Goal: Task Accomplishment & Management: Use online tool/utility

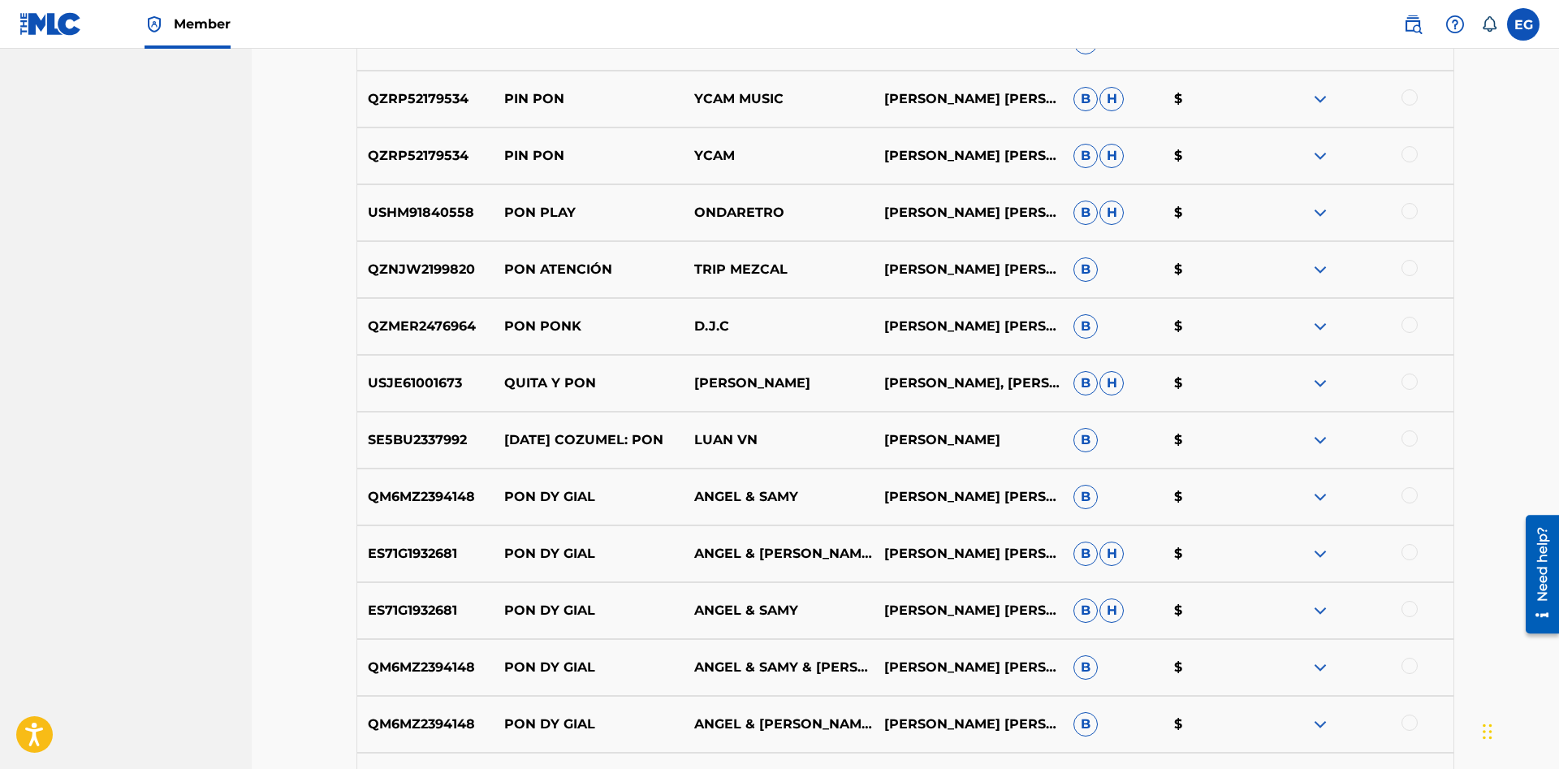
scroll to position [1243, 0]
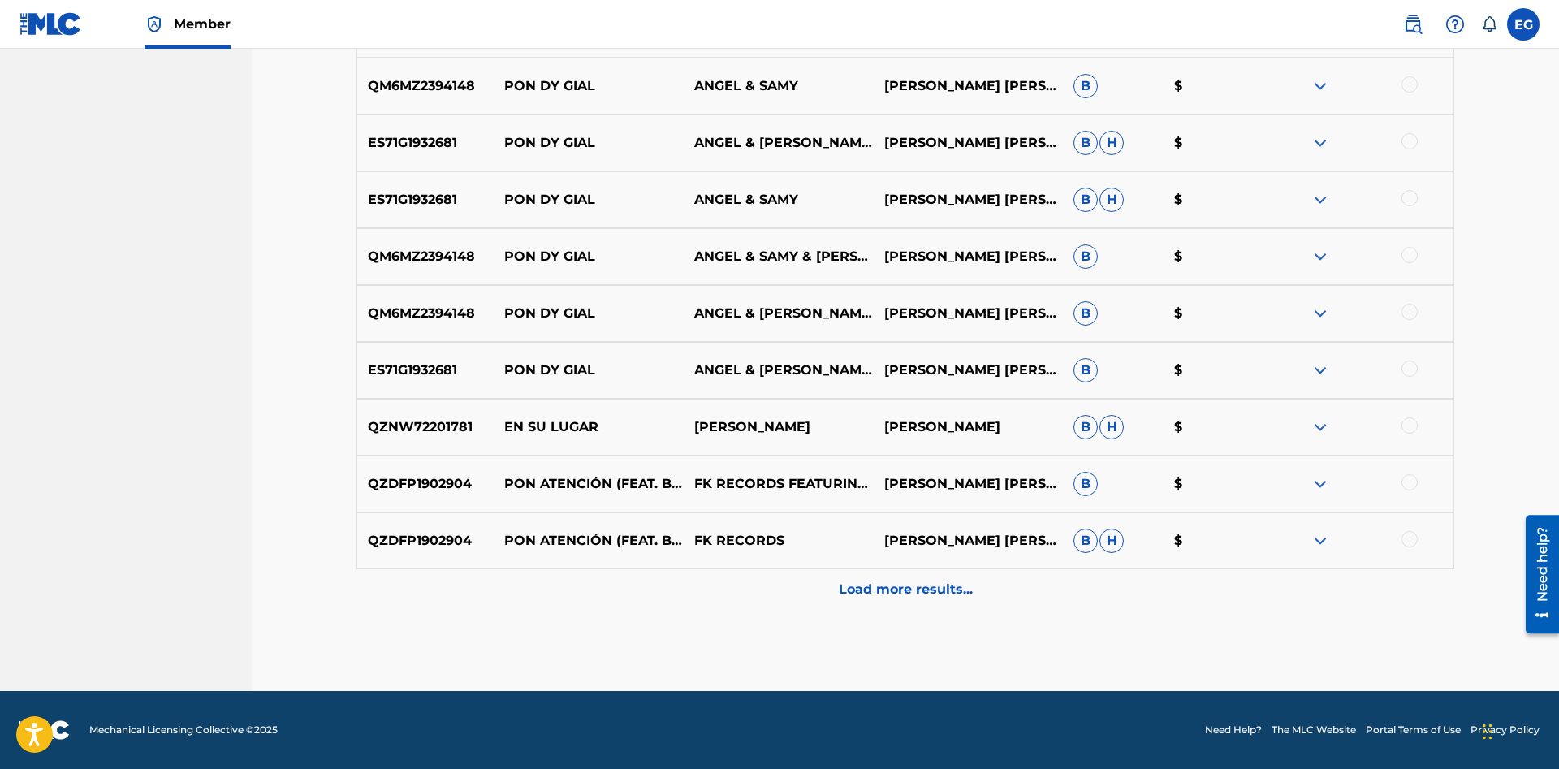
click at [877, 587] on p "Load more results..." at bounding box center [906, 589] width 134 height 19
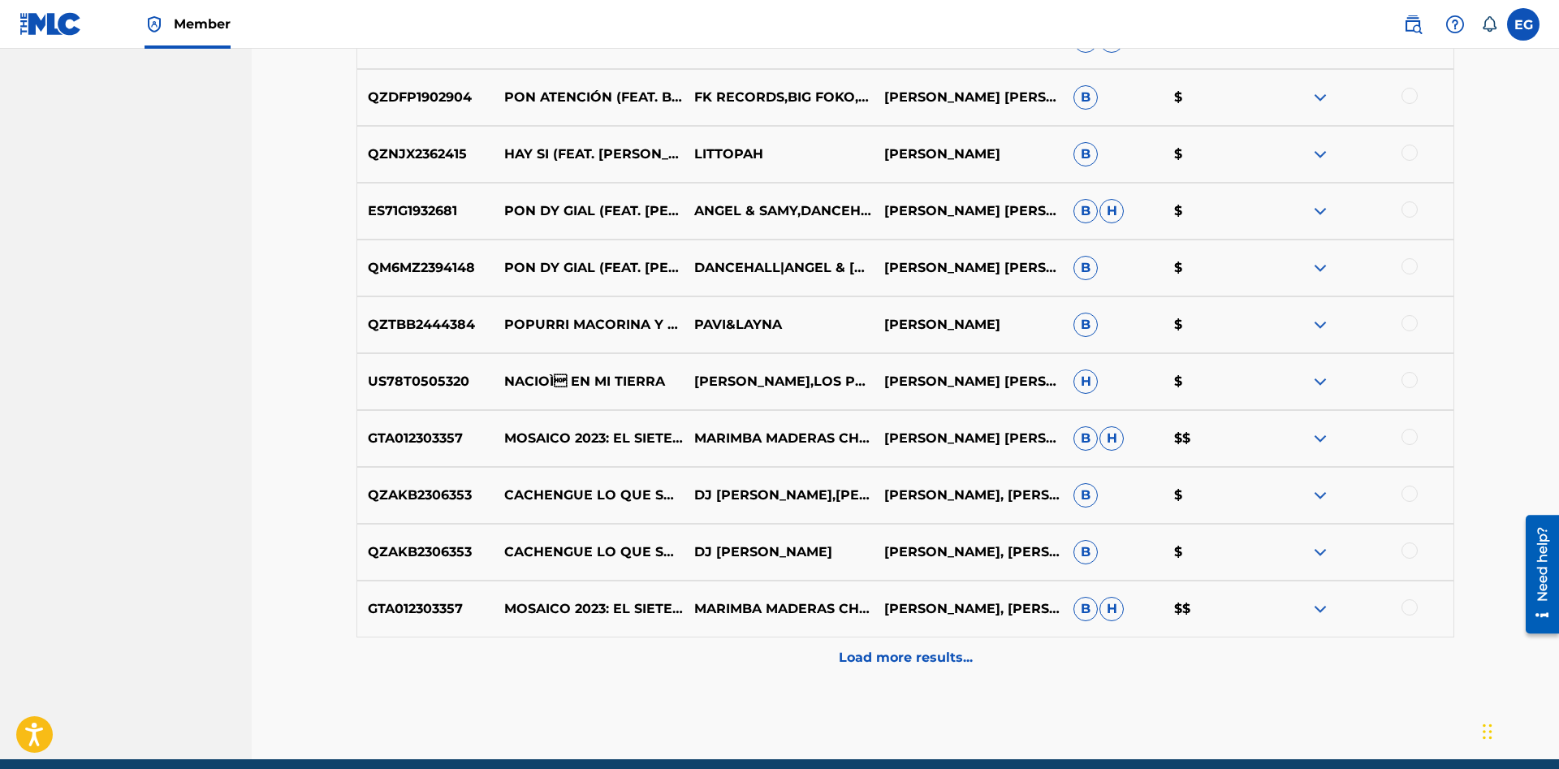
scroll to position [1811, 0]
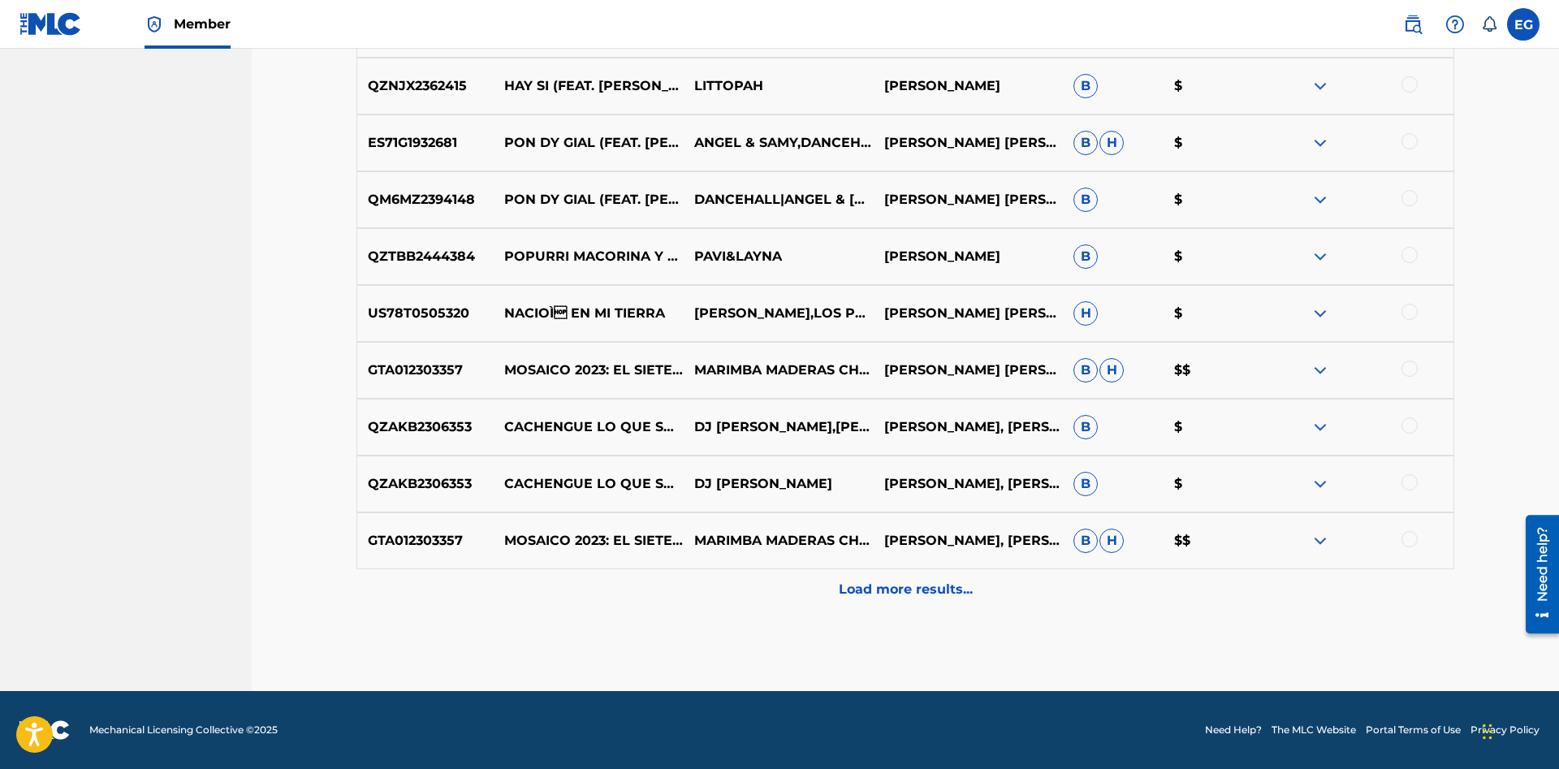
click at [878, 585] on p "Load more results..." at bounding box center [906, 589] width 134 height 19
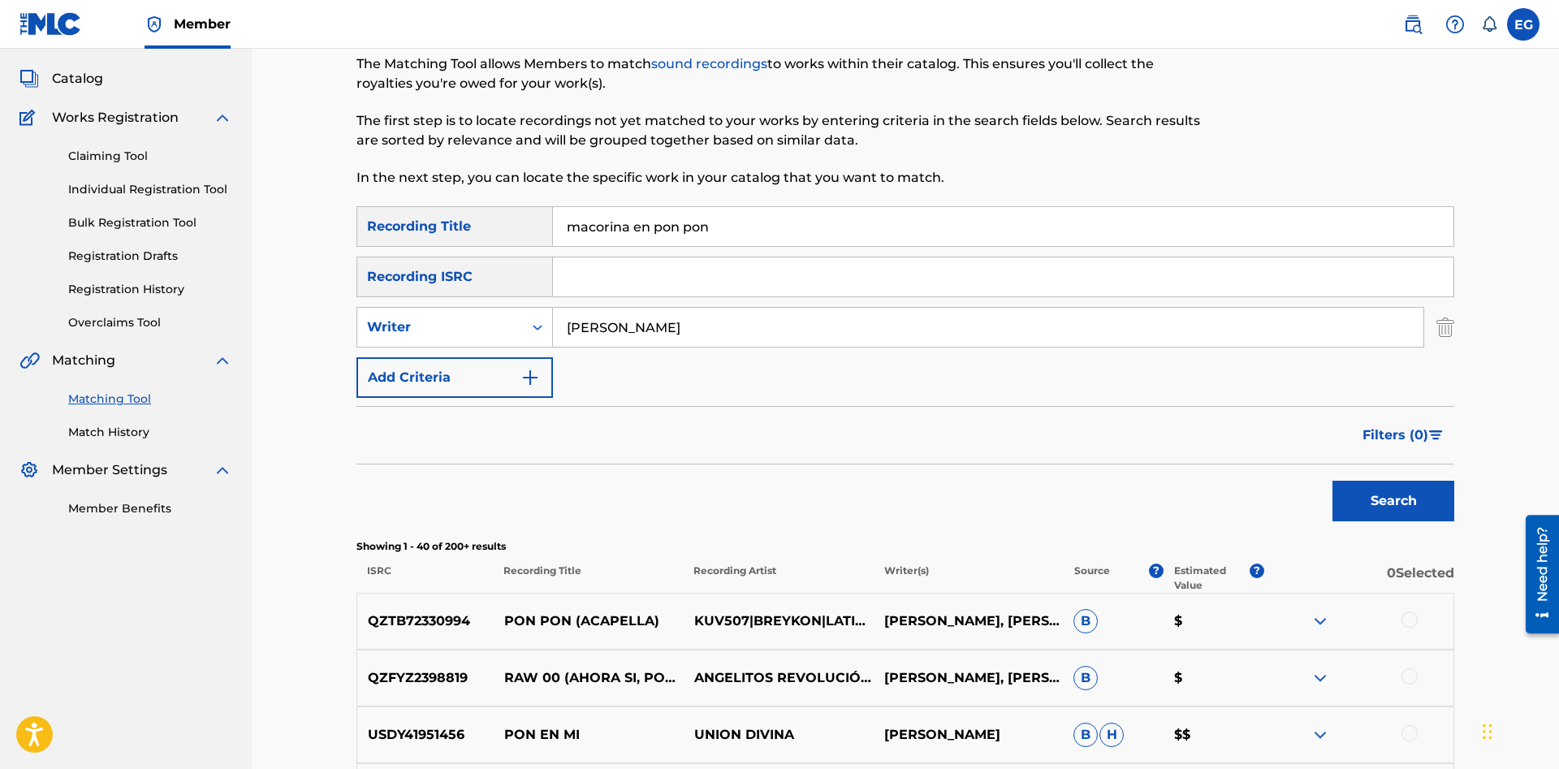
scroll to position [0, 0]
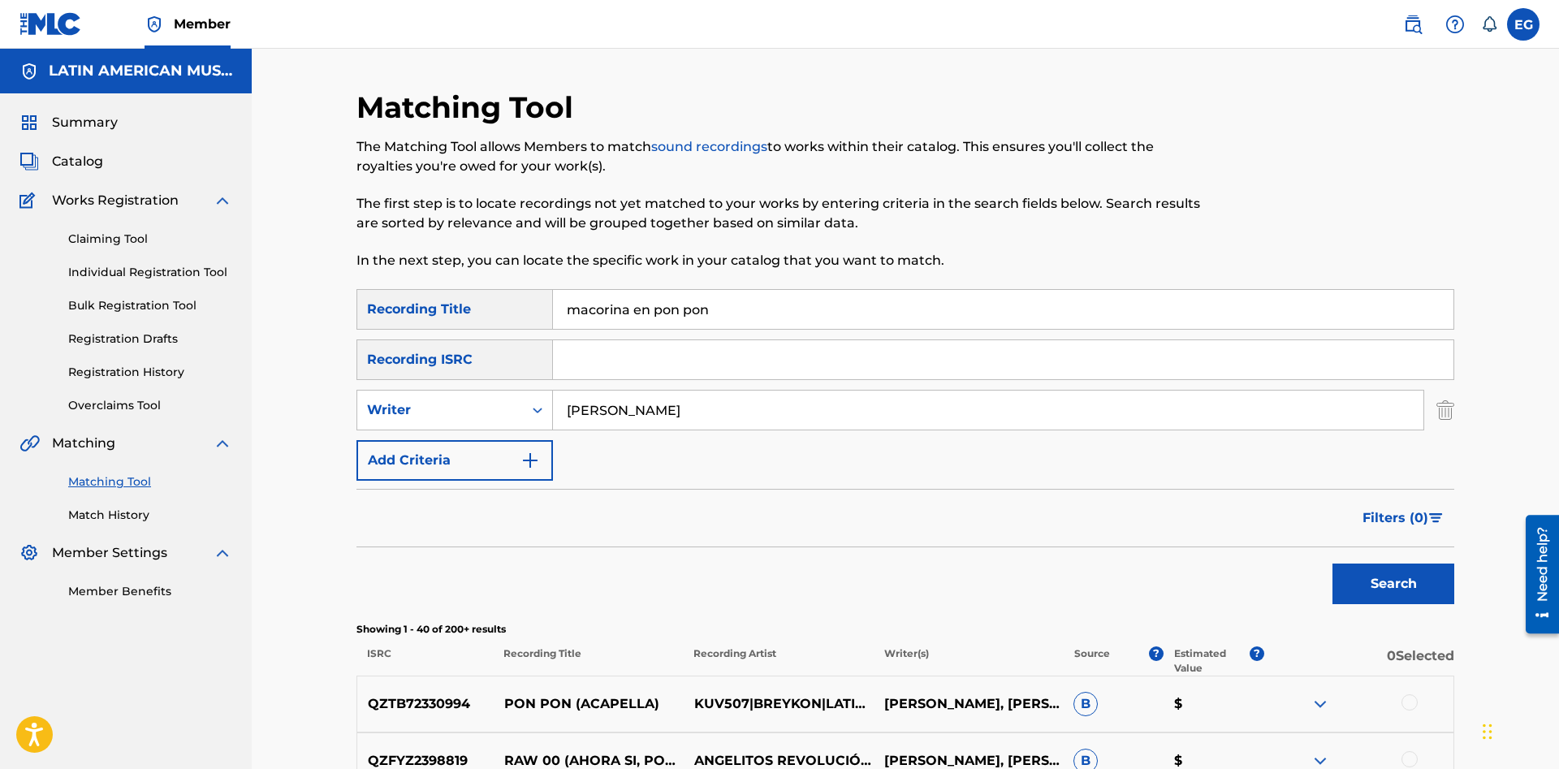
drag, startPoint x: 737, startPoint y: 310, endPoint x: 459, endPoint y: 300, distance: 277.8
click at [553, 300] on input "macorina en pon pon" at bounding box center [1003, 309] width 900 height 39
type input "me dejaste llorando"
click at [1332, 563] on button "Search" at bounding box center [1393, 583] width 122 height 41
click at [768, 412] on input "angel torruellas" at bounding box center [988, 409] width 870 height 39
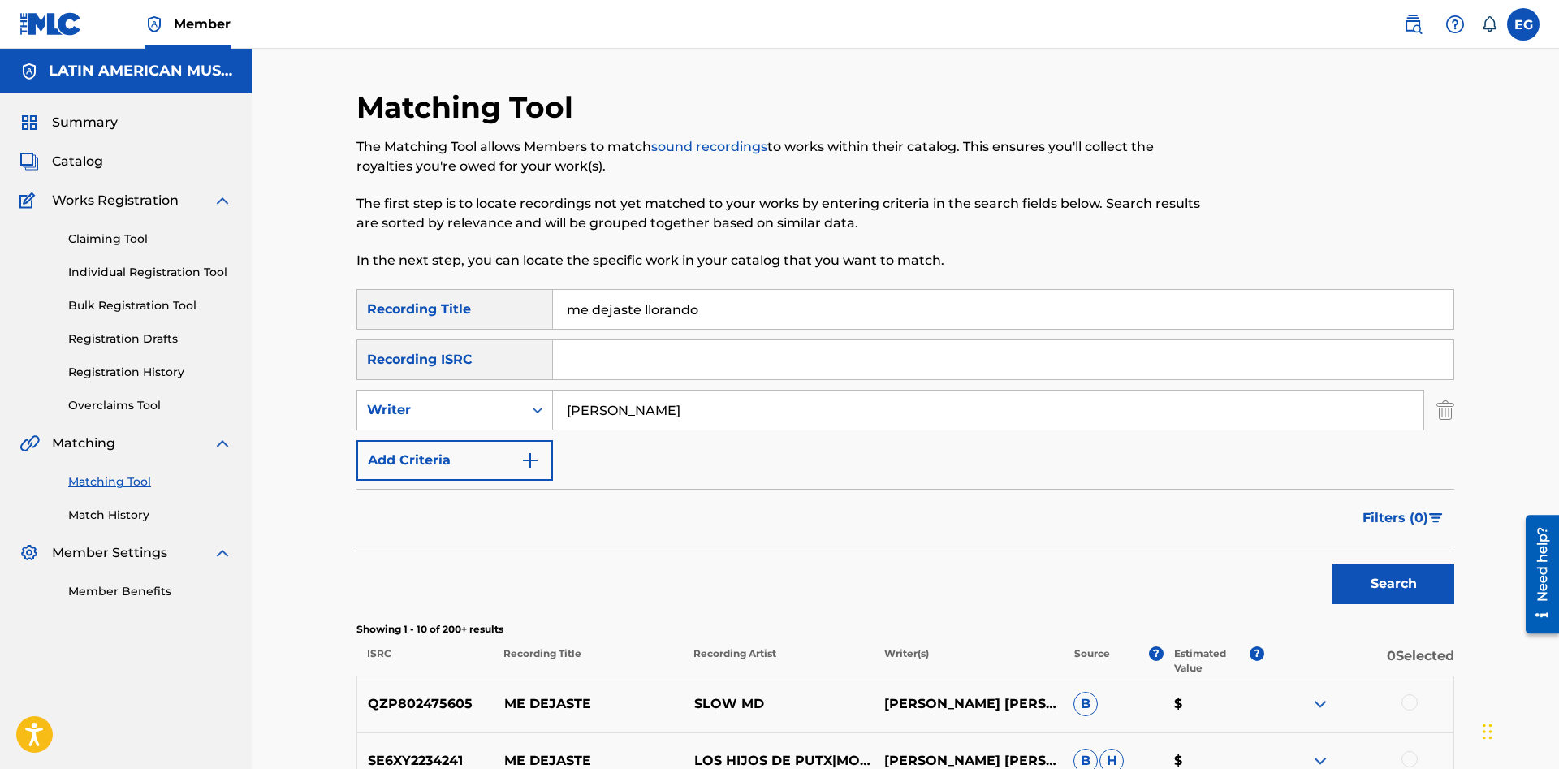
drag, startPoint x: 699, startPoint y: 412, endPoint x: 407, endPoint y: 409, distance: 291.4
click at [553, 409] on input "angel torruellas" at bounding box center [988, 409] width 870 height 39
click at [1332, 563] on button "Search" at bounding box center [1393, 583] width 122 height 41
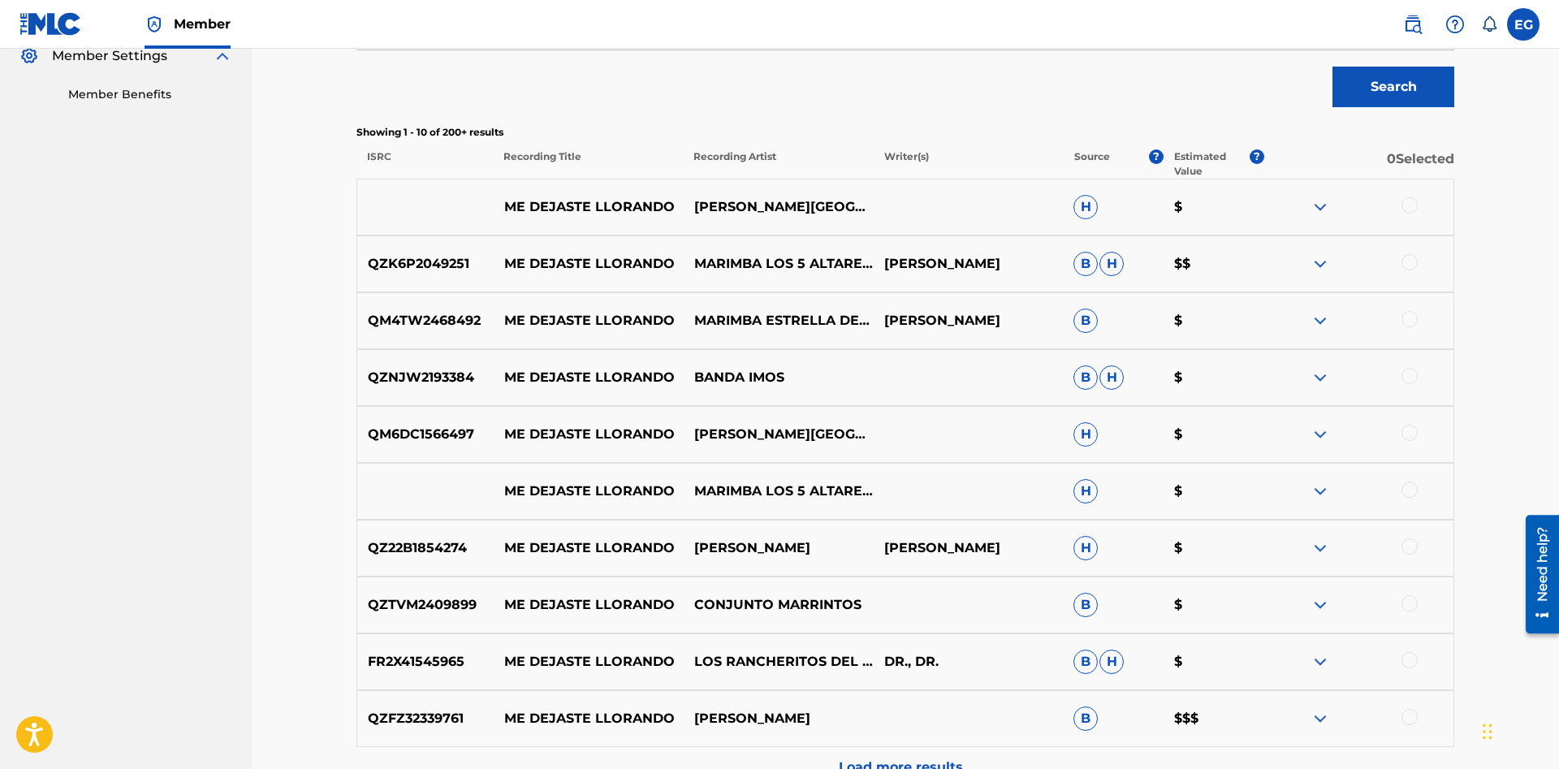
scroll to position [675, 0]
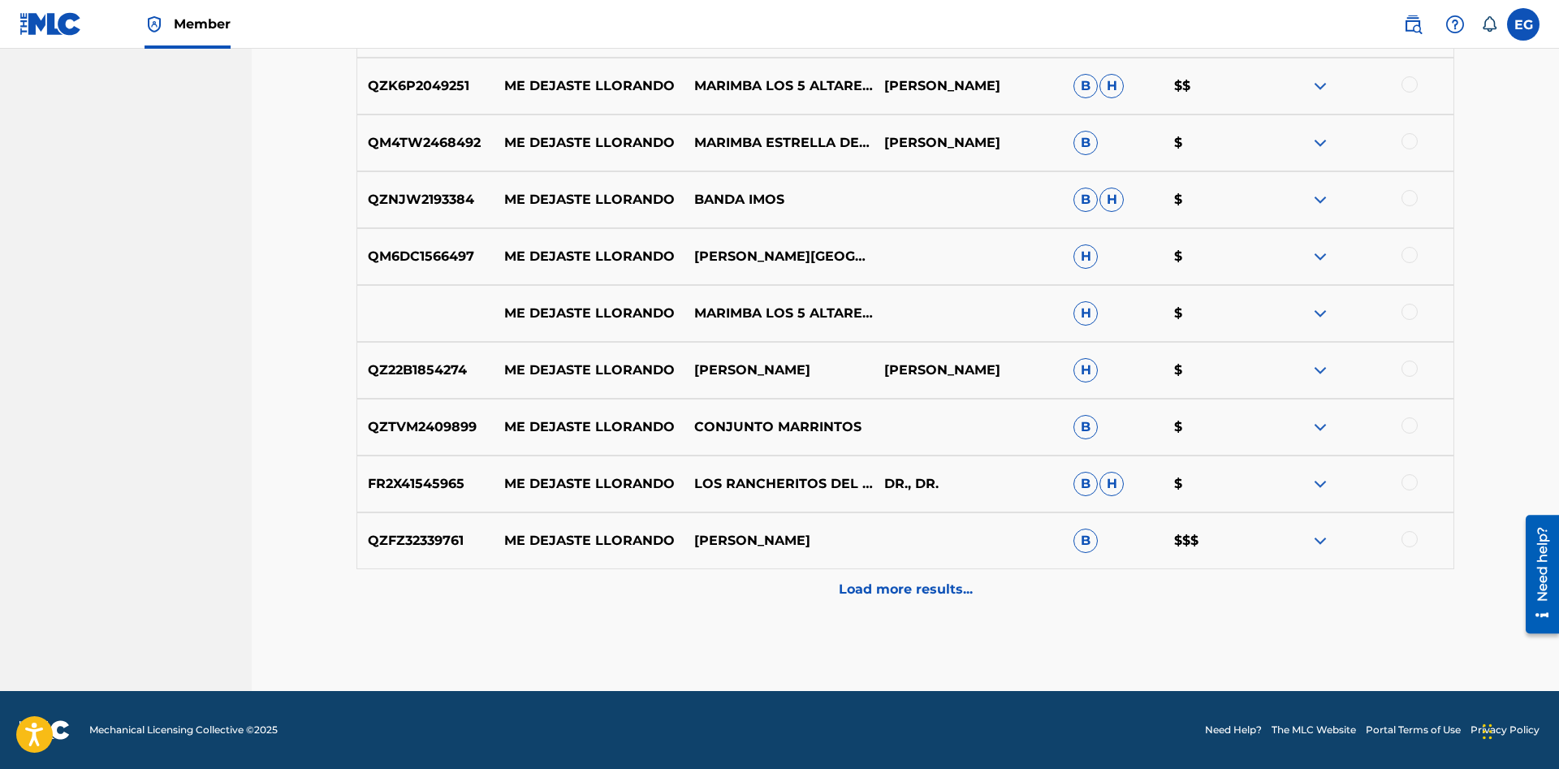
click at [864, 586] on p "Load more results..." at bounding box center [906, 589] width 134 height 19
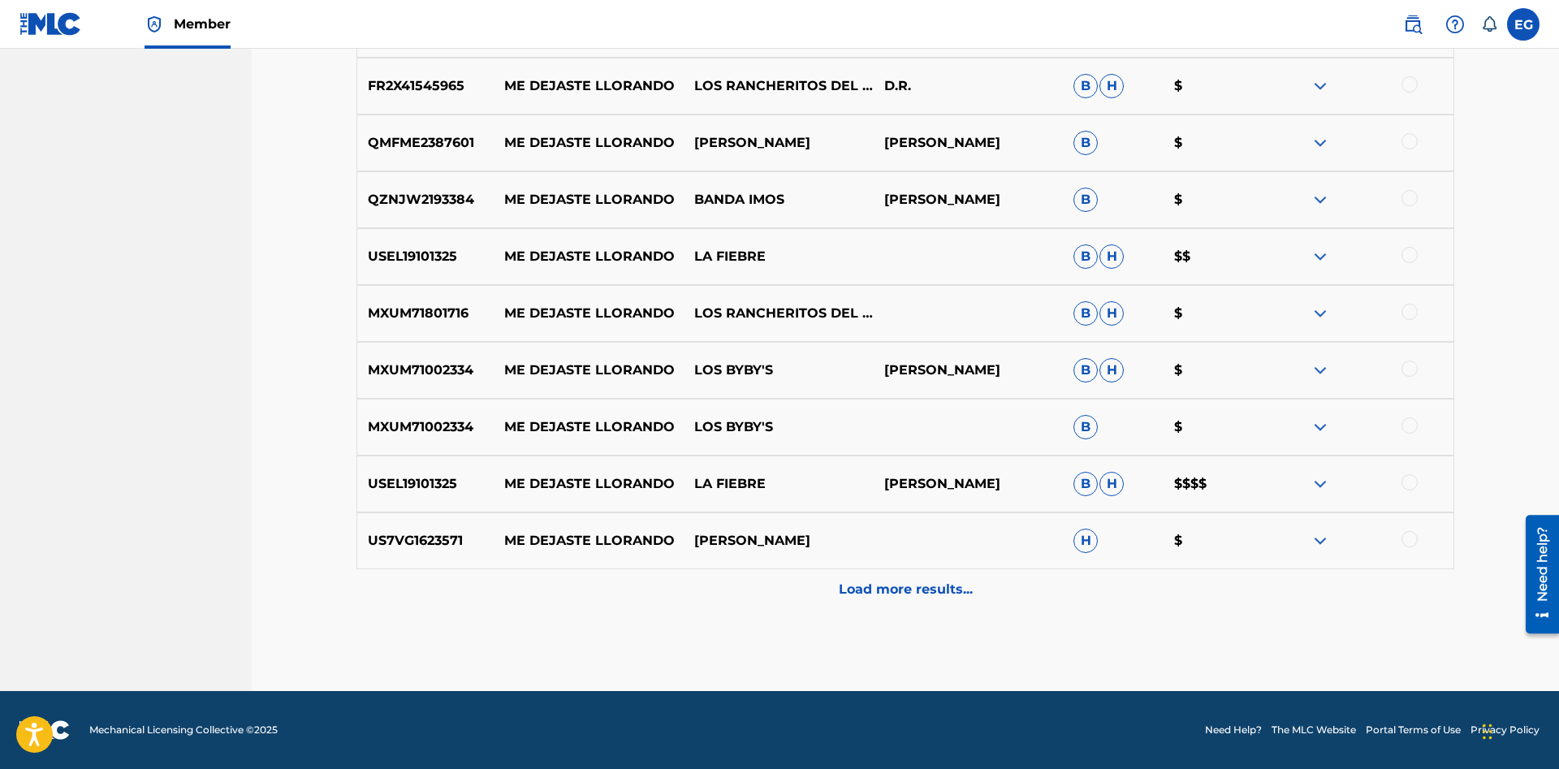
click at [870, 593] on p "Load more results..." at bounding box center [906, 589] width 134 height 19
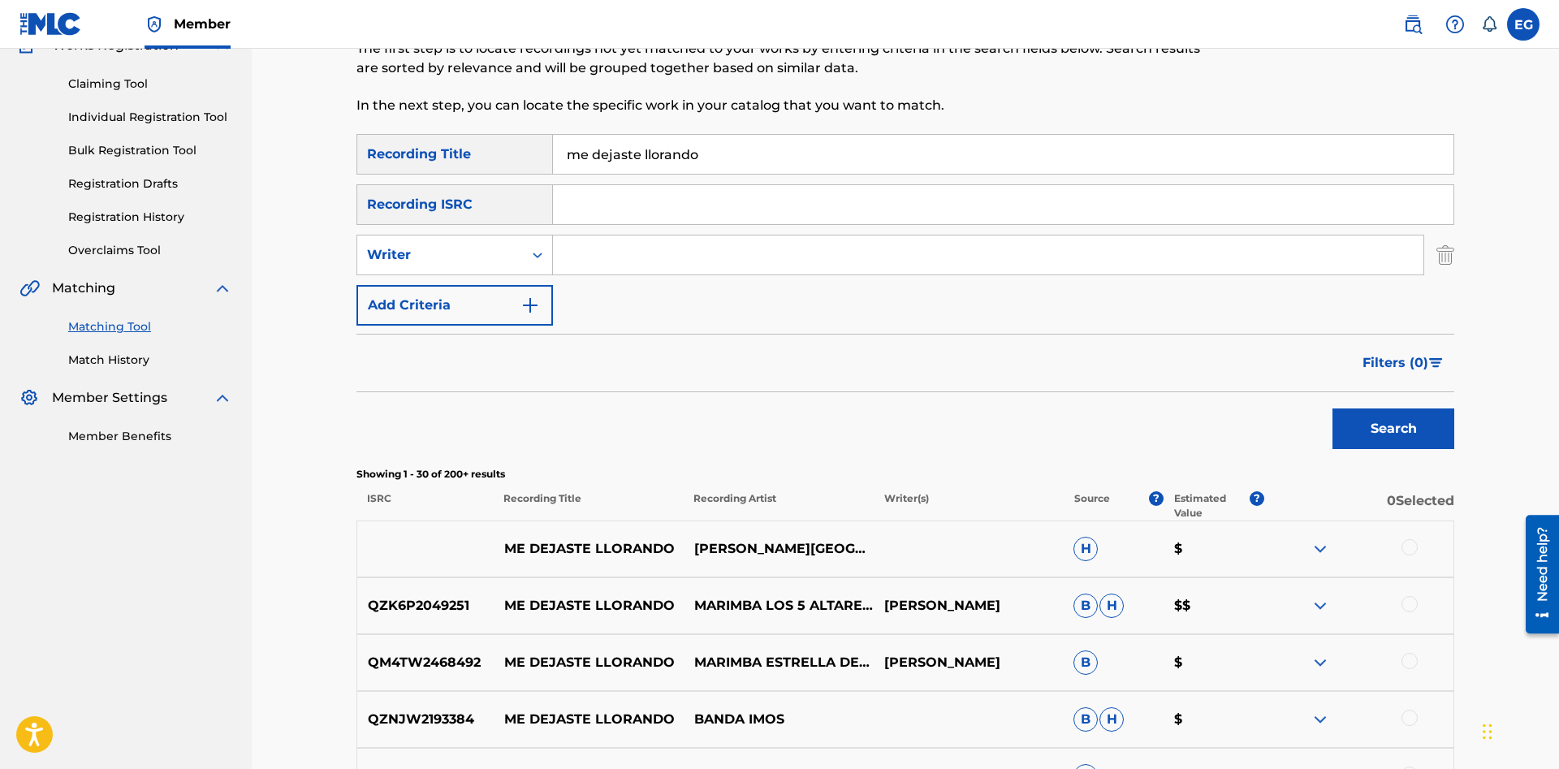
scroll to position [0, 0]
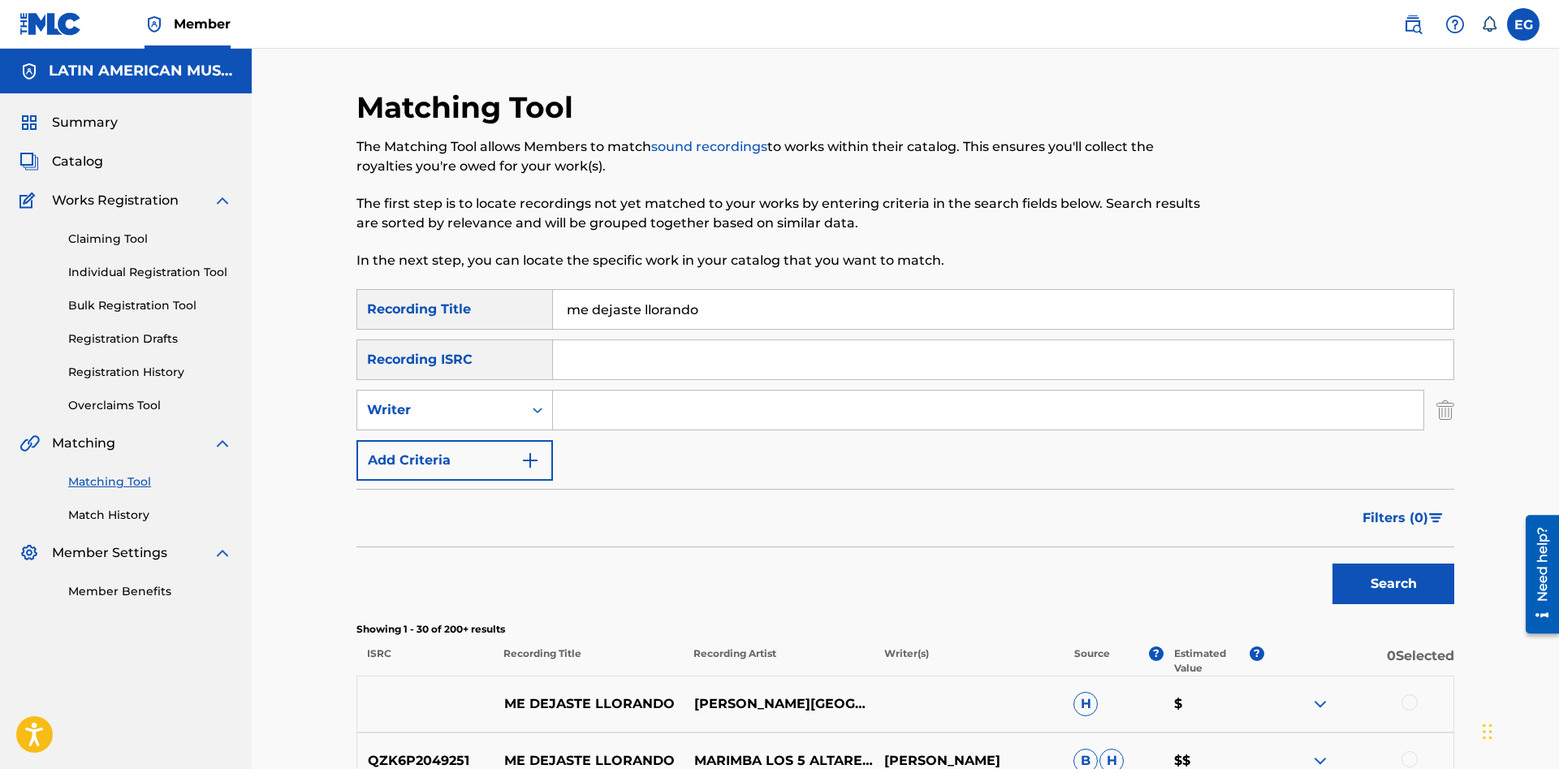
drag, startPoint x: 722, startPoint y: 304, endPoint x: 589, endPoint y: 294, distance: 134.4
click at [589, 294] on input "me dejaste llorando" at bounding box center [1003, 309] width 900 height 39
type input "mendigo"
click at [1332, 563] on button "Search" at bounding box center [1393, 583] width 122 height 41
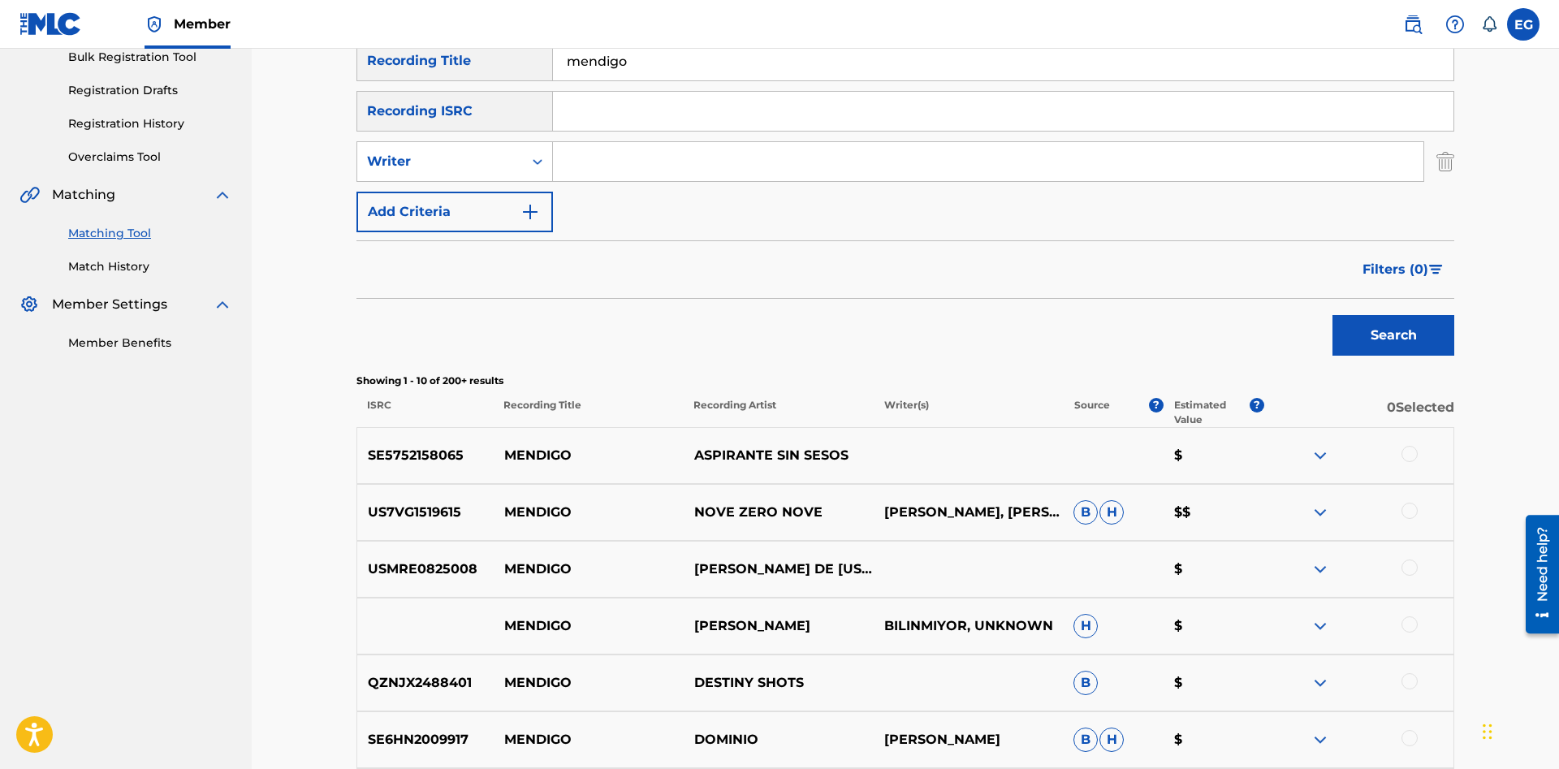
scroll to position [675, 0]
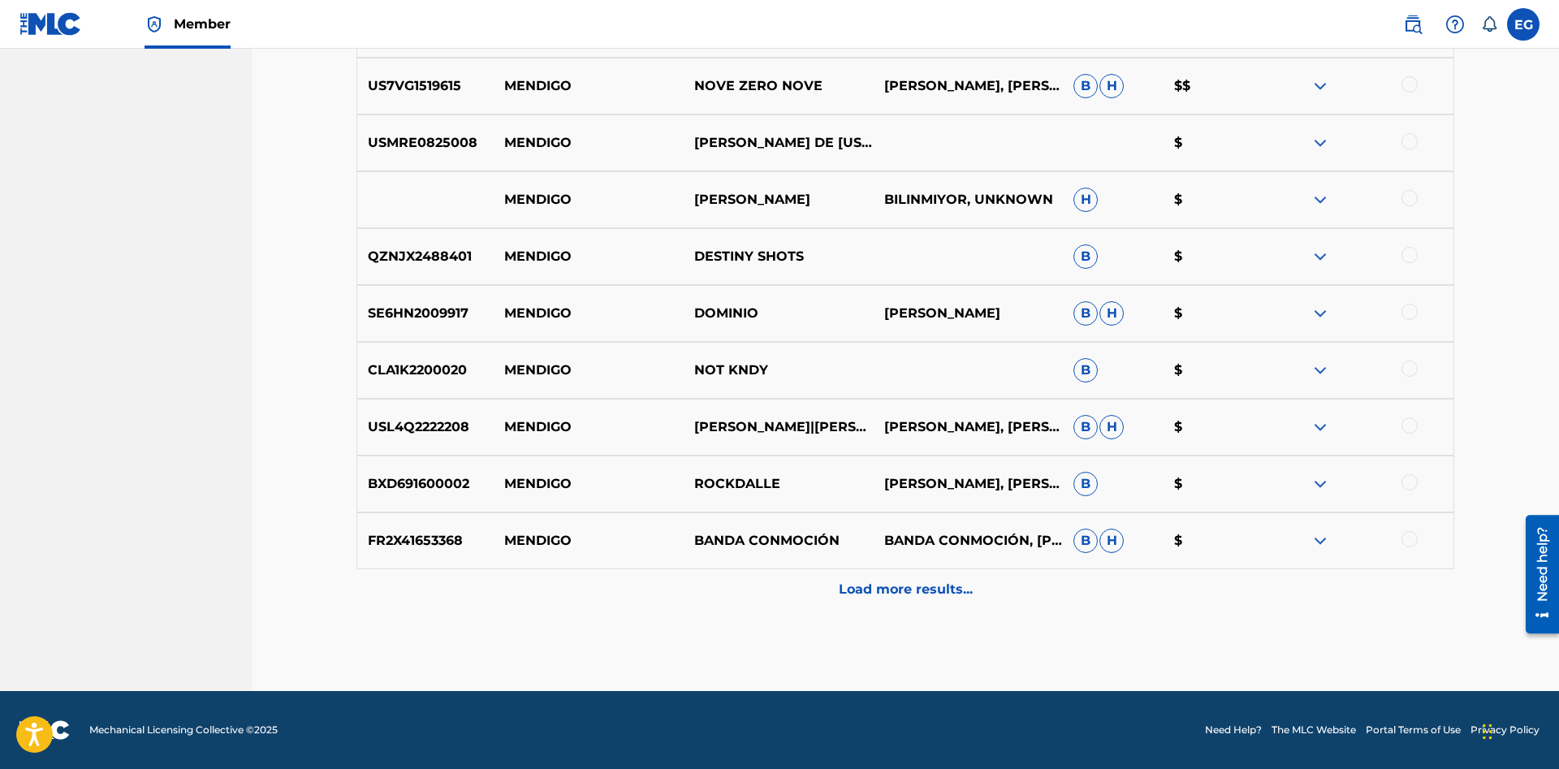
click at [849, 598] on p "Load more results..." at bounding box center [906, 589] width 134 height 19
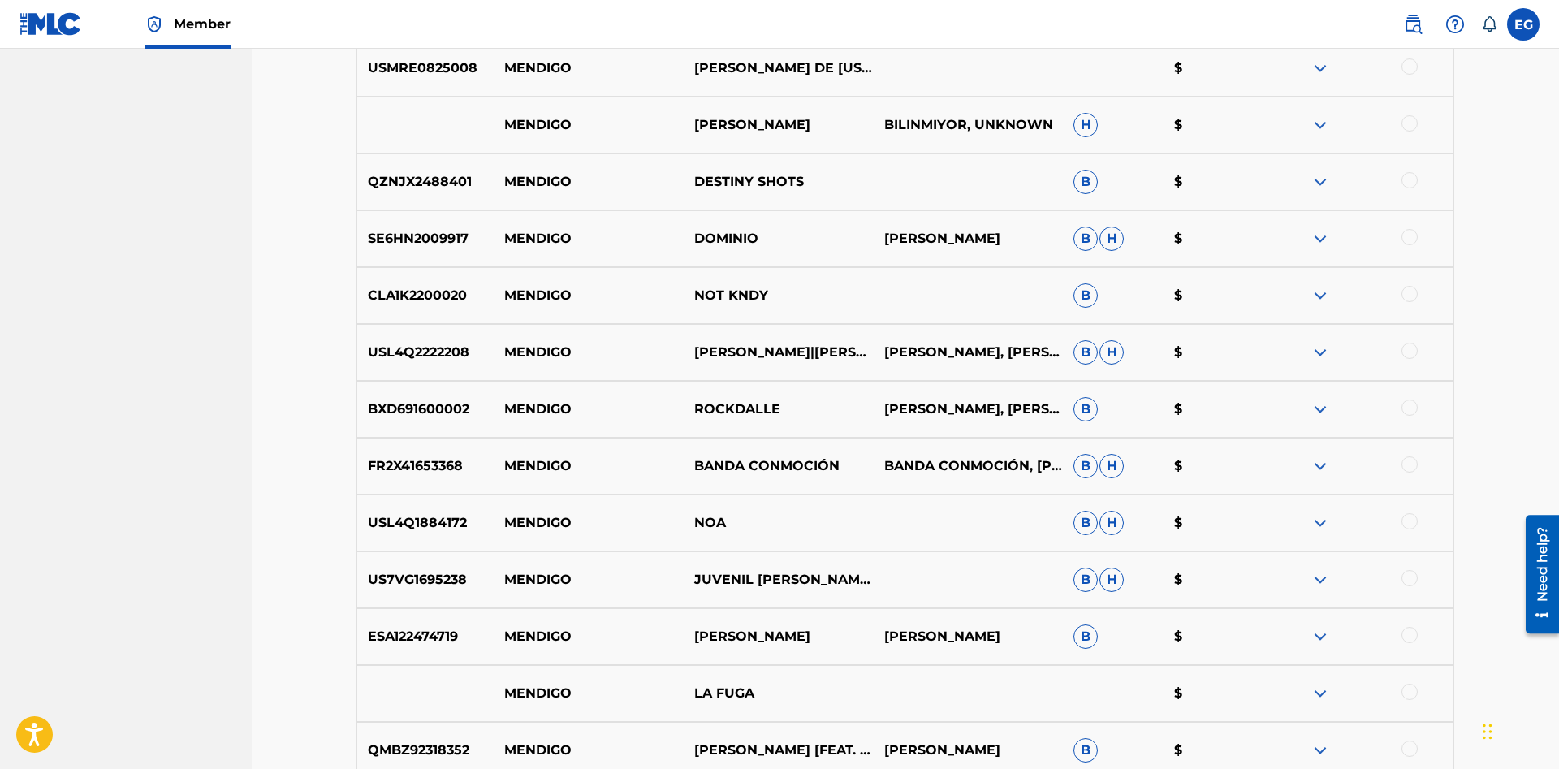
scroll to position [1243, 0]
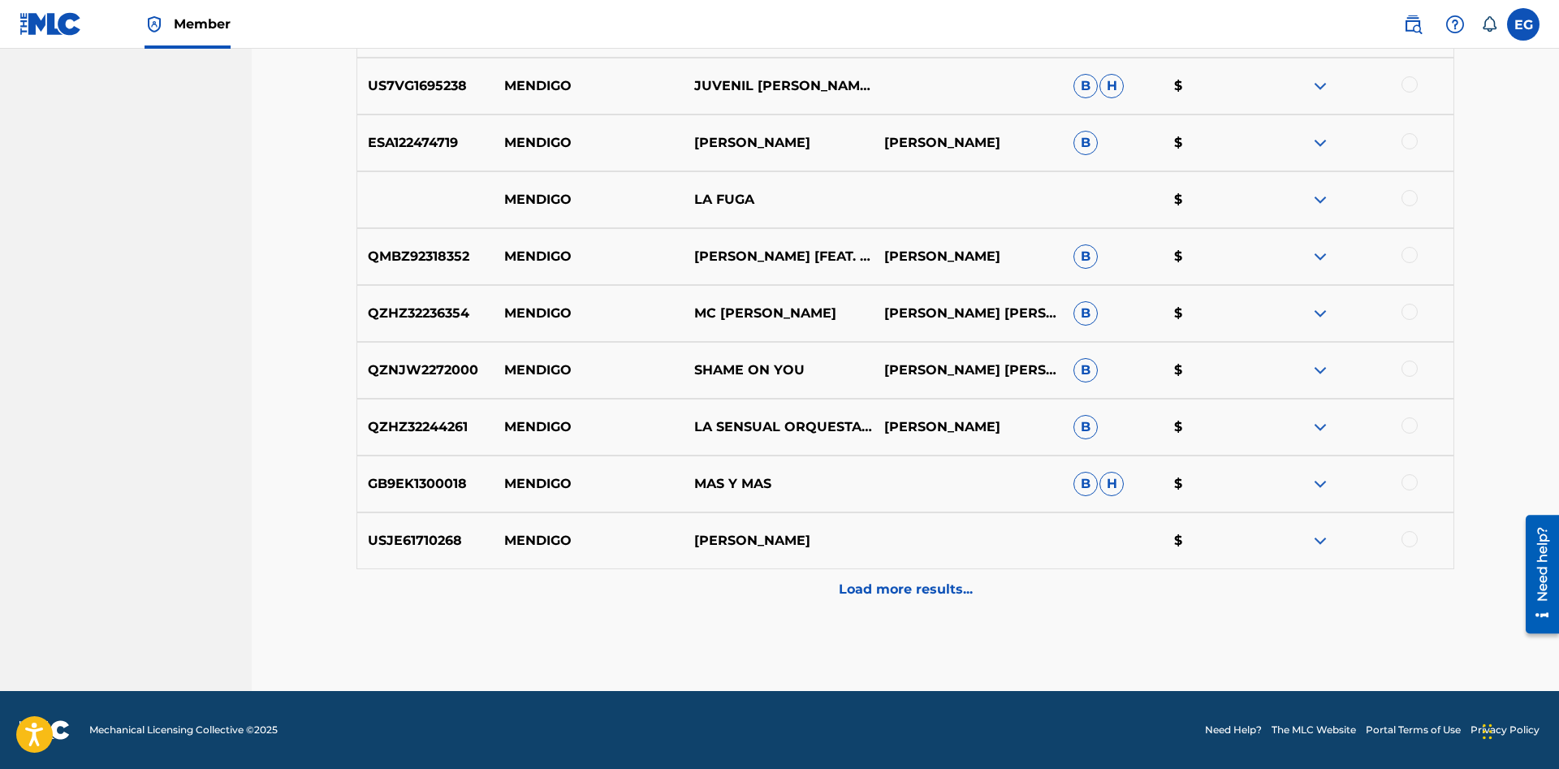
click at [890, 589] on p "Load more results..." at bounding box center [906, 589] width 134 height 19
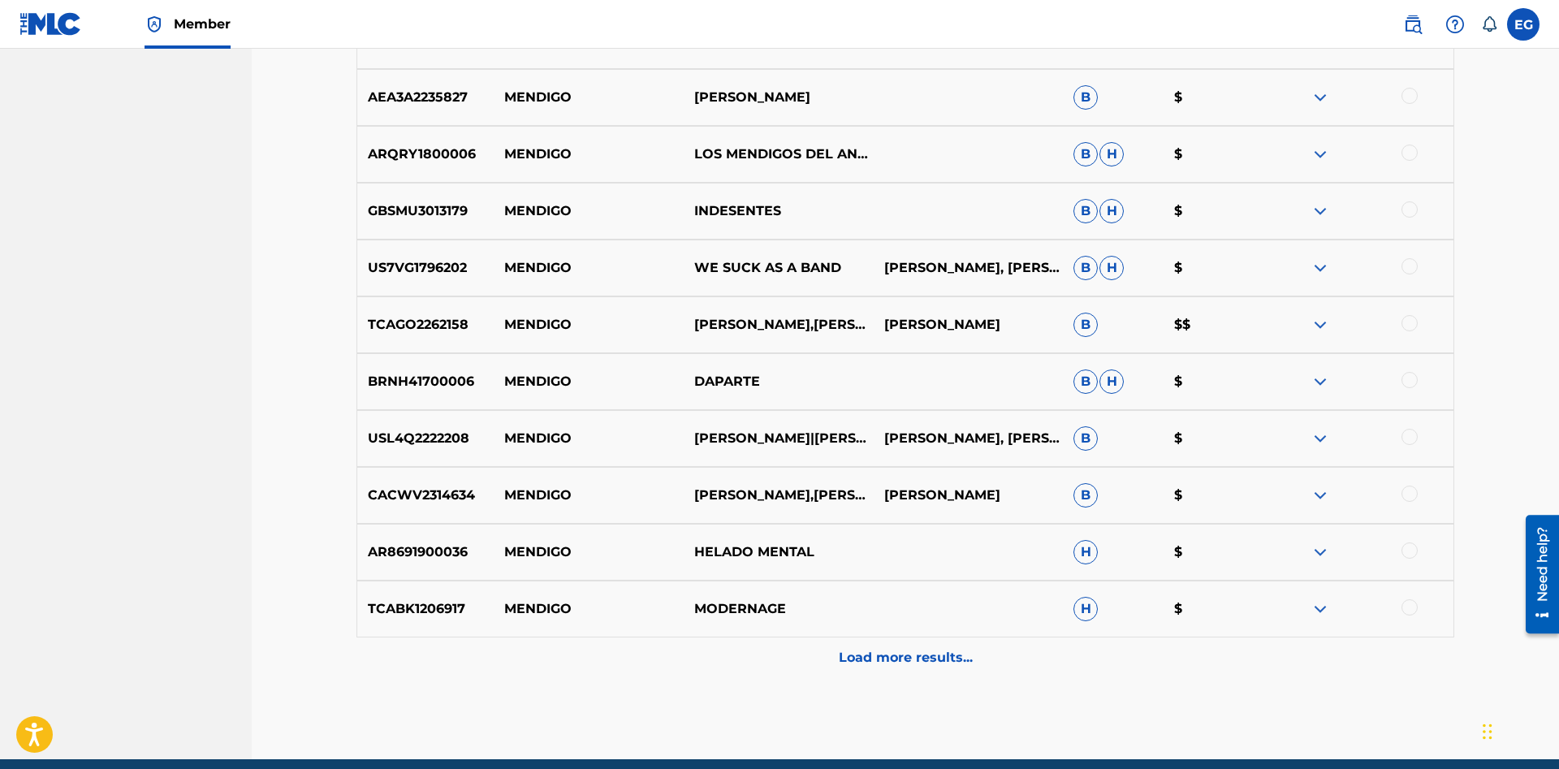
scroll to position [1811, 0]
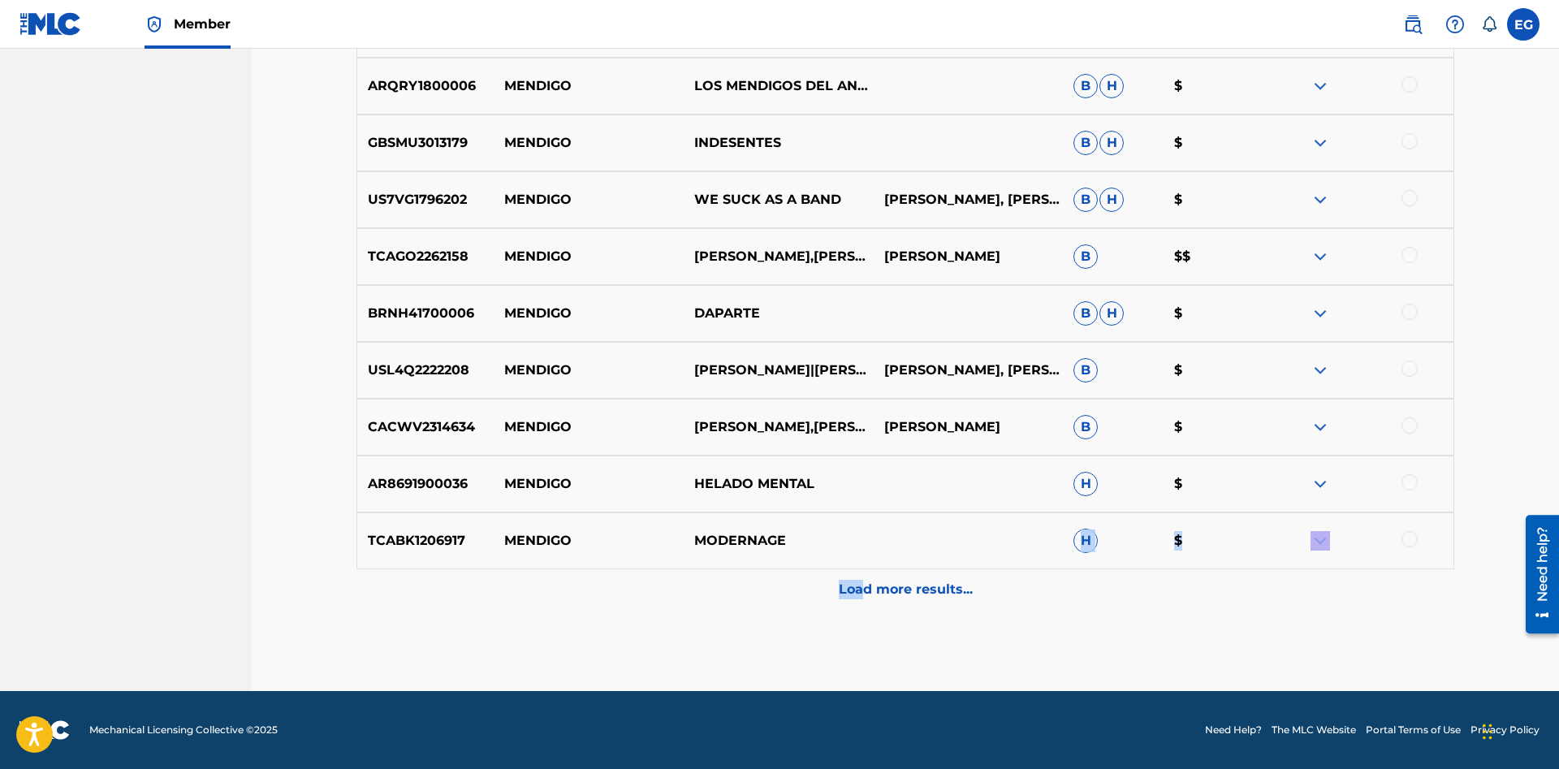
click at [874, 588] on p "Load more results..." at bounding box center [906, 589] width 134 height 19
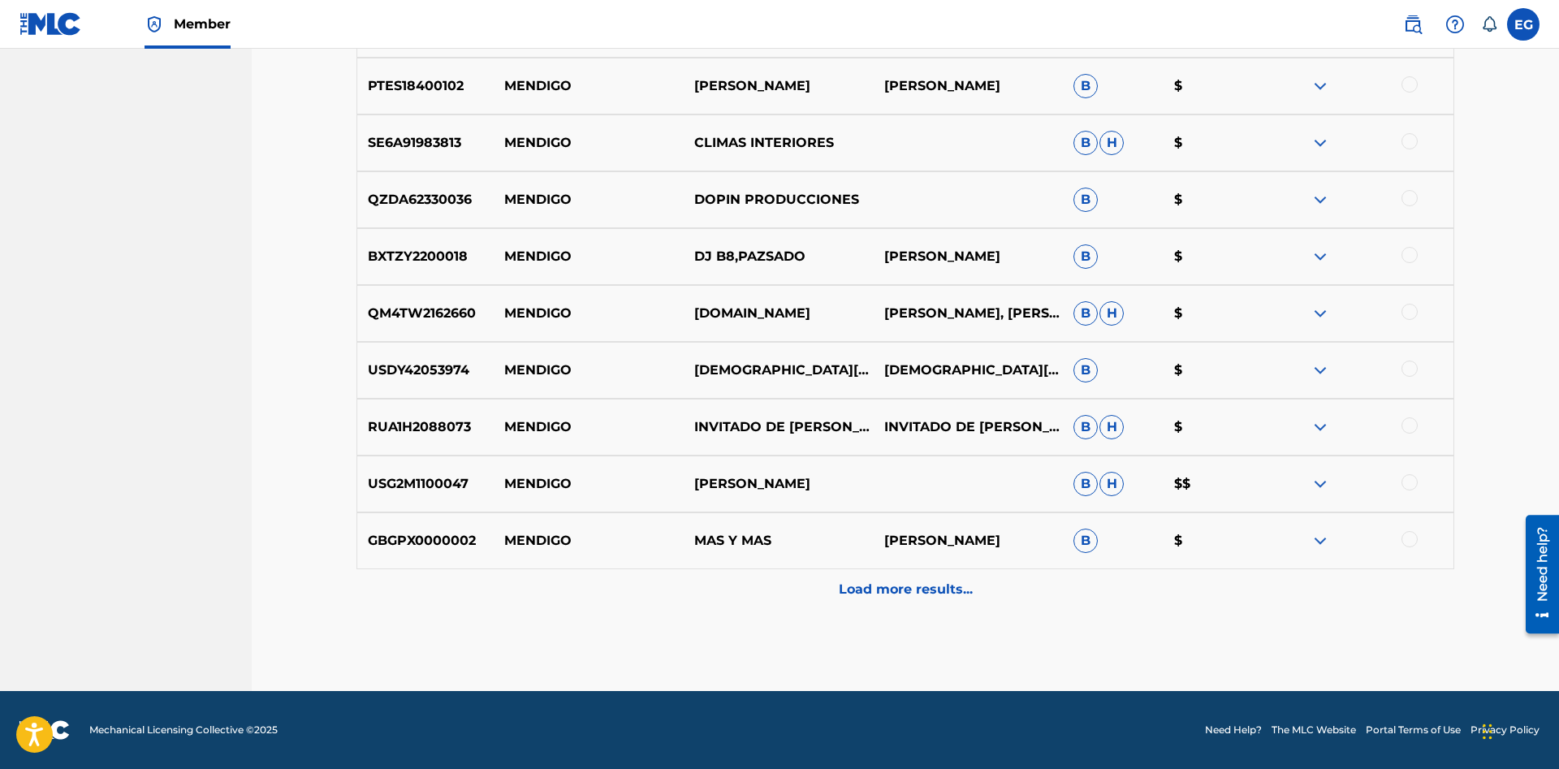
click at [874, 594] on p "Load more results..." at bounding box center [906, 589] width 134 height 19
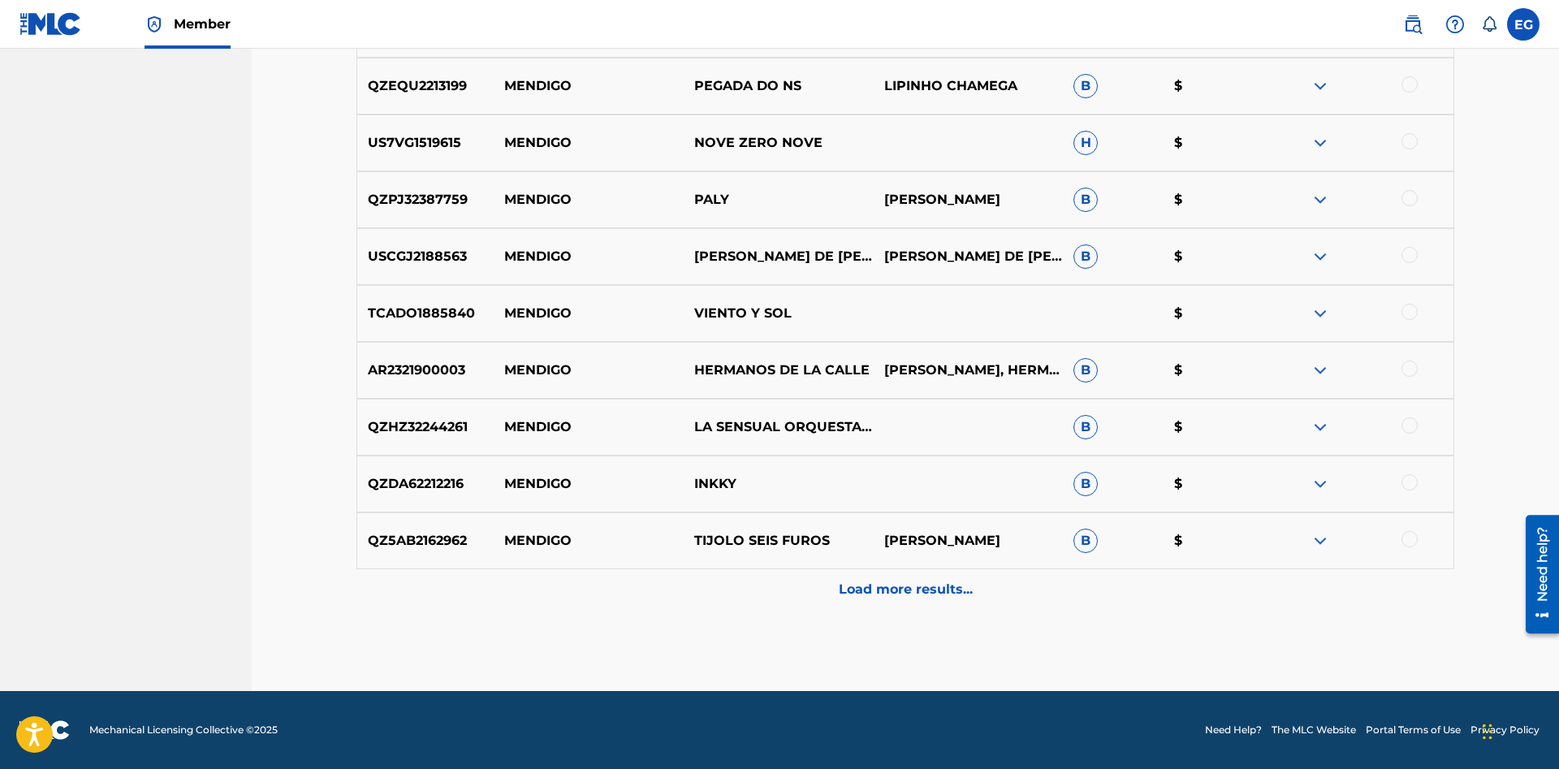
click at [886, 598] on p "Load more results..." at bounding box center [906, 589] width 134 height 19
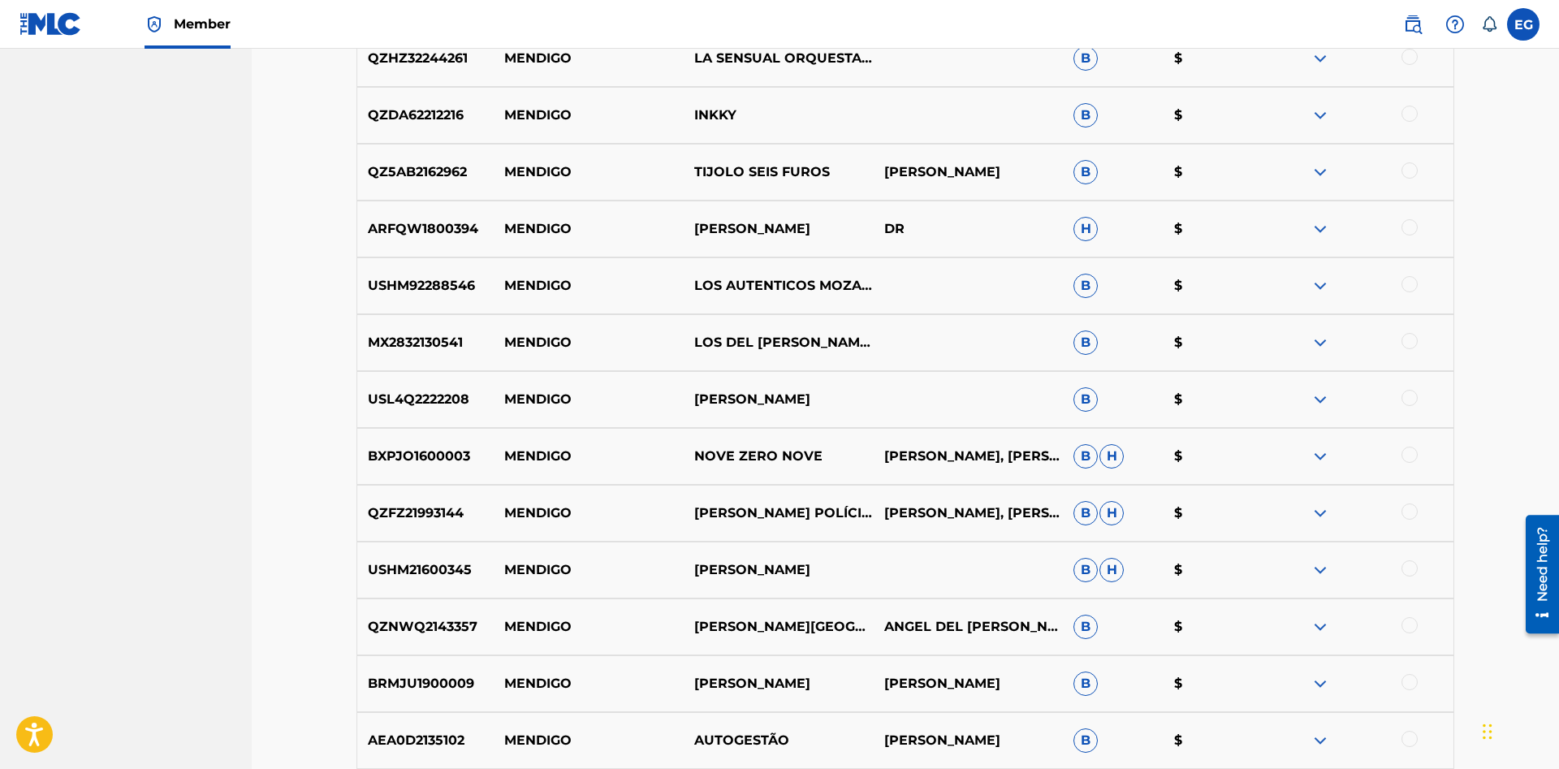
scroll to position [3516, 0]
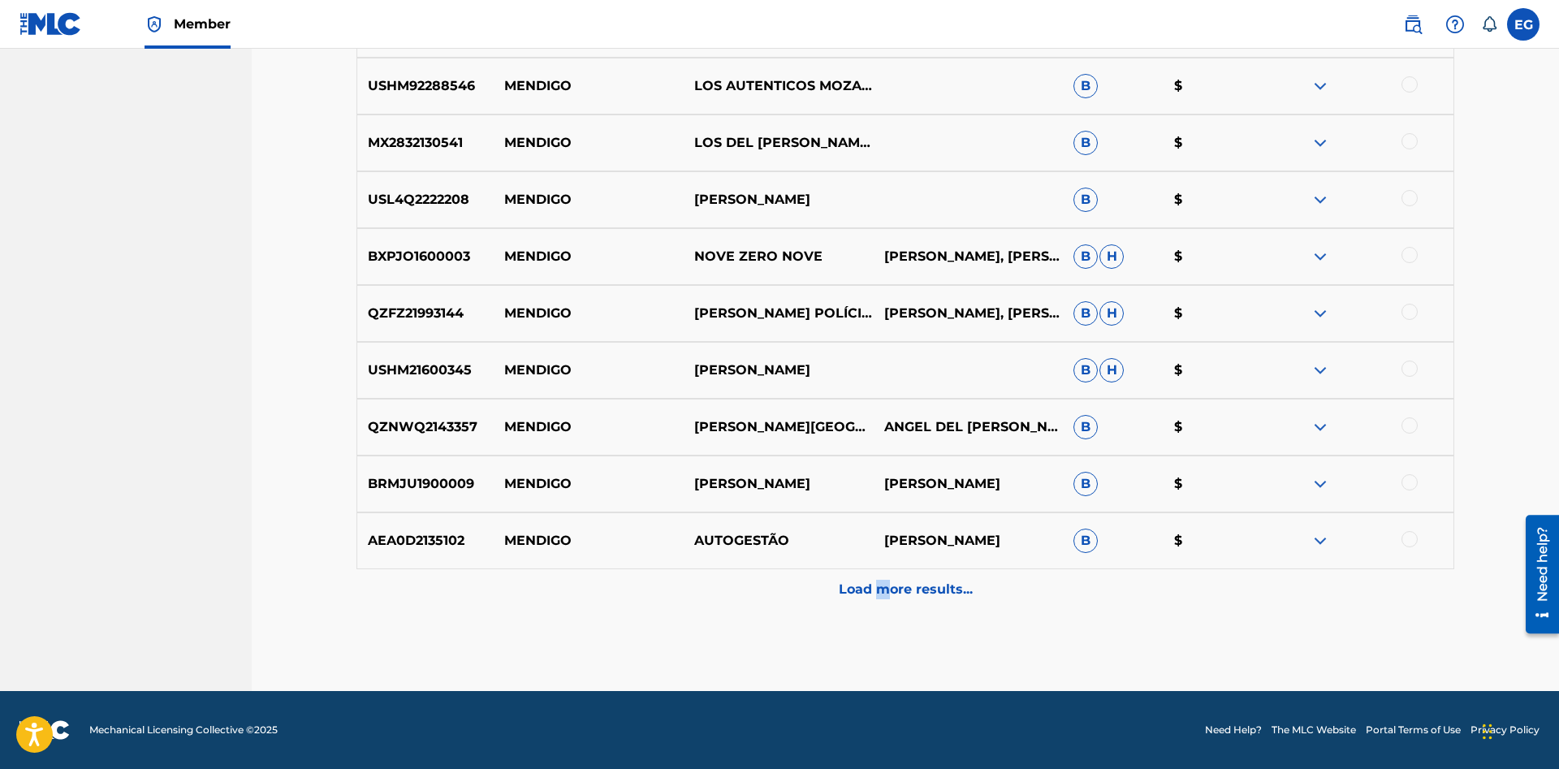
click at [878, 606] on div "Load more results..." at bounding box center [904, 589] width 1097 height 41
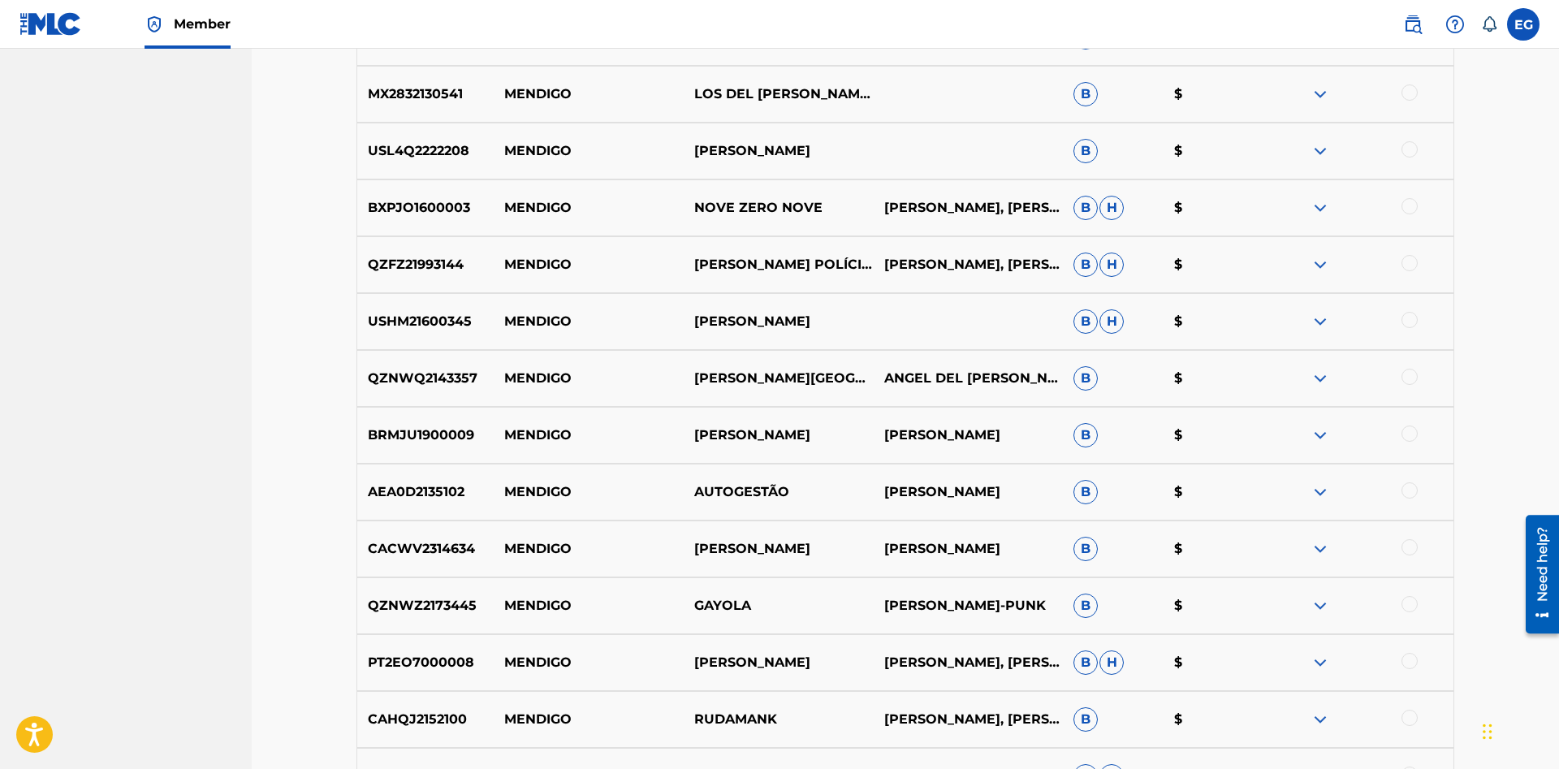
scroll to position [4061, 0]
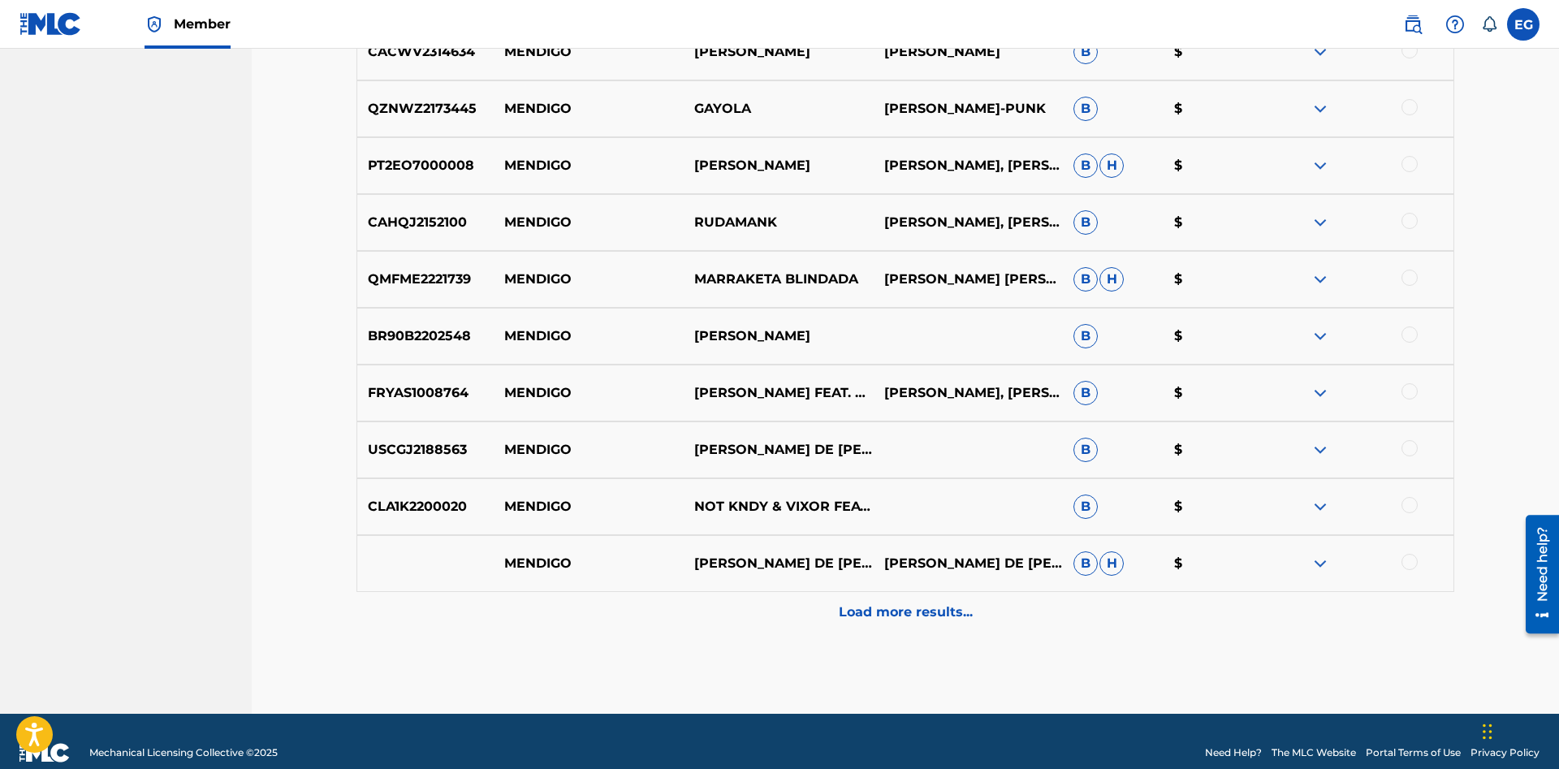
click at [884, 606] on p "Load more results..." at bounding box center [906, 611] width 134 height 19
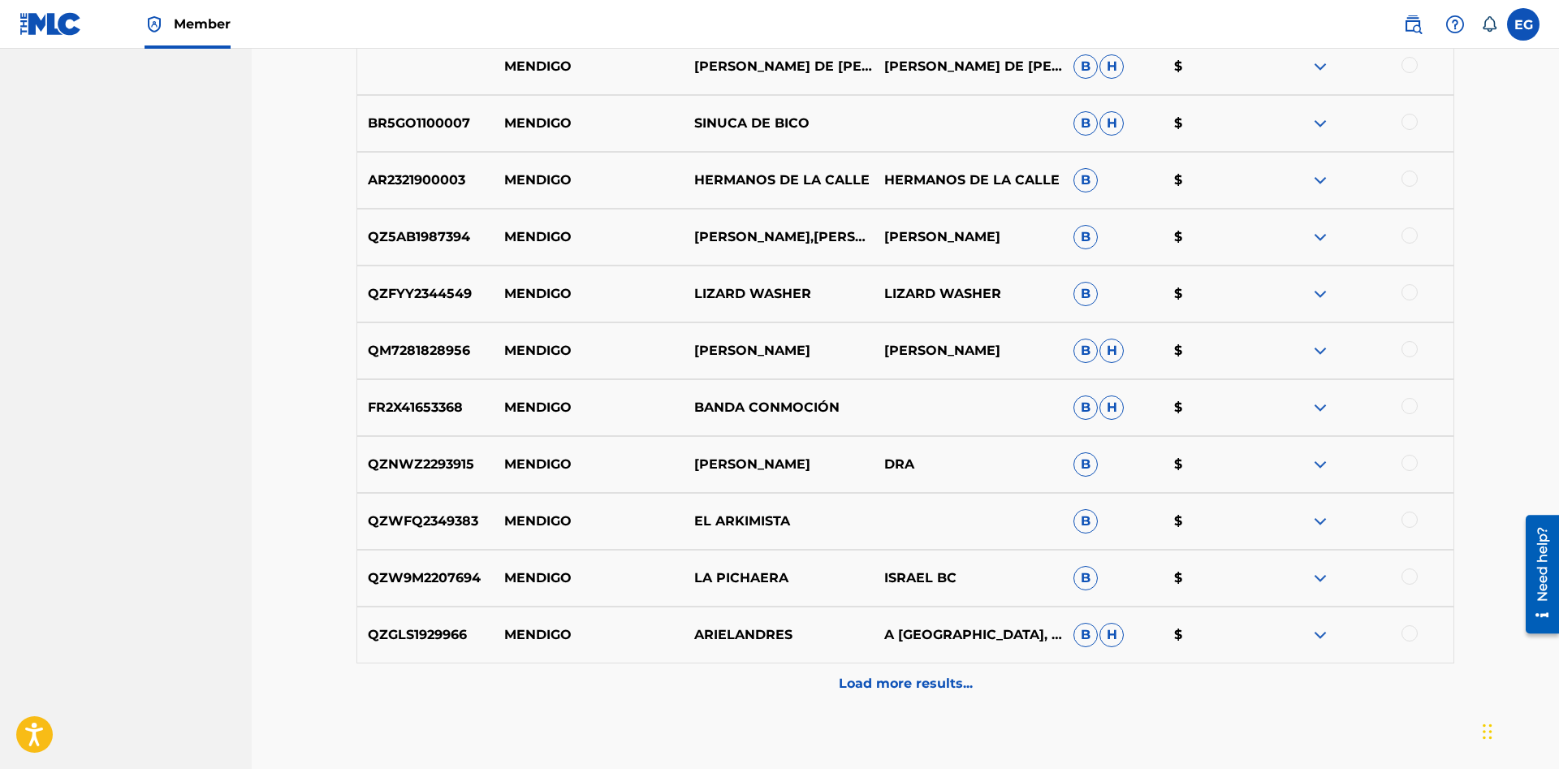
scroll to position [4652, 0]
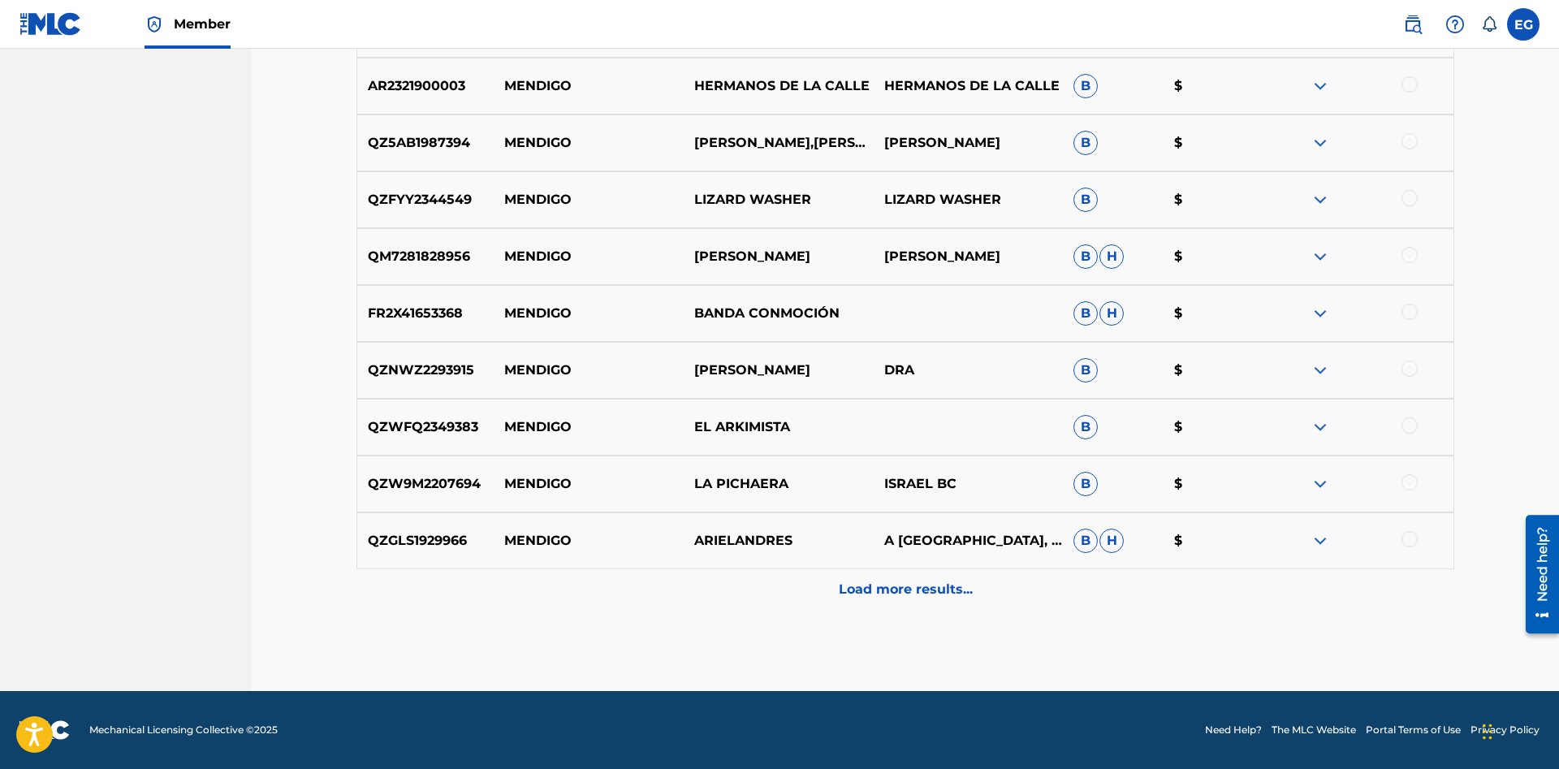
drag, startPoint x: 796, startPoint y: 640, endPoint x: 796, endPoint y: 630, distance: 10.6
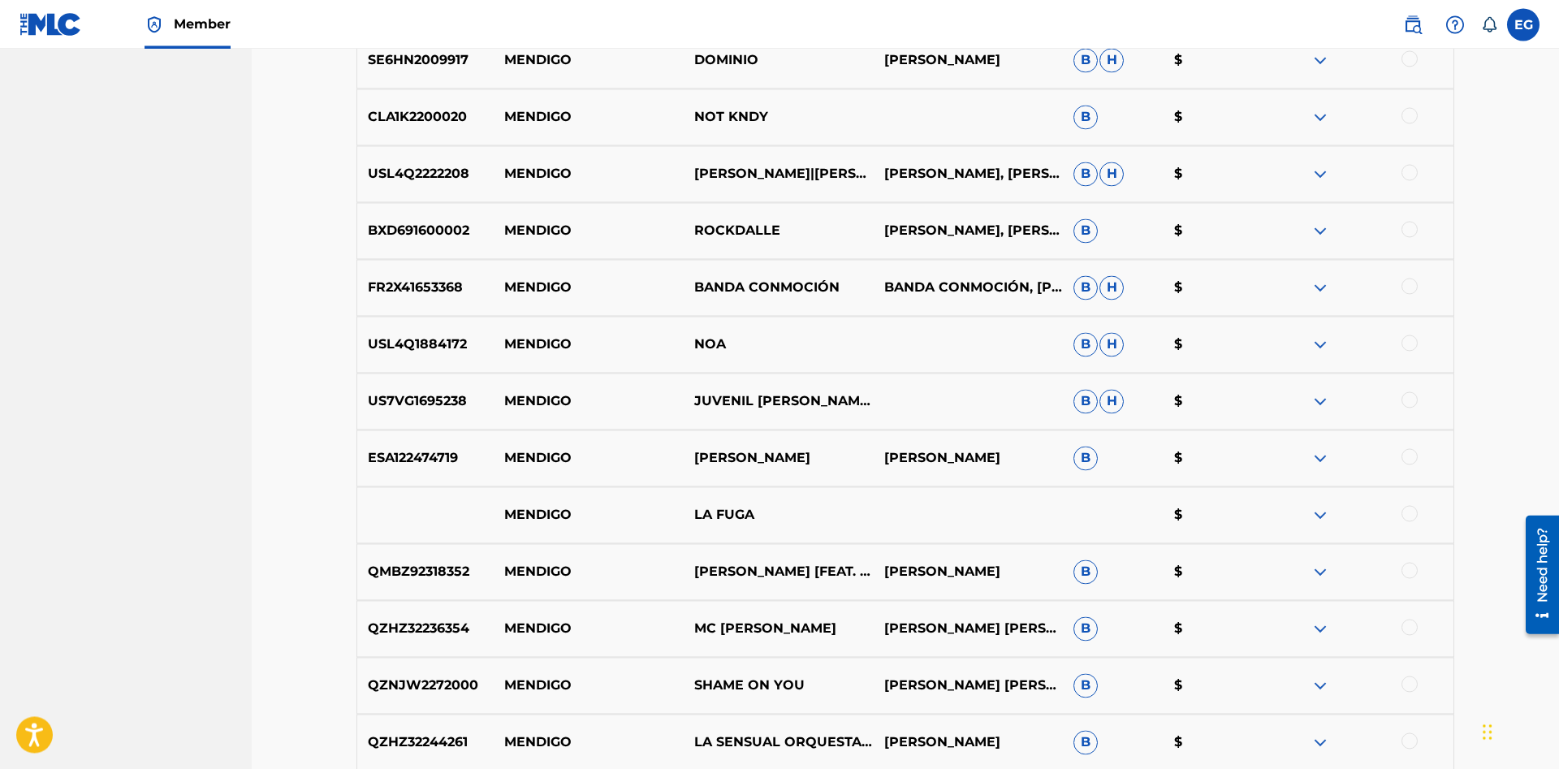
scroll to position [0, 0]
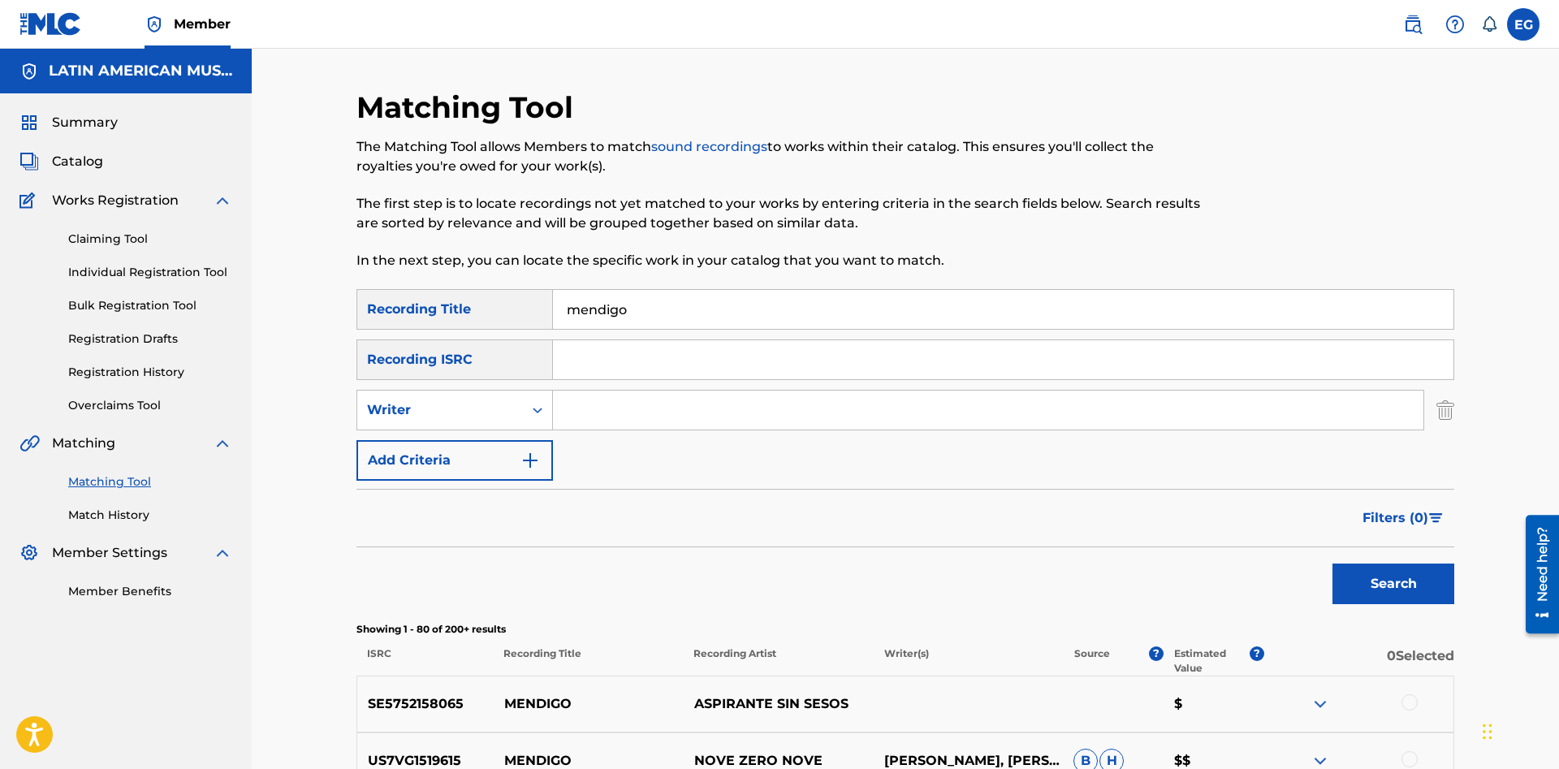
click at [696, 305] on input "mendigo" at bounding box center [1003, 309] width 900 height 39
click at [652, 417] on input "Search Form" at bounding box center [988, 409] width 870 height 39
paste input "angel torruellas"
type input "angel torruellas"
click at [1365, 569] on button "Search" at bounding box center [1393, 583] width 122 height 41
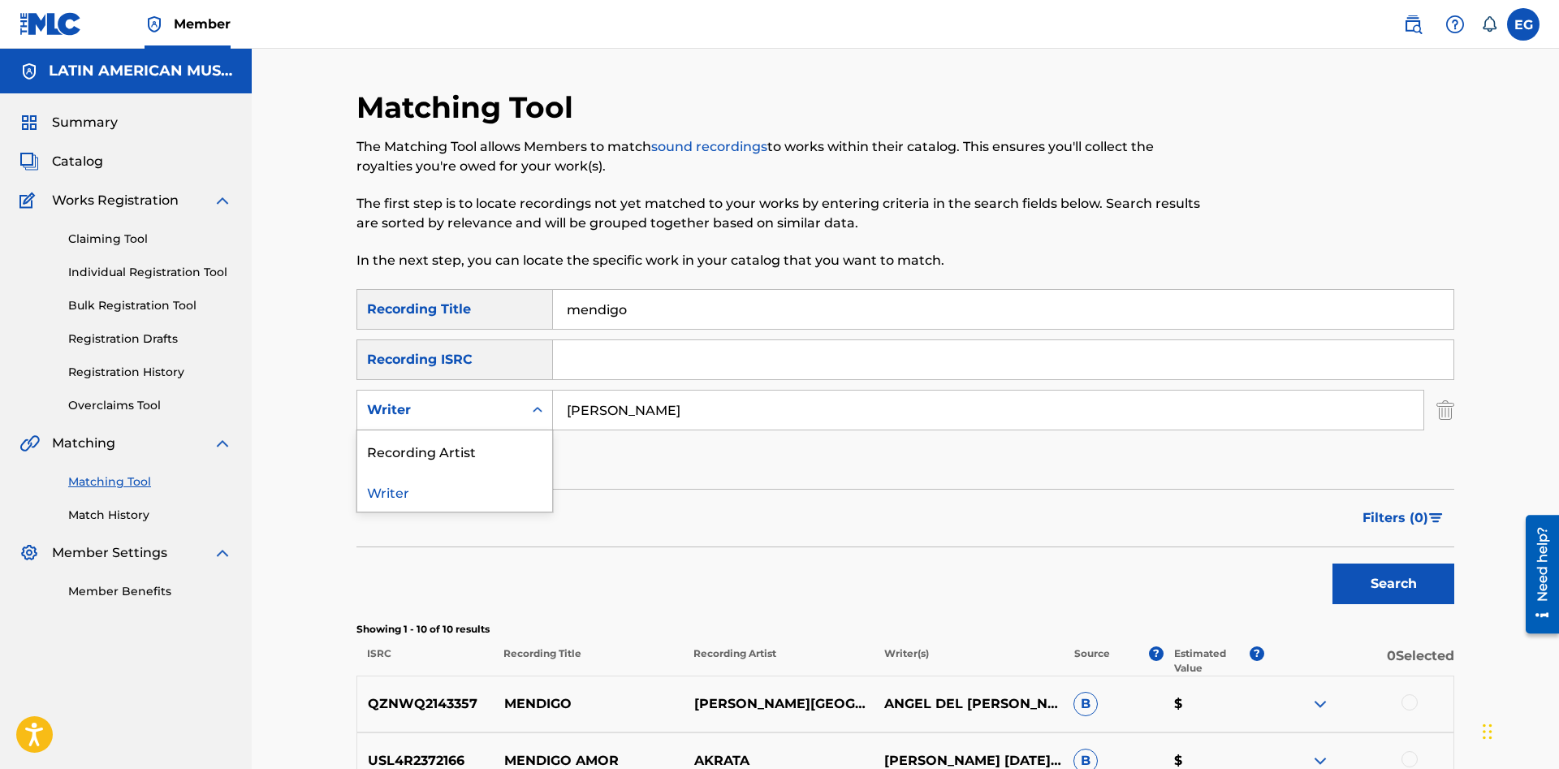
click at [512, 399] on div "Writer" at bounding box center [440, 410] width 166 height 31
click at [497, 438] on div "Recording Artist" at bounding box center [454, 450] width 195 height 41
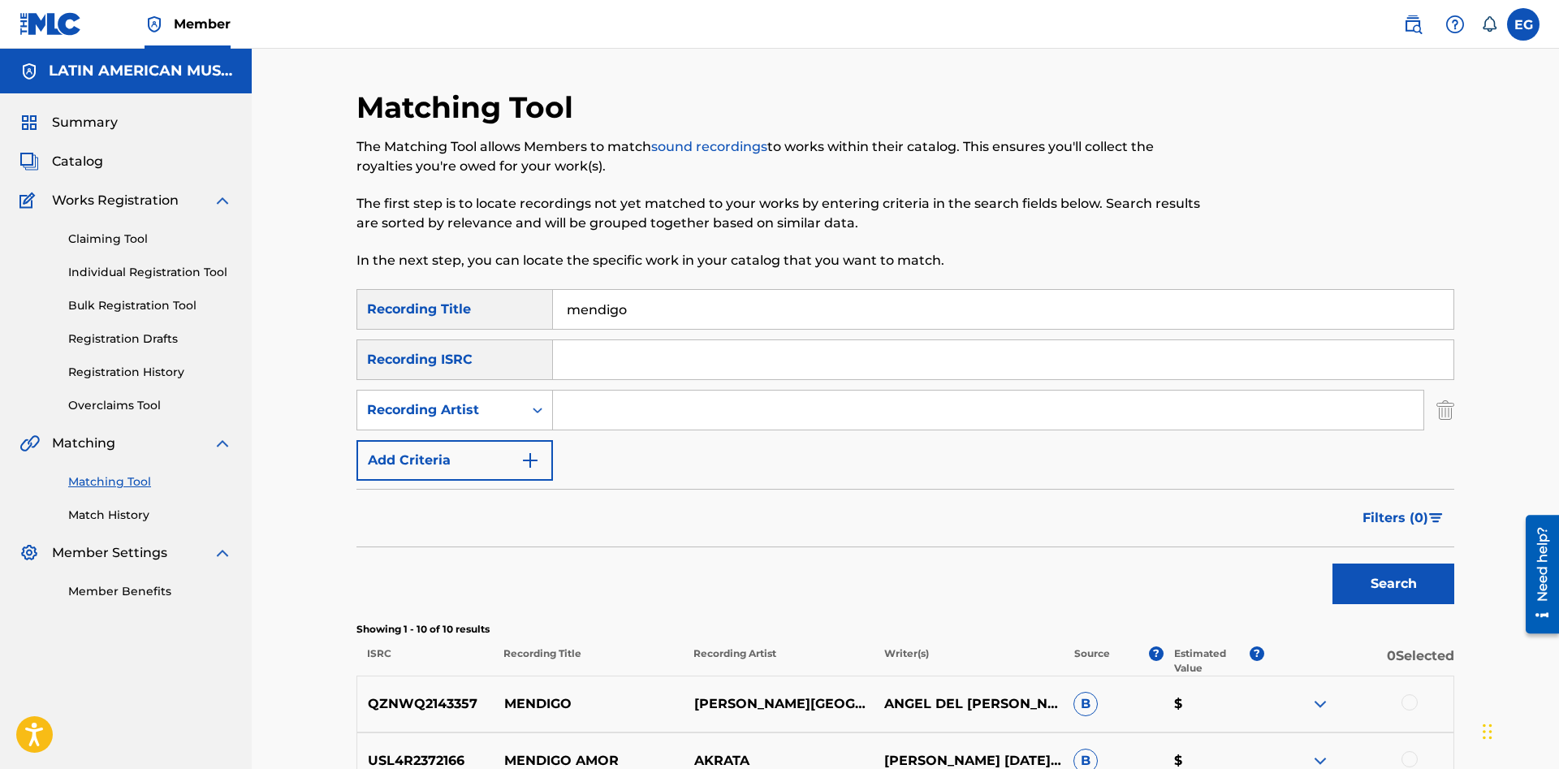
click at [665, 420] on input "Search Form" at bounding box center [988, 409] width 870 height 39
type input "angel torruellas"
click at [1332, 563] on button "Search" at bounding box center [1393, 583] width 122 height 41
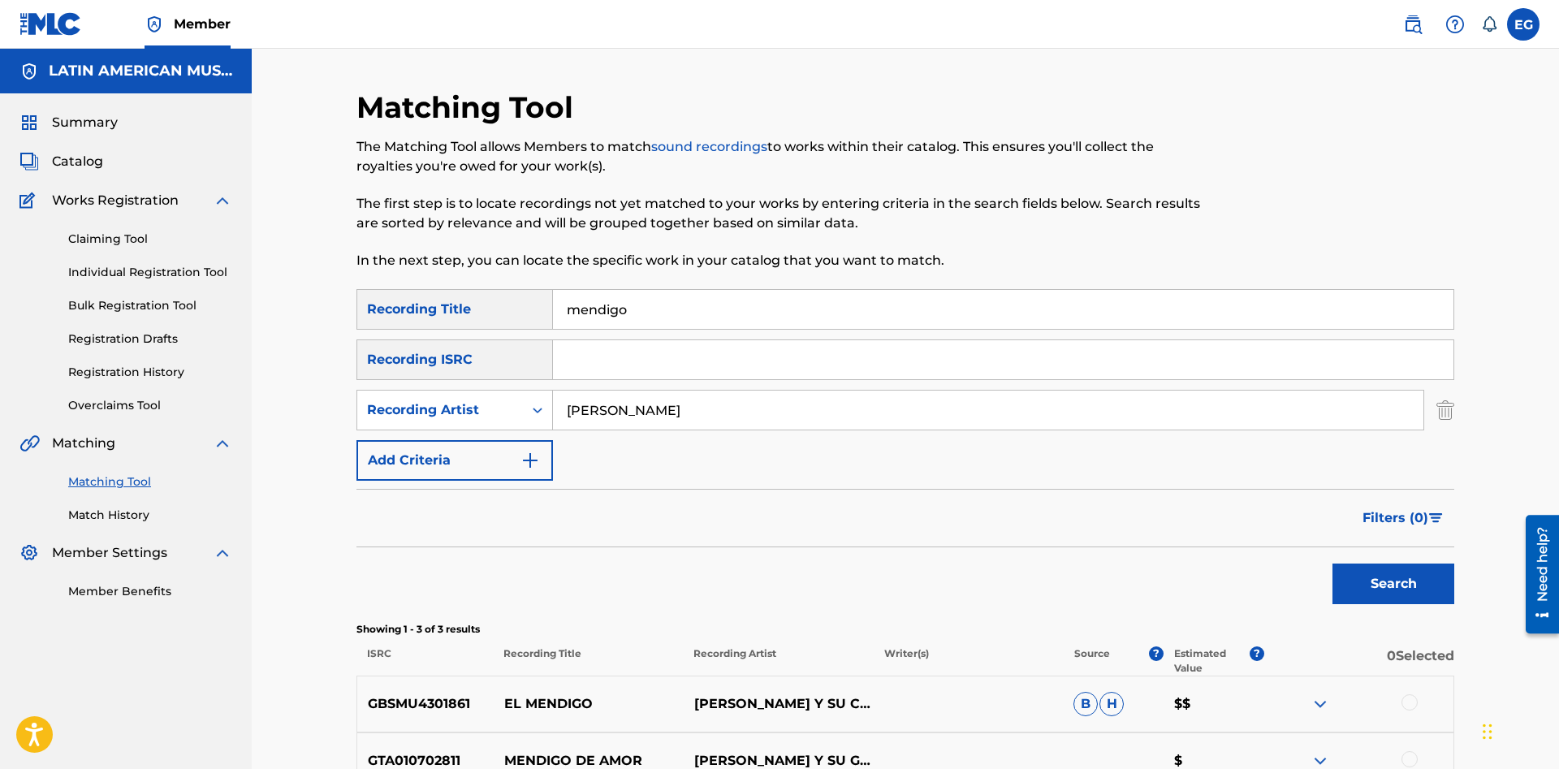
drag, startPoint x: 590, startPoint y: 312, endPoint x: 540, endPoint y: 302, distance: 51.3
click at [553, 302] on input "mendigo" at bounding box center [1003, 309] width 900 height 39
click at [1332, 563] on button "Search" at bounding box center [1393, 583] width 122 height 41
drag, startPoint x: 592, startPoint y: 304, endPoint x: 753, endPoint y: 307, distance: 161.6
click at [753, 307] on input "mi pelo" at bounding box center [1003, 309] width 900 height 39
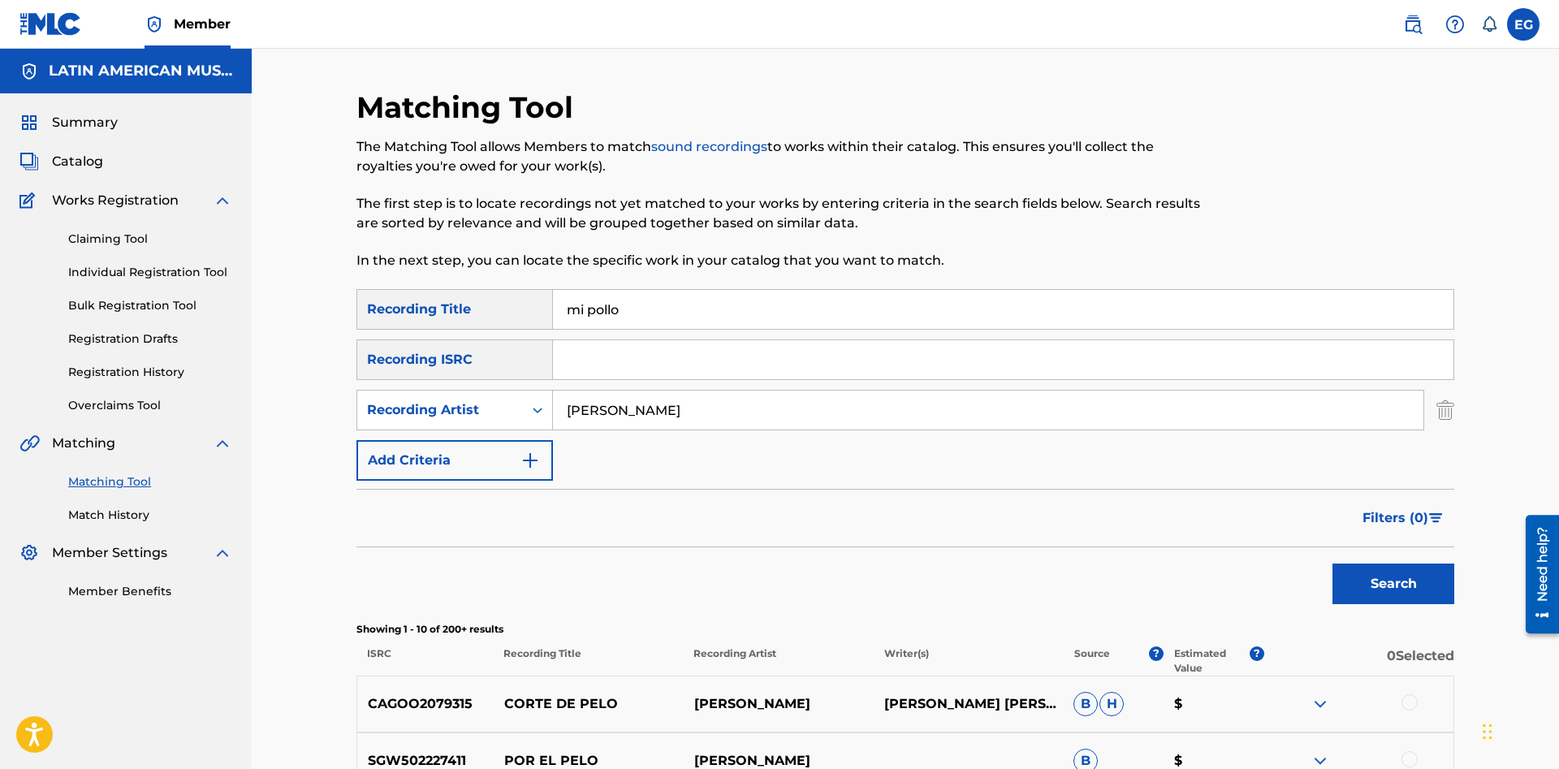
type input "mi pollo"
click at [1332, 563] on button "Search" at bounding box center [1393, 583] width 122 height 41
click at [527, 411] on div "Search Form" at bounding box center [537, 409] width 29 height 29
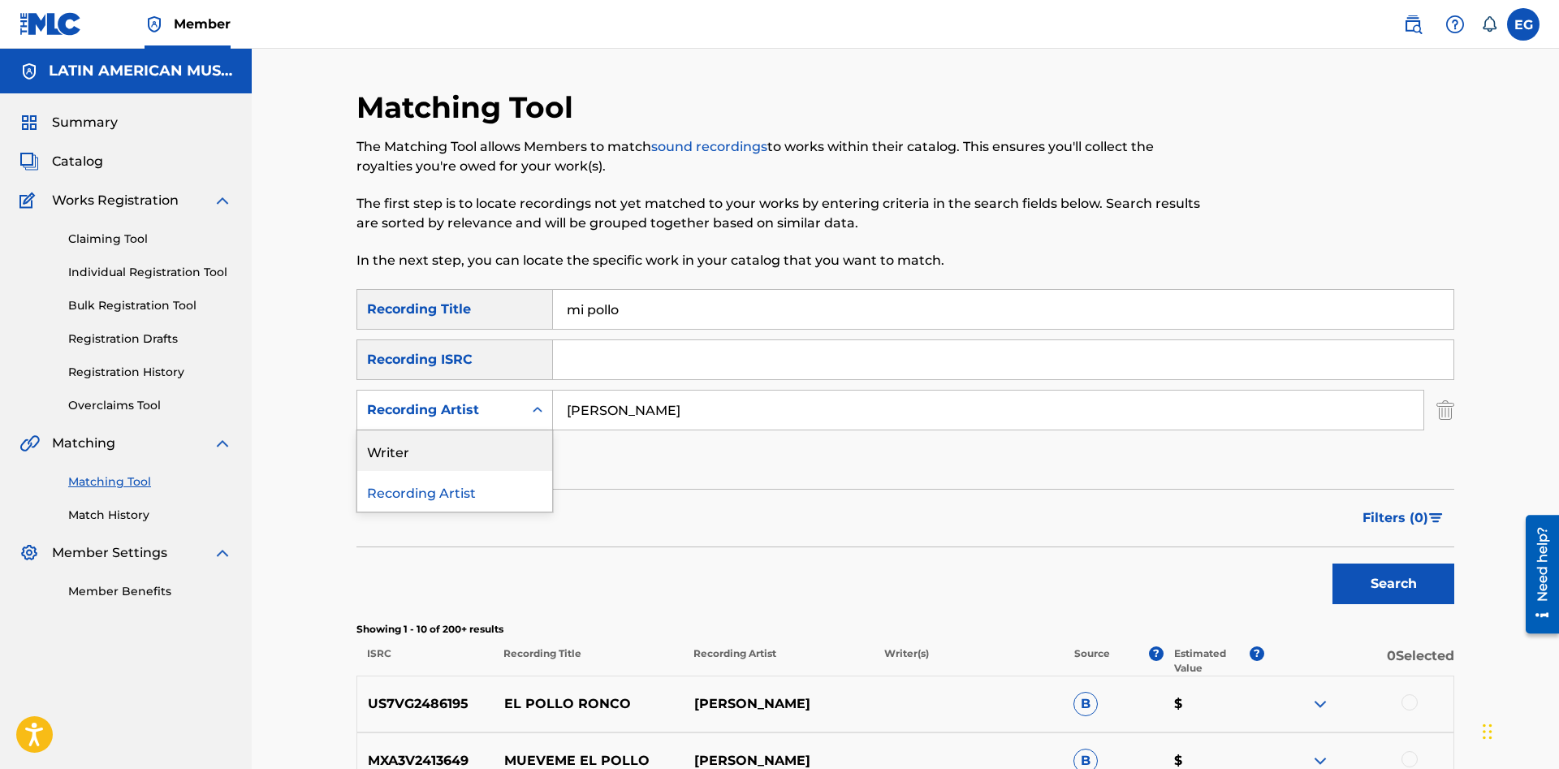
click at [497, 458] on div "Writer" at bounding box center [454, 450] width 195 height 41
click at [666, 403] on input "Search Form" at bounding box center [988, 409] width 870 height 39
paste input "angel torruellas"
type input "angel torruellas"
click at [1332, 563] on button "Search" at bounding box center [1393, 583] width 122 height 41
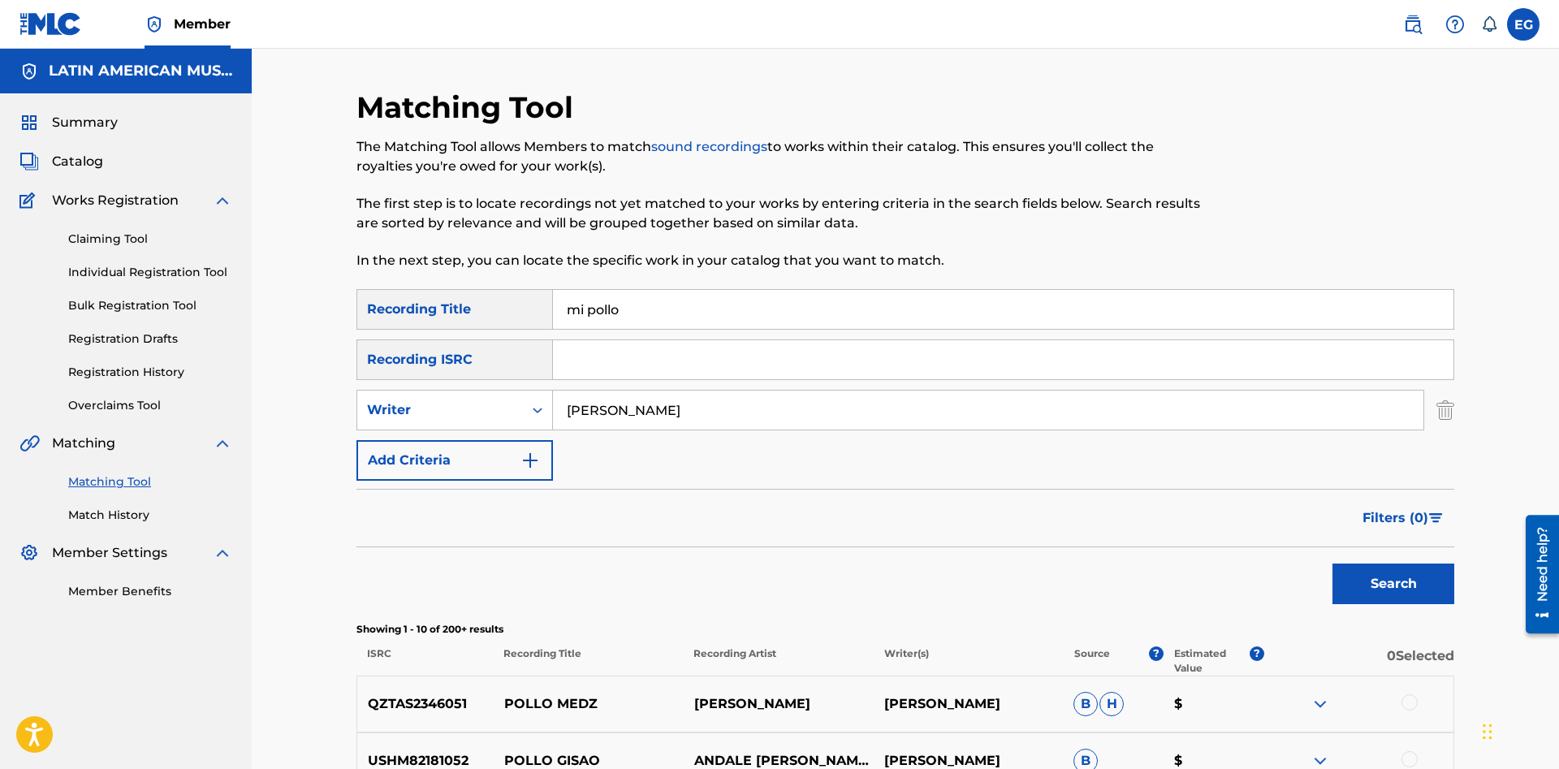
drag, startPoint x: 614, startPoint y: 300, endPoint x: 602, endPoint y: 300, distance: 13.0
click at [602, 300] on input "mi pollo" at bounding box center [1003, 309] width 900 height 39
drag, startPoint x: 670, startPoint y: 311, endPoint x: 495, endPoint y: 313, distance: 175.3
click at [553, 313] on input "mi pollo" at bounding box center [1003, 309] width 900 height 39
click at [1332, 563] on button "Search" at bounding box center [1393, 583] width 122 height 41
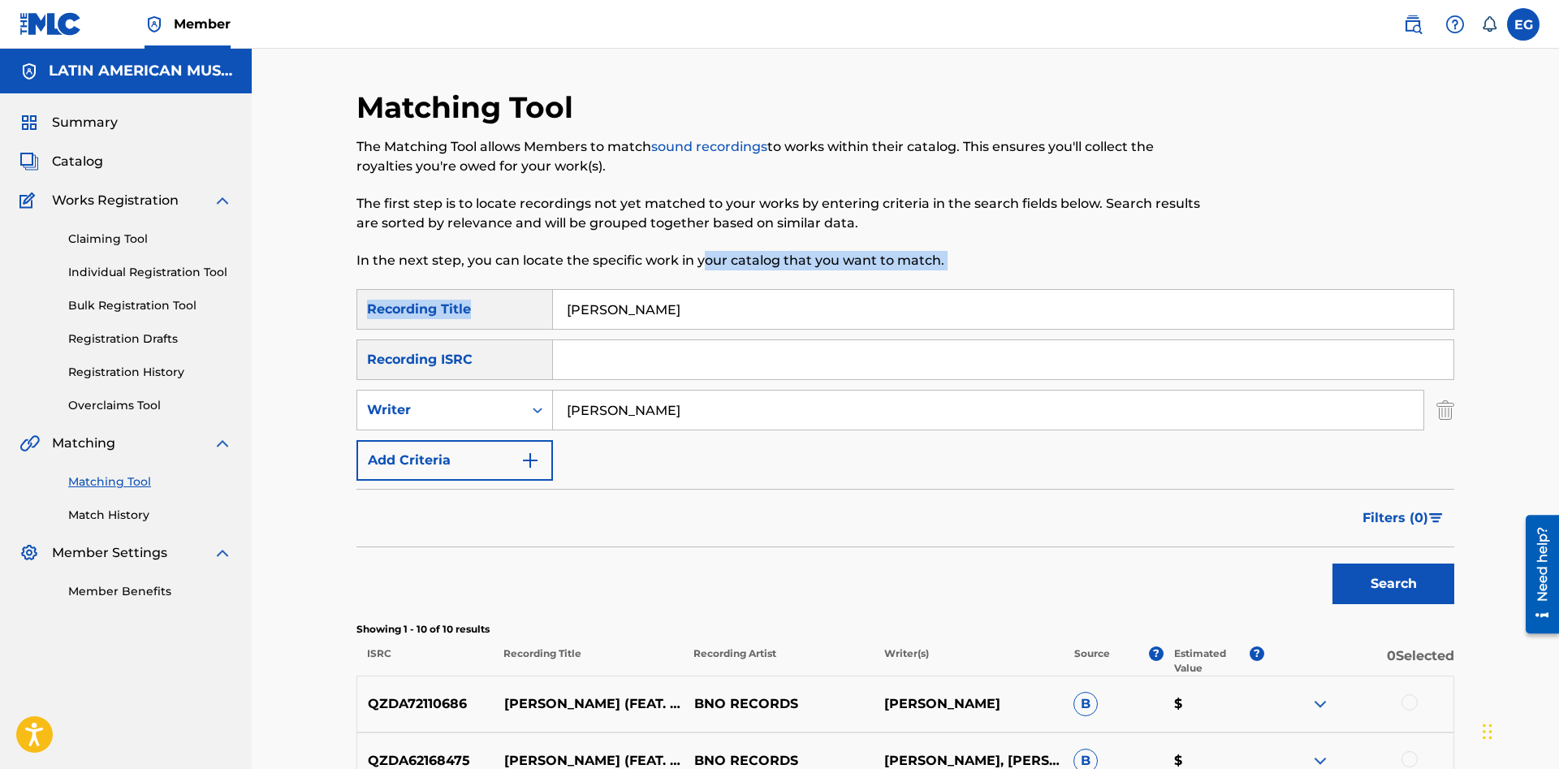
drag, startPoint x: 657, startPoint y: 302, endPoint x: 584, endPoint y: 308, distance: 72.5
click at [584, 308] on div "Matching Tool The Matching Tool allows Members to match sound recordings to wor…" at bounding box center [904, 706] width 1097 height 1235
drag, startPoint x: 613, startPoint y: 312, endPoint x: 509, endPoint y: 306, distance: 104.1
click at [553, 306] on input "nicolas" at bounding box center [1003, 309] width 900 height 39
click at [1332, 563] on button "Search" at bounding box center [1393, 583] width 122 height 41
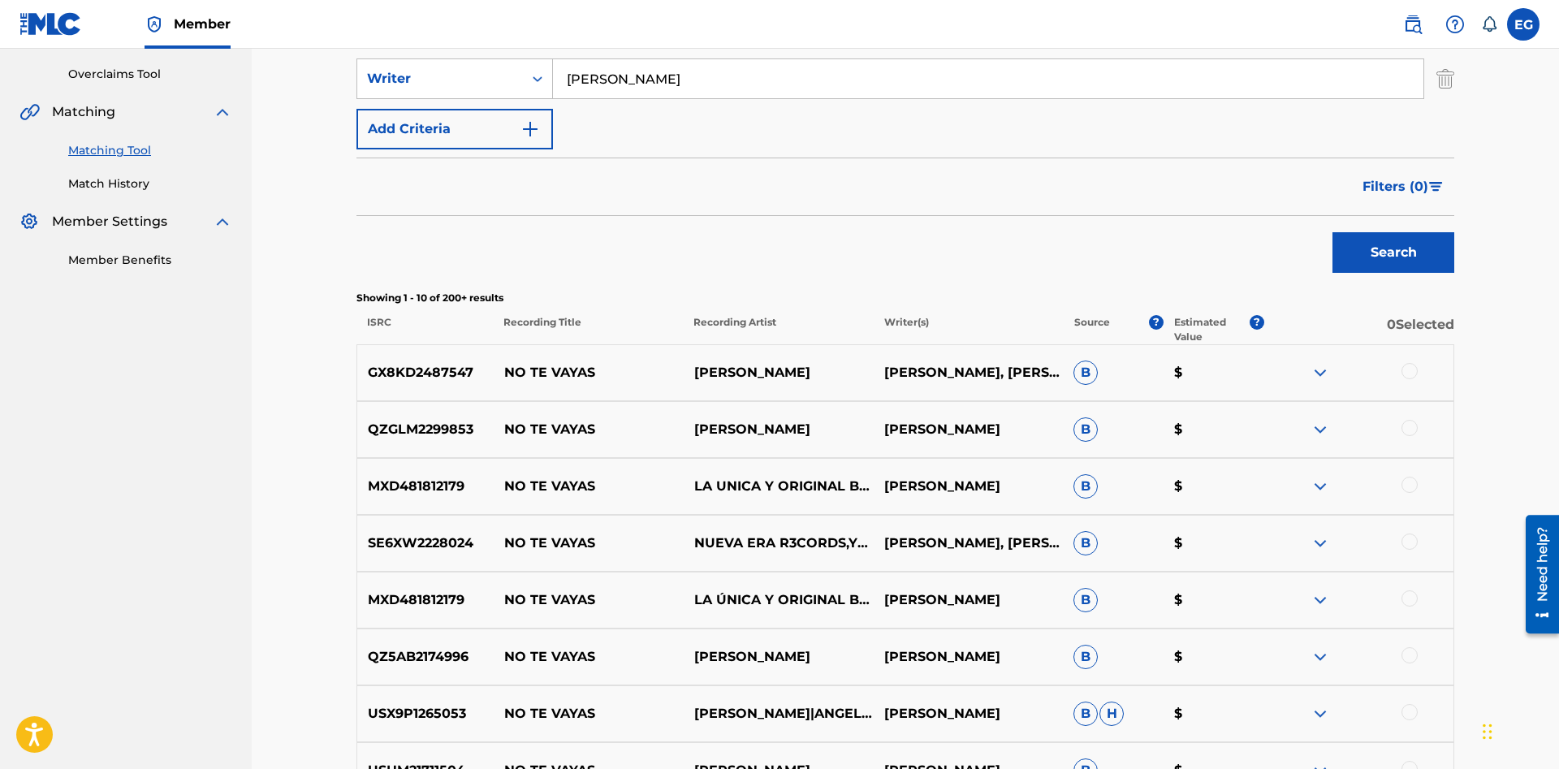
scroll to position [414, 0]
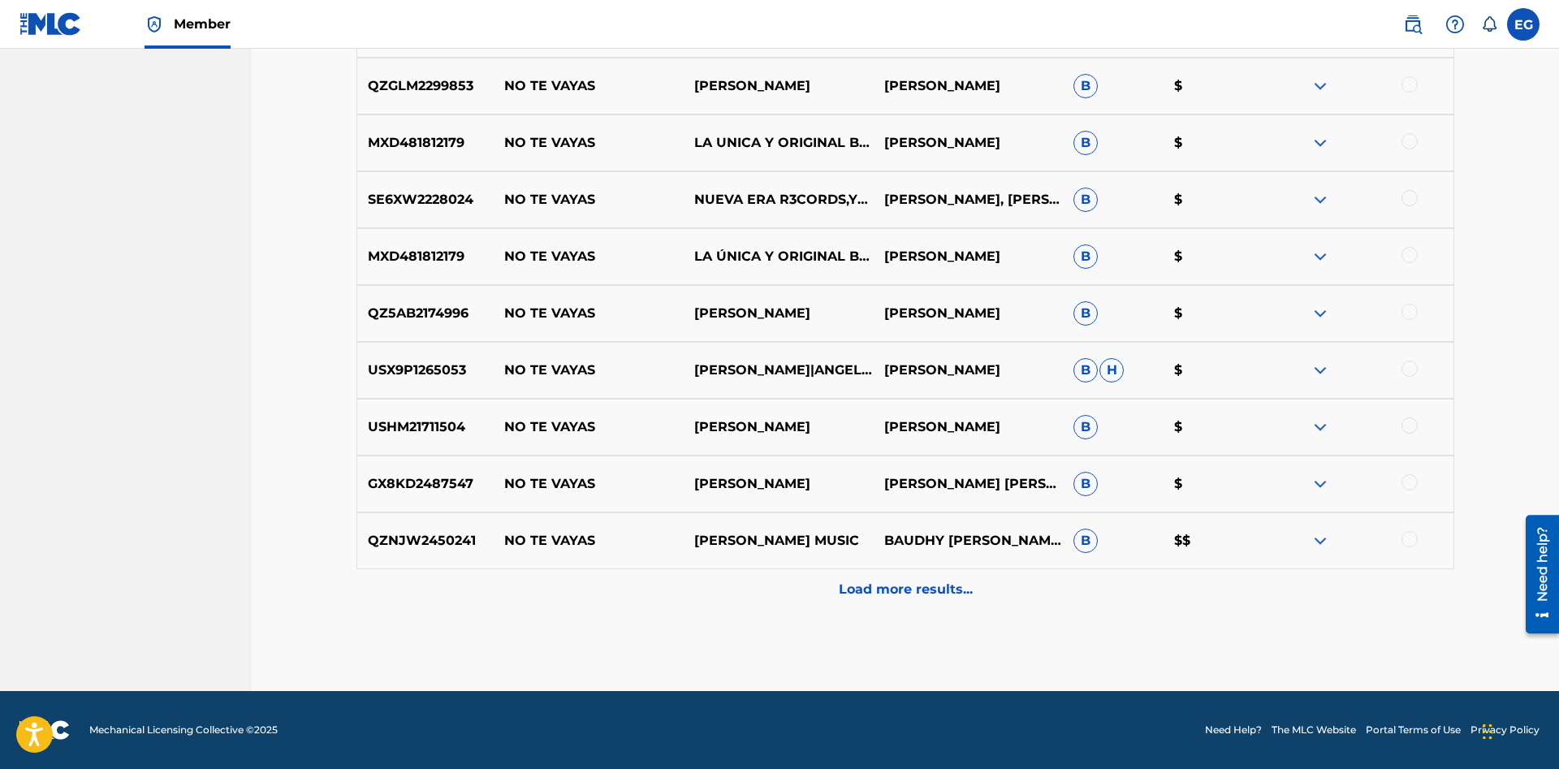
click at [890, 584] on p "Load more results..." at bounding box center [906, 589] width 134 height 19
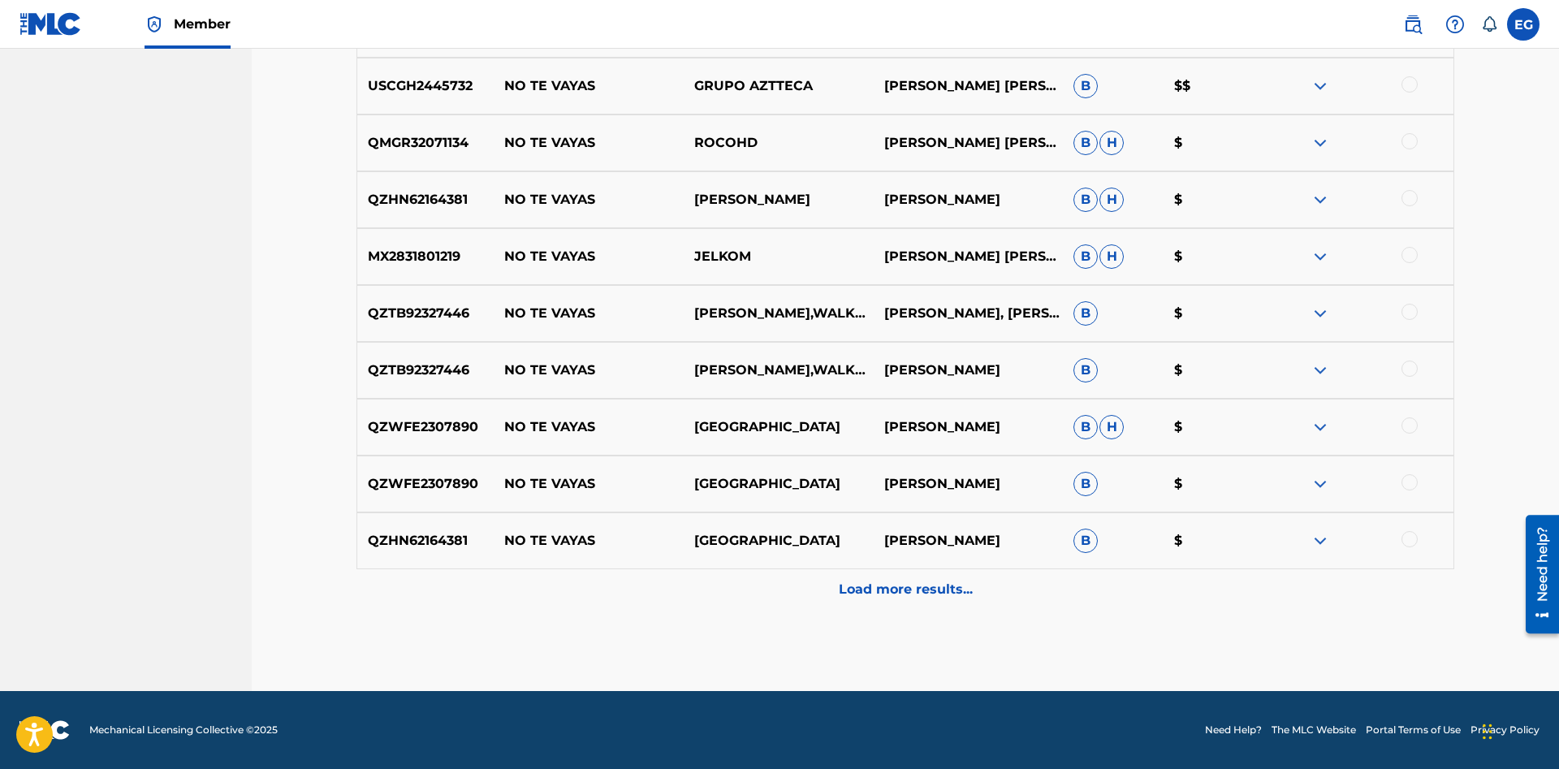
click at [880, 593] on p "Load more results..." at bounding box center [906, 589] width 134 height 19
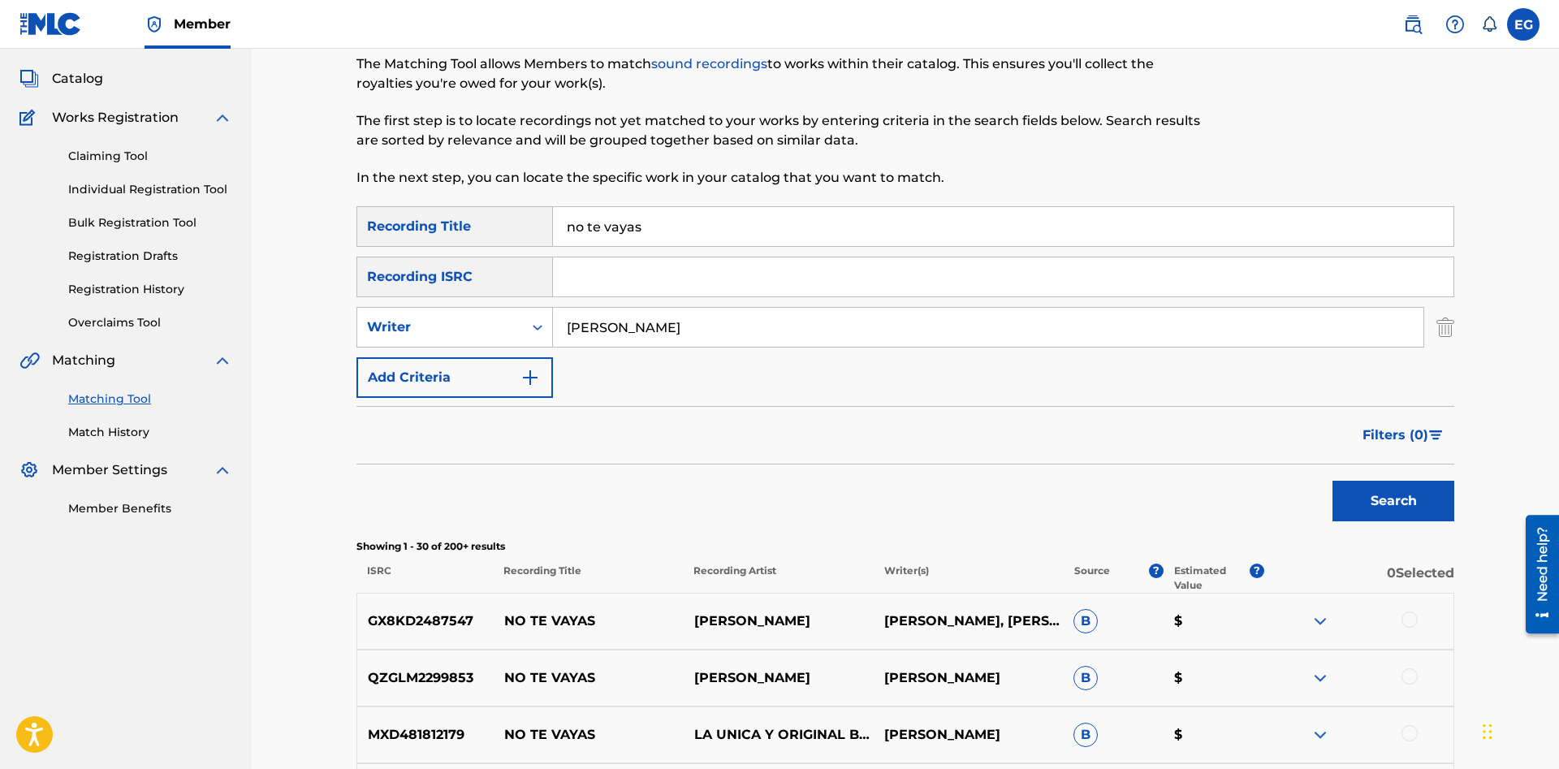
scroll to position [0, 0]
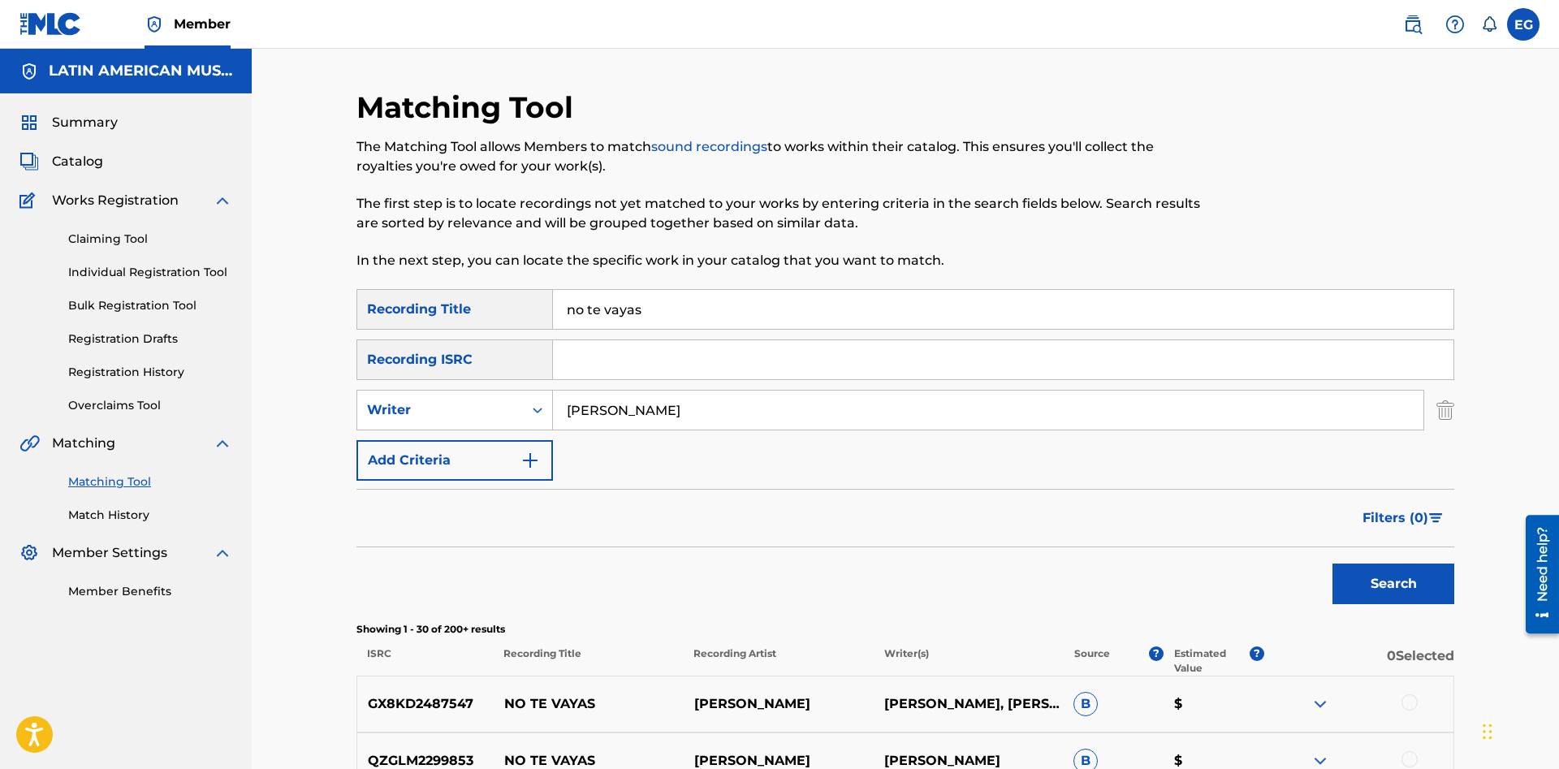
drag, startPoint x: 630, startPoint y: 305, endPoint x: 527, endPoint y: 295, distance: 103.6
click at [553, 295] on input "no te vayas" at bounding box center [1003, 309] width 900 height 39
type input "pa venezuela"
click at [1332, 563] on button "Search" at bounding box center [1393, 583] width 122 height 41
drag, startPoint x: 692, startPoint y: 417, endPoint x: 501, endPoint y: 416, distance: 190.8
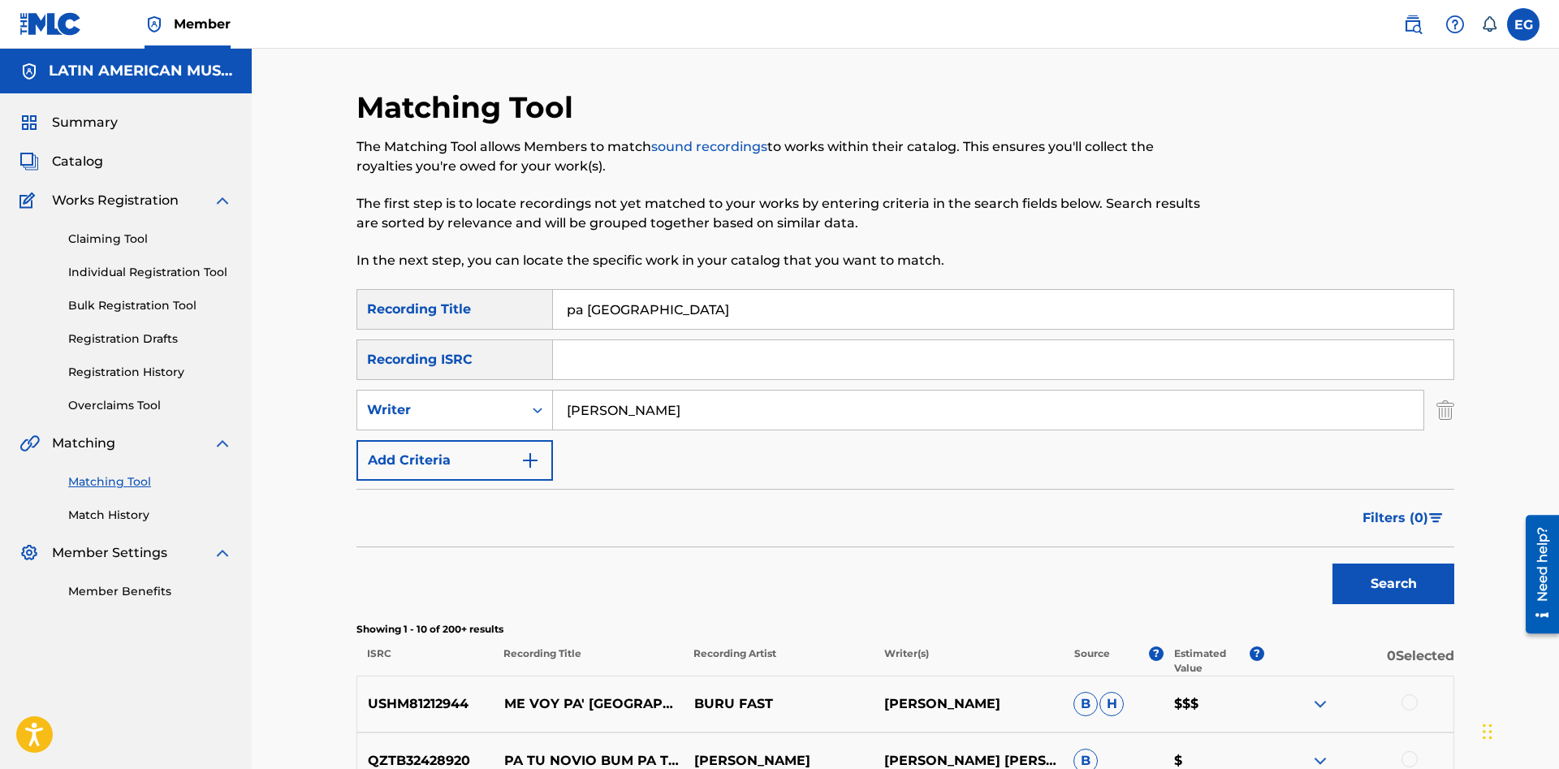
click at [553, 416] on input "angel torruellas" at bounding box center [988, 409] width 870 height 39
click at [1332, 563] on button "Search" at bounding box center [1393, 583] width 122 height 41
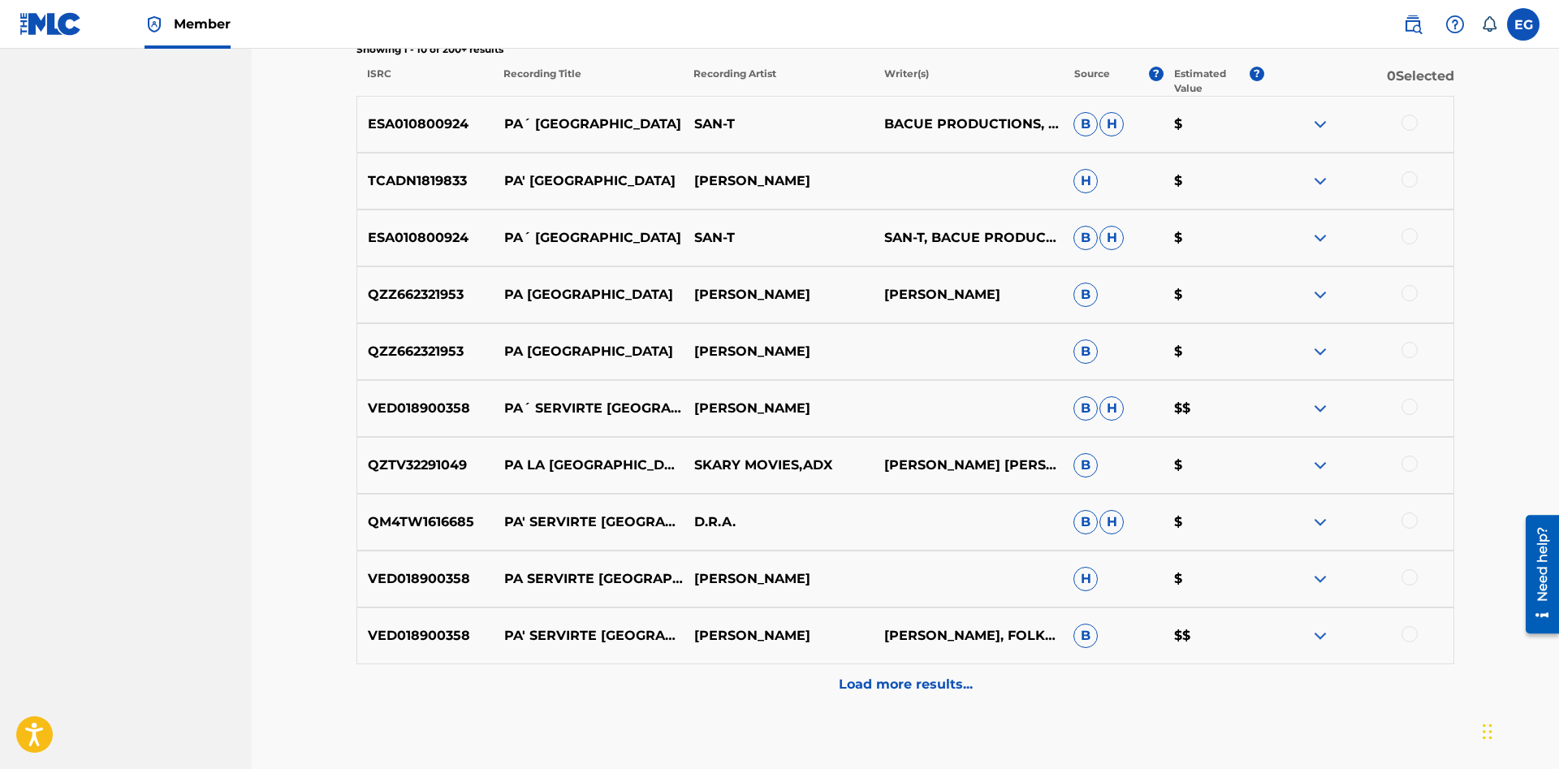
scroll to position [675, 0]
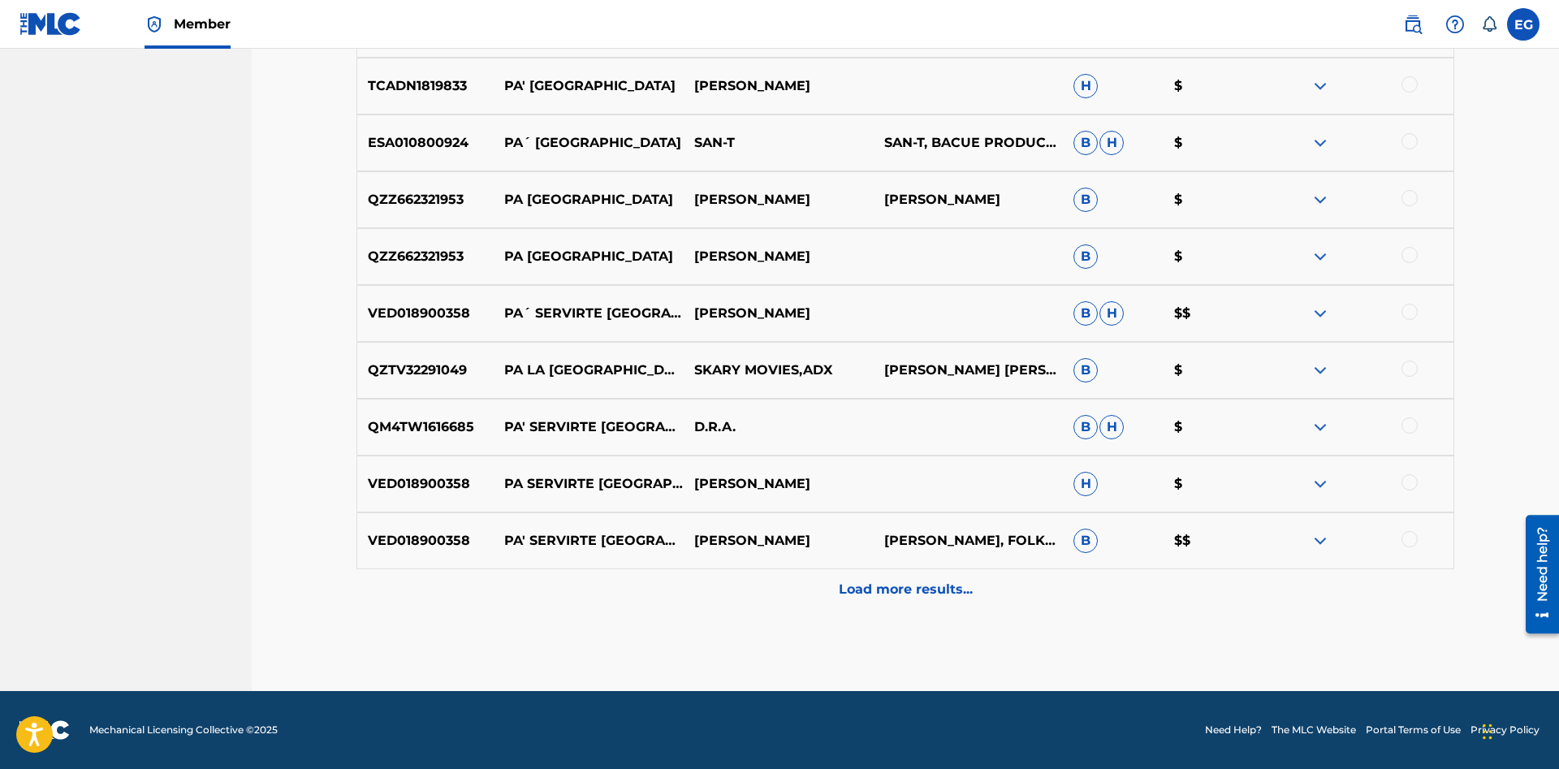
click at [833, 590] on div "Load more results..." at bounding box center [904, 589] width 1097 height 41
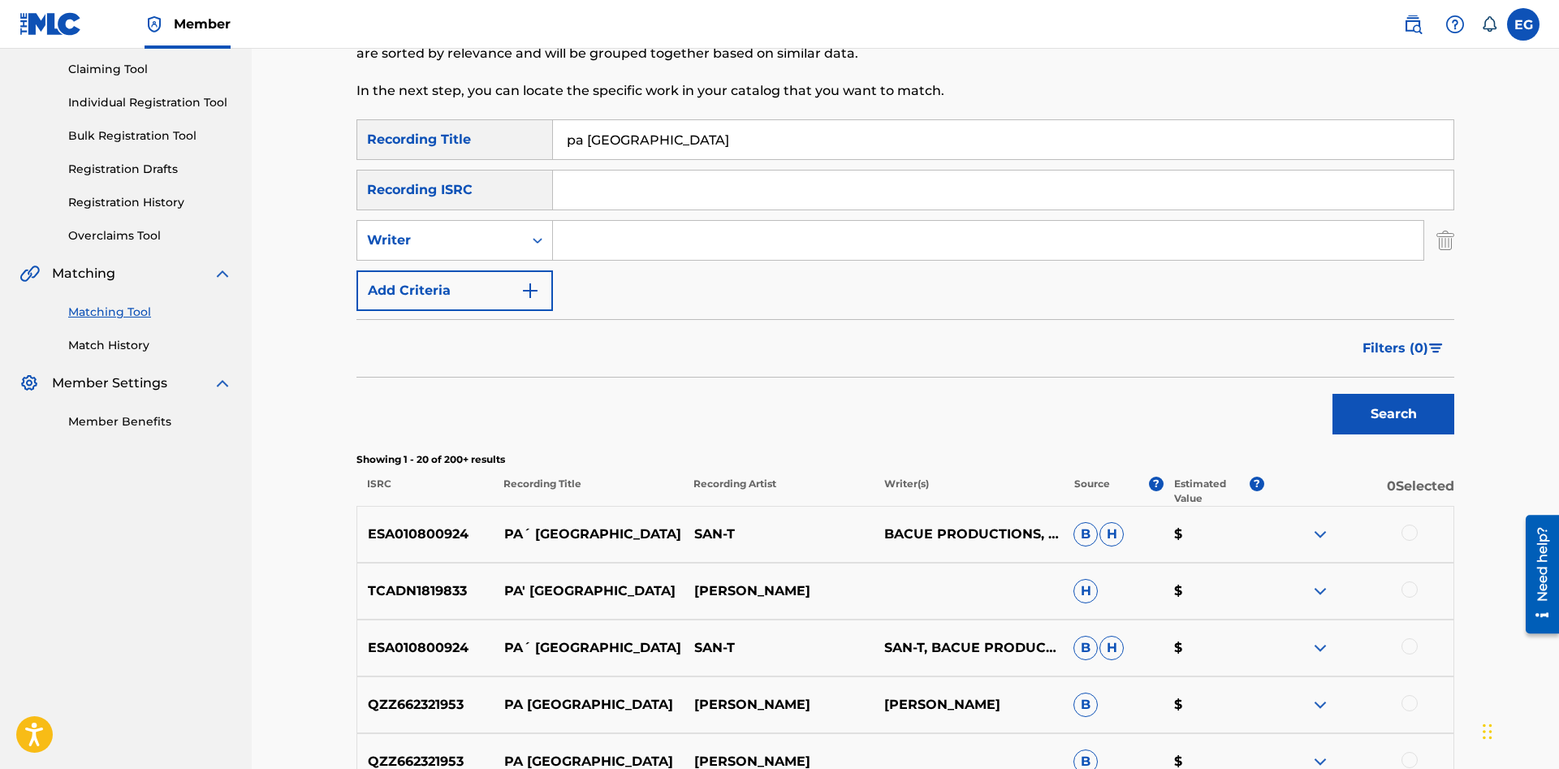
scroll to position [0, 0]
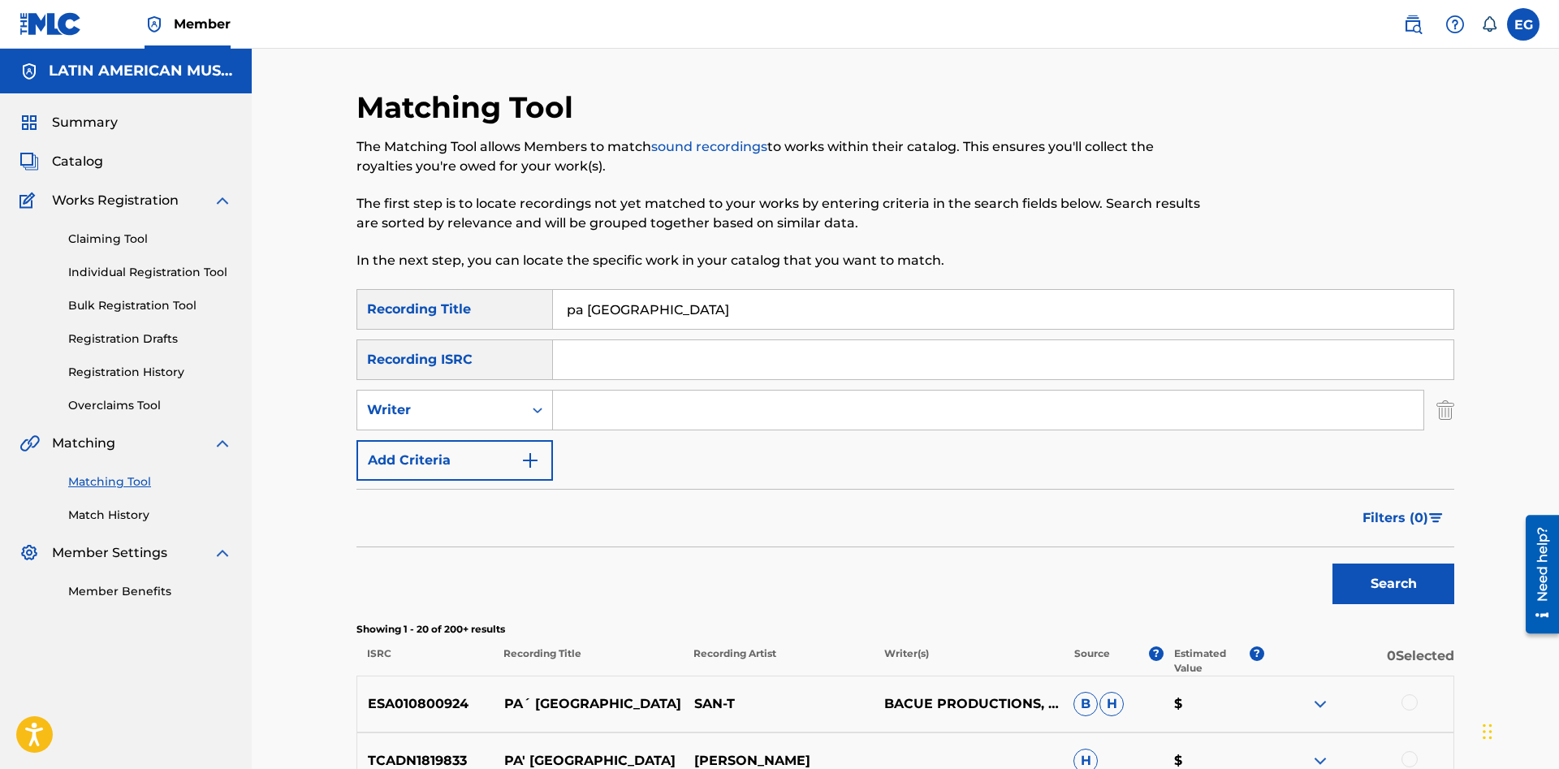
drag, startPoint x: 573, startPoint y: 307, endPoint x: 813, endPoint y: 309, distance: 240.3
click at [813, 309] on input "pa venezuela" at bounding box center [1003, 309] width 900 height 39
click at [1332, 563] on button "Search" at bounding box center [1393, 583] width 122 height 41
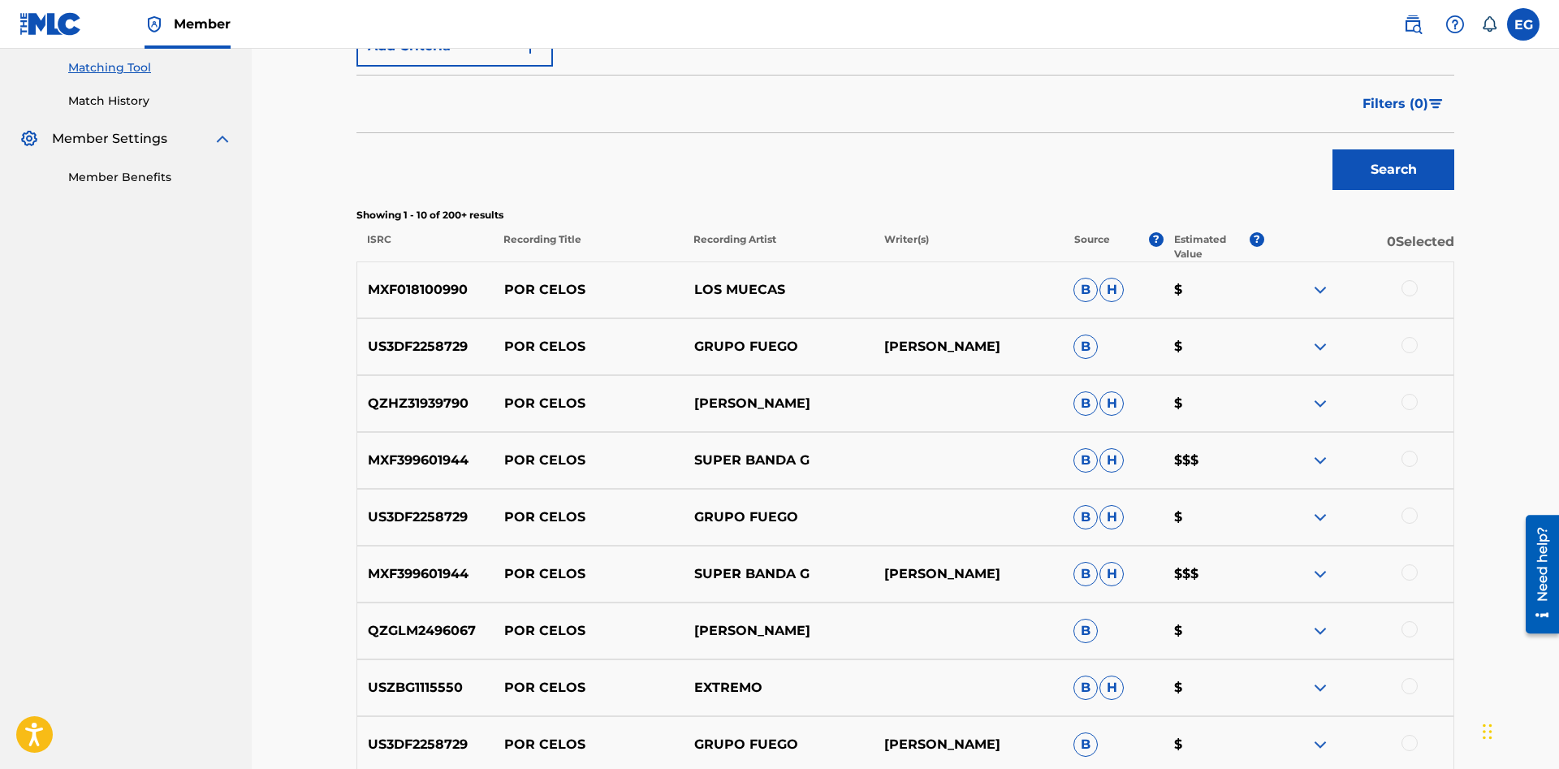
scroll to position [662, 0]
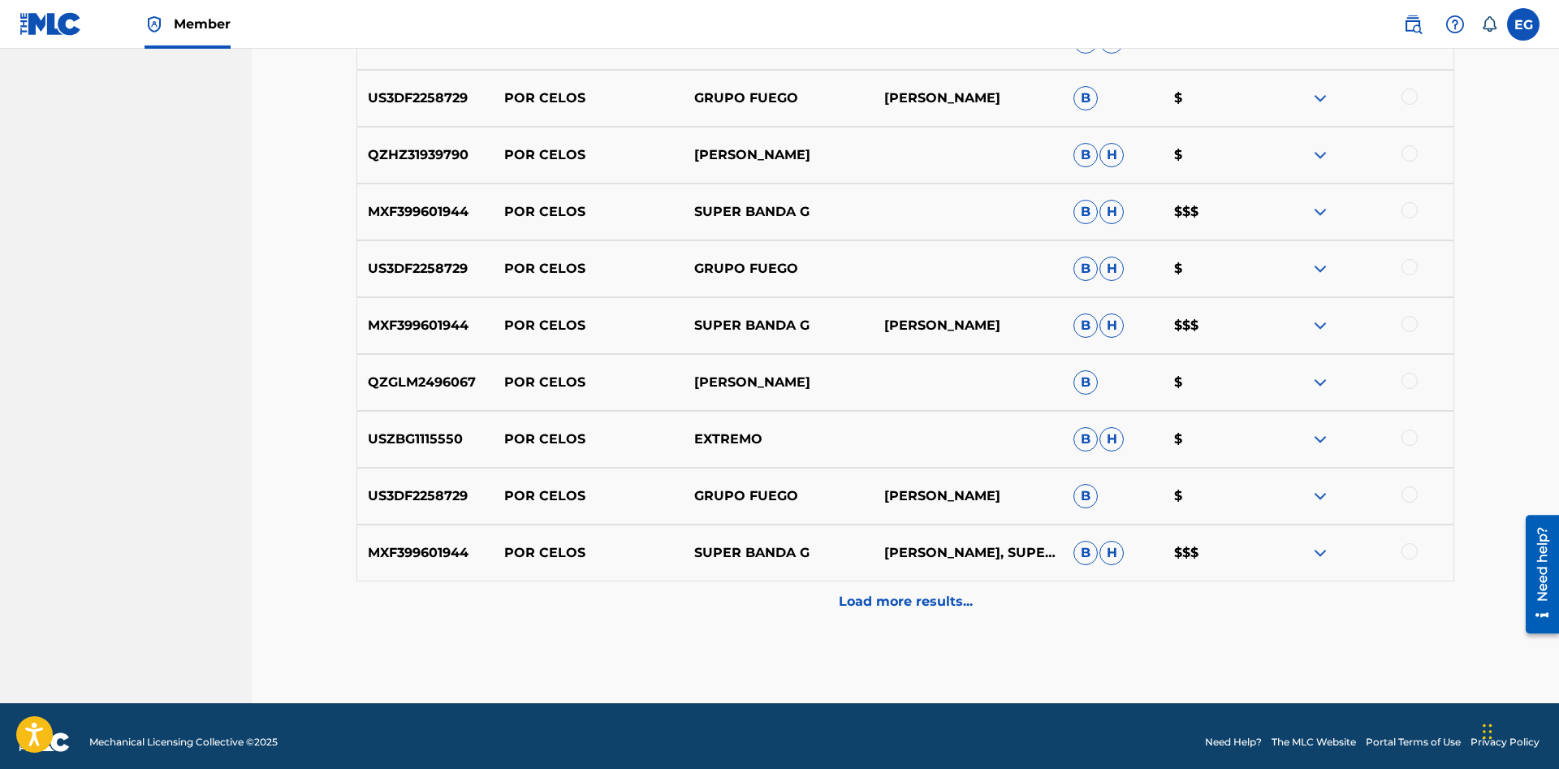
click at [868, 605] on p "Load more results..." at bounding box center [906, 601] width 134 height 19
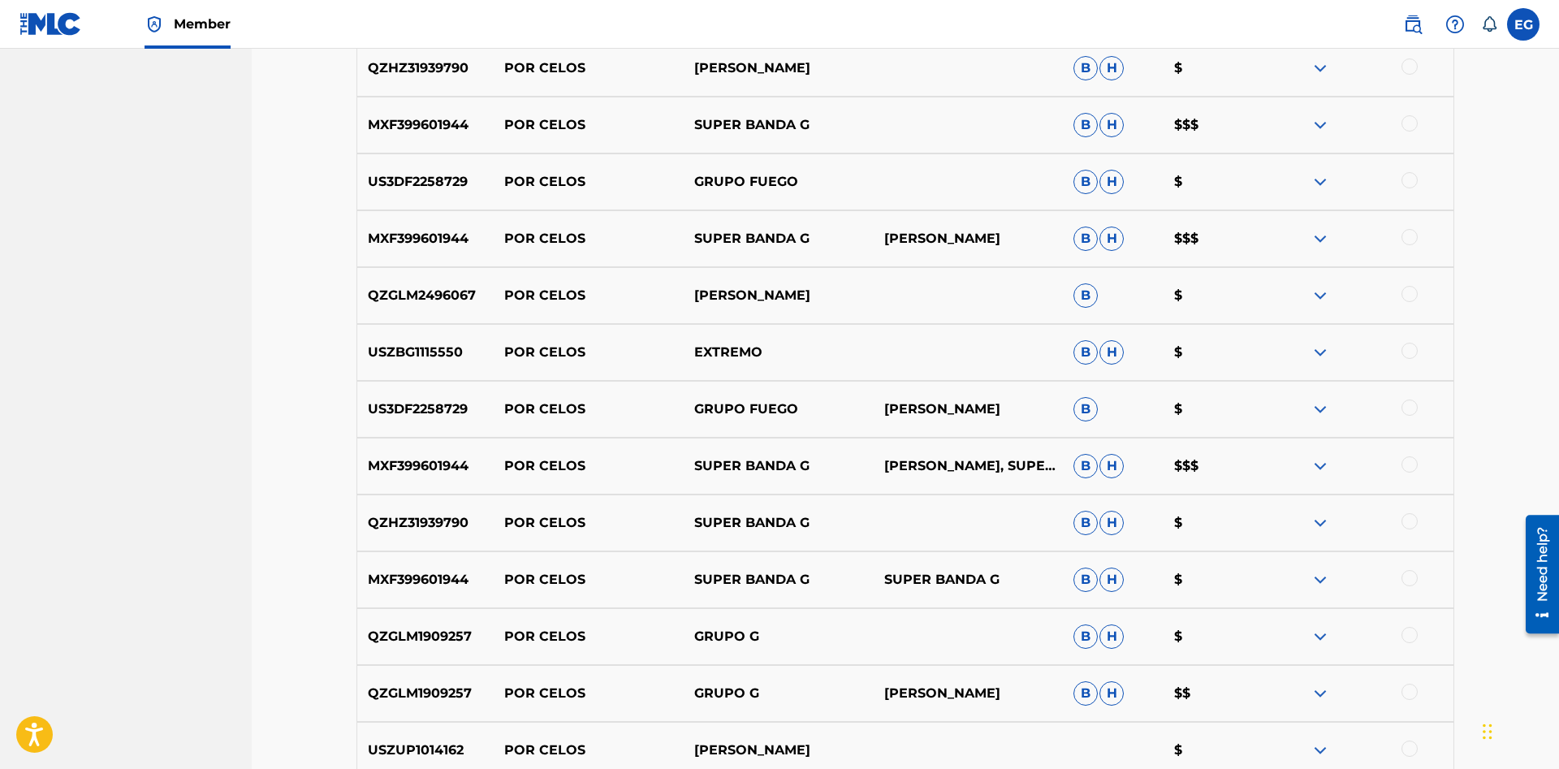
scroll to position [1243, 0]
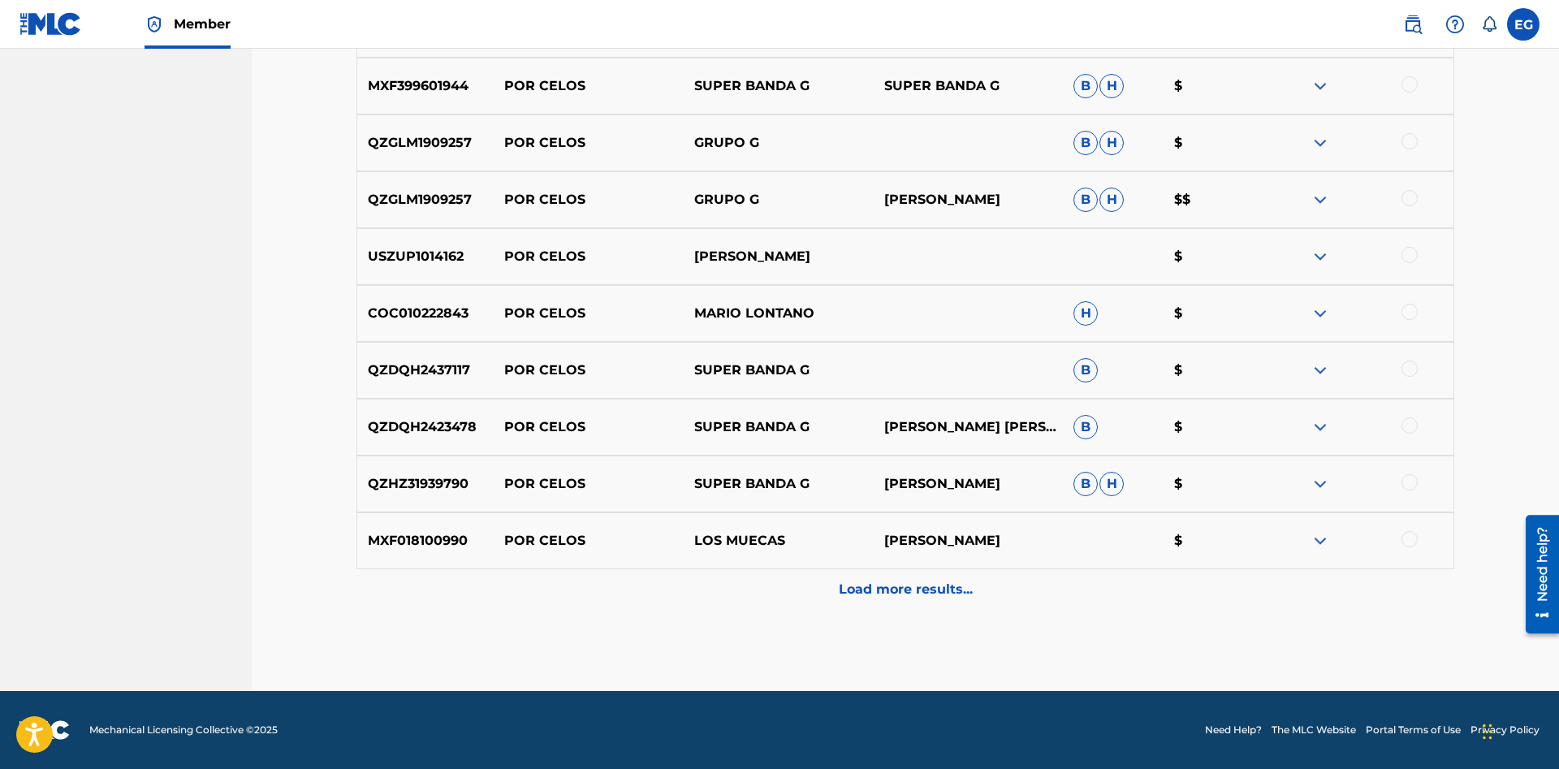
click at [921, 588] on p "Load more results..." at bounding box center [906, 589] width 134 height 19
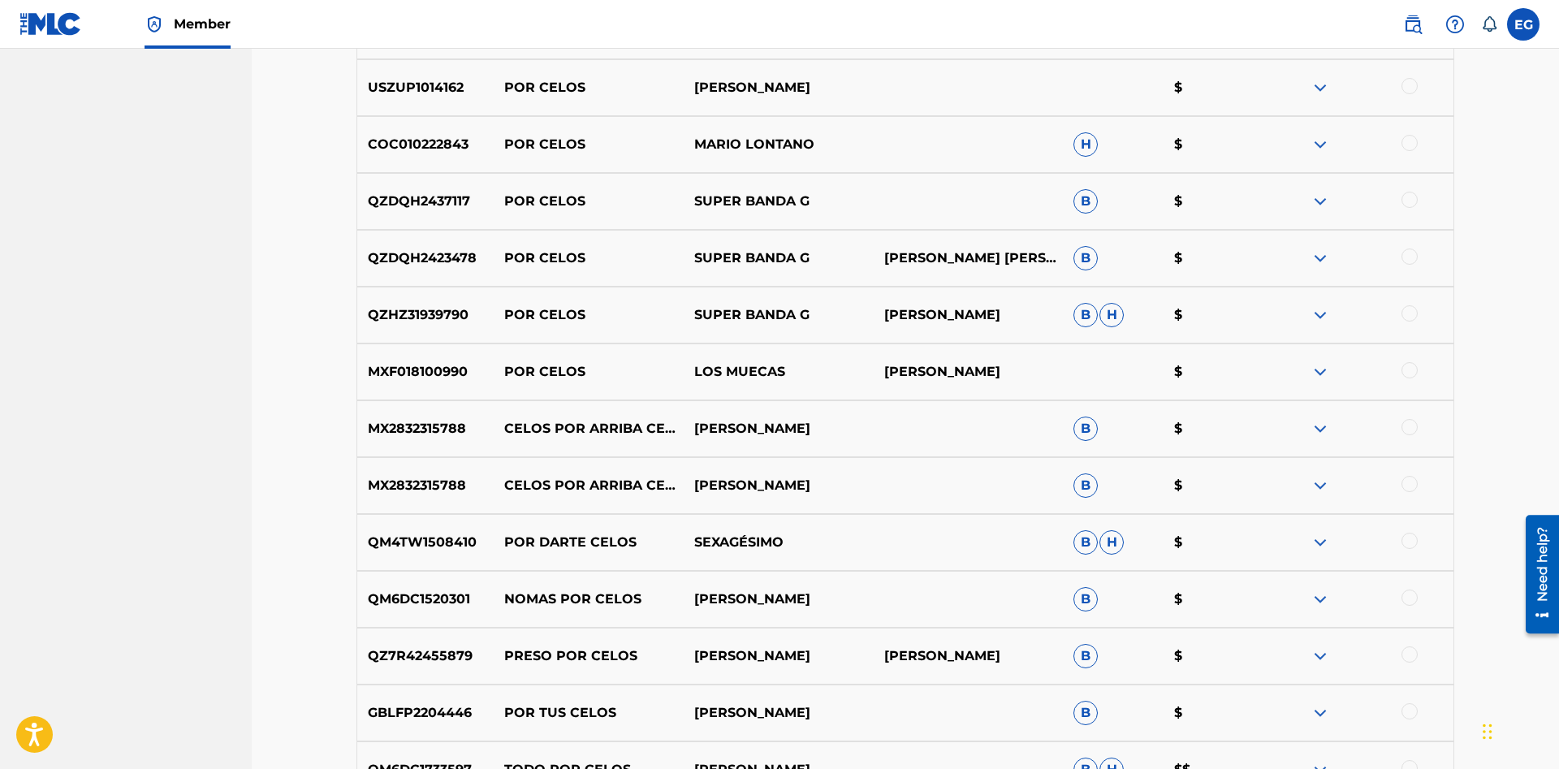
scroll to position [1811, 0]
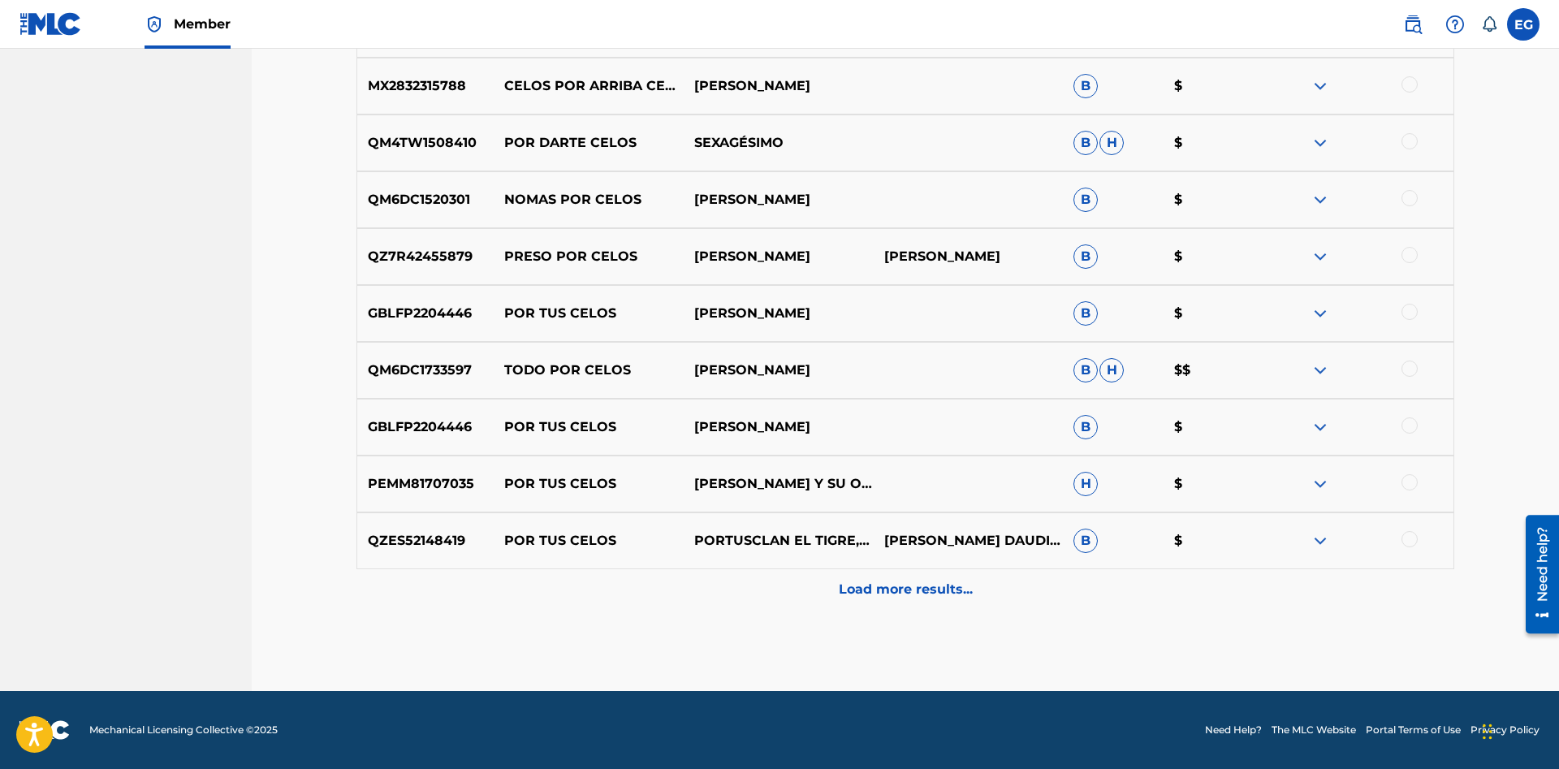
click at [898, 580] on p "Load more results..." at bounding box center [906, 589] width 134 height 19
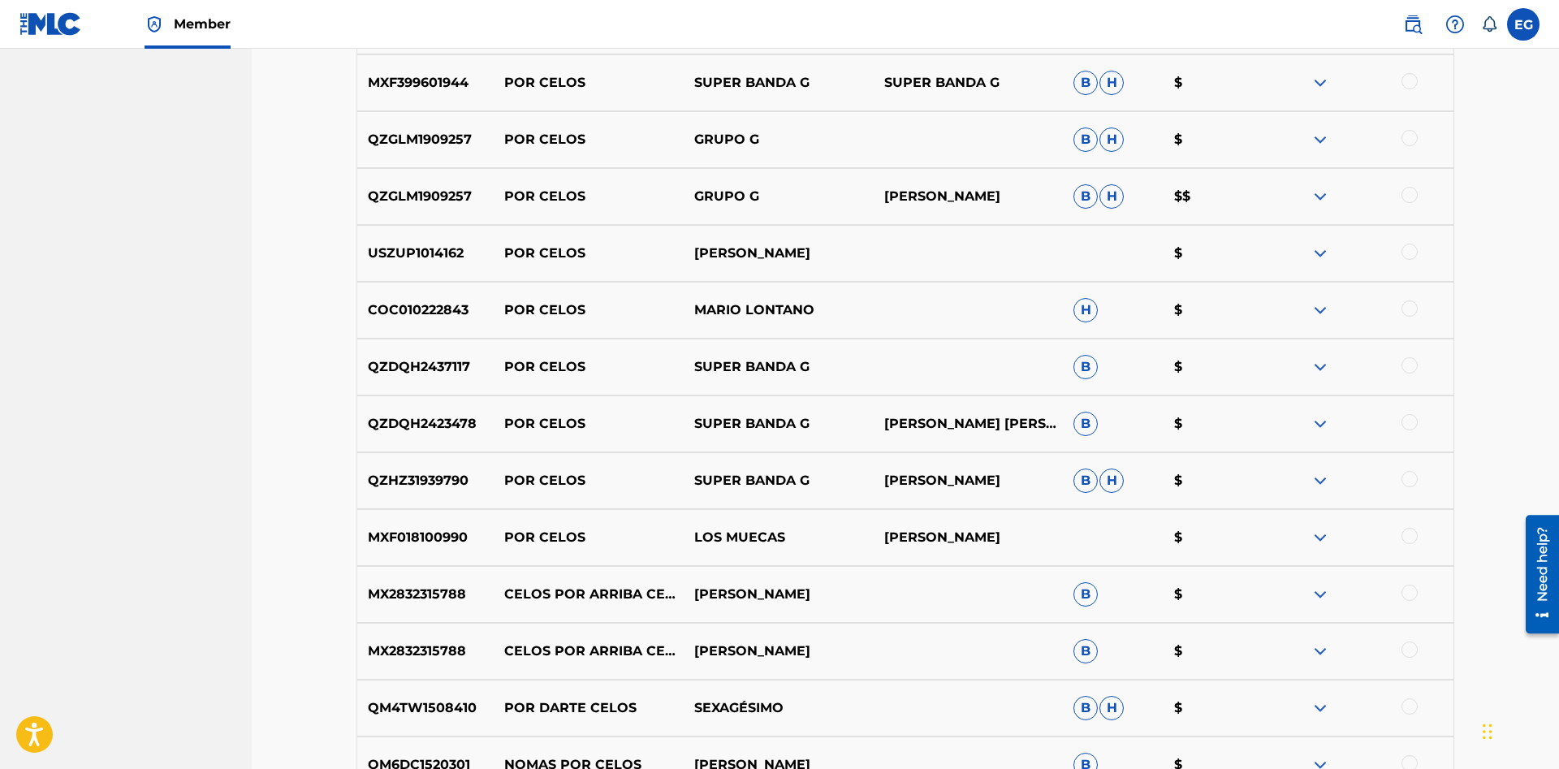
scroll to position [1743, 0]
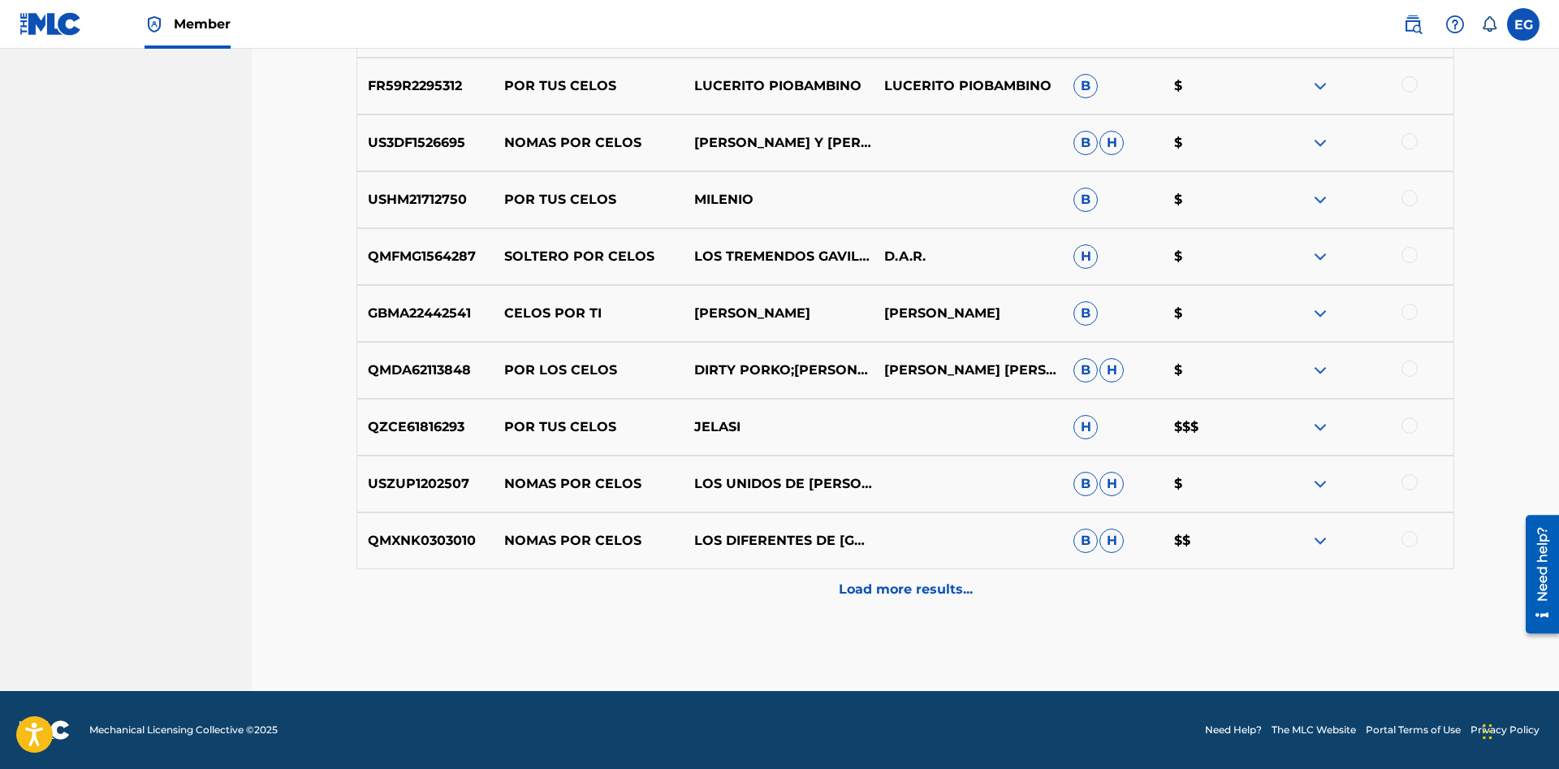
click at [877, 579] on div "Load more results..." at bounding box center [904, 589] width 1097 height 41
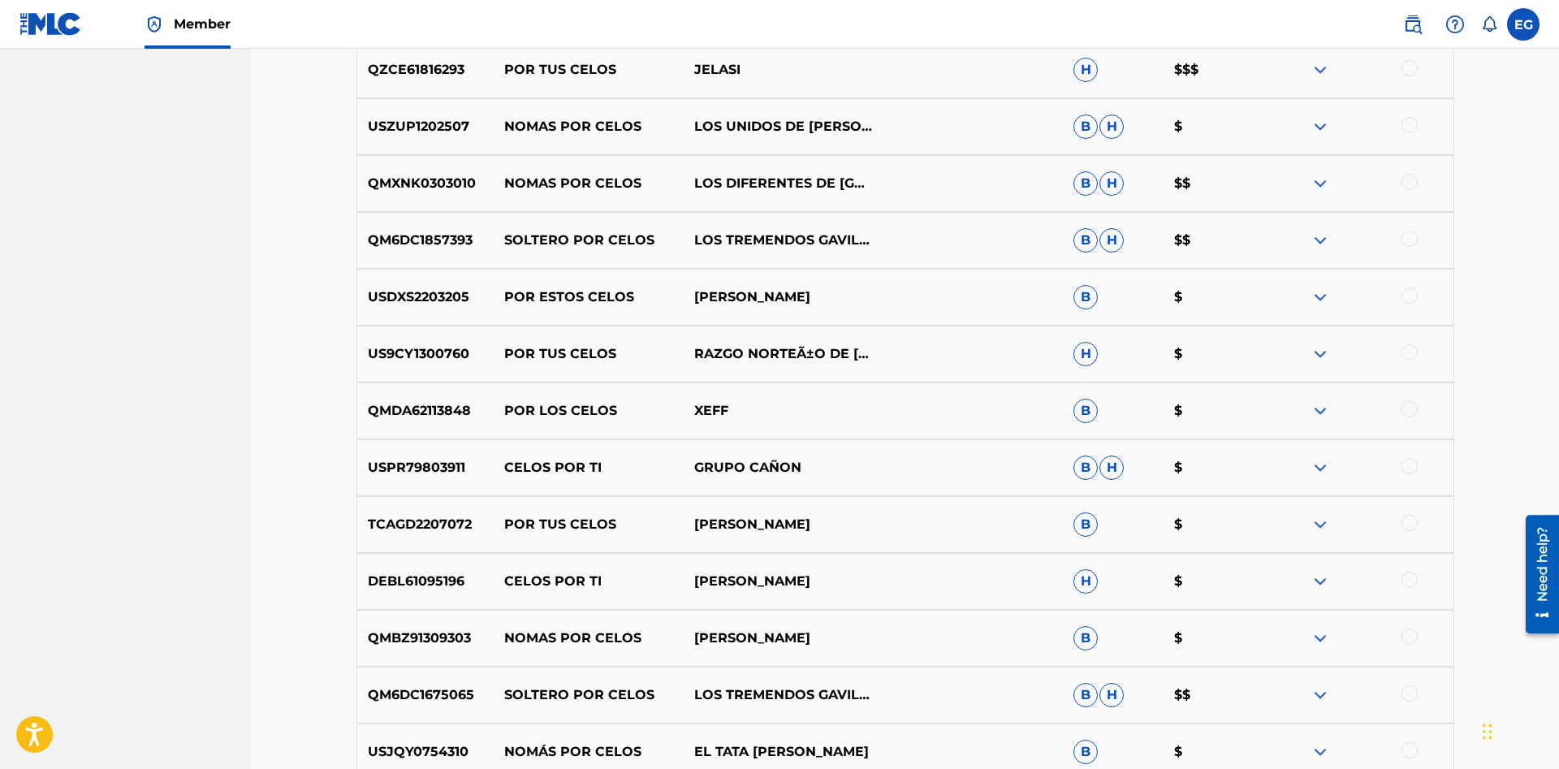
scroll to position [2947, 0]
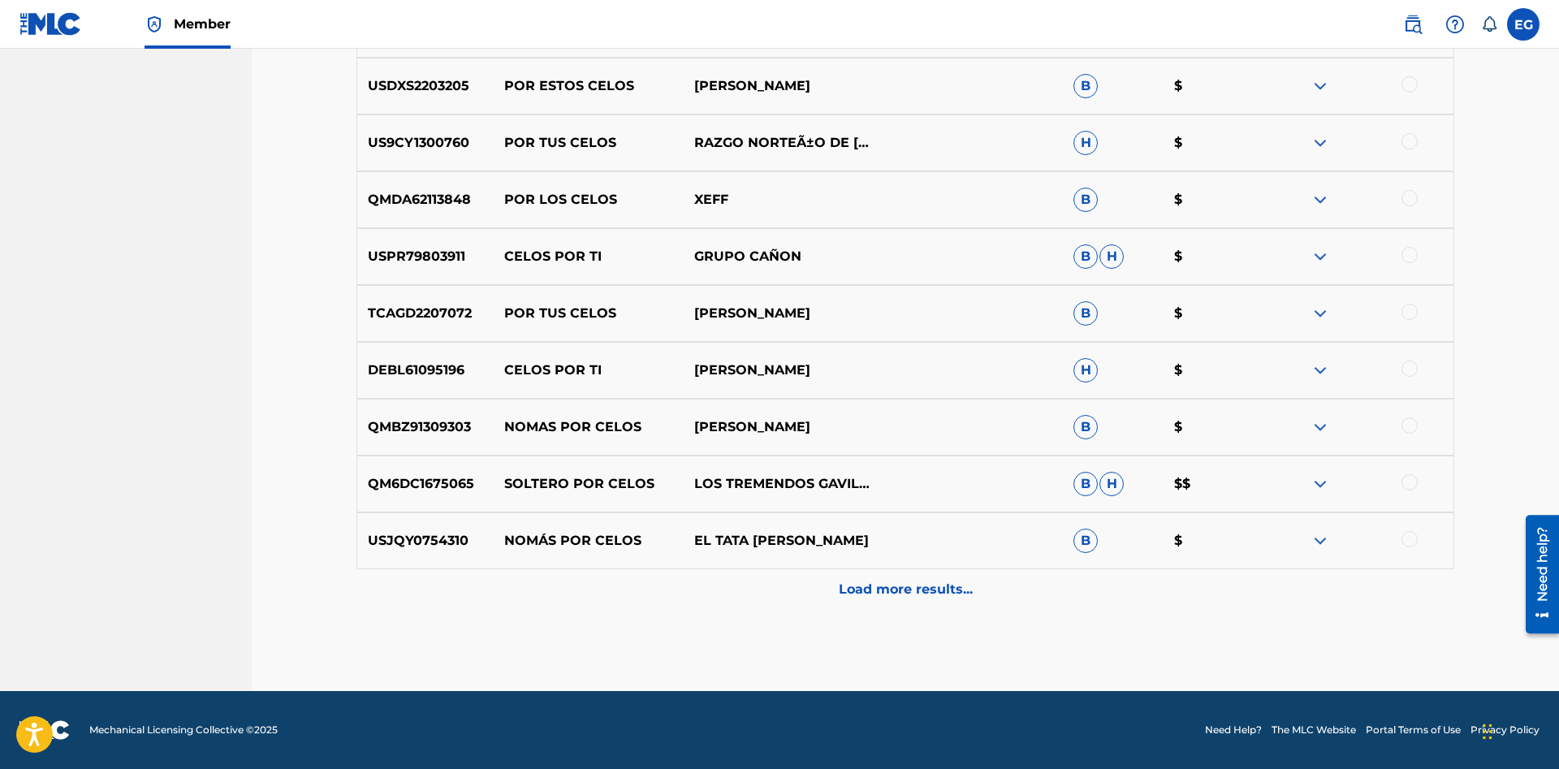
click at [820, 589] on div "Load more results..." at bounding box center [904, 589] width 1097 height 41
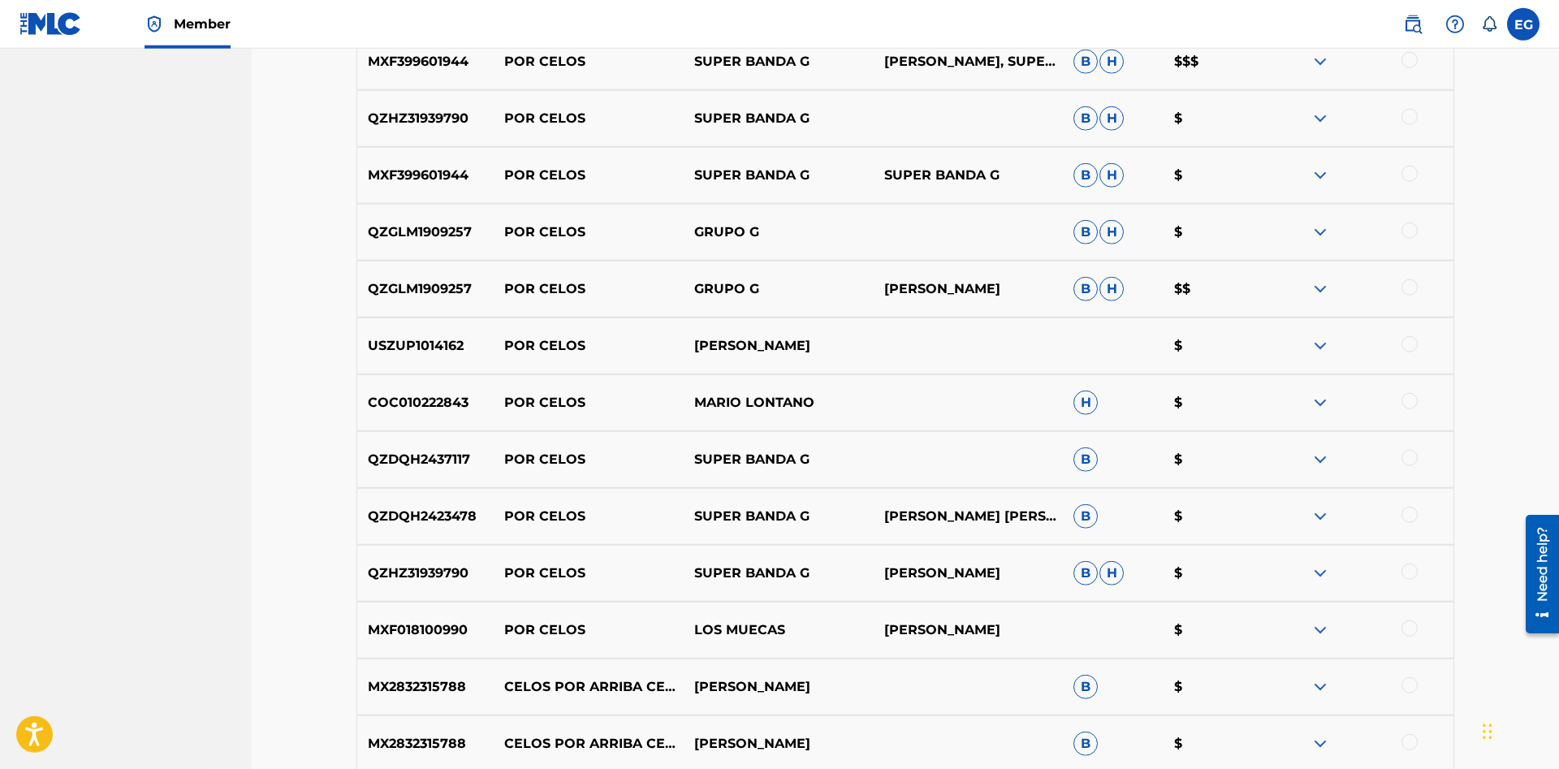
scroll to position [0, 0]
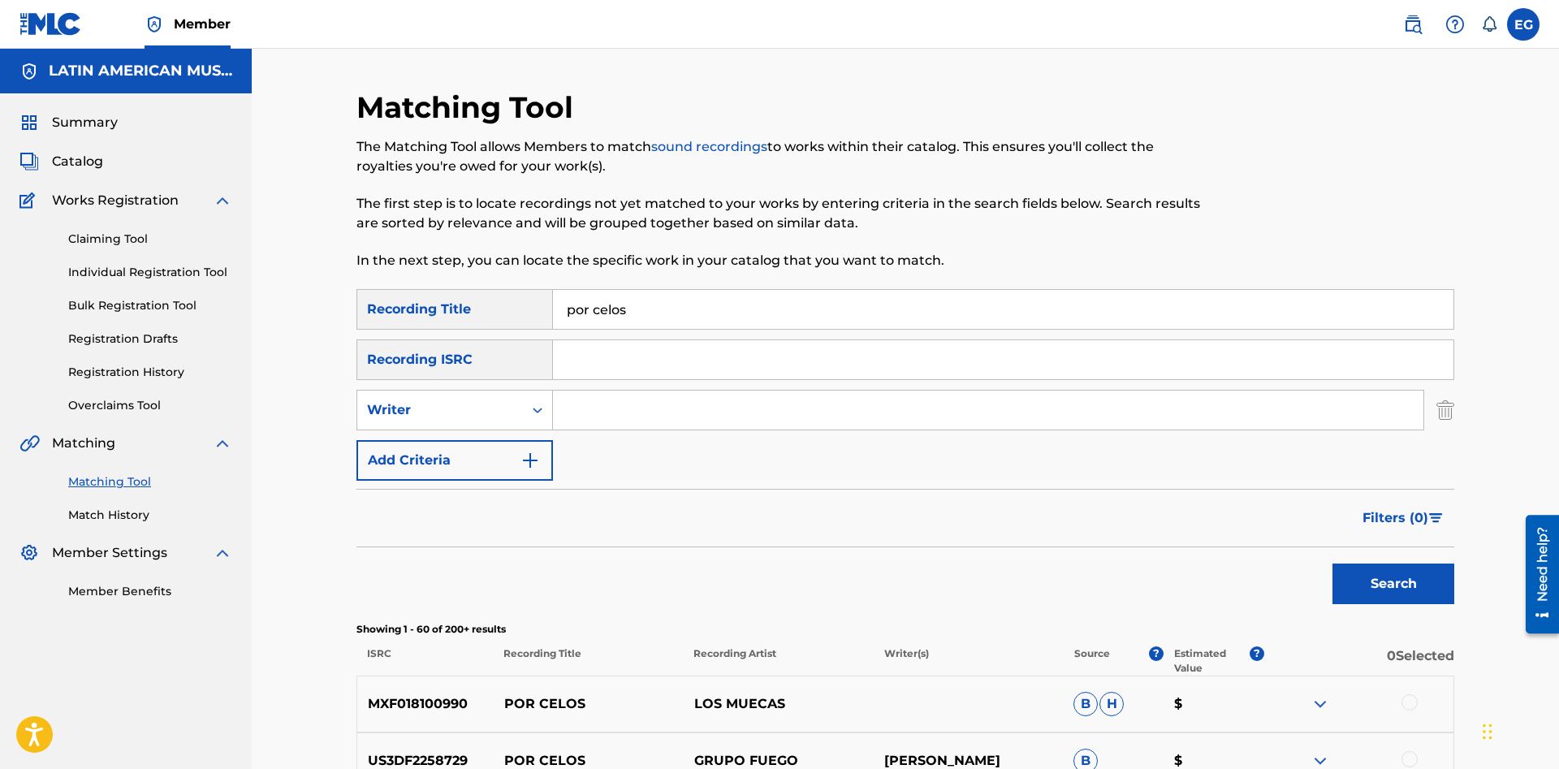
click at [721, 314] on input "por celos" at bounding box center [1003, 309] width 900 height 39
drag, startPoint x: 685, startPoint y: 314, endPoint x: 593, endPoint y: 298, distance: 93.2
click at [593, 298] on input "por celos" at bounding box center [1003, 309] width 900 height 39
type input "por la iglesia"
click at [1332, 563] on button "Search" at bounding box center [1393, 583] width 122 height 41
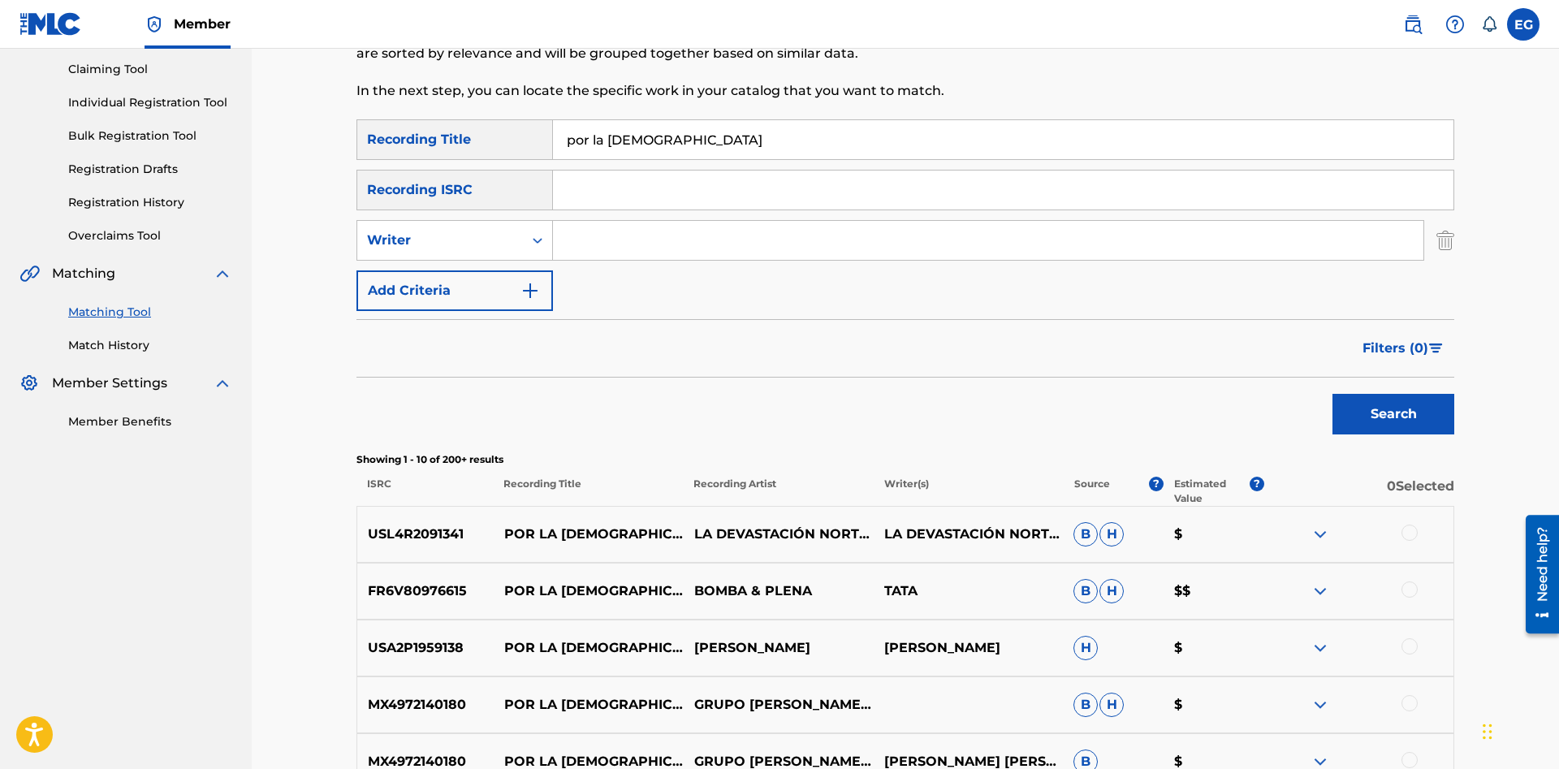
scroll to position [584, 0]
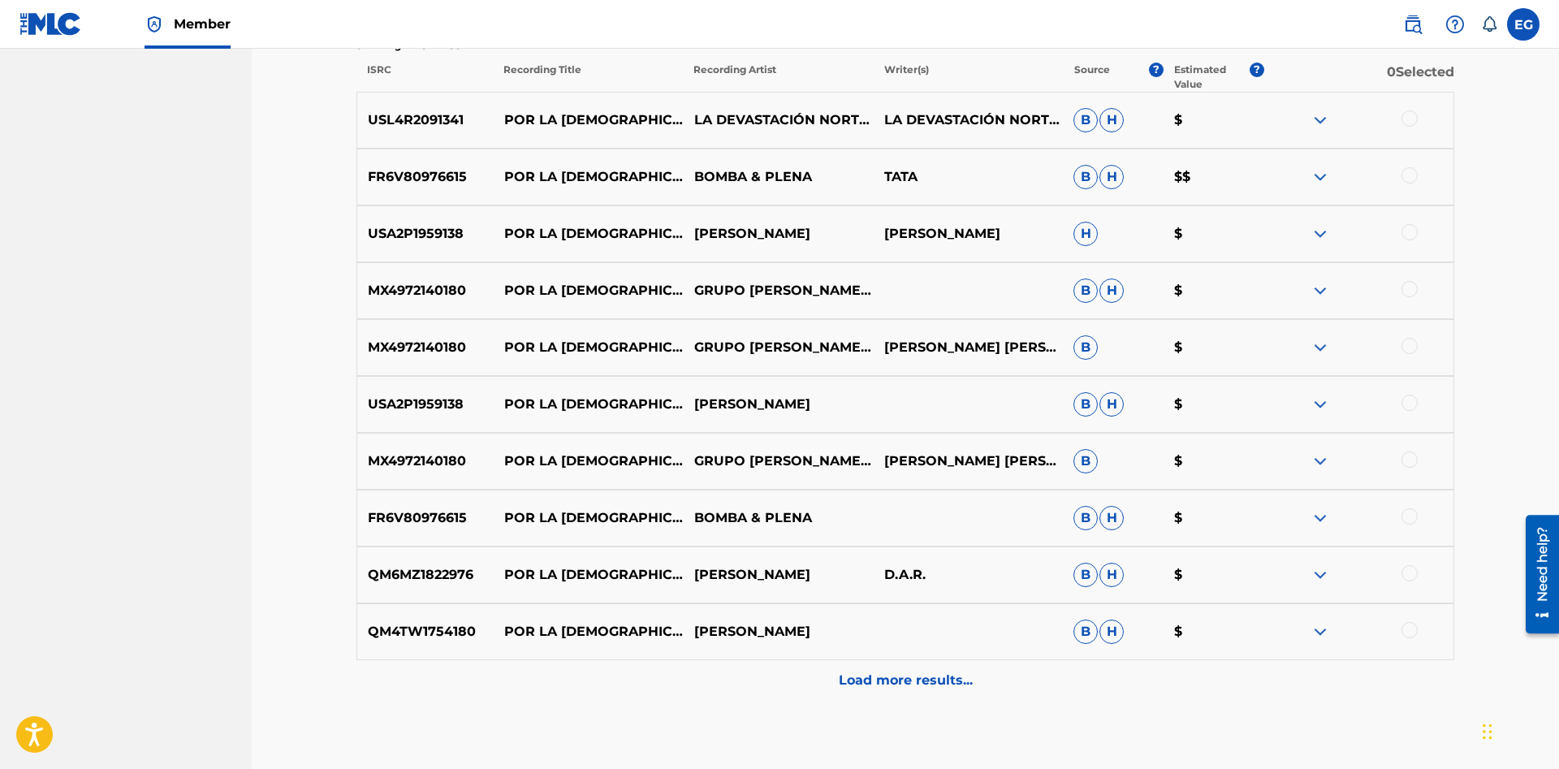
click at [1403, 517] on div at bounding box center [1409, 516] width 16 height 16
click at [1421, 176] on div at bounding box center [1358, 176] width 190 height 19
click at [1413, 175] on div at bounding box center [1409, 175] width 16 height 16
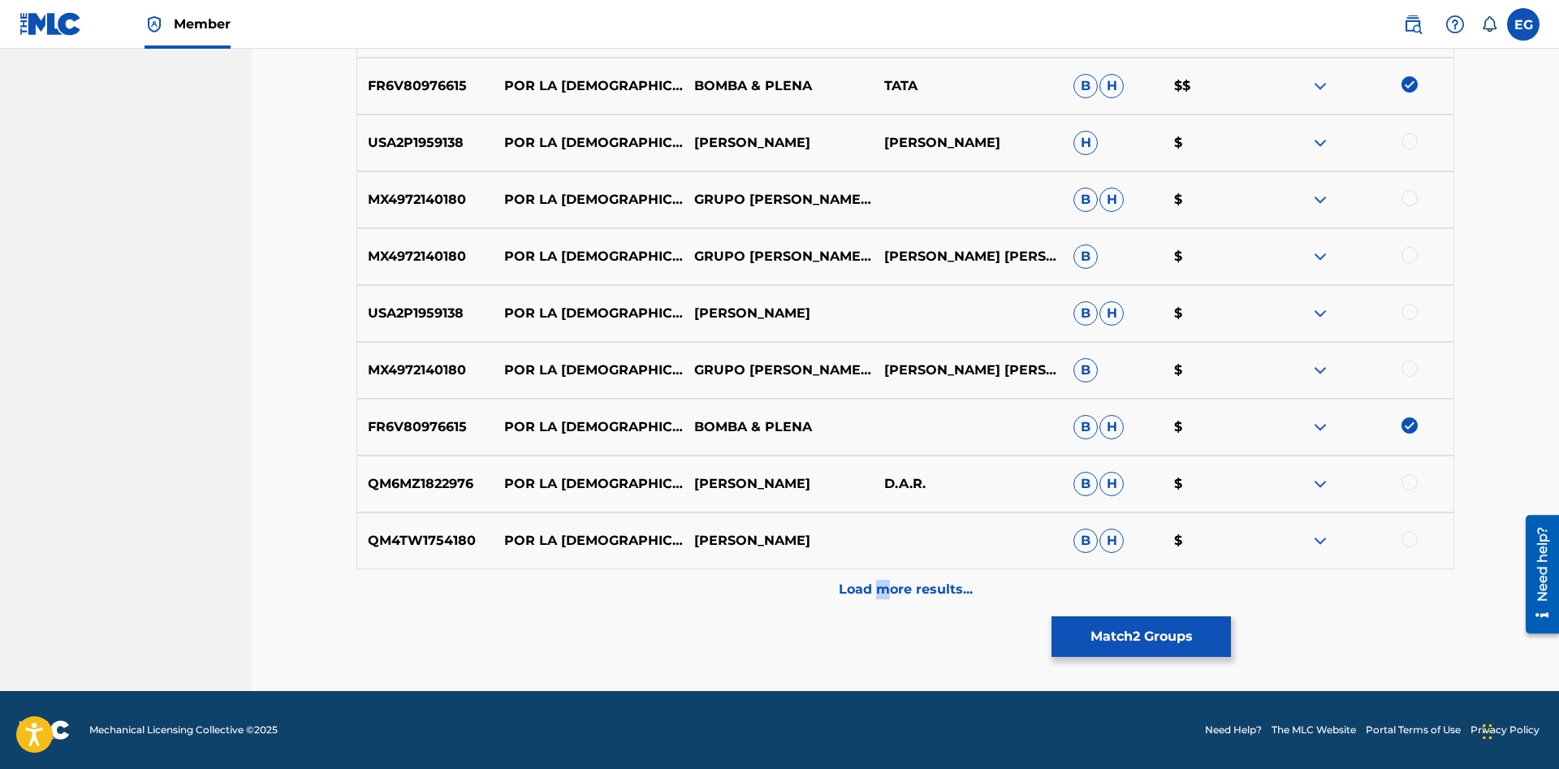
click at [876, 595] on p "Load more results..." at bounding box center [906, 589] width 134 height 19
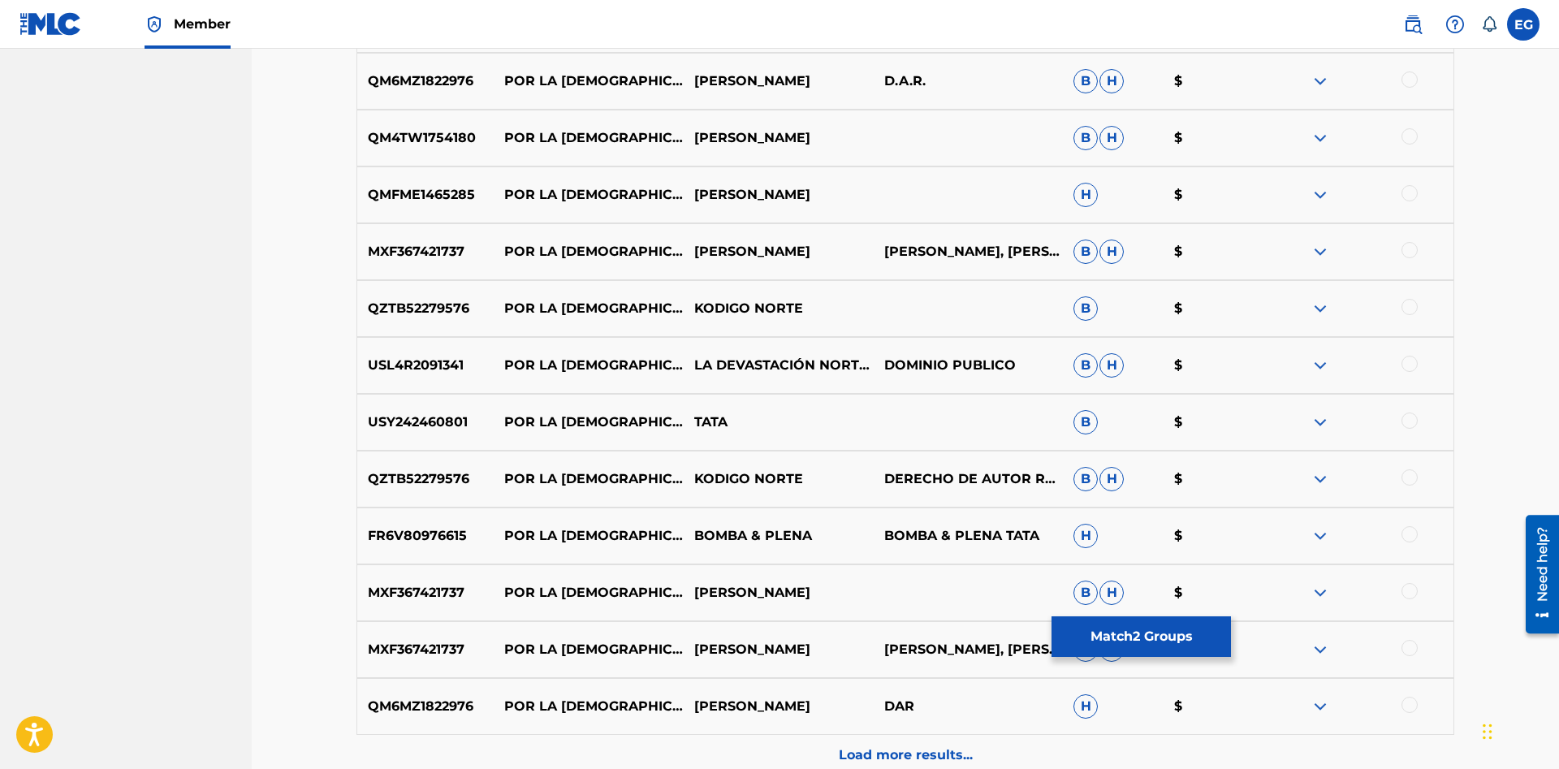
scroll to position [1243, 0]
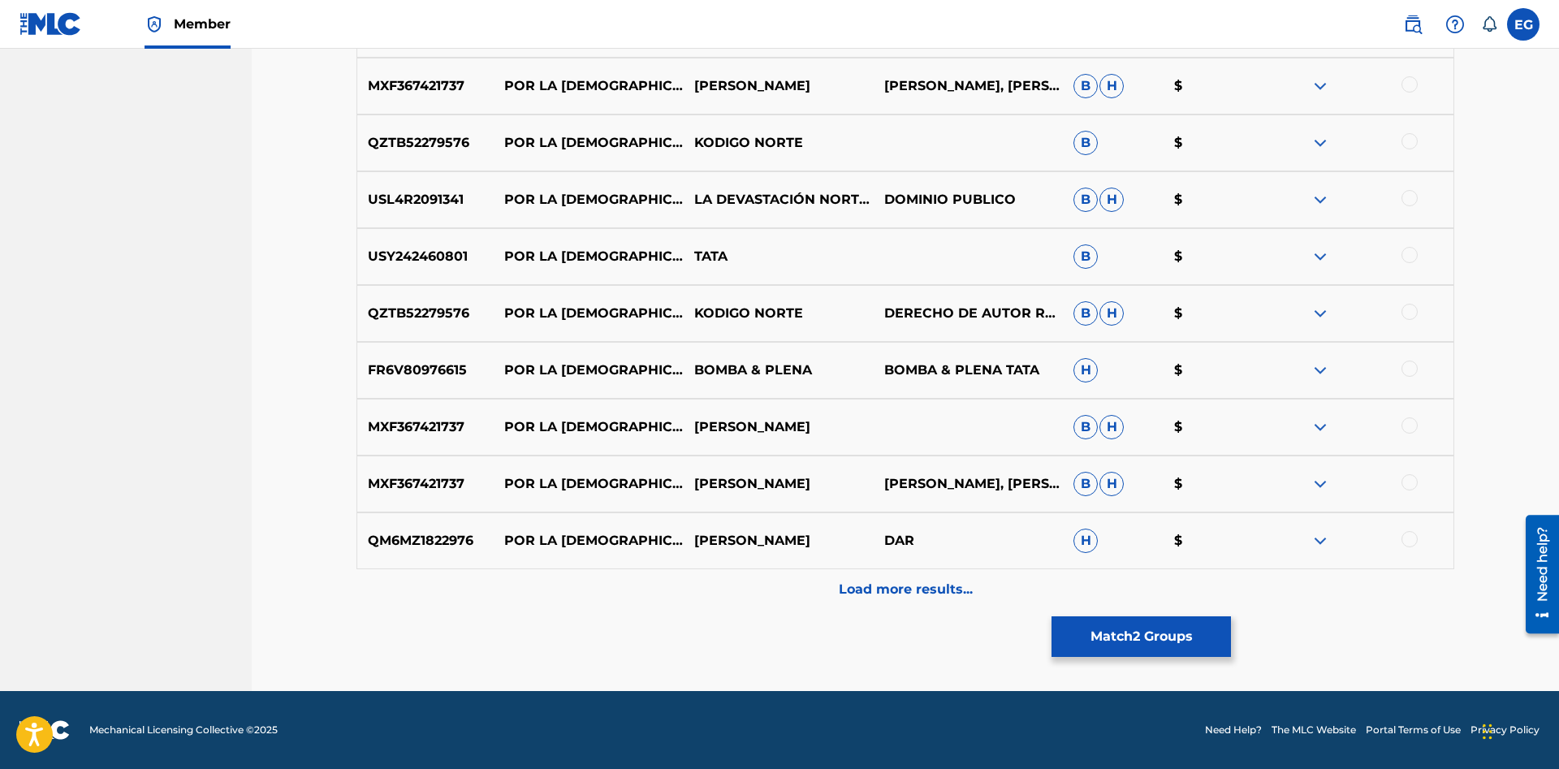
click at [898, 589] on p "Load more results..." at bounding box center [906, 589] width 134 height 19
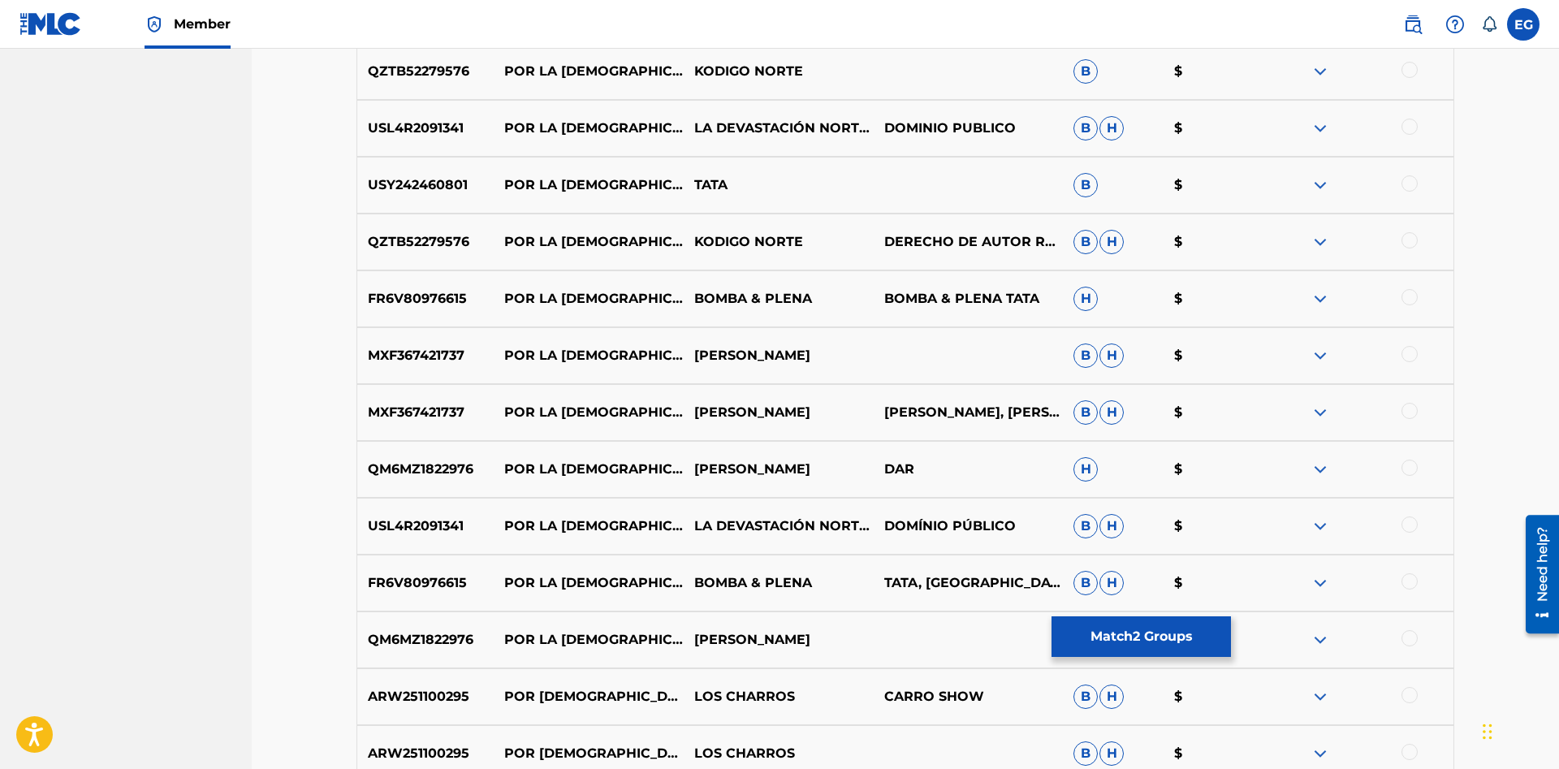
scroll to position [817, 0]
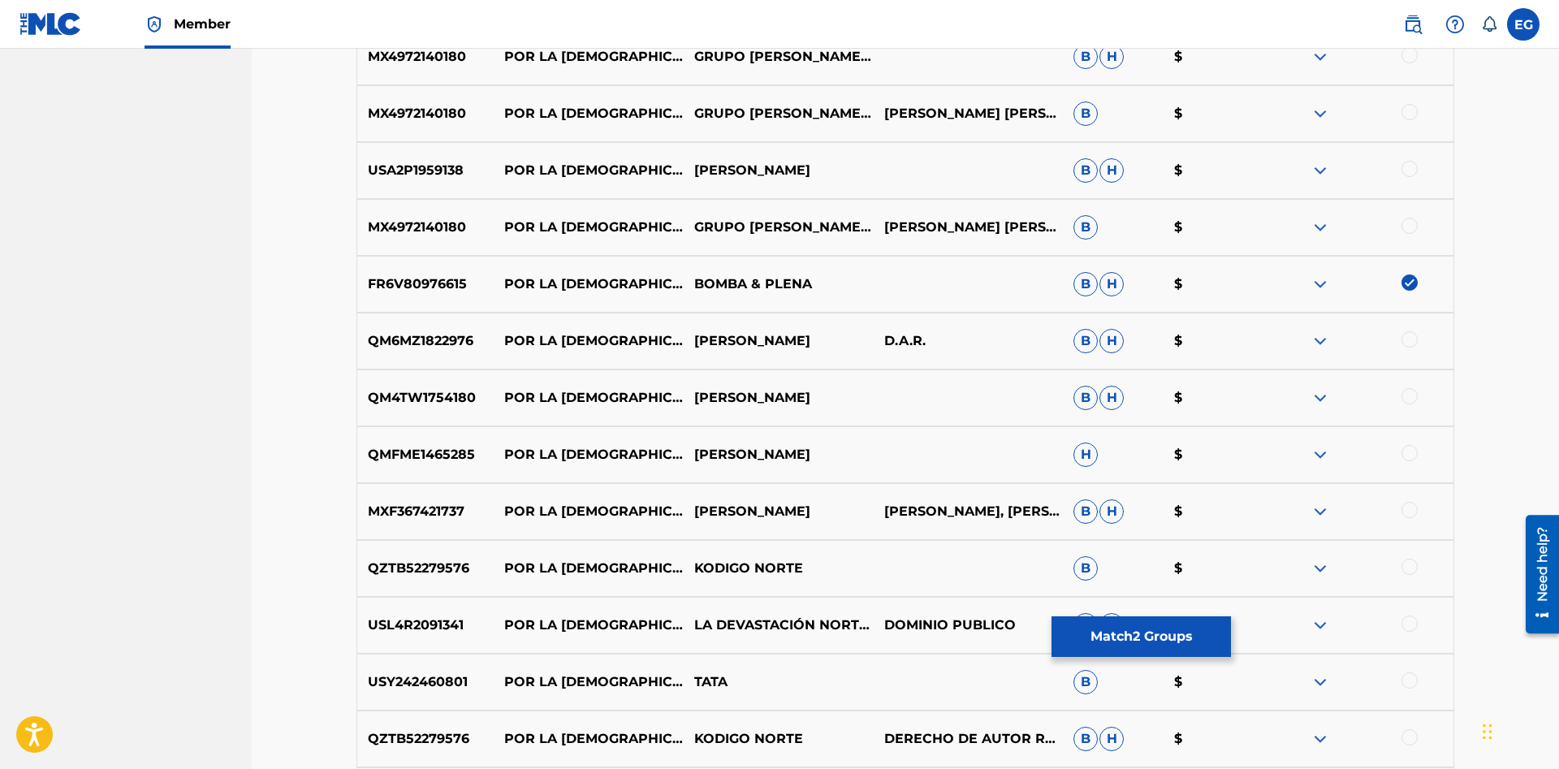
click at [1411, 278] on img at bounding box center [1409, 282] width 16 height 16
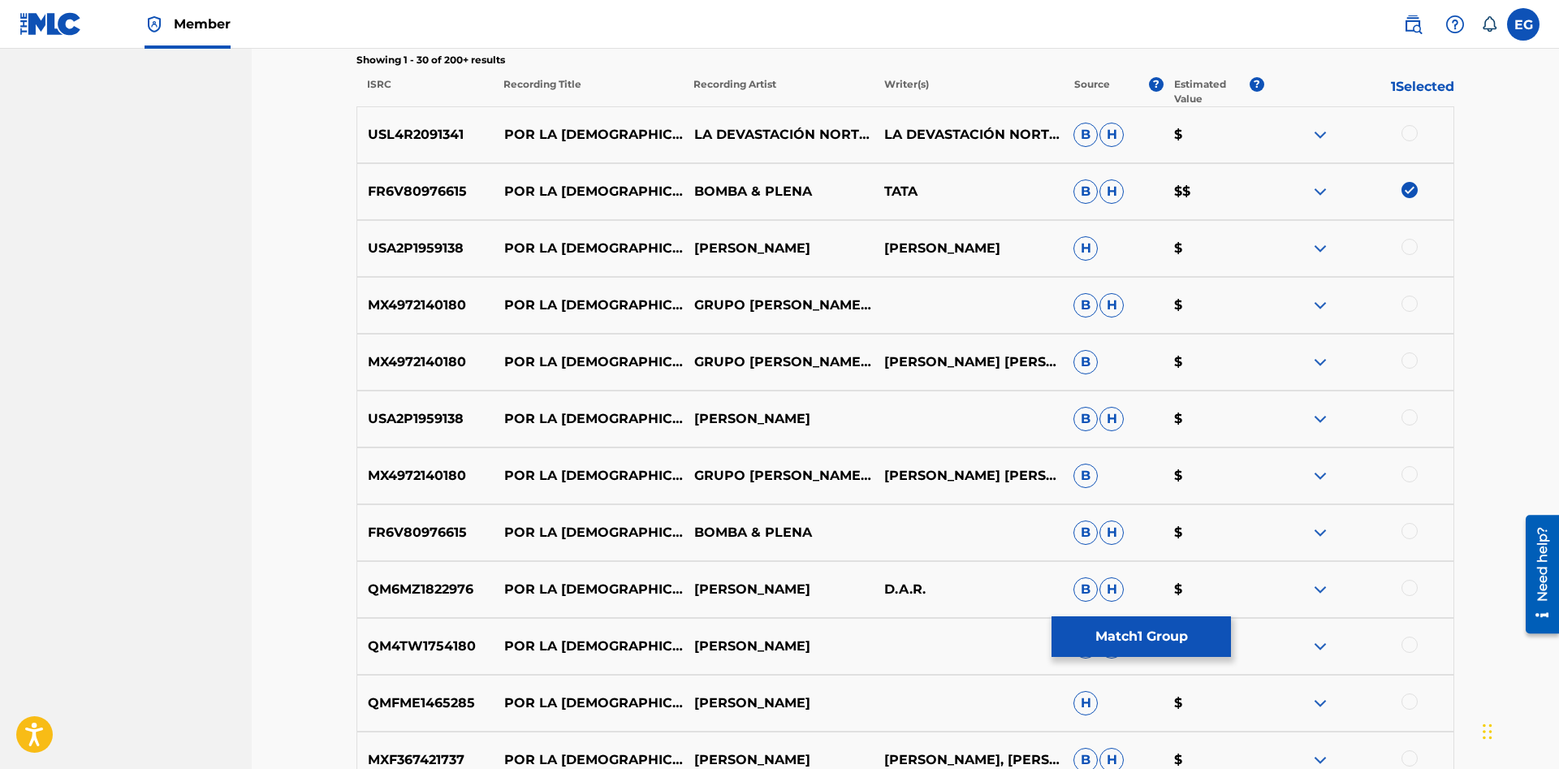
click at [1408, 188] on img at bounding box center [1409, 190] width 16 height 16
click at [1408, 190] on div at bounding box center [1409, 190] width 16 height 16
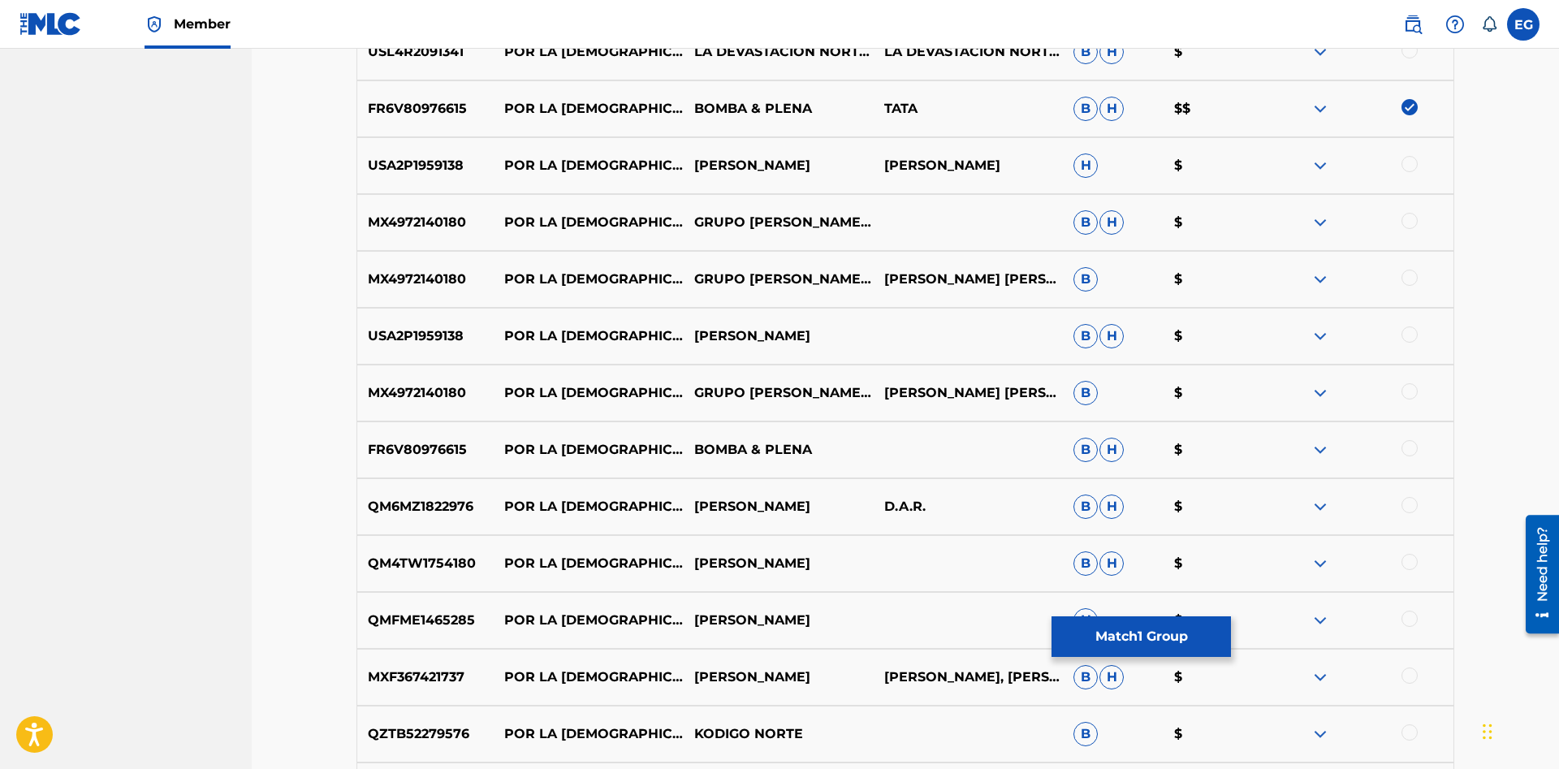
click at [1412, 446] on div at bounding box center [1409, 448] width 16 height 16
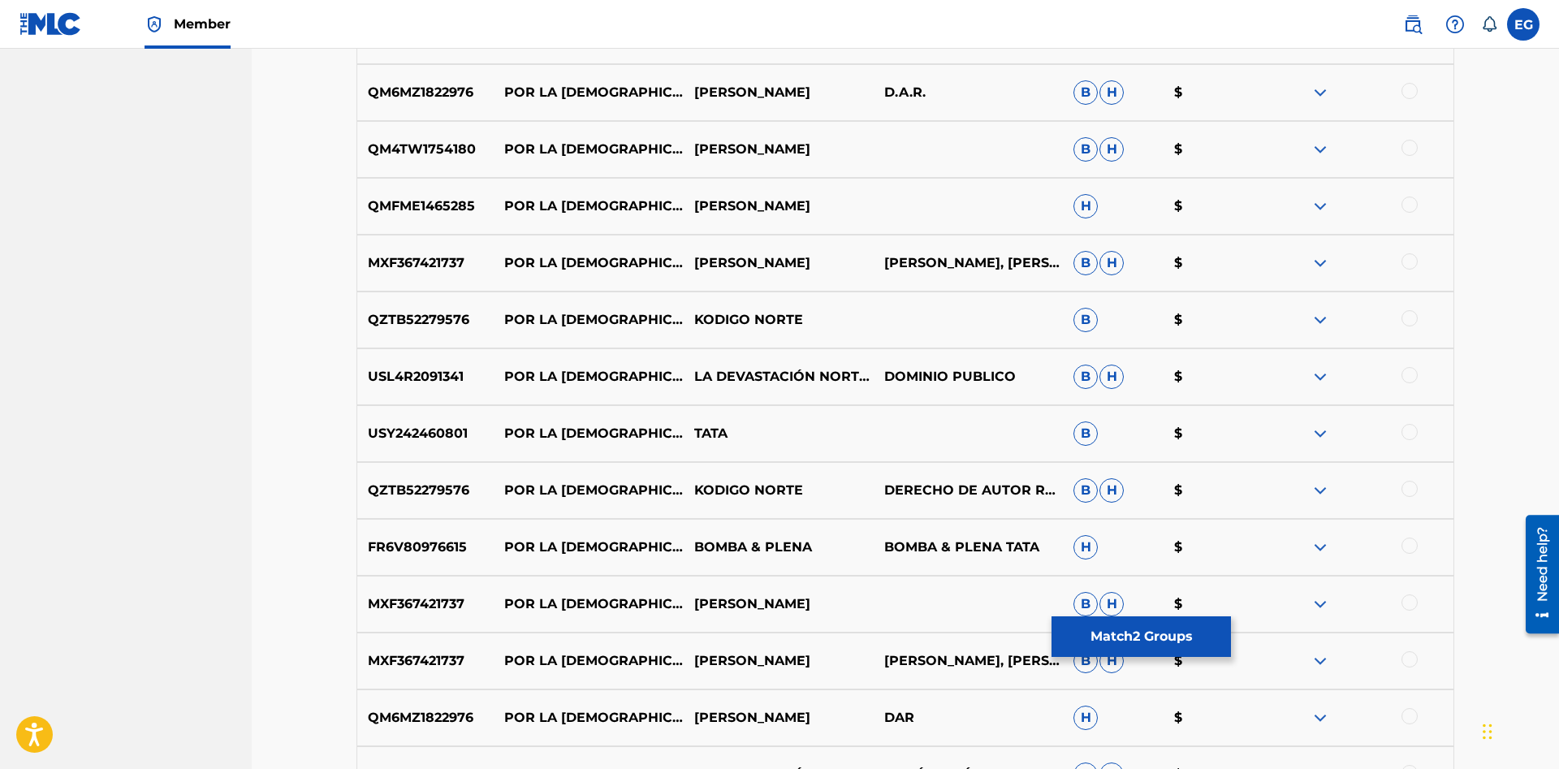
scroll to position [1231, 0]
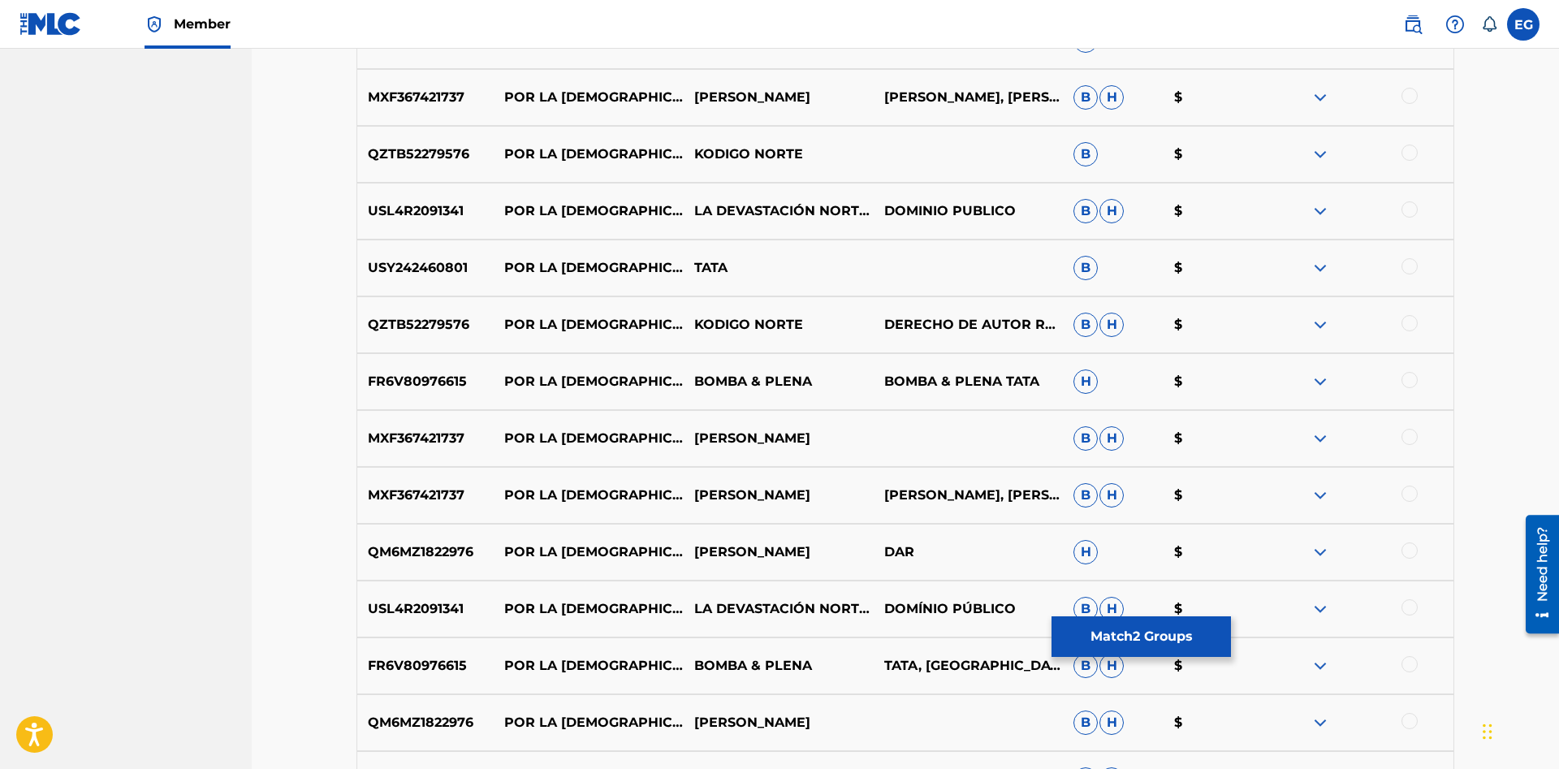
click at [1415, 382] on div at bounding box center [1409, 380] width 16 height 16
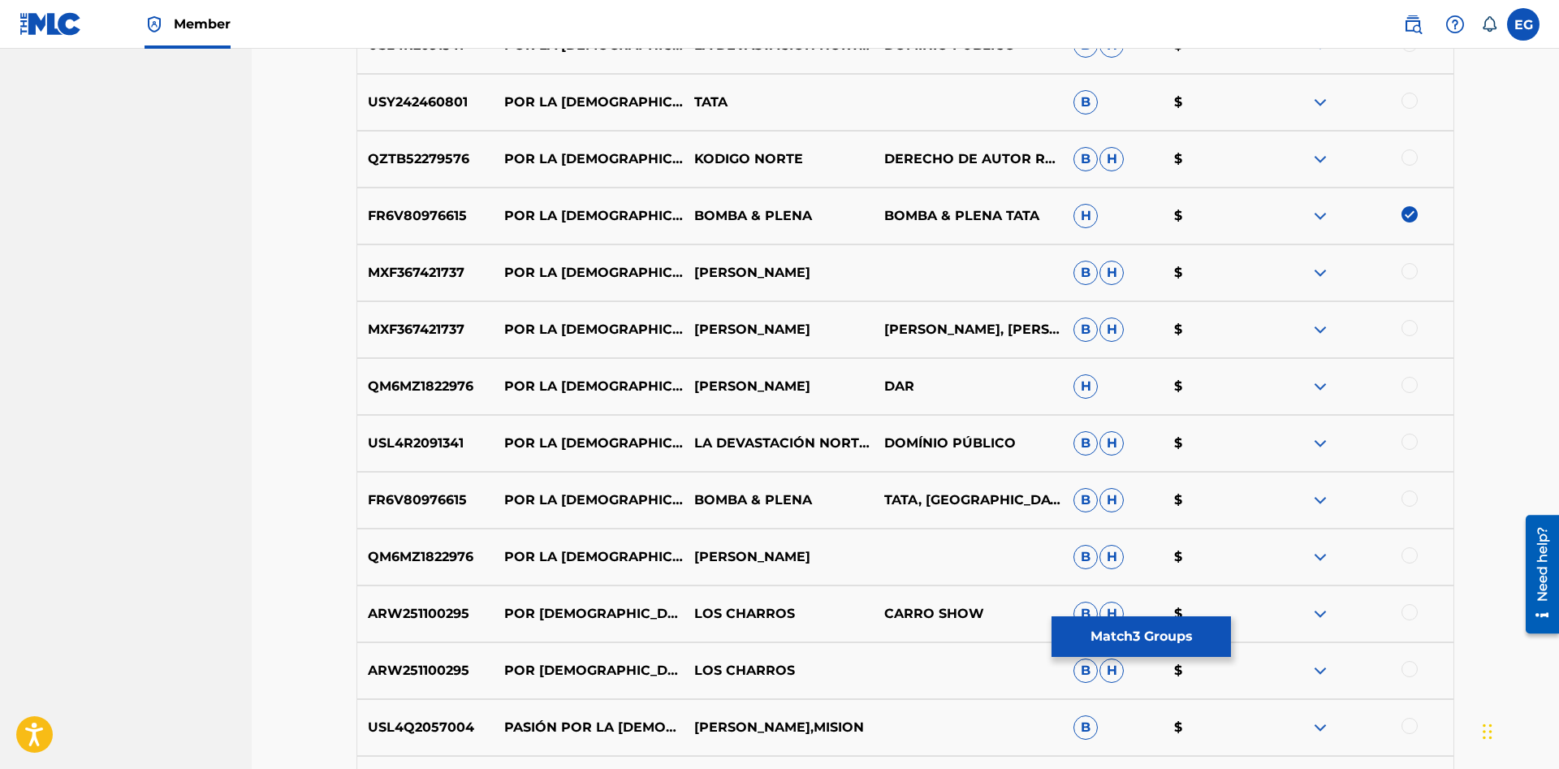
click at [1410, 498] on div at bounding box center [1409, 498] width 16 height 16
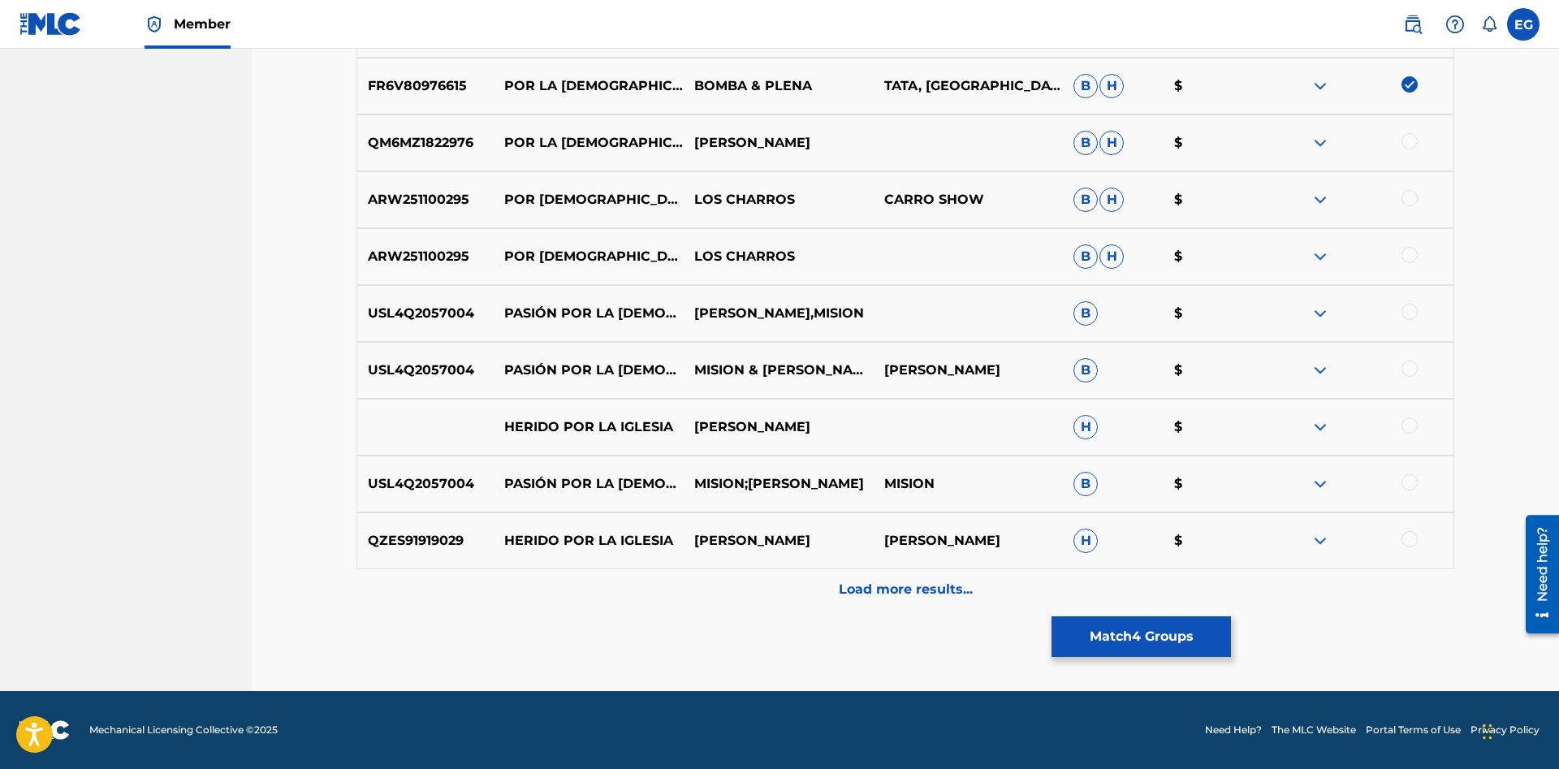
click at [837, 589] on div "Load more results..." at bounding box center [904, 589] width 1097 height 41
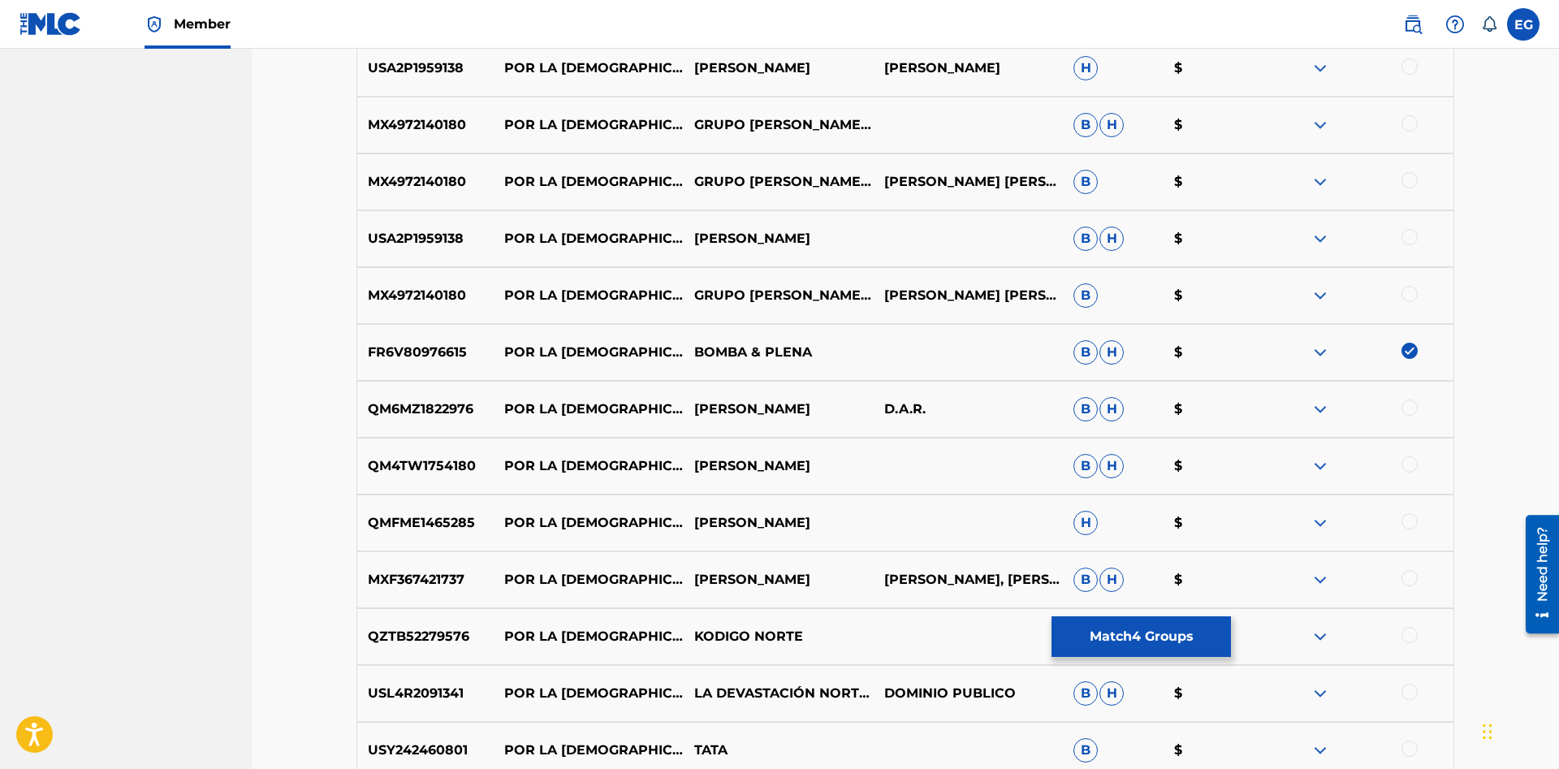
scroll to position [1163, 0]
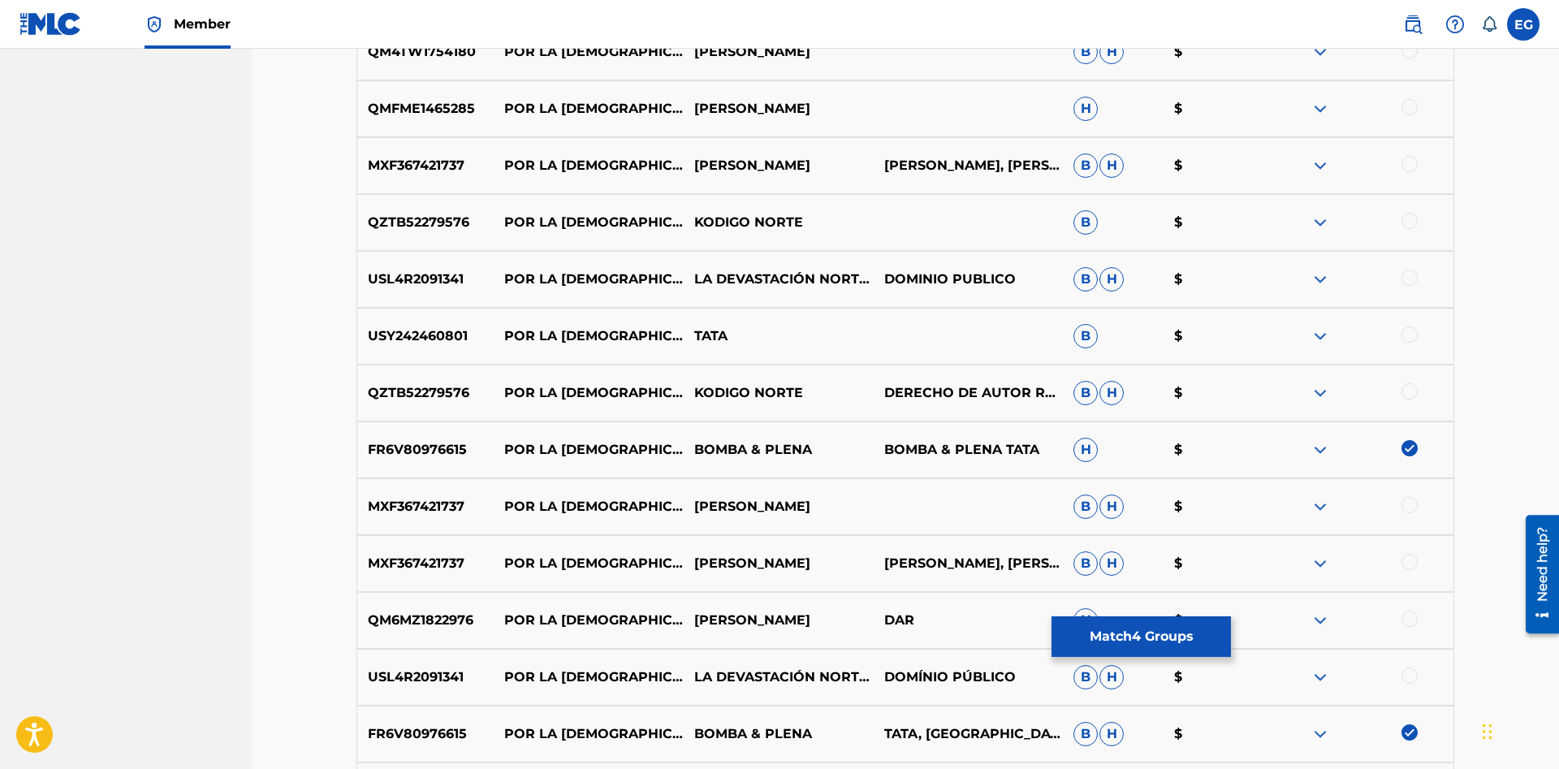
click at [1128, 623] on button "Match 4 Groups" at bounding box center [1140, 636] width 179 height 41
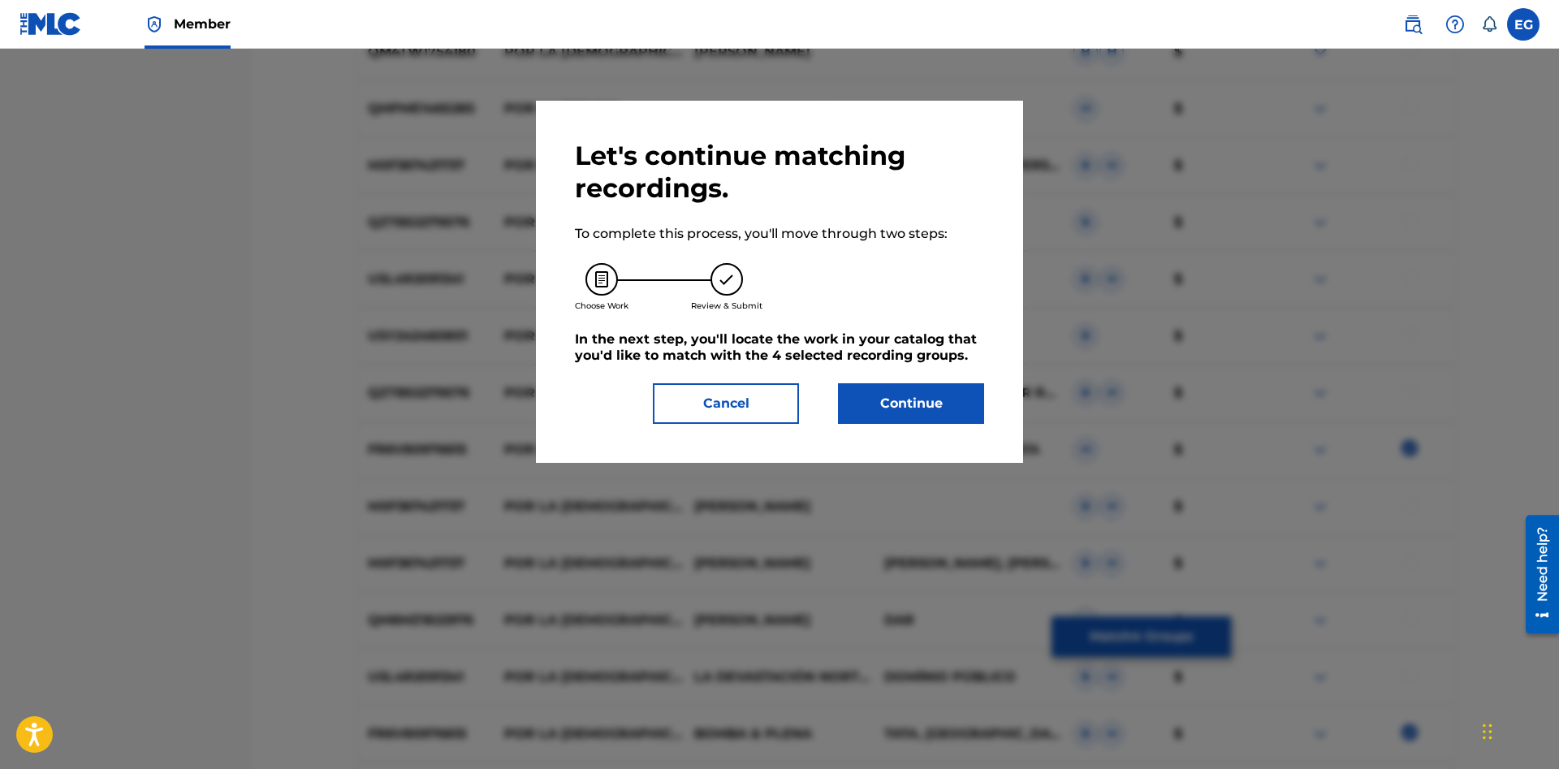
click at [946, 401] on button "Continue" at bounding box center [911, 403] width 146 height 41
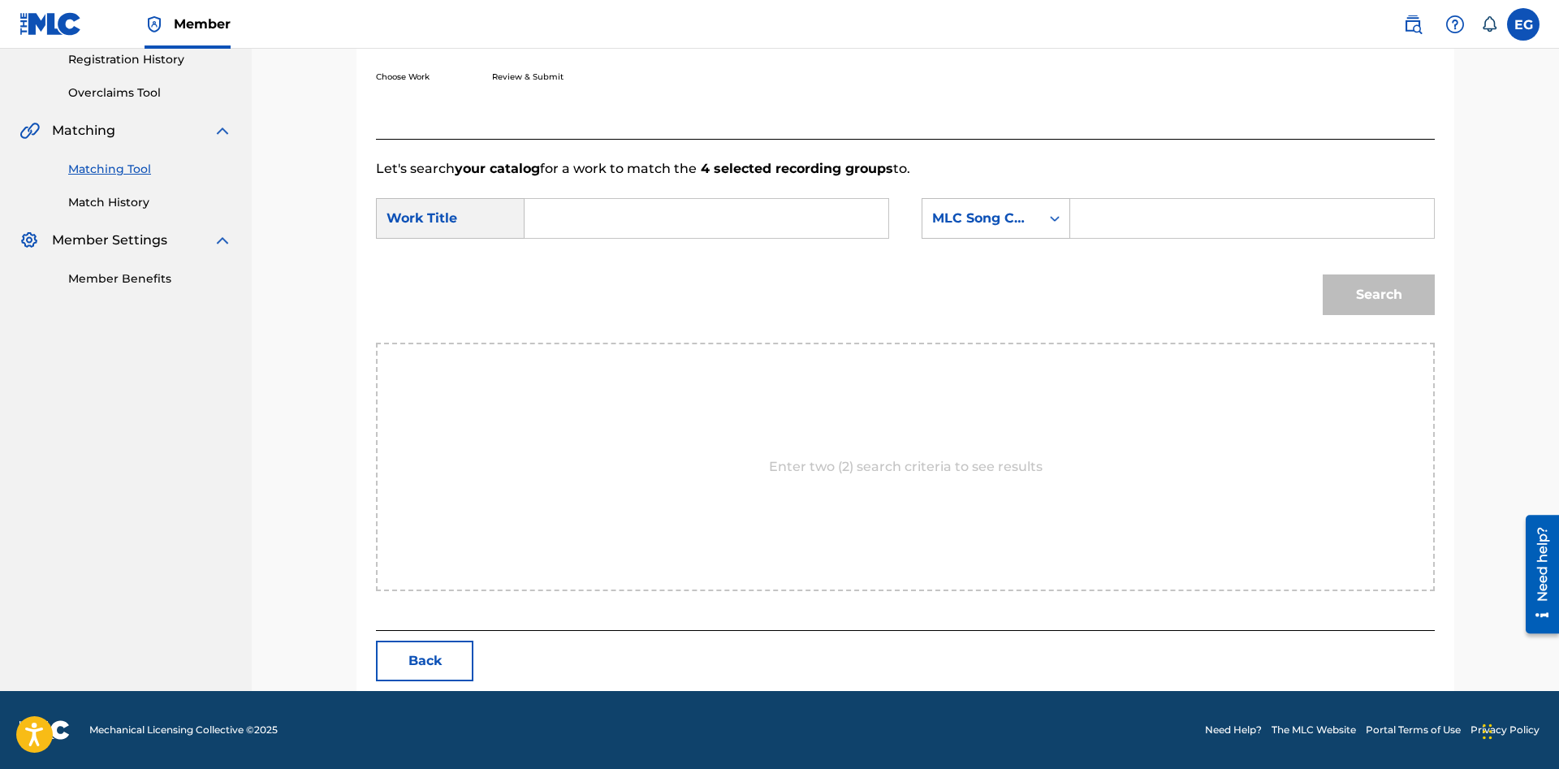
scroll to position [149, 0]
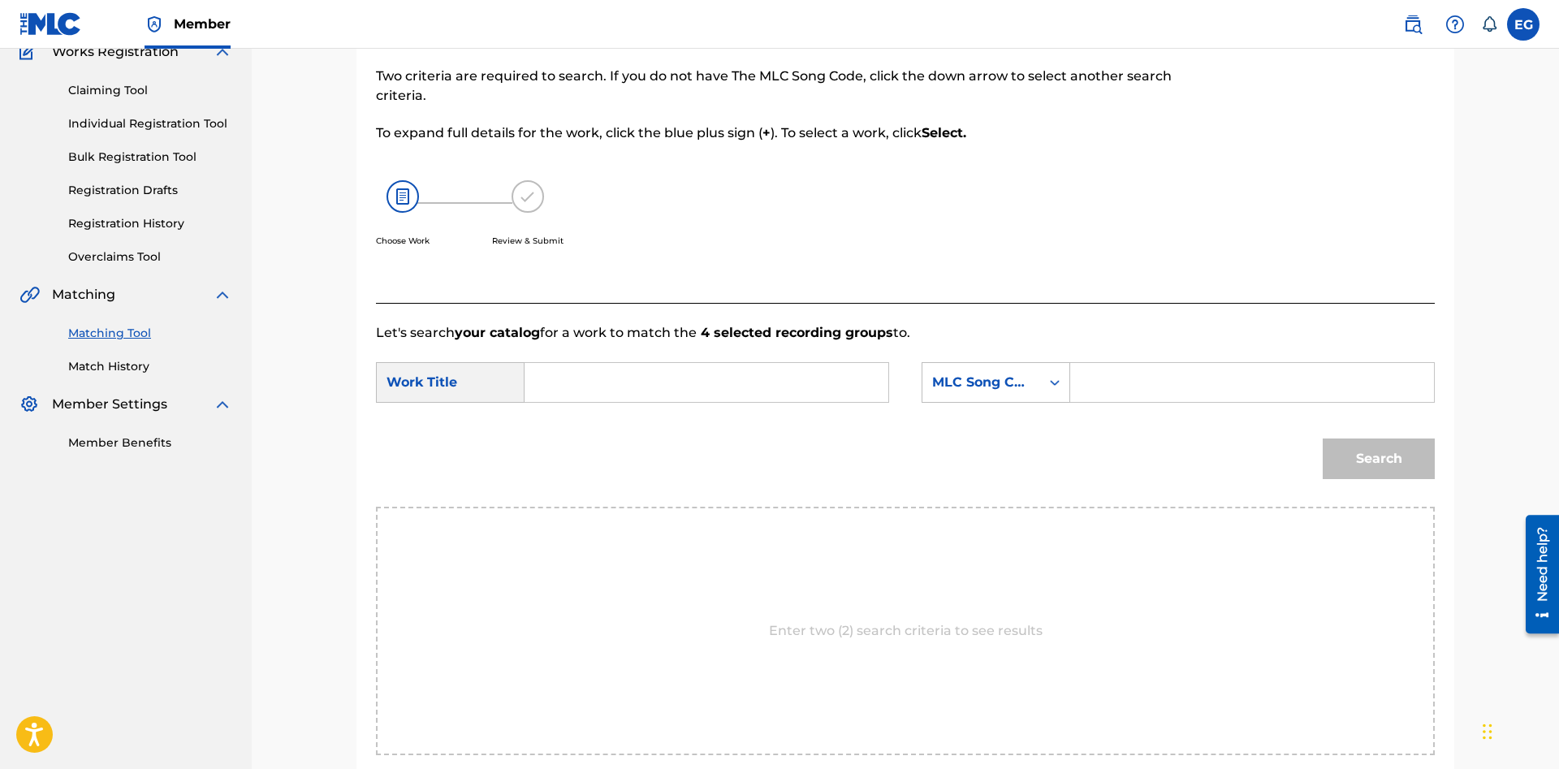
click at [788, 371] on input "Search Form" at bounding box center [706, 382] width 336 height 39
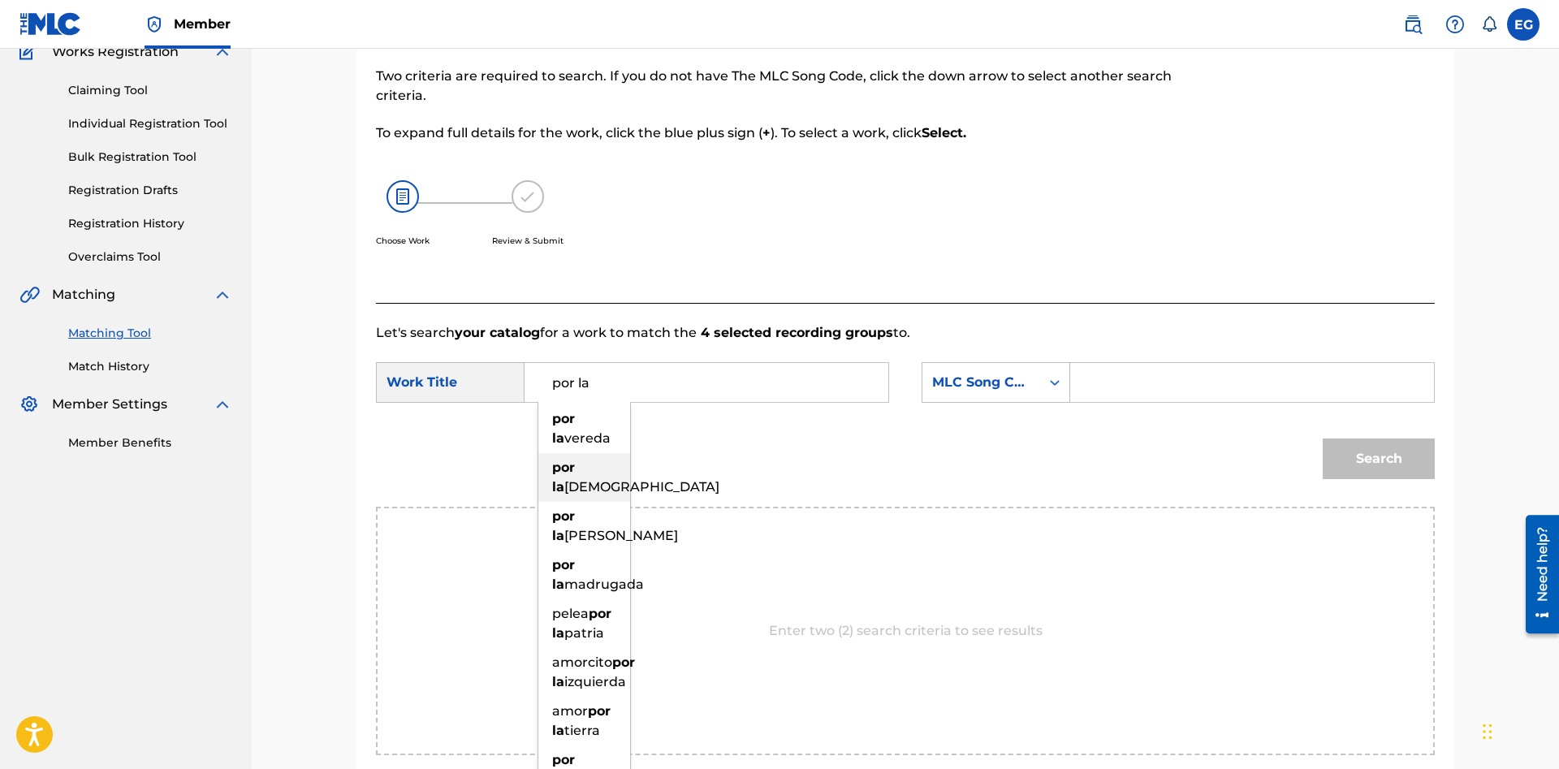
click at [583, 484] on span "iglesia" at bounding box center [641, 486] width 155 height 15
type input "por la iglesia"
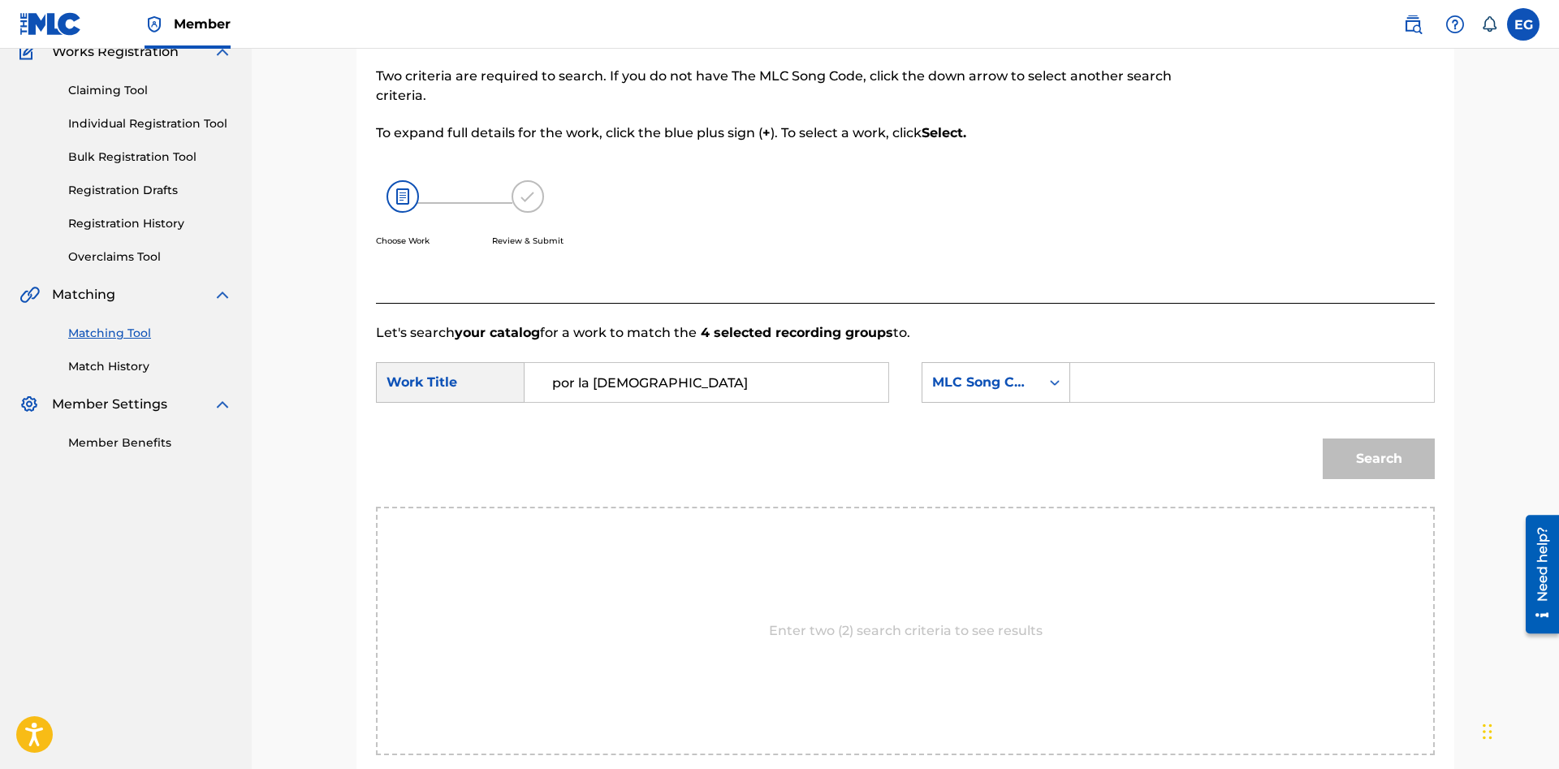
click at [892, 380] on div "SearchWithCriteria963289ec-6e69-4a84-bfc3-3c177364a983 Work Title por la iglesi…" at bounding box center [905, 387] width 1059 height 50
drag, startPoint x: 980, startPoint y: 384, endPoint x: 989, endPoint y: 398, distance: 16.4
click at [980, 385] on div "MLC Song Code" at bounding box center [981, 382] width 98 height 19
click at [1030, 412] on div "Writer Name" at bounding box center [995, 423] width 147 height 41
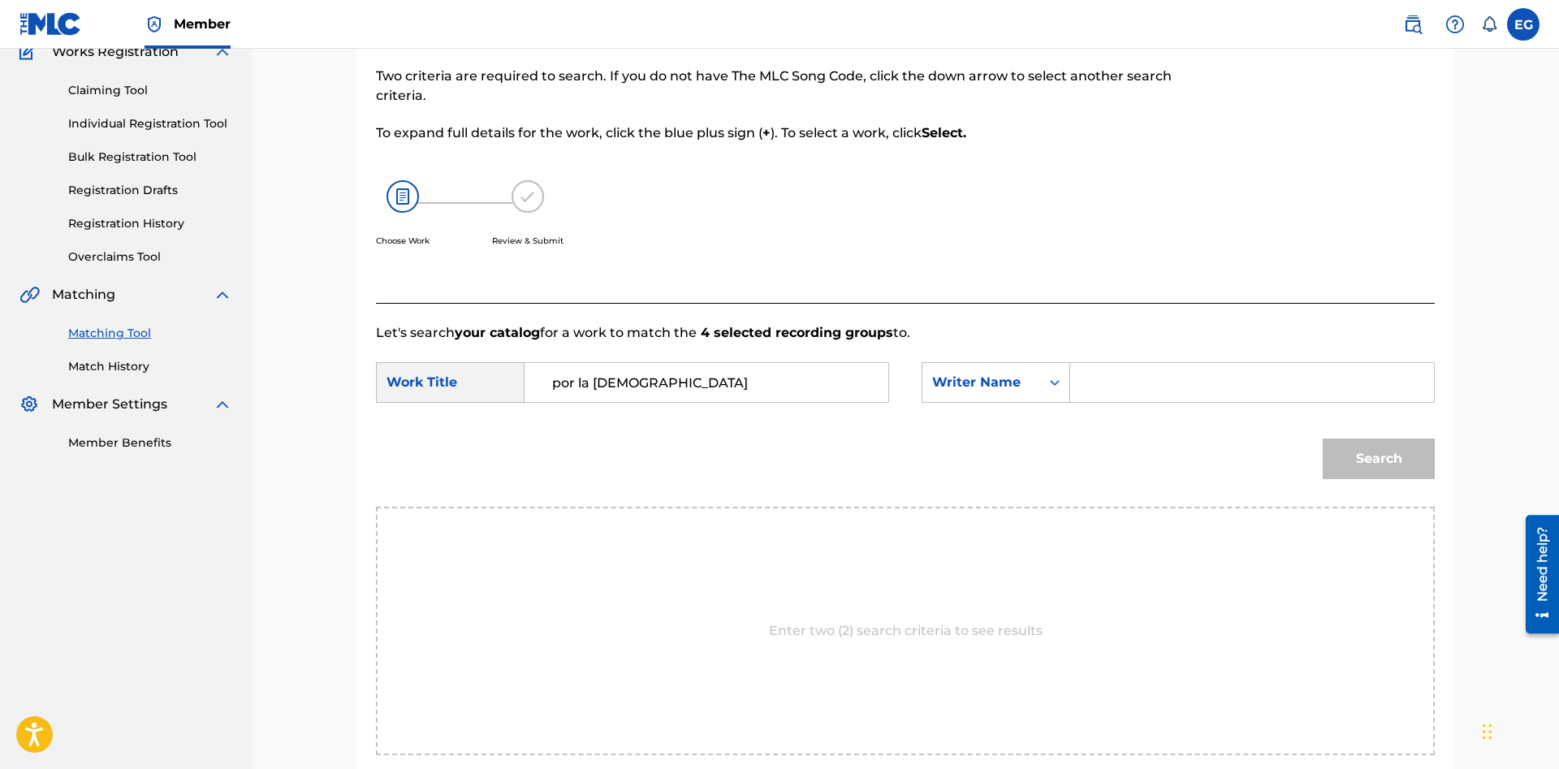
click at [1172, 369] on input "Search Form" at bounding box center [1252, 382] width 336 height 39
paste input "angel torruellas"
type input "angel torruellas"
click at [1369, 462] on button "Search" at bounding box center [1378, 458] width 112 height 41
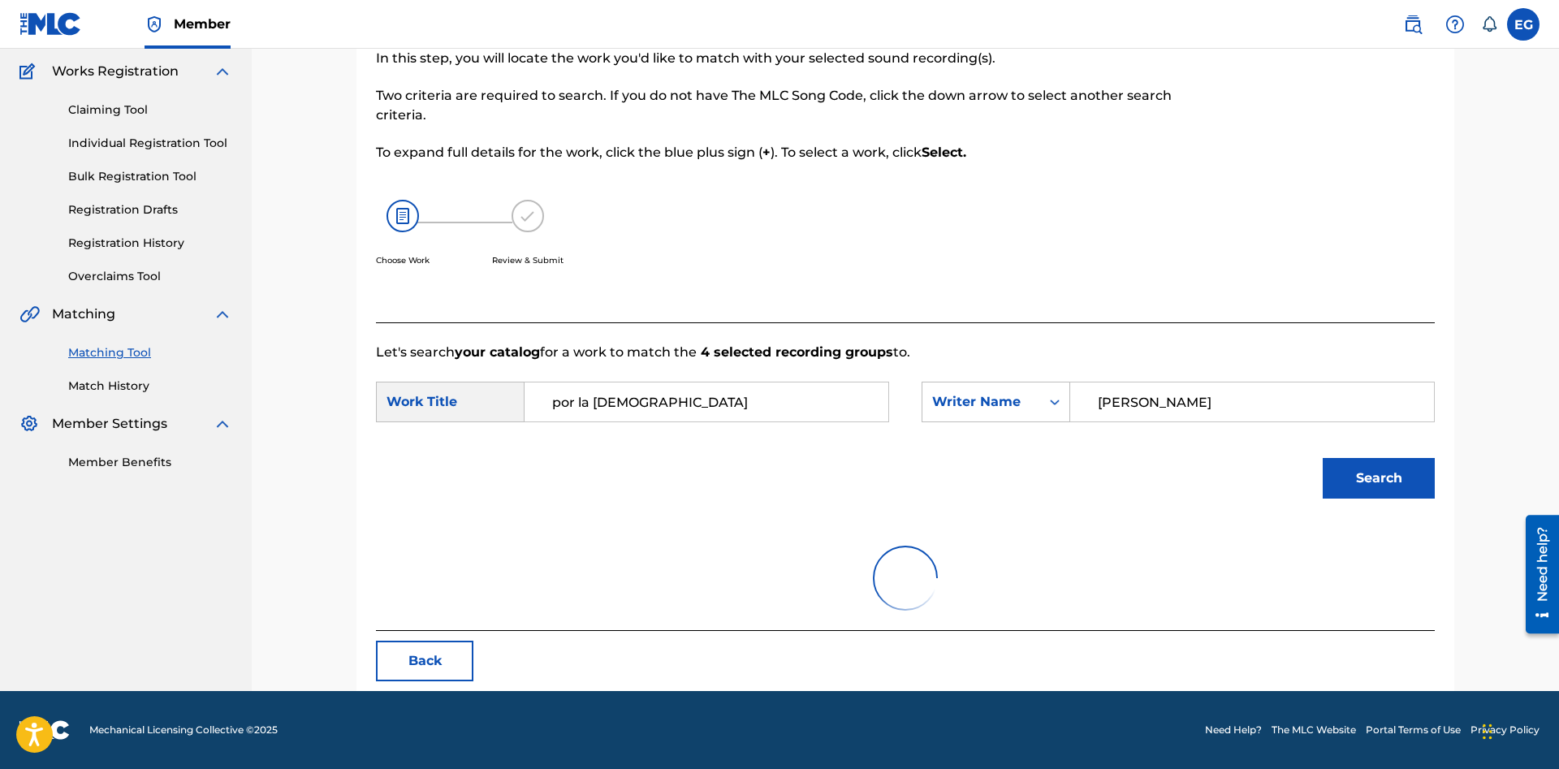
scroll to position [129, 0]
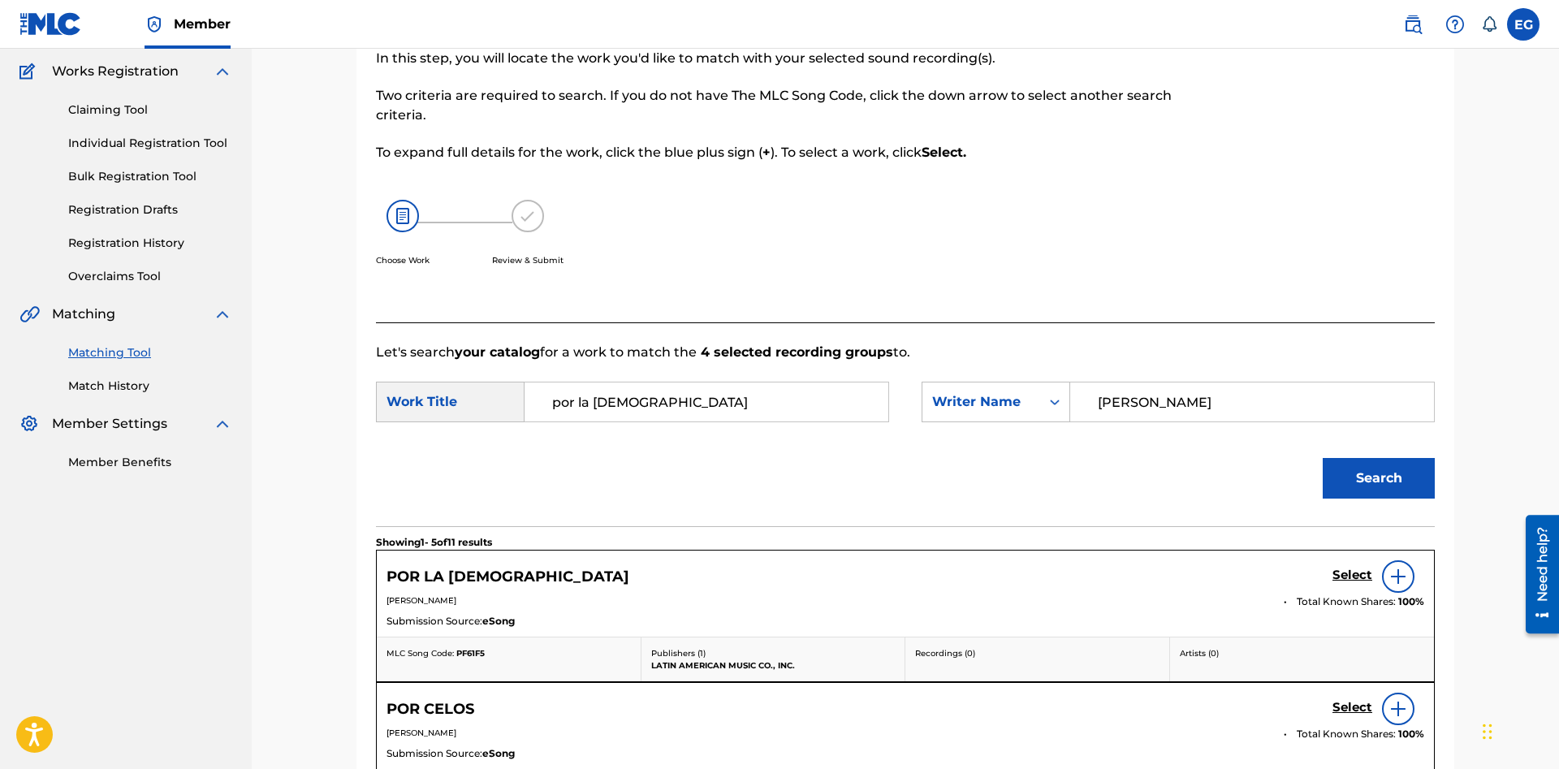
click at [1361, 573] on h5 "Select" at bounding box center [1352, 574] width 40 height 15
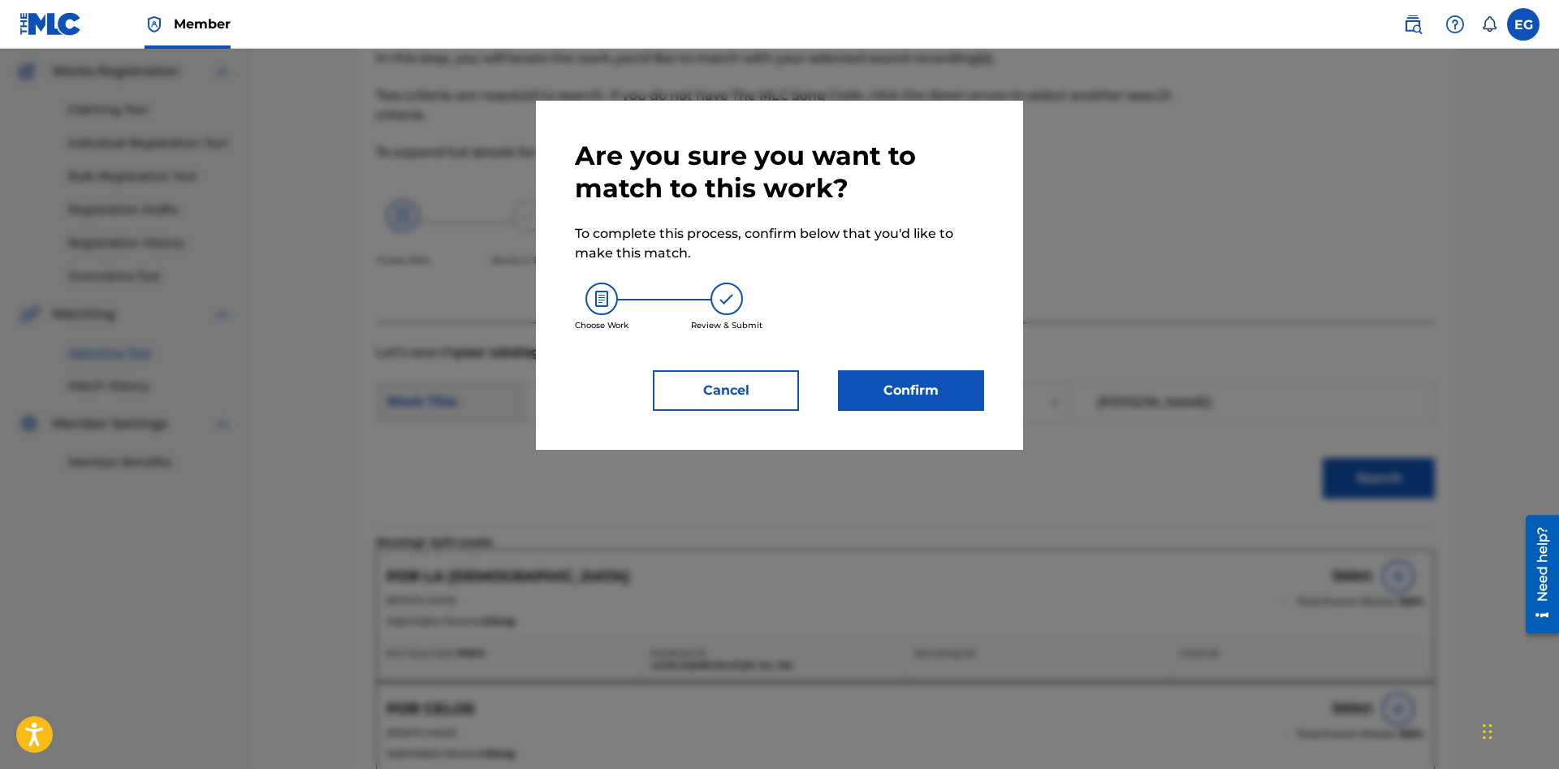
click at [942, 401] on button "Confirm" at bounding box center [911, 390] width 146 height 41
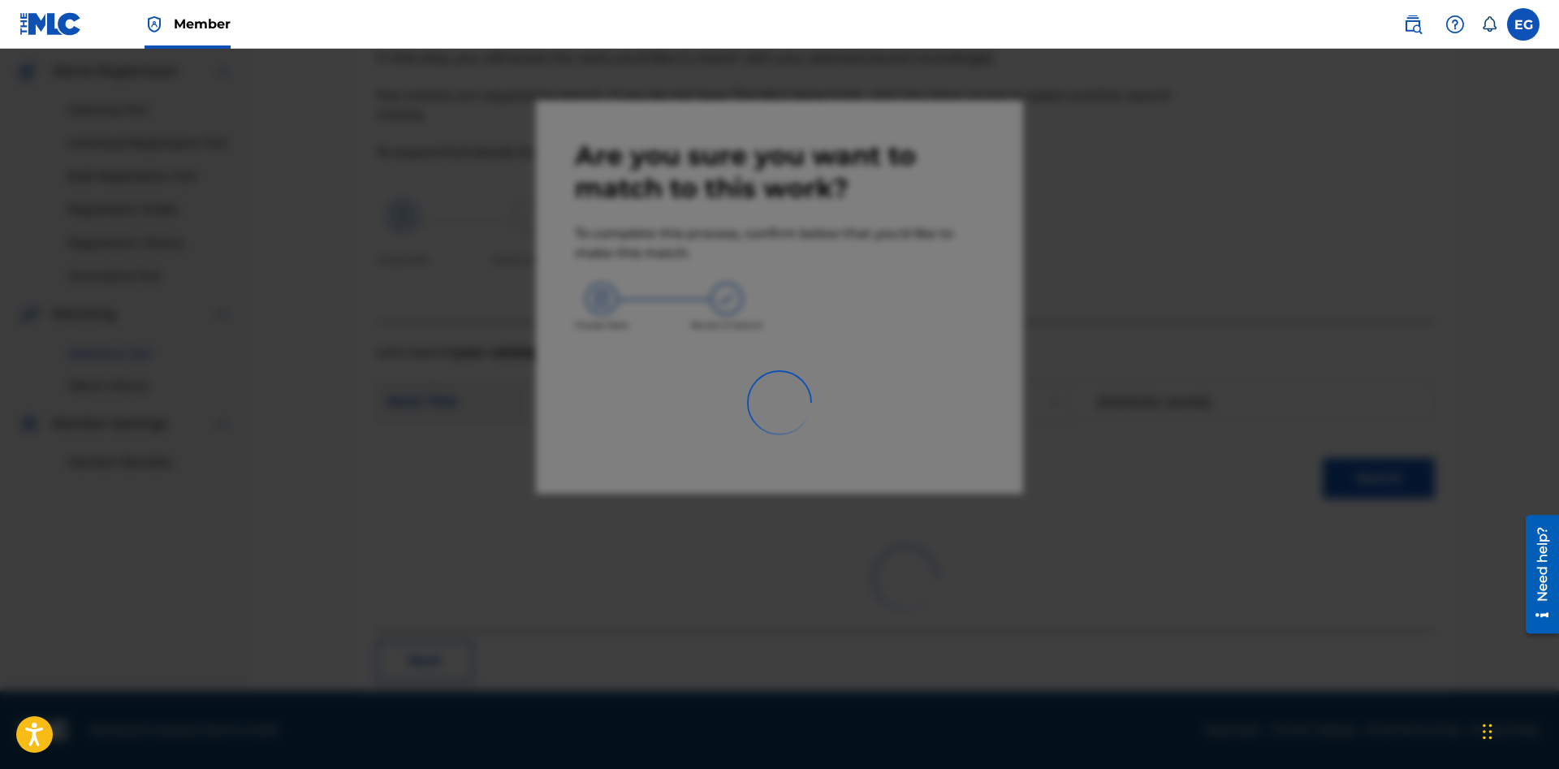
scroll to position [39, 0]
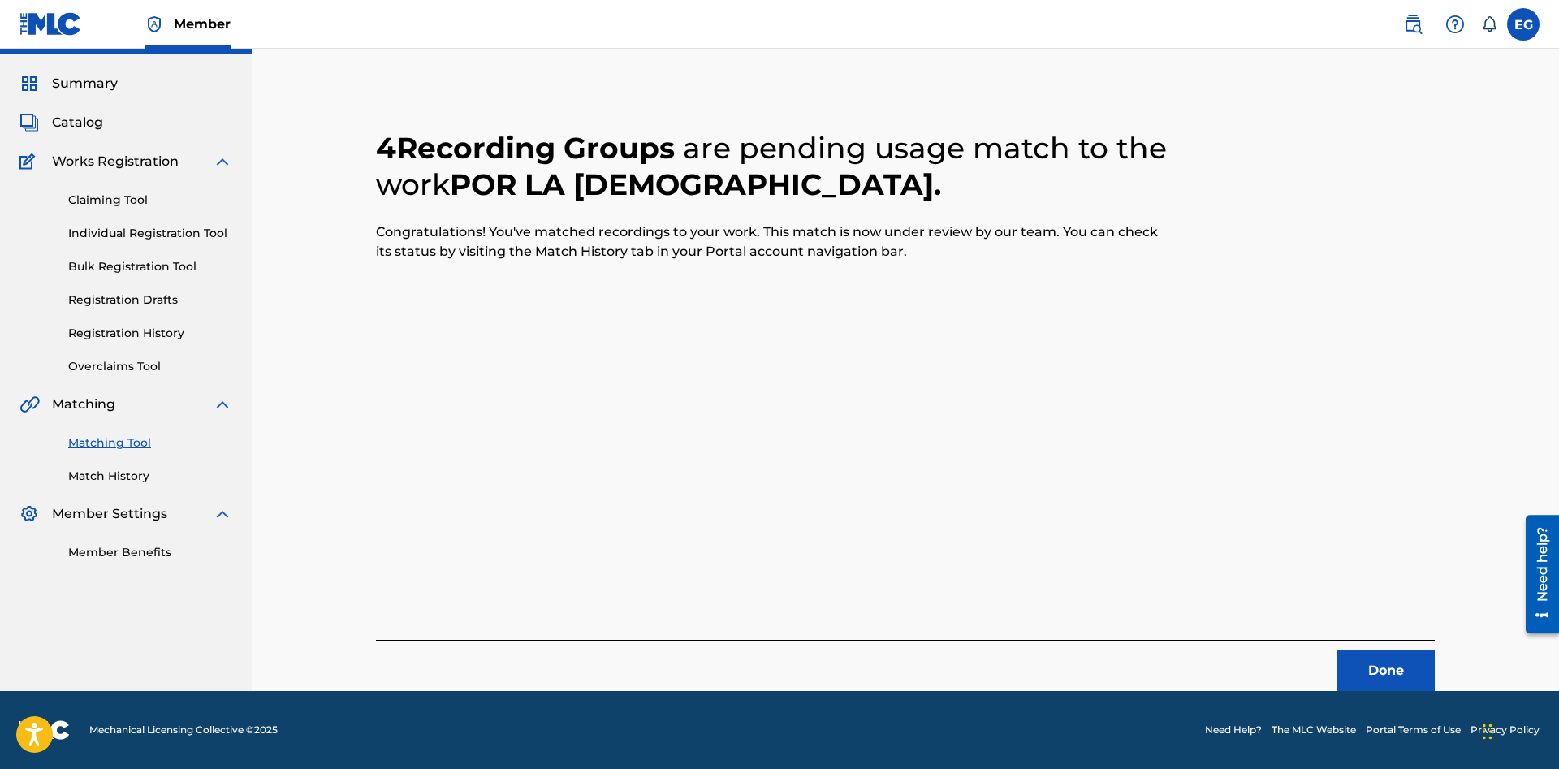
click at [1404, 663] on button "Done" at bounding box center [1385, 670] width 97 height 41
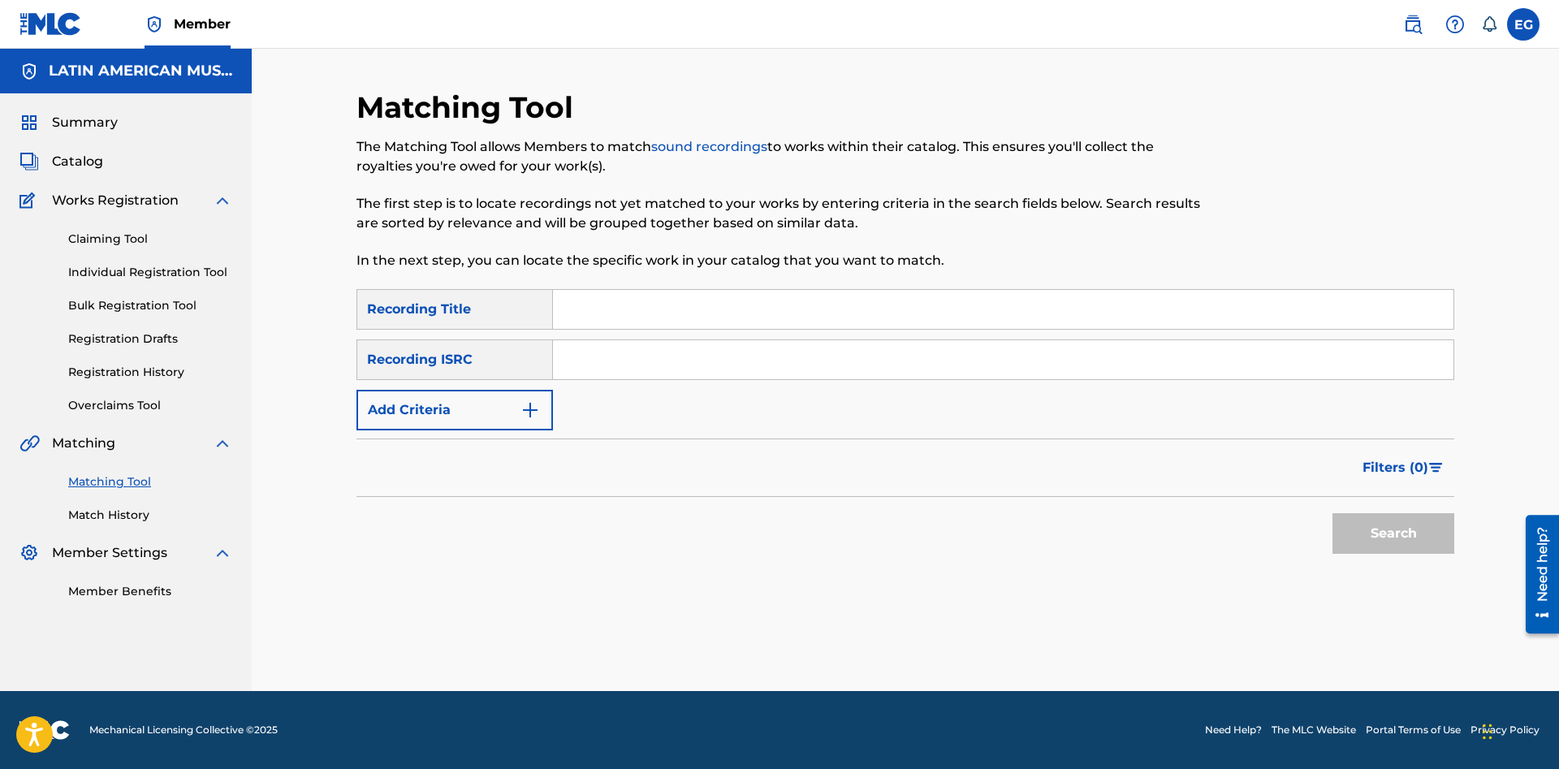
click at [1026, 310] on input "Search Form" at bounding box center [1003, 309] width 900 height 39
click at [1332, 513] on button "Search" at bounding box center [1393, 533] width 122 height 41
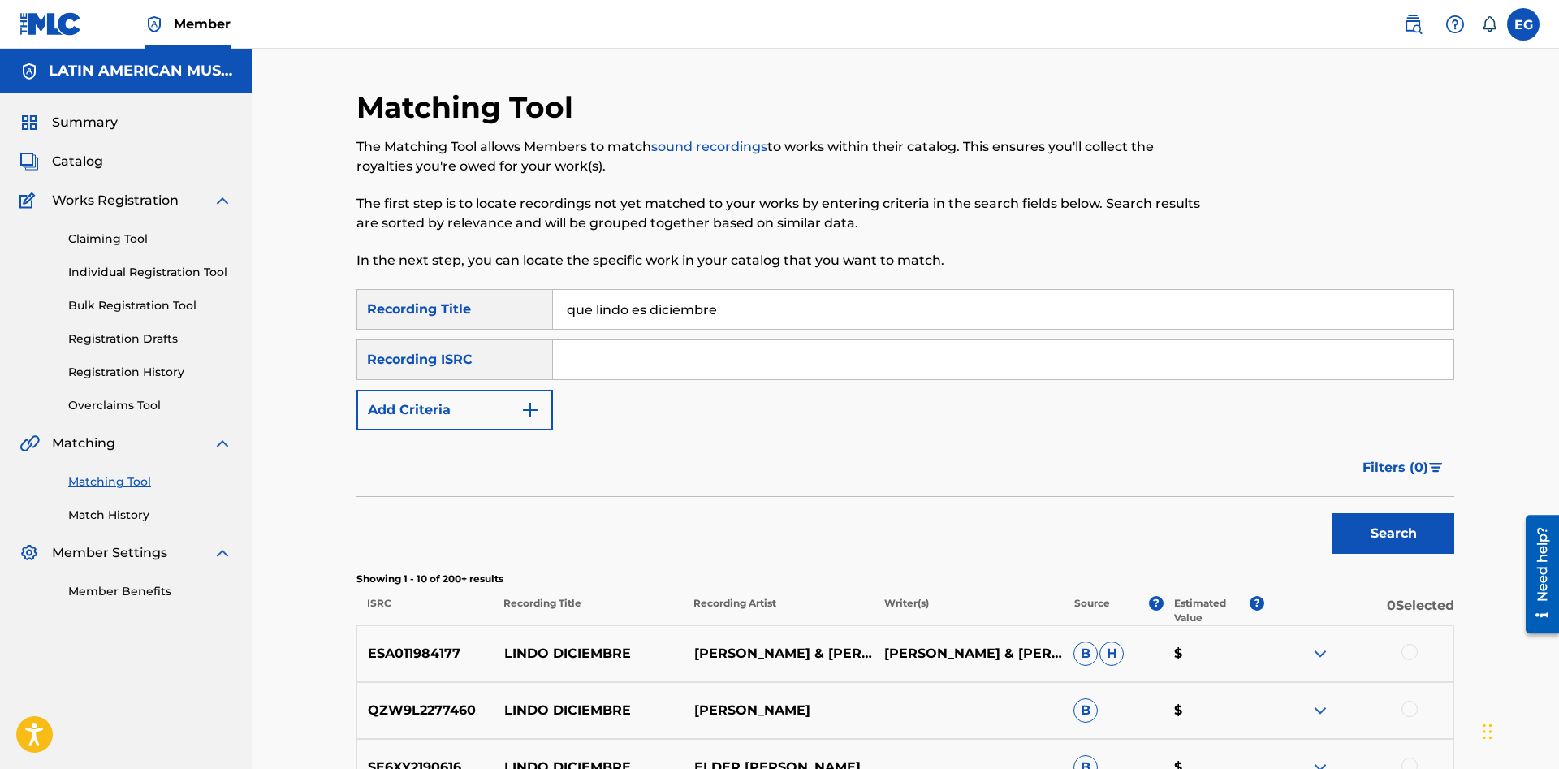
drag, startPoint x: 648, startPoint y: 310, endPoint x: 1010, endPoint y: 304, distance: 362.1
click at [1010, 304] on input "que lindo es diciembre" at bounding box center [1003, 309] width 900 height 39
click at [1332, 513] on button "Search" at bounding box center [1393, 533] width 122 height 41
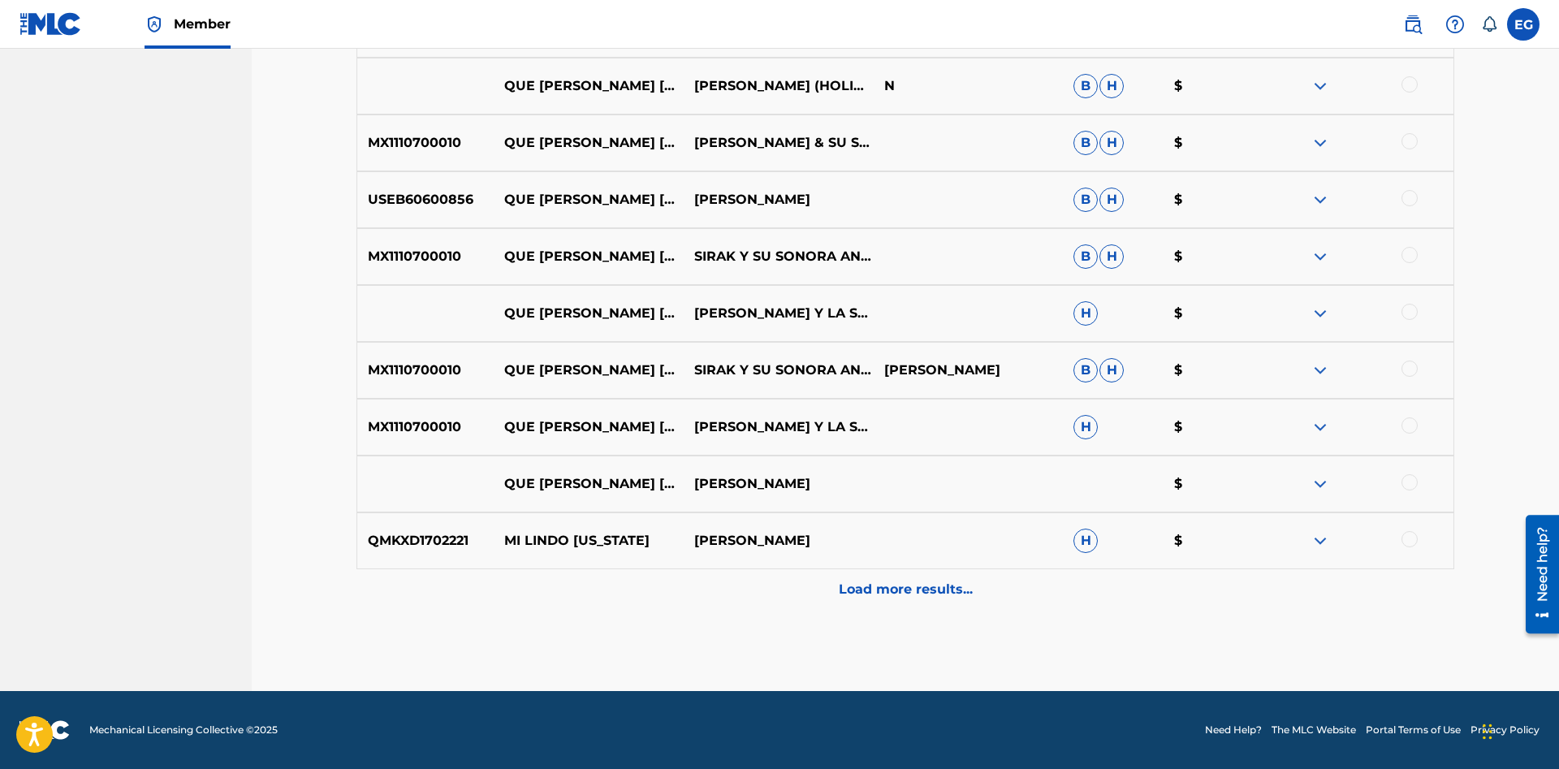
click at [805, 580] on div "Load more results..." at bounding box center [904, 589] width 1097 height 41
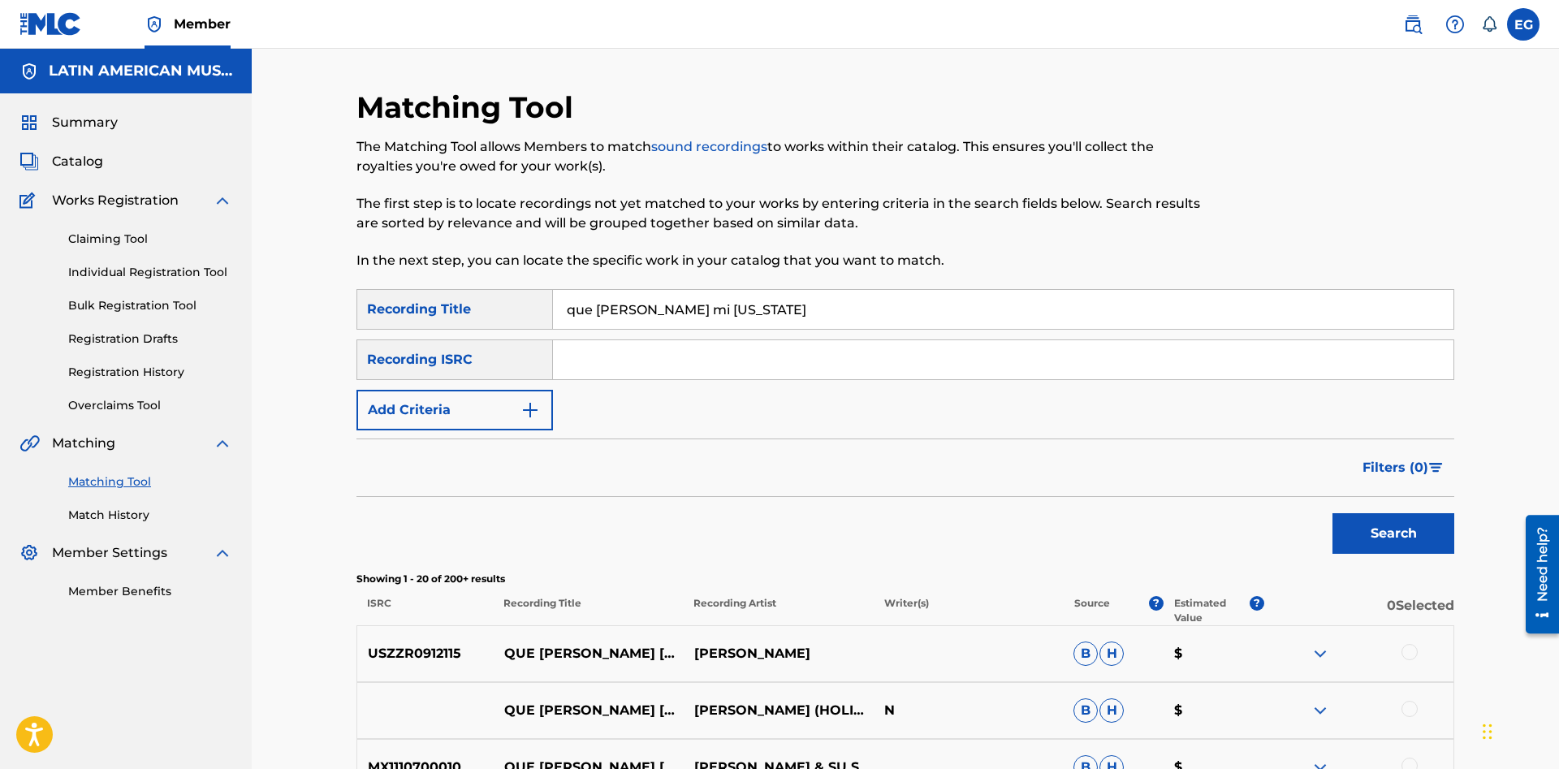
drag, startPoint x: 779, startPoint y: 313, endPoint x: 596, endPoint y: 298, distance: 184.1
click at [596, 298] on input "que lindo es mi puerto rico" at bounding box center [1003, 309] width 900 height 39
click at [1332, 513] on button "Search" at bounding box center [1393, 533] width 122 height 41
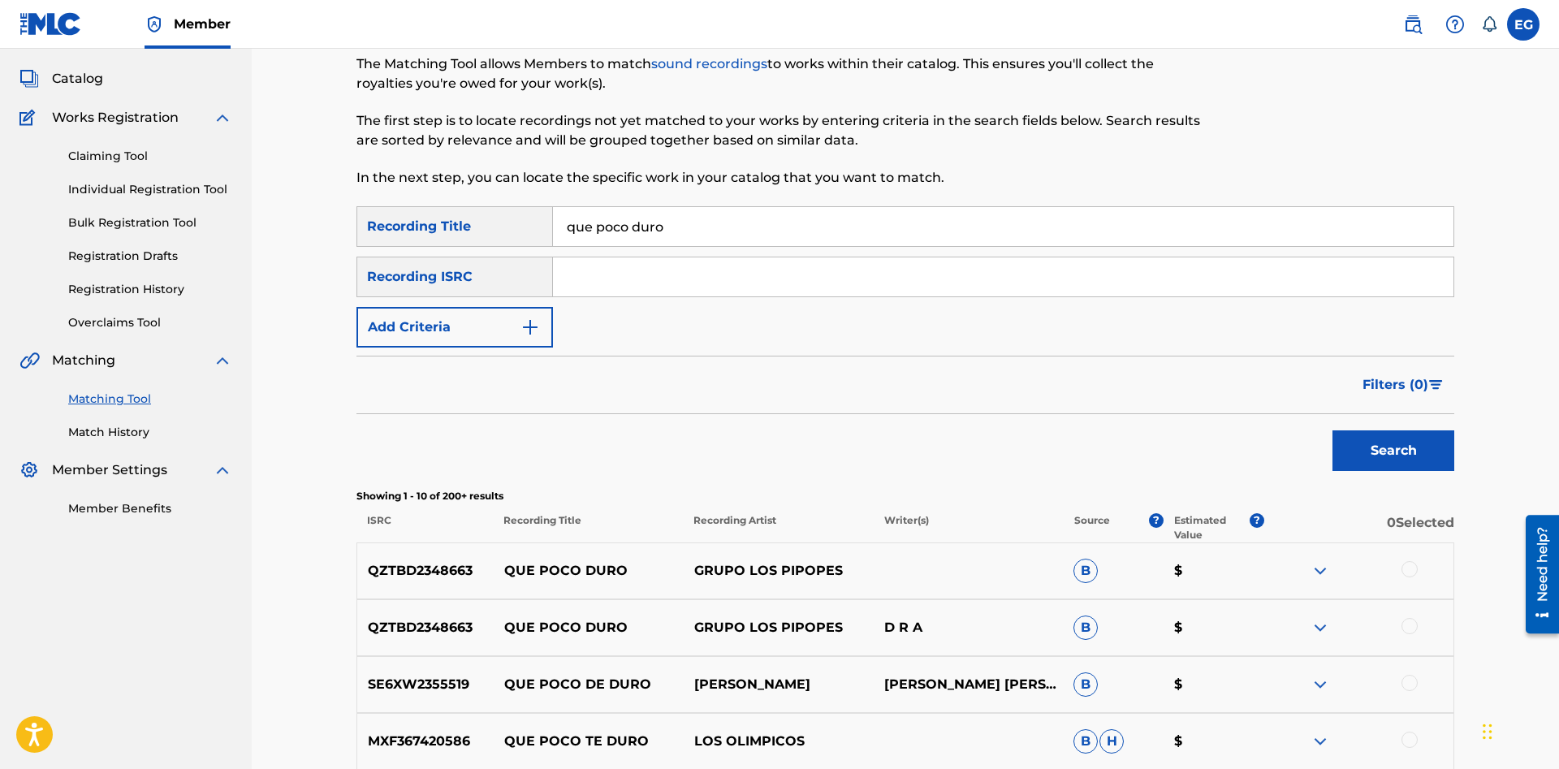
scroll to position [580, 0]
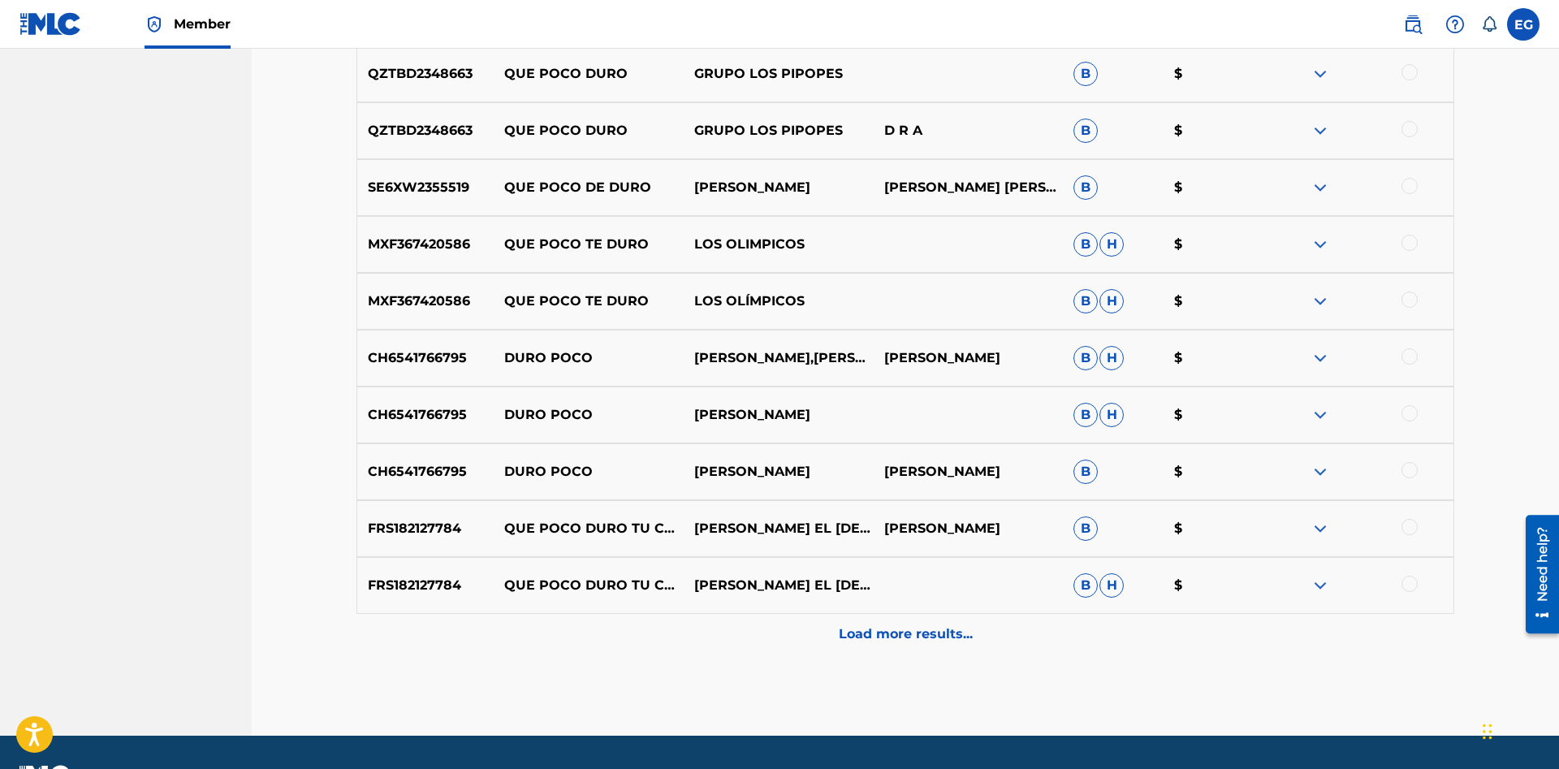
click at [882, 625] on p "Load more results..." at bounding box center [906, 633] width 134 height 19
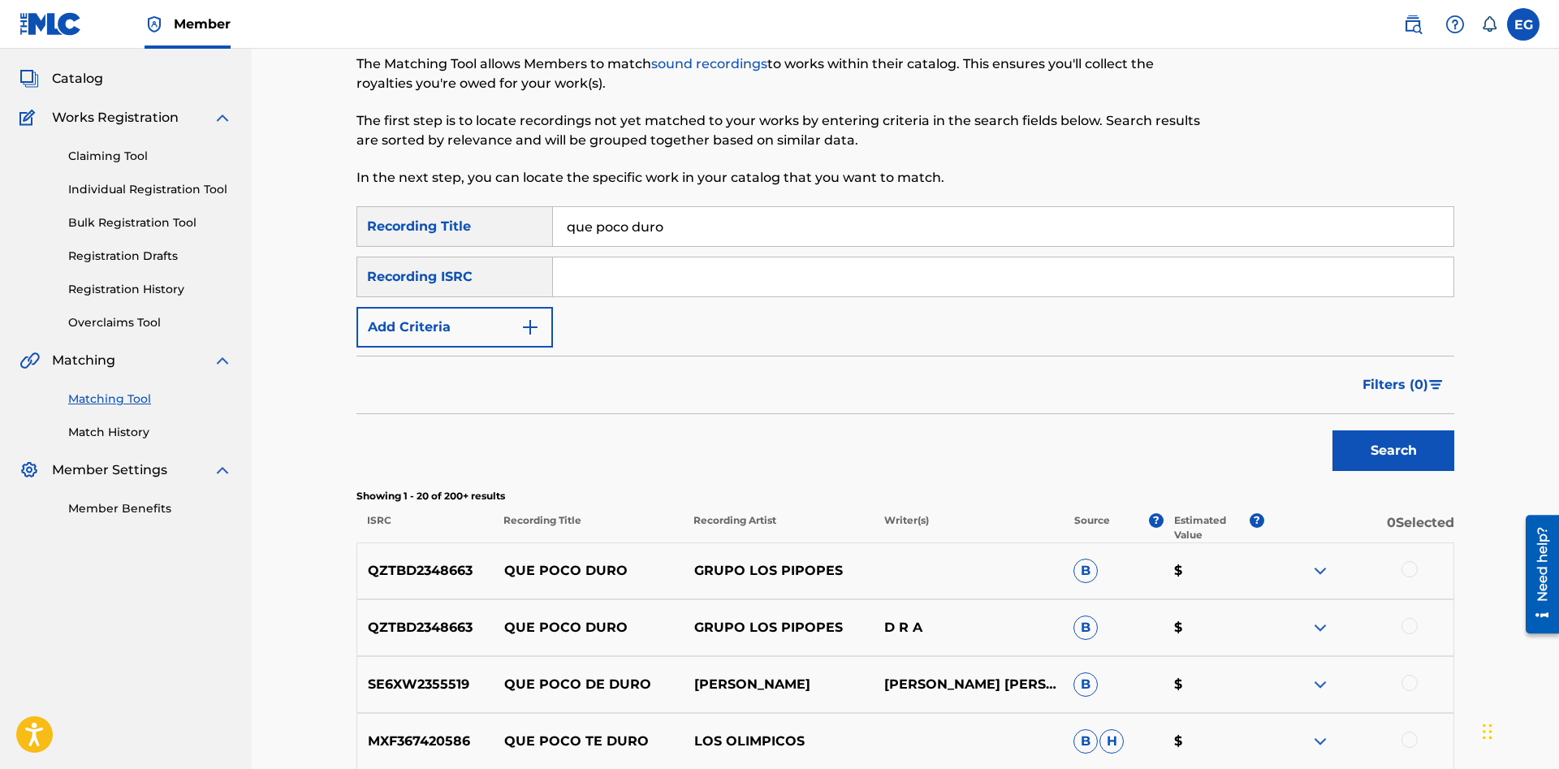
scroll to position [0, 0]
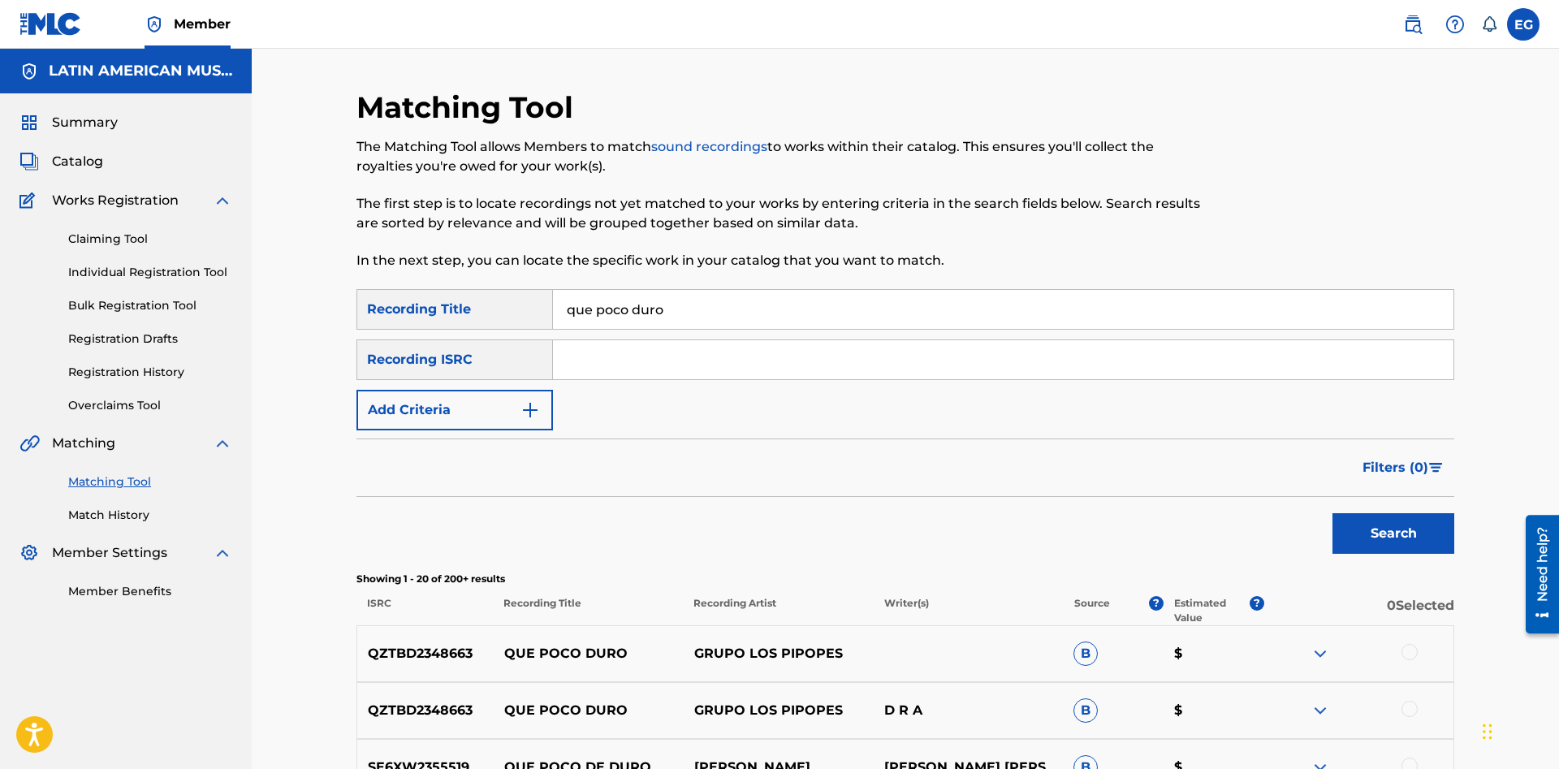
click at [738, 300] on input "que poco duro" at bounding box center [1003, 309] width 900 height 39
drag, startPoint x: 686, startPoint y: 310, endPoint x: 580, endPoint y: 301, distance: 105.9
click at [580, 301] on input "que poco duro" at bounding box center [1003, 309] width 900 height 39
type input "quien sera el chofer"
click at [1398, 529] on button "Search" at bounding box center [1393, 533] width 122 height 41
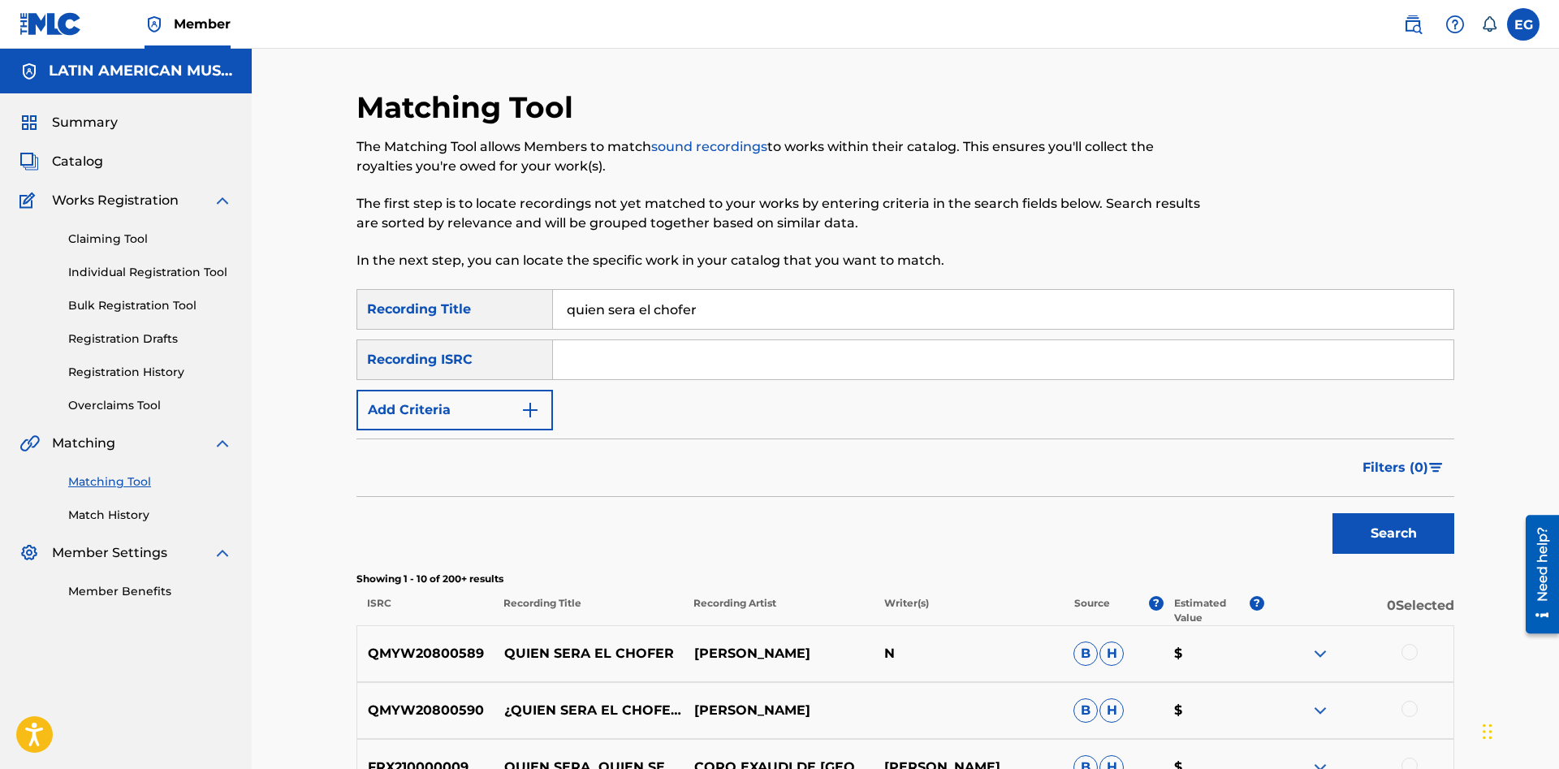
scroll to position [166, 0]
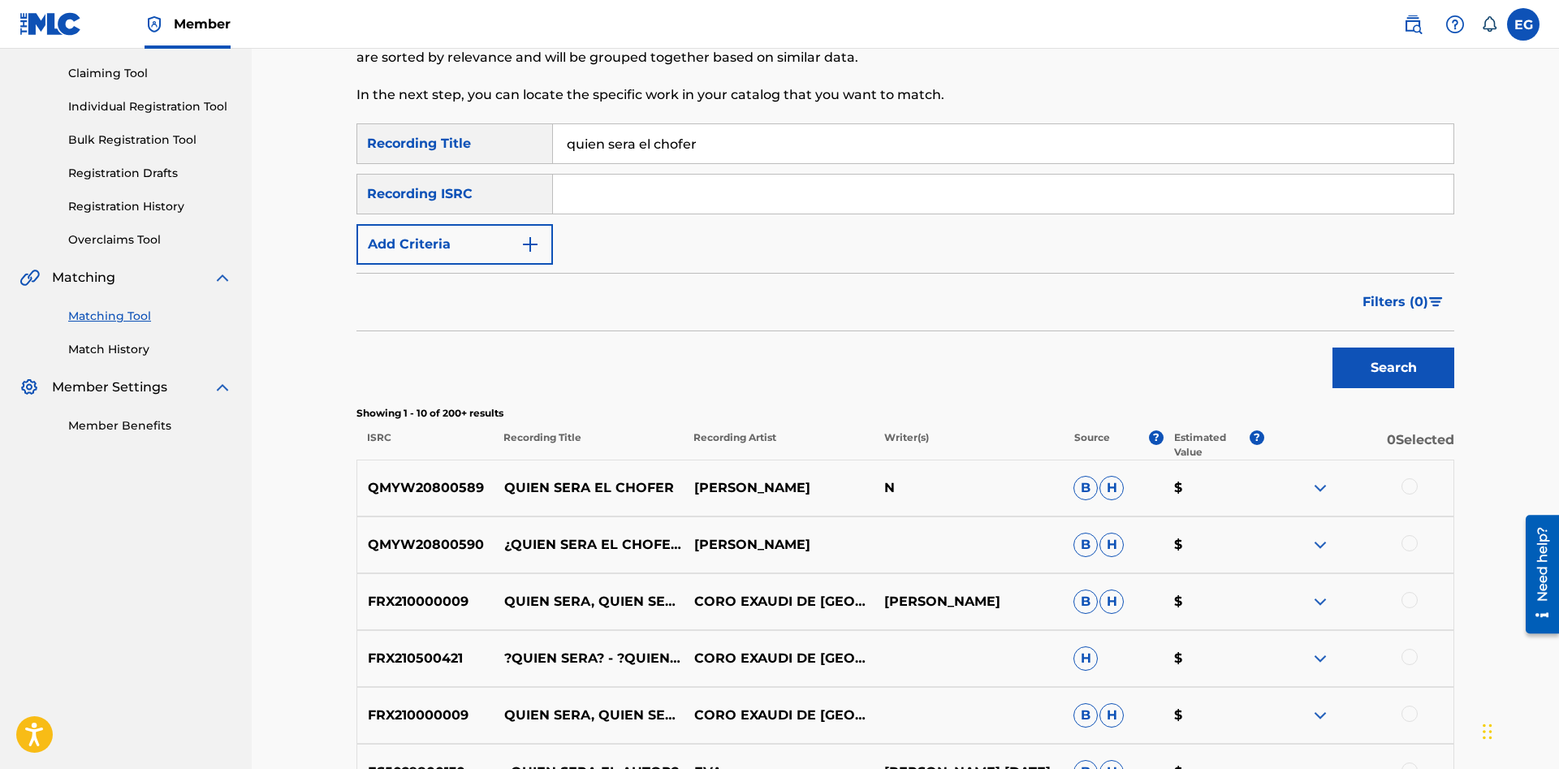
click at [1404, 549] on div at bounding box center [1409, 543] width 16 height 16
click at [1407, 489] on div at bounding box center [1409, 486] width 16 height 16
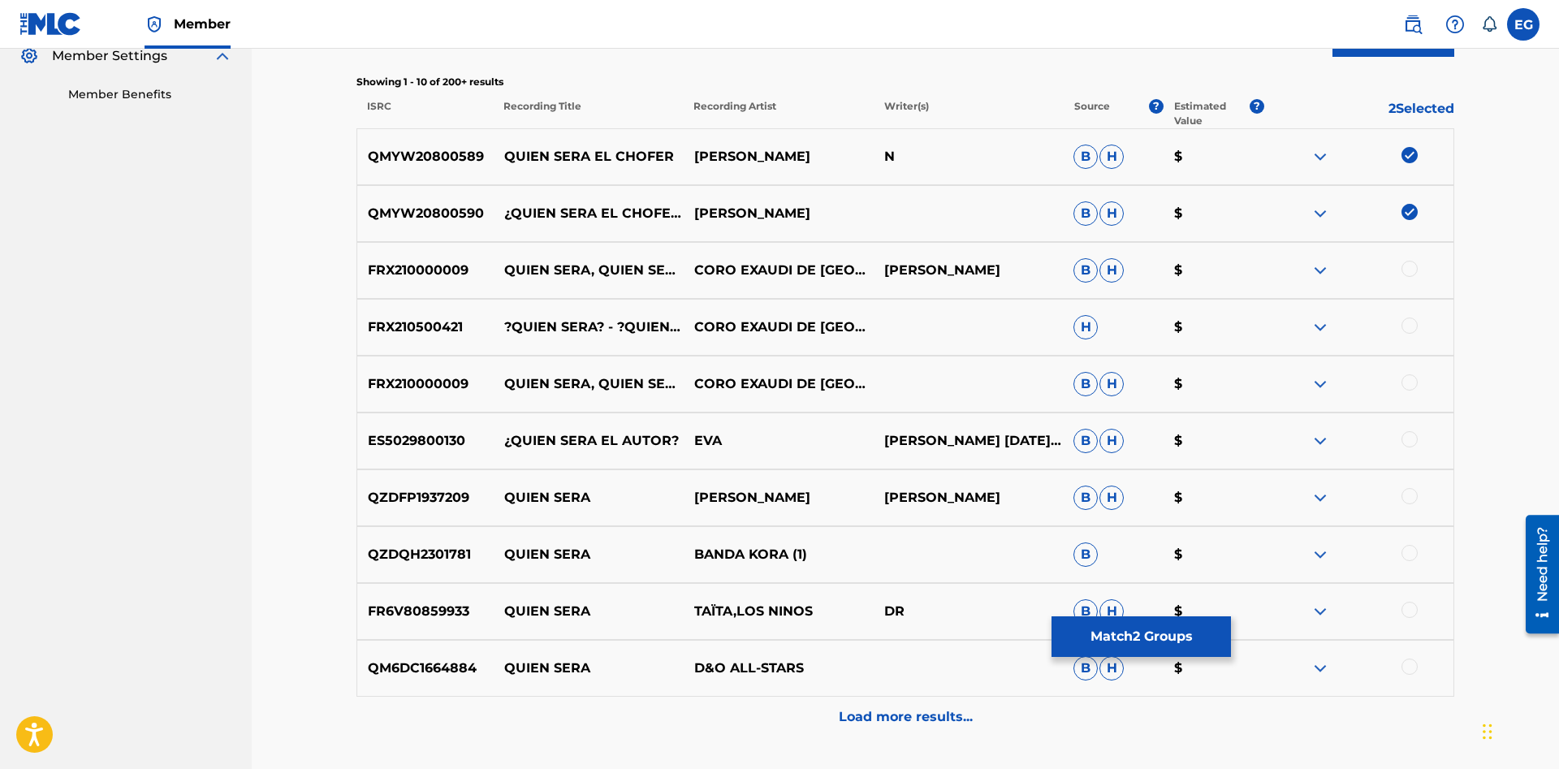
click at [822, 705] on div "Load more results..." at bounding box center [904, 716] width 1097 height 41
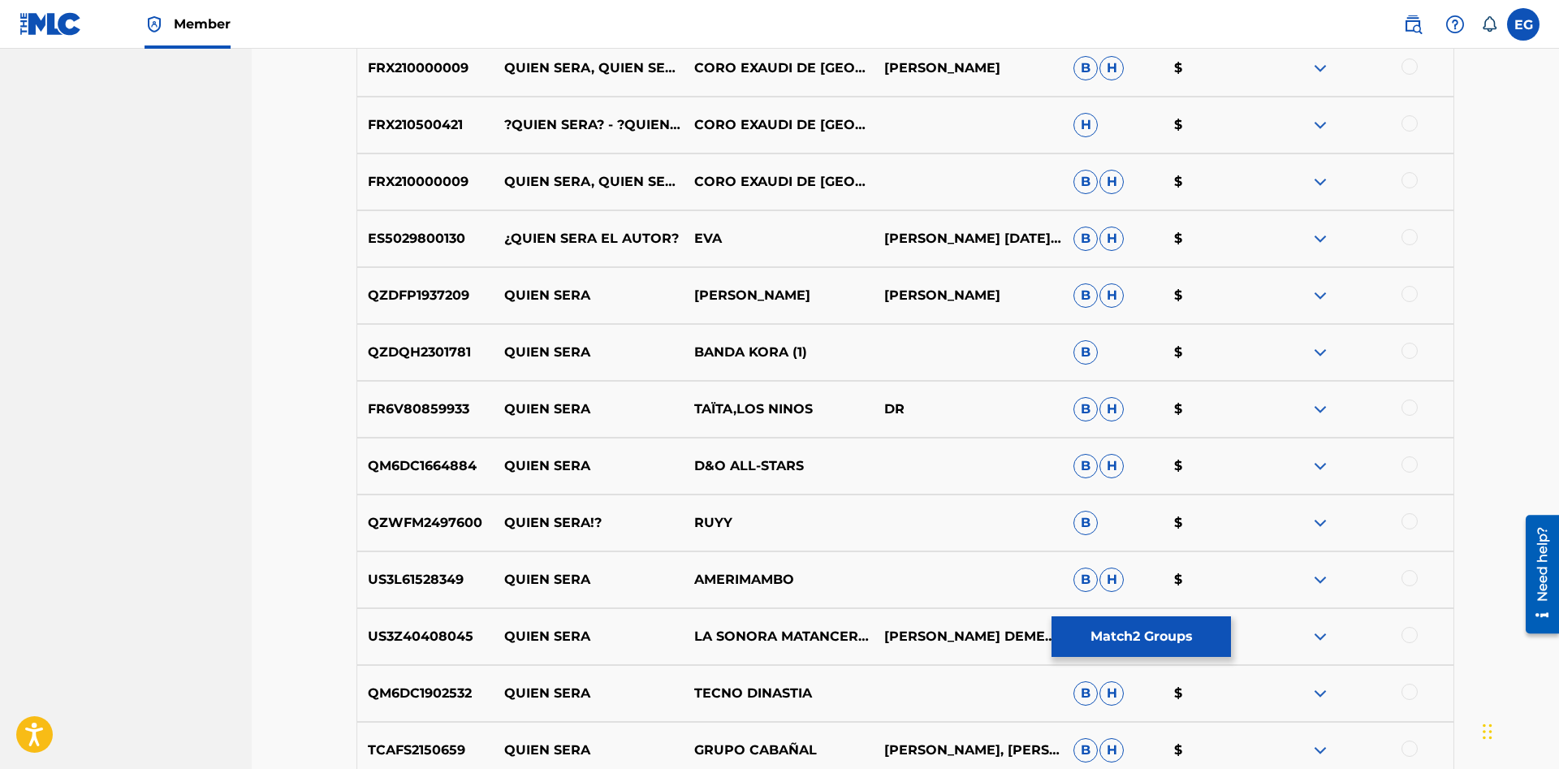
scroll to position [1030, 0]
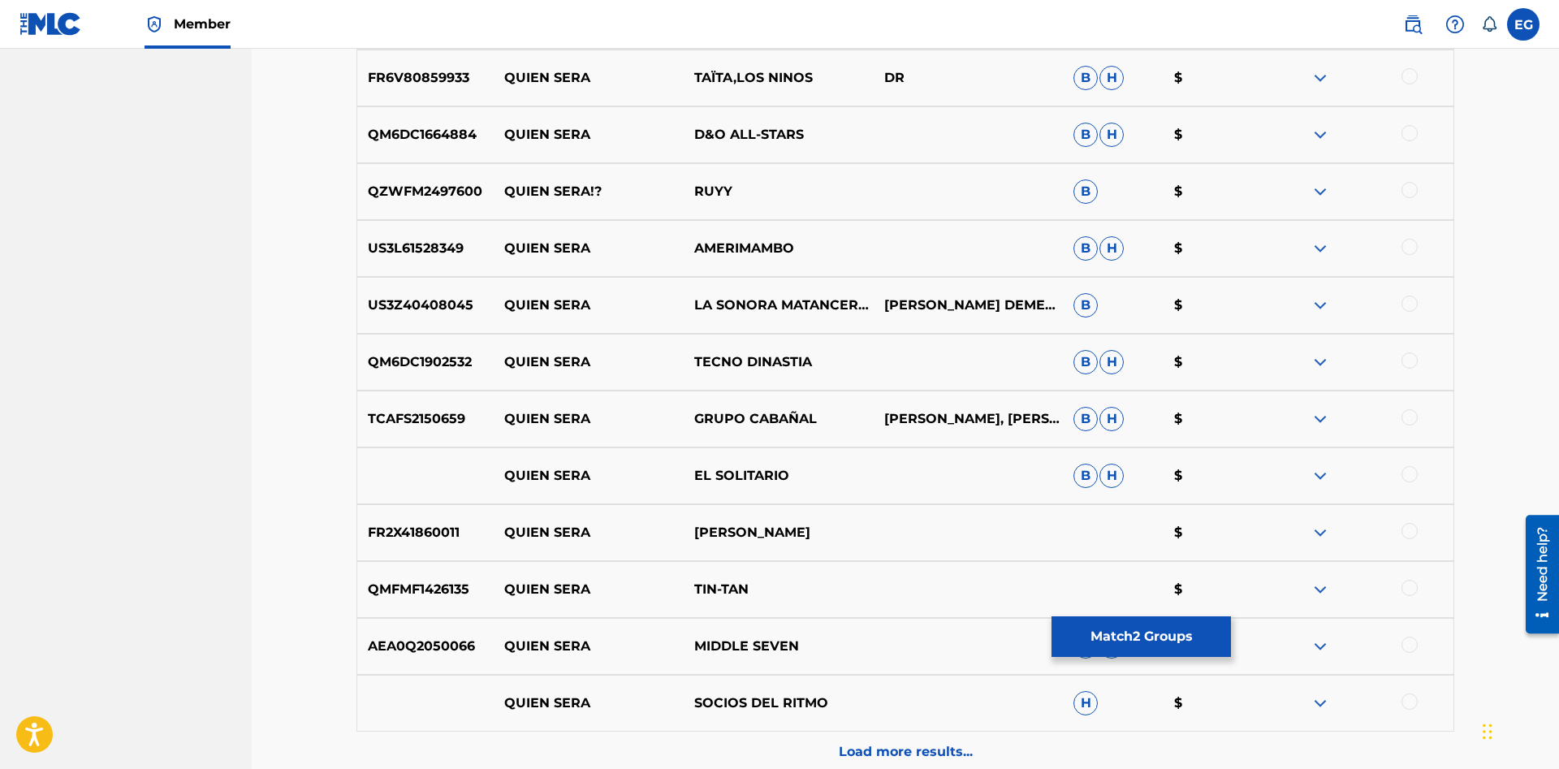
click at [1133, 627] on button "Match 2 Groups" at bounding box center [1140, 636] width 179 height 41
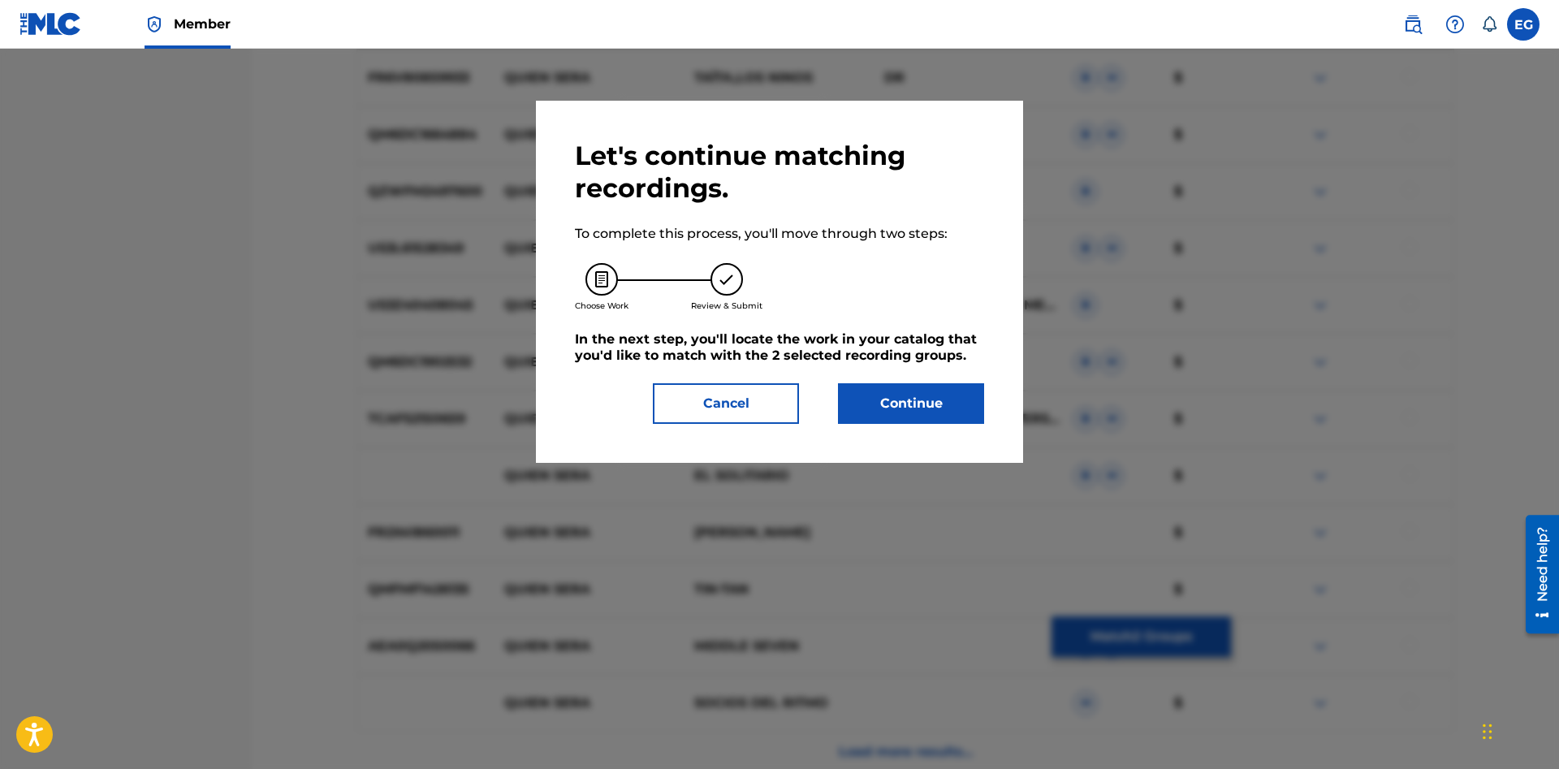
click at [892, 395] on button "Continue" at bounding box center [911, 403] width 146 height 41
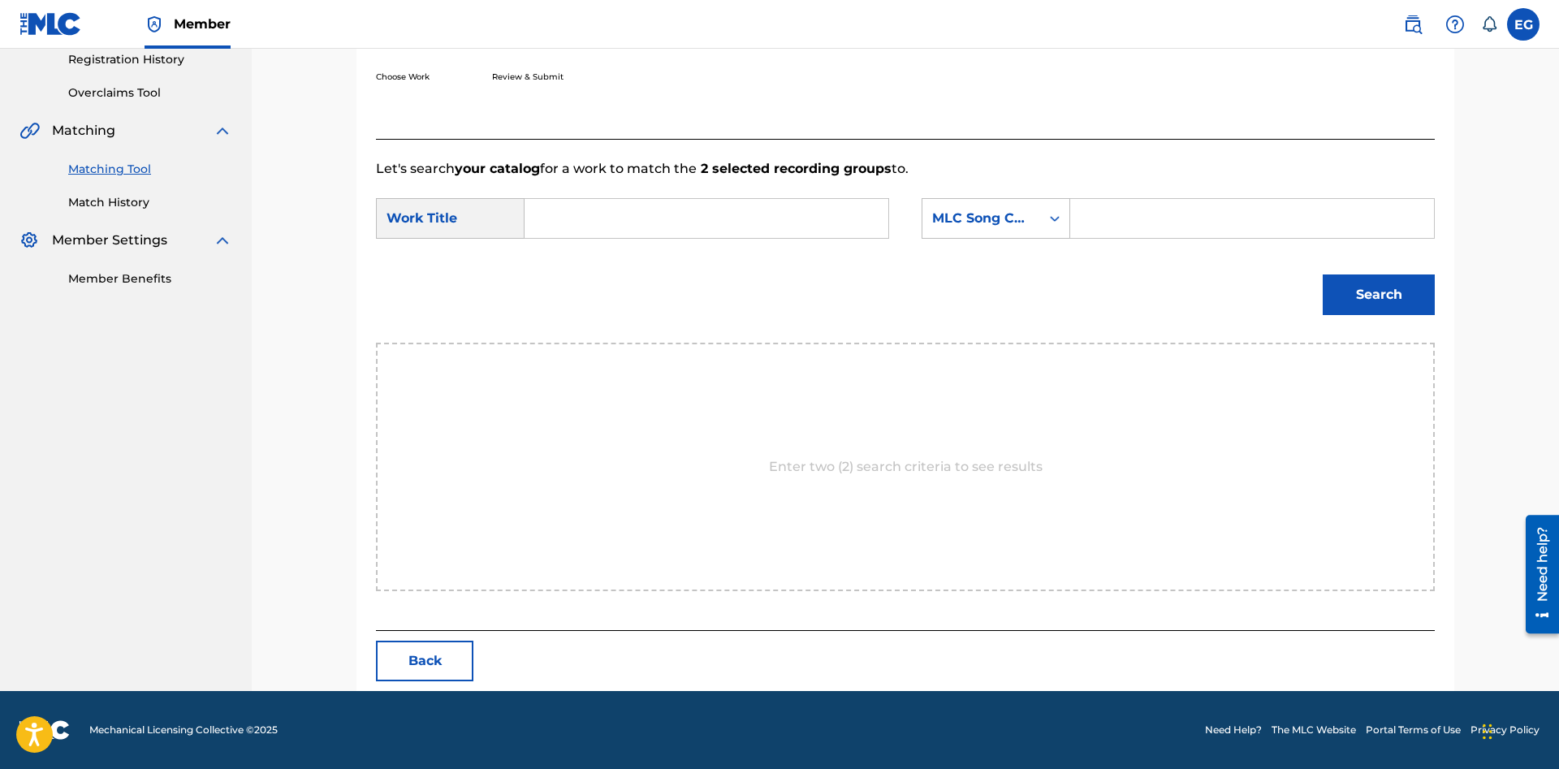
scroll to position [149, 0]
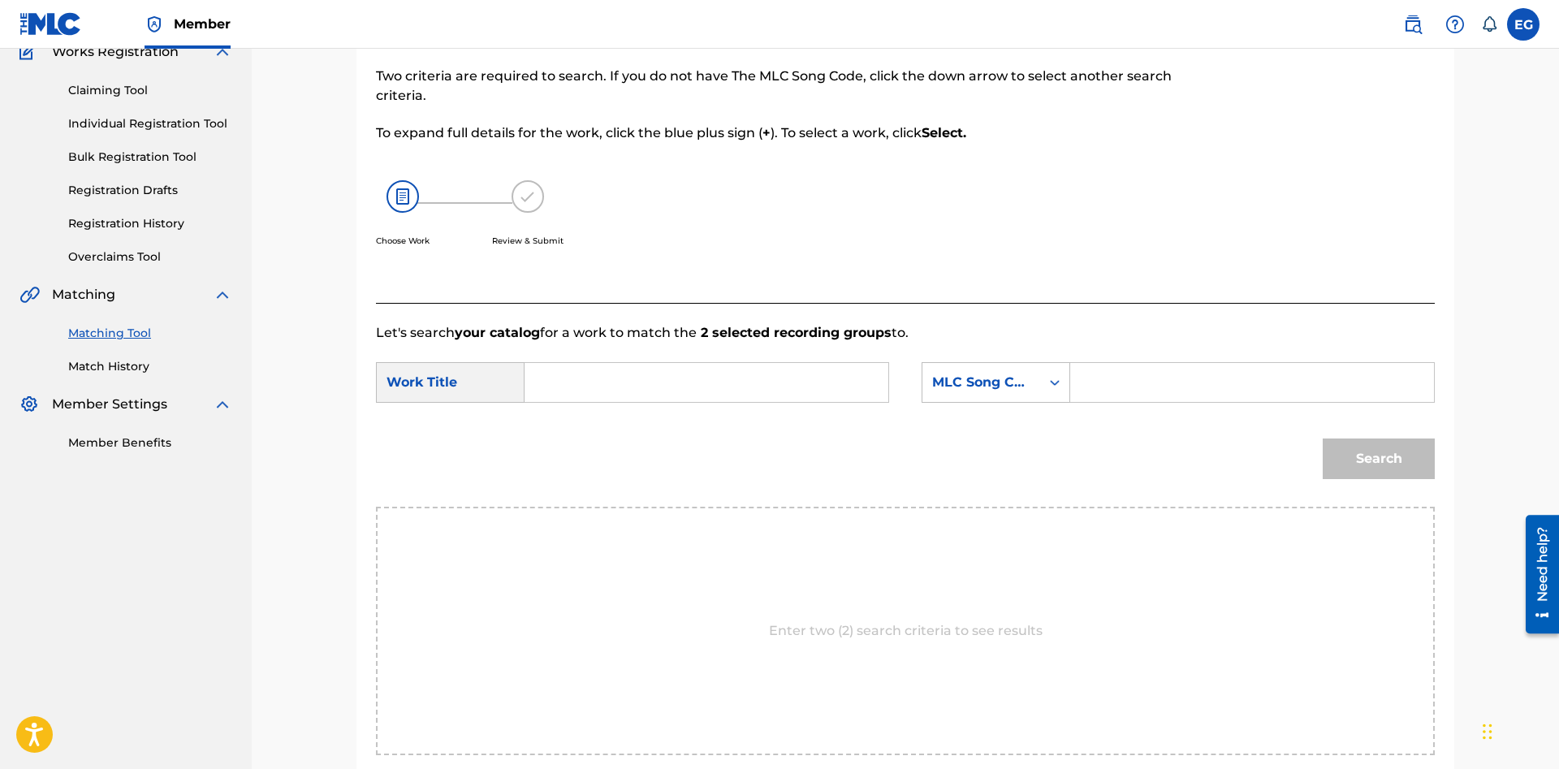
click at [774, 382] on input "Search Form" at bounding box center [706, 382] width 336 height 39
click at [584, 495] on div "quien sera el chofer" at bounding box center [584, 487] width 92 height 68
type input "quien sera el chofer"
click at [937, 369] on div "MLC Song Code" at bounding box center [981, 382] width 118 height 31
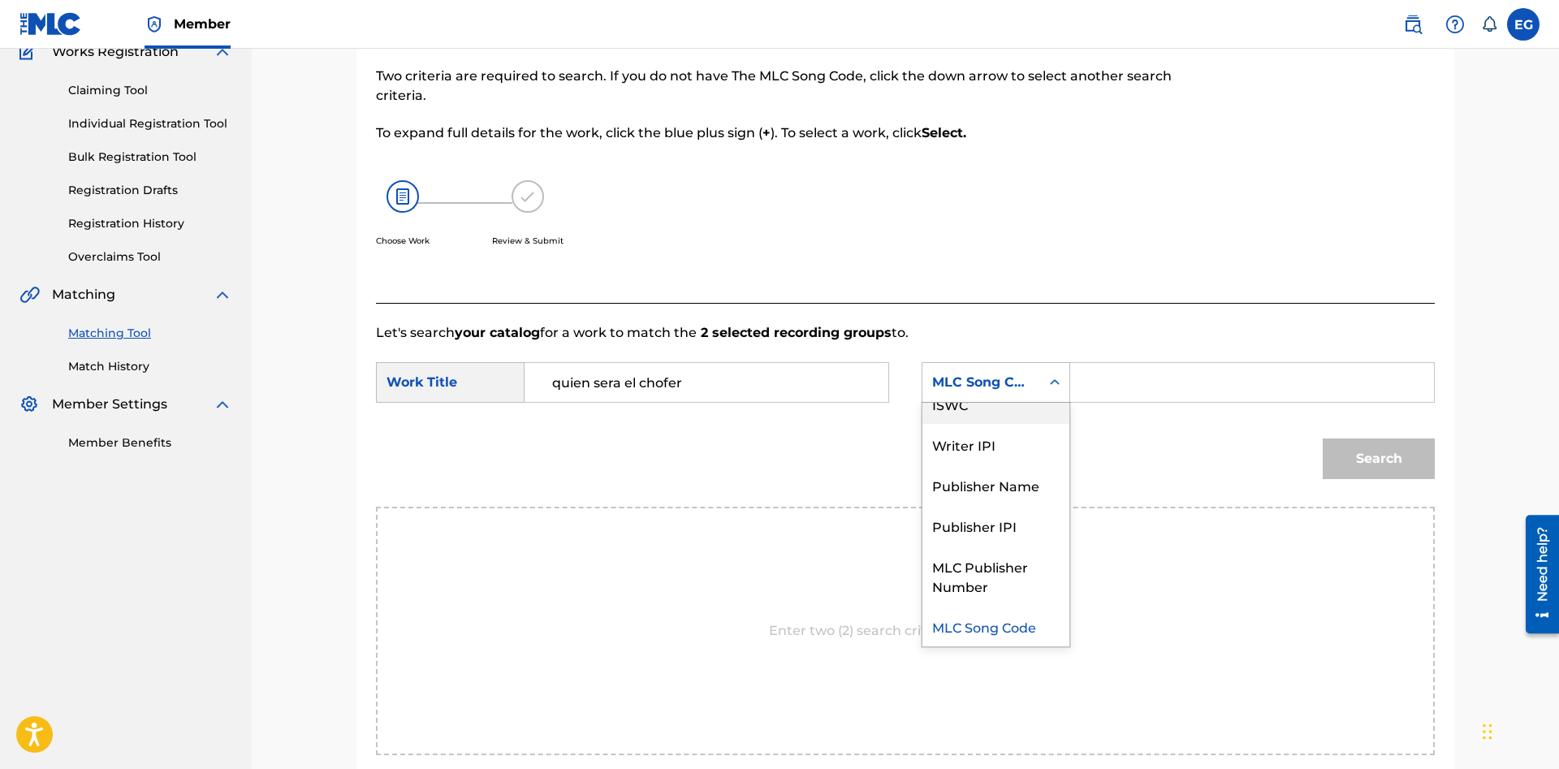
scroll to position [0, 0]
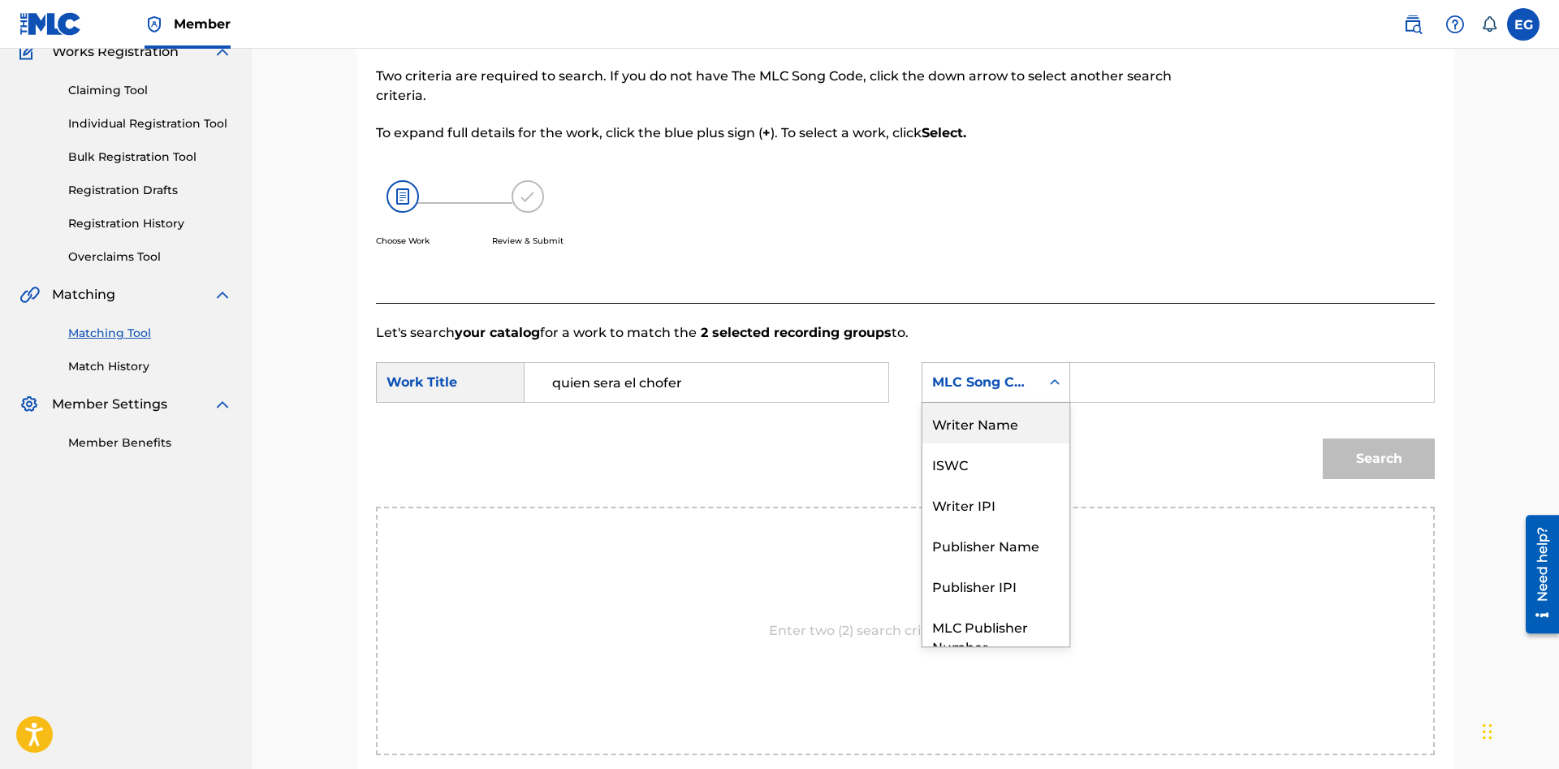
click at [996, 418] on div "Writer Name" at bounding box center [995, 423] width 147 height 41
click at [1119, 368] on input "Search Form" at bounding box center [1252, 382] width 336 height 39
paste input "angel torruellas"
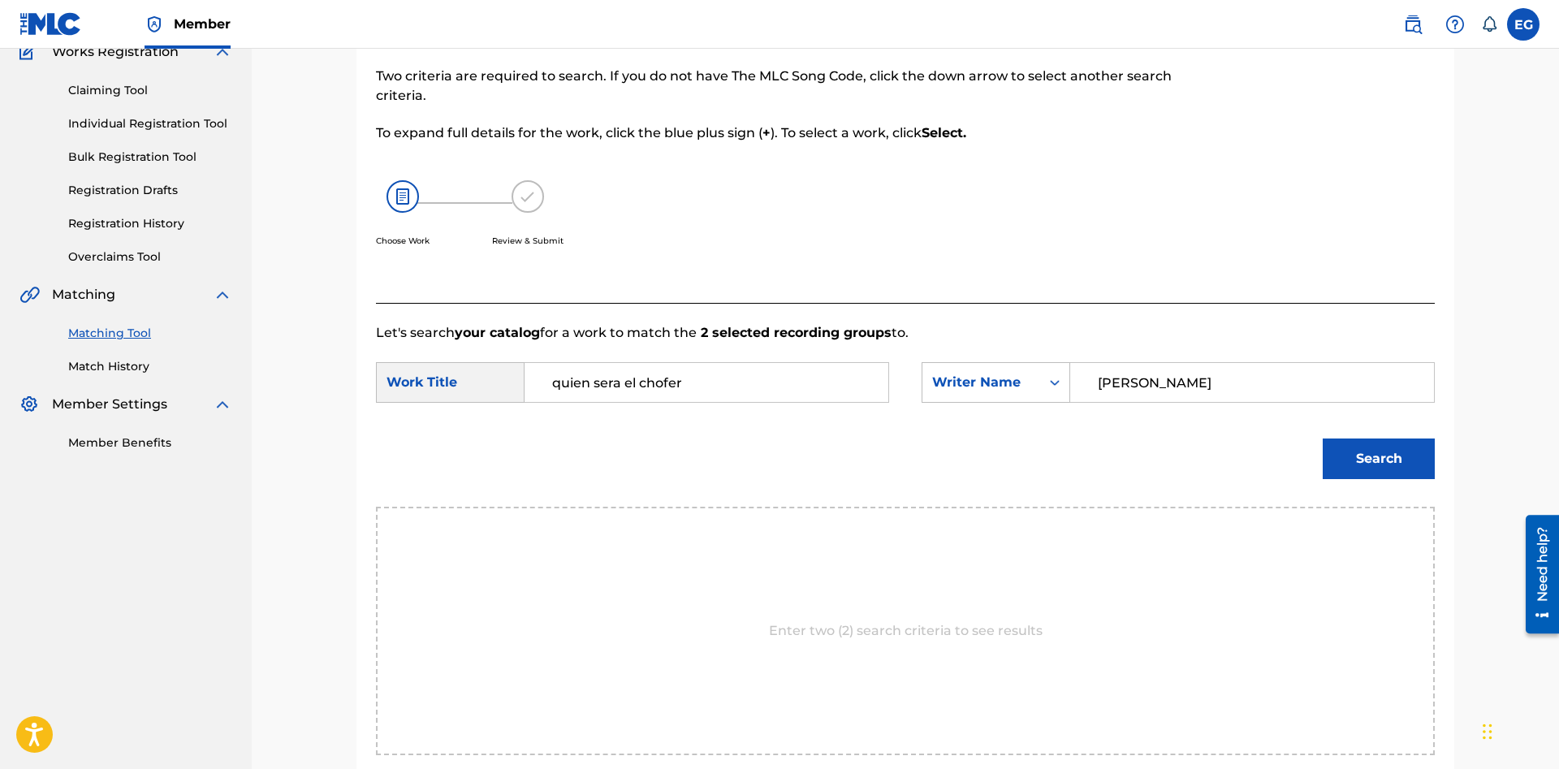
type input "angel torruellas"
click at [1322, 438] on button "Search" at bounding box center [1378, 458] width 112 height 41
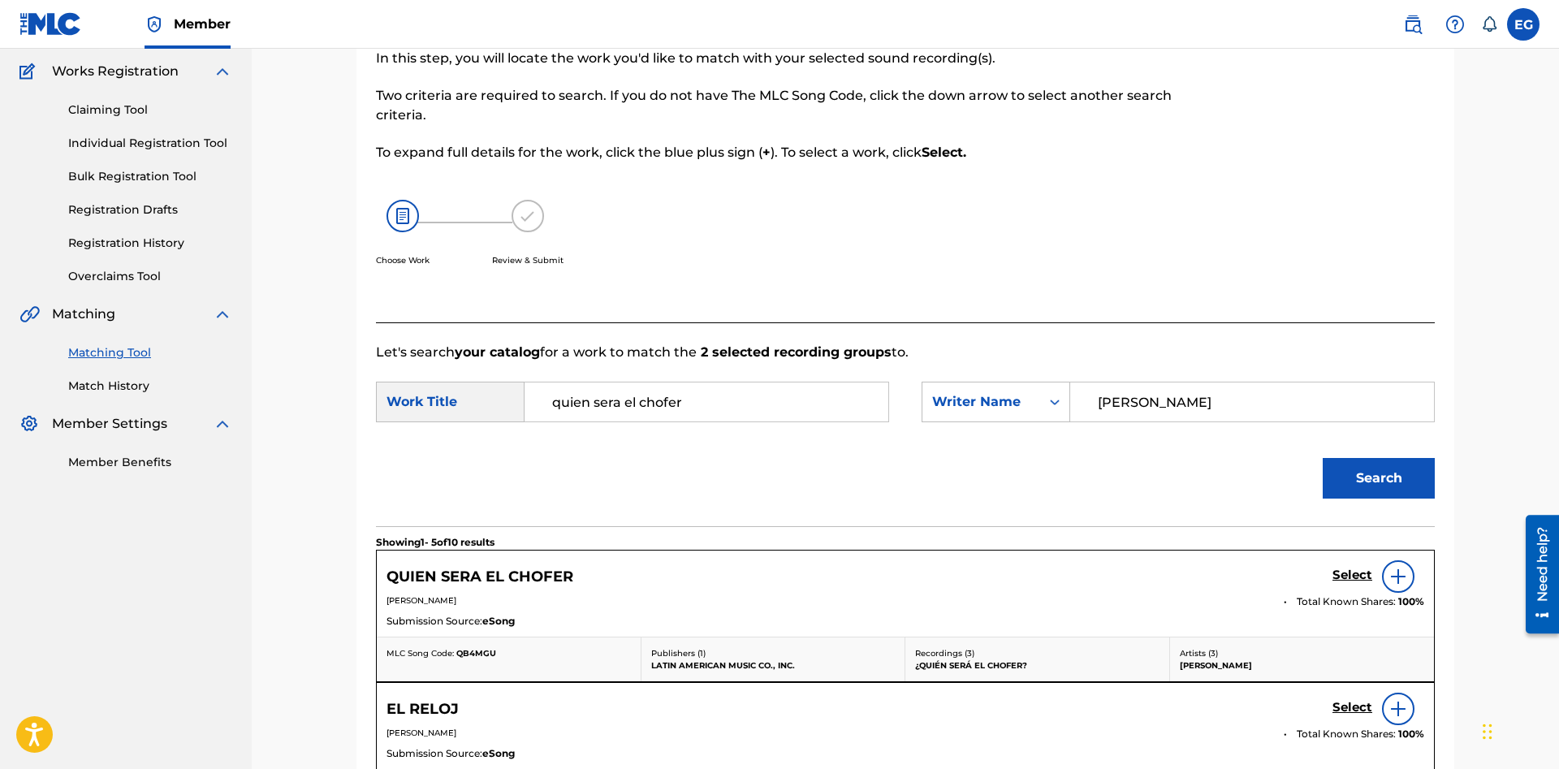
click at [1342, 566] on div "Select" at bounding box center [1378, 576] width 92 height 32
click at [1342, 572] on h5 "Select" at bounding box center [1352, 574] width 40 height 15
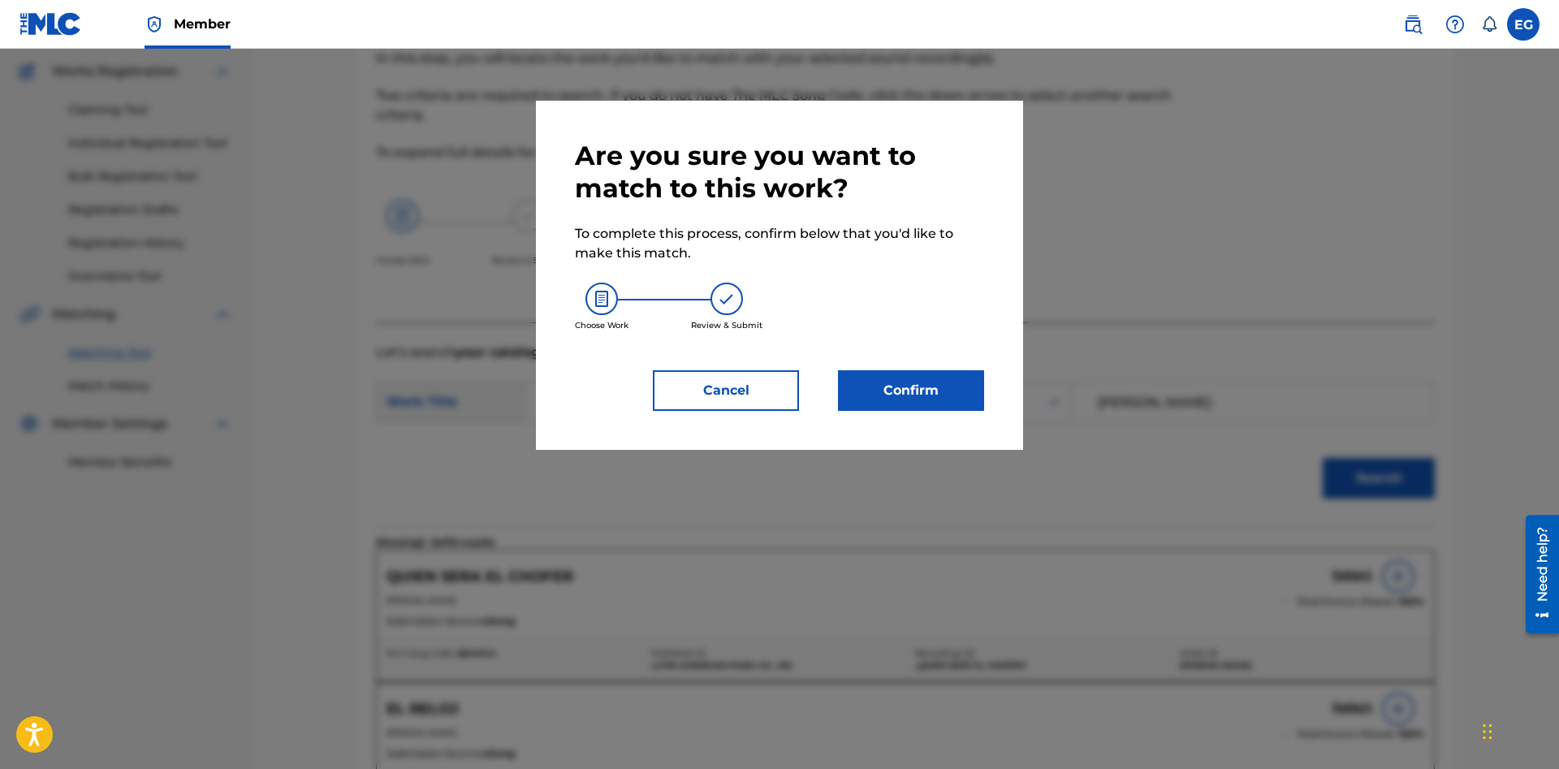
click at [932, 391] on button "Confirm" at bounding box center [911, 390] width 146 height 41
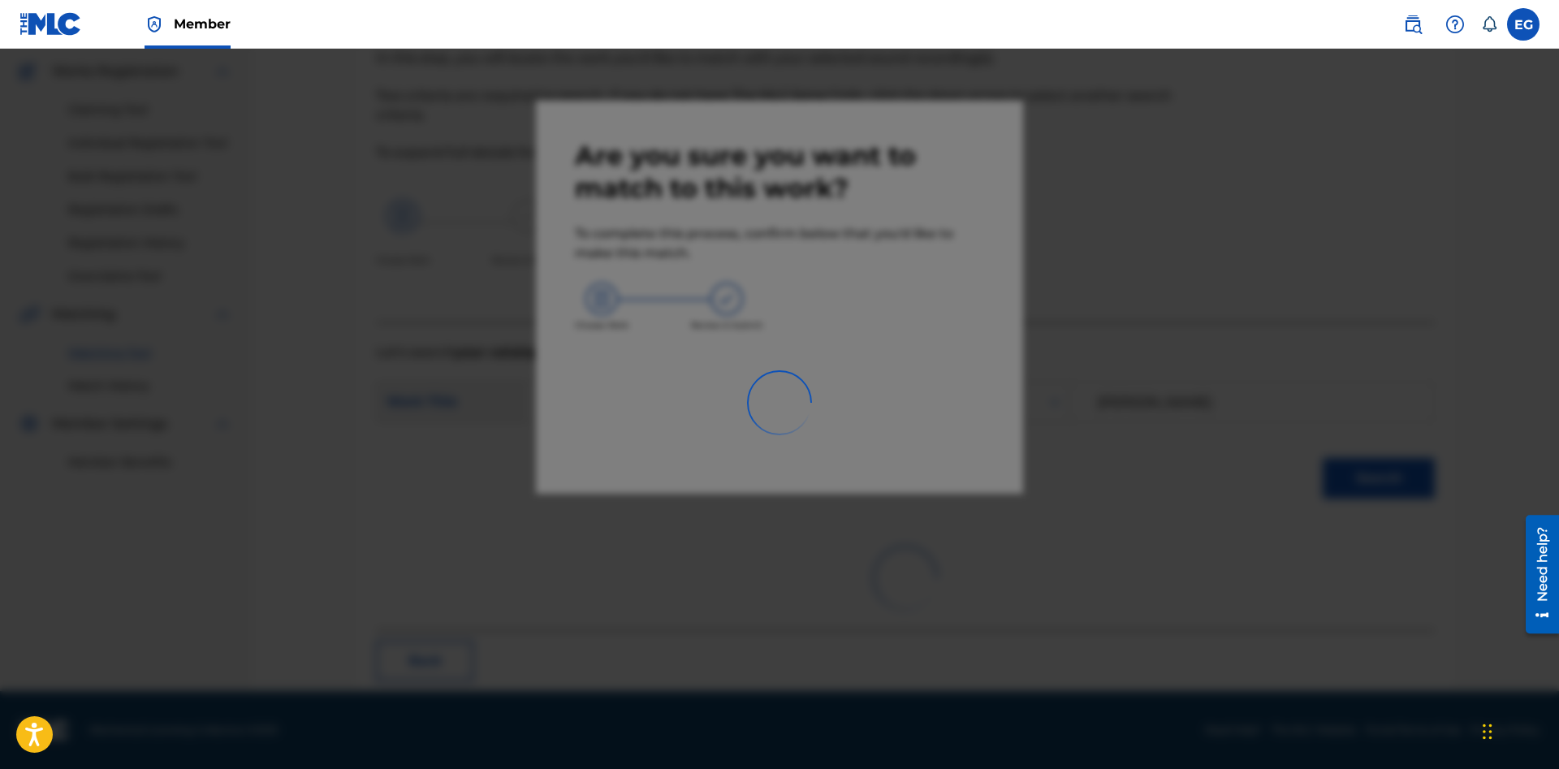
scroll to position [39, 0]
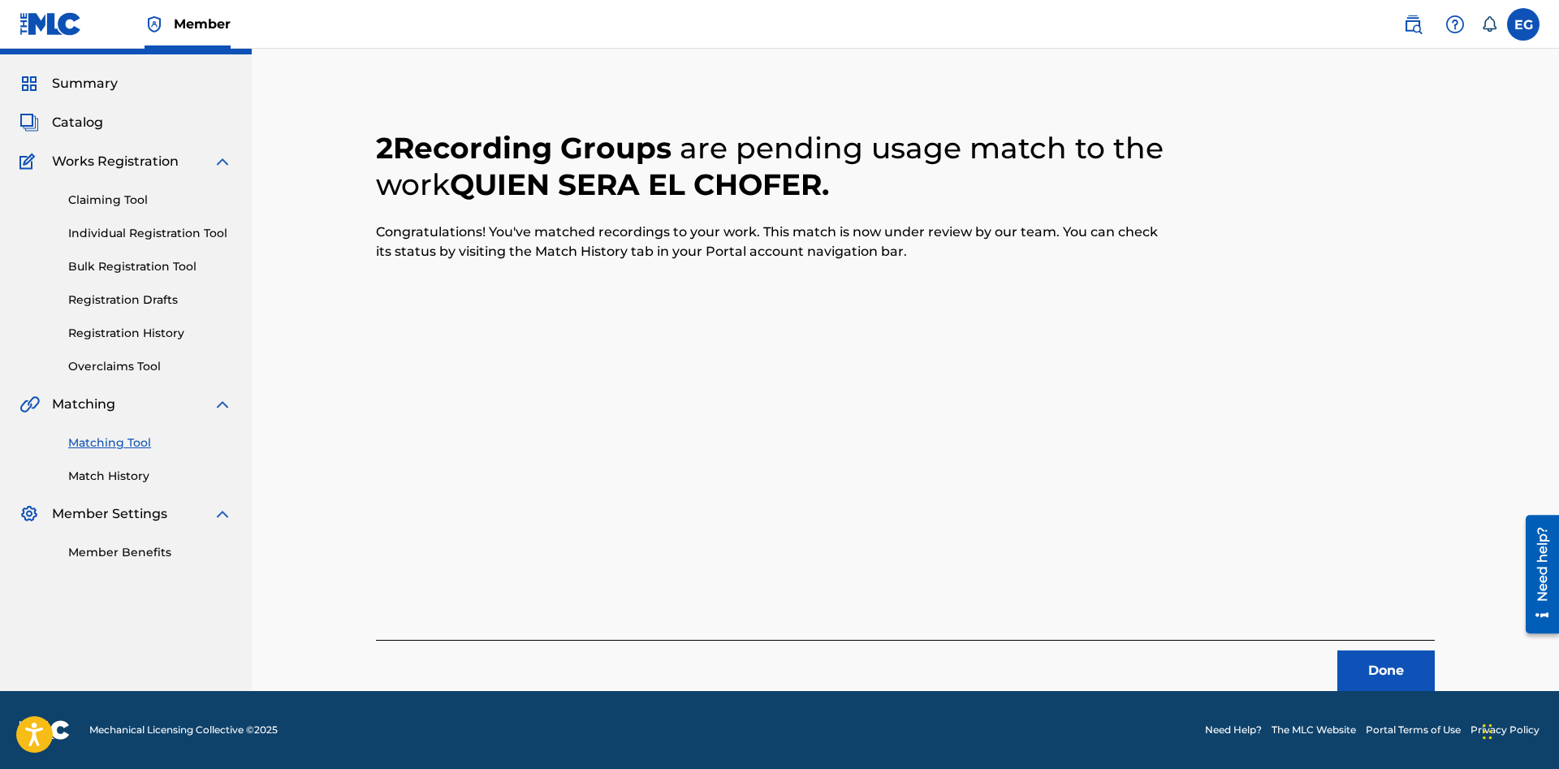
click at [1405, 671] on button "Done" at bounding box center [1385, 670] width 97 height 41
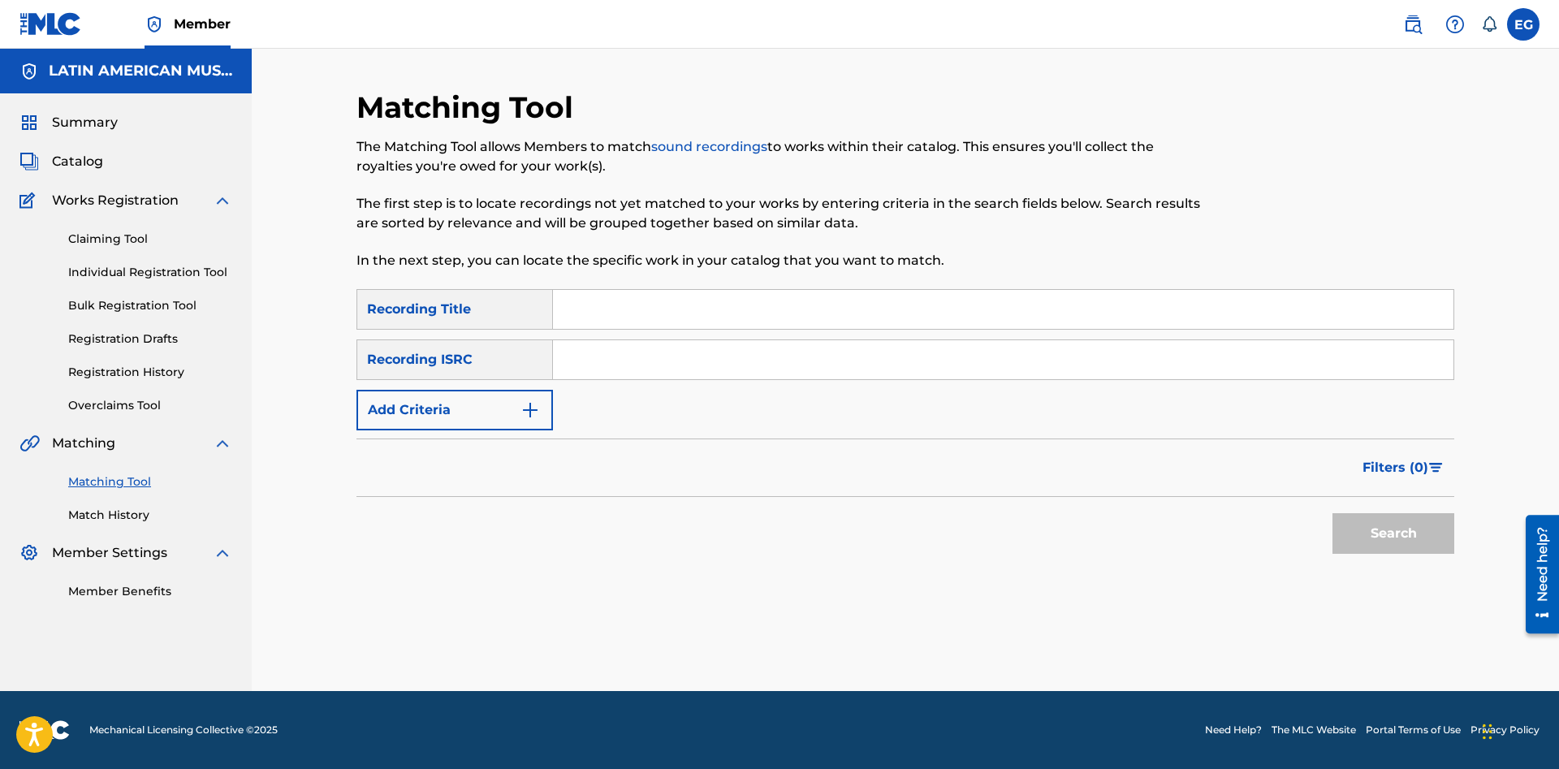
click at [1001, 301] on input "Search Form" at bounding box center [1003, 309] width 900 height 39
click at [1332, 513] on button "Search" at bounding box center [1393, 533] width 122 height 41
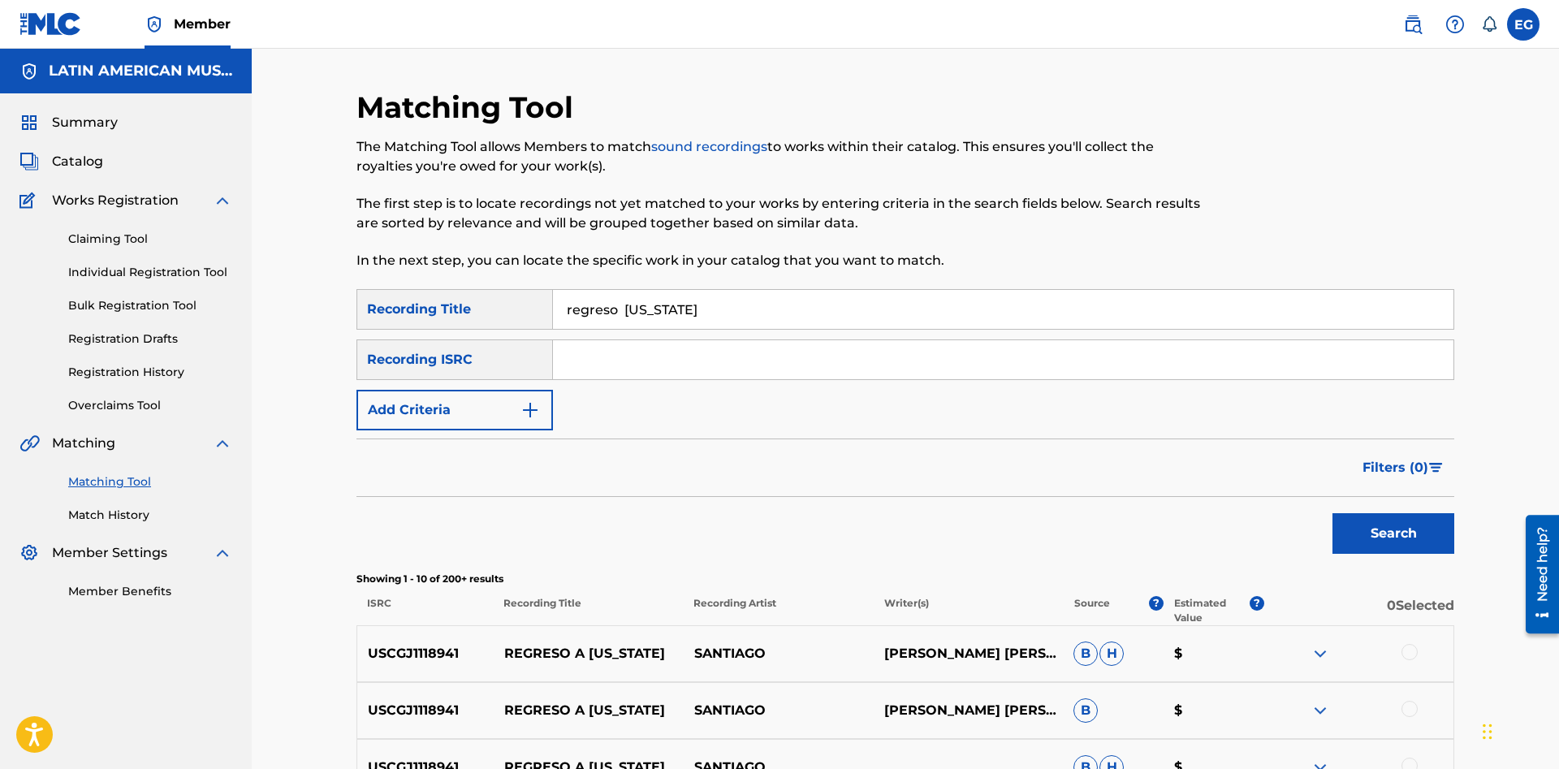
click at [621, 306] on input "regreso puerto rico" at bounding box center [1003, 309] width 900 height 39
click at [1332, 513] on button "Search" at bounding box center [1393, 533] width 122 height 41
drag, startPoint x: 738, startPoint y: 321, endPoint x: 482, endPoint y: 307, distance: 256.1
click at [553, 307] on input "regreso a puerto rico" at bounding box center [1003, 309] width 900 height 39
click at [1332, 513] on button "Search" at bounding box center [1393, 533] width 122 height 41
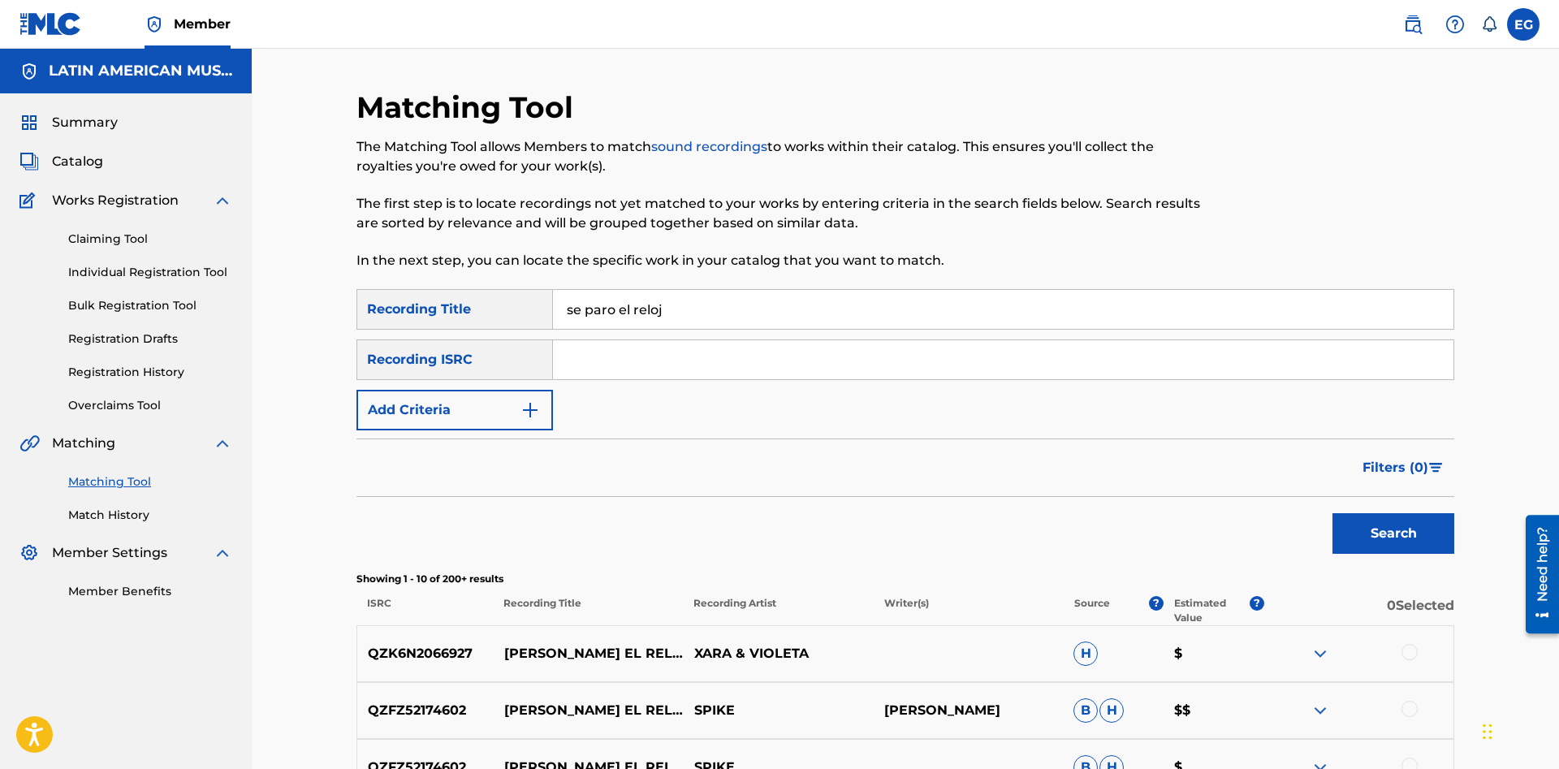
click at [832, 312] on input "se paro el reloj" at bounding box center [1003, 309] width 900 height 39
click at [829, 297] on input "se paro el reloj" at bounding box center [1003, 309] width 900 height 39
click at [833, 290] on input "se paro el reloj" at bounding box center [1003, 309] width 900 height 39
click at [846, 303] on input "se paro el reloj" at bounding box center [1003, 309] width 900 height 39
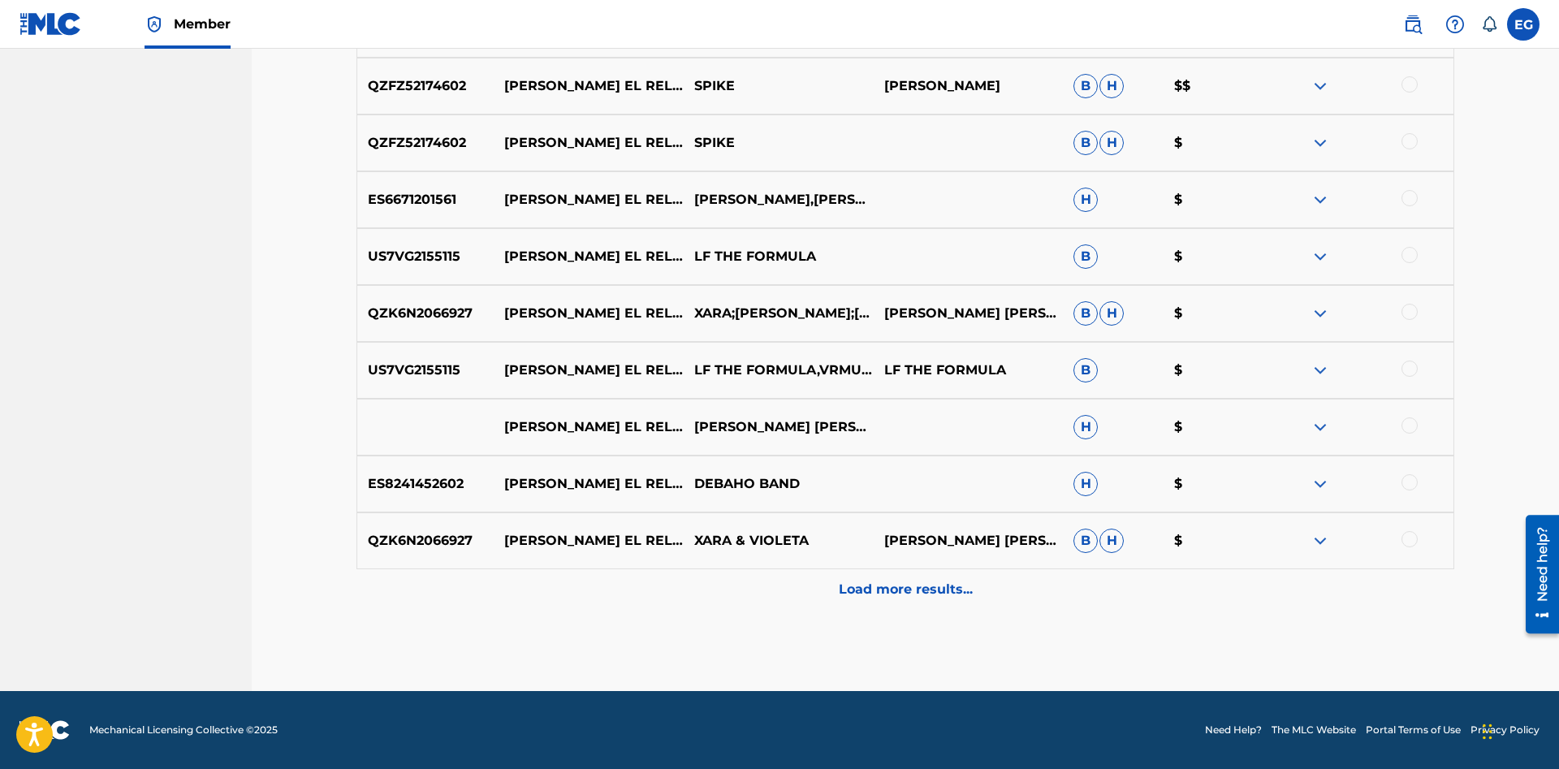
click at [877, 580] on p "Load more results..." at bounding box center [906, 589] width 134 height 19
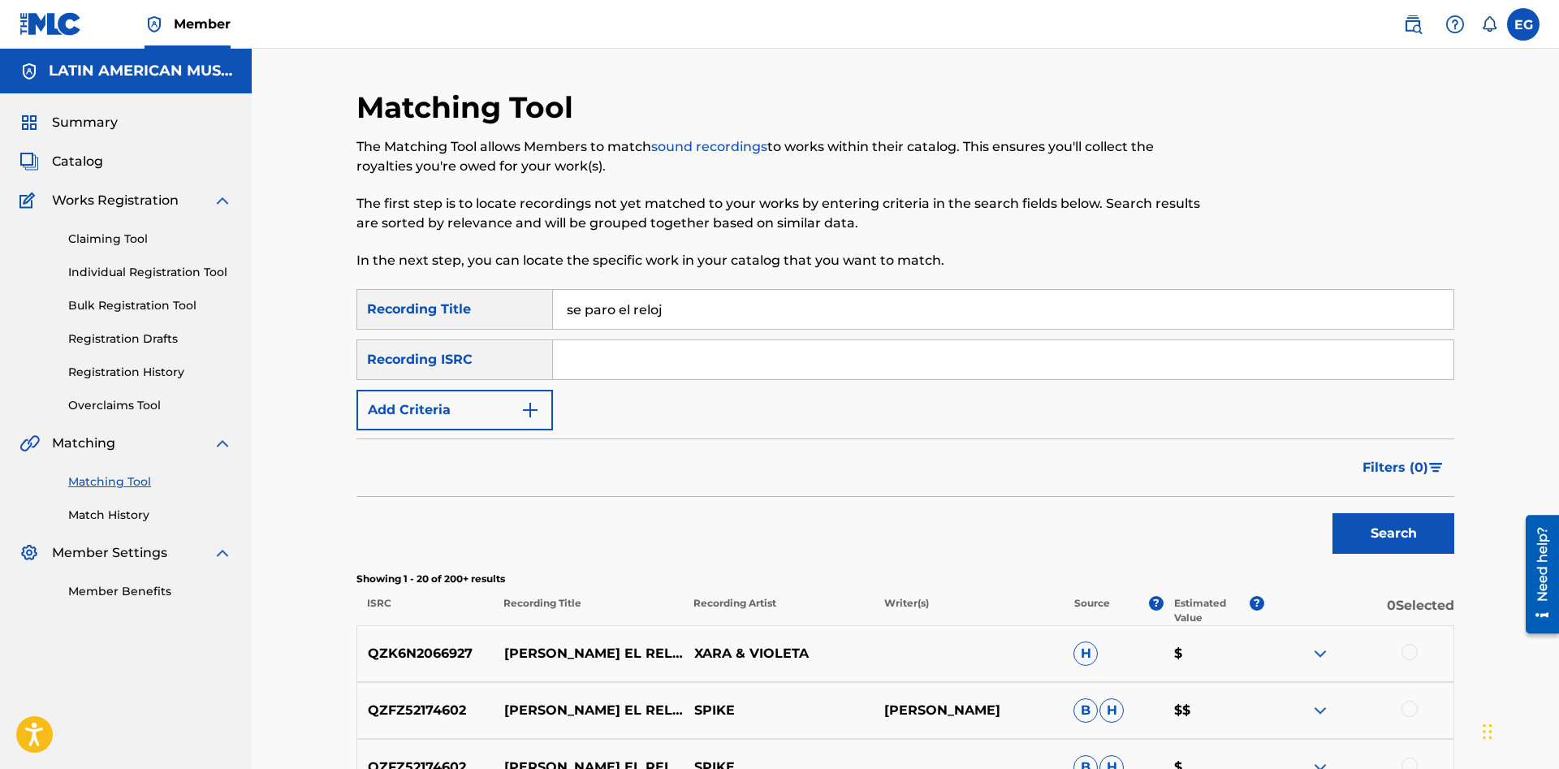
click at [797, 358] on input "Search Form" at bounding box center [1003, 359] width 900 height 39
click at [800, 308] on input "se paro el reloj" at bounding box center [1003, 309] width 900 height 39
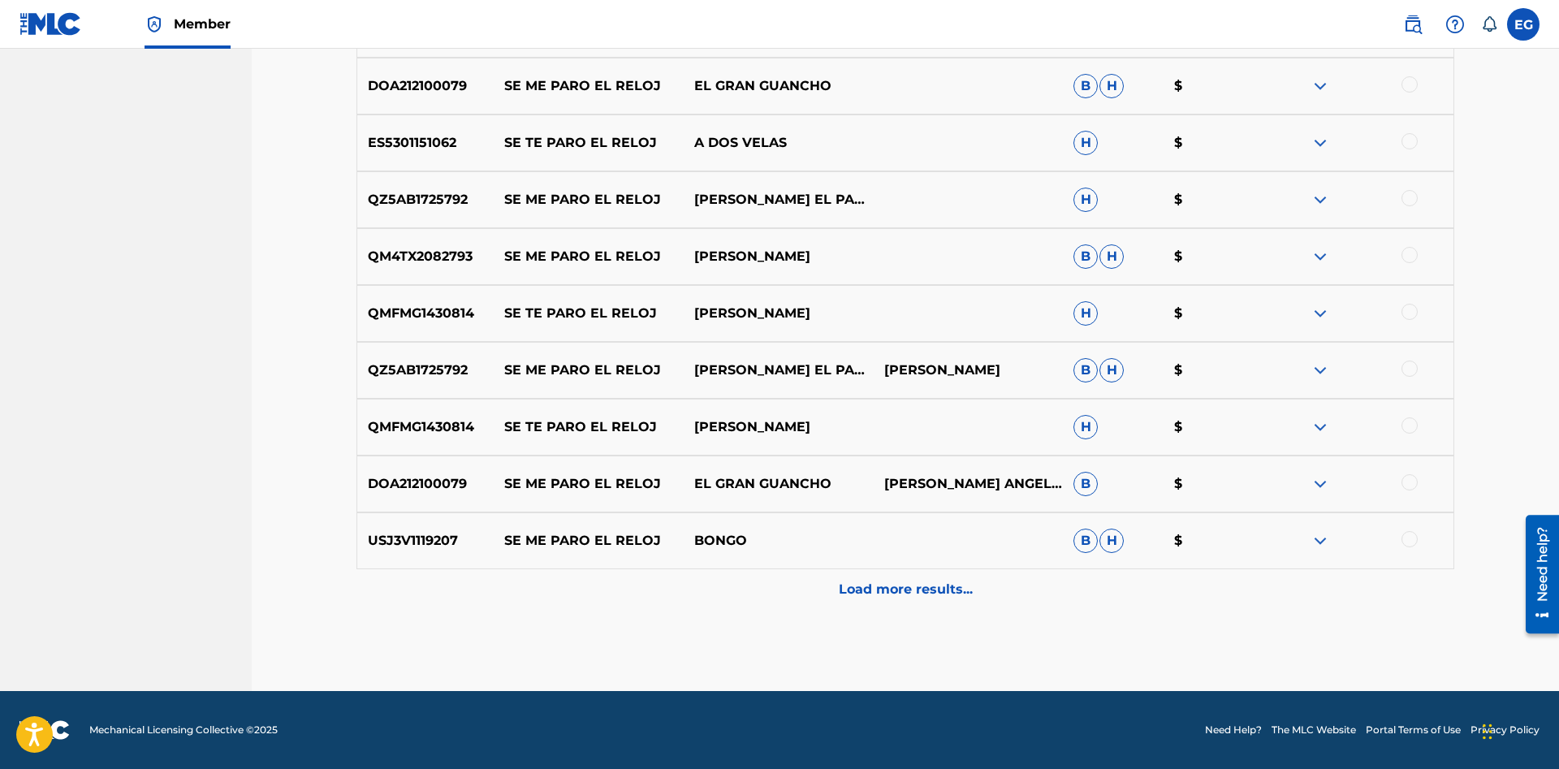
click at [887, 583] on p "Load more results..." at bounding box center [906, 589] width 134 height 19
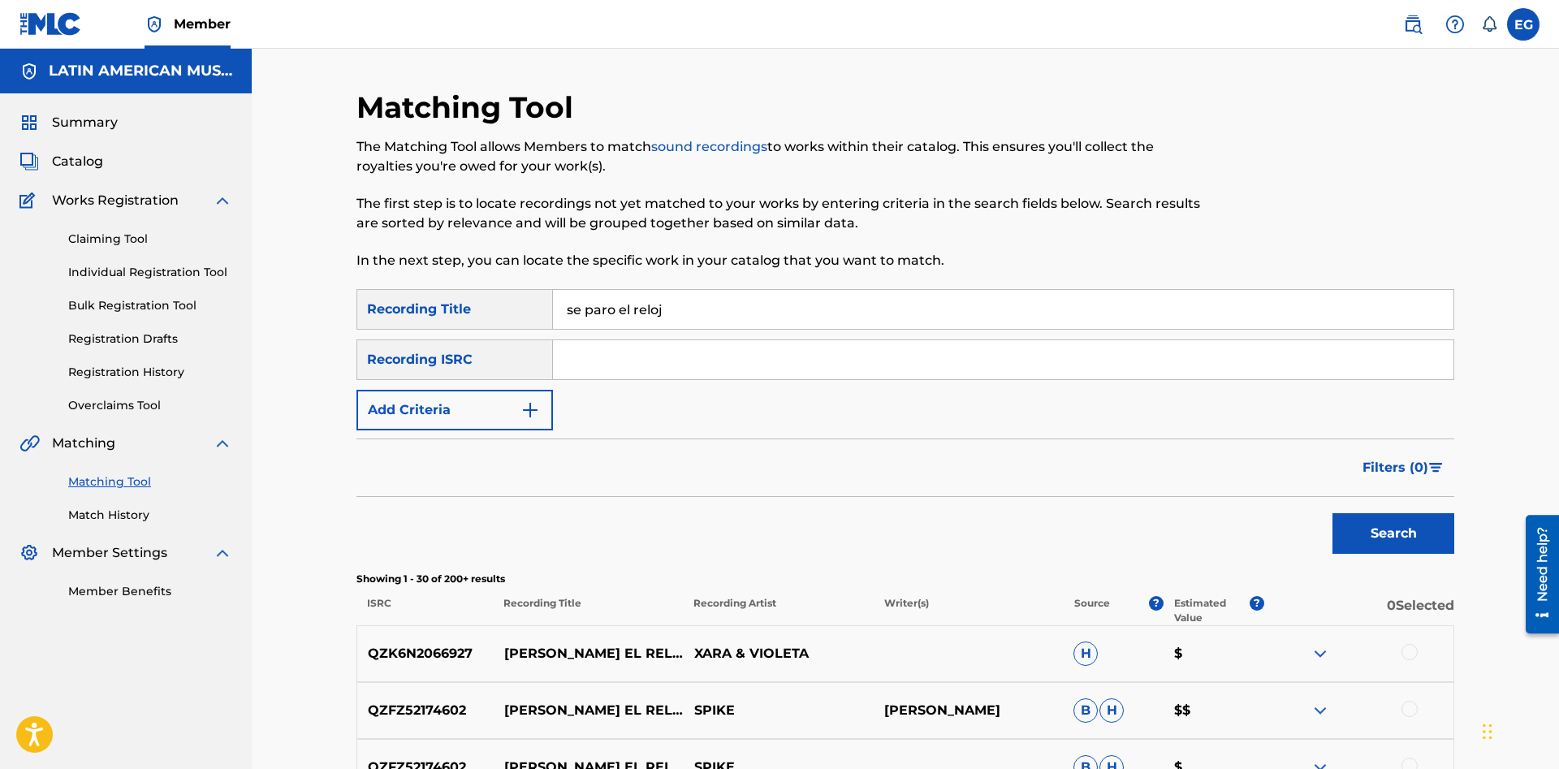
drag, startPoint x: 696, startPoint y: 301, endPoint x: 553, endPoint y: 307, distance: 143.8
click at [553, 307] on input "se paro el reloj" at bounding box center [1003, 309] width 900 height 39
click at [1332, 513] on button "Search" at bounding box center [1393, 533] width 122 height 41
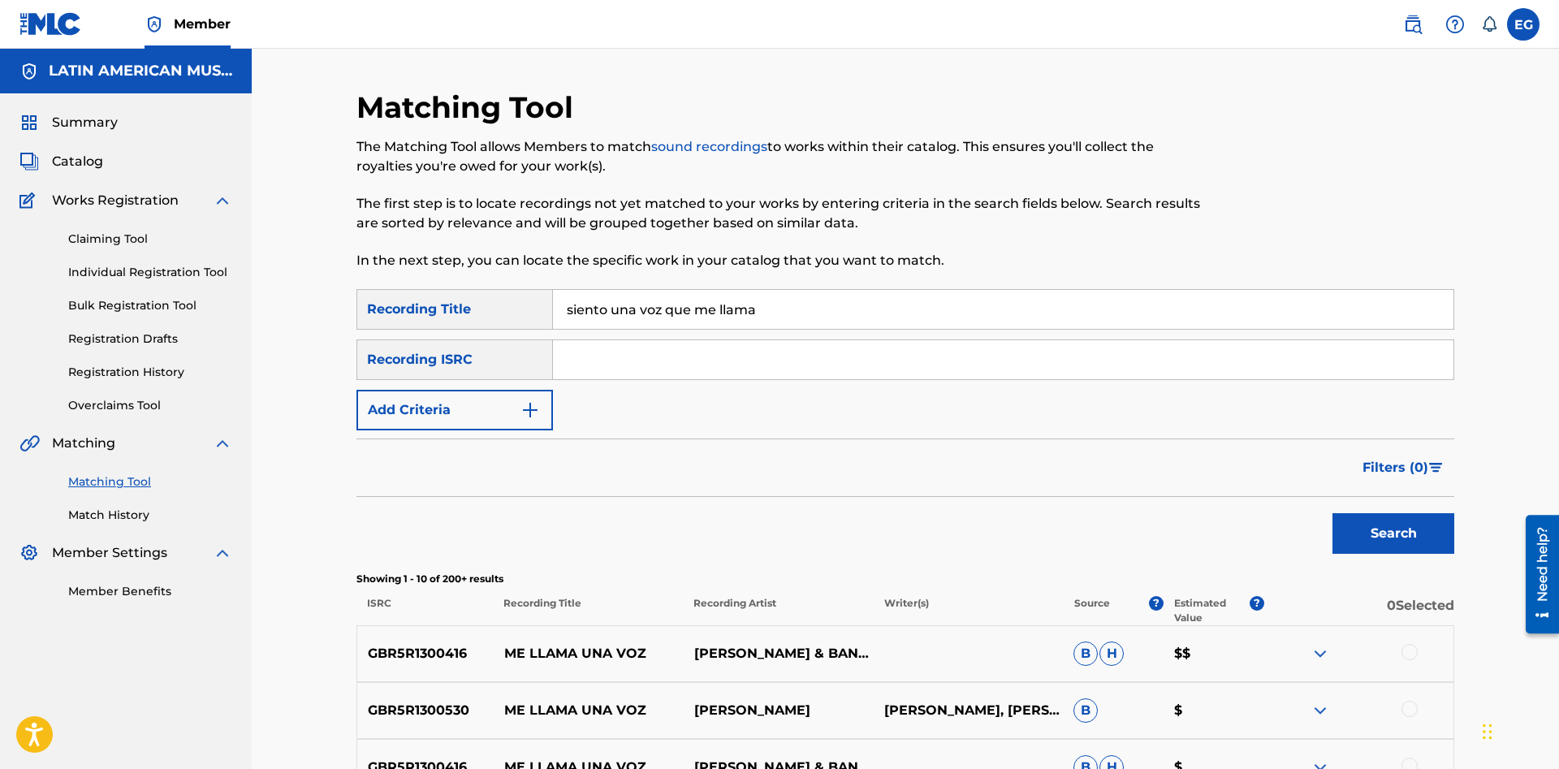
drag, startPoint x: 817, startPoint y: 302, endPoint x: 557, endPoint y: 331, distance: 262.2
click at [557, 329] on input "siento una voz que me llama" at bounding box center [1003, 309] width 900 height 39
click at [1332, 513] on button "Search" at bounding box center [1393, 533] width 122 height 41
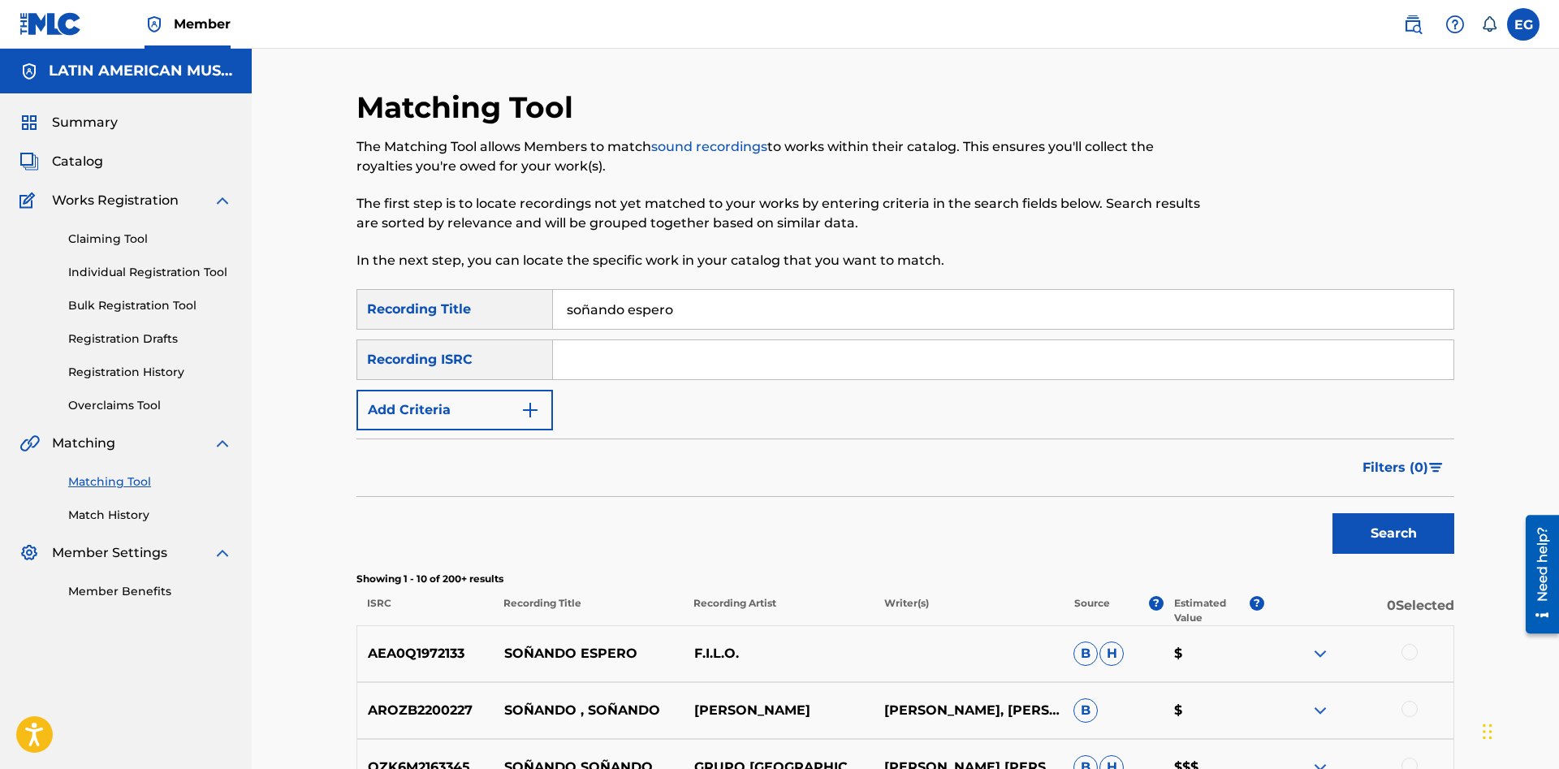
drag, startPoint x: 726, startPoint y: 294, endPoint x: 592, endPoint y: 299, distance: 134.0
click at [592, 299] on input "soñando espero" at bounding box center [1003, 309] width 900 height 39
click at [1332, 513] on button "Search" at bounding box center [1393, 533] width 122 height 41
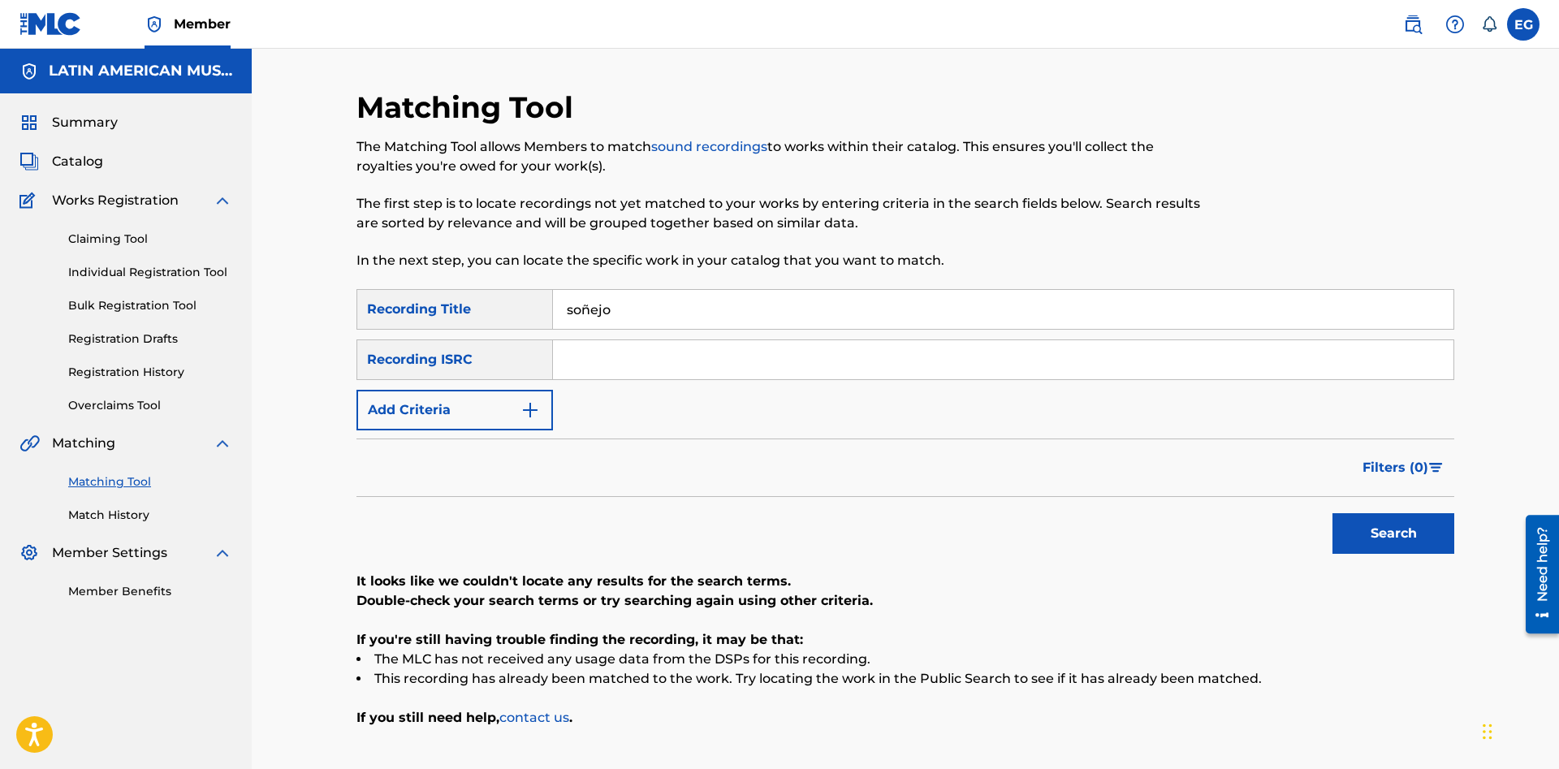
drag, startPoint x: 584, startPoint y: 308, endPoint x: 705, endPoint y: 308, distance: 121.0
click at [705, 308] on input "soñejo" at bounding box center [1003, 309] width 900 height 39
click at [1332, 513] on button "Search" at bounding box center [1393, 533] width 122 height 41
drag, startPoint x: 652, startPoint y: 312, endPoint x: 437, endPoint y: 311, distance: 215.1
click at [553, 311] on input "sonejo" at bounding box center [1003, 309] width 900 height 39
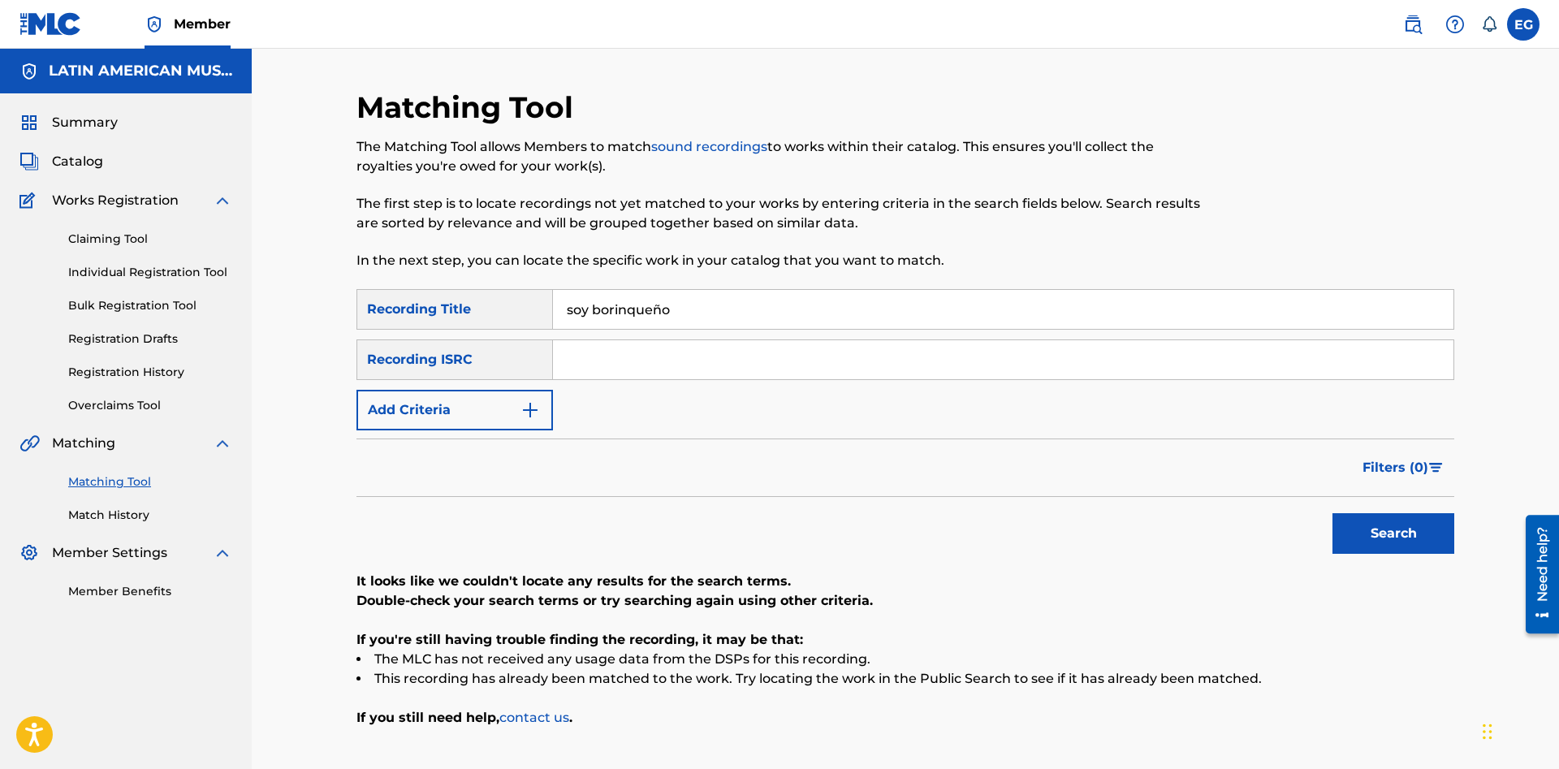
click at [1332, 513] on button "Search" at bounding box center [1393, 533] width 122 height 41
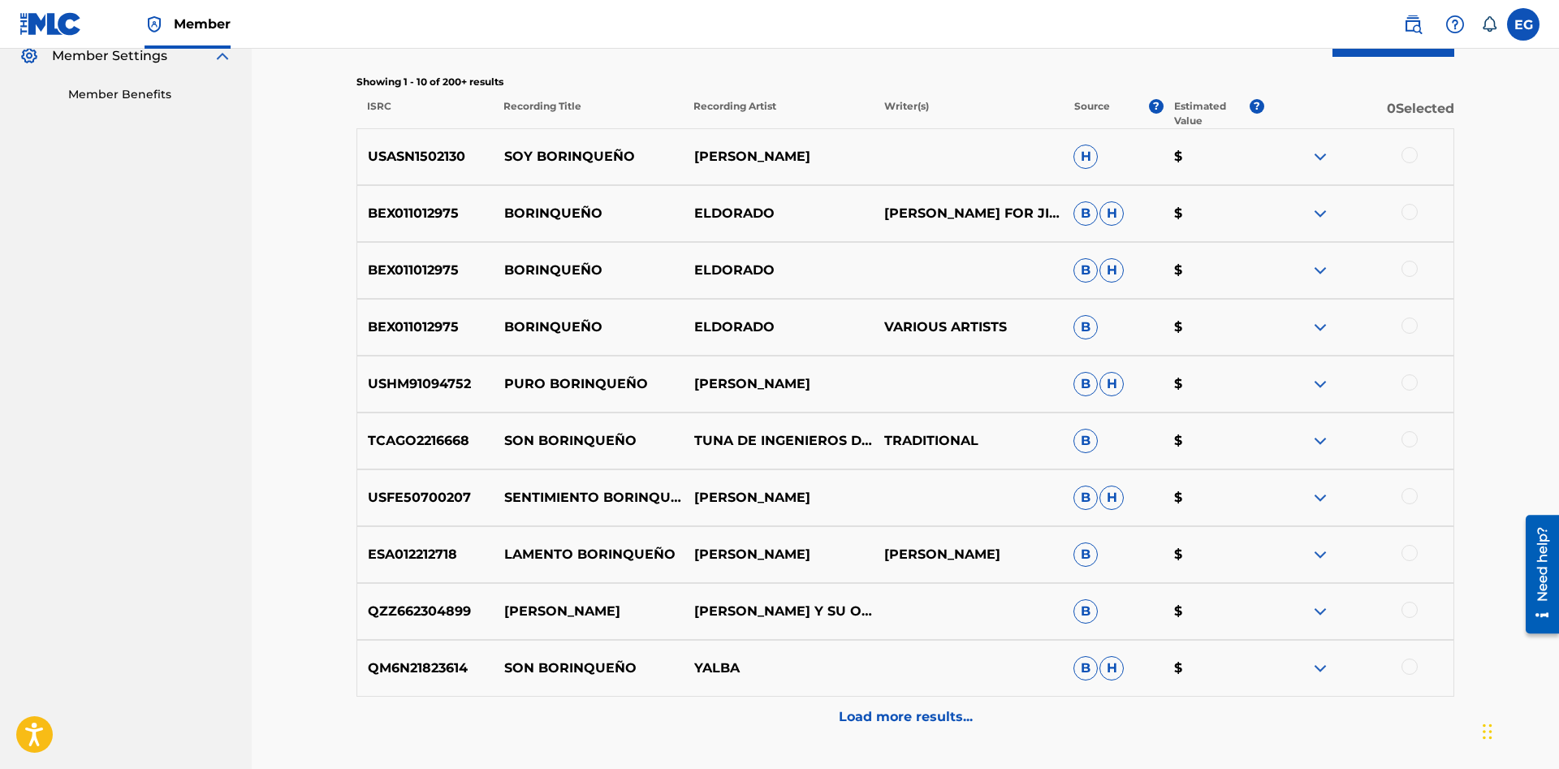
scroll to position [624, 0]
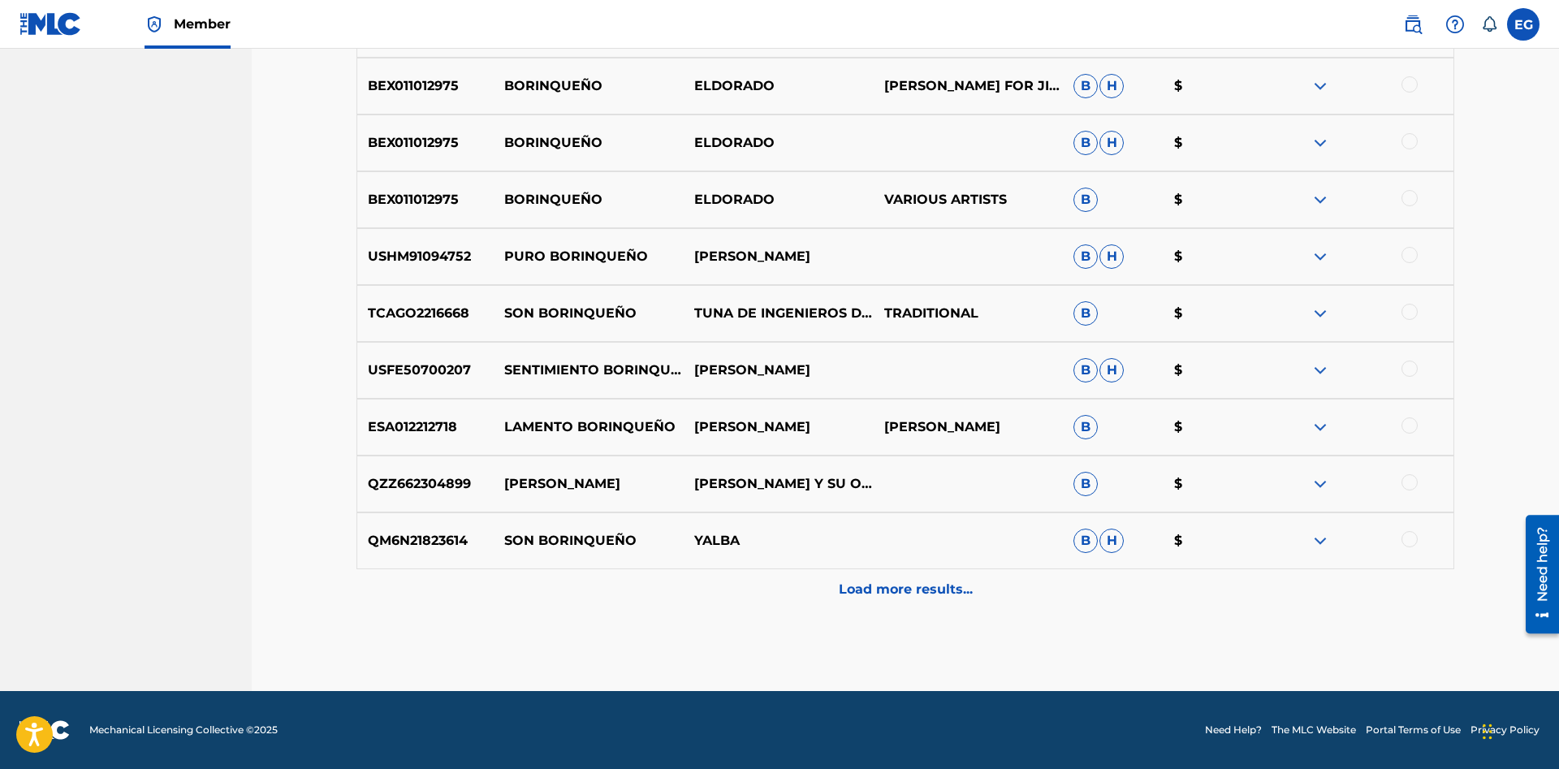
click at [864, 593] on p "Load more results..." at bounding box center [906, 589] width 134 height 19
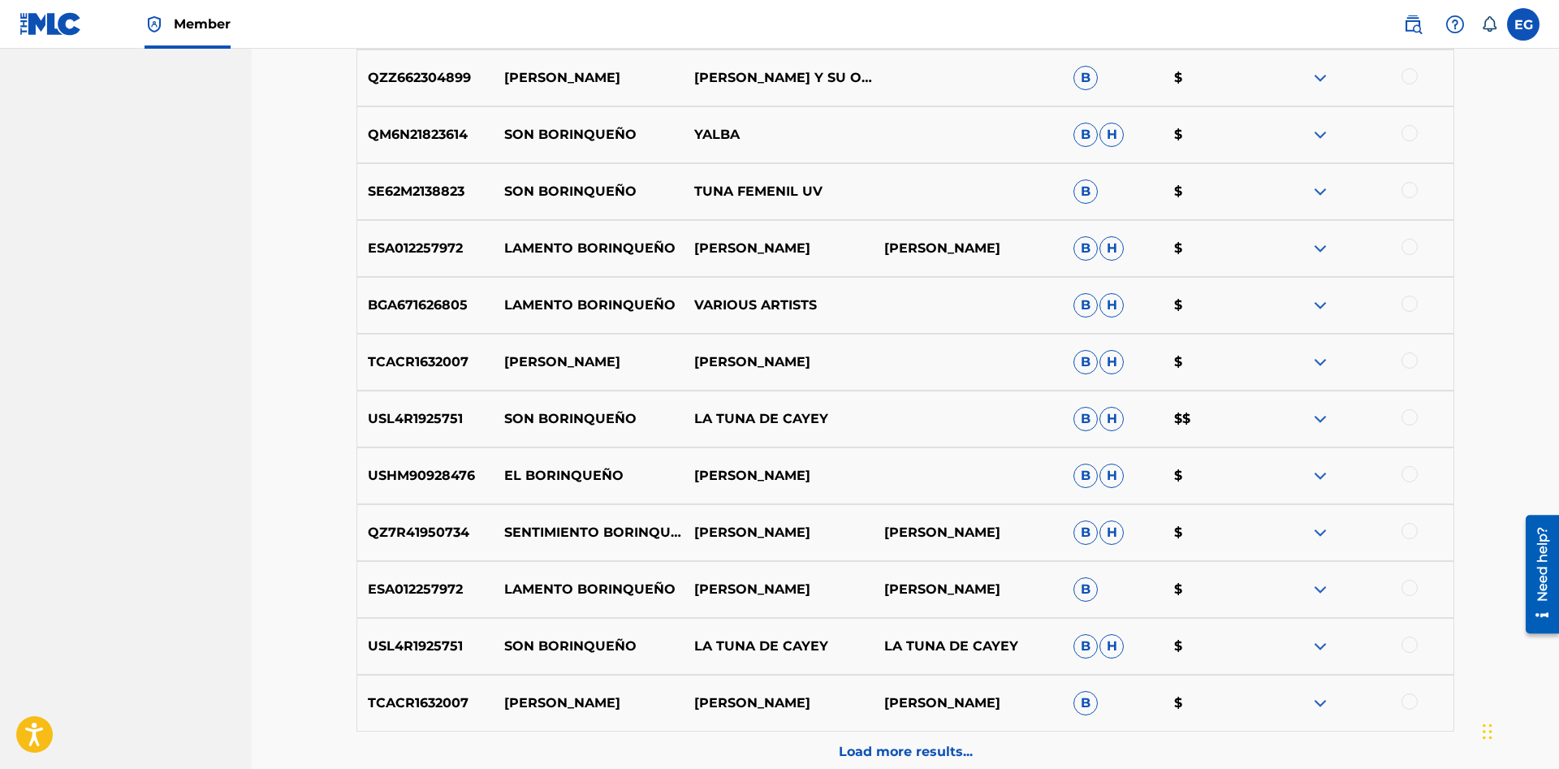
scroll to position [1192, 0]
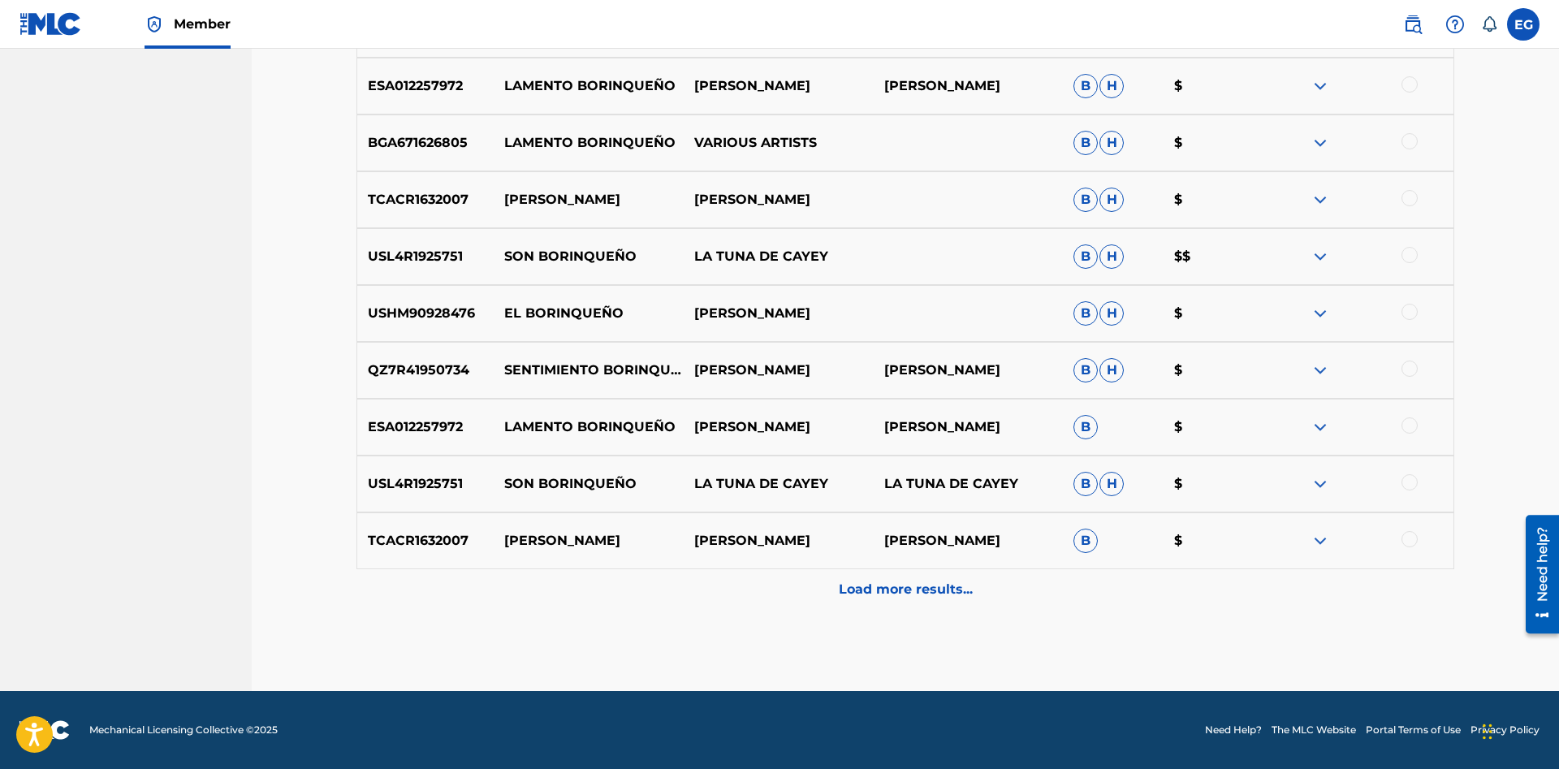
click at [950, 572] on div "Load more results..." at bounding box center [904, 589] width 1097 height 41
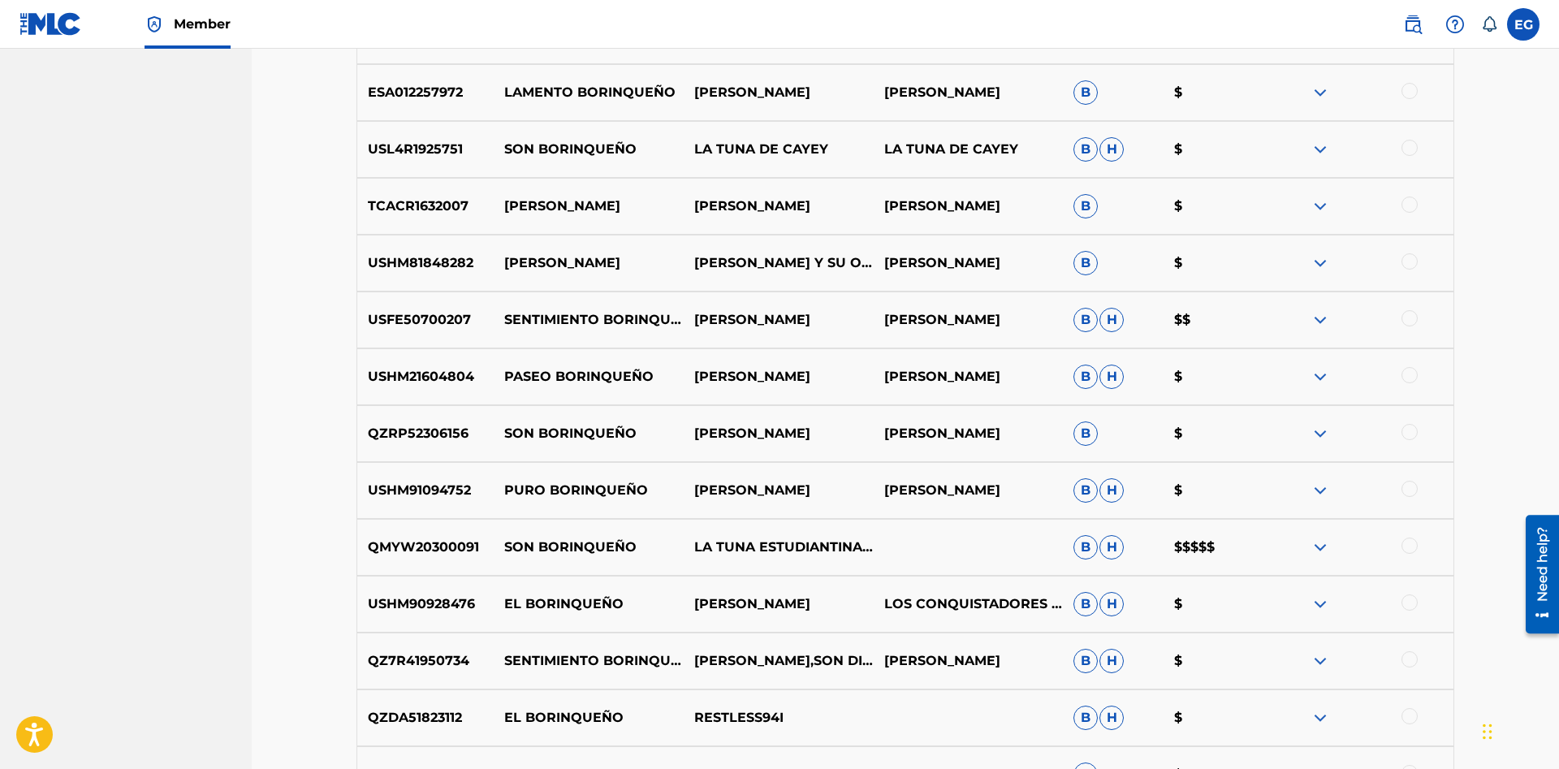
scroll to position [1761, 0]
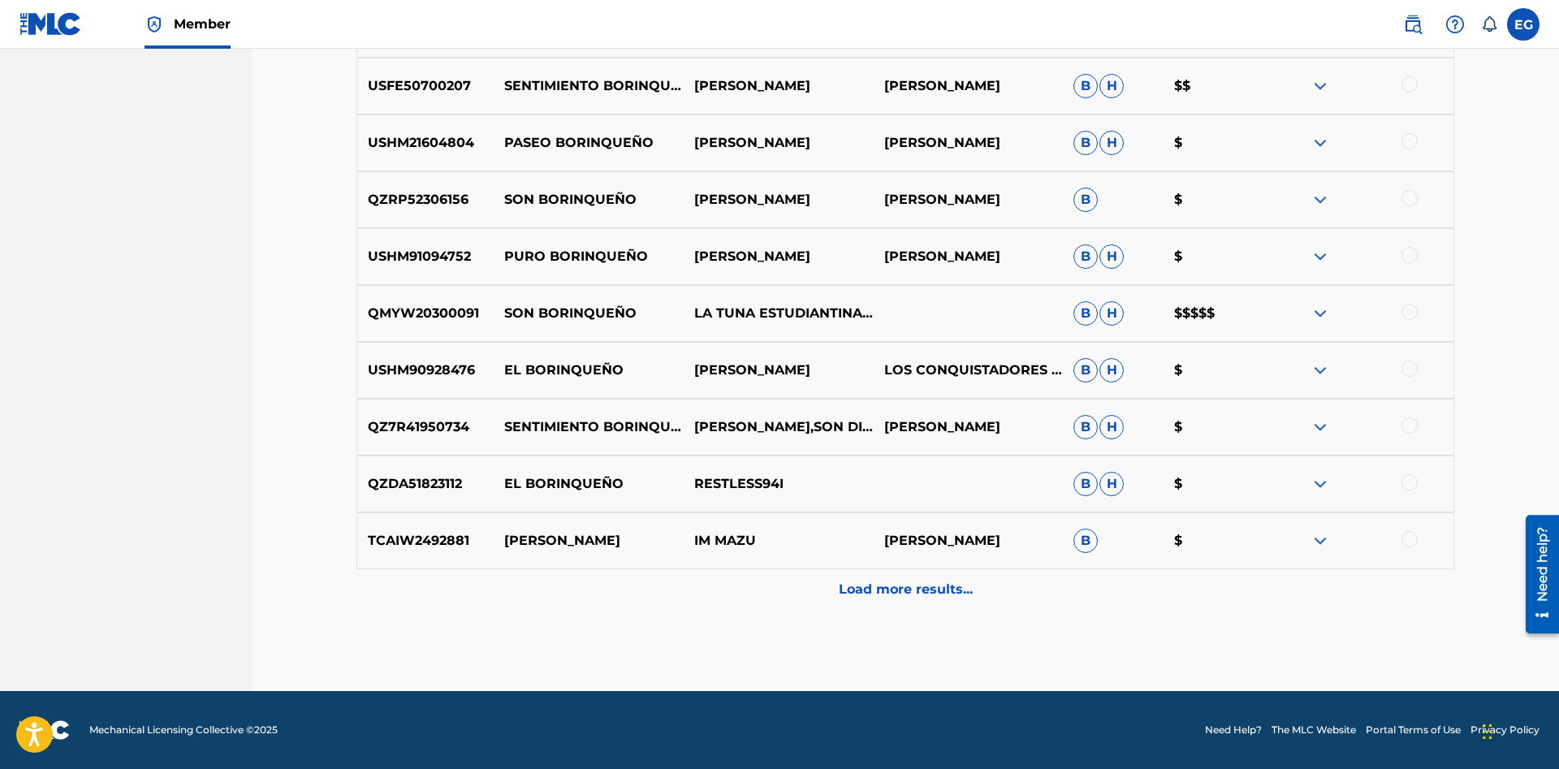
click at [867, 582] on p "Load more results..." at bounding box center [906, 589] width 134 height 19
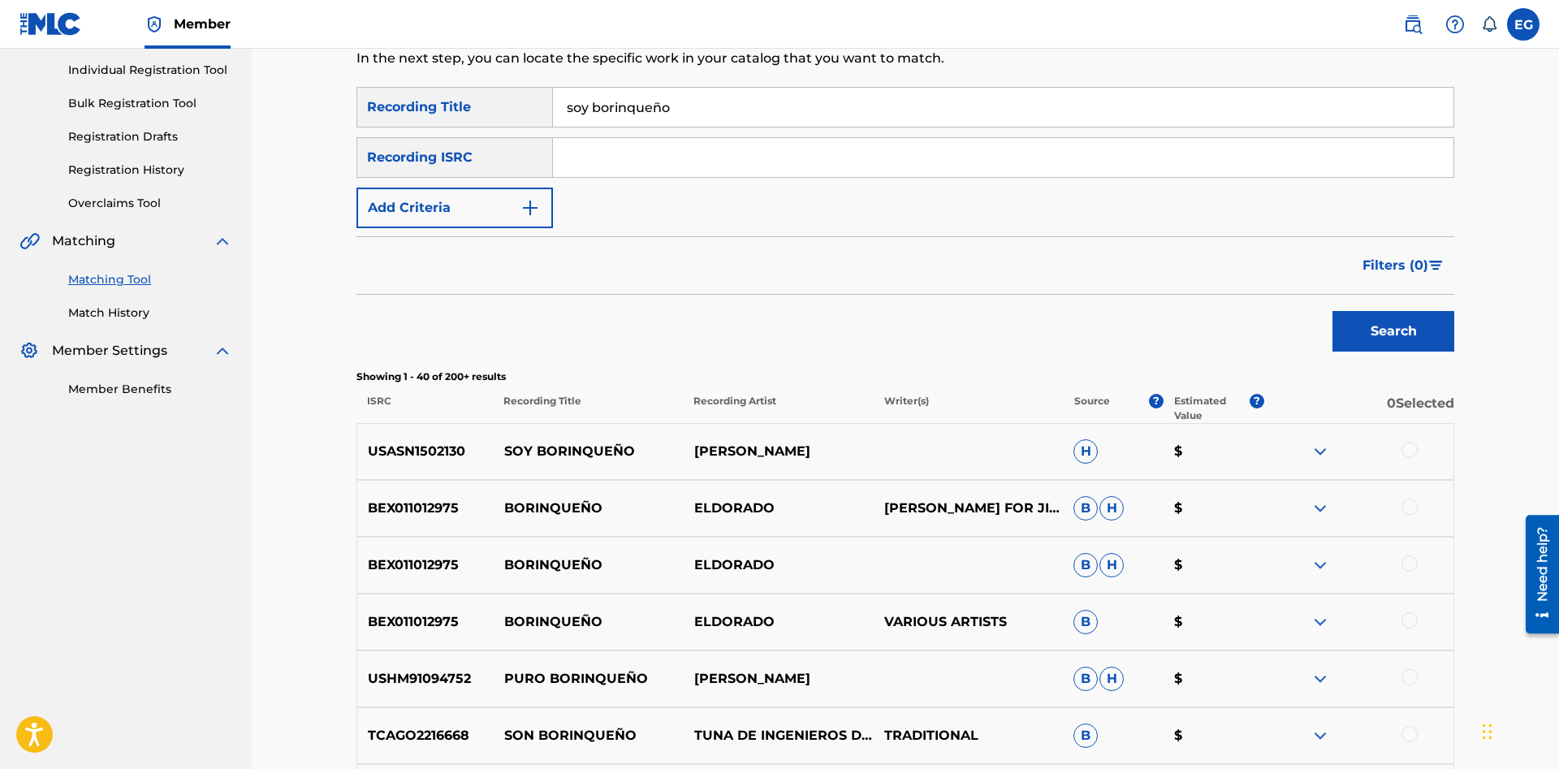
scroll to position [0, 0]
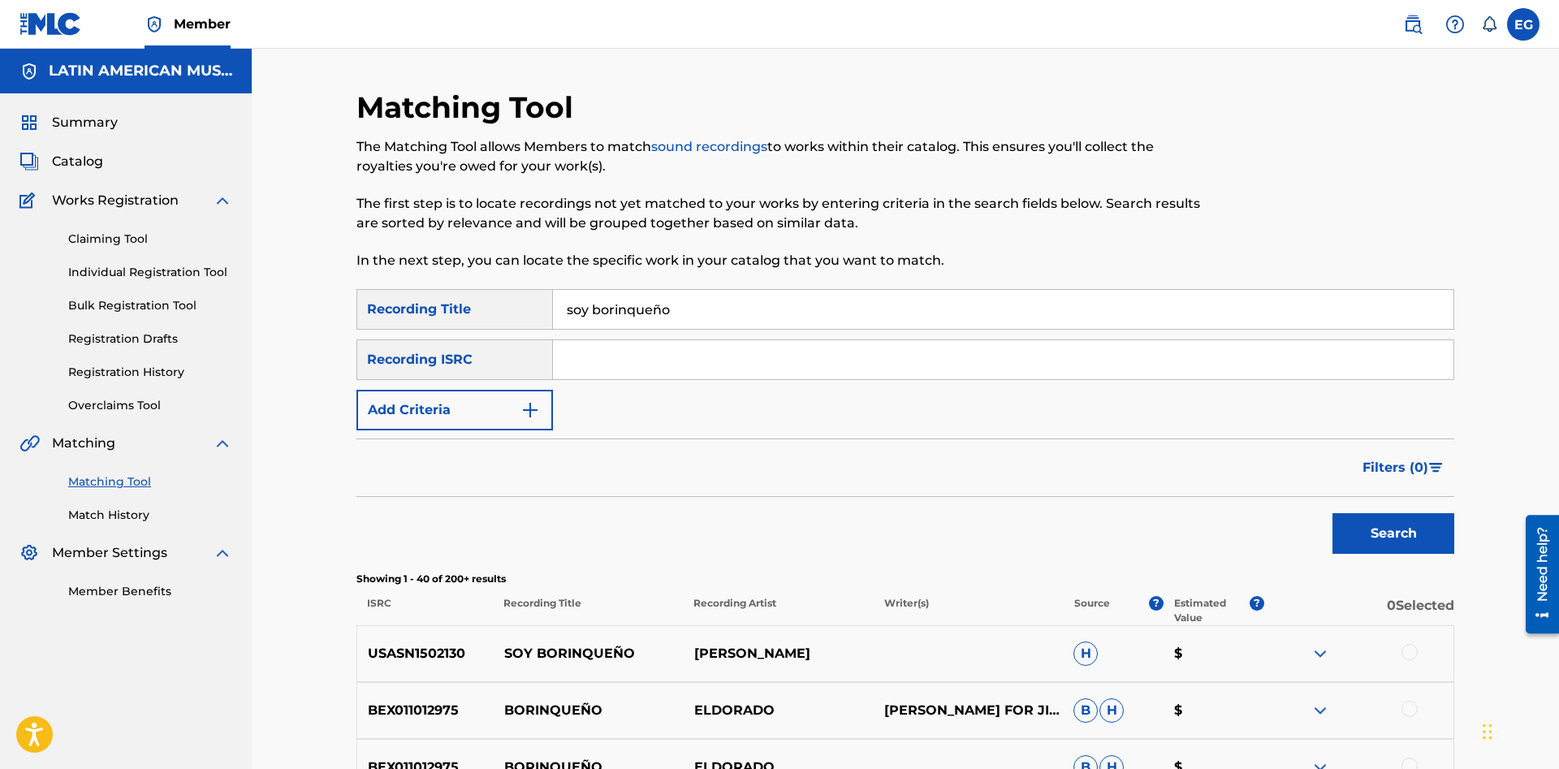
drag, startPoint x: 686, startPoint y: 300, endPoint x: 546, endPoint y: 308, distance: 139.8
click at [553, 308] on input "soy borinqueño" at bounding box center [1003, 309] width 900 height 39
click at [1332, 513] on button "Search" at bounding box center [1393, 533] width 122 height 41
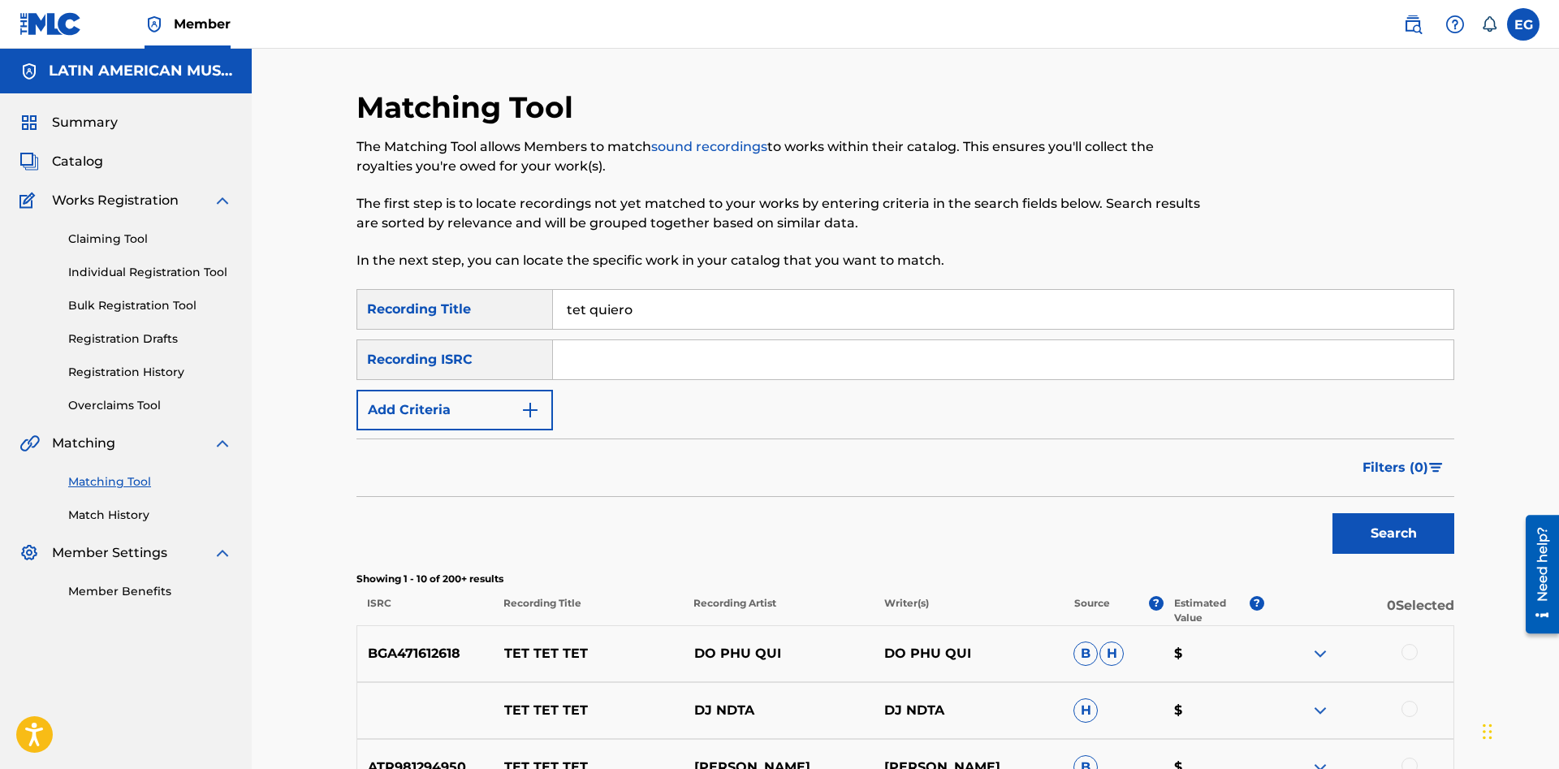
click at [587, 300] on input "tet quiero" at bounding box center [1003, 309] width 900 height 39
click at [1332, 513] on button "Search" at bounding box center [1393, 533] width 122 height 41
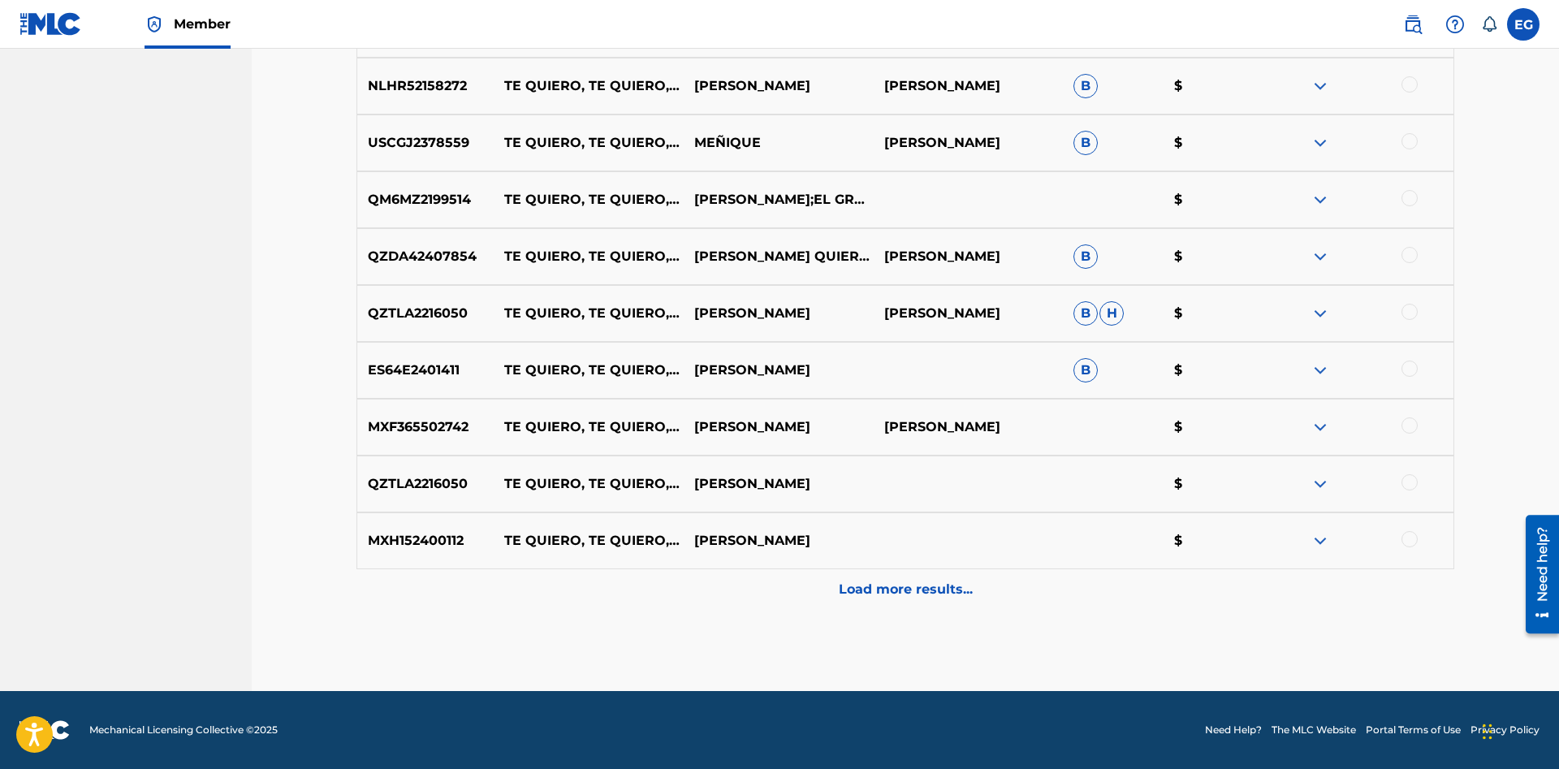
click at [832, 576] on div "Load more results..." at bounding box center [904, 589] width 1097 height 41
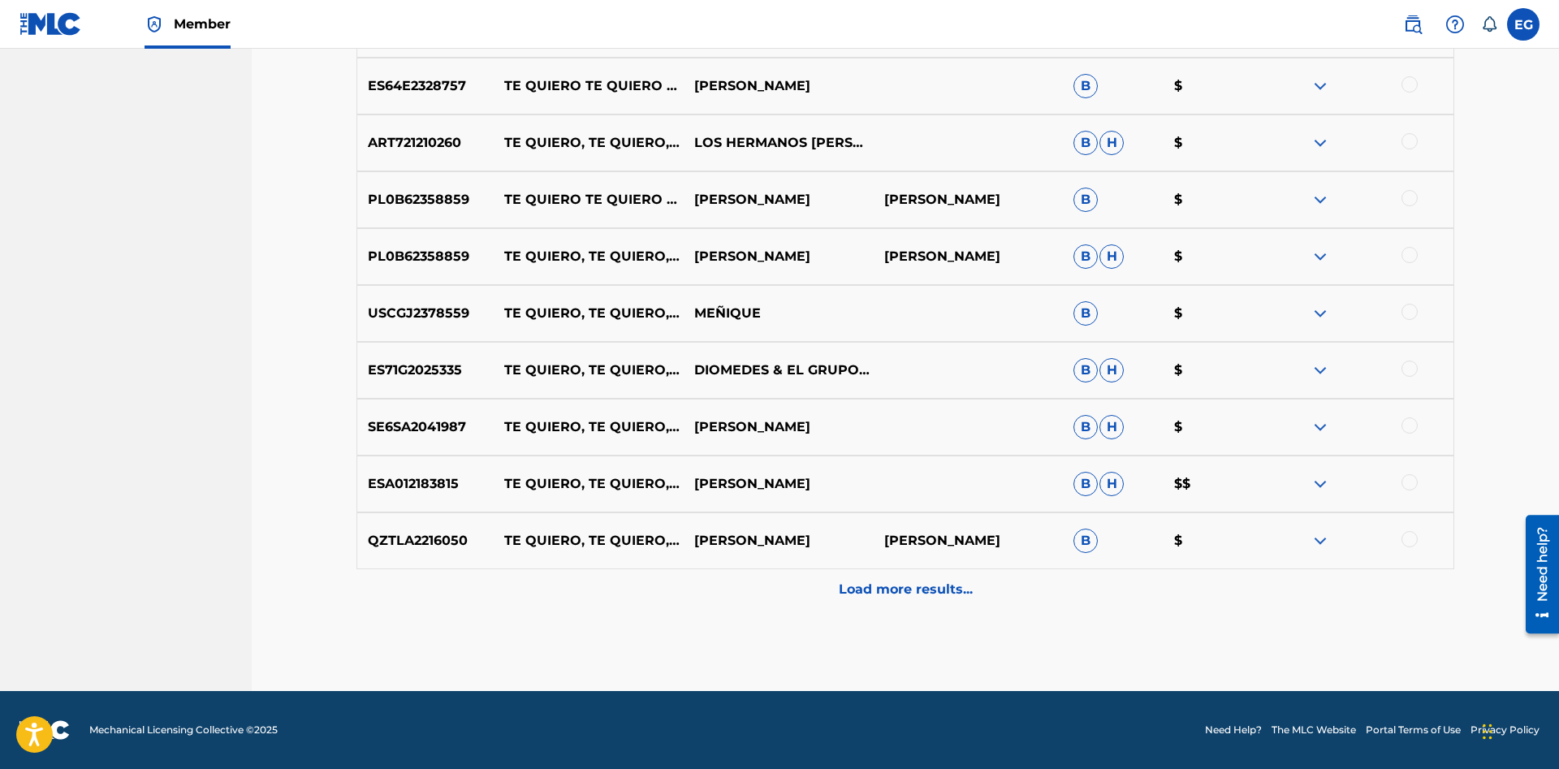
click at [876, 598] on p "Load more results..." at bounding box center [906, 589] width 134 height 19
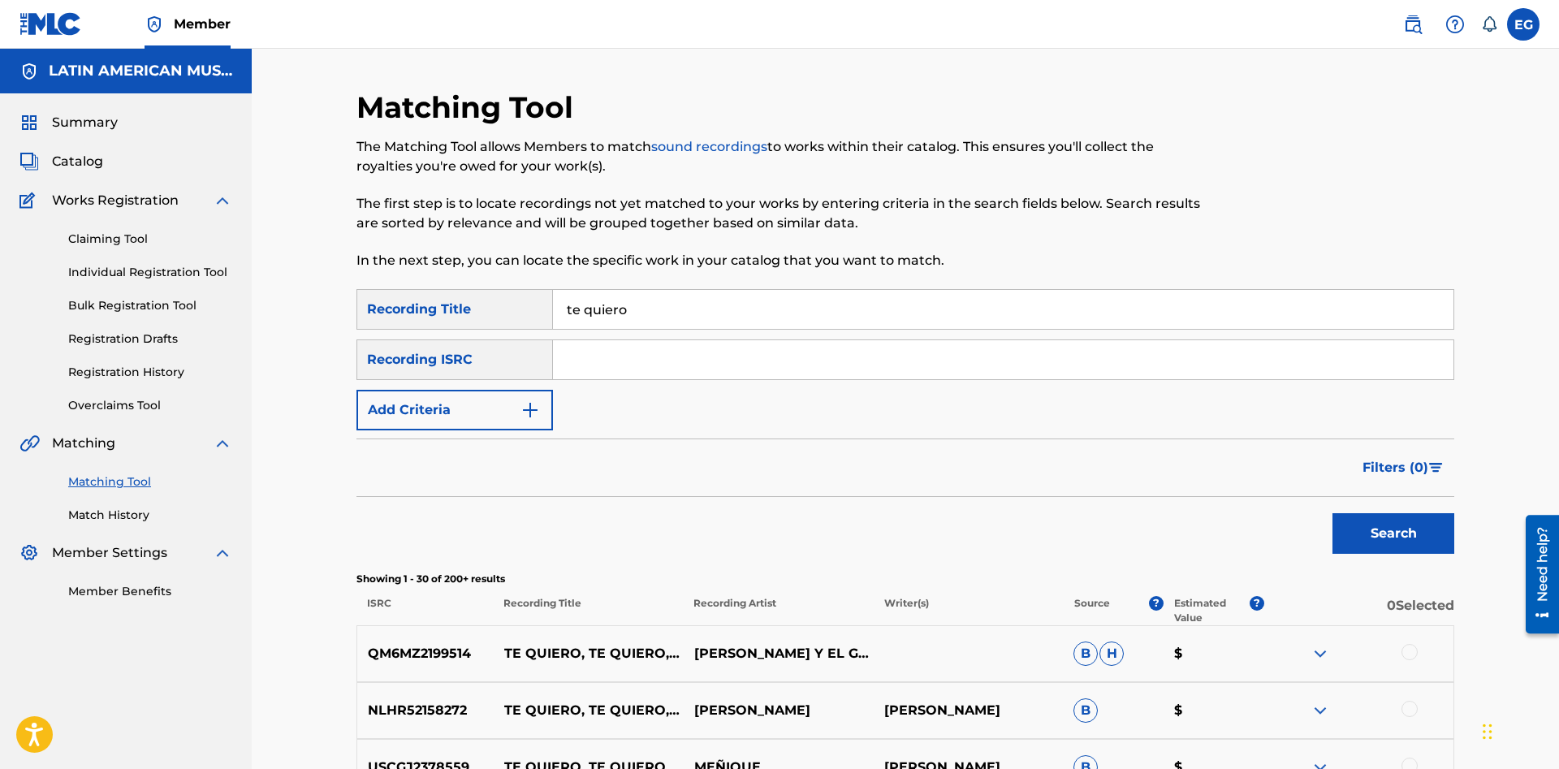
drag, startPoint x: 663, startPoint y: 303, endPoint x: 537, endPoint y: 308, distance: 126.8
click at [553, 308] on input "te quiero" at bounding box center [1003, 309] width 900 height 39
click at [1332, 513] on button "Search" at bounding box center [1393, 533] width 122 height 41
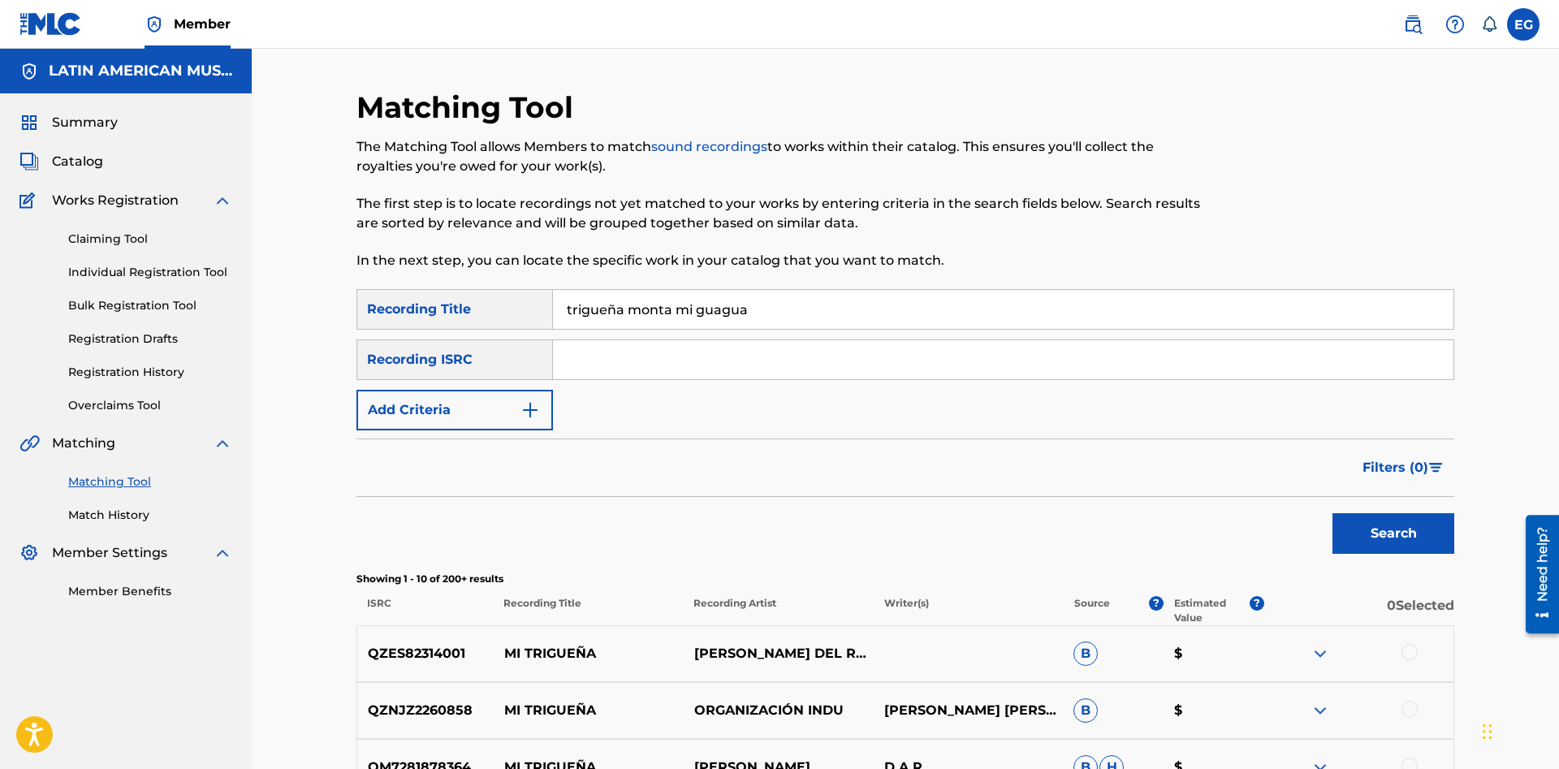
drag, startPoint x: 818, startPoint y: 302, endPoint x: 464, endPoint y: 291, distance: 354.1
click at [553, 291] on input "trigueña monta mi guagua" at bounding box center [1003, 309] width 900 height 39
click at [1404, 551] on button "Search" at bounding box center [1393, 533] width 122 height 41
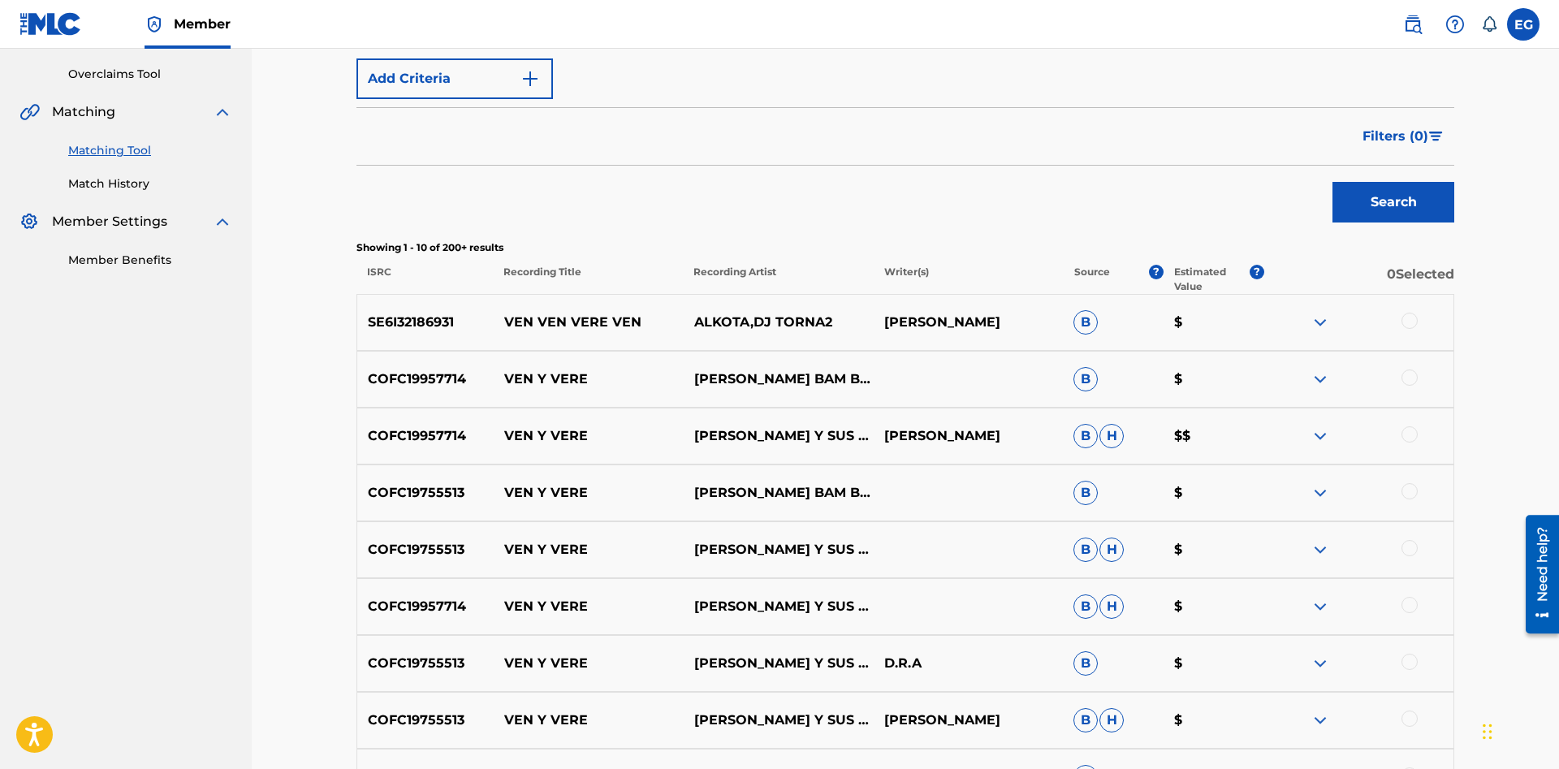
scroll to position [624, 0]
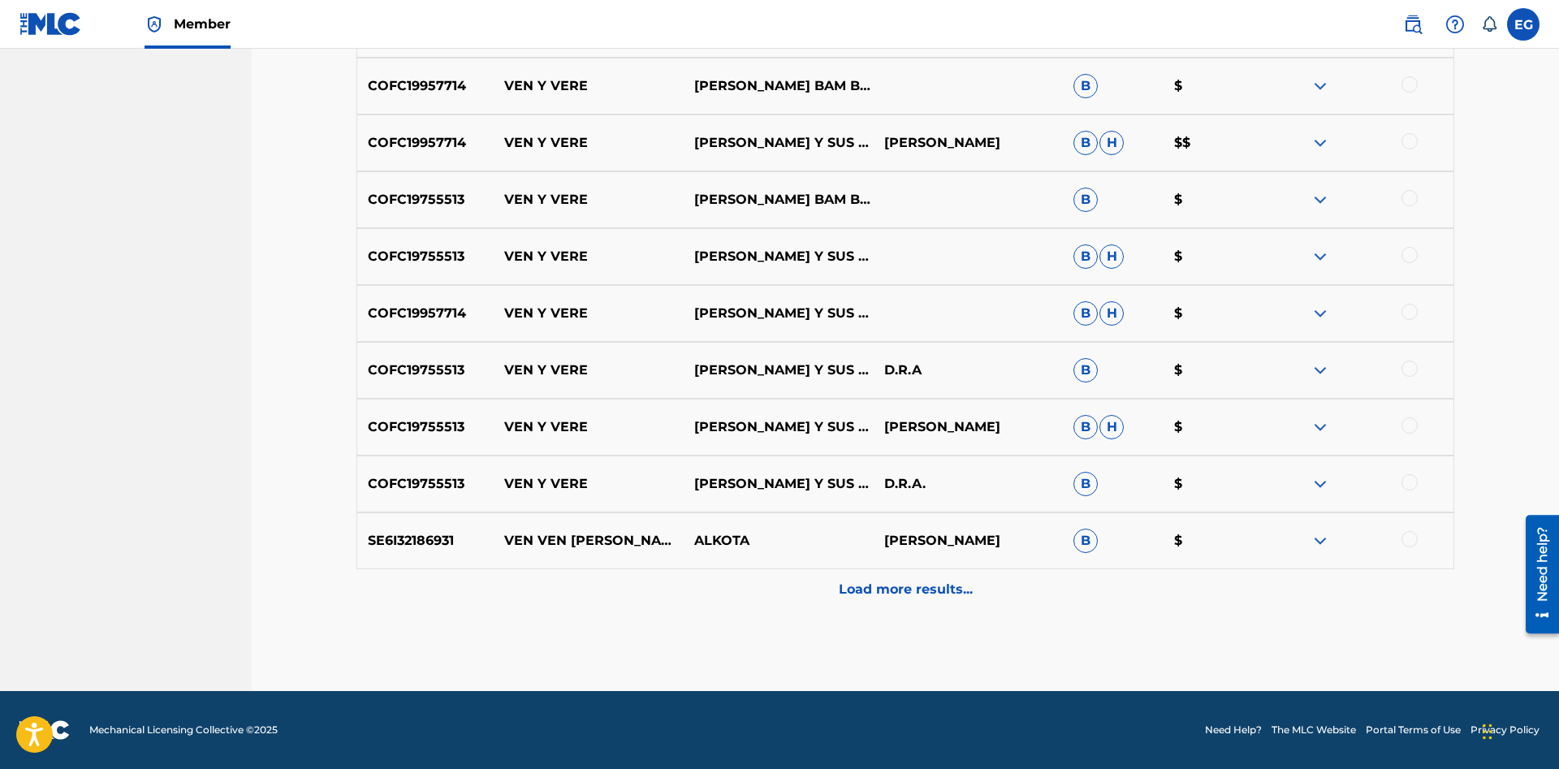
click at [834, 587] on div "Load more results..." at bounding box center [904, 589] width 1097 height 41
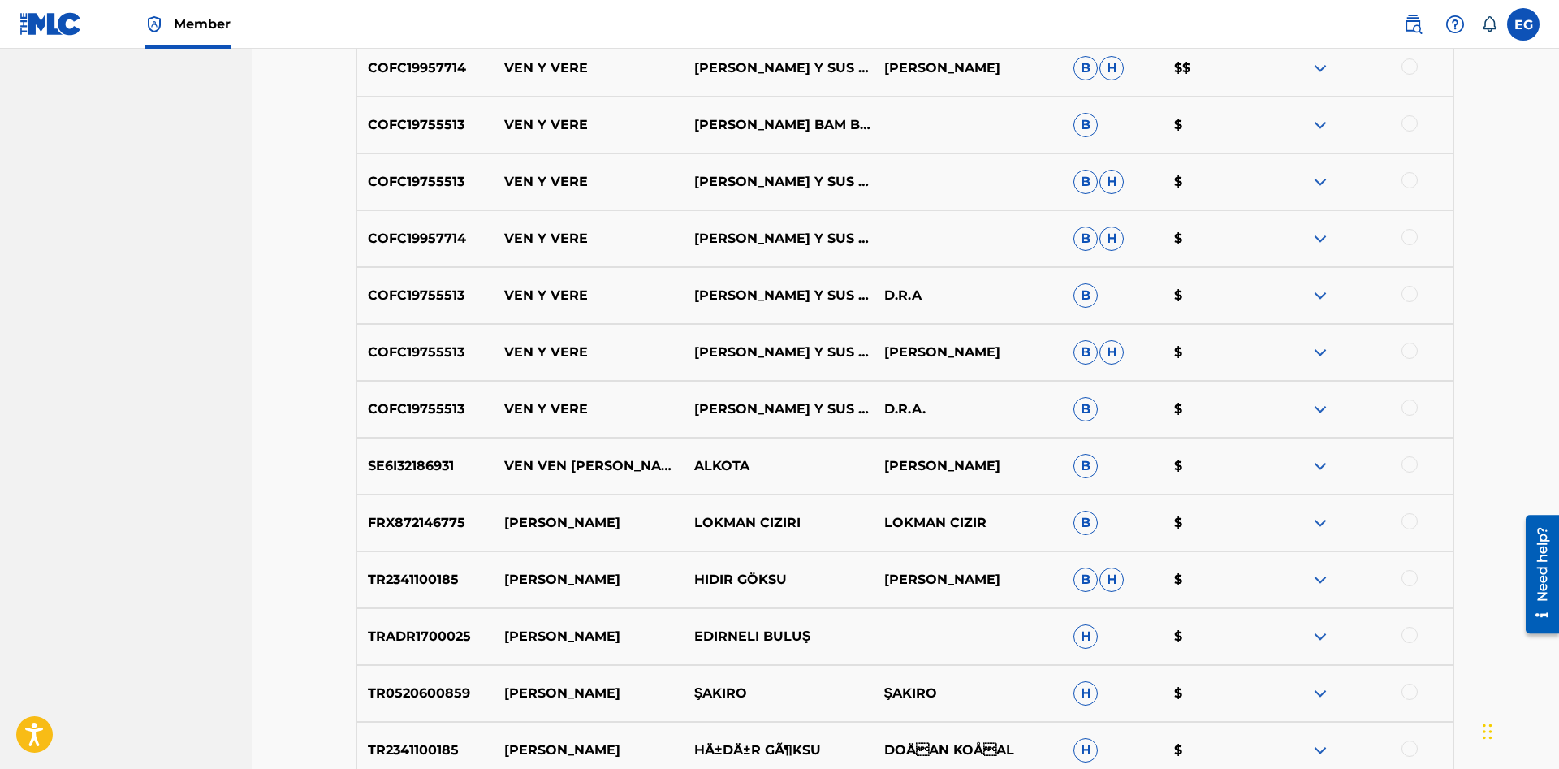
scroll to position [947, 0]
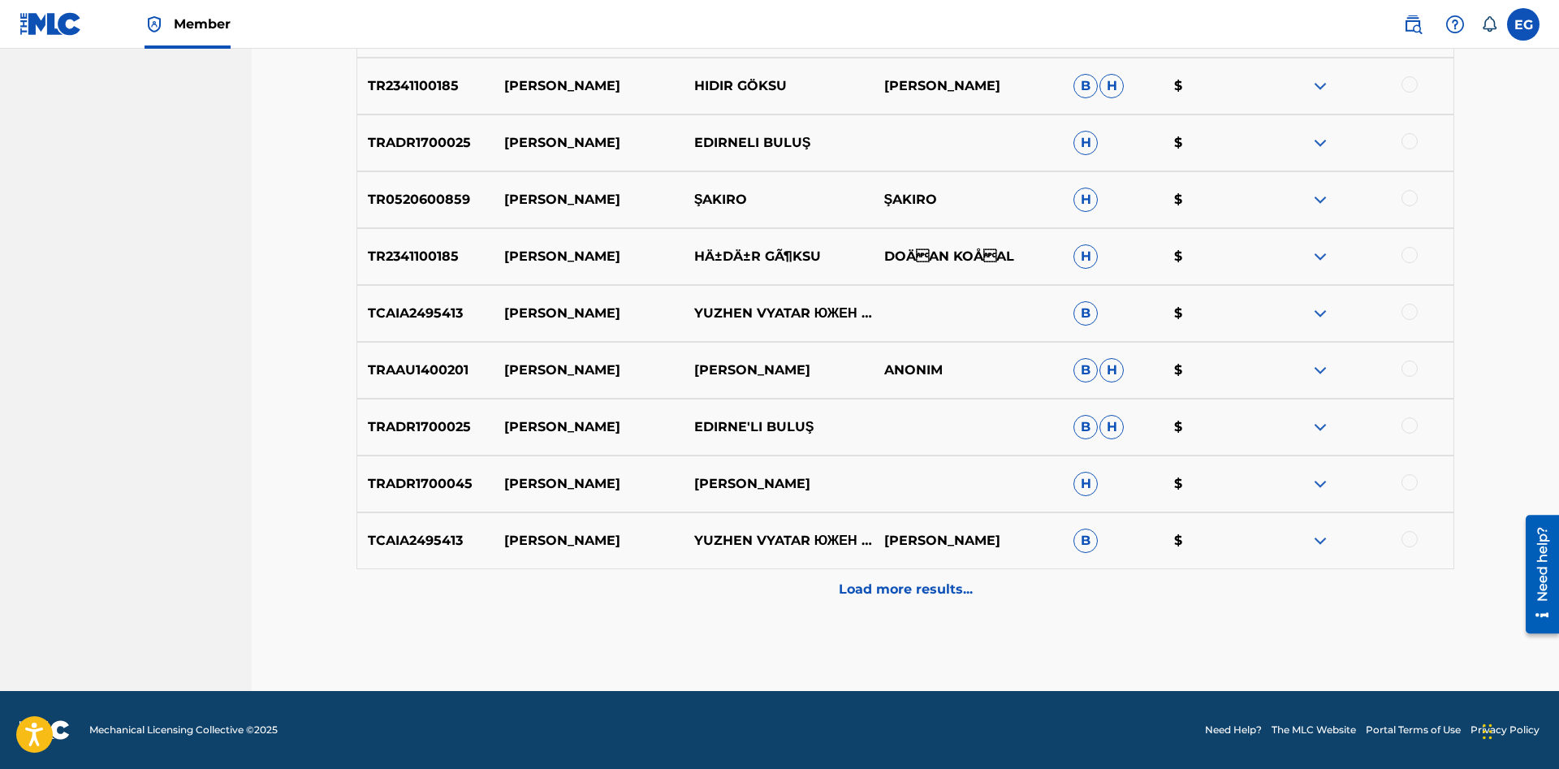
click at [913, 585] on p "Load more results..." at bounding box center [906, 589] width 134 height 19
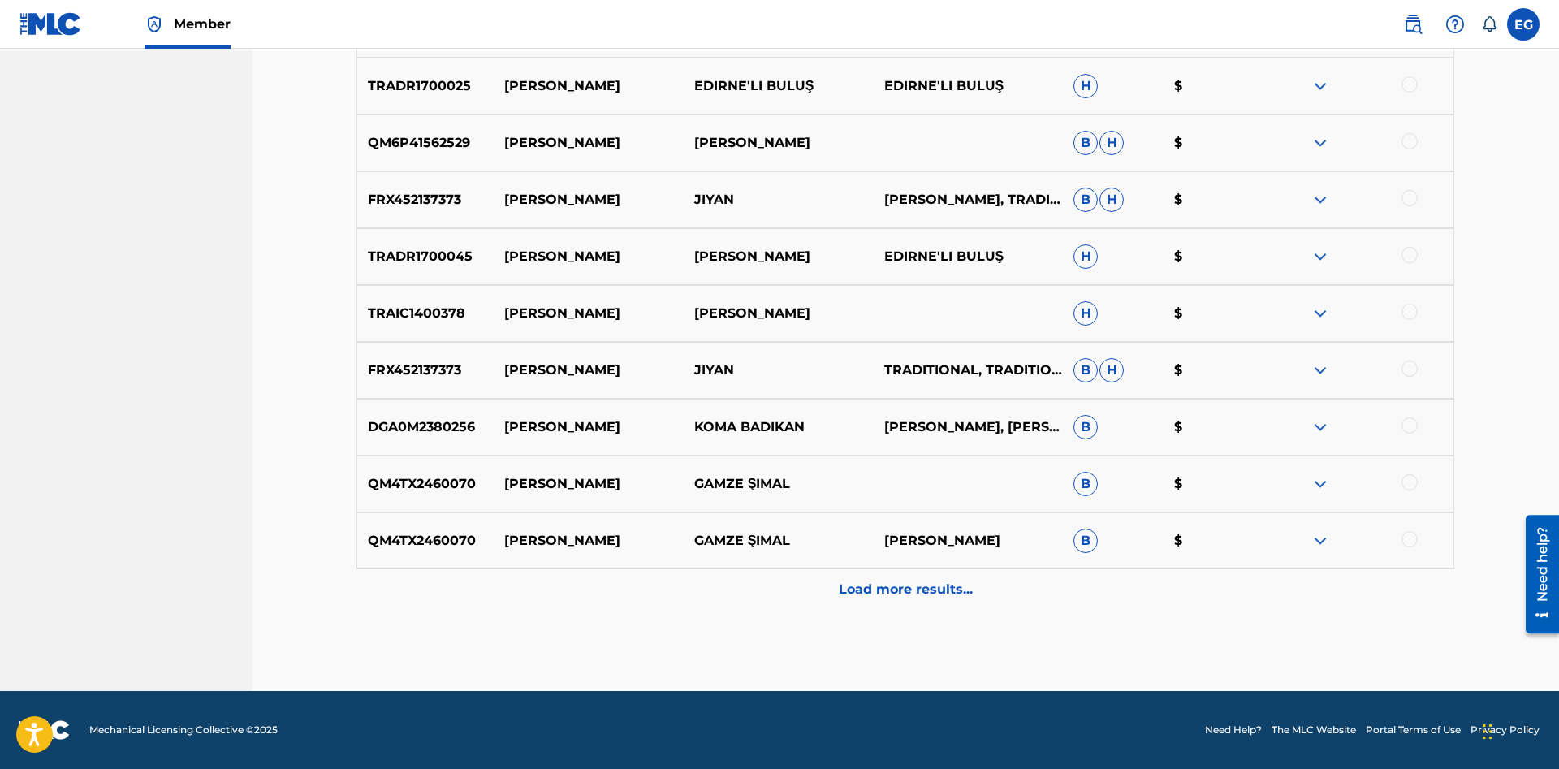
click at [831, 585] on div "Load more results..." at bounding box center [904, 589] width 1097 height 41
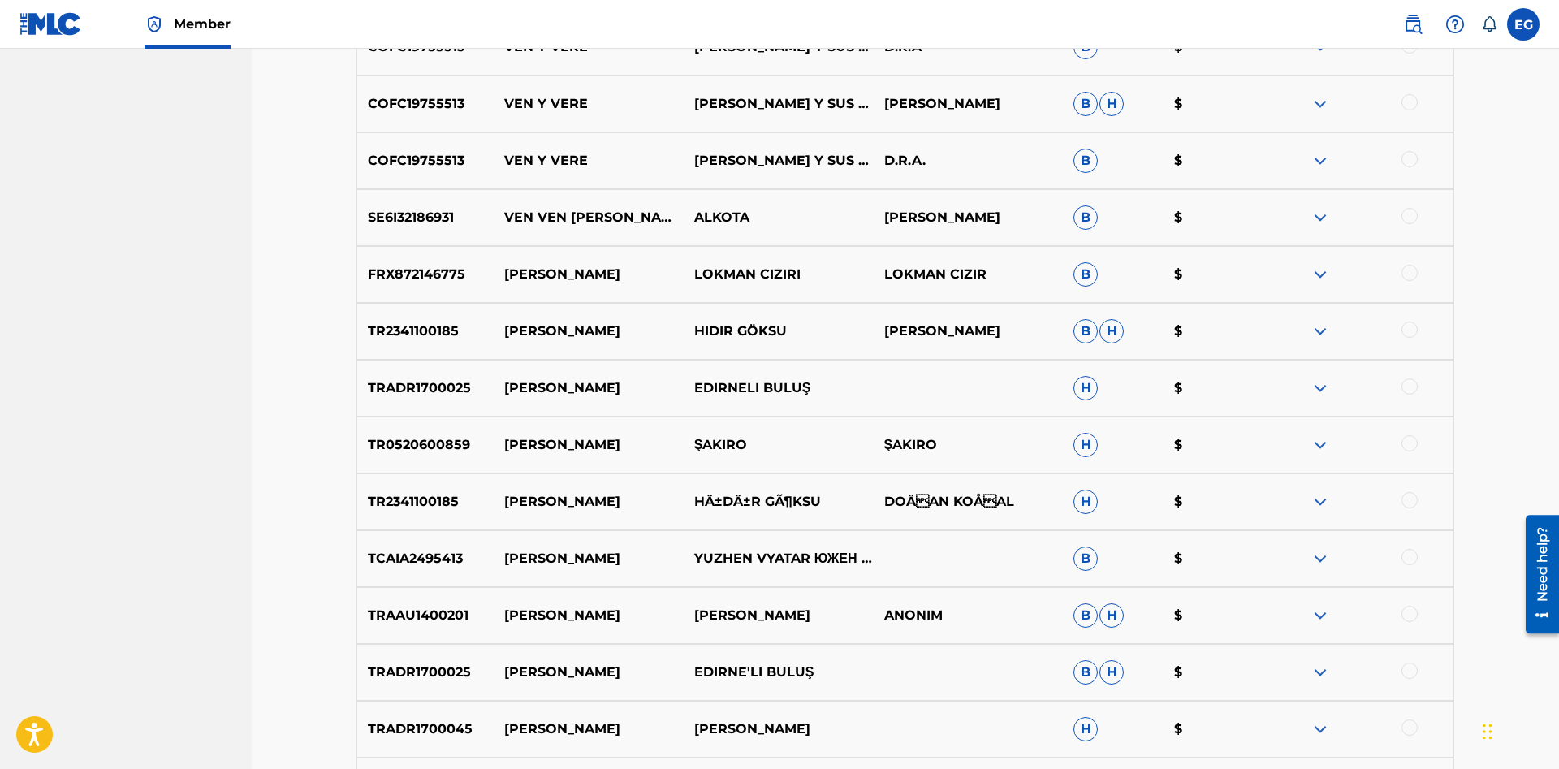
scroll to position [1444, 0]
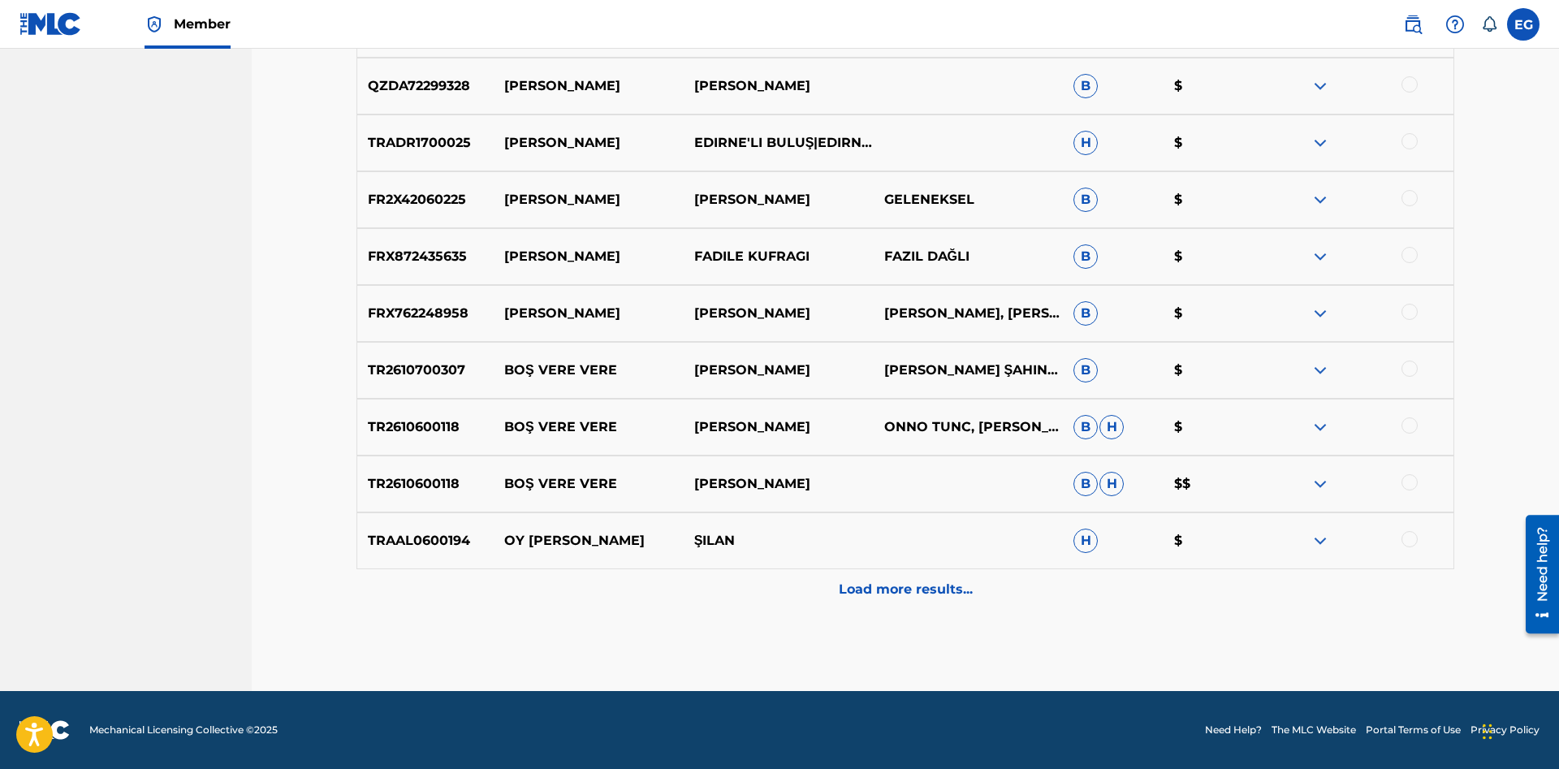
click at [867, 591] on p "Load more results..." at bounding box center [906, 589] width 134 height 19
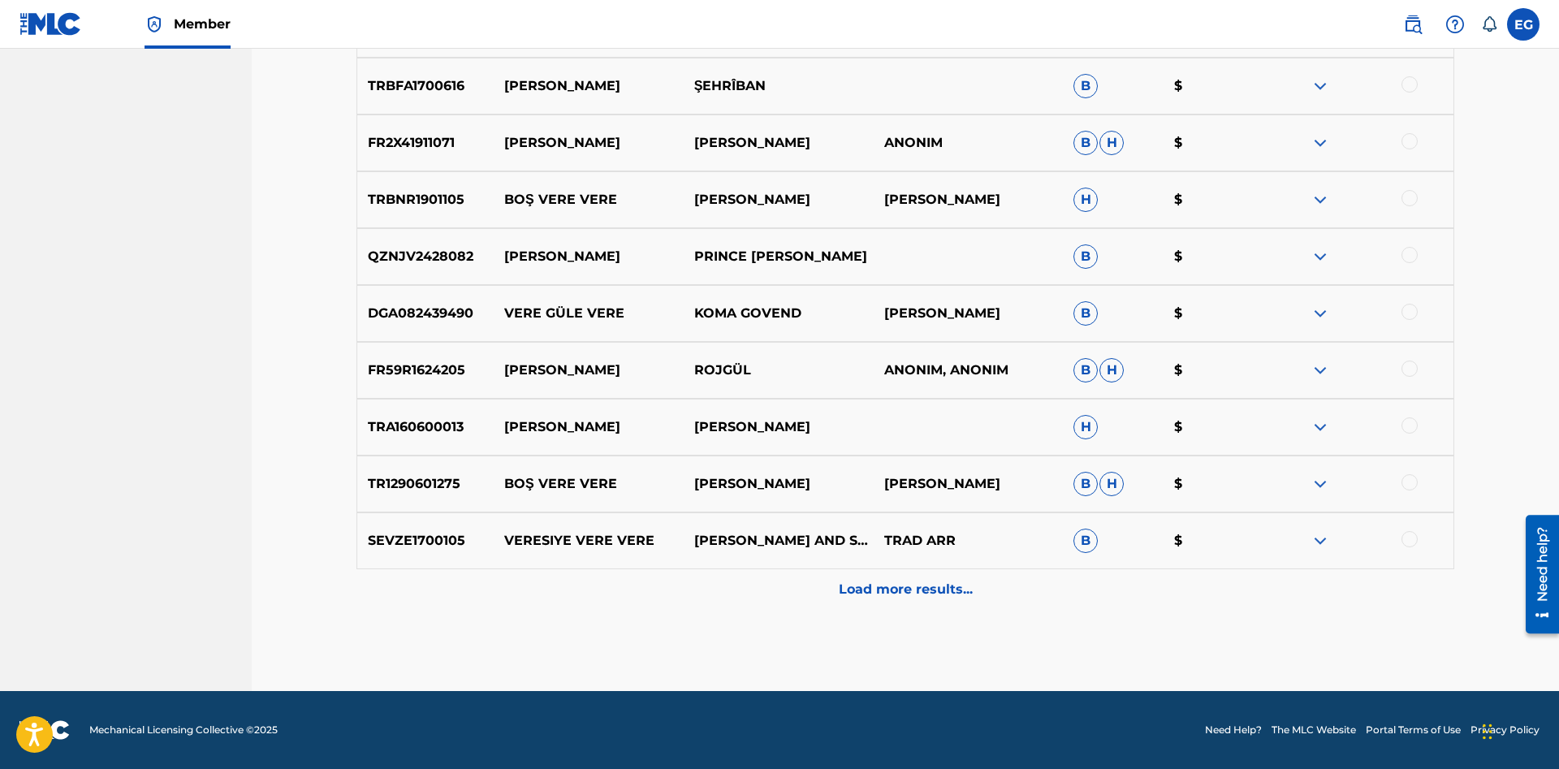
click at [867, 593] on p "Load more results..." at bounding box center [906, 589] width 134 height 19
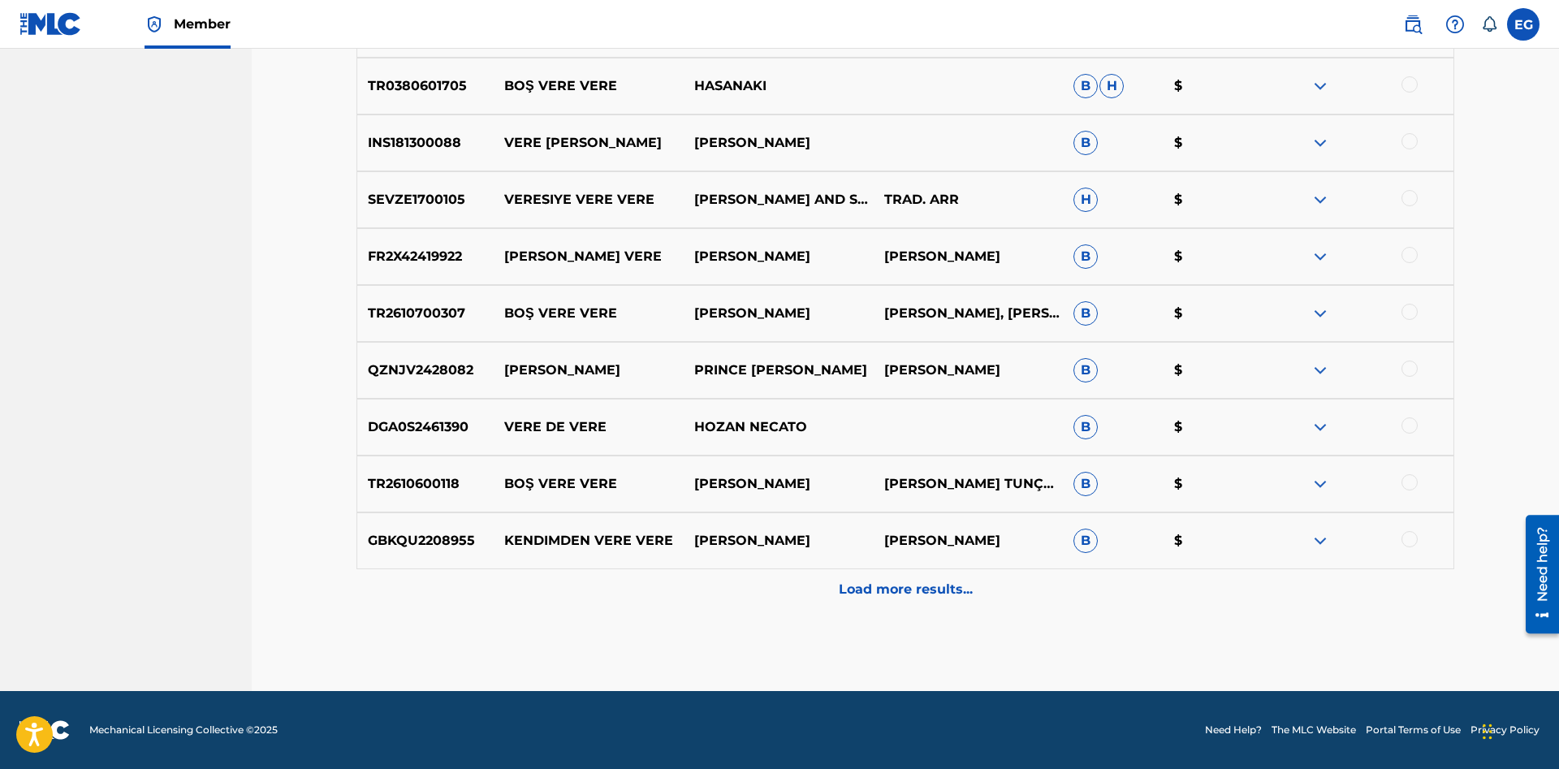
click at [867, 597] on p "Load more results..." at bounding box center [906, 589] width 134 height 19
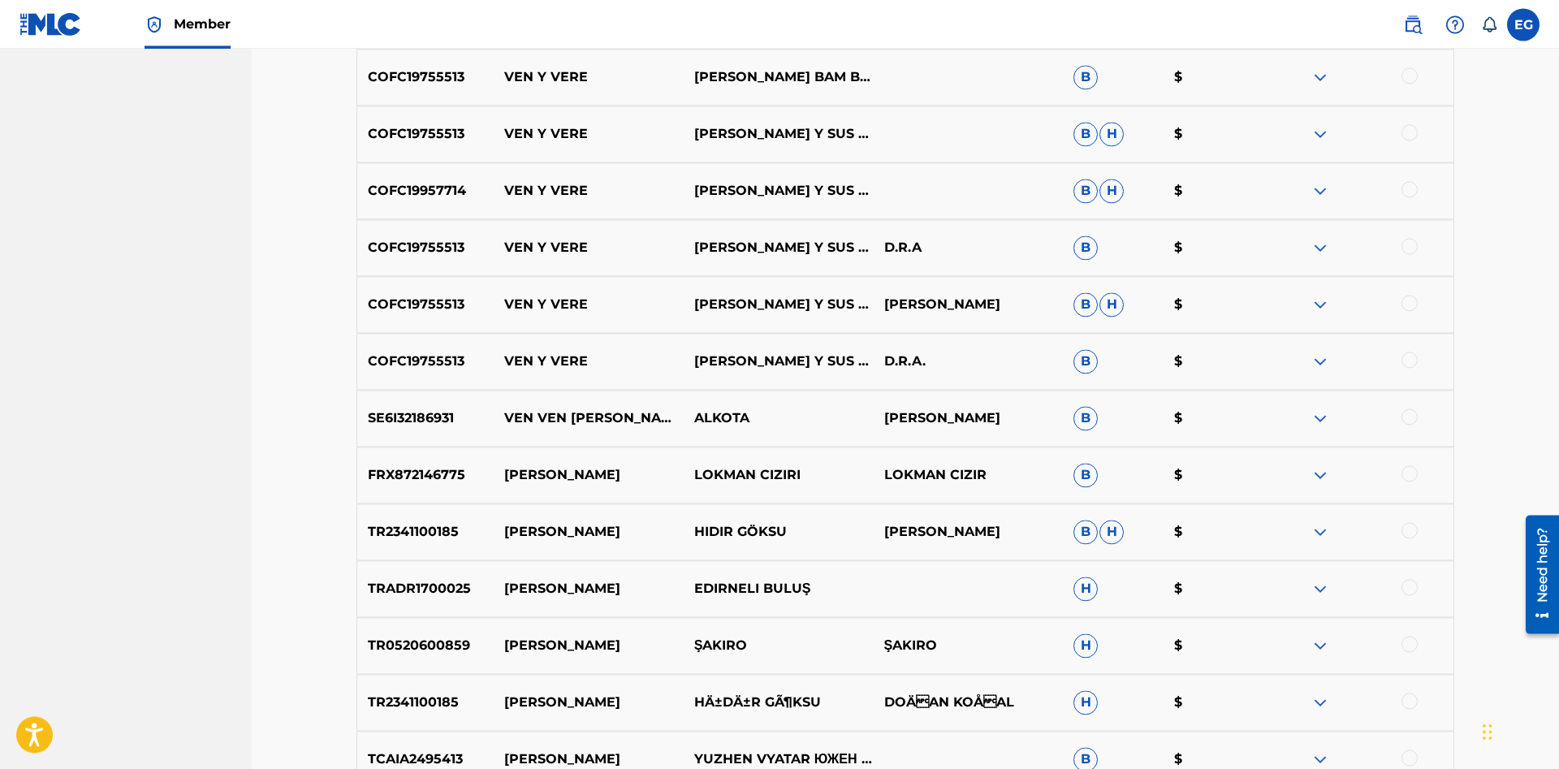
scroll to position [0, 0]
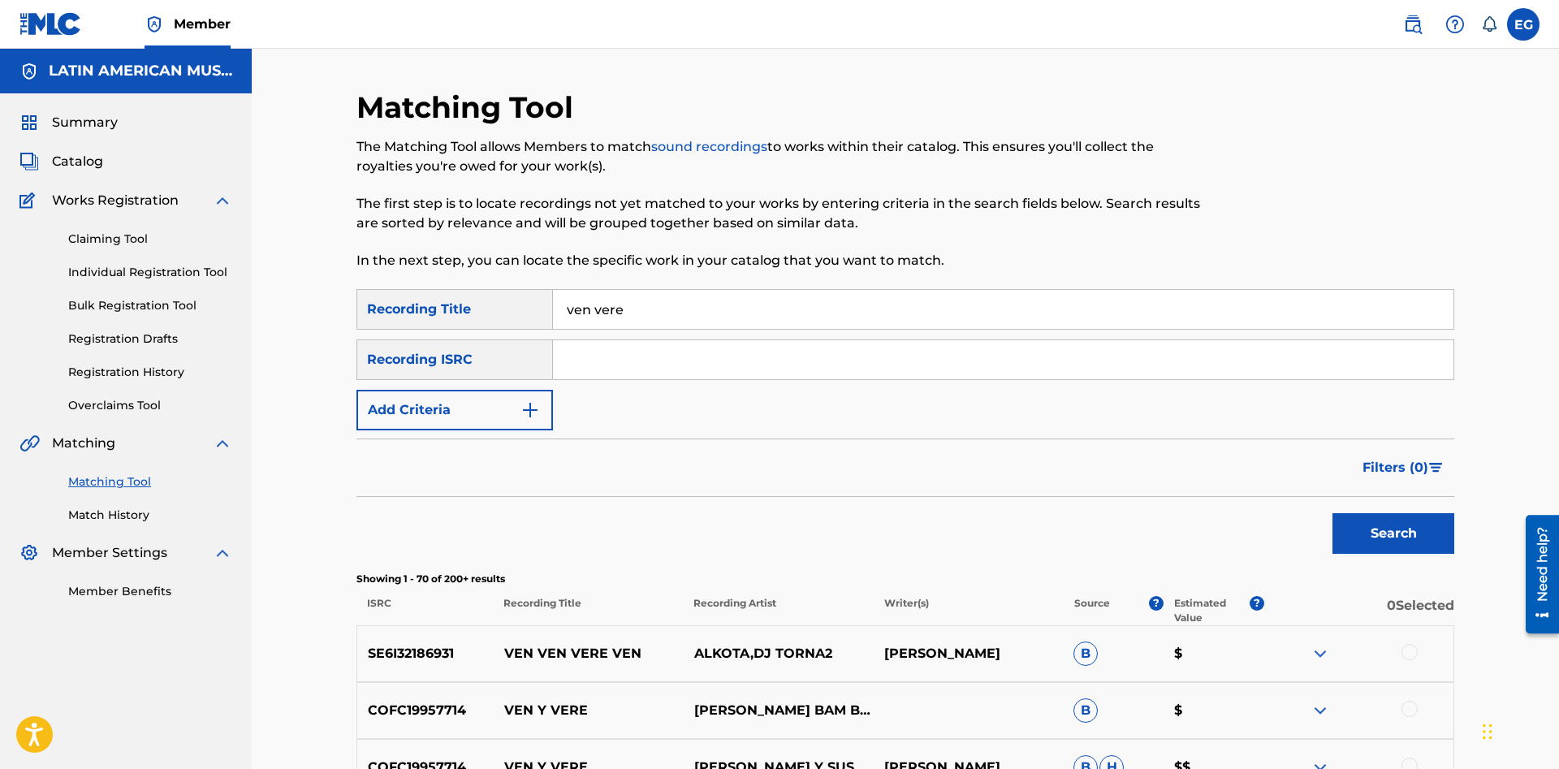
drag, startPoint x: 657, startPoint y: 300, endPoint x: 498, endPoint y: 287, distance: 159.6
click at [553, 290] on input "ven vere" at bounding box center [1003, 309] width 900 height 39
click at [1371, 530] on button "Search" at bounding box center [1393, 533] width 122 height 41
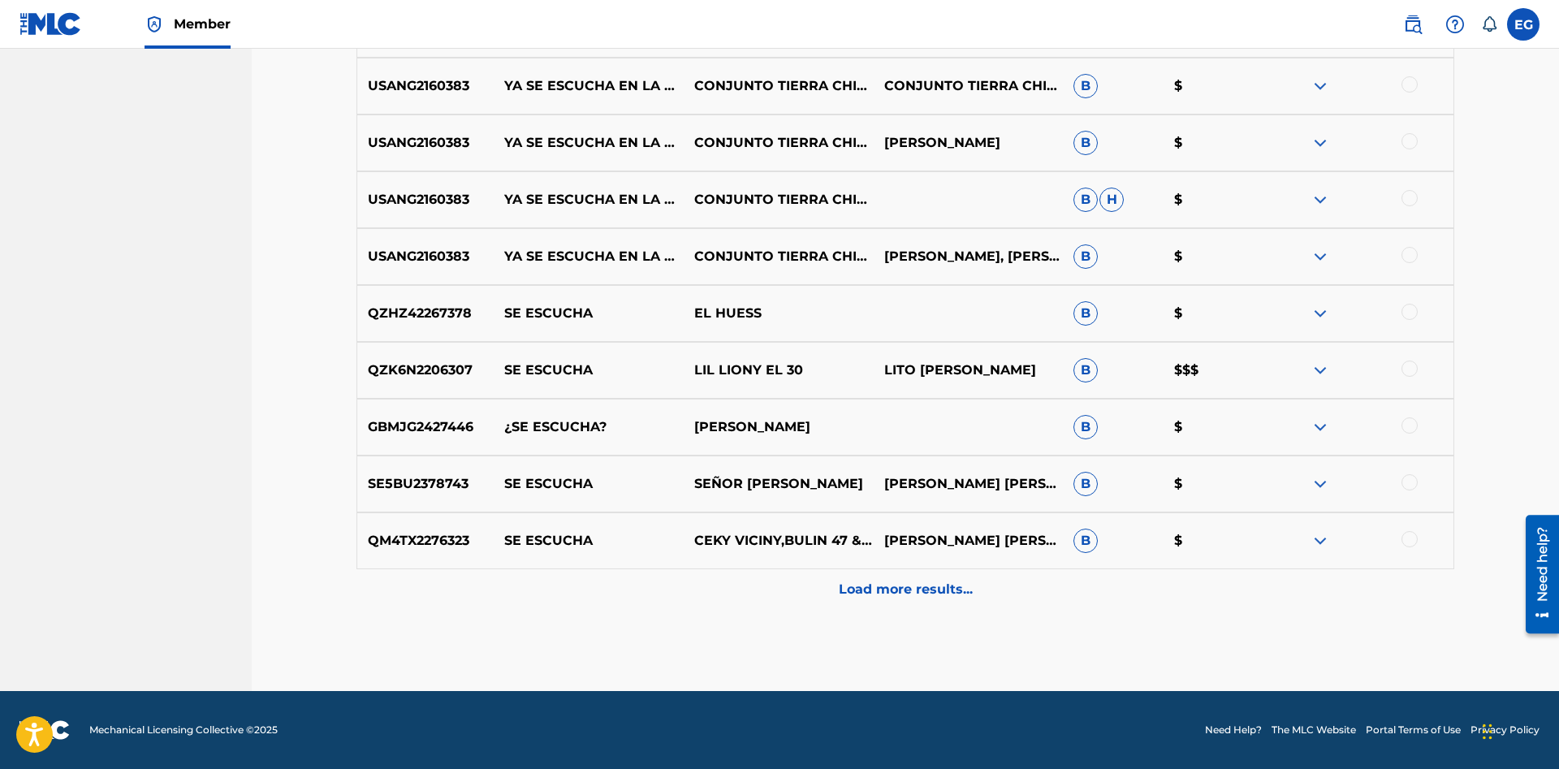
click at [873, 567] on div "QM4TX2276323 SE ESCUCHA CEKY VICINY,BULIN 47 & PARAMBA ANEURYS MATEO MEDINA, HA…" at bounding box center [904, 540] width 1097 height 57
click at [874, 572] on div "Load more results..." at bounding box center [904, 589] width 1097 height 41
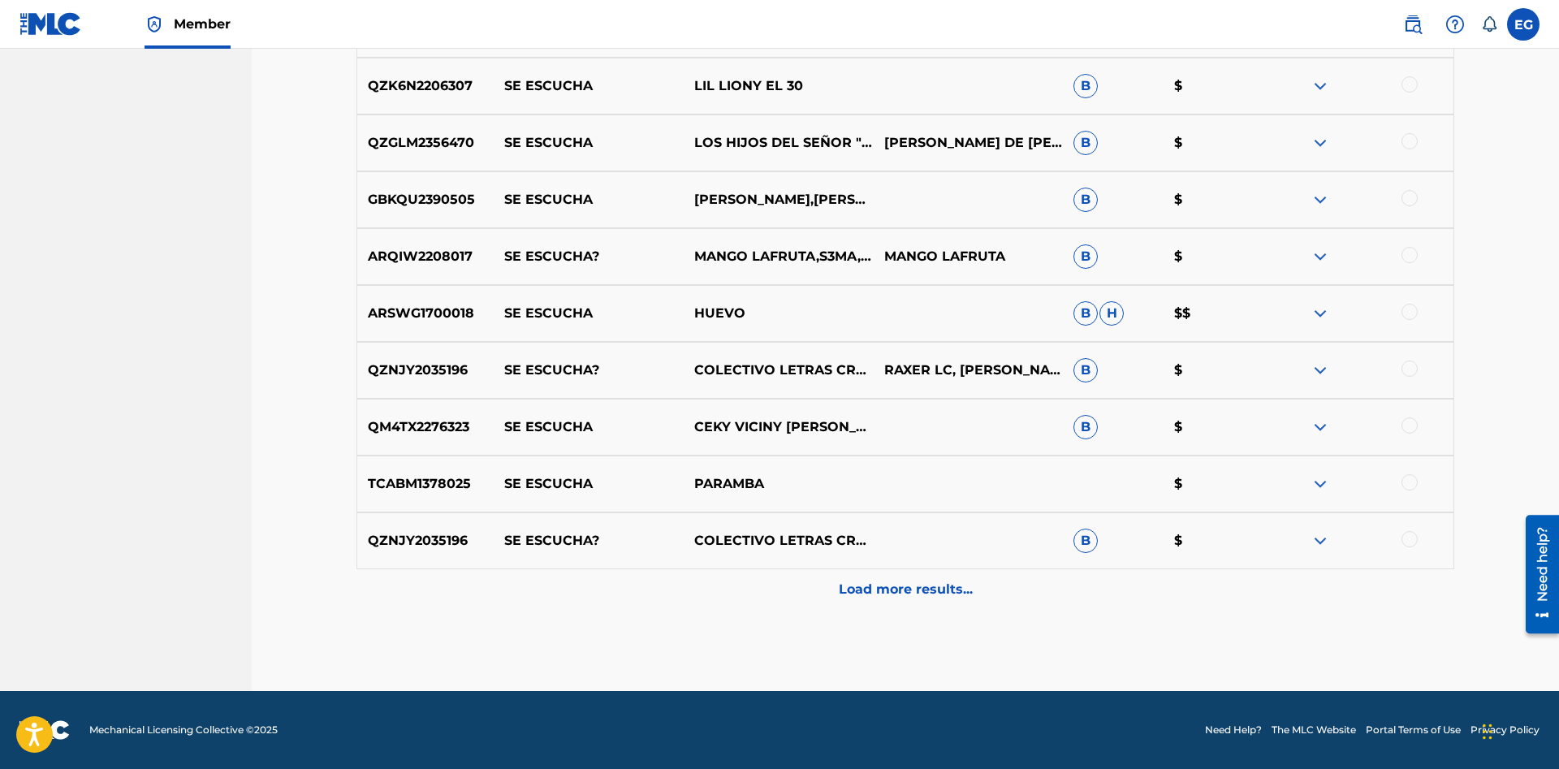
click at [862, 579] on div "Load more results..." at bounding box center [904, 589] width 1097 height 41
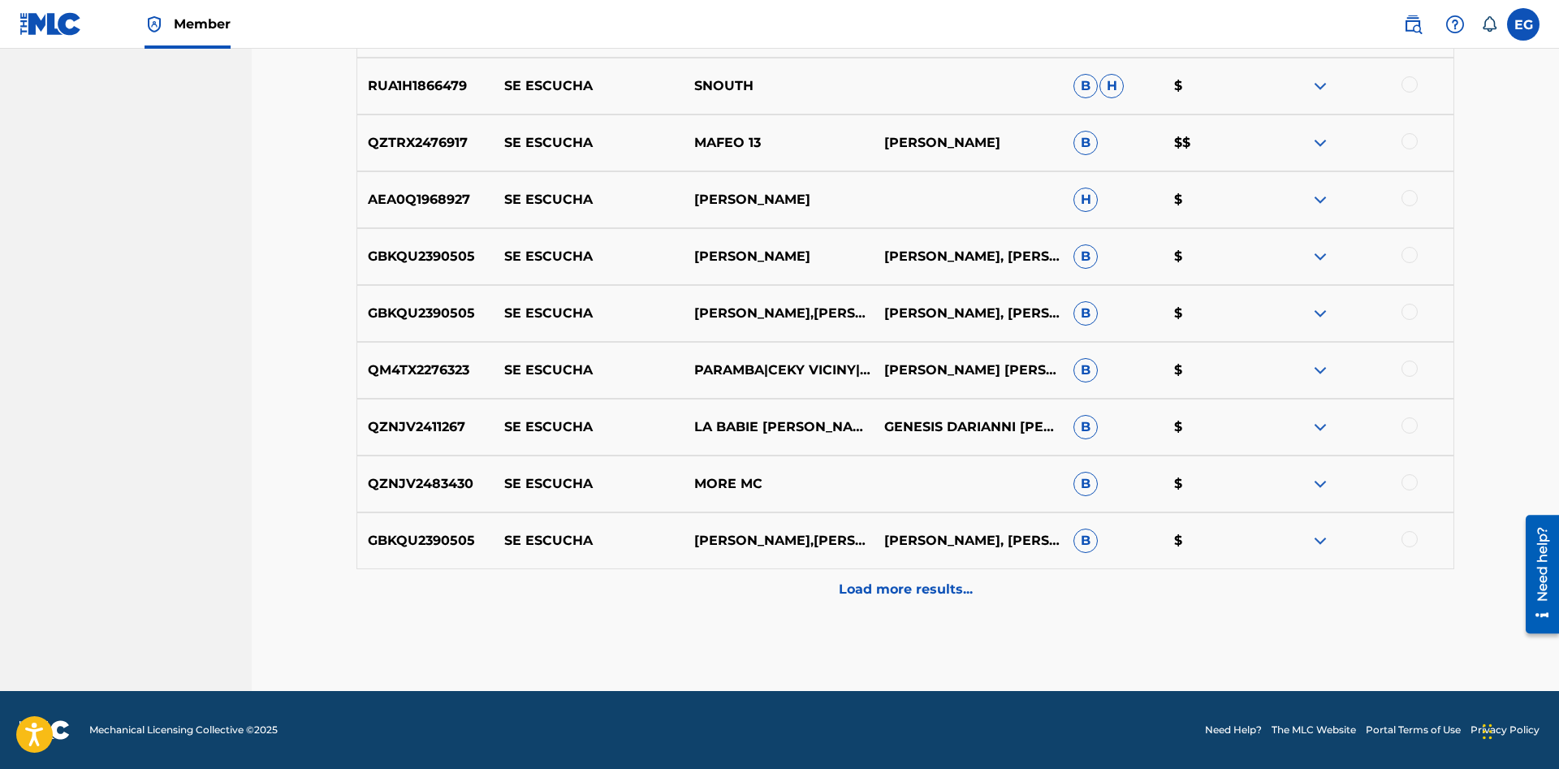
click at [882, 588] on p "Load more results..." at bounding box center [906, 589] width 134 height 19
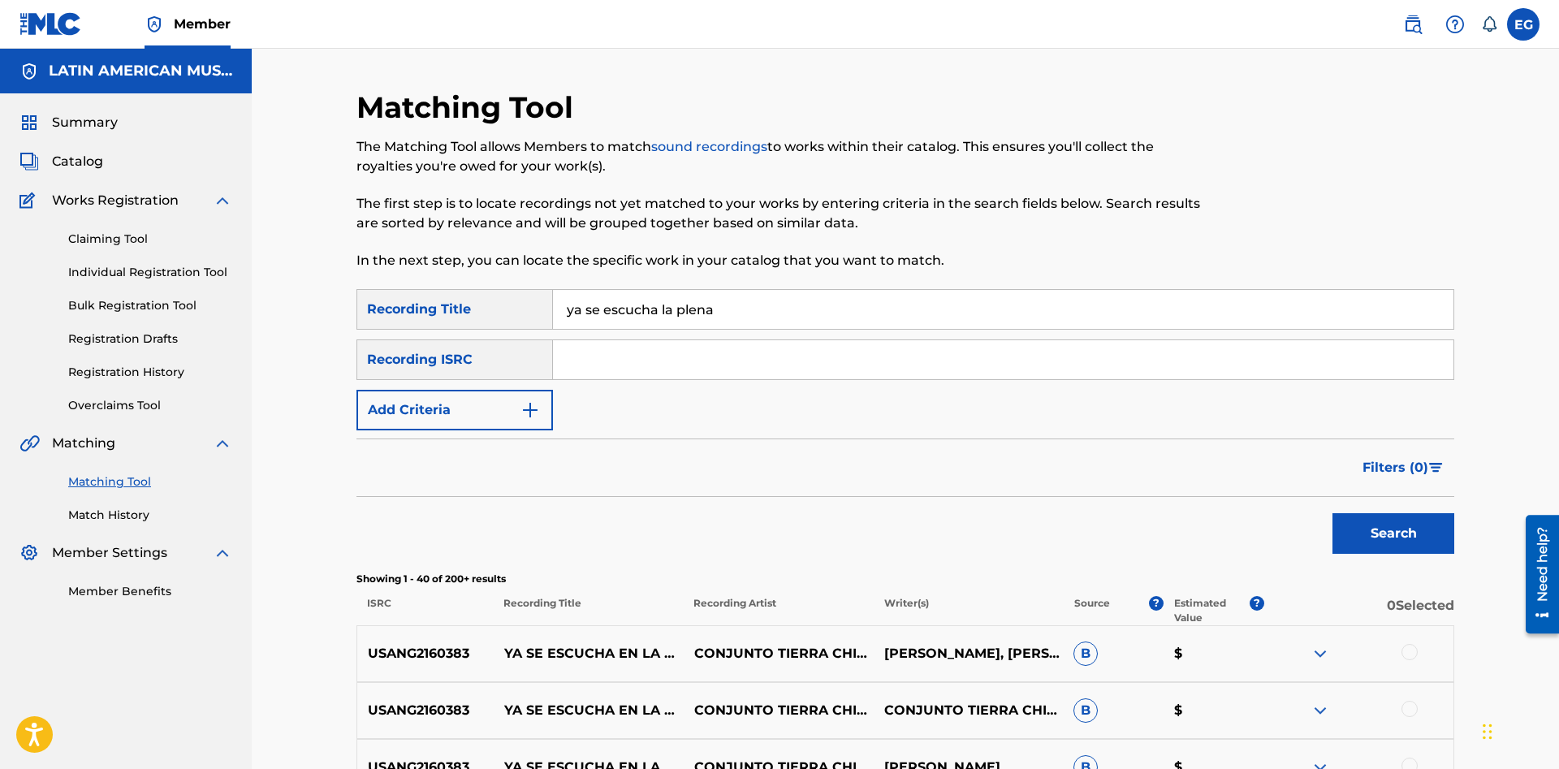
click at [832, 313] on input "ya se escucha la plena" at bounding box center [1003, 309] width 900 height 39
drag, startPoint x: 753, startPoint y: 313, endPoint x: 575, endPoint y: 308, distance: 178.7
click at [575, 308] on input "ya se escucha la plena" at bounding box center [1003, 309] width 900 height 39
click at [1386, 517] on button "Search" at bounding box center [1393, 533] width 122 height 41
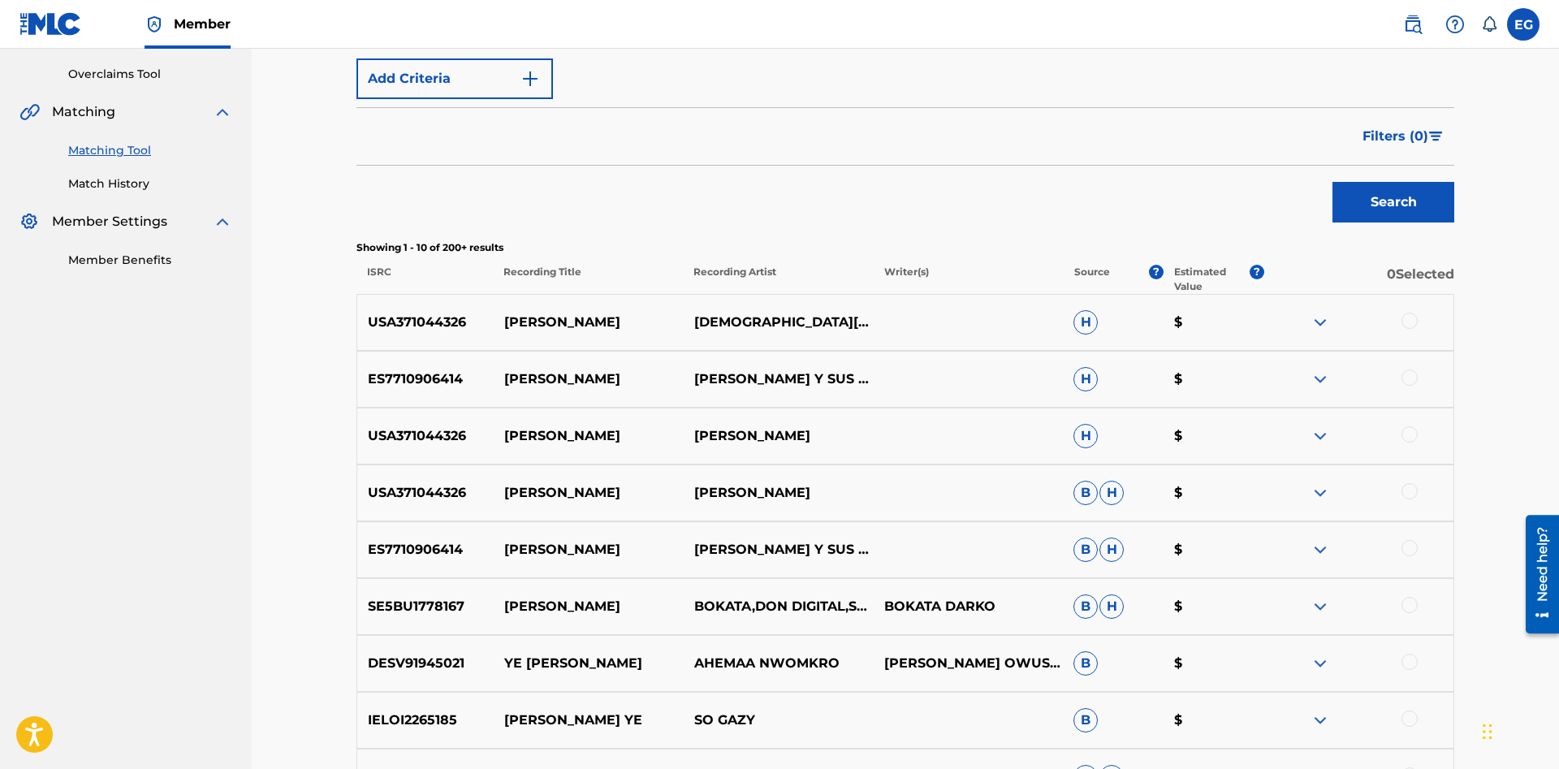
scroll to position [624, 0]
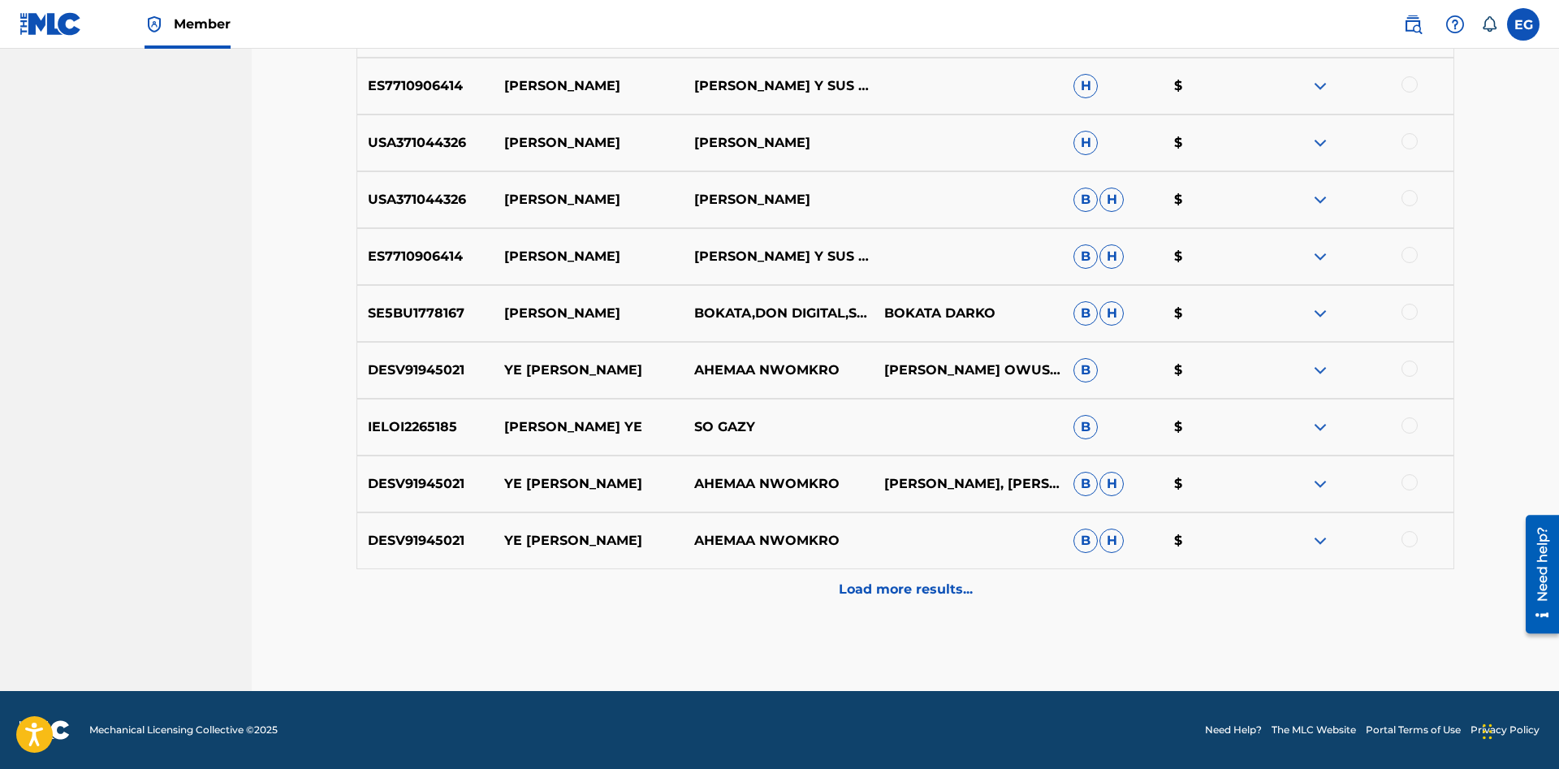
click at [839, 609] on div "Load more results..." at bounding box center [904, 589] width 1097 height 41
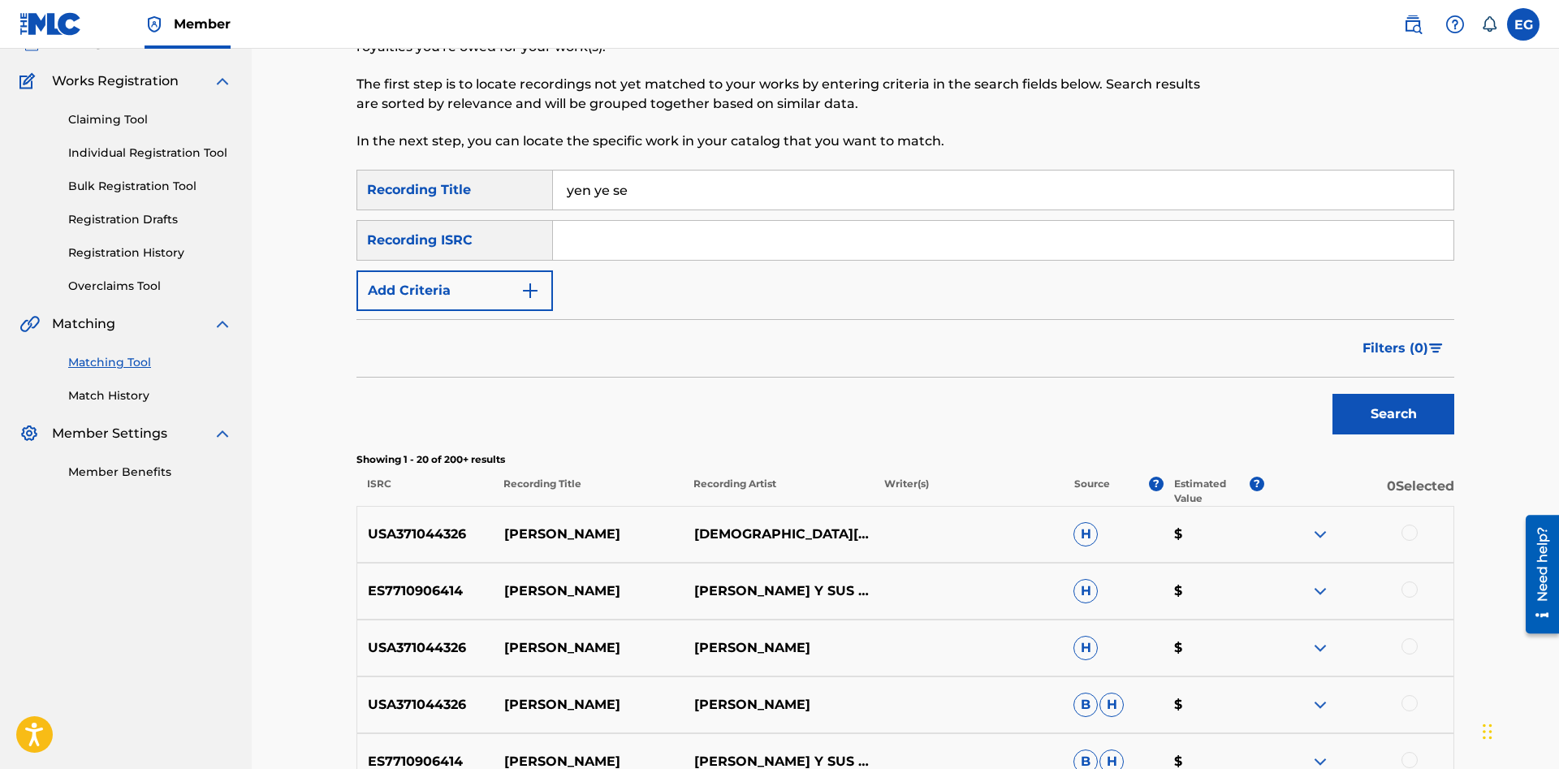
scroll to position [0, 0]
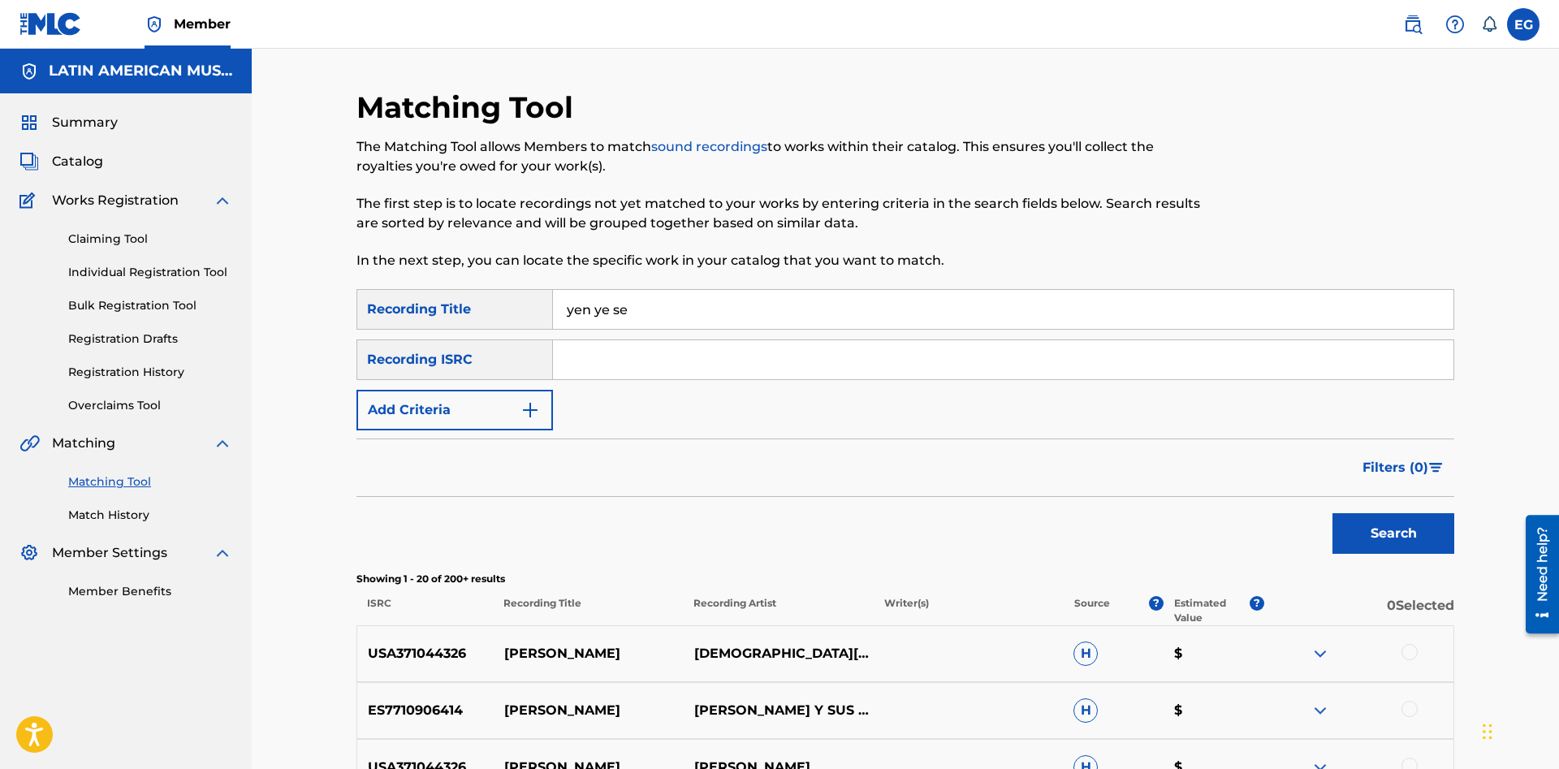
drag, startPoint x: 627, startPoint y: 317, endPoint x: 511, endPoint y: 326, distance: 117.2
click at [553, 326] on input "yen ye se" at bounding box center [1003, 309] width 900 height 39
type input "ababombe"
click at [1332, 513] on button "Search" at bounding box center [1393, 533] width 122 height 41
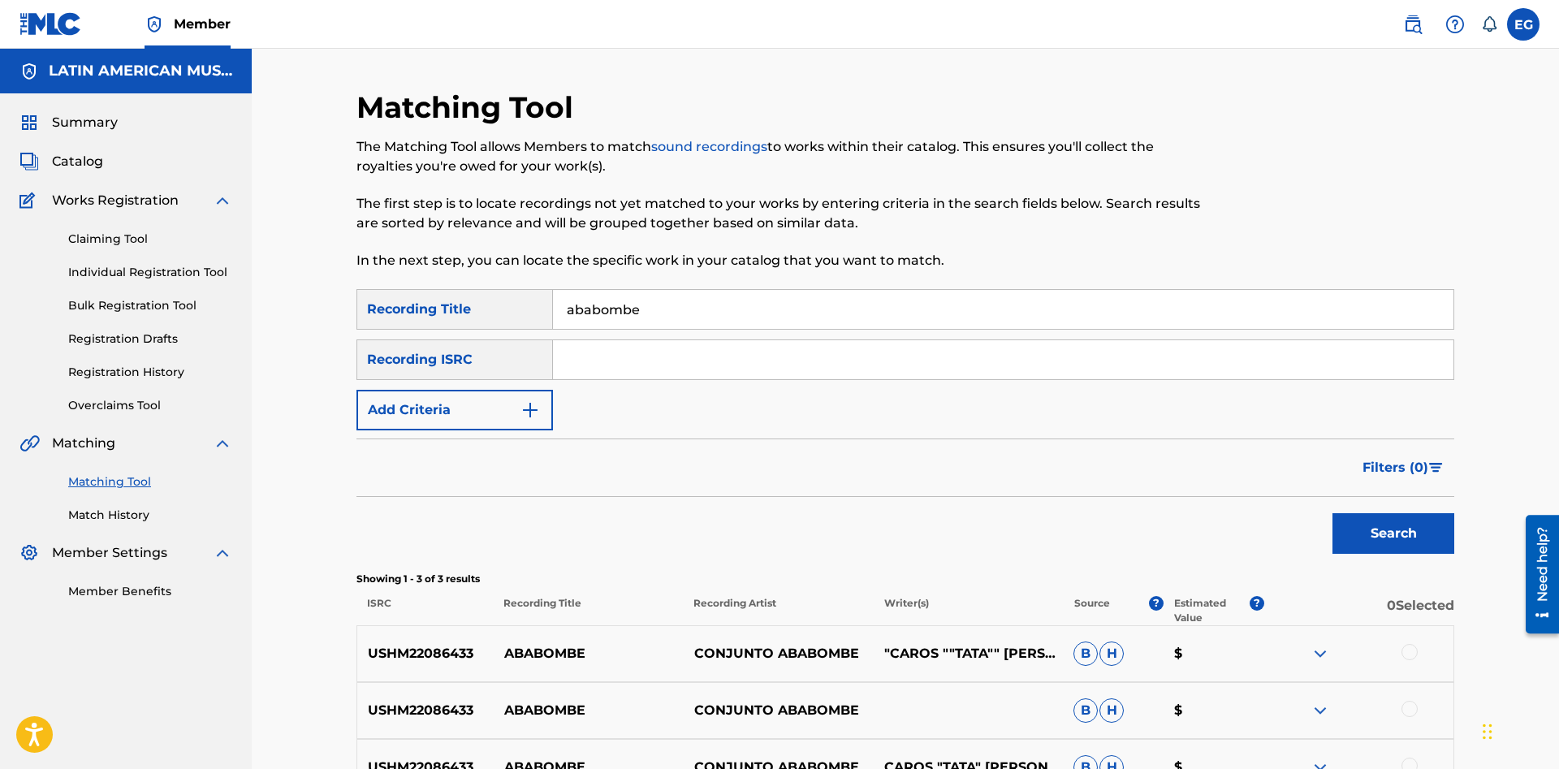
scroll to position [186, 0]
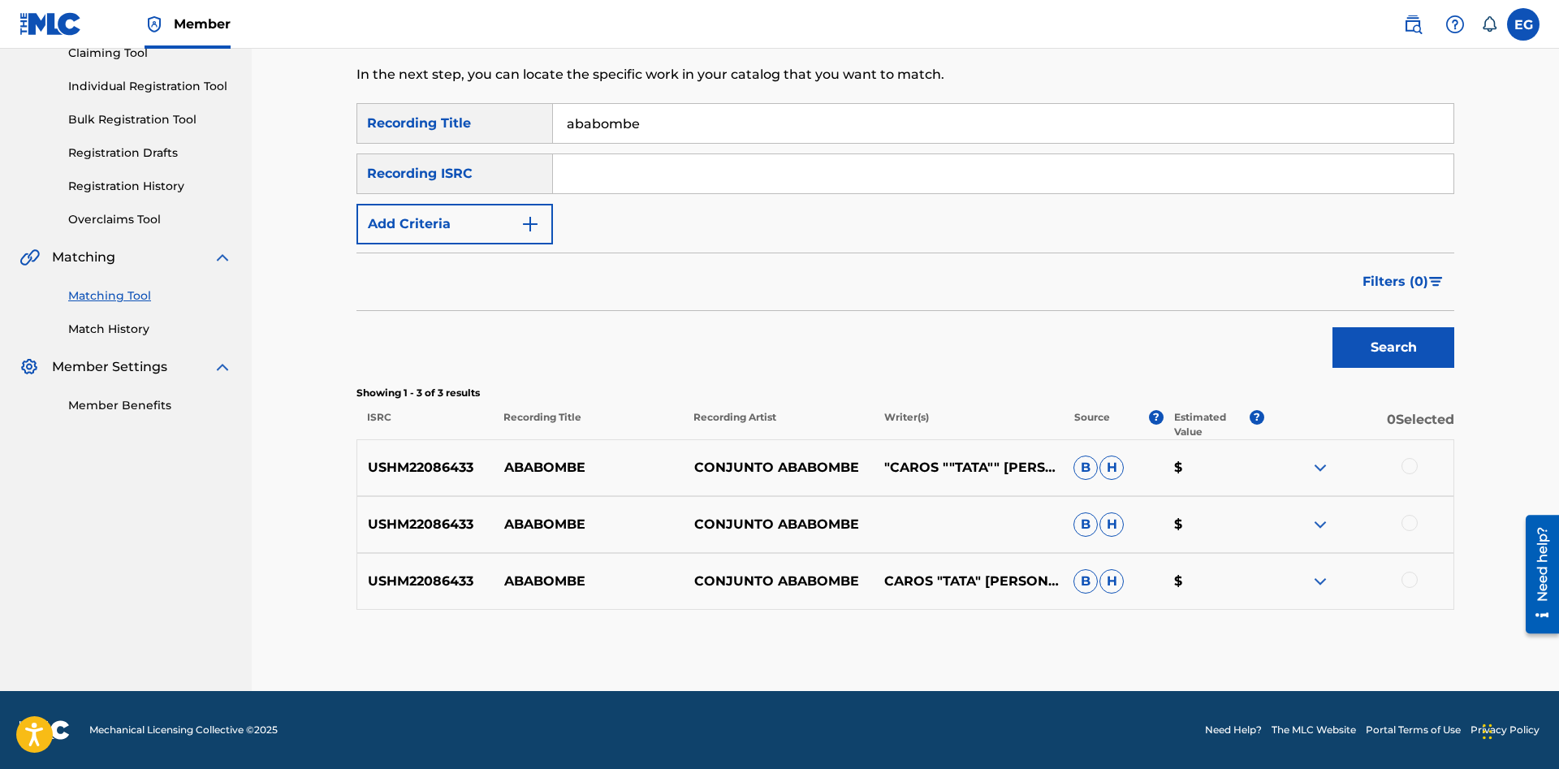
click at [1412, 572] on div at bounding box center [1409, 579] width 16 height 16
click at [1408, 525] on div at bounding box center [1409, 523] width 16 height 16
click at [1415, 459] on div at bounding box center [1358, 467] width 190 height 19
click at [1412, 463] on div at bounding box center [1409, 466] width 16 height 16
click at [1164, 623] on button "Match 3 Groups" at bounding box center [1140, 636] width 179 height 41
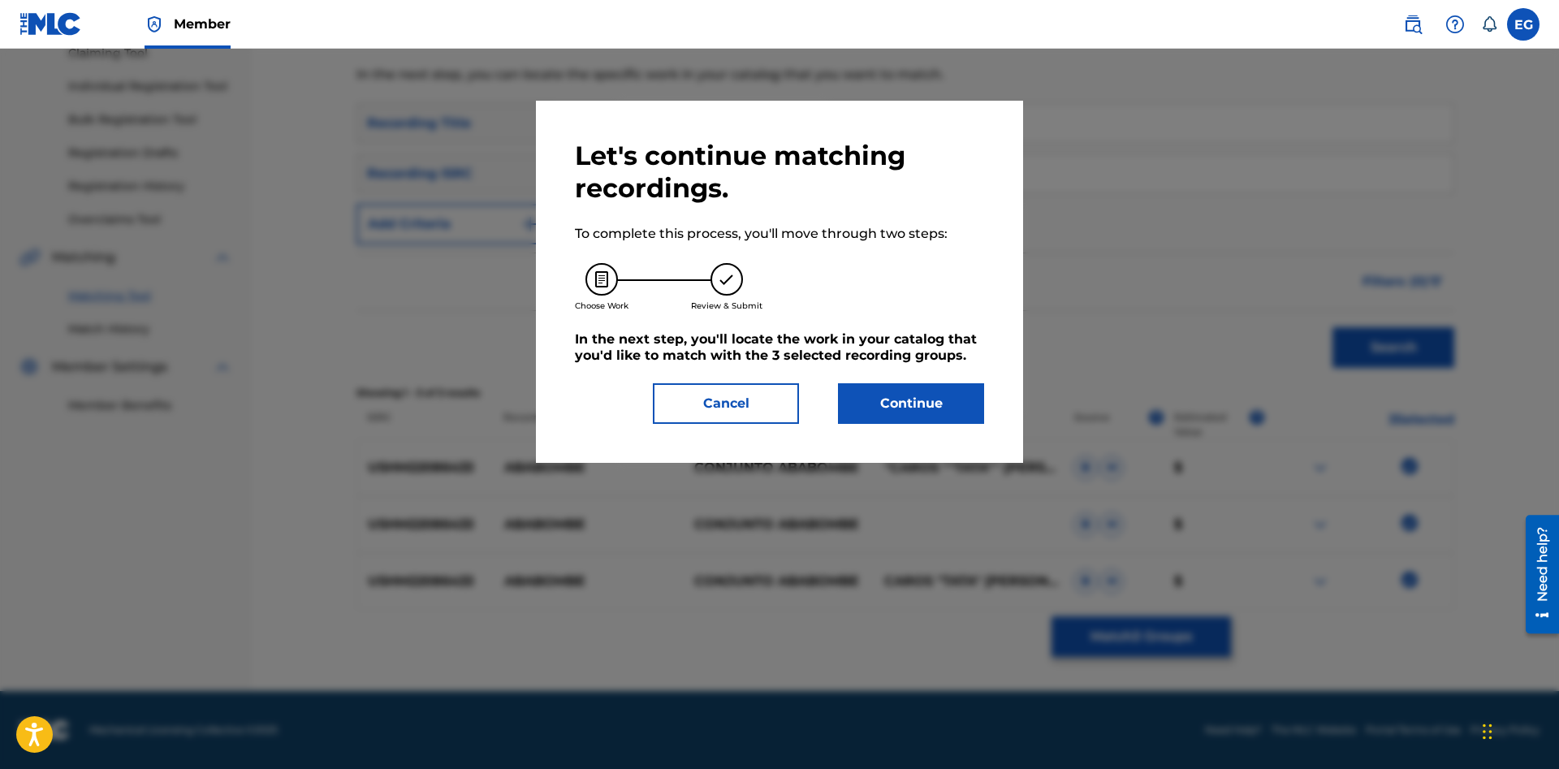
click at [942, 414] on button "Continue" at bounding box center [911, 403] width 146 height 41
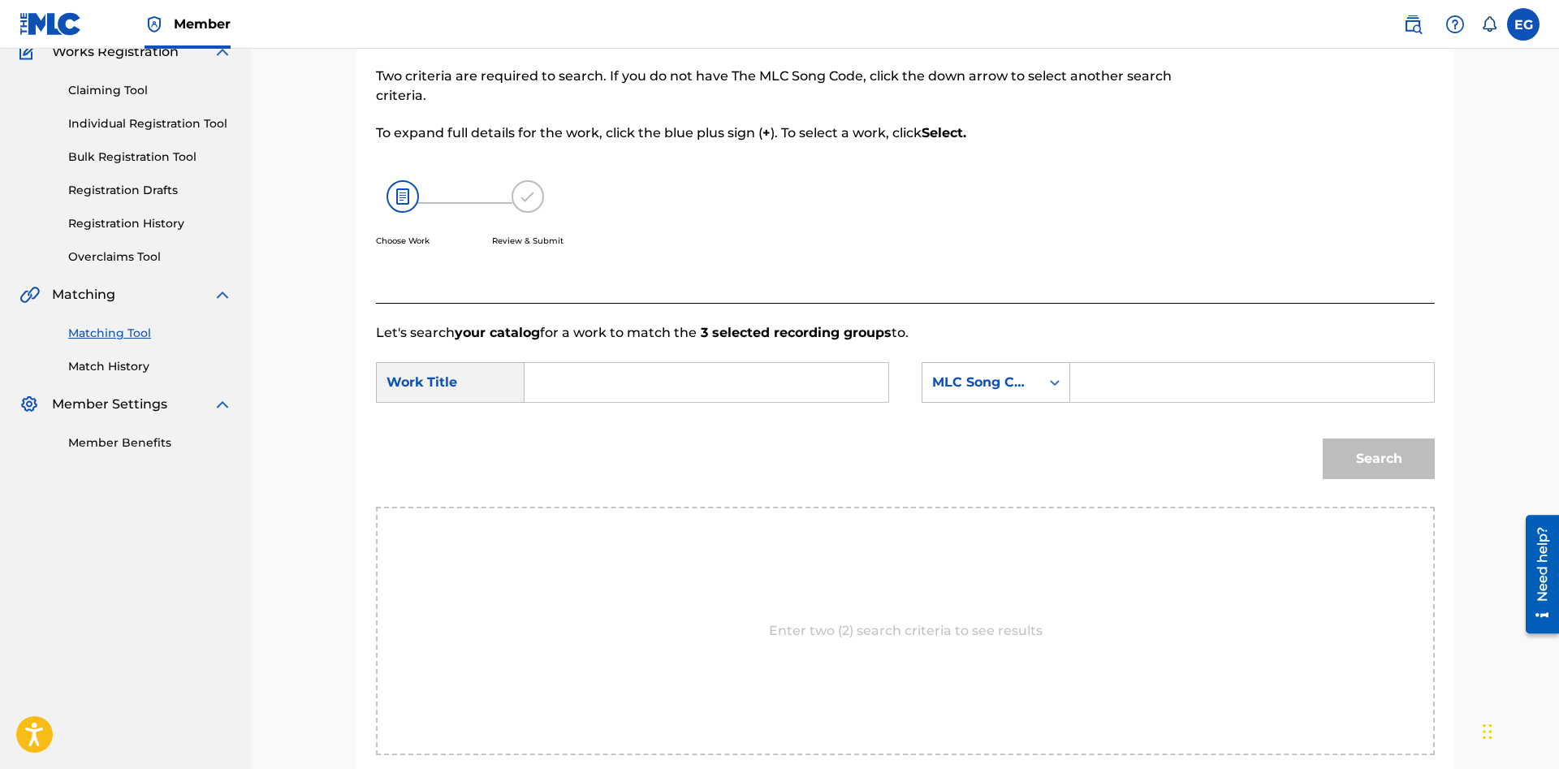
click at [726, 367] on input "Search Form" at bounding box center [706, 382] width 336 height 39
click at [586, 426] on strong "ababom" at bounding box center [580, 418] width 56 height 15
type input "ababombe"
click at [959, 390] on div "MLC Song Code" at bounding box center [981, 382] width 98 height 19
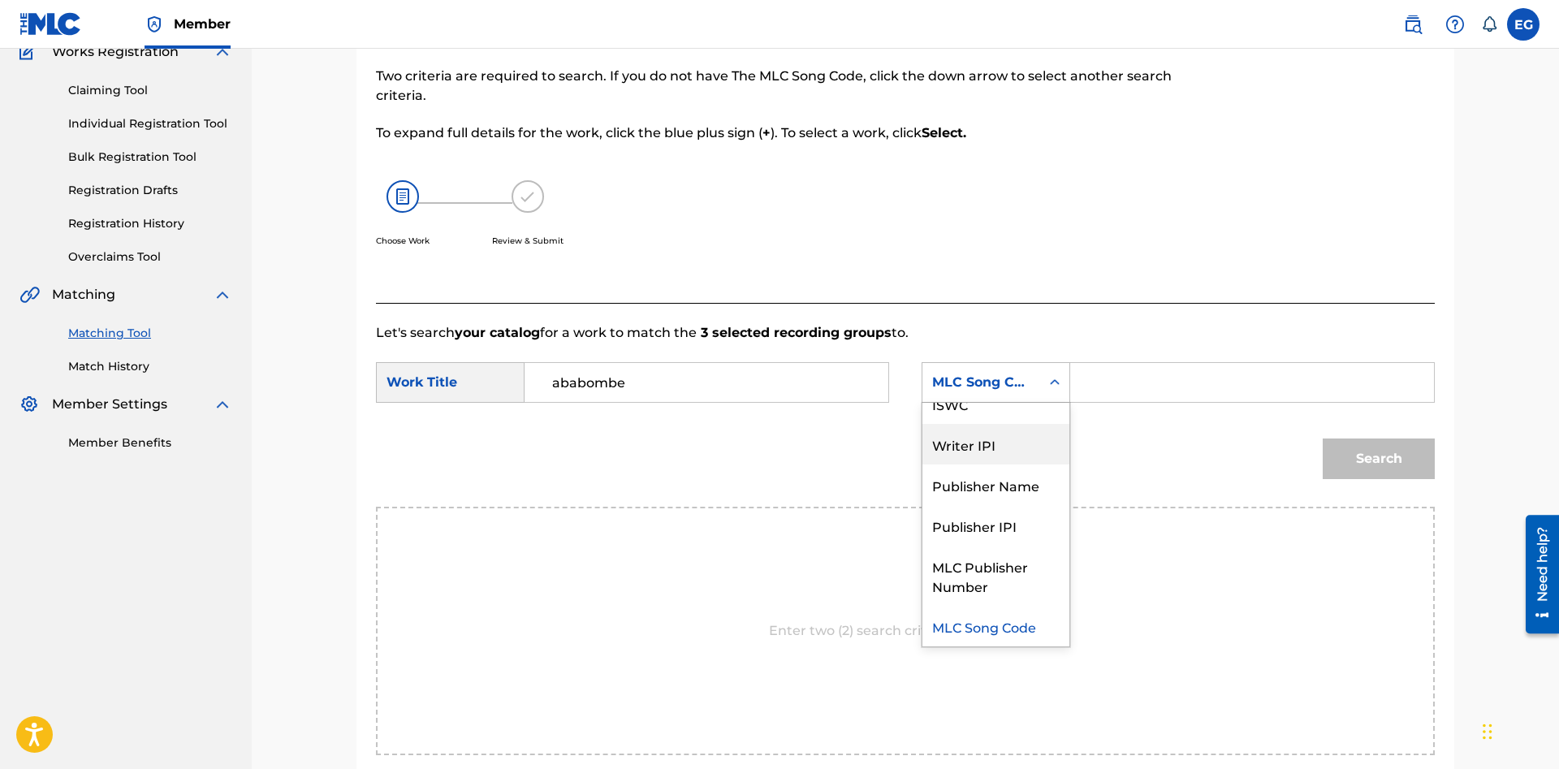
scroll to position [0, 0]
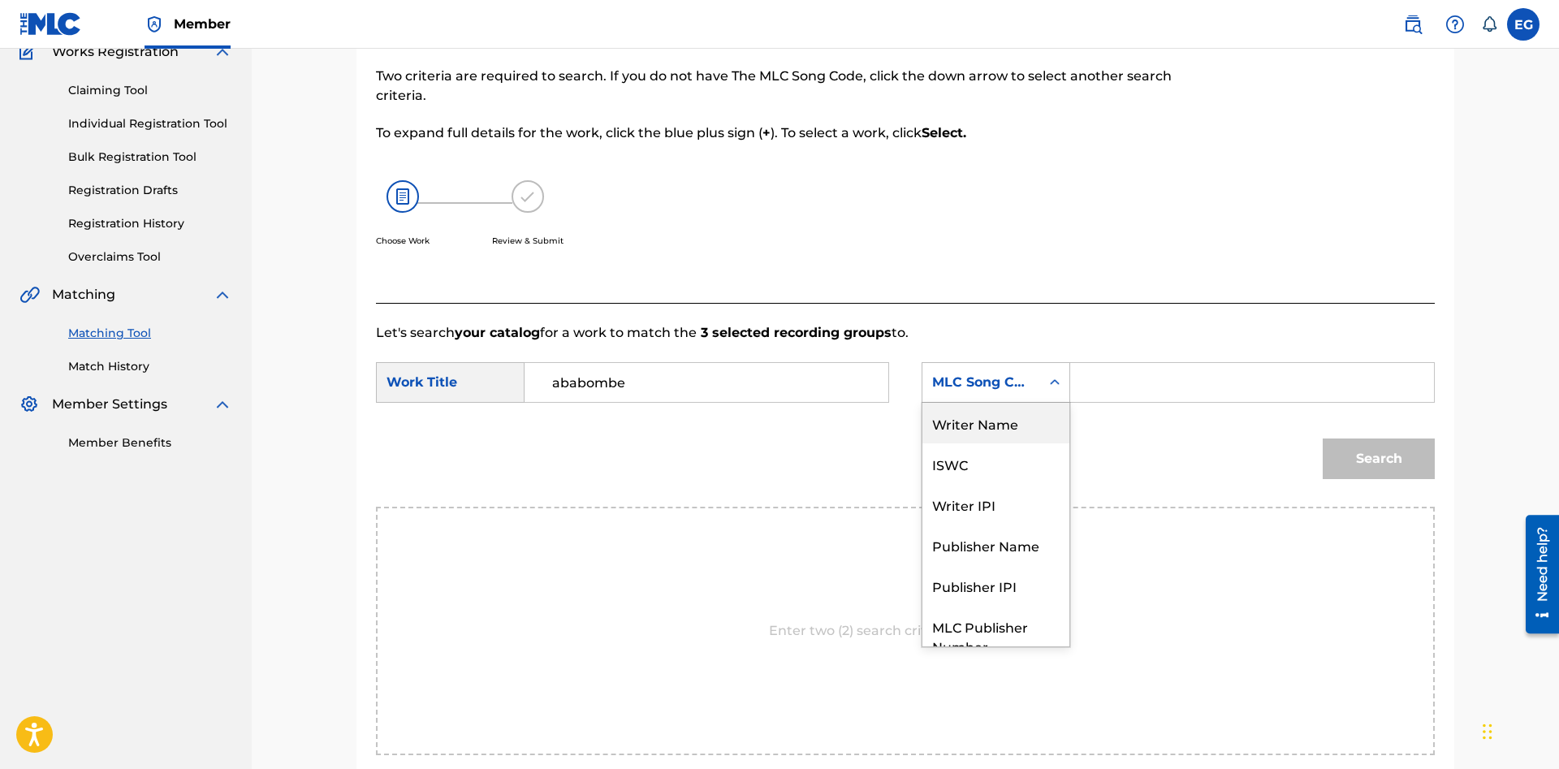
drag, startPoint x: 1007, startPoint y: 434, endPoint x: 1067, endPoint y: 405, distance: 66.8
click at [1017, 429] on div "Writer Name" at bounding box center [995, 423] width 147 height 41
click at [1116, 391] on input "Search Form" at bounding box center [1252, 382] width 336 height 39
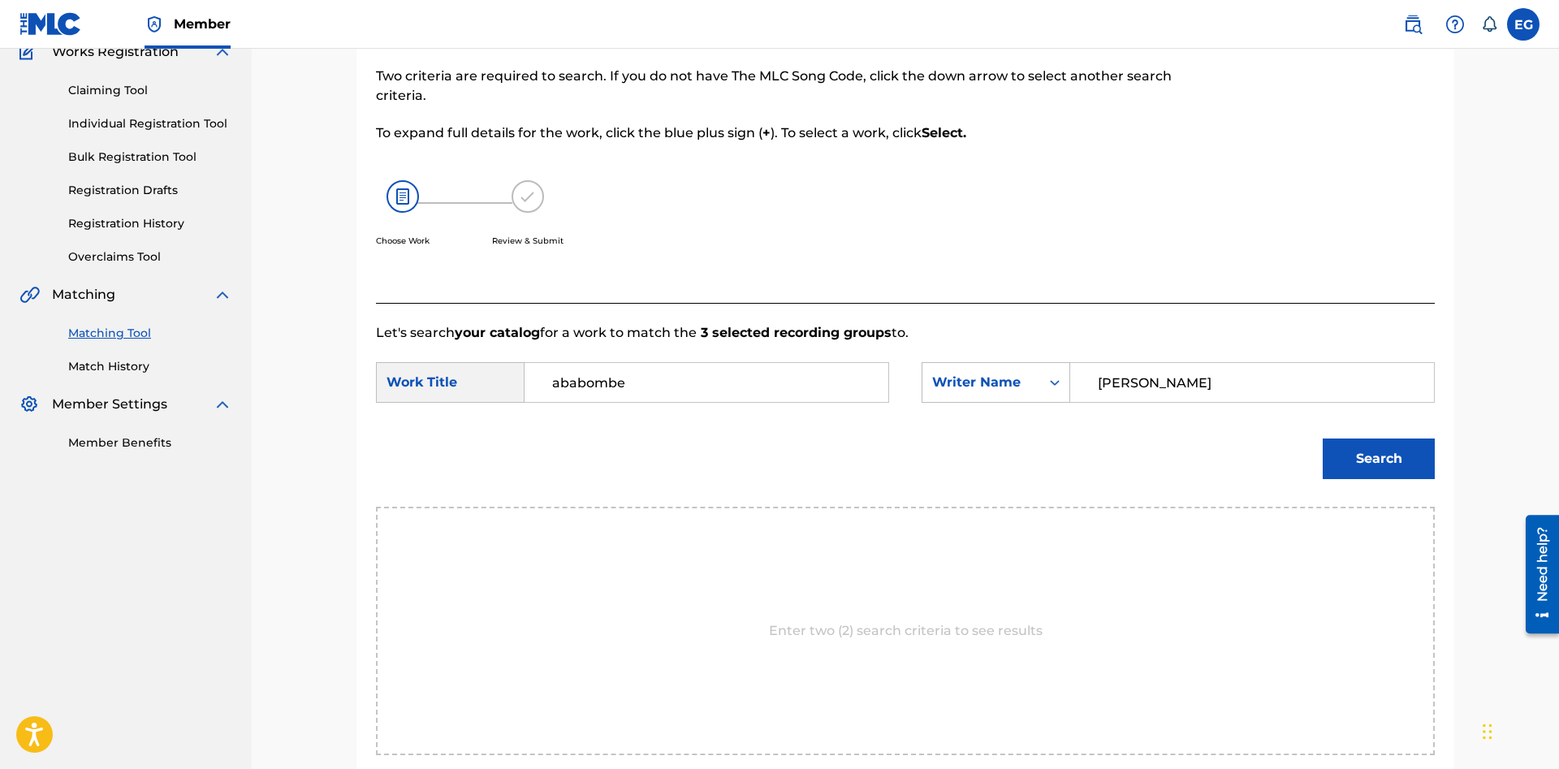
type input "angel torruellas"
click at [1322, 438] on button "Search" at bounding box center [1378, 458] width 112 height 41
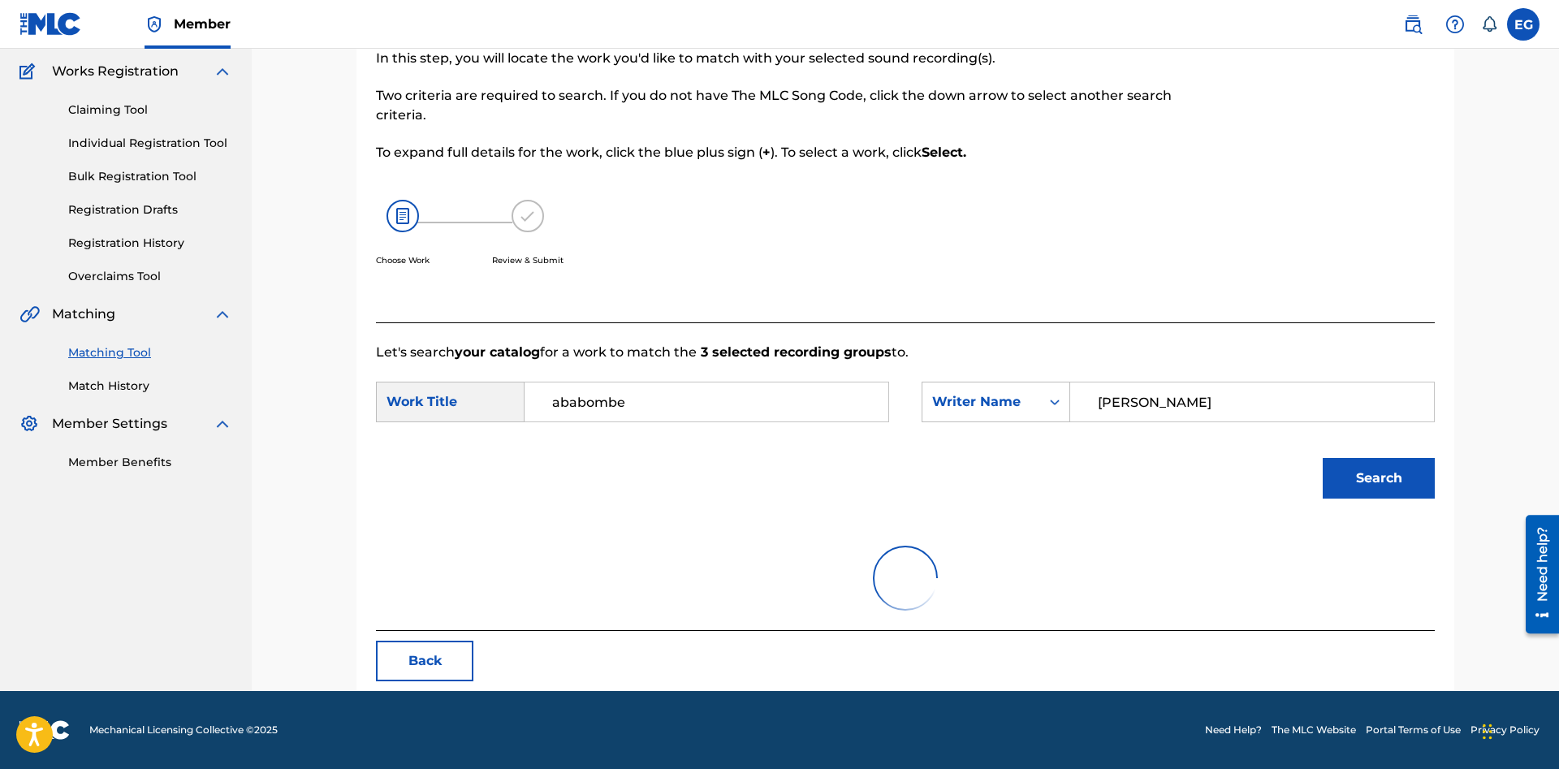
scroll to position [129, 0]
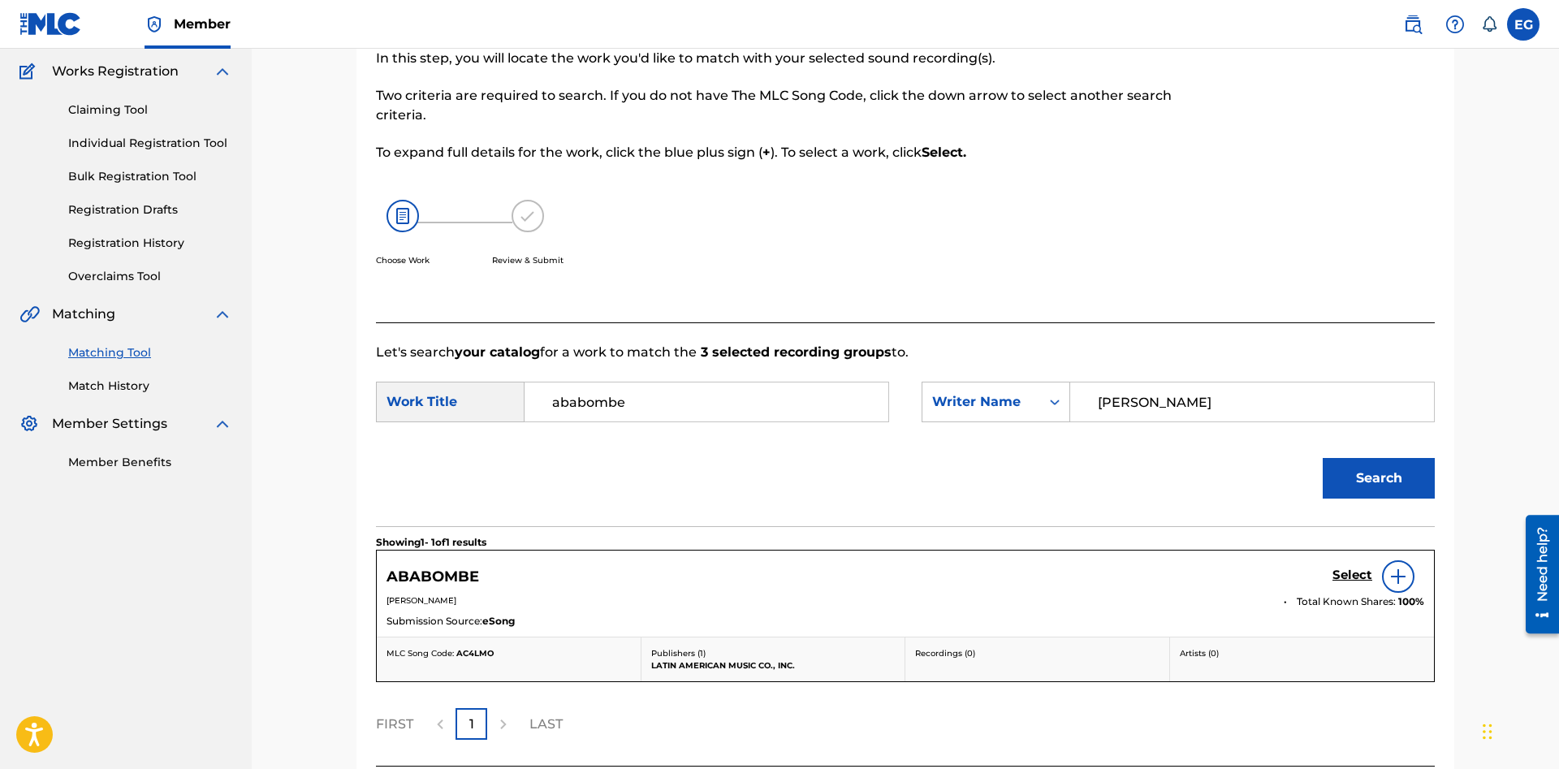
click at [1346, 567] on h5 "Select" at bounding box center [1352, 574] width 40 height 15
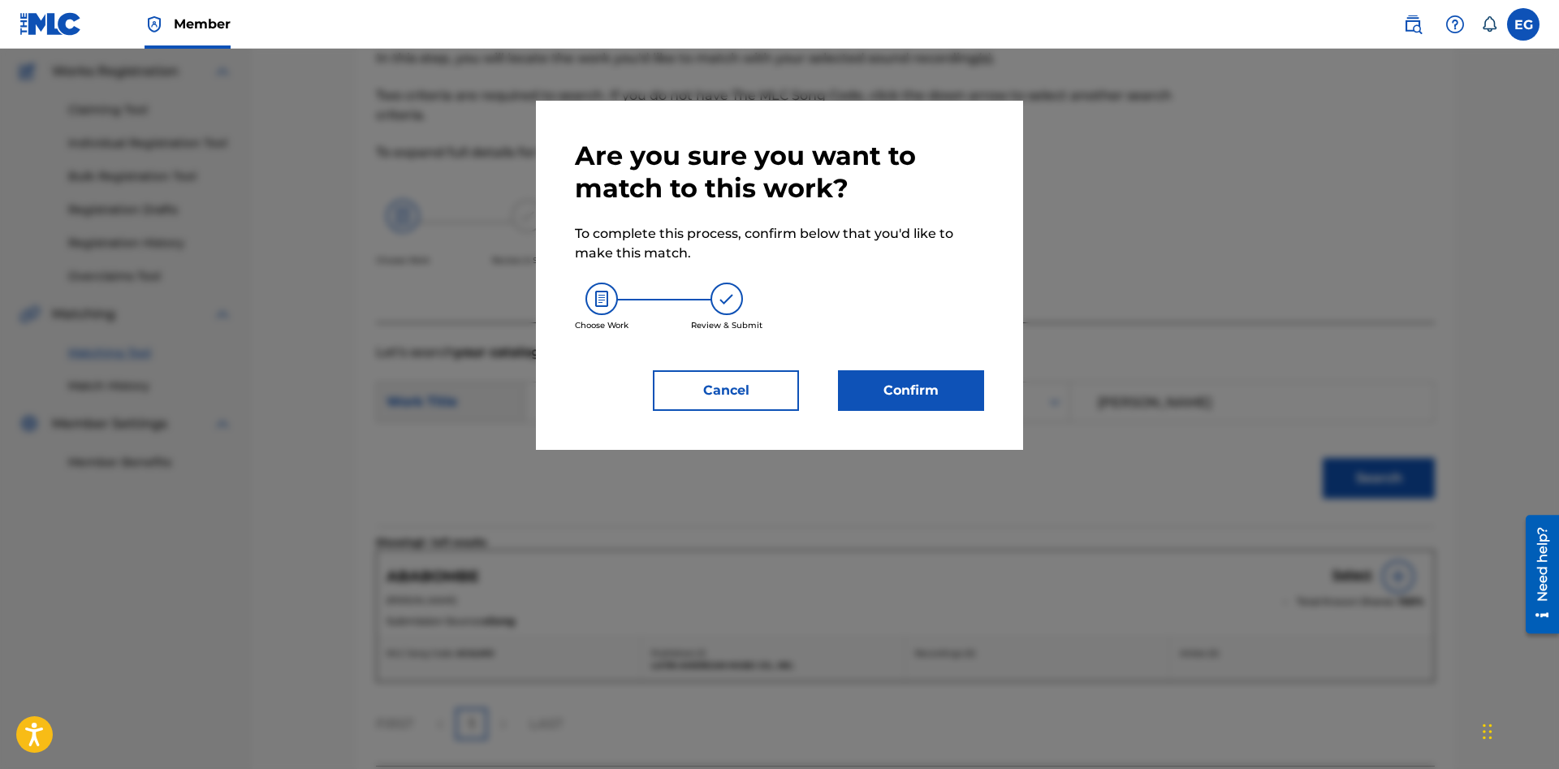
click at [836, 393] on div "Confirm" at bounding box center [901, 390] width 166 height 41
click at [866, 391] on button "Confirm" at bounding box center [911, 390] width 146 height 41
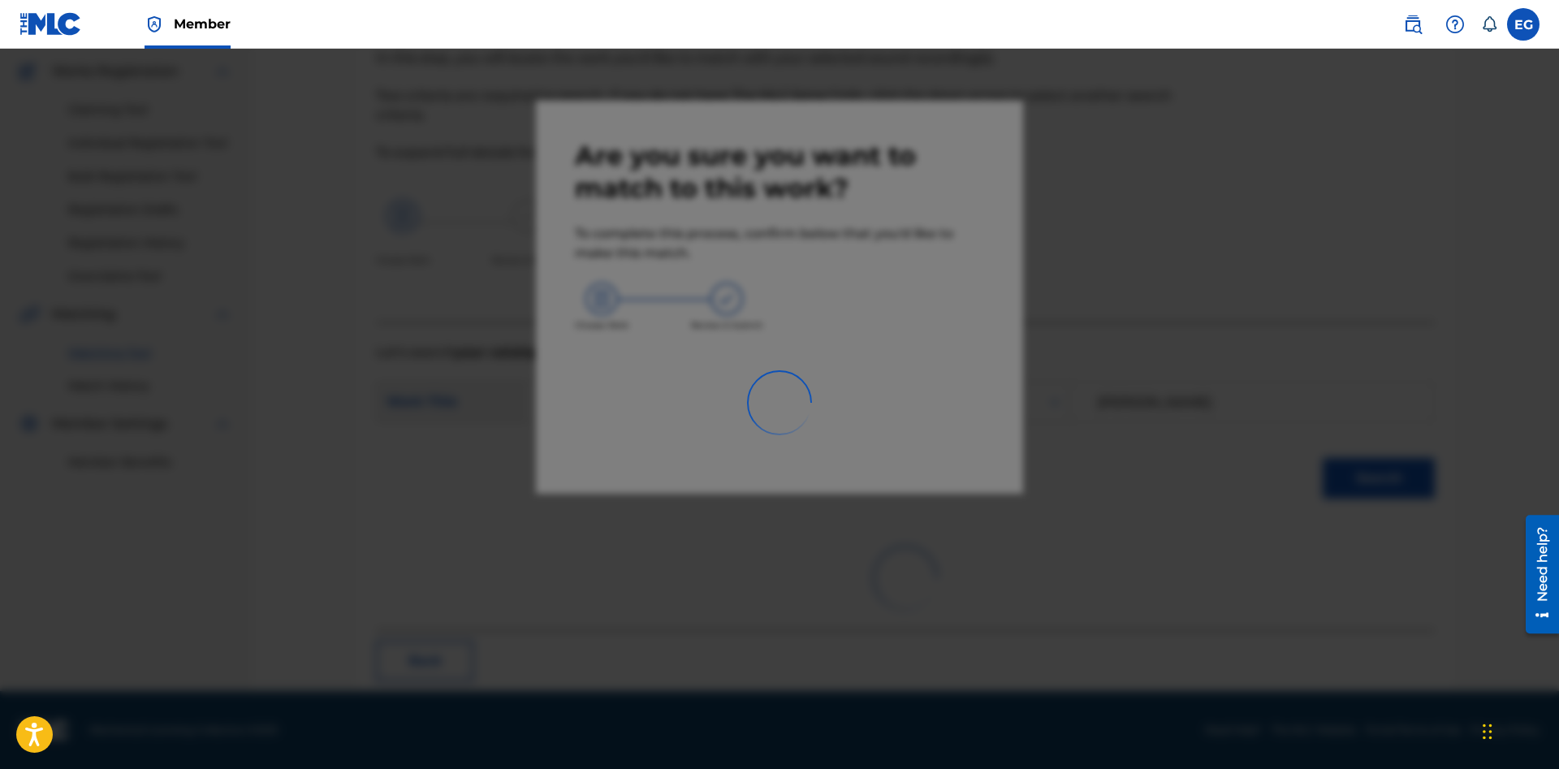
scroll to position [39, 0]
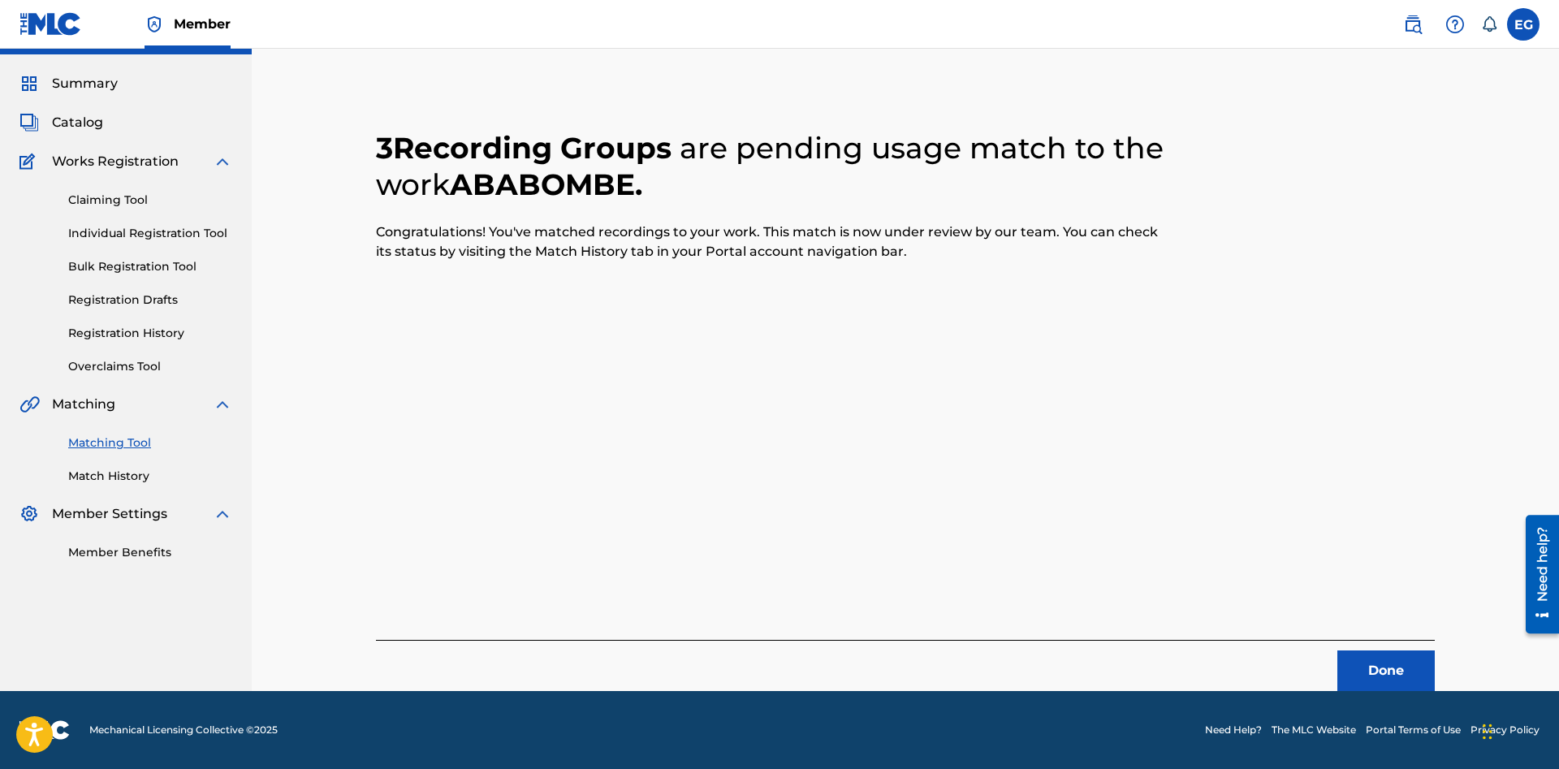
click at [1390, 679] on button "Done" at bounding box center [1385, 670] width 97 height 41
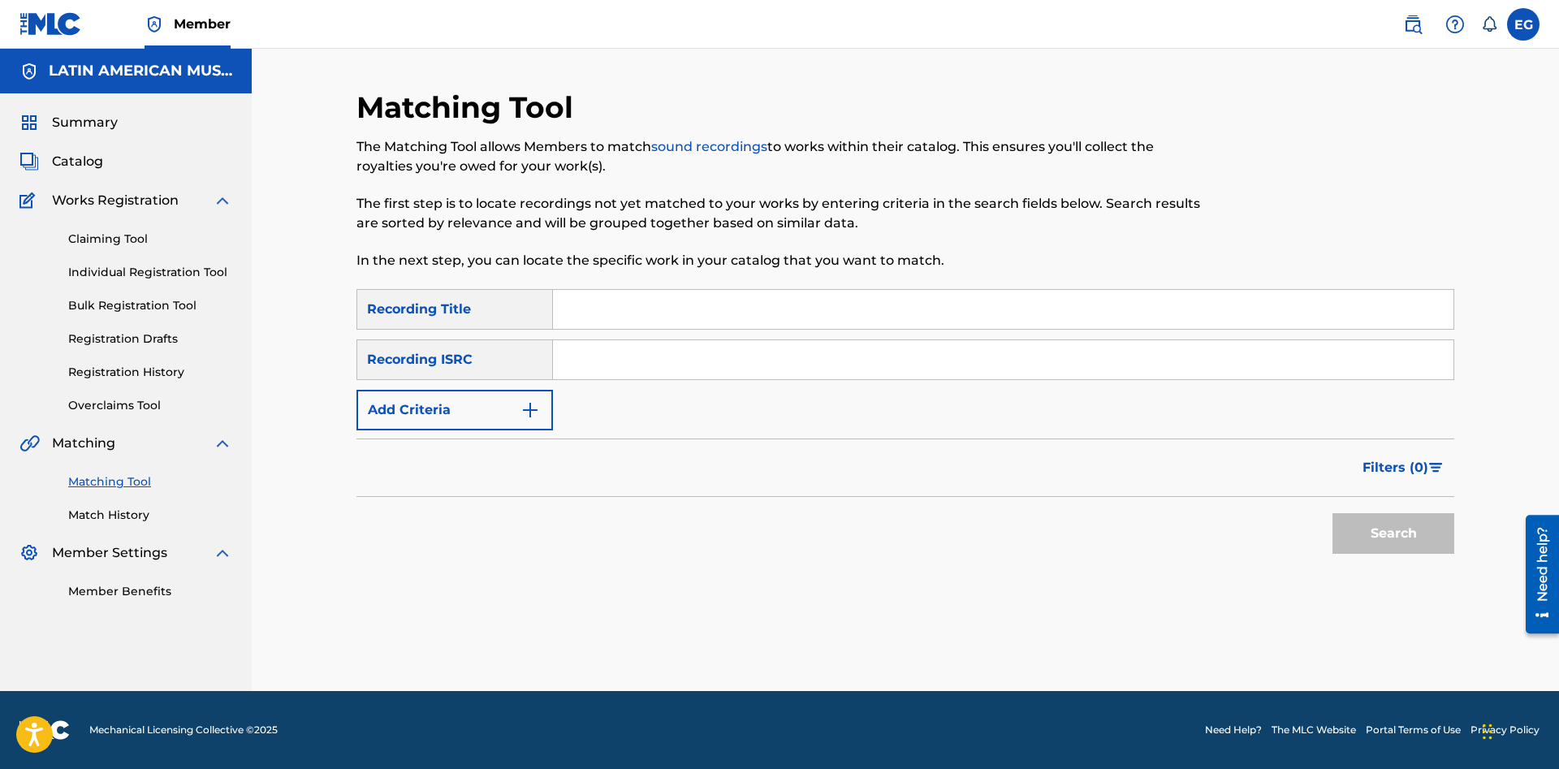
click at [1017, 280] on div "Matching Tool The Matching Tool allows Members to match sound recordings to wor…" at bounding box center [778, 189] width 845 height 200
click at [1017, 291] on input "Search Form" at bounding box center [1003, 309] width 900 height 39
click at [1332, 513] on button "Search" at bounding box center [1393, 533] width 122 height 41
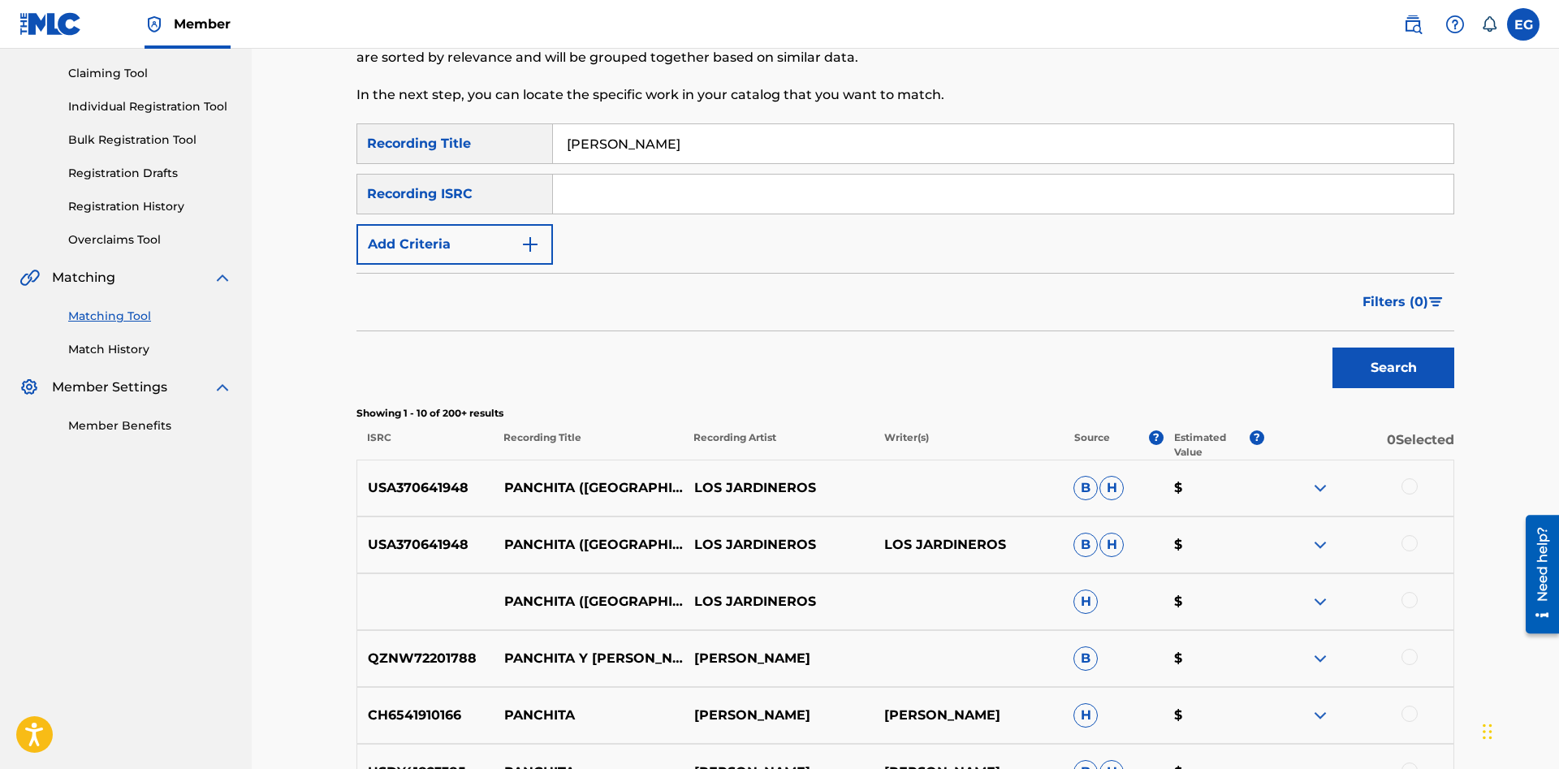
scroll to position [580, 0]
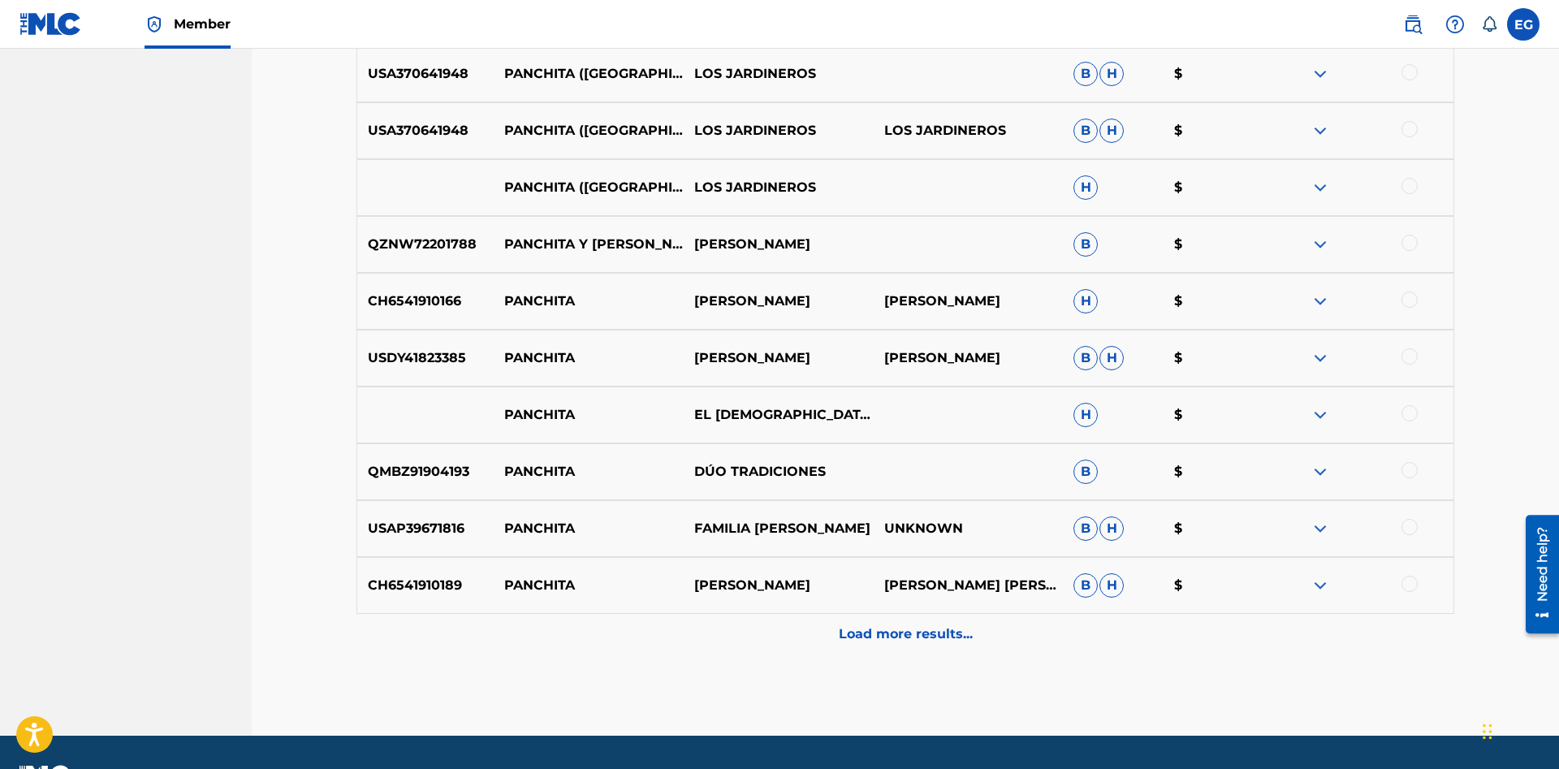
click at [864, 645] on div "Load more results..." at bounding box center [904, 634] width 1097 height 41
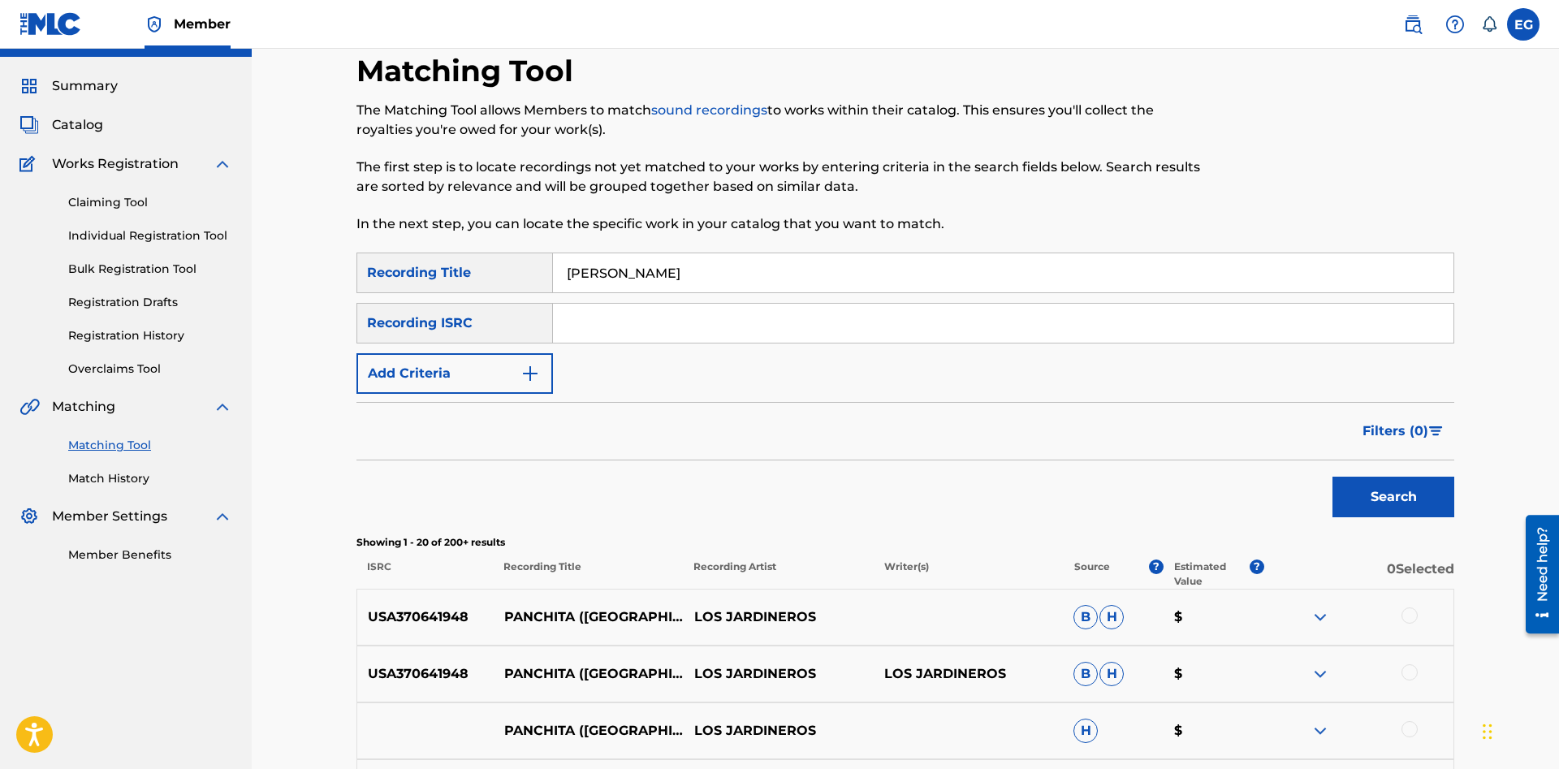
scroll to position [0, 0]
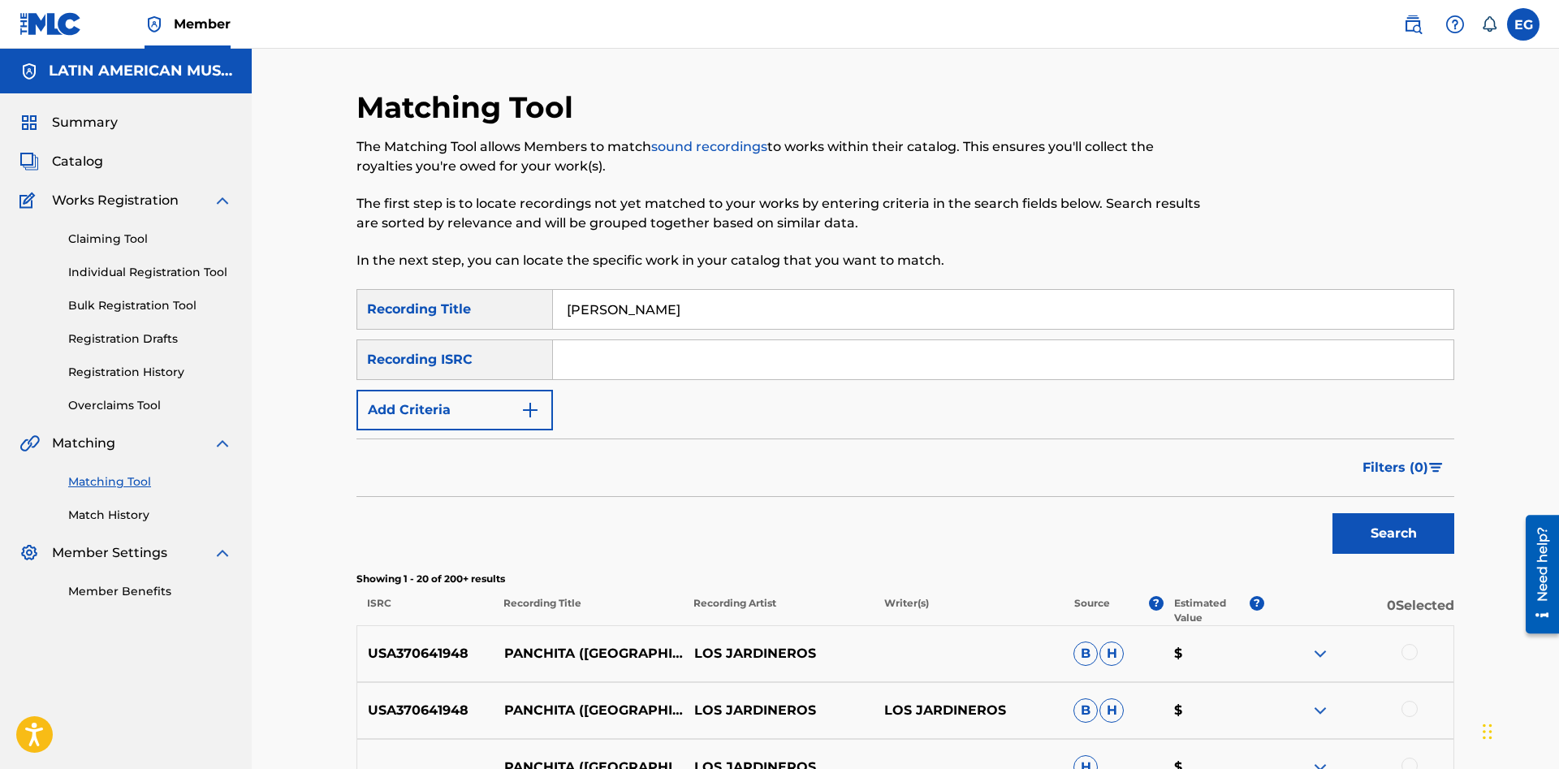
drag, startPoint x: 641, startPoint y: 304, endPoint x: 351, endPoint y: 313, distance: 290.8
click at [553, 313] on input "panchita y ramon" at bounding box center [1003, 309] width 900 height 39
drag, startPoint x: 636, startPoint y: 308, endPoint x: 390, endPoint y: 300, distance: 246.9
click at [553, 300] on input "que poco" at bounding box center [1003, 309] width 900 height 39
type input "ya se escucha la plena"
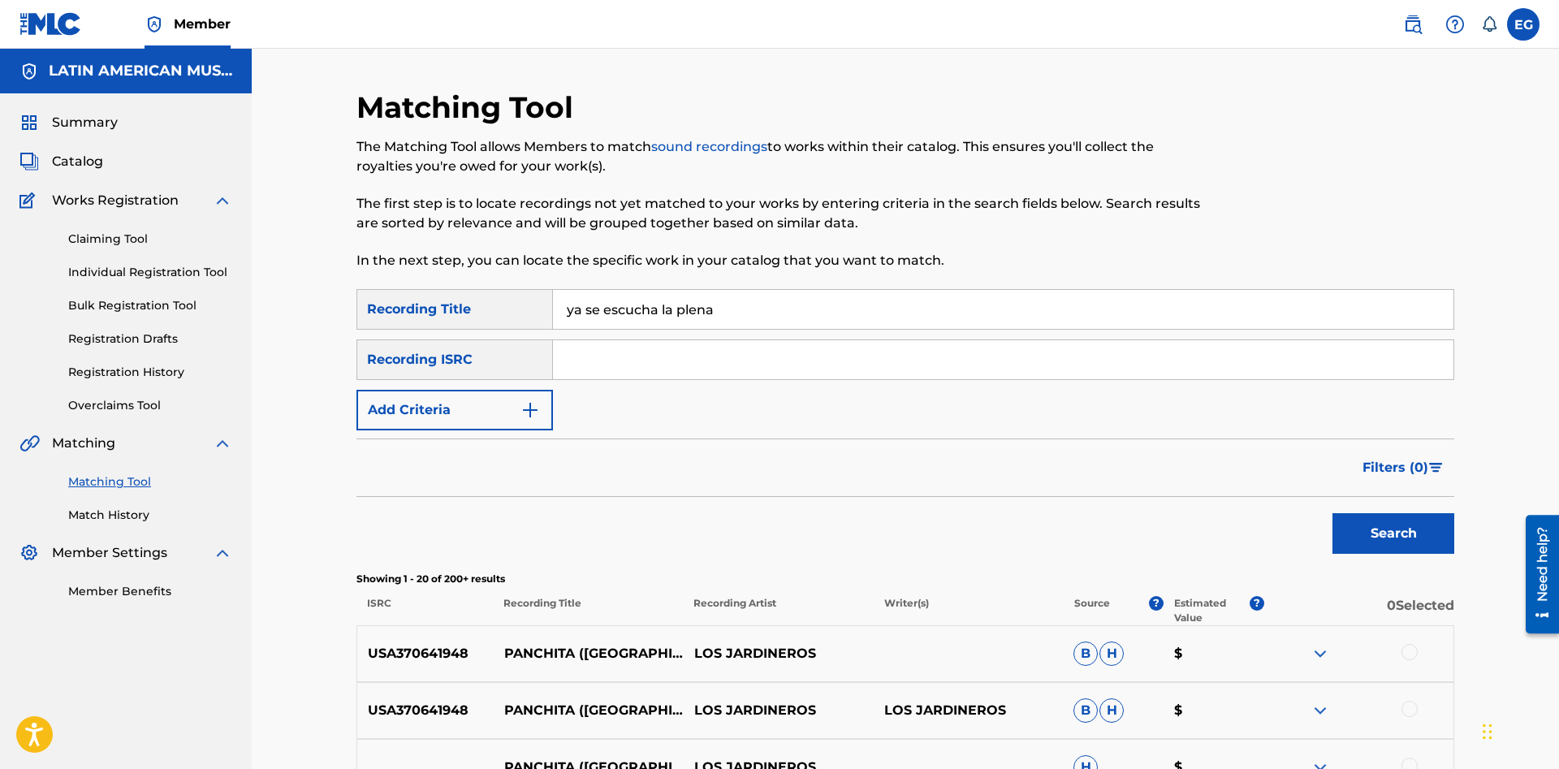
click at [1425, 550] on button "Search" at bounding box center [1393, 533] width 122 height 41
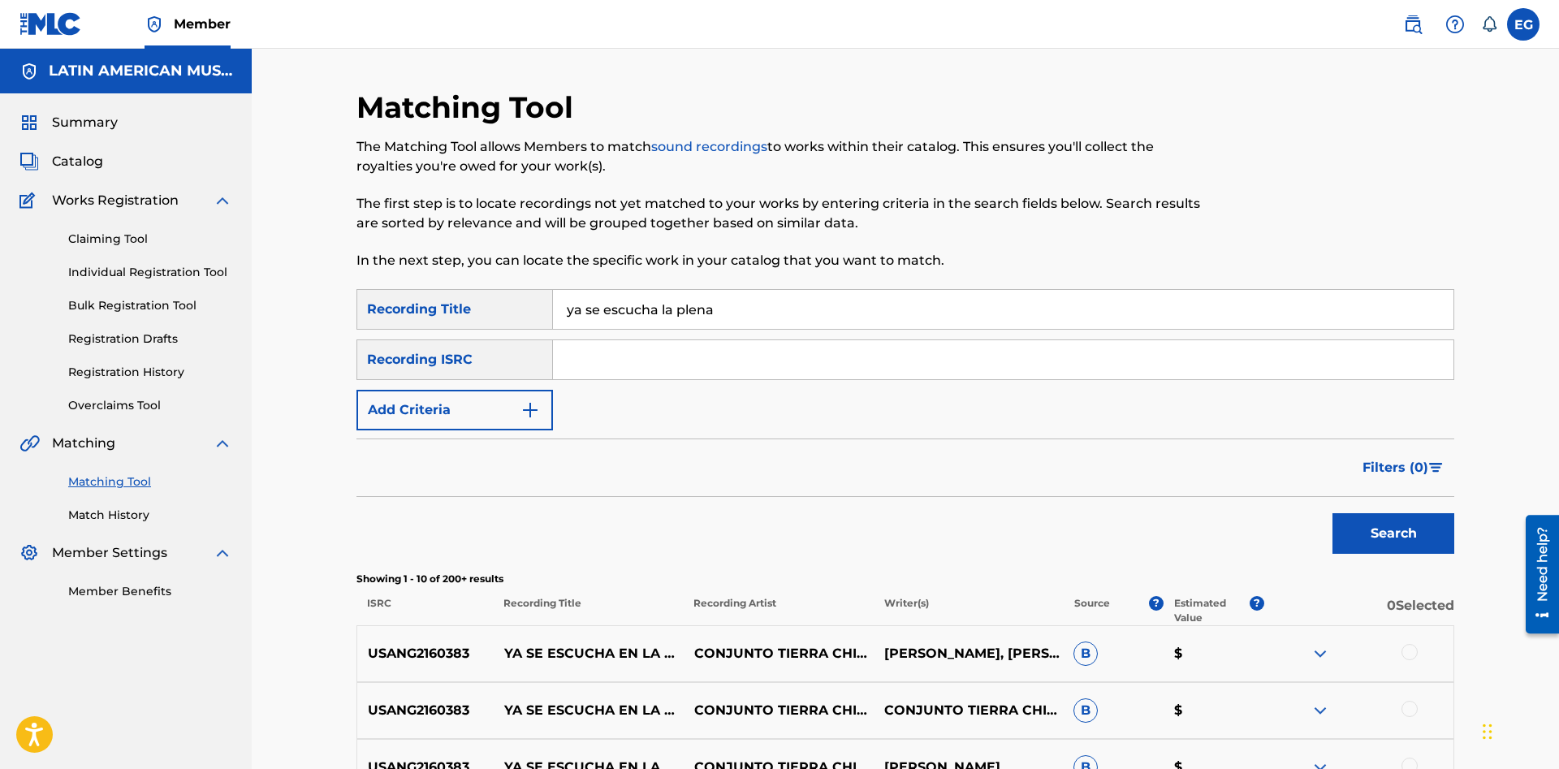
click at [804, 295] on input "ya se escucha la plena" at bounding box center [1003, 309] width 900 height 39
drag, startPoint x: 722, startPoint y: 303, endPoint x: 489, endPoint y: 328, distance: 235.1
click at [553, 328] on input "ya se escucha la plena" at bounding box center [1003, 309] width 900 height 39
click at [529, 403] on img "Search Form" at bounding box center [529, 409] width 19 height 19
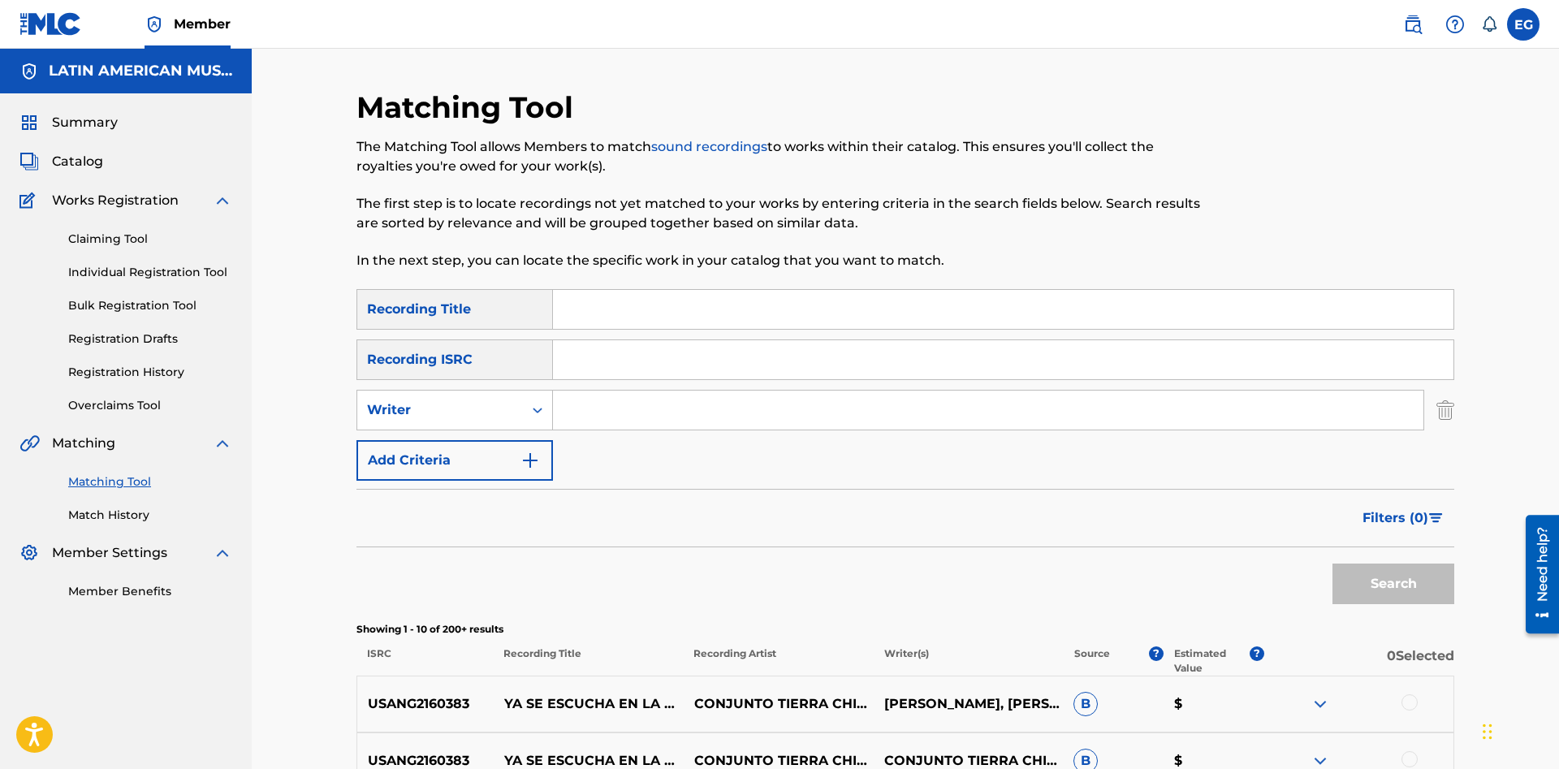
click at [590, 402] on input "Search Form" at bounding box center [988, 409] width 870 height 39
type input "hector tovar"
click at [1332, 563] on button "Search" at bounding box center [1393, 583] width 122 height 41
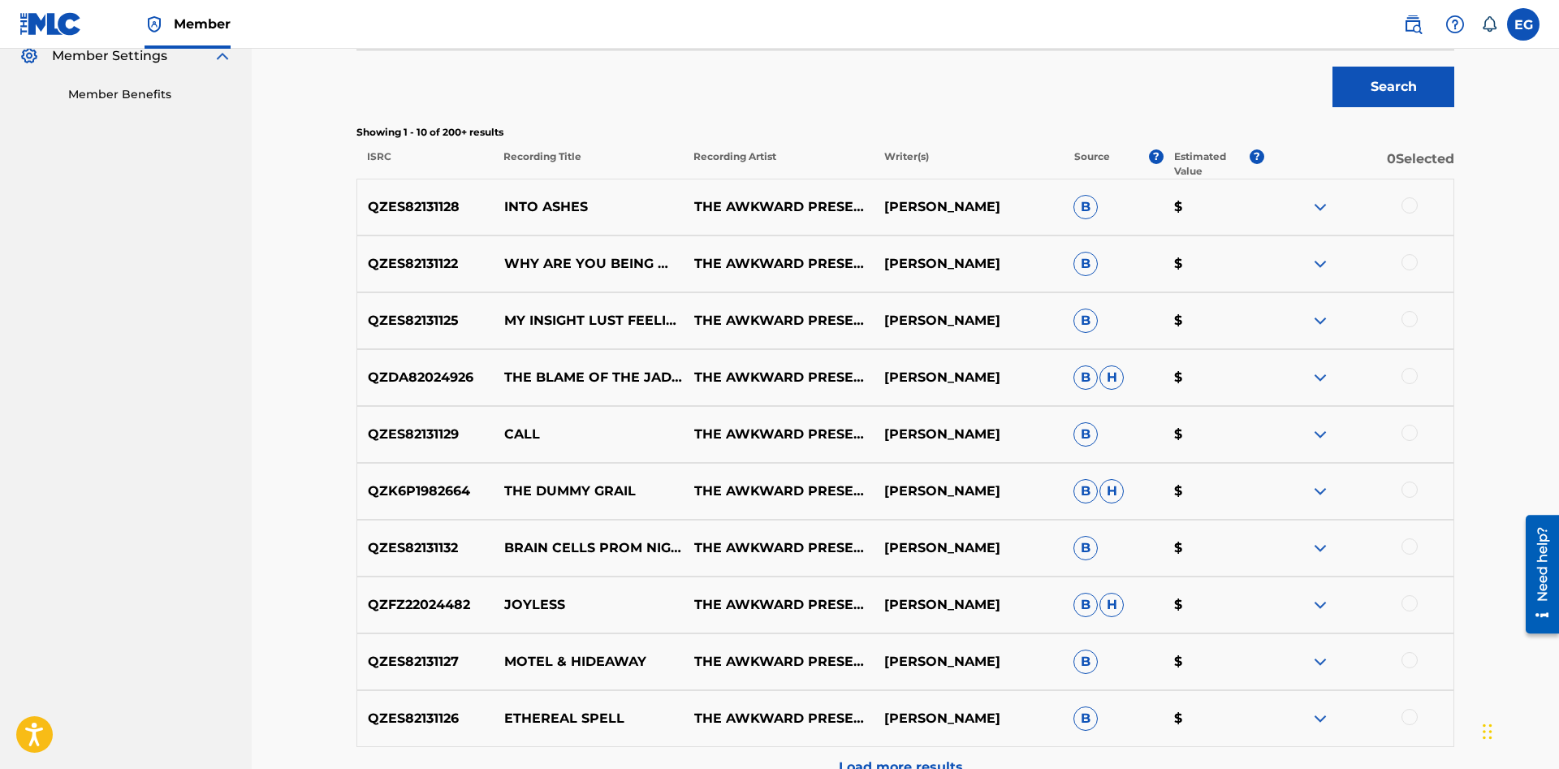
scroll to position [675, 0]
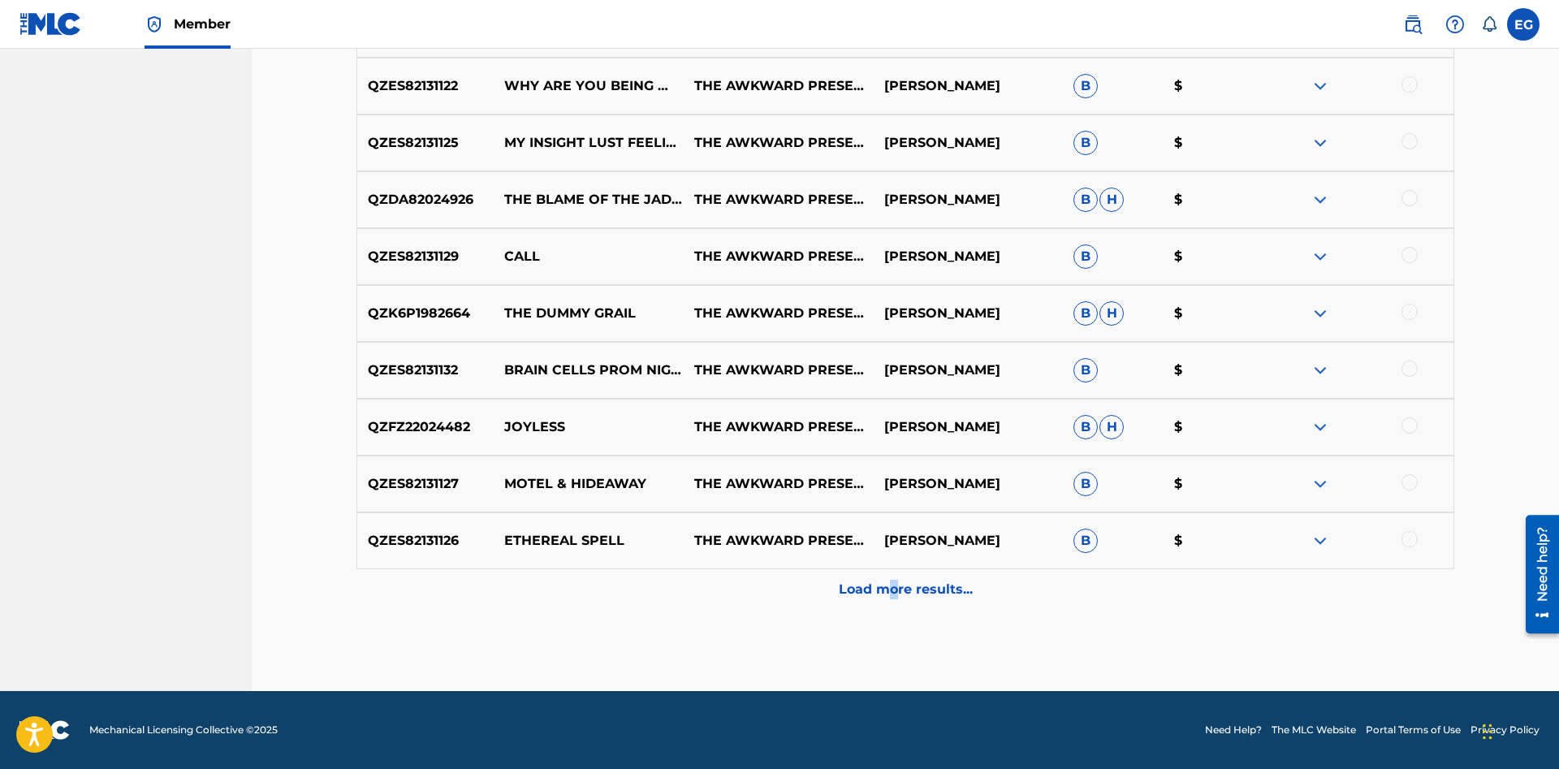
click at [891, 595] on p "Load more results..." at bounding box center [906, 589] width 134 height 19
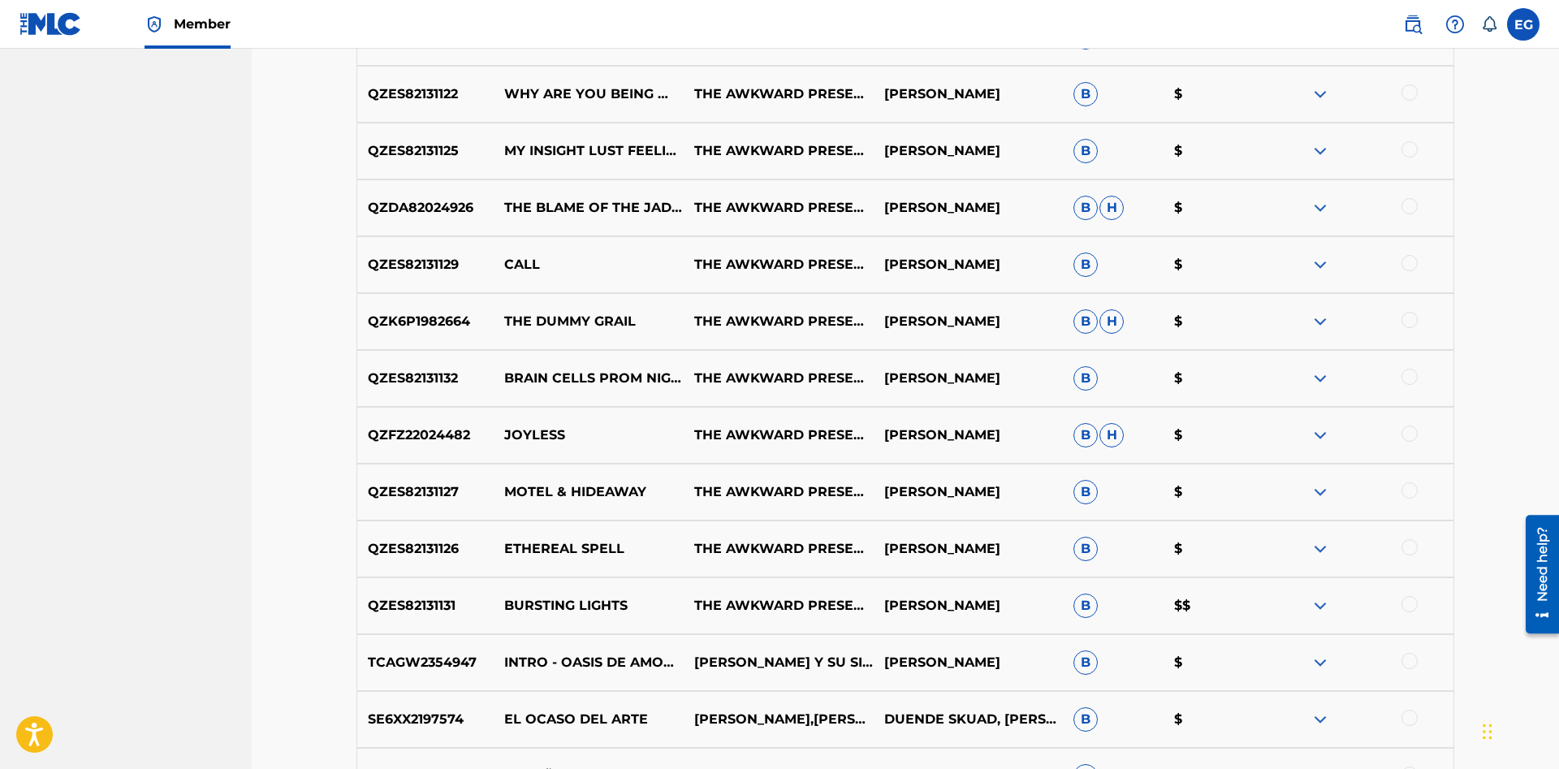
scroll to position [1080, 0]
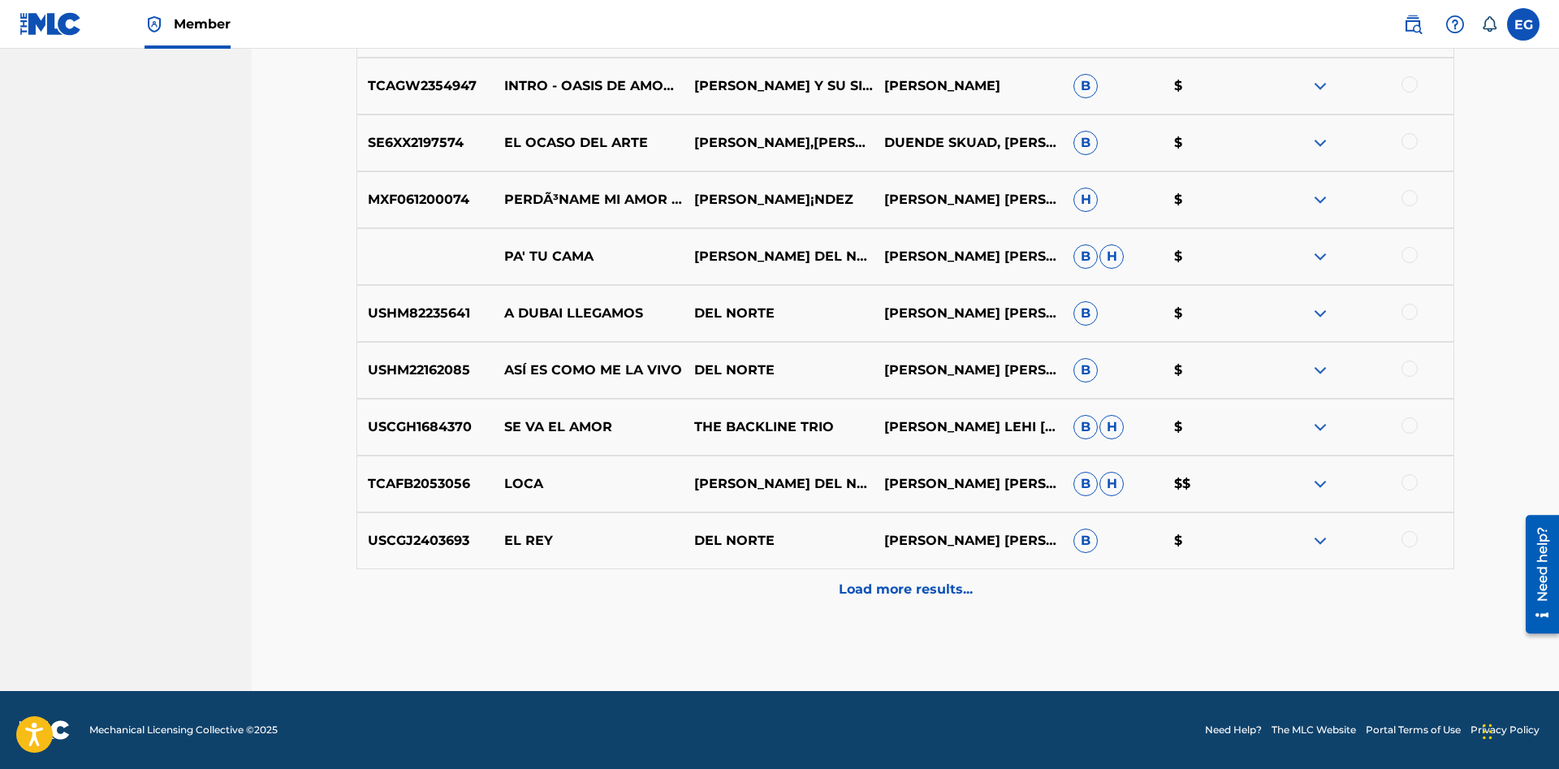
click at [887, 587] on p "Load more results..." at bounding box center [906, 589] width 134 height 19
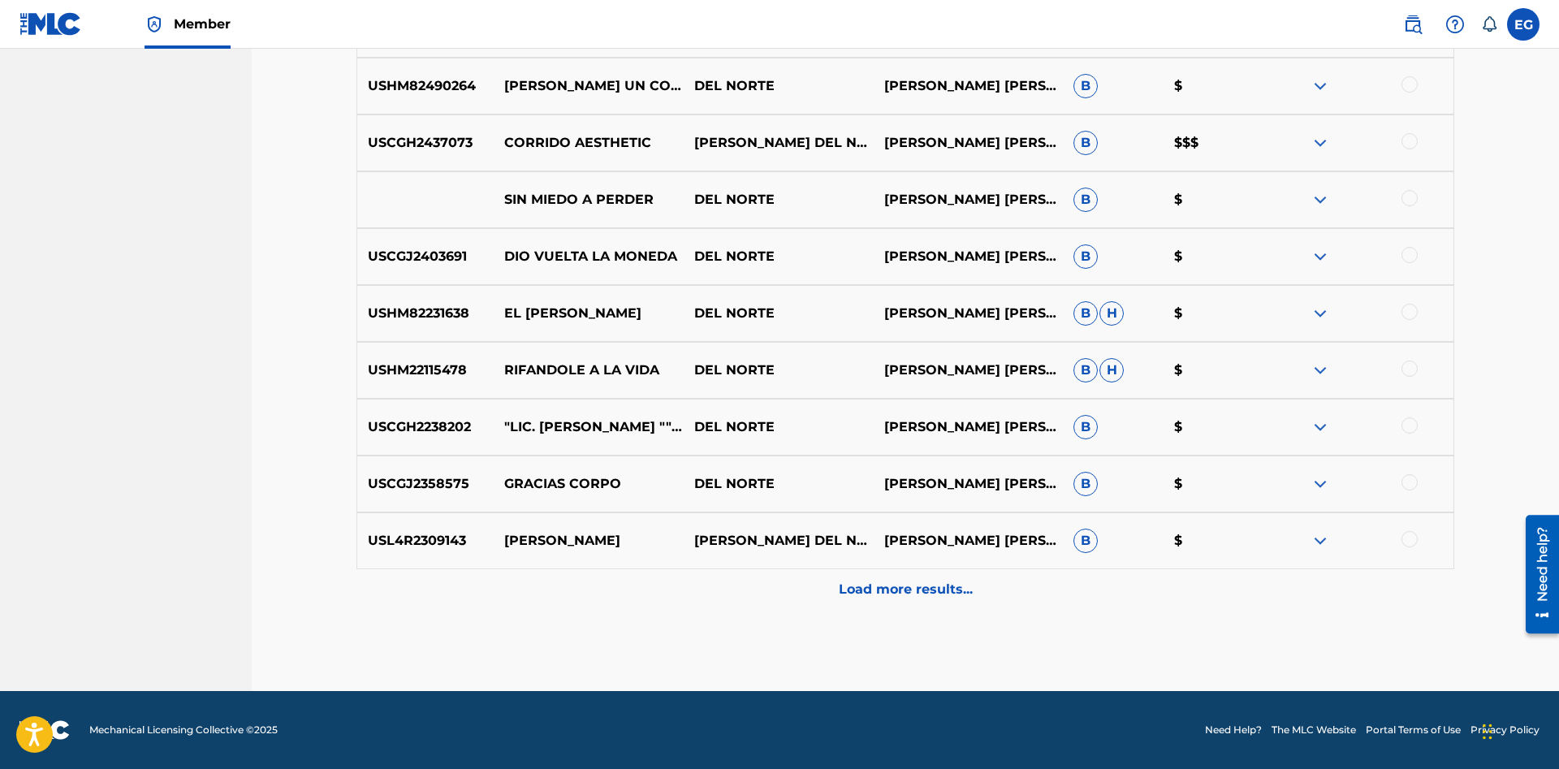
click at [918, 592] on p "Load more results..." at bounding box center [906, 589] width 134 height 19
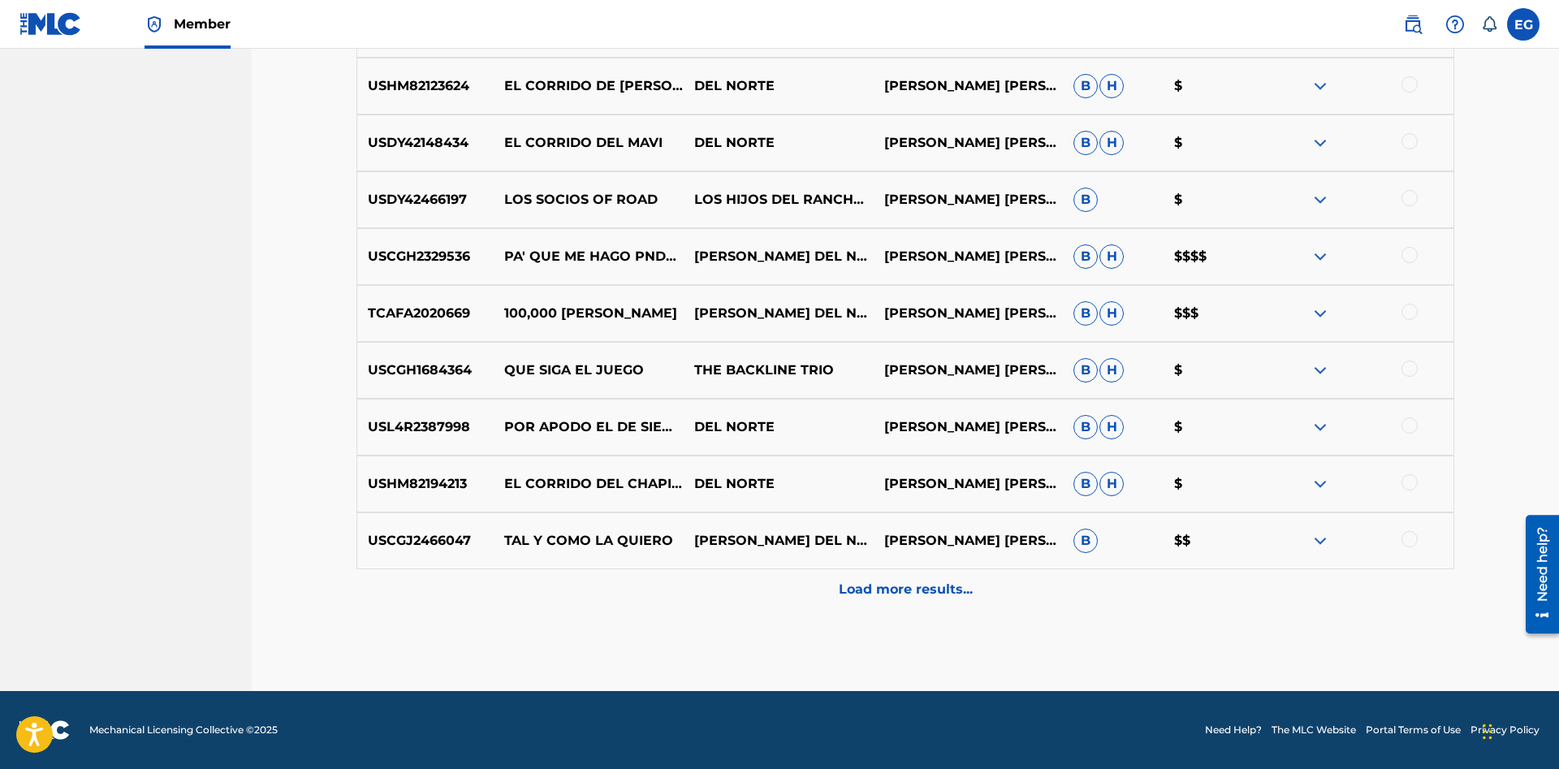
click at [928, 587] on p "Load more results..." at bounding box center [906, 589] width 134 height 19
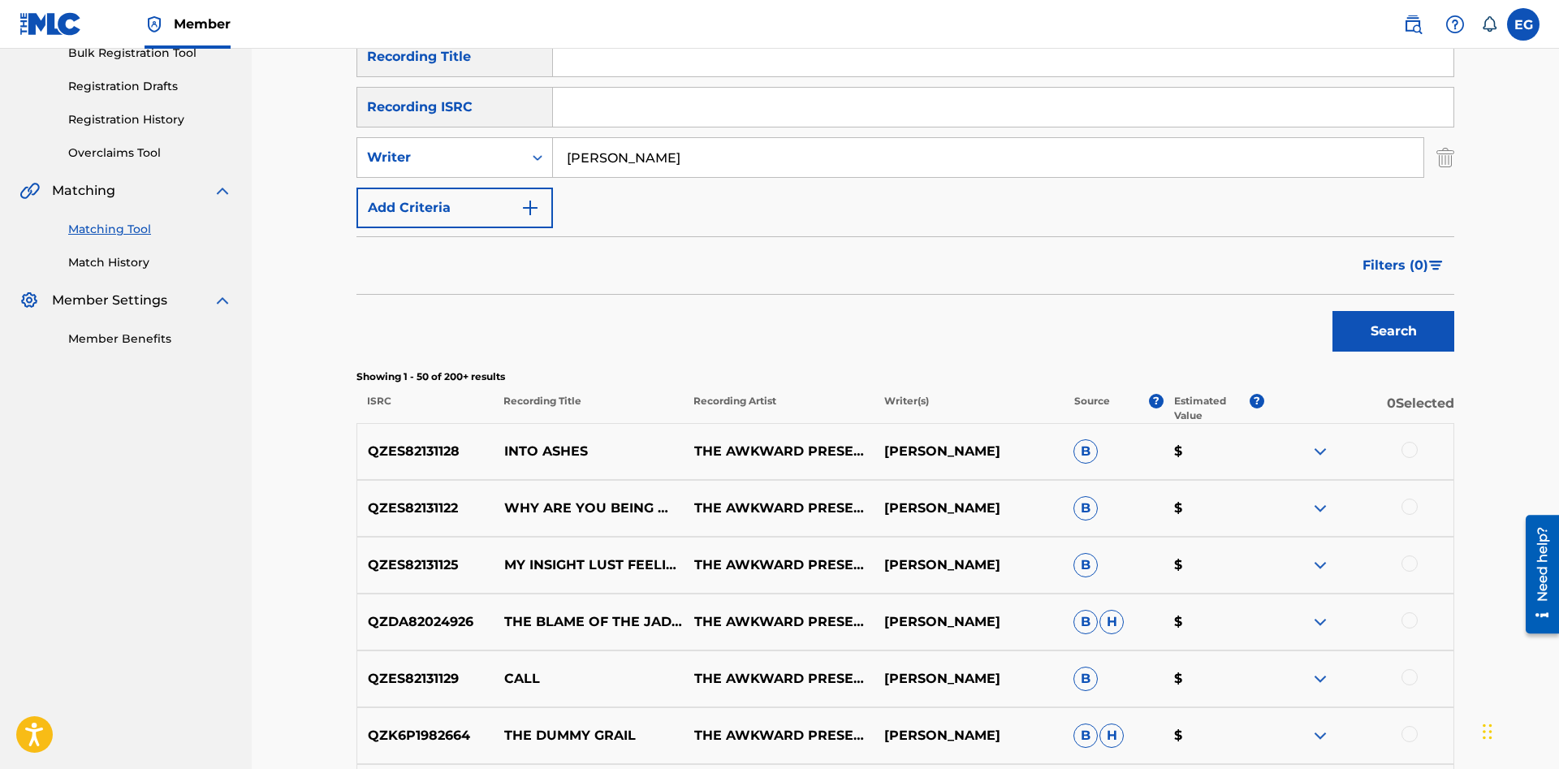
scroll to position [749, 0]
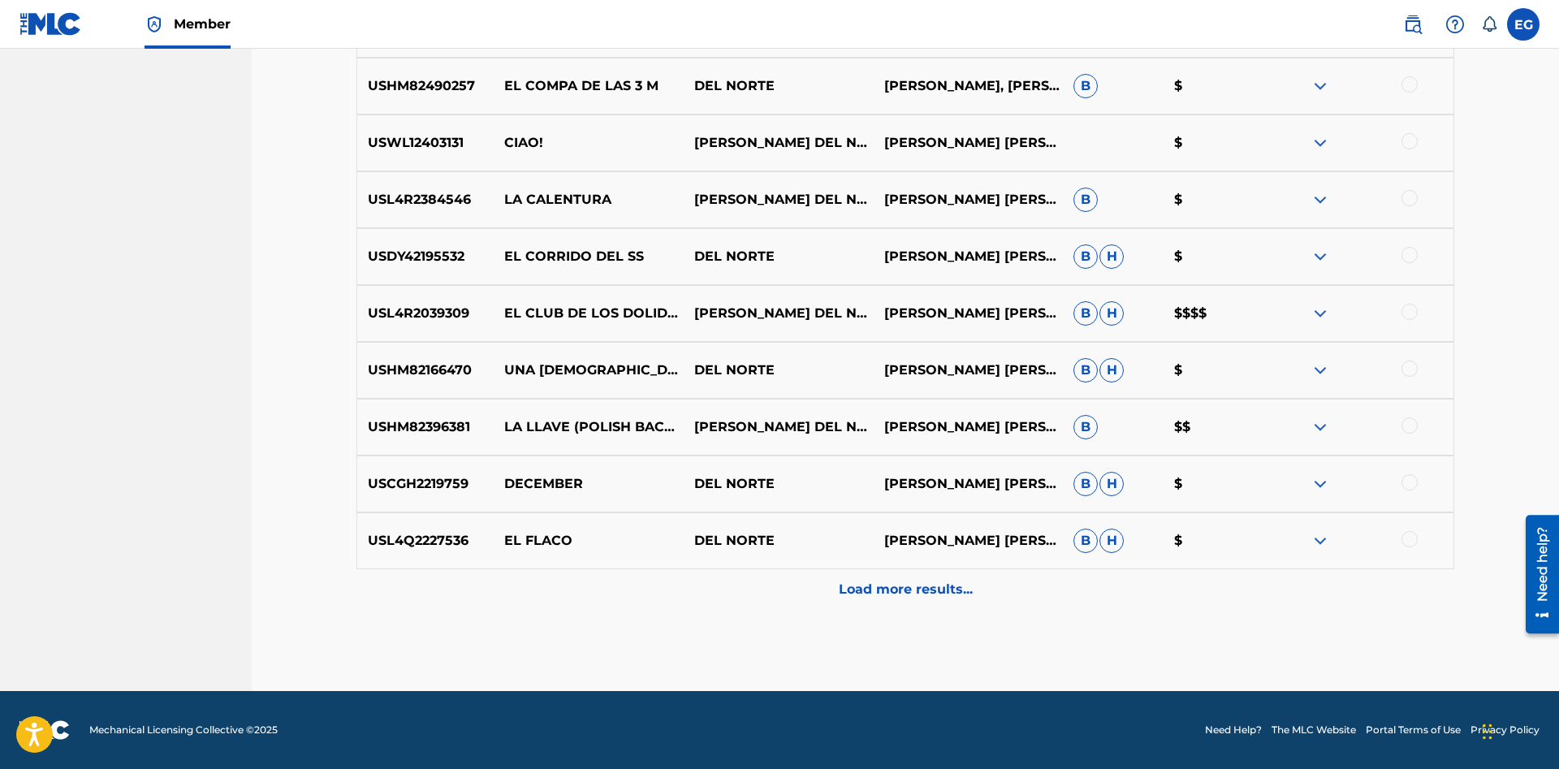
click at [886, 575] on div "Load more results..." at bounding box center [904, 589] width 1097 height 41
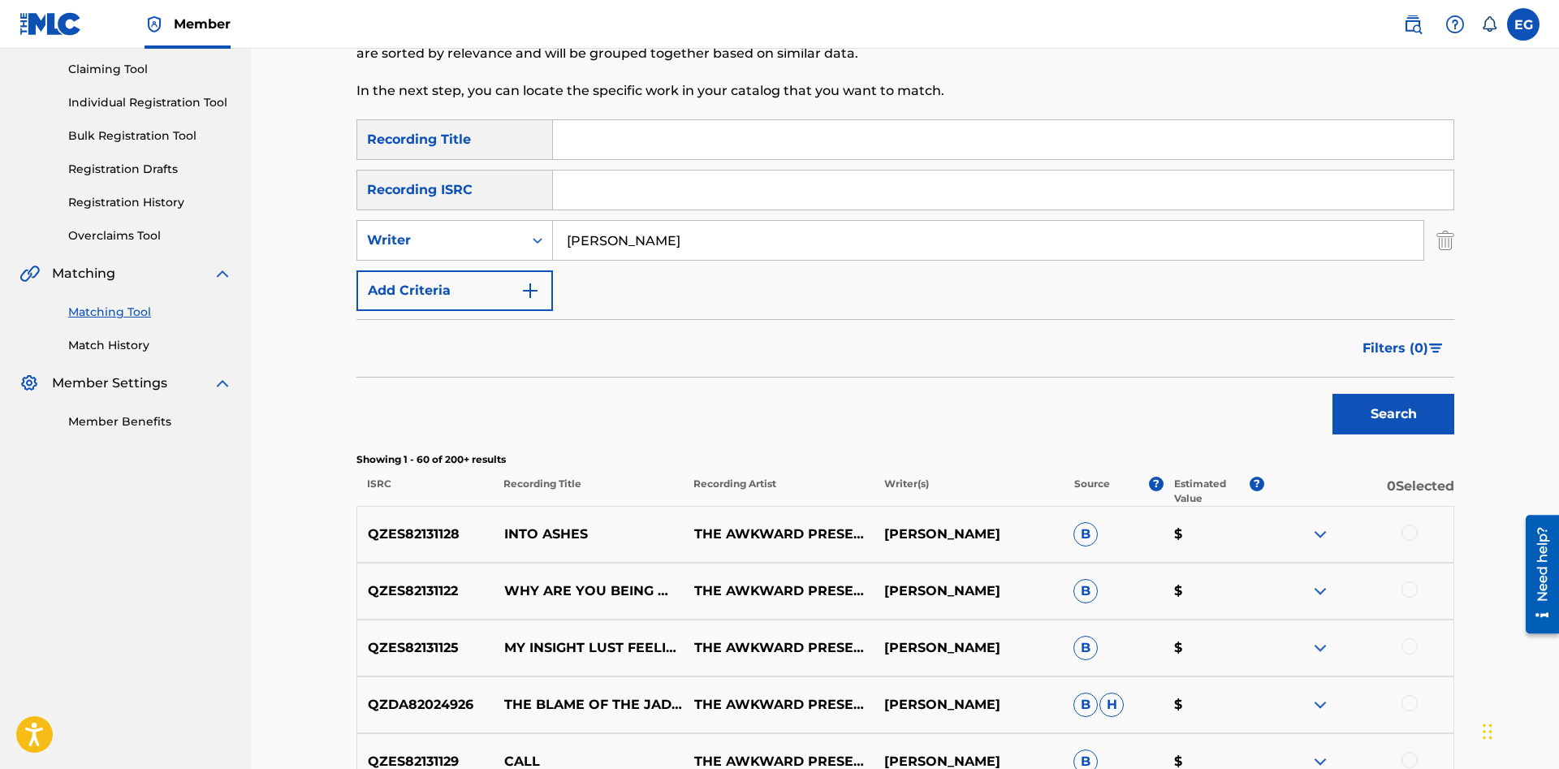
scroll to position [418, 0]
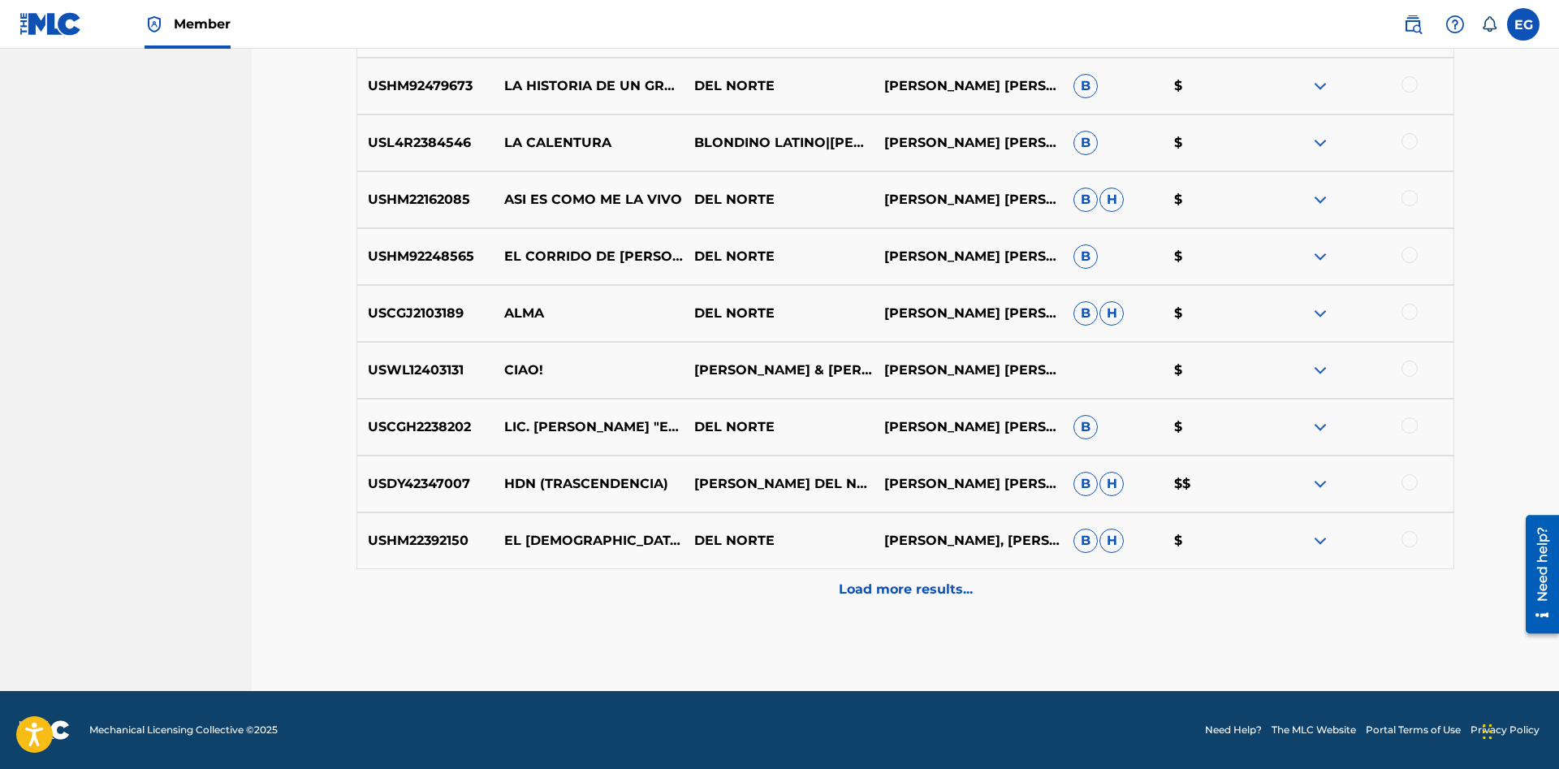
click at [874, 605] on div "Load more results..." at bounding box center [904, 589] width 1097 height 41
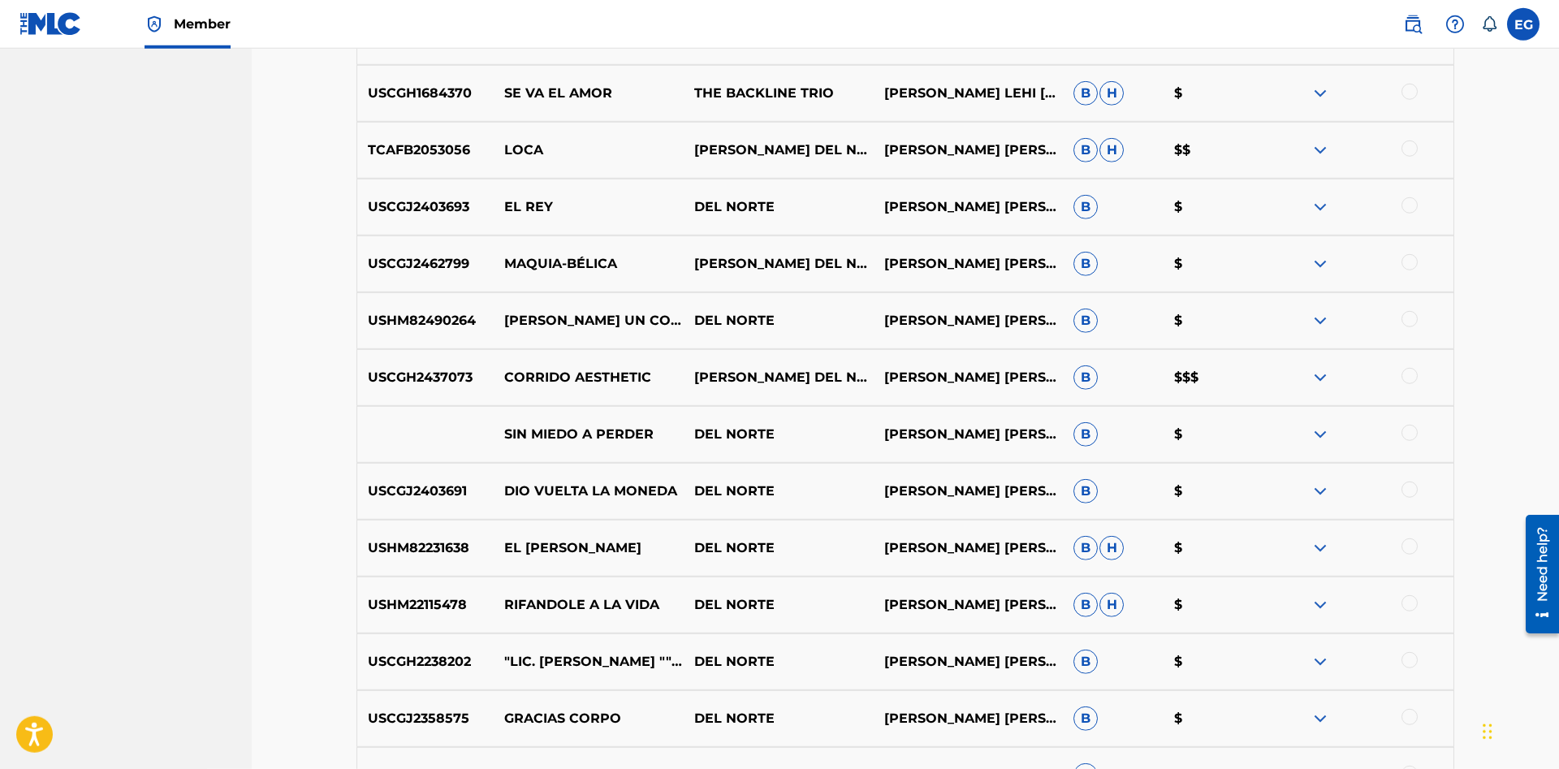
scroll to position [0, 0]
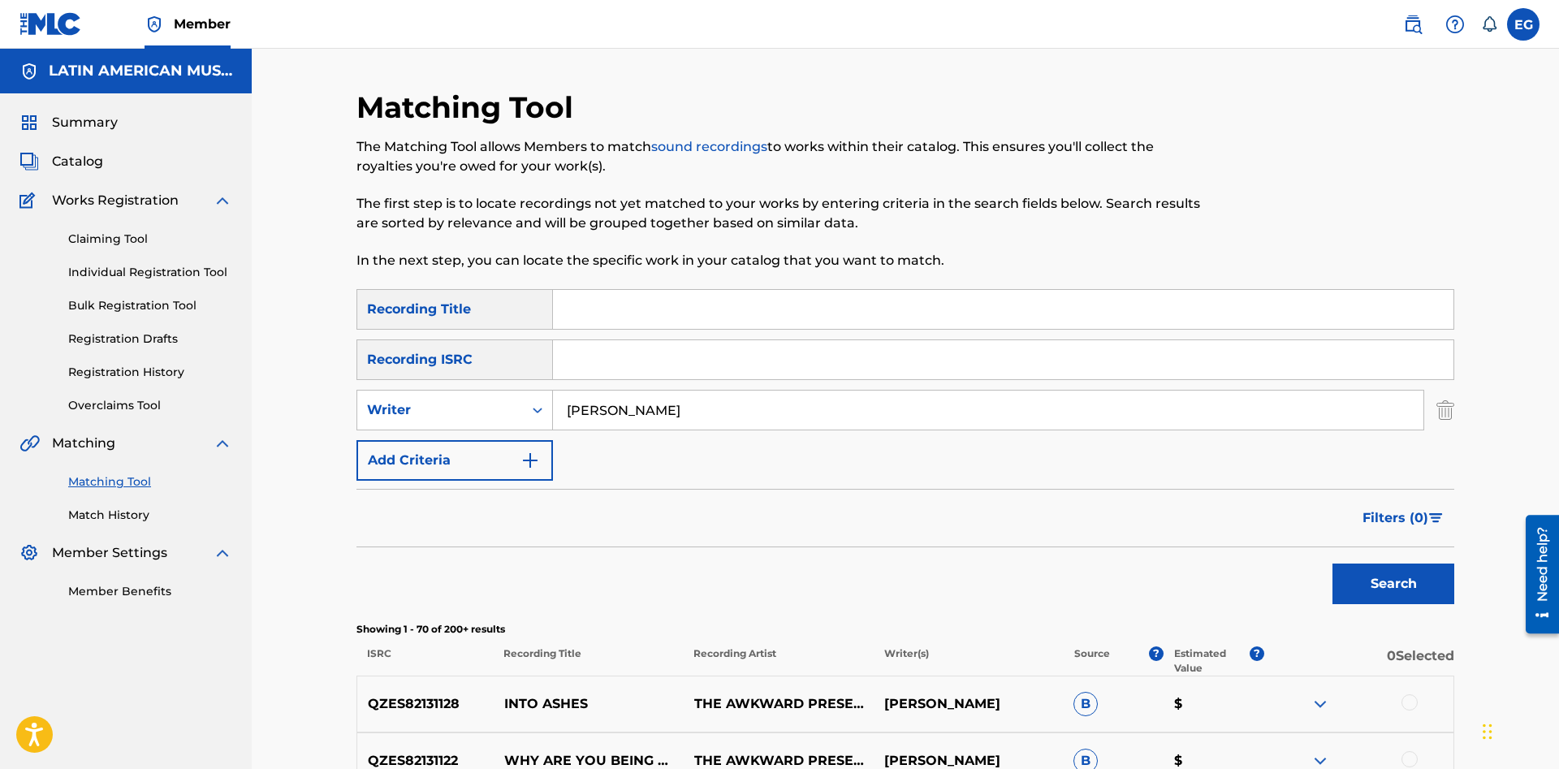
click at [843, 309] on input "Search Form" at bounding box center [1003, 309] width 900 height 39
drag, startPoint x: 829, startPoint y: 314, endPoint x: 849, endPoint y: 332, distance: 27.0
click at [829, 313] on input "Search Form" at bounding box center [1003, 309] width 900 height 39
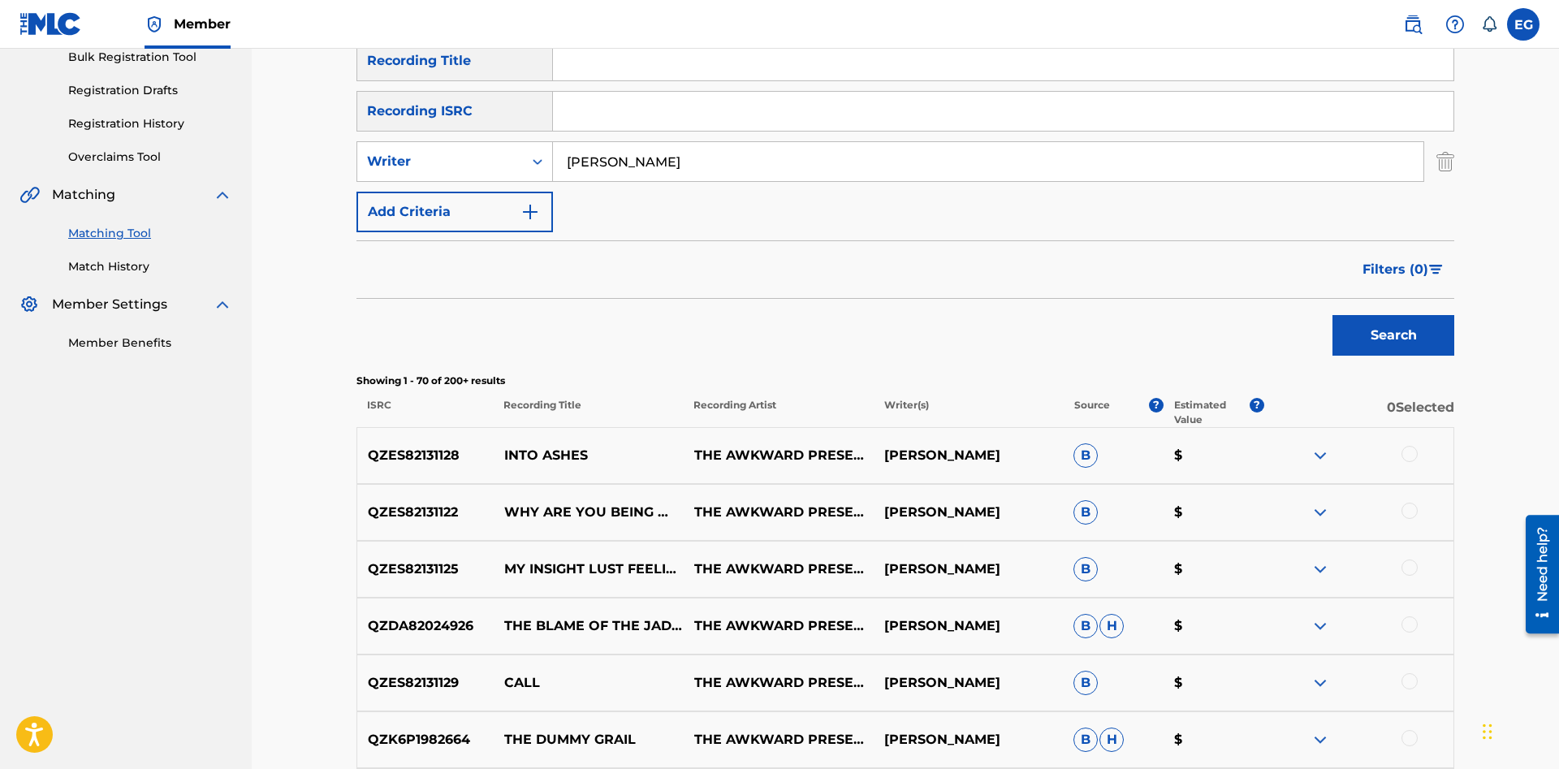
click at [802, 67] on input "Search Form" at bounding box center [1003, 60] width 900 height 39
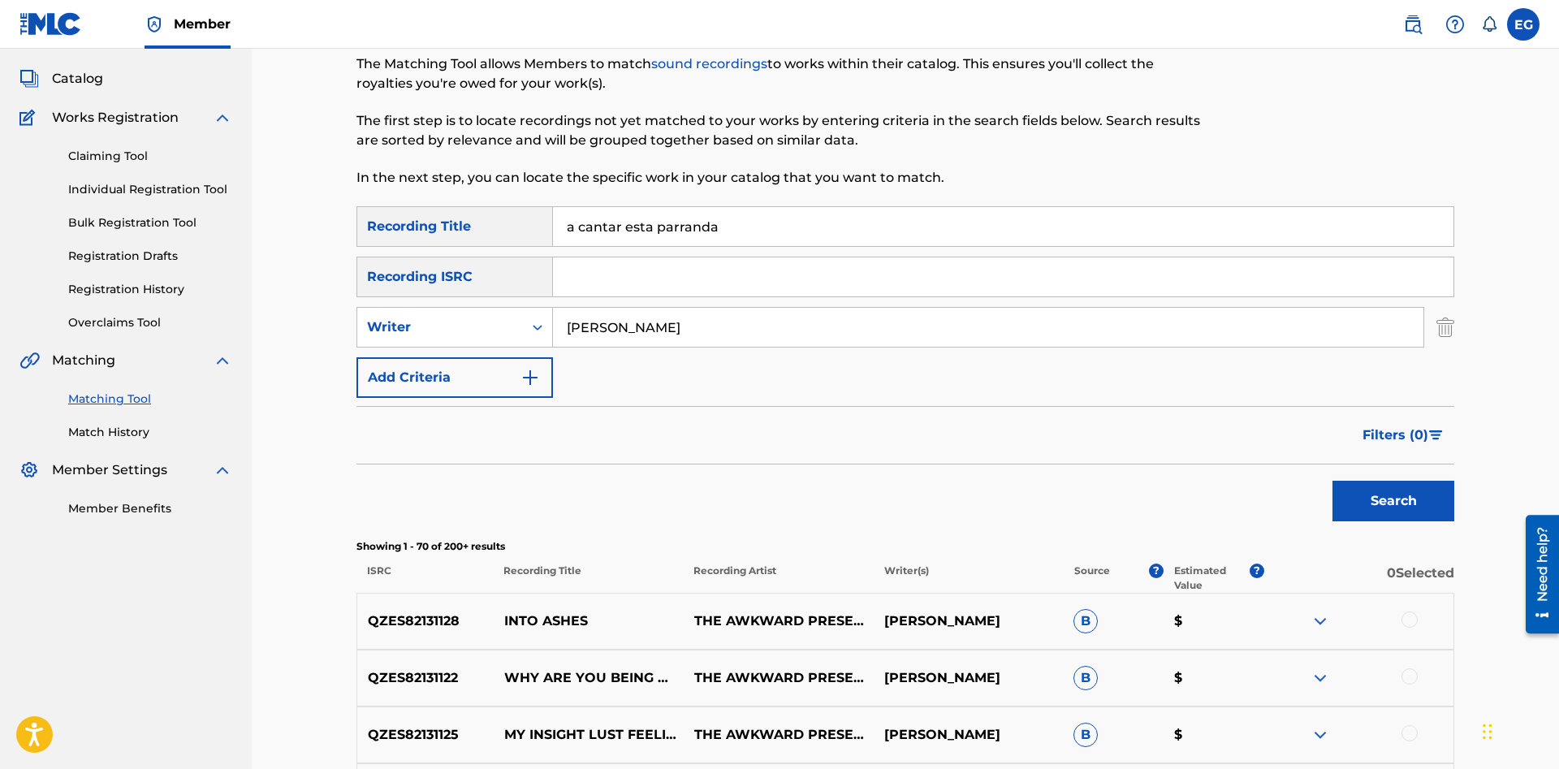
type input "a cantar esta parranda"
click at [1332, 481] on button "Search" at bounding box center [1393, 501] width 122 height 41
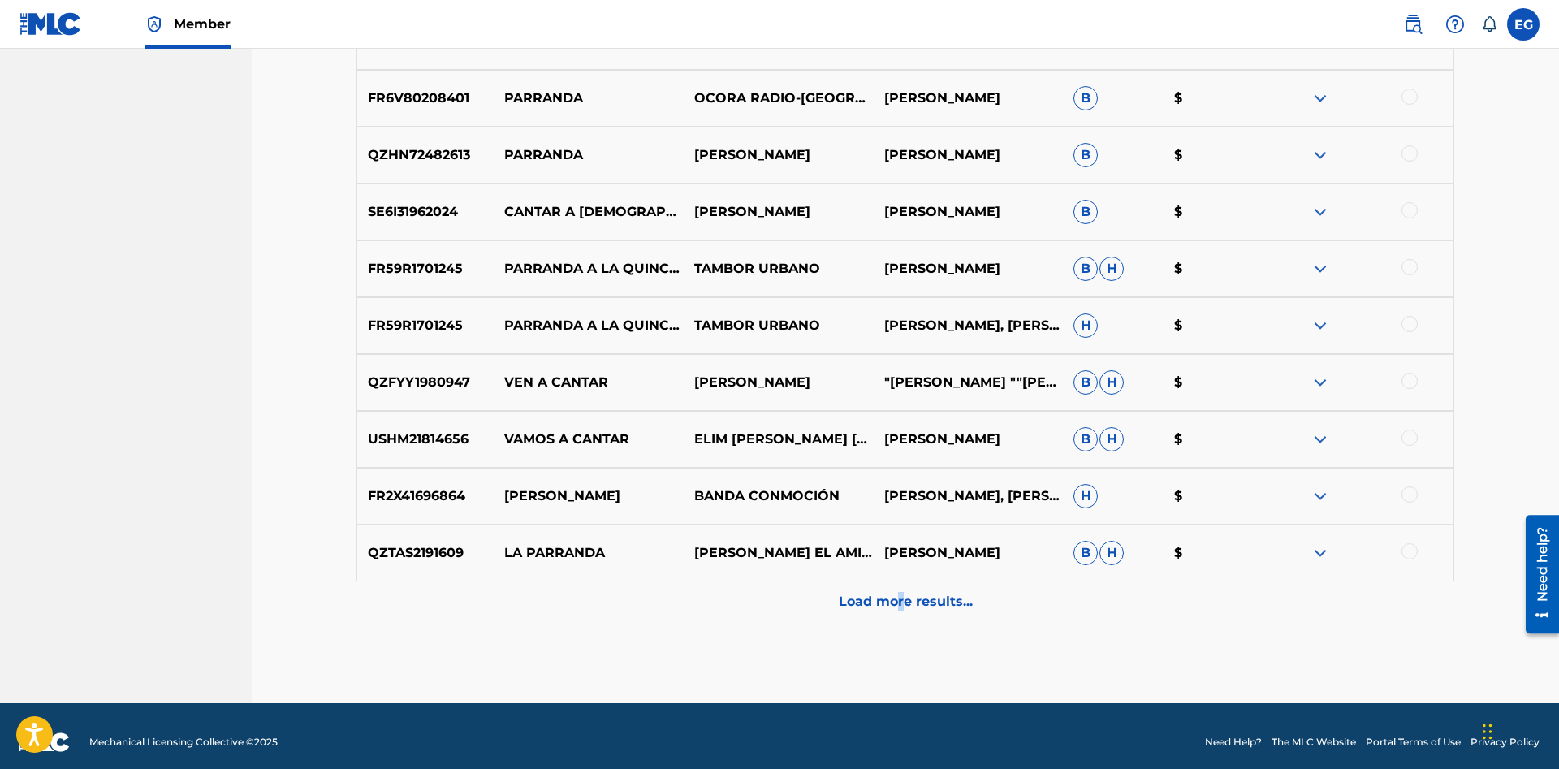
click at [898, 602] on p "Load more results..." at bounding box center [906, 601] width 134 height 19
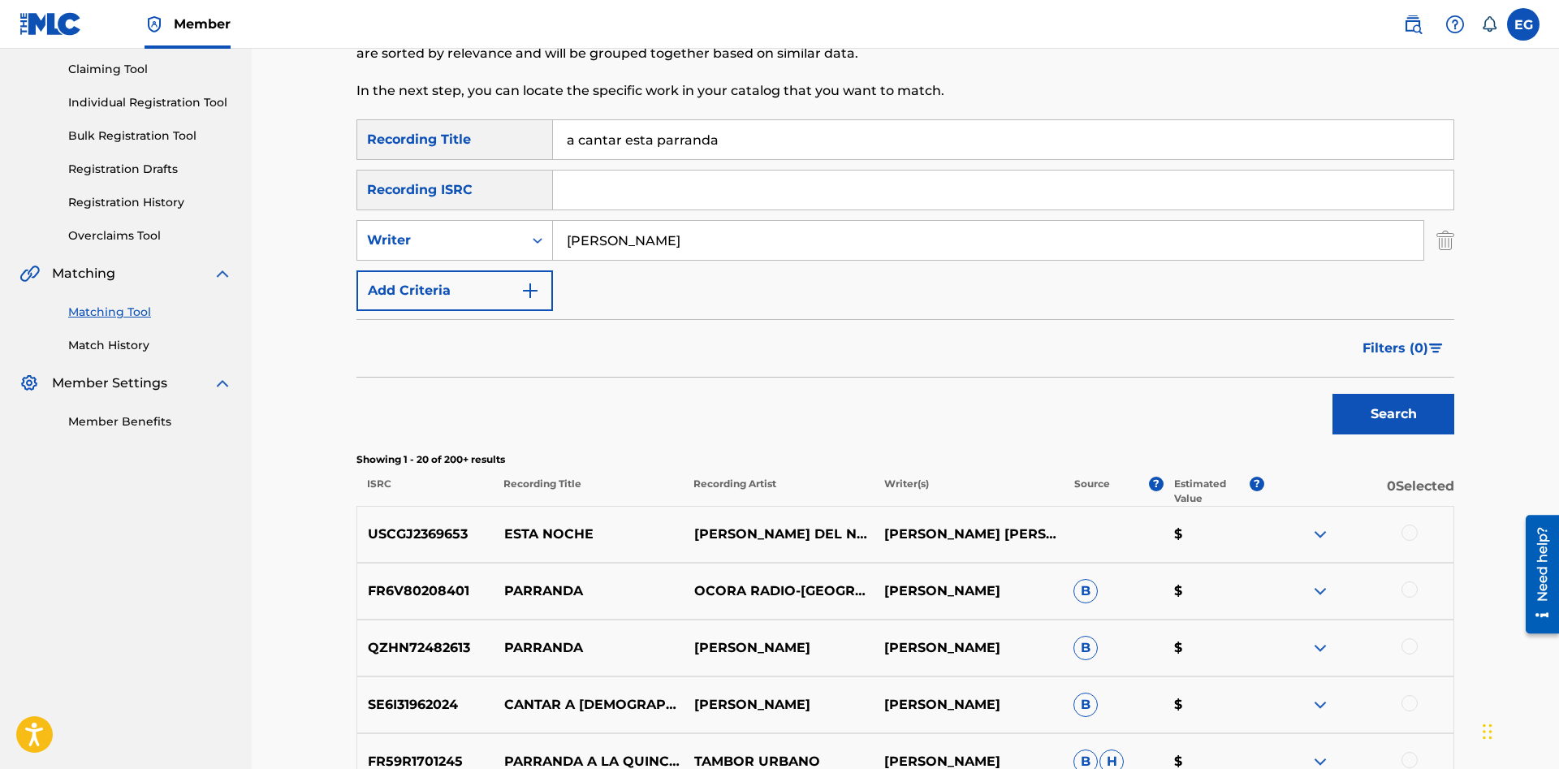
scroll to position [0, 0]
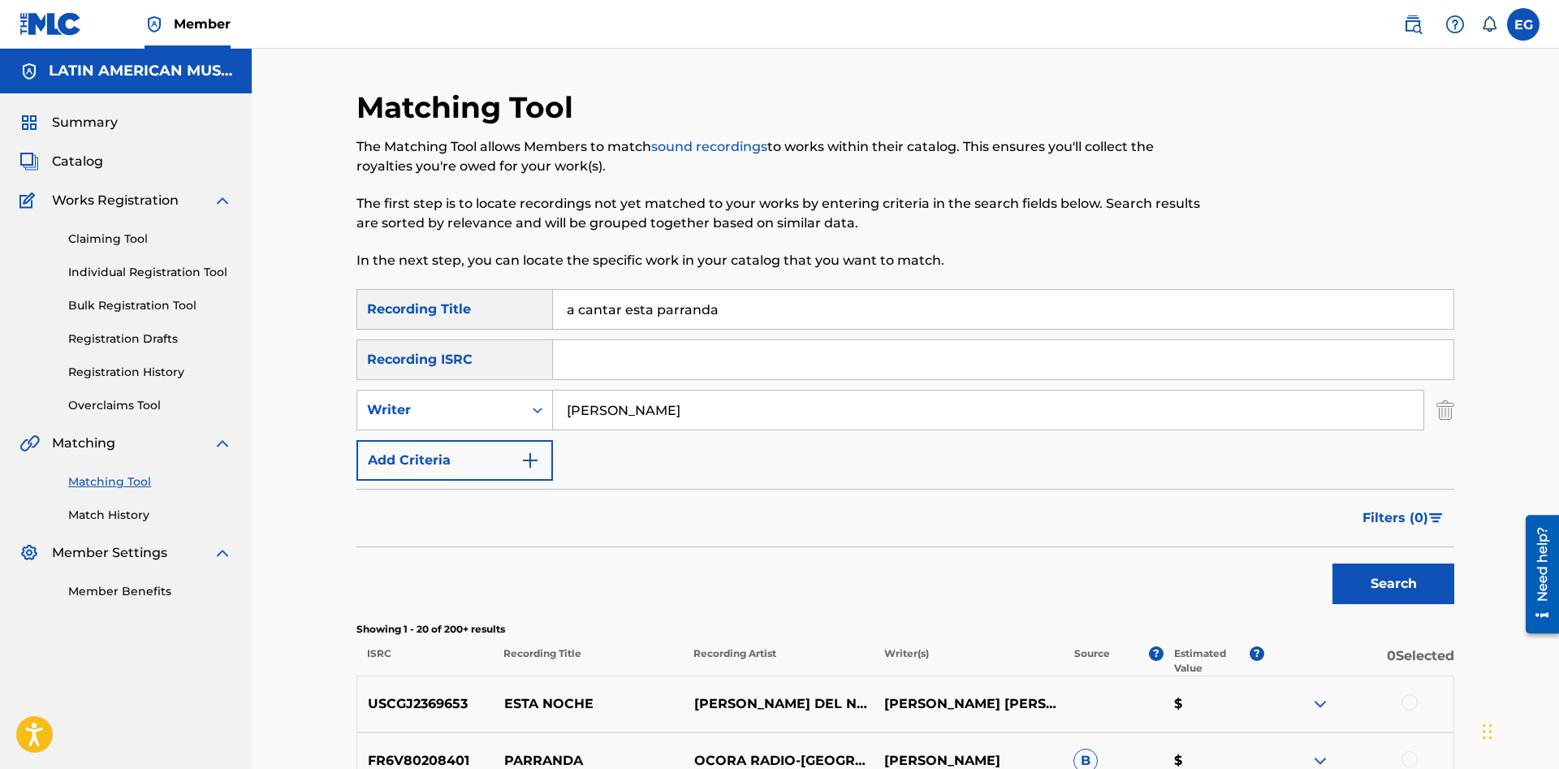
click at [697, 391] on div "SearchWithCriteriac25ecac2-0a7a-4b63-b71a-e45b02522ee1 Recording Title a cantar…" at bounding box center [904, 385] width 1097 height 192
click at [1399, 592] on button "Search" at bounding box center [1393, 583] width 122 height 41
click at [461, 412] on div "Writer" at bounding box center [440, 409] width 146 height 19
click at [445, 436] on div "Recording Artist" at bounding box center [454, 450] width 195 height 41
click at [599, 403] on input "Search Form" at bounding box center [988, 409] width 870 height 39
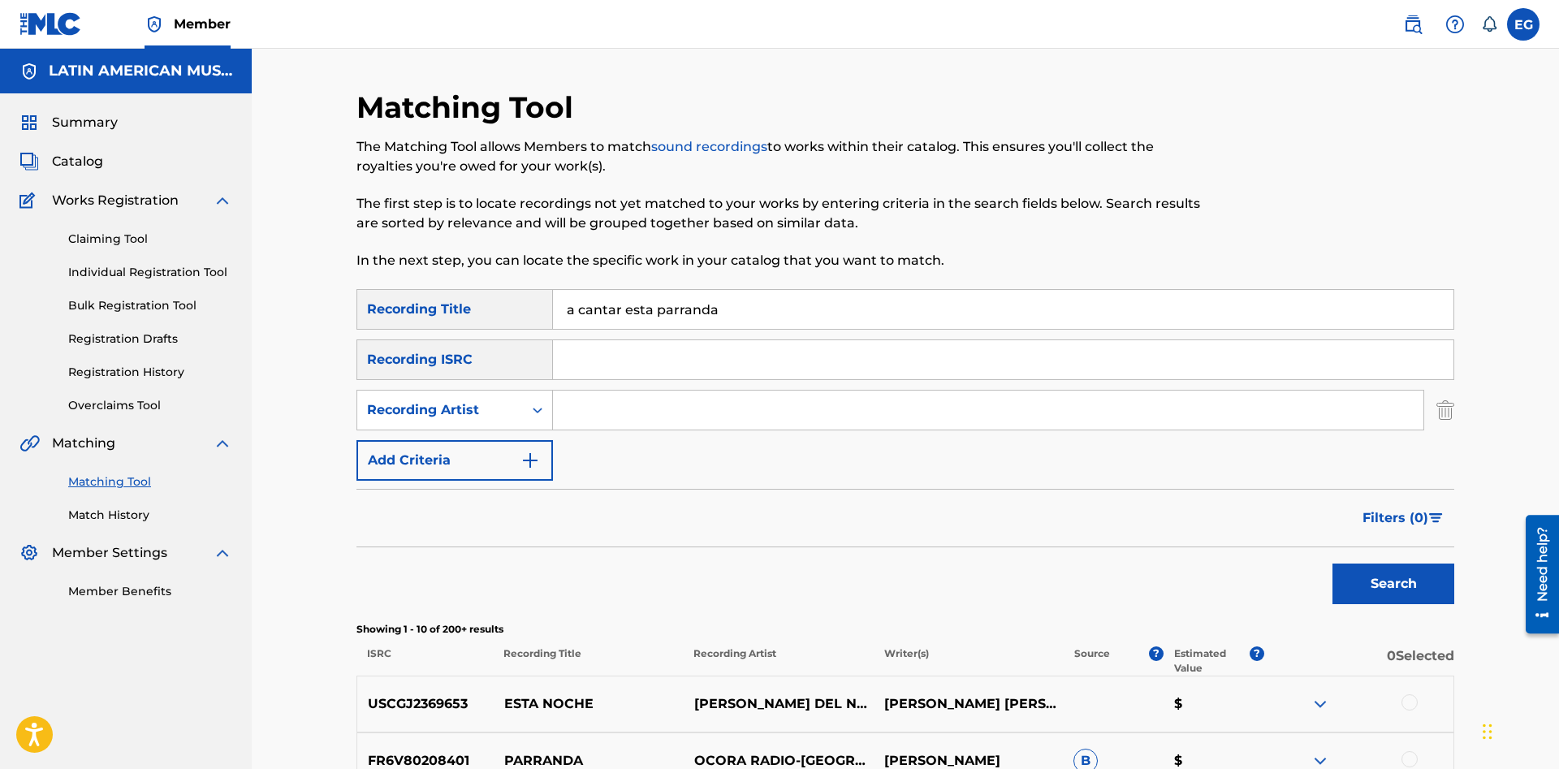
paste input "angel torruellas"
type input "angel torruellas"
click at [520, 412] on div "Recording Artist" at bounding box center [440, 410] width 166 height 31
click at [470, 446] on div "Writer" at bounding box center [454, 450] width 195 height 41
click at [609, 407] on input "Search Form" at bounding box center [988, 409] width 870 height 39
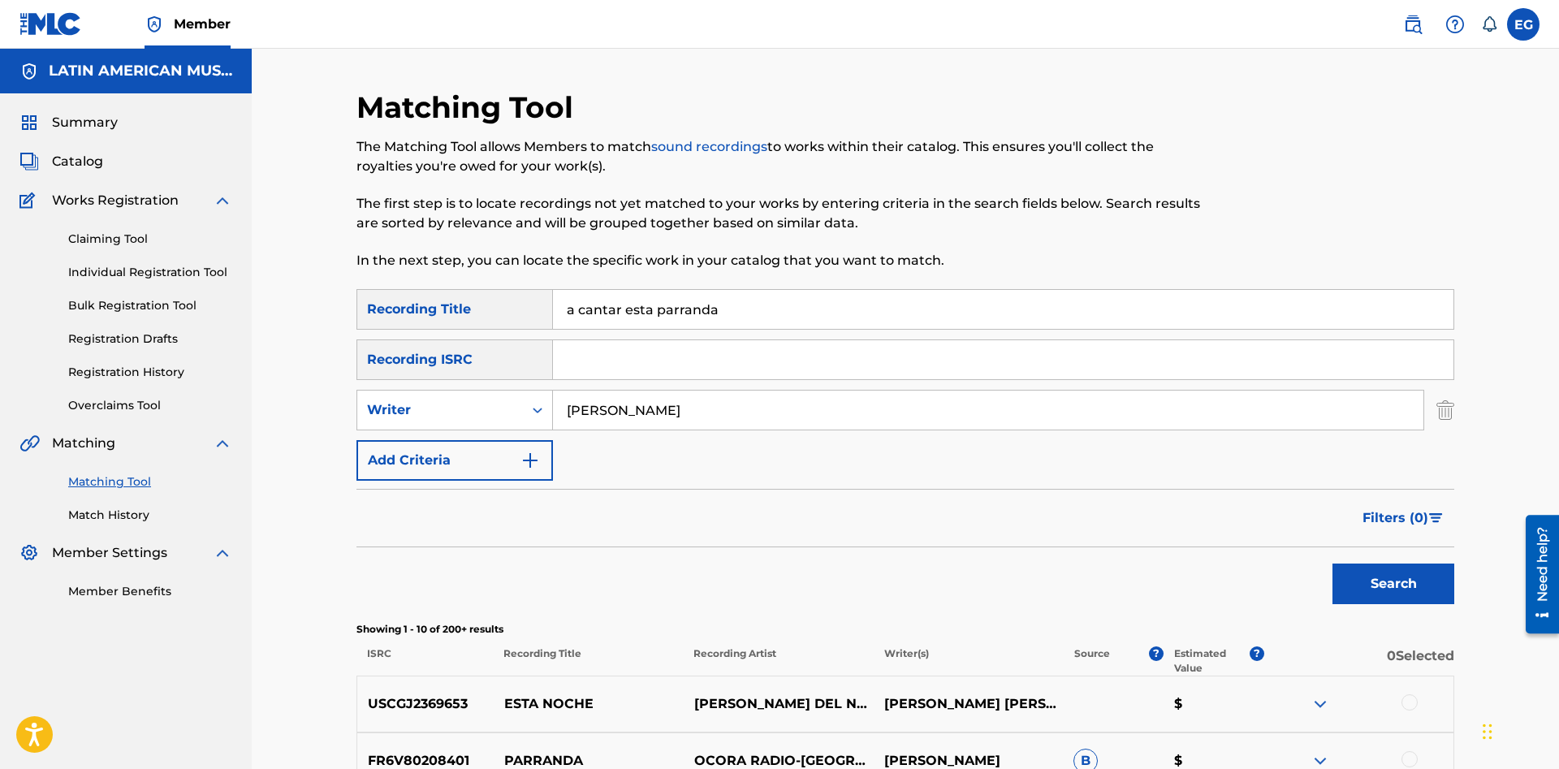
drag, startPoint x: 664, startPoint y: 403, endPoint x: 558, endPoint y: 418, distance: 107.3
click at [558, 418] on input "hector tovar" at bounding box center [988, 409] width 870 height 39
type input "hector tovar"
drag, startPoint x: 744, startPoint y: 317, endPoint x: 471, endPoint y: 329, distance: 273.0
click at [553, 329] on input "a cantar esta parranda" at bounding box center [1003, 309] width 900 height 39
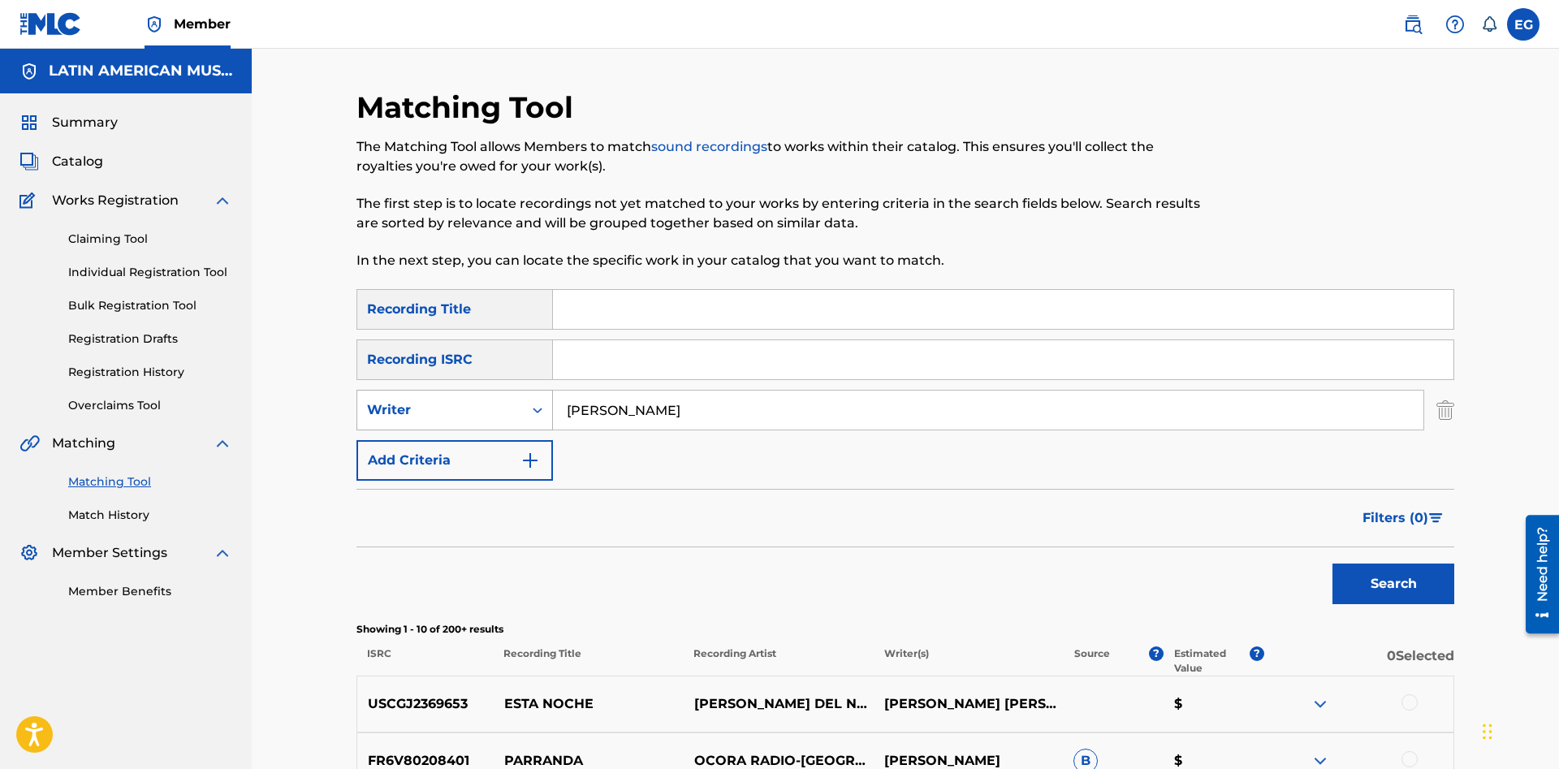
click at [472, 409] on div "Writer" at bounding box center [440, 409] width 146 height 19
drag, startPoint x: 454, startPoint y: 449, endPoint x: 524, endPoint y: 429, distance: 73.5
click at [473, 446] on div "Recording Artist" at bounding box center [454, 450] width 195 height 41
click at [645, 398] on input "Search Form" at bounding box center [988, 409] width 870 height 39
paste input "hector tovar"
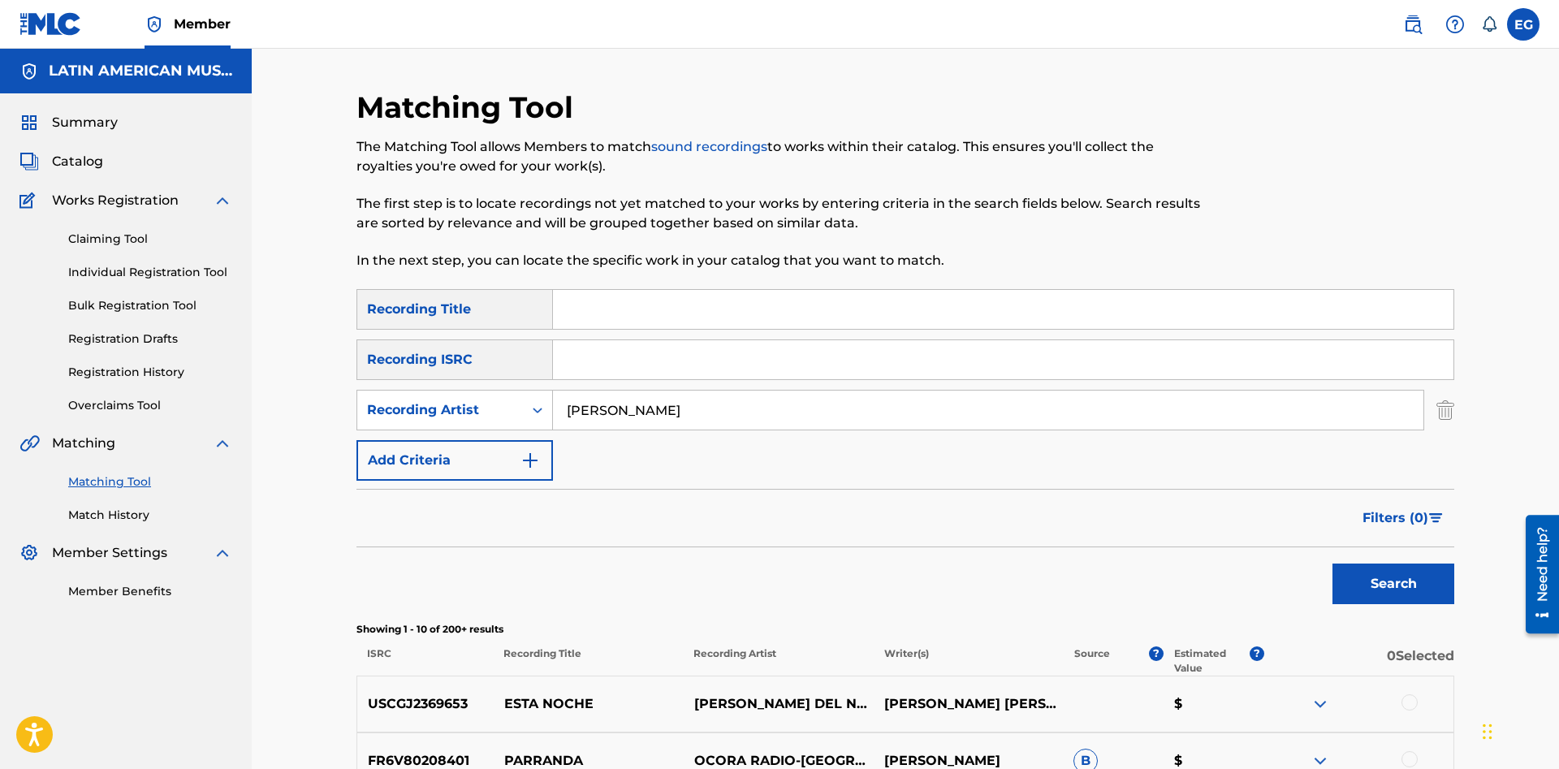
click at [1385, 572] on button "Search" at bounding box center [1393, 583] width 122 height 41
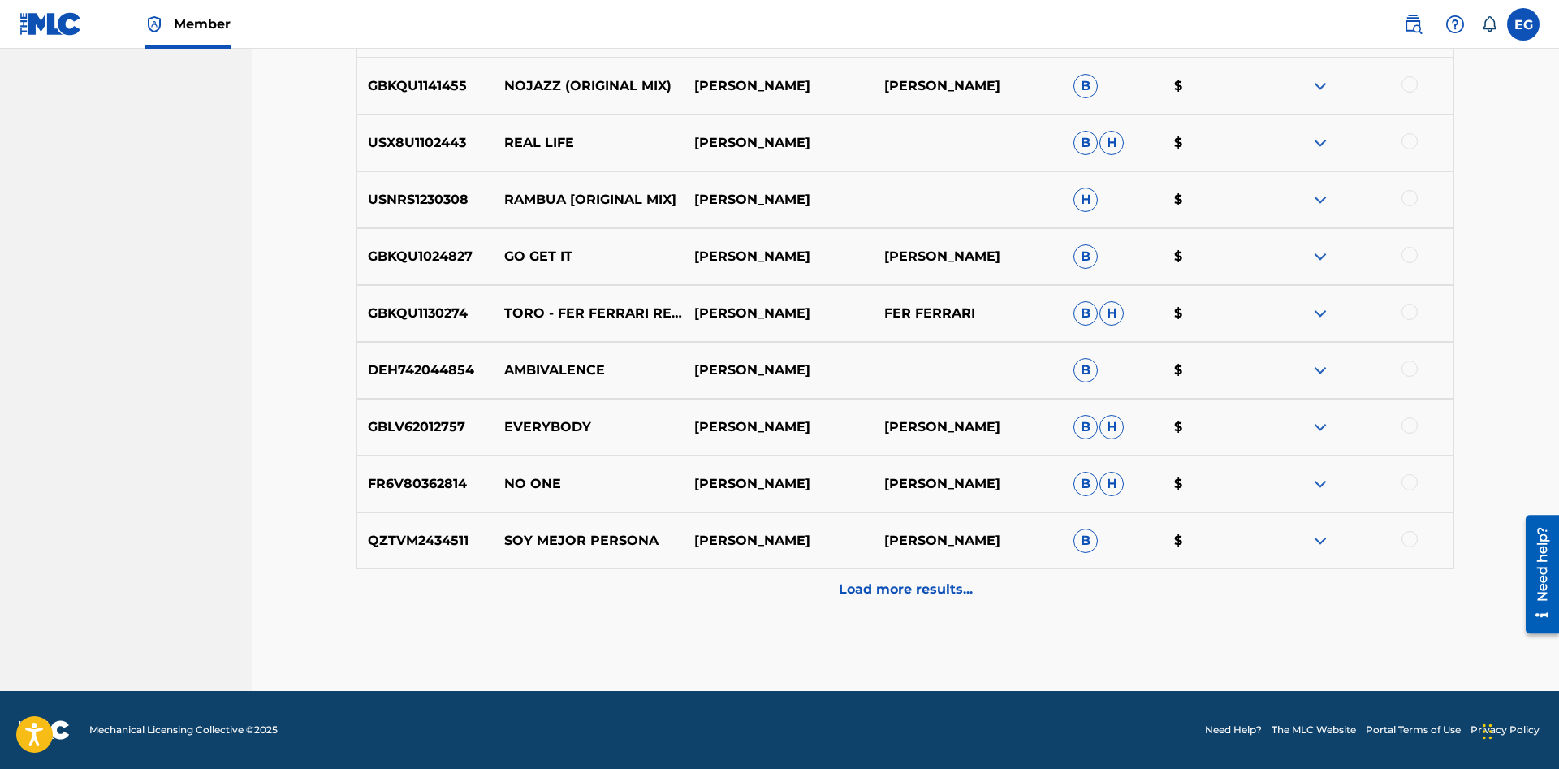
click at [847, 590] on p "Load more results..." at bounding box center [906, 589] width 134 height 19
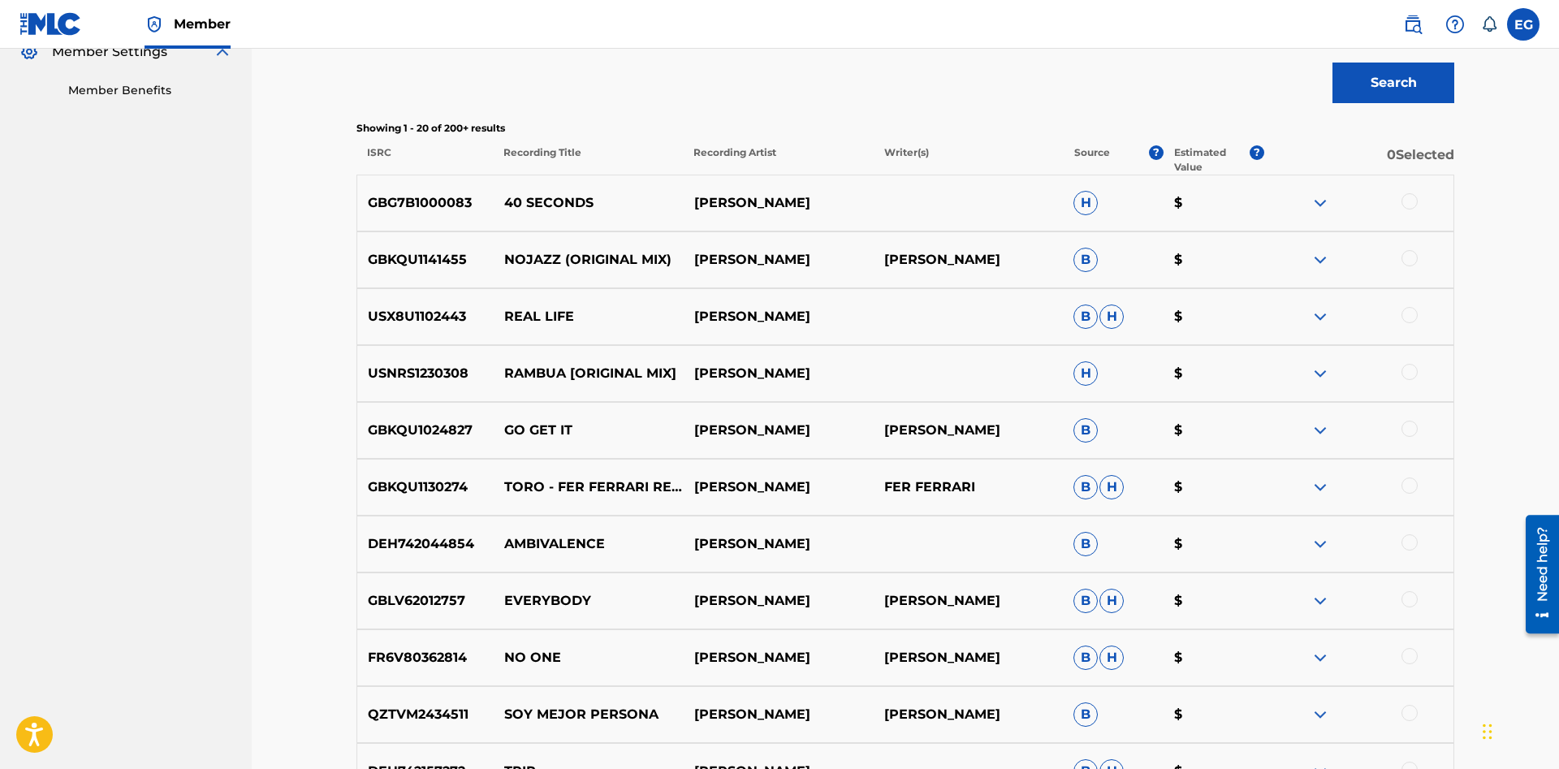
scroll to position [4, 0]
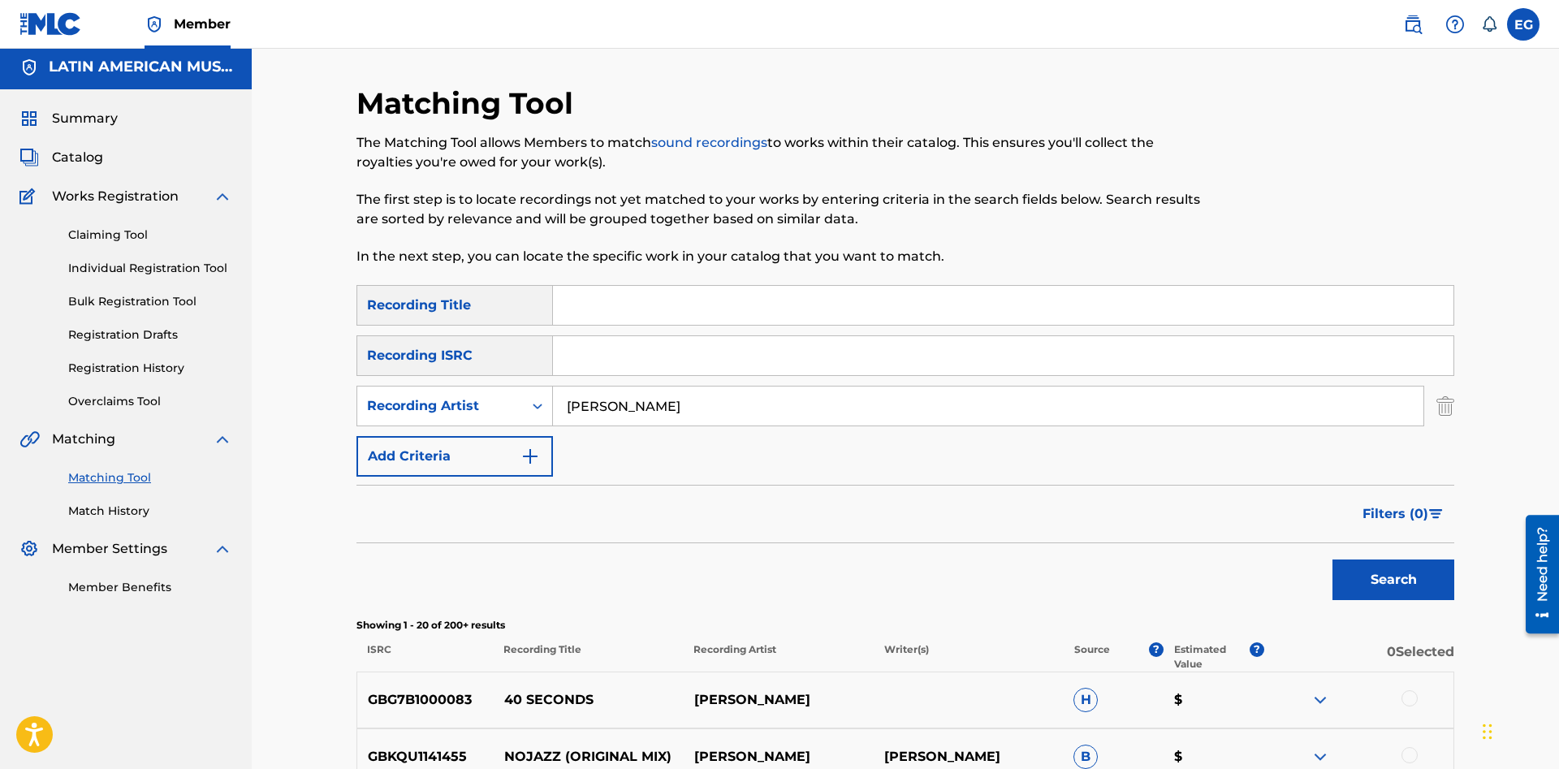
click at [632, 396] on input "hector tovar" at bounding box center [988, 405] width 870 height 39
type input "hector tobar"
click at [1332, 559] on button "Search" at bounding box center [1393, 579] width 122 height 41
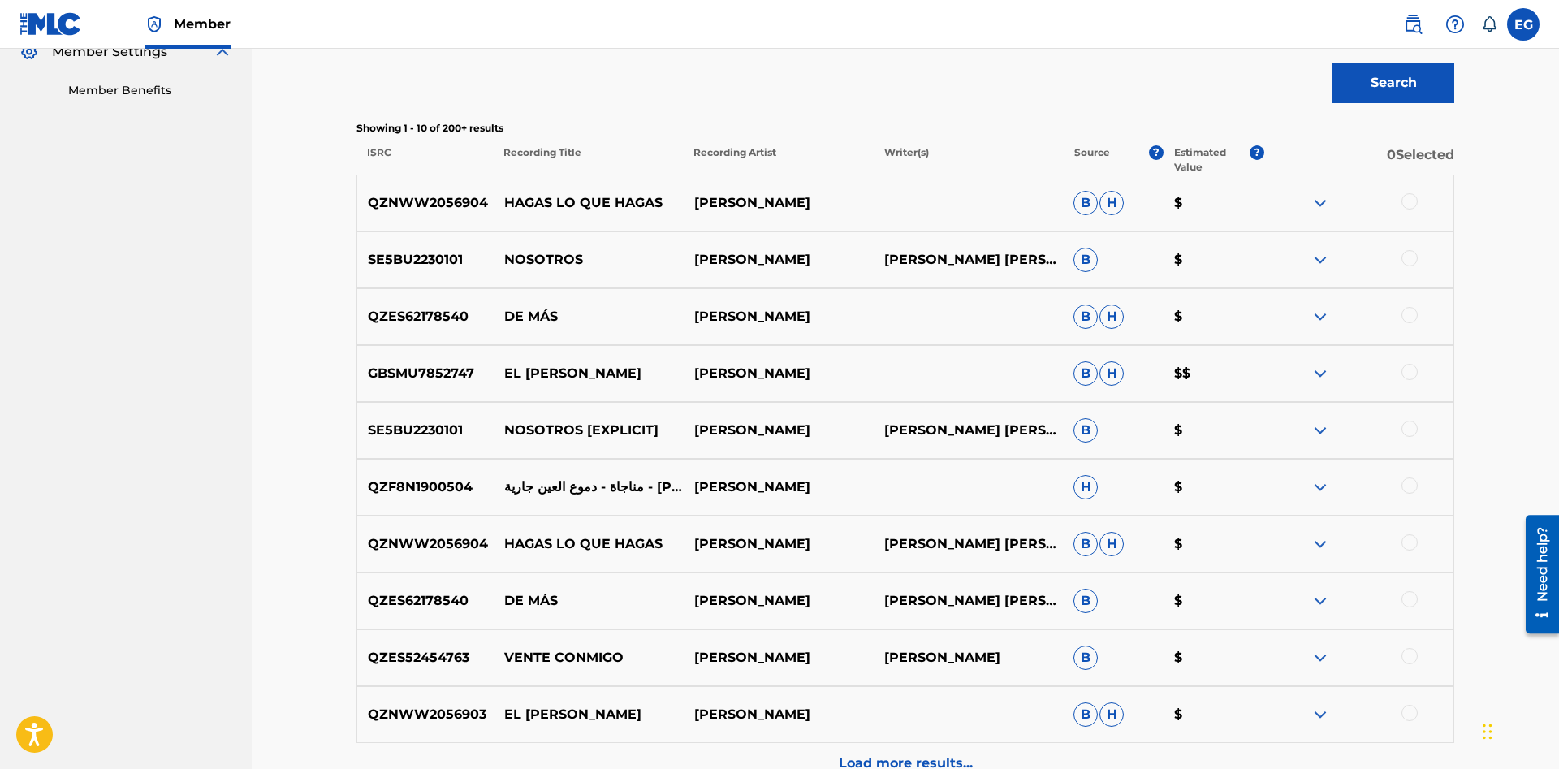
scroll to position [0, 0]
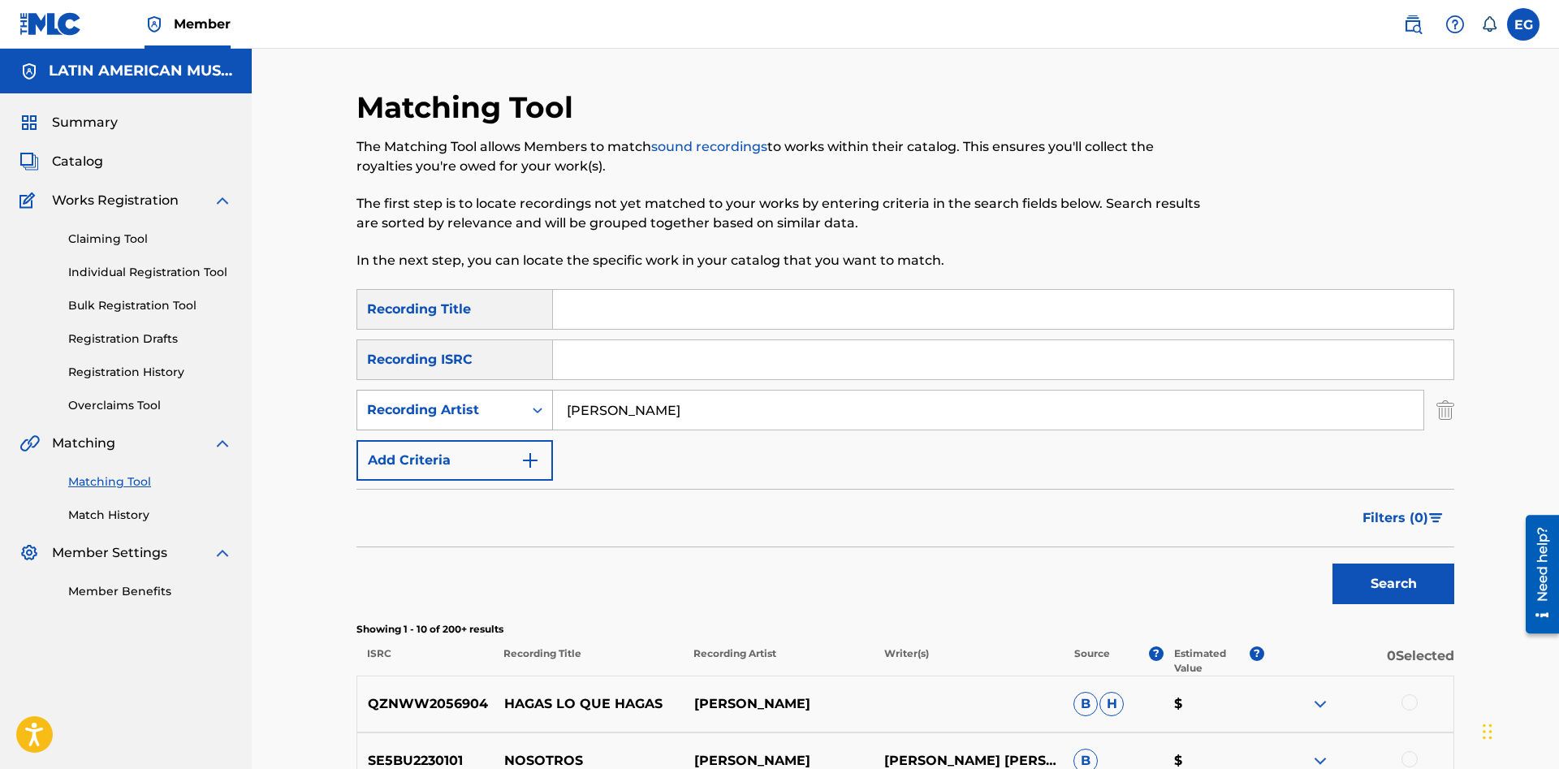
click at [418, 411] on div "Recording Artist" at bounding box center [440, 409] width 146 height 19
drag, startPoint x: 434, startPoint y: 445, endPoint x: 462, endPoint y: 437, distance: 28.8
click at [442, 443] on div "Writer" at bounding box center [454, 450] width 195 height 41
click at [634, 407] on input "Search Form" at bounding box center [988, 409] width 870 height 39
paste input "hector tovar"
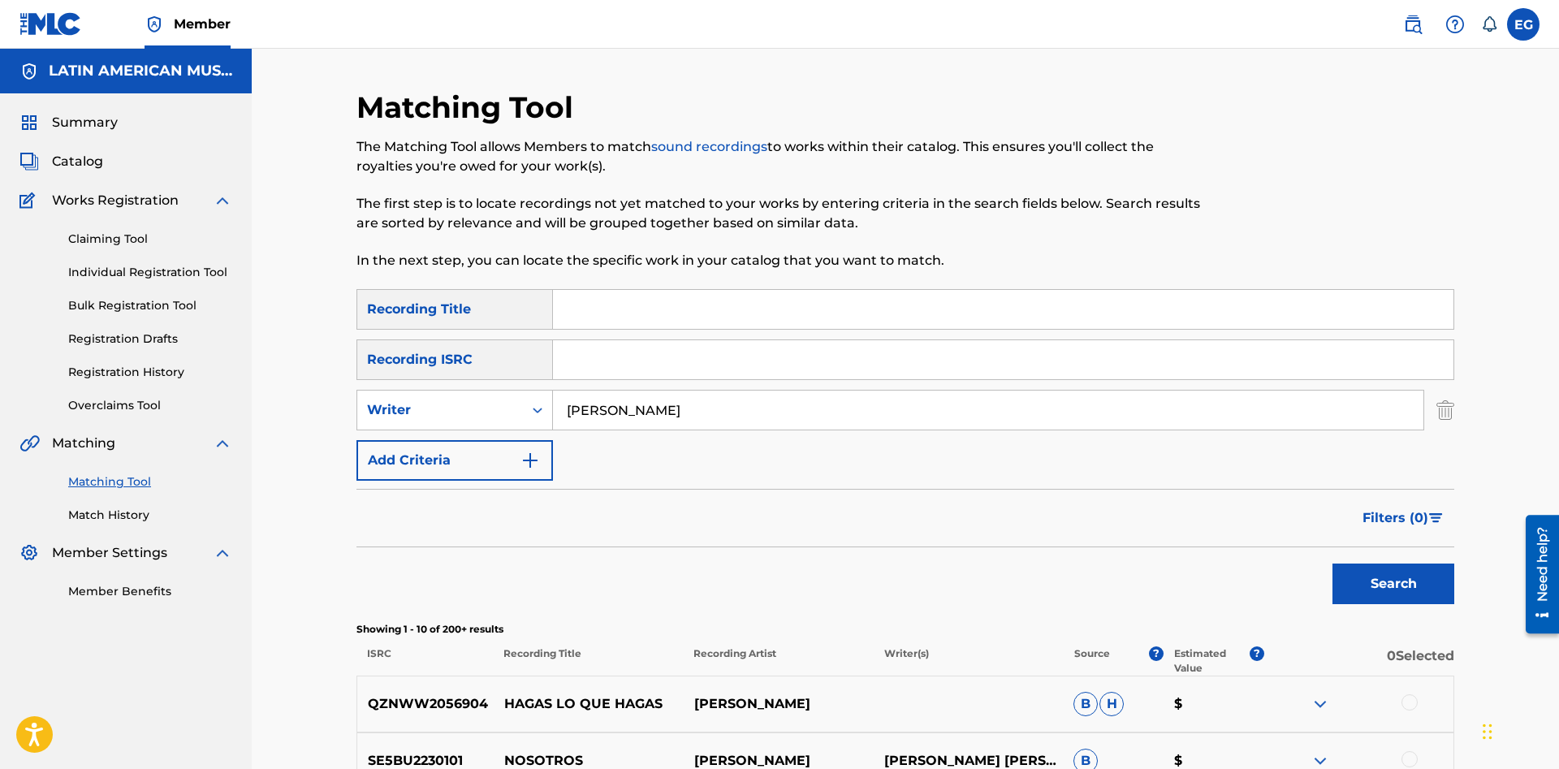
click at [1428, 567] on button "Search" at bounding box center [1393, 583] width 122 height 41
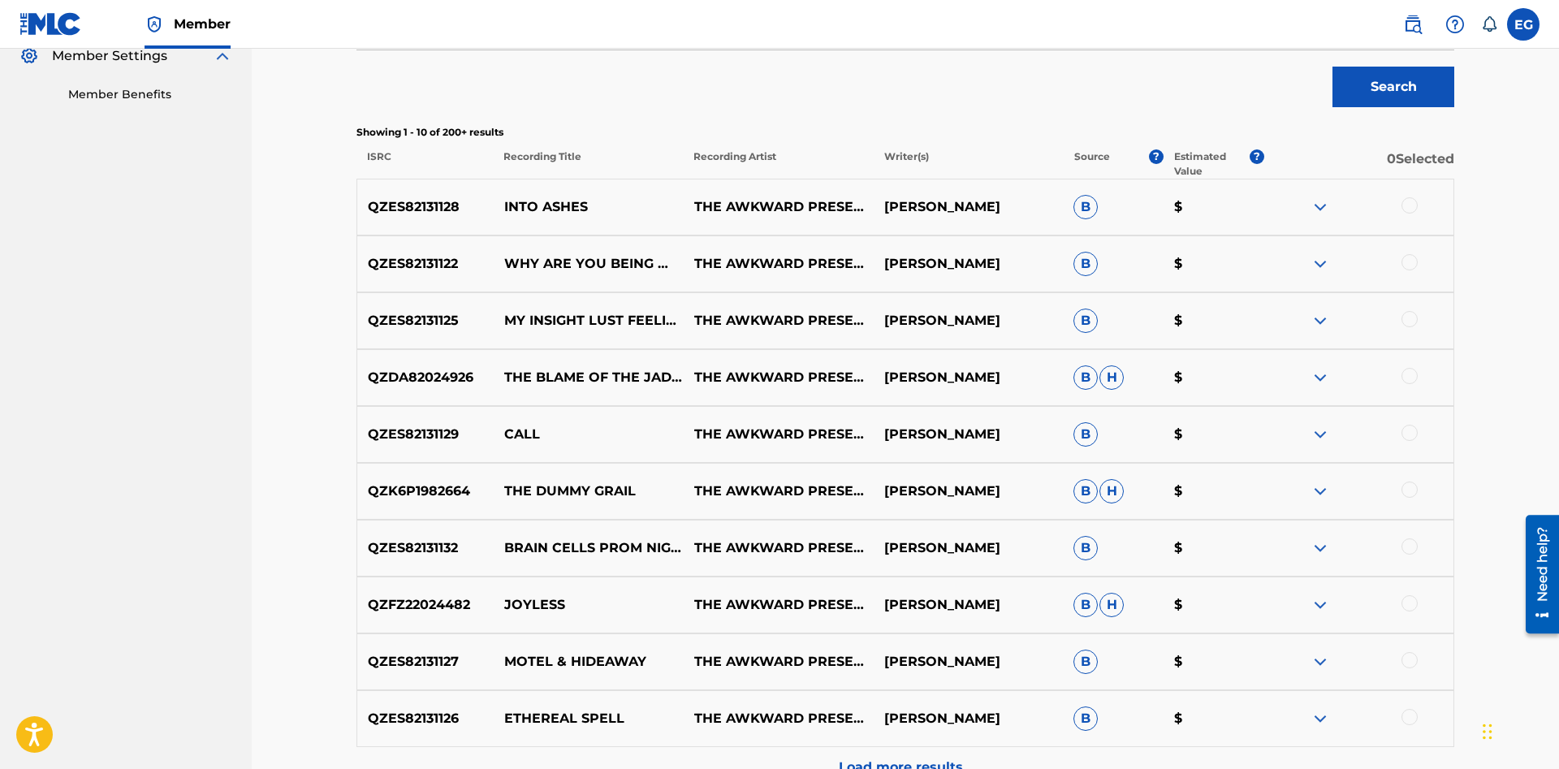
scroll to position [675, 0]
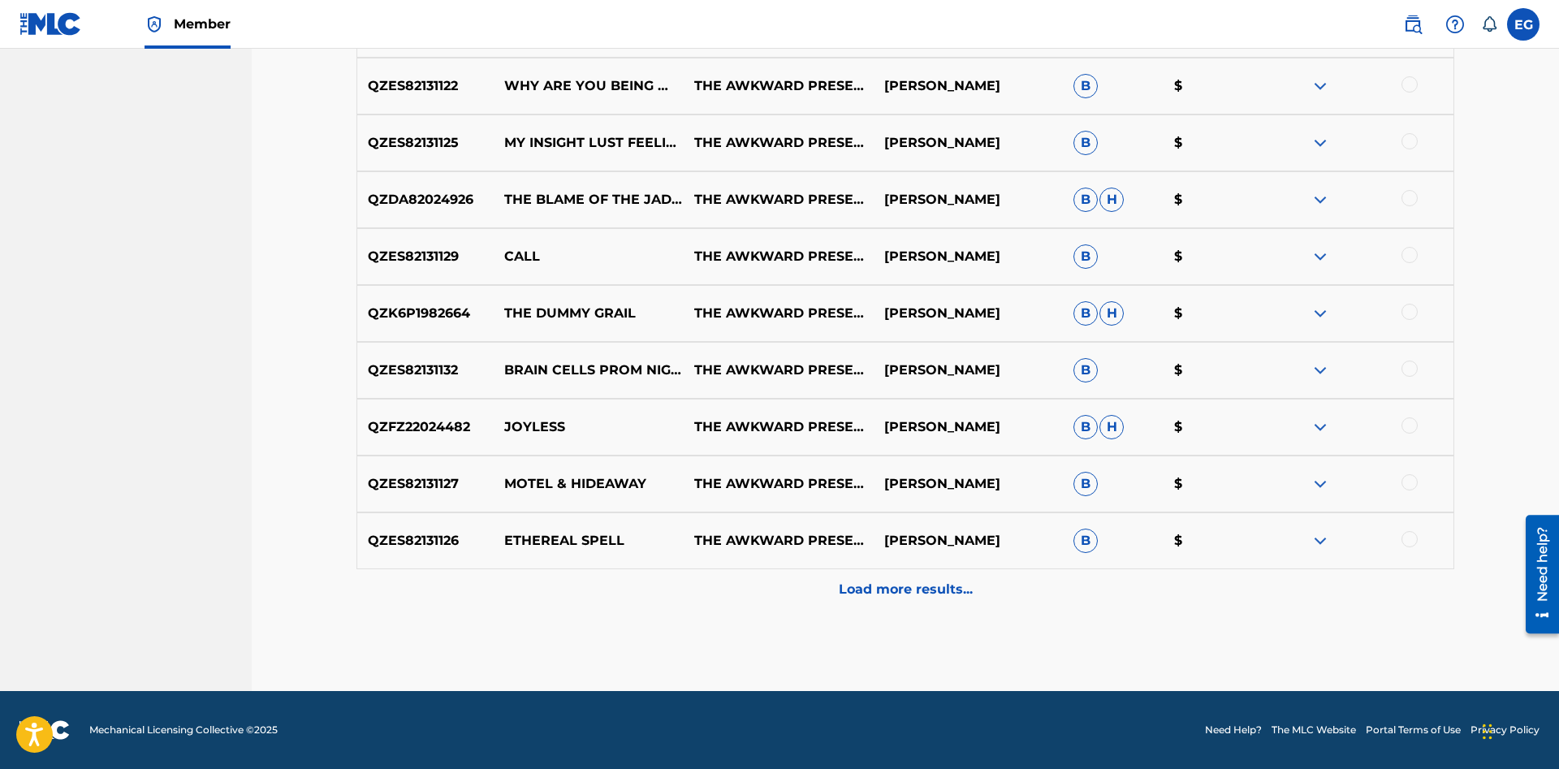
click at [834, 584] on div "Load more results..." at bounding box center [904, 589] width 1097 height 41
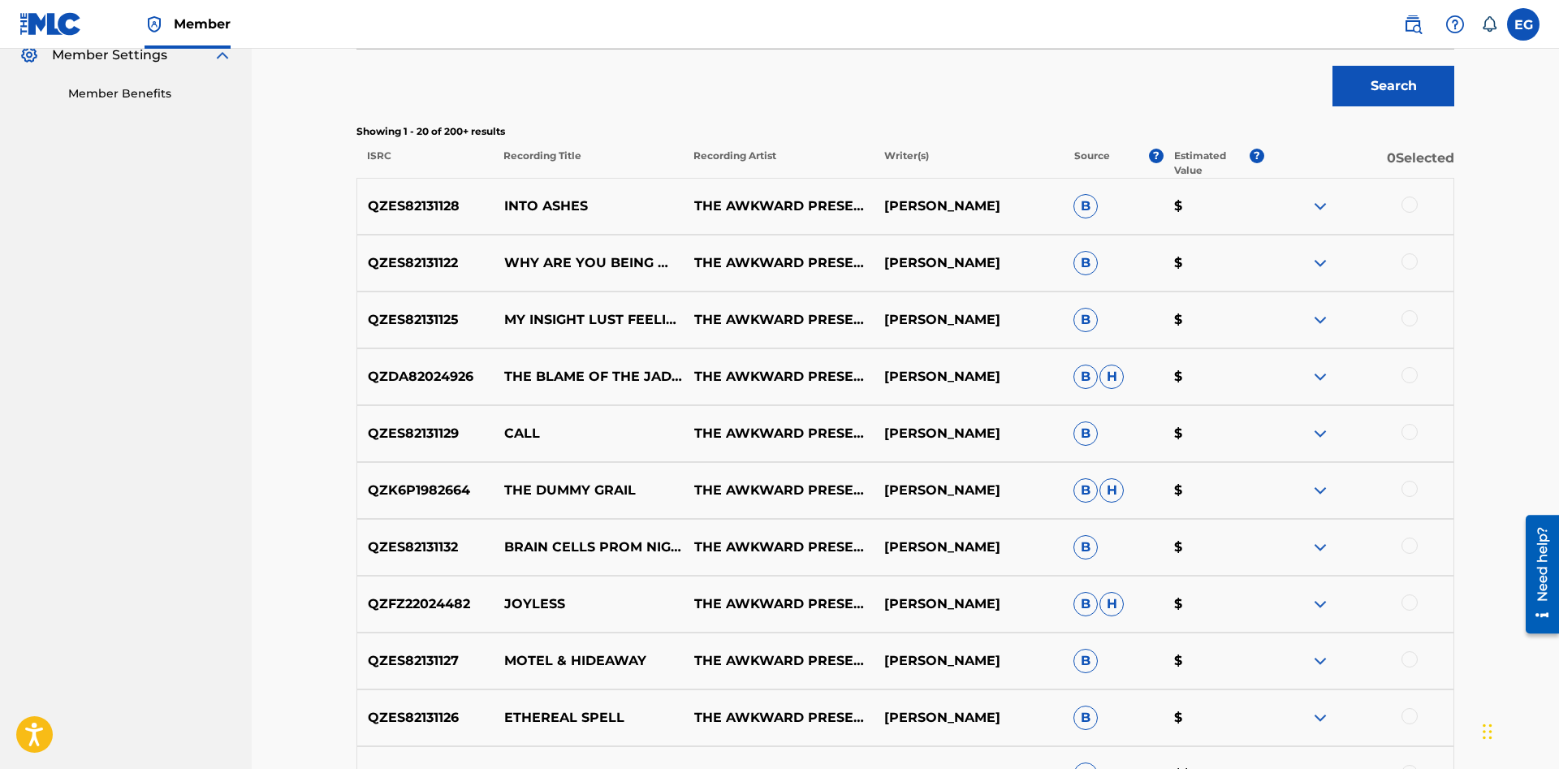
scroll to position [1, 0]
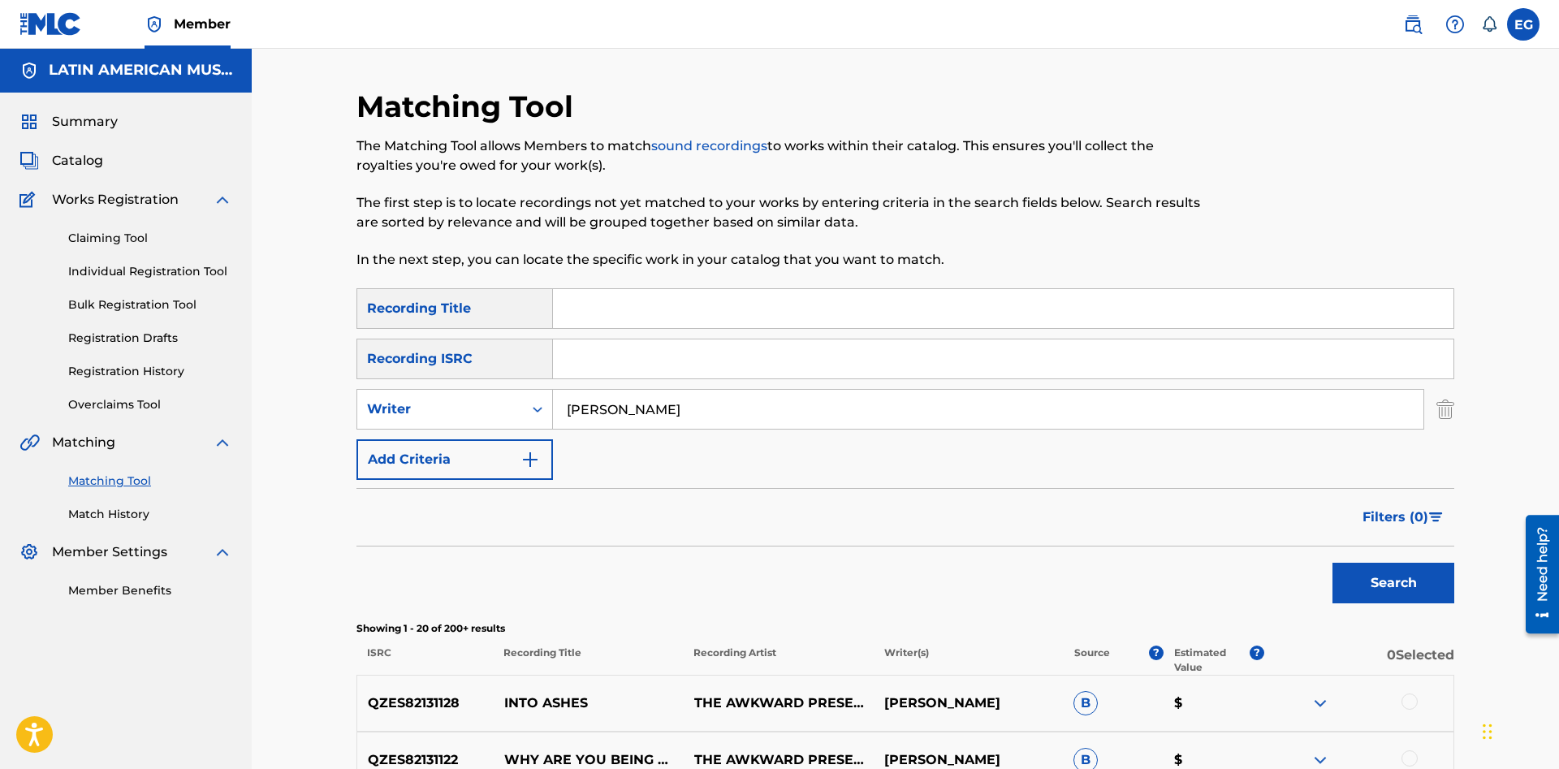
click at [631, 409] on input "hector tovar" at bounding box center [988, 409] width 870 height 39
click at [1332, 563] on button "Search" at bounding box center [1393, 583] width 122 height 41
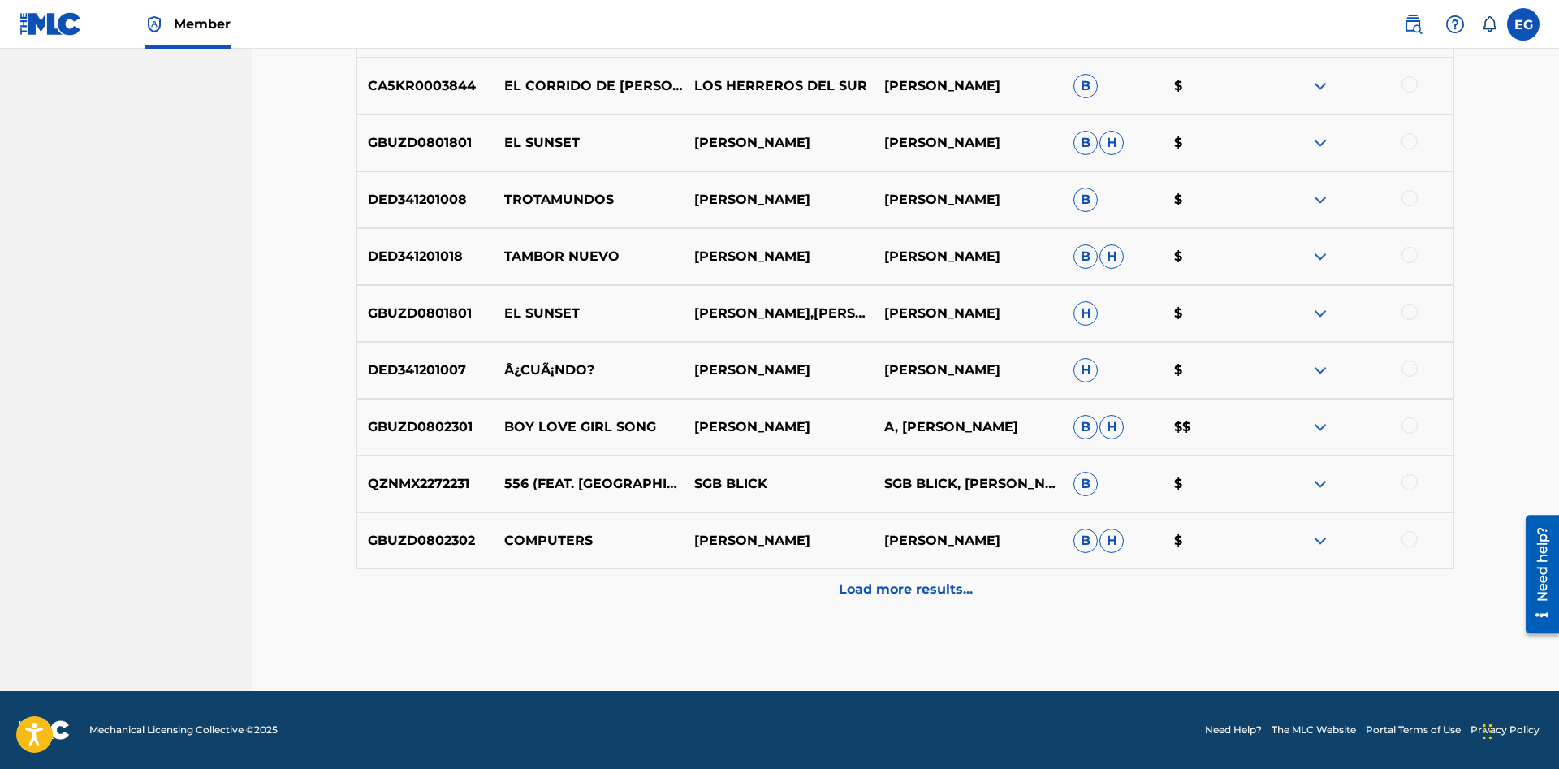
click at [903, 581] on p "Load more results..." at bounding box center [906, 589] width 134 height 19
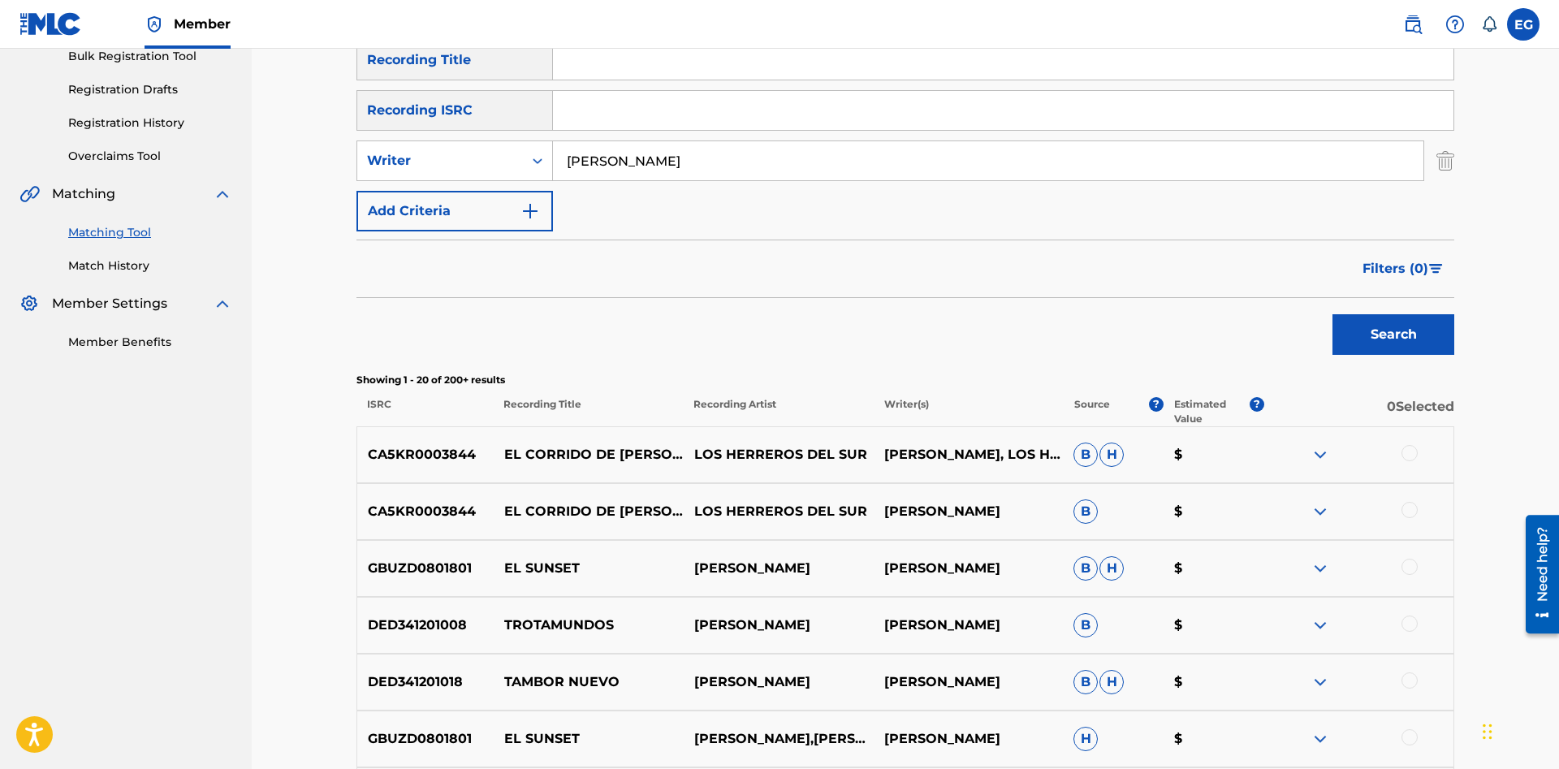
scroll to position [0, 0]
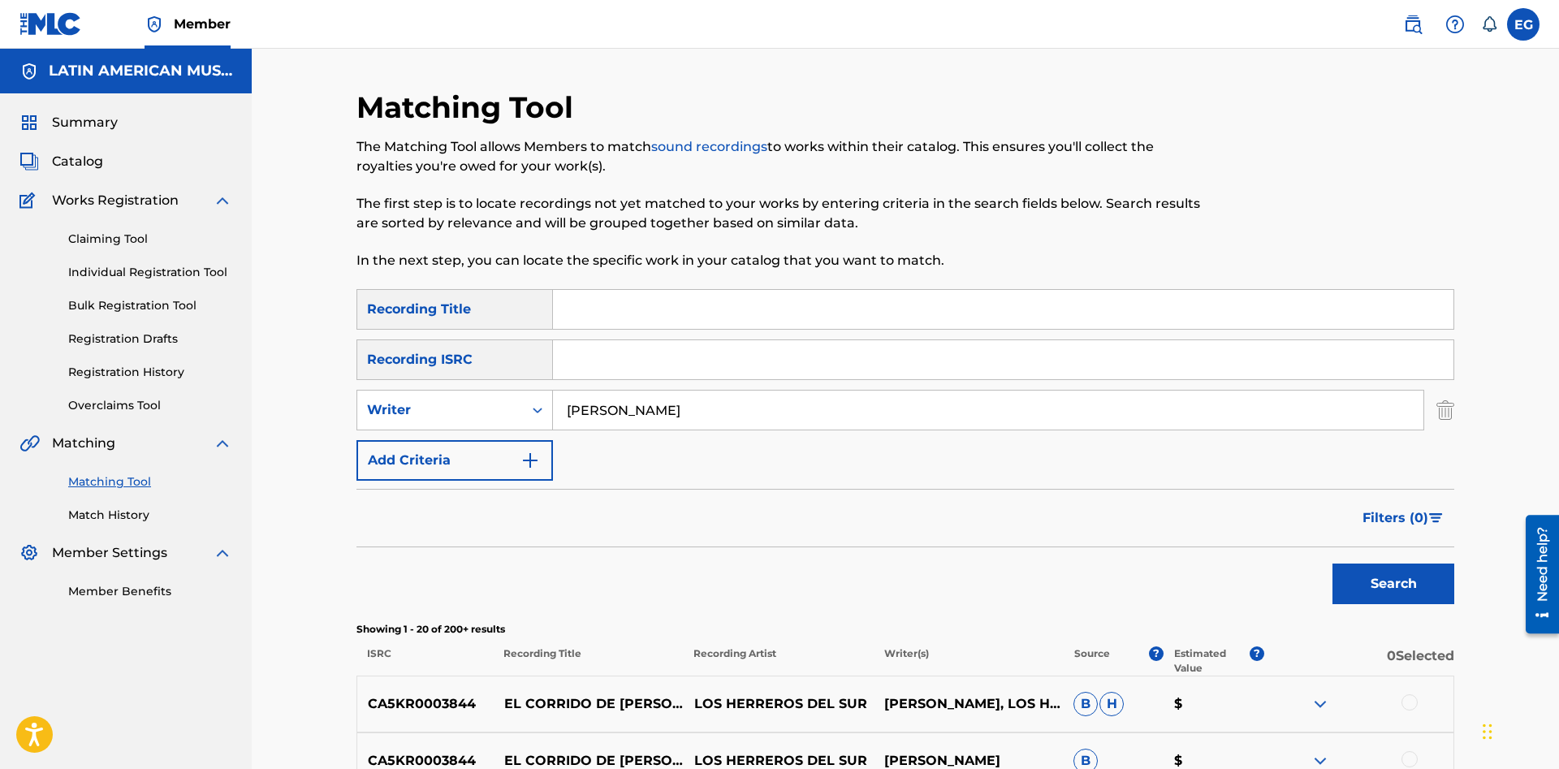
click at [636, 405] on input "hector tobar" at bounding box center [988, 409] width 870 height 39
type input "hector tovar"
click at [1332, 563] on button "Search" at bounding box center [1393, 583] width 122 height 41
click at [897, 298] on input "Search Form" at bounding box center [1003, 309] width 900 height 39
type input "al son de los tambores"
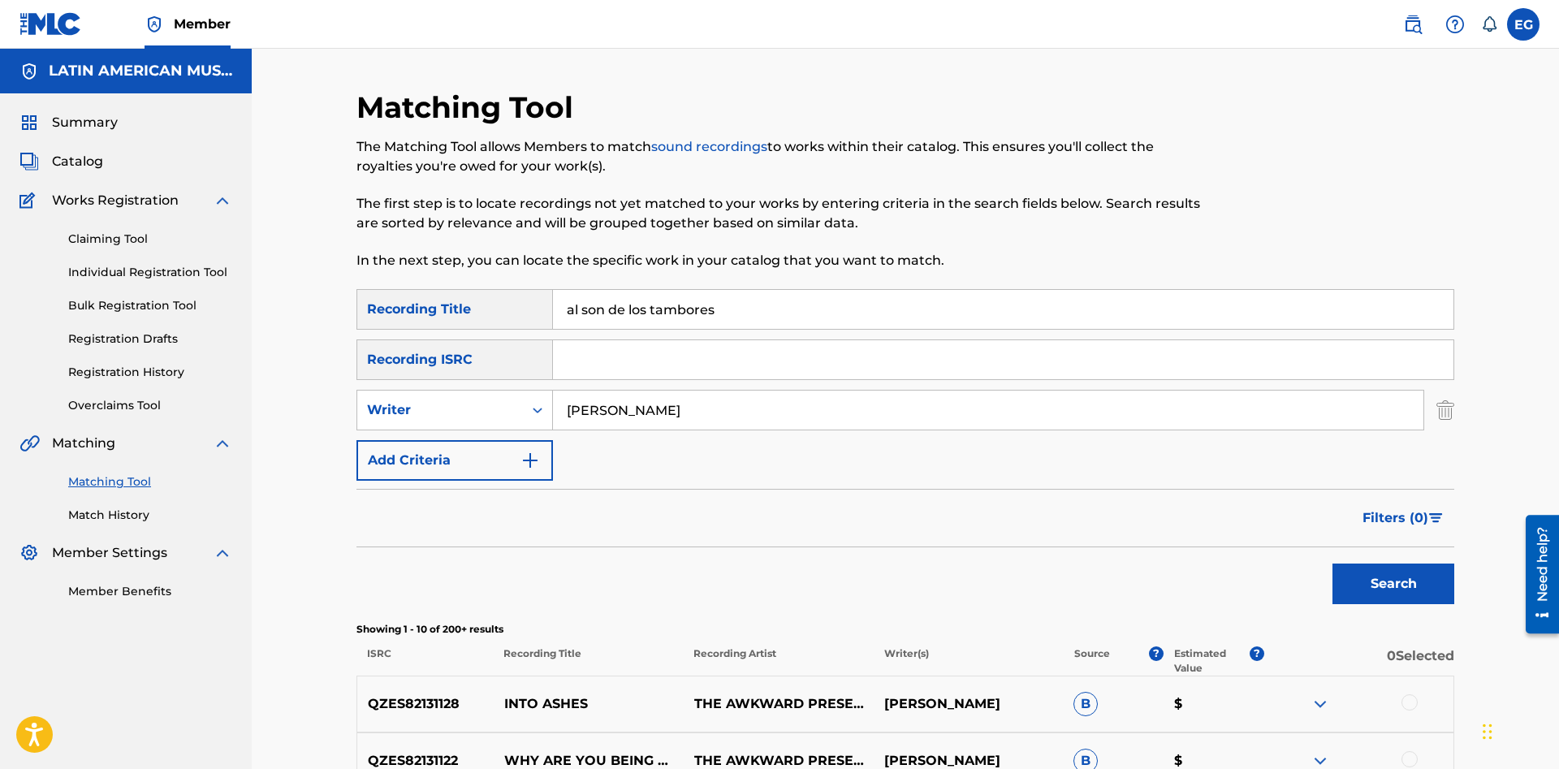
click at [1332, 563] on button "Search" at bounding box center [1393, 583] width 122 height 41
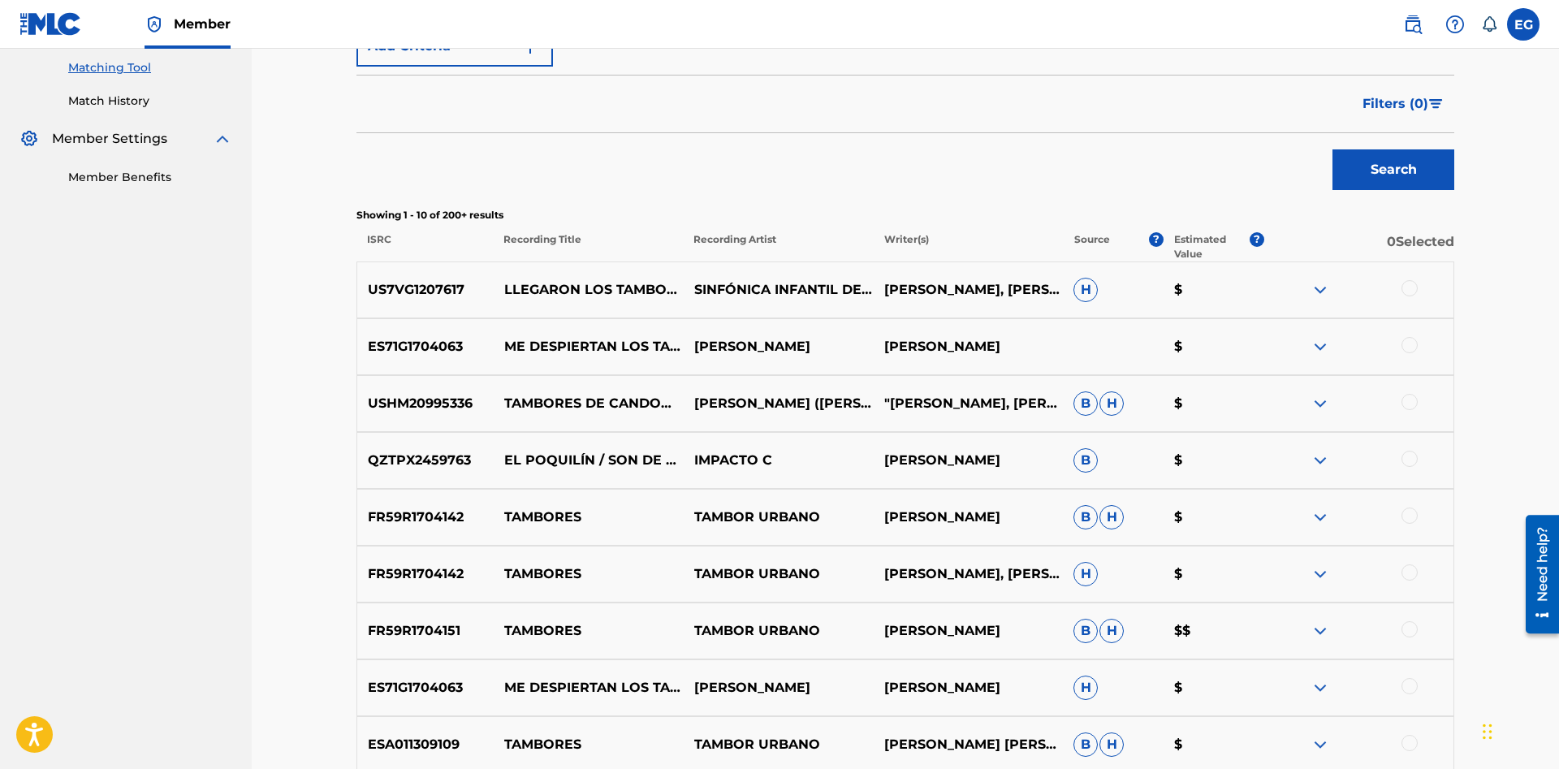
scroll to position [83, 0]
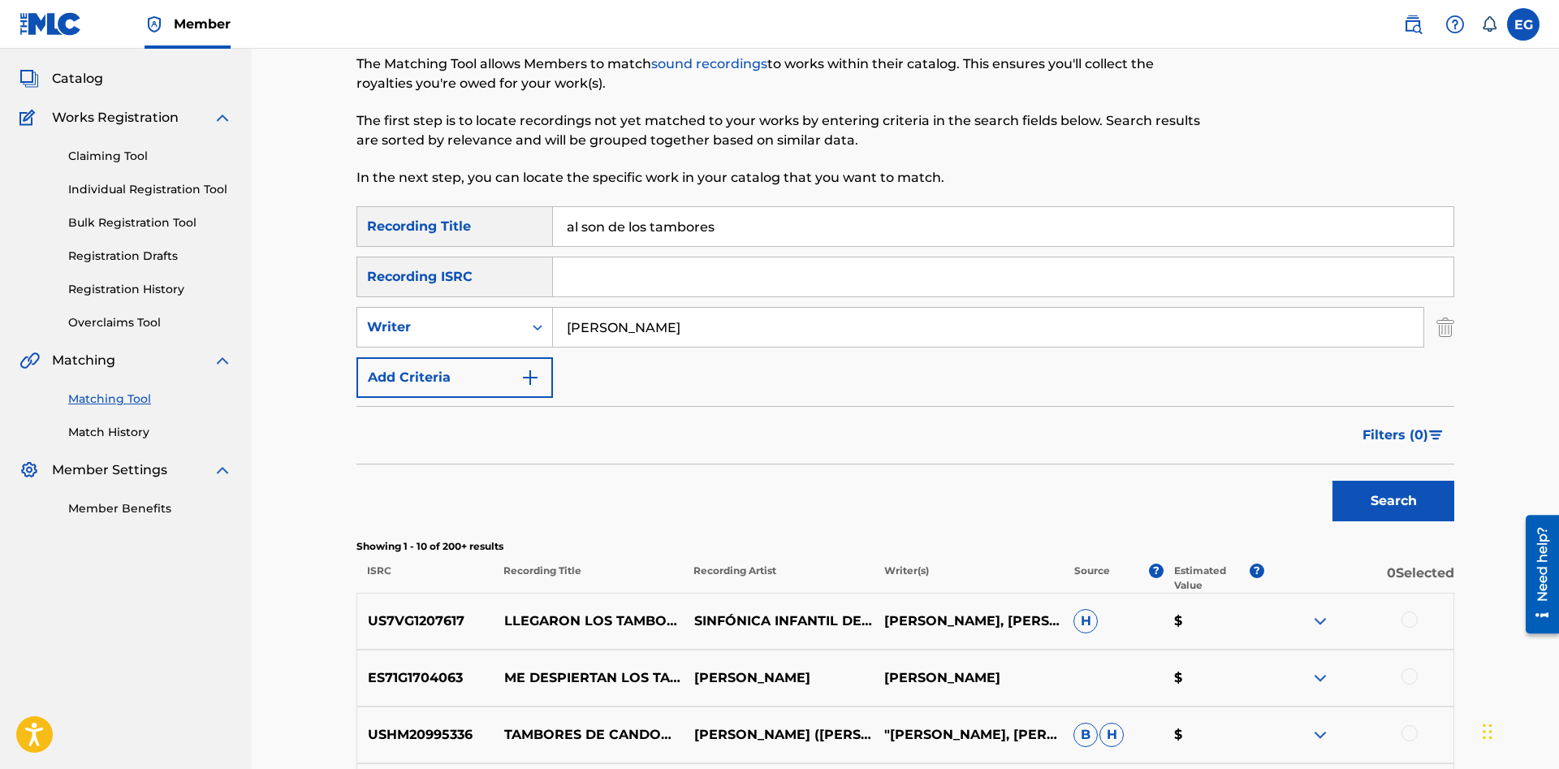
drag, startPoint x: 680, startPoint y: 336, endPoint x: 498, endPoint y: 345, distance: 182.0
click at [553, 345] on input "hector tovar" at bounding box center [988, 327] width 870 height 39
click at [1332, 481] on button "Search" at bounding box center [1393, 501] width 122 height 41
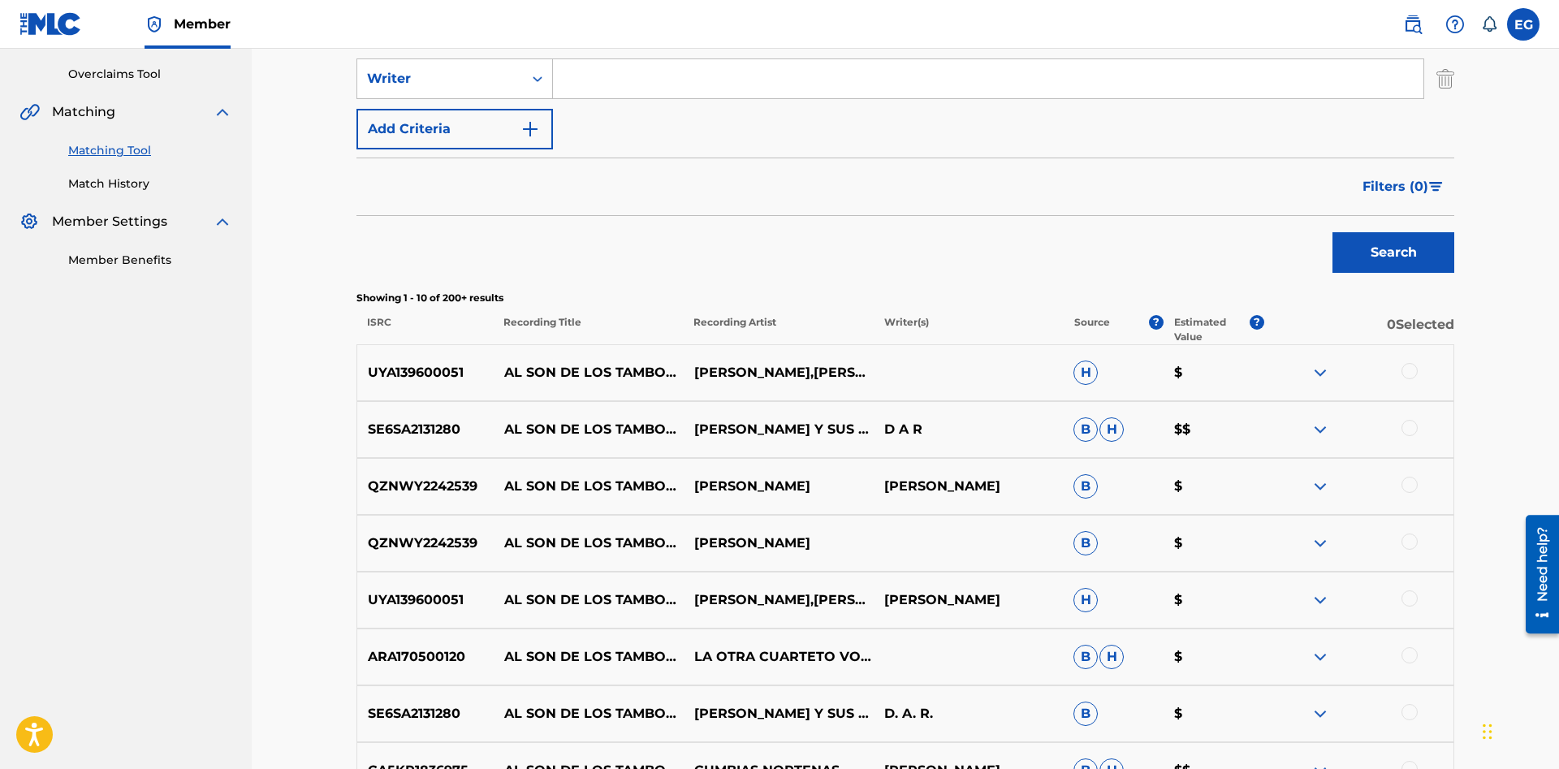
scroll to position [675, 0]
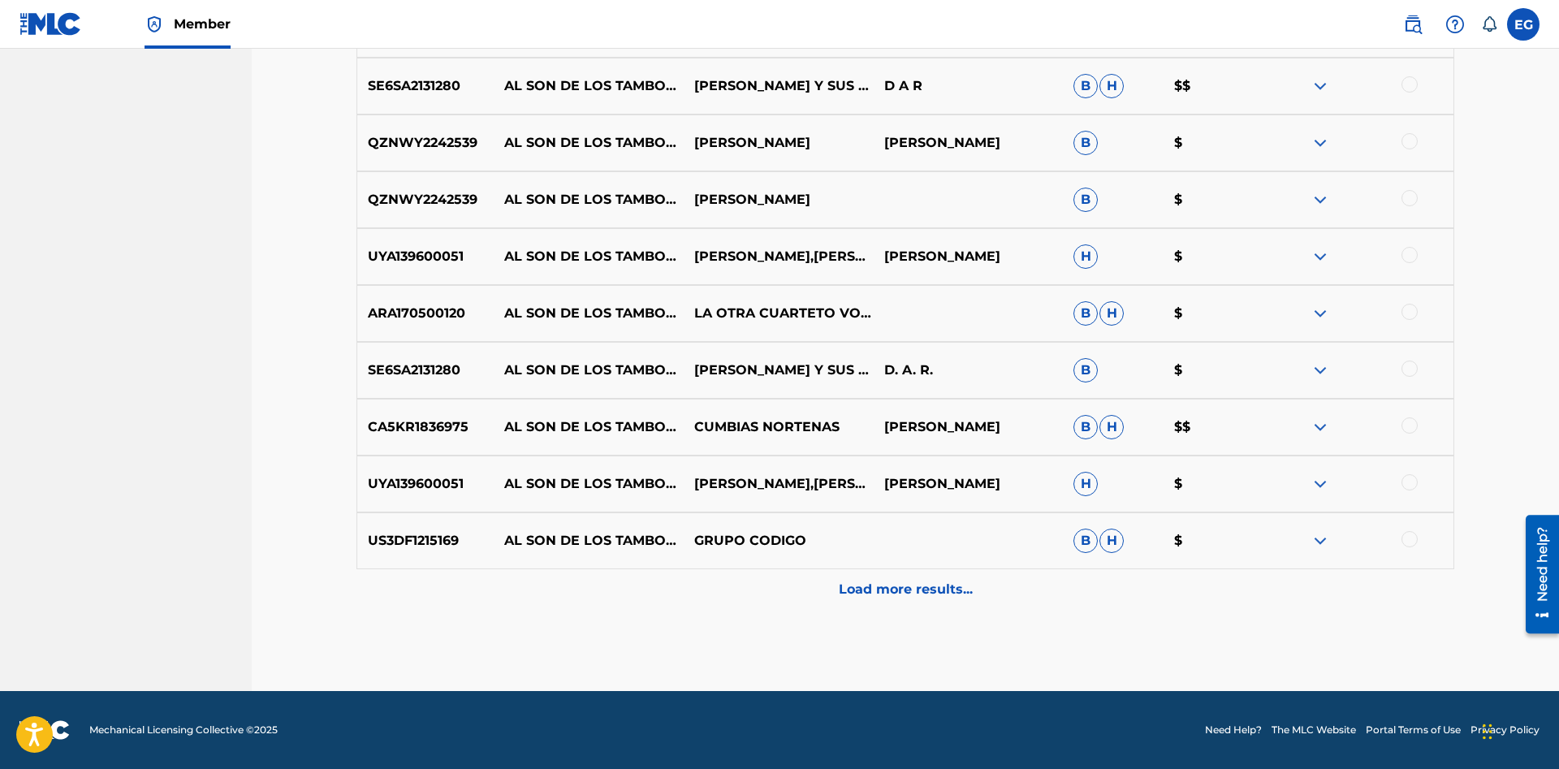
click at [930, 591] on p "Load more results..." at bounding box center [906, 589] width 134 height 19
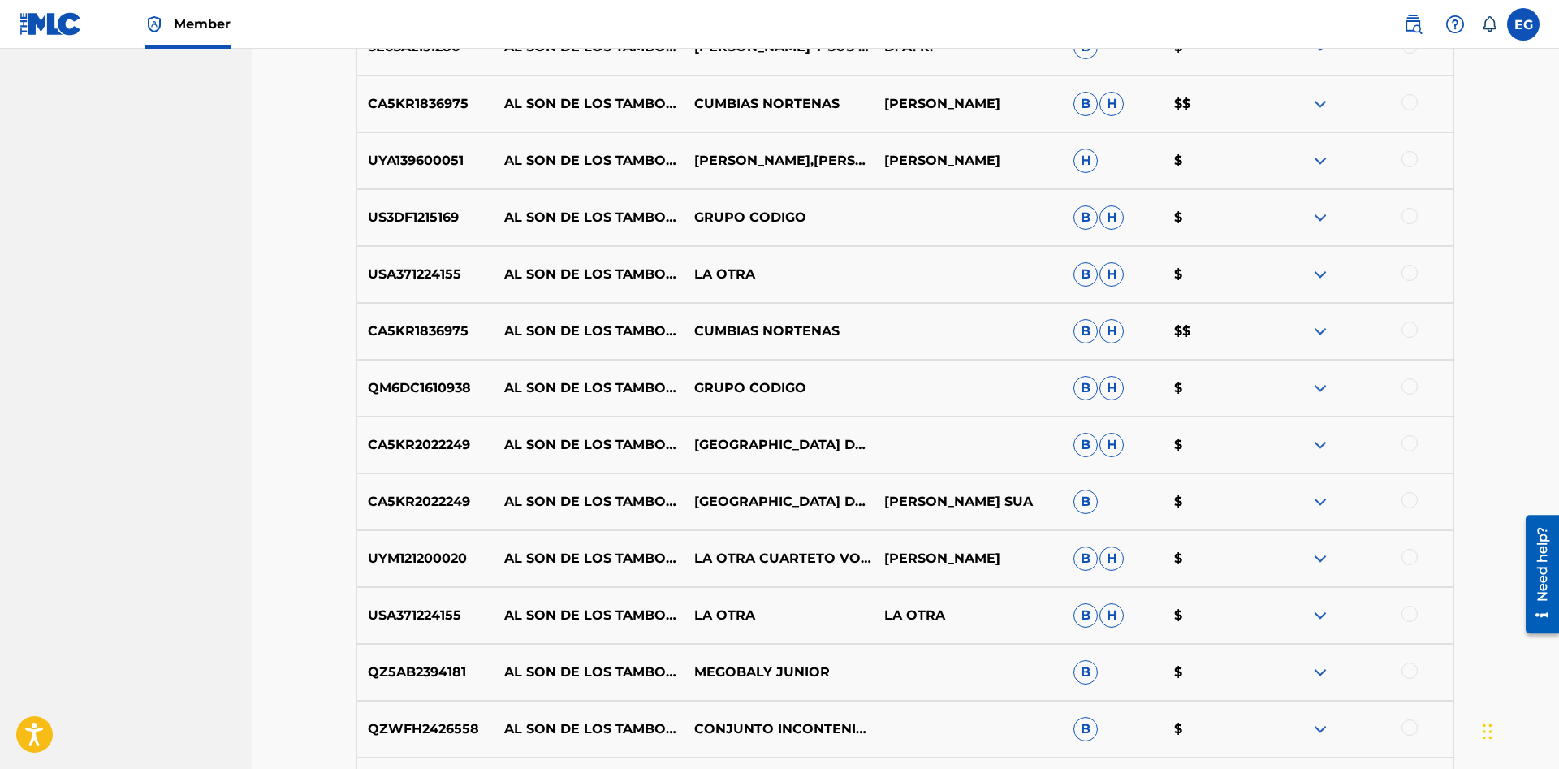
scroll to position [1243, 0]
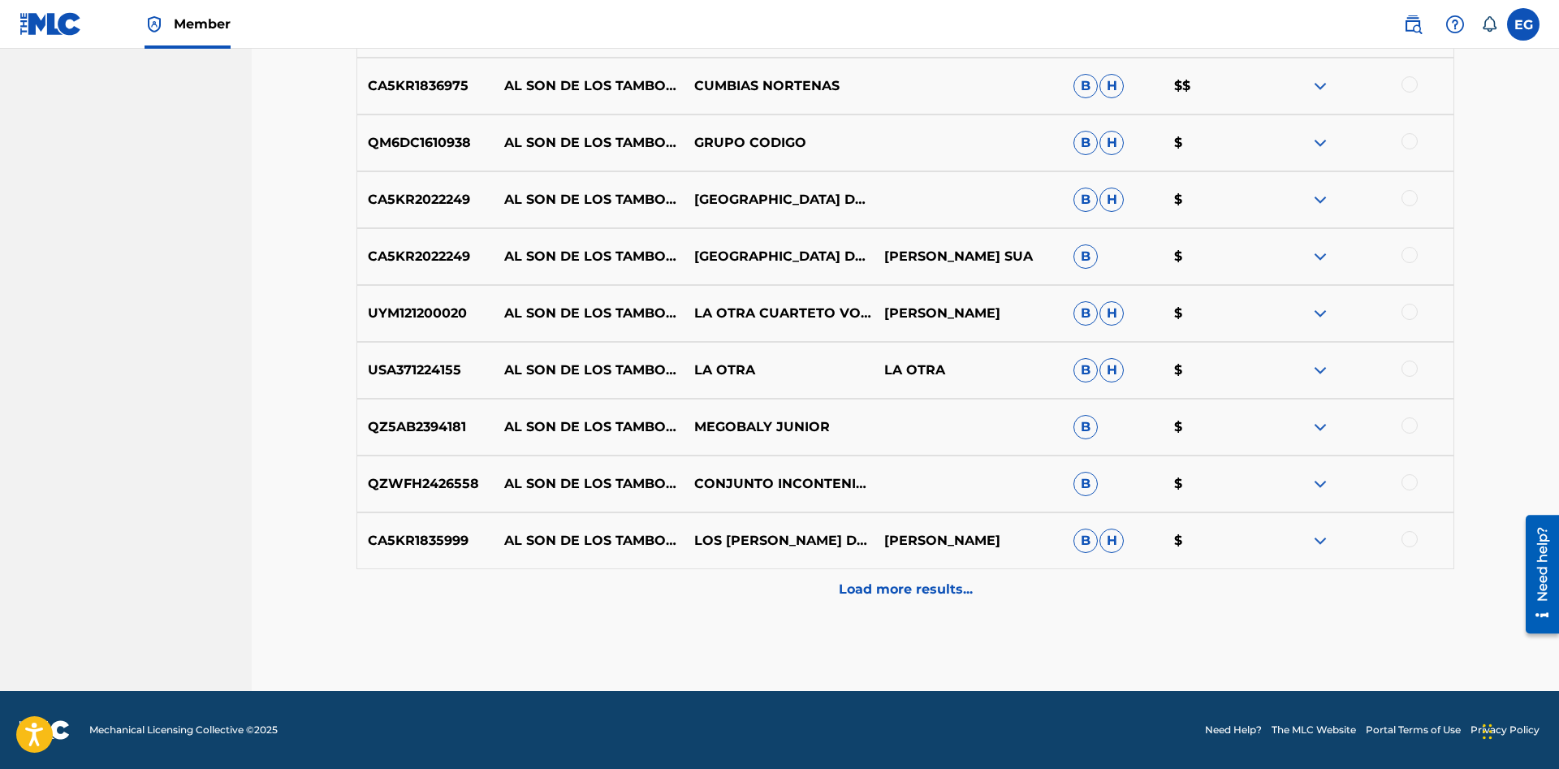
click at [883, 582] on p "Load more results..." at bounding box center [906, 589] width 134 height 19
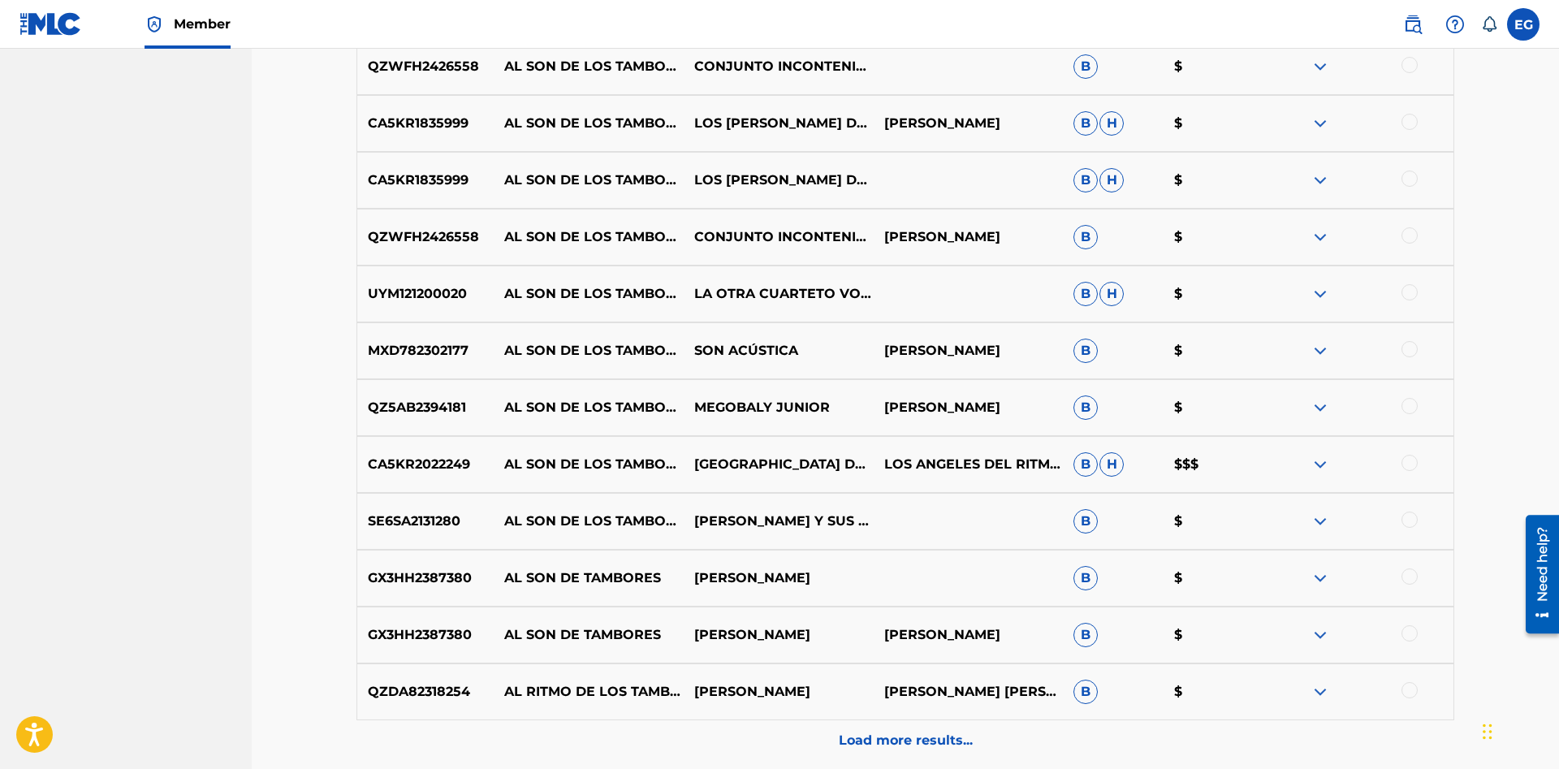
scroll to position [1811, 0]
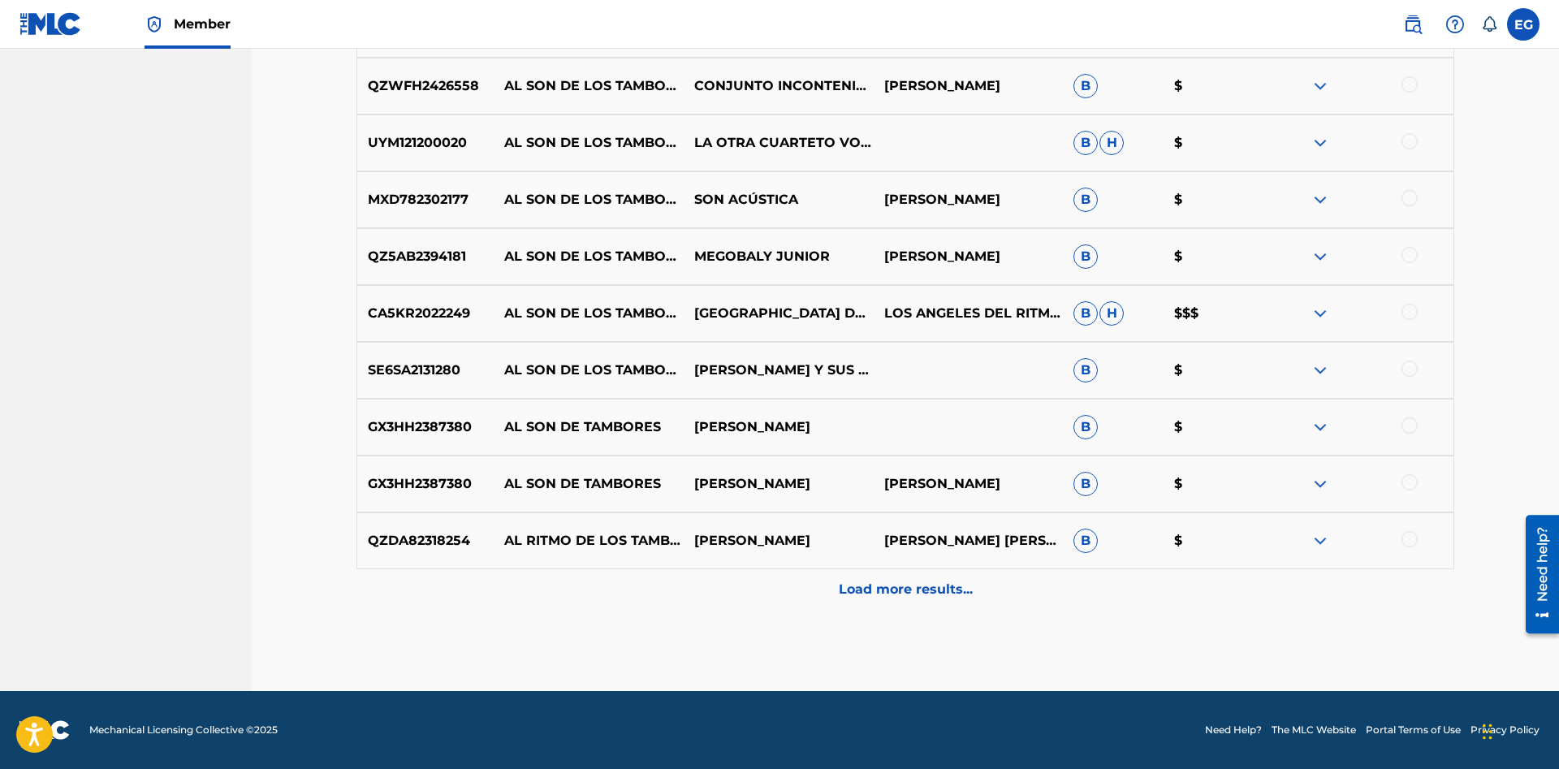
click at [854, 585] on p "Load more results..." at bounding box center [906, 589] width 134 height 19
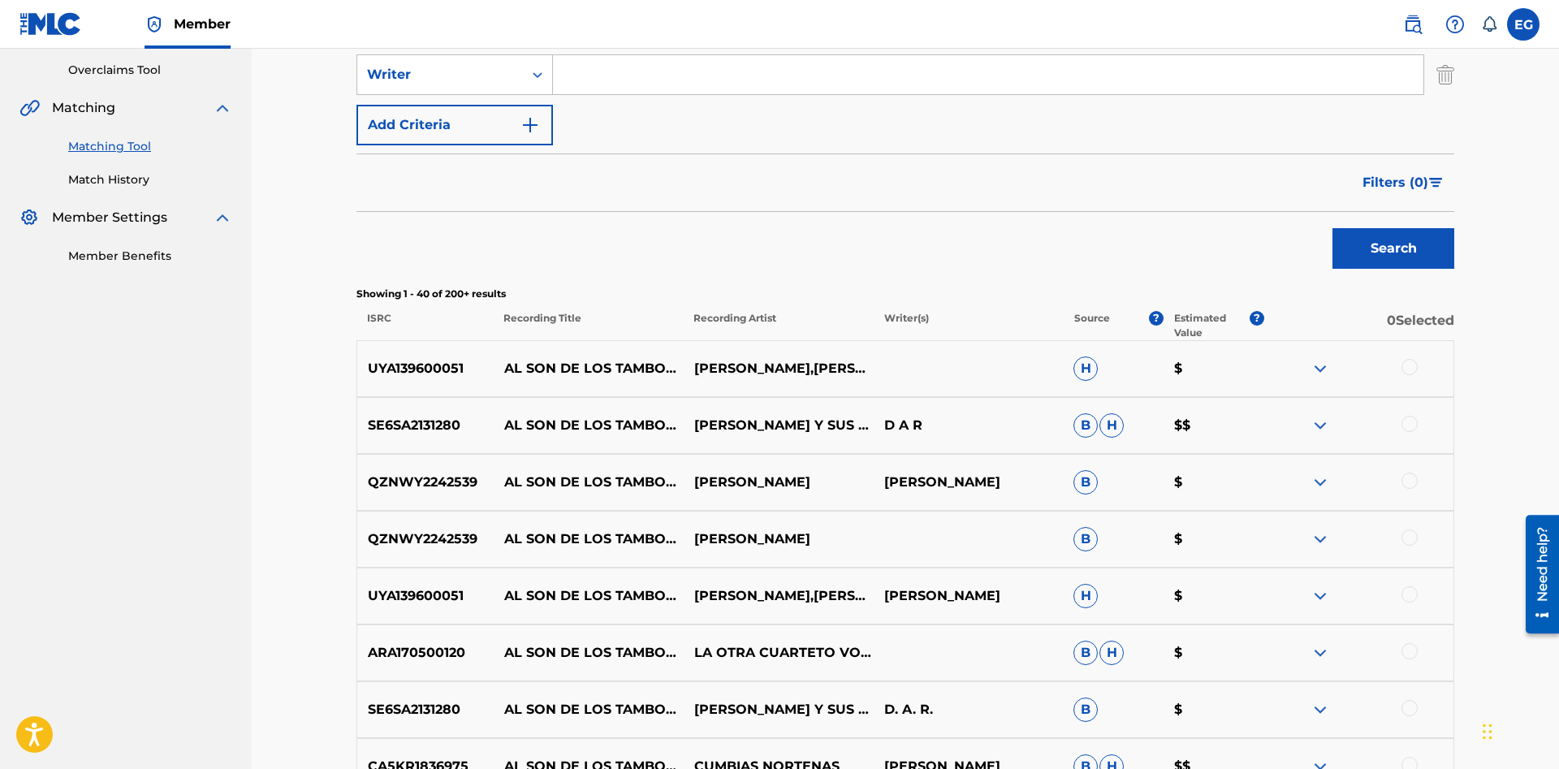
scroll to position [0, 0]
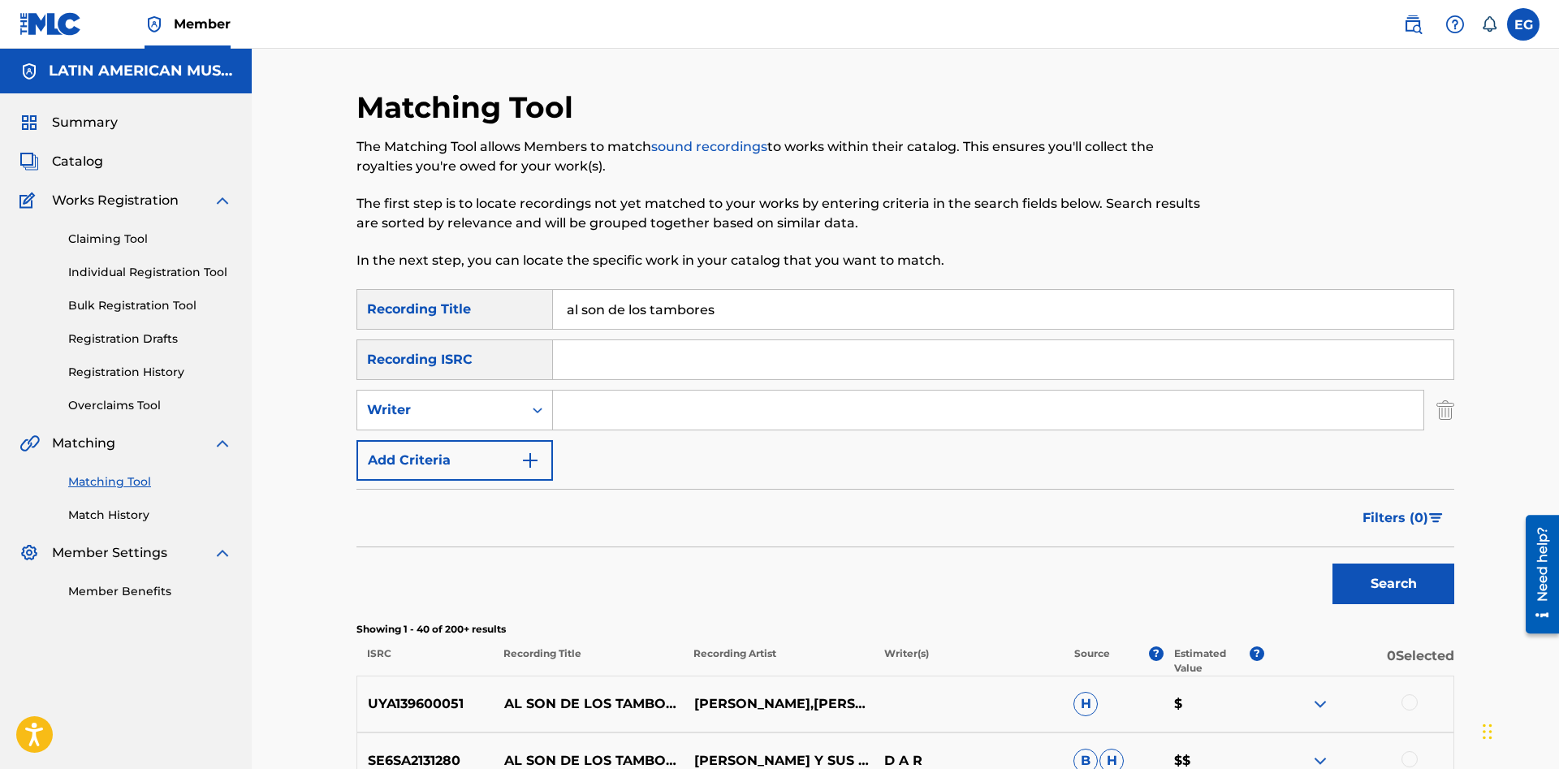
click at [796, 310] on input "al son de los tambores" at bounding box center [1003, 309] width 900 height 39
click at [796, 309] on input "al son de los tambores" at bounding box center [1003, 309] width 900 height 39
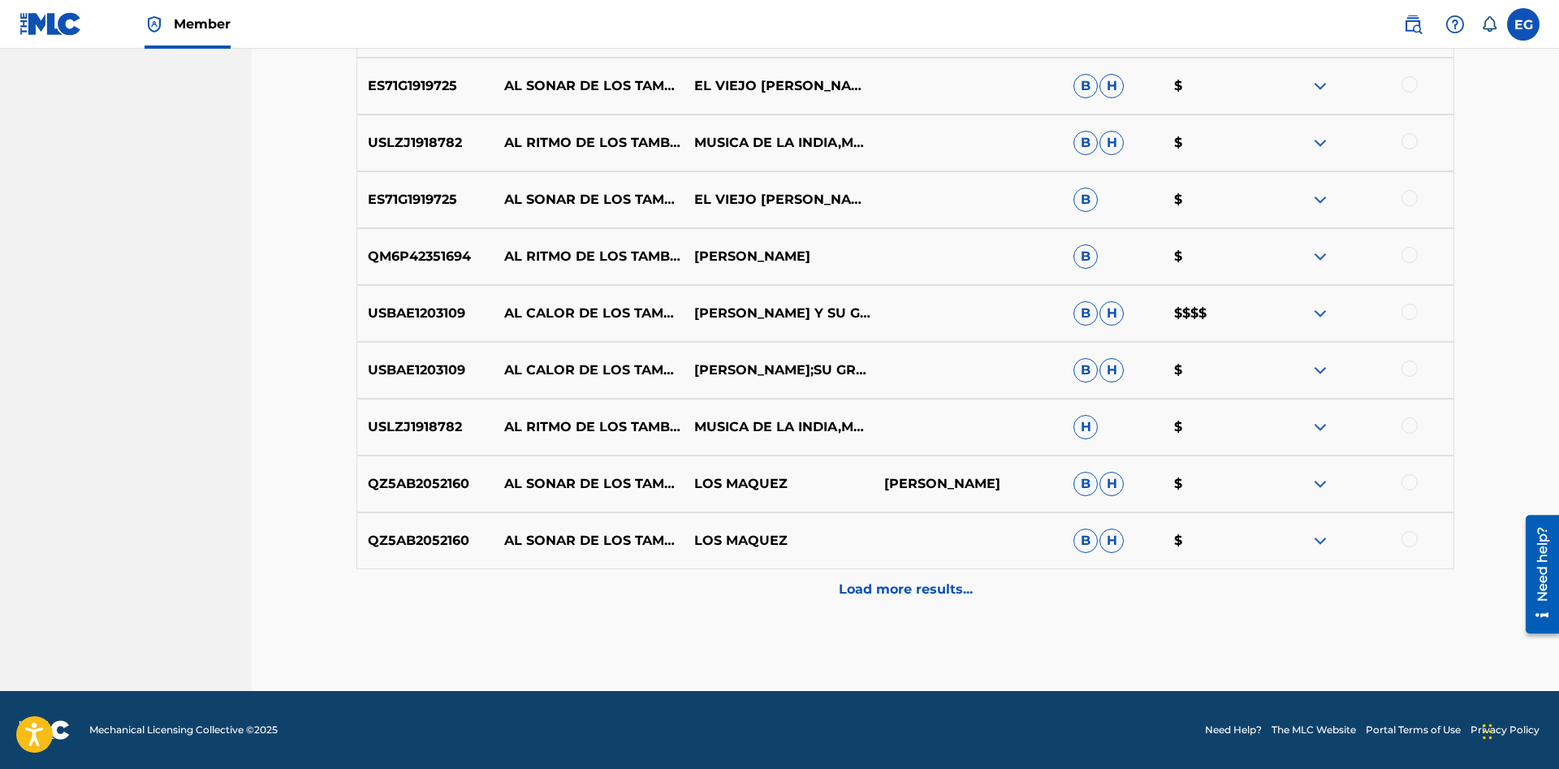
click at [860, 590] on p "Load more results..." at bounding box center [906, 589] width 134 height 19
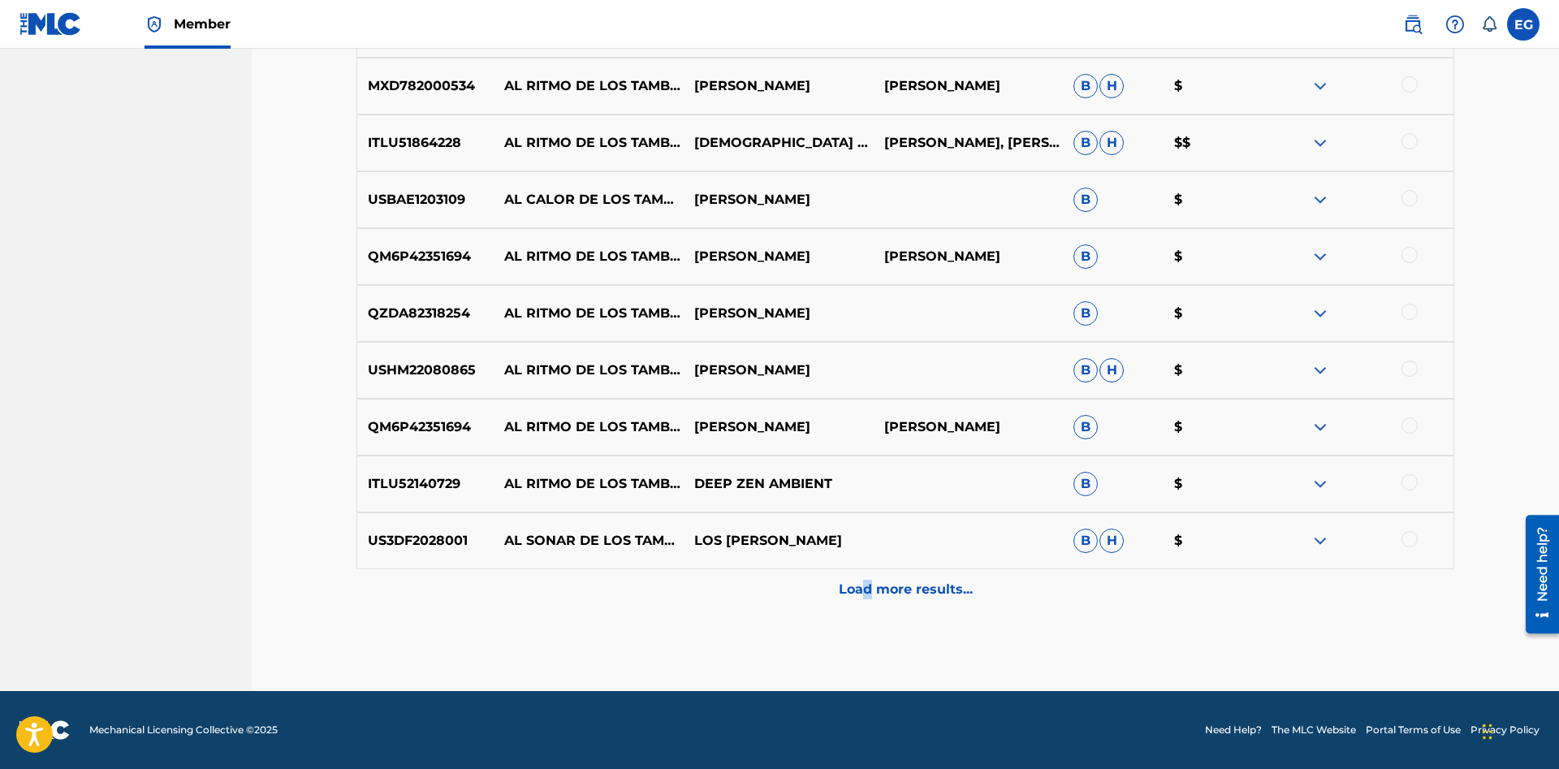
click at [860, 586] on p "Load more results..." at bounding box center [906, 589] width 134 height 19
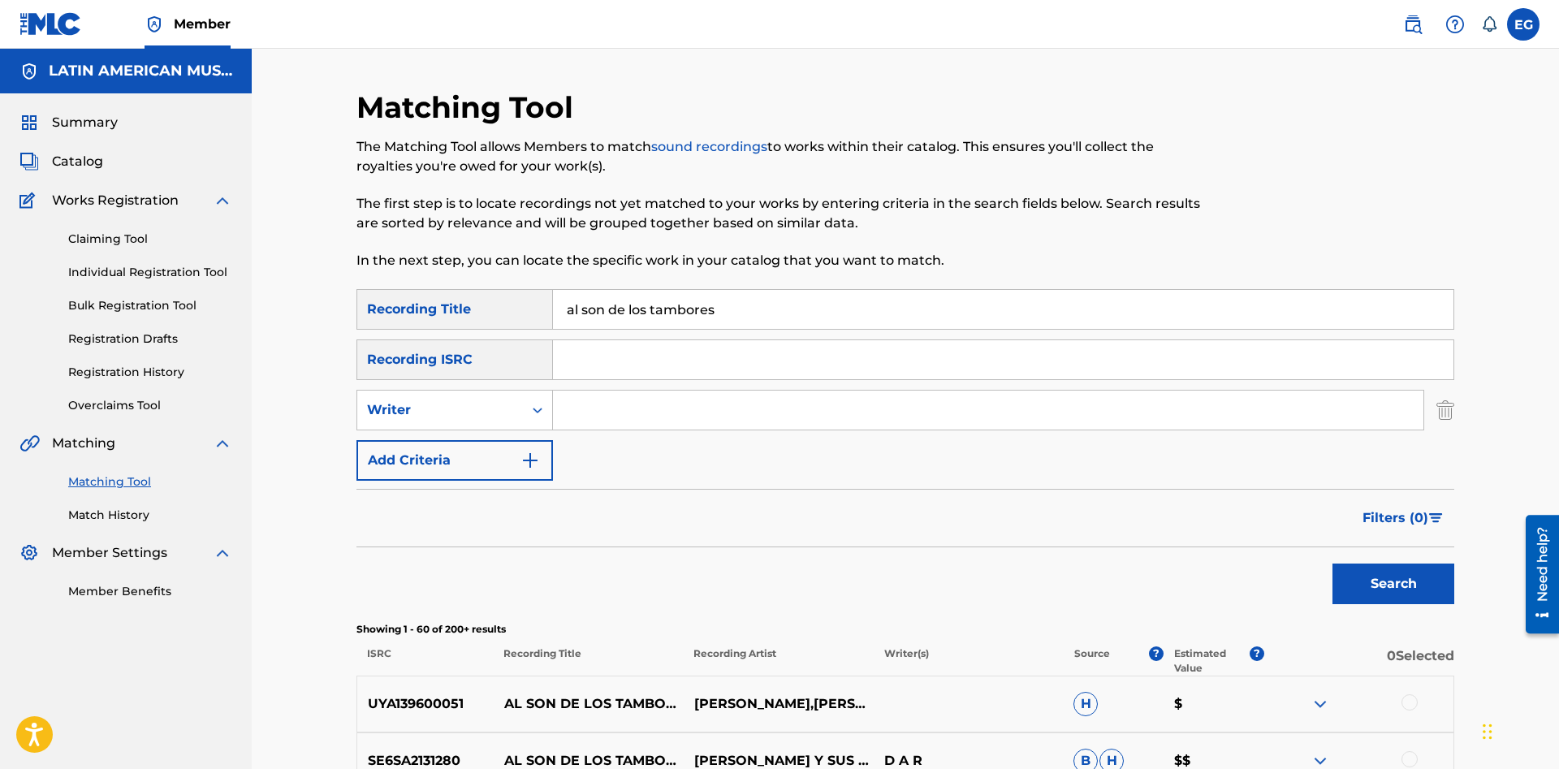
click at [797, 309] on input "al son de los tambores" at bounding box center [1003, 309] width 900 height 39
drag, startPoint x: 734, startPoint y: 311, endPoint x: 421, endPoint y: 308, distance: 312.5
click at [553, 308] on input "al son de los tambores" at bounding box center [1003, 309] width 900 height 39
click at [1332, 563] on button "Search" at bounding box center [1393, 583] width 122 height 41
drag, startPoint x: 659, startPoint y: 308, endPoint x: 493, endPoint y: 310, distance: 166.4
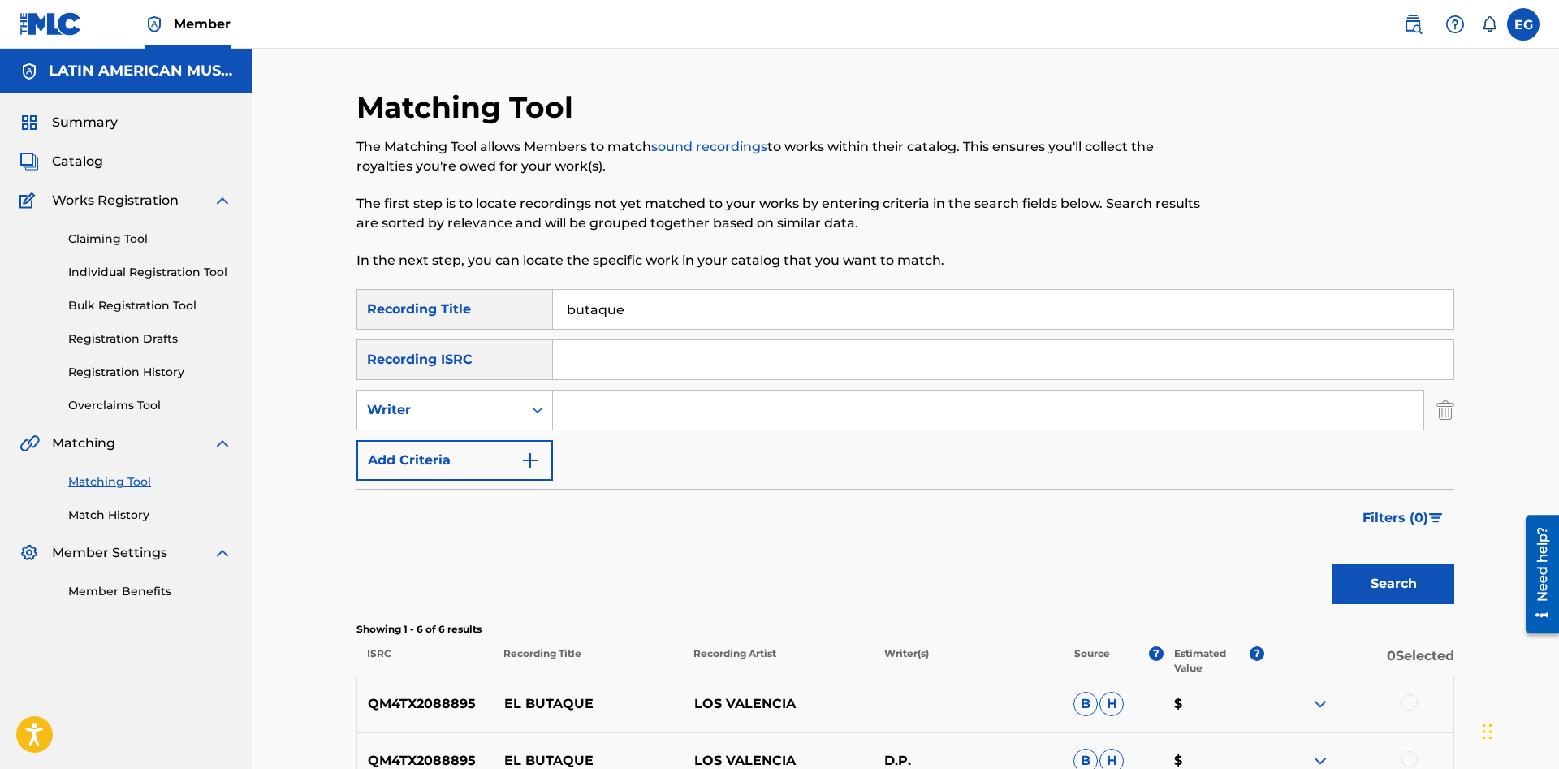
click at [553, 310] on input "butaque" at bounding box center [1003, 309] width 900 height 39
click at [1332, 563] on button "Search" at bounding box center [1393, 583] width 122 height 41
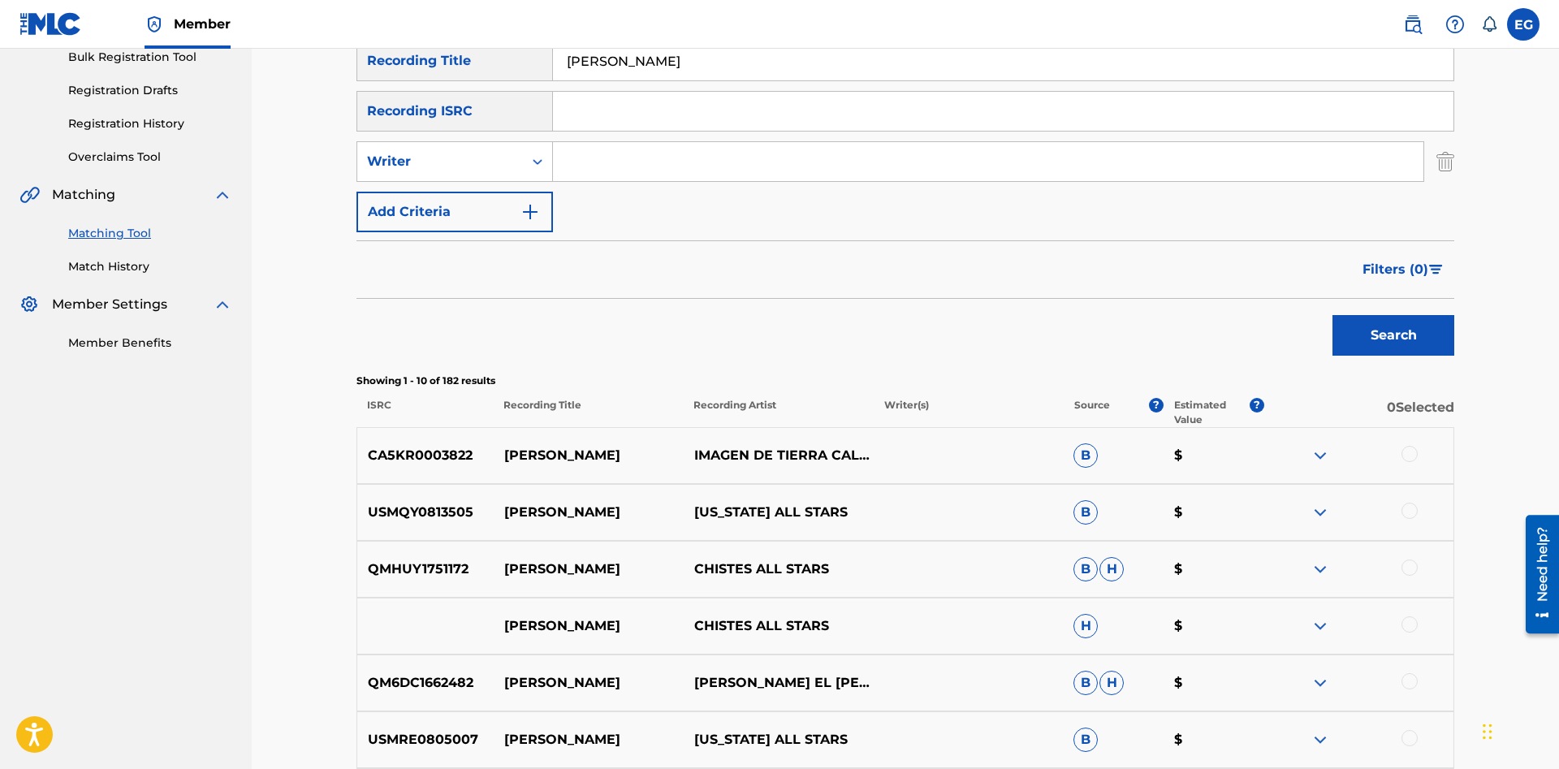
scroll to position [497, 0]
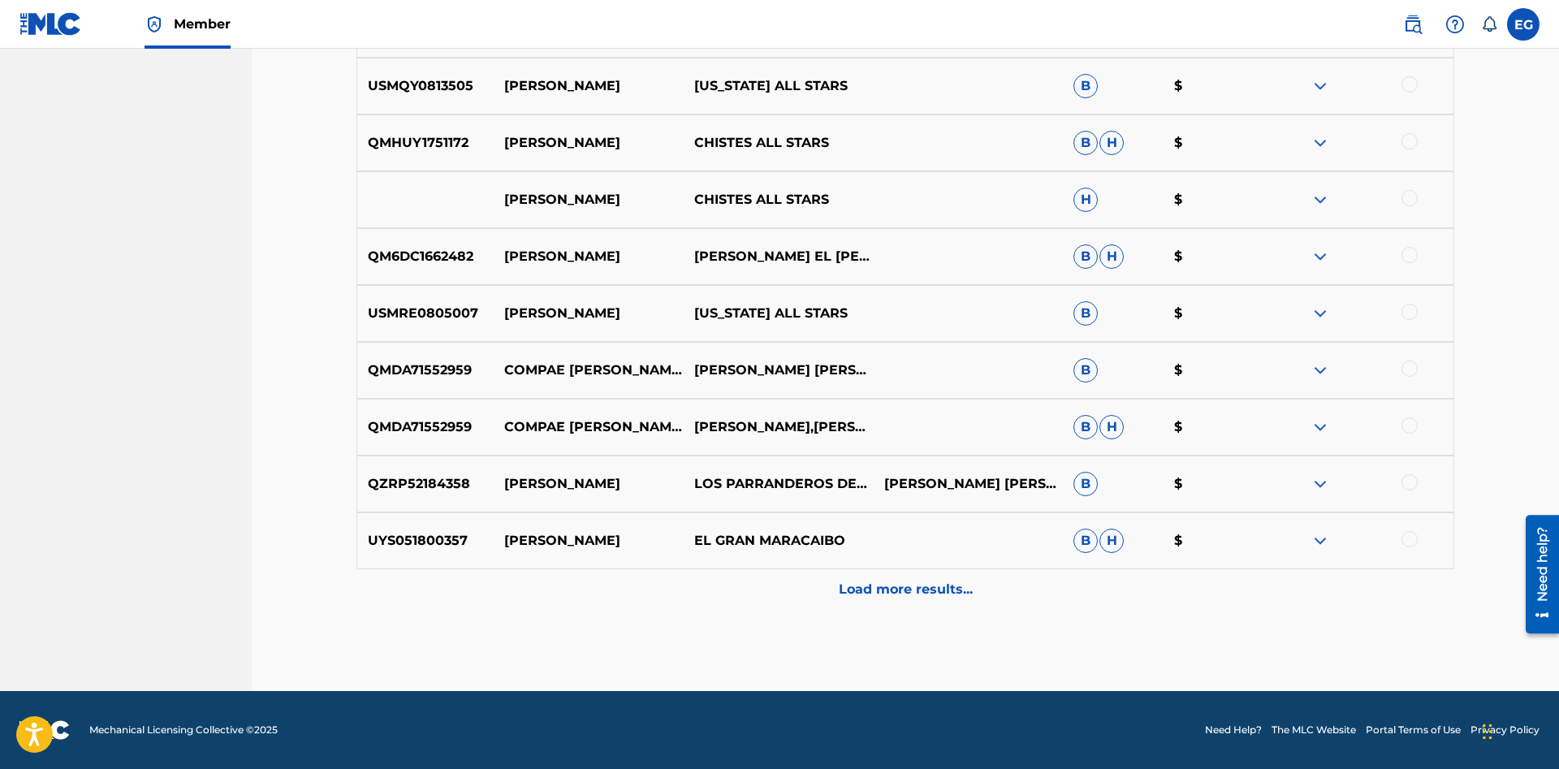
click at [852, 591] on p "Load more results..." at bounding box center [906, 589] width 134 height 19
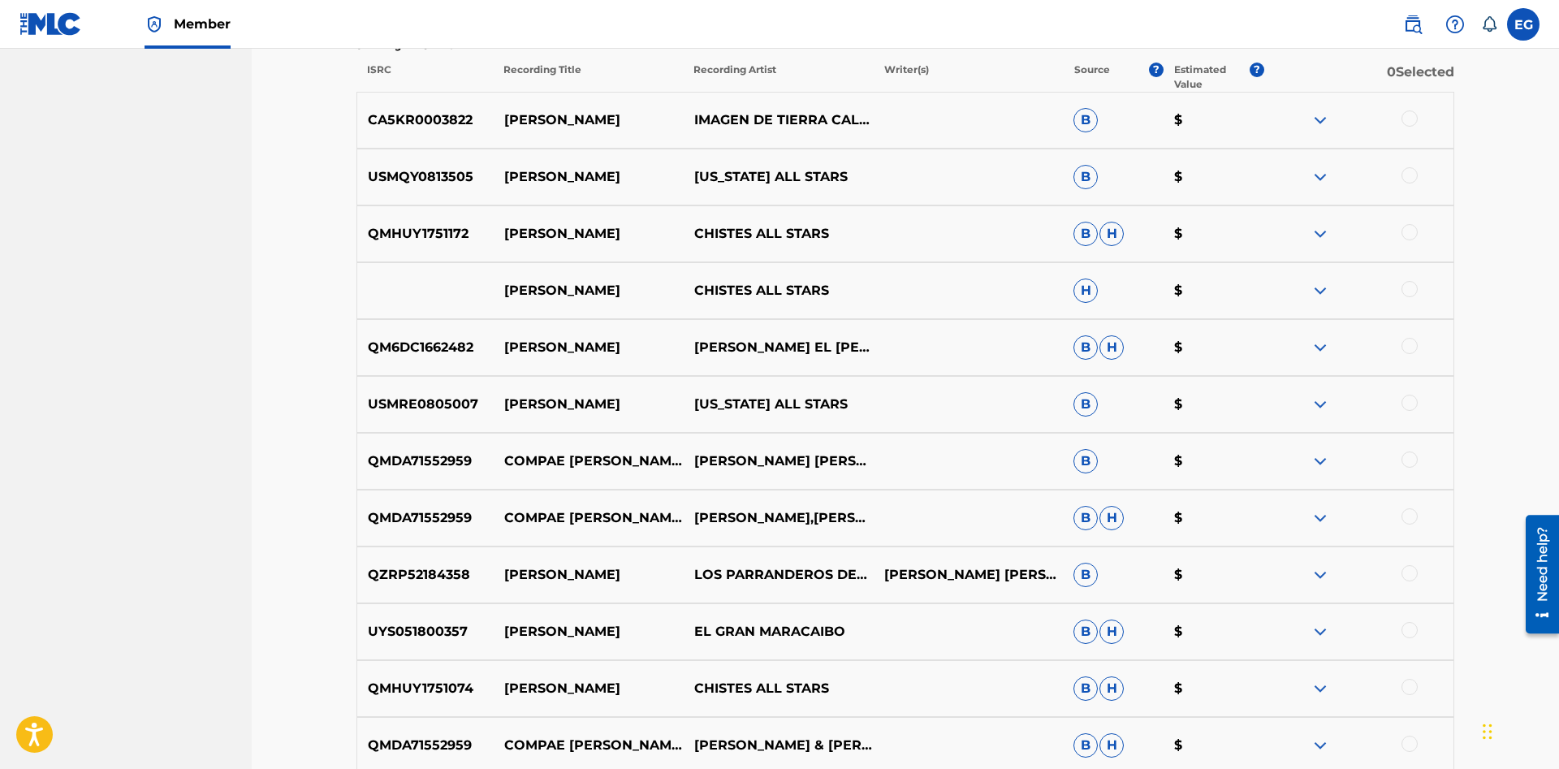
scroll to position [170, 0]
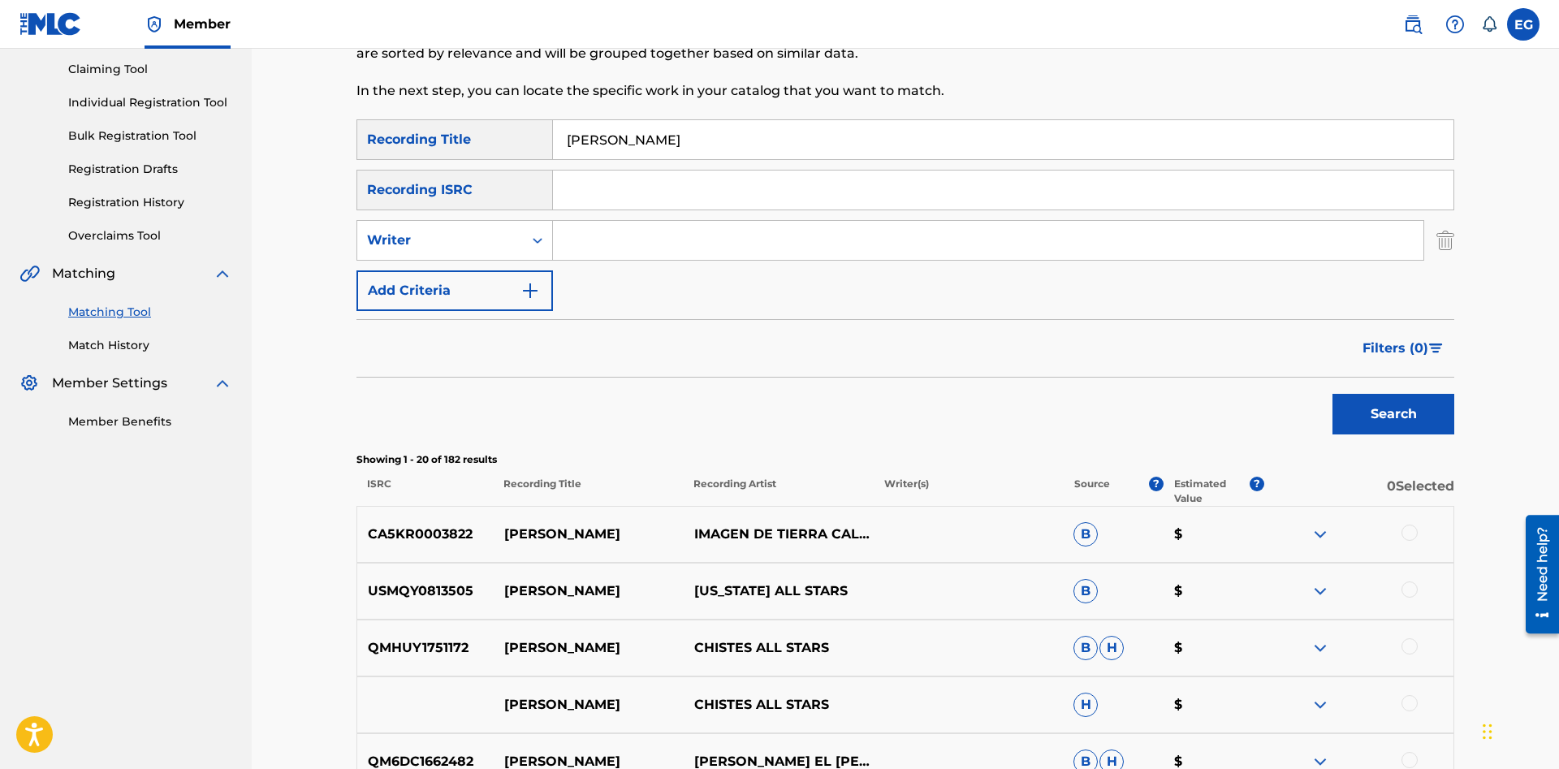
click at [553, 137] on input "ciriaco" at bounding box center [1003, 139] width 900 height 39
type input "el caiman"
click at [1429, 414] on button "Search" at bounding box center [1393, 414] width 122 height 41
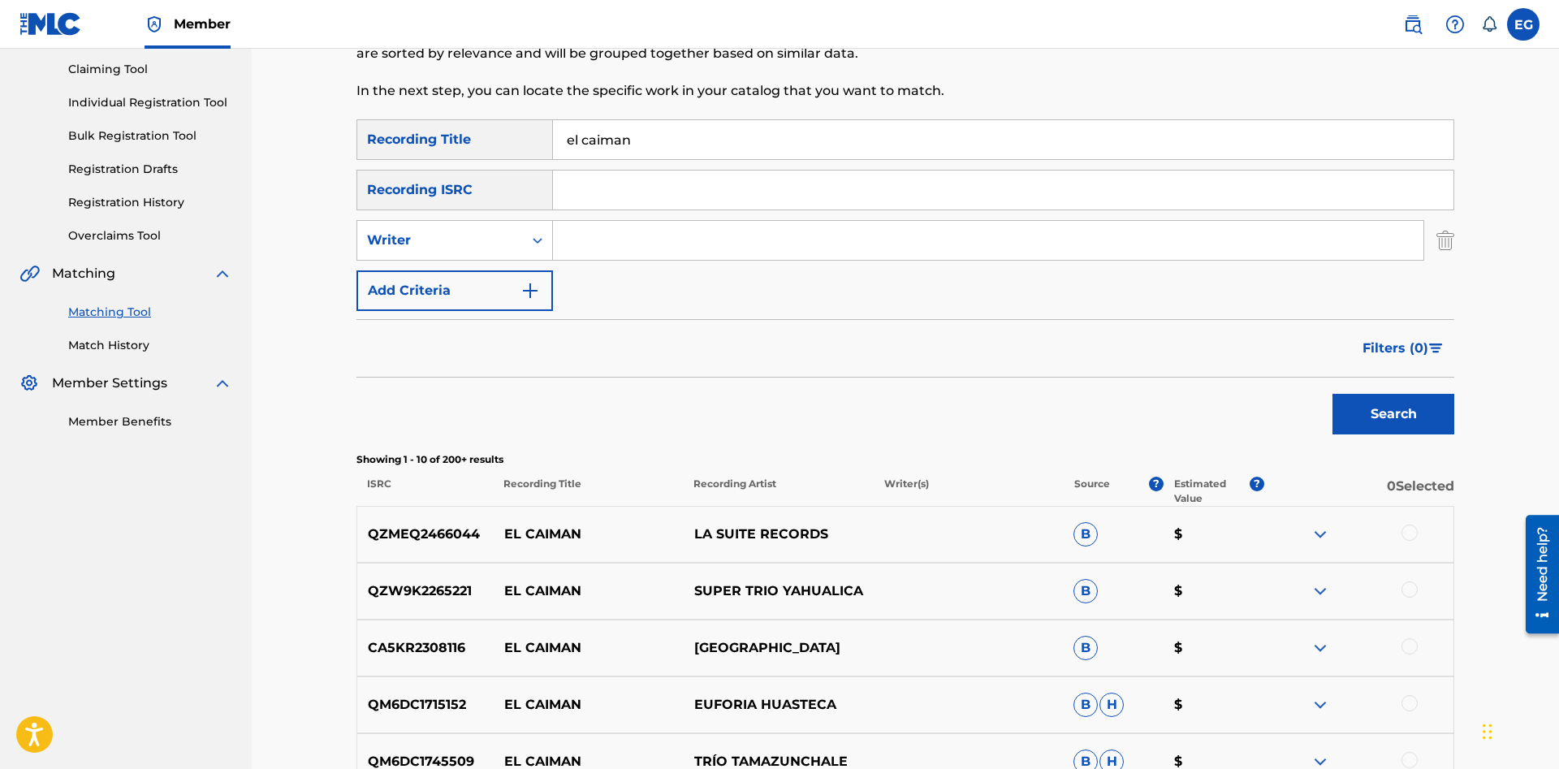
scroll to position [666, 0]
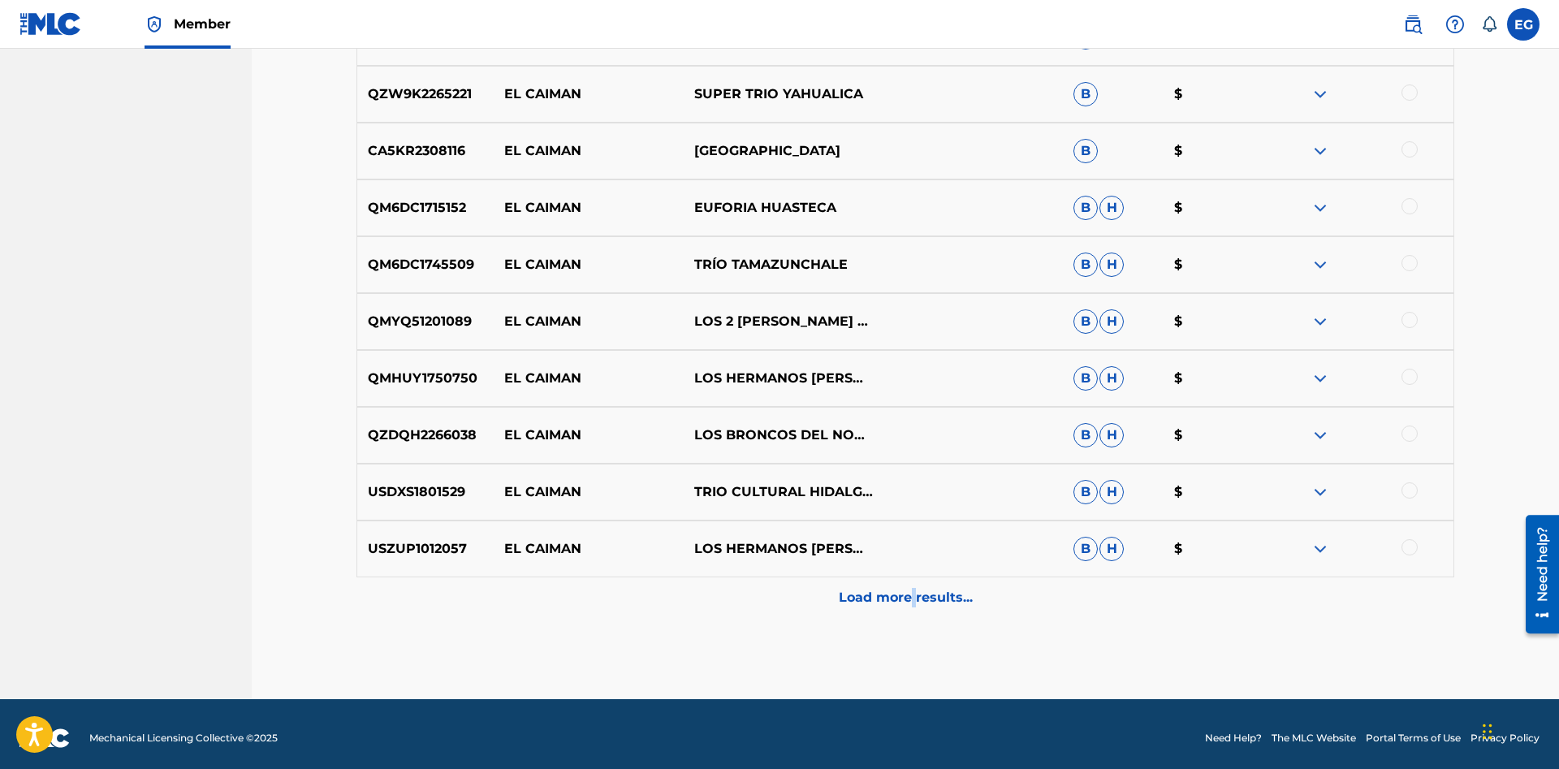
click at [913, 593] on p "Load more results..." at bounding box center [906, 597] width 134 height 19
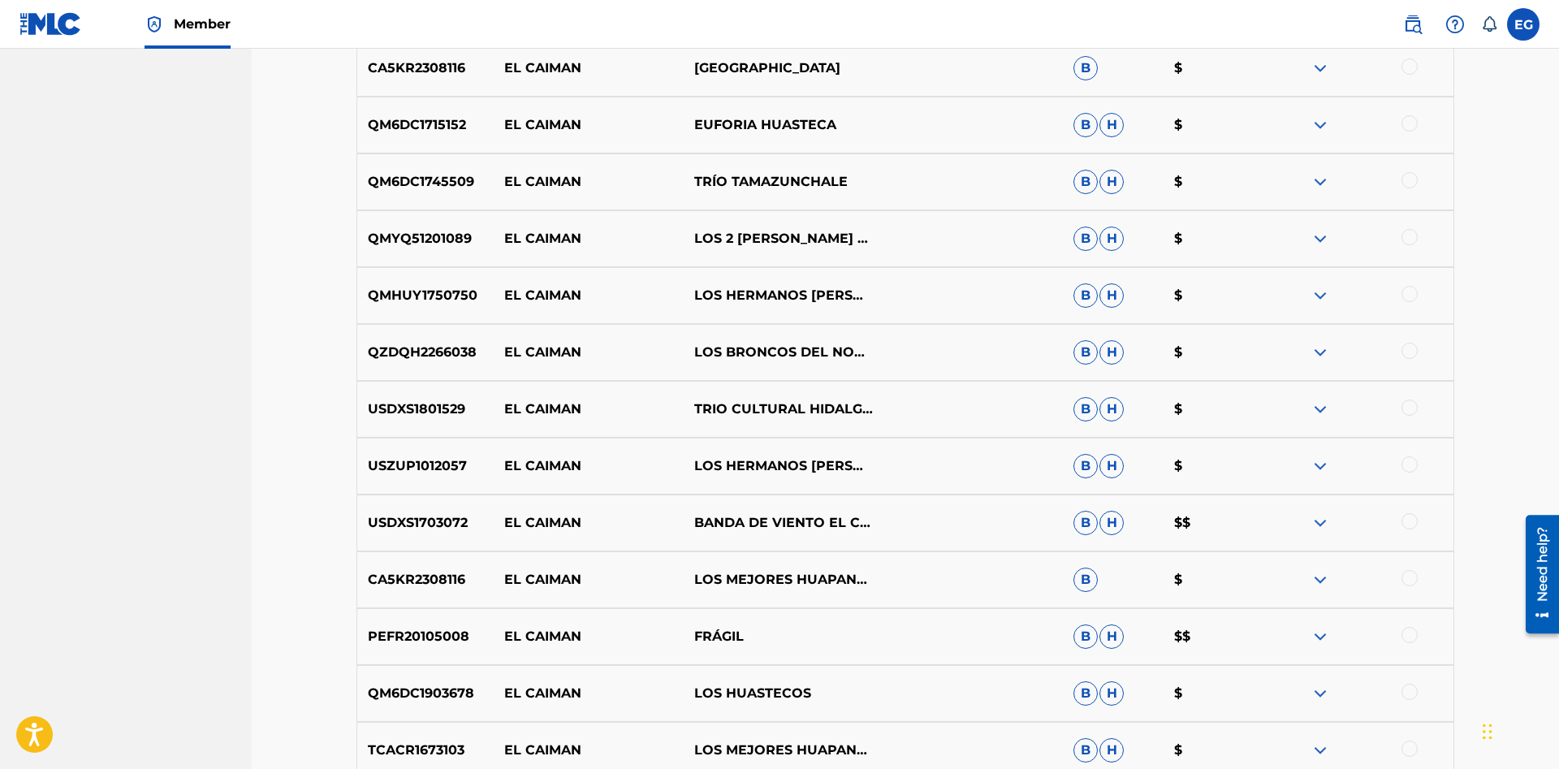
scroll to position [1243, 0]
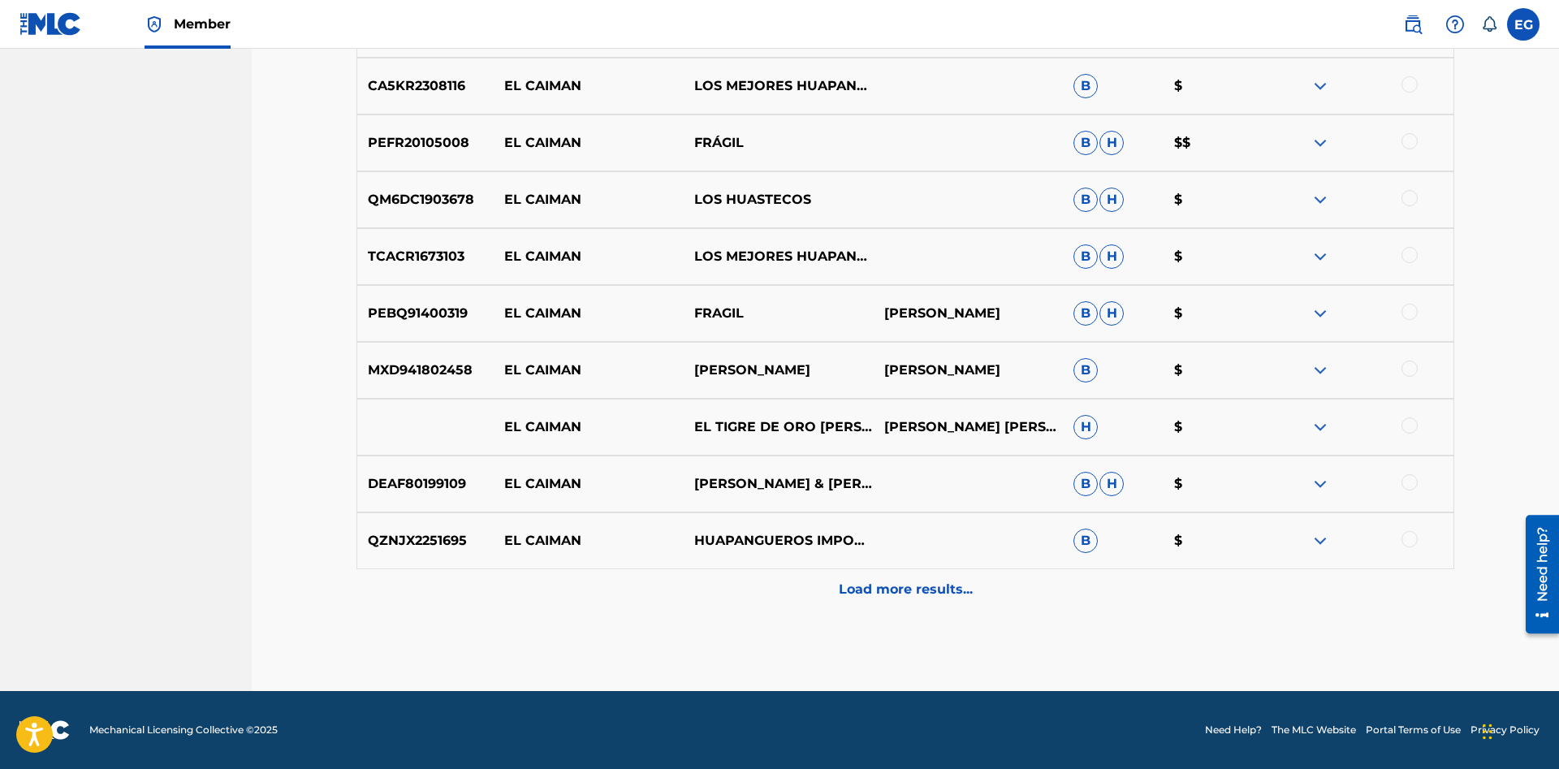
click at [965, 604] on div "Load more results..." at bounding box center [904, 589] width 1097 height 41
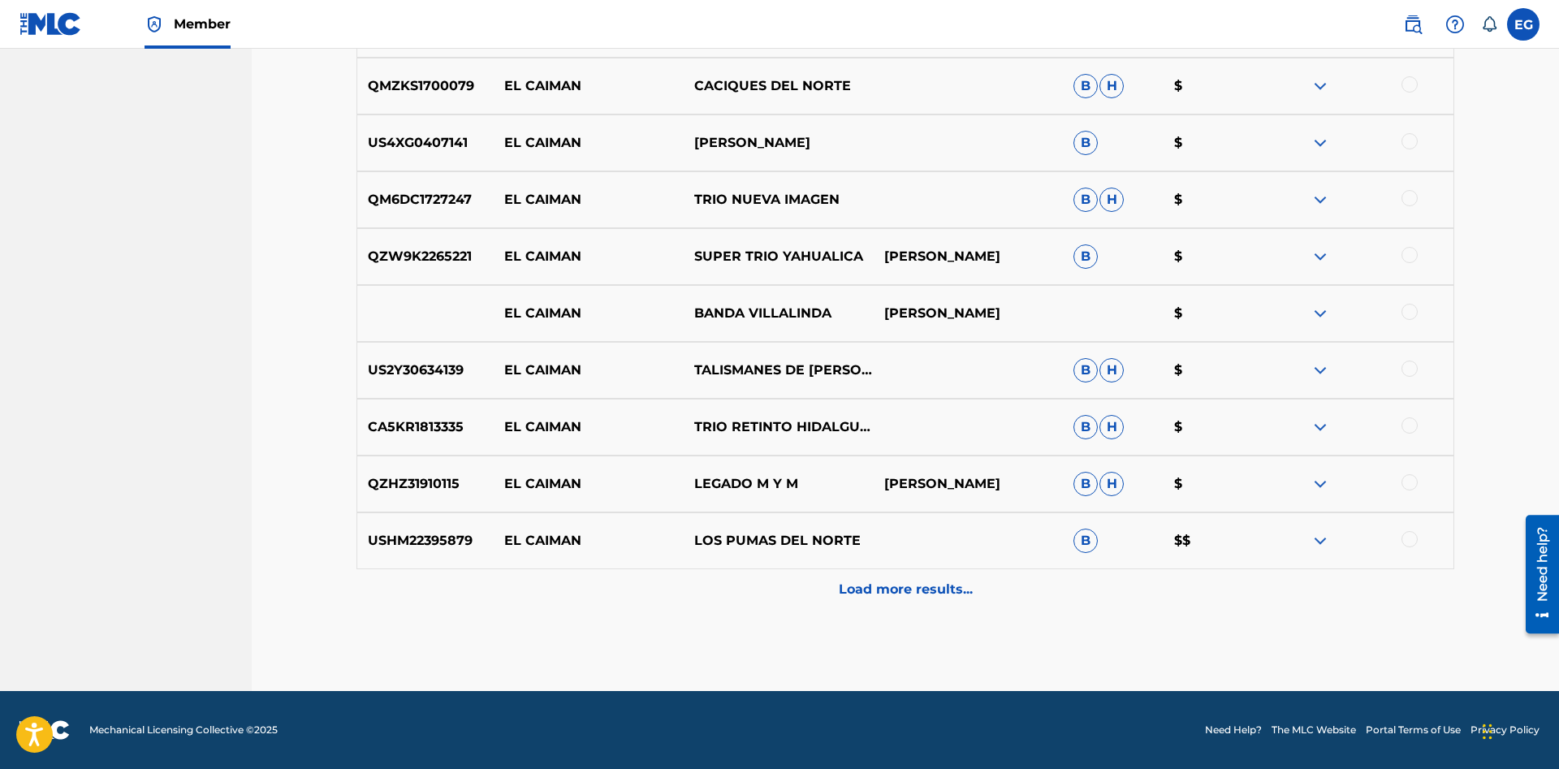
click at [924, 590] on p "Load more results..." at bounding box center [906, 589] width 134 height 19
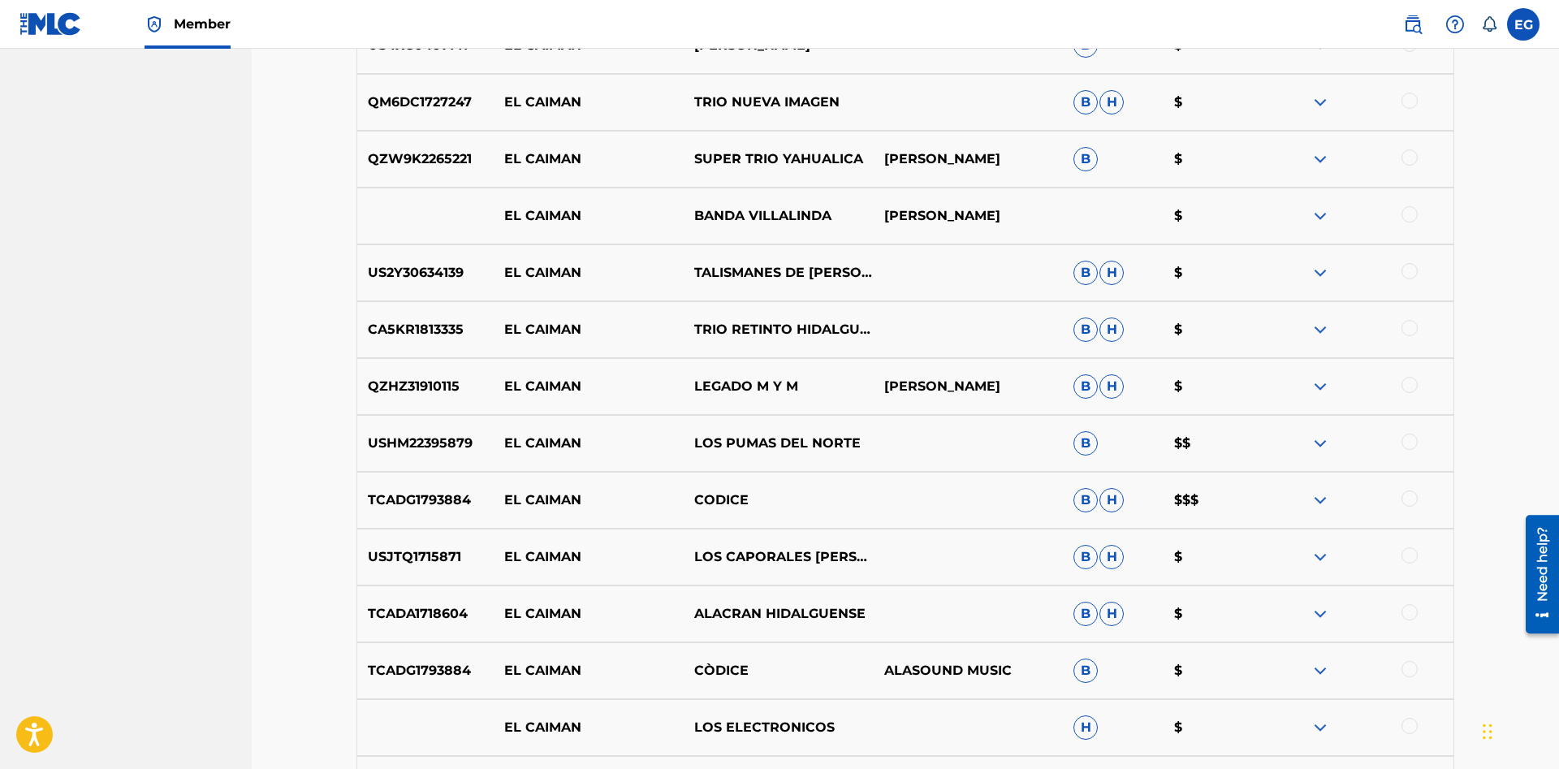
scroll to position [2379, 0]
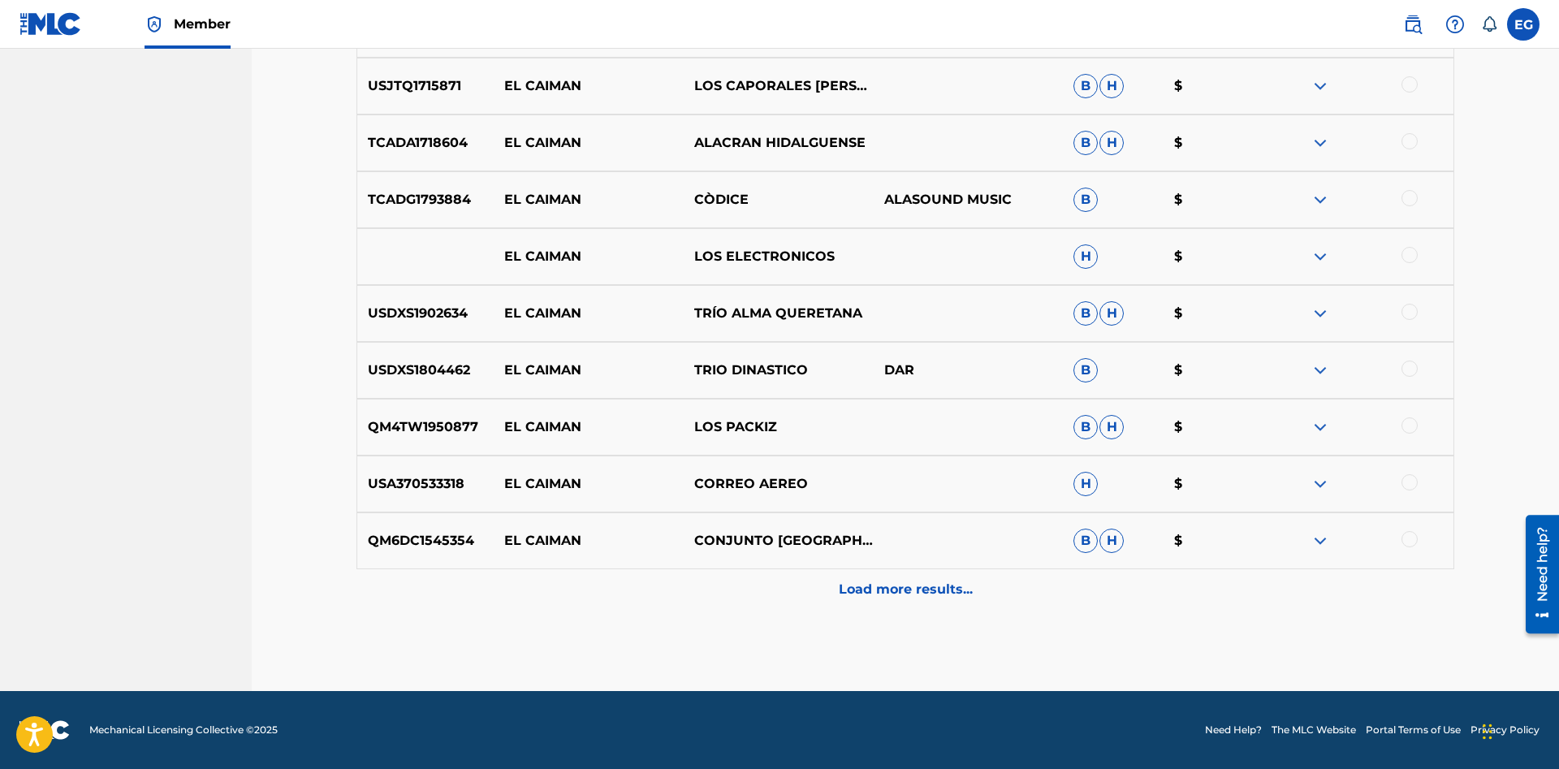
click at [891, 590] on p "Load more results..." at bounding box center [906, 589] width 134 height 19
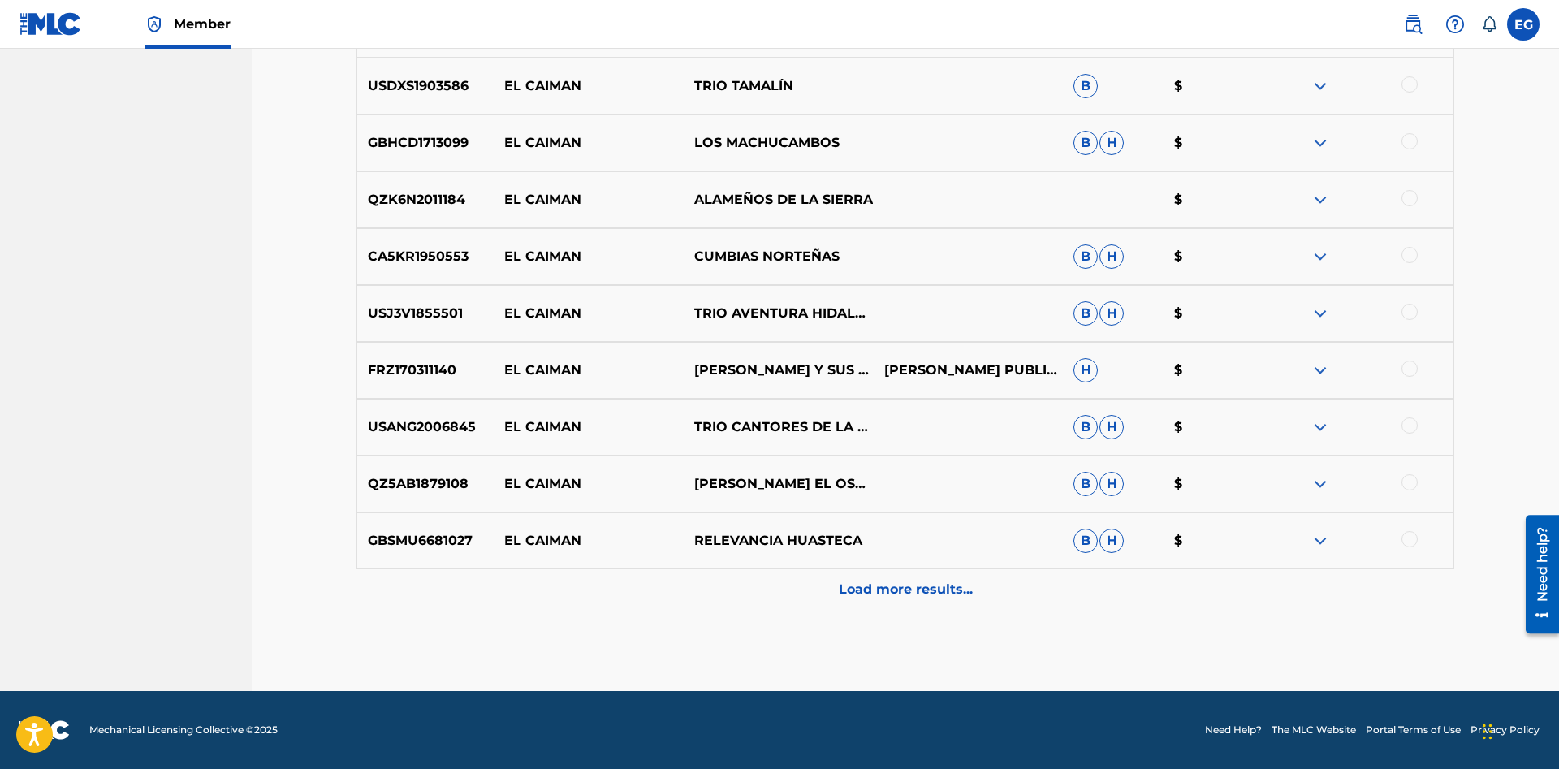
click at [903, 592] on p "Load more results..." at bounding box center [906, 589] width 134 height 19
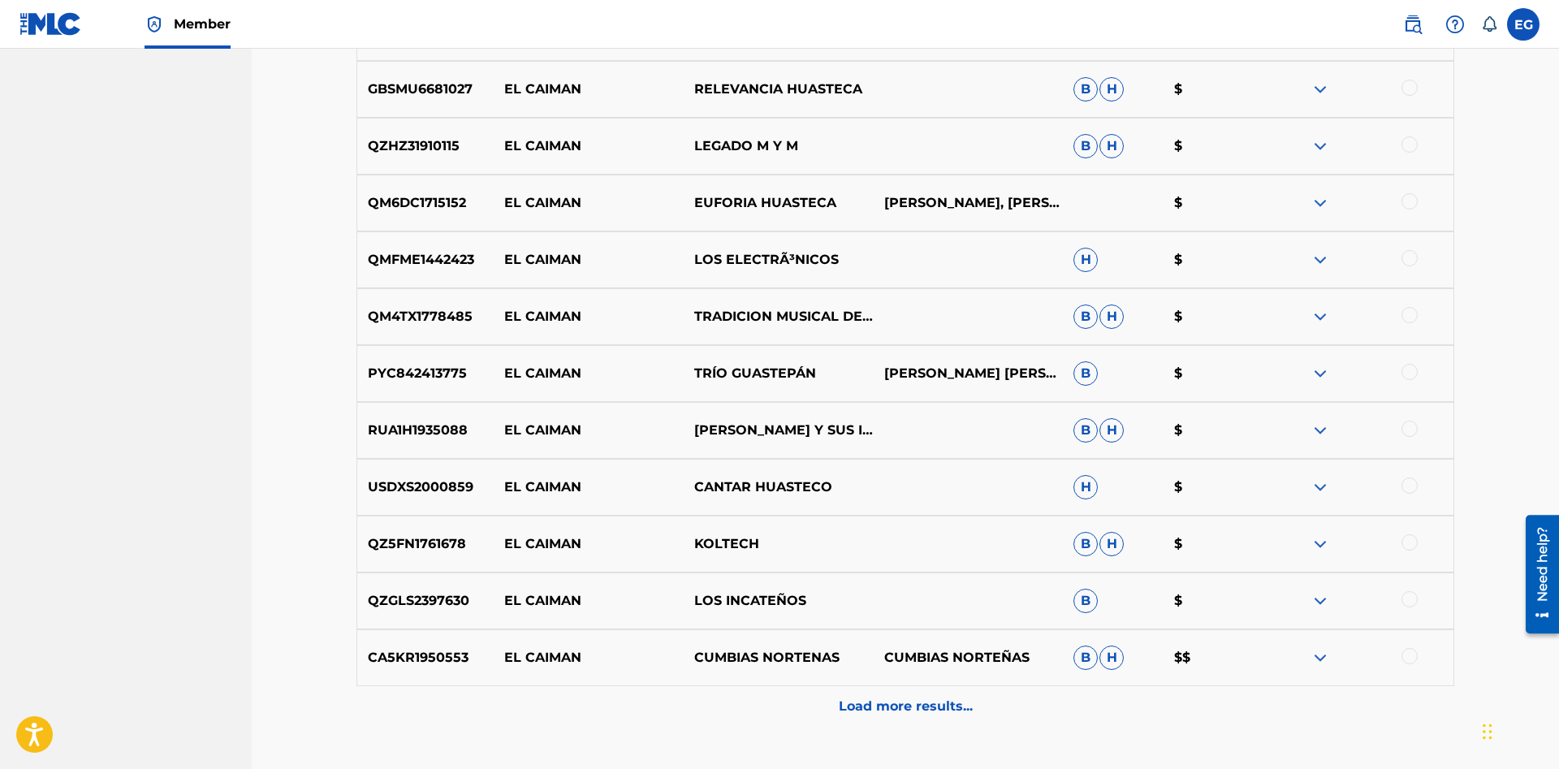
scroll to position [3516, 0]
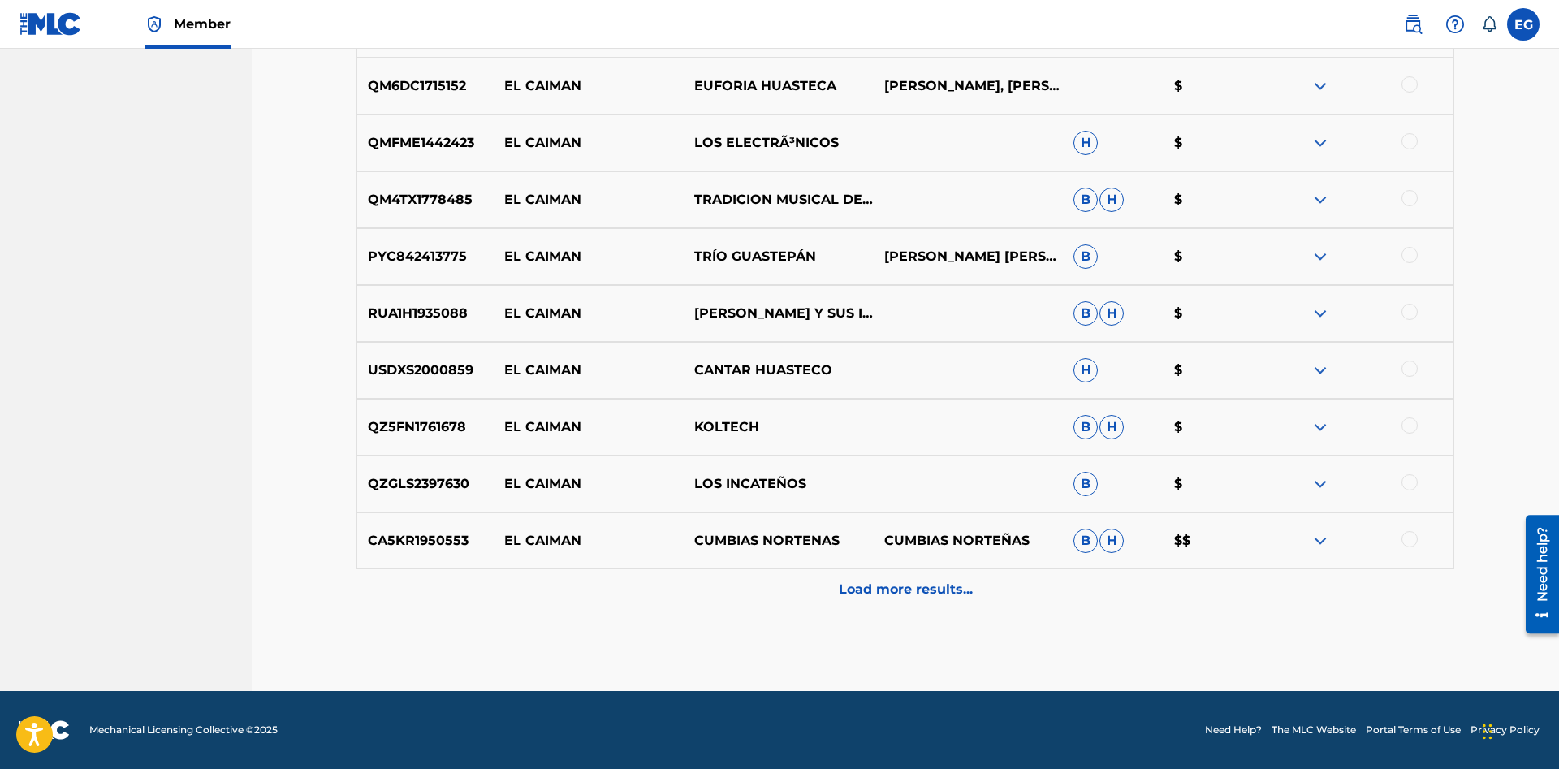
click at [884, 592] on p "Load more results..." at bounding box center [906, 589] width 134 height 19
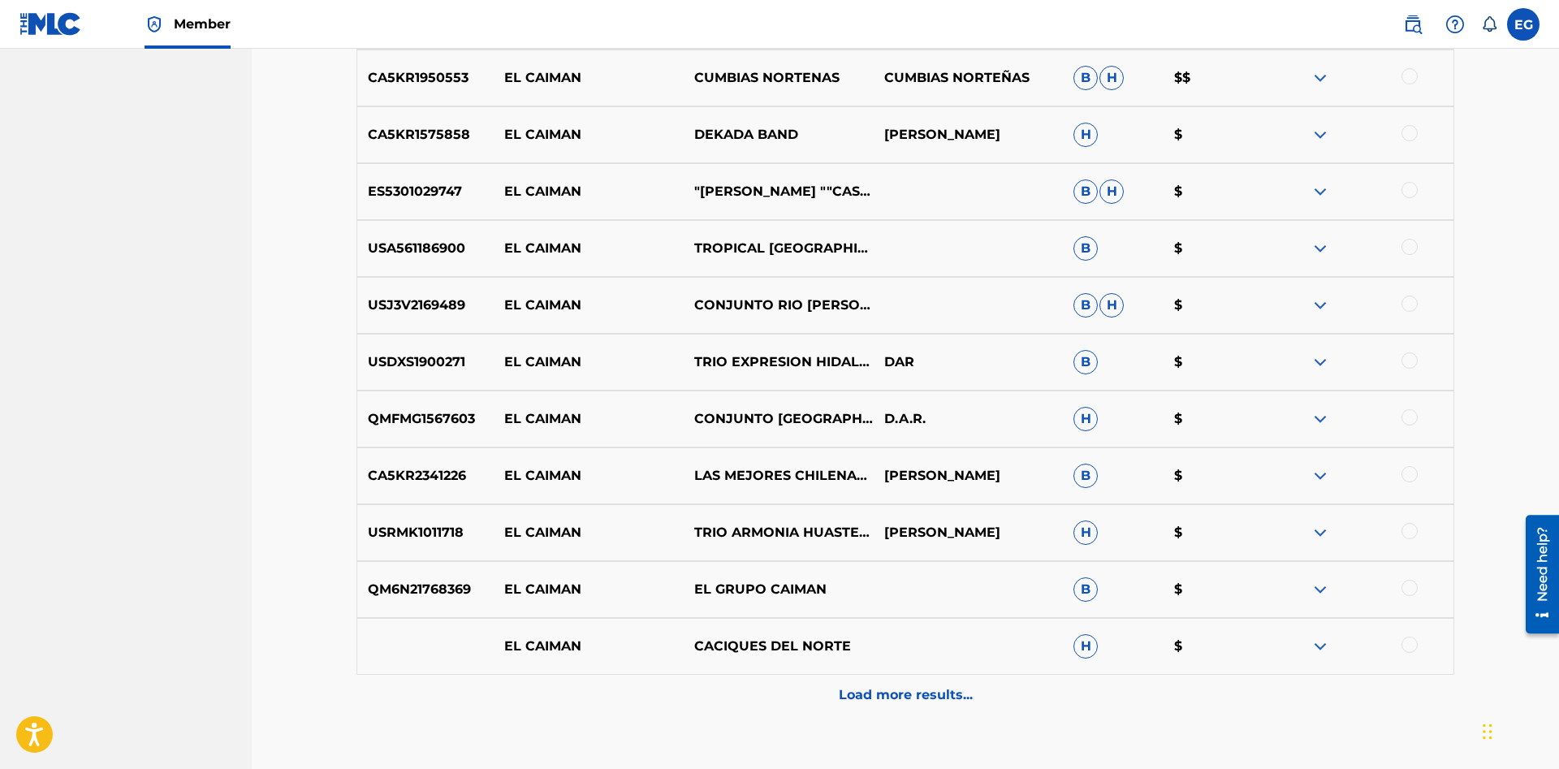
scroll to position [4084, 0]
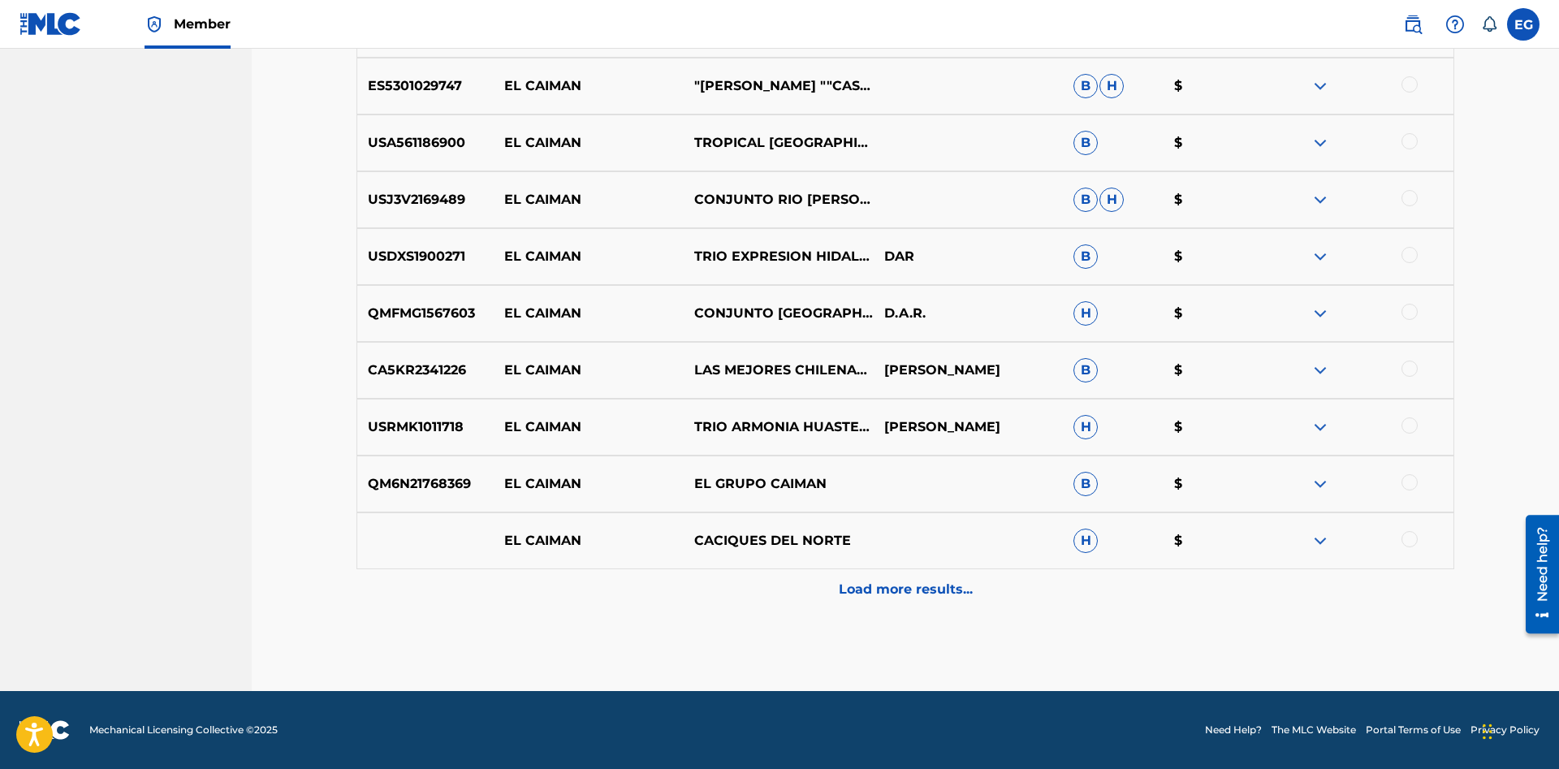
click at [892, 592] on p "Load more results..." at bounding box center [906, 589] width 134 height 19
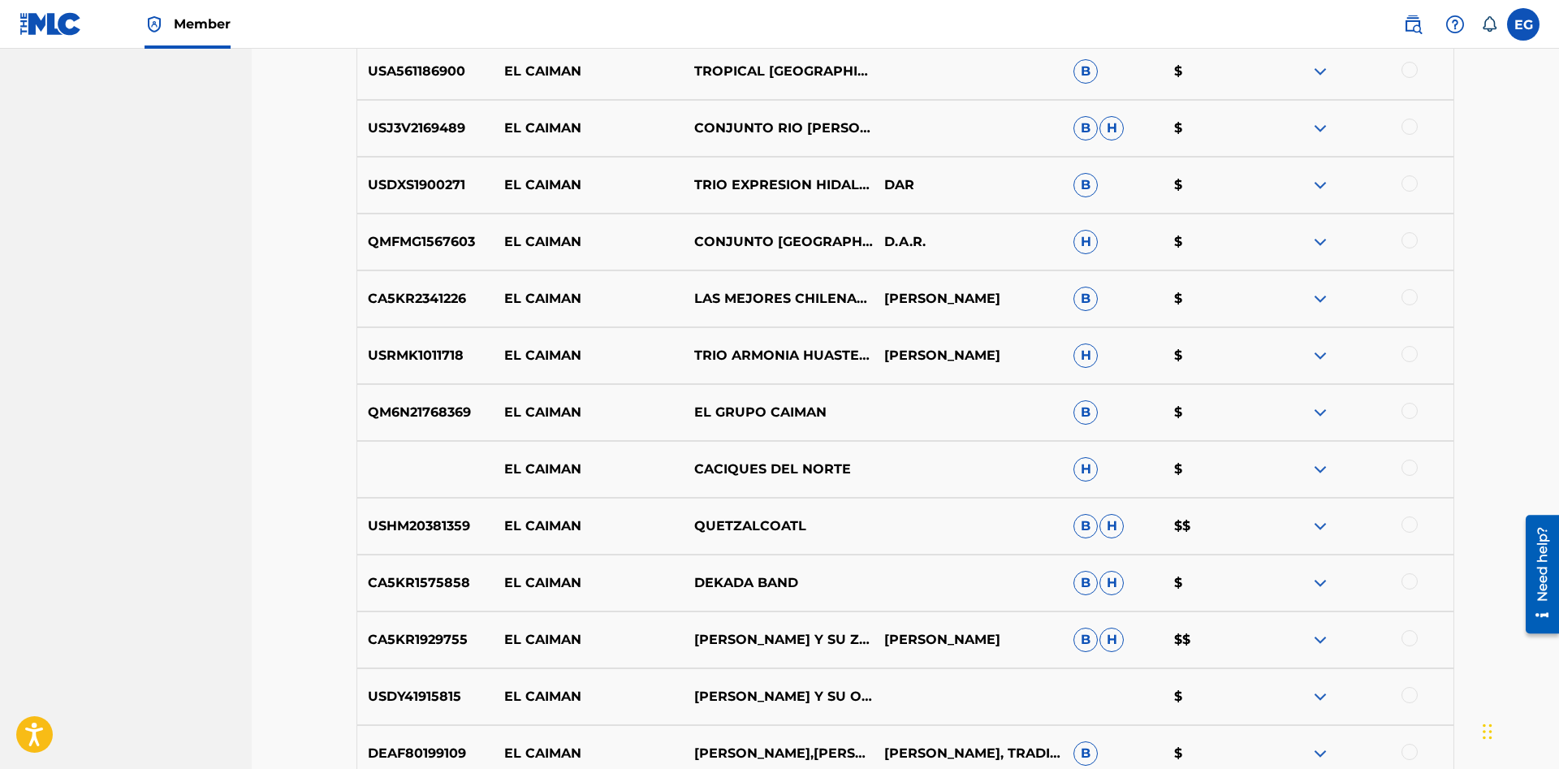
scroll to position [3907, 0]
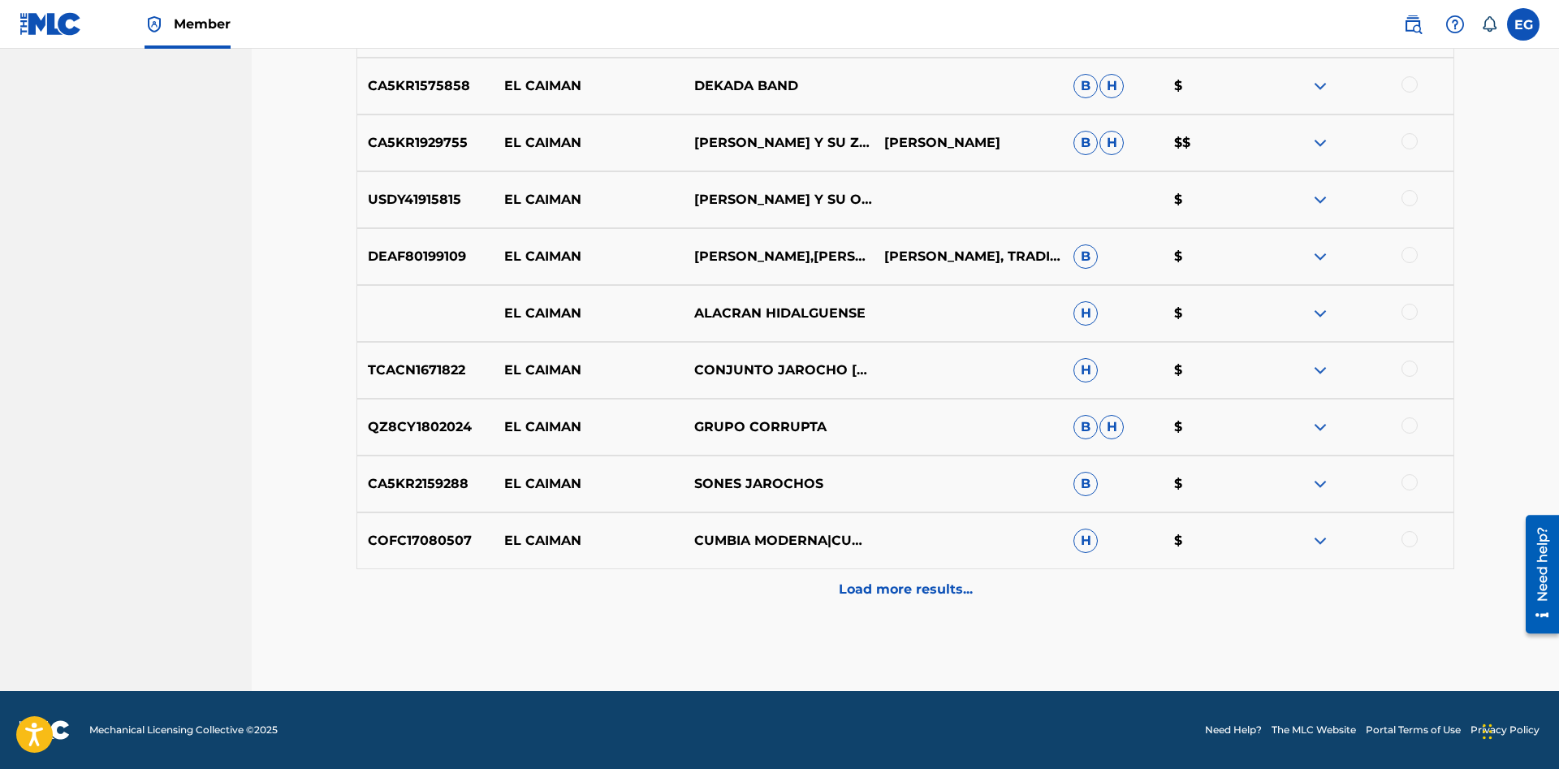
click at [865, 571] on div "Load more results..." at bounding box center [904, 589] width 1097 height 41
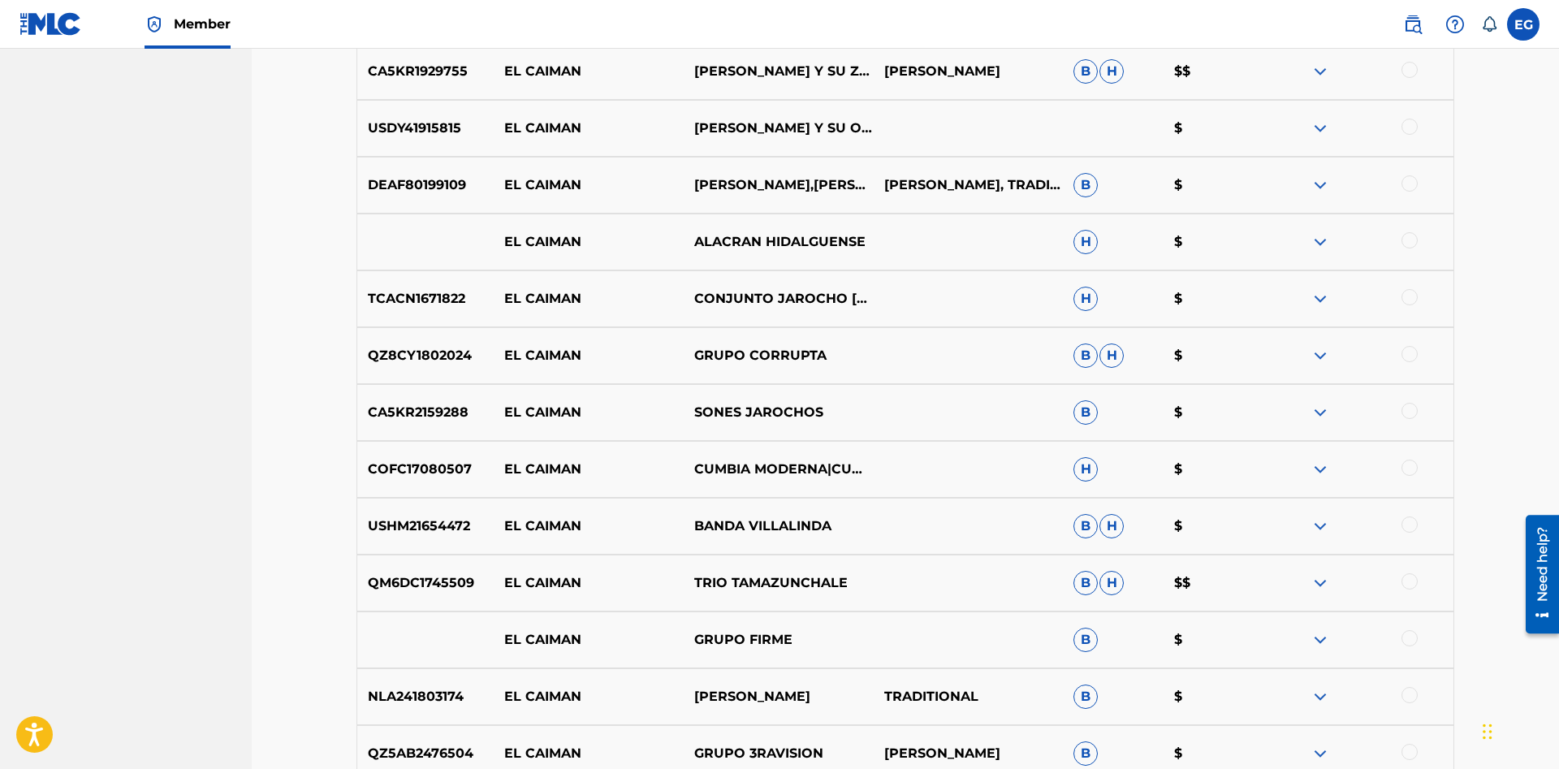
scroll to position [5220, 0]
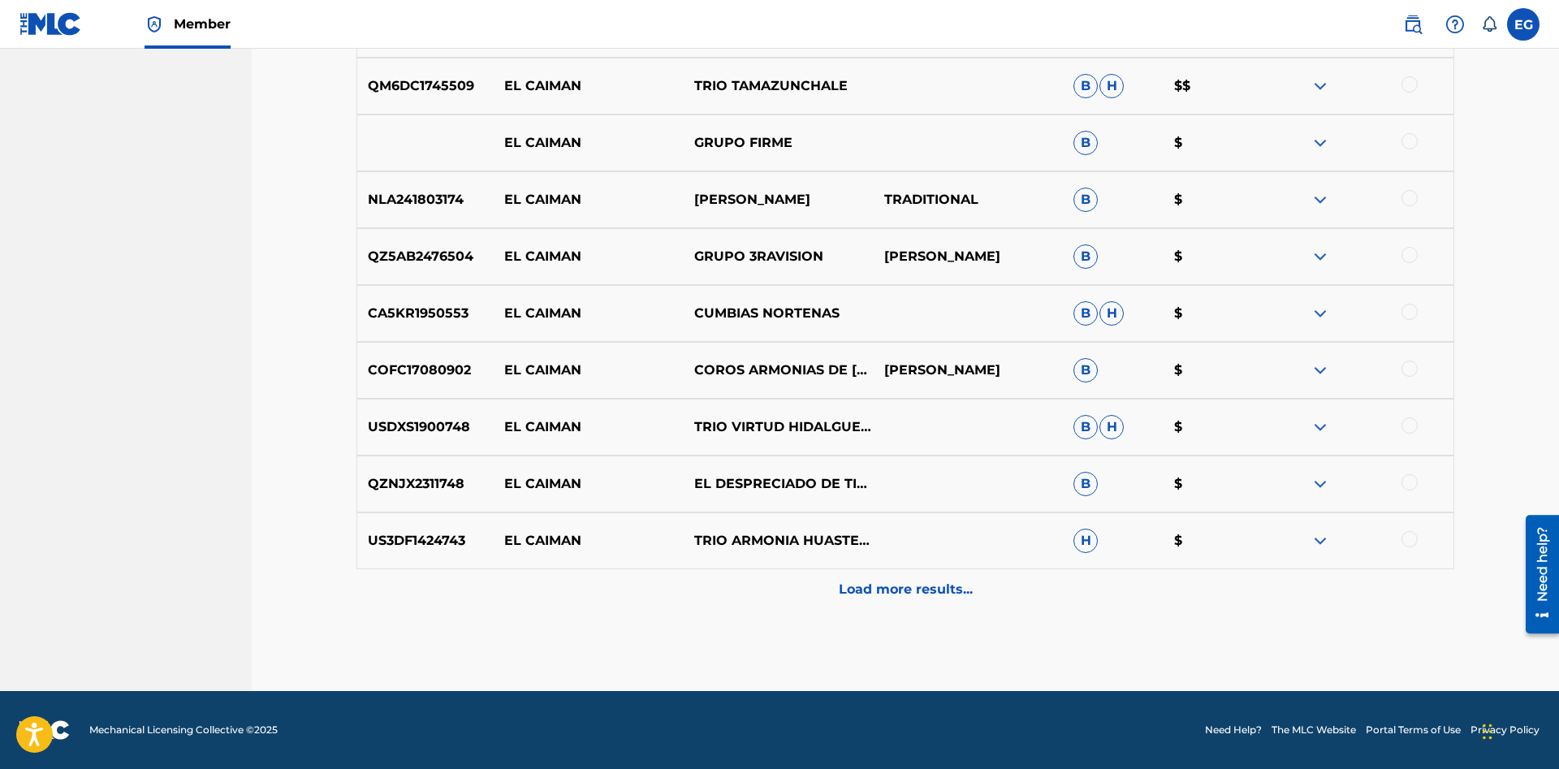
click at [885, 592] on p "Load more results..." at bounding box center [906, 589] width 134 height 19
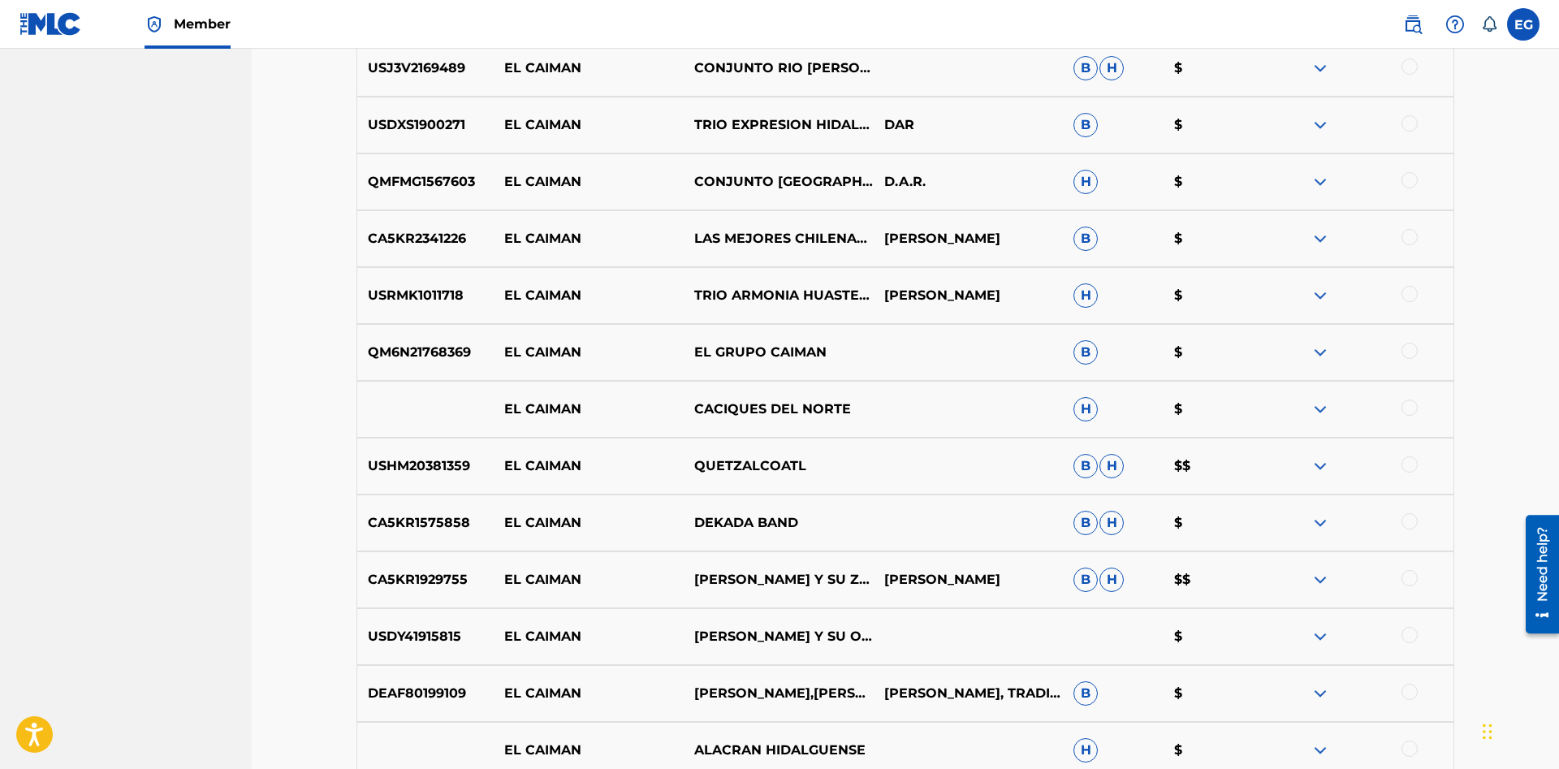
scroll to position [3884, 0]
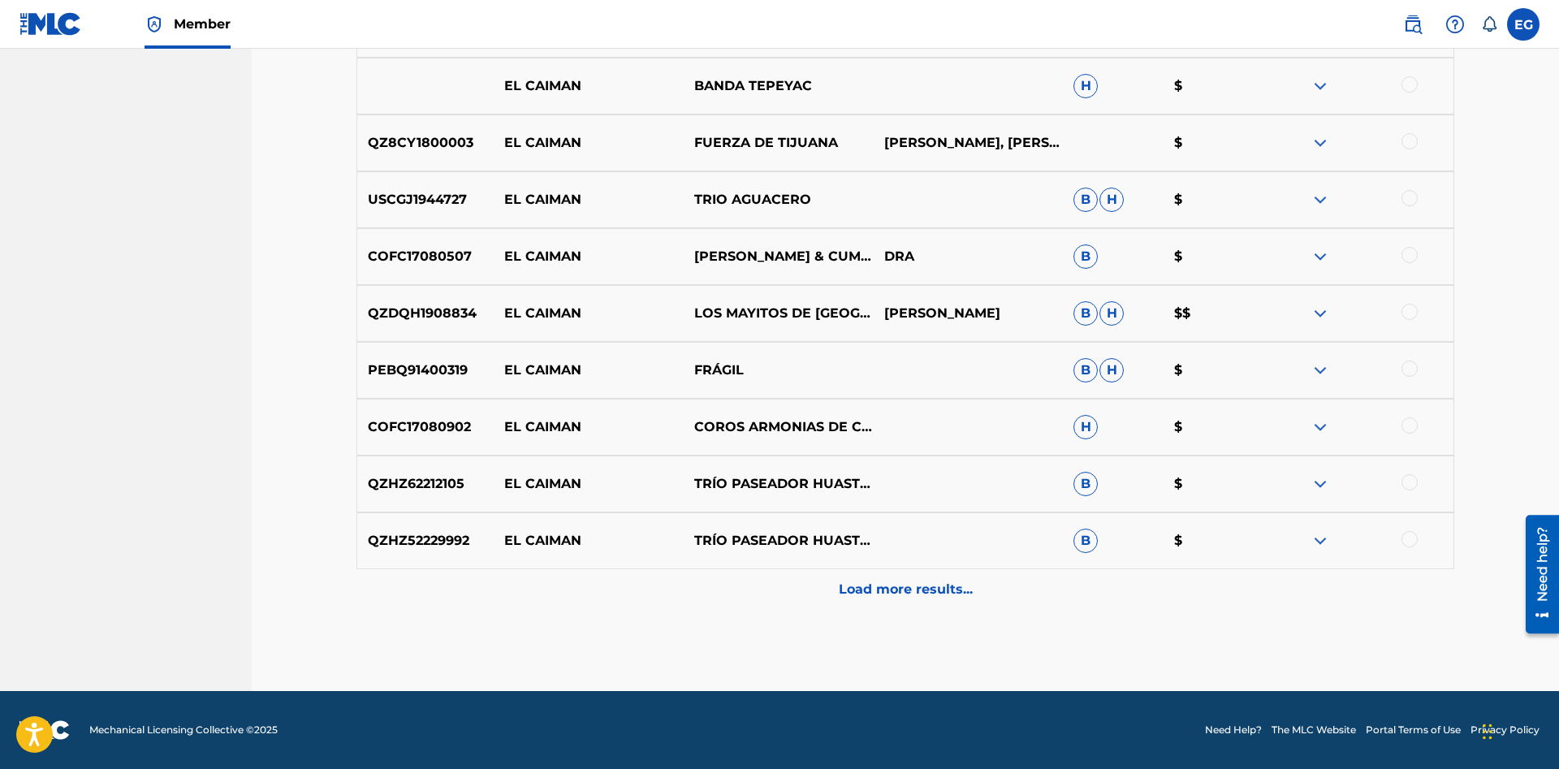
click at [890, 592] on p "Load more results..." at bounding box center [906, 589] width 134 height 19
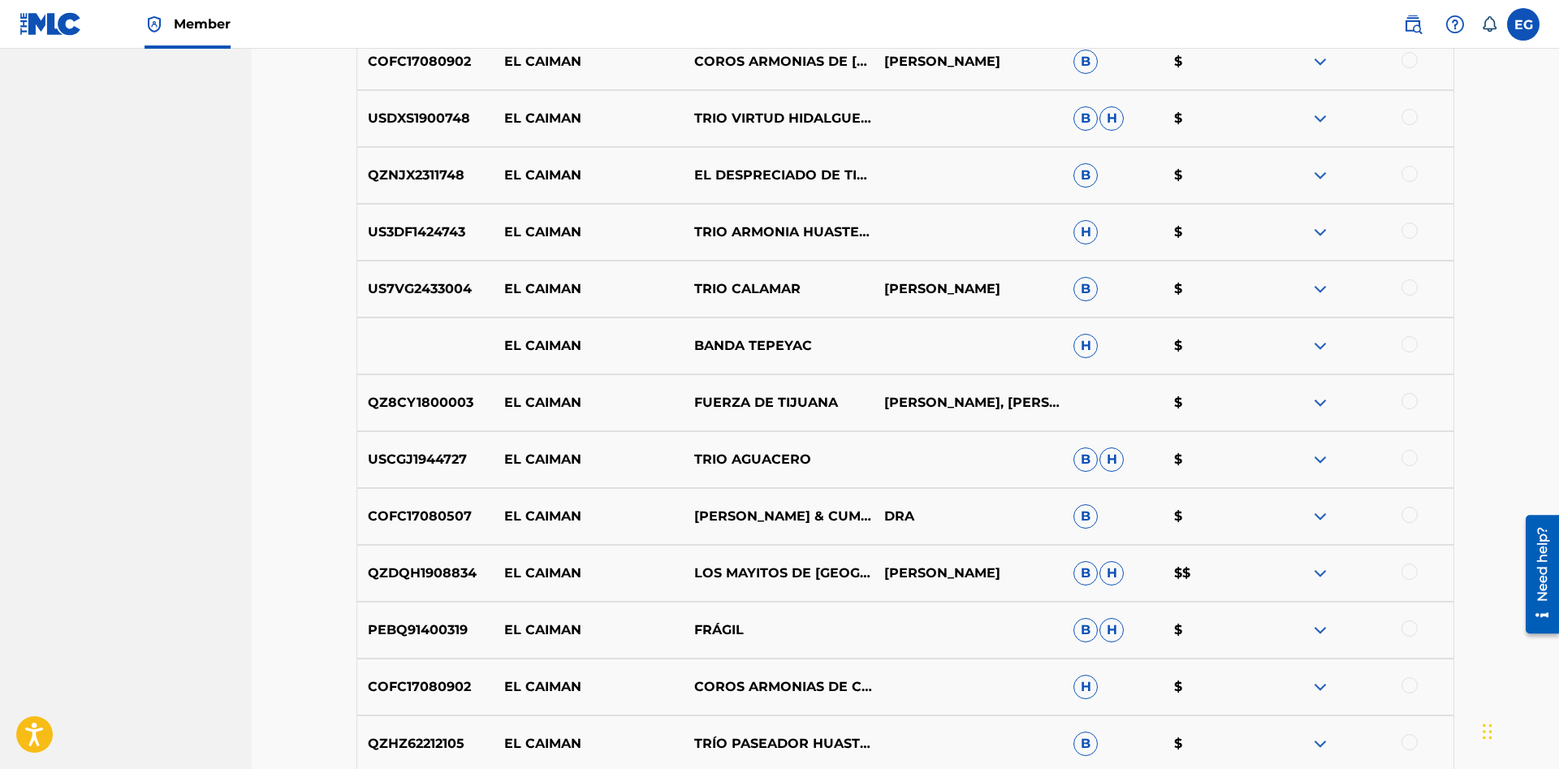
scroll to position [5446, 0]
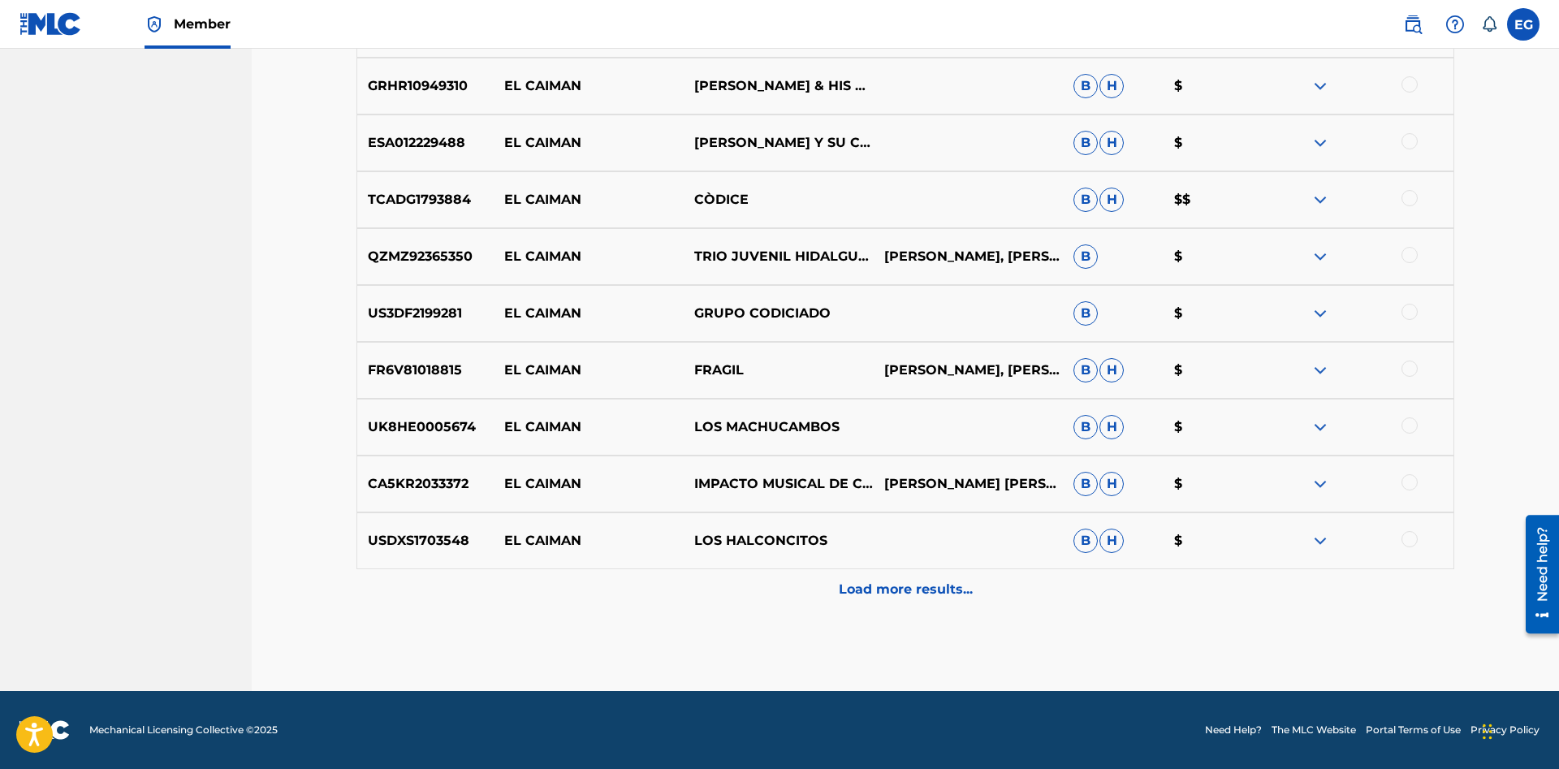
click at [903, 584] on p "Load more results..." at bounding box center [906, 589] width 134 height 19
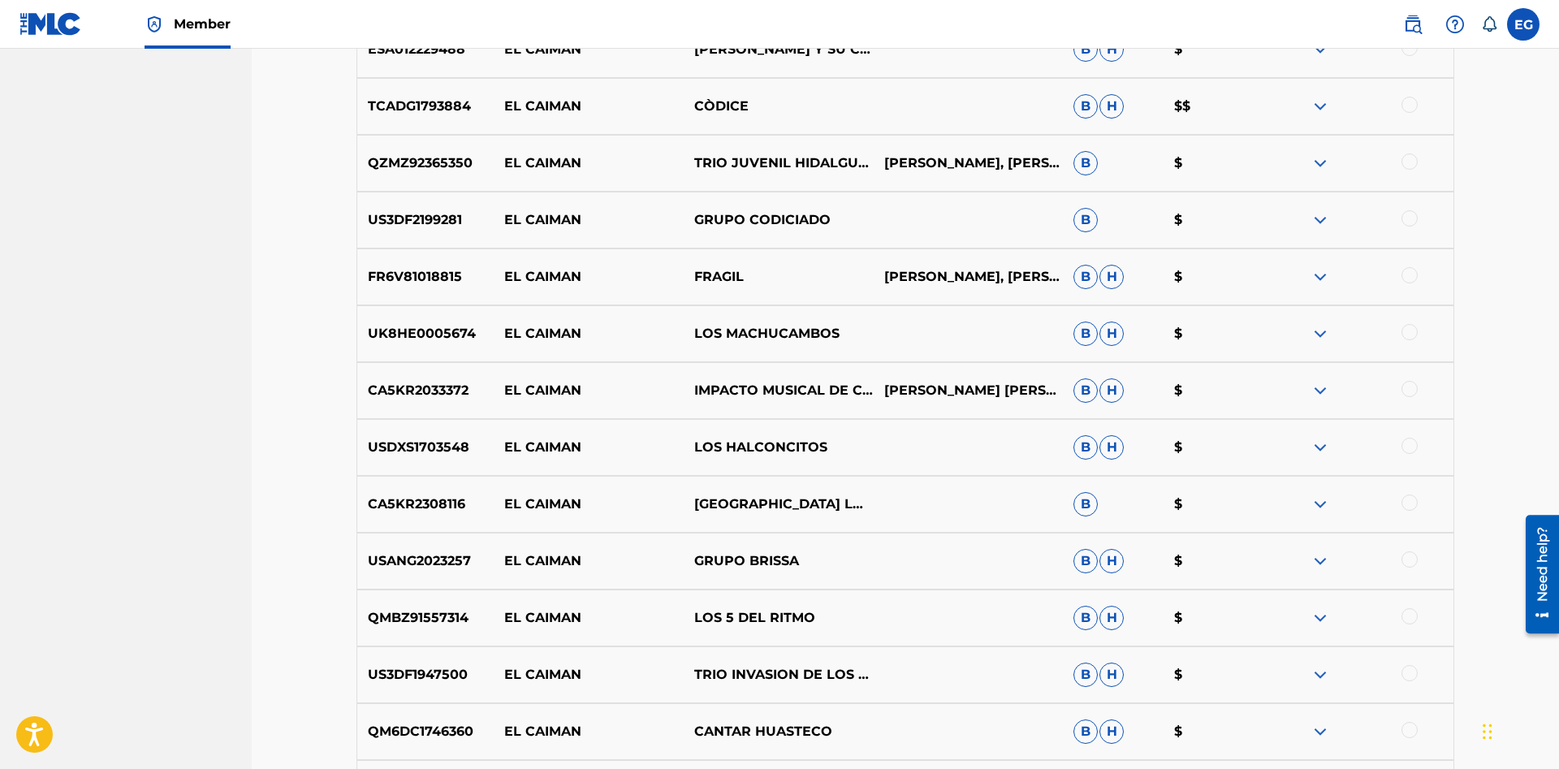
scroll to position [6864, 0]
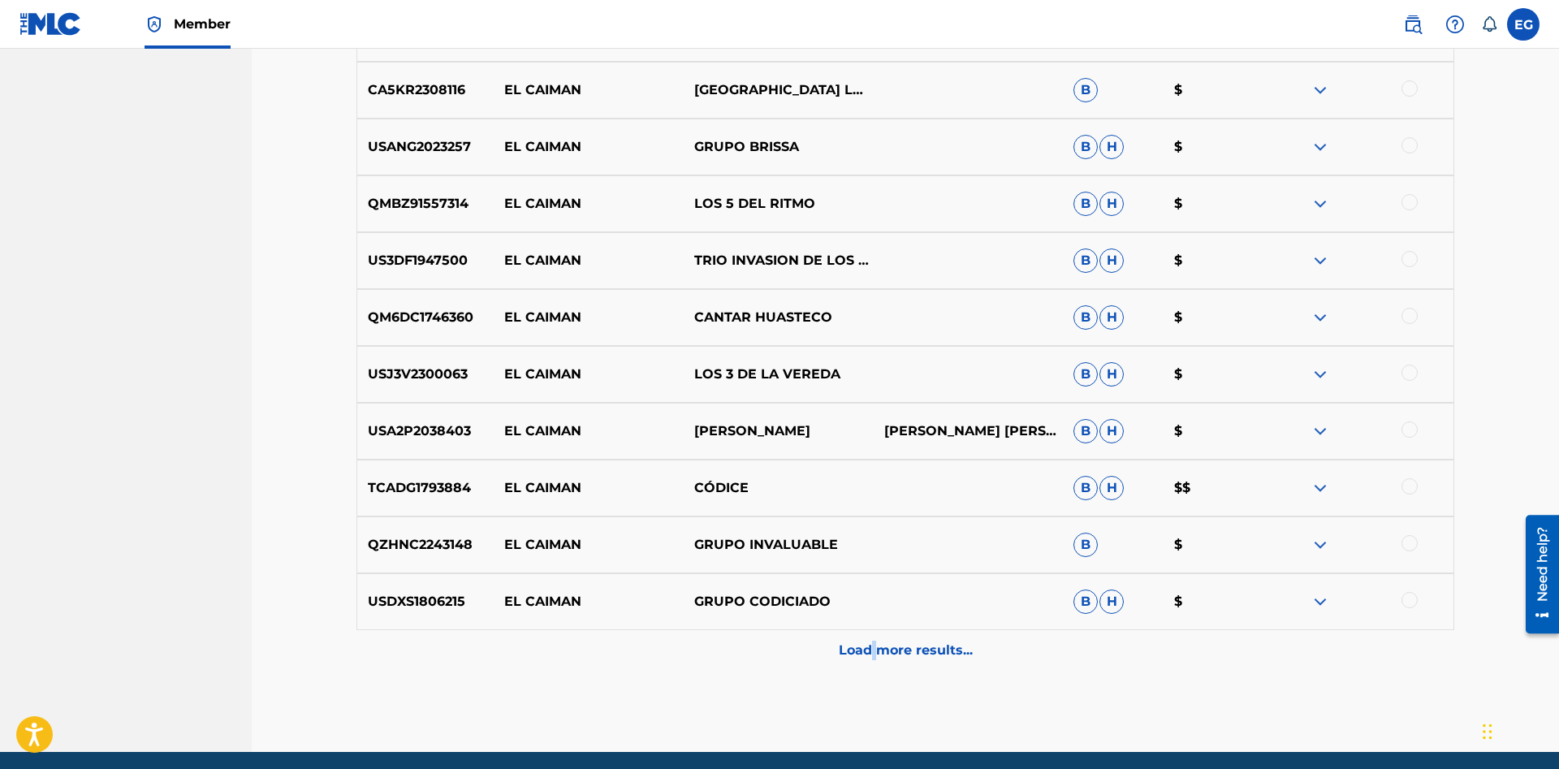
click at [869, 640] on div "Load more results..." at bounding box center [904, 650] width 1097 height 41
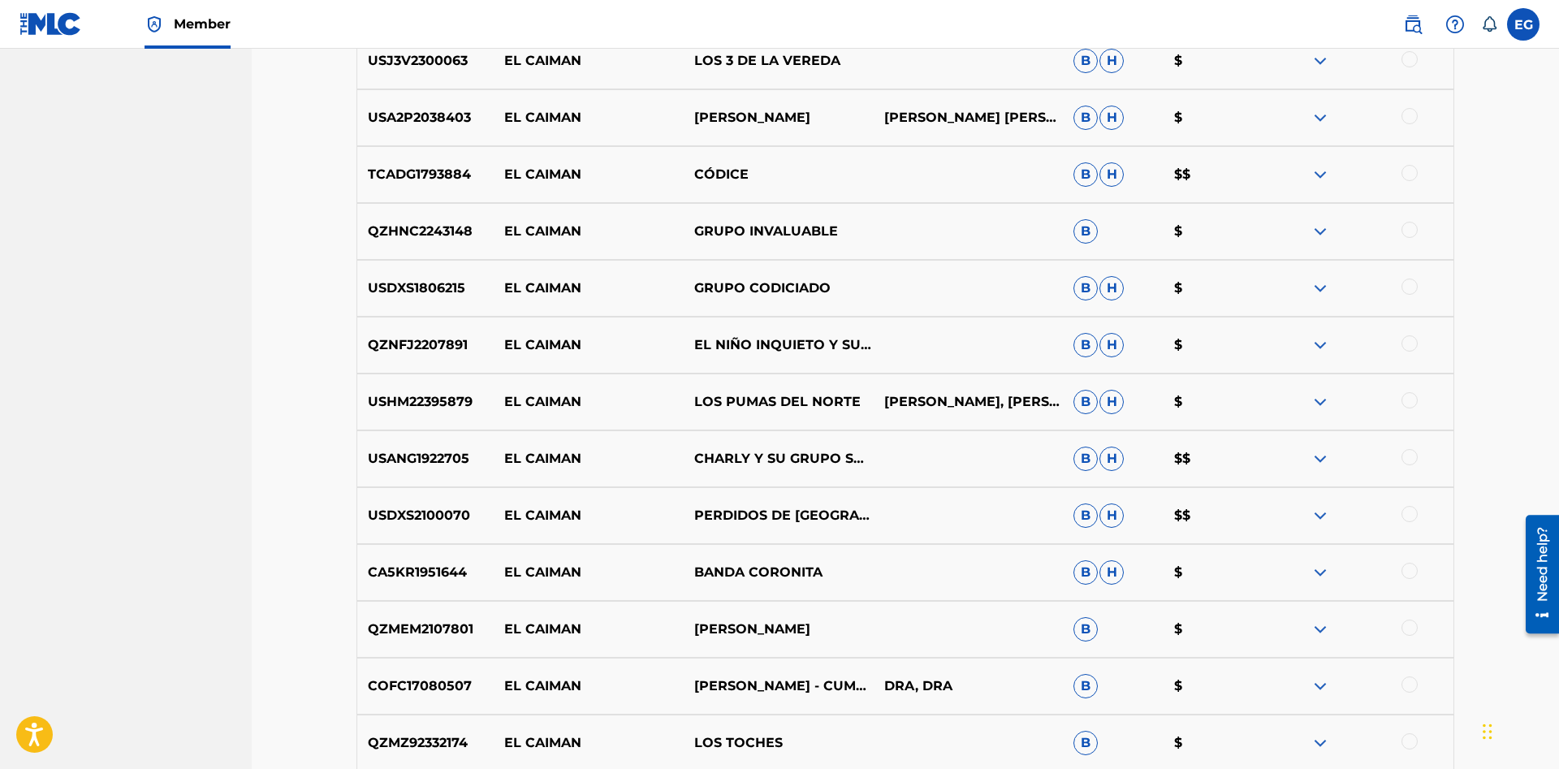
scroll to position [7493, 0]
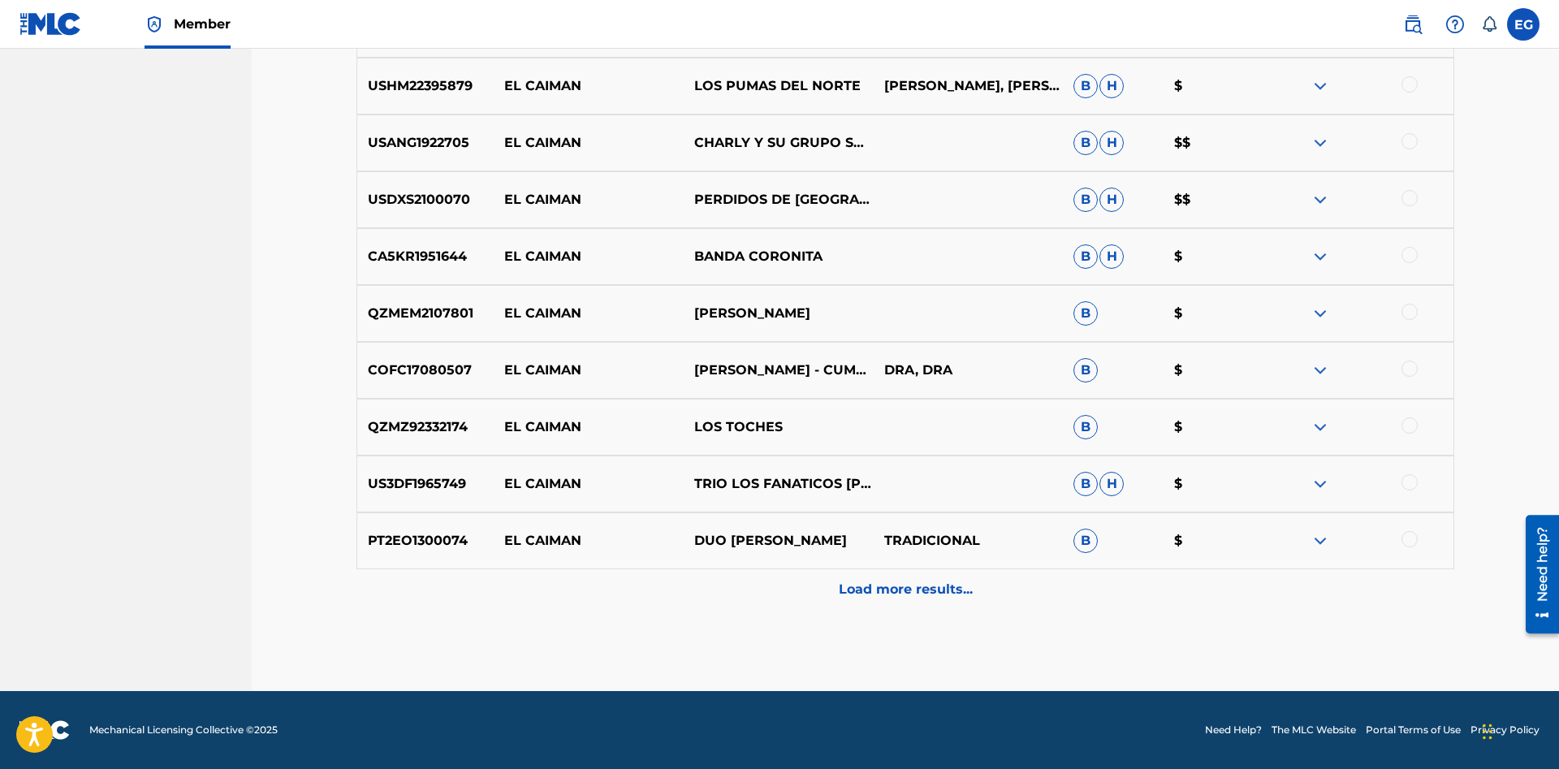
drag, startPoint x: 867, startPoint y: 627, endPoint x: 849, endPoint y: 591, distance: 40.7
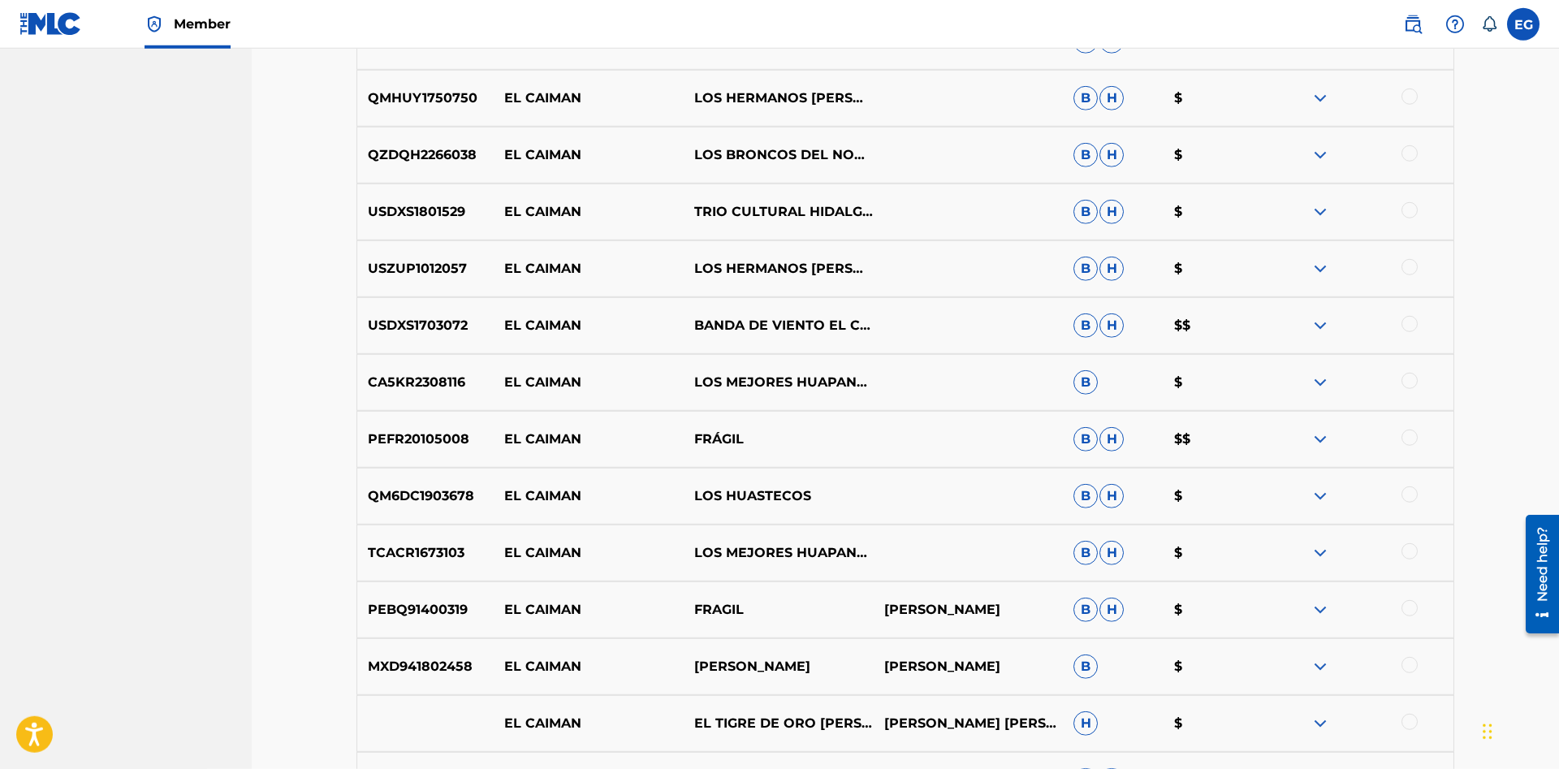
scroll to position [0, 0]
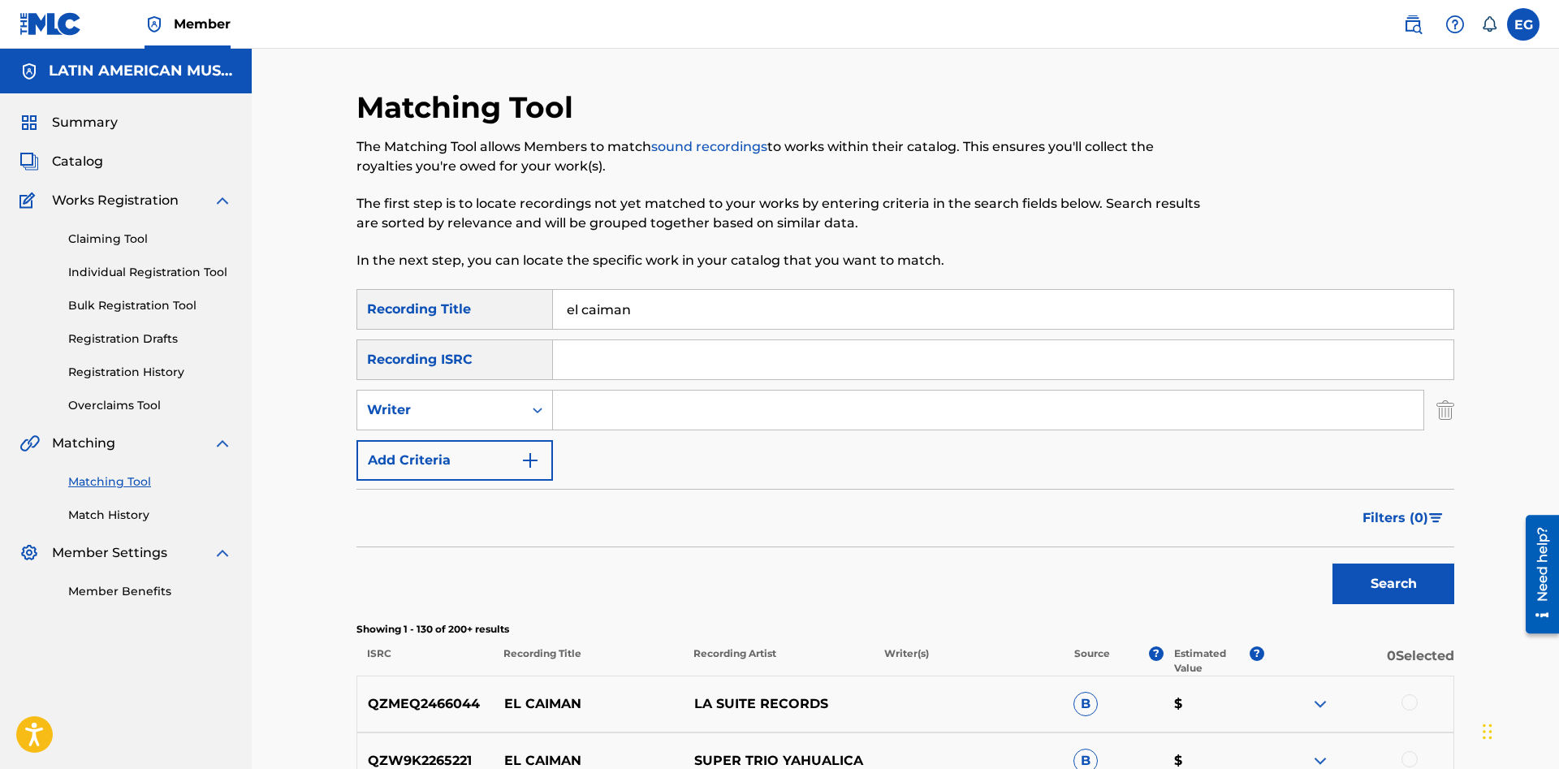
click at [581, 402] on input "Search Form" at bounding box center [988, 409] width 870 height 39
paste input "hector tovar"
type input "hector tovar"
click at [1332, 563] on button "Search" at bounding box center [1393, 583] width 122 height 41
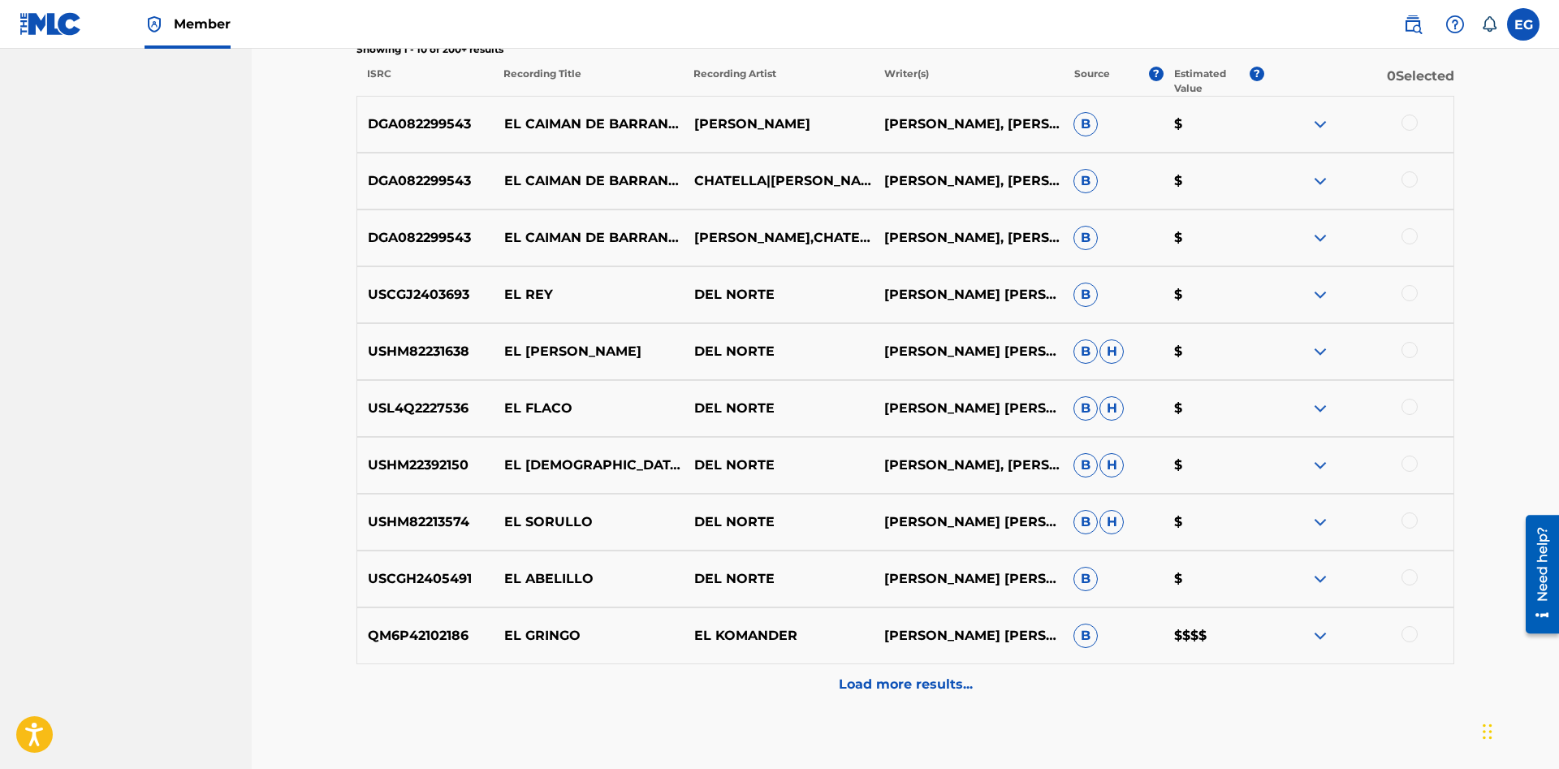
scroll to position [83, 0]
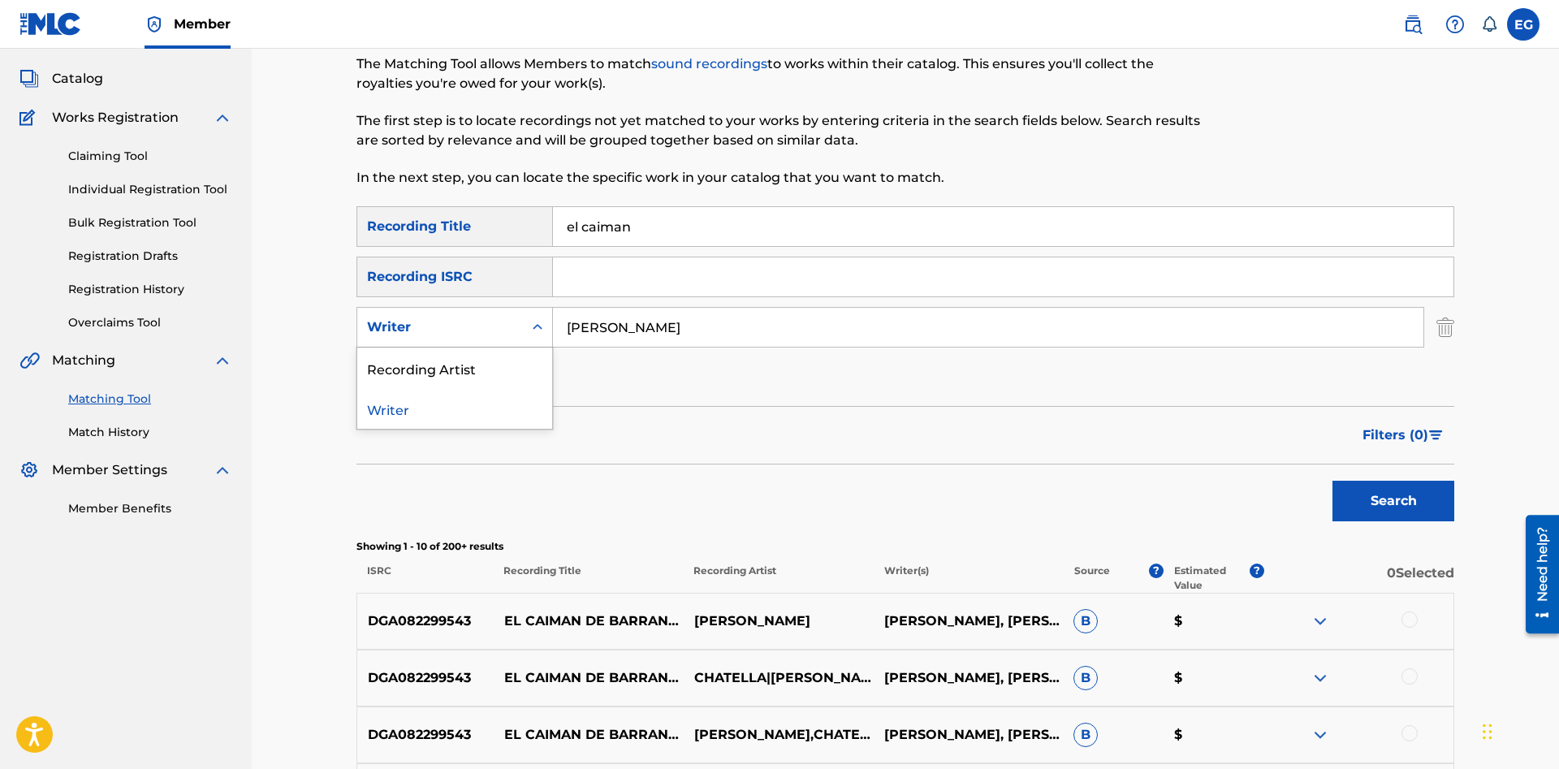
click at [457, 330] on div "Writer" at bounding box center [440, 326] width 146 height 19
click at [463, 382] on div "Recording Artist" at bounding box center [454, 367] width 195 height 41
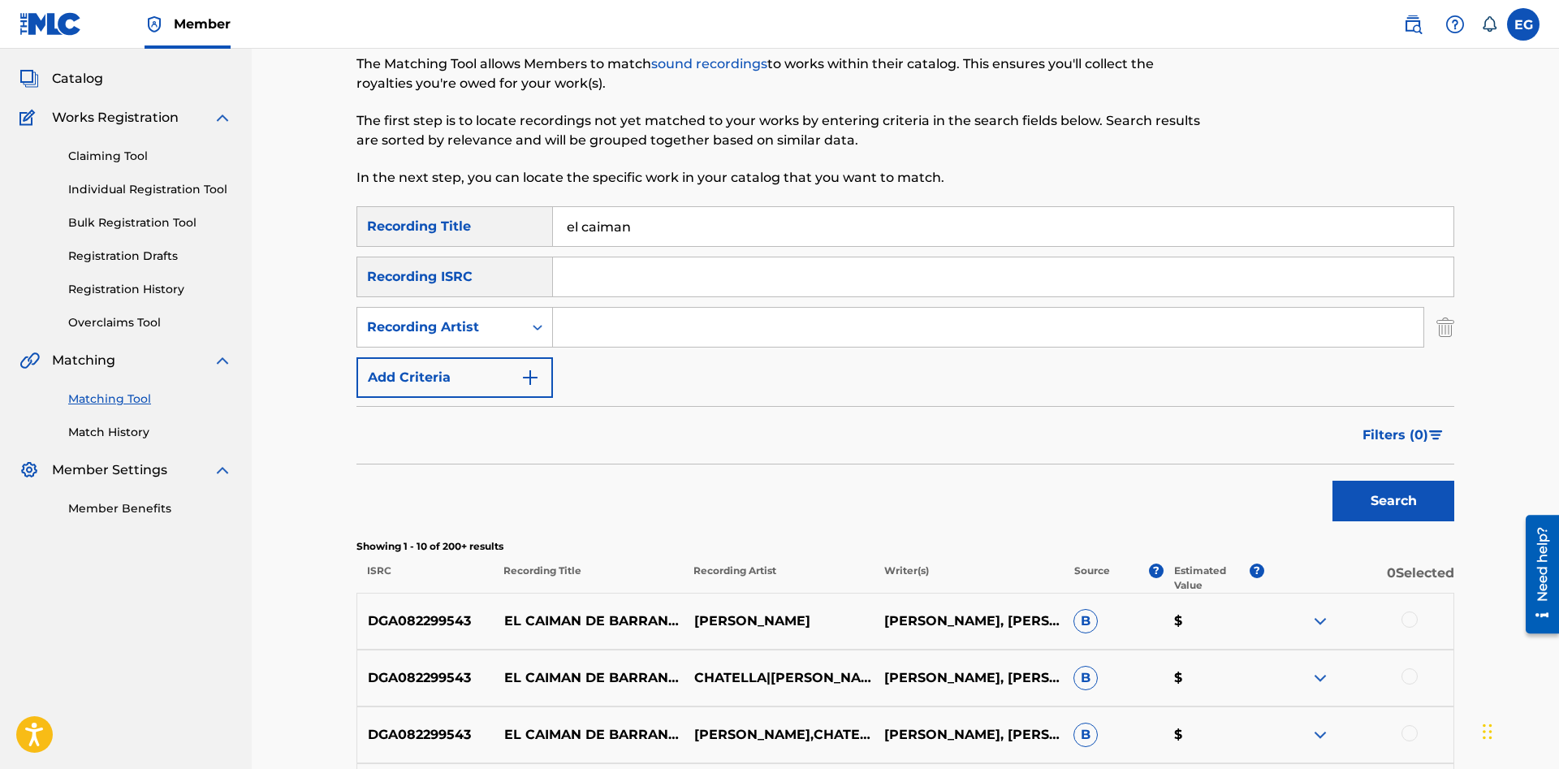
click at [654, 326] on input "Search Form" at bounding box center [988, 327] width 870 height 39
paste input "hector tovar"
type input "hector tovar"
click at [1332, 481] on button "Search" at bounding box center [1393, 501] width 122 height 41
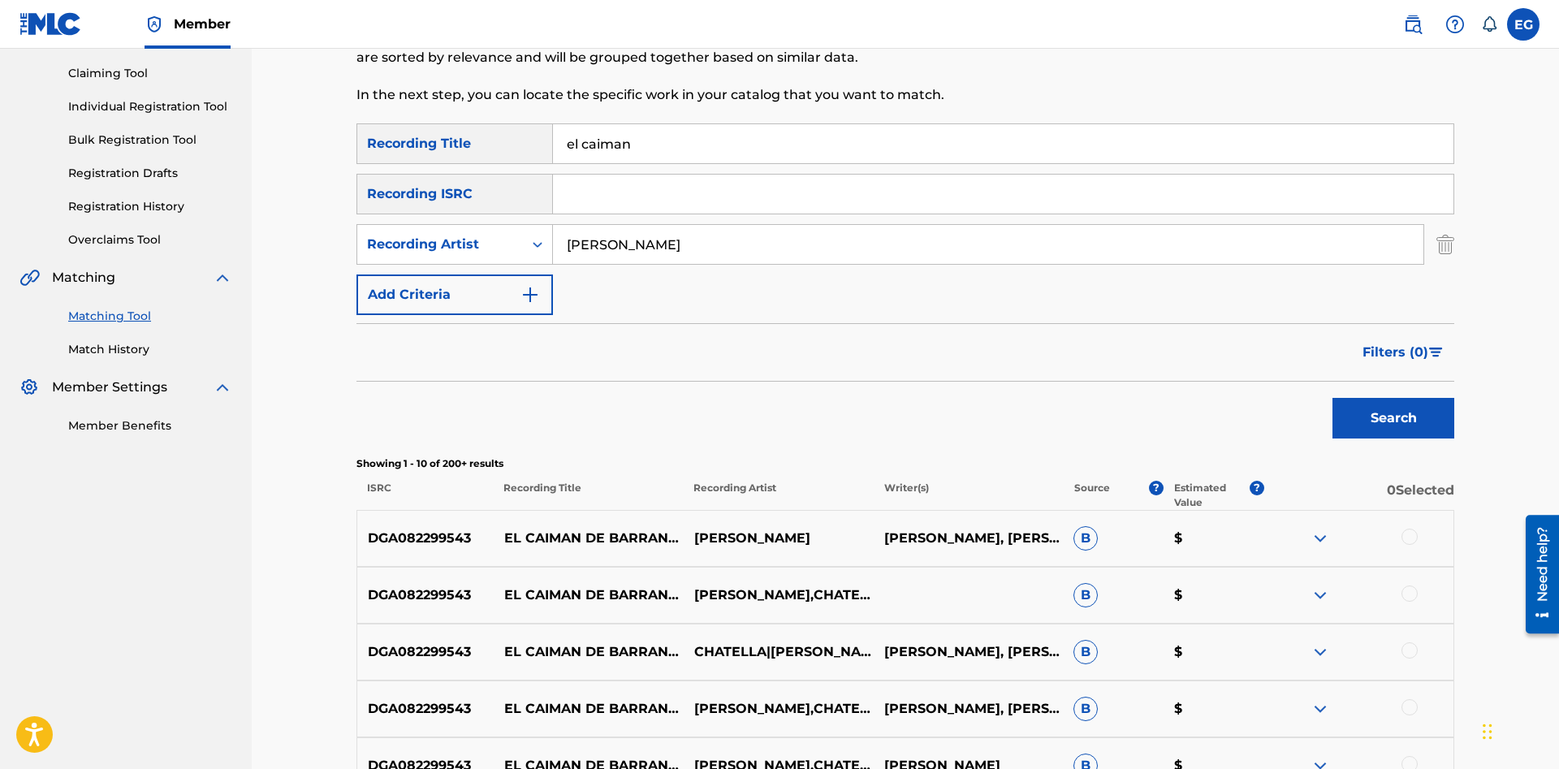
scroll to position [0, 0]
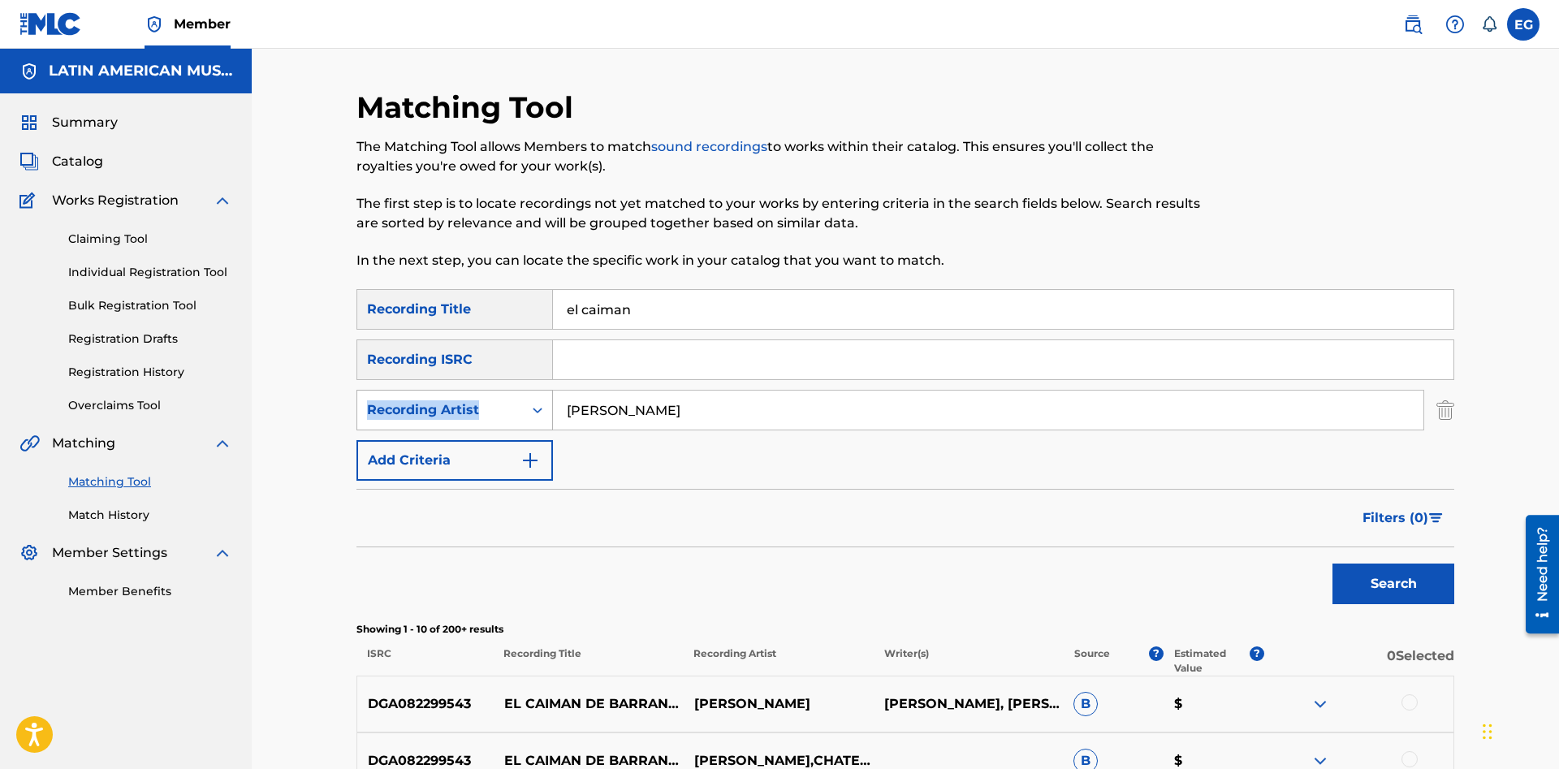
drag, startPoint x: 676, startPoint y: 383, endPoint x: 552, endPoint y: 416, distance: 128.4
click at [552, 416] on div "SearchWithCriteriac25ecac2-0a7a-4b63-b71a-e45b02522ee1 Recording Title el caima…" at bounding box center [904, 385] width 1097 height 192
drag, startPoint x: 666, startPoint y: 407, endPoint x: 392, endPoint y: 421, distance: 274.7
click at [553, 421] on input "hector tovar" at bounding box center [988, 409] width 870 height 39
click at [614, 300] on input "el caiman" at bounding box center [1003, 309] width 900 height 39
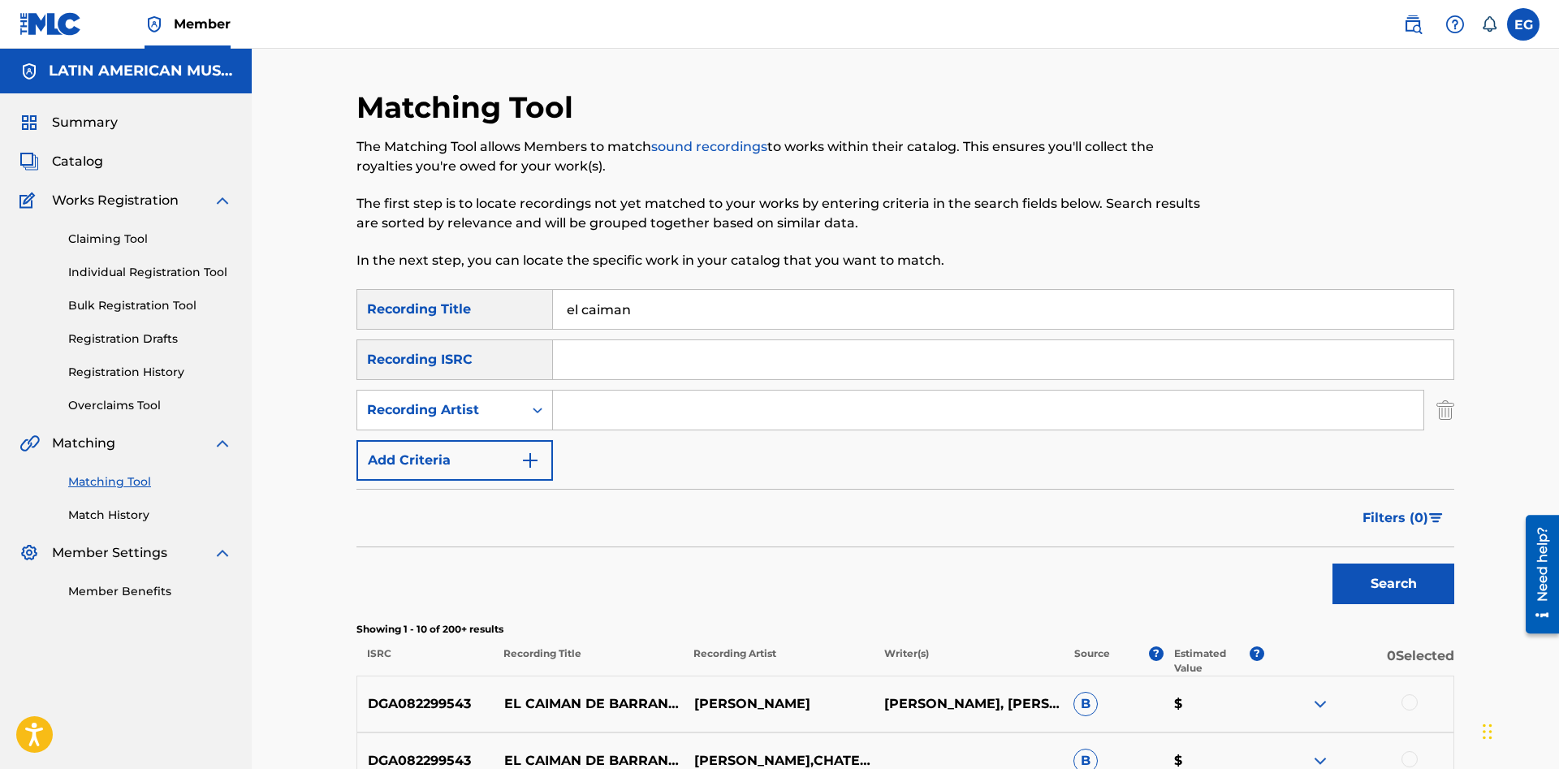
click at [617, 296] on input "el caiman" at bounding box center [1003, 309] width 900 height 39
click at [620, 304] on input "el caiman" at bounding box center [1003, 309] width 900 height 39
type input "el caimán"
click at [1332, 563] on button "Search" at bounding box center [1393, 583] width 122 height 41
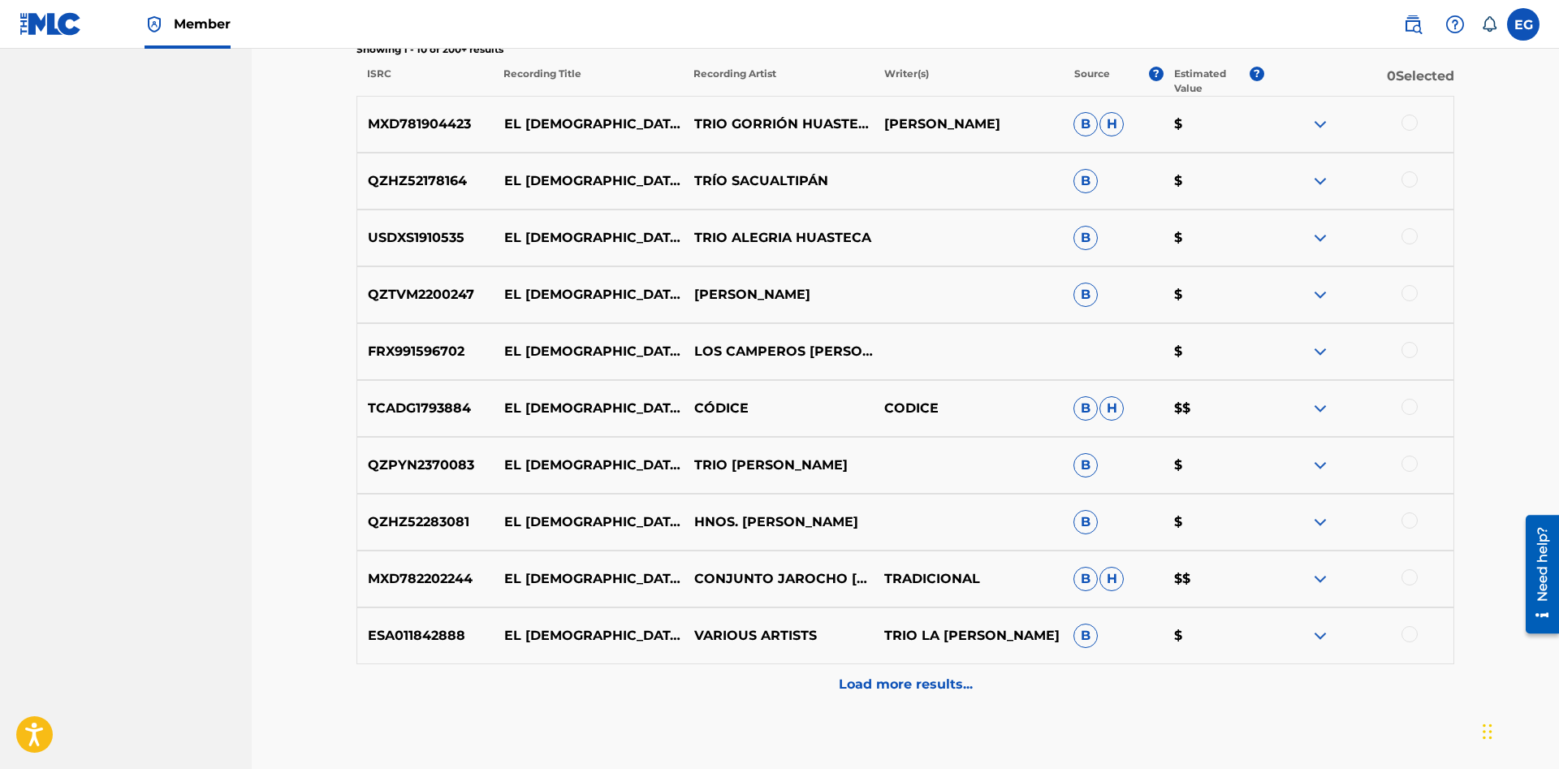
scroll to position [675, 0]
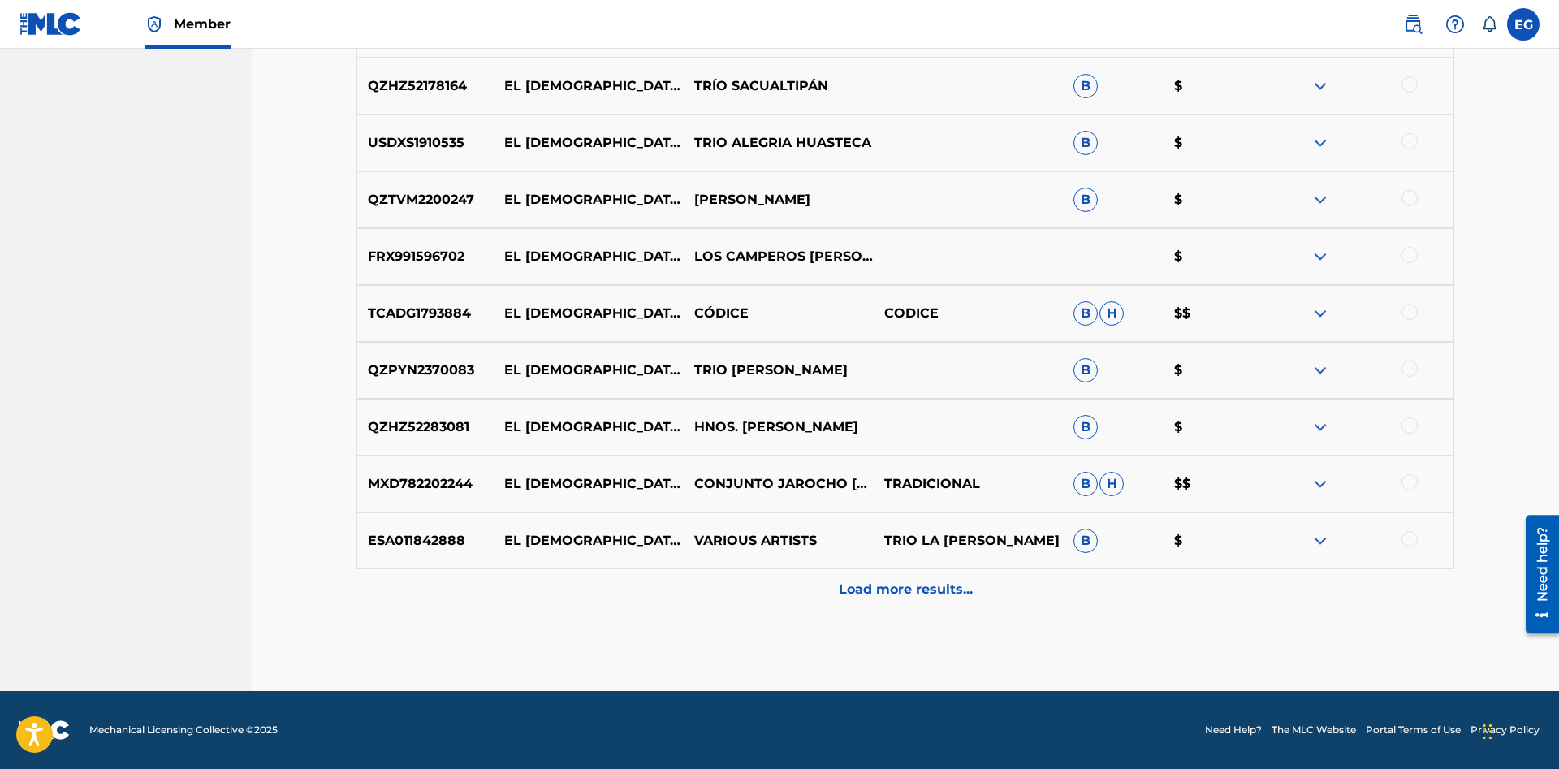
click at [890, 580] on p "Load more results..." at bounding box center [906, 589] width 134 height 19
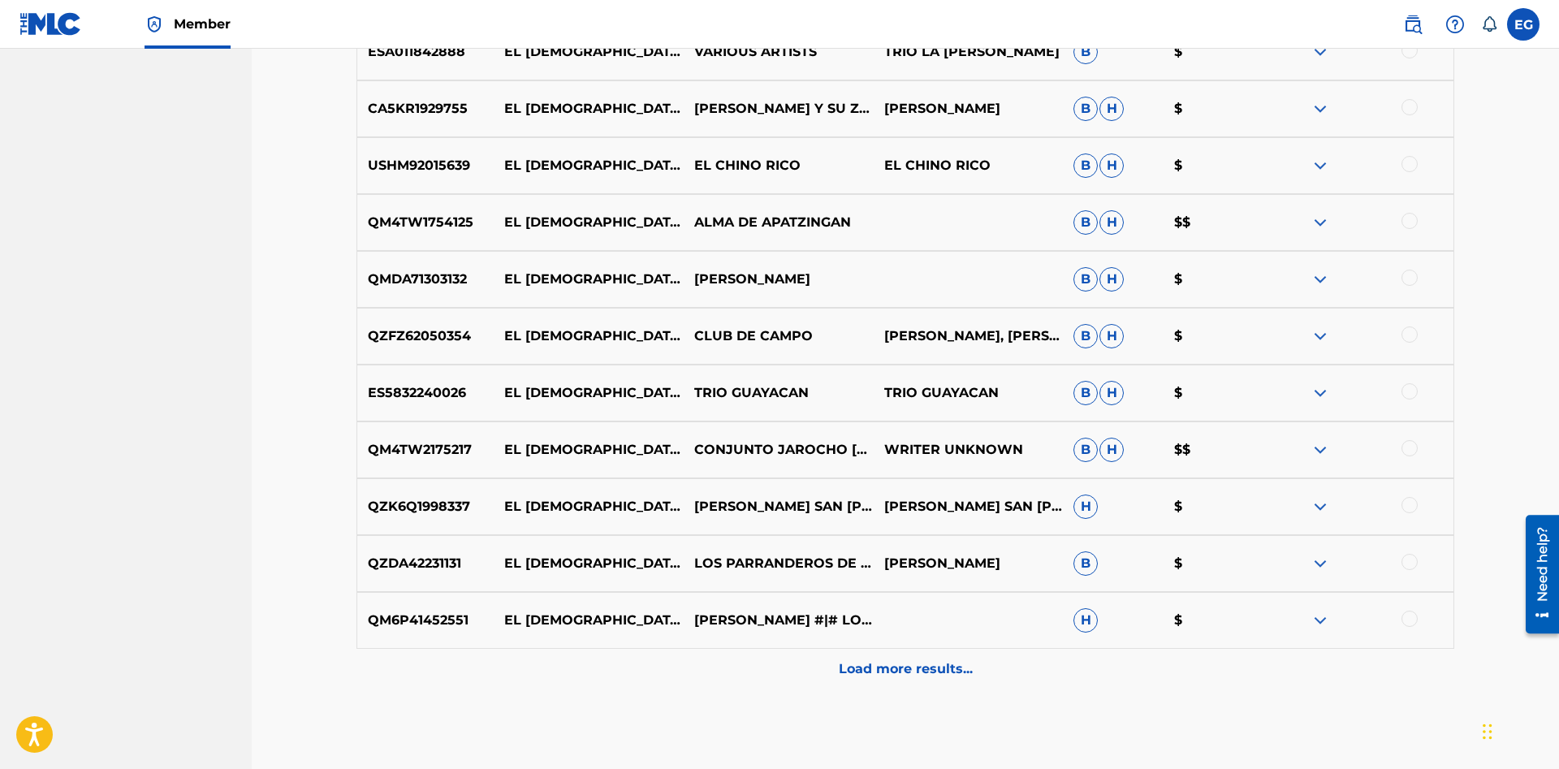
scroll to position [1243, 0]
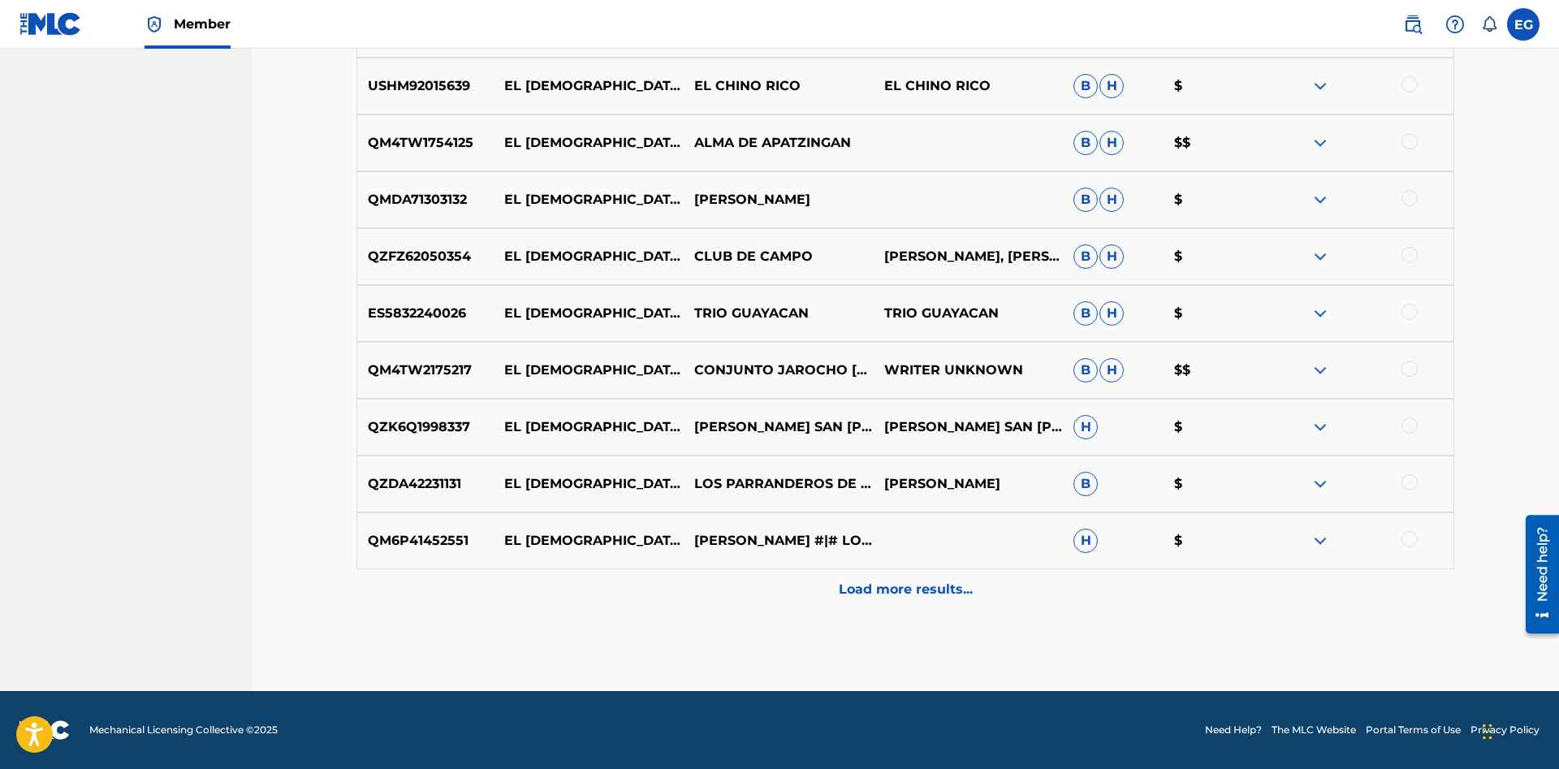
click at [916, 567] on div "QM6P41452551 EL CAIMÁN LIBARDO CORRALES #|# LOS HERMANOS CORRALES H $" at bounding box center [904, 540] width 1097 height 57
click at [910, 580] on div "Load more results..." at bounding box center [904, 589] width 1097 height 41
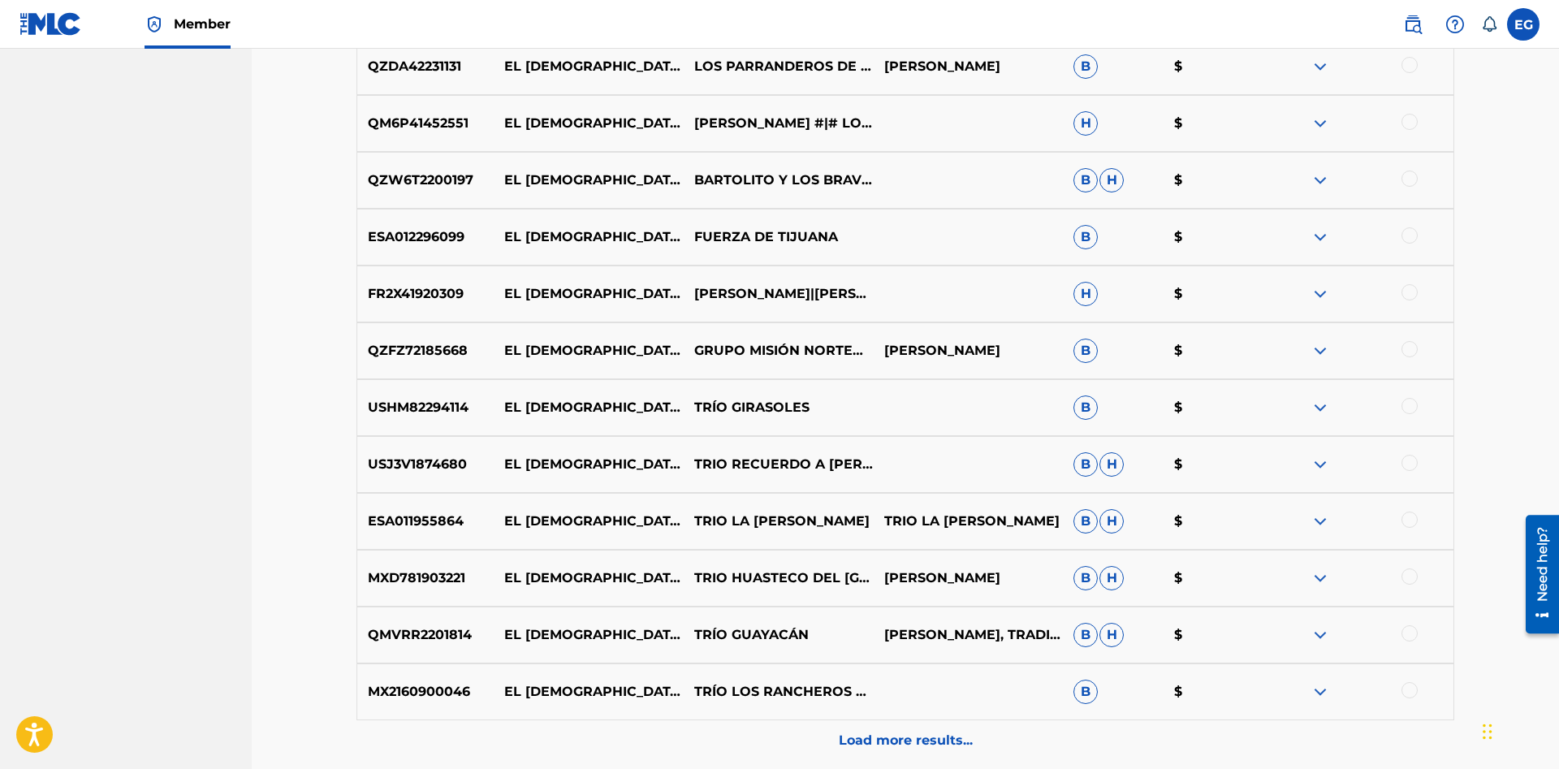
scroll to position [1811, 0]
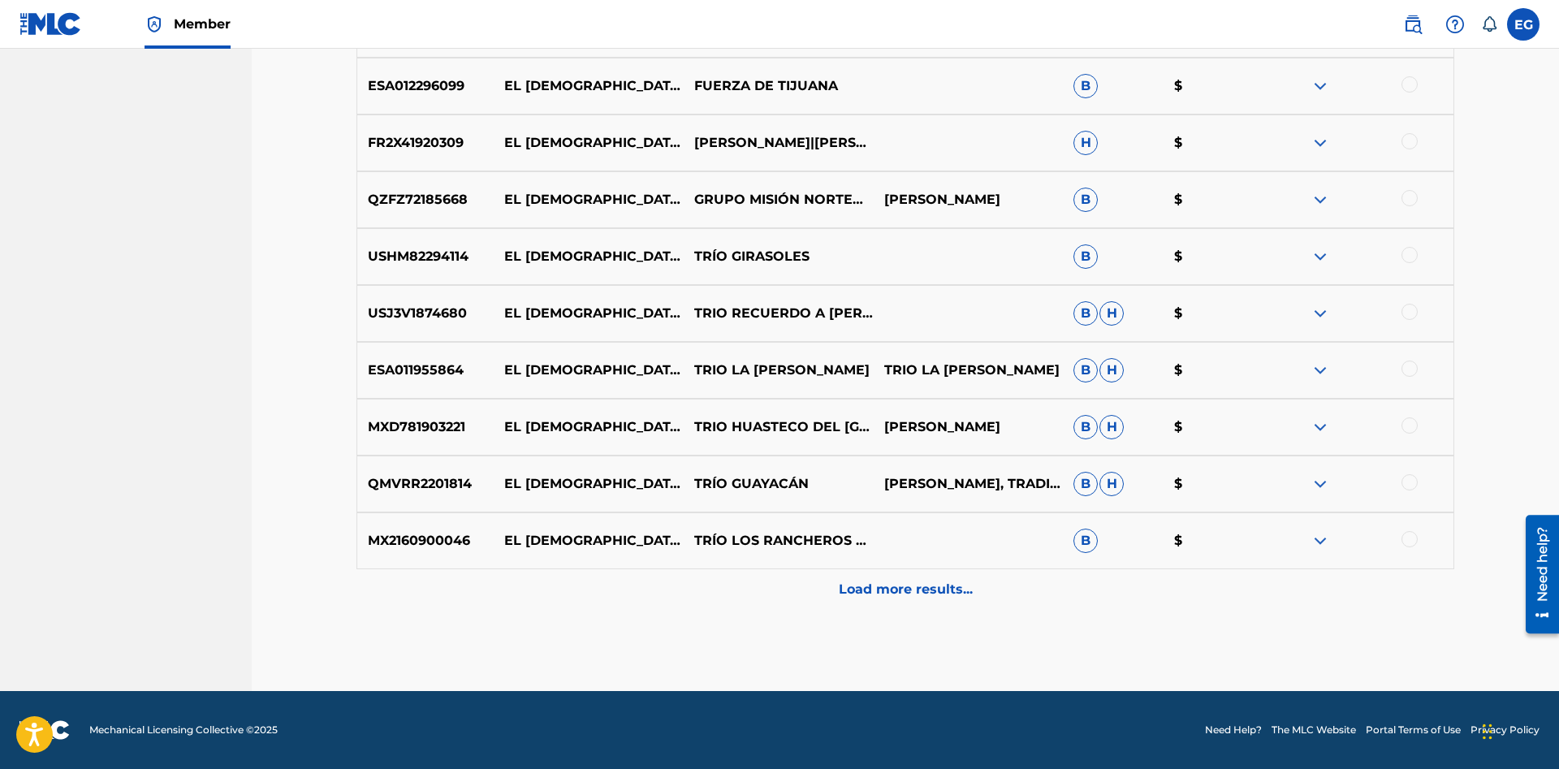
click at [874, 582] on p "Load more results..." at bounding box center [906, 589] width 134 height 19
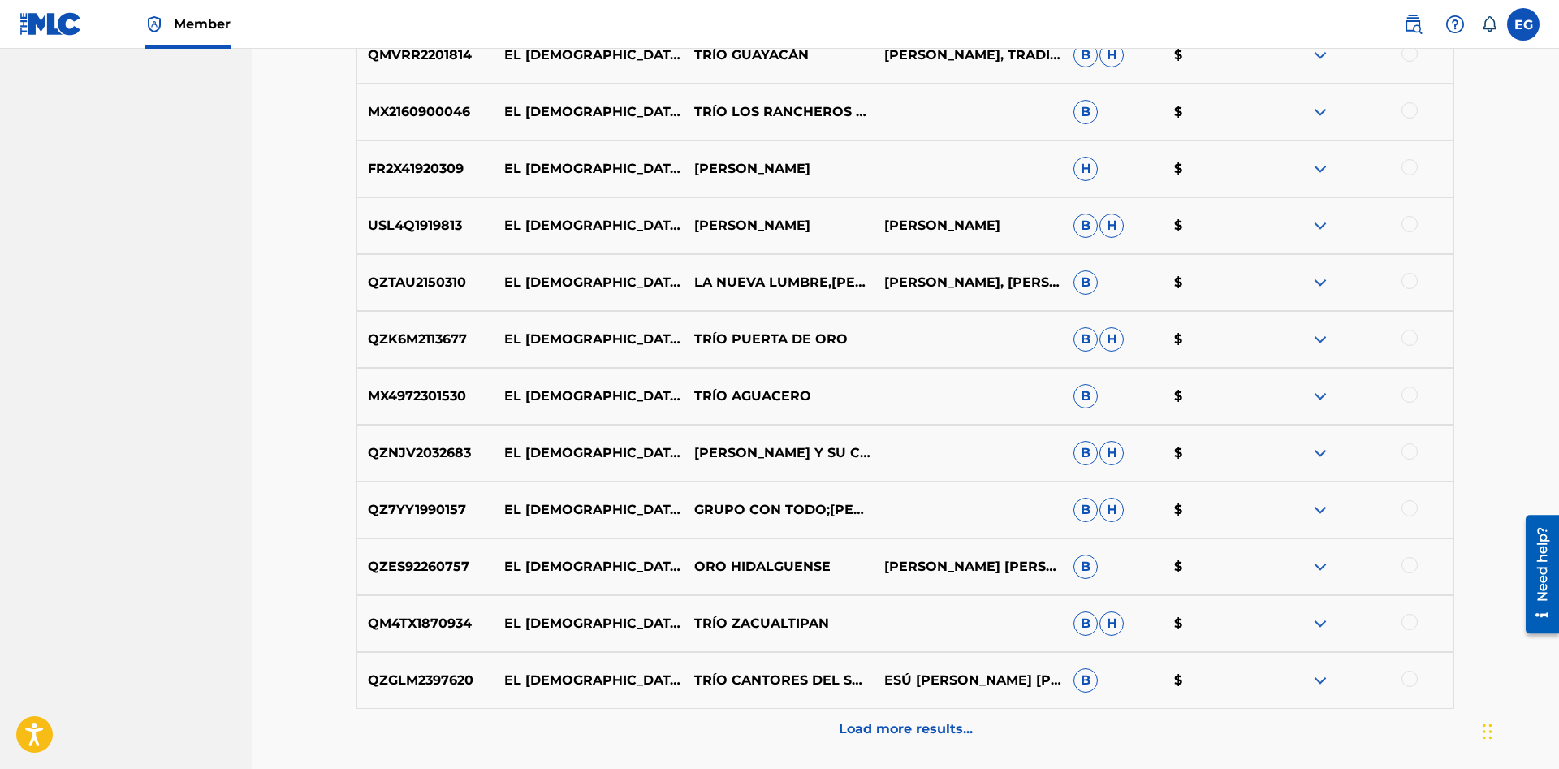
scroll to position [2379, 0]
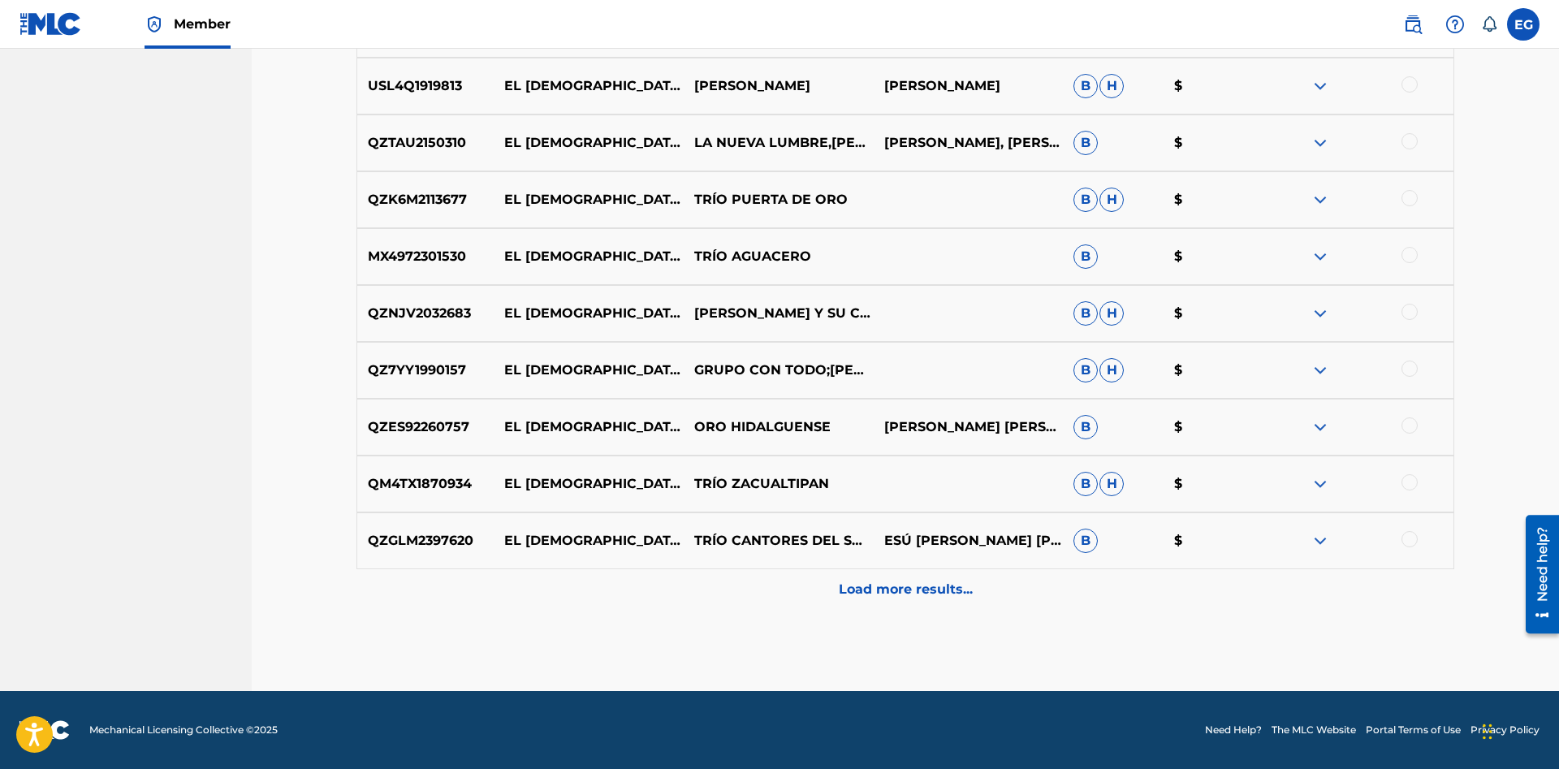
click at [877, 585] on p "Load more results..." at bounding box center [906, 589] width 134 height 19
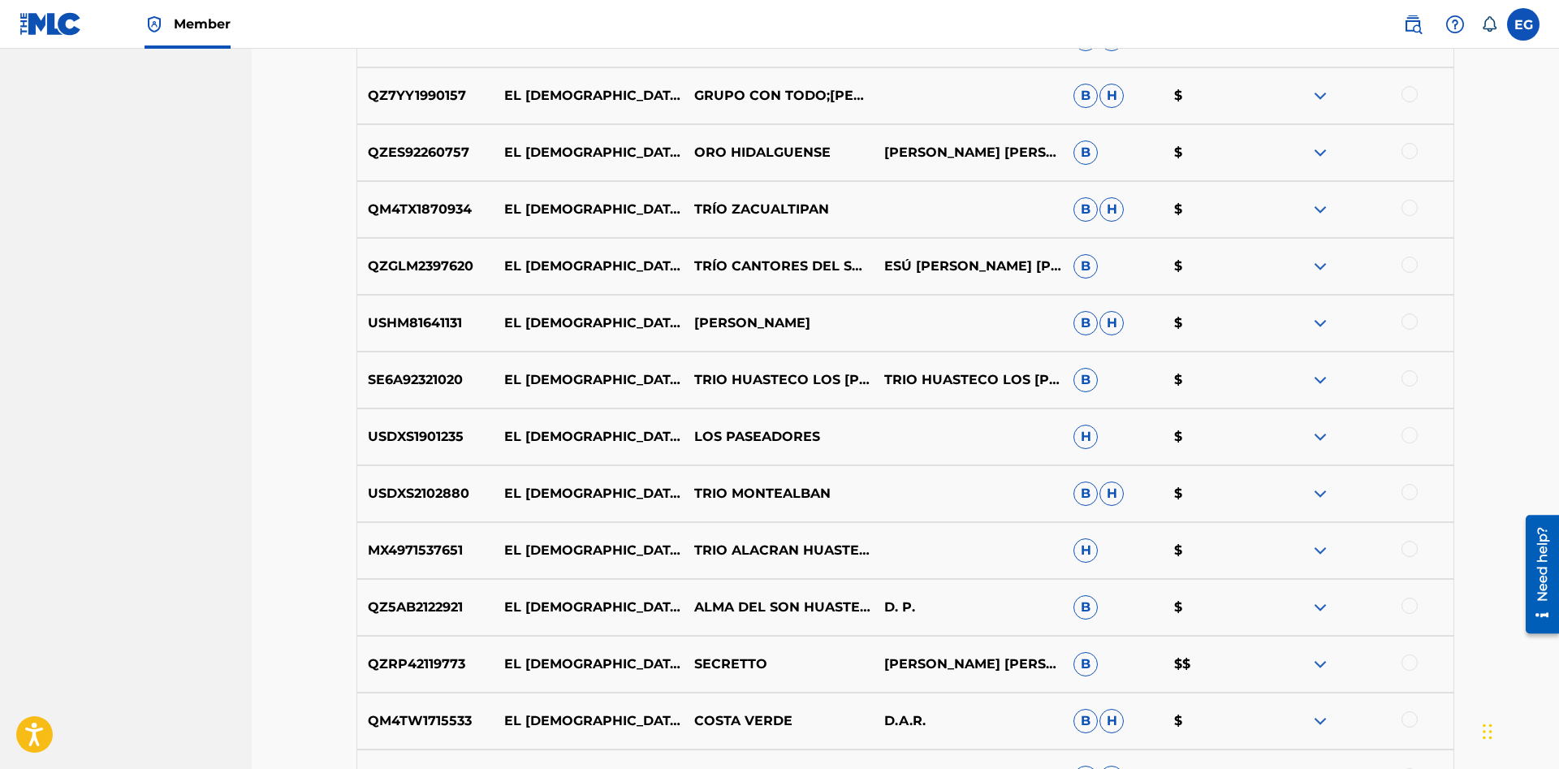
scroll to position [2947, 0]
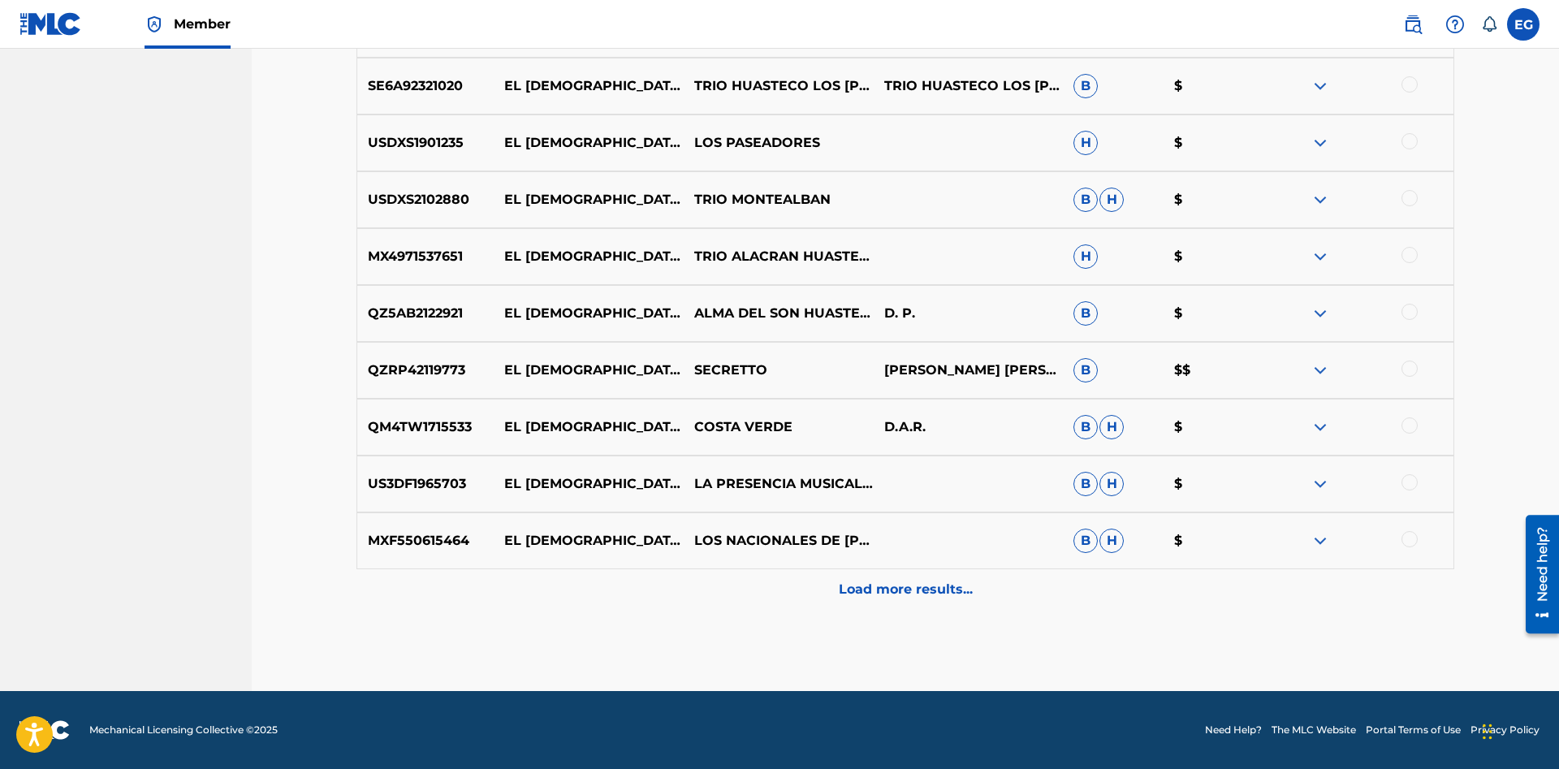
click at [889, 576] on div "Load more results..." at bounding box center [904, 589] width 1097 height 41
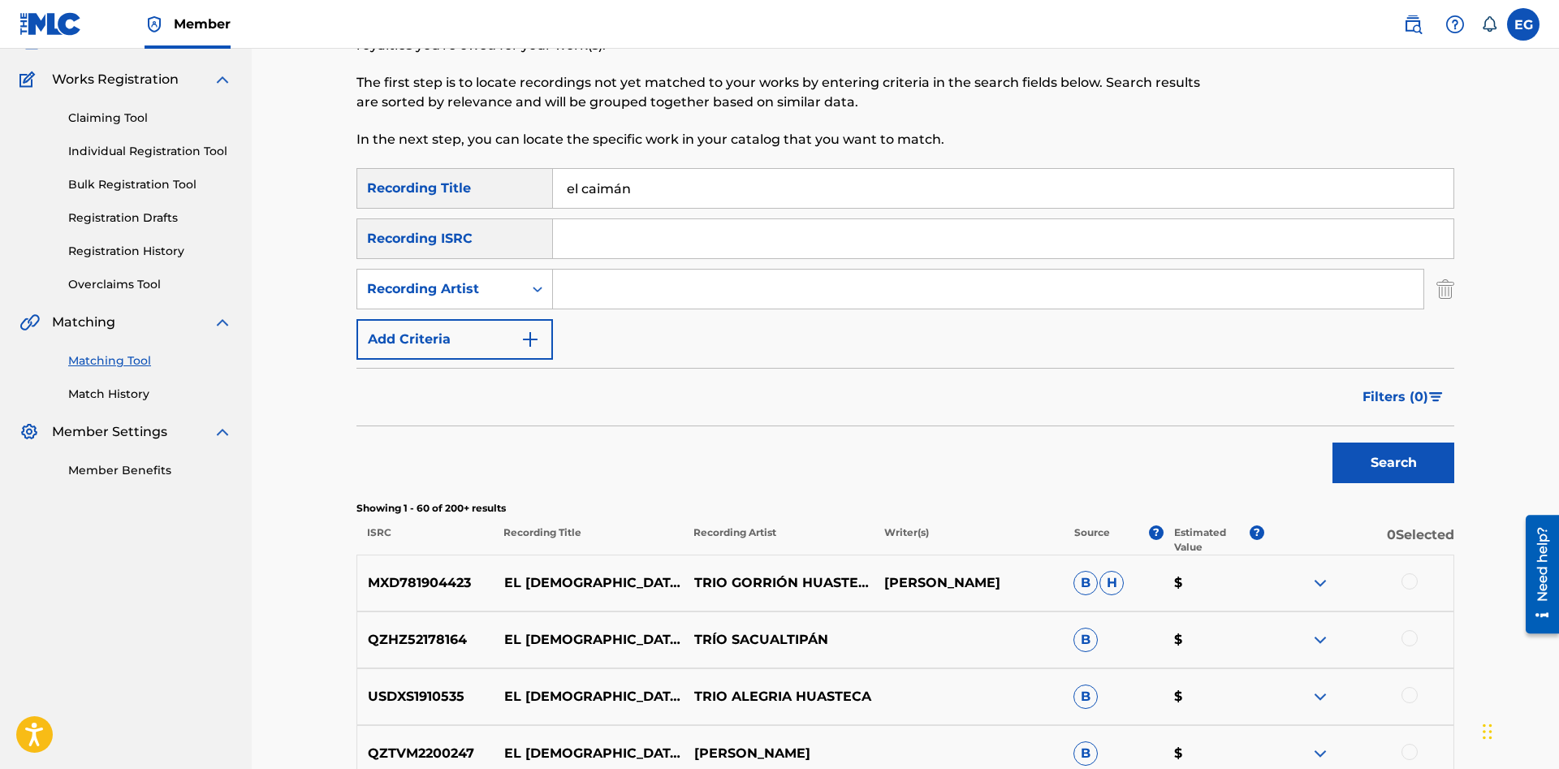
scroll to position [0, 0]
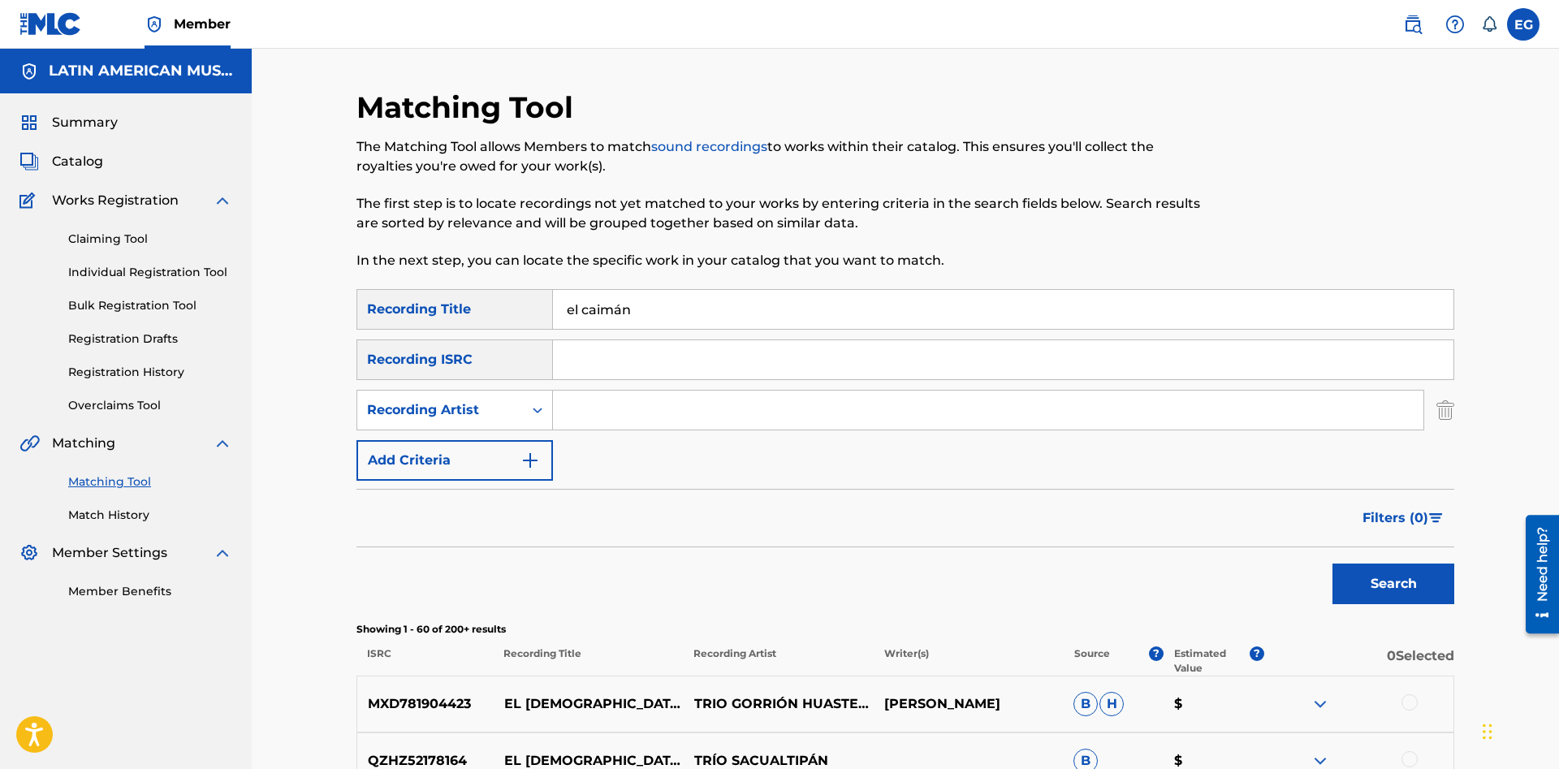
click at [583, 411] on input "Search Form" at bounding box center [988, 409] width 870 height 39
click at [491, 420] on div "Recording Artist" at bounding box center [440, 410] width 166 height 31
click at [503, 439] on div "Writer" at bounding box center [454, 450] width 195 height 41
click at [603, 420] on input "Search Form" at bounding box center [988, 409] width 870 height 39
type input "hector tovar"
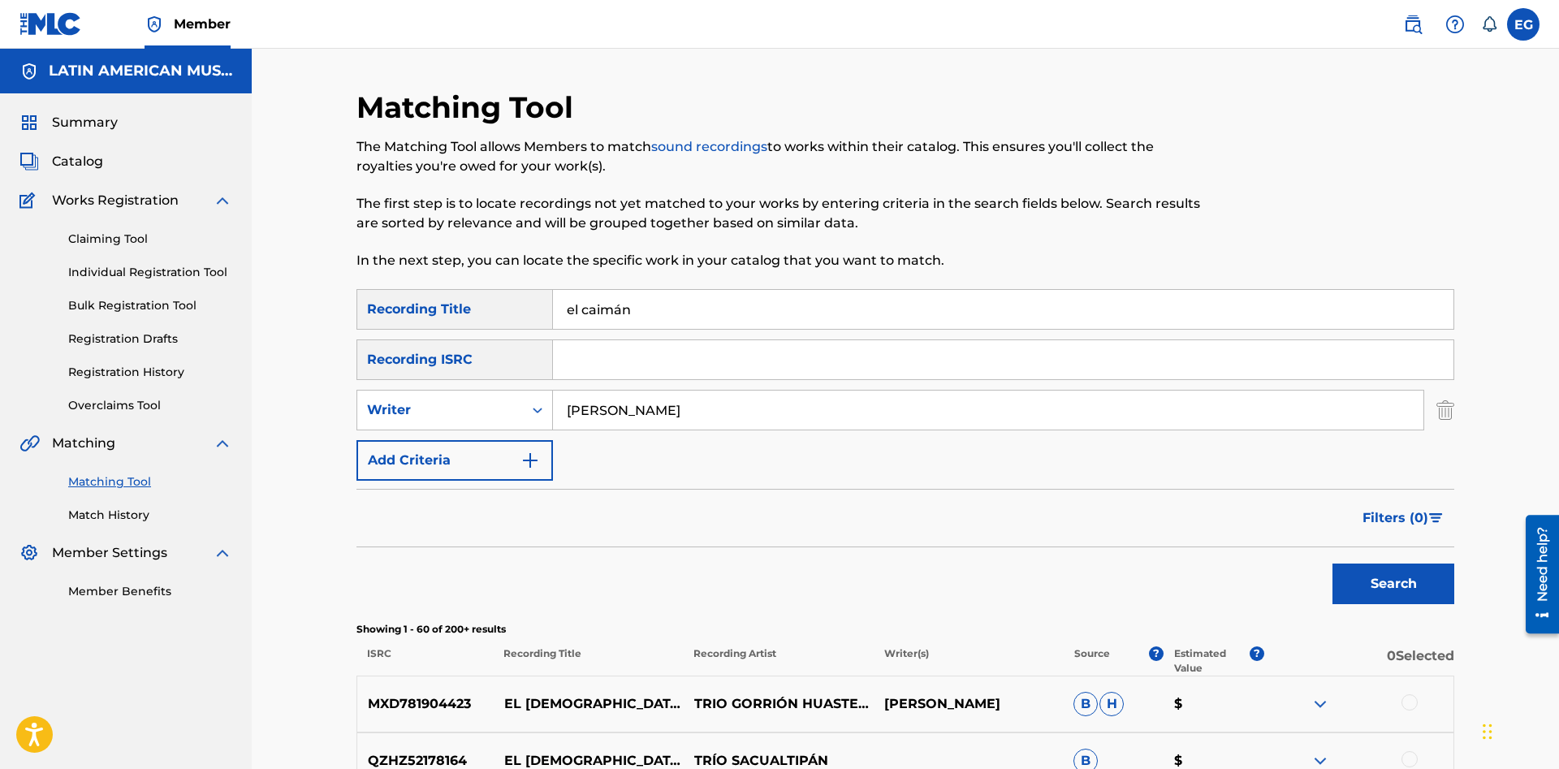
click at [1332, 563] on button "Search" at bounding box center [1393, 583] width 122 height 41
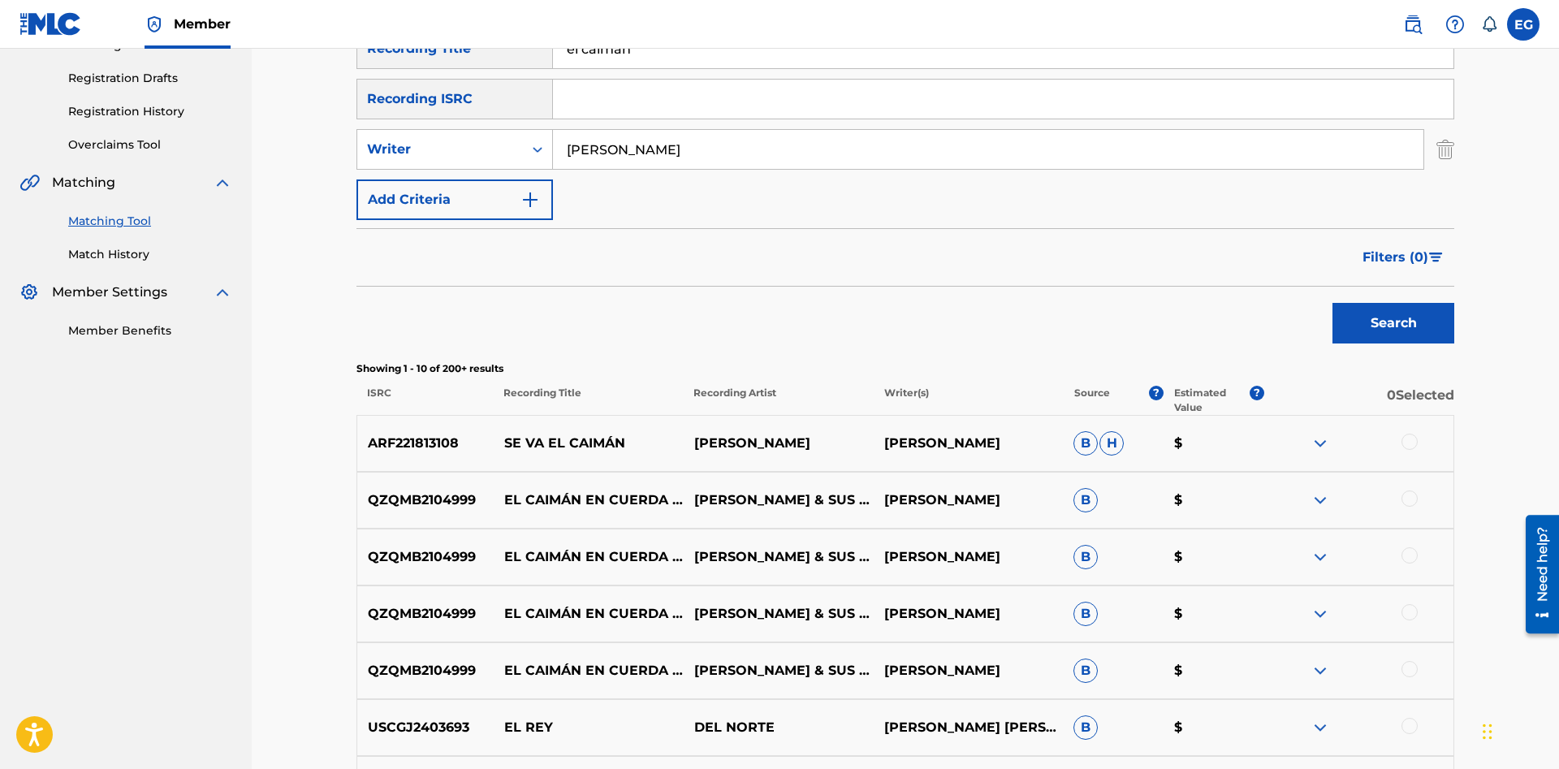
scroll to position [178, 0]
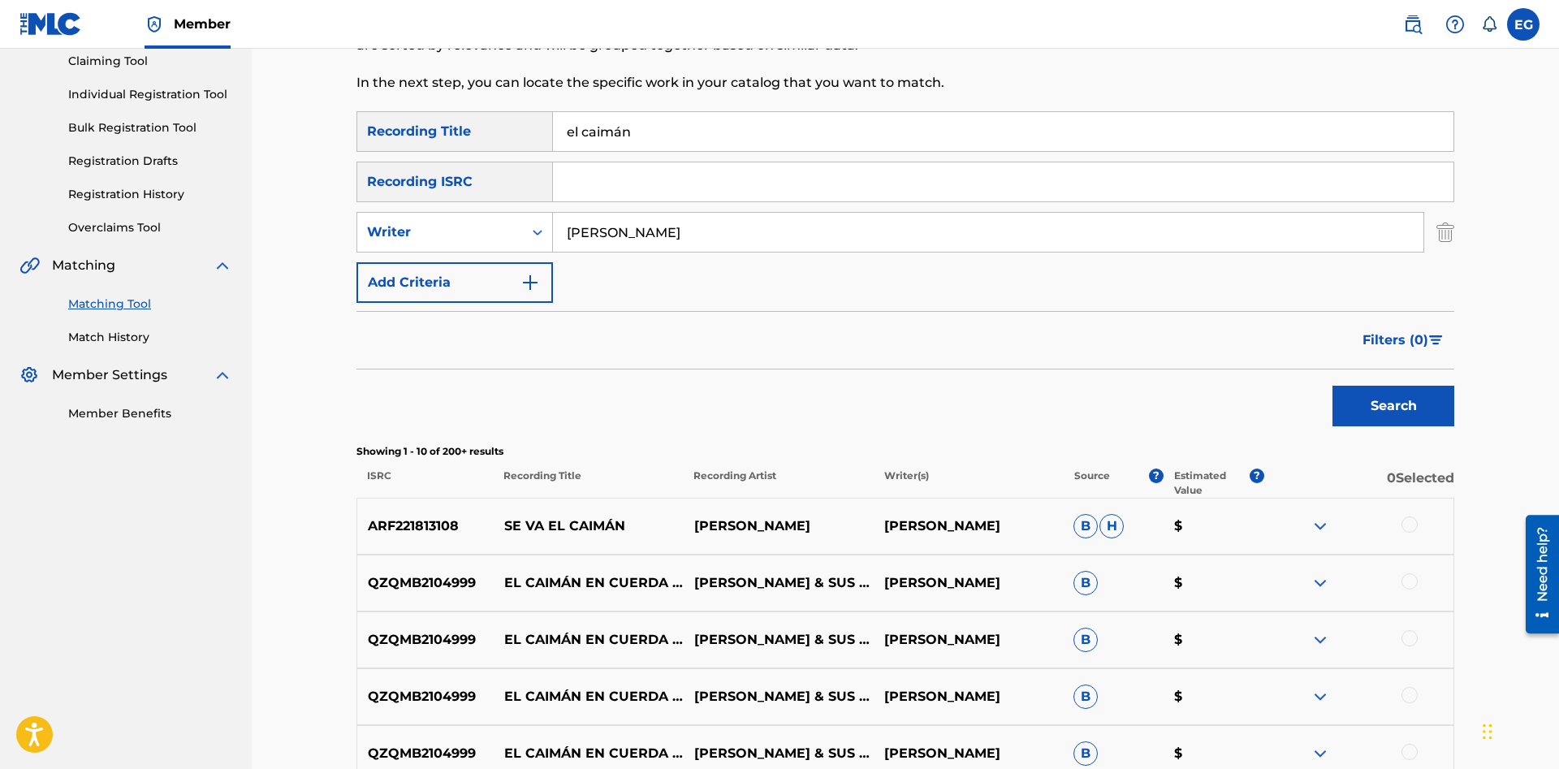
drag, startPoint x: 583, startPoint y: 128, endPoint x: 751, endPoint y: 122, distance: 168.2
click at [751, 122] on input "el caimán" at bounding box center [1003, 131] width 900 height 39
type input "el gavilan"
click at [1332, 386] on button "Search" at bounding box center [1393, 406] width 122 height 41
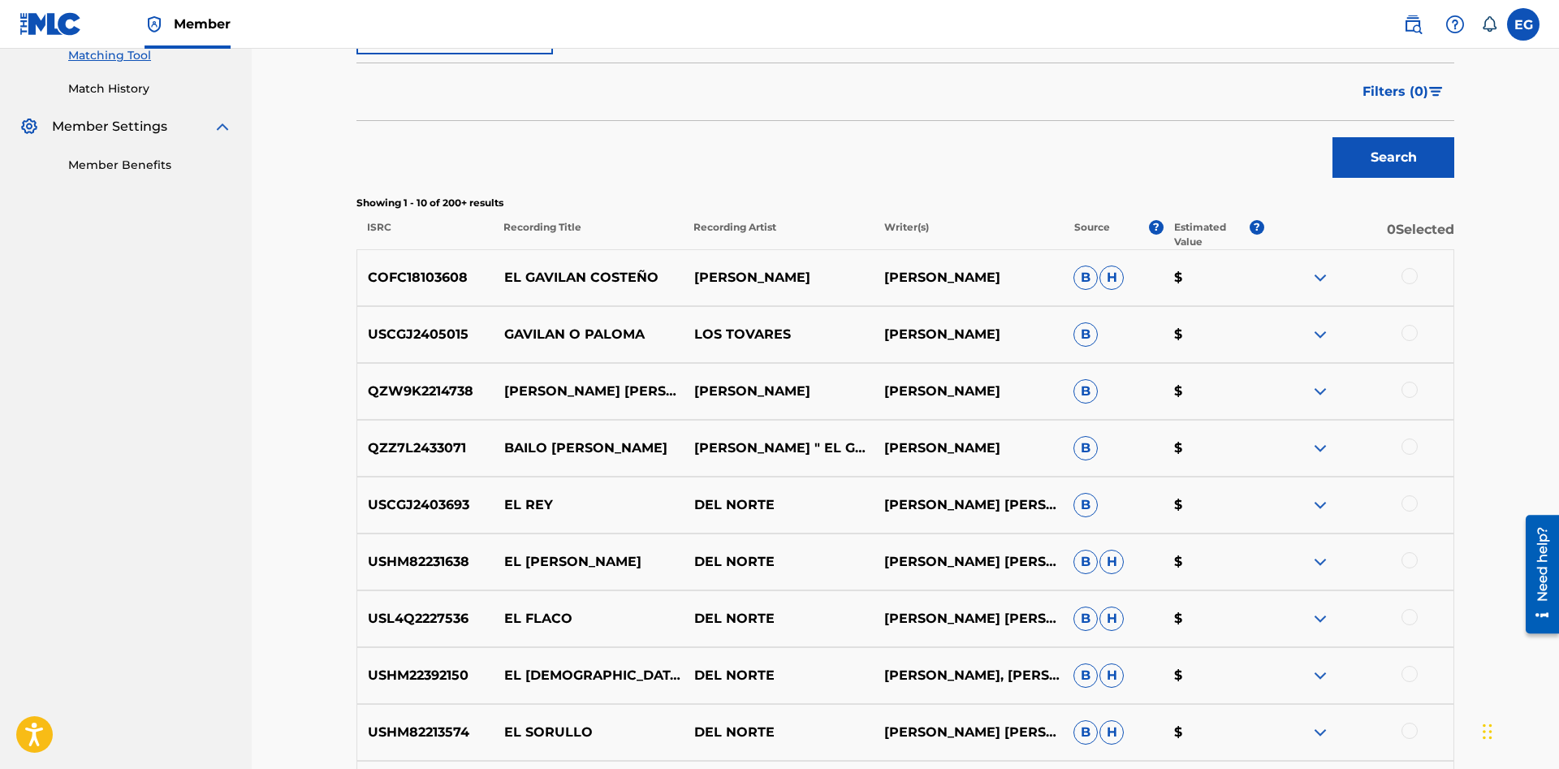
scroll to position [675, 0]
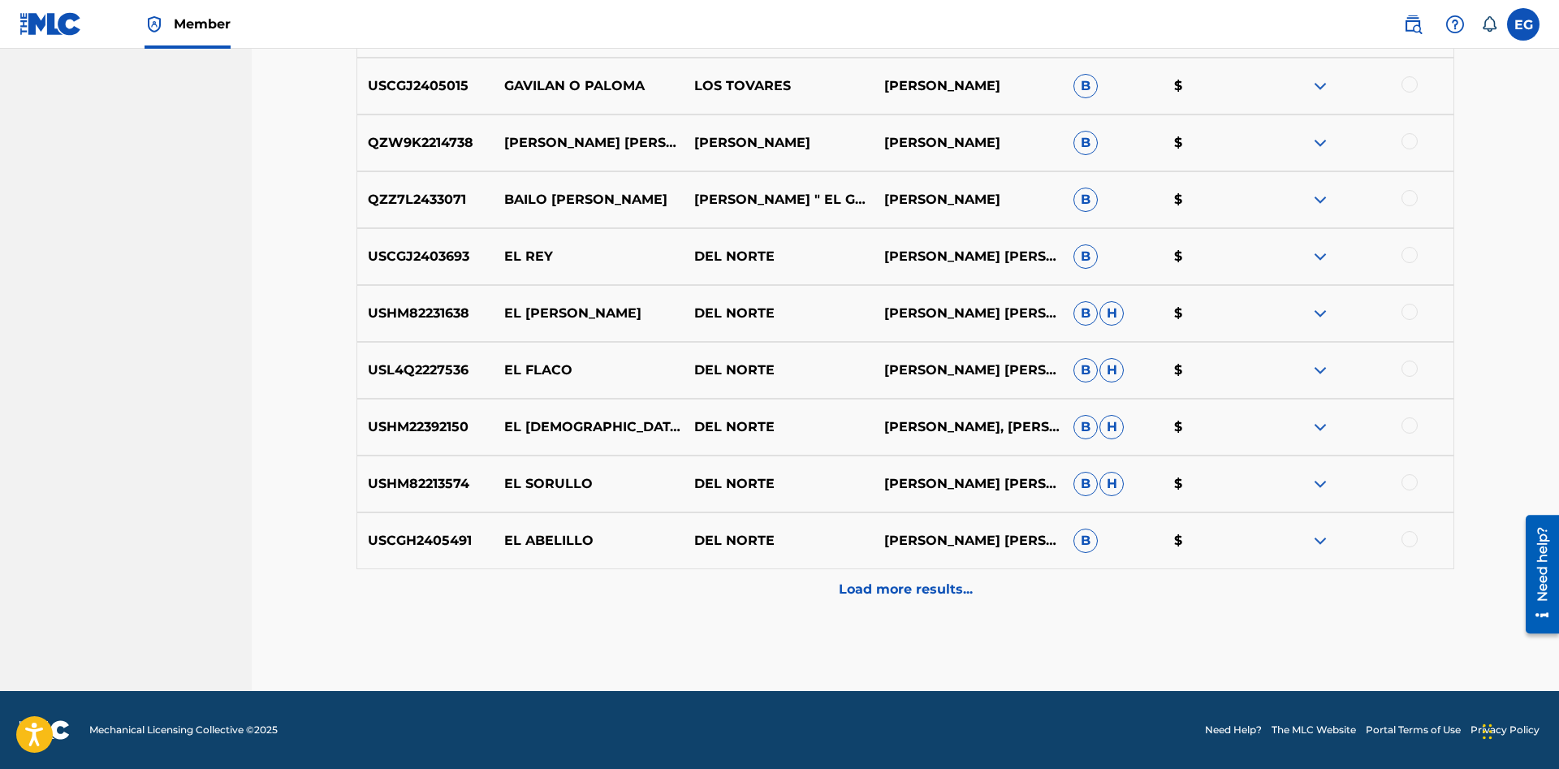
click at [864, 597] on p "Load more results..." at bounding box center [906, 589] width 134 height 19
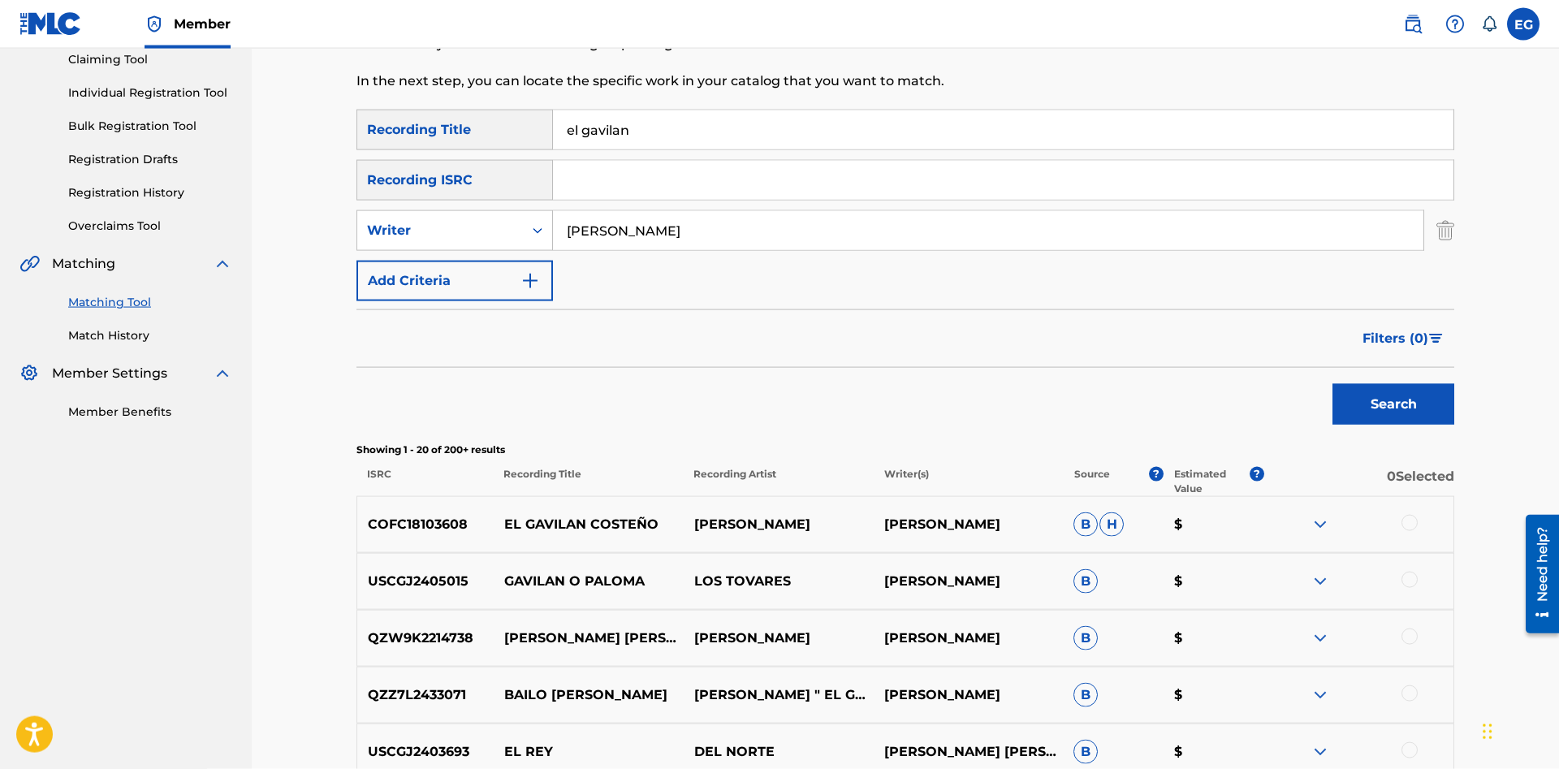
scroll to position [0, 0]
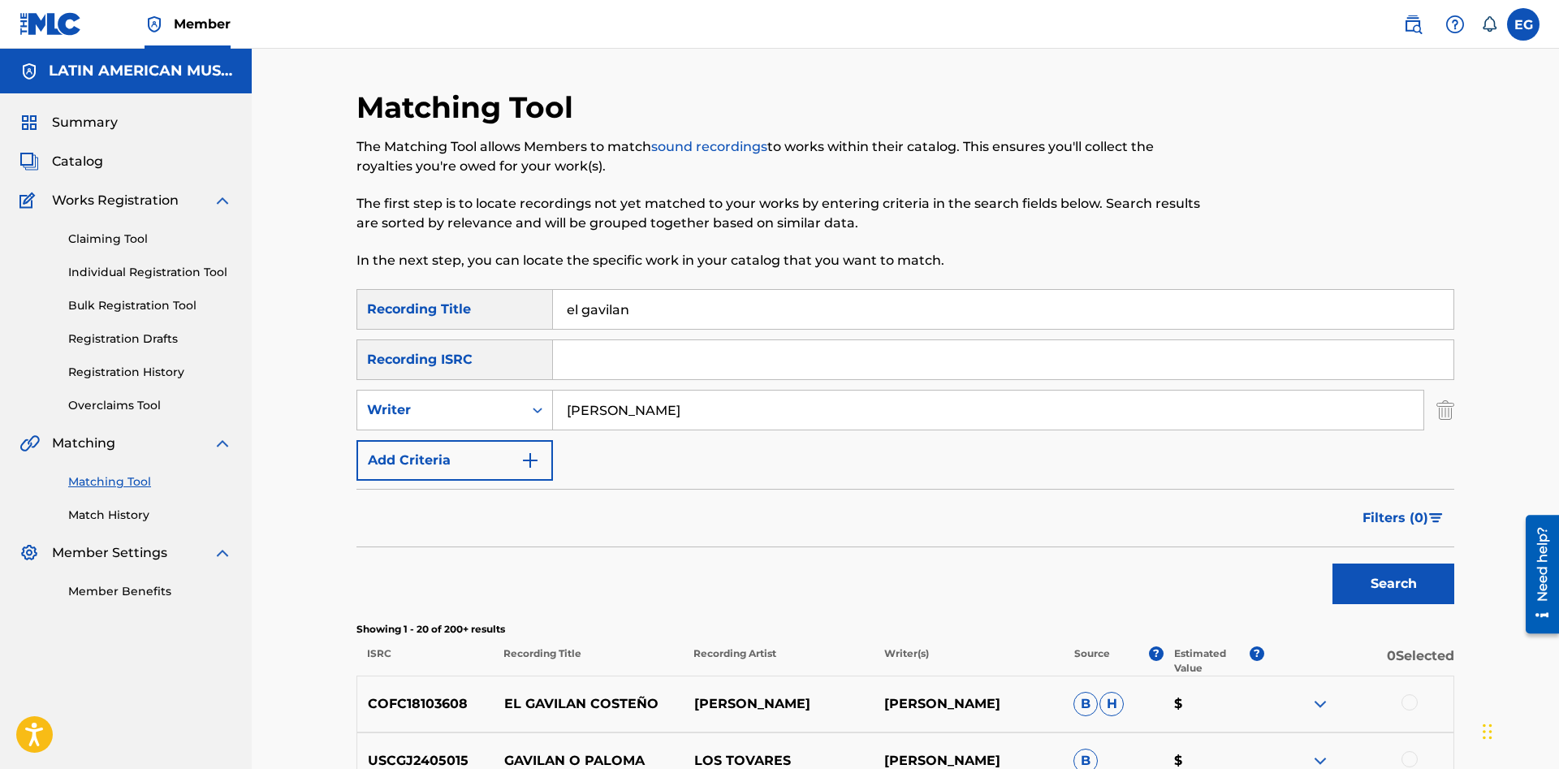
drag, startPoint x: 728, startPoint y: 412, endPoint x: 467, endPoint y: 408, distance: 261.4
click at [553, 408] on input "hector tovar" at bounding box center [988, 409] width 870 height 39
drag, startPoint x: 666, startPoint y: 295, endPoint x: 468, endPoint y: 318, distance: 198.7
click at [553, 318] on input "el gavilan" at bounding box center [1003, 309] width 900 height 39
click at [1332, 563] on button "Search" at bounding box center [1393, 583] width 122 height 41
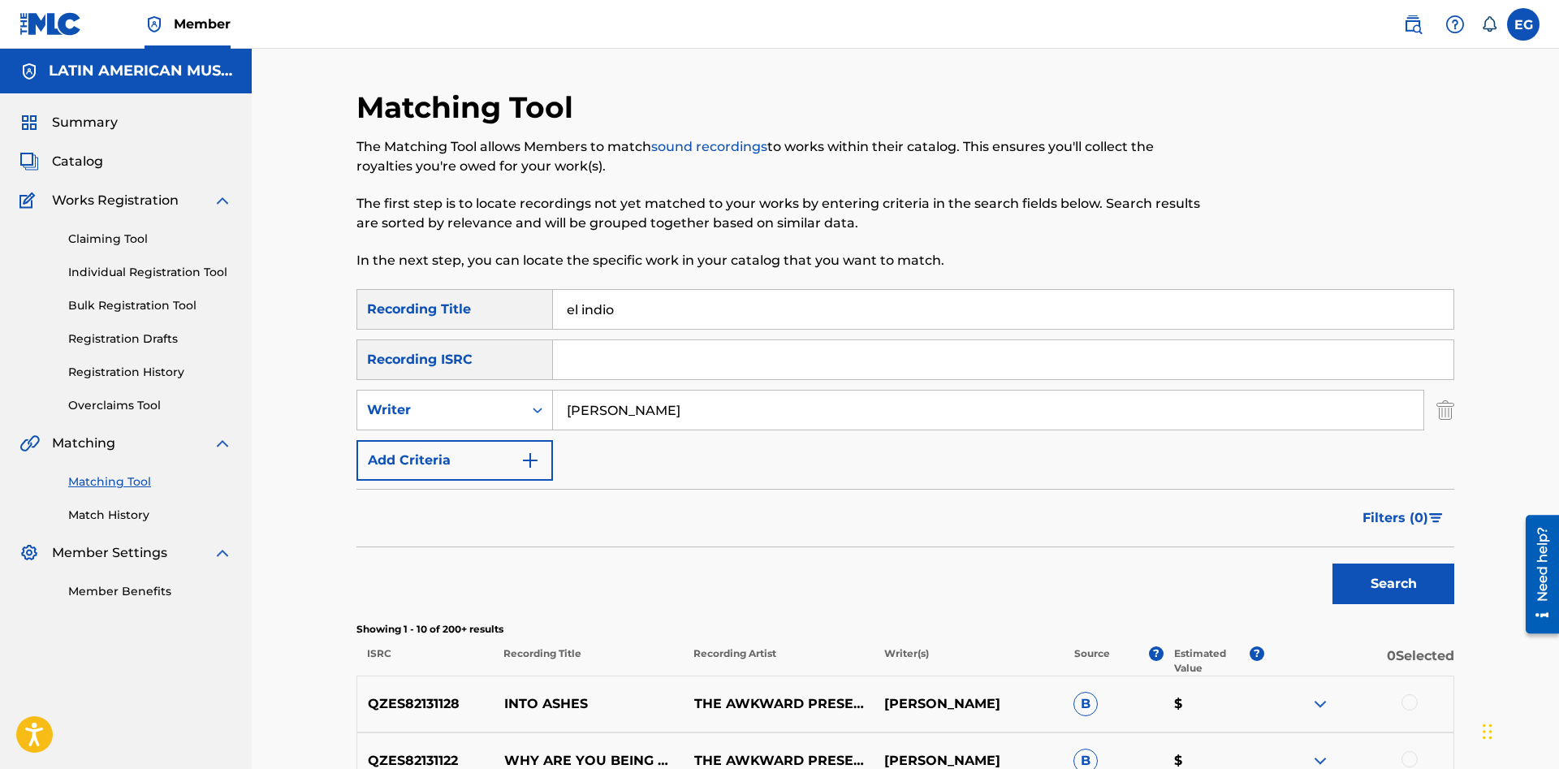
click at [1332, 563] on button "Search" at bounding box center [1393, 583] width 122 height 41
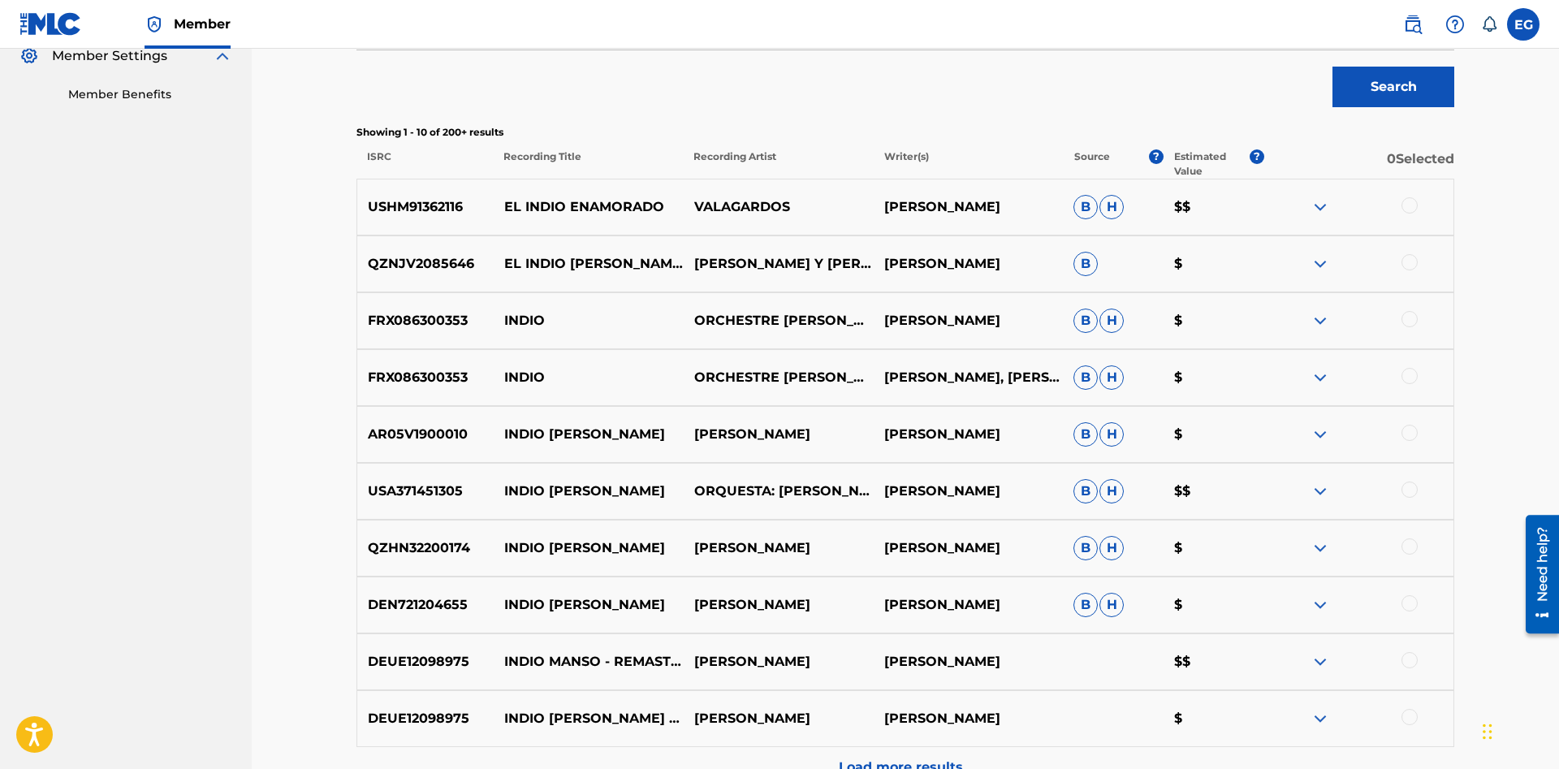
scroll to position [675, 0]
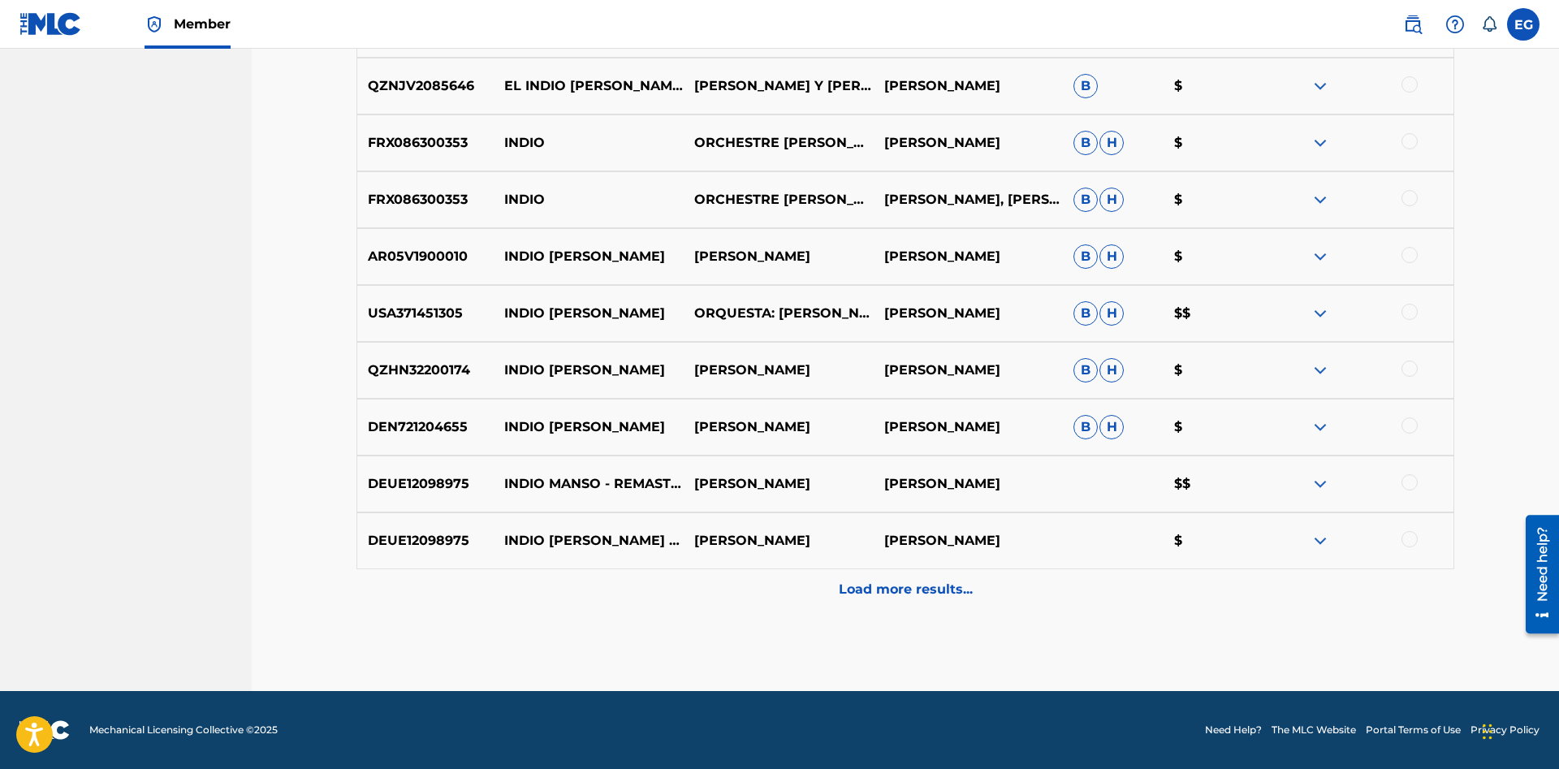
click at [870, 604] on div "Load more results..." at bounding box center [904, 589] width 1097 height 41
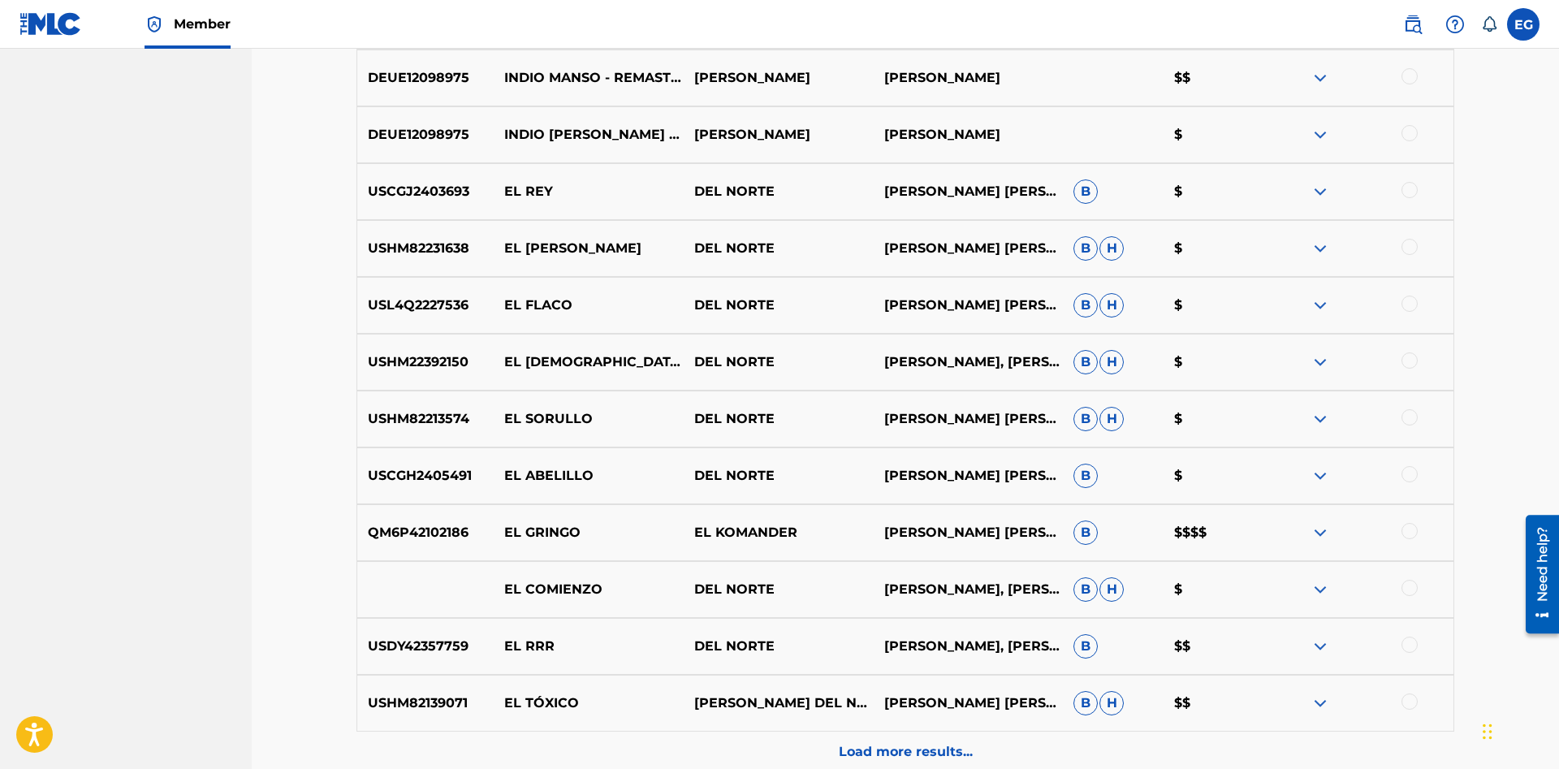
scroll to position [1243, 0]
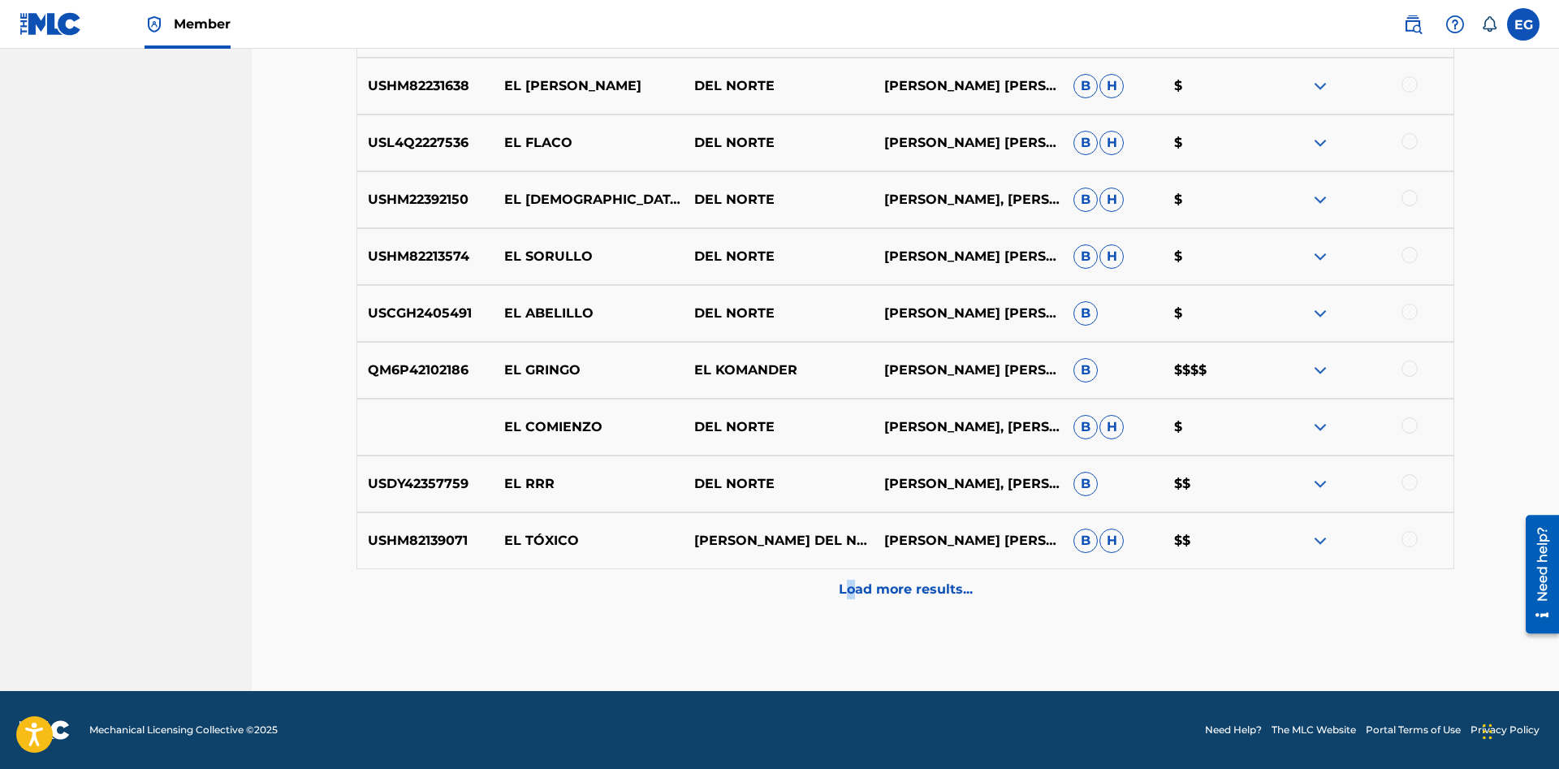
click at [850, 589] on p "Load more results..." at bounding box center [906, 589] width 134 height 19
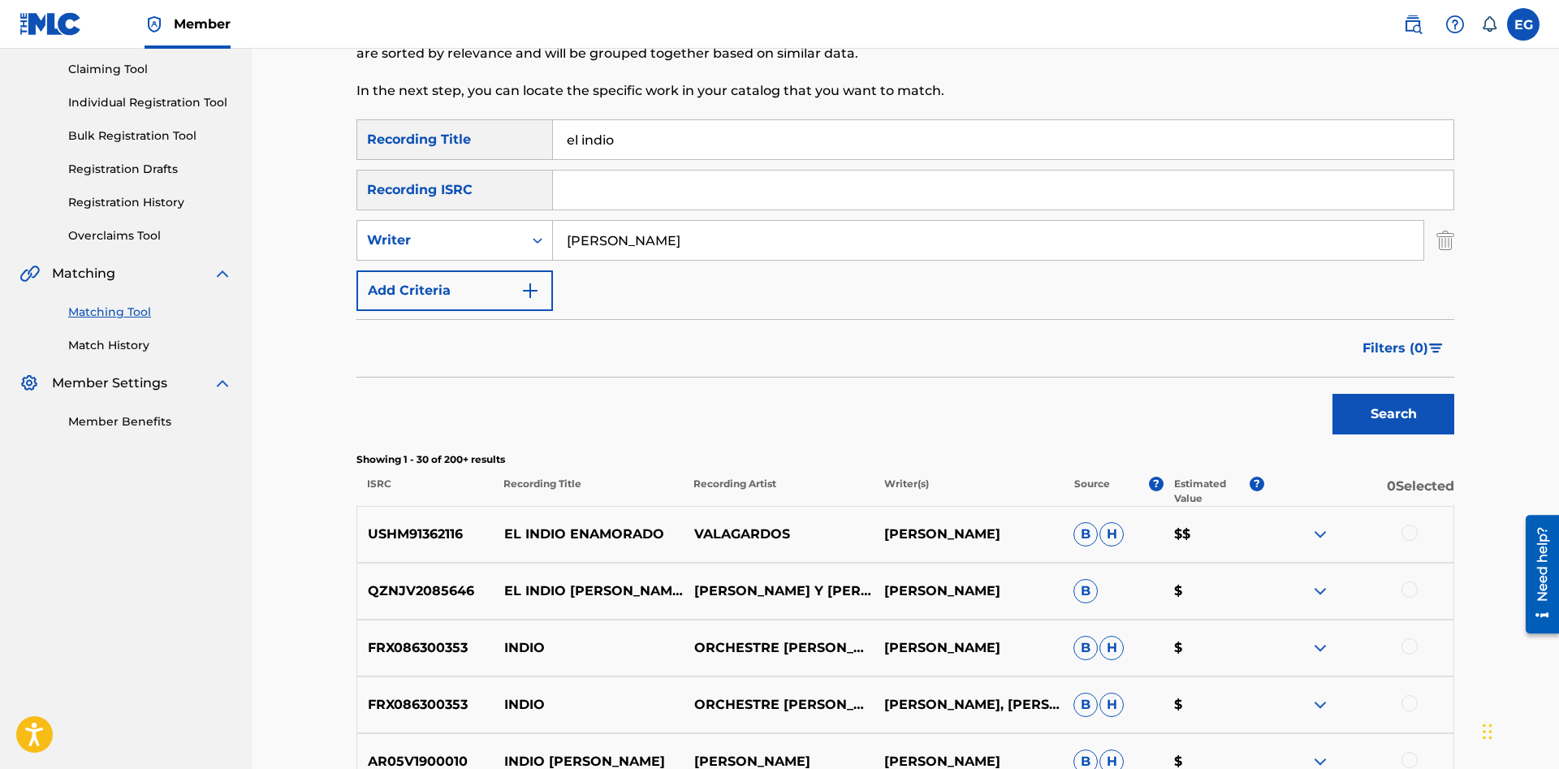
scroll to position [0, 0]
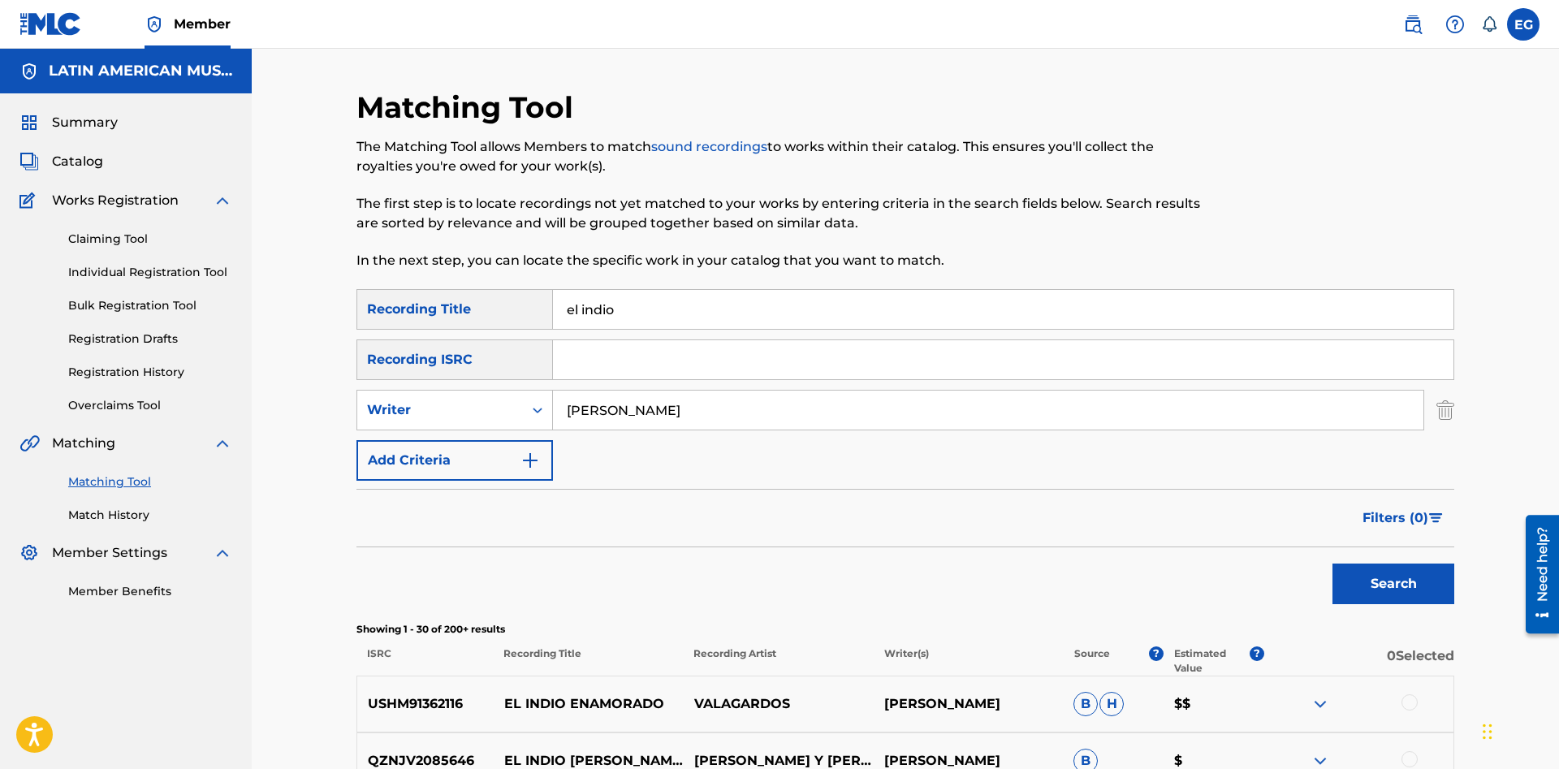
click at [754, 404] on input "hector tovar" at bounding box center [988, 409] width 870 height 39
drag, startPoint x: 832, startPoint y: 412, endPoint x: 817, endPoint y: 412, distance: 14.6
click at [817, 412] on input "hector tovar" at bounding box center [988, 409] width 870 height 39
click at [981, 511] on div "Filters ( 0 )" at bounding box center [904, 518] width 1097 height 58
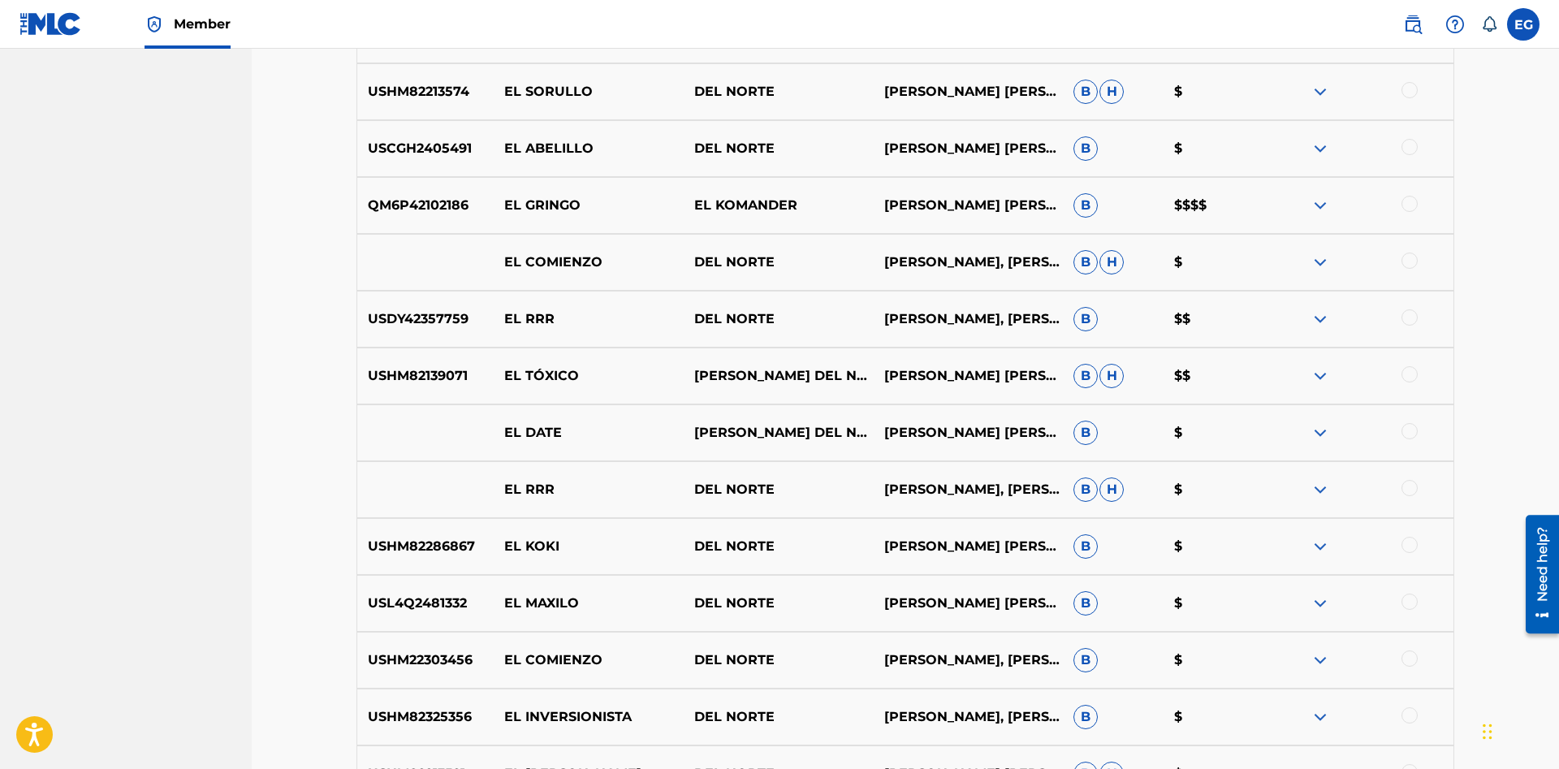
scroll to position [1811, 0]
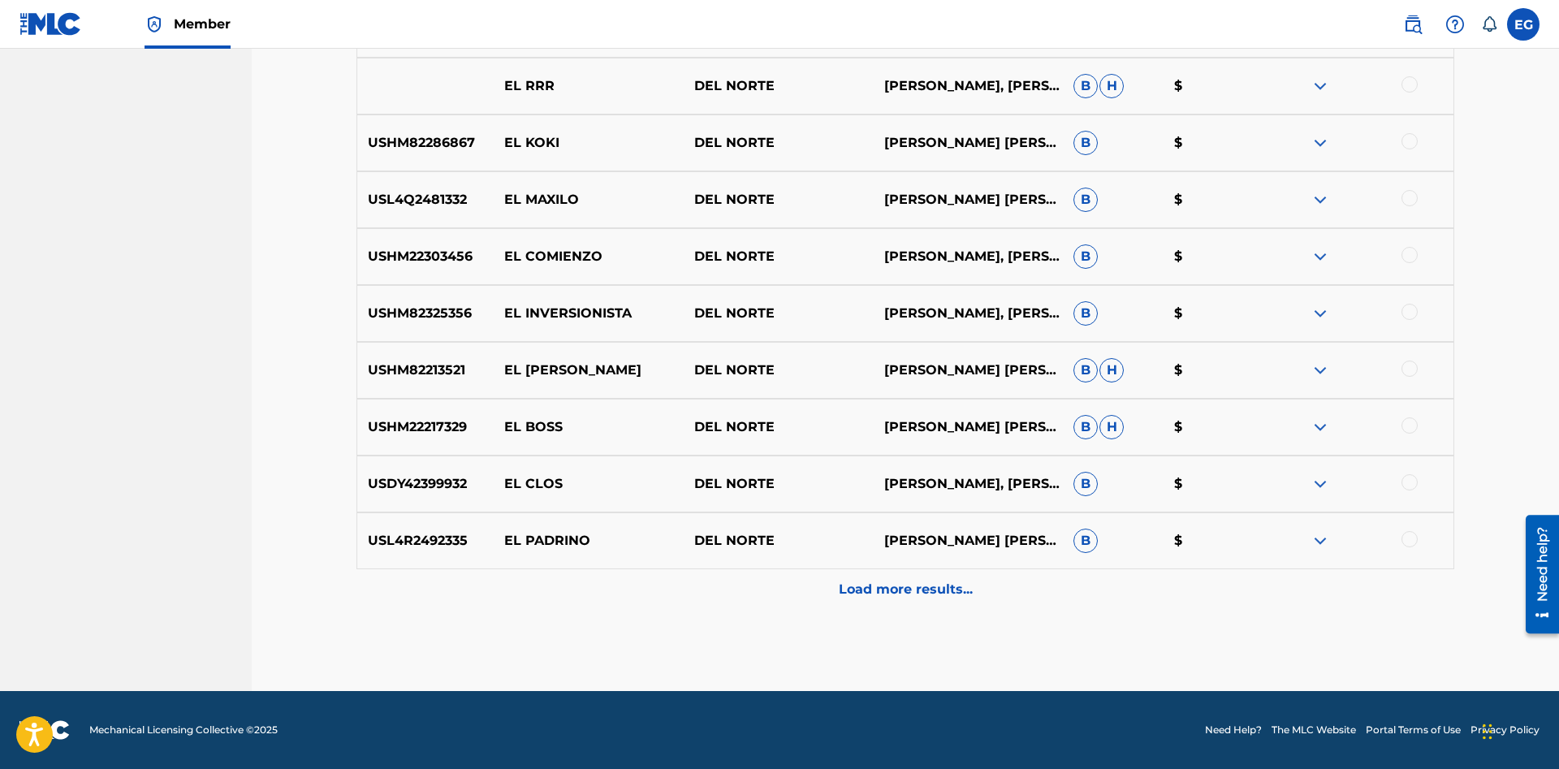
click at [877, 593] on p "Load more results..." at bounding box center [906, 589] width 134 height 19
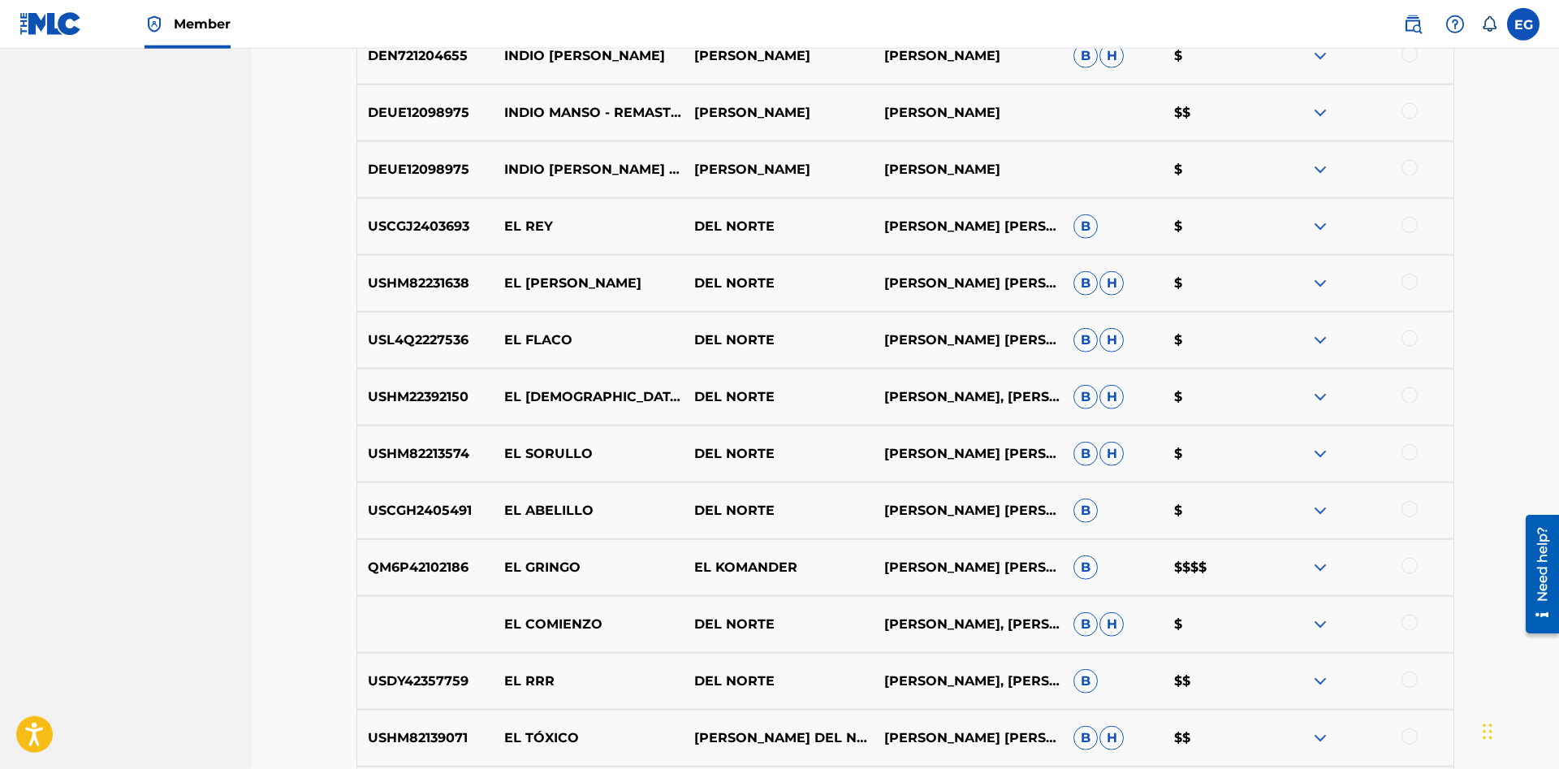
scroll to position [0, 0]
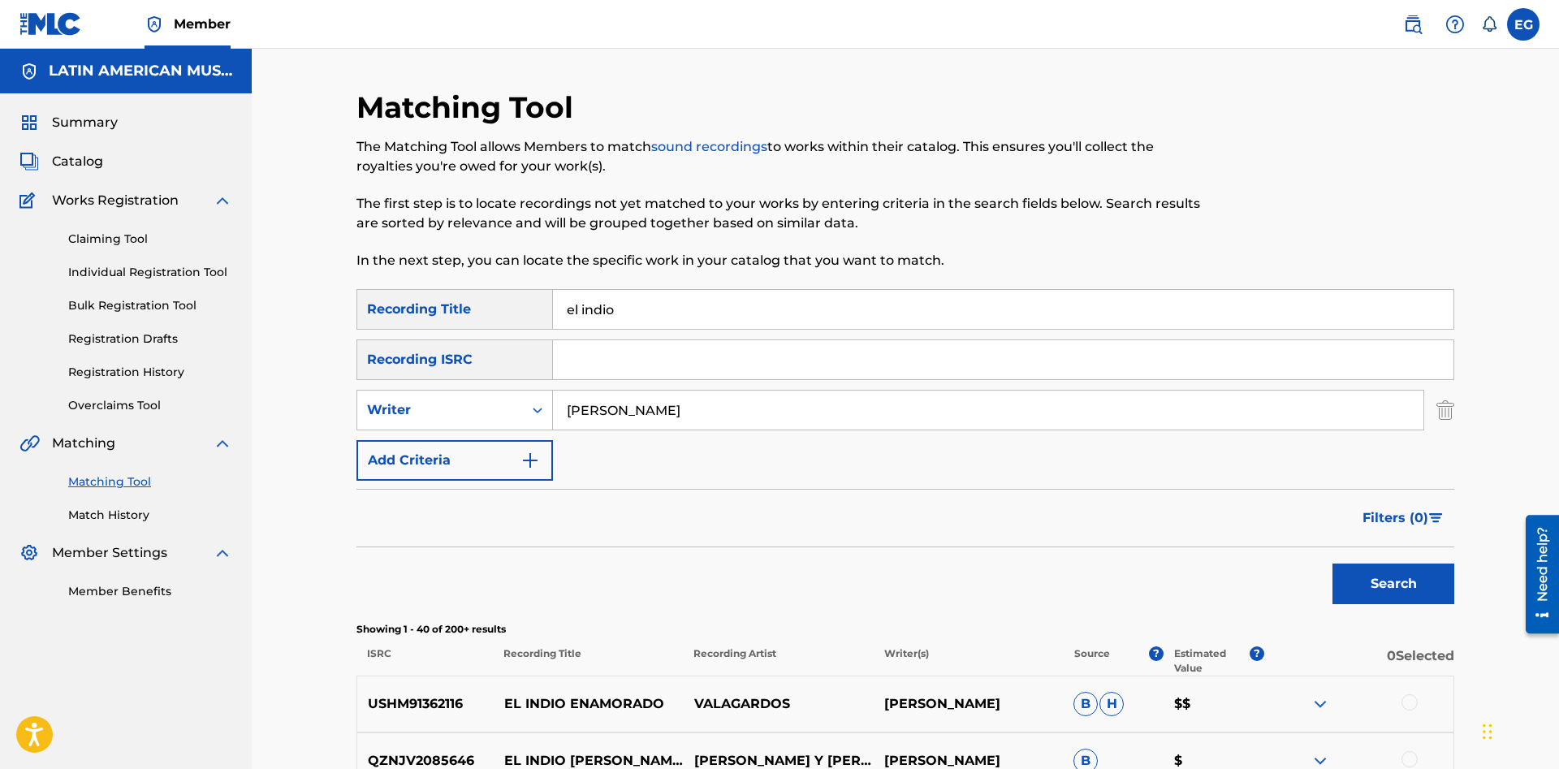
click at [860, 304] on input "el indio" at bounding box center [1003, 309] width 900 height 39
drag, startPoint x: 636, startPoint y: 308, endPoint x: 581, endPoint y: 285, distance: 59.7
click at [581, 290] on input "el indio" at bounding box center [1003, 309] width 900 height 39
click at [1332, 563] on button "Search" at bounding box center [1393, 583] width 122 height 41
drag, startPoint x: 651, startPoint y: 319, endPoint x: 535, endPoint y: 308, distance: 116.6
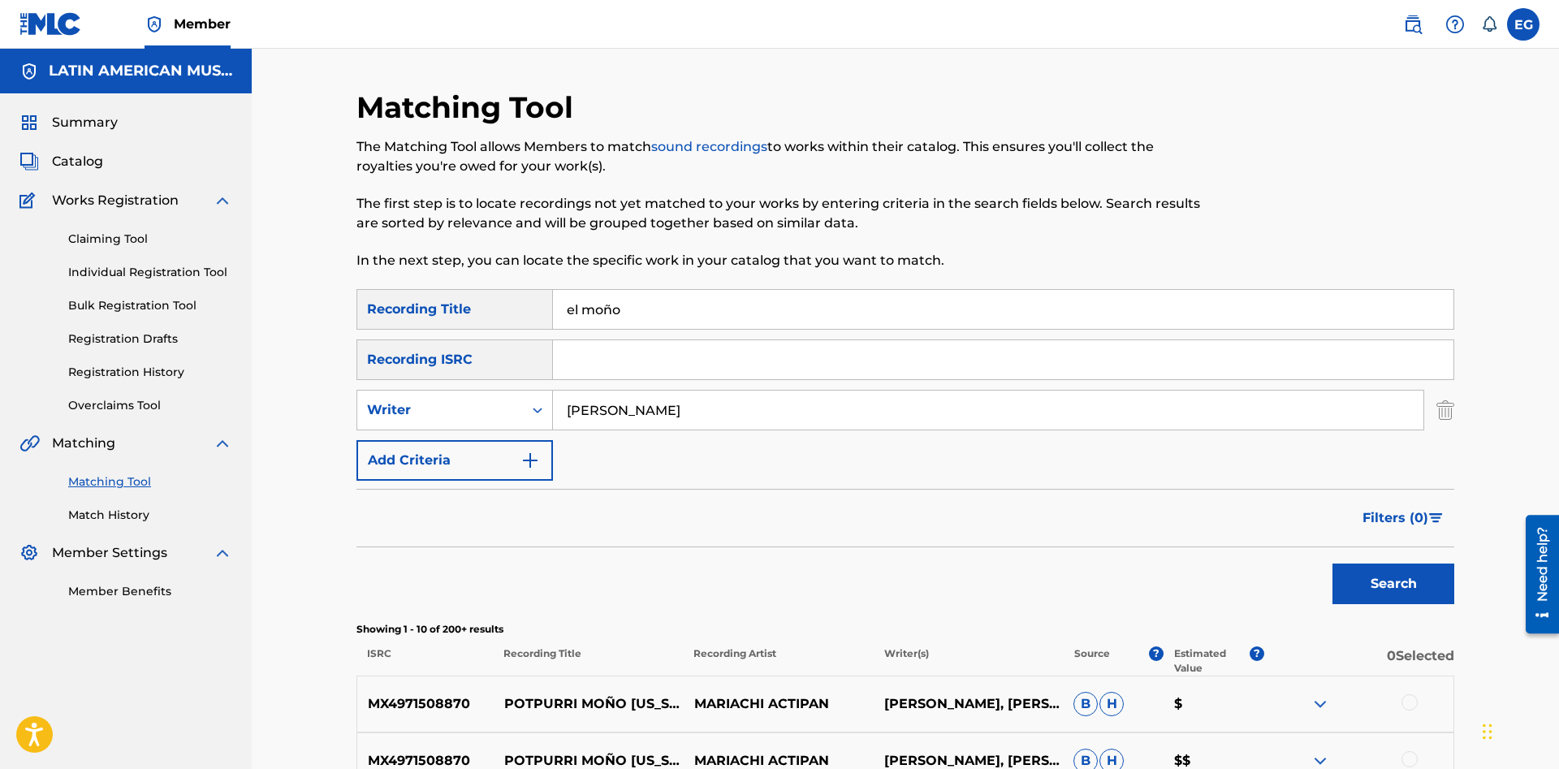
click at [553, 308] on input "el moño" at bounding box center [1003, 309] width 900 height 39
type input "hay co-co"
click at [1332, 563] on button "Search" at bounding box center [1393, 583] width 122 height 41
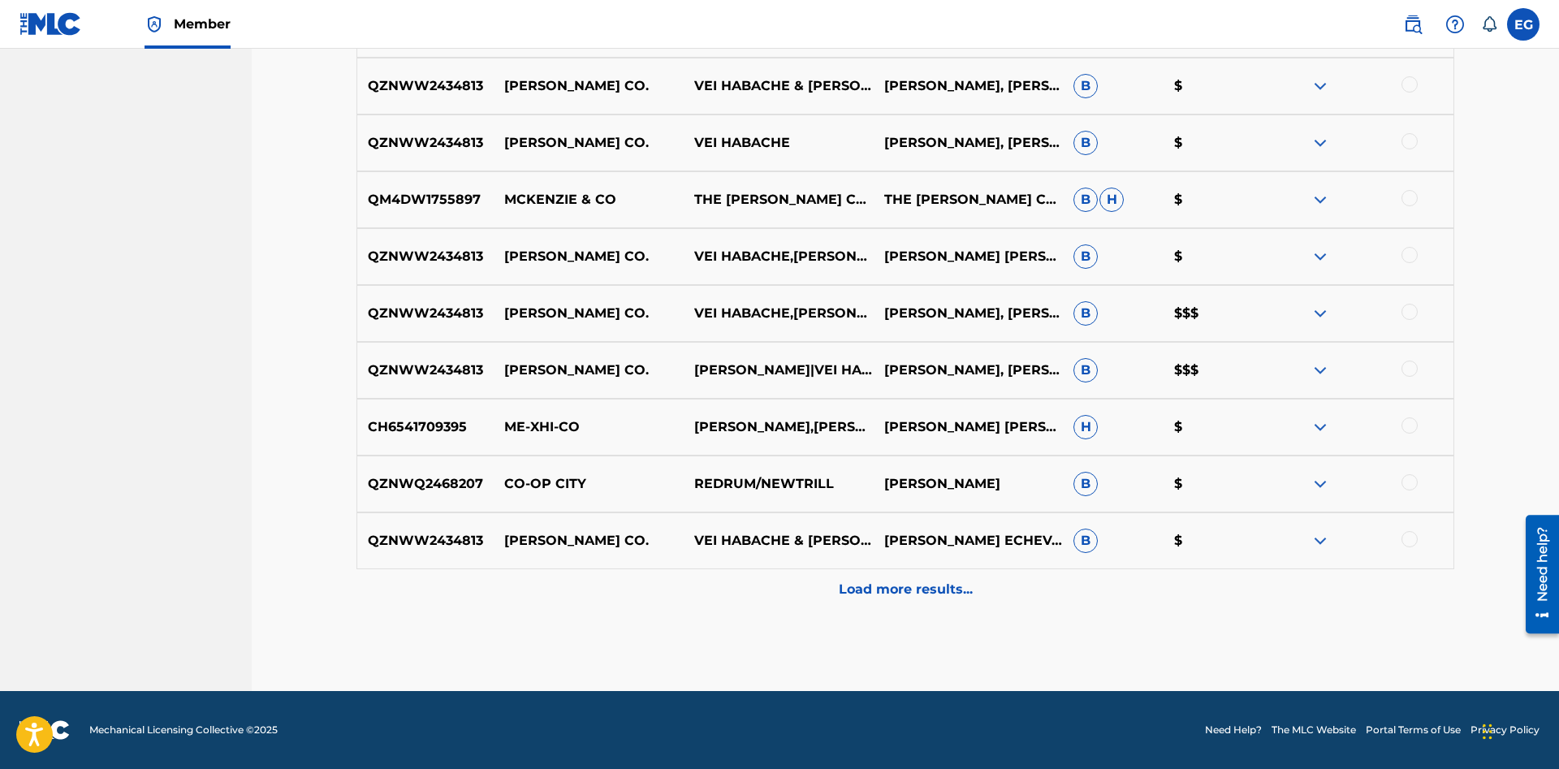
scroll to position [95, 0]
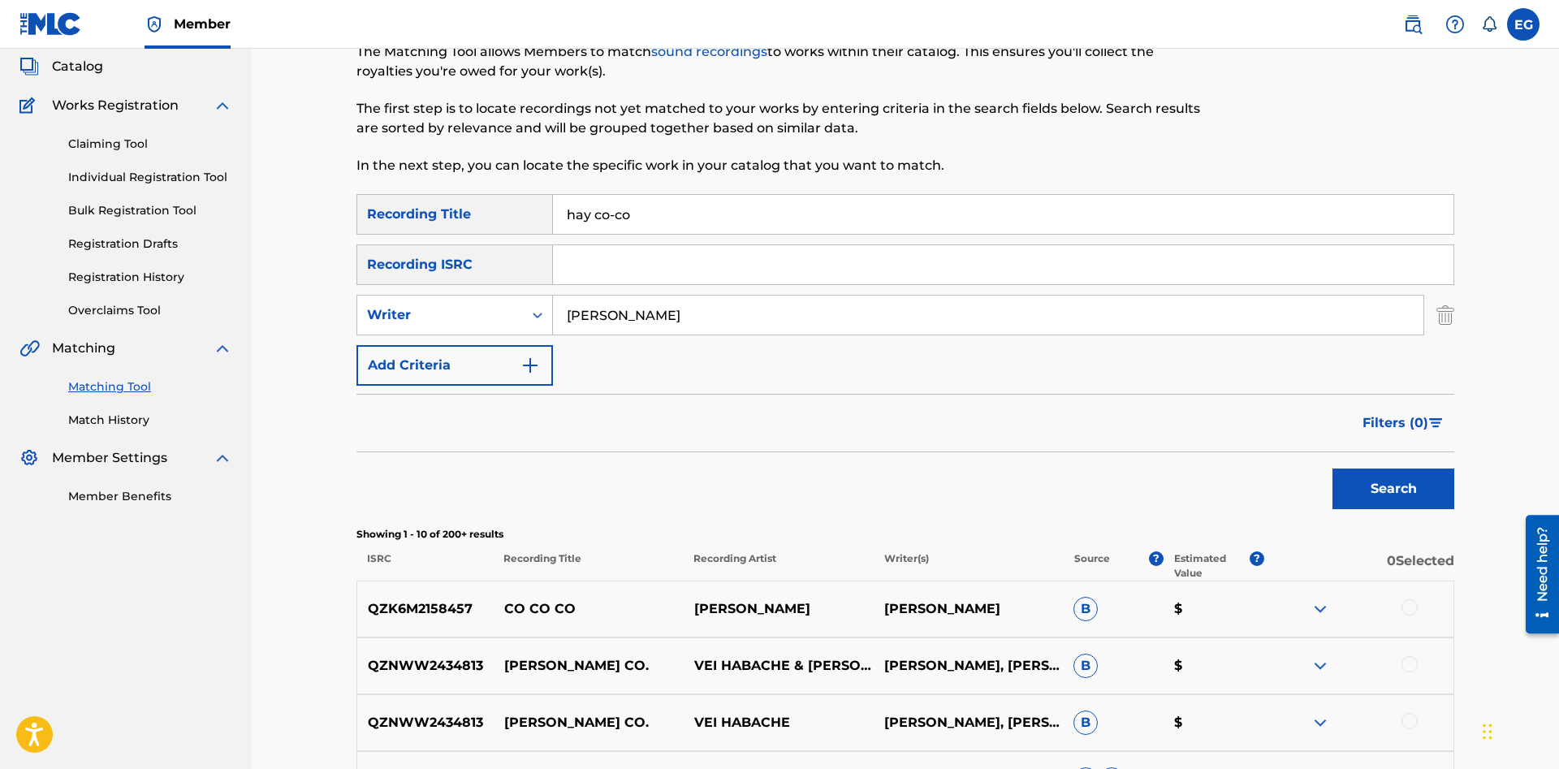
drag, startPoint x: 698, startPoint y: 315, endPoint x: 446, endPoint y: 329, distance: 252.8
click at [553, 329] on input "hector tovar" at bounding box center [988, 314] width 870 height 39
click at [1332, 468] on button "Search" at bounding box center [1393, 488] width 122 height 41
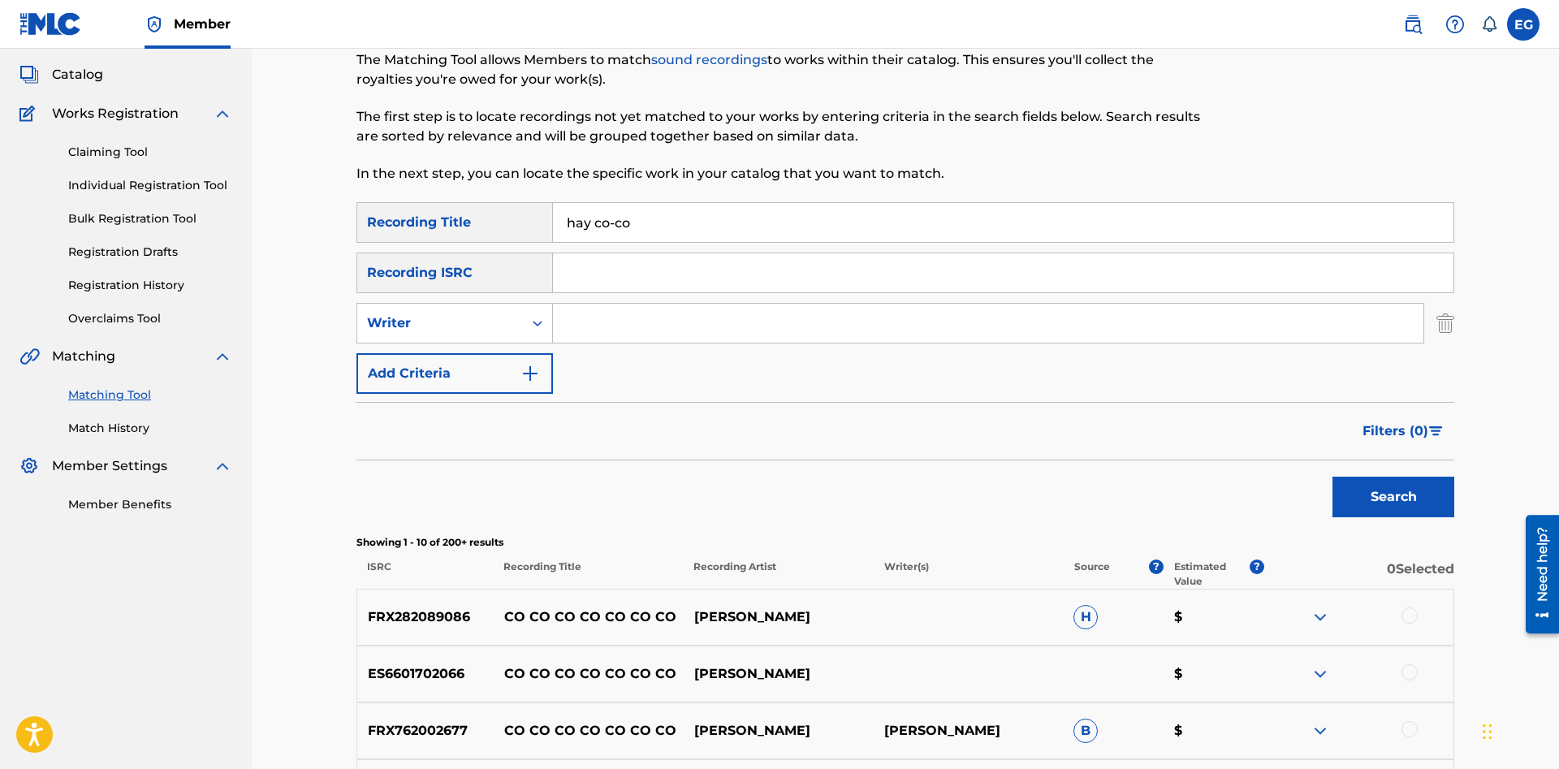
scroll to position [0, 0]
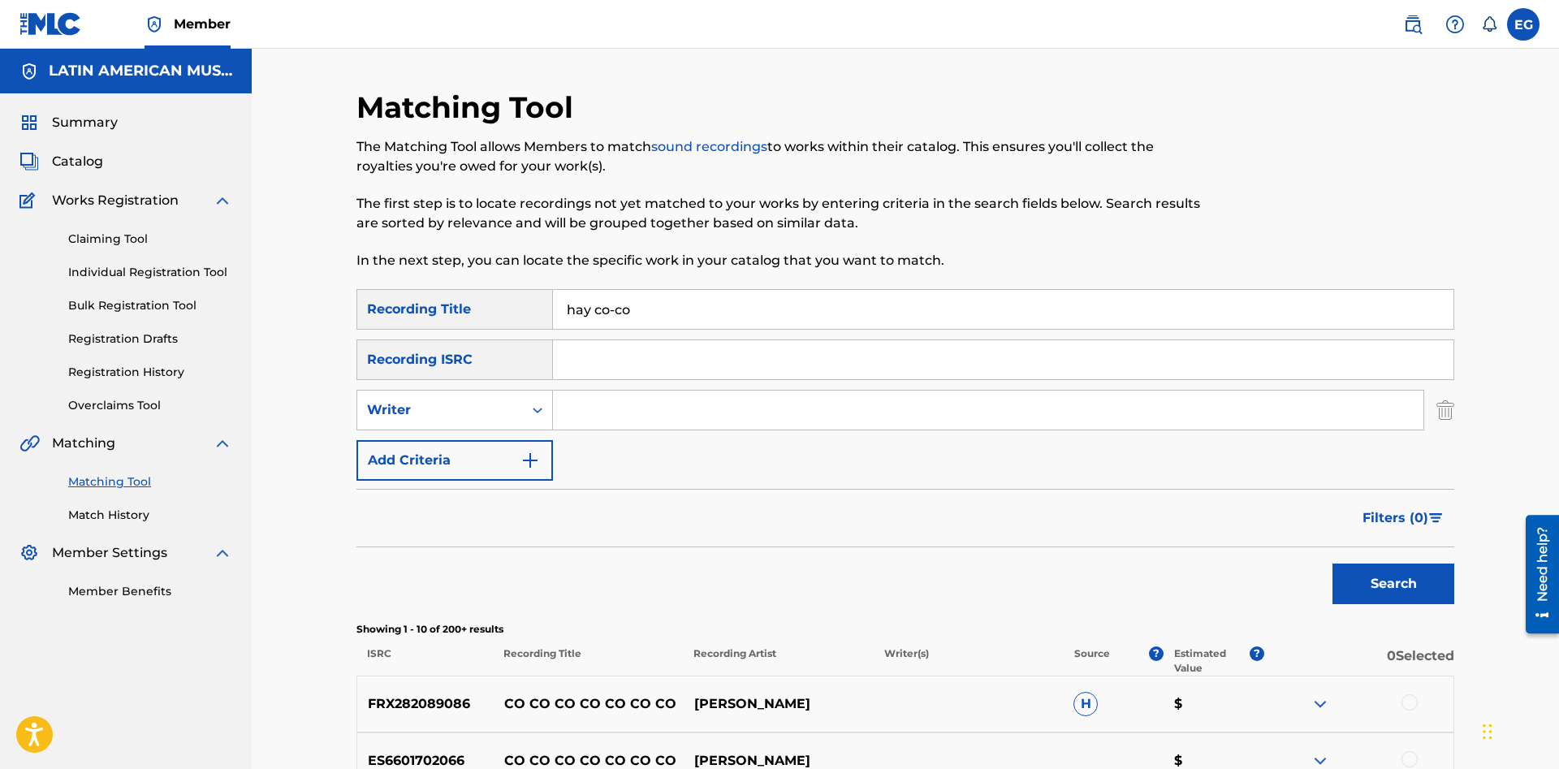
drag, startPoint x: 670, startPoint y: 318, endPoint x: 497, endPoint y: 306, distance: 173.3
click at [553, 306] on input "hay co-co" at bounding box center [1003, 309] width 900 height 39
click at [1332, 563] on button "Search" at bounding box center [1393, 583] width 122 height 41
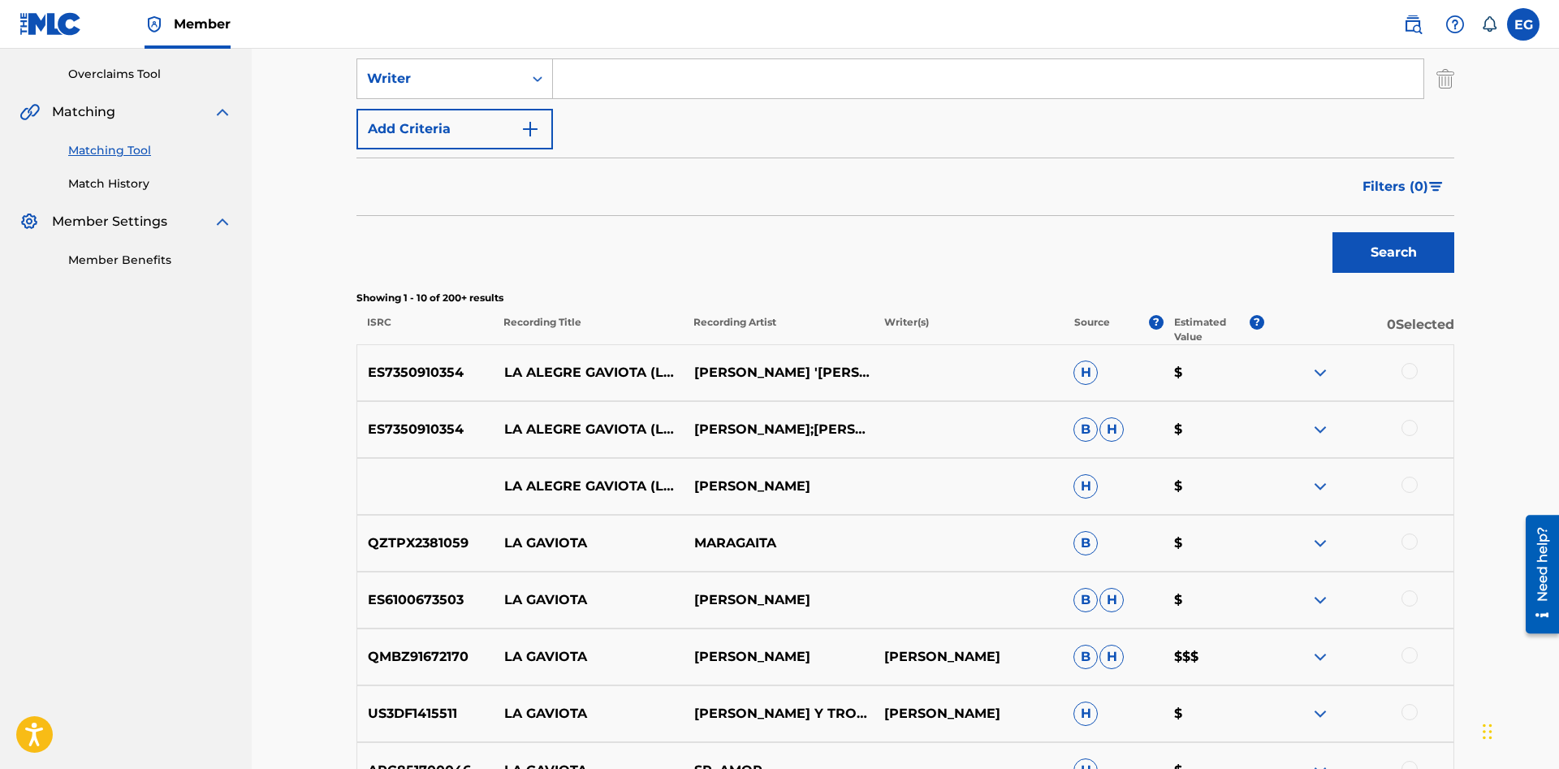
scroll to position [662, 0]
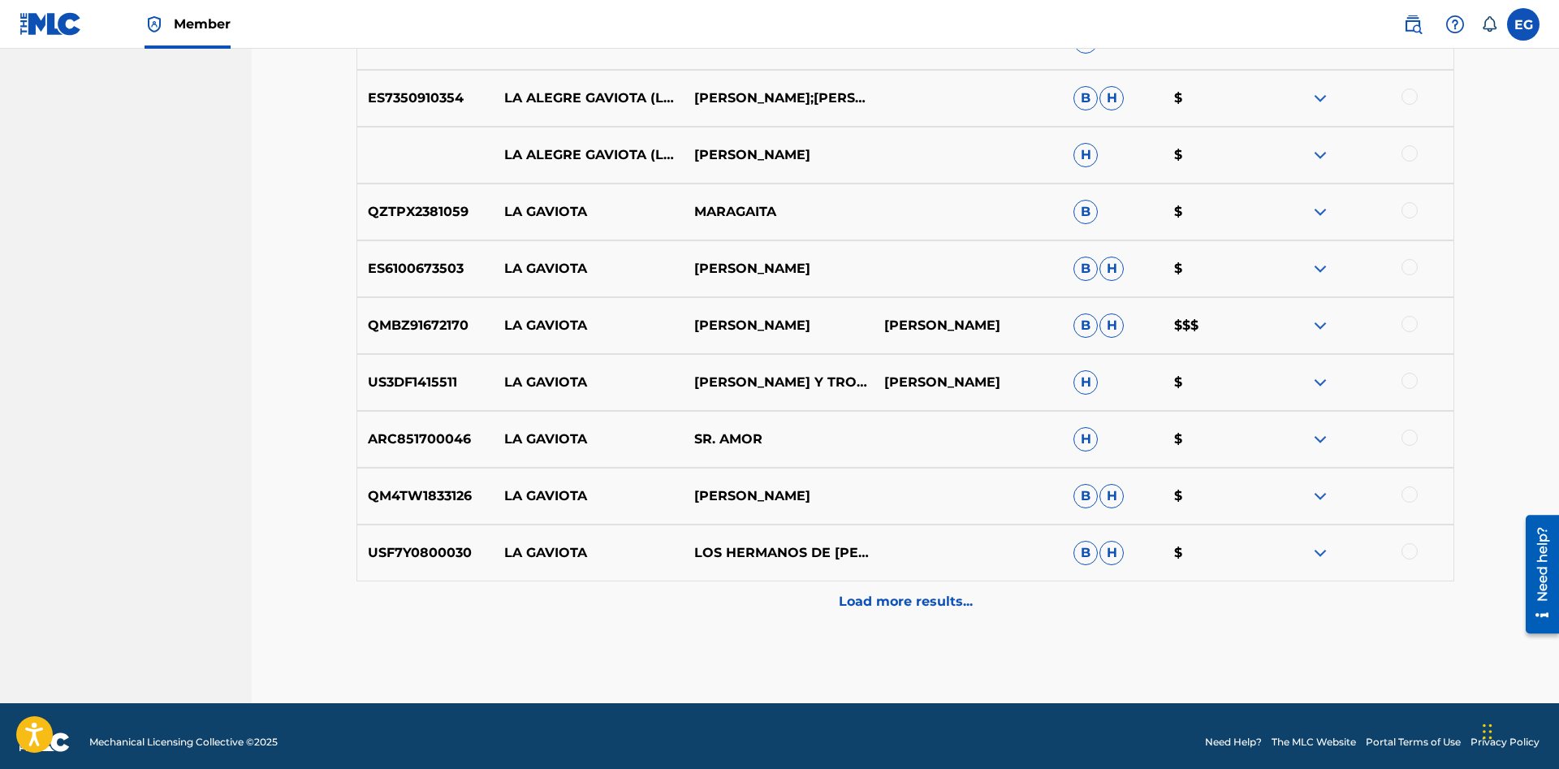
click at [865, 597] on p "Load more results..." at bounding box center [906, 601] width 134 height 19
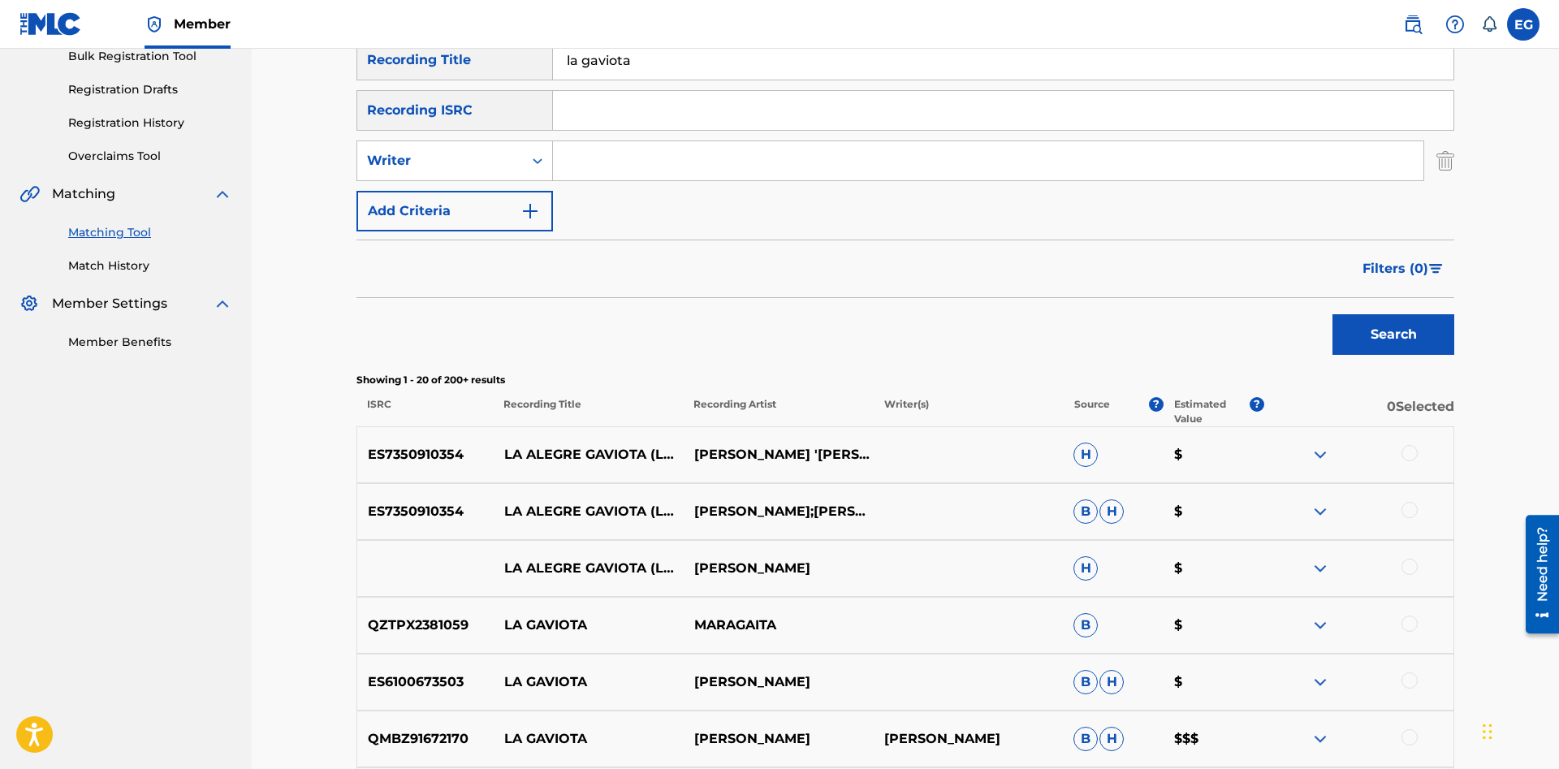
scroll to position [0, 0]
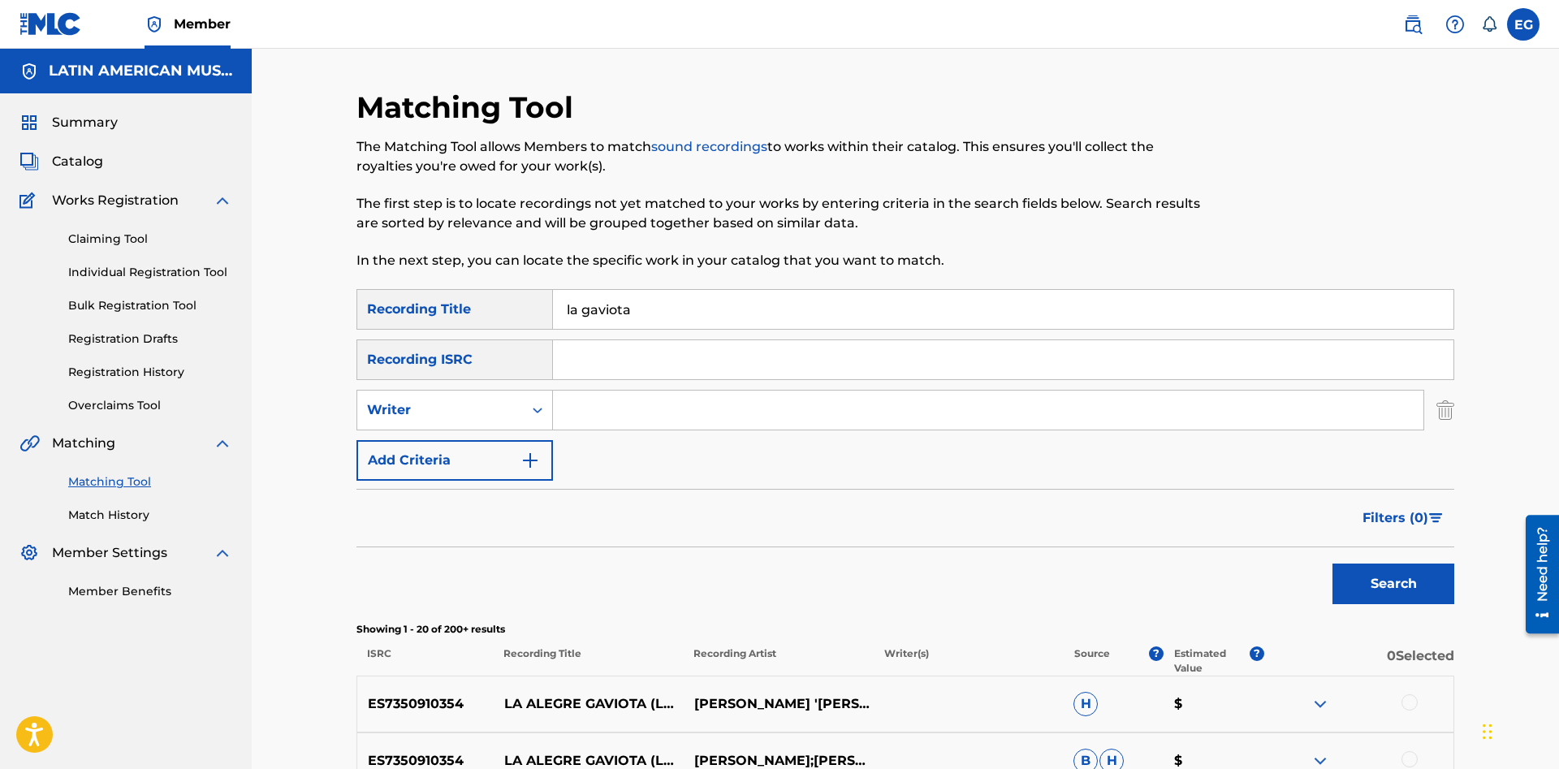
drag, startPoint x: 656, startPoint y: 309, endPoint x: 582, endPoint y: 298, distance: 74.7
click at [582, 298] on input "la gaviota" at bounding box center [1003, 309] width 900 height 39
click at [1332, 563] on button "Search" at bounding box center [1393, 583] width 122 height 41
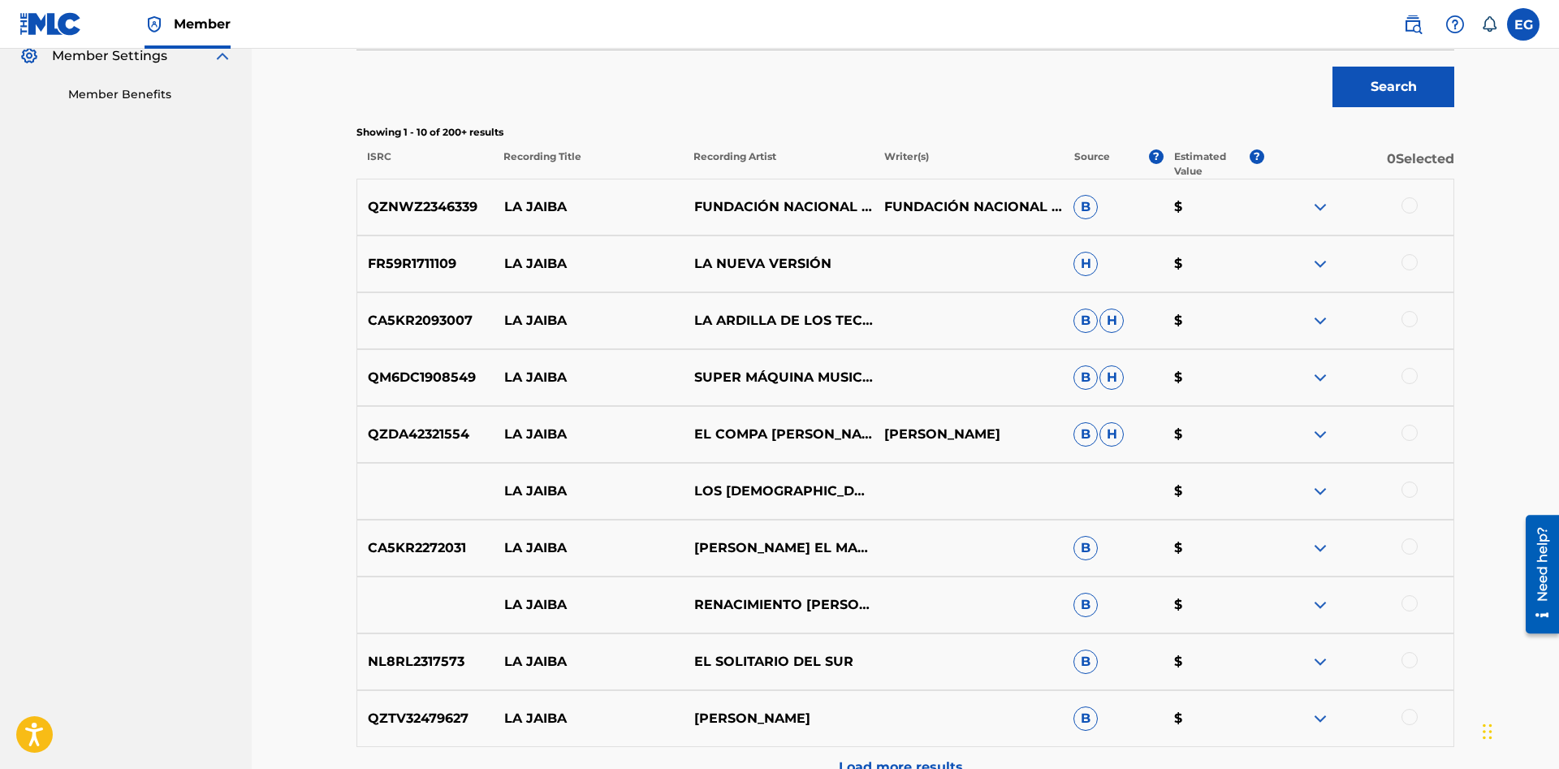
scroll to position [675, 0]
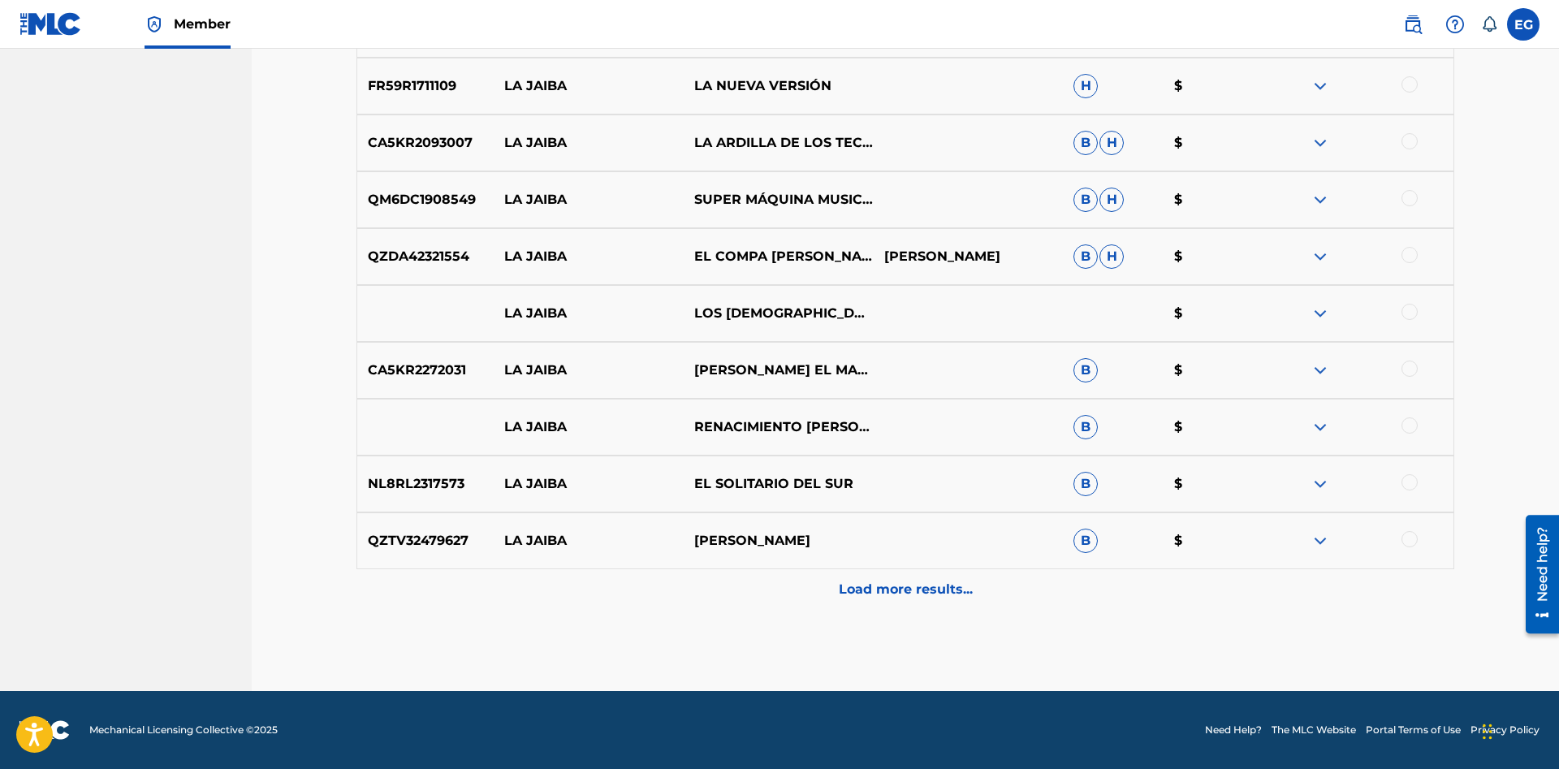
click at [882, 592] on p "Load more results..." at bounding box center [906, 589] width 134 height 19
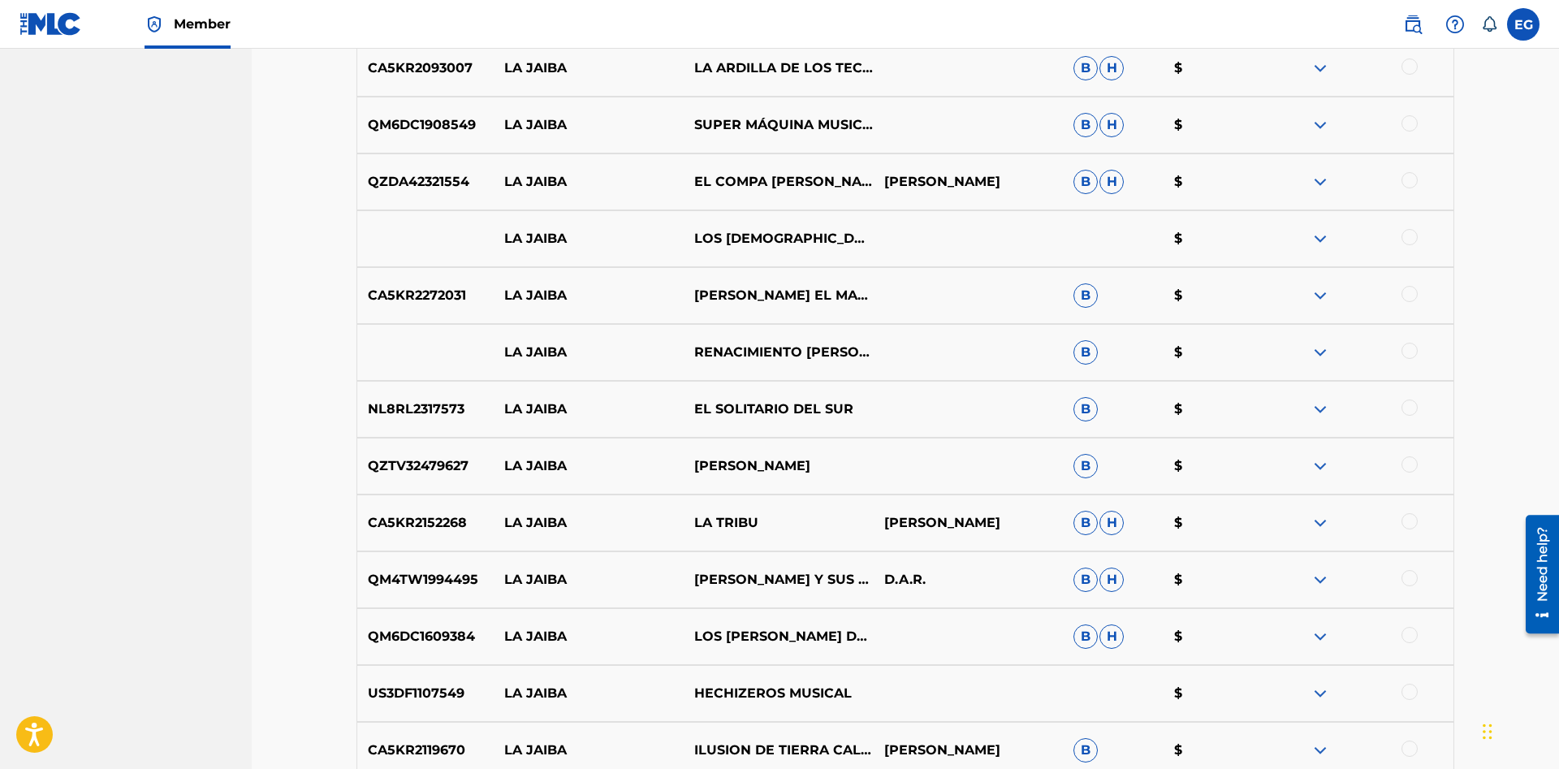
scroll to position [1243, 0]
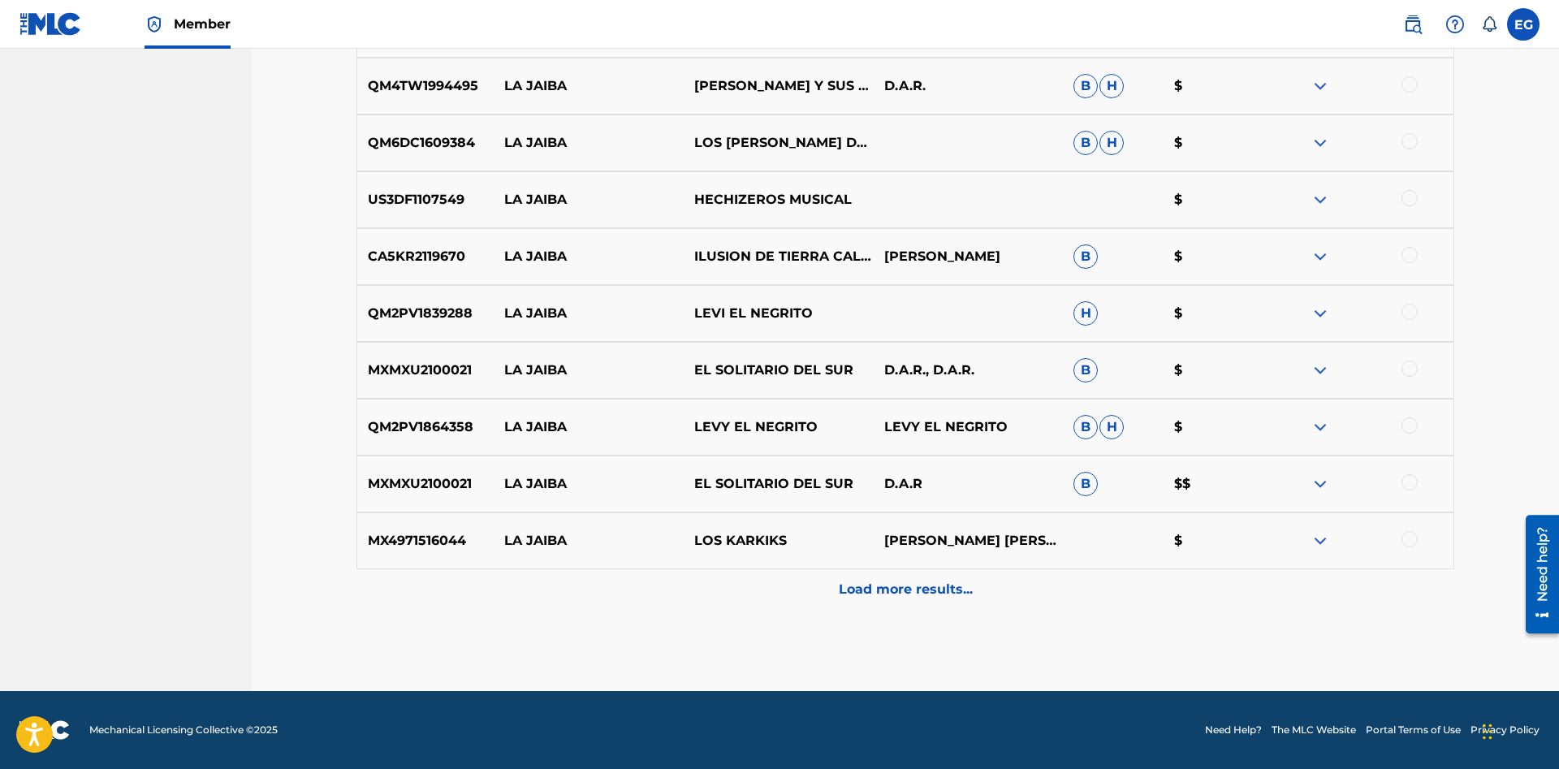
click at [905, 589] on p "Load more results..." at bounding box center [906, 589] width 134 height 19
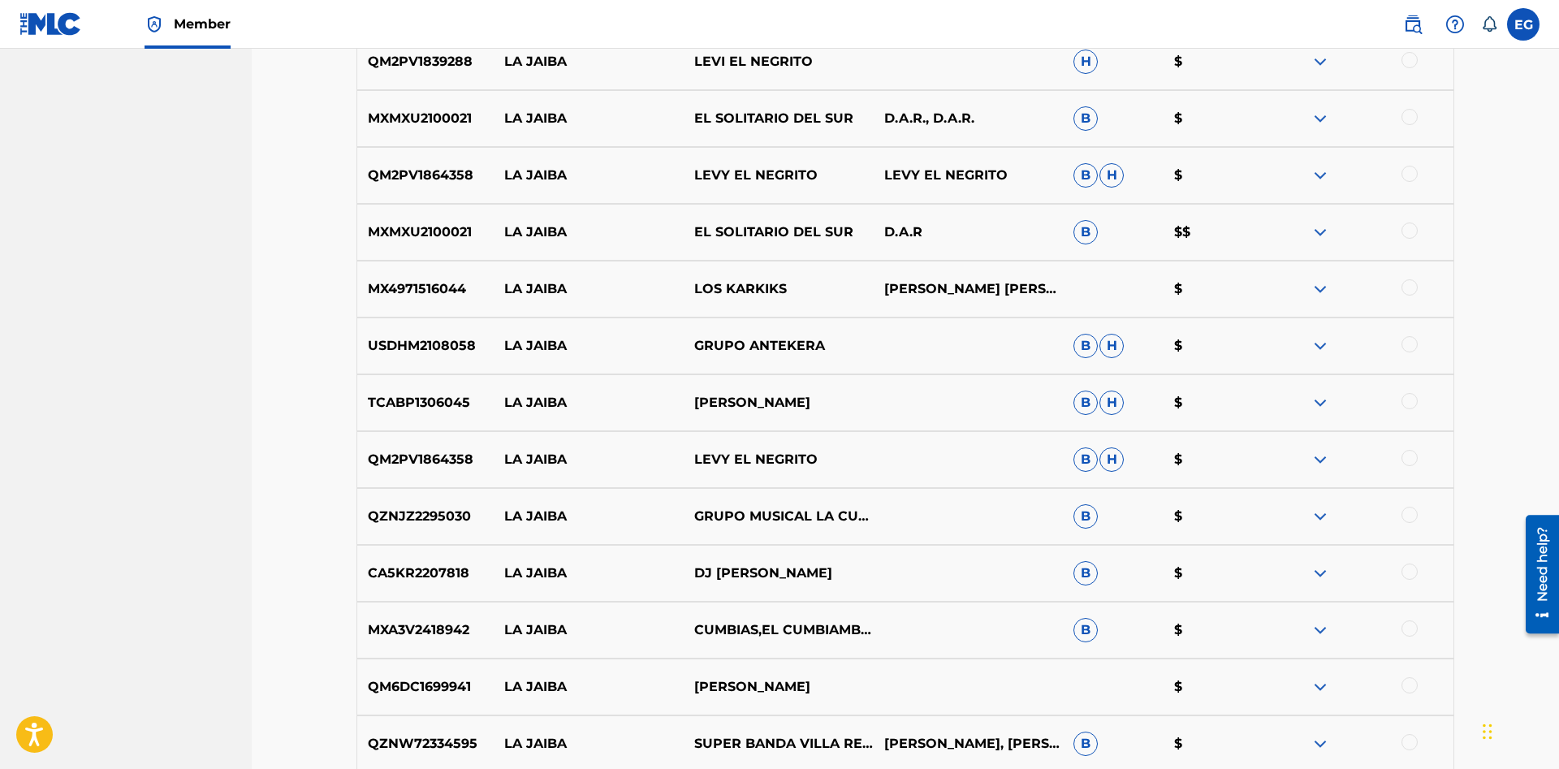
scroll to position [1811, 0]
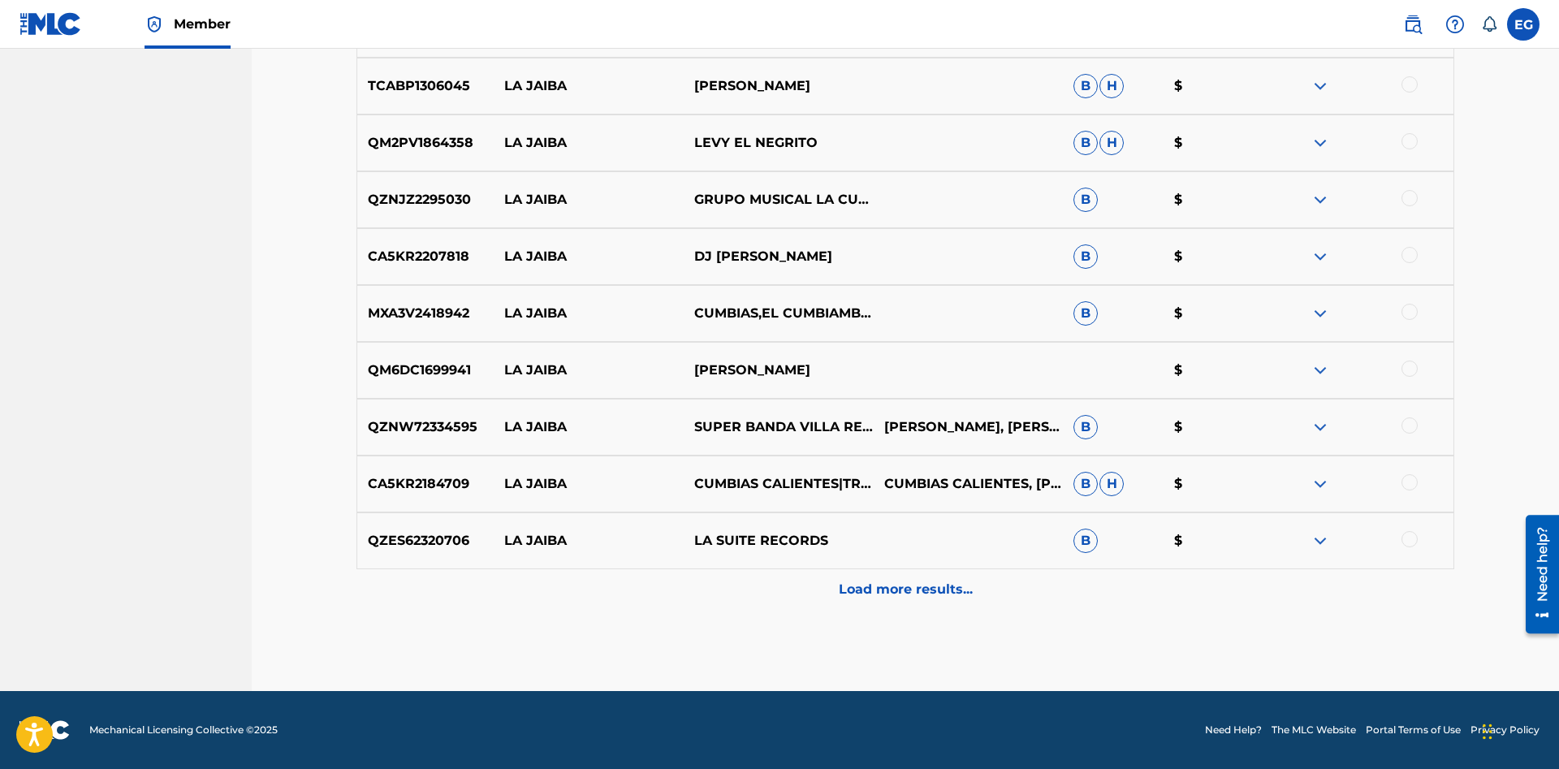
click at [886, 582] on p "Load more results..." at bounding box center [906, 589] width 134 height 19
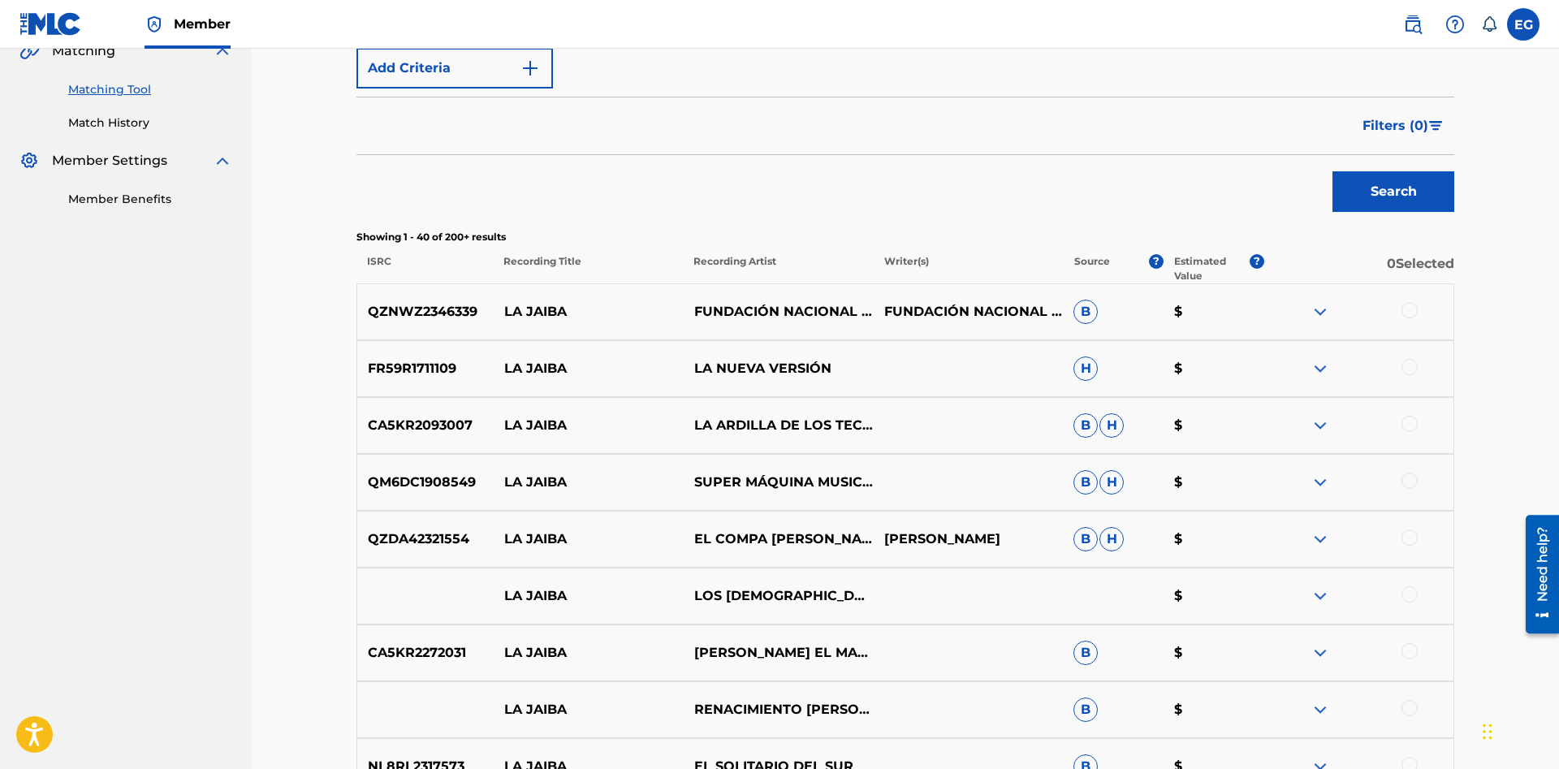
scroll to position [0, 0]
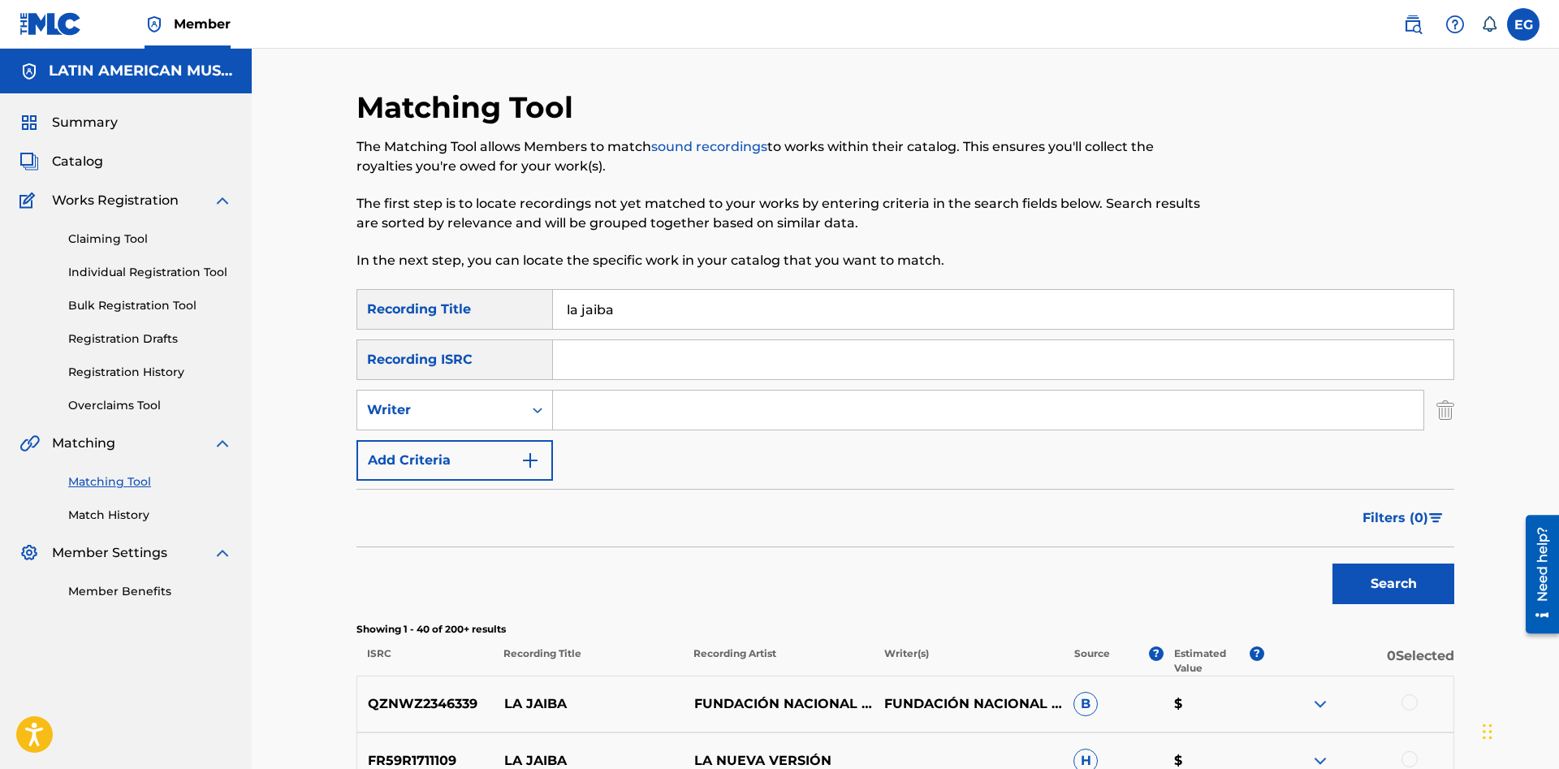
drag, startPoint x: 563, startPoint y: 315, endPoint x: 582, endPoint y: 304, distance: 22.2
click at [582, 304] on input "la jaiba" at bounding box center [1003, 309] width 900 height 39
type input "la mano en el moño"
click at [1332, 563] on button "Search" at bounding box center [1393, 583] width 122 height 41
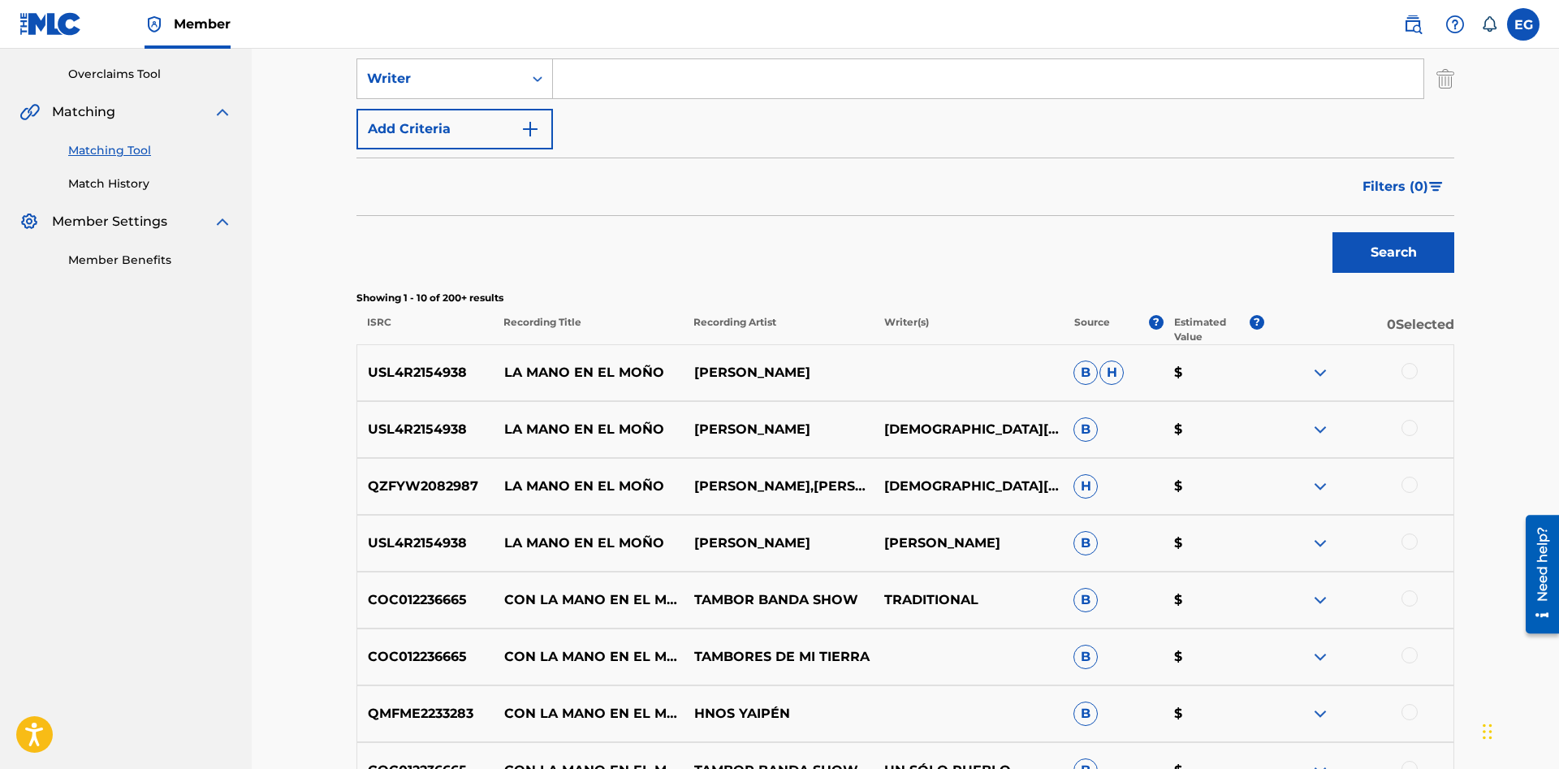
scroll to position [497, 0]
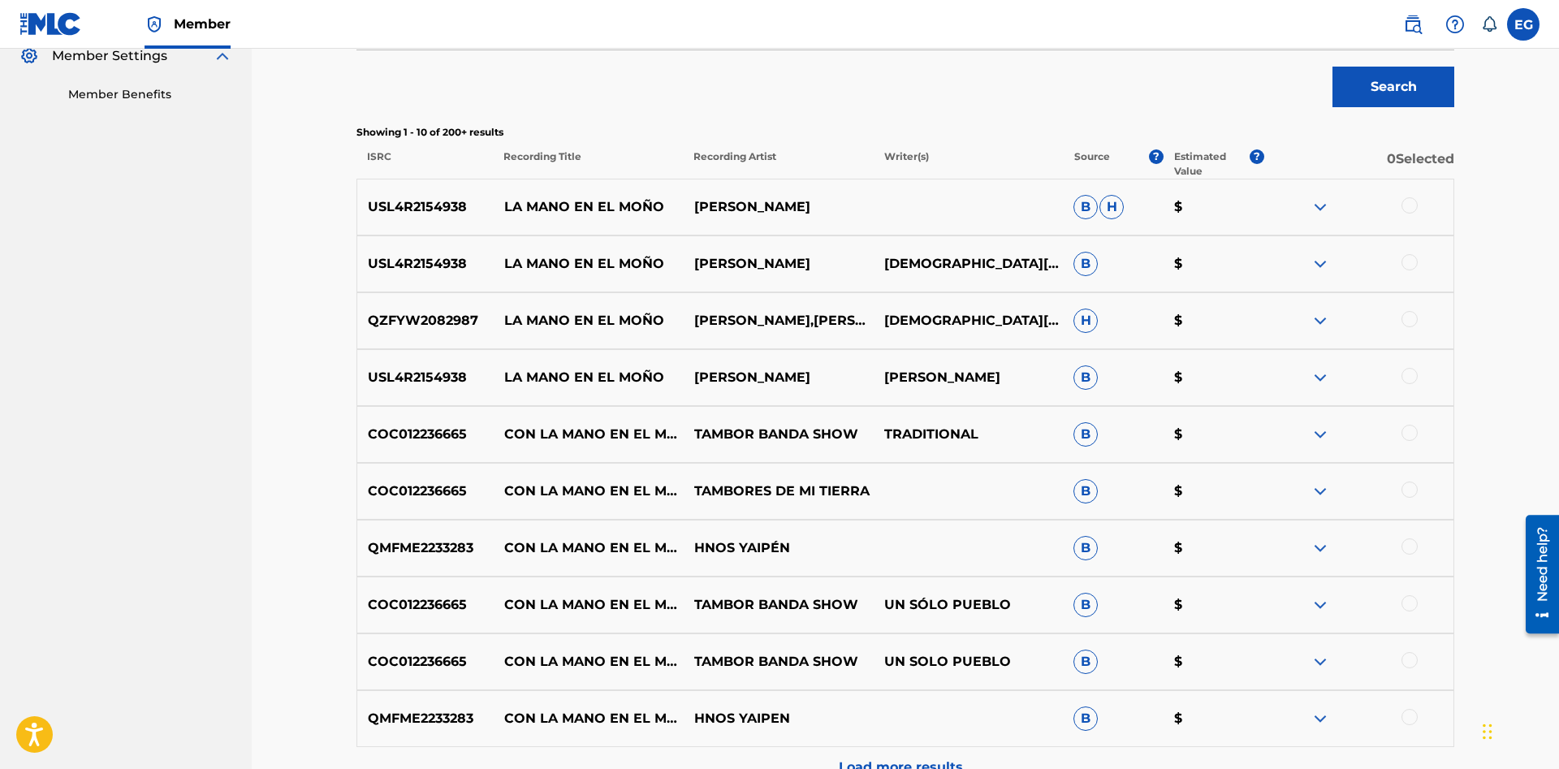
click at [1395, 377] on div at bounding box center [1358, 377] width 190 height 19
click at [1405, 327] on div at bounding box center [1358, 320] width 190 height 19
click at [1408, 252] on div "USL4R2154938 LA MANO EN EL MOÑO GERARDO ROSALES JESUS ROSAS MARCANO B $" at bounding box center [904, 263] width 1097 height 57
click at [1409, 203] on div at bounding box center [1409, 205] width 16 height 16
click at [1412, 259] on div at bounding box center [1409, 262] width 16 height 16
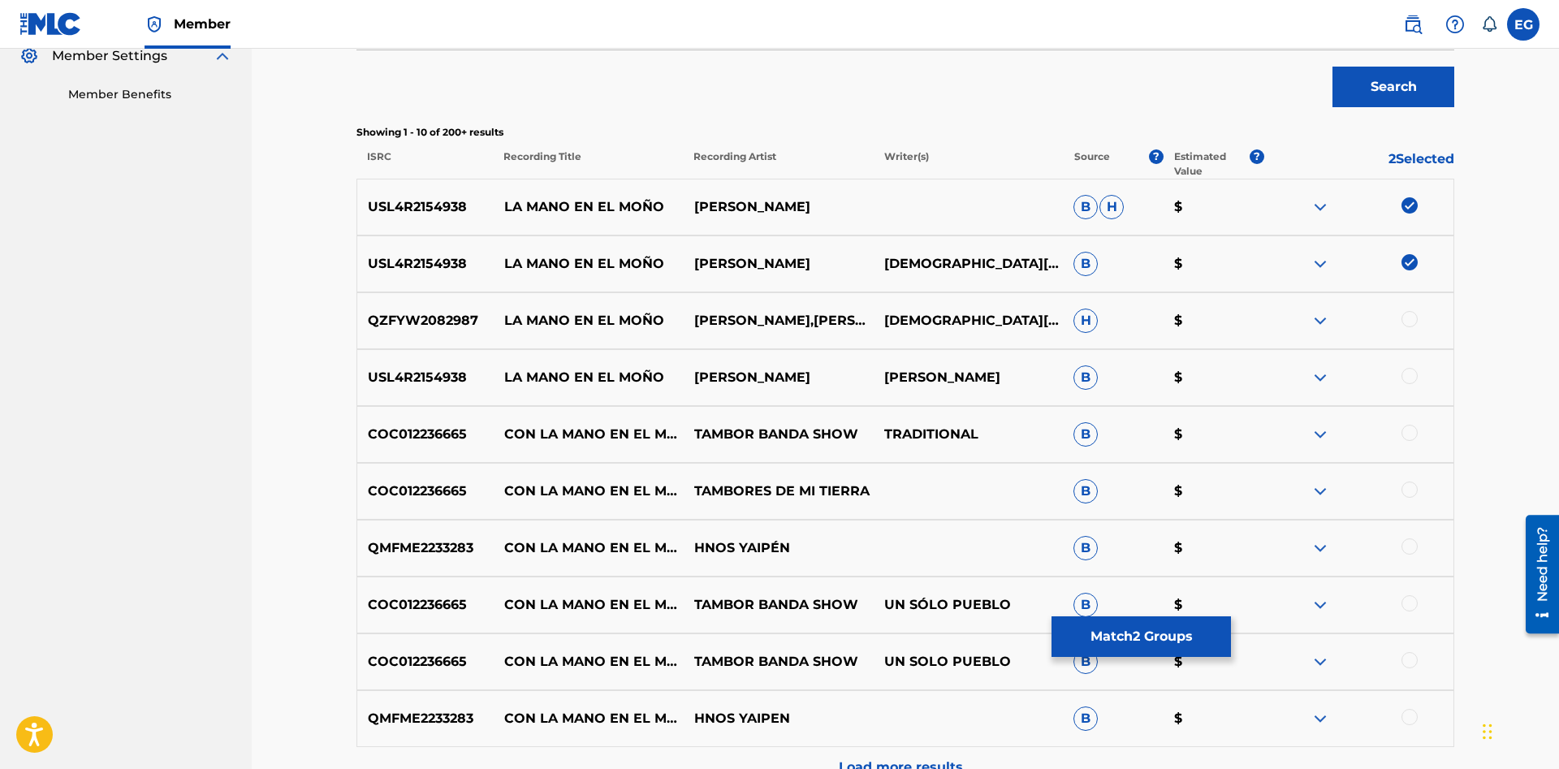
click at [1408, 315] on div at bounding box center [1409, 319] width 16 height 16
click at [1410, 376] on div at bounding box center [1409, 376] width 16 height 16
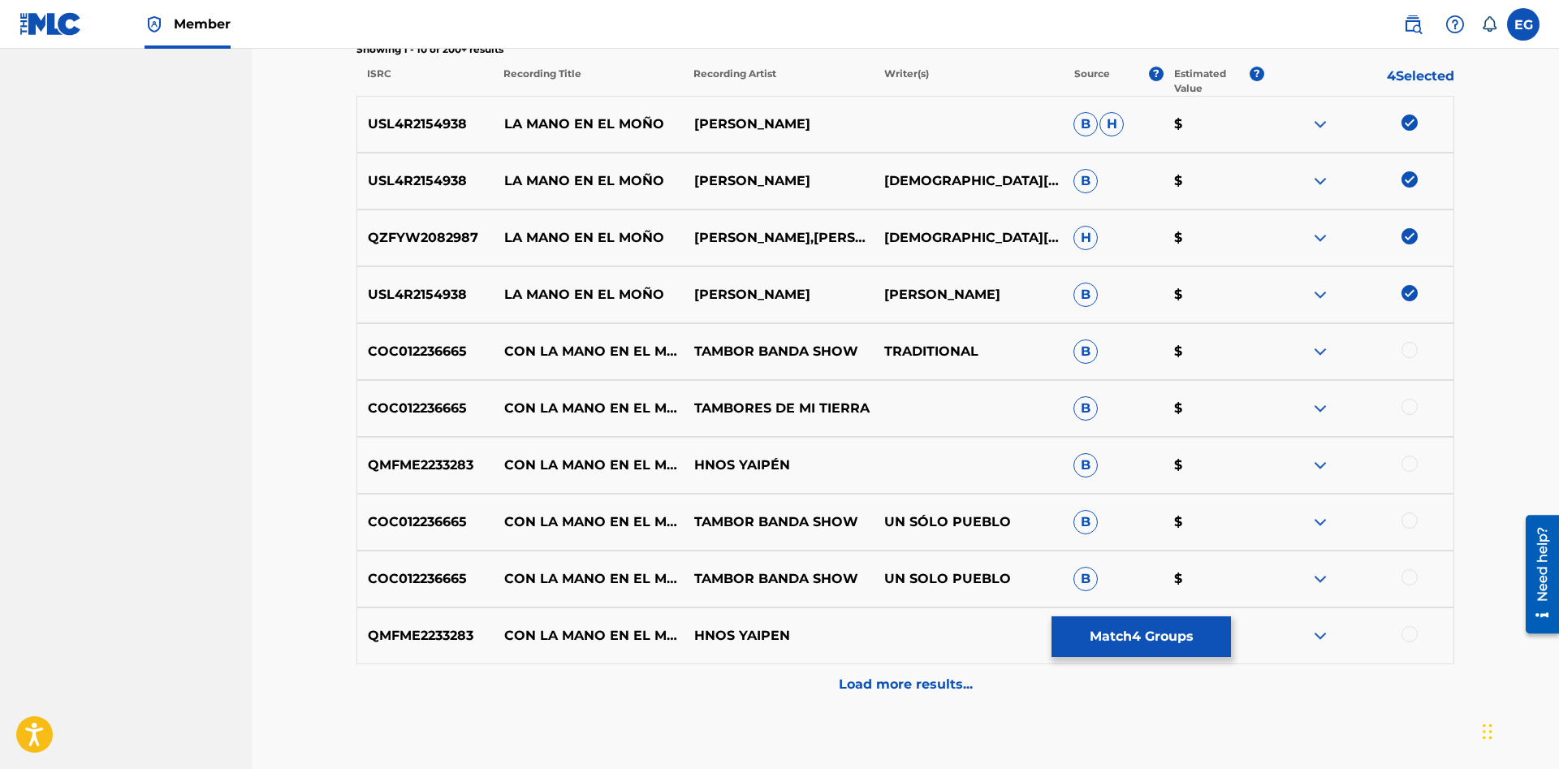
scroll to position [662, 0]
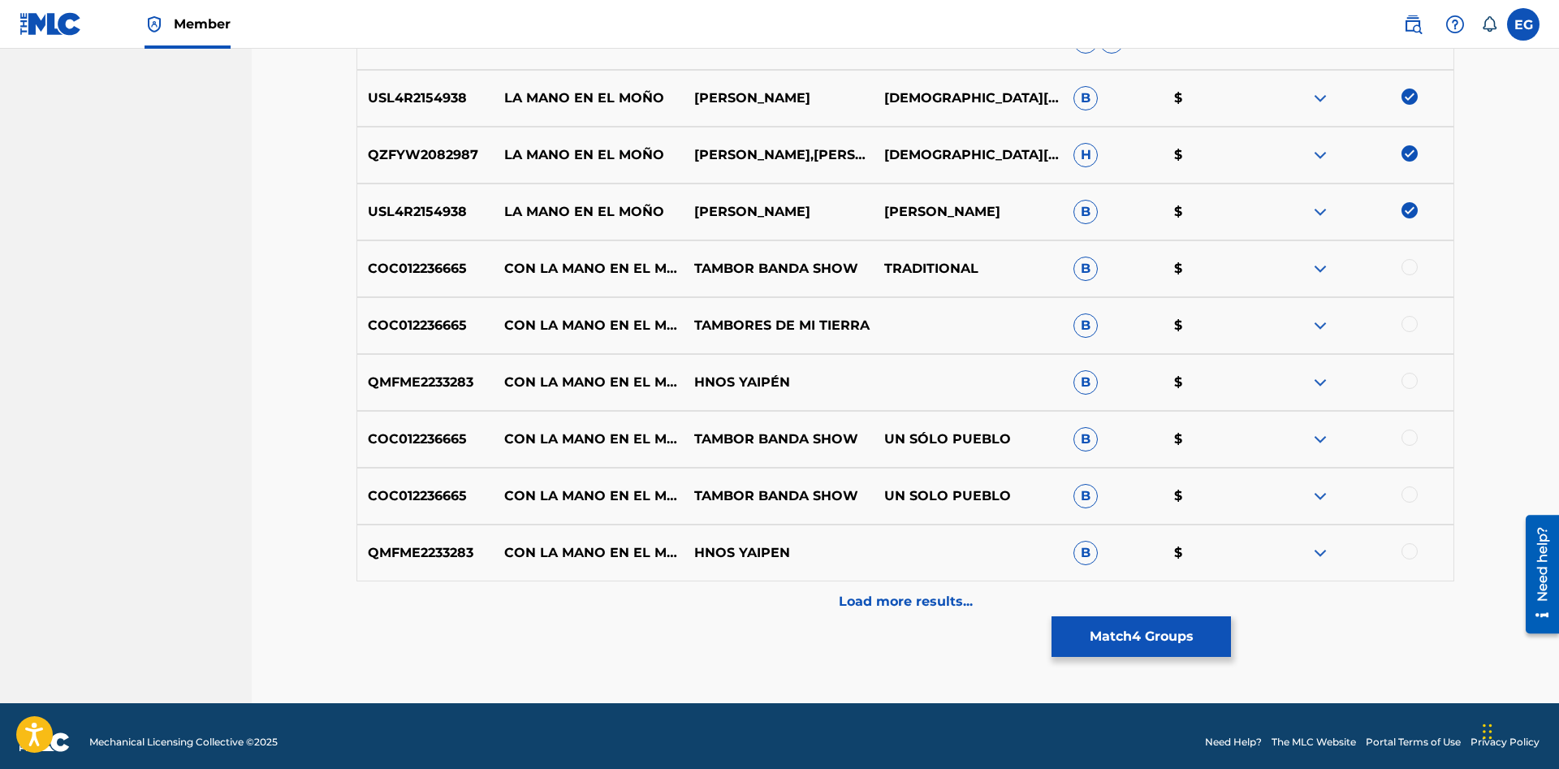
drag, startPoint x: 1409, startPoint y: 555, endPoint x: 1415, endPoint y: 517, distance: 38.6
click at [1411, 550] on div at bounding box center [1409, 551] width 16 height 16
drag, startPoint x: 1408, startPoint y: 498, endPoint x: 1409, endPoint y: 475, distance: 23.6
click at [1409, 489] on div at bounding box center [1409, 494] width 16 height 16
drag, startPoint x: 1412, startPoint y: 440, endPoint x: 1412, endPoint y: 427, distance: 13.0
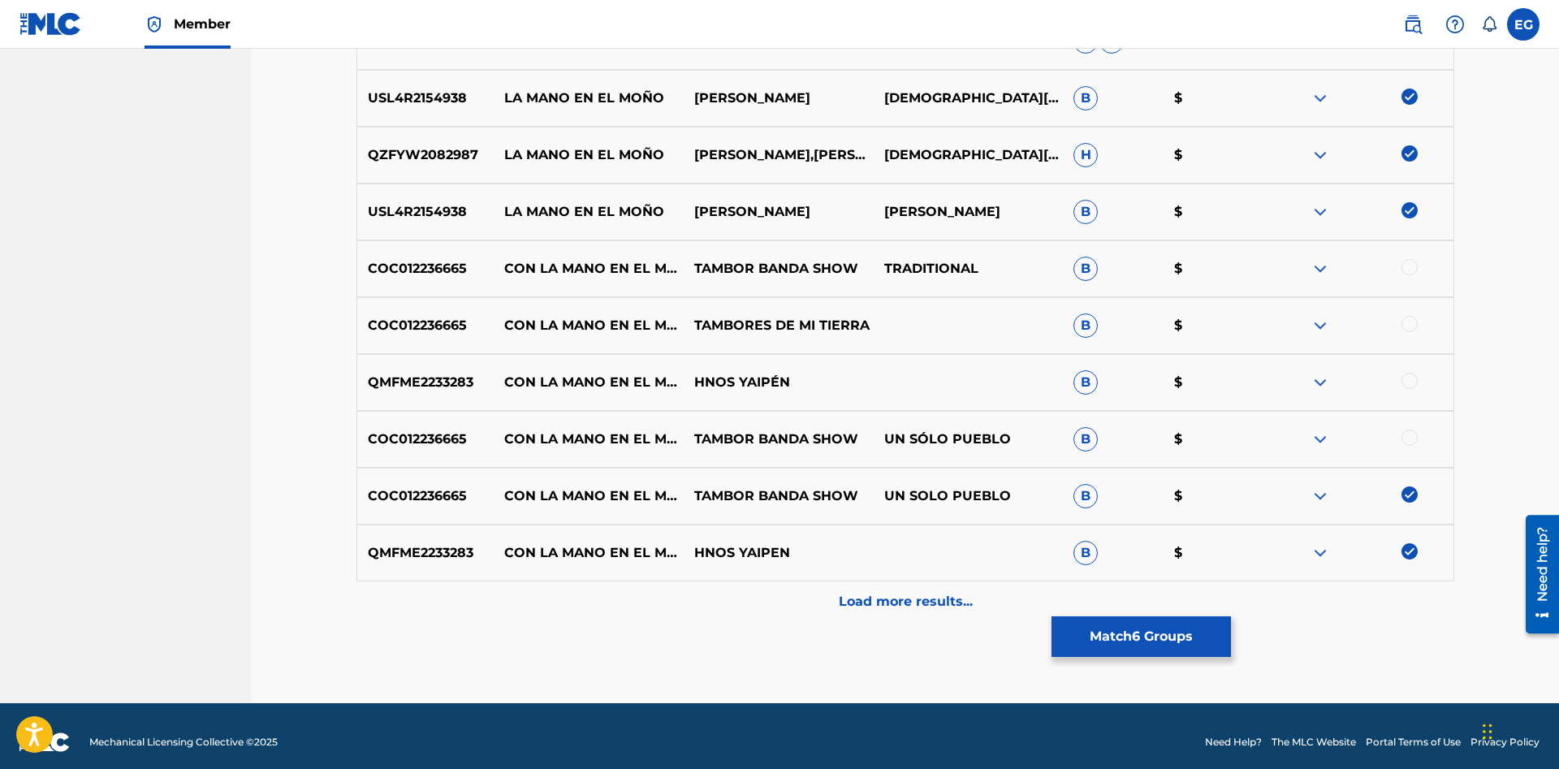
click at [1412, 436] on div at bounding box center [1409, 437] width 16 height 16
click at [1410, 388] on div at bounding box center [1409, 381] width 16 height 16
click at [1408, 334] on div at bounding box center [1358, 325] width 190 height 19
click at [1409, 268] on div at bounding box center [1409, 267] width 16 height 16
click at [1409, 323] on div at bounding box center [1409, 324] width 16 height 16
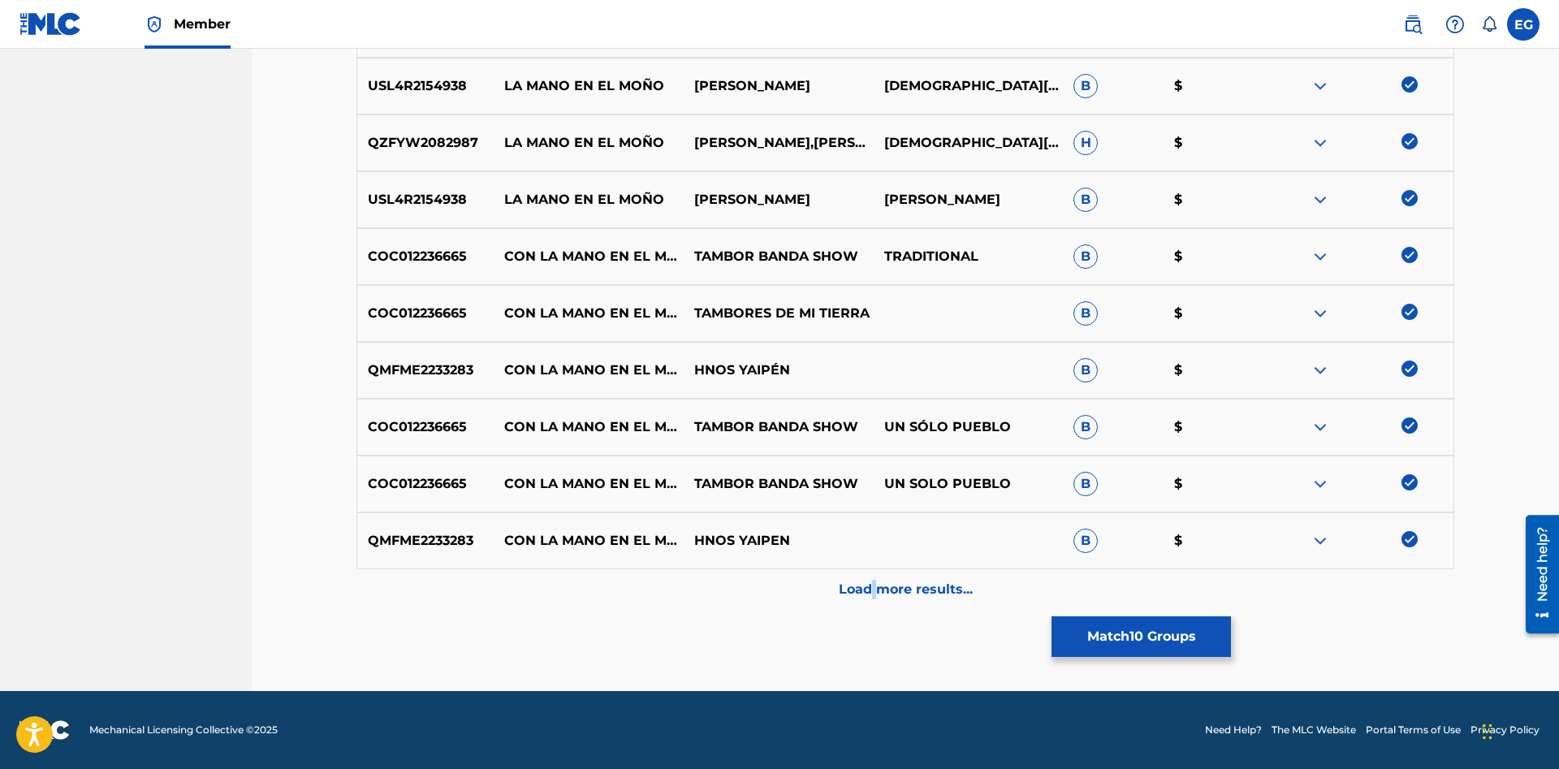
click at [875, 584] on div "Load more results..." at bounding box center [904, 589] width 1097 height 41
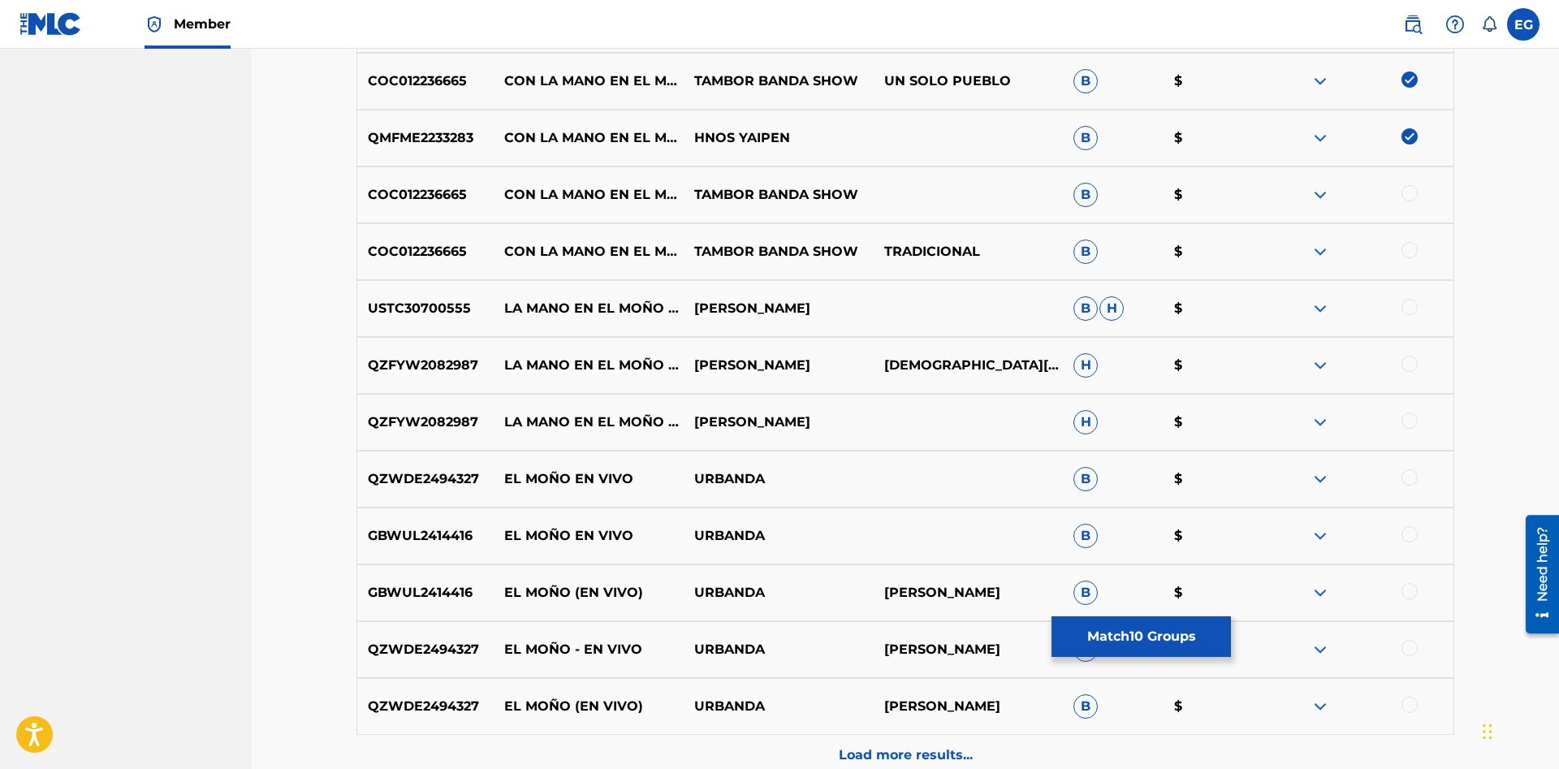
scroll to position [994, 0]
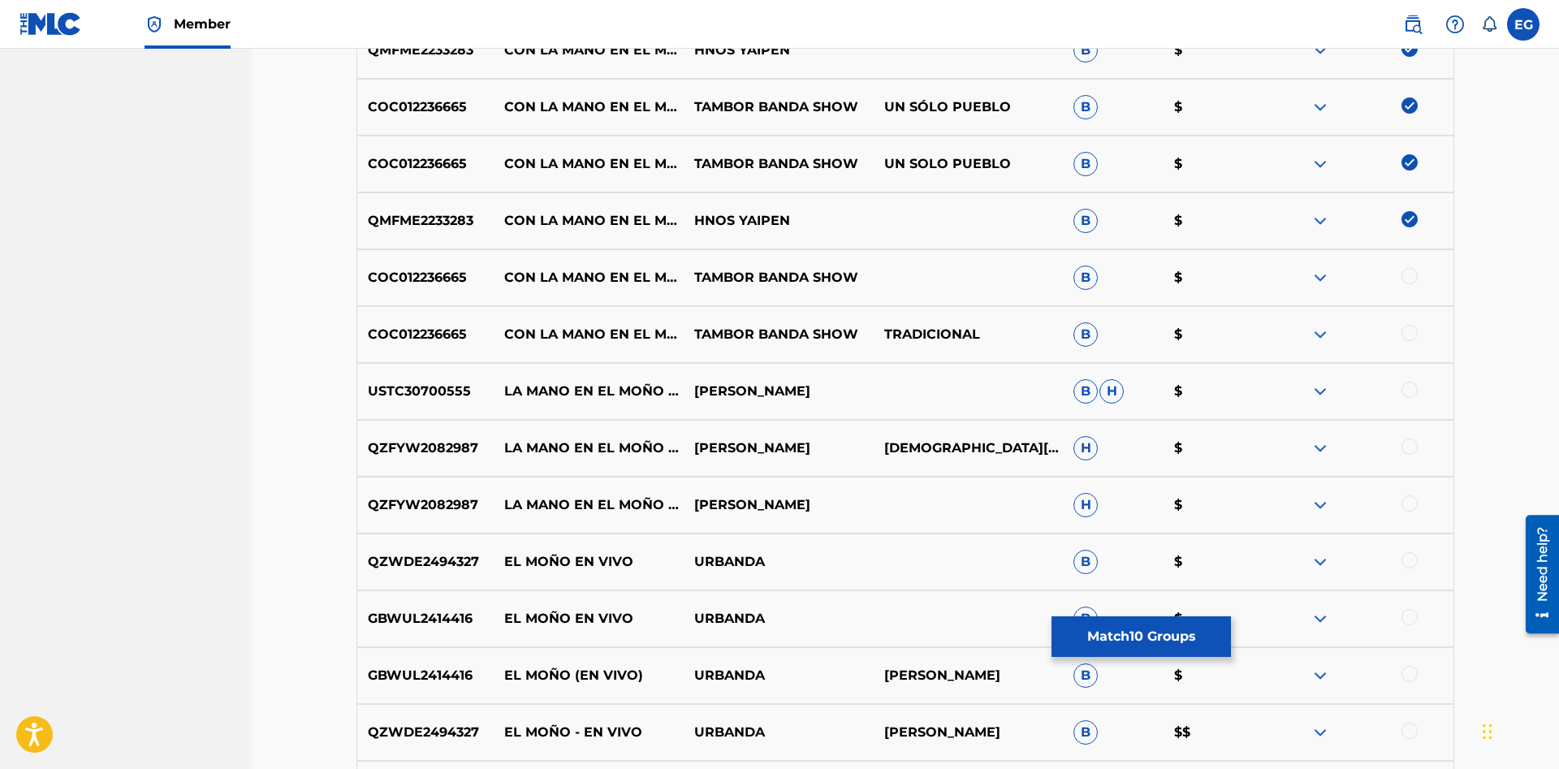
click at [1405, 514] on div at bounding box center [1358, 504] width 190 height 19
click at [1414, 502] on div at bounding box center [1409, 503] width 16 height 16
click at [1408, 446] on div at bounding box center [1409, 446] width 16 height 16
drag, startPoint x: 1411, startPoint y: 370, endPoint x: 1411, endPoint y: 387, distance: 17.0
click at [1411, 372] on div "USTC30700555 LA MANO EN EL MOÑO (FEAT. EL NICHE) GERARDO ROSALES B H $" at bounding box center [904, 391] width 1097 height 57
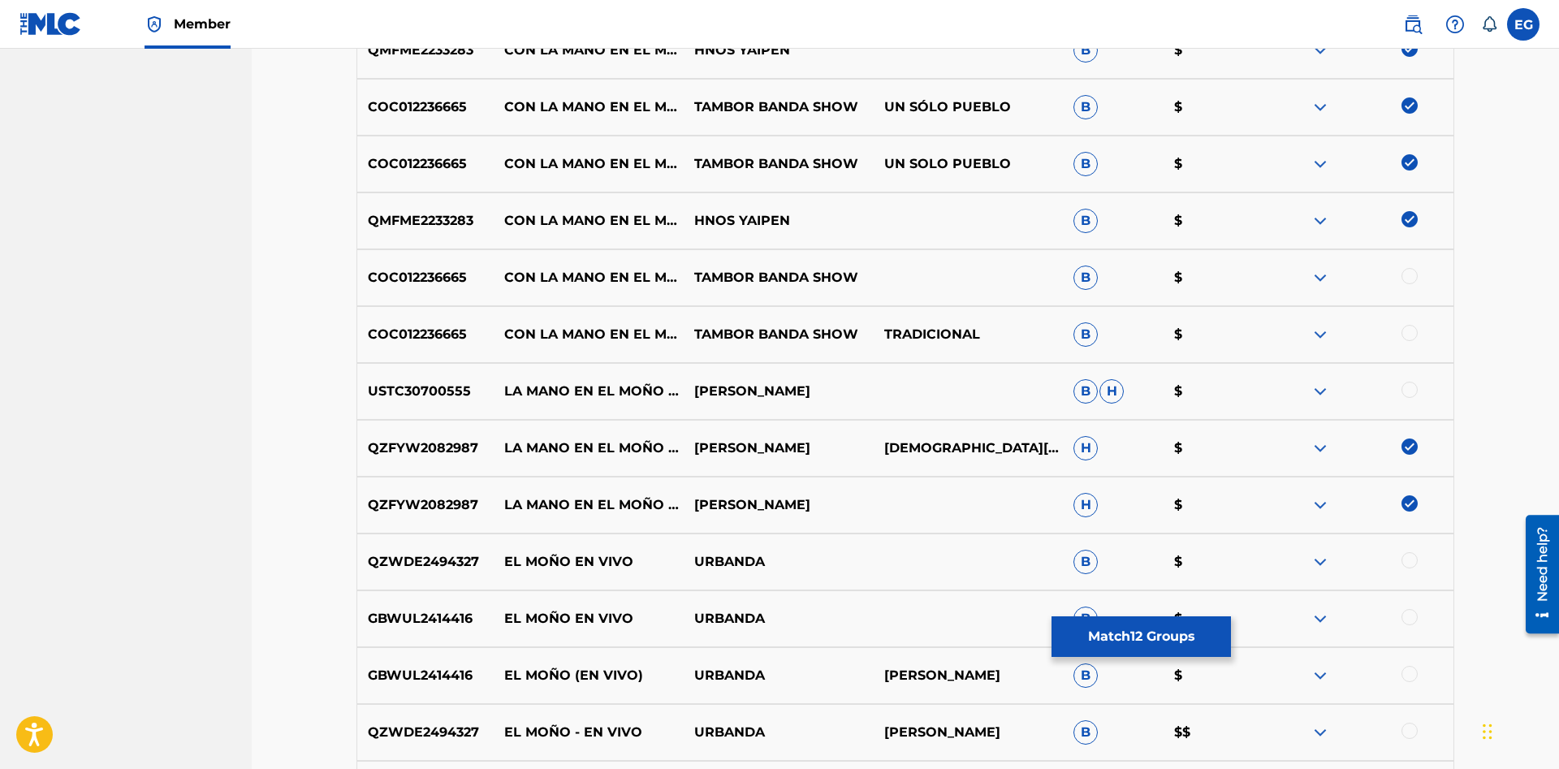
click at [1411, 387] on div at bounding box center [1409, 390] width 16 height 16
drag, startPoint x: 1409, startPoint y: 327, endPoint x: 1405, endPoint y: 291, distance: 36.8
click at [1408, 327] on div at bounding box center [1409, 333] width 16 height 16
click at [1404, 273] on div at bounding box center [1409, 276] width 16 height 16
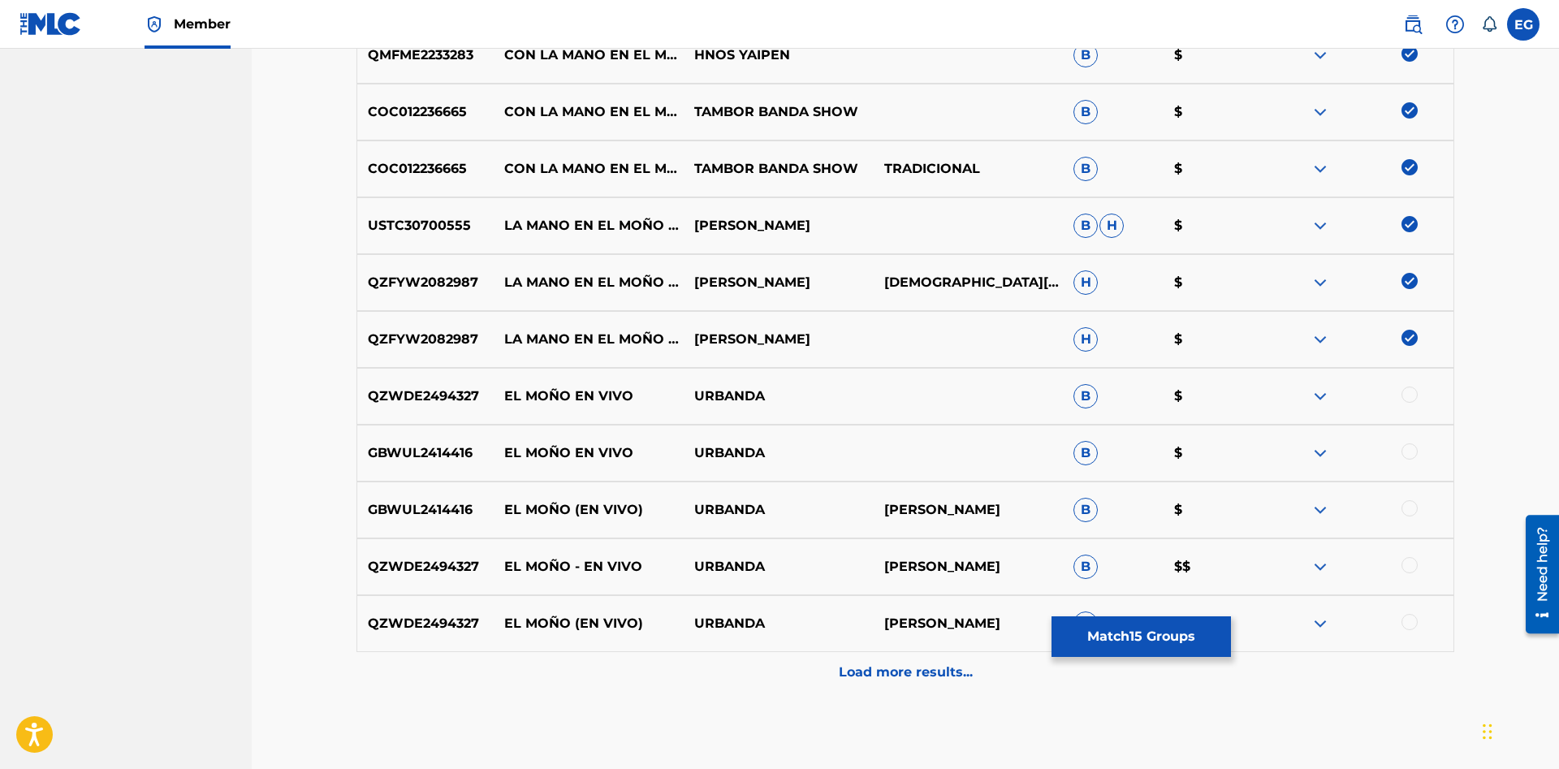
scroll to position [1243, 0]
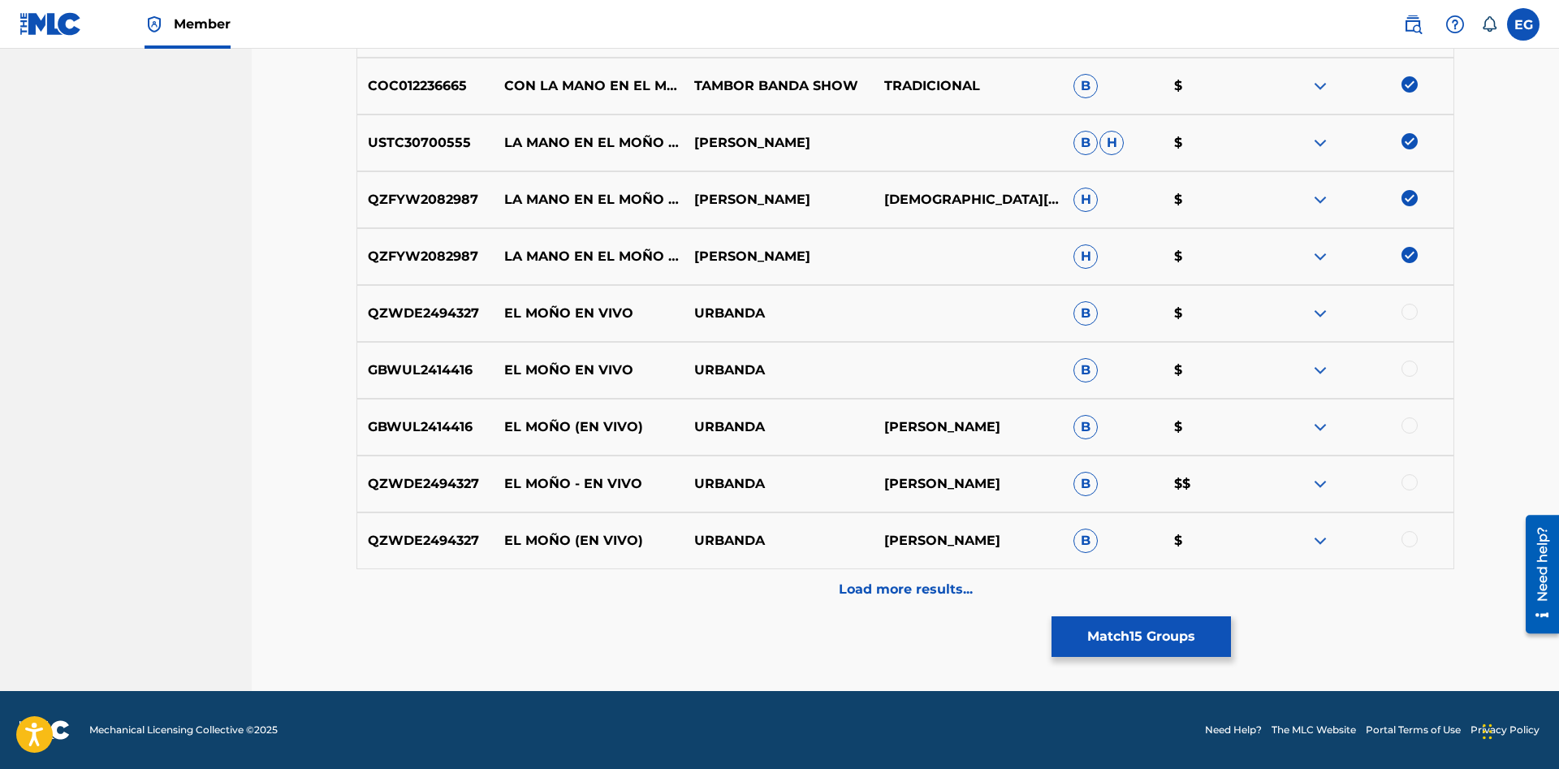
click at [942, 597] on p "Load more results..." at bounding box center [906, 589] width 134 height 19
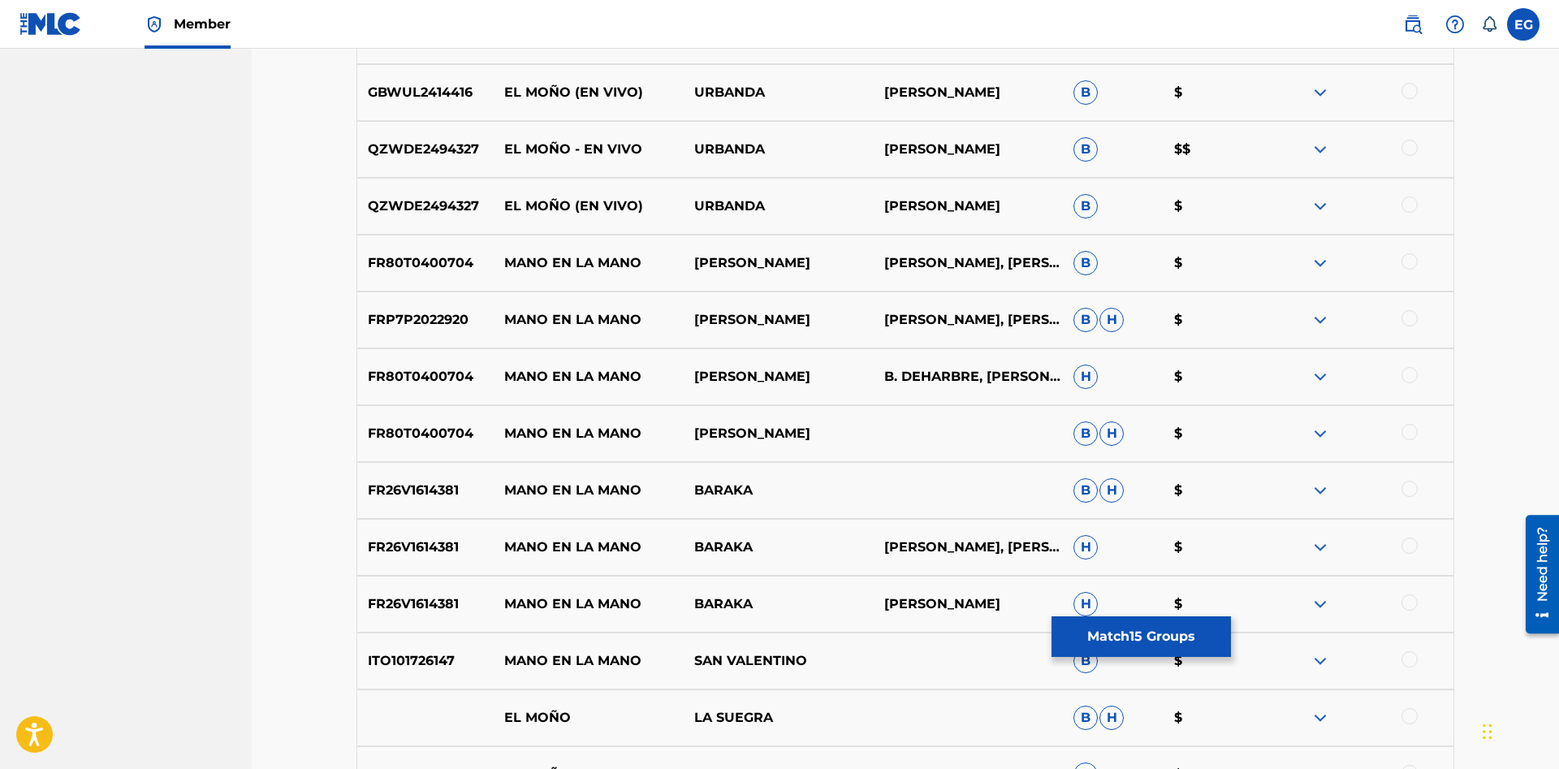
scroll to position [1811, 0]
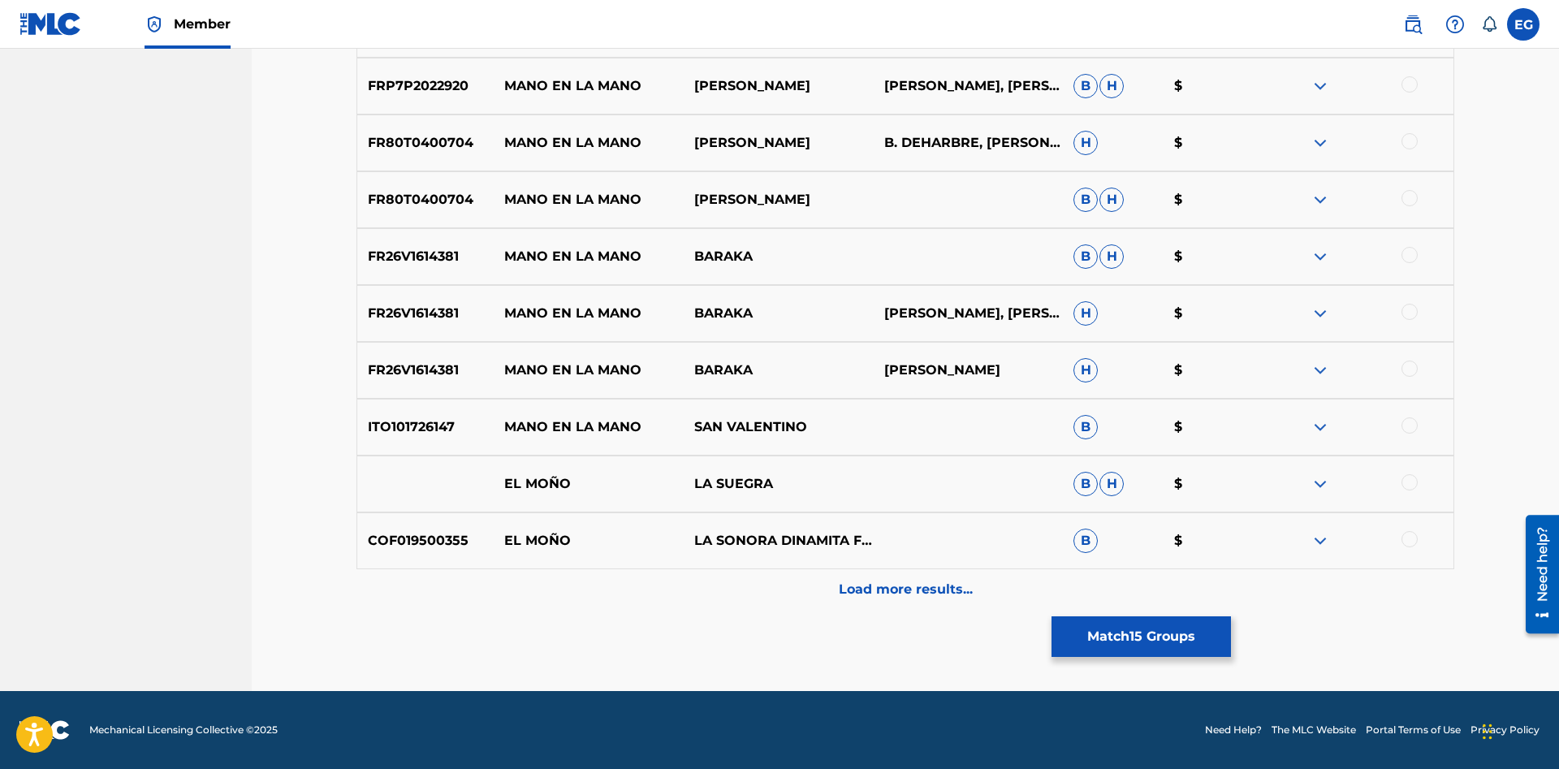
click at [899, 580] on div "Load more results..." at bounding box center [904, 589] width 1097 height 41
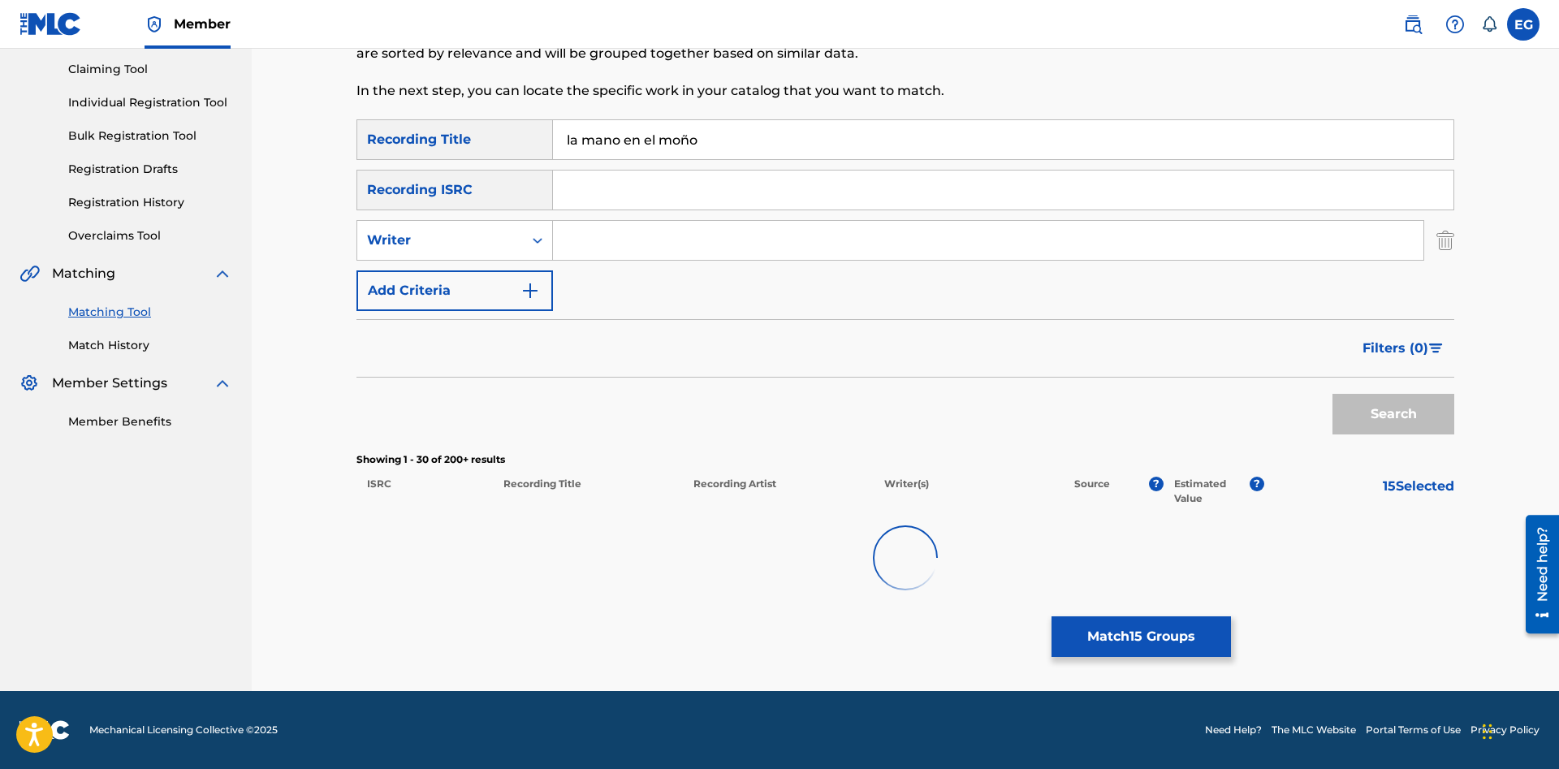
scroll to position [170, 0]
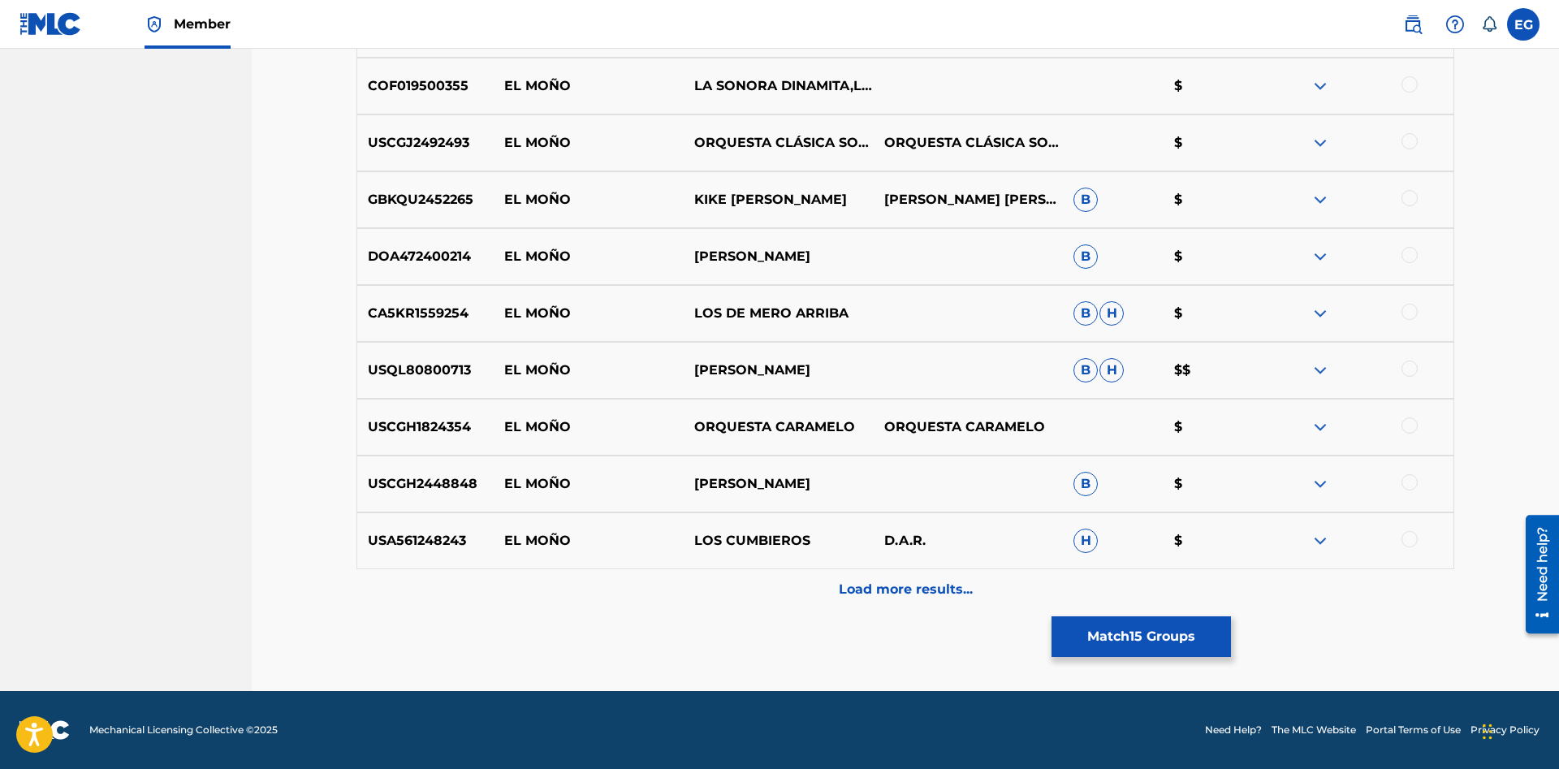
click at [907, 592] on p "Load more results..." at bounding box center [906, 589] width 134 height 19
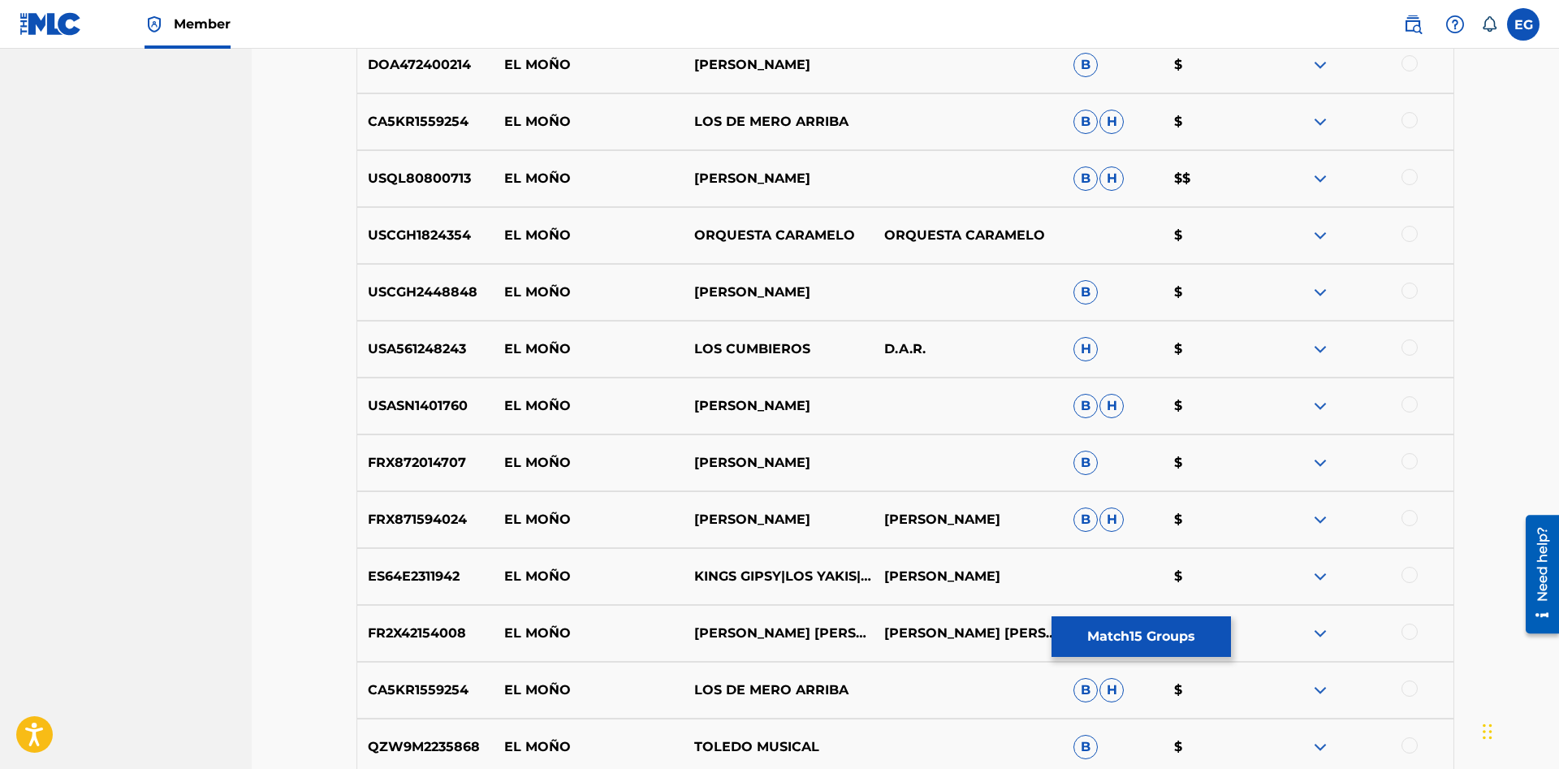
scroll to position [2902, 0]
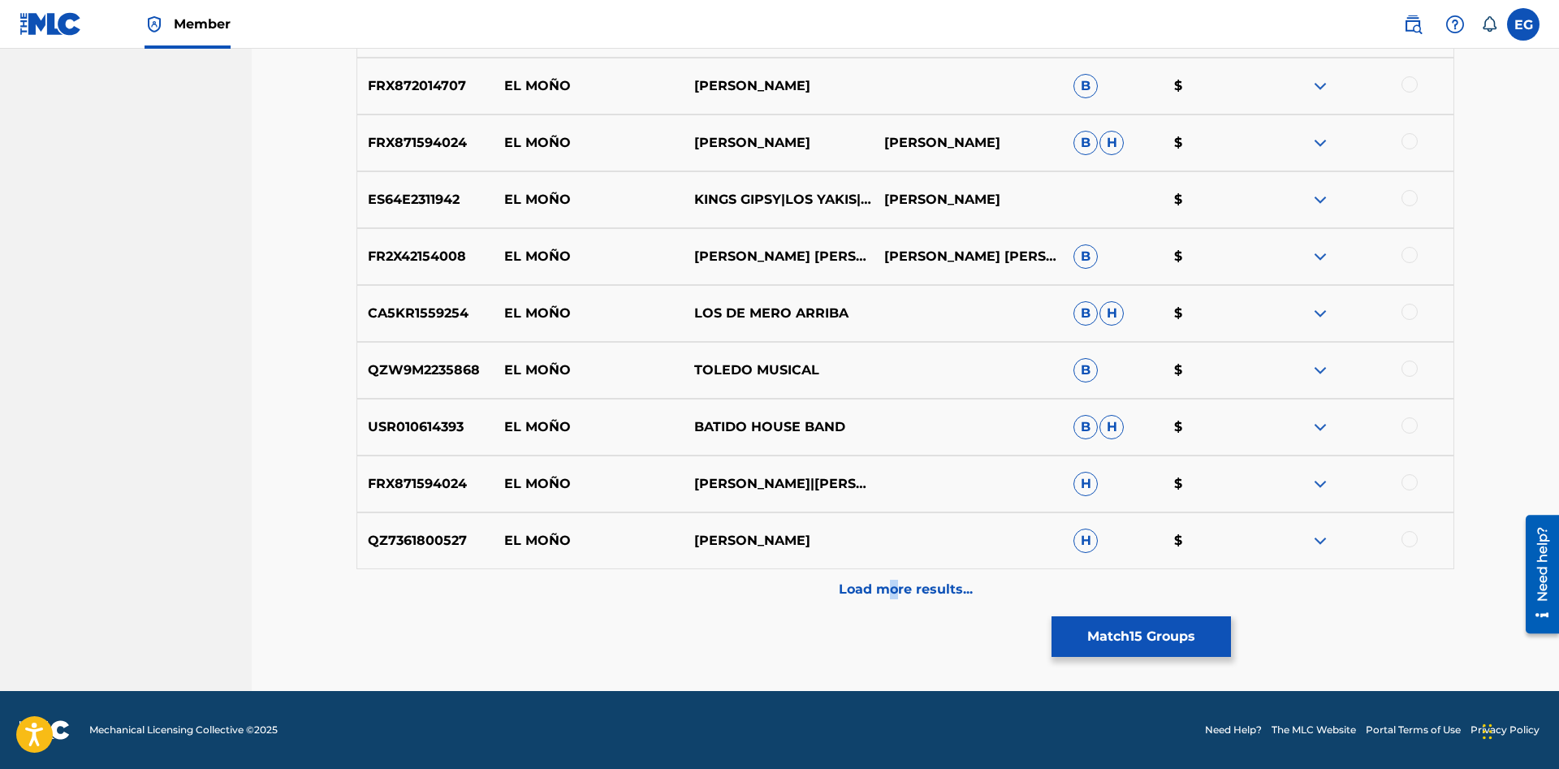
click at [892, 599] on div "Load more results..." at bounding box center [904, 589] width 1097 height 41
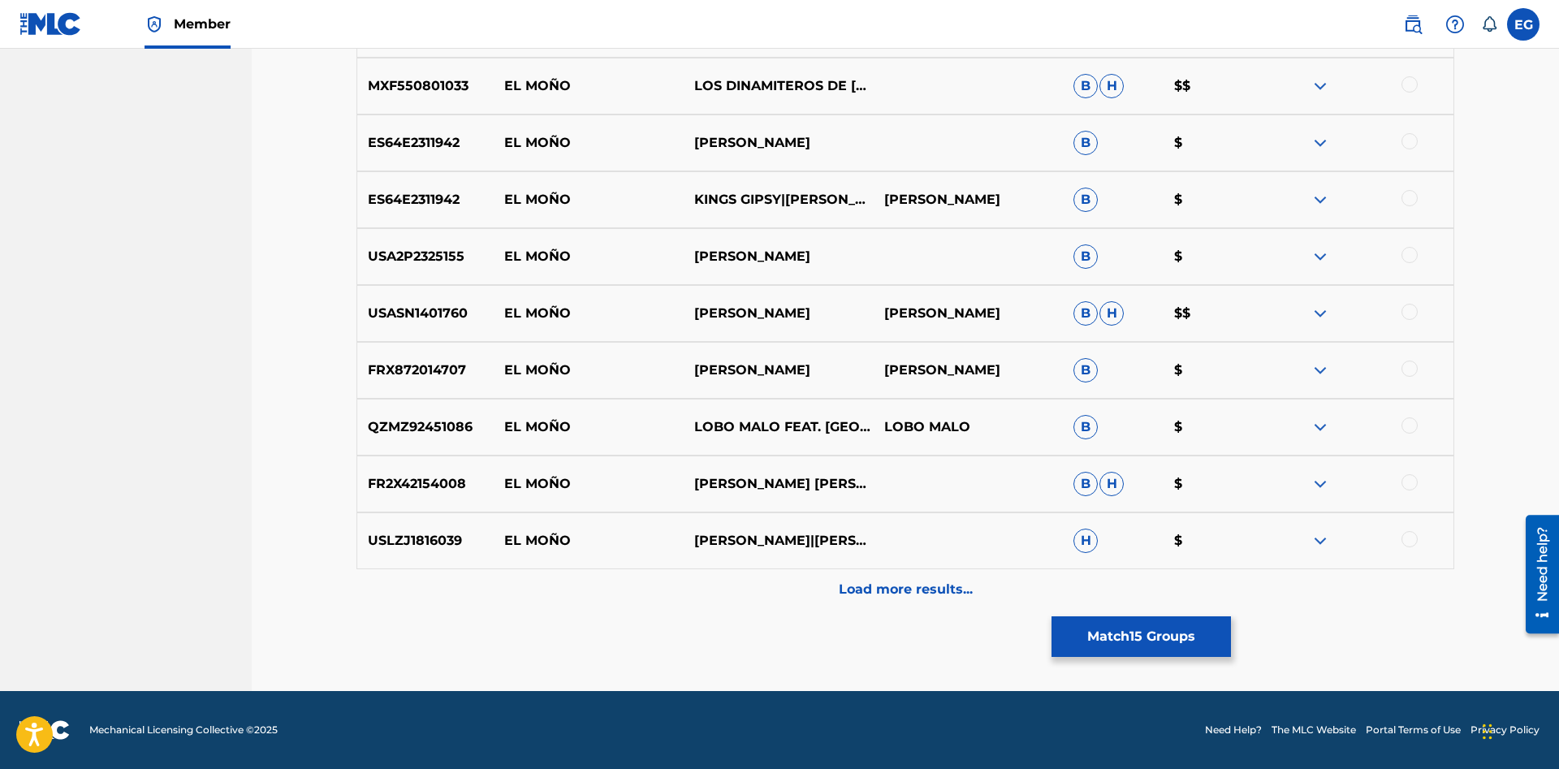
click at [895, 589] on p "Load more results..." at bounding box center [906, 589] width 134 height 19
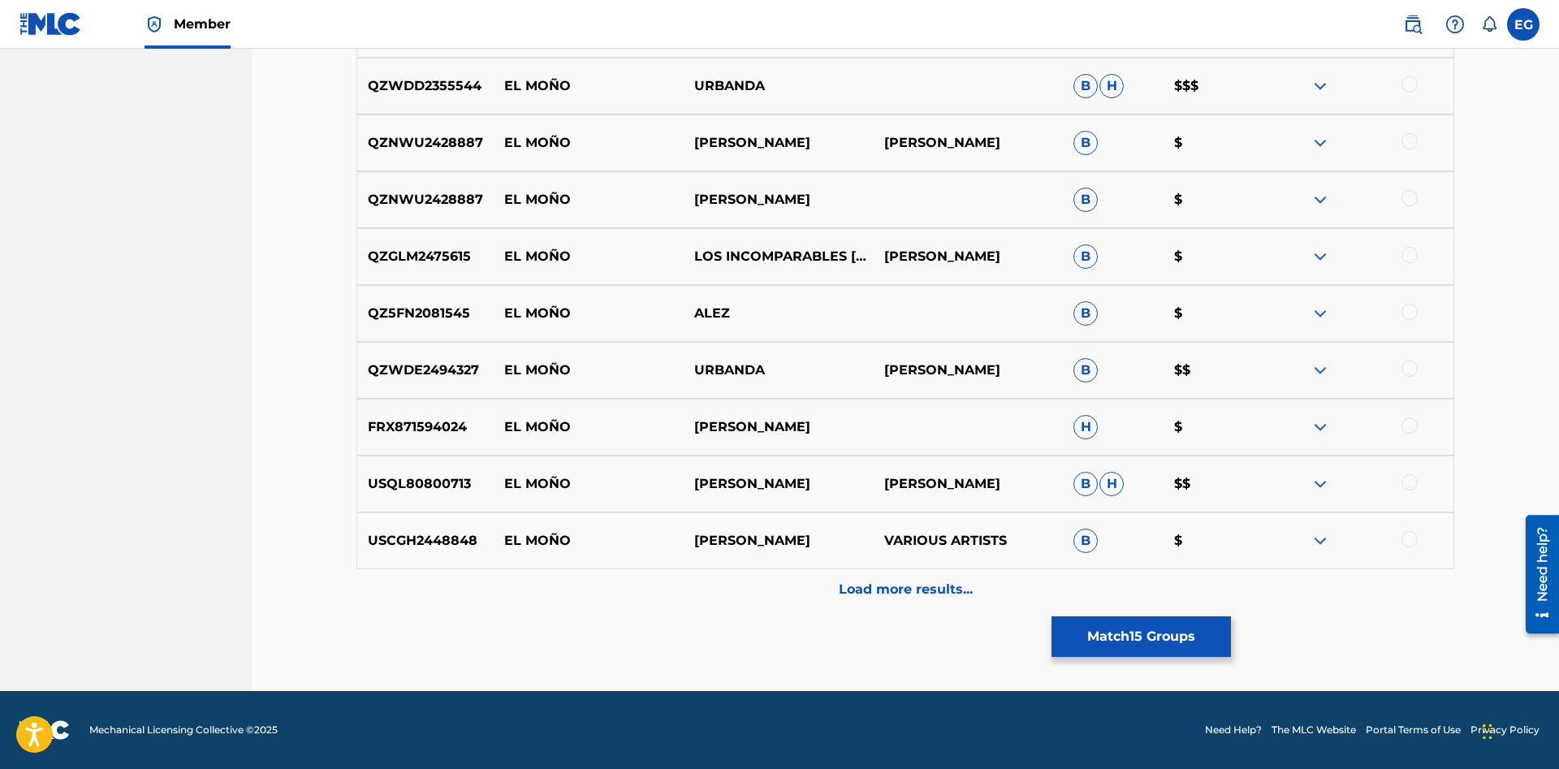
drag, startPoint x: 852, startPoint y: 649, endPoint x: 834, endPoint y: 545, distance: 105.6
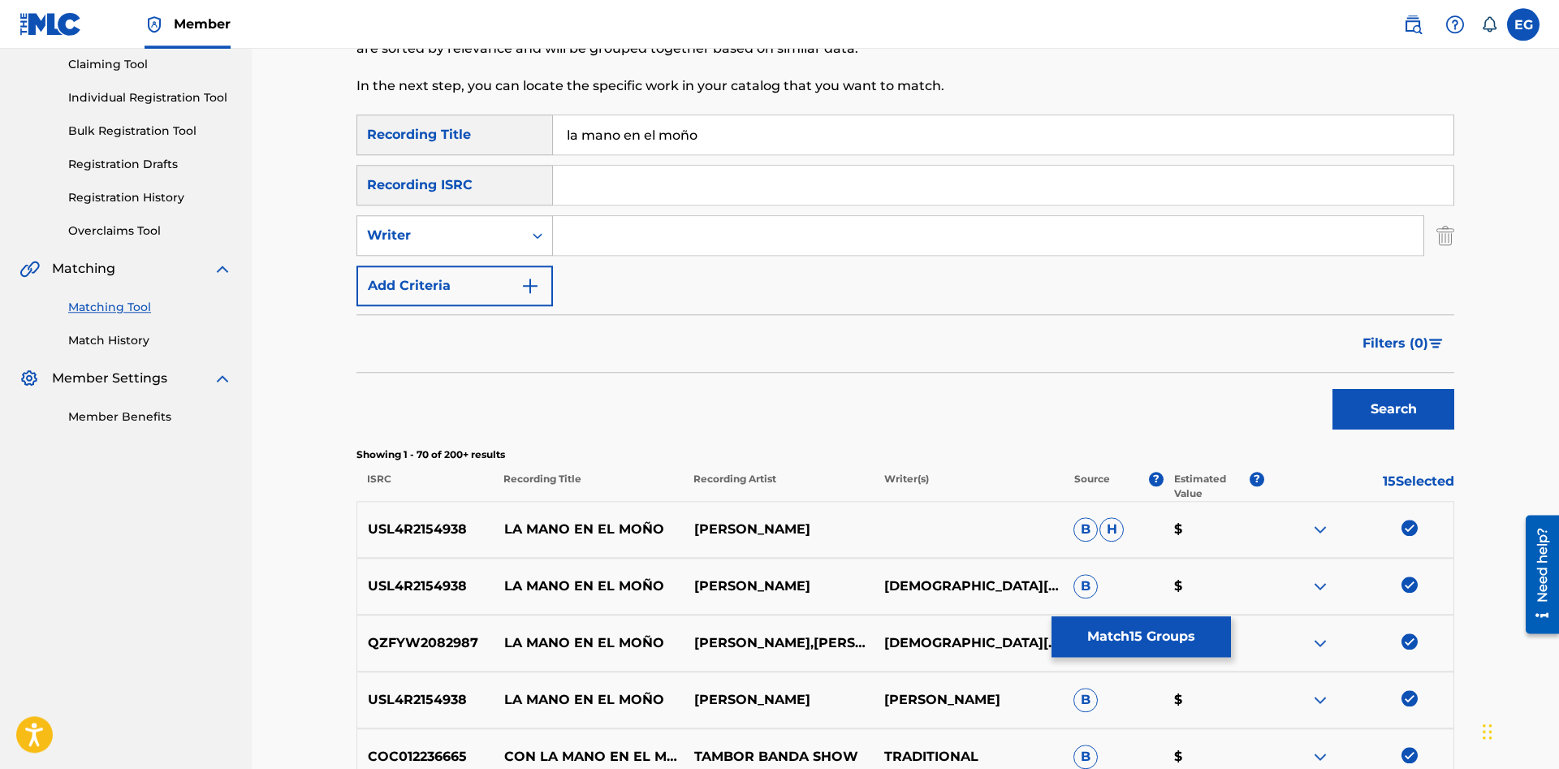
scroll to position [0, 0]
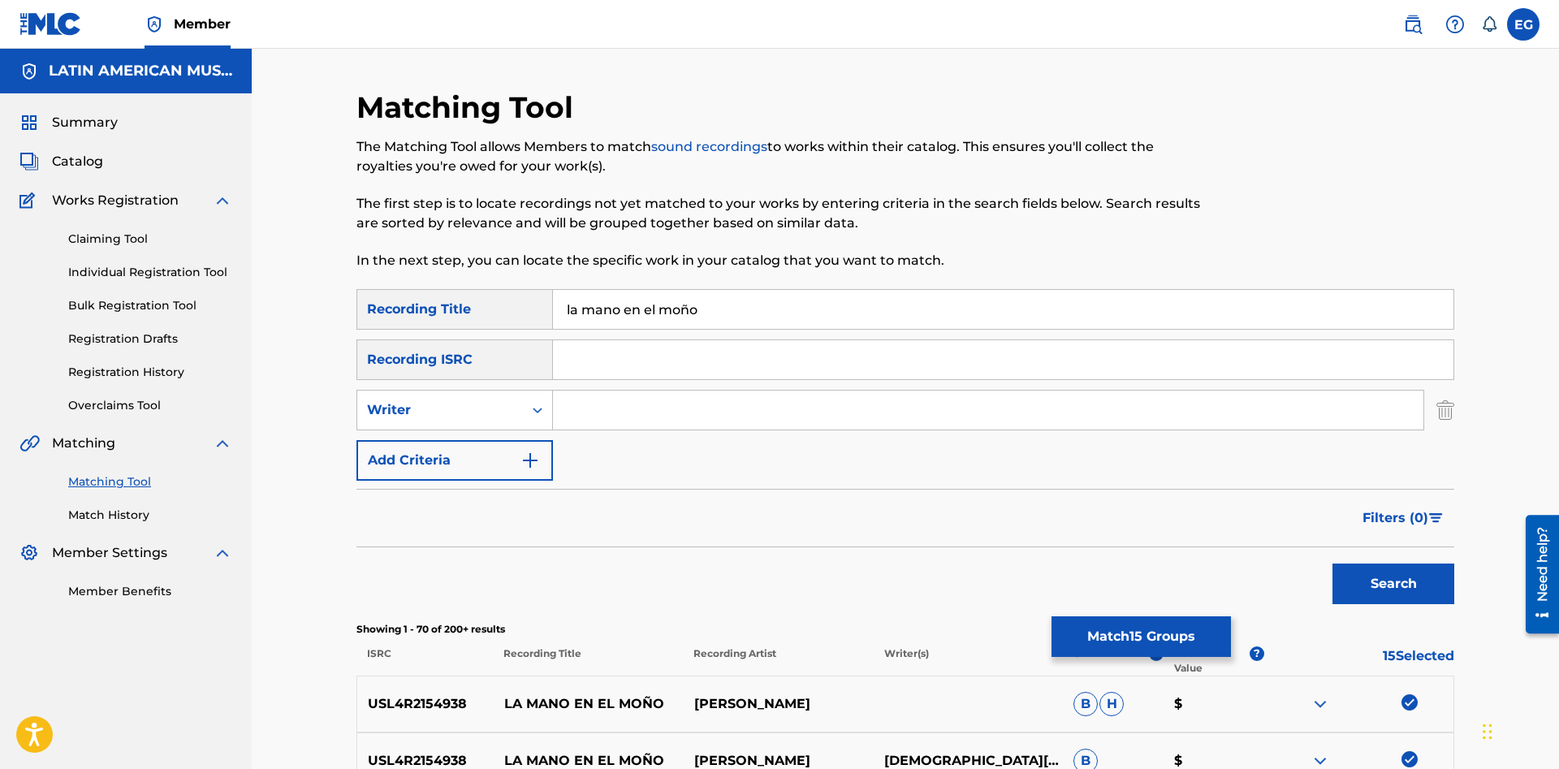
click at [598, 413] on input "Search Form" at bounding box center [988, 409] width 870 height 39
paste input "hector tovar"
type input "hector tovar"
click at [1356, 604] on div "Search" at bounding box center [1389, 579] width 130 height 65
click at [1358, 580] on button "Search" at bounding box center [1393, 583] width 122 height 41
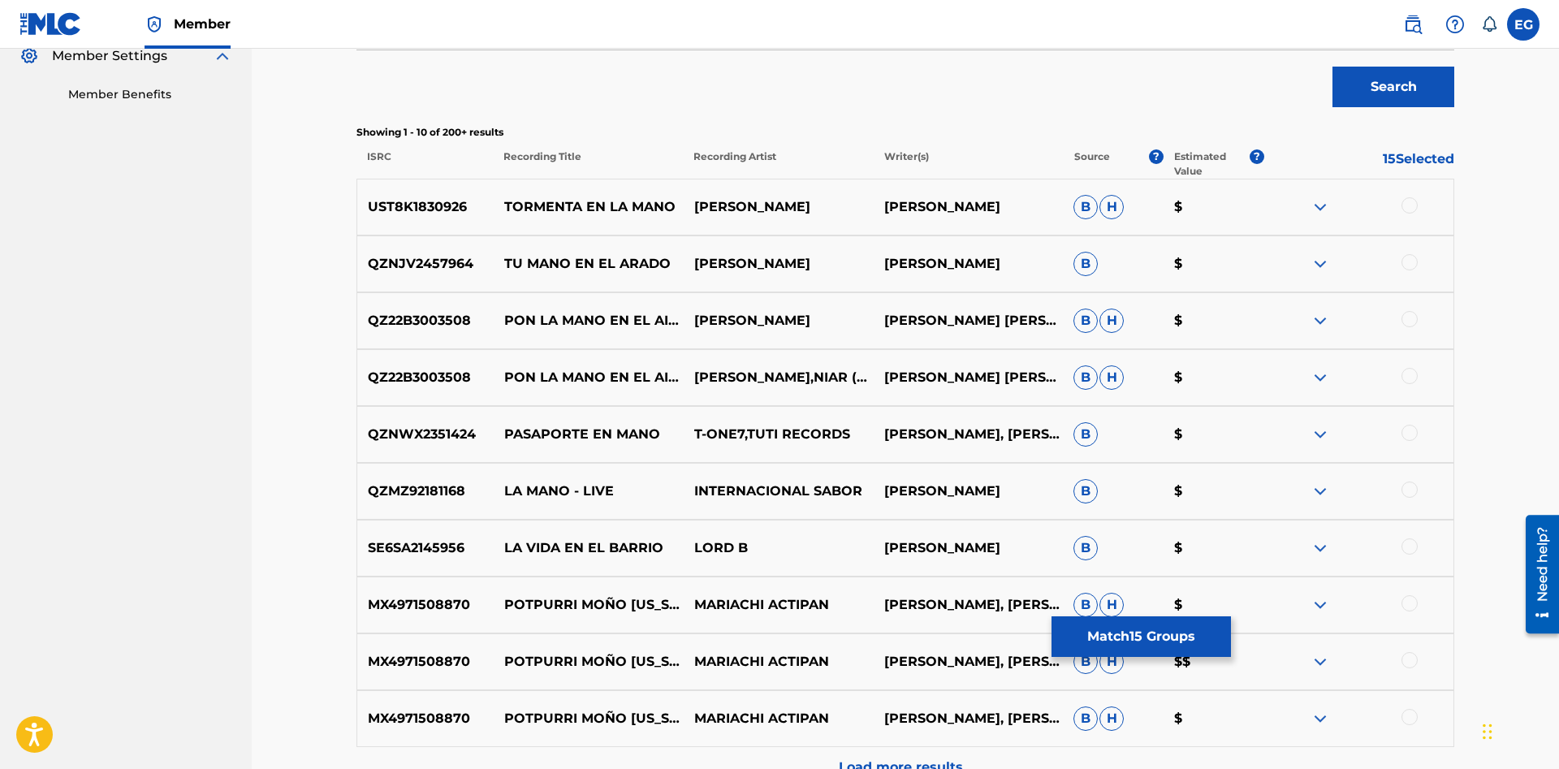
scroll to position [248, 0]
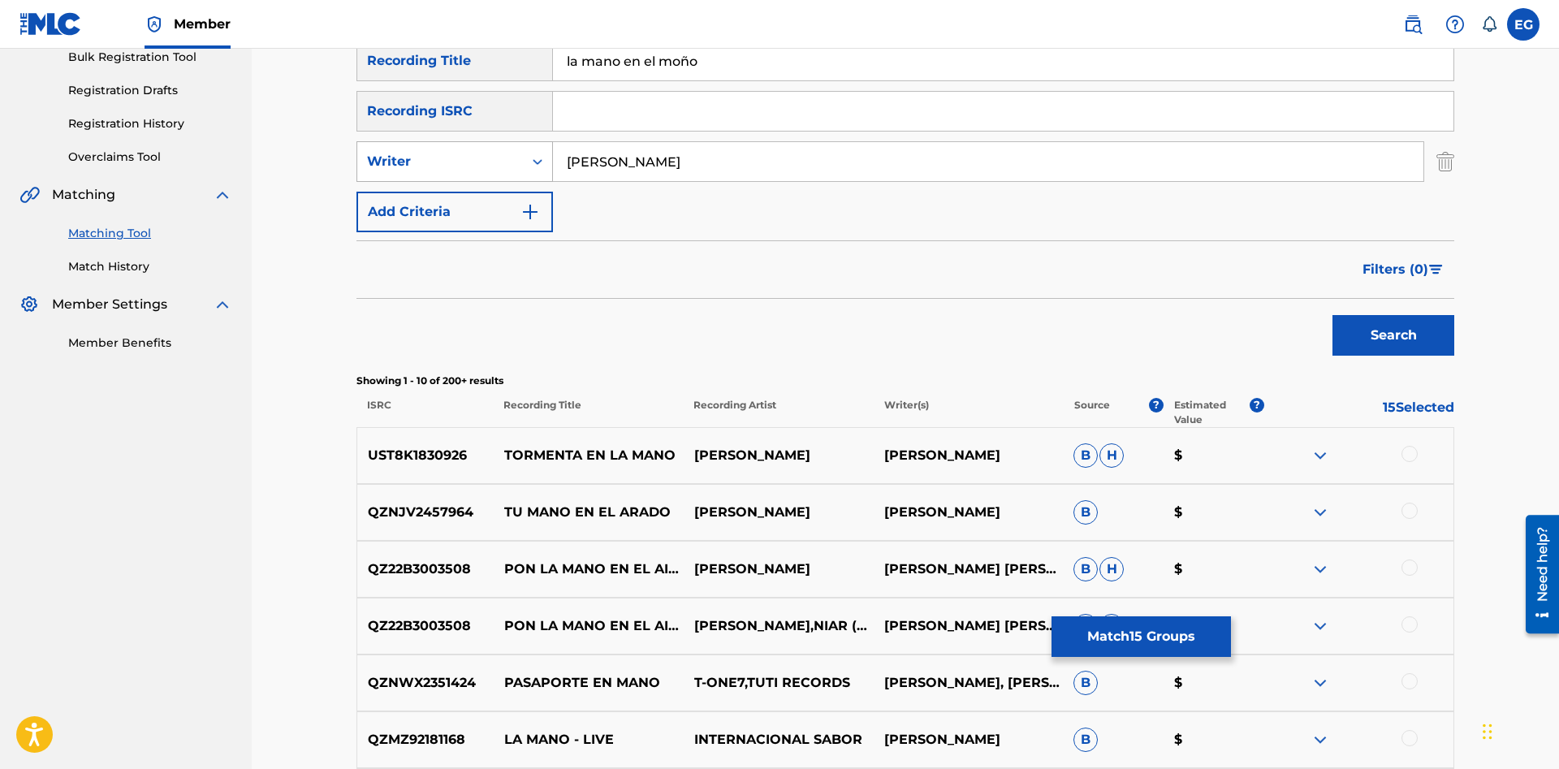
click at [445, 162] on div "Writer" at bounding box center [440, 161] width 146 height 19
click at [491, 188] on div "Recording Artist" at bounding box center [454, 202] width 195 height 41
click at [597, 163] on input "Search Form" at bounding box center [988, 161] width 870 height 39
paste input "hector tovar"
type input "hector tovar"
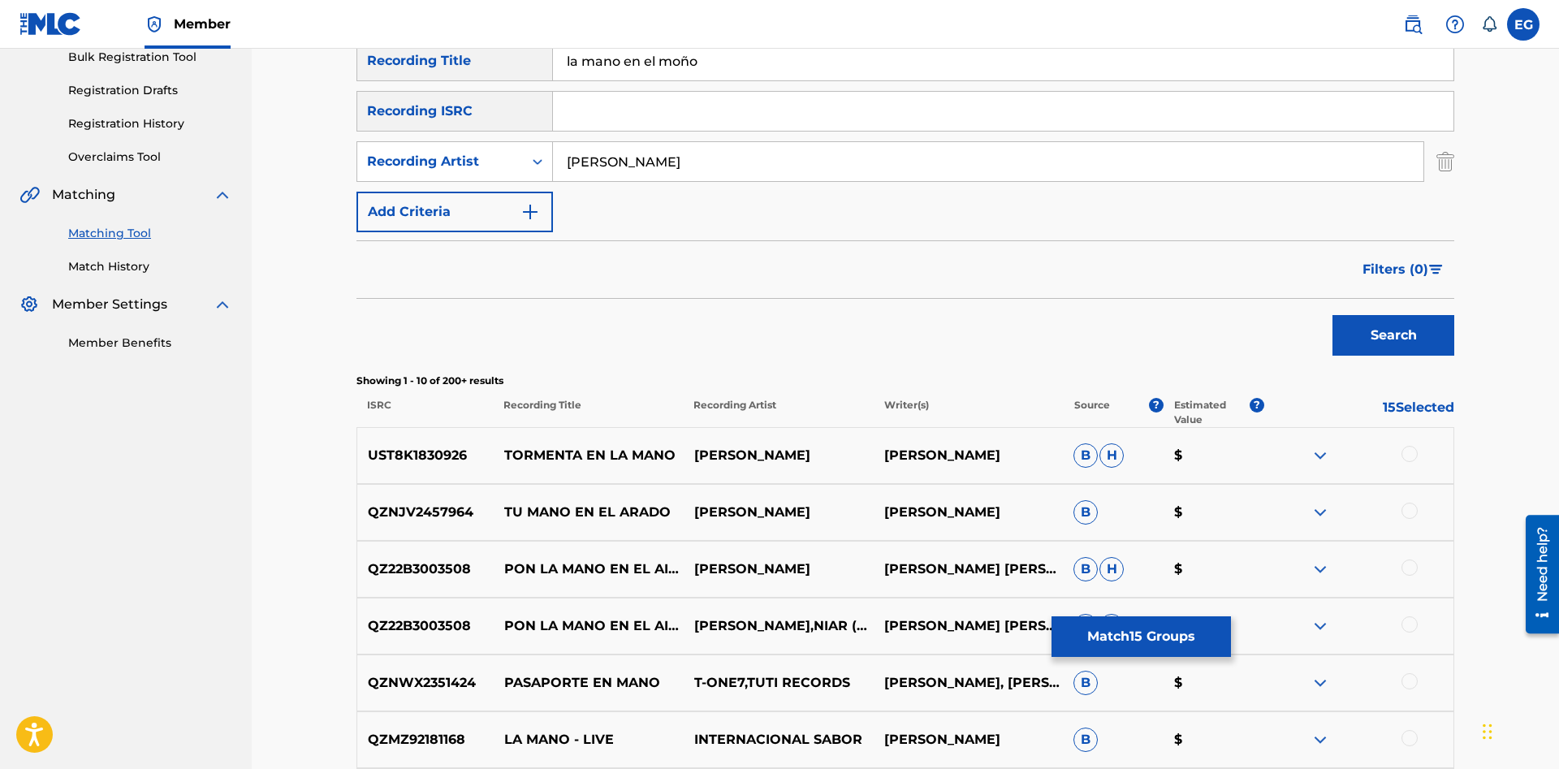
click at [1332, 315] on button "Search" at bounding box center [1393, 335] width 122 height 41
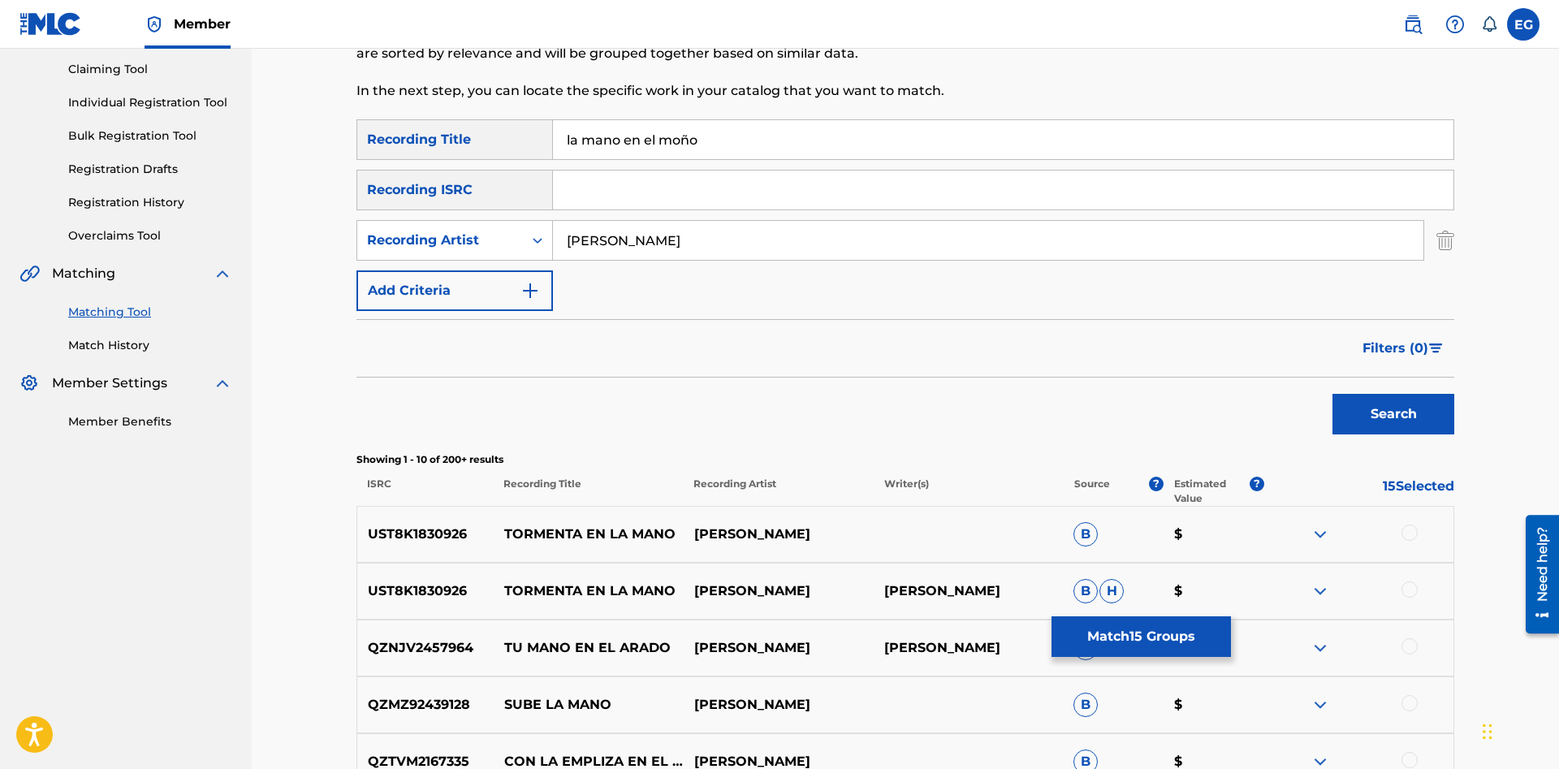
scroll to position [87, 0]
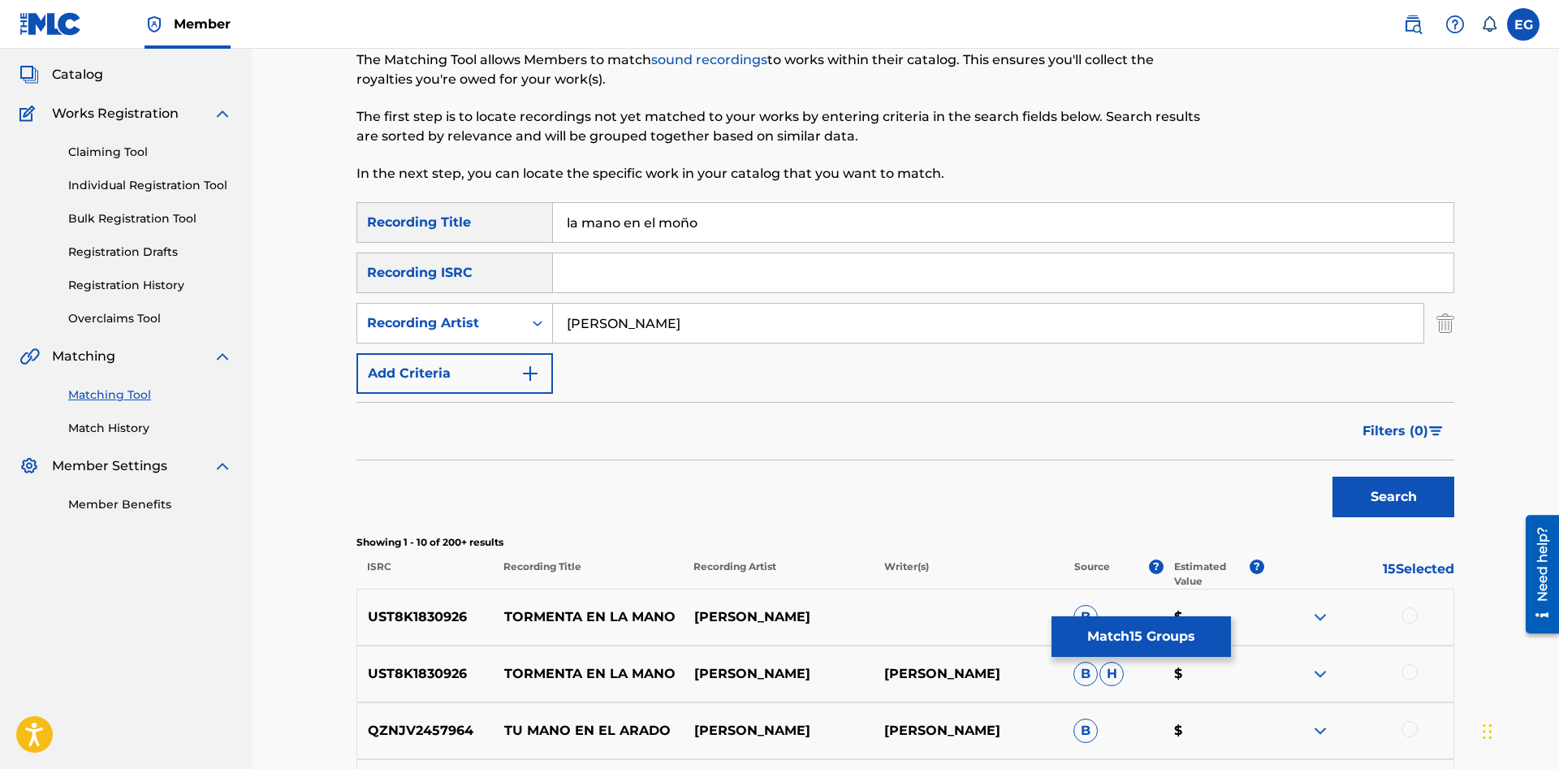
drag, startPoint x: 671, startPoint y: 316, endPoint x: 458, endPoint y: 325, distance: 213.7
click at [553, 325] on input "hector tovar" at bounding box center [988, 323] width 870 height 39
click at [1332, 476] on button "Search" at bounding box center [1393, 496] width 122 height 41
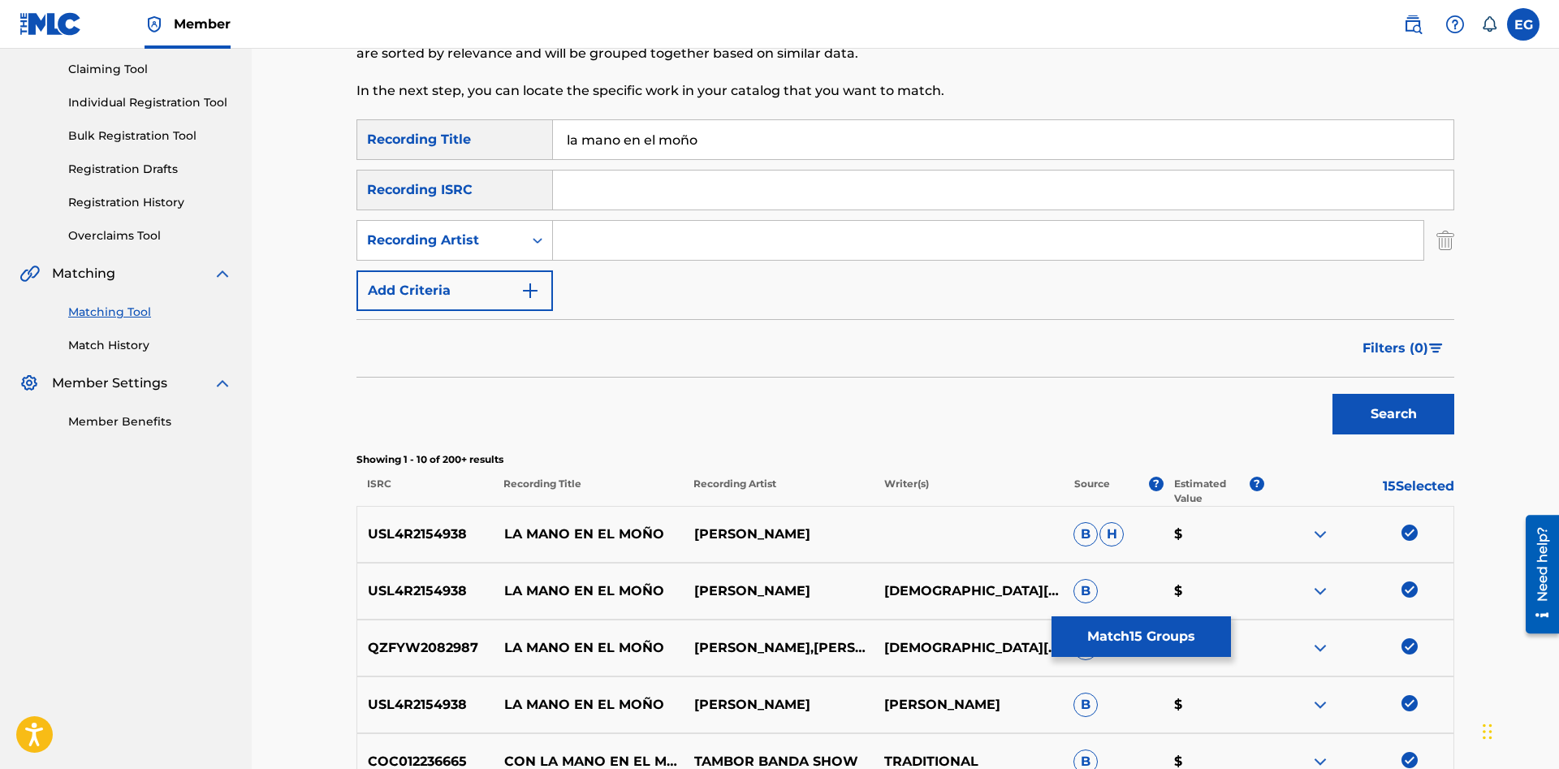
scroll to position [666, 0]
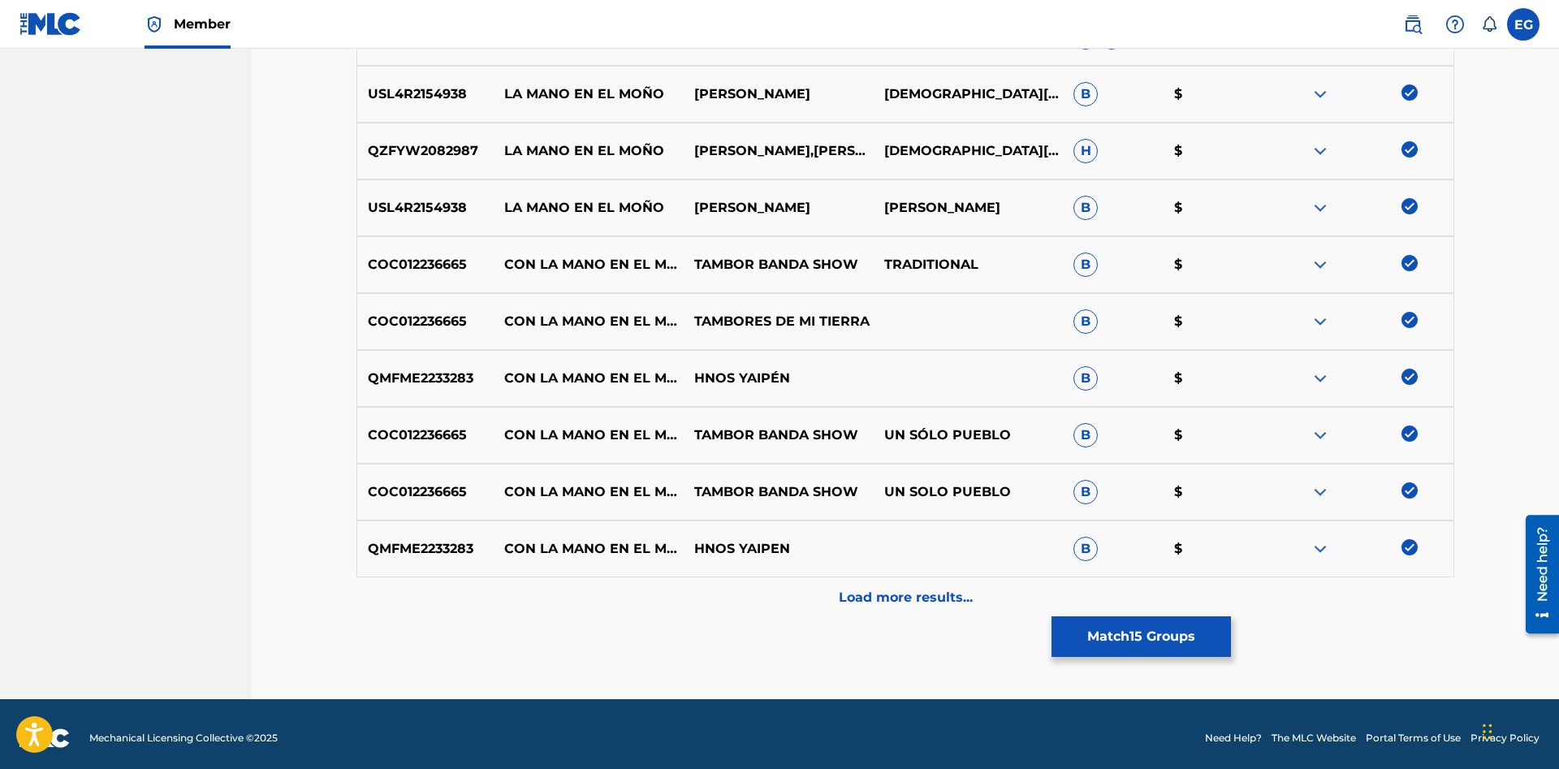
click at [916, 586] on div "Load more results..." at bounding box center [904, 597] width 1097 height 41
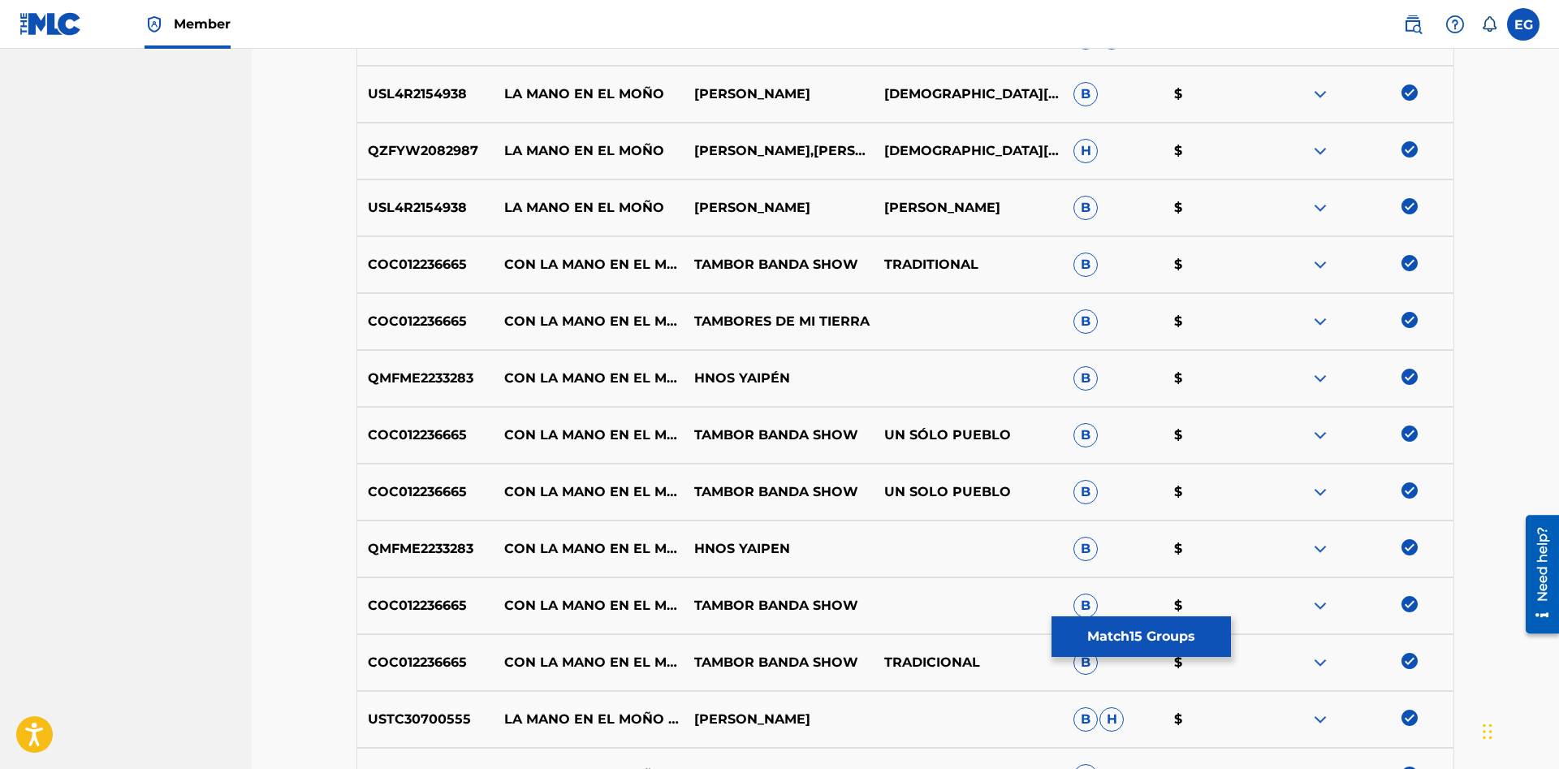
scroll to position [1243, 0]
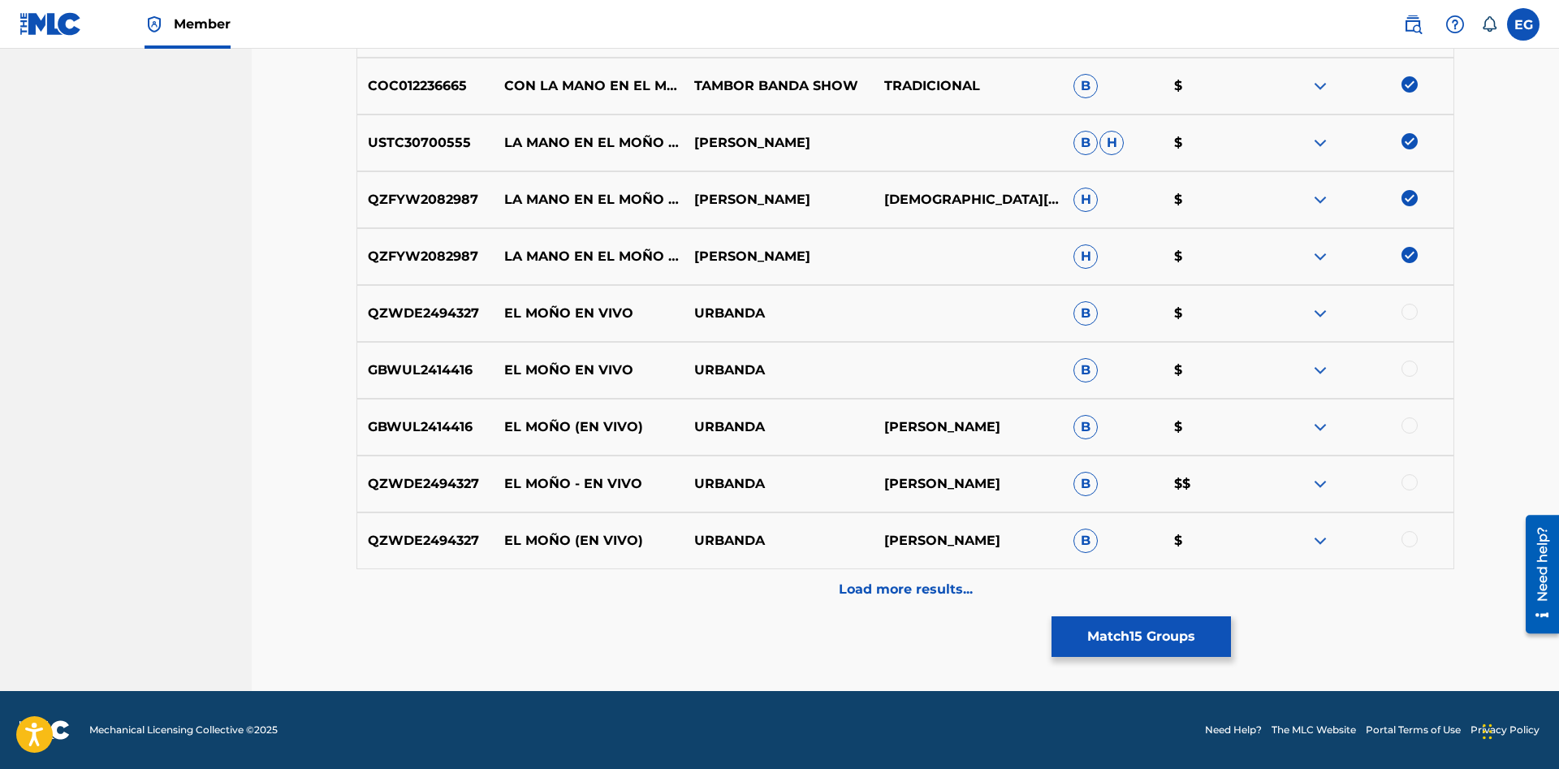
click at [868, 580] on div "Load more results..." at bounding box center [904, 589] width 1097 height 41
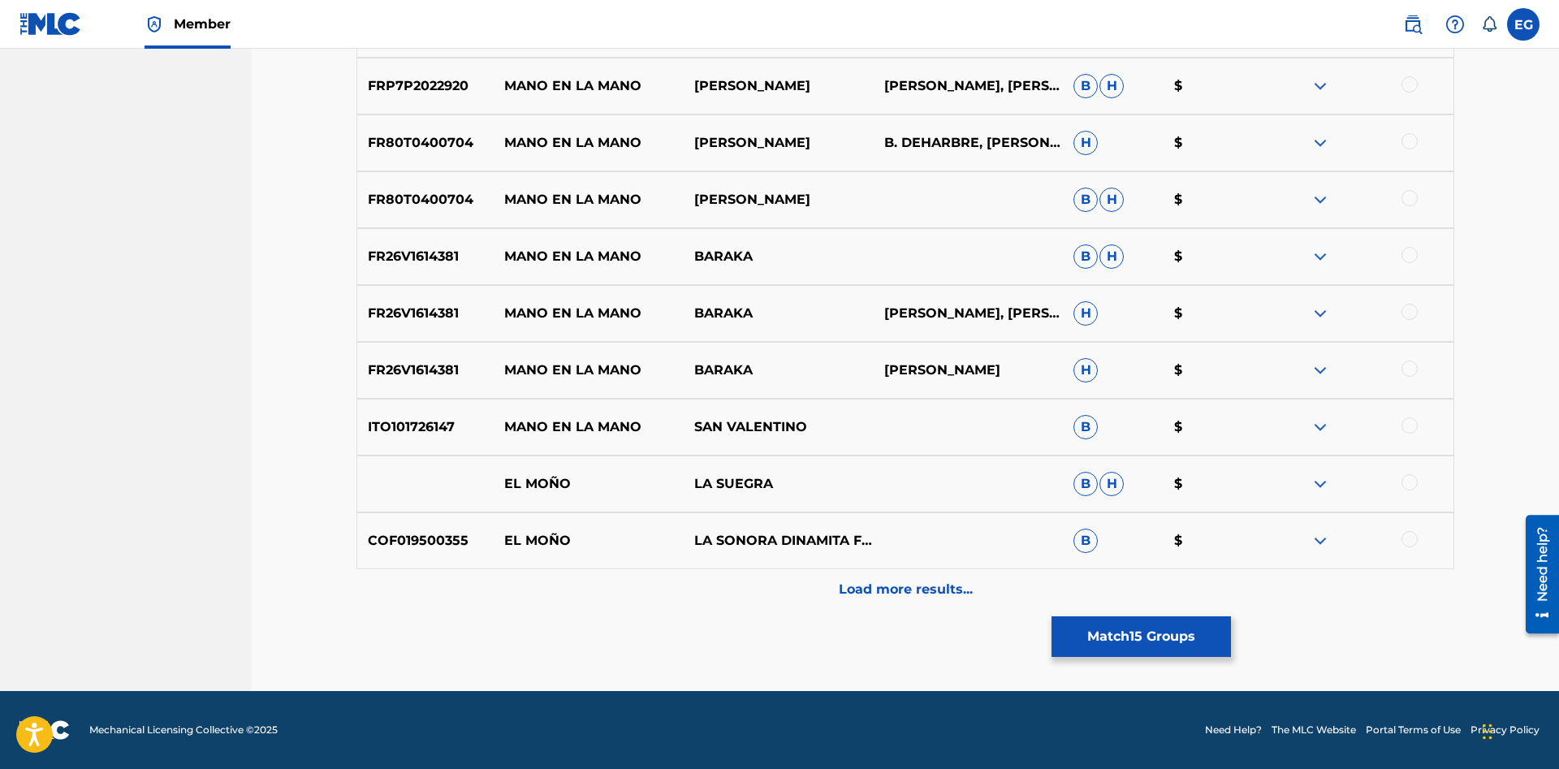
click at [886, 573] on div "Load more results..." at bounding box center [904, 589] width 1097 height 41
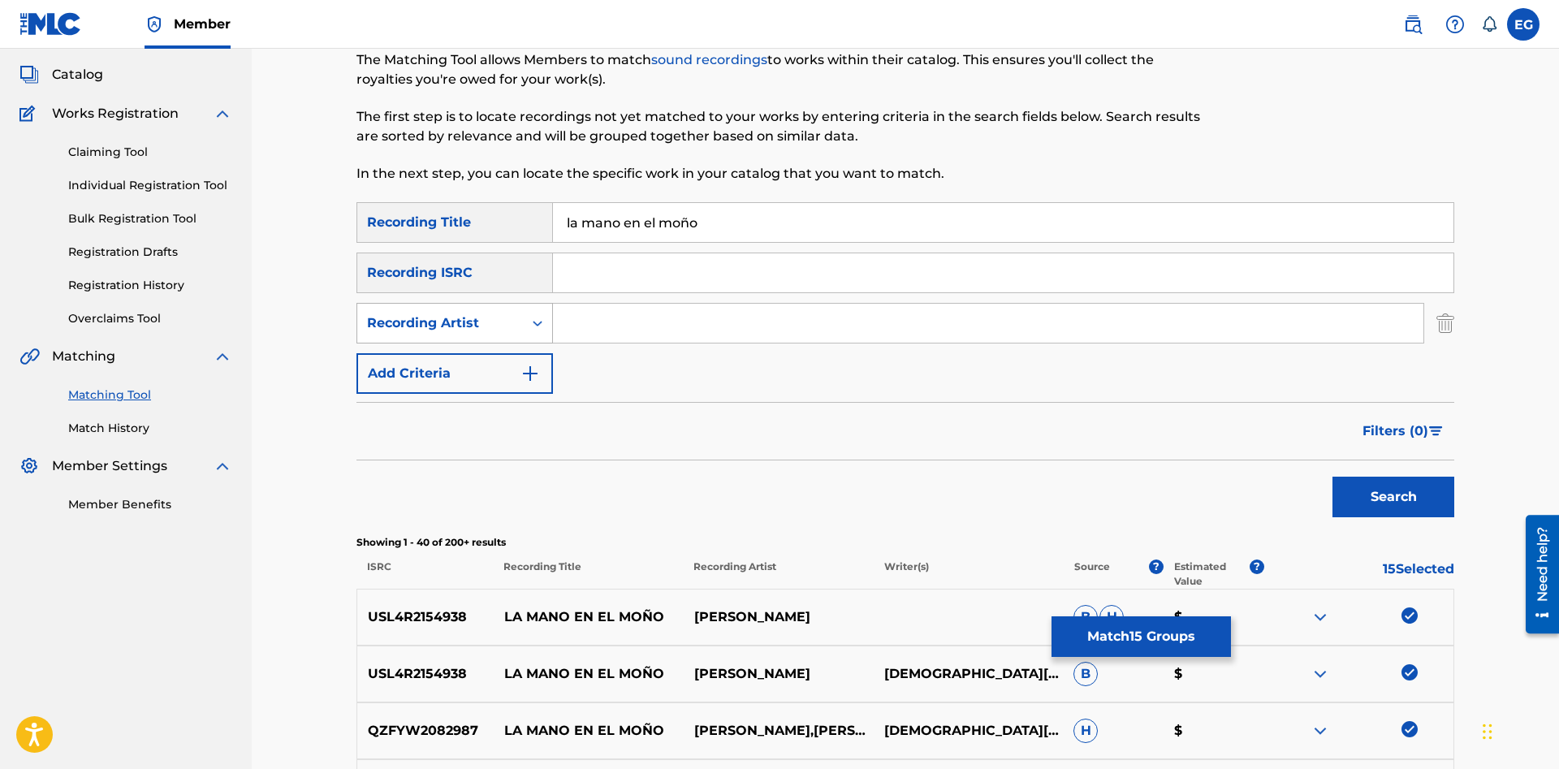
scroll to position [0, 0]
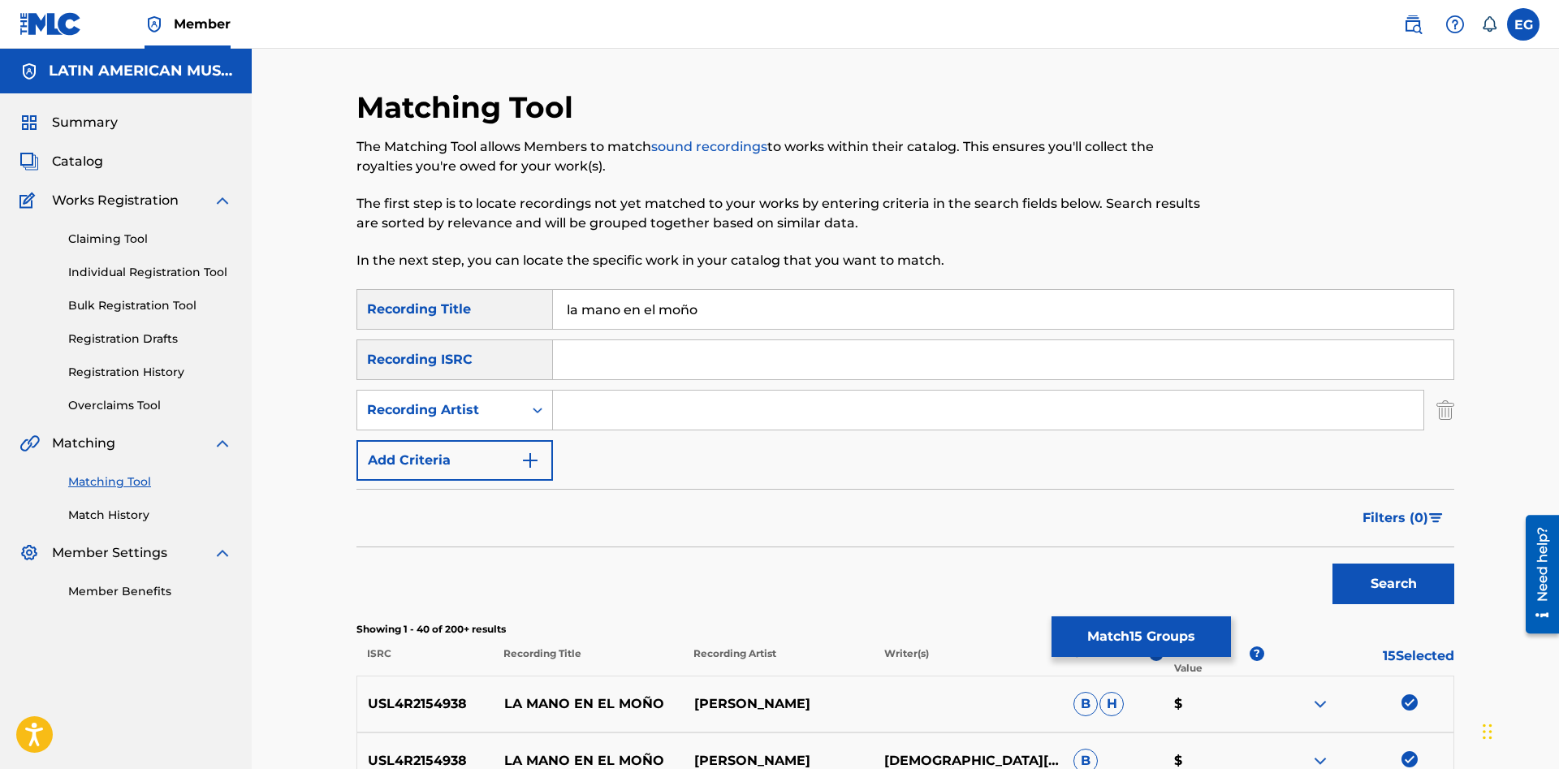
click at [563, 306] on input "la mano en el moño" at bounding box center [1003, 309] width 900 height 39
type input "baila la morena con la mano en el moño"
click at [1332, 563] on button "Search" at bounding box center [1393, 583] width 122 height 41
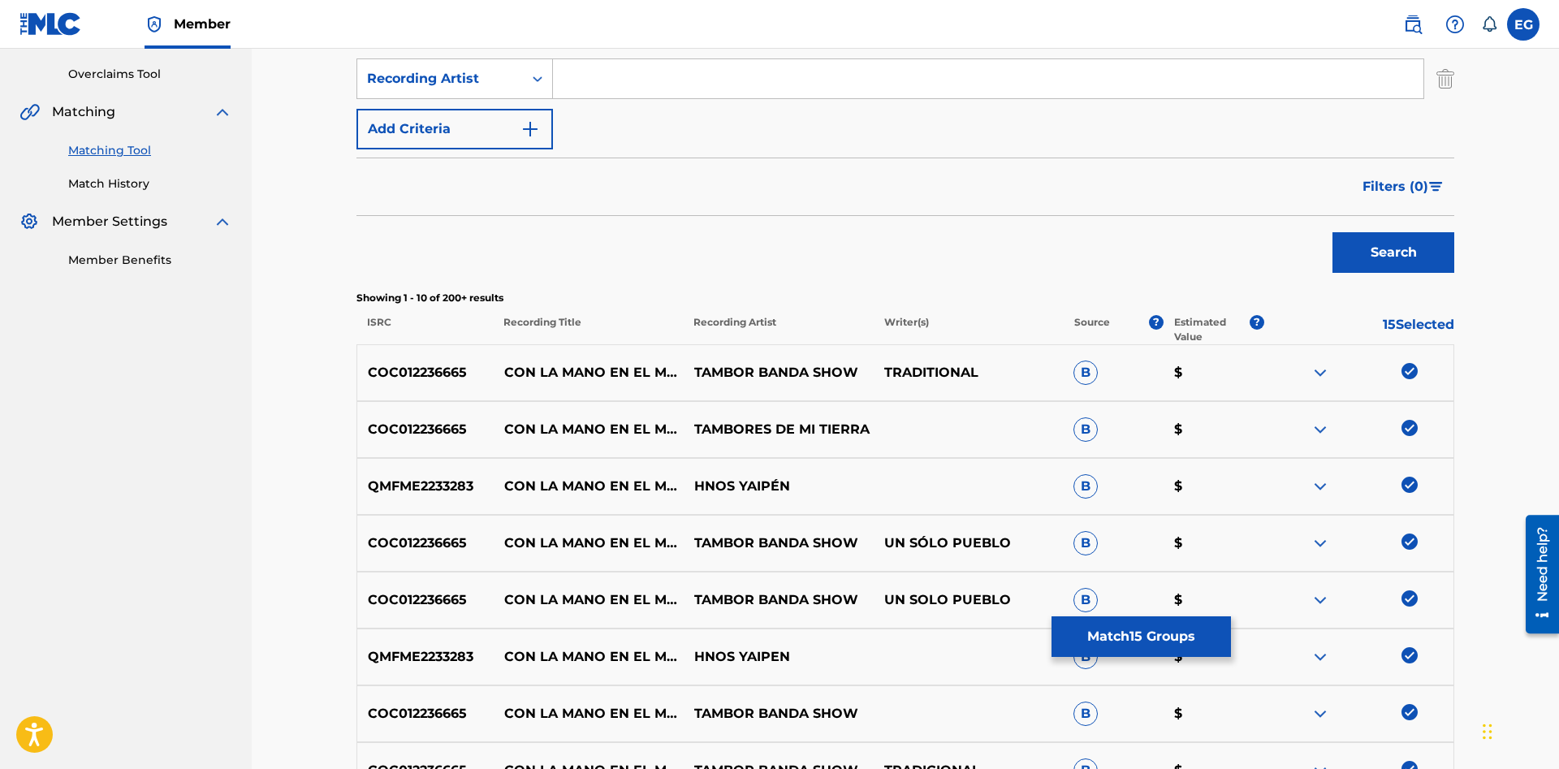
scroll to position [675, 0]
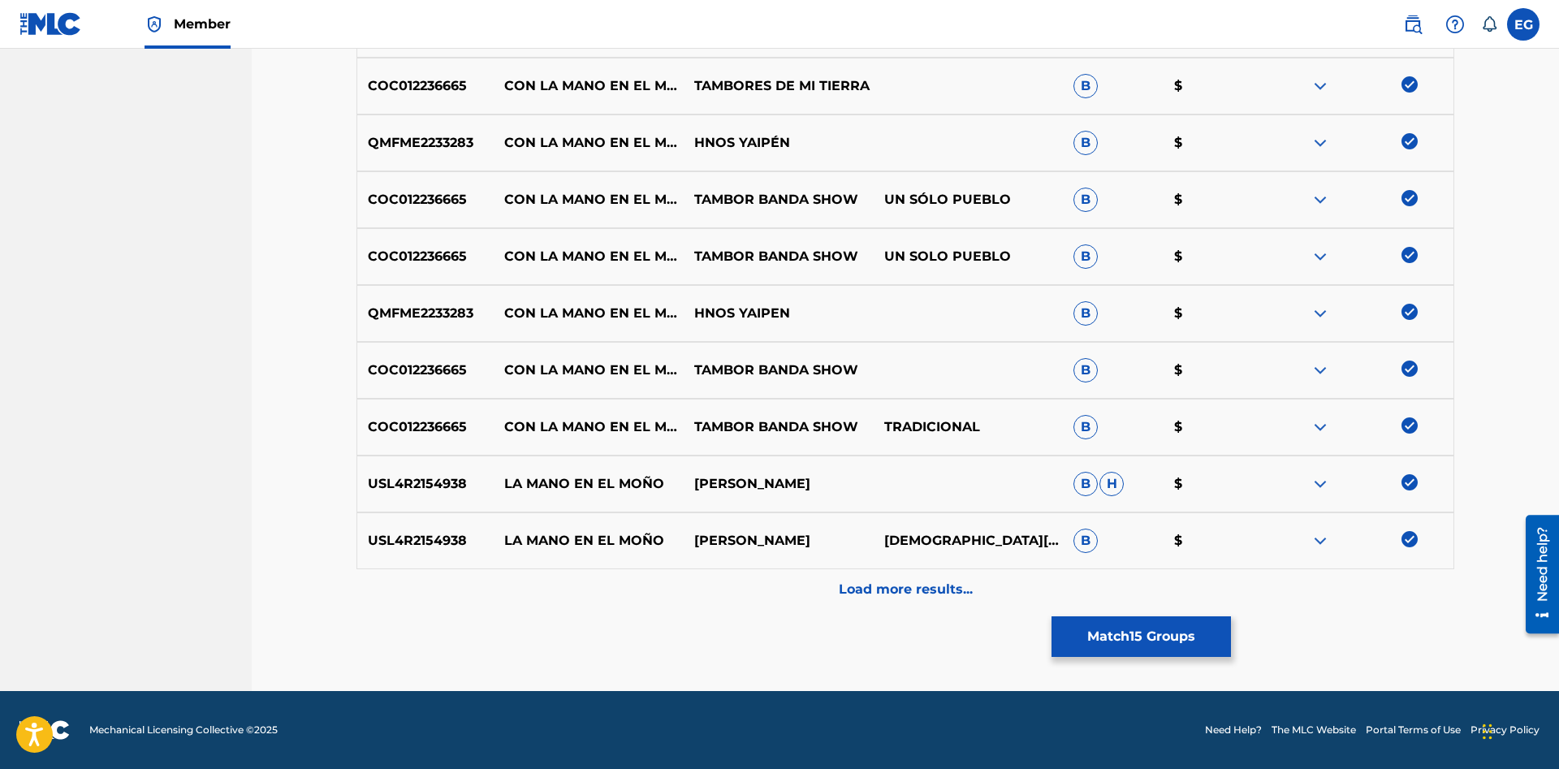
click at [812, 586] on div "Load more results..." at bounding box center [904, 589] width 1097 height 41
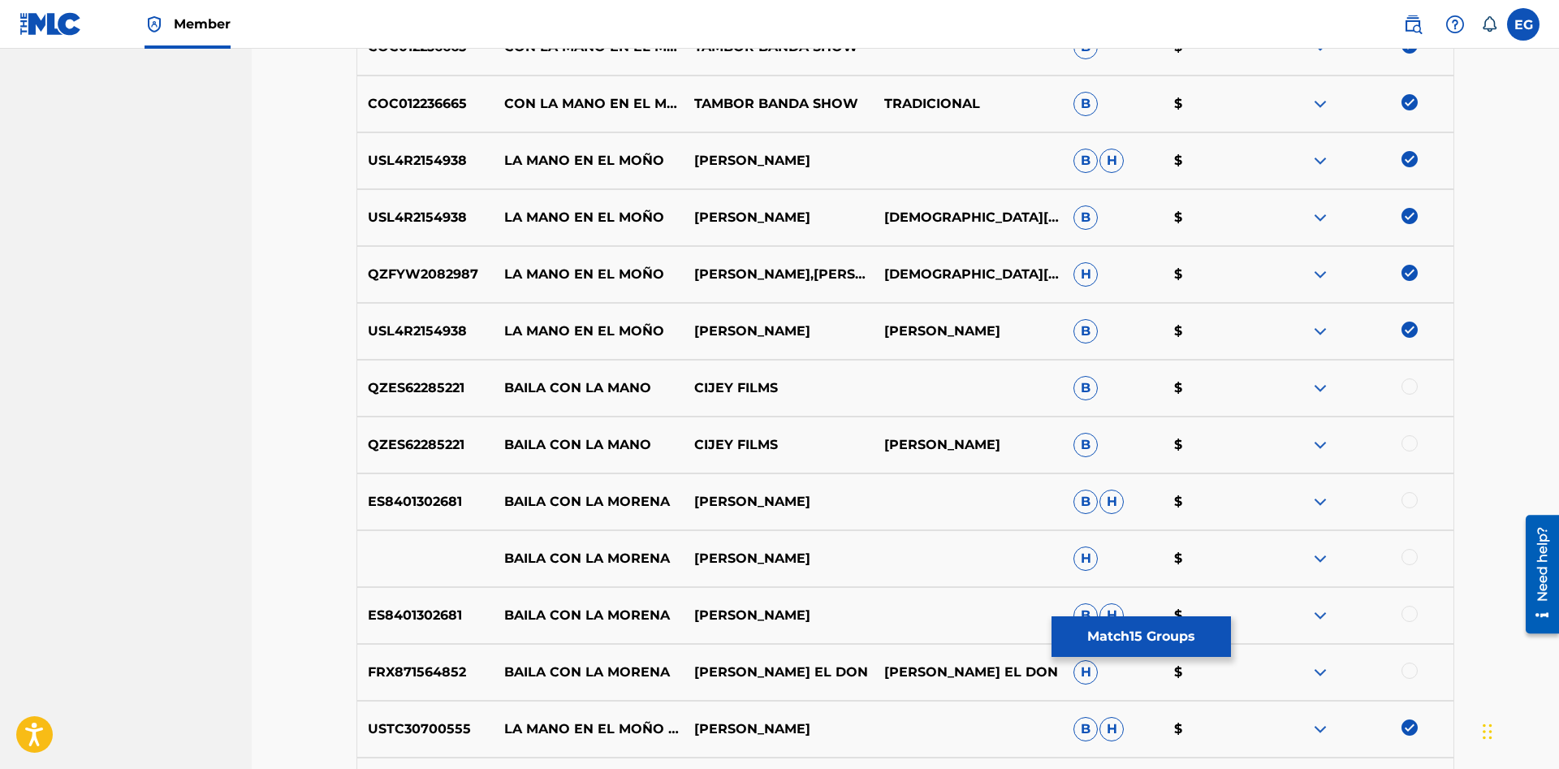
scroll to position [1243, 0]
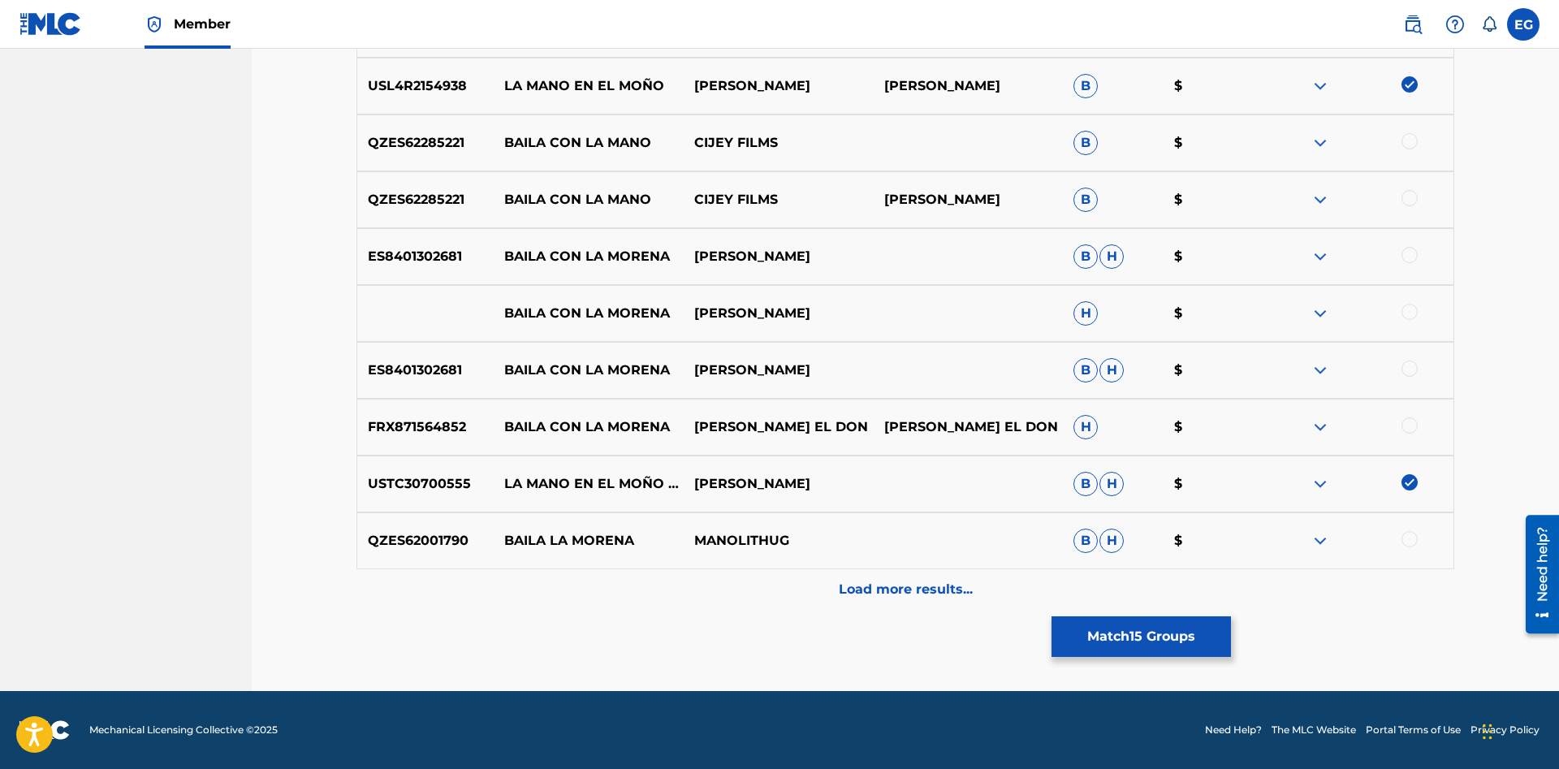
click at [877, 597] on p "Load more results..." at bounding box center [906, 589] width 134 height 19
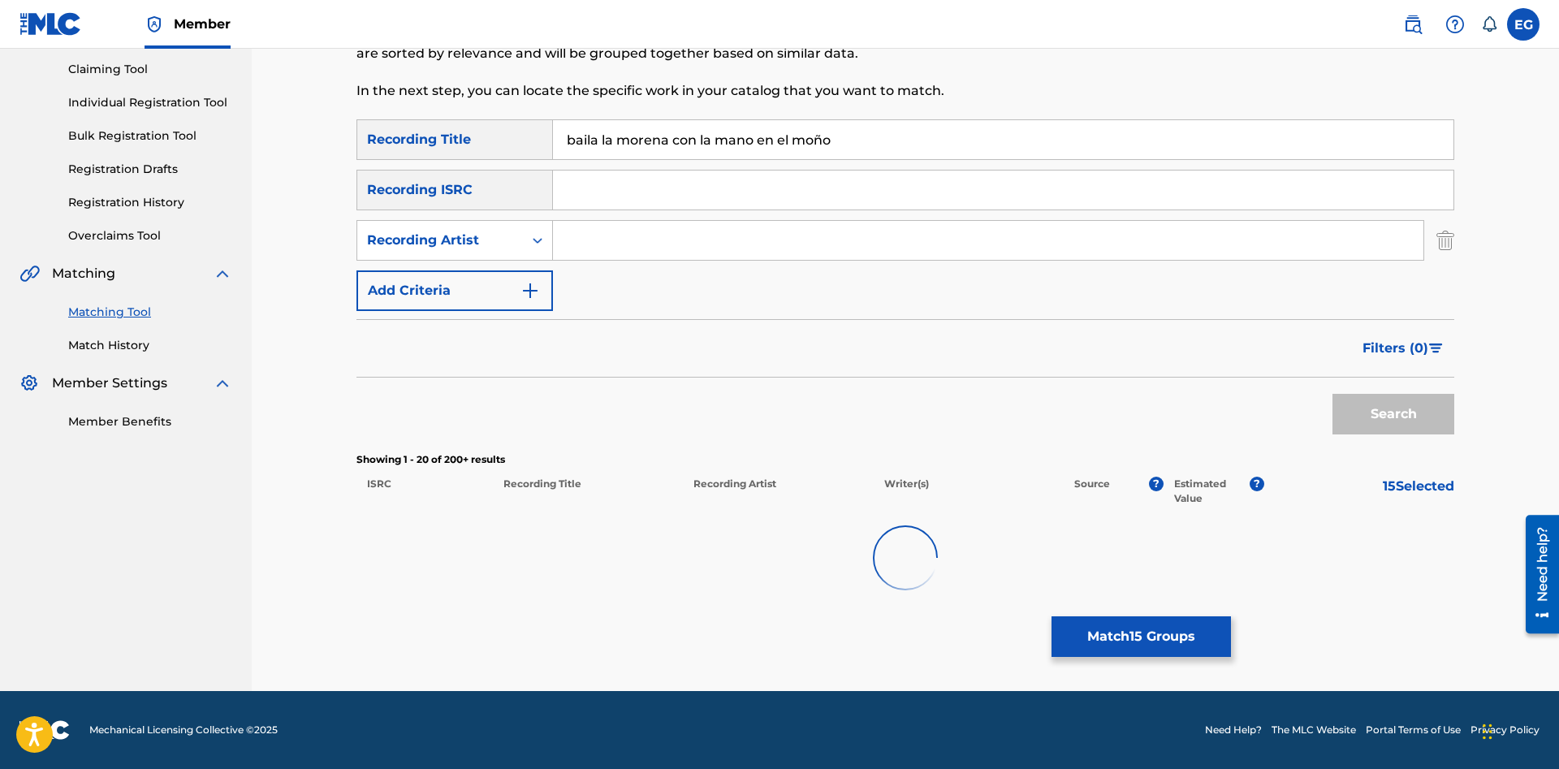
click at [877, 598] on div at bounding box center [904, 558] width 1097 height 104
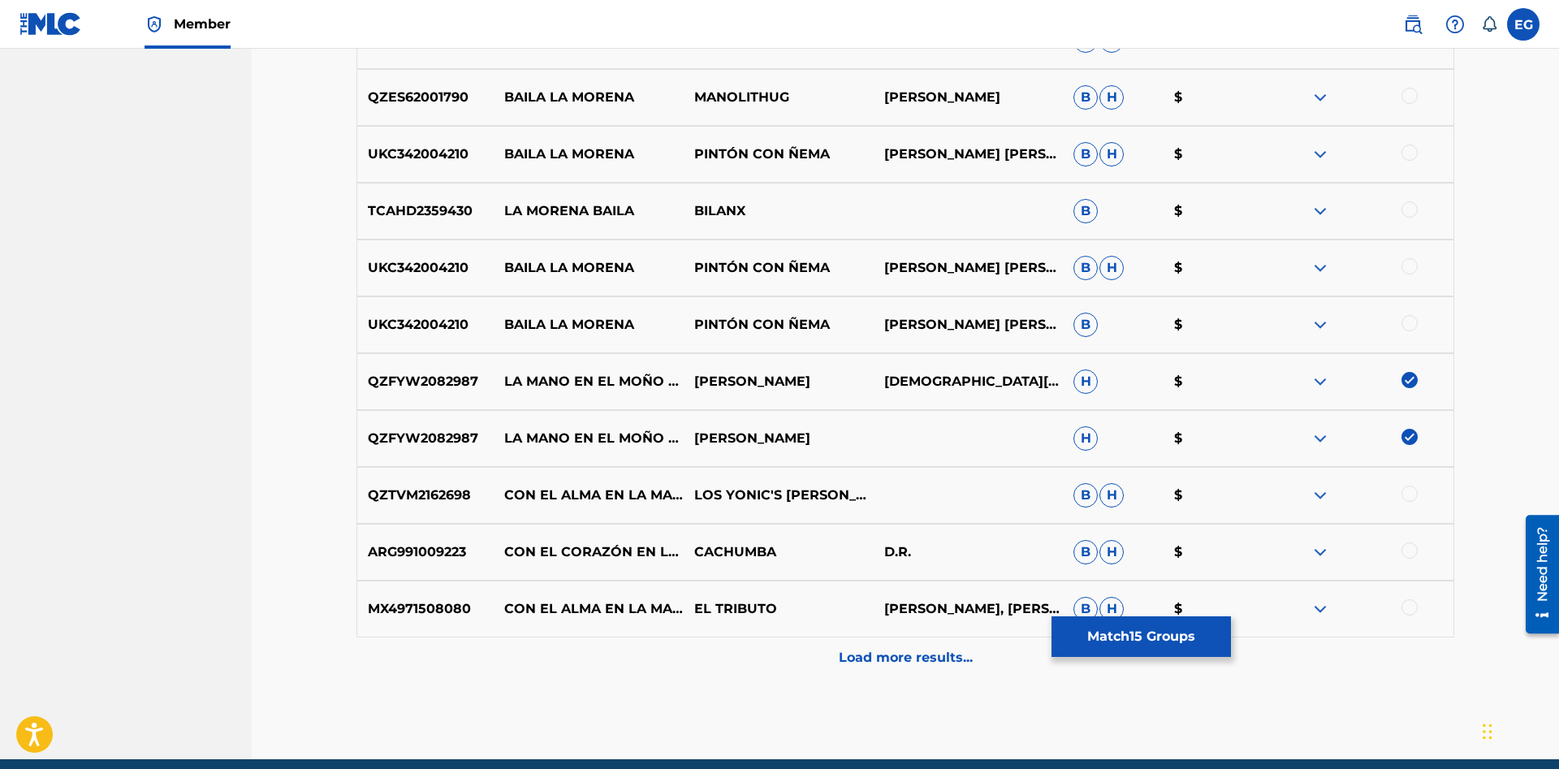
scroll to position [1811, 0]
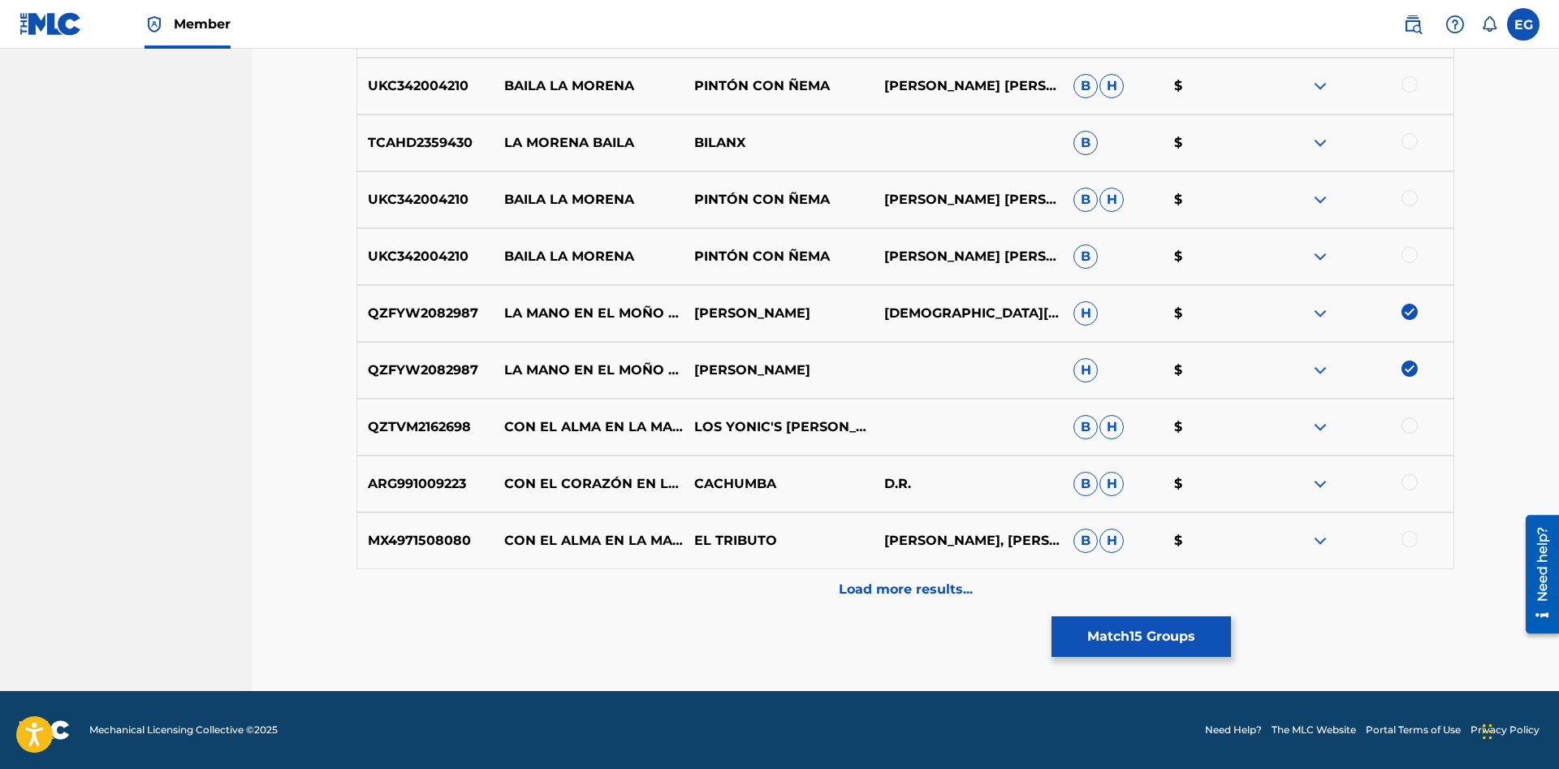
click at [834, 593] on div "Load more results..." at bounding box center [904, 589] width 1097 height 41
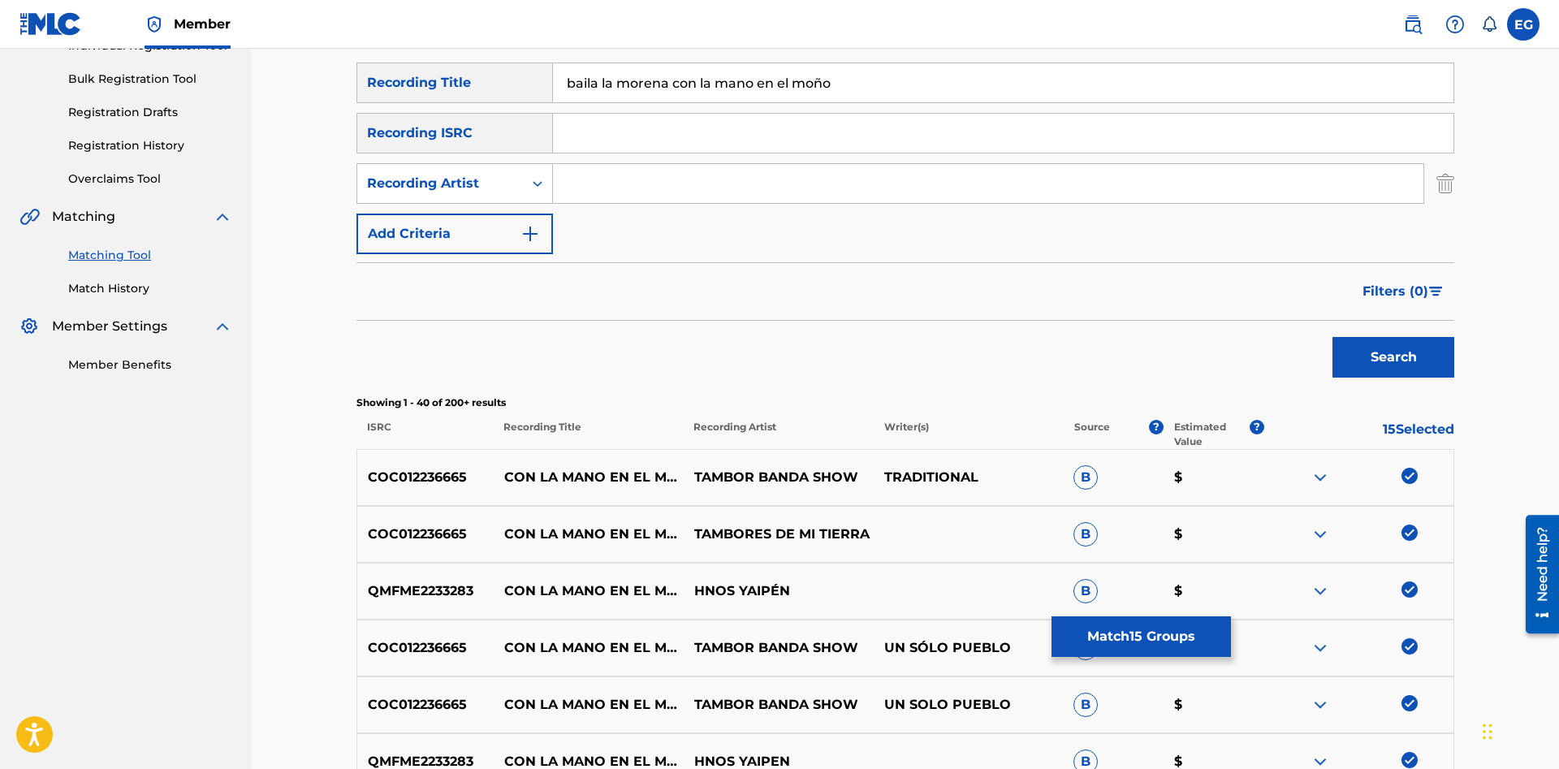
scroll to position [0, 0]
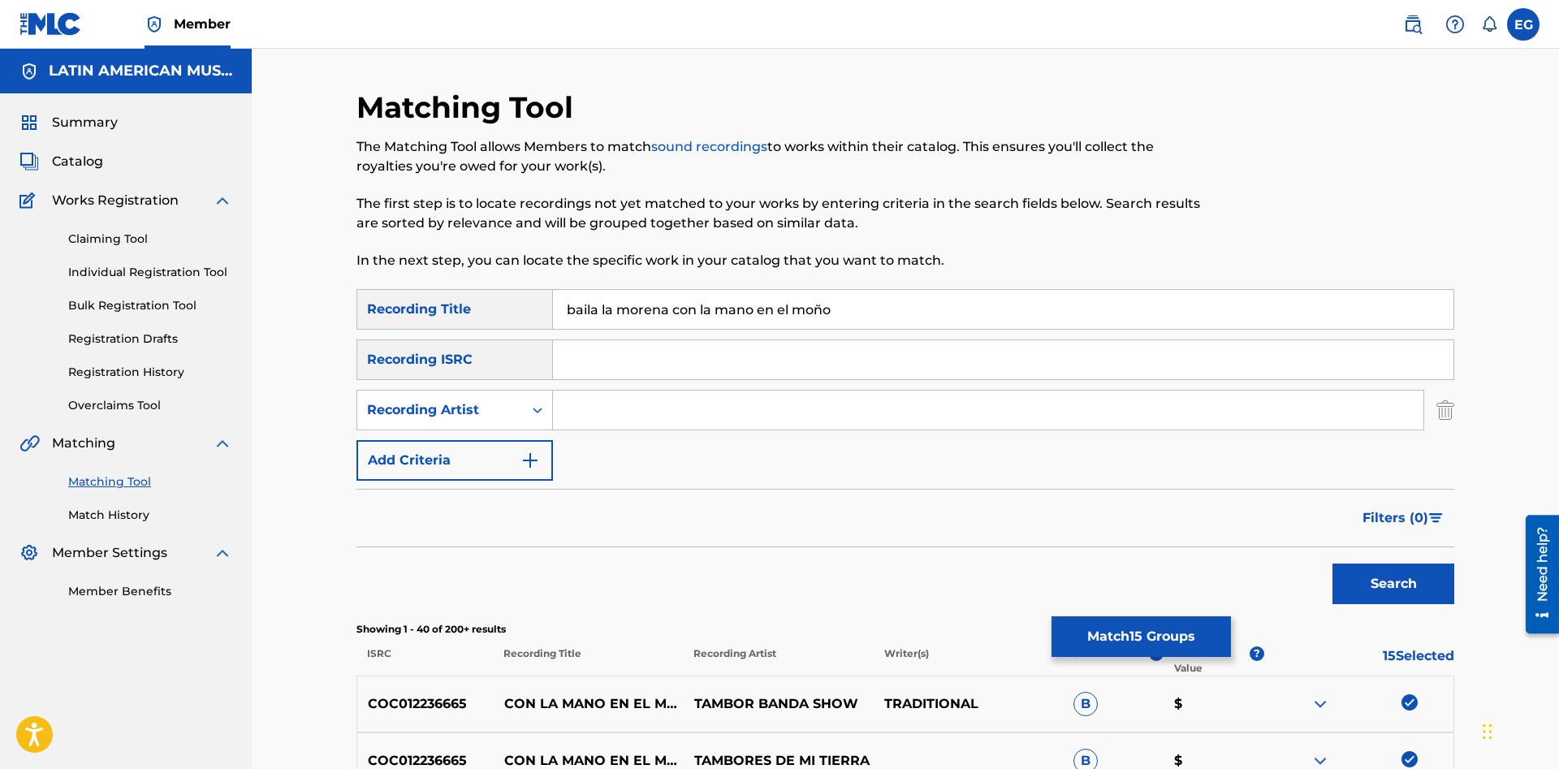
click at [1143, 646] on button "Match 15 Groups" at bounding box center [1140, 636] width 179 height 41
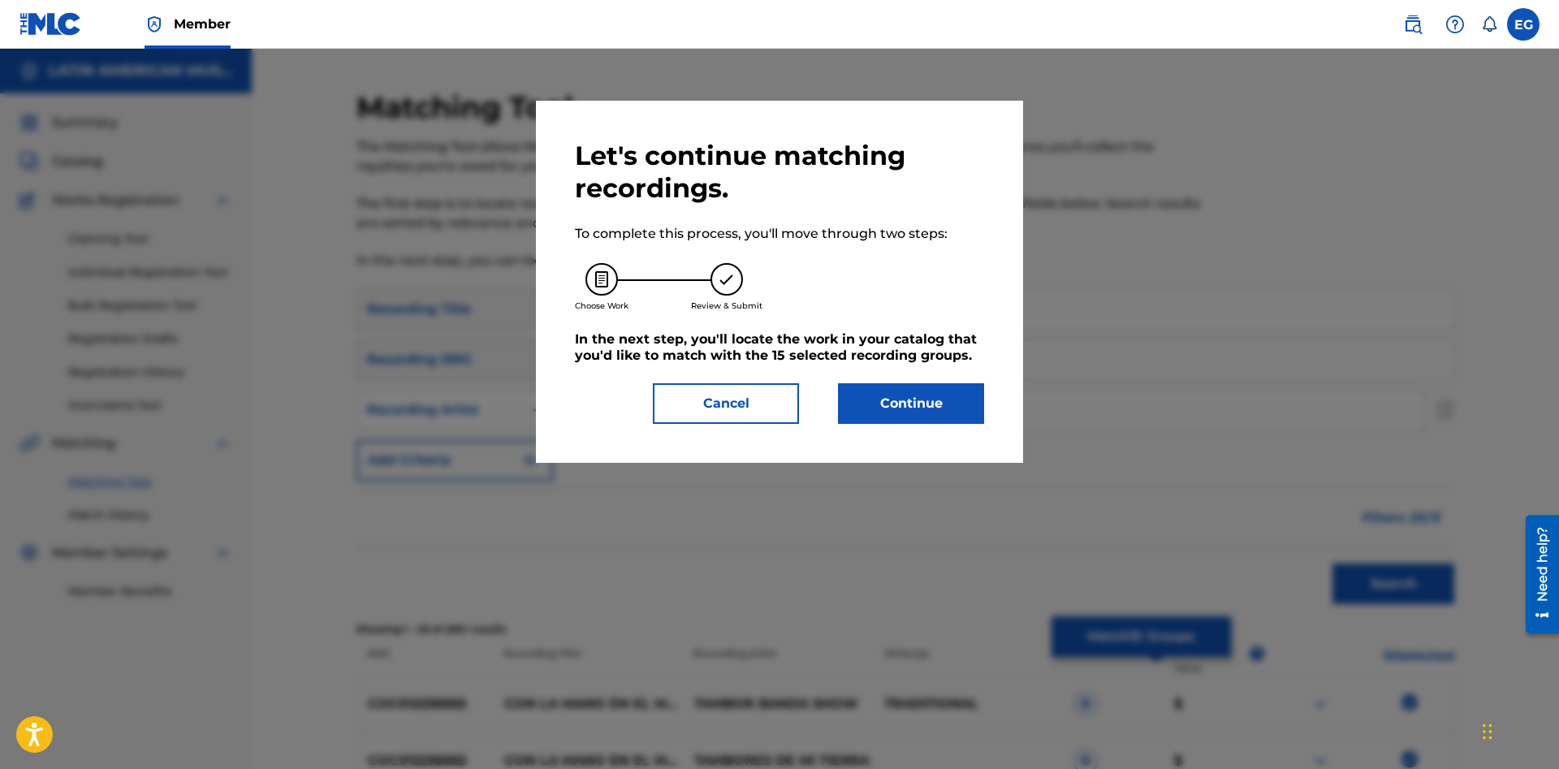
click at [953, 415] on button "Continue" at bounding box center [911, 403] width 146 height 41
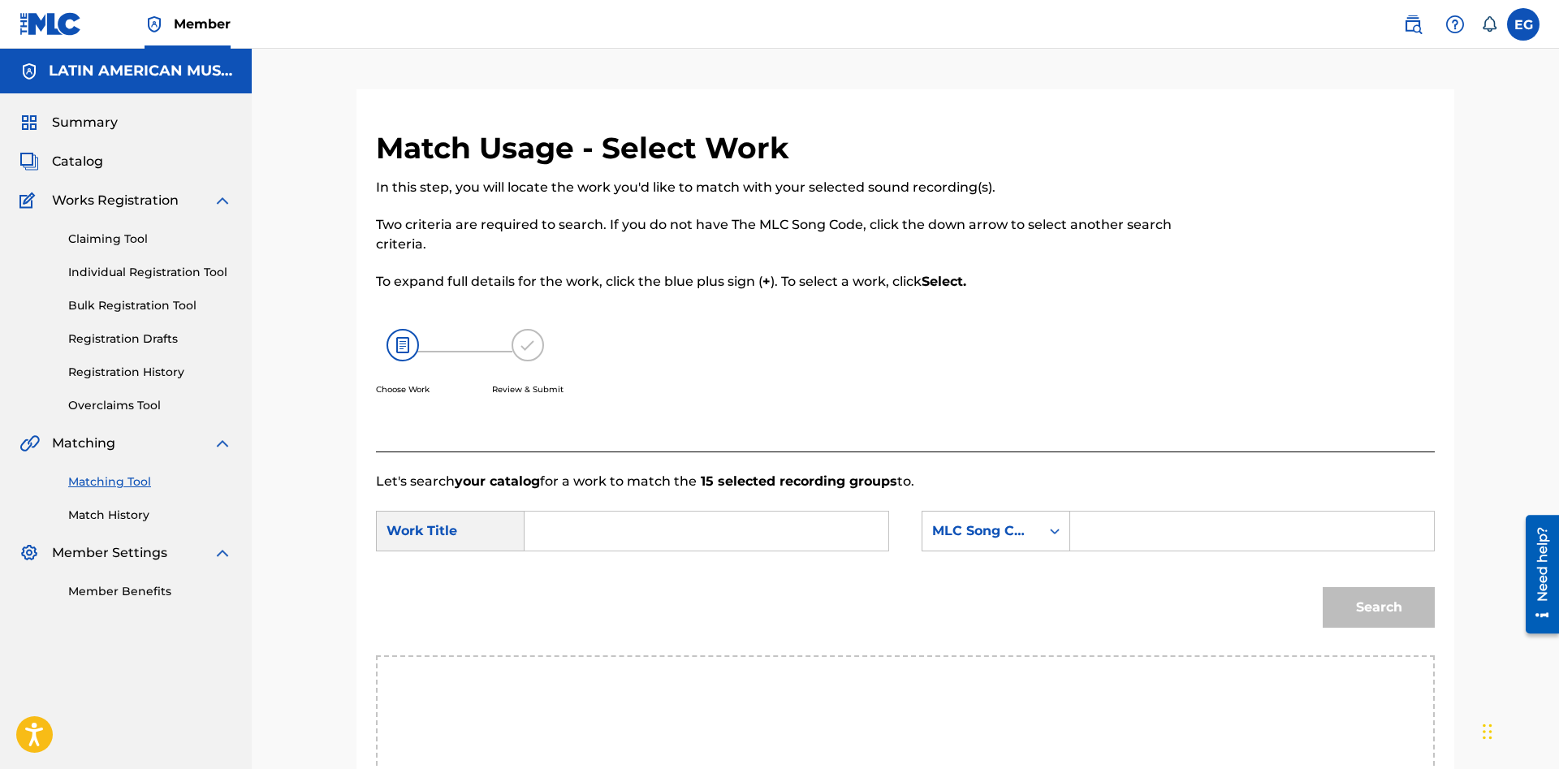
click at [805, 538] on input "Search Form" at bounding box center [706, 530] width 336 height 39
click at [563, 531] on input "lamono" at bounding box center [706, 530] width 336 height 39
click at [566, 596] on div "la mono en el mono" at bounding box center [584, 587] width 92 height 68
type input "la mono en el mono"
click at [967, 517] on div "MLC Song Code" at bounding box center [981, 530] width 118 height 31
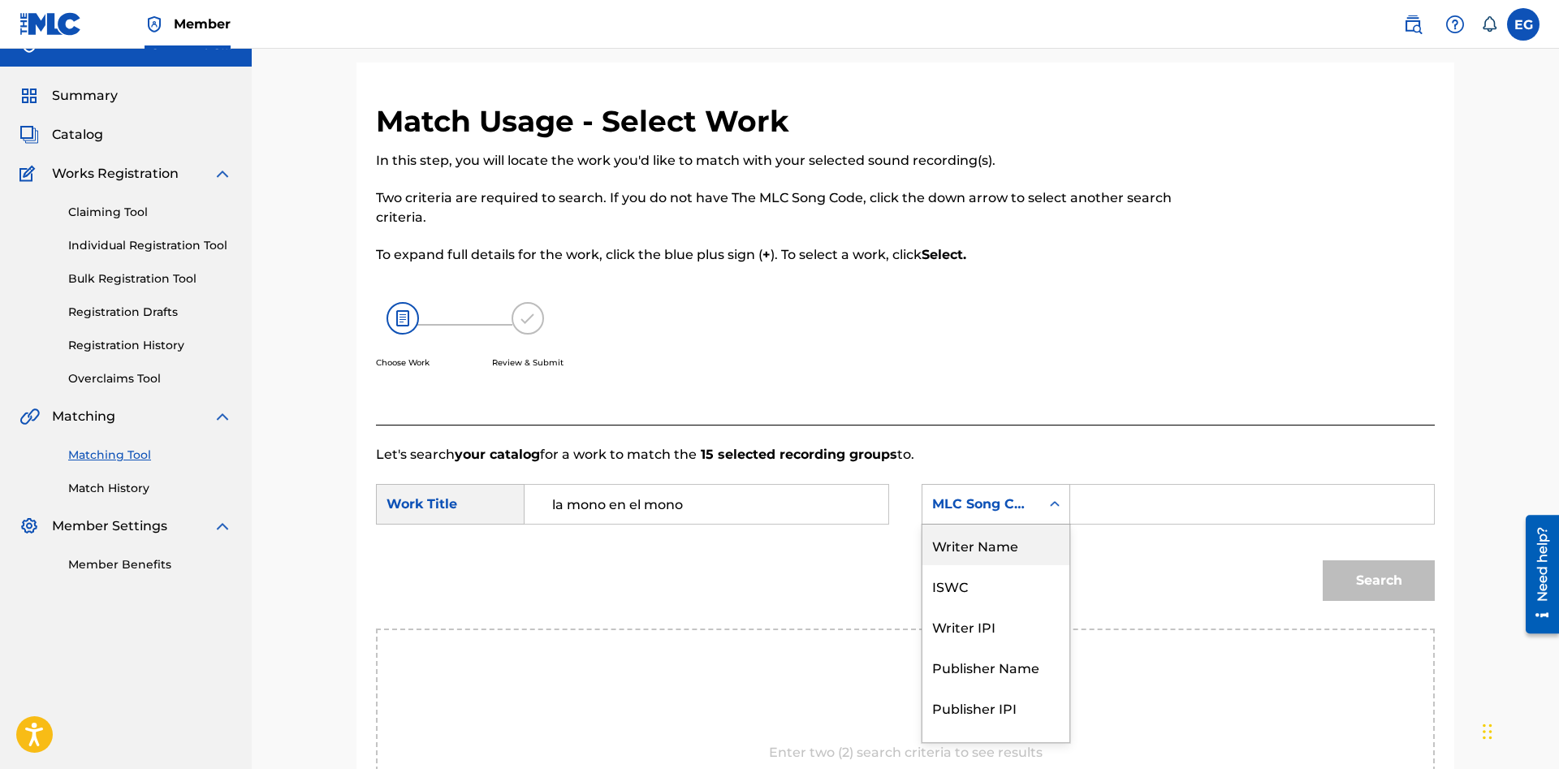
click at [1030, 543] on div "Writer Name" at bounding box center [995, 544] width 147 height 41
click at [1119, 515] on input "Search Form" at bounding box center [1252, 504] width 336 height 39
paste input "hector tovar"
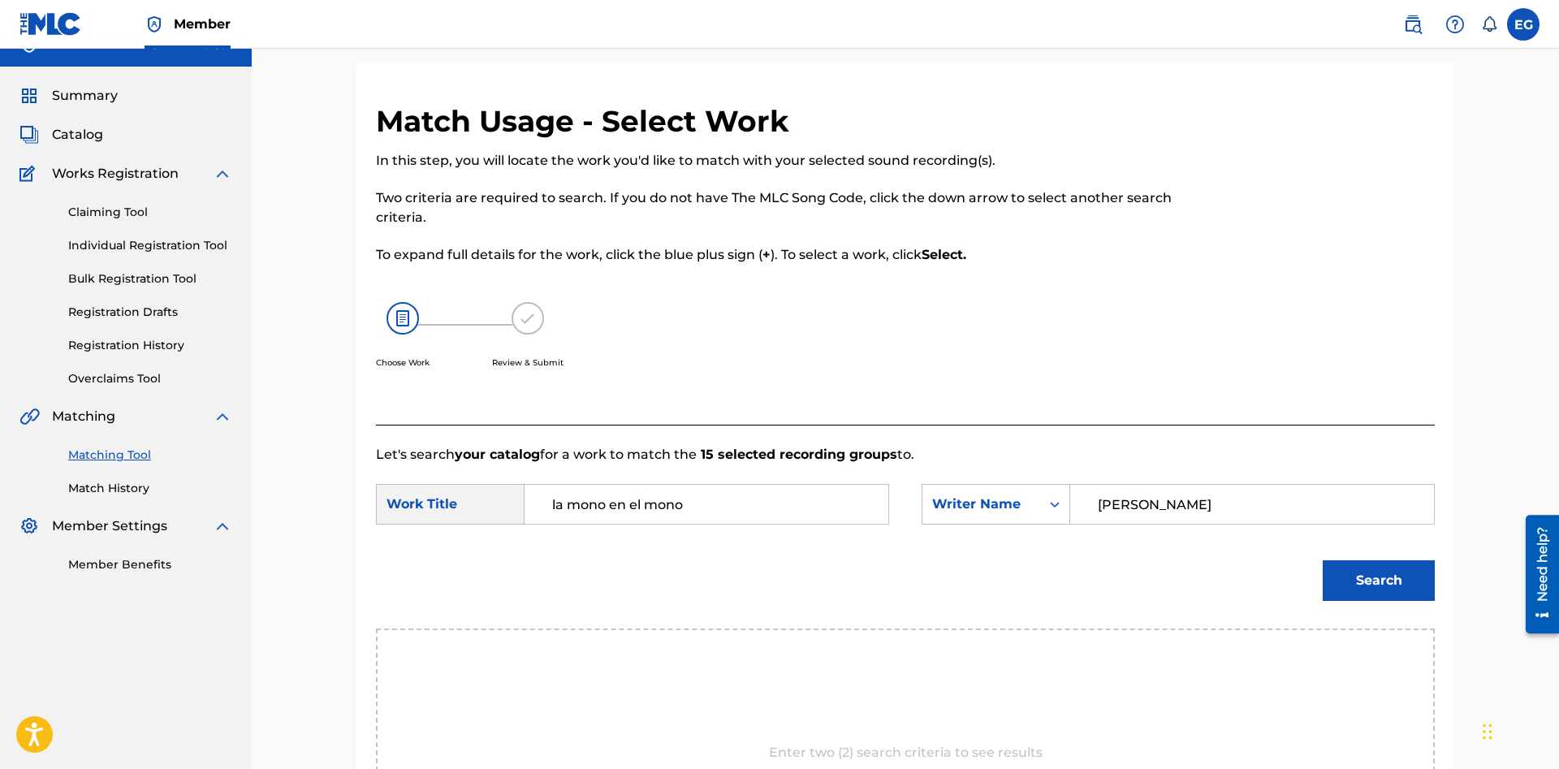
type input "hector tovar"
click at [1322, 560] on button "Search" at bounding box center [1378, 580] width 112 height 41
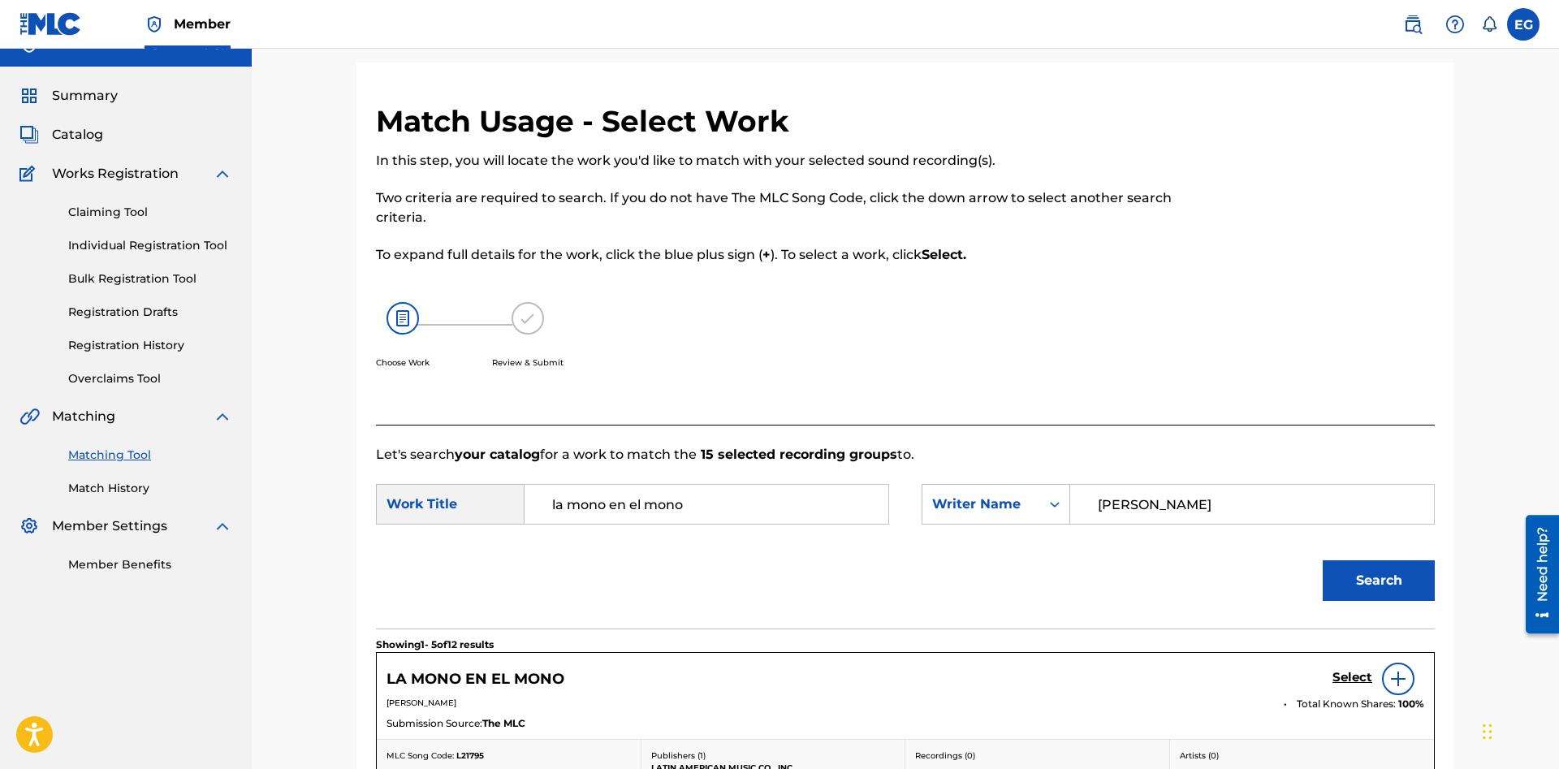
scroll to position [441, 0]
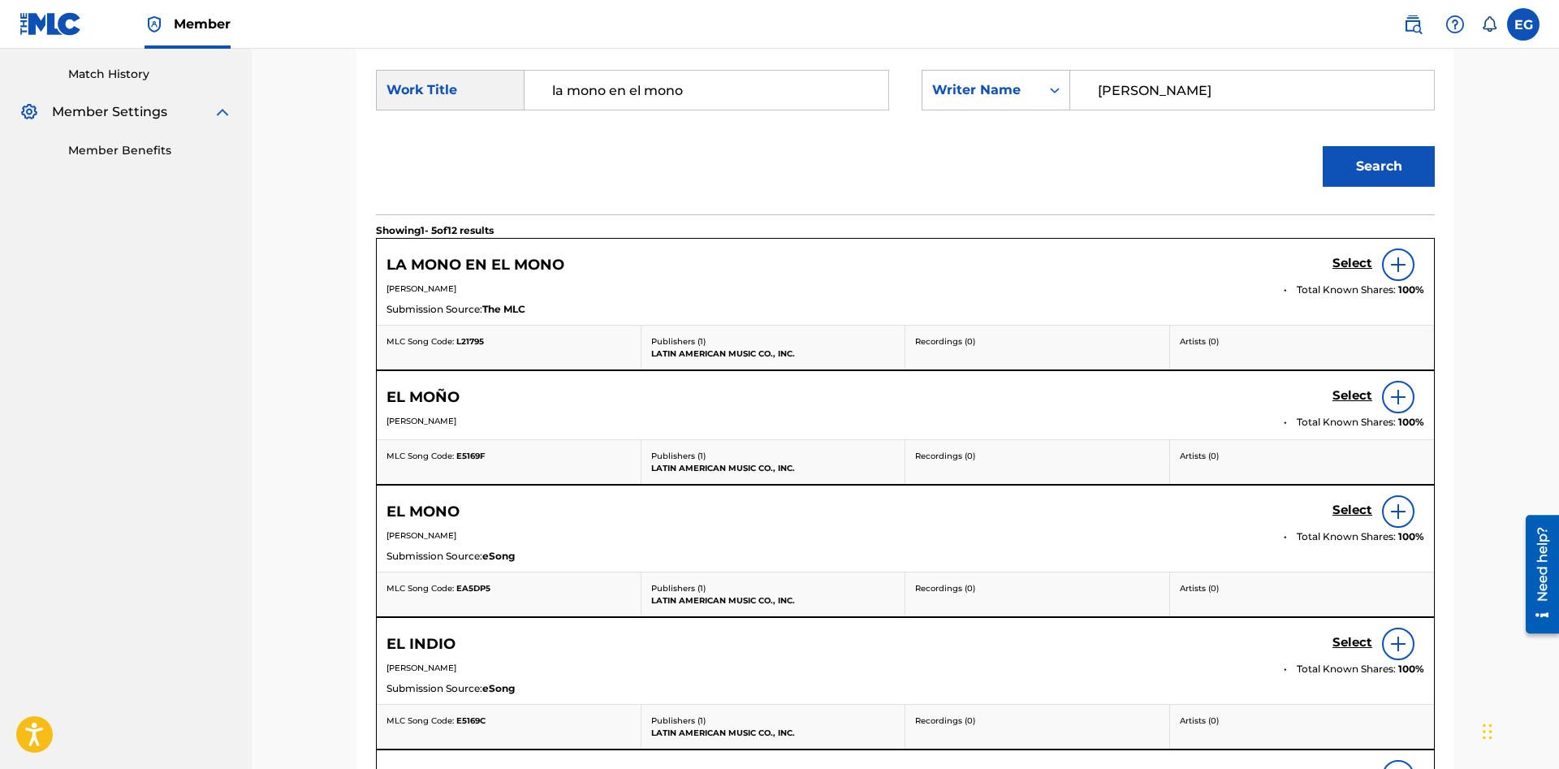
click at [1344, 261] on h5 "Select" at bounding box center [1352, 263] width 40 height 15
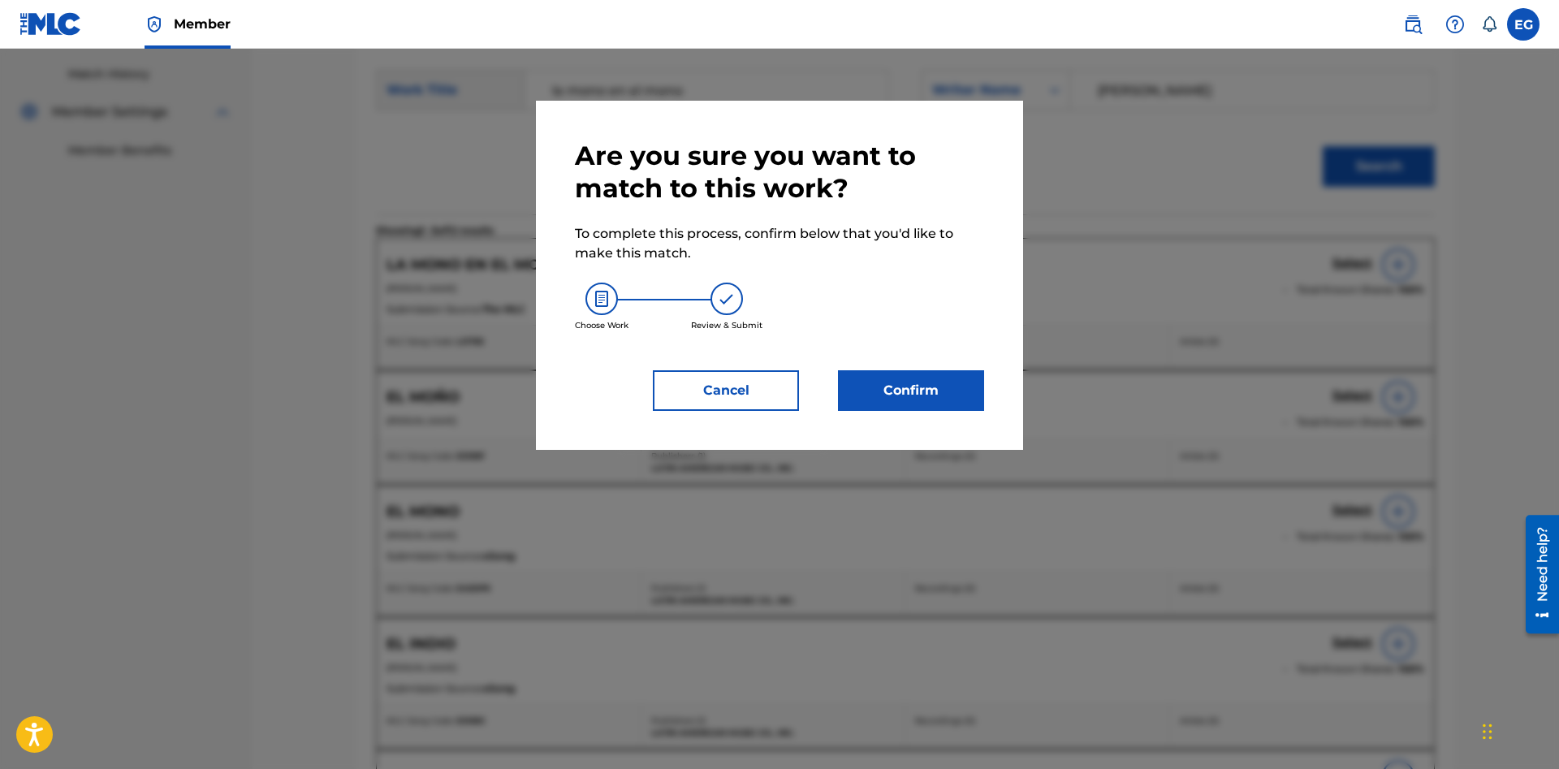
click at [949, 373] on button "Confirm" at bounding box center [911, 390] width 146 height 41
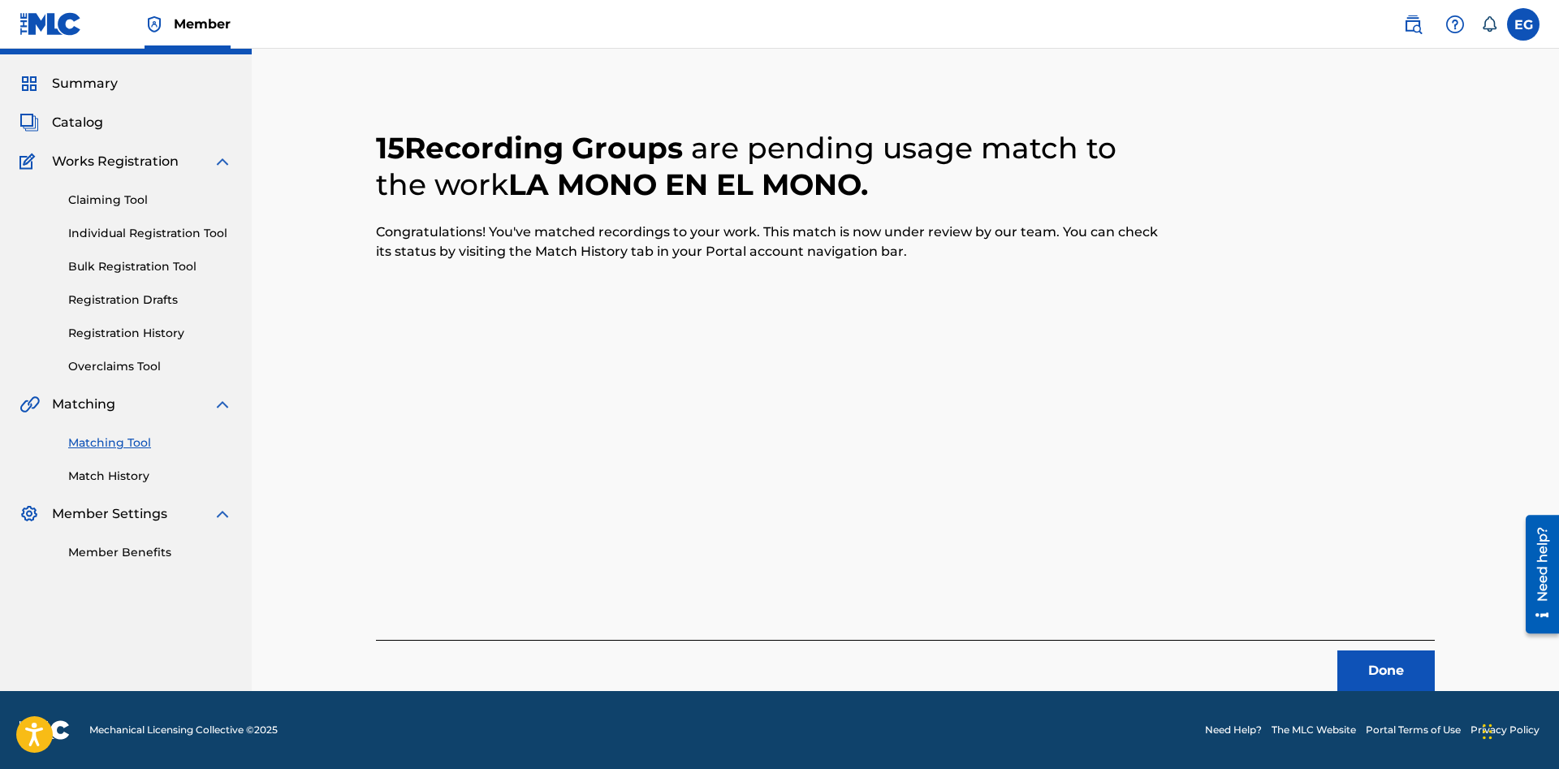
scroll to position [39, 0]
click at [1382, 658] on button "Done" at bounding box center [1385, 670] width 97 height 41
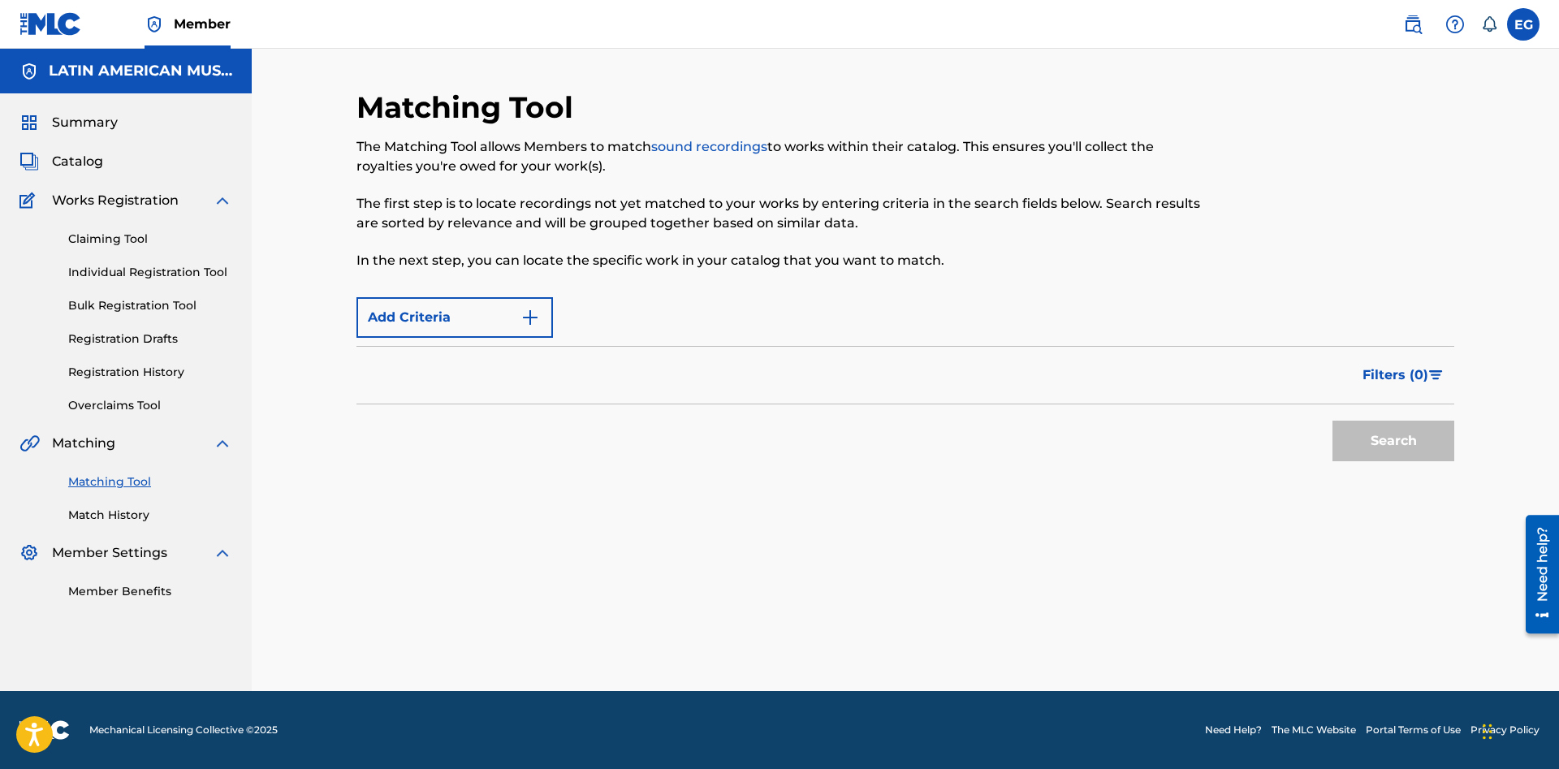
scroll to position [0, 0]
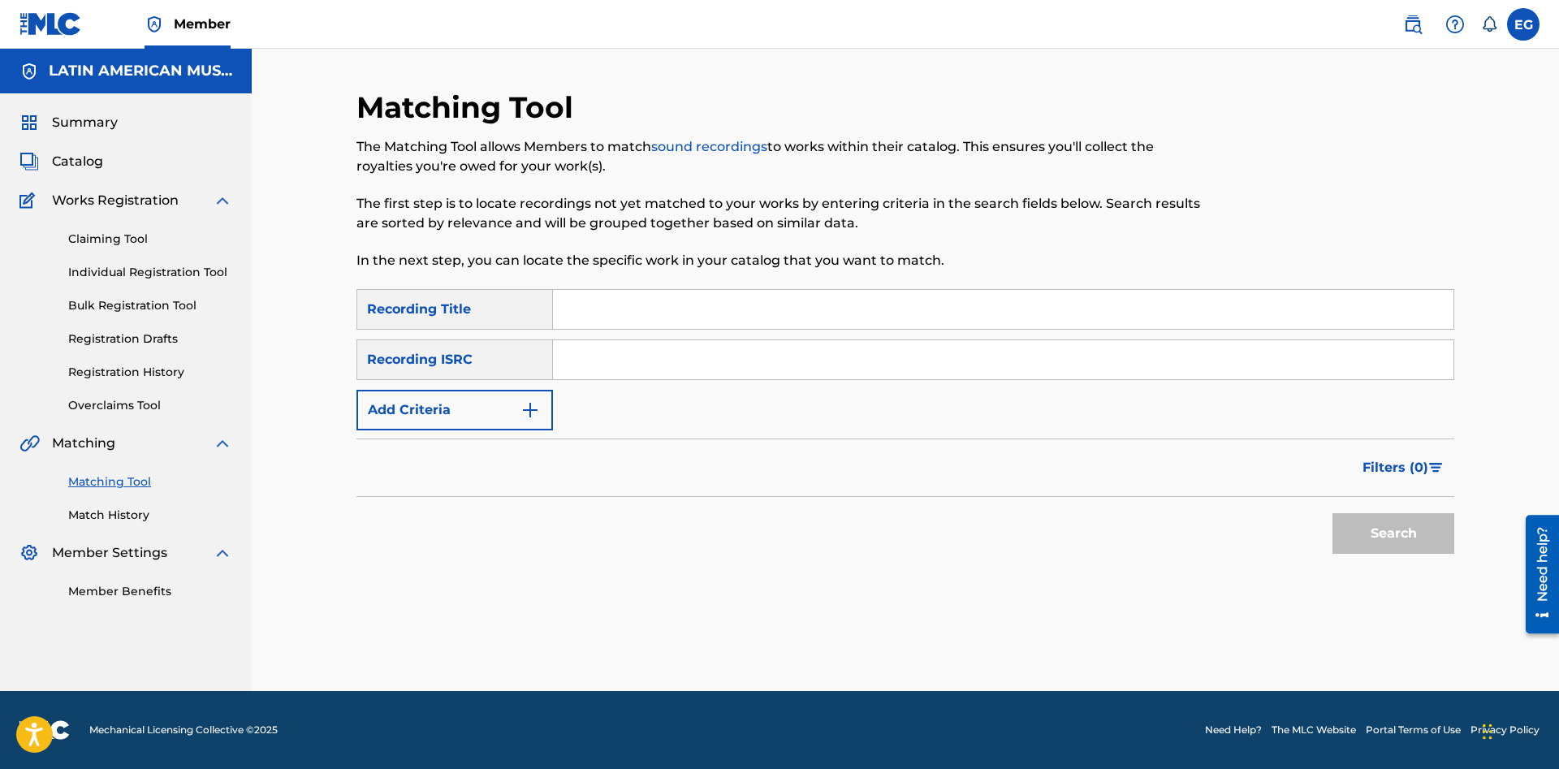
click at [1003, 310] on input "Search Form" at bounding box center [1003, 309] width 900 height 39
click at [1357, 516] on button "Search" at bounding box center [1393, 533] width 122 height 41
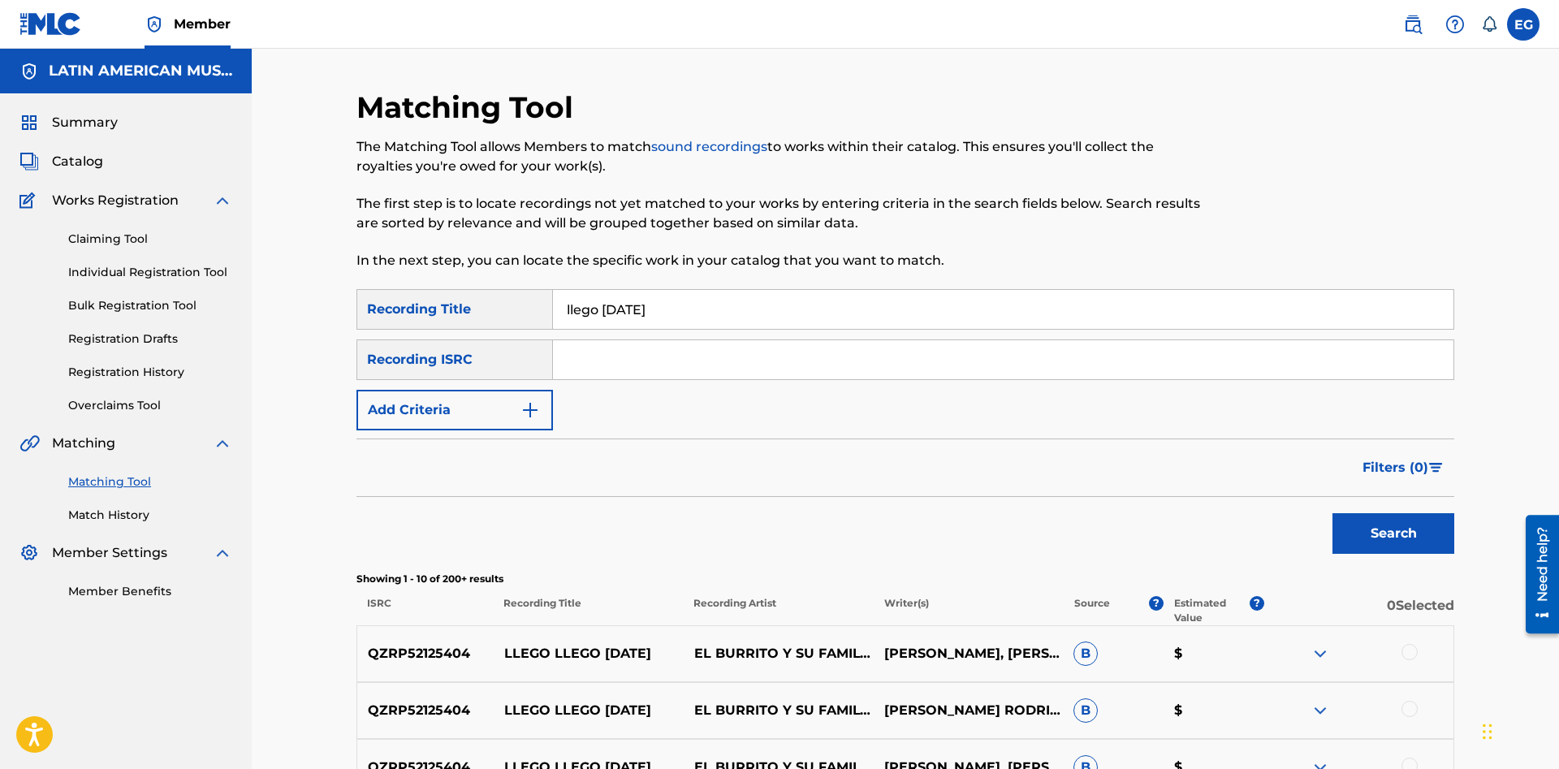
click at [761, 309] on input "llego navidad" at bounding box center [1003, 309] width 900 height 39
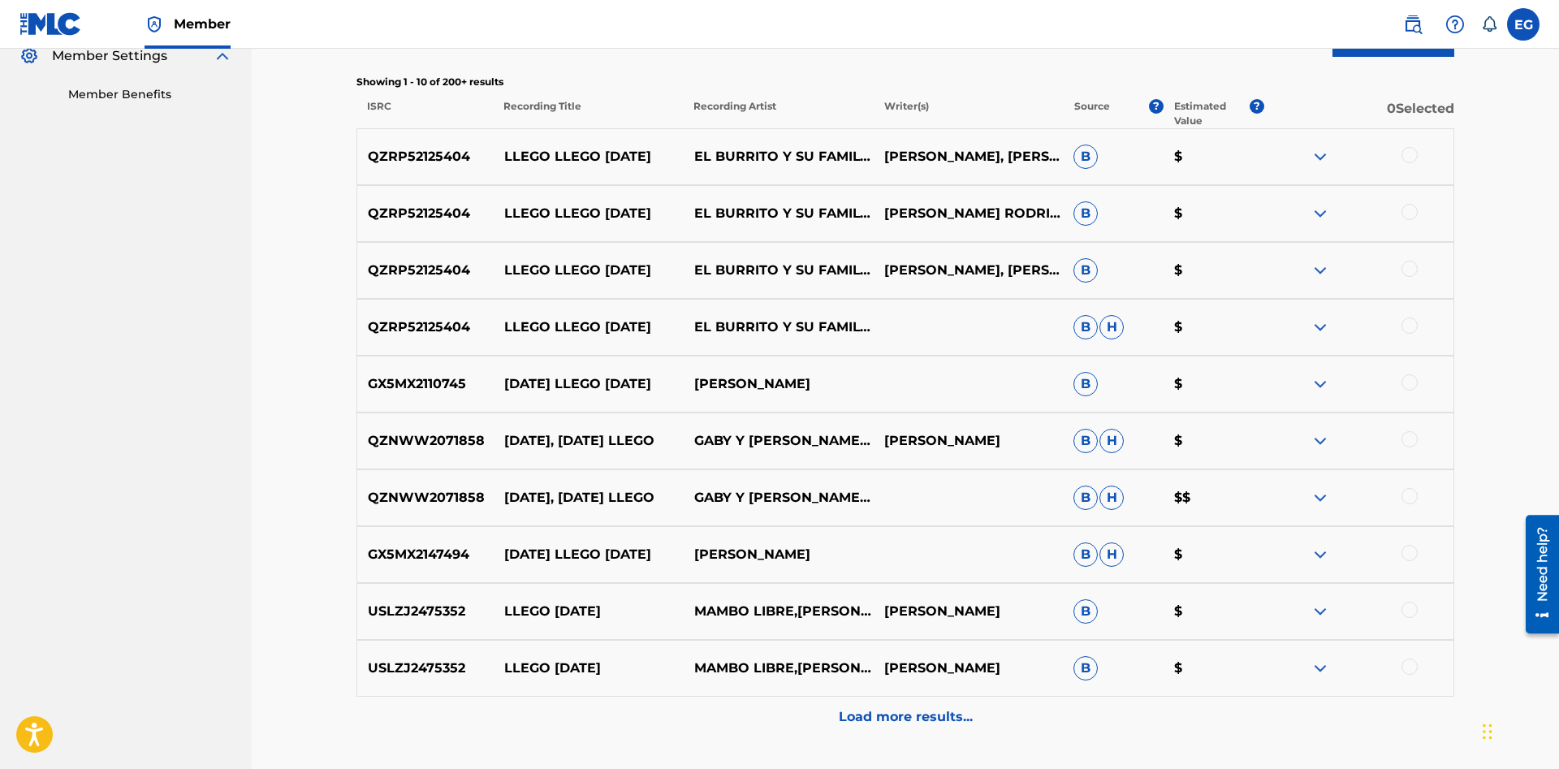
scroll to position [624, 0]
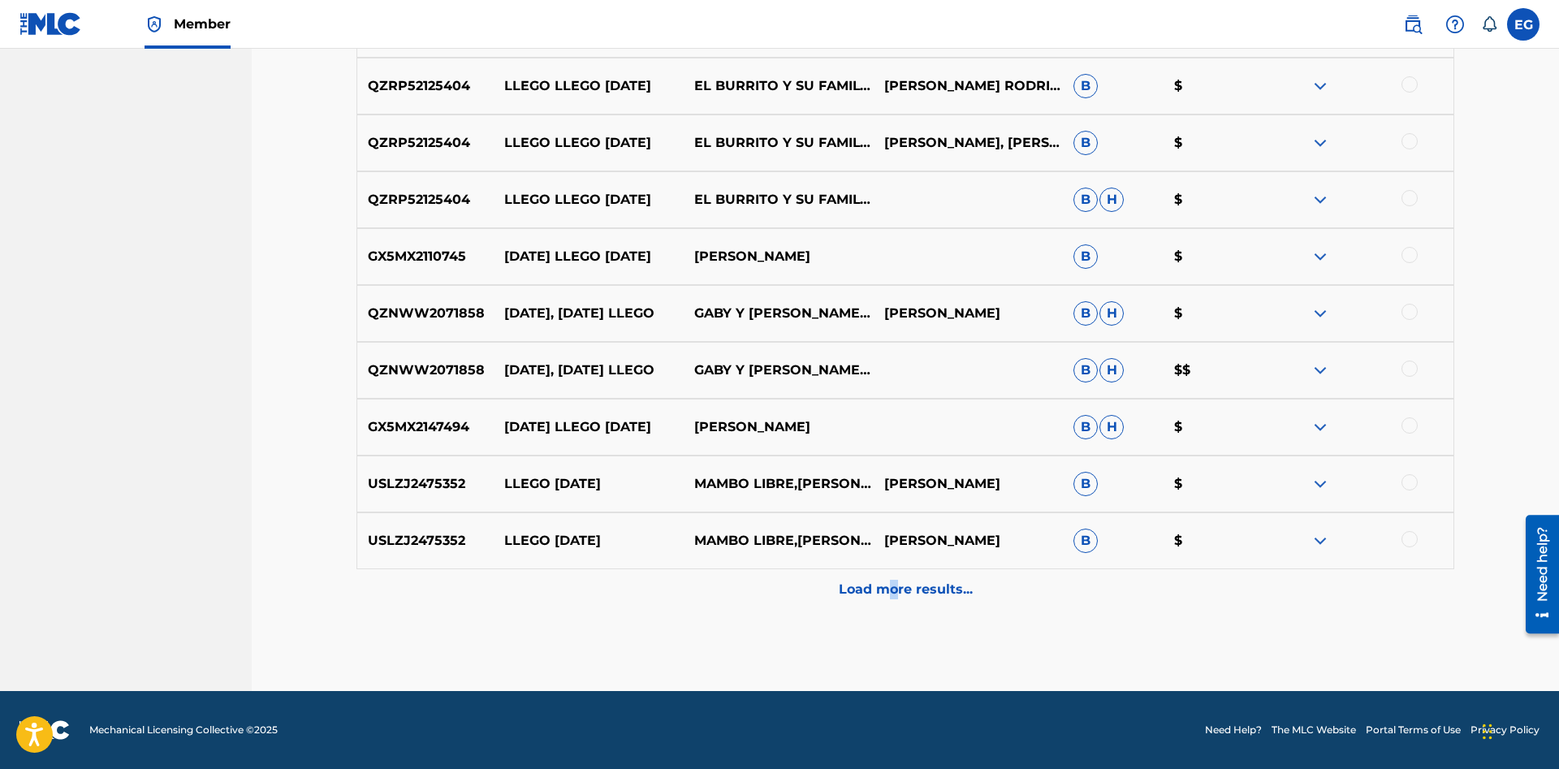
click at [892, 586] on p "Load more results..." at bounding box center [906, 589] width 134 height 19
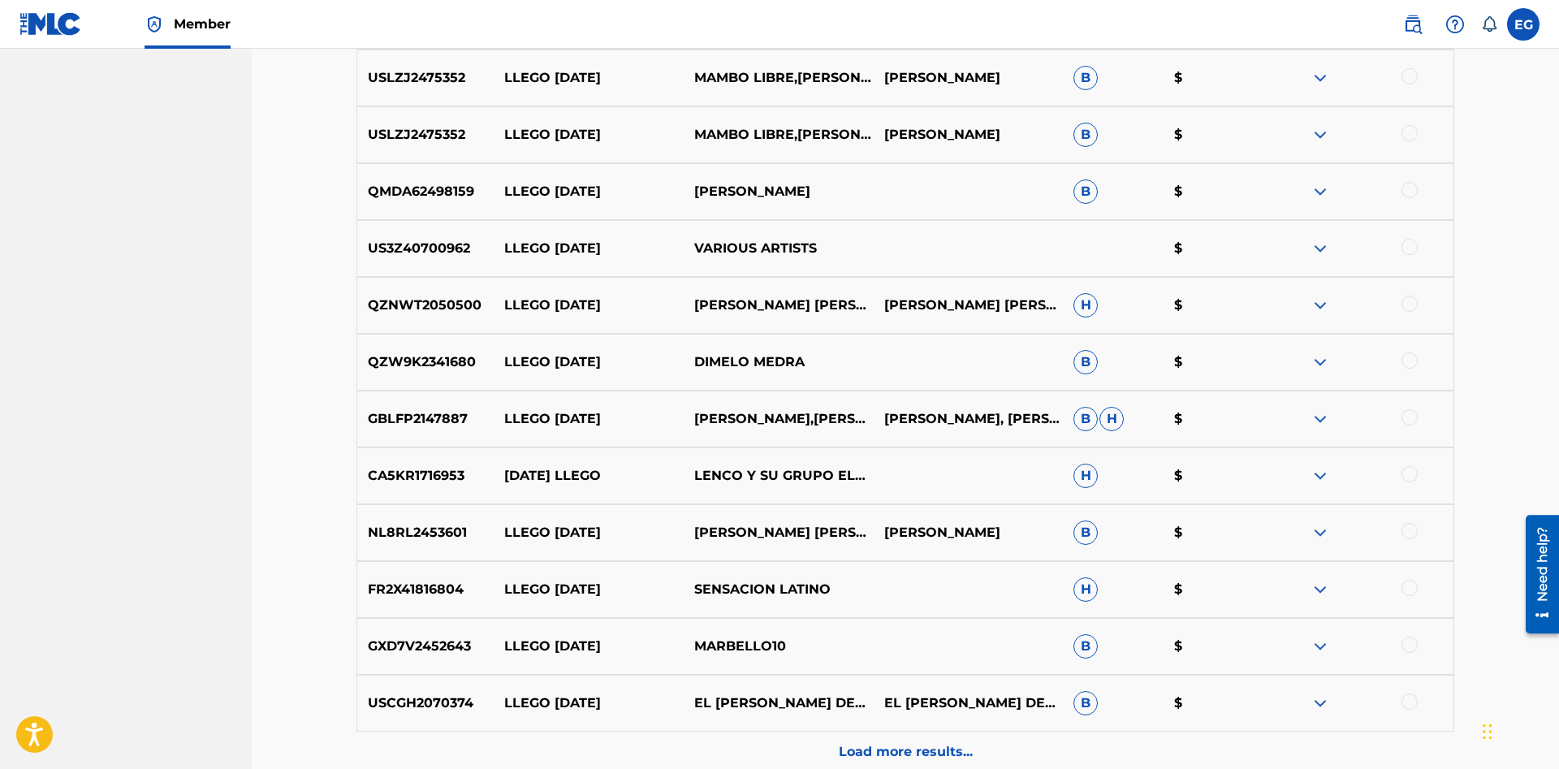
scroll to position [1192, 0]
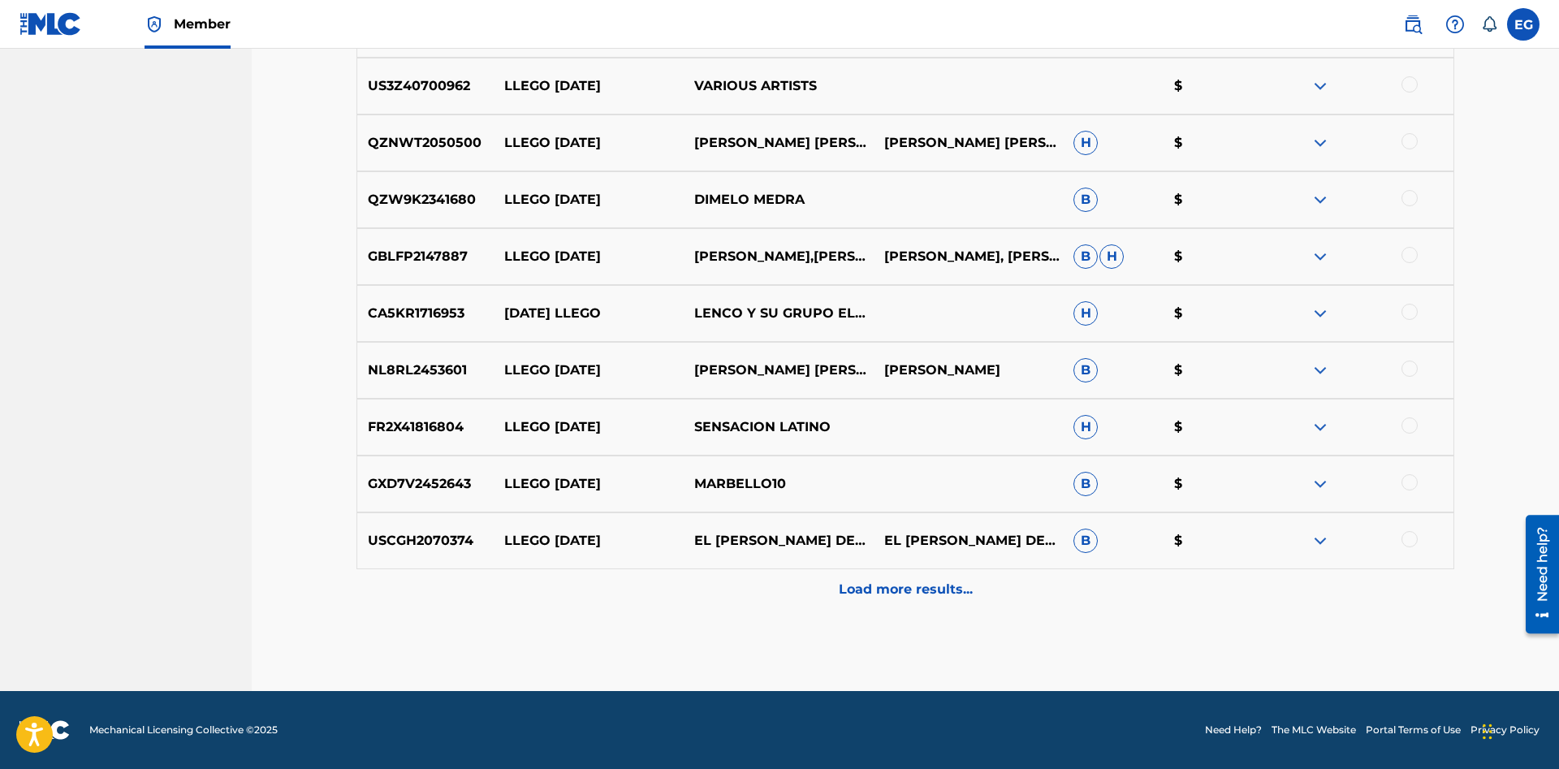
click at [872, 567] on div "USCGH2070374 LLEGO NAVIDAD EL LEON DEL PACIFICO EL LEON DEL PACIFICO B $" at bounding box center [904, 540] width 1097 height 57
click at [886, 585] on p "Load more results..." at bounding box center [906, 589] width 134 height 19
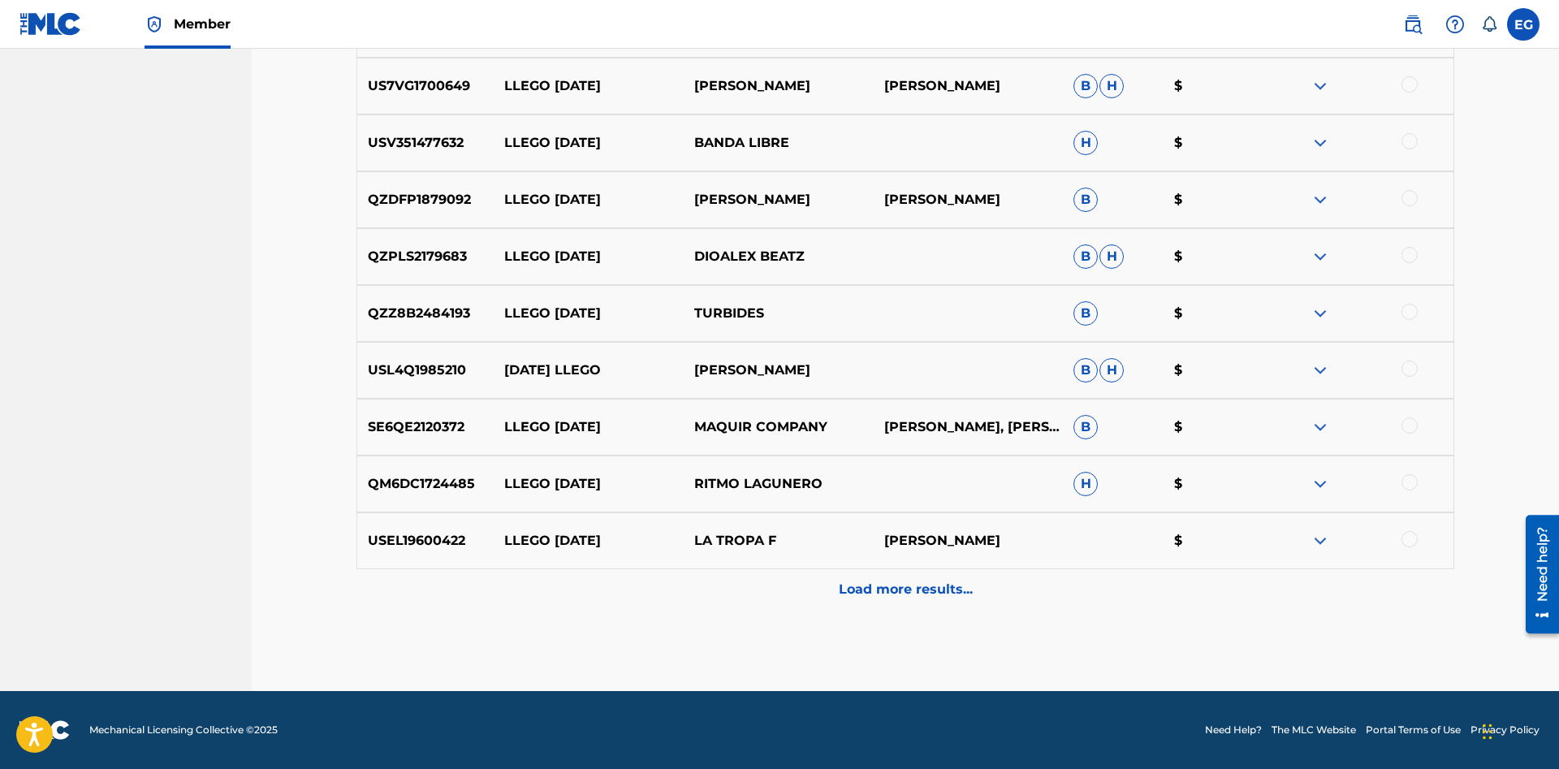
click at [777, 583] on div "Load more results..." at bounding box center [904, 589] width 1097 height 41
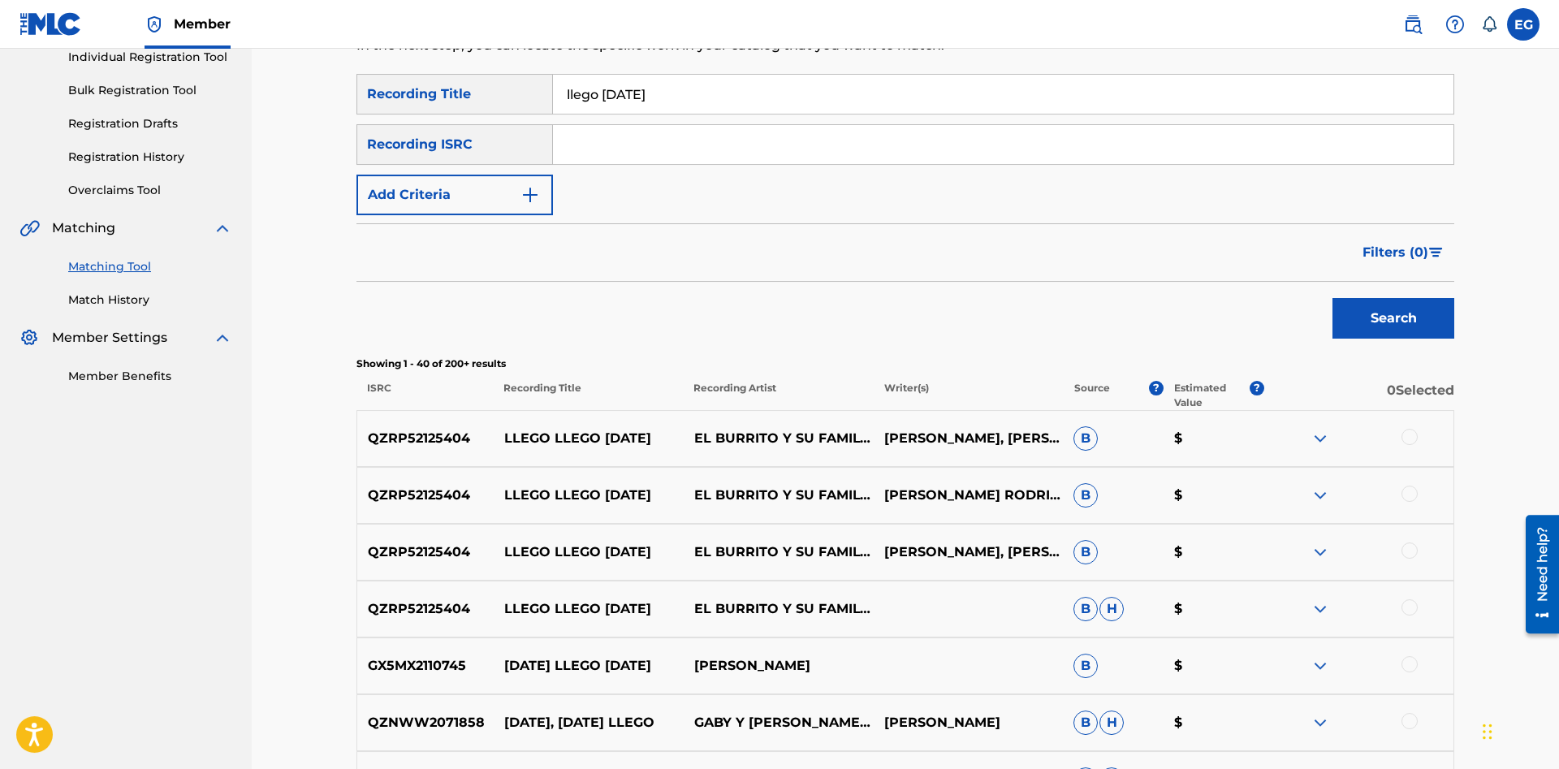
scroll to position [0, 0]
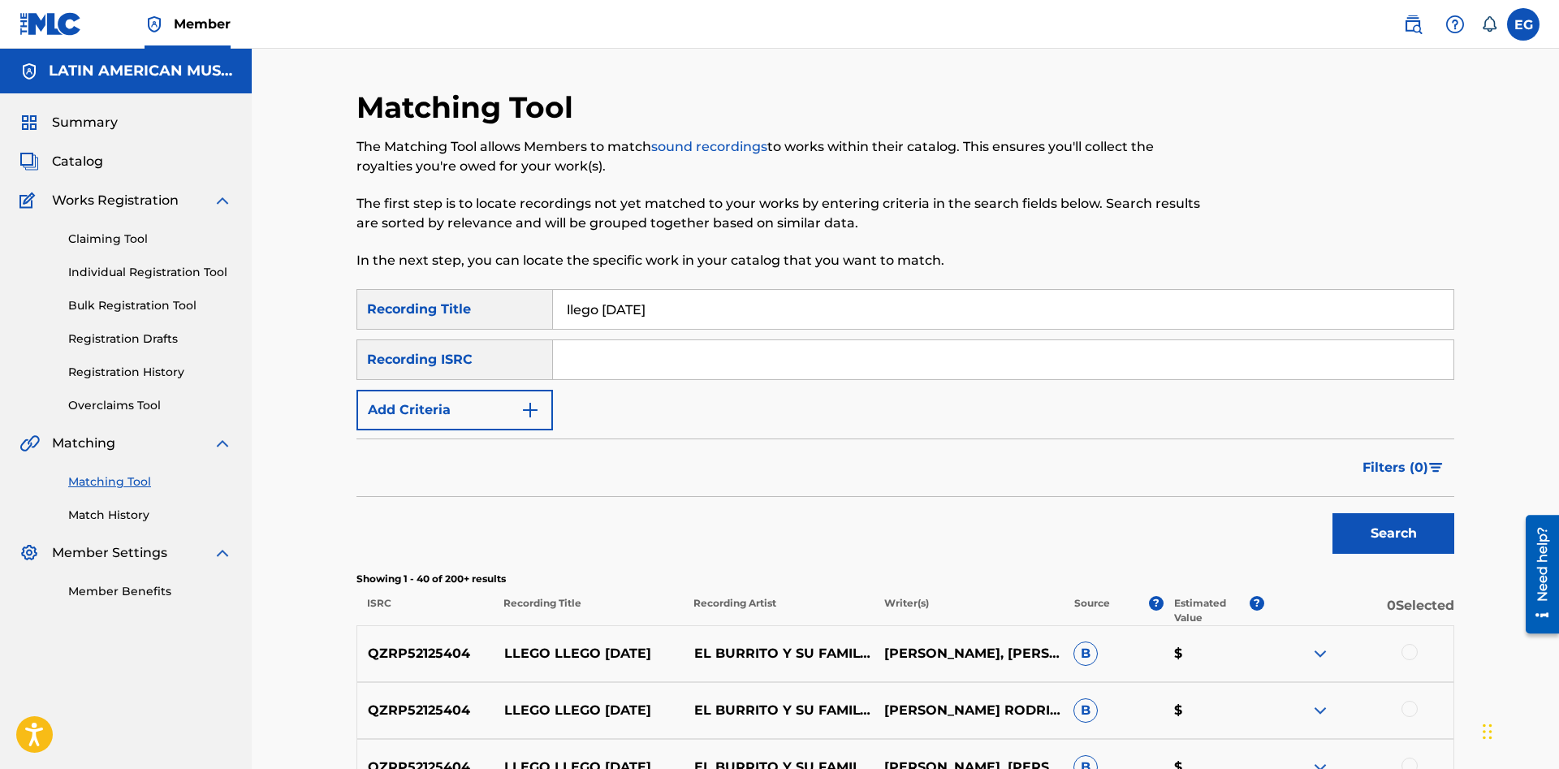
drag, startPoint x: 687, startPoint y: 304, endPoint x: 602, endPoint y: 291, distance: 86.1
click at [602, 291] on input "llego navidad" at bounding box center [1003, 309] width 900 height 39
click at [1332, 513] on button "Search" at bounding box center [1393, 533] width 122 height 41
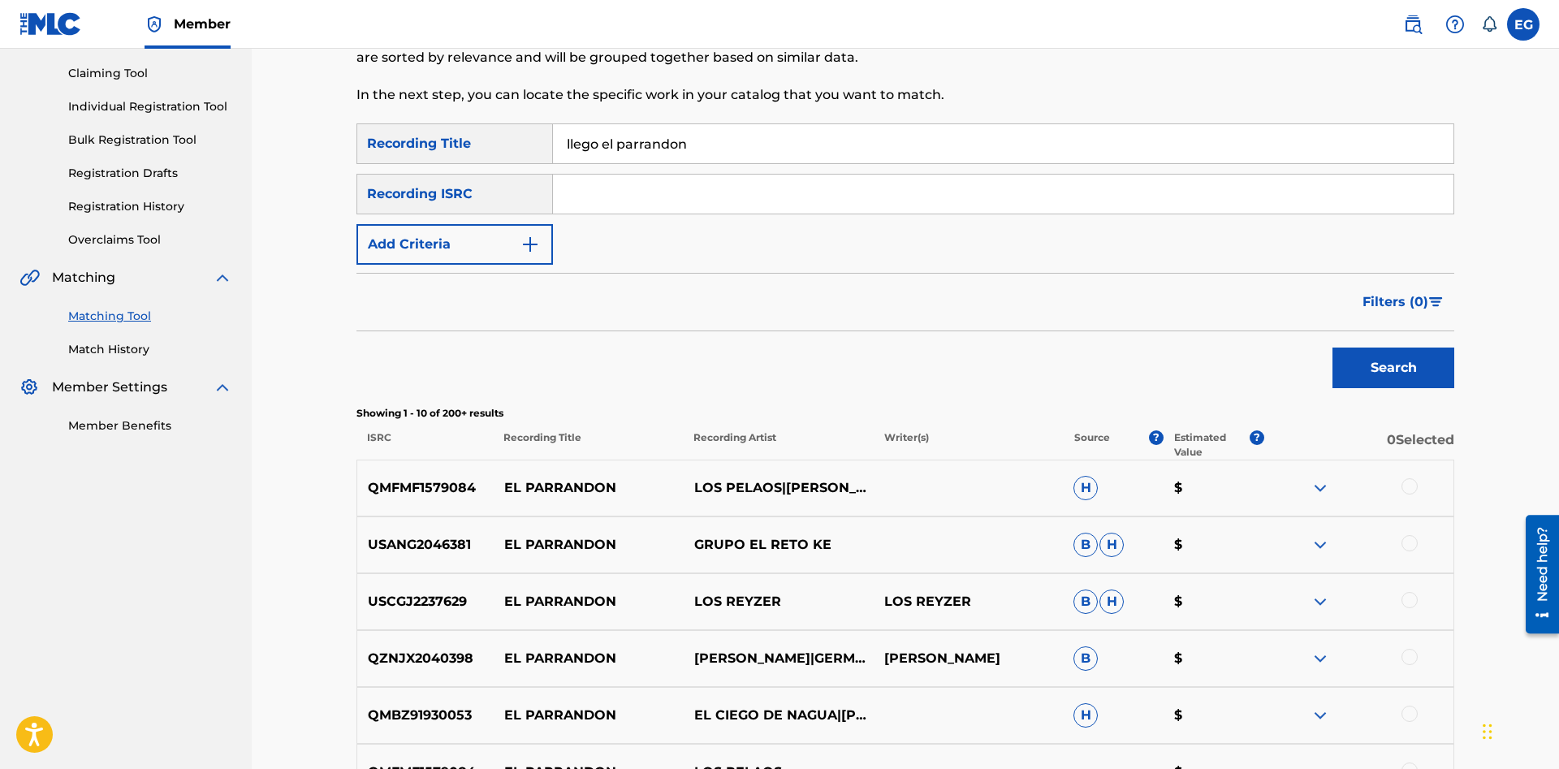
scroll to position [624, 0]
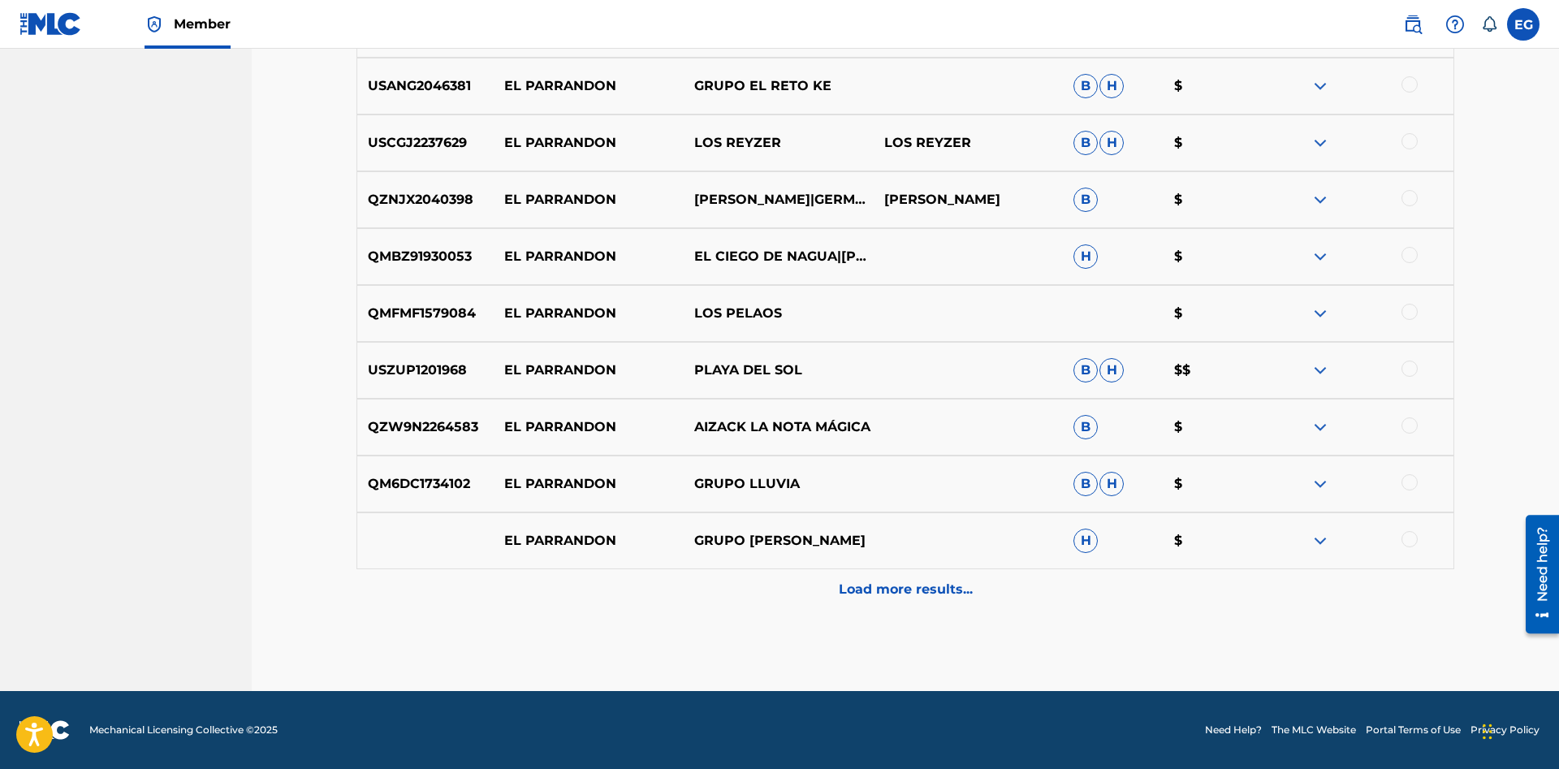
click at [885, 593] on p "Load more results..." at bounding box center [906, 589] width 134 height 19
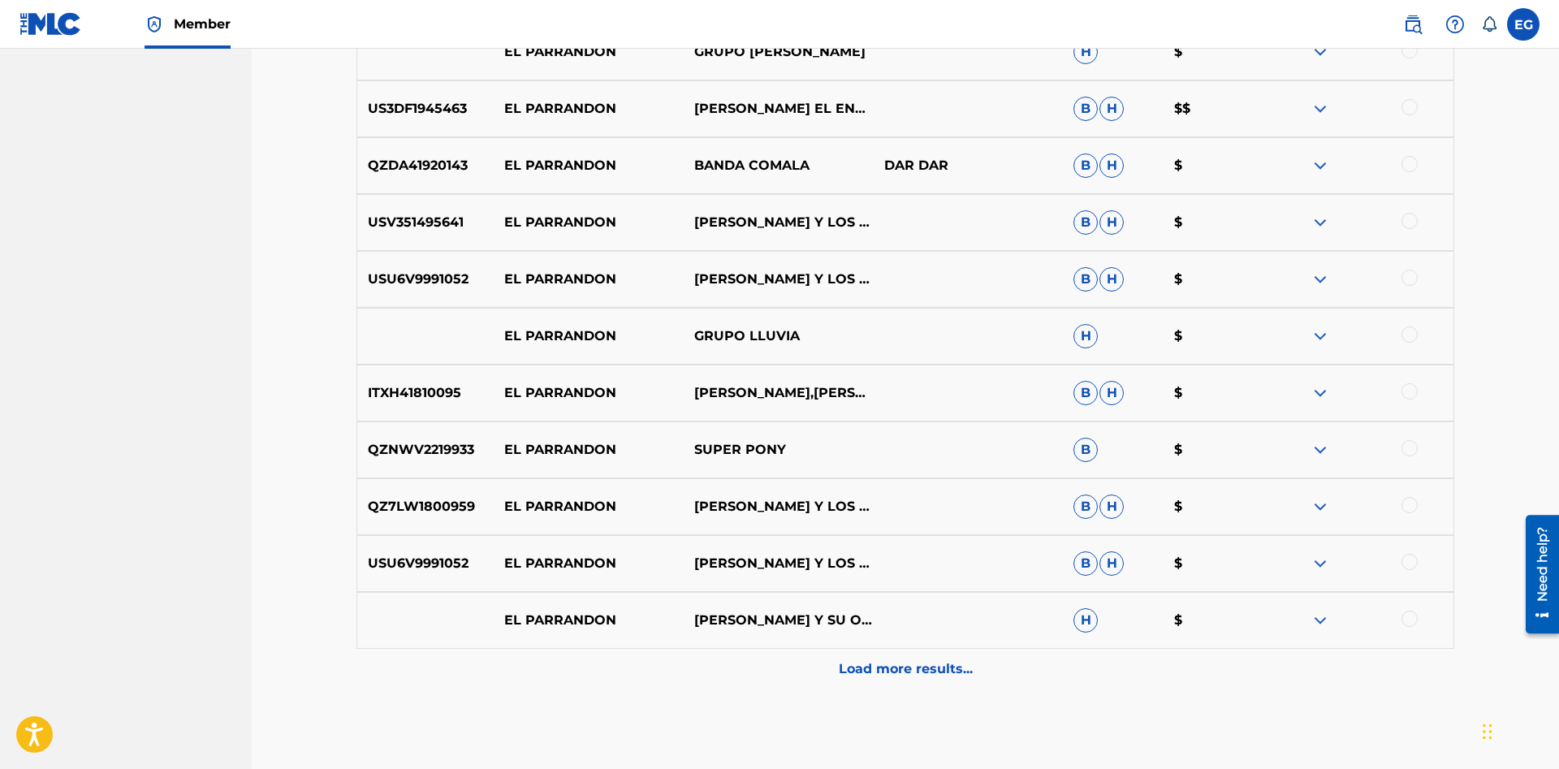
scroll to position [1192, 0]
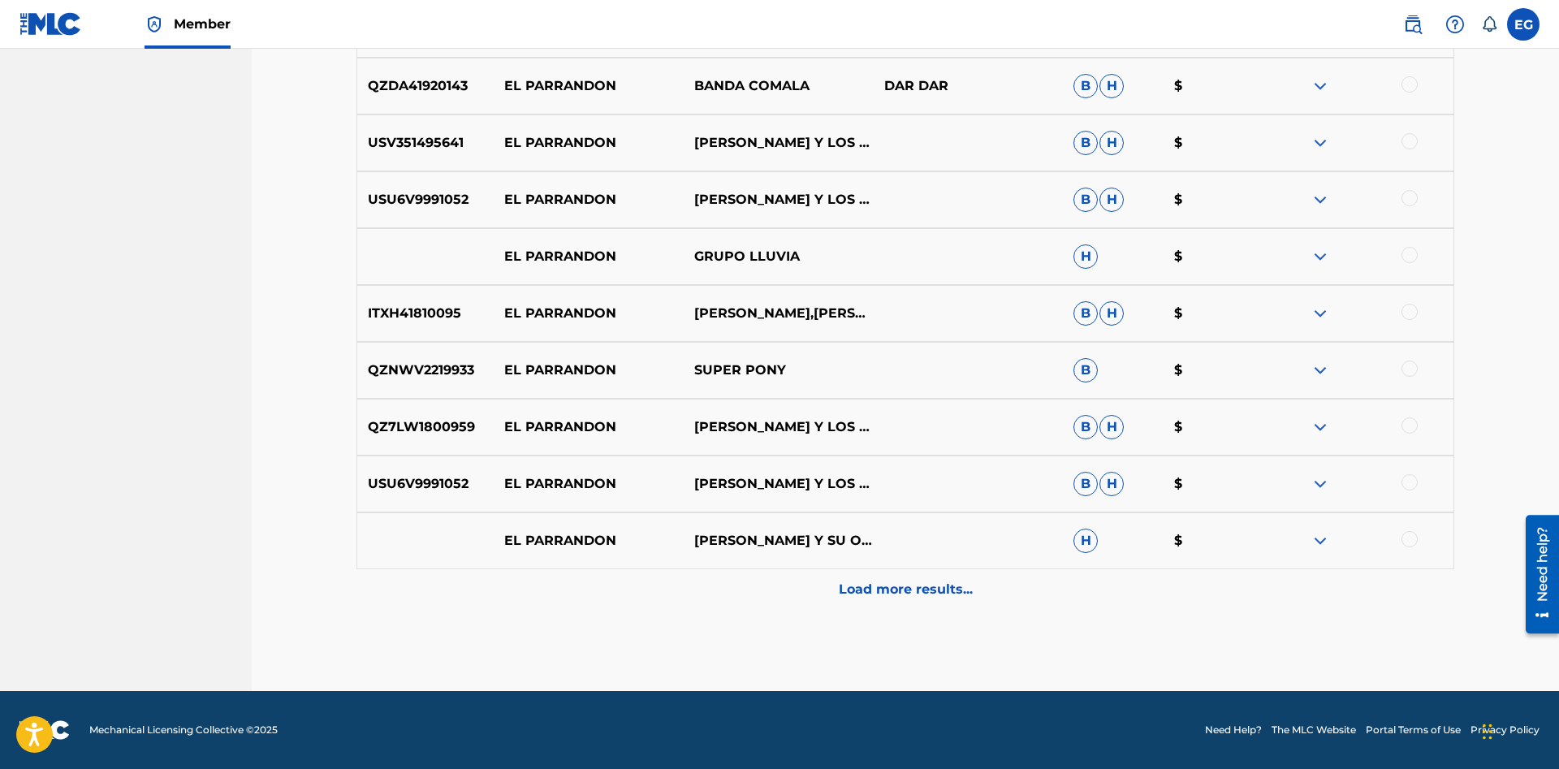
click at [898, 573] on div "Load more results..." at bounding box center [904, 589] width 1097 height 41
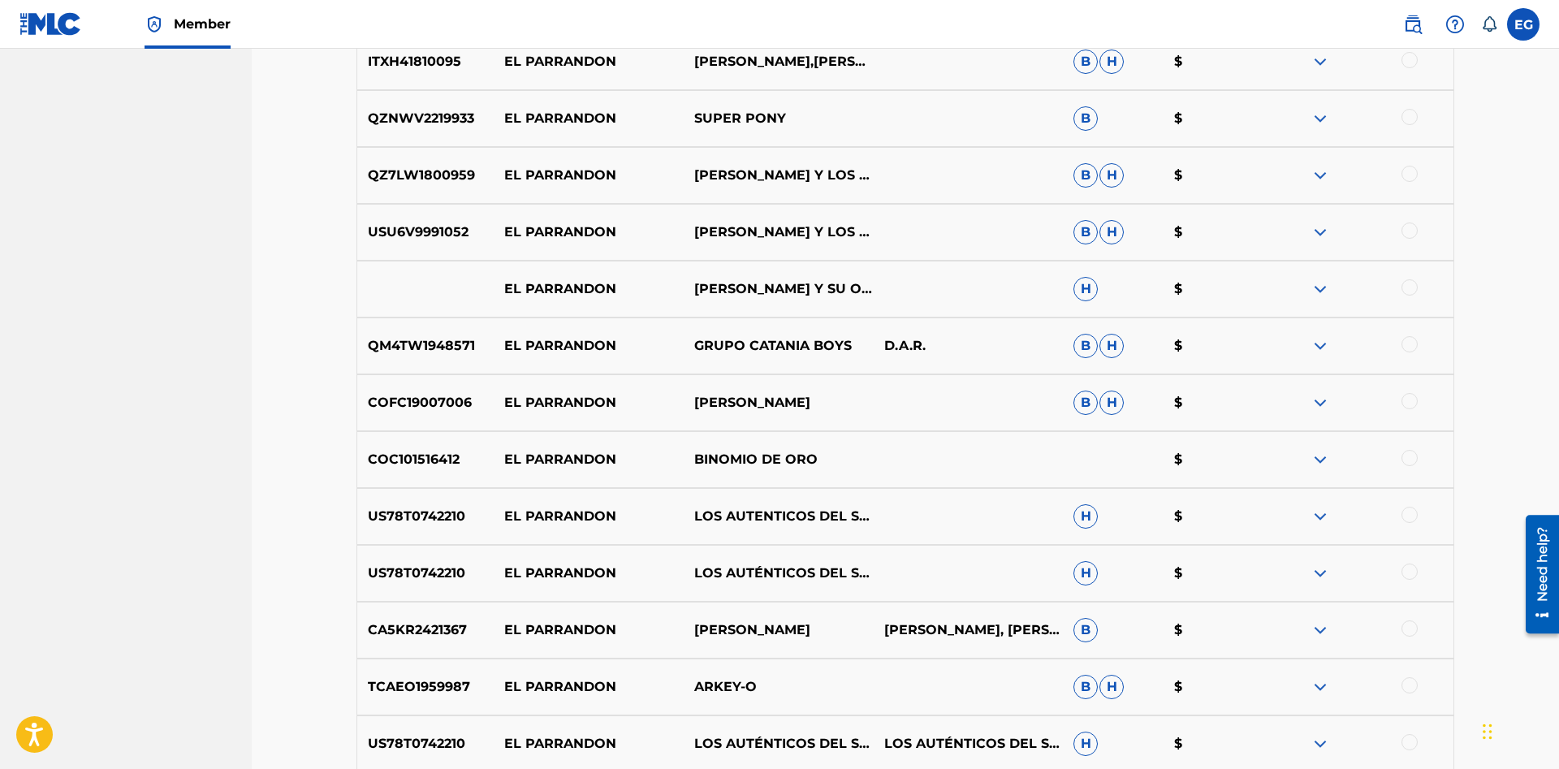
scroll to position [1761, 0]
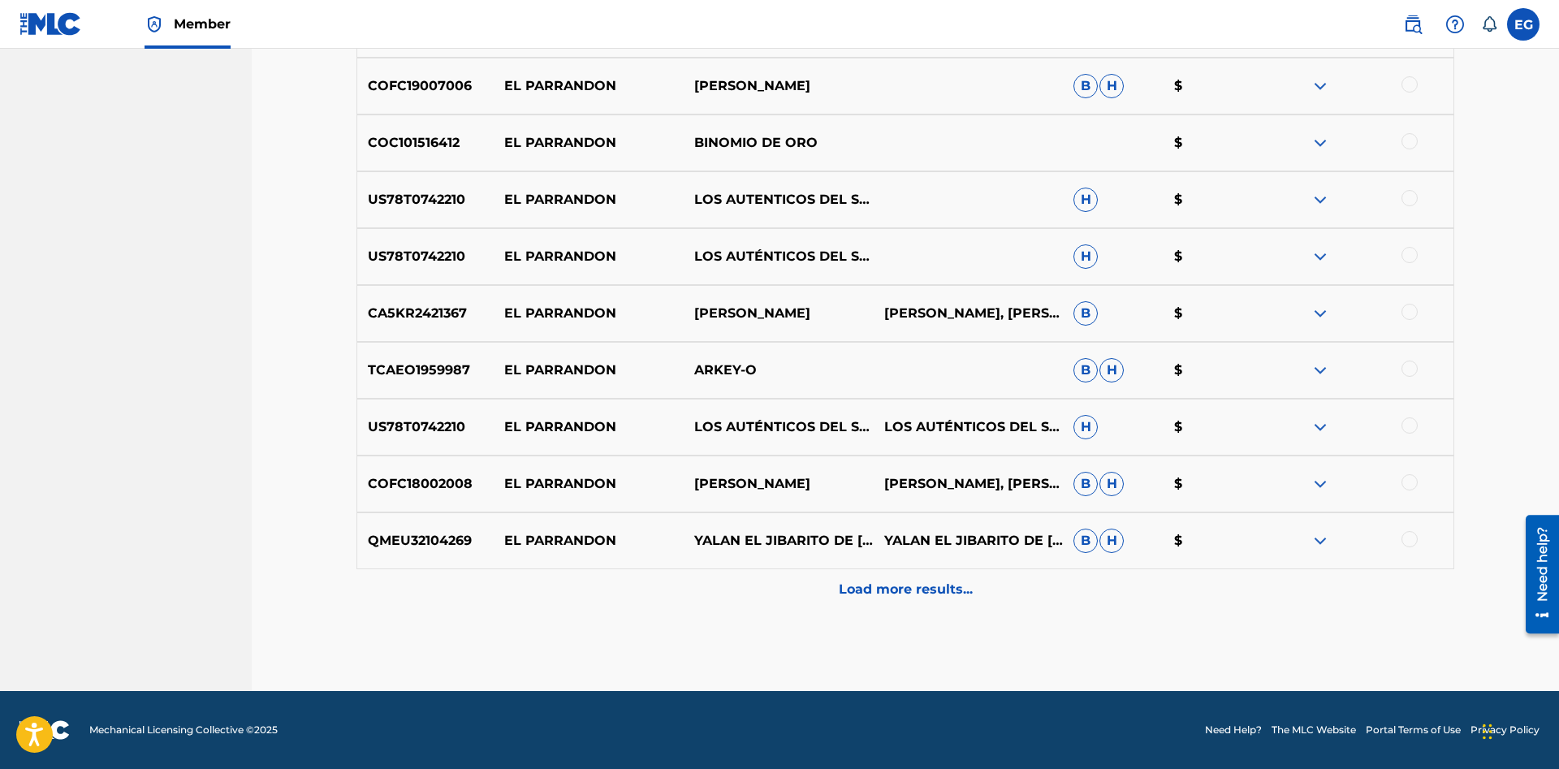
click at [889, 589] on p "Load more results..." at bounding box center [906, 589] width 134 height 19
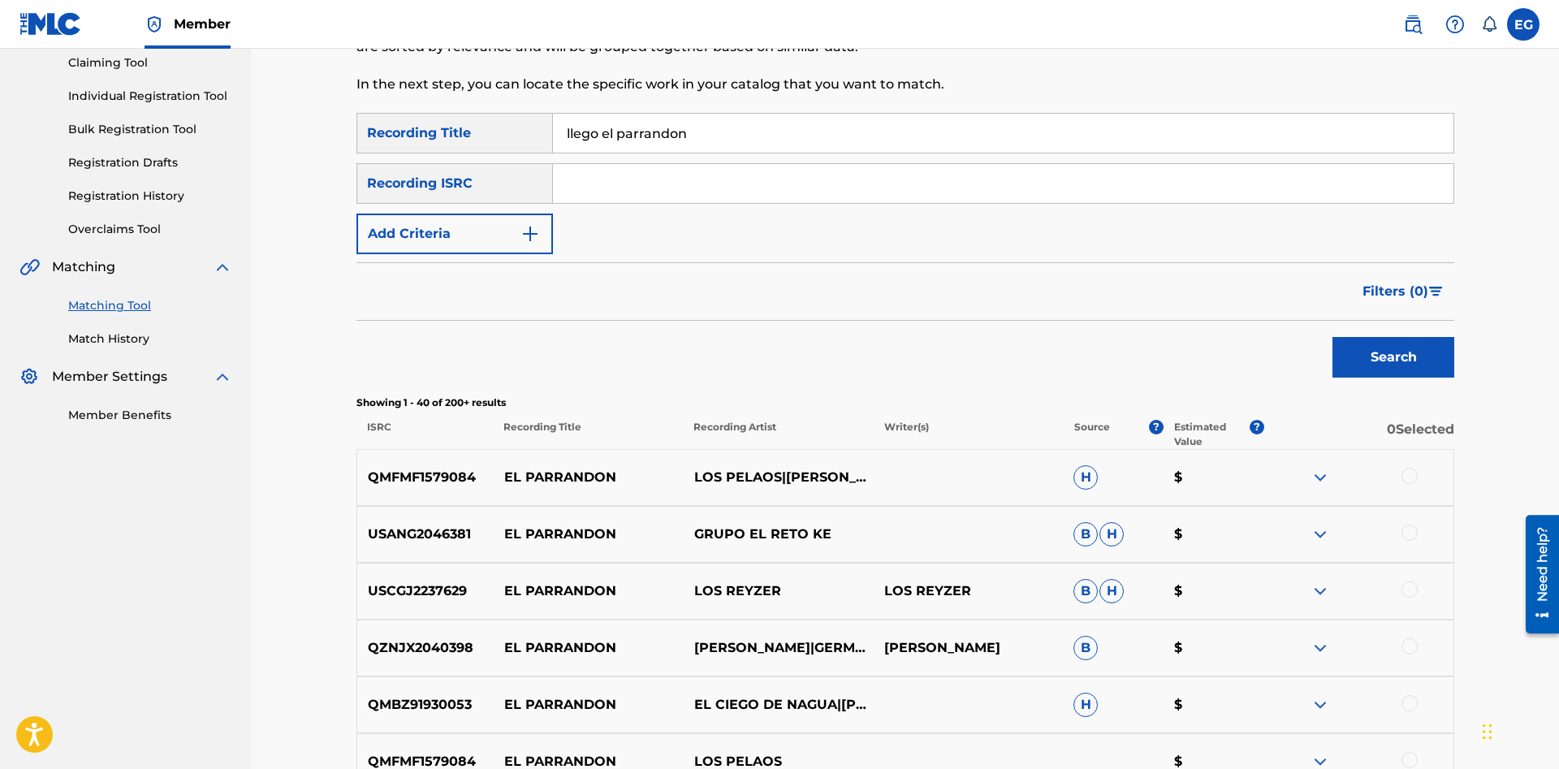
scroll to position [0, 0]
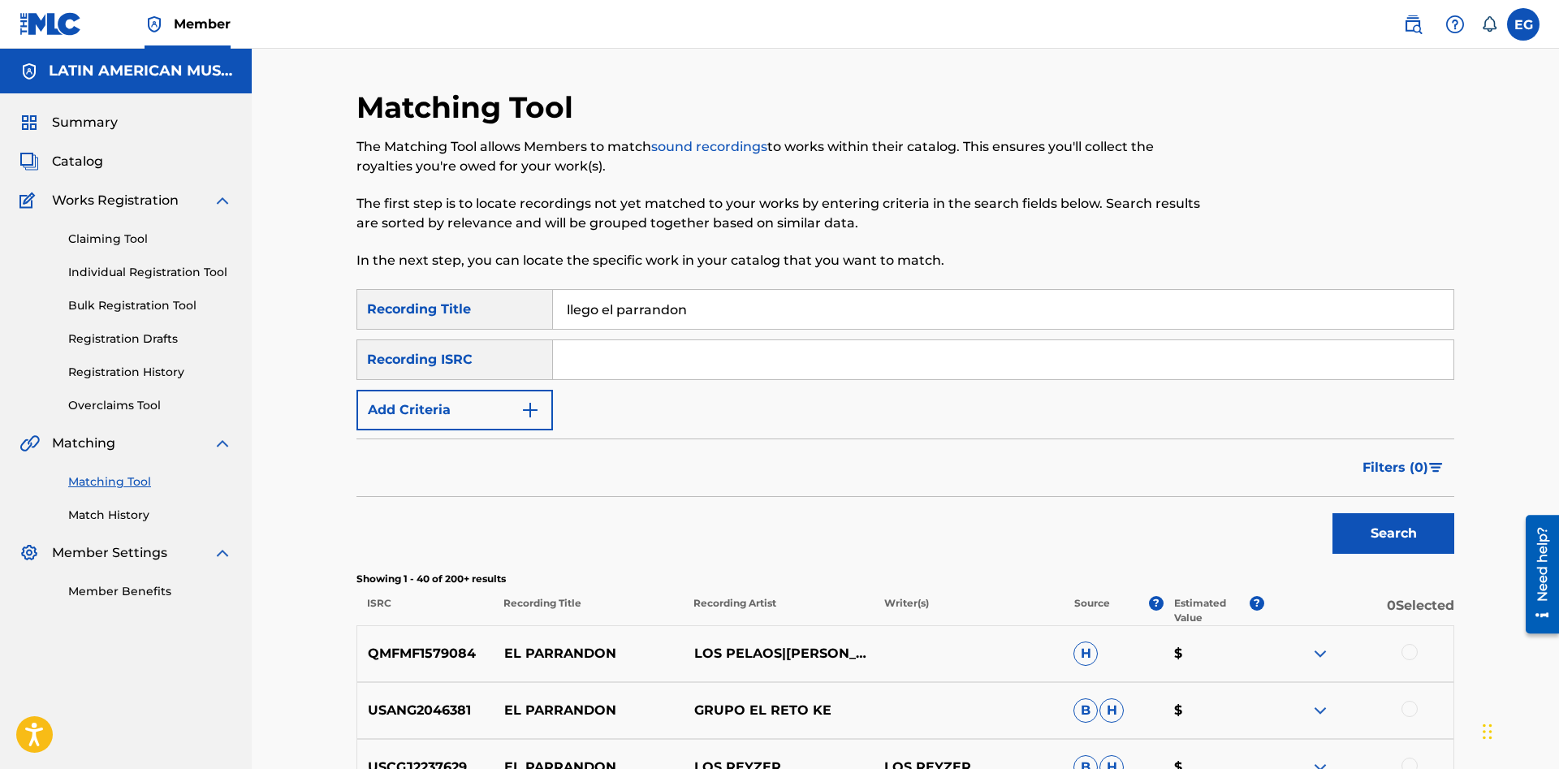
click at [771, 313] on input "llego el parrandon" at bounding box center [1003, 309] width 900 height 39
drag, startPoint x: 717, startPoint y: 310, endPoint x: 416, endPoint y: 313, distance: 300.4
click at [553, 313] on input "llego el parrandon" at bounding box center [1003, 309] width 900 height 39
click at [1332, 513] on button "Search" at bounding box center [1393, 533] width 122 height 41
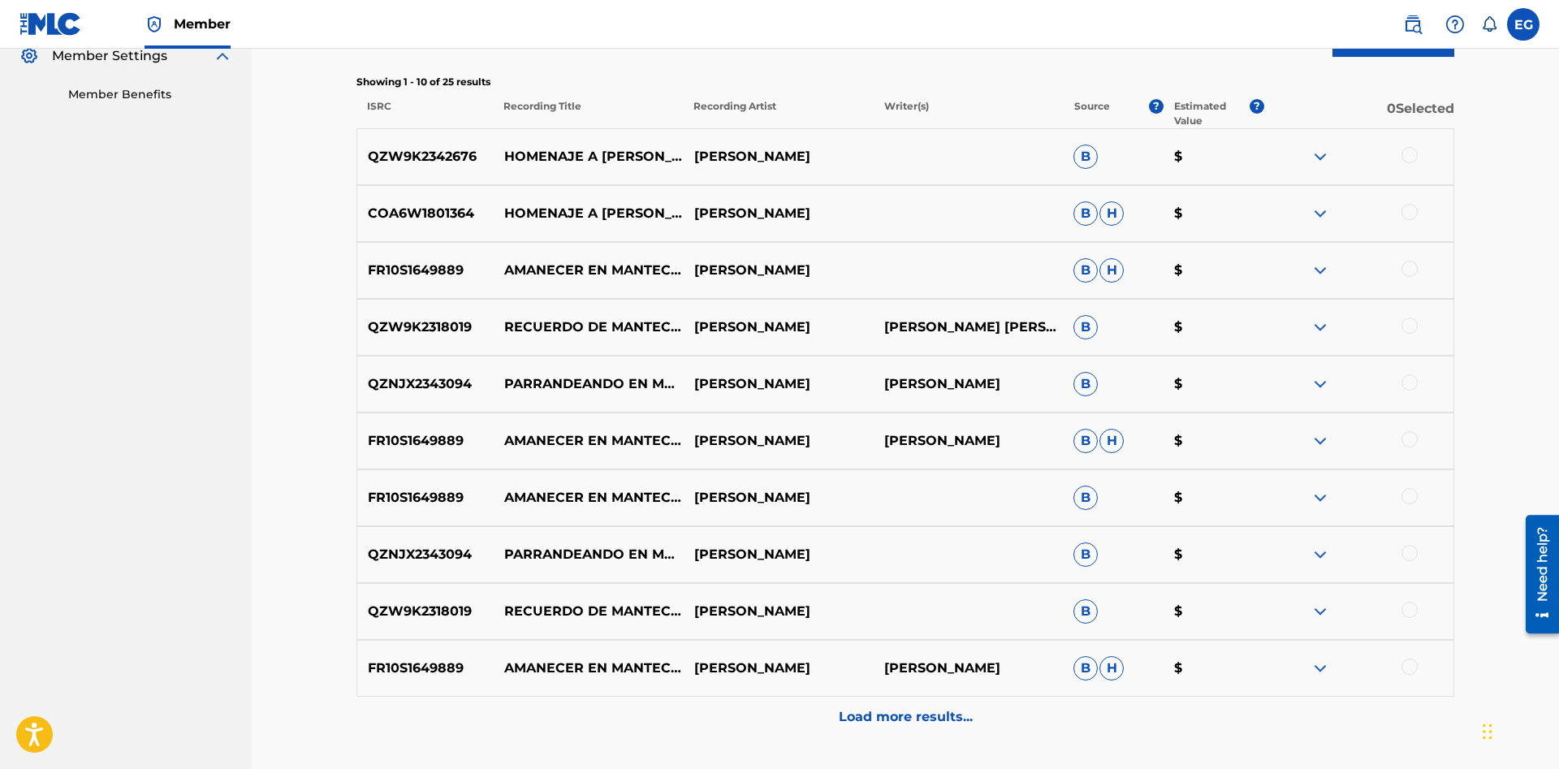
scroll to position [624, 0]
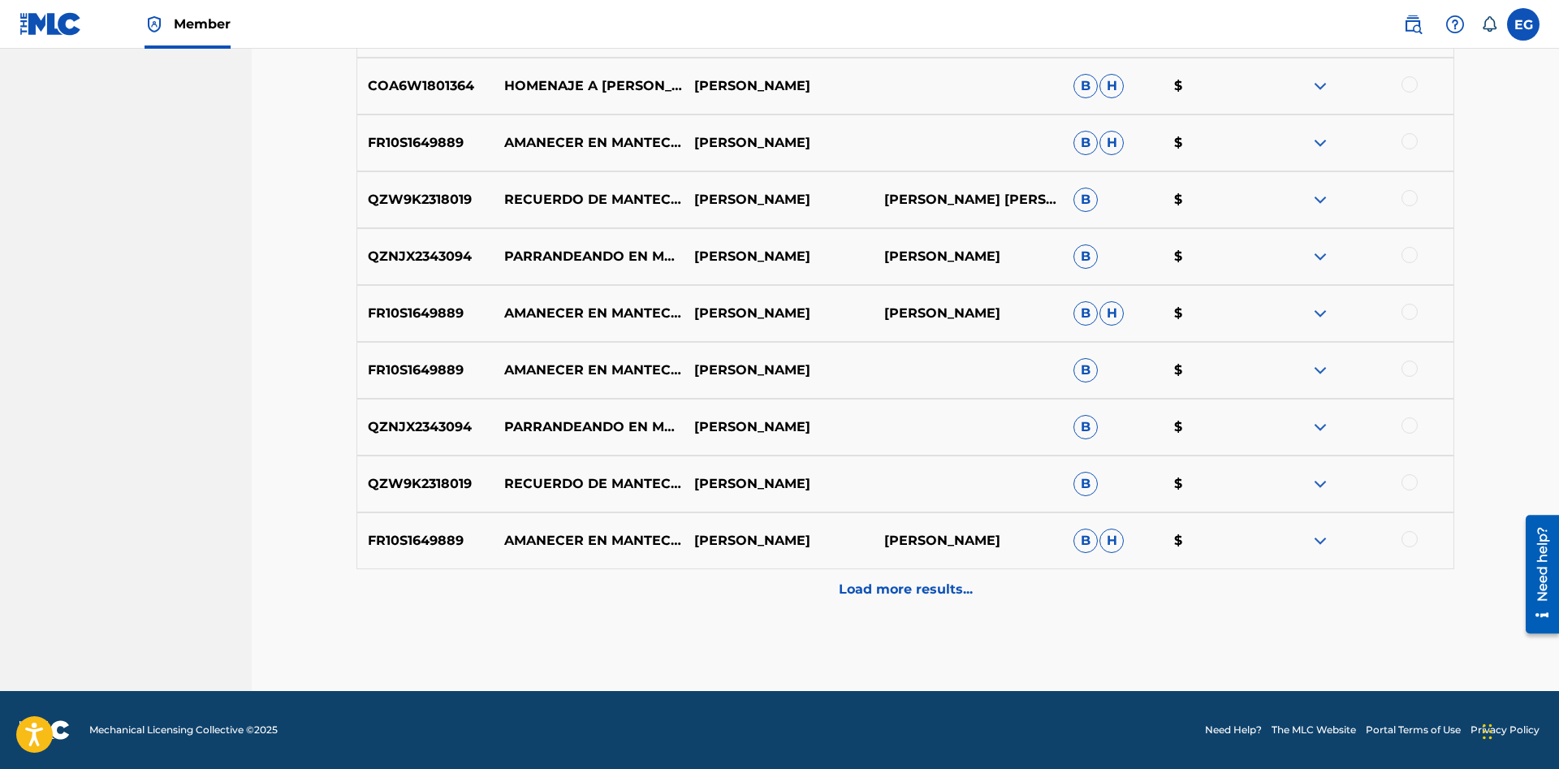
click at [891, 576] on div "Load more results..." at bounding box center [904, 589] width 1097 height 41
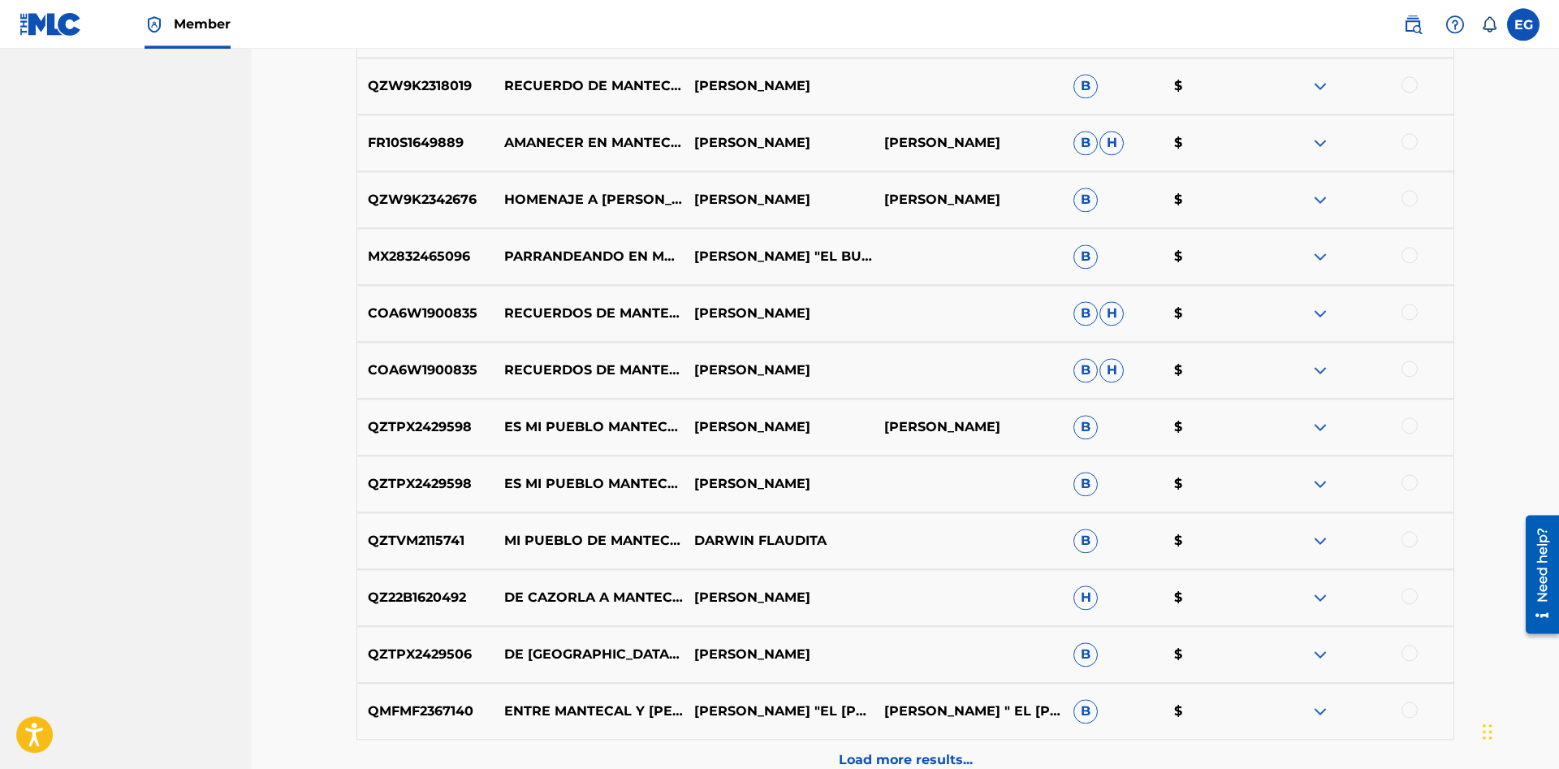
scroll to position [0, 0]
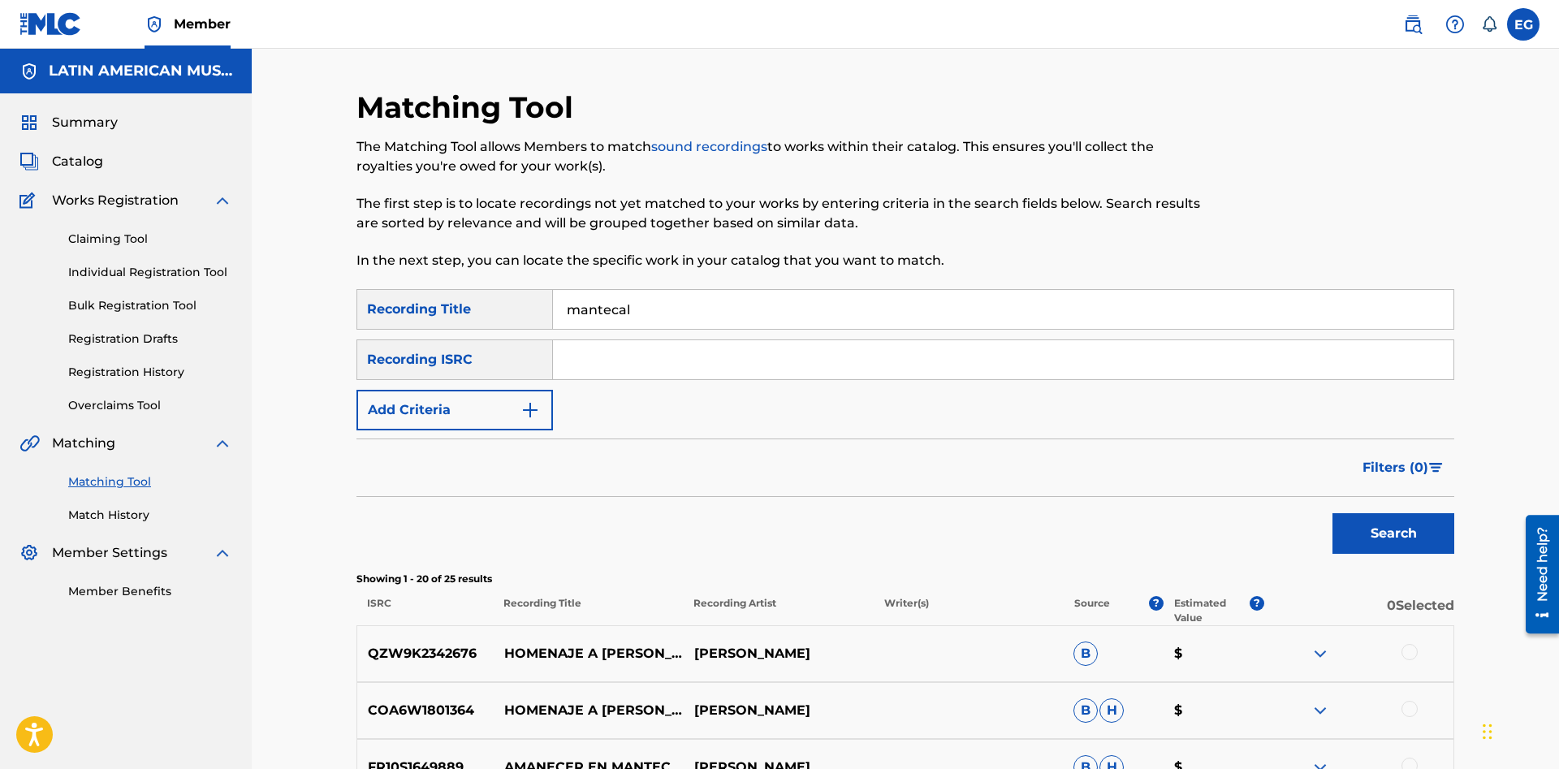
click at [780, 304] on input "mantecal" at bounding box center [1003, 309] width 900 height 39
click at [921, 317] on input "mantecal" at bounding box center [1003, 309] width 900 height 39
click at [761, 300] on input "mantecal" at bounding box center [1003, 309] width 900 height 39
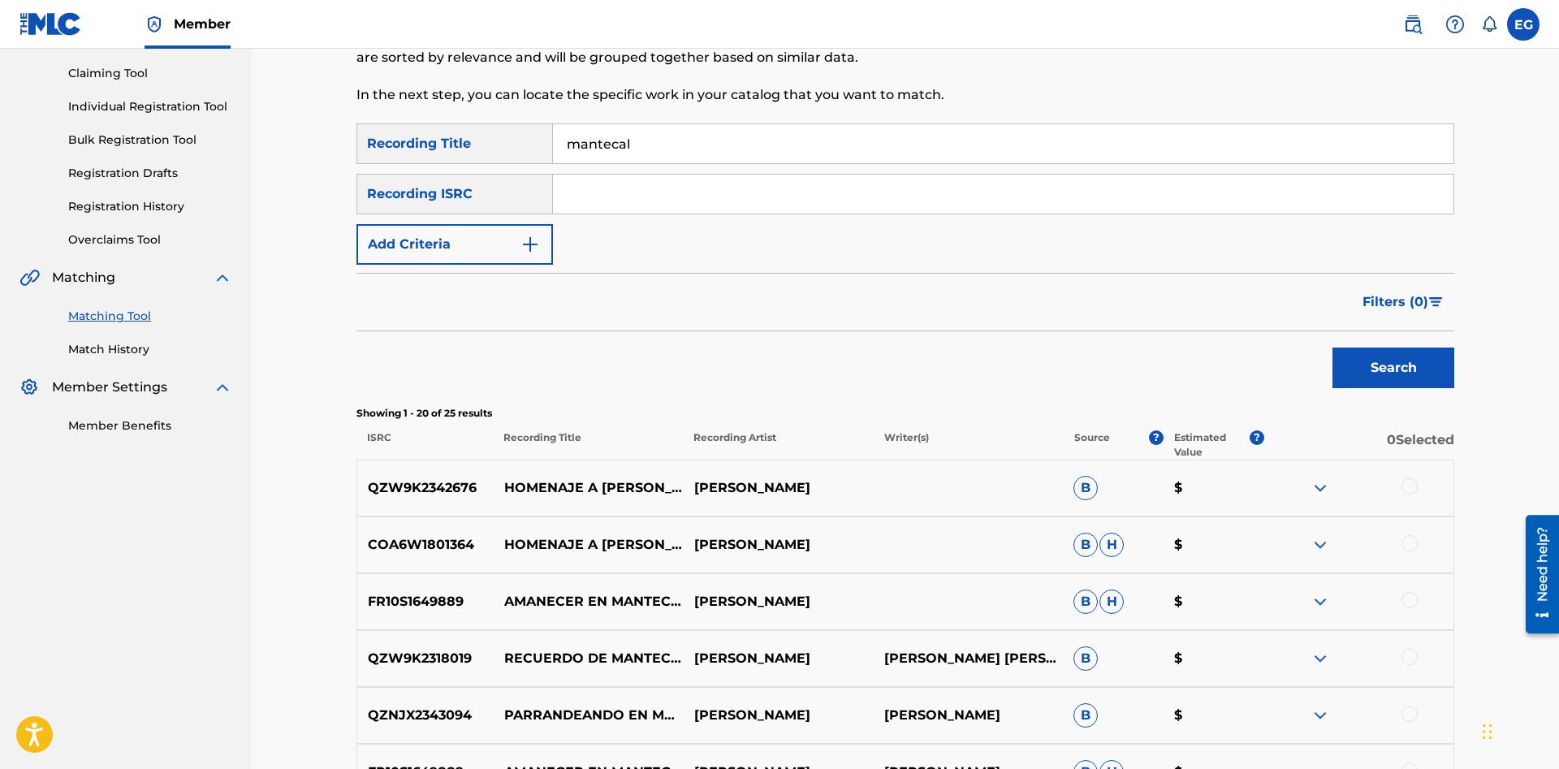
drag, startPoint x: 664, startPoint y: 135, endPoint x: 560, endPoint y: 143, distance: 104.2
click at [561, 143] on input "mantecal" at bounding box center [1003, 143] width 900 height 39
click at [1332, 347] on button "Search" at bounding box center [1393, 367] width 122 height 41
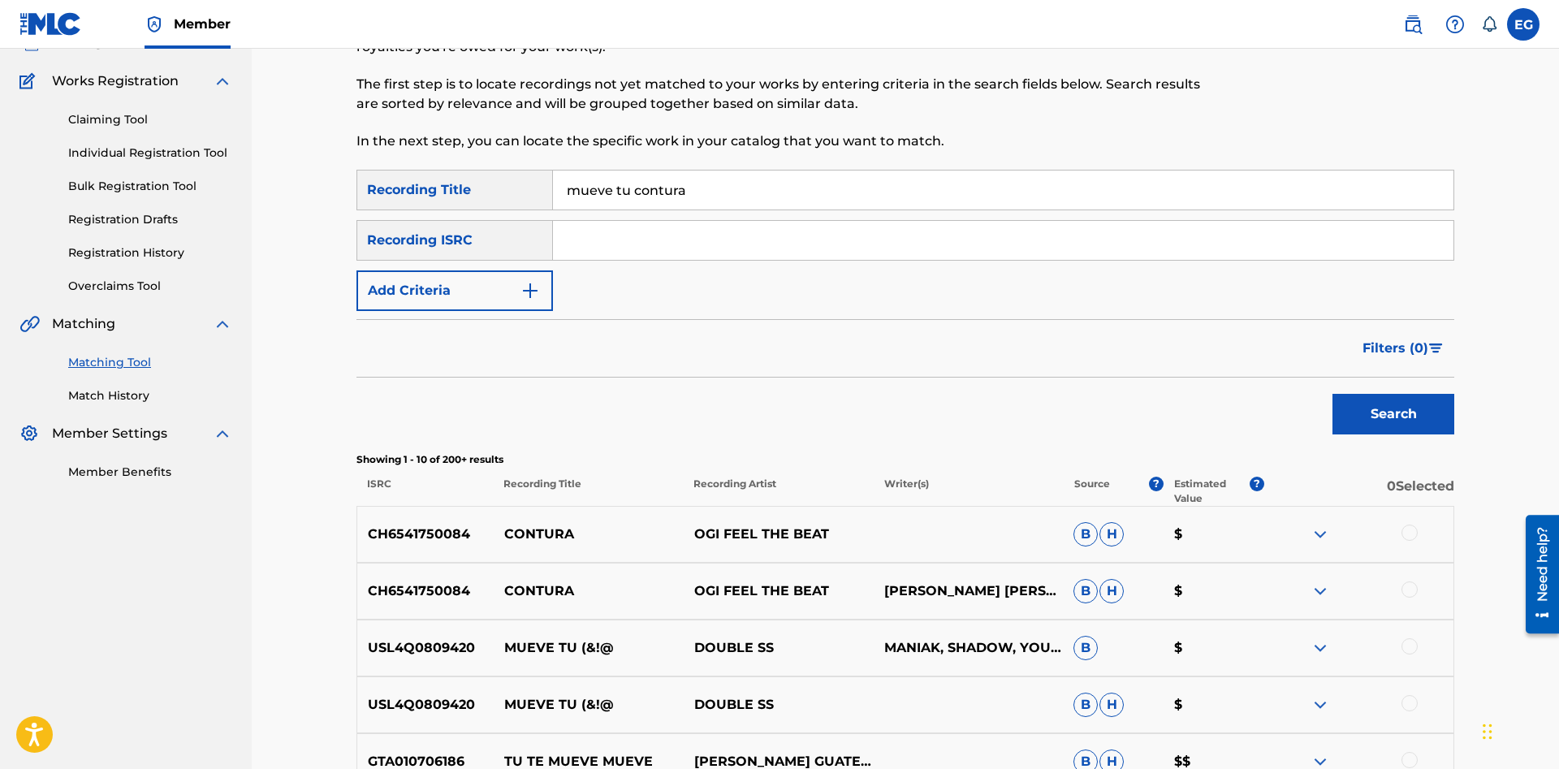
click at [649, 195] on input "mueve tu contura" at bounding box center [1003, 189] width 900 height 39
click at [1332, 394] on button "Search" at bounding box center [1393, 414] width 122 height 41
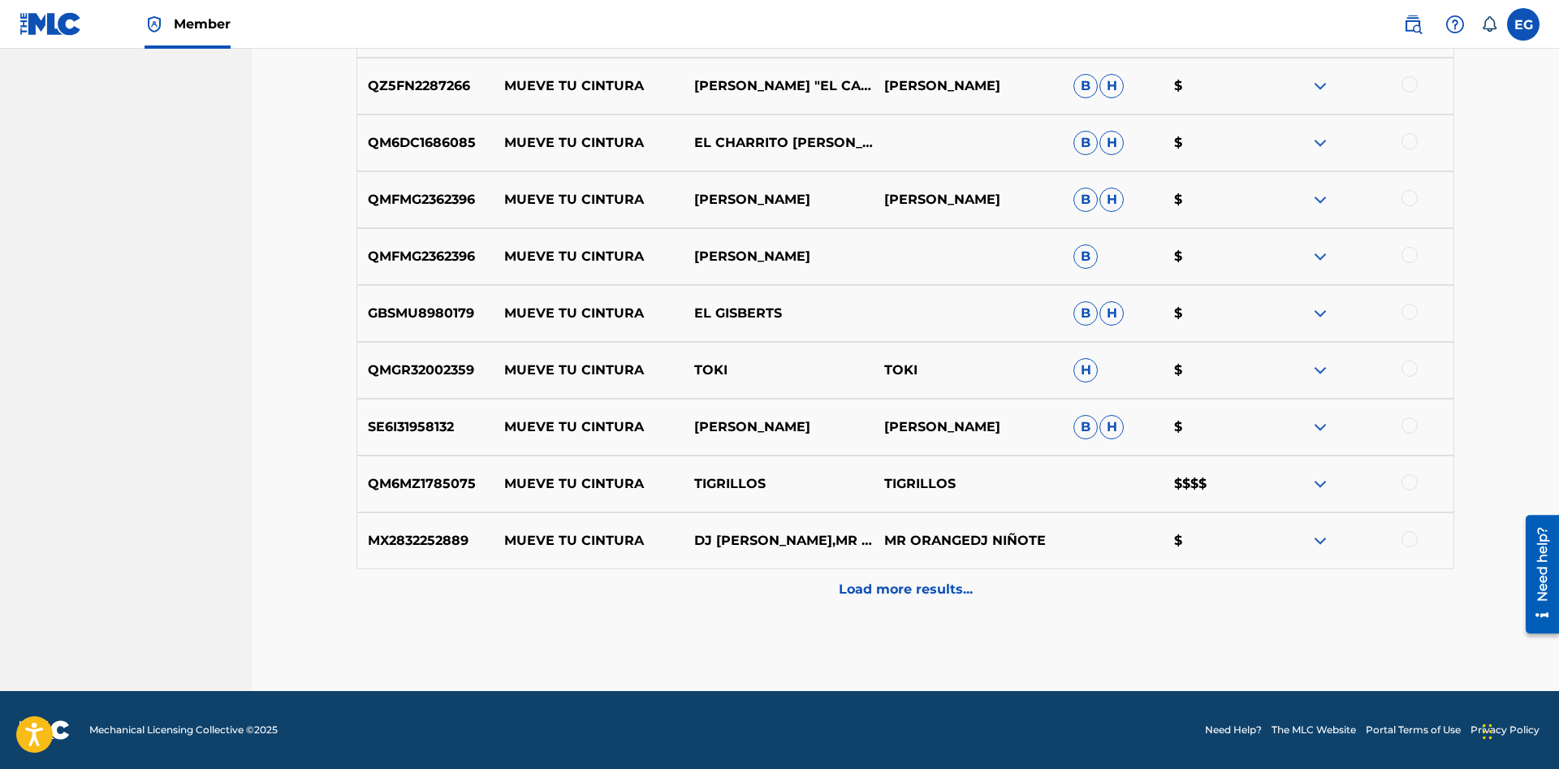
click at [897, 595] on p "Load more results..." at bounding box center [906, 589] width 134 height 19
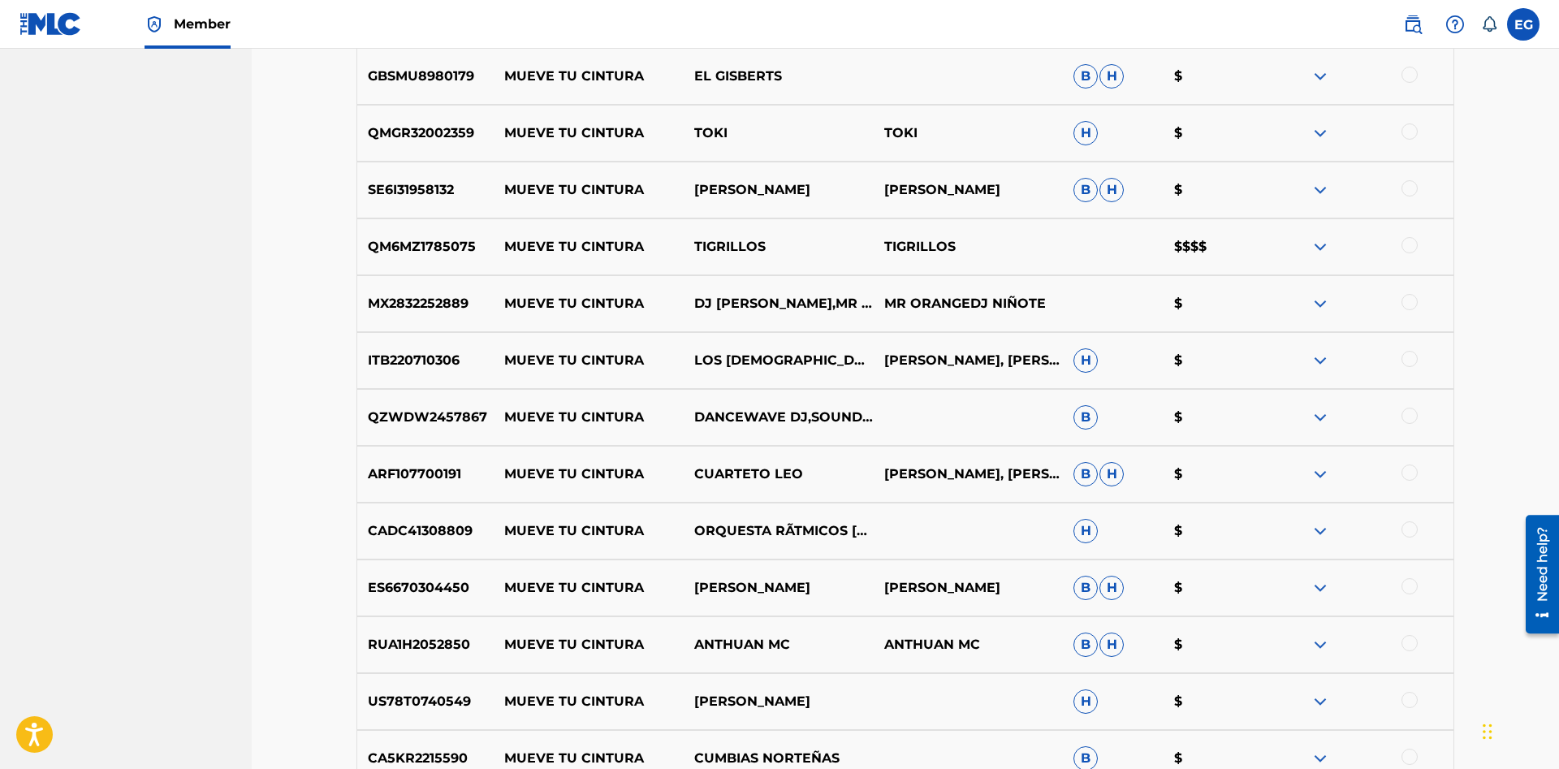
scroll to position [1192, 0]
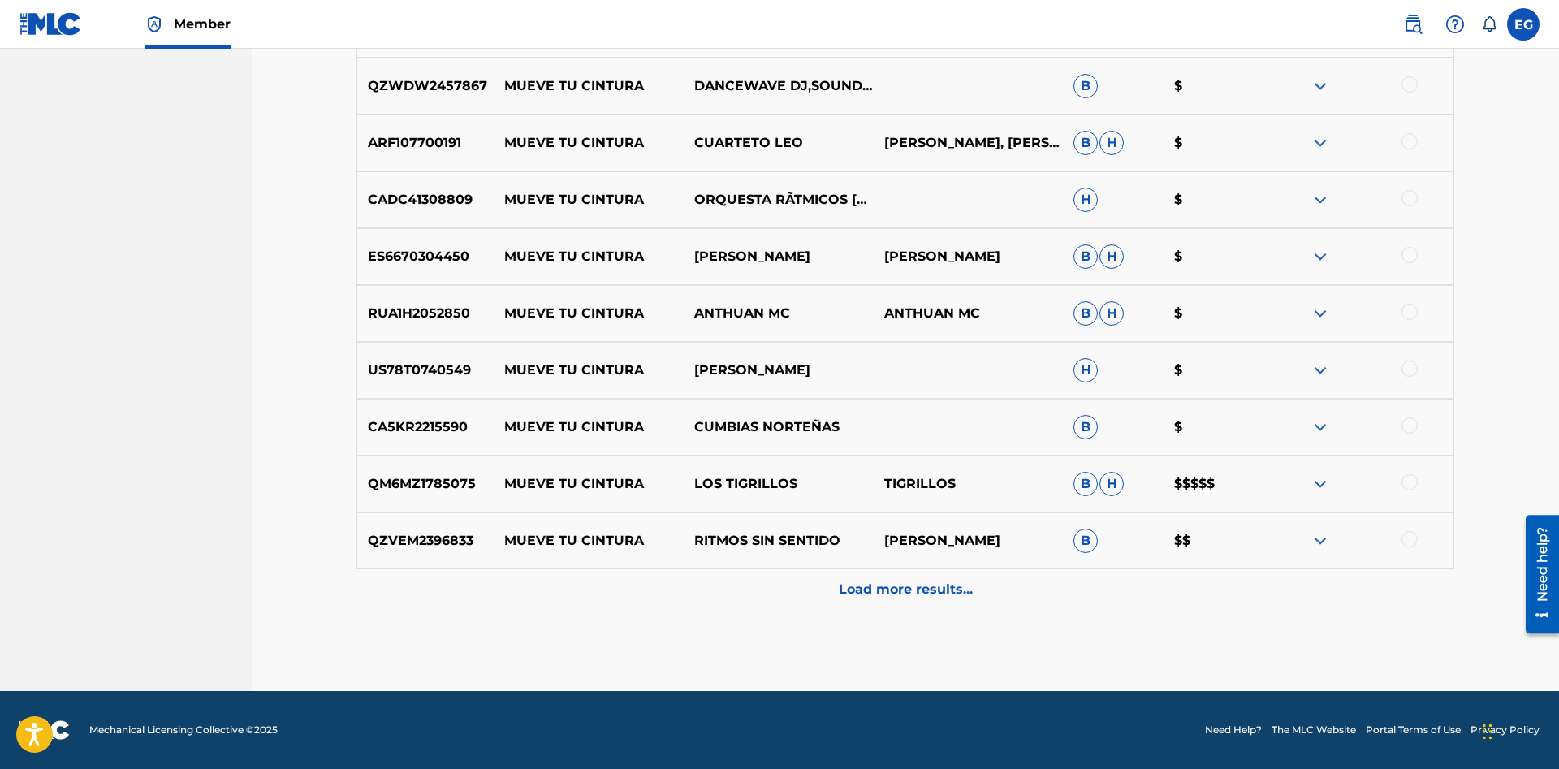
click at [876, 589] on p "Load more results..." at bounding box center [906, 589] width 134 height 19
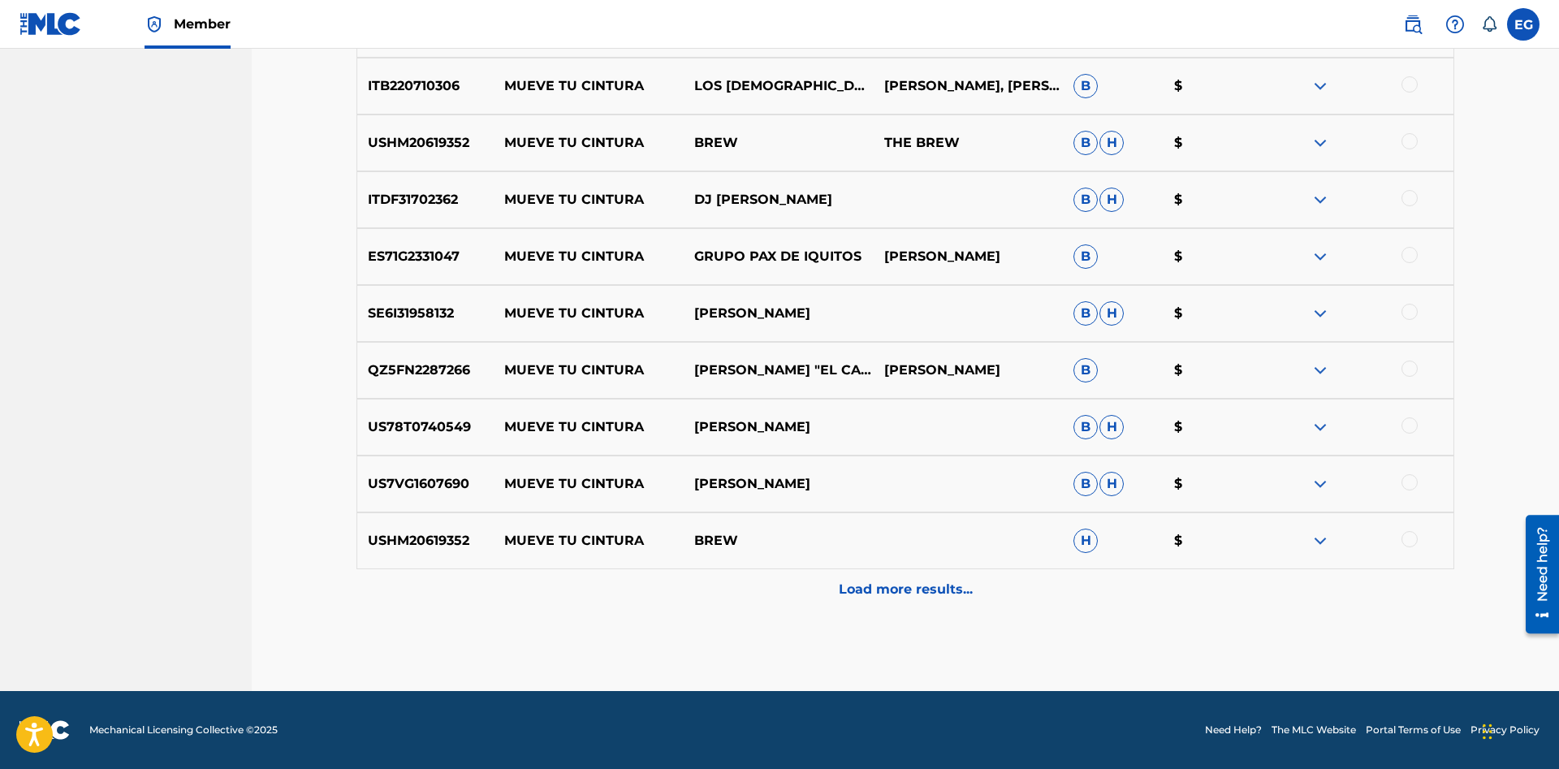
click at [873, 594] on p "Load more results..." at bounding box center [906, 589] width 134 height 19
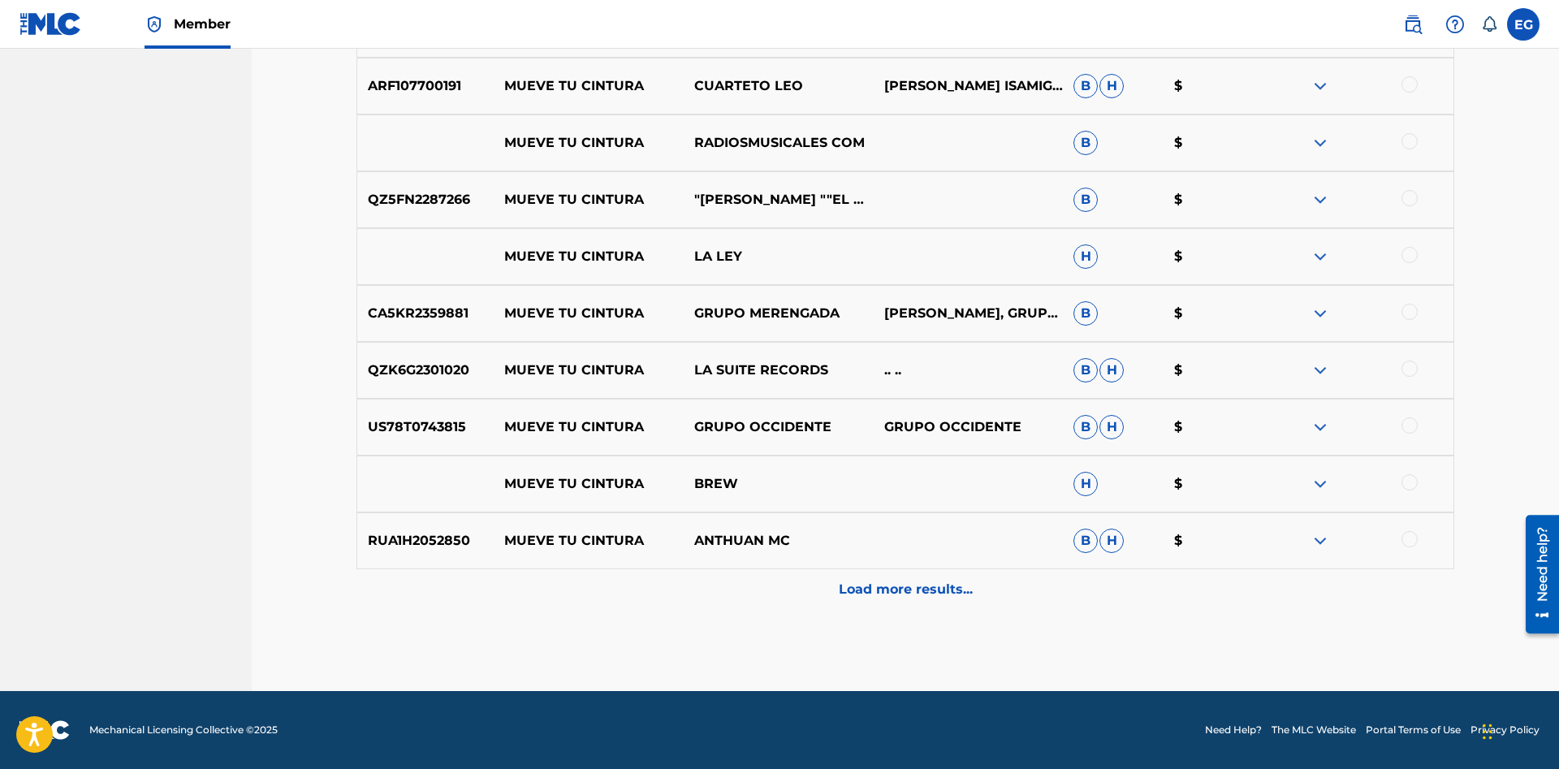
drag, startPoint x: 873, startPoint y: 646, endPoint x: 802, endPoint y: 305, distance: 348.3
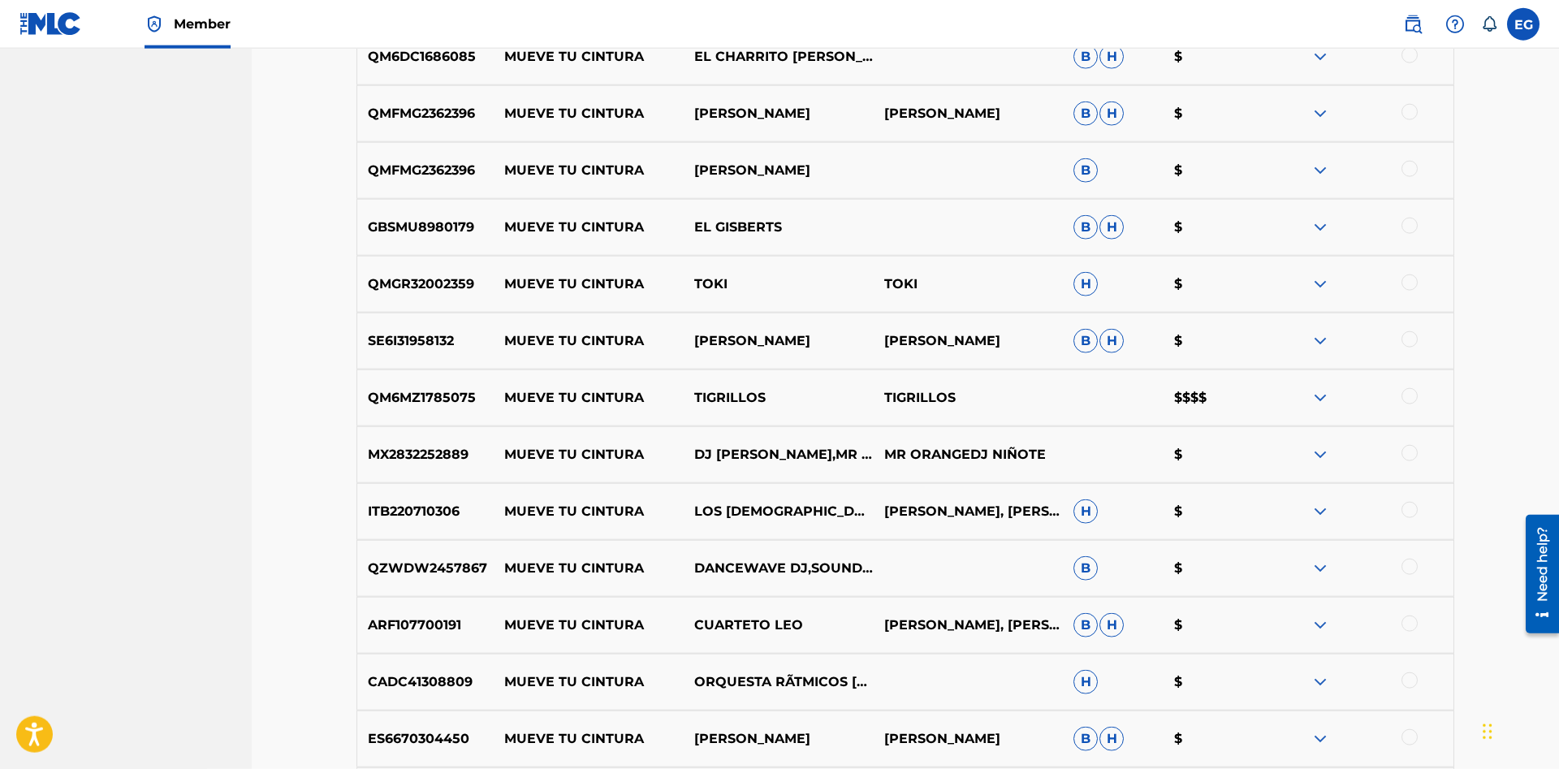
scroll to position [0, 0]
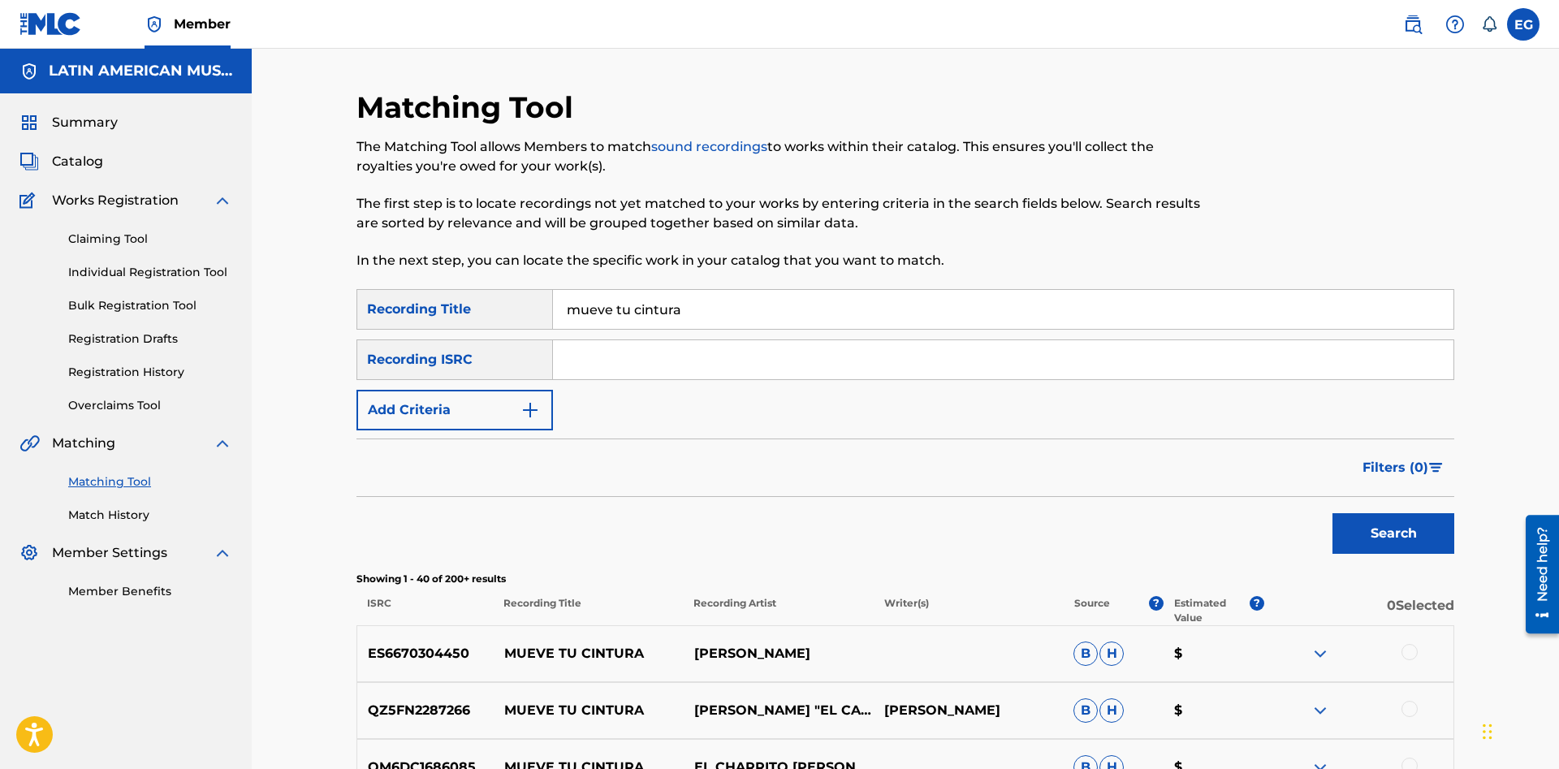
drag, startPoint x: 729, startPoint y: 308, endPoint x: 530, endPoint y: 309, distance: 198.9
click at [553, 309] on input "mueve tu cintura" at bounding box center [1003, 309] width 900 height 39
click at [1332, 513] on button "Search" at bounding box center [1393, 533] width 122 height 41
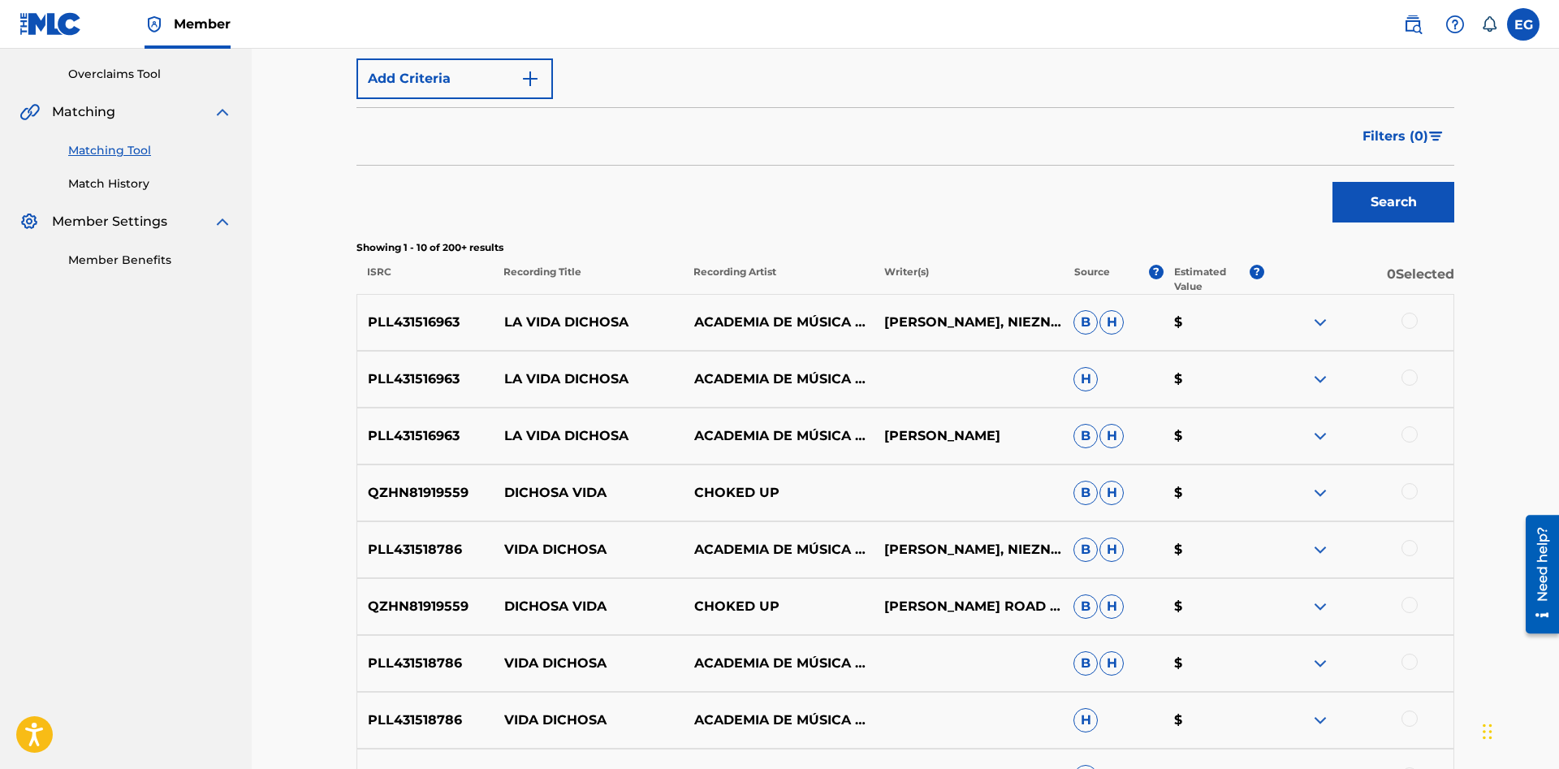
scroll to position [624, 0]
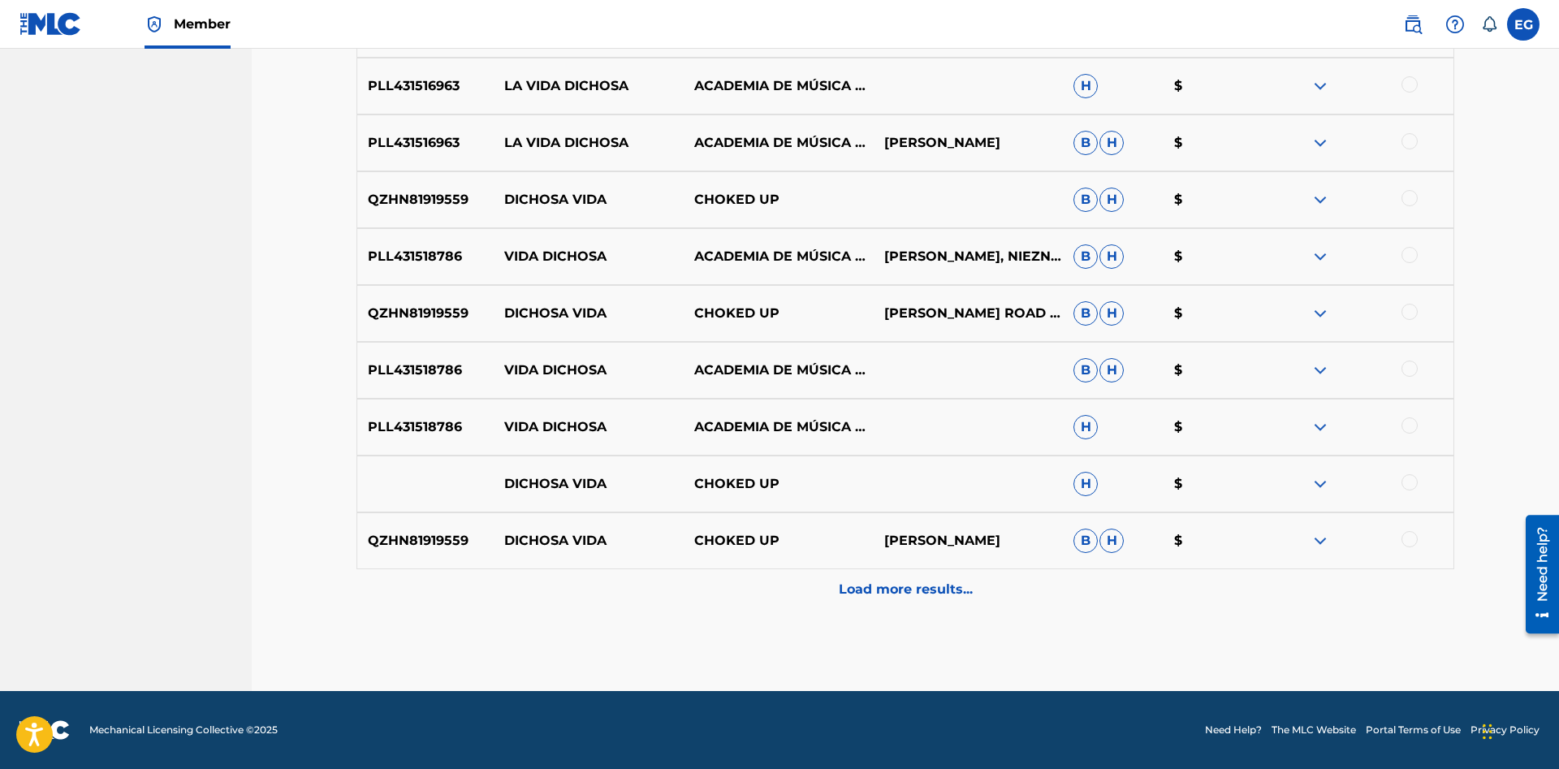
click at [880, 580] on p "Load more results..." at bounding box center [906, 589] width 134 height 19
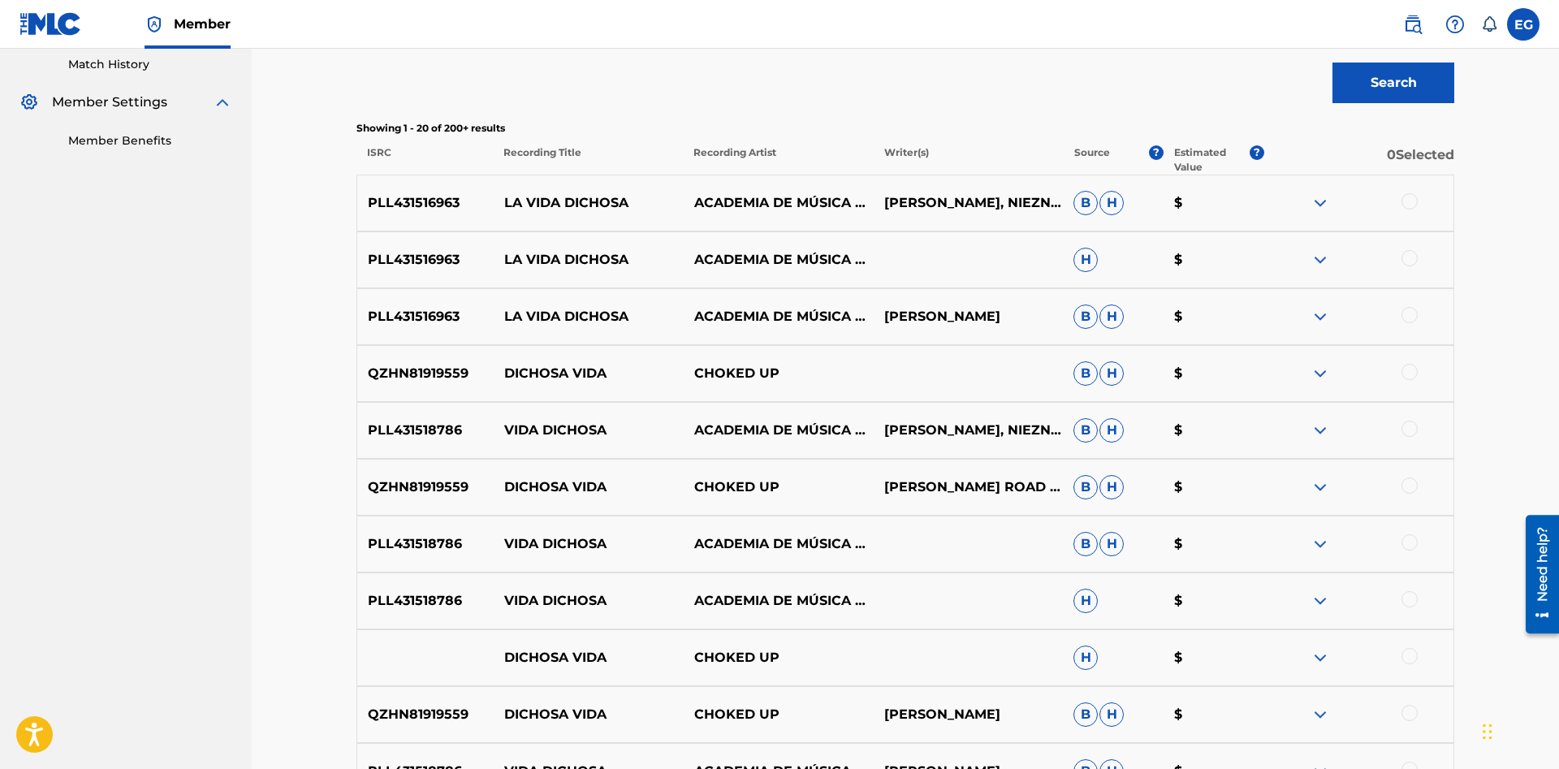
scroll to position [947, 0]
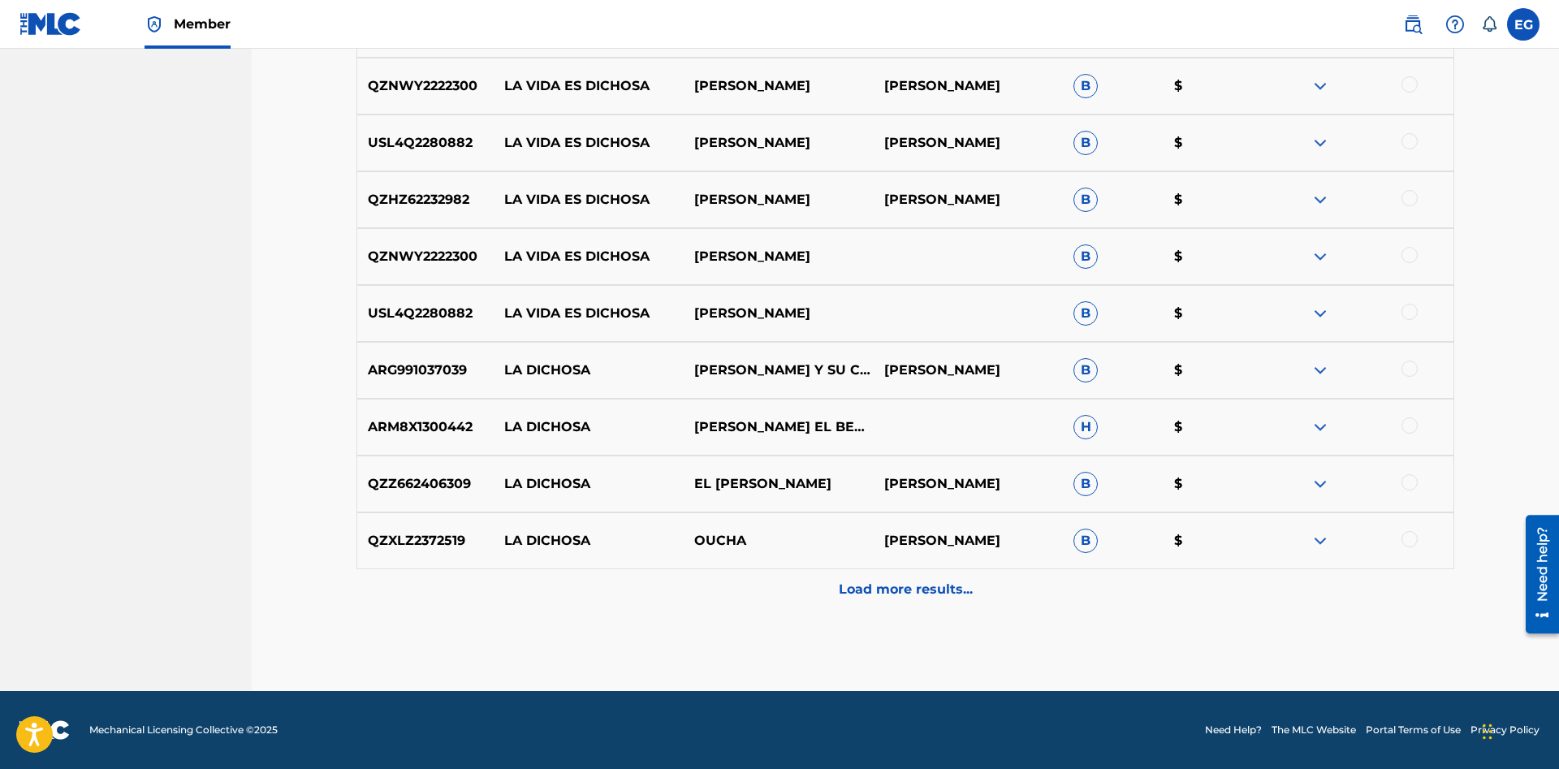
click at [882, 574] on div "Load more results..." at bounding box center [904, 589] width 1097 height 41
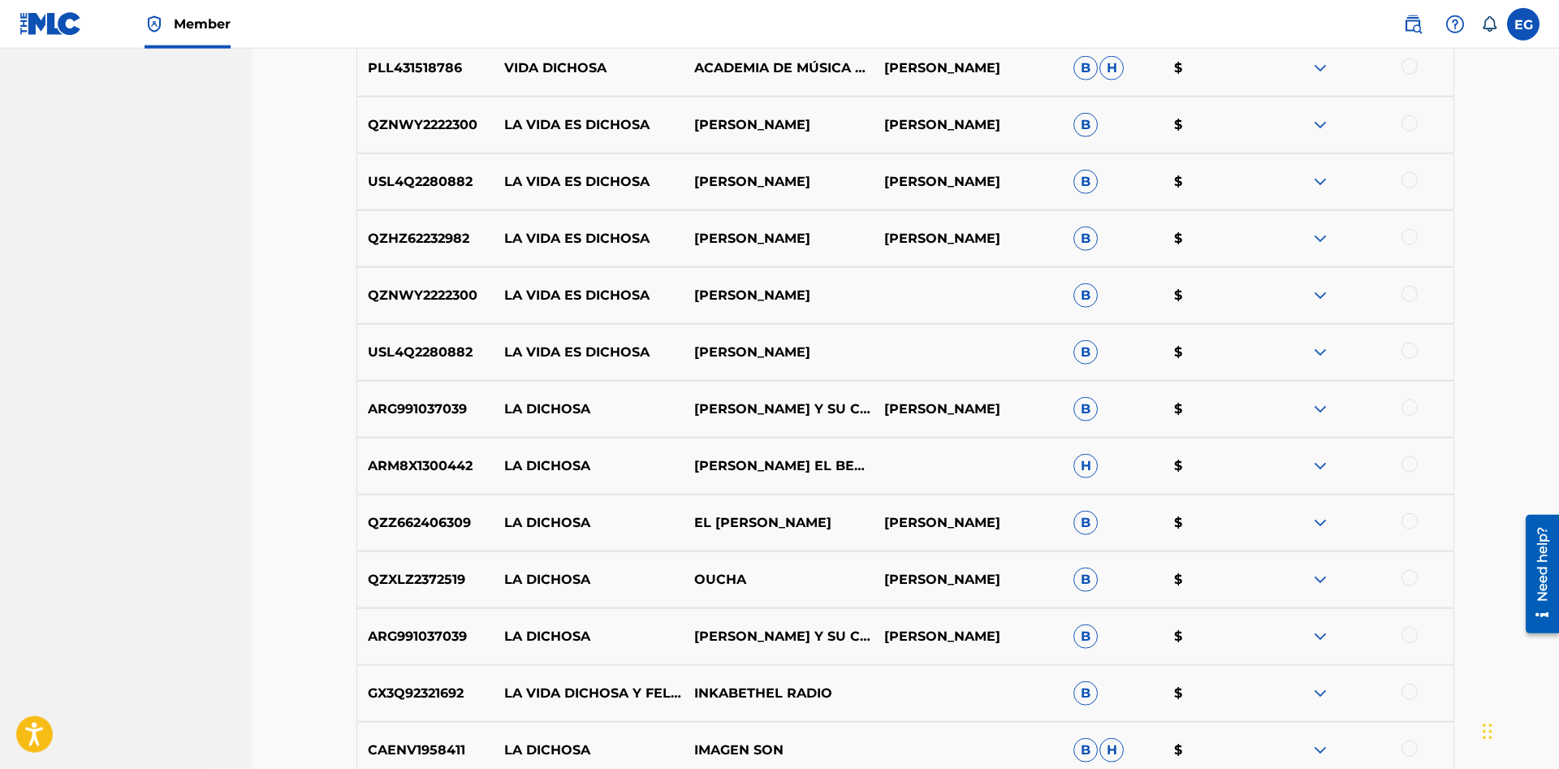
scroll to position [0, 0]
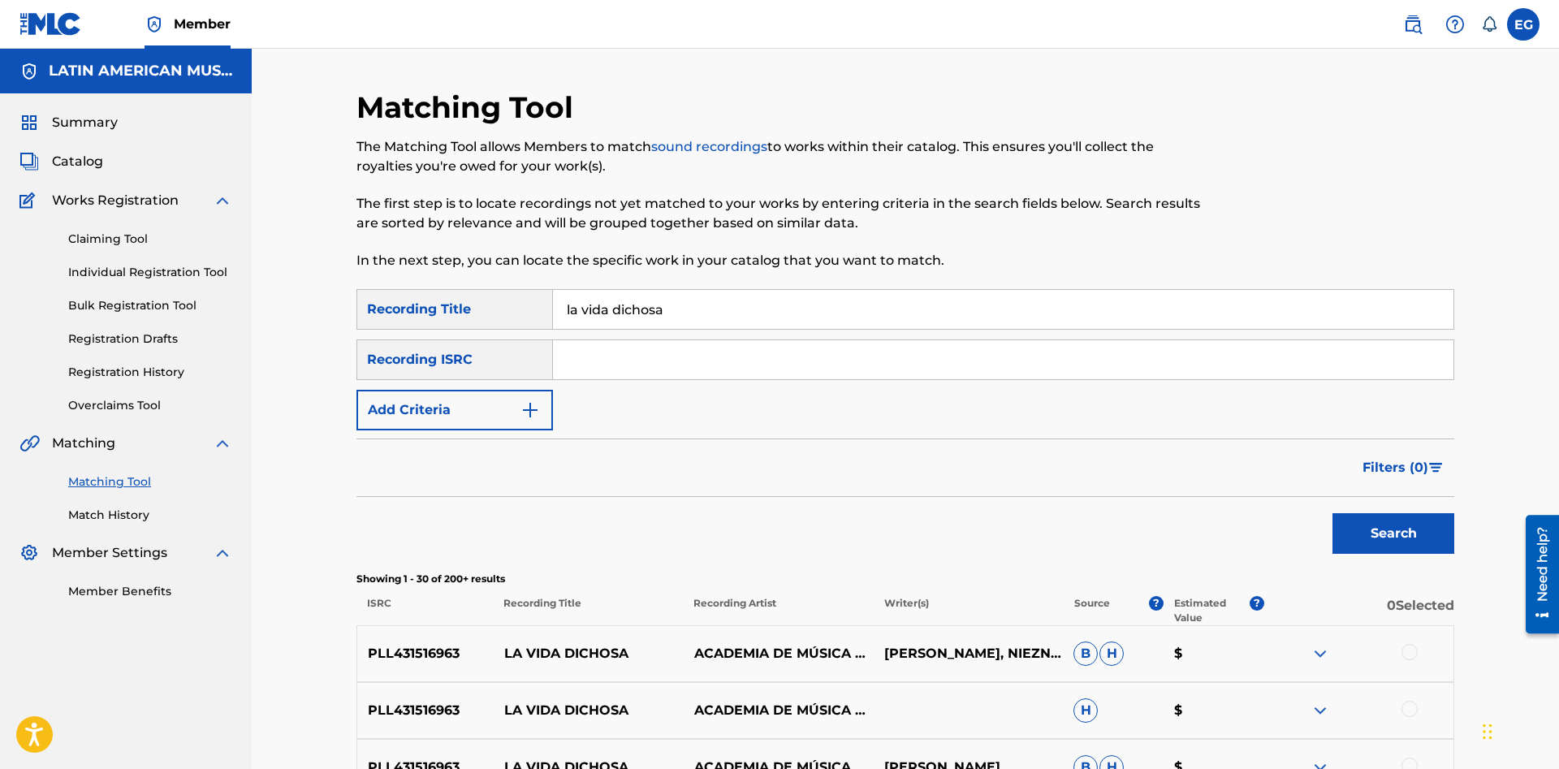
click at [802, 299] on input "la vida dichosa" at bounding box center [1003, 309] width 900 height 39
drag, startPoint x: 717, startPoint y: 301, endPoint x: 528, endPoint y: 307, distance: 189.2
click at [553, 307] on input "la vida dichosa" at bounding box center [1003, 309] width 900 height 39
click at [1332, 513] on button "Search" at bounding box center [1393, 533] width 122 height 41
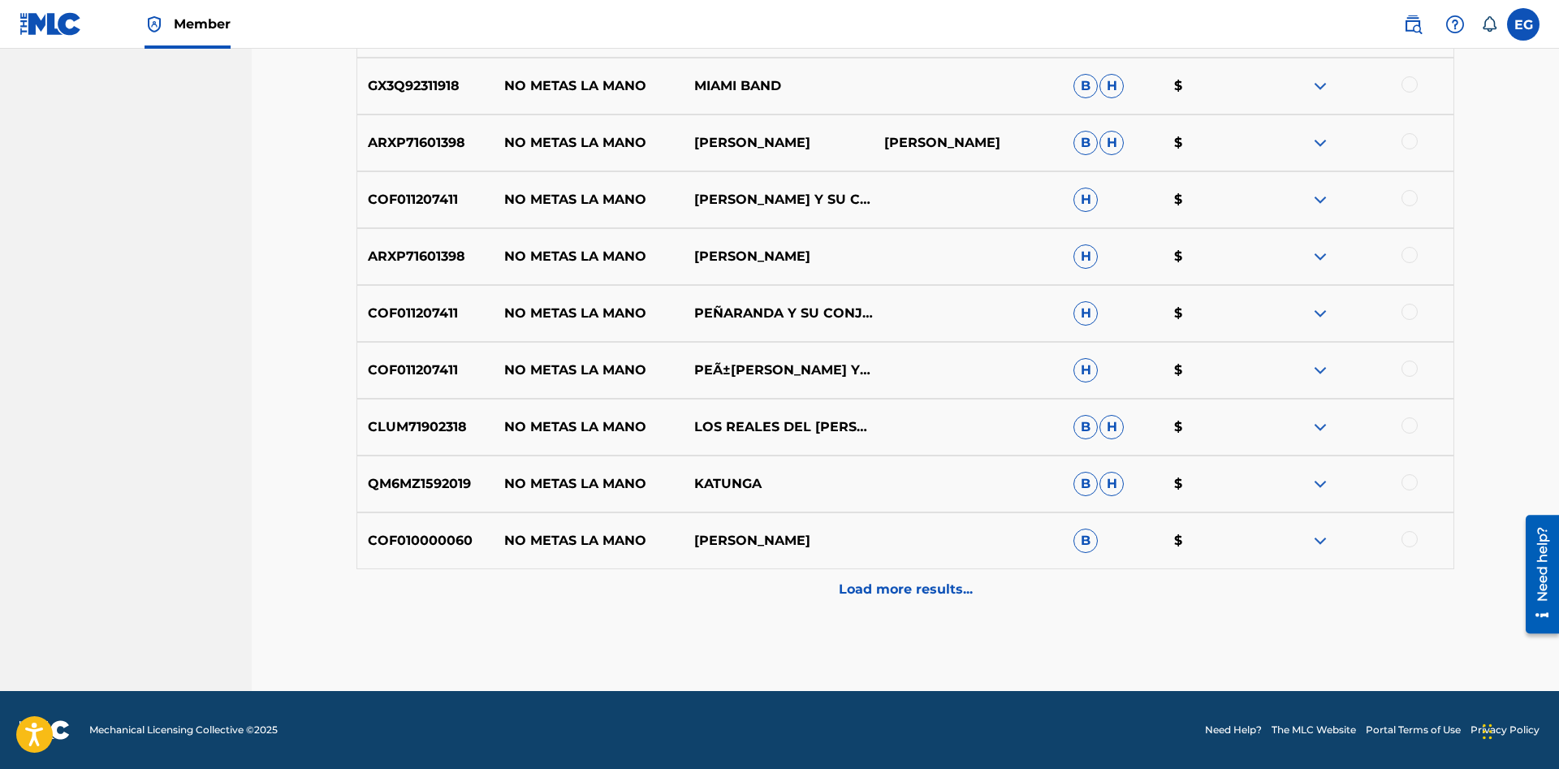
scroll to position [541, 0]
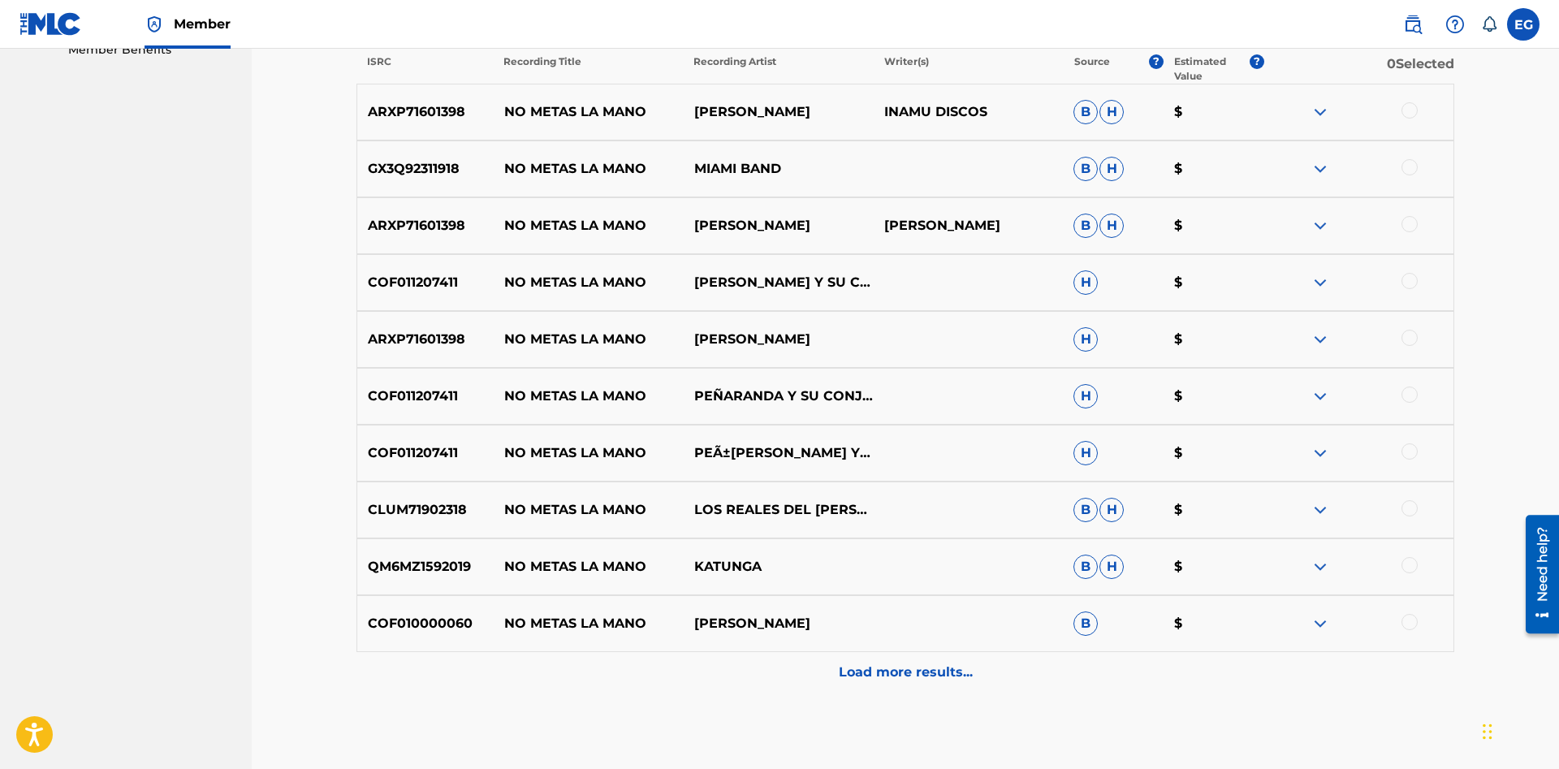
click at [895, 651] on div "COF010000060 NO METAS LA MANO JOSÉ MARÍA PEÑARANDA B $" at bounding box center [904, 623] width 1097 height 57
click at [906, 664] on p "Load more results..." at bounding box center [906, 671] width 134 height 19
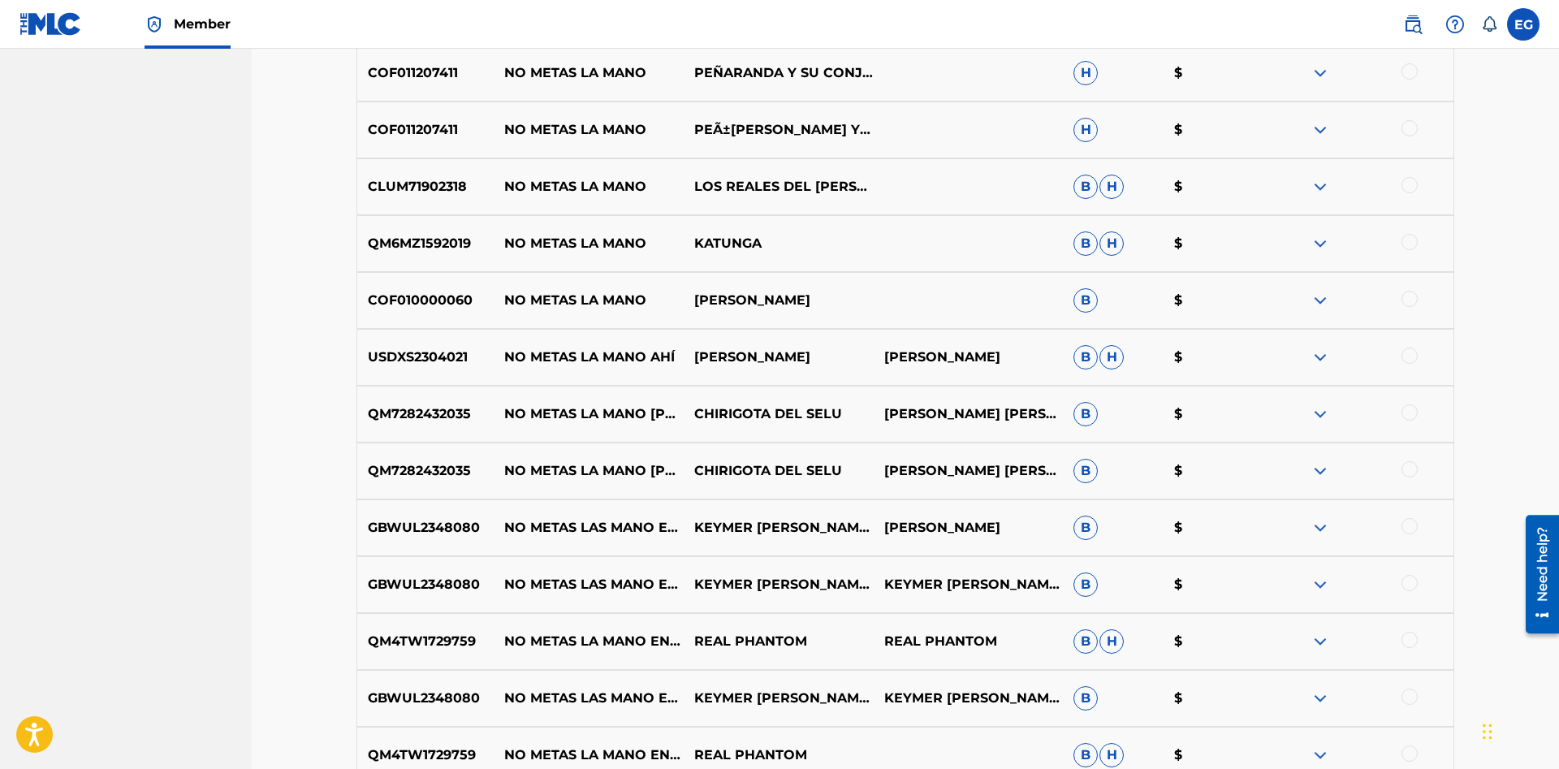
scroll to position [1030, 0]
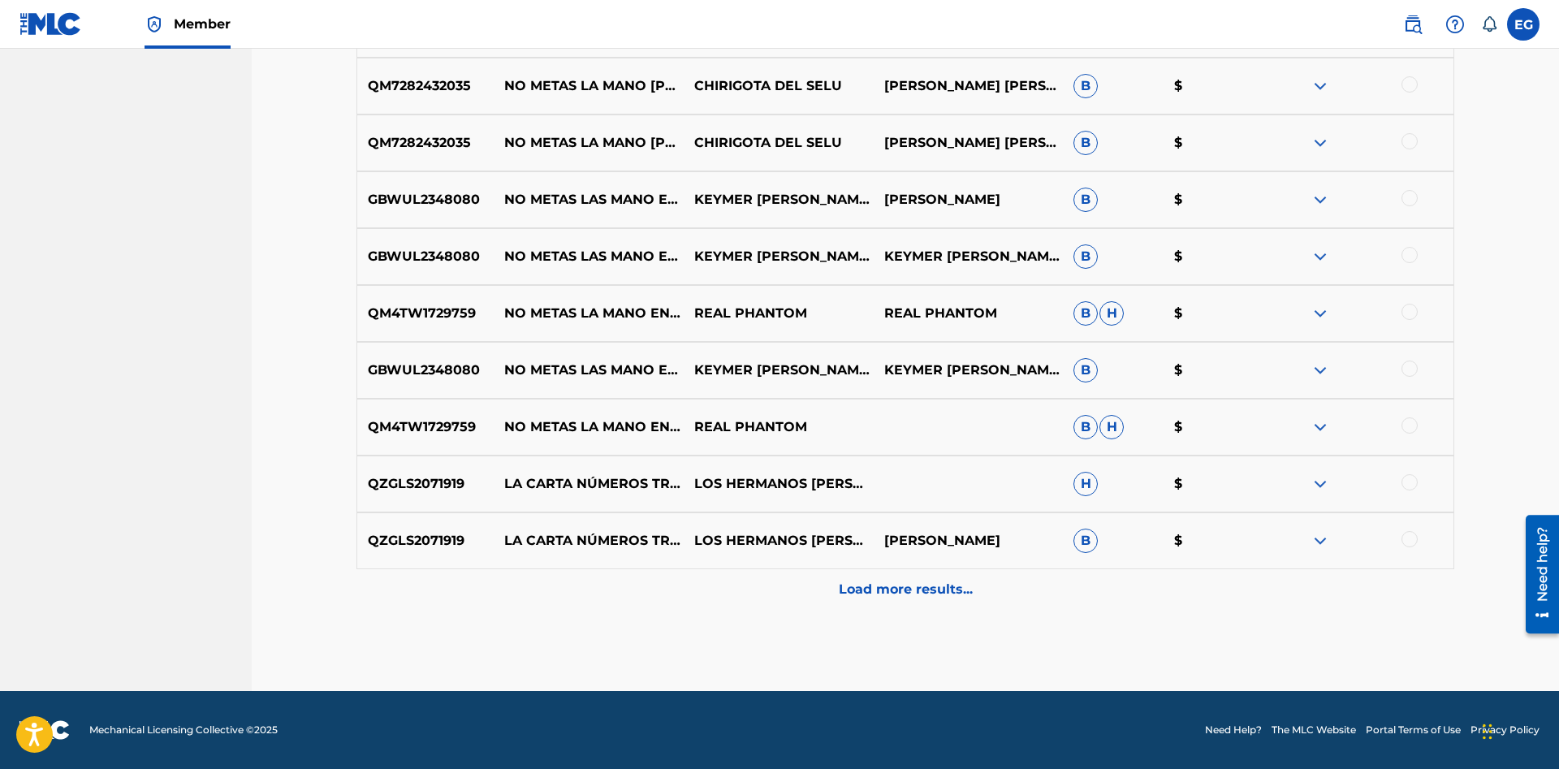
click at [880, 600] on div "Load more results..." at bounding box center [904, 589] width 1097 height 41
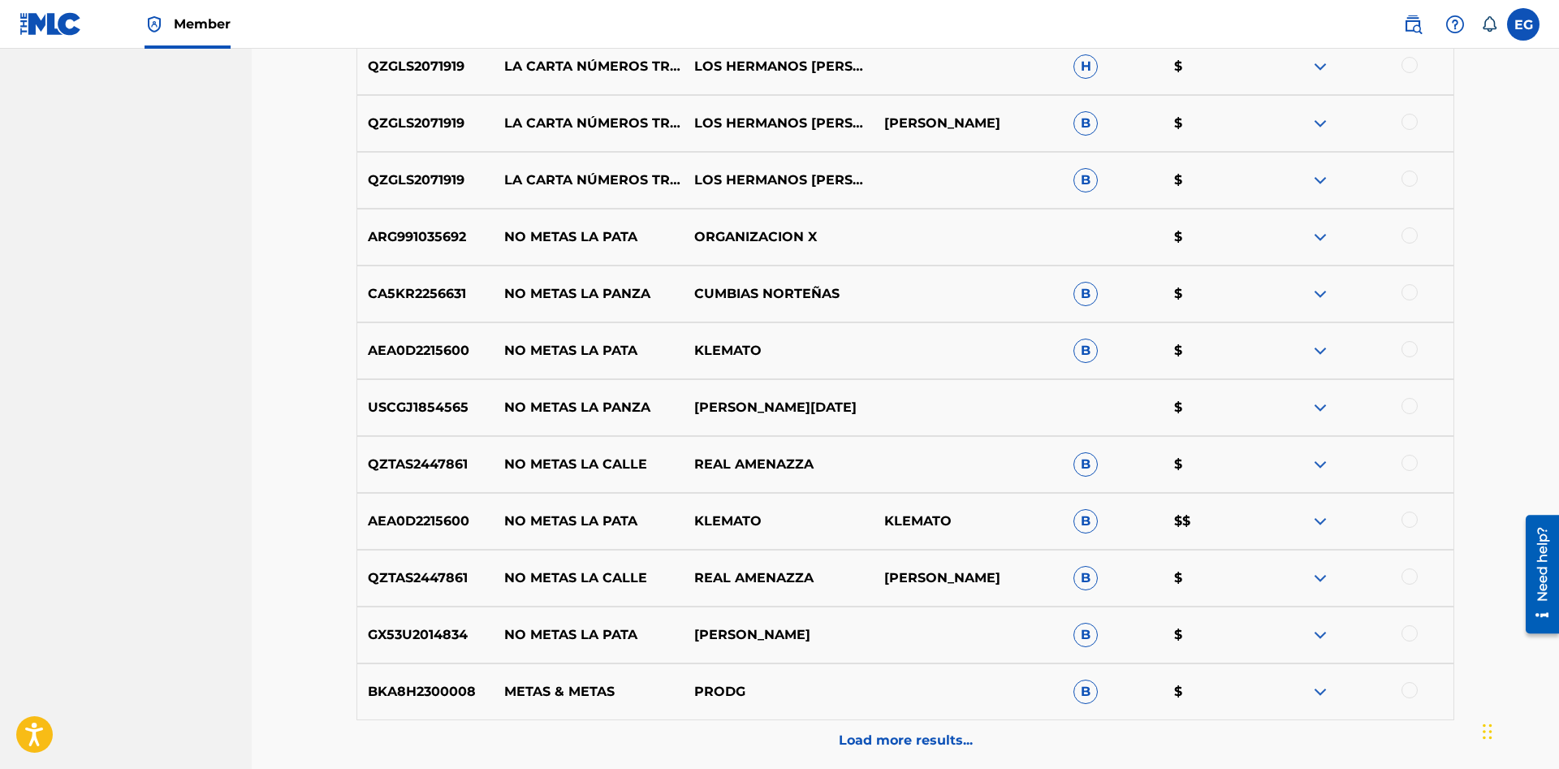
scroll to position [1761, 0]
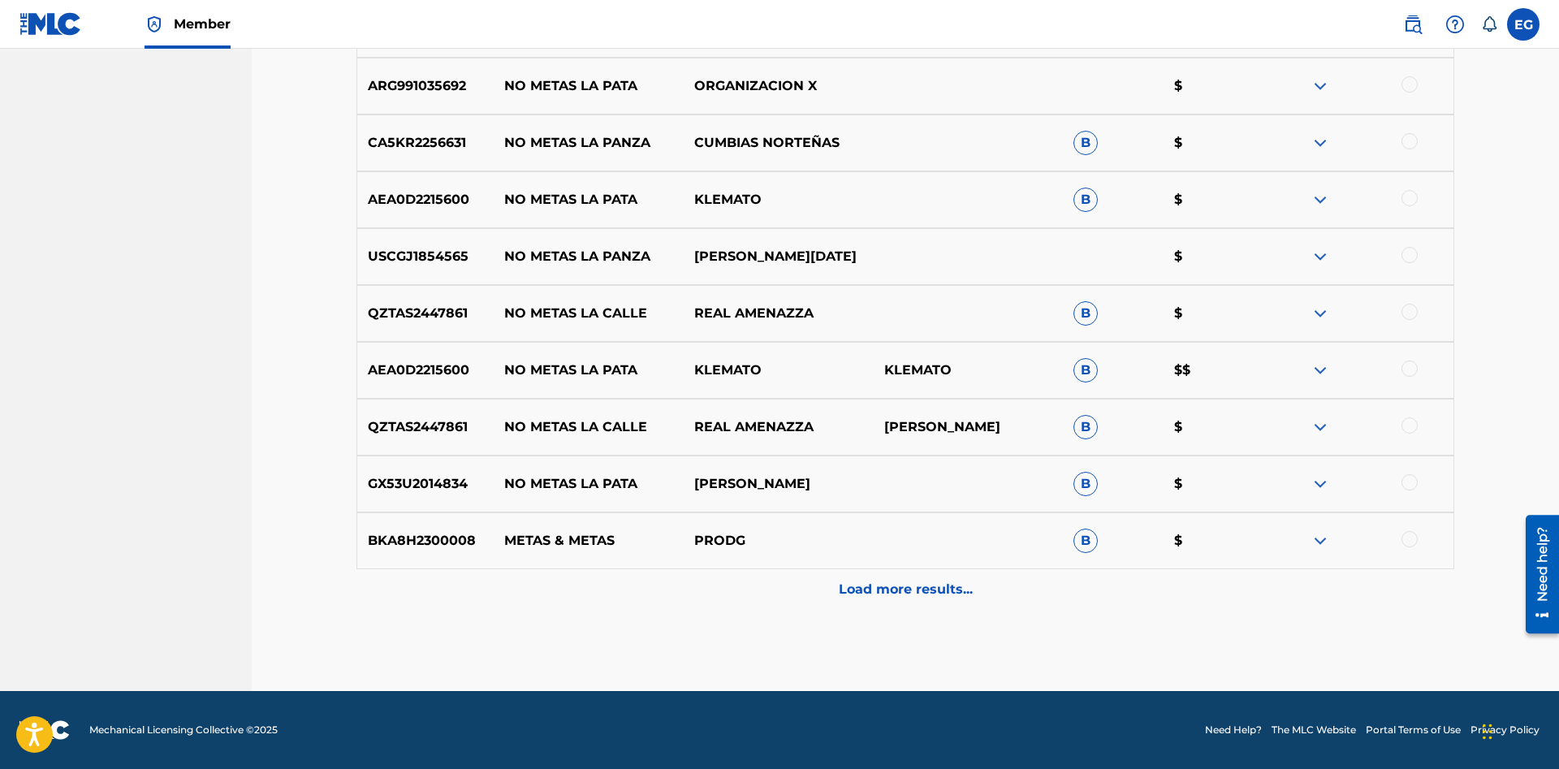
click at [857, 595] on p "Load more results..." at bounding box center [906, 589] width 134 height 19
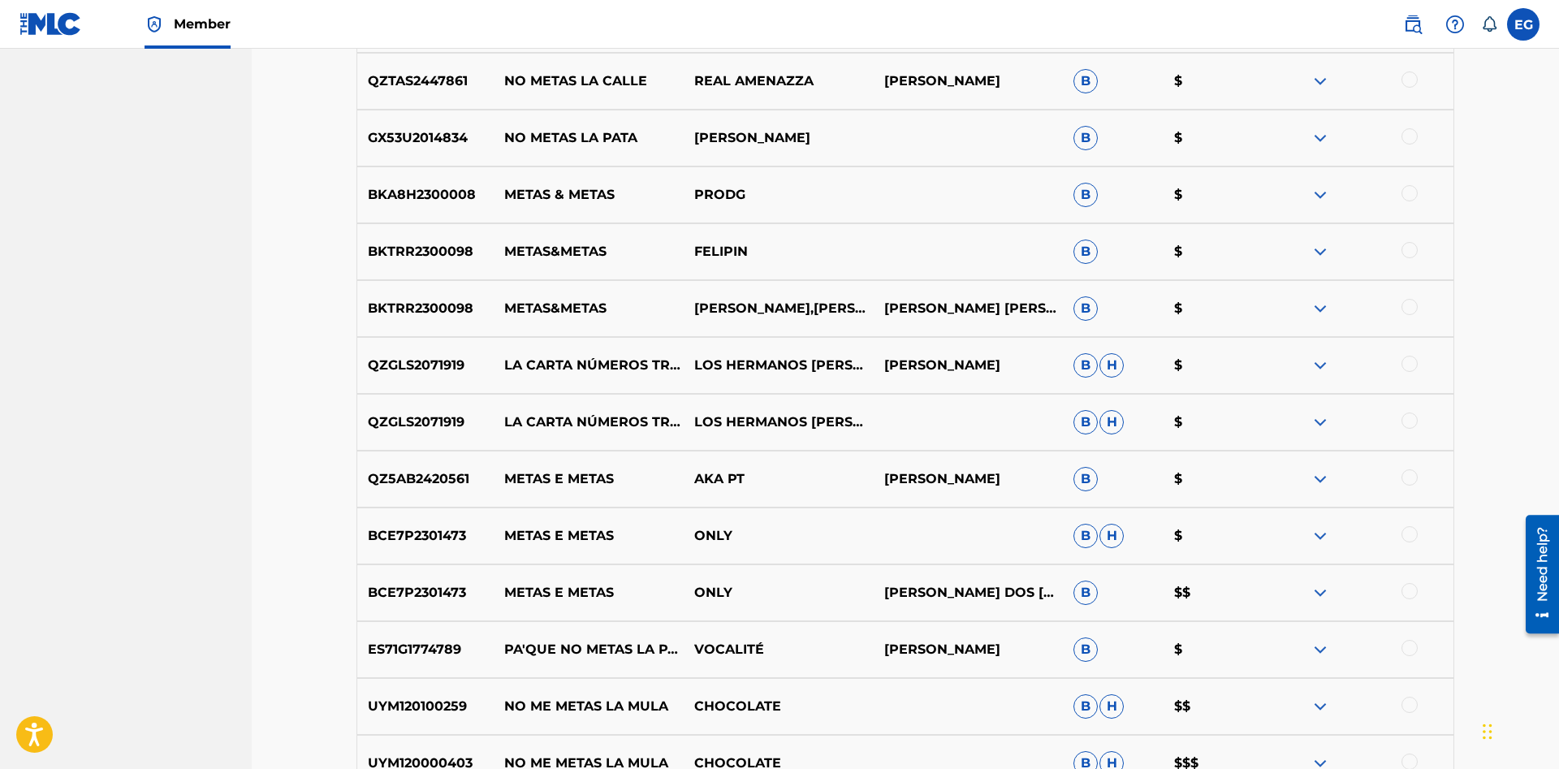
scroll to position [2329, 0]
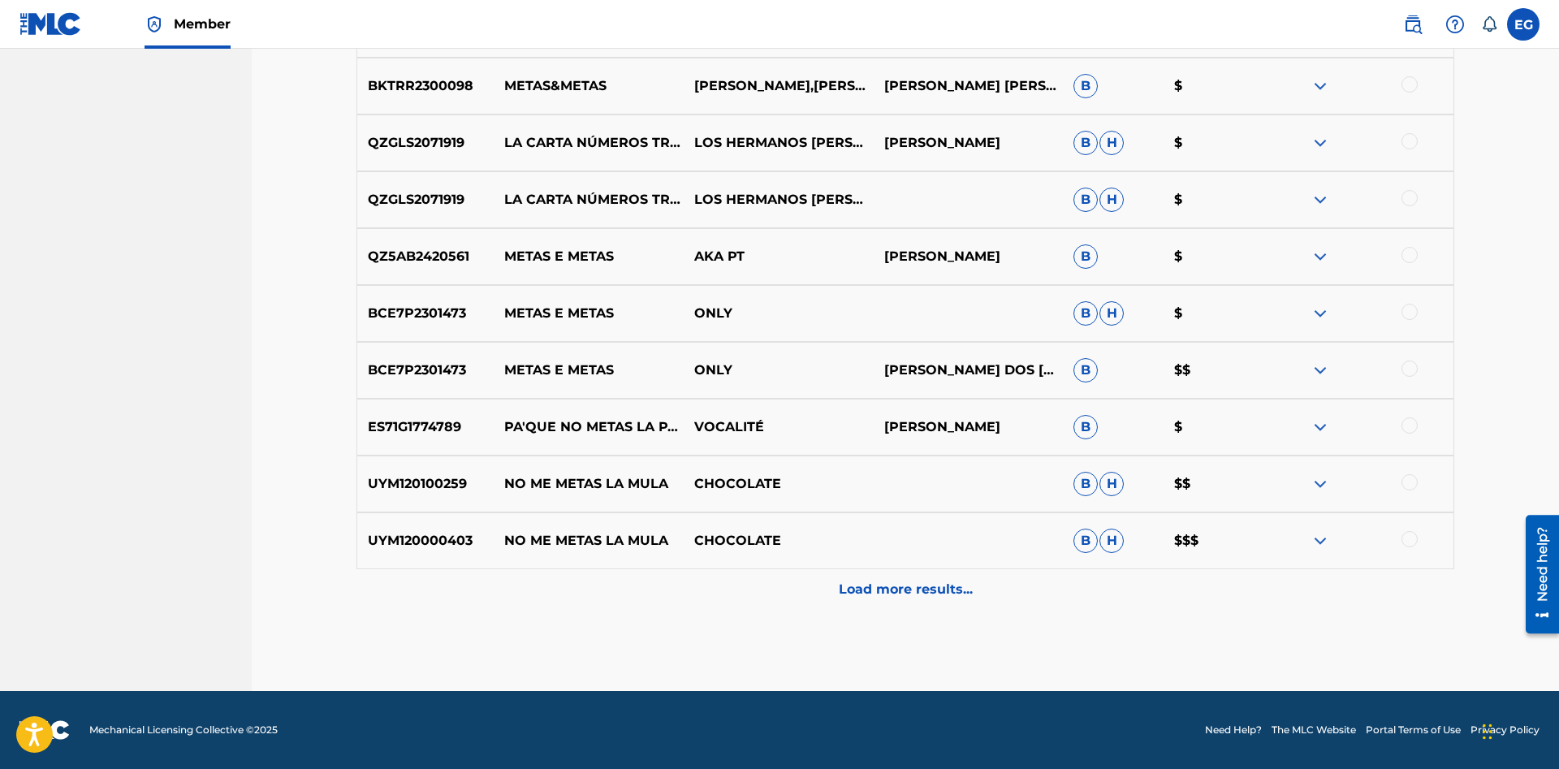
click at [863, 583] on p "Load more results..." at bounding box center [906, 589] width 134 height 19
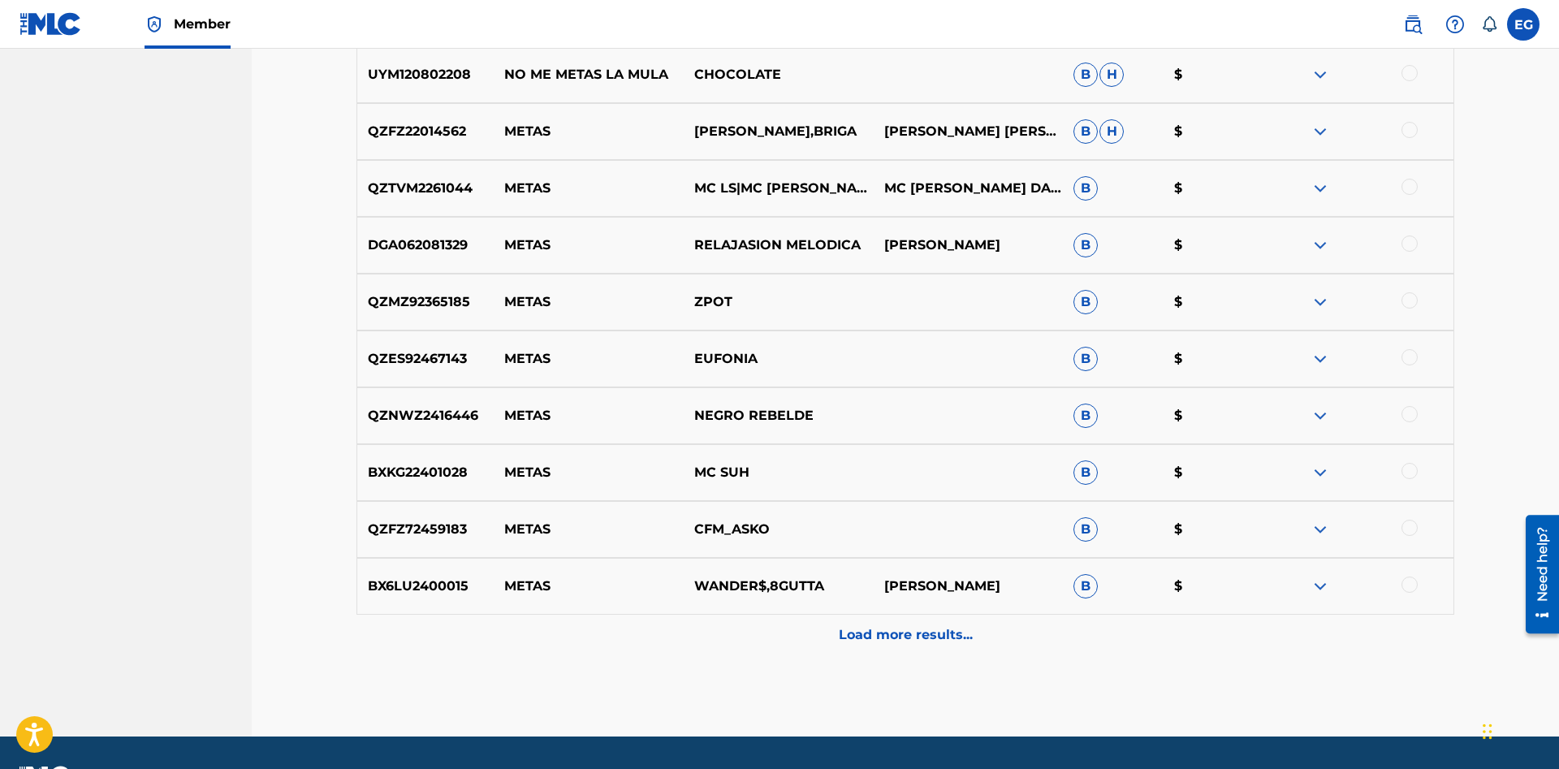
scroll to position [2897, 0]
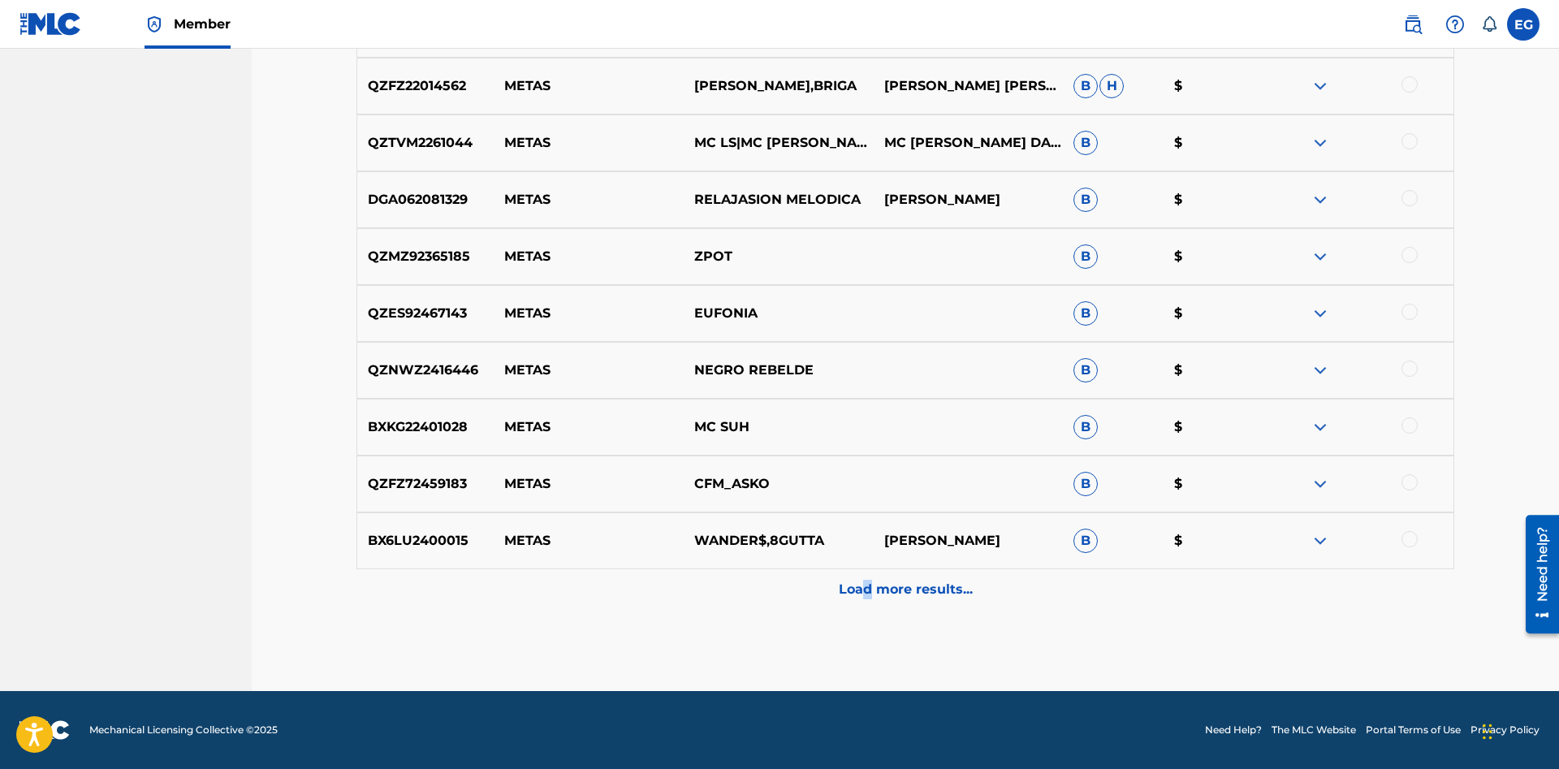
click at [866, 593] on p "Load more results..." at bounding box center [906, 589] width 134 height 19
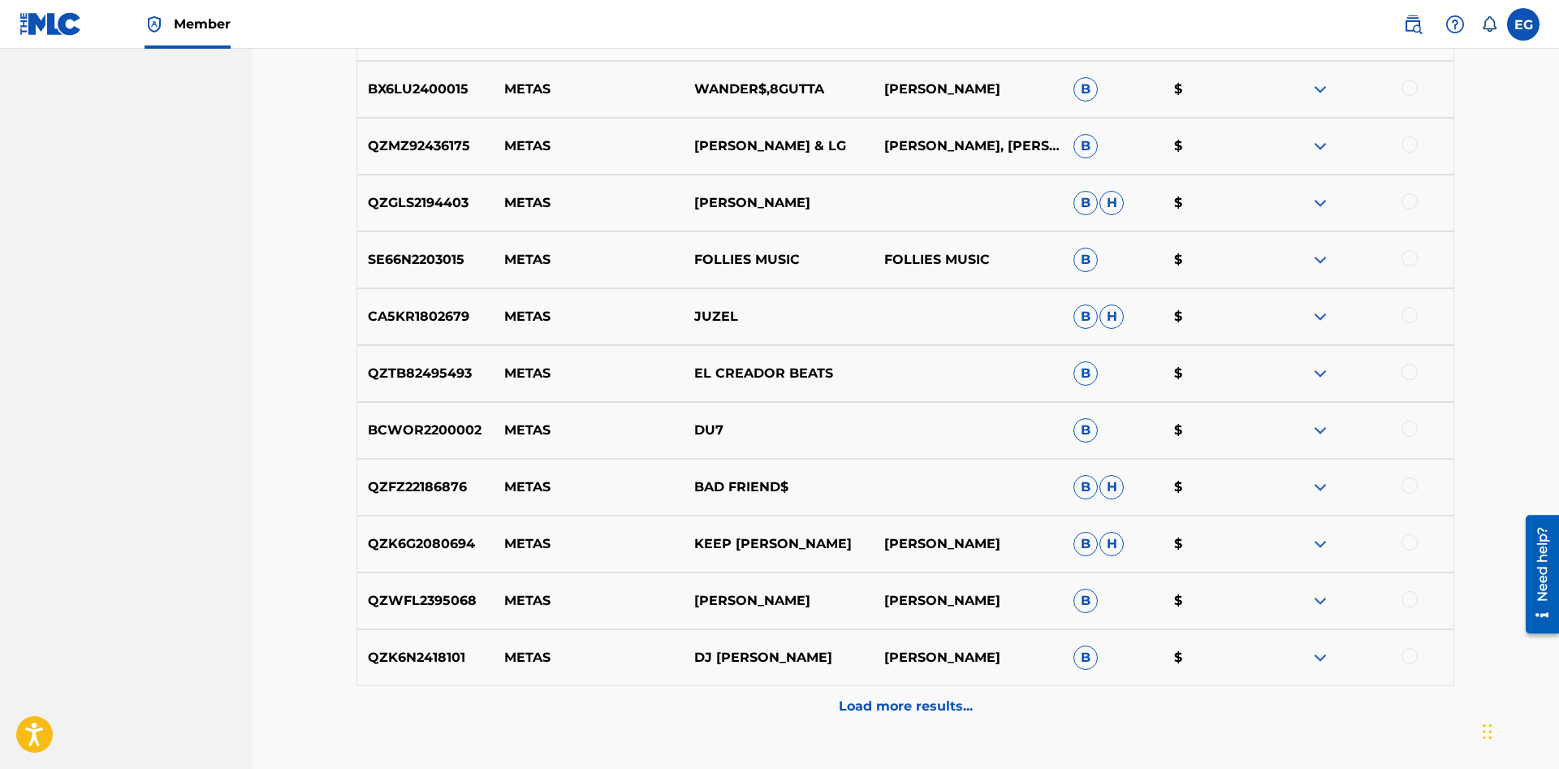
scroll to position [3465, 0]
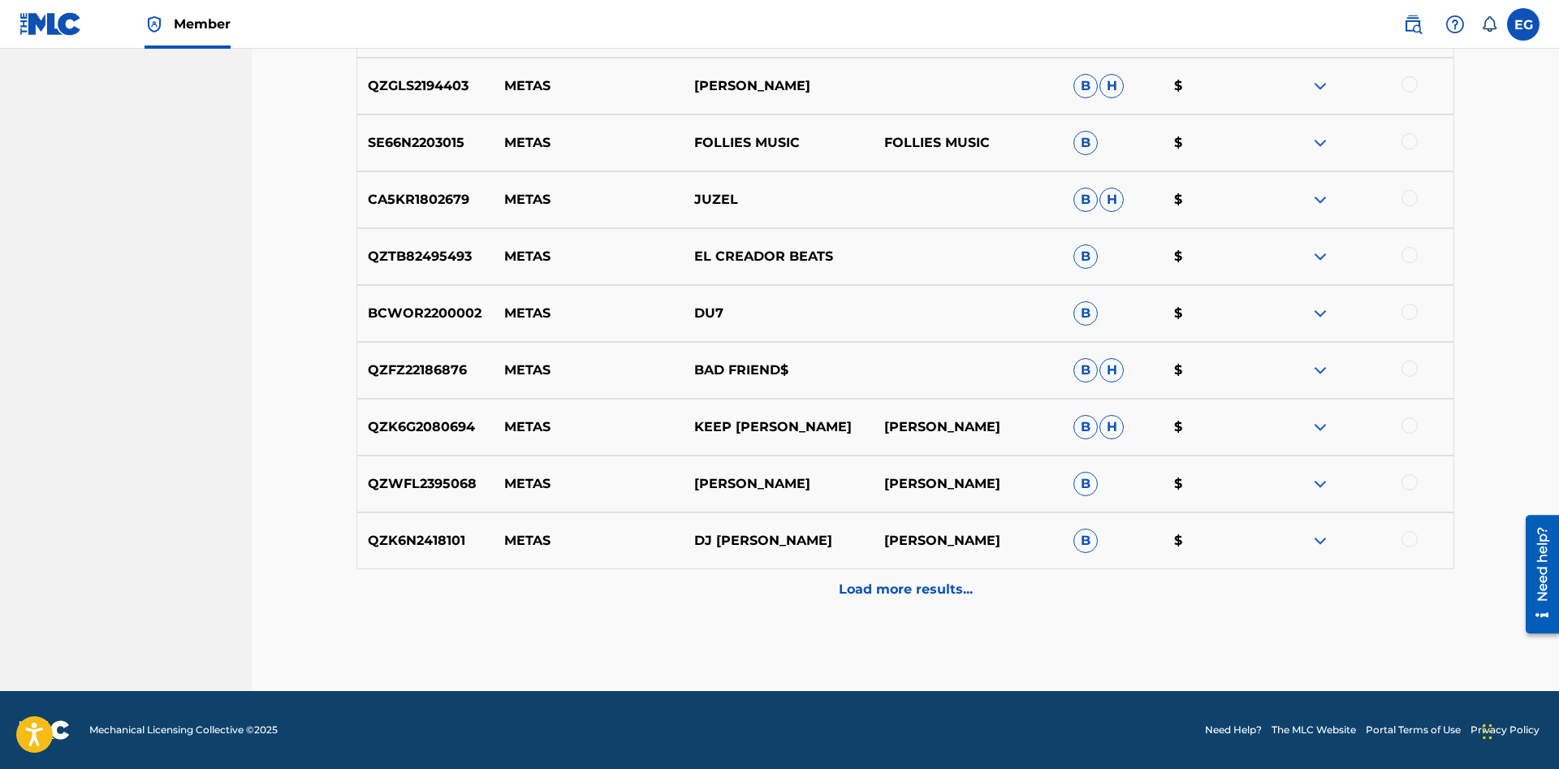
click at [875, 602] on div "Load more results..." at bounding box center [904, 589] width 1097 height 41
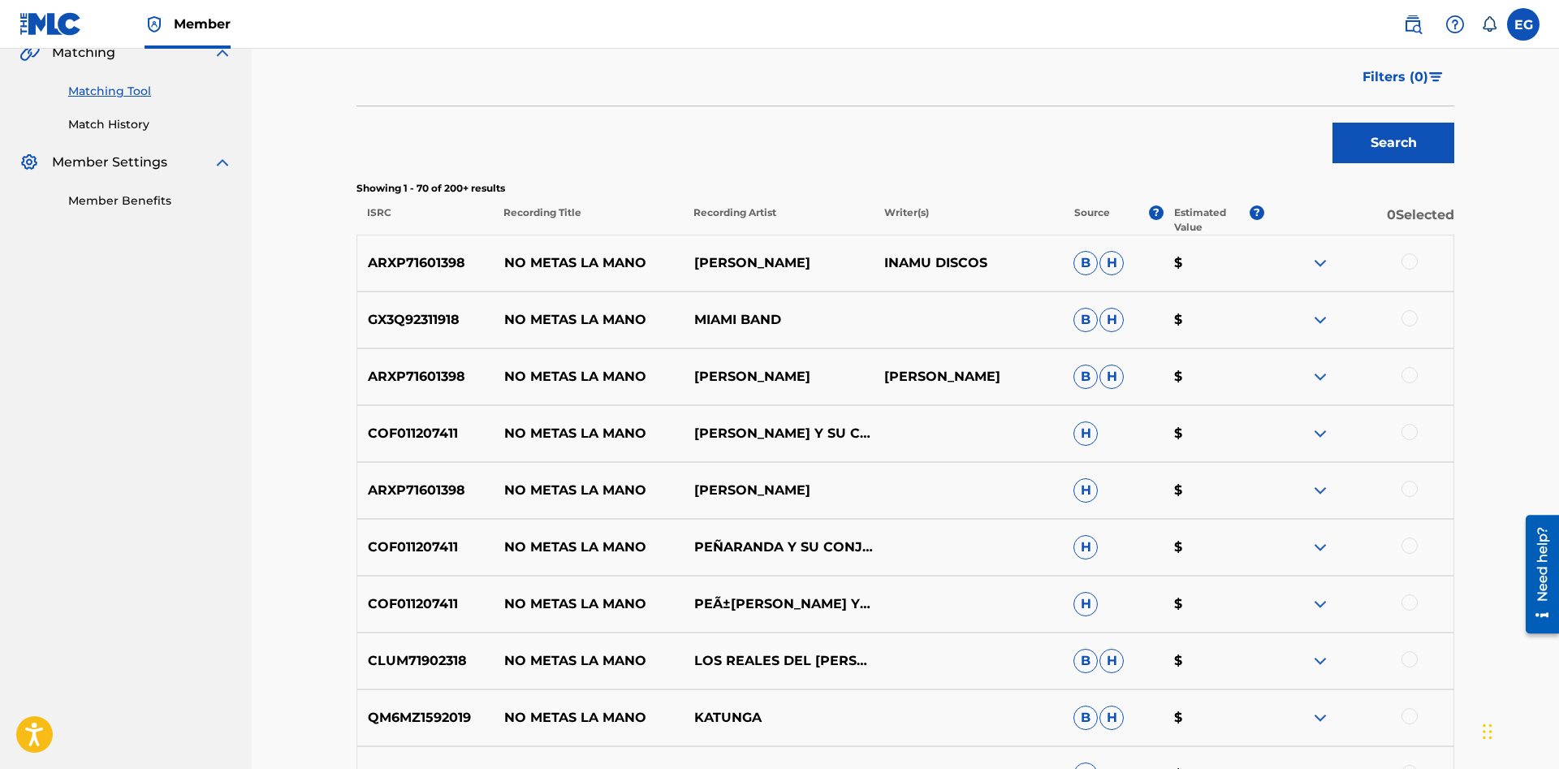
scroll to position [0, 0]
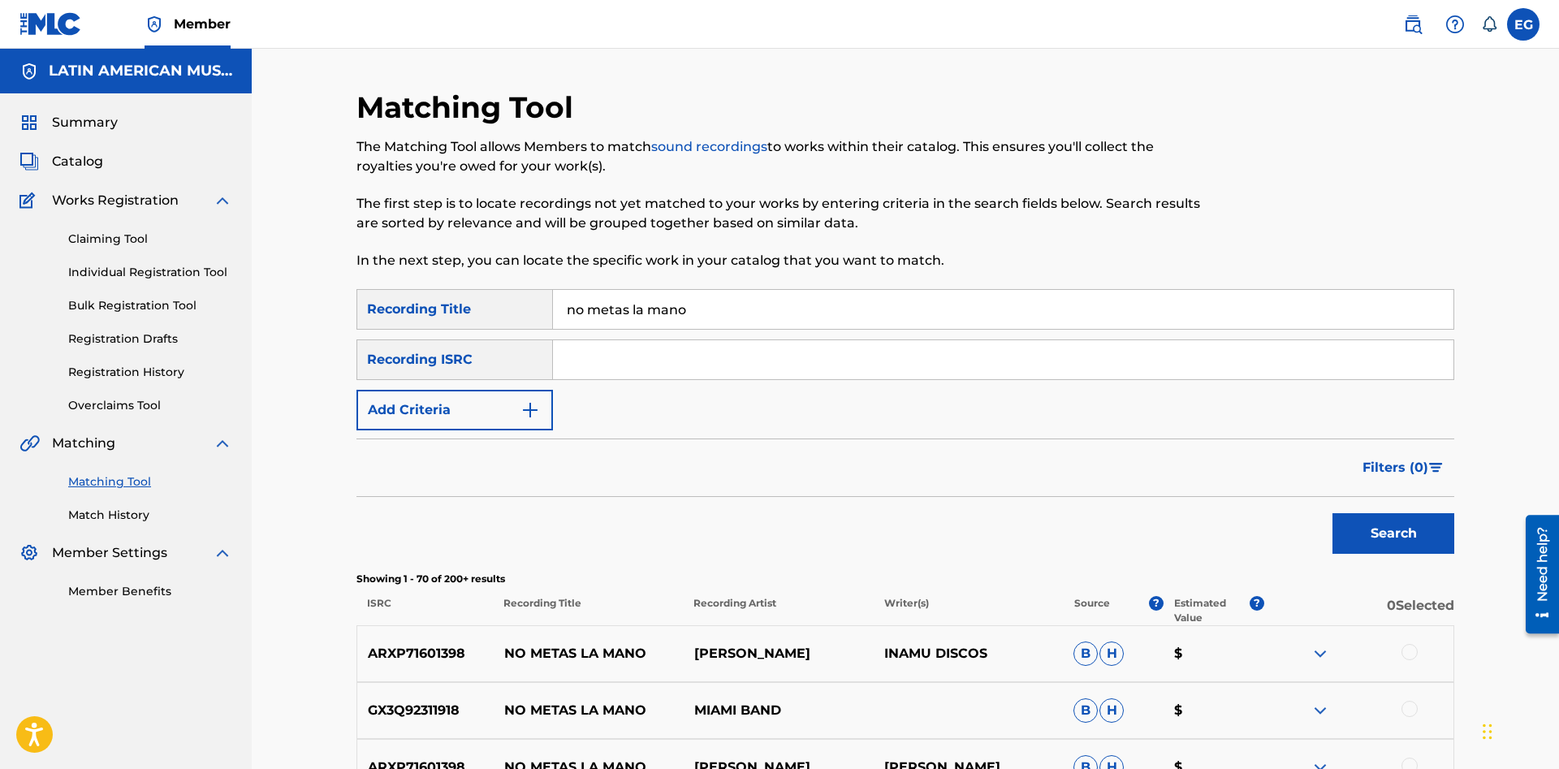
click at [813, 304] on input "no metas la mano" at bounding box center [1003, 309] width 900 height 39
click at [777, 318] on input "no metas la mano" at bounding box center [1003, 309] width 900 height 39
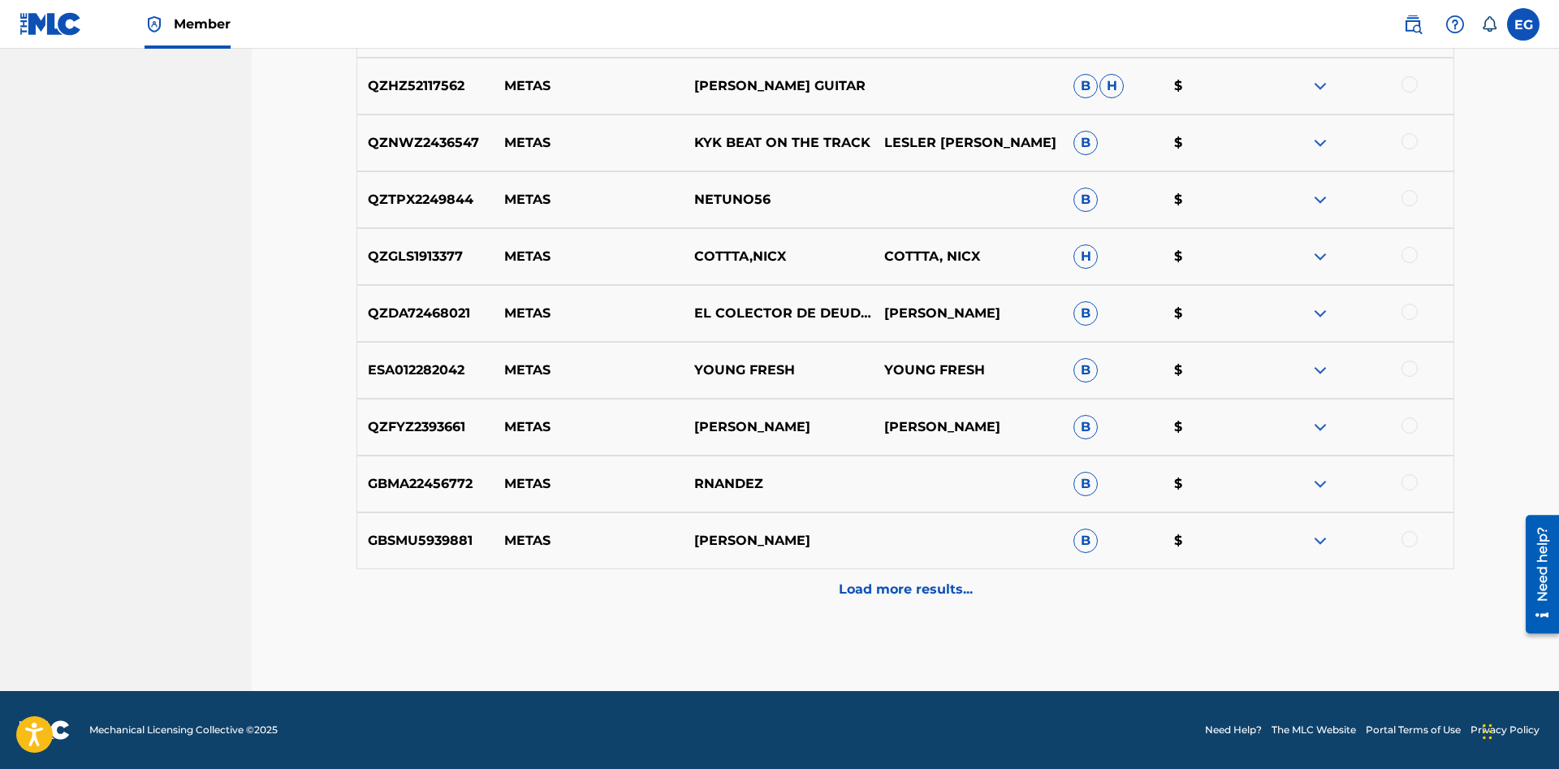
click at [871, 590] on p "Load more results..." at bounding box center [906, 589] width 134 height 19
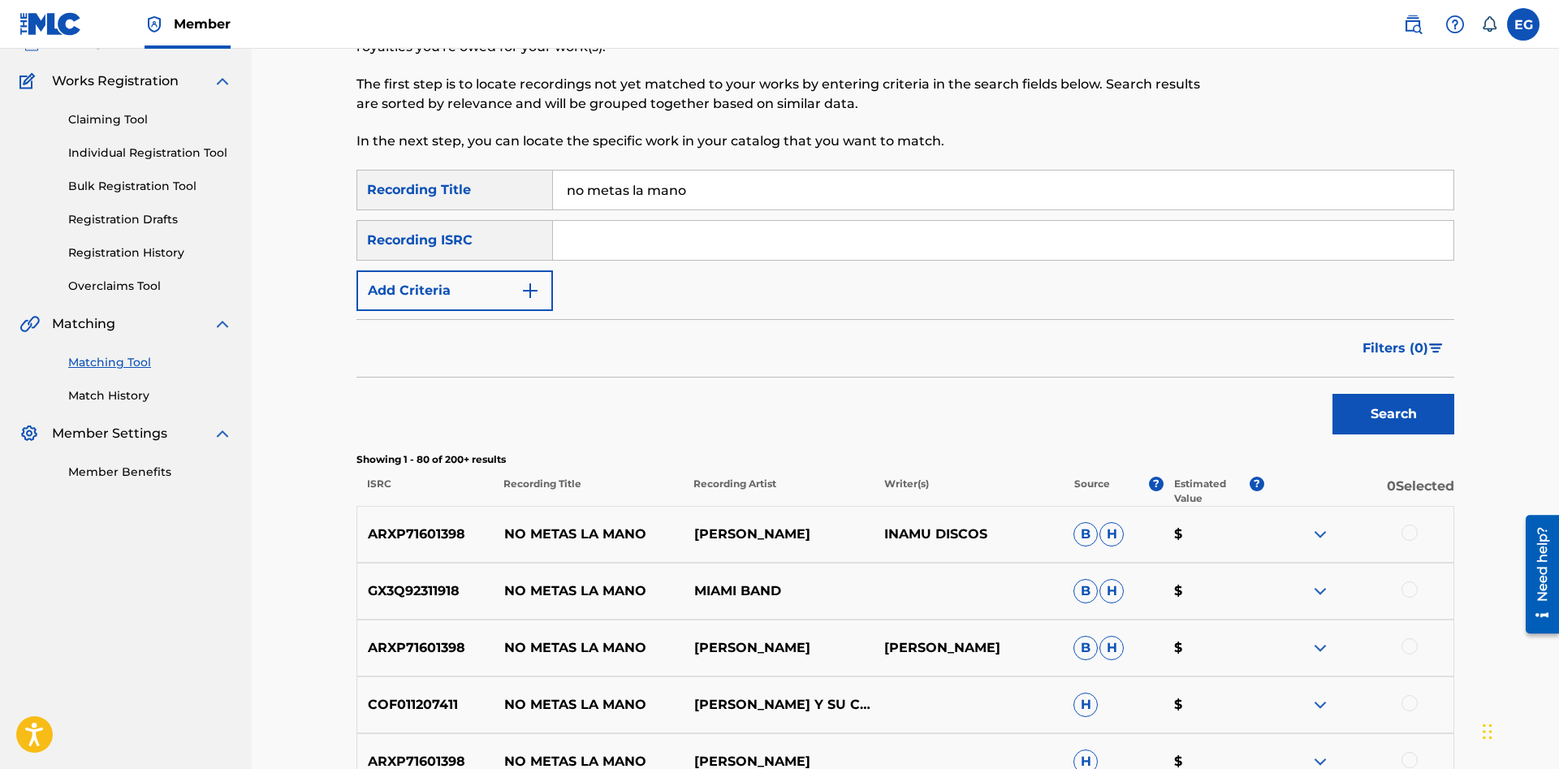
scroll to position [0, 0]
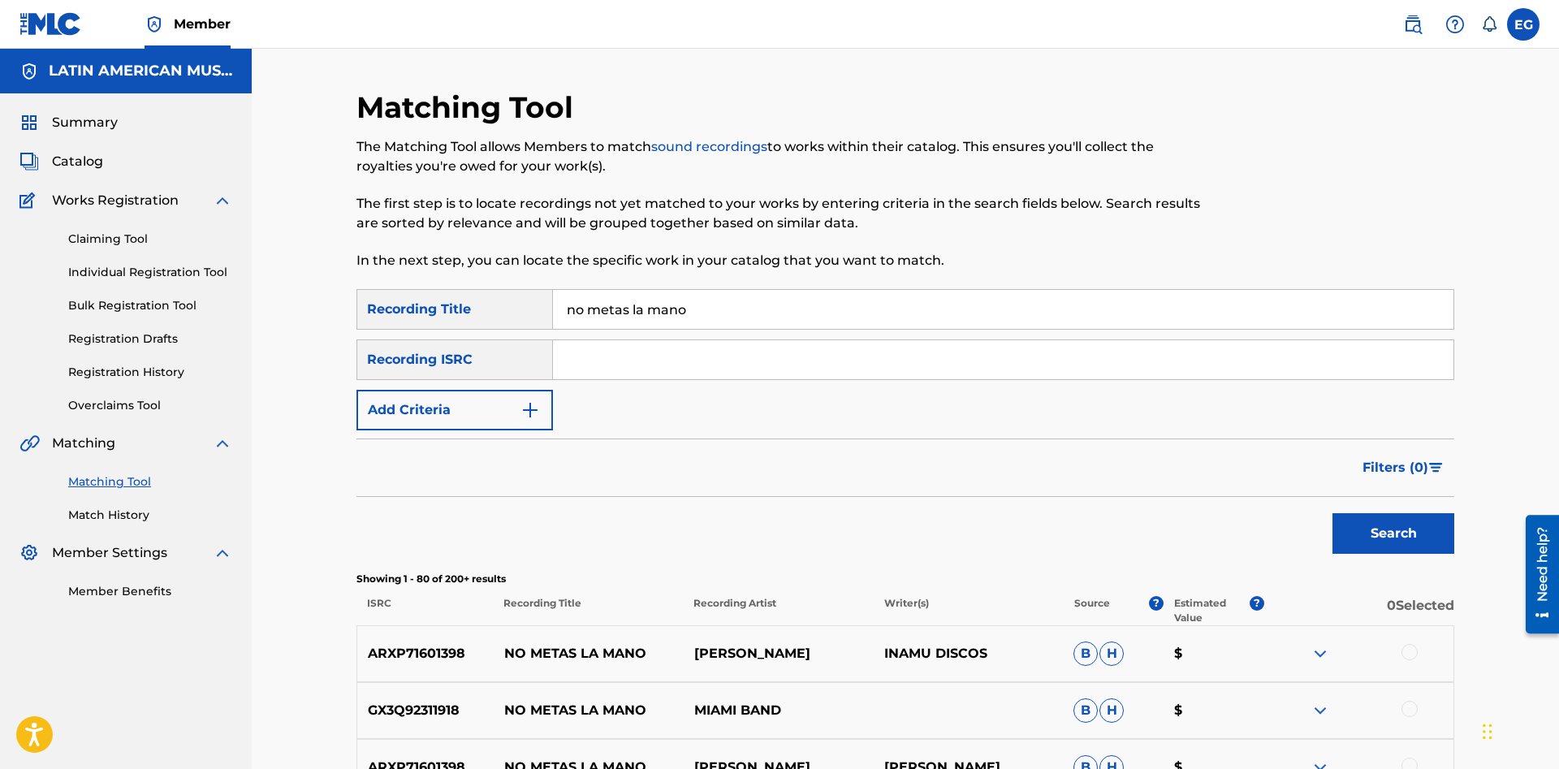
click at [726, 302] on input "no metas la mano" at bounding box center [1003, 309] width 900 height 39
drag, startPoint x: 705, startPoint y: 309, endPoint x: 395, endPoint y: 292, distance: 310.6
click at [553, 292] on input "no metas la mano" at bounding box center [1003, 309] width 900 height 39
type input "ojitos de para para"
click at [1413, 527] on button "Search" at bounding box center [1393, 533] width 122 height 41
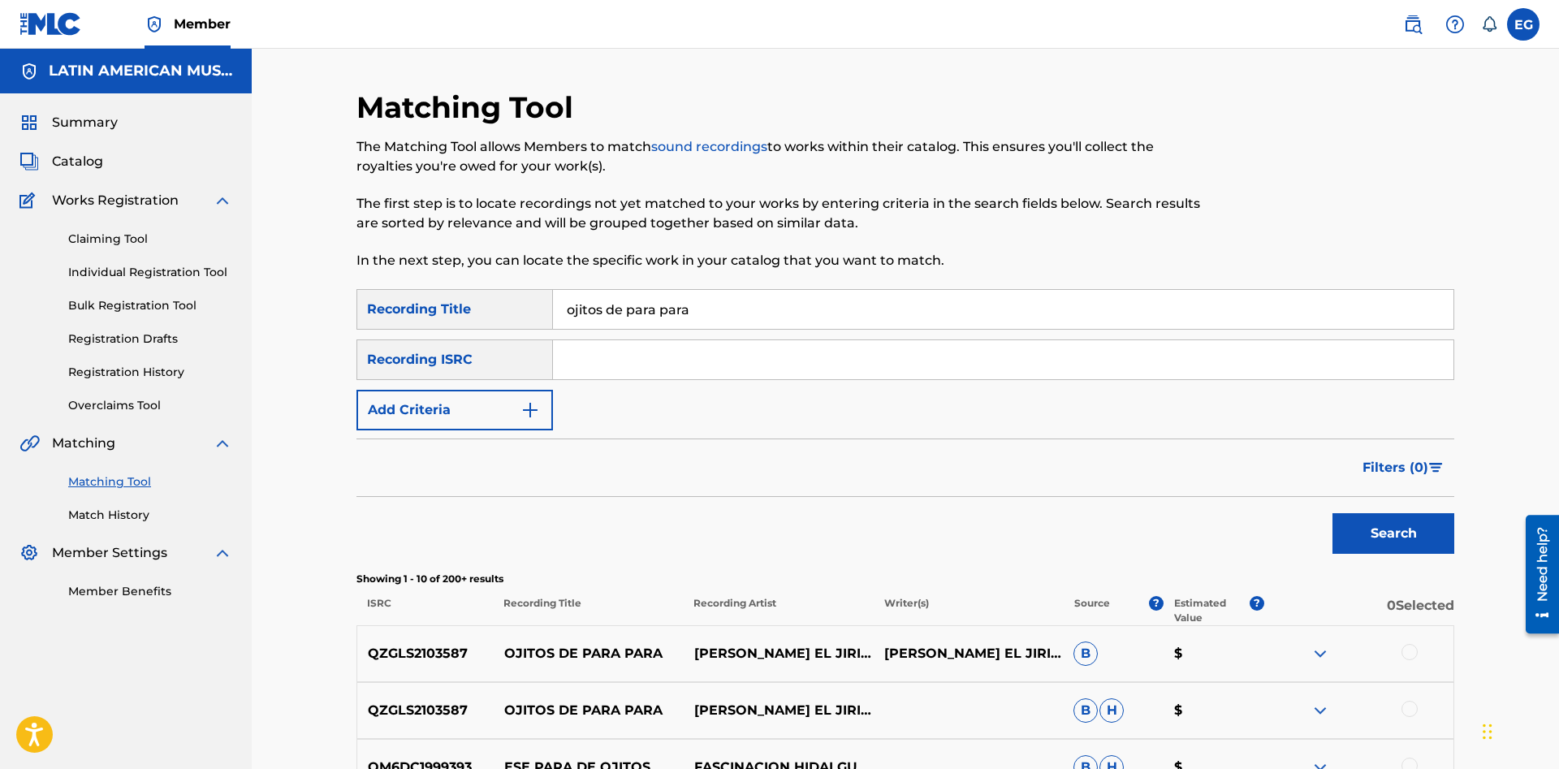
scroll to position [331, 0]
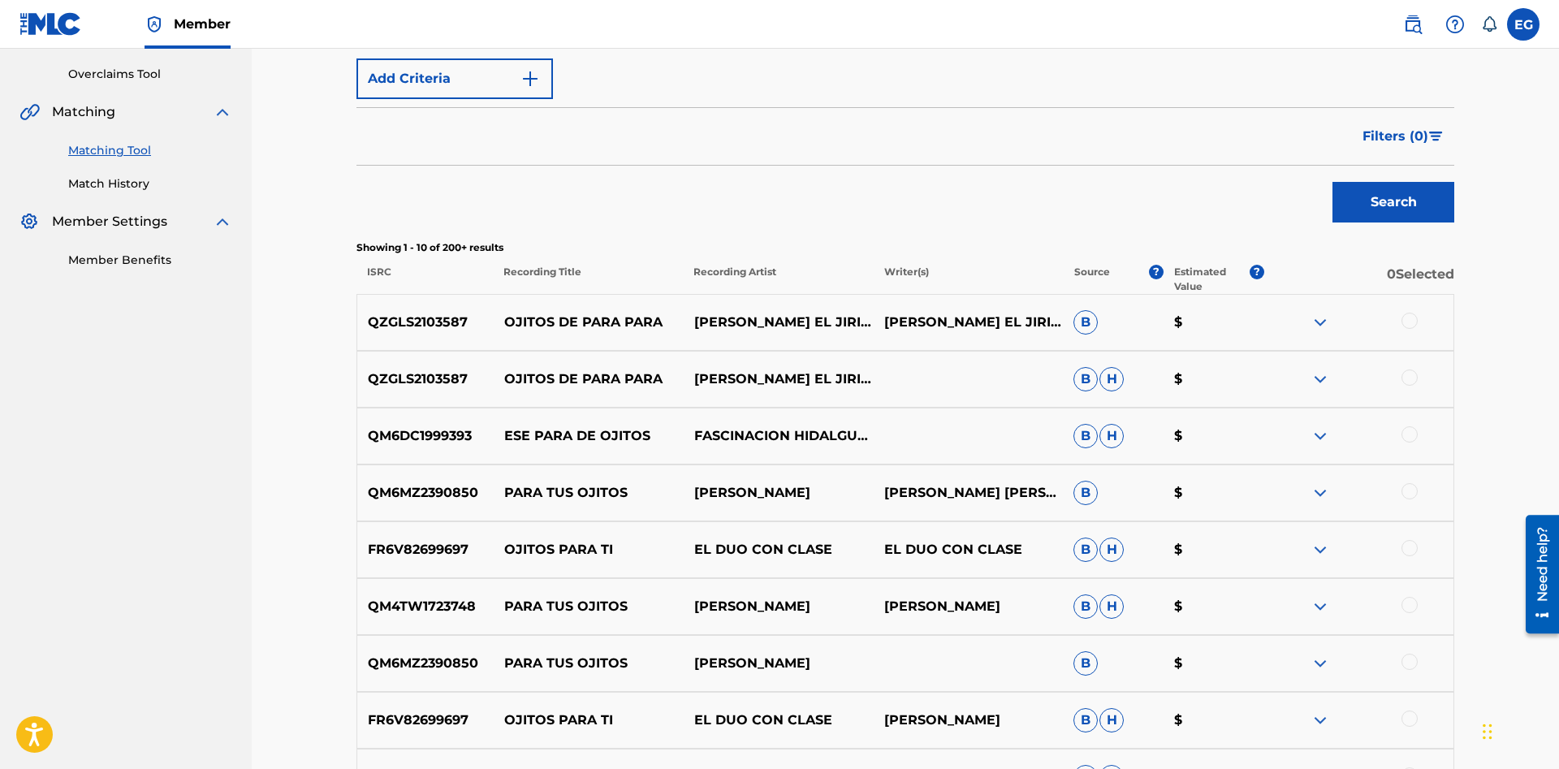
click at [1412, 317] on div at bounding box center [1409, 321] width 16 height 16
click at [1405, 376] on div at bounding box center [1409, 377] width 16 height 16
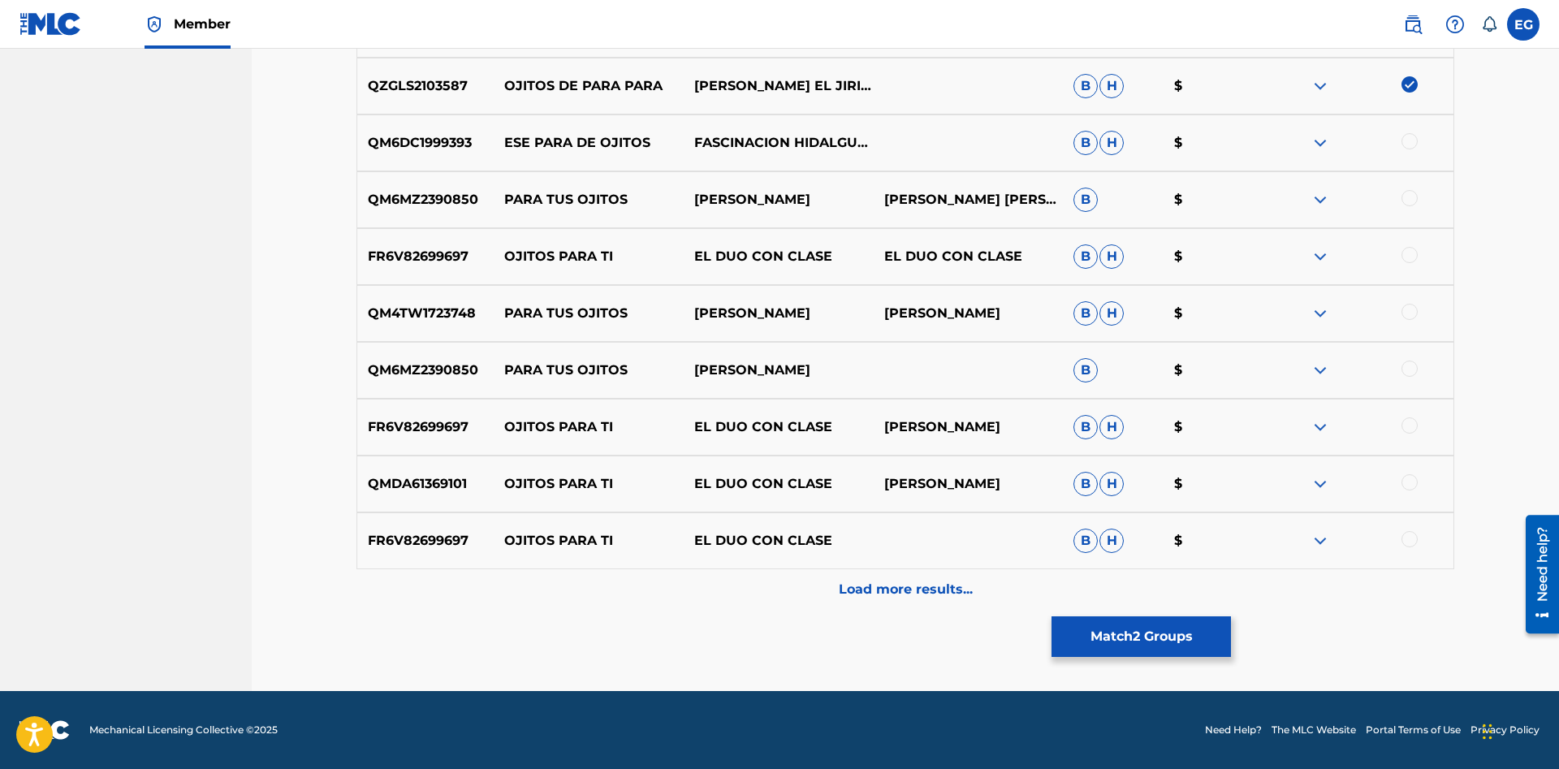
click at [1142, 633] on button "Match 2 Groups" at bounding box center [1140, 636] width 179 height 41
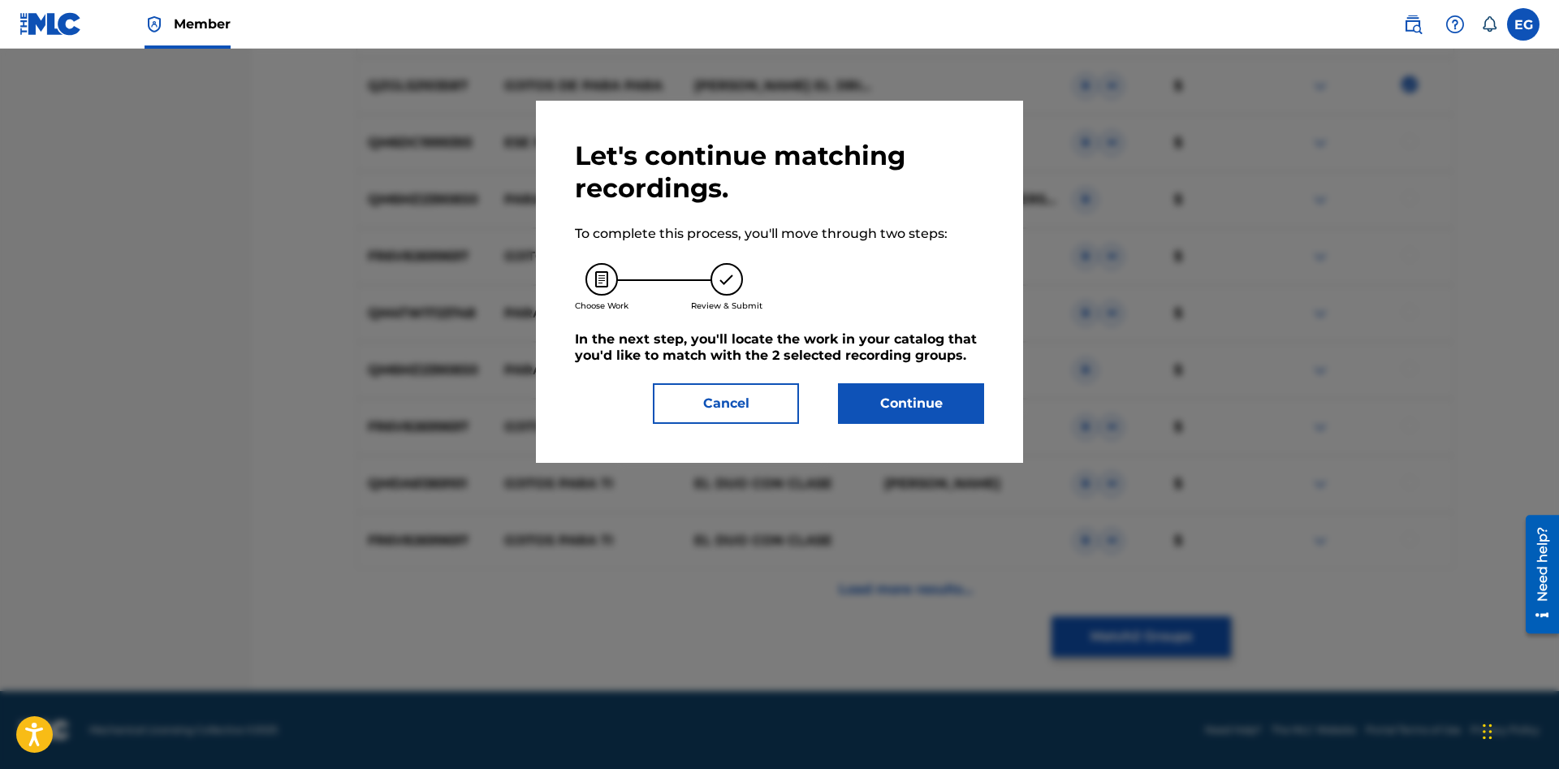
click at [908, 410] on button "Continue" at bounding box center [911, 403] width 146 height 41
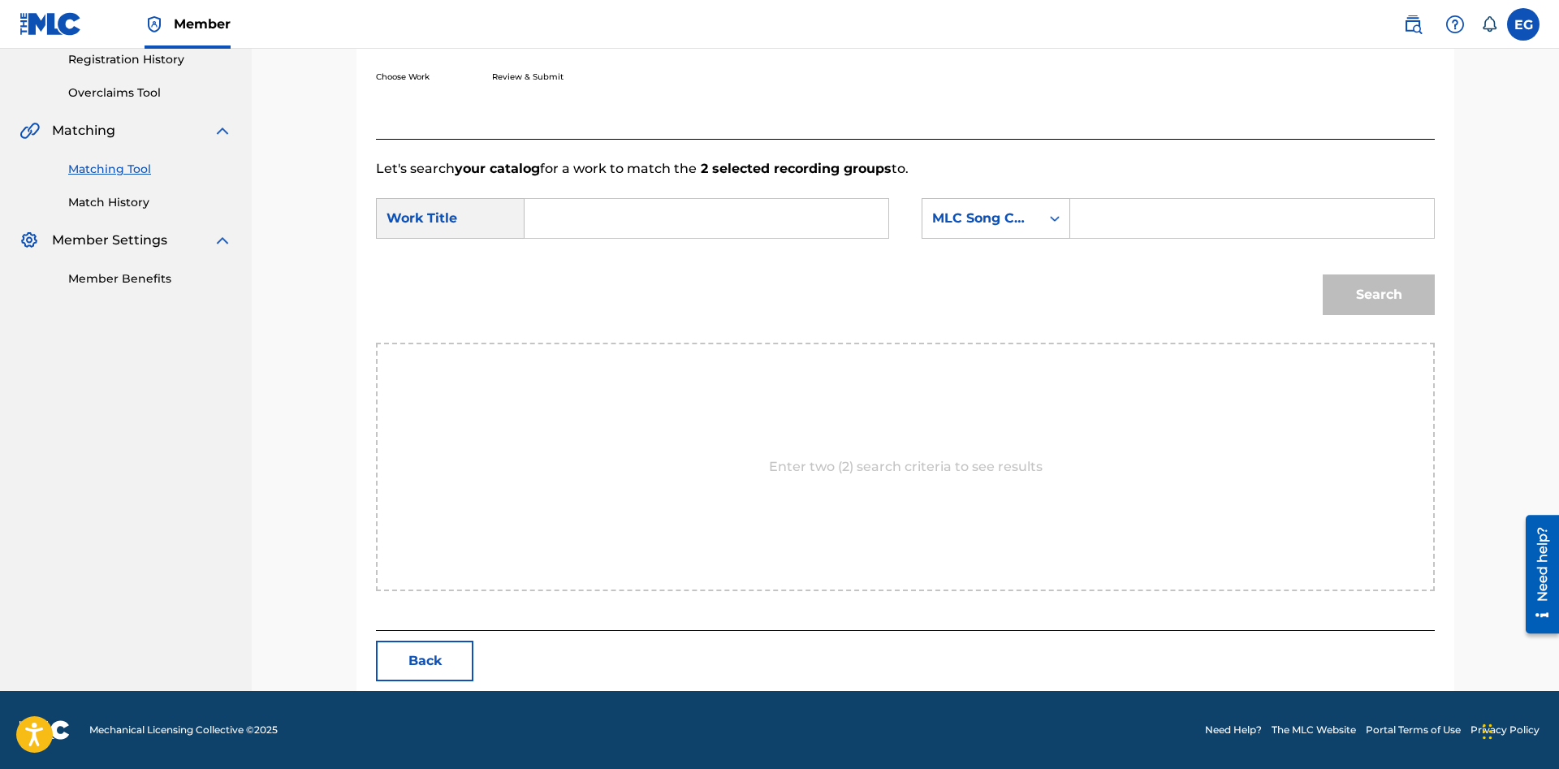
scroll to position [313, 0]
click at [760, 225] on input "Search Form" at bounding box center [706, 218] width 336 height 39
click at [581, 265] on div "ojito s de para para" at bounding box center [584, 264] width 92 height 49
type input "ojitos de para para"
click at [985, 239] on div "SearchWithCriteria963289ec-6e69-4a84-bfc3-3c177364a983 Work Title ojitos de par…" at bounding box center [905, 223] width 1059 height 50
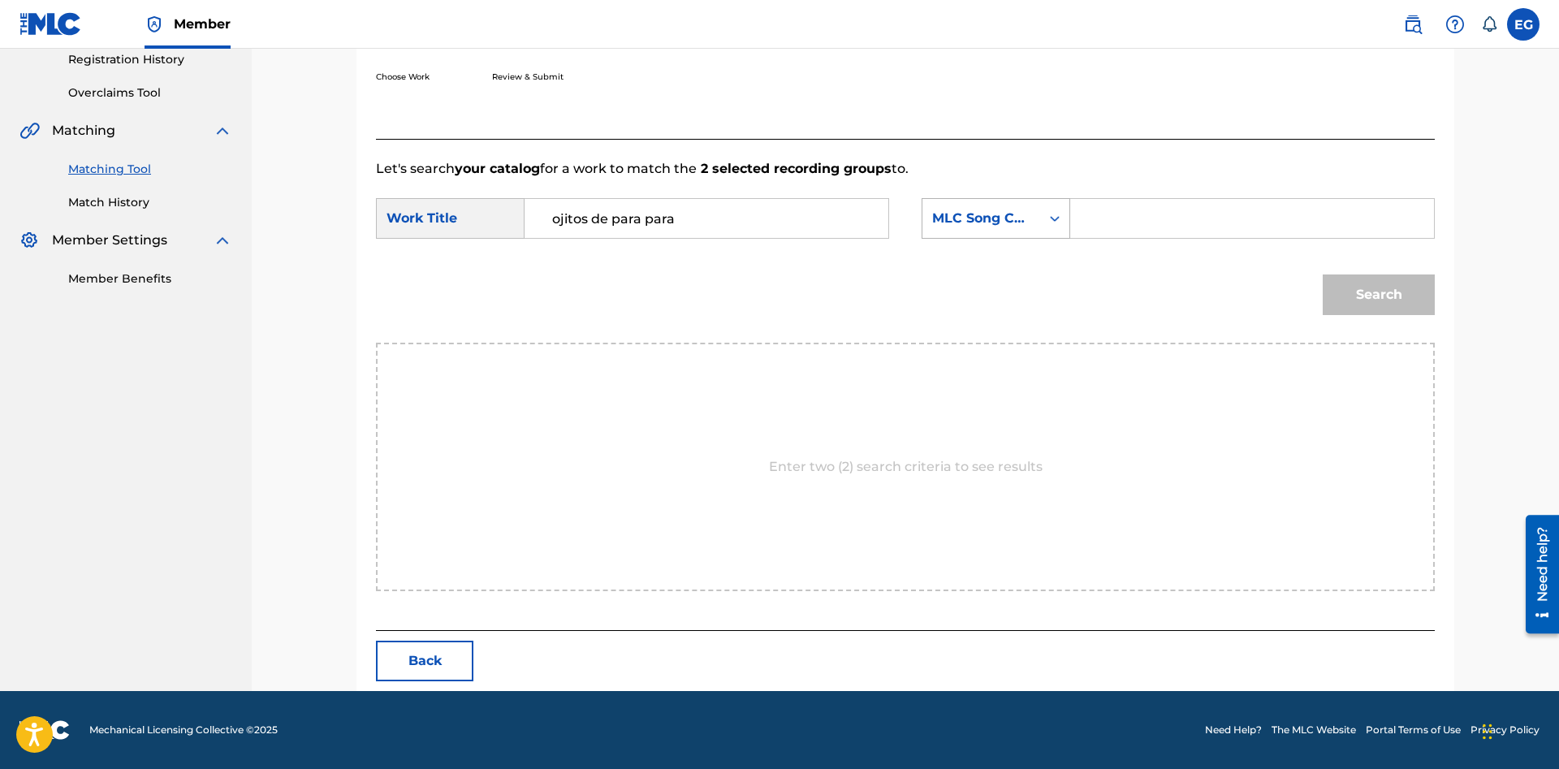
click at [1006, 238] on div "MLC Song Code" at bounding box center [995, 218] width 149 height 41
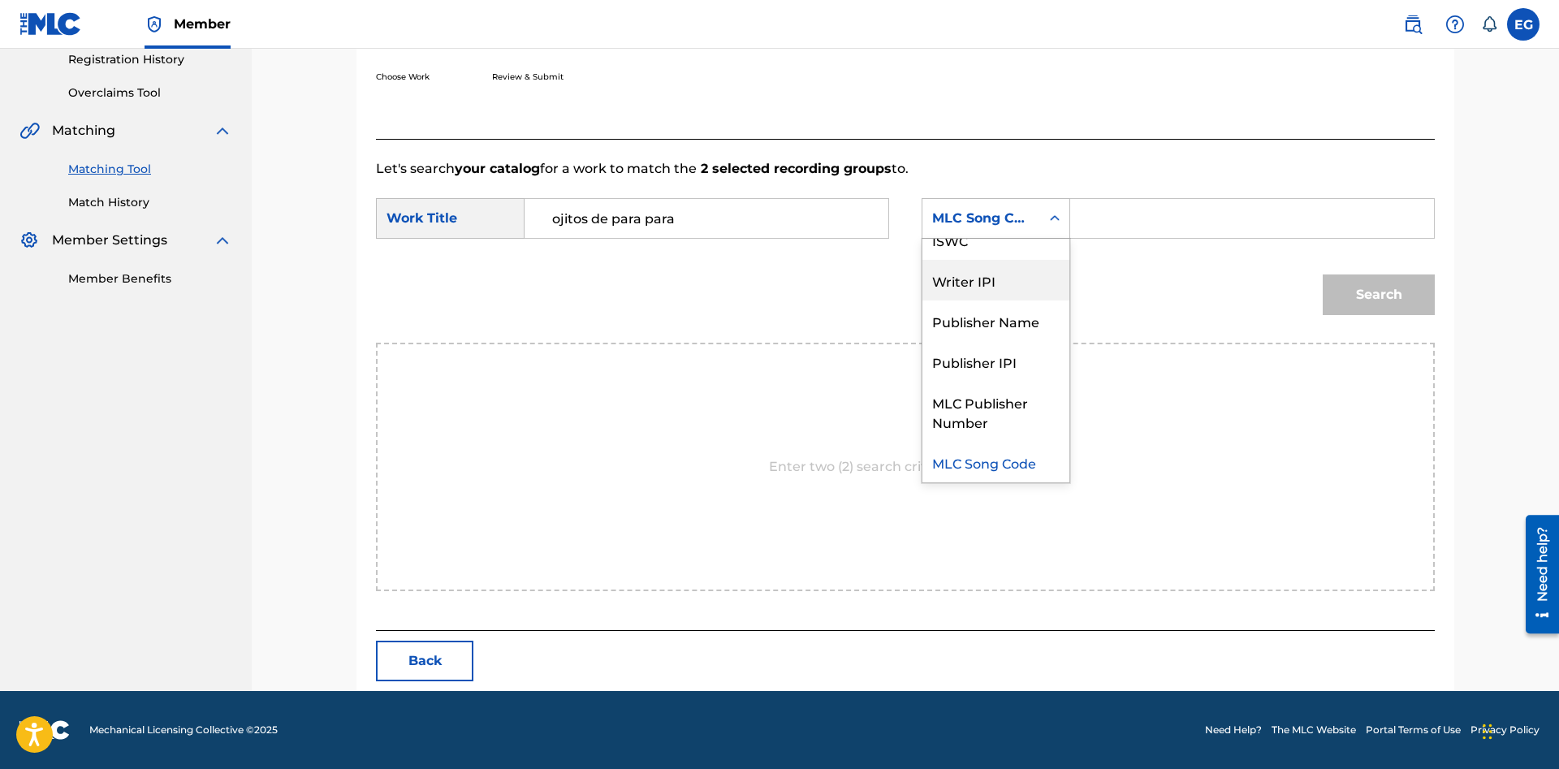
scroll to position [0, 0]
click at [1036, 272] on div "Writer Name" at bounding box center [995, 259] width 147 height 41
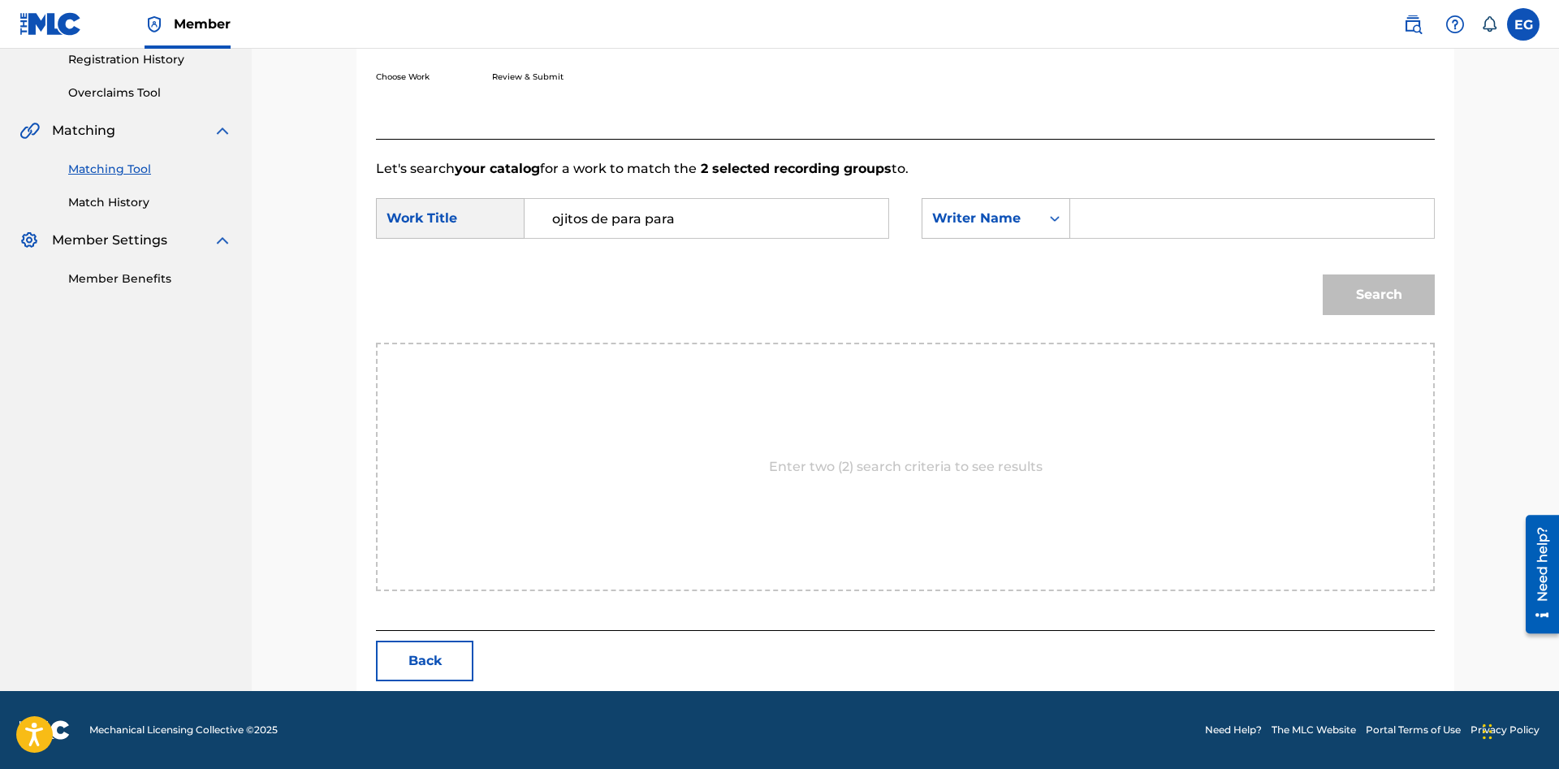
click at [1132, 213] on input "Search Form" at bounding box center [1252, 218] width 336 height 39
paste input "hector tovar"
type input "hector tovar"
click at [1341, 287] on button "Search" at bounding box center [1378, 294] width 112 height 41
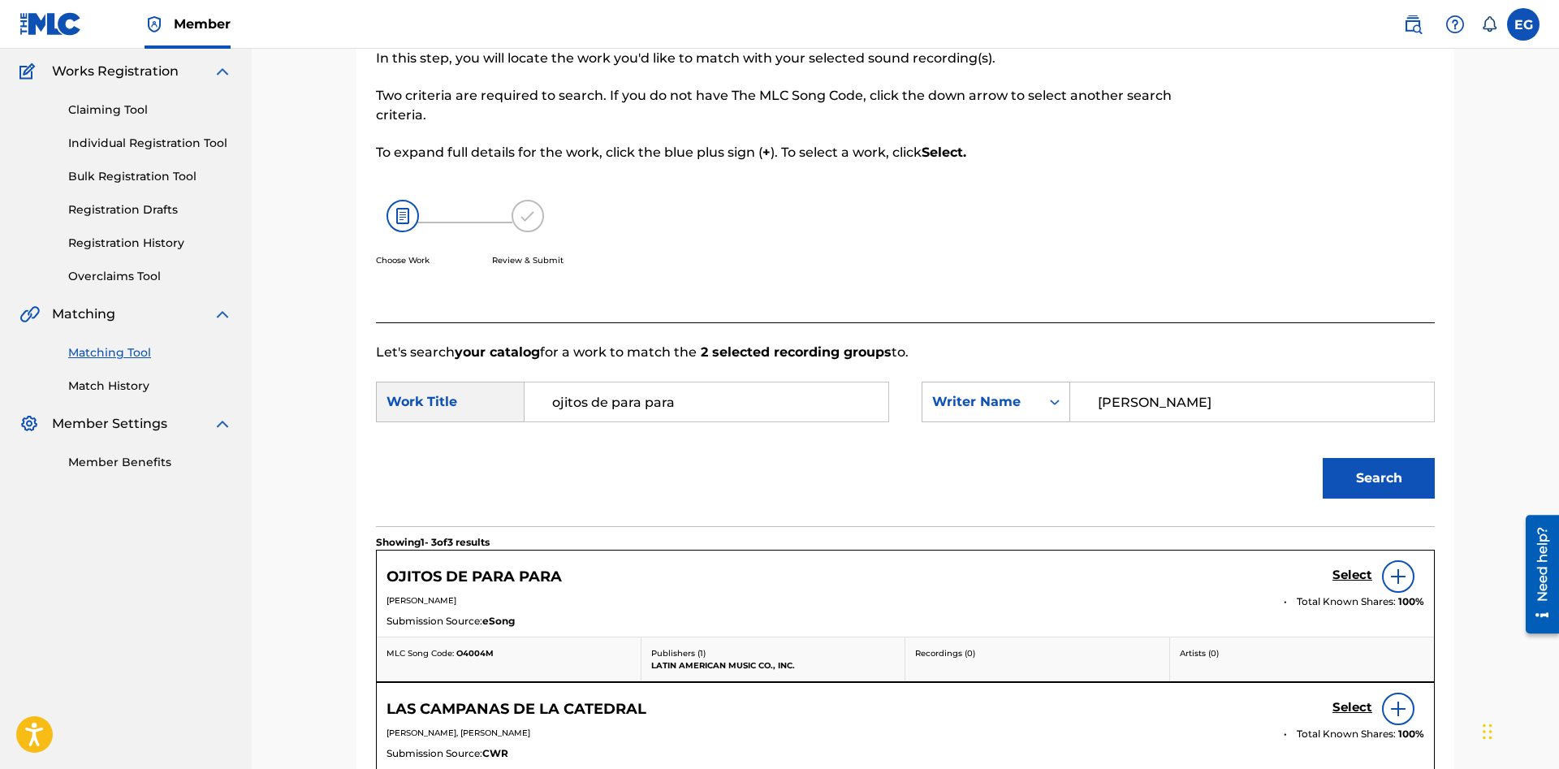
scroll to position [377, 0]
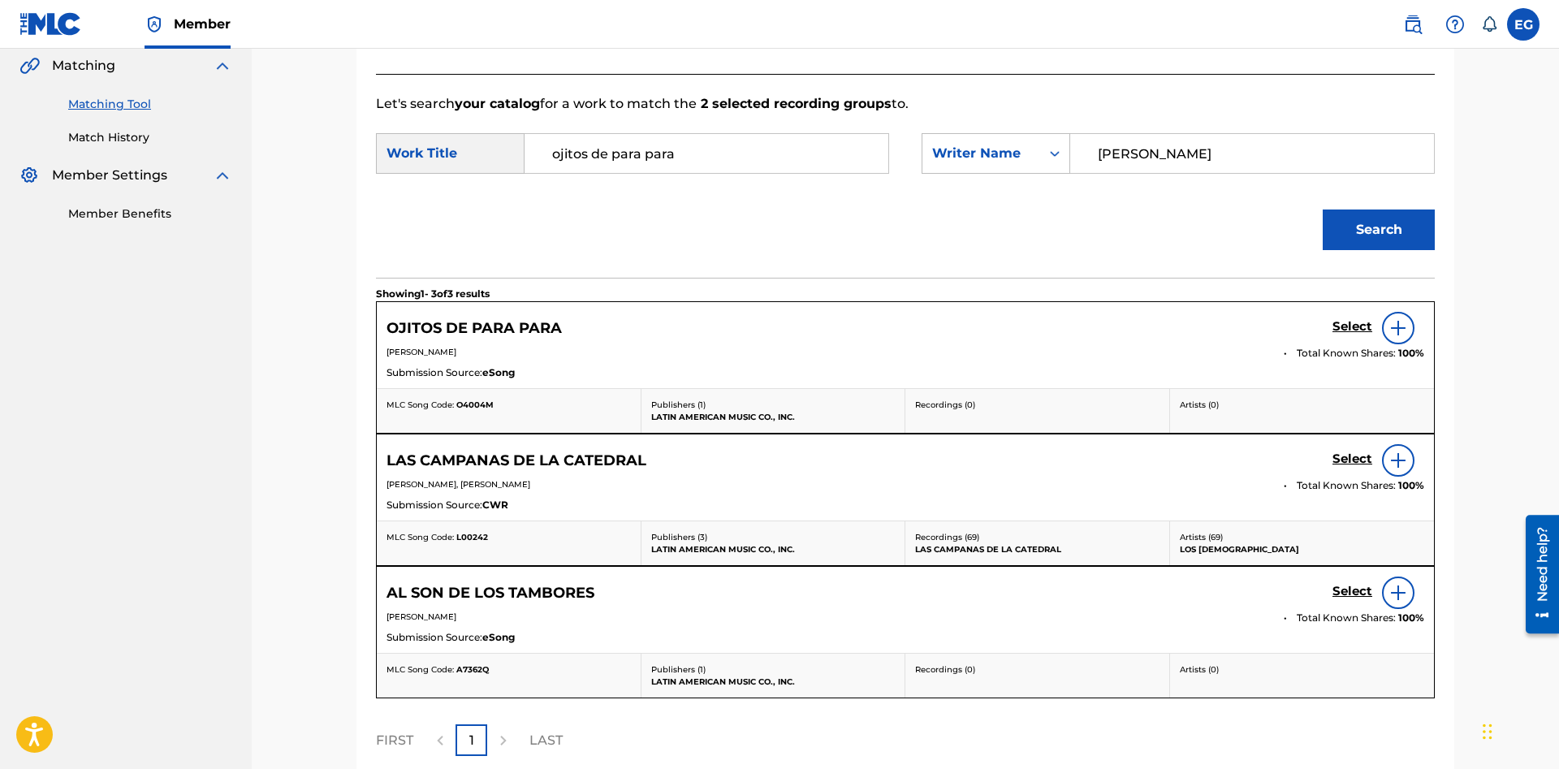
click at [1341, 324] on h5 "Select" at bounding box center [1352, 326] width 40 height 15
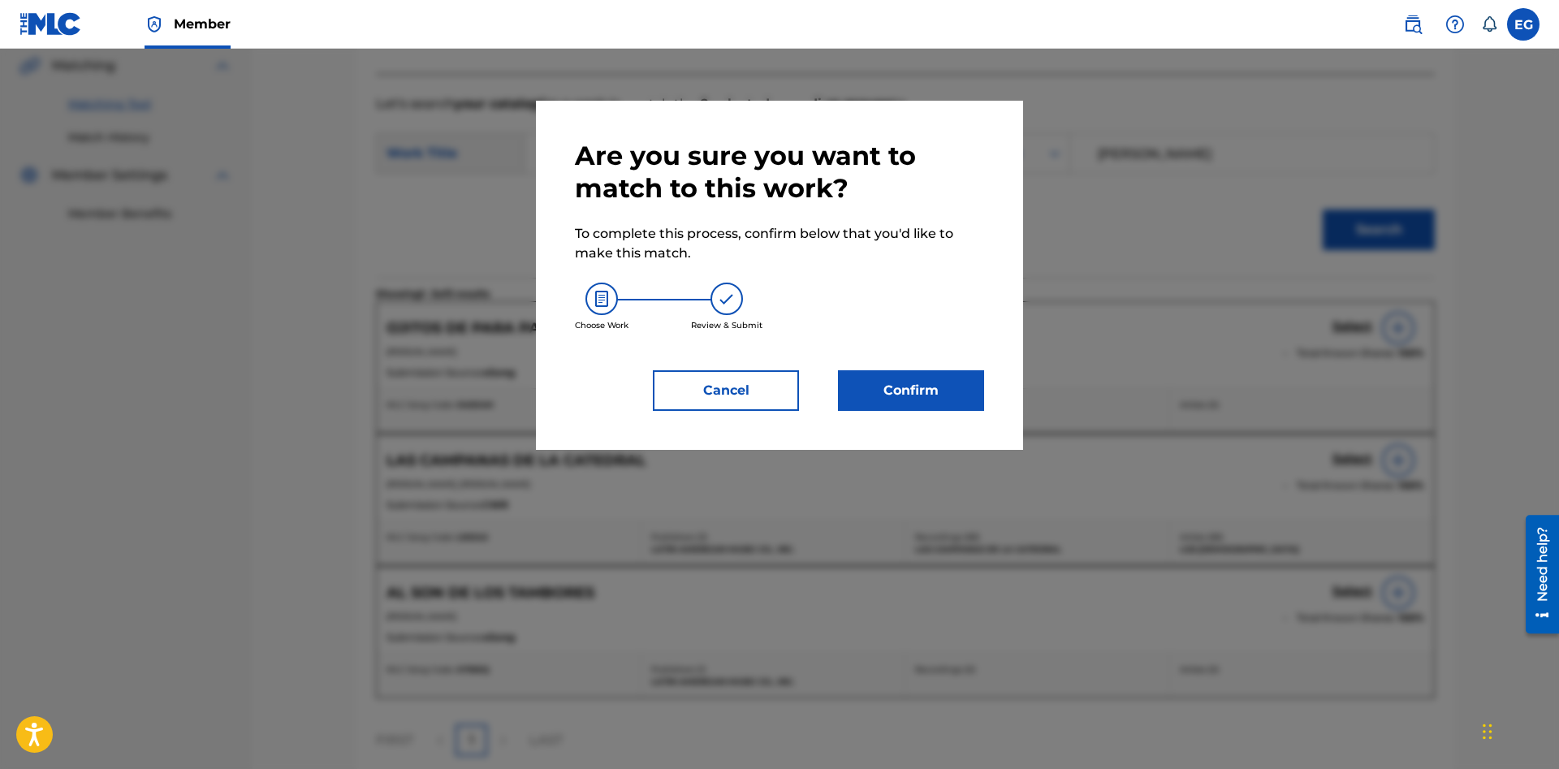
click at [896, 388] on button "Confirm" at bounding box center [911, 390] width 146 height 41
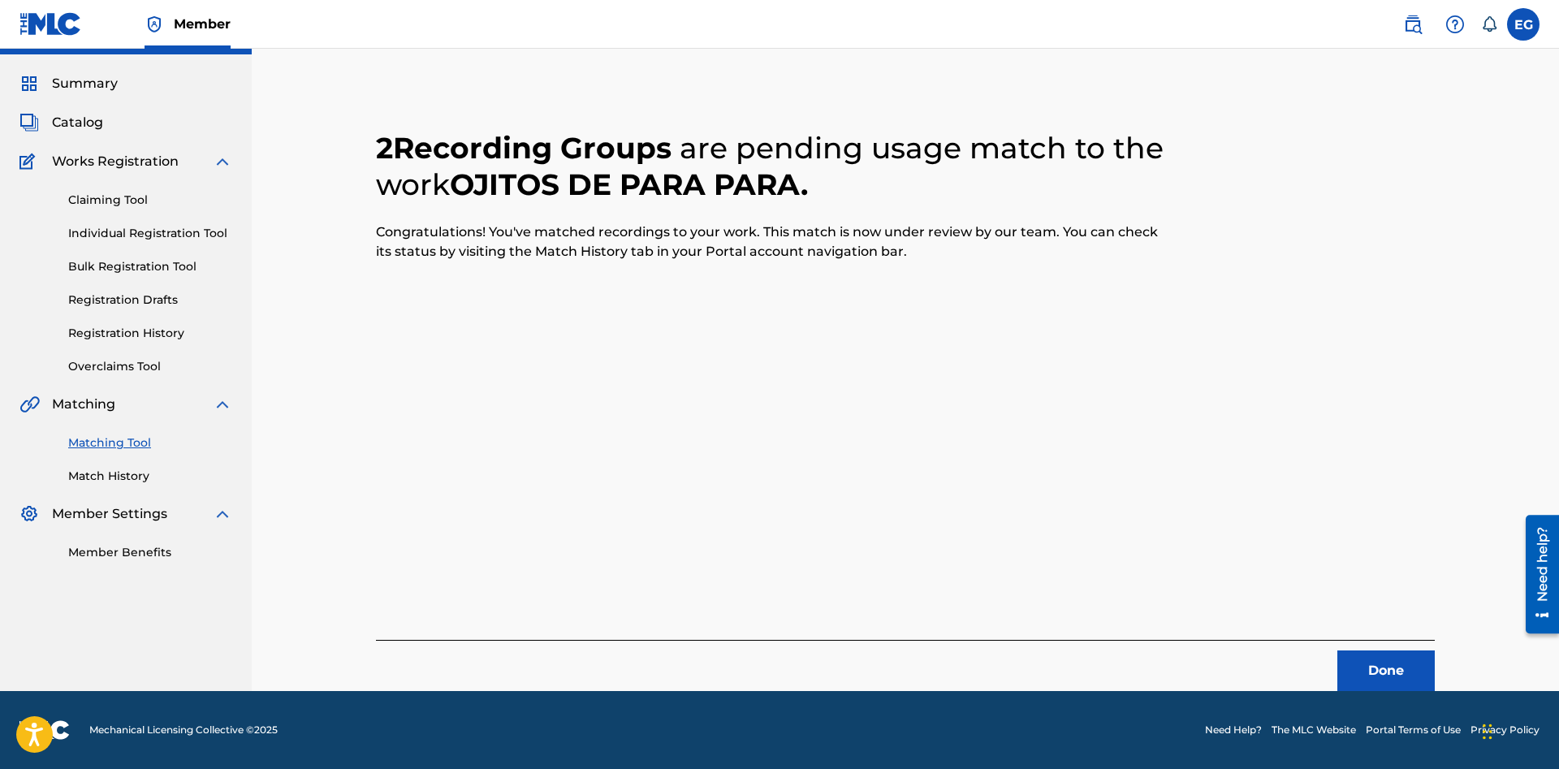
scroll to position [39, 0]
click at [1363, 661] on button "Done" at bounding box center [1385, 670] width 97 height 41
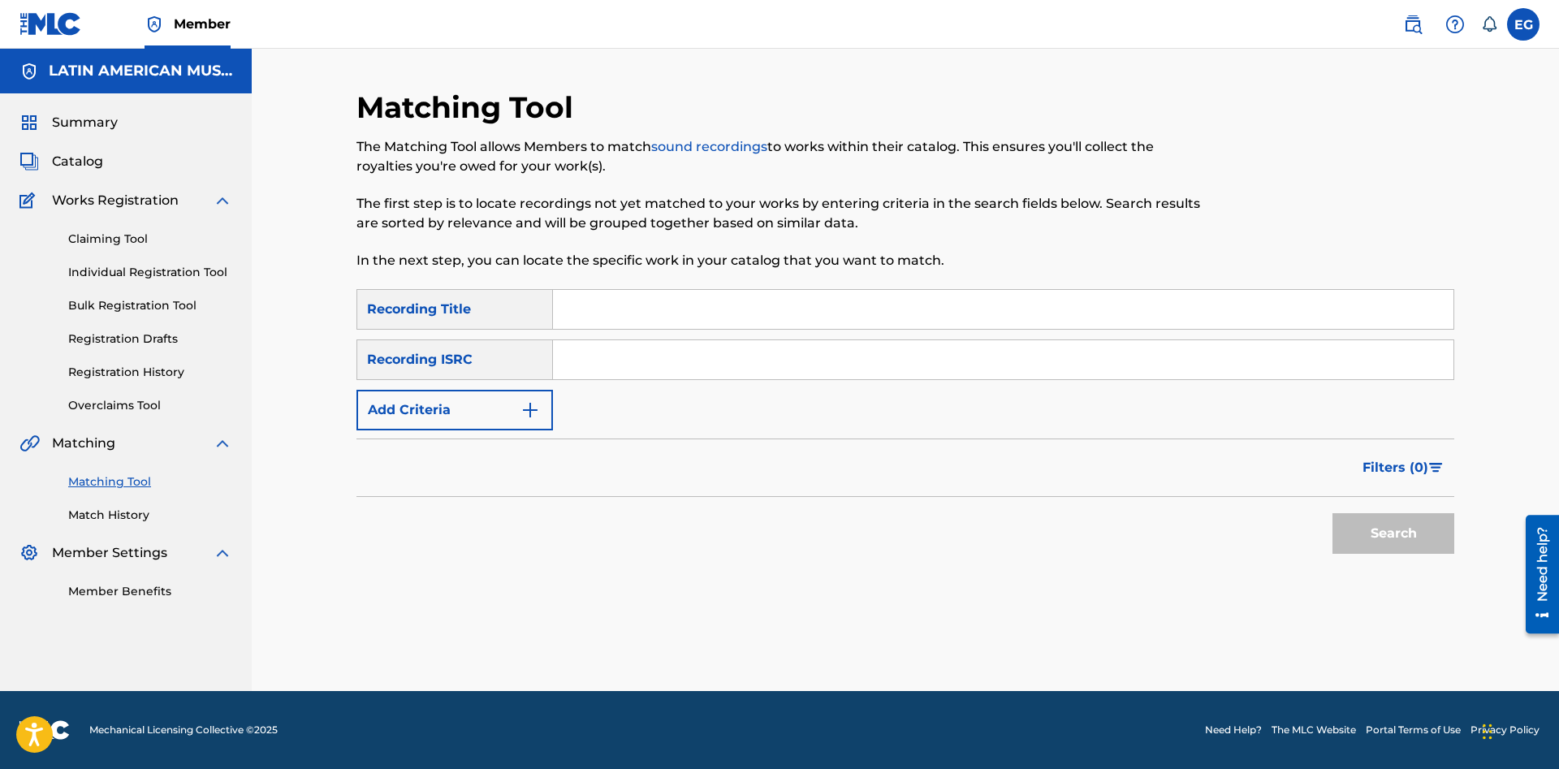
scroll to position [0, 0]
click at [998, 309] on input "Search Form" at bounding box center [1003, 309] width 900 height 39
click at [1332, 513] on button "Search" at bounding box center [1393, 533] width 122 height 41
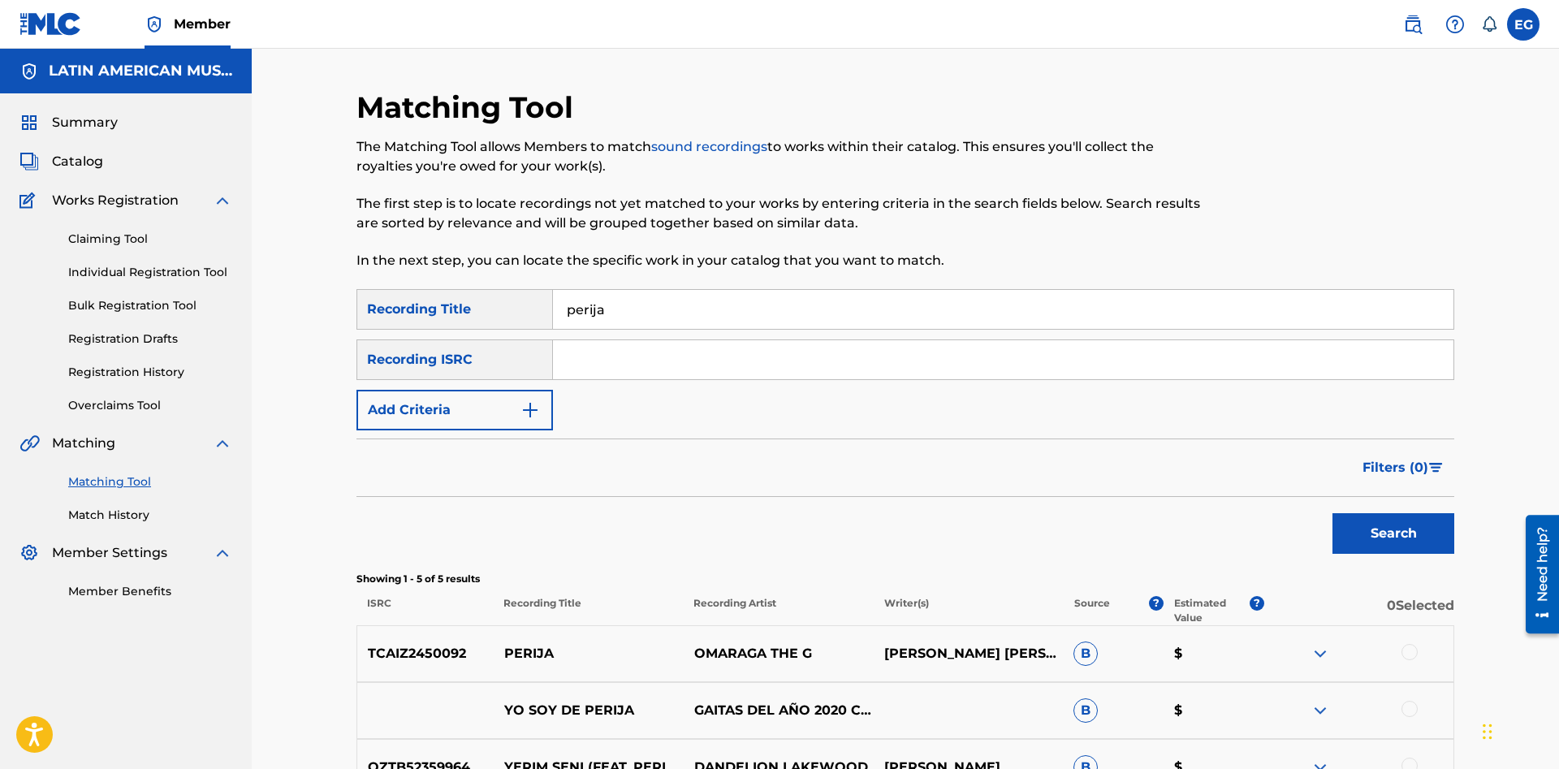
drag, startPoint x: 638, startPoint y: 303, endPoint x: 557, endPoint y: 300, distance: 81.2
click at [557, 300] on input "perija" at bounding box center [1003, 309] width 900 height 39
click at [1332, 513] on button "Search" at bounding box center [1393, 533] width 122 height 41
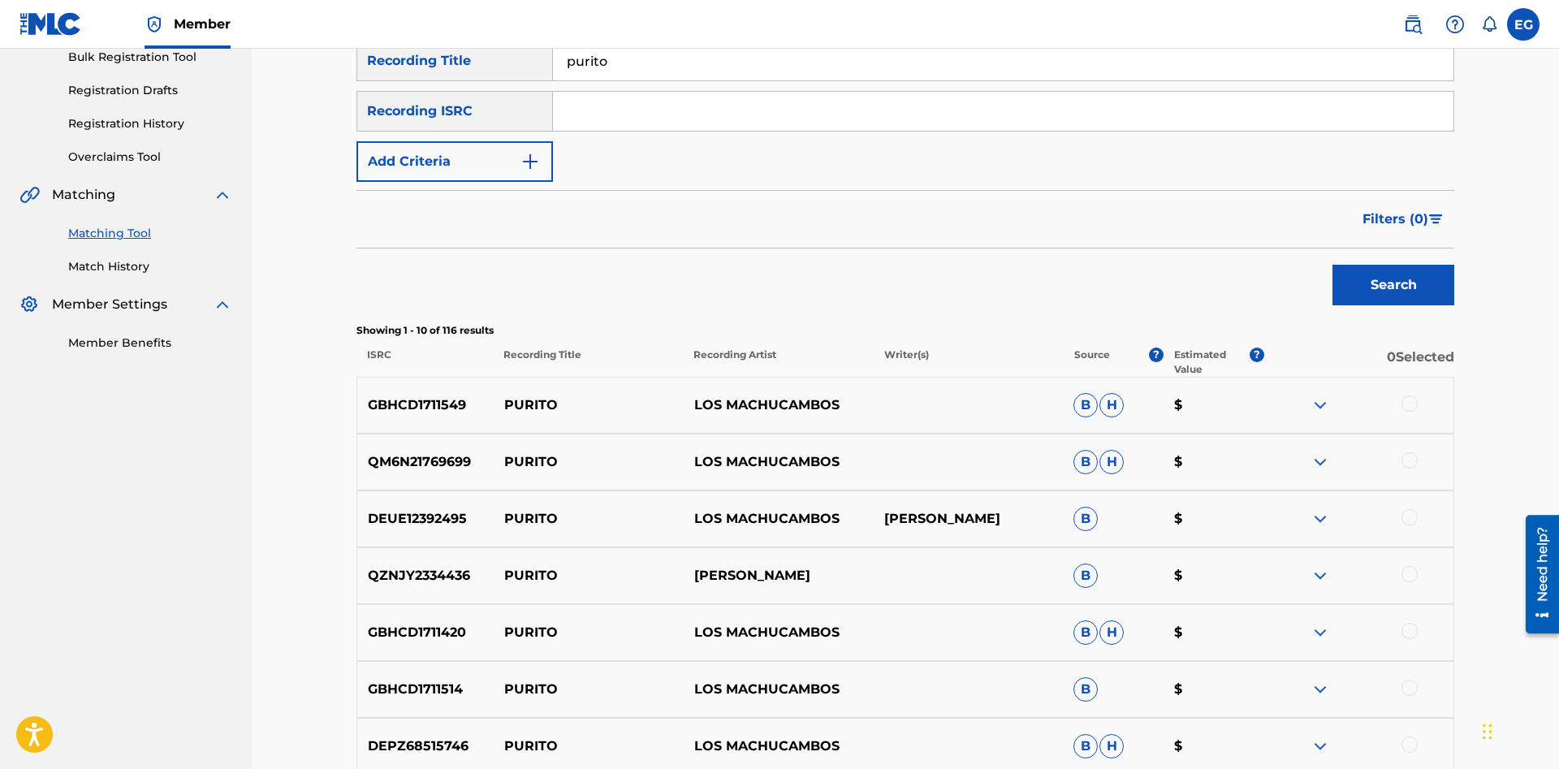
scroll to position [497, 0]
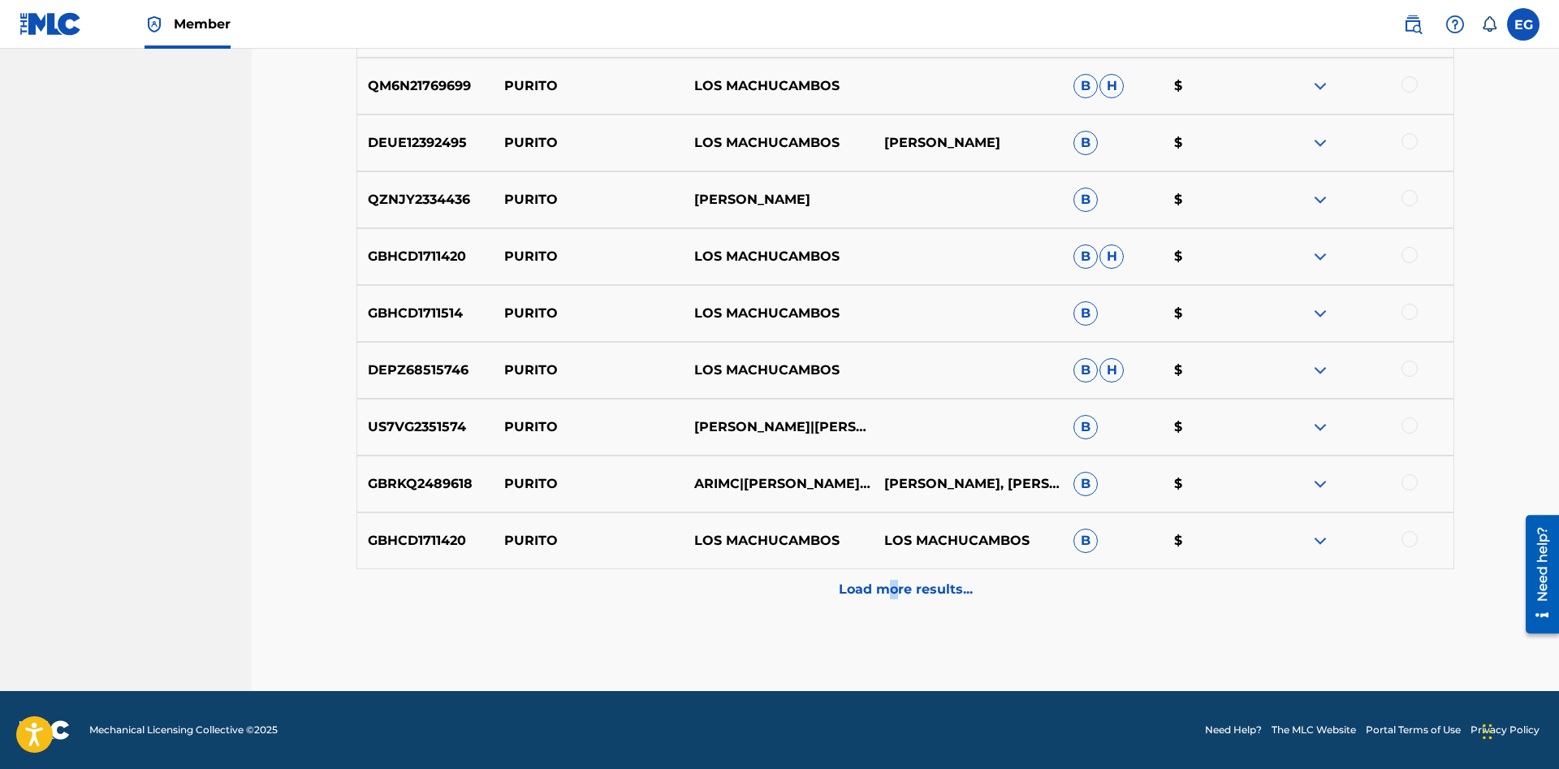
click at [893, 591] on p "Load more results..." at bounding box center [906, 589] width 134 height 19
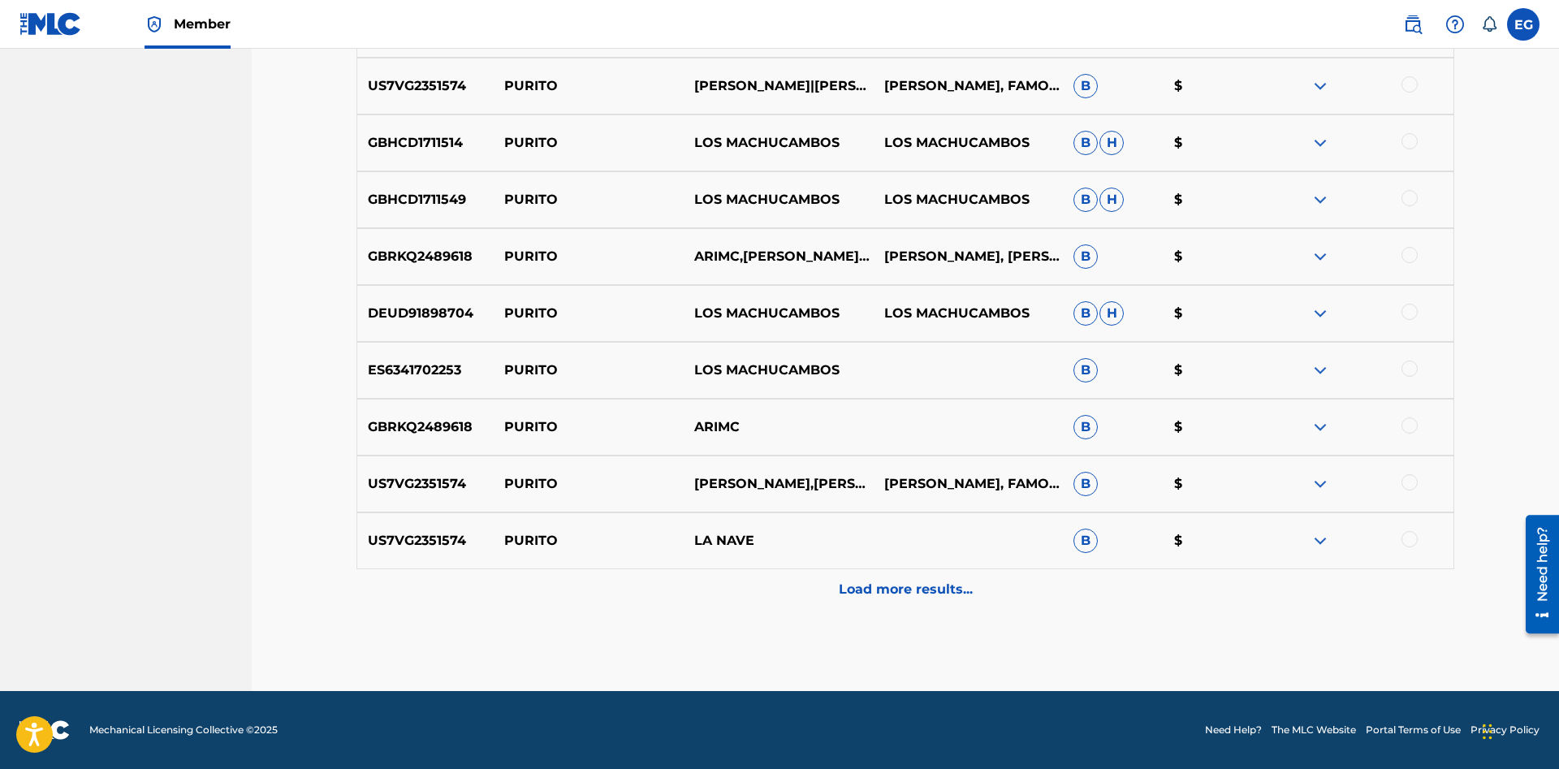
click at [891, 606] on div "Load more results..." at bounding box center [904, 589] width 1097 height 41
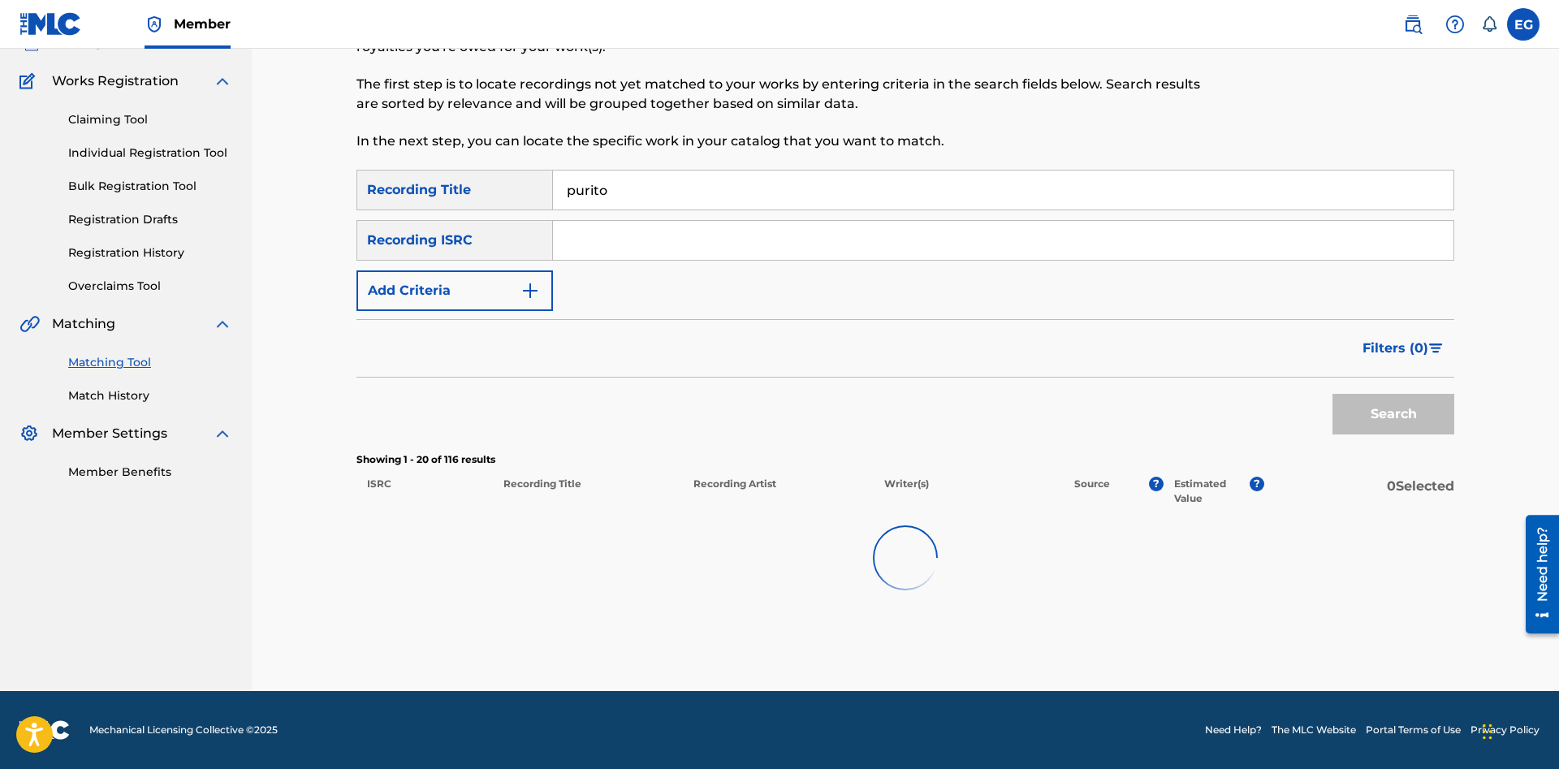
scroll to position [119, 0]
click at [890, 606] on div at bounding box center [904, 558] width 1097 height 104
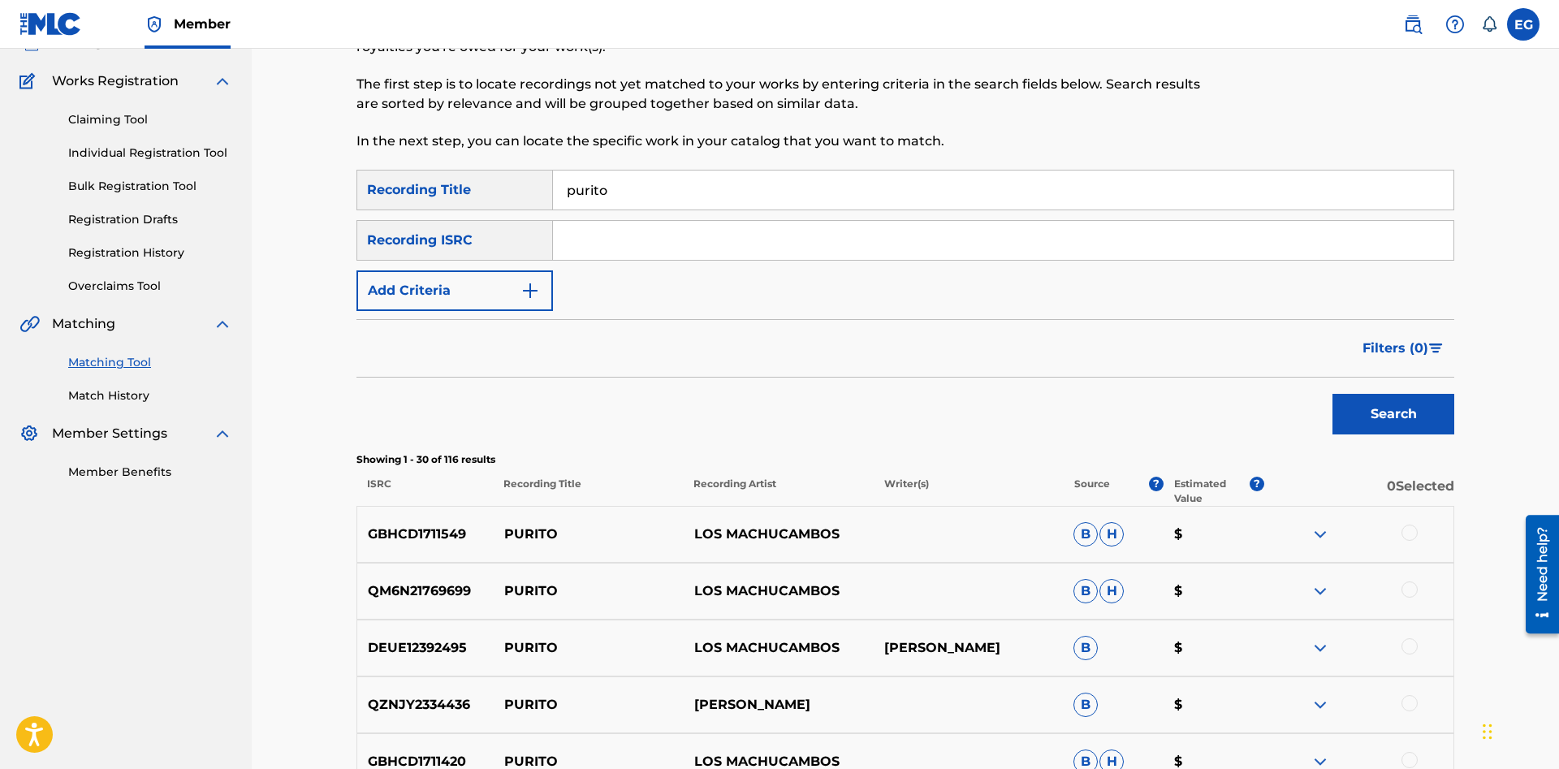
click at [834, 404] on div "Search" at bounding box center [904, 409] width 1097 height 65
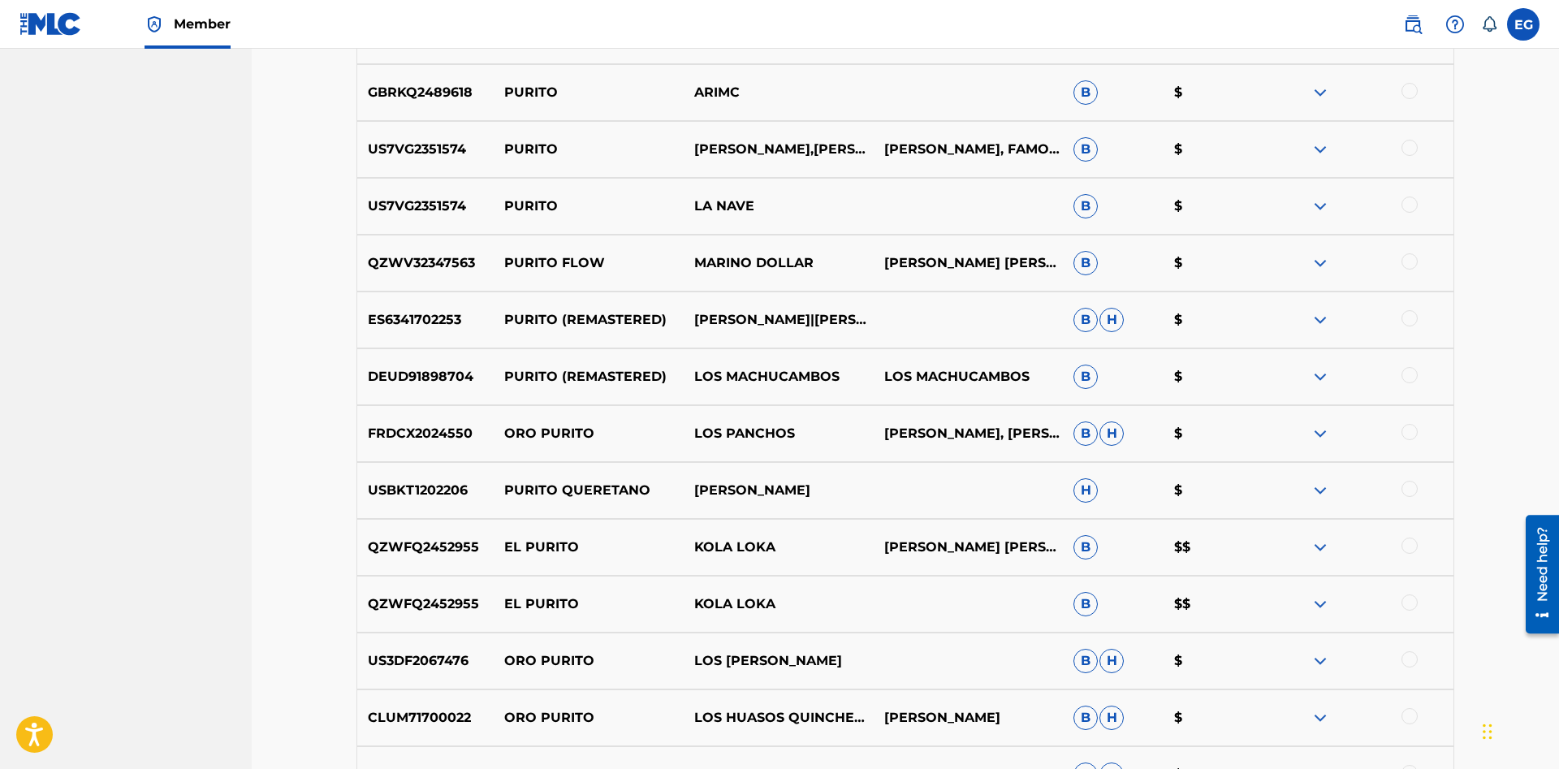
scroll to position [1761, 0]
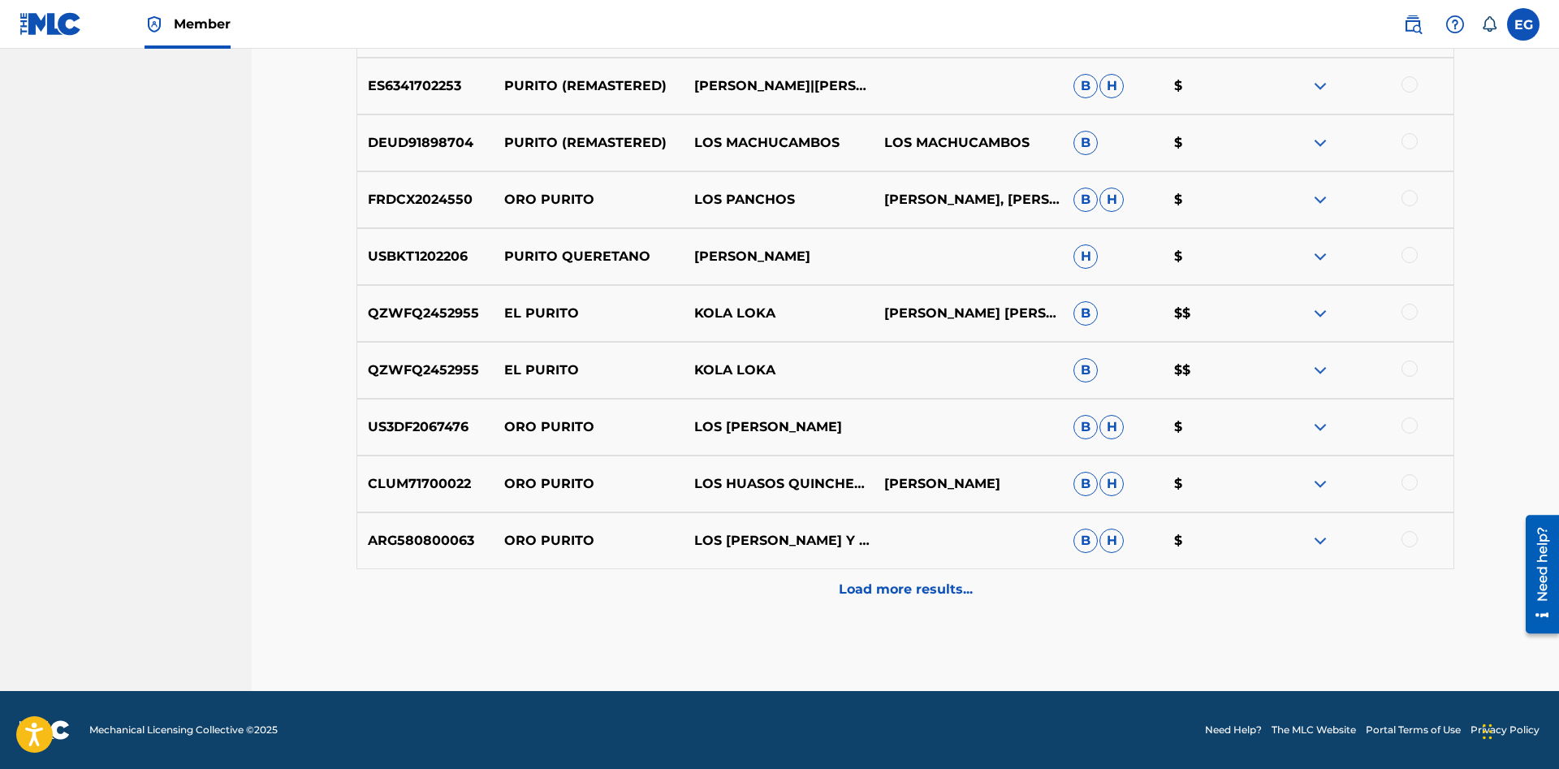
click at [881, 590] on p "Load more results..." at bounding box center [906, 589] width 134 height 19
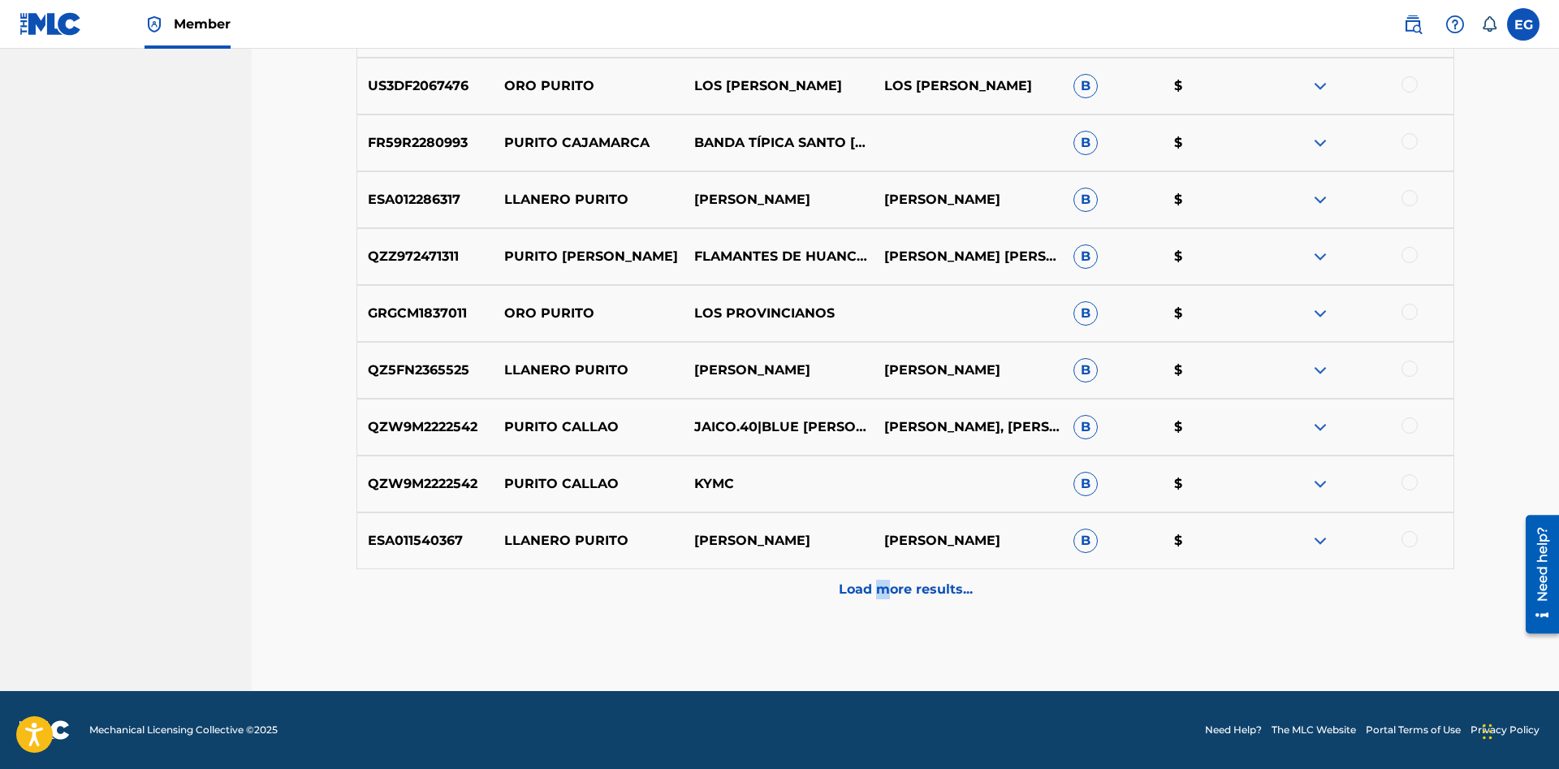
click at [882, 590] on p "Load more results..." at bounding box center [906, 589] width 134 height 19
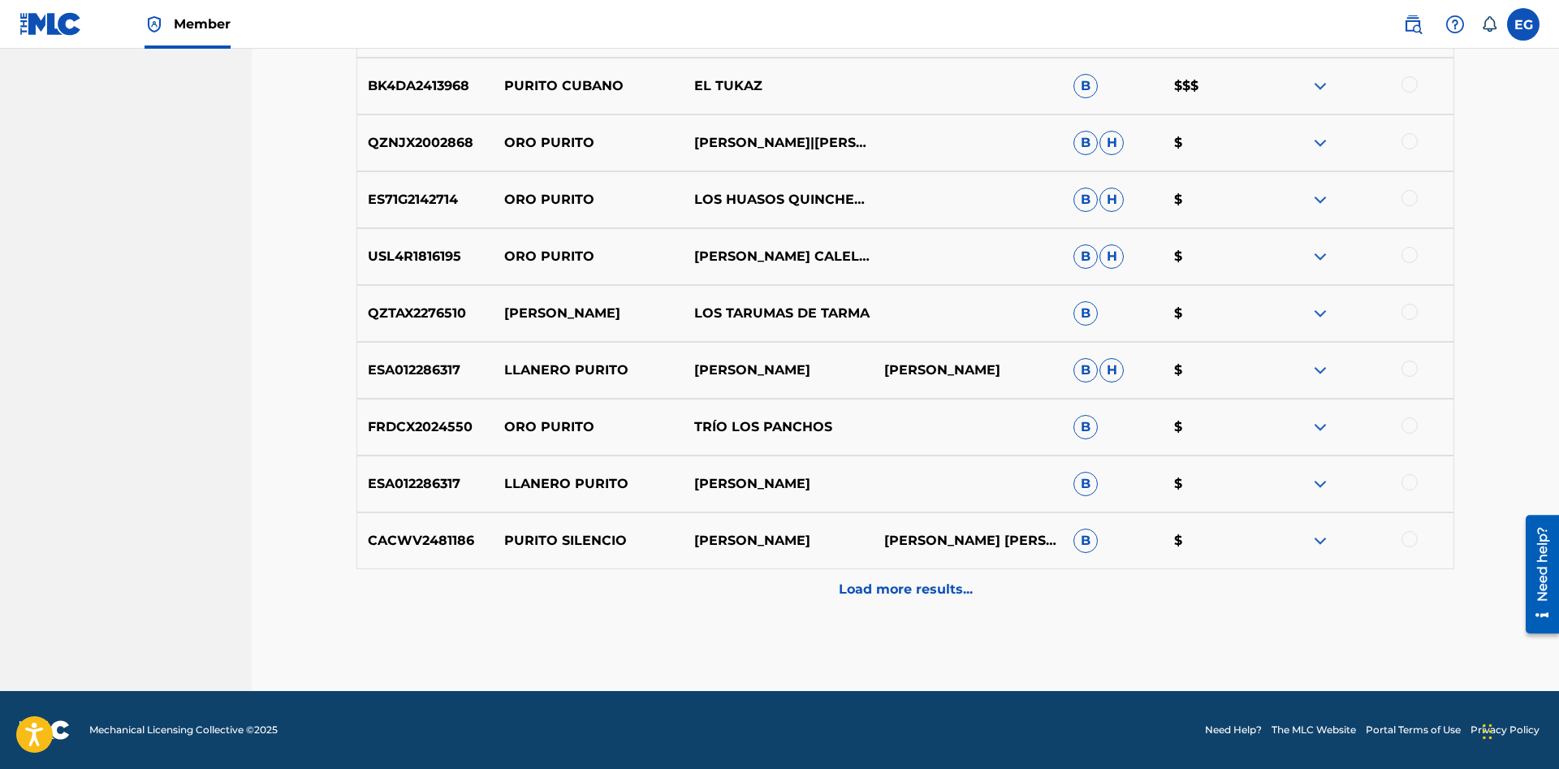
click at [872, 584] on p "Load more results..." at bounding box center [906, 589] width 134 height 19
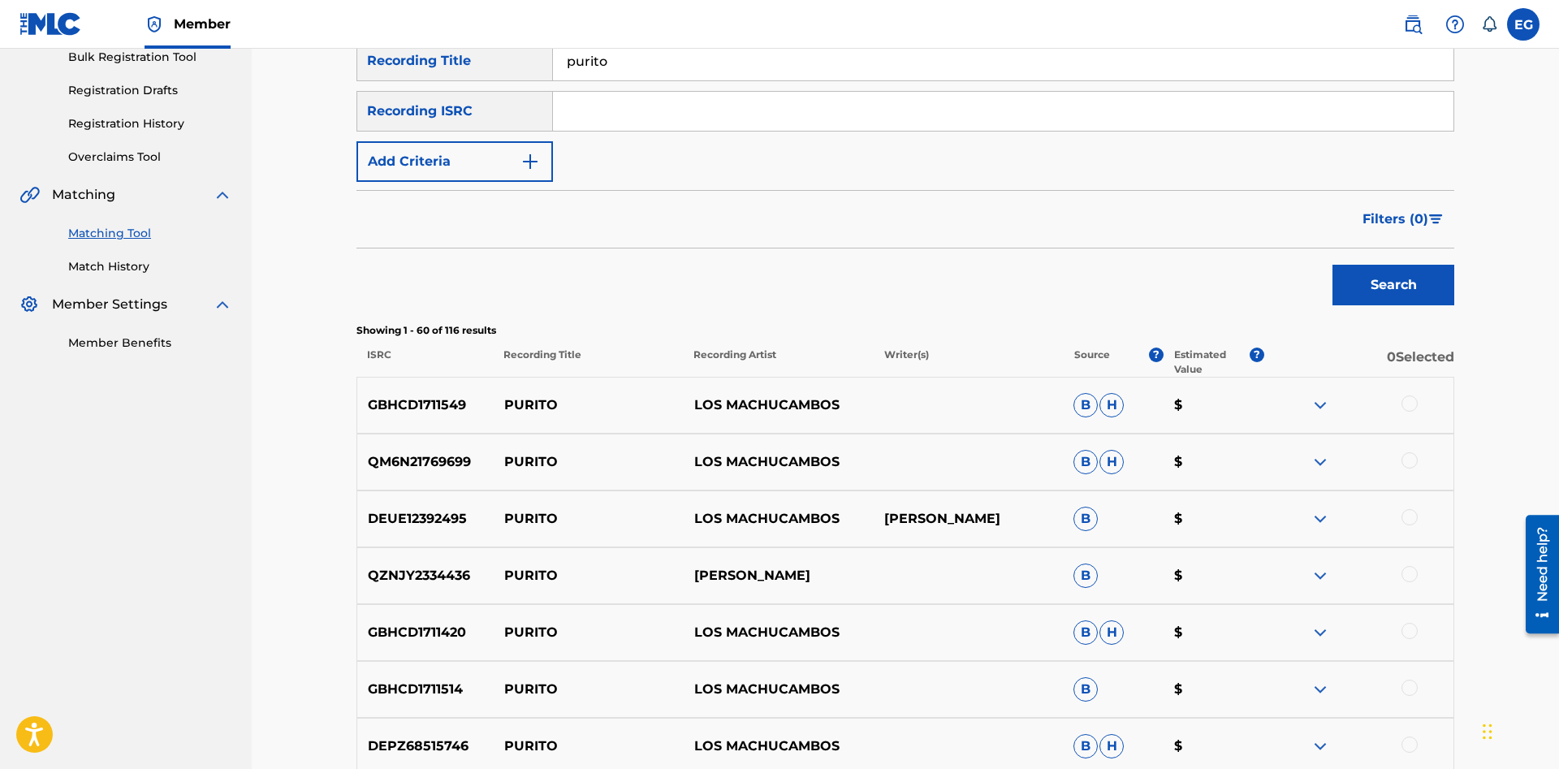
scroll to position [0, 0]
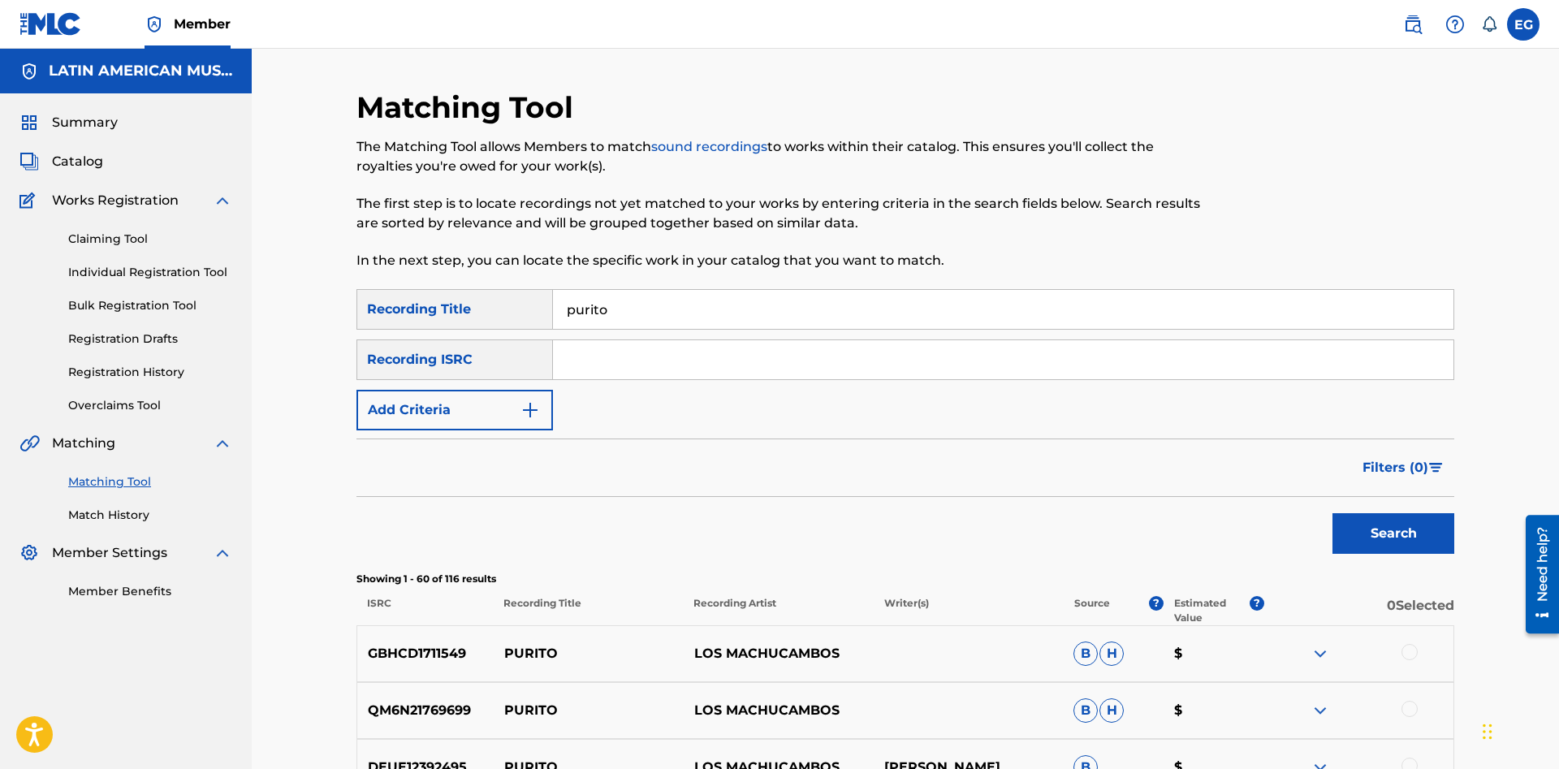
drag, startPoint x: 645, startPoint y: 309, endPoint x: 469, endPoint y: 316, distance: 176.3
click at [553, 316] on input "purito" at bounding box center [1003, 309] width 900 height 39
click at [1332, 513] on button "Search" at bounding box center [1393, 533] width 122 height 41
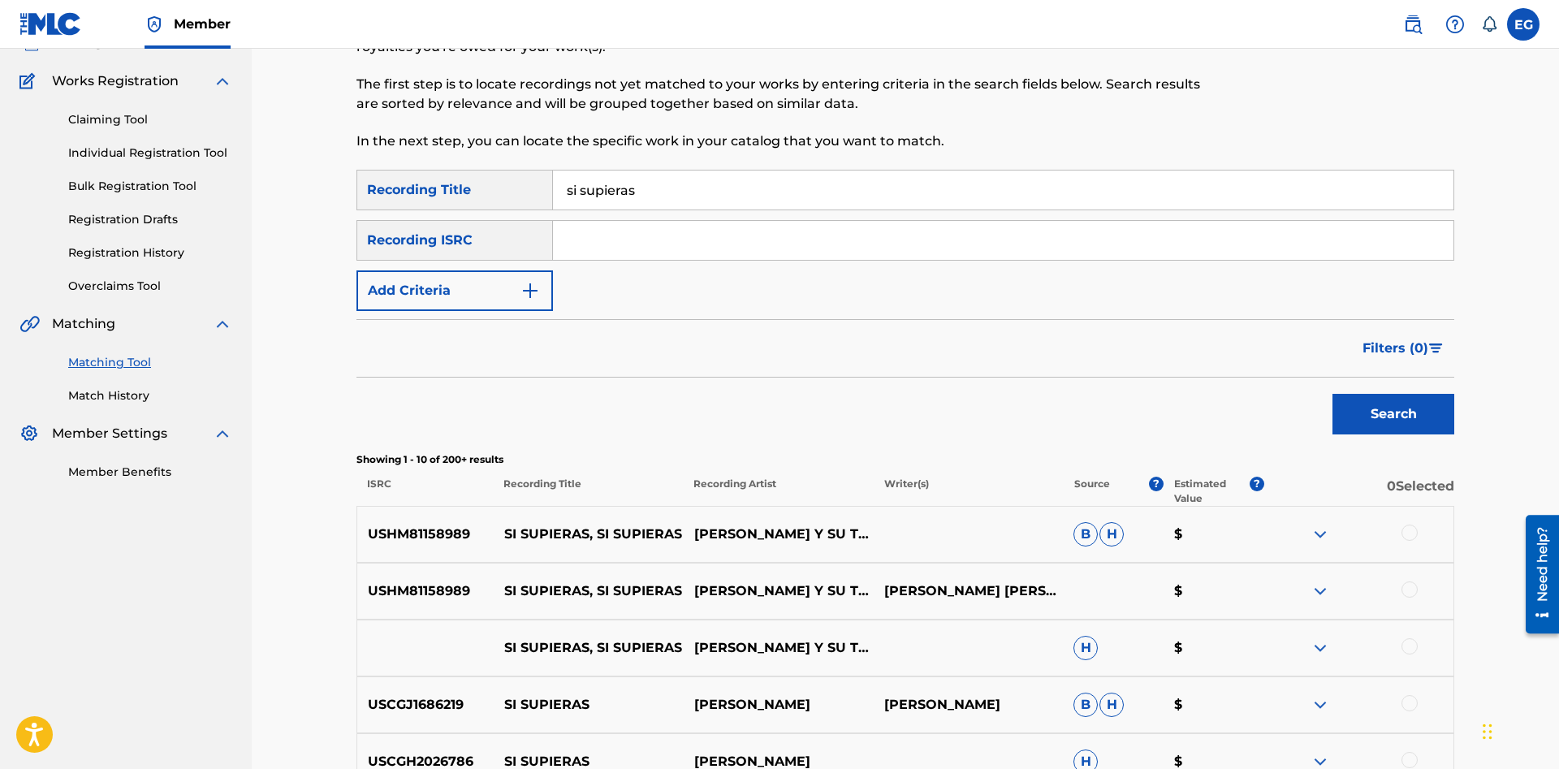
scroll to position [533, 0]
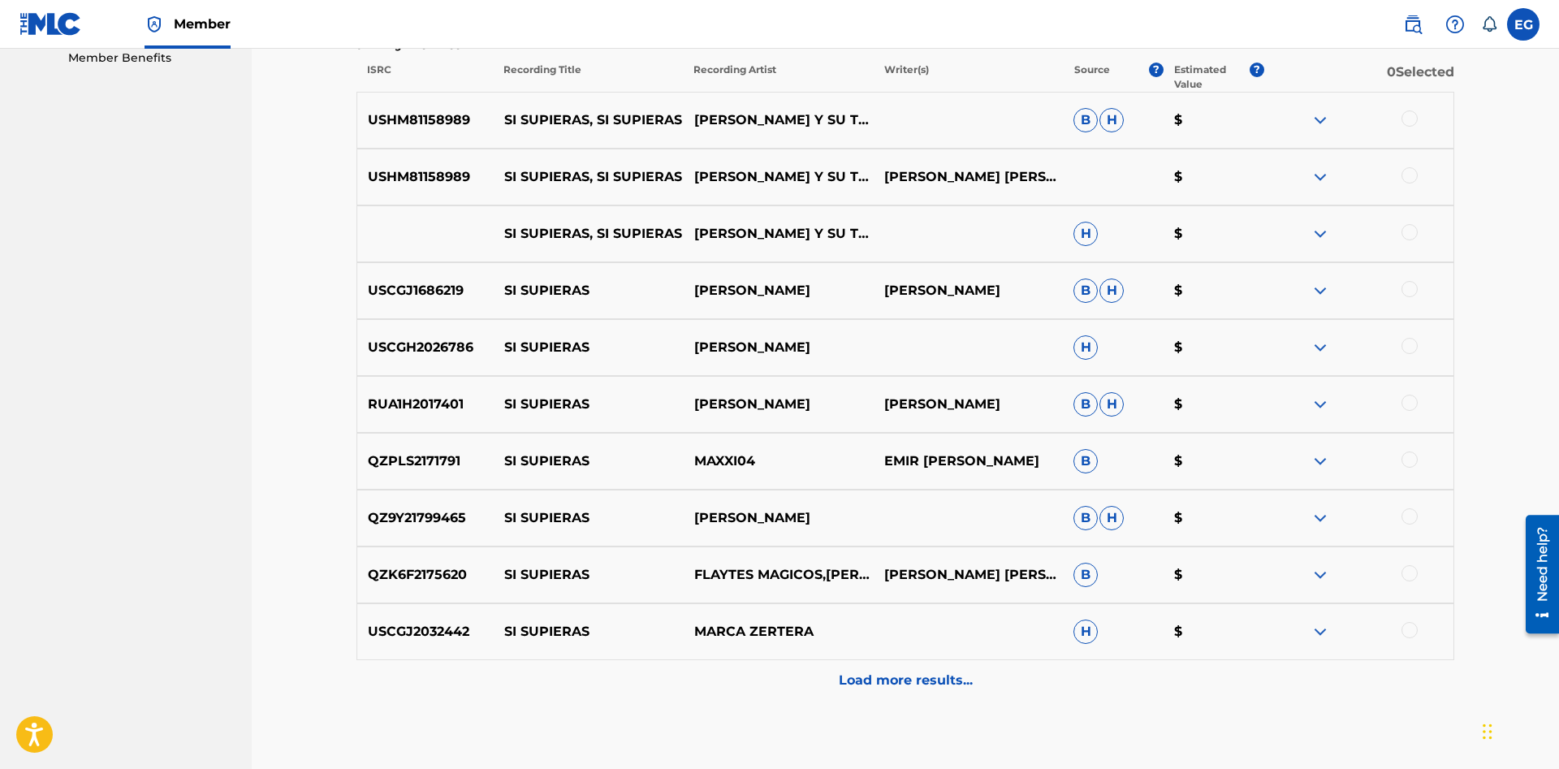
drag, startPoint x: 904, startPoint y: 675, endPoint x: 899, endPoint y: 668, distance: 8.8
click at [903, 672] on p "Load more results..." at bounding box center [906, 679] width 134 height 19
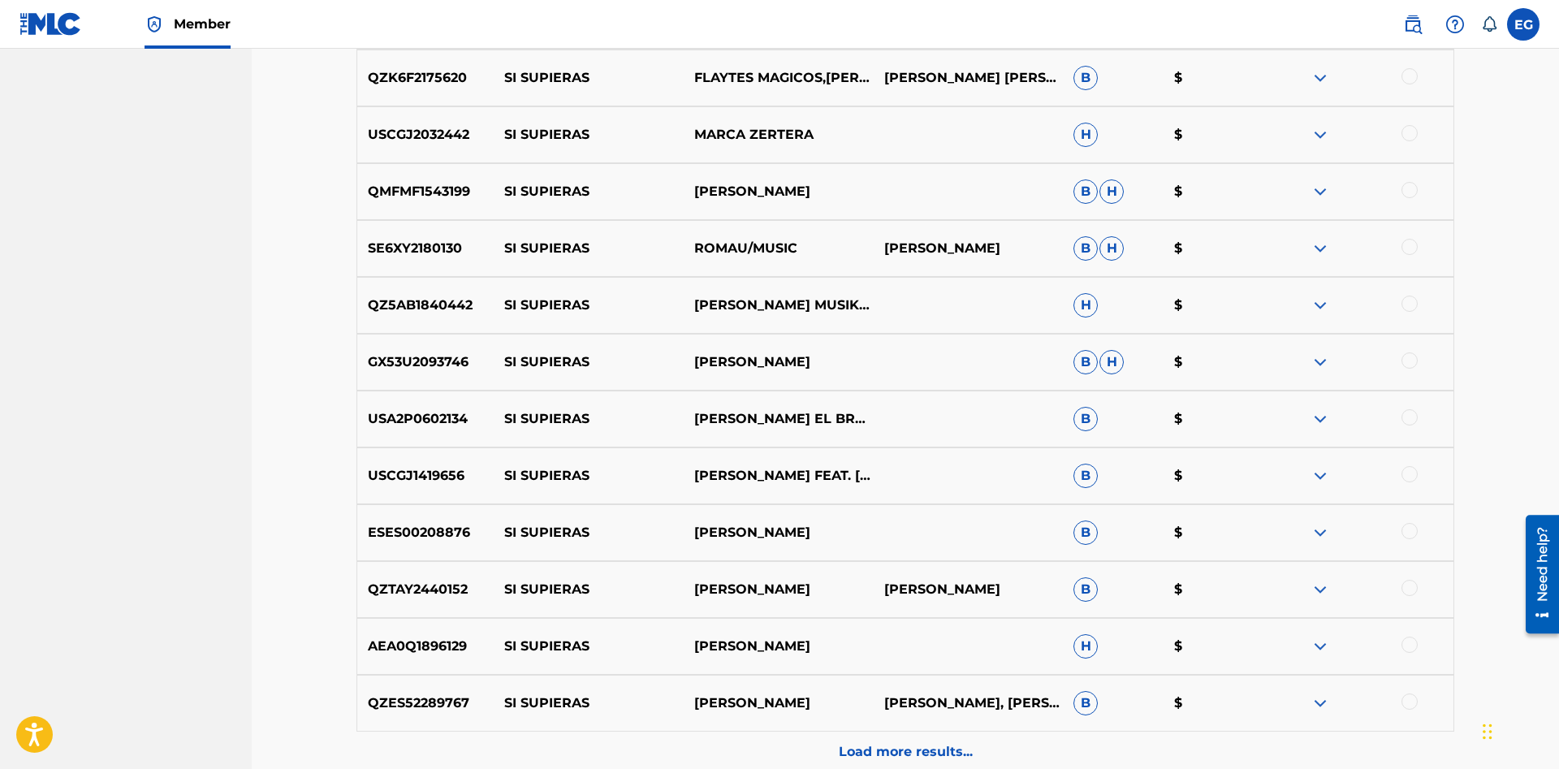
scroll to position [1192, 0]
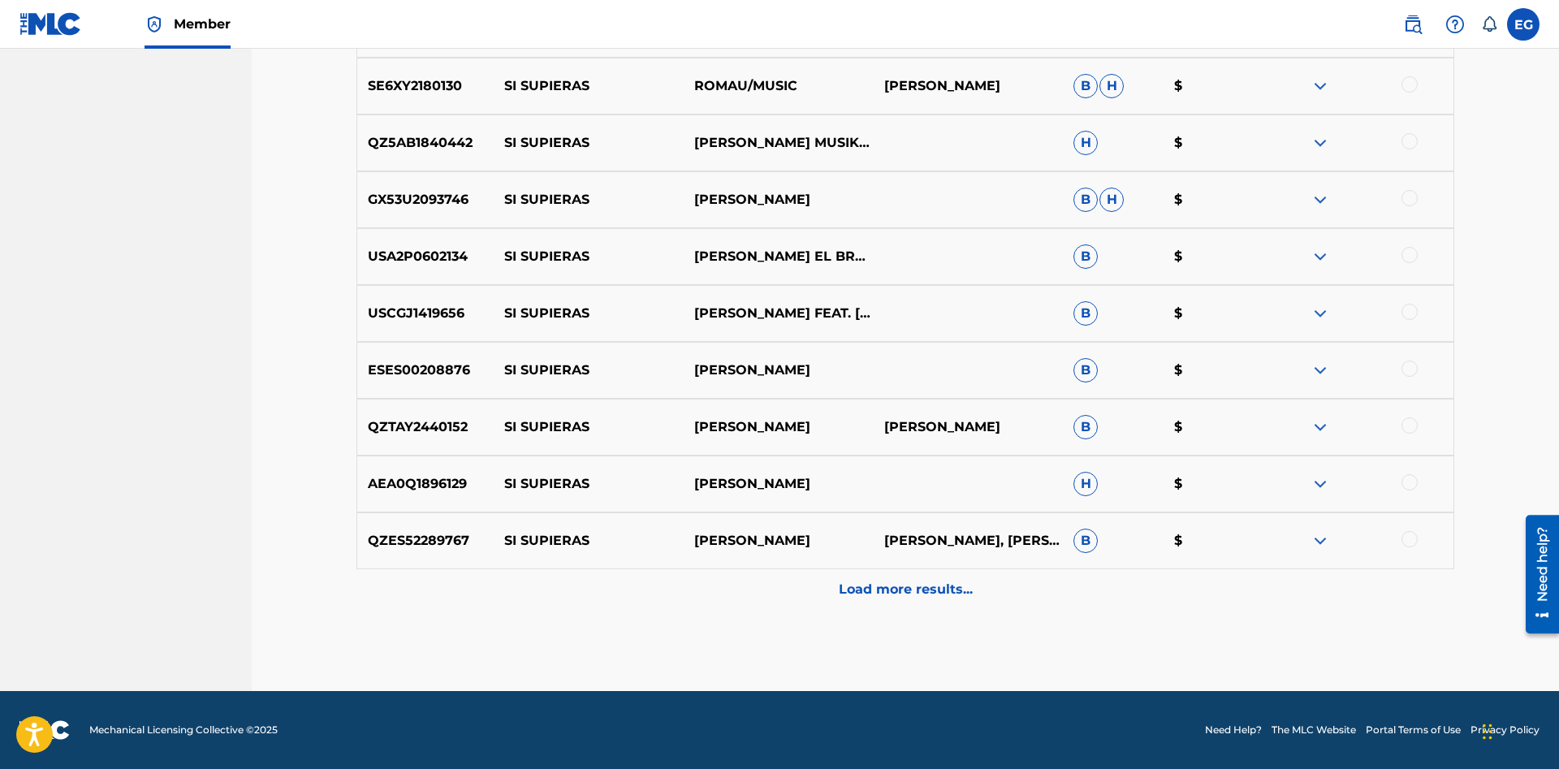
click at [888, 601] on div "Load more results..." at bounding box center [904, 589] width 1097 height 41
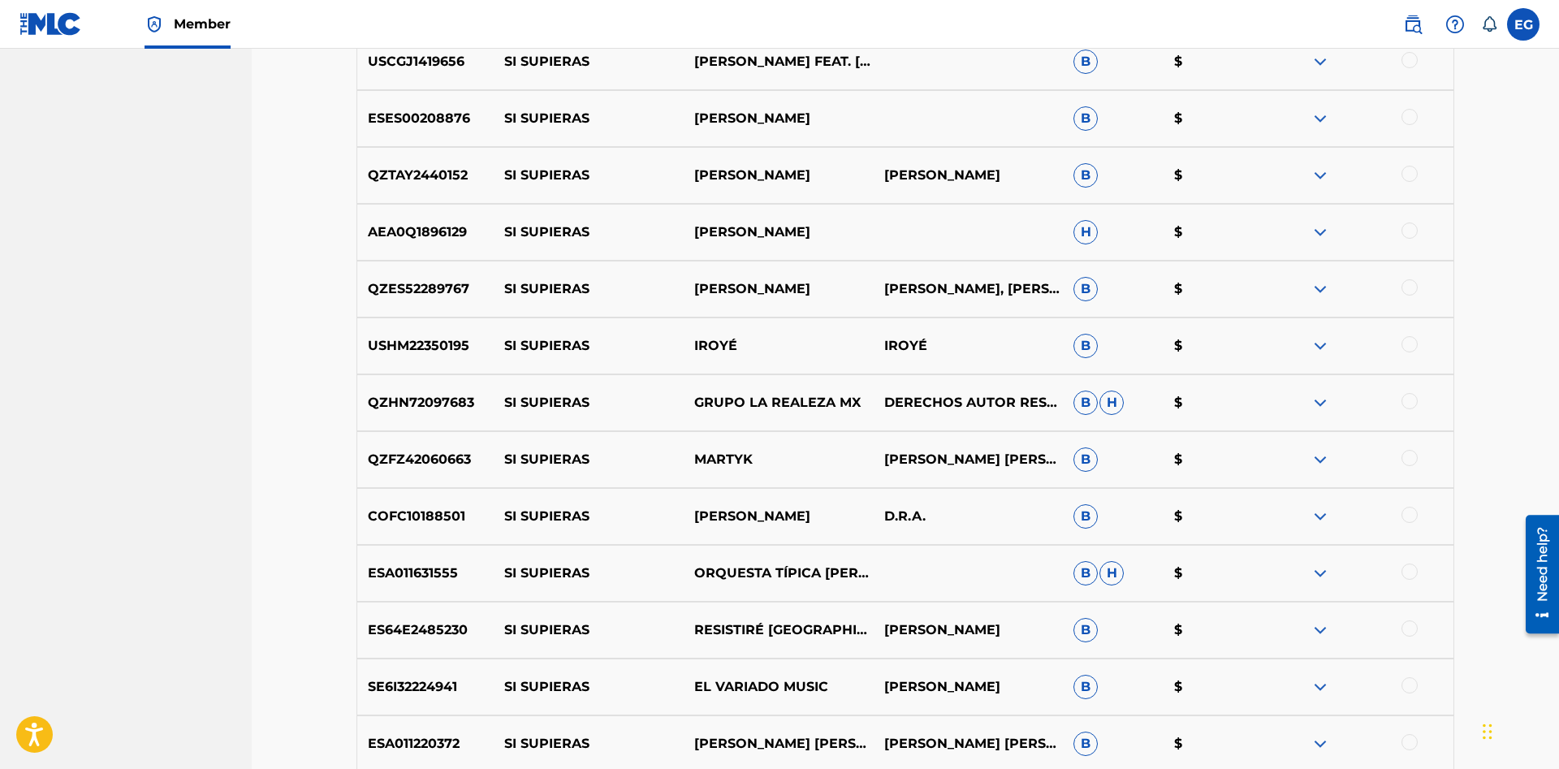
scroll to position [1761, 0]
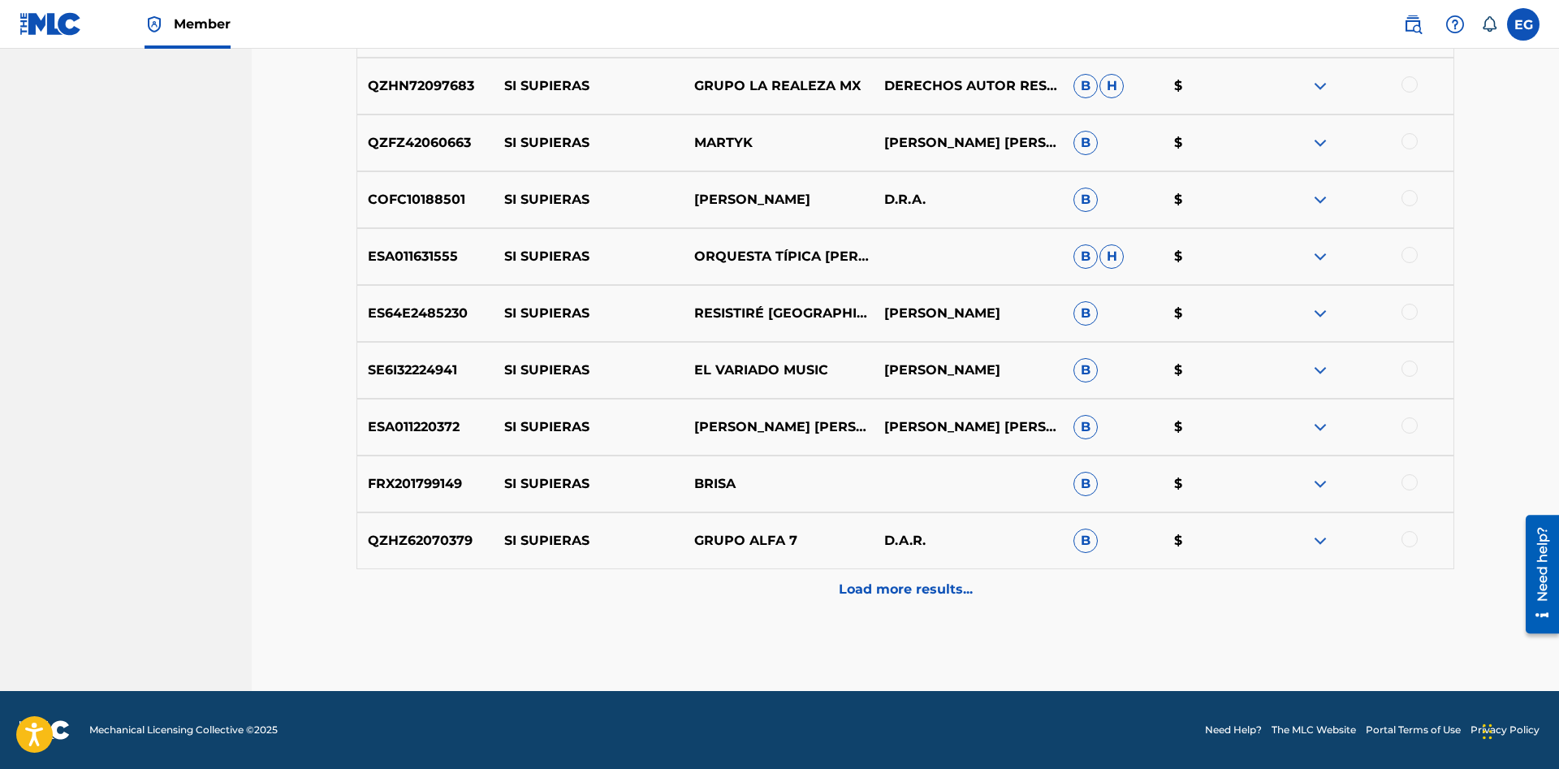
click at [874, 590] on p "Load more results..." at bounding box center [906, 589] width 134 height 19
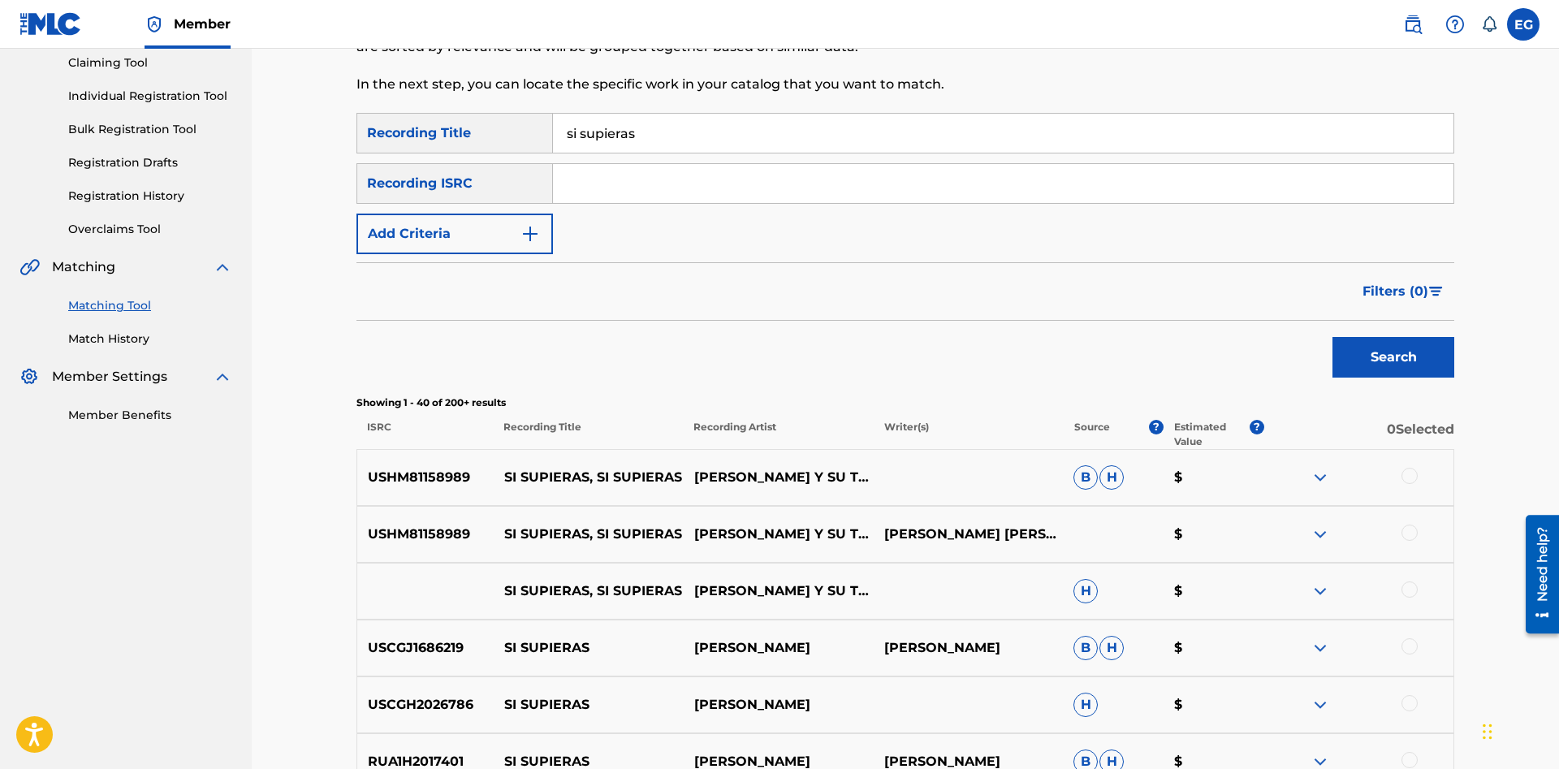
scroll to position [0, 0]
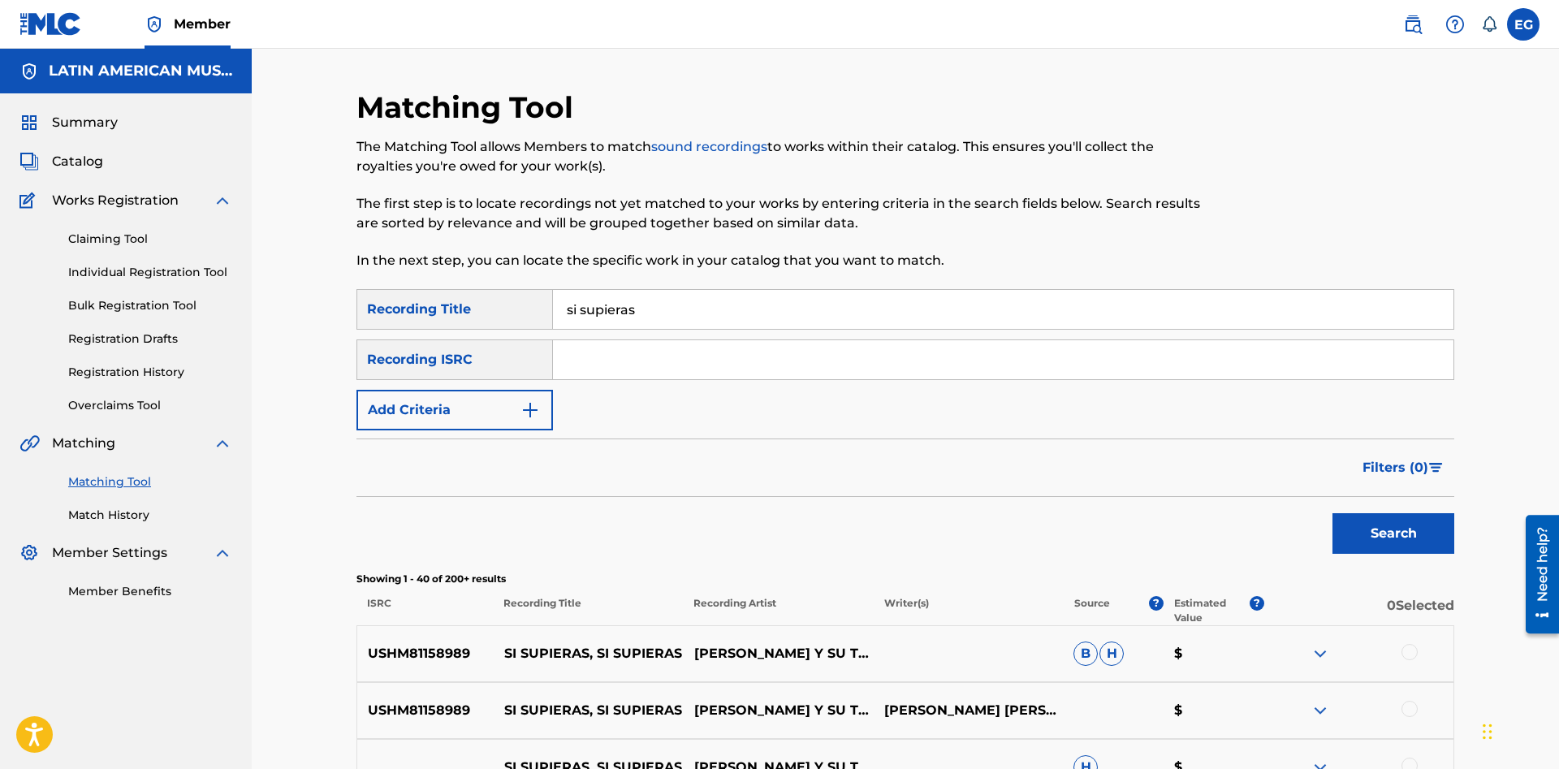
drag, startPoint x: 648, startPoint y: 308, endPoint x: 468, endPoint y: 307, distance: 180.2
click at [553, 307] on input "si supieras" at bounding box center [1003, 309] width 900 height 39
click at [1332, 513] on button "Search" at bounding box center [1393, 533] width 122 height 41
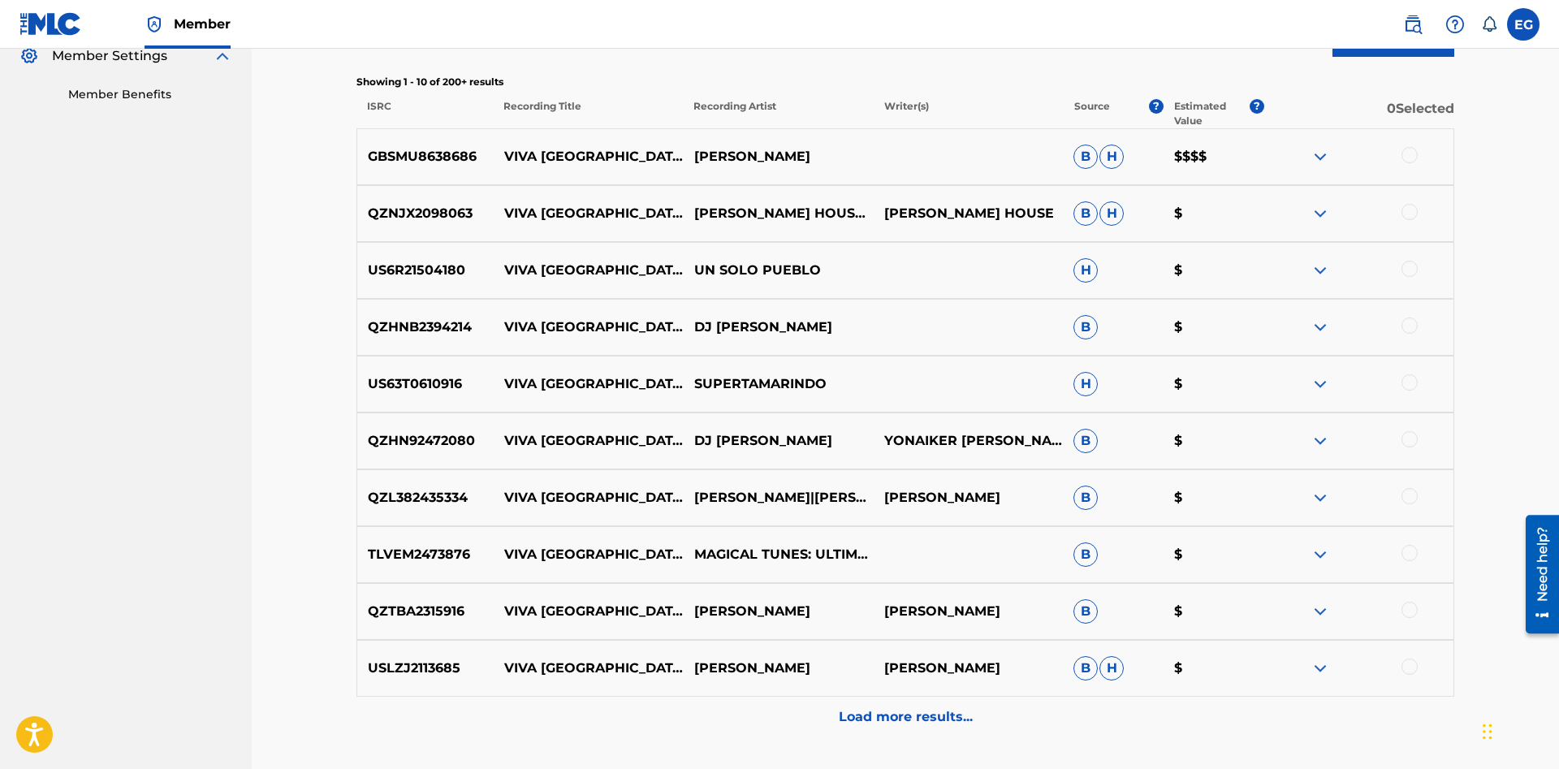
scroll to position [624, 0]
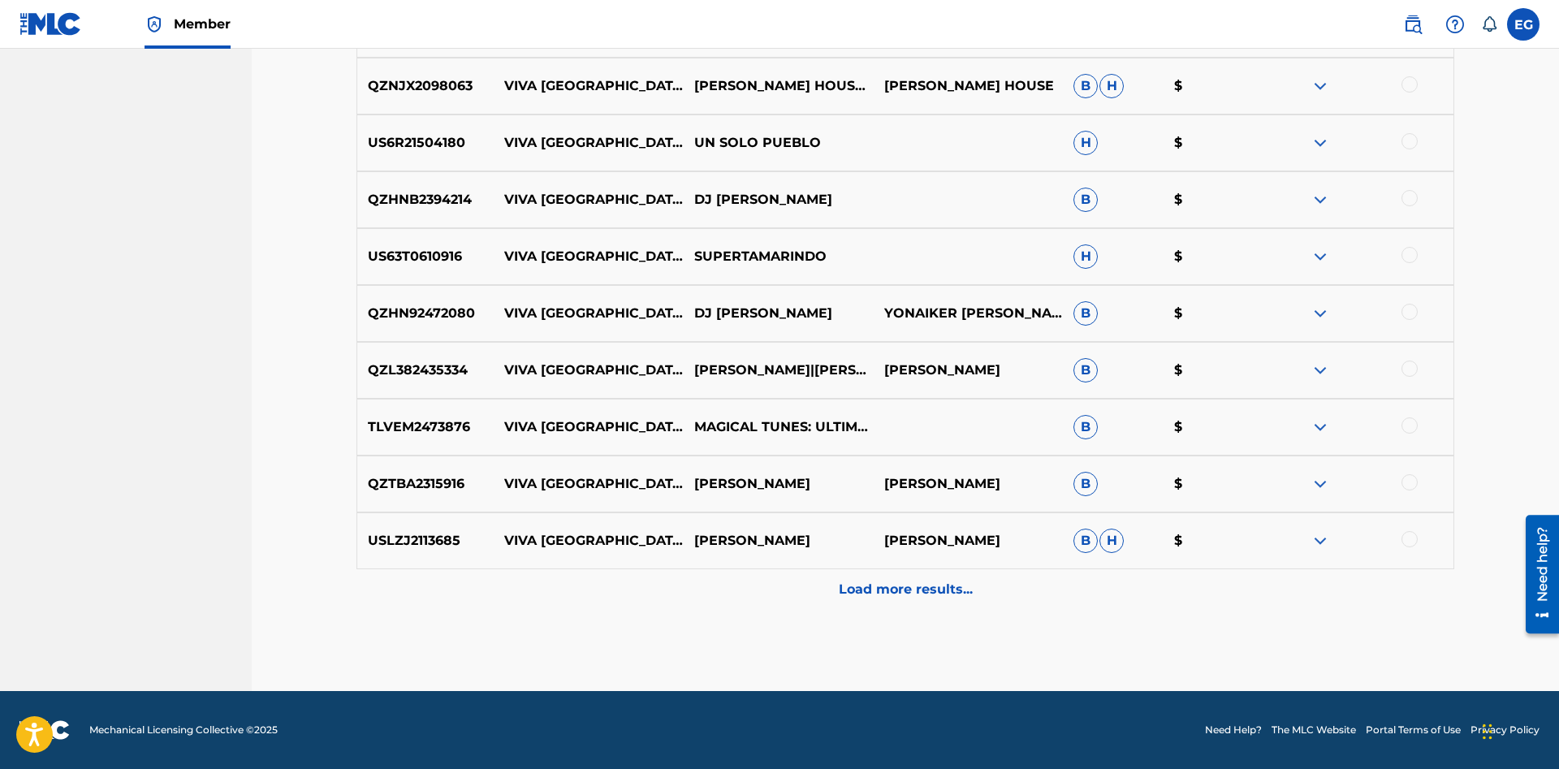
click at [881, 593] on p "Load more results..." at bounding box center [906, 589] width 134 height 19
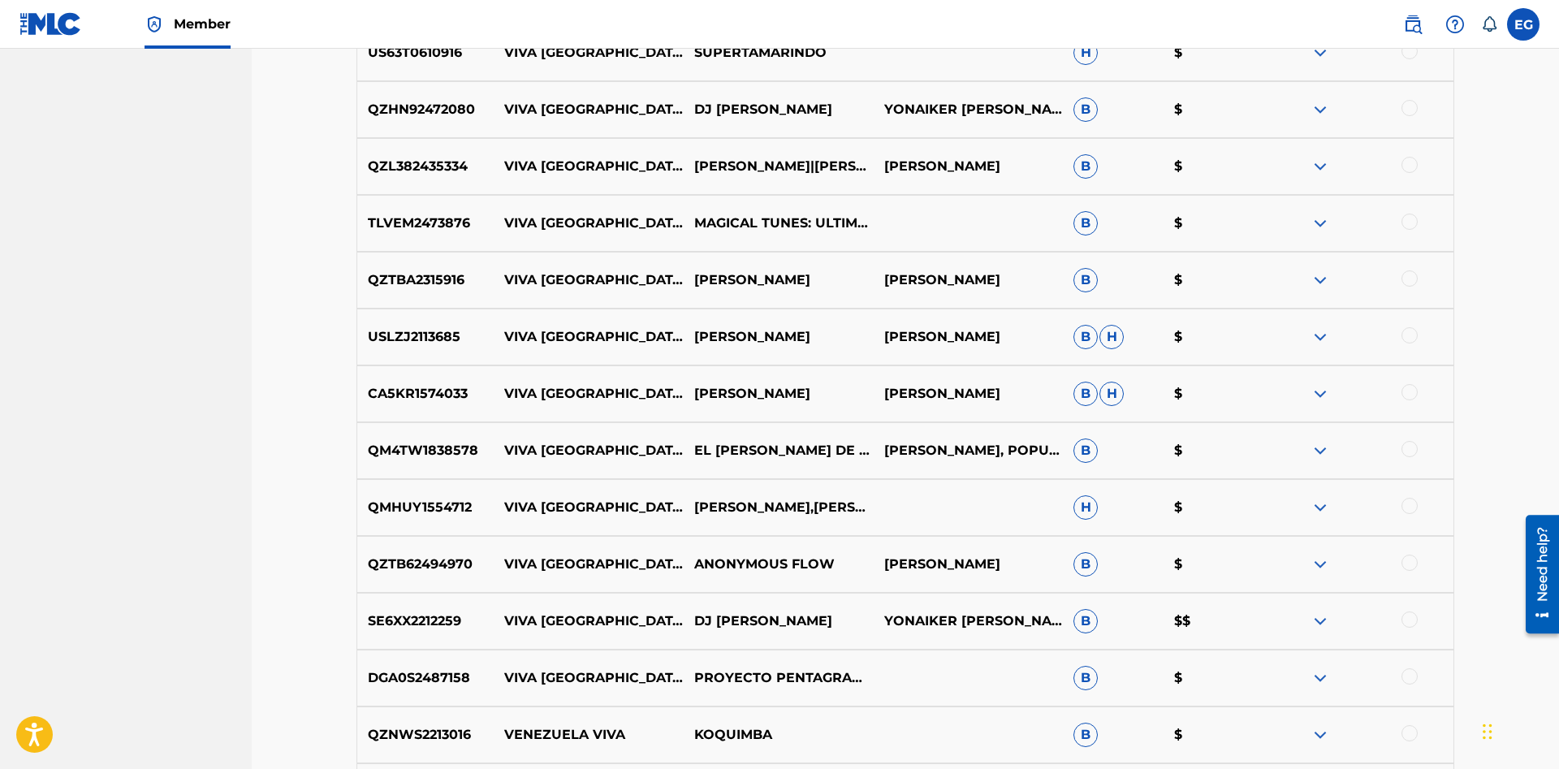
scroll to position [1192, 0]
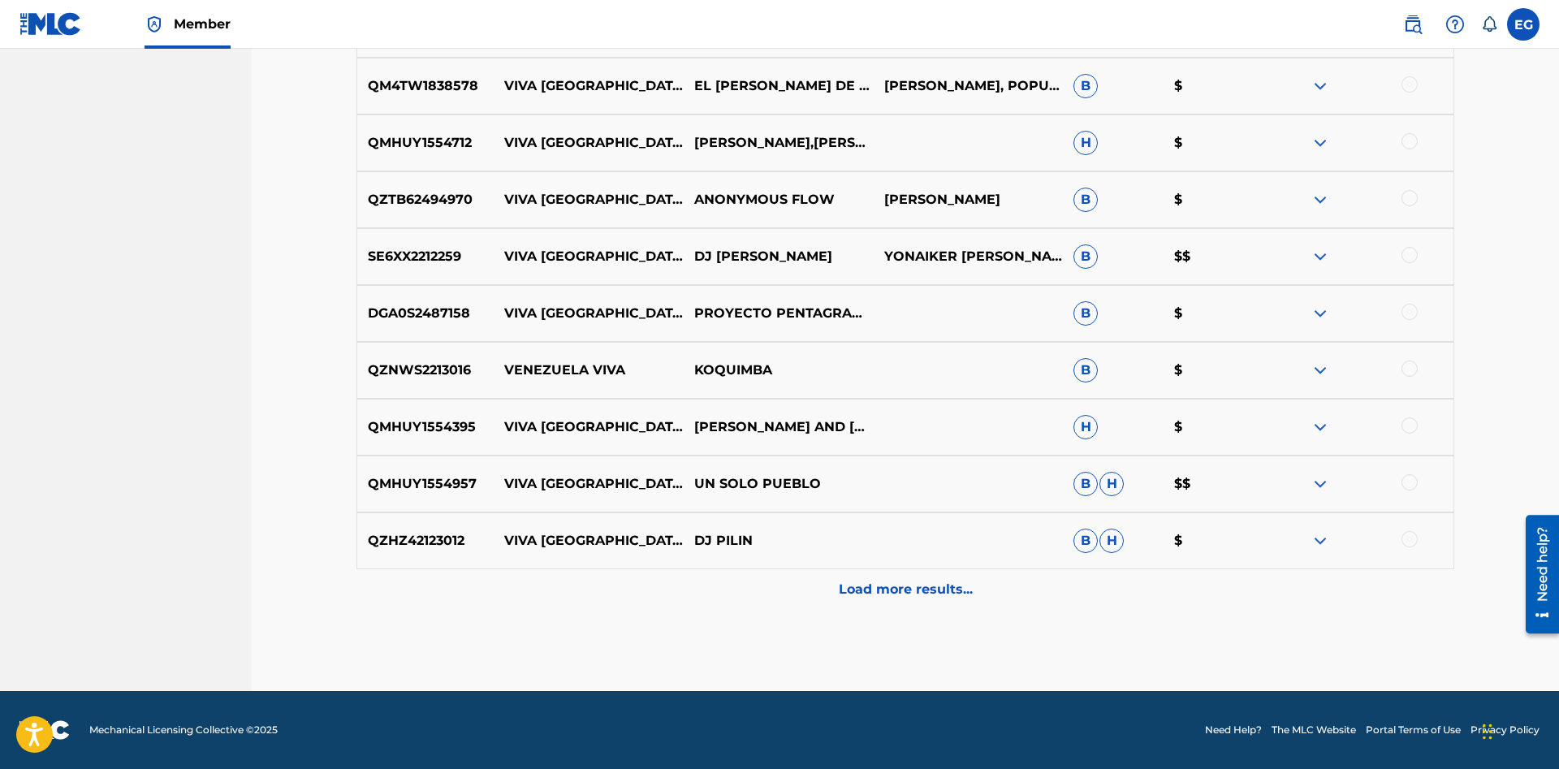
click at [898, 586] on p "Load more results..." at bounding box center [906, 589] width 134 height 19
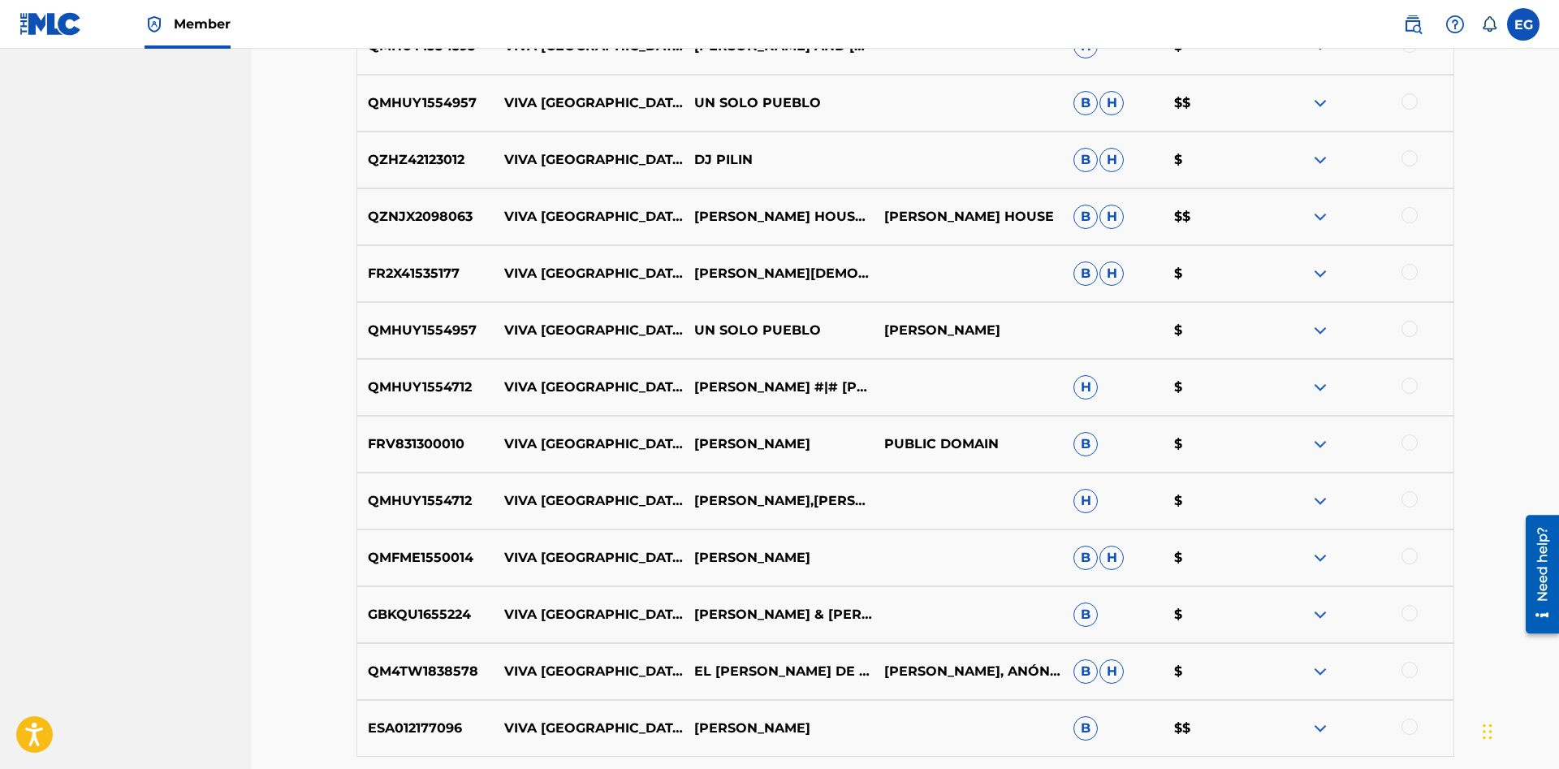
scroll to position [1761, 0]
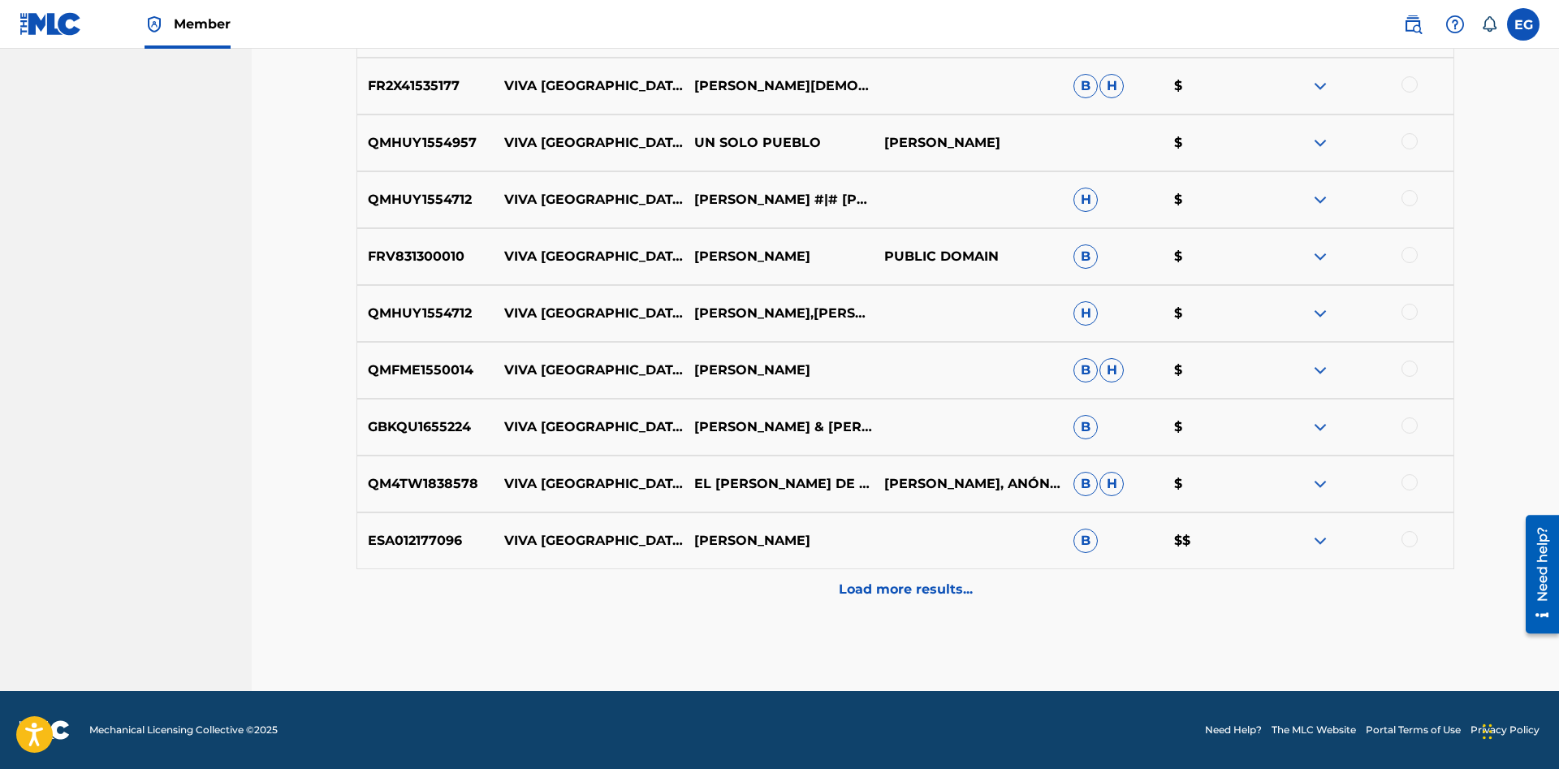
drag, startPoint x: 878, startPoint y: 610, endPoint x: 882, endPoint y: 591, distance: 19.0
drag, startPoint x: 892, startPoint y: 638, endPoint x: 873, endPoint y: 513, distance: 126.5
drag, startPoint x: 688, startPoint y: 625, endPoint x: 687, endPoint y: 502, distance: 122.6
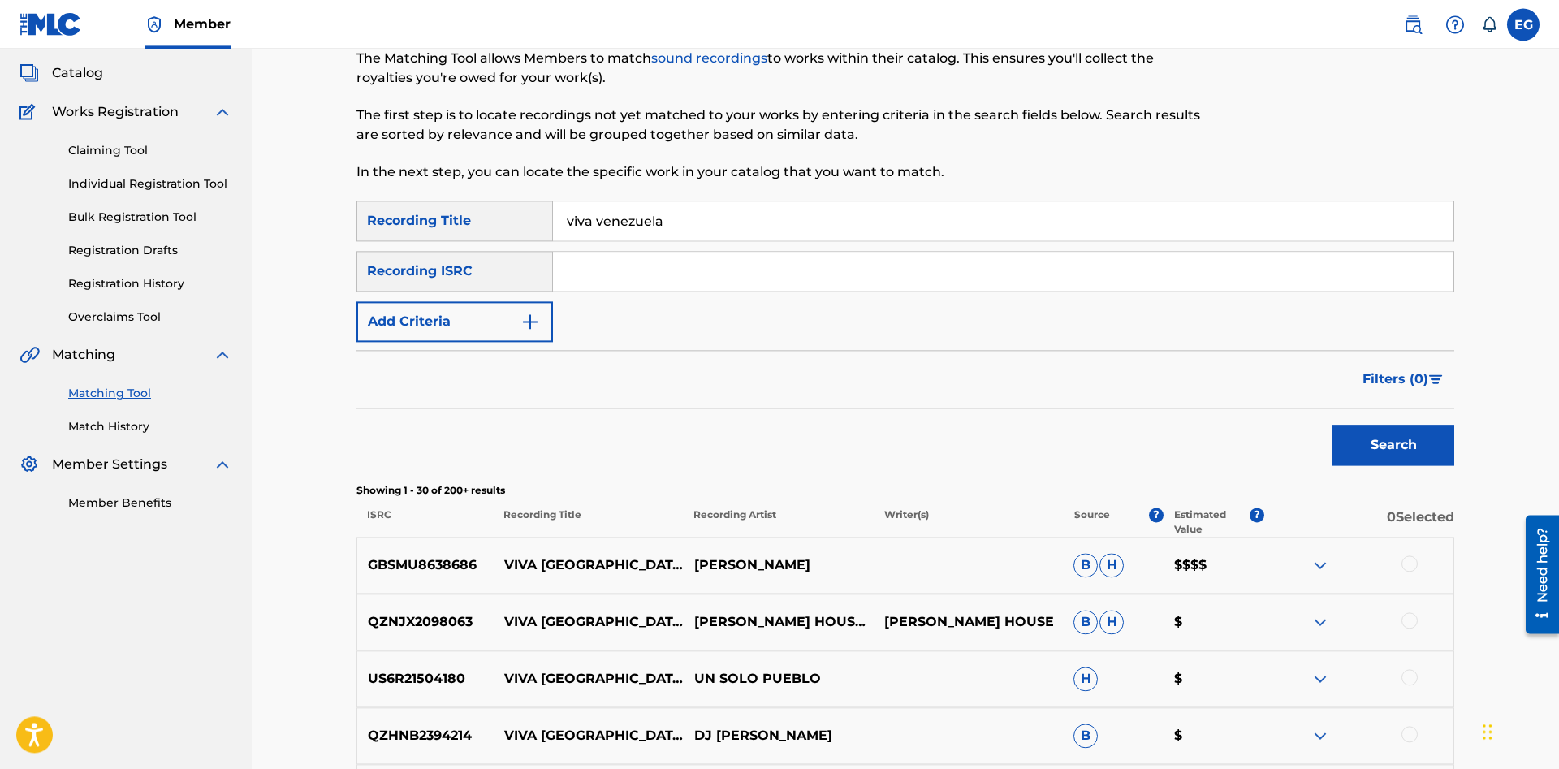
scroll to position [0, 0]
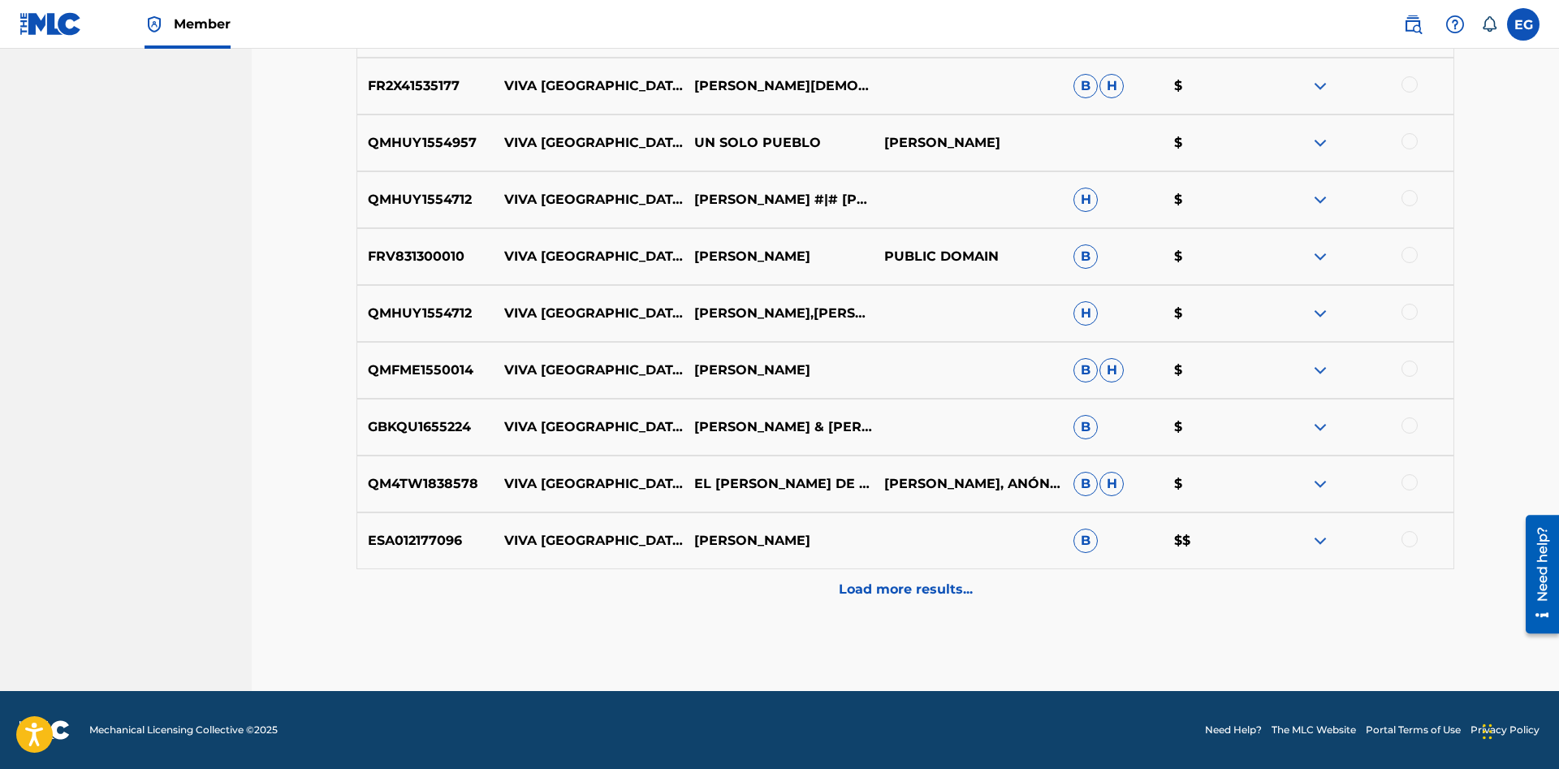
click at [886, 583] on p "Load more results..." at bounding box center [906, 589] width 134 height 19
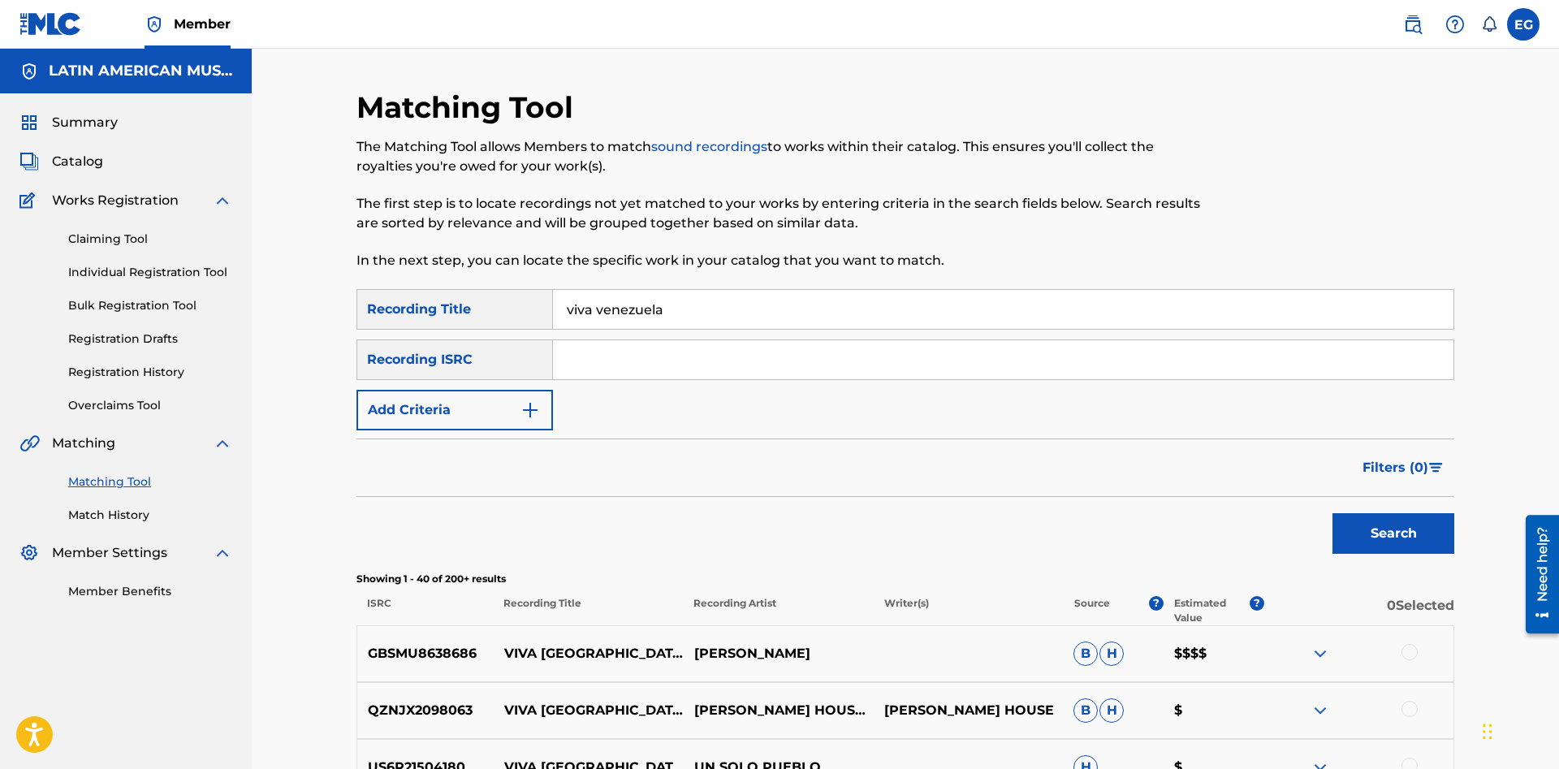
click at [858, 302] on input "viva venezuela" at bounding box center [1003, 309] width 900 height 39
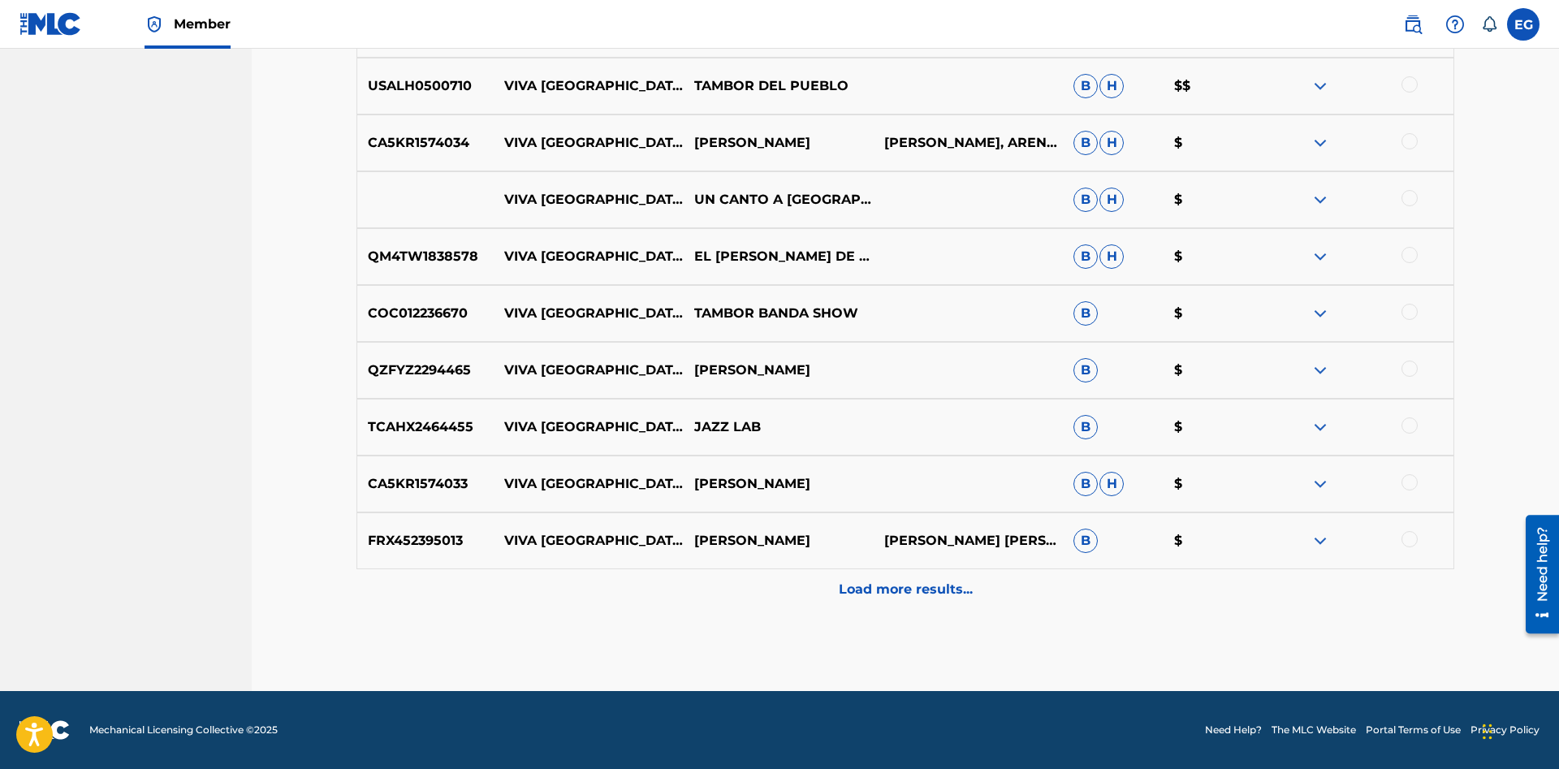
click at [875, 593] on p "Load more results..." at bounding box center [906, 589] width 134 height 19
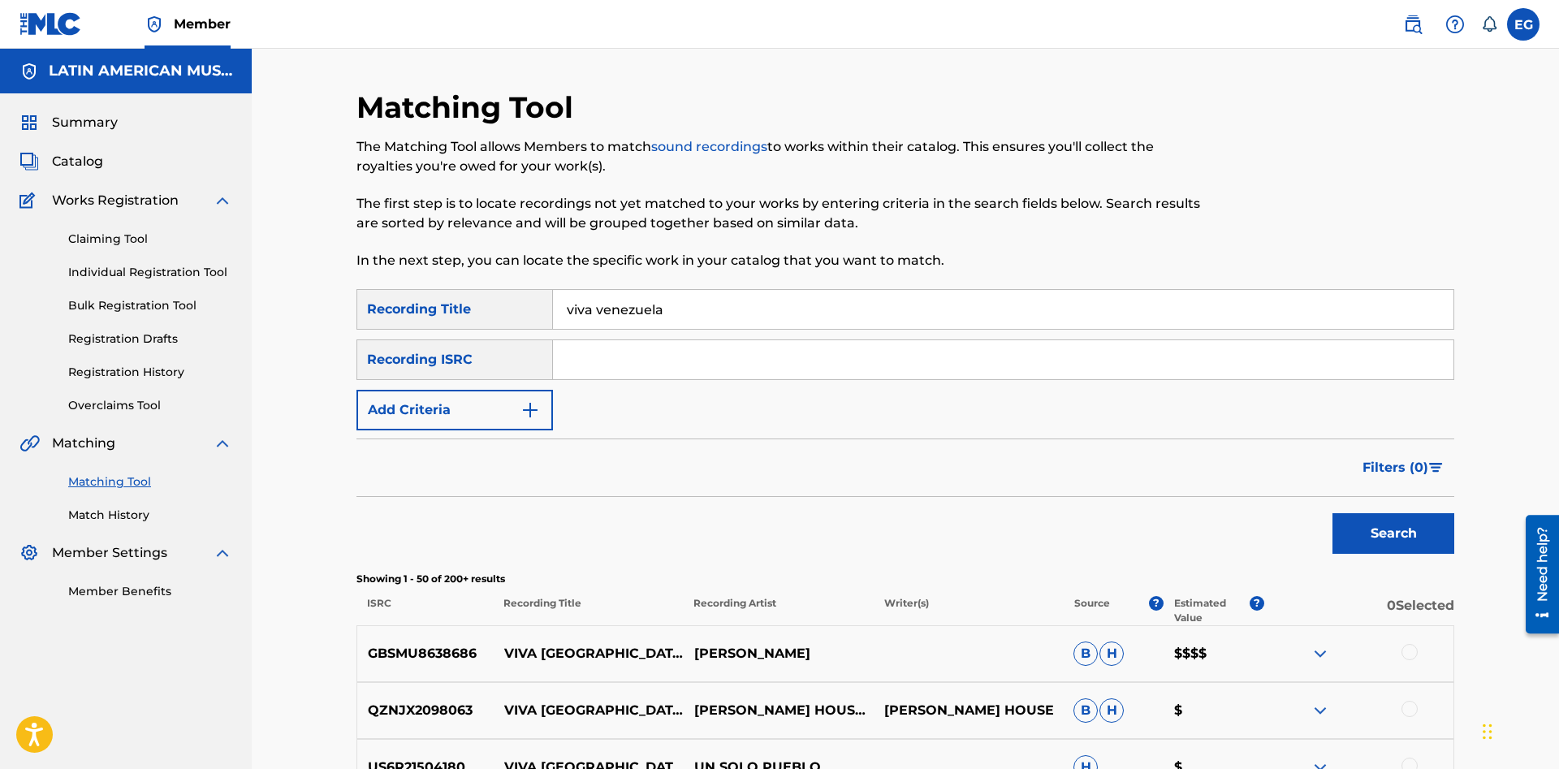
click at [876, 319] on input "viva venezuela" at bounding box center [1003, 309] width 900 height 39
click at [875, 319] on input "viva venezuela" at bounding box center [1003, 309] width 900 height 39
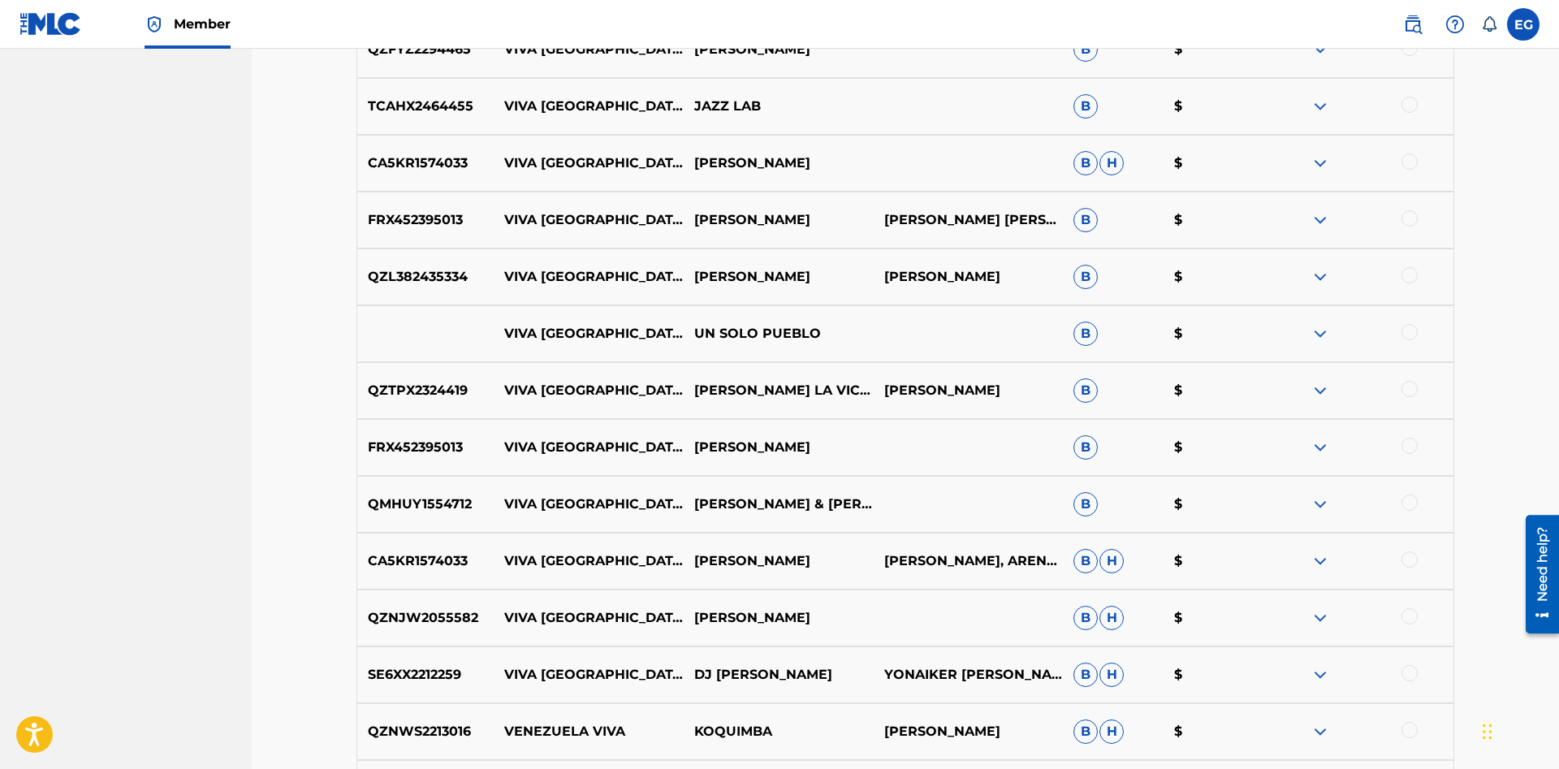
scroll to position [2897, 0]
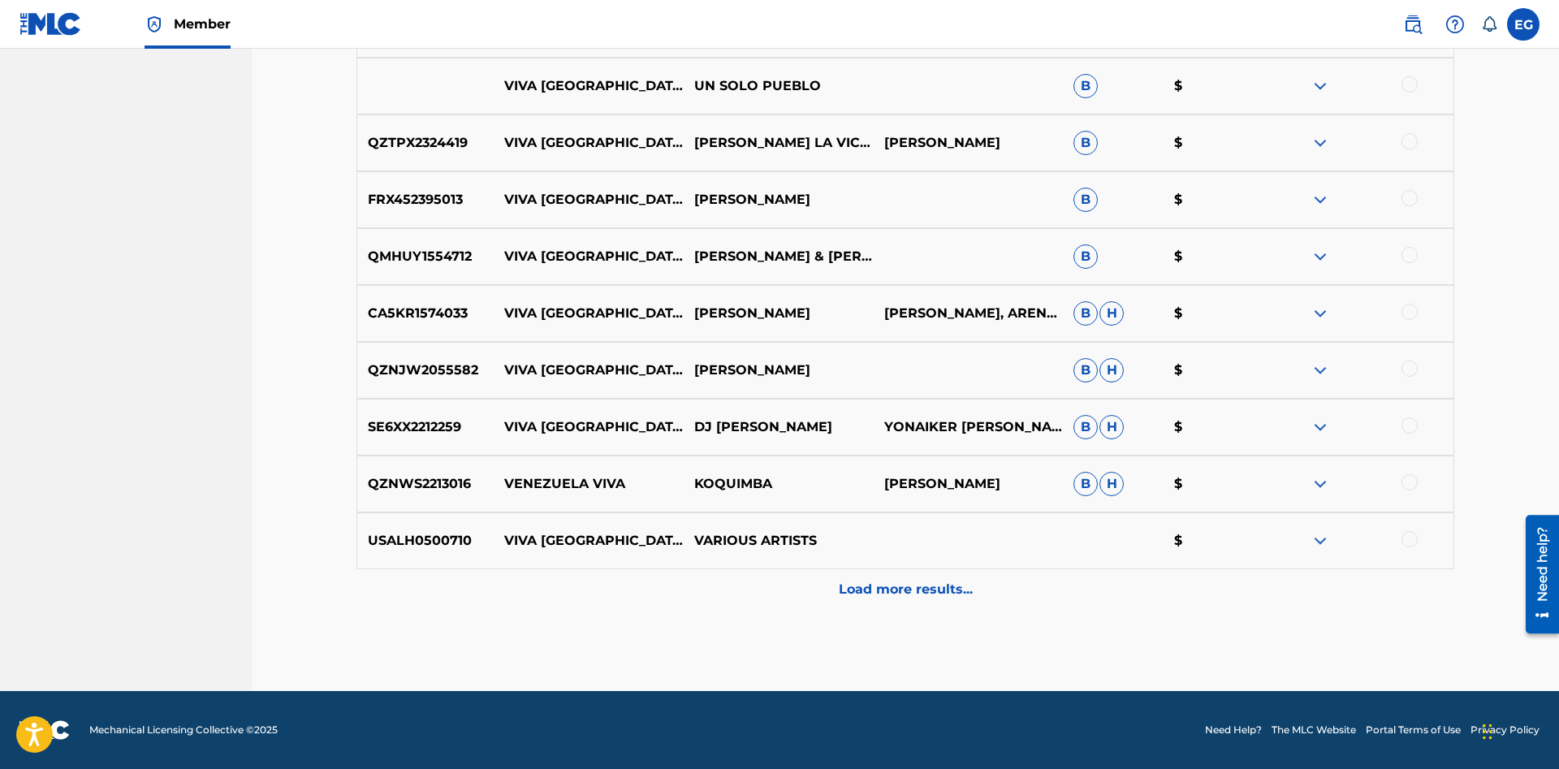
click at [881, 582] on p "Load more results..." at bounding box center [906, 589] width 134 height 19
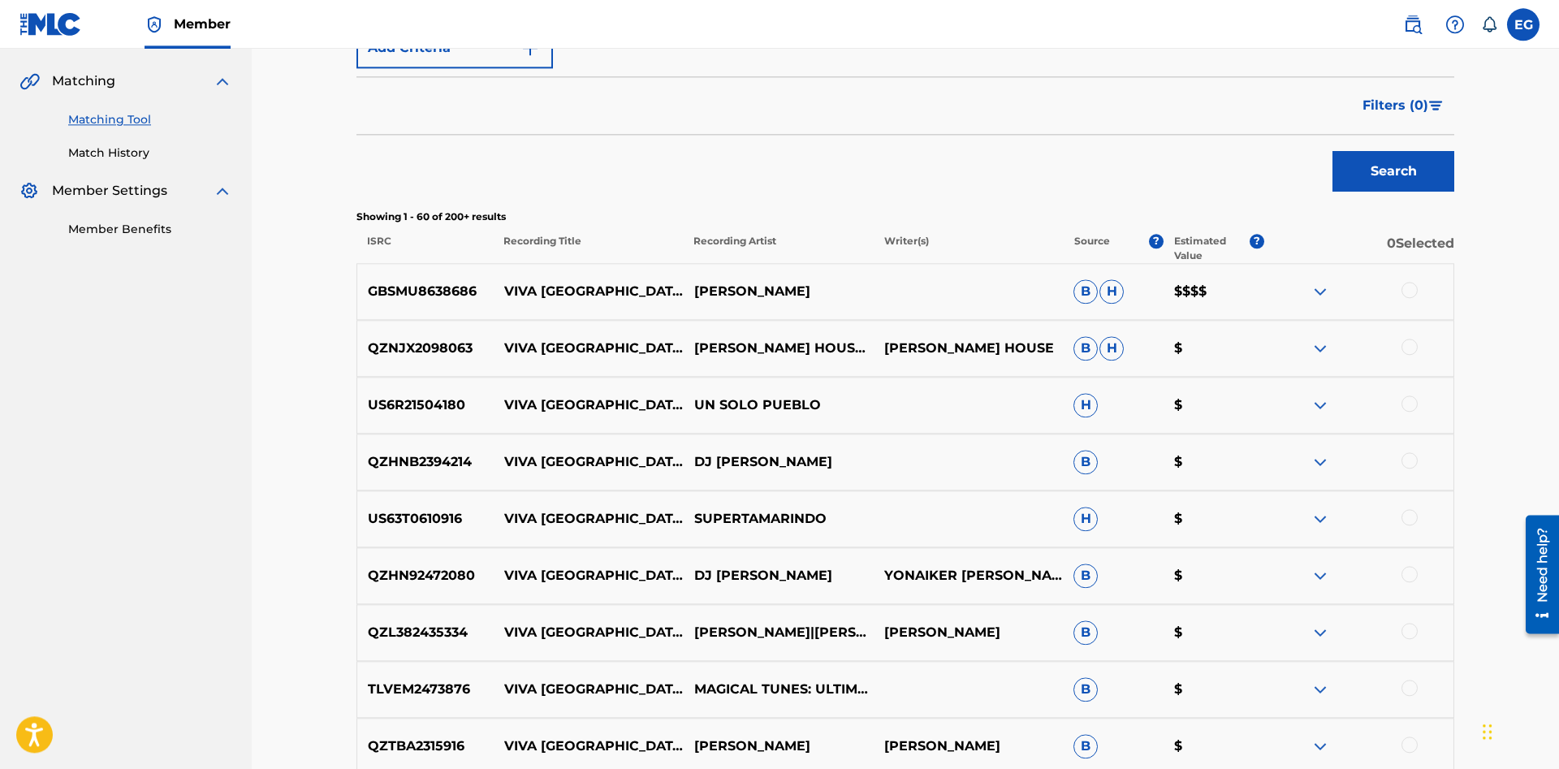
scroll to position [0, 0]
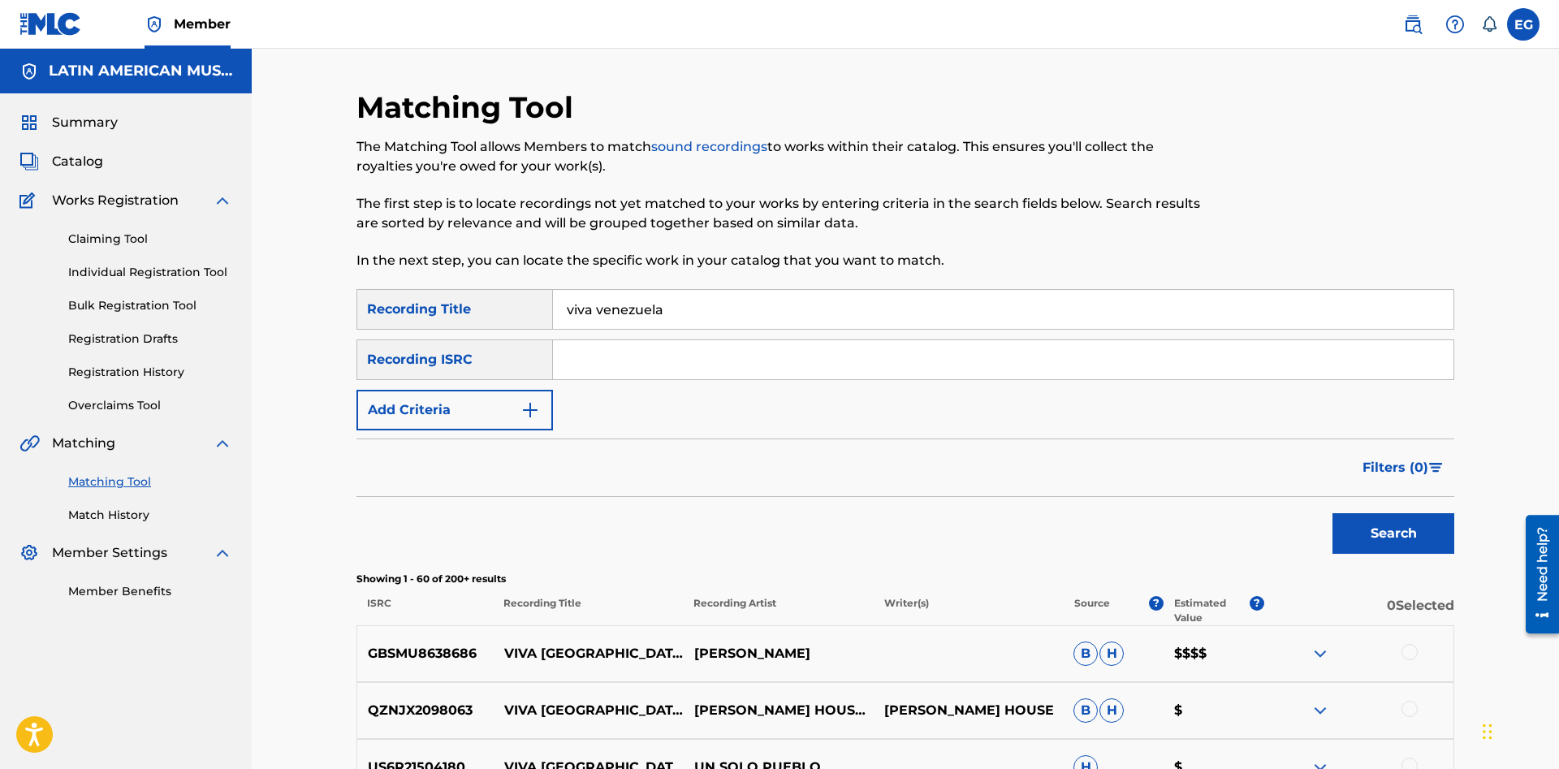
click at [869, 320] on input "viva venezuela" at bounding box center [1003, 309] width 900 height 39
drag, startPoint x: 681, startPoint y: 317, endPoint x: 324, endPoint y: 308, distance: 357.3
click at [553, 308] on input "viva venezuela" at bounding box center [1003, 309] width 900 height 39
click at [1332, 513] on button "Search" at bounding box center [1393, 533] width 122 height 41
click at [709, 299] on input "ya llego diciembre" at bounding box center [1003, 309] width 900 height 39
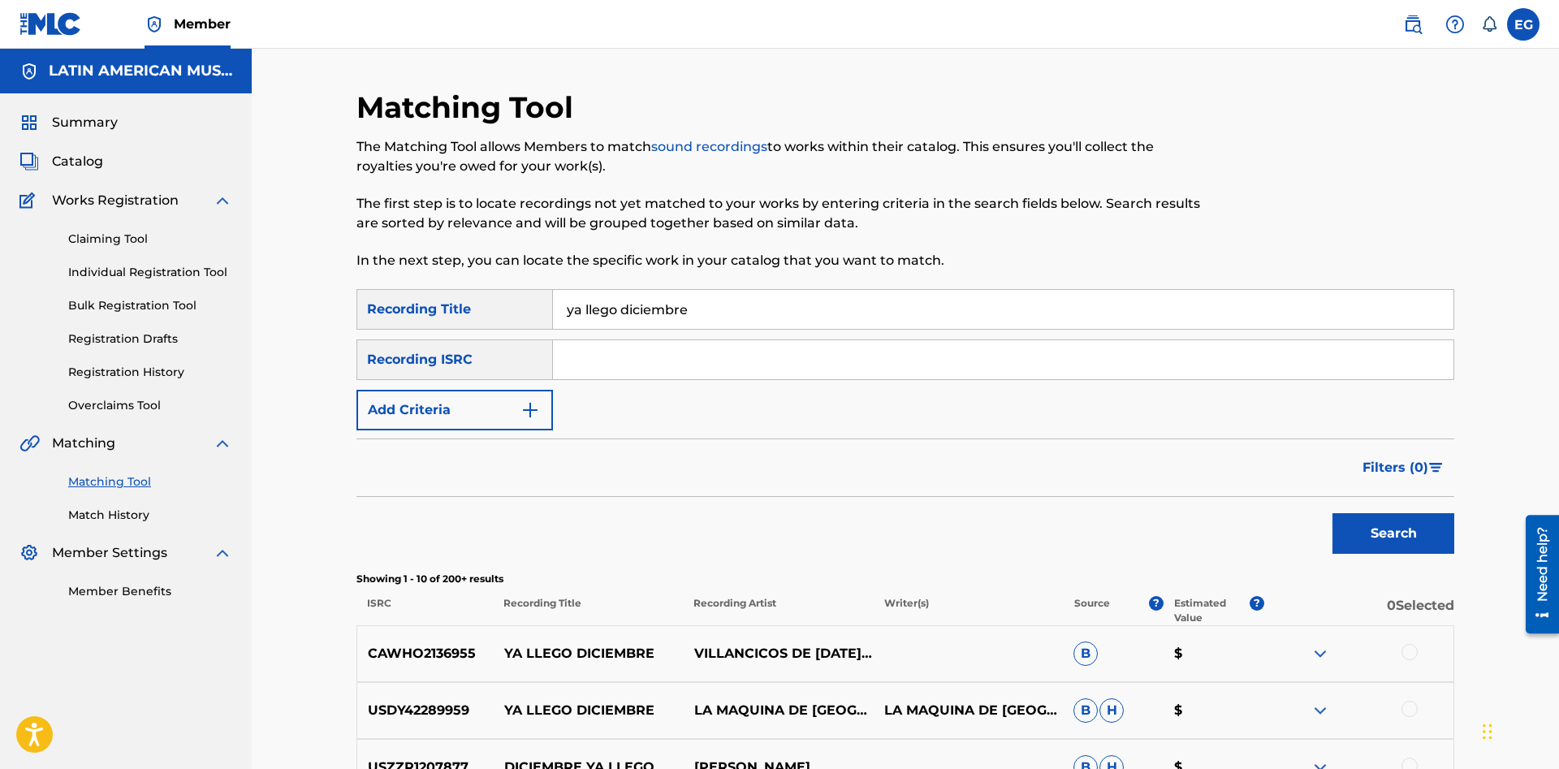
drag, startPoint x: 706, startPoint y: 305, endPoint x: 580, endPoint y: 291, distance: 127.5
click at [580, 291] on input "ya llego diciembre" at bounding box center [1003, 309] width 900 height 39
click at [1332, 513] on button "Search" at bounding box center [1393, 533] width 122 height 41
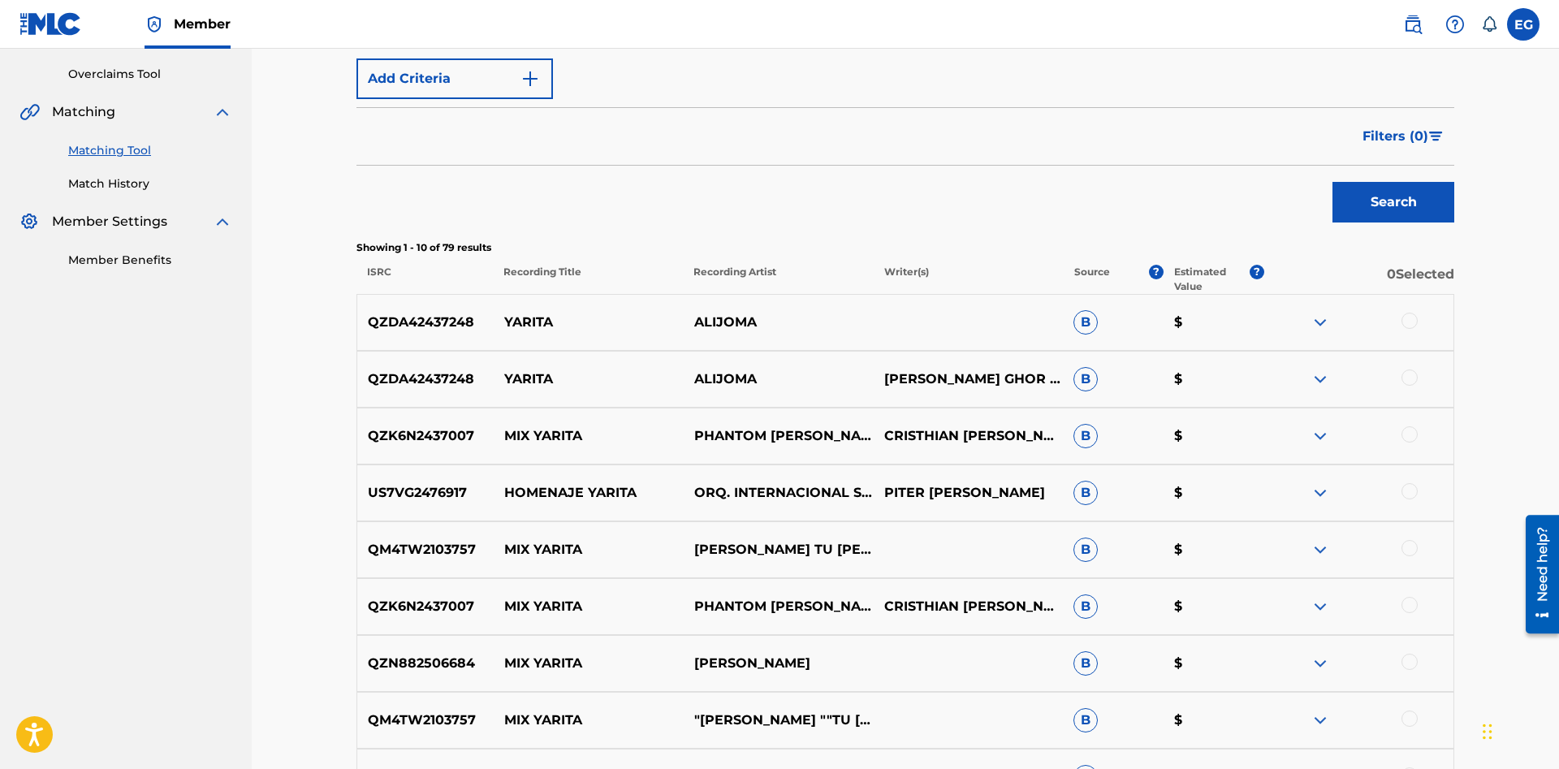
scroll to position [624, 0]
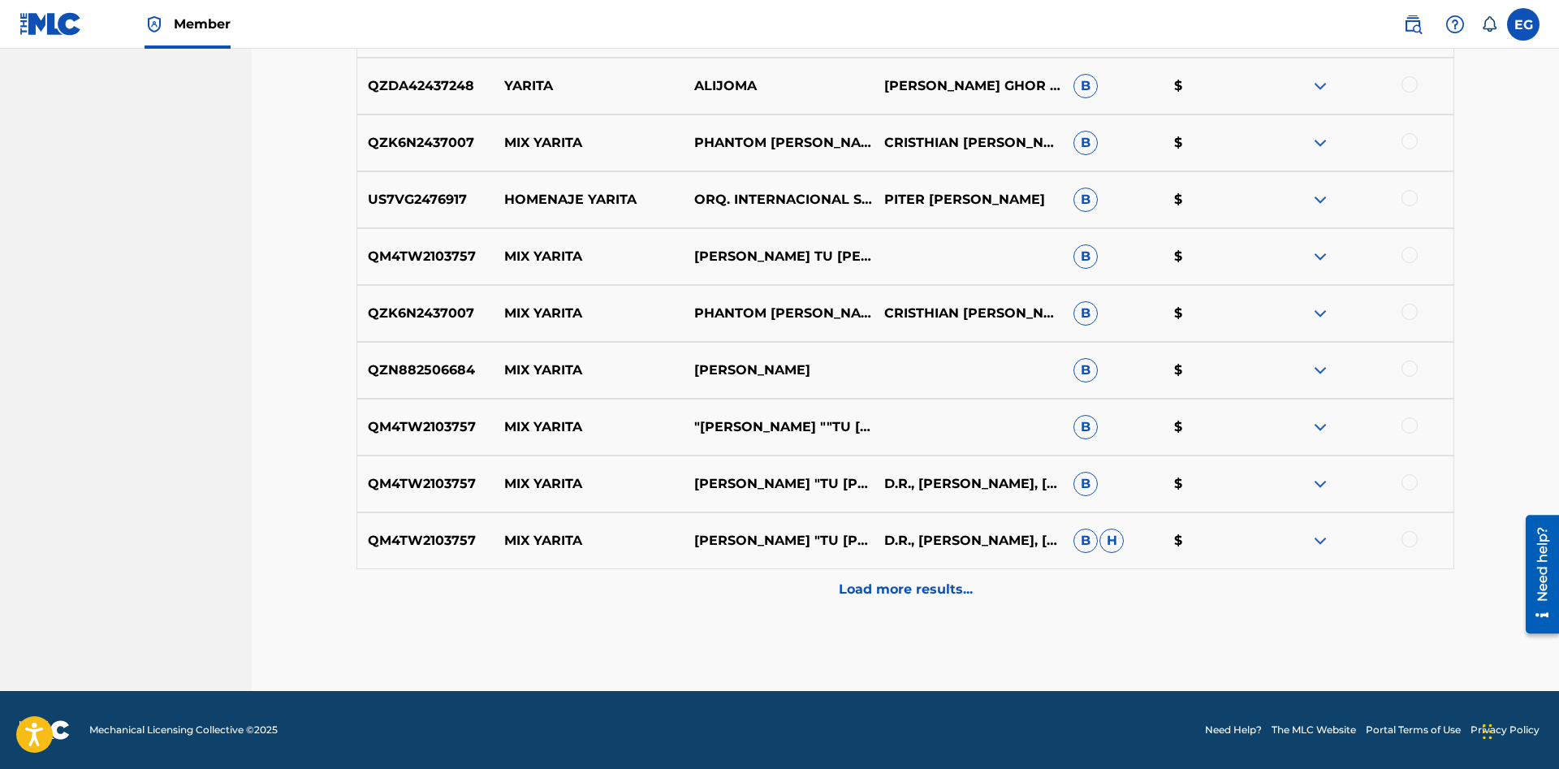
click at [884, 593] on p "Load more results..." at bounding box center [906, 589] width 134 height 19
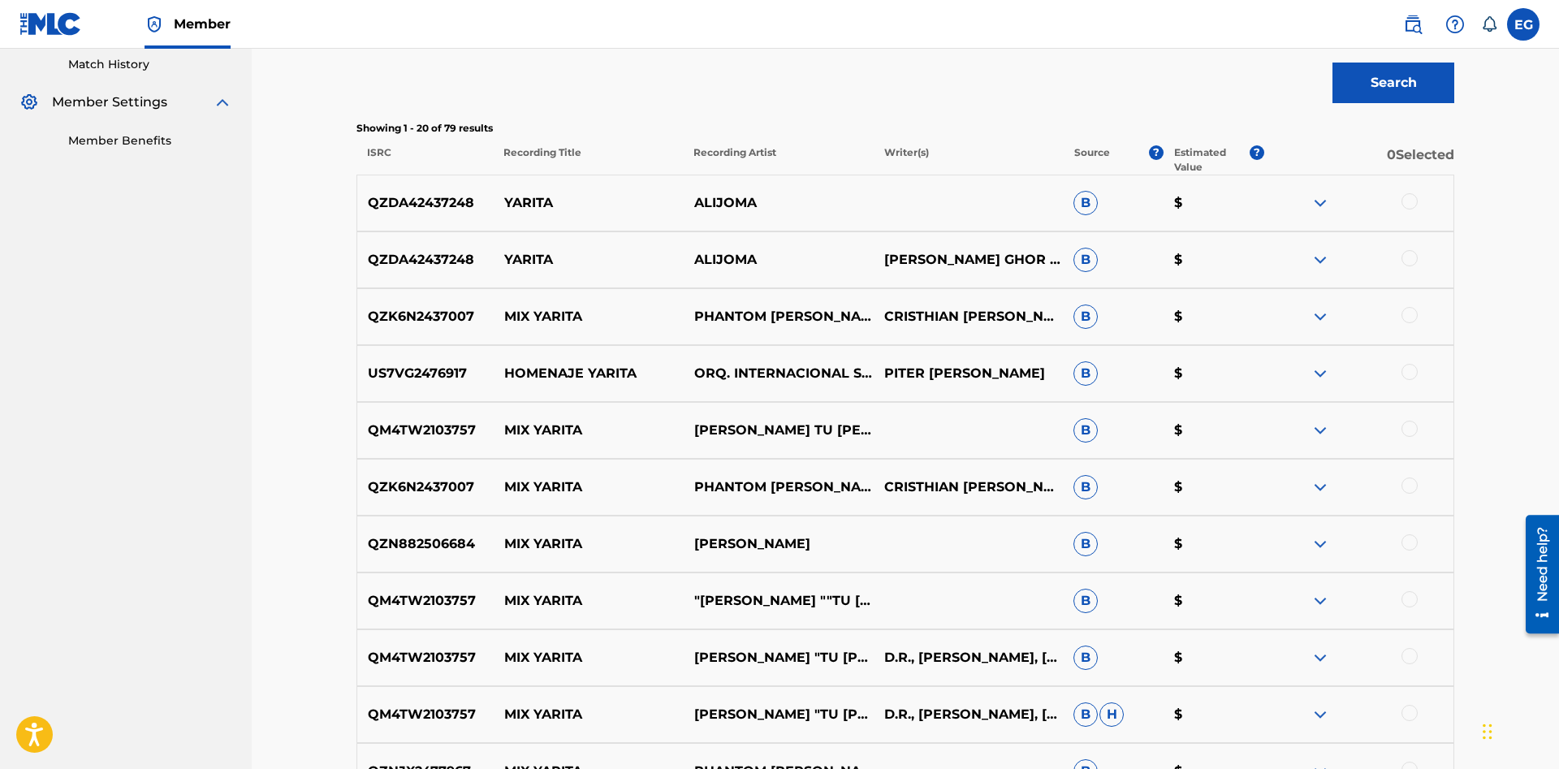
scroll to position [0, 0]
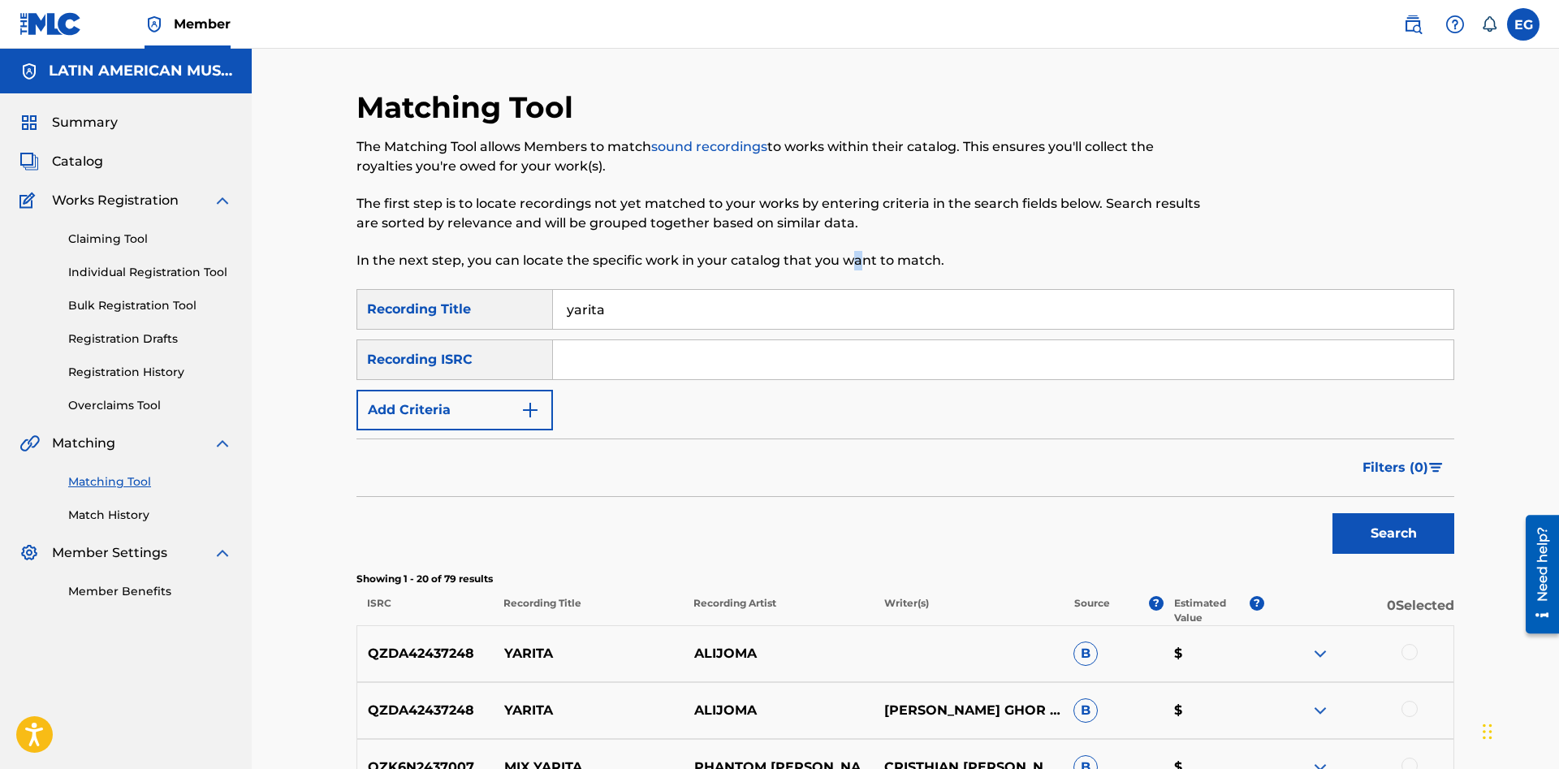
click at [856, 277] on div "Matching Tool The Matching Tool allows Members to match sound recordings to wor…" at bounding box center [778, 189] width 845 height 200
click at [875, 303] on input "yarita" at bounding box center [1003, 309] width 900 height 39
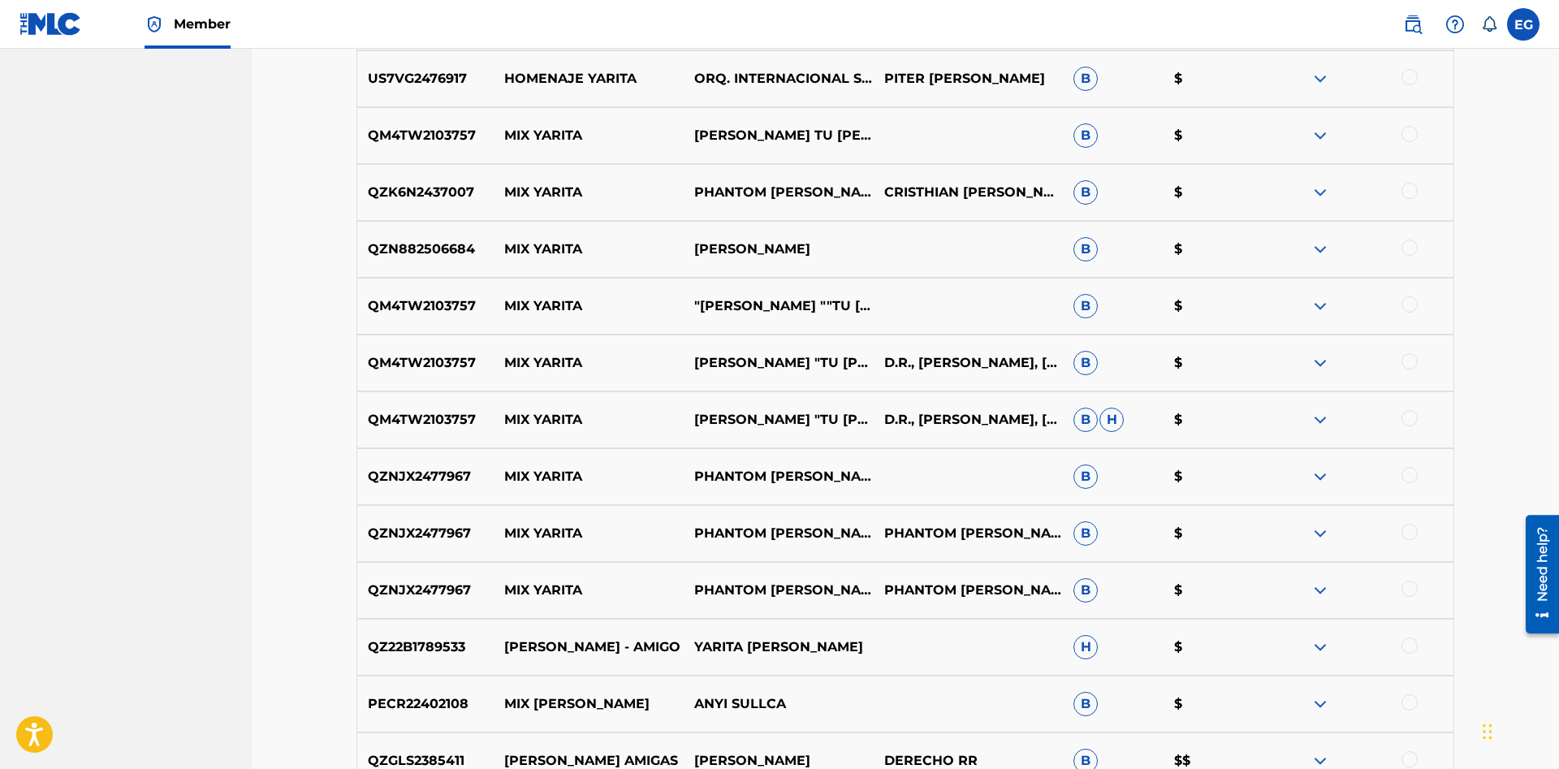
scroll to position [1192, 0]
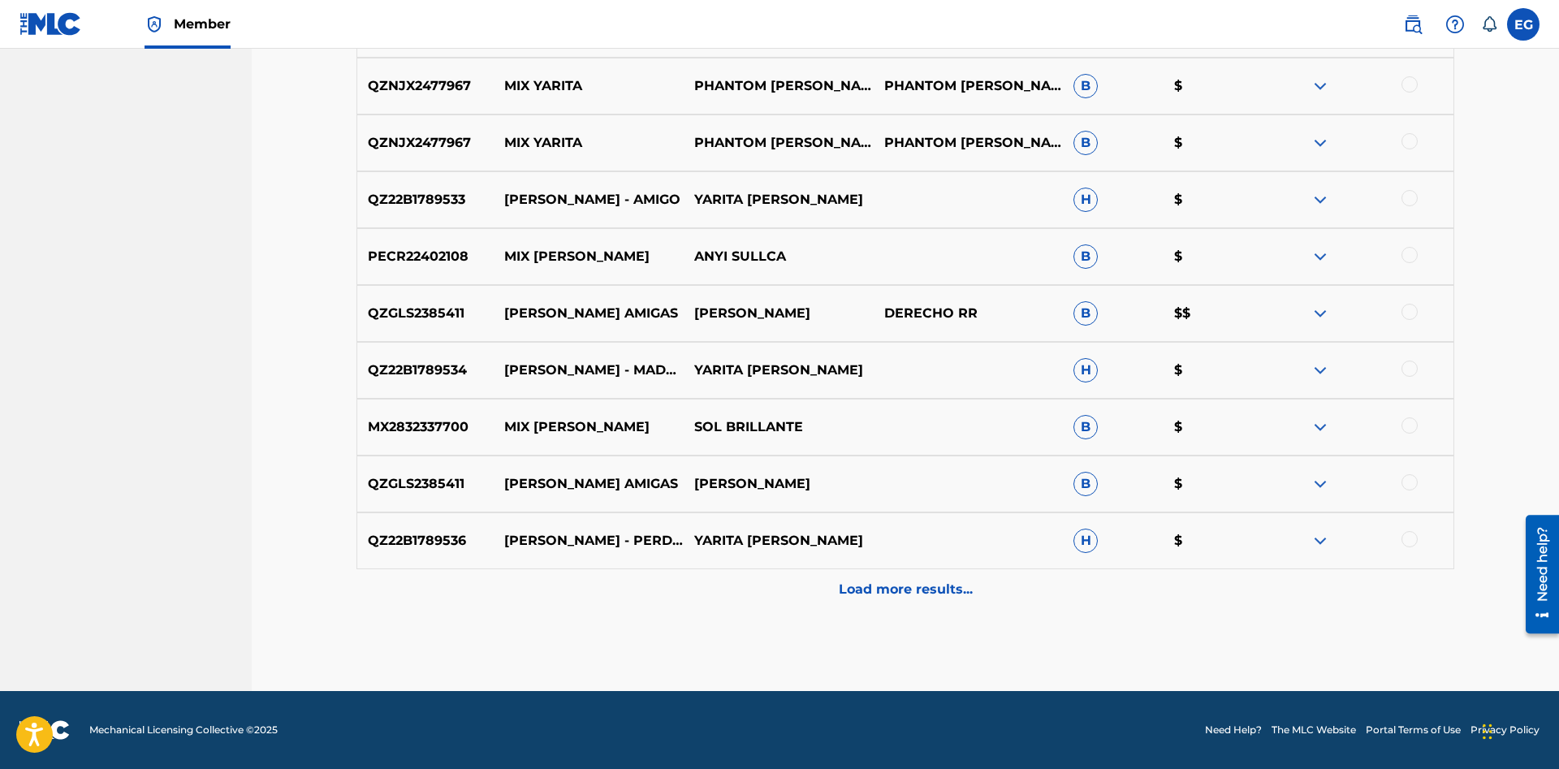
click at [869, 598] on p "Load more results..." at bounding box center [906, 589] width 134 height 19
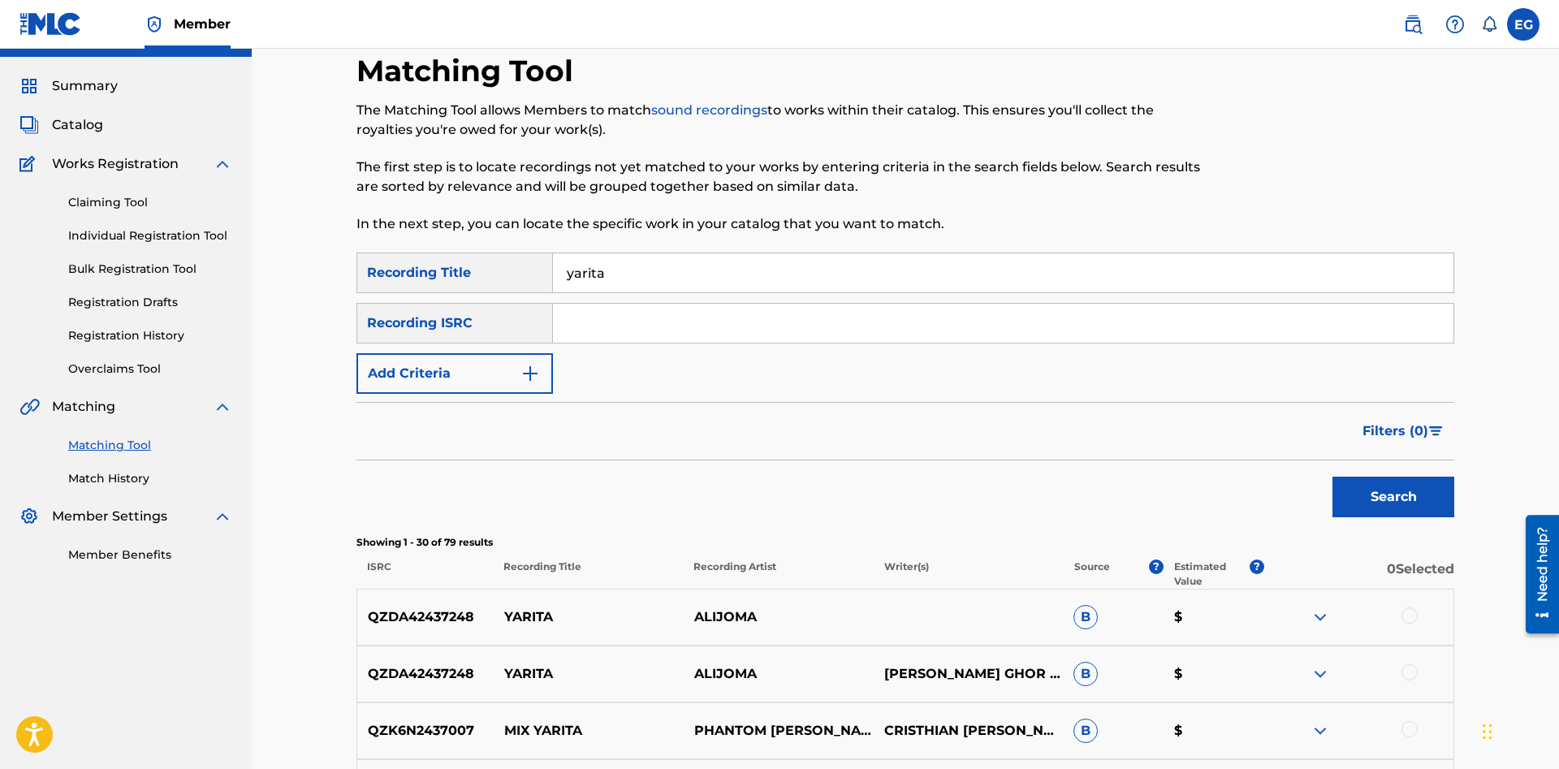
scroll to position [0, 0]
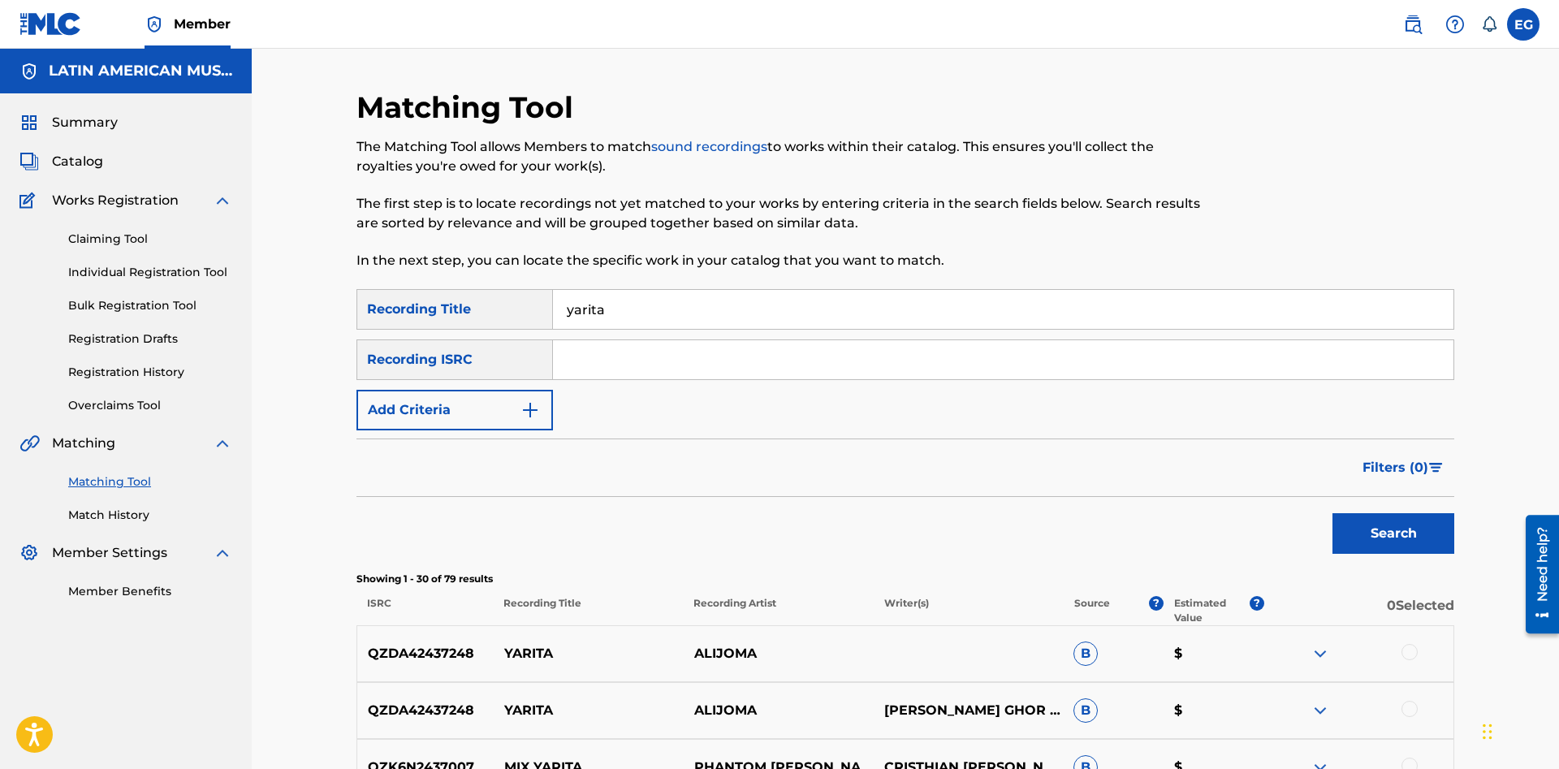
click at [875, 317] on input "yarita" at bounding box center [1003, 309] width 900 height 39
drag, startPoint x: 607, startPoint y: 302, endPoint x: 460, endPoint y: 311, distance: 147.2
click at [553, 311] on input "yarita" at bounding box center [1003, 309] width 900 height 39
type input "media naranja"
click at [1386, 532] on button "Search" at bounding box center [1393, 533] width 122 height 41
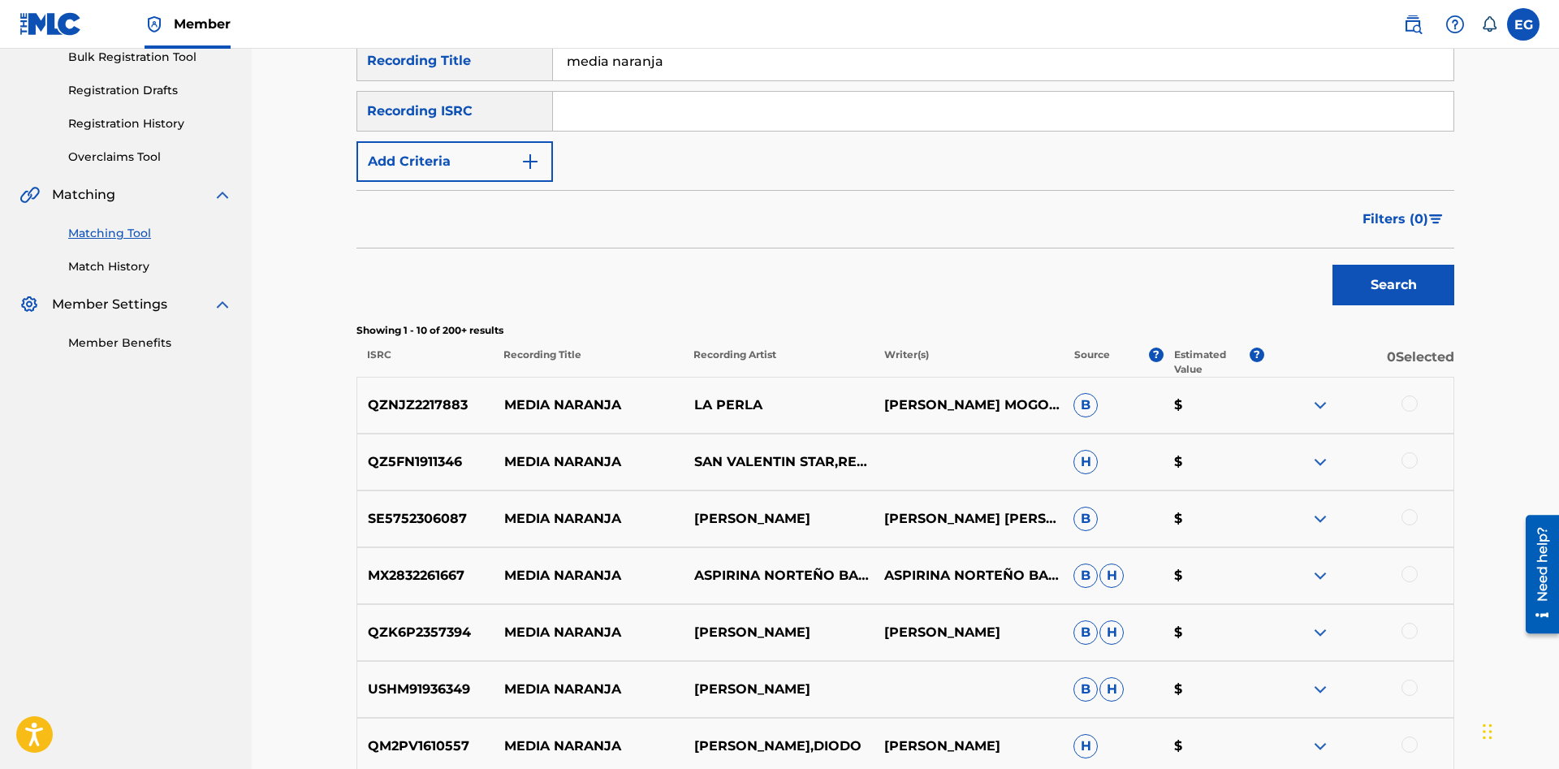
scroll to position [624, 0]
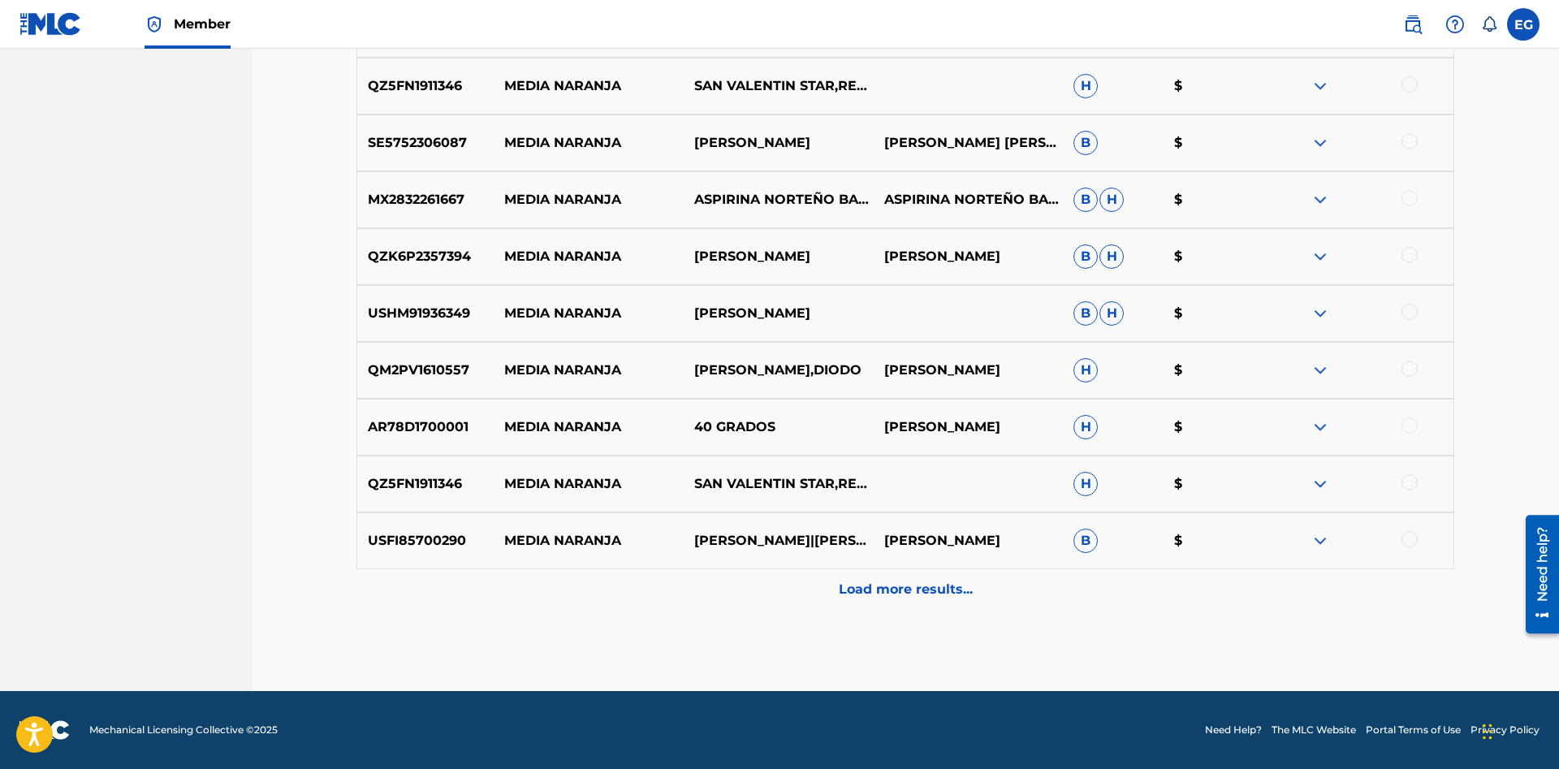
click at [895, 582] on p "Load more results..." at bounding box center [906, 589] width 134 height 19
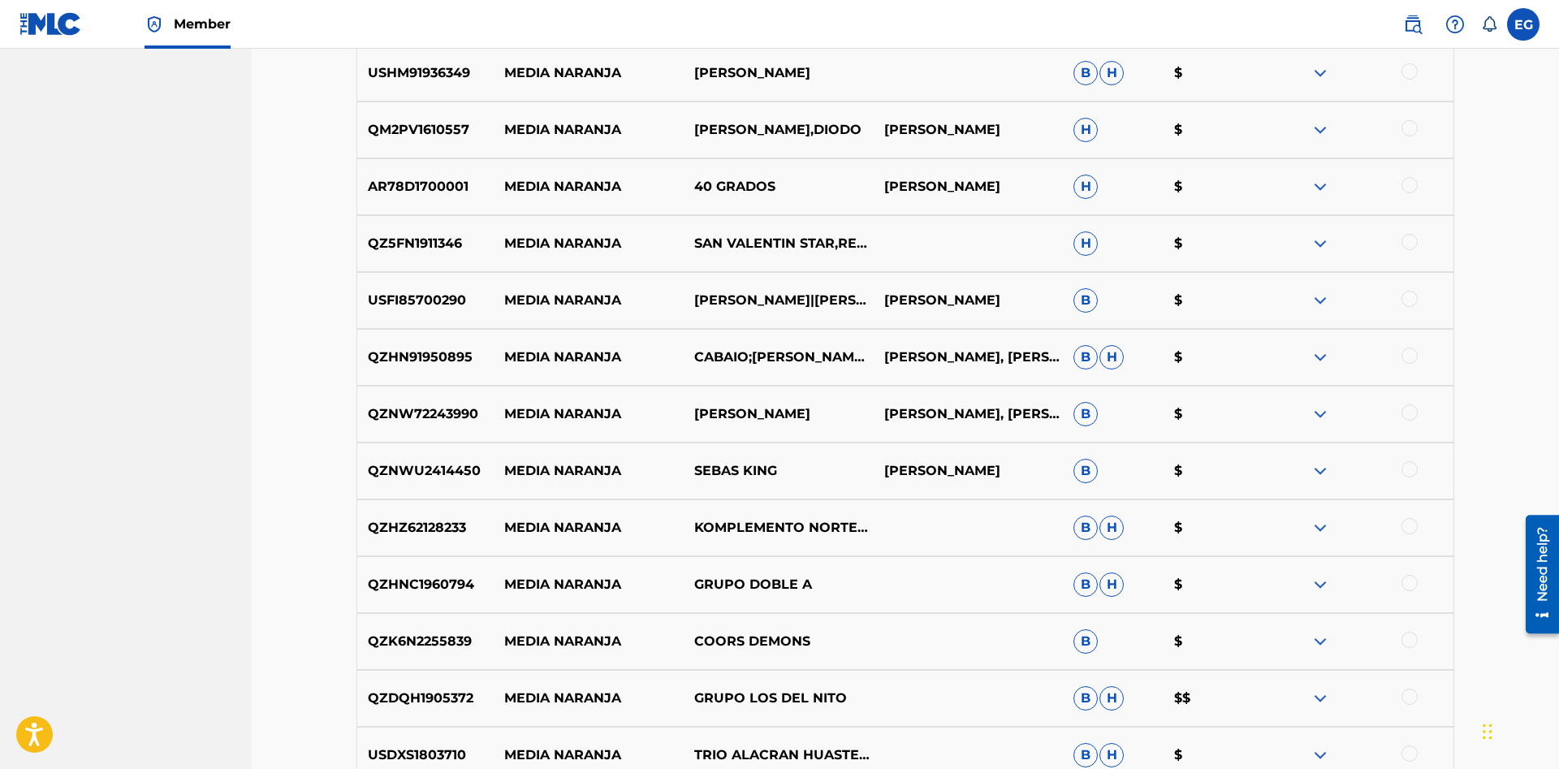
scroll to position [1192, 0]
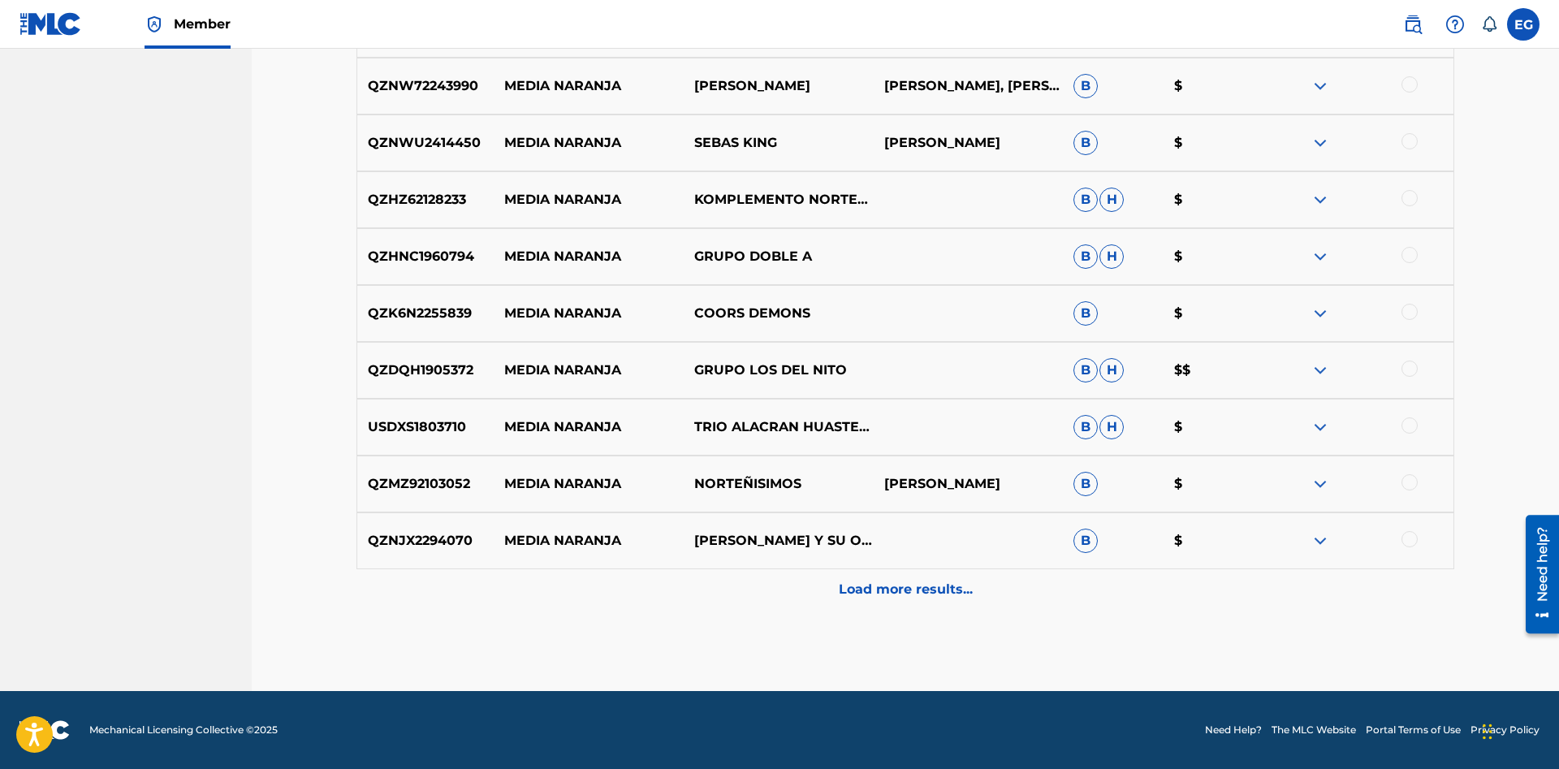
click at [861, 593] on p "Load more results..." at bounding box center [906, 589] width 134 height 19
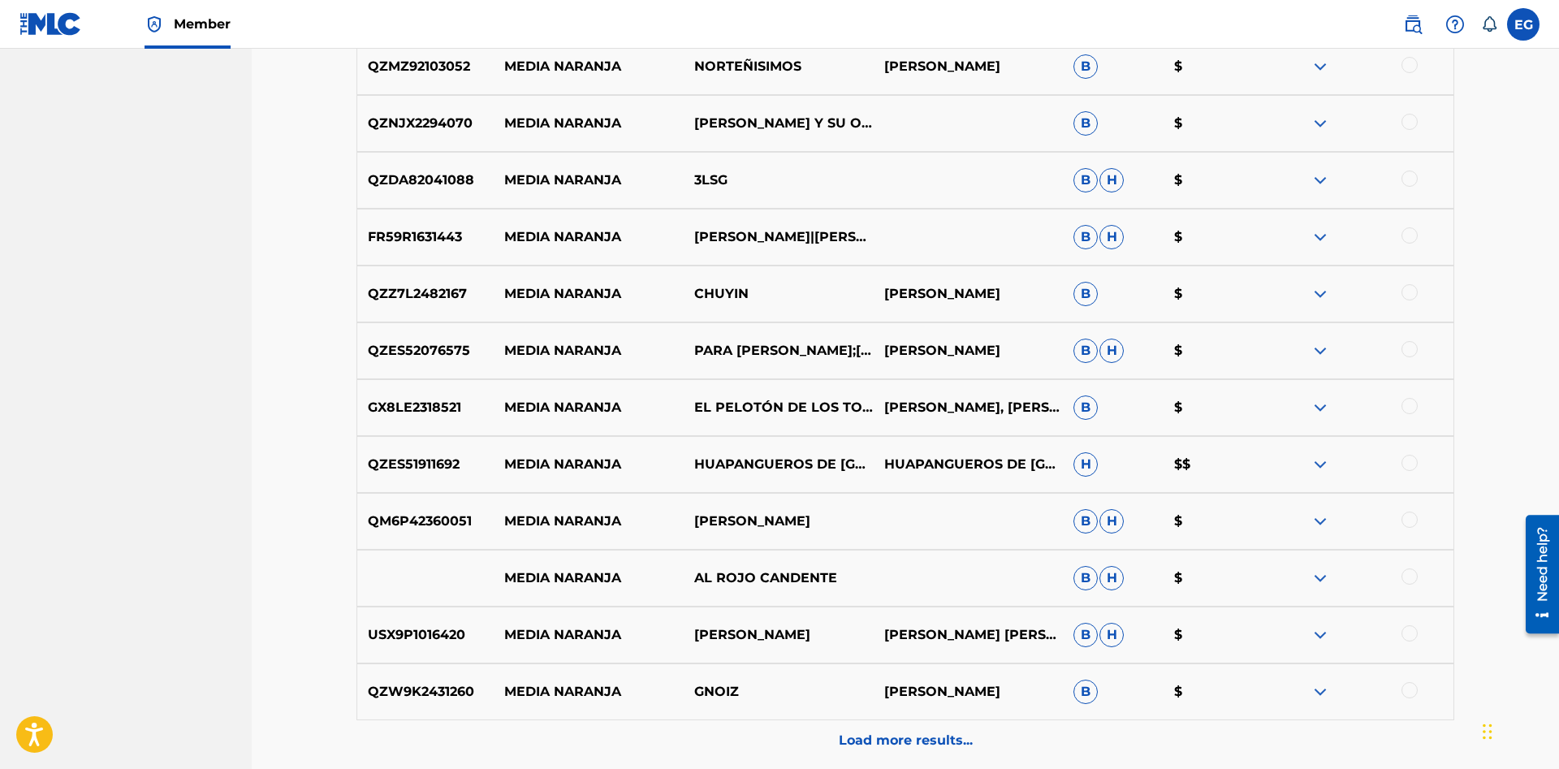
scroll to position [1761, 0]
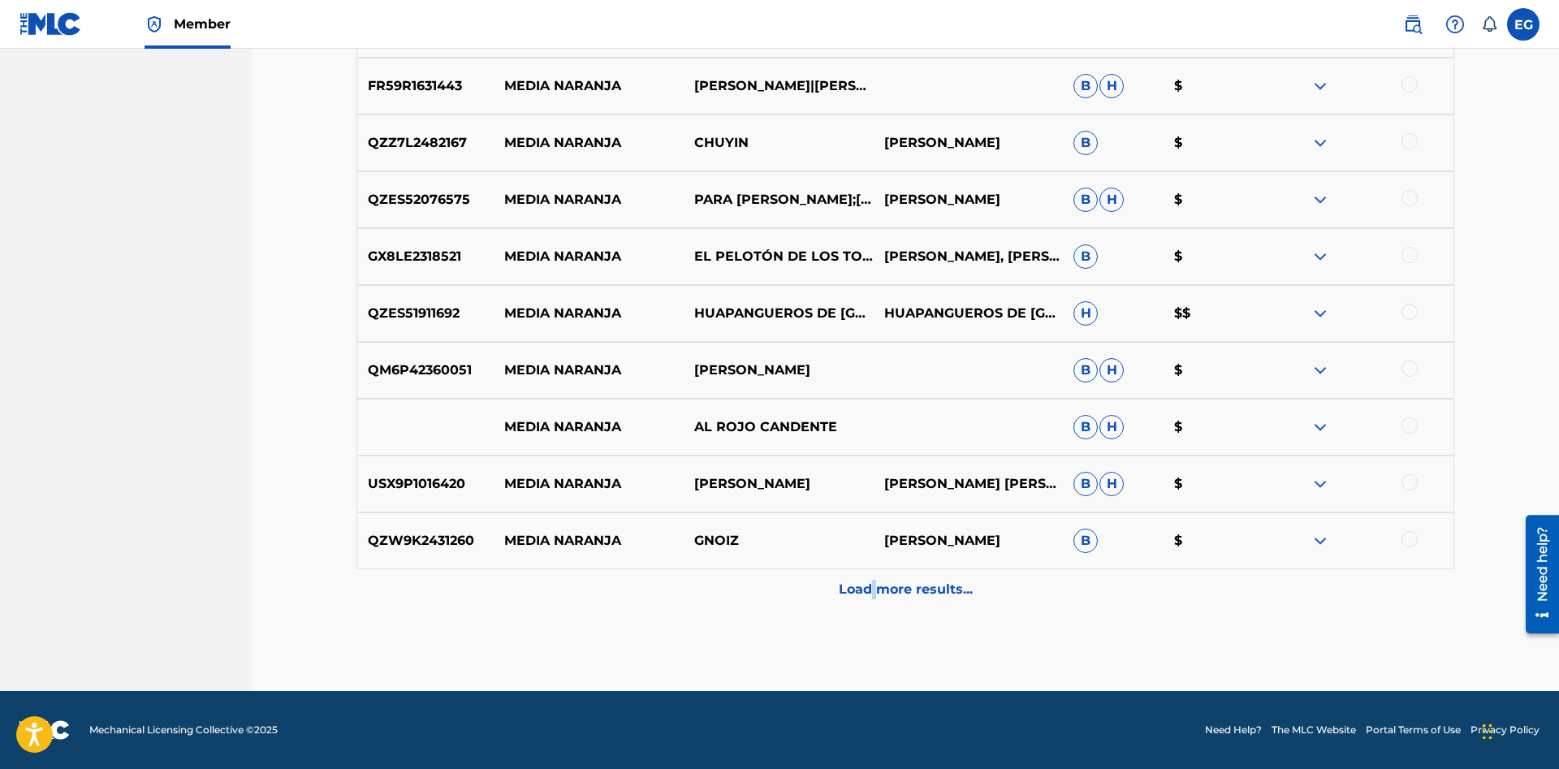
click at [873, 571] on div "Load more results..." at bounding box center [904, 589] width 1097 height 41
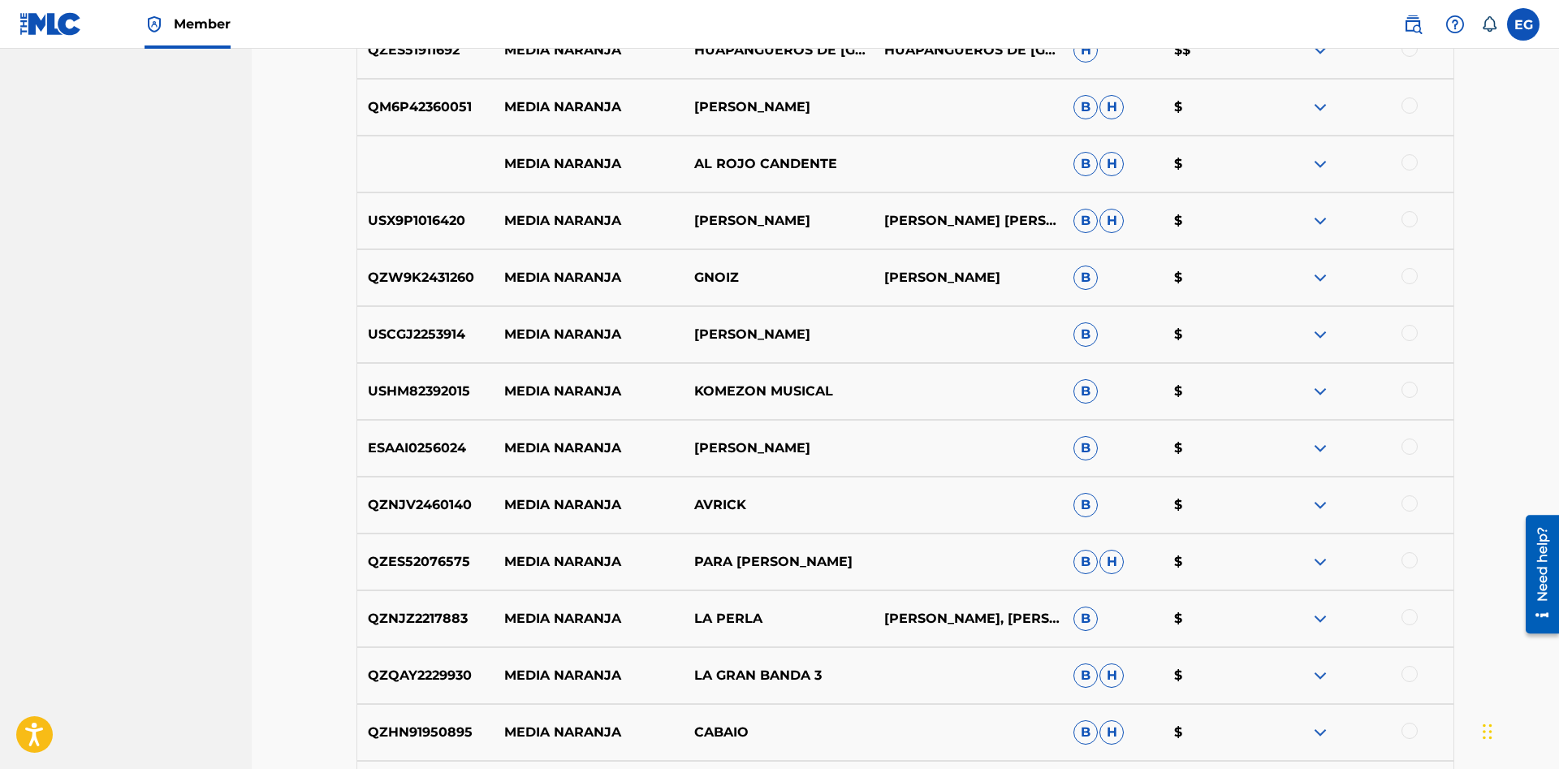
scroll to position [2329, 0]
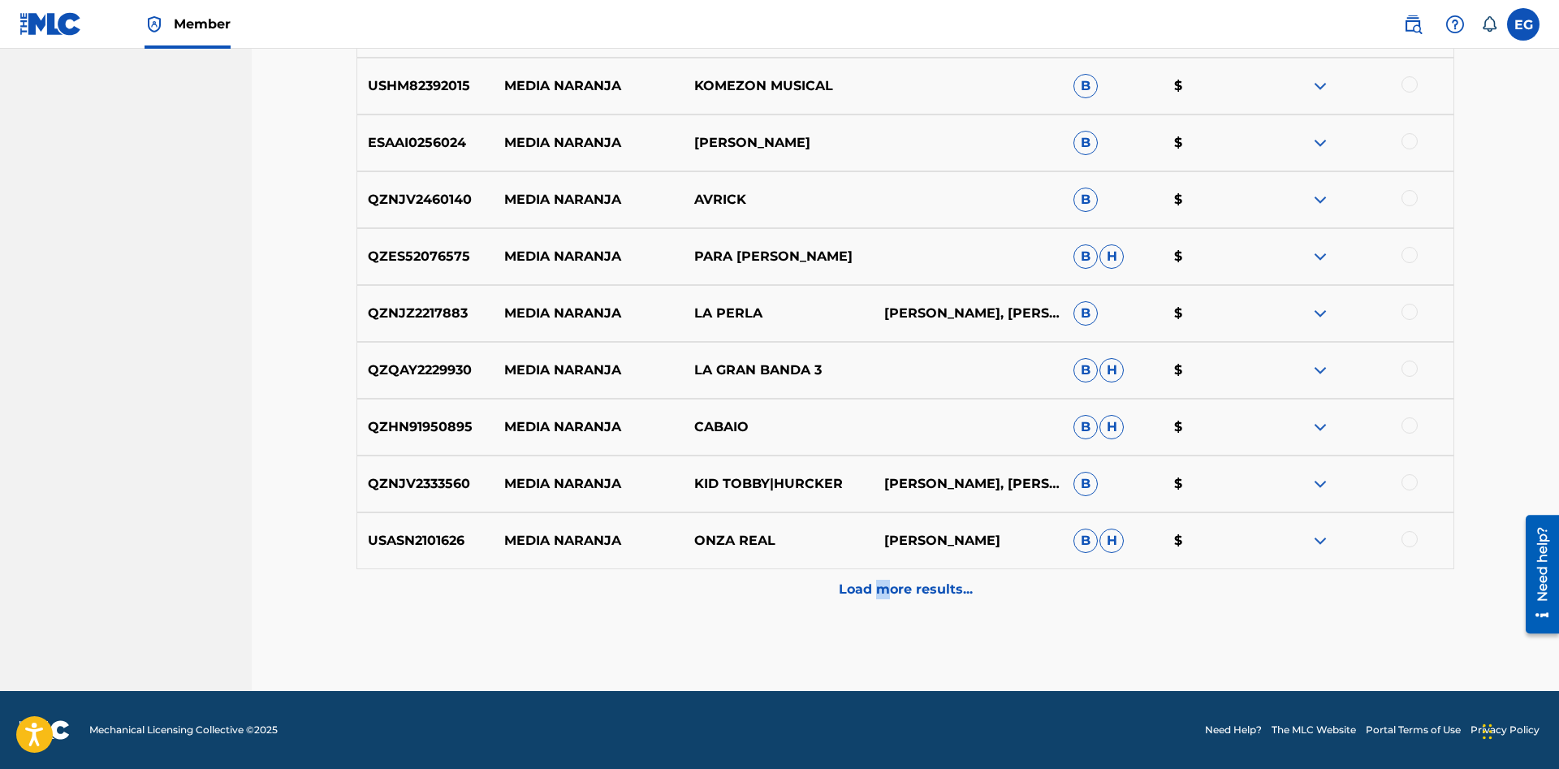
click at [882, 593] on p "Load more results..." at bounding box center [906, 589] width 134 height 19
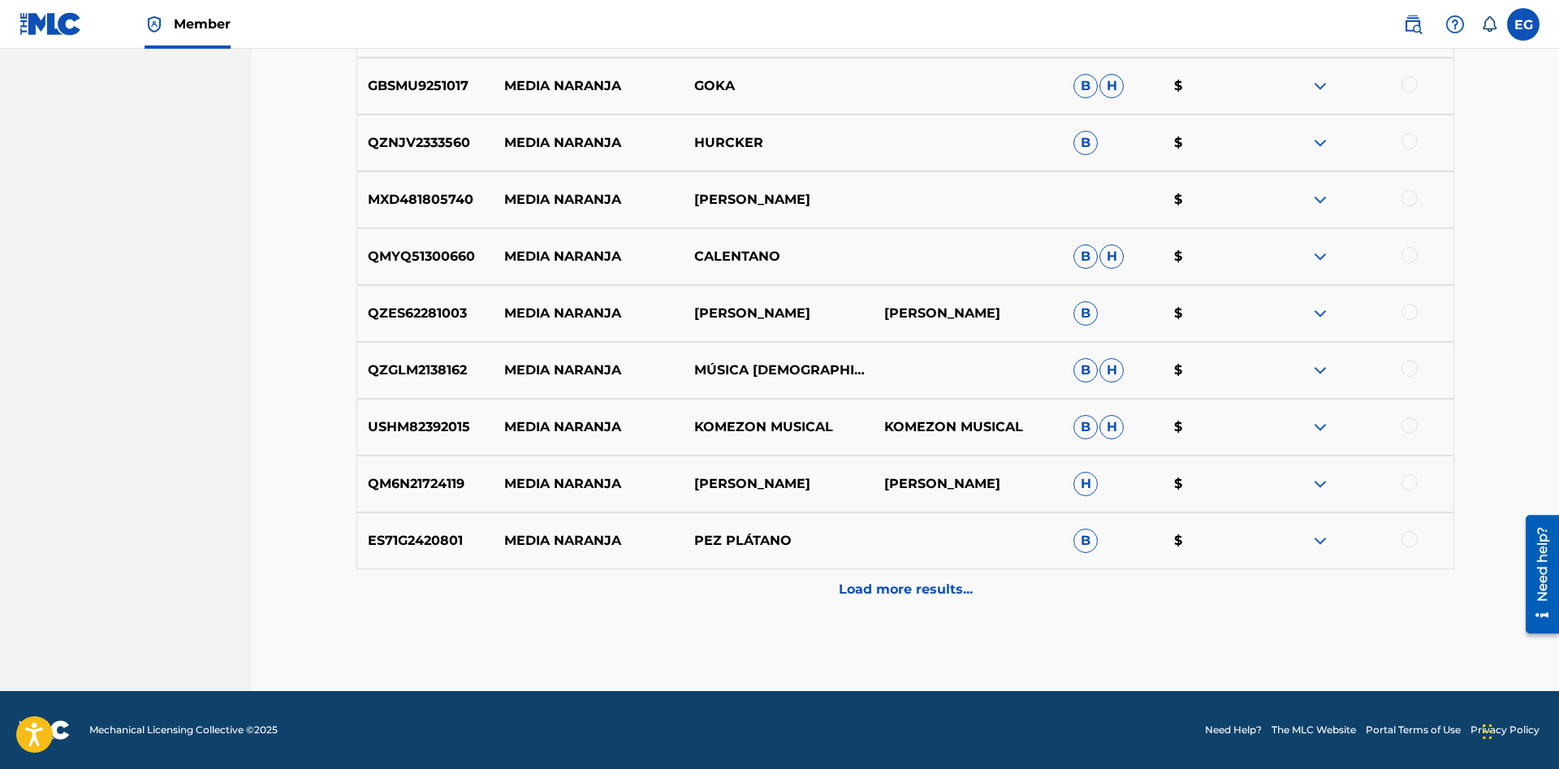
click at [875, 583] on p "Load more results..." at bounding box center [906, 589] width 134 height 19
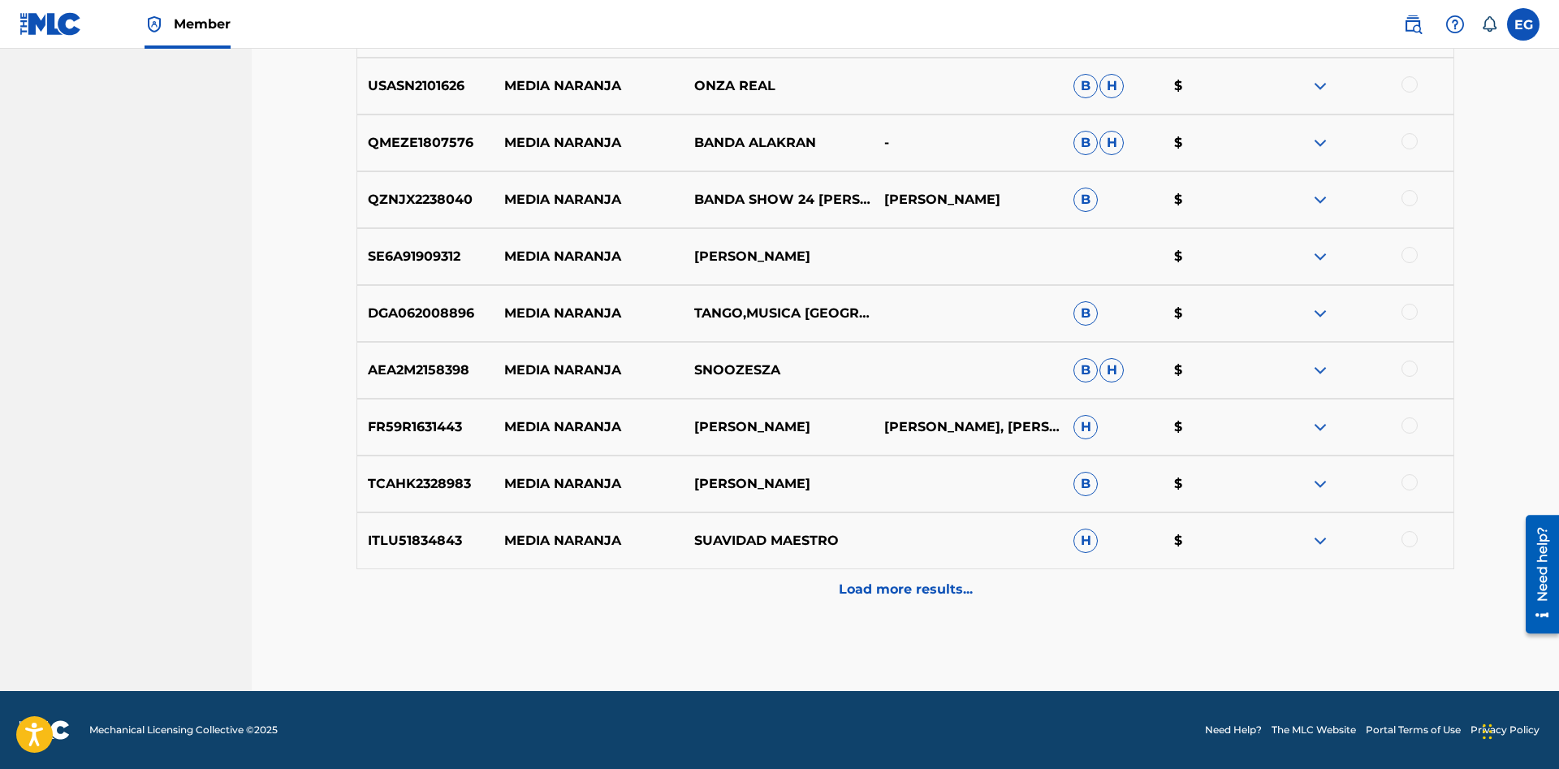
drag, startPoint x: 879, startPoint y: 654, endPoint x: 862, endPoint y: 608, distance: 49.3
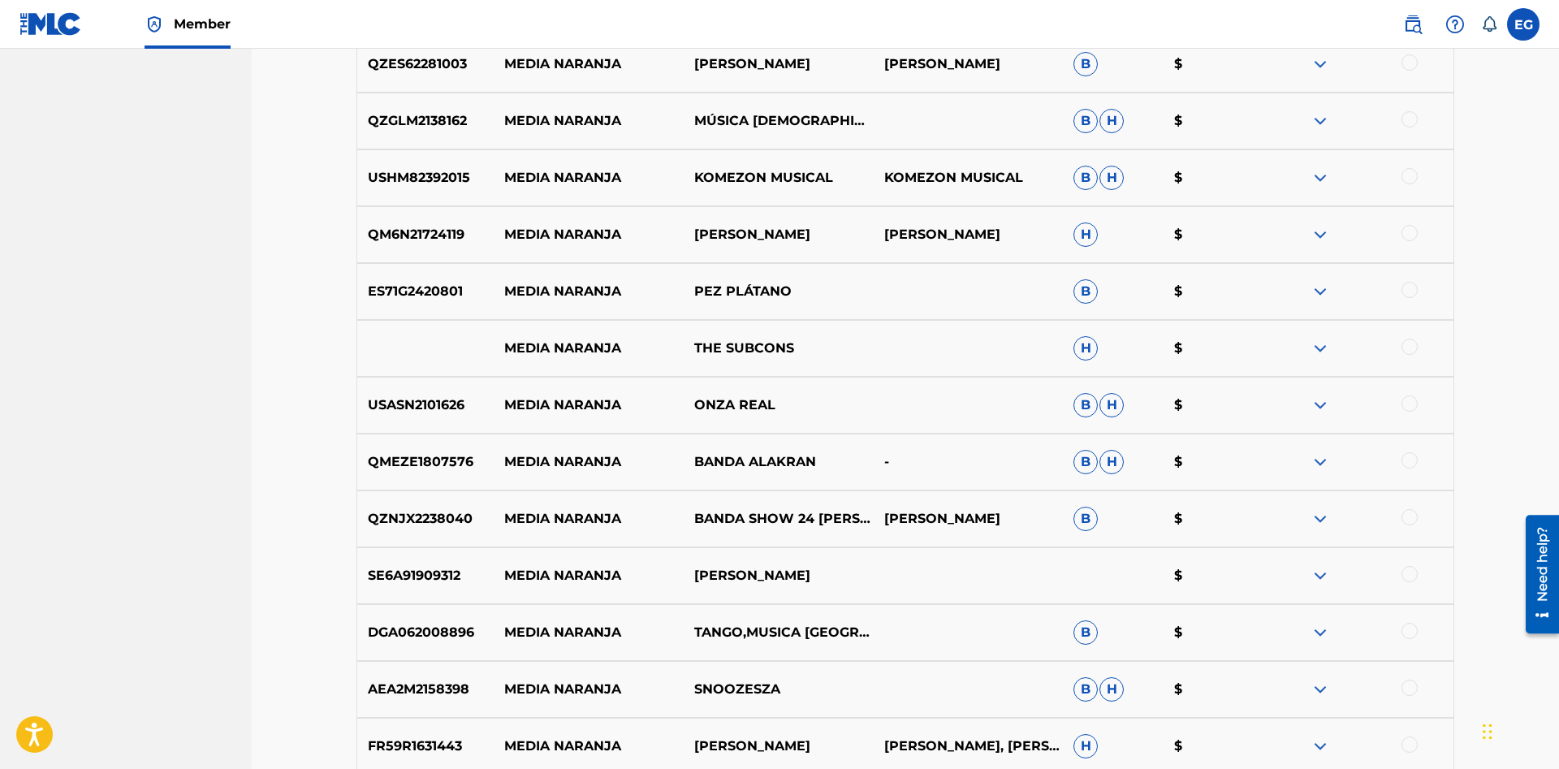
scroll to position [3465, 0]
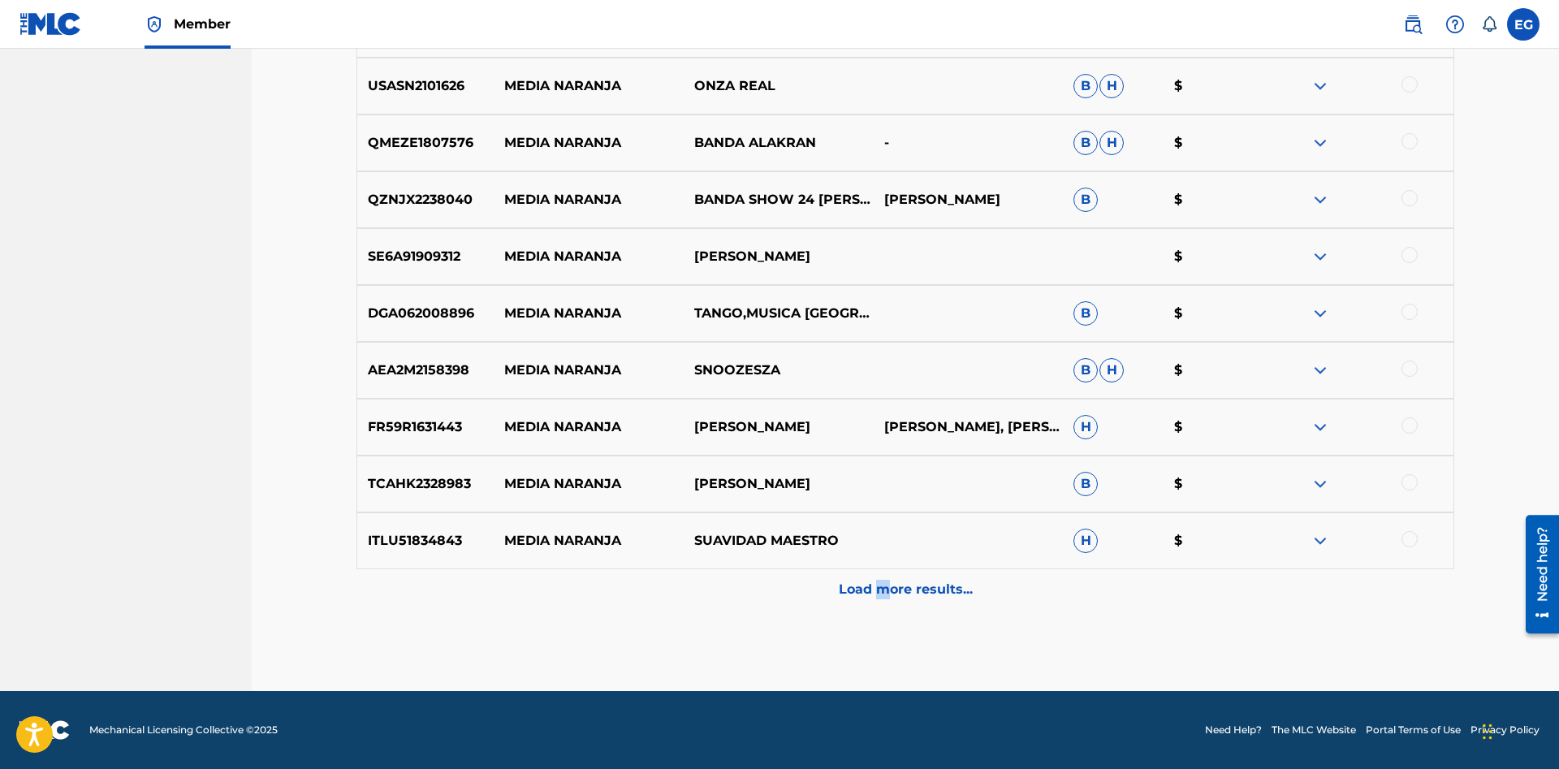
drag, startPoint x: 876, startPoint y: 576, endPoint x: 887, endPoint y: 570, distance: 12.7
click at [887, 570] on div "Load more results..." at bounding box center [904, 589] width 1097 height 41
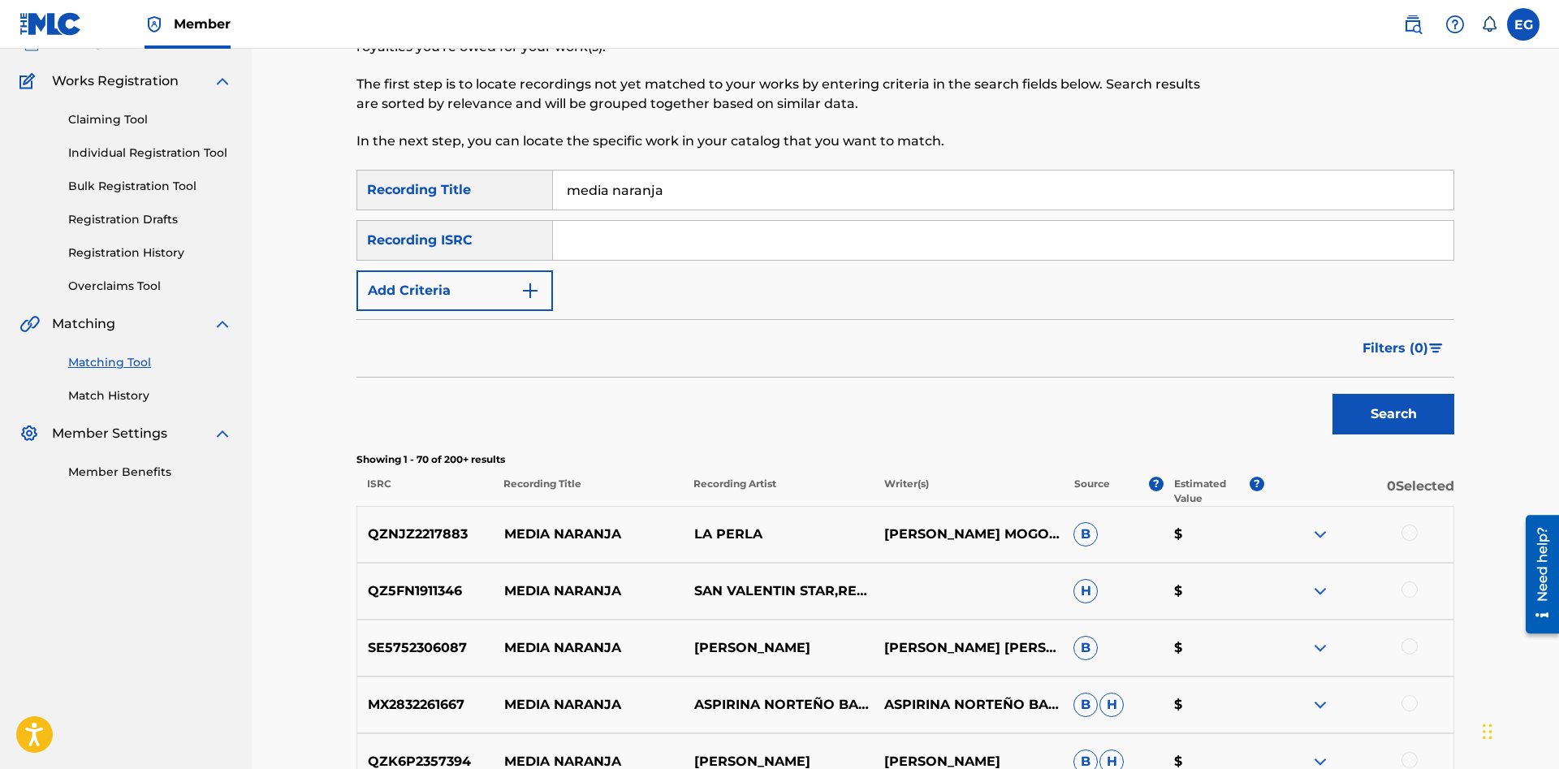
scroll to position [699, 0]
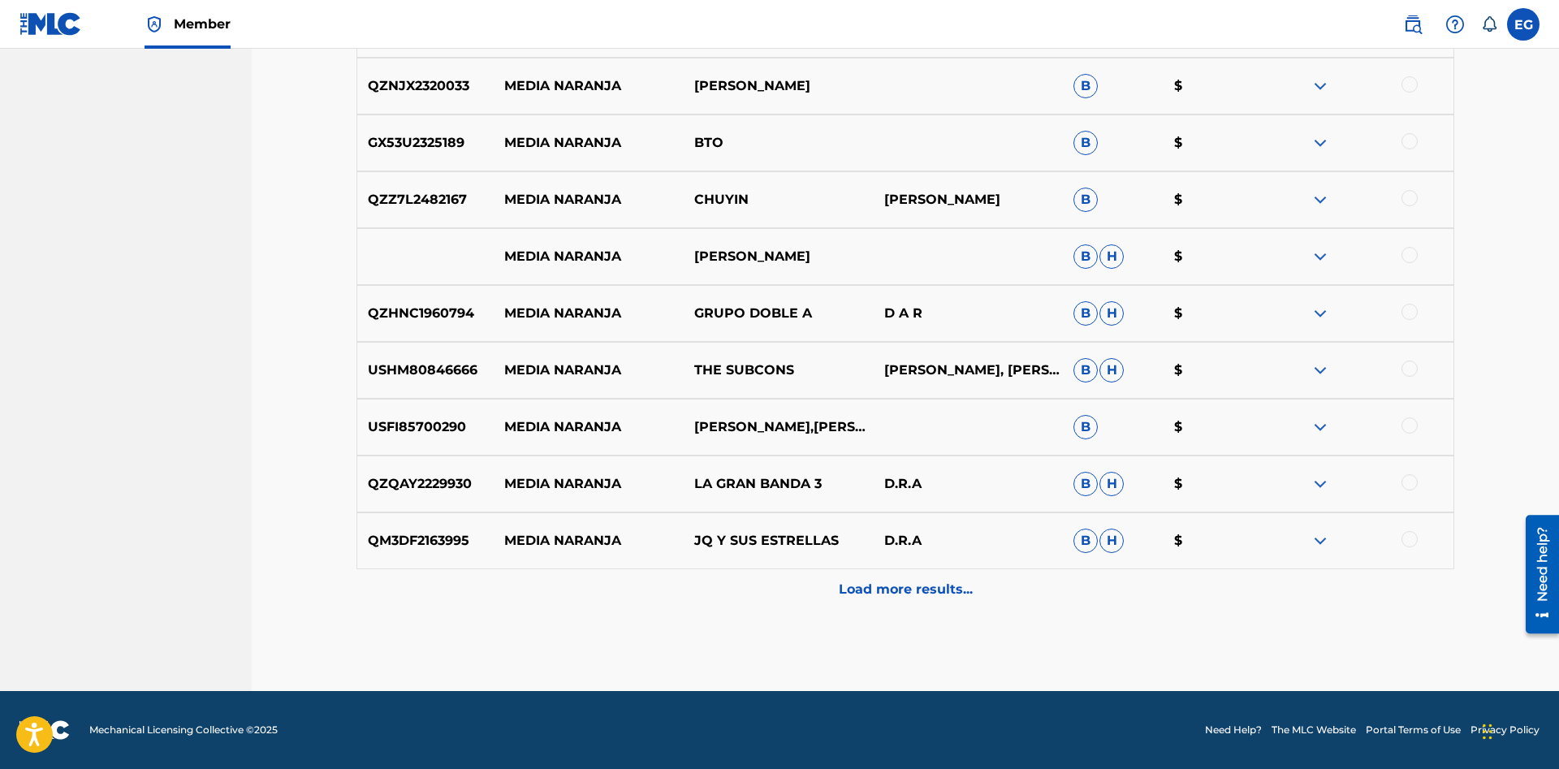
click at [839, 600] on div "Load more results..." at bounding box center [904, 589] width 1097 height 41
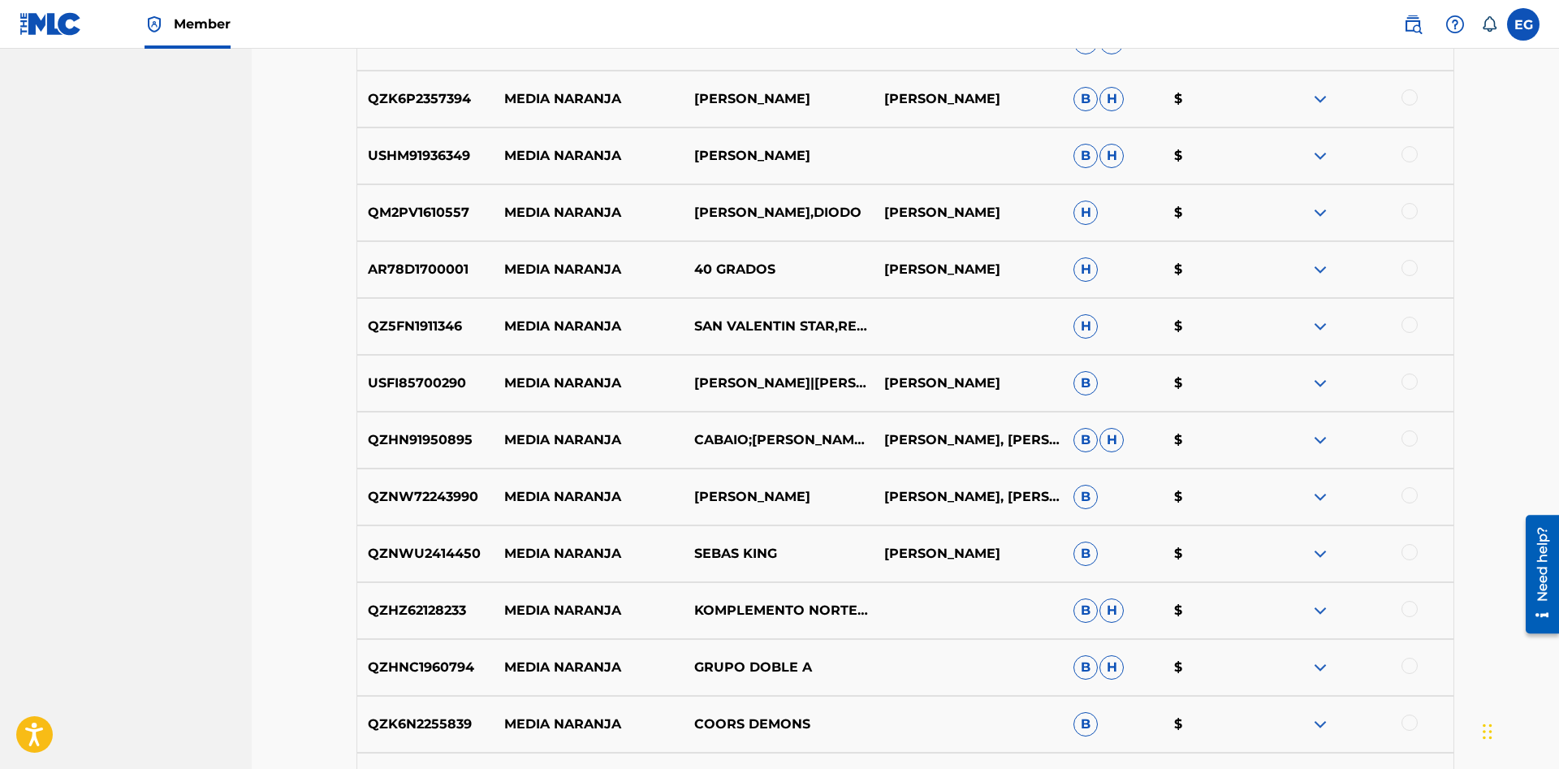
scroll to position [1278, 0]
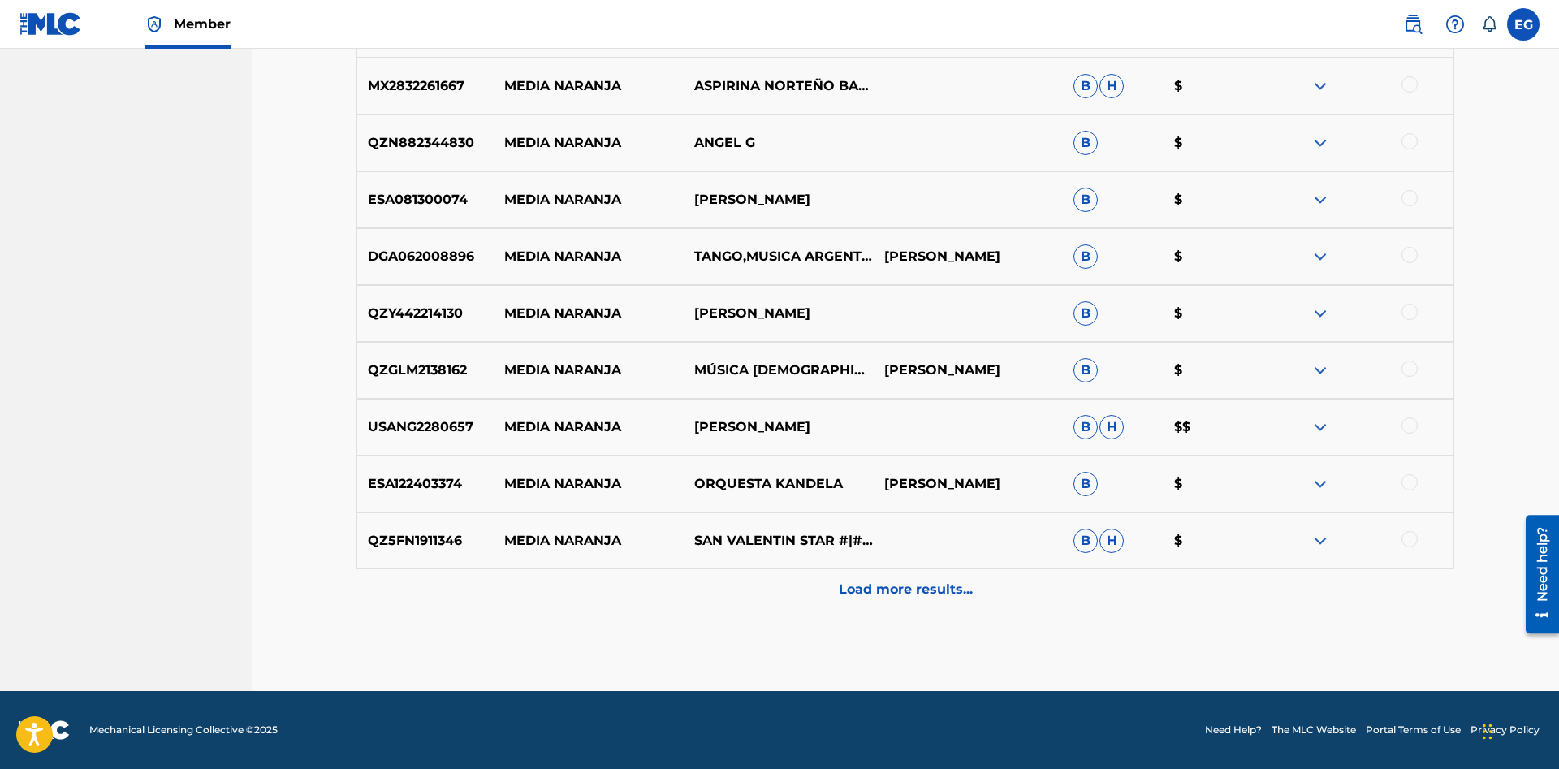
click at [859, 605] on div "Load more results..." at bounding box center [904, 589] width 1097 height 41
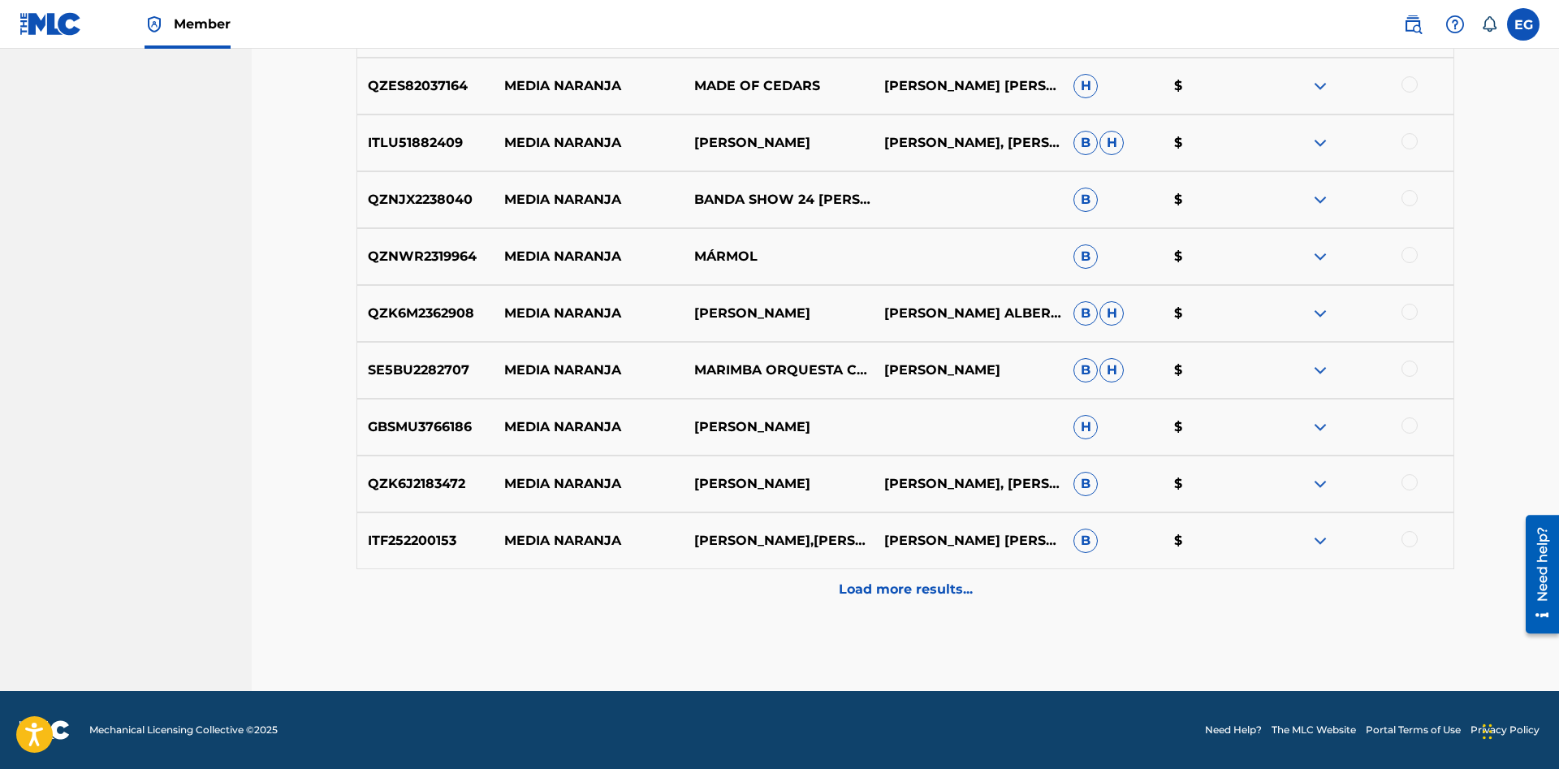
click at [875, 600] on div "Load more results..." at bounding box center [904, 589] width 1097 height 41
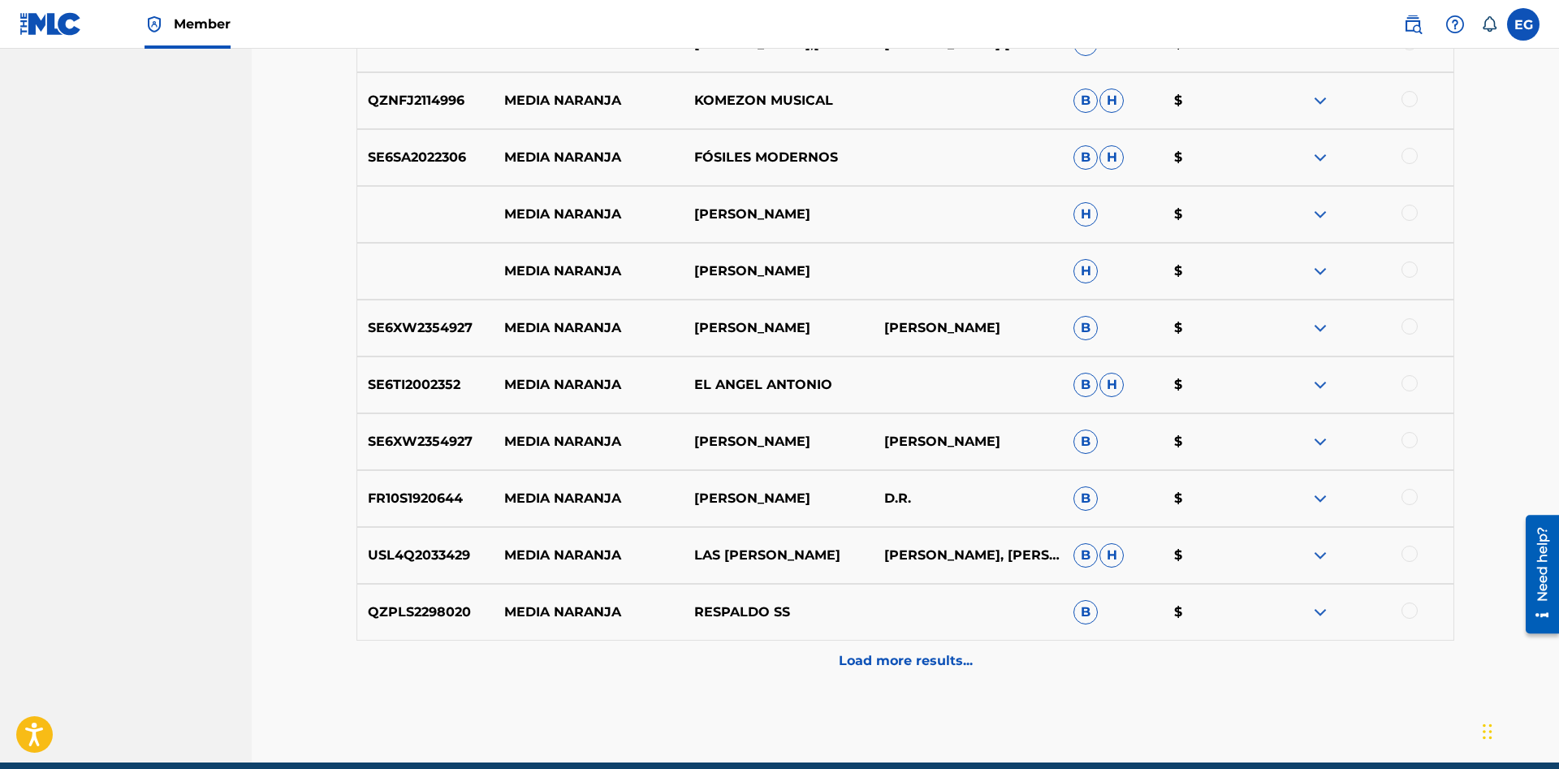
scroll to position [5738, 0]
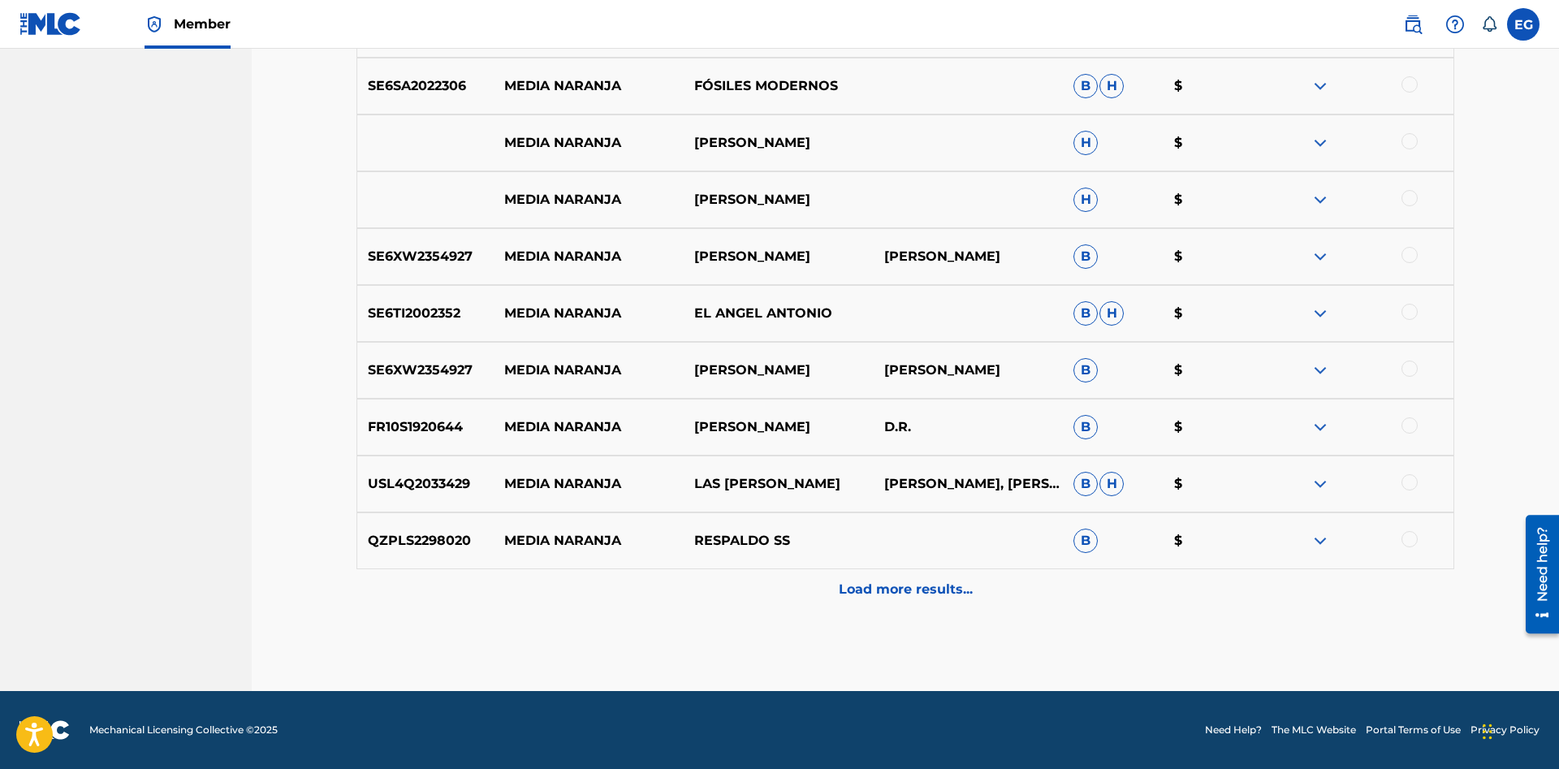
click at [865, 593] on p "Load more results..." at bounding box center [906, 589] width 134 height 19
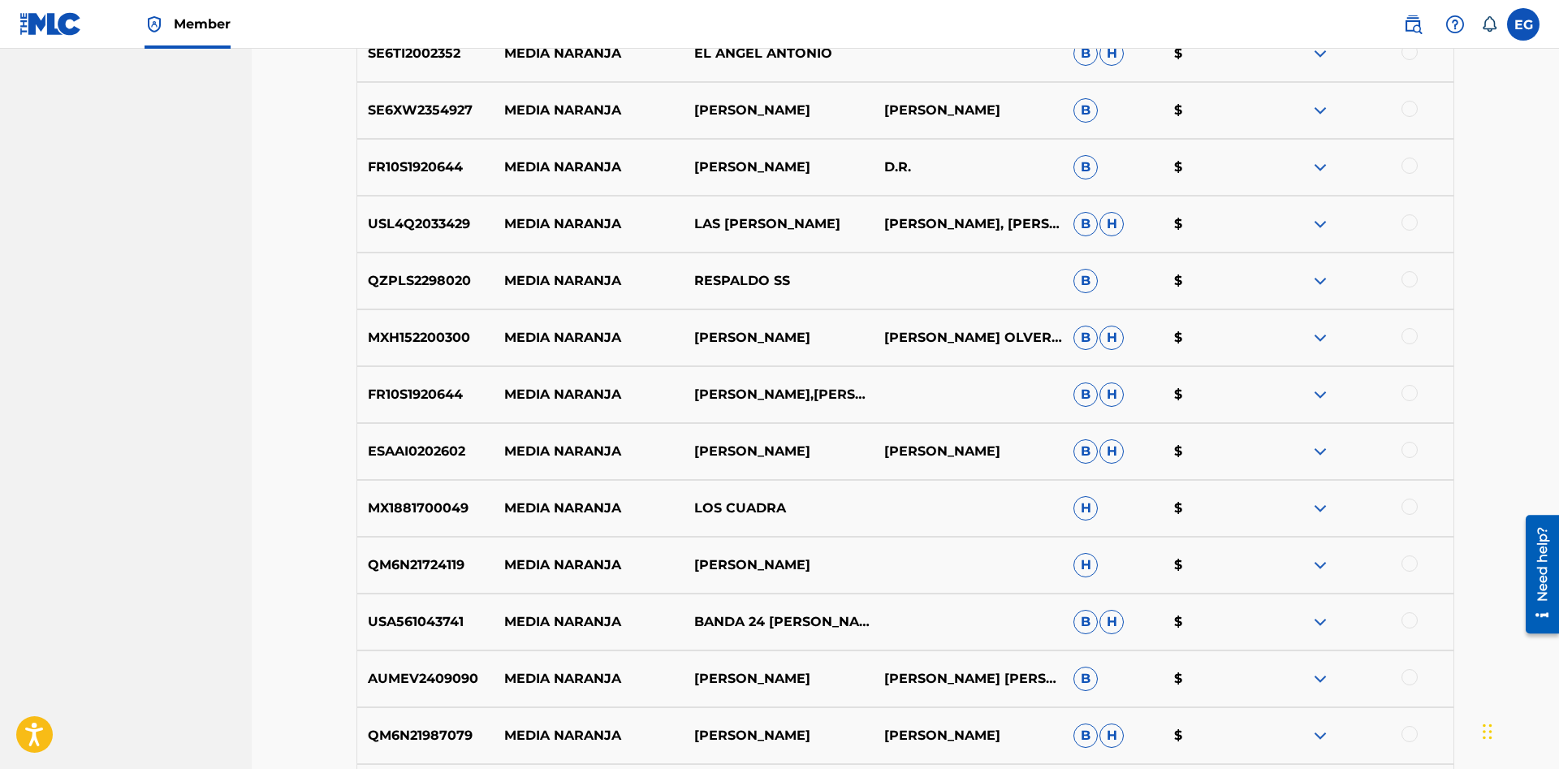
scroll to position [6306, 0]
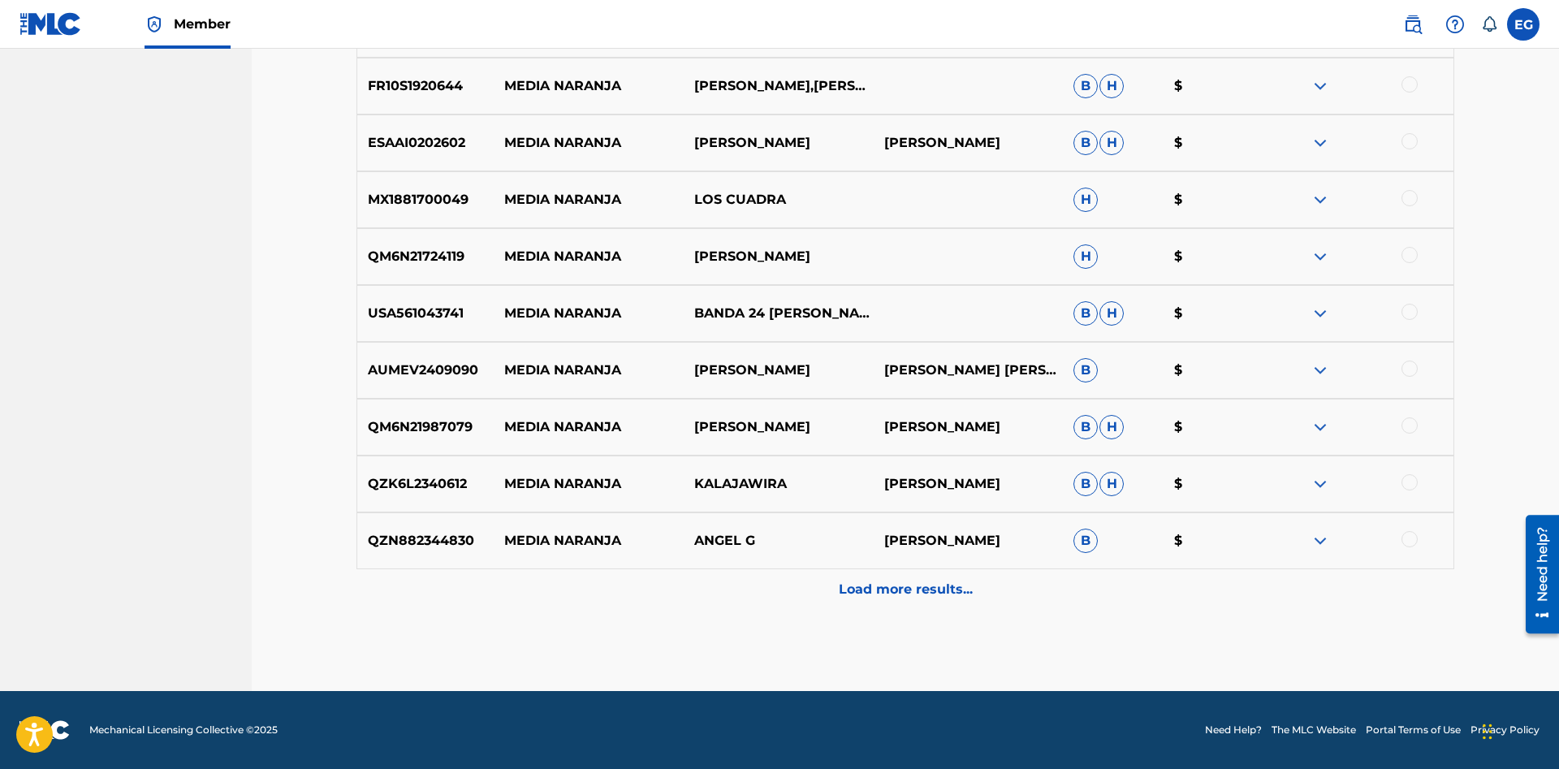
drag, startPoint x: 871, startPoint y: 647, endPoint x: 860, endPoint y: 627, distance: 22.6
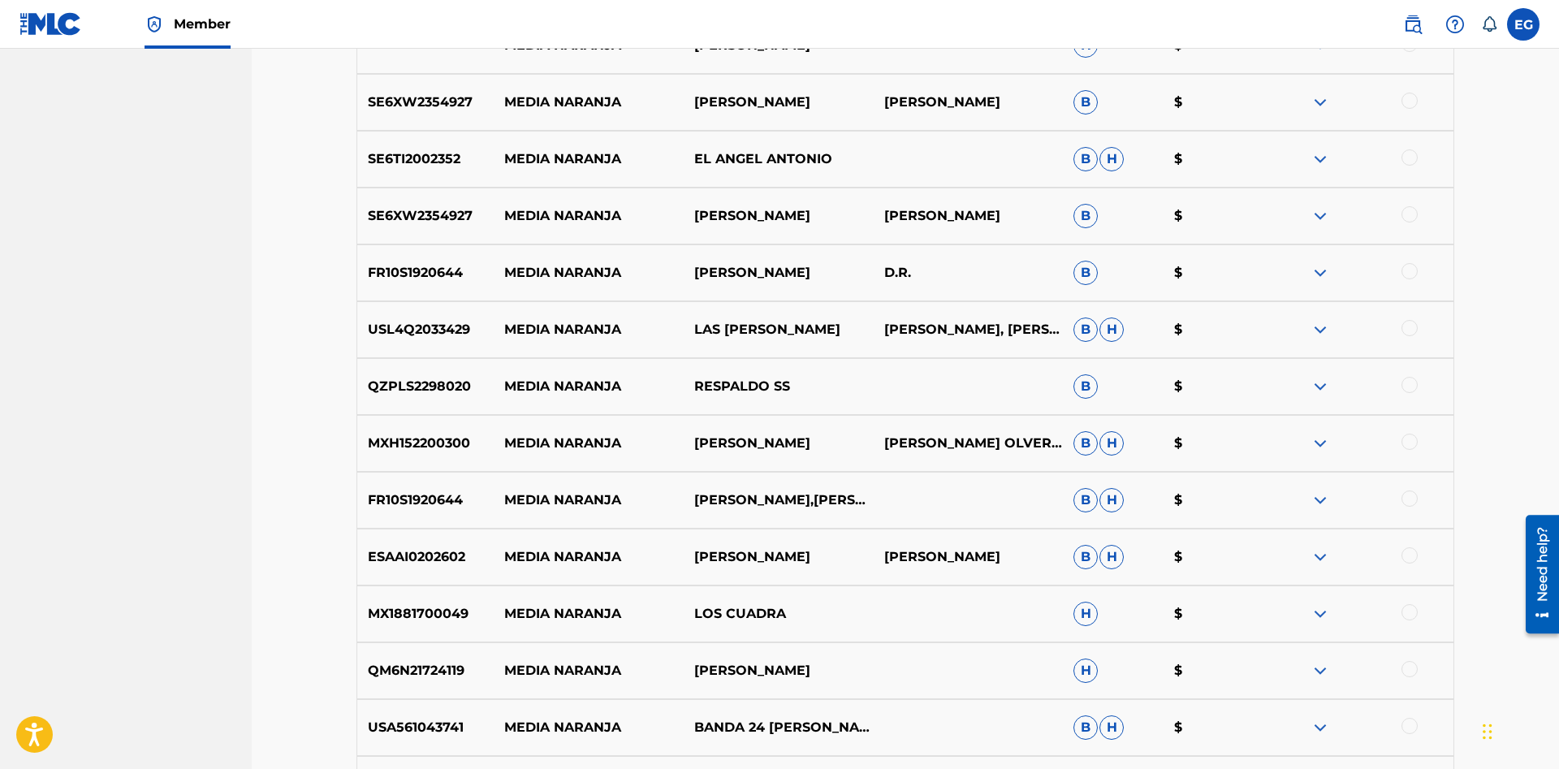
drag, startPoint x: 876, startPoint y: 635, endPoint x: 881, endPoint y: 576, distance: 58.6
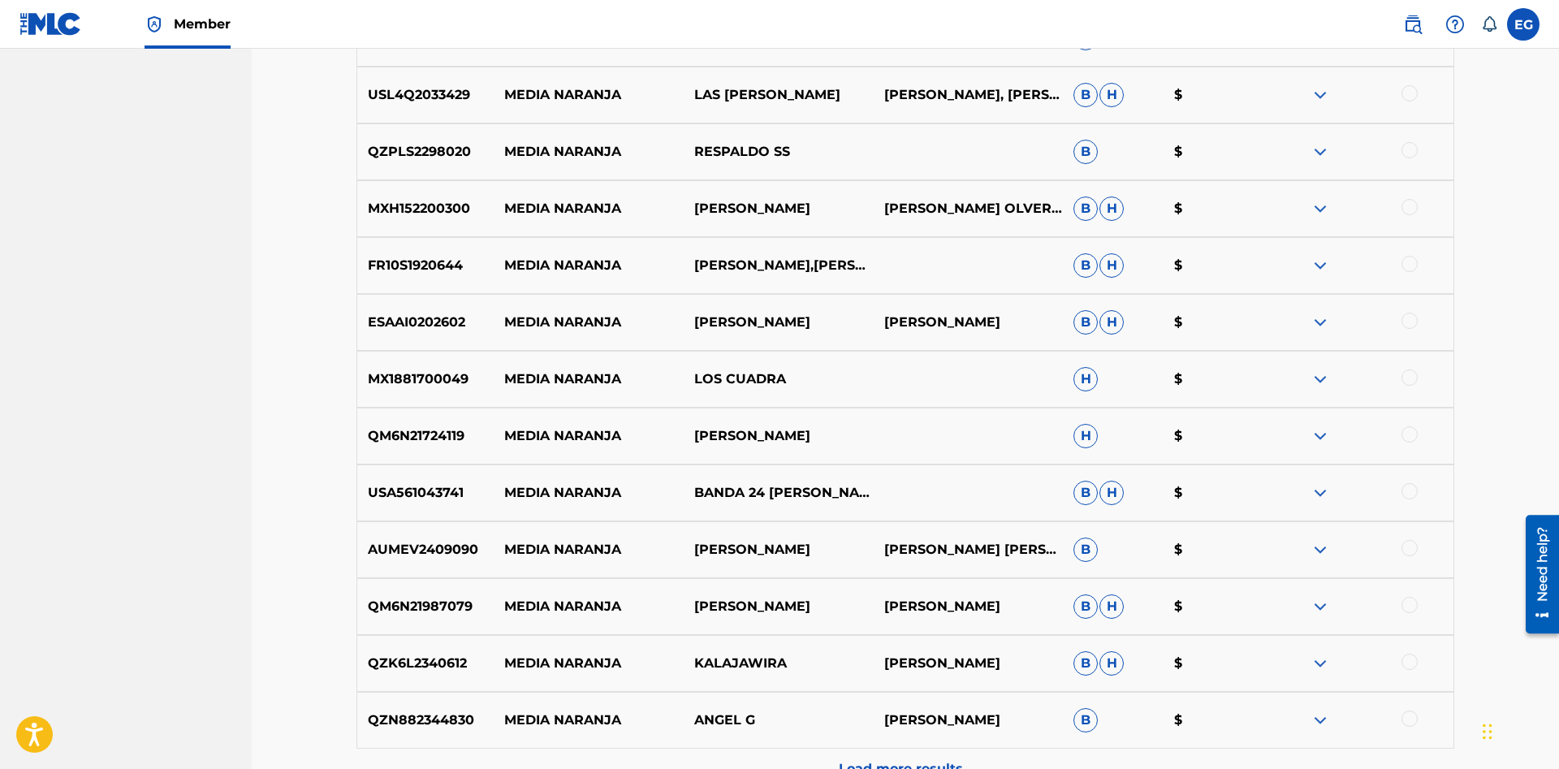
scroll to position [6210, 0]
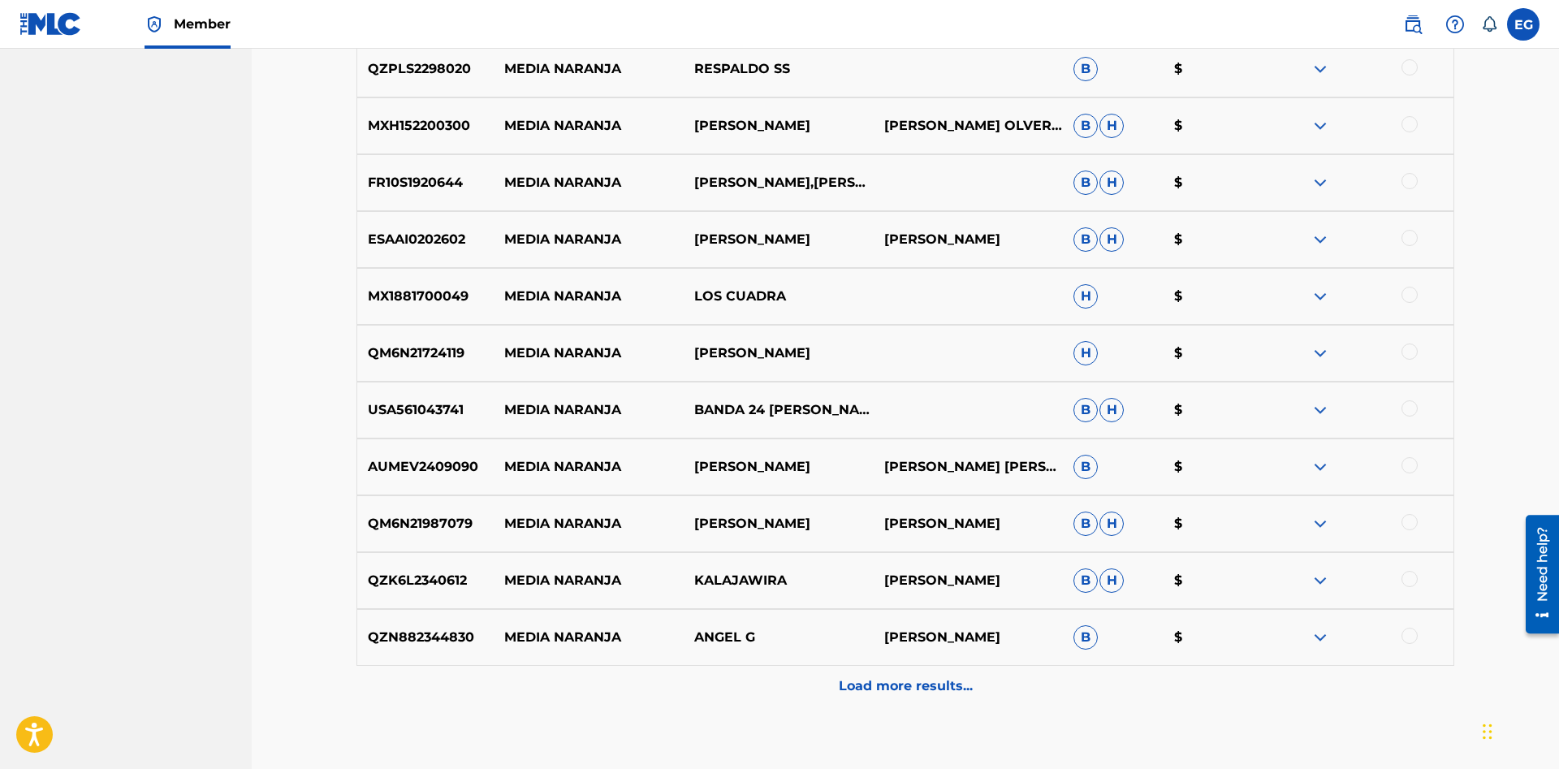
click at [925, 682] on p "Load more results..." at bounding box center [906, 685] width 134 height 19
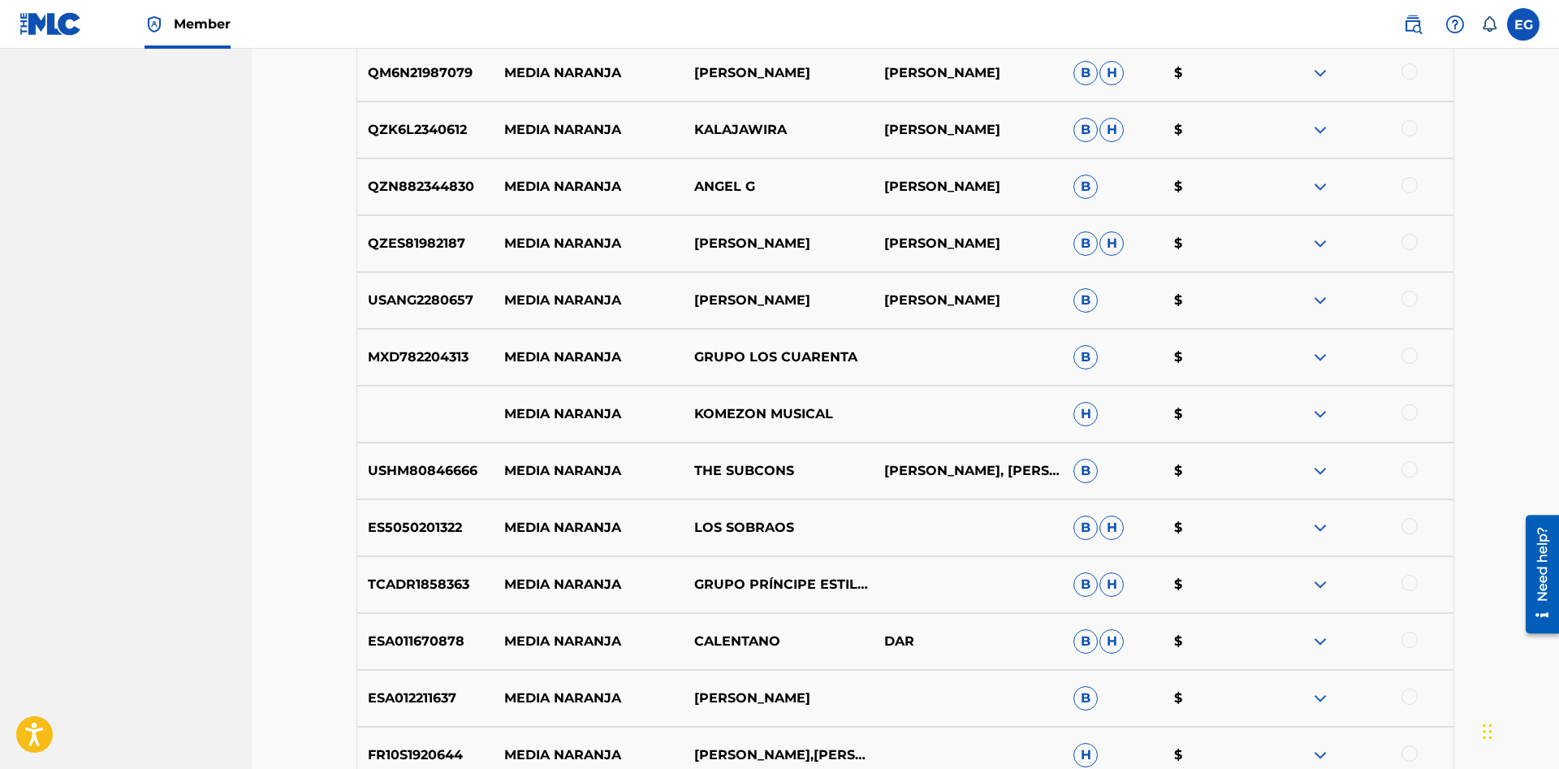
scroll to position [6875, 0]
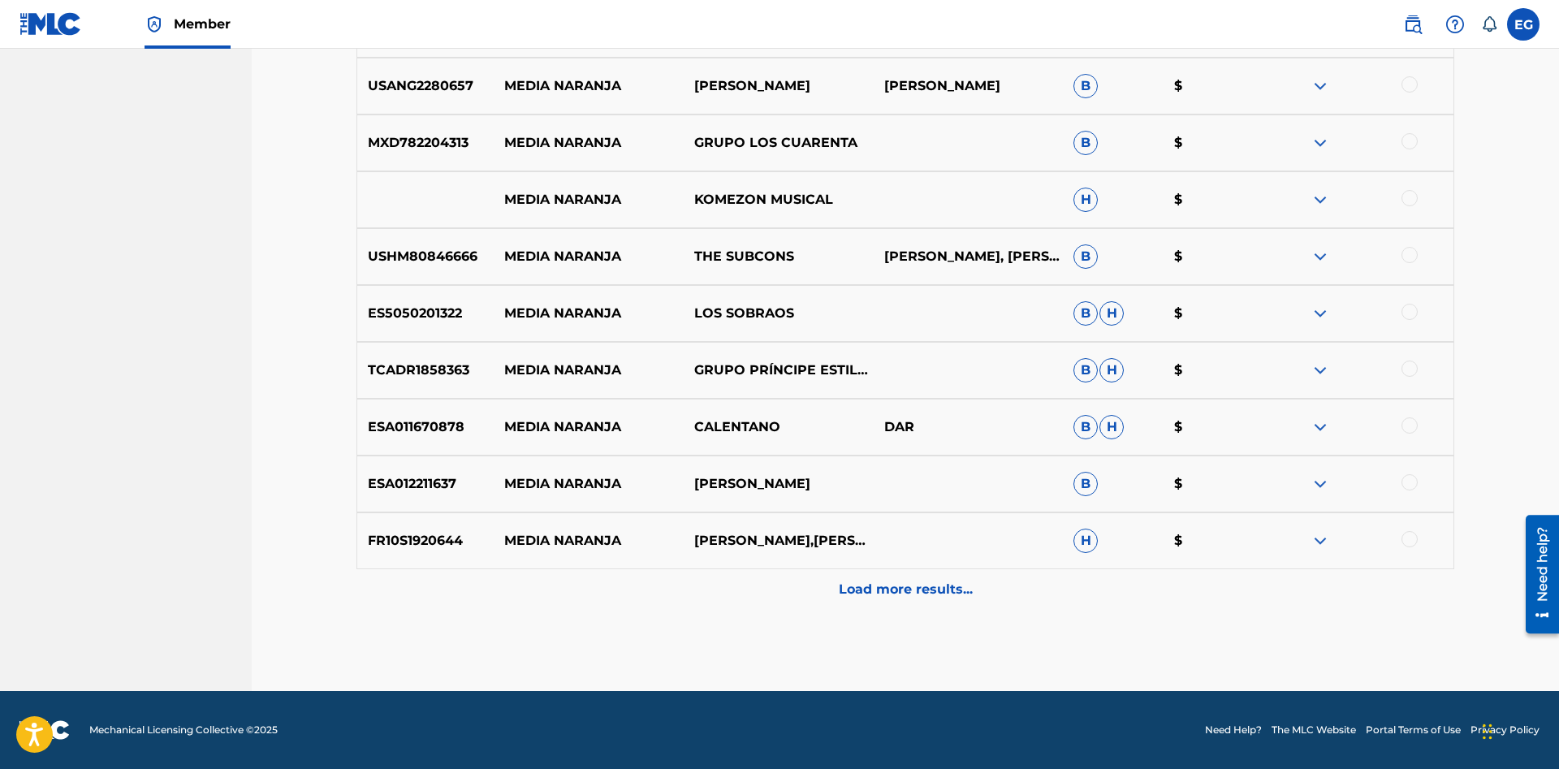
click at [879, 580] on p "Load more results..." at bounding box center [906, 589] width 134 height 19
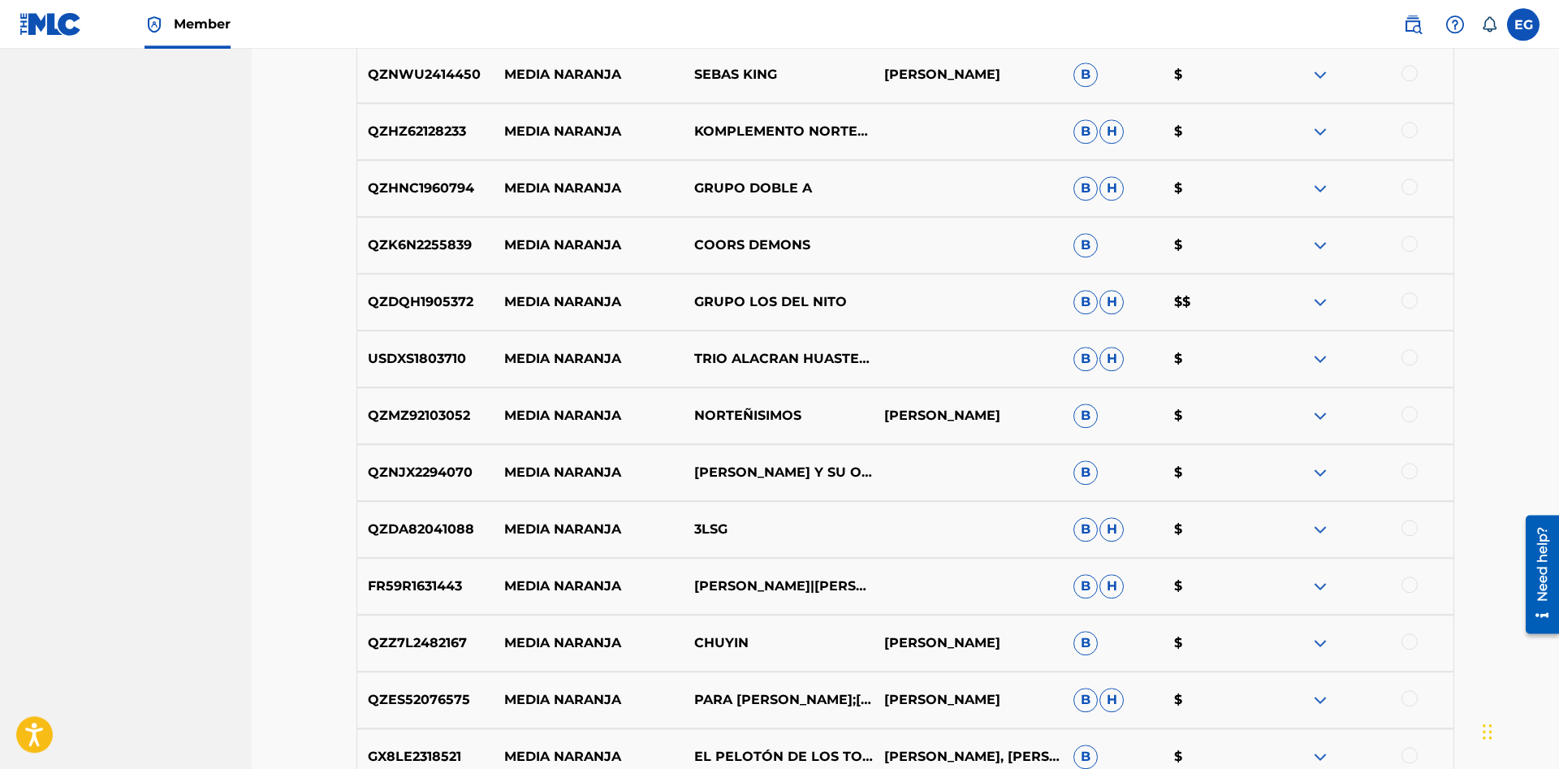
scroll to position [0, 0]
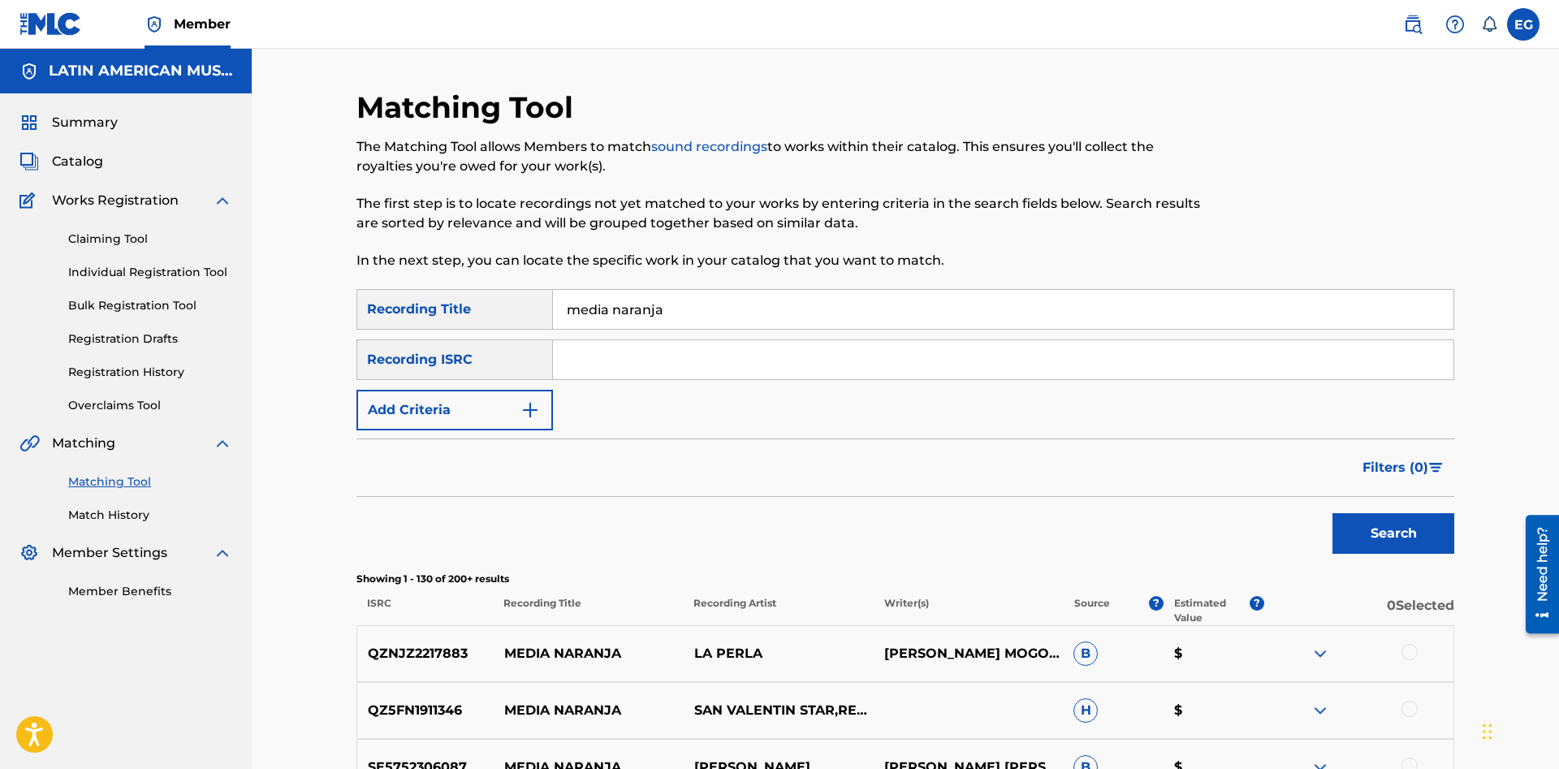
click at [544, 404] on button "Add Criteria" at bounding box center [454, 410] width 196 height 41
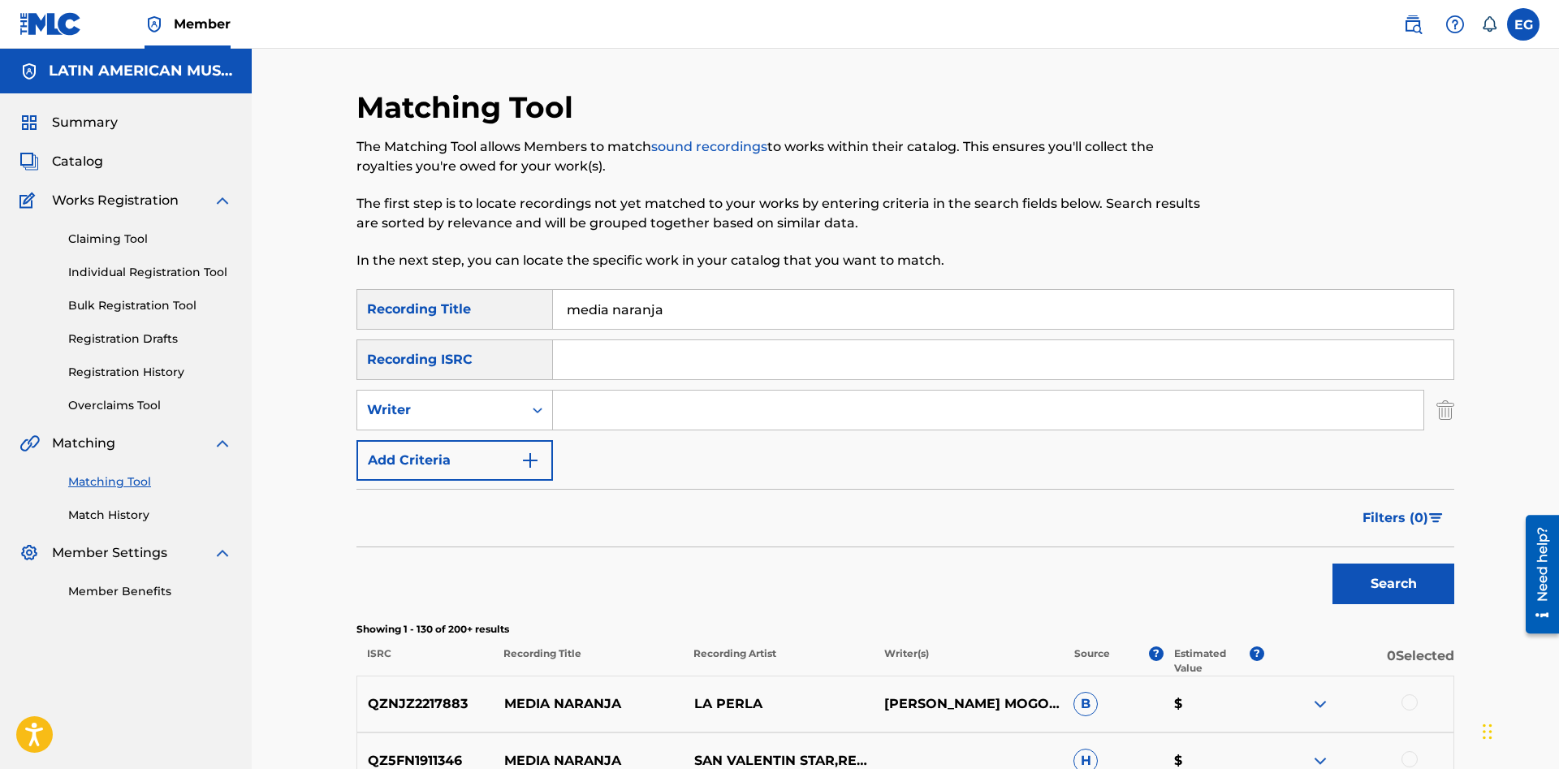
click at [569, 402] on input "Search Form" at bounding box center [988, 409] width 870 height 39
type input "trinidad"
click at [1340, 585] on button "Search" at bounding box center [1393, 583] width 122 height 41
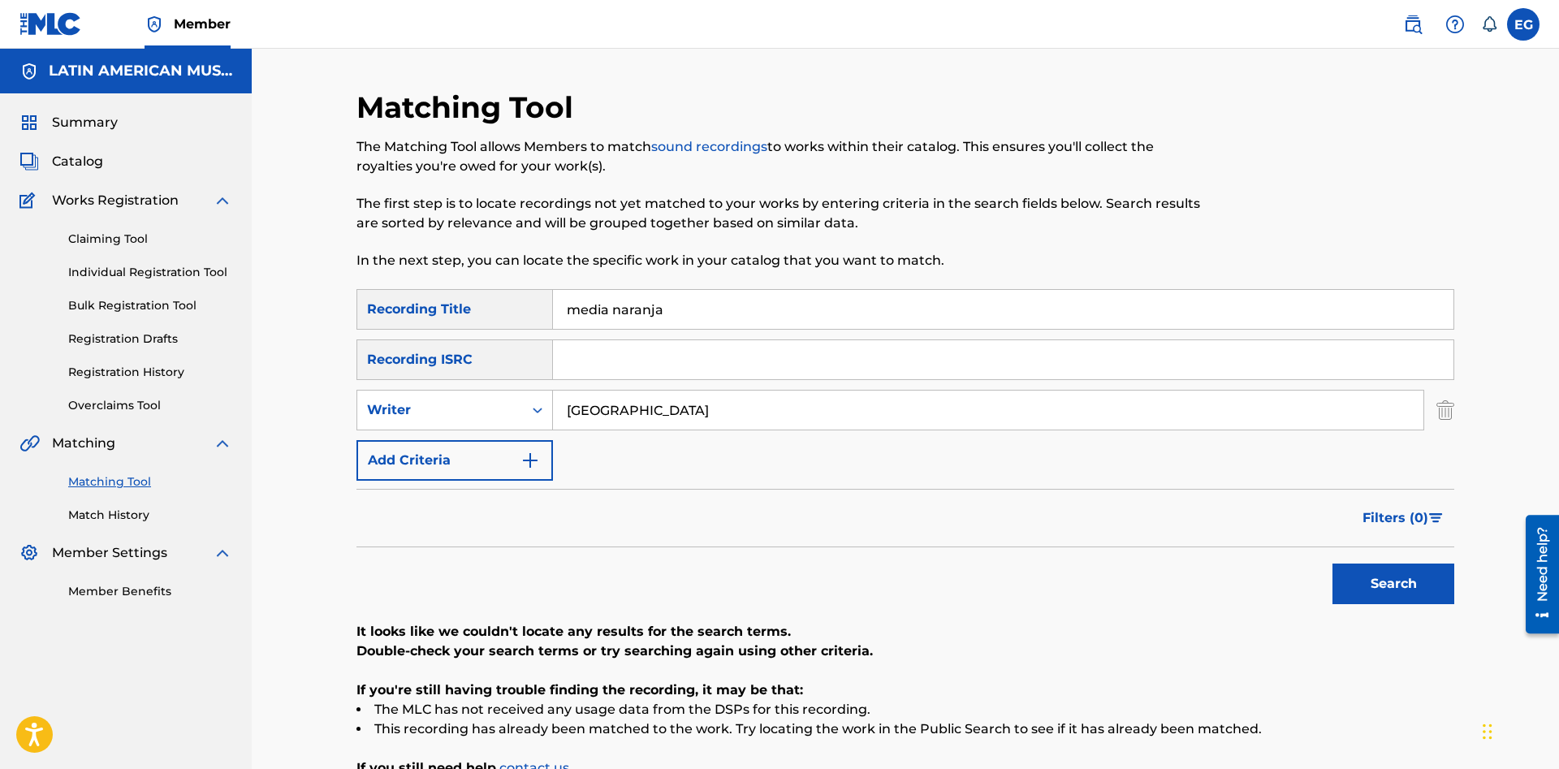
drag, startPoint x: 675, startPoint y: 307, endPoint x: 495, endPoint y: 295, distance: 180.6
click at [553, 295] on input "media naranja" at bounding box center [1003, 309] width 900 height 39
click at [495, 295] on div "Recording Title" at bounding box center [454, 309] width 196 height 41
drag, startPoint x: 691, startPoint y: 311, endPoint x: 472, endPoint y: 309, distance: 218.4
click at [553, 309] on input "media naranja" at bounding box center [1003, 309] width 900 height 39
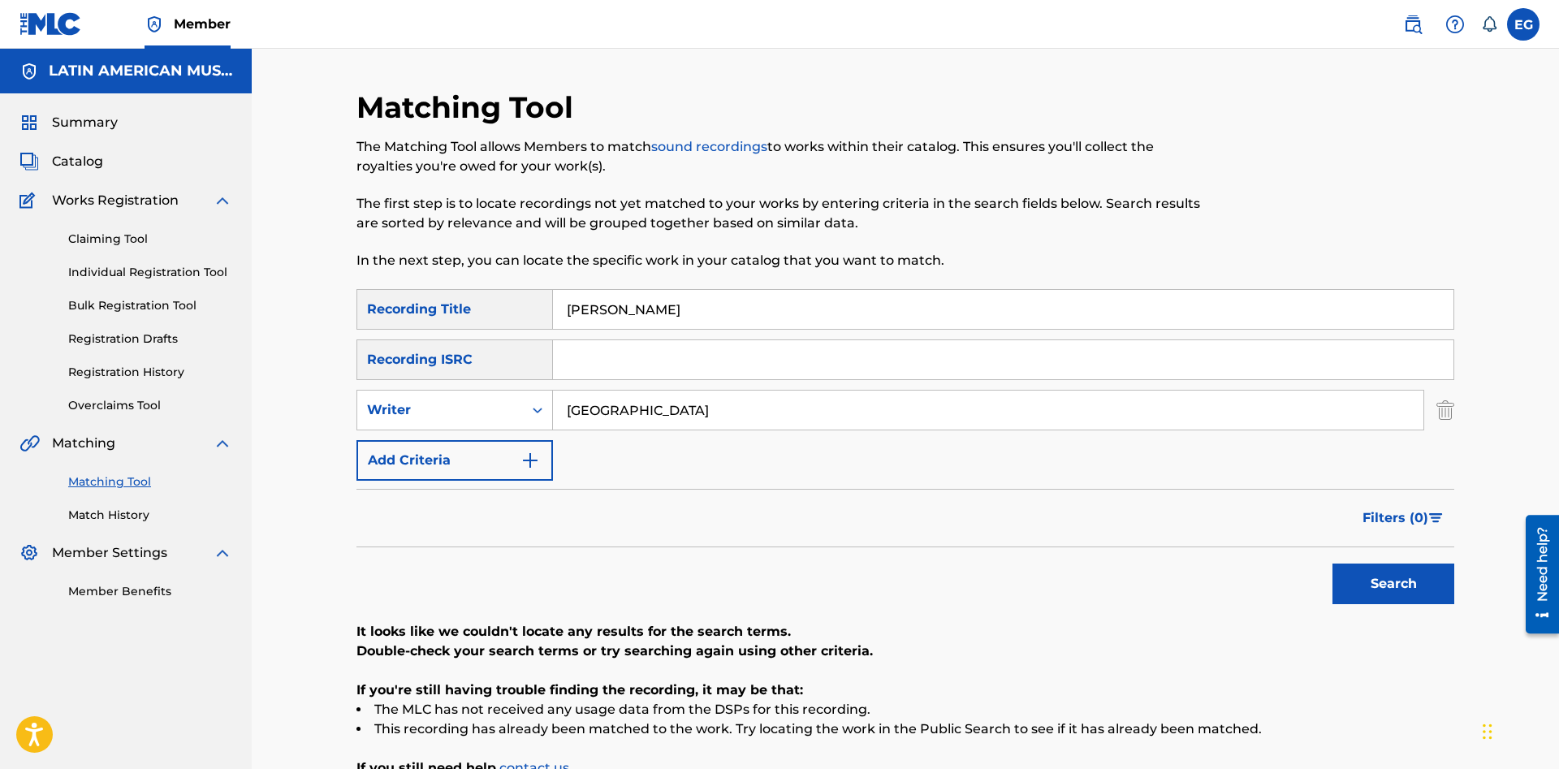
type input "rocio"
click at [1332, 563] on button "Search" at bounding box center [1393, 583] width 122 height 41
drag, startPoint x: 679, startPoint y: 399, endPoint x: 410, endPoint y: 431, distance: 271.4
click at [553, 429] on input "trinidad" at bounding box center [988, 409] width 870 height 39
click at [1332, 563] on button "Search" at bounding box center [1393, 583] width 122 height 41
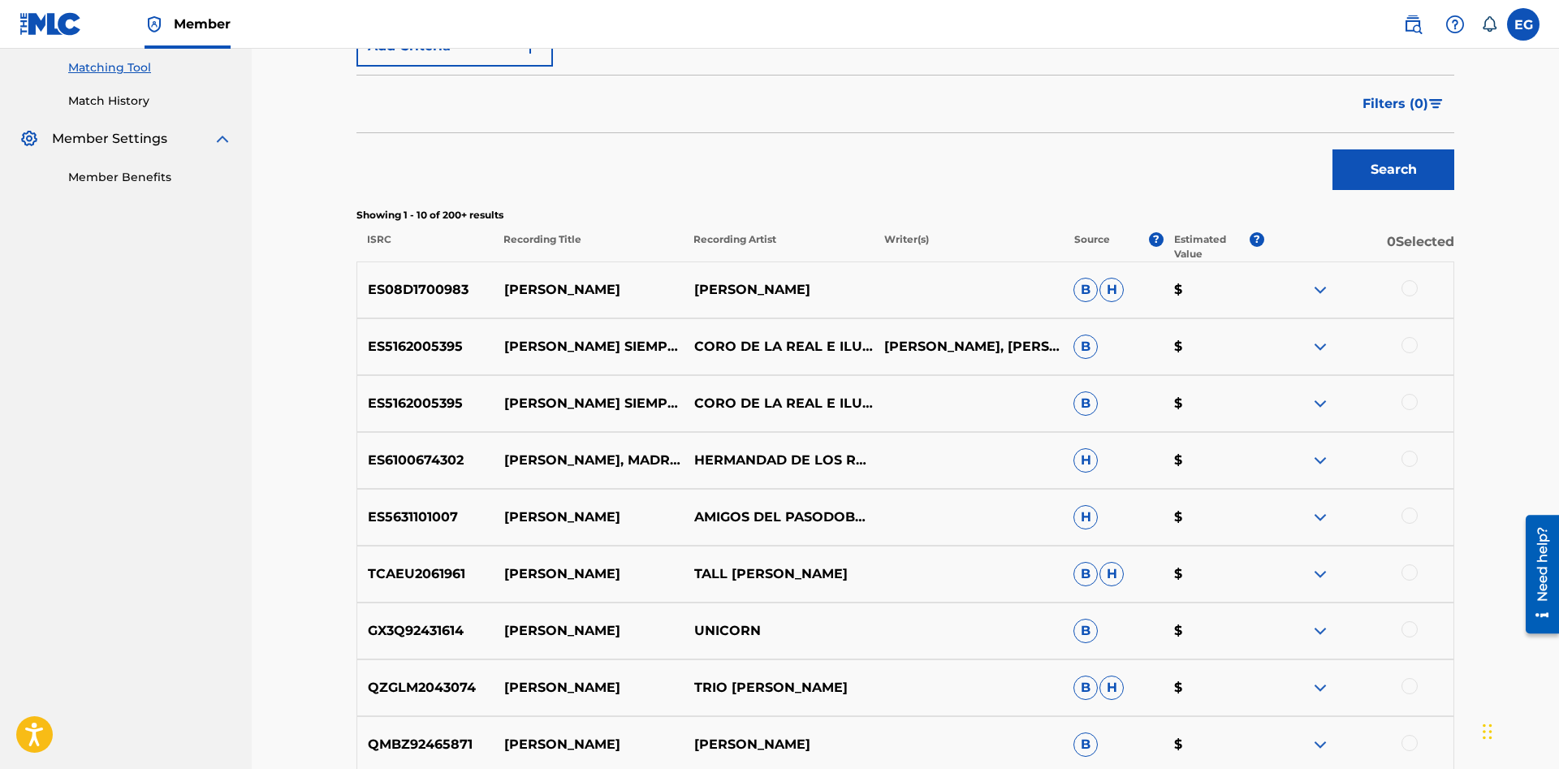
scroll to position [675, 0]
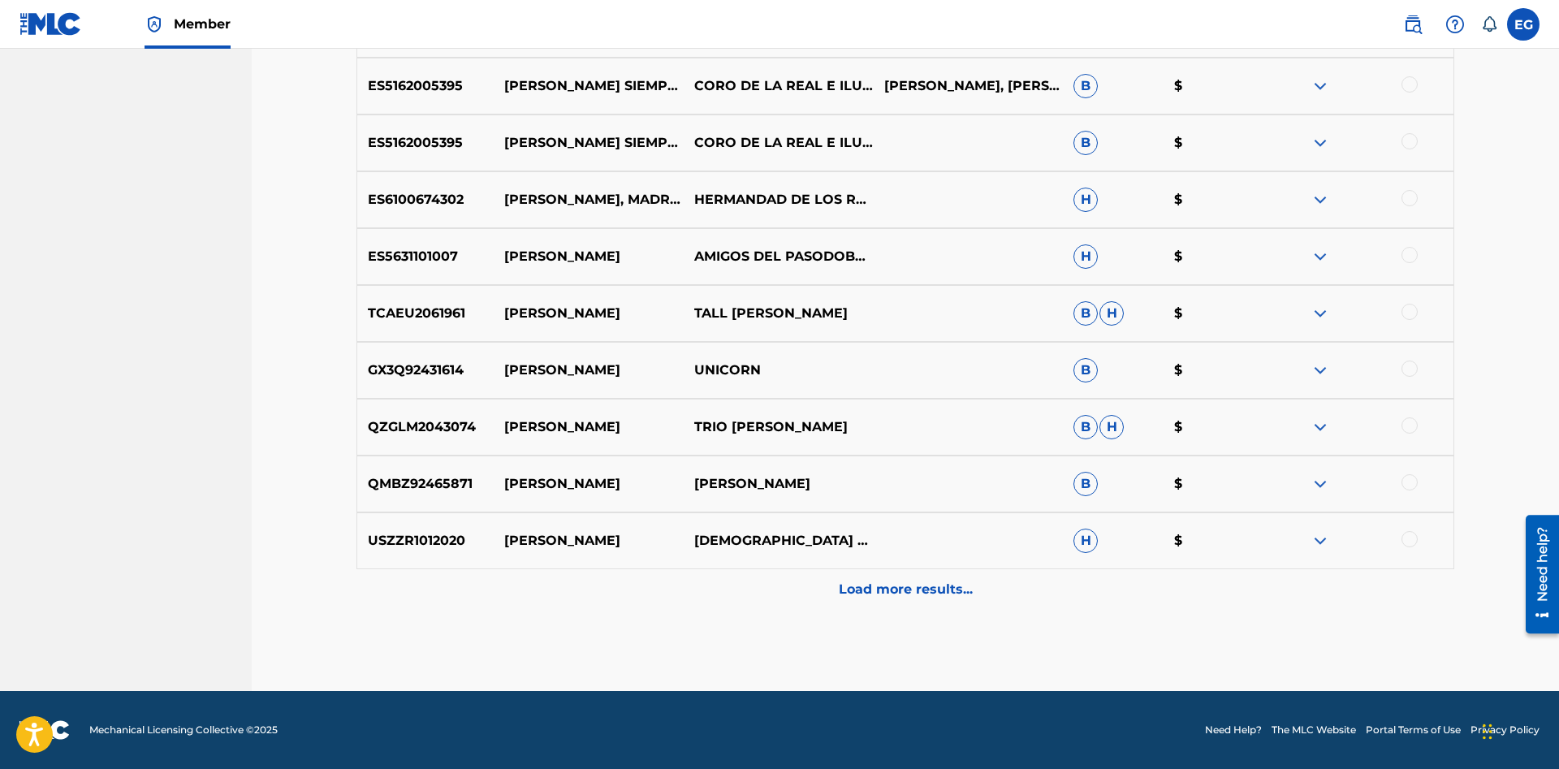
click at [904, 595] on p "Load more results..." at bounding box center [906, 589] width 134 height 19
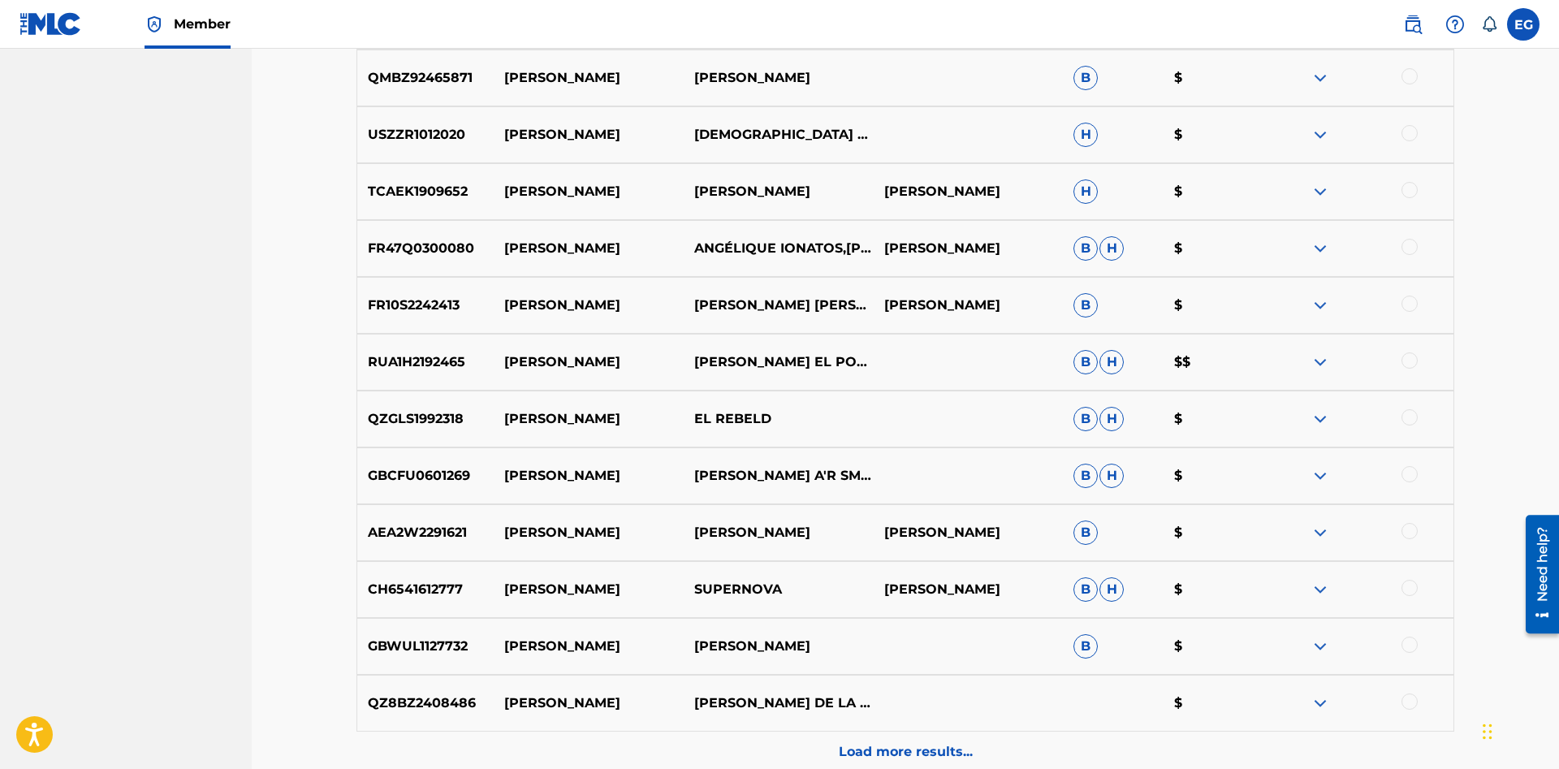
scroll to position [1243, 0]
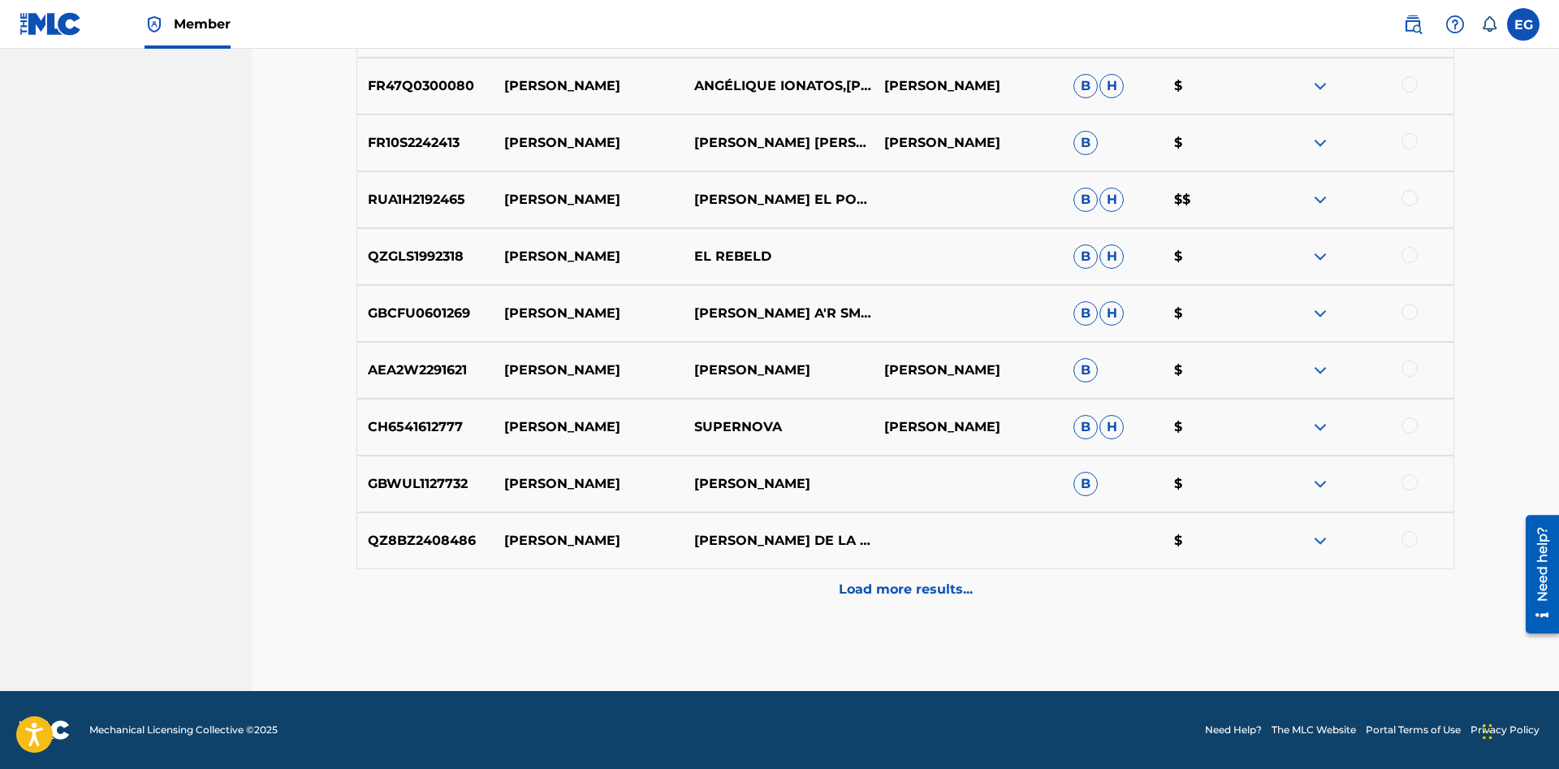
click at [873, 599] on div "Load more results..." at bounding box center [904, 589] width 1097 height 41
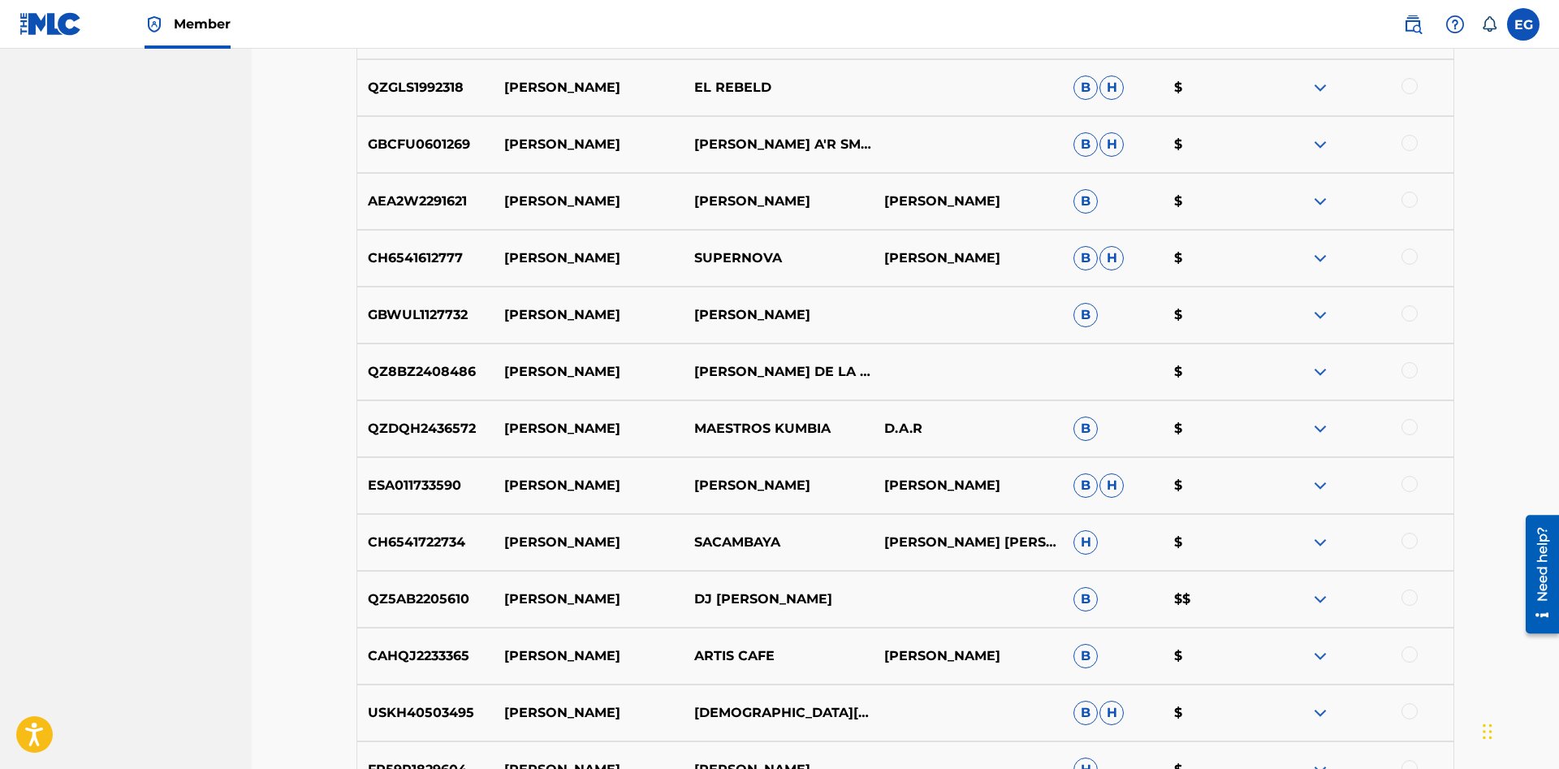
scroll to position [1743, 0]
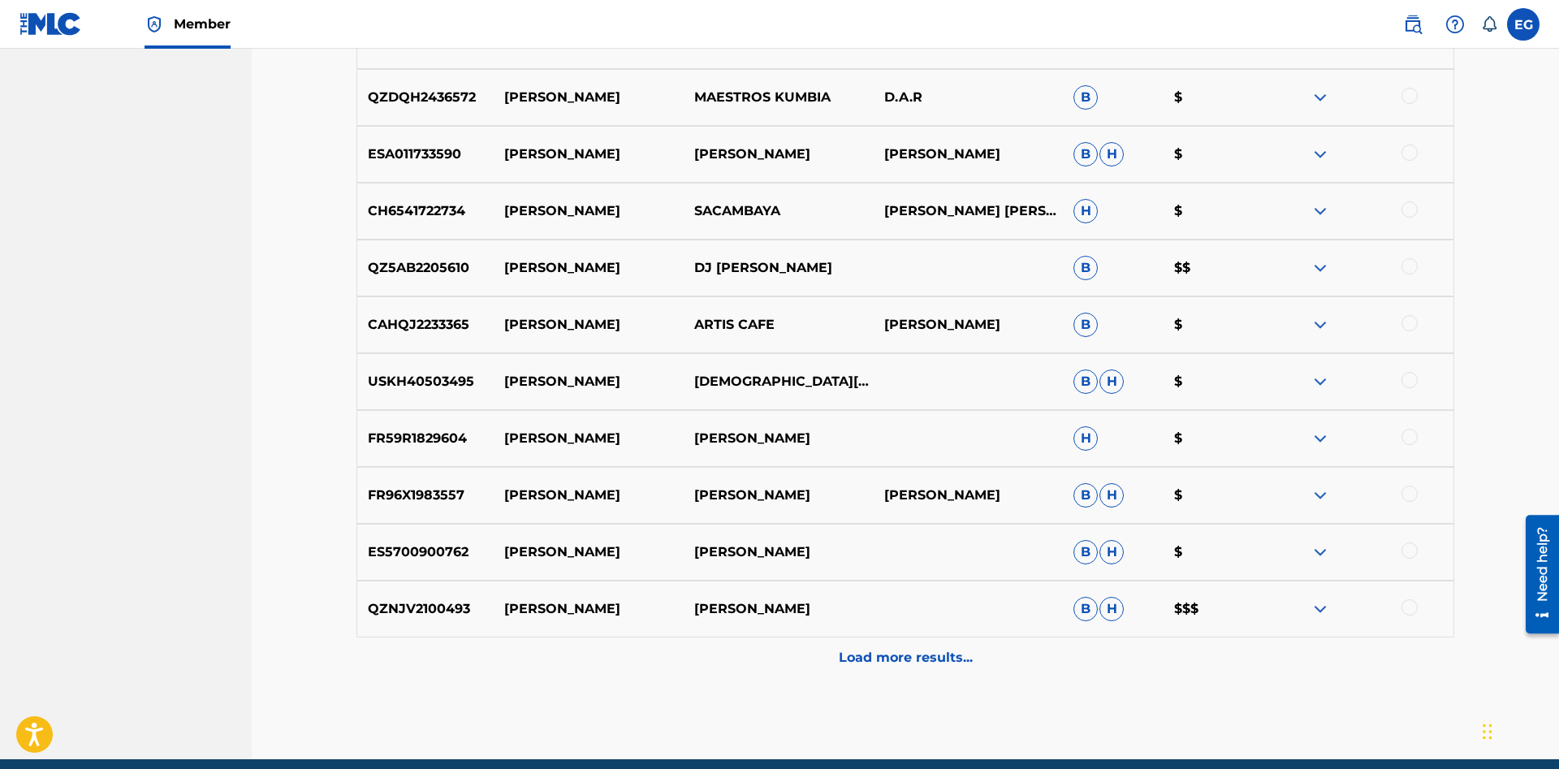
click at [877, 660] on p "Load more results..." at bounding box center [906, 657] width 134 height 19
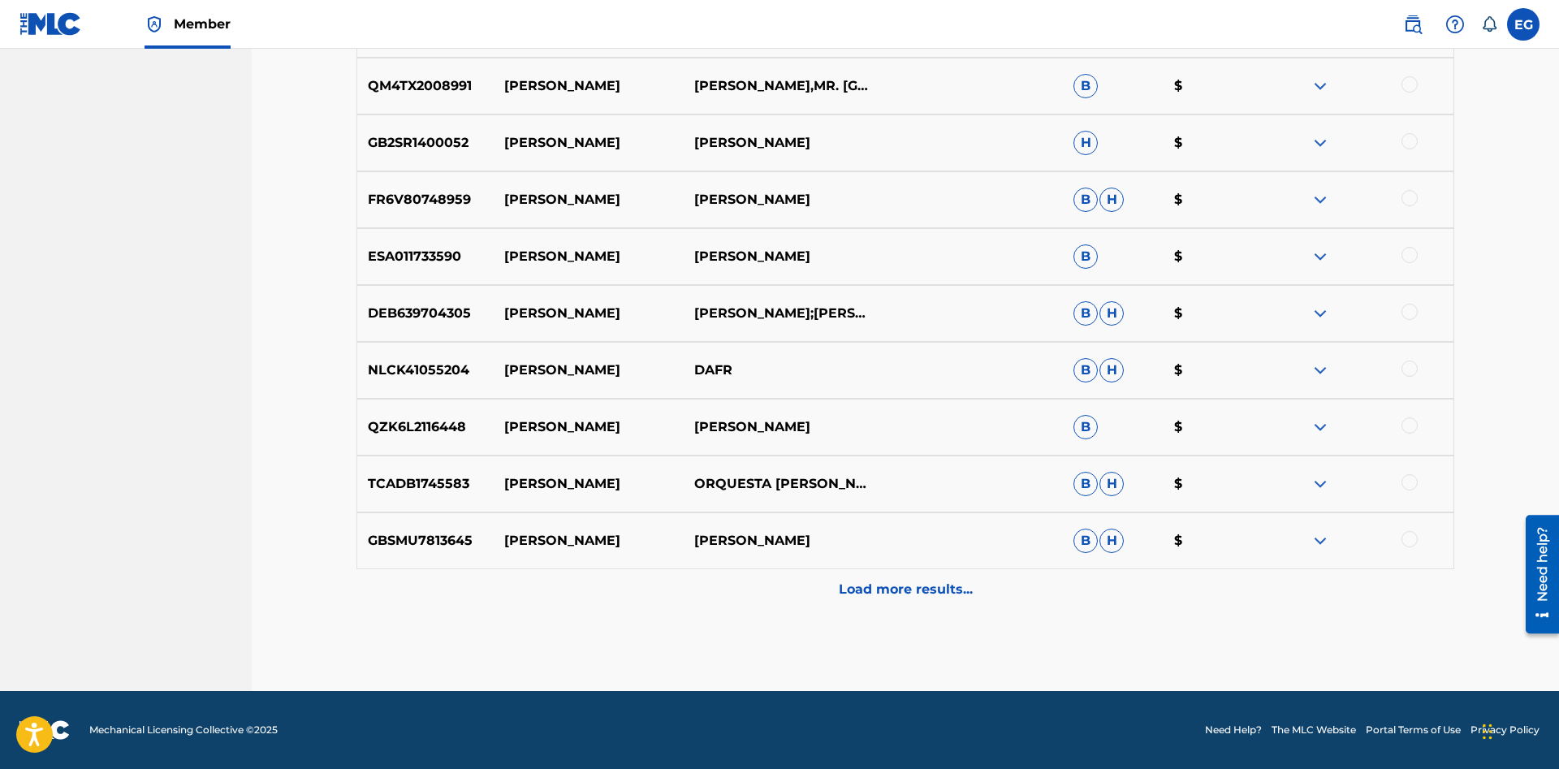
click at [872, 601] on div "Load more results..." at bounding box center [904, 589] width 1097 height 41
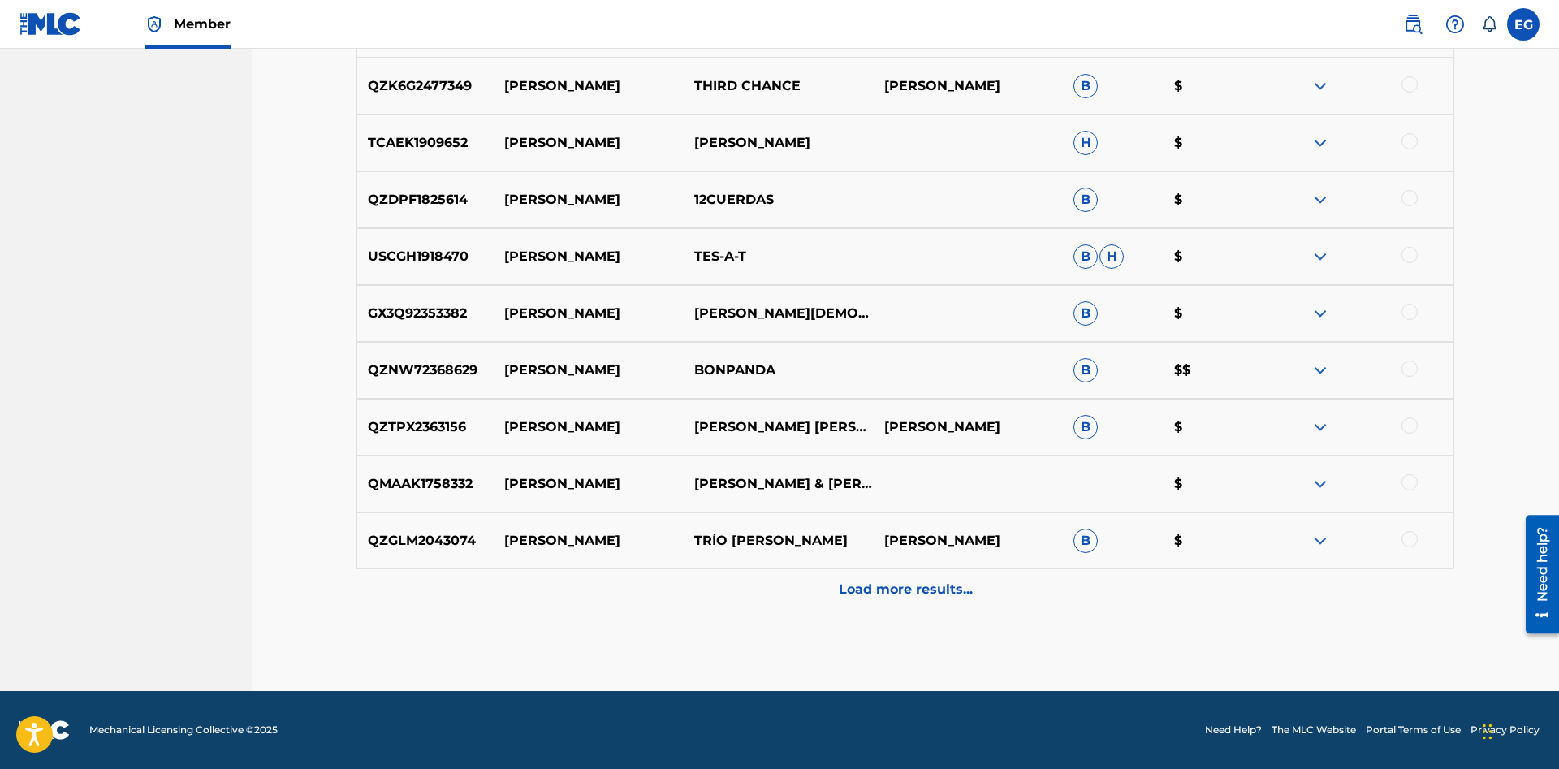
click at [882, 579] on div "Load more results..." at bounding box center [904, 589] width 1097 height 41
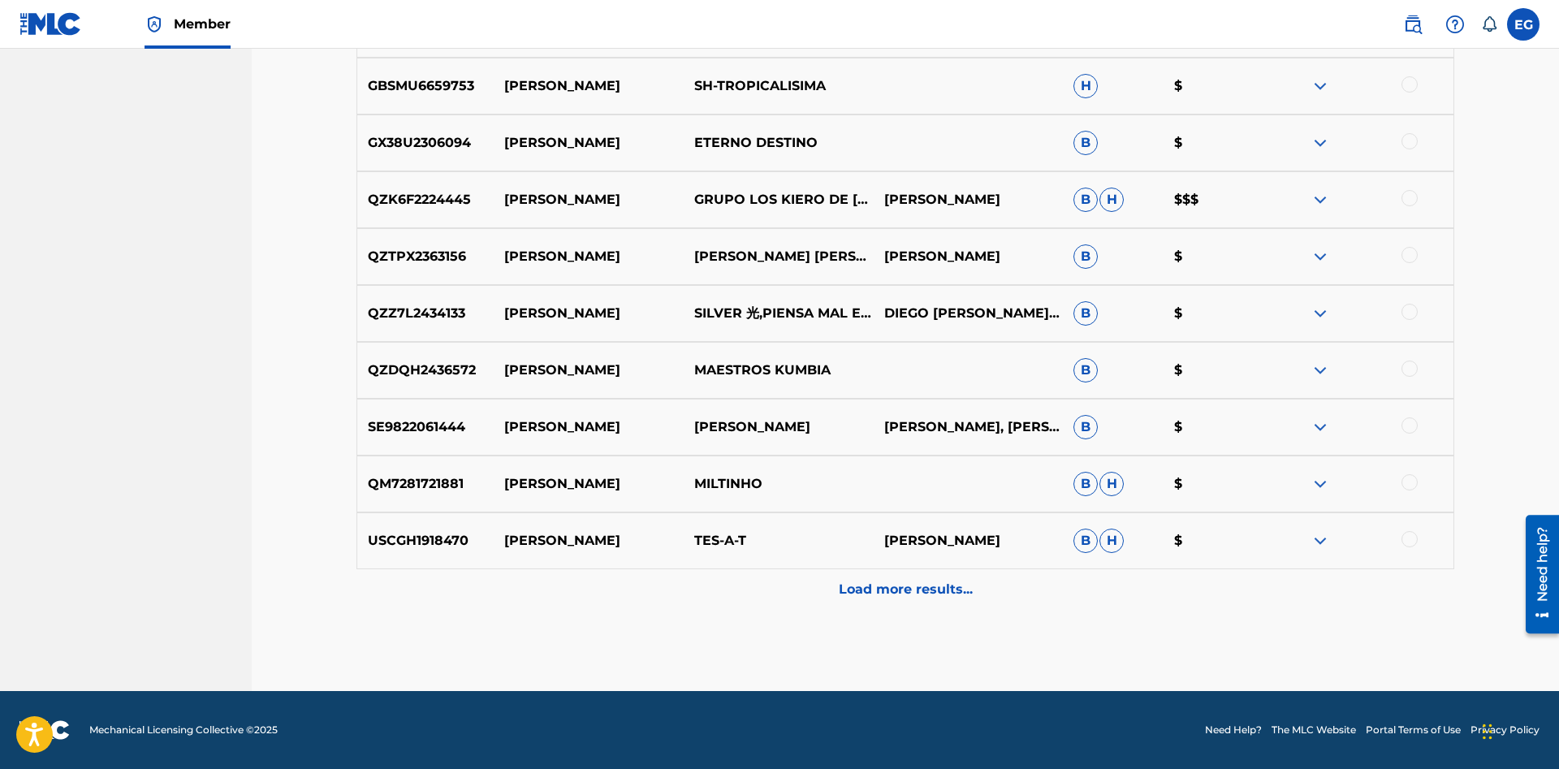
click at [870, 596] on p "Load more results..." at bounding box center [906, 589] width 134 height 19
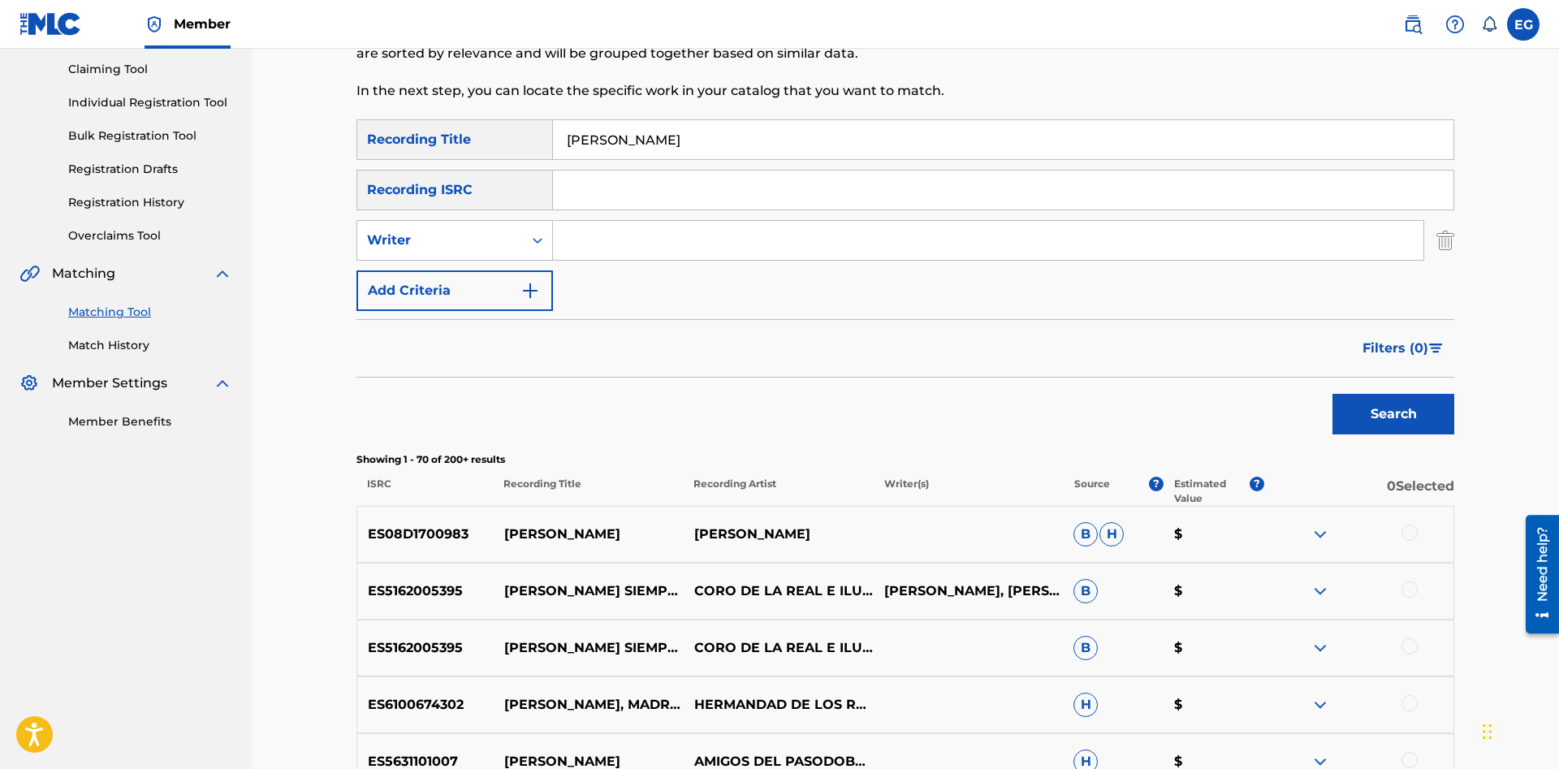
scroll to position [0, 0]
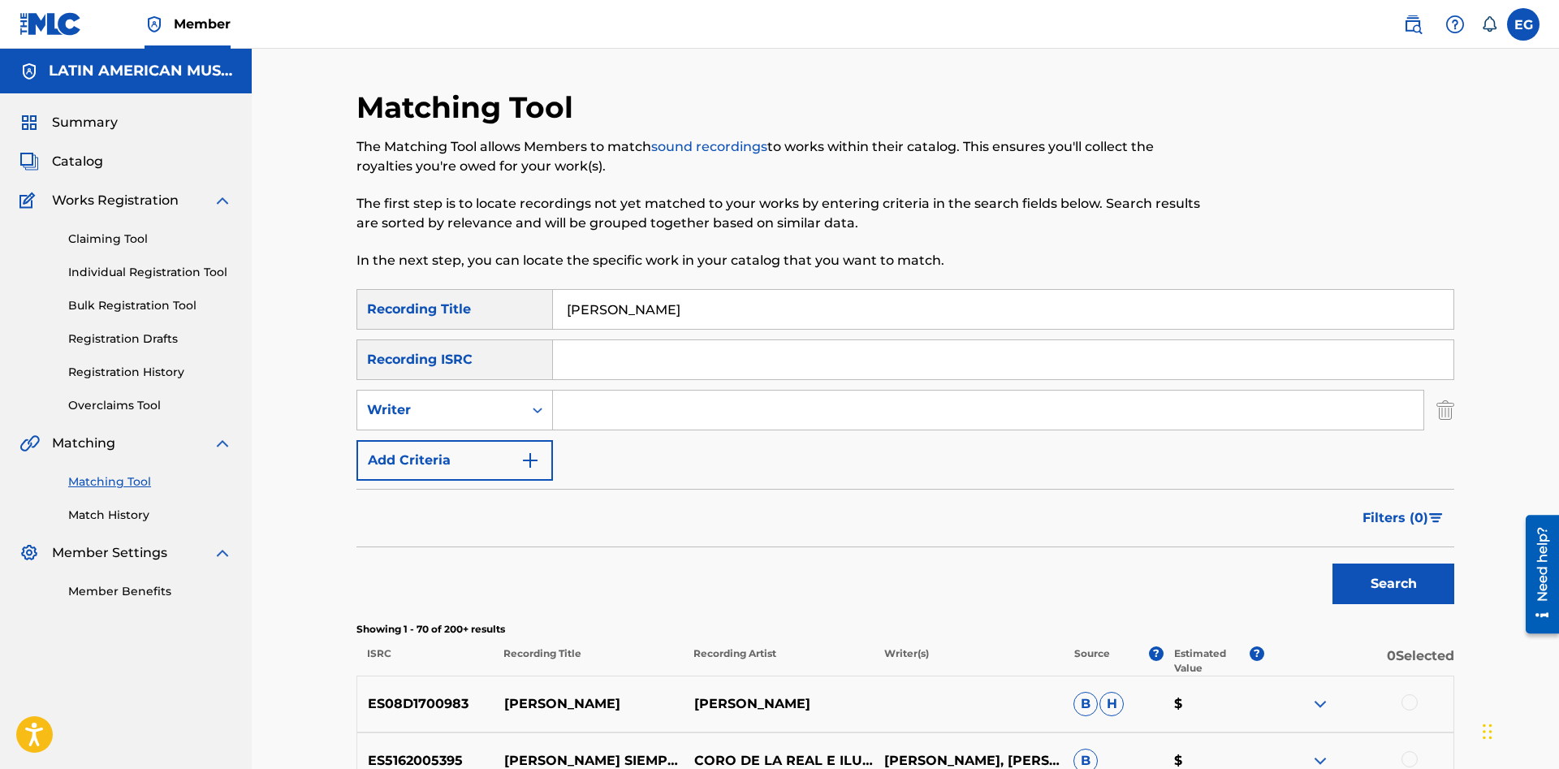
drag, startPoint x: 515, startPoint y: 310, endPoint x: 457, endPoint y: 309, distance: 57.6
click at [553, 309] on input "rocio" at bounding box center [1003, 309] width 900 height 39
click at [1332, 563] on button "Search" at bounding box center [1393, 583] width 122 height 41
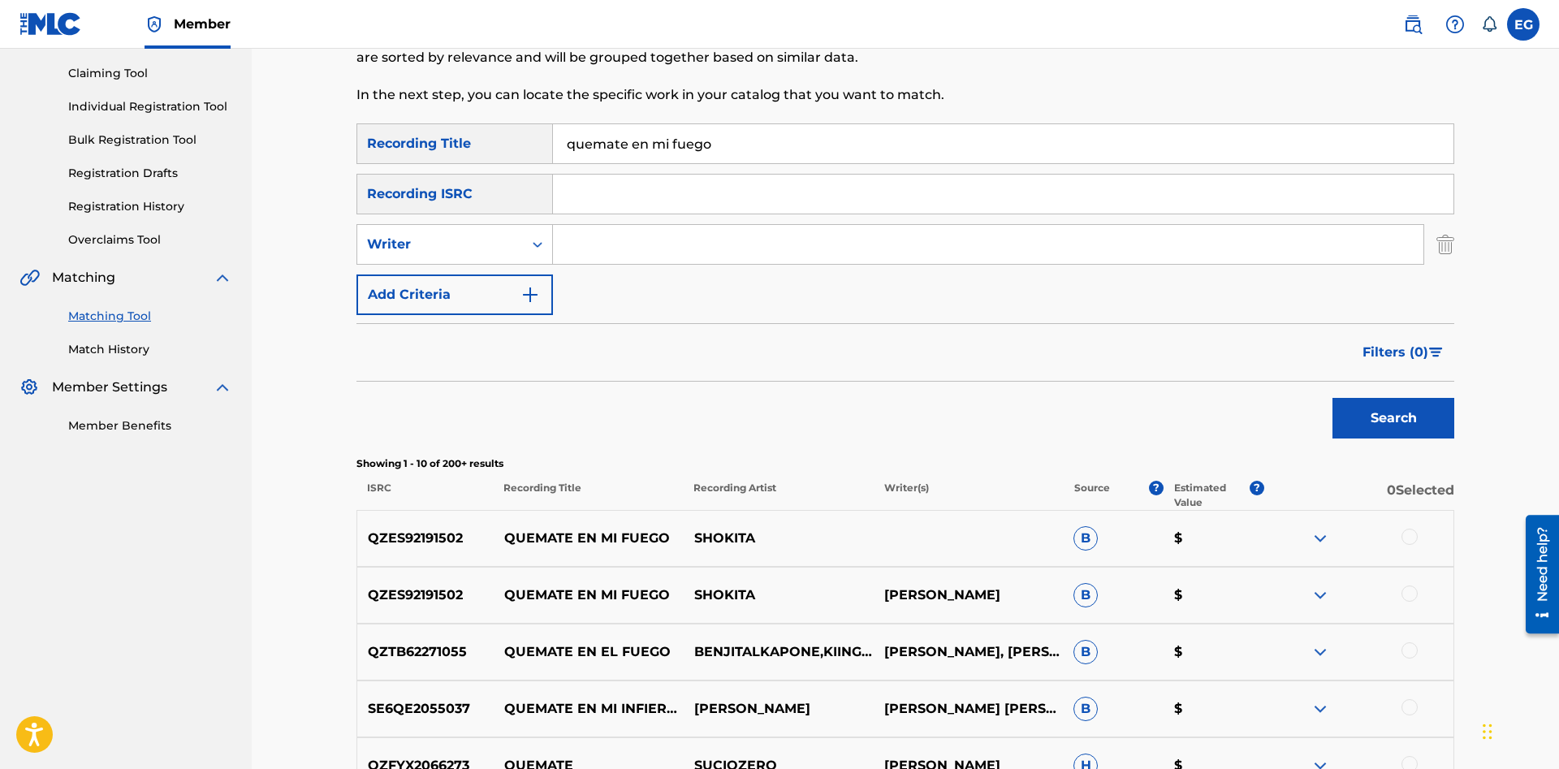
scroll to position [248, 0]
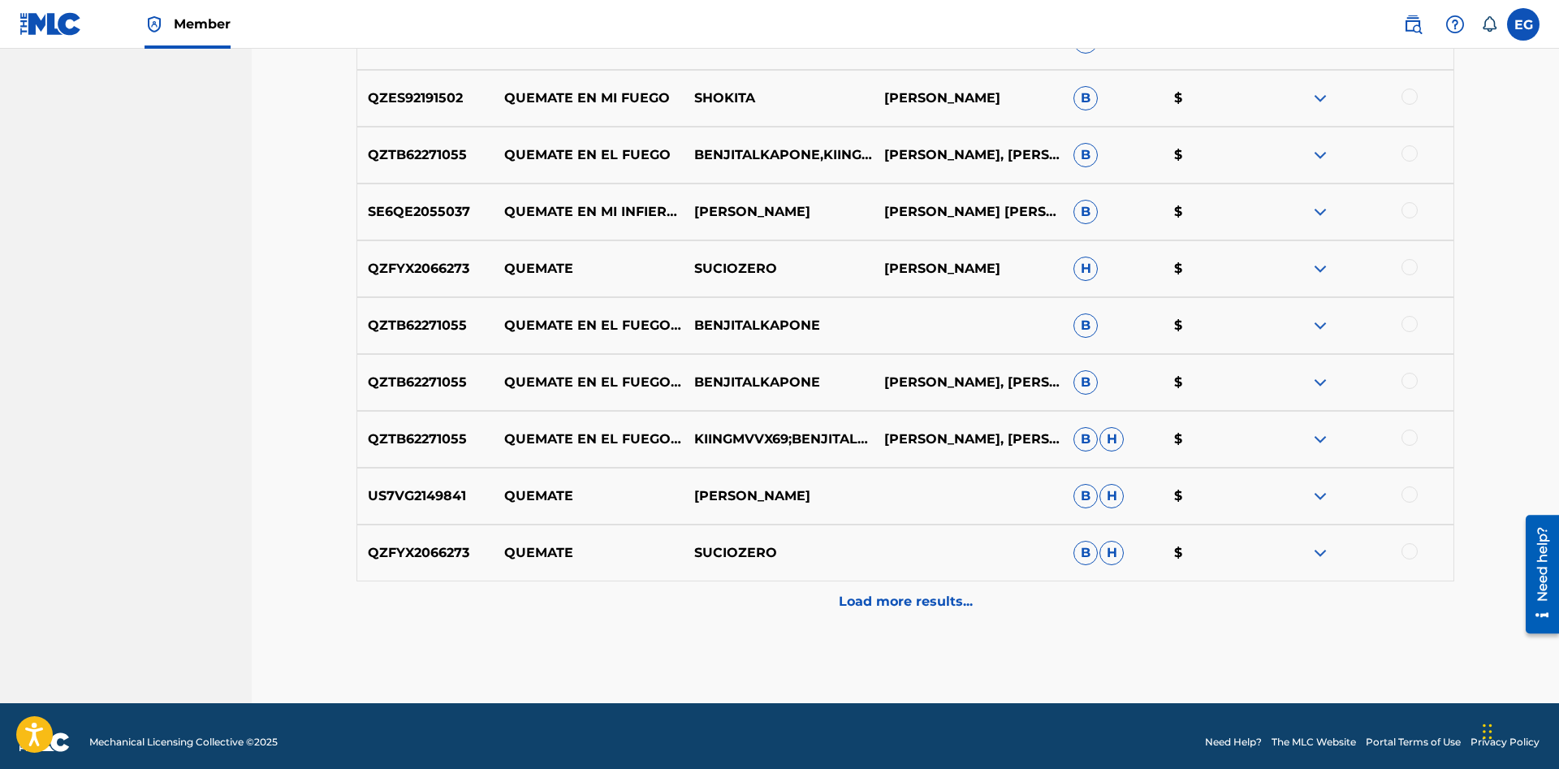
click at [864, 597] on p "Load more results..." at bounding box center [906, 601] width 134 height 19
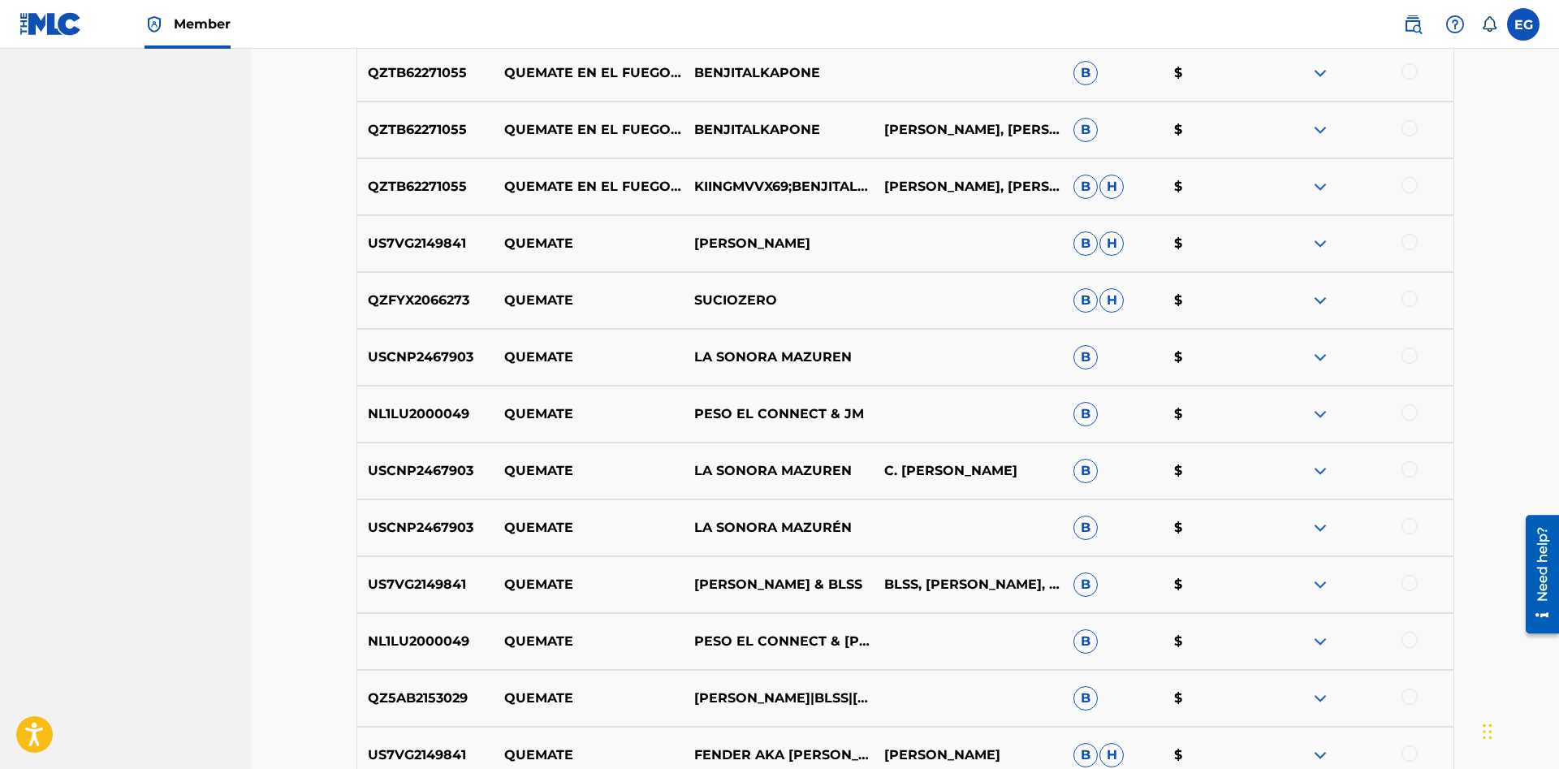
scroll to position [1243, 0]
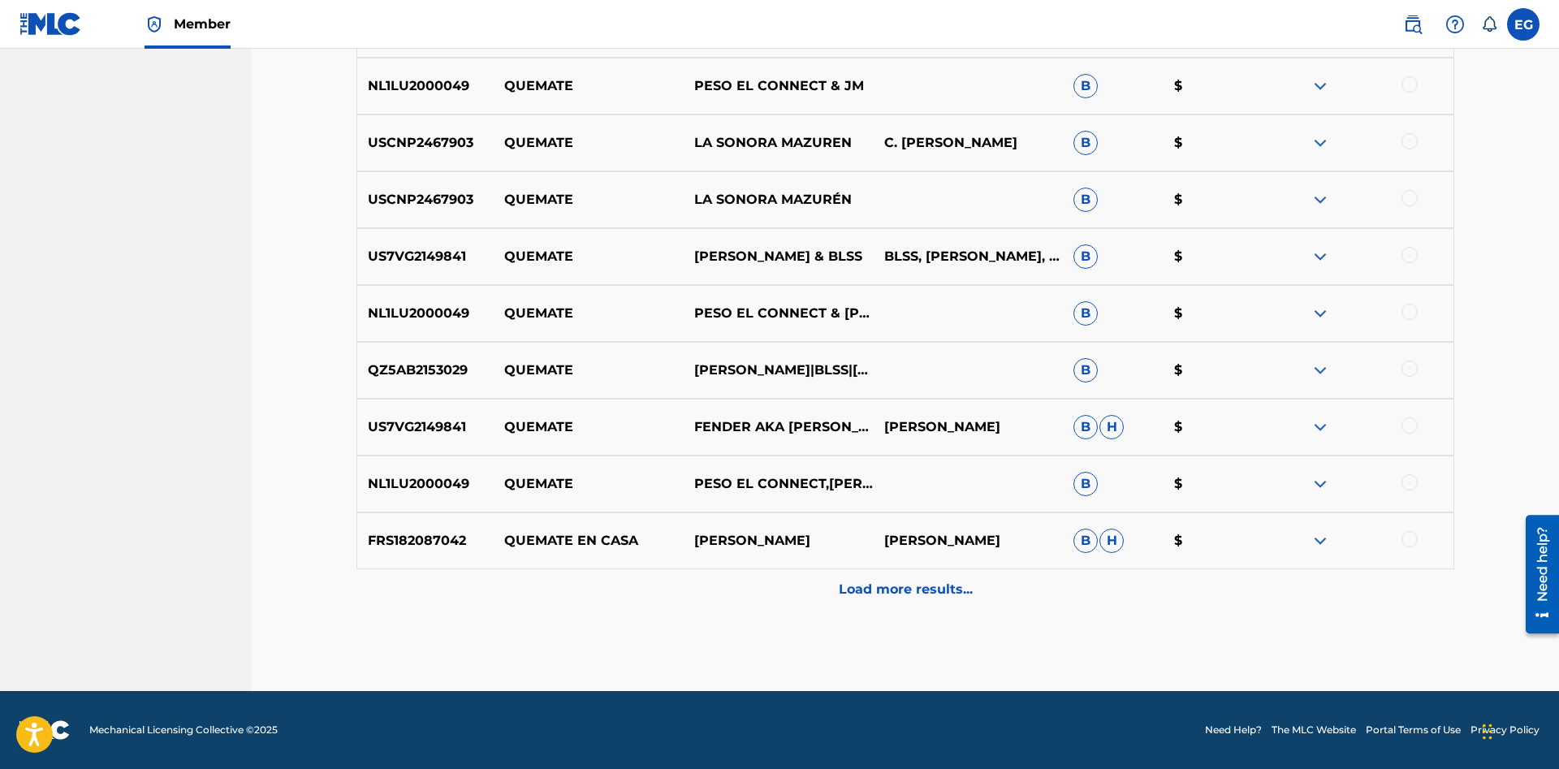
click at [885, 584] on p "Load more results..." at bounding box center [906, 589] width 134 height 19
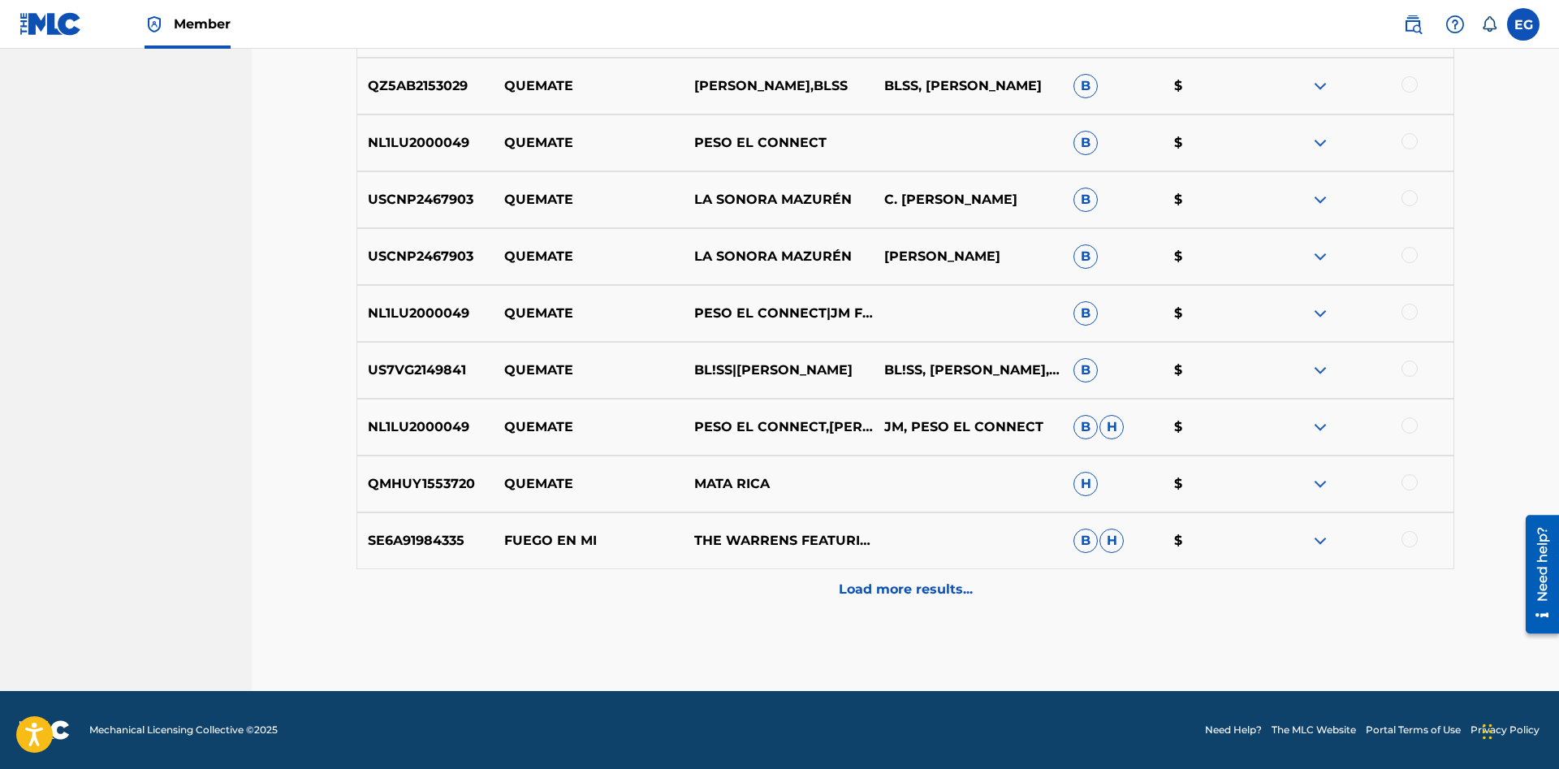
click at [871, 580] on p "Load more results..." at bounding box center [906, 589] width 134 height 19
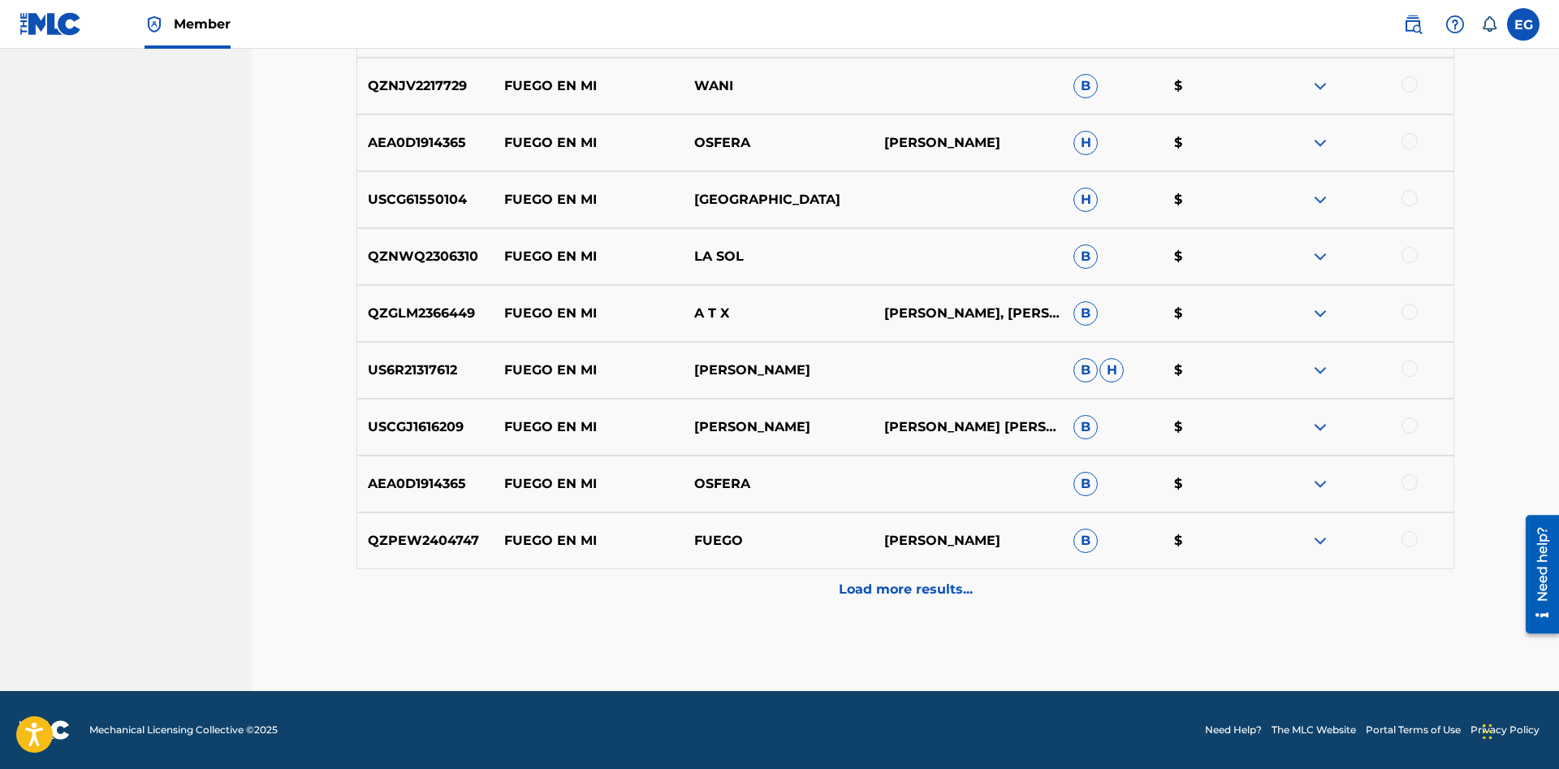
click at [884, 595] on p "Load more results..." at bounding box center [906, 589] width 134 height 19
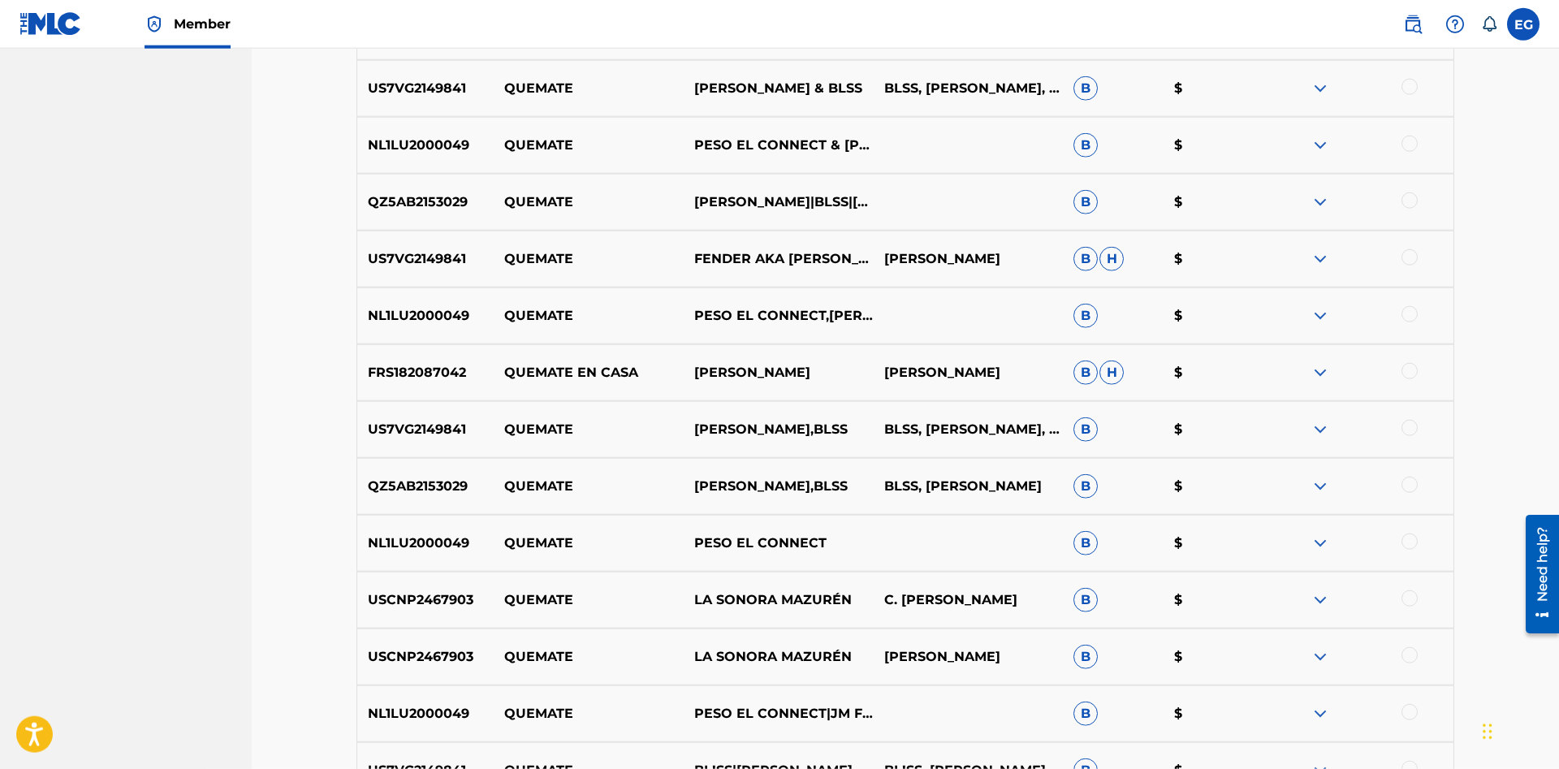
scroll to position [0, 0]
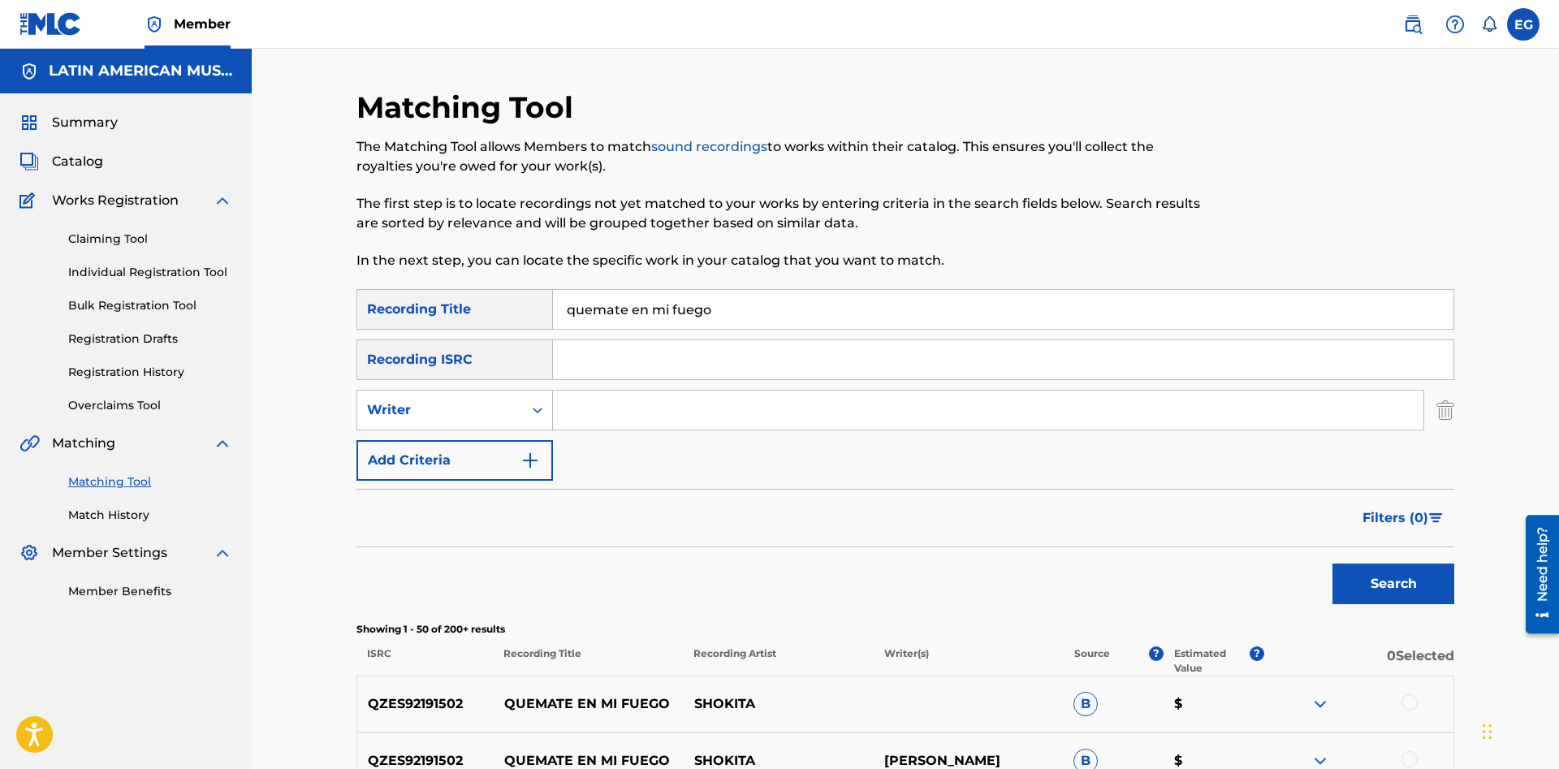
click at [796, 306] on input "quemate en mi fuego" at bounding box center [1003, 309] width 900 height 39
click at [593, 304] on input "quemate en mi fuego" at bounding box center [1003, 309] width 900 height 39
type input "quémate en mi fuego"
click at [1332, 563] on button "Search" at bounding box center [1393, 583] width 122 height 41
drag, startPoint x: 359, startPoint y: 330, endPoint x: 324, endPoint y: 345, distance: 37.8
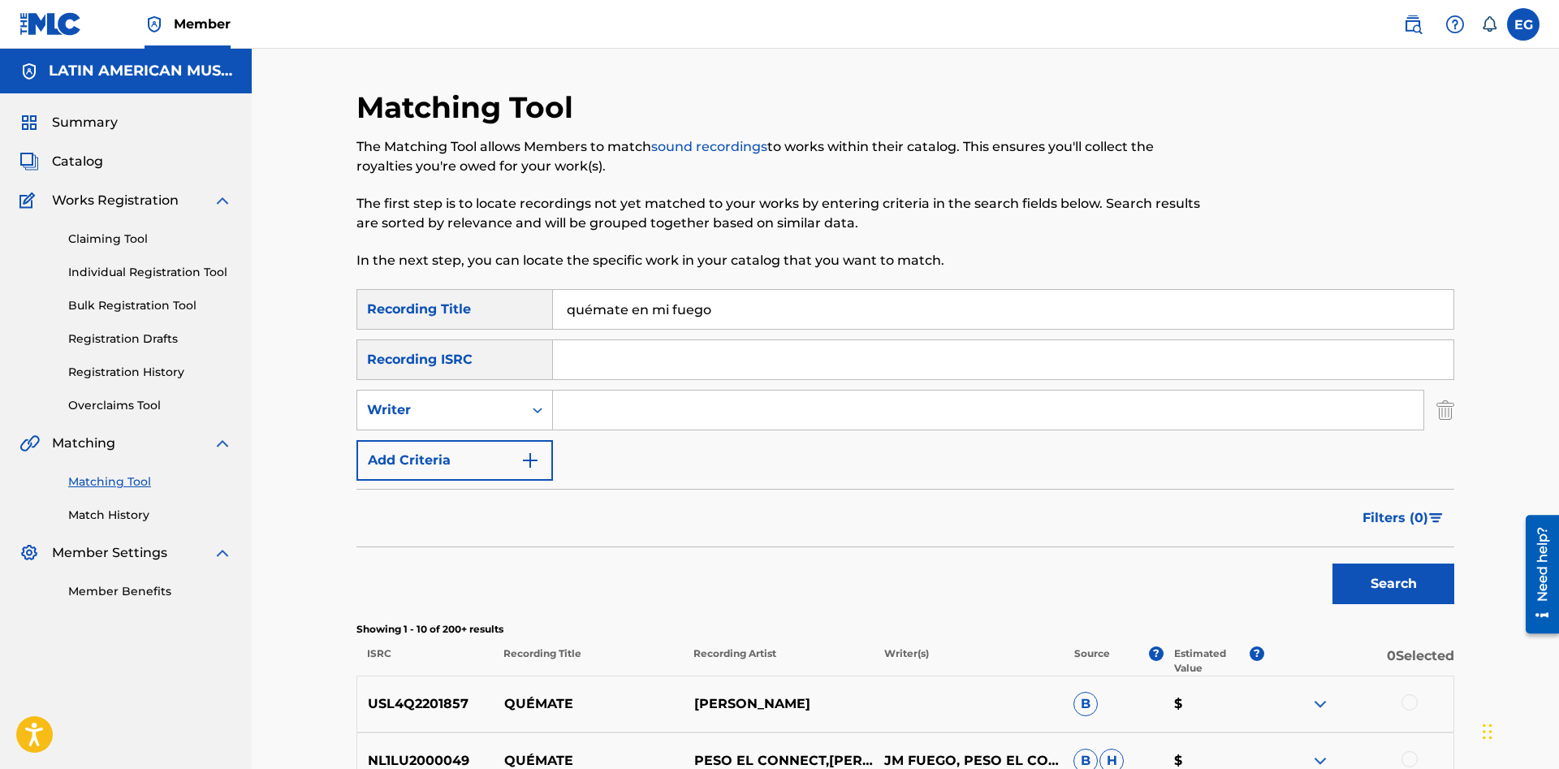
click at [553, 329] on input "quémate en mi fuego" at bounding box center [1003, 309] width 900 height 39
click at [649, 413] on input "Search Form" at bounding box center [988, 409] width 870 height 39
type input "julian tucumbi"
click at [1332, 563] on button "Search" at bounding box center [1393, 583] width 122 height 41
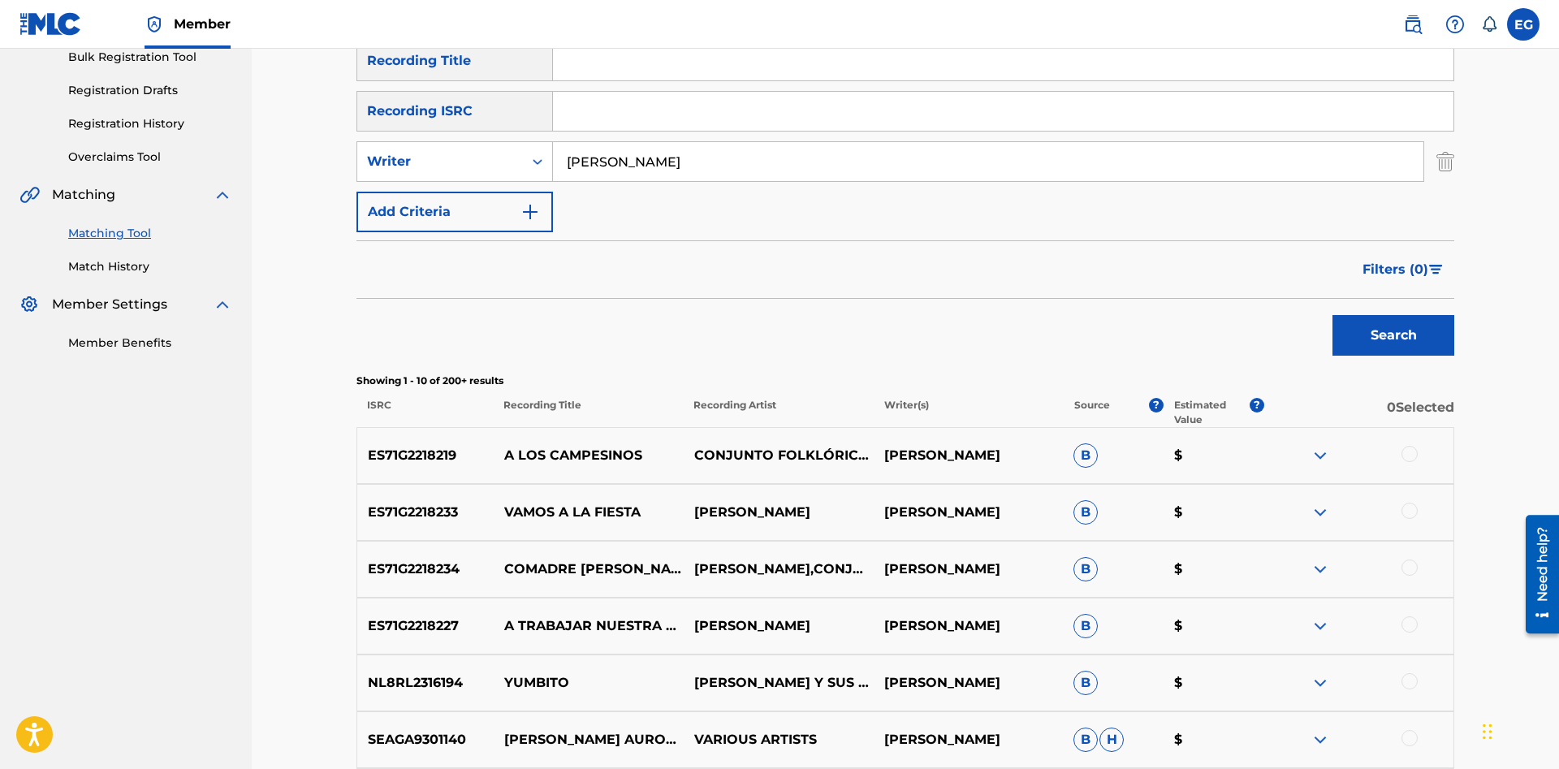
scroll to position [580, 0]
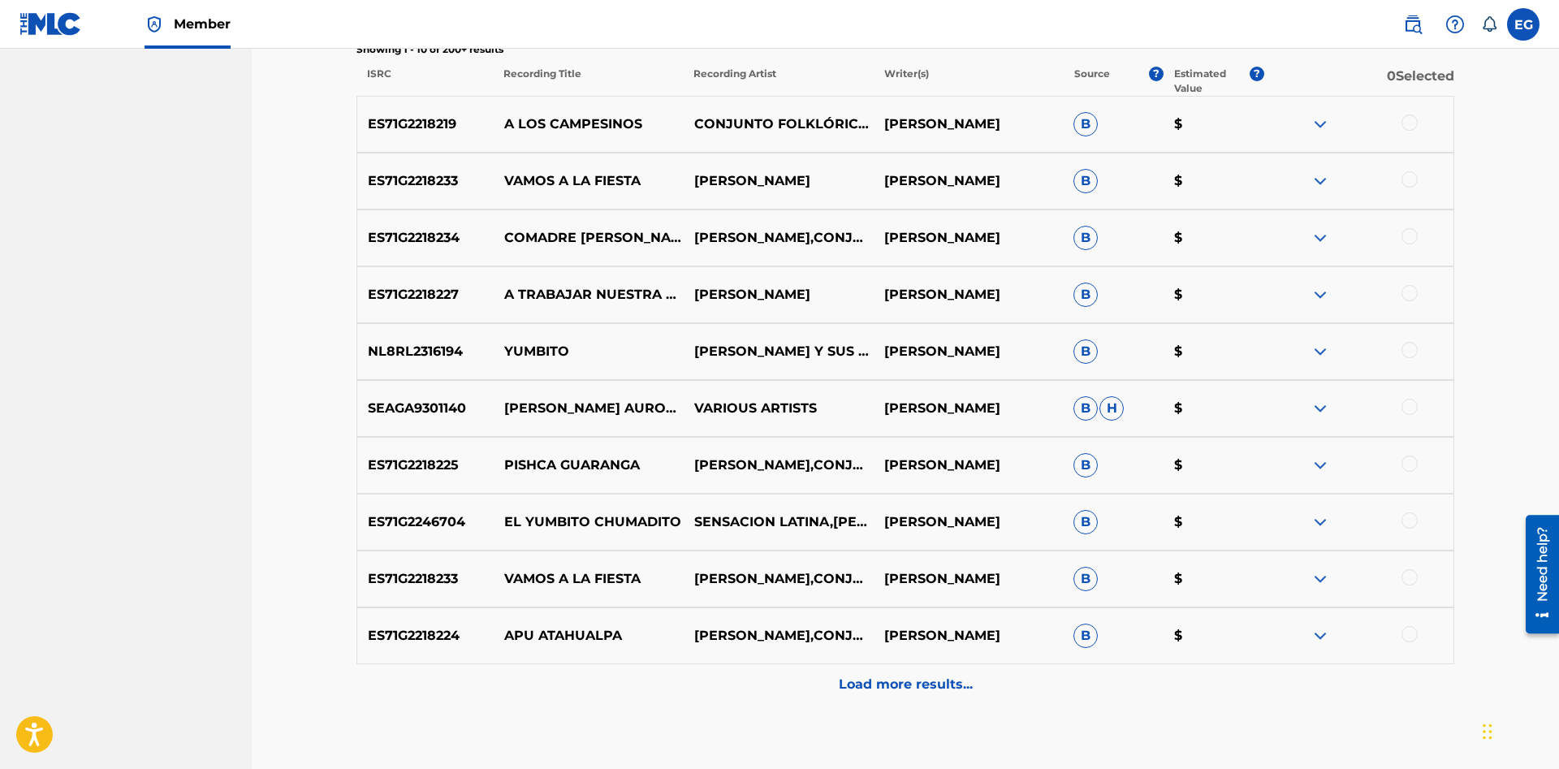
click at [886, 686] on p "Load more results..." at bounding box center [906, 684] width 134 height 19
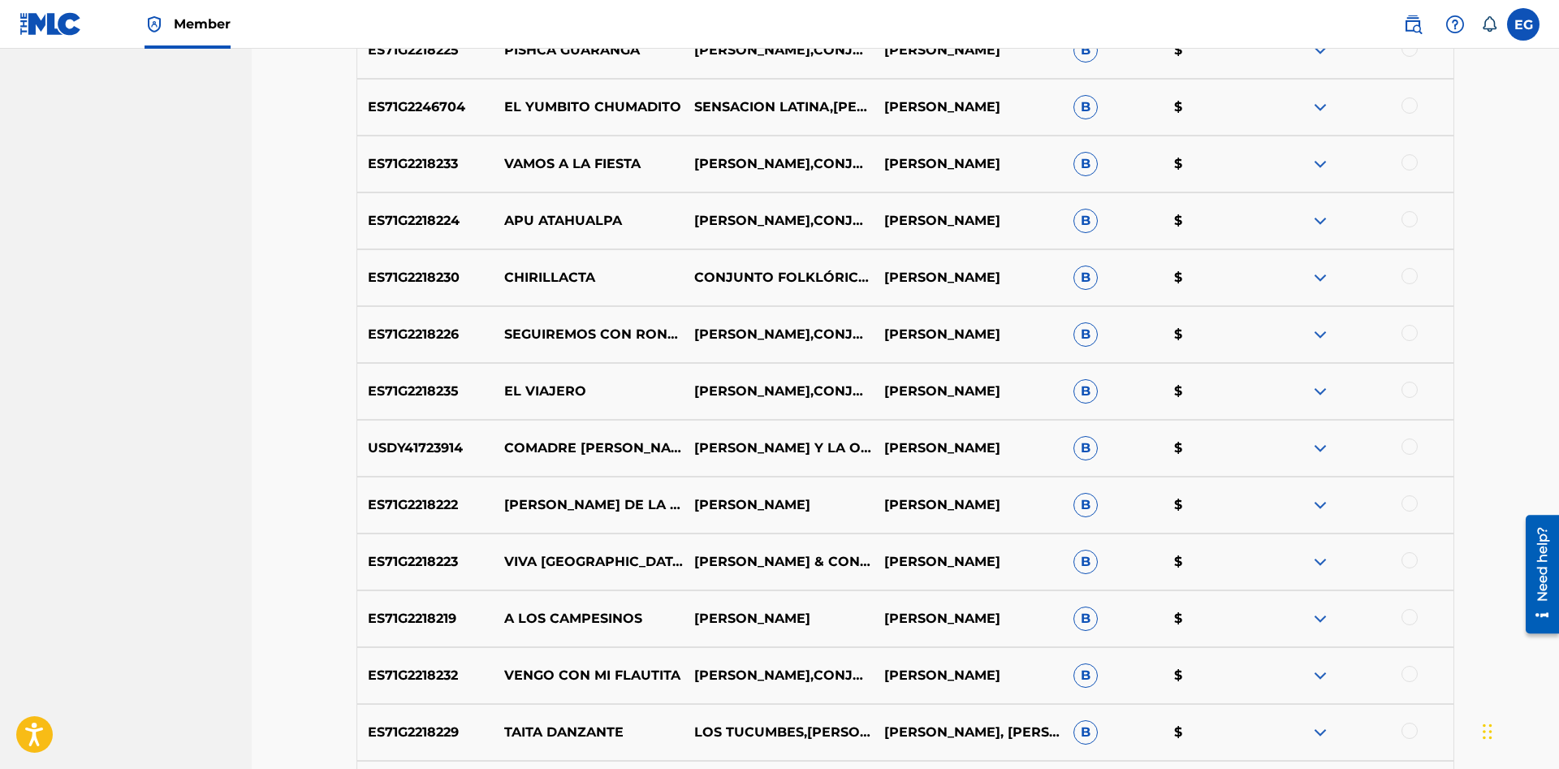
scroll to position [1243, 0]
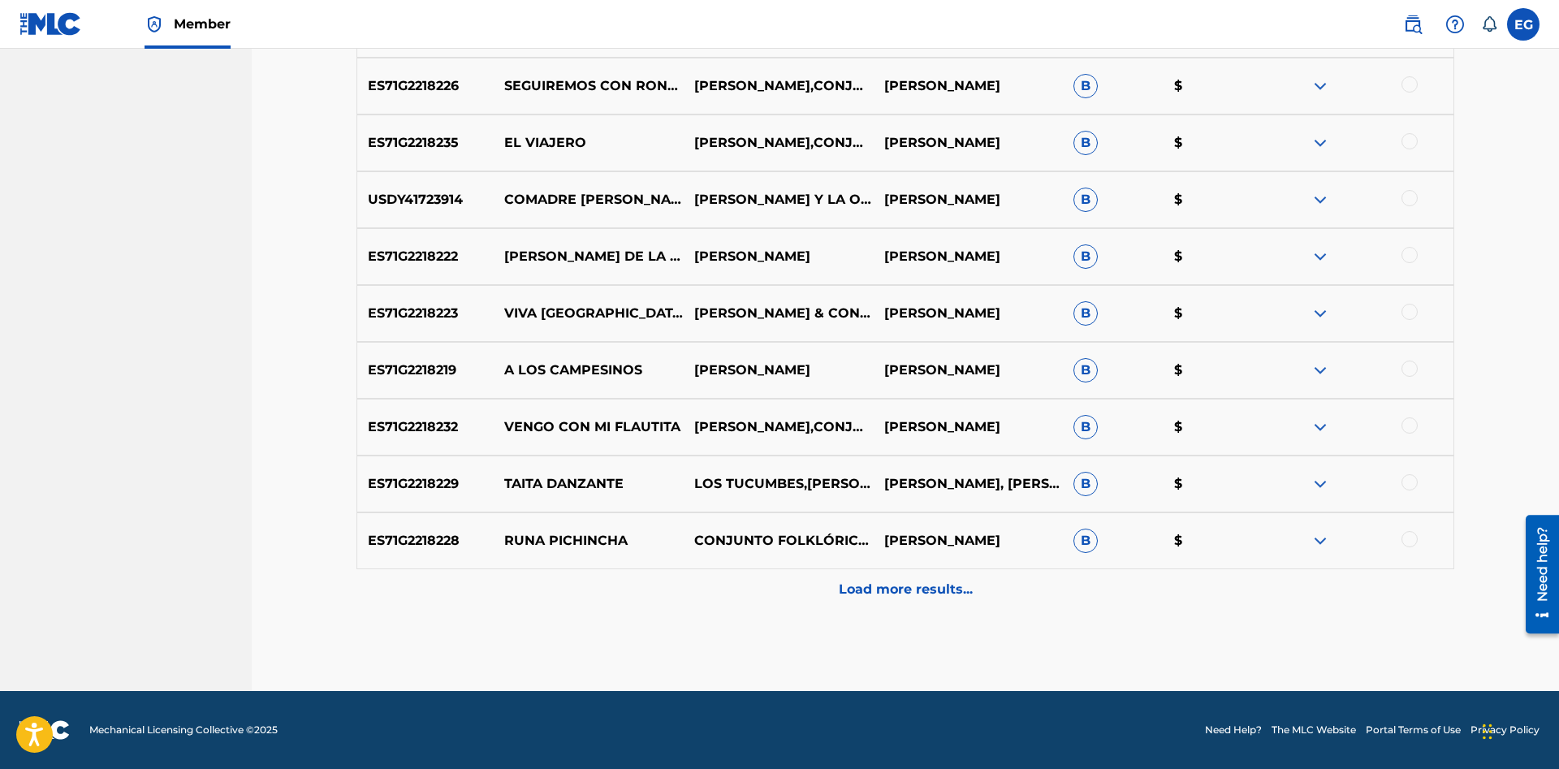
click at [918, 584] on p "Load more results..." at bounding box center [906, 589] width 134 height 19
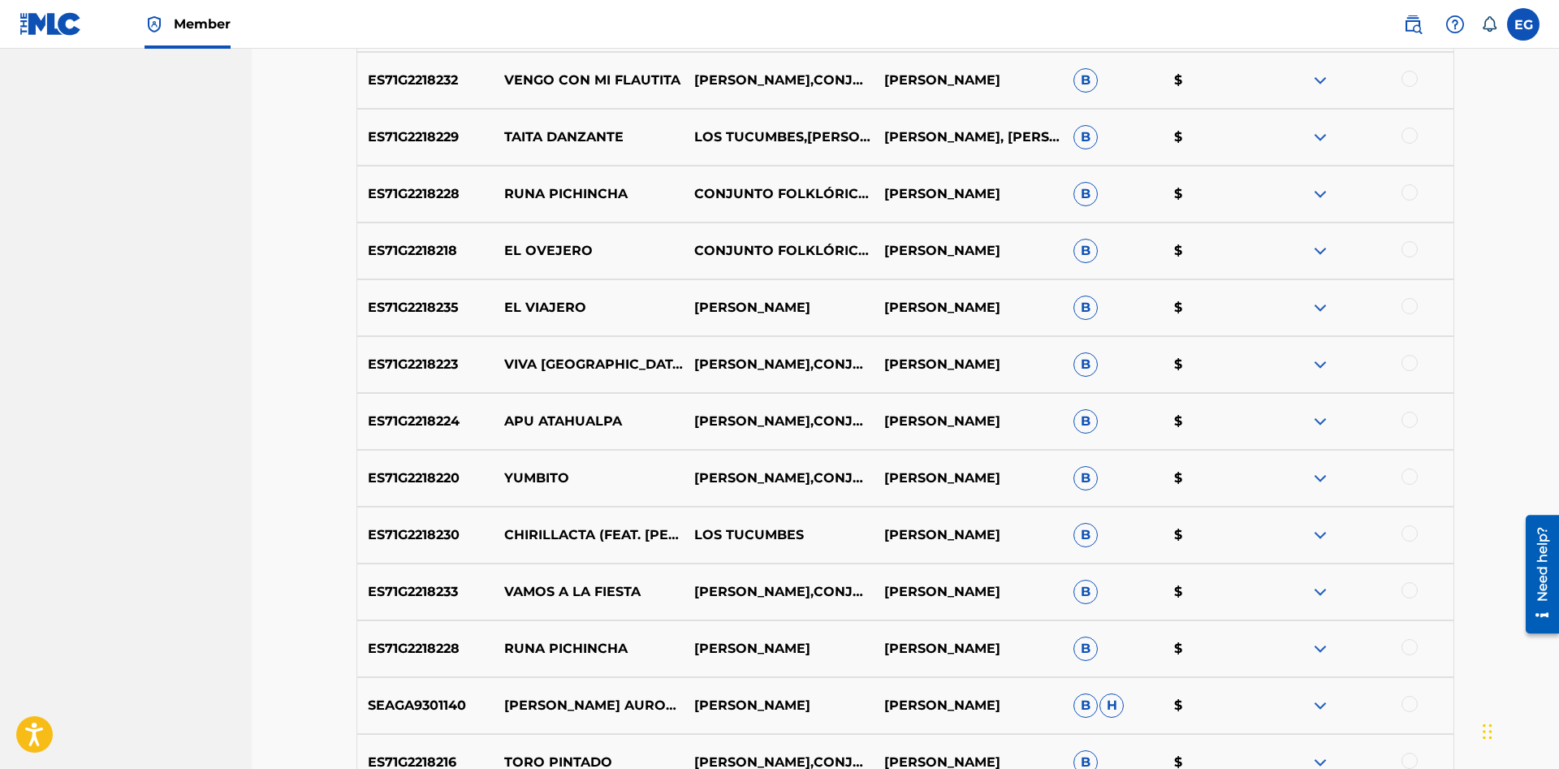
scroll to position [1811, 0]
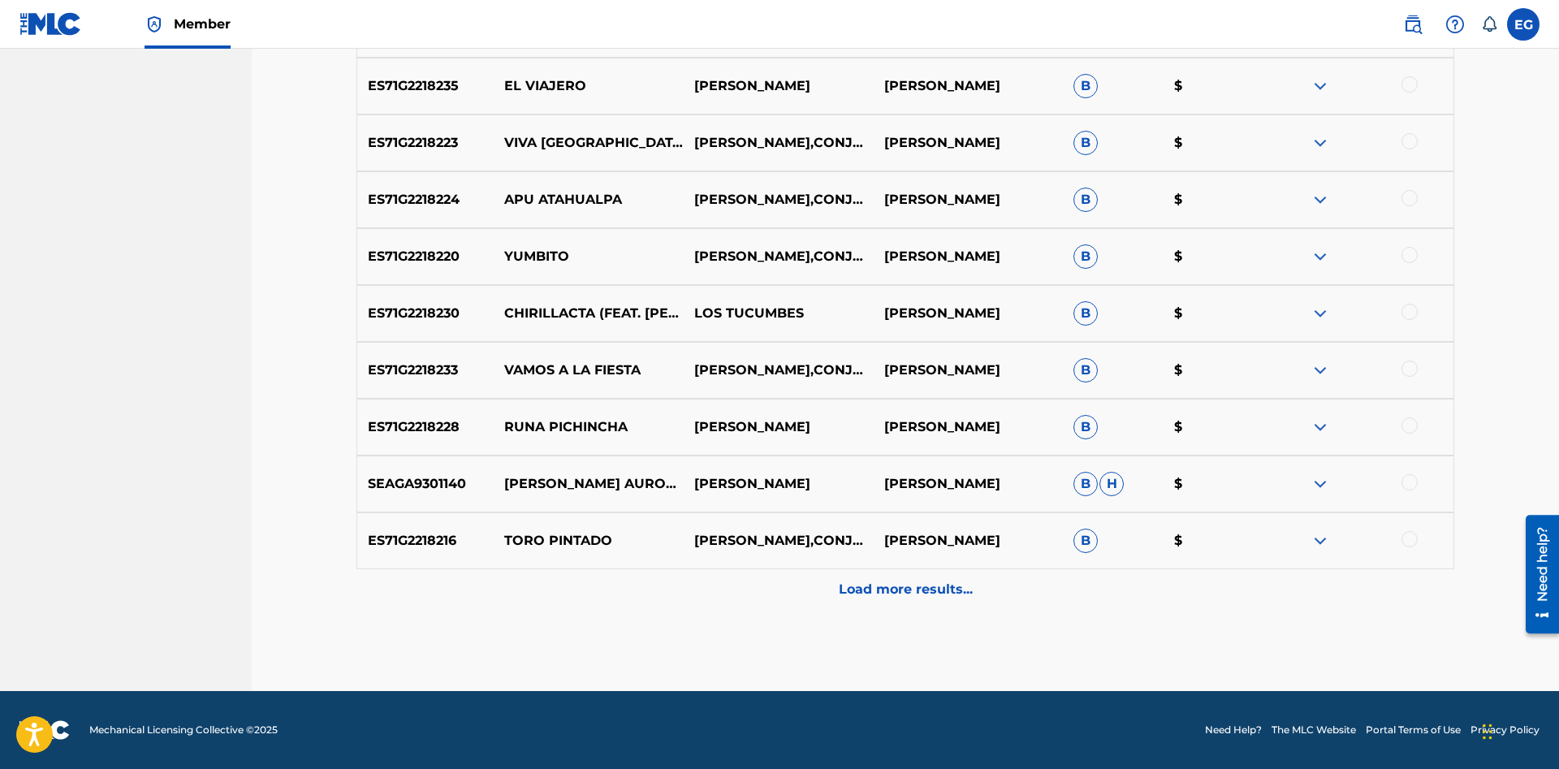
click at [843, 600] on div "Load more results..." at bounding box center [904, 589] width 1097 height 41
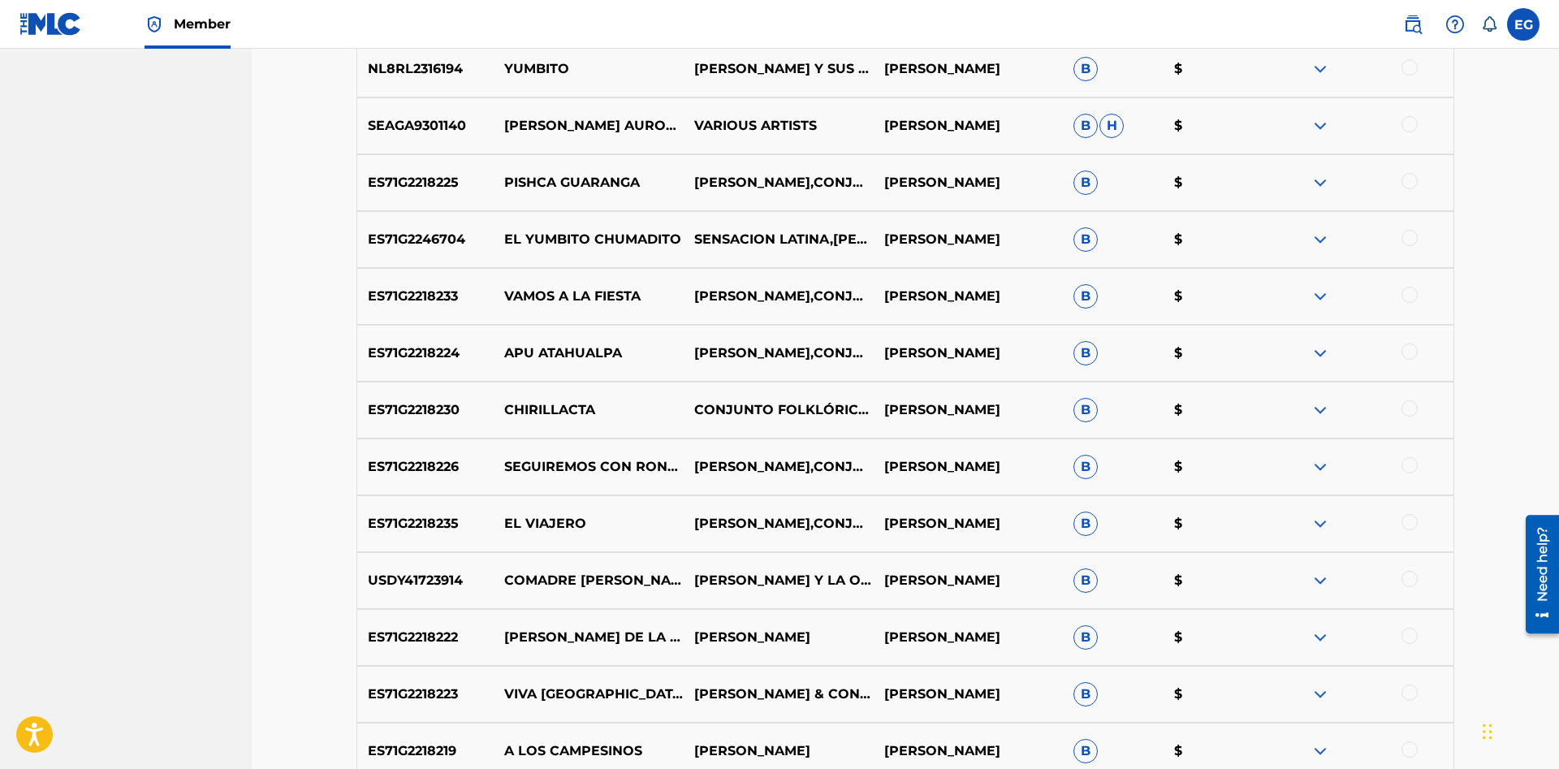
scroll to position [2317, 0]
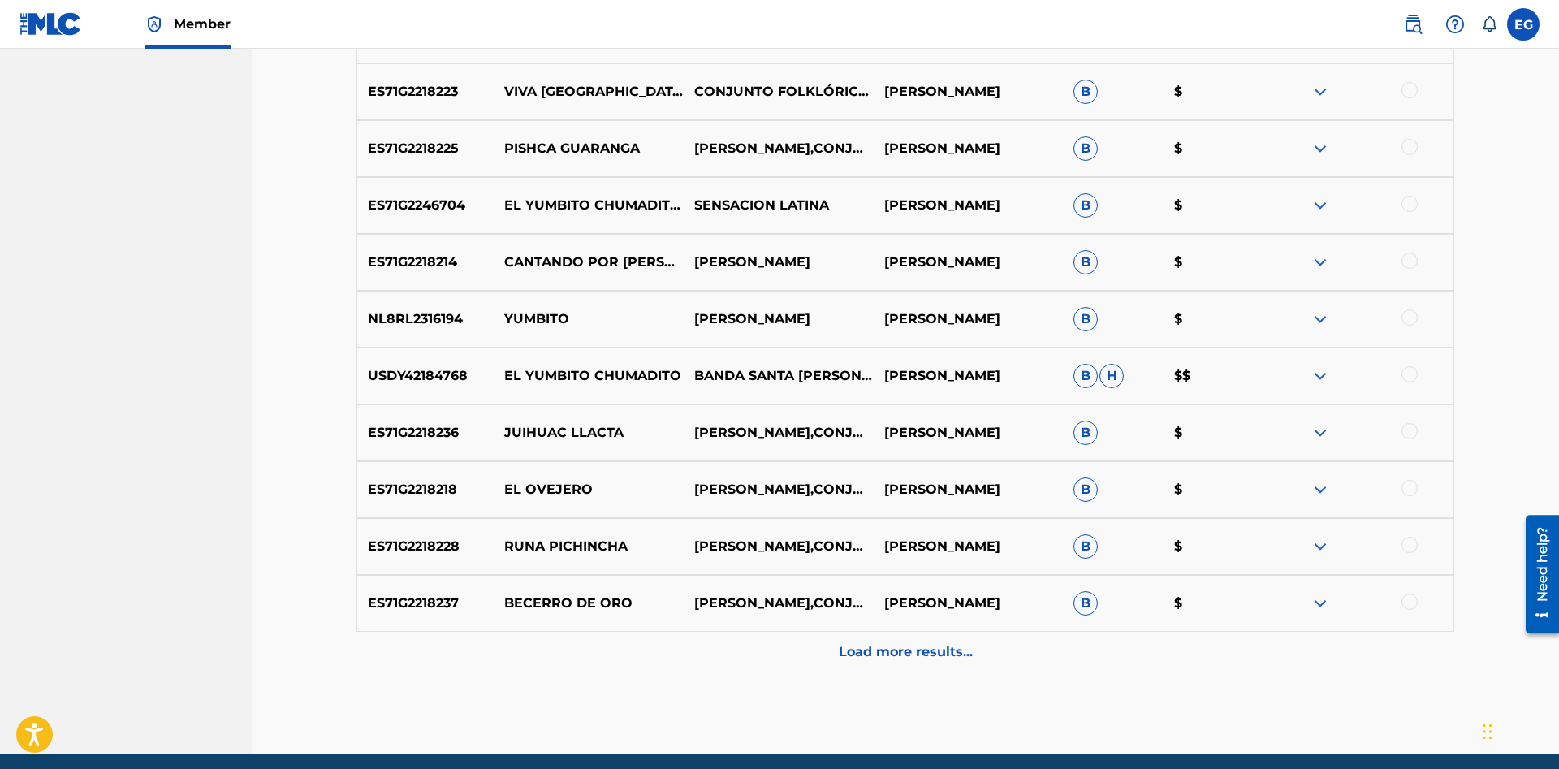
click at [913, 670] on div "Load more results..." at bounding box center [904, 652] width 1097 height 41
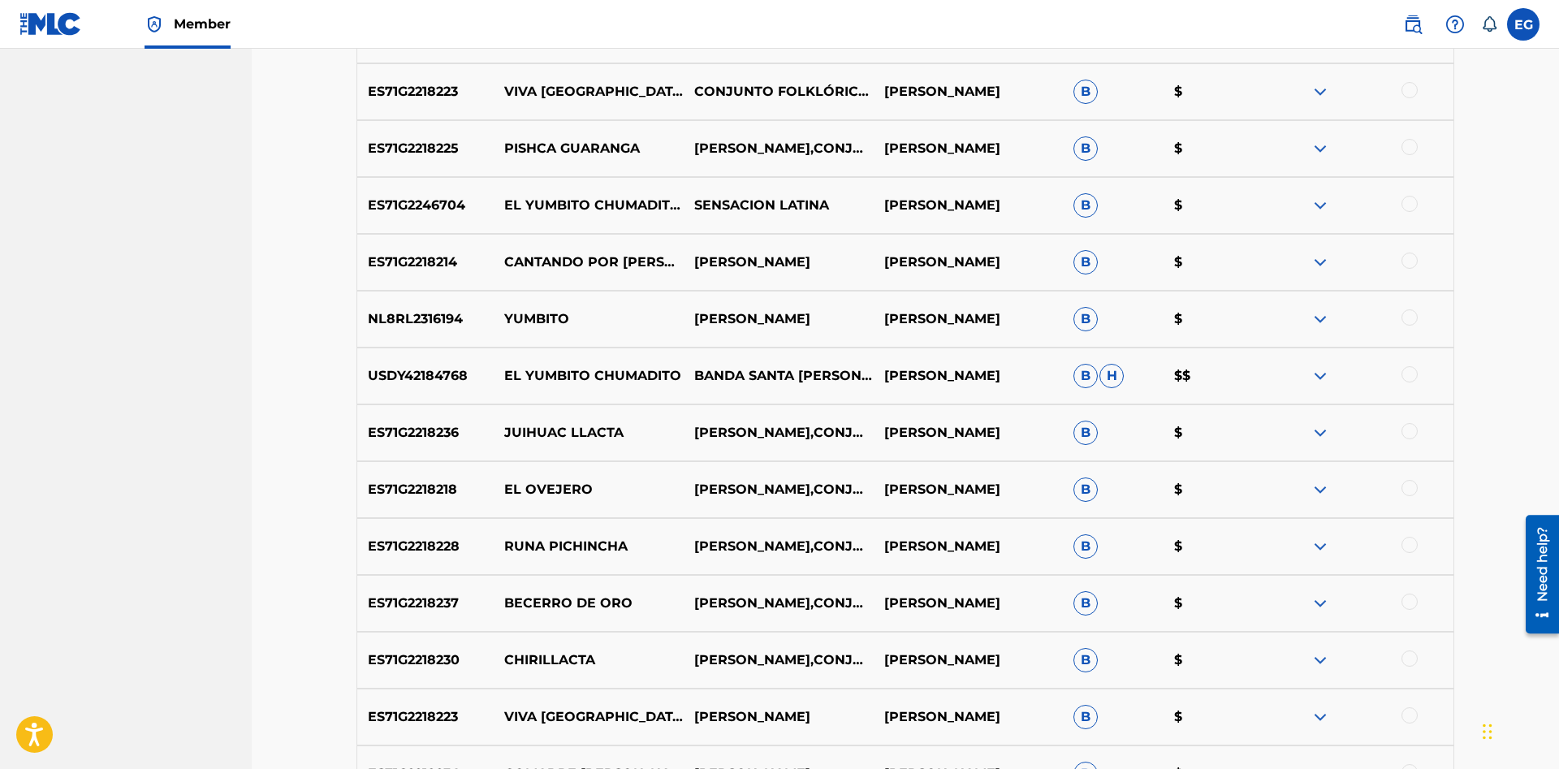
scroll to position [2947, 0]
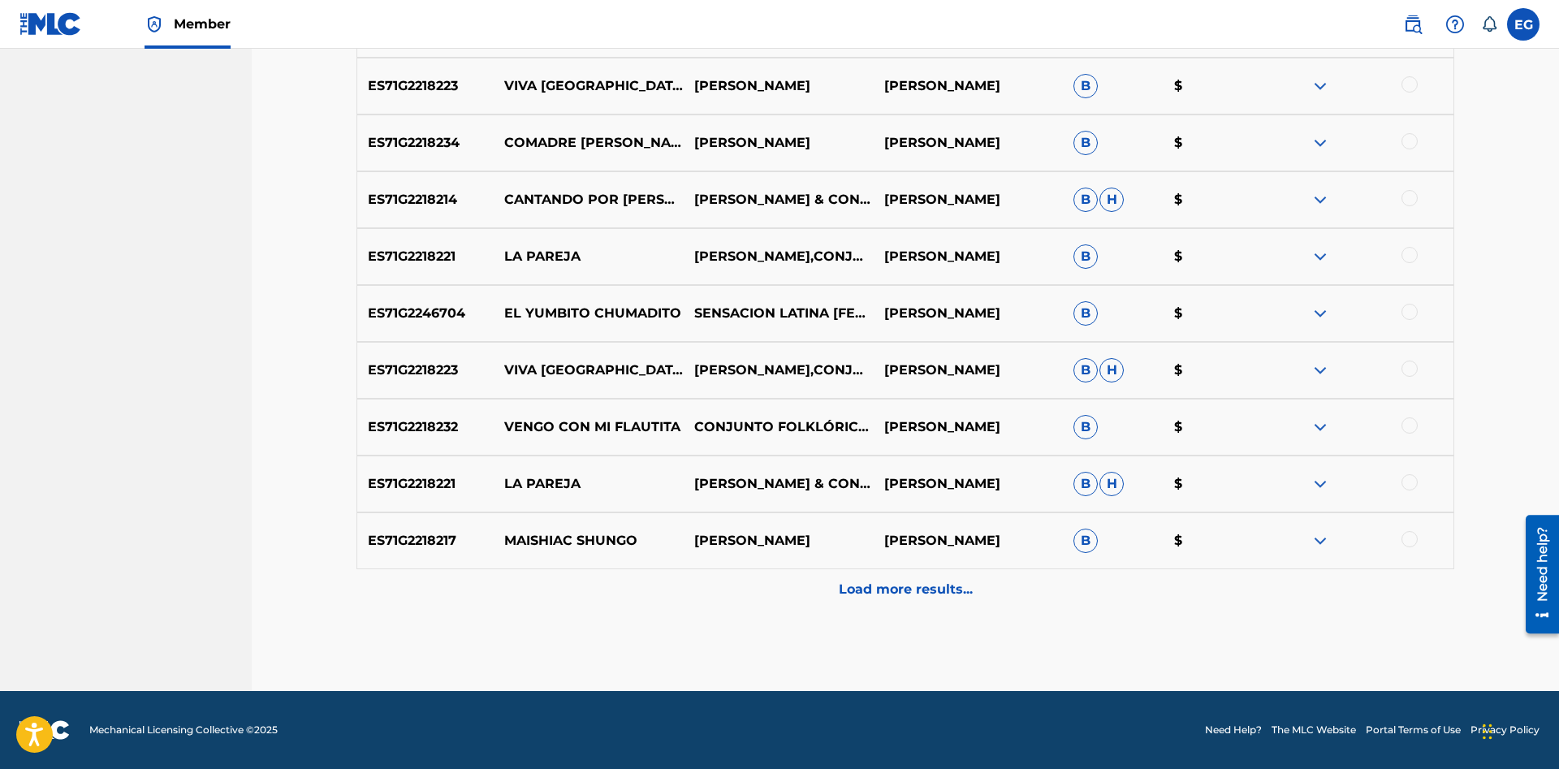
click at [929, 606] on div "Load more results..." at bounding box center [904, 589] width 1097 height 41
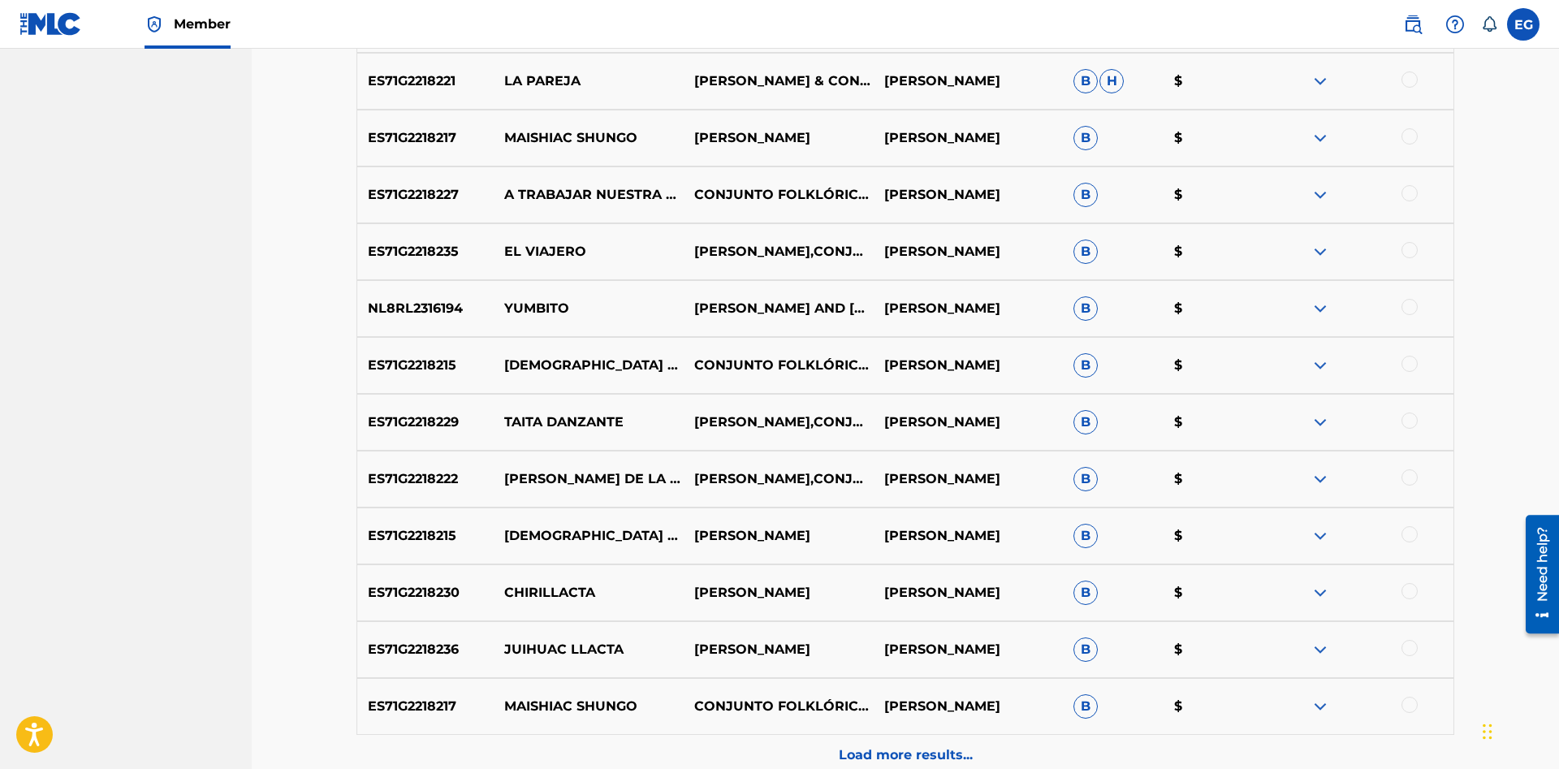
scroll to position [3516, 0]
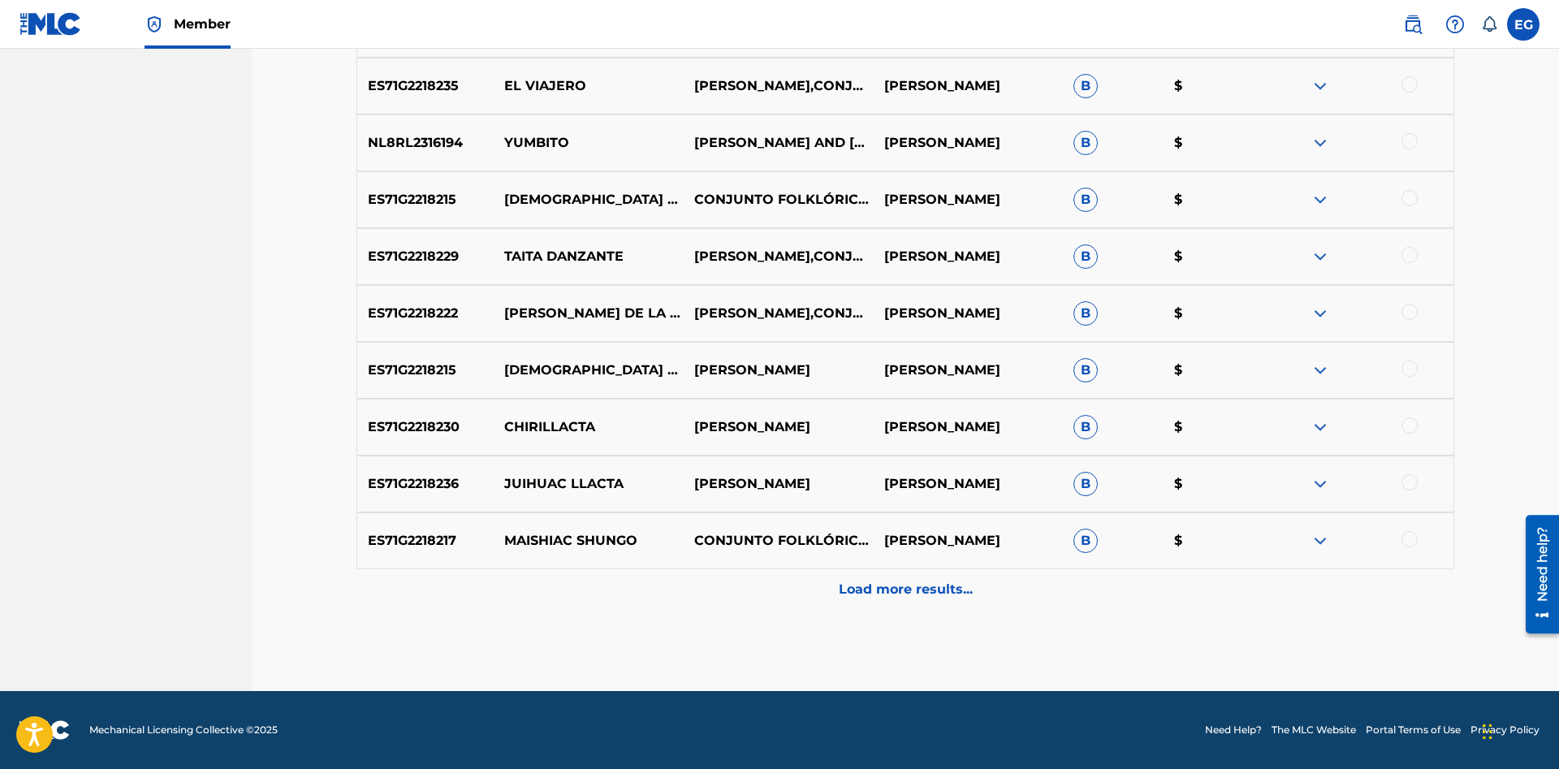
click at [886, 602] on div "Load more results..." at bounding box center [904, 589] width 1097 height 41
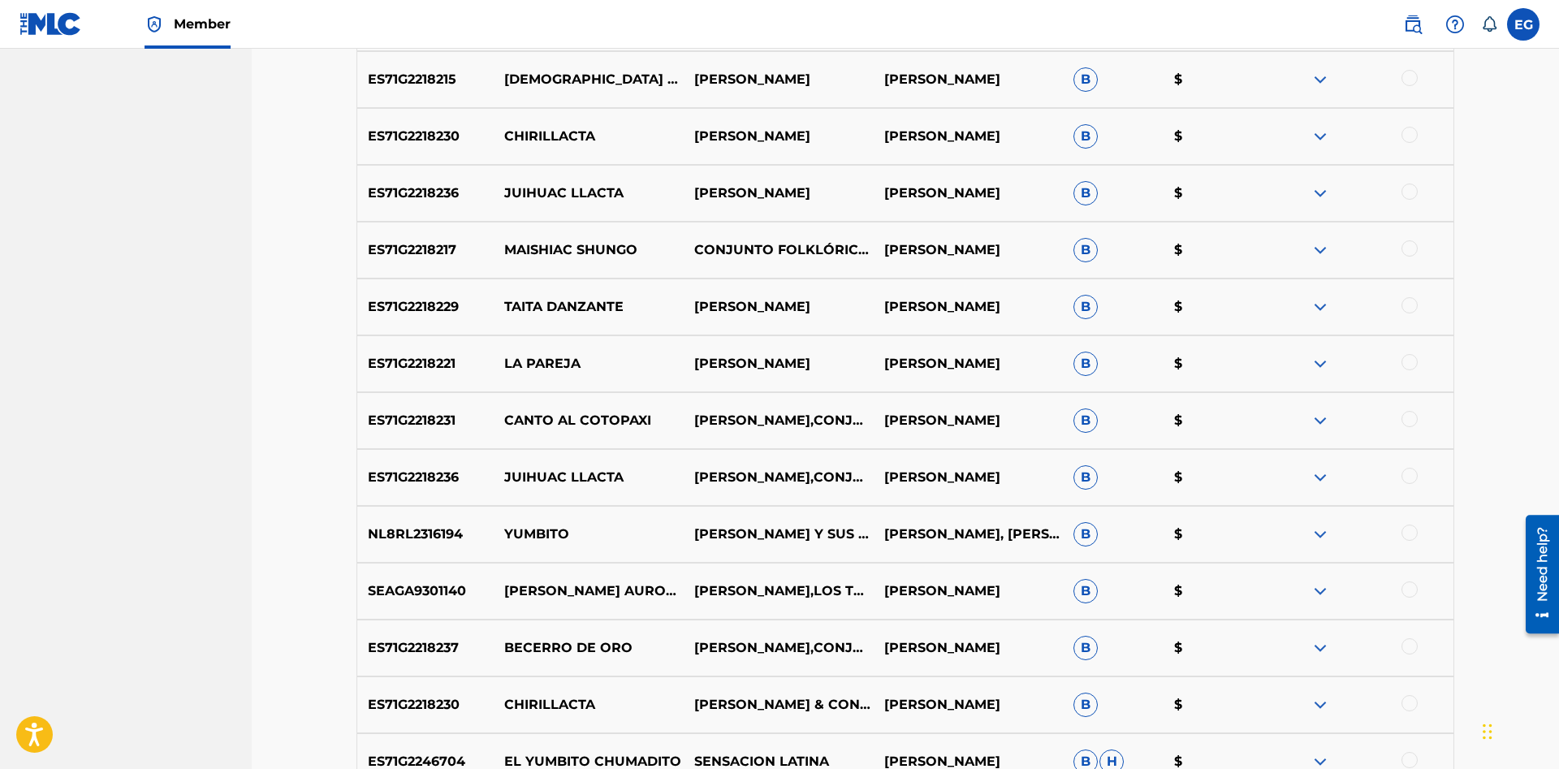
scroll to position [3972, 0]
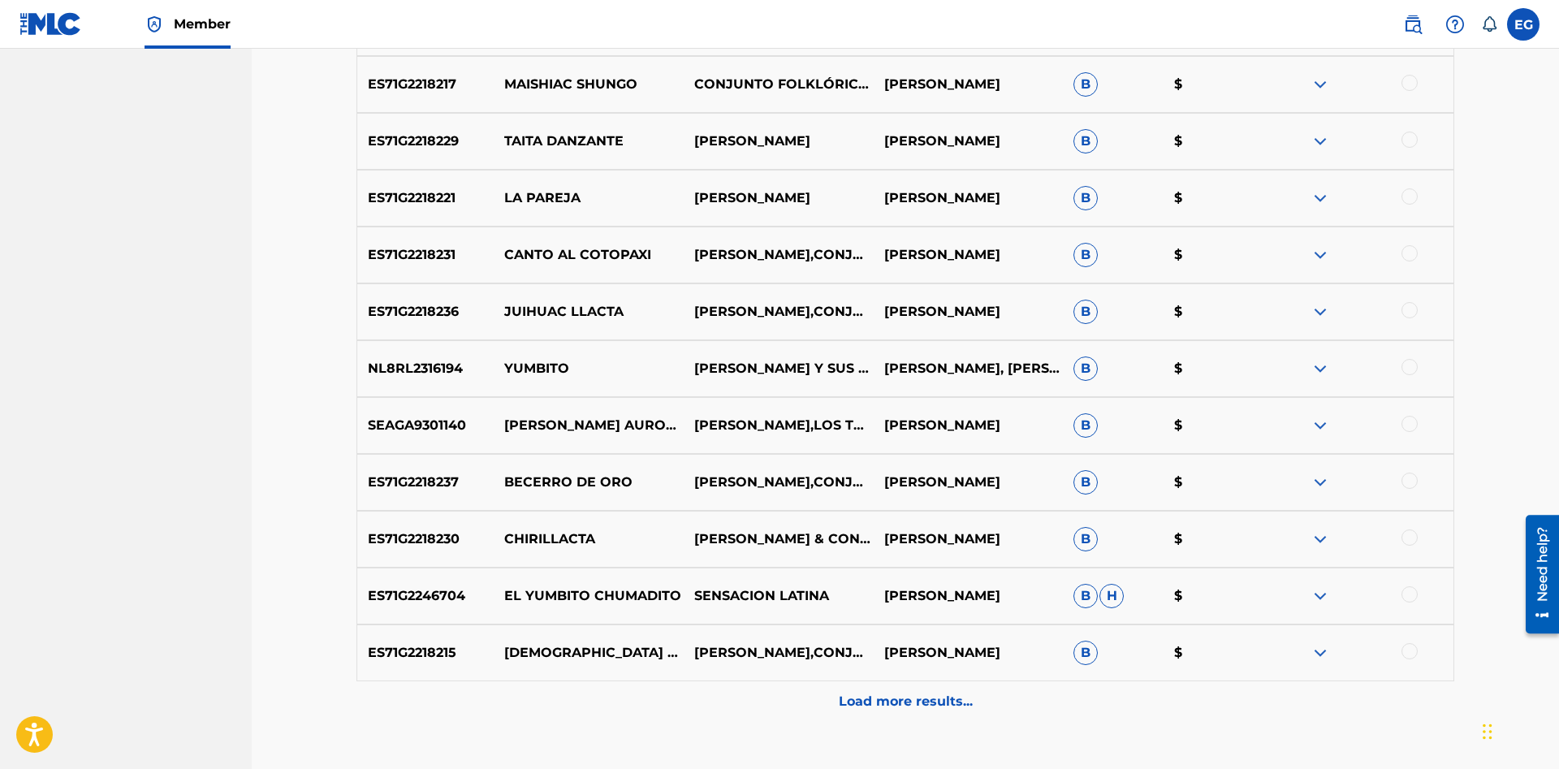
click at [854, 701] on p "Load more results..." at bounding box center [906, 701] width 134 height 19
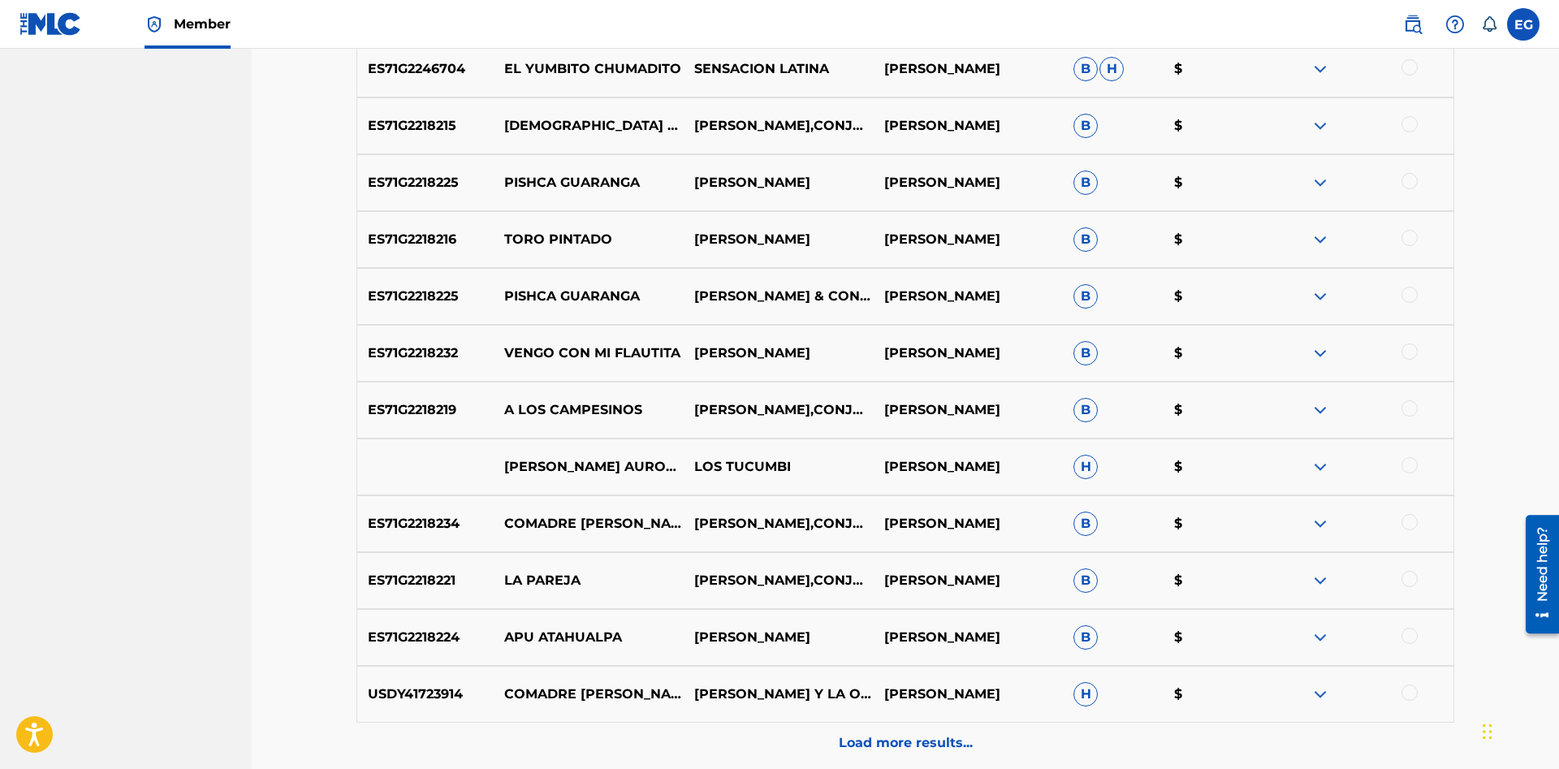
scroll to position [4652, 0]
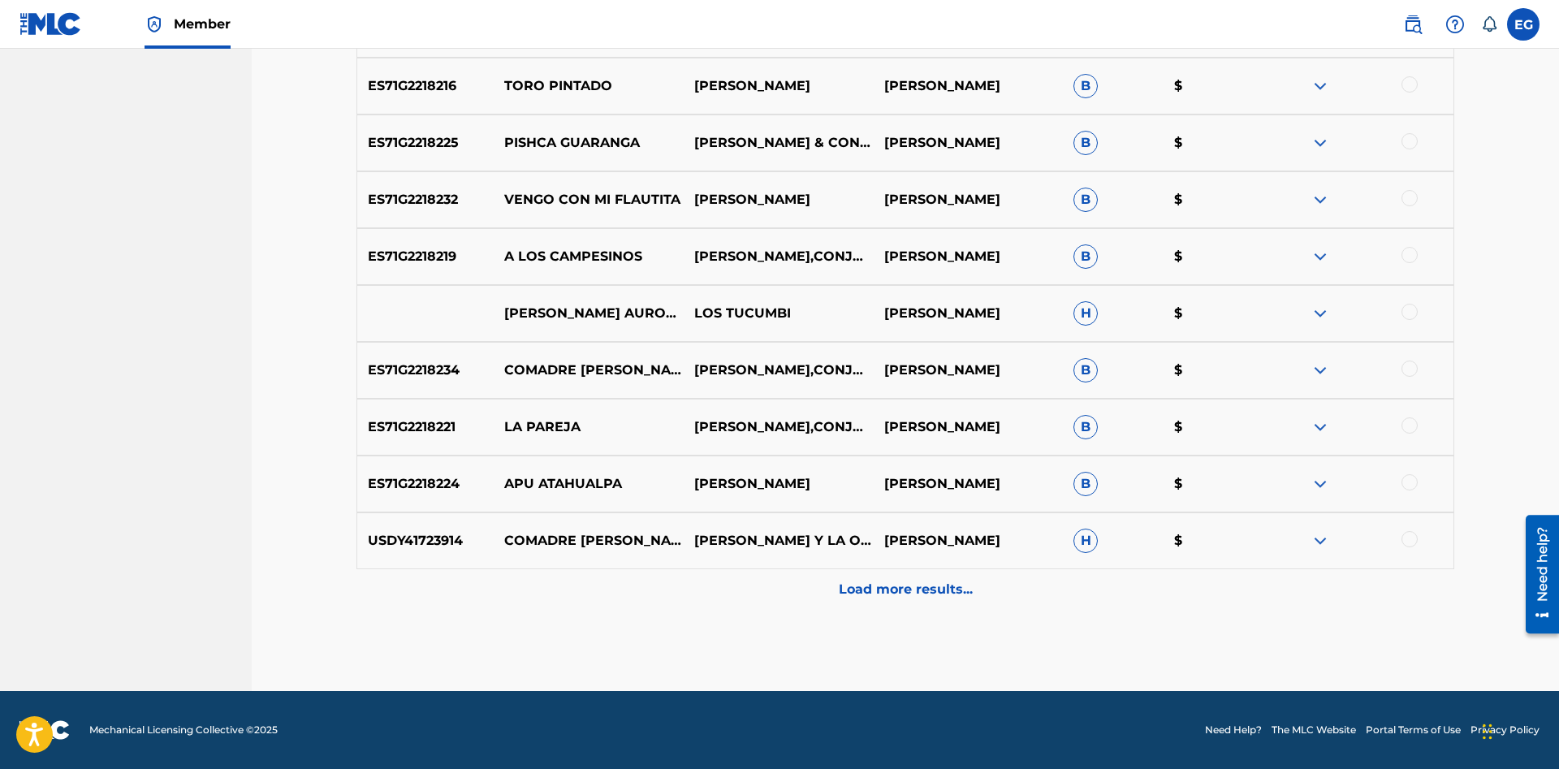
click at [873, 599] on div "Load more results..." at bounding box center [904, 589] width 1097 height 41
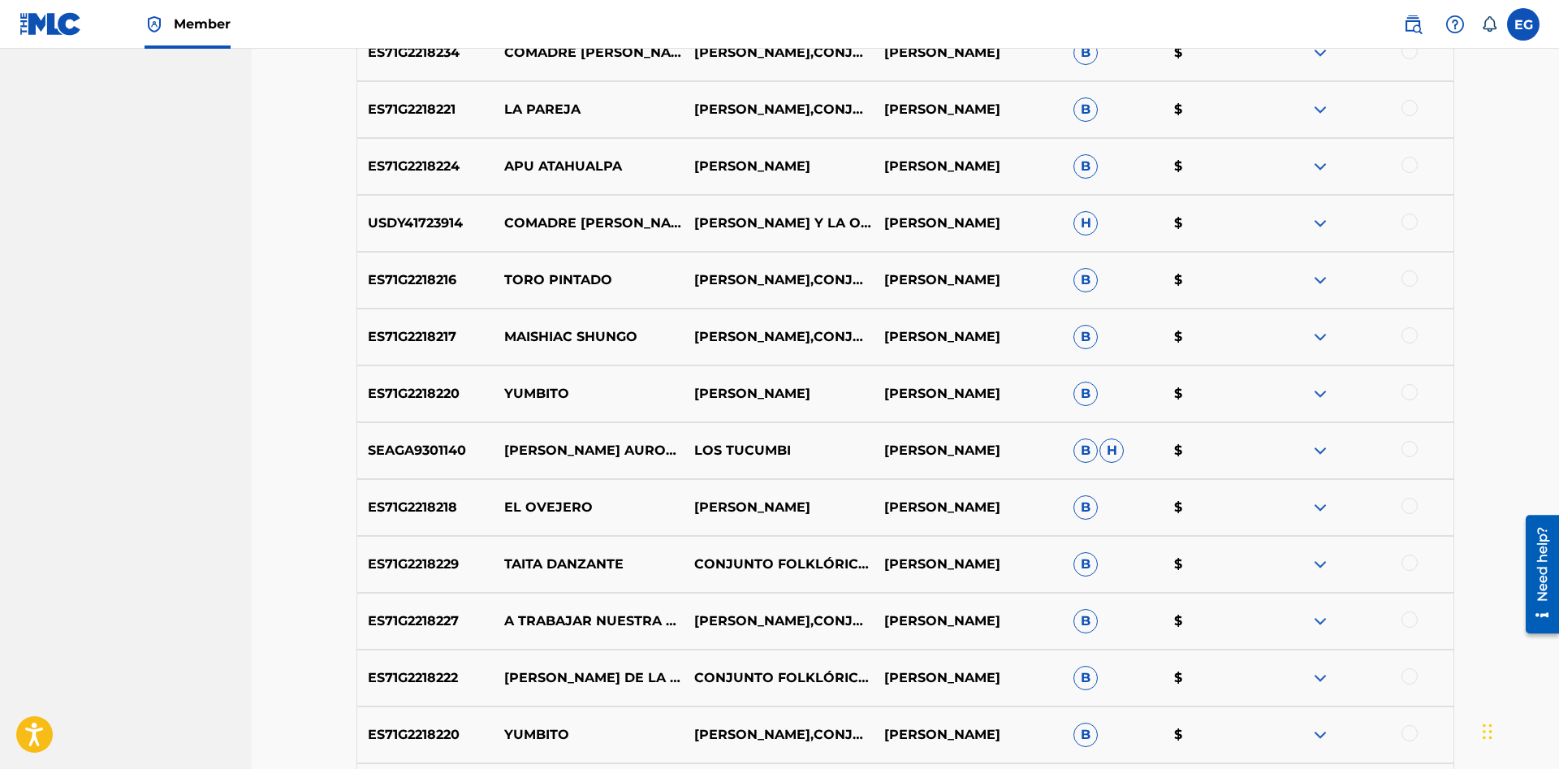
scroll to position [5220, 0]
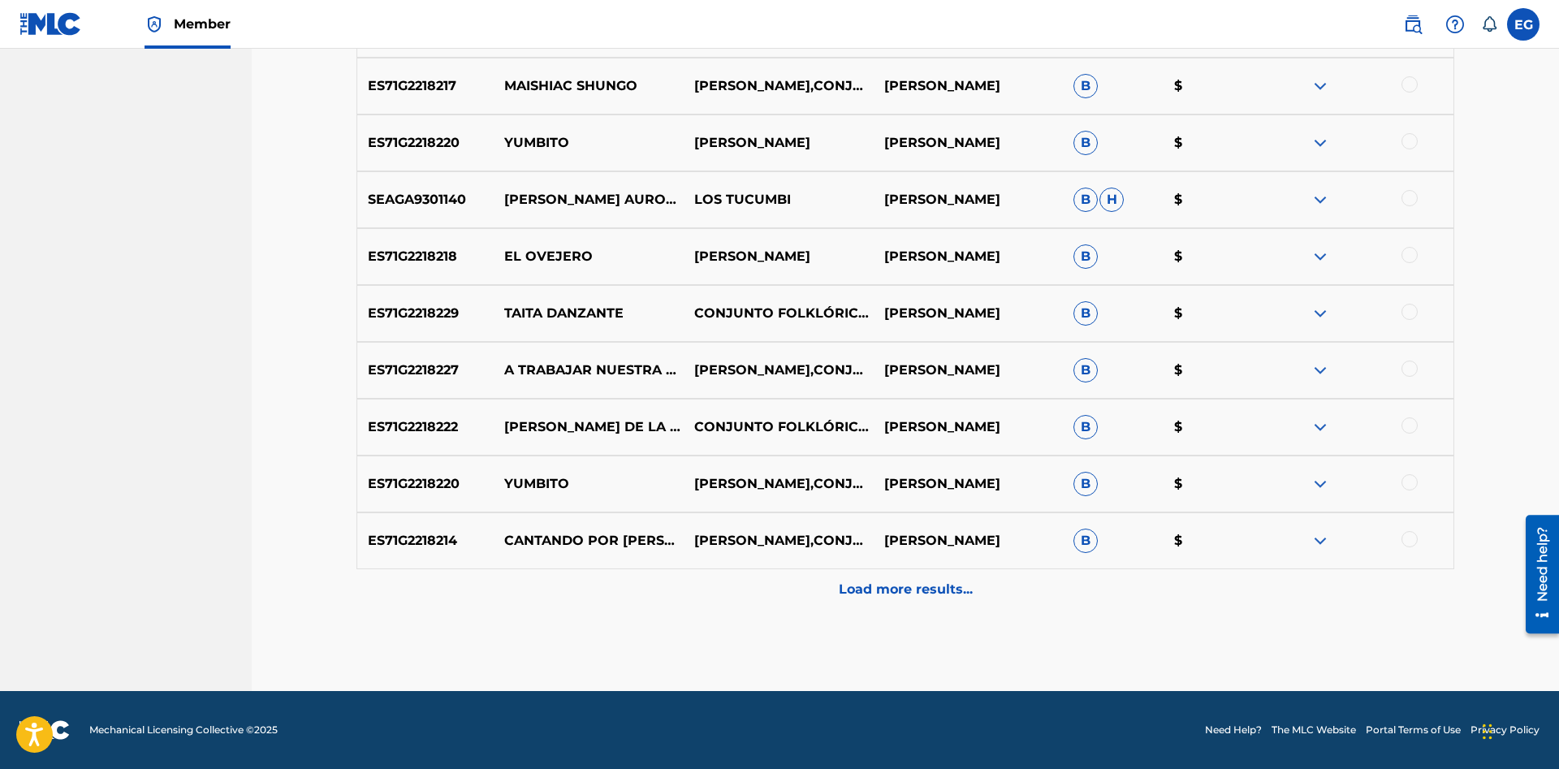
click at [891, 591] on p "Load more results..." at bounding box center [906, 589] width 134 height 19
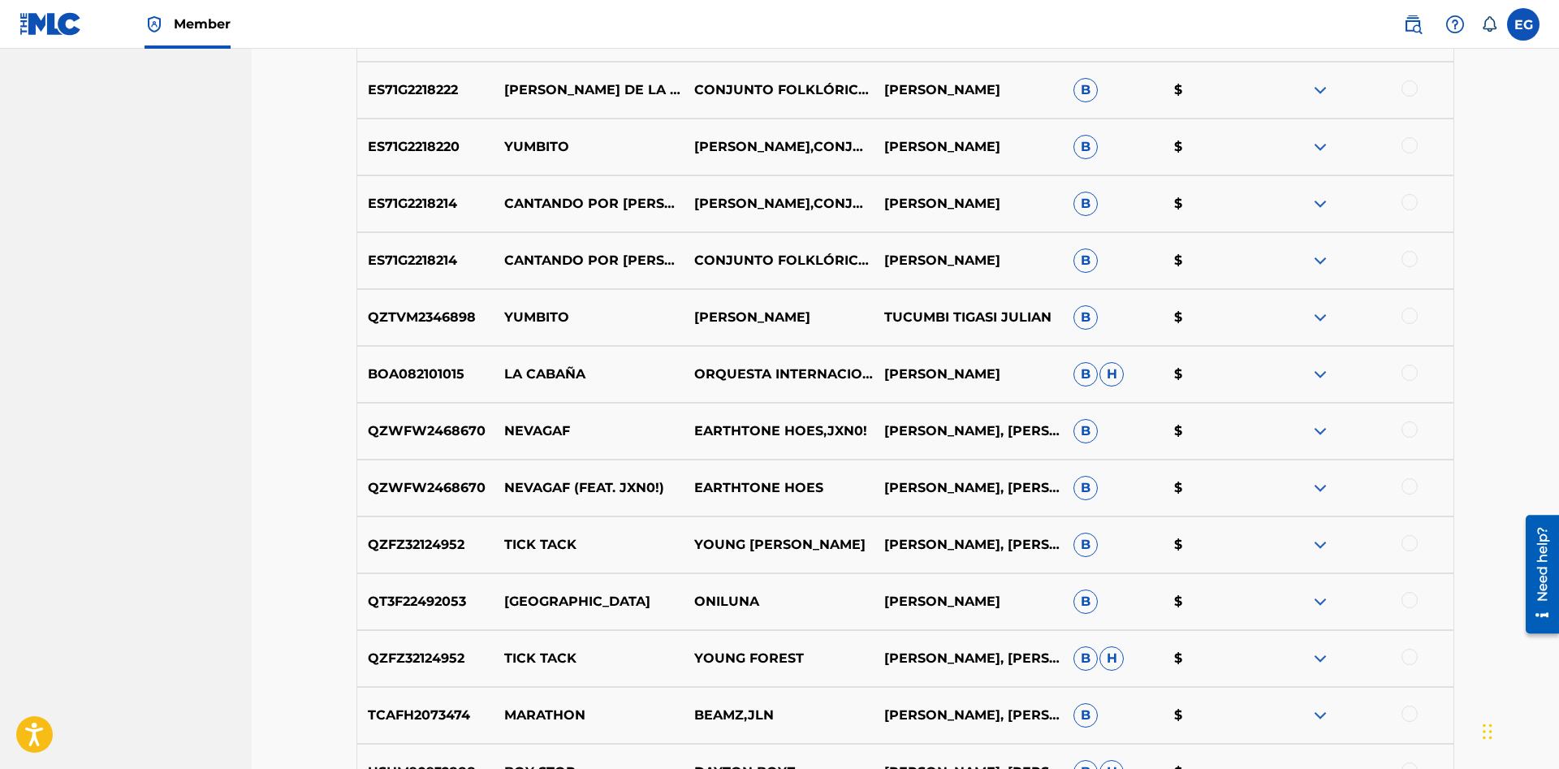
scroll to position [5789, 0]
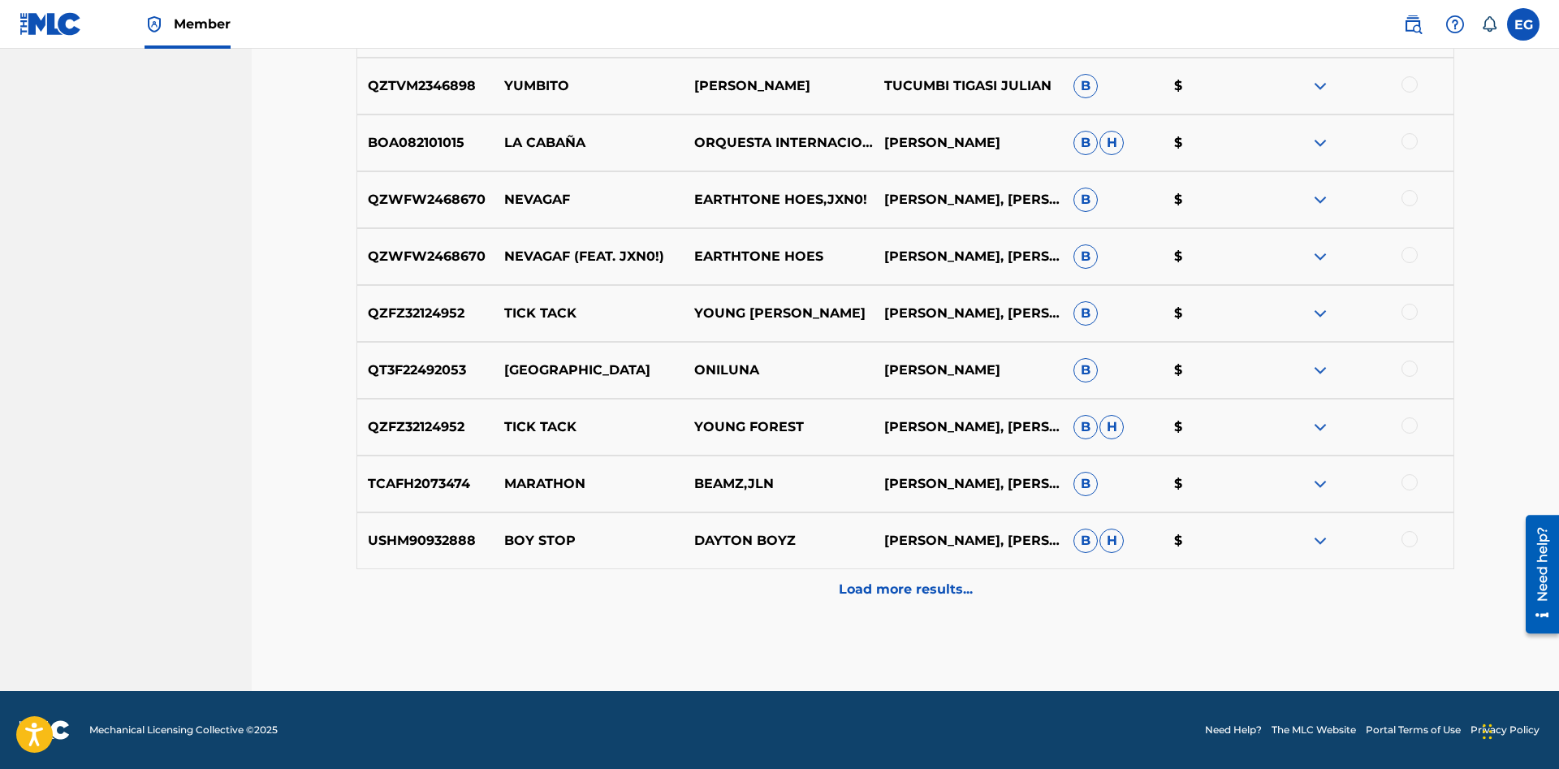
click at [883, 593] on p "Load more results..." at bounding box center [906, 589] width 134 height 19
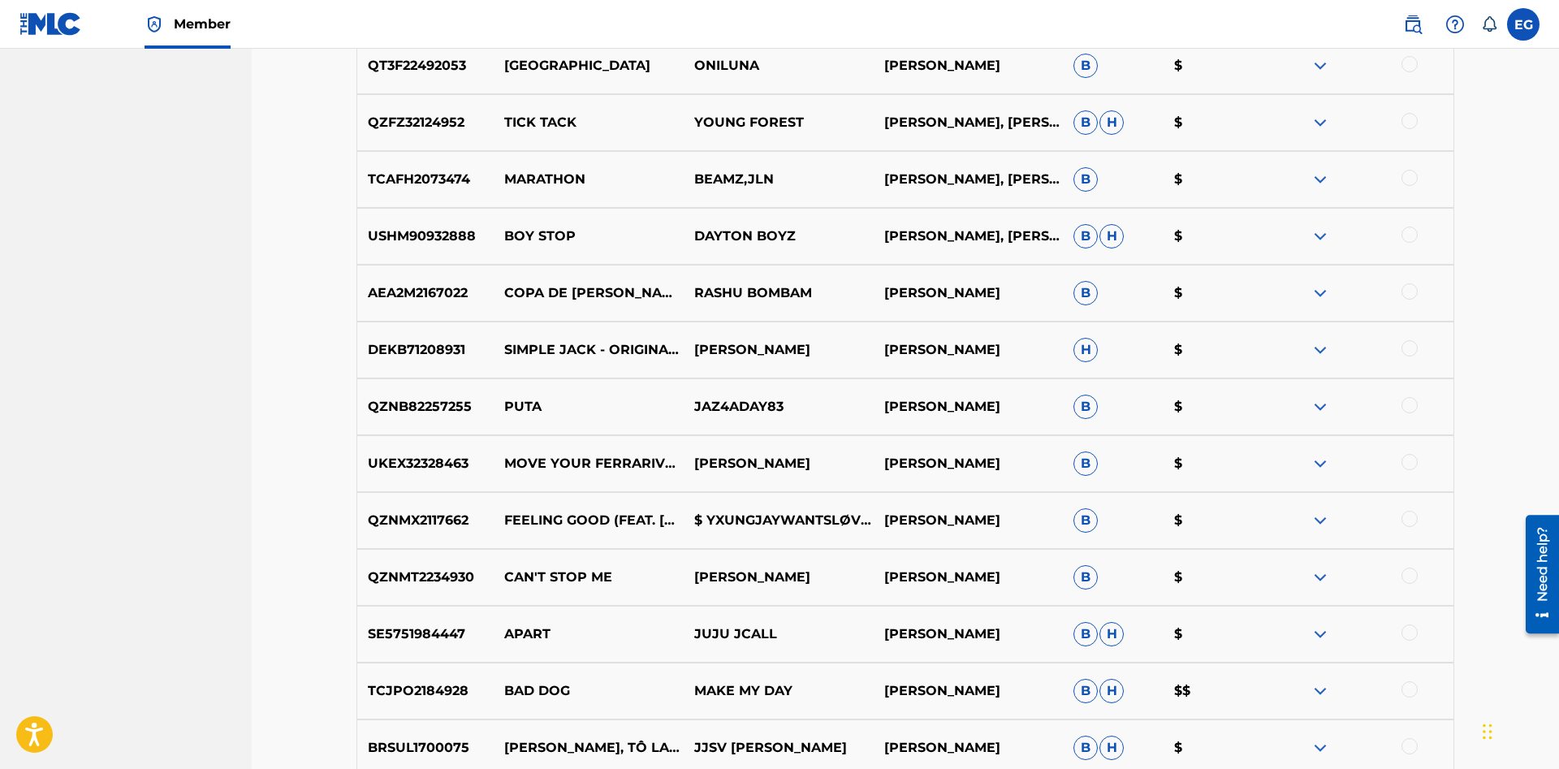
scroll to position [6357, 0]
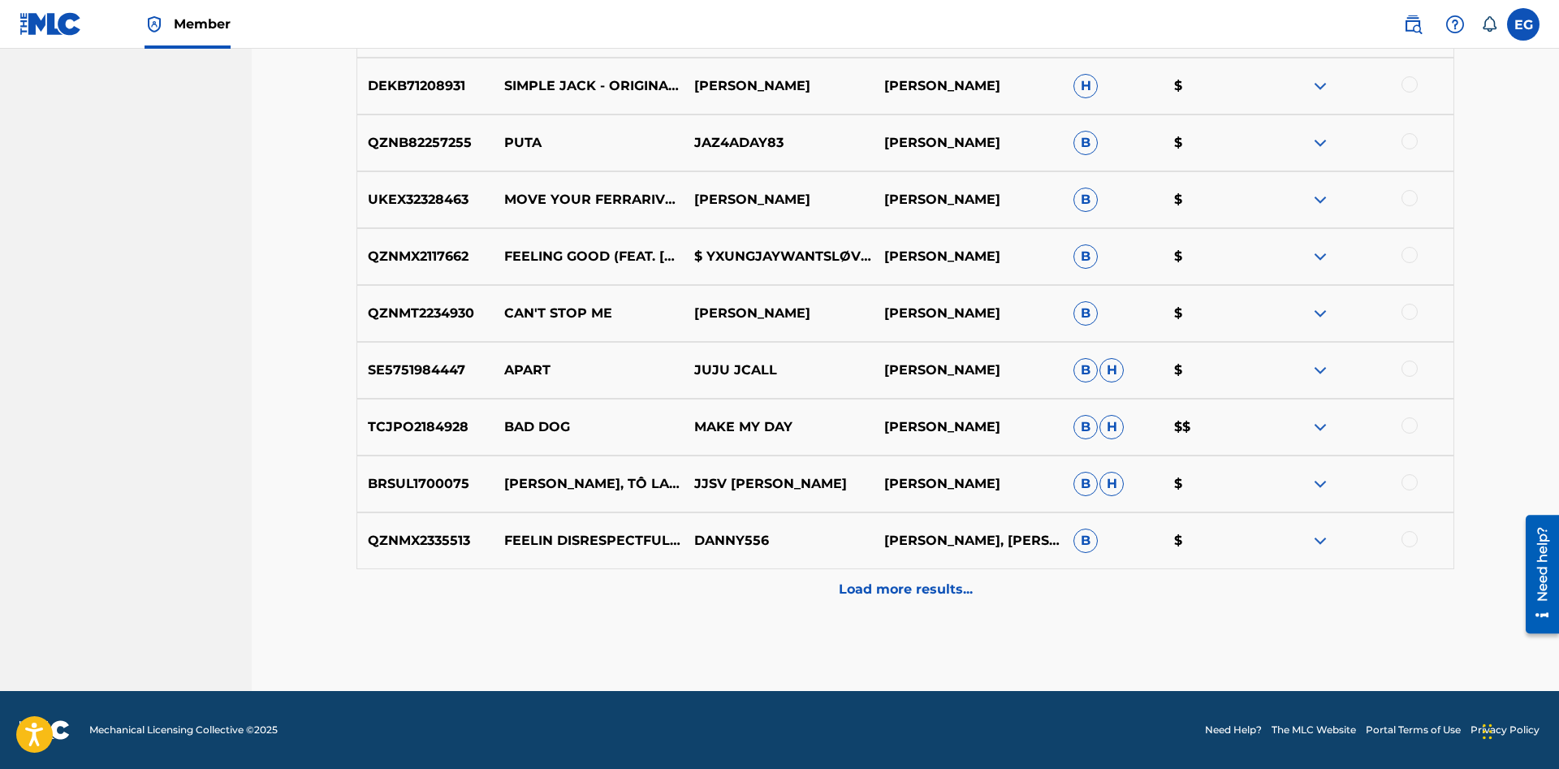
click at [929, 581] on div "Load more results..." at bounding box center [904, 589] width 1097 height 41
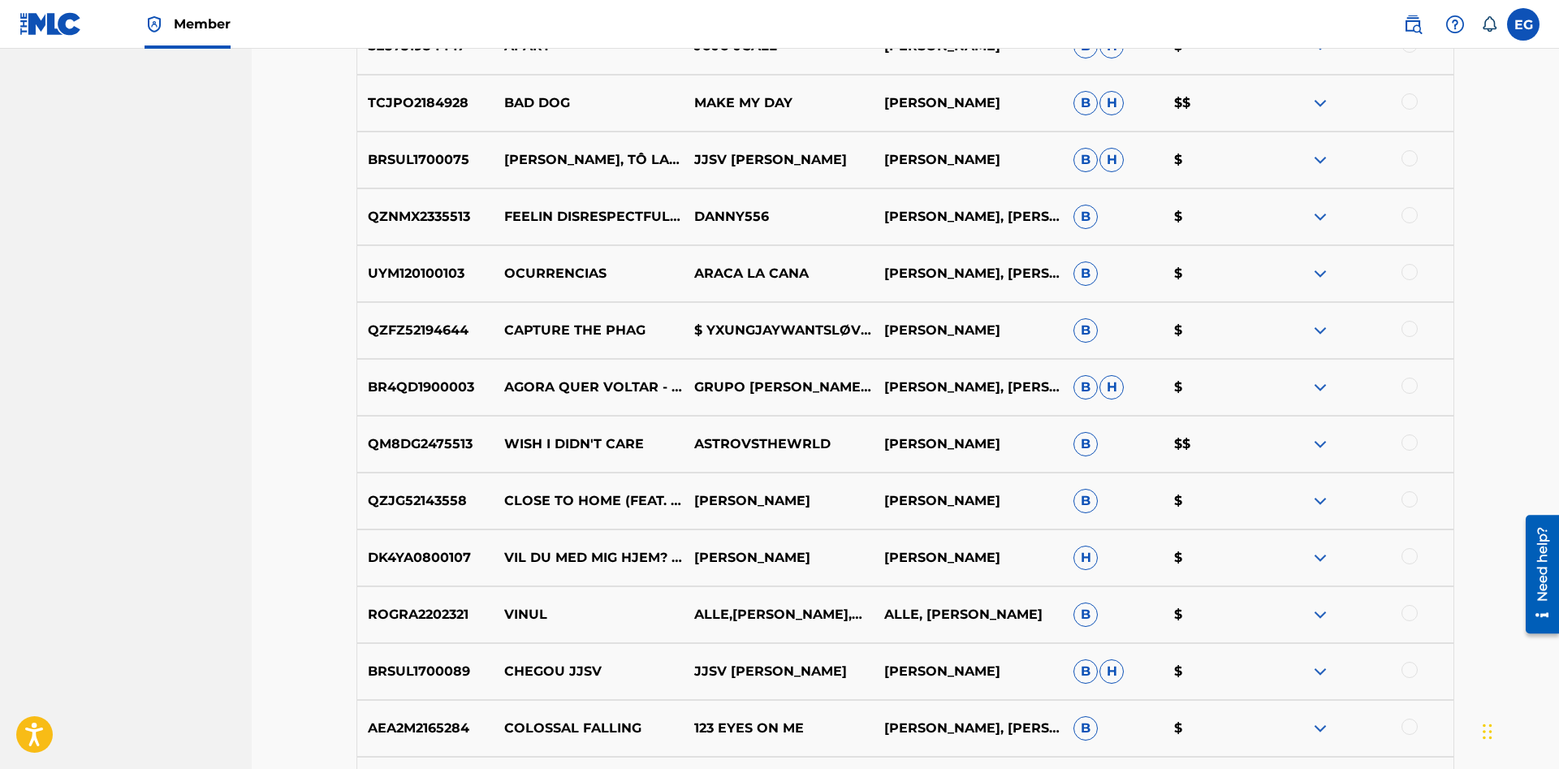
scroll to position [6925, 0]
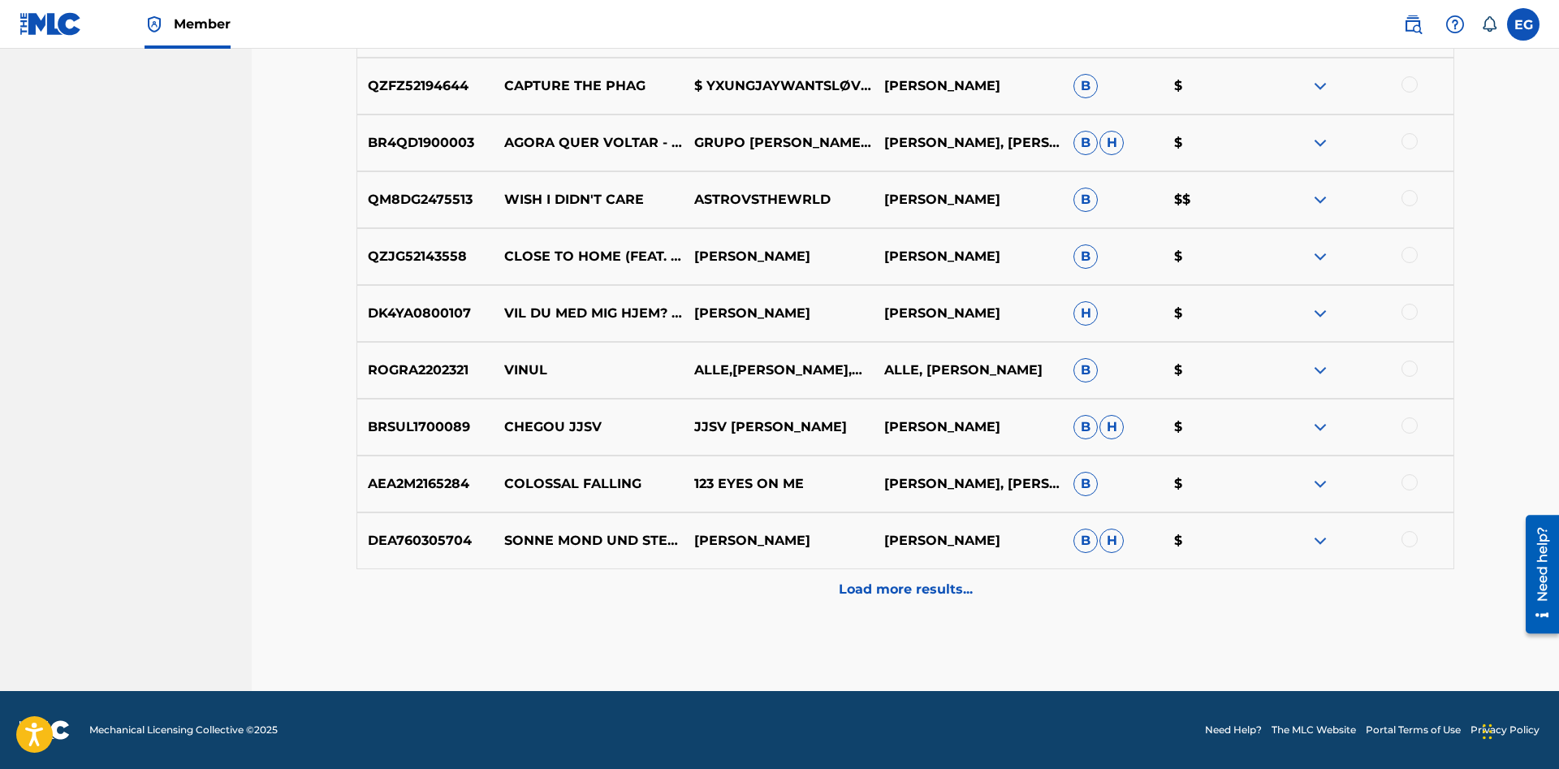
click at [848, 592] on p "Load more results..." at bounding box center [906, 589] width 134 height 19
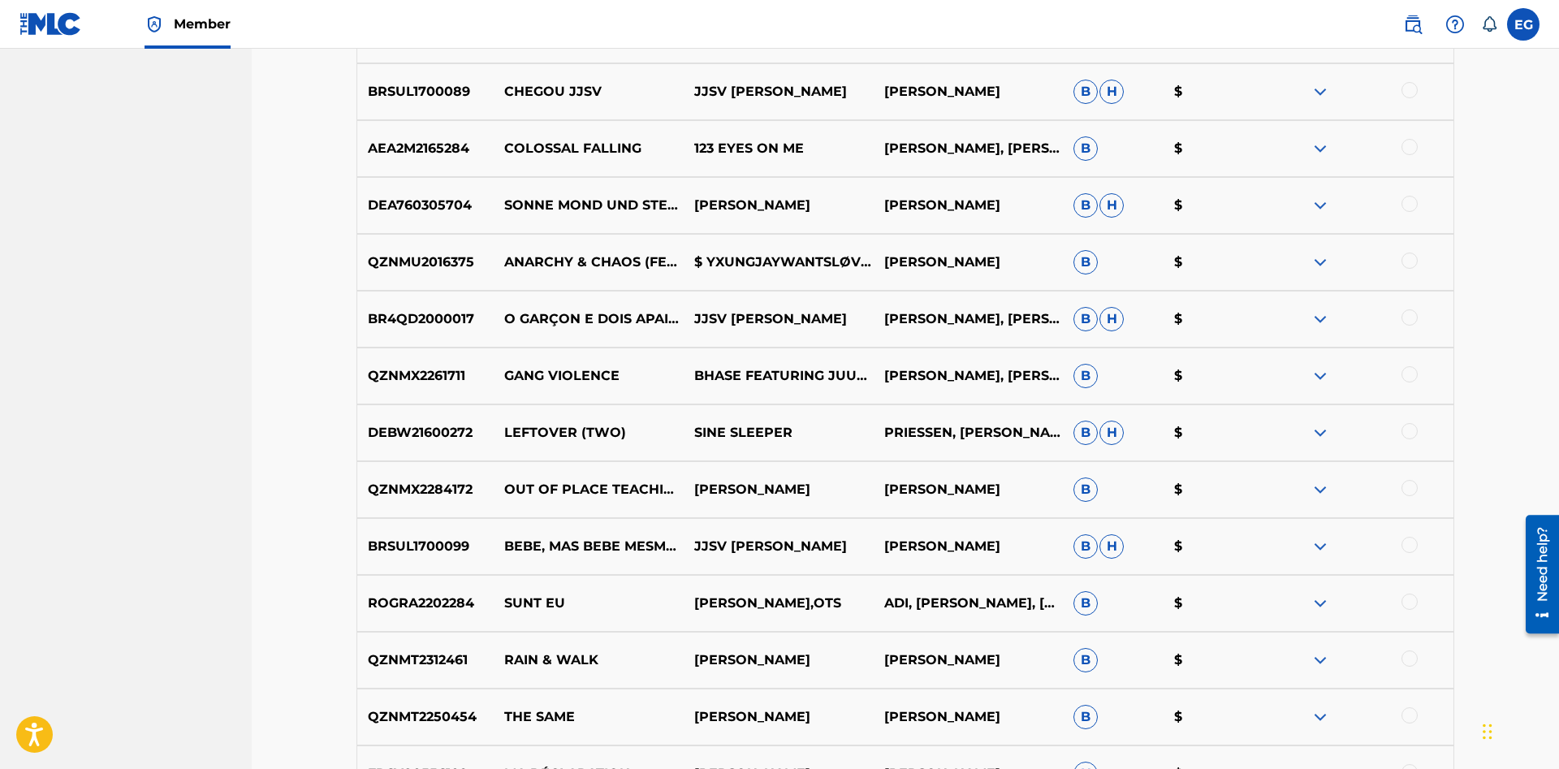
scroll to position [7493, 0]
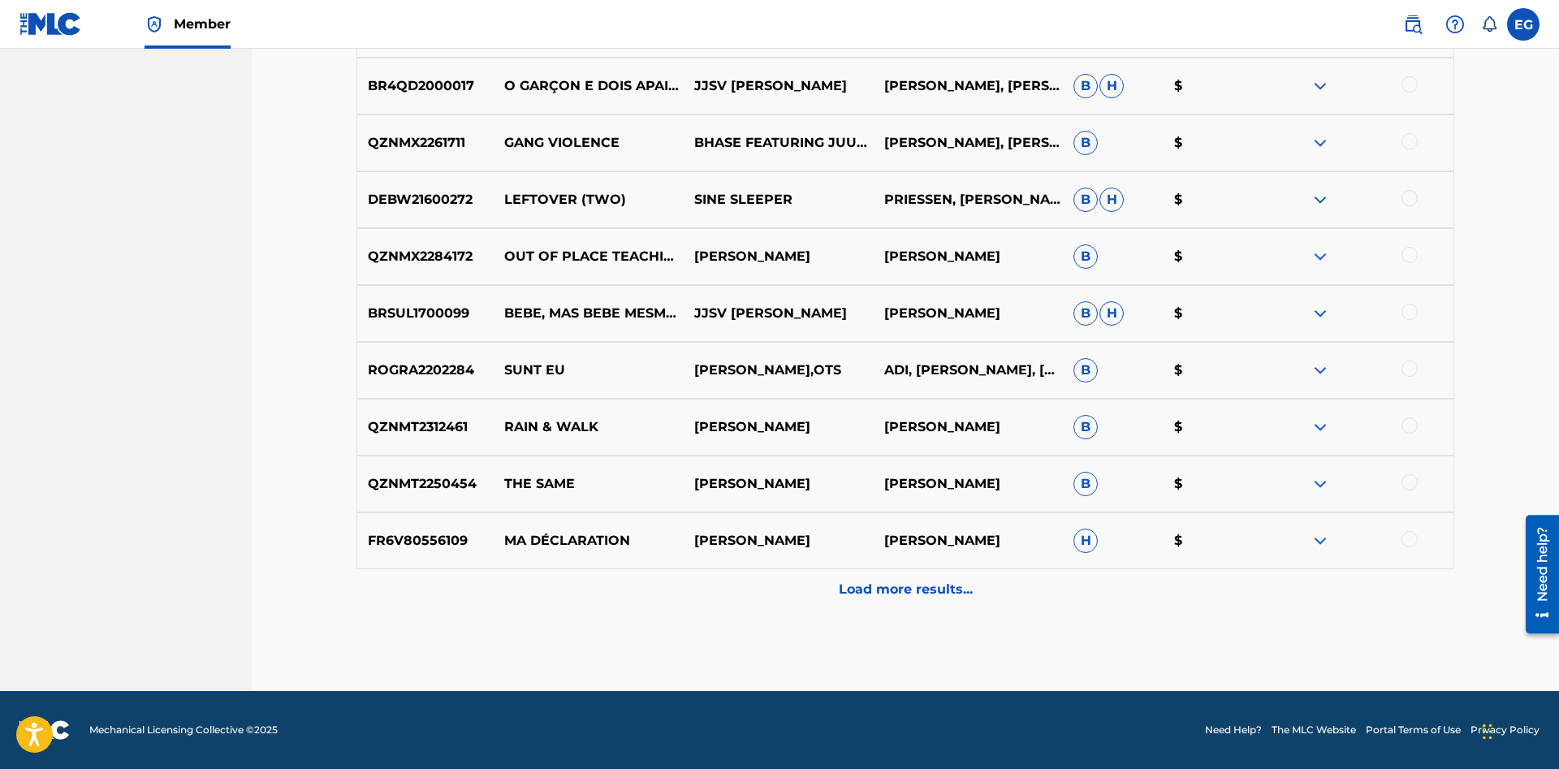
click at [860, 597] on p "Load more results..." at bounding box center [906, 589] width 134 height 19
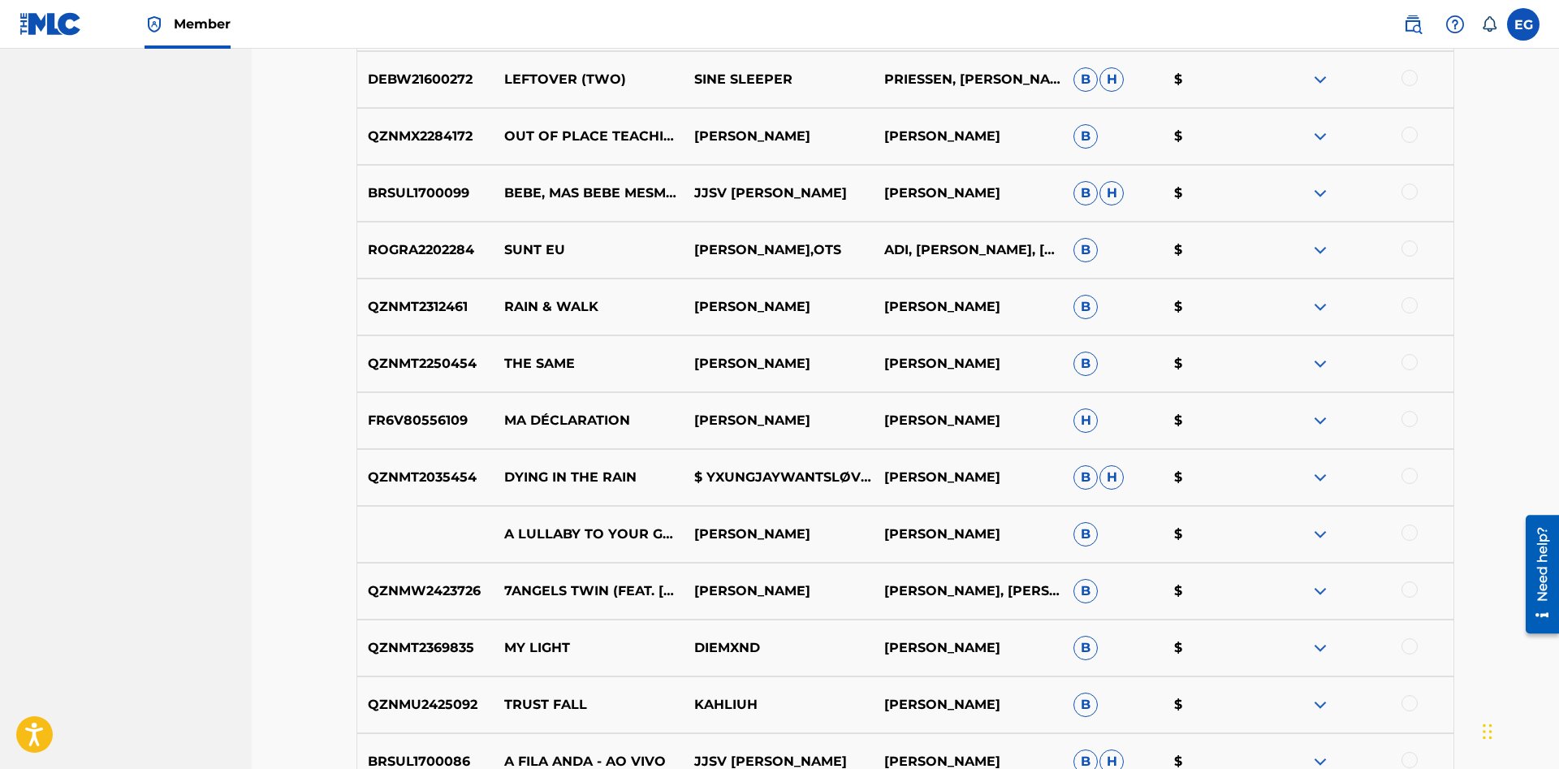
scroll to position [8027, 0]
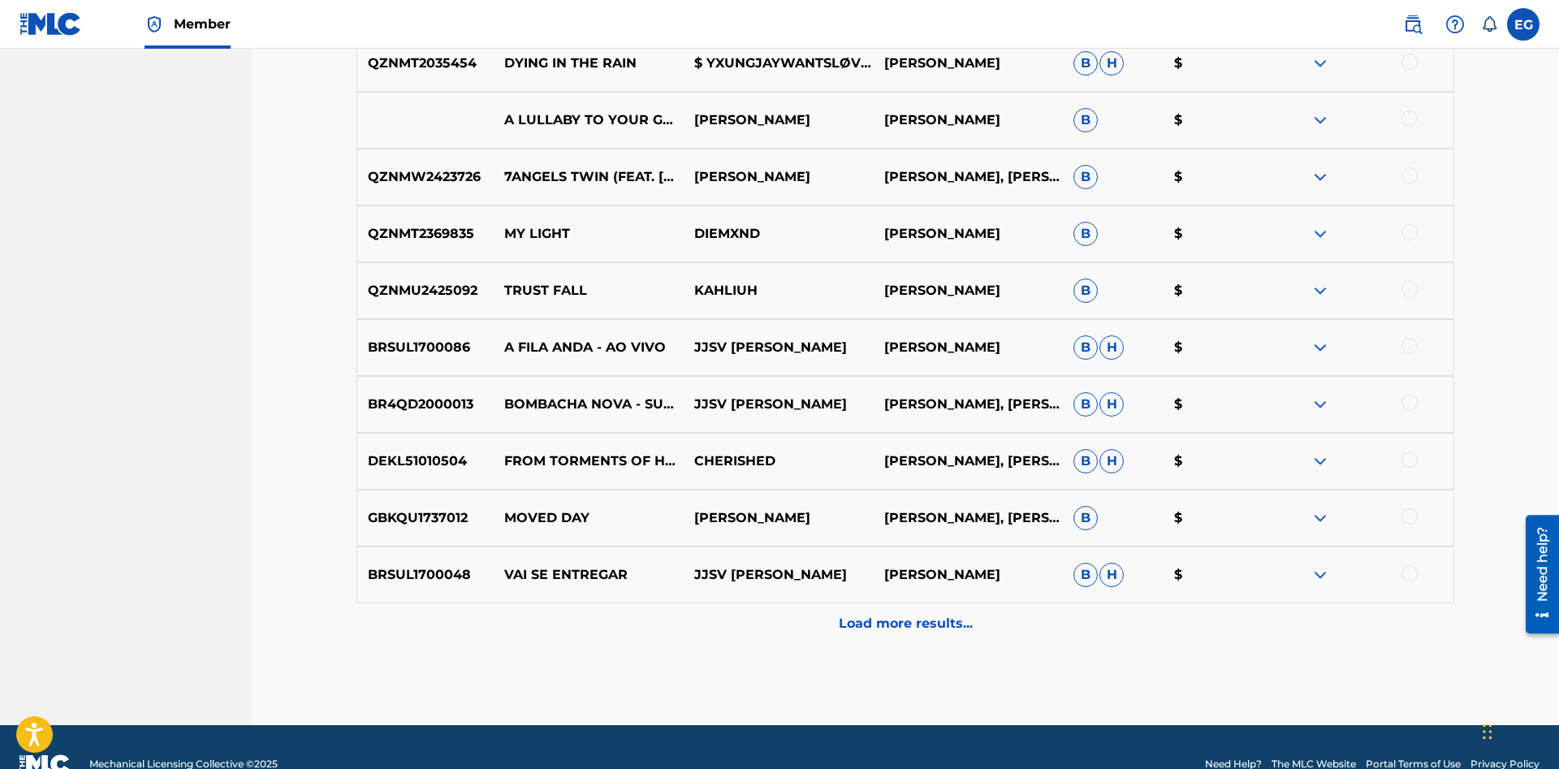
click at [889, 632] on p "Load more results..." at bounding box center [906, 623] width 134 height 19
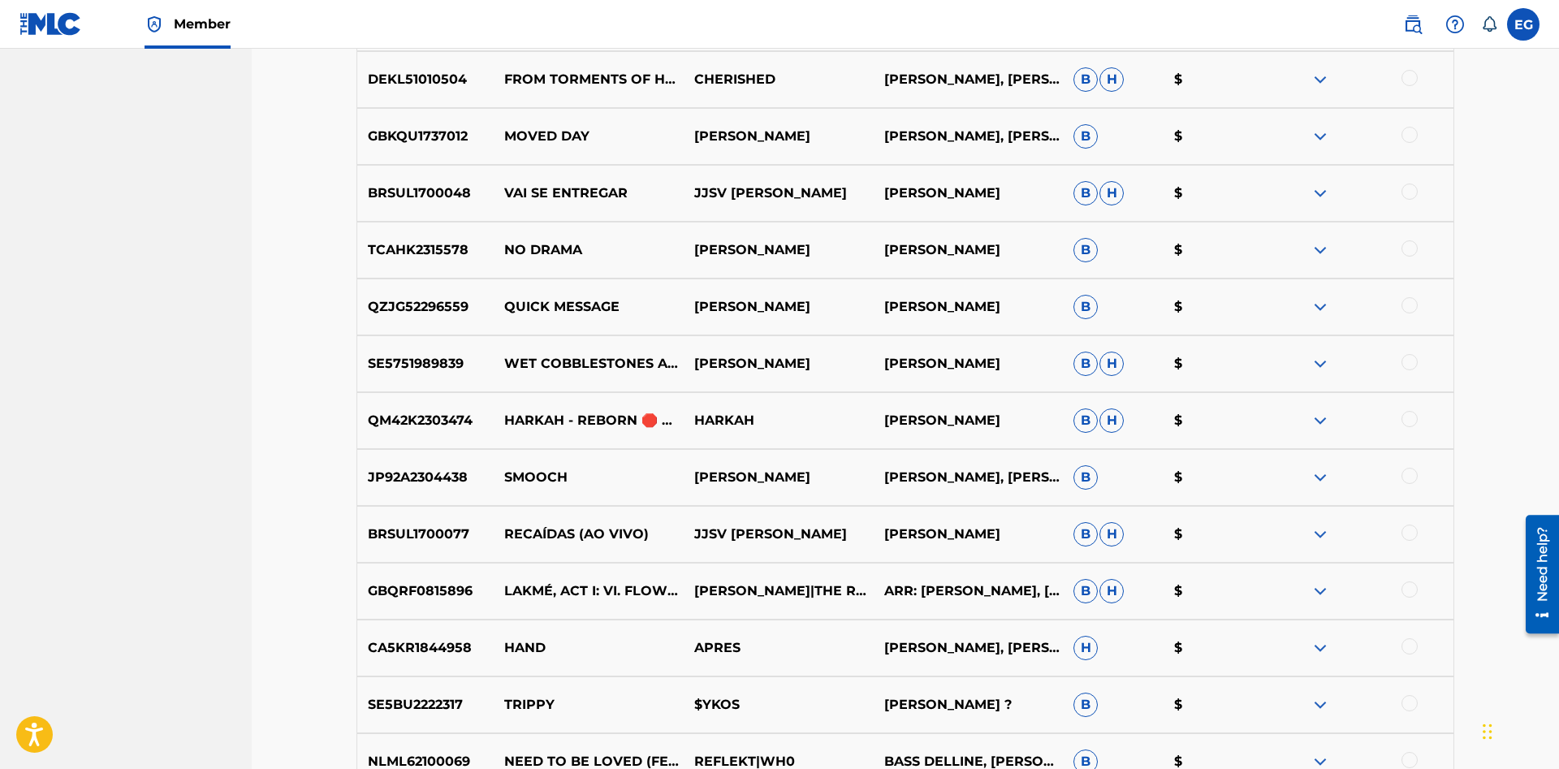
scroll to position [8630, 0]
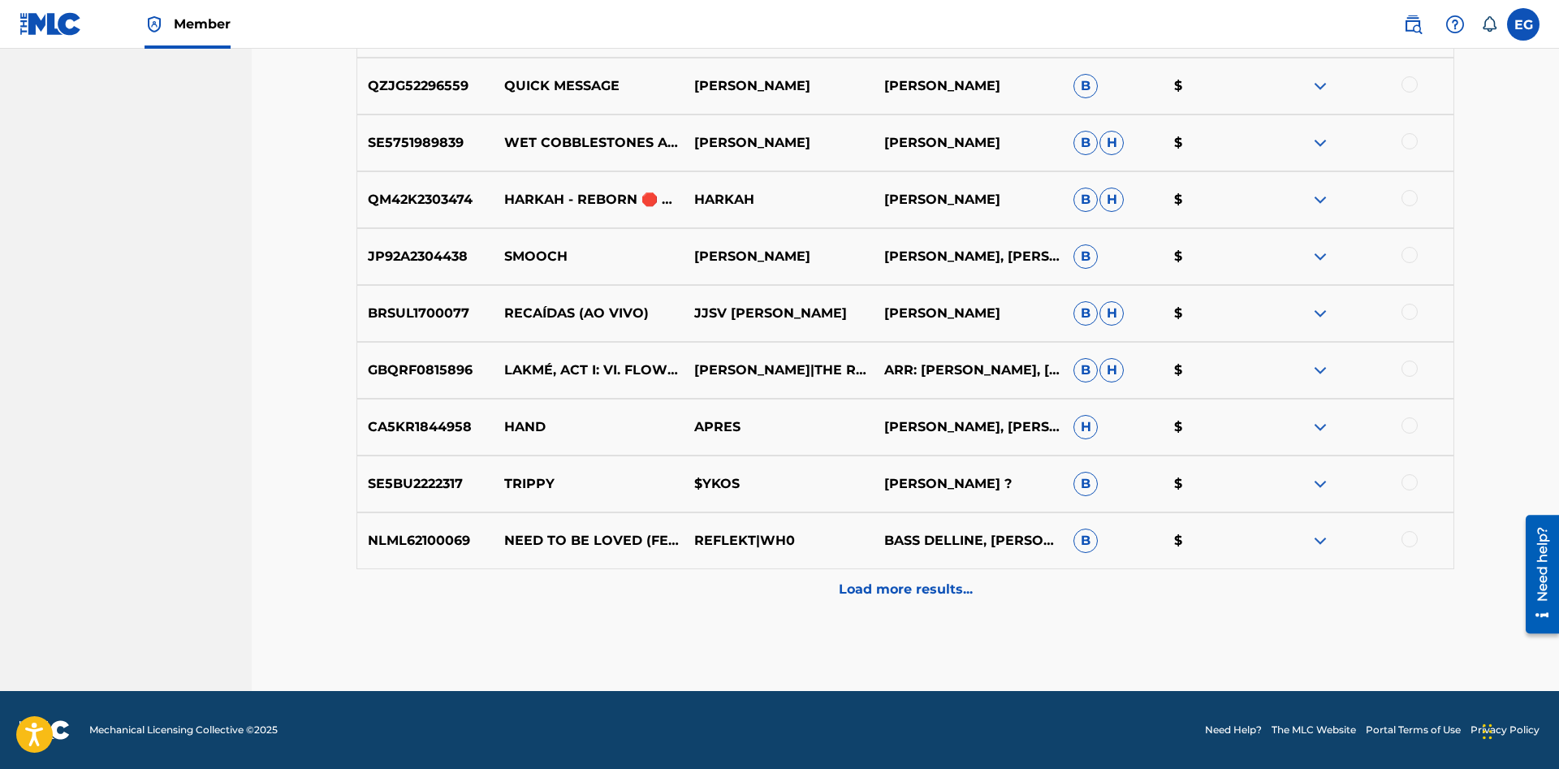
click at [894, 597] on p "Load more results..." at bounding box center [906, 589] width 134 height 19
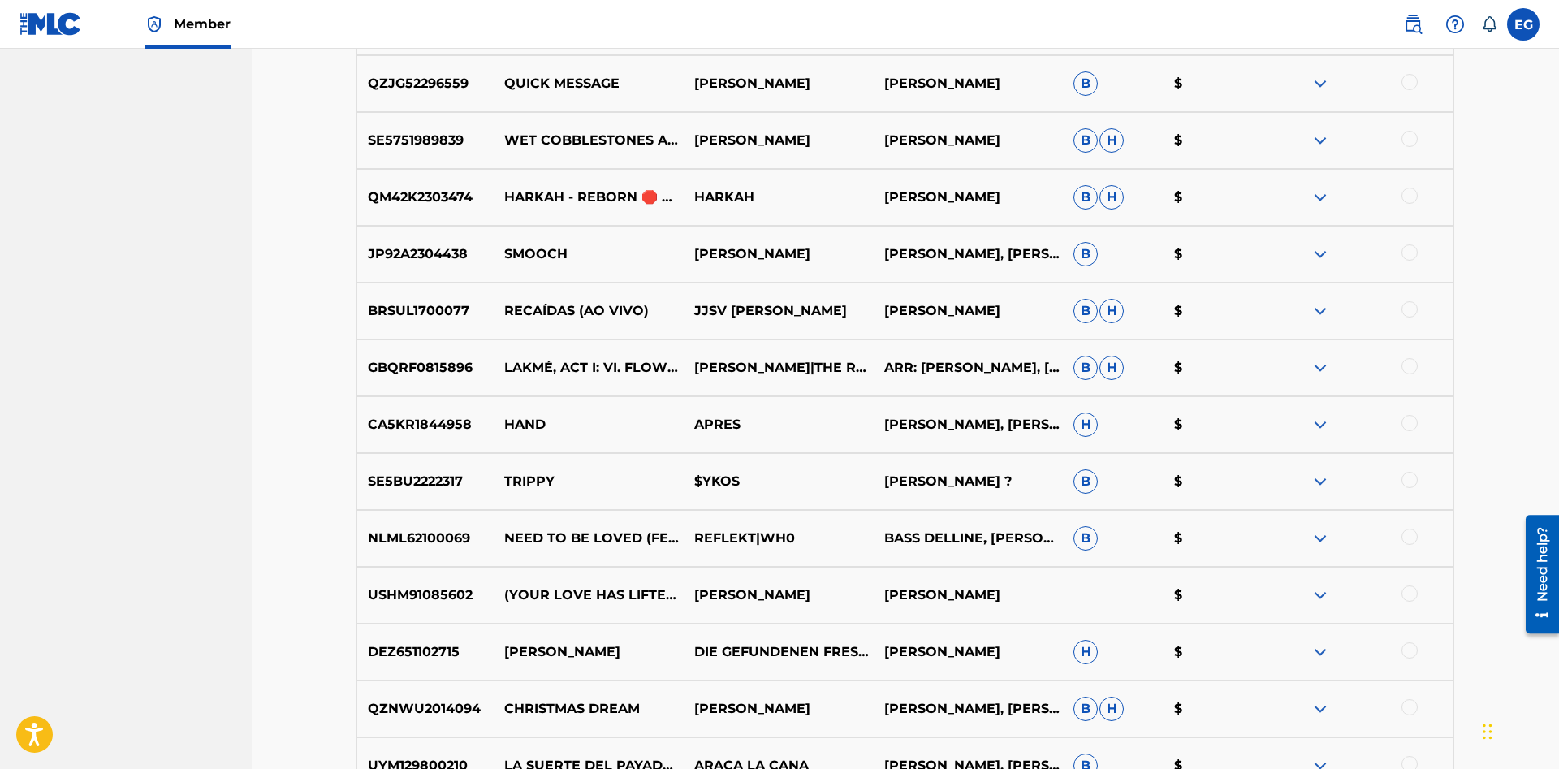
scroll to position [9198, 0]
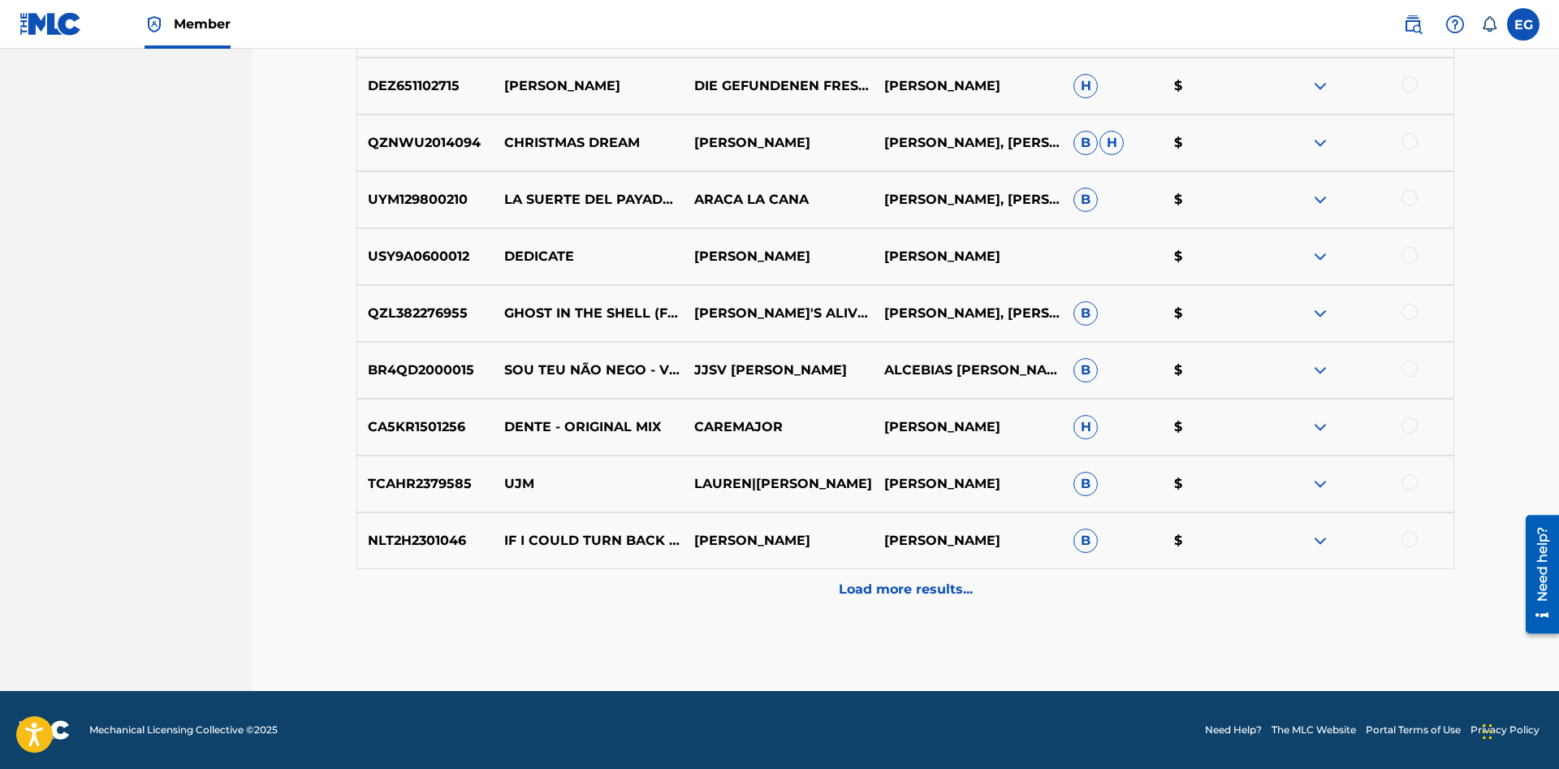
click at [894, 580] on p "Load more results..." at bounding box center [906, 589] width 134 height 19
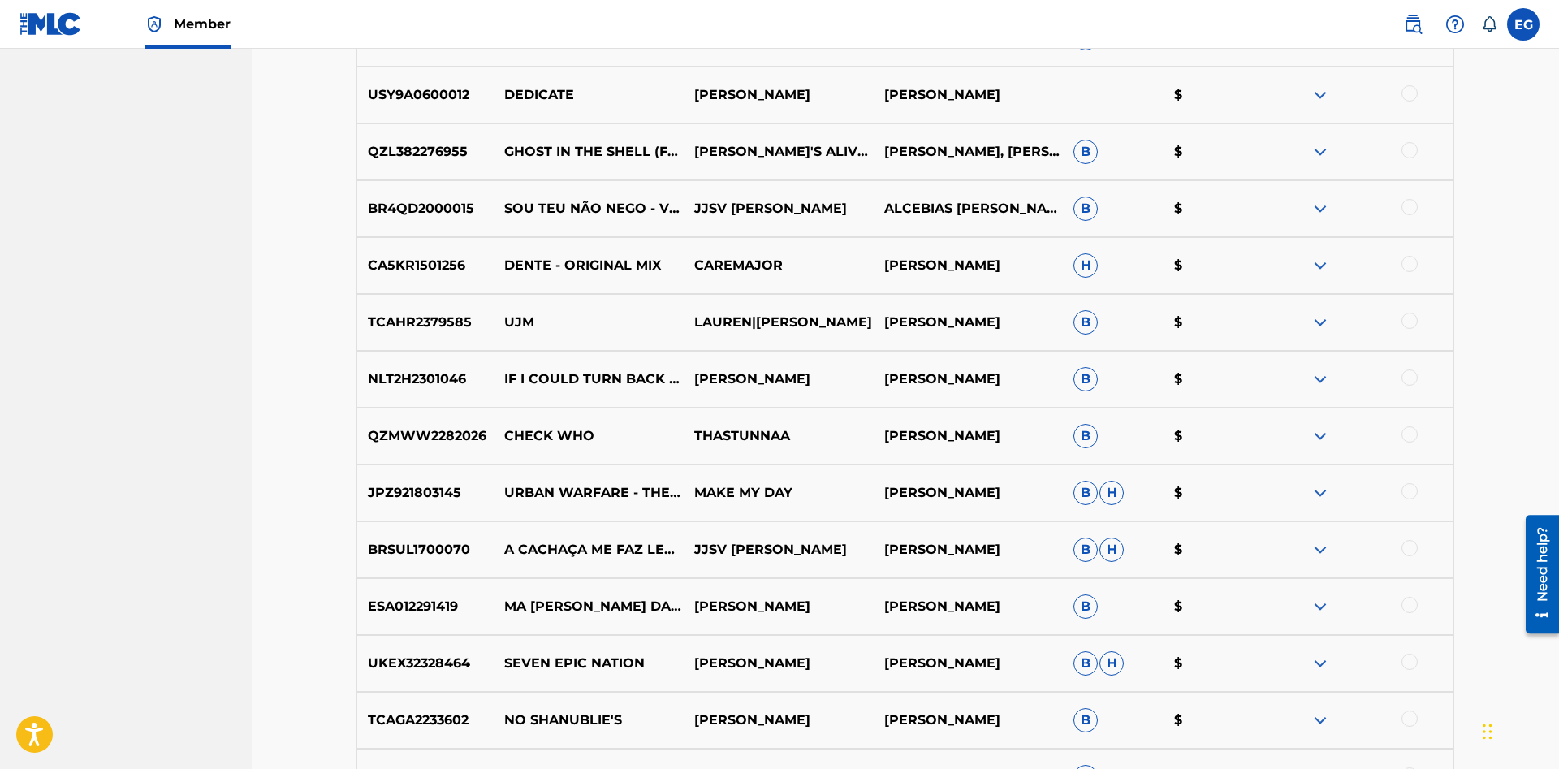
scroll to position [9691, 0]
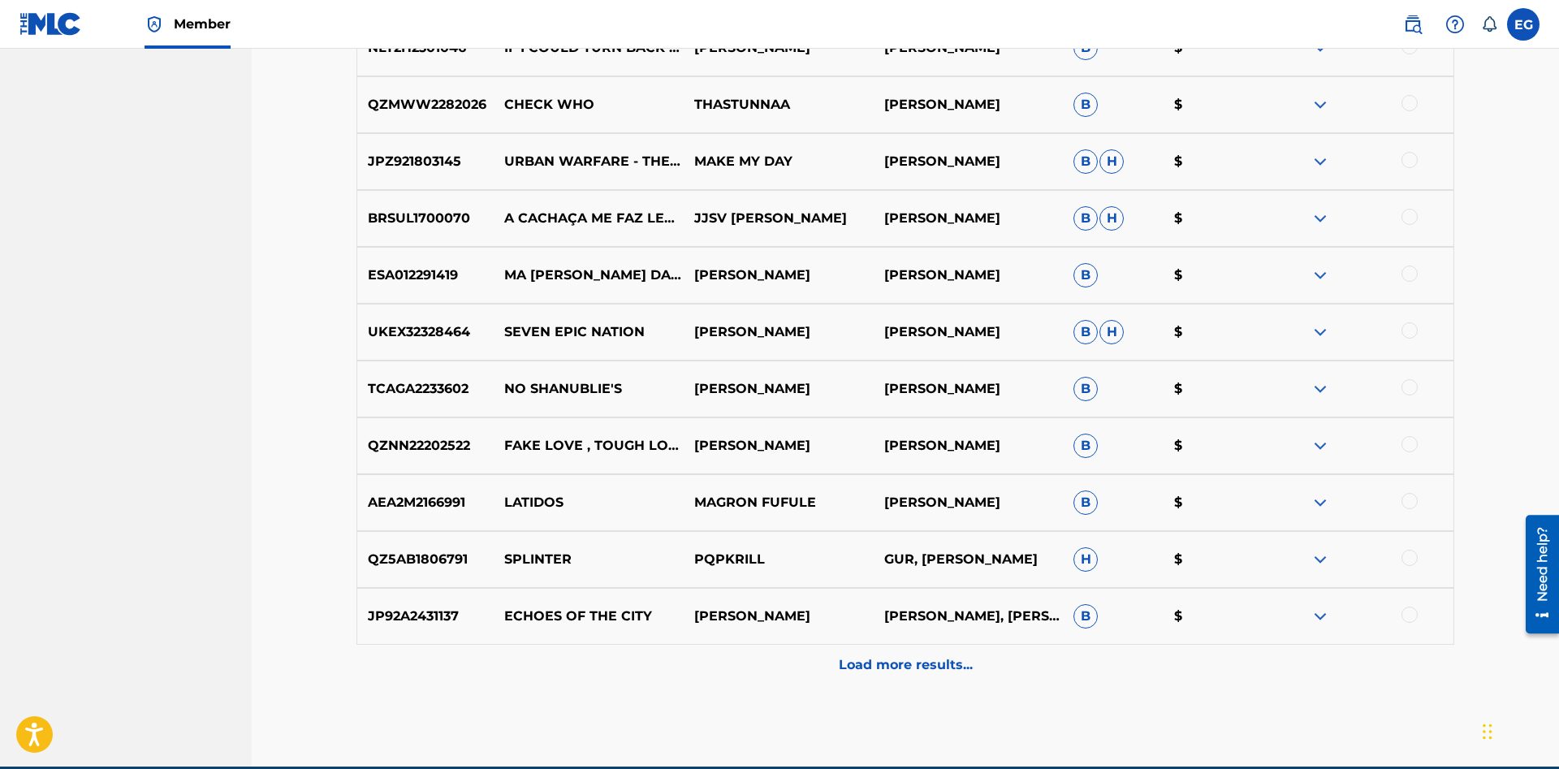
click at [895, 656] on p "Load more results..." at bounding box center [906, 664] width 134 height 19
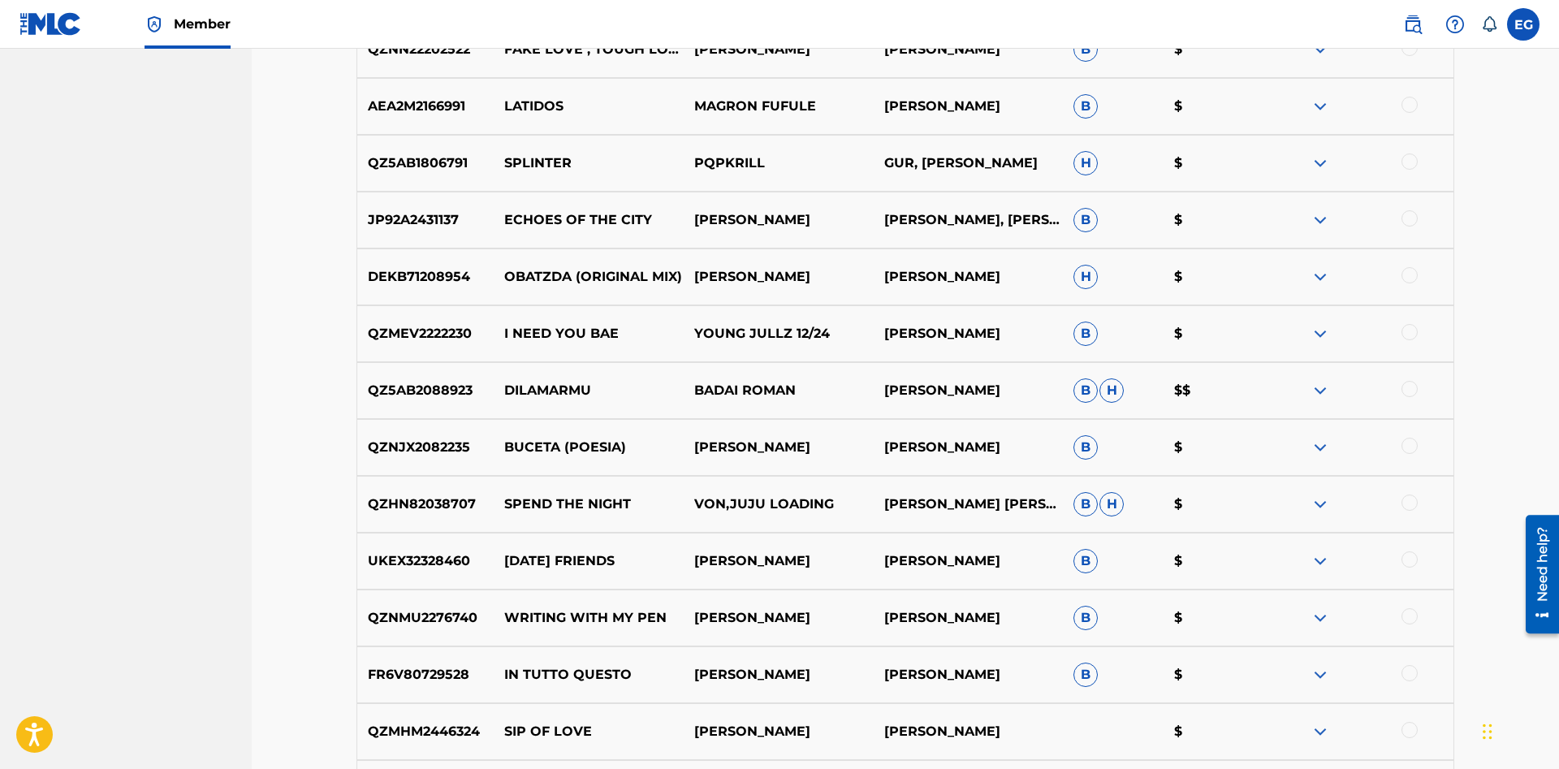
scroll to position [10334, 0]
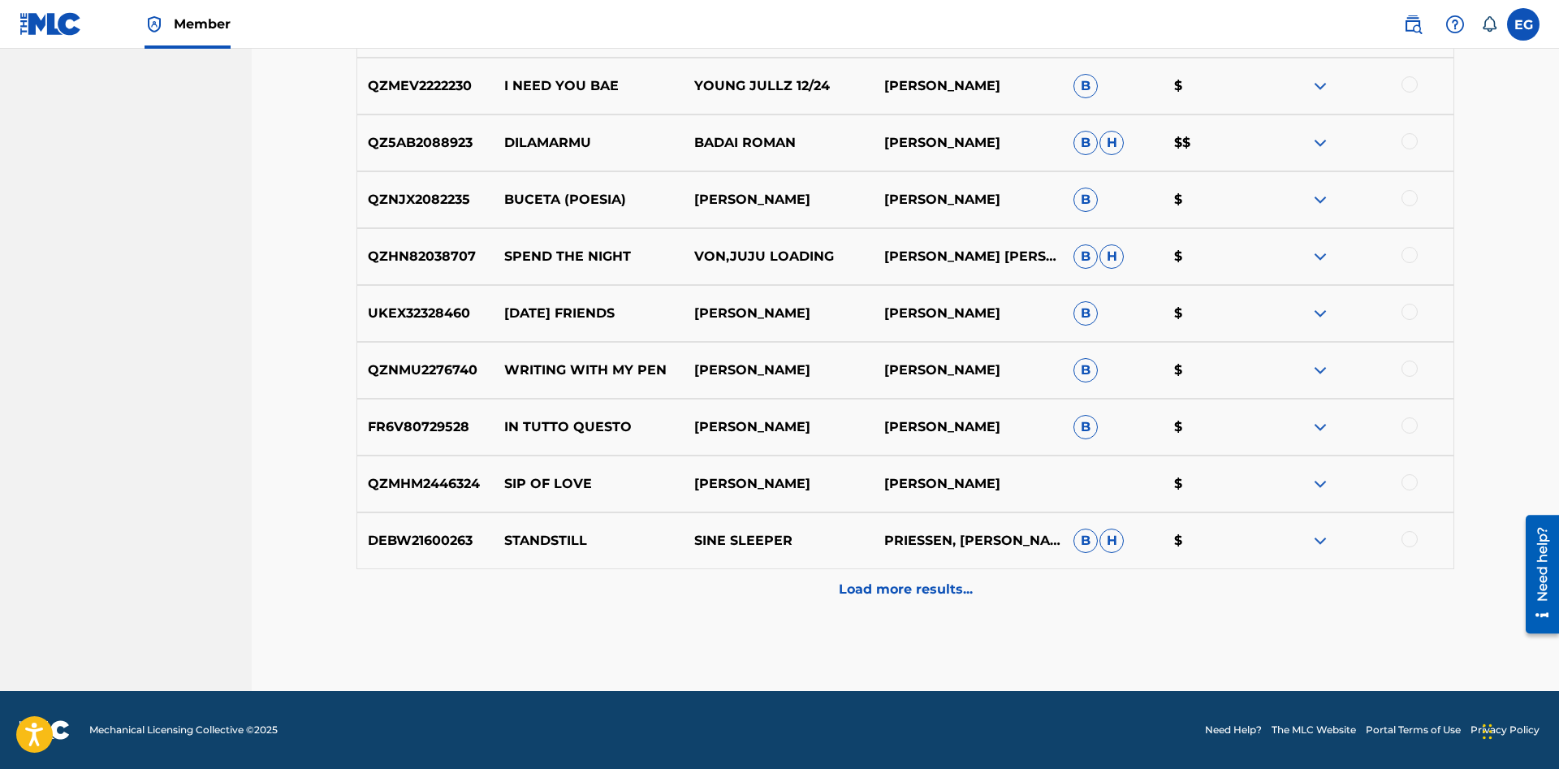
click at [852, 604] on div "Load more results..." at bounding box center [904, 589] width 1097 height 41
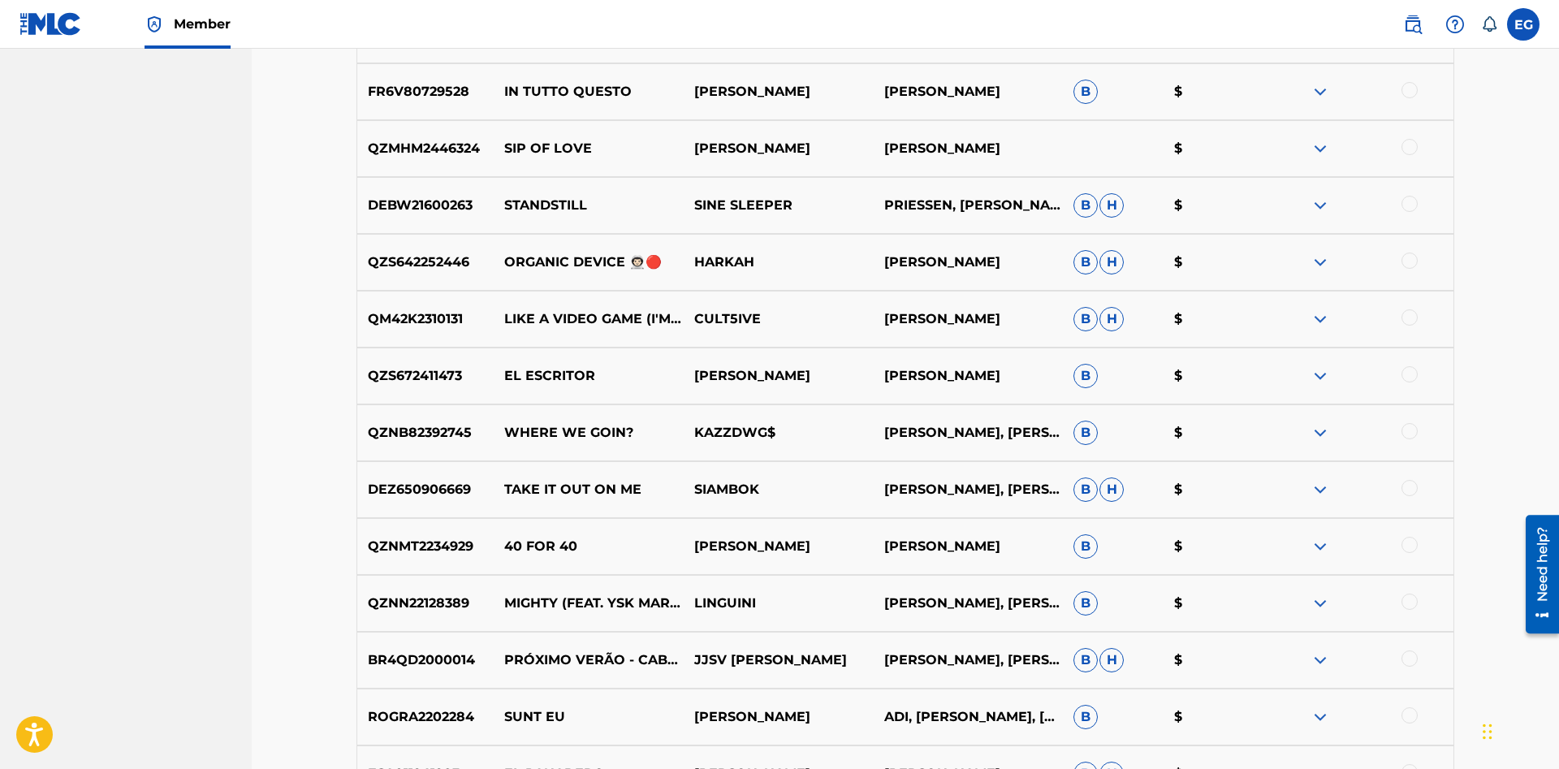
scroll to position [10903, 0]
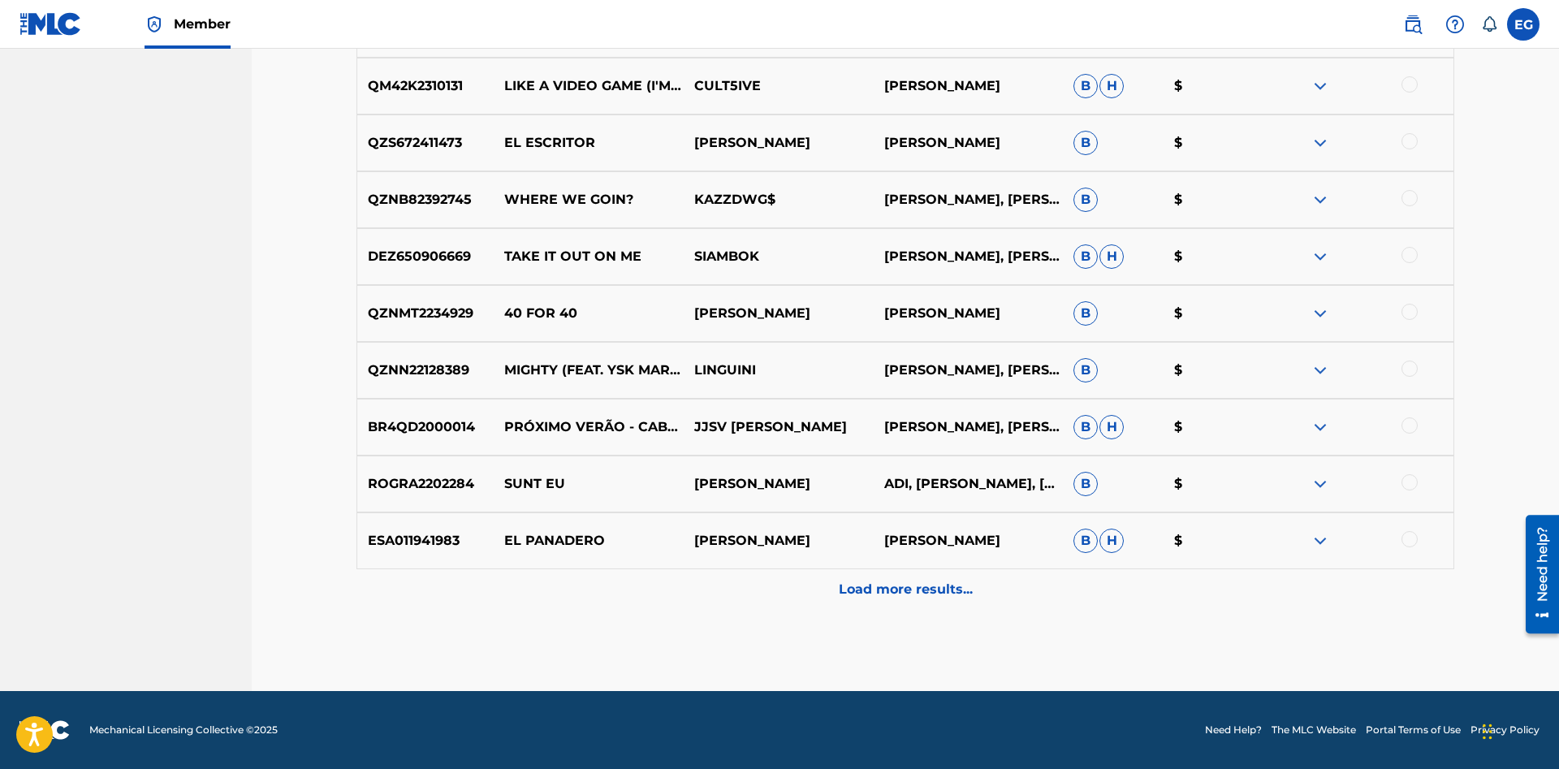
click at [869, 597] on p "Load more results..." at bounding box center [906, 589] width 134 height 19
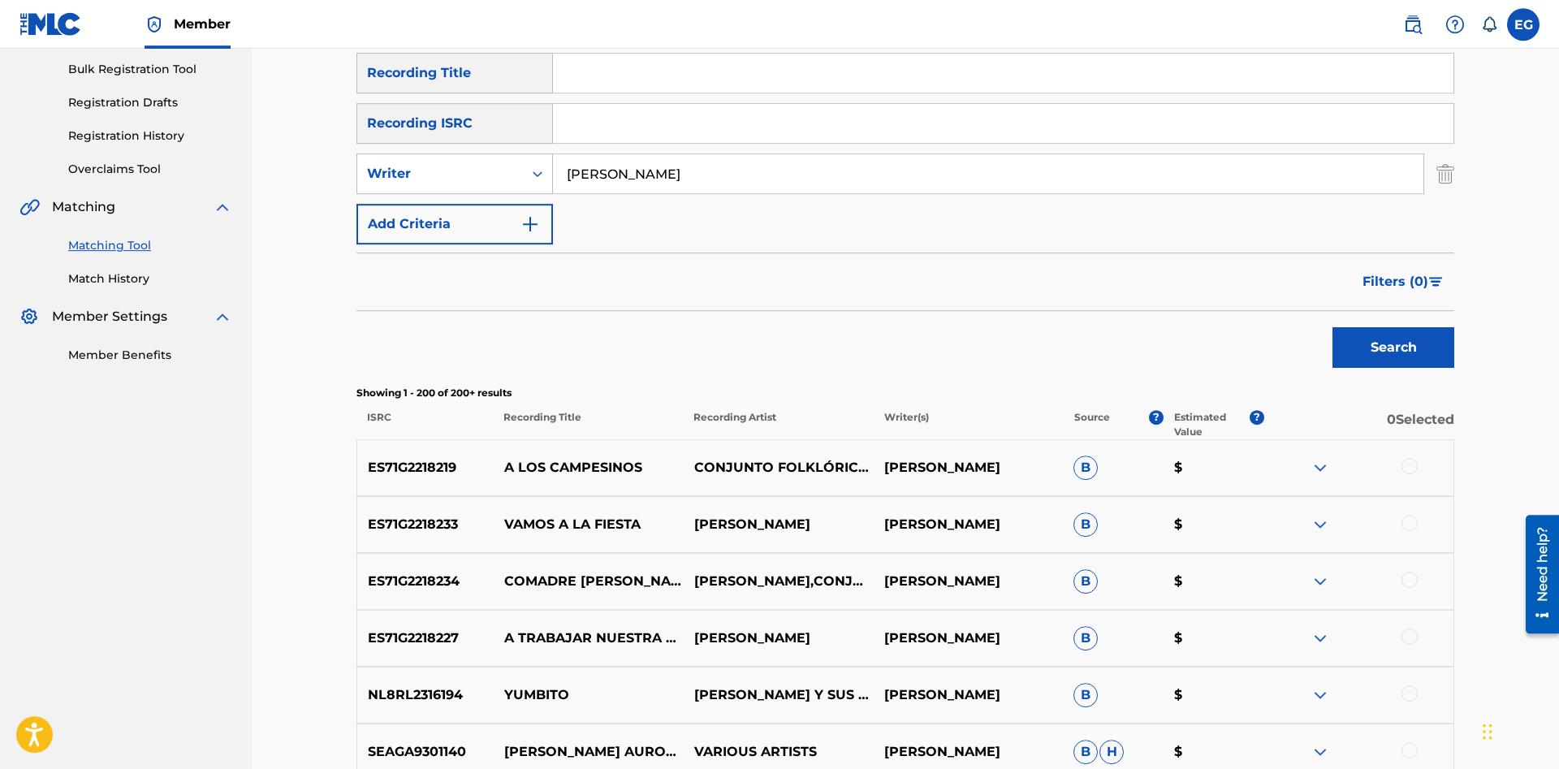
scroll to position [0, 0]
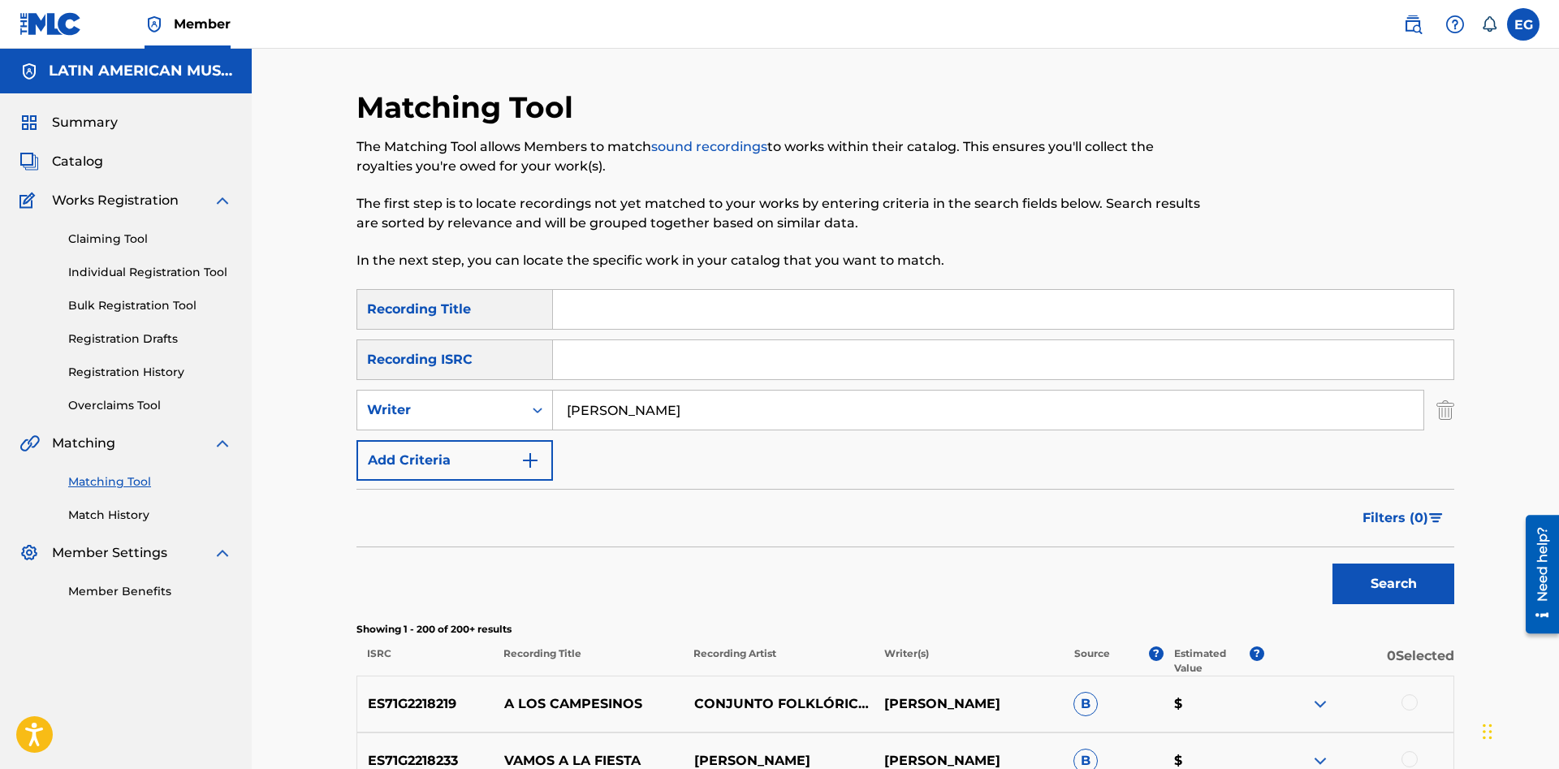
click at [873, 313] on input "Search Form" at bounding box center [1003, 309] width 900 height 39
click at [838, 303] on input "Search Form" at bounding box center [1003, 309] width 900 height 39
click at [990, 320] on input "Search Form" at bounding box center [1003, 309] width 900 height 39
click at [748, 312] on input "Search Form" at bounding box center [1003, 309] width 900 height 39
click at [1332, 563] on button "Search" at bounding box center [1393, 583] width 122 height 41
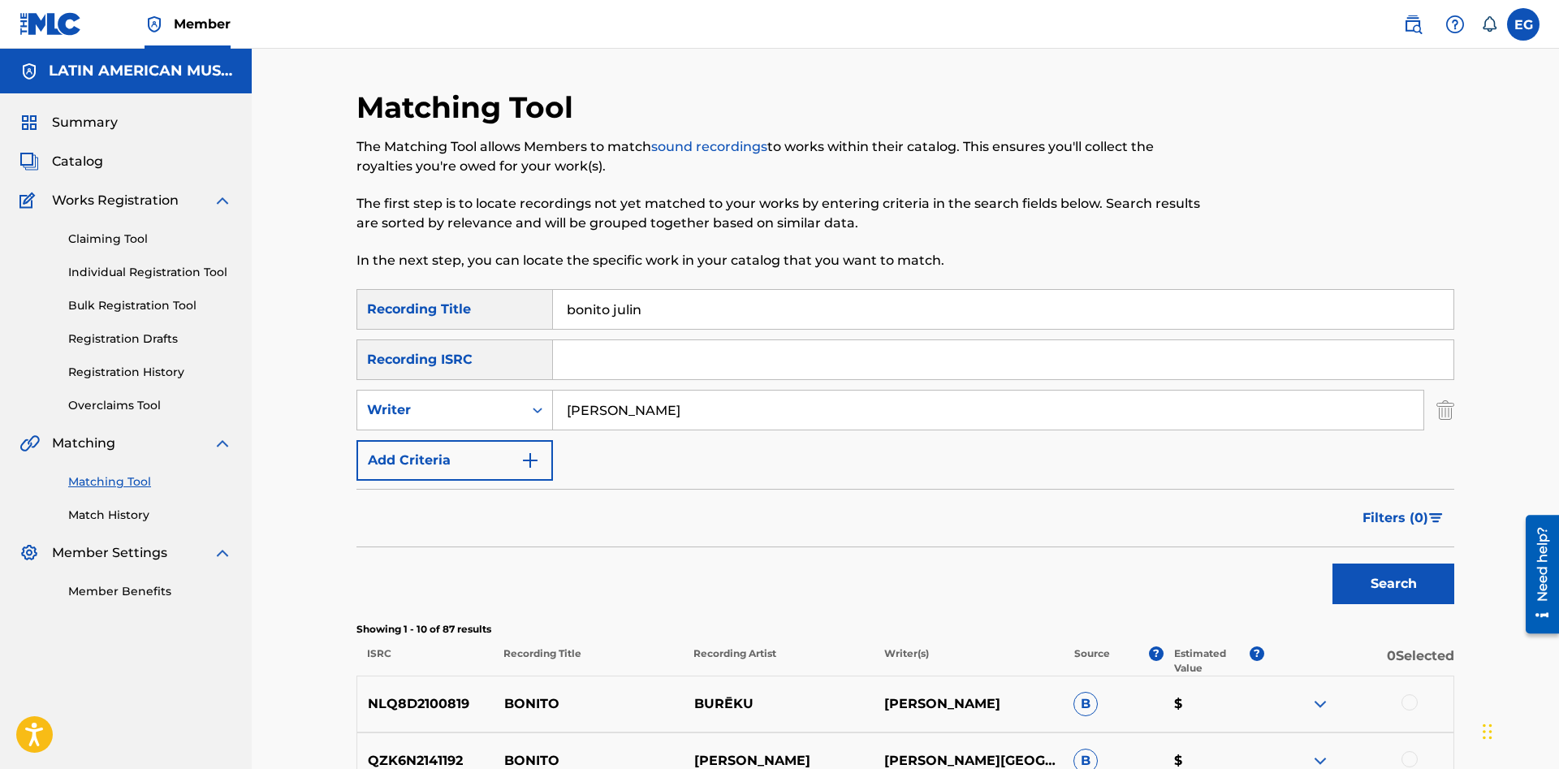
click at [633, 305] on input "bonito julin" at bounding box center [1003, 309] width 900 height 39
type input "bonito julian"
click at [1332, 563] on button "Search" at bounding box center [1393, 583] width 122 height 41
drag, startPoint x: 690, startPoint y: 414, endPoint x: 459, endPoint y: 441, distance: 232.9
click at [553, 429] on input "julian tucumbi" at bounding box center [988, 409] width 870 height 39
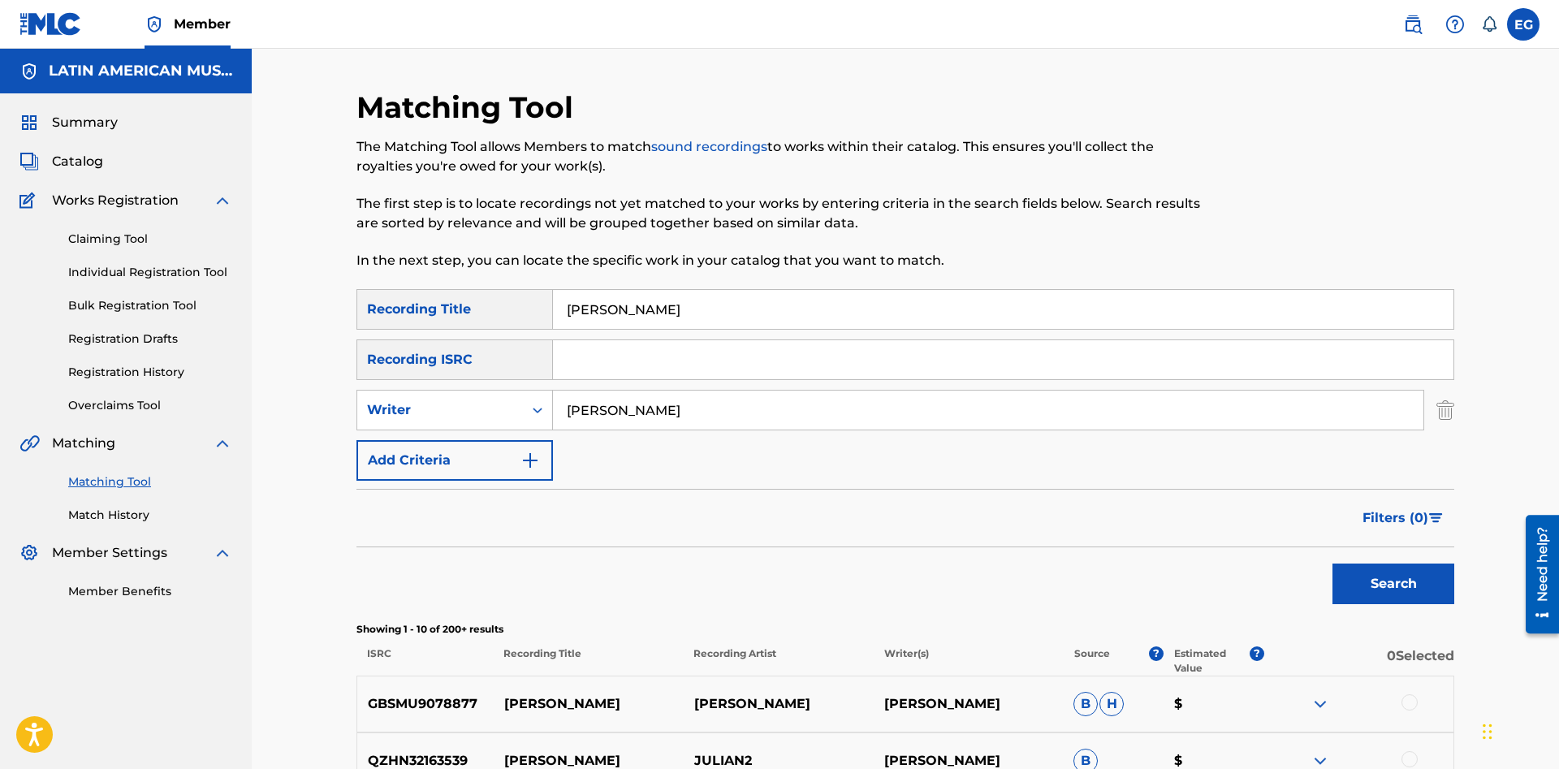
click at [1357, 578] on button "Search" at bounding box center [1393, 583] width 122 height 41
click at [479, 414] on div "Writer" at bounding box center [440, 409] width 146 height 19
click at [458, 456] on div "Recording Artist" at bounding box center [454, 450] width 195 height 41
click at [1384, 575] on button "Search" at bounding box center [1393, 583] width 122 height 41
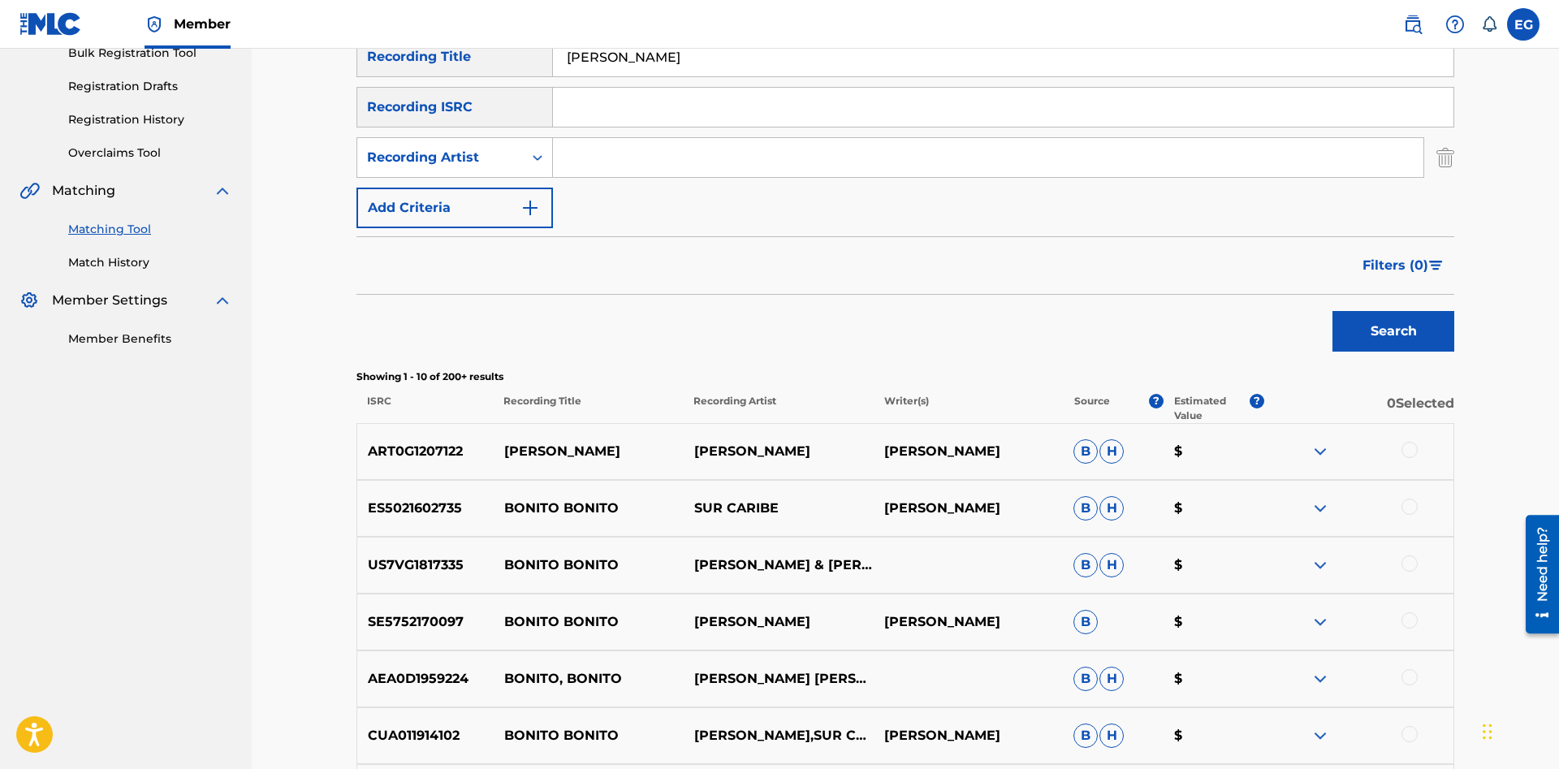
scroll to position [87, 0]
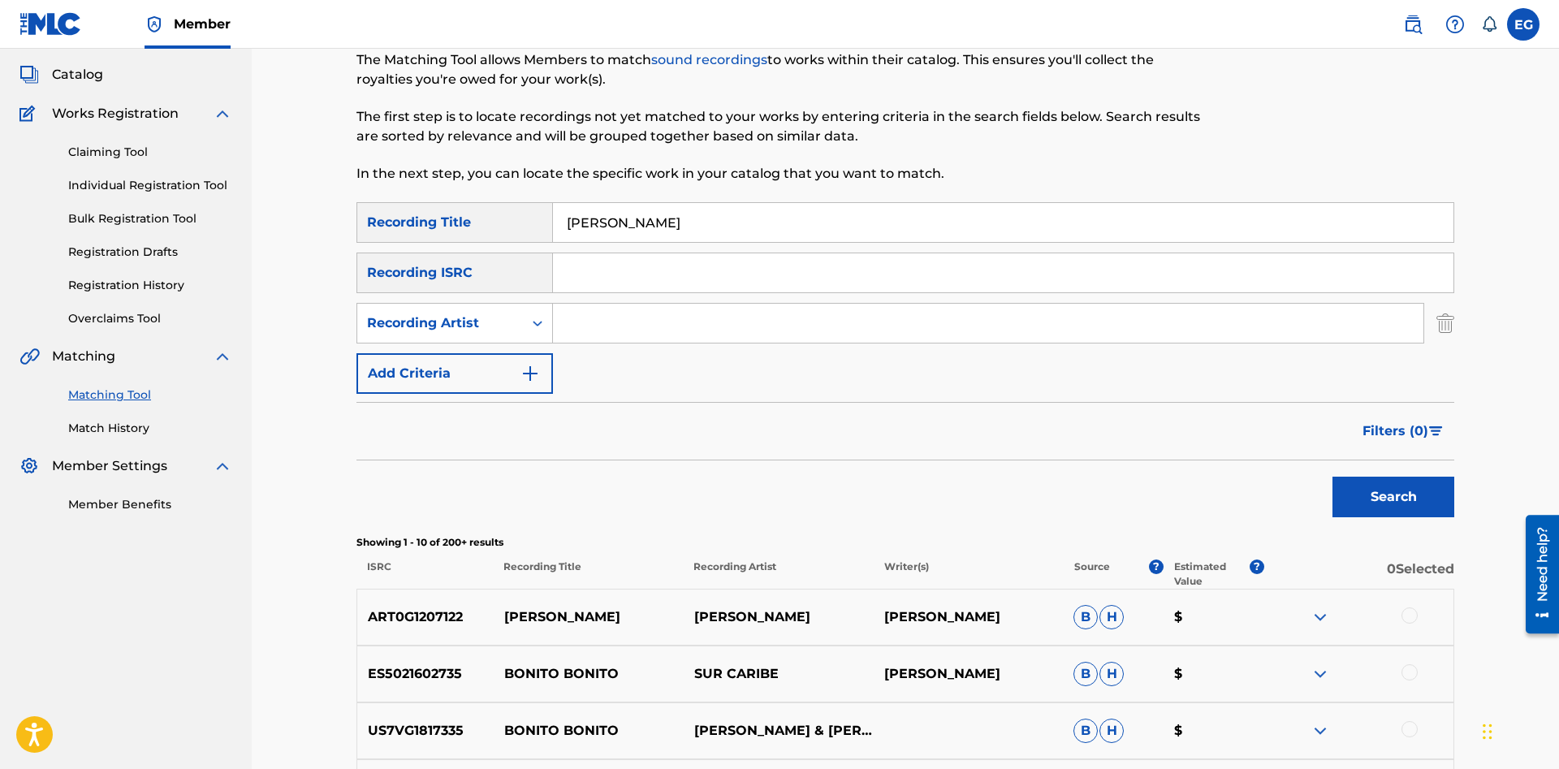
drag, startPoint x: 695, startPoint y: 230, endPoint x: 426, endPoint y: 217, distance: 269.0
click at [553, 217] on input "bonito julian" at bounding box center [1003, 222] width 900 height 39
click at [596, 321] on input "Search Form" at bounding box center [988, 323] width 870 height 39
paste input "julian tucumbi"
type input "julian tucumbi"
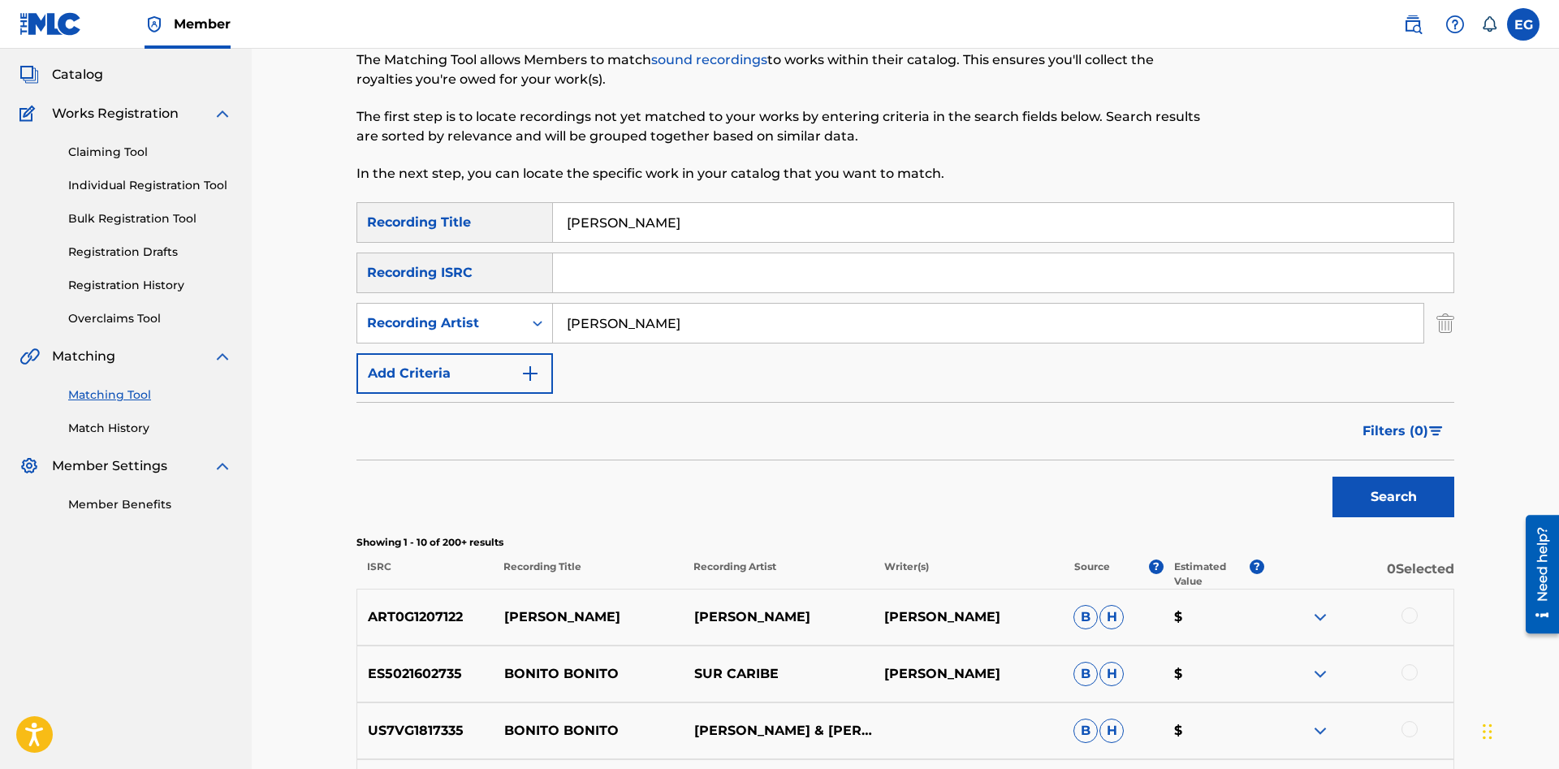
click at [1332, 476] on button "Search" at bounding box center [1393, 496] width 122 height 41
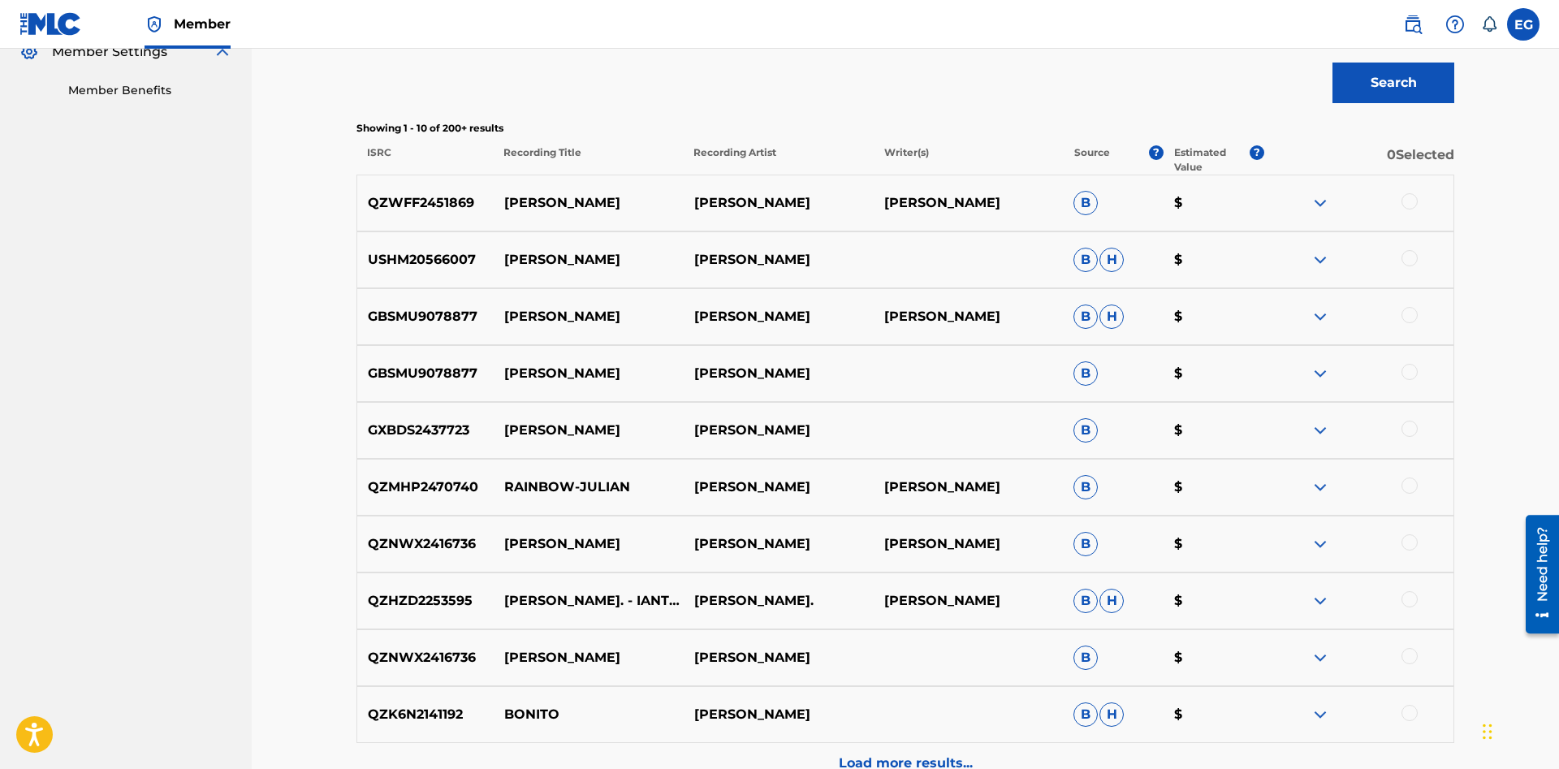
scroll to position [4, 0]
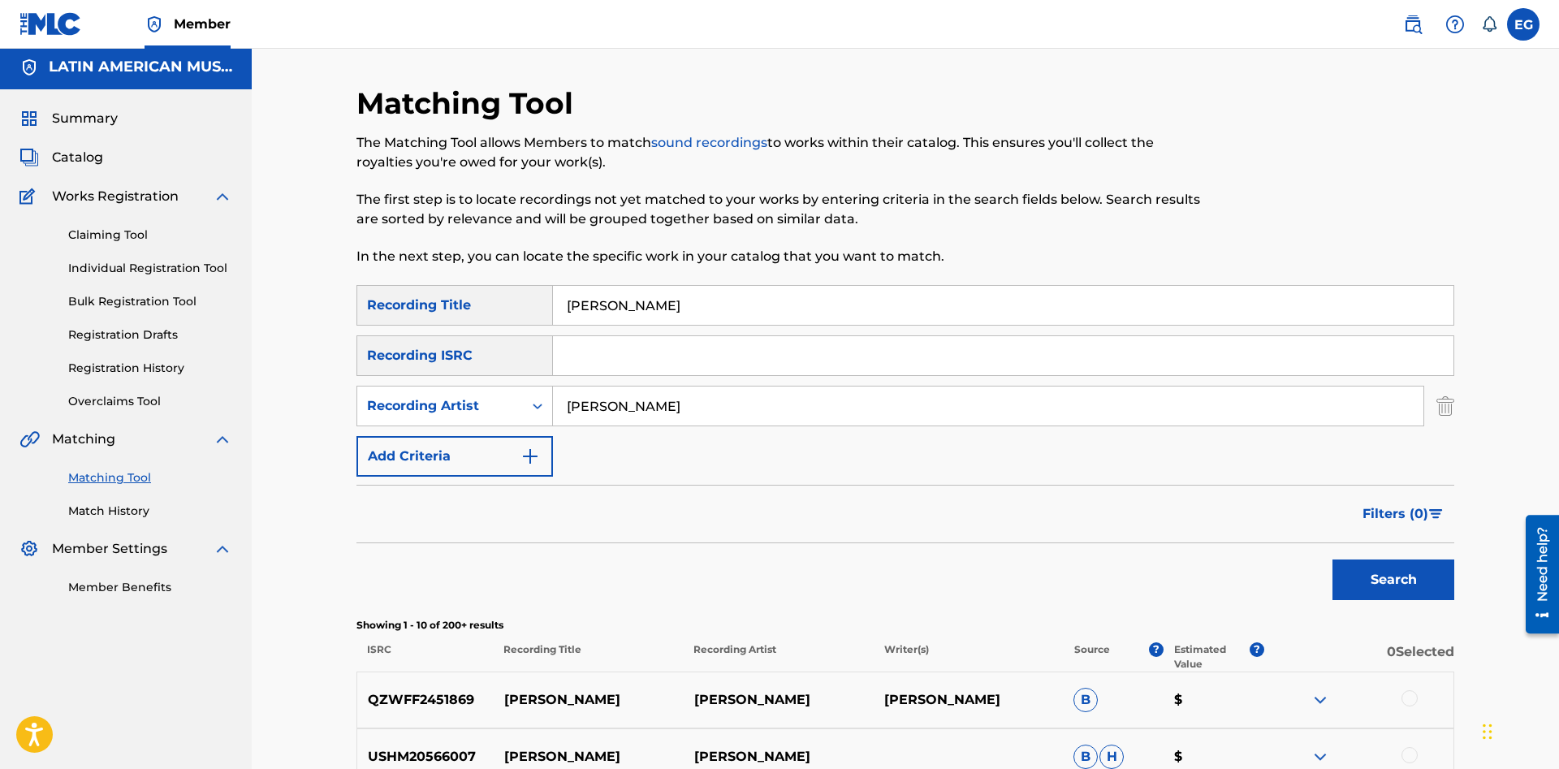
drag, startPoint x: 666, startPoint y: 302, endPoint x: 565, endPoint y: 280, distance: 103.8
click at [565, 286] on input "bonito julian" at bounding box center [1003, 305] width 900 height 39
type input "chimbacalle"
click at [1332, 559] on button "Search" at bounding box center [1393, 579] width 122 height 41
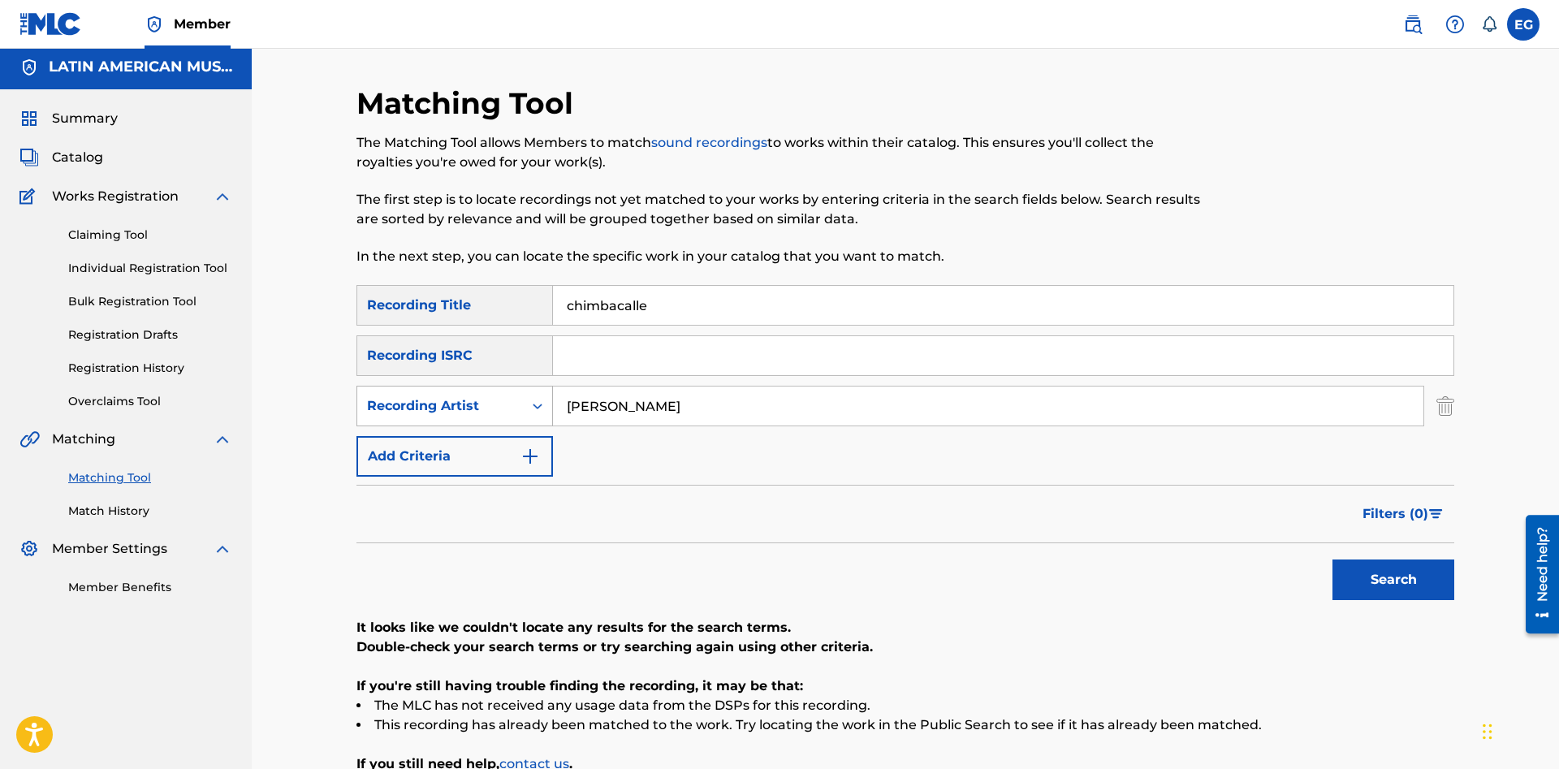
click at [487, 393] on div "Recording Artist" at bounding box center [440, 405] width 166 height 31
drag, startPoint x: 470, startPoint y: 437, endPoint x: 504, endPoint y: 426, distance: 35.7
click at [476, 434] on div "Writer" at bounding box center [454, 446] width 195 height 41
click at [627, 392] on input "Search Form" at bounding box center [988, 405] width 870 height 39
paste input "julian tucumbi"
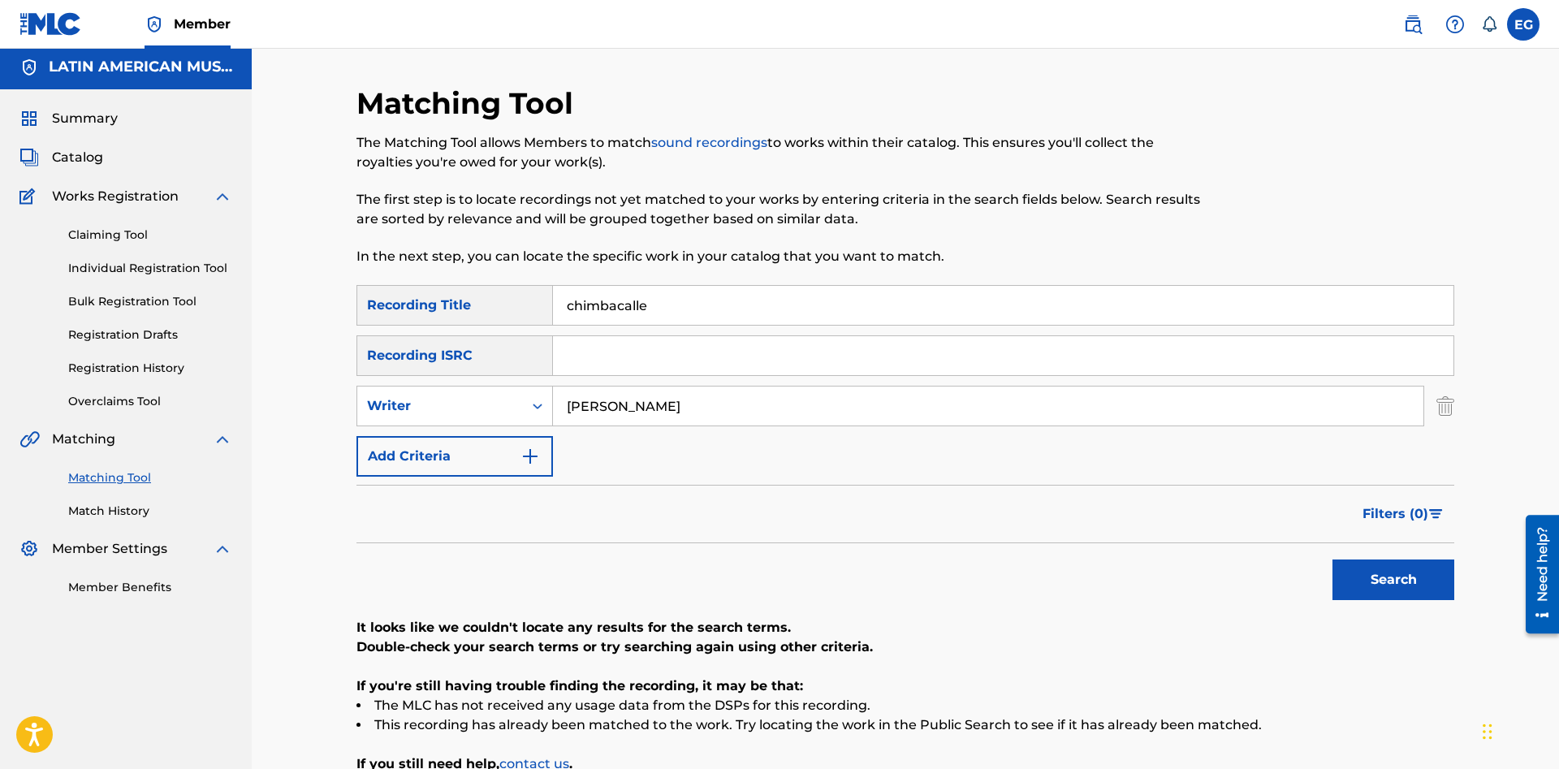
type input "julian tucumbi"
click at [1332, 559] on button "Search" at bounding box center [1393, 579] width 122 height 41
drag, startPoint x: 683, startPoint y: 383, endPoint x: 468, endPoint y: 423, distance: 218.8
click at [468, 423] on div "SearchWithCriteriac25ecac2-0a7a-4b63-b71a-e45b02522ee1 Recording Title chimbaca…" at bounding box center [904, 381] width 1097 height 192
drag, startPoint x: 773, startPoint y: 396, endPoint x: 507, endPoint y: 409, distance: 266.6
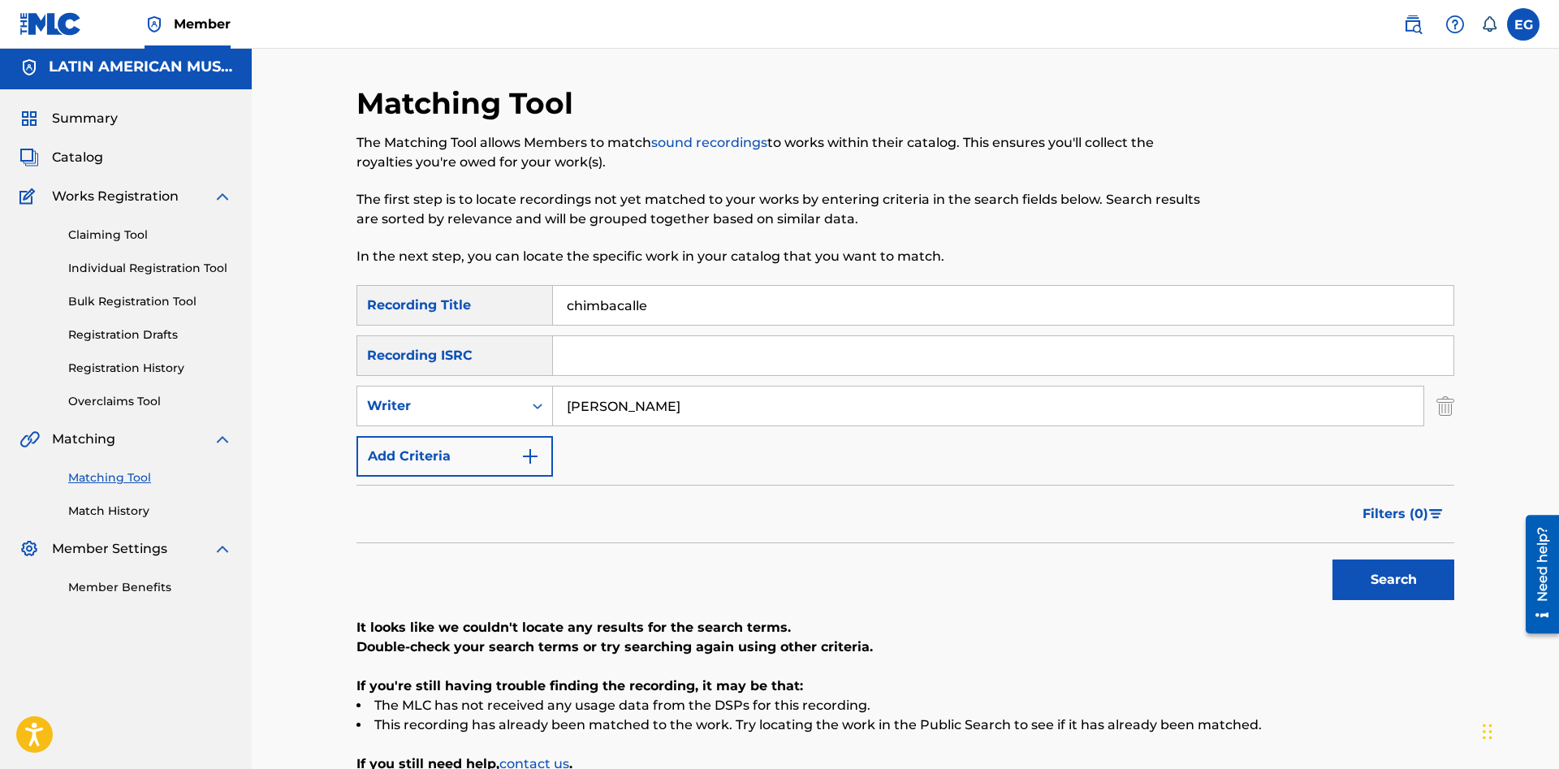
click at [553, 409] on input "julian tucumbi" at bounding box center [988, 405] width 870 height 39
click at [1332, 559] on button "Search" at bounding box center [1393, 579] width 122 height 41
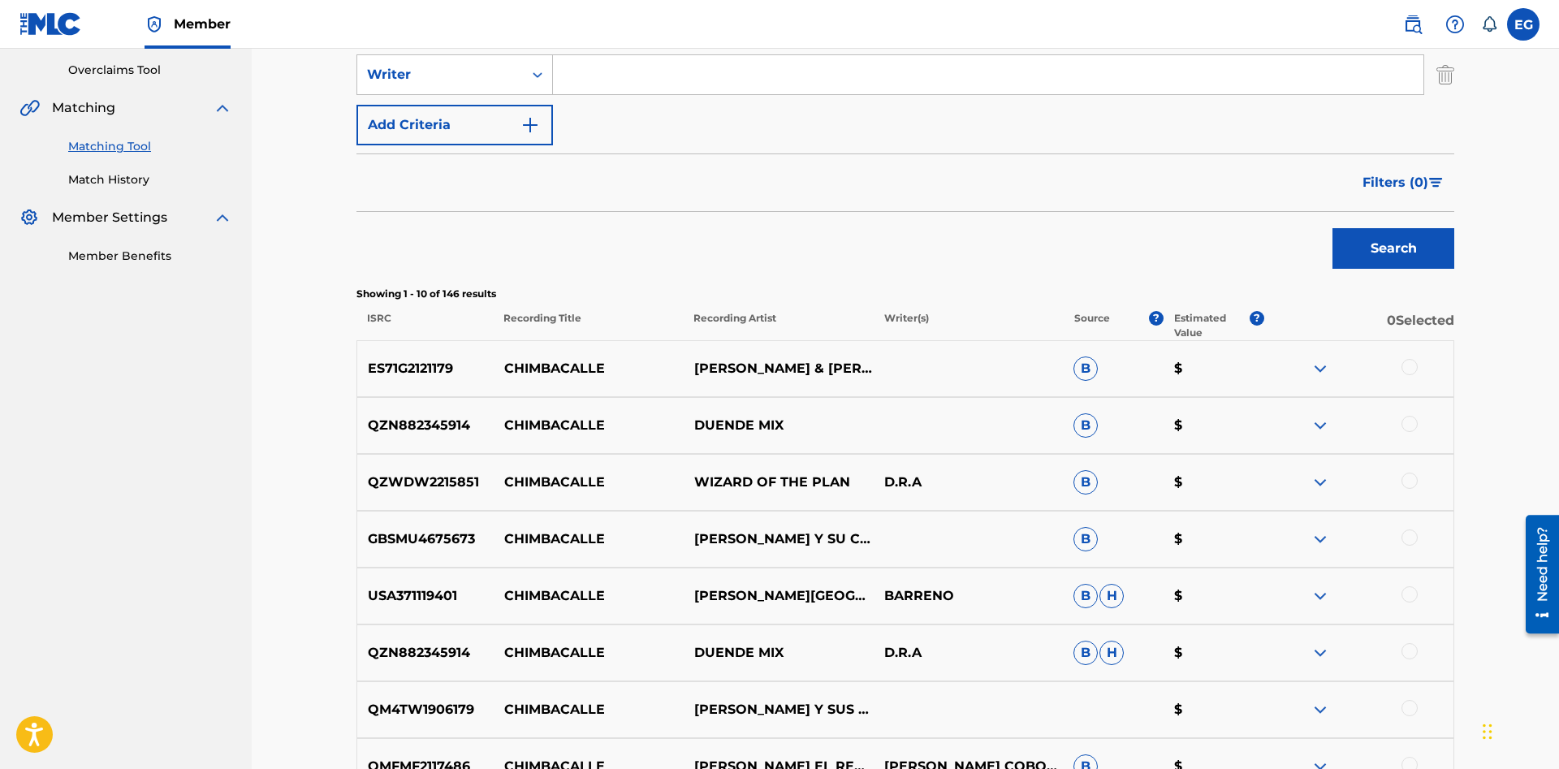
scroll to position [675, 0]
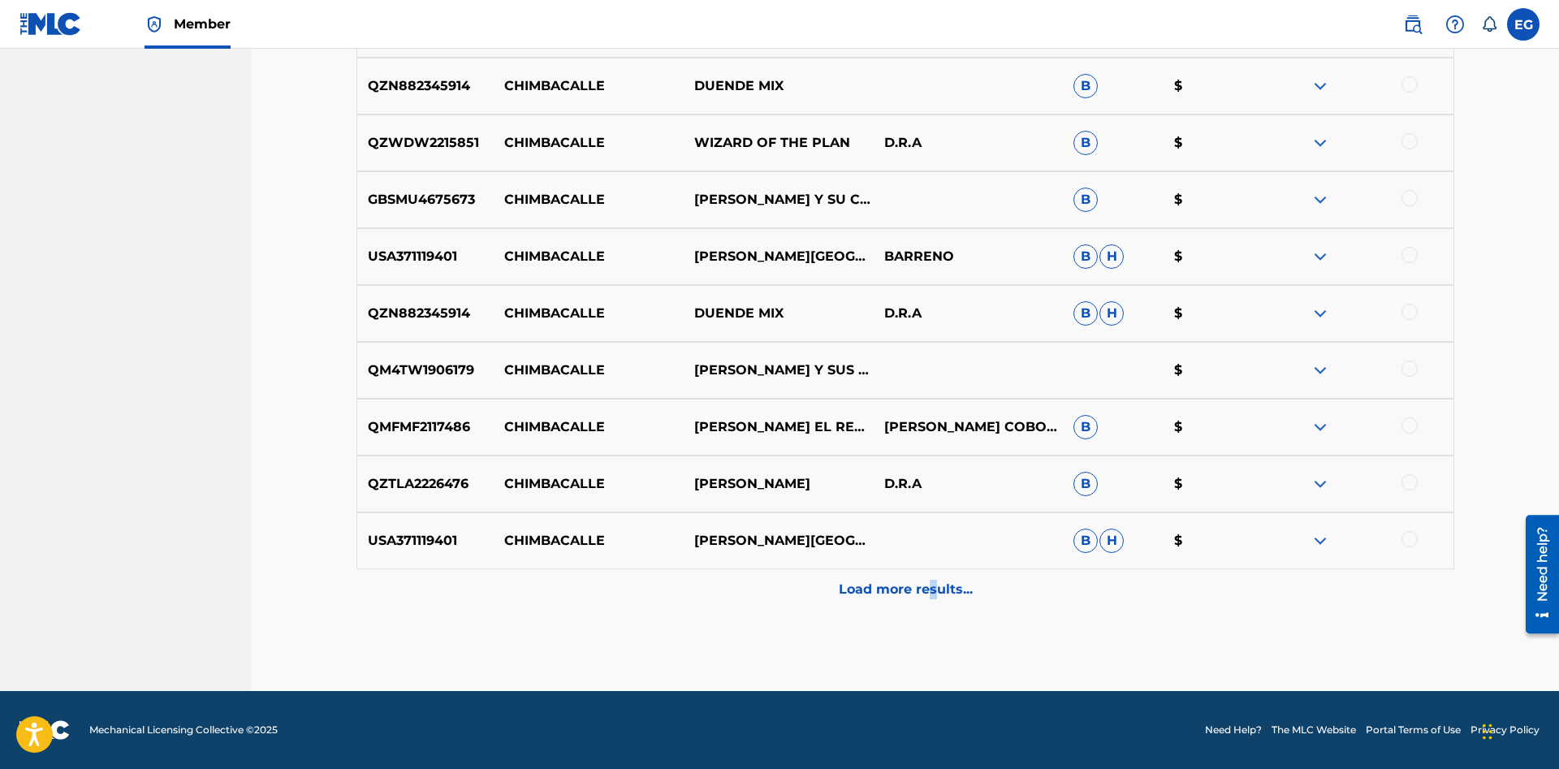
click at [931, 580] on p "Load more results..." at bounding box center [906, 589] width 134 height 19
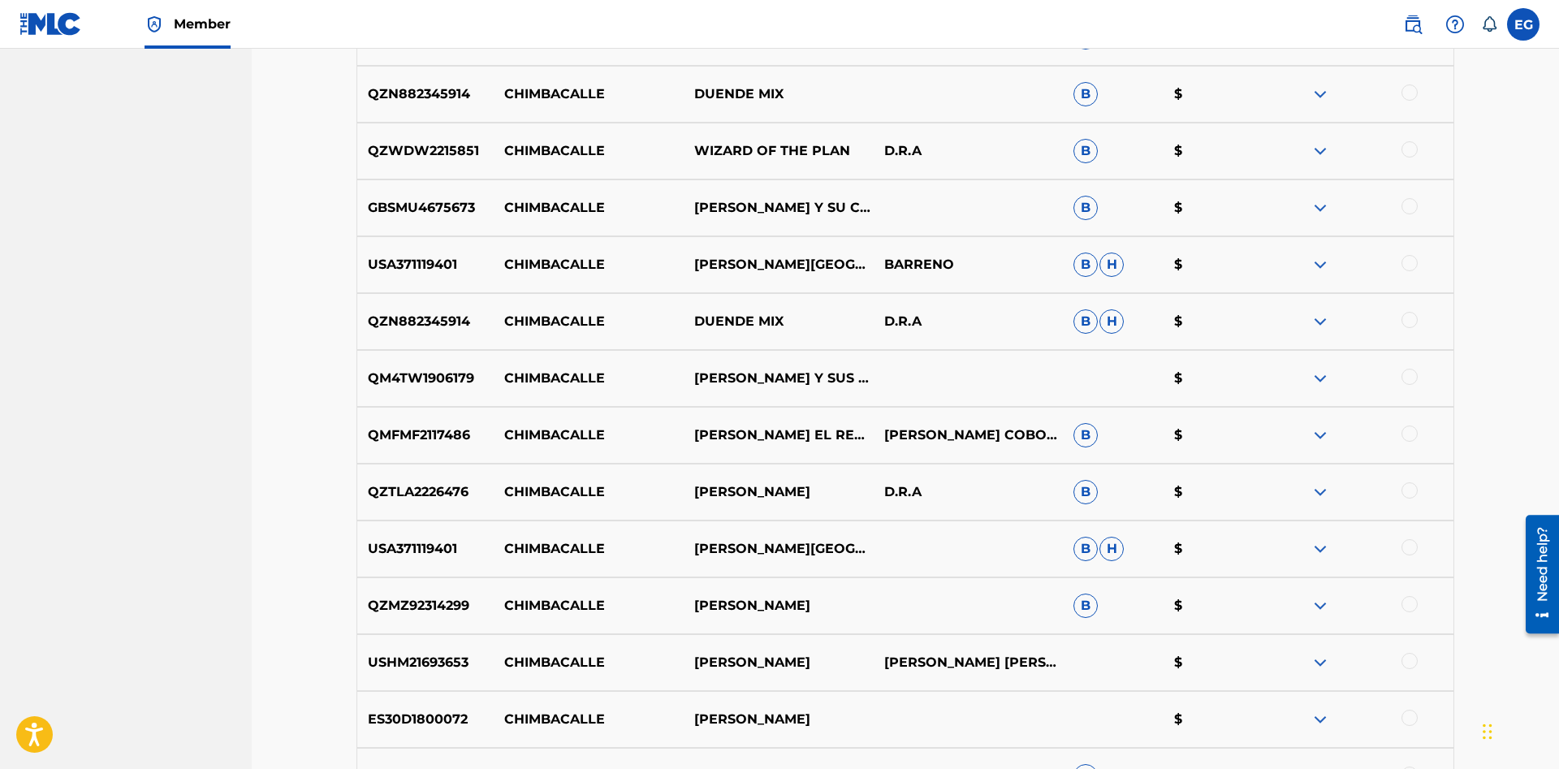
scroll to position [1163, 0]
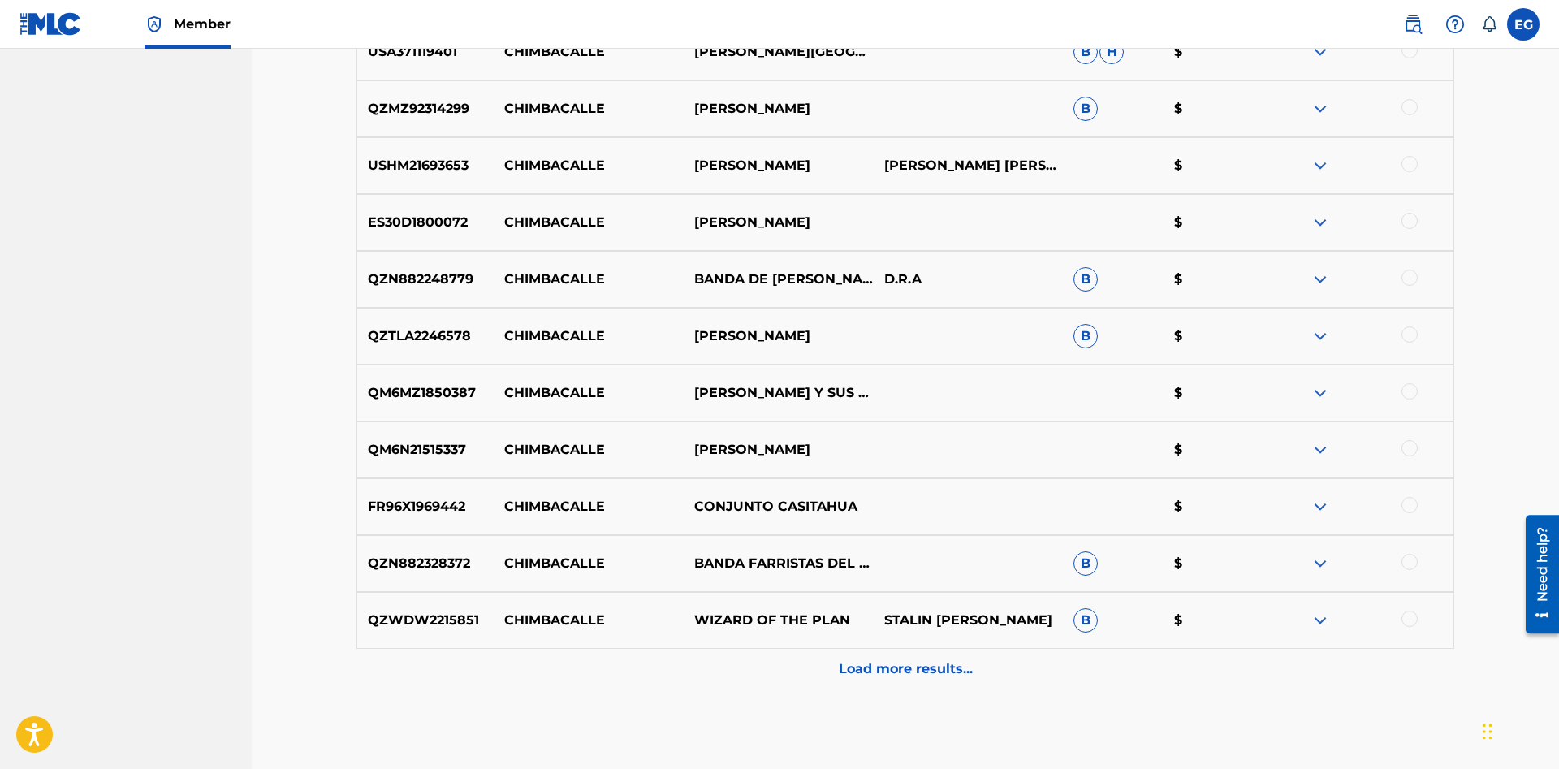
click at [933, 665] on p "Load more results..." at bounding box center [906, 668] width 134 height 19
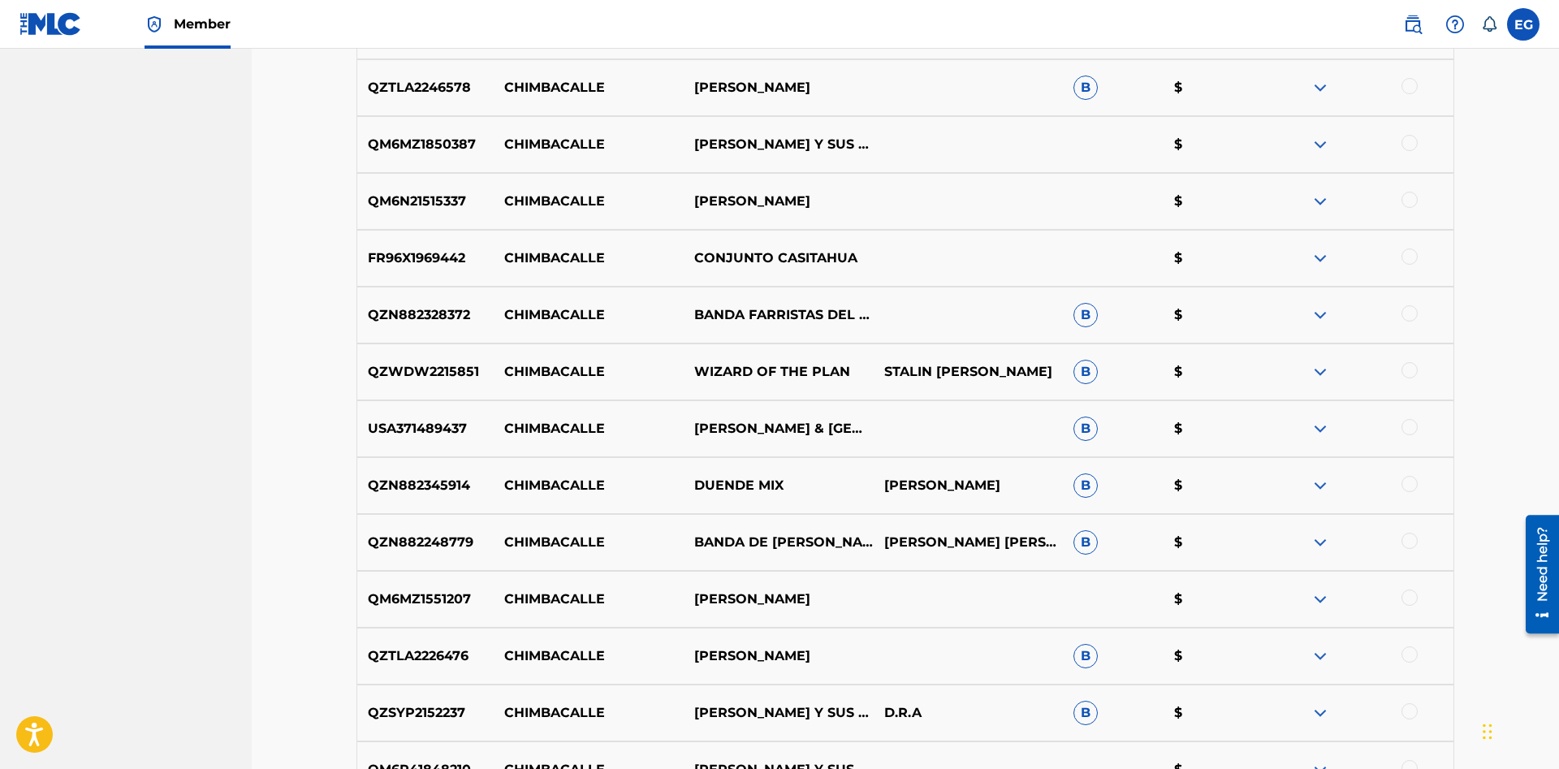
scroll to position [1811, 0]
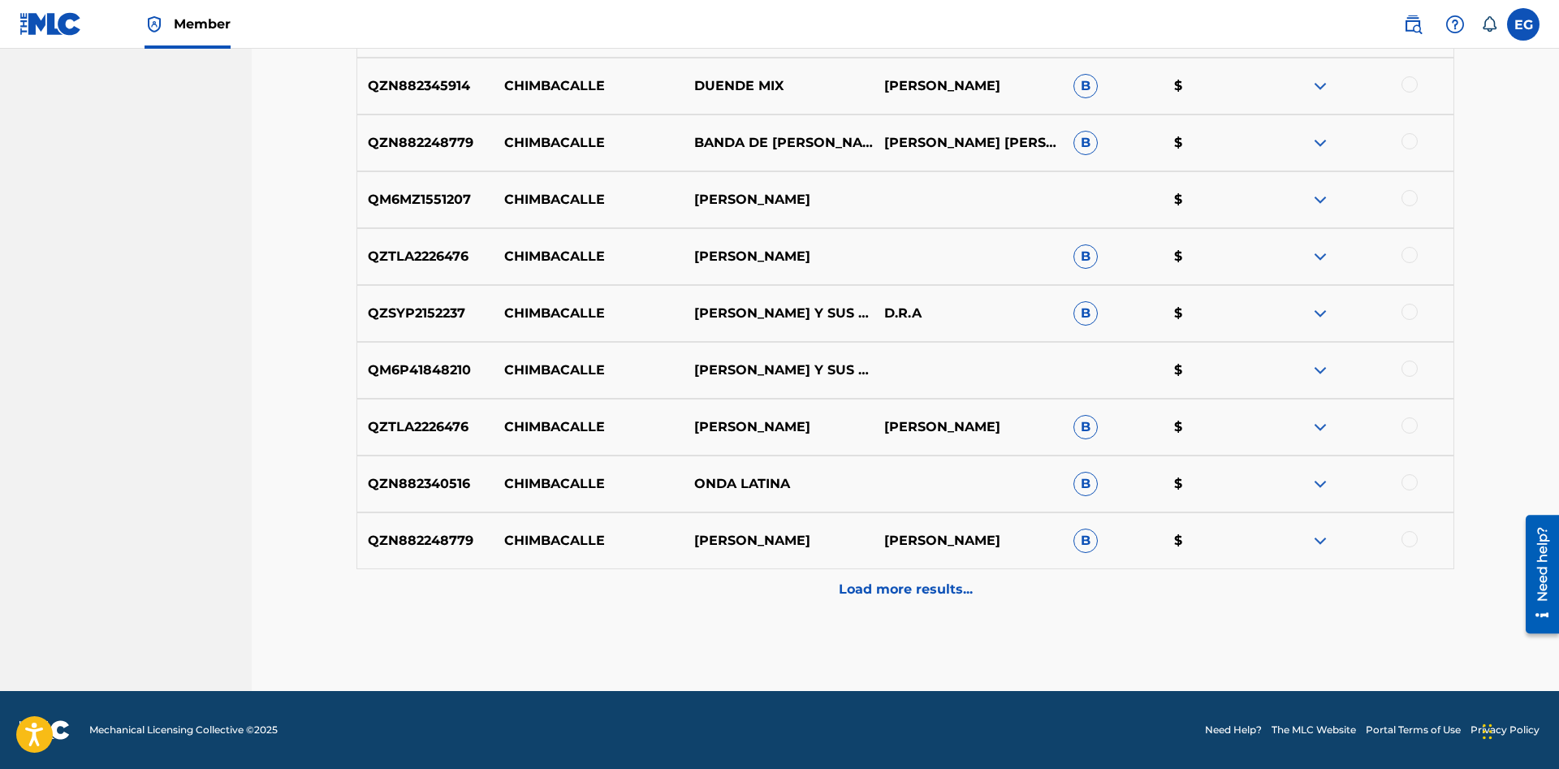
click at [902, 577] on div "Load more results..." at bounding box center [904, 589] width 1097 height 41
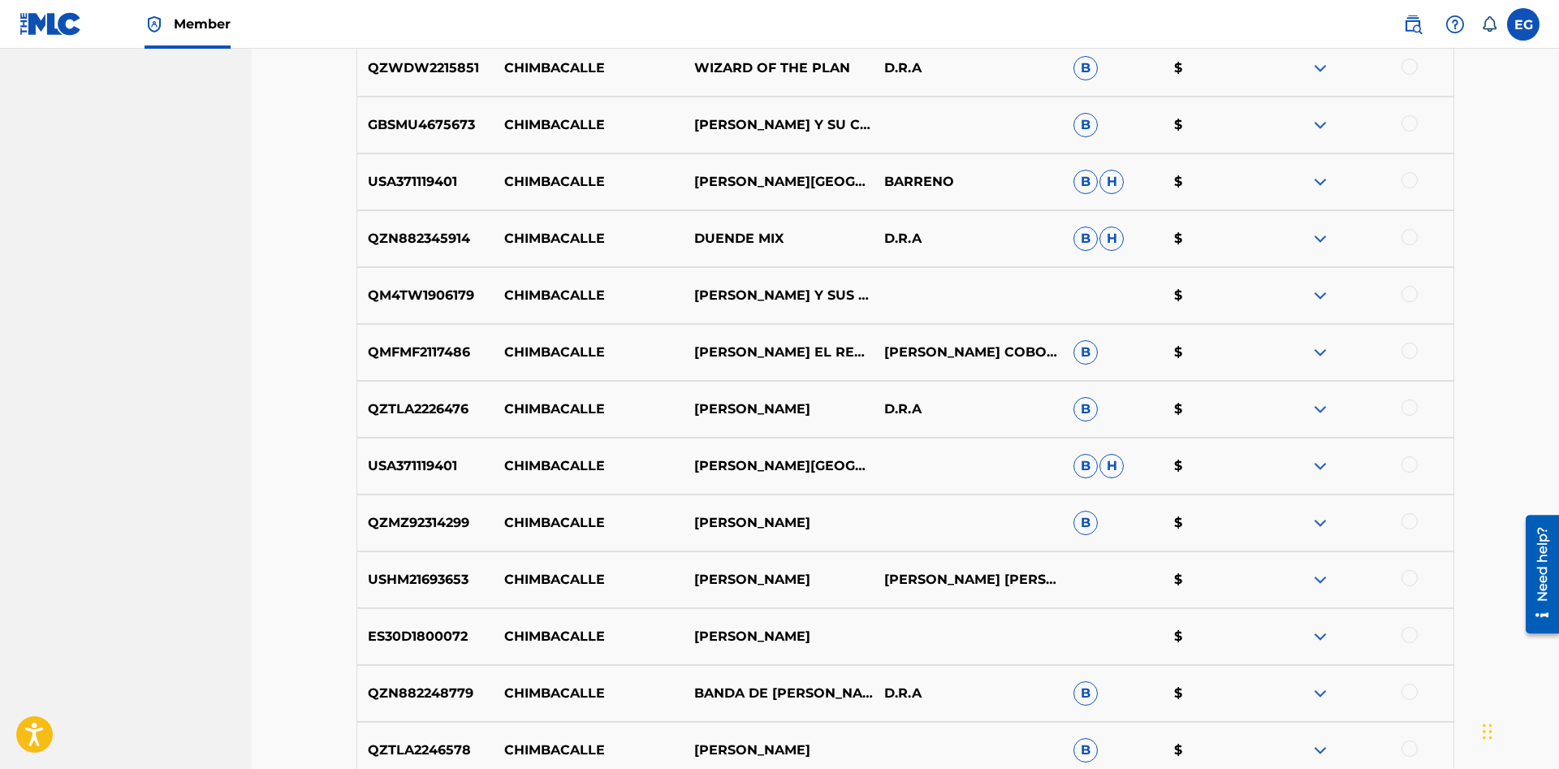
scroll to position [252, 0]
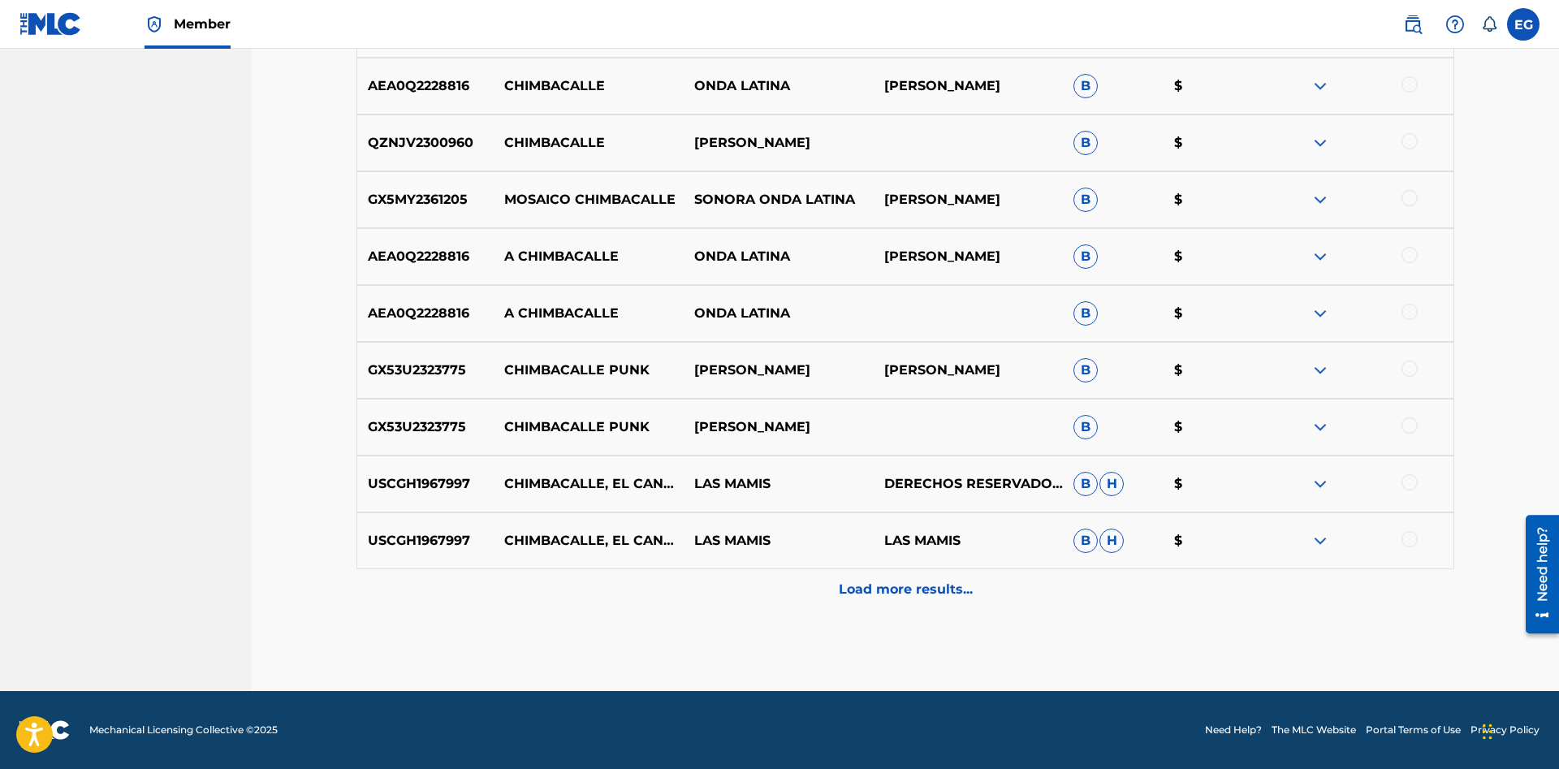
click at [879, 583] on p "Load more results..." at bounding box center [906, 589] width 134 height 19
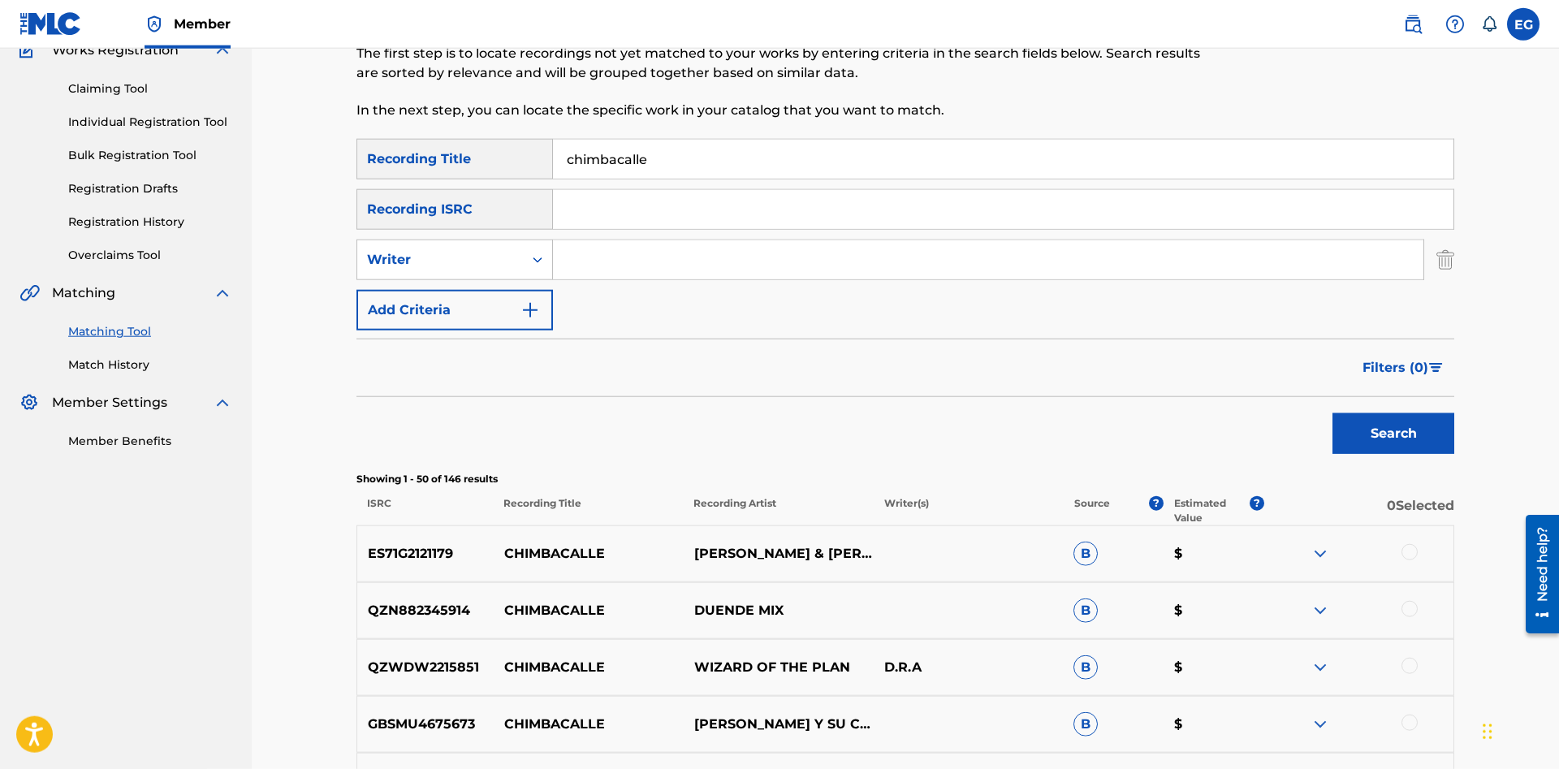
scroll to position [0, 0]
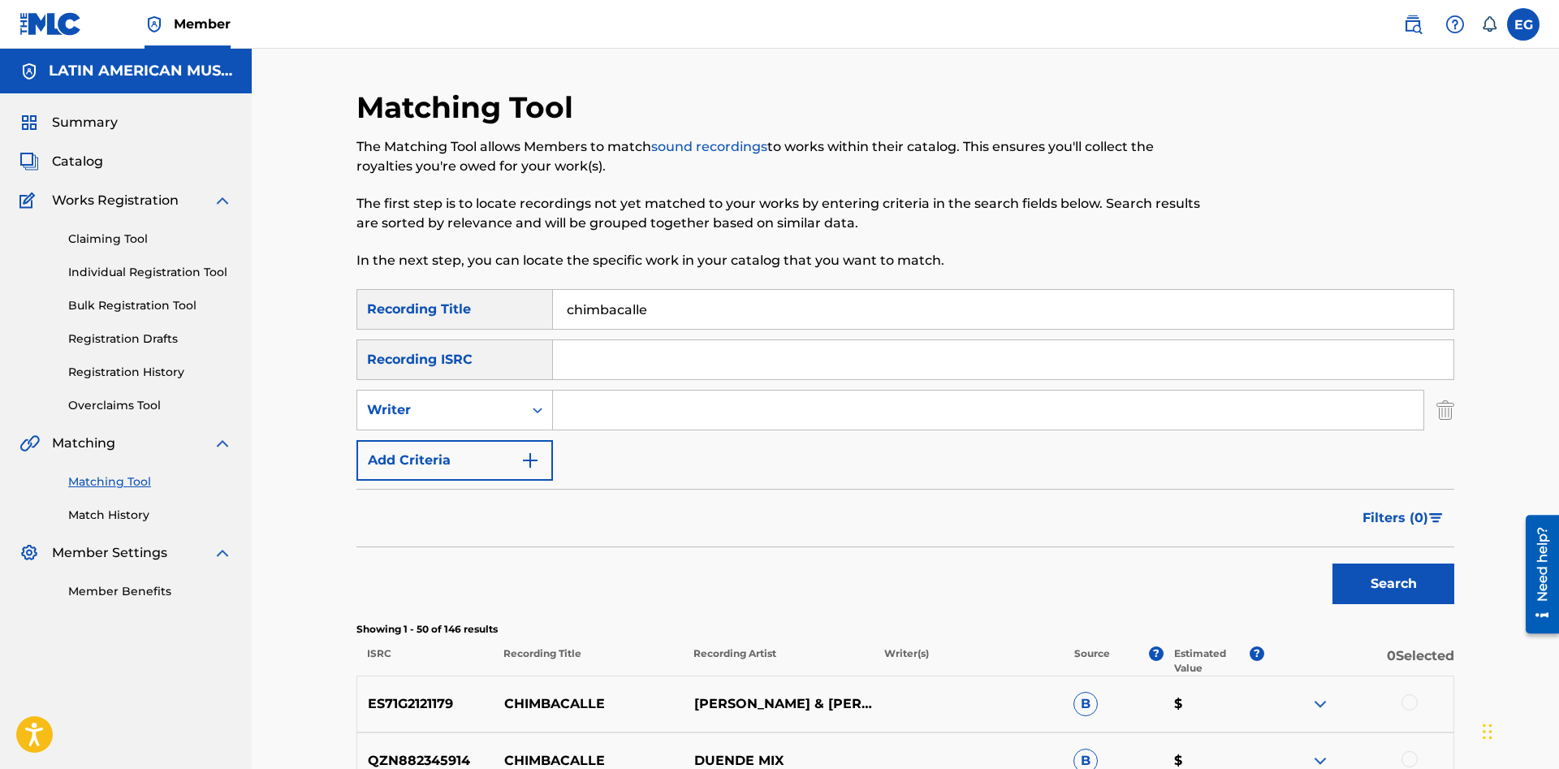
drag, startPoint x: 667, startPoint y: 306, endPoint x: 549, endPoint y: 300, distance: 118.7
click at [553, 300] on input "chimbacalle" at bounding box center [1003, 309] width 900 height 39
click at [1332, 563] on button "Search" at bounding box center [1393, 583] width 122 height 41
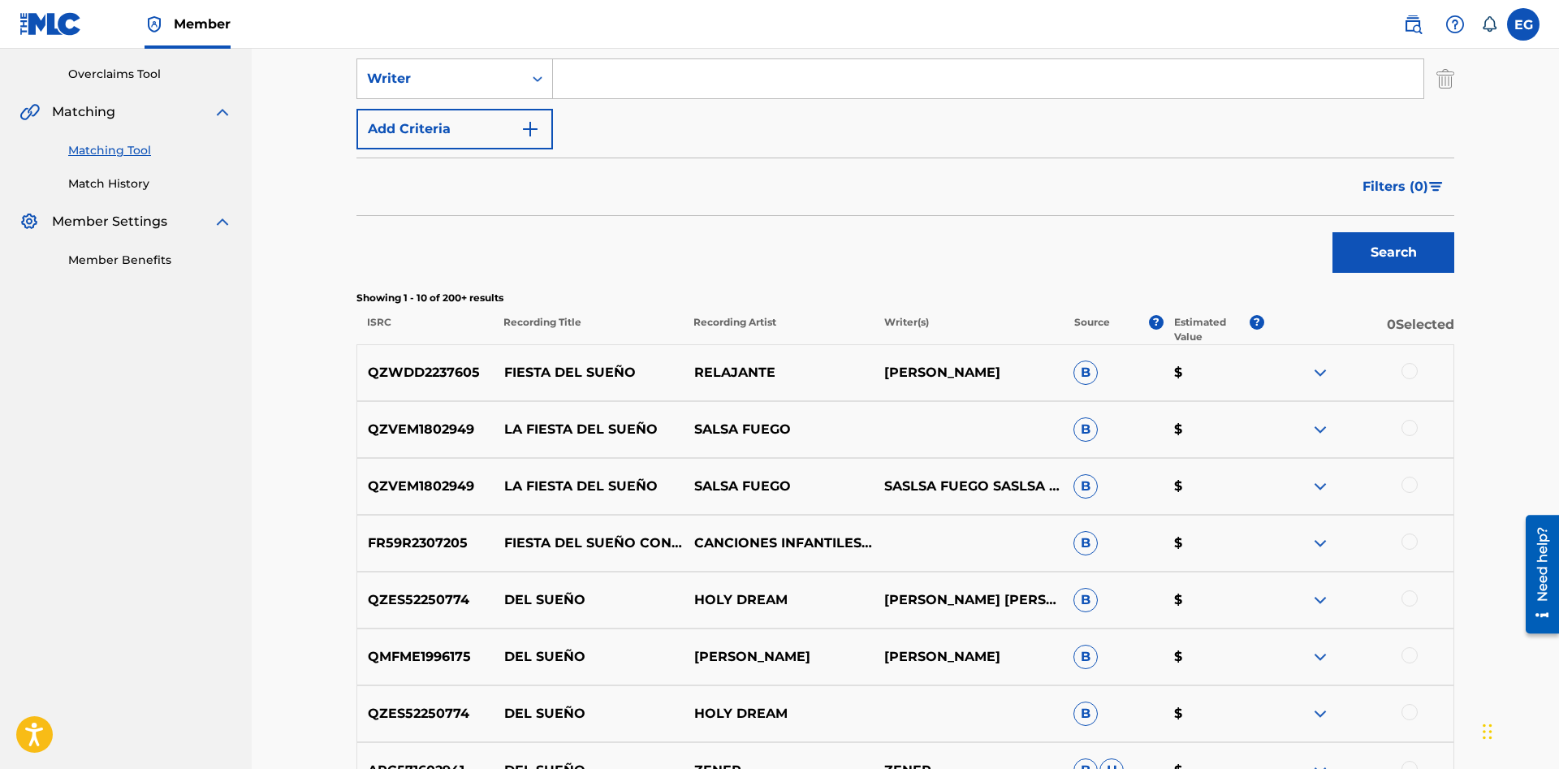
scroll to position [675, 0]
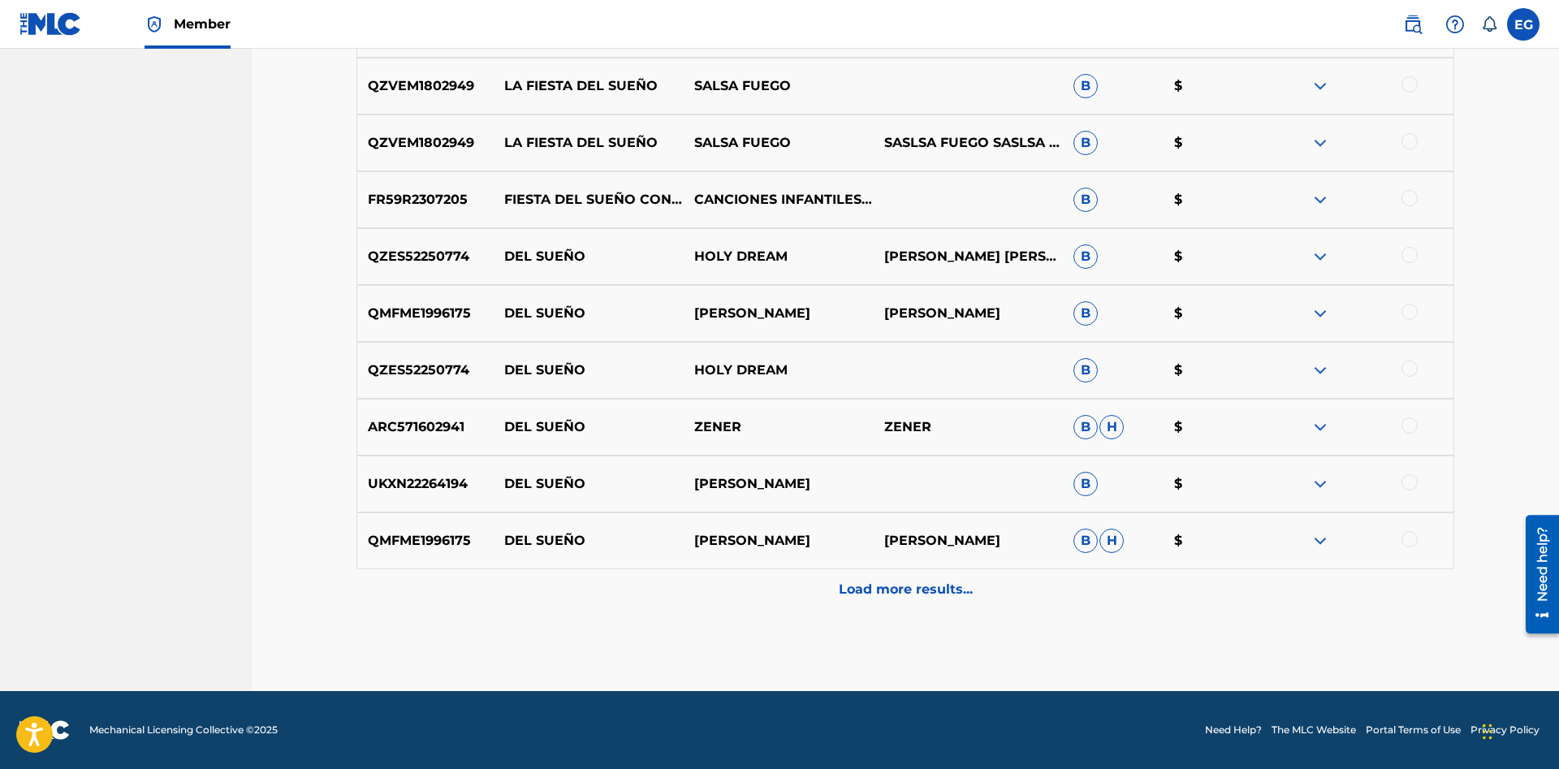
click at [890, 588] on p "Load more results..." at bounding box center [906, 589] width 134 height 19
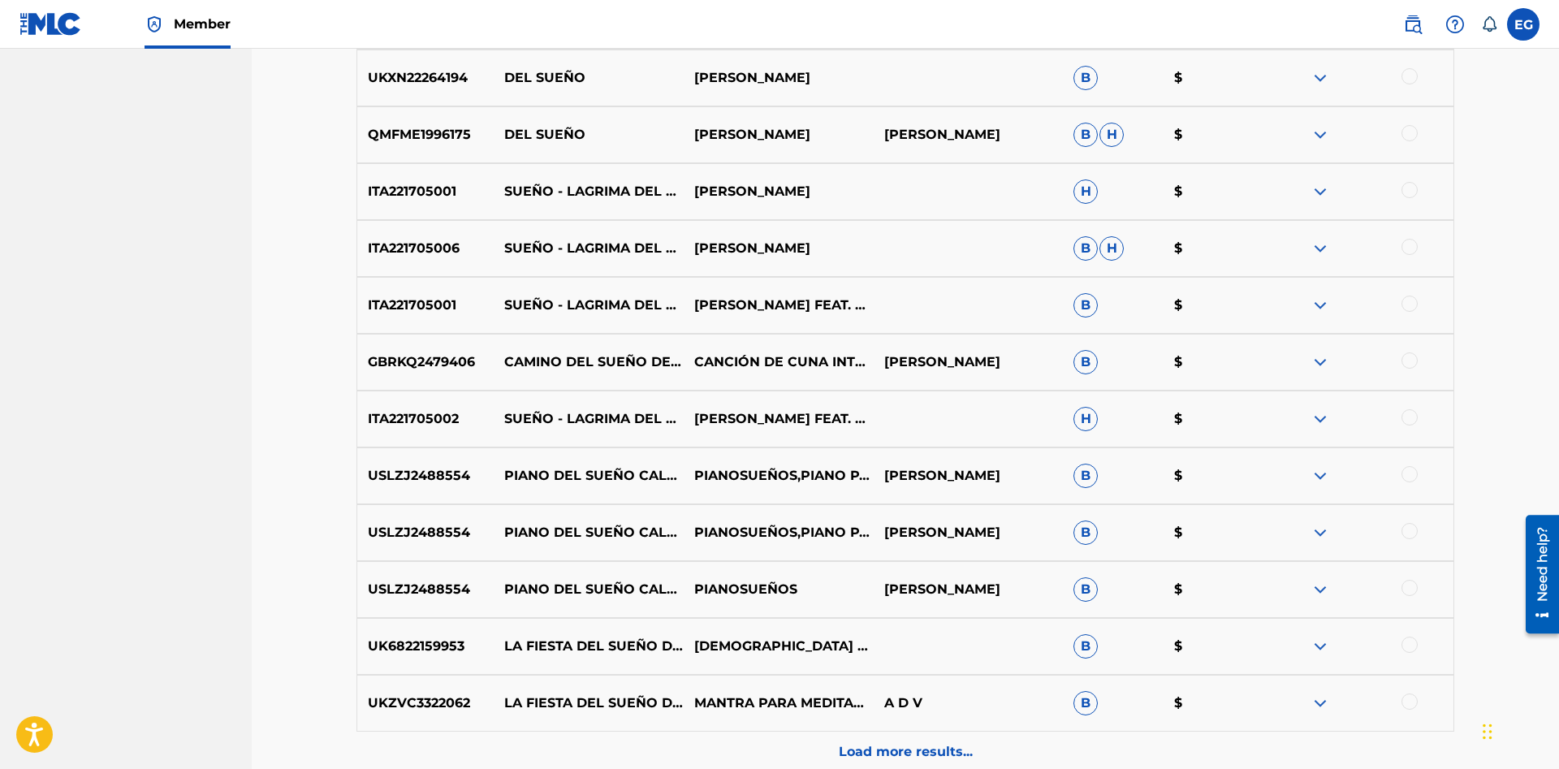
scroll to position [1243, 0]
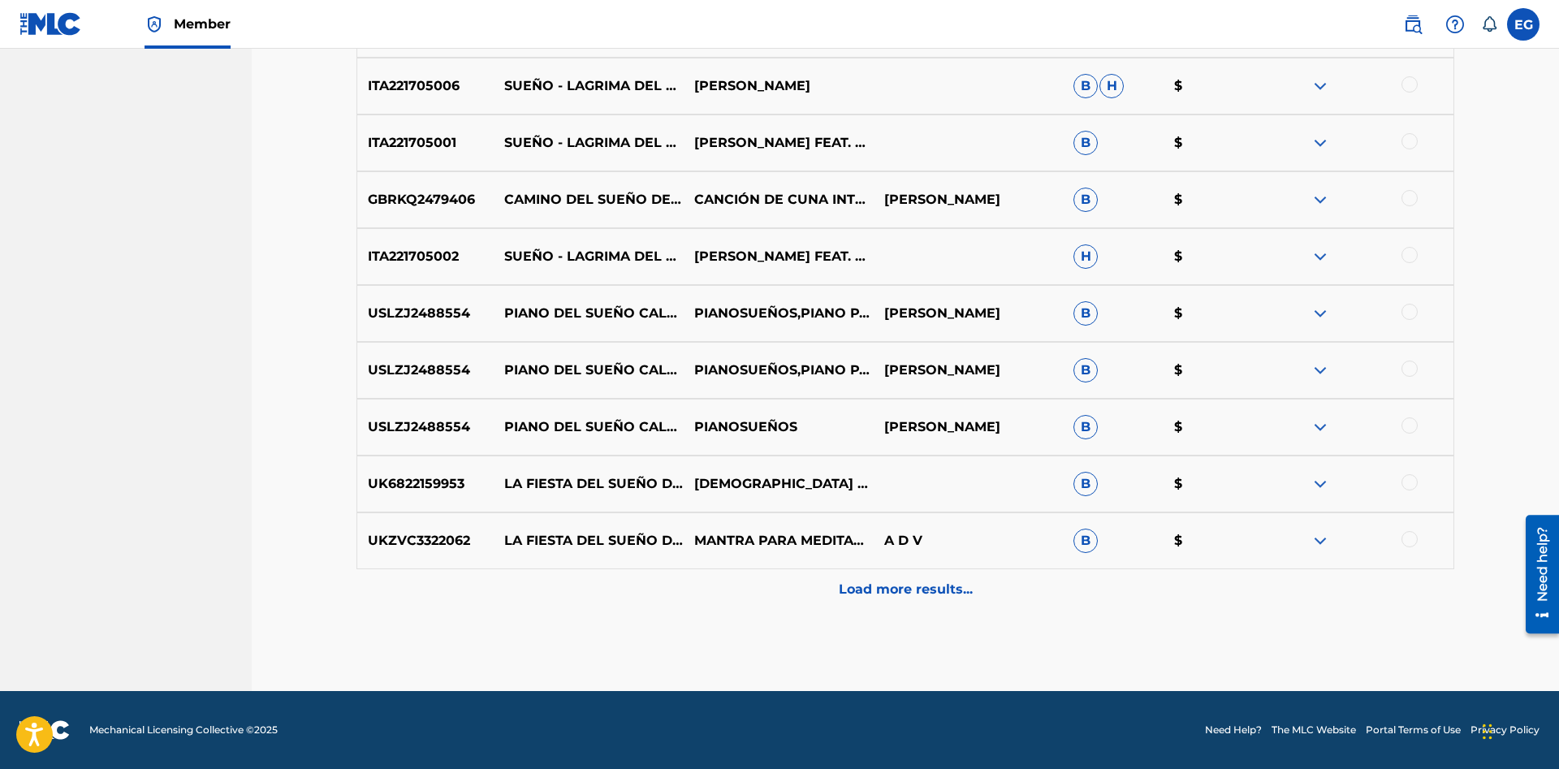
click at [864, 598] on p "Load more results..." at bounding box center [906, 589] width 134 height 19
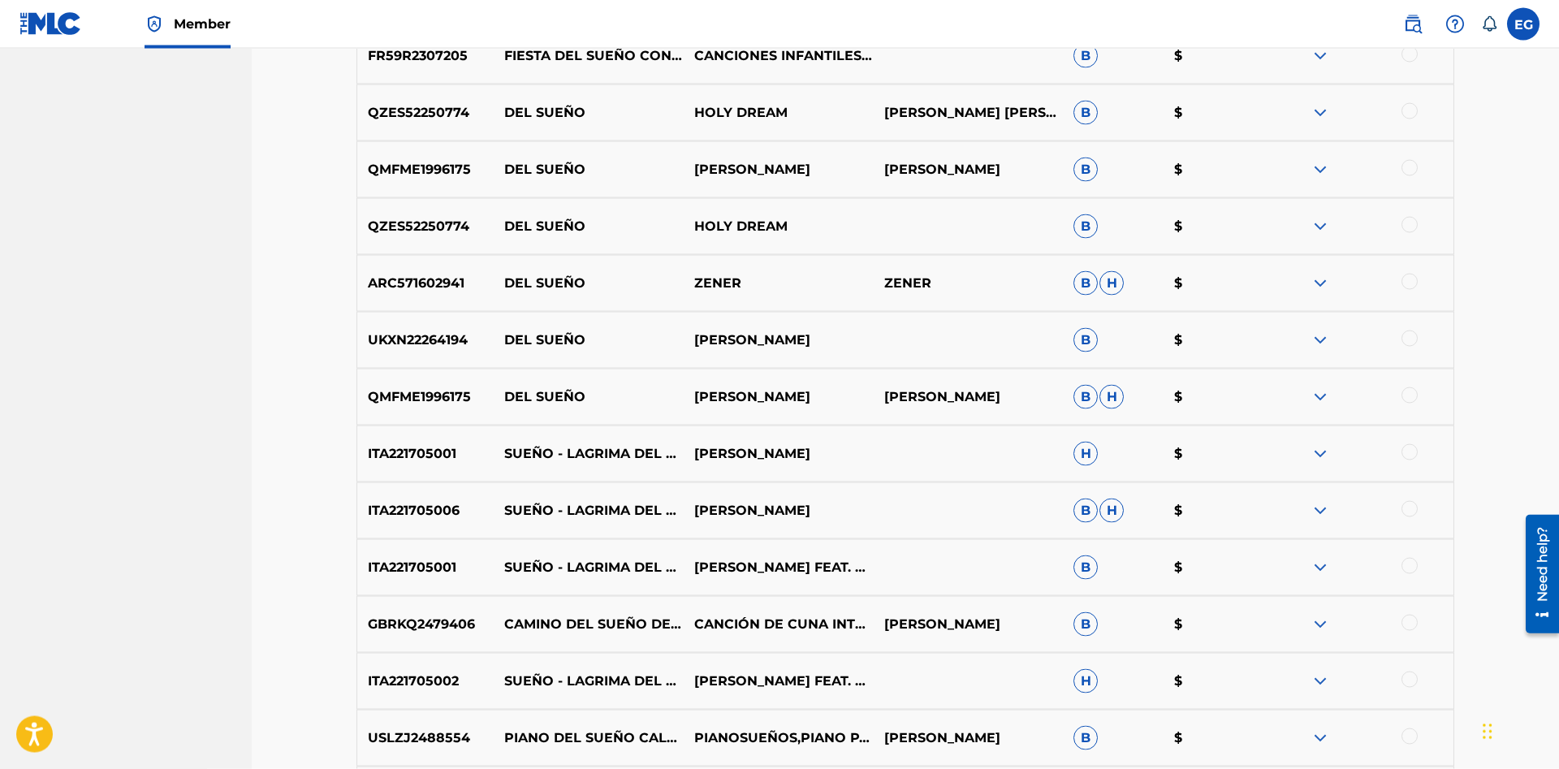
scroll to position [0, 0]
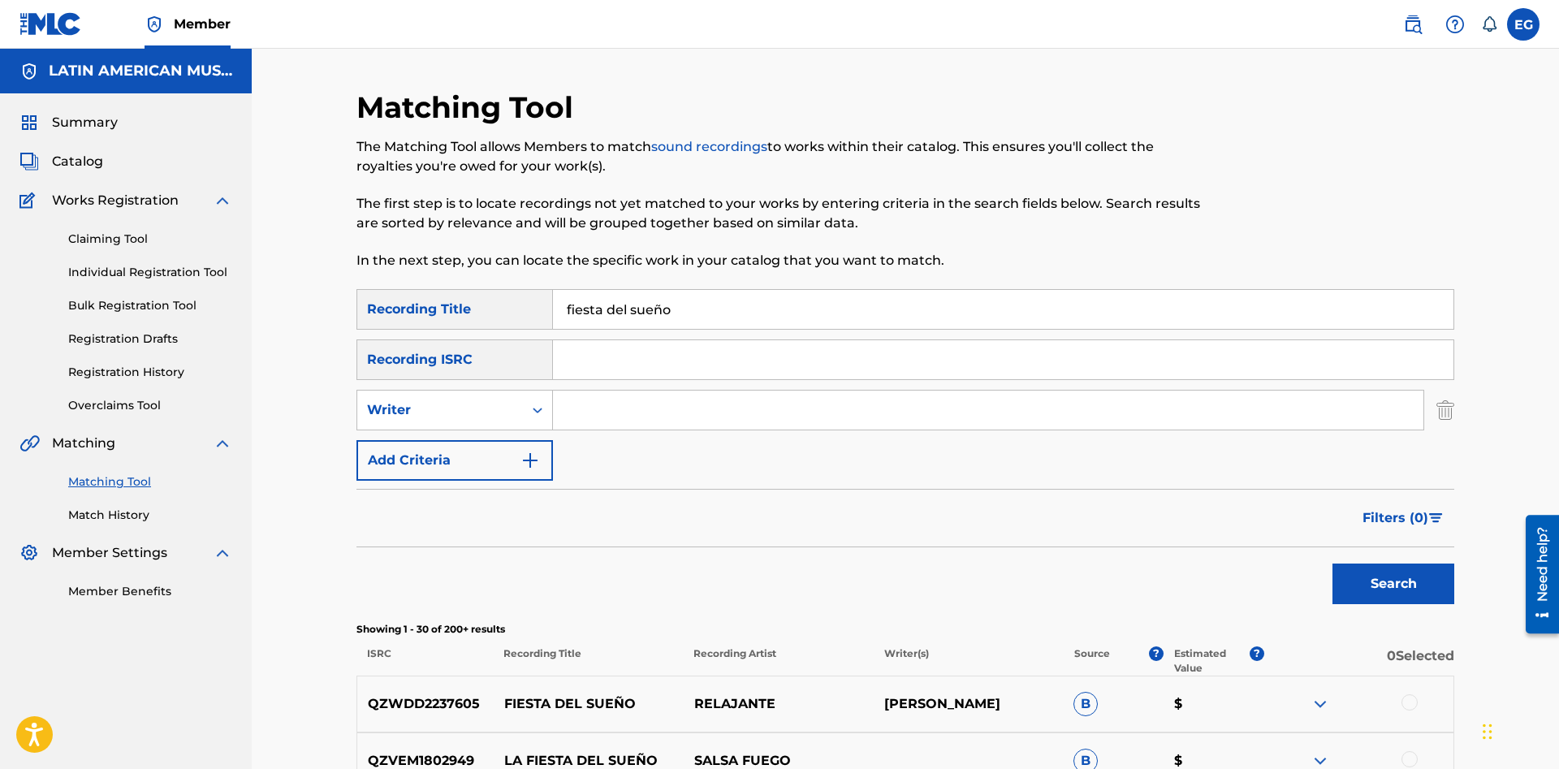
click at [873, 318] on input "fiesta del sueño" at bounding box center [1003, 309] width 900 height 39
drag, startPoint x: 752, startPoint y: 303, endPoint x: 475, endPoint y: 303, distance: 277.6
click at [553, 303] on input "fiesta del sueño" at bounding box center [1003, 309] width 900 height 39
type input "folklore"
click at [1384, 583] on button "Search" at bounding box center [1393, 583] width 122 height 41
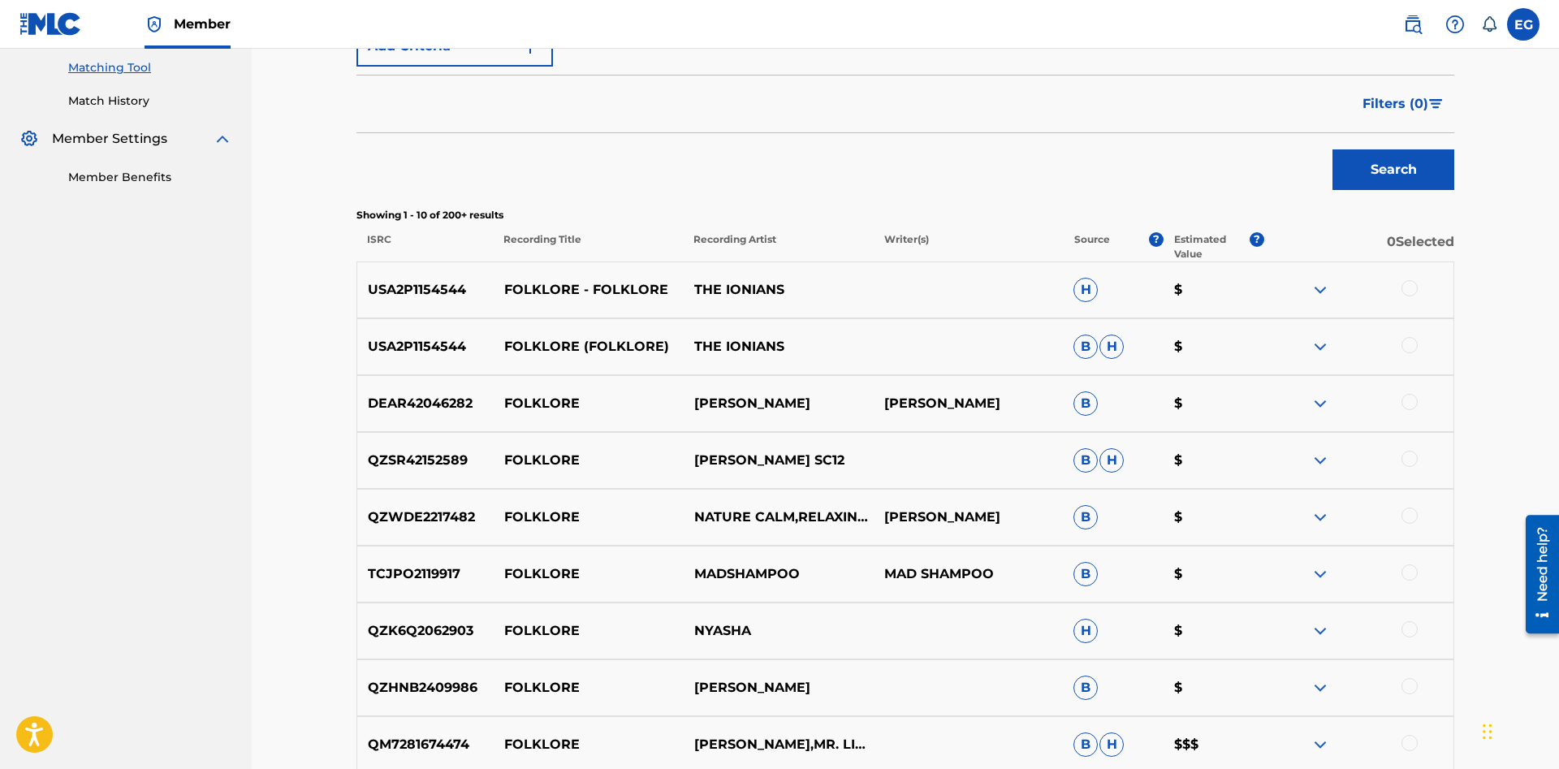
scroll to position [675, 0]
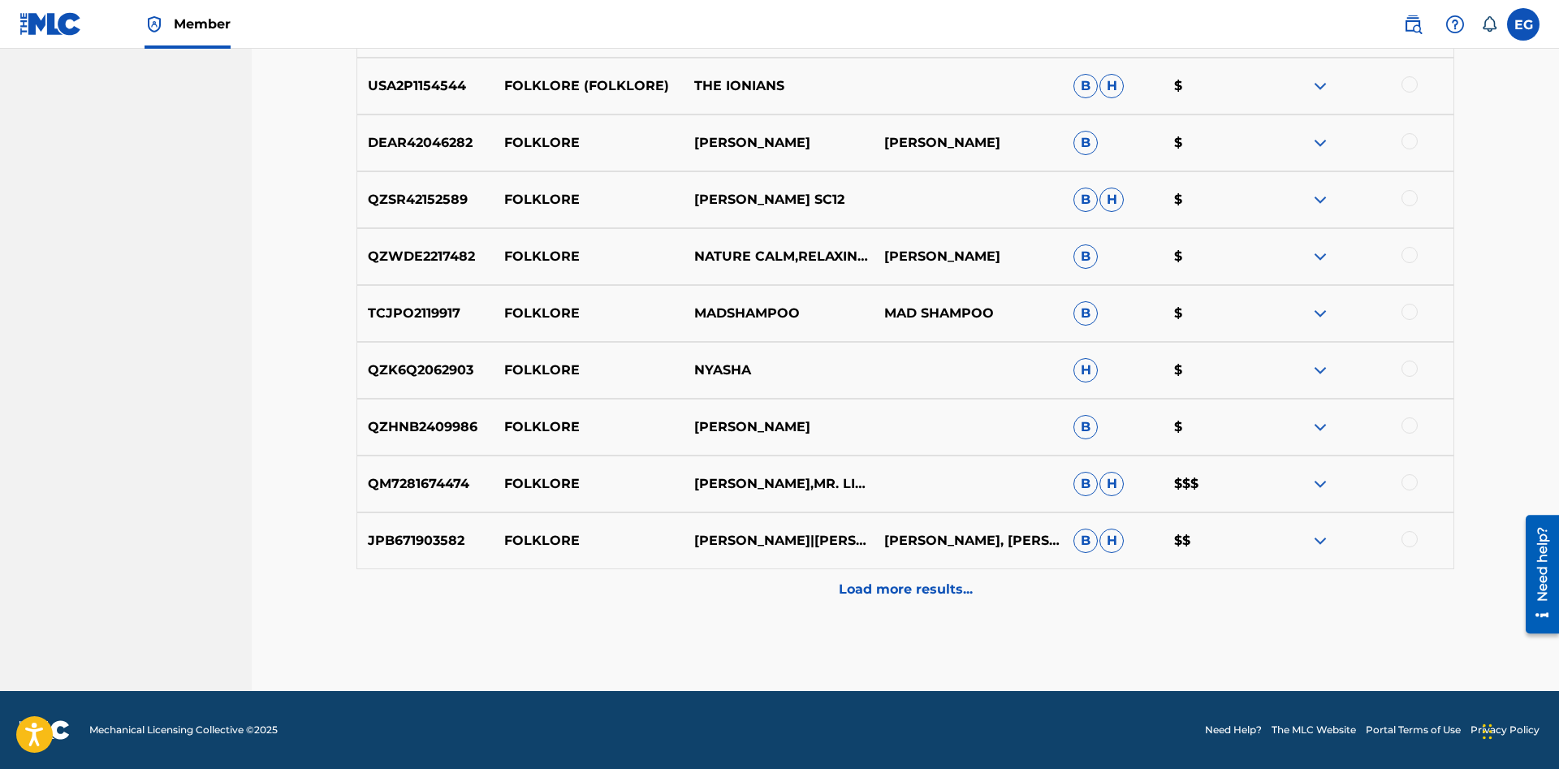
click at [885, 587] on p "Load more results..." at bounding box center [906, 589] width 134 height 19
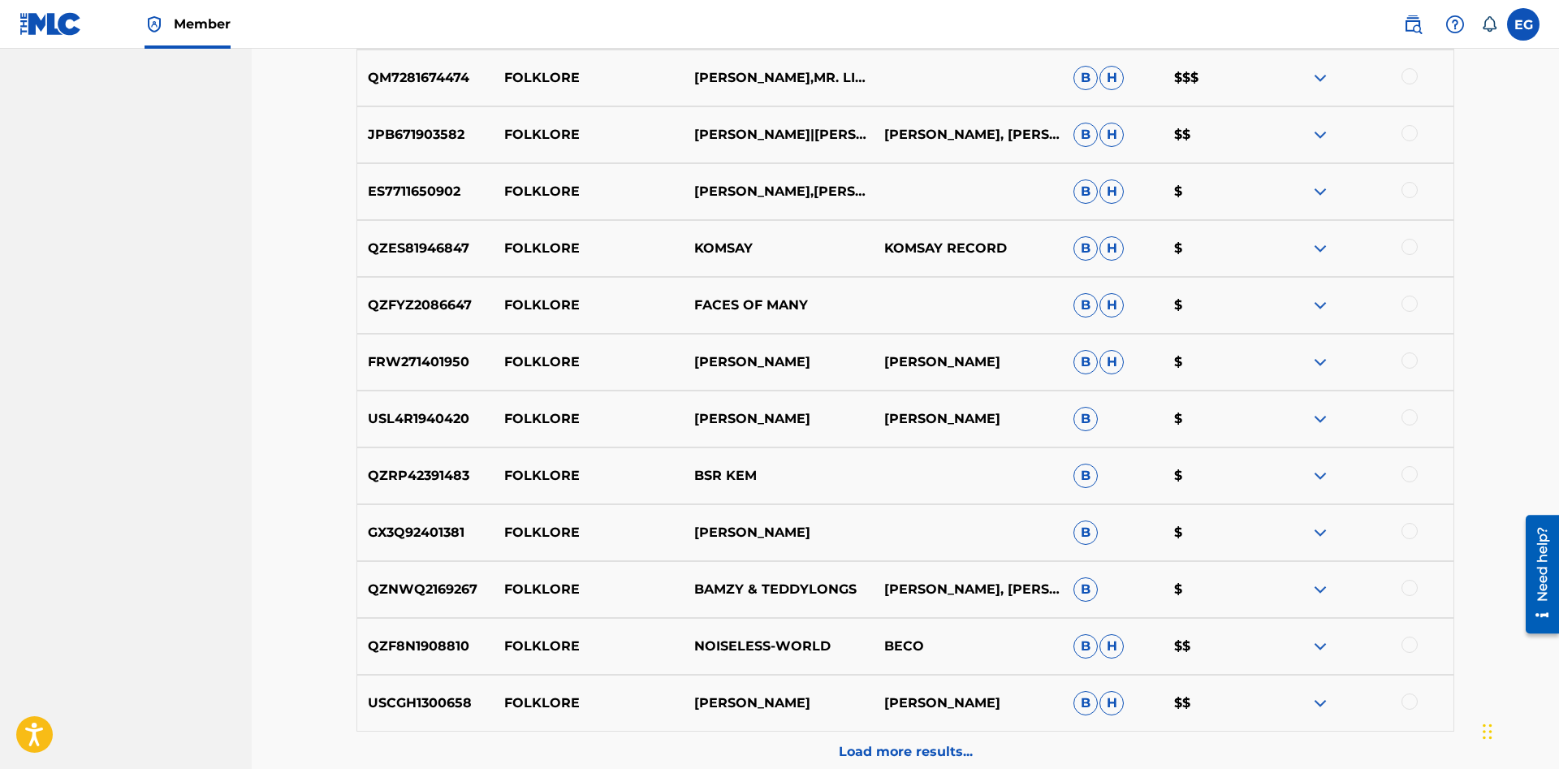
scroll to position [1243, 0]
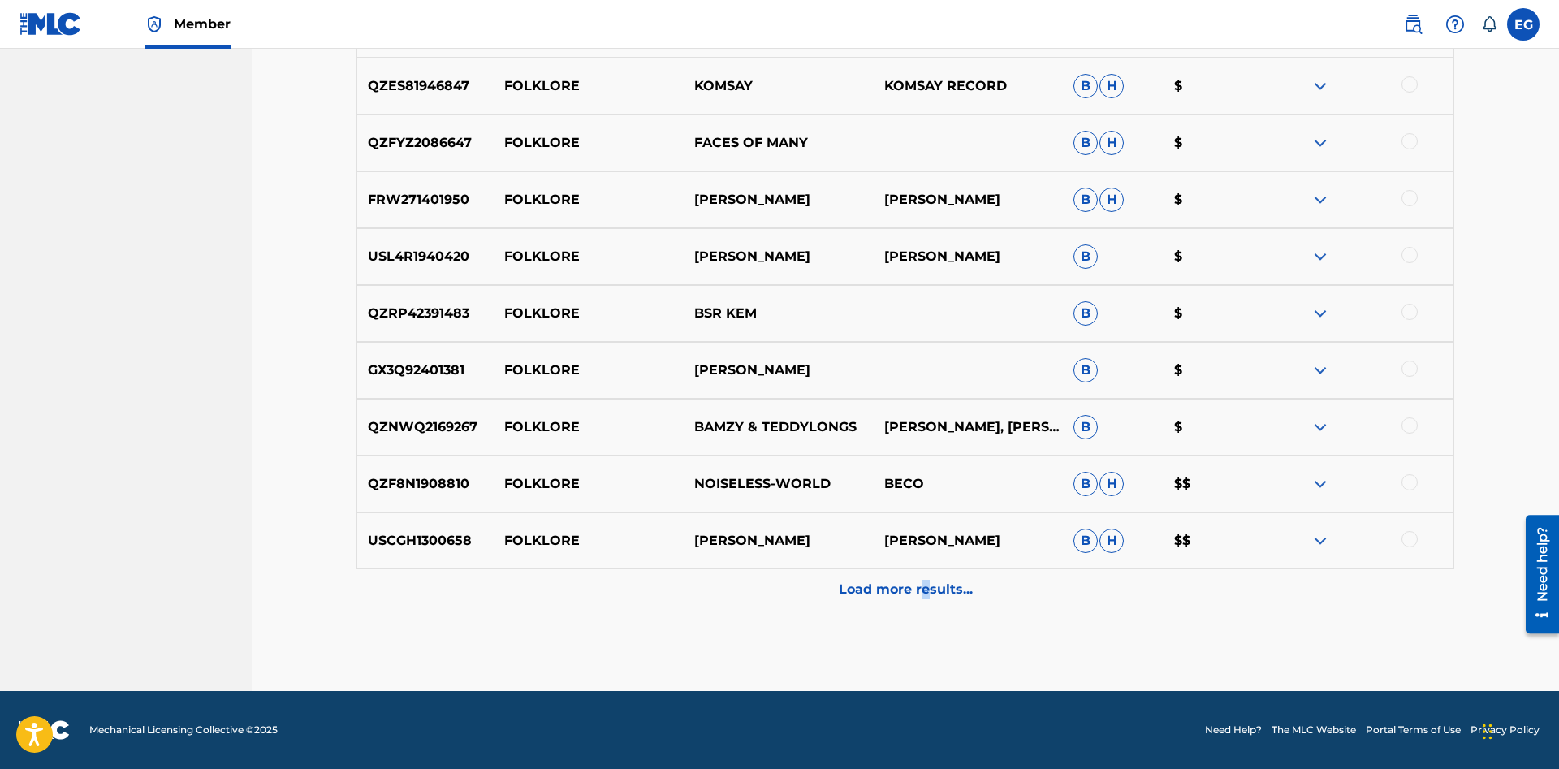
click at [920, 587] on p "Load more results..." at bounding box center [906, 589] width 134 height 19
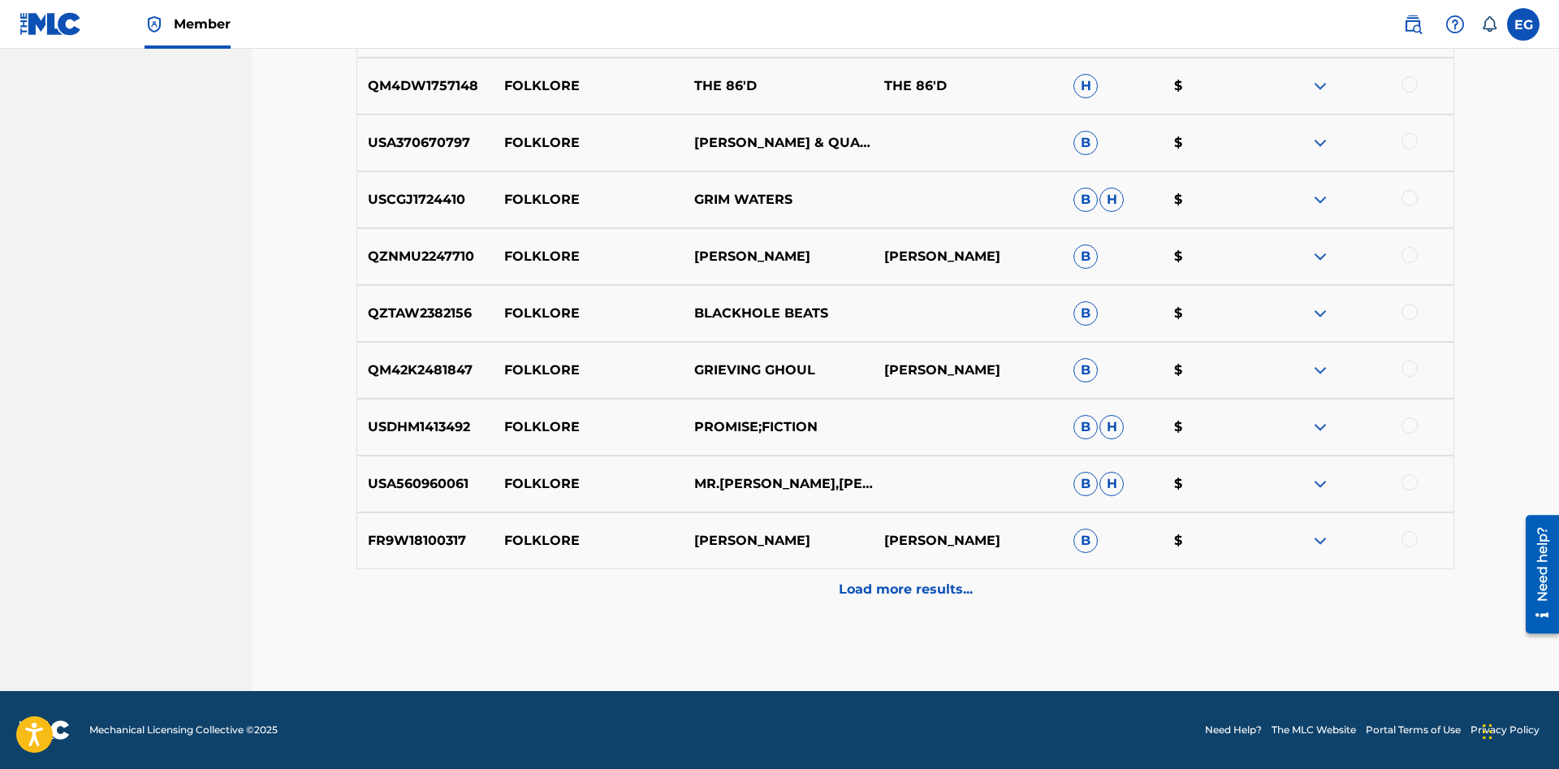
click at [886, 576] on div "Load more results..." at bounding box center [904, 589] width 1097 height 41
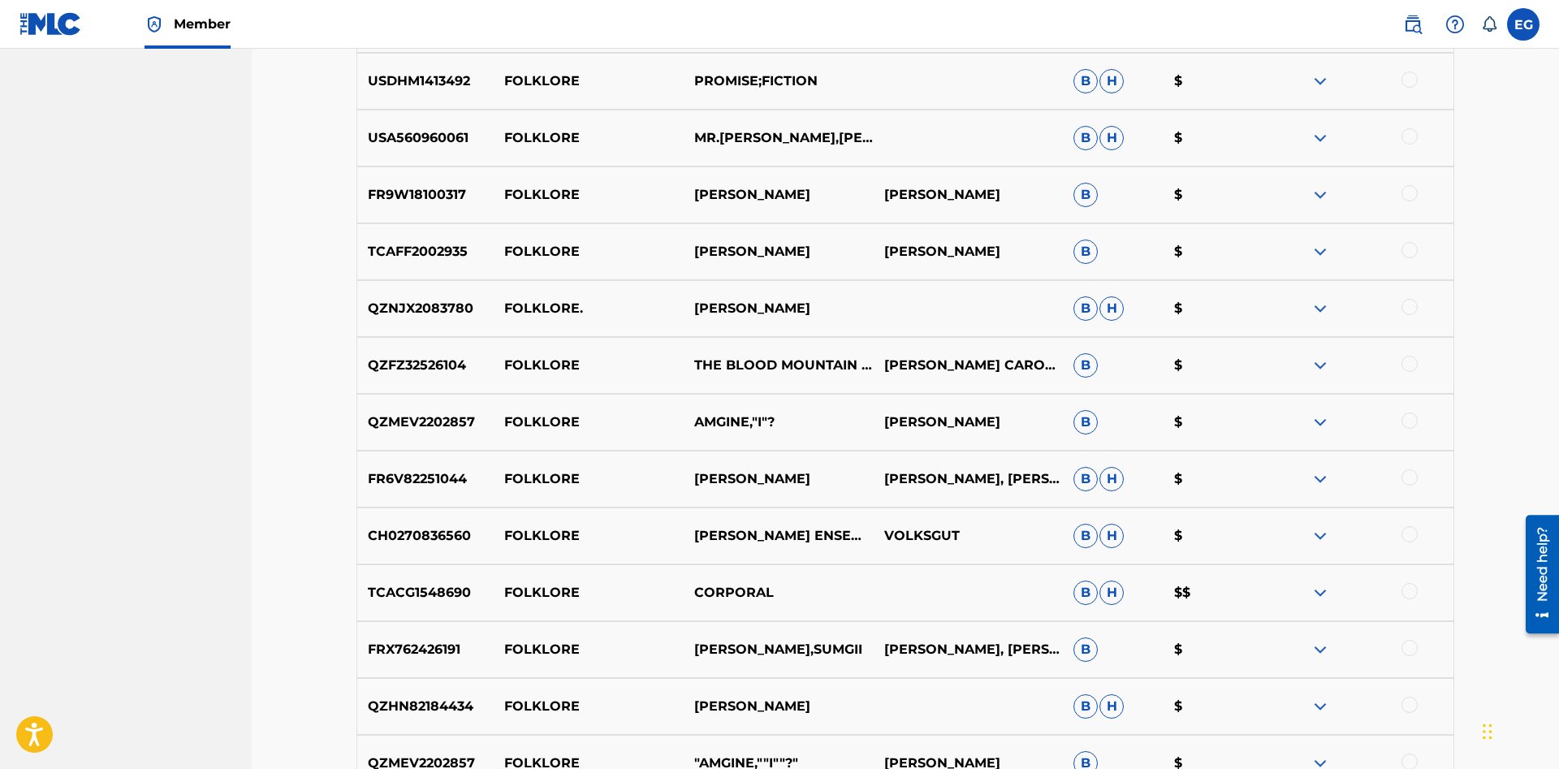
scroll to position [2379, 0]
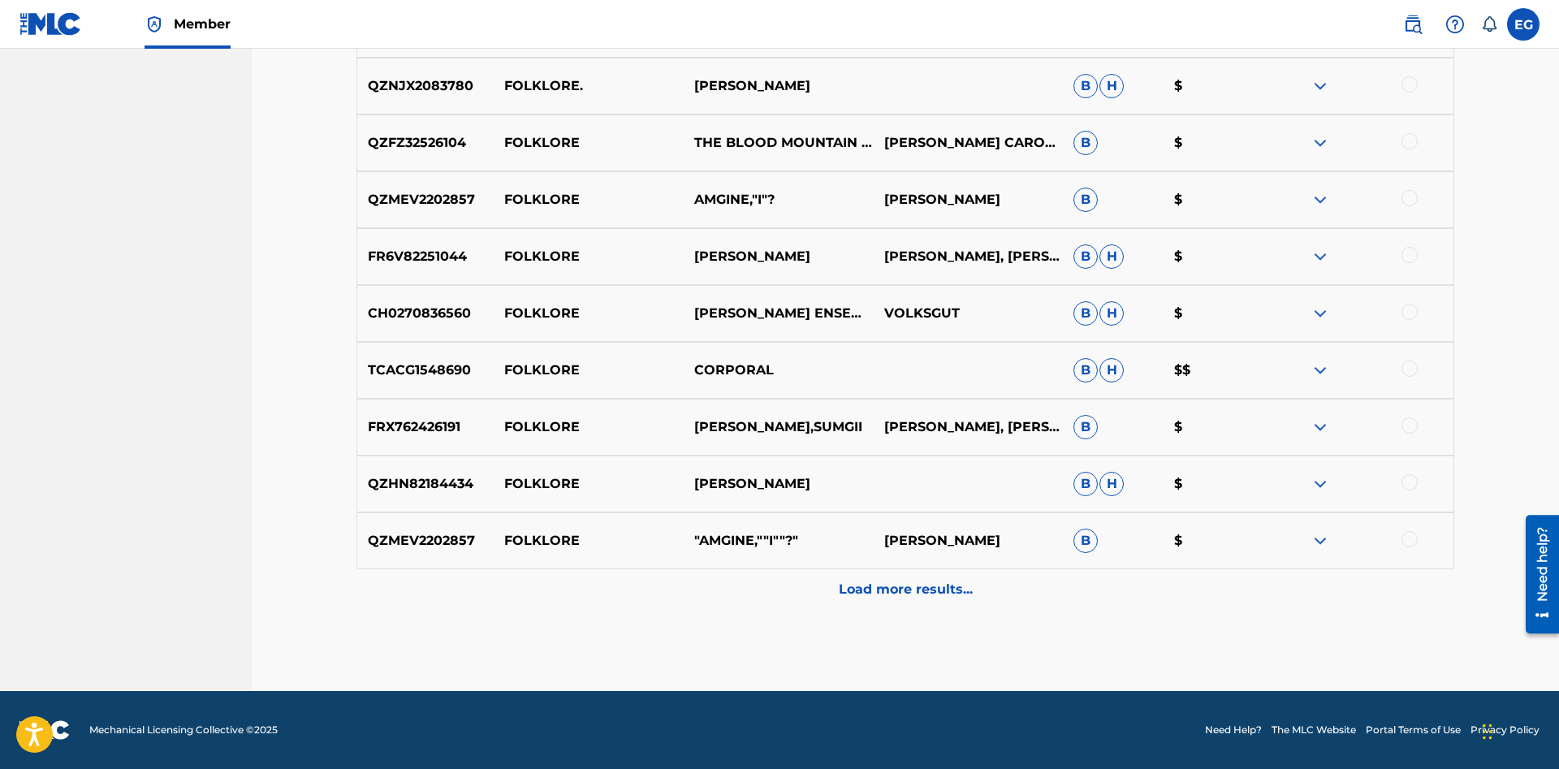
click at [874, 589] on p "Load more results..." at bounding box center [906, 589] width 134 height 19
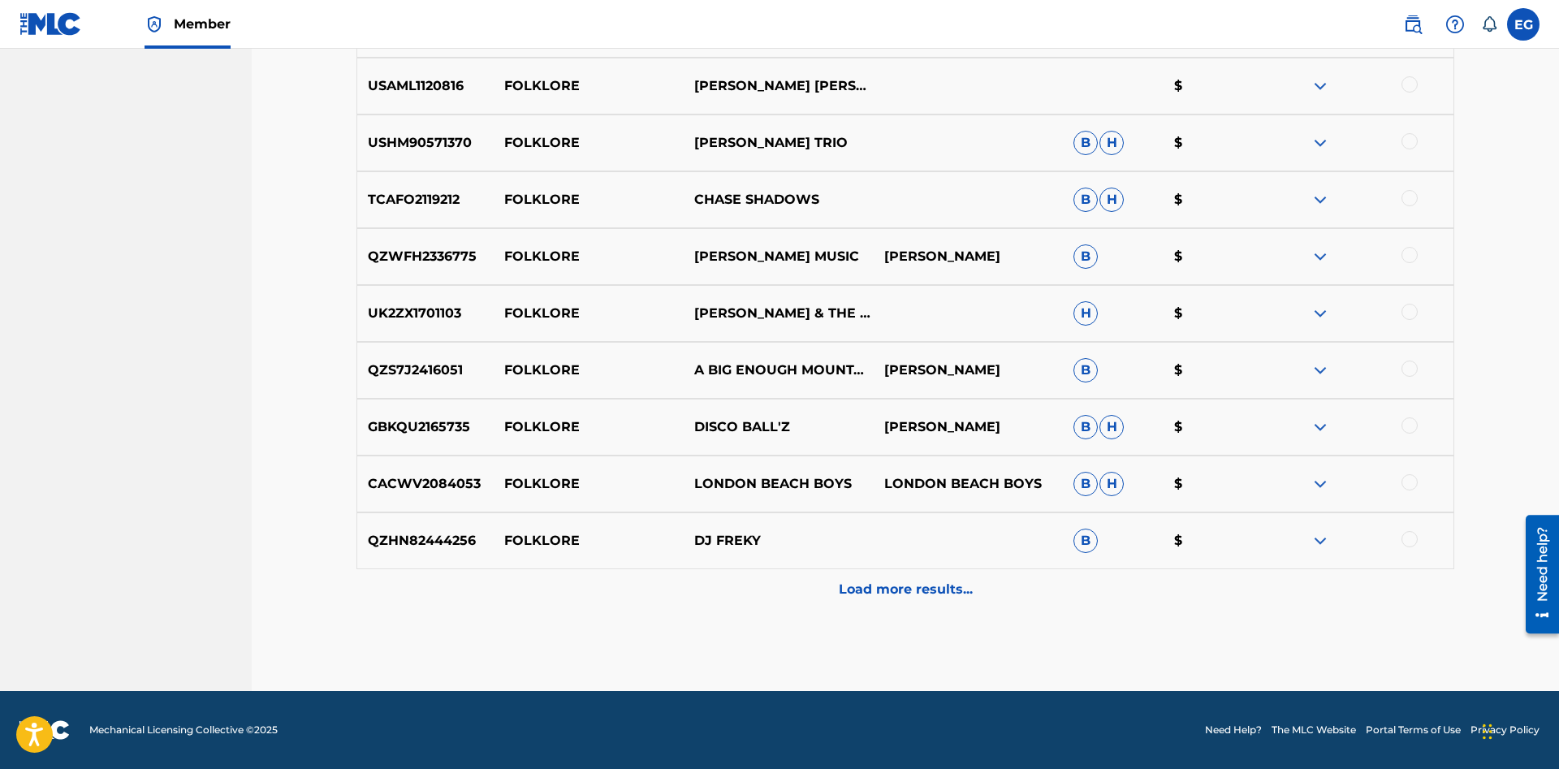
click at [874, 591] on p "Load more results..." at bounding box center [906, 589] width 134 height 19
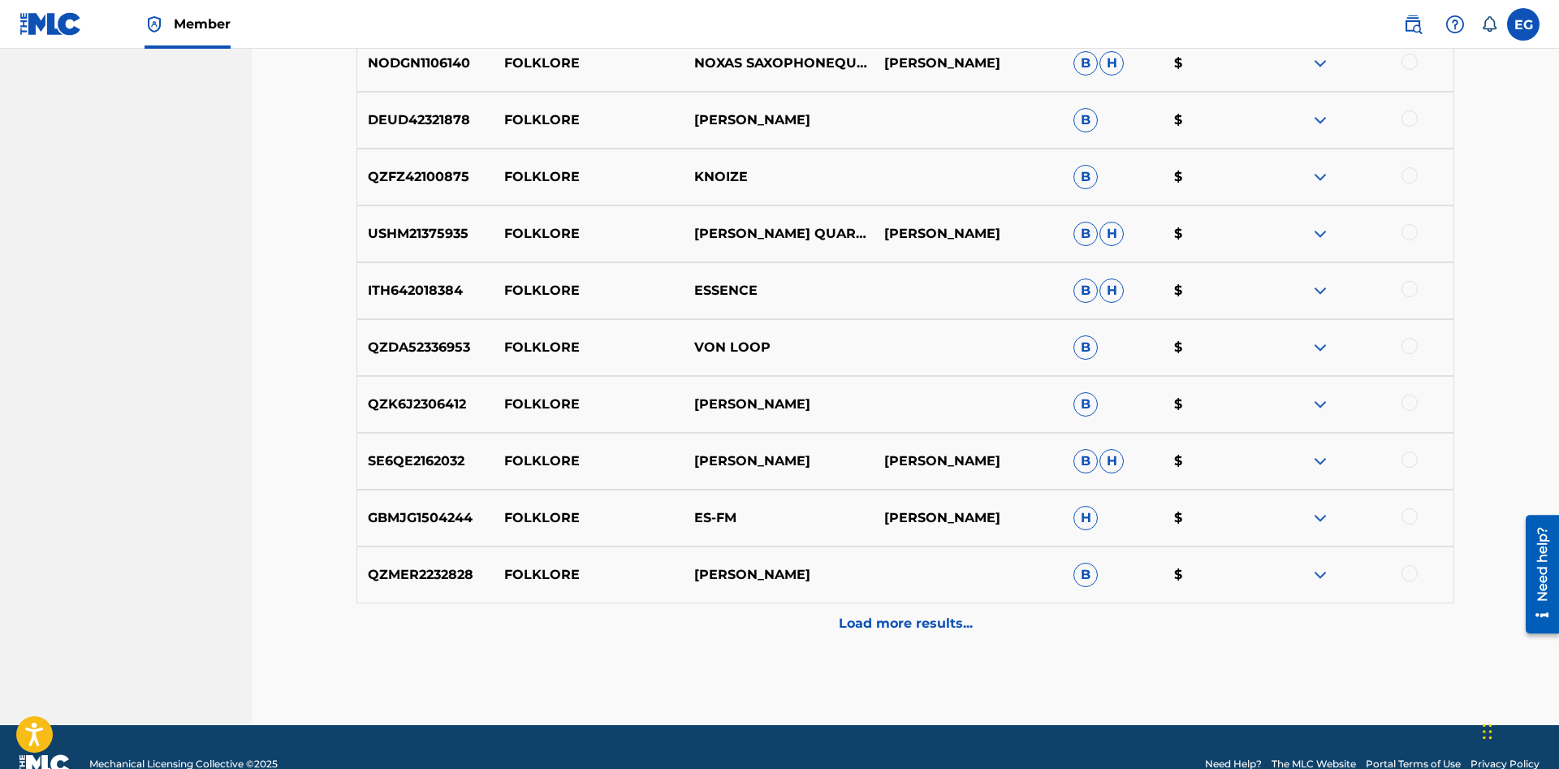
scroll to position [3516, 0]
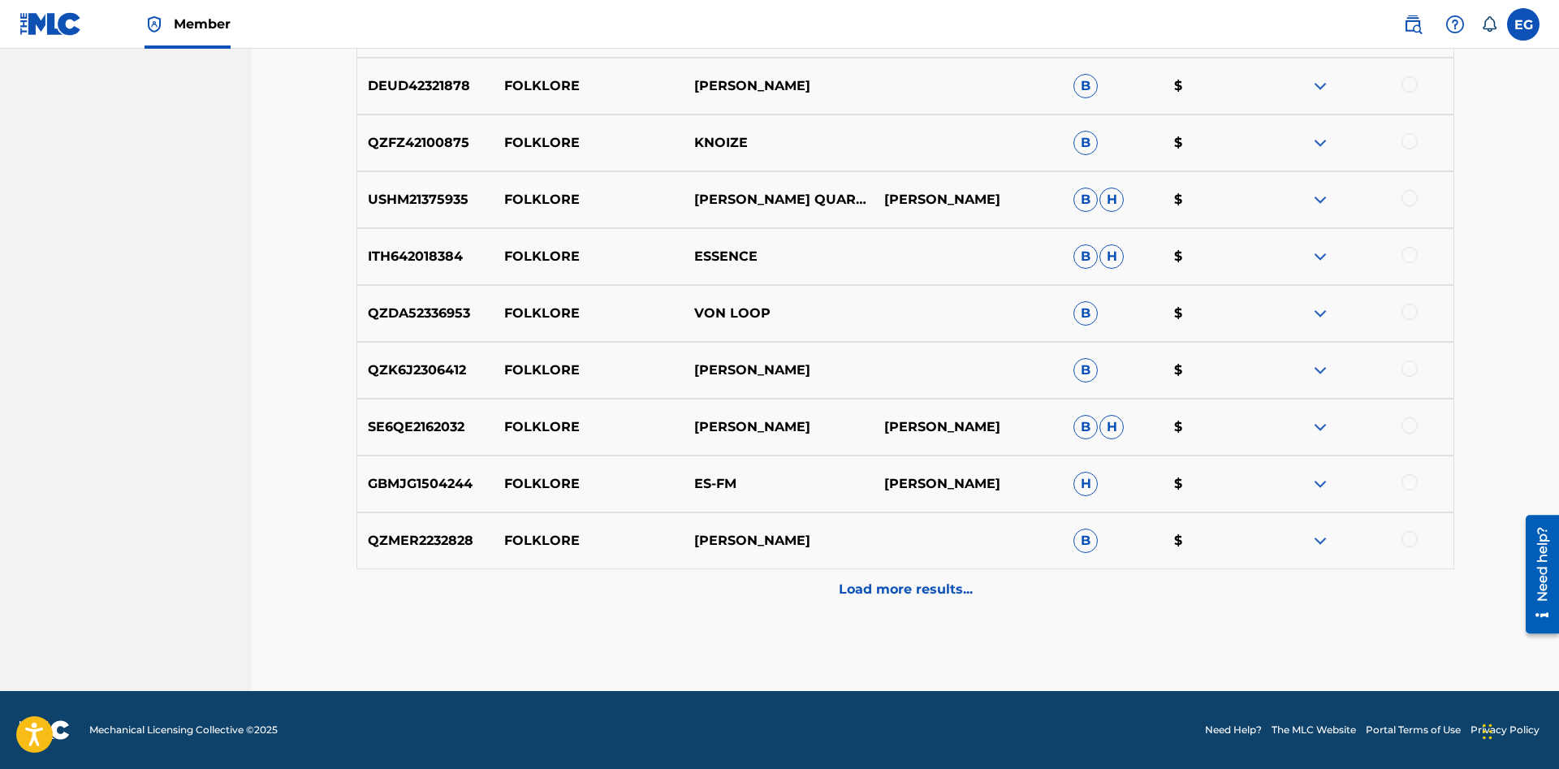
click at [905, 586] on p "Load more results..." at bounding box center [906, 589] width 134 height 19
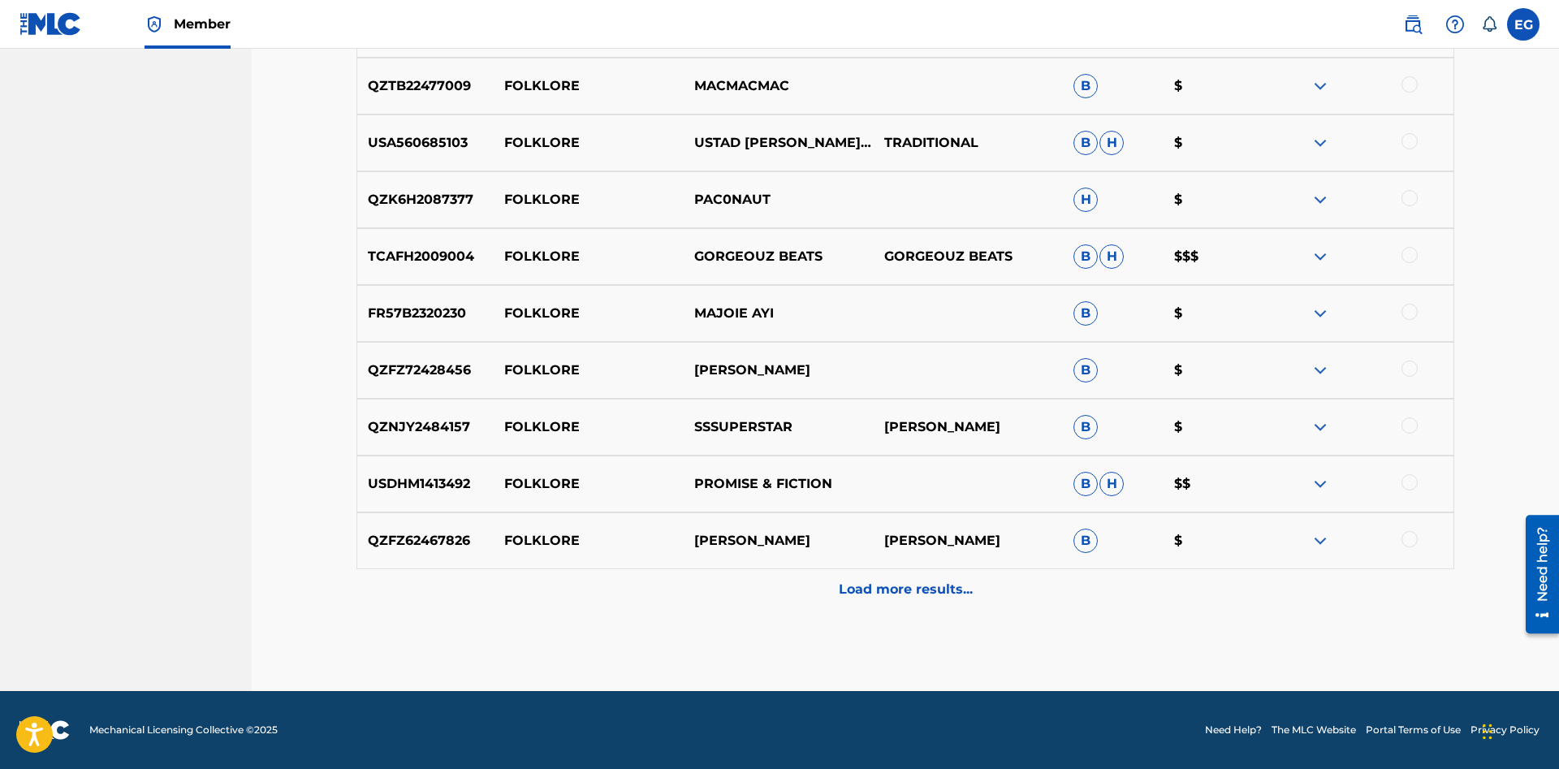
click at [887, 596] on p "Load more results..." at bounding box center [906, 589] width 134 height 19
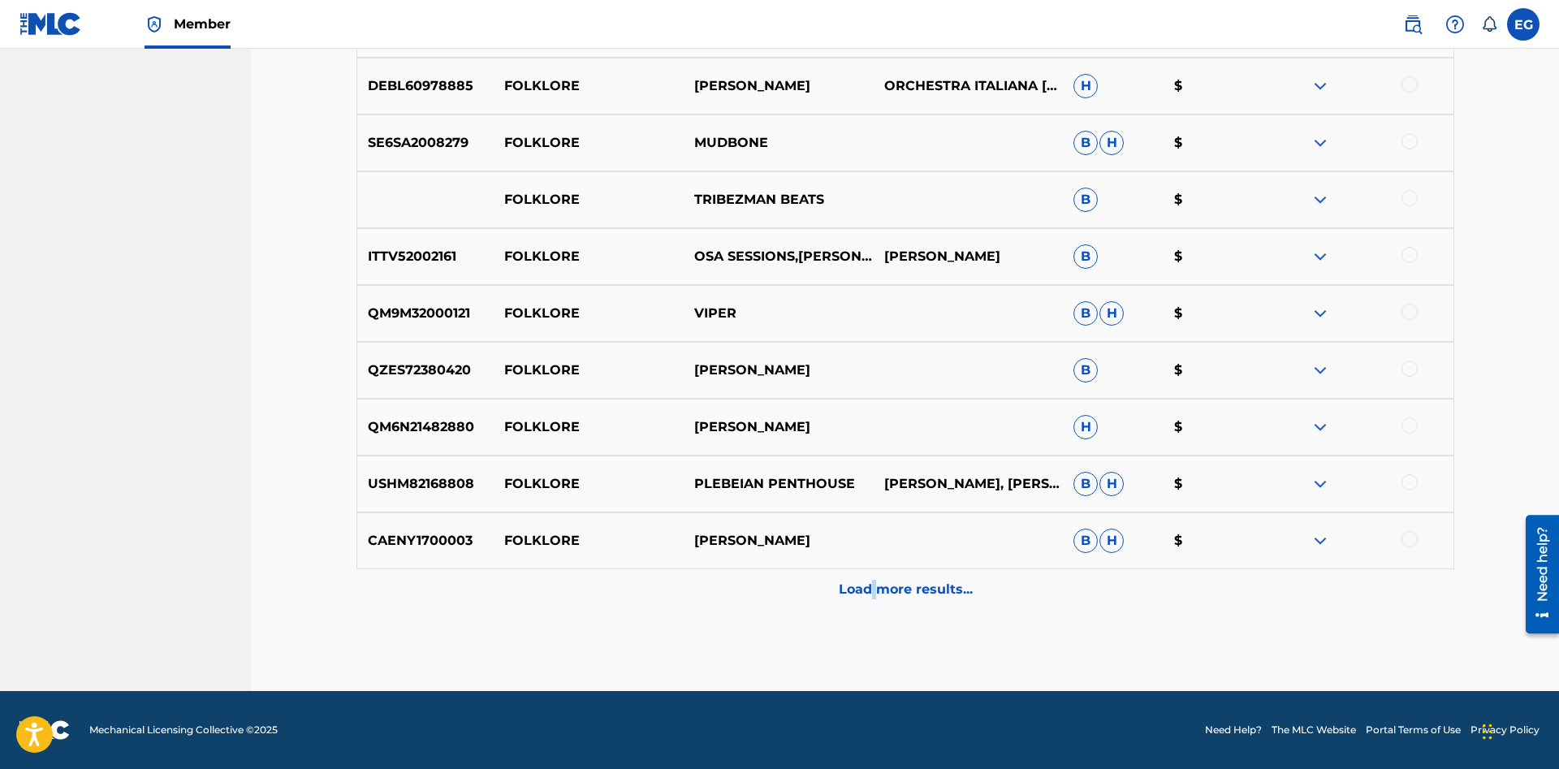
click at [873, 574] on div "Load more results..." at bounding box center [904, 589] width 1097 height 41
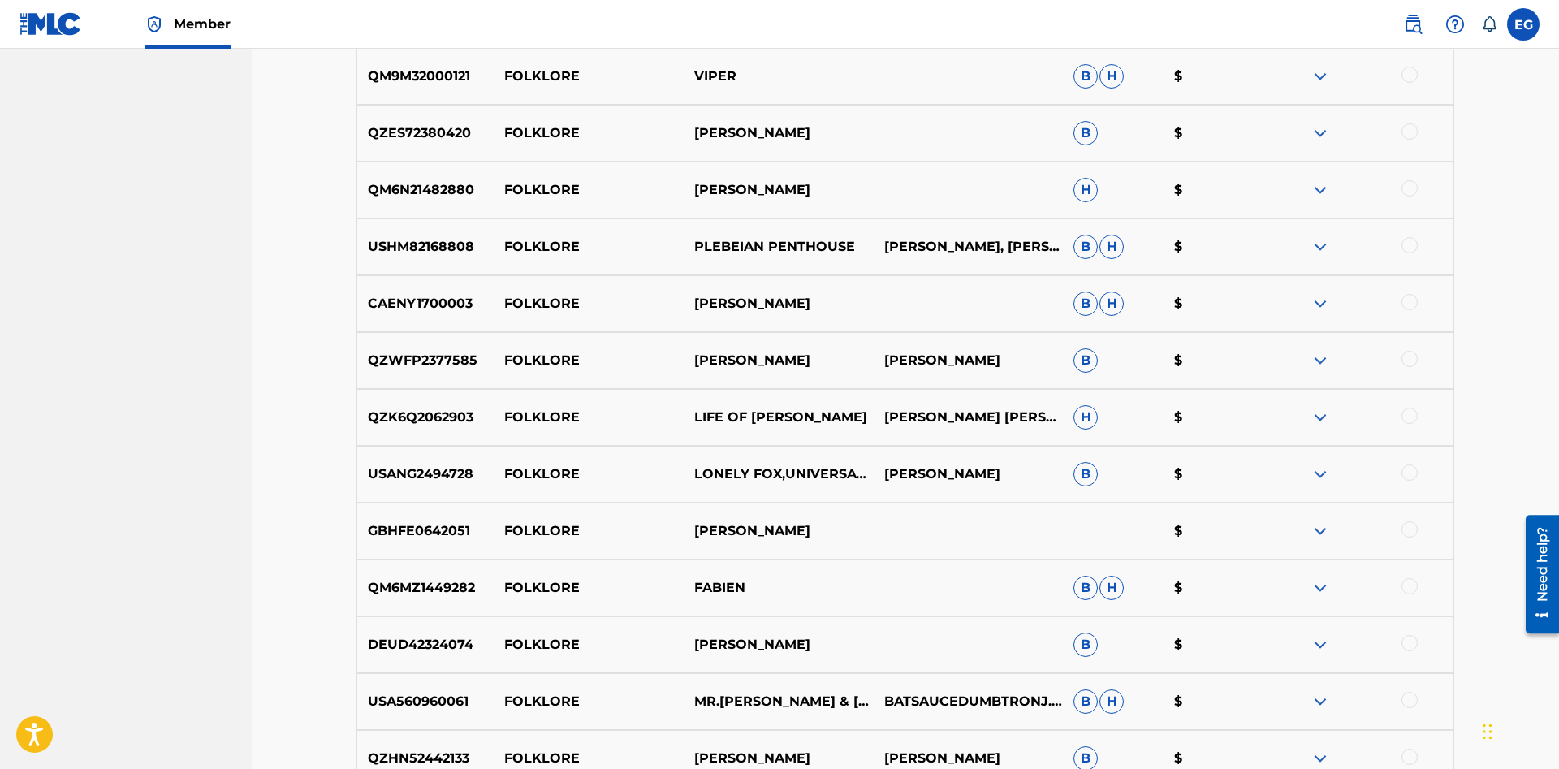
scroll to position [5220, 0]
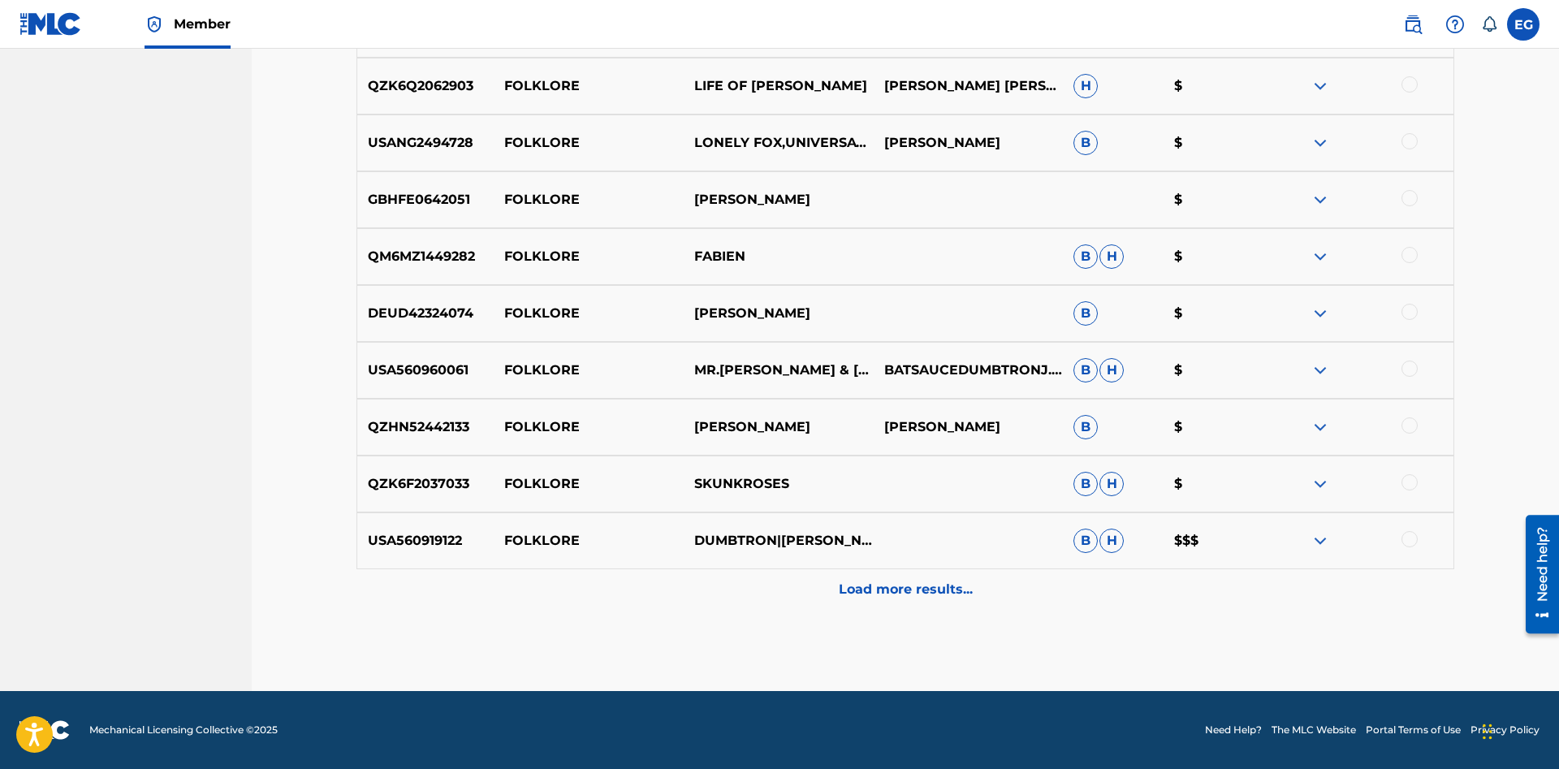
click at [883, 594] on p "Load more results..." at bounding box center [906, 589] width 134 height 19
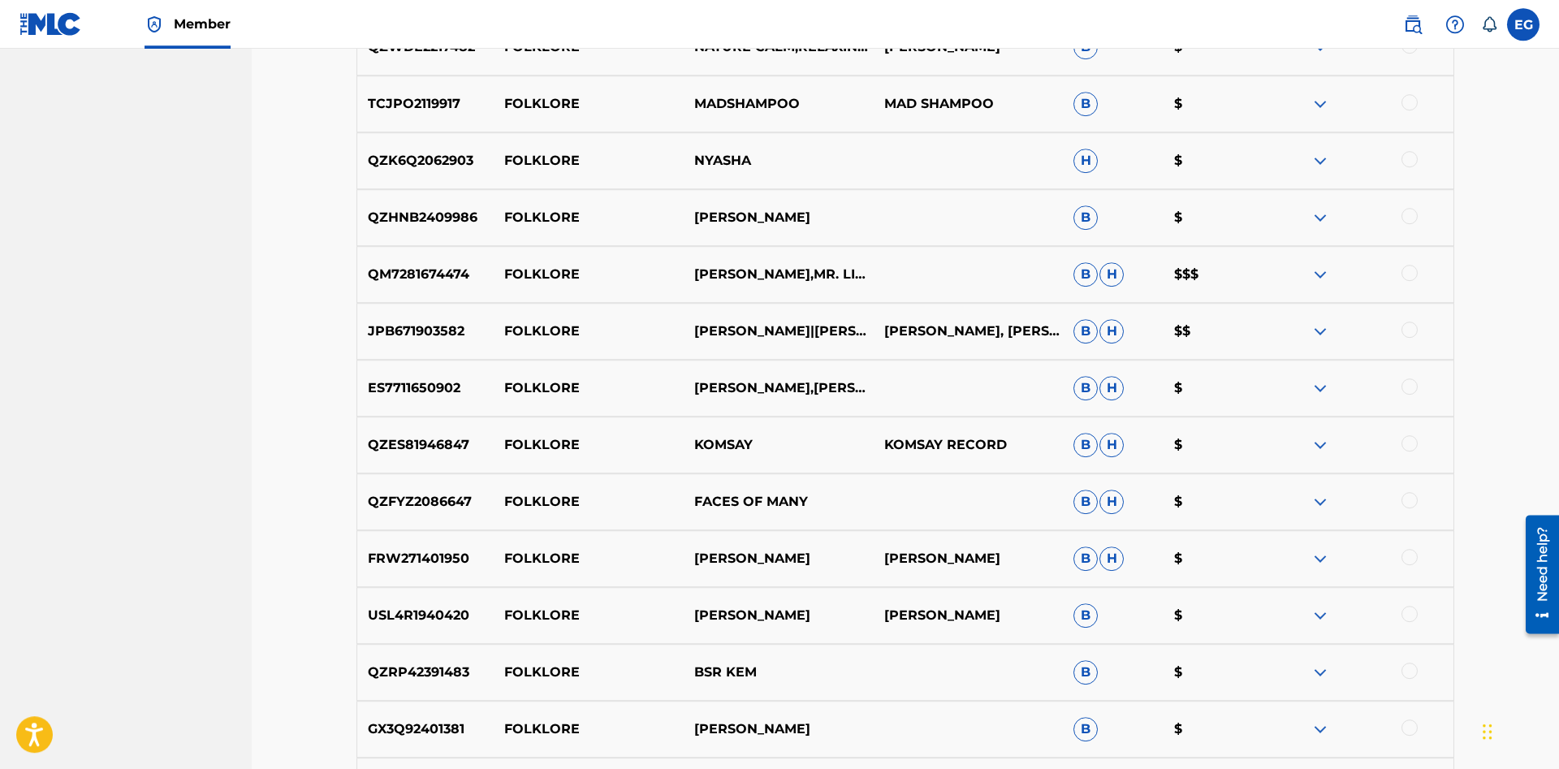
scroll to position [0, 0]
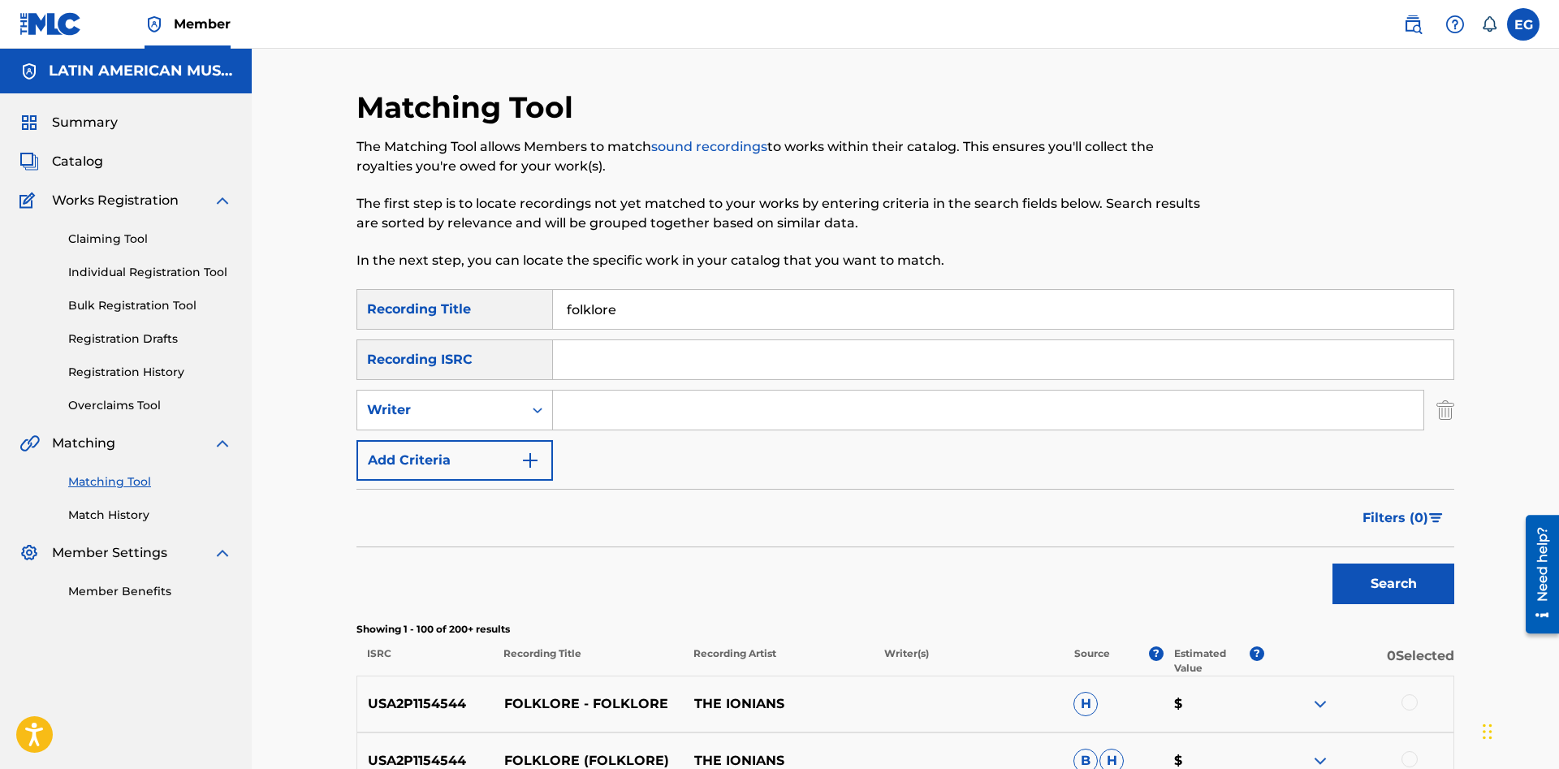
click at [809, 314] on input "folklore" at bounding box center [1003, 309] width 900 height 39
click at [590, 409] on input "Search Form" at bounding box center [988, 409] width 870 height 39
paste input "julian tucumbi"
type input "julian tucumbi"
click at [1332, 563] on button "Search" at bounding box center [1393, 583] width 122 height 41
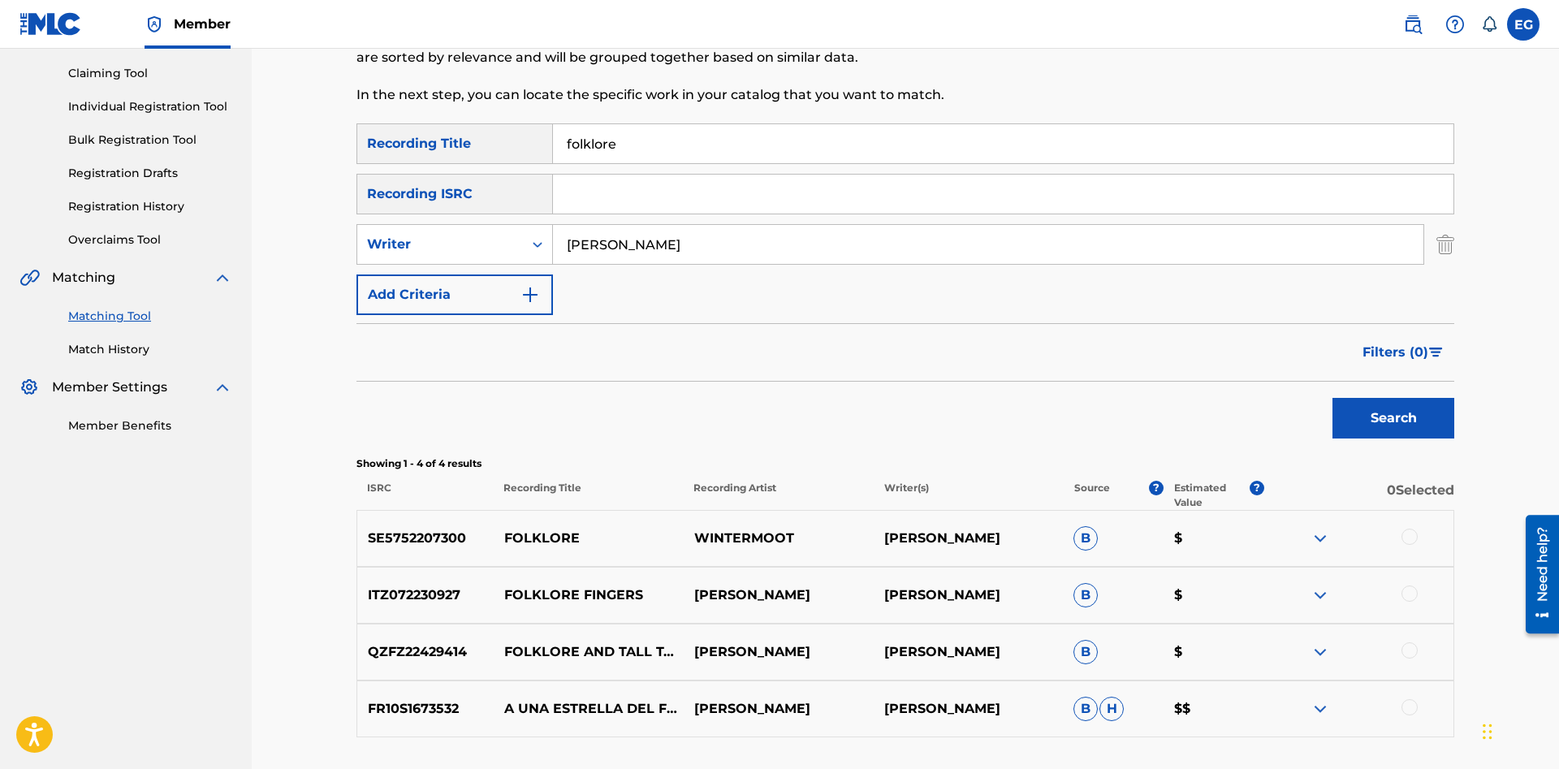
scroll to position [293, 0]
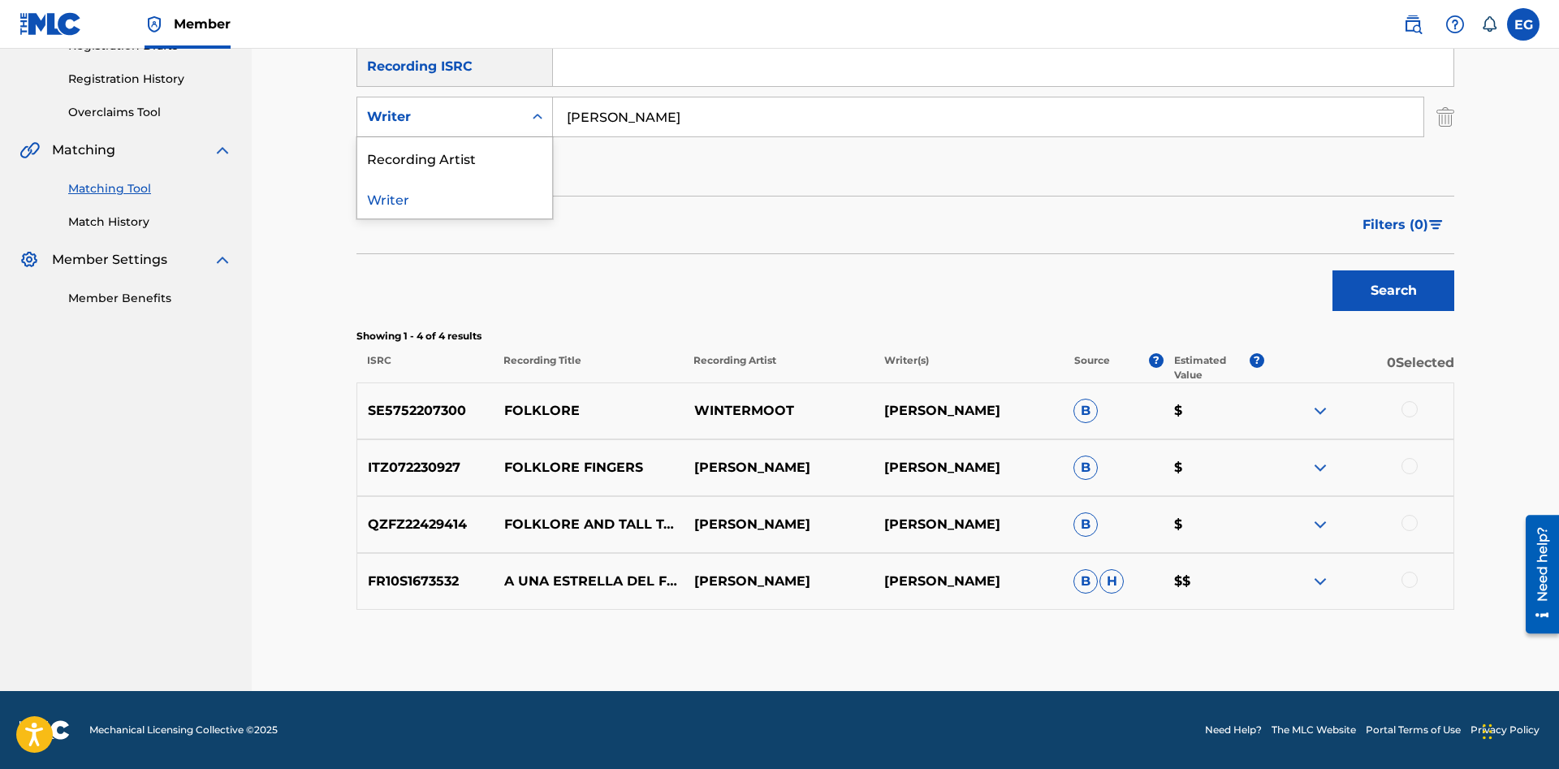
click at [480, 119] on div "Writer" at bounding box center [440, 116] width 146 height 19
click at [468, 153] on div "Recording Artist" at bounding box center [454, 157] width 195 height 41
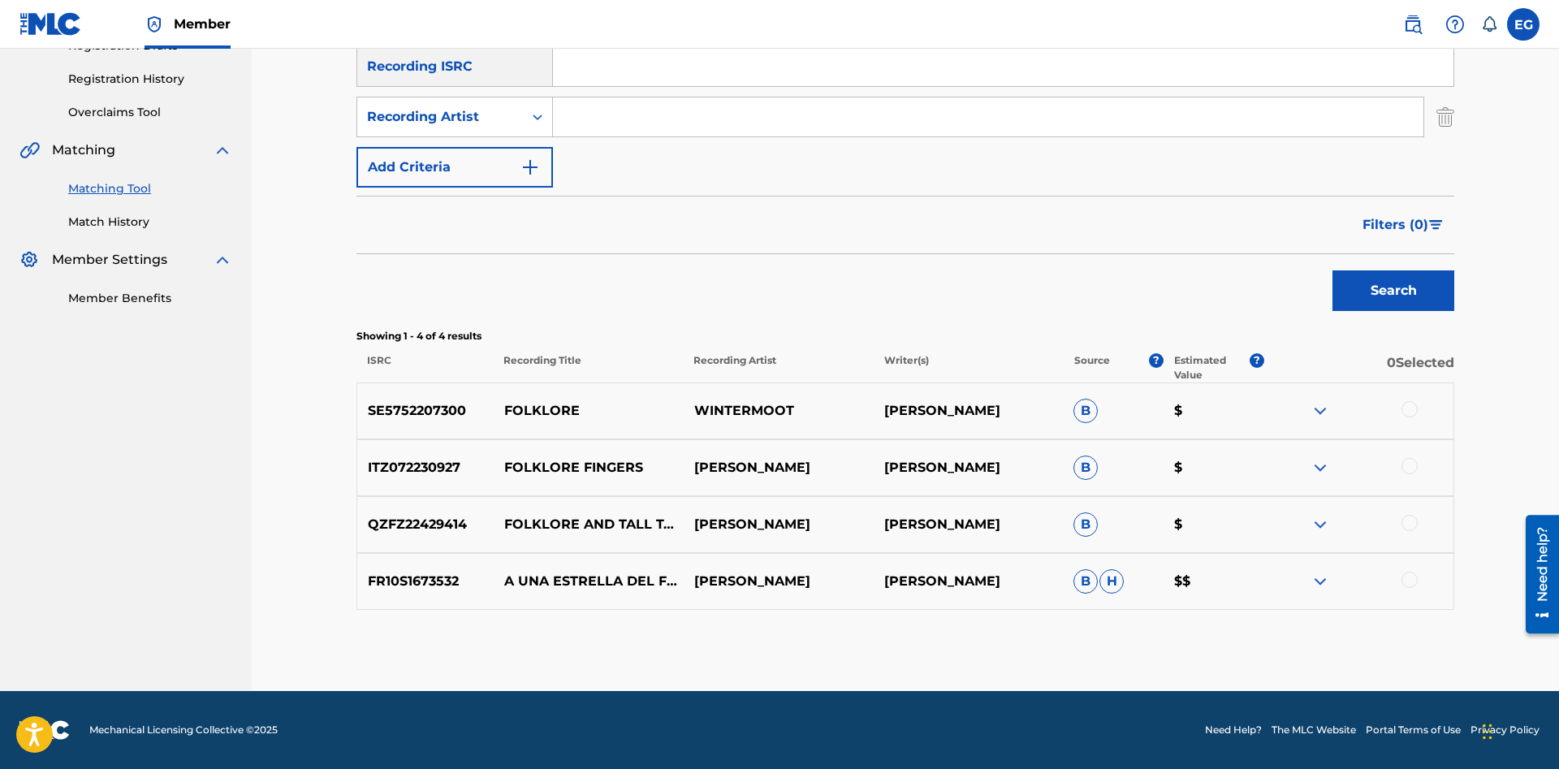
click at [709, 114] on input "Search Form" at bounding box center [988, 116] width 870 height 39
paste input "julian tucumbi"
type input "julian tucumbi"
click at [1332, 270] on button "Search" at bounding box center [1393, 290] width 122 height 41
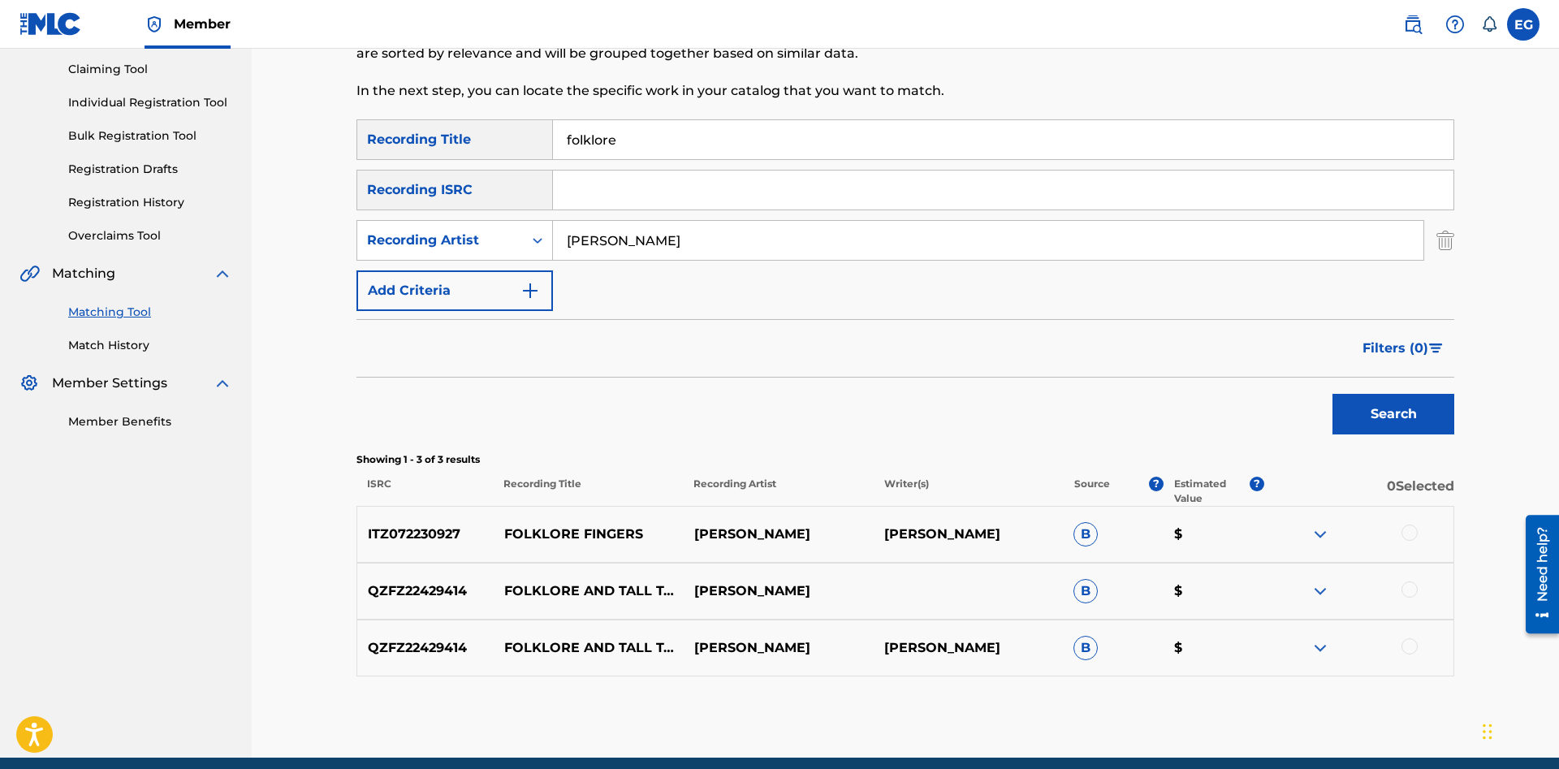
scroll to position [0, 0]
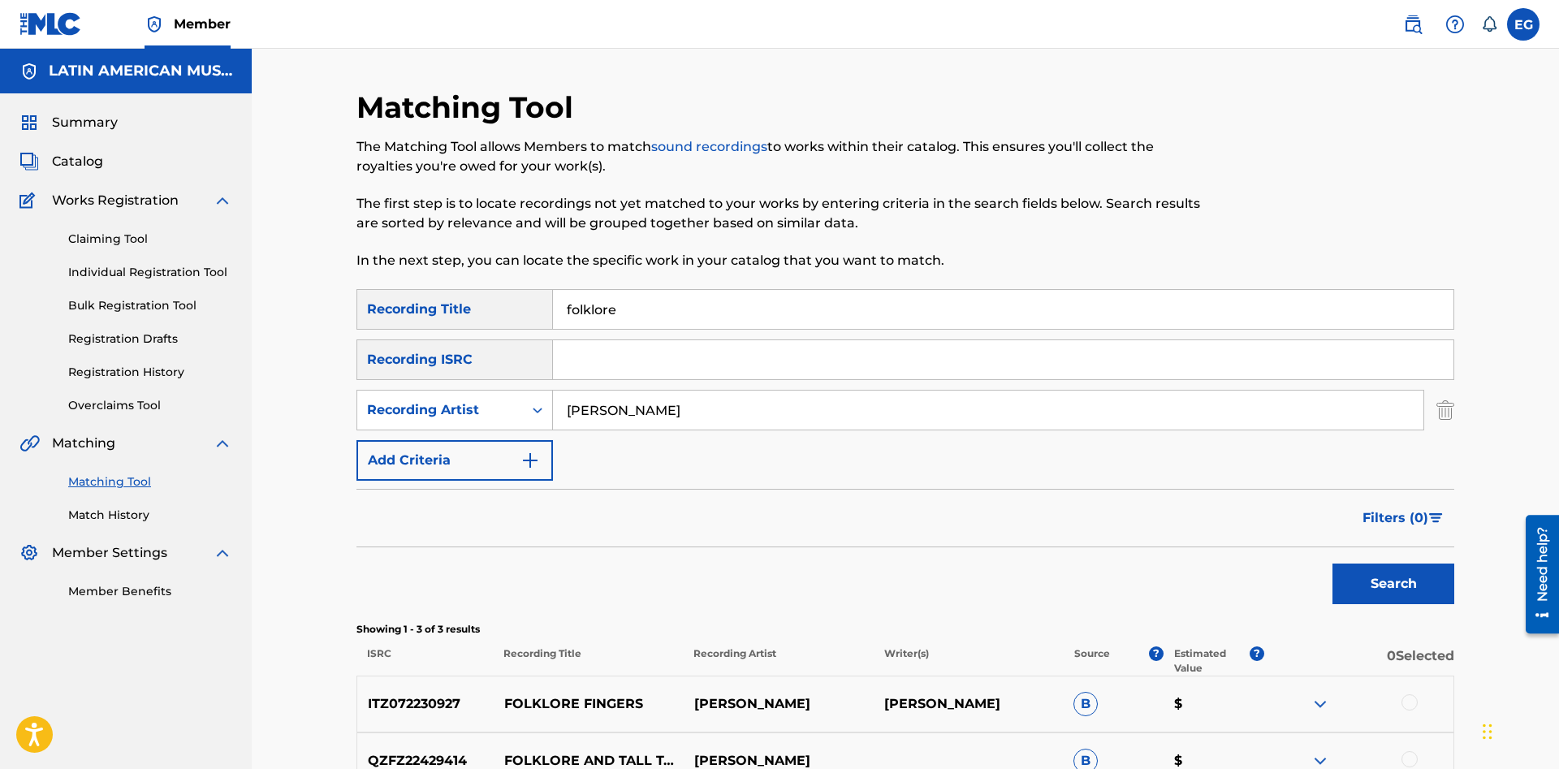
drag, startPoint x: 638, startPoint y: 314, endPoint x: 442, endPoint y: 317, distance: 195.7
click at [553, 317] on input "folklore" at bounding box center [1003, 309] width 900 height 39
type input "glorias de mi tierra"
click at [1332, 563] on button "Search" at bounding box center [1393, 583] width 122 height 41
drag, startPoint x: 693, startPoint y: 412, endPoint x: 457, endPoint y: 401, distance: 236.5
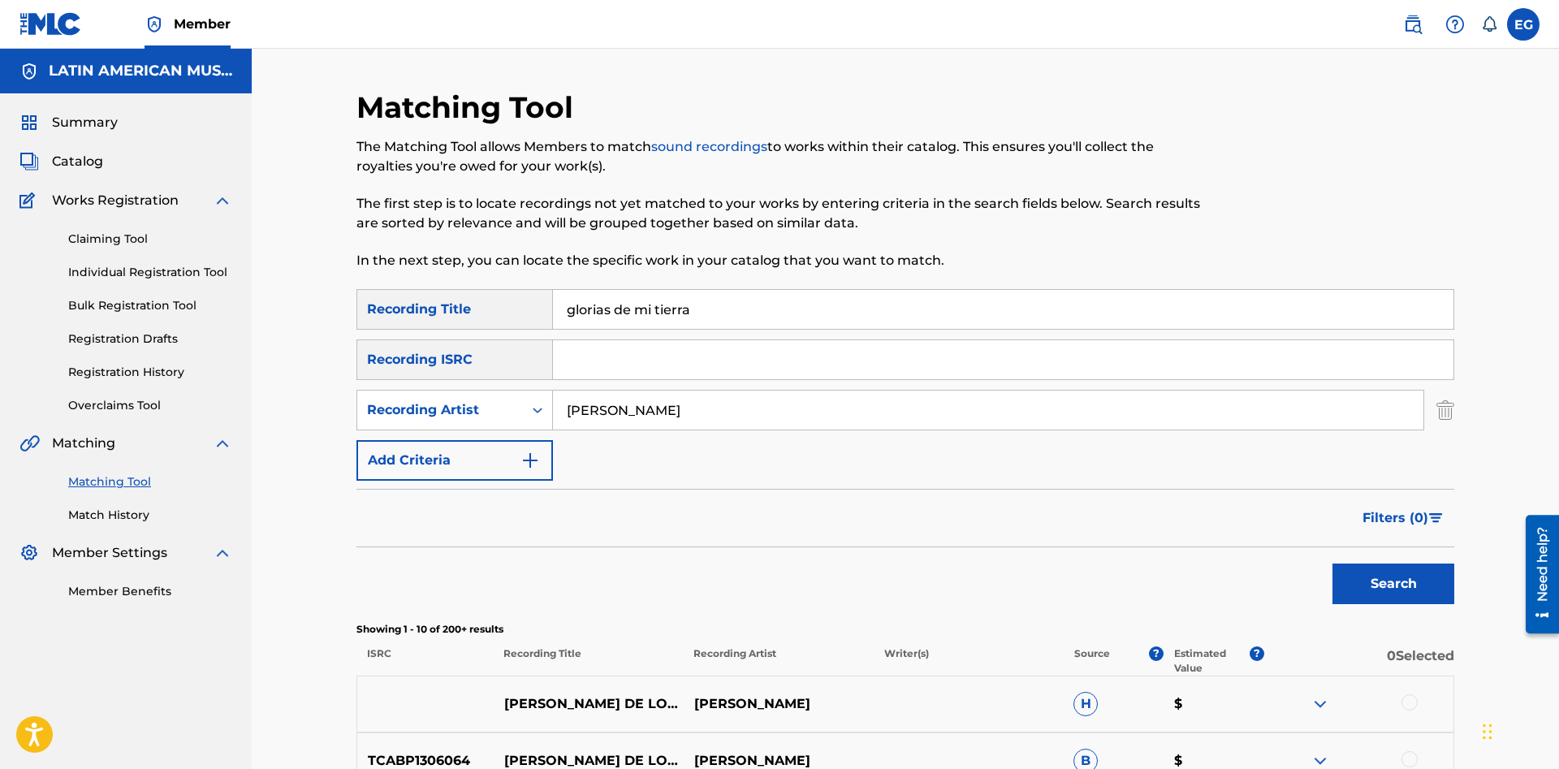
click at [553, 401] on input "julian tucumbi" at bounding box center [988, 409] width 870 height 39
click at [457, 401] on div "Recording Artist" at bounding box center [440, 409] width 146 height 19
drag, startPoint x: 451, startPoint y: 442, endPoint x: 472, endPoint y: 433, distance: 22.2
click at [455, 441] on div "Writer" at bounding box center [454, 450] width 195 height 41
click at [572, 412] on input "Search Form" at bounding box center [988, 409] width 870 height 39
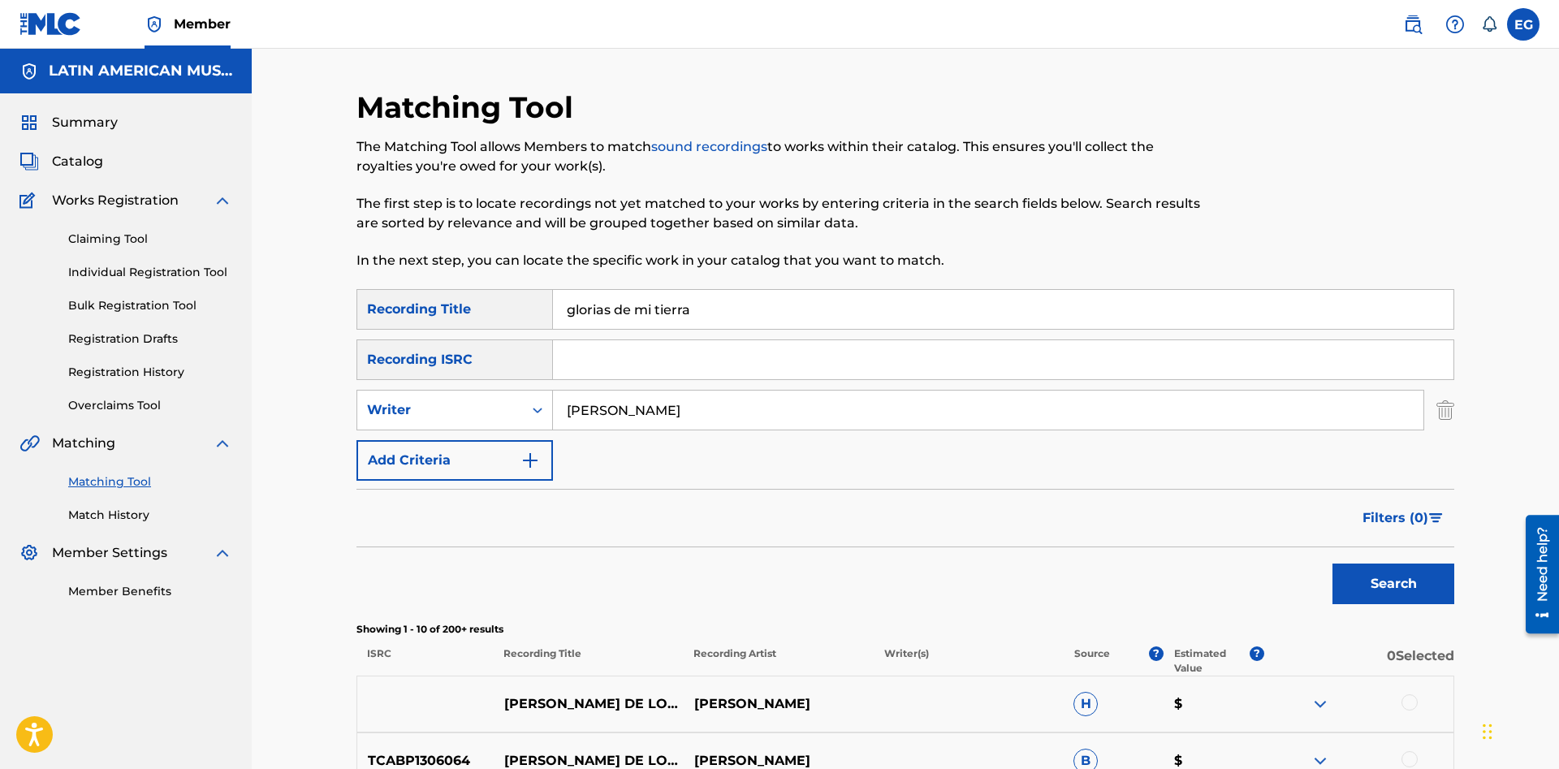
type input "julian tucumbi"
click at [1332, 563] on button "Search" at bounding box center [1393, 583] width 122 height 41
drag, startPoint x: 738, startPoint y: 300, endPoint x: 423, endPoint y: 330, distance: 316.5
click at [553, 329] on input "glorias de mi tierra" at bounding box center [1003, 309] width 900 height 39
type input "latacunga"
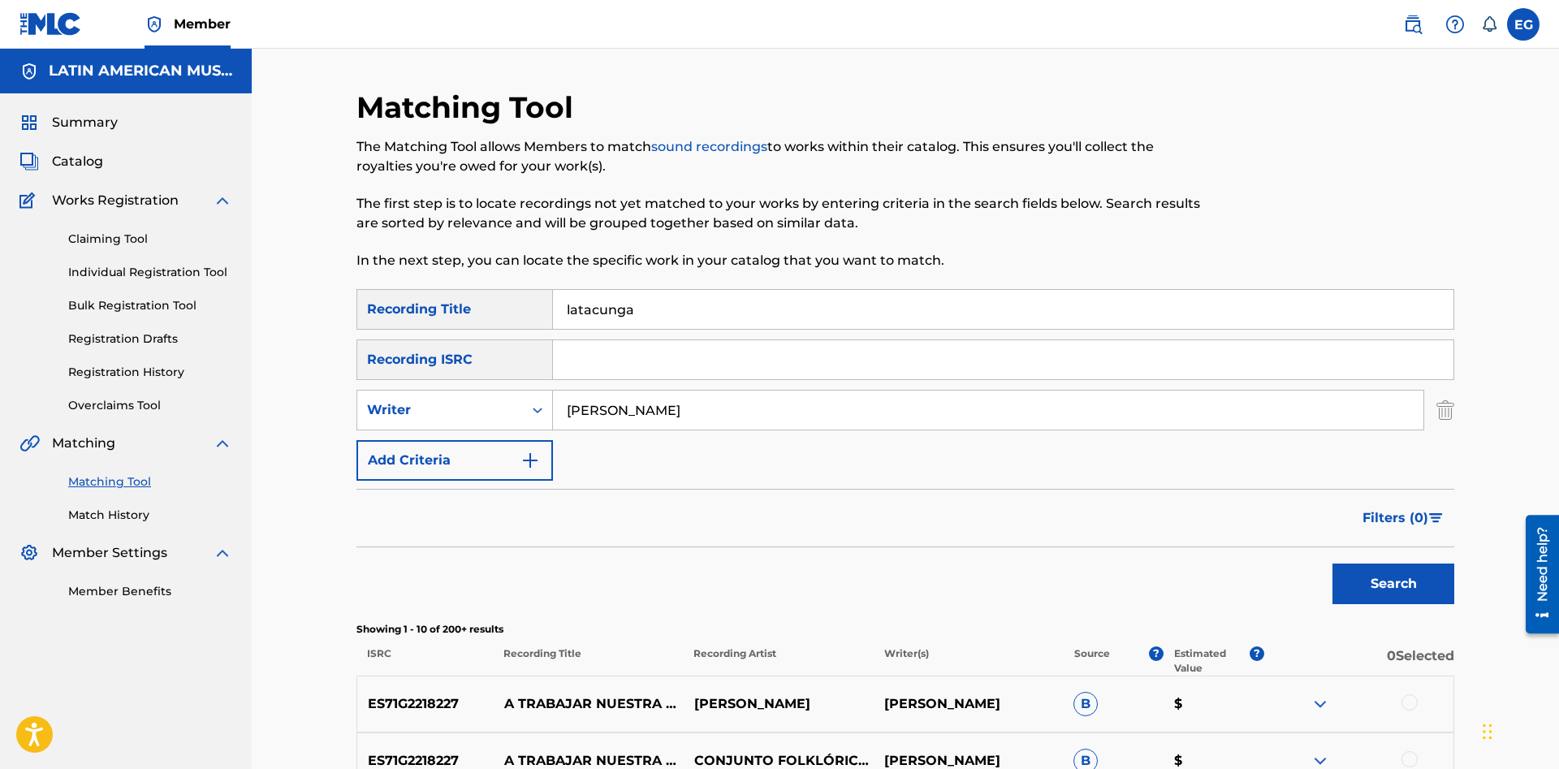
click at [1416, 580] on button "Search" at bounding box center [1393, 583] width 122 height 41
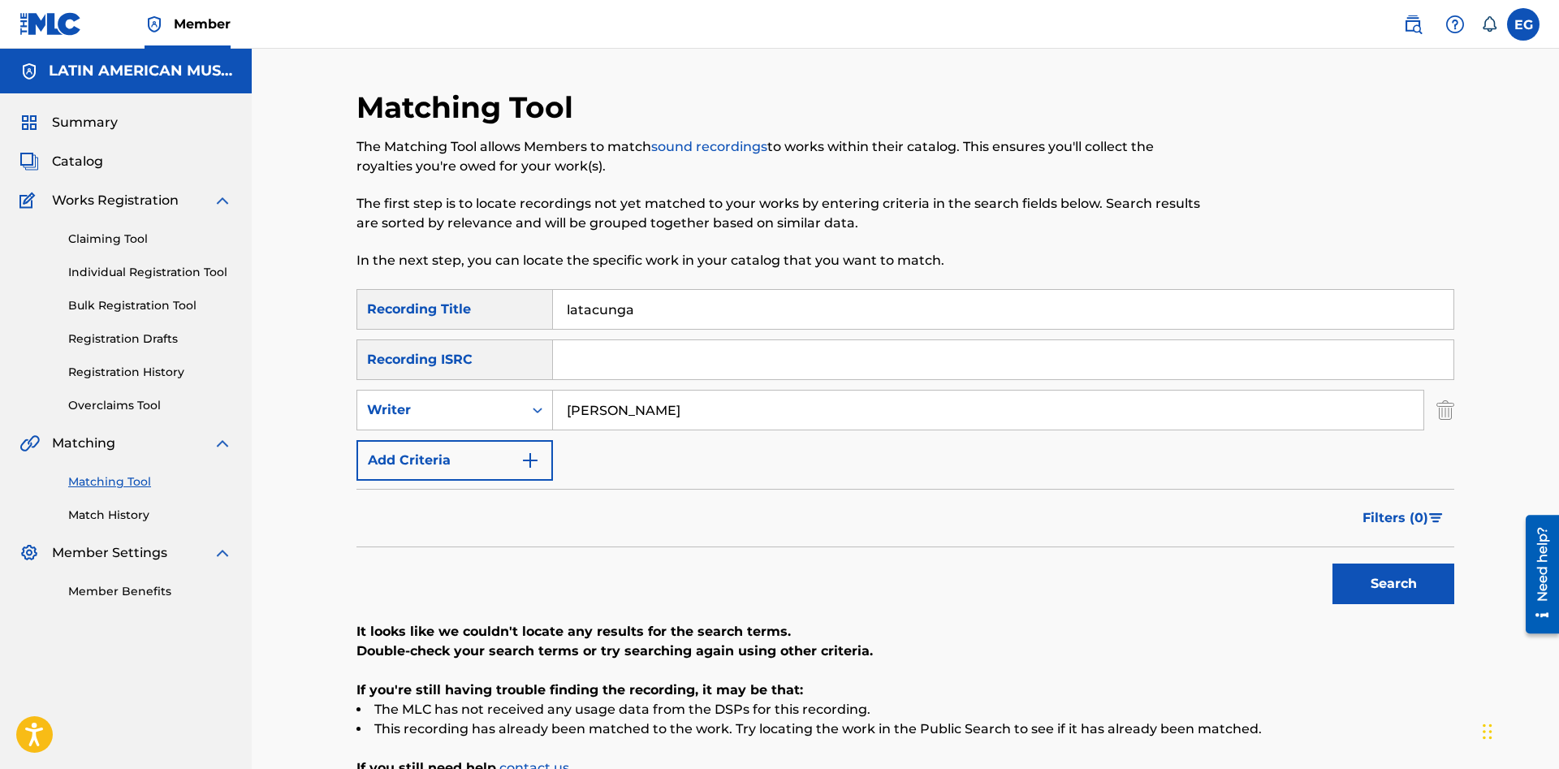
drag, startPoint x: 712, startPoint y: 388, endPoint x: 609, endPoint y: 418, distance: 107.4
click at [580, 407] on div "SearchWithCriteriac25ecac2-0a7a-4b63-b71a-e45b02522ee1 Recording Title latacung…" at bounding box center [904, 385] width 1097 height 192
drag, startPoint x: 749, startPoint y: 421, endPoint x: 457, endPoint y: 438, distance: 292.7
click at [553, 429] on input "julian tucumbi" at bounding box center [988, 409] width 870 height 39
click at [1332, 563] on button "Search" at bounding box center [1393, 583] width 122 height 41
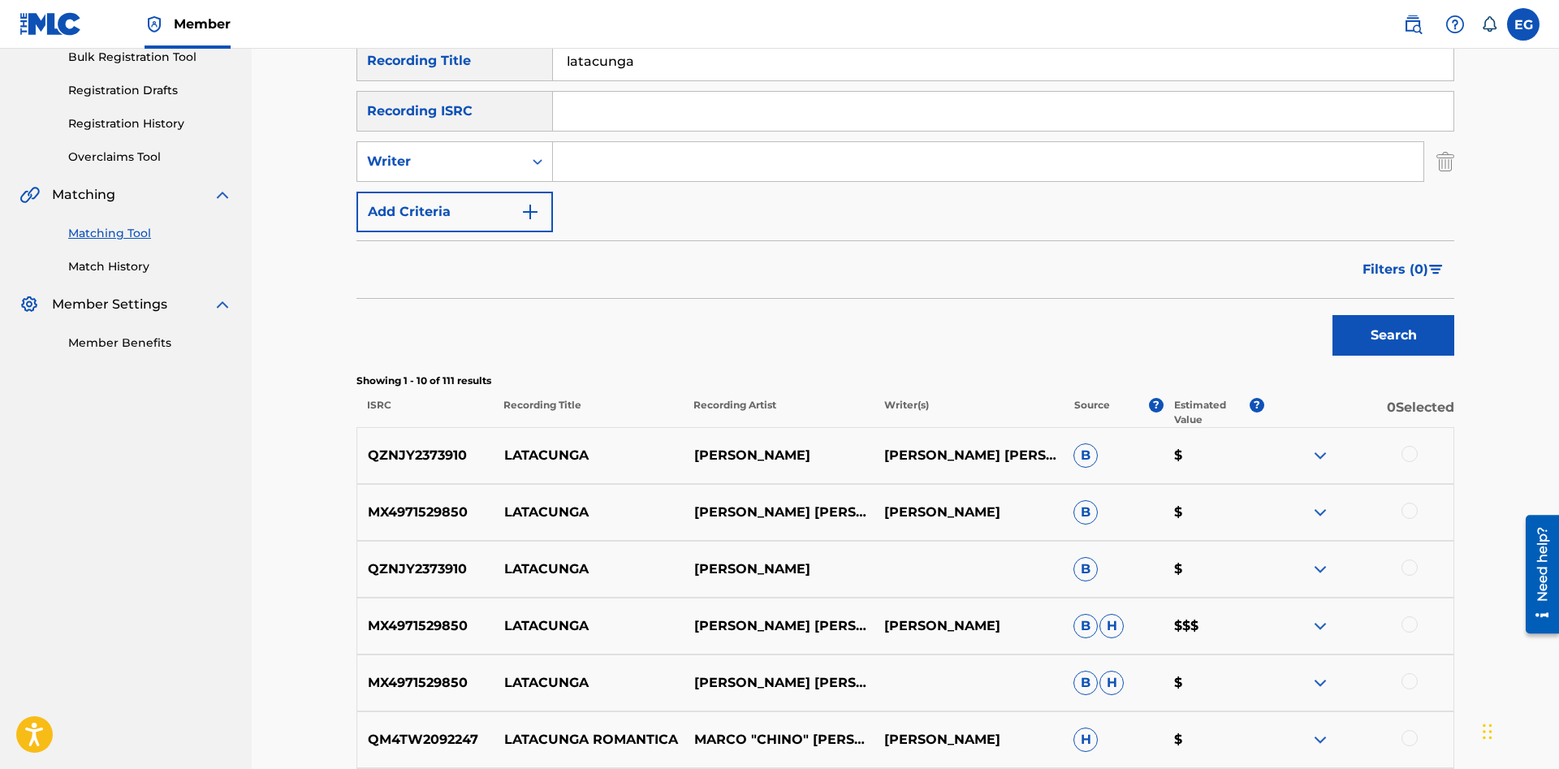
scroll to position [580, 0]
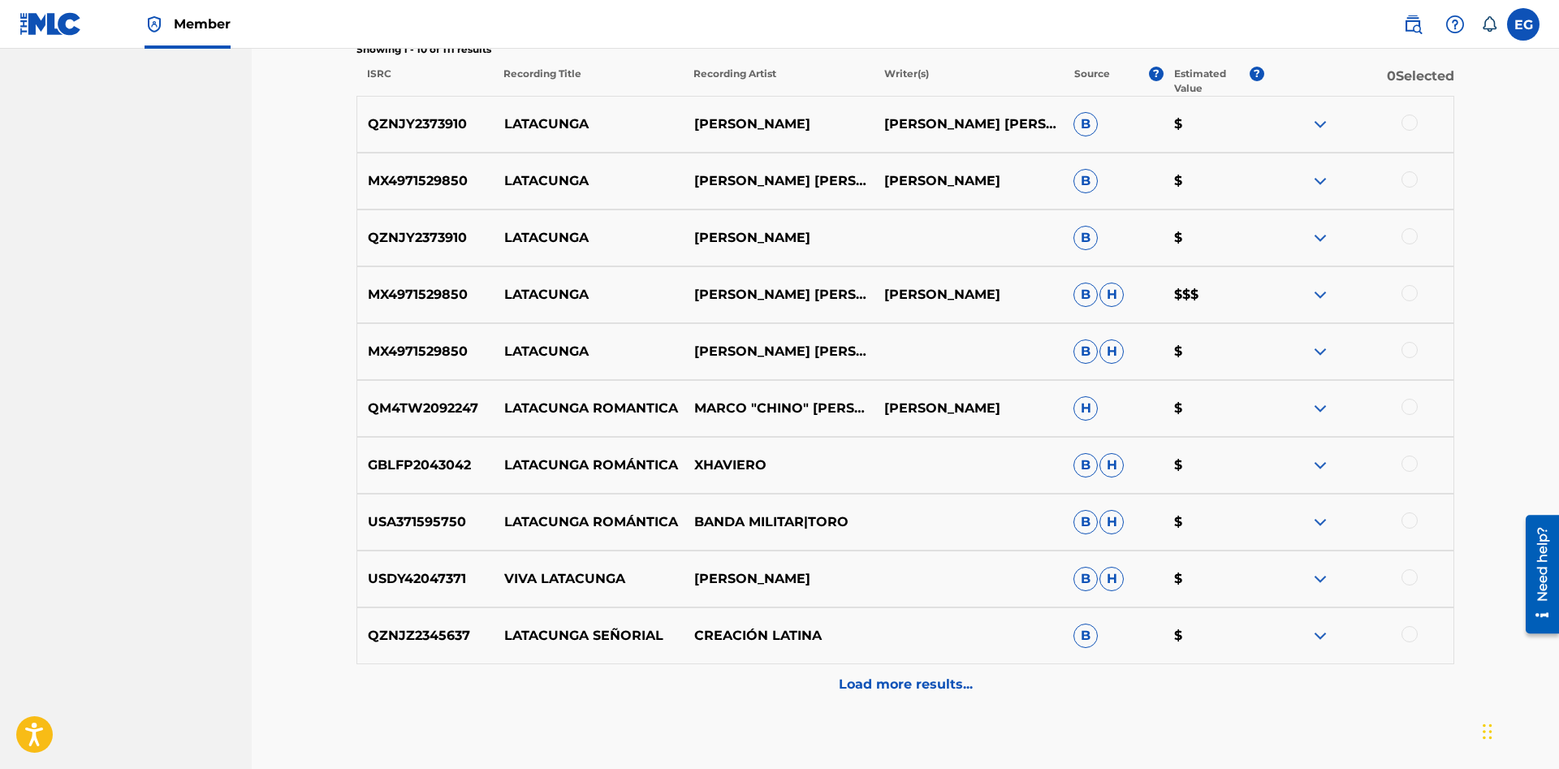
click at [889, 678] on p "Load more results..." at bounding box center [906, 684] width 134 height 19
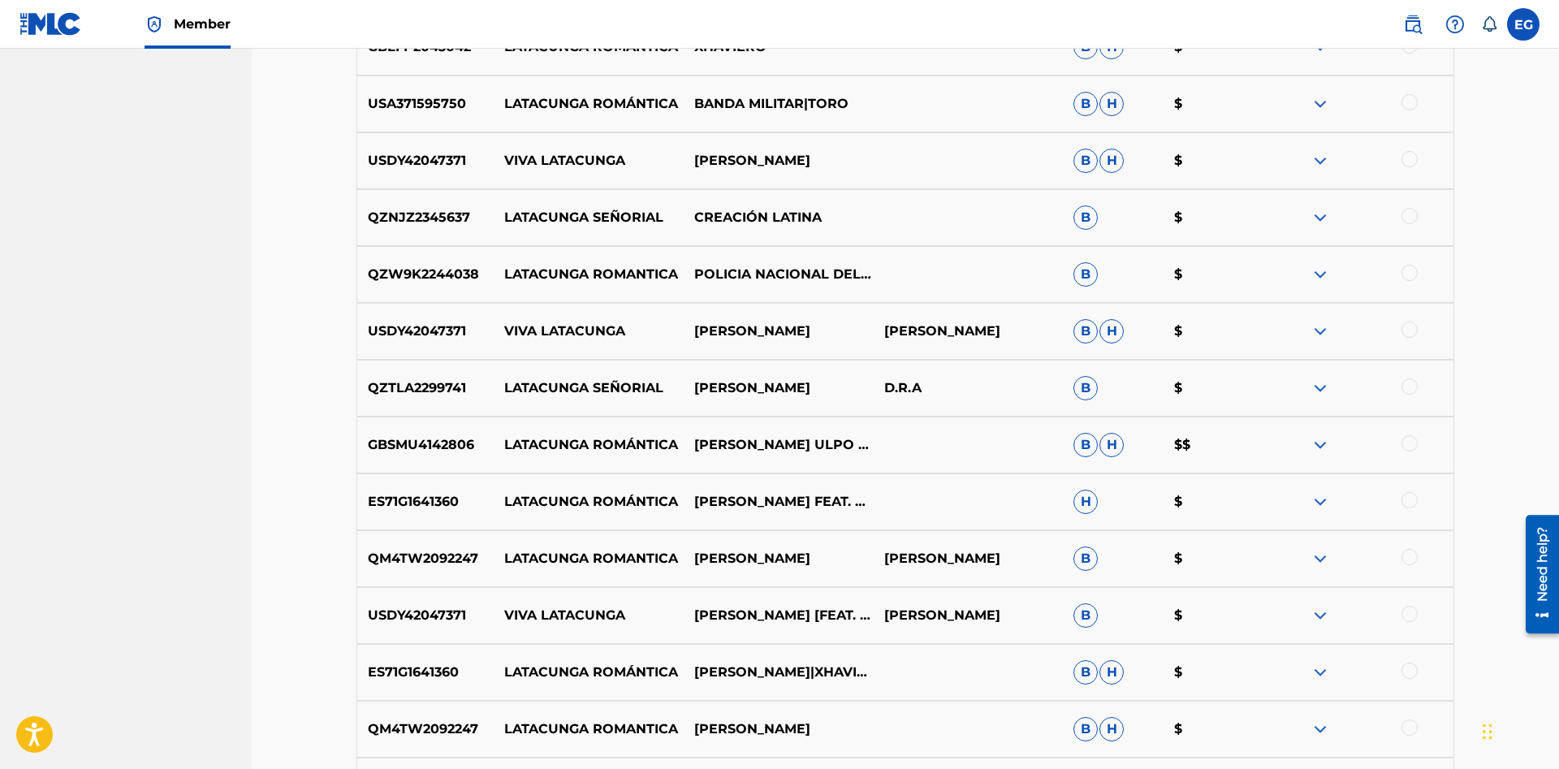
scroll to position [1243, 0]
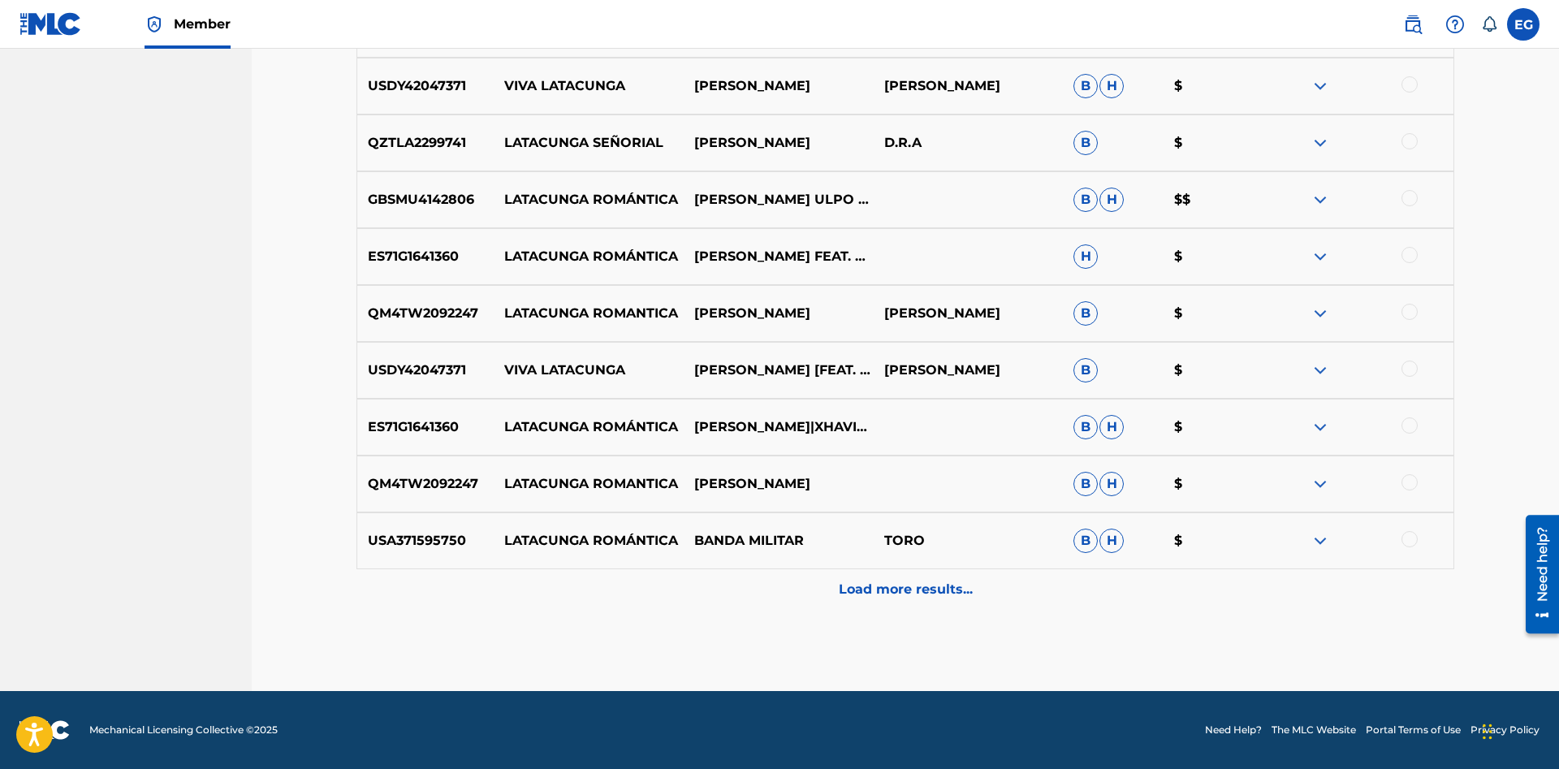
click at [817, 600] on div "Load more results..." at bounding box center [904, 589] width 1097 height 41
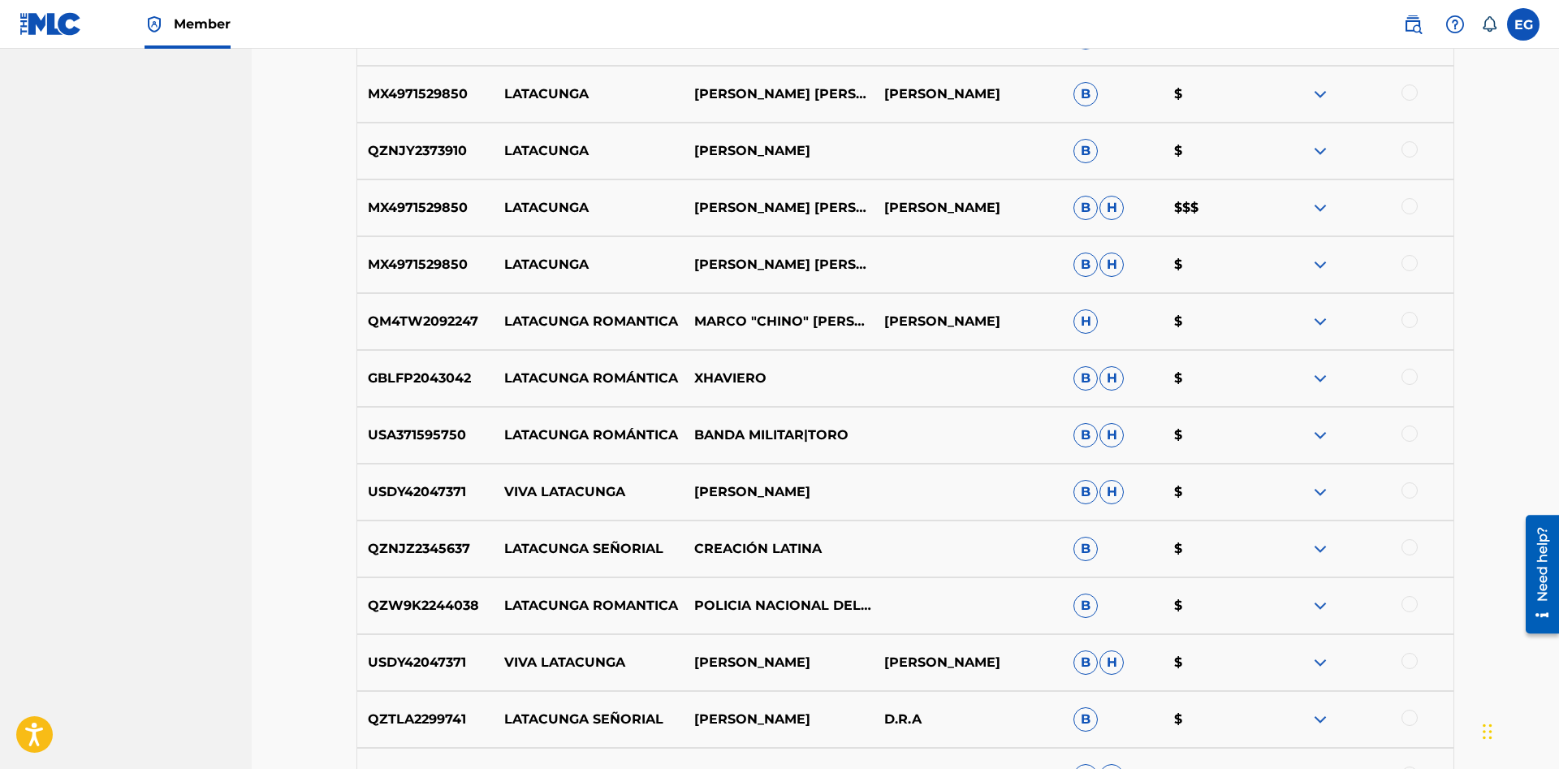
scroll to position [1163, 0]
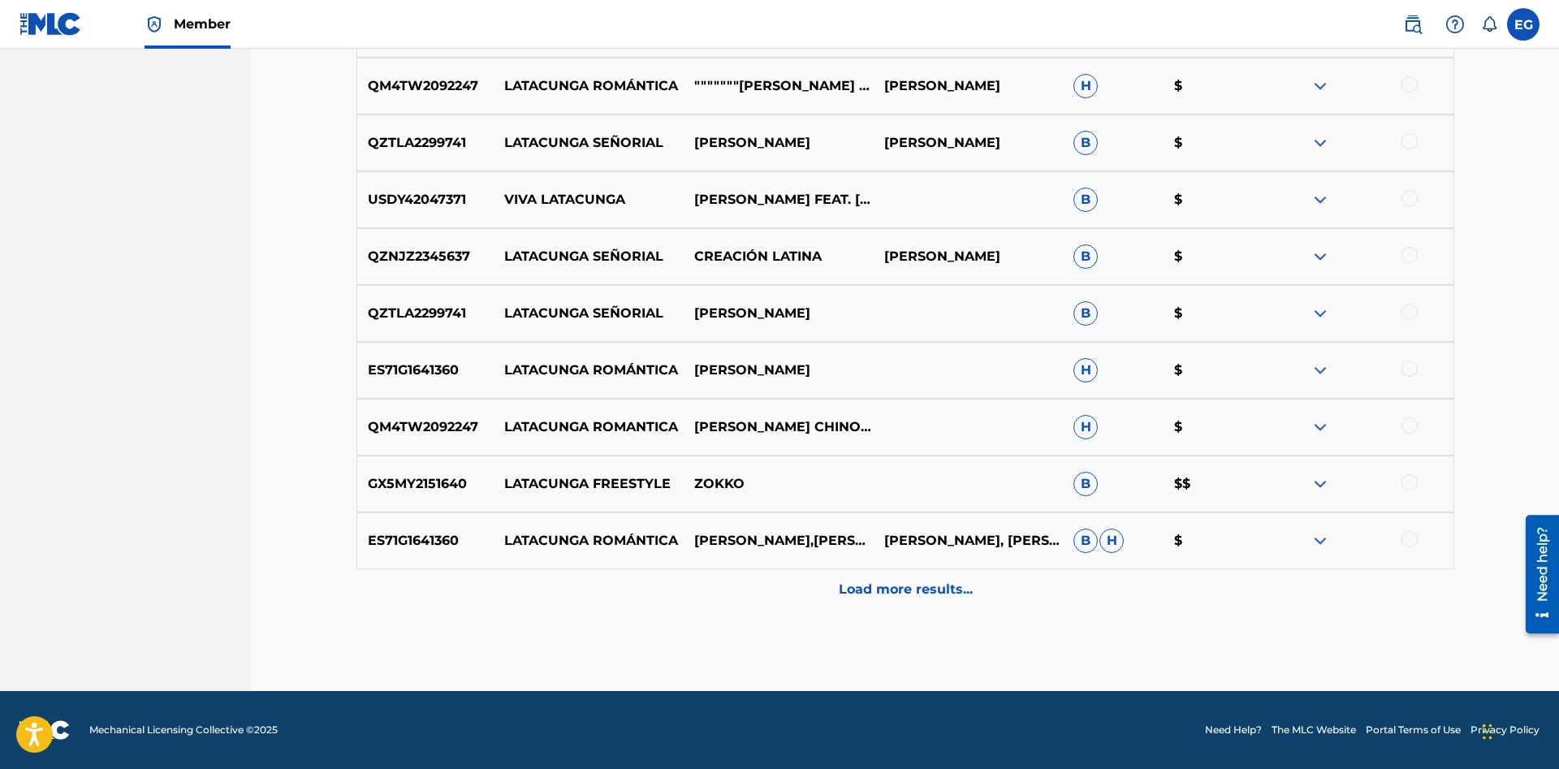
click at [844, 576] on div "Load more results..." at bounding box center [904, 589] width 1097 height 41
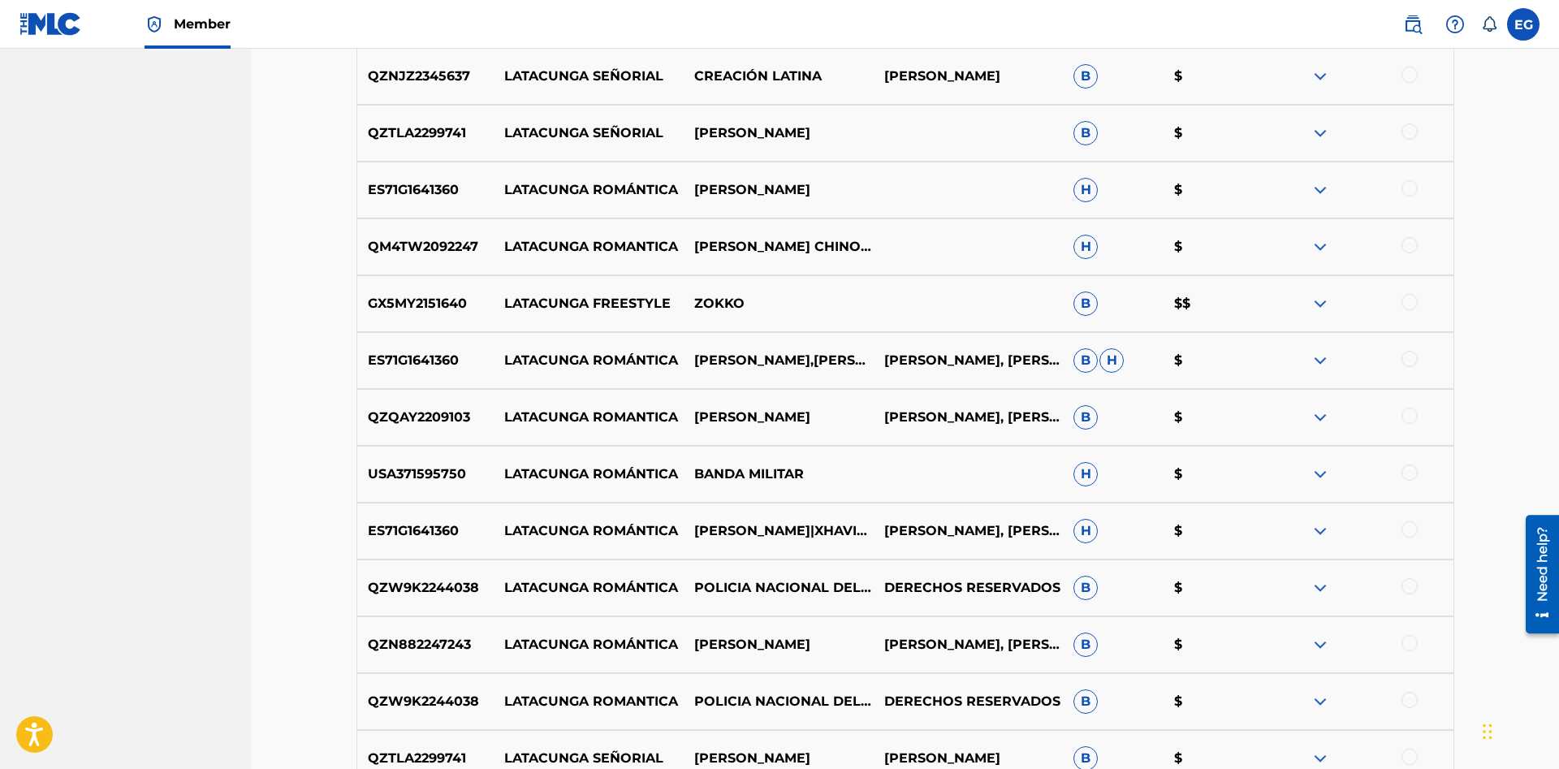
scroll to position [2322, 0]
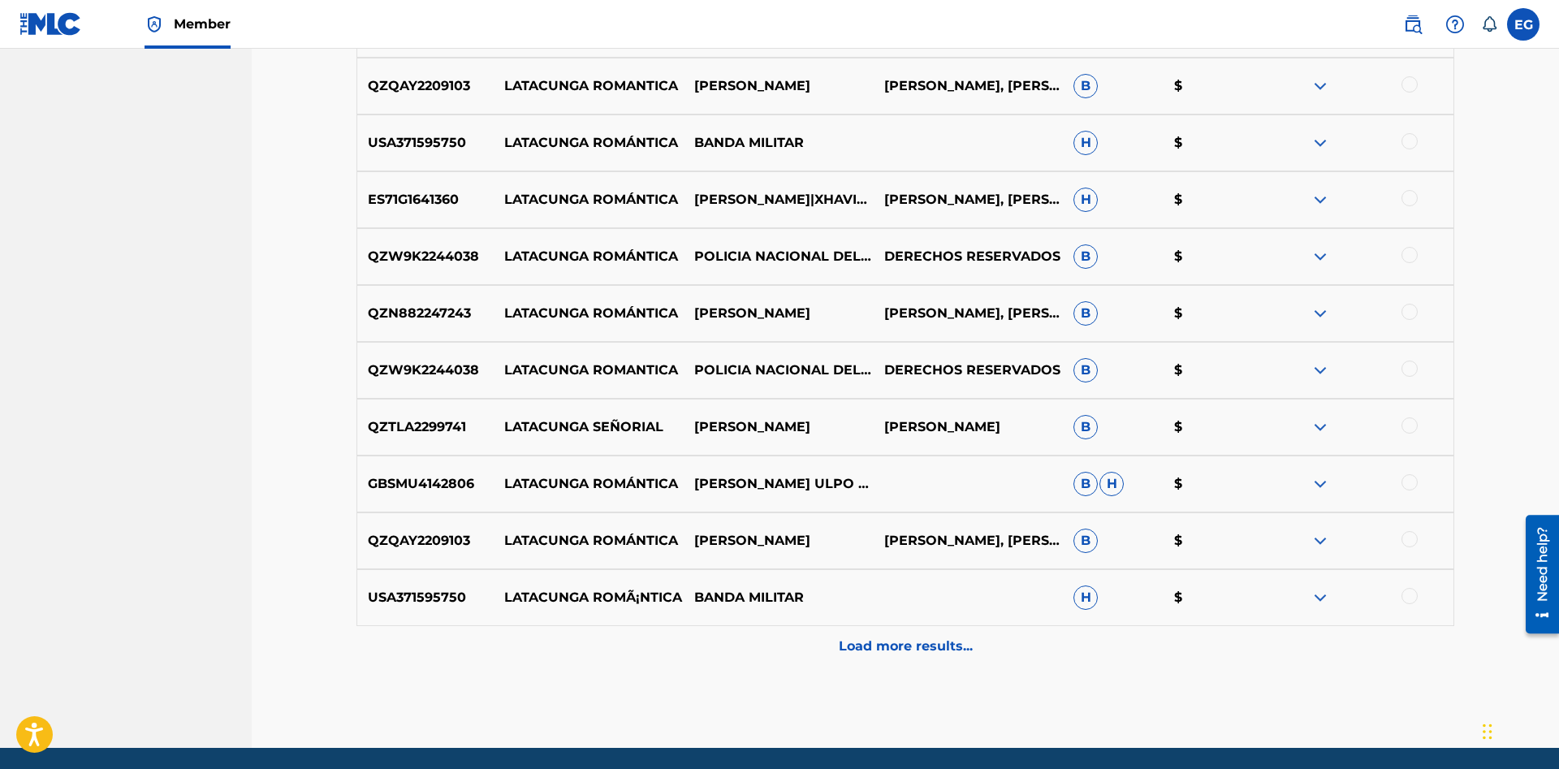
click at [901, 640] on p "Load more results..." at bounding box center [906, 645] width 134 height 19
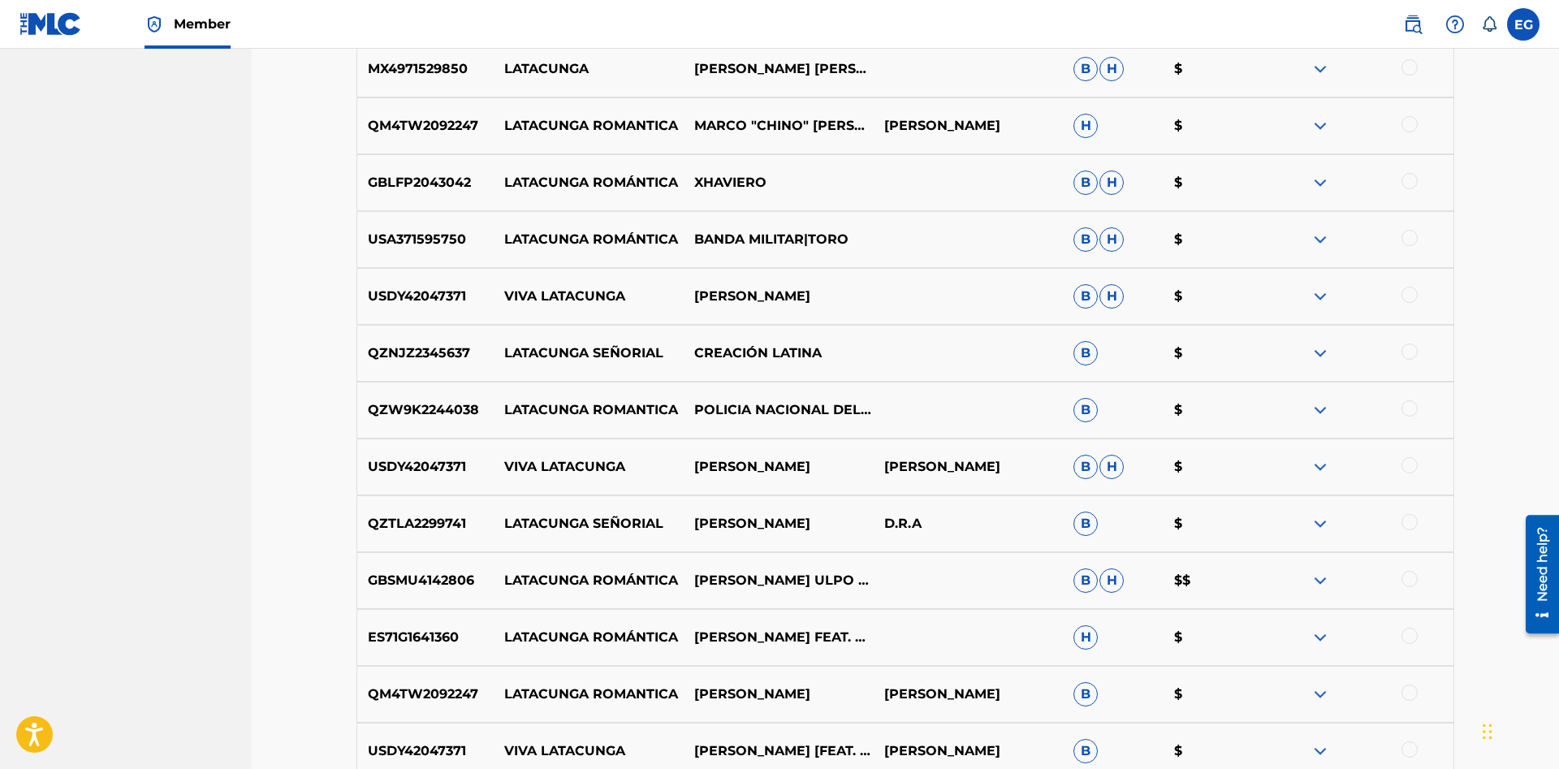
scroll to position [2892, 0]
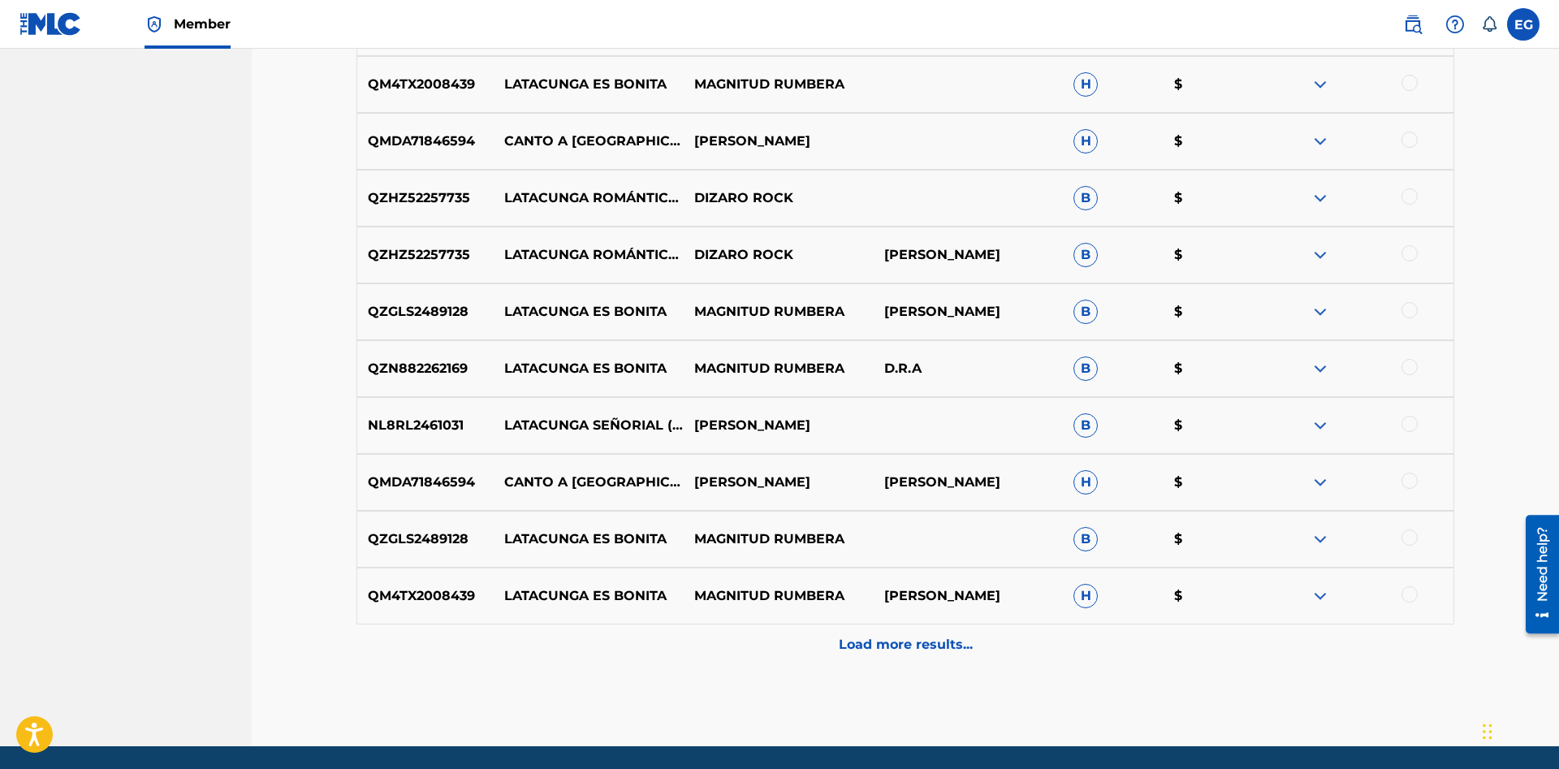
click at [865, 632] on div "Load more results..." at bounding box center [904, 644] width 1097 height 41
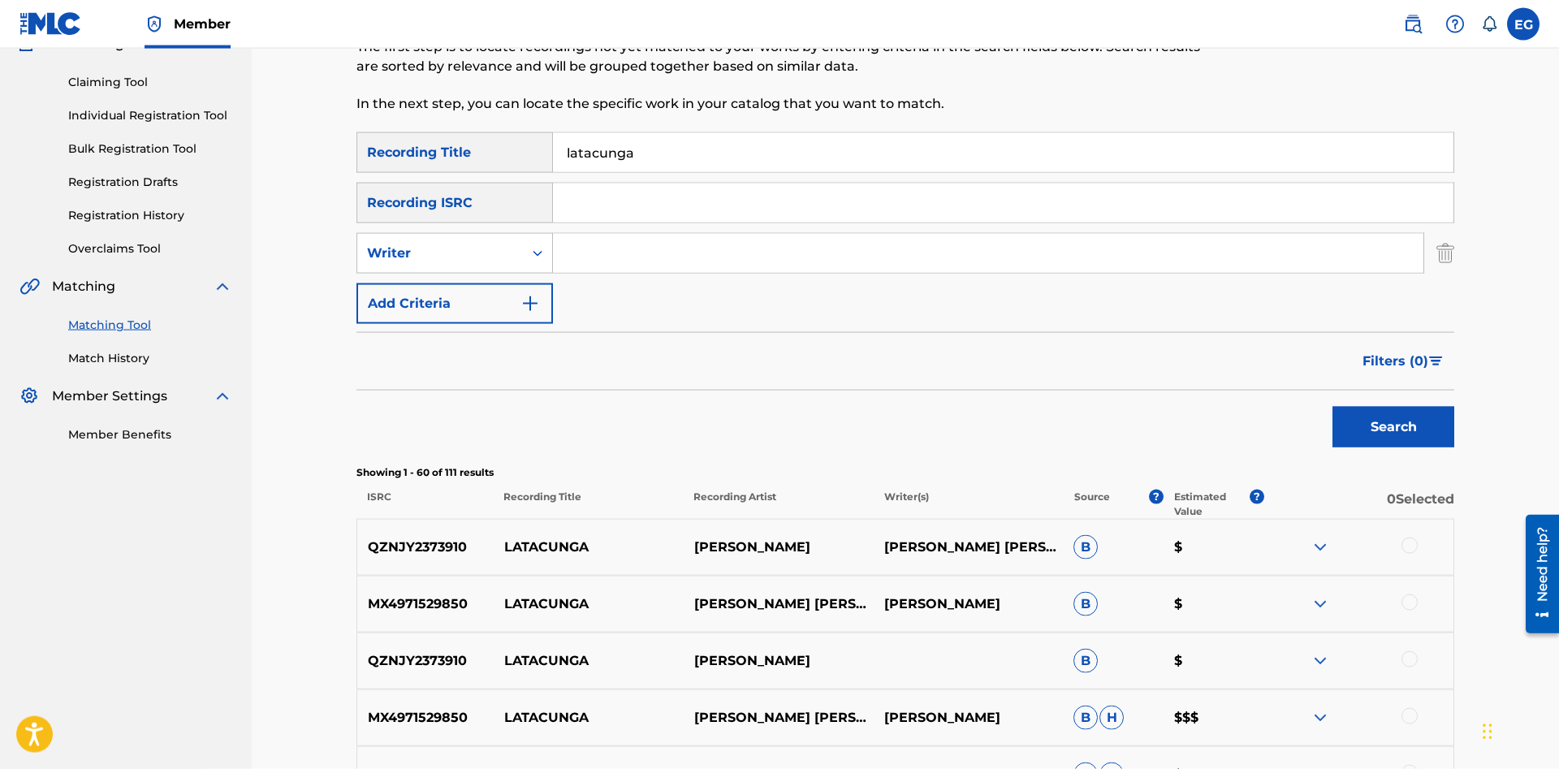
scroll to position [0, 0]
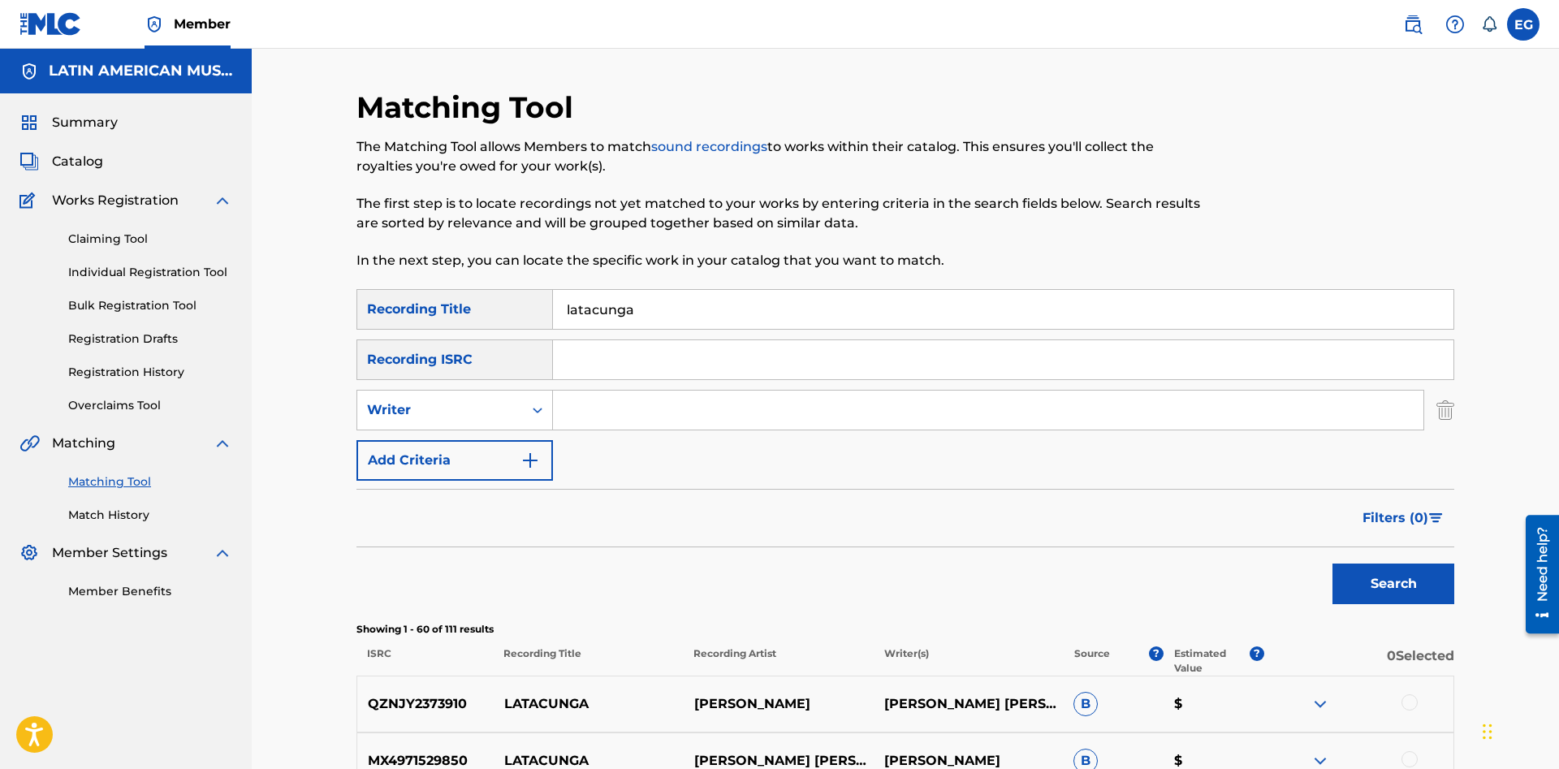
drag, startPoint x: 637, startPoint y: 280, endPoint x: 548, endPoint y: 295, distance: 90.6
click at [553, 295] on input "latacunga" at bounding box center [1003, 309] width 900 height 39
type input "media noche"
click at [1332, 563] on button "Search" at bounding box center [1393, 583] width 122 height 41
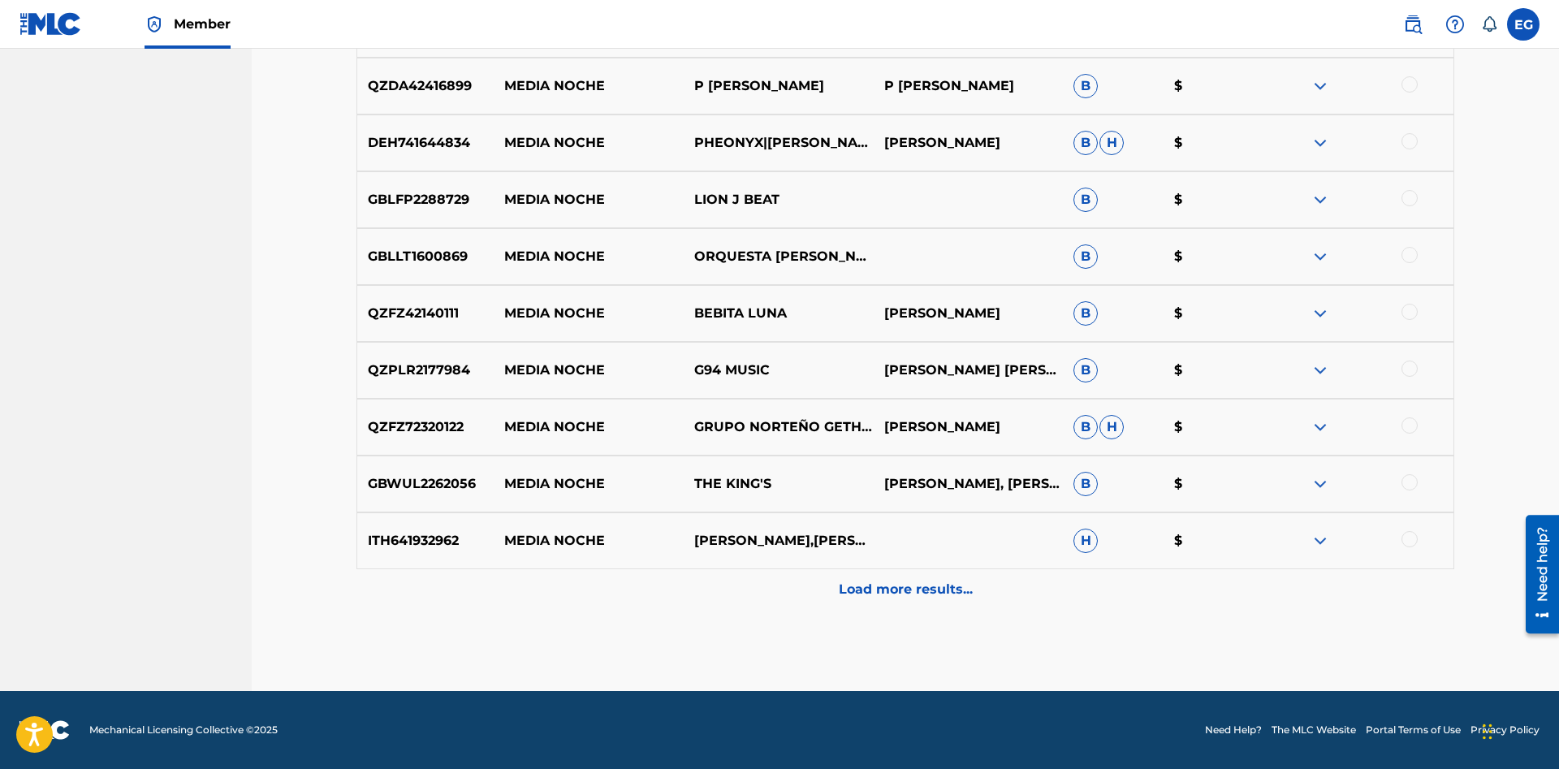
click at [884, 595] on p "Load more results..." at bounding box center [906, 589] width 134 height 19
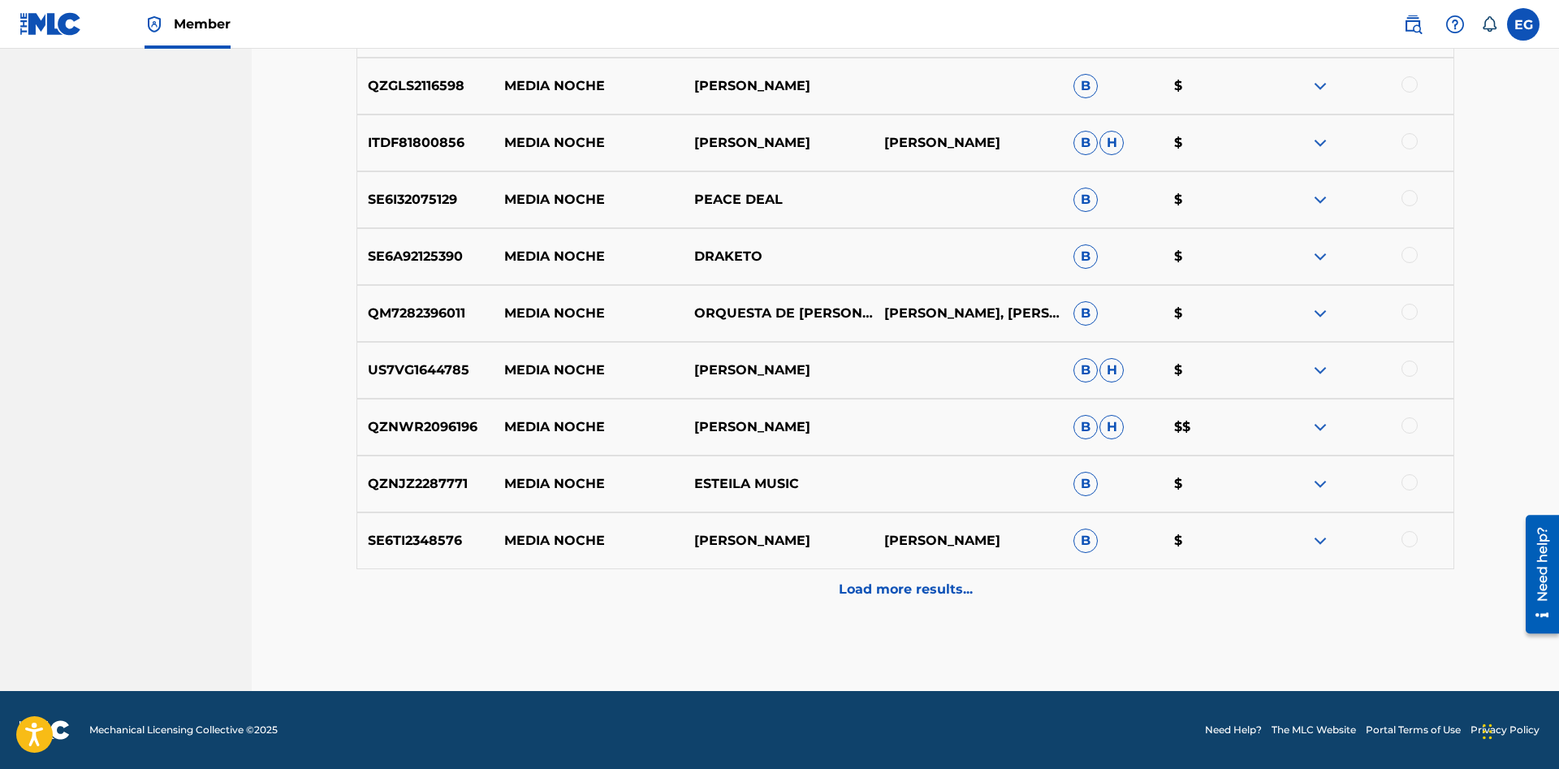
click at [882, 596] on p "Load more results..." at bounding box center [906, 589] width 134 height 19
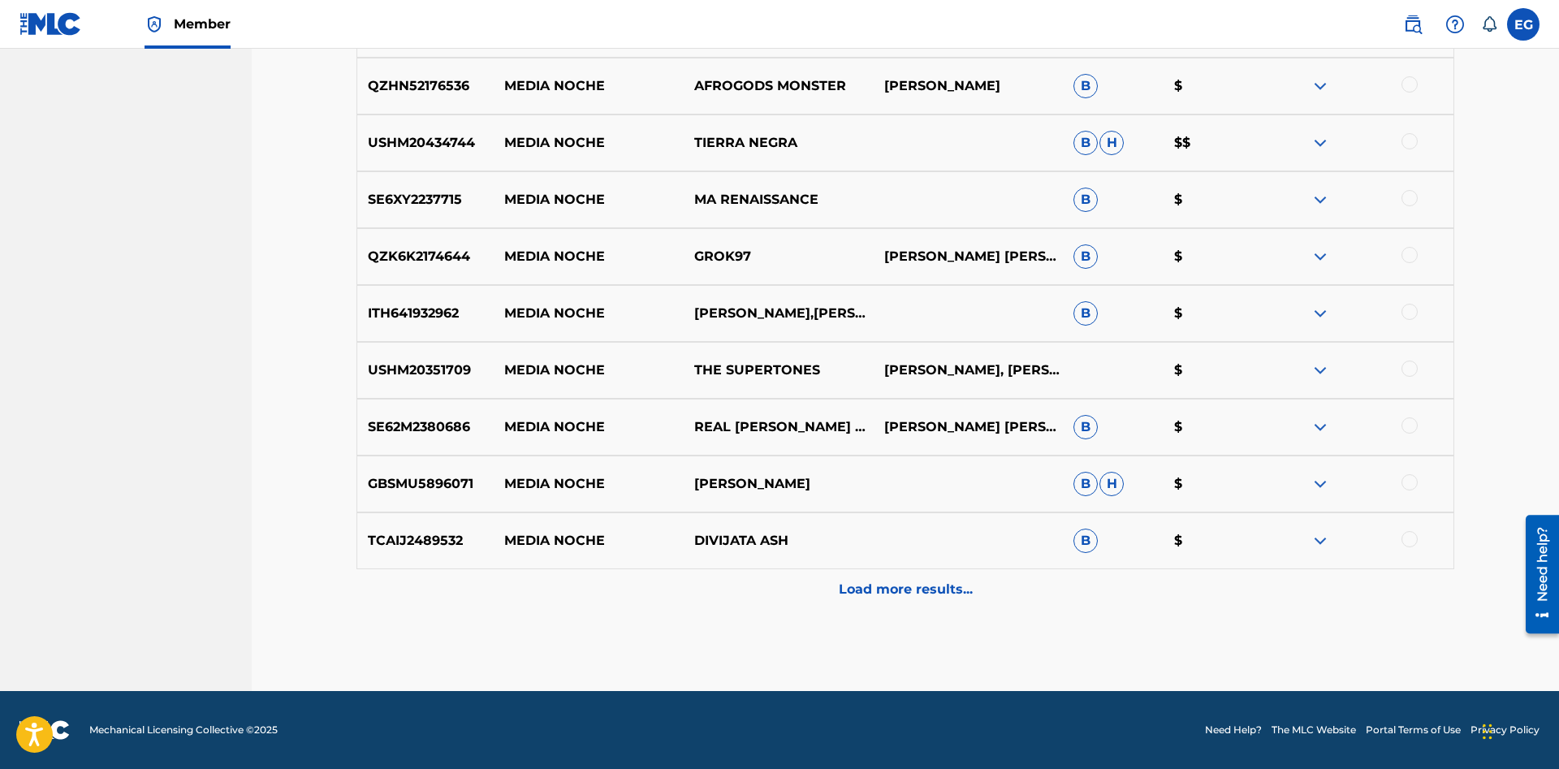
click at [875, 607] on div "Load more results..." at bounding box center [904, 589] width 1097 height 41
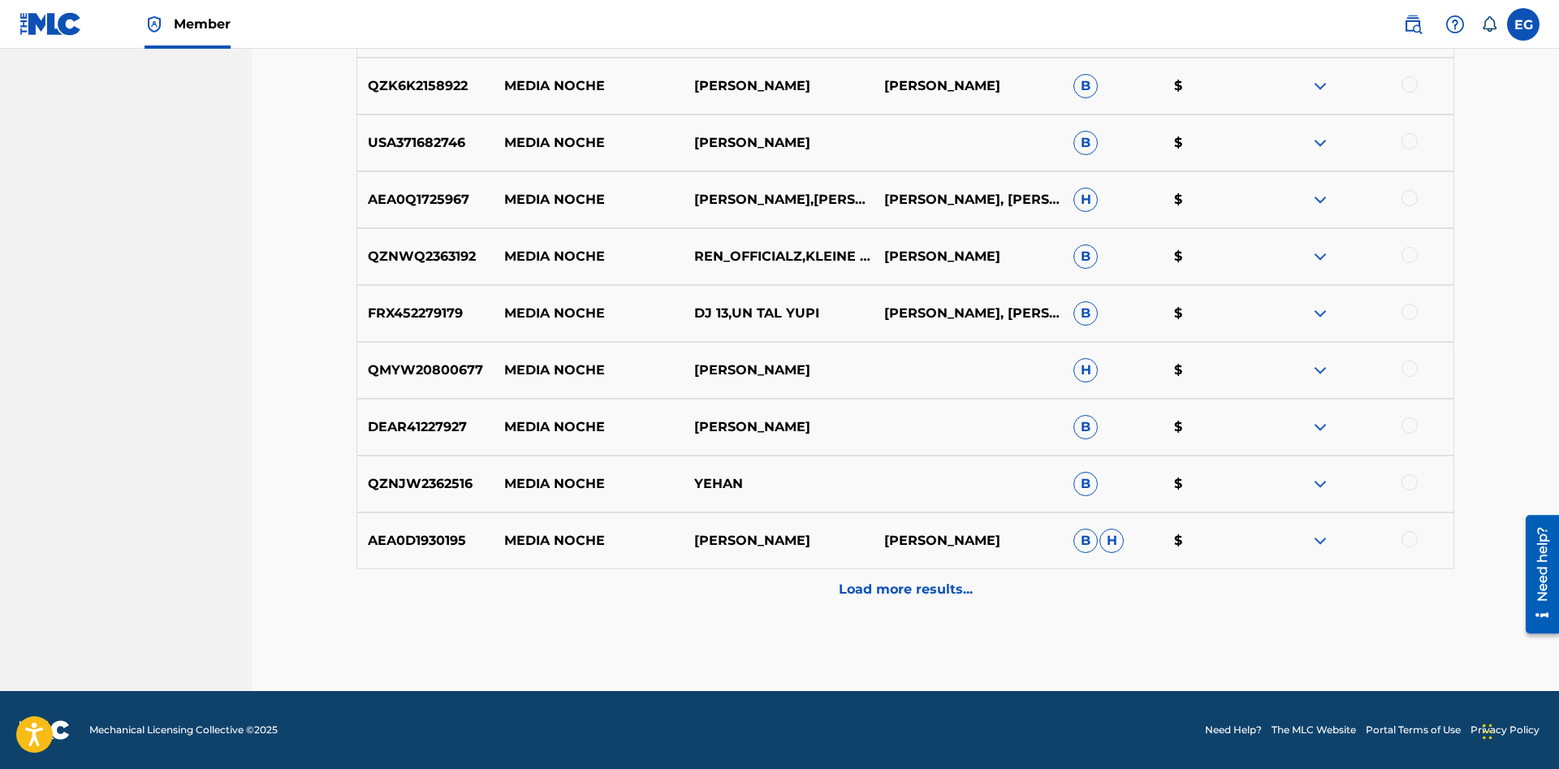
click at [869, 590] on p "Load more results..." at bounding box center [906, 589] width 134 height 19
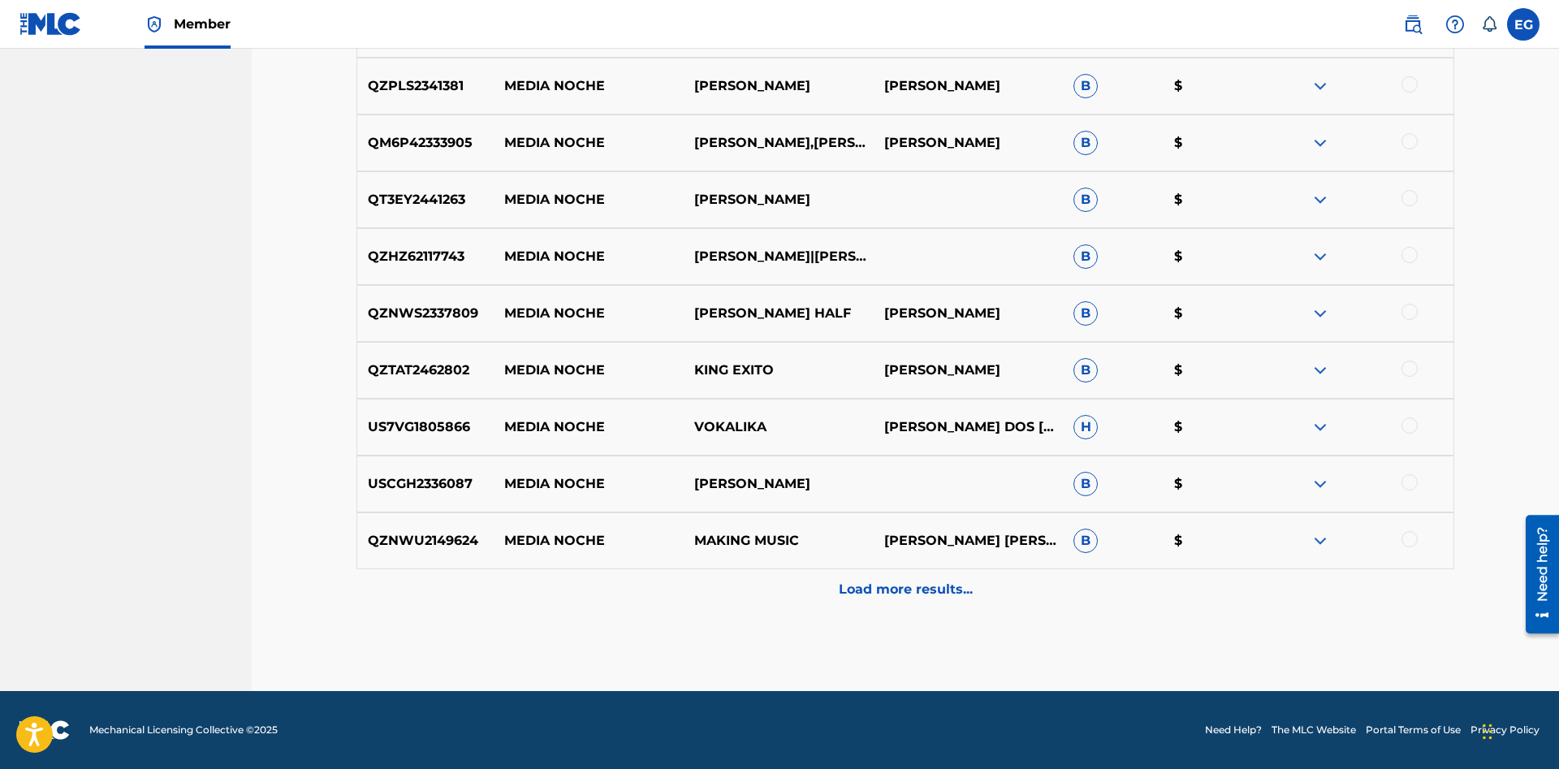
drag, startPoint x: 741, startPoint y: 666, endPoint x: 736, endPoint y: 658, distance: 9.5
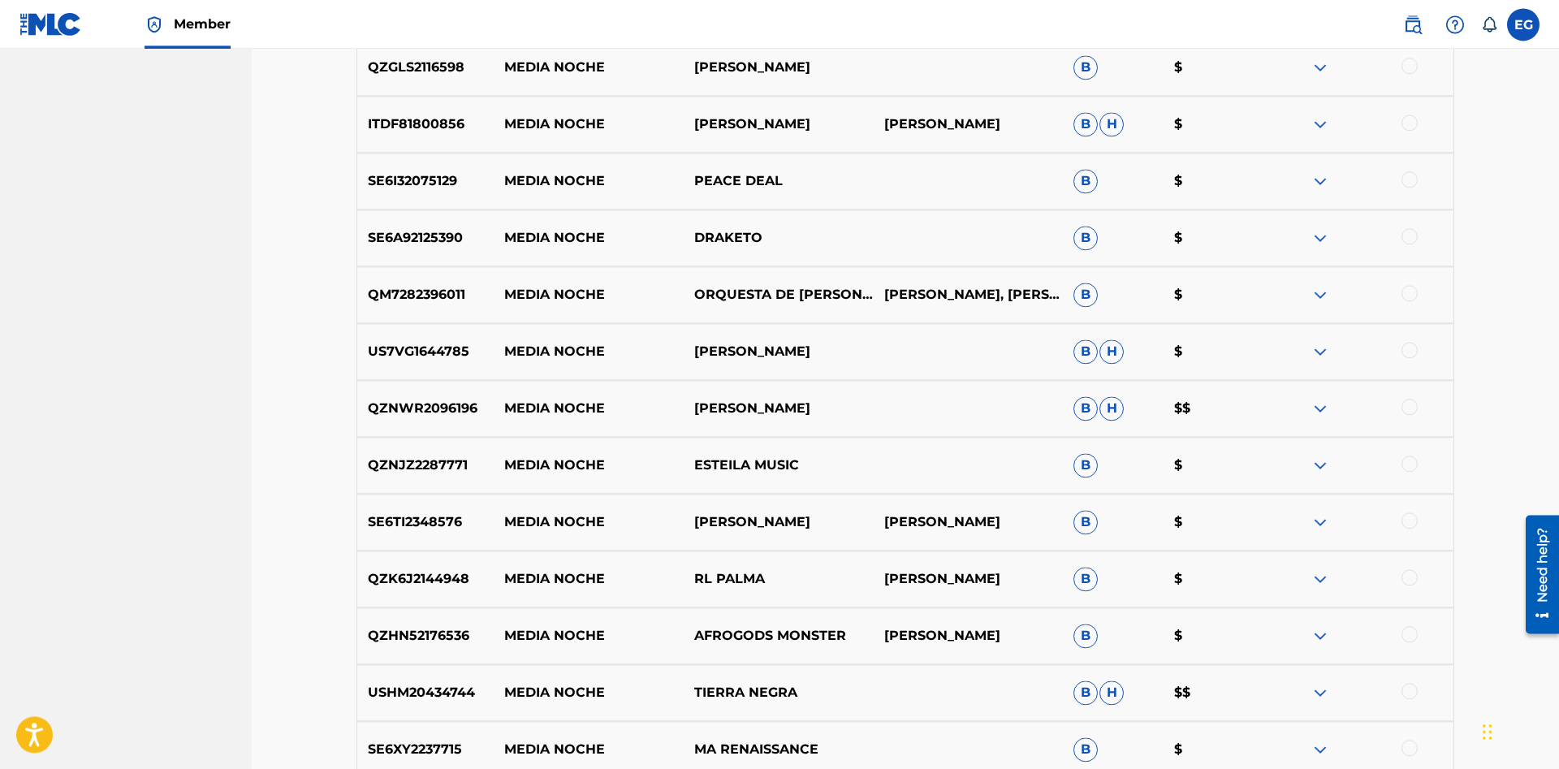
scroll to position [0, 0]
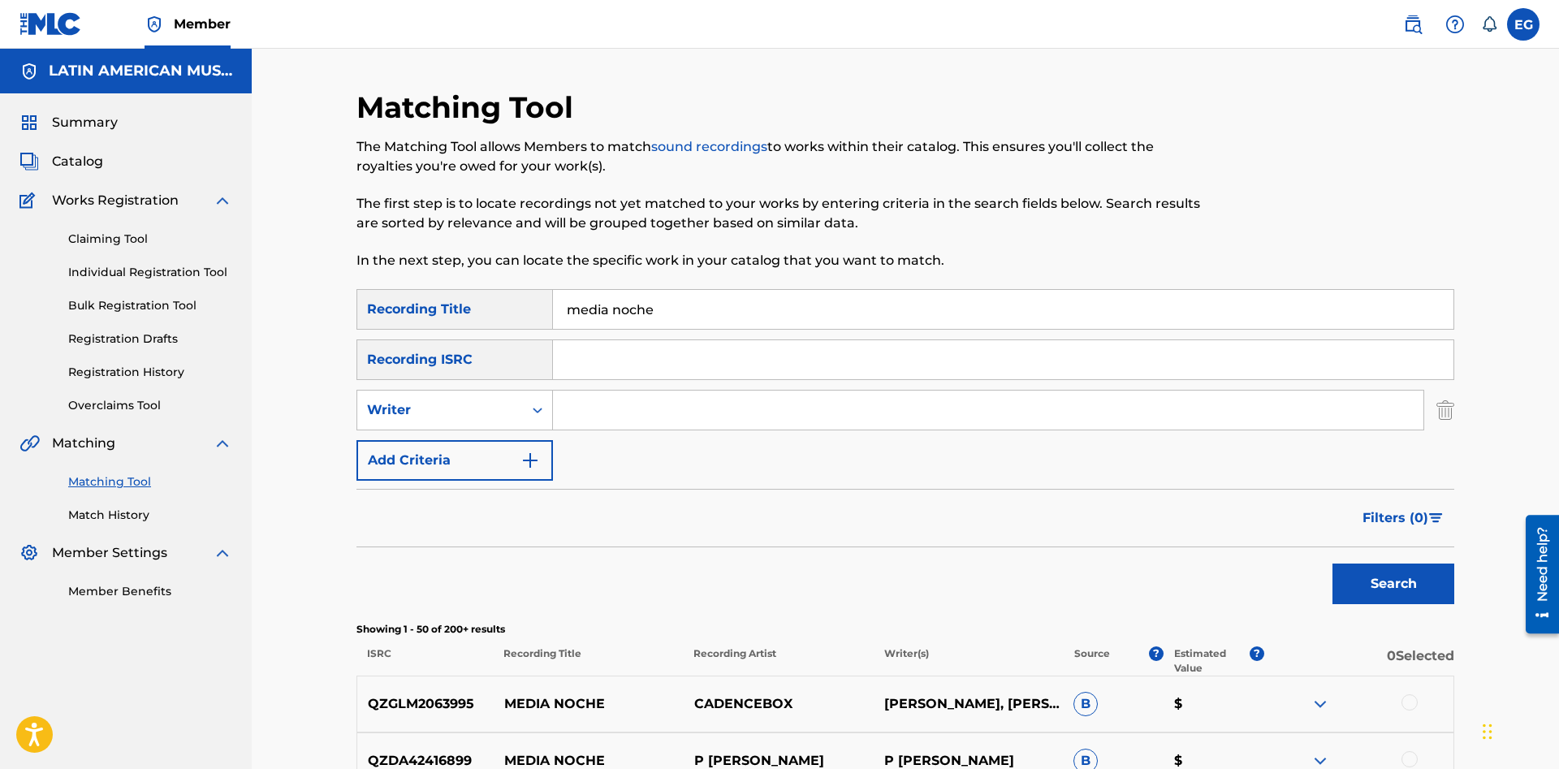
click at [718, 300] on input "media noche" at bounding box center [1003, 309] width 900 height 39
click at [595, 412] on input "Search Form" at bounding box center [988, 409] width 870 height 39
paste input "julian tucumbi"
type input "julian tucumbi"
click at [1332, 563] on button "Search" at bounding box center [1393, 583] width 122 height 41
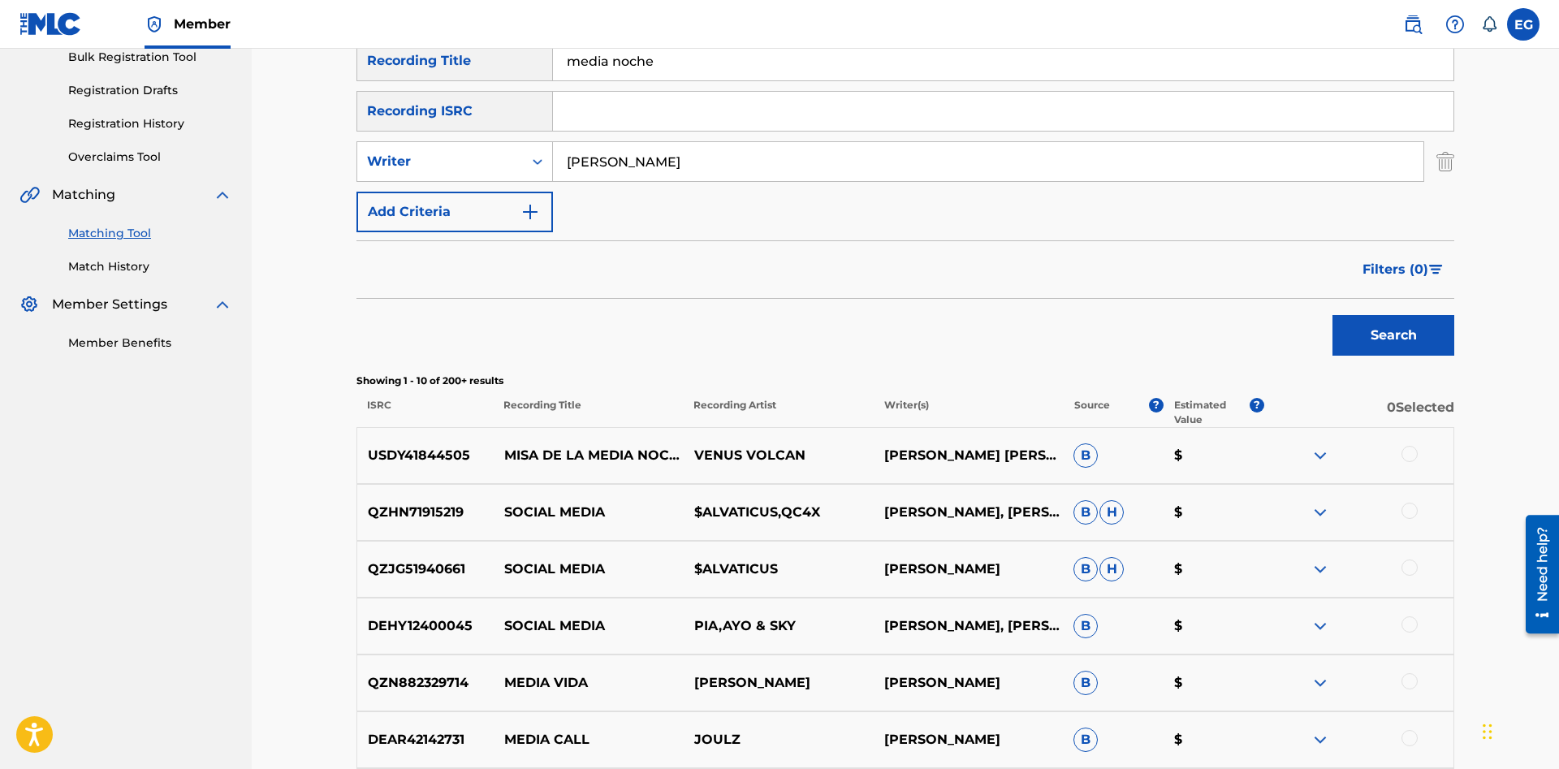
scroll to position [580, 0]
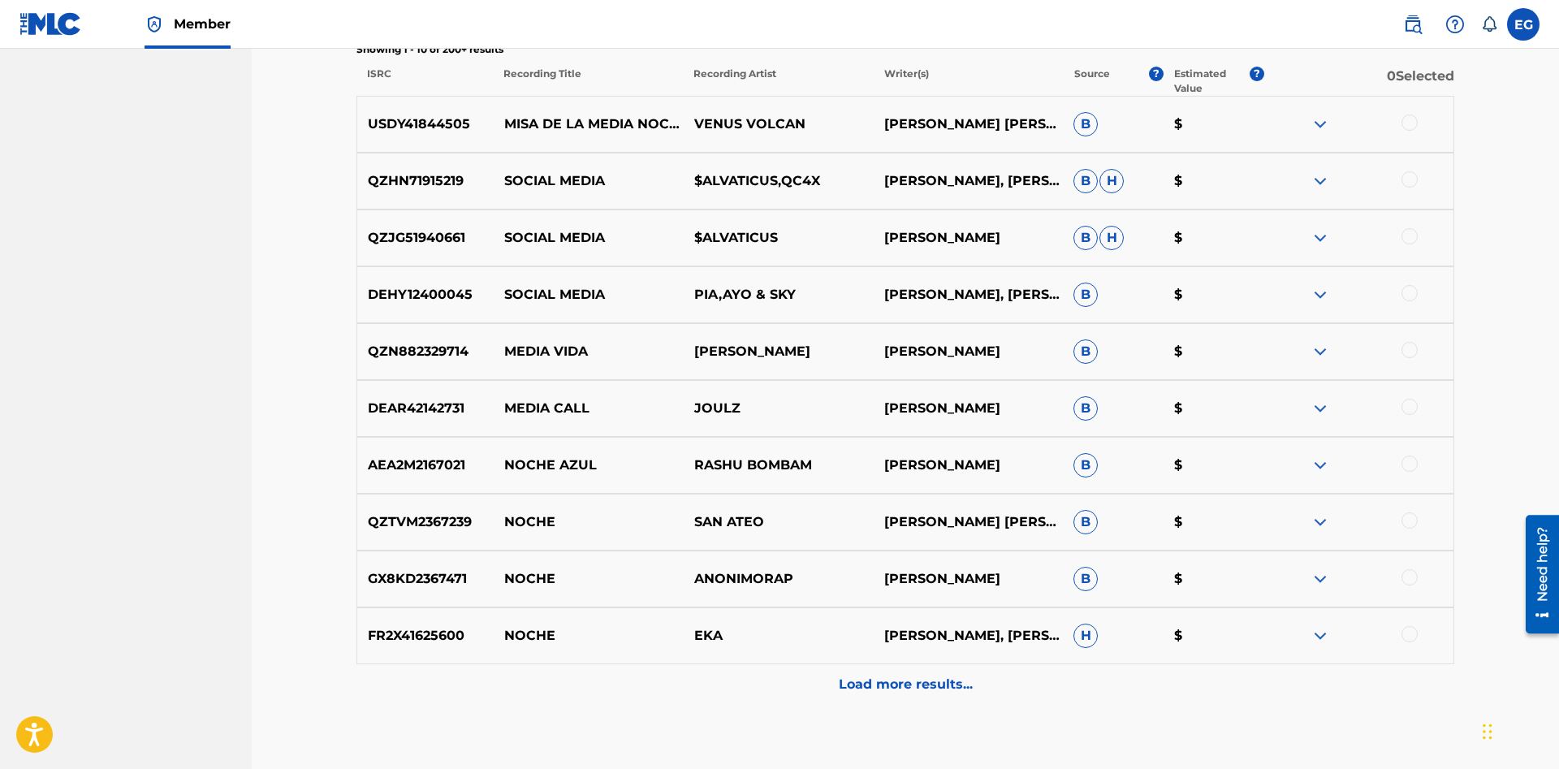
click at [869, 681] on p "Load more results..." at bounding box center [906, 684] width 134 height 19
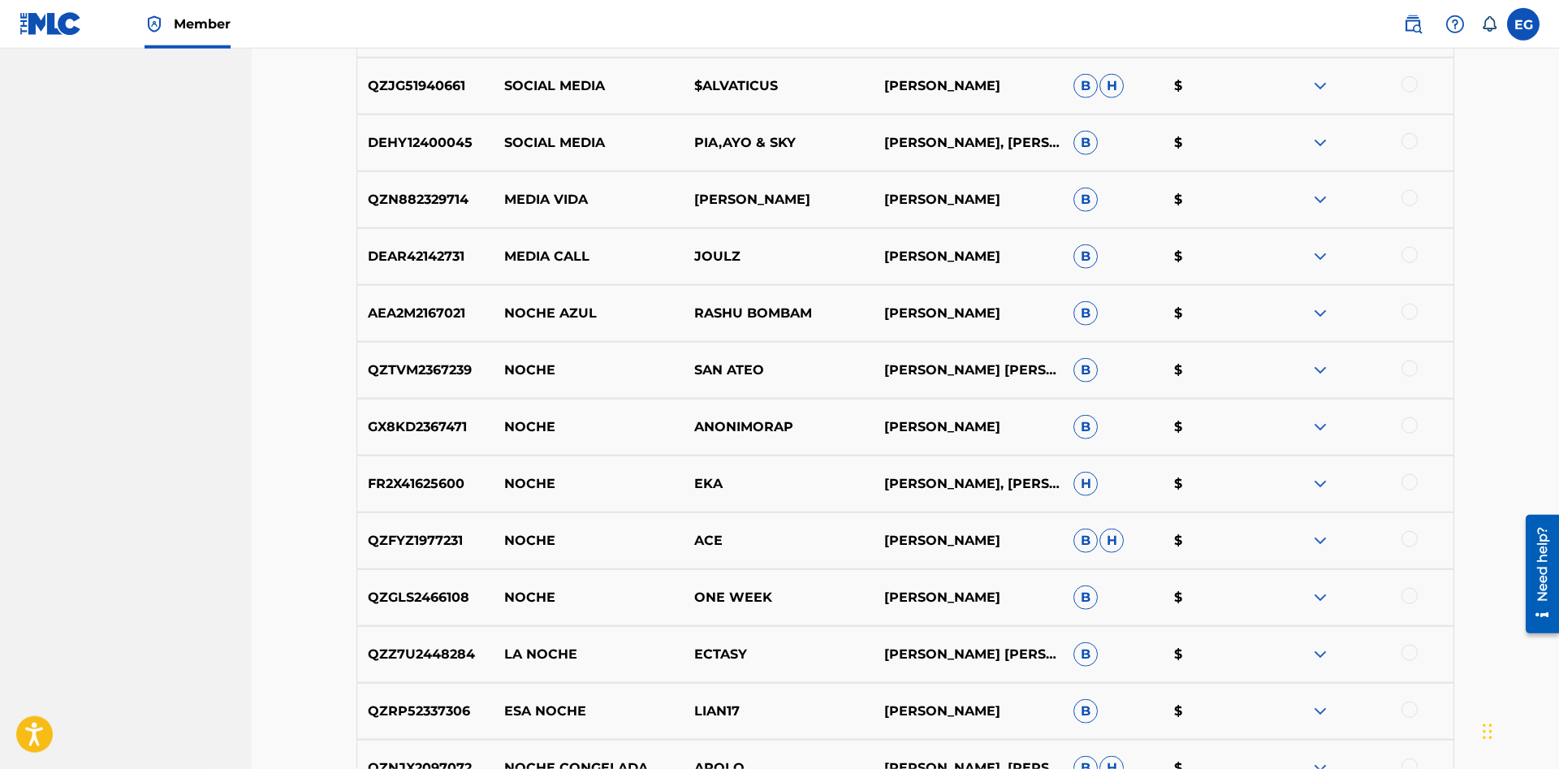
scroll to position [0, 0]
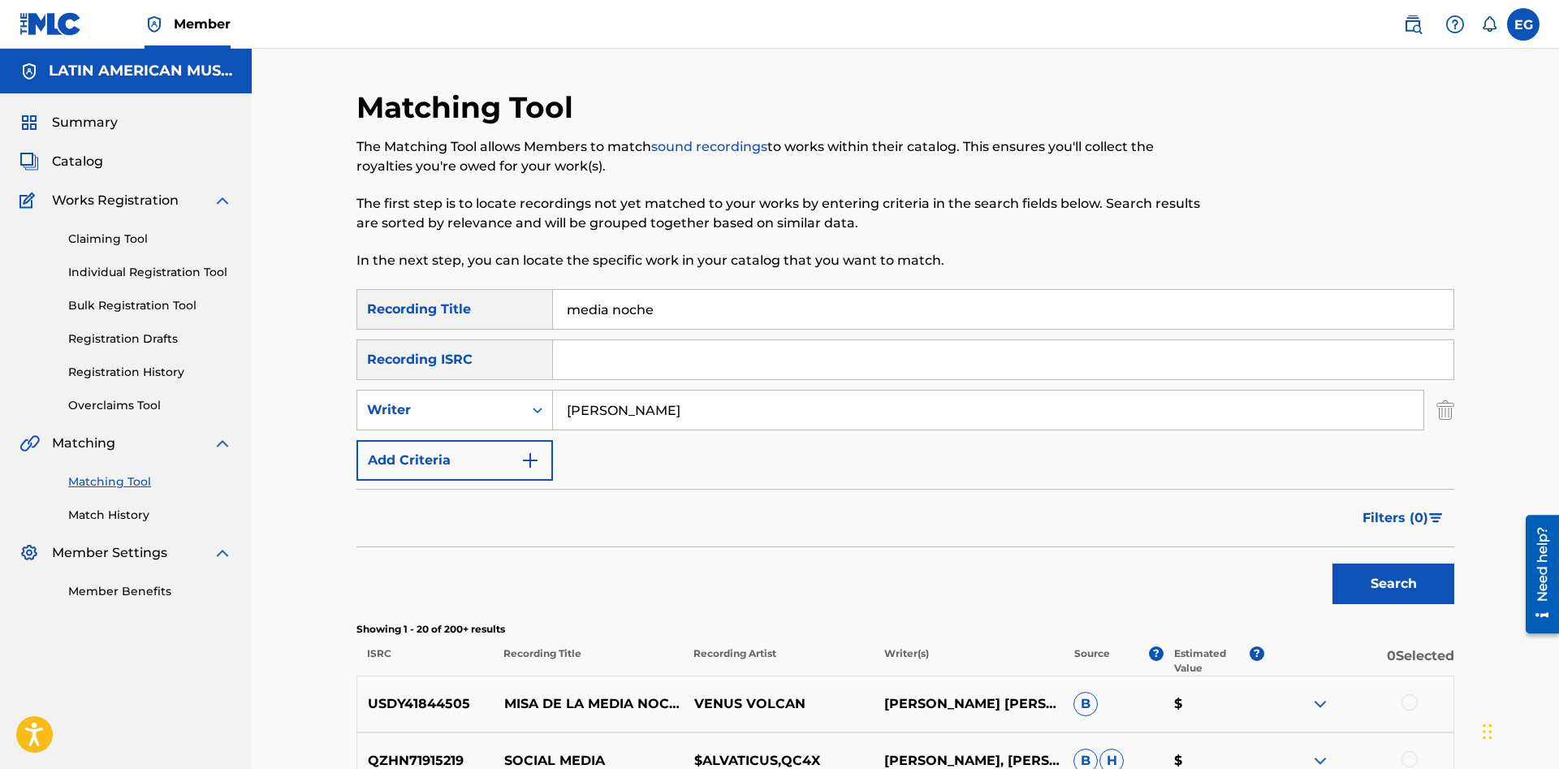
drag, startPoint x: 682, startPoint y: 300, endPoint x: 567, endPoint y: 303, distance: 115.3
click at [567, 303] on input "media noche" at bounding box center [1003, 309] width 900 height 39
type input "mi rondador"
click at [1332, 563] on button "Search" at bounding box center [1393, 583] width 122 height 41
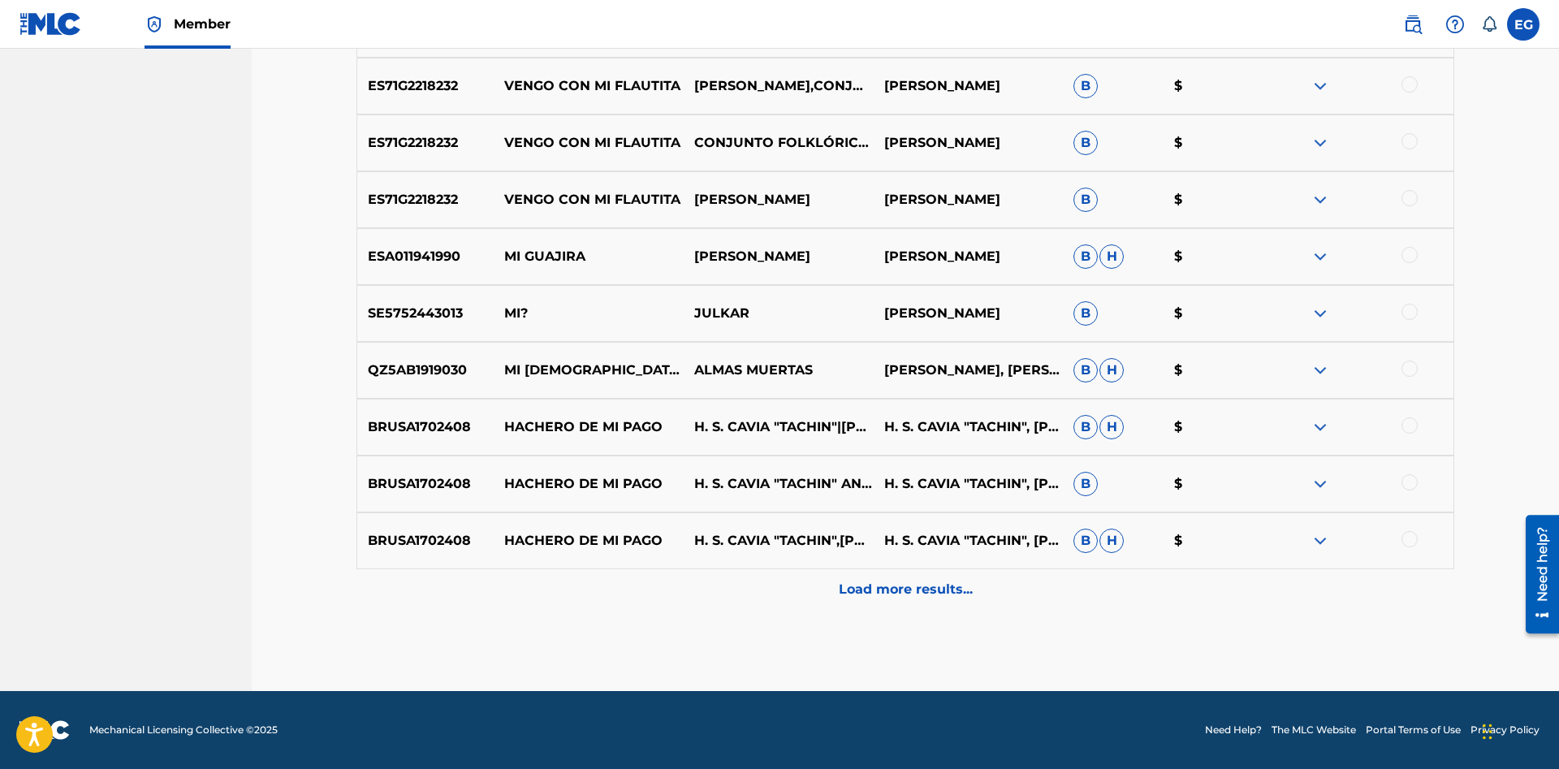
click at [895, 590] on p "Load more results..." at bounding box center [906, 589] width 134 height 19
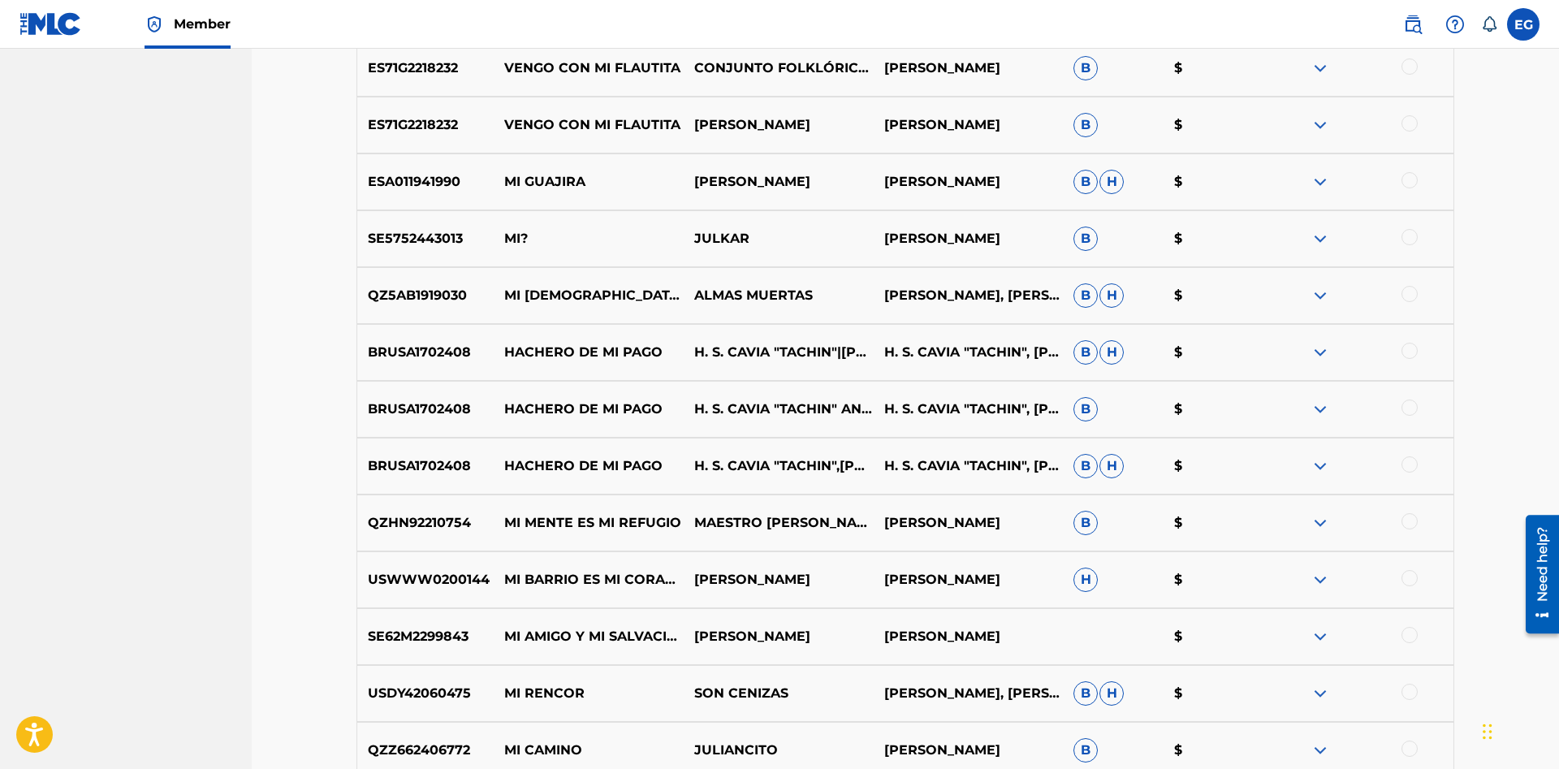
scroll to position [170, 0]
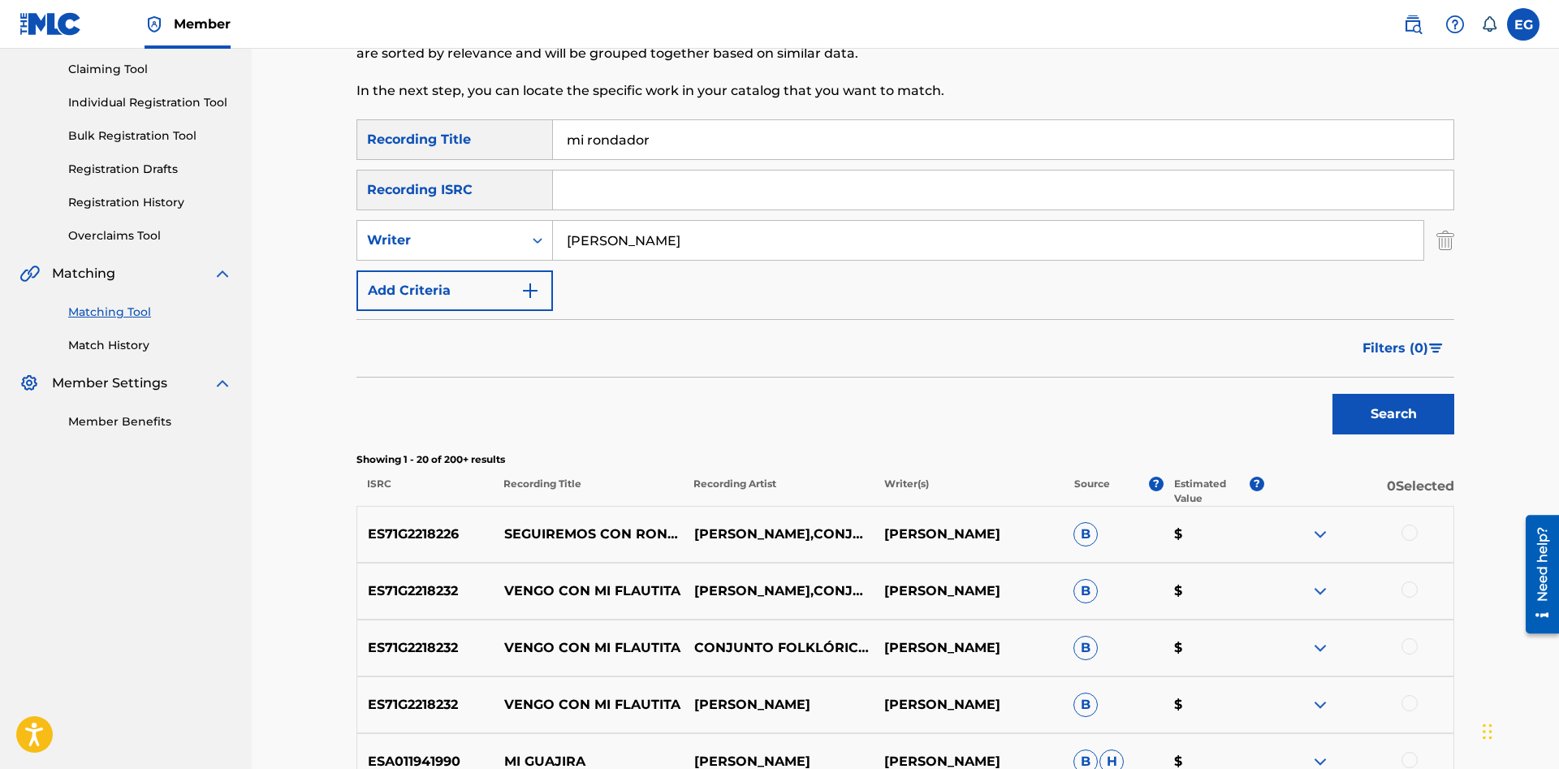
drag, startPoint x: 716, startPoint y: 248, endPoint x: 487, endPoint y: 260, distance: 229.2
click at [553, 260] on input "julian tucumbi" at bounding box center [988, 240] width 870 height 39
click at [1332, 394] on button "Search" at bounding box center [1393, 414] width 122 height 41
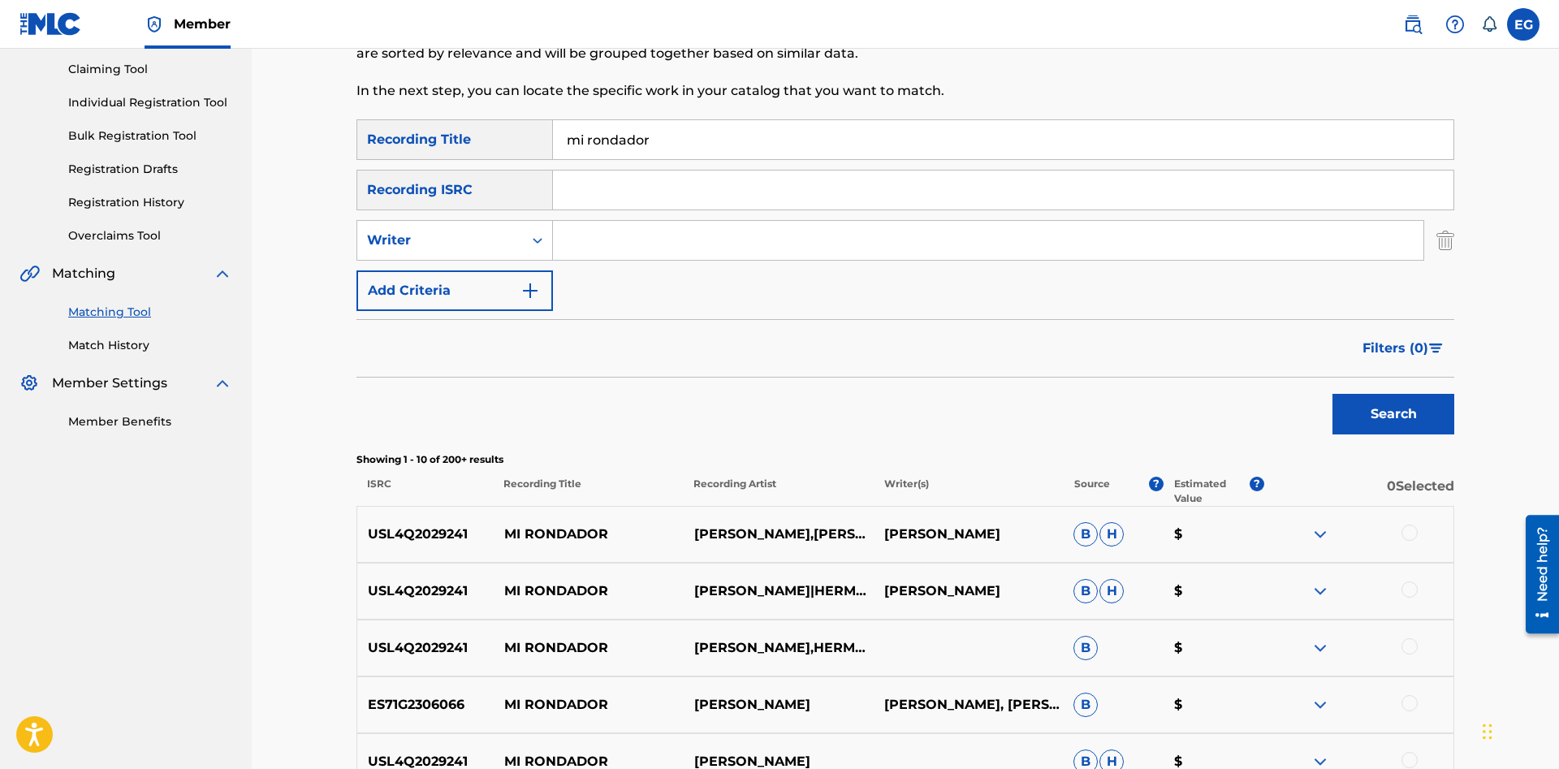
scroll to position [584, 0]
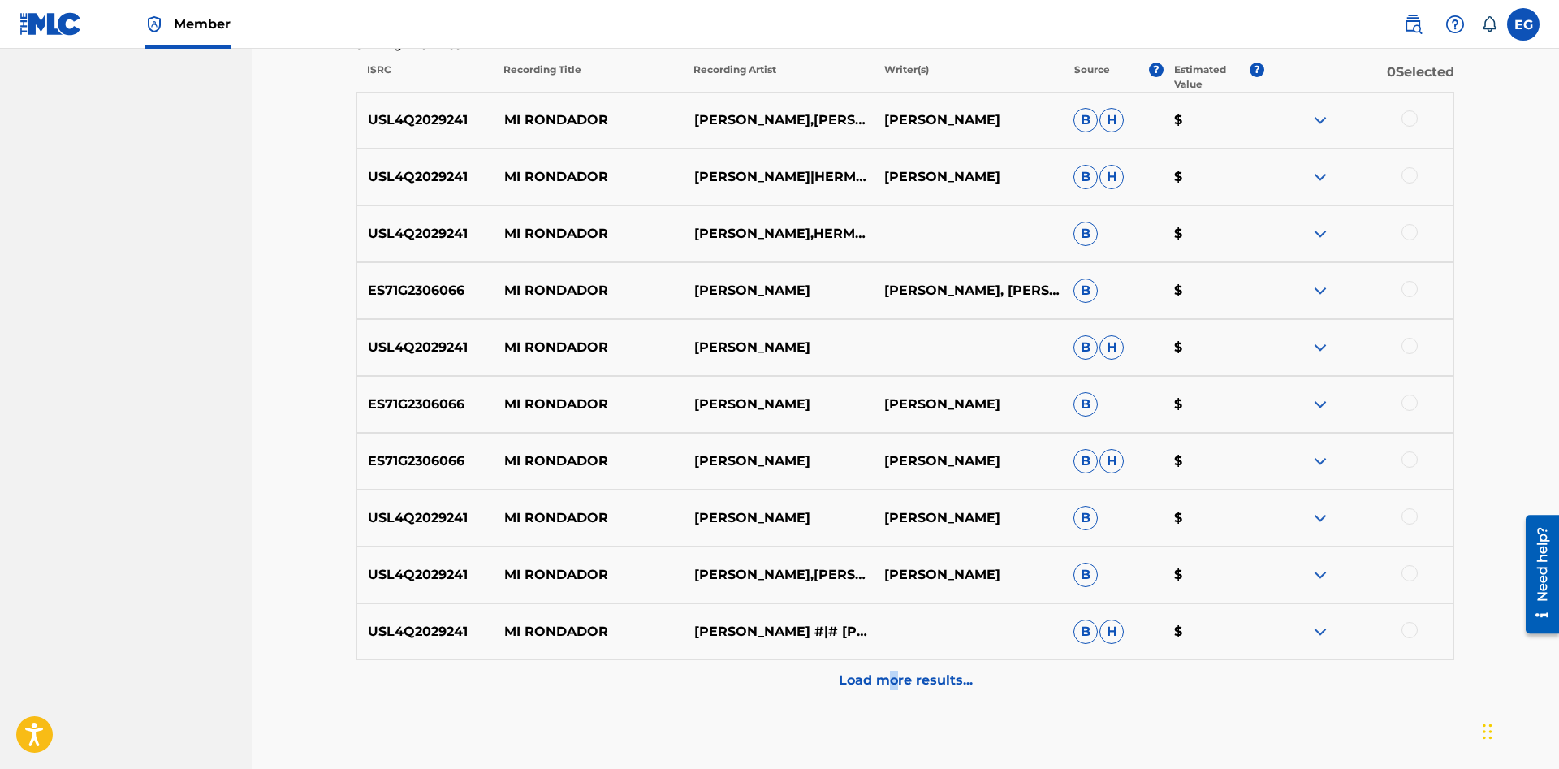
drag, startPoint x: 896, startPoint y: 675, endPoint x: 883, endPoint y: 676, distance: 13.0
click at [888, 675] on p "Load more results..." at bounding box center [906, 679] width 134 height 19
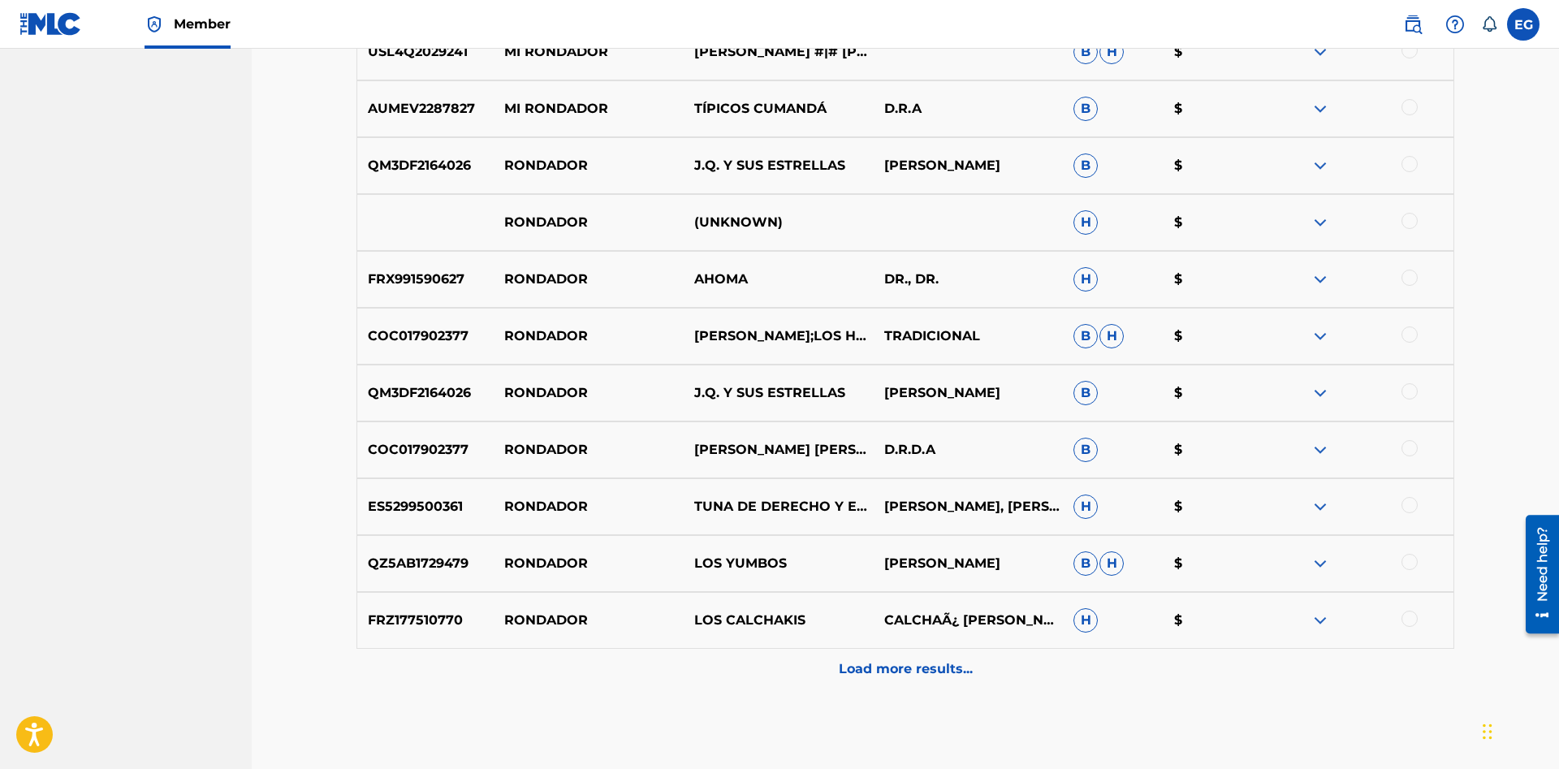
scroll to position [1243, 0]
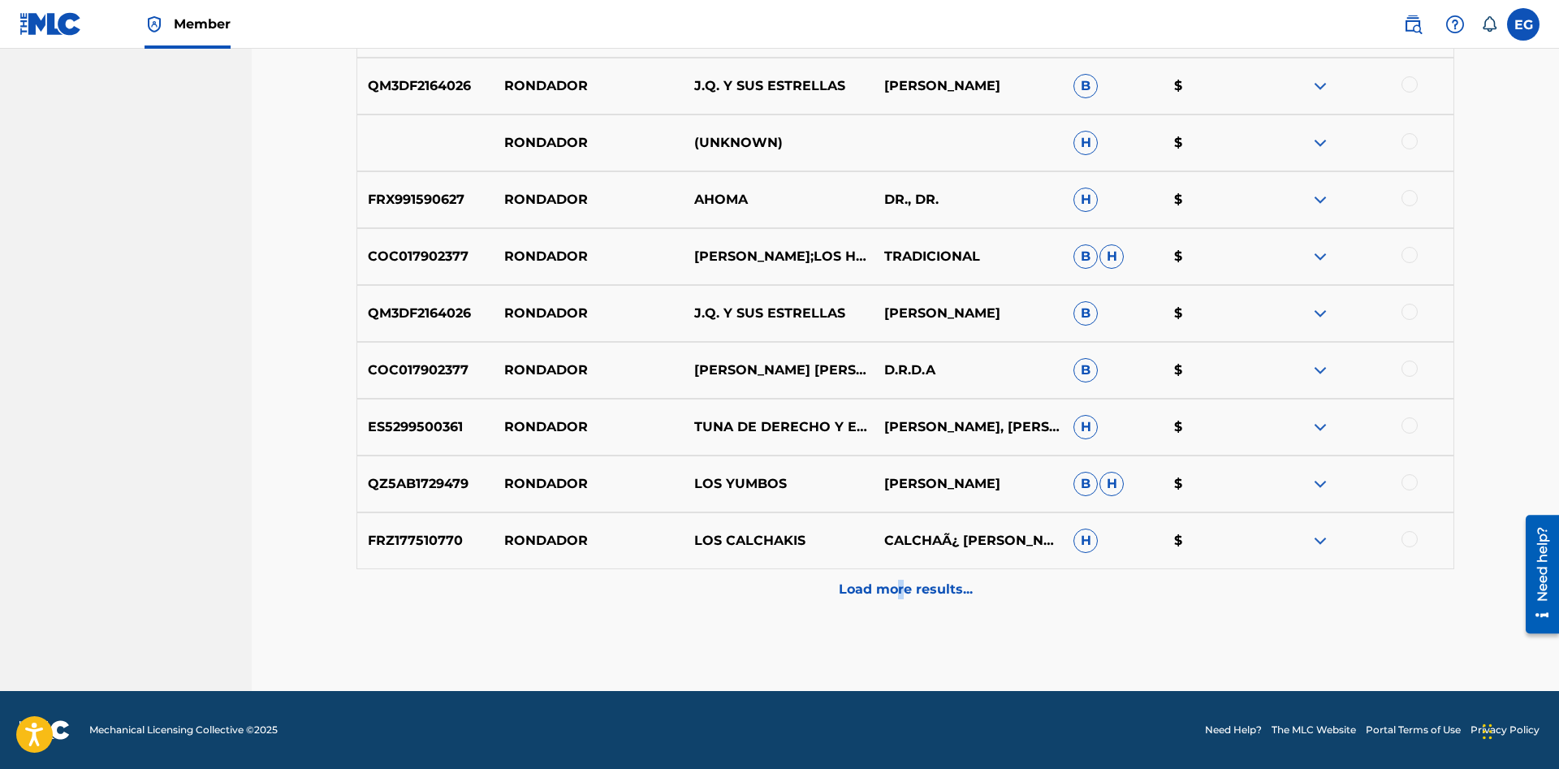
click at [897, 606] on div "Load more results..." at bounding box center [904, 589] width 1097 height 41
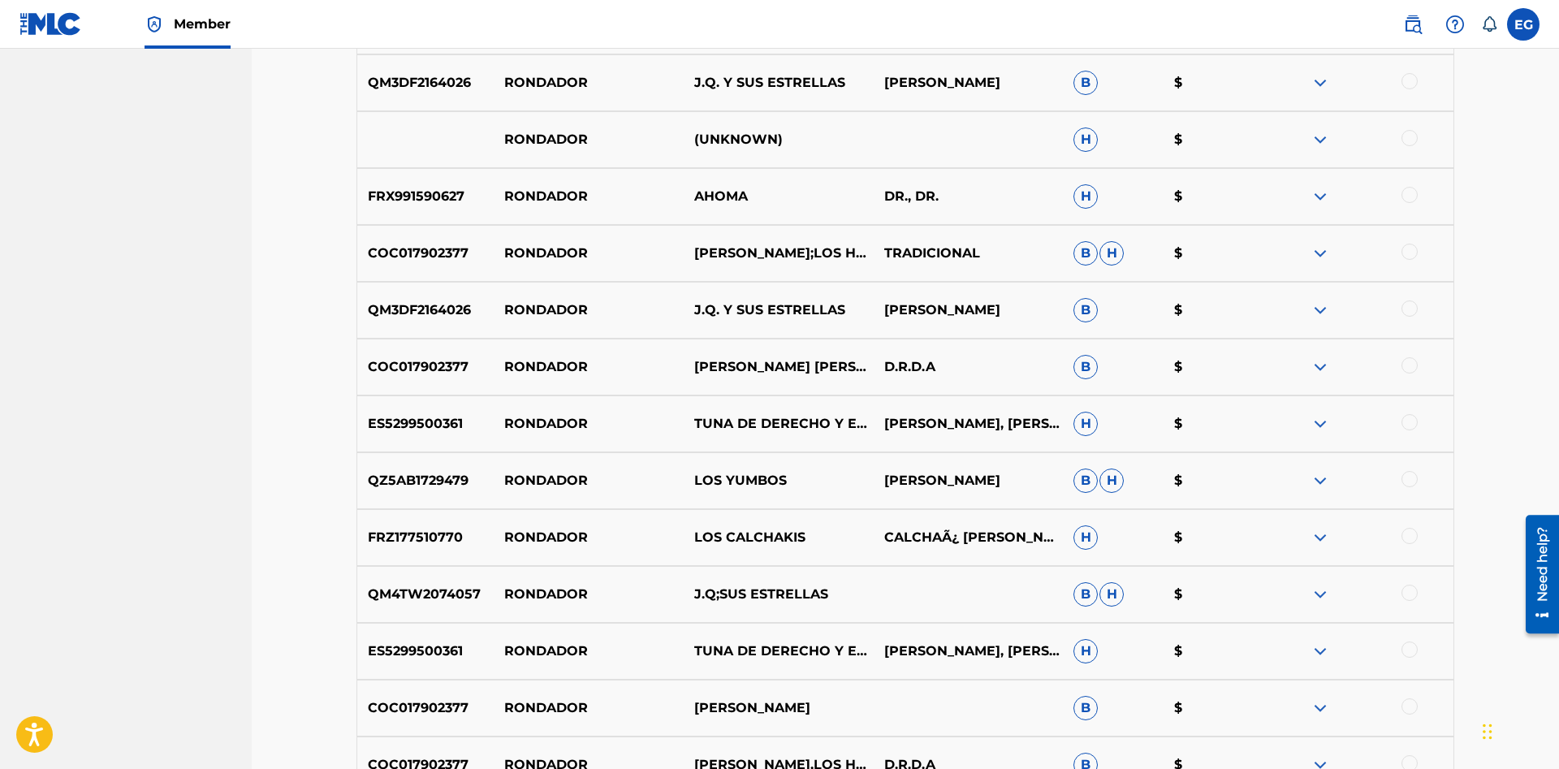
scroll to position [1743, 0]
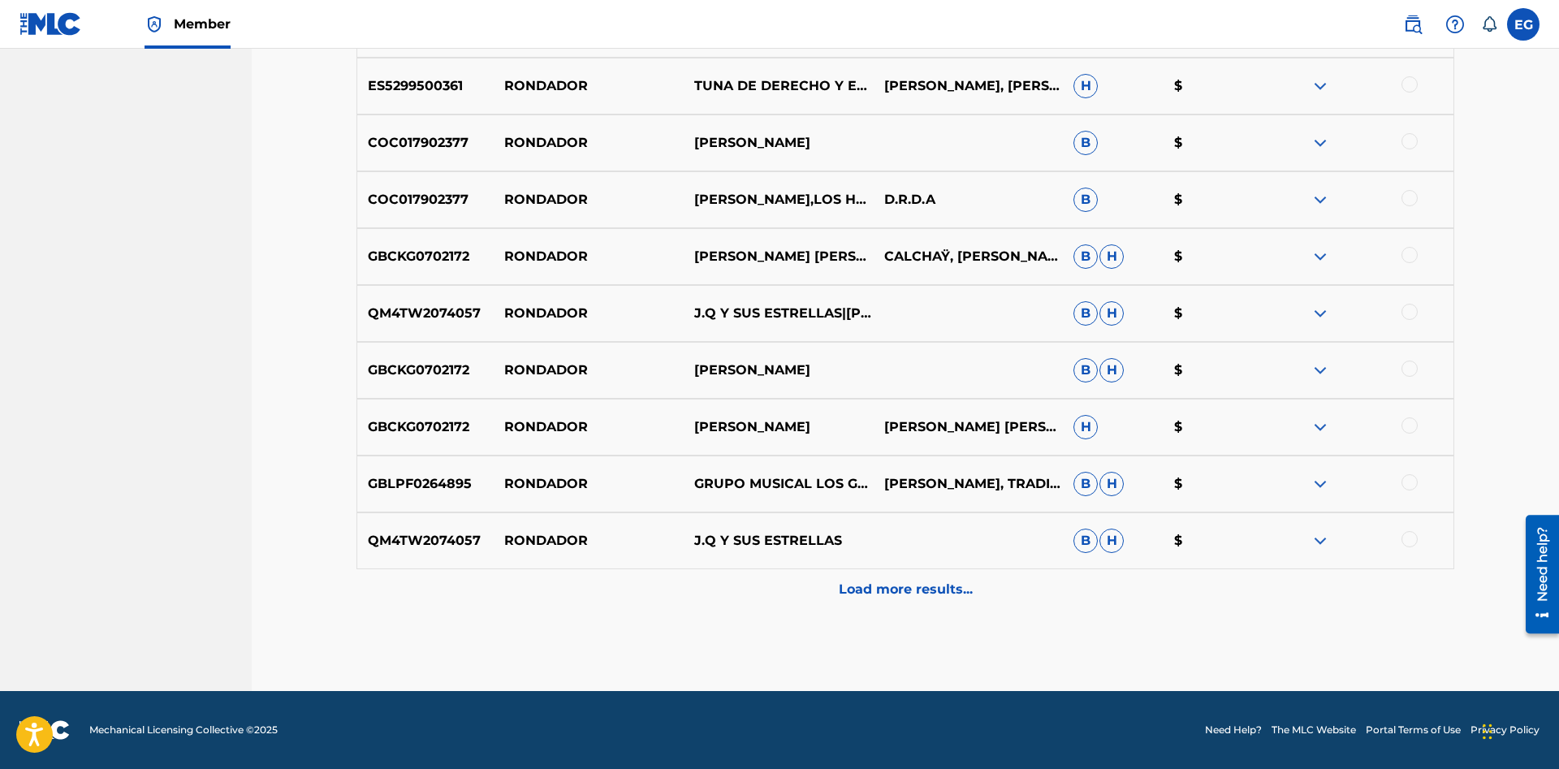
click at [875, 602] on div "Load more results..." at bounding box center [904, 589] width 1097 height 41
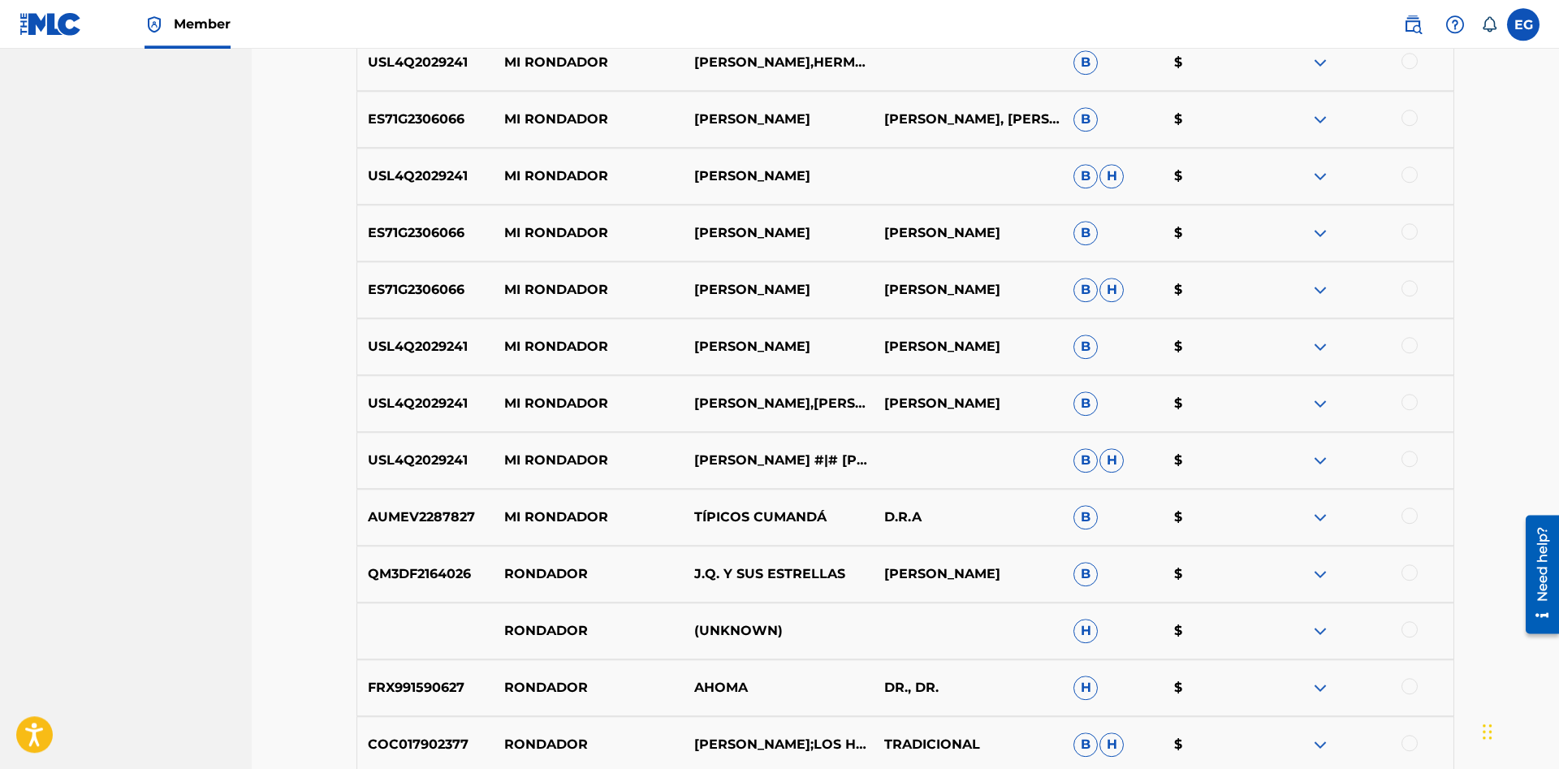
scroll to position [0, 0]
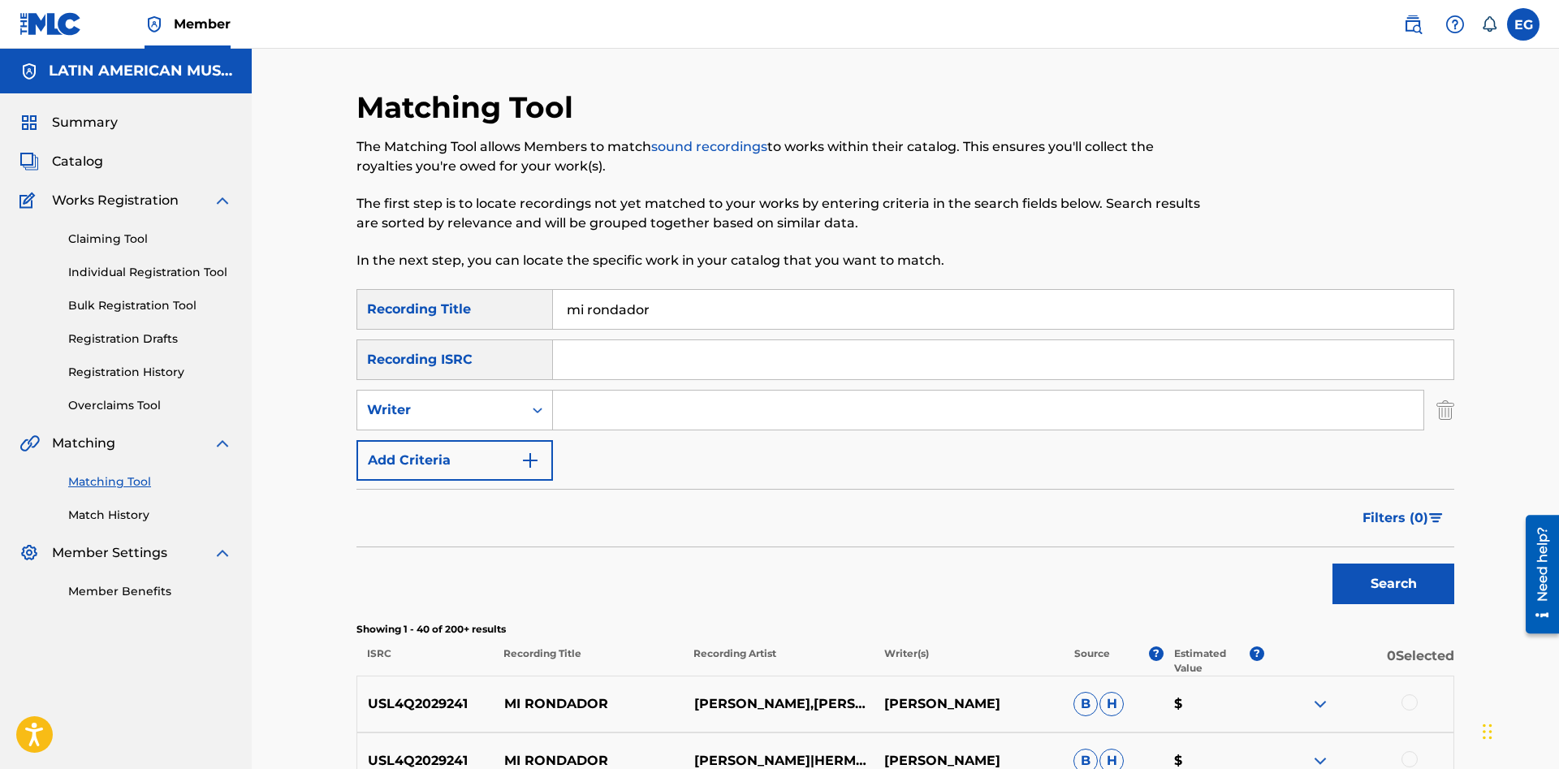
click at [597, 395] on input "Search Form" at bounding box center [988, 409] width 870 height 39
paste input "julian tucumbi"
type input "julian tucumbi"
click at [1332, 563] on button "Search" at bounding box center [1393, 583] width 122 height 41
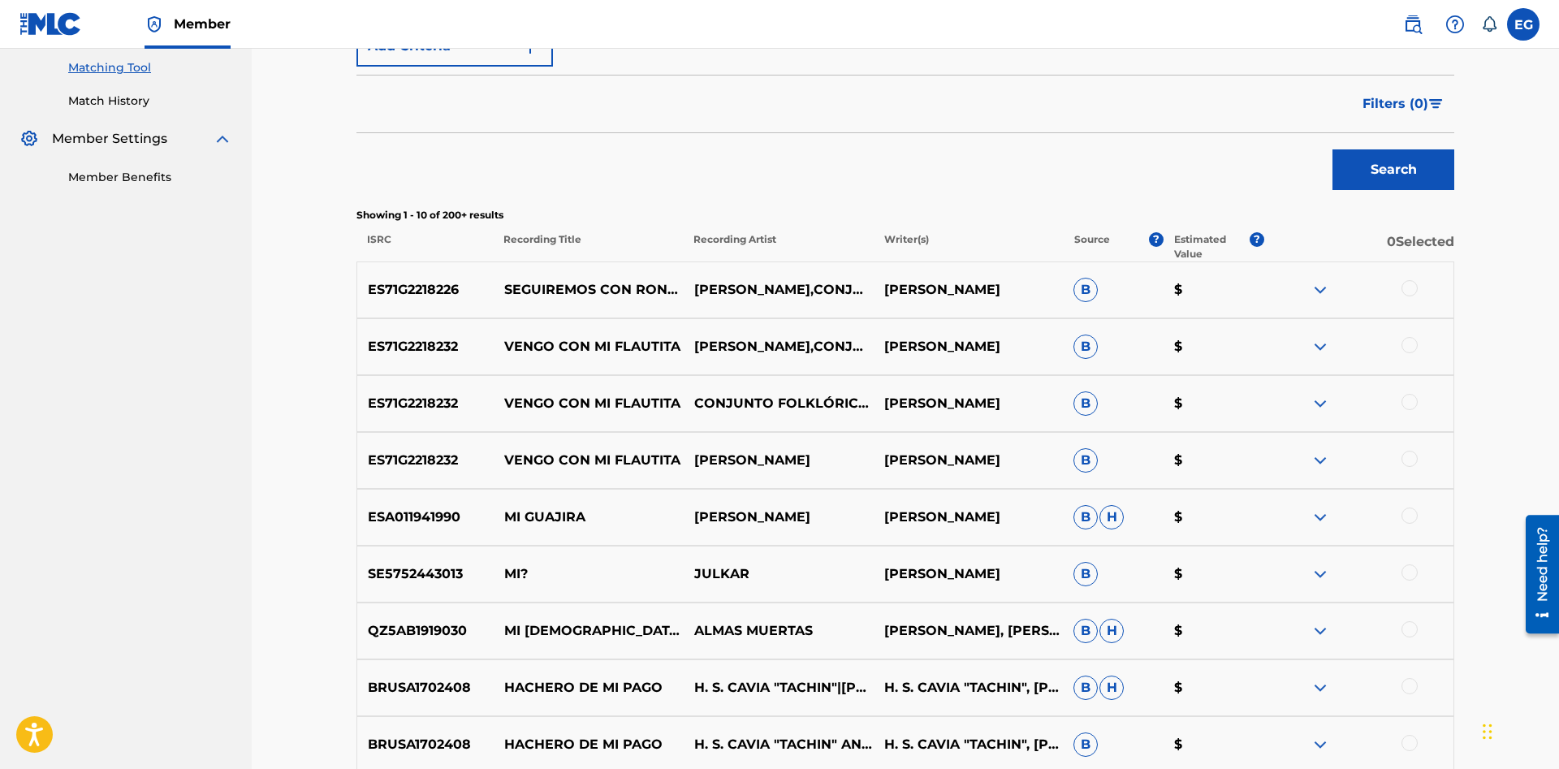
scroll to position [675, 0]
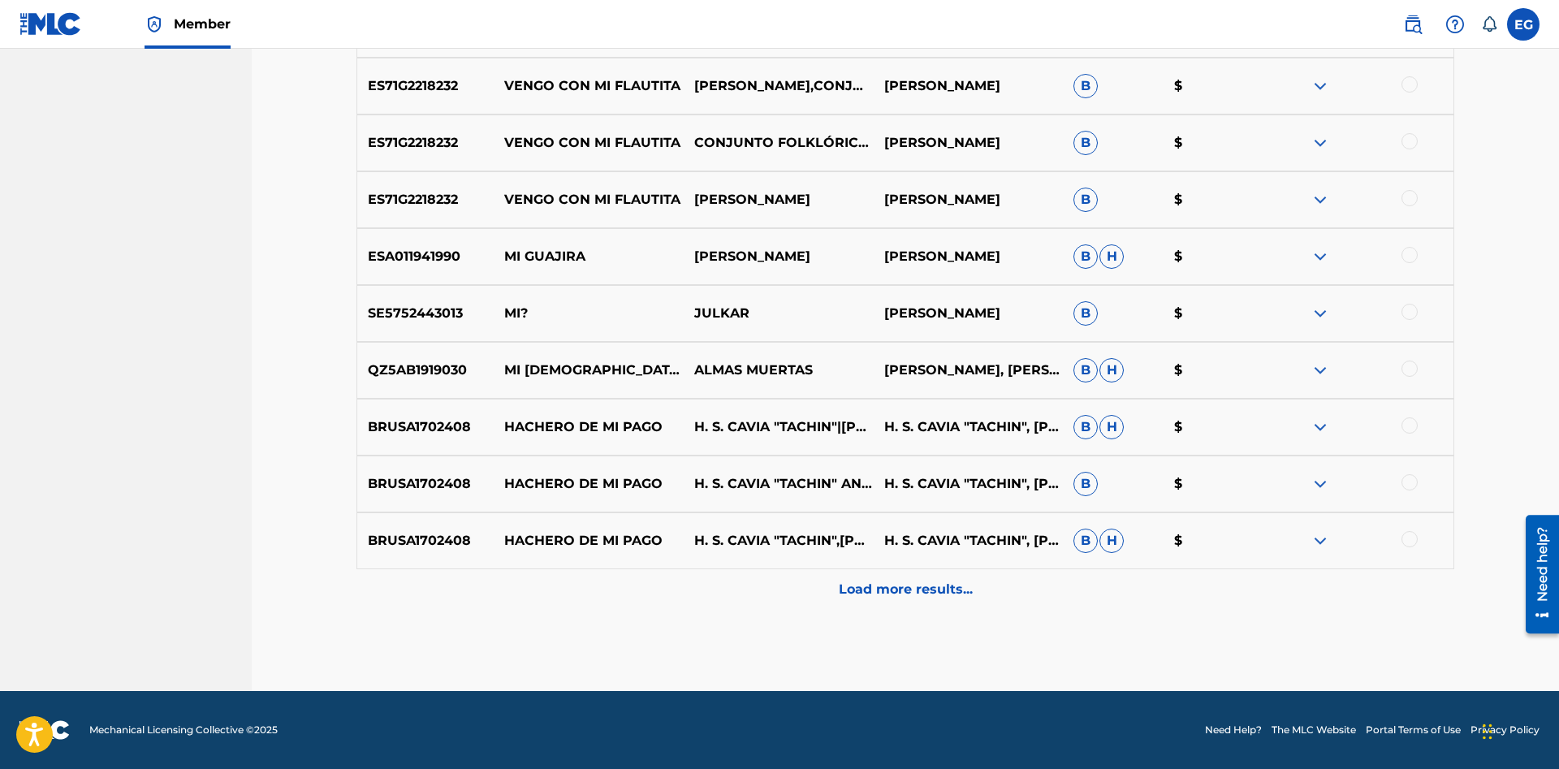
click at [869, 574] on div "Load more results..." at bounding box center [904, 589] width 1097 height 41
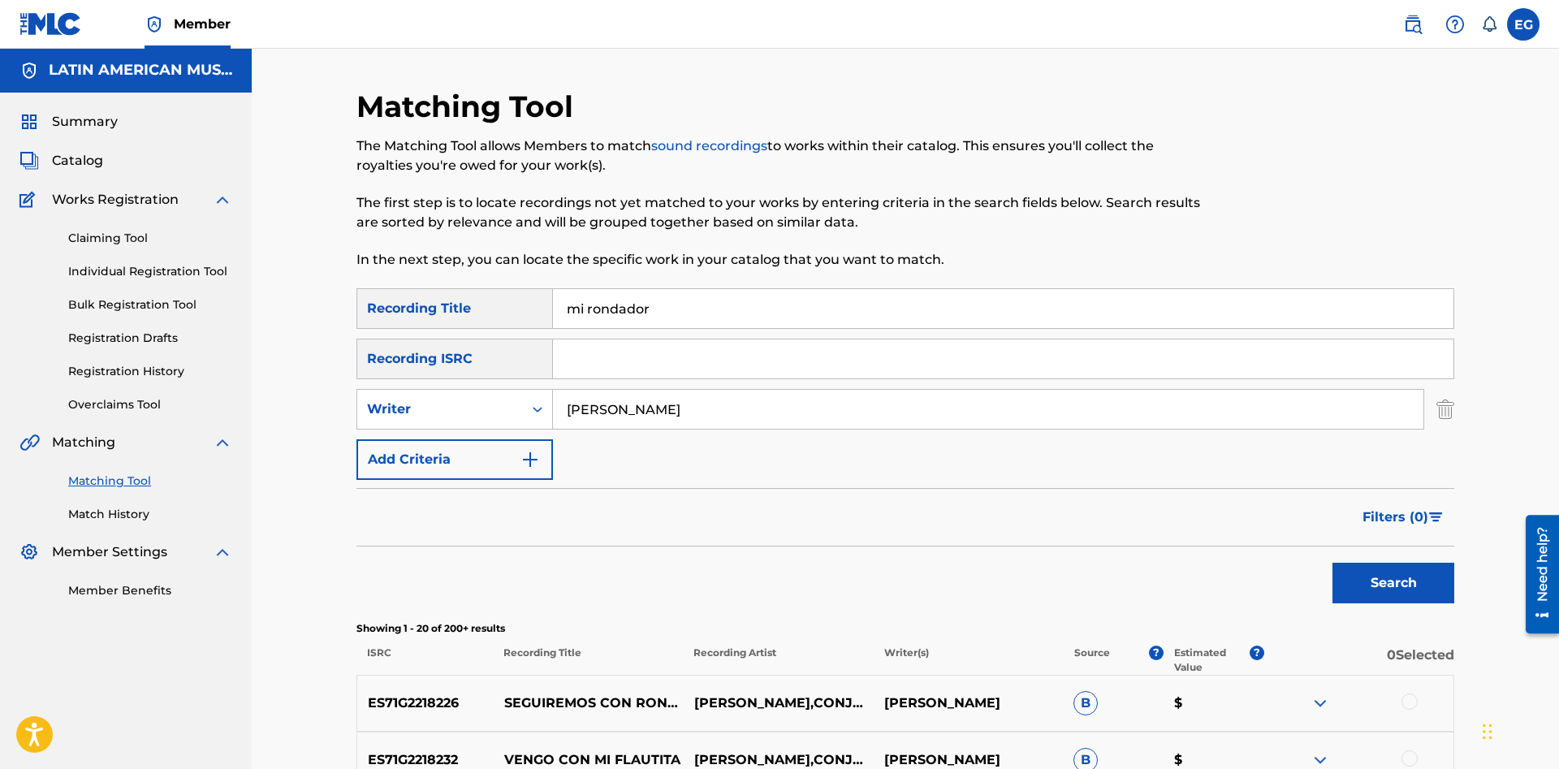
scroll to position [0, 0]
drag, startPoint x: 685, startPoint y: 310, endPoint x: 511, endPoint y: 300, distance: 174.0
click at [553, 300] on input "mi rondador" at bounding box center [1003, 309] width 900 height 39
type input "naci en las cumbres"
drag, startPoint x: 1394, startPoint y: 569, endPoint x: 1401, endPoint y: 575, distance: 9.3
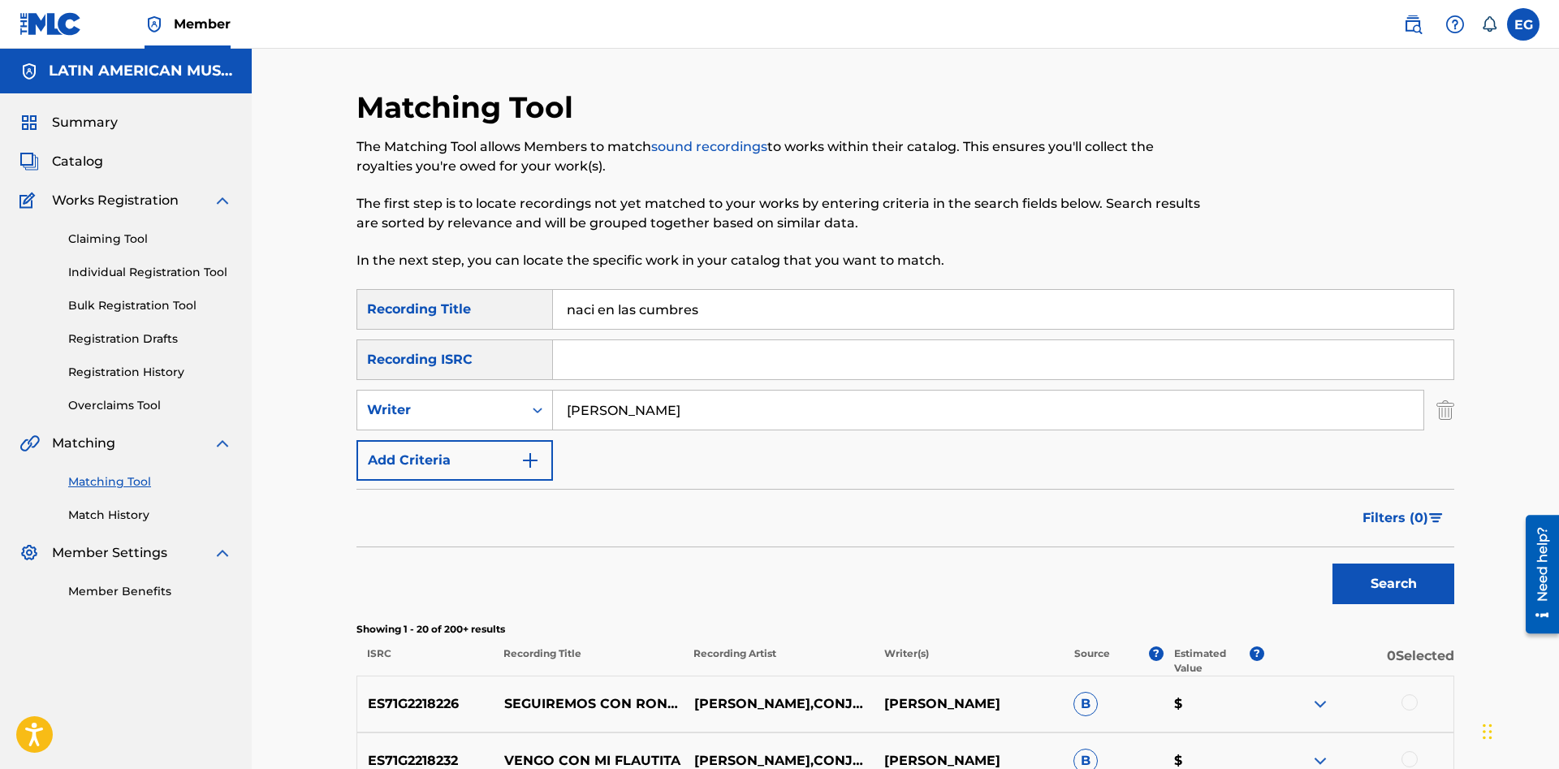
click at [1399, 578] on button "Search" at bounding box center [1393, 583] width 122 height 41
drag, startPoint x: 697, startPoint y: 406, endPoint x: 505, endPoint y: 414, distance: 192.6
click at [553, 413] on input "julian tucumbi" at bounding box center [988, 409] width 870 height 39
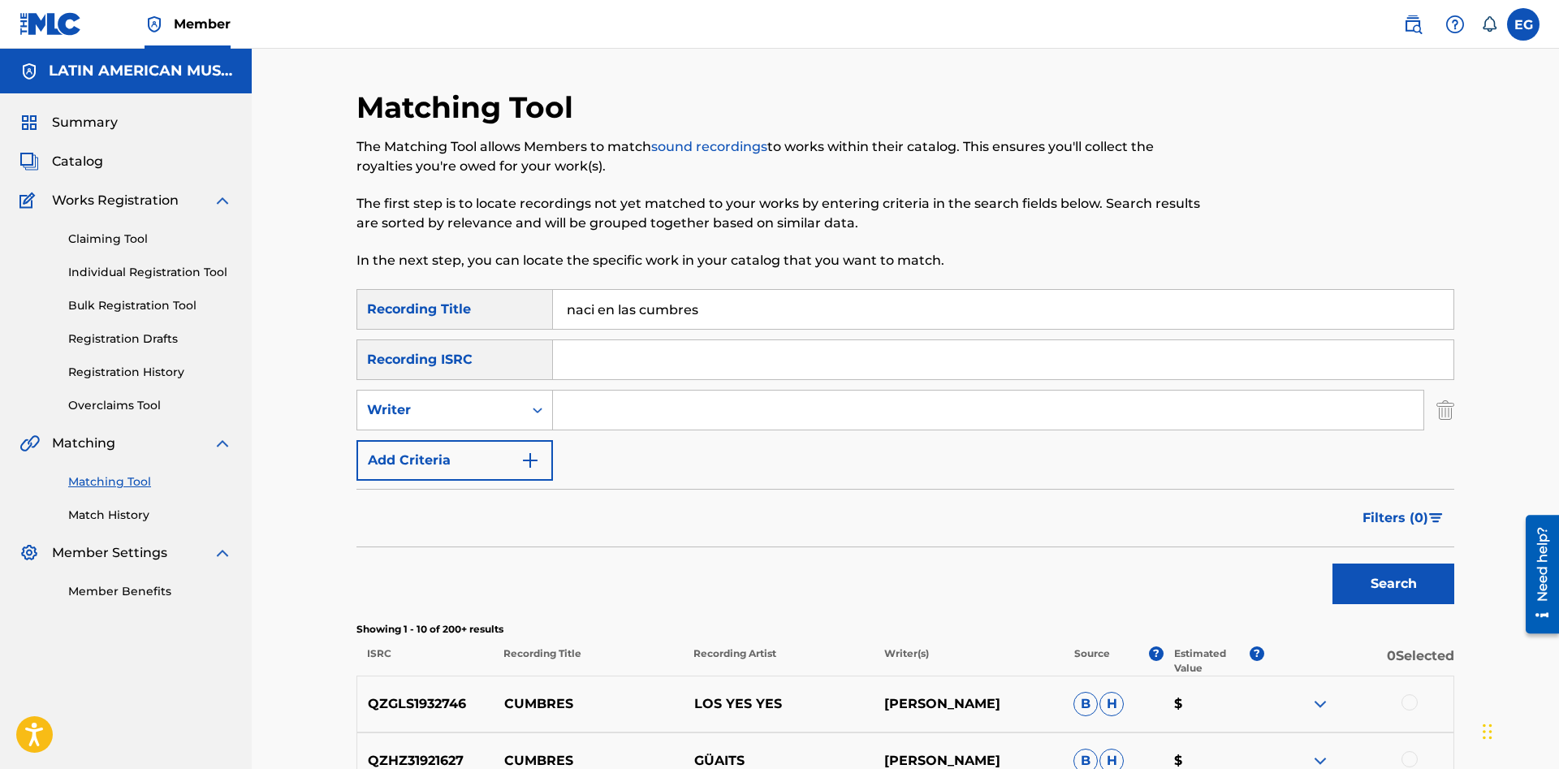
click at [1332, 563] on button "Search" at bounding box center [1393, 583] width 122 height 41
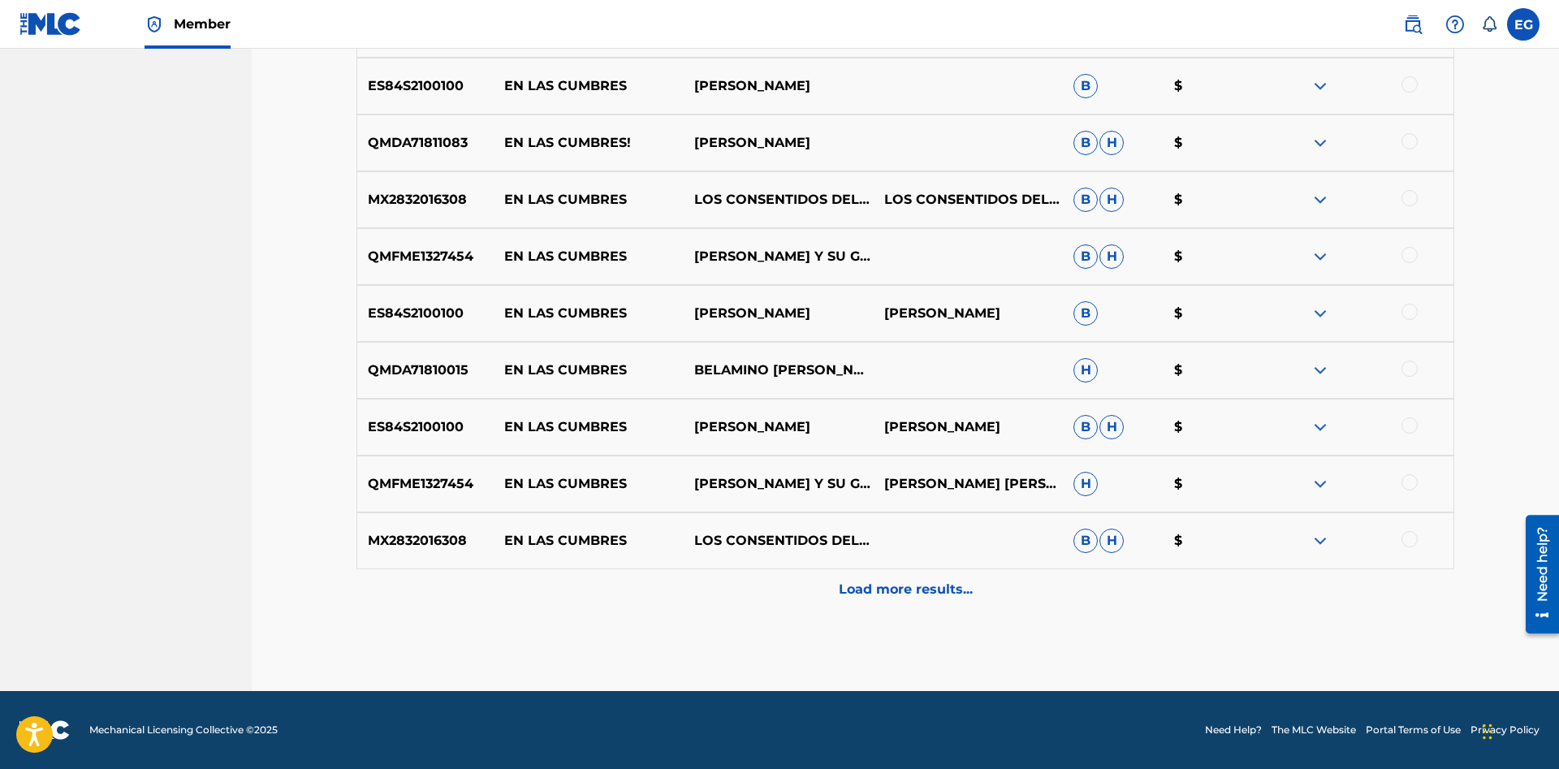
click at [838, 583] on div "Load more results..." at bounding box center [904, 589] width 1097 height 41
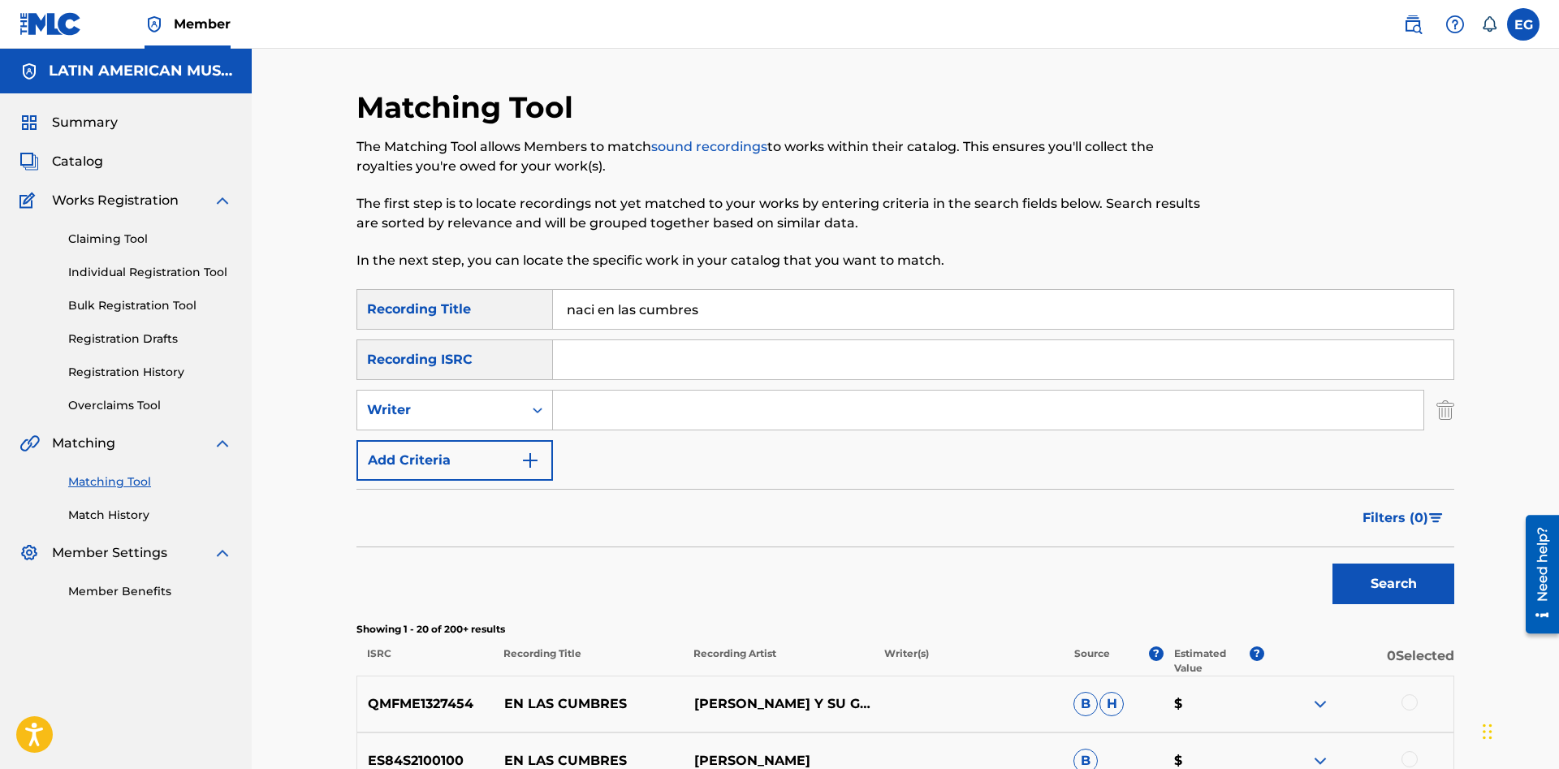
drag, startPoint x: 627, startPoint y: 305, endPoint x: 476, endPoint y: 302, distance: 151.8
click at [553, 302] on input "naci en las cumbres" at bounding box center [1003, 309] width 900 height 39
click at [658, 312] on input "pobre df" at bounding box center [1003, 309] width 900 height 39
click at [1386, 601] on button "Search" at bounding box center [1393, 583] width 122 height 41
drag, startPoint x: 685, startPoint y: 316, endPoint x: 288, endPoint y: 336, distance: 397.5
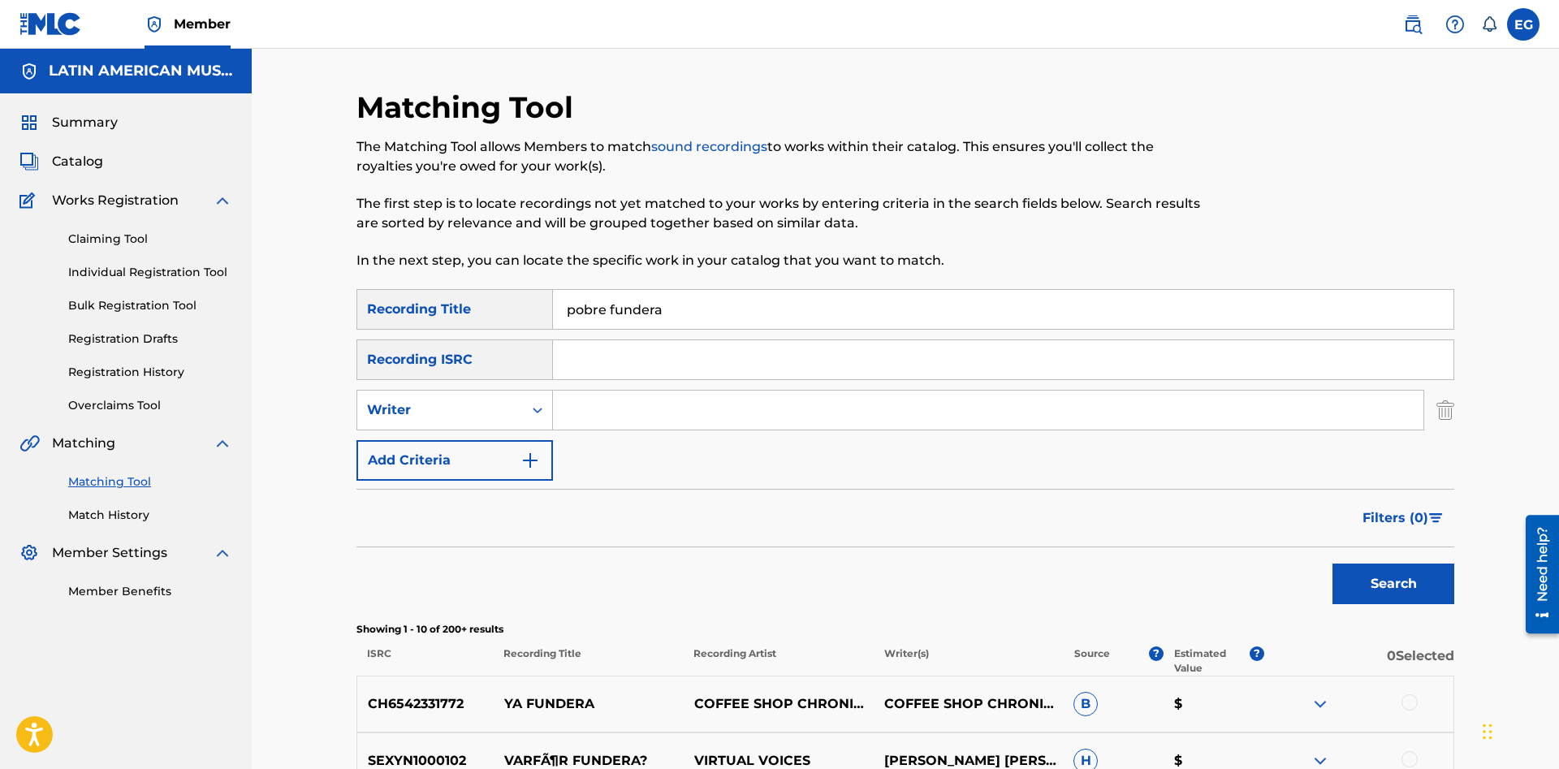
click at [553, 329] on input "pobre fundera" at bounding box center [1003, 309] width 900 height 39
click at [675, 313] on input "terana guambrea" at bounding box center [1003, 309] width 900 height 39
click at [1332, 563] on button "Search" at bounding box center [1393, 583] width 122 height 41
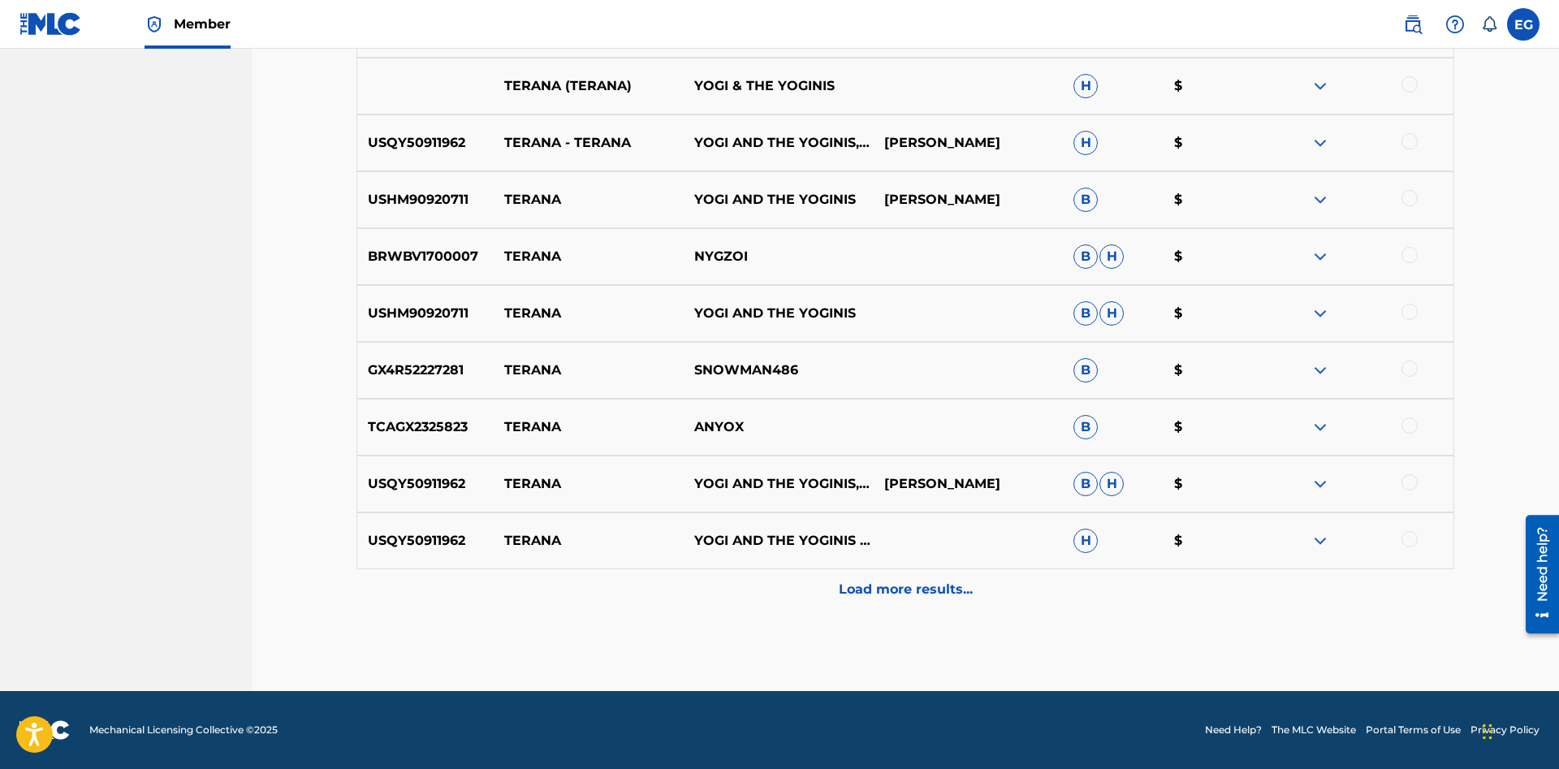
click at [850, 580] on p "Load more results..." at bounding box center [906, 589] width 134 height 19
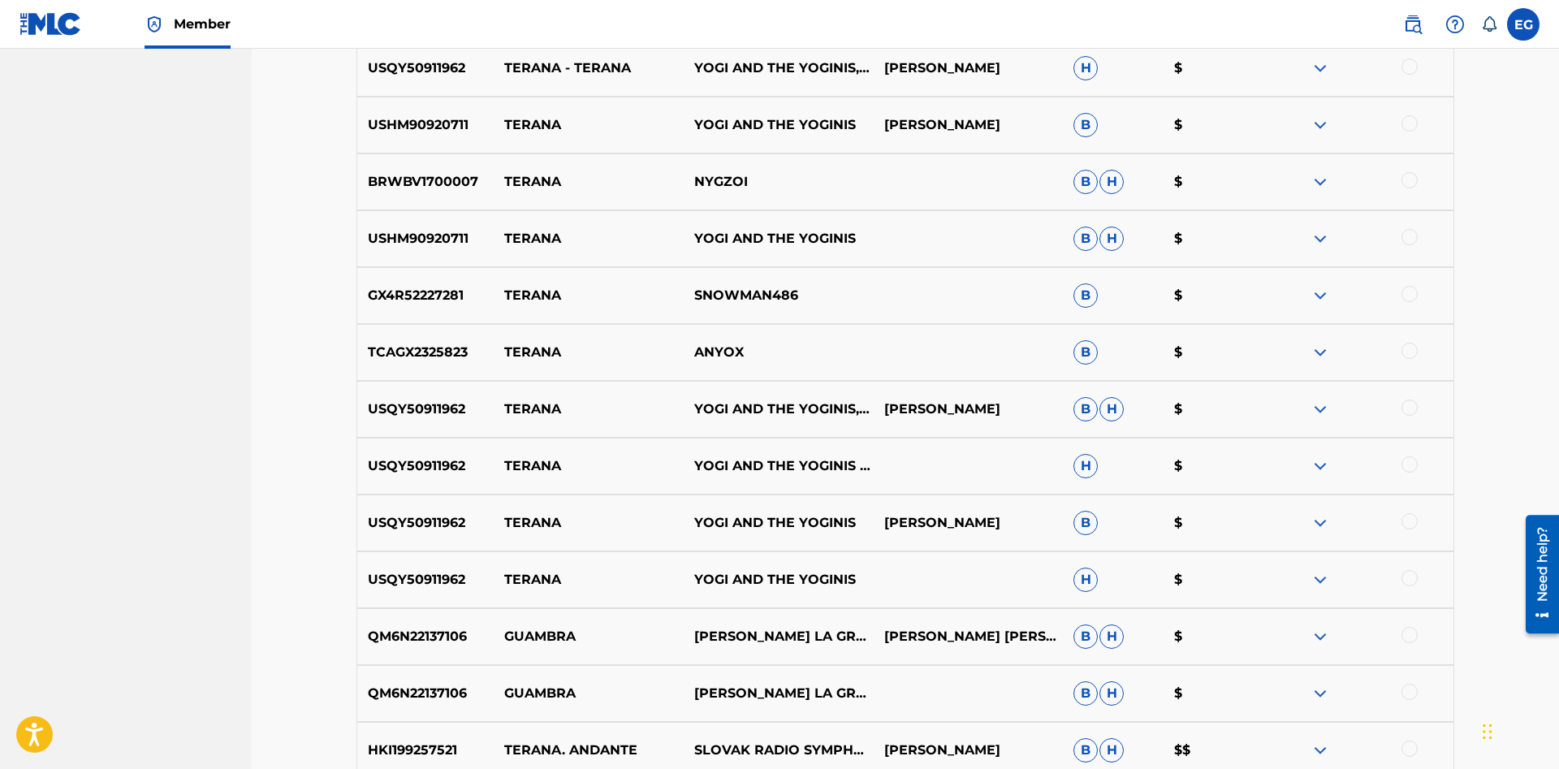
scroll to position [1243, 0]
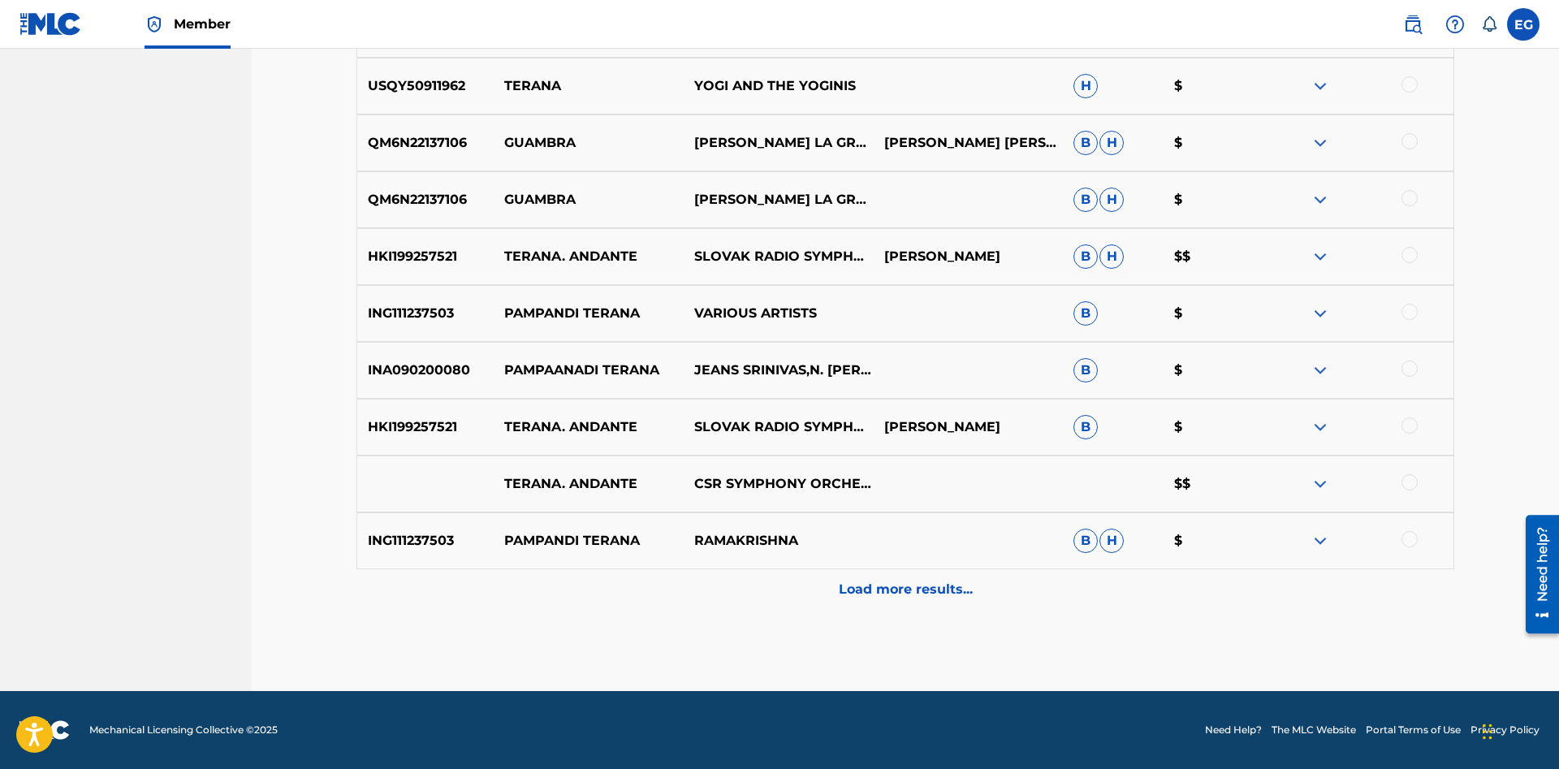
click at [896, 599] on div "Load more results..." at bounding box center [904, 589] width 1097 height 41
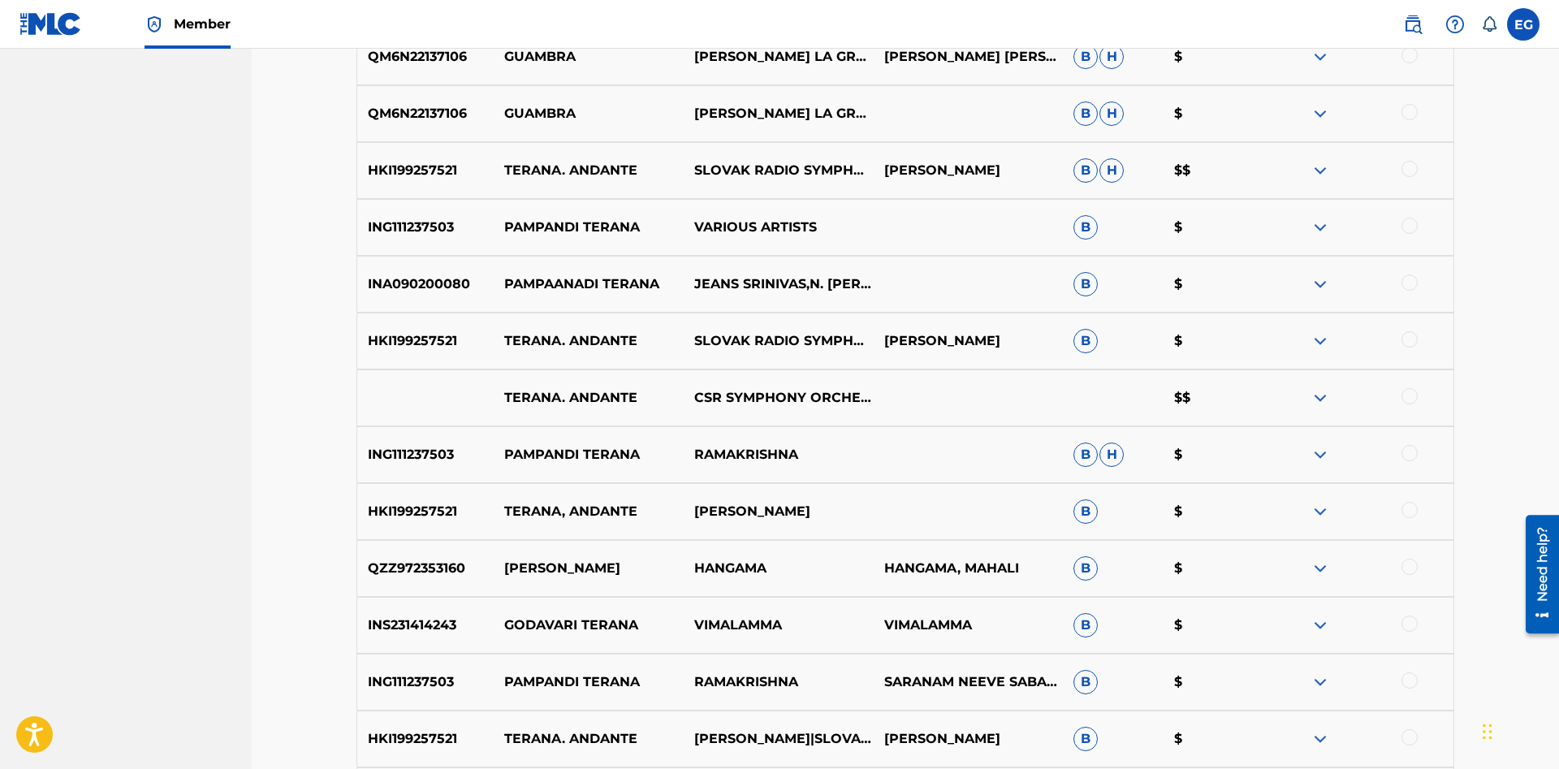
scroll to position [1811, 0]
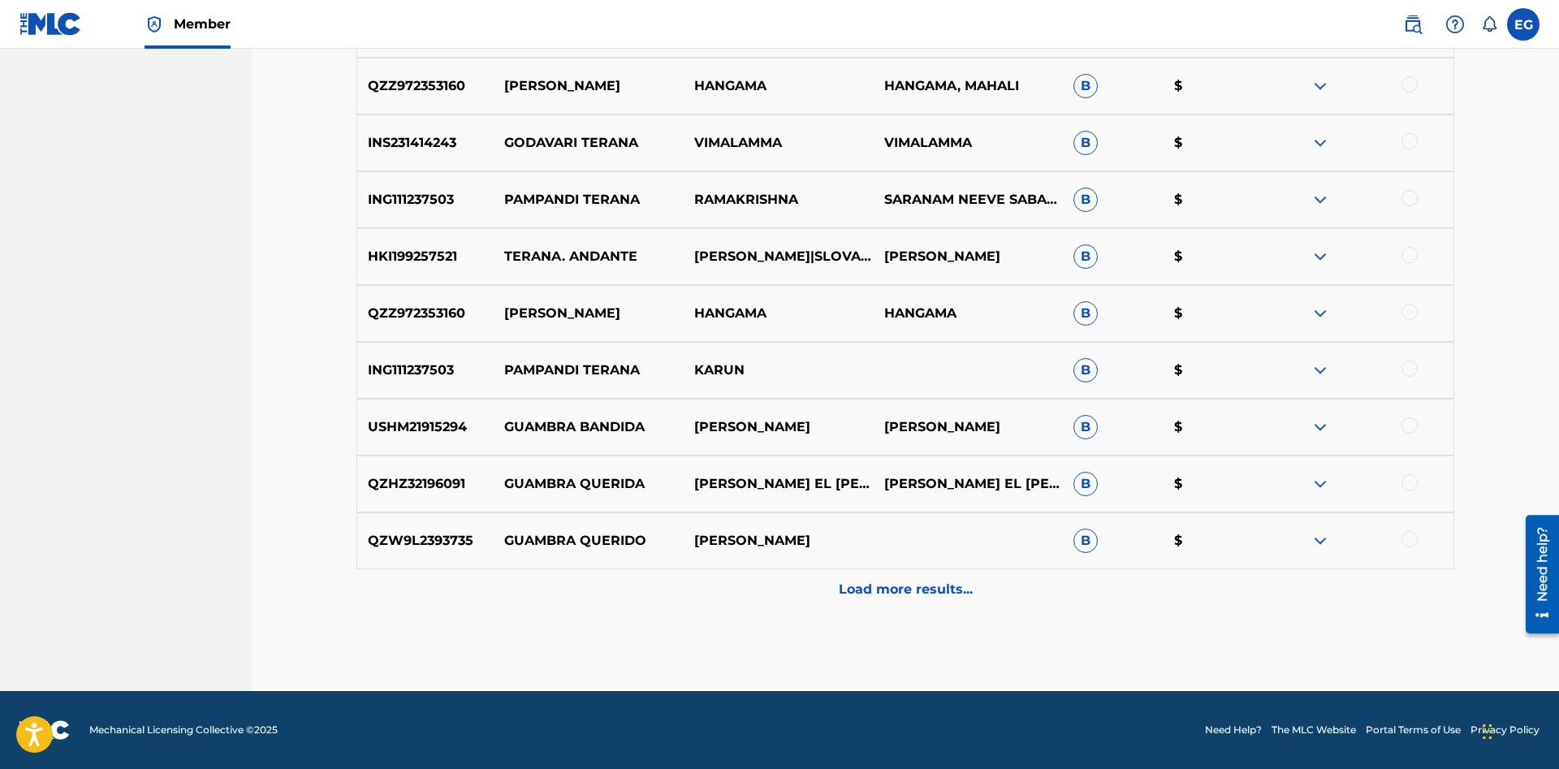
click at [877, 589] on p "Load more results..." at bounding box center [906, 589] width 134 height 19
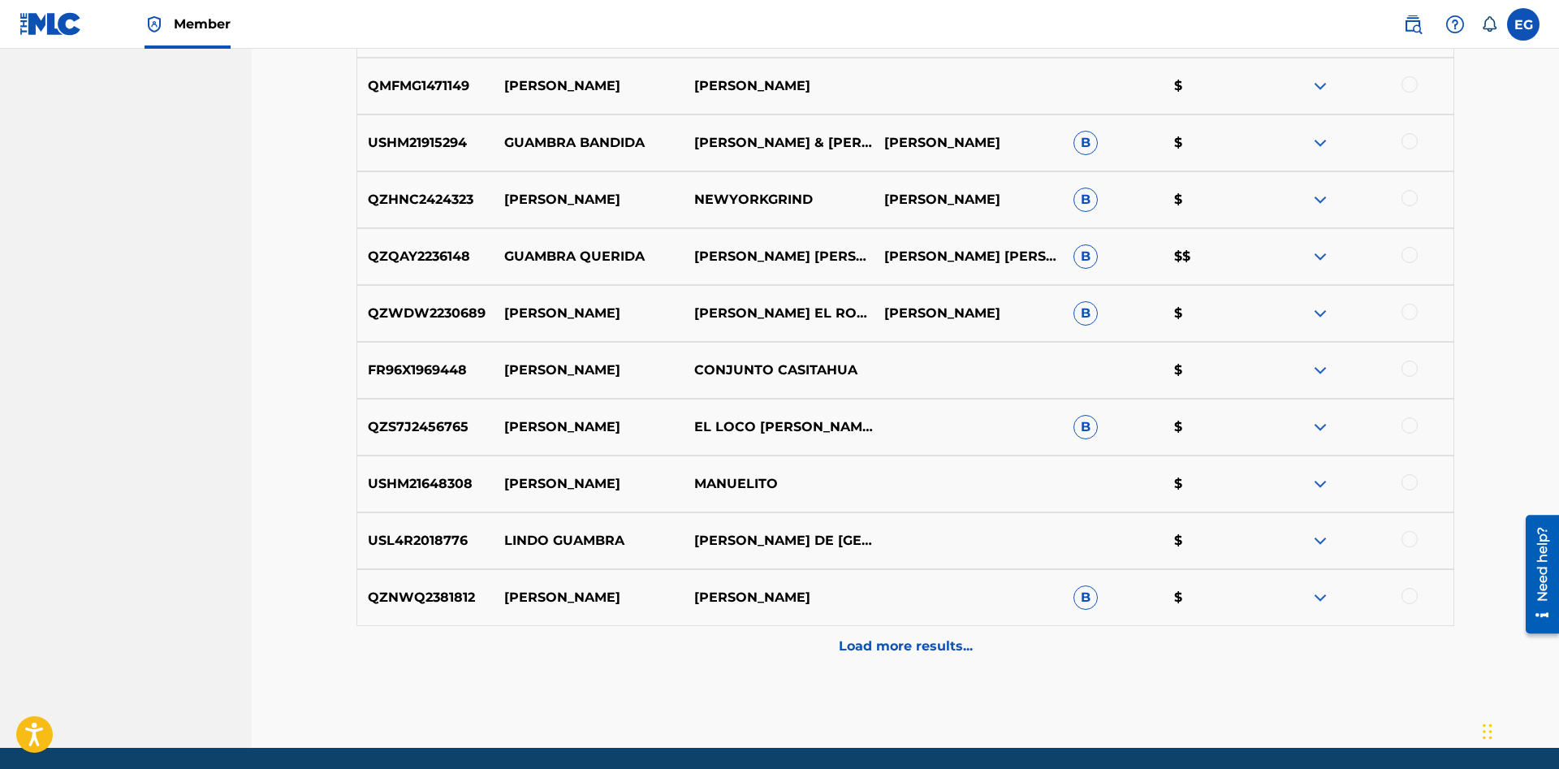
scroll to position [2379, 0]
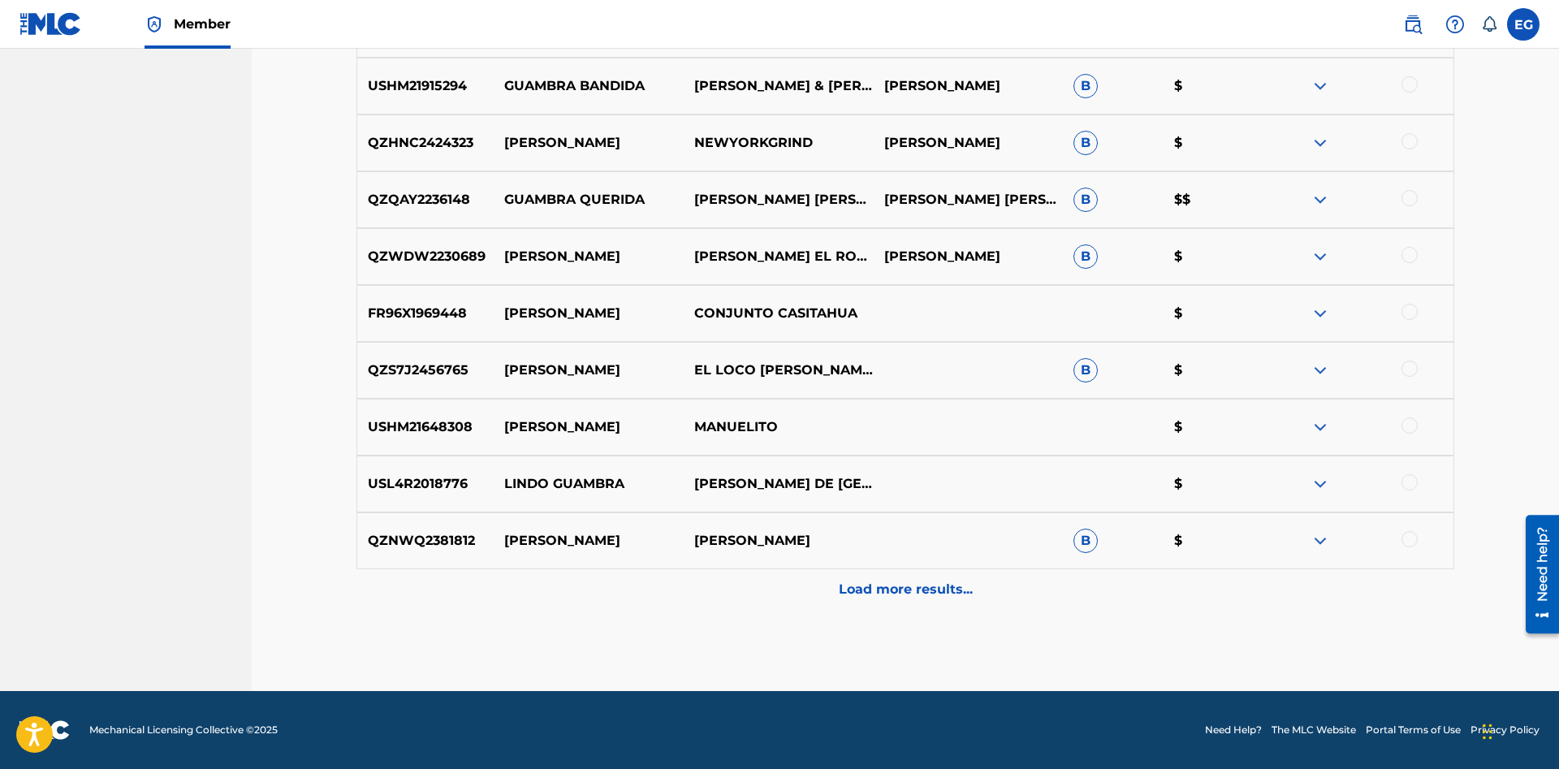
click at [860, 597] on p "Load more results..." at bounding box center [906, 589] width 134 height 19
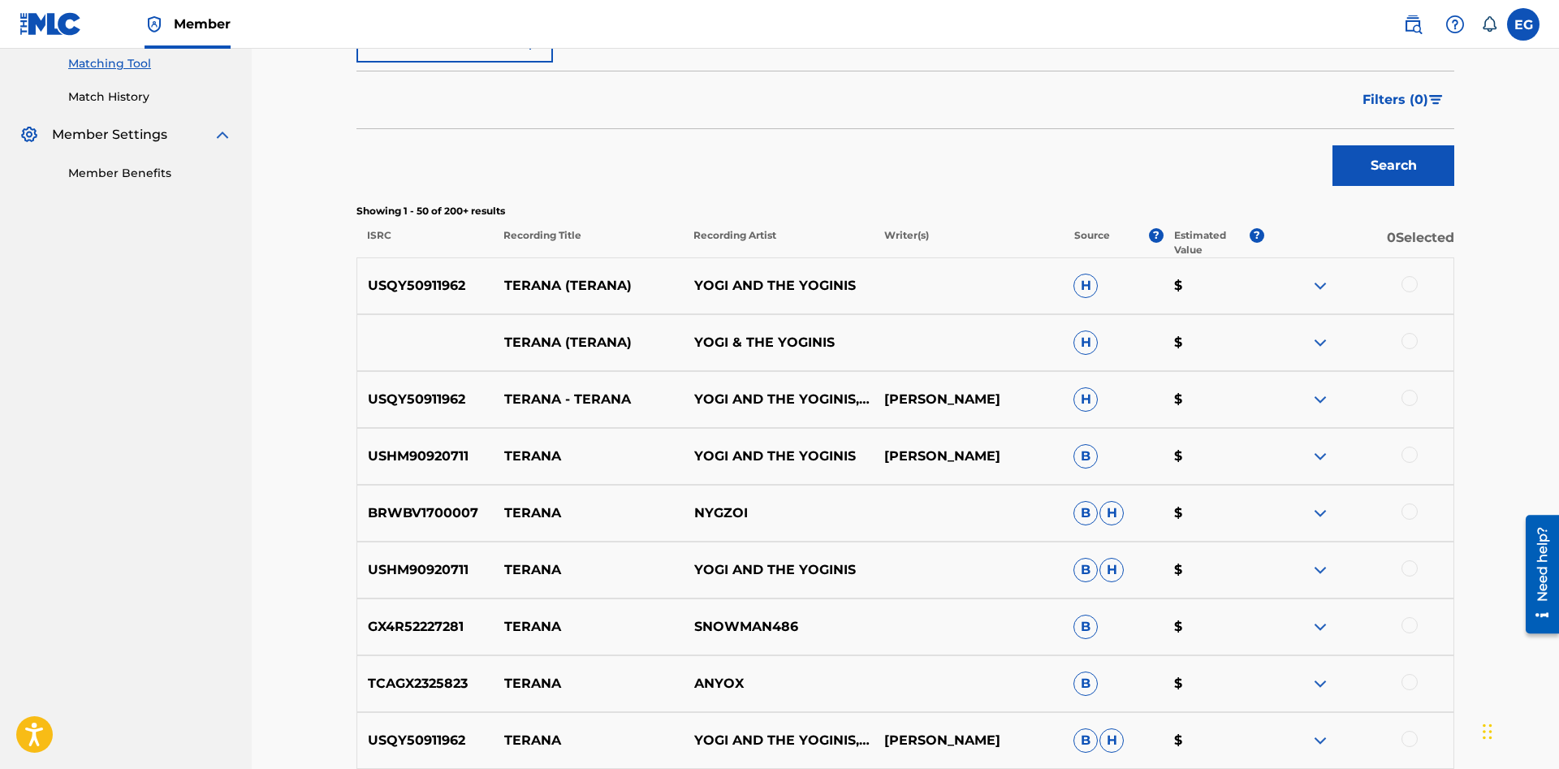
scroll to position [0, 0]
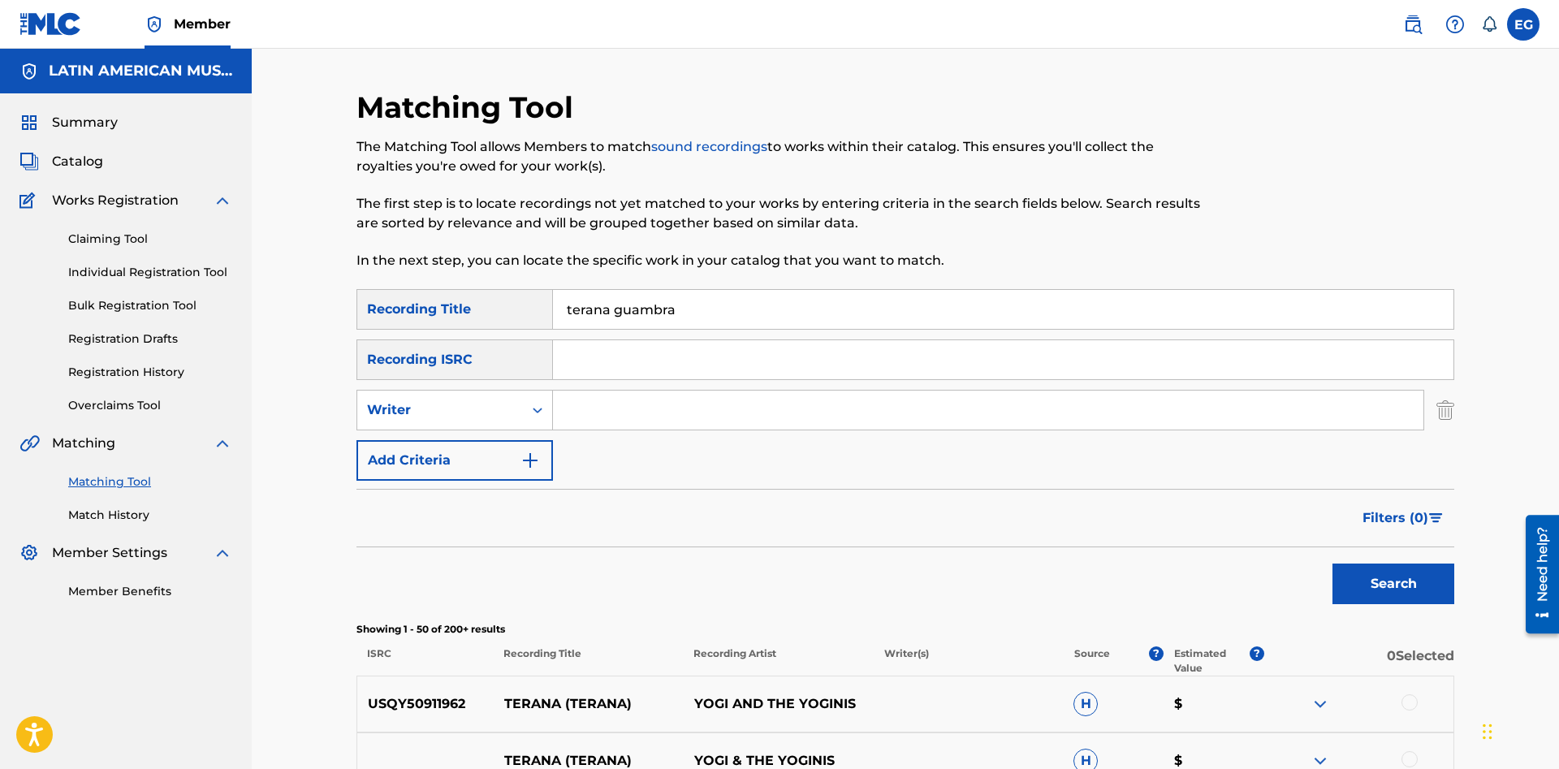
drag, startPoint x: 692, startPoint y: 317, endPoint x: 343, endPoint y: 344, distance: 350.1
click at [553, 329] on input "terana guambra" at bounding box center [1003, 309] width 900 height 39
type input "sol y sudor"
click at [1332, 563] on button "Search" at bounding box center [1393, 583] width 122 height 41
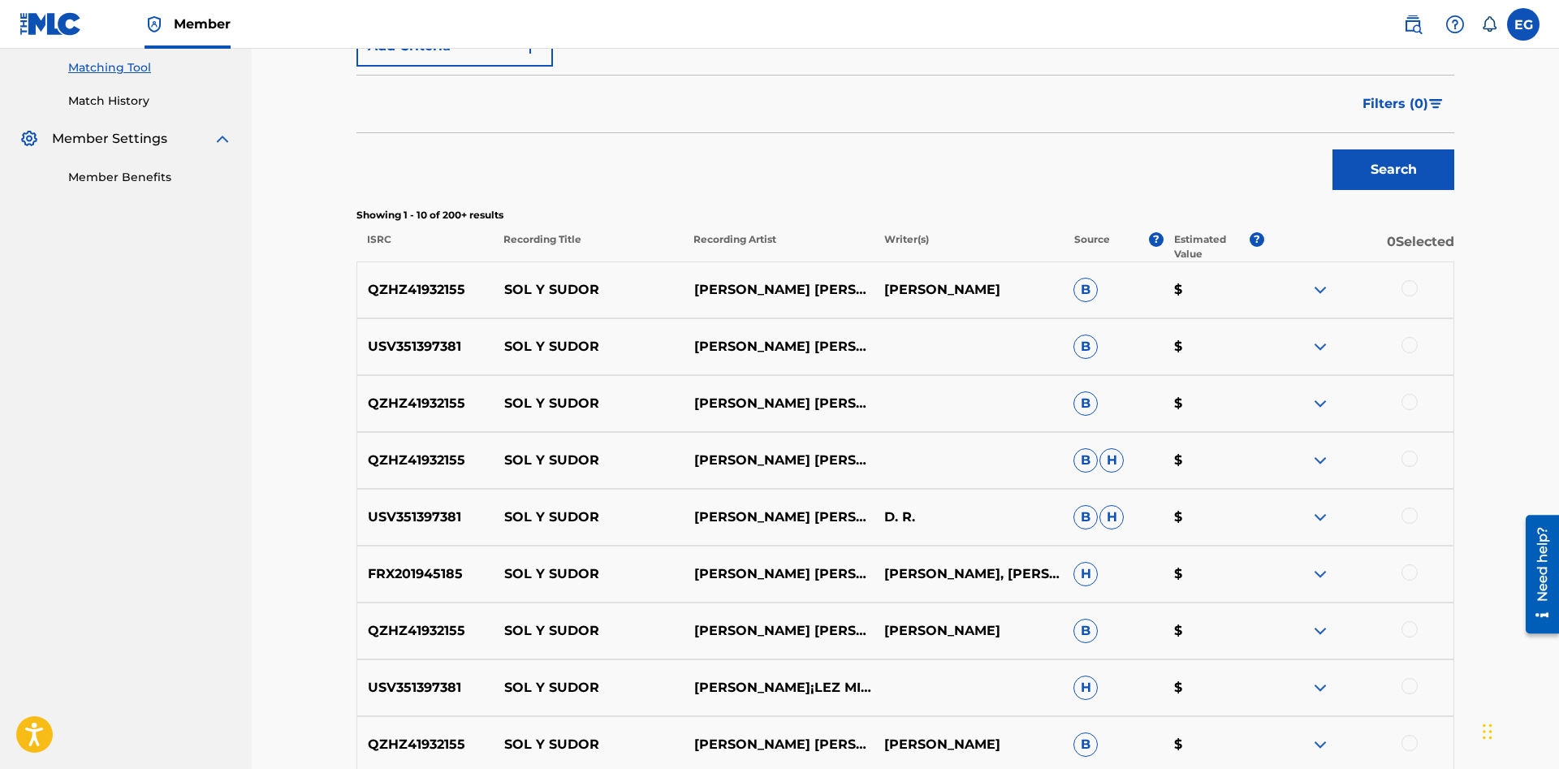
scroll to position [662, 0]
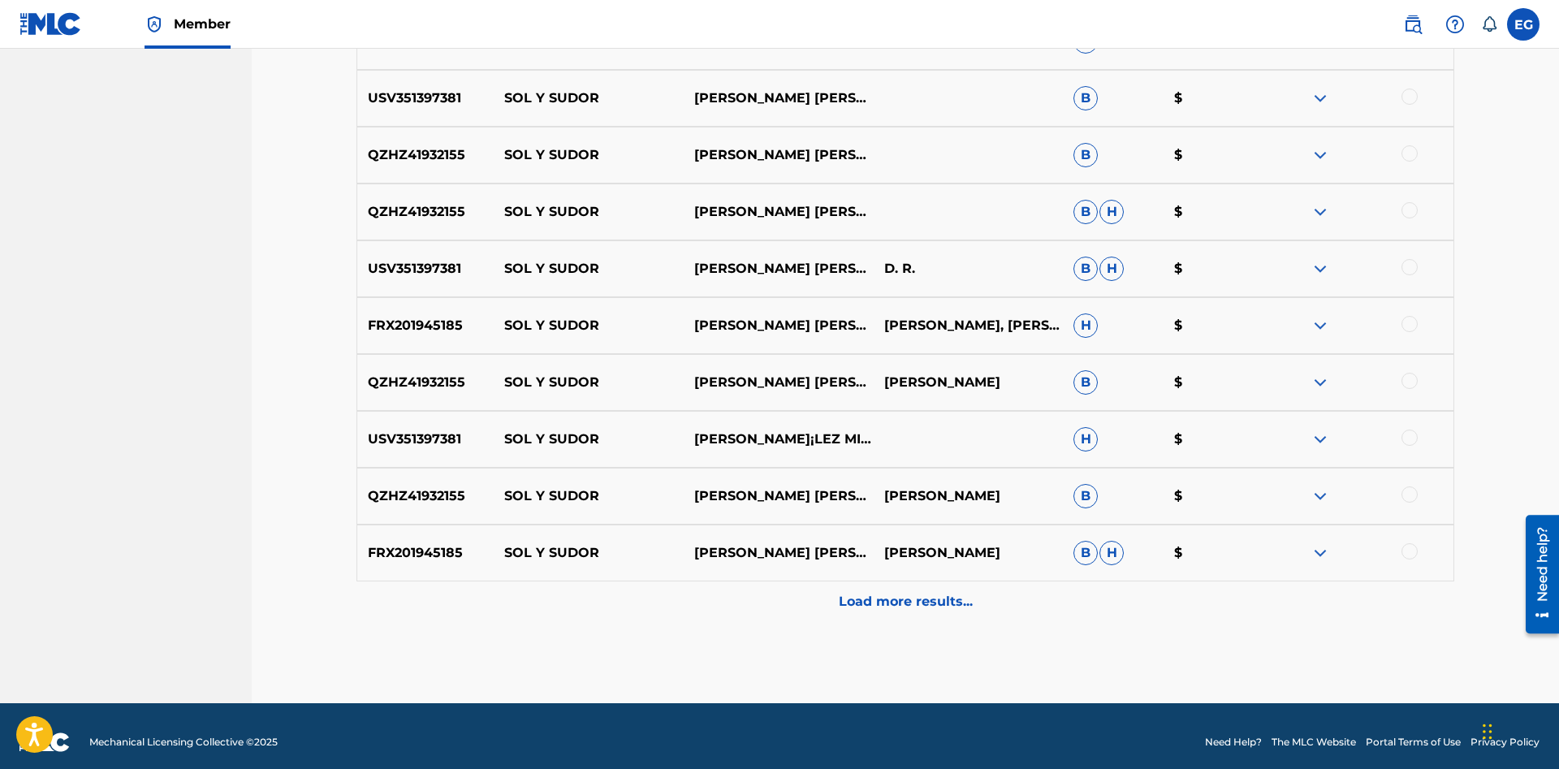
click at [882, 593] on div "Load more results..." at bounding box center [904, 601] width 1097 height 41
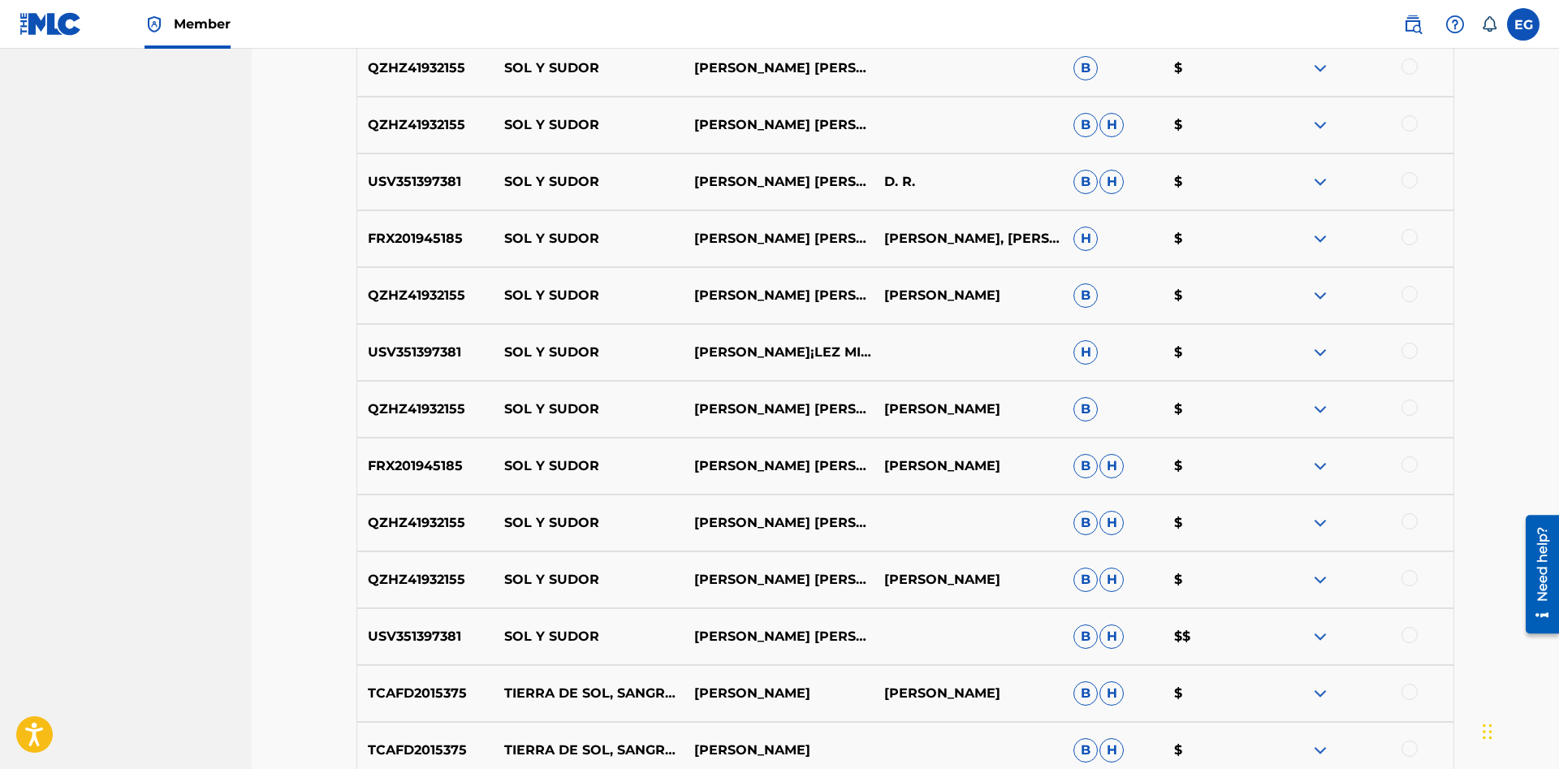
scroll to position [1243, 0]
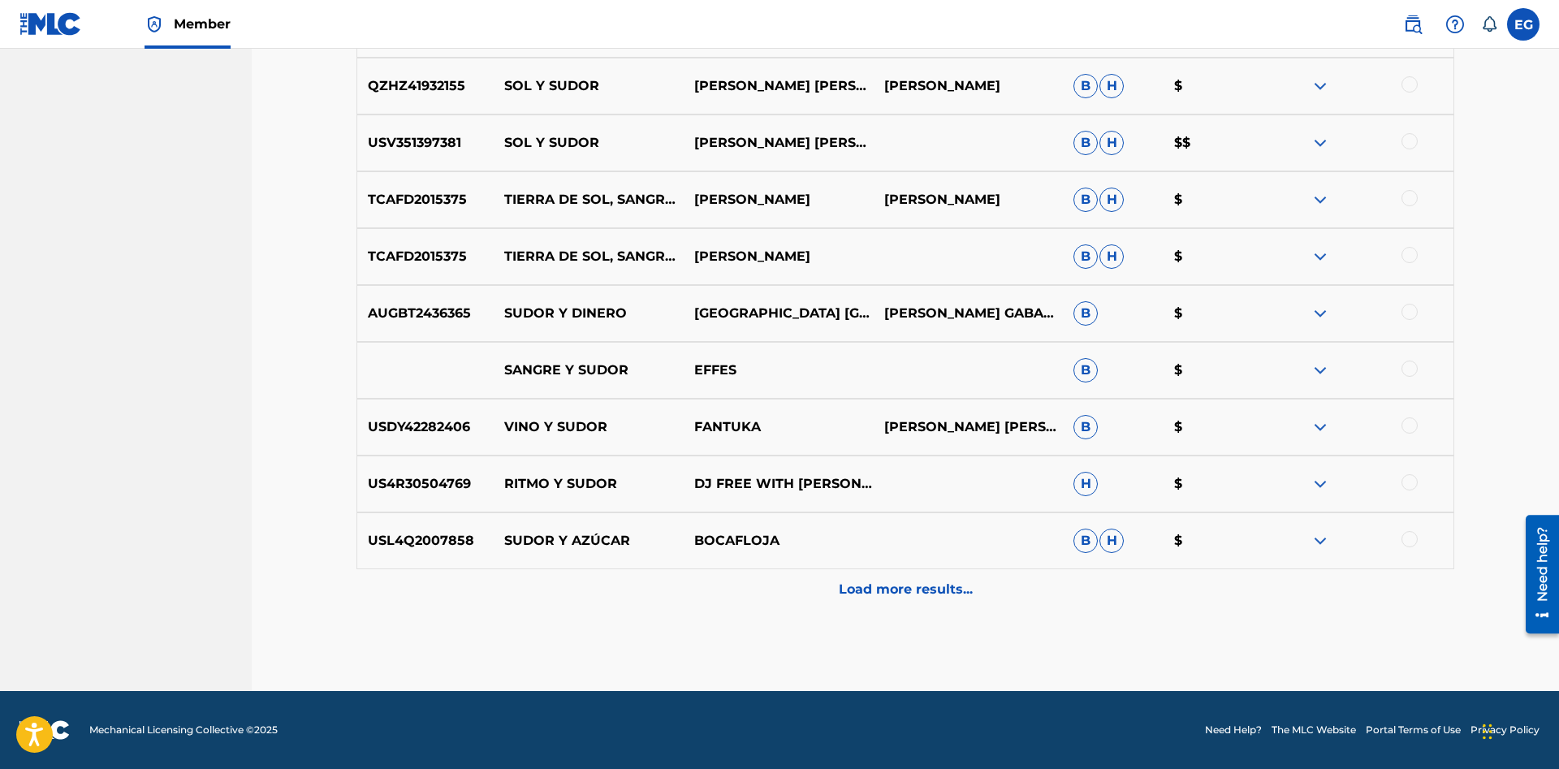
click at [881, 569] on div "Load more results..." at bounding box center [904, 589] width 1097 height 41
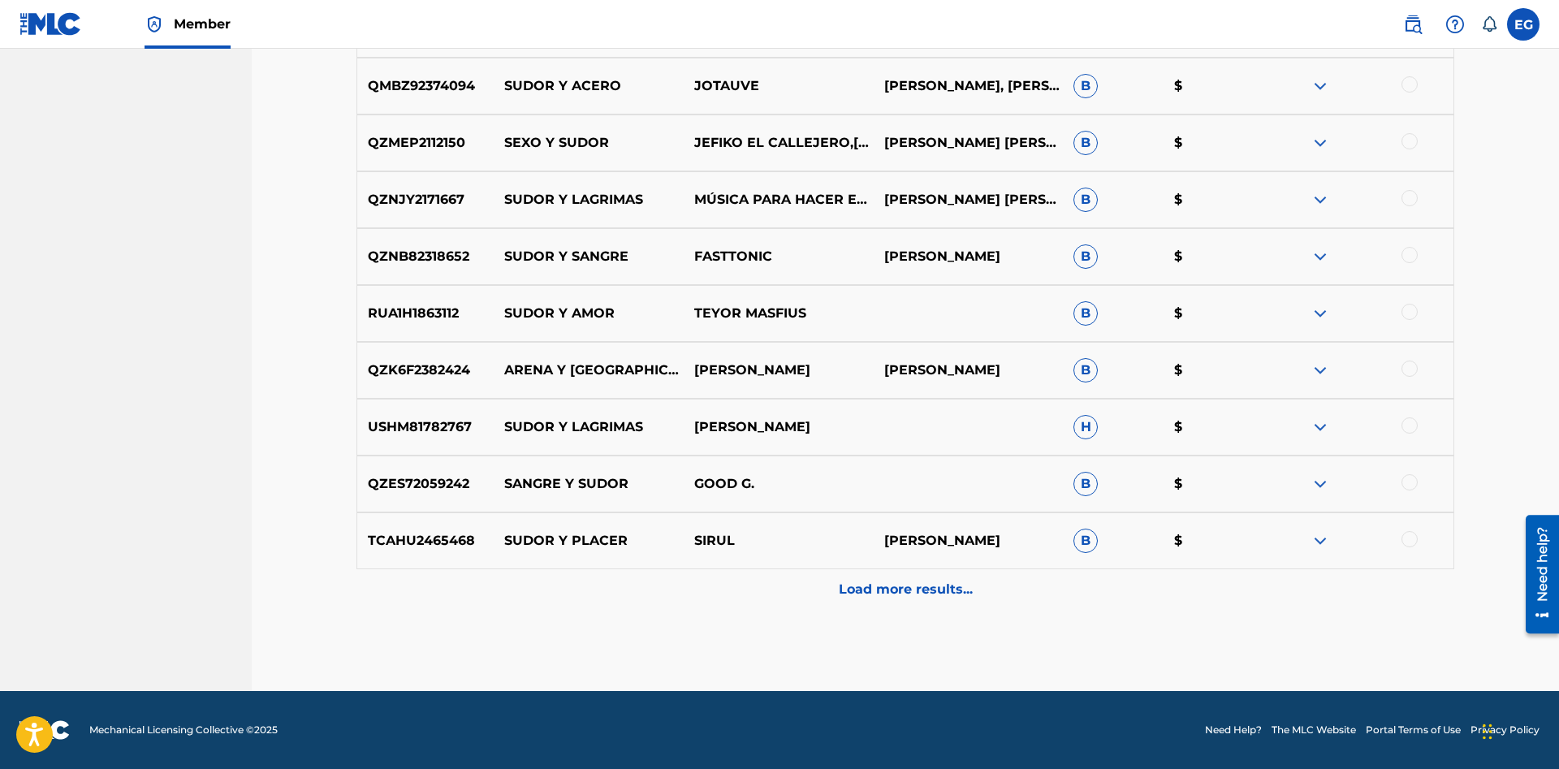
click at [879, 592] on p "Load more results..." at bounding box center [906, 589] width 134 height 19
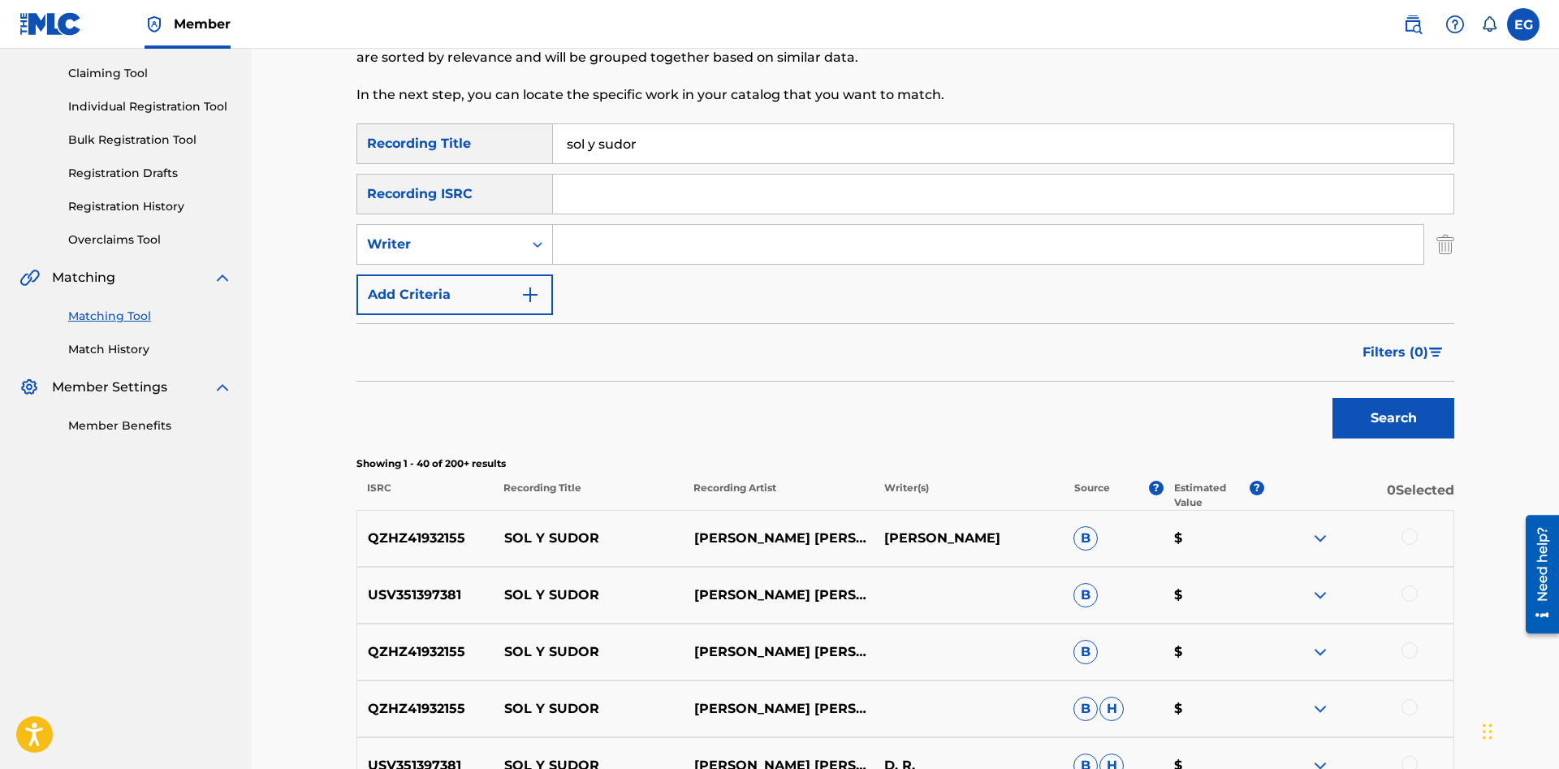
scroll to position [0, 0]
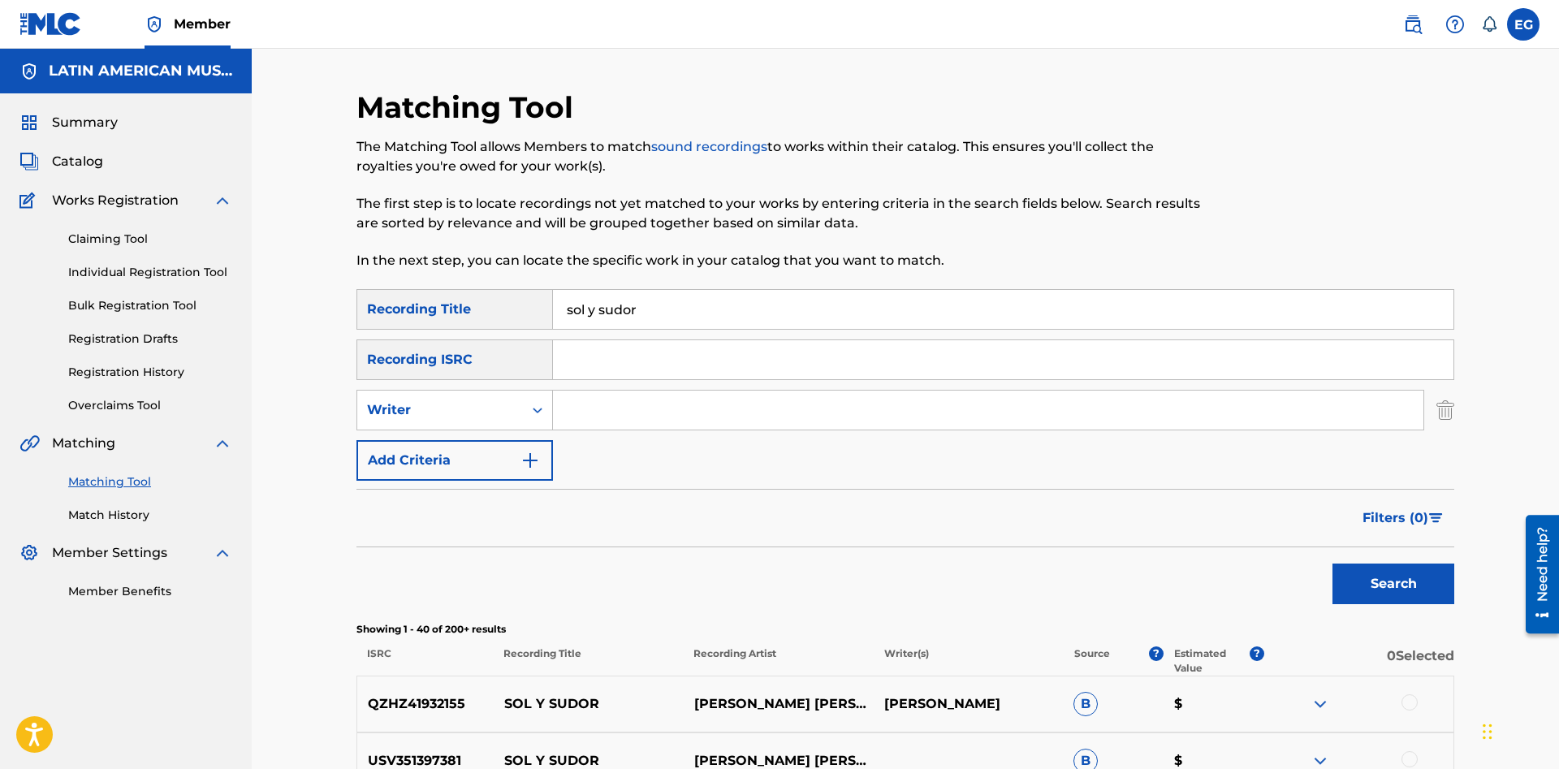
drag, startPoint x: 696, startPoint y: 317, endPoint x: 639, endPoint y: 442, distance: 136.6
click at [553, 325] on input "sol y sudor" at bounding box center [1003, 309] width 900 height 39
click at [623, 306] on input "Search Form" at bounding box center [1003, 309] width 900 height 39
type input "aguas de azul y blanco"
click at [1332, 563] on button "Search" at bounding box center [1393, 583] width 122 height 41
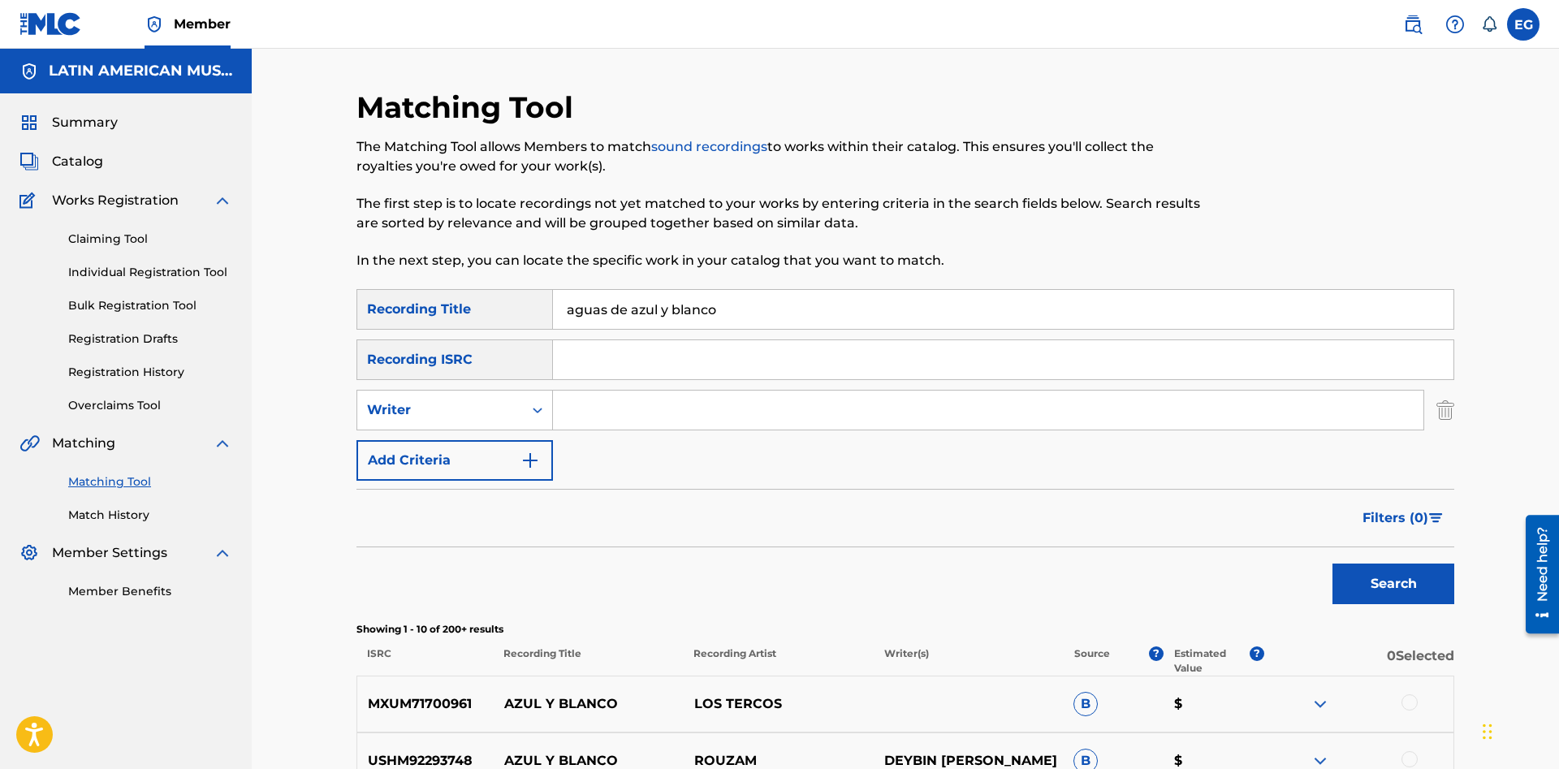
scroll to position [497, 0]
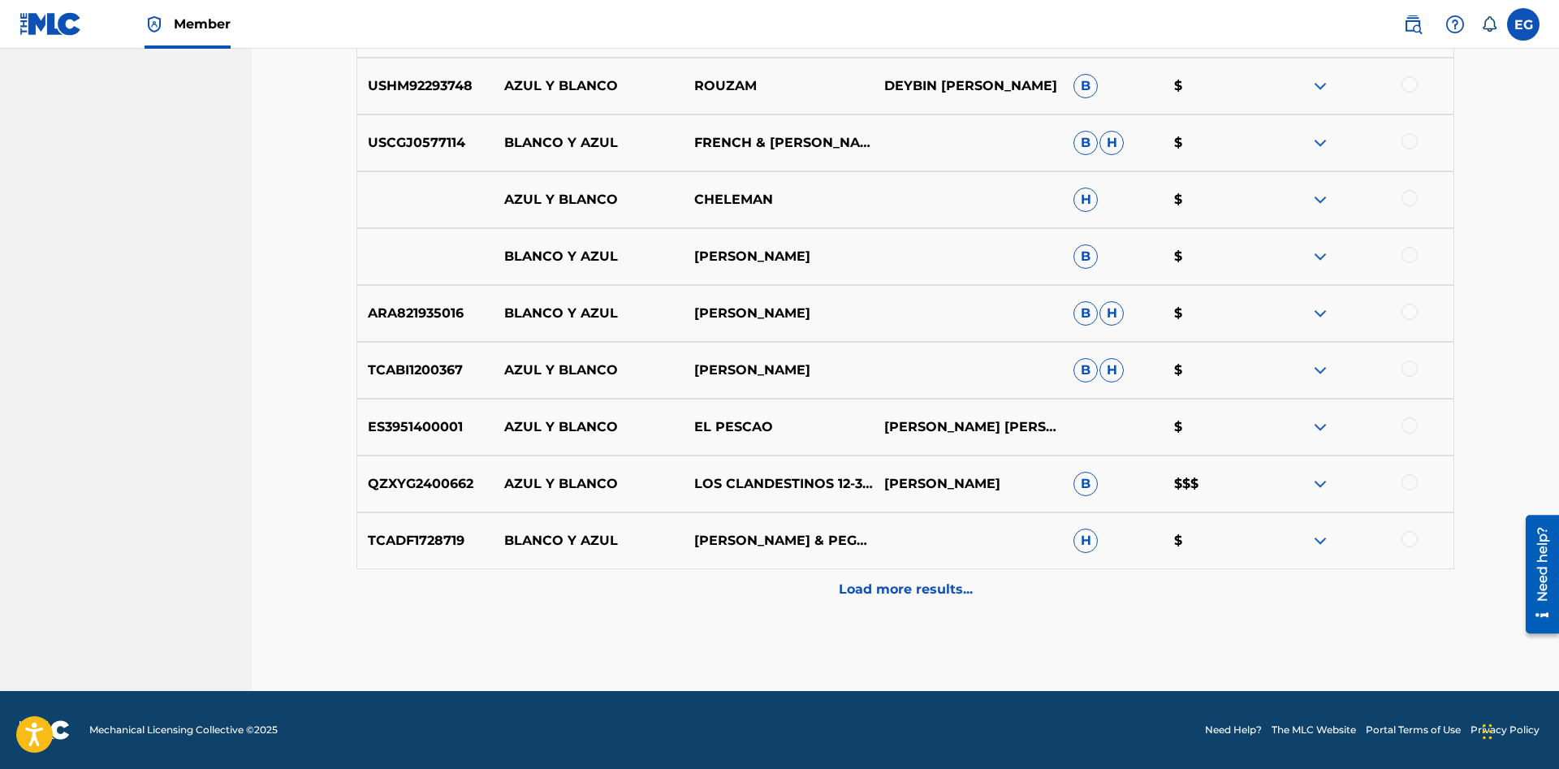
click at [917, 593] on p "Load more results..." at bounding box center [906, 589] width 134 height 19
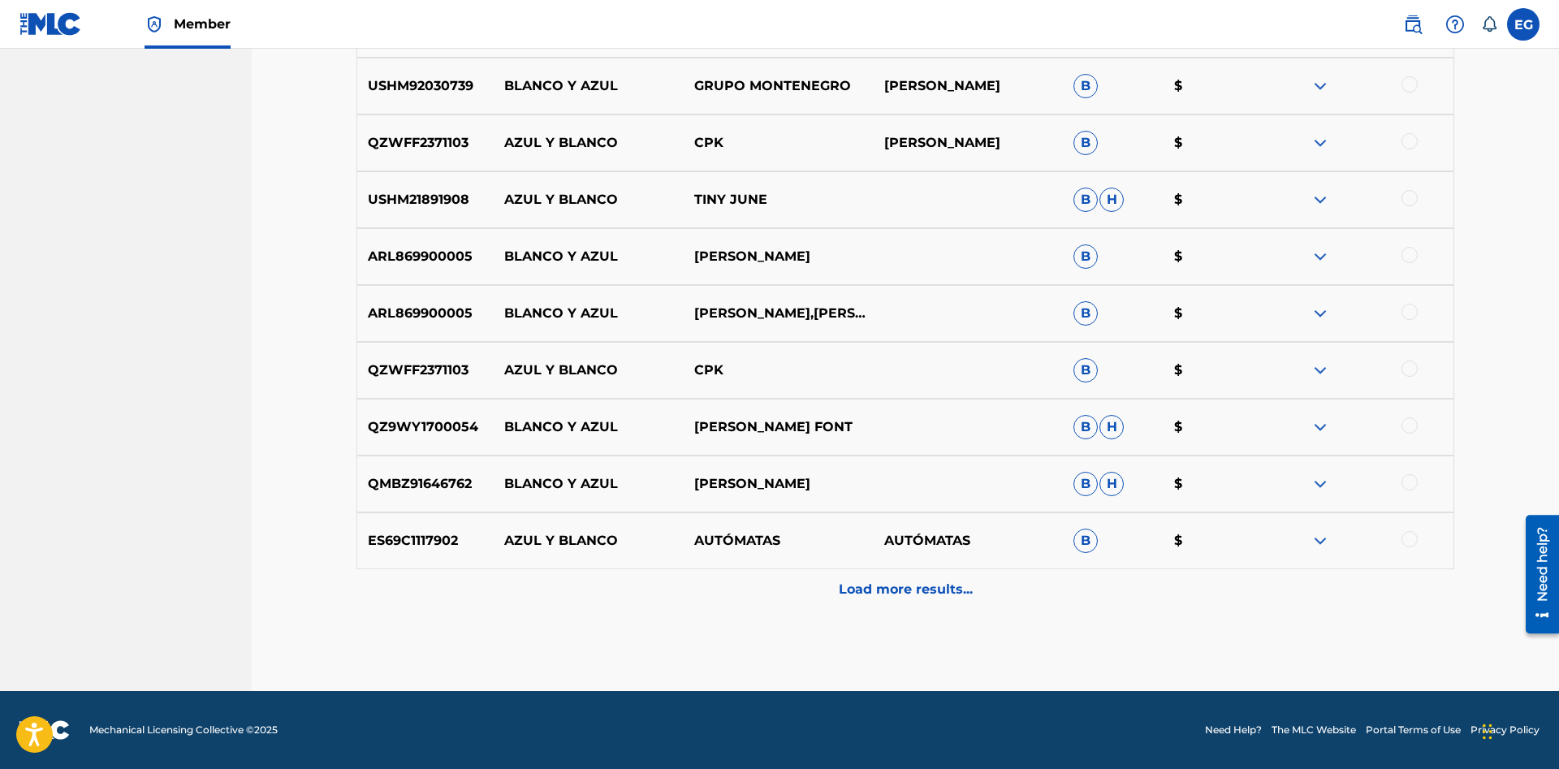
click at [861, 594] on p "Load more results..." at bounding box center [906, 589] width 134 height 19
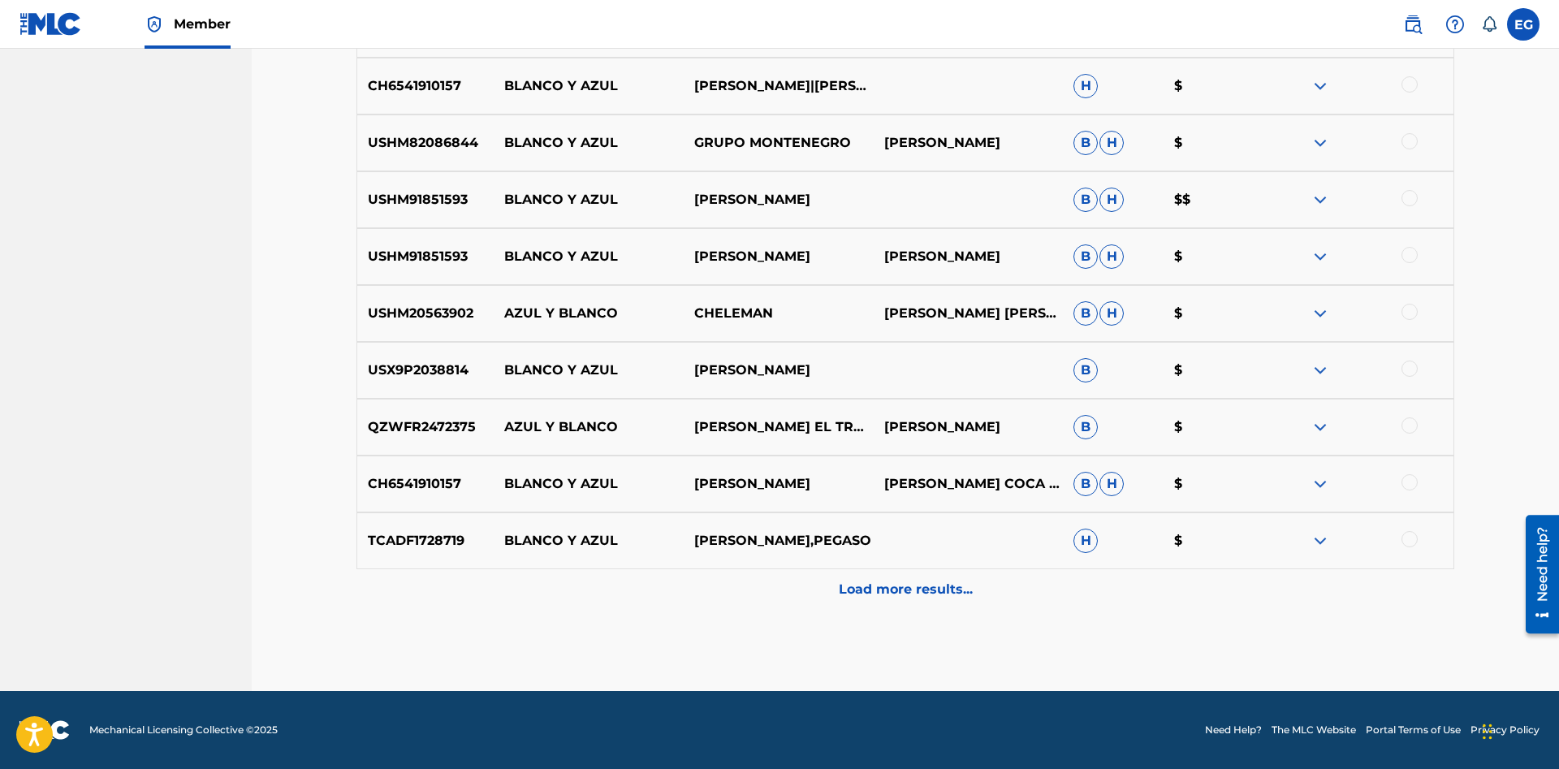
drag, startPoint x: 817, startPoint y: 579, endPoint x: 714, endPoint y: 520, distance: 118.5
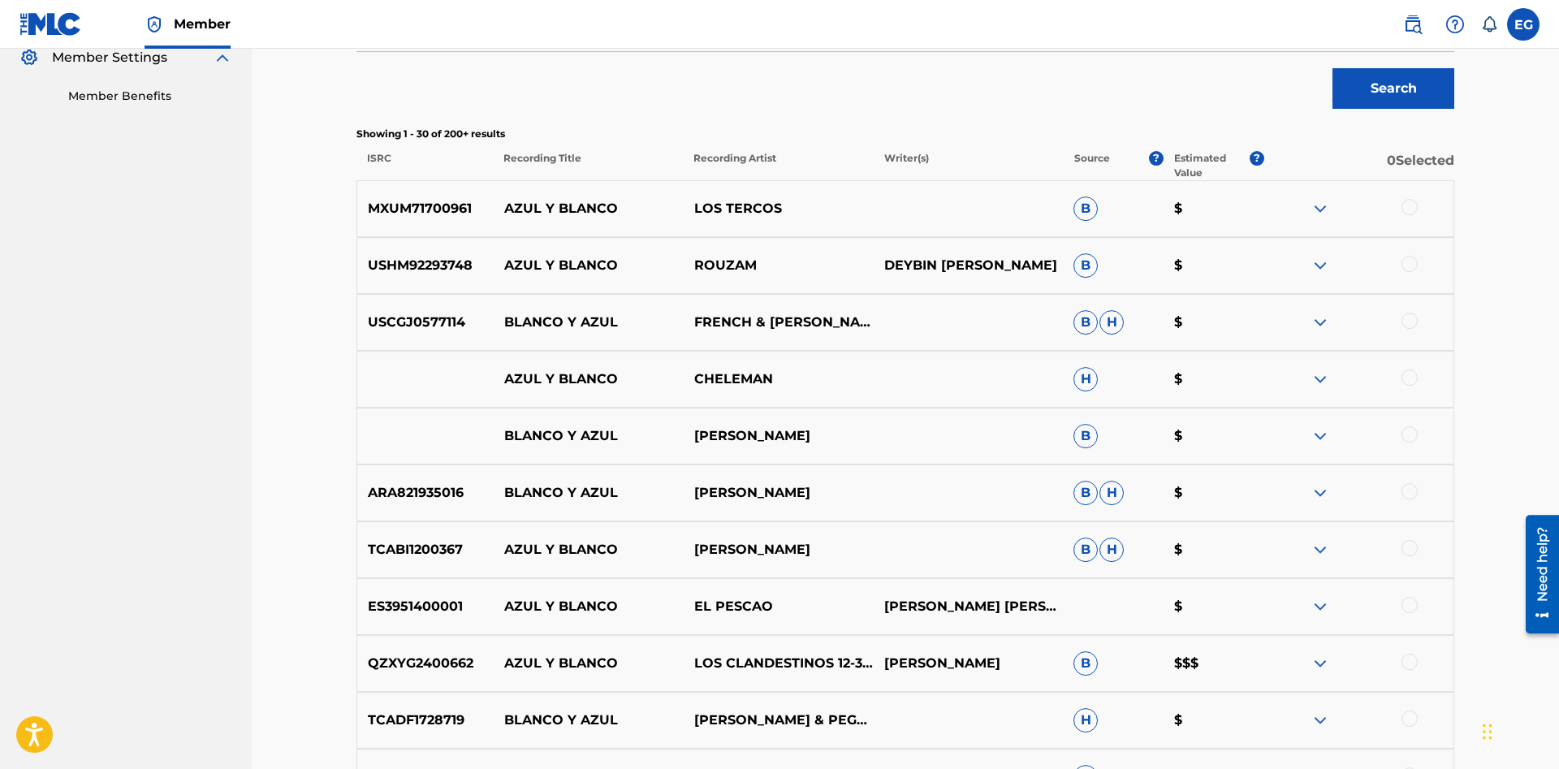
scroll to position [0, 0]
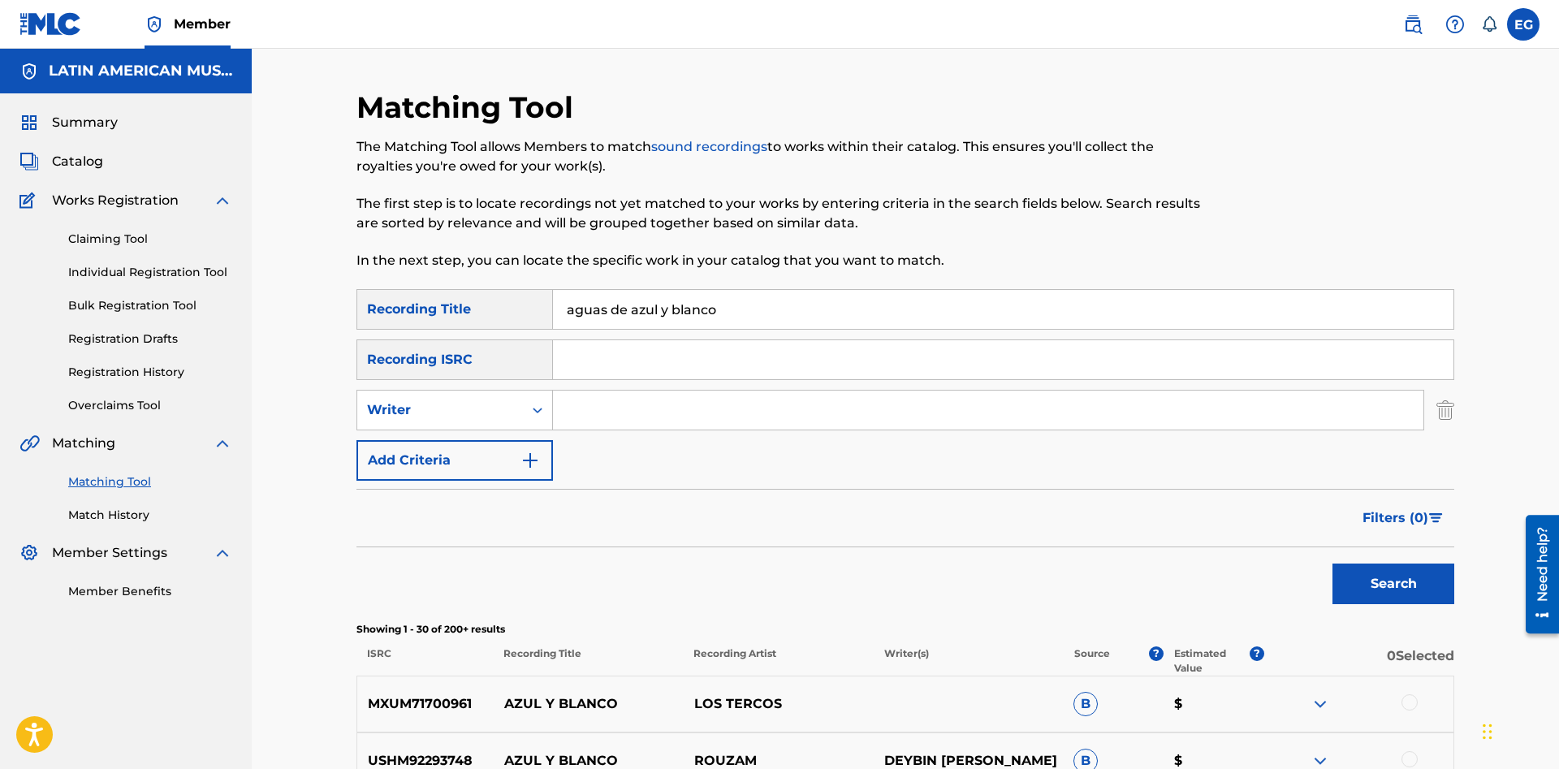
click at [755, 313] on input "aguas de azul y blanco" at bounding box center [1003, 309] width 900 height 39
drag, startPoint x: 592, startPoint y: 308, endPoint x: 433, endPoint y: 306, distance: 159.1
click at [553, 306] on input "aguas de azul y blanco" at bounding box center [1003, 309] width 900 height 39
click at [590, 413] on input "Search Form" at bounding box center [988, 409] width 870 height 39
type input "[PERSON_NAME]"
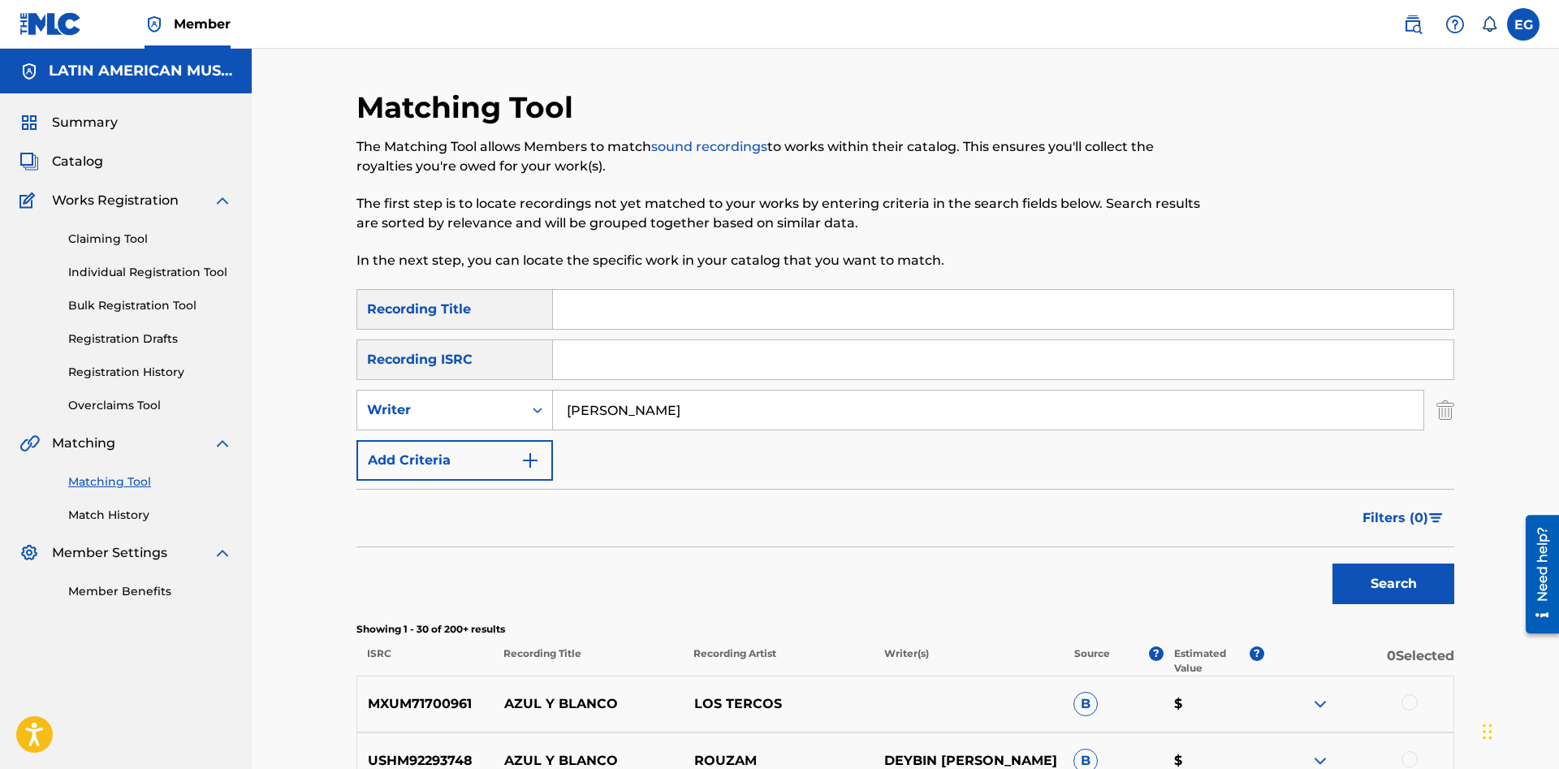
click at [1332, 563] on button "Search" at bounding box center [1393, 583] width 122 height 41
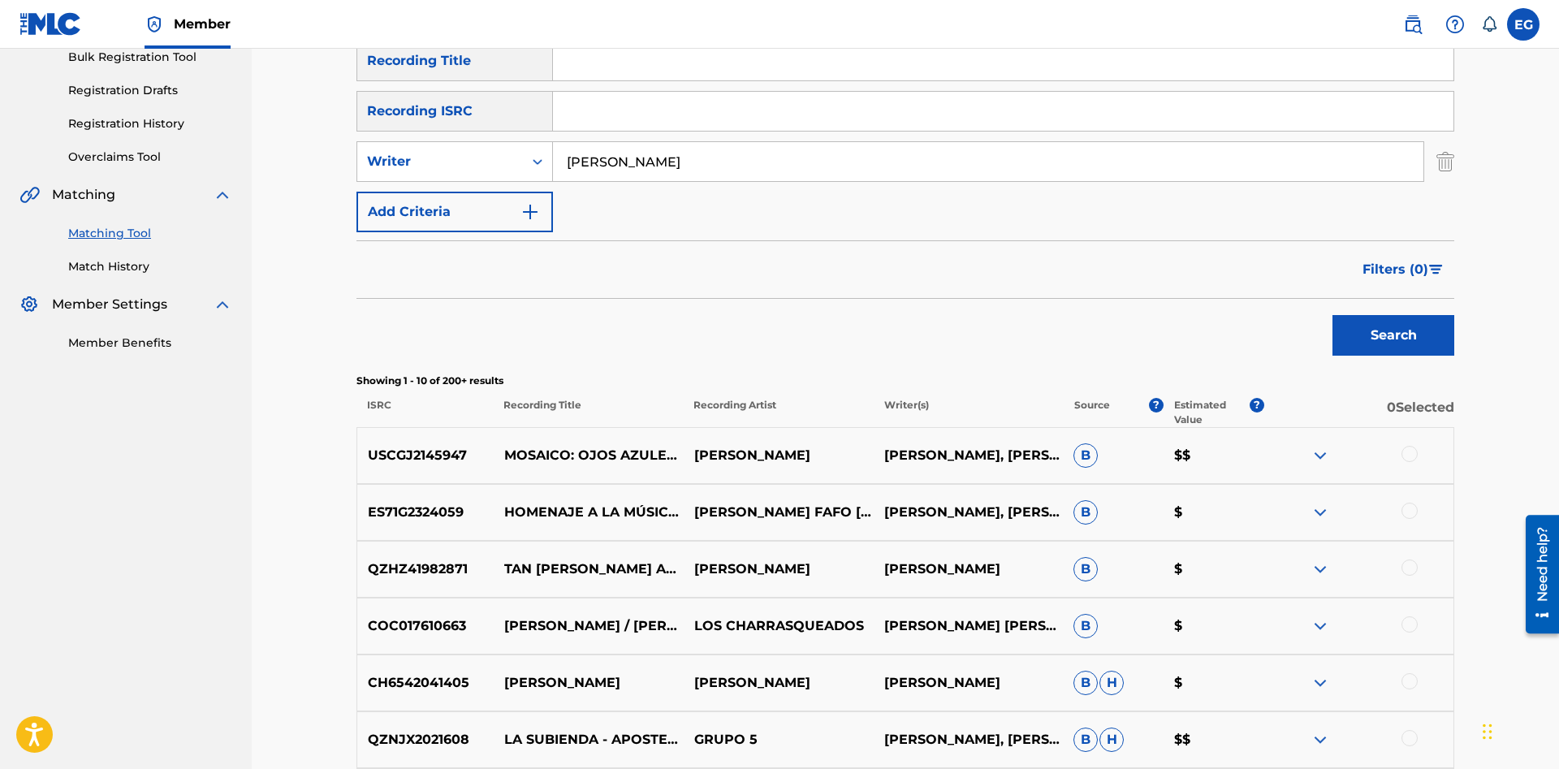
scroll to position [662, 0]
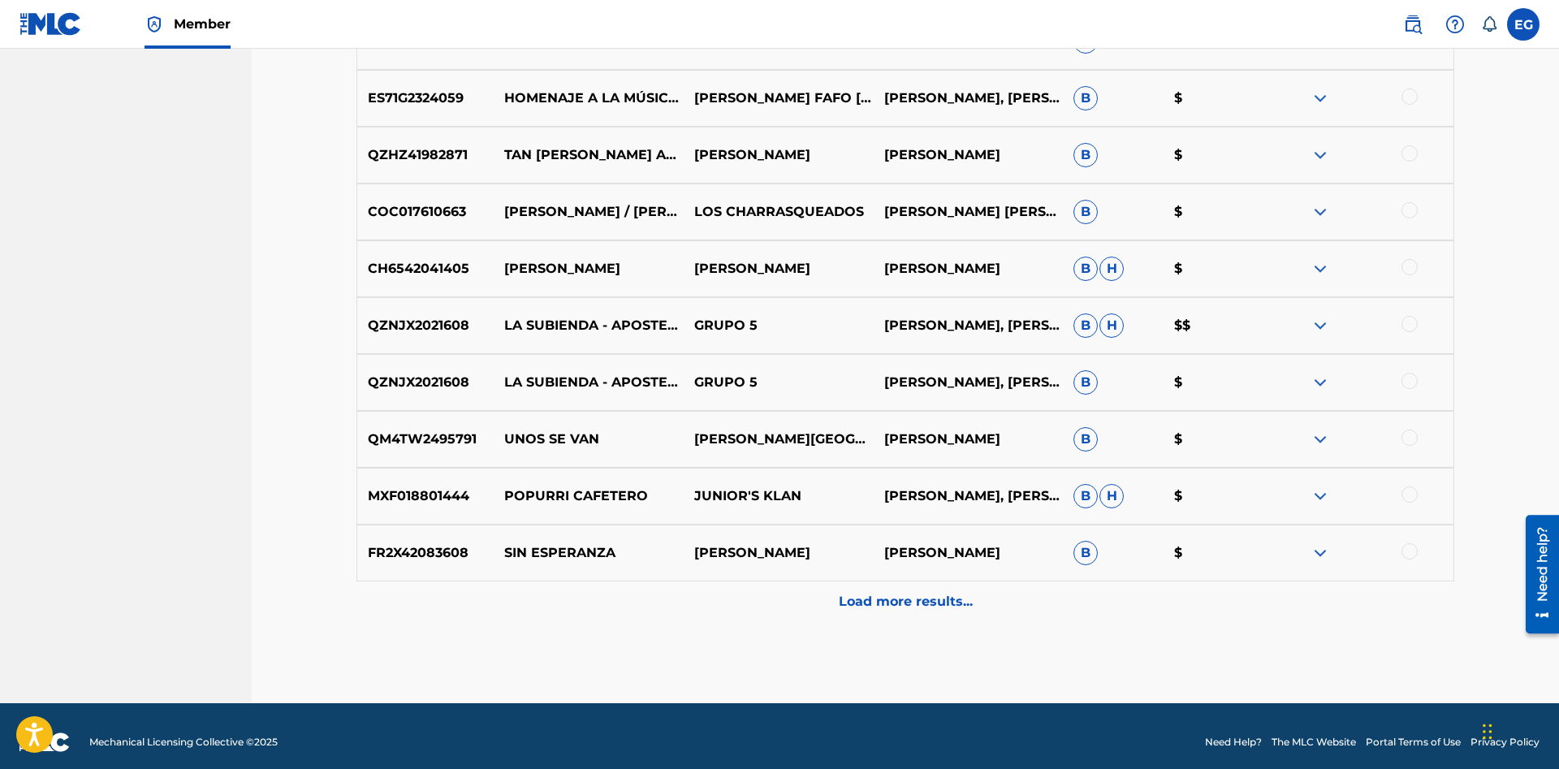
click at [903, 602] on p "Load more results..." at bounding box center [906, 601] width 134 height 19
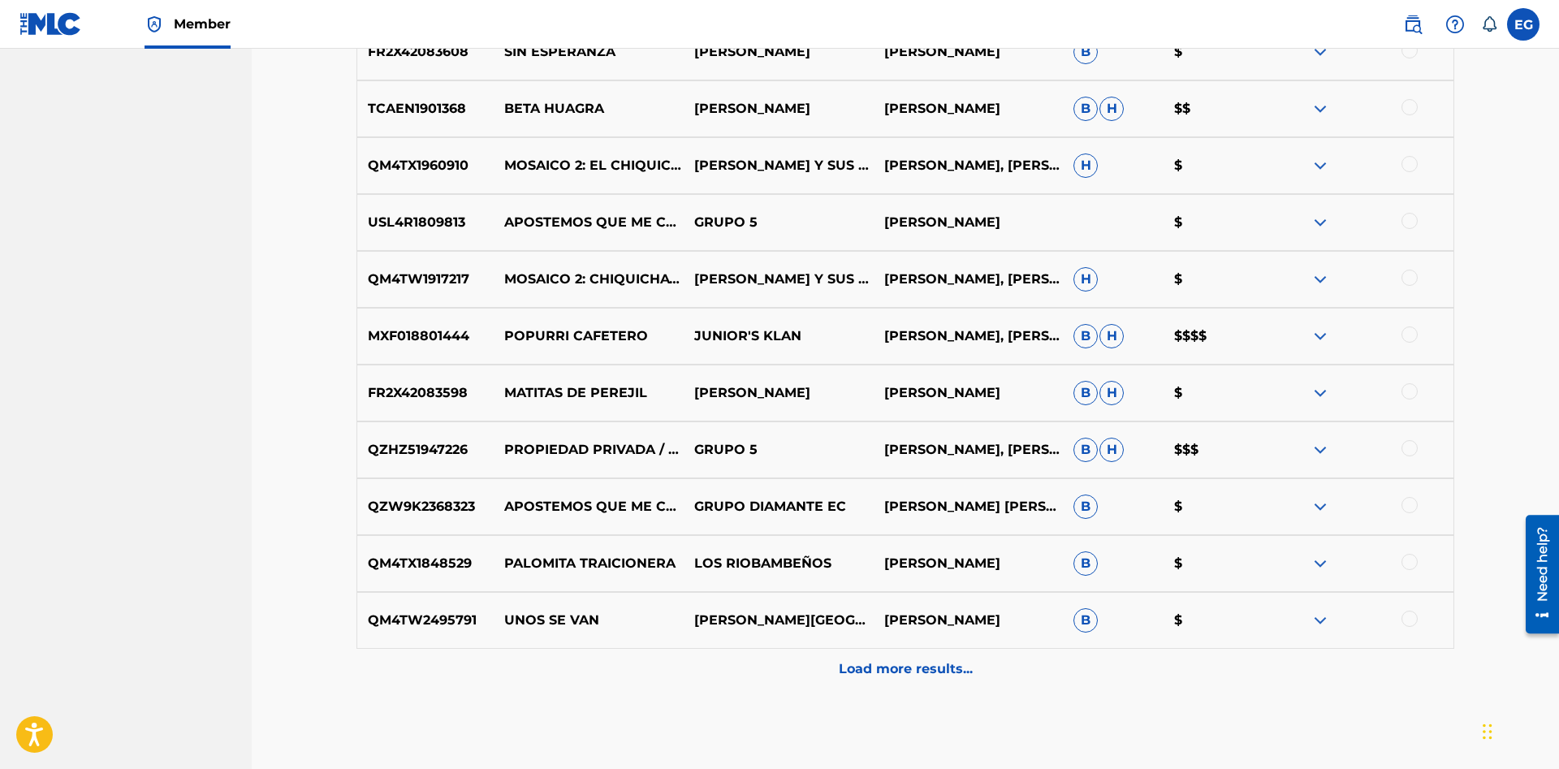
scroll to position [1243, 0]
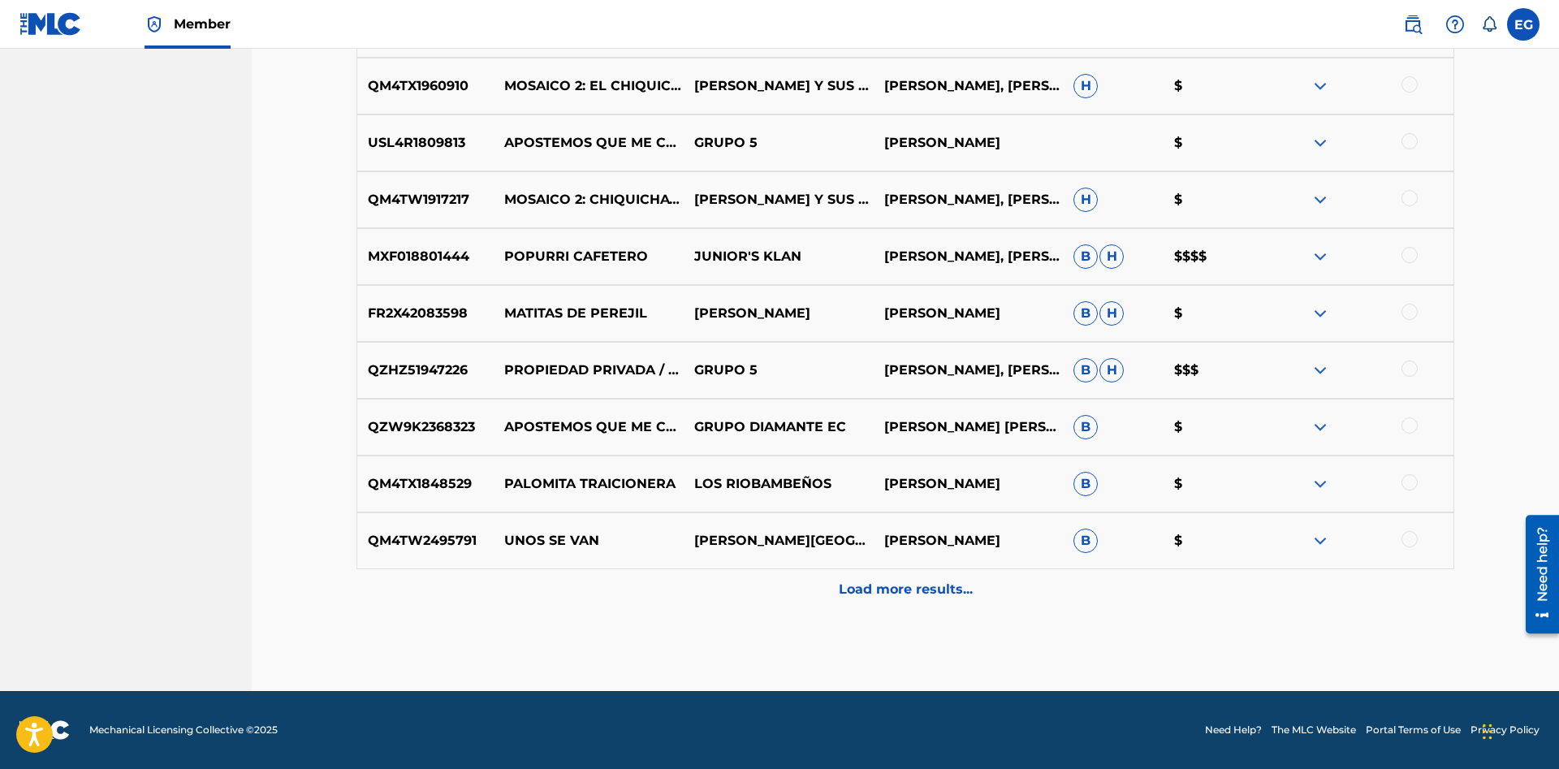
click at [887, 596] on p "Load more results..." at bounding box center [906, 589] width 134 height 19
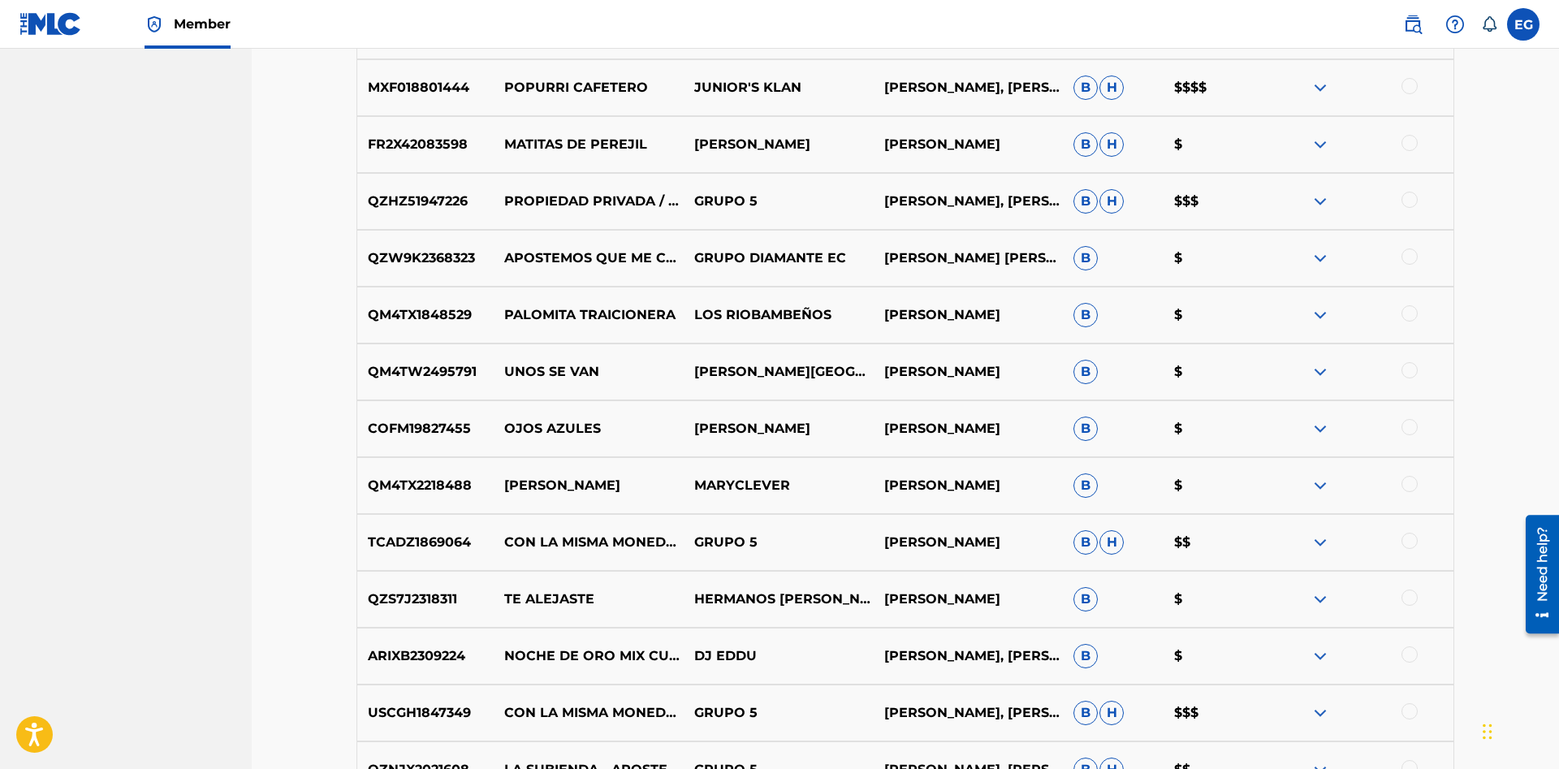
scroll to position [1811, 0]
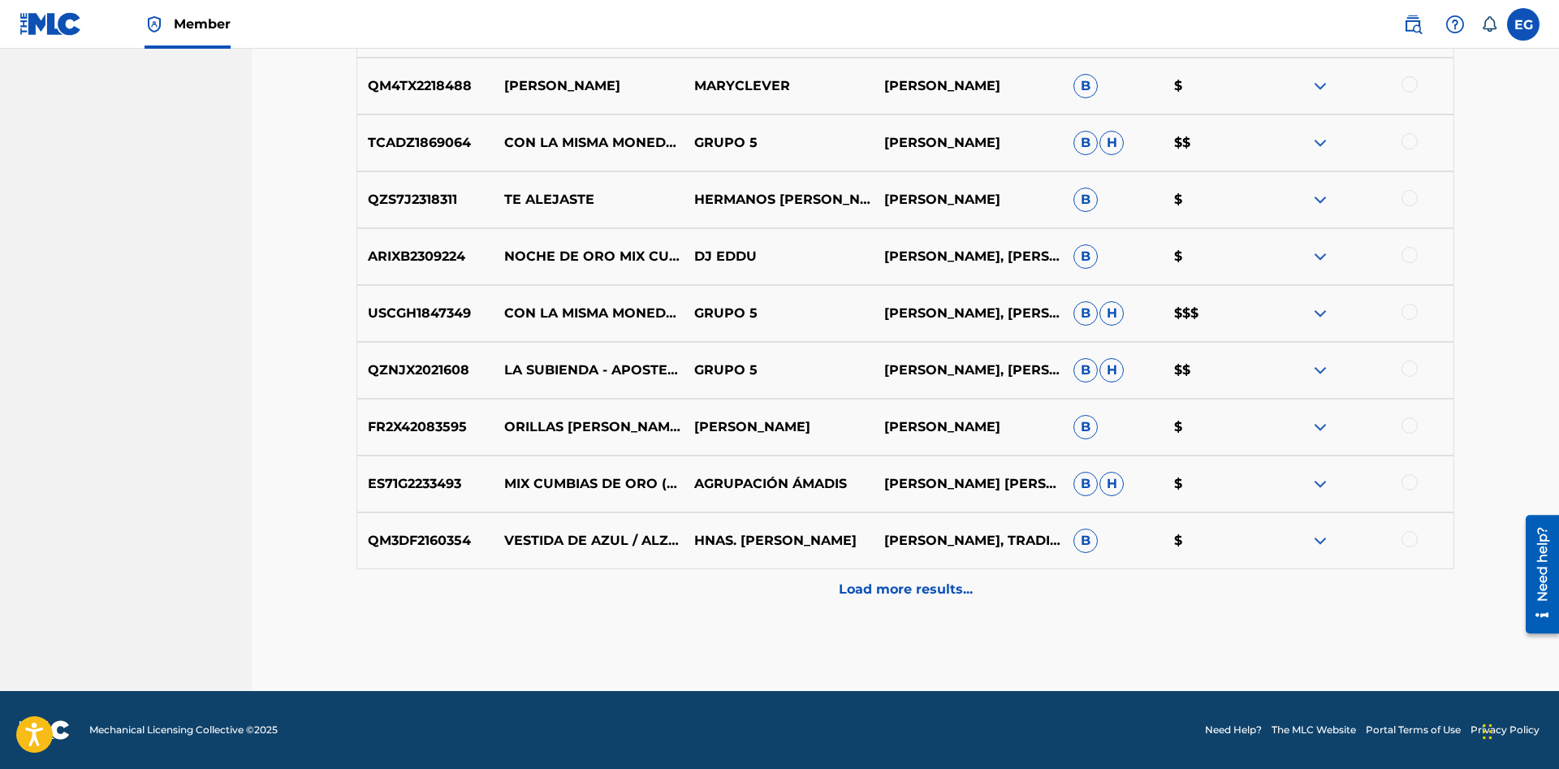
click at [873, 596] on p "Load more results..." at bounding box center [906, 589] width 134 height 19
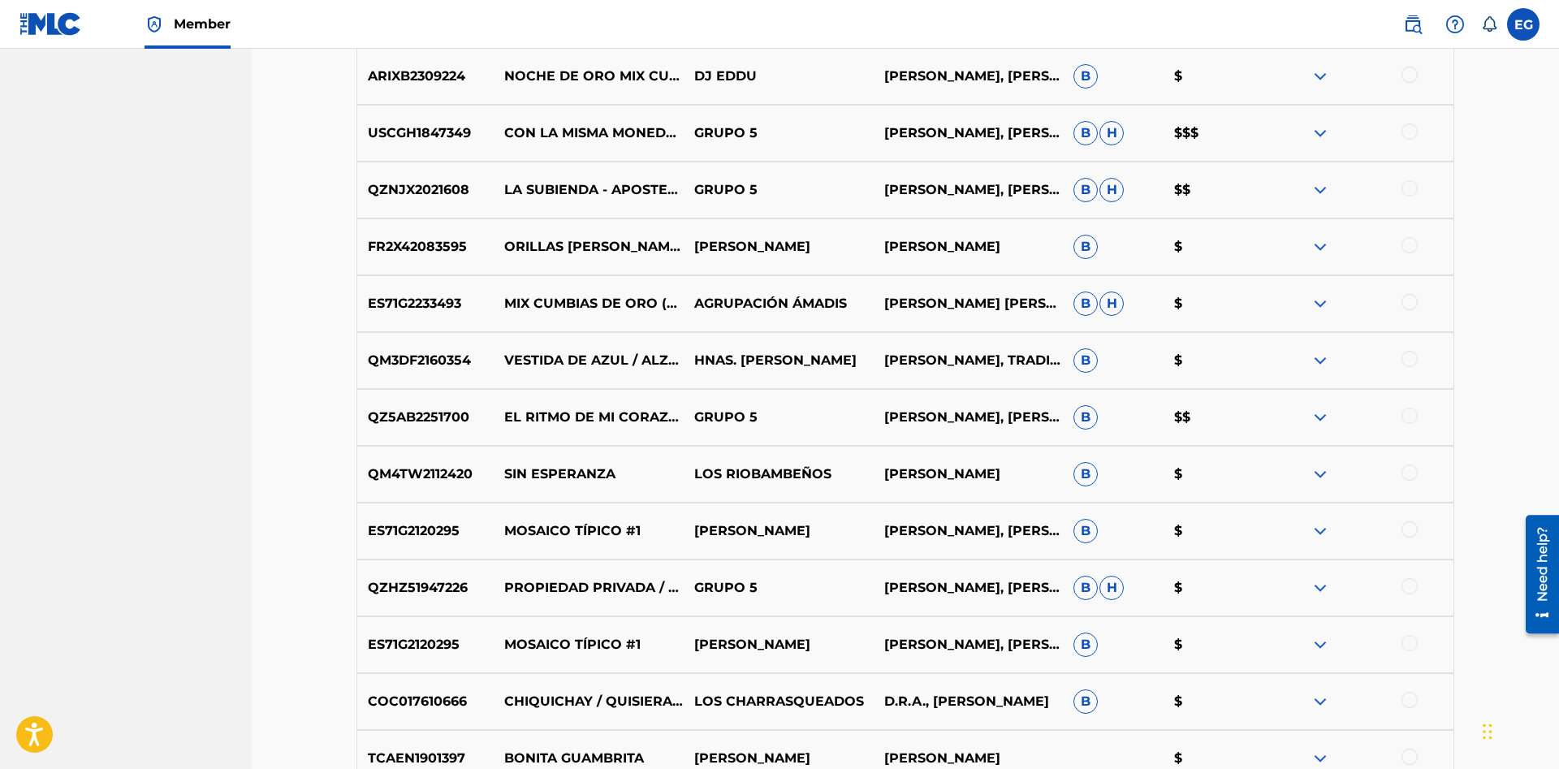
scroll to position [2379, 0]
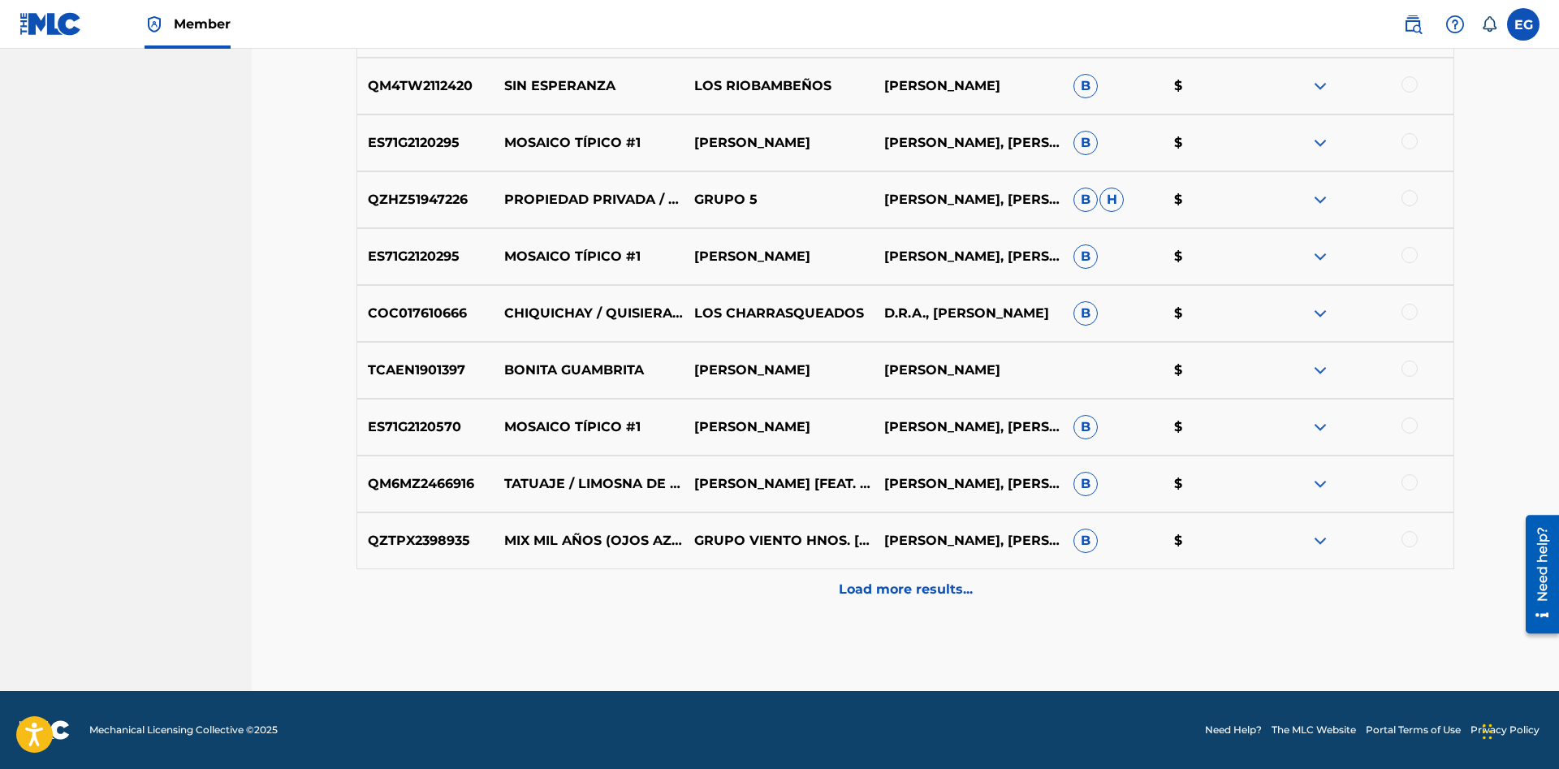
click at [910, 589] on p "Load more results..." at bounding box center [906, 589] width 134 height 19
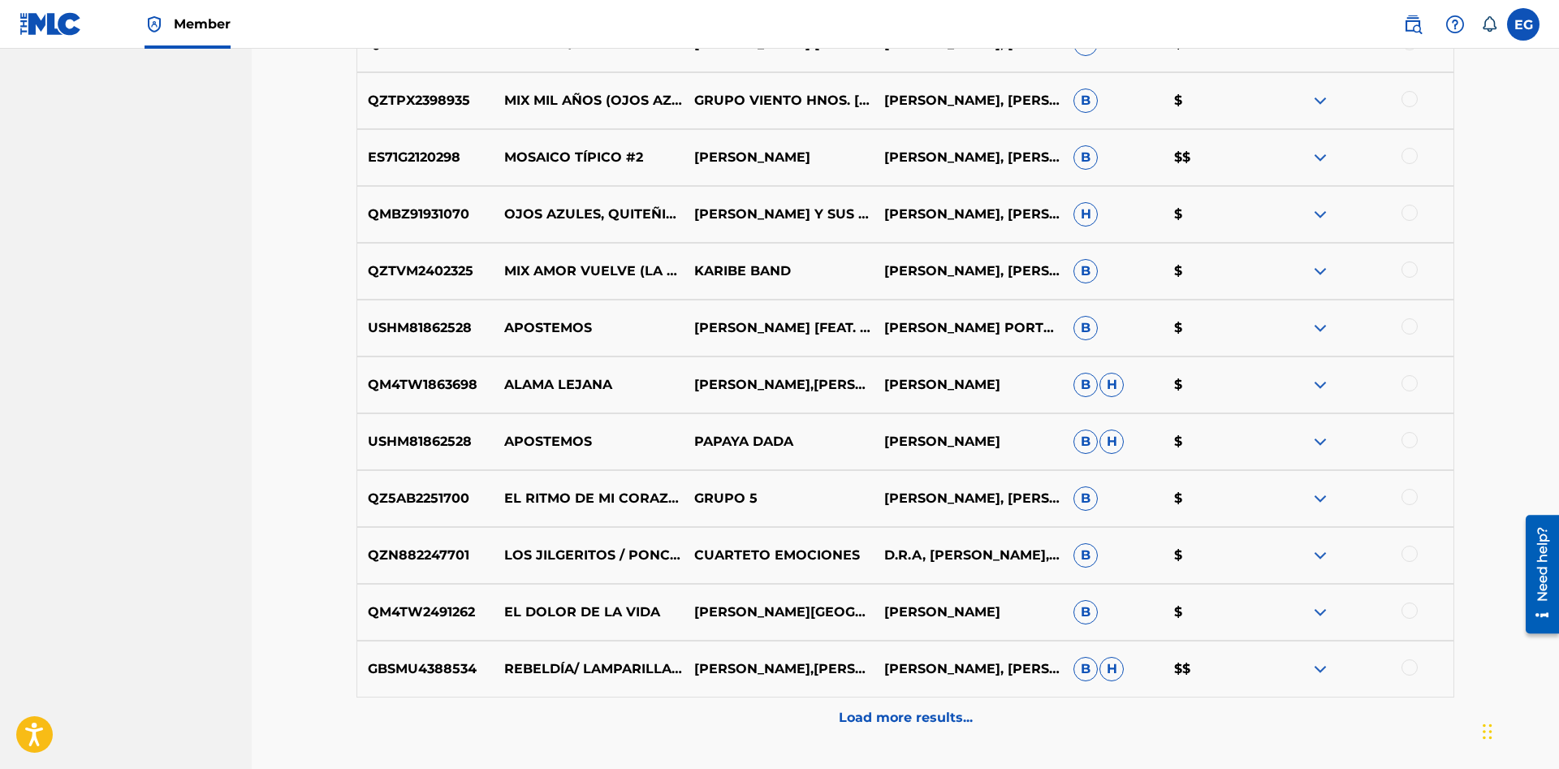
scroll to position [2947, 0]
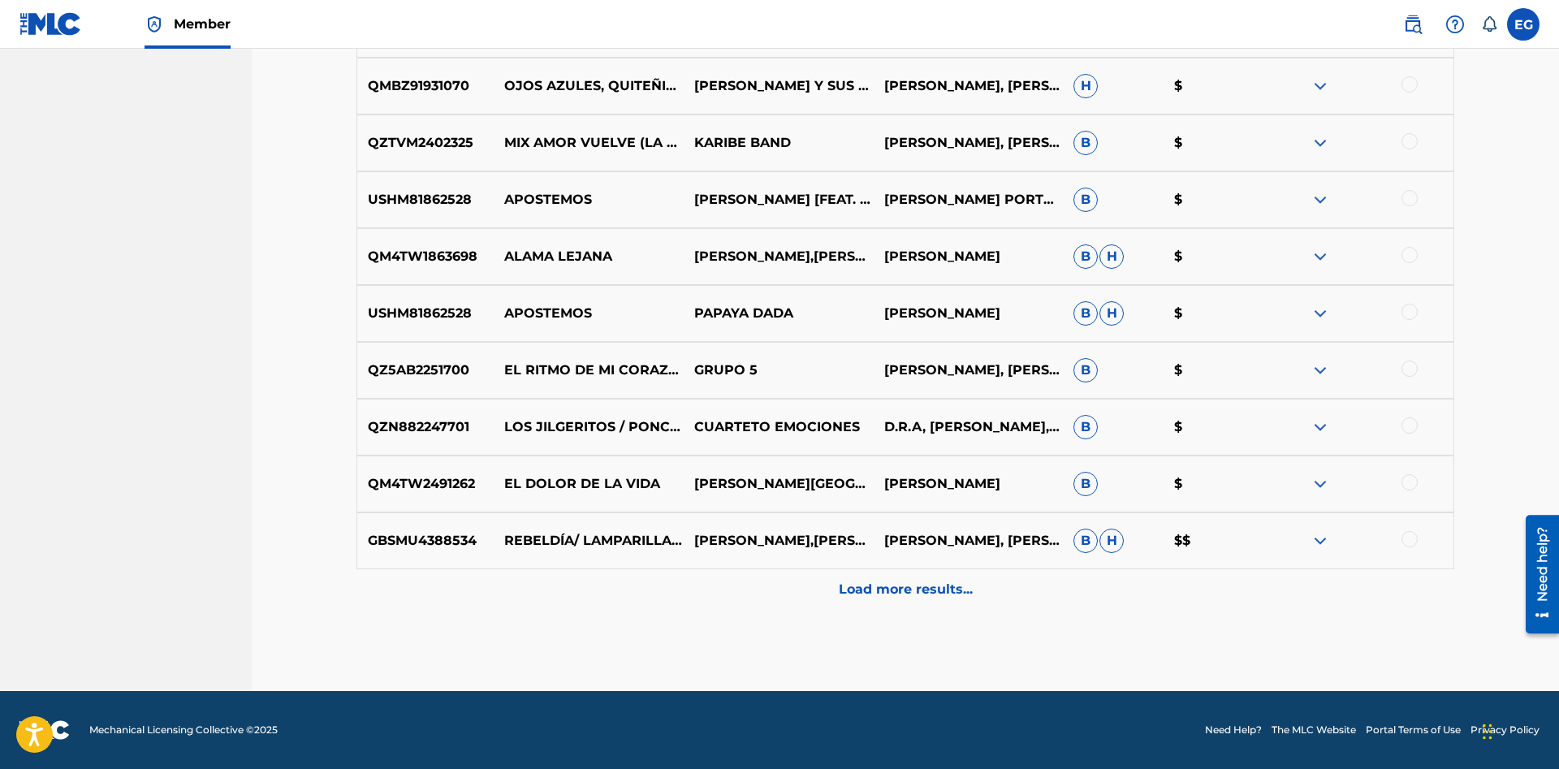
click at [896, 595] on p "Load more results..." at bounding box center [906, 589] width 134 height 19
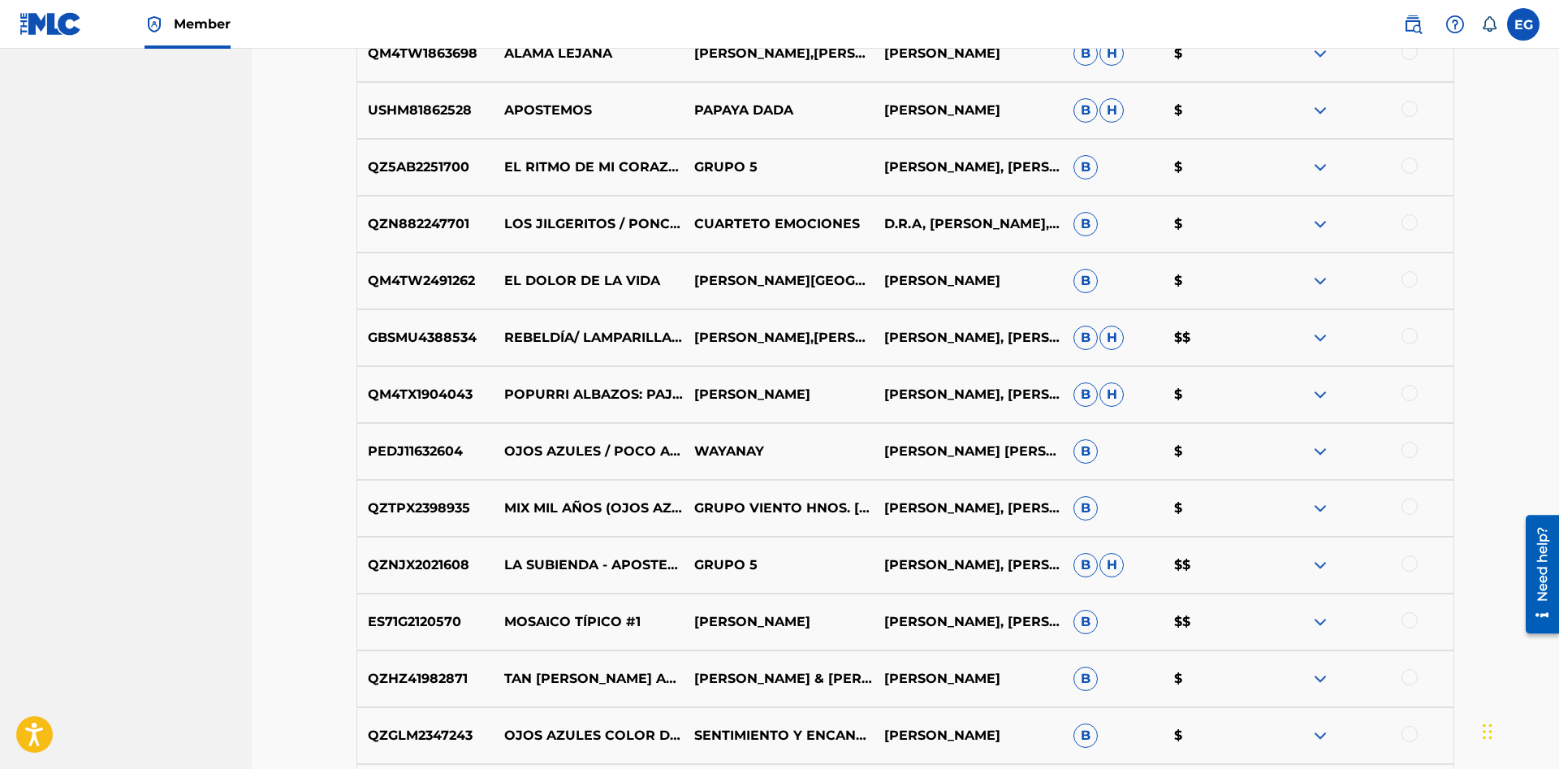
scroll to position [3516, 0]
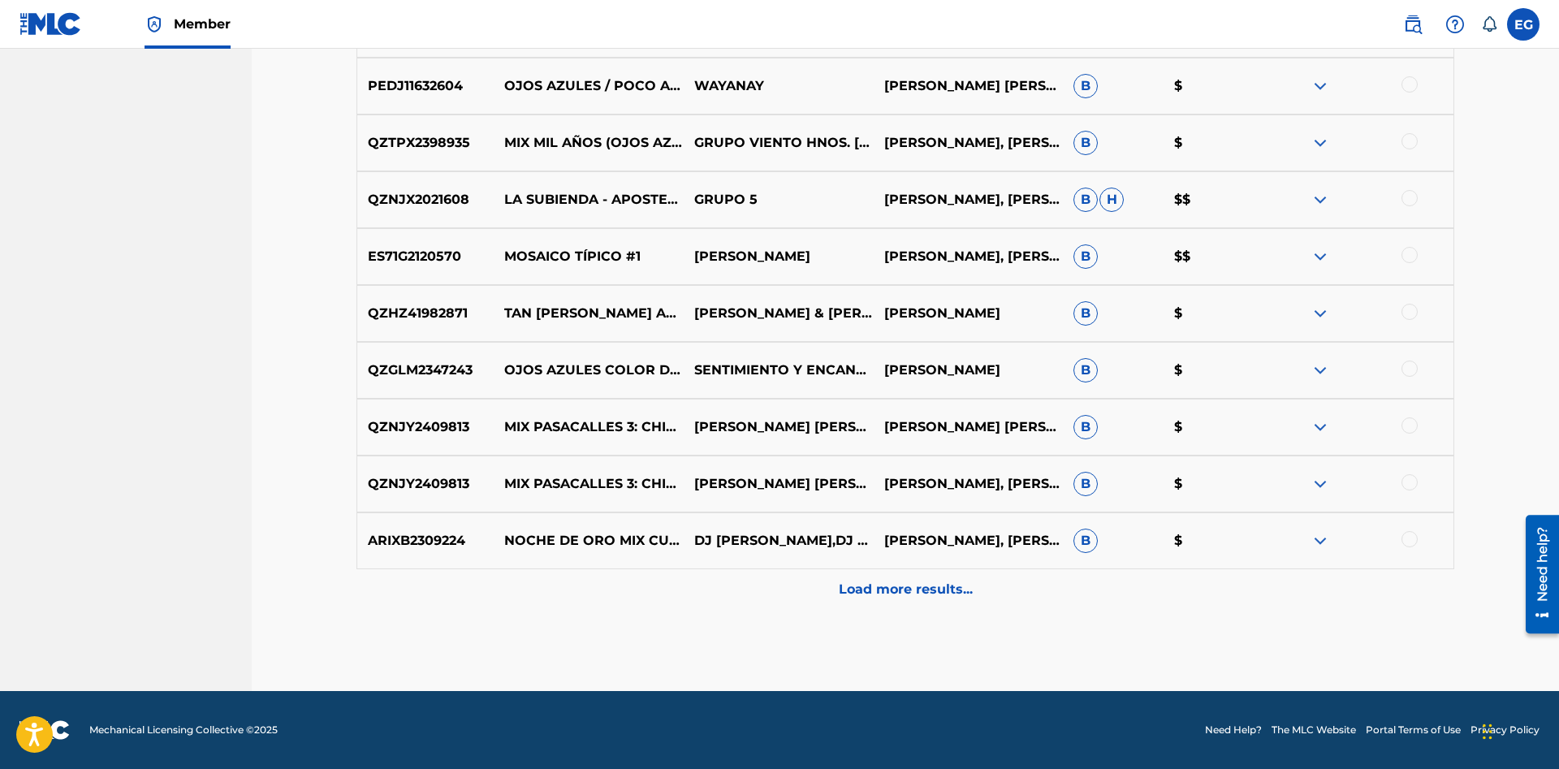
click at [817, 591] on div "Load more results..." at bounding box center [904, 589] width 1097 height 41
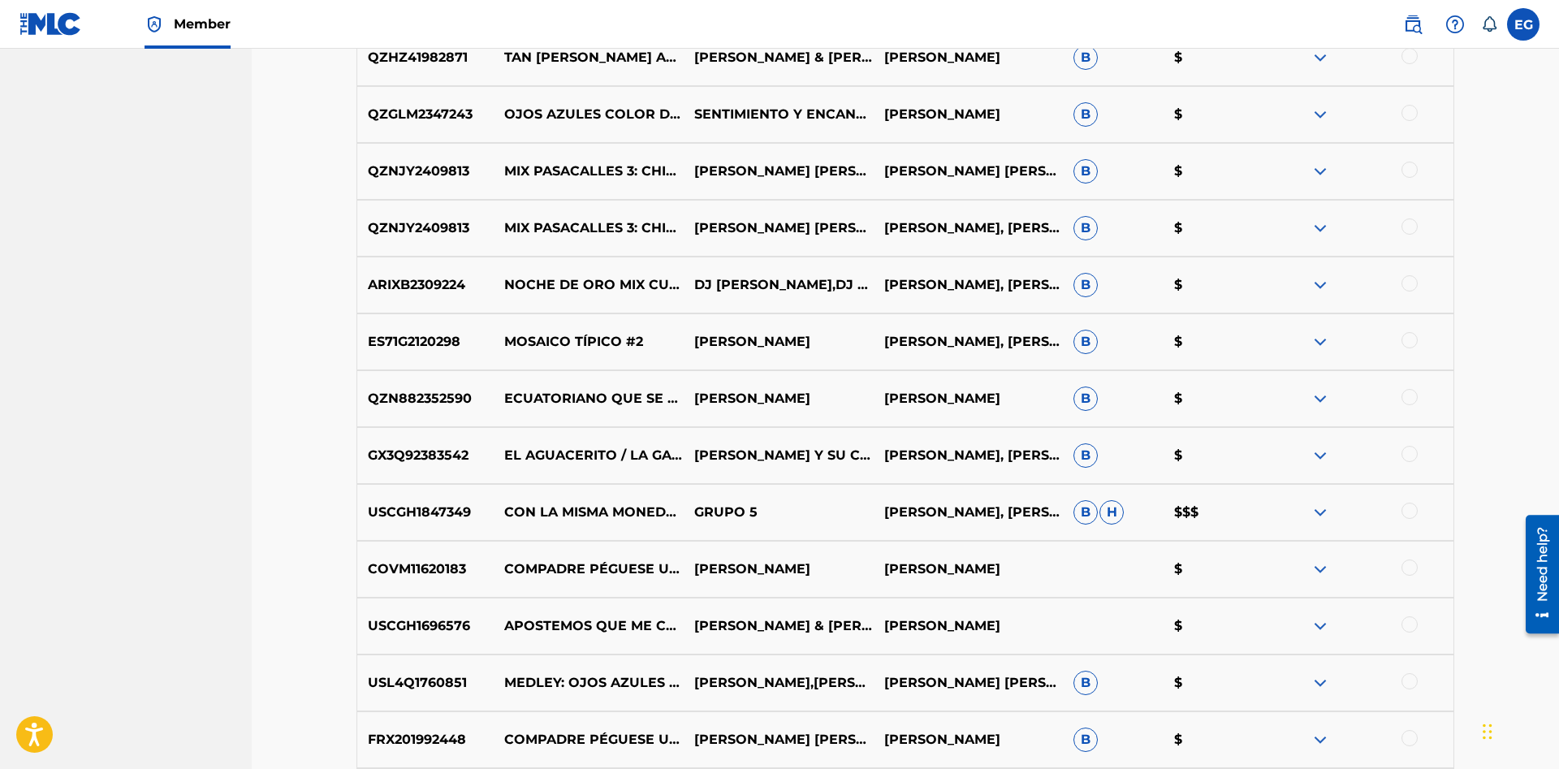
scroll to position [4084, 0]
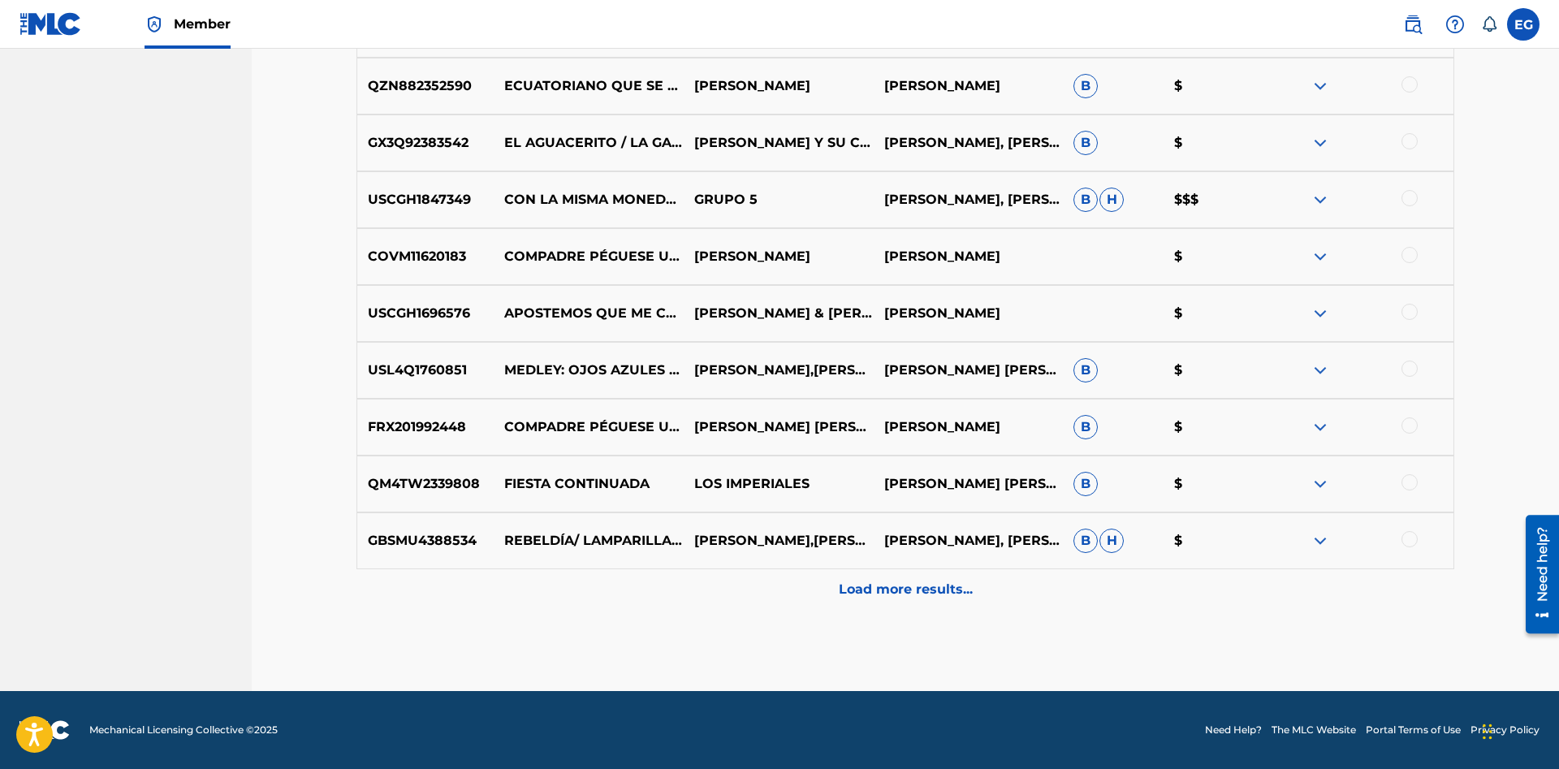
click at [867, 597] on p "Load more results..." at bounding box center [906, 589] width 134 height 19
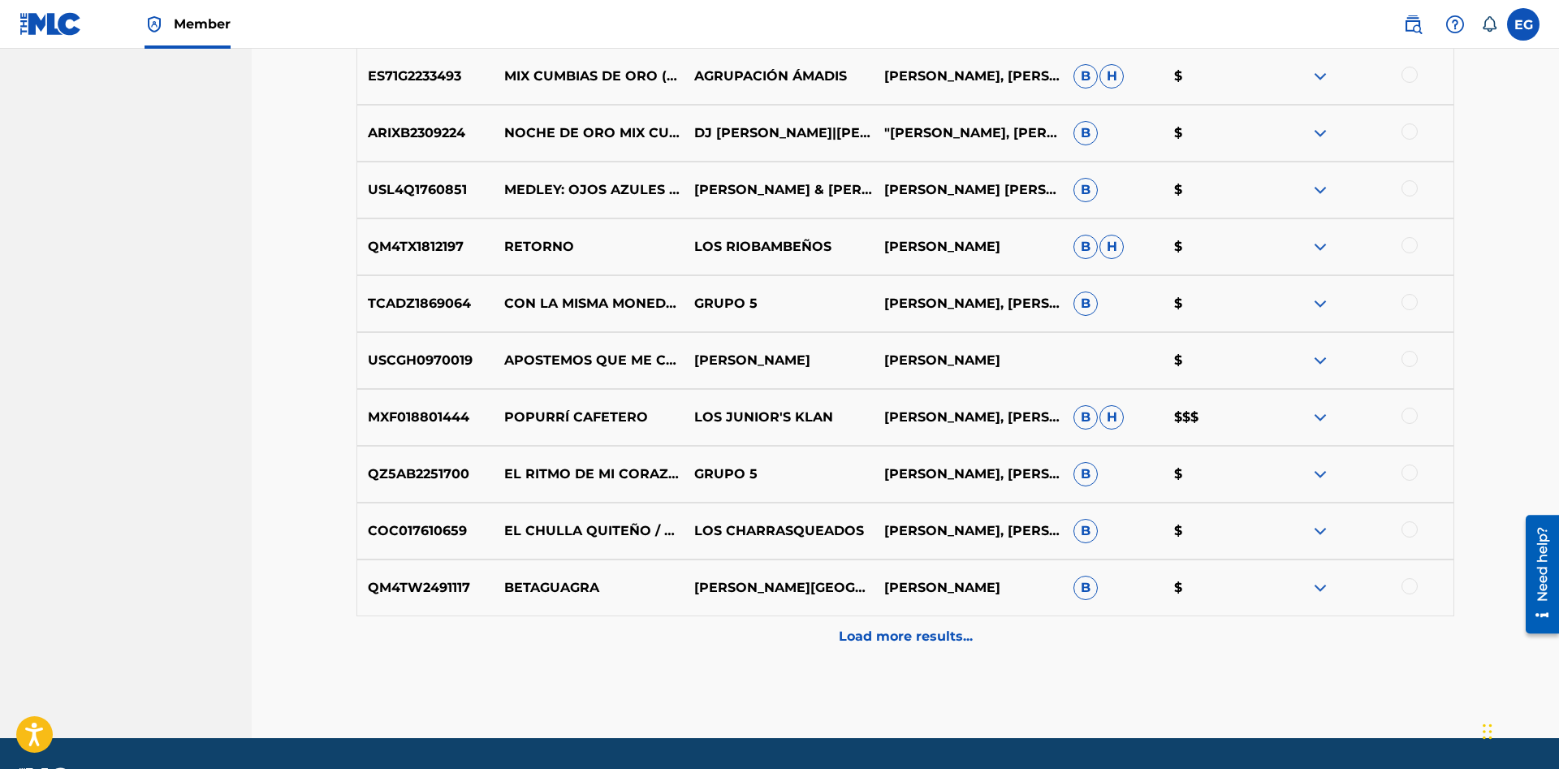
scroll to position [4652, 0]
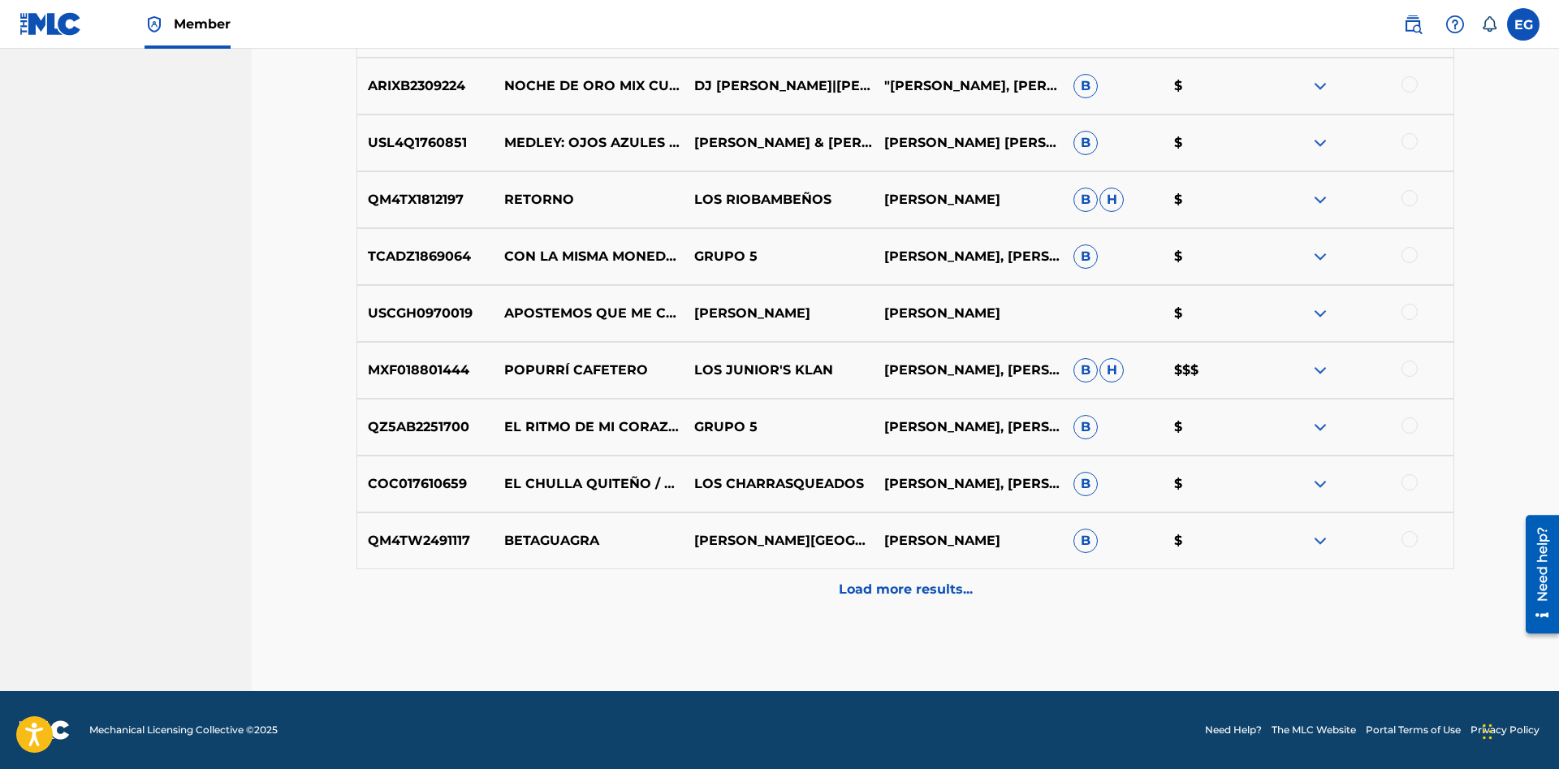
click at [800, 601] on div "Load more results..." at bounding box center [904, 589] width 1097 height 41
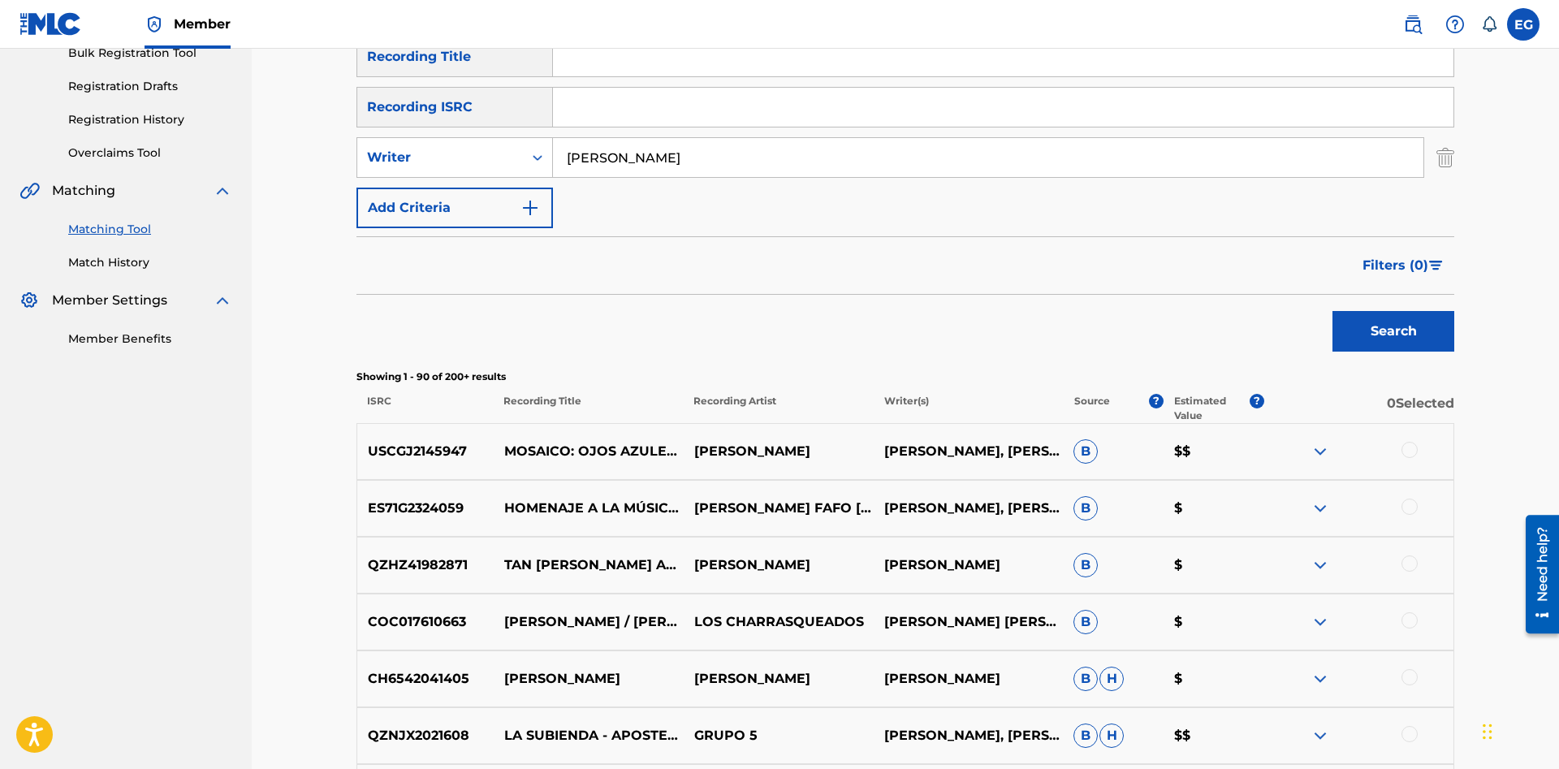
scroll to position [0, 0]
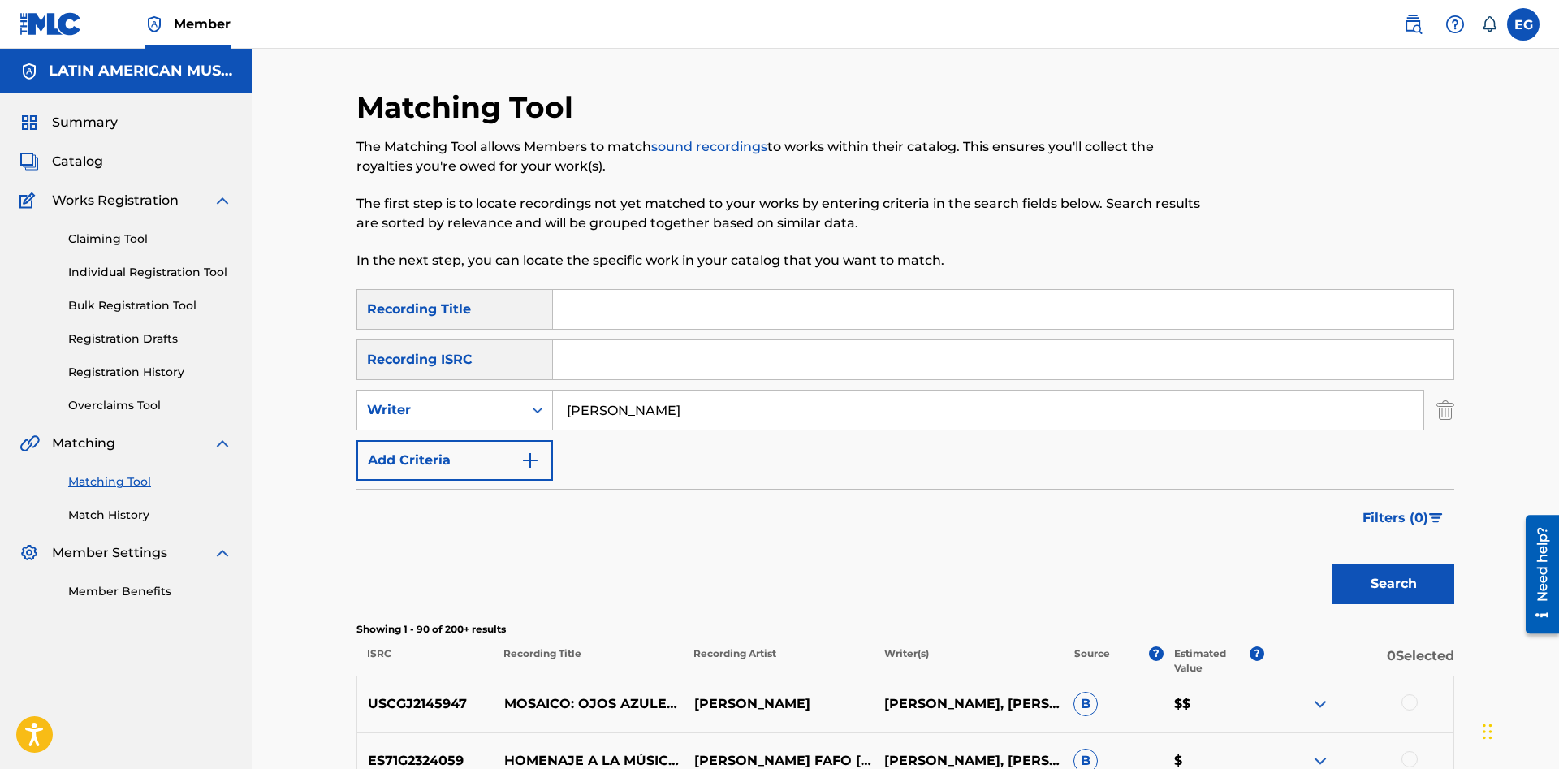
click at [781, 306] on input "Search Form" at bounding box center [1003, 309] width 900 height 39
click at [1332, 563] on button "Search" at bounding box center [1393, 583] width 122 height 41
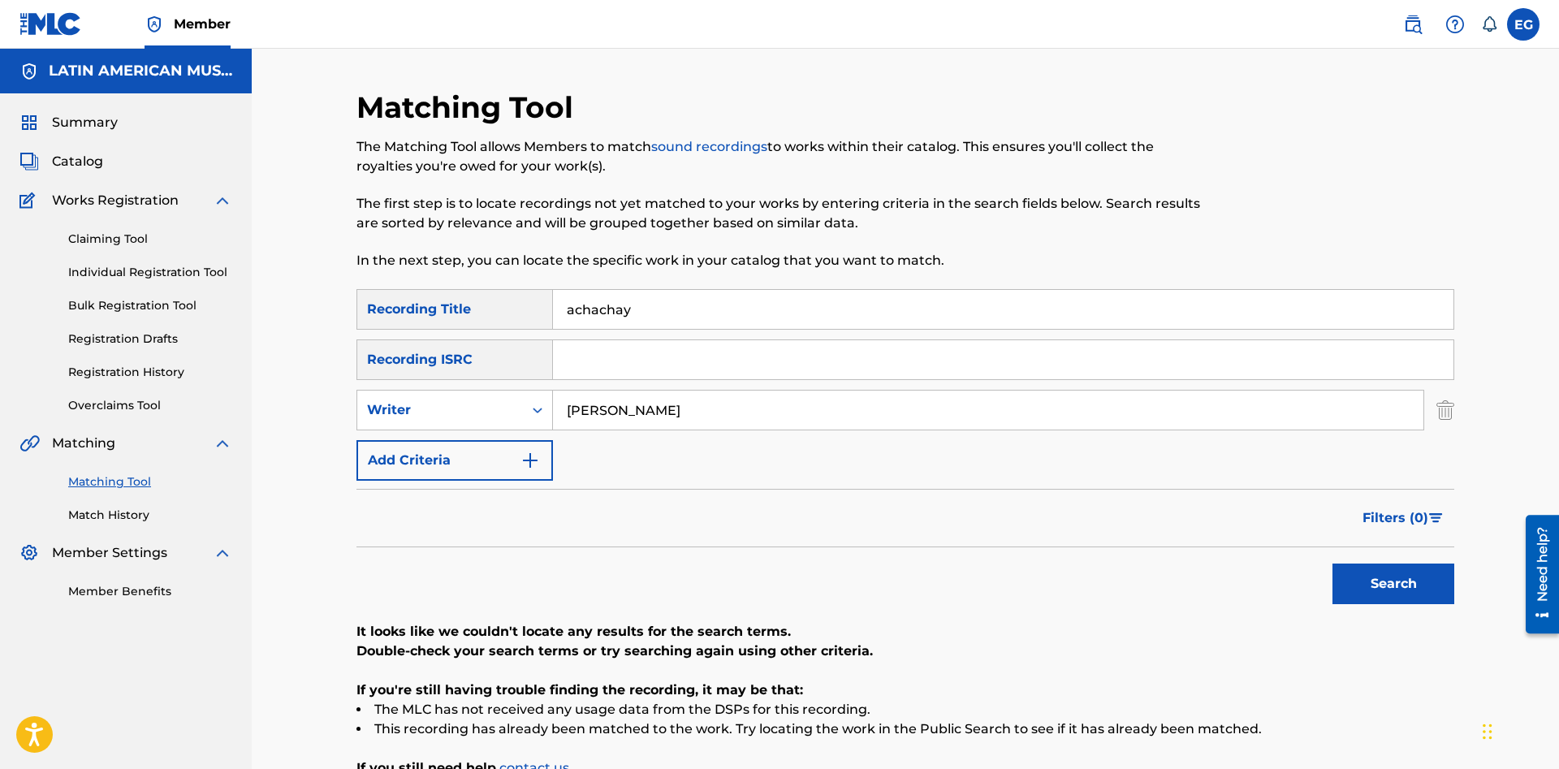
click at [647, 290] on input "achachay" at bounding box center [1003, 309] width 900 height 39
drag, startPoint x: 644, startPoint y: 305, endPoint x: 403, endPoint y: 302, distance: 241.1
click at [553, 302] on input "achachay" at bounding box center [1003, 309] width 900 height 39
click at [675, 307] on input "achachay" at bounding box center [1003, 309] width 900 height 39
click at [1332, 563] on button "Search" at bounding box center [1393, 583] width 122 height 41
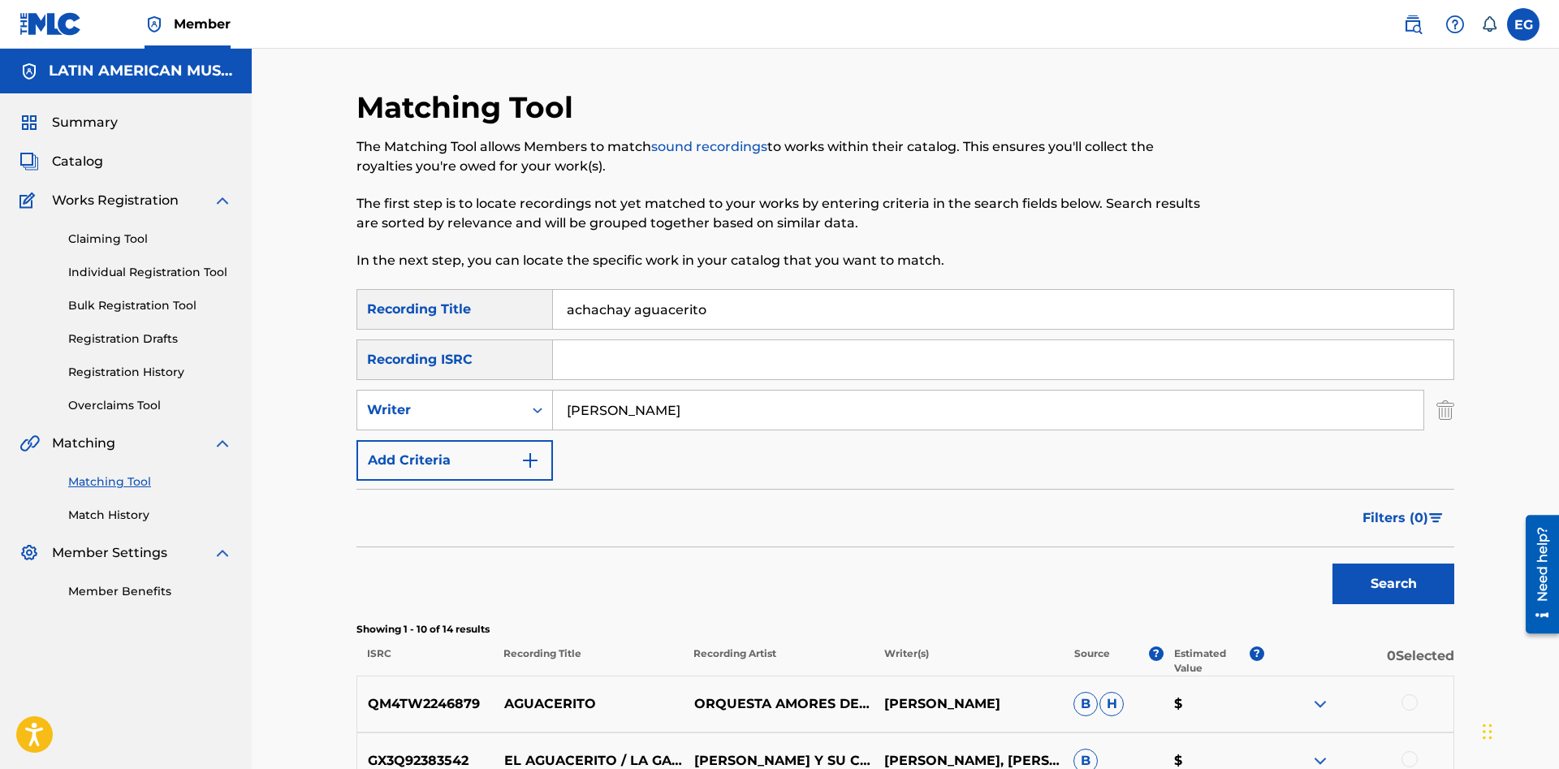
scroll to position [248, 0]
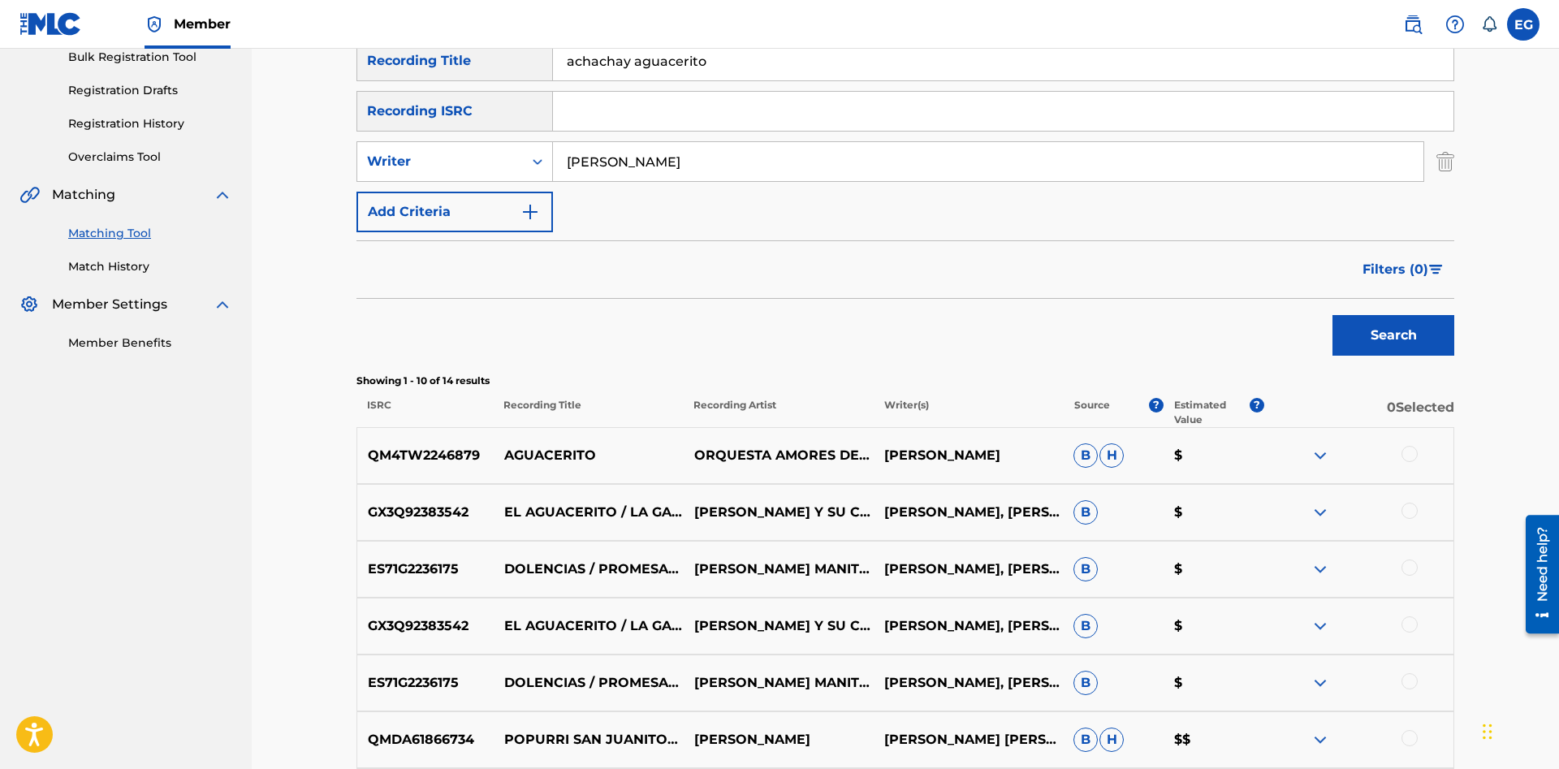
click at [1412, 453] on div at bounding box center [1409, 454] width 16 height 16
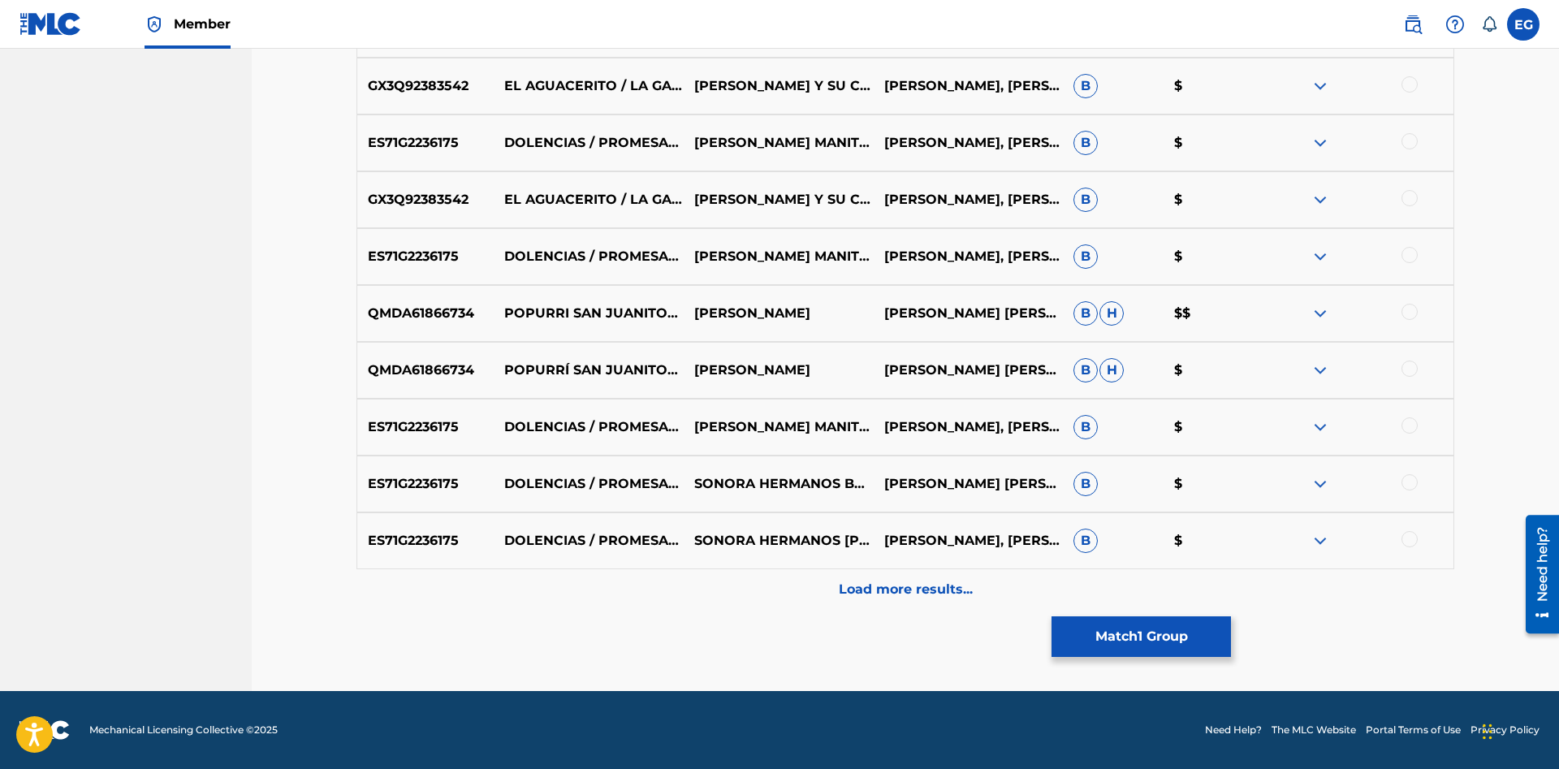
click at [757, 594] on div "Load more results..." at bounding box center [904, 589] width 1097 height 41
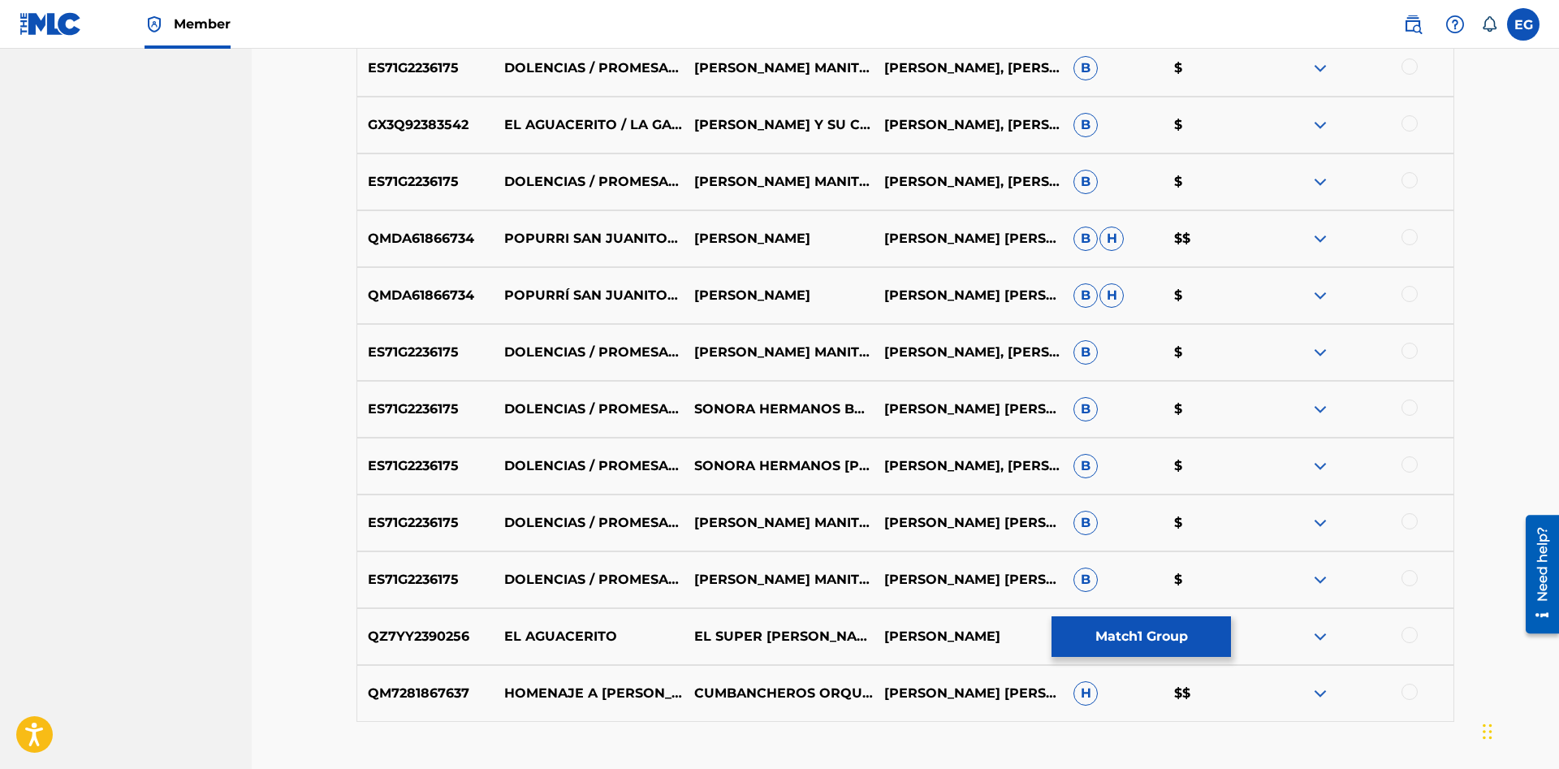
scroll to position [861, 0]
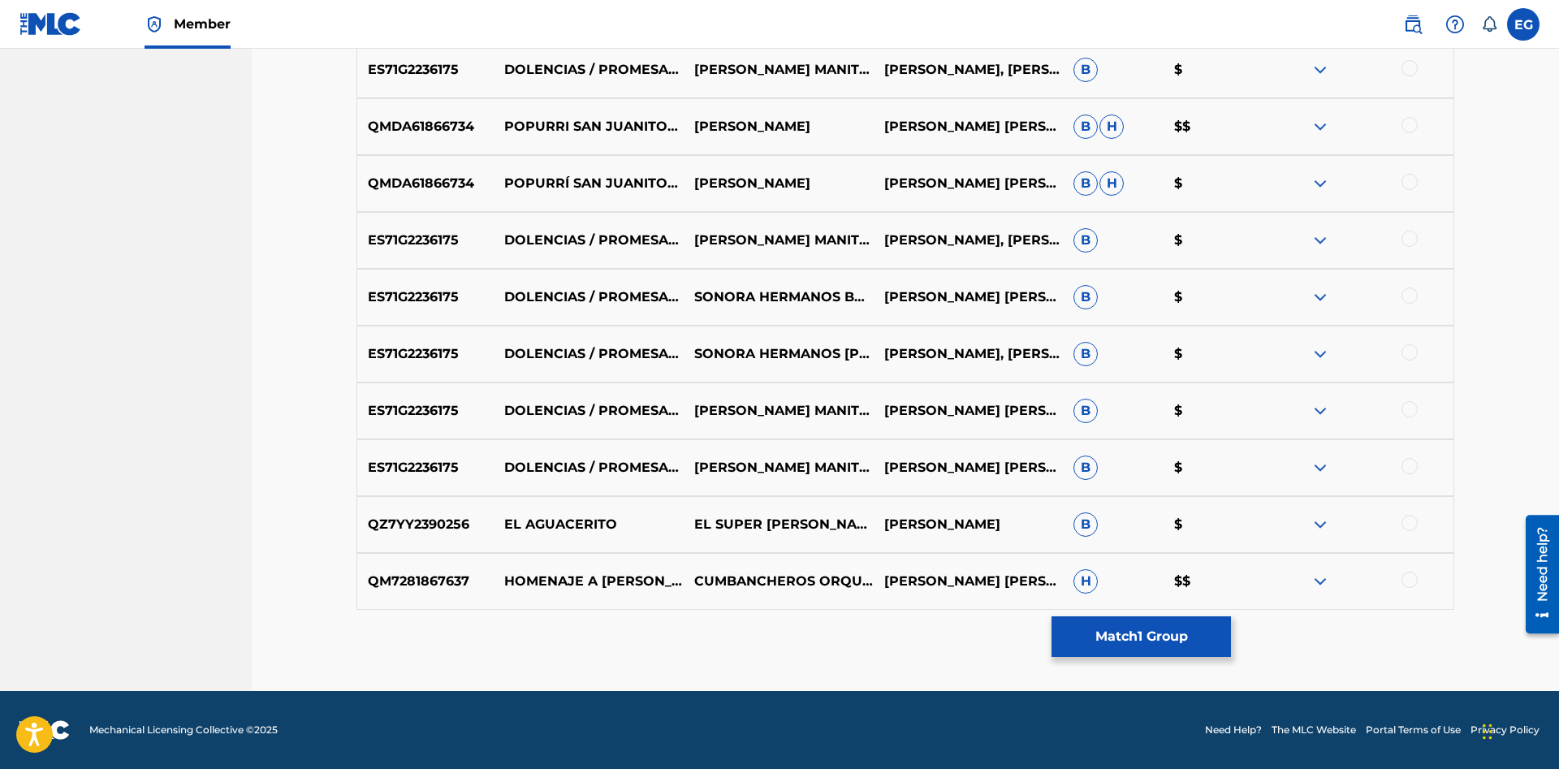
click at [1411, 523] on div at bounding box center [1409, 523] width 16 height 16
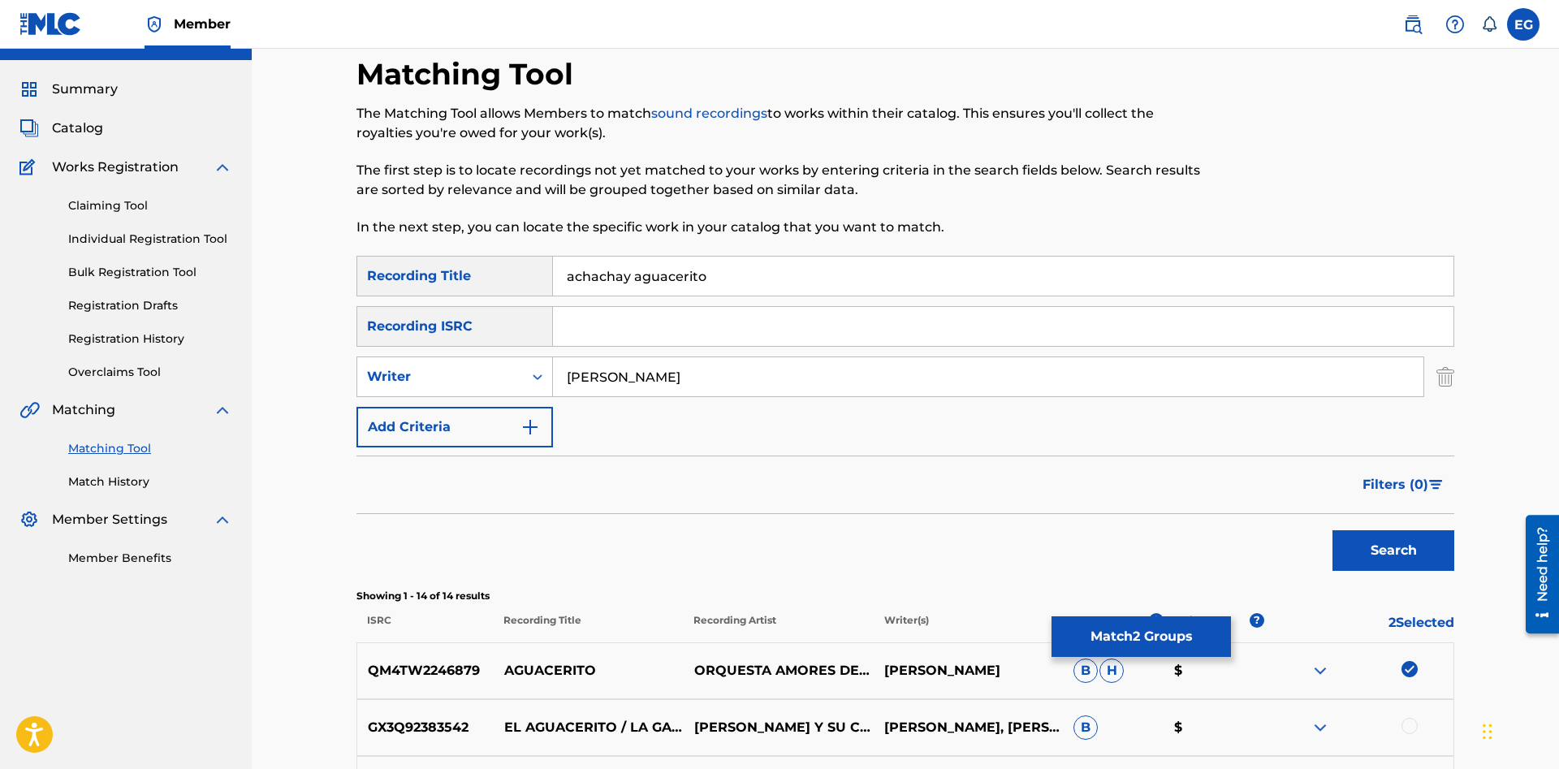
scroll to position [0, 0]
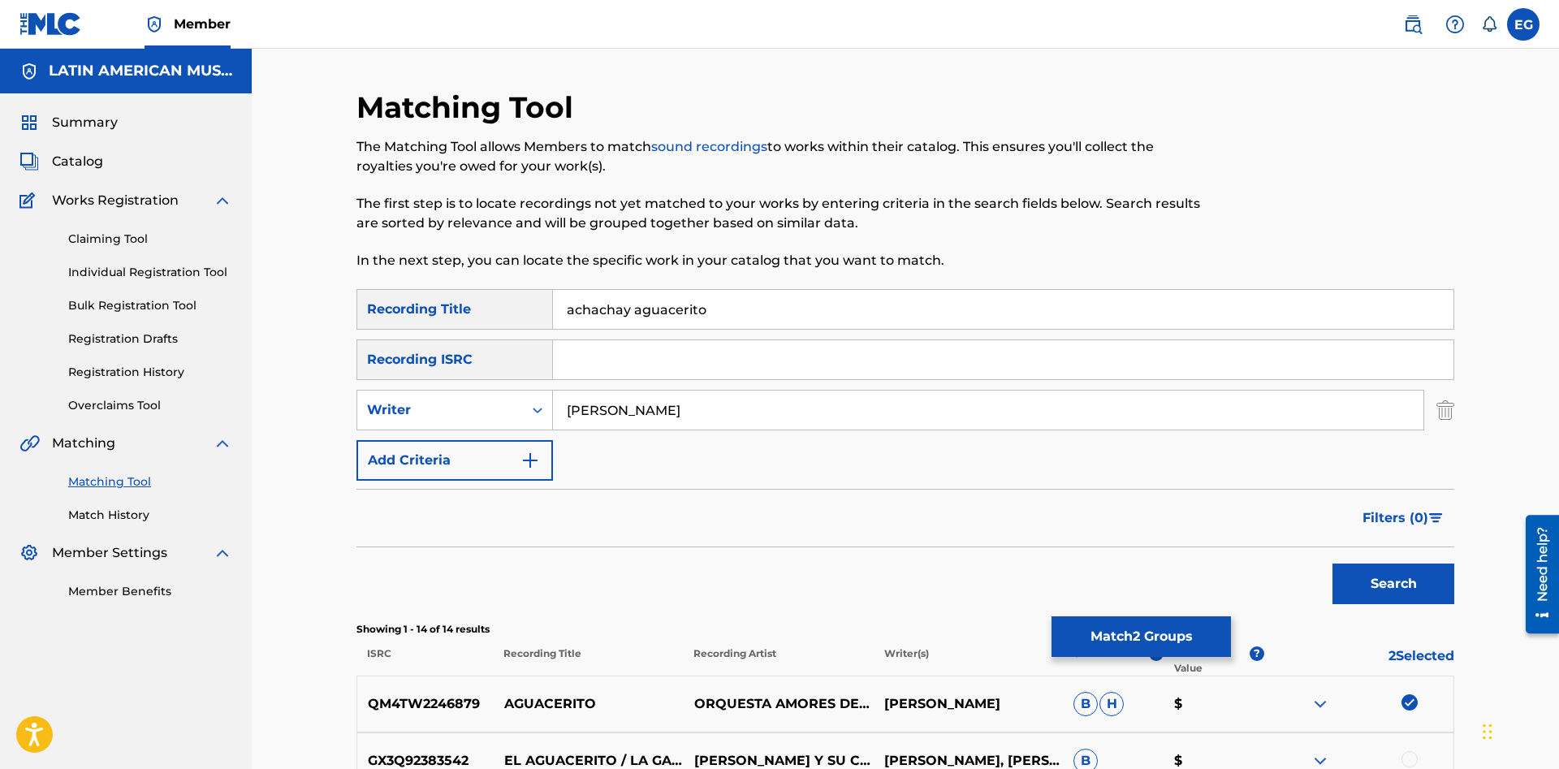
drag, startPoint x: 636, startPoint y: 301, endPoint x: 420, endPoint y: 300, distance: 216.7
click at [553, 300] on input "achachay aguacerito" at bounding box center [1003, 309] width 900 height 39
type input "aguacerito"
click at [1332, 563] on button "Search" at bounding box center [1393, 583] width 122 height 41
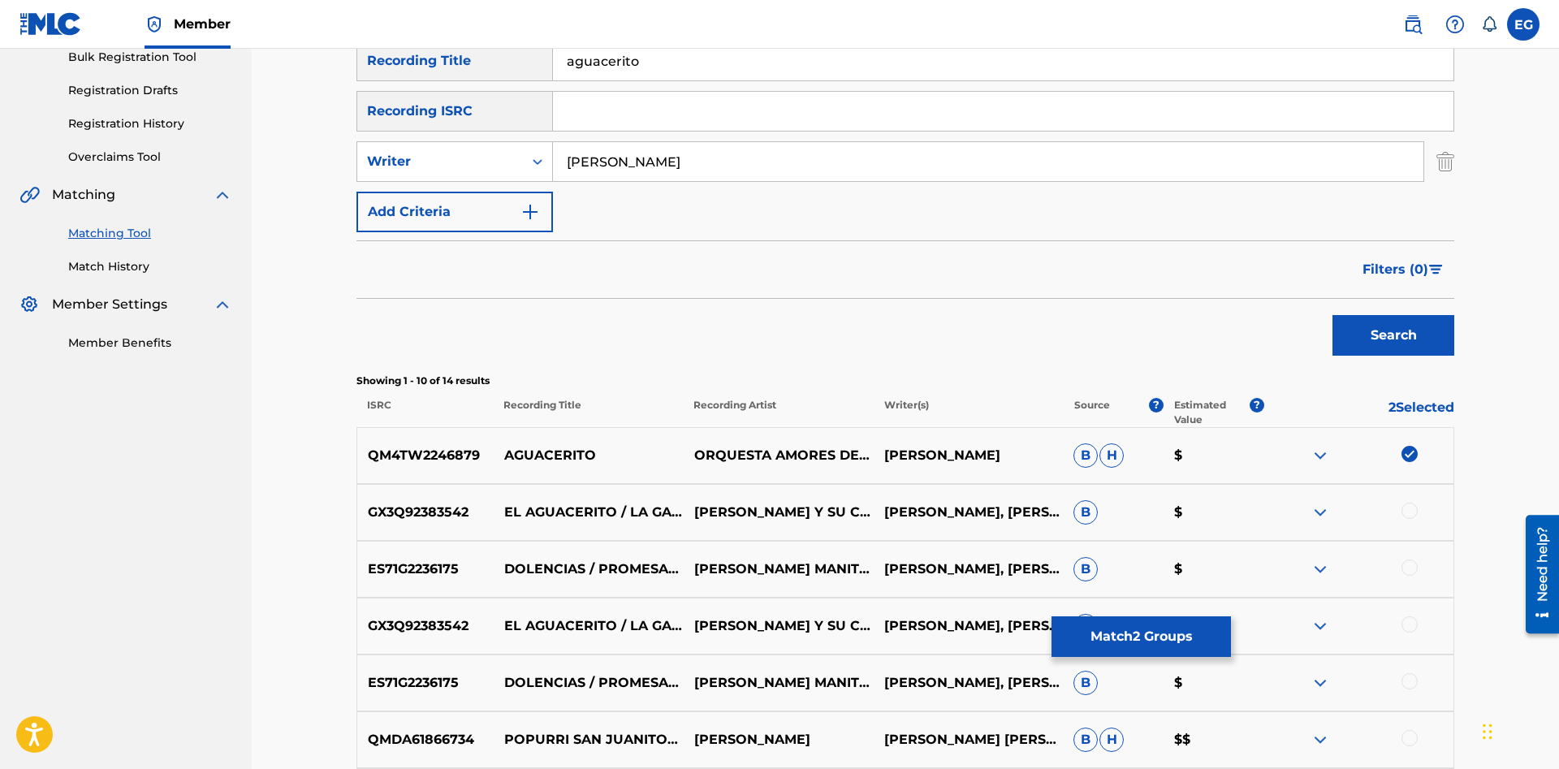
scroll to position [414, 0]
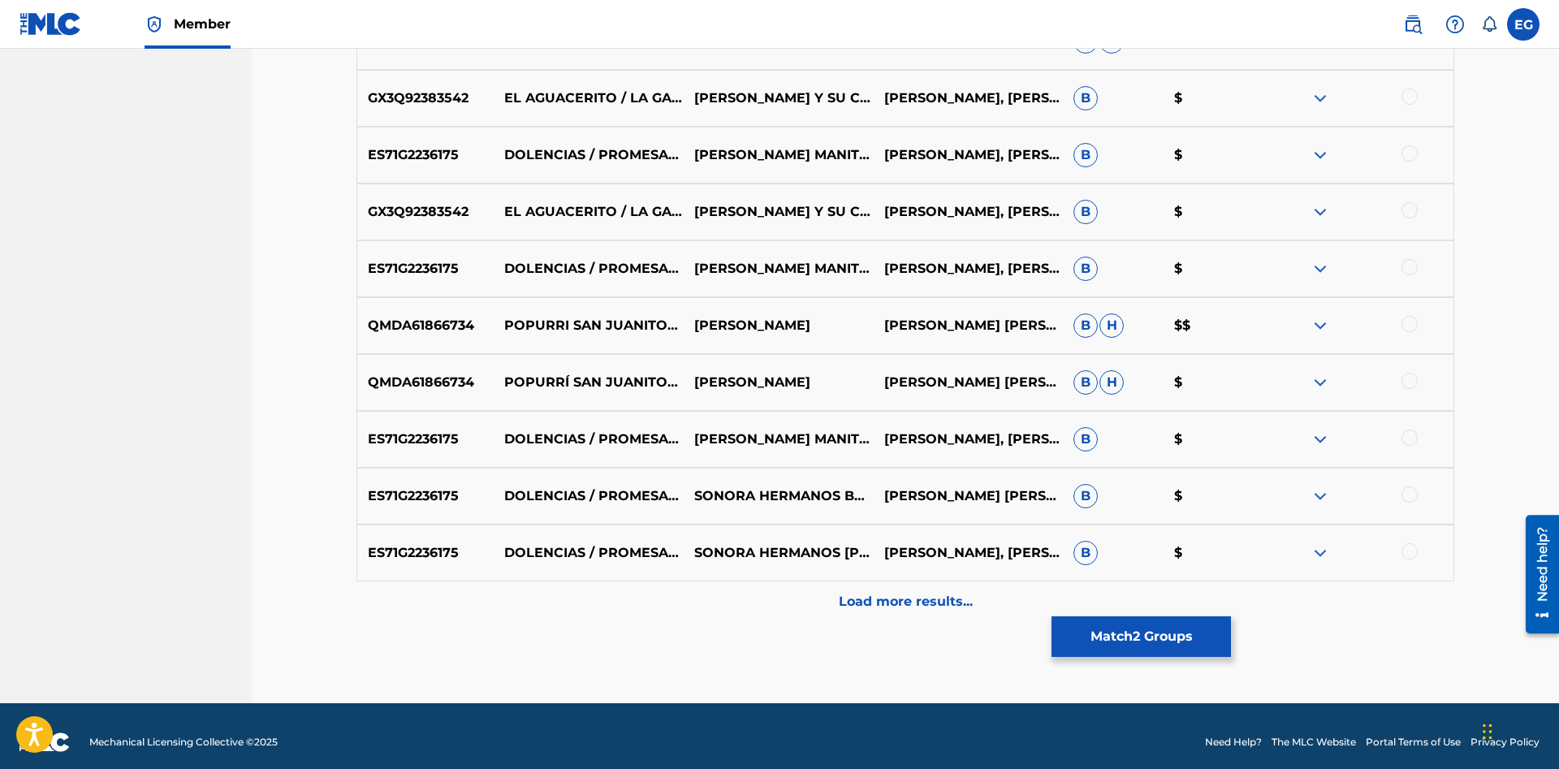
click at [775, 598] on div "Load more results..." at bounding box center [904, 601] width 1097 height 41
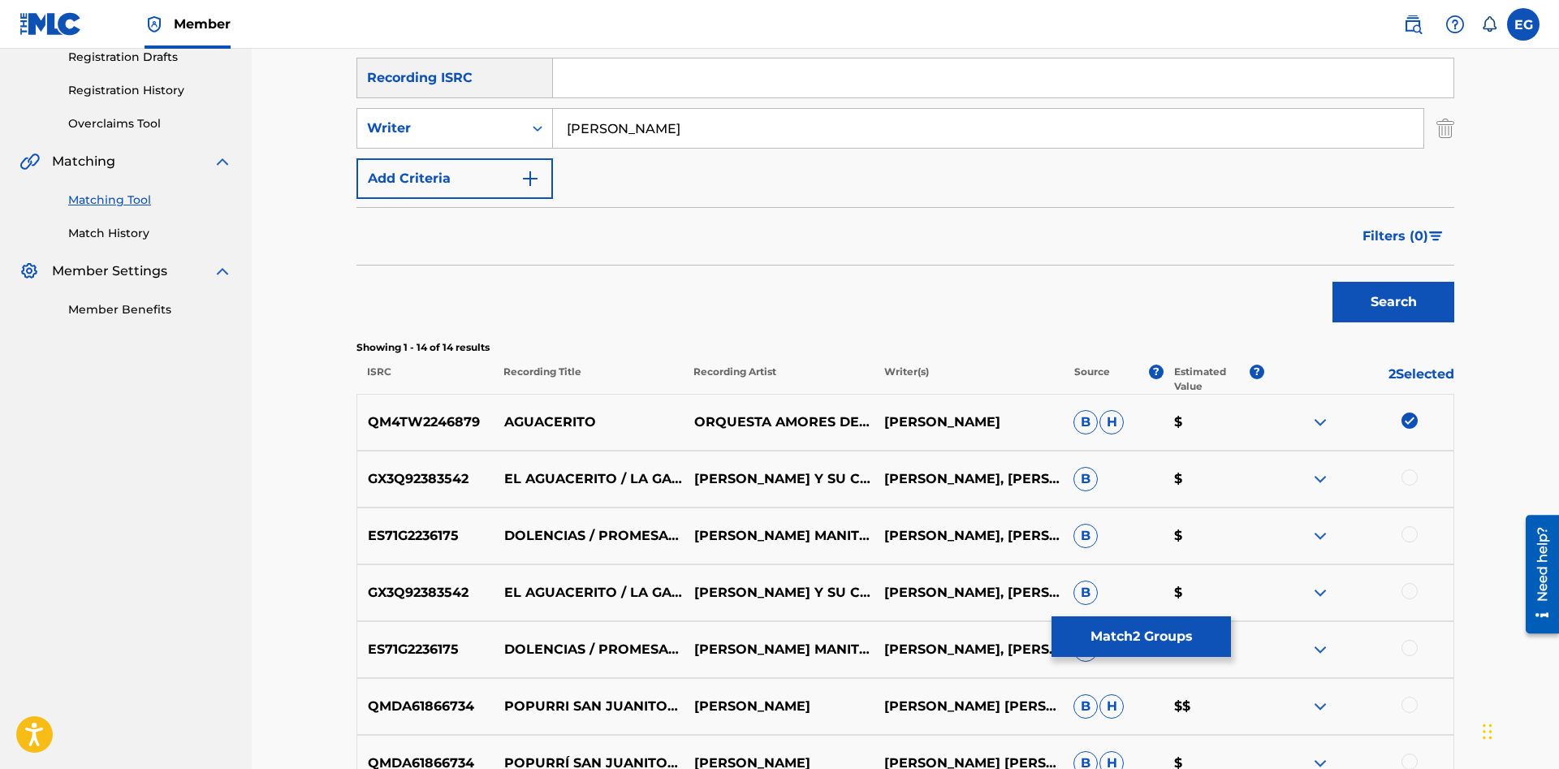
scroll to position [0, 0]
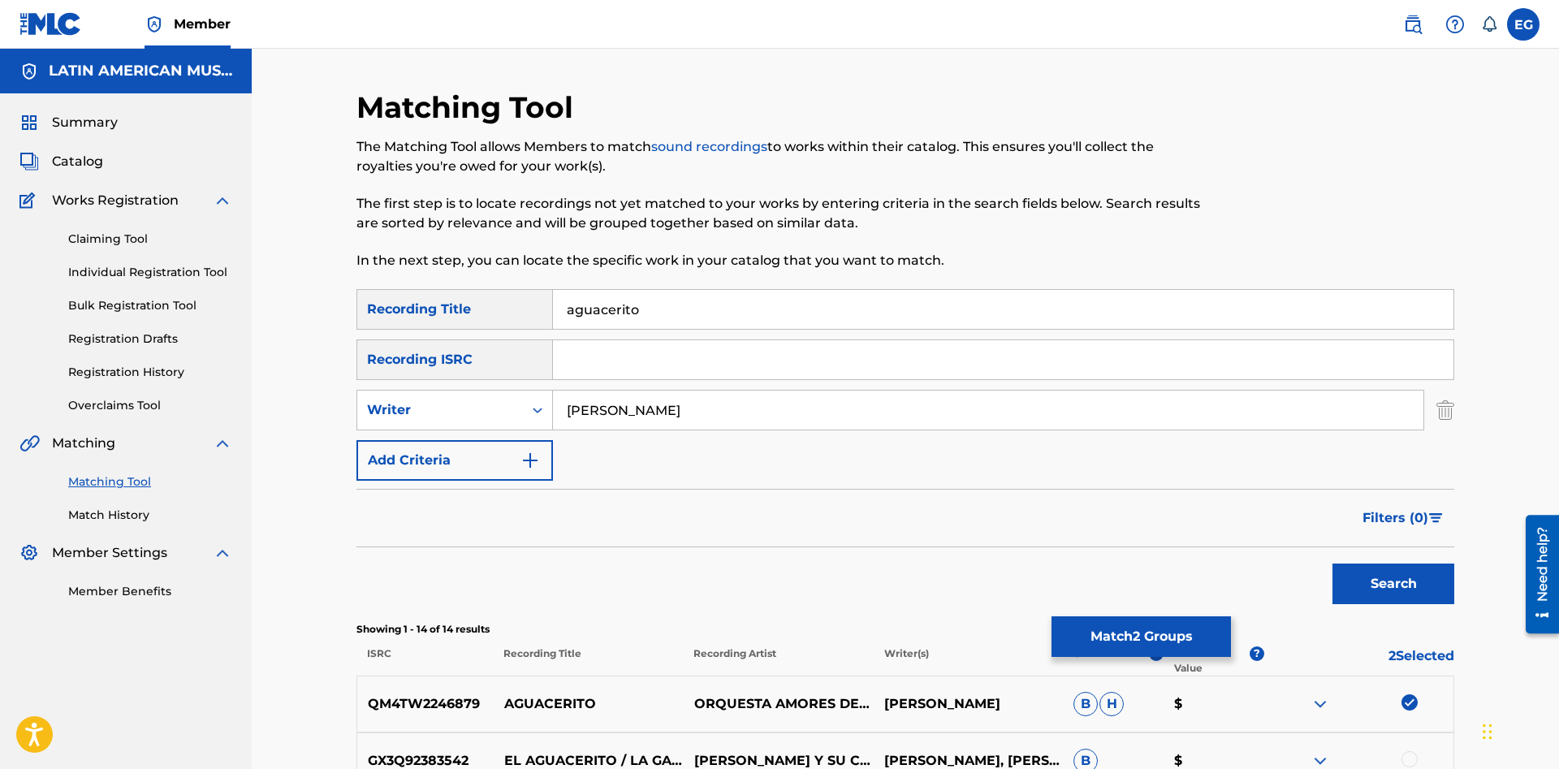
drag, startPoint x: 699, startPoint y: 411, endPoint x: 483, endPoint y: 422, distance: 216.2
click at [553, 422] on input "[PERSON_NAME]" at bounding box center [988, 409] width 870 height 39
click at [1332, 563] on button "Search" at bounding box center [1393, 583] width 122 height 41
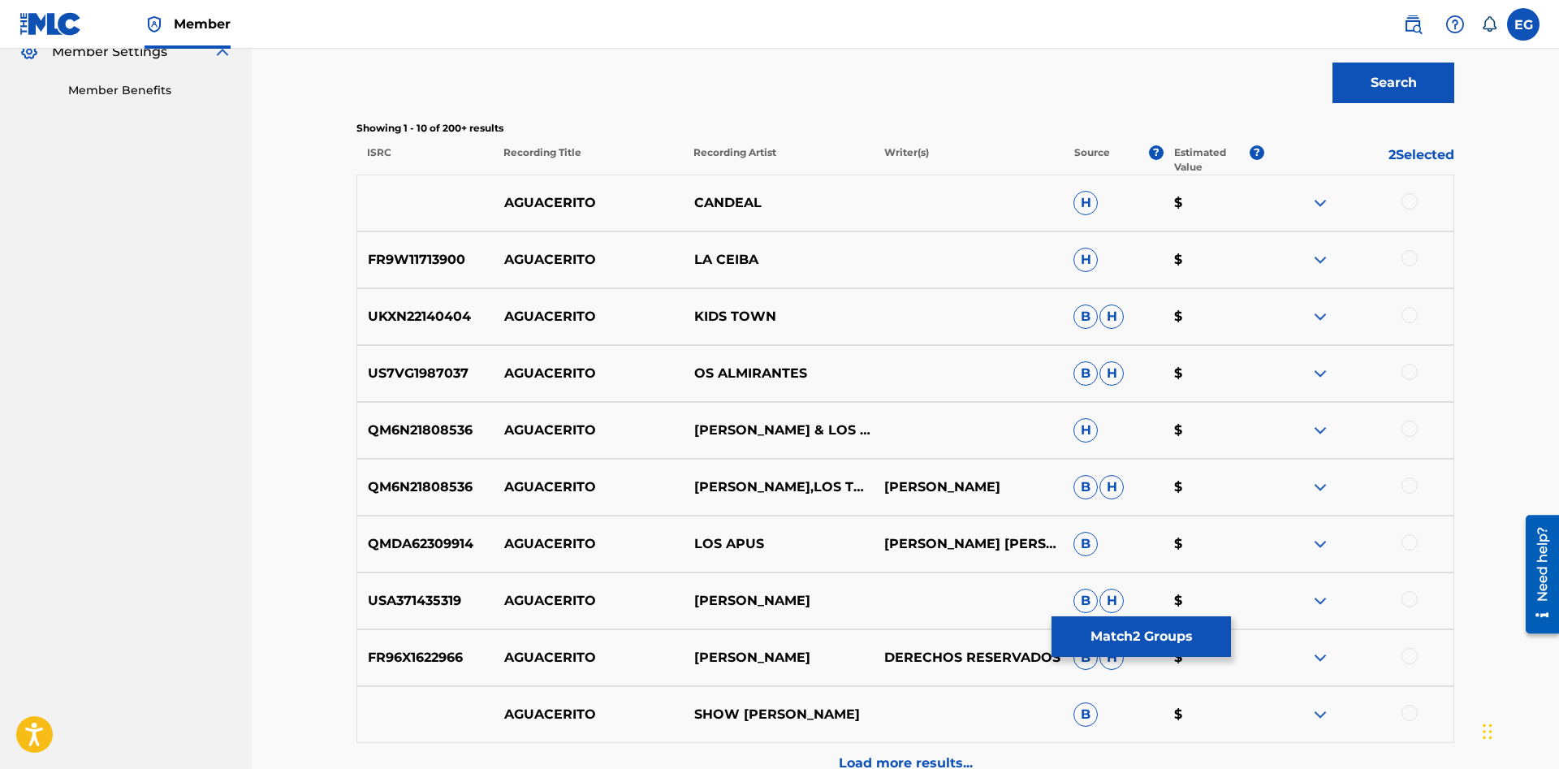
scroll to position [675, 0]
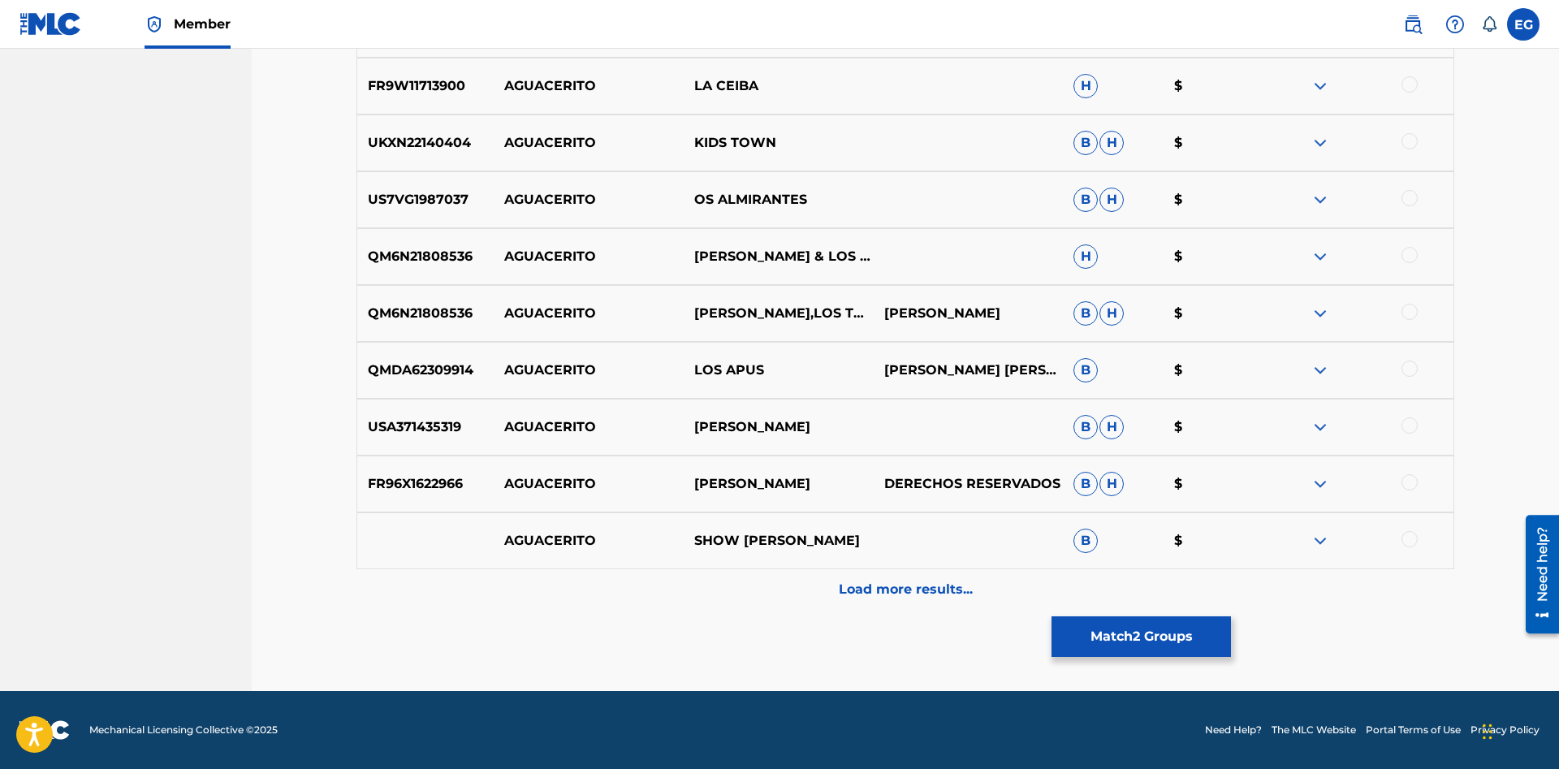
click at [883, 584] on p "Load more results..." at bounding box center [906, 589] width 134 height 19
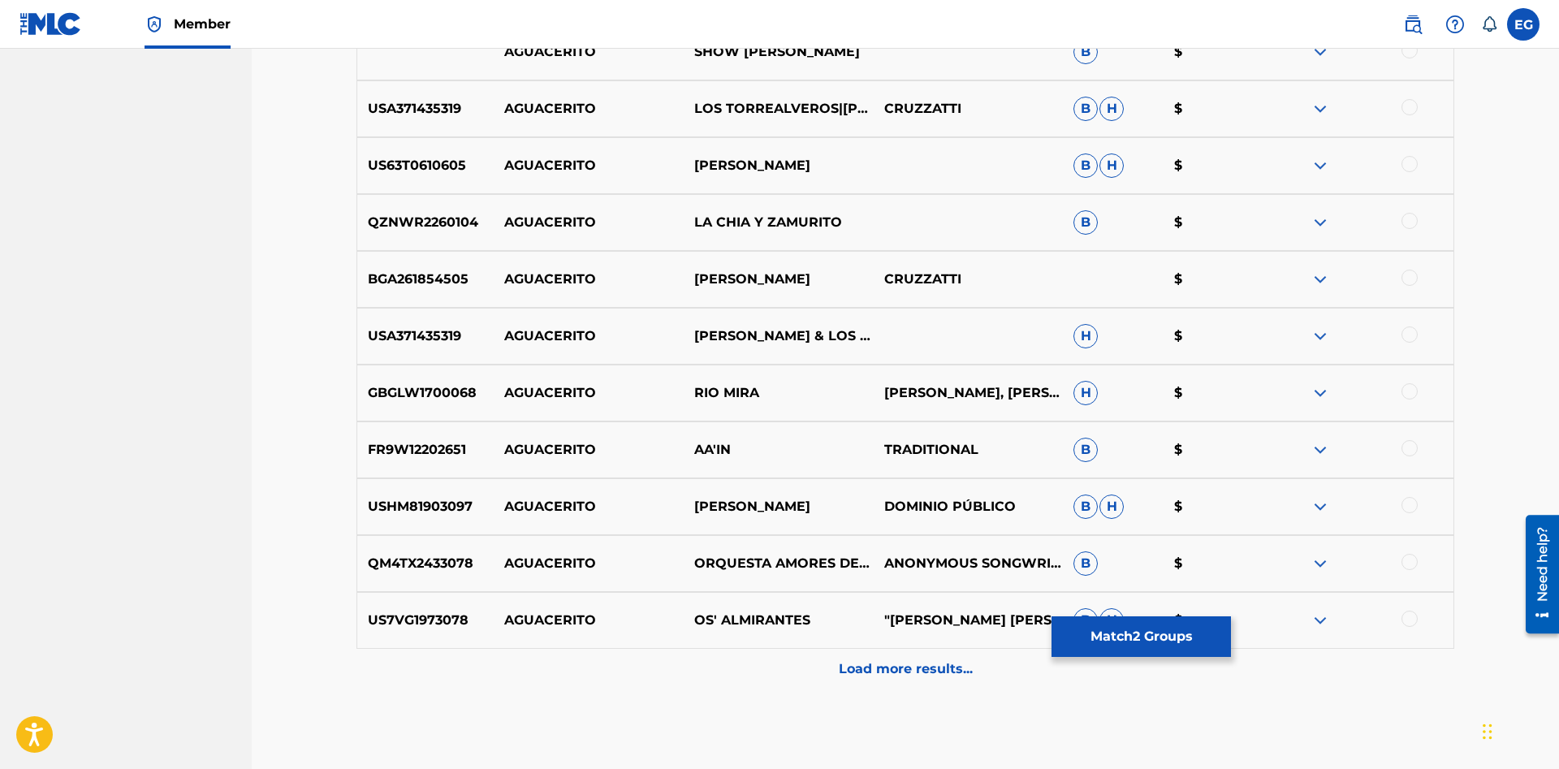
scroll to position [1243, 0]
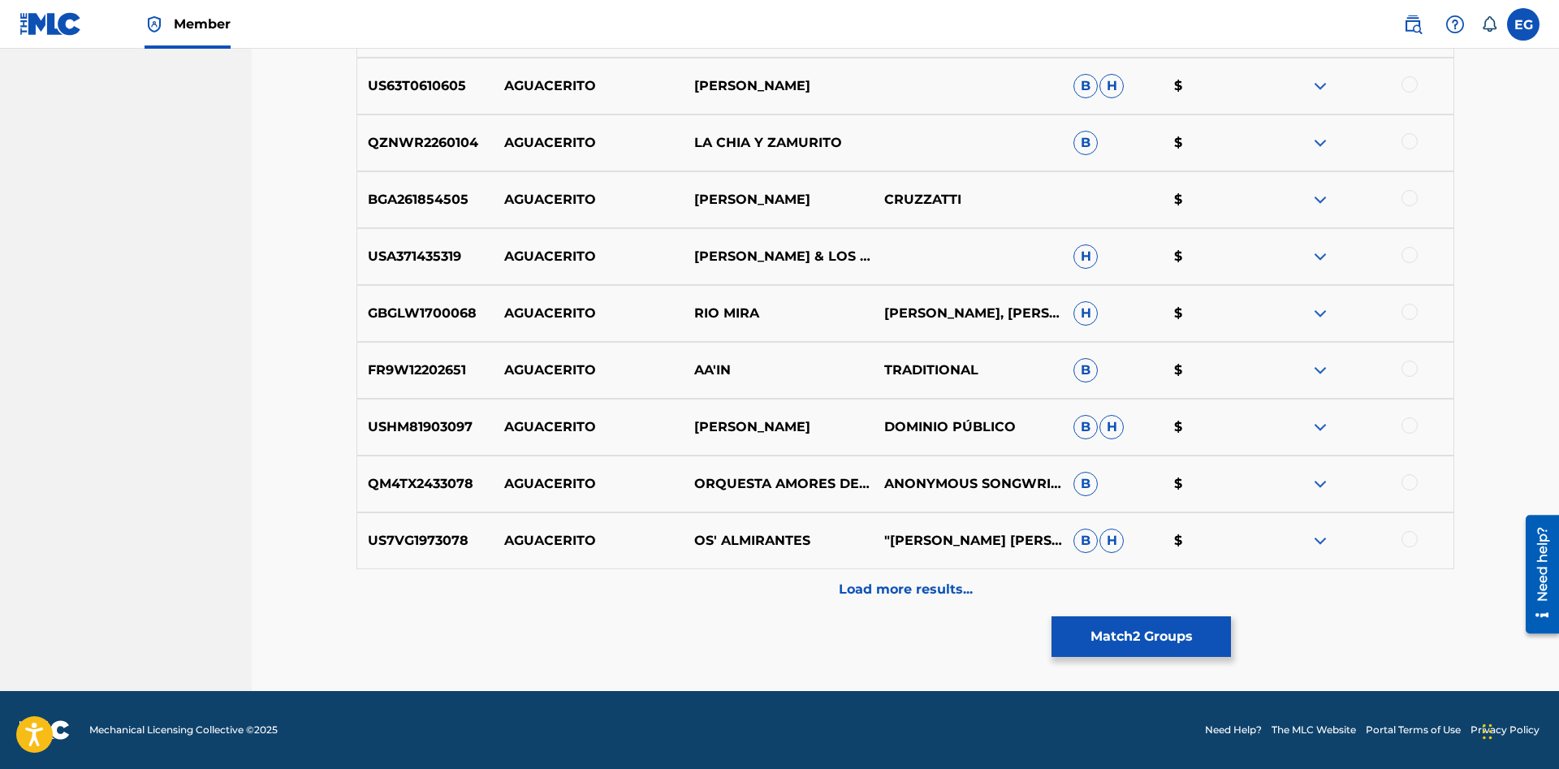
click at [914, 590] on p "Load more results..." at bounding box center [906, 589] width 134 height 19
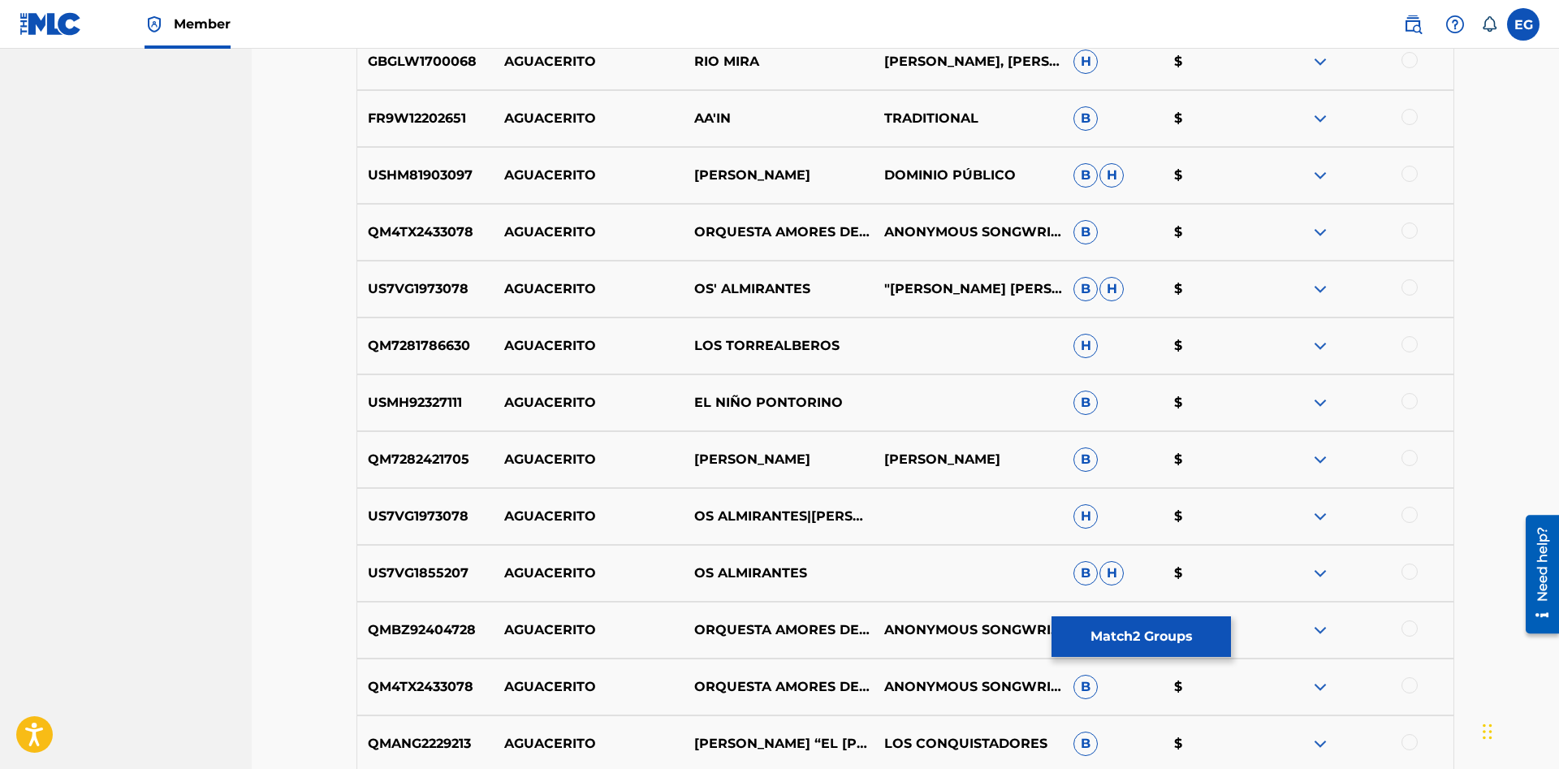
scroll to position [1811, 0]
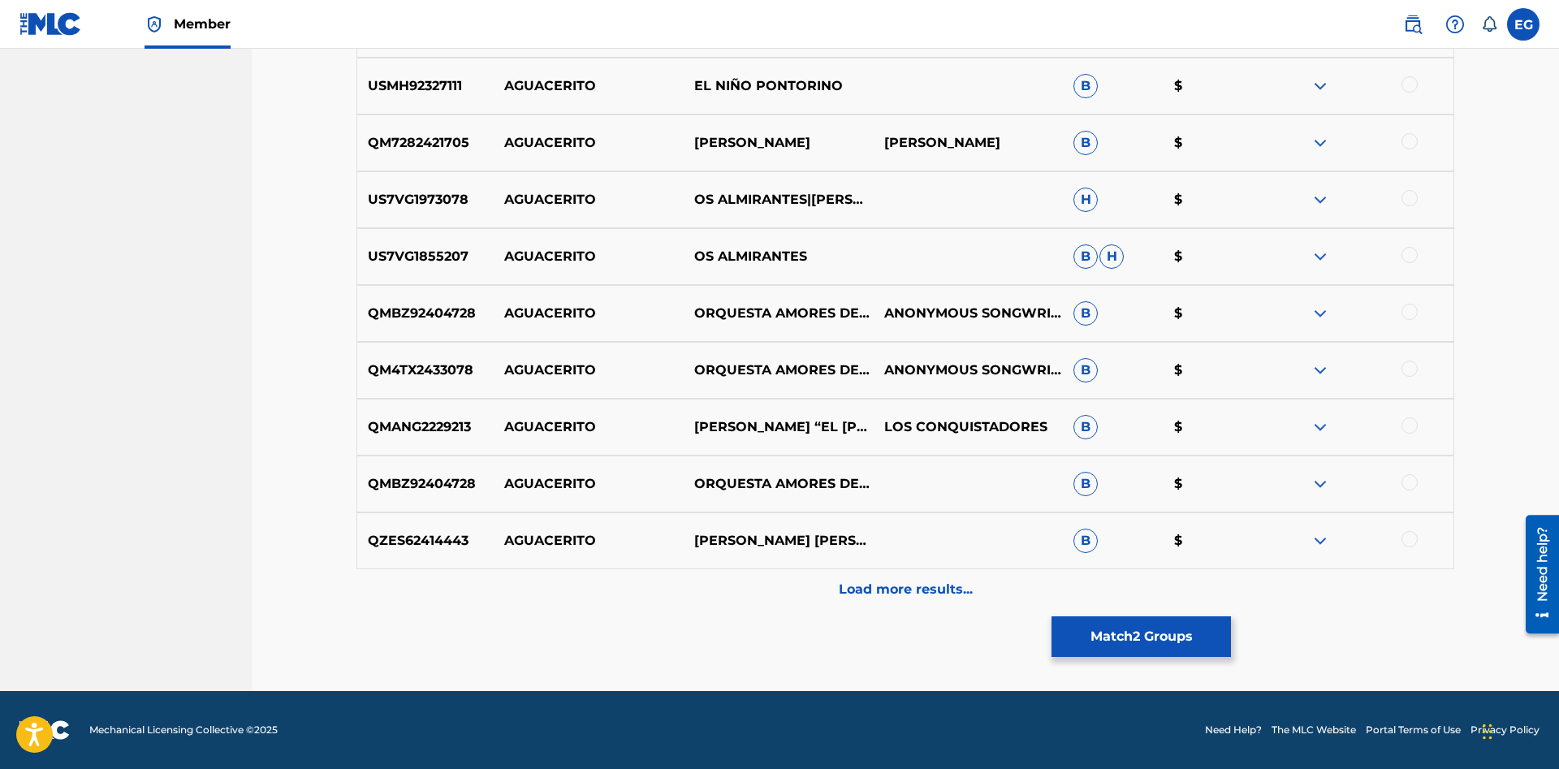
click at [887, 595] on p "Load more results..." at bounding box center [906, 589] width 134 height 19
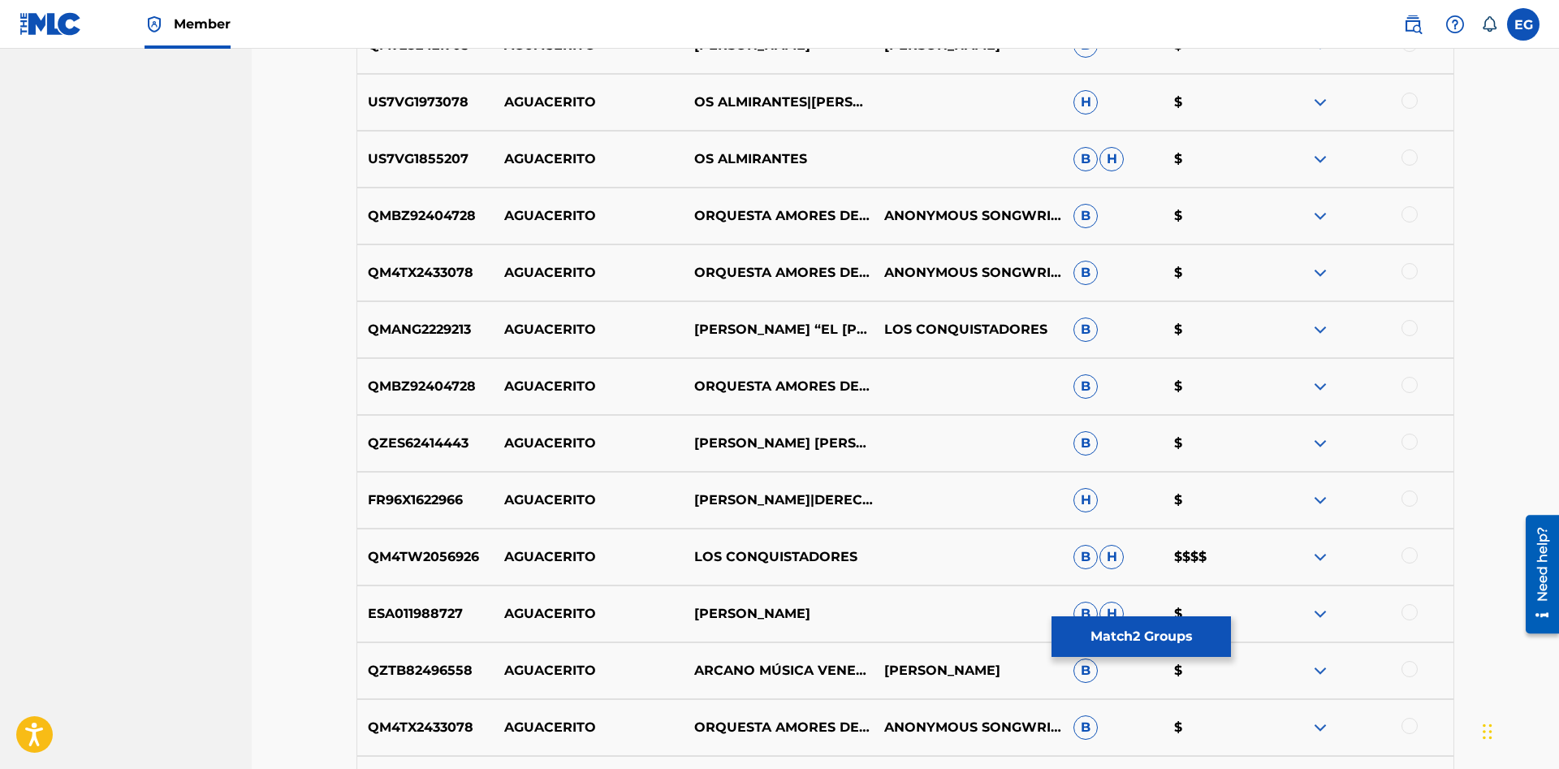
scroll to position [2379, 0]
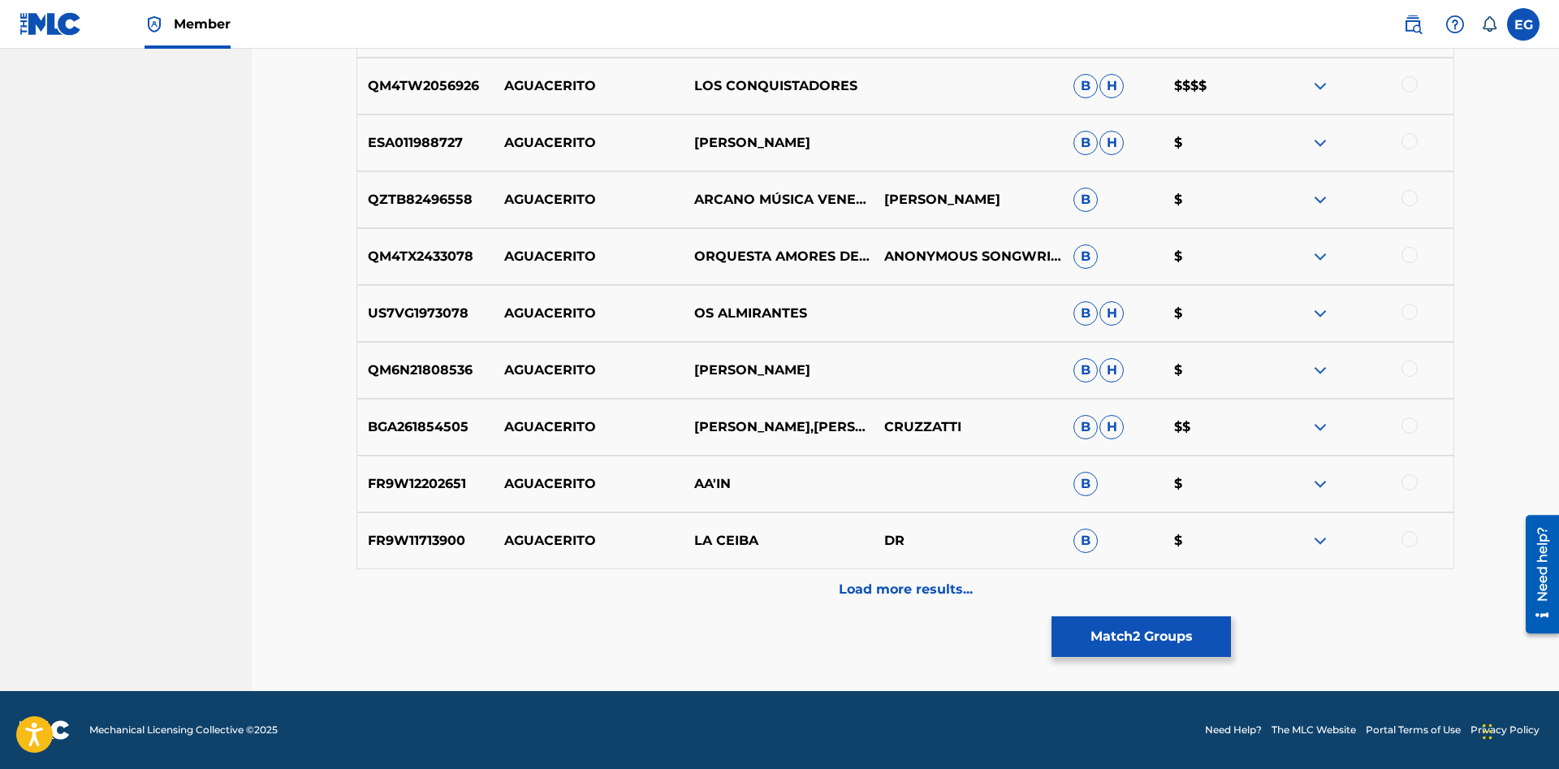
click at [878, 589] on p "Load more results..." at bounding box center [906, 589] width 134 height 19
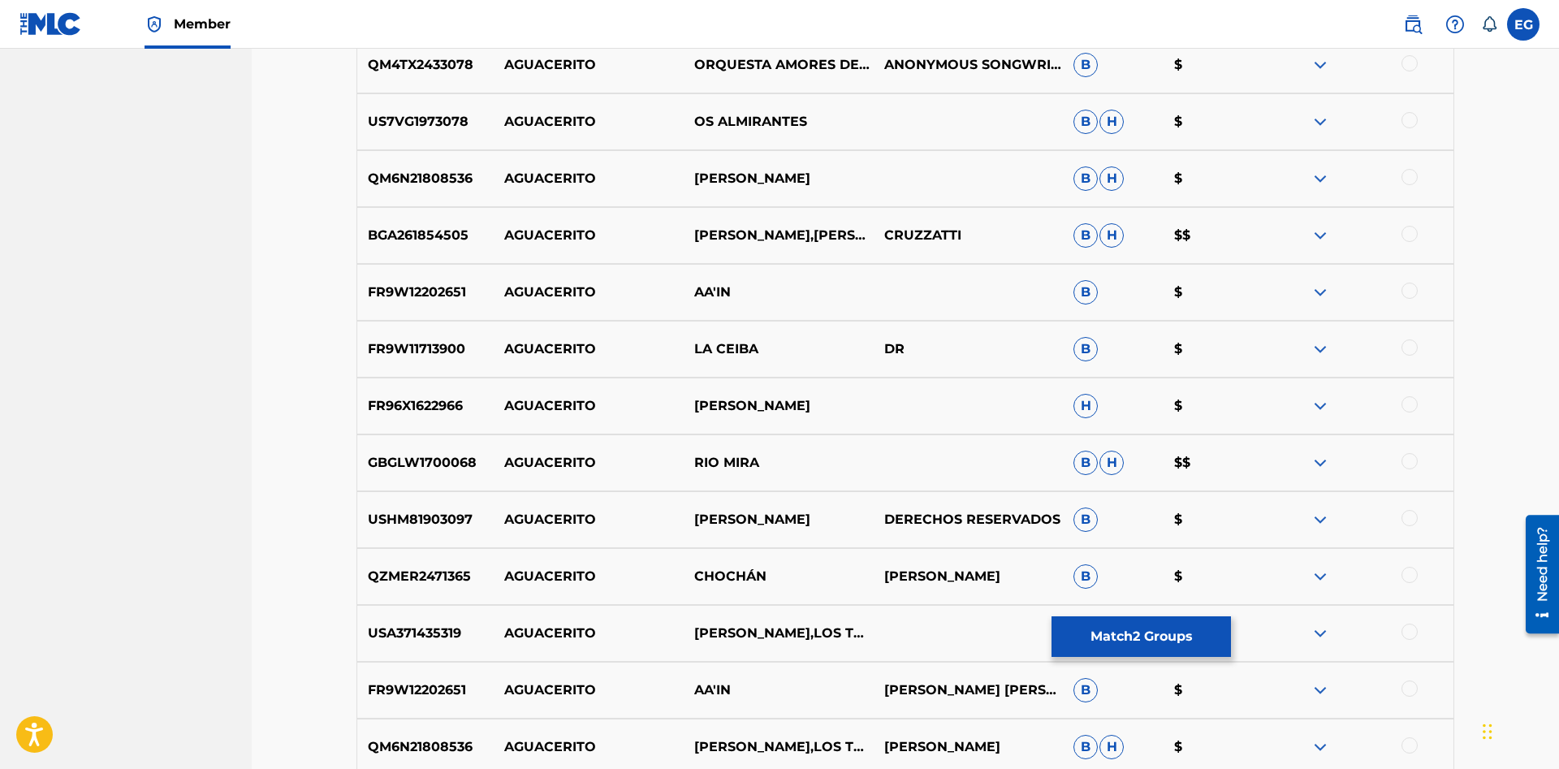
scroll to position [2947, 0]
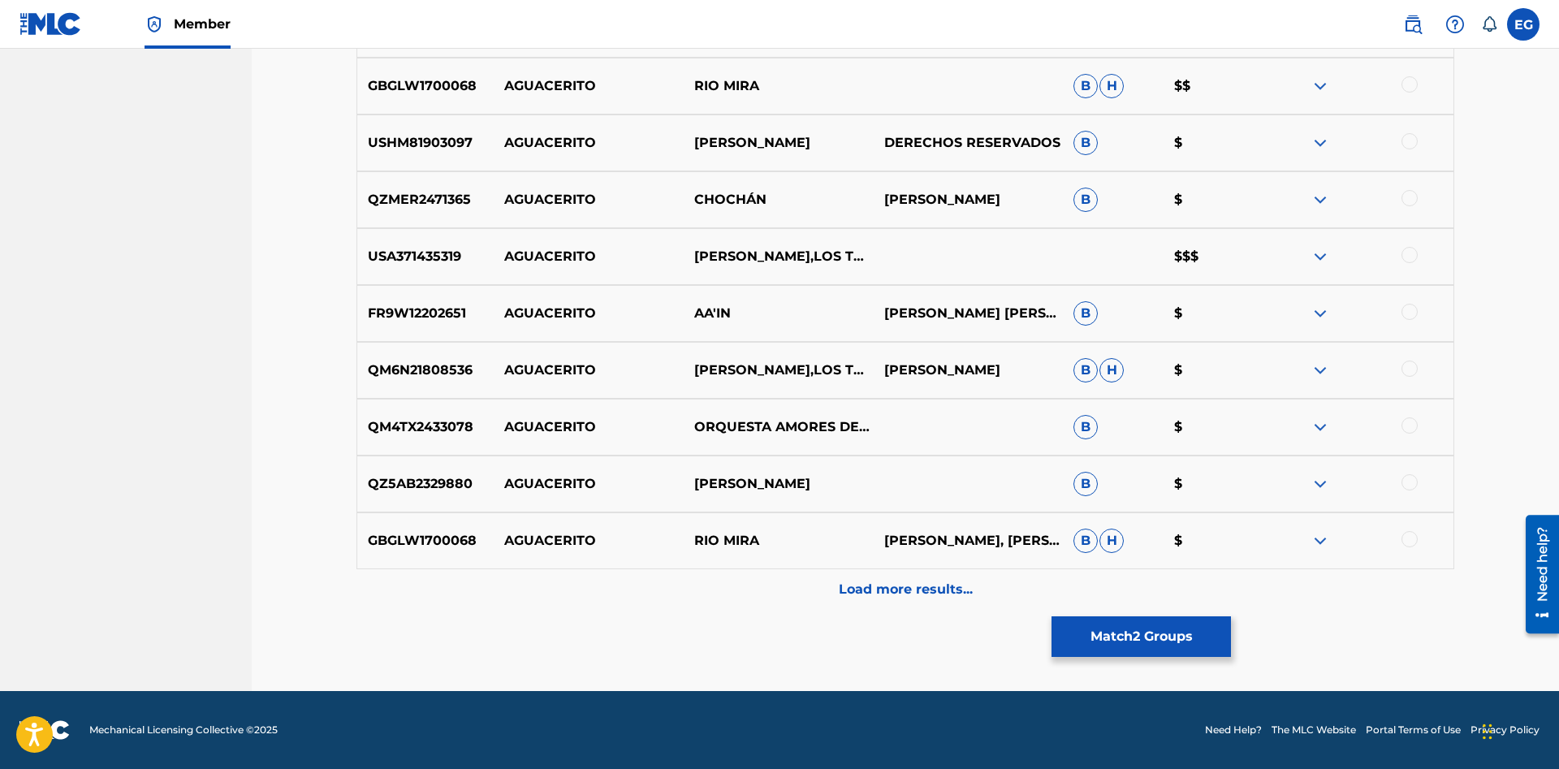
click at [899, 578] on div "Load more results..." at bounding box center [904, 589] width 1097 height 41
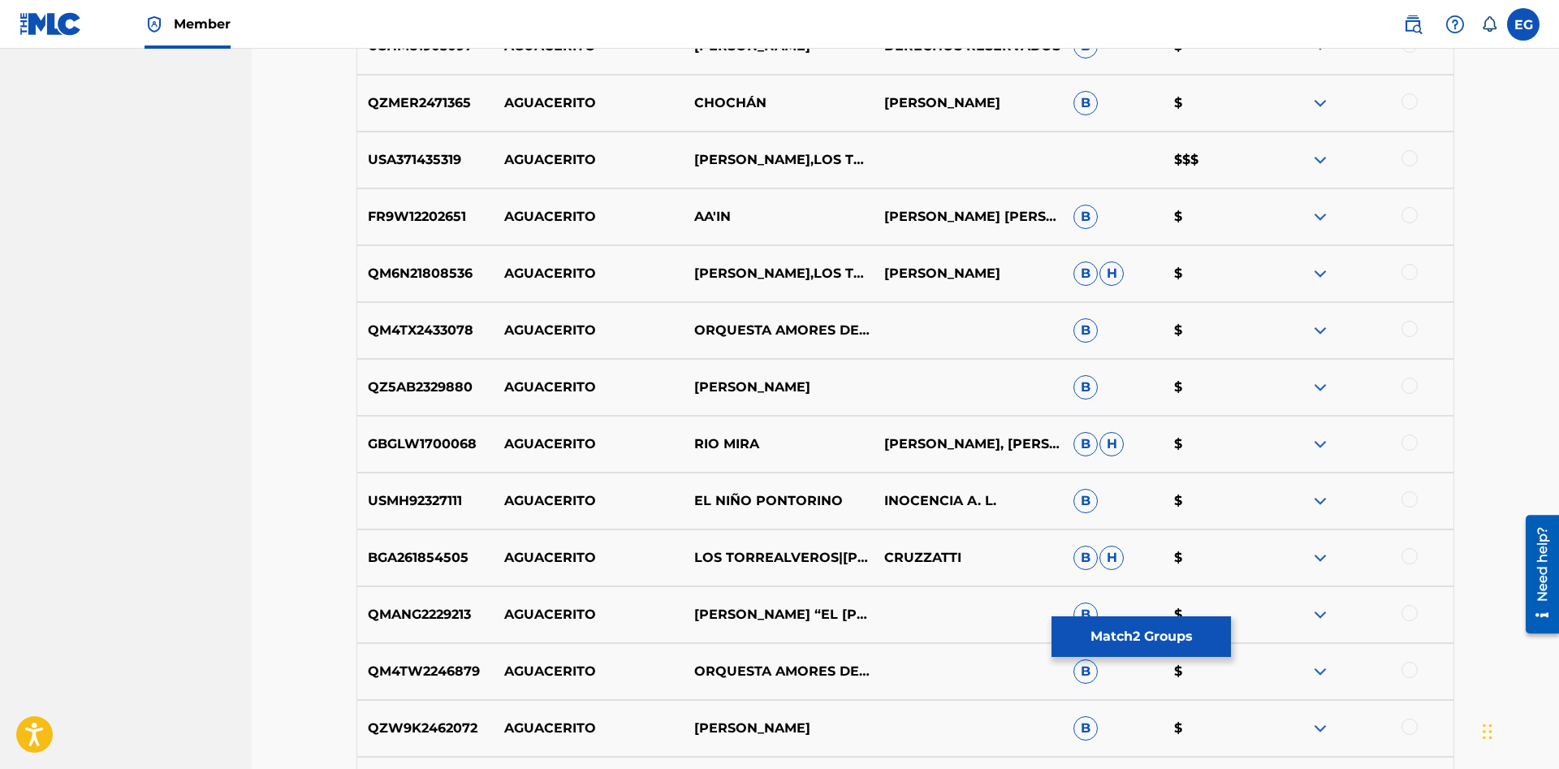
scroll to position [3516, 0]
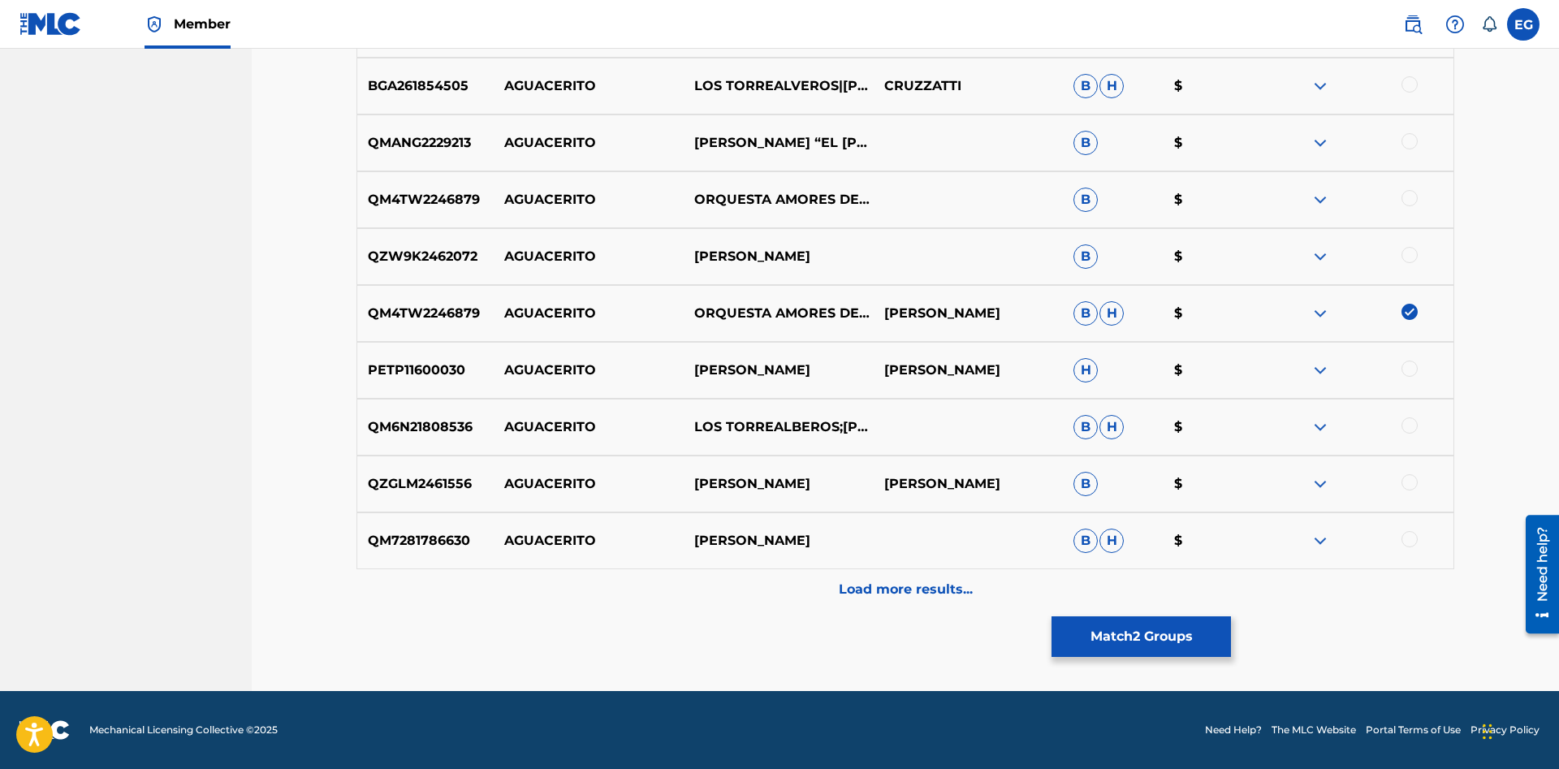
click at [892, 585] on p "Load more results..." at bounding box center [906, 589] width 134 height 19
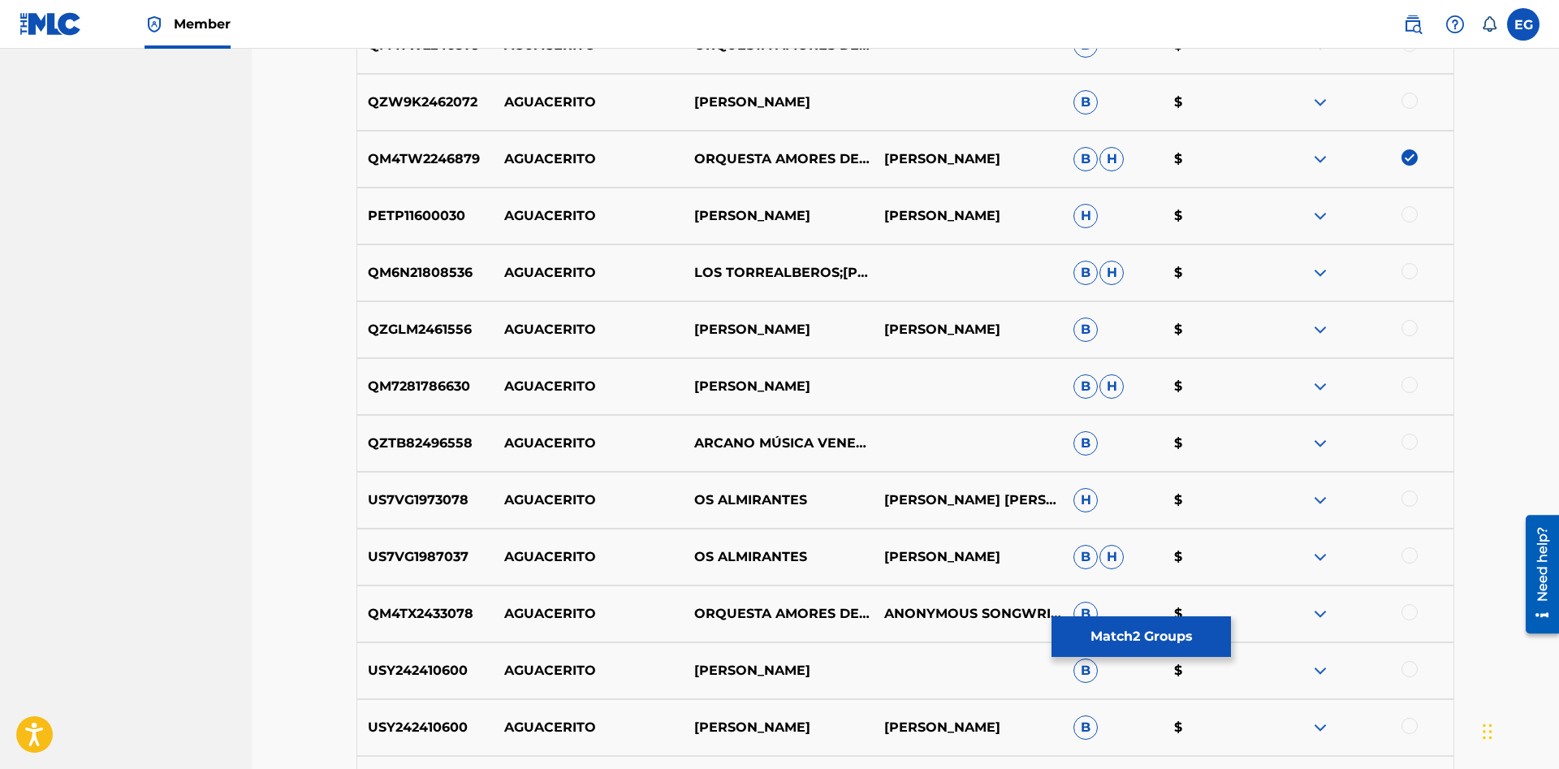
scroll to position [4084, 0]
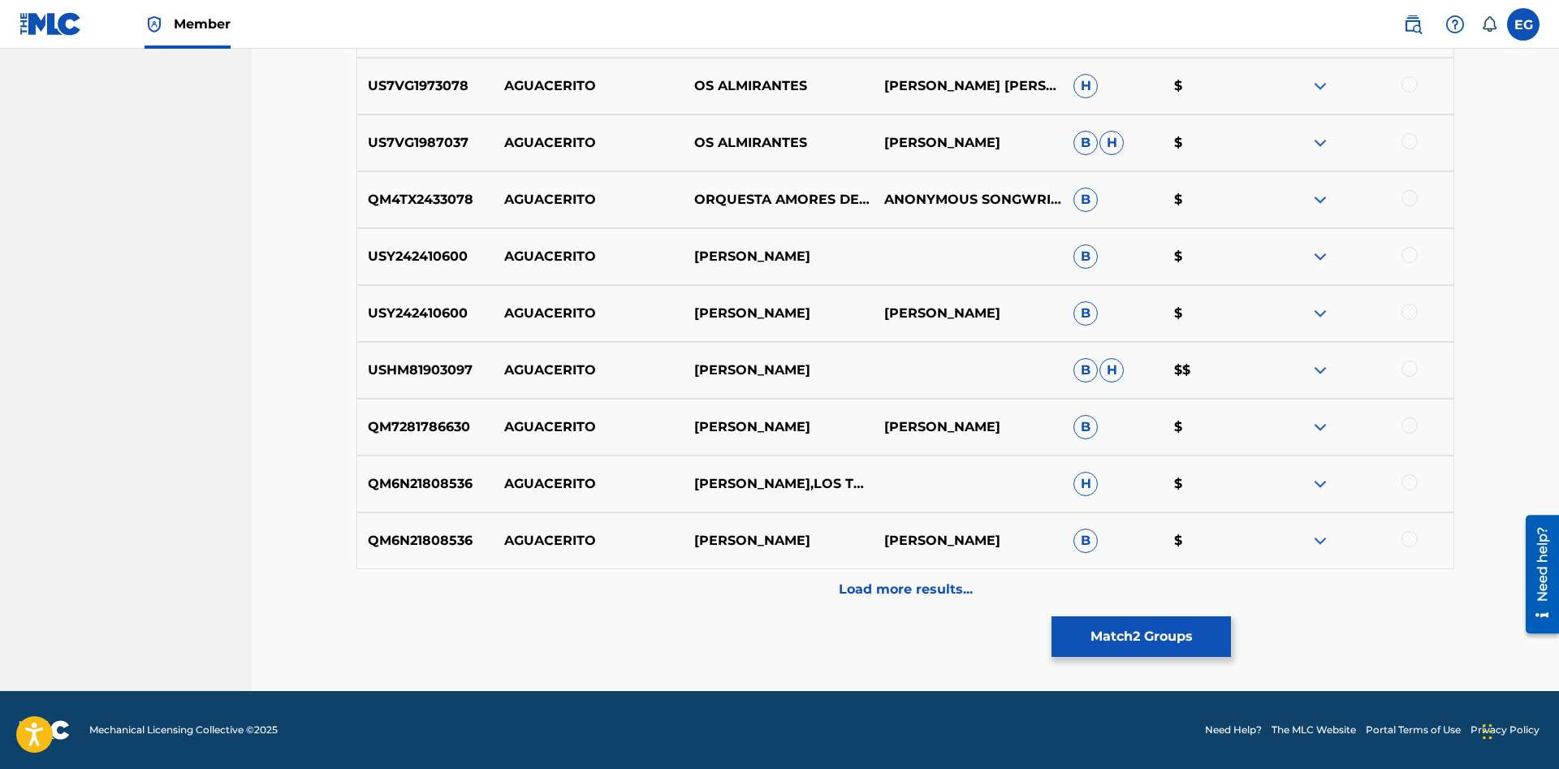
click at [1403, 196] on div at bounding box center [1409, 198] width 16 height 16
click at [856, 598] on p "Load more results..." at bounding box center [906, 589] width 134 height 19
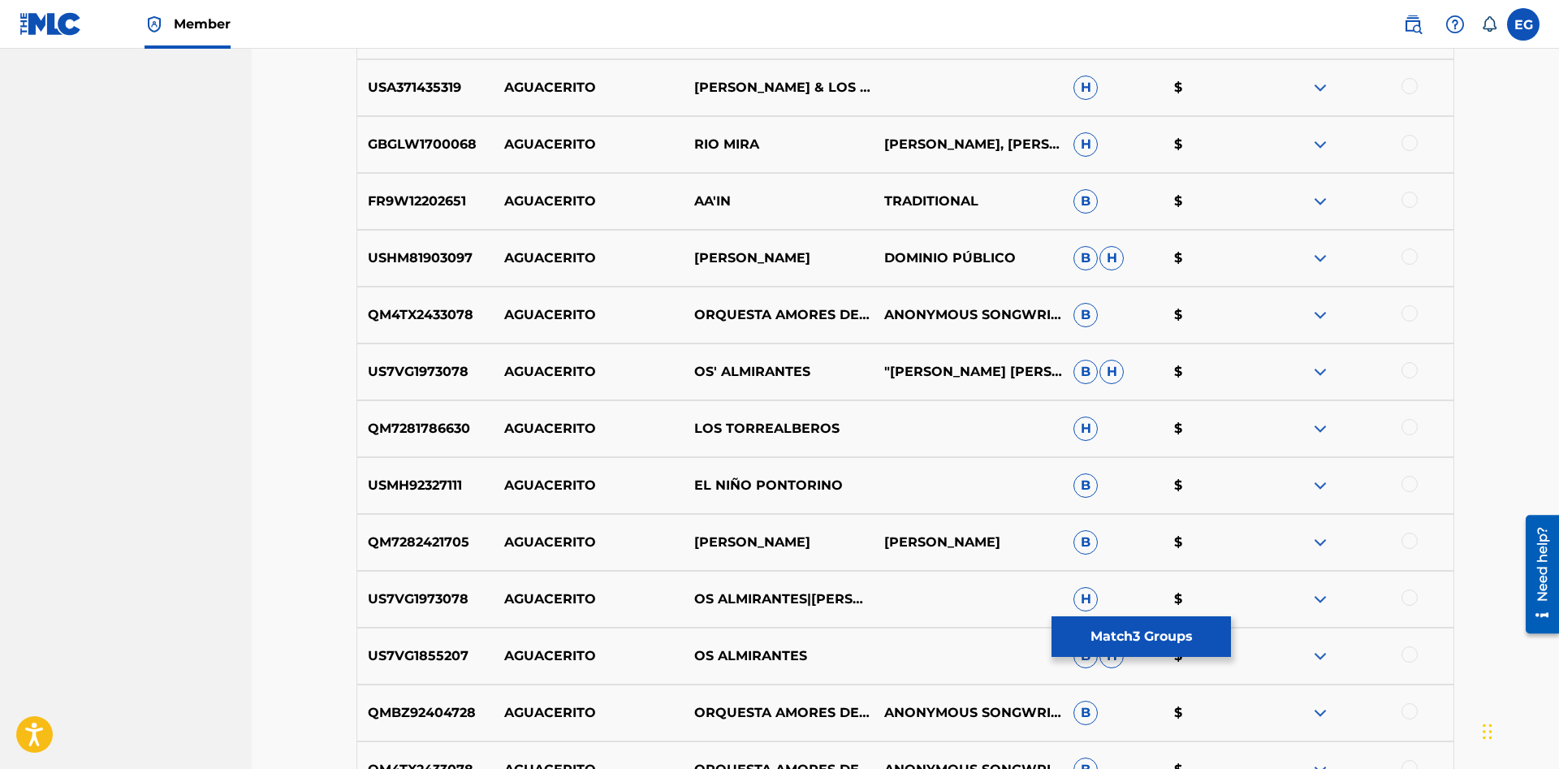
scroll to position [1826, 0]
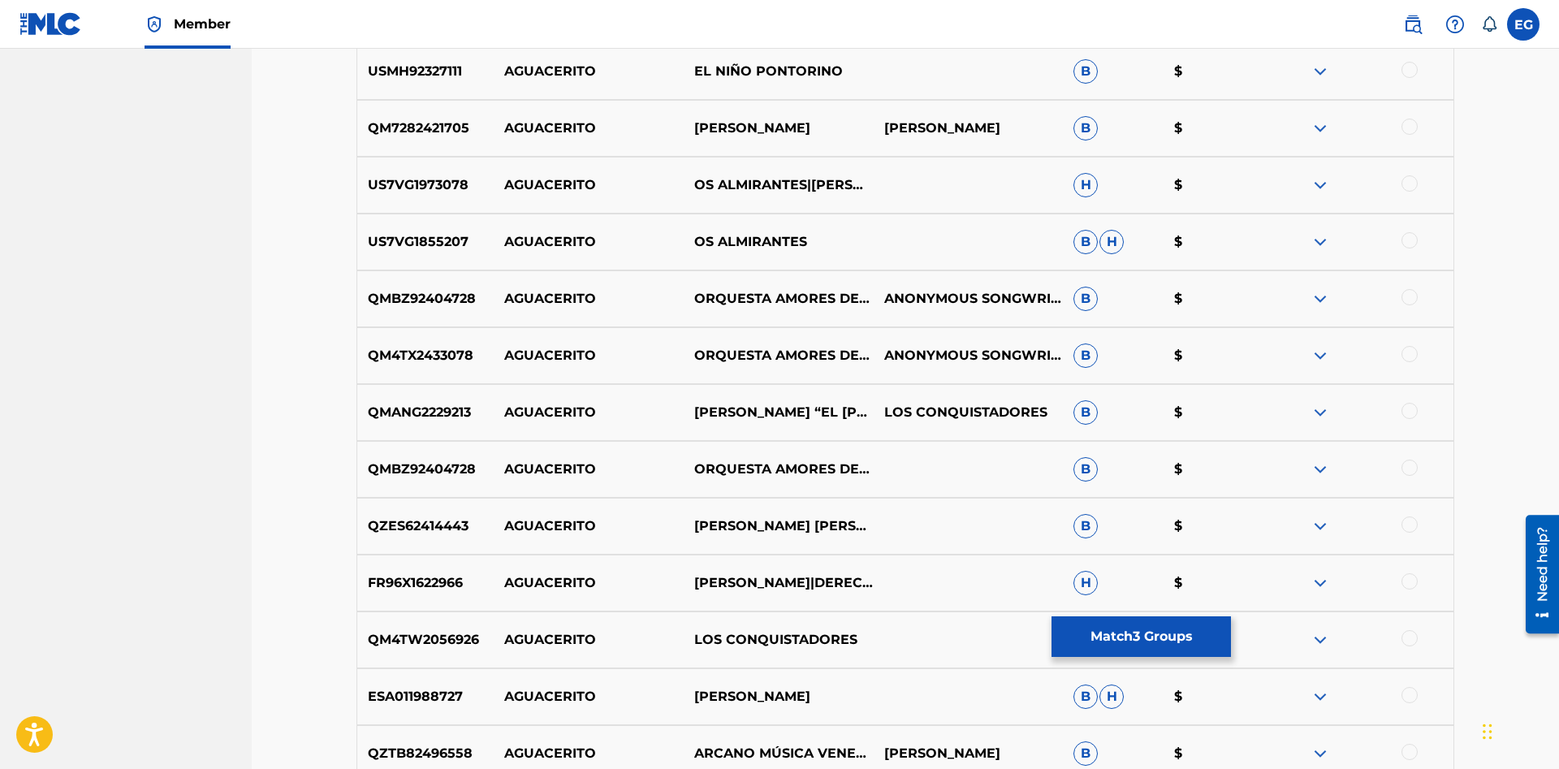
click at [1410, 291] on div at bounding box center [1409, 297] width 16 height 16
click at [1414, 358] on div at bounding box center [1409, 354] width 16 height 16
click at [1412, 469] on div at bounding box center [1409, 467] width 16 height 16
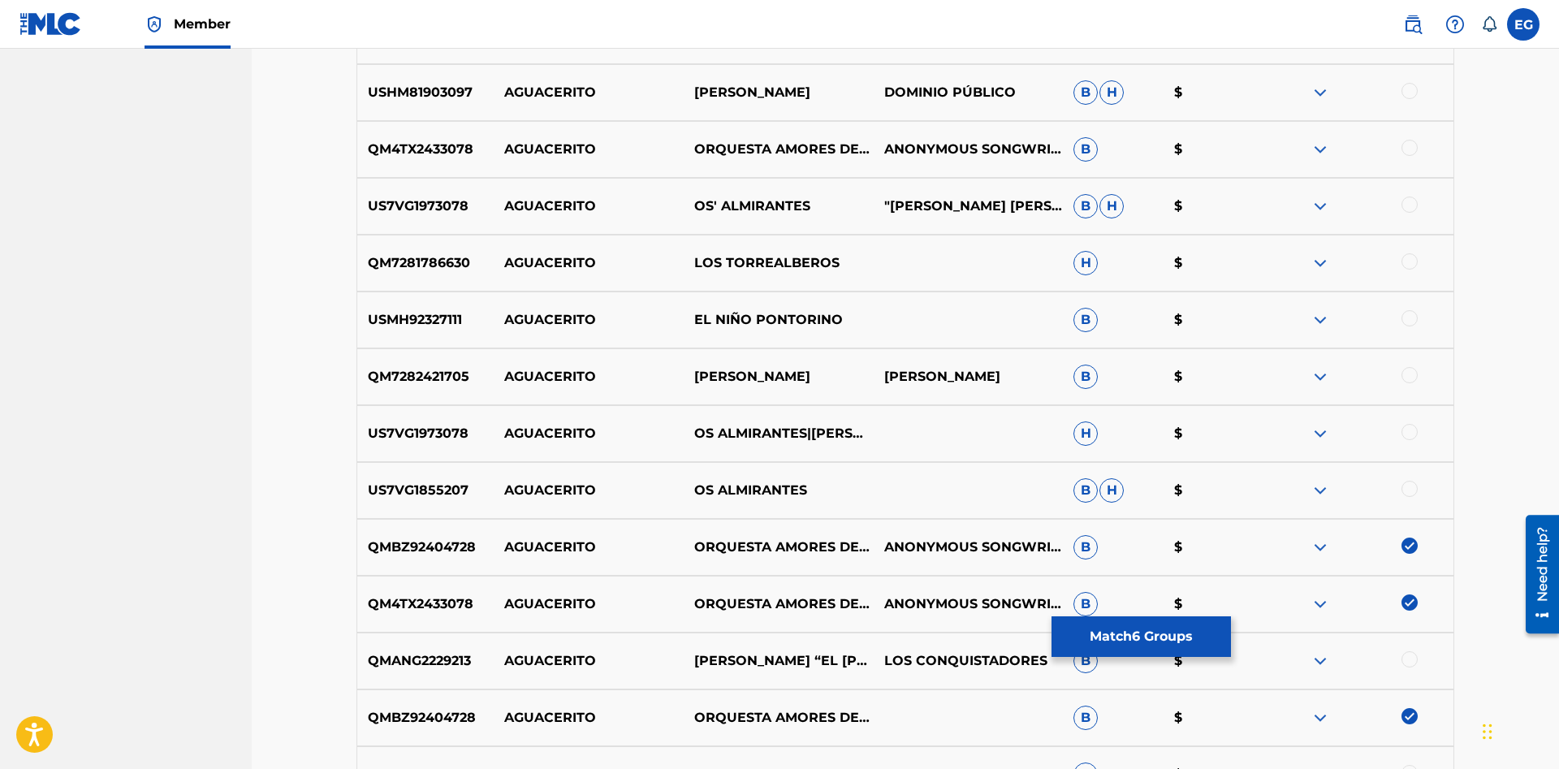
scroll to position [1494, 0]
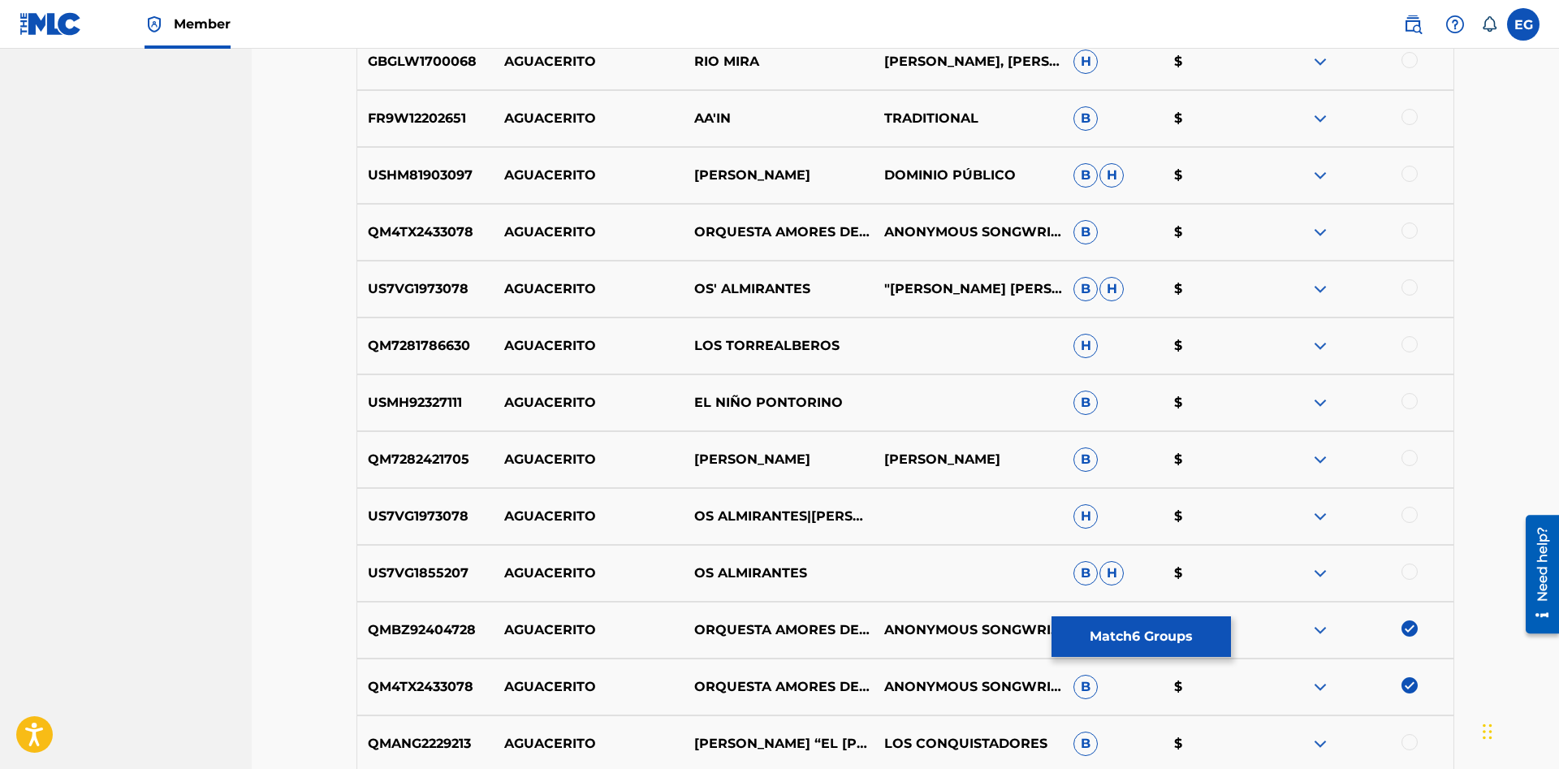
click at [1404, 229] on div at bounding box center [1409, 230] width 16 height 16
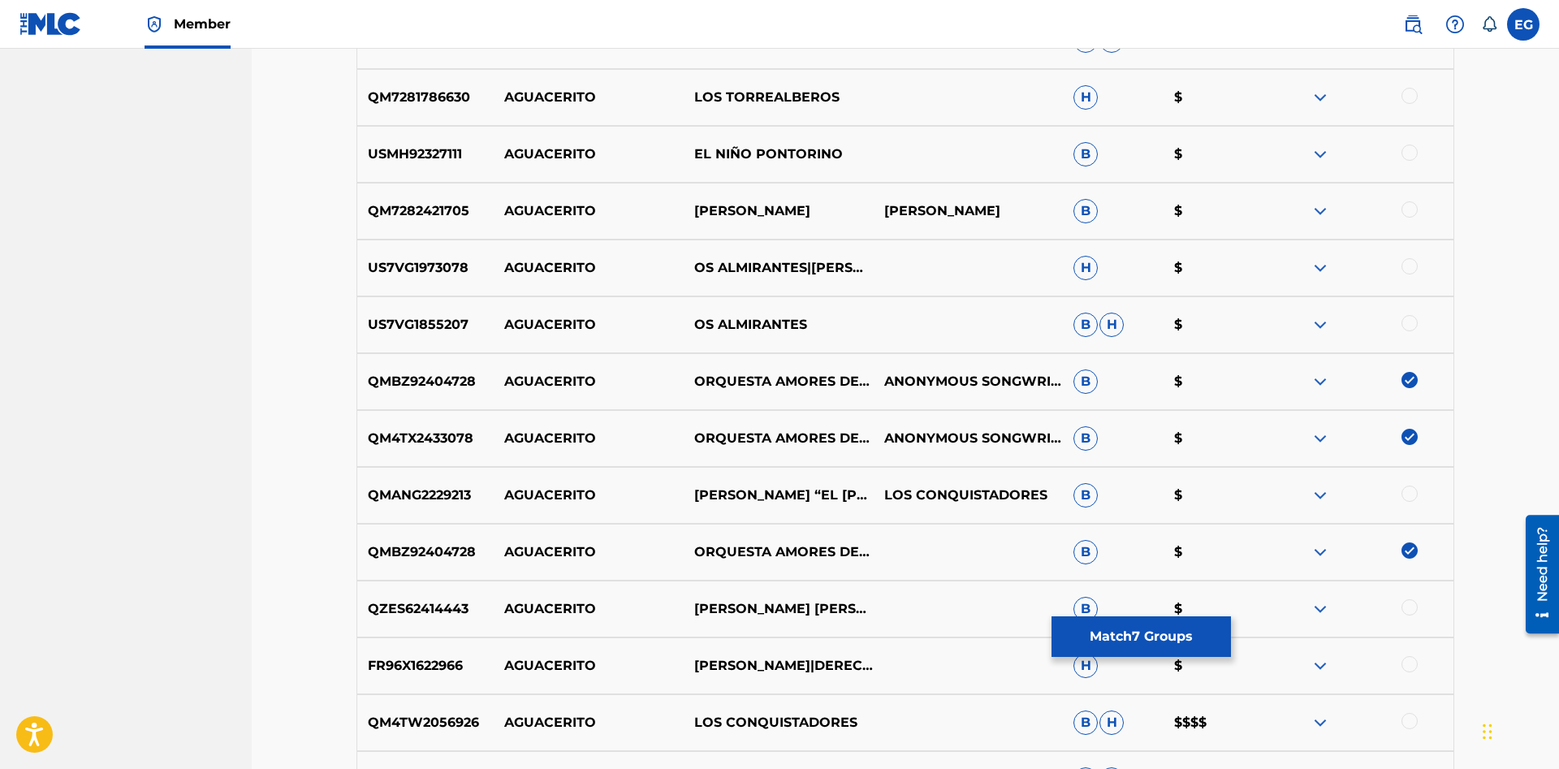
scroll to position [2074, 0]
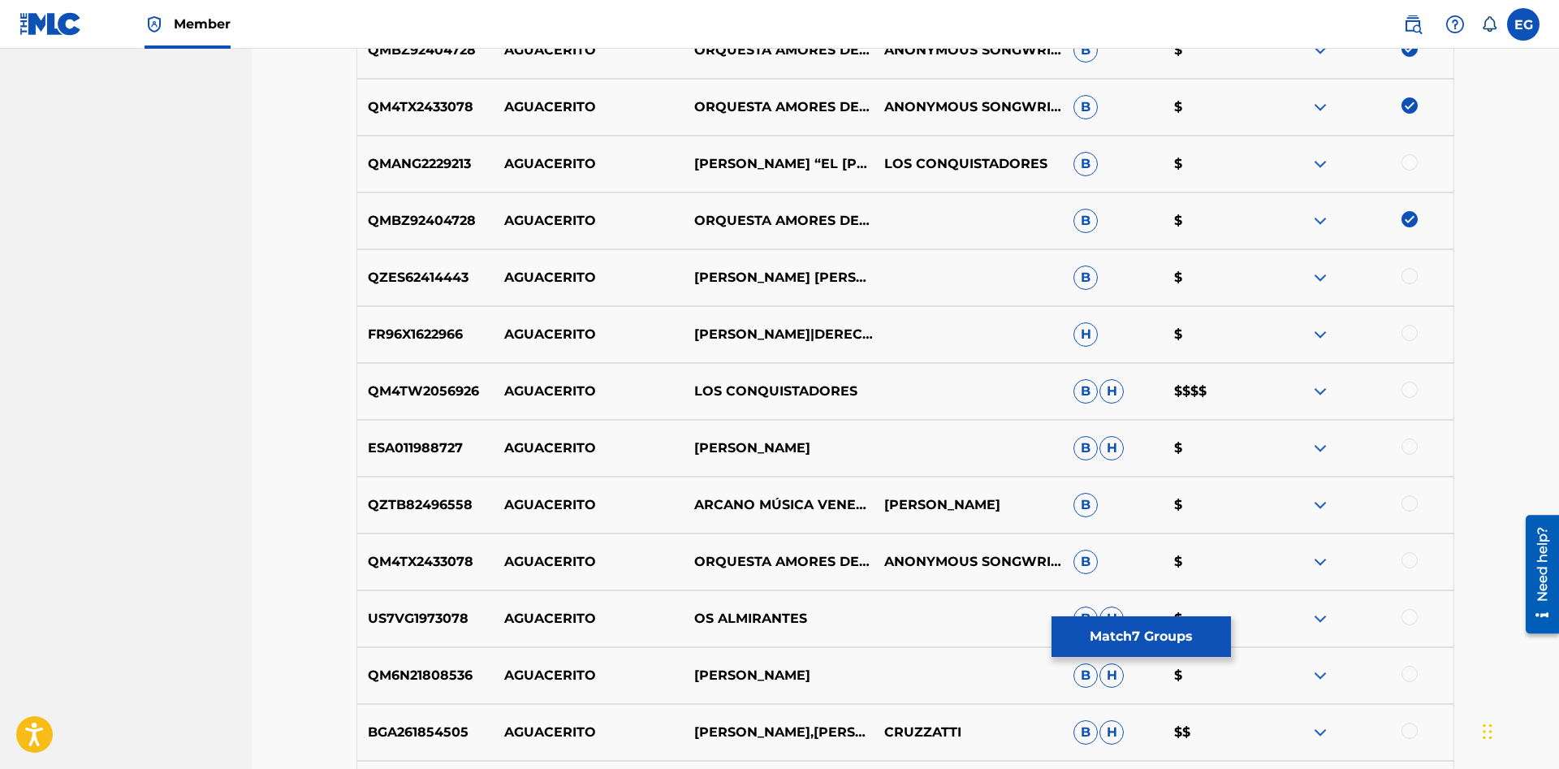
click at [1412, 560] on div at bounding box center [1409, 560] width 16 height 16
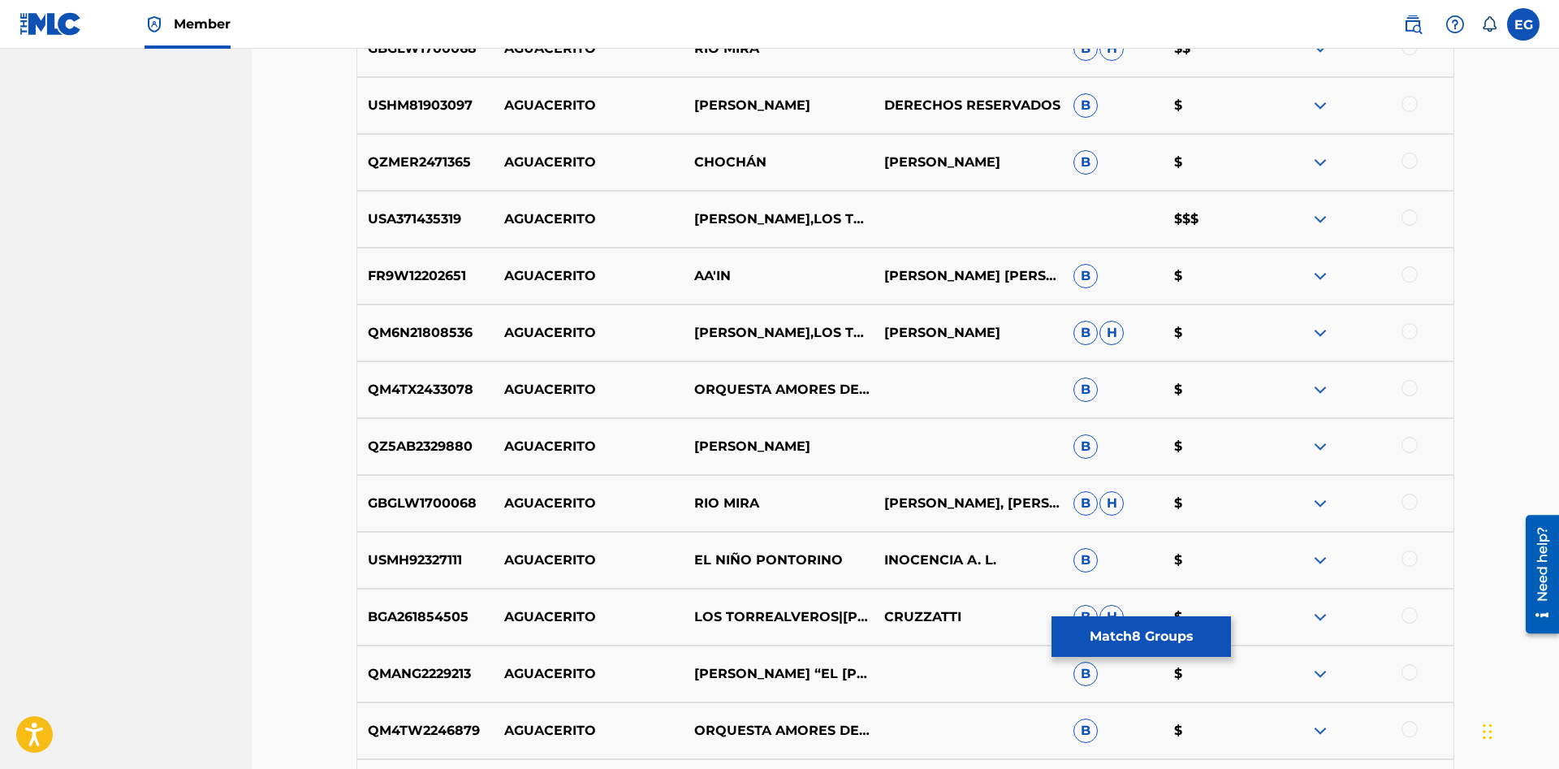
scroll to position [3150, 0]
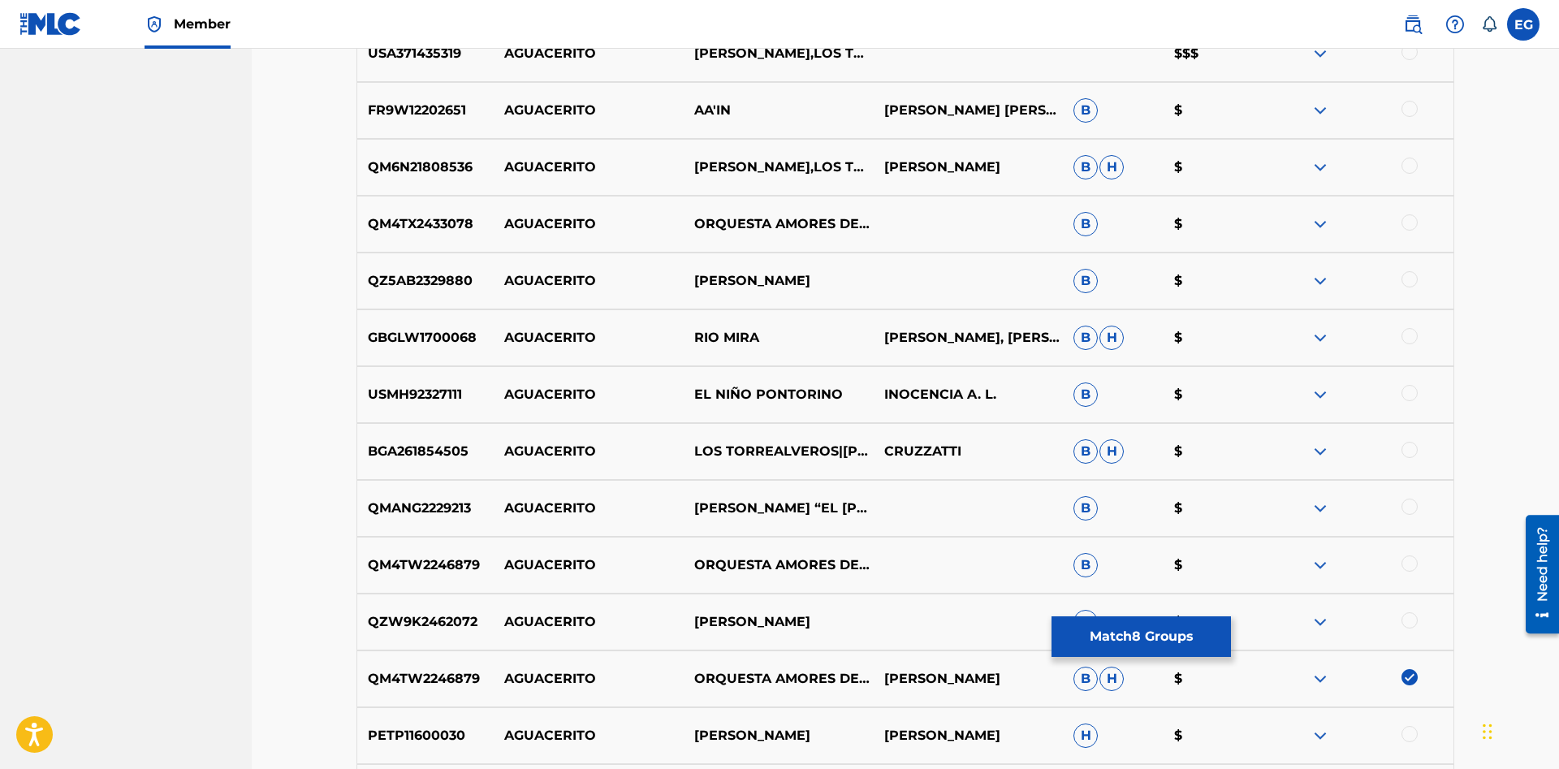
click at [1412, 564] on div at bounding box center [1409, 563] width 16 height 16
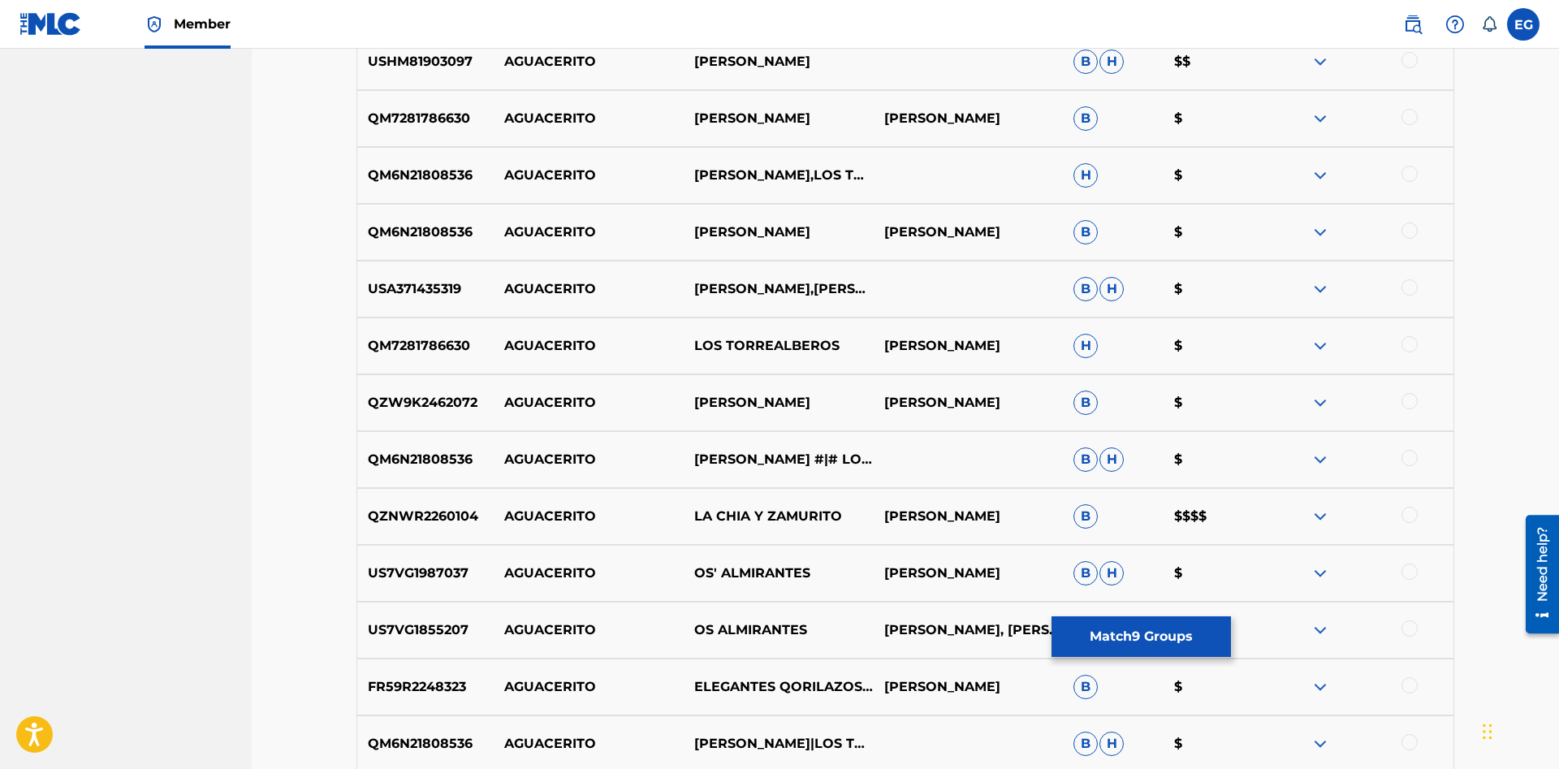
scroll to position [4558, 0]
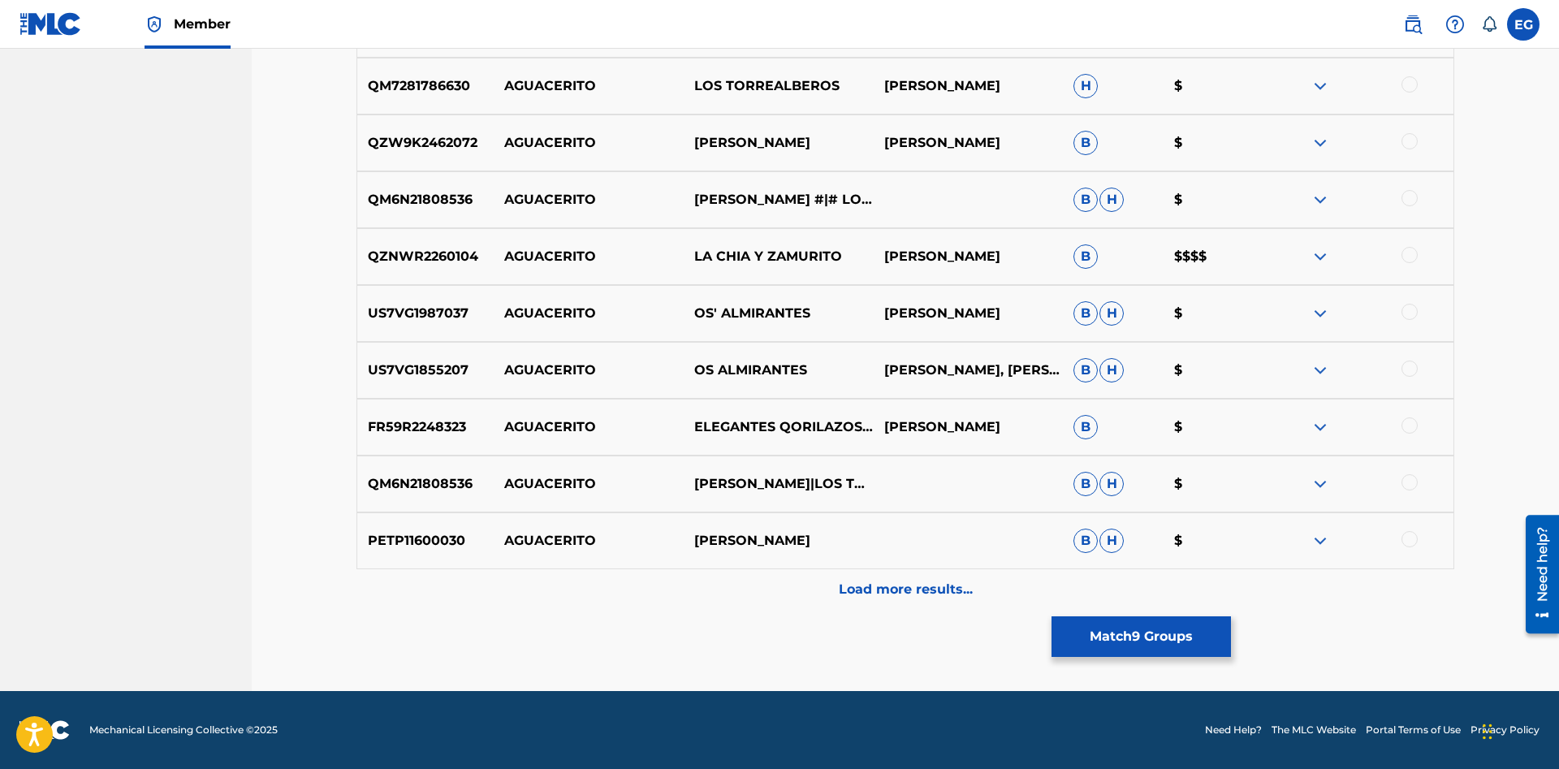
click at [883, 580] on p "Load more results..." at bounding box center [906, 589] width 134 height 19
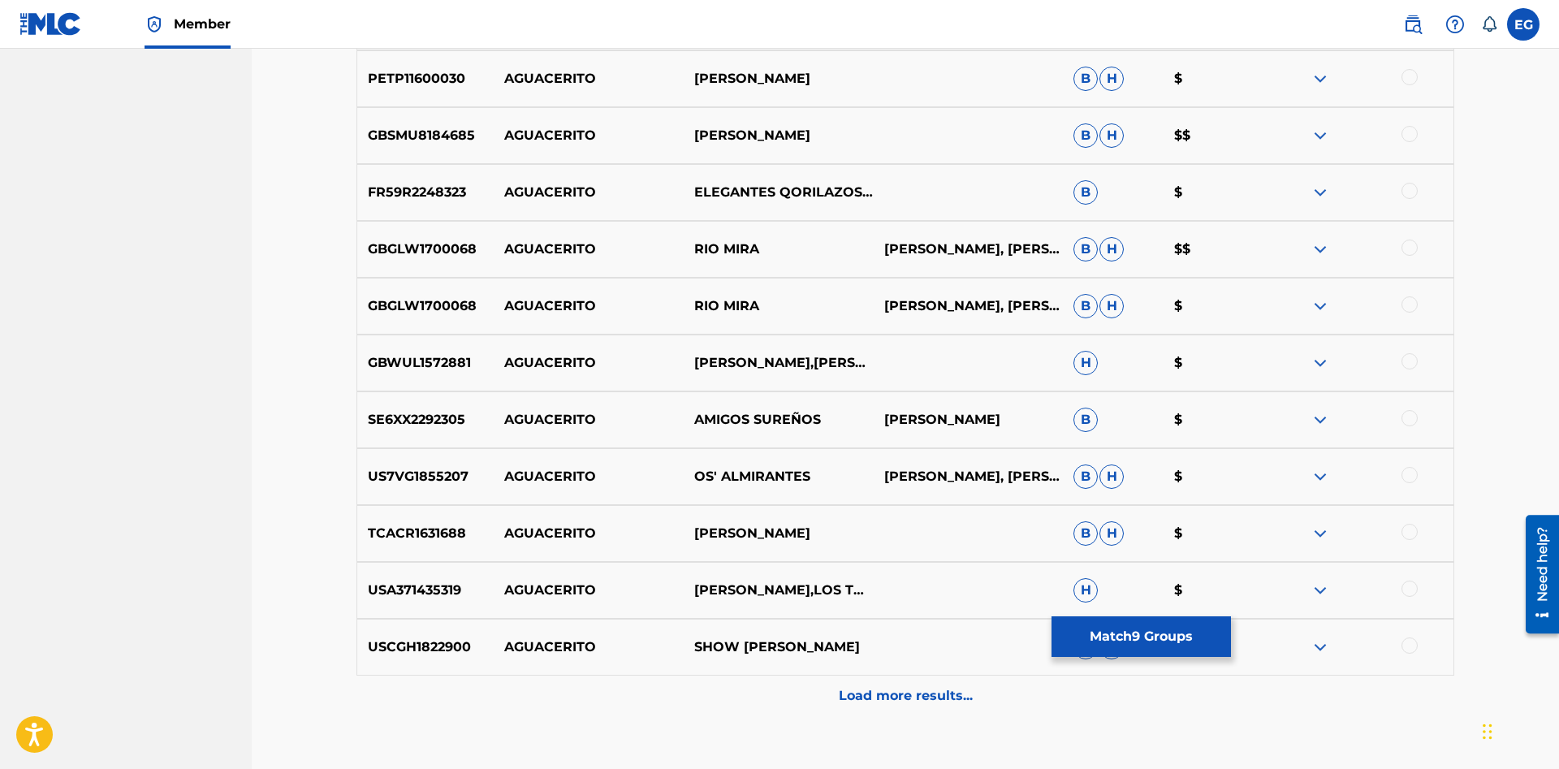
scroll to position [5220, 0]
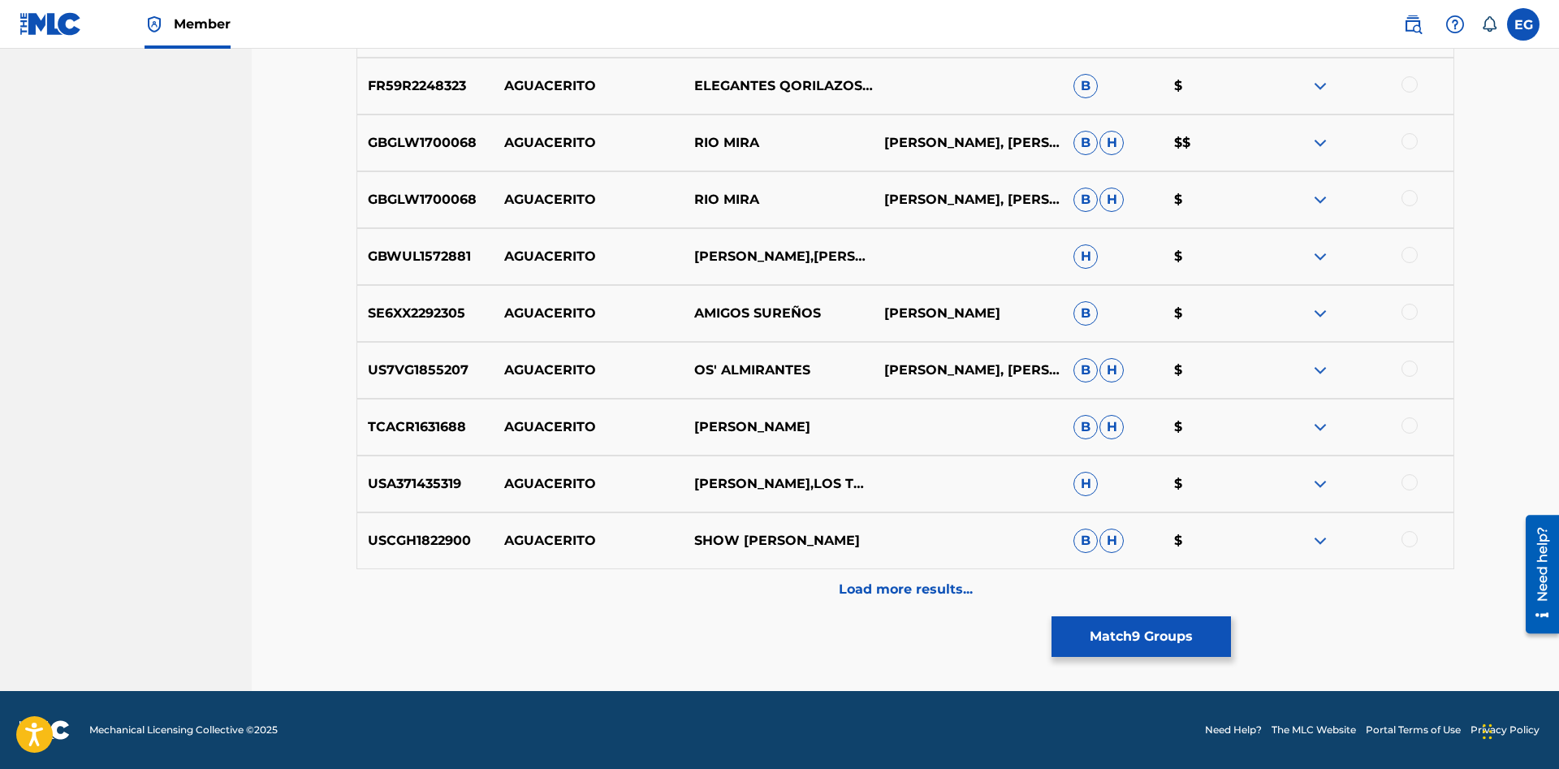
click at [902, 591] on p "Load more results..." at bounding box center [906, 589] width 134 height 19
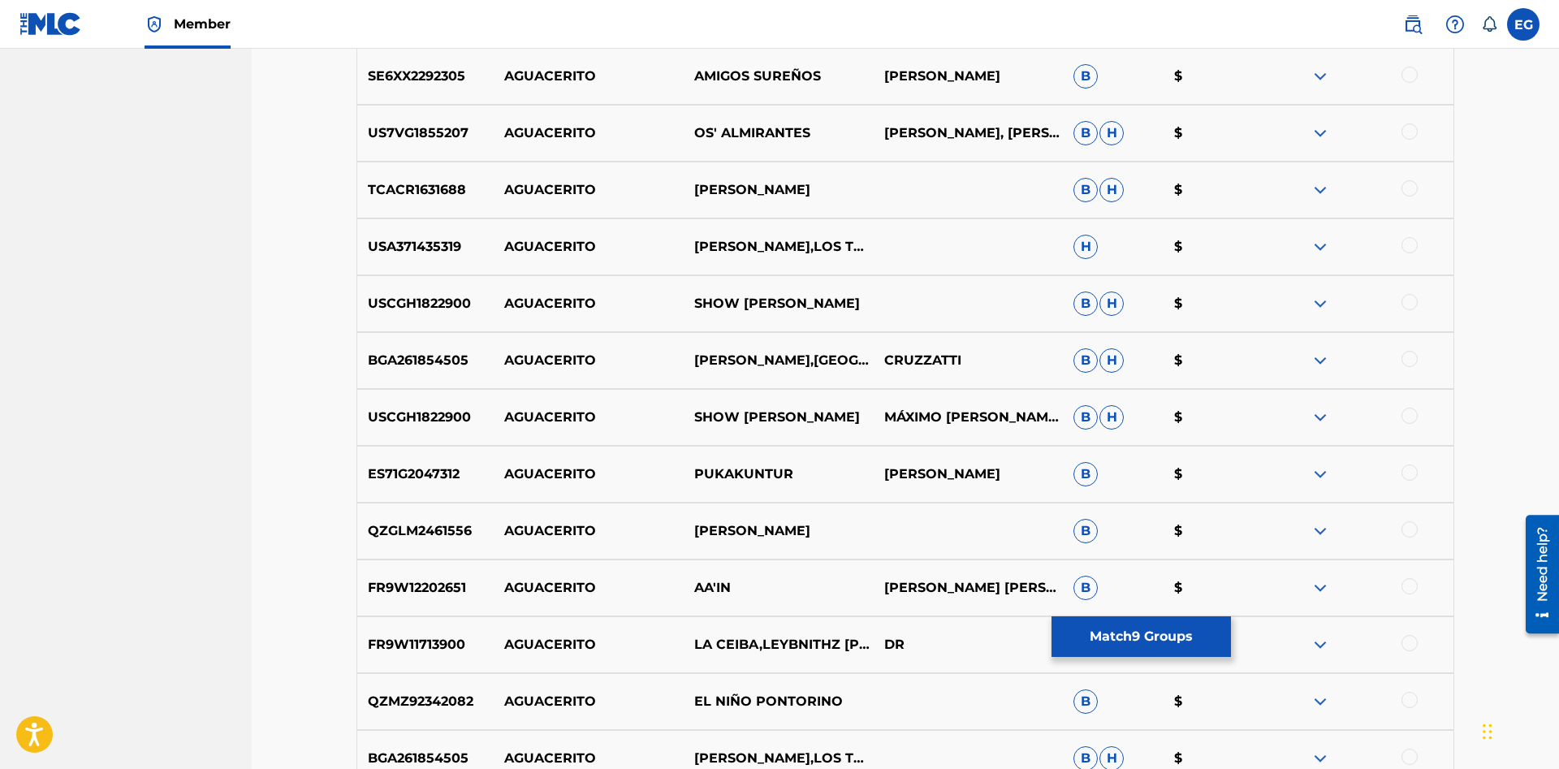
scroll to position [5789, 0]
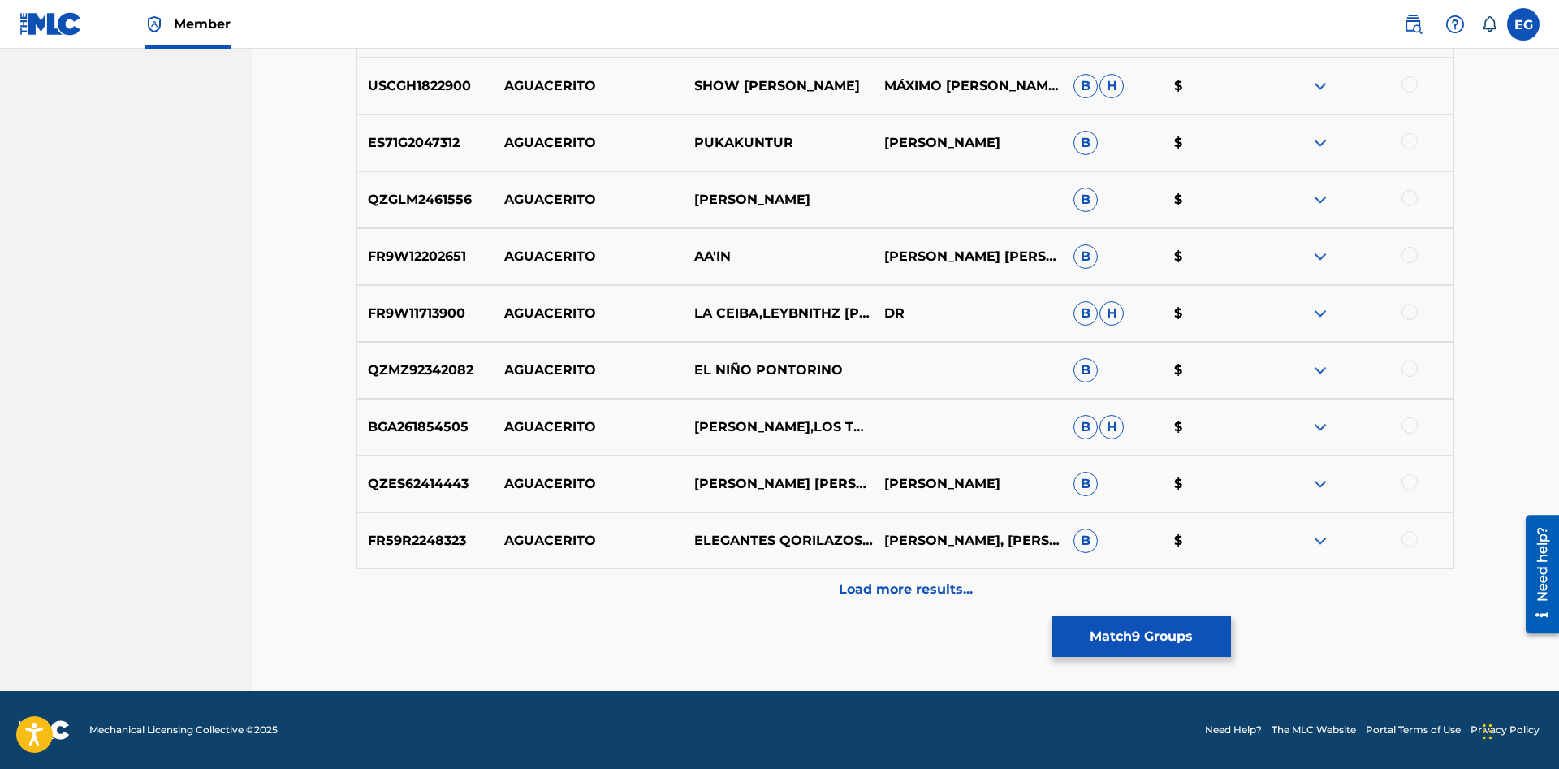
click at [913, 598] on p "Load more results..." at bounding box center [906, 589] width 134 height 19
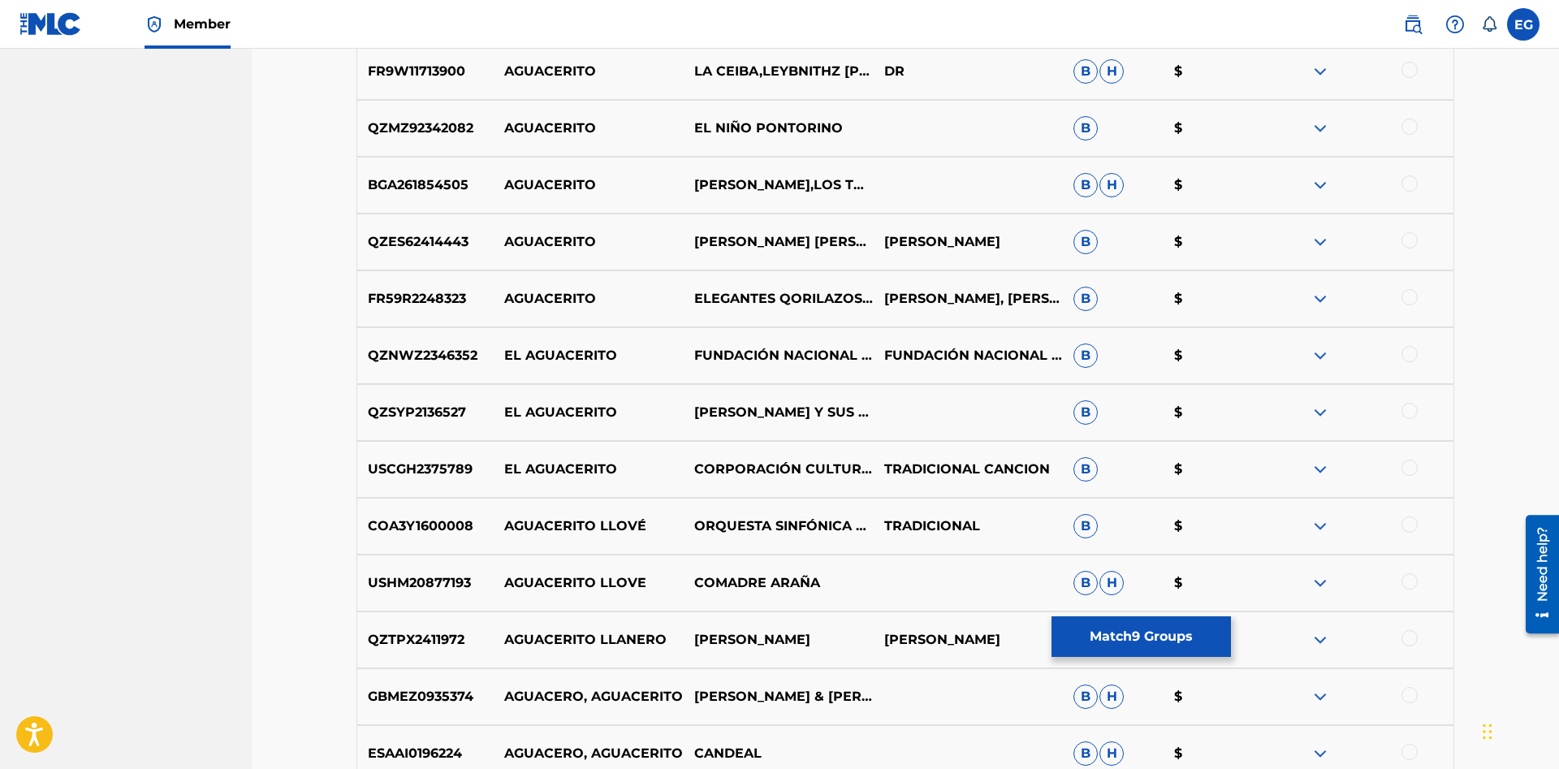
scroll to position [6196, 0]
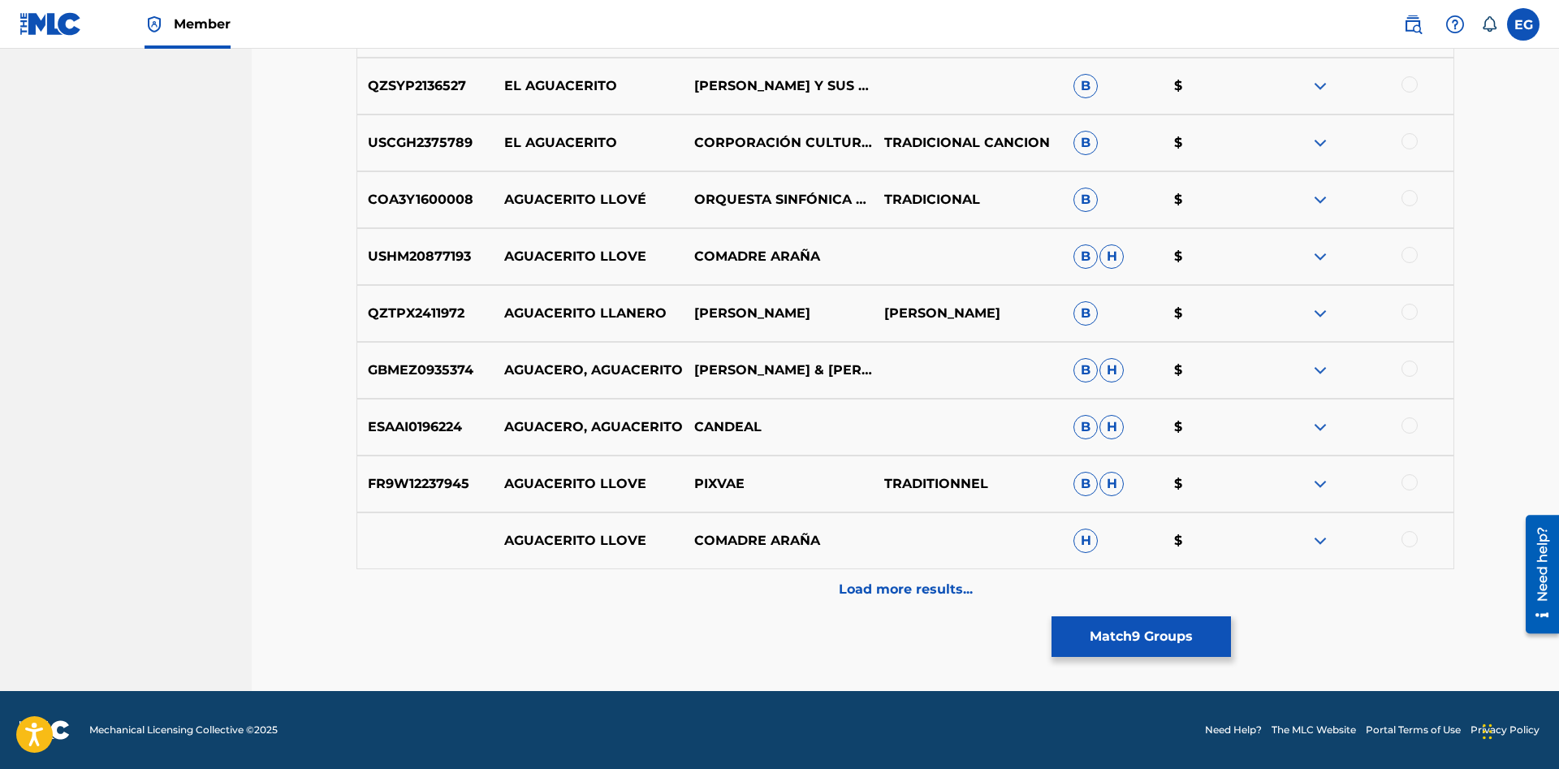
click at [898, 582] on div "Load more results..." at bounding box center [904, 589] width 1097 height 41
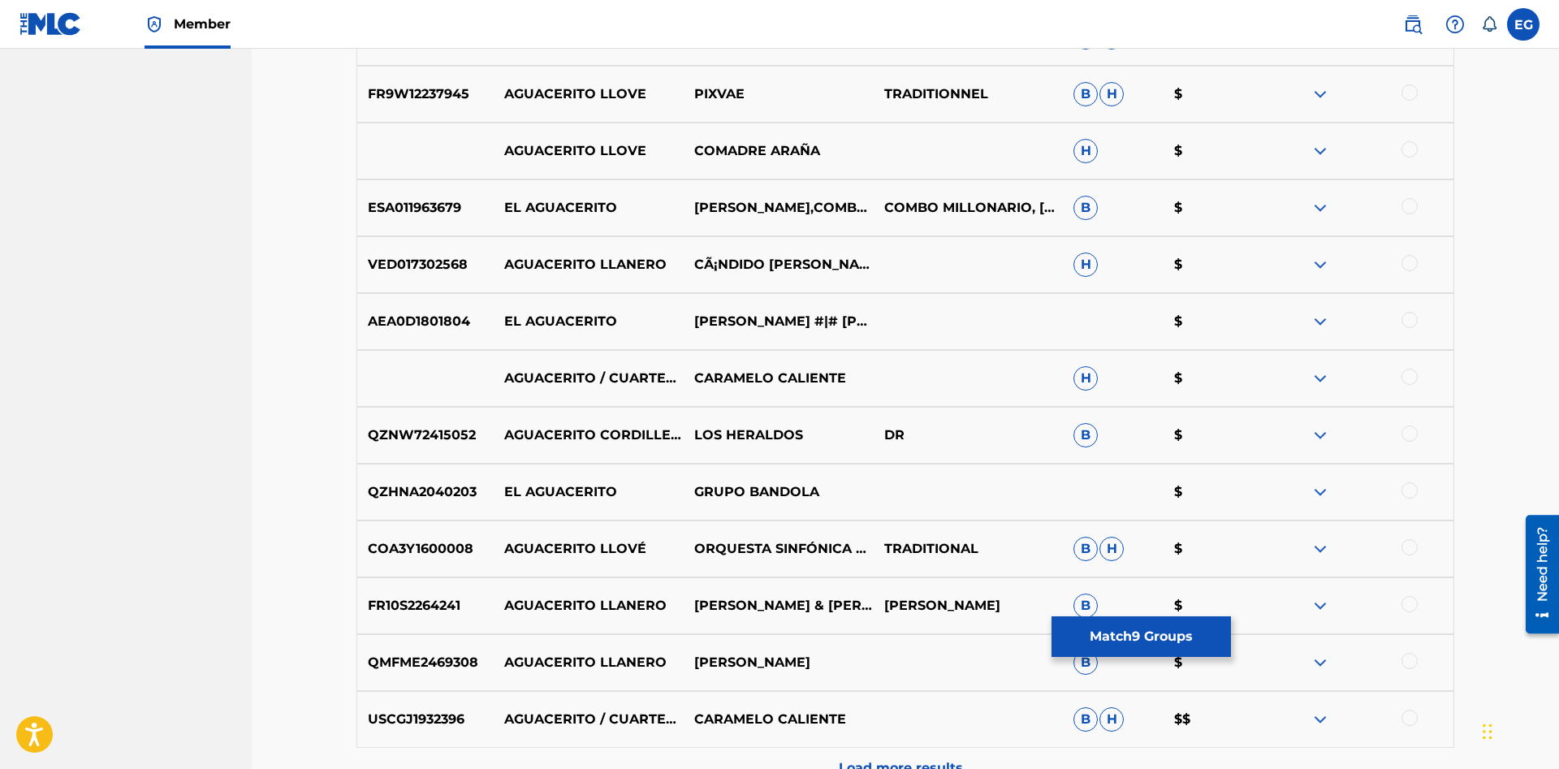
scroll to position [6925, 0]
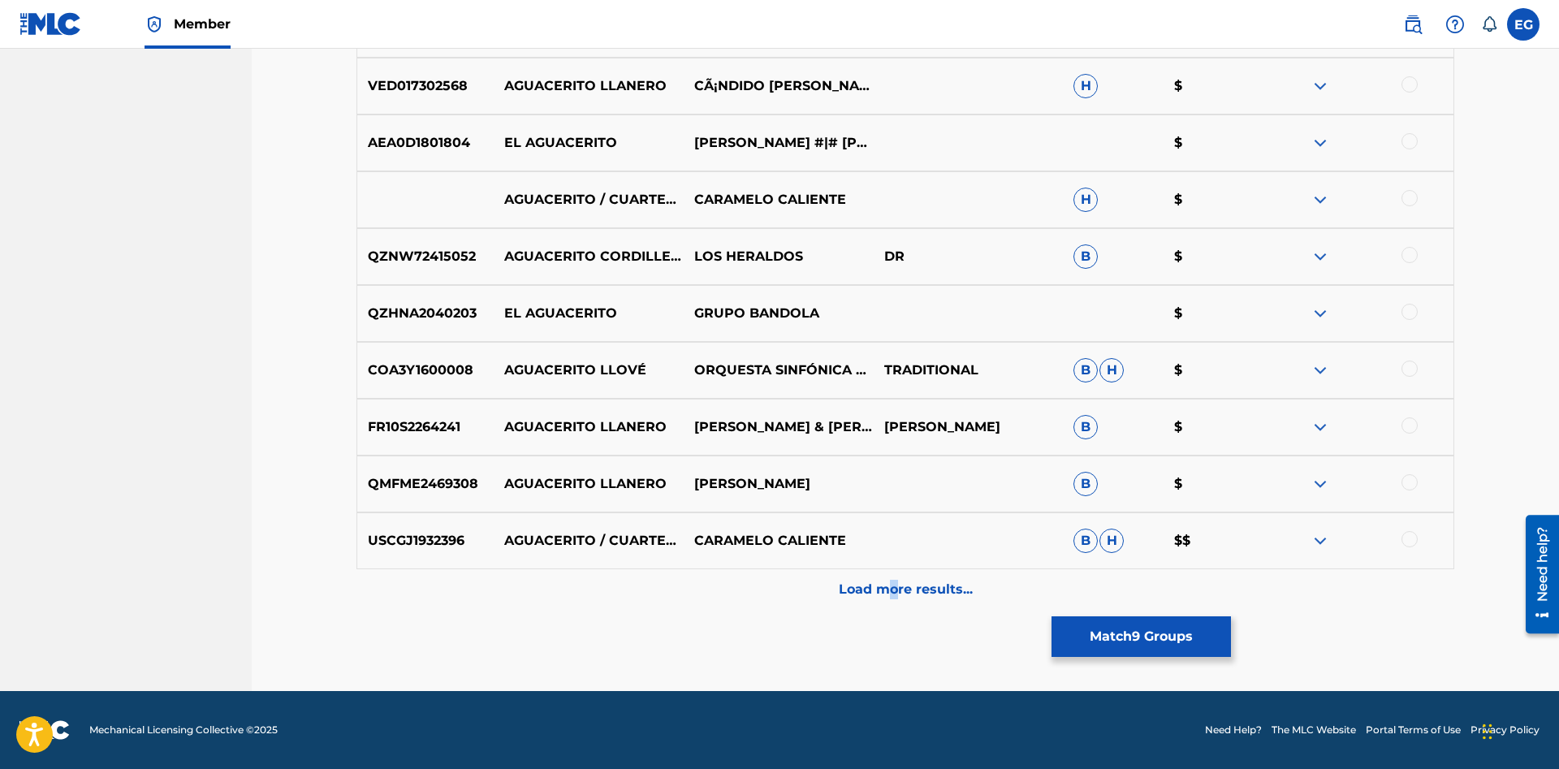
drag, startPoint x: 895, startPoint y: 574, endPoint x: 888, endPoint y: 585, distance: 13.1
click at [888, 585] on div "Load more results..." at bounding box center [904, 589] width 1097 height 41
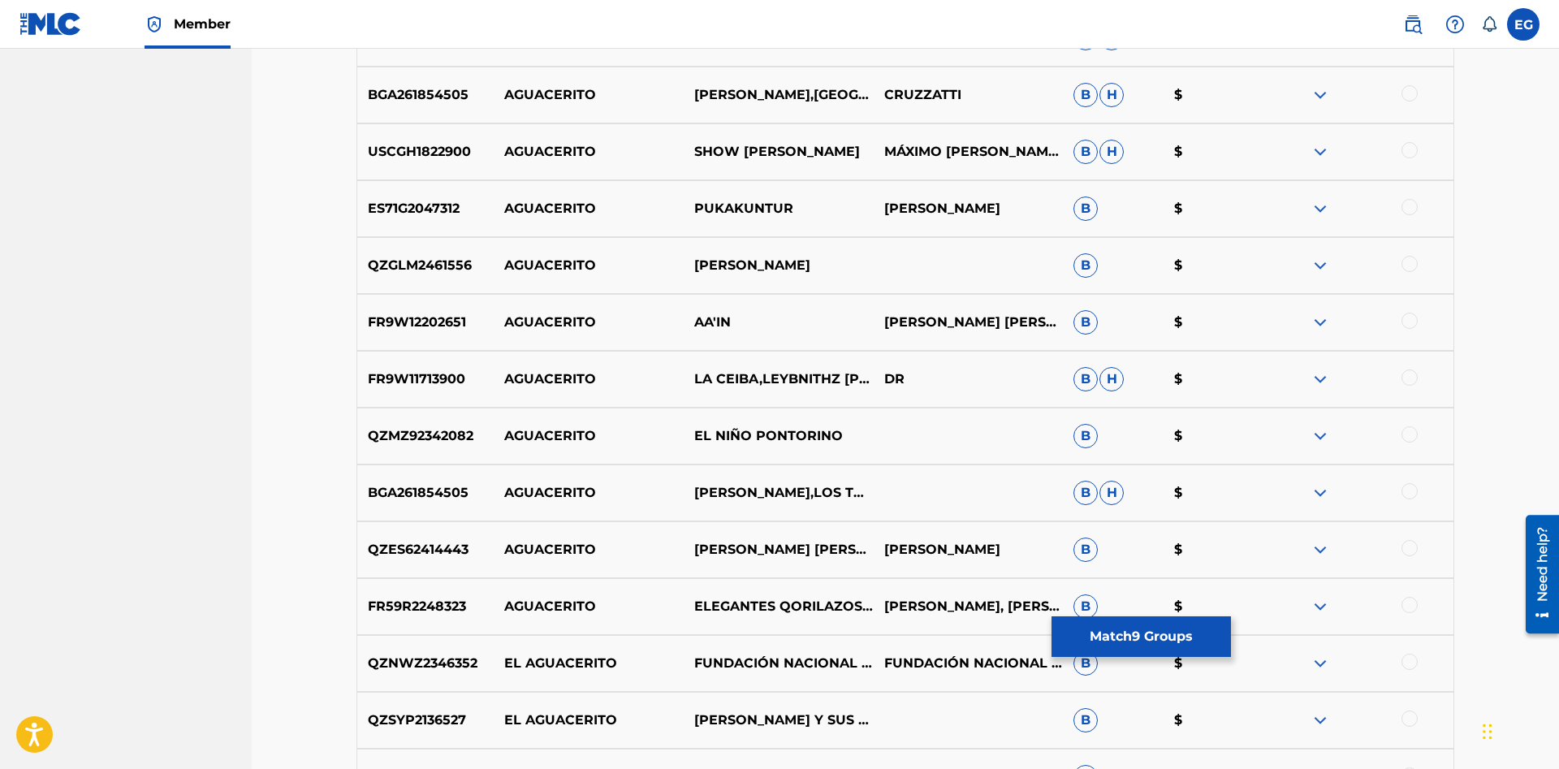
scroll to position [6054, 0]
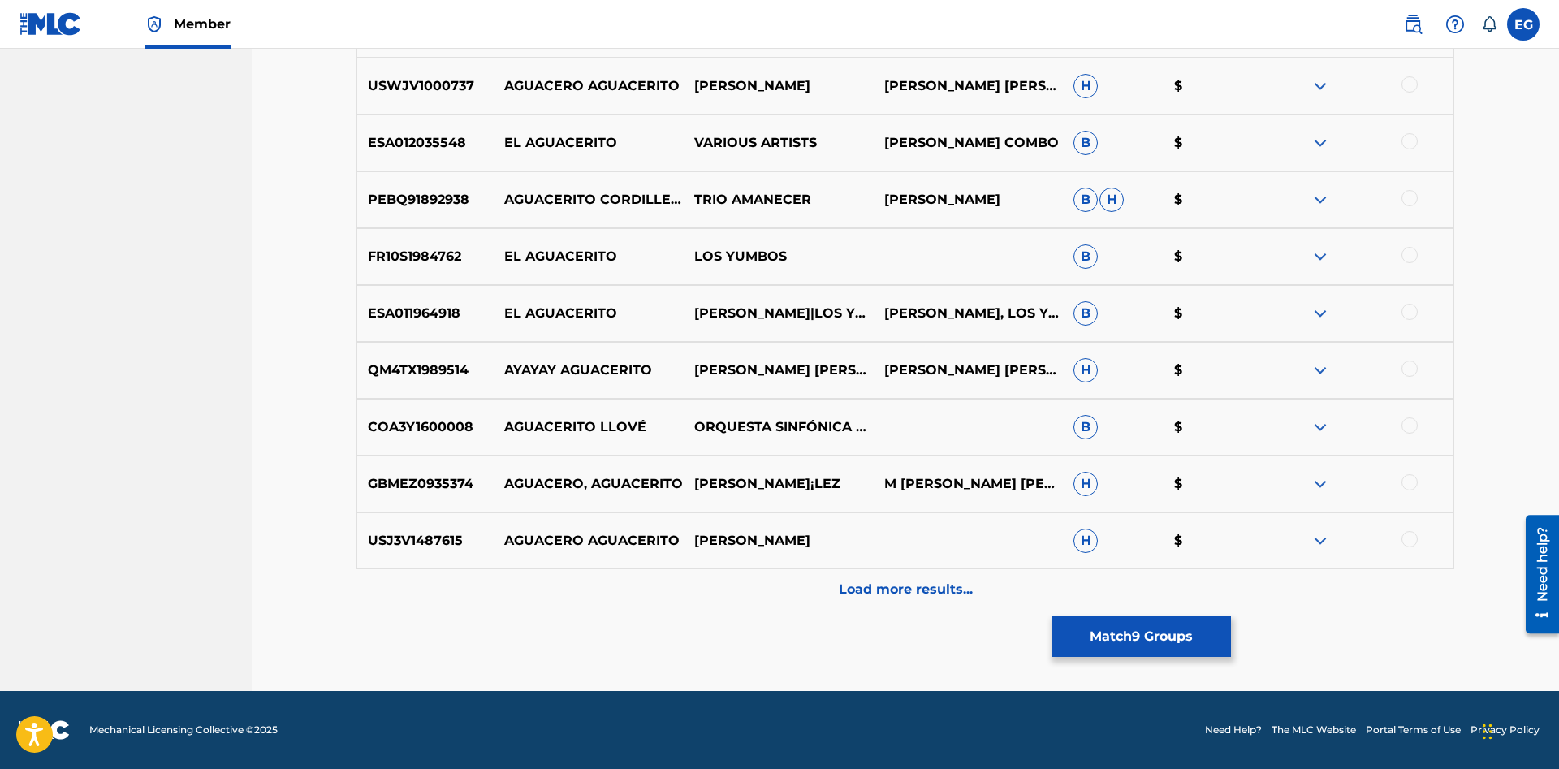
click at [888, 593] on p "Load more results..." at bounding box center [906, 589] width 134 height 19
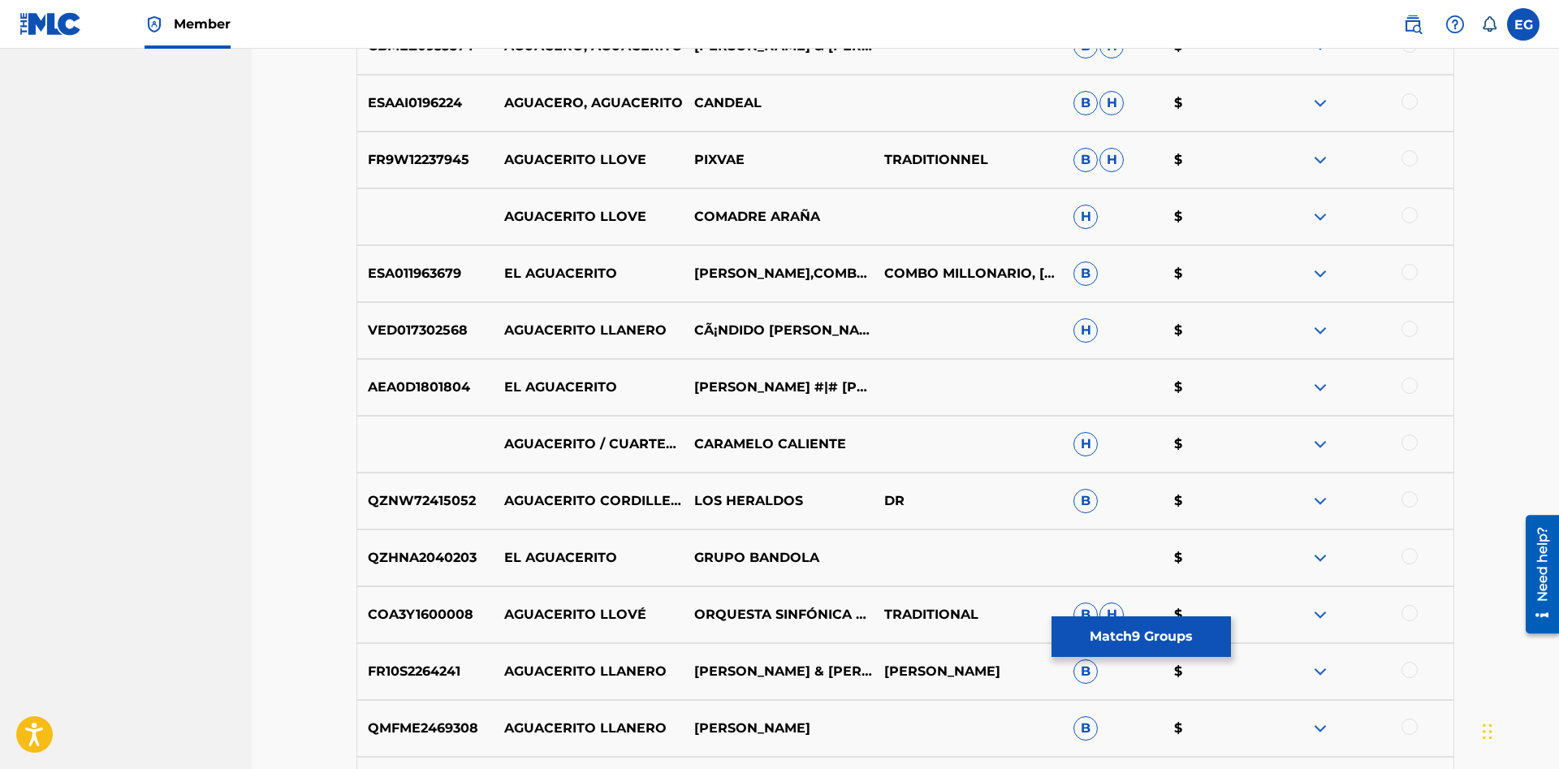
scroll to position [7190, 0]
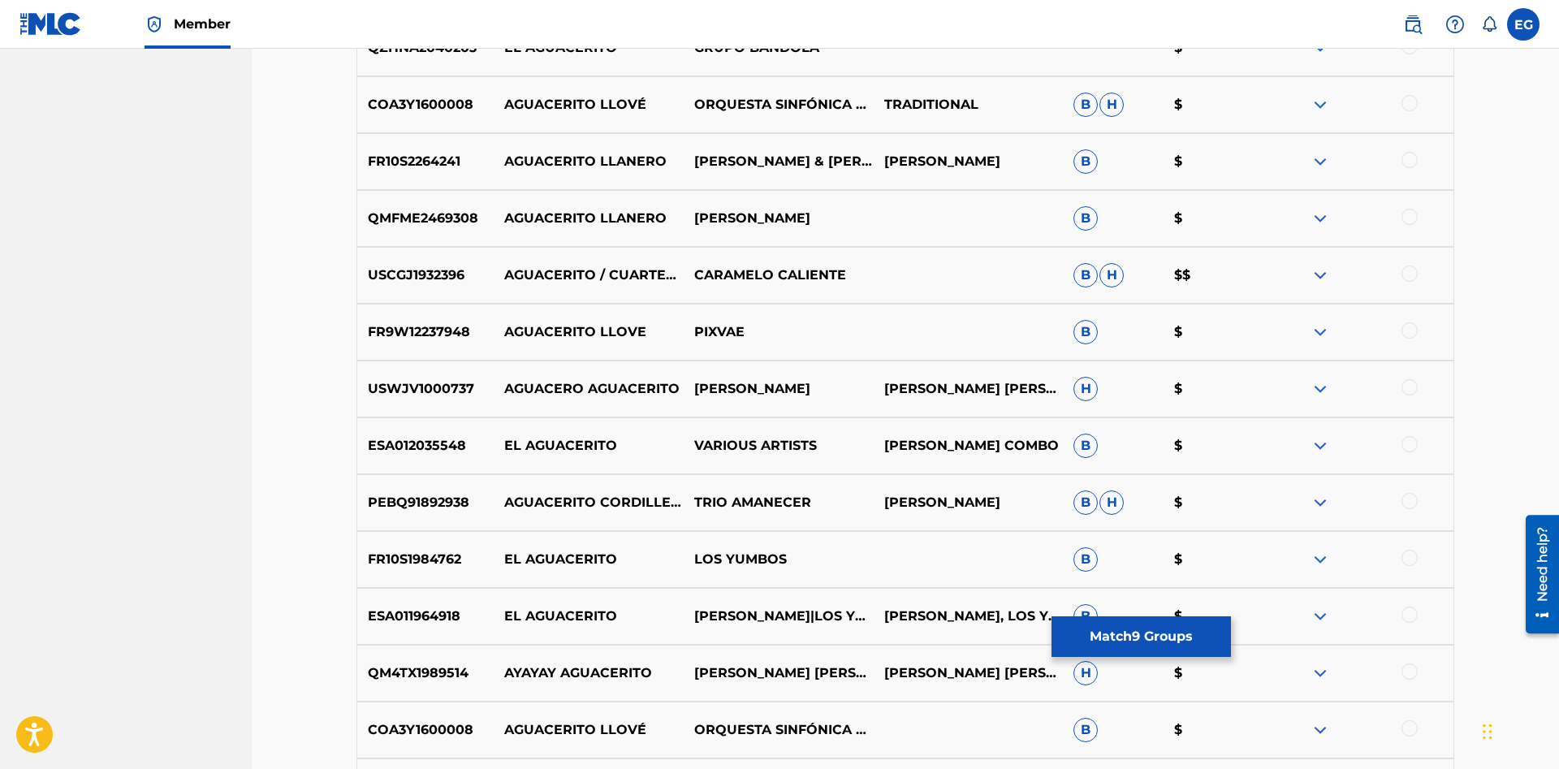
click at [1406, 559] on div at bounding box center [1409, 558] width 16 height 16
click at [1412, 615] on div at bounding box center [1409, 614] width 16 height 16
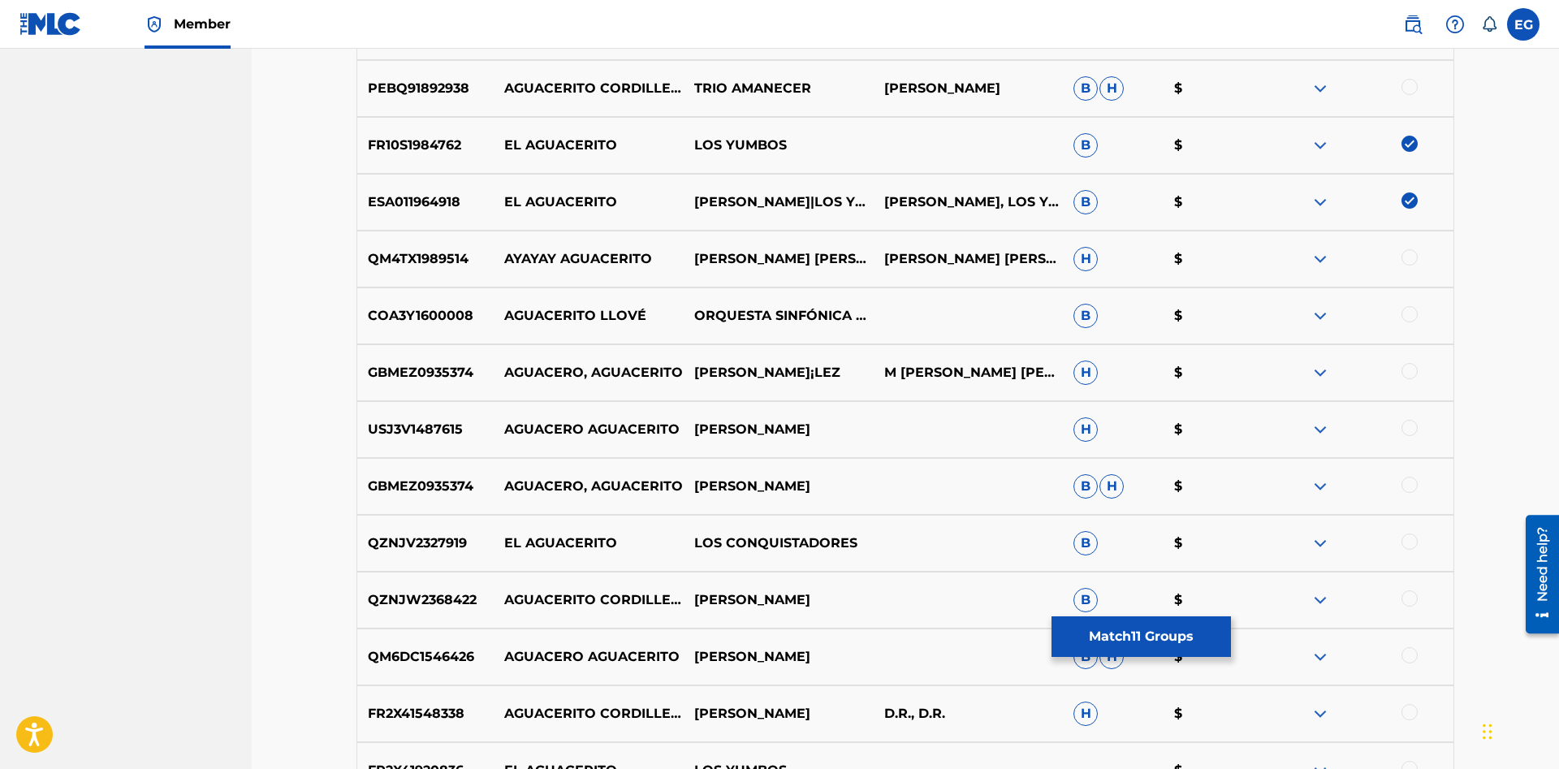
click at [1414, 538] on div at bounding box center [1409, 541] width 16 height 16
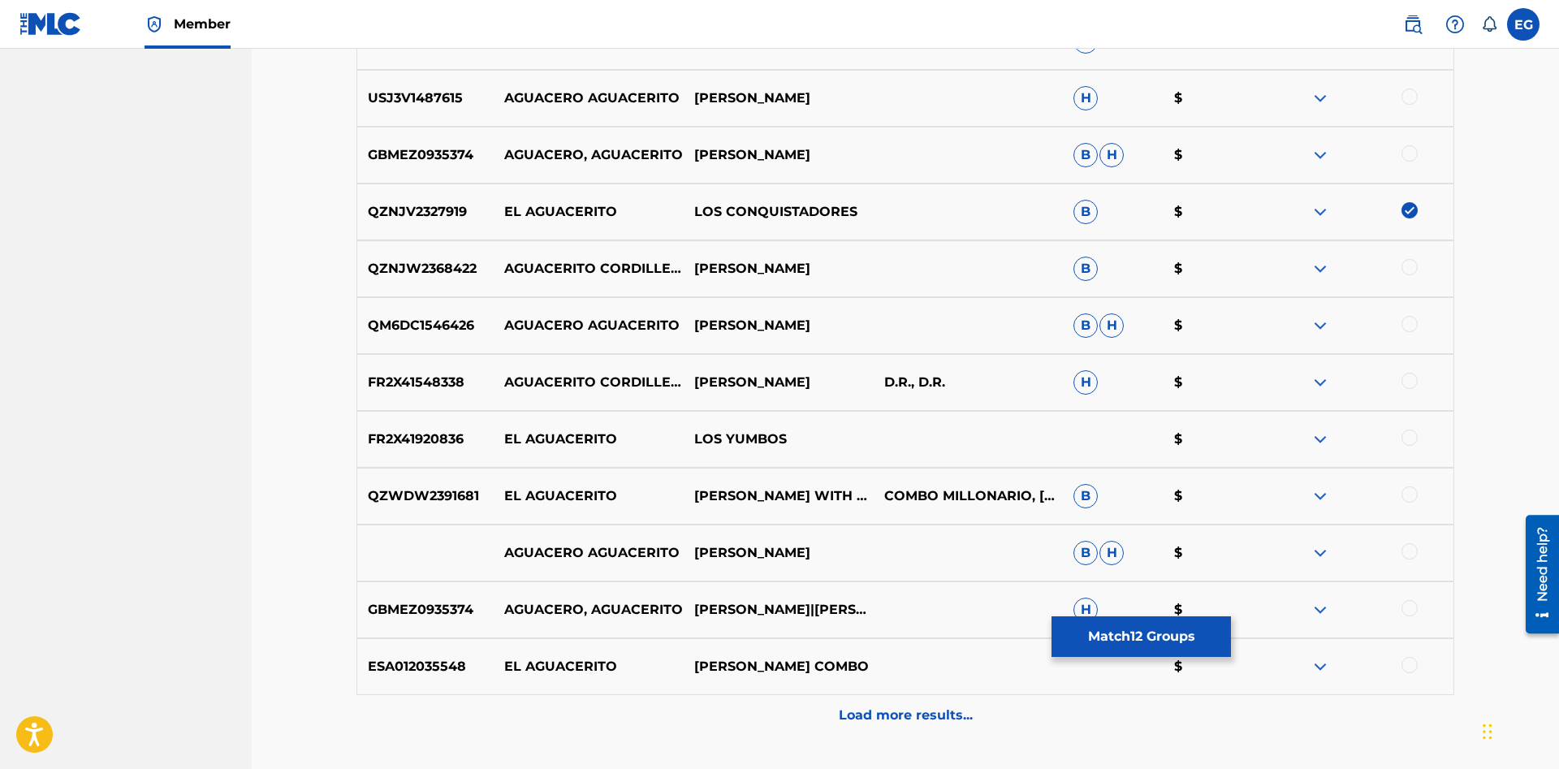
click at [1404, 493] on div at bounding box center [1409, 494] width 16 height 16
click at [1405, 437] on div at bounding box center [1409, 437] width 16 height 16
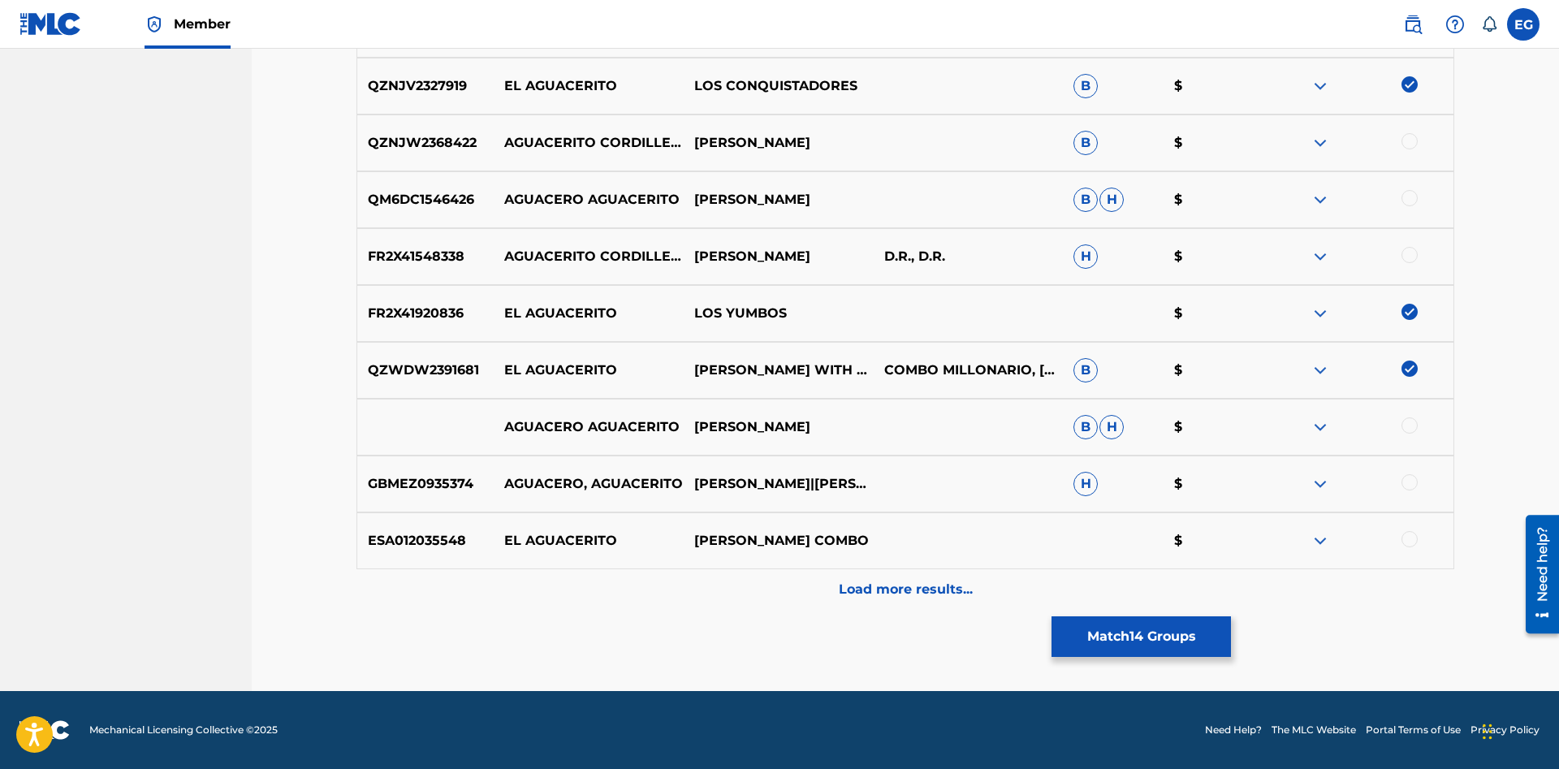
click at [869, 580] on p "Load more results..." at bounding box center [906, 589] width 134 height 19
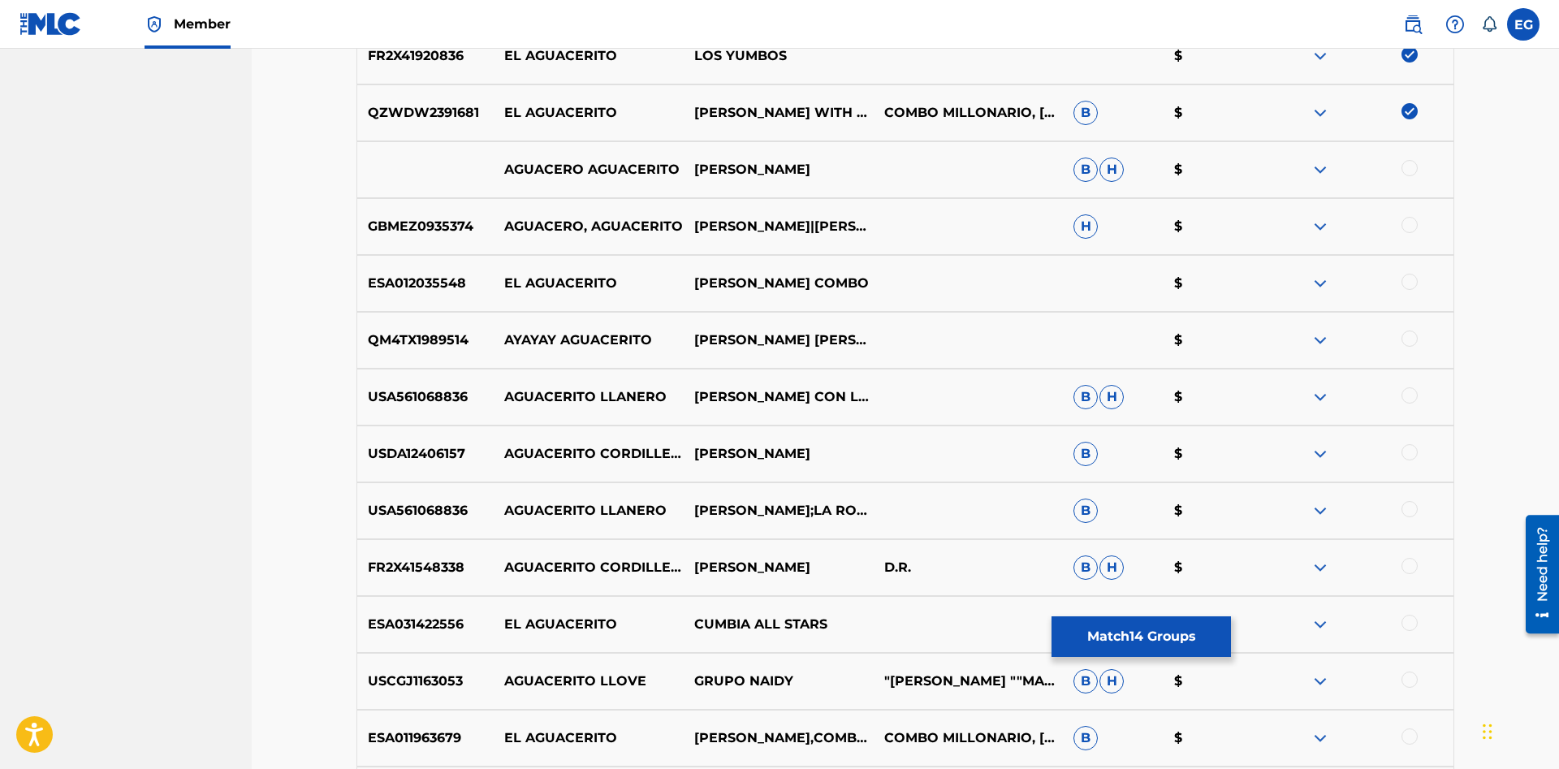
scroll to position [8630, 0]
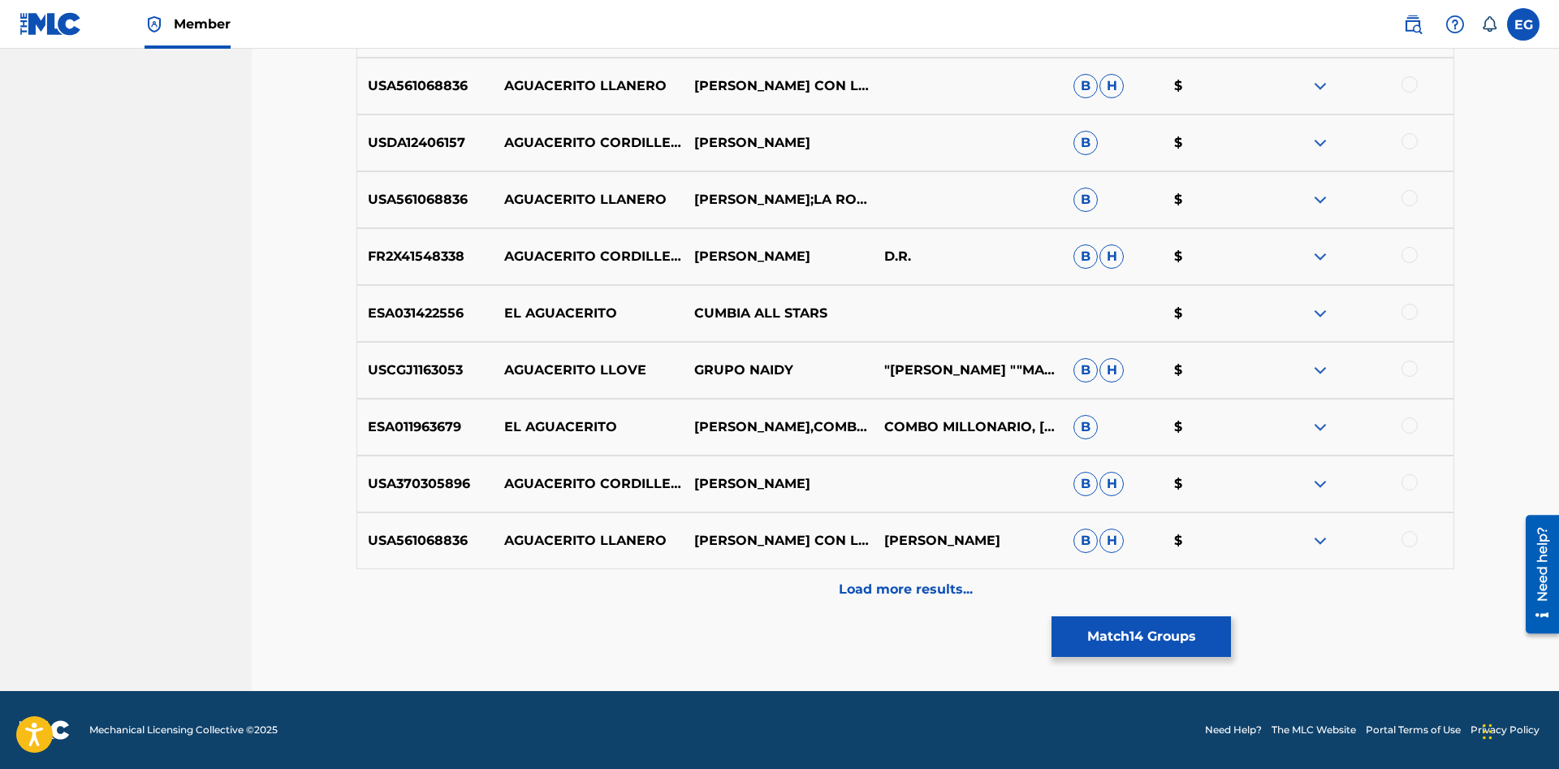
click at [915, 583] on p "Load more results..." at bounding box center [906, 589] width 134 height 19
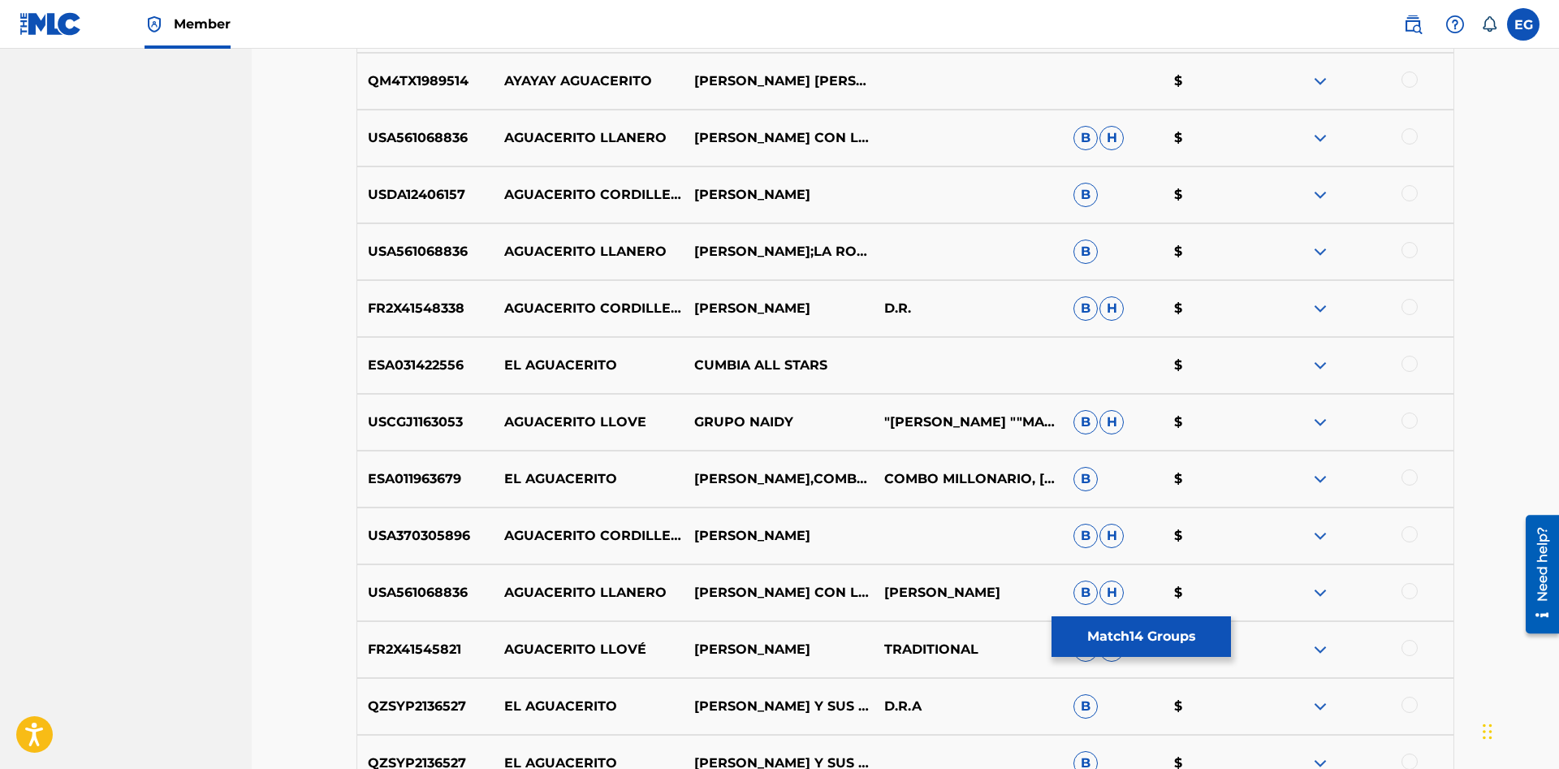
scroll to position [9157, 0]
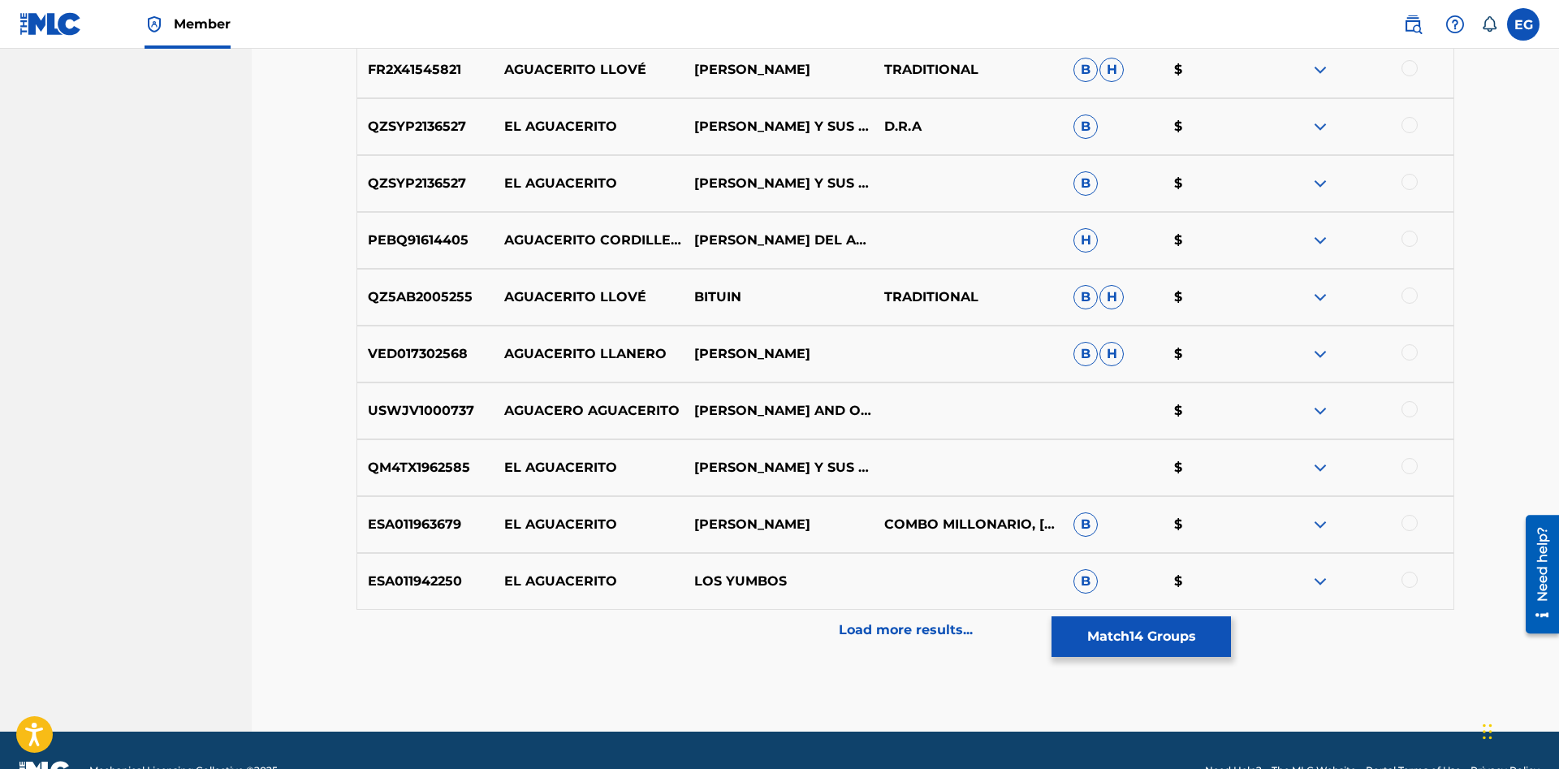
click at [1409, 518] on div at bounding box center [1409, 523] width 16 height 16
click at [1408, 576] on div at bounding box center [1409, 579] width 16 height 16
click at [835, 620] on div "Load more results..." at bounding box center [904, 630] width 1097 height 41
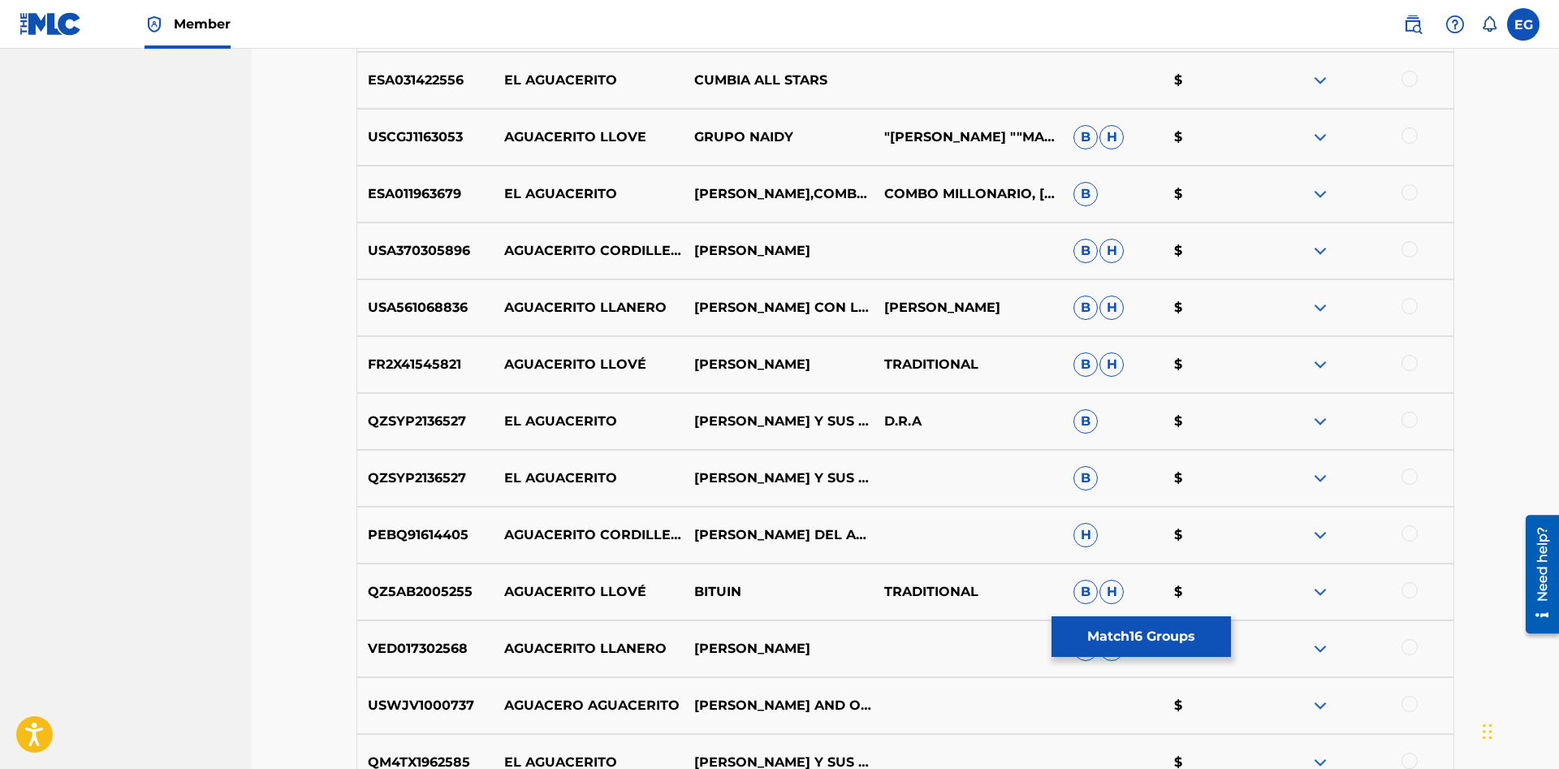
scroll to position [9394, 0]
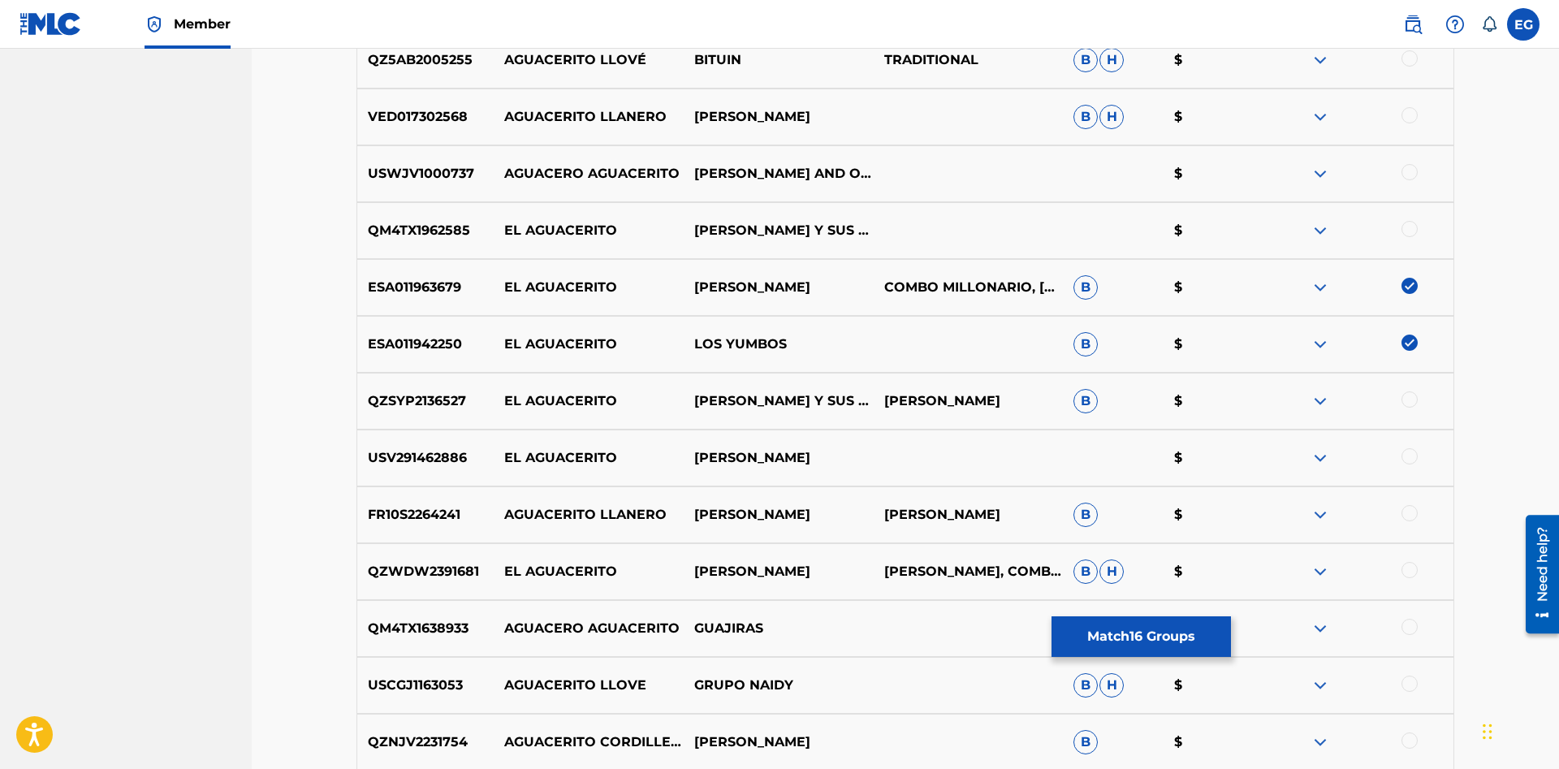
click at [1400, 569] on div at bounding box center [1358, 571] width 190 height 19
click at [1415, 455] on div at bounding box center [1409, 456] width 16 height 16
click at [1409, 567] on div at bounding box center [1409, 570] width 16 height 16
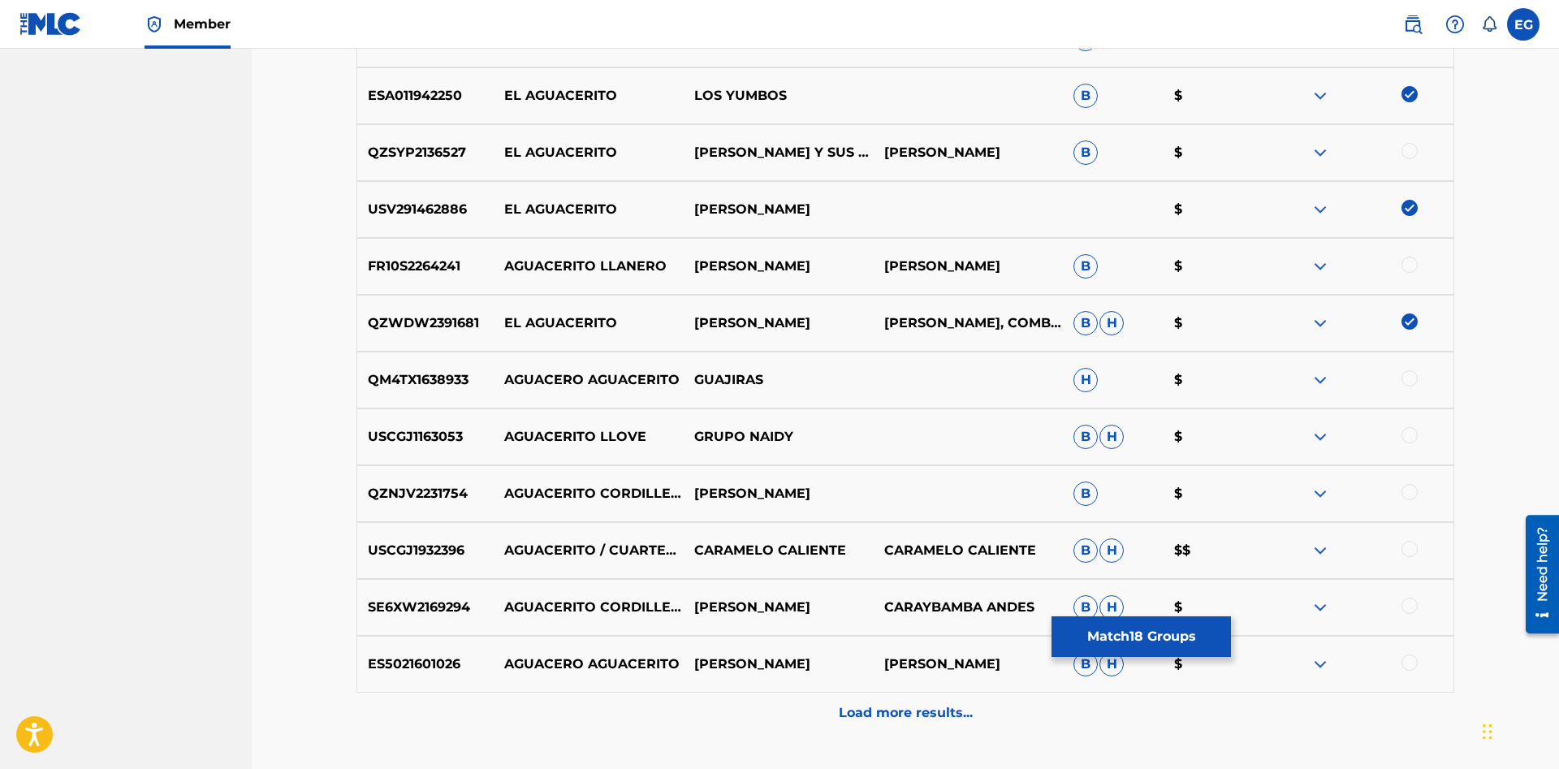
scroll to position [9766, 0]
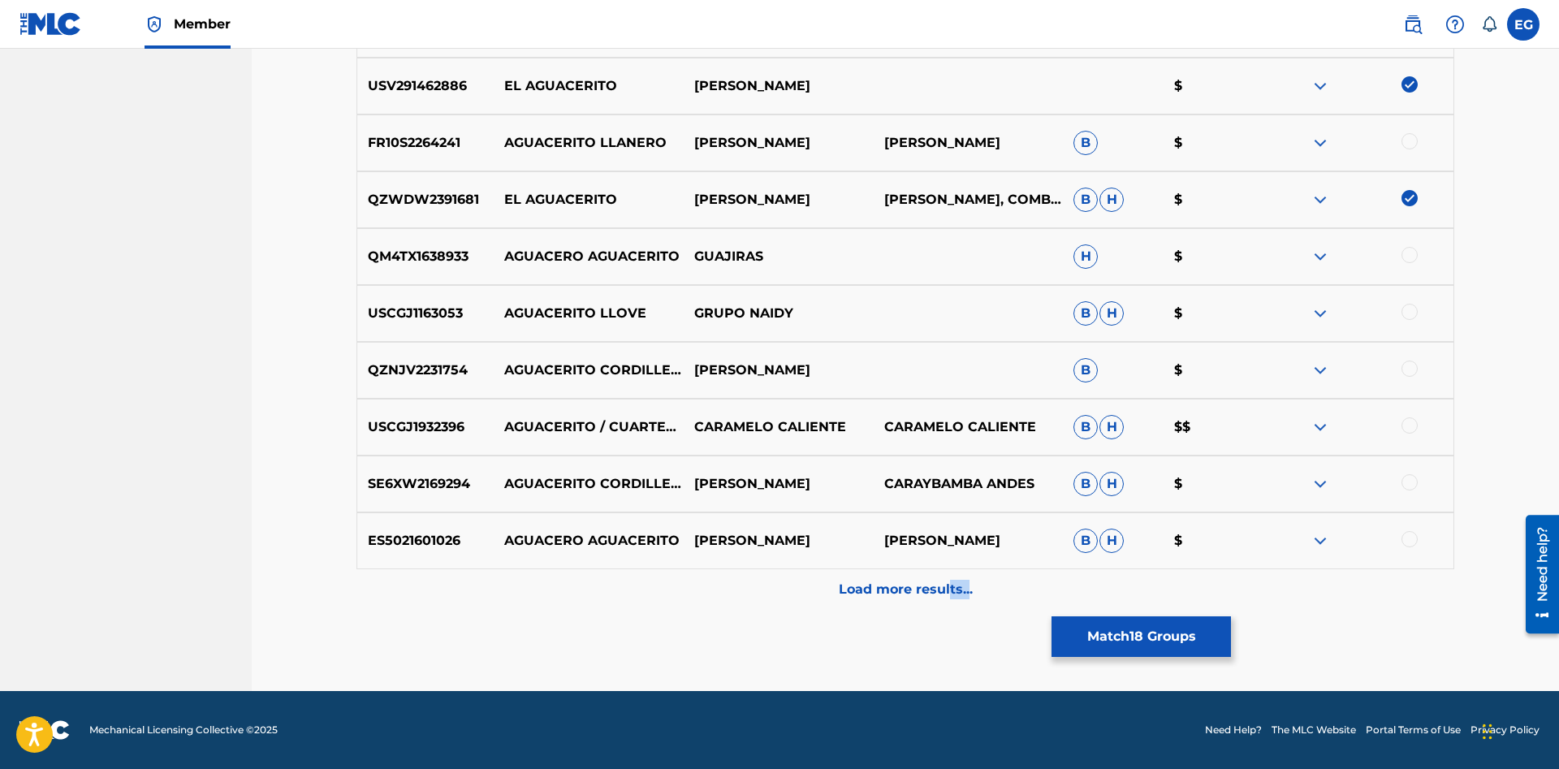
drag, startPoint x: 968, startPoint y: 579, endPoint x: 951, endPoint y: 606, distance: 32.9
click at [951, 606] on div "Load more results..." at bounding box center [904, 589] width 1097 height 41
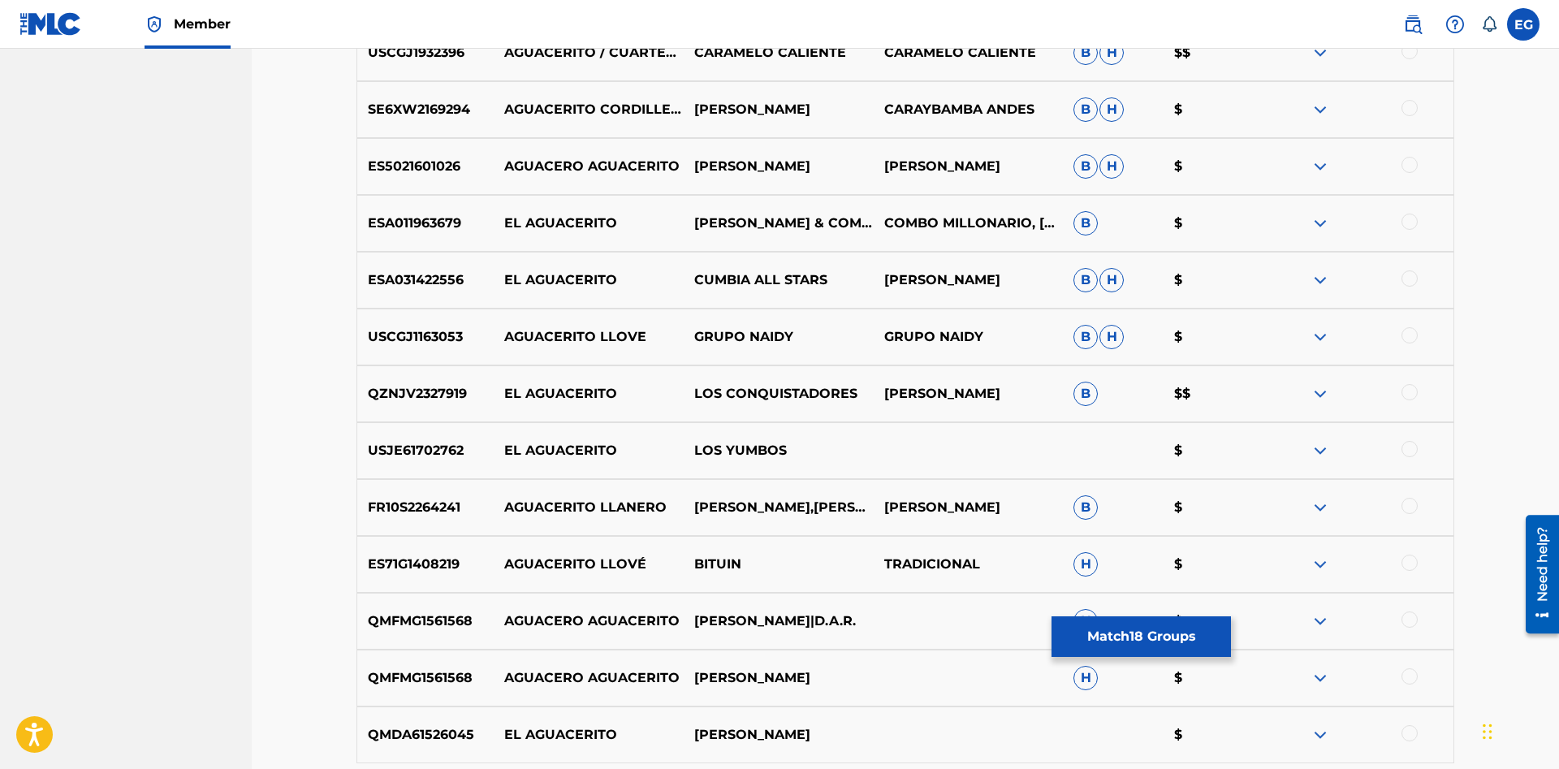
scroll to position [10334, 0]
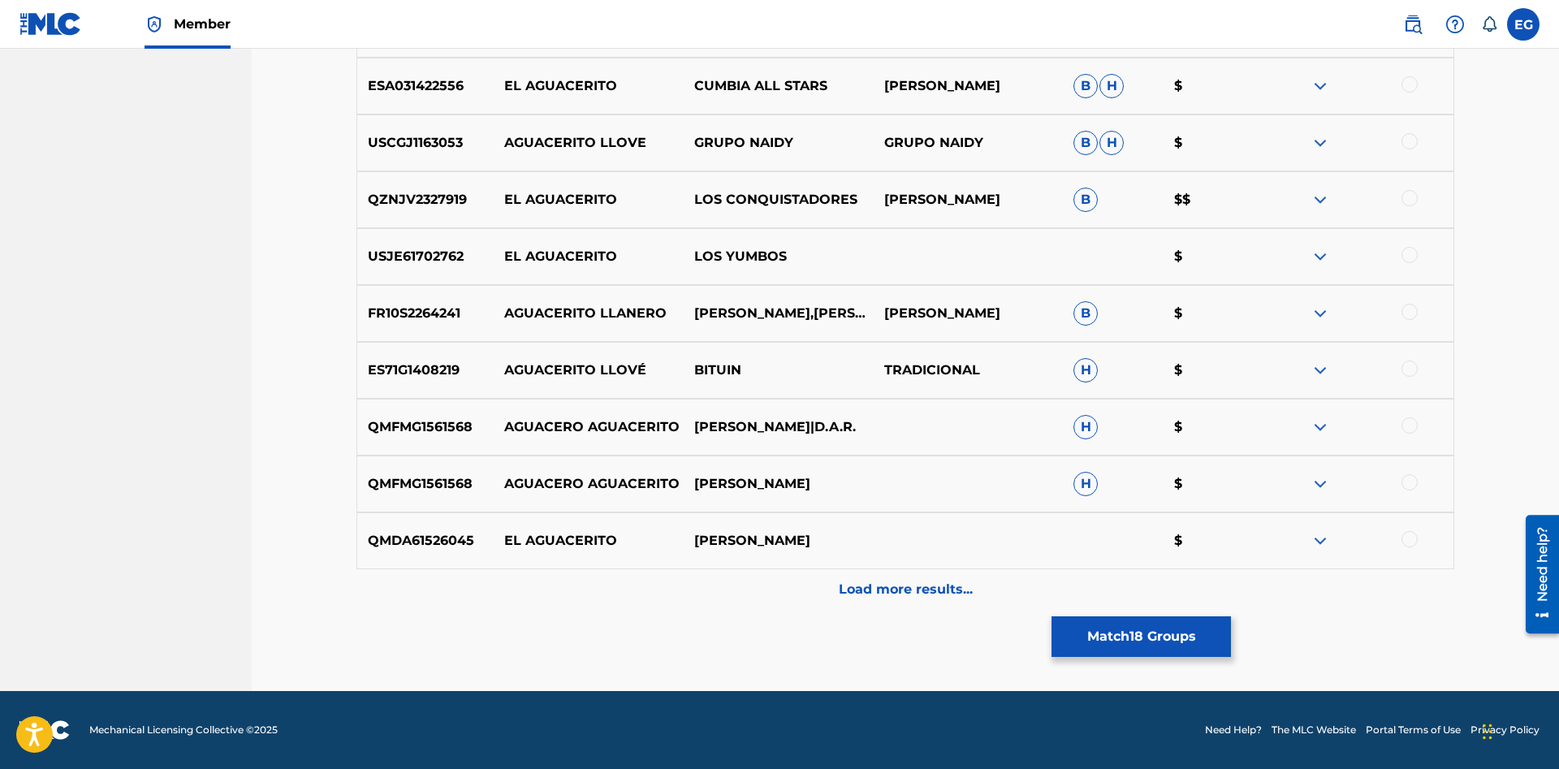
click at [1409, 256] on div at bounding box center [1409, 255] width 16 height 16
click at [864, 588] on p "Load more results..." at bounding box center [906, 589] width 134 height 19
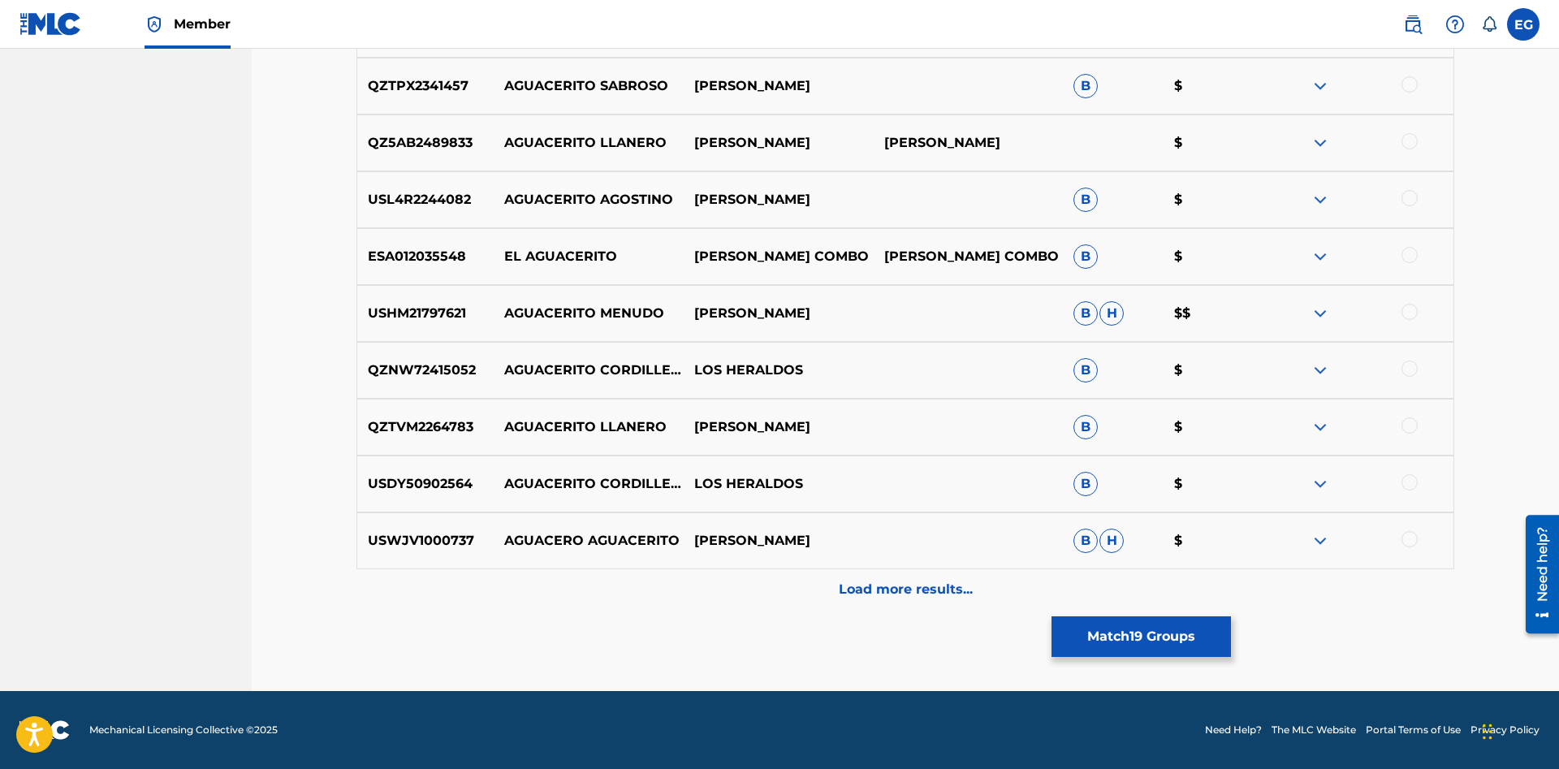
click at [866, 596] on p "Load more results..." at bounding box center [906, 589] width 134 height 19
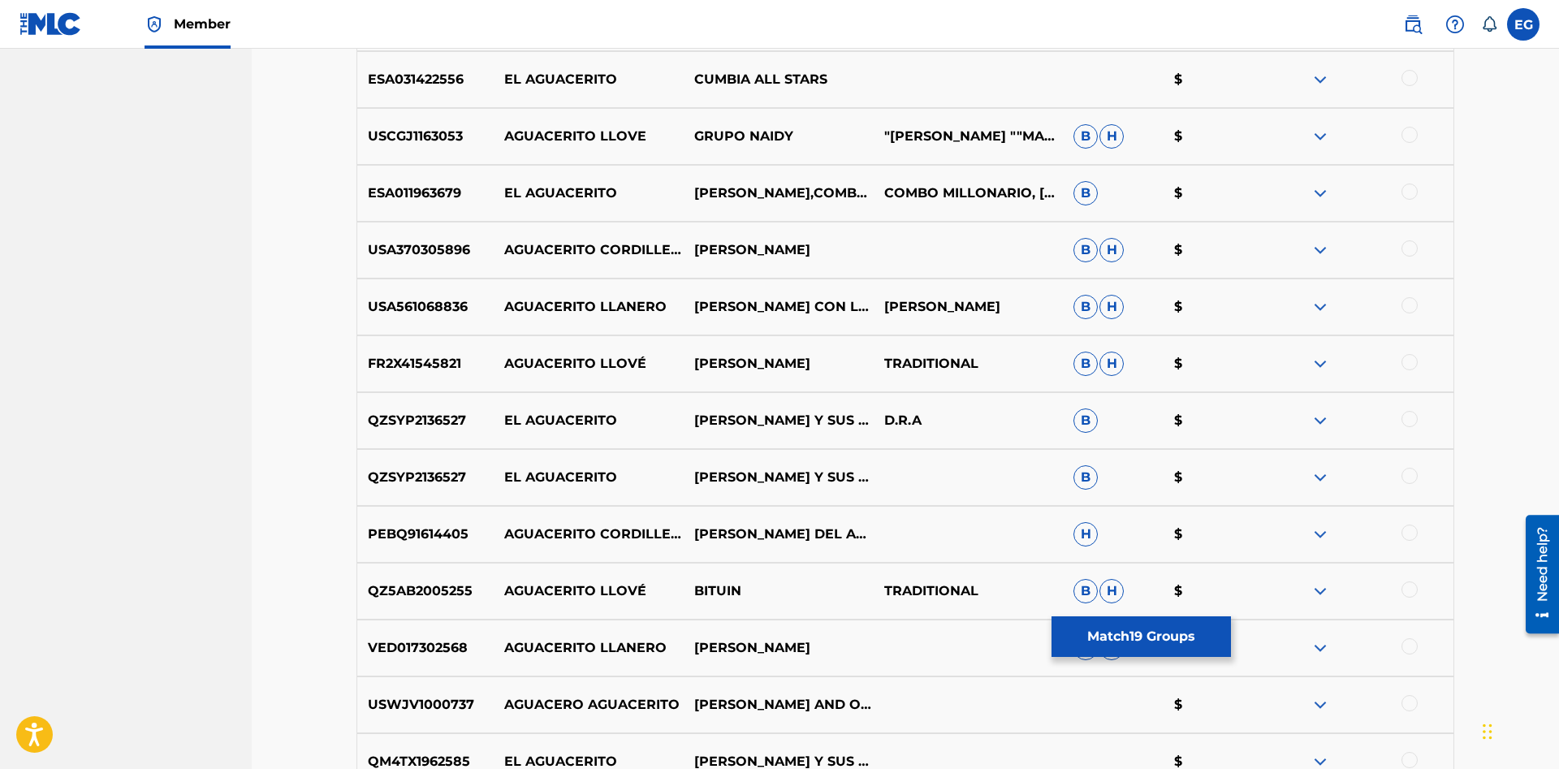
scroll to position [8698, 0]
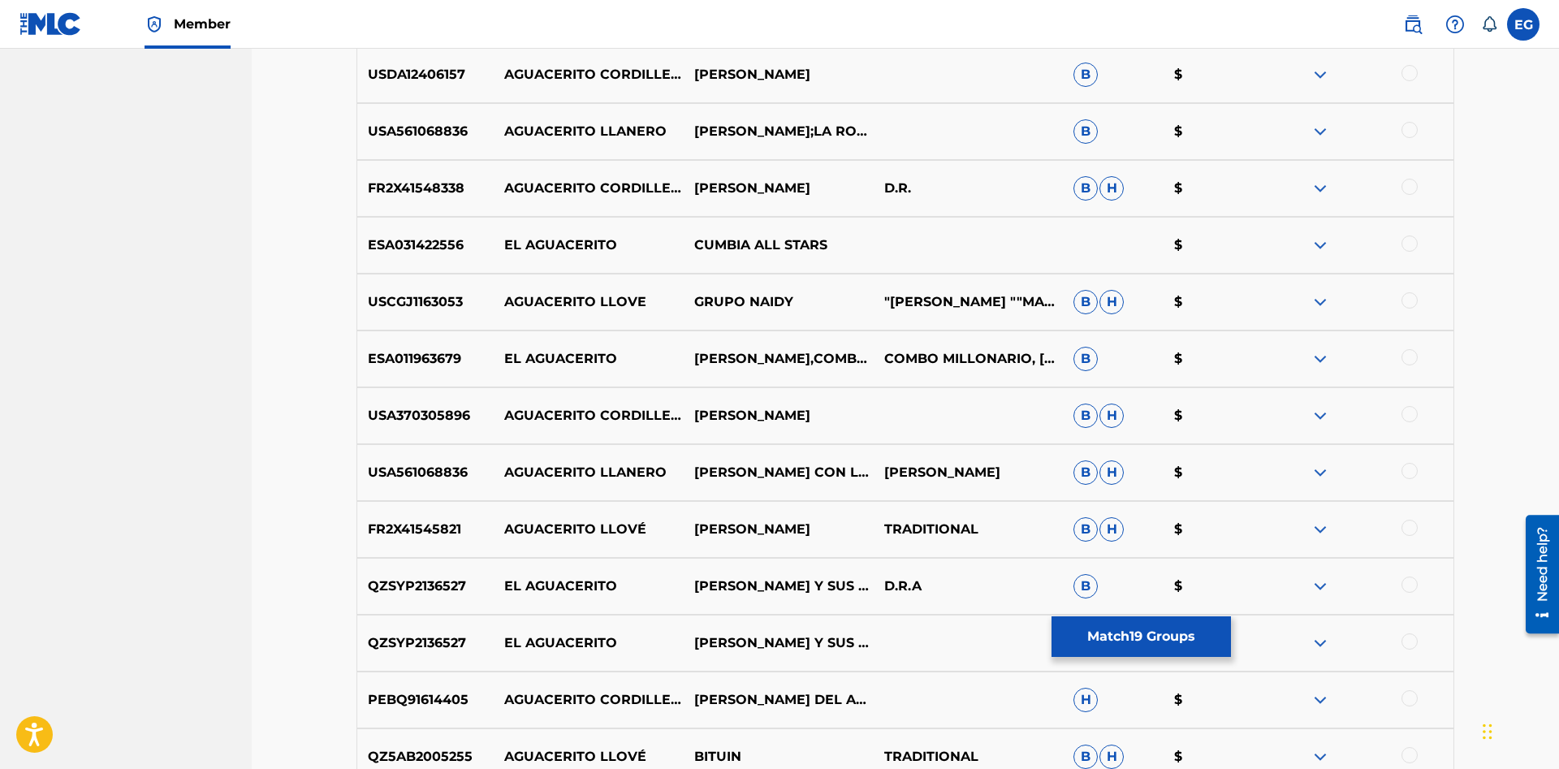
click at [1410, 356] on div at bounding box center [1409, 357] width 16 height 16
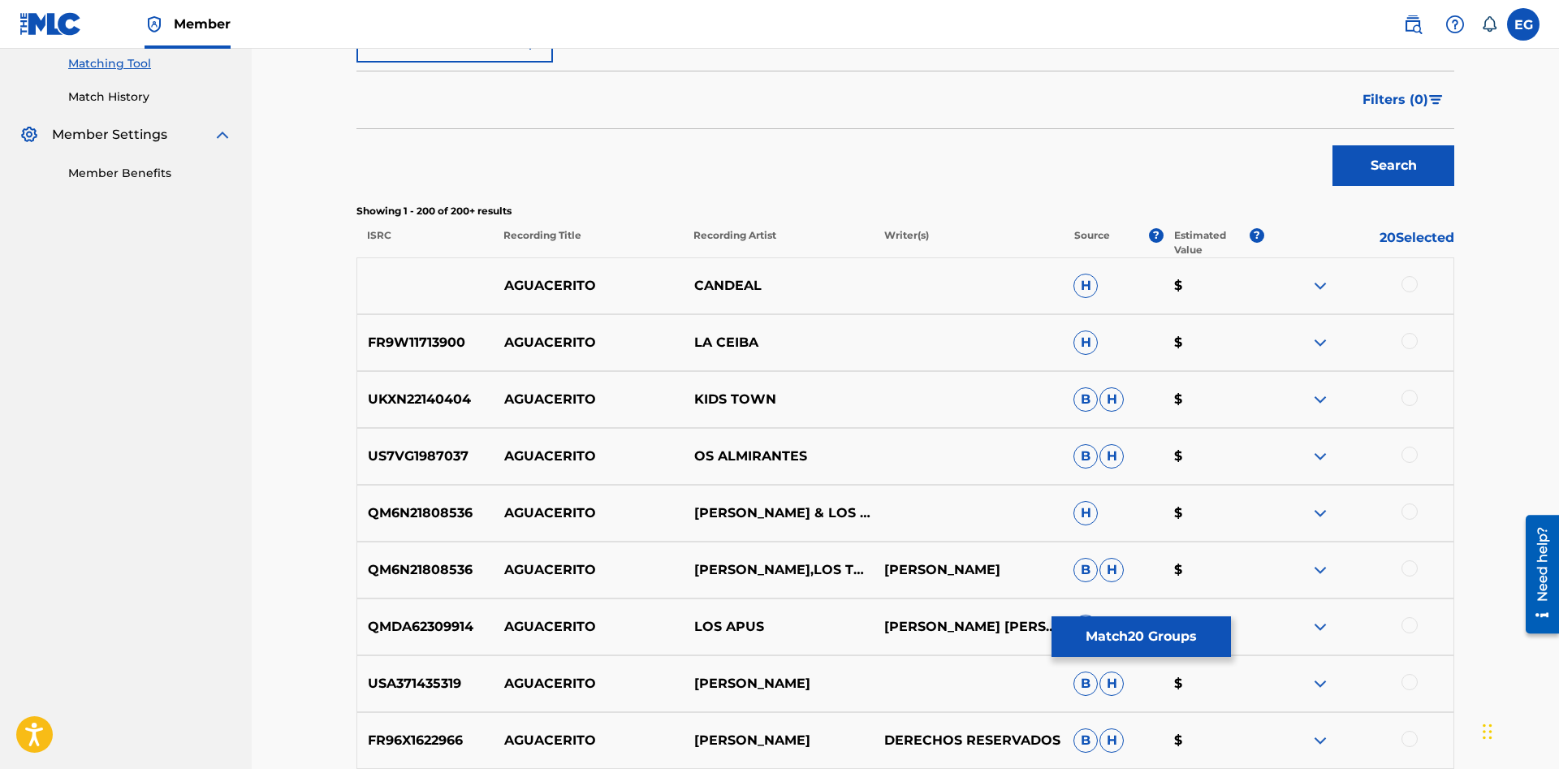
scroll to position [0, 0]
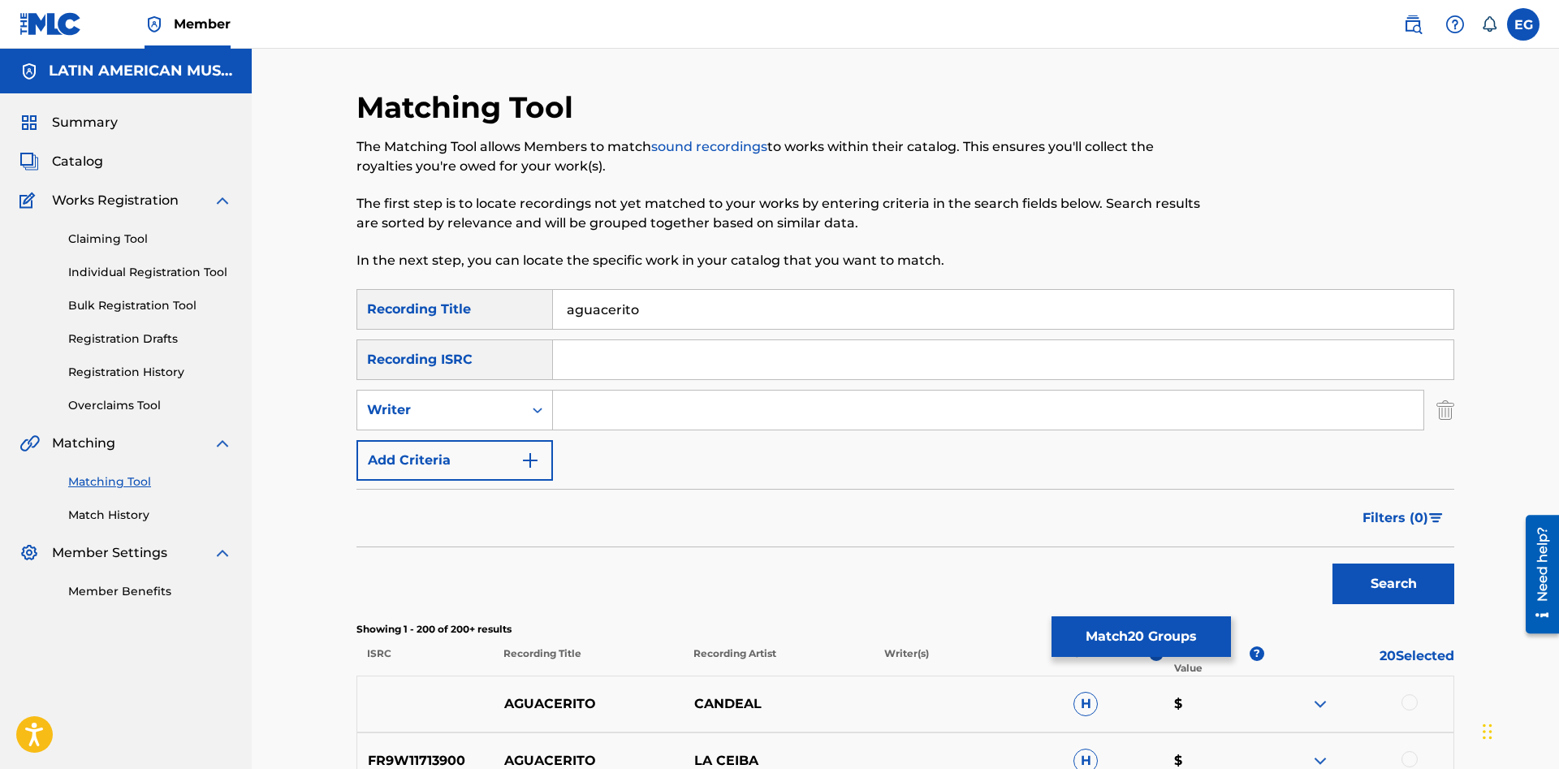
click at [711, 313] on input "aguacerito" at bounding box center [1003, 309] width 900 height 39
click at [1097, 619] on button "Match 20 Groups" at bounding box center [1140, 636] width 179 height 41
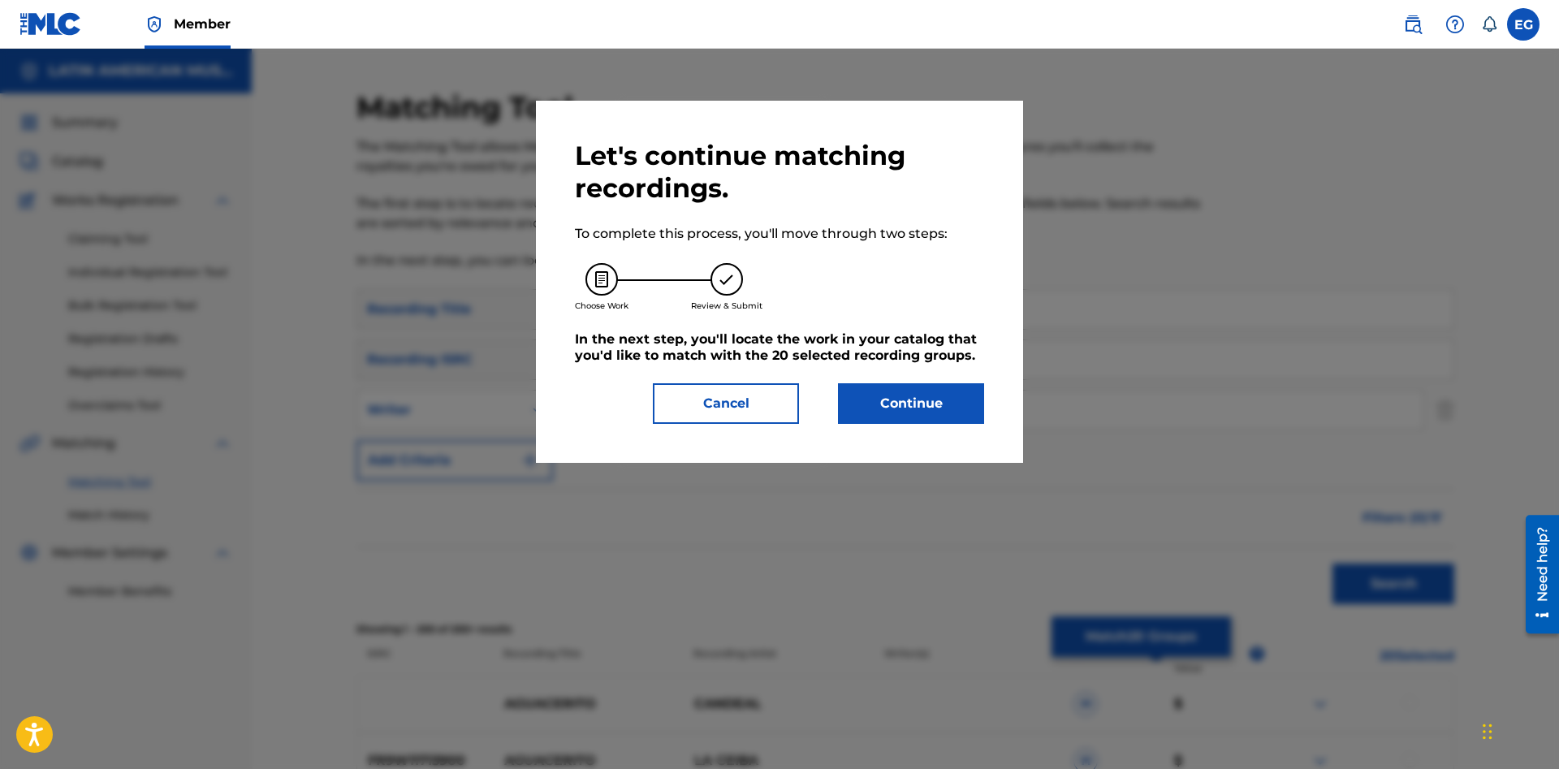
click at [919, 407] on button "Continue" at bounding box center [911, 403] width 146 height 41
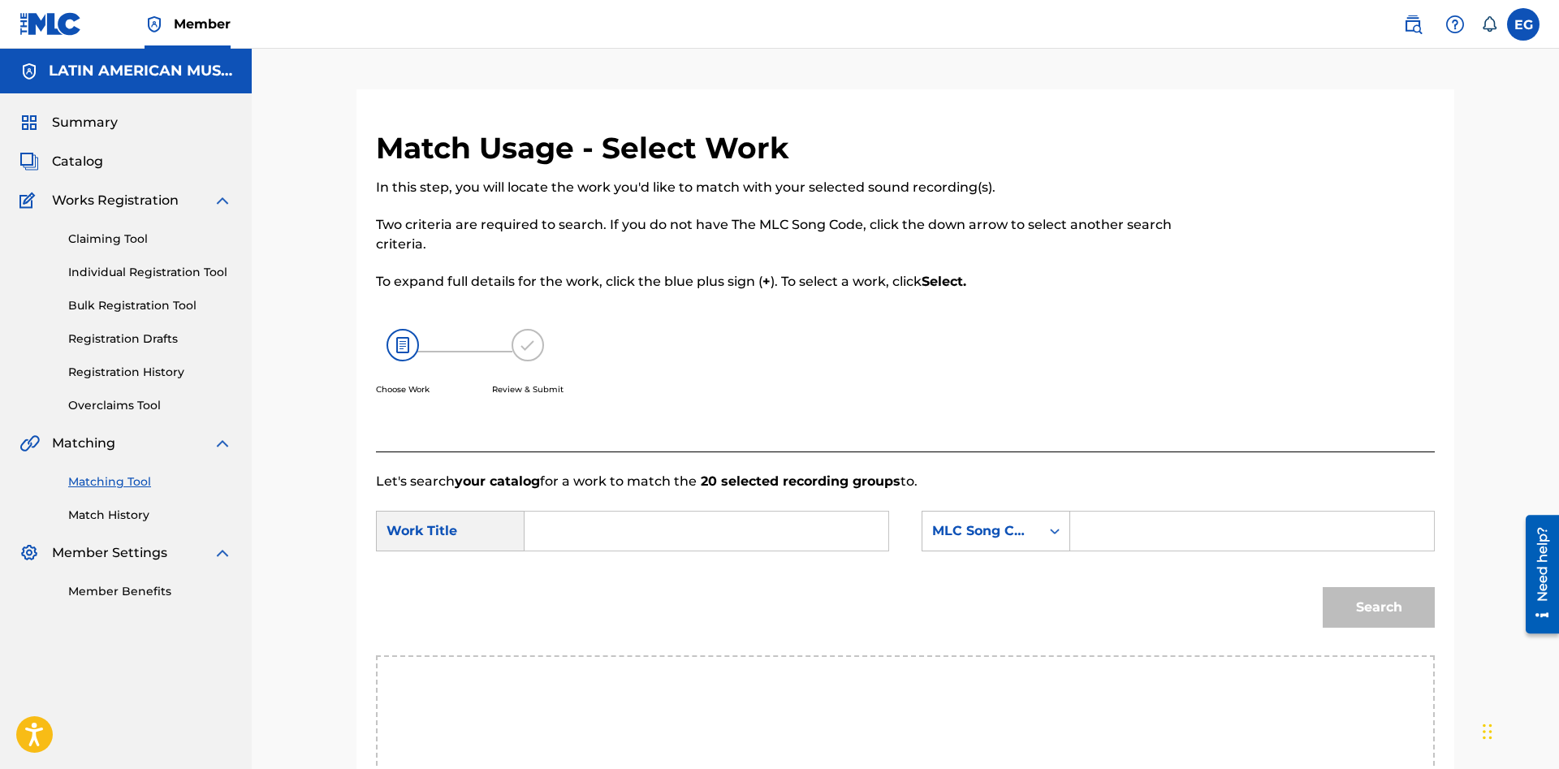
click at [658, 544] on input "Search Form" at bounding box center [706, 530] width 336 height 39
type input "aguacerito"
click at [960, 541] on div "MLC Song Code" at bounding box center [995, 531] width 149 height 41
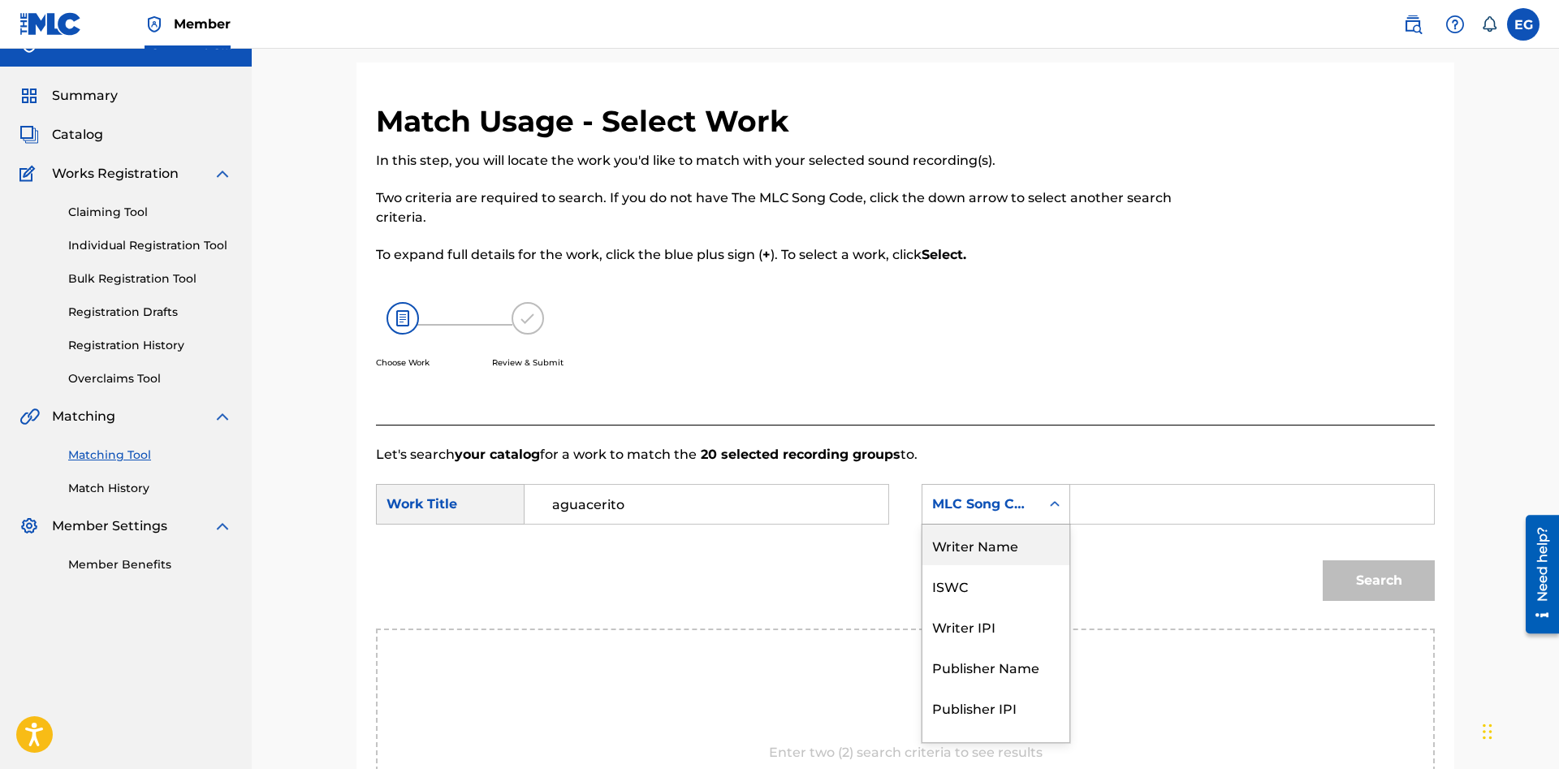
click at [1033, 552] on div "Writer Name" at bounding box center [995, 544] width 147 height 41
click at [1215, 488] on input "Search Form" at bounding box center [1252, 504] width 336 height 39
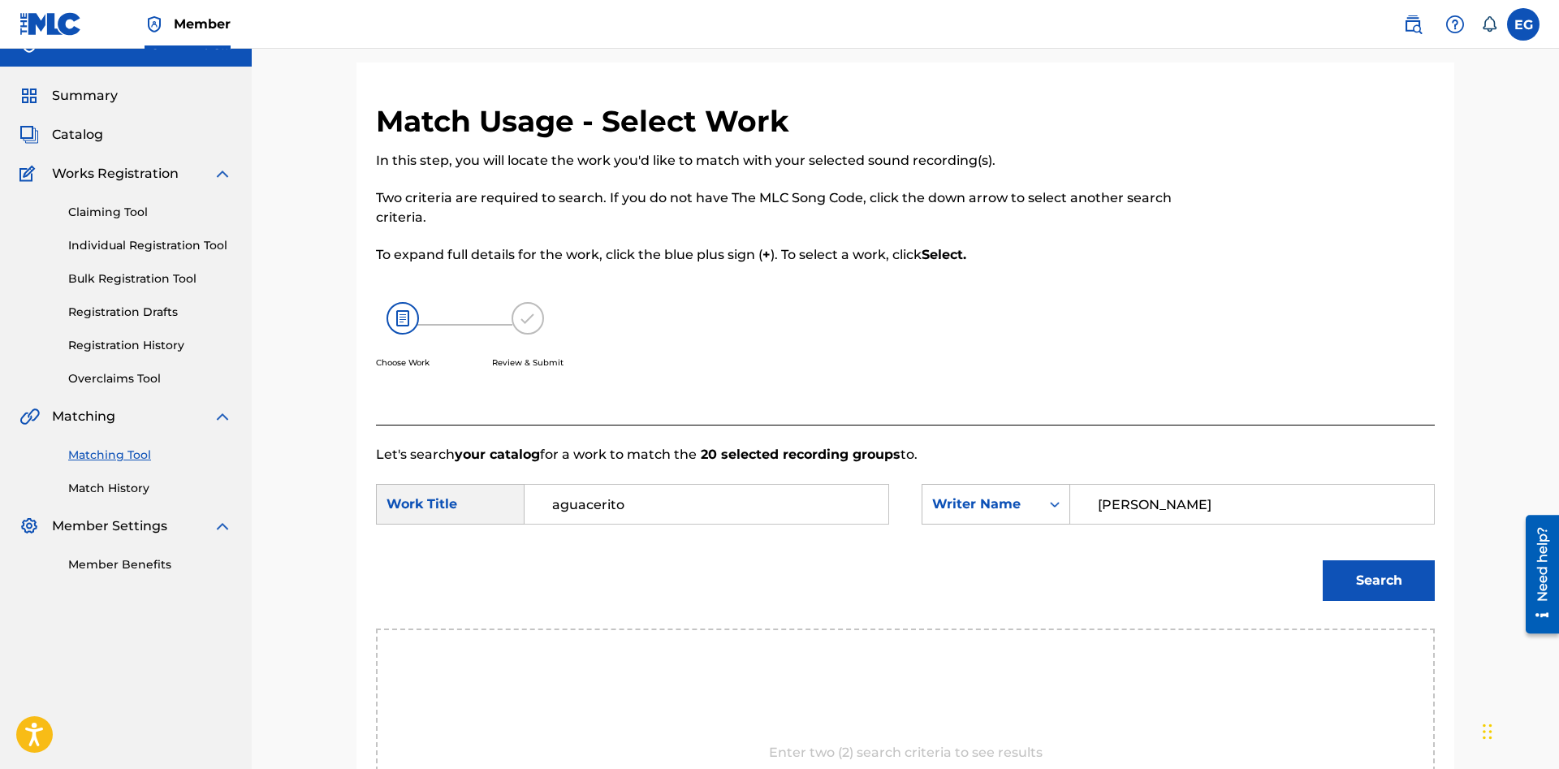
type input "[PERSON_NAME]"
click at [1401, 598] on button "Search" at bounding box center [1378, 580] width 112 height 41
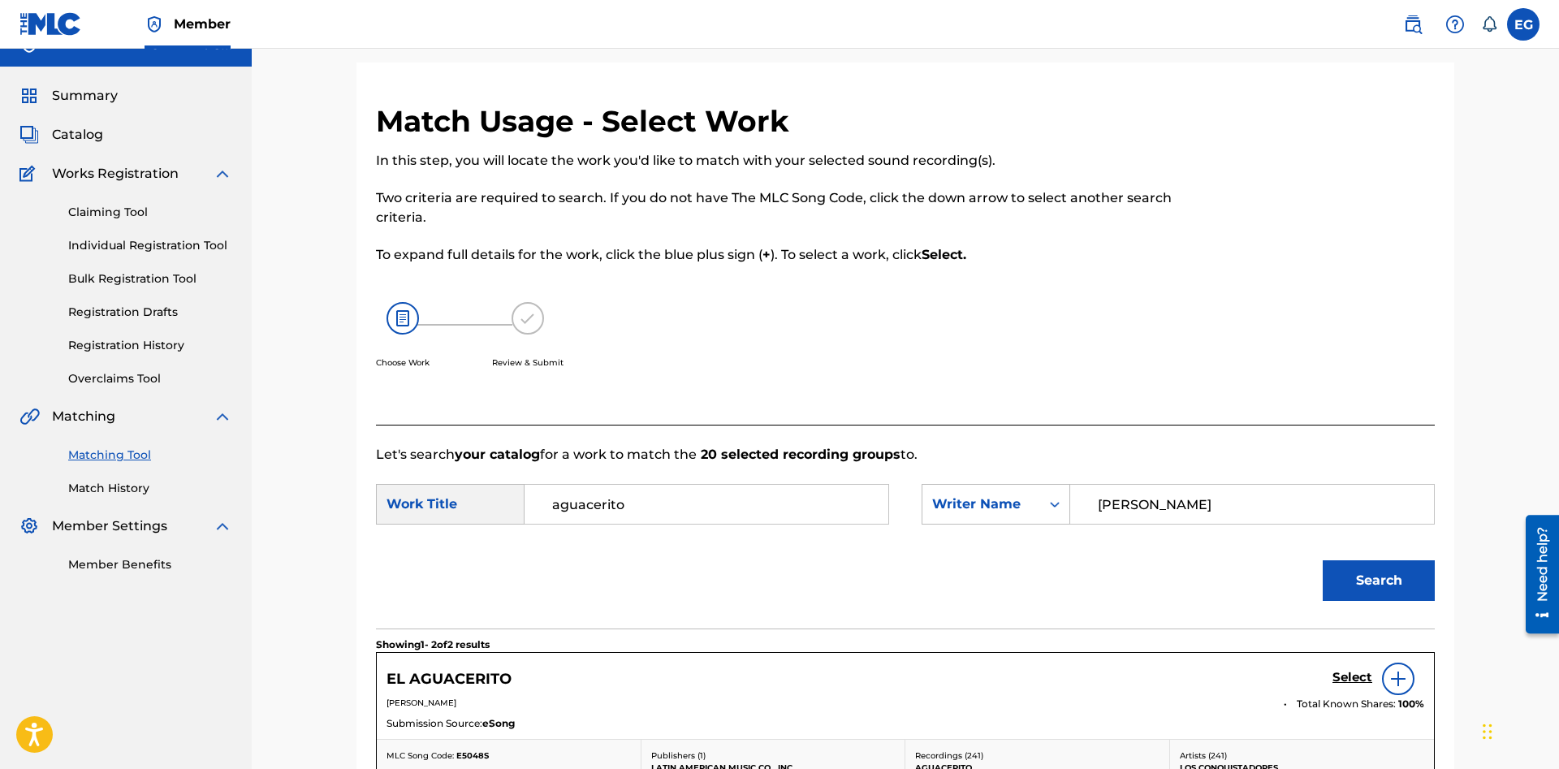
scroll to position [358, 0]
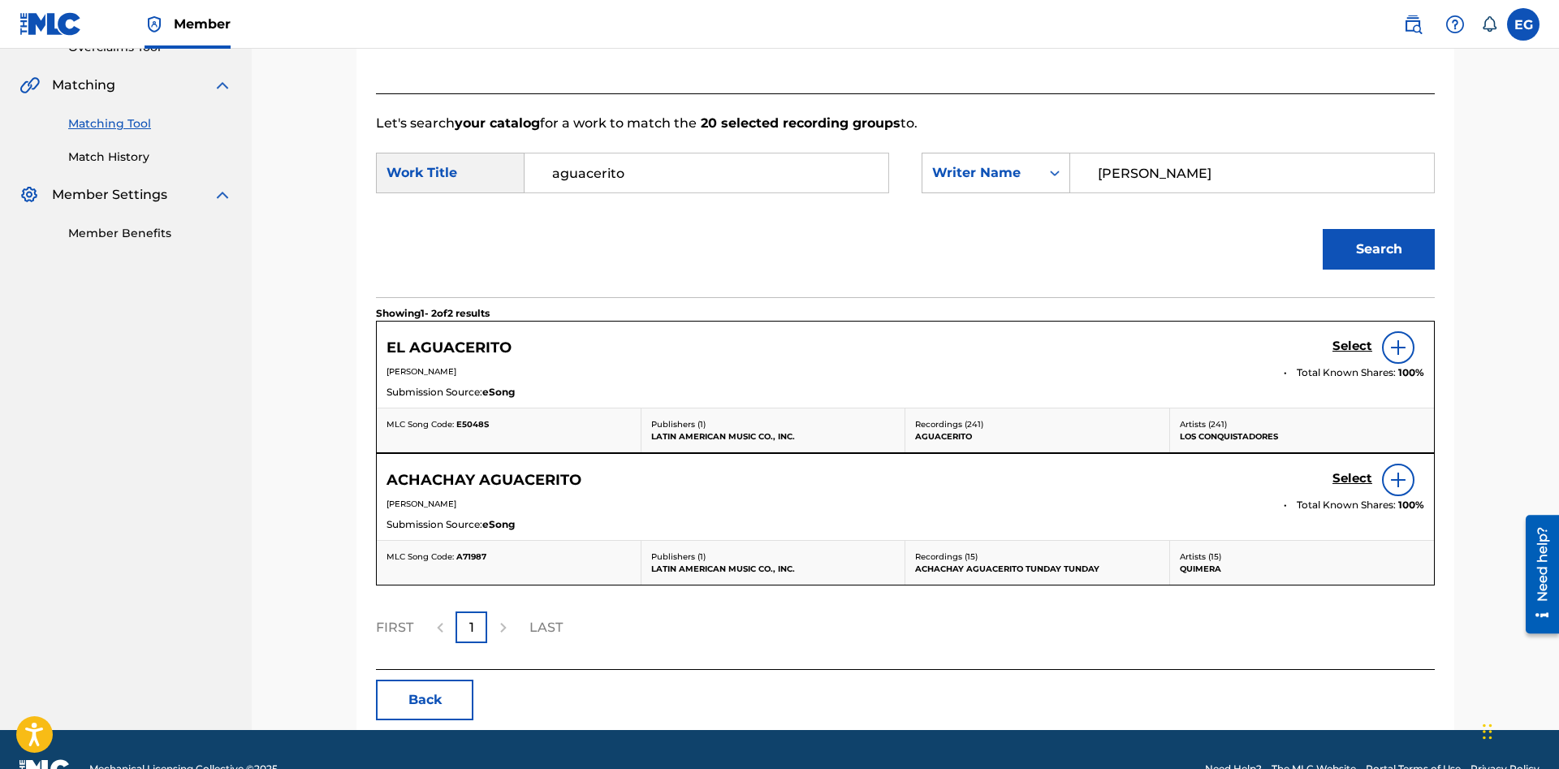
click at [415, 685] on button "Back" at bounding box center [424, 699] width 97 height 41
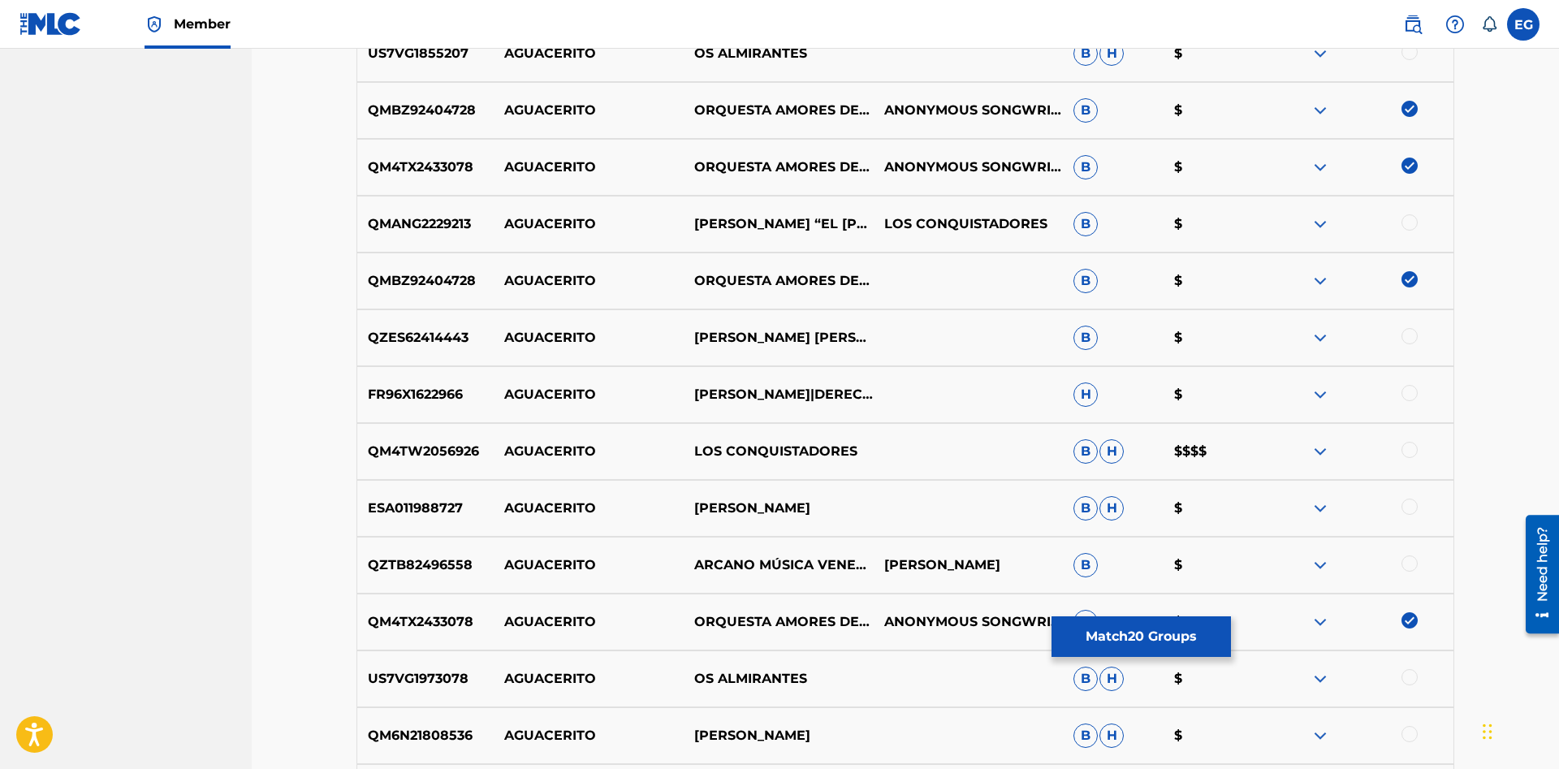
scroll to position [2097, 0]
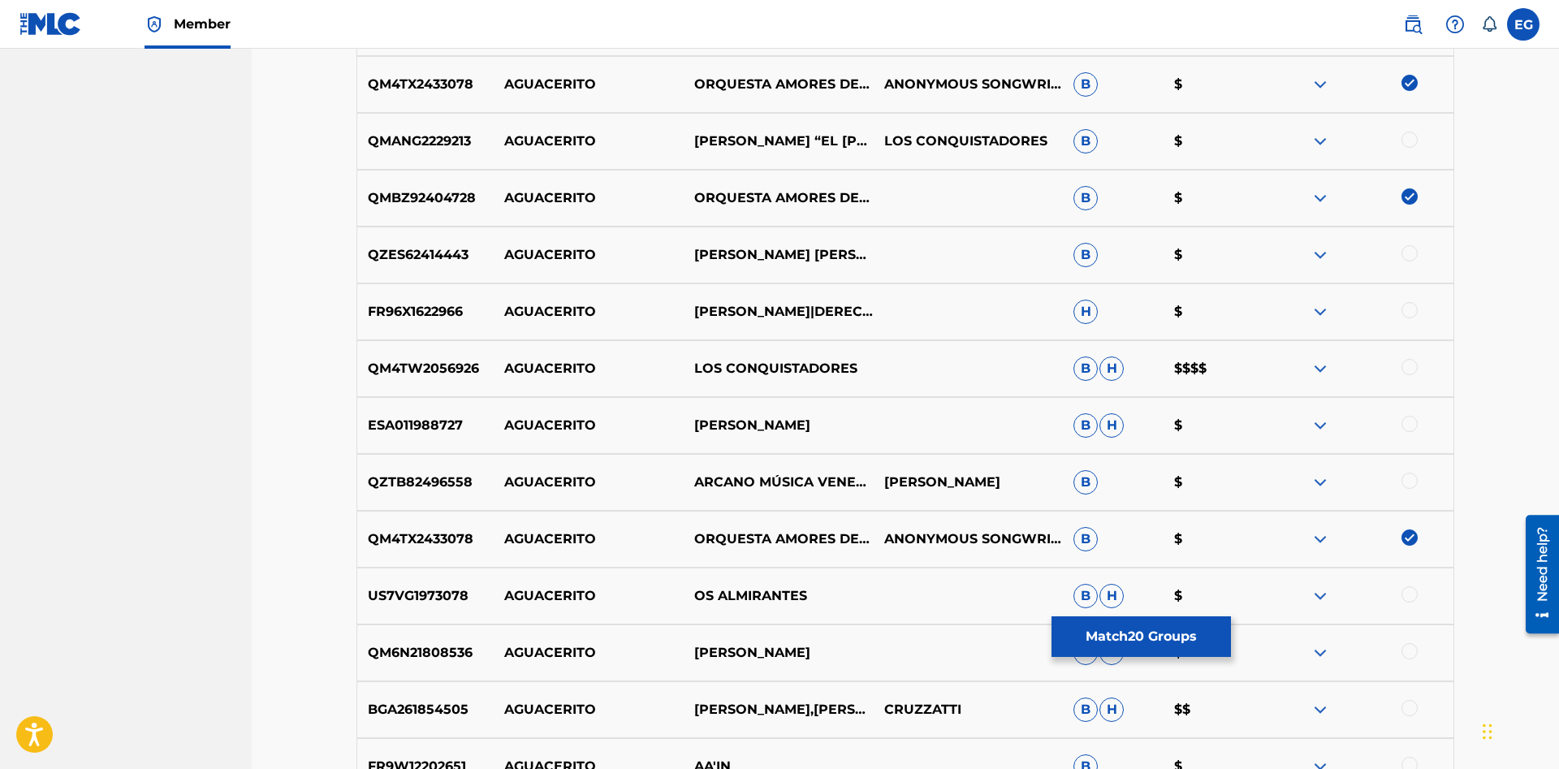
click at [1410, 368] on div at bounding box center [1409, 367] width 16 height 16
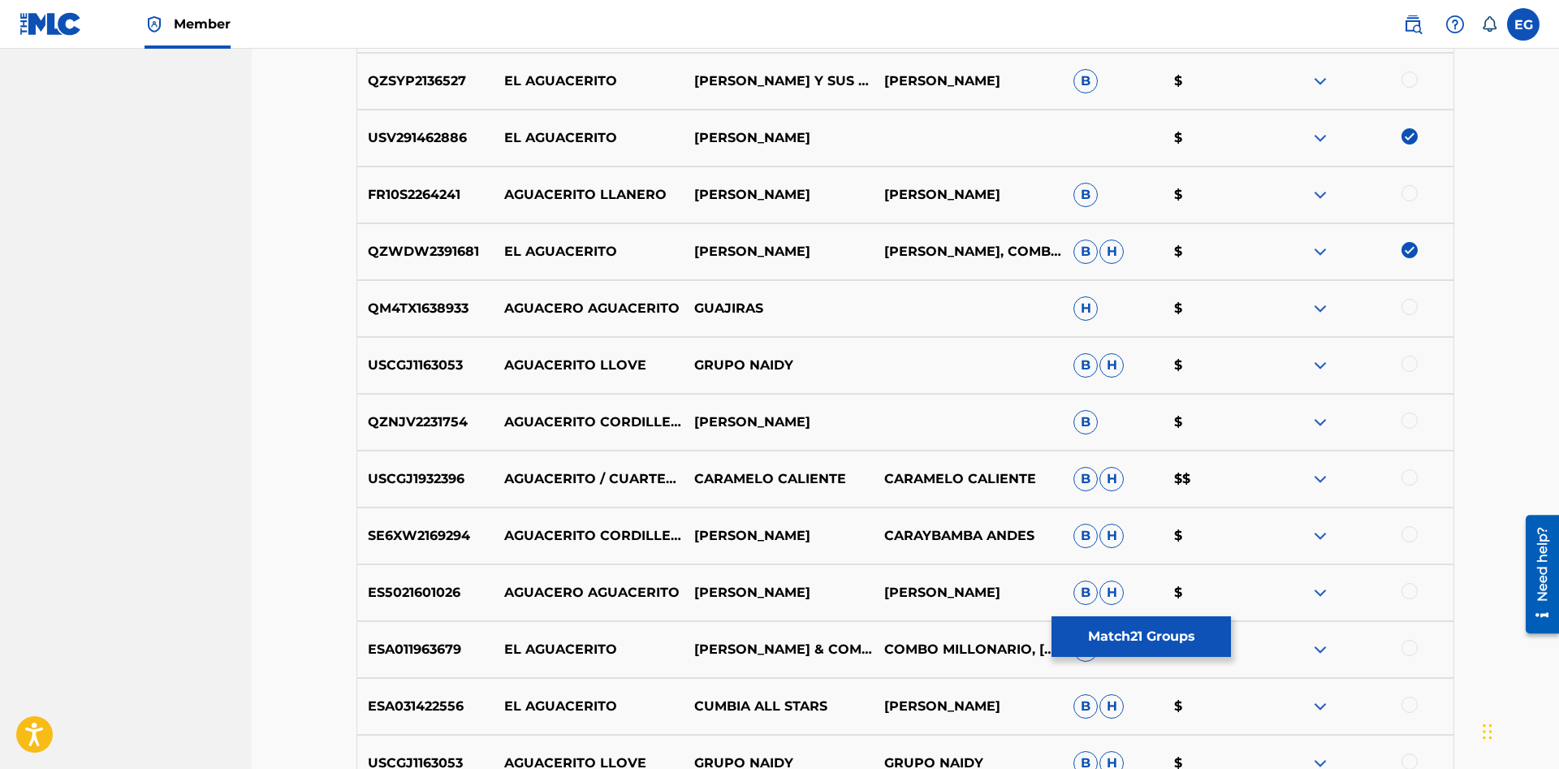
scroll to position [10045, 0]
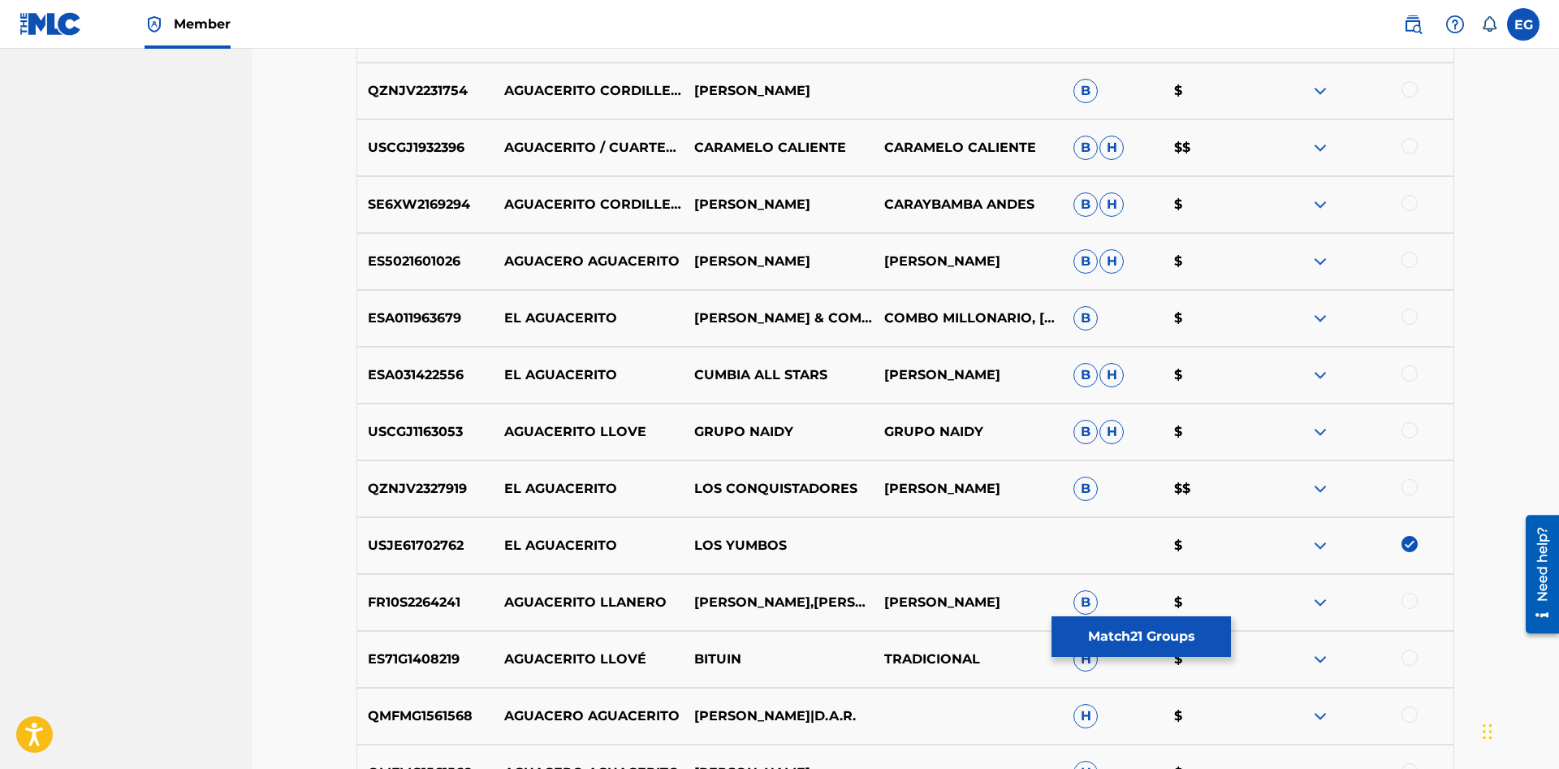
click at [1411, 487] on div at bounding box center [1409, 487] width 16 height 16
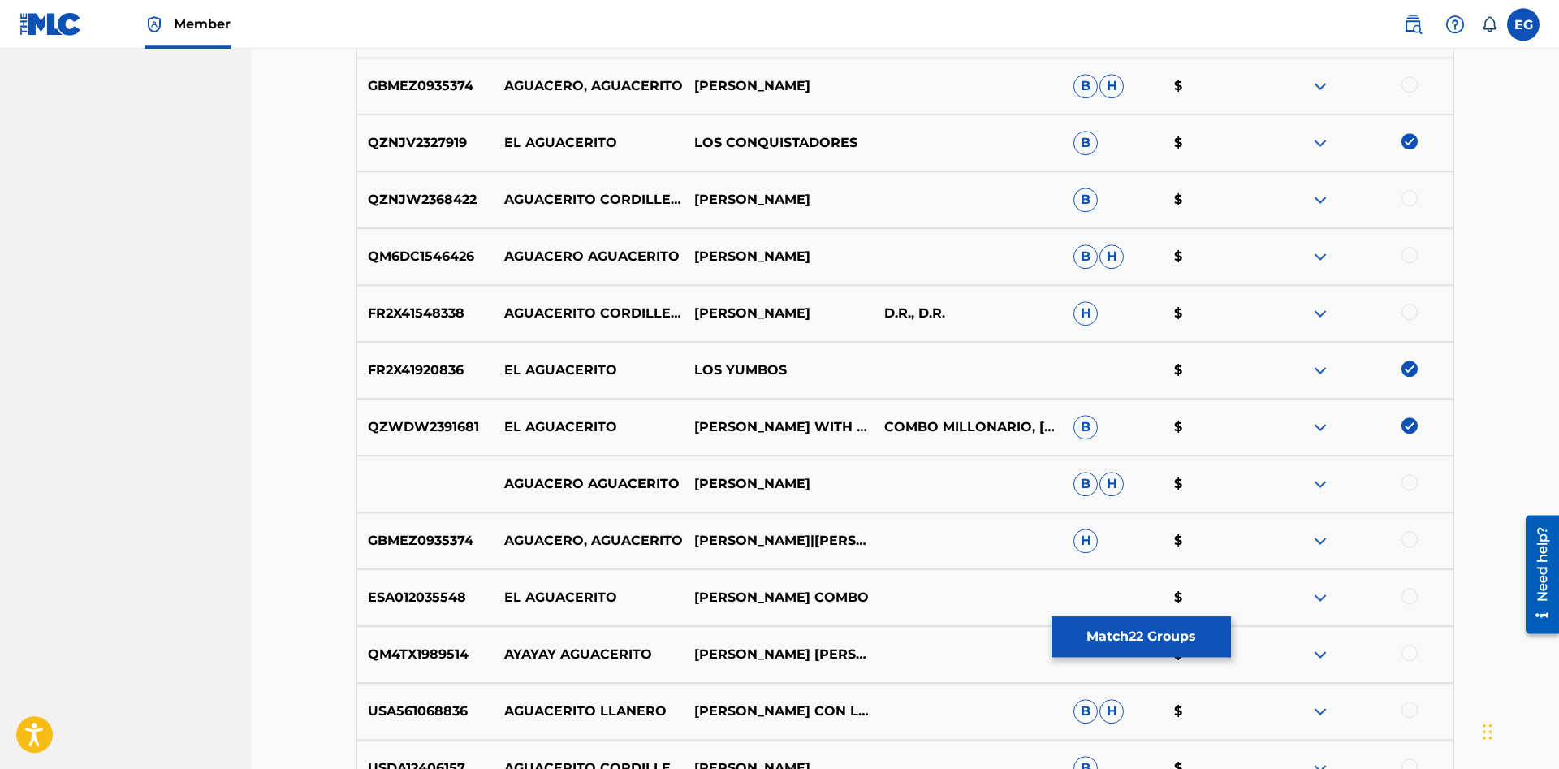
scroll to position [7156, 0]
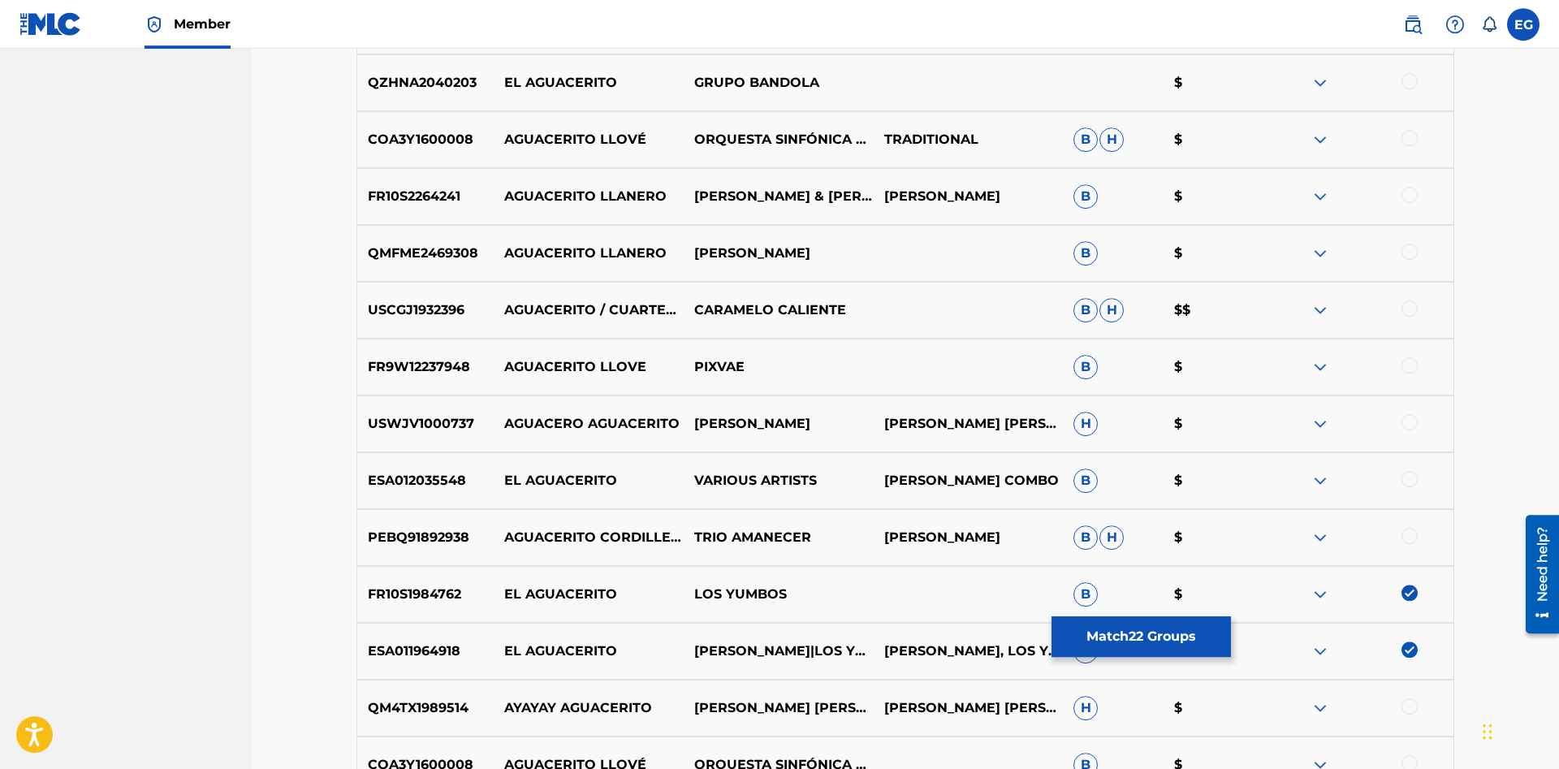
drag, startPoint x: 776, startPoint y: 347, endPoint x: 780, endPoint y: 367, distance: 19.9
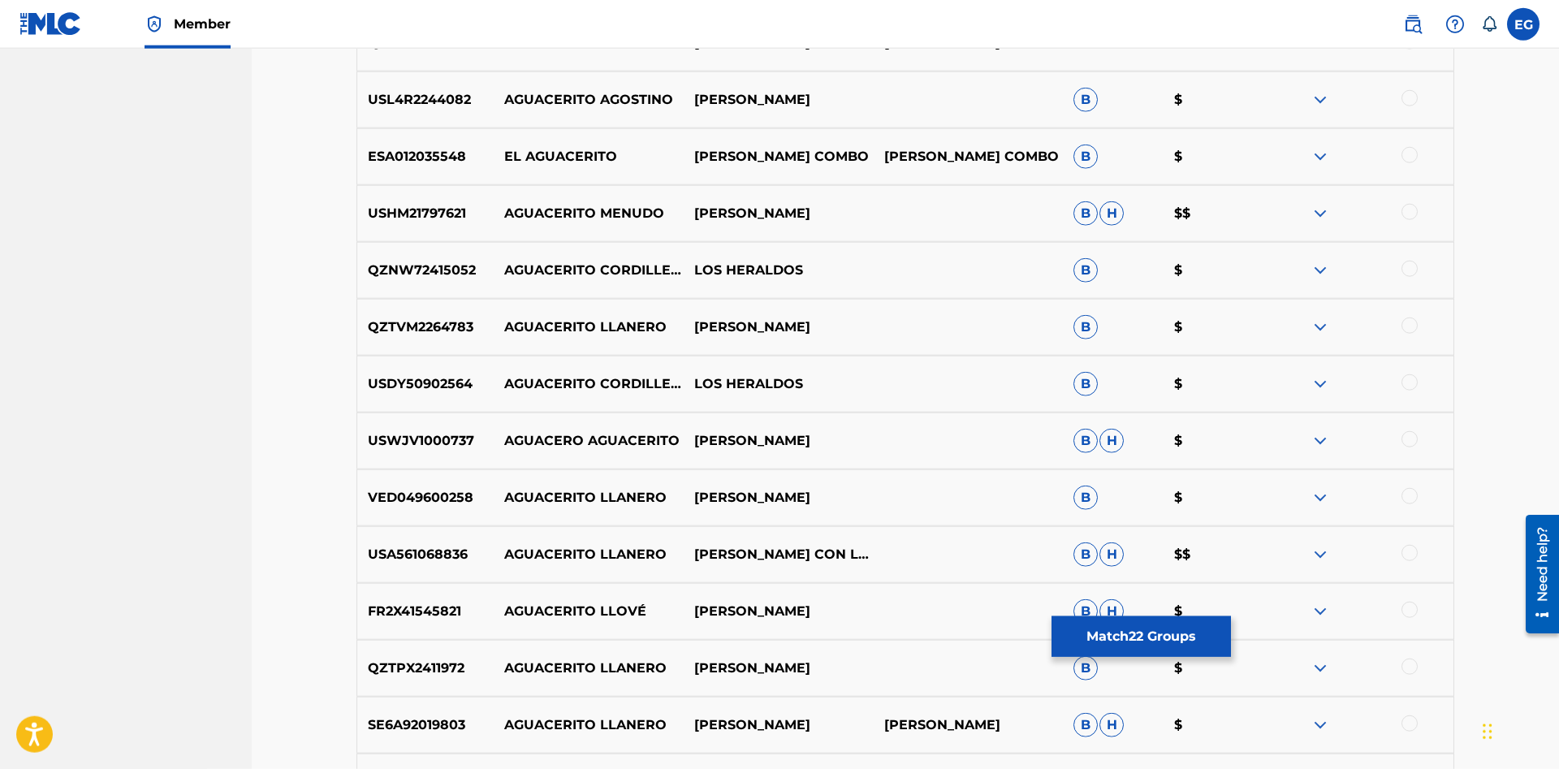
scroll to position [11430, 0]
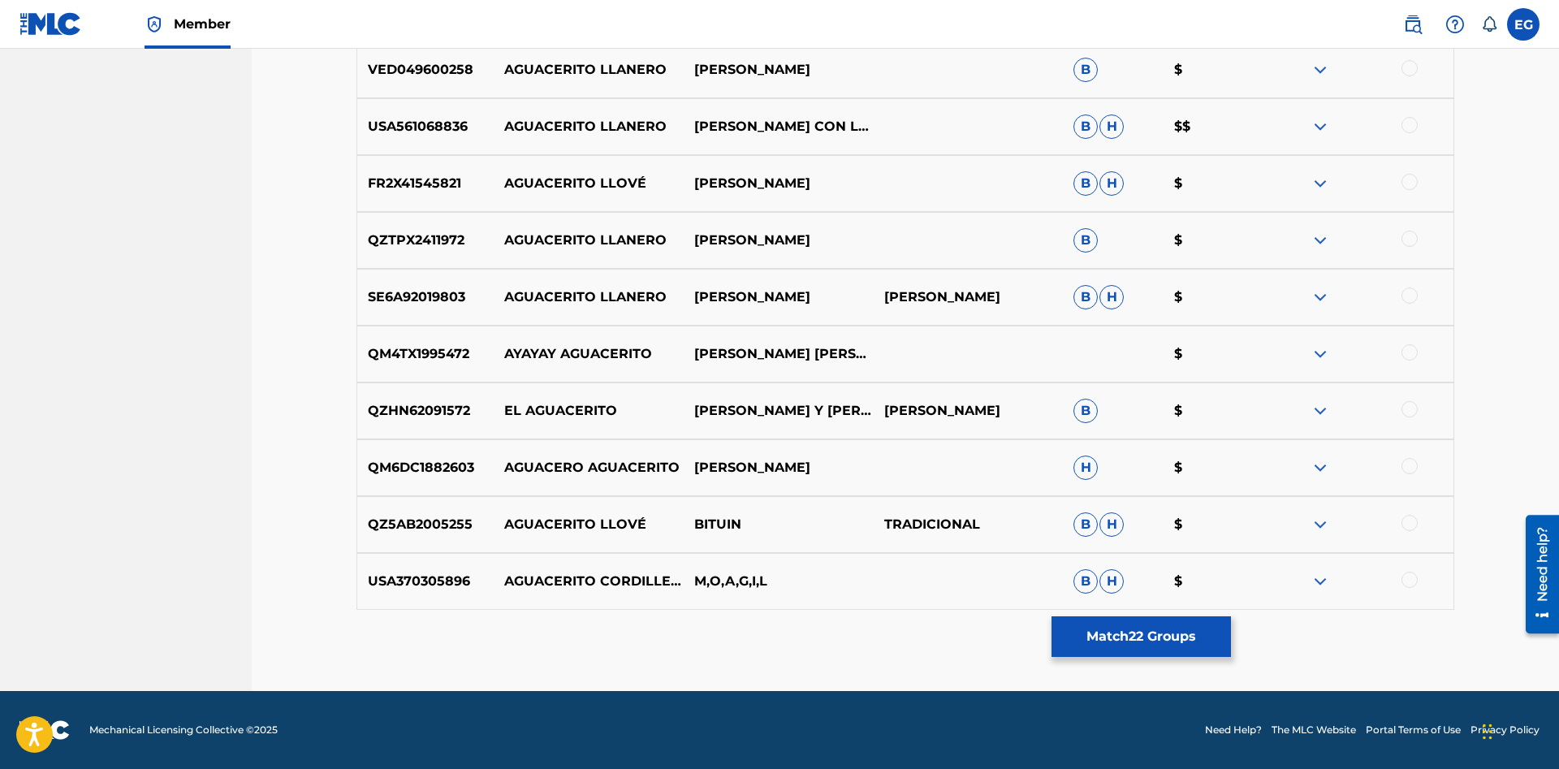
drag, startPoint x: 1410, startPoint y: 353, endPoint x: 1406, endPoint y: 362, distance: 9.8
click at [1406, 362] on div at bounding box center [1358, 353] width 190 height 19
click at [1407, 354] on div at bounding box center [1409, 352] width 16 height 16
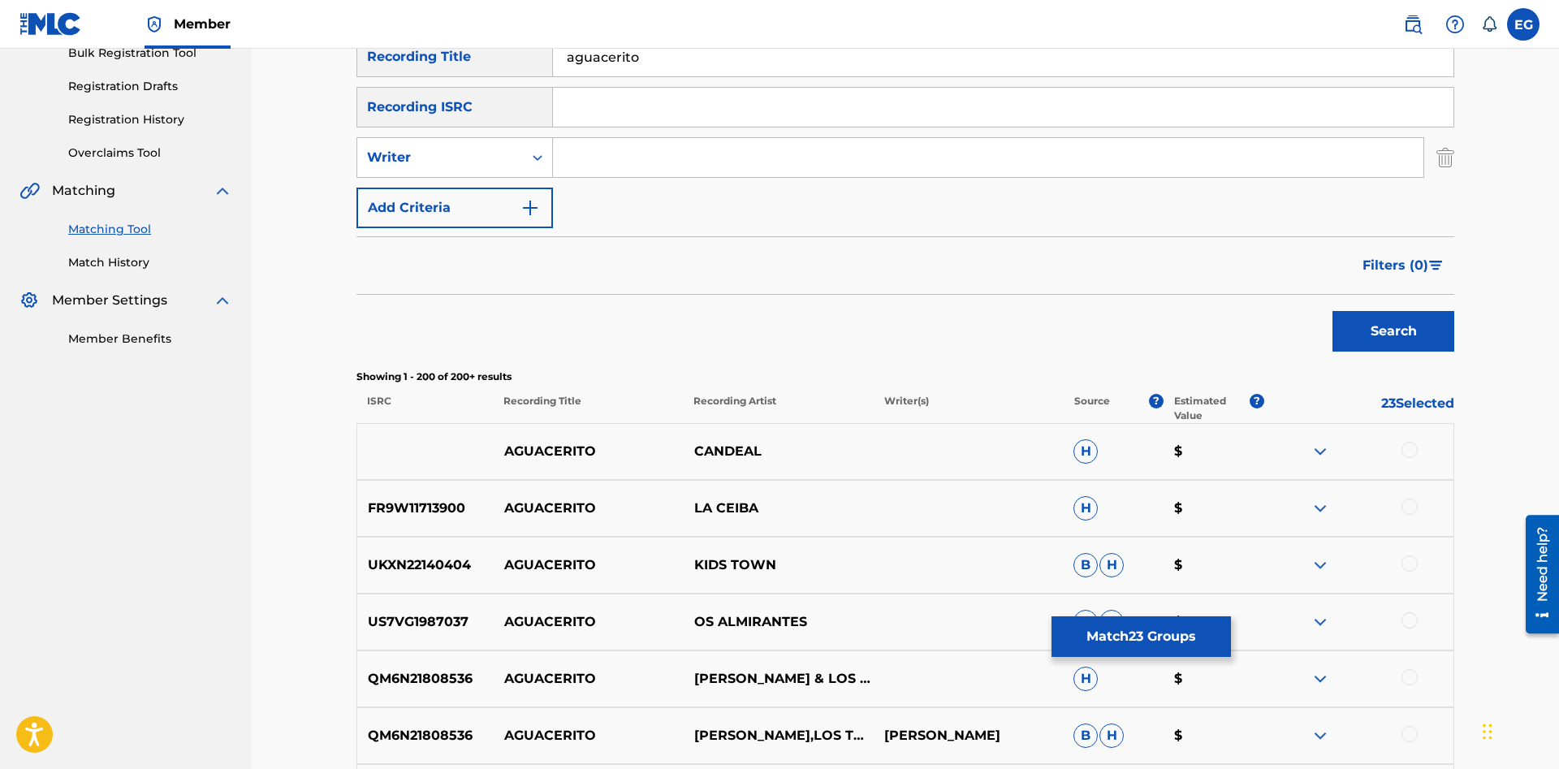
scroll to position [0, 0]
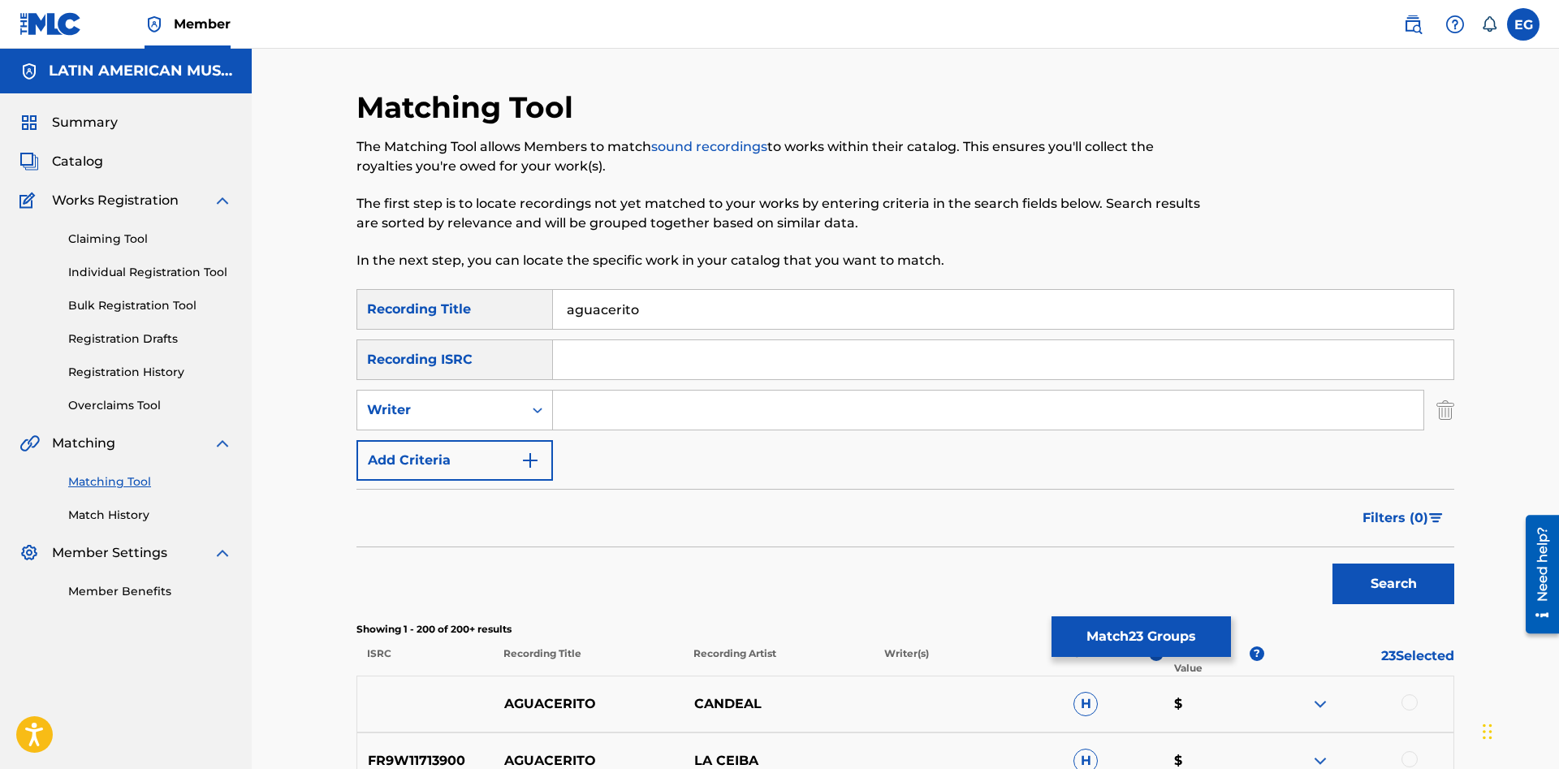
click at [569, 304] on input "aguacerito" at bounding box center [1003, 309] width 900 height 39
type input "el aguacerito"
click at [1332, 563] on button "Search" at bounding box center [1393, 583] width 122 height 41
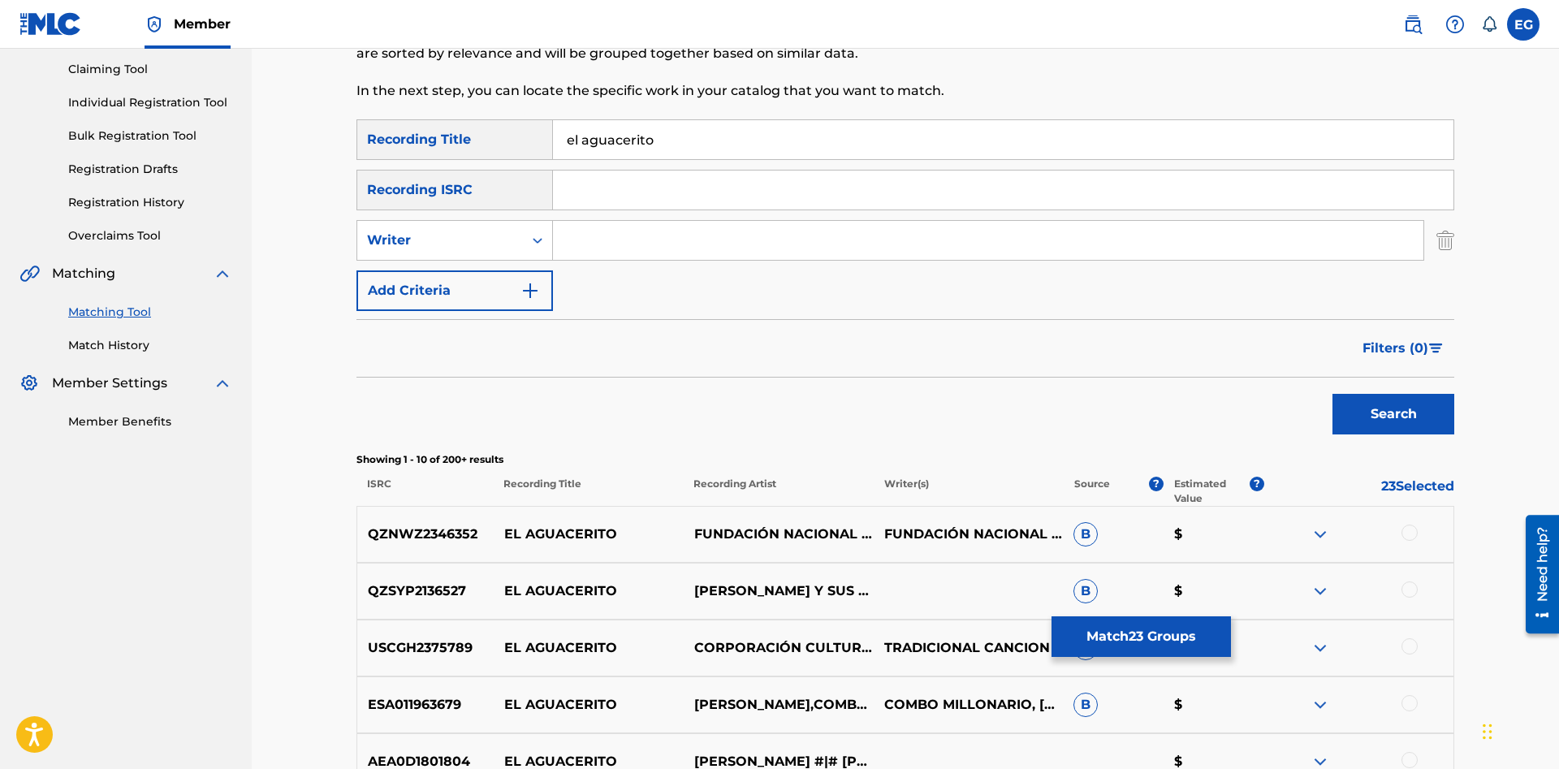
scroll to position [335, 0]
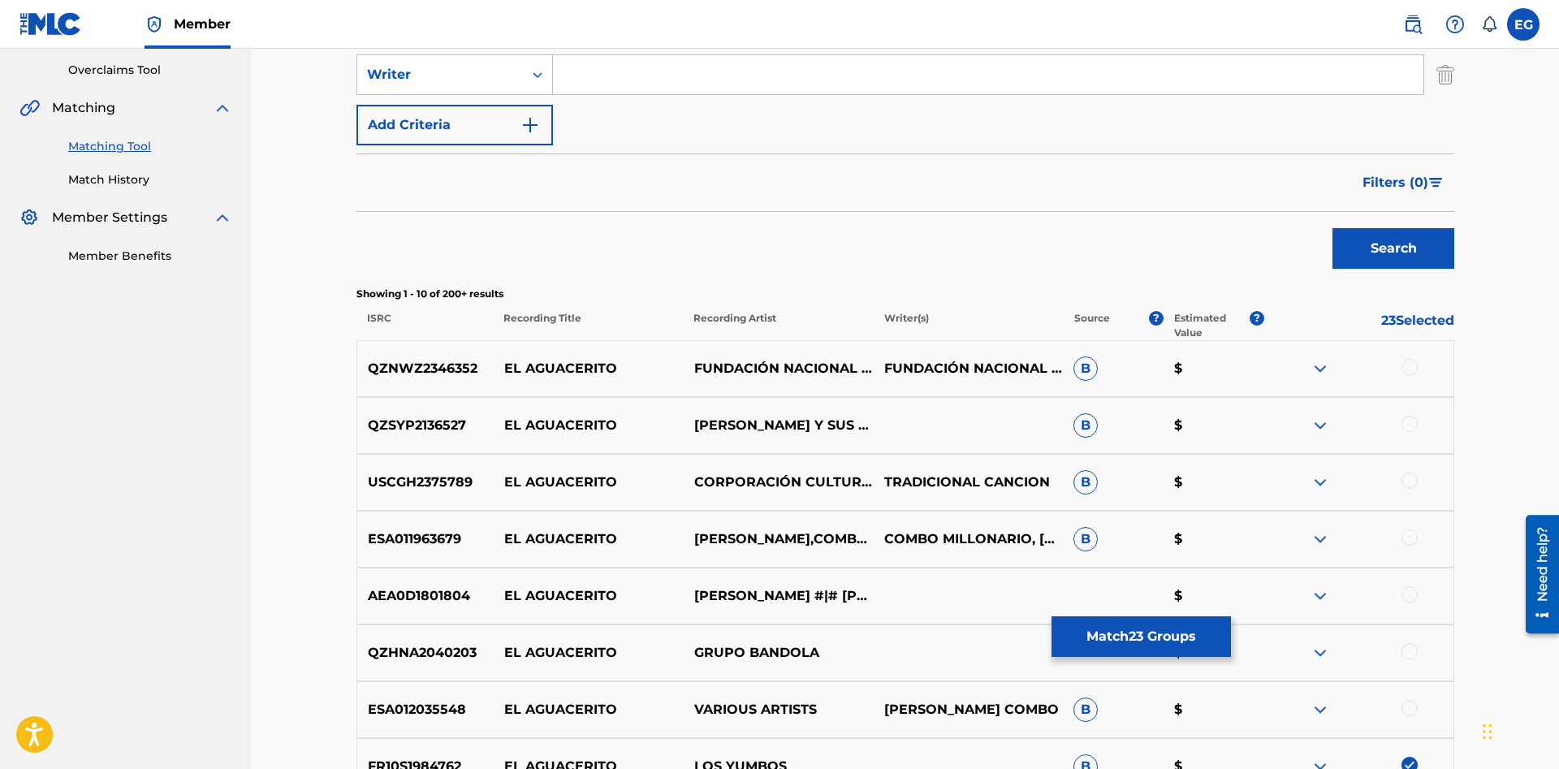
click at [1406, 424] on div at bounding box center [1409, 424] width 16 height 16
click at [1407, 536] on div at bounding box center [1409, 537] width 16 height 16
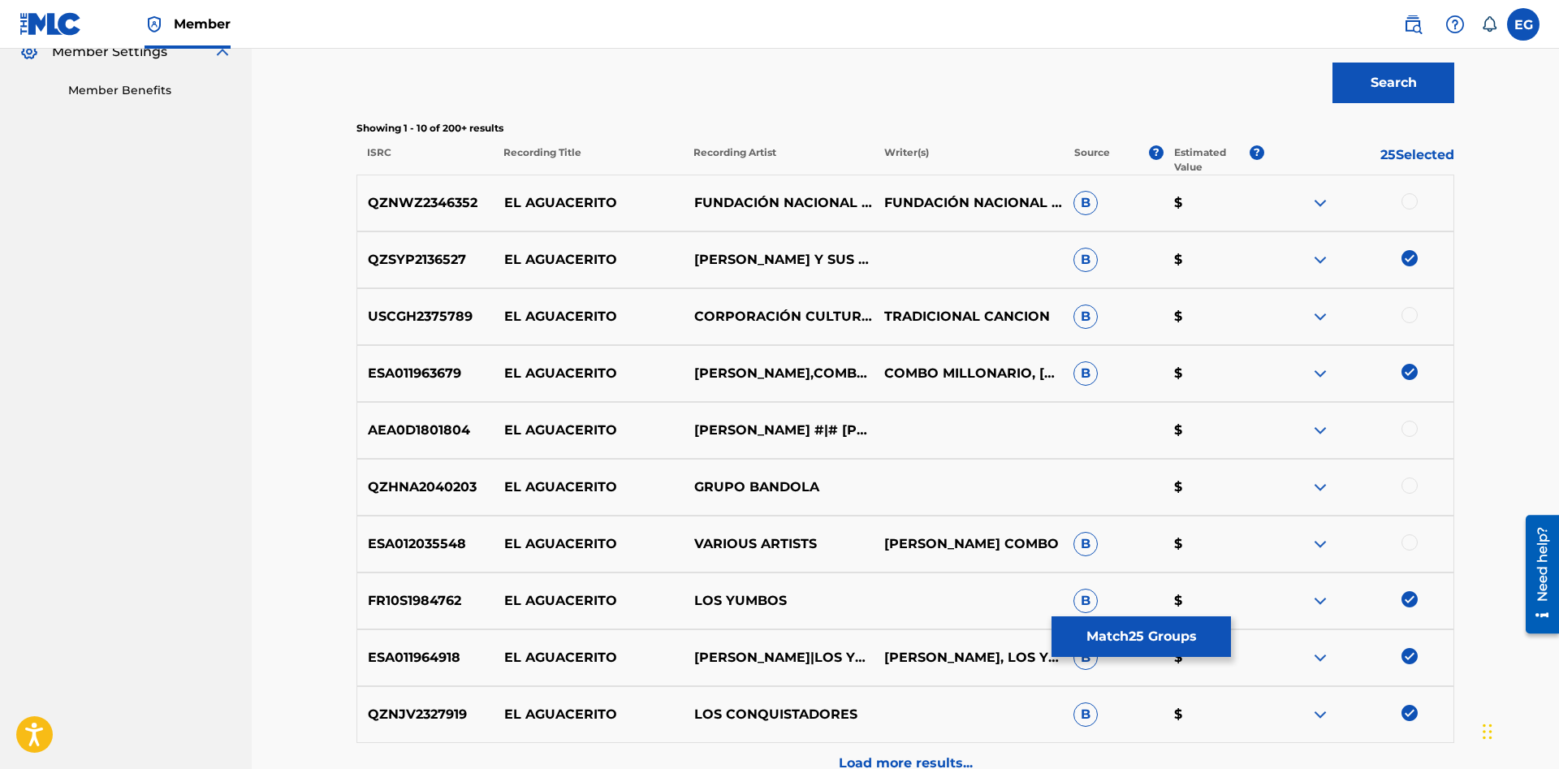
scroll to position [666, 0]
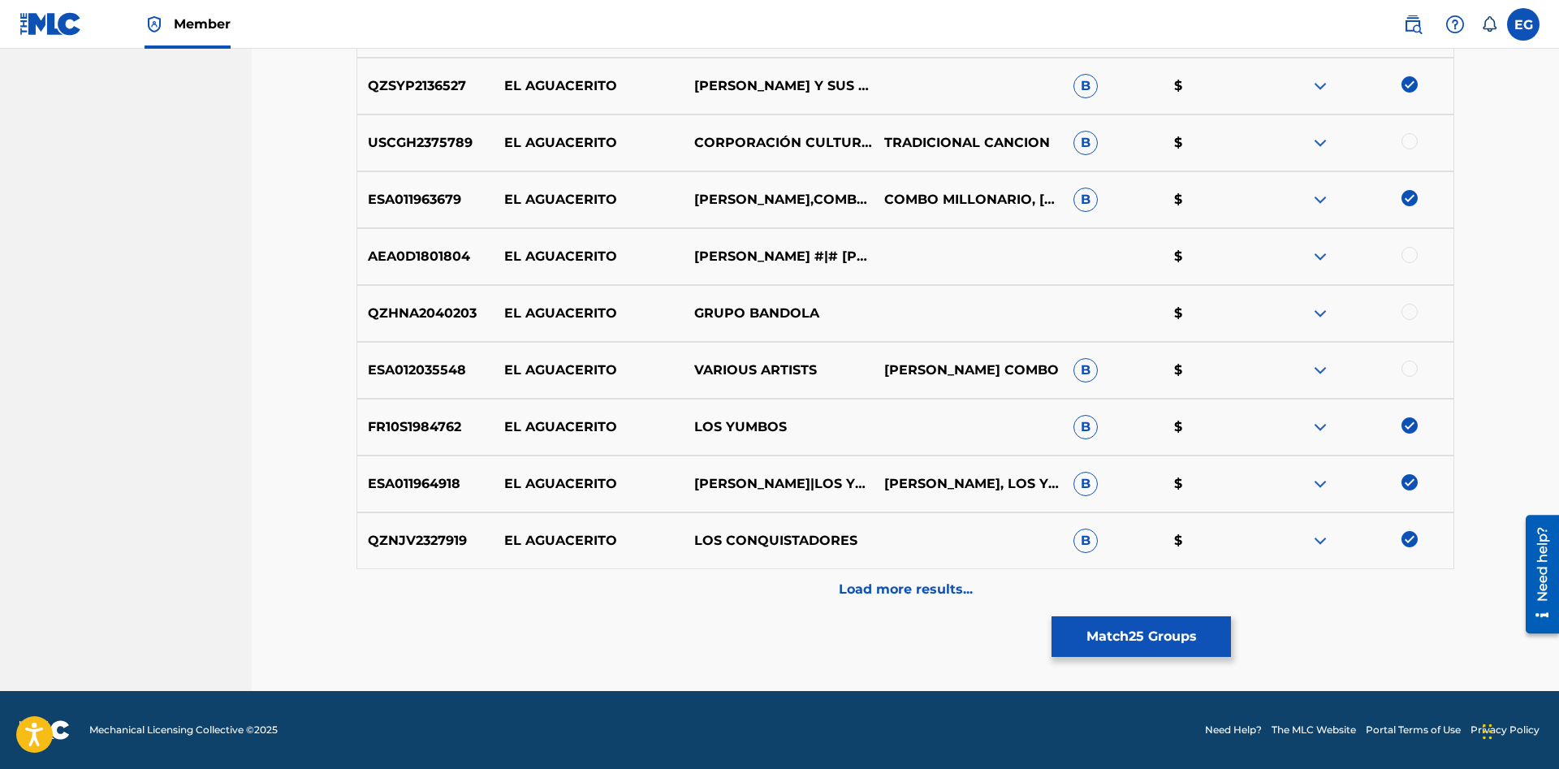
click at [1360, 580] on div "Load more results..." at bounding box center [904, 589] width 1097 height 41
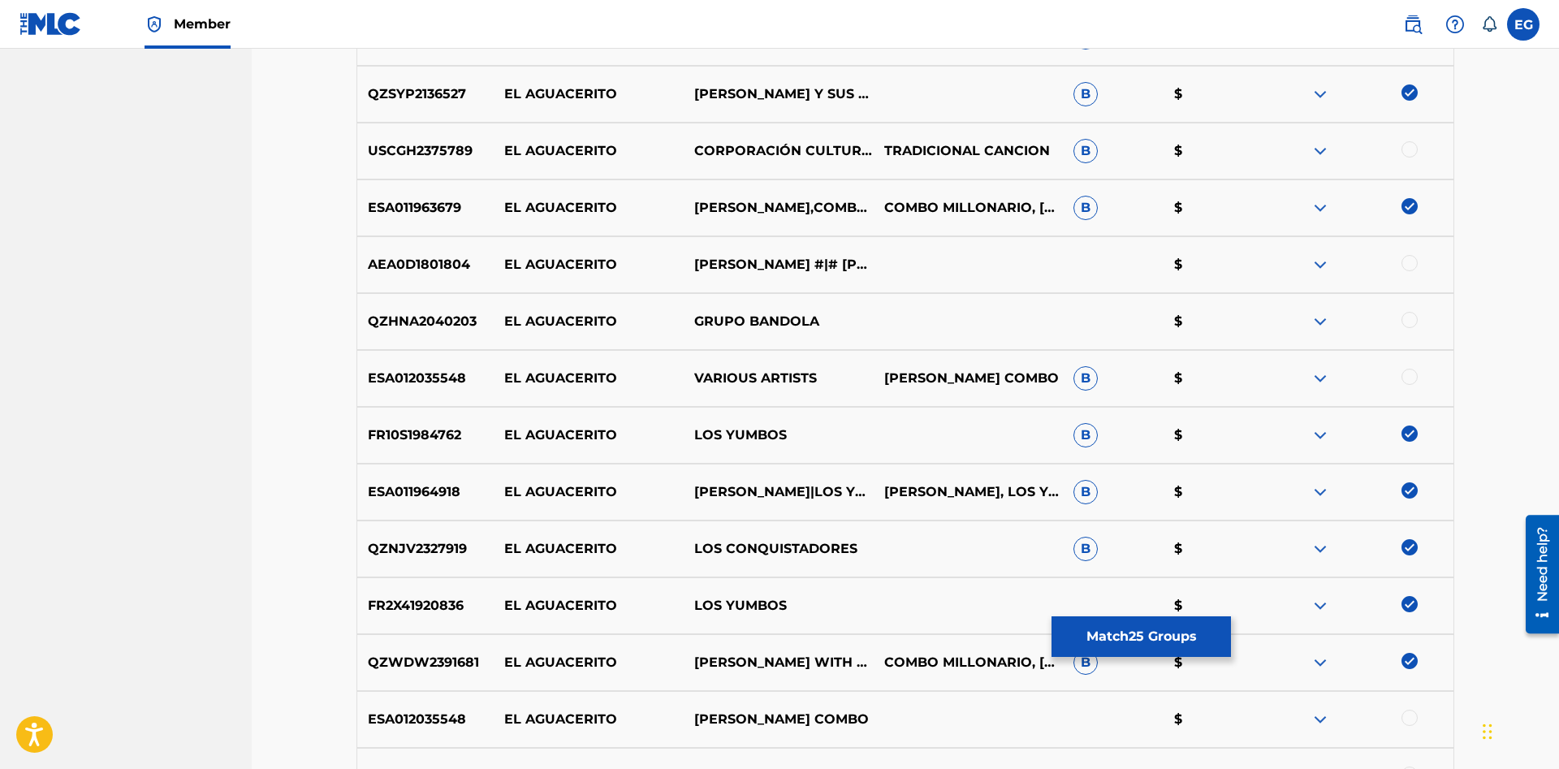
scroll to position [1080, 0]
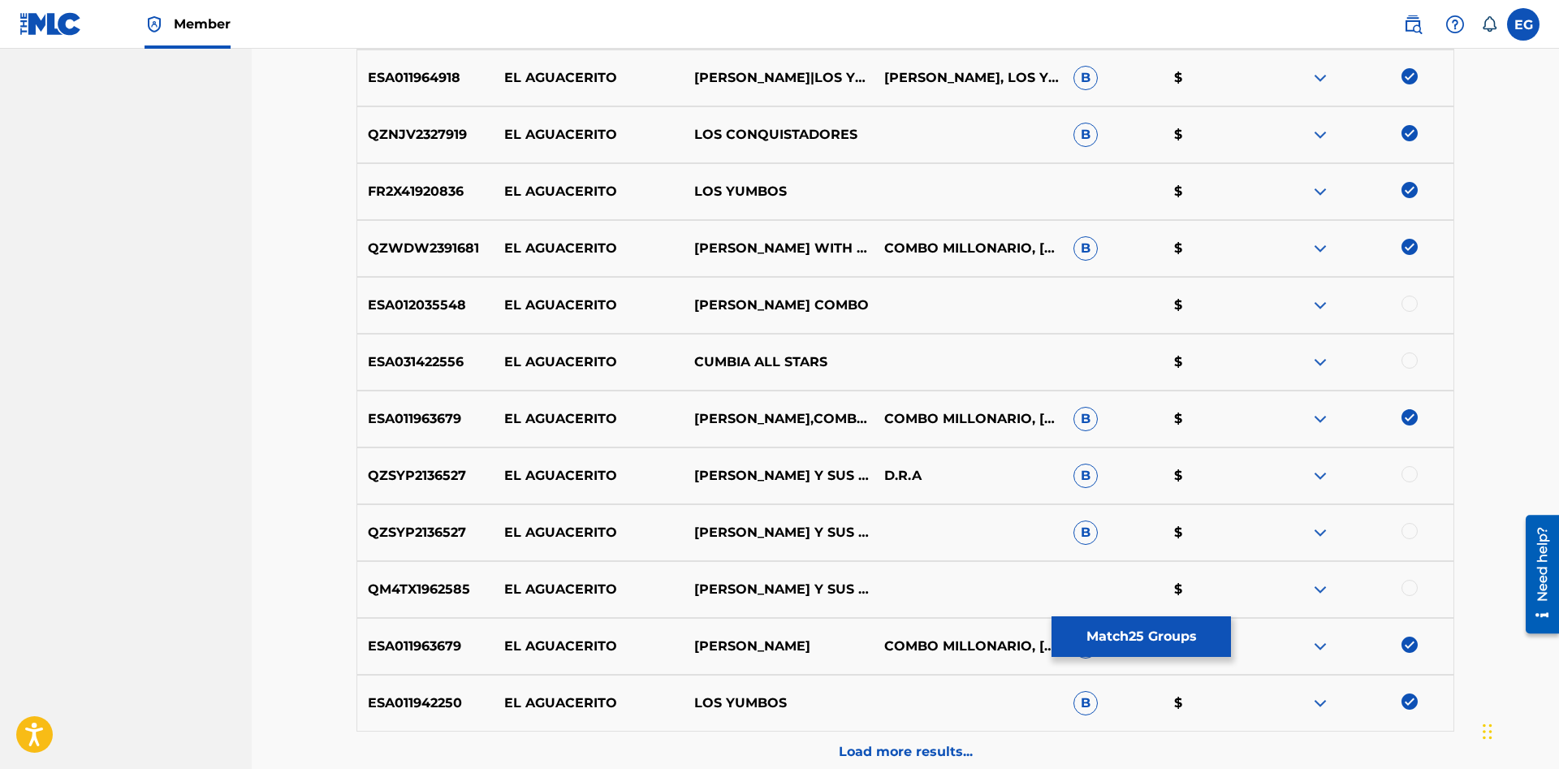
click at [1410, 480] on div at bounding box center [1409, 474] width 16 height 16
click at [1412, 524] on div at bounding box center [1409, 531] width 16 height 16
click at [1410, 576] on div "QM4TX1962585 EL AGUACERITO DON MEDARDO Y SUS PLAYER'S $" at bounding box center [904, 589] width 1097 height 57
click at [1409, 584] on div at bounding box center [1409, 588] width 16 height 16
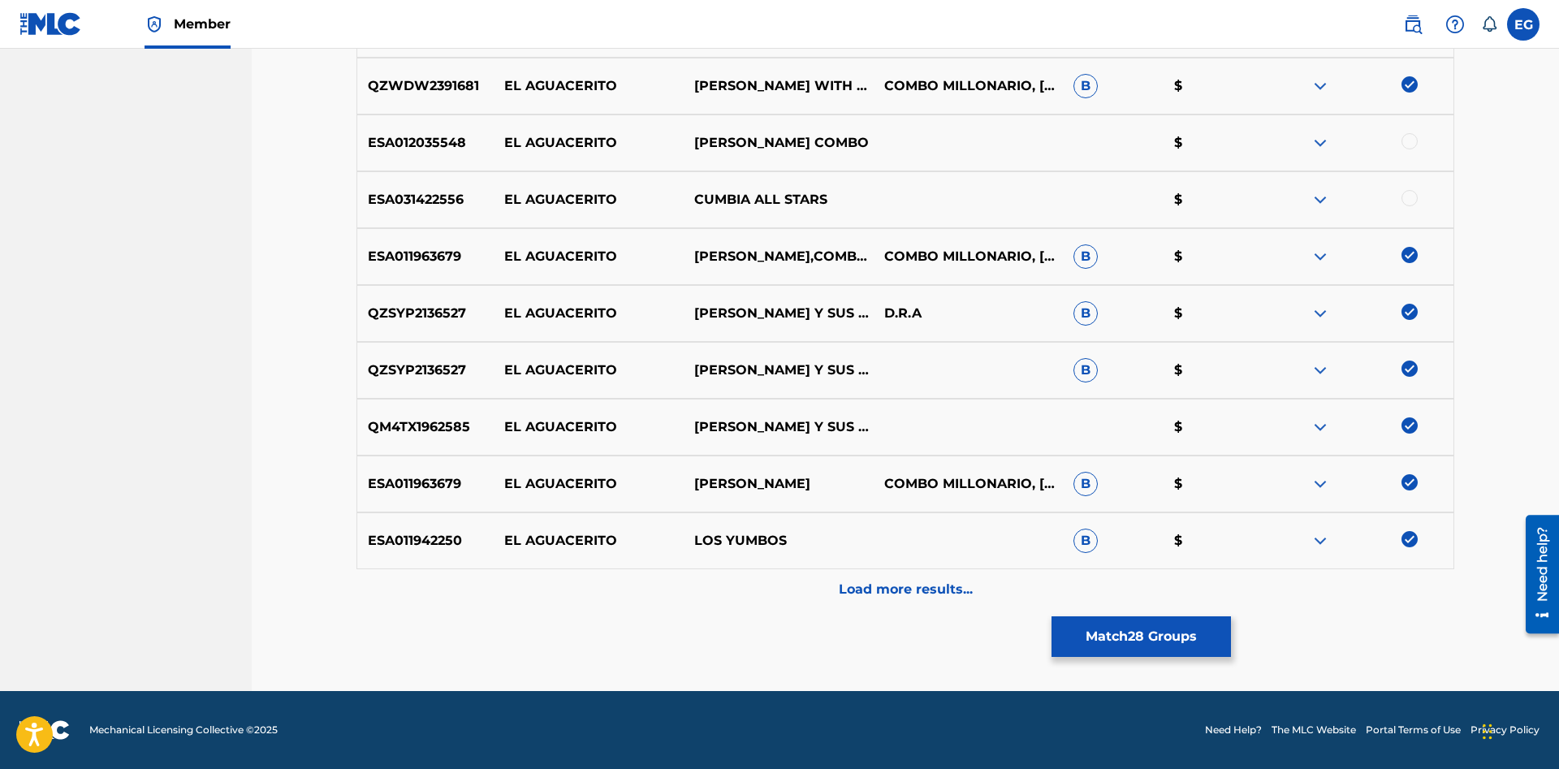
click at [1041, 576] on div "Load more results..." at bounding box center [904, 589] width 1097 height 41
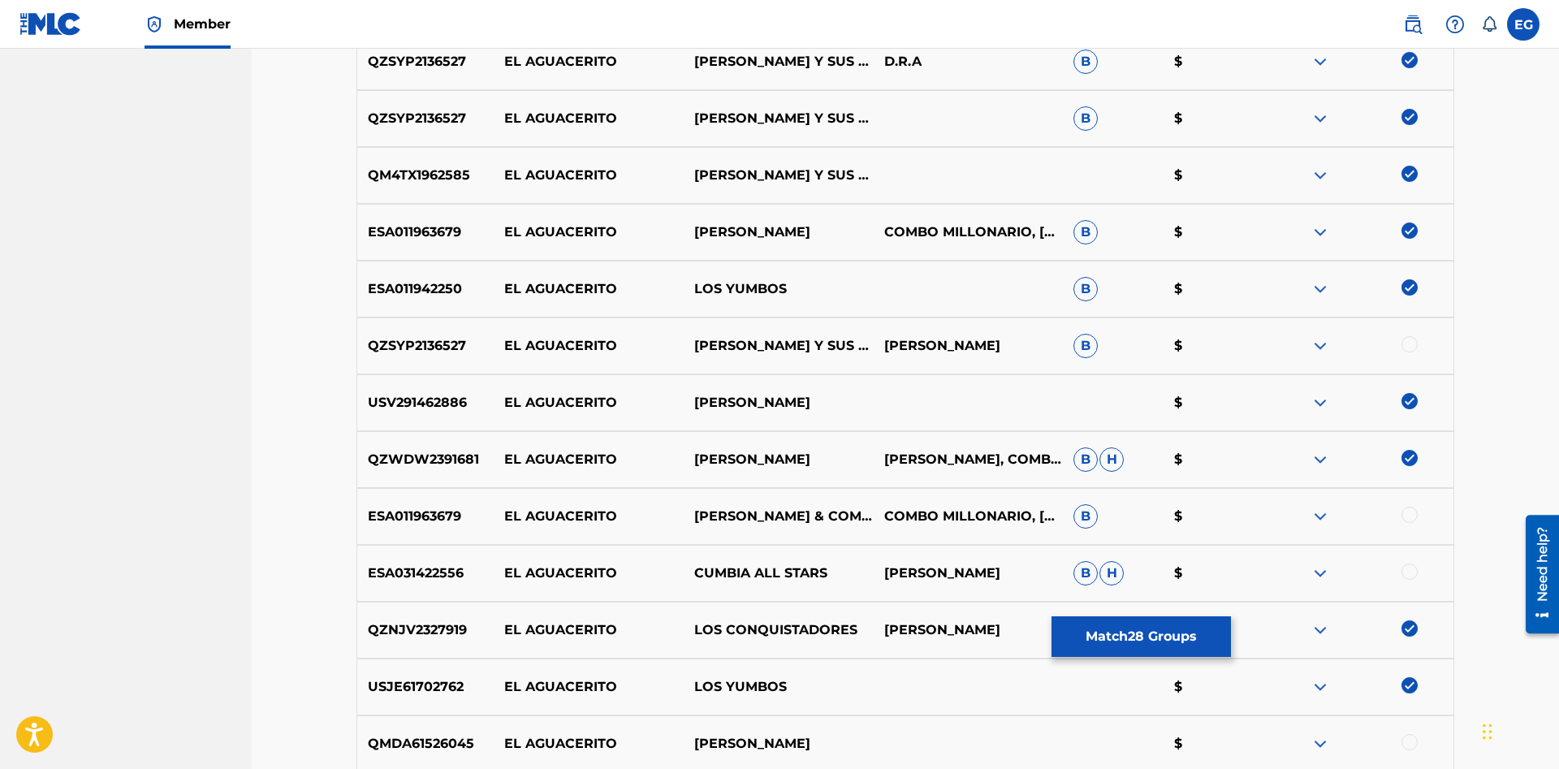
scroll to position [1577, 0]
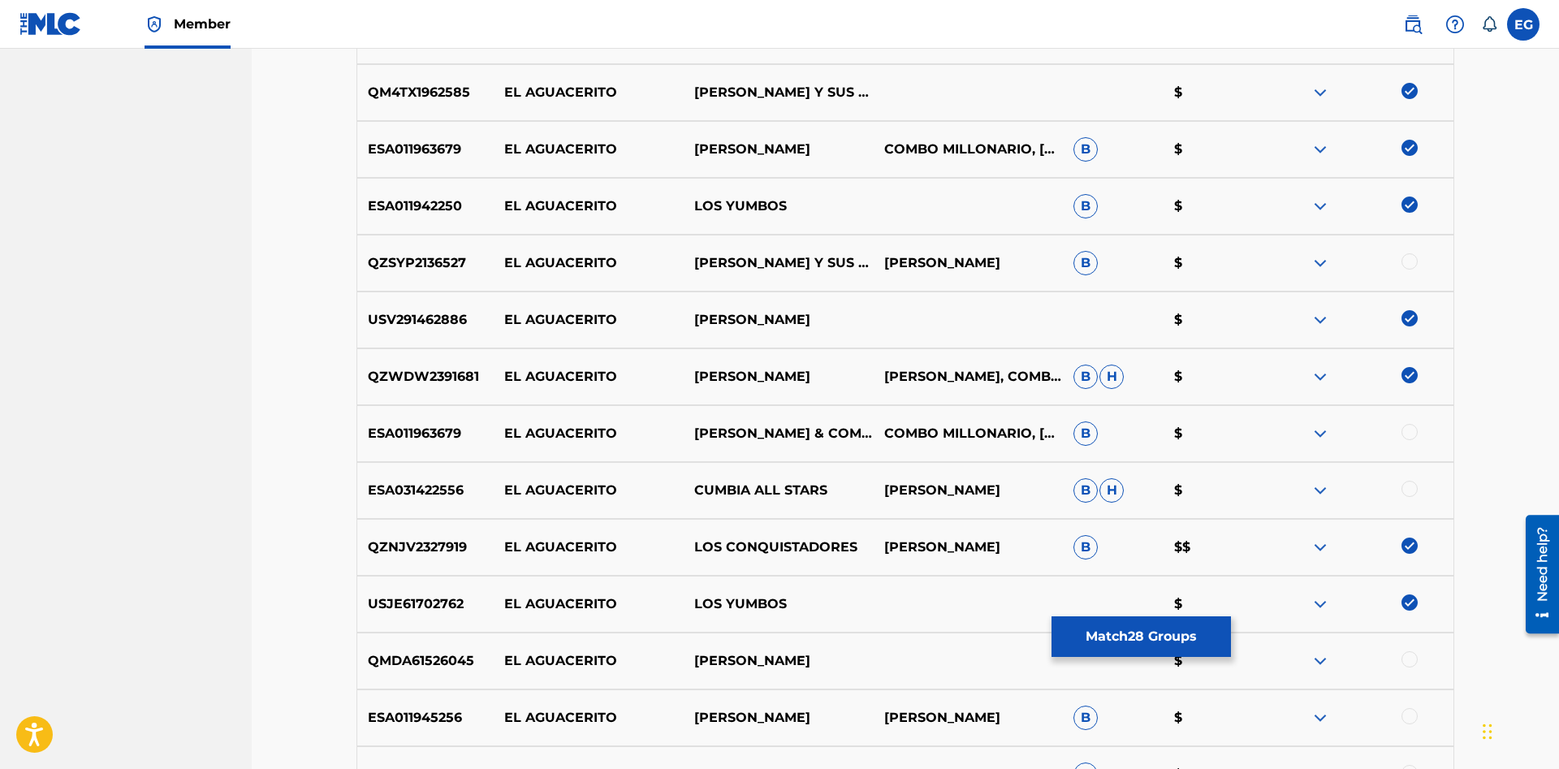
drag, startPoint x: 1406, startPoint y: 261, endPoint x: 1426, endPoint y: 283, distance: 30.5
click at [1406, 261] on div at bounding box center [1409, 261] width 16 height 16
click at [1408, 435] on div at bounding box center [1409, 432] width 16 height 16
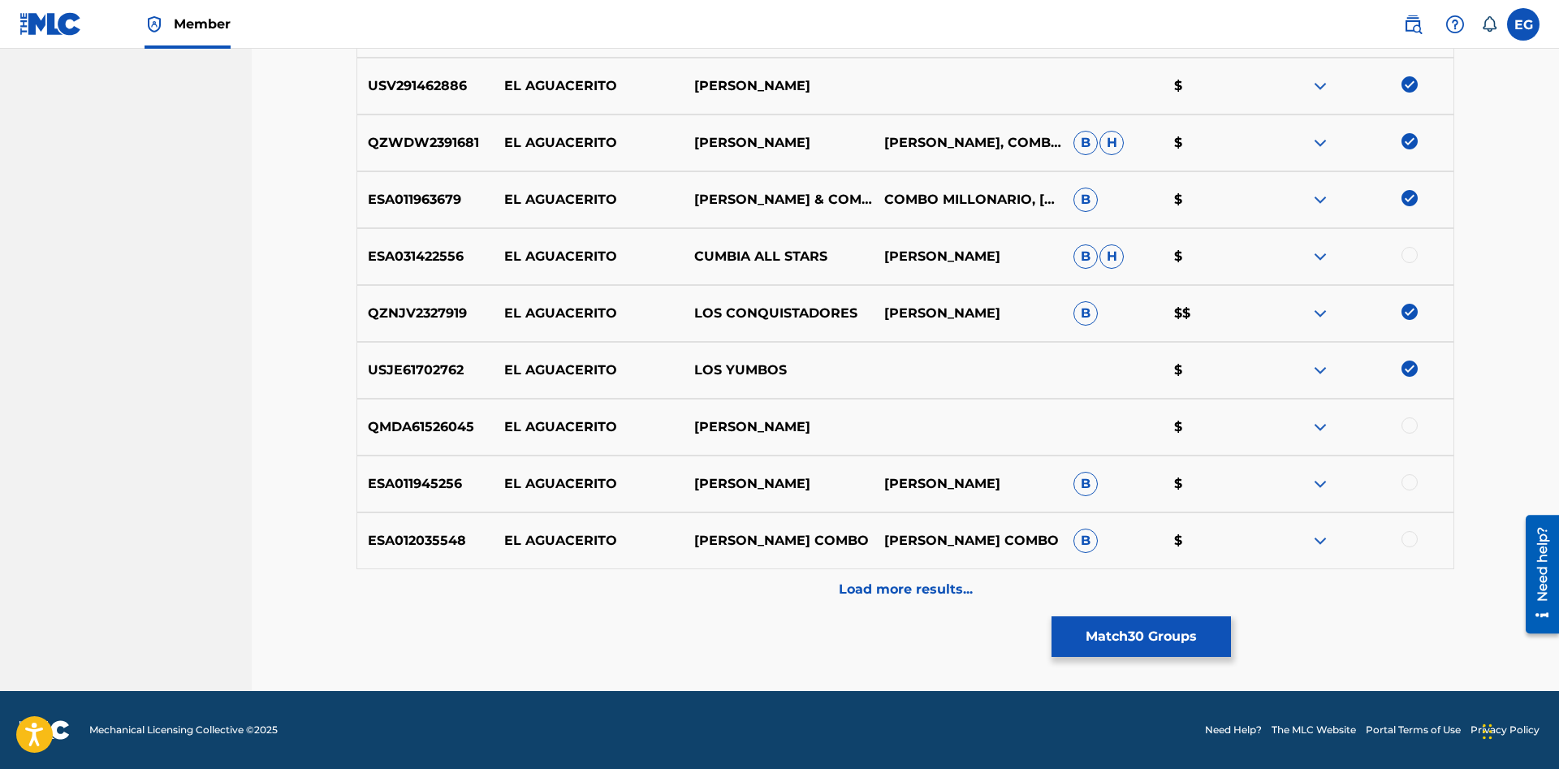
click at [1409, 478] on div at bounding box center [1409, 482] width 16 height 16
click at [921, 574] on div "Load more results..." at bounding box center [904, 589] width 1097 height 41
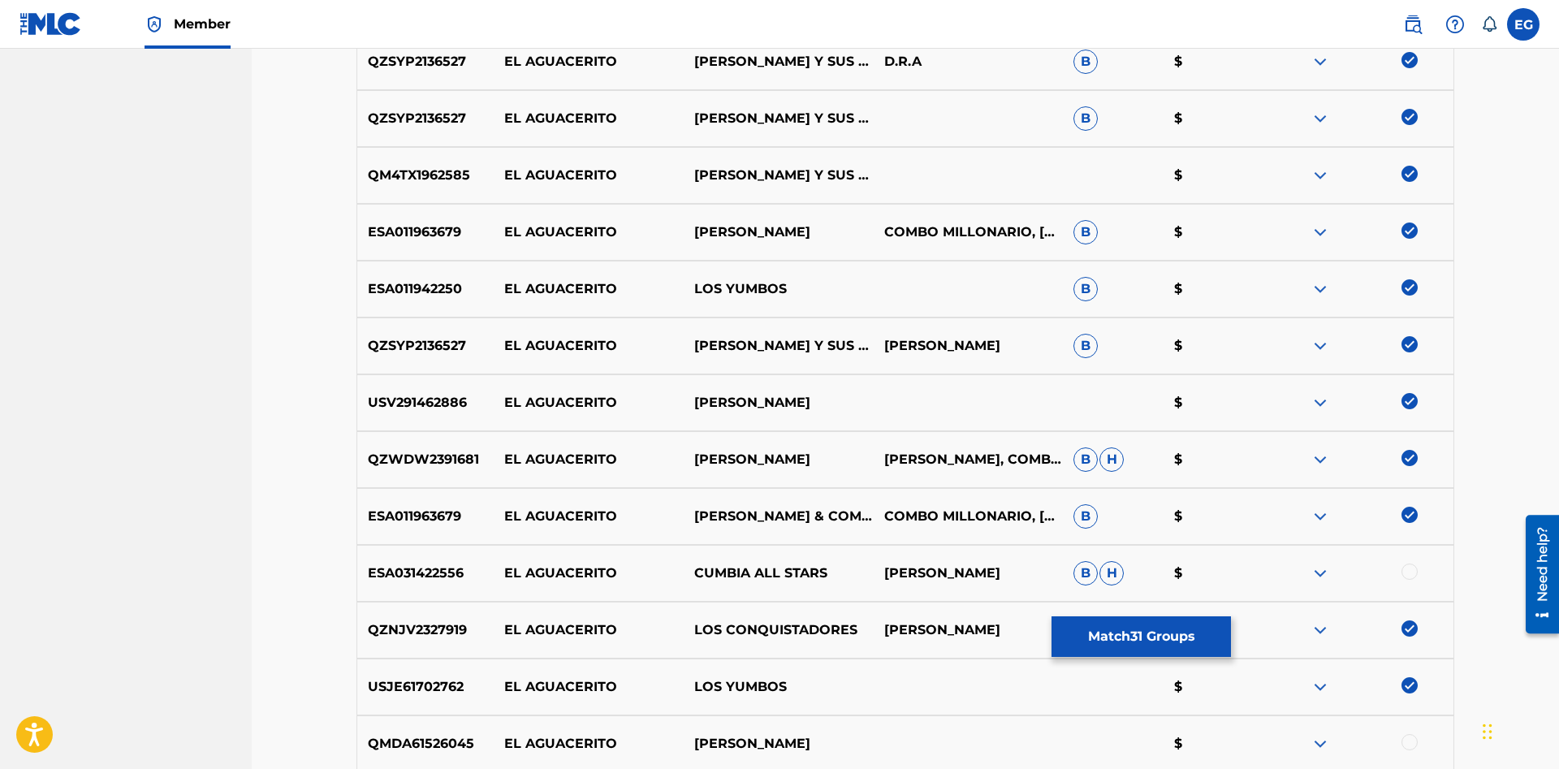
scroll to position [1991, 0]
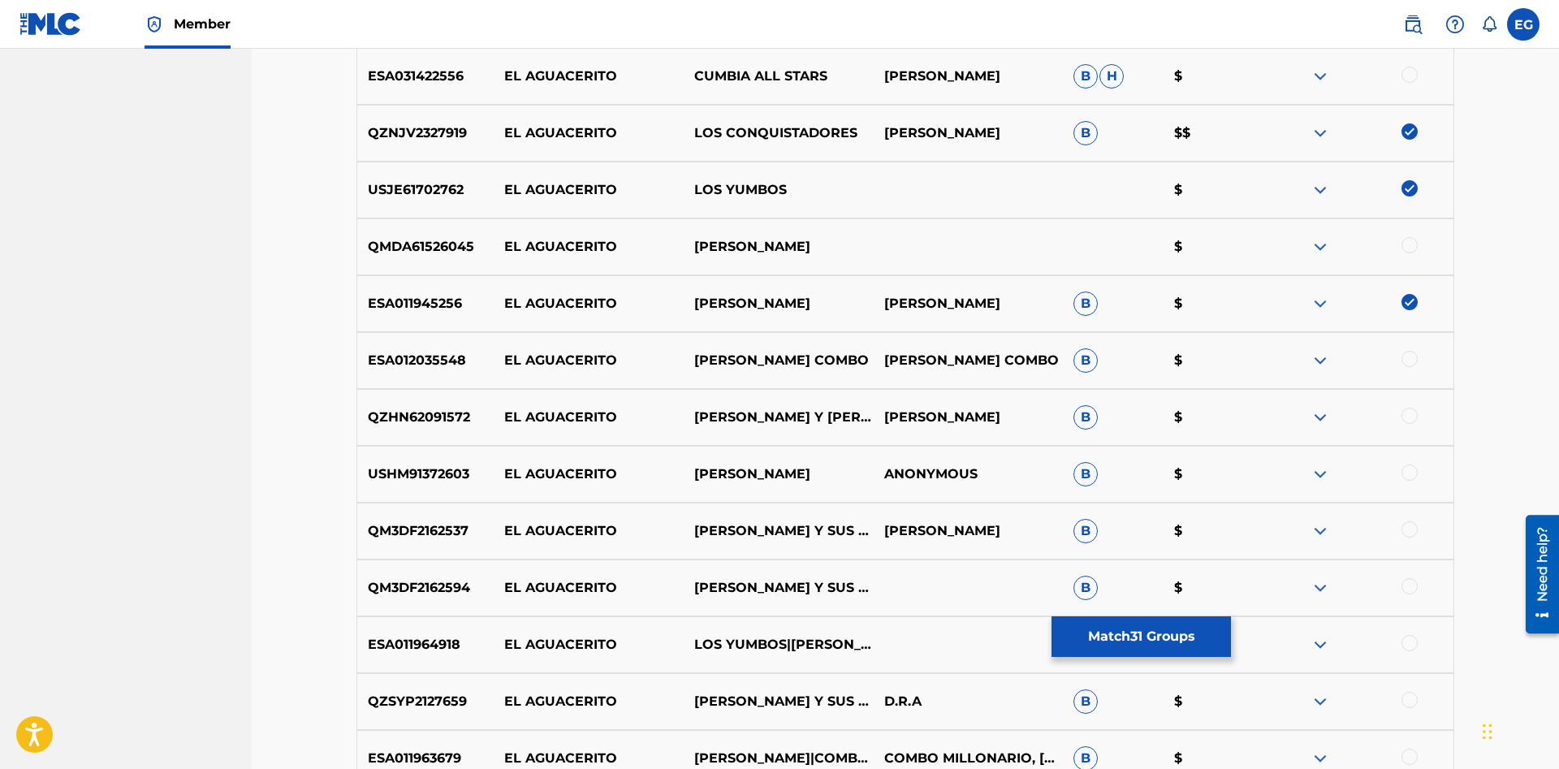
click at [1408, 589] on div at bounding box center [1409, 586] width 16 height 16
click at [1410, 535] on div at bounding box center [1409, 529] width 16 height 16
click at [1412, 649] on div at bounding box center [1409, 643] width 16 height 16
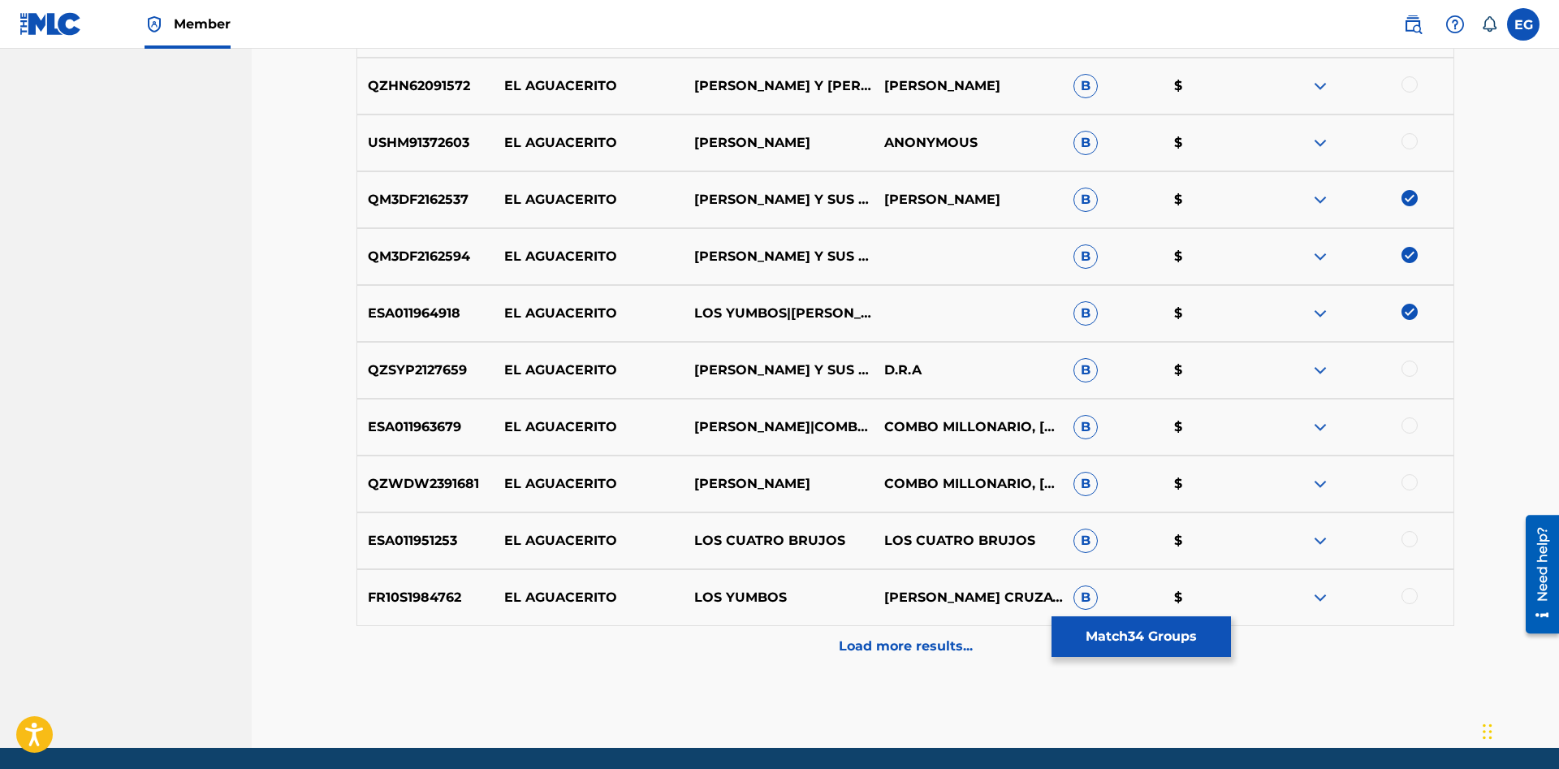
click at [1405, 374] on div at bounding box center [1358, 369] width 190 height 19
click at [1412, 432] on div at bounding box center [1409, 425] width 16 height 16
click at [1412, 372] on div at bounding box center [1409, 368] width 16 height 16
drag, startPoint x: 1410, startPoint y: 481, endPoint x: 1411, endPoint y: 519, distance: 38.2
click at [1411, 481] on div at bounding box center [1409, 482] width 16 height 16
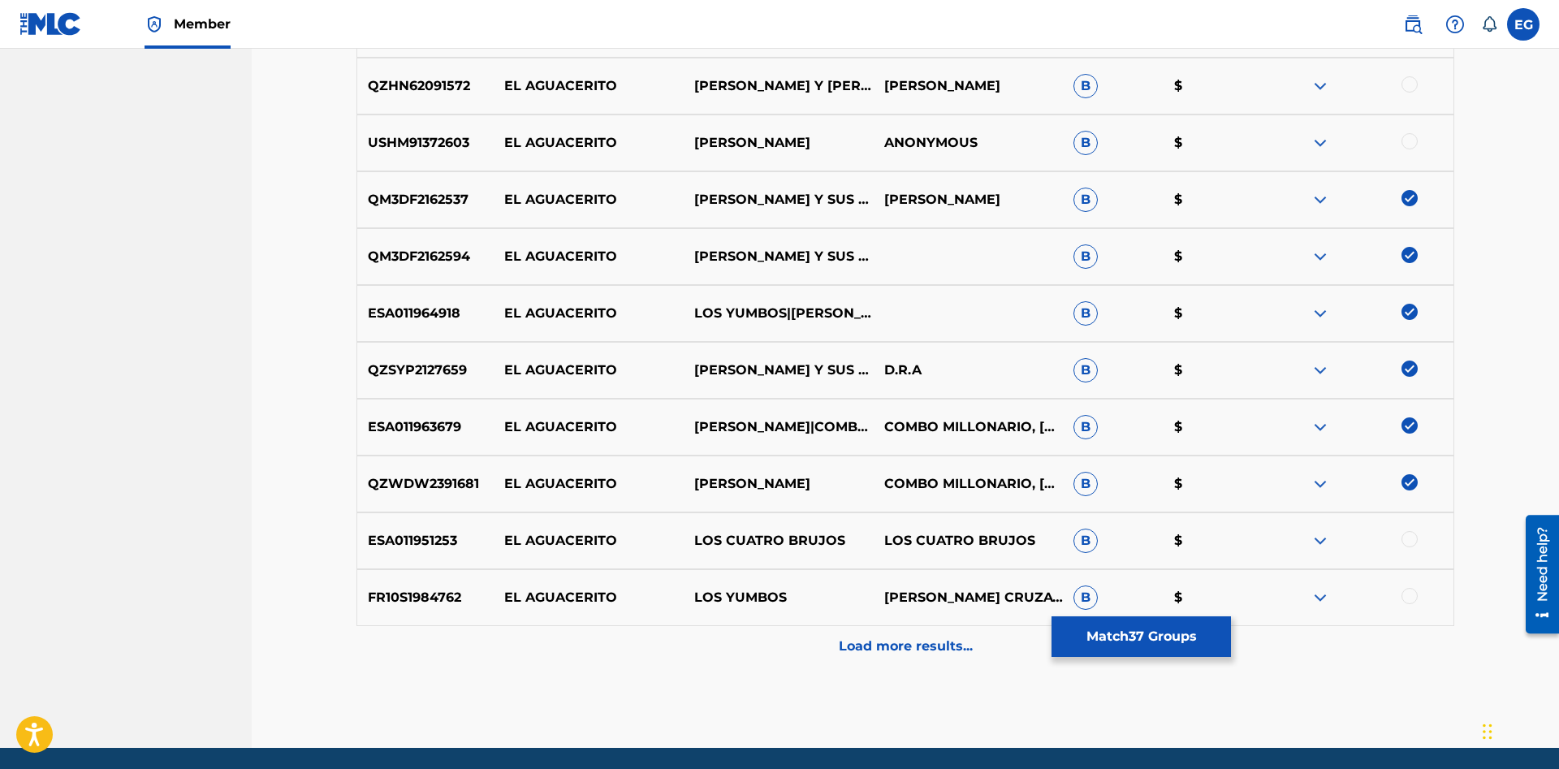
scroll to position [2379, 0]
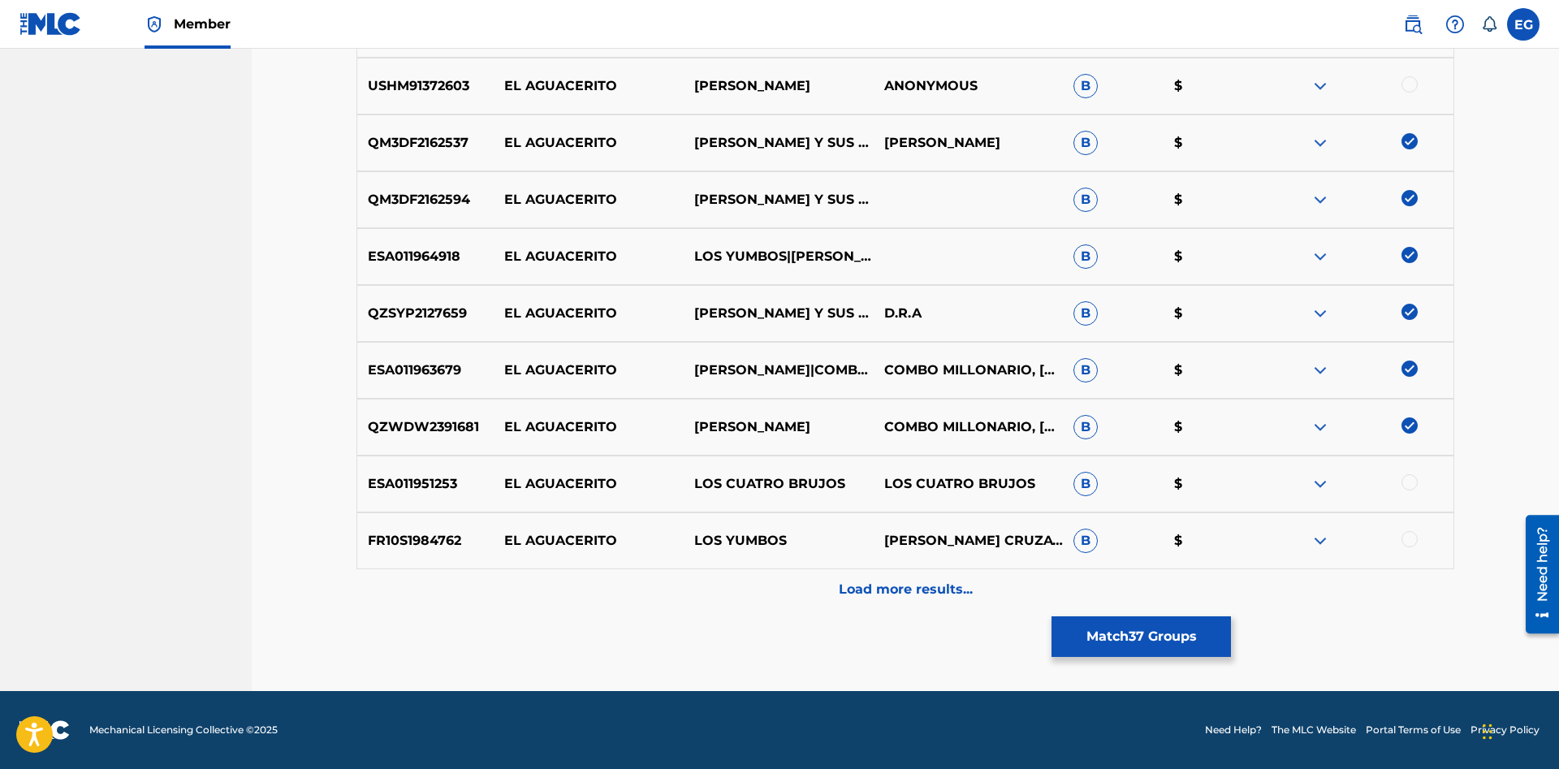
drag, startPoint x: 1408, startPoint y: 538, endPoint x: 1404, endPoint y: 552, distance: 14.4
click at [1407, 539] on div at bounding box center [1409, 539] width 16 height 16
click at [1390, 588] on div "Load more results..." at bounding box center [904, 589] width 1097 height 41
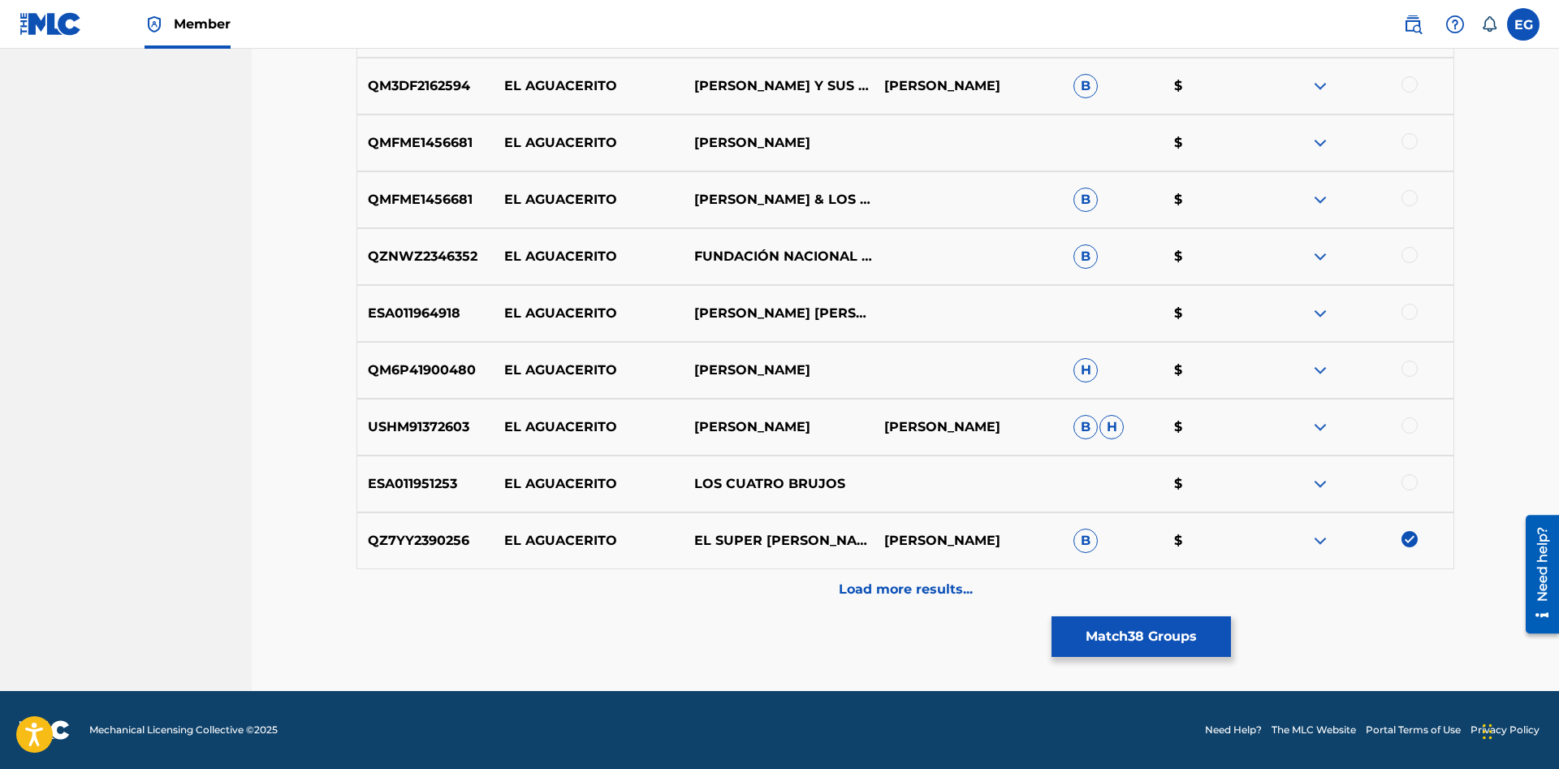
scroll to position [2699, 0]
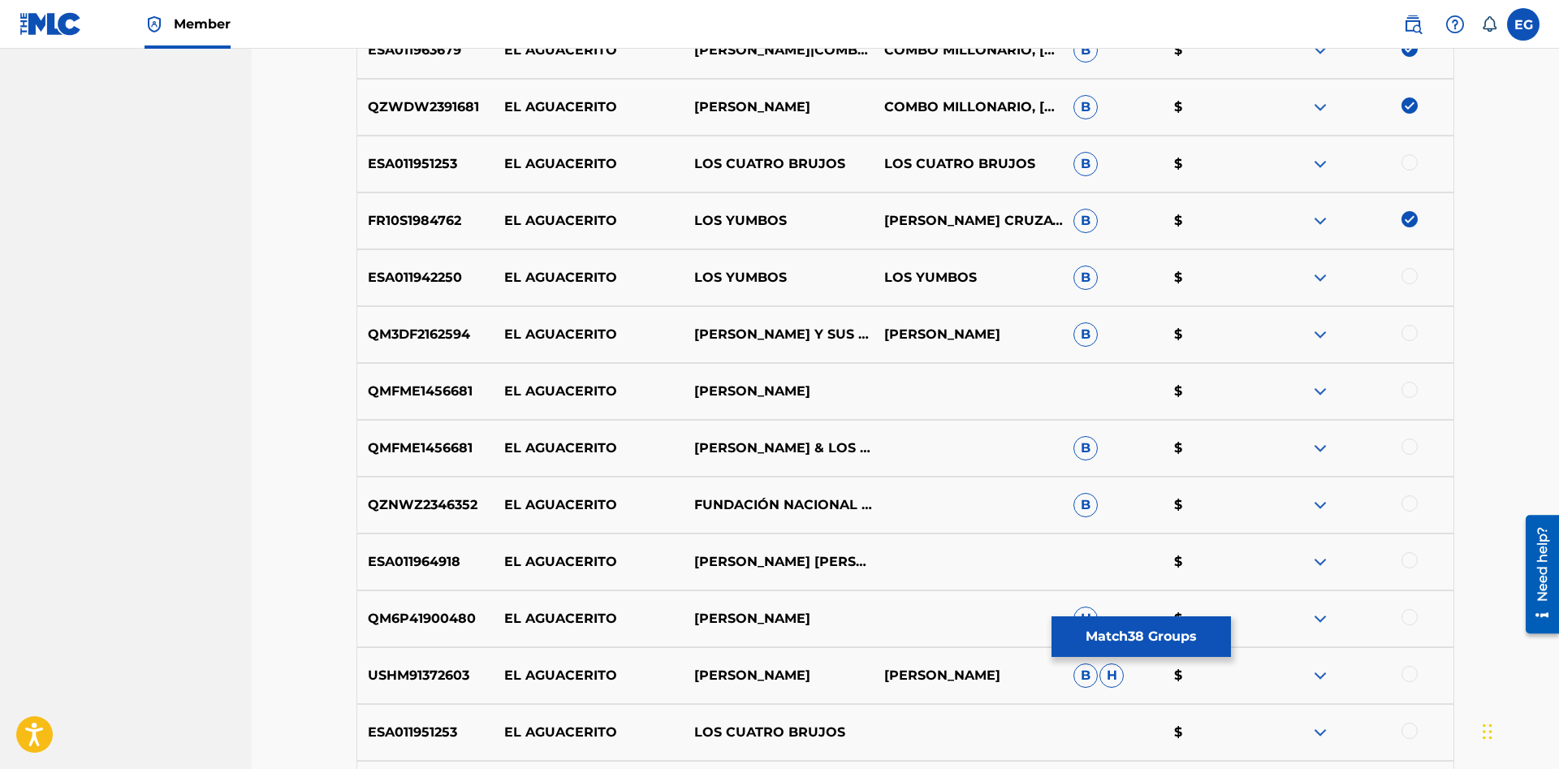
drag, startPoint x: 1407, startPoint y: 331, endPoint x: 1408, endPoint y: 315, distance: 16.3
click at [1407, 330] on div at bounding box center [1409, 333] width 16 height 16
click at [1409, 279] on div at bounding box center [1409, 276] width 16 height 16
click at [1399, 365] on div "QMFME1456681 EL AGUACERITO CARLOS REGALADO $" at bounding box center [904, 391] width 1097 height 57
click at [1411, 432] on div "QMFME1456681 EL AGUACERITO CARLOS REGALADO & LOS GATOS B $" at bounding box center [904, 448] width 1097 height 57
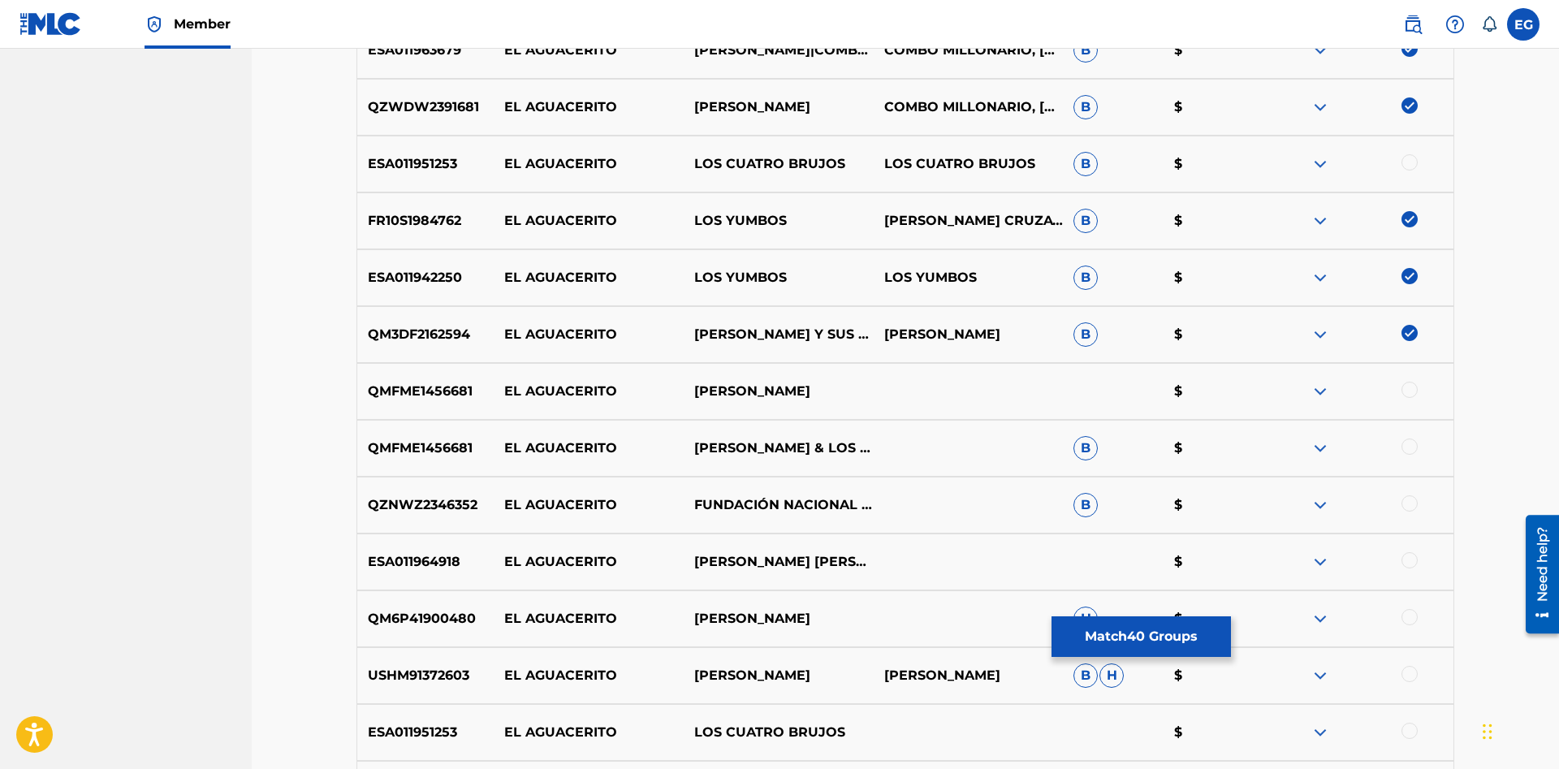
scroll to position [2865, 0]
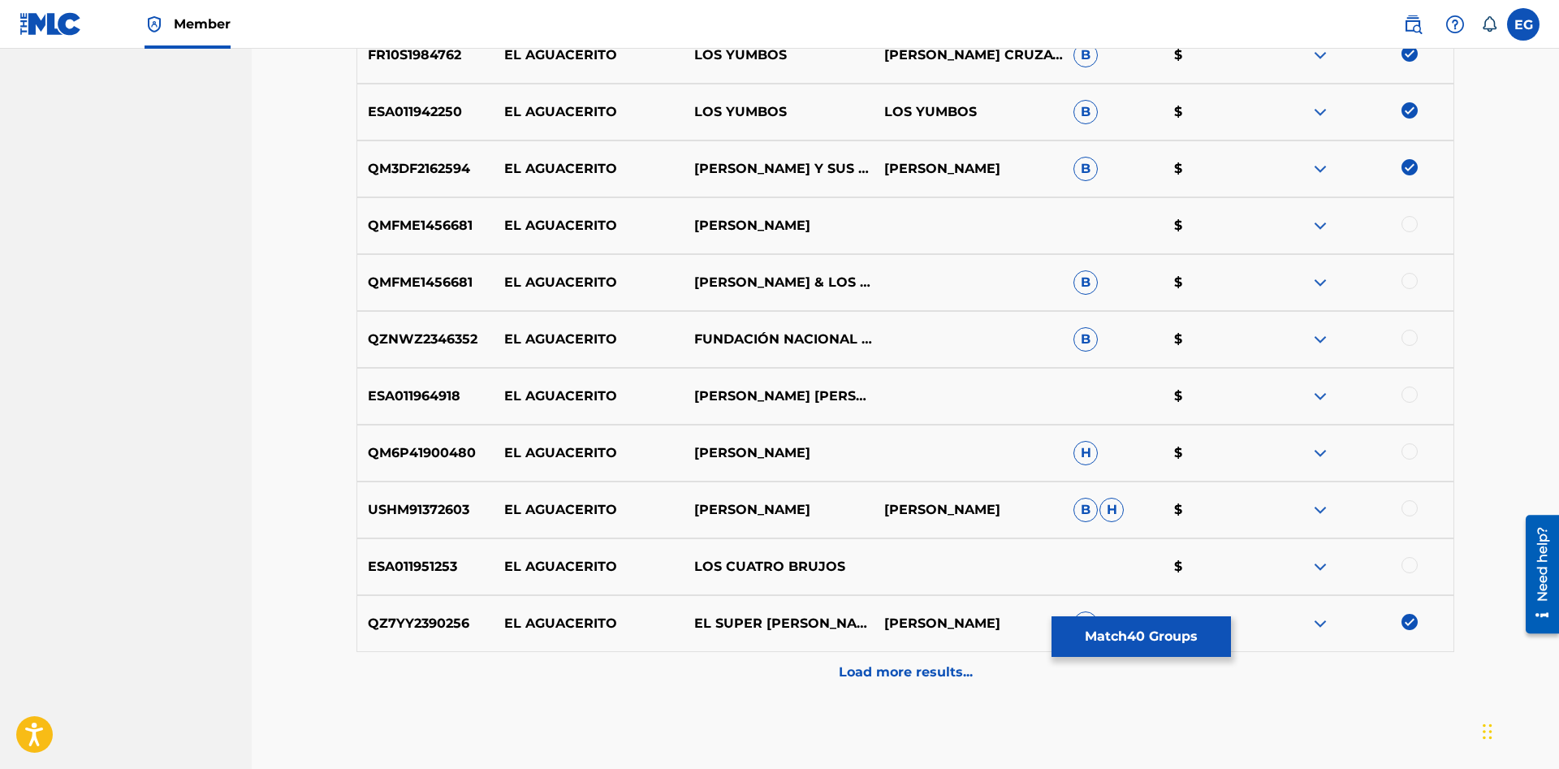
click at [1404, 390] on div at bounding box center [1409, 394] width 16 height 16
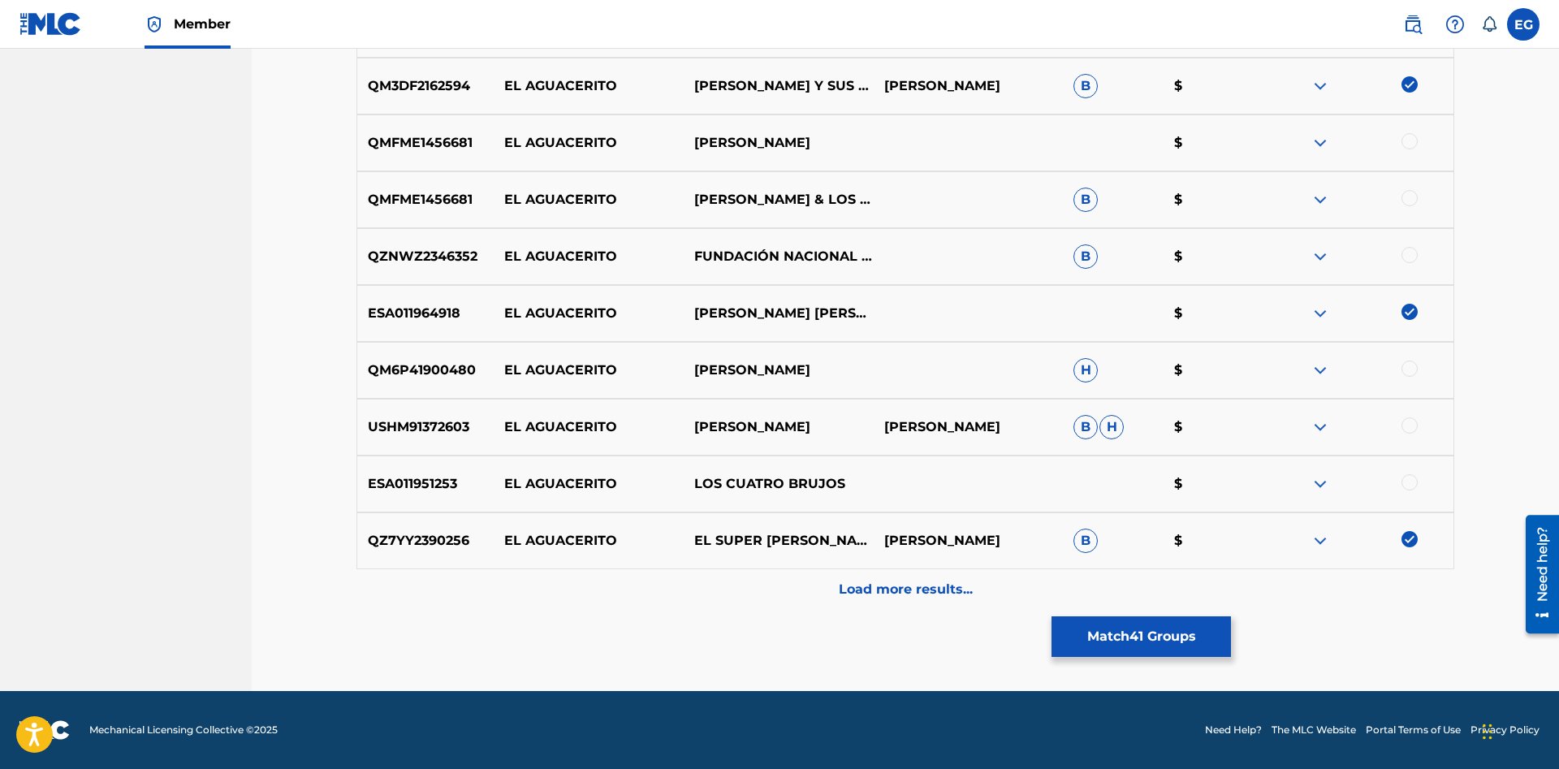
click at [1382, 579] on div "Load more results..." at bounding box center [904, 589] width 1097 height 41
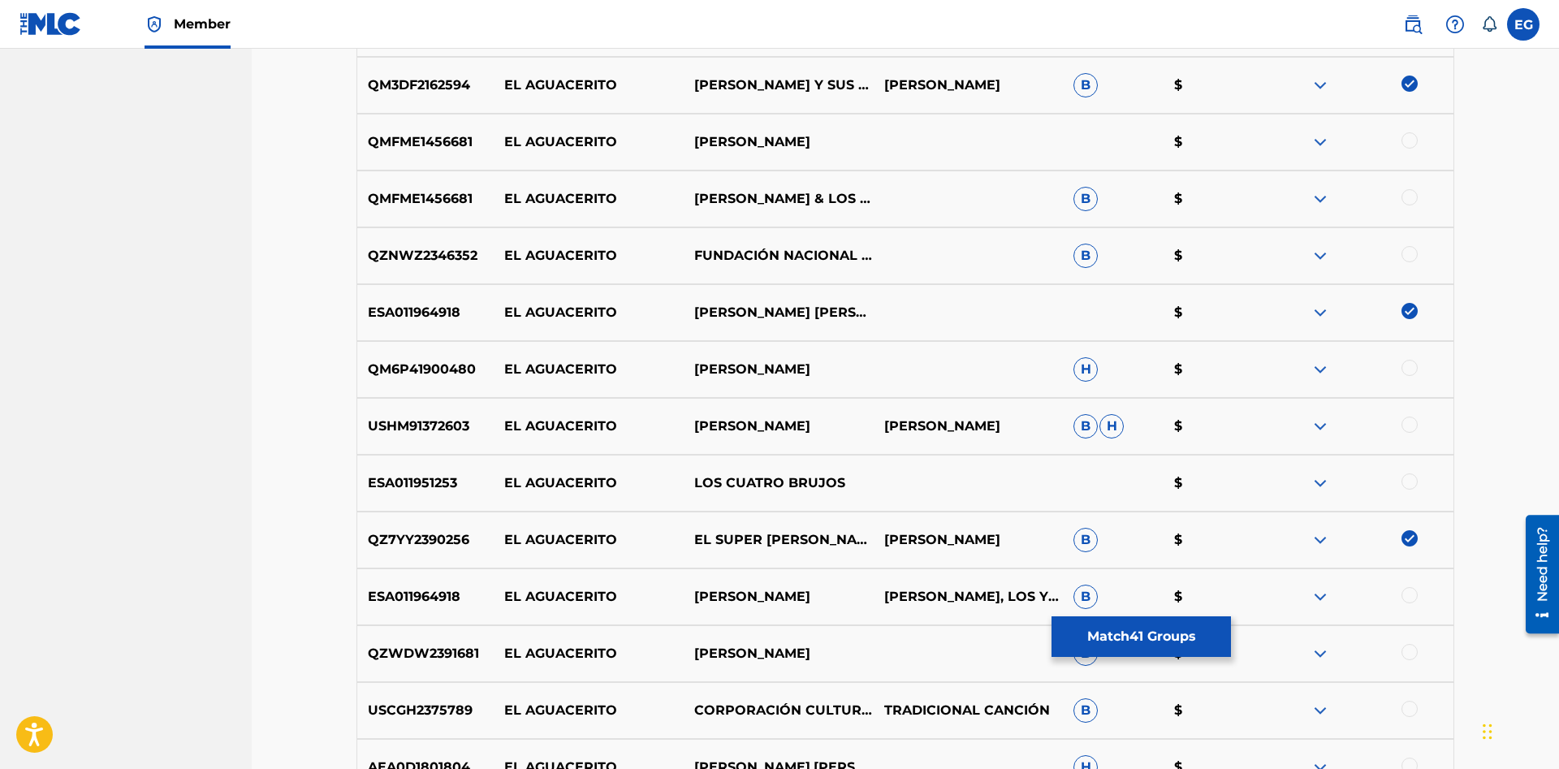
scroll to position [3279, 0]
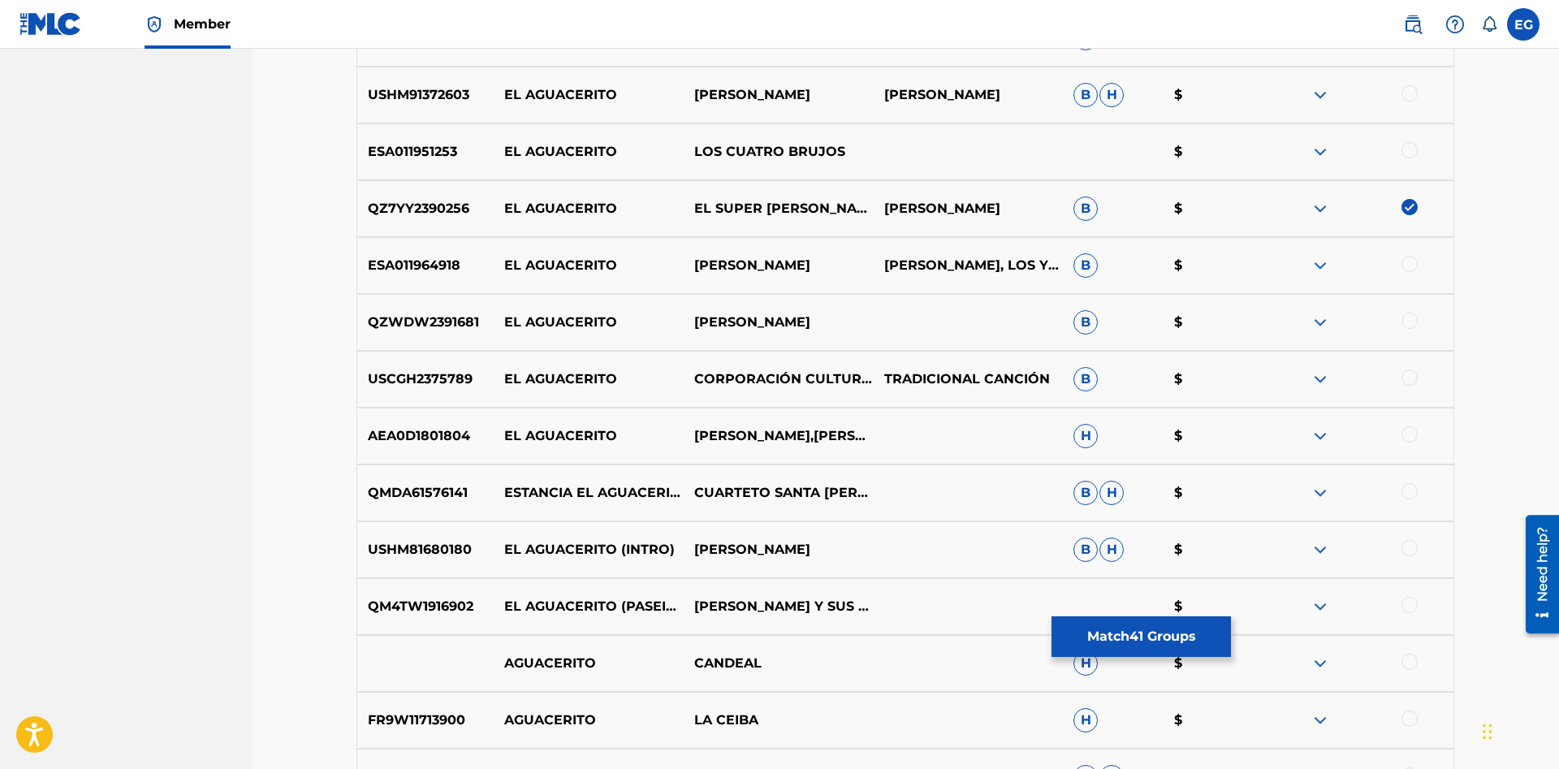
click at [1414, 322] on div at bounding box center [1409, 321] width 16 height 16
click at [1407, 260] on div at bounding box center [1409, 264] width 16 height 16
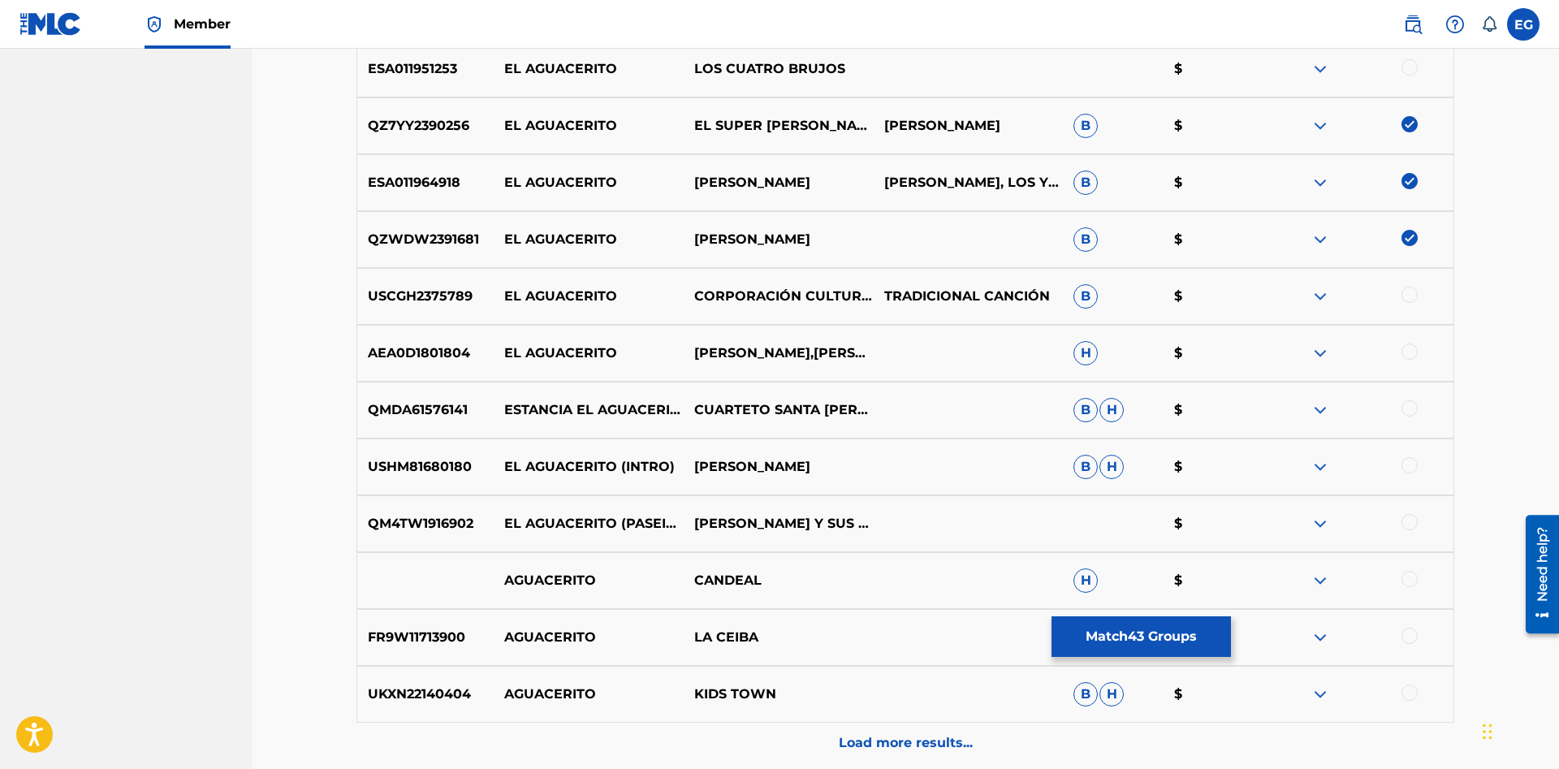
scroll to position [3516, 0]
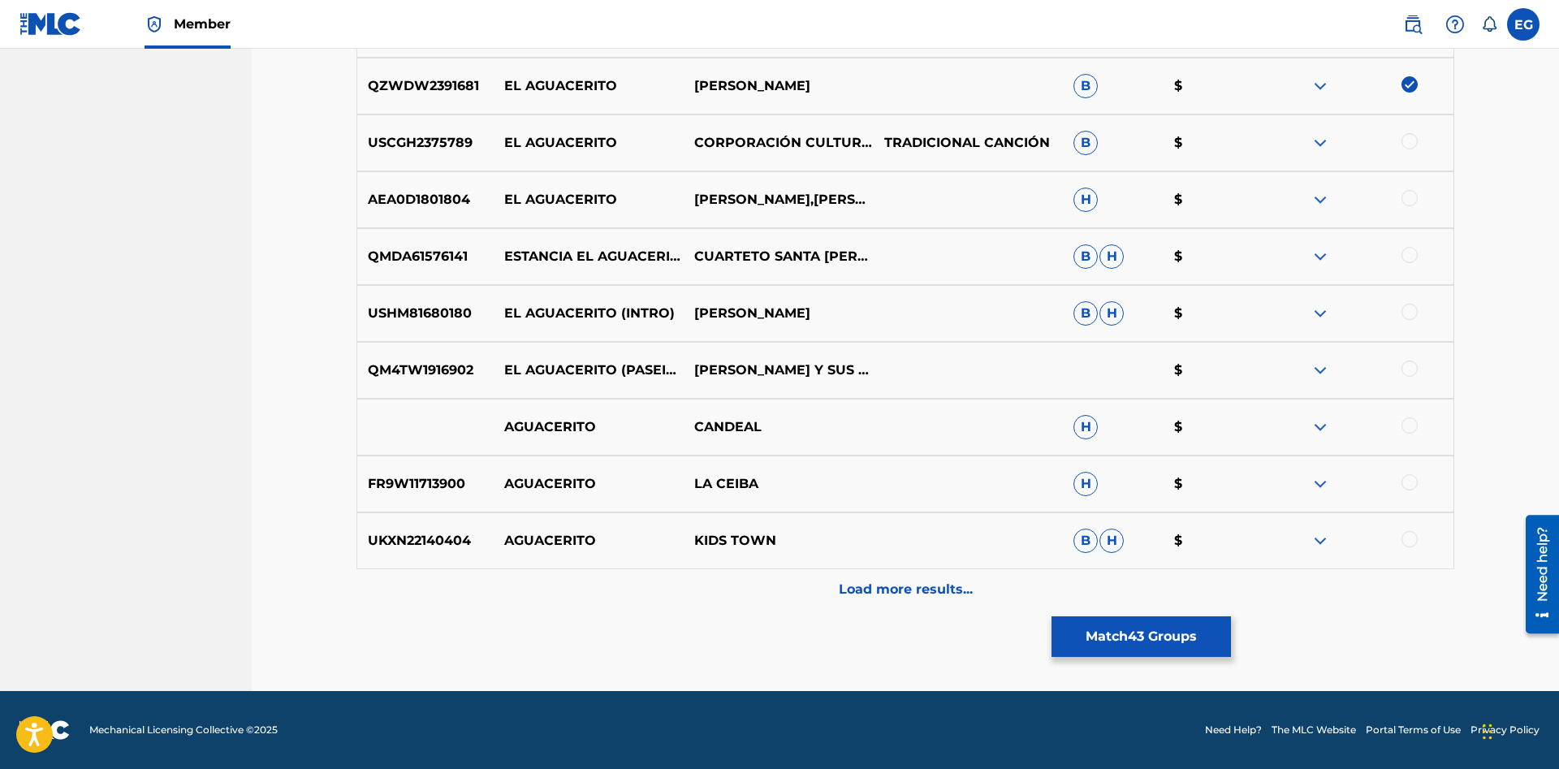
click at [1414, 360] on div at bounding box center [1358, 369] width 190 height 19
click at [1414, 310] on div at bounding box center [1409, 312] width 16 height 16
click at [1407, 369] on div at bounding box center [1409, 368] width 16 height 16
click at [905, 561] on div "UKXN22140404 AGUACERITO KIDS TOWN B H $" at bounding box center [904, 540] width 1097 height 57
click at [904, 575] on div "Load more results..." at bounding box center [904, 589] width 1097 height 41
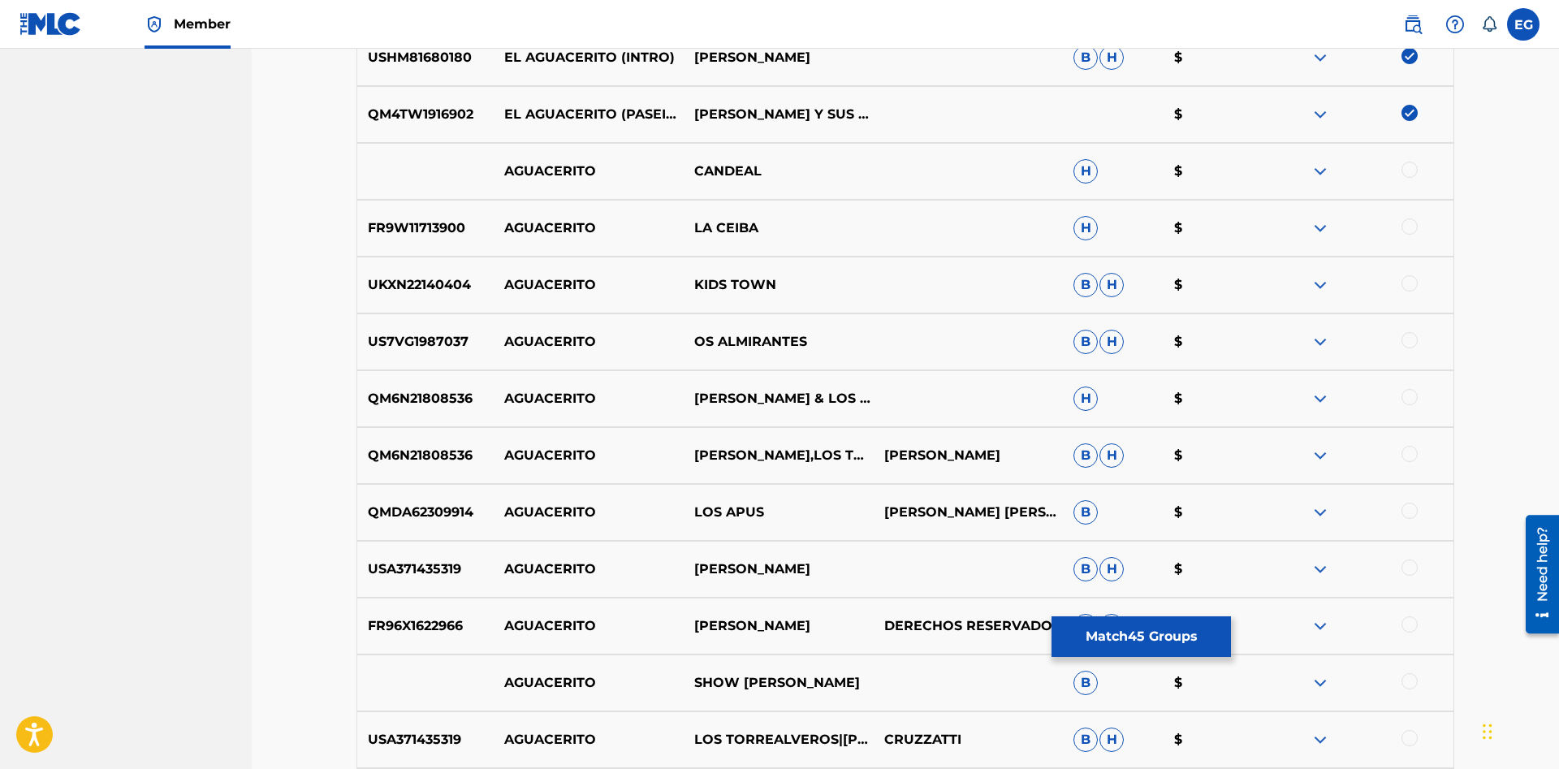
scroll to position [4020, 0]
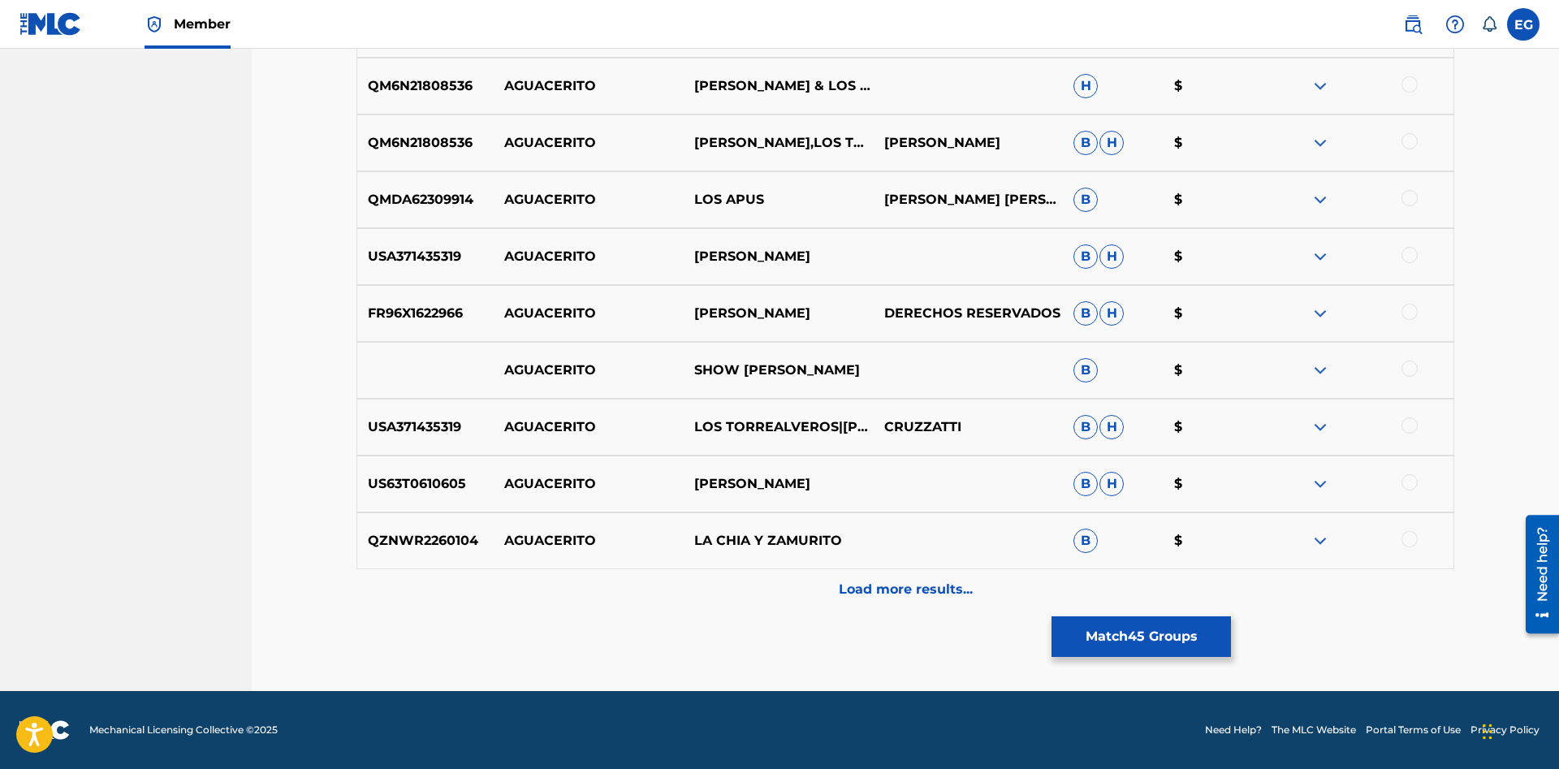
click at [890, 583] on p "Load more results..." at bounding box center [906, 589] width 134 height 19
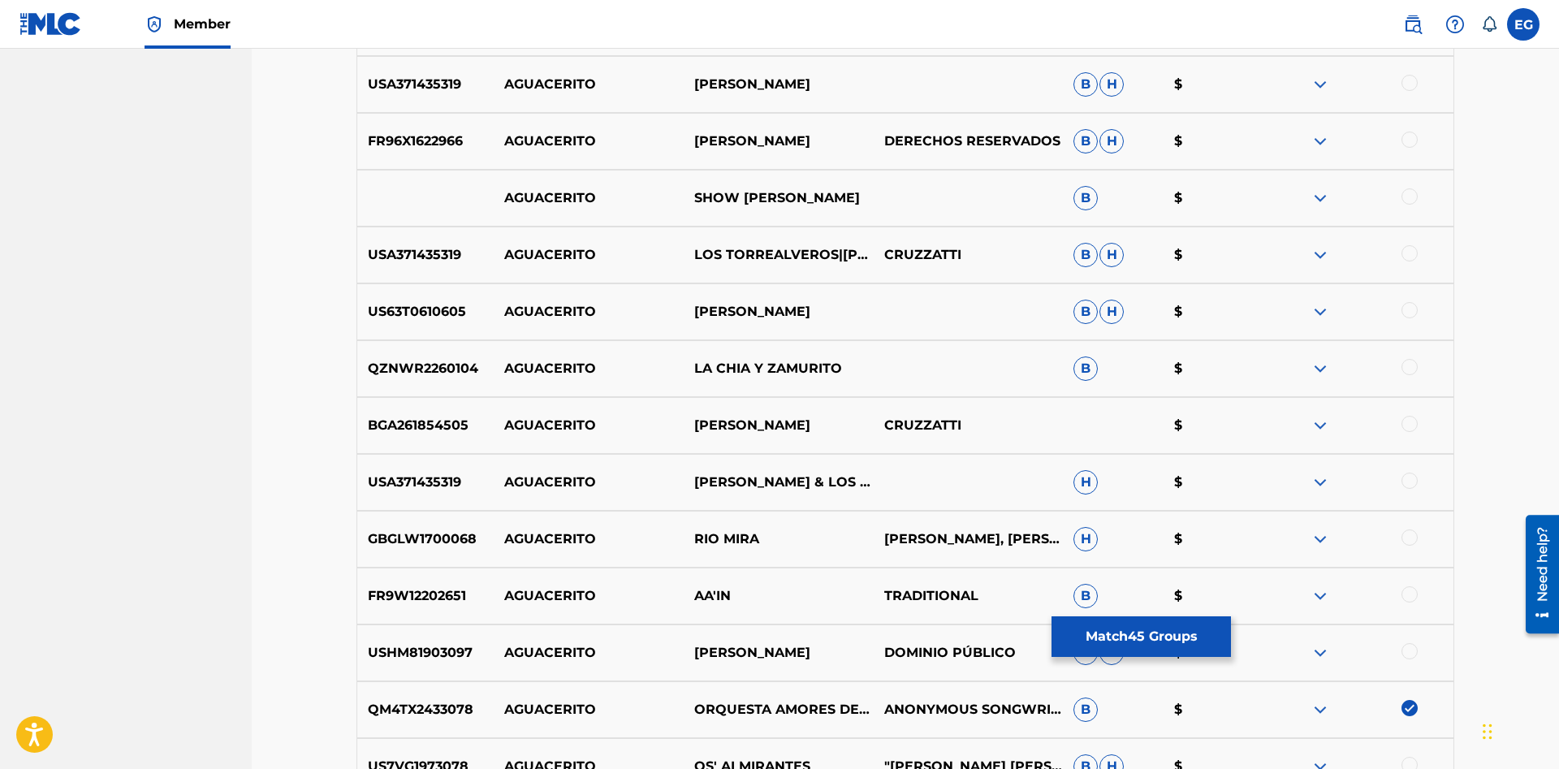
scroll to position [4652, 0]
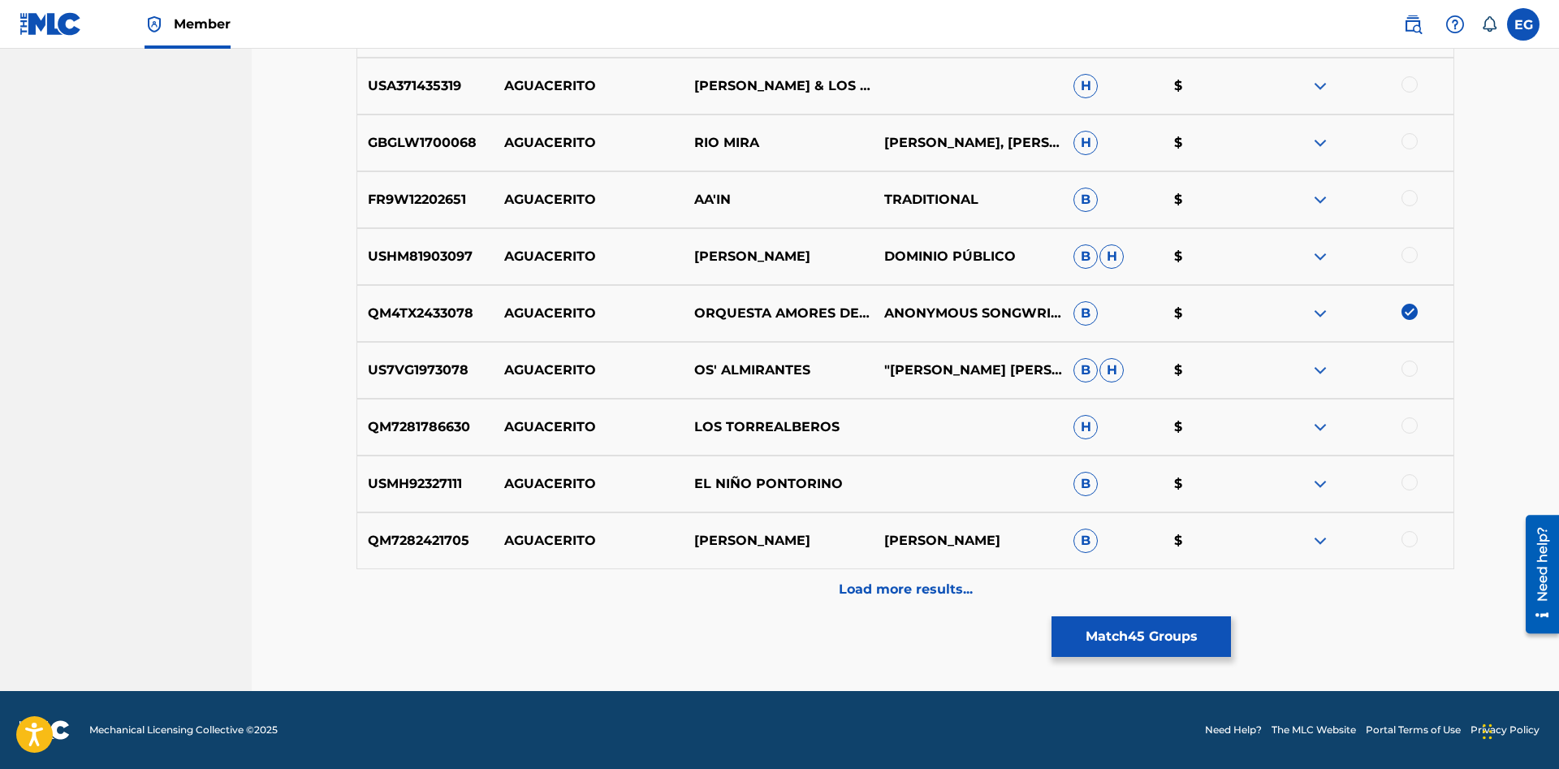
click at [924, 593] on p "Load more results..." at bounding box center [906, 589] width 134 height 19
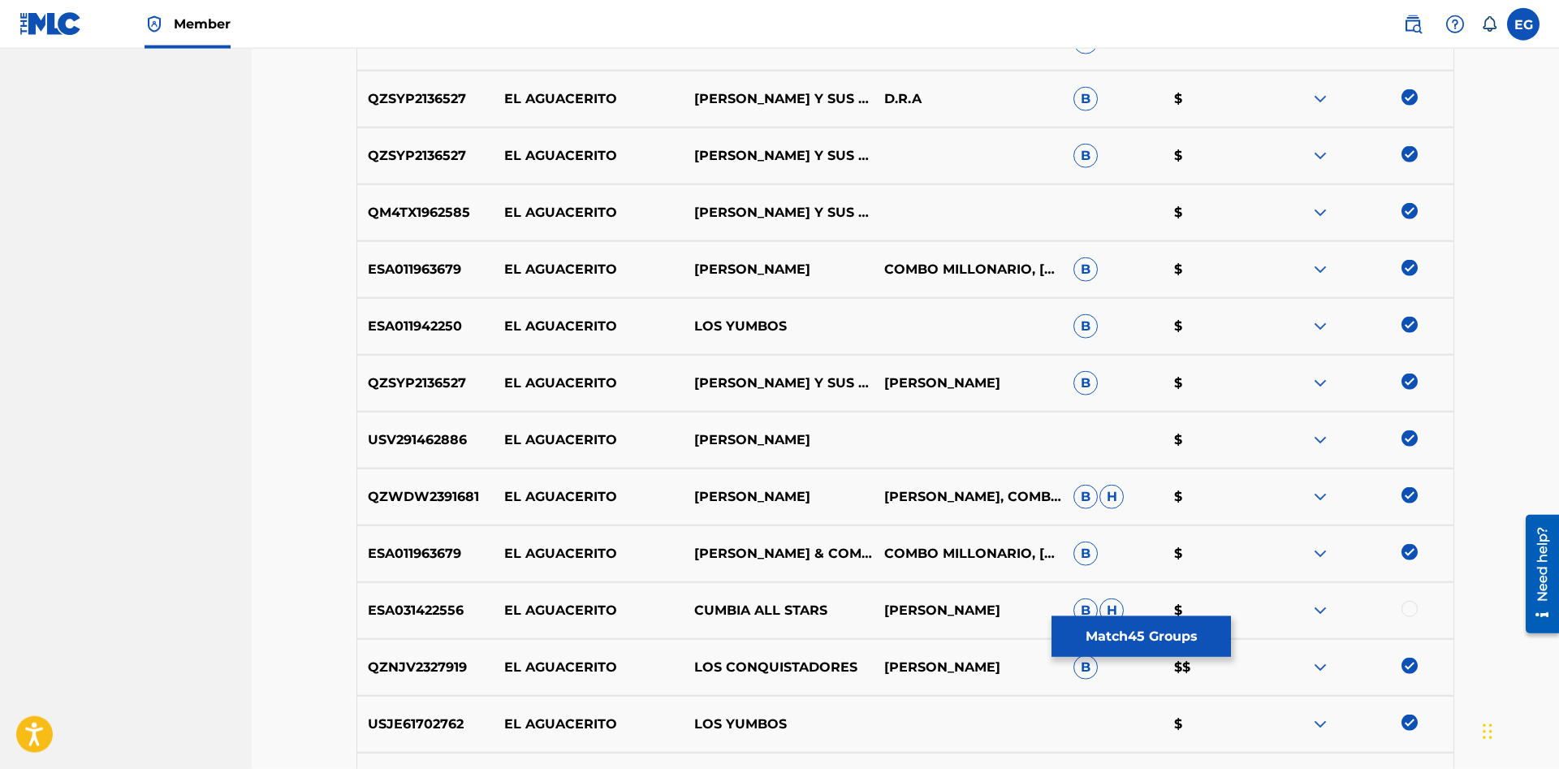
scroll to position [0, 0]
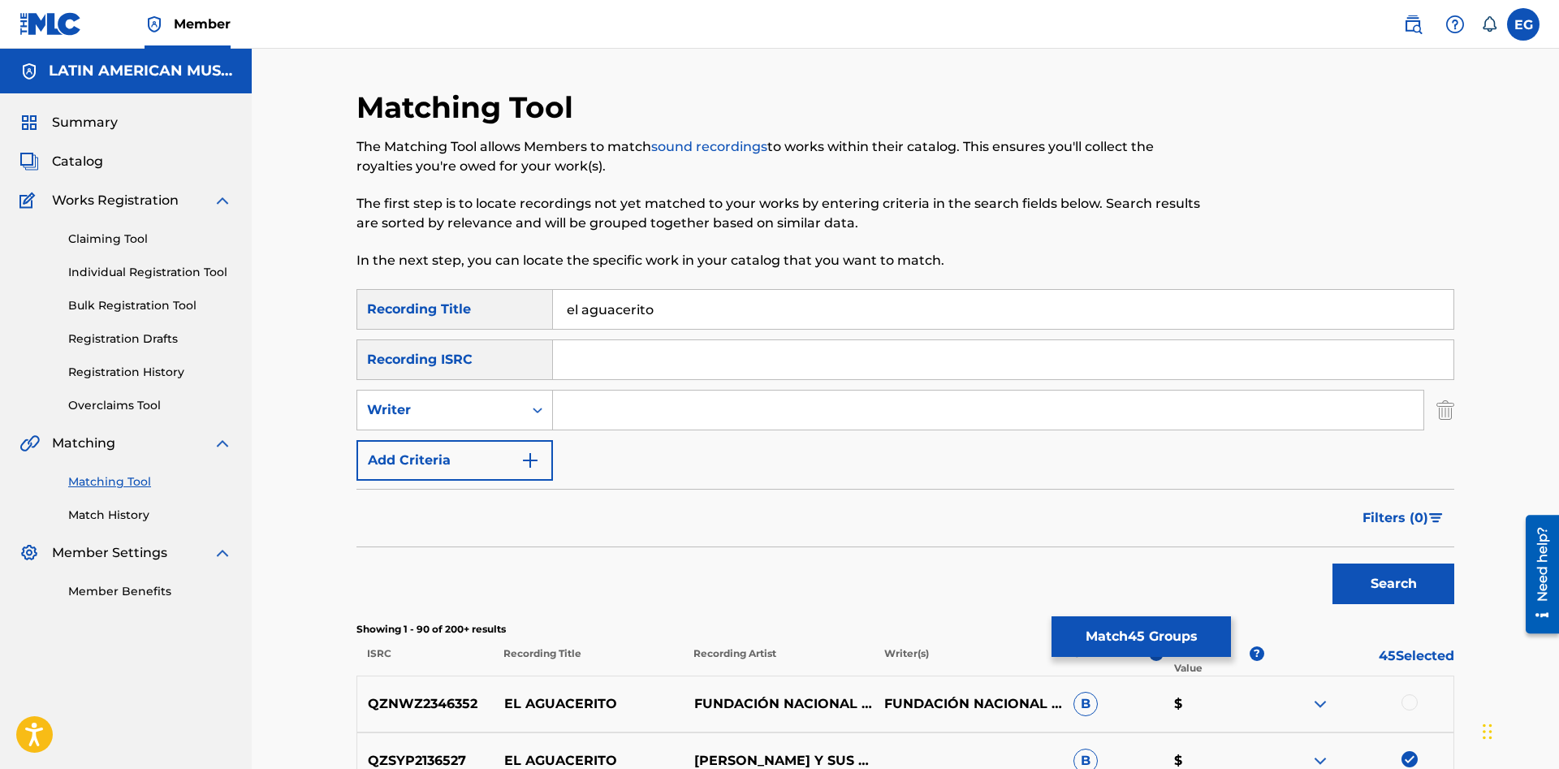
click at [667, 305] on input "el aguacerito" at bounding box center [1003, 309] width 900 height 39
click at [1097, 631] on button "Match 45 Groups" at bounding box center [1140, 636] width 179 height 41
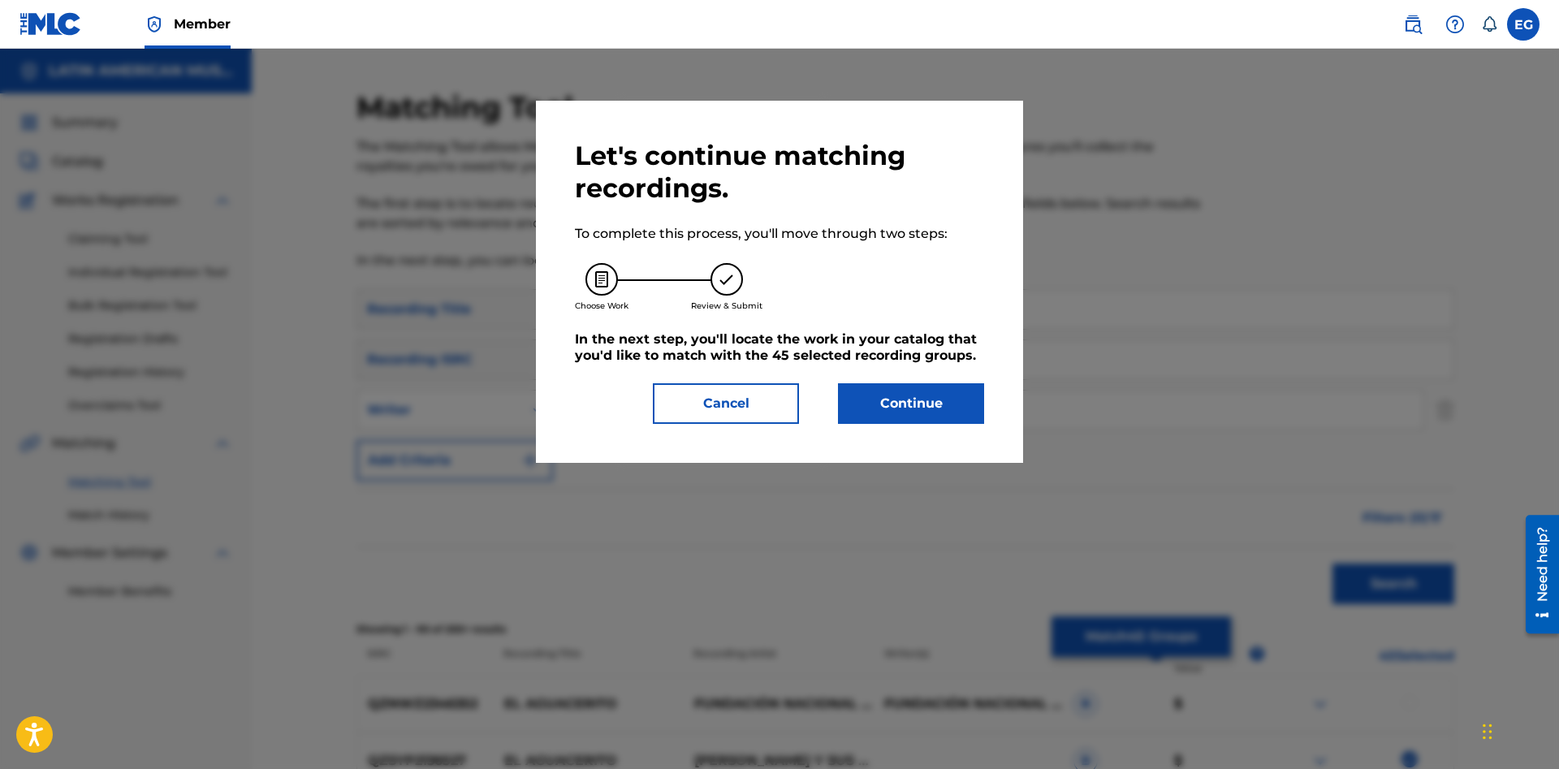
click at [901, 412] on button "Continue" at bounding box center [911, 403] width 146 height 41
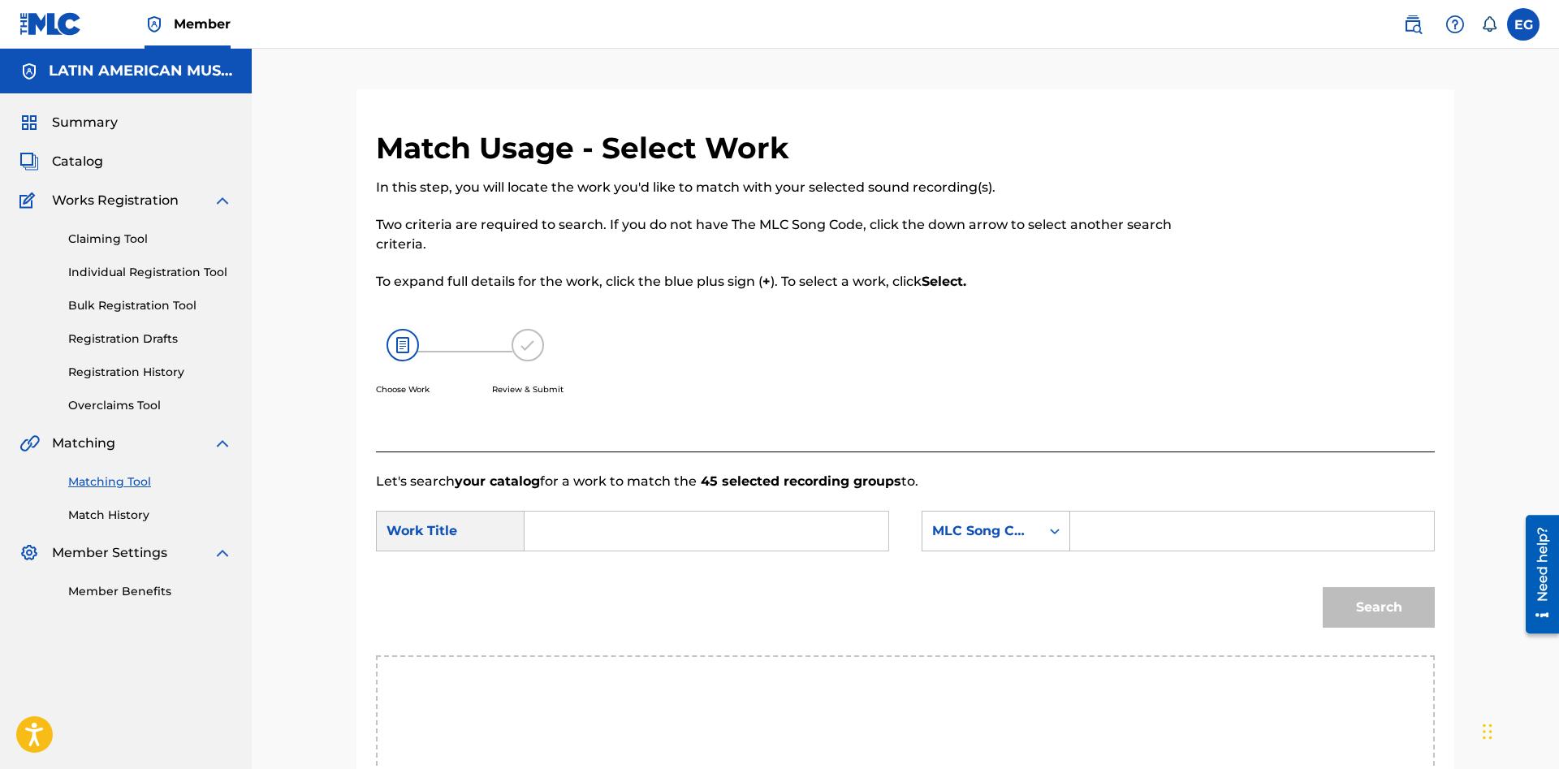
click at [711, 522] on input "Search Form" at bounding box center [706, 530] width 336 height 39
type input "a"
click at [608, 701] on div "el ag uacerito" at bounding box center [584, 703] width 92 height 49
type input "el aguacerito"
click at [1127, 518] on input "Search Form" at bounding box center [1252, 530] width 336 height 39
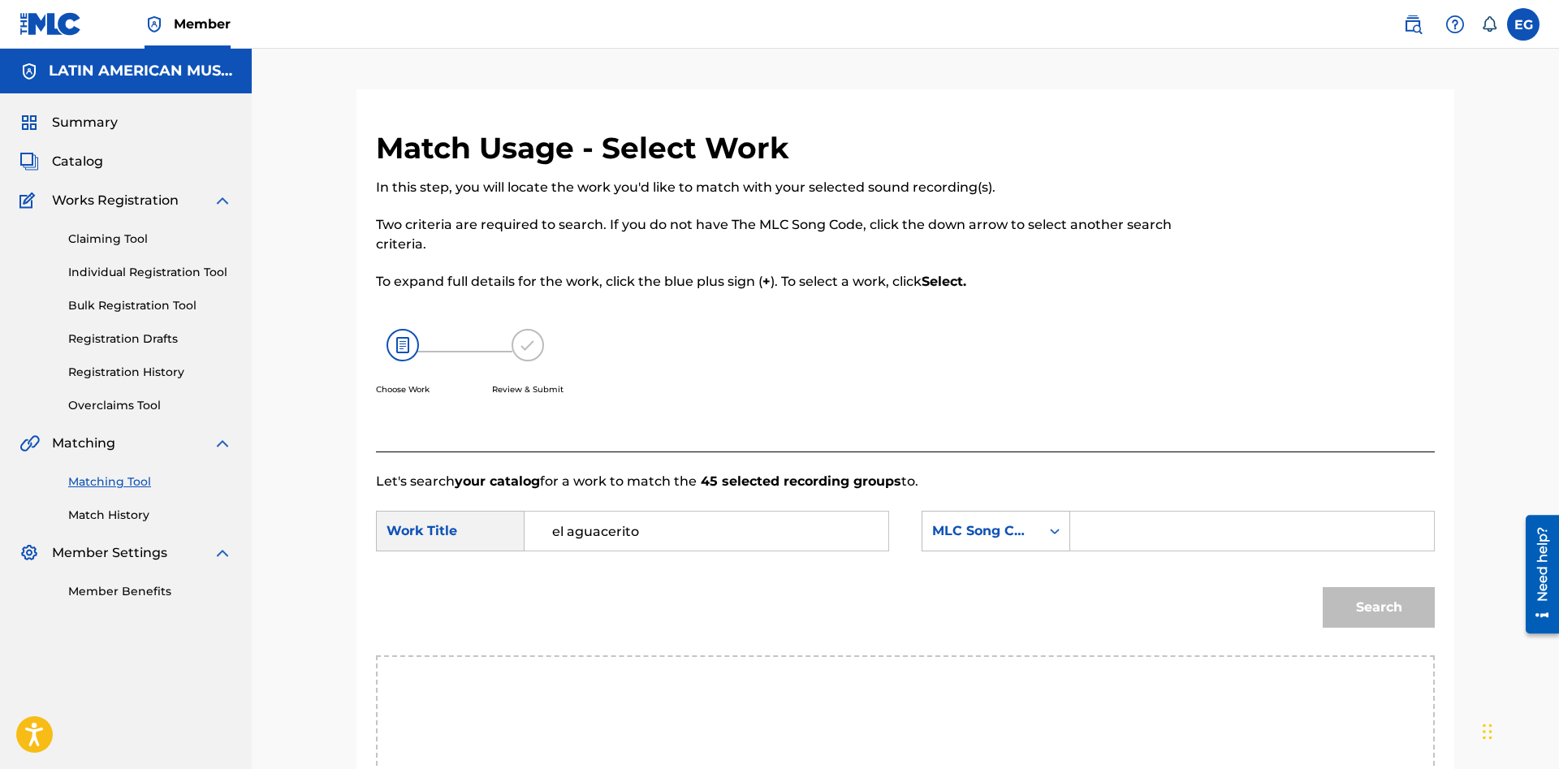
paste input "[PERSON_NAME]"
type input "[PERSON_NAME]"
click at [1024, 537] on div "MLC Song Code" at bounding box center [995, 531] width 149 height 41
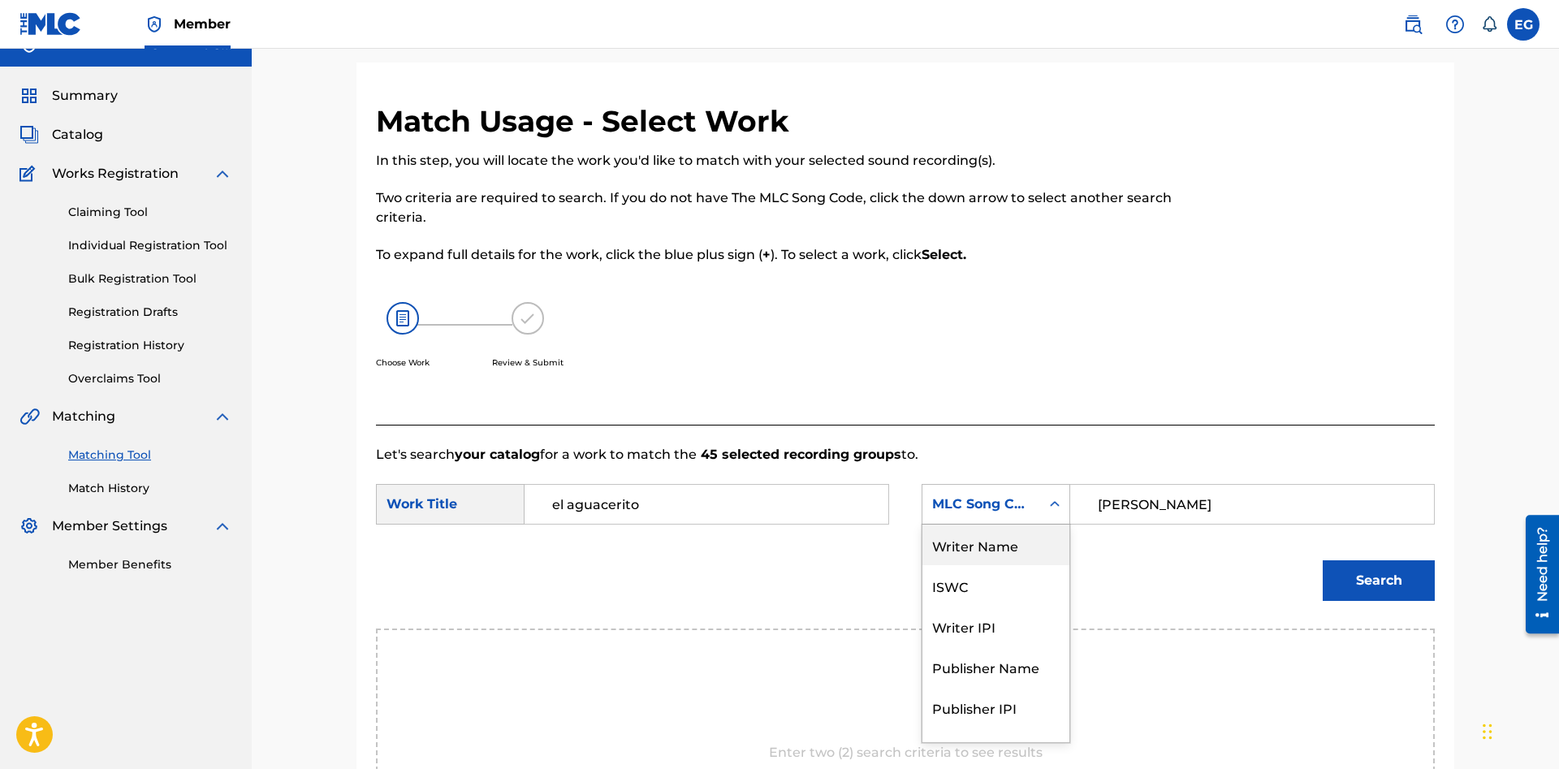
click at [1020, 537] on div "Writer Name" at bounding box center [995, 544] width 147 height 41
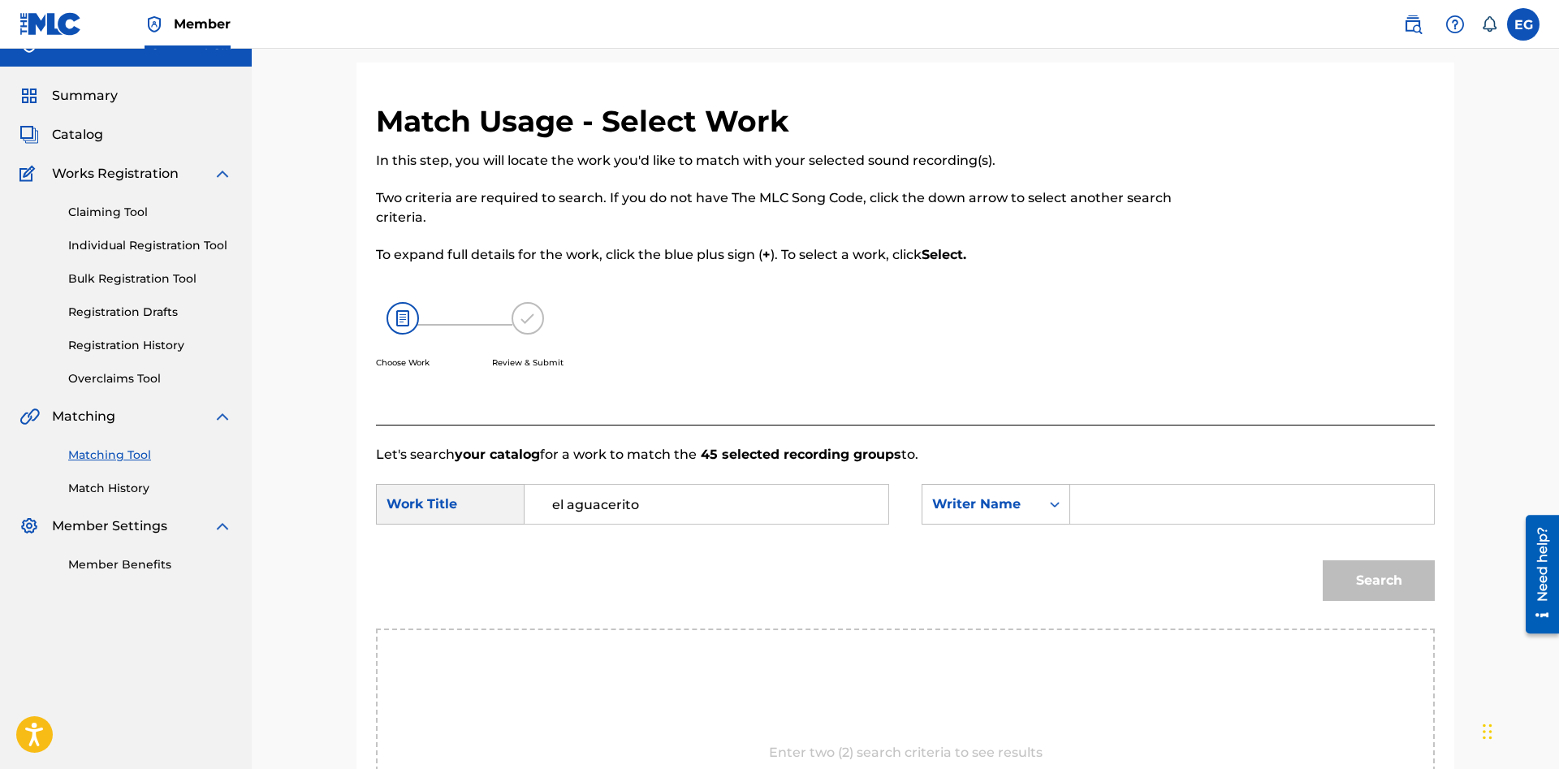
click at [1229, 513] on input "Search Form" at bounding box center [1252, 504] width 336 height 39
paste input "[PERSON_NAME]"
type input "[PERSON_NAME]"
click at [1322, 560] on button "Search" at bounding box center [1378, 580] width 112 height 41
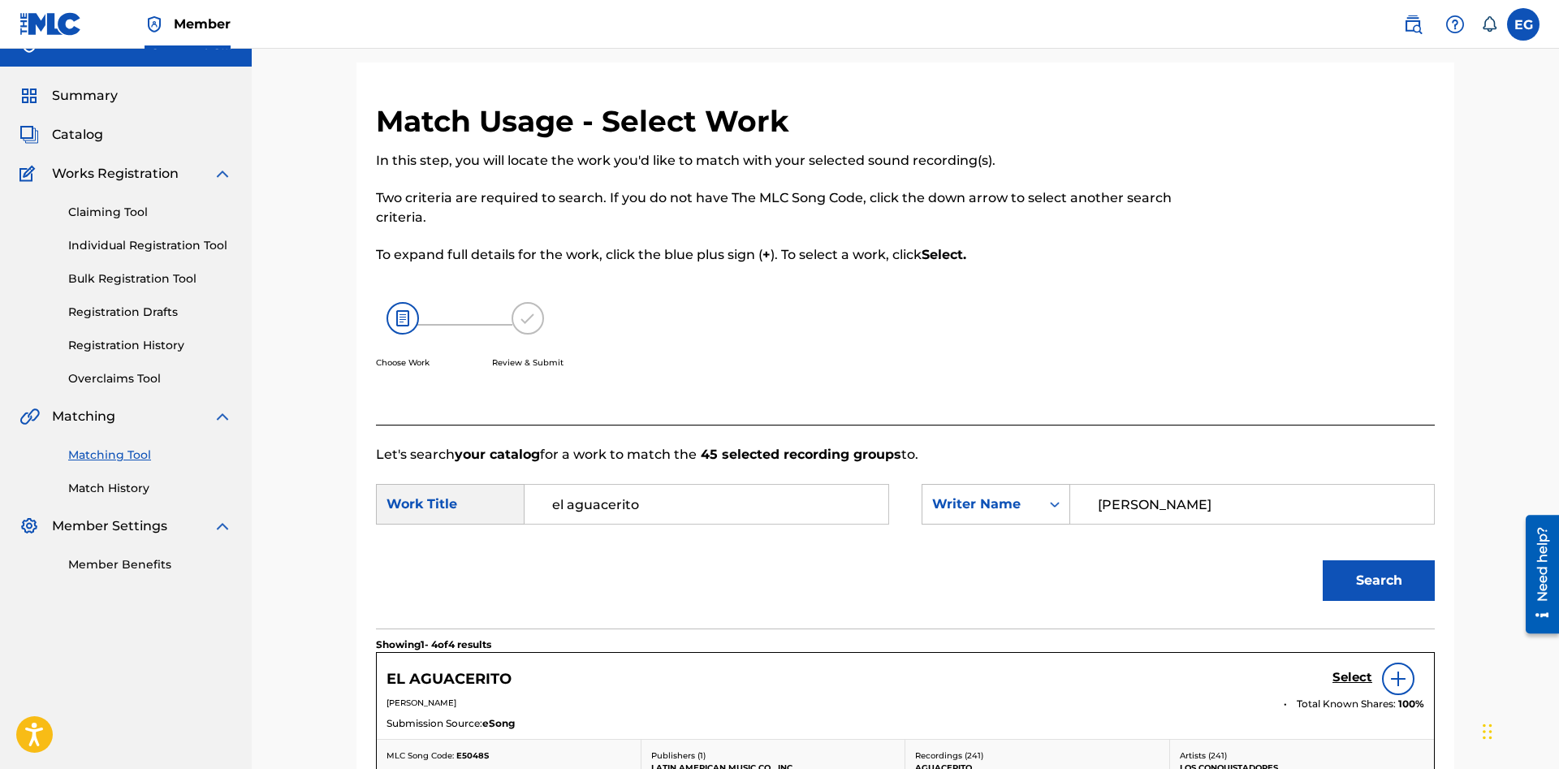
scroll to position [275, 0]
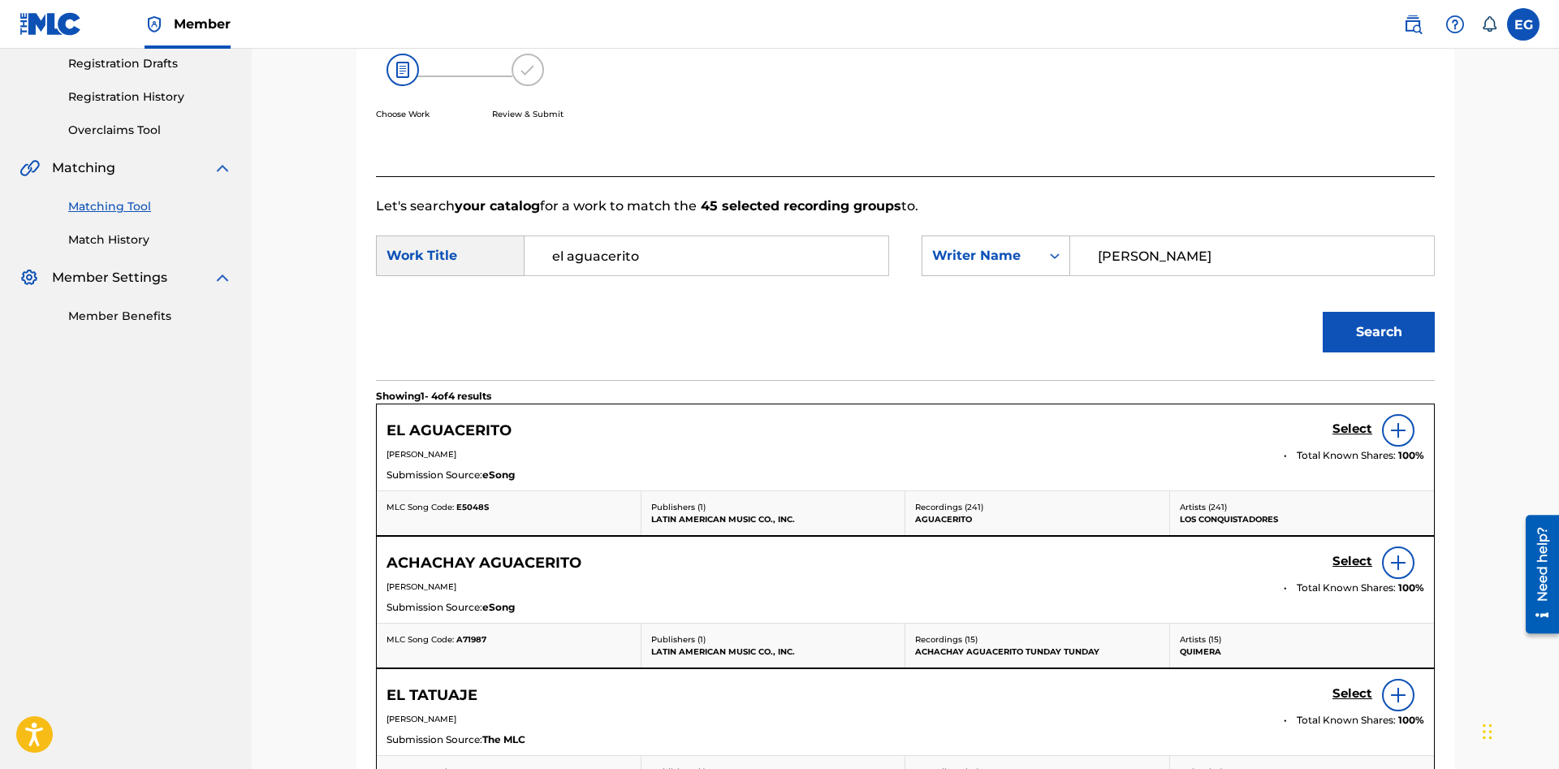
click at [476, 433] on h5 "EL AGUACERITO" at bounding box center [448, 430] width 125 height 19
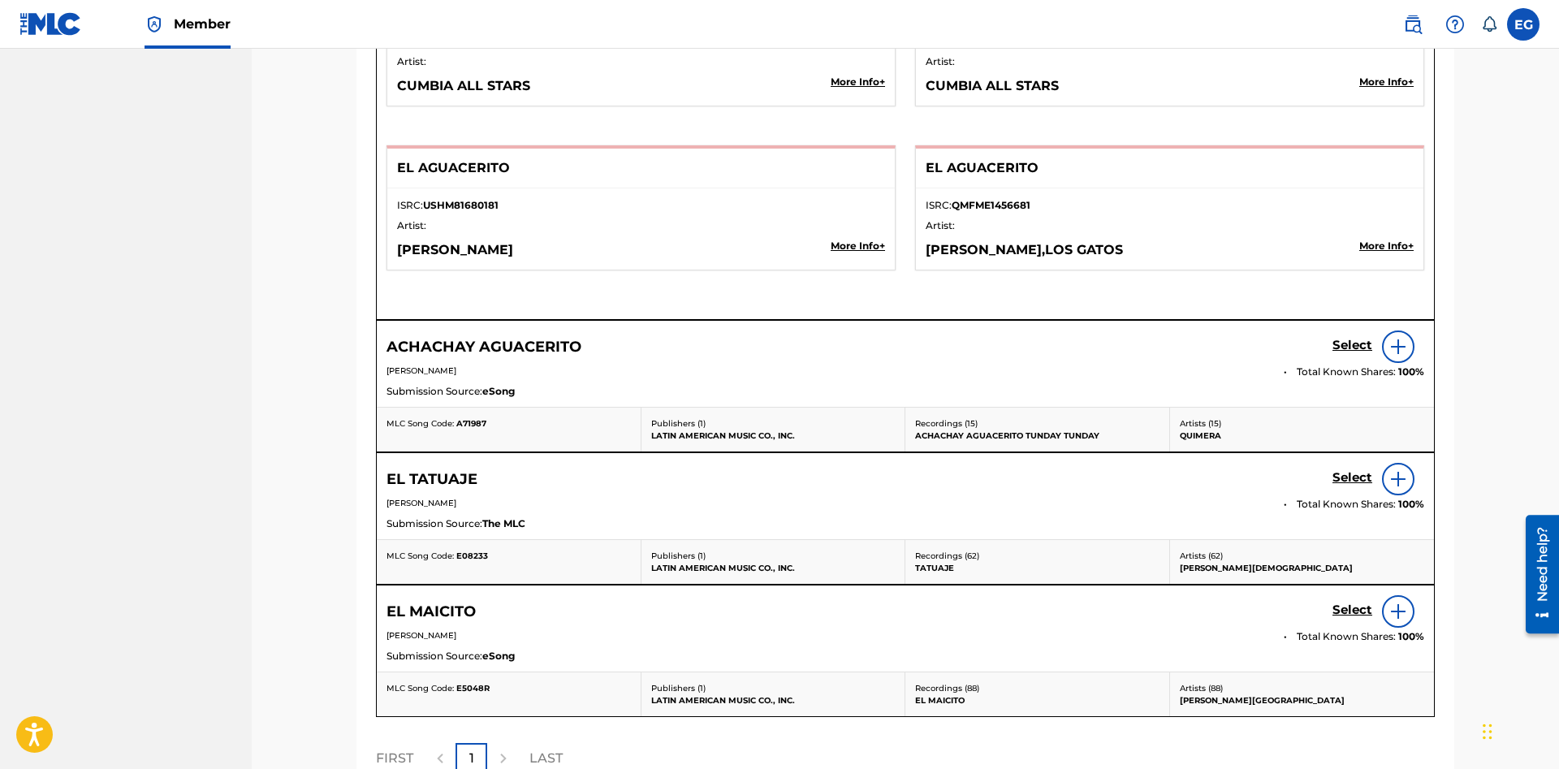
scroll to position [2267, 0]
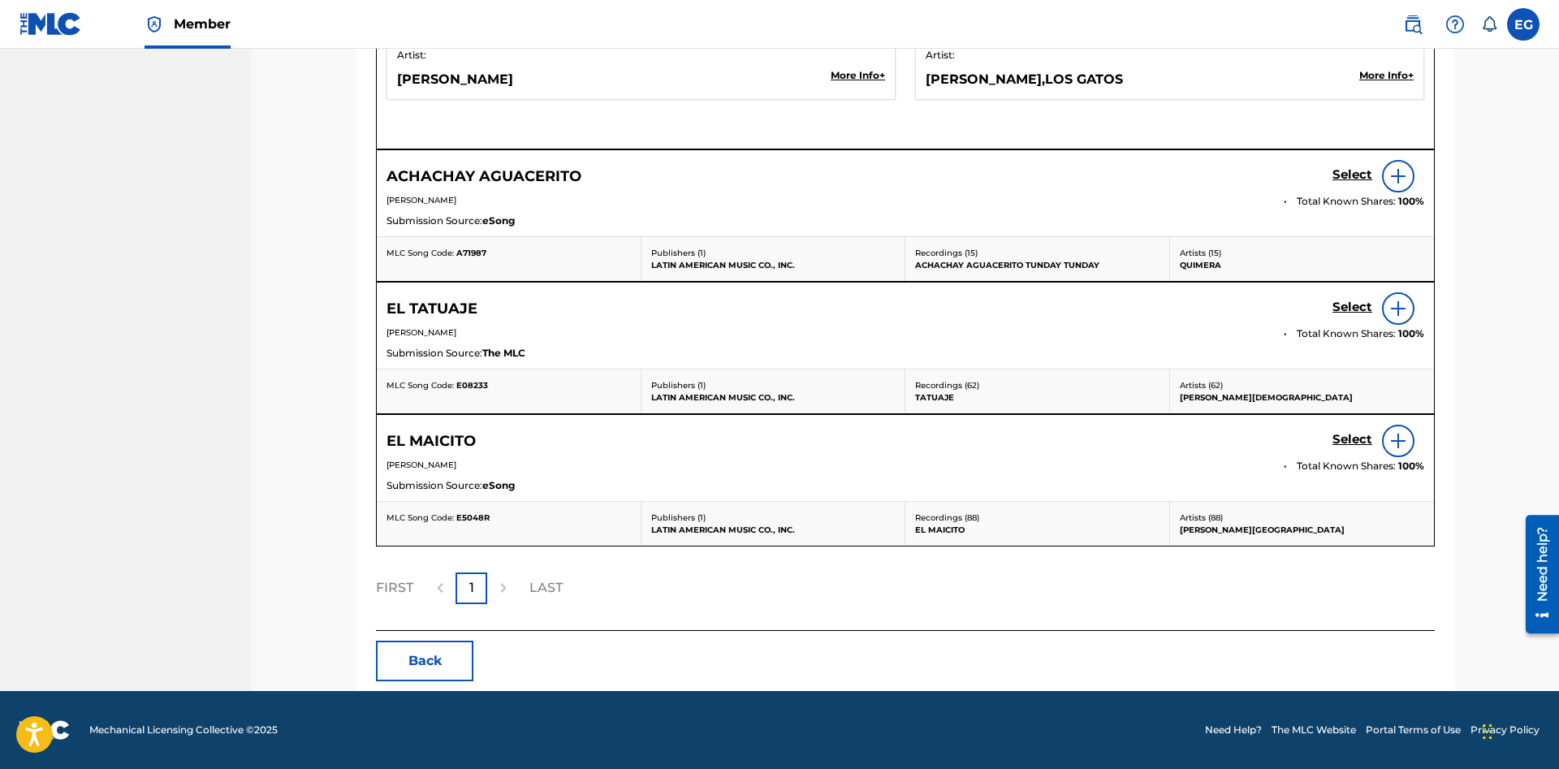
click at [427, 646] on button "Back" at bounding box center [424, 660] width 97 height 41
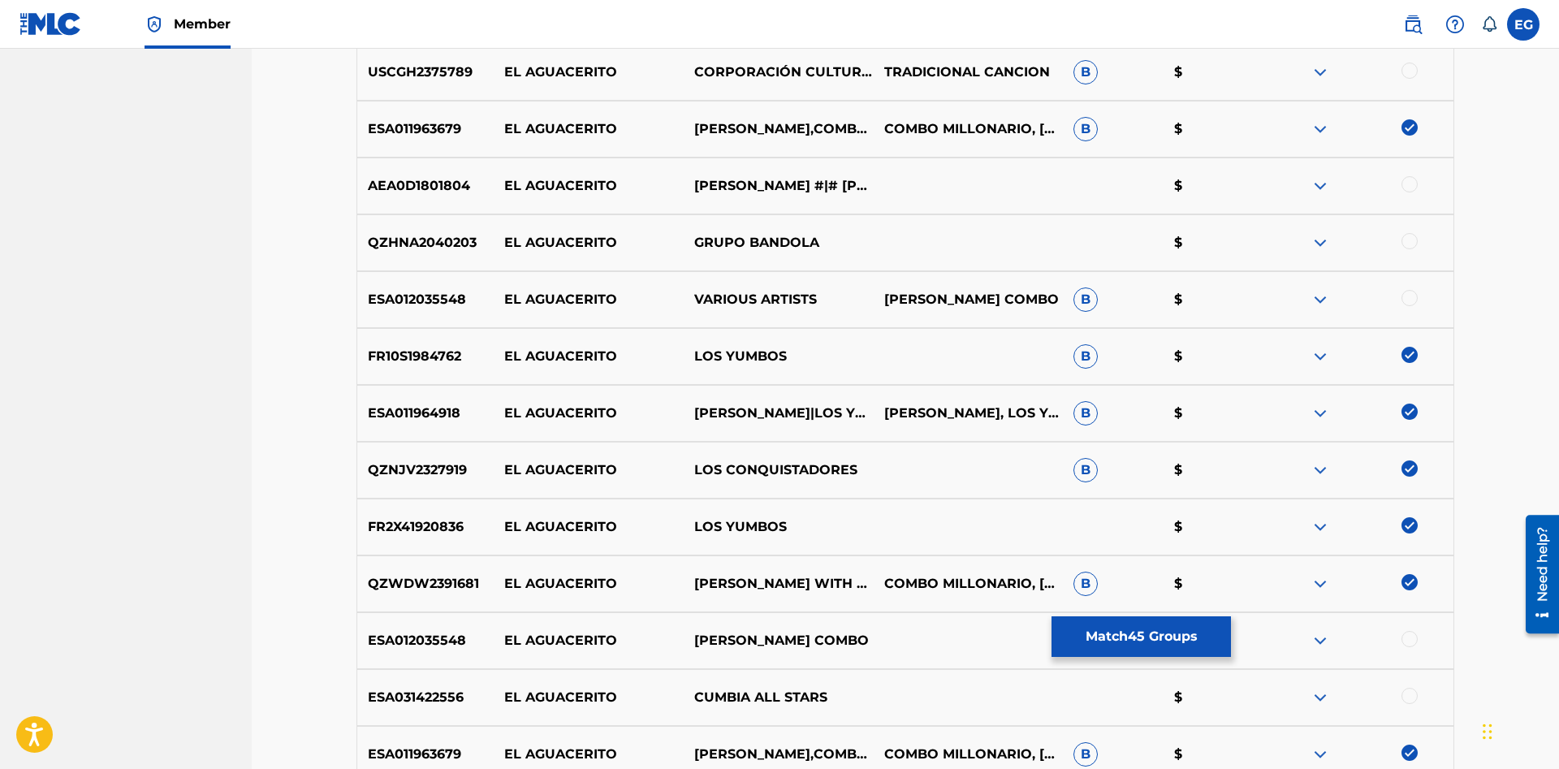
scroll to position [994, 0]
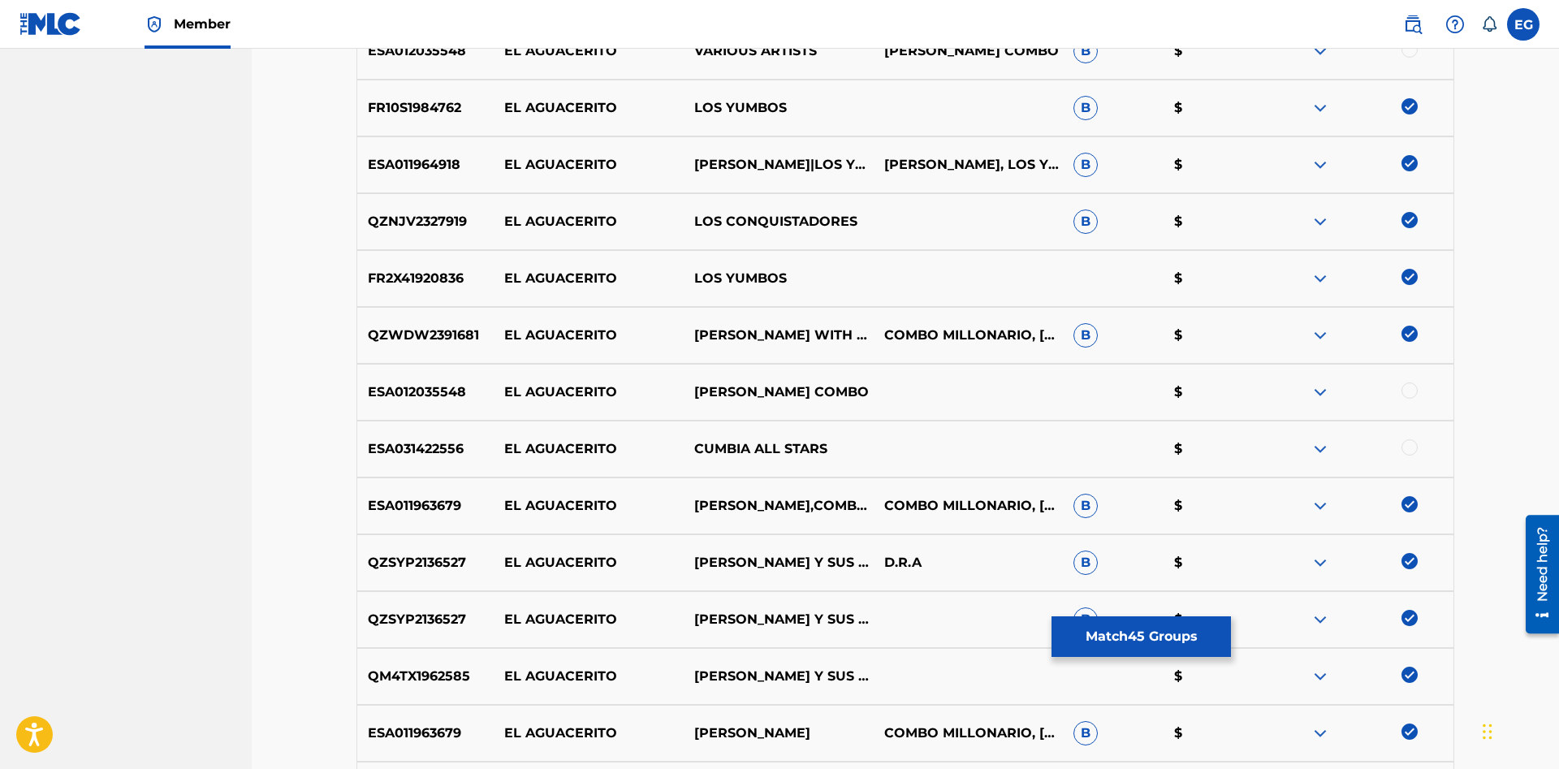
click at [1412, 395] on div at bounding box center [1409, 390] width 16 height 16
click at [1411, 451] on div at bounding box center [1409, 447] width 16 height 16
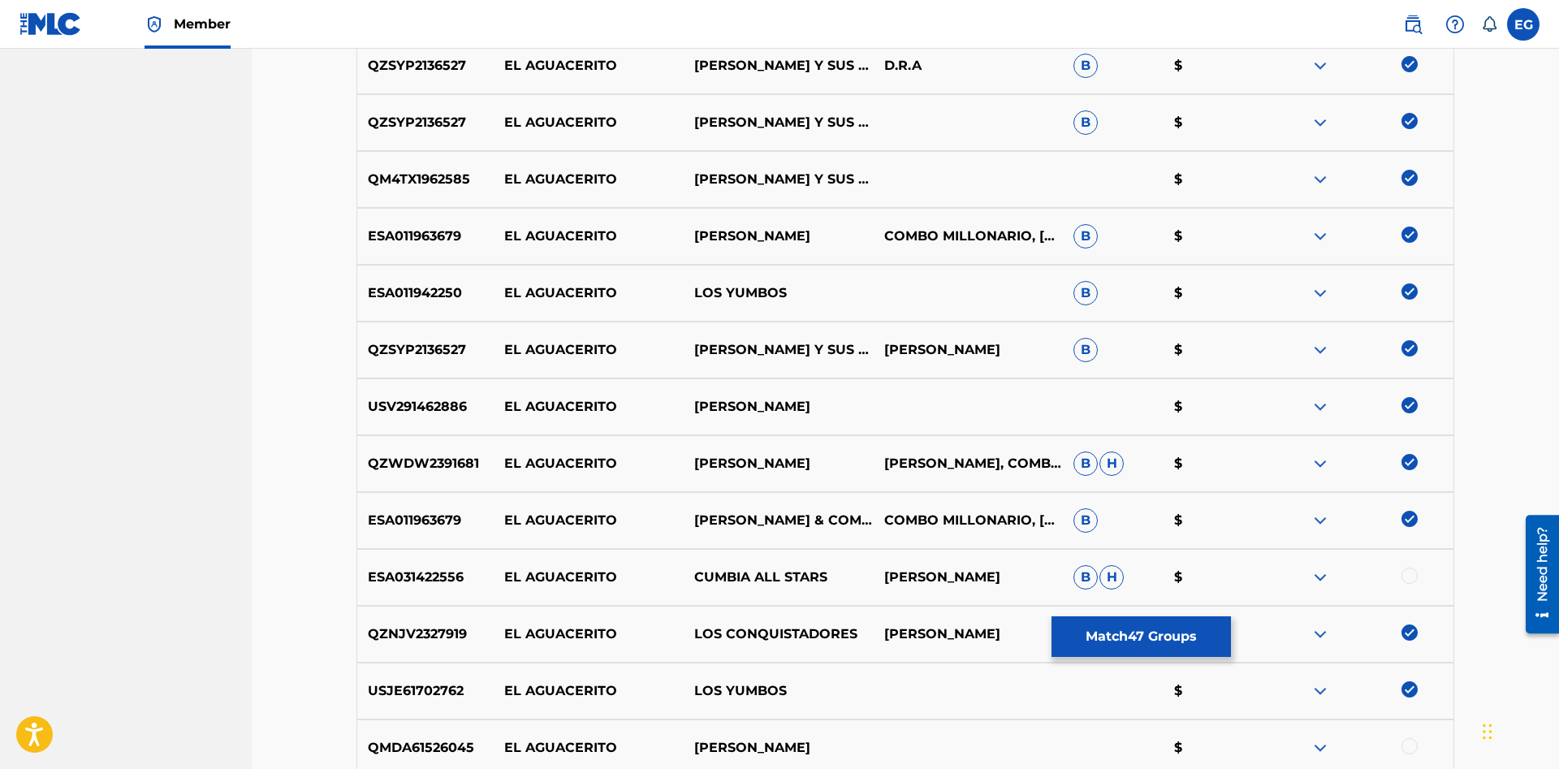
scroll to position [1739, 0]
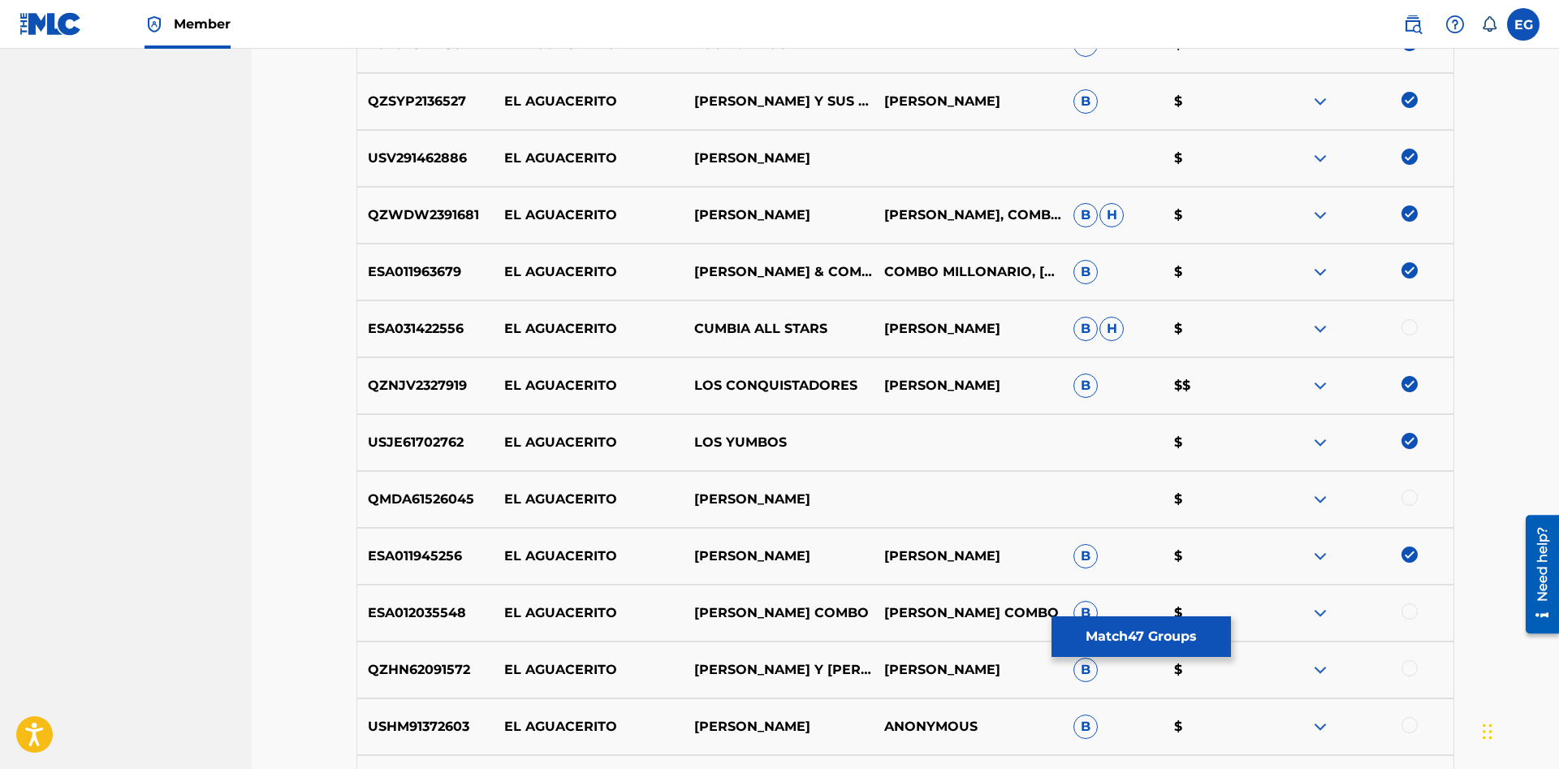
click at [1399, 324] on div at bounding box center [1358, 328] width 190 height 19
click at [1404, 332] on div at bounding box center [1409, 327] width 16 height 16
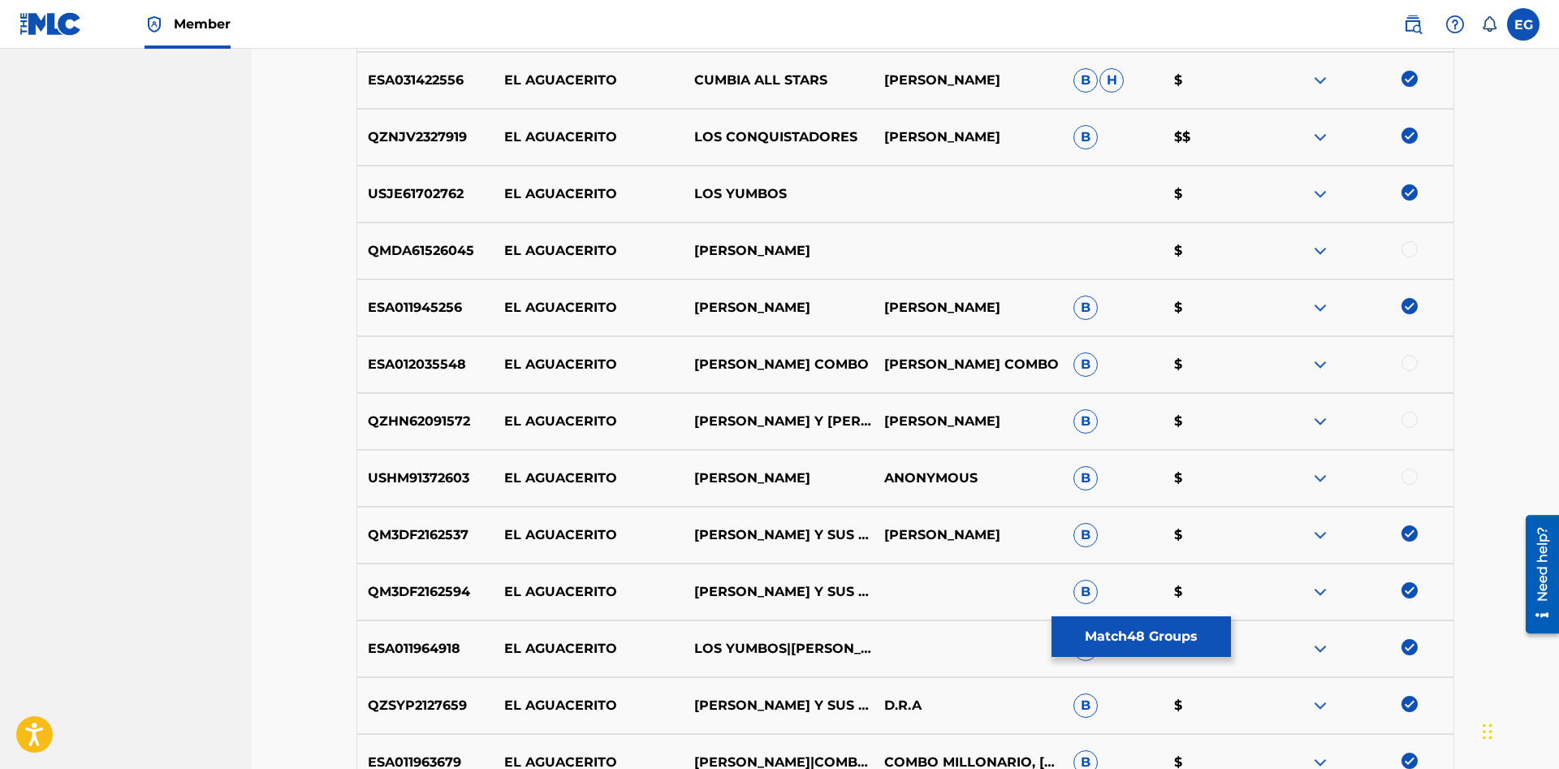
click at [1409, 367] on div at bounding box center [1409, 363] width 16 height 16
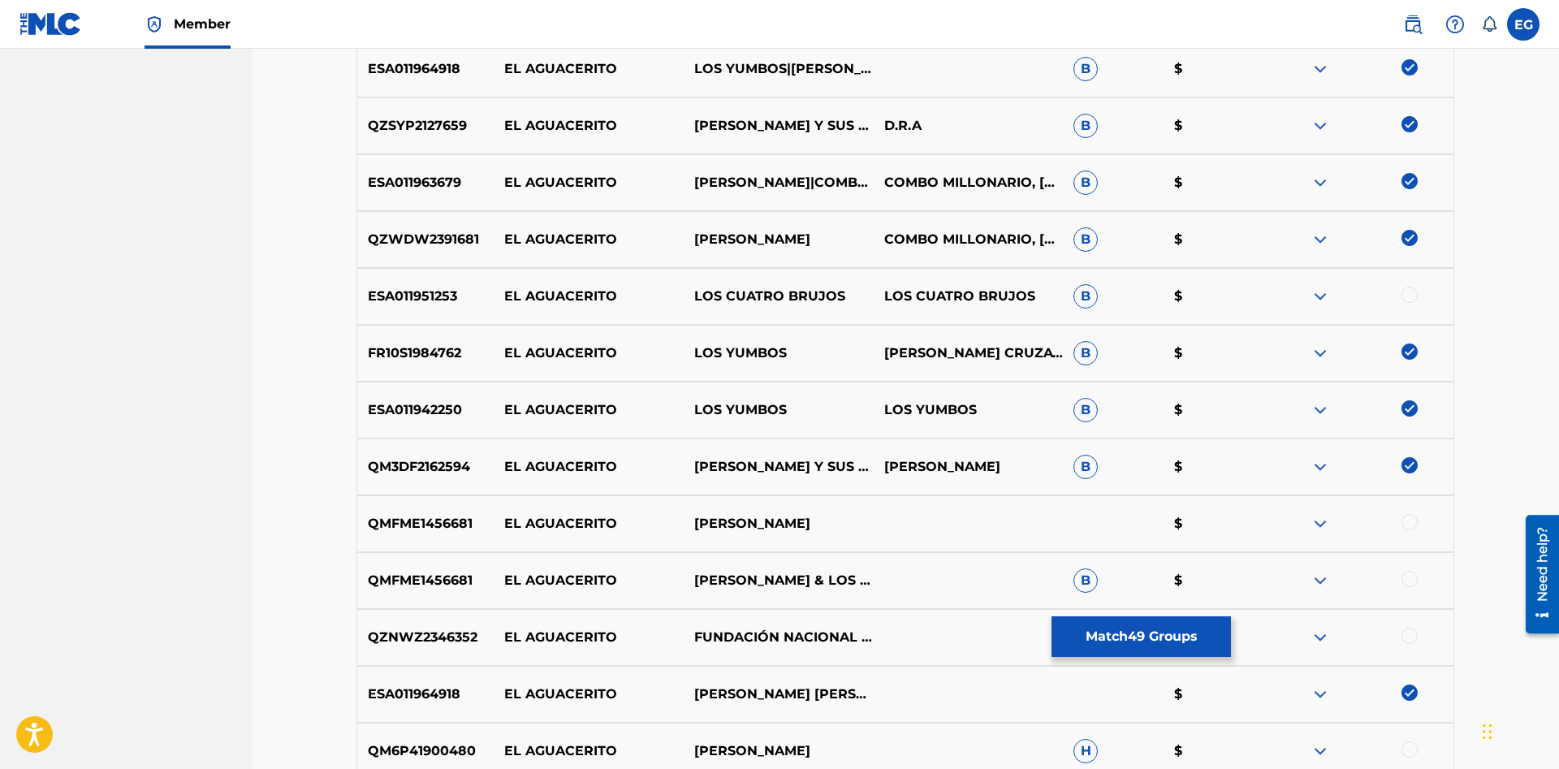
scroll to position [2650, 0]
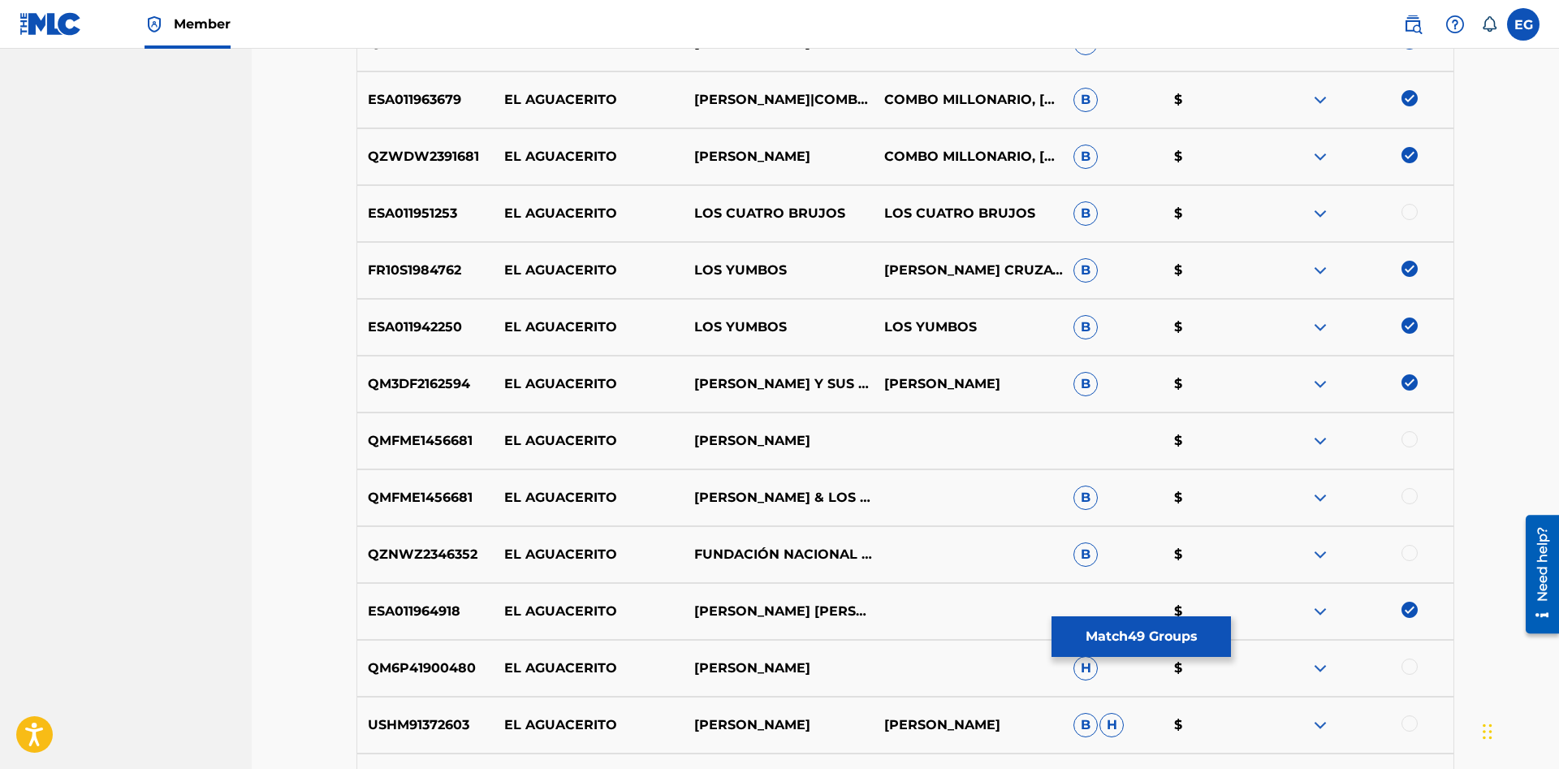
click at [1408, 497] on div at bounding box center [1409, 496] width 16 height 16
click at [1410, 445] on div at bounding box center [1409, 439] width 16 height 16
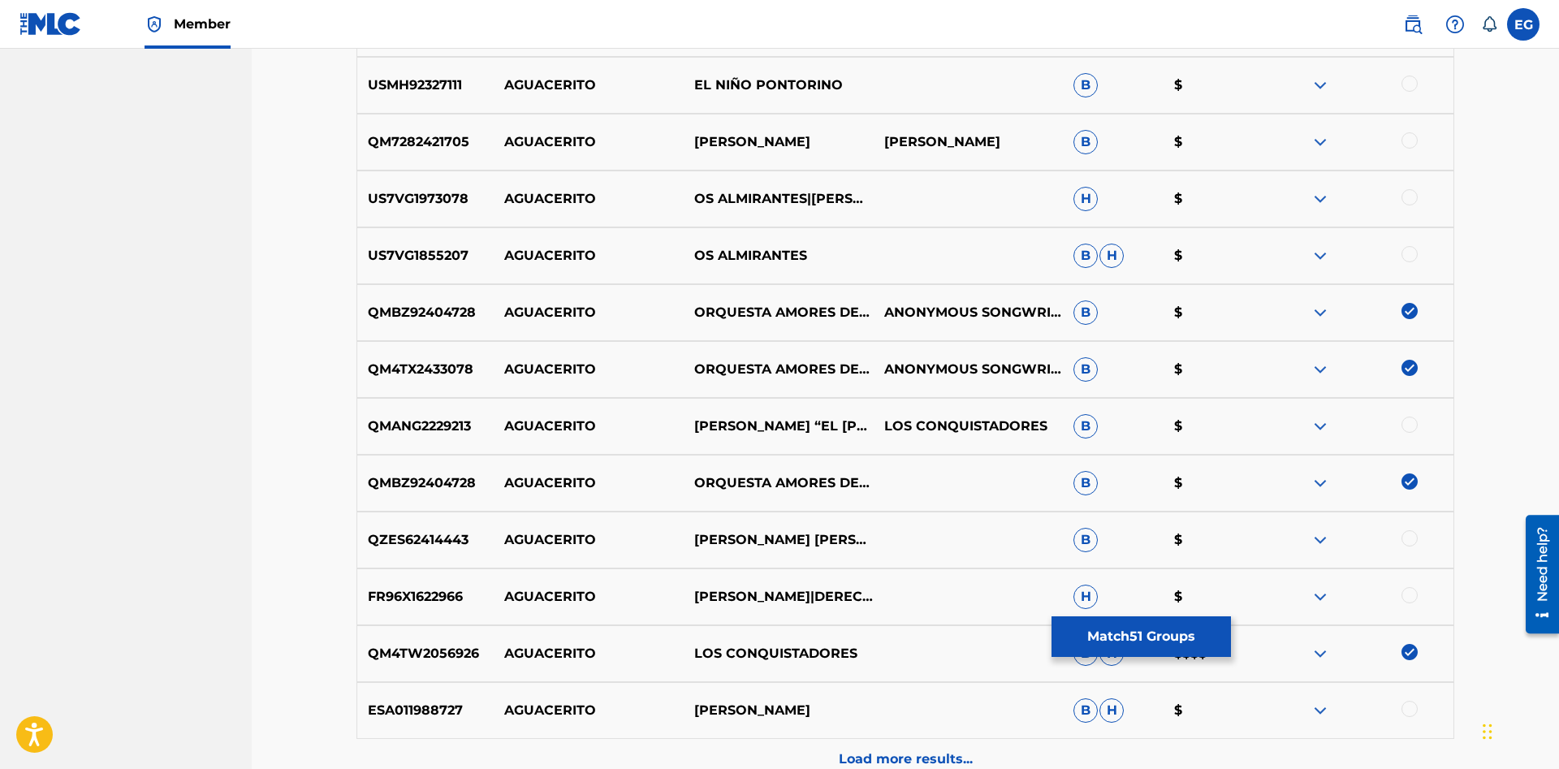
scroll to position [5216, 0]
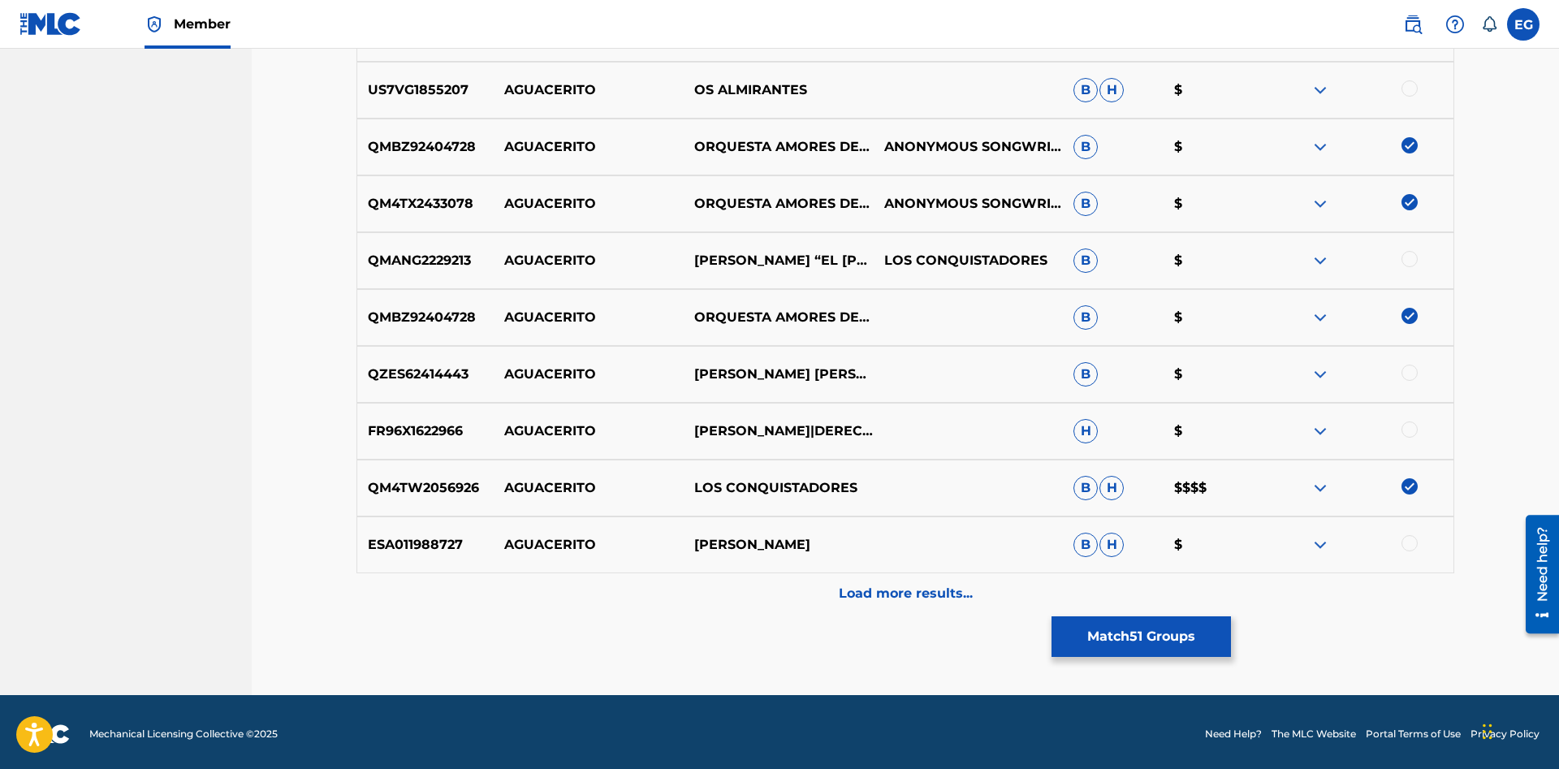
click at [881, 595] on p "Load more results..." at bounding box center [906, 593] width 134 height 19
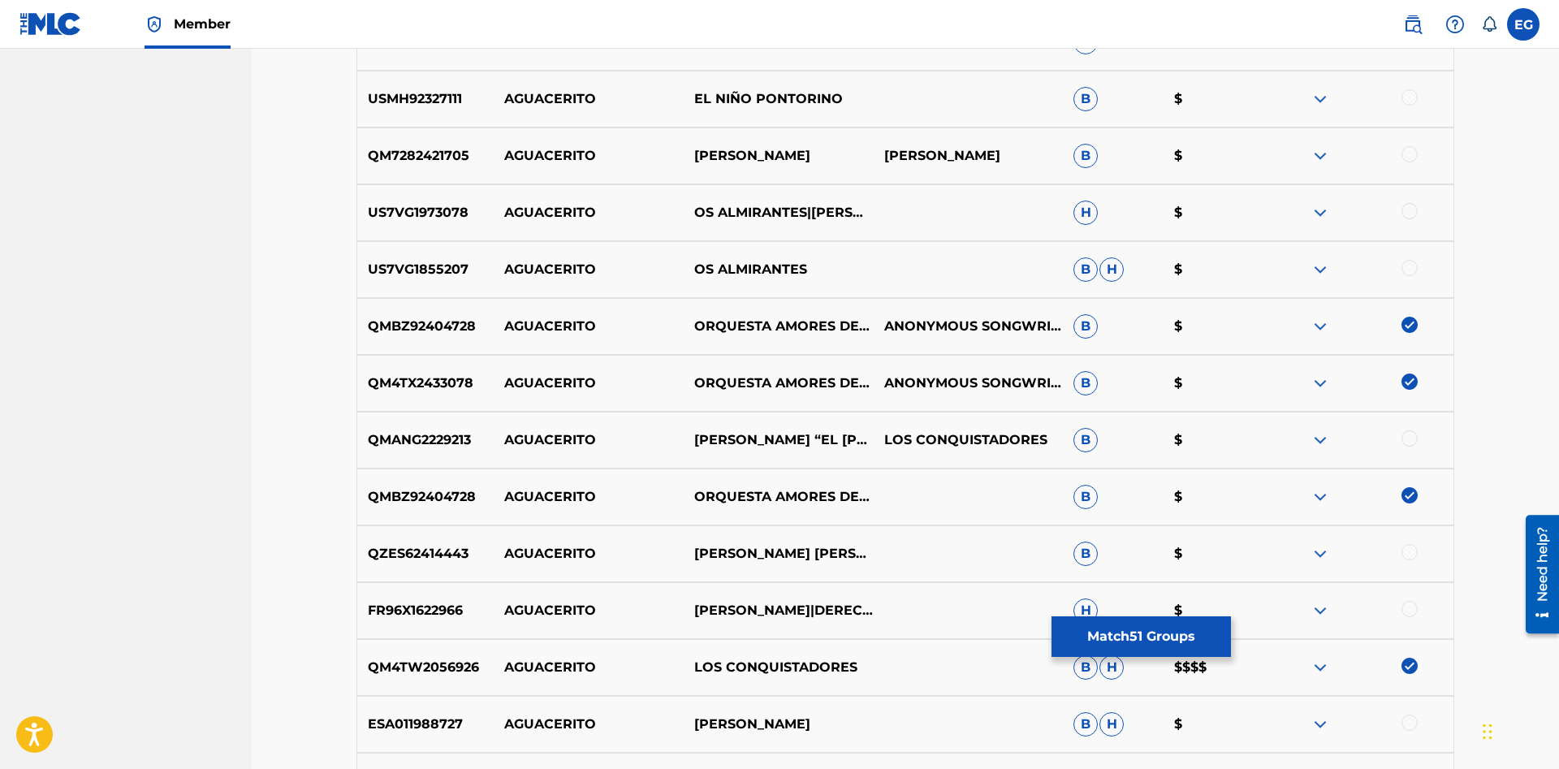
drag, startPoint x: 1554, startPoint y: 637, endPoint x: 2, endPoint y: 119, distance: 1636.4
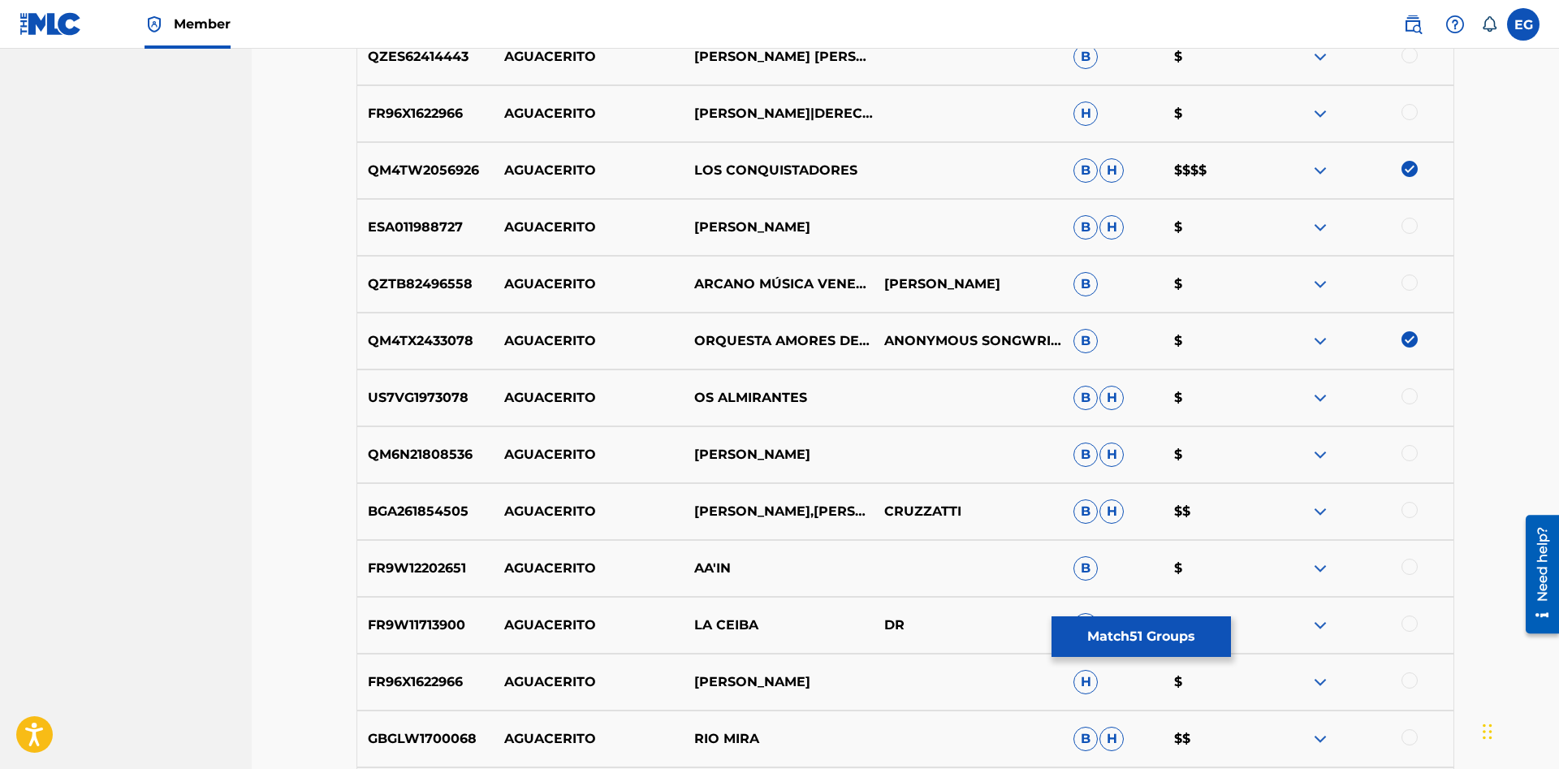
scroll to position [5789, 0]
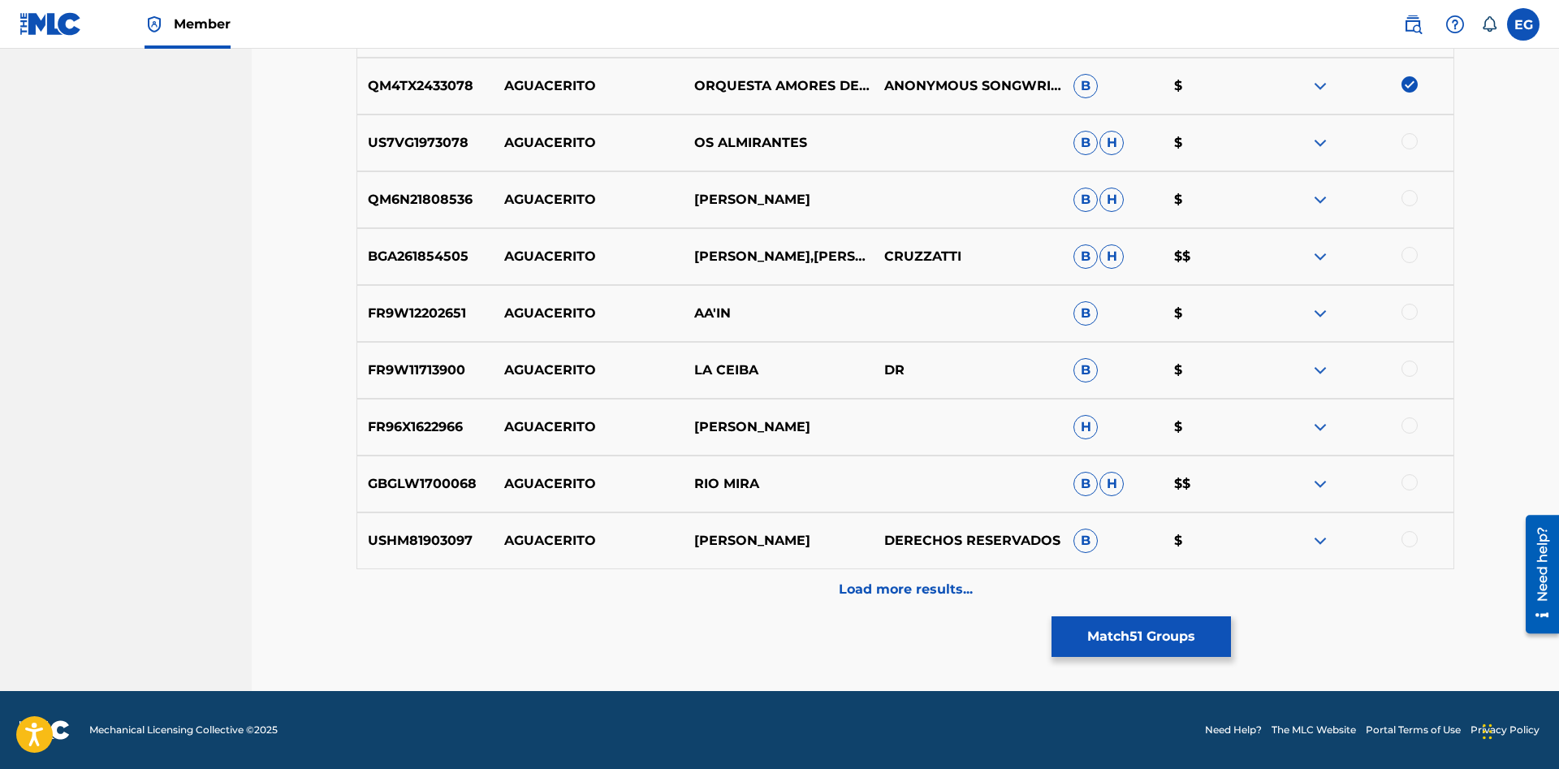
click at [922, 582] on p "Load more results..." at bounding box center [906, 589] width 134 height 19
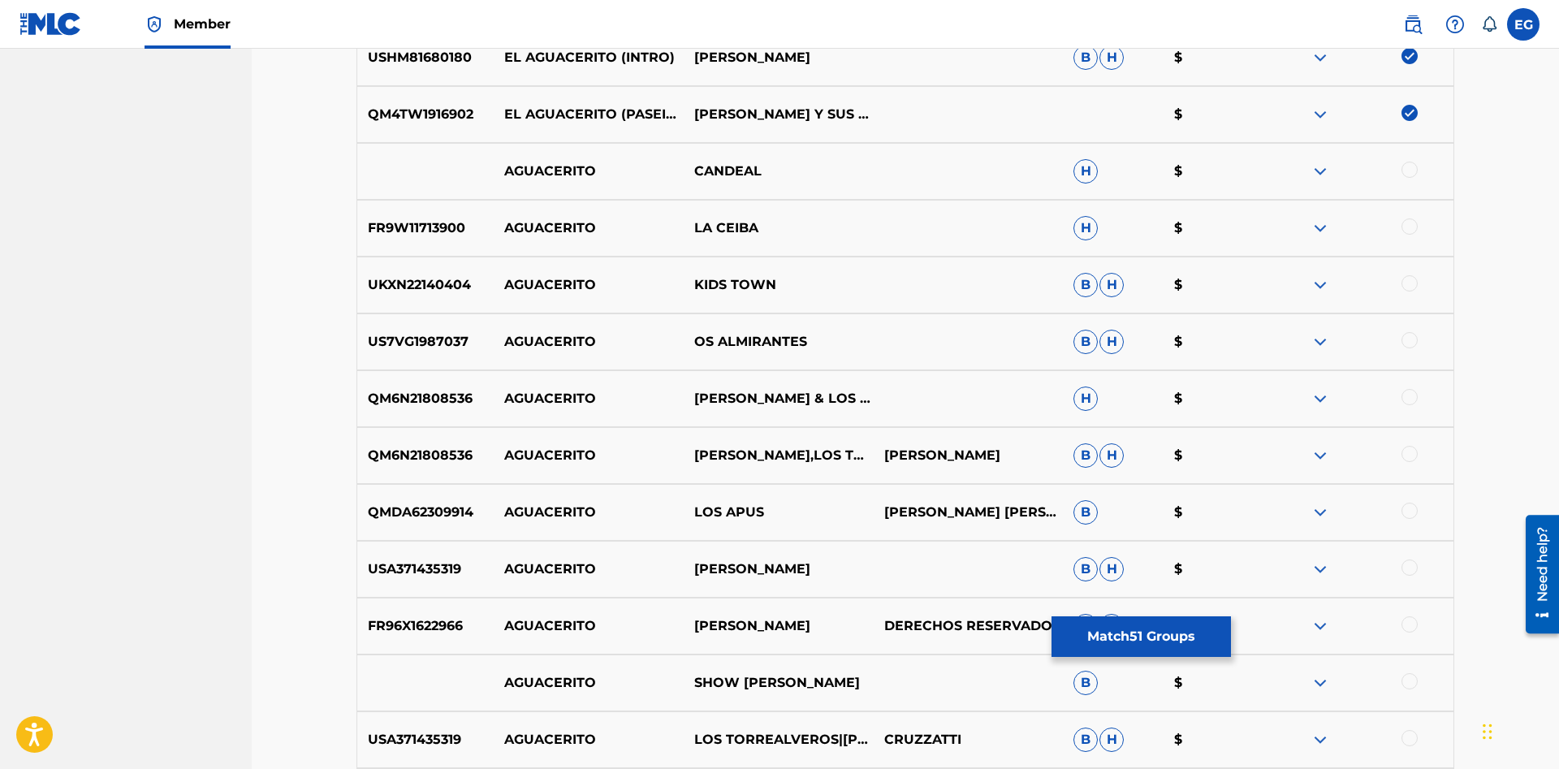
scroll to position [5226, 0]
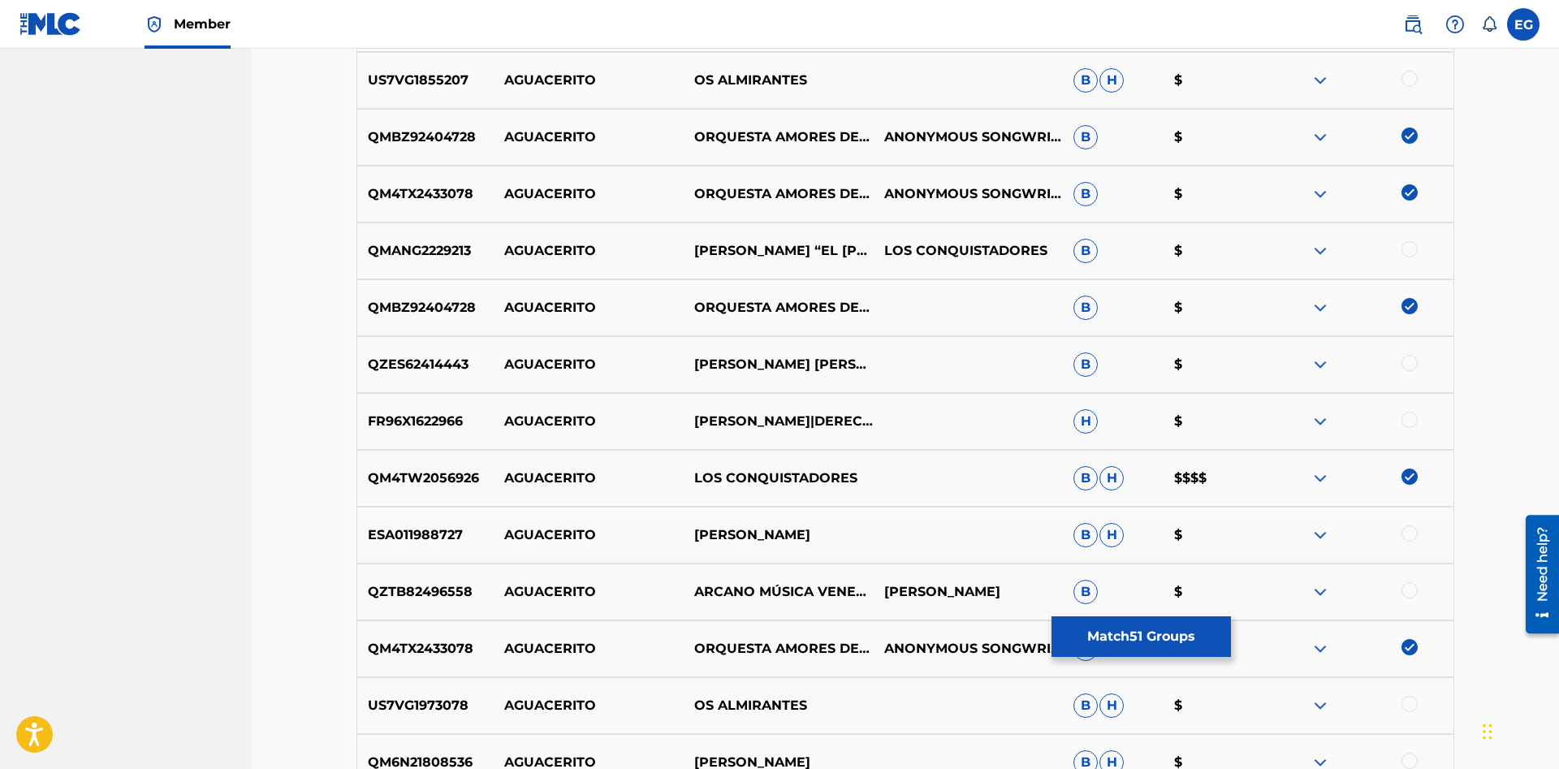
drag, startPoint x: 1558, startPoint y: 628, endPoint x: 9, endPoint y: 117, distance: 1631.1
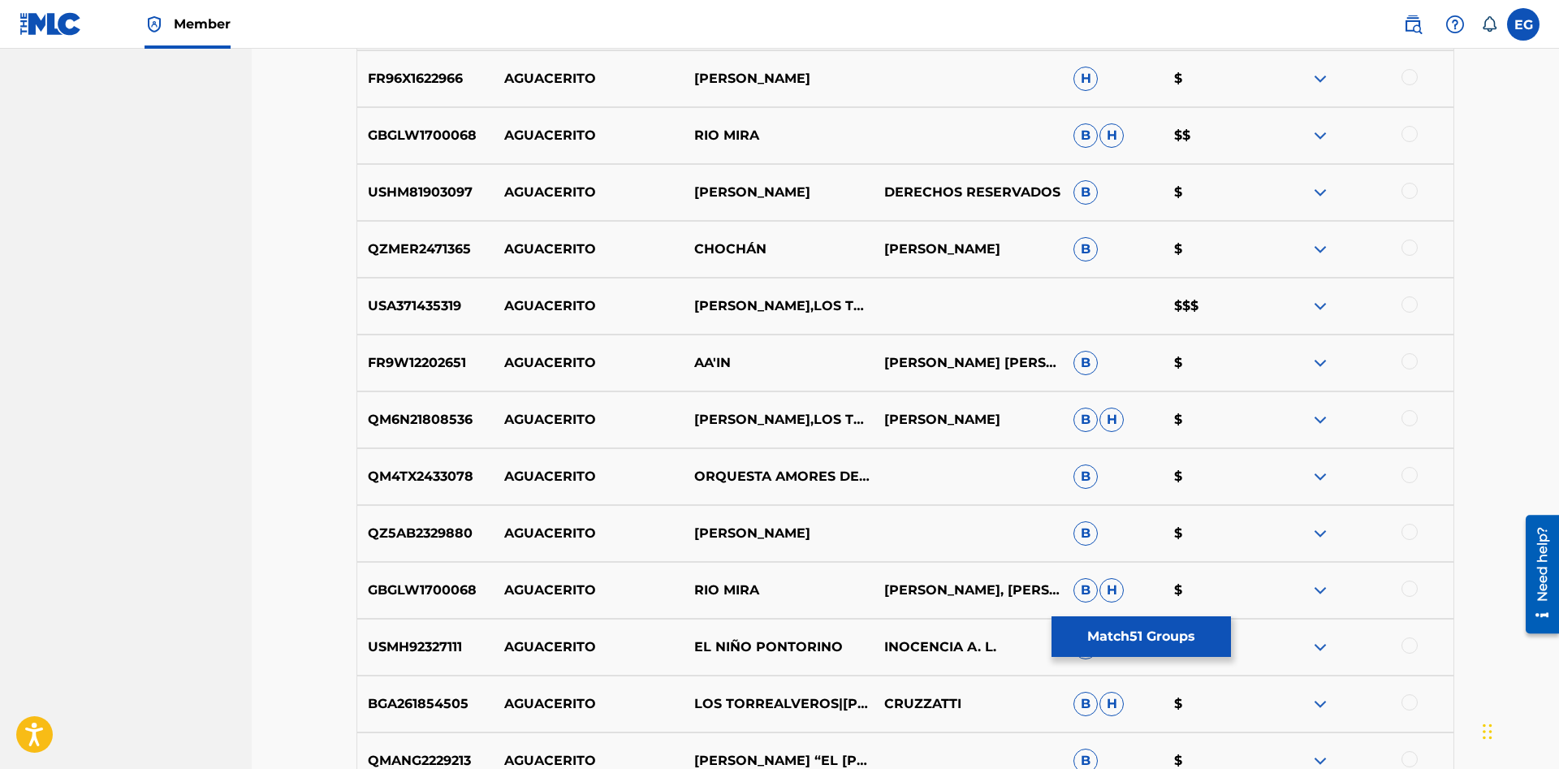
scroll to position [6357, 0]
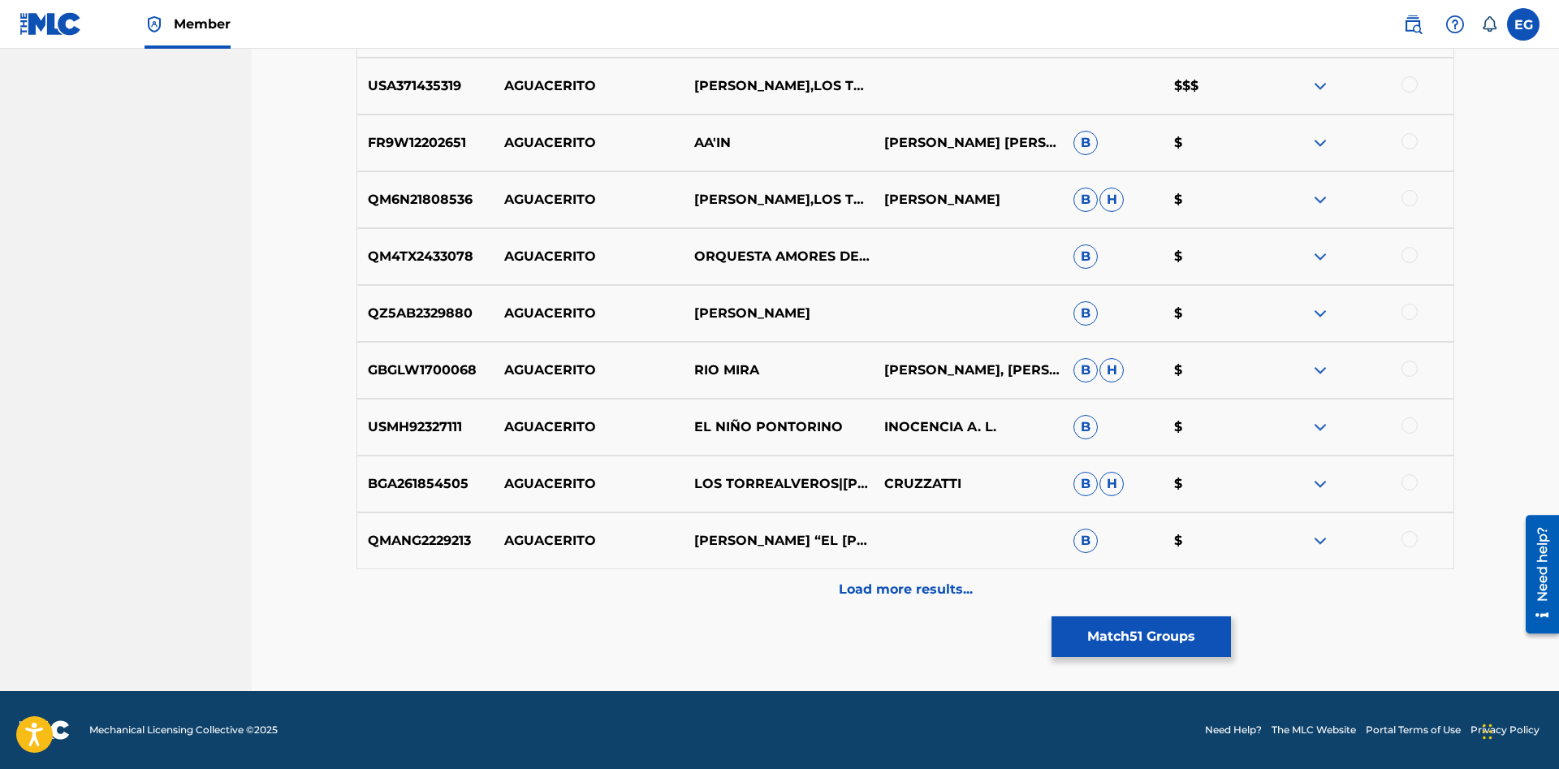
click at [1415, 253] on div at bounding box center [1409, 255] width 16 height 16
click at [882, 597] on p "Load more results..." at bounding box center [906, 589] width 134 height 19
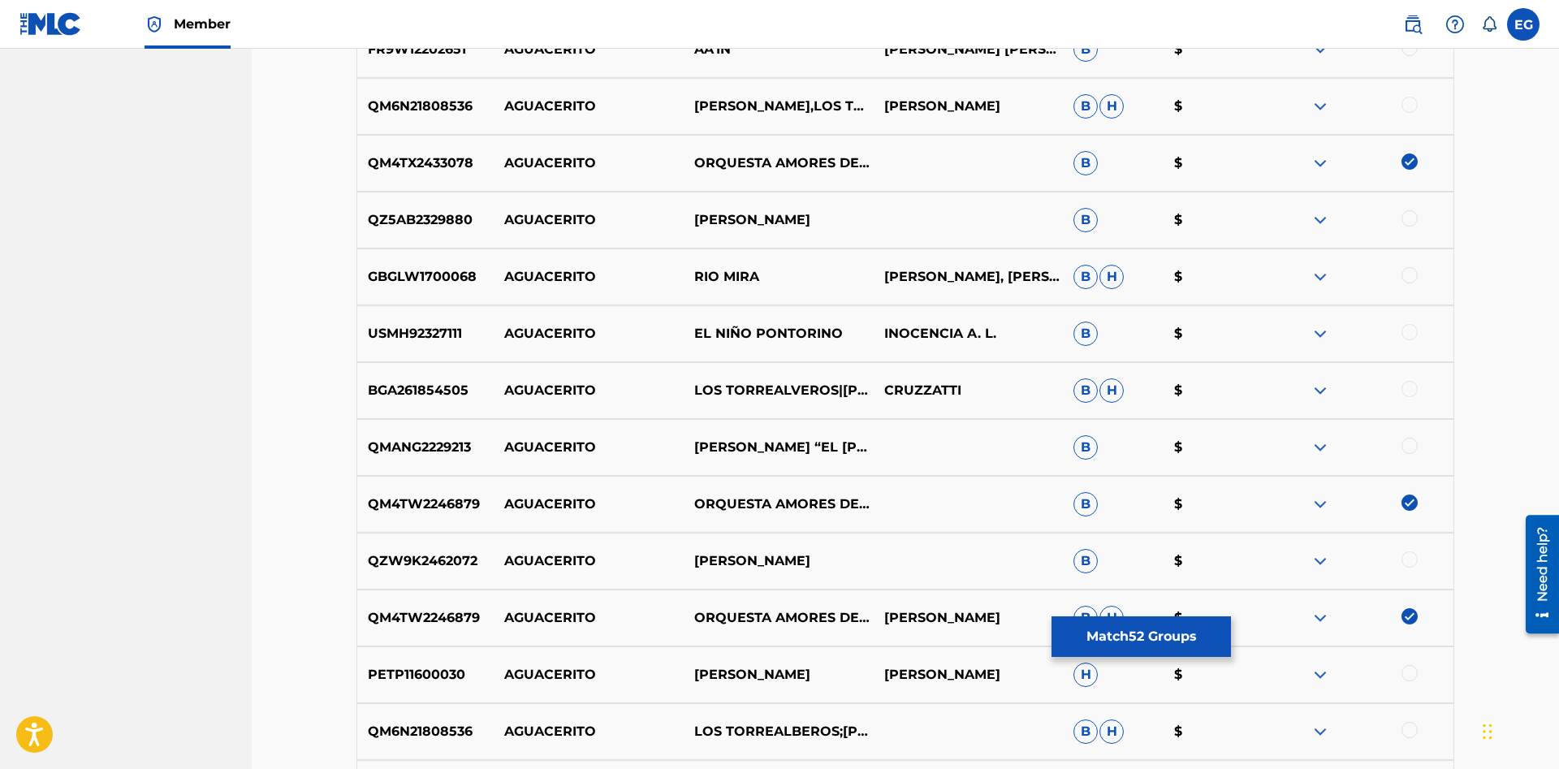
scroll to position [6925, 0]
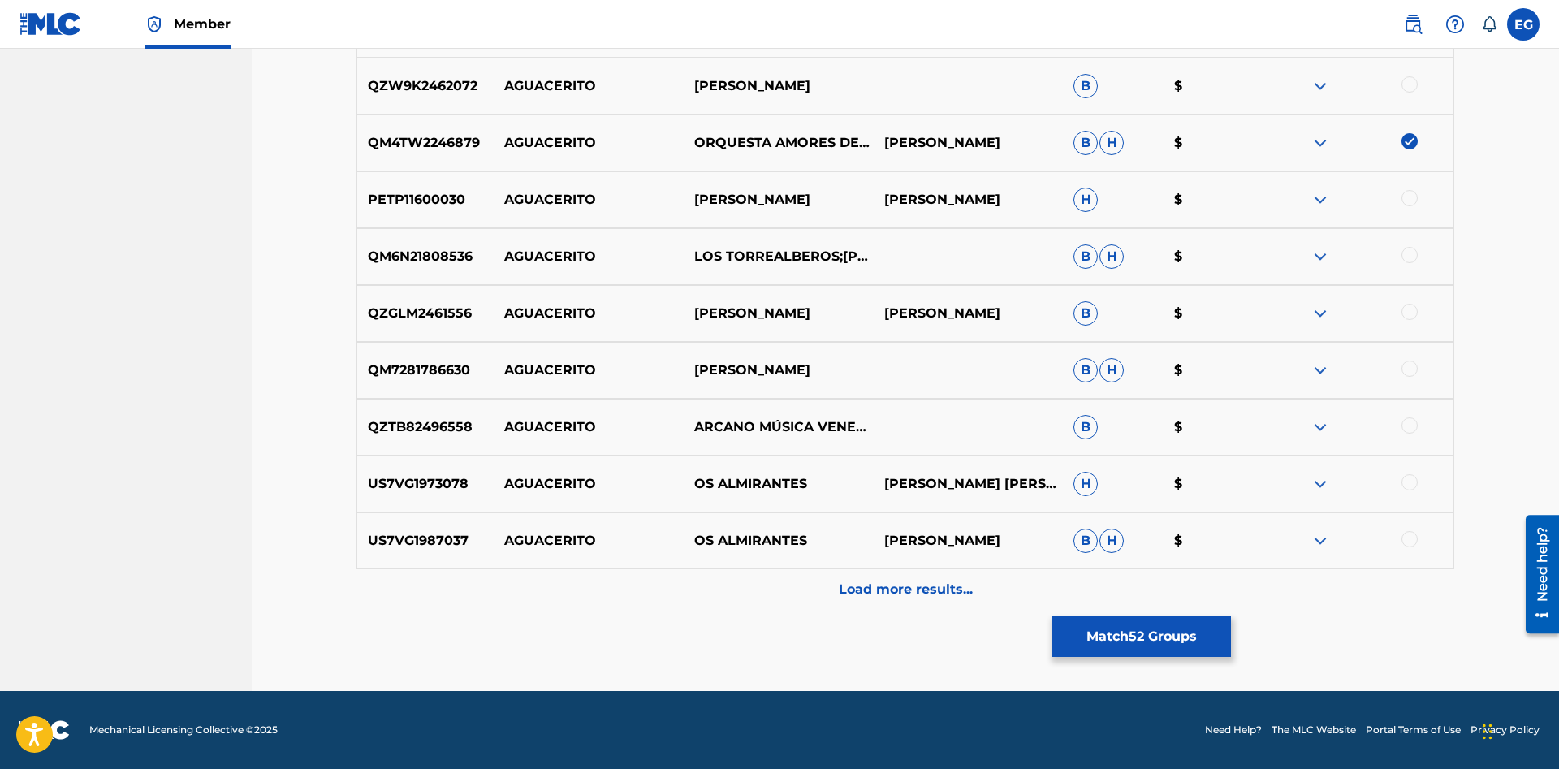
click at [1406, 317] on div at bounding box center [1409, 312] width 16 height 16
click at [1332, 584] on div "Load more results..." at bounding box center [904, 589] width 1097 height 41
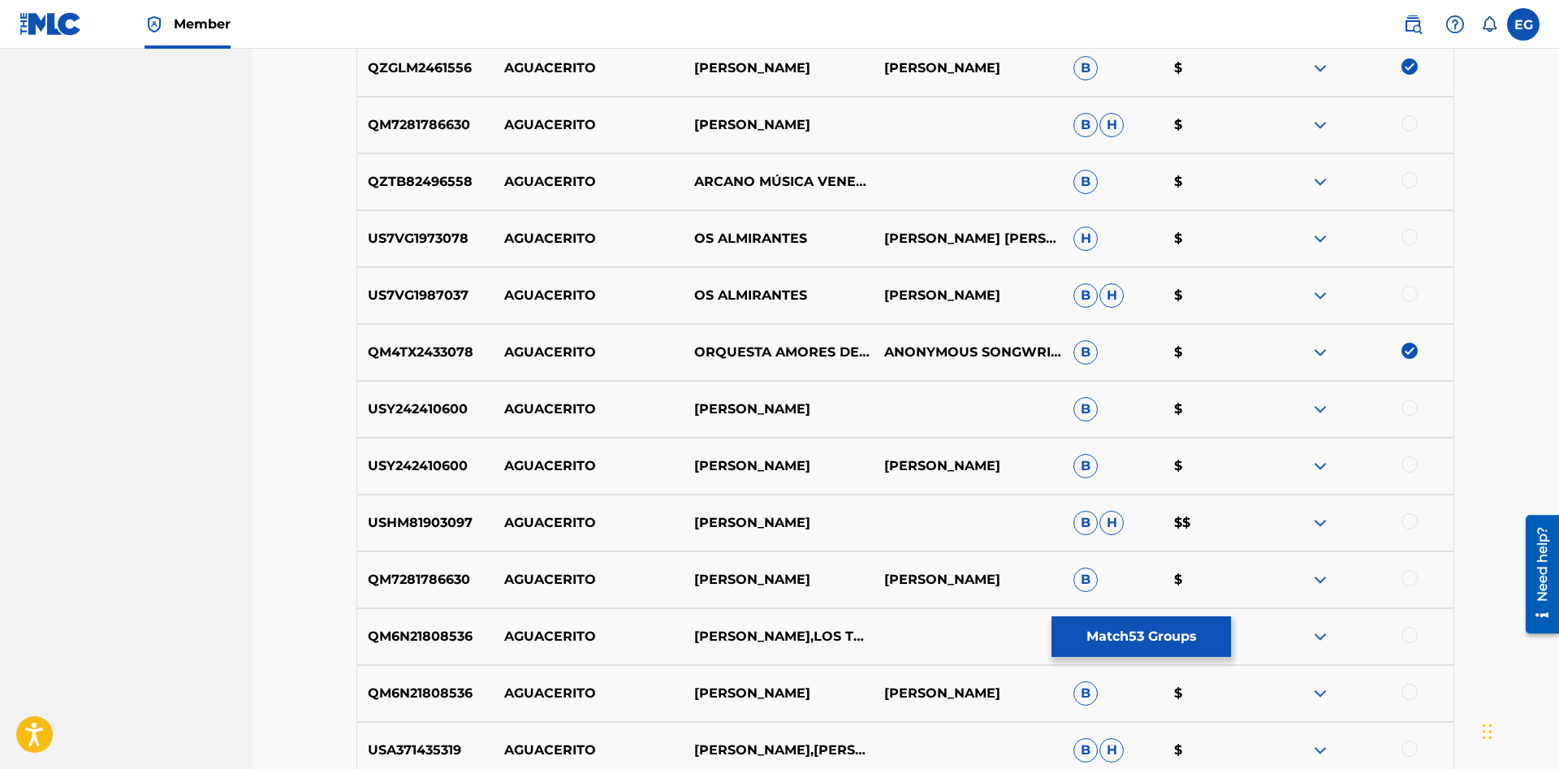
scroll to position [7493, 0]
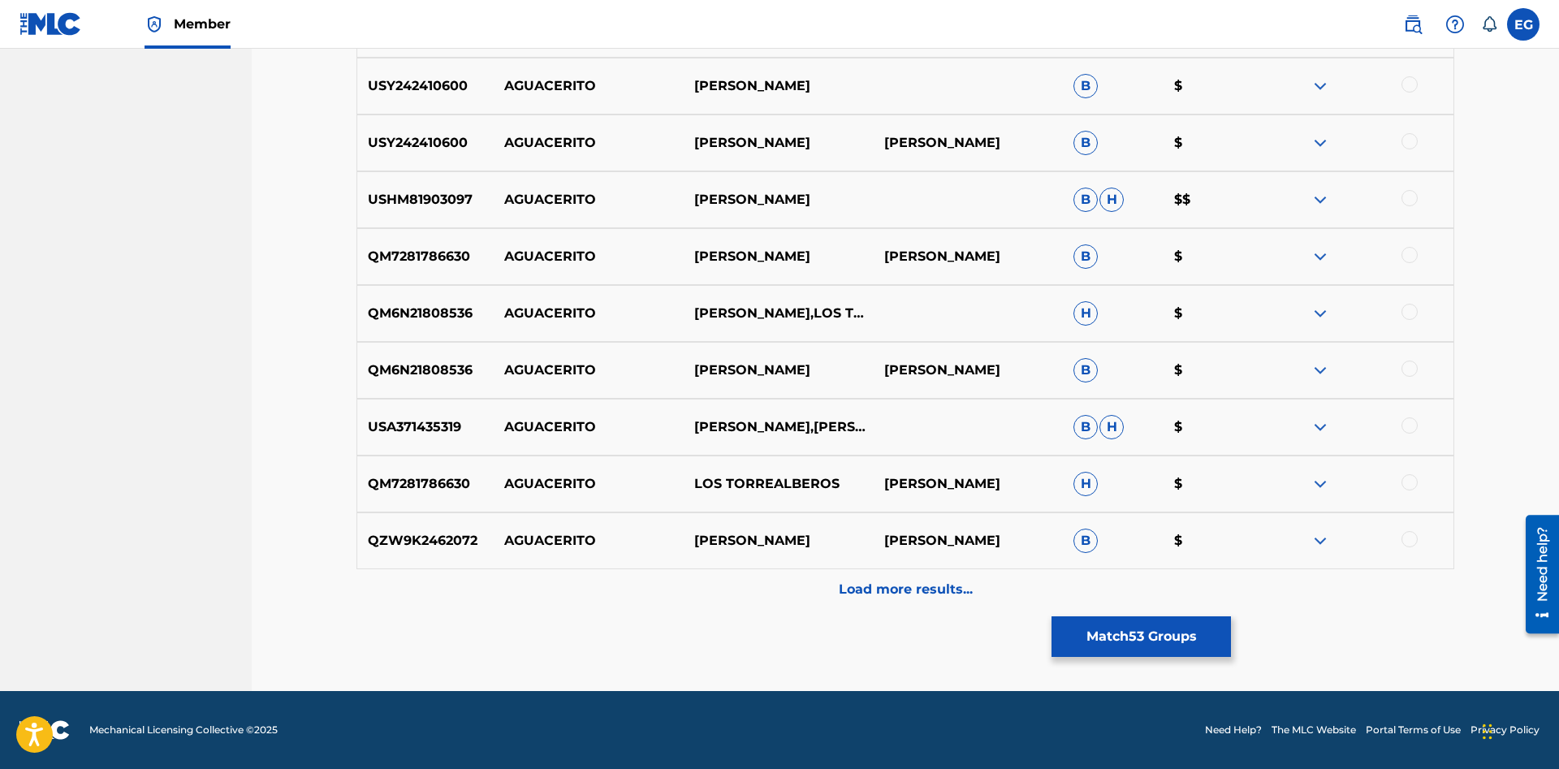
click at [869, 591] on p "Load more results..." at bounding box center [906, 589] width 134 height 19
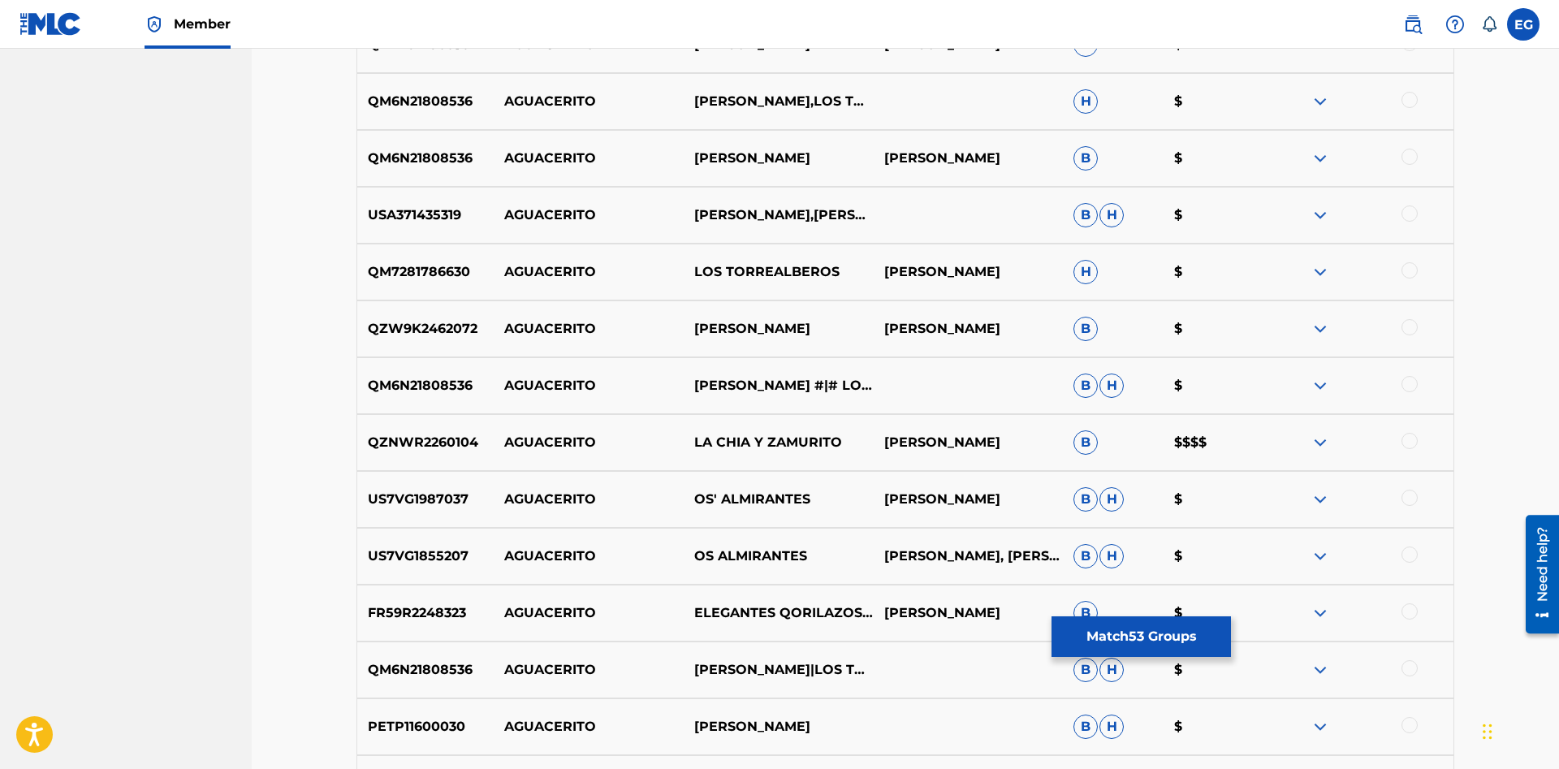
scroll to position [8061, 0]
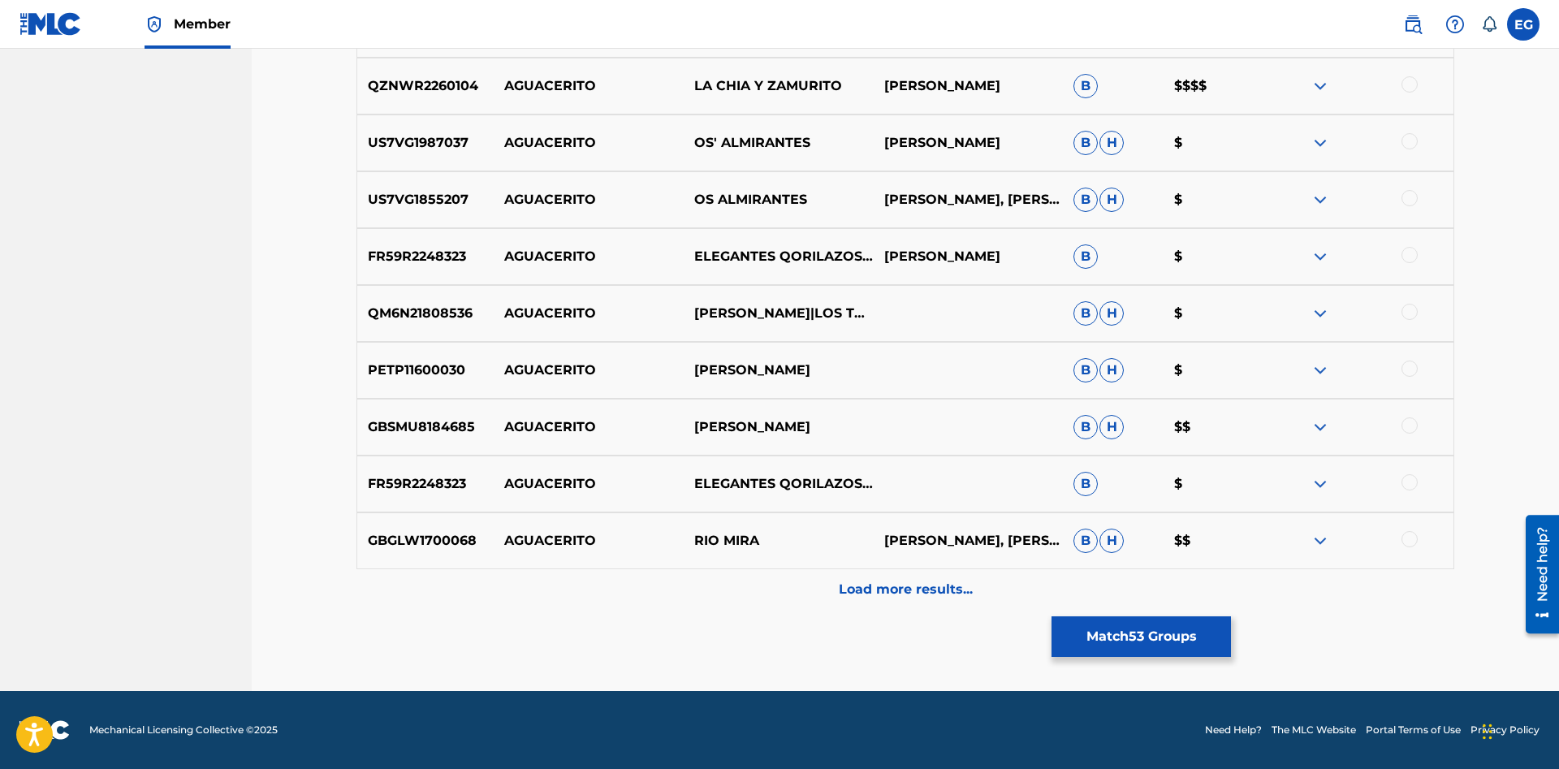
click at [888, 602] on div "Load more results..." at bounding box center [904, 589] width 1097 height 41
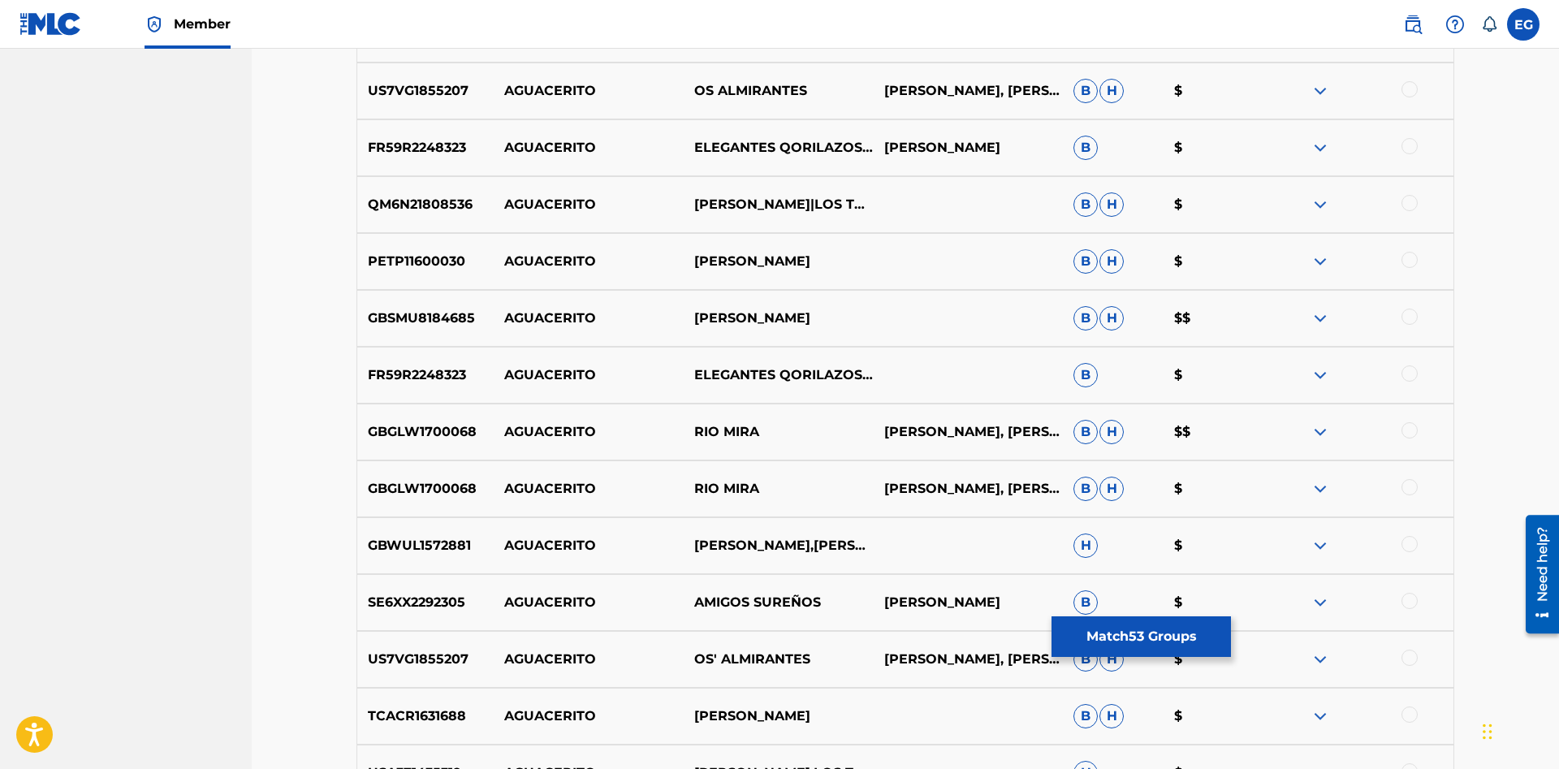
scroll to position [8630, 0]
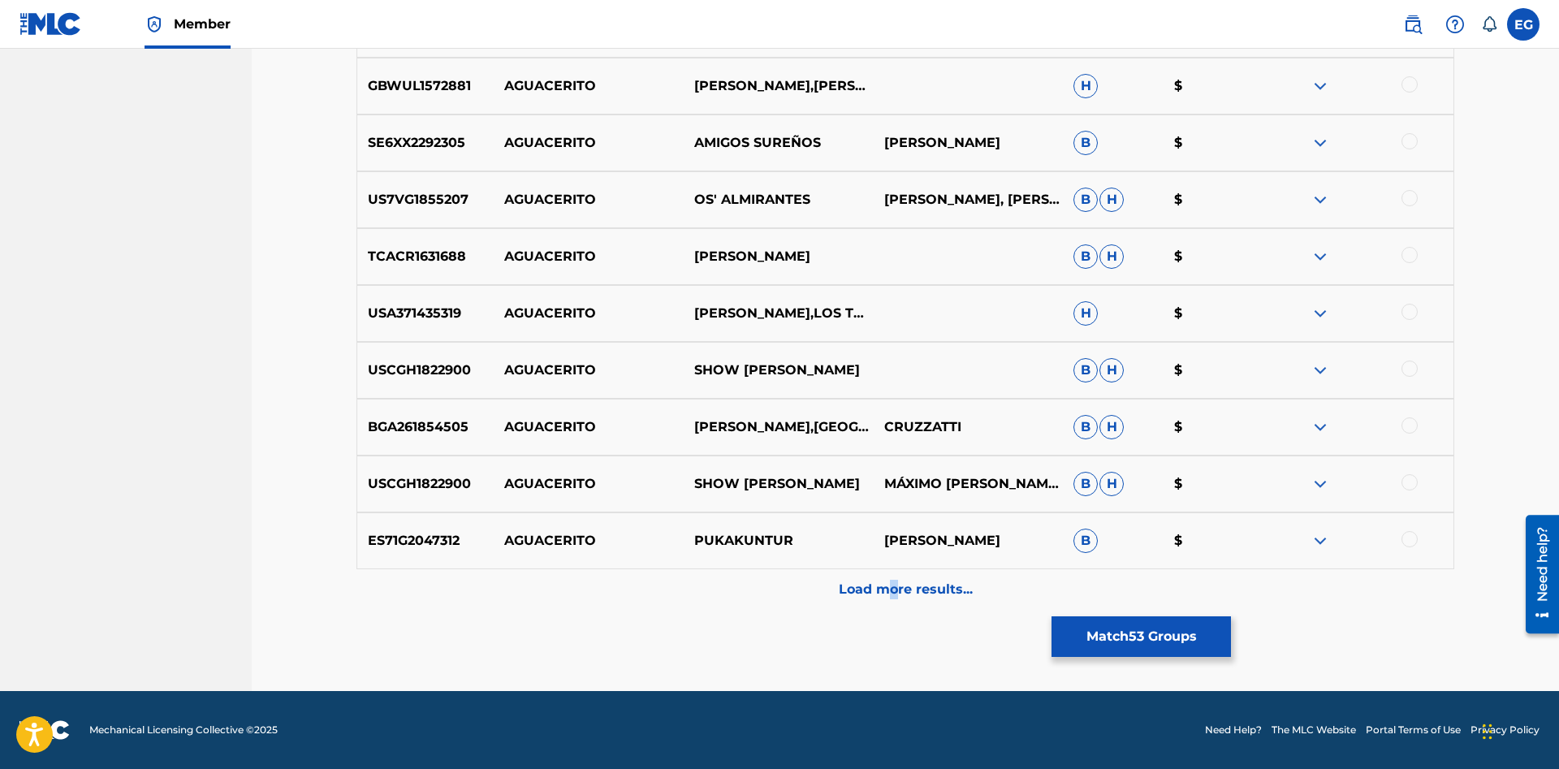
click at [892, 596] on p "Load more results..." at bounding box center [906, 589] width 134 height 19
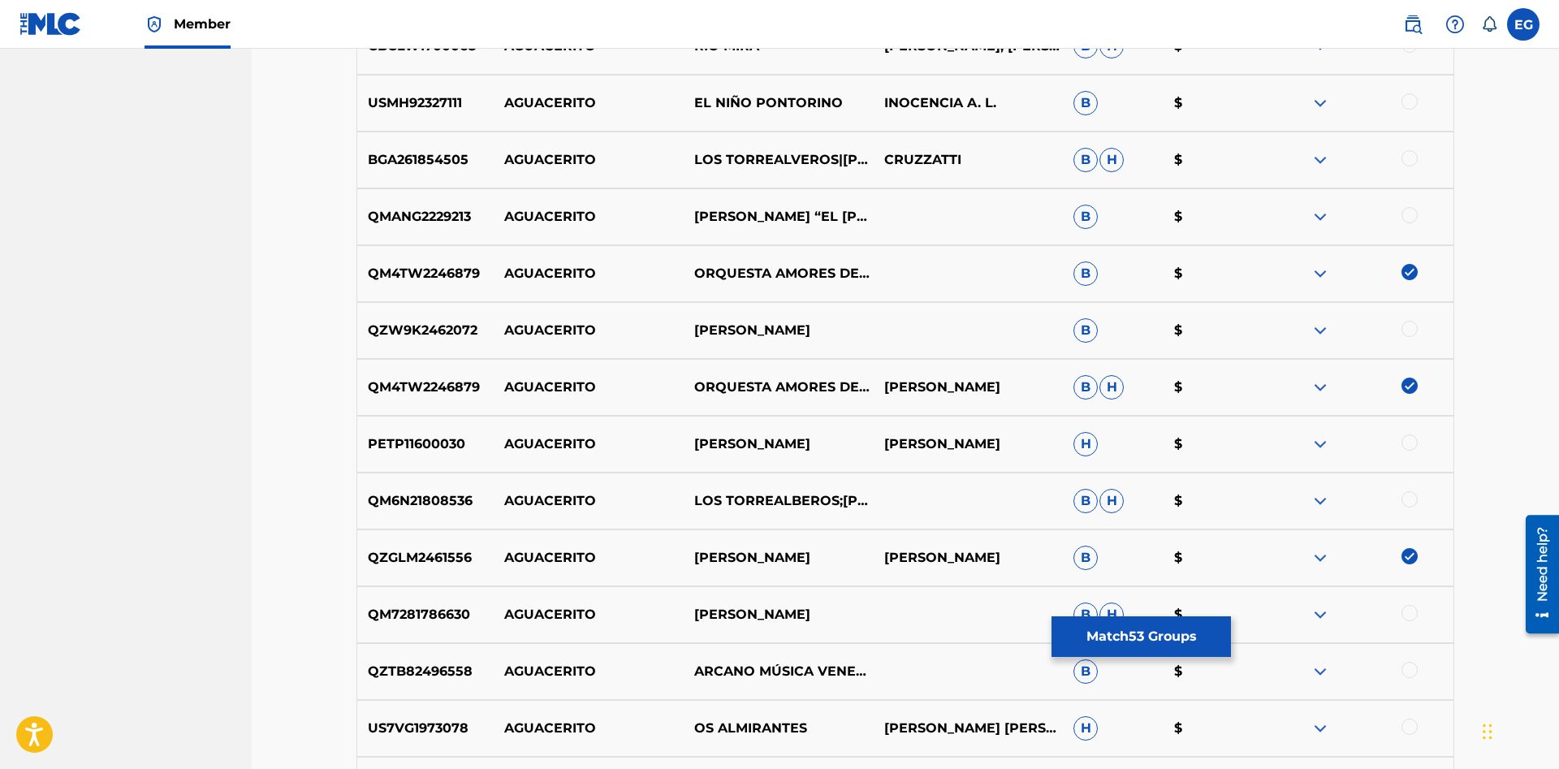
scroll to position [7906, 0]
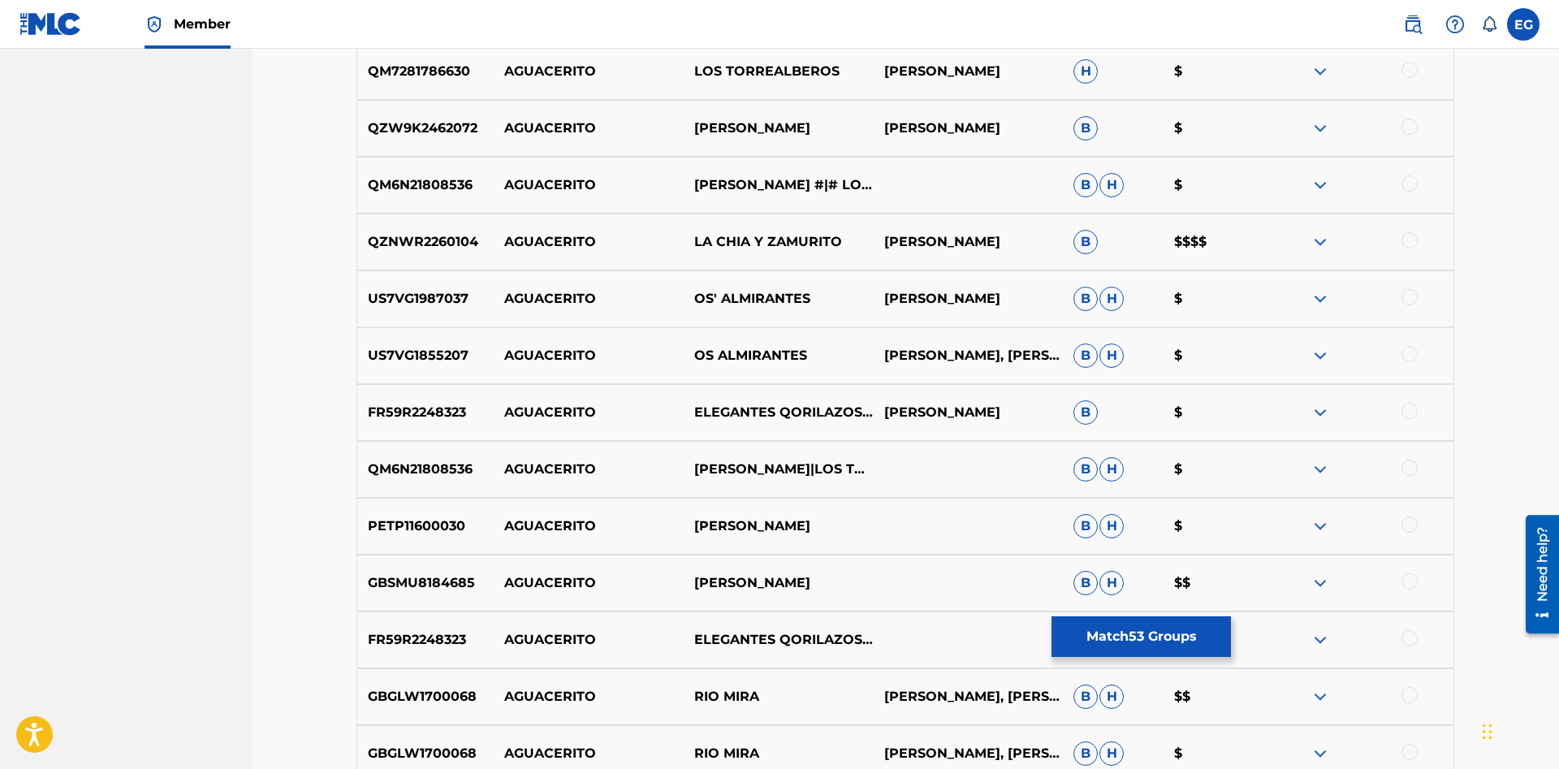
drag, startPoint x: 1558, startPoint y: 640, endPoint x: 19, endPoint y: 132, distance: 1620.8
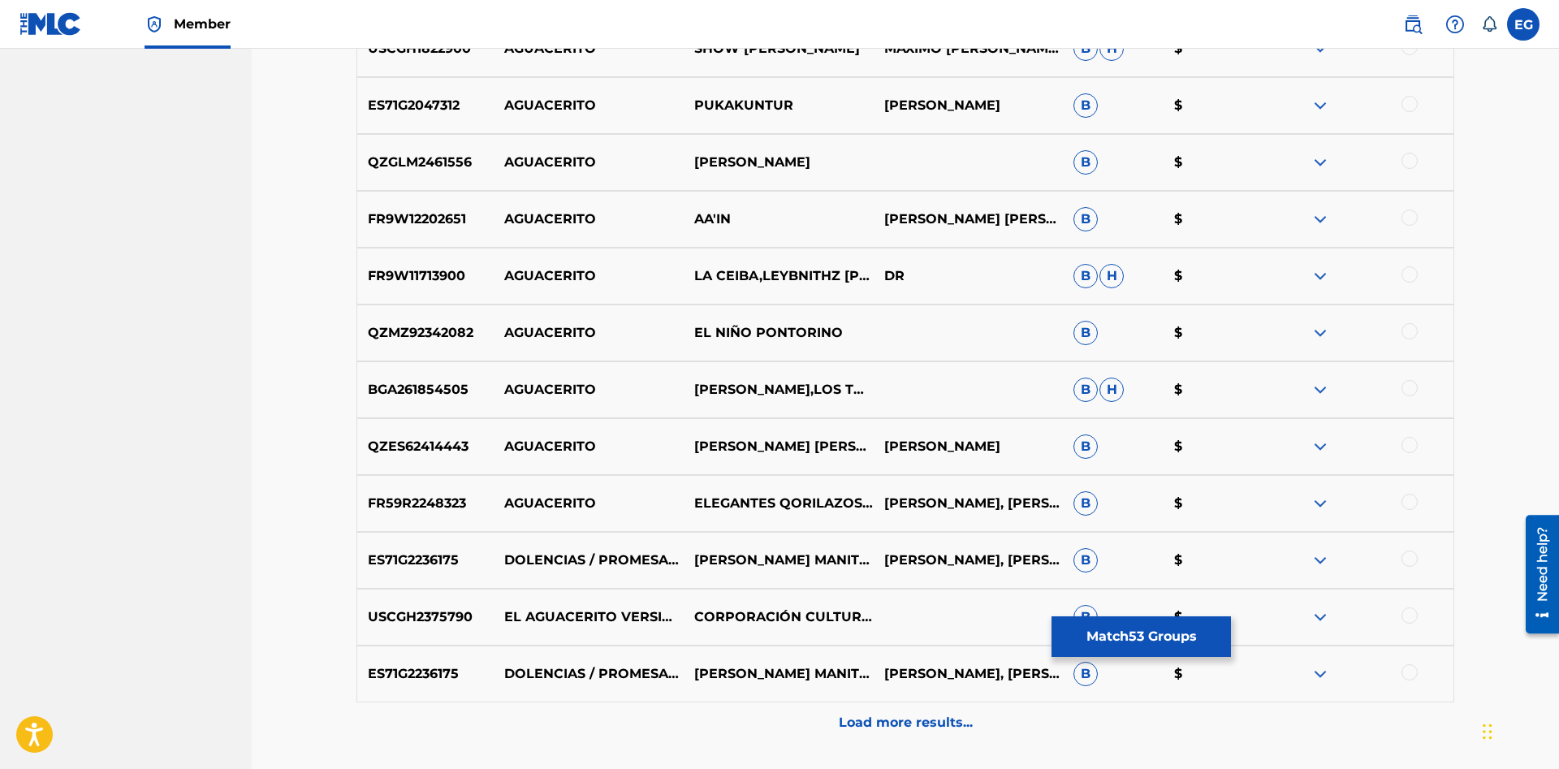
scroll to position [9198, 0]
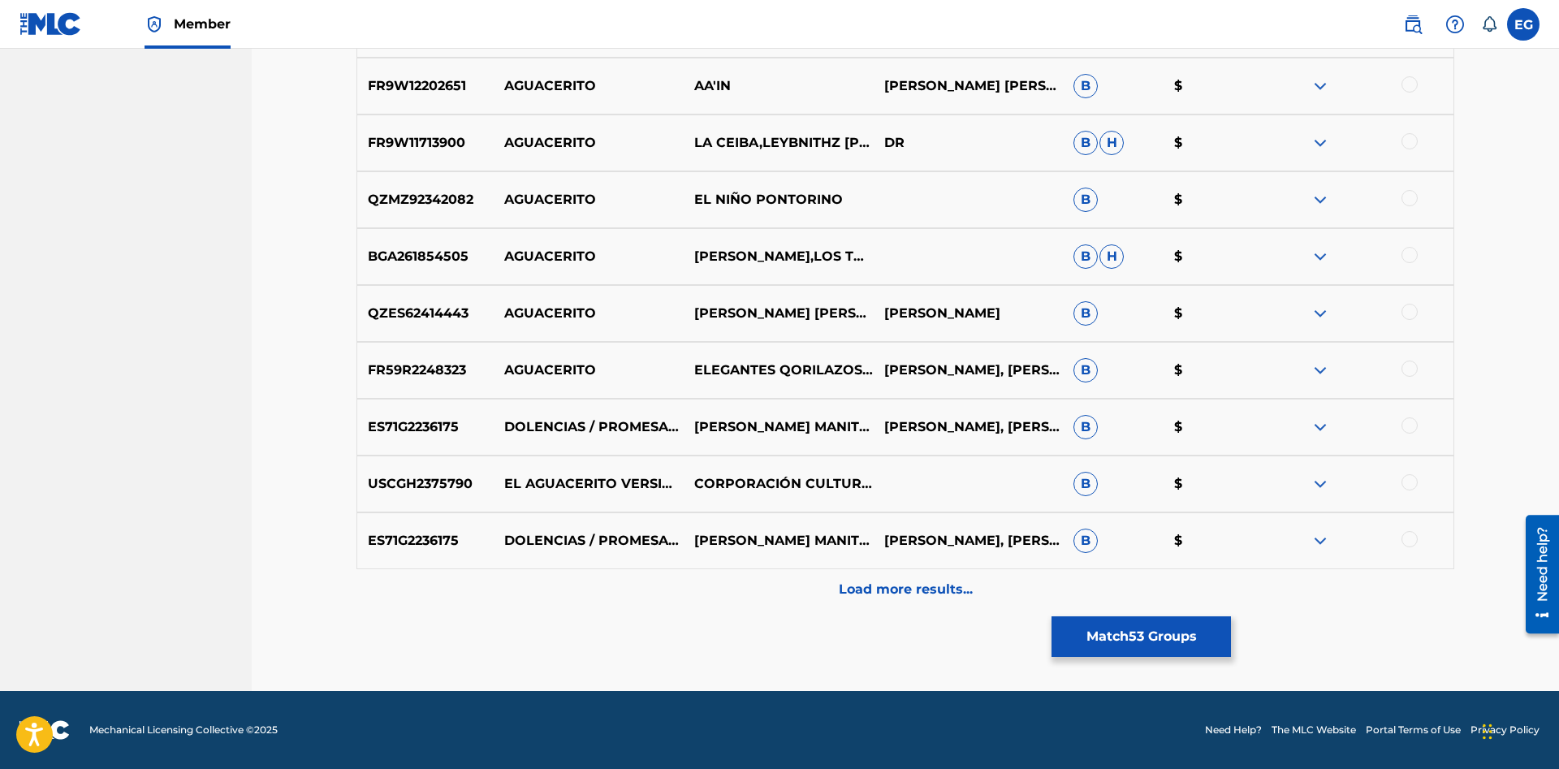
drag, startPoint x: 777, startPoint y: 623, endPoint x: 783, endPoint y: 614, distance: 11.3
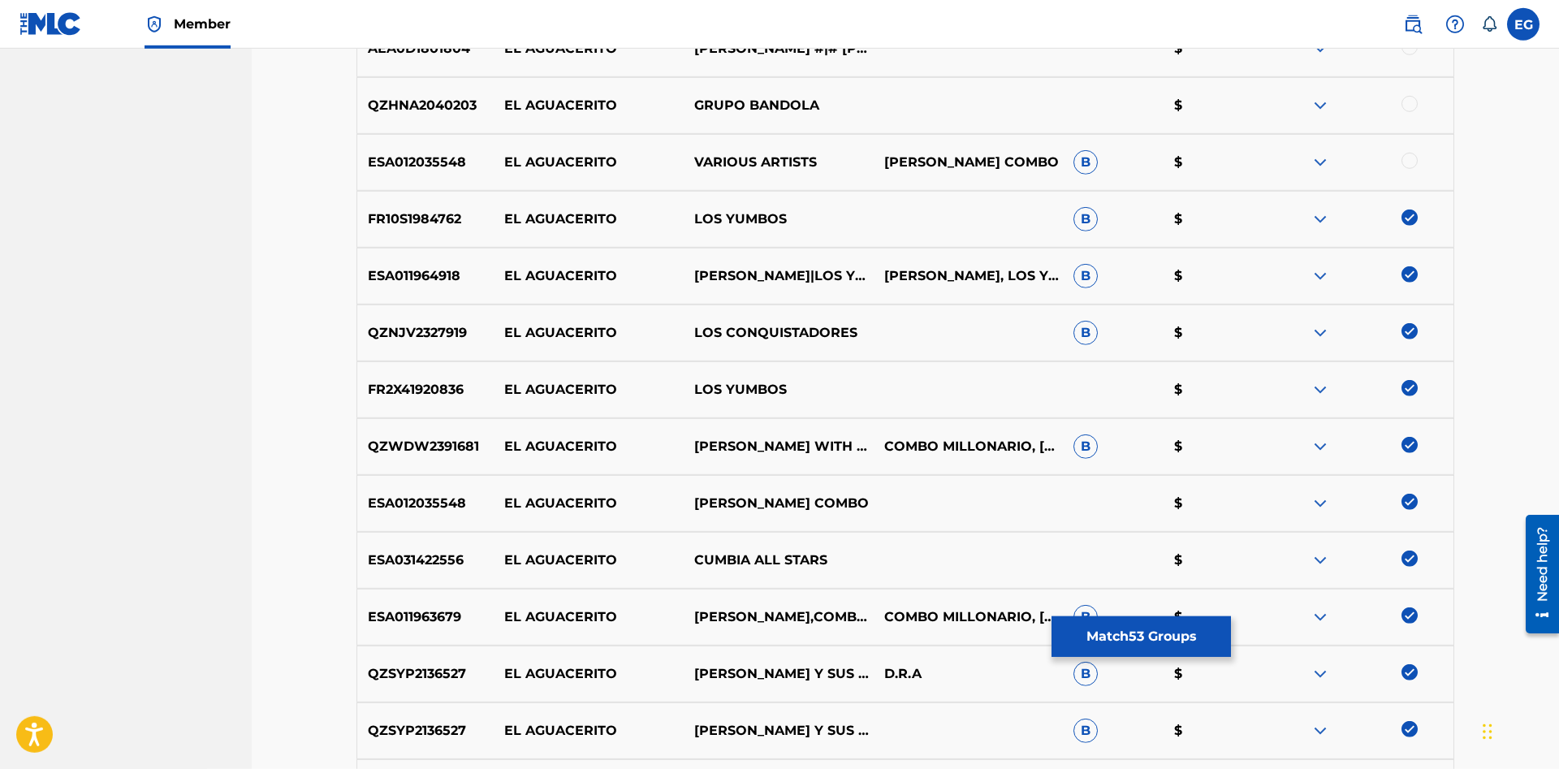
scroll to position [0, 0]
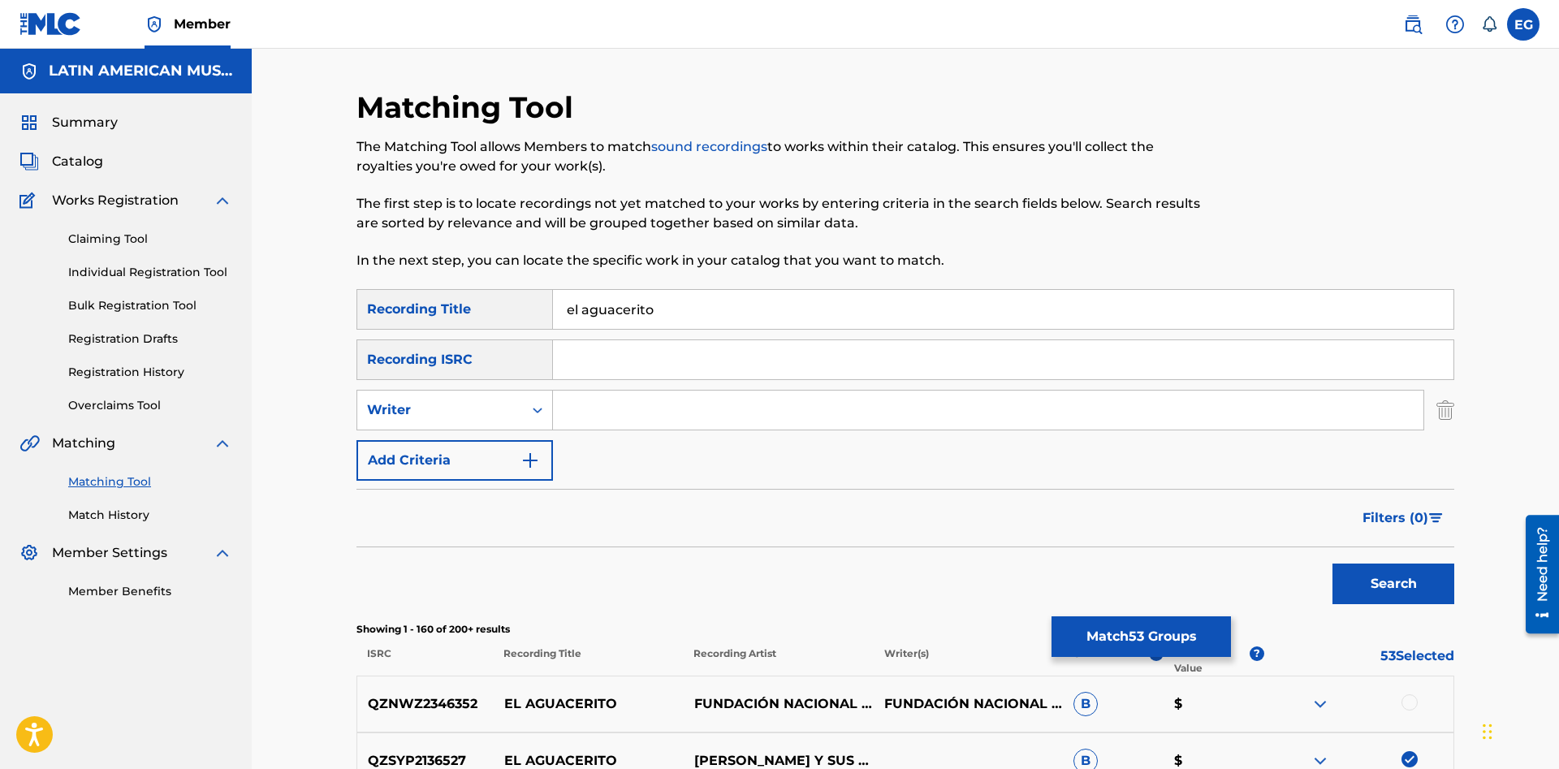
click at [1162, 630] on button "Match 53 Groups" at bounding box center [1140, 636] width 179 height 41
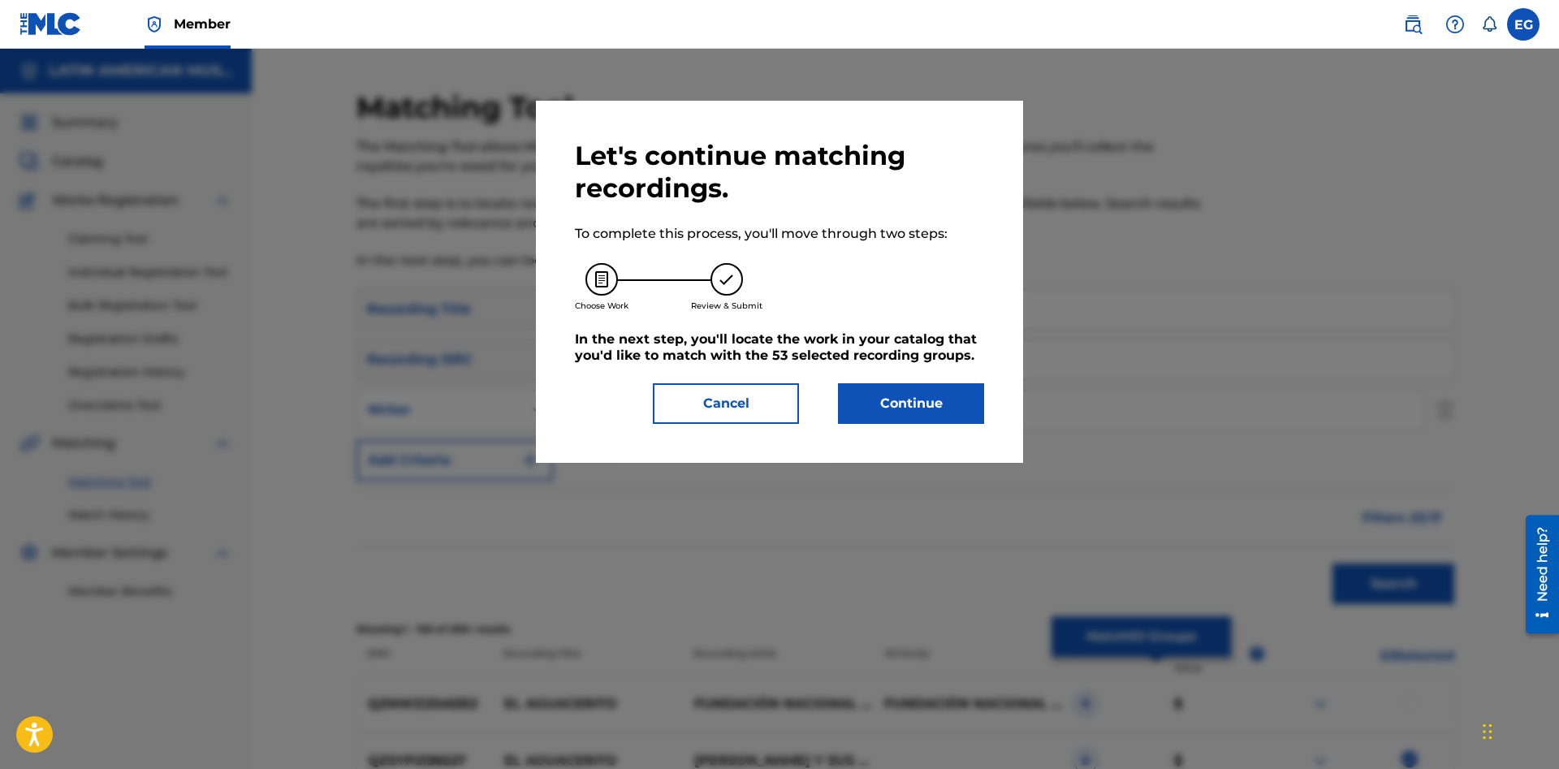
click at [918, 412] on button "Continue" at bounding box center [911, 403] width 146 height 41
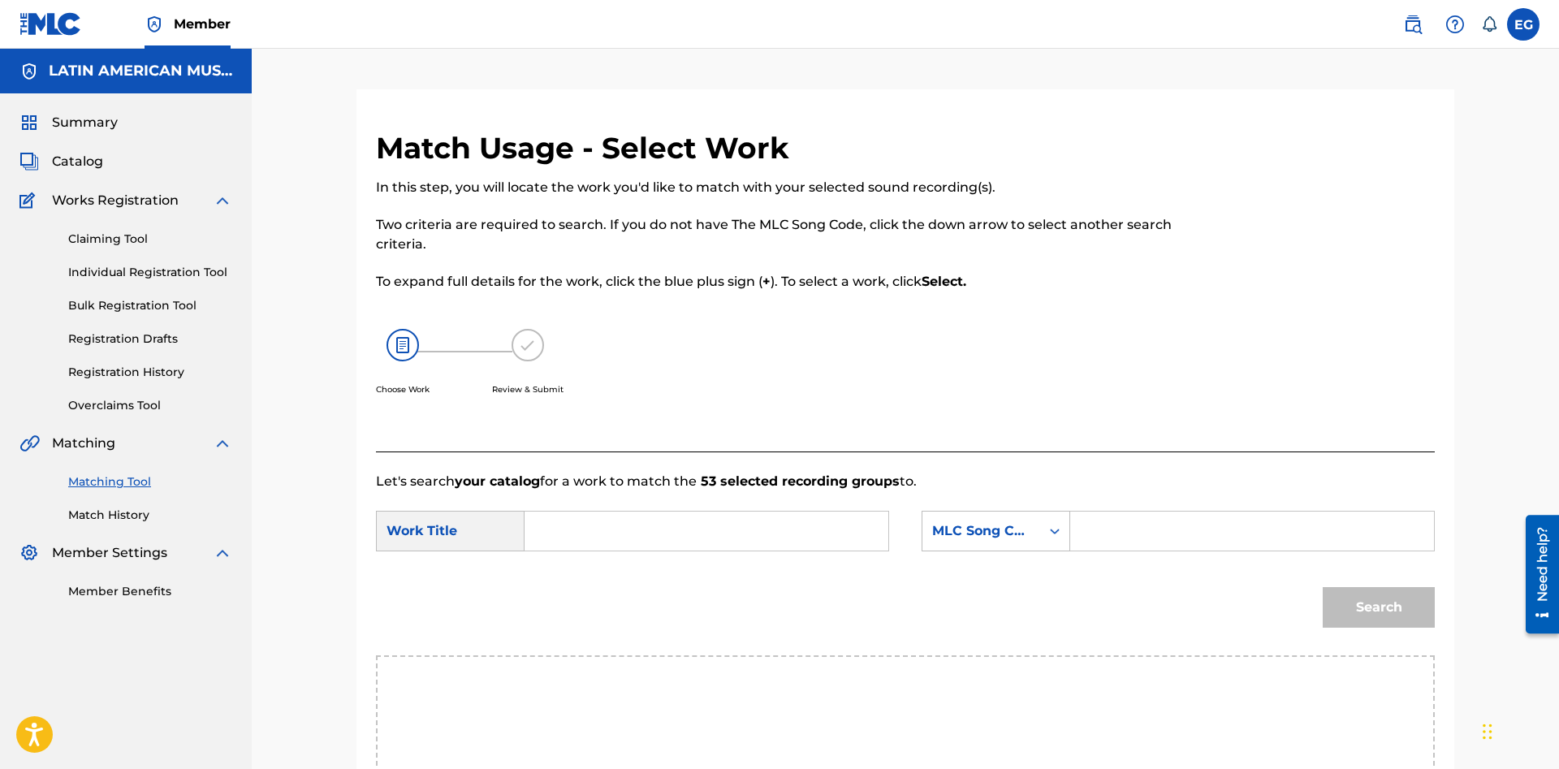
click at [790, 518] on input "Search Form" at bounding box center [706, 530] width 336 height 39
click at [601, 699] on div "el agua cerito" at bounding box center [584, 703] width 92 height 49
type input "el aguacerito"
click at [1020, 527] on div "MLC Song Code" at bounding box center [981, 530] width 118 height 31
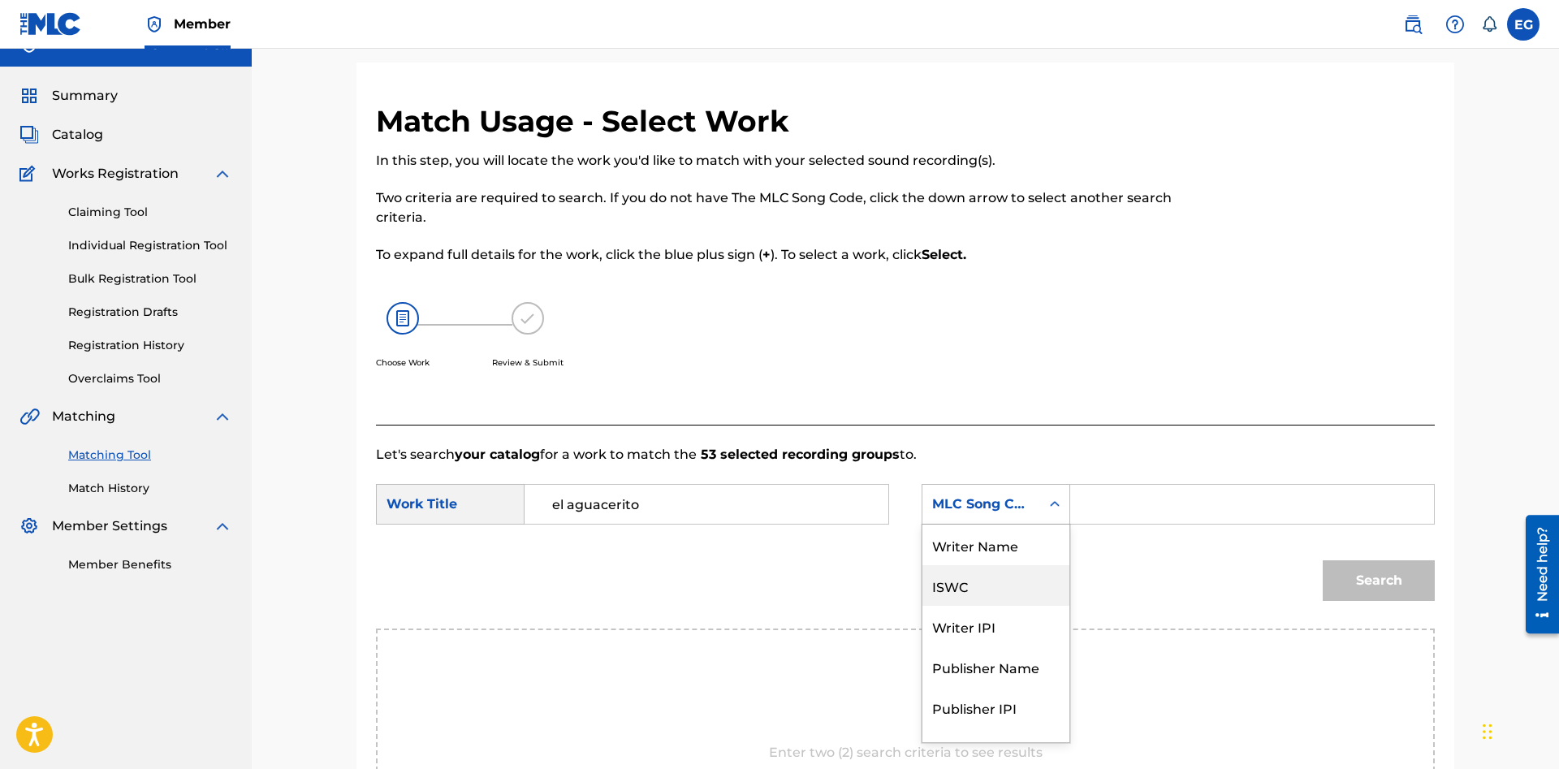
click at [1005, 549] on div "Writer Name" at bounding box center [995, 544] width 147 height 41
click at [1168, 494] on input "Search Form" at bounding box center [1252, 504] width 336 height 39
paste input "[PERSON_NAME]"
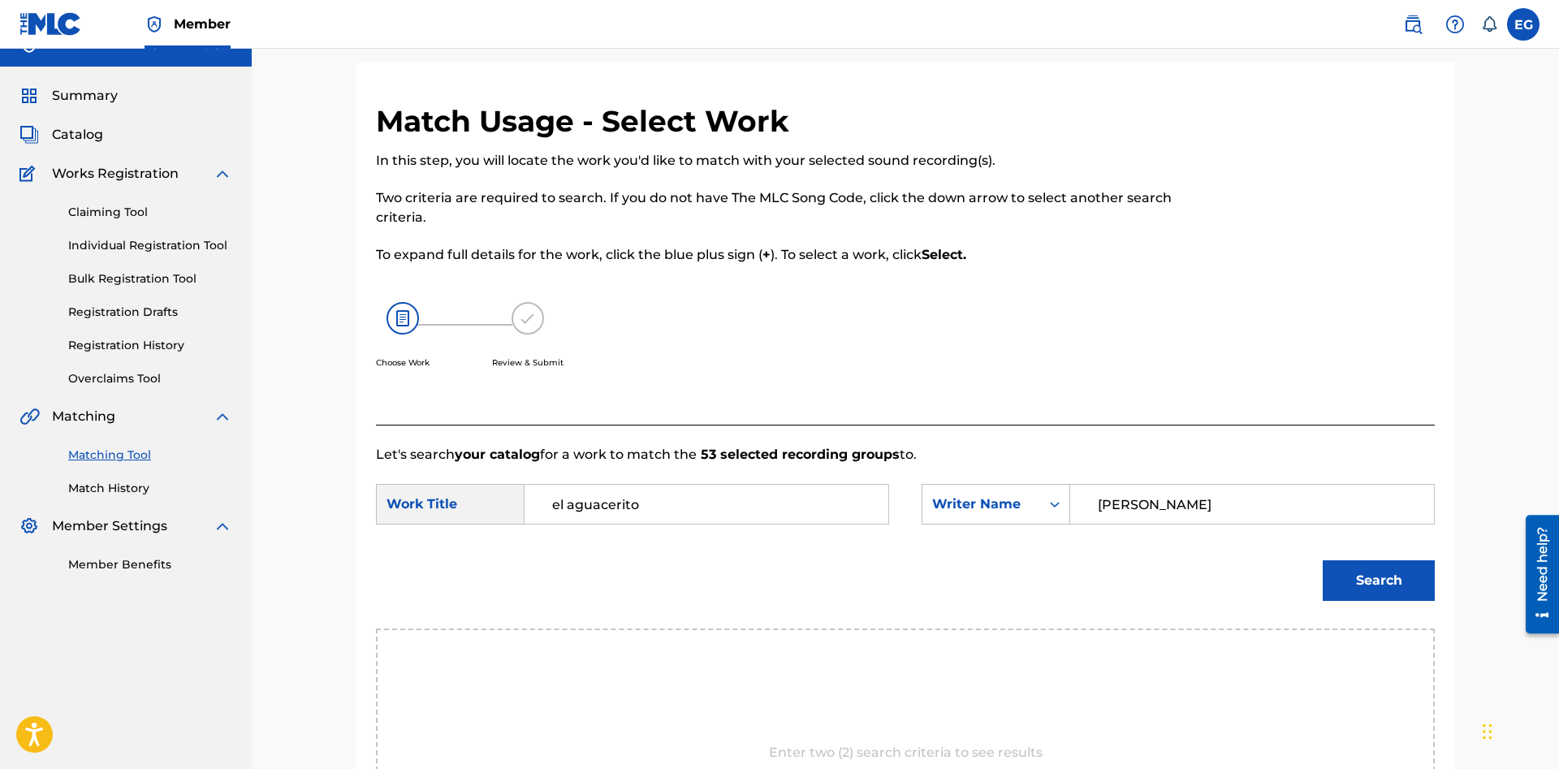
type input "[PERSON_NAME]"
click at [1322, 560] on button "Search" at bounding box center [1378, 580] width 112 height 41
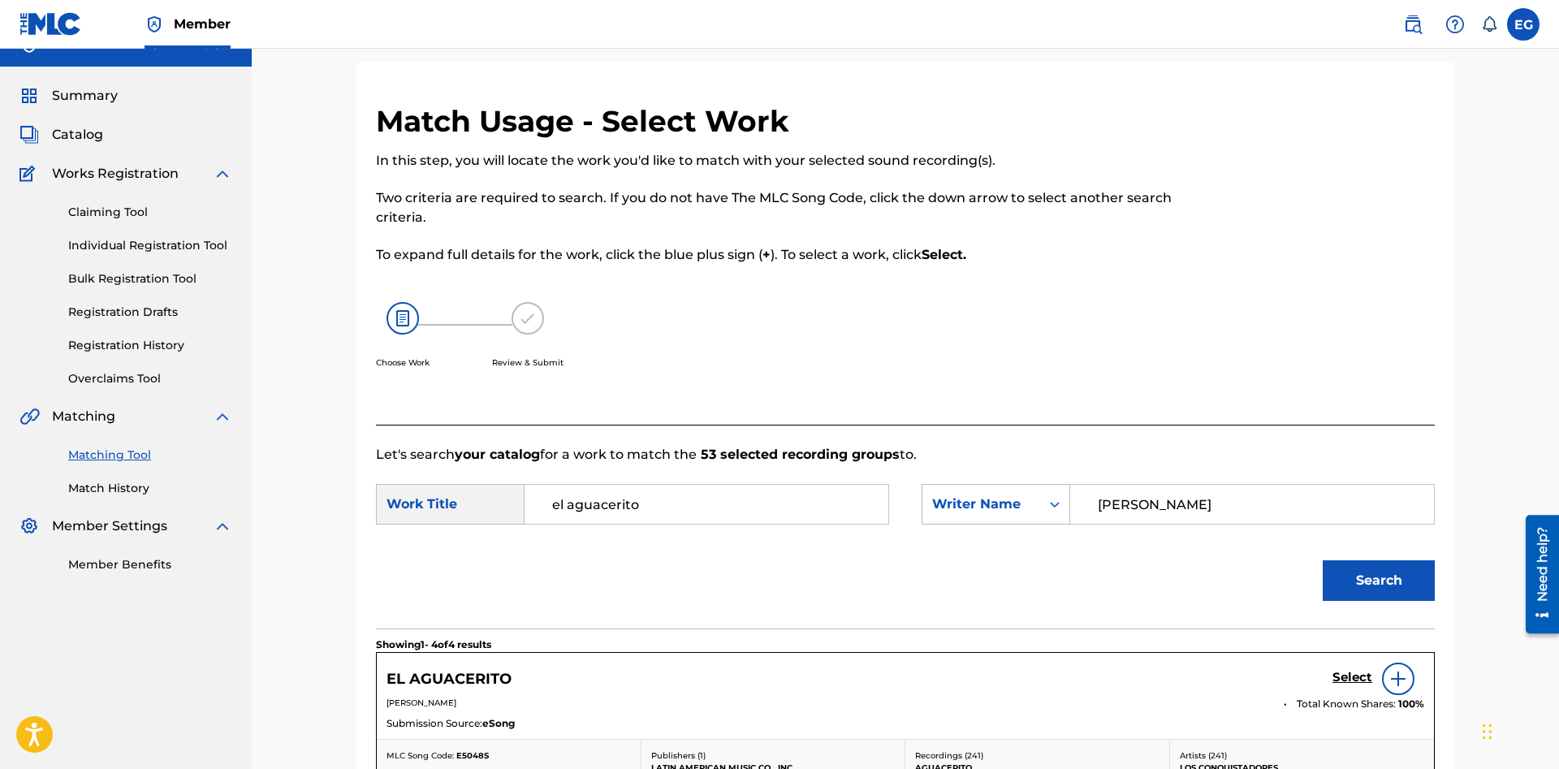
scroll to position [192, 0]
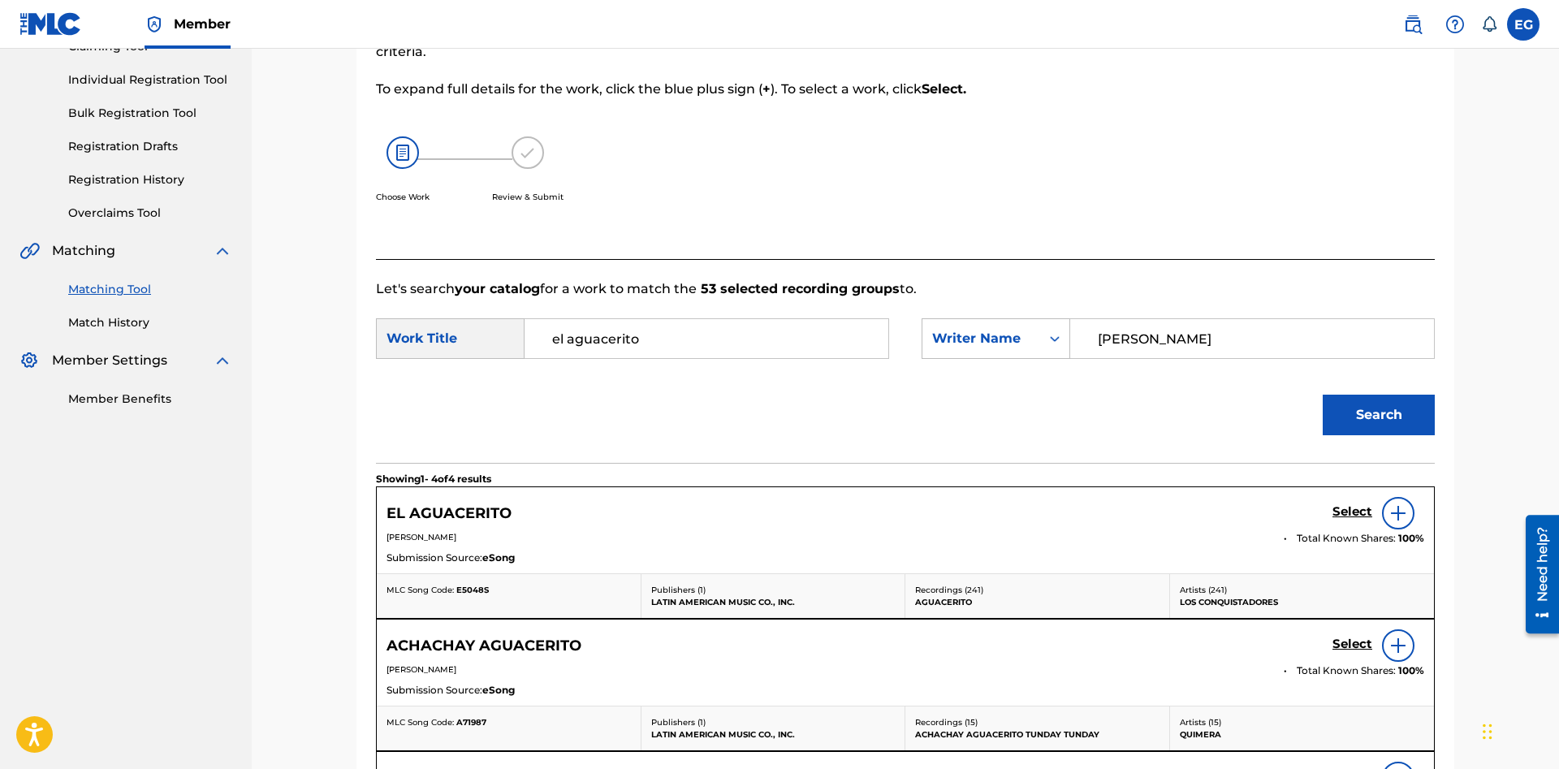
click at [1335, 515] on h5 "Select" at bounding box center [1352, 511] width 40 height 15
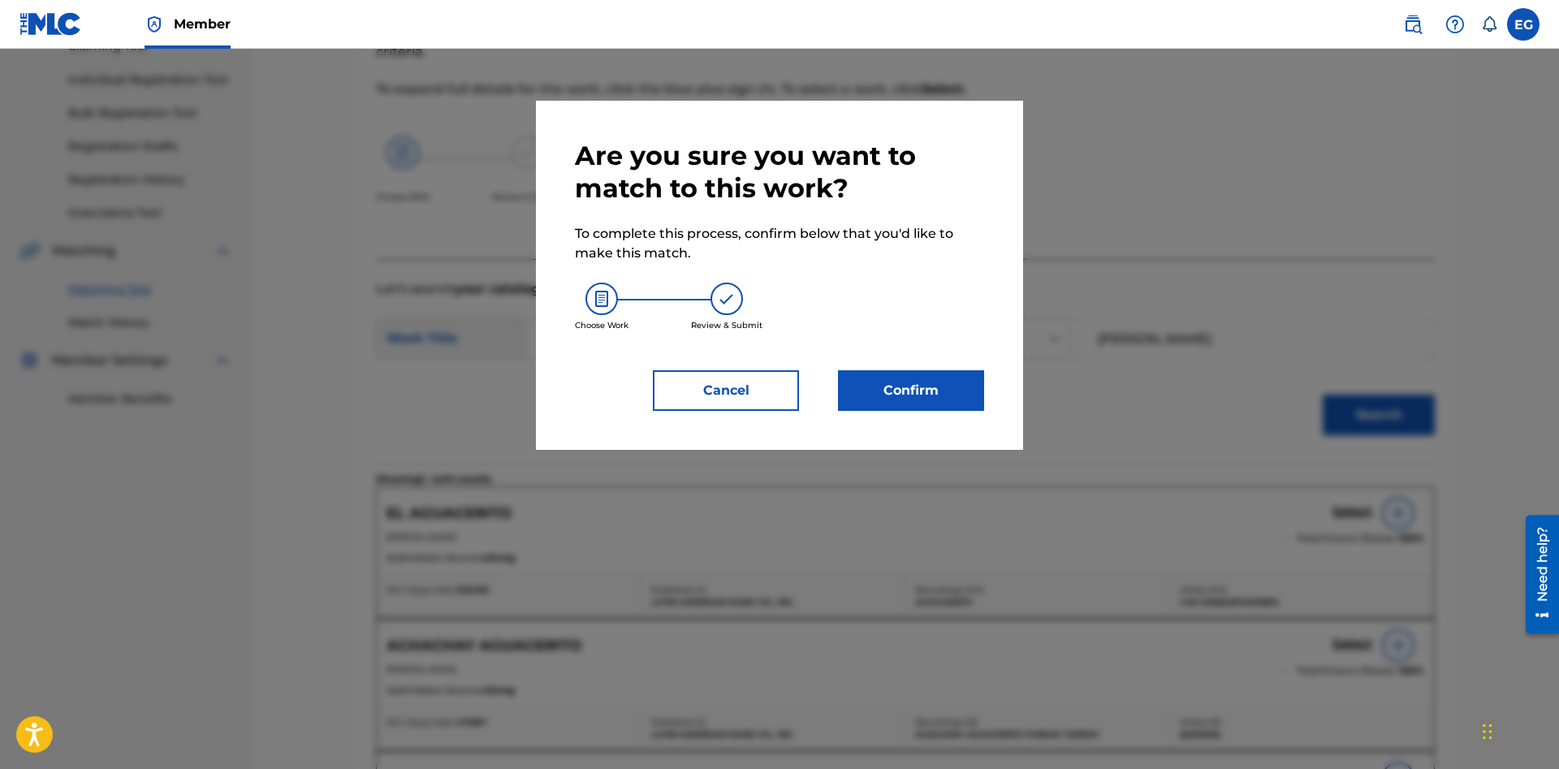
click at [950, 394] on button "Confirm" at bounding box center [911, 390] width 146 height 41
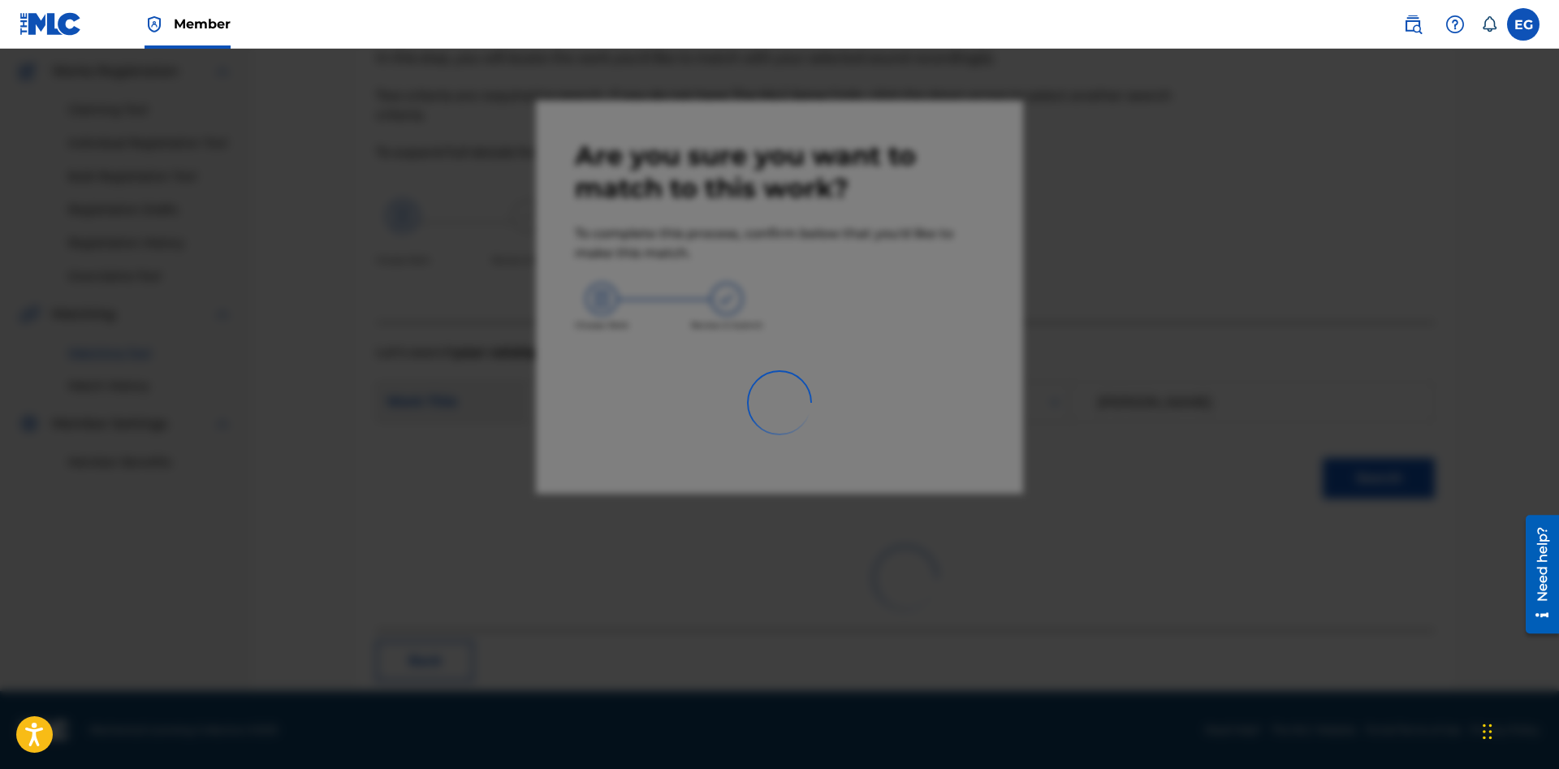
scroll to position [39, 0]
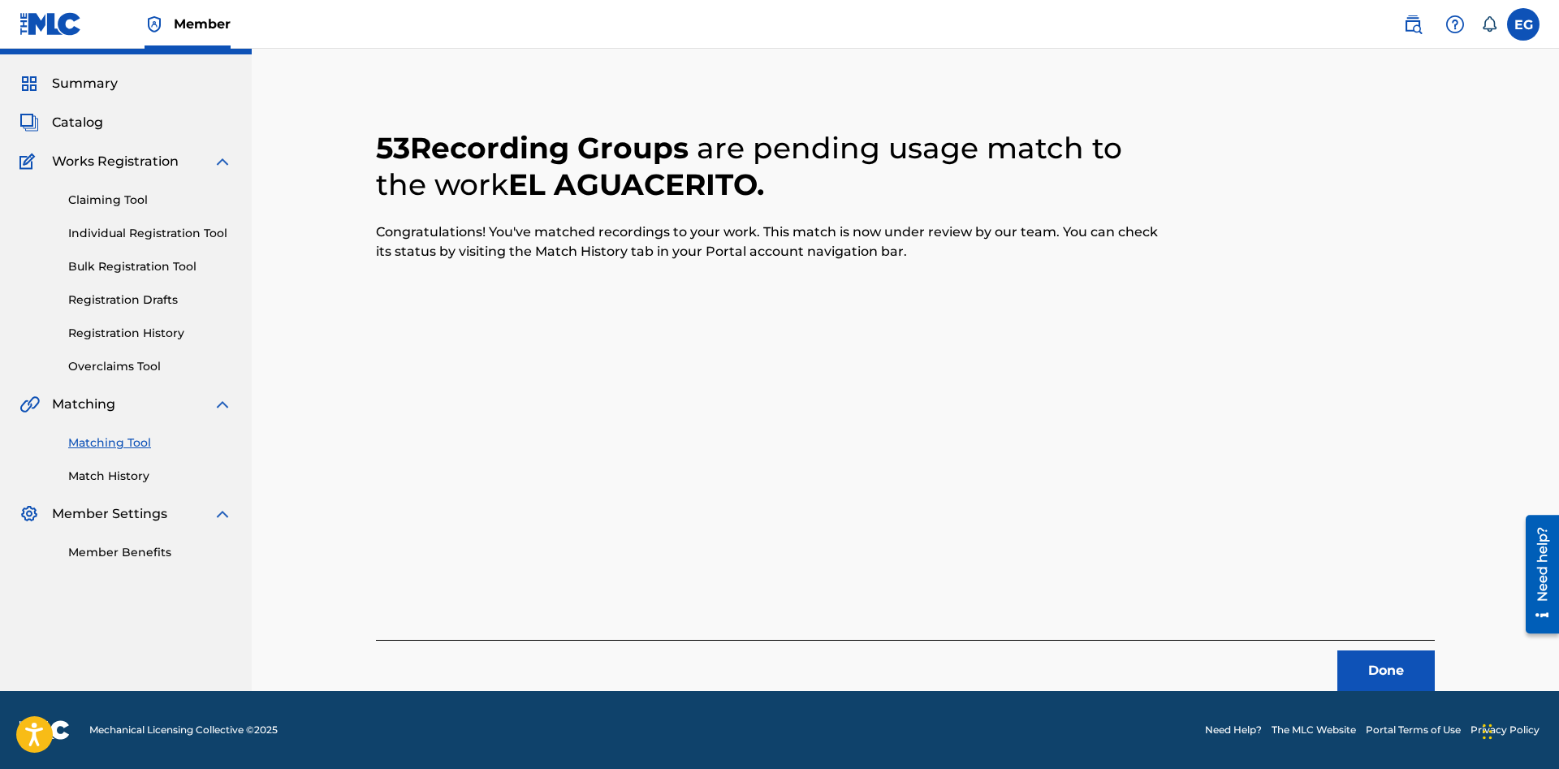
click at [1423, 677] on button "Done" at bounding box center [1385, 670] width 97 height 41
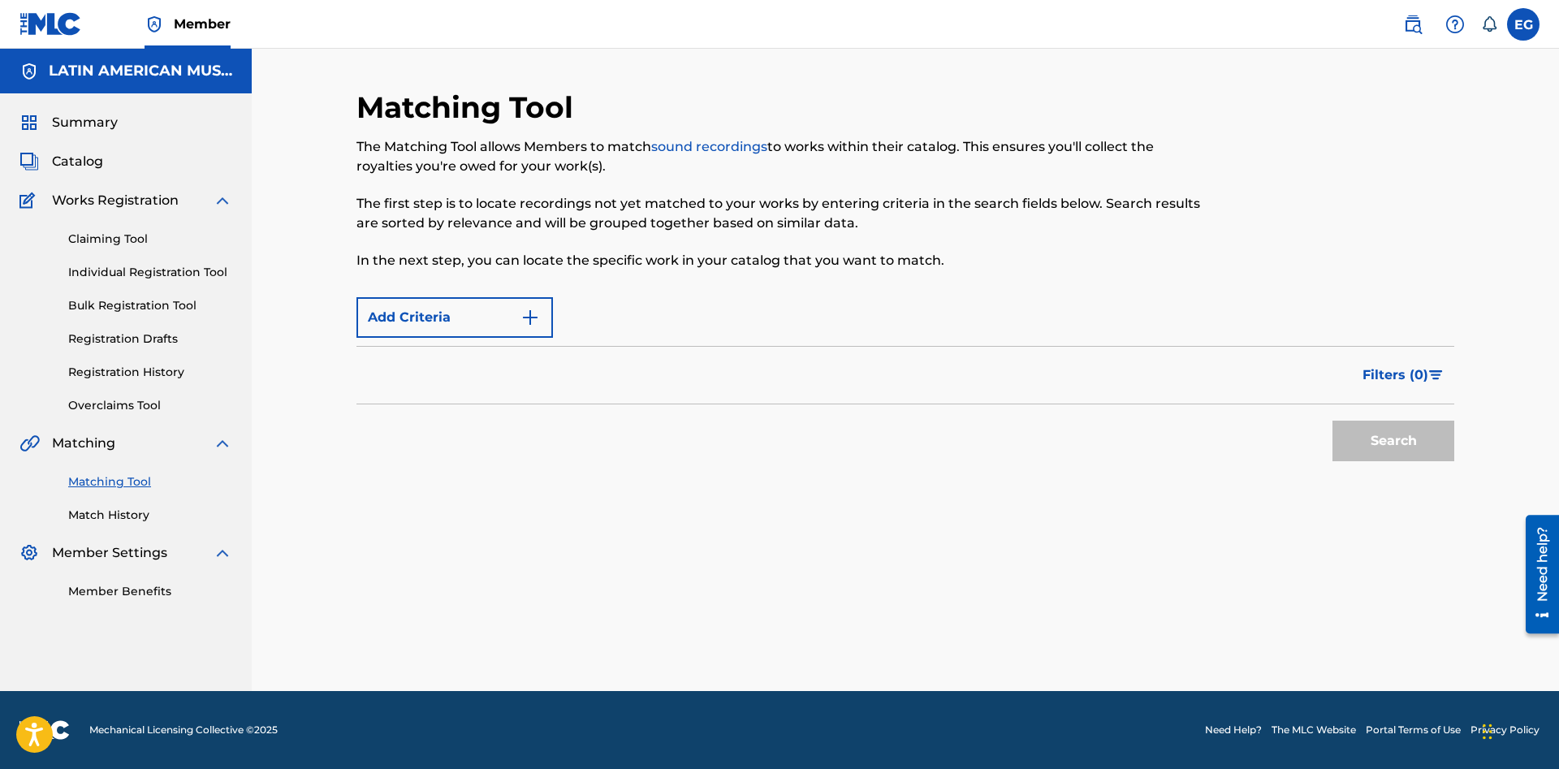
scroll to position [0, 0]
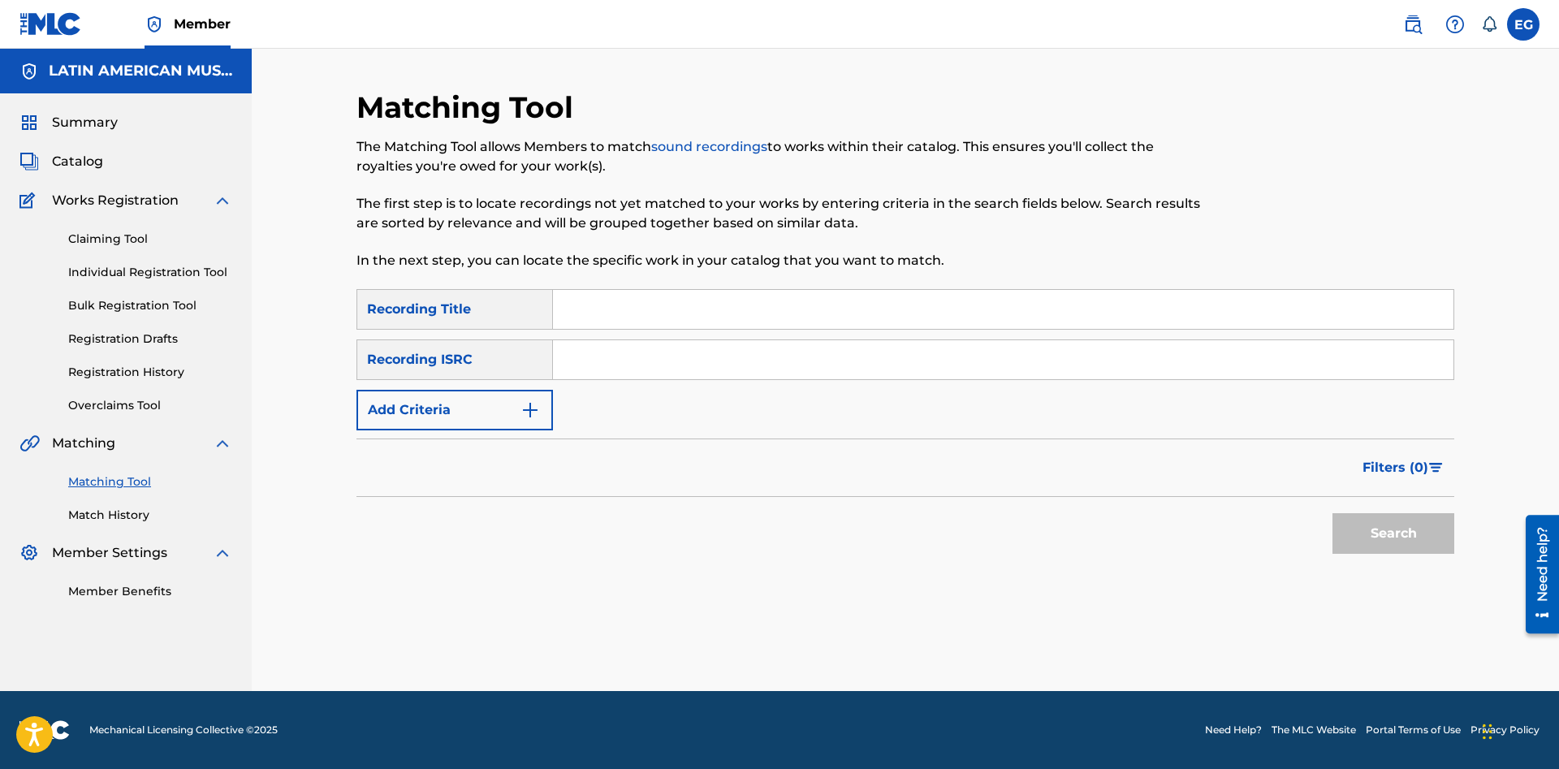
click at [985, 313] on input "Search Form" at bounding box center [1003, 309] width 900 height 39
click at [1386, 533] on button "Search" at bounding box center [1393, 533] width 122 height 41
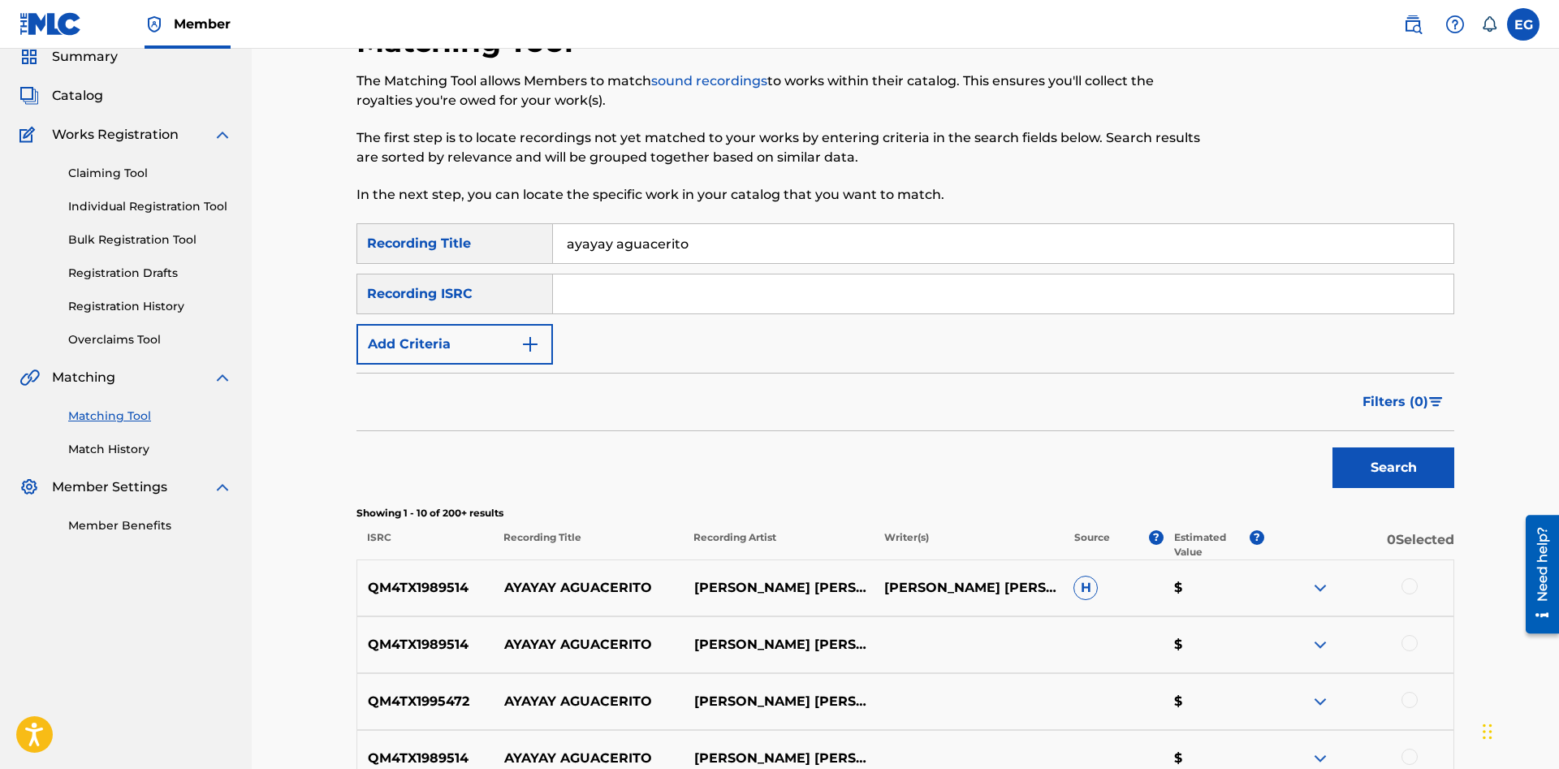
scroll to position [397, 0]
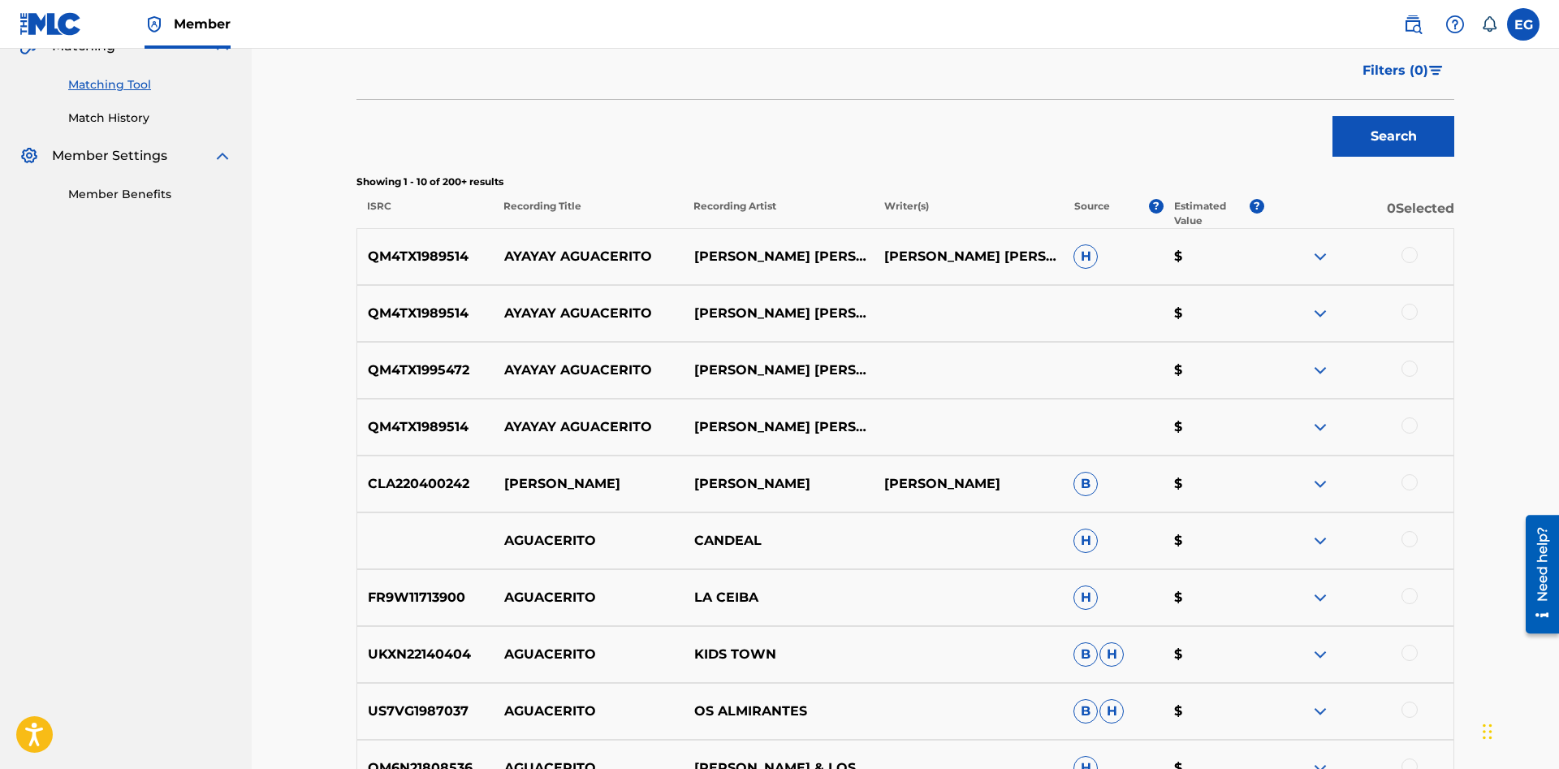
click at [1411, 252] on div at bounding box center [1409, 255] width 16 height 16
click at [1413, 307] on div at bounding box center [1409, 312] width 16 height 16
click at [1407, 361] on div "QM4TX1995472 AYAYAY AGUACERITO EL COMBO DE DARWIN $" at bounding box center [904, 370] width 1097 height 57
click at [1408, 366] on div at bounding box center [1409, 368] width 16 height 16
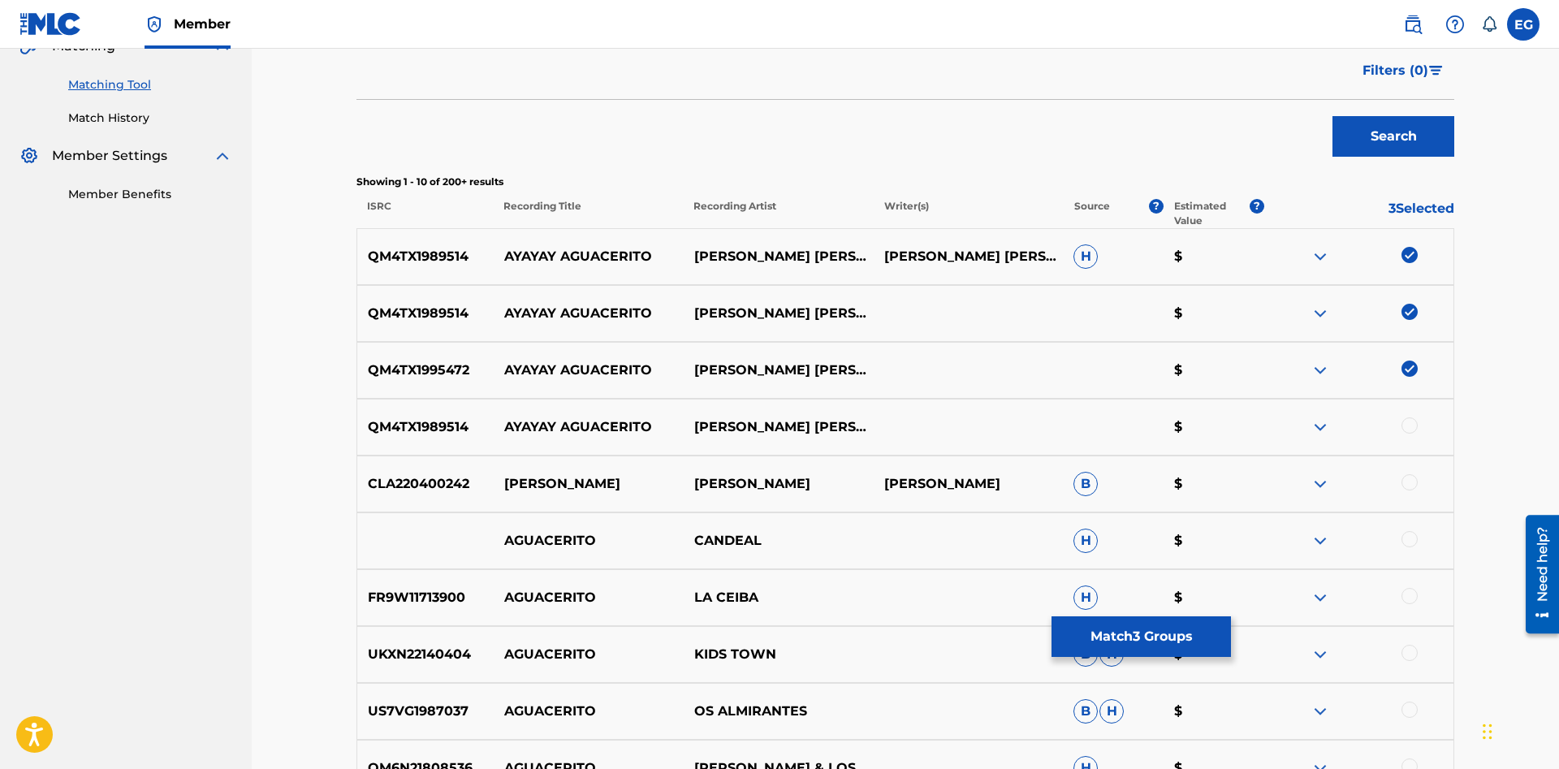
click at [1409, 422] on div at bounding box center [1409, 425] width 16 height 16
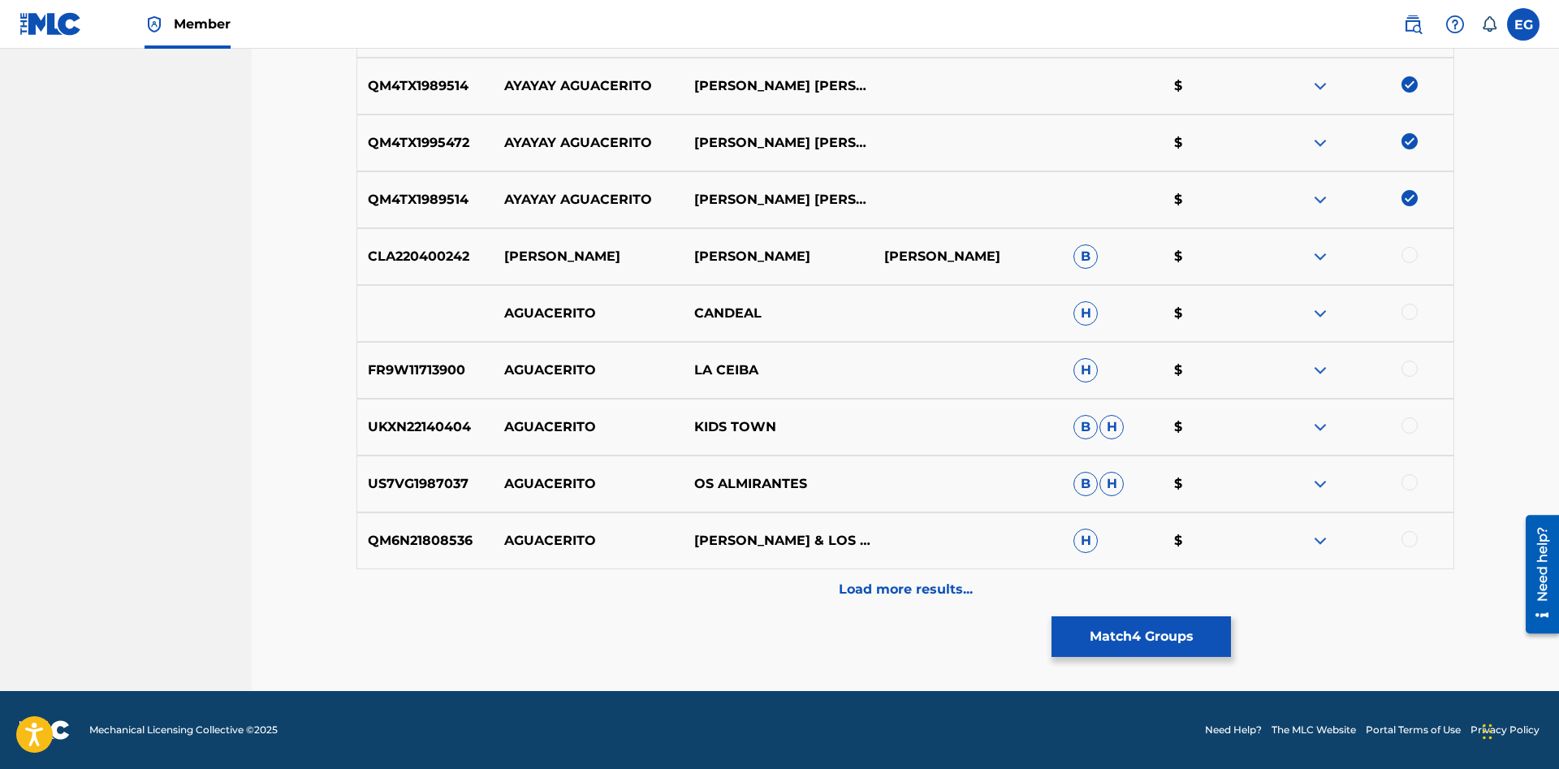
click at [846, 593] on p "Load more results..." at bounding box center [906, 589] width 134 height 19
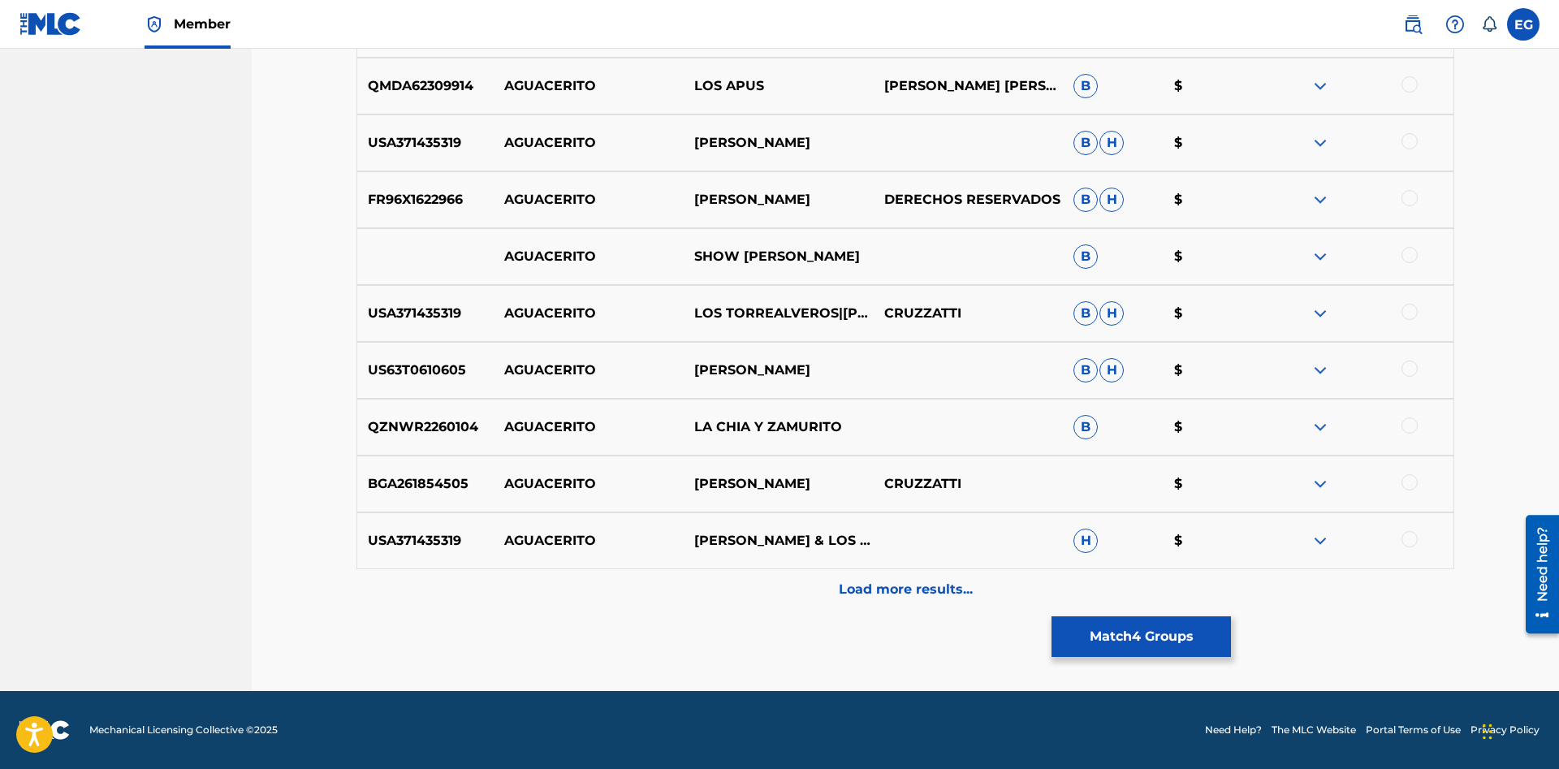
click at [838, 574] on div "Load more results..." at bounding box center [904, 589] width 1097 height 41
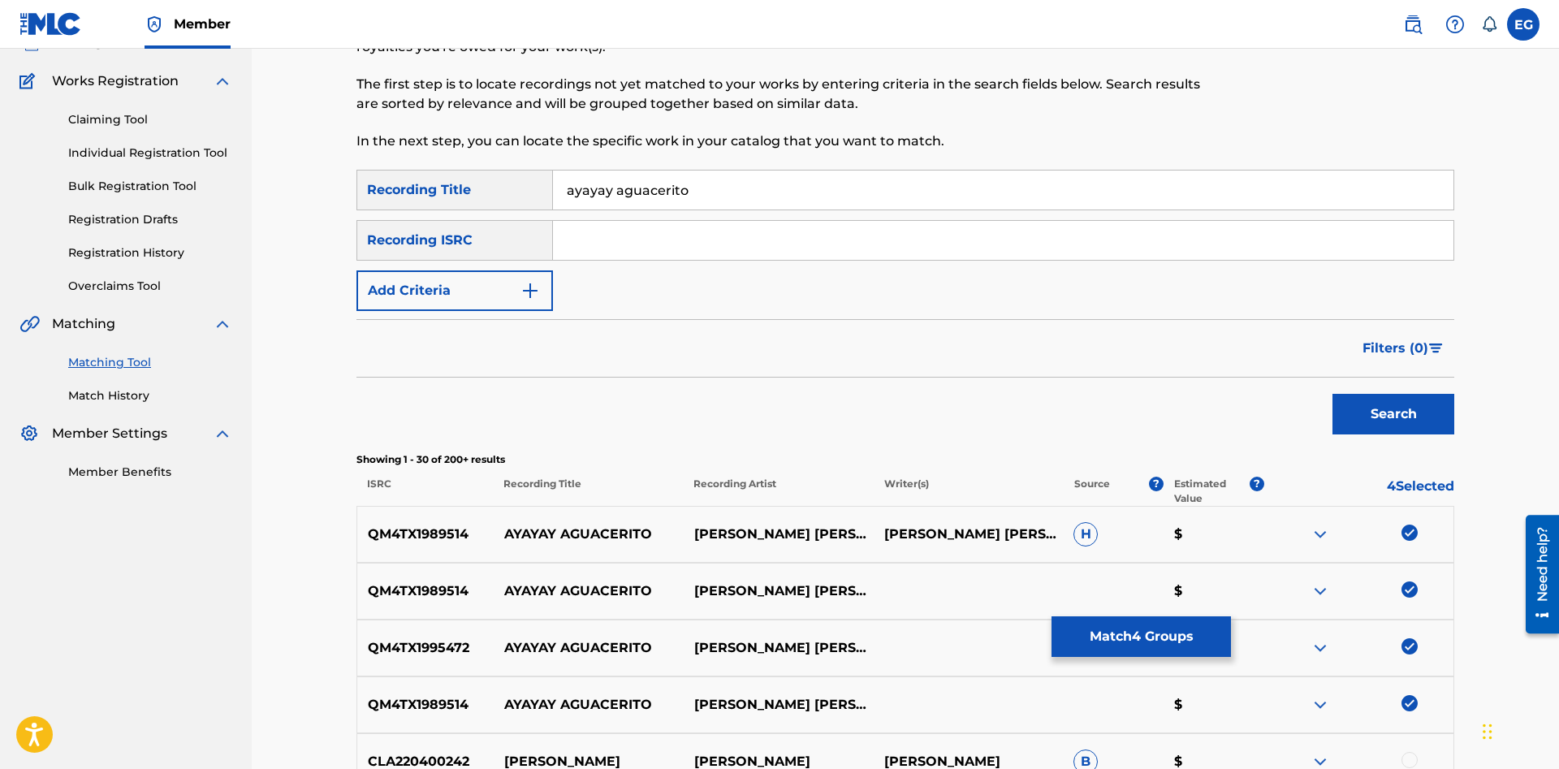
scroll to position [0, 0]
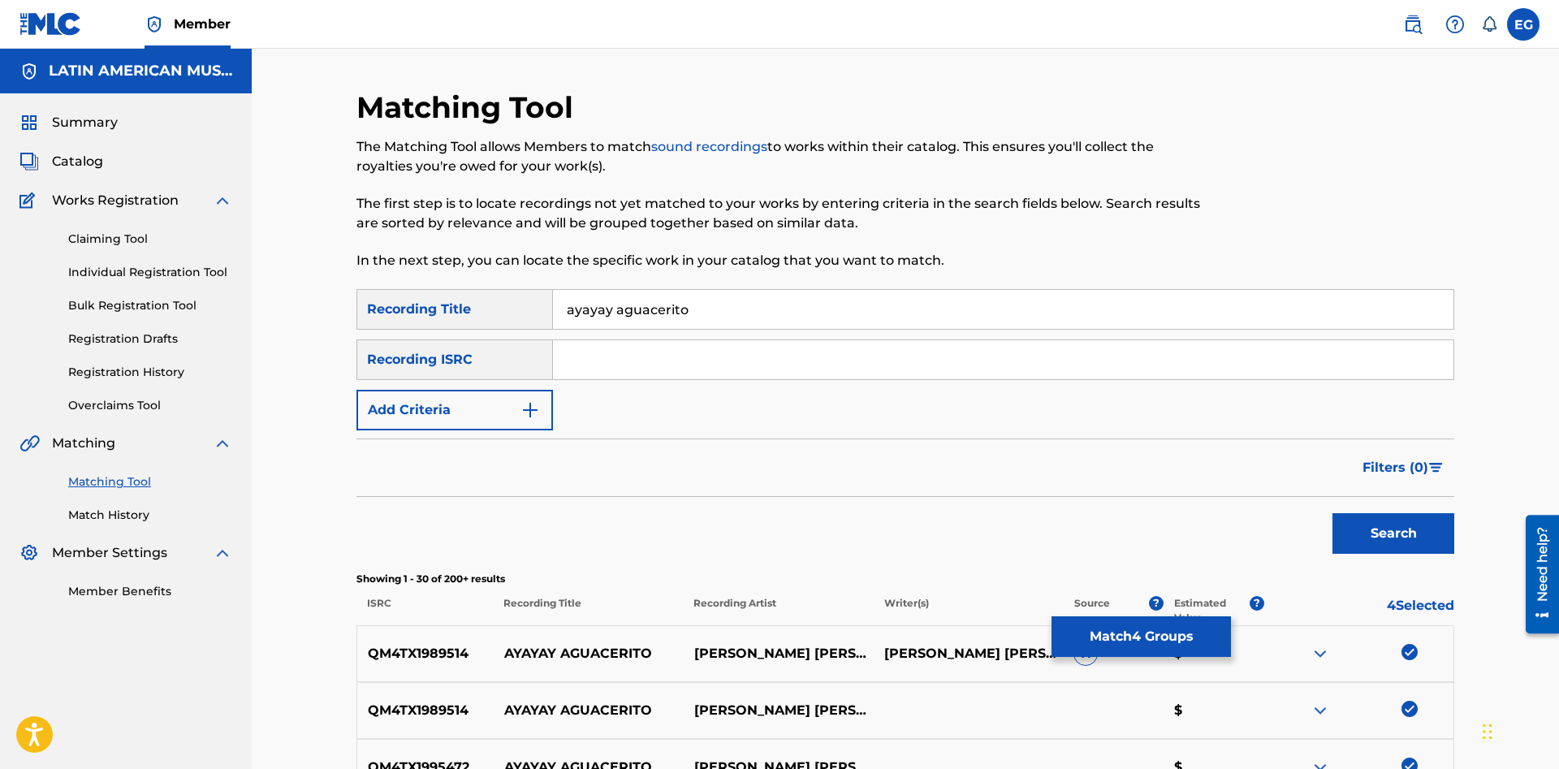
drag, startPoint x: 611, startPoint y: 308, endPoint x: 576, endPoint y: 293, distance: 38.9
click at [576, 293] on input "ayayay aguacerito" at bounding box center [1003, 309] width 900 height 39
type input "achachay aguacerito"
click at [1332, 513] on button "Search" at bounding box center [1393, 533] width 122 height 41
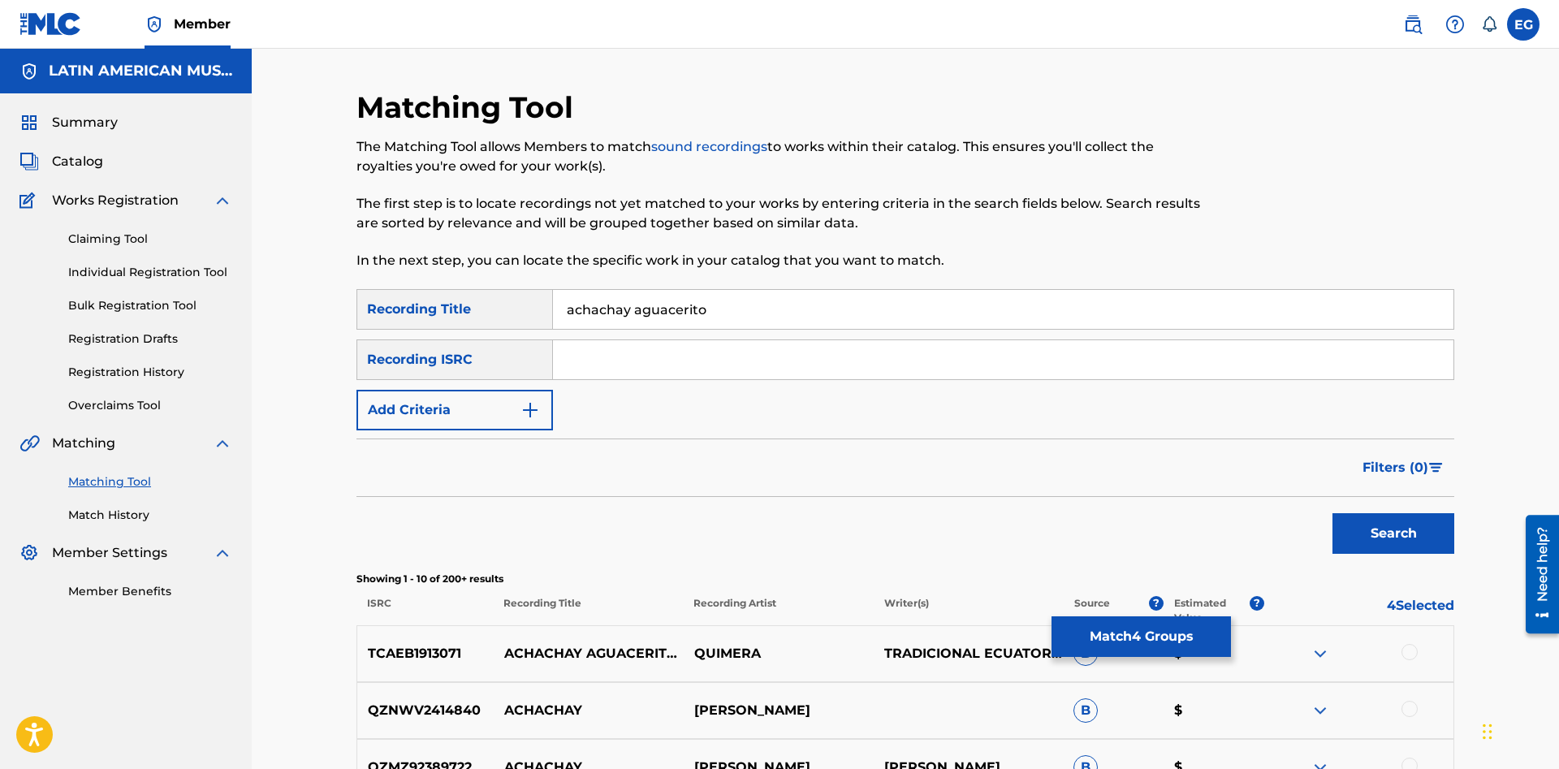
scroll to position [331, 0]
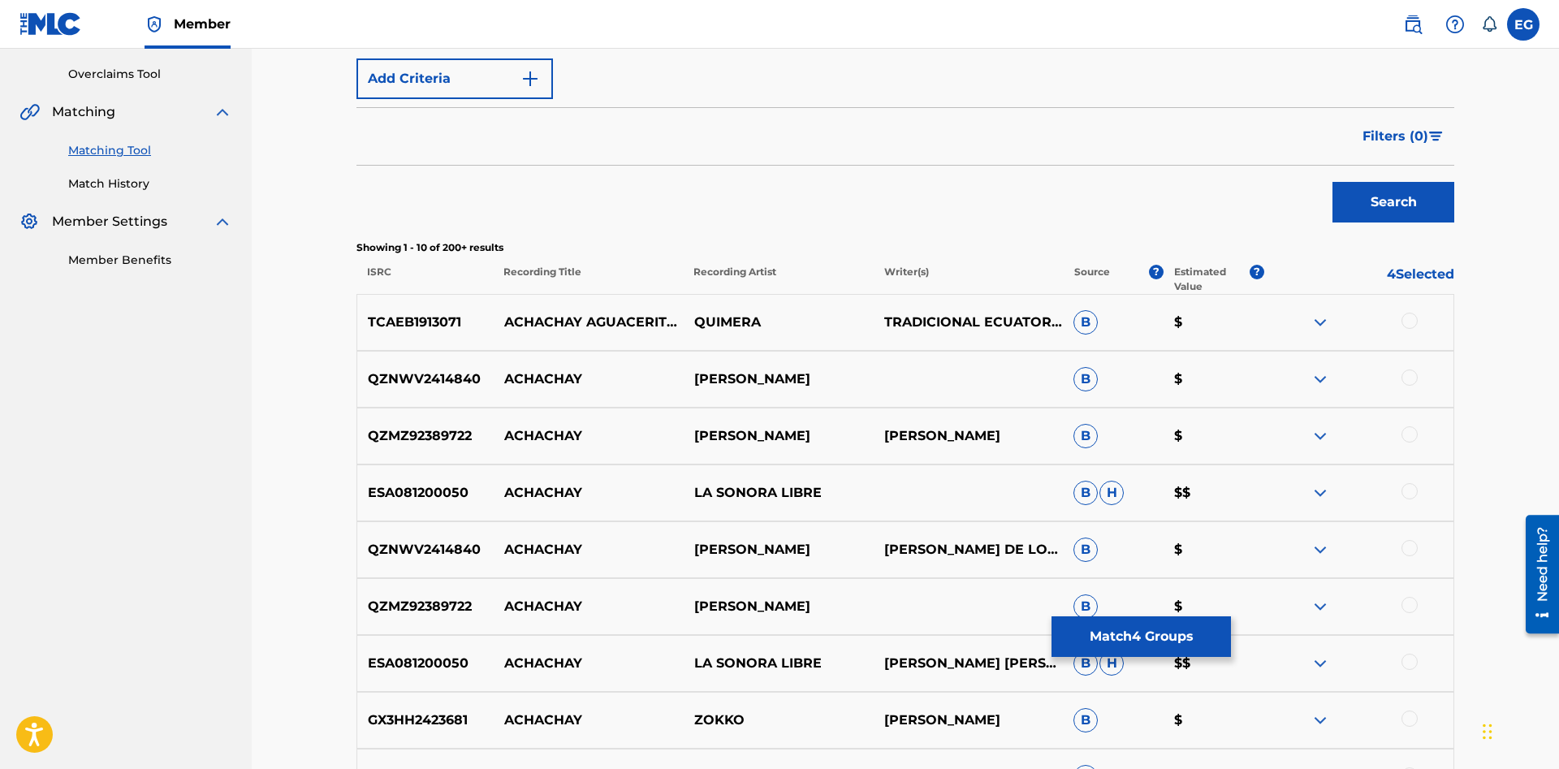
click at [1409, 318] on div at bounding box center [1409, 321] width 16 height 16
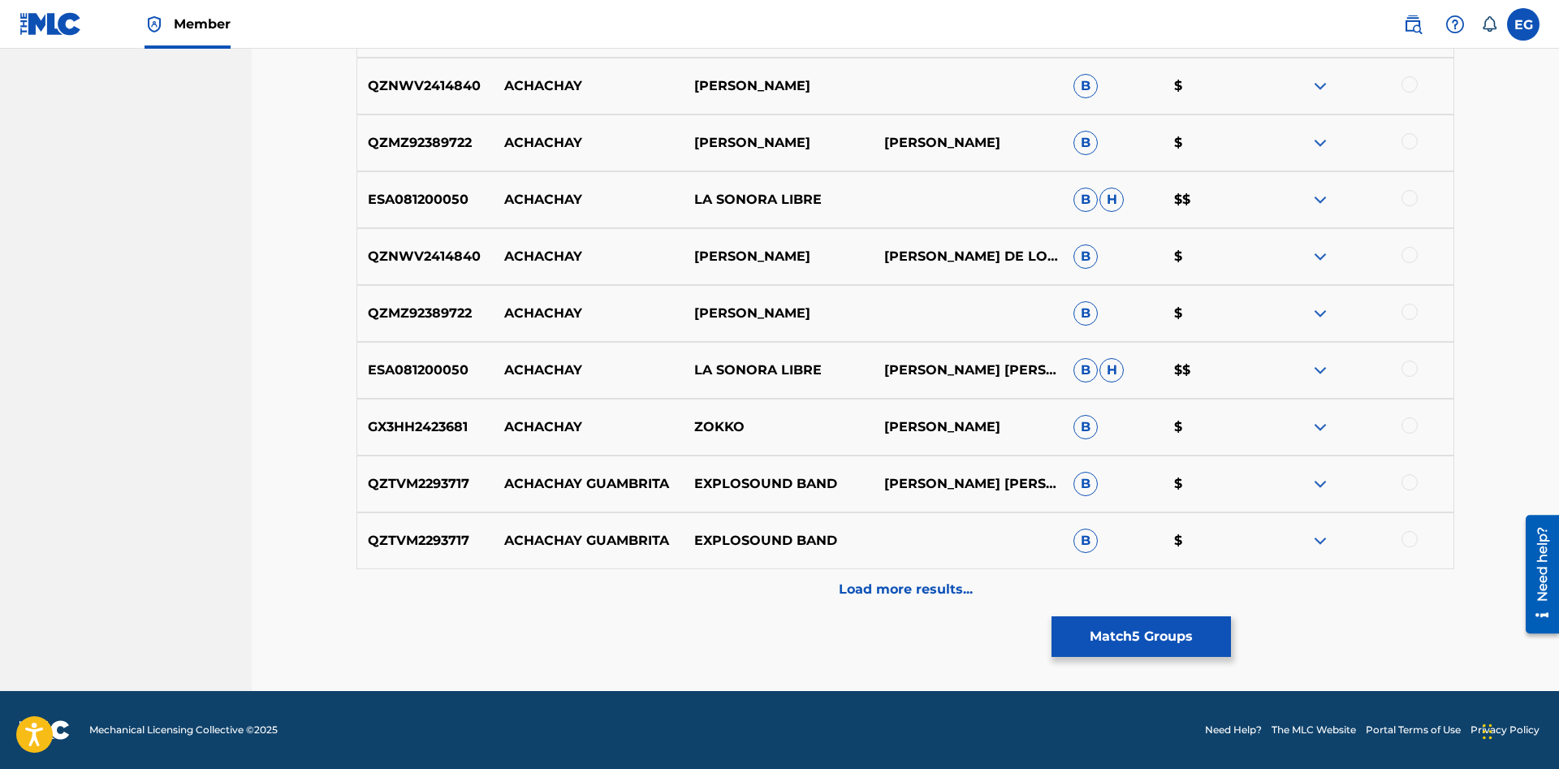
click at [891, 571] on div "Load more results..." at bounding box center [904, 589] width 1097 height 41
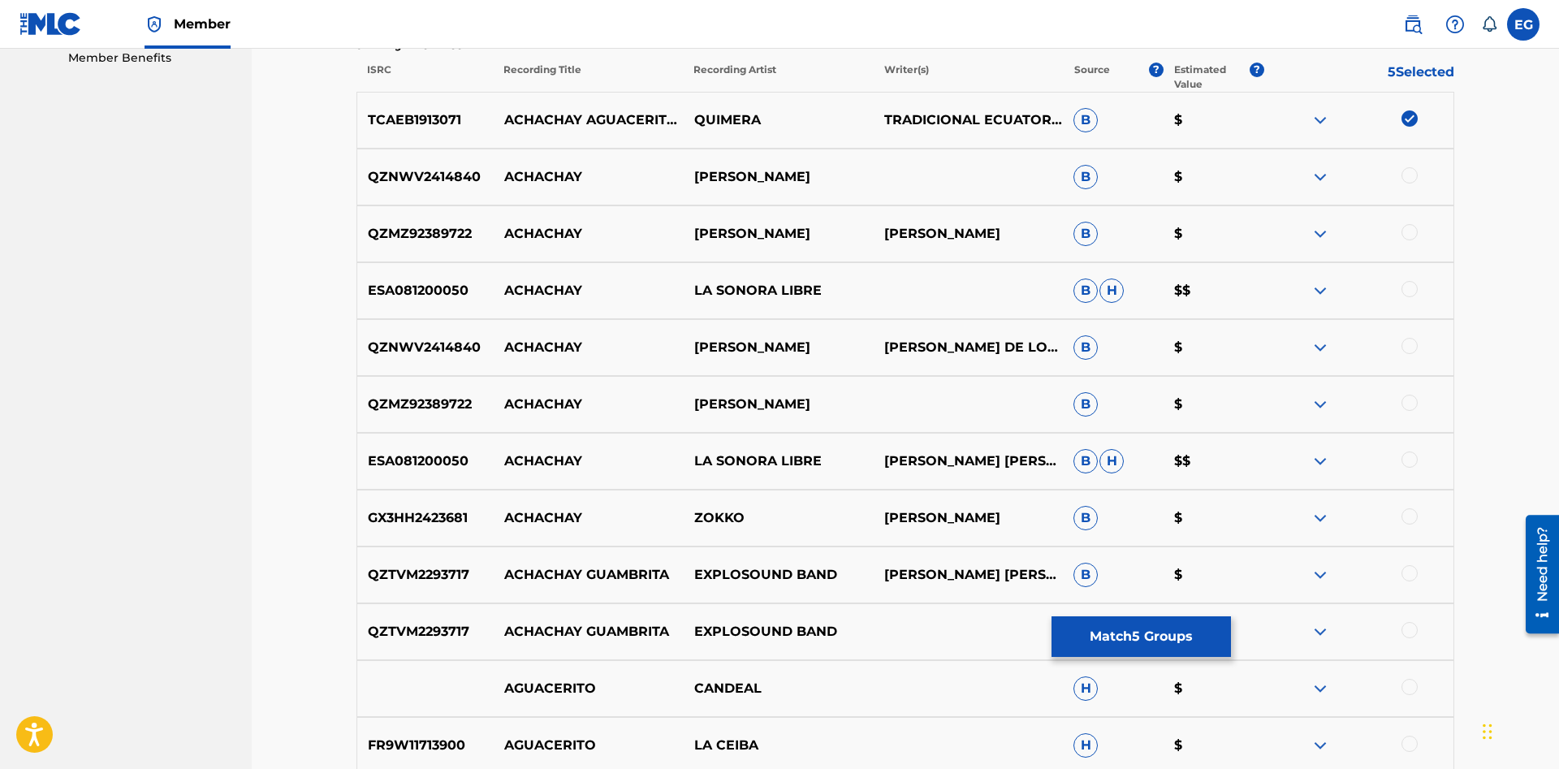
scroll to position [1030, 0]
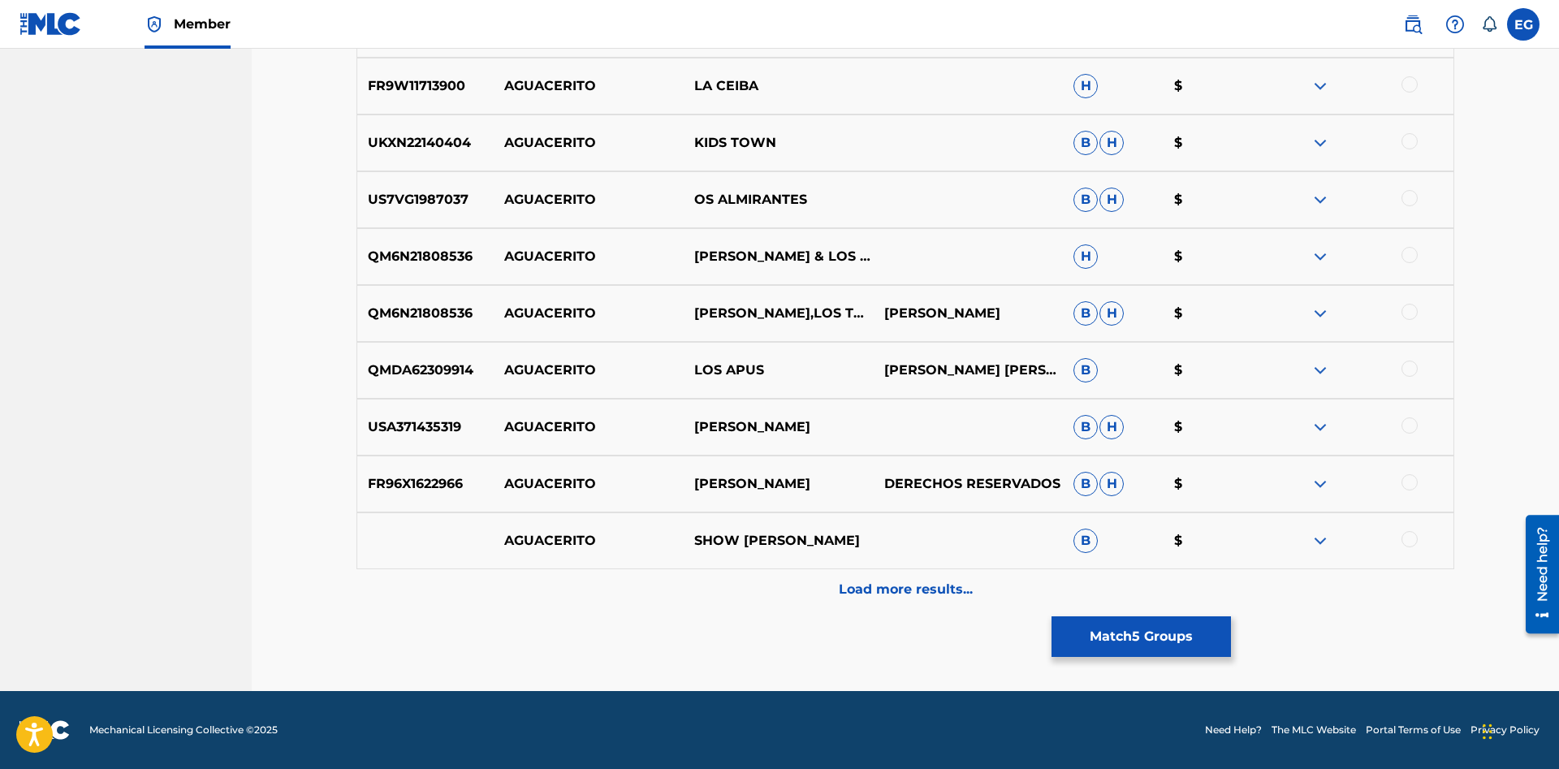
click at [882, 582] on p "Load more results..." at bounding box center [906, 589] width 134 height 19
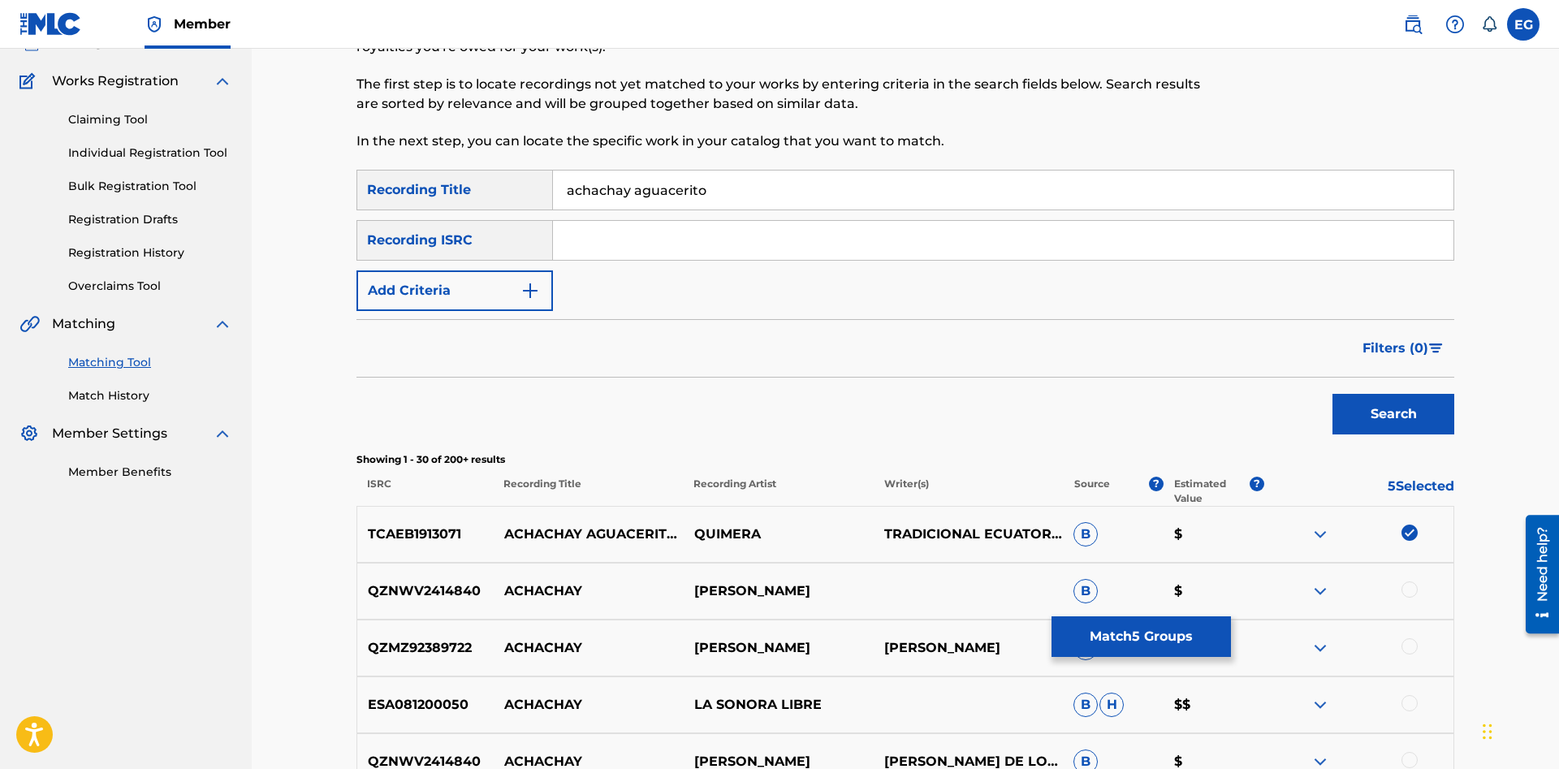
scroll to position [616, 0]
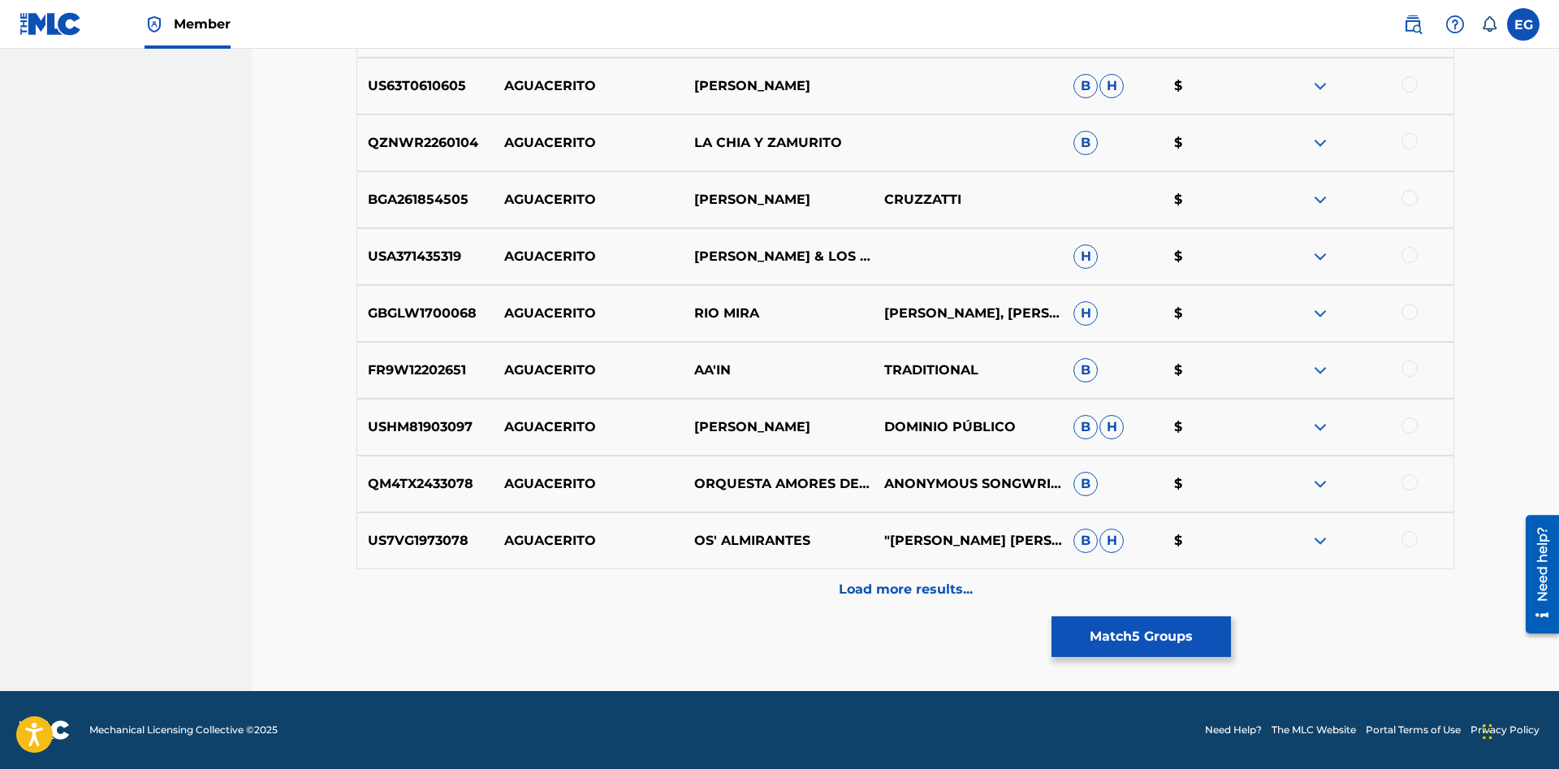
click at [879, 584] on p "Load more results..." at bounding box center [906, 589] width 134 height 19
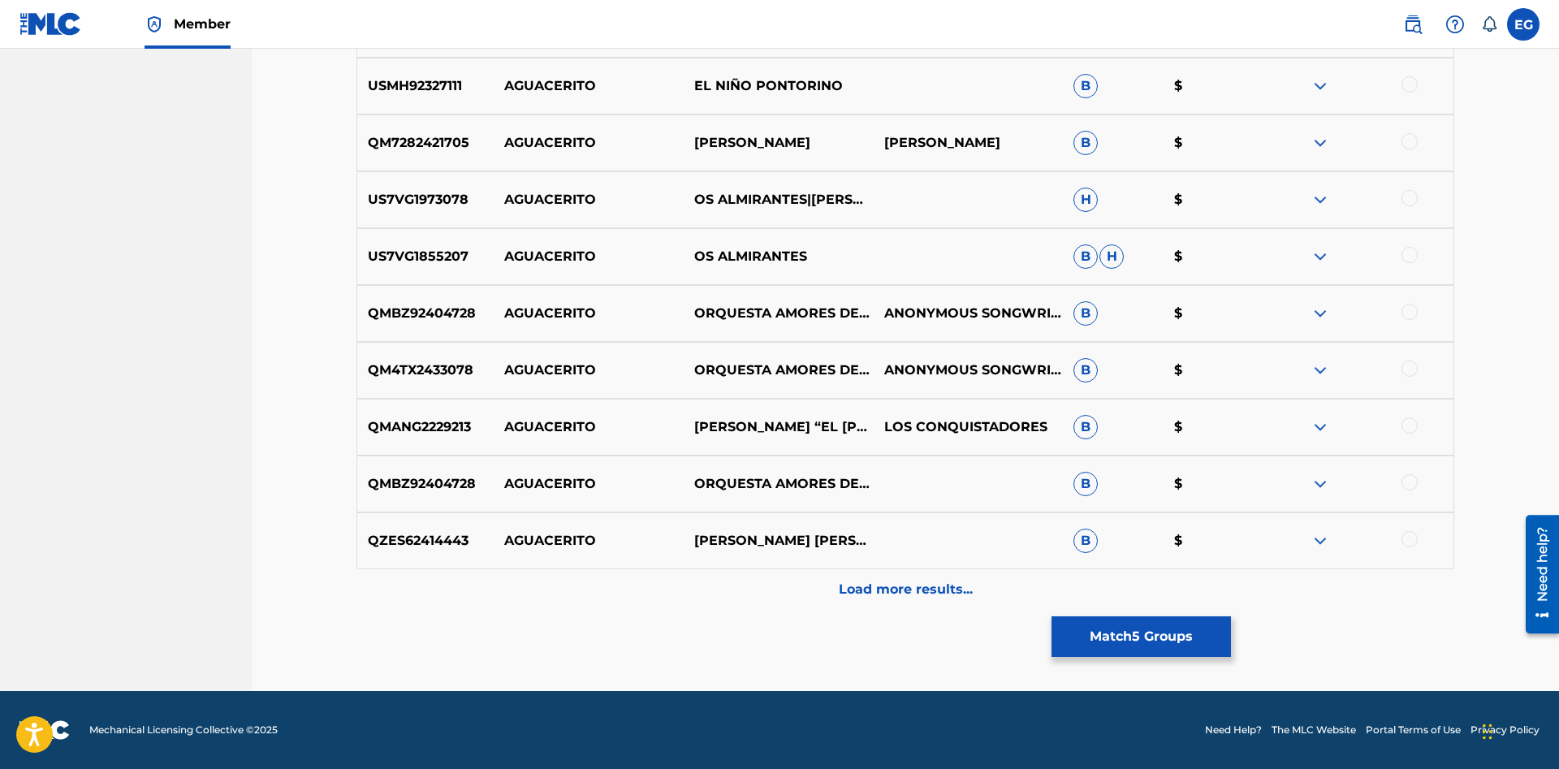
click at [875, 589] on p "Load more results..." at bounding box center [906, 589] width 134 height 19
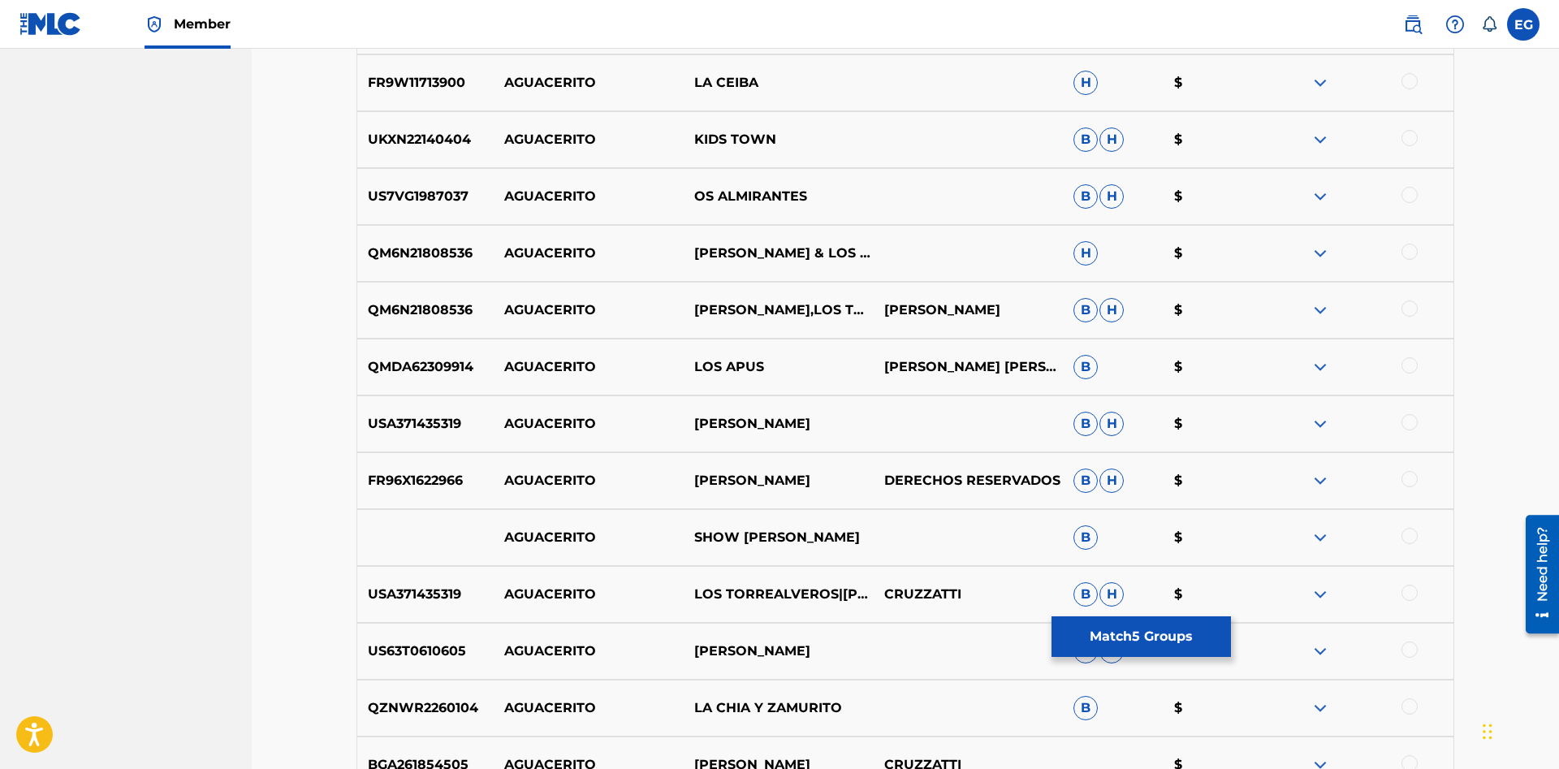
scroll to position [947, 0]
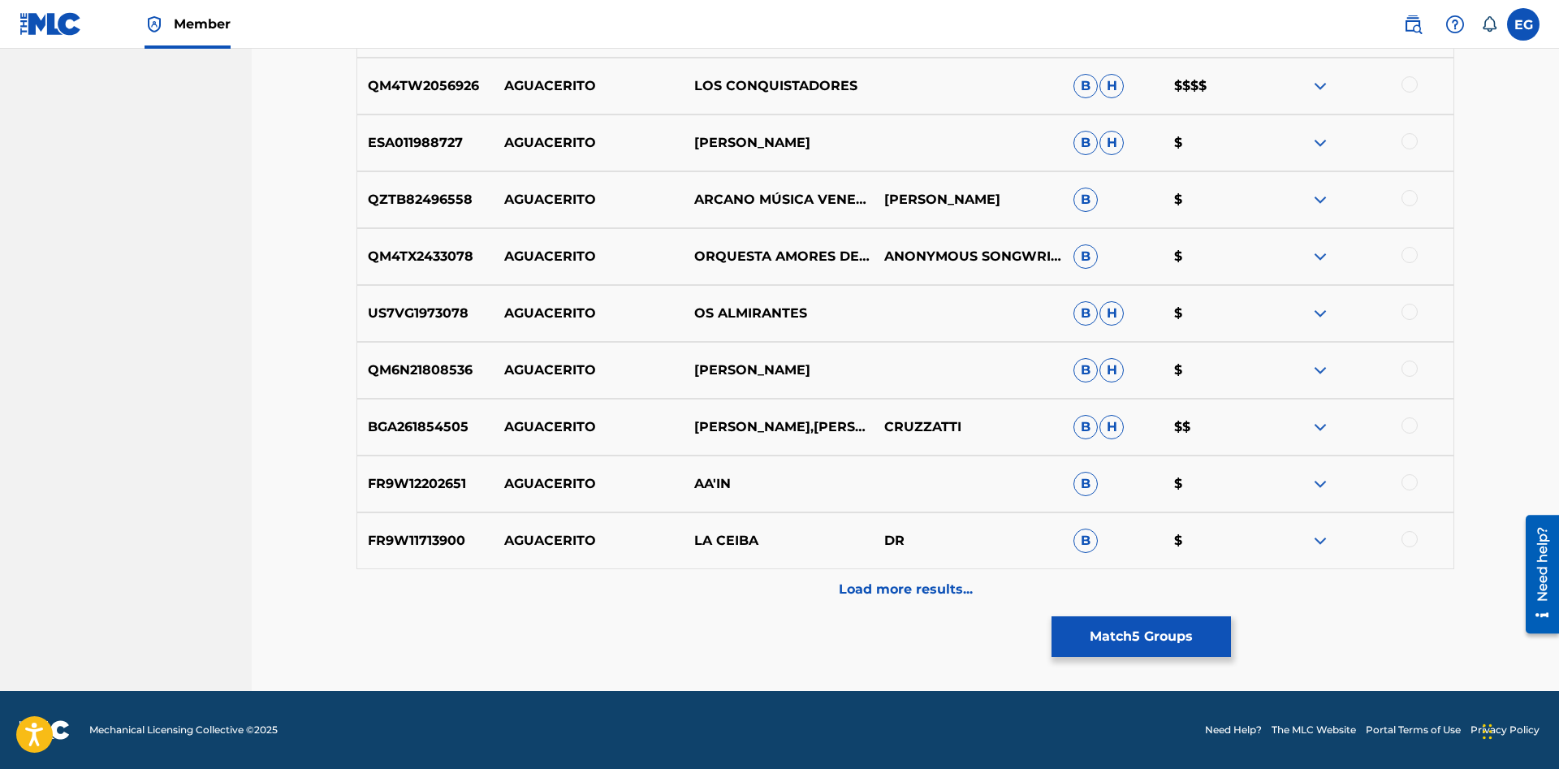
click at [880, 589] on p "Load more results..." at bounding box center [906, 589] width 134 height 19
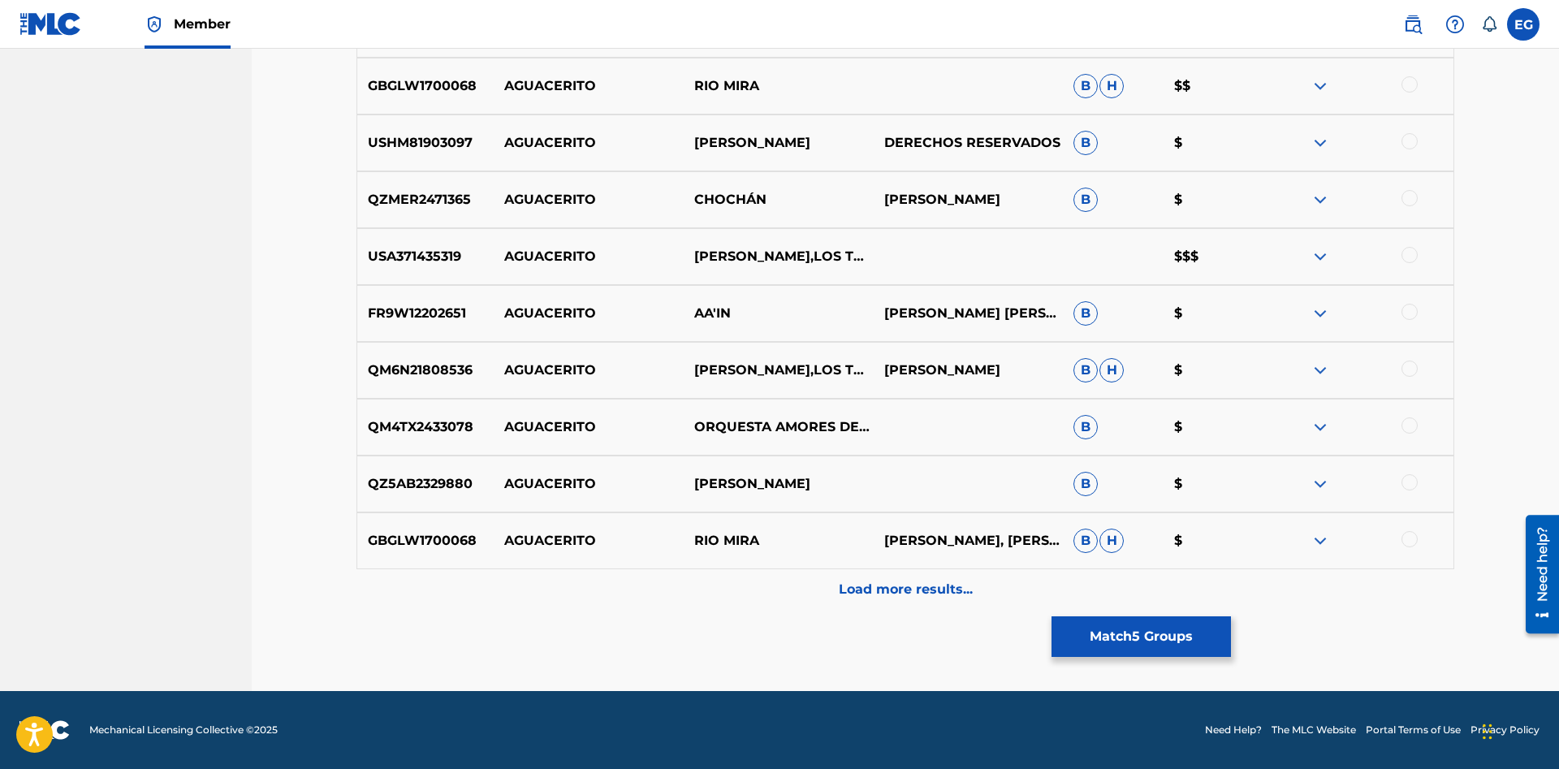
click at [765, 597] on div "Load more results..." at bounding box center [904, 589] width 1097 height 41
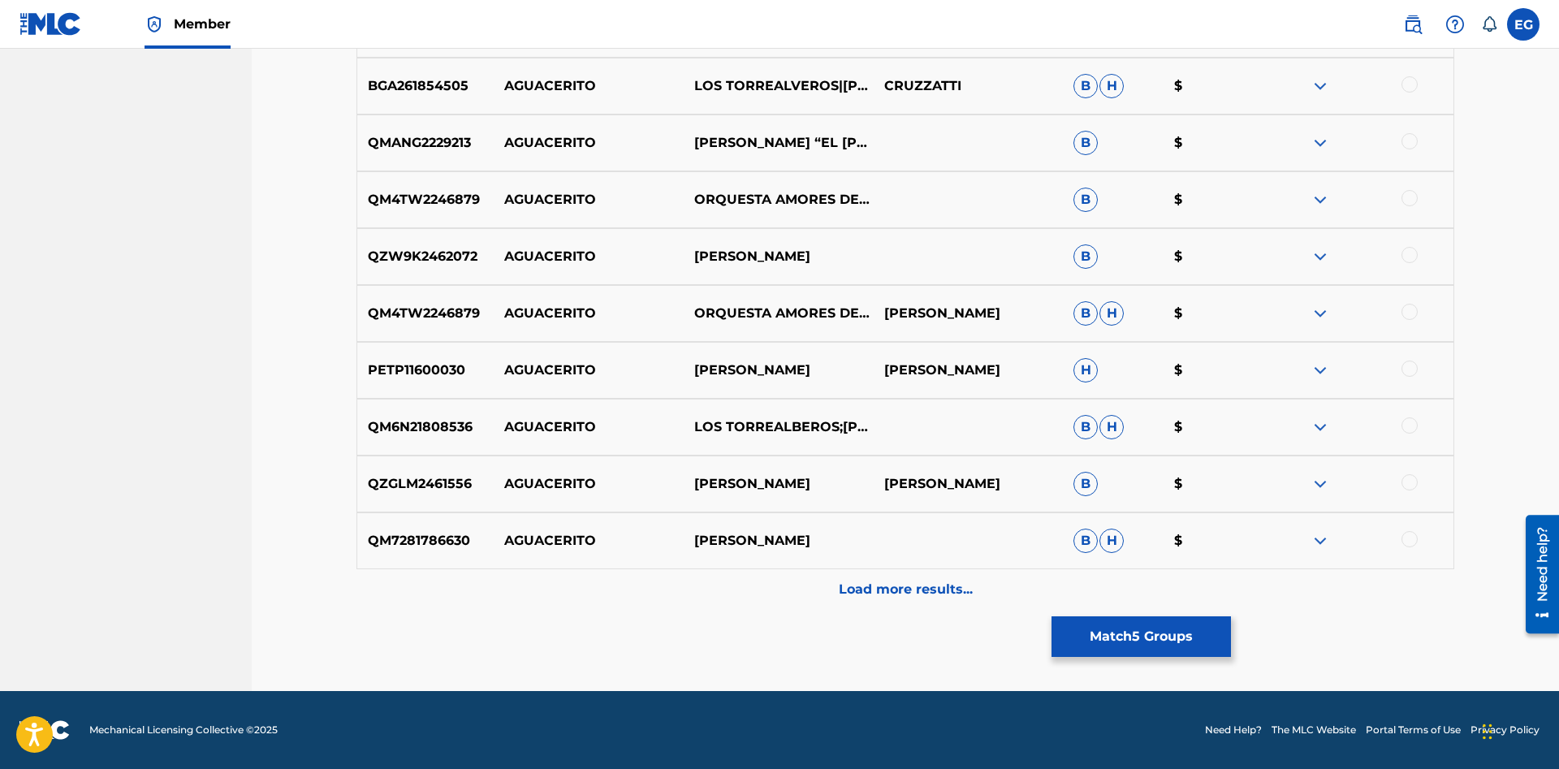
click at [812, 578] on div "Load more results..." at bounding box center [904, 589] width 1097 height 41
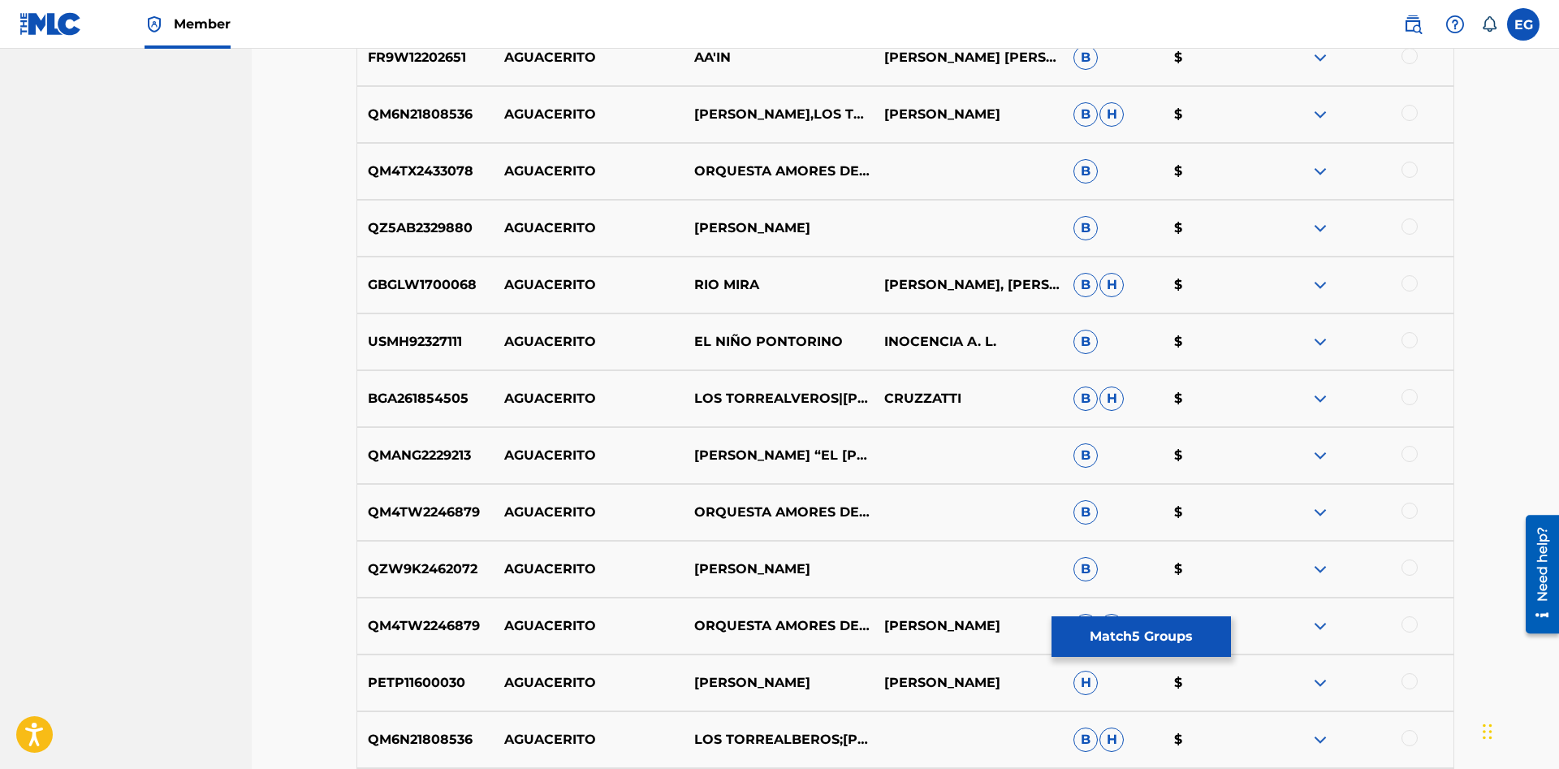
drag, startPoint x: 1558, startPoint y: 618, endPoint x: 32, endPoint y: 104, distance: 1610.3
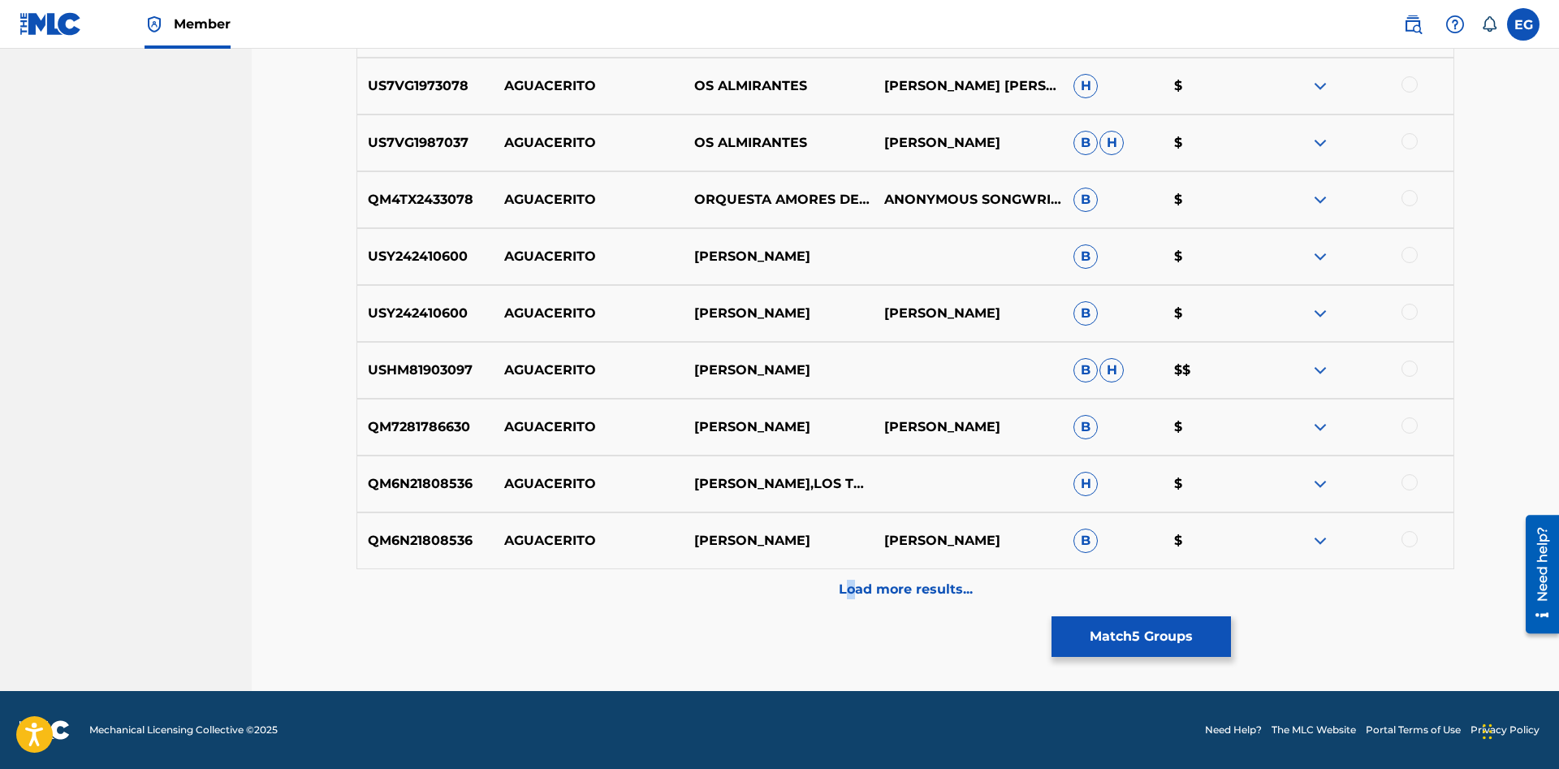
click at [857, 588] on p "Load more results..." at bounding box center [906, 589] width 134 height 19
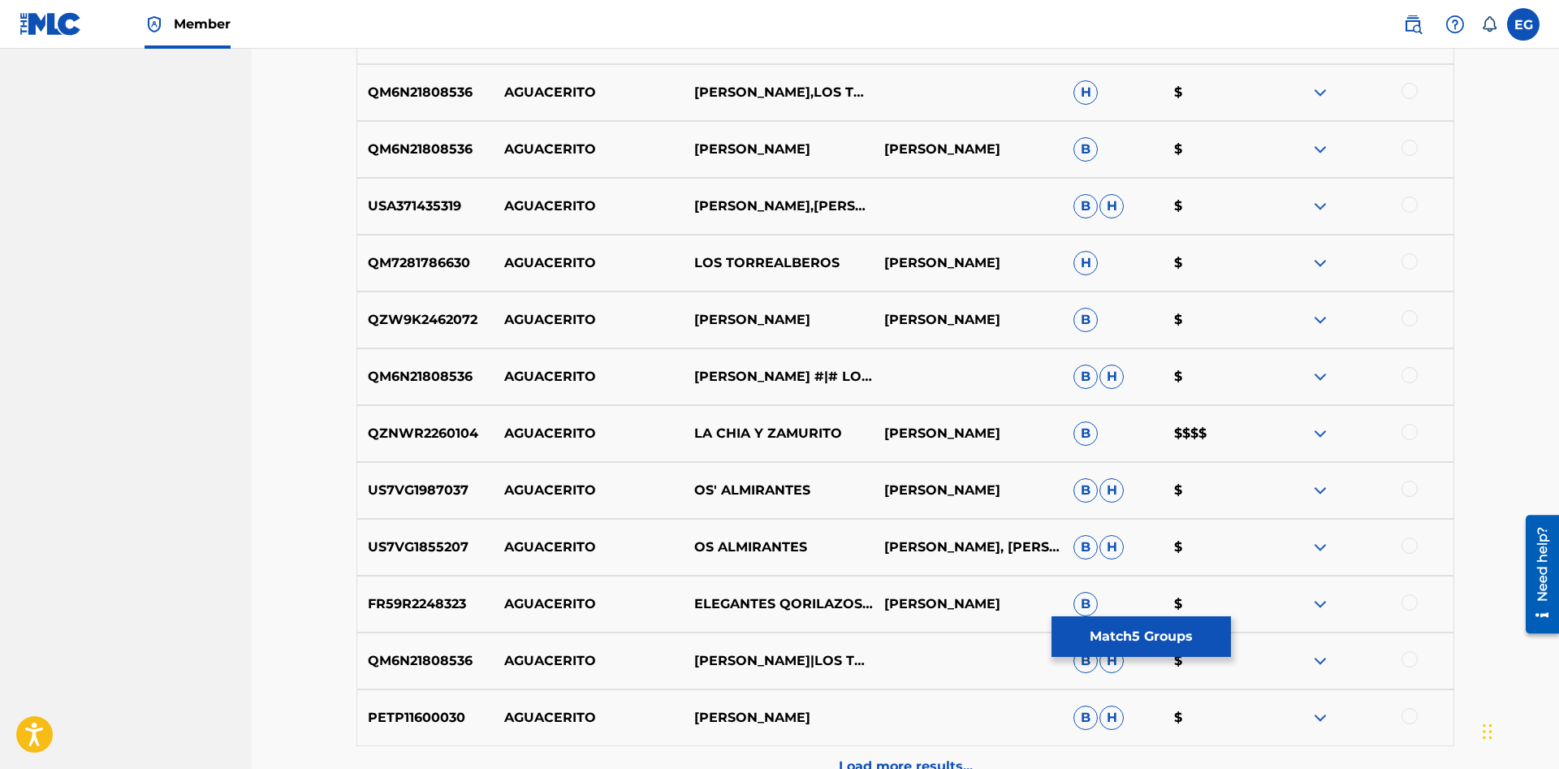
scroll to position [5170, 0]
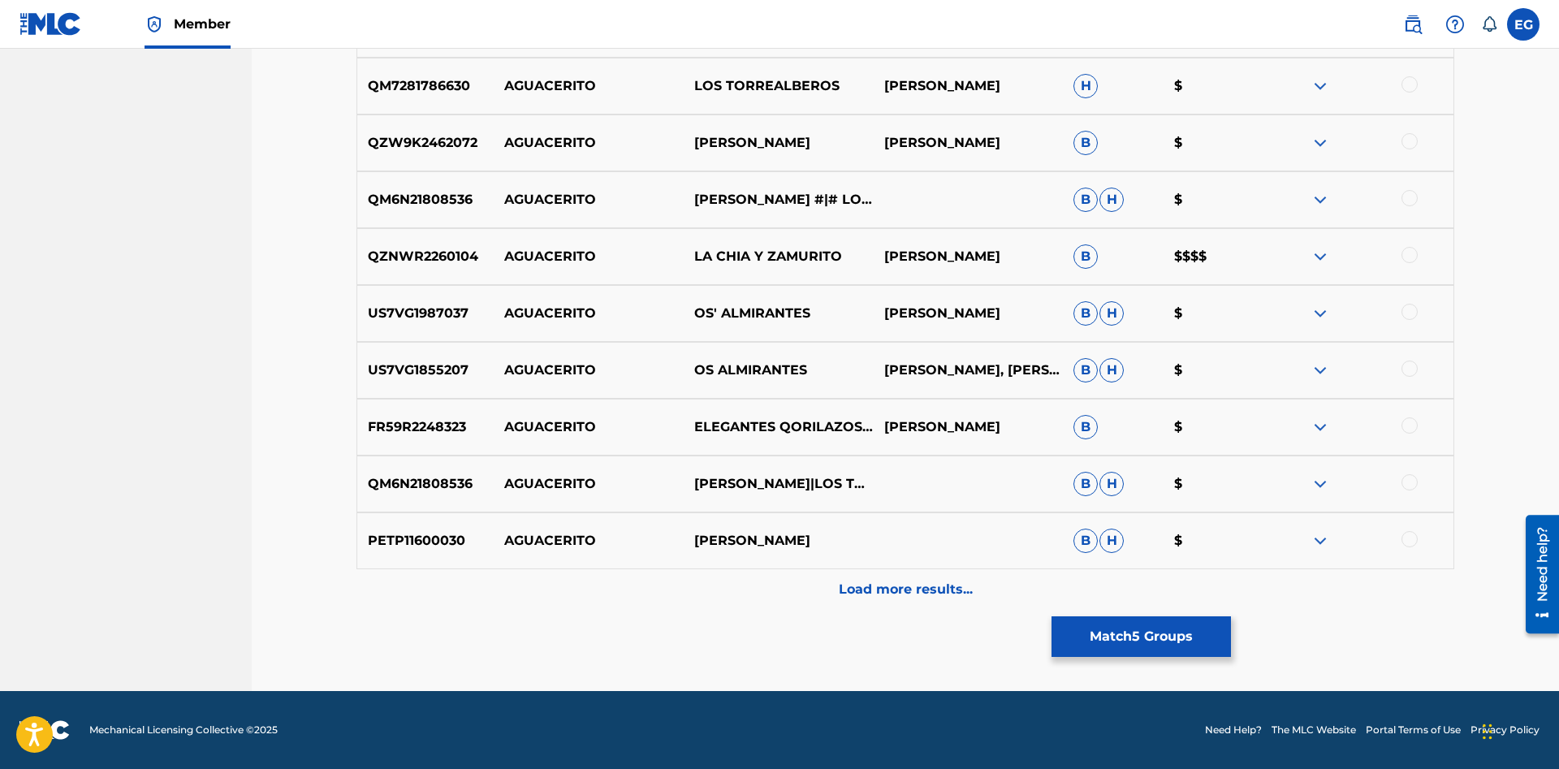
click at [917, 593] on p "Load more results..." at bounding box center [906, 589] width 134 height 19
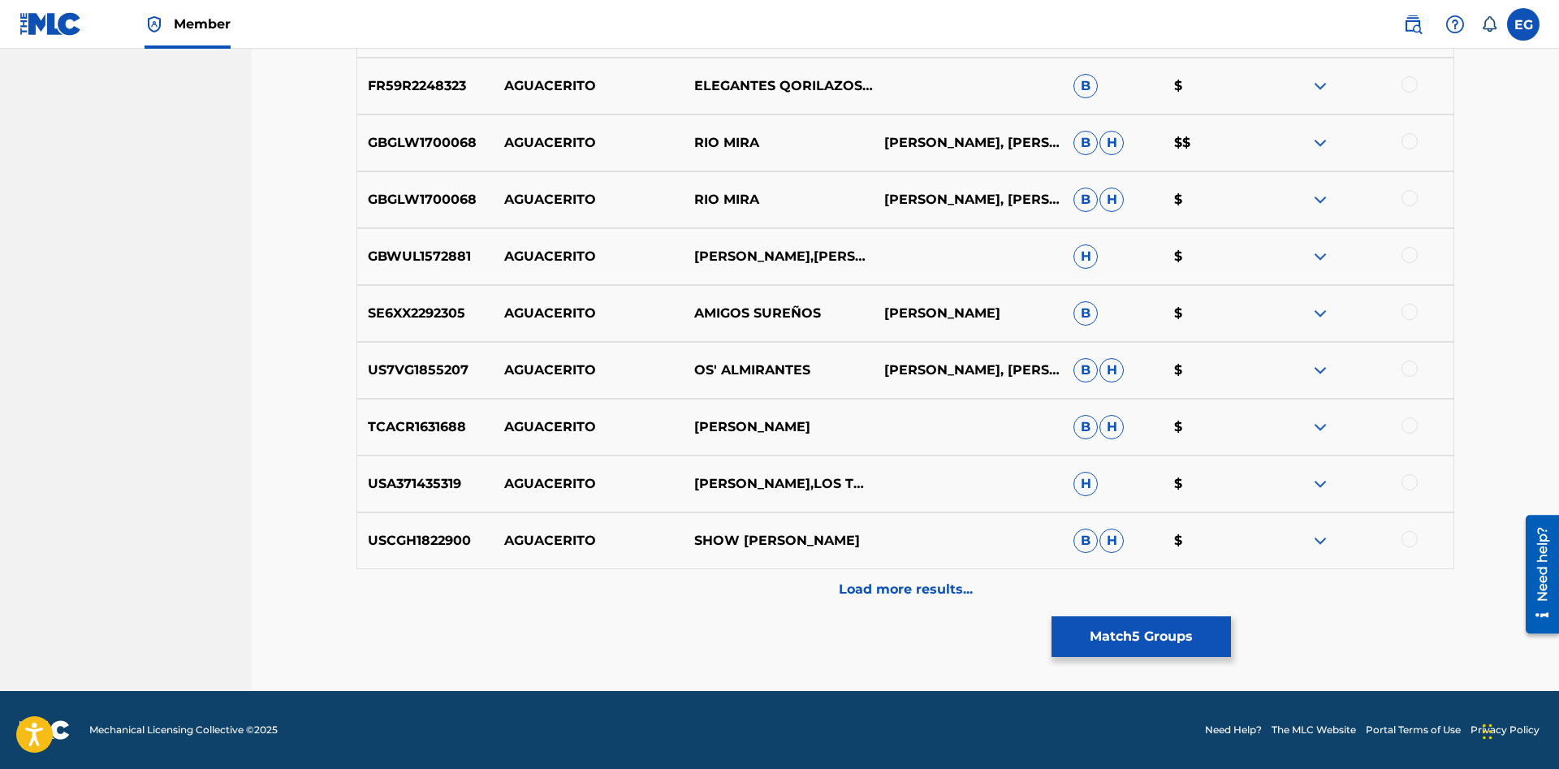
click at [868, 569] on div "Load more results..." at bounding box center [904, 589] width 1097 height 41
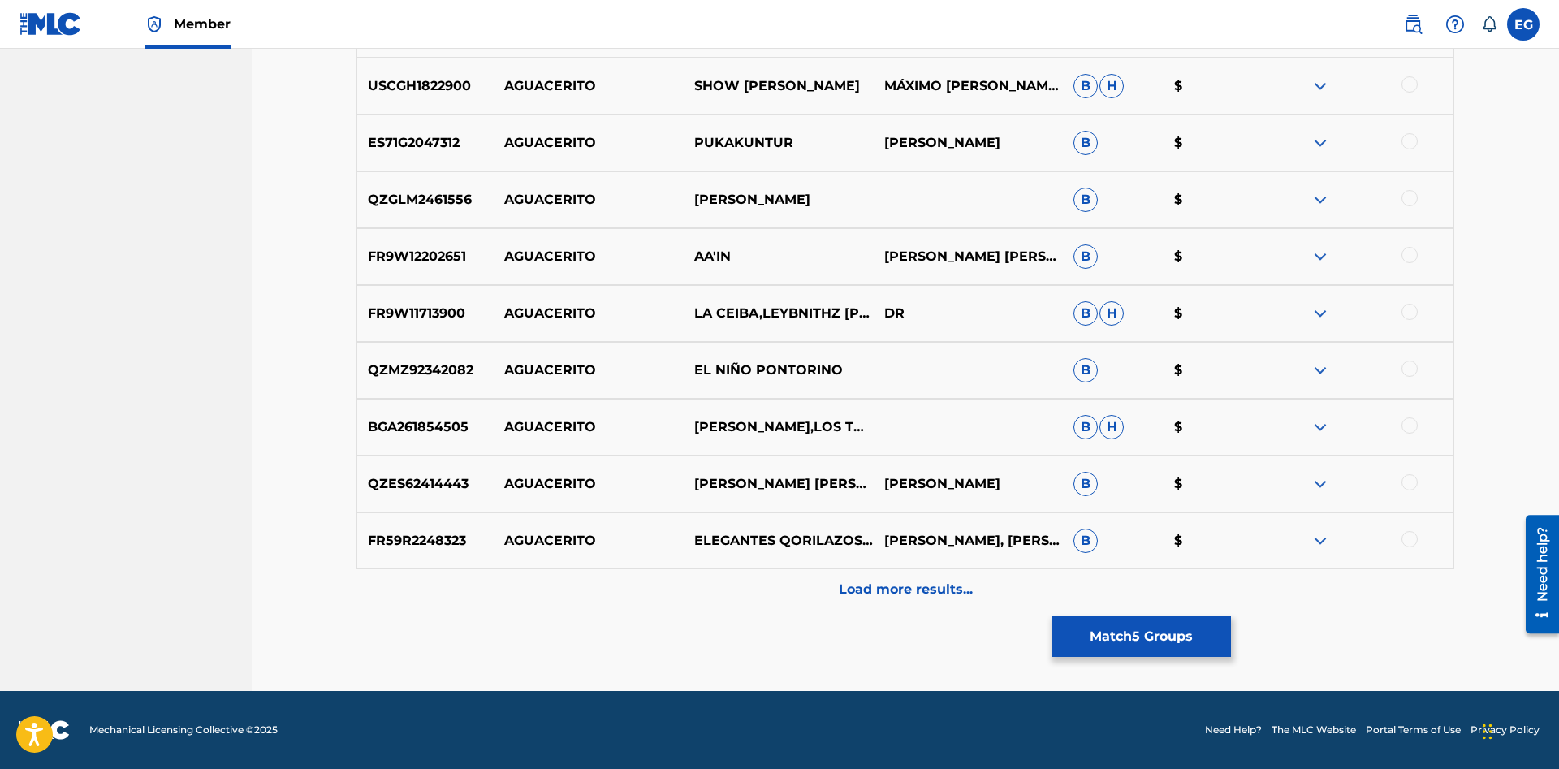
click at [940, 593] on p "Load more results..." at bounding box center [906, 589] width 134 height 19
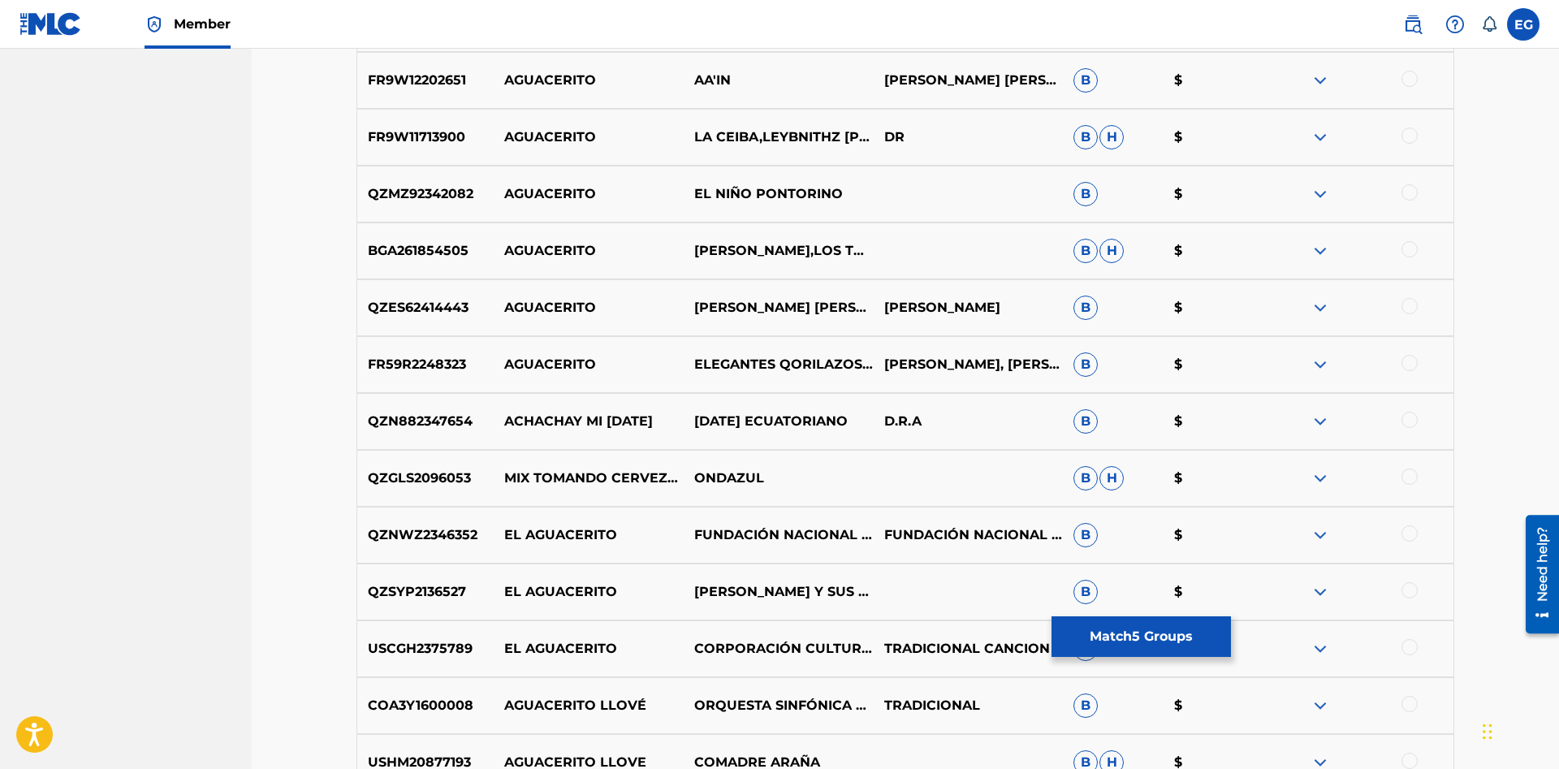
scroll to position [6875, 0]
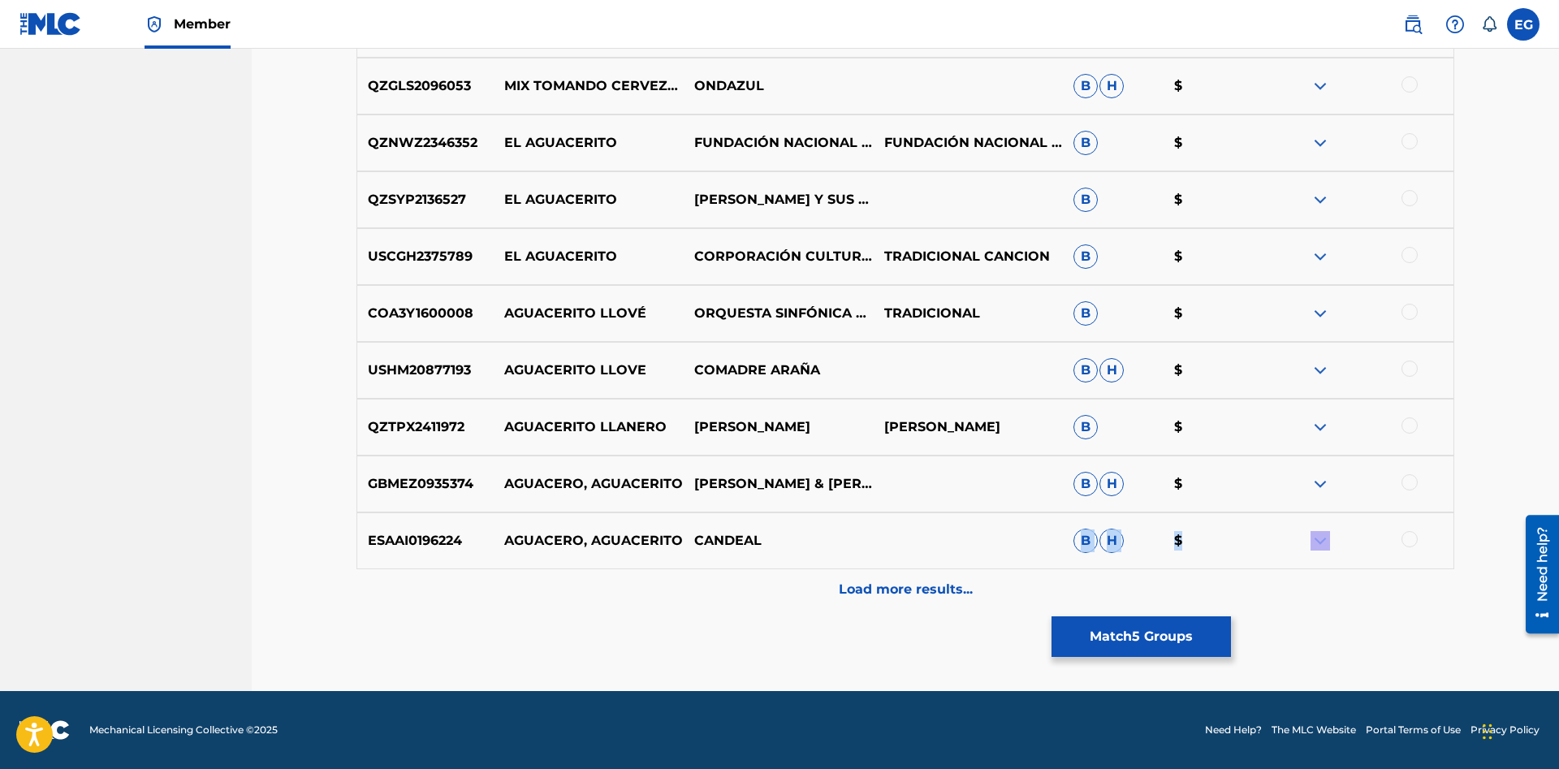
click at [846, 591] on p "Load more results..." at bounding box center [906, 589] width 134 height 19
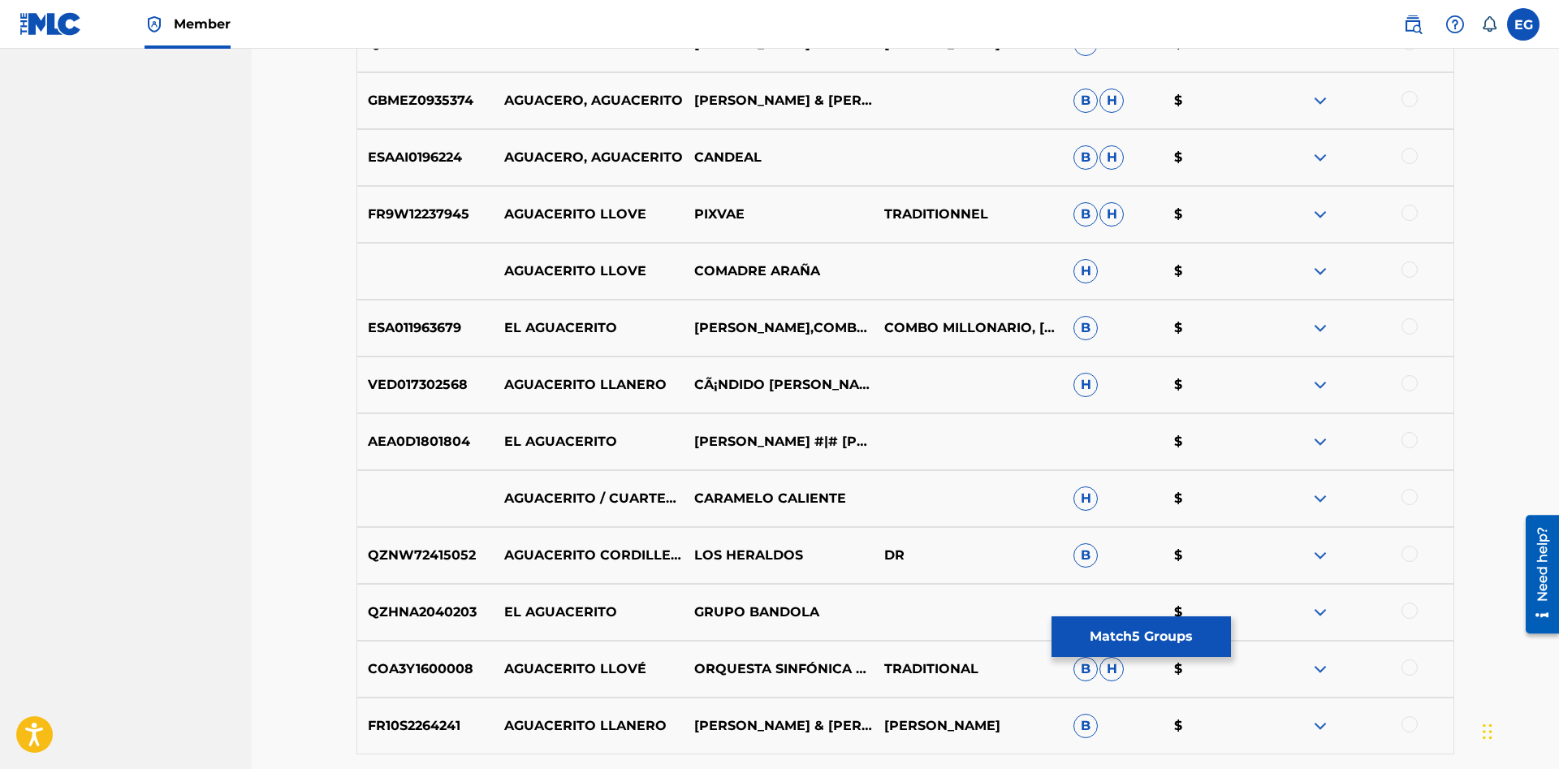
scroll to position [7443, 0]
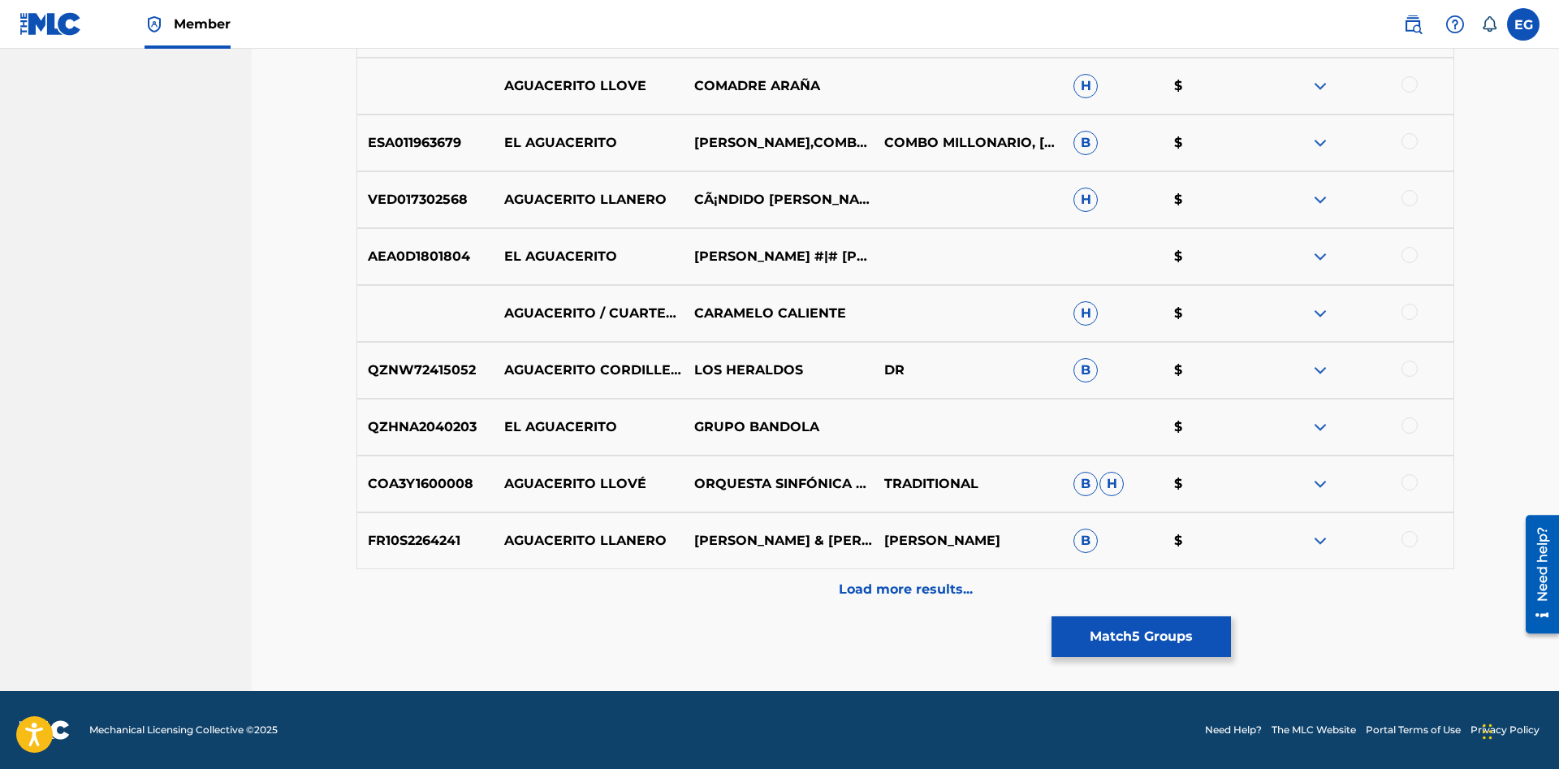
click at [817, 586] on div "Load more results..." at bounding box center [904, 589] width 1097 height 41
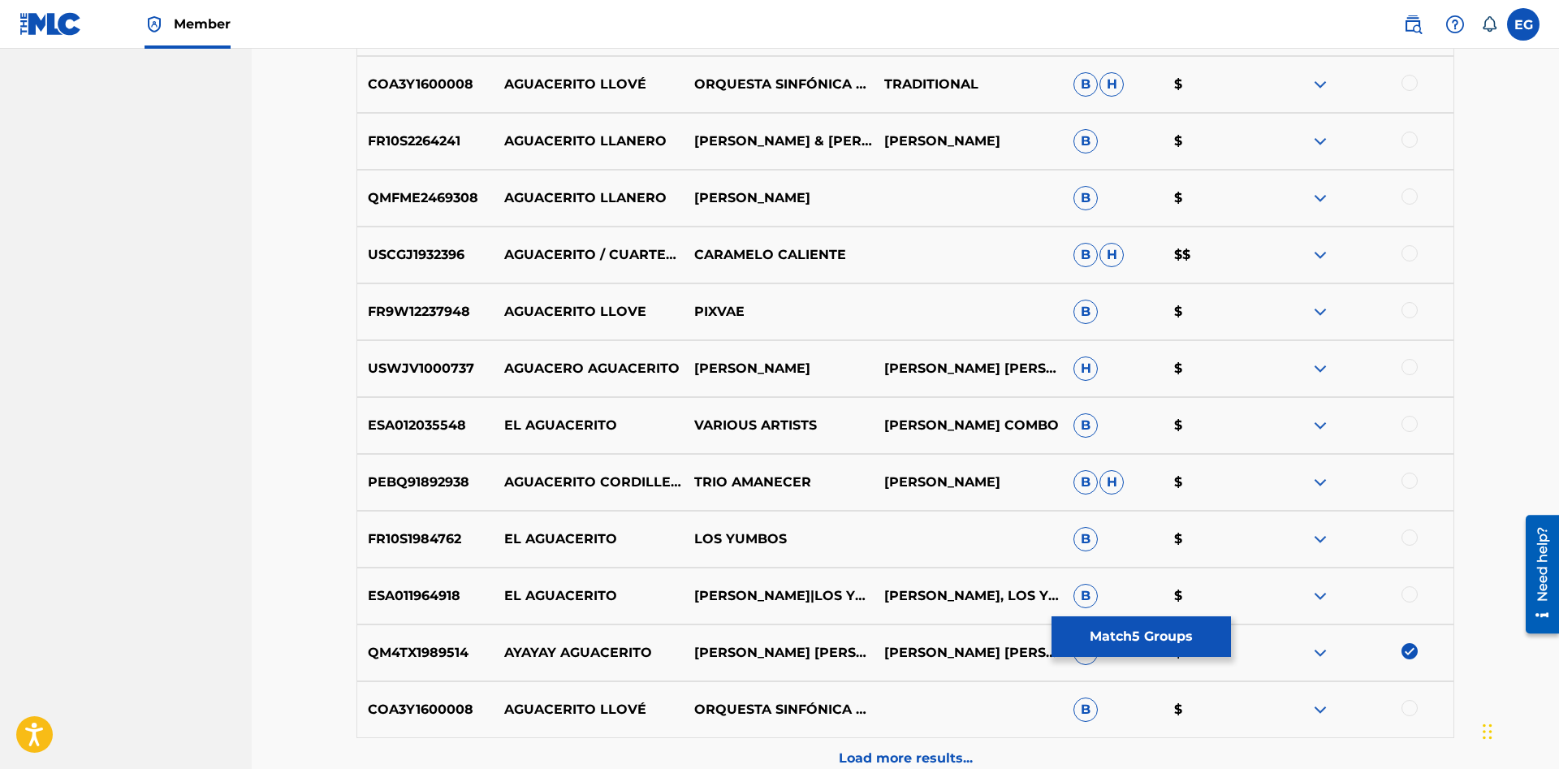
scroll to position [8011, 0]
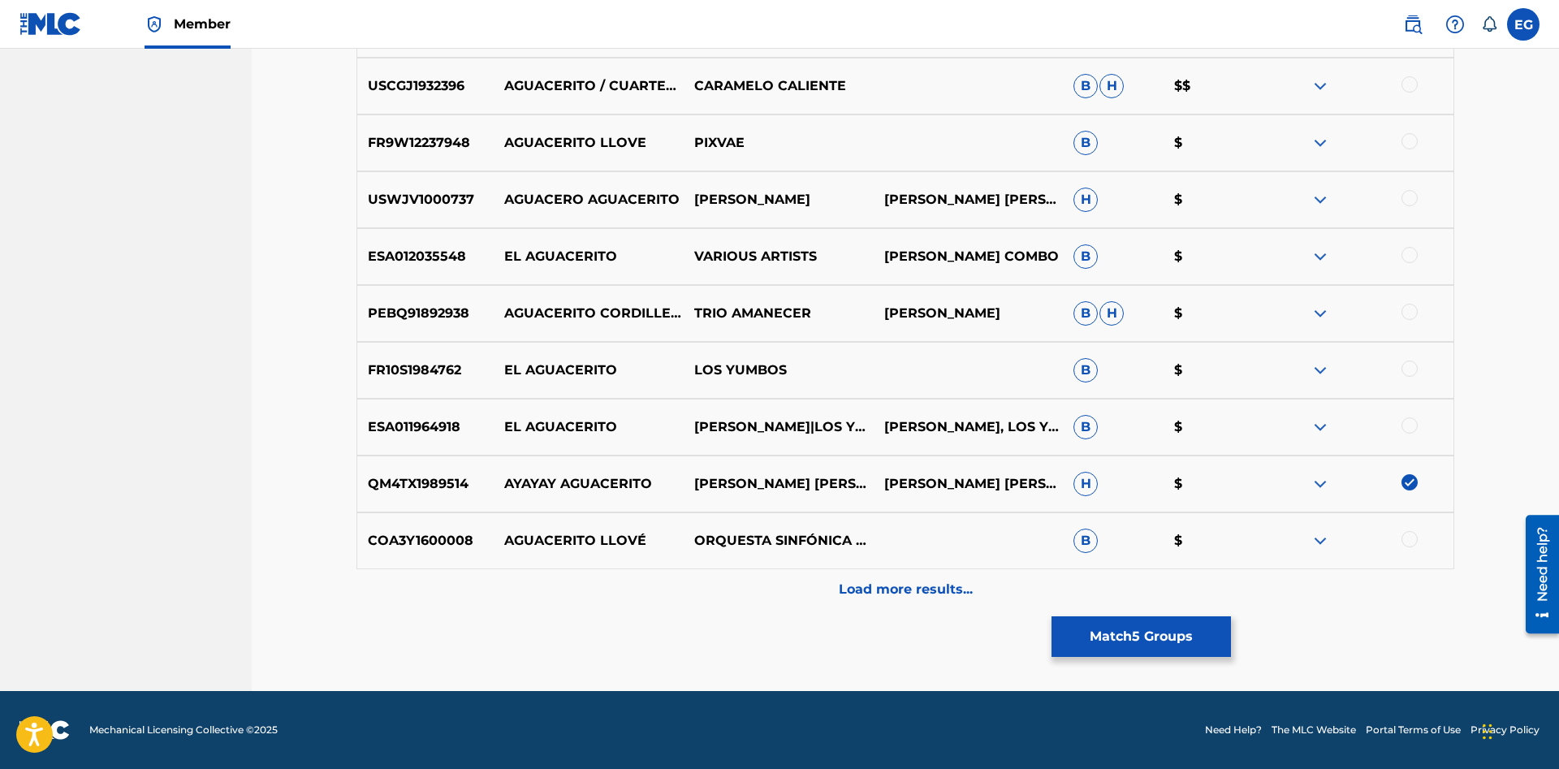
click at [864, 584] on p "Load more results..." at bounding box center [906, 589] width 134 height 19
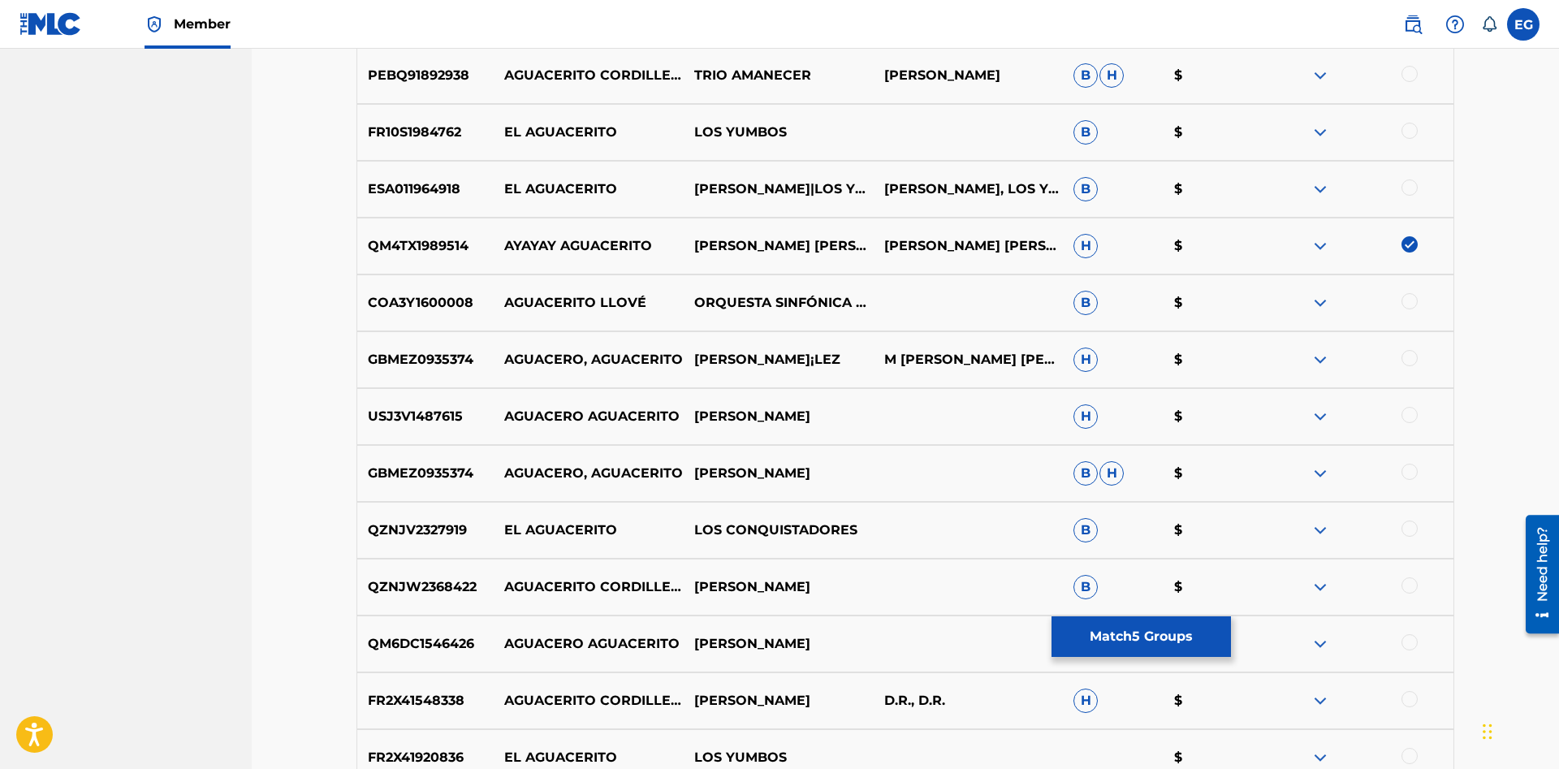
scroll to position [8497, 0]
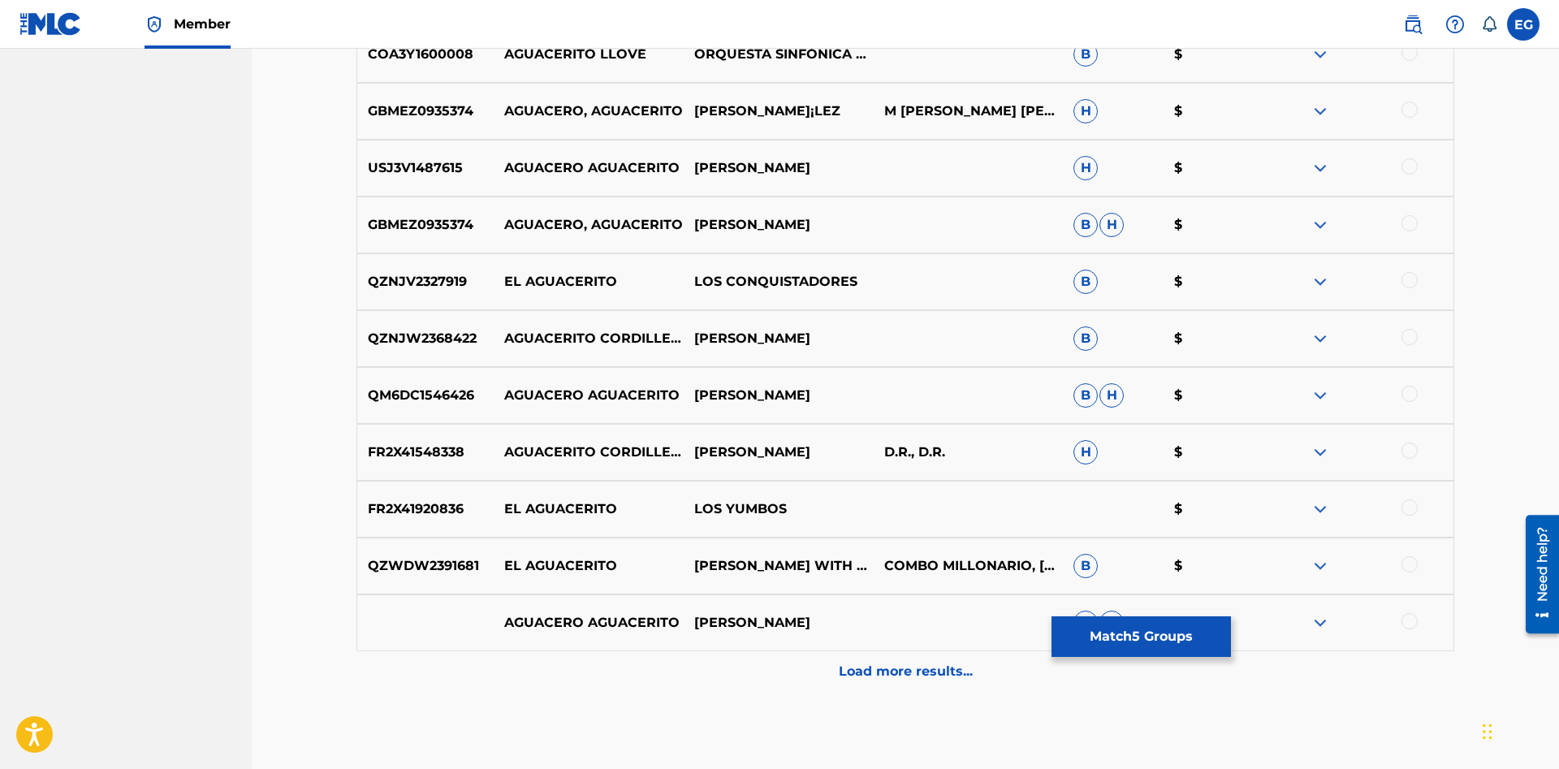
click at [879, 662] on div "Load more results..." at bounding box center [904, 671] width 1097 height 41
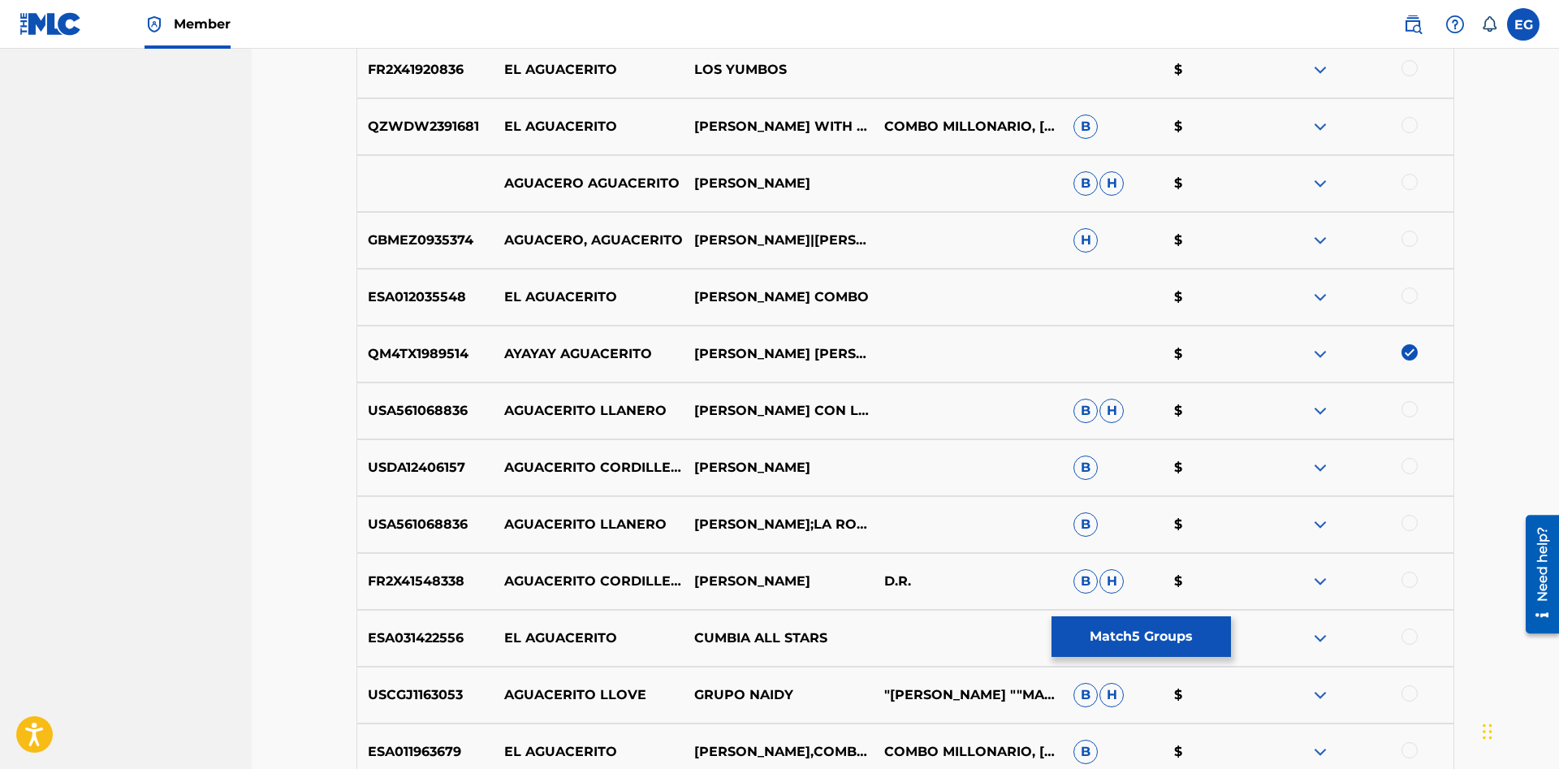
scroll to position [9148, 0]
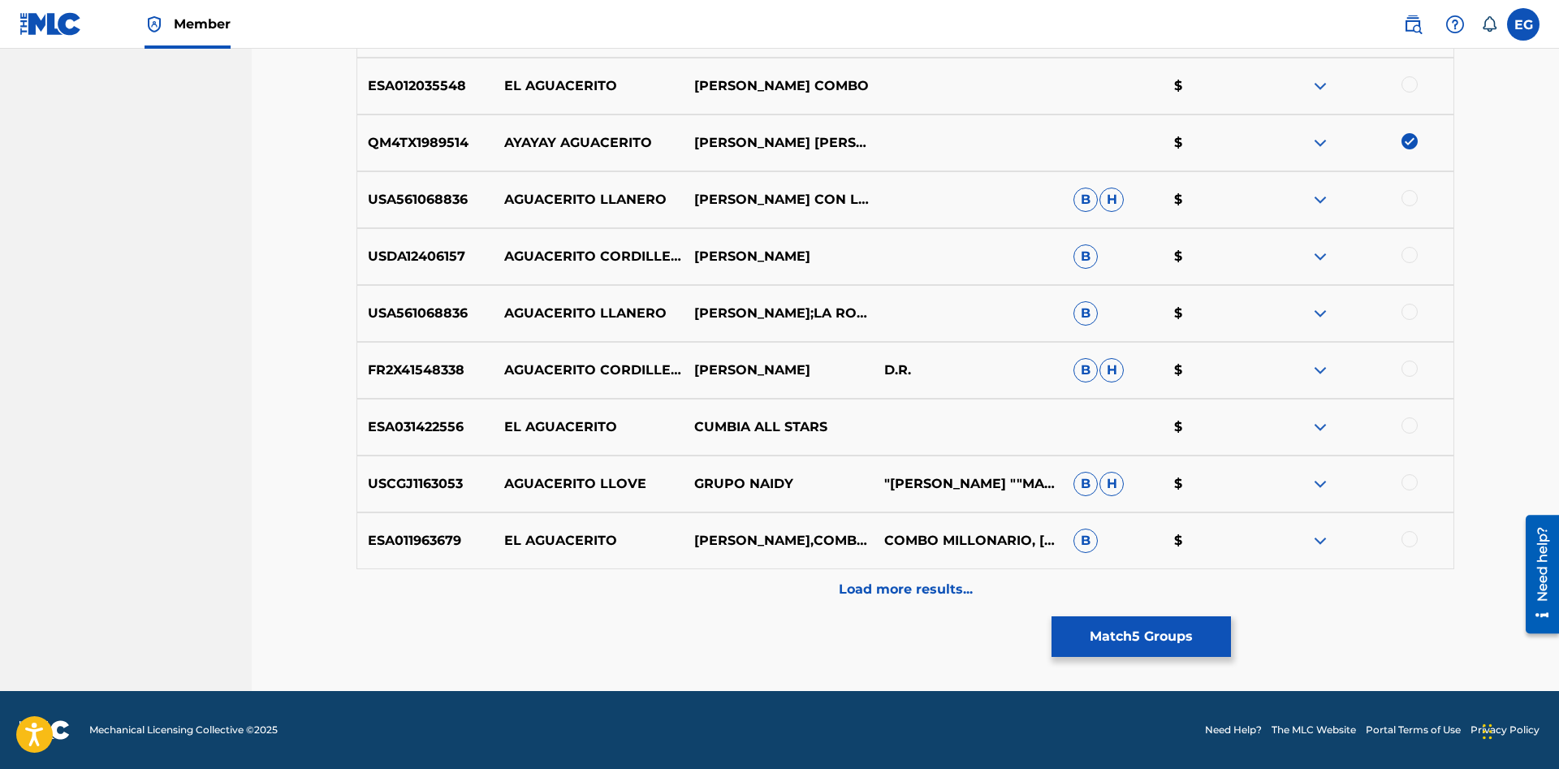
click at [711, 608] on div "Load more results..." at bounding box center [904, 589] width 1097 height 41
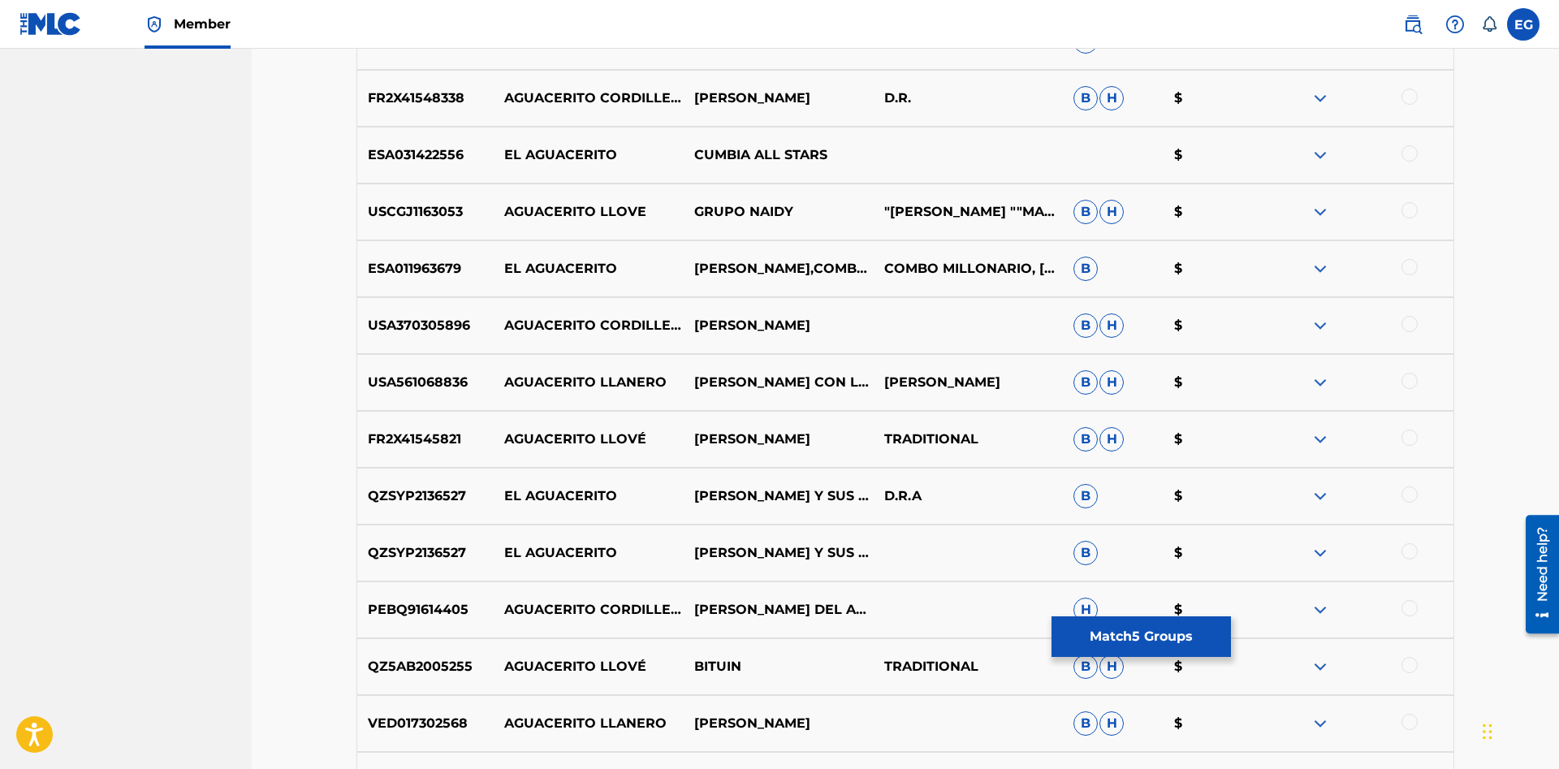
scroll to position [9716, 0]
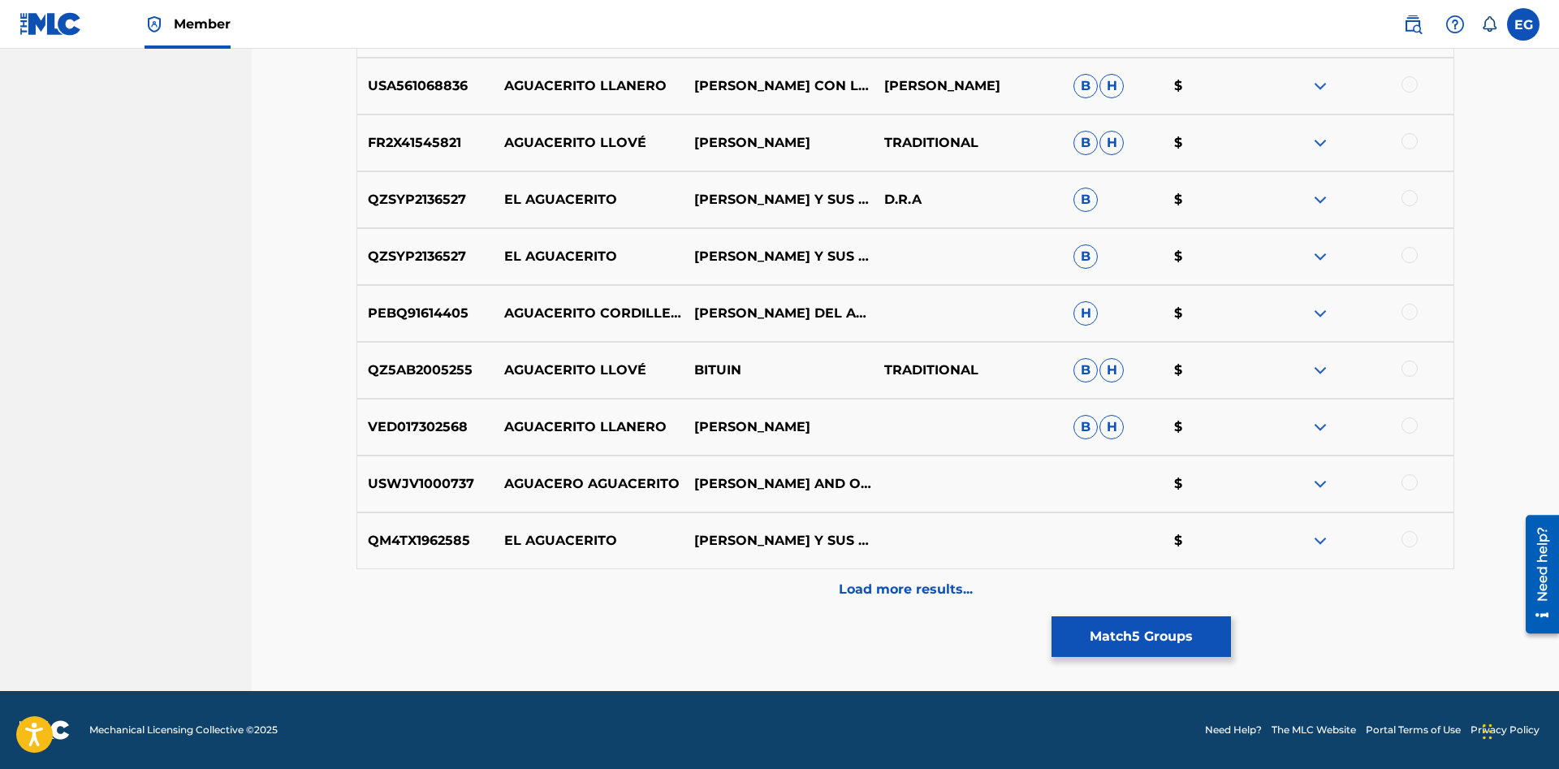
click at [1136, 626] on button "Match 5 Groups" at bounding box center [1140, 636] width 179 height 41
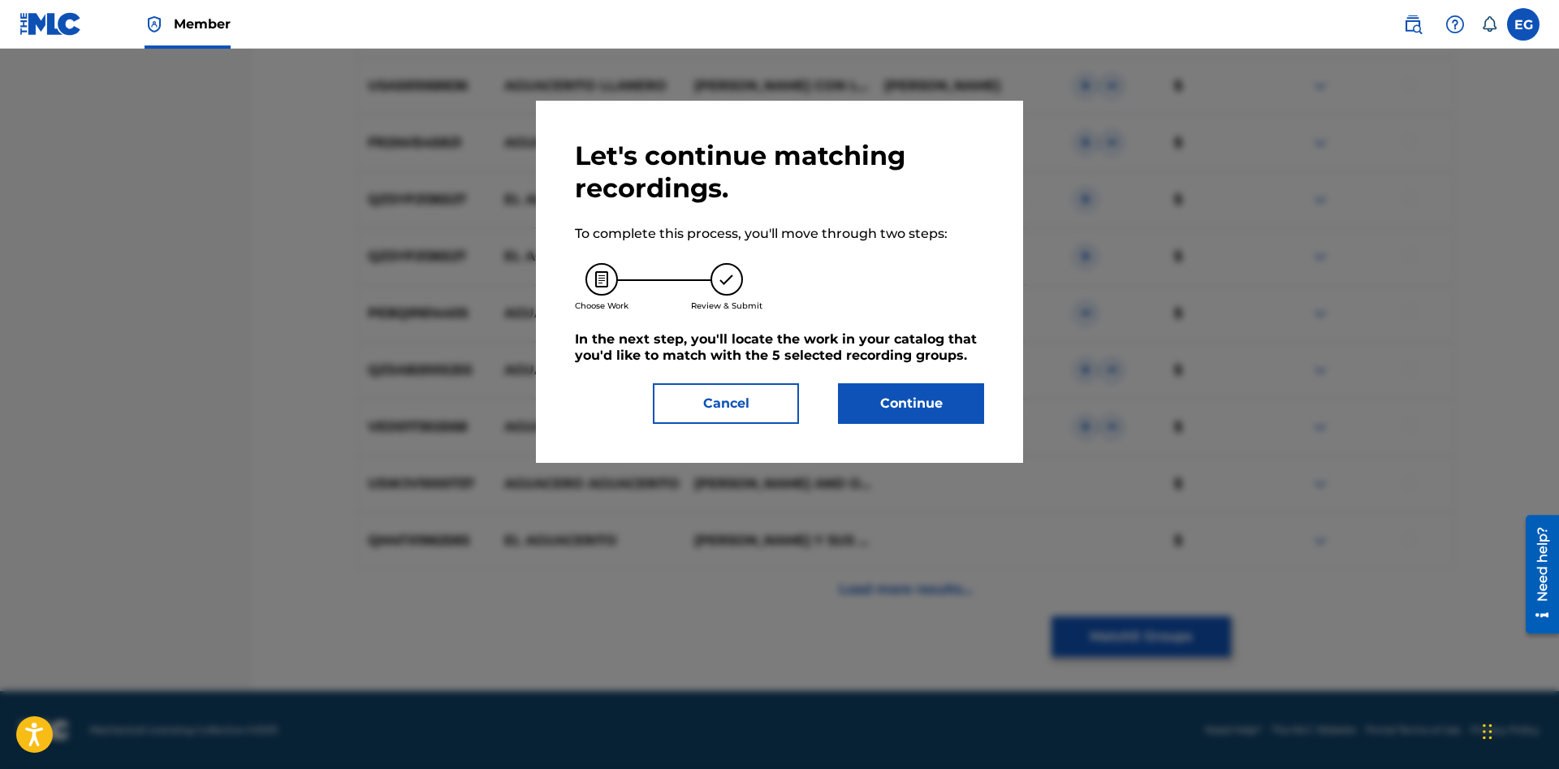
click at [942, 414] on button "Continue" at bounding box center [911, 403] width 146 height 41
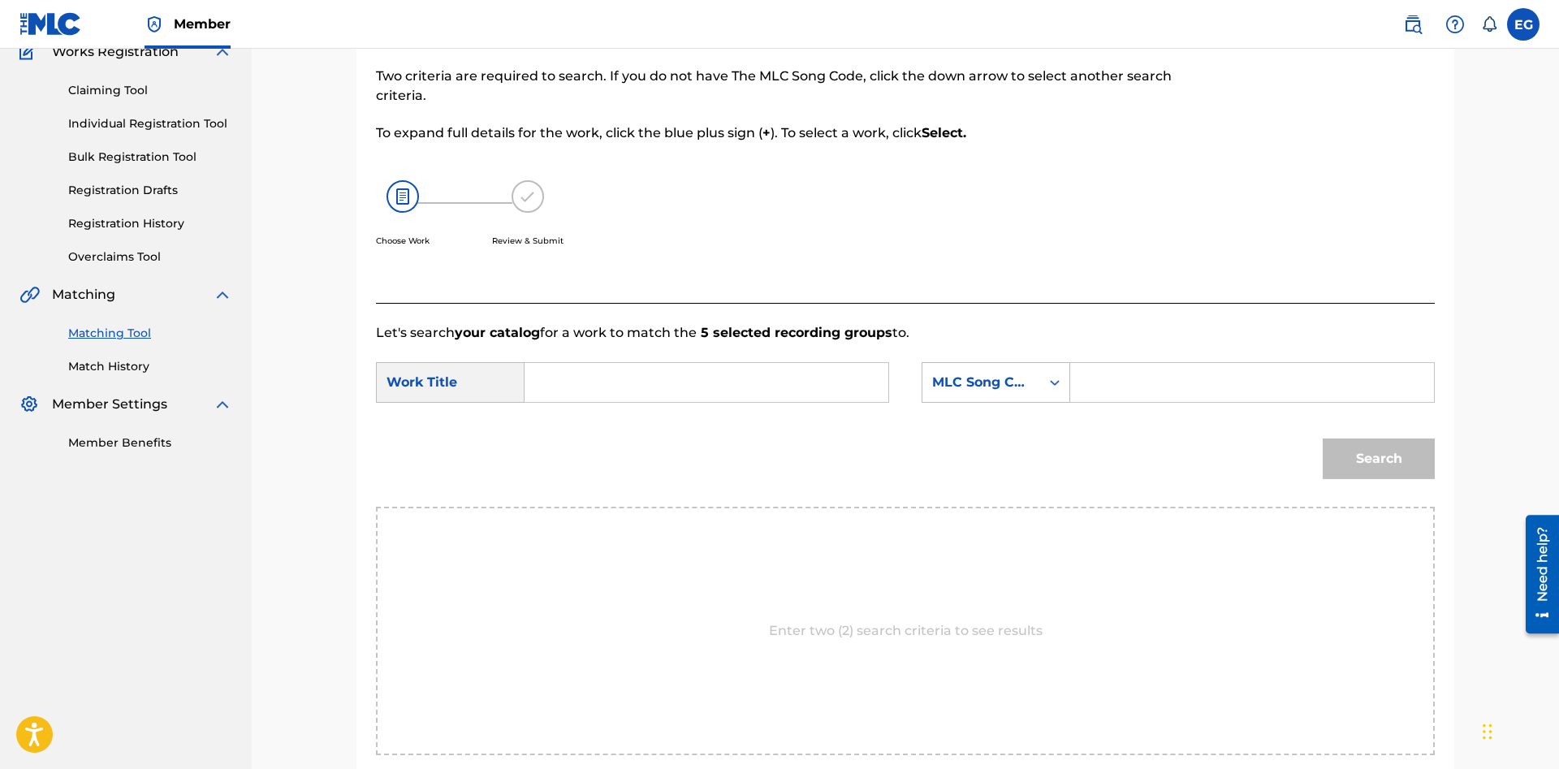
click at [746, 379] on input "Search Form" at bounding box center [706, 382] width 336 height 39
click at [599, 426] on span "achay aguacerito" at bounding box center [588, 428] width 72 height 35
type input "achachay aguacerito"
click at [983, 390] on div "MLC Song Code" at bounding box center [981, 382] width 98 height 19
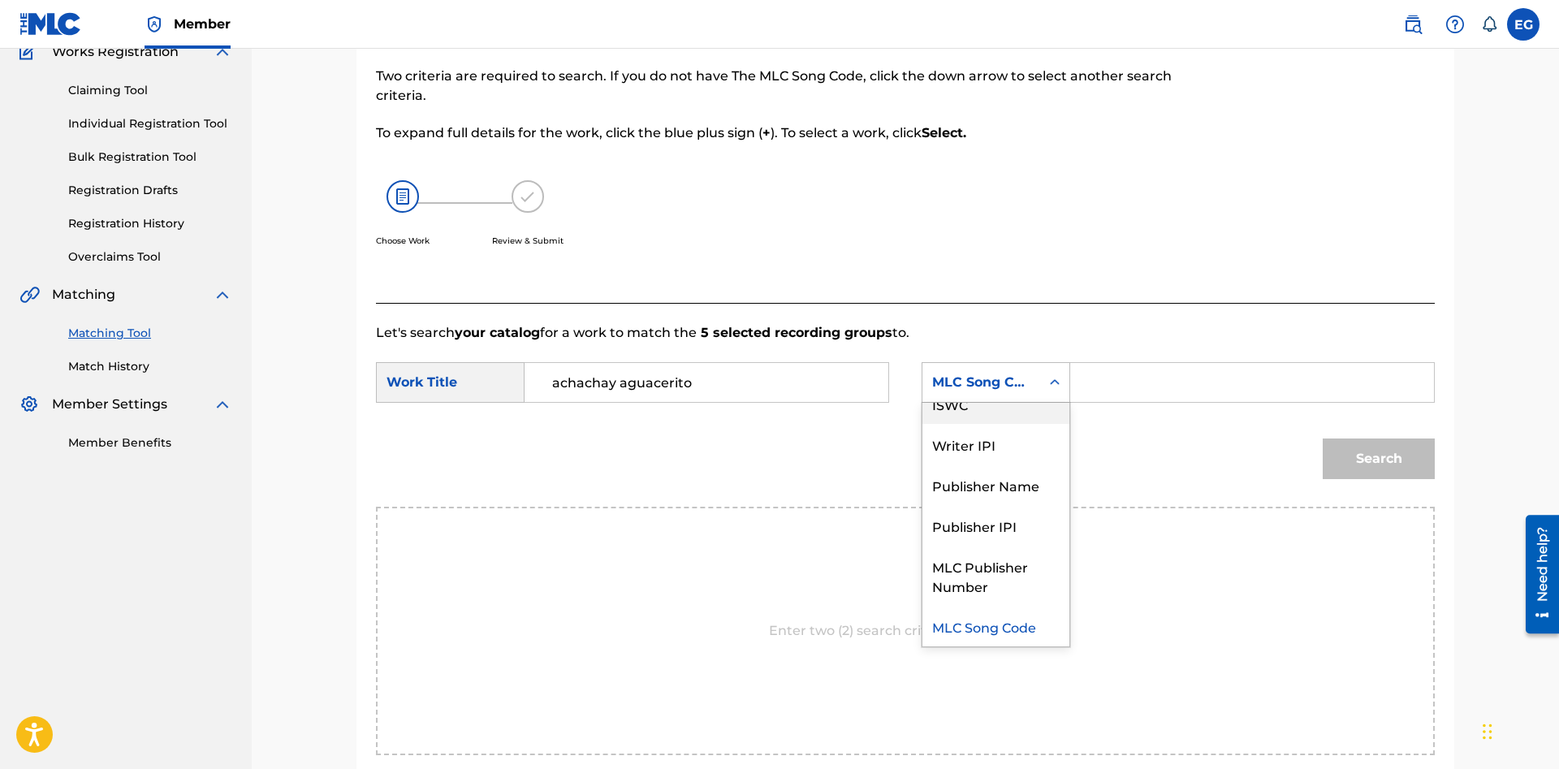
scroll to position [0, 0]
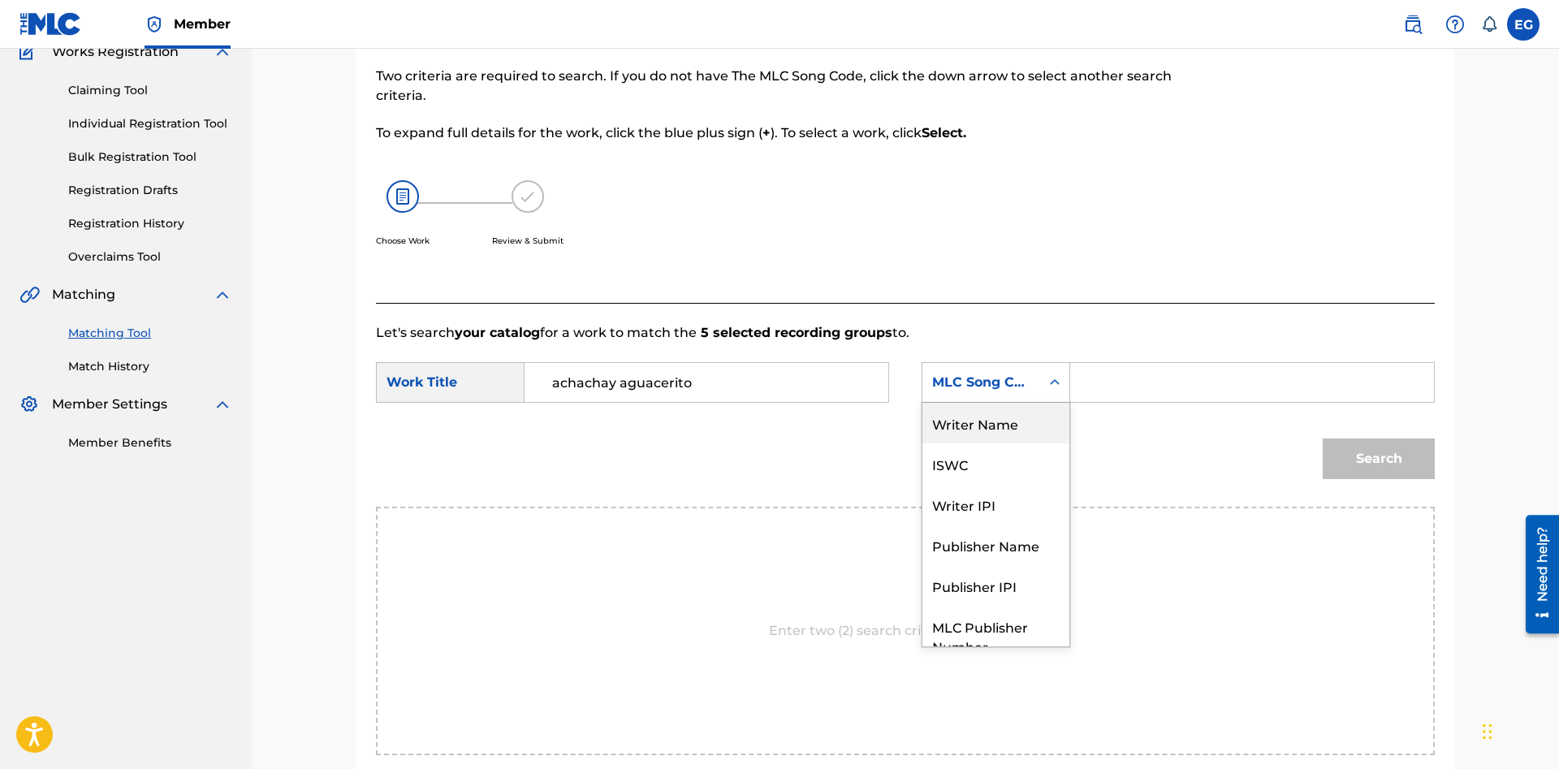
click at [1024, 431] on div "Writer Name" at bounding box center [995, 423] width 147 height 41
click at [1024, 431] on div "Search" at bounding box center [905, 464] width 1059 height 84
click at [1130, 386] on input "Search Form" at bounding box center [1252, 382] width 336 height 39
paste input "[PERSON_NAME]"
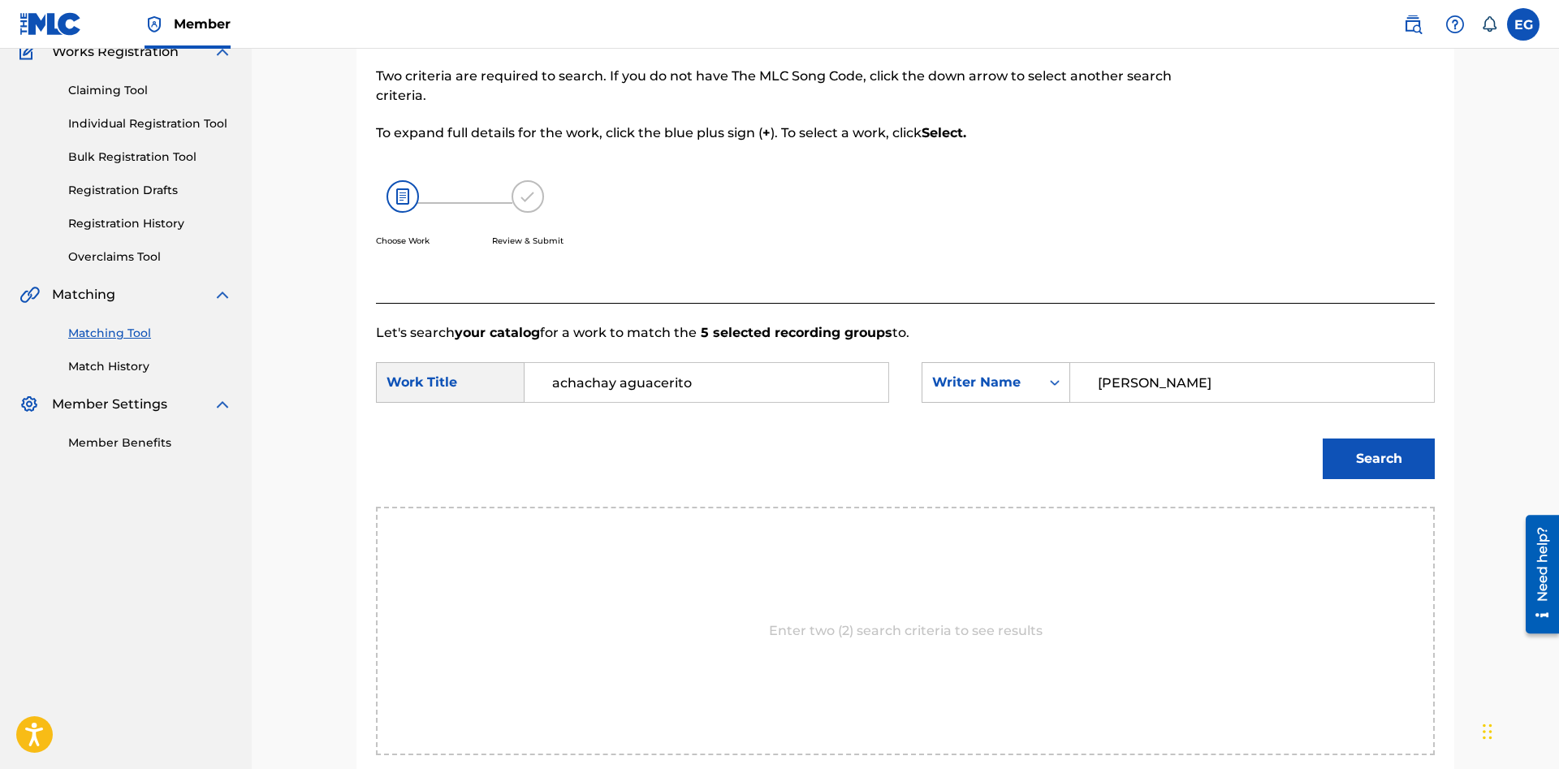
type input "[PERSON_NAME]"
drag, startPoint x: 1382, startPoint y: 462, endPoint x: 1339, endPoint y: 455, distance: 43.6
click at [1381, 461] on button "Search" at bounding box center [1378, 458] width 112 height 41
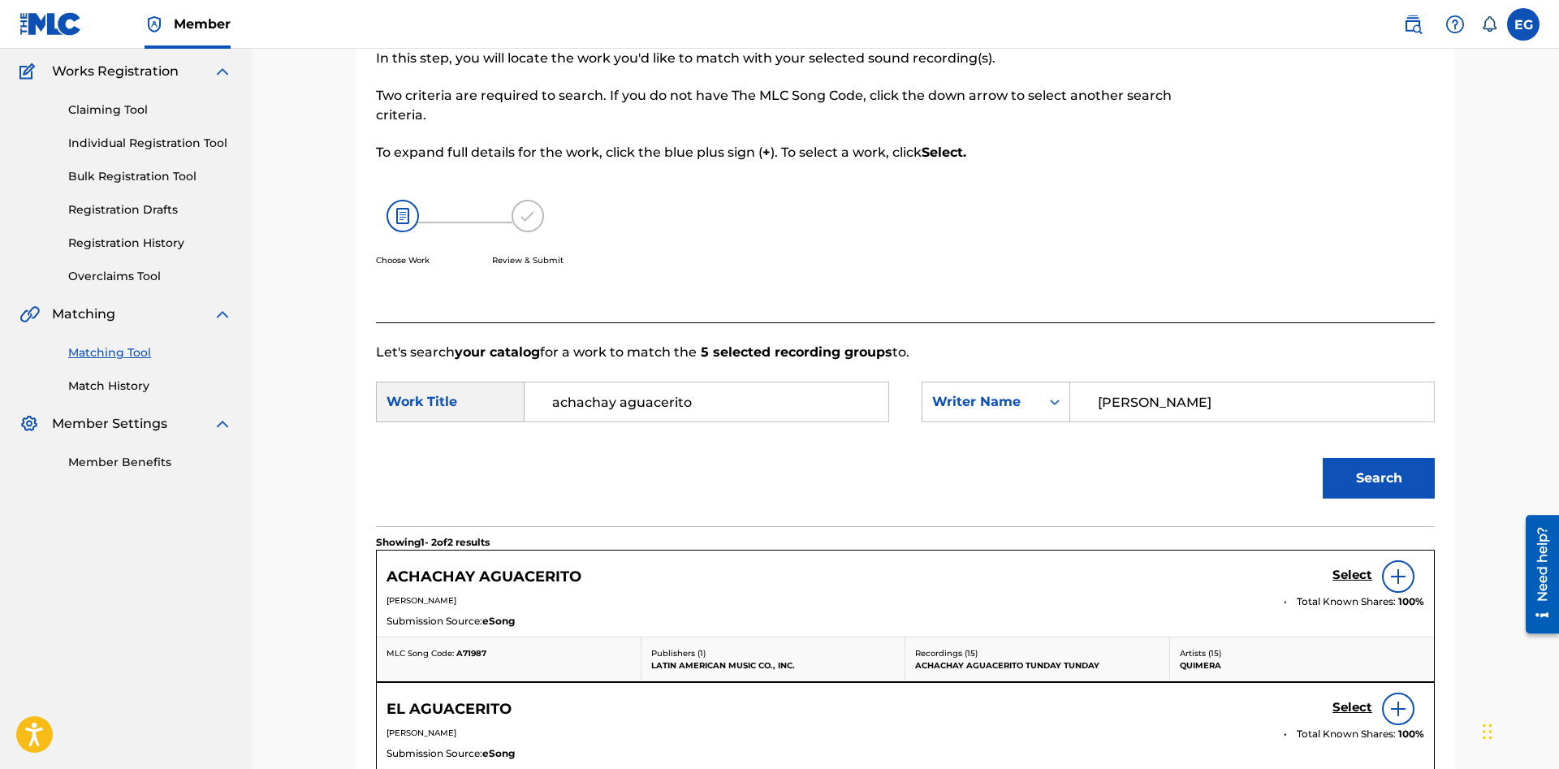
click at [1353, 578] on h5 "Select" at bounding box center [1352, 574] width 40 height 15
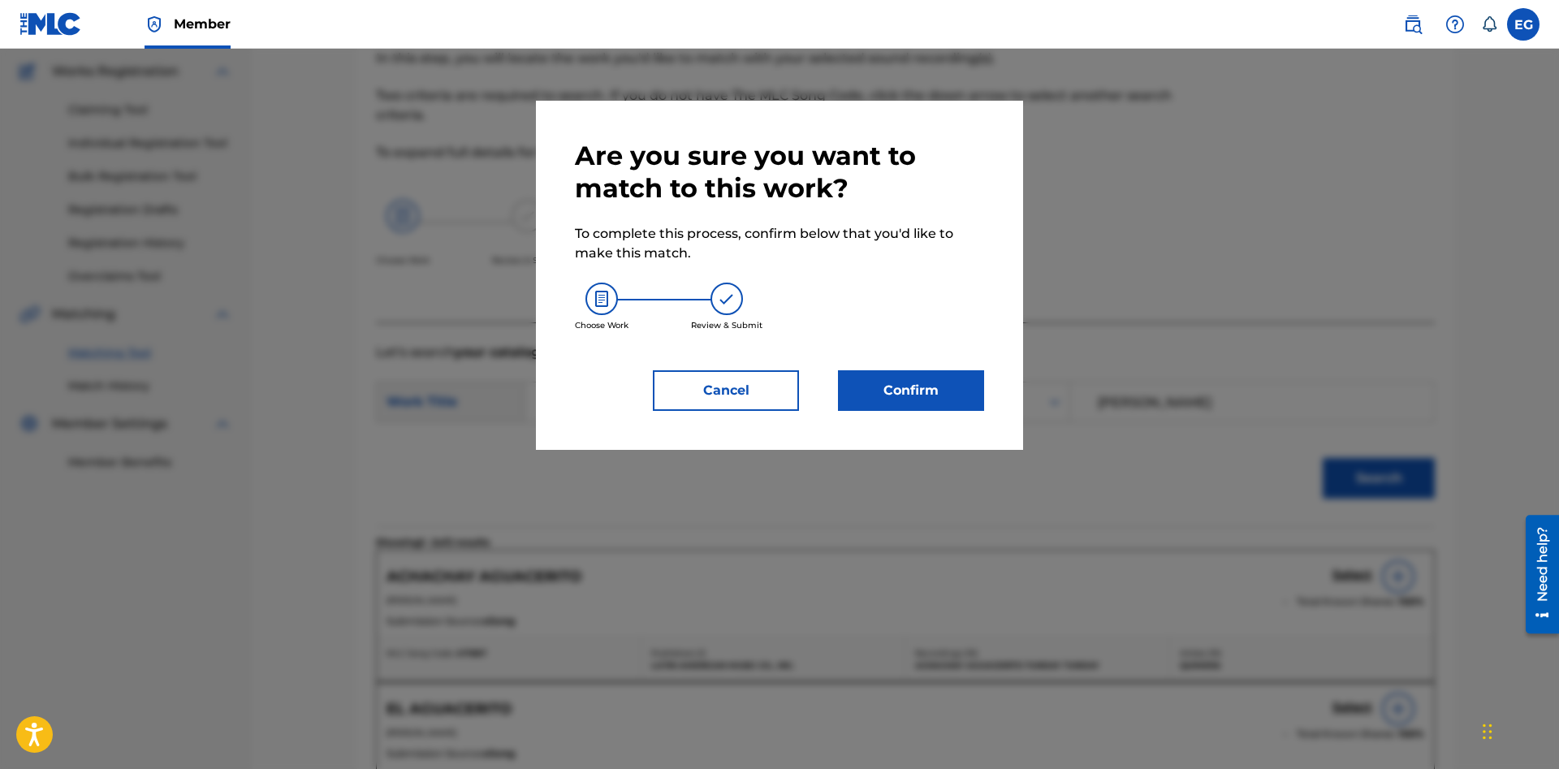
drag, startPoint x: 845, startPoint y: 373, endPoint x: 846, endPoint y: 382, distance: 8.2
click at [843, 379] on div "Are you sure you want to match to this work? To complete this process, confirm …" at bounding box center [779, 275] width 409 height 271
click at [921, 410] on button "Confirm" at bounding box center [911, 390] width 146 height 41
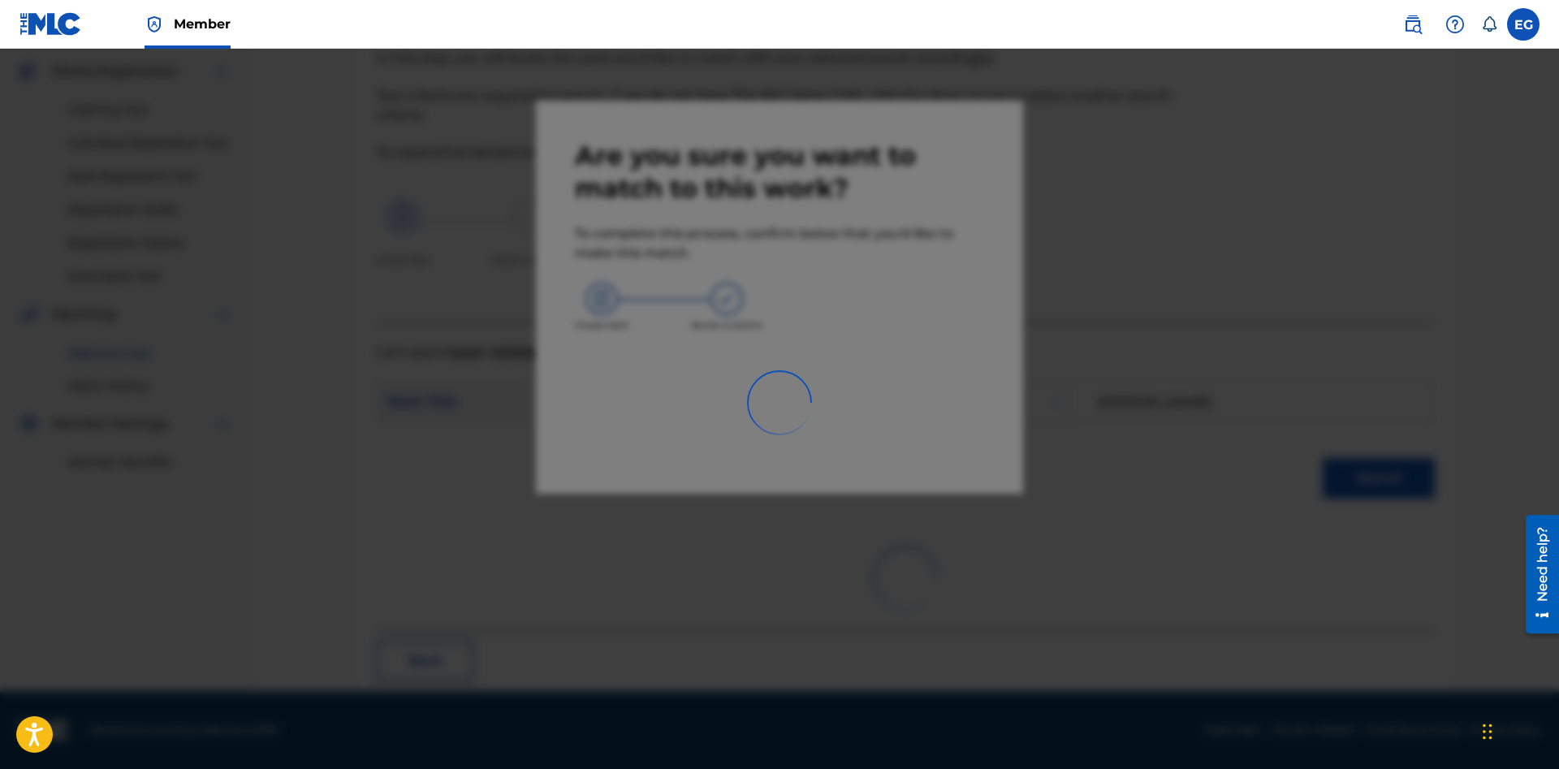
scroll to position [39, 0]
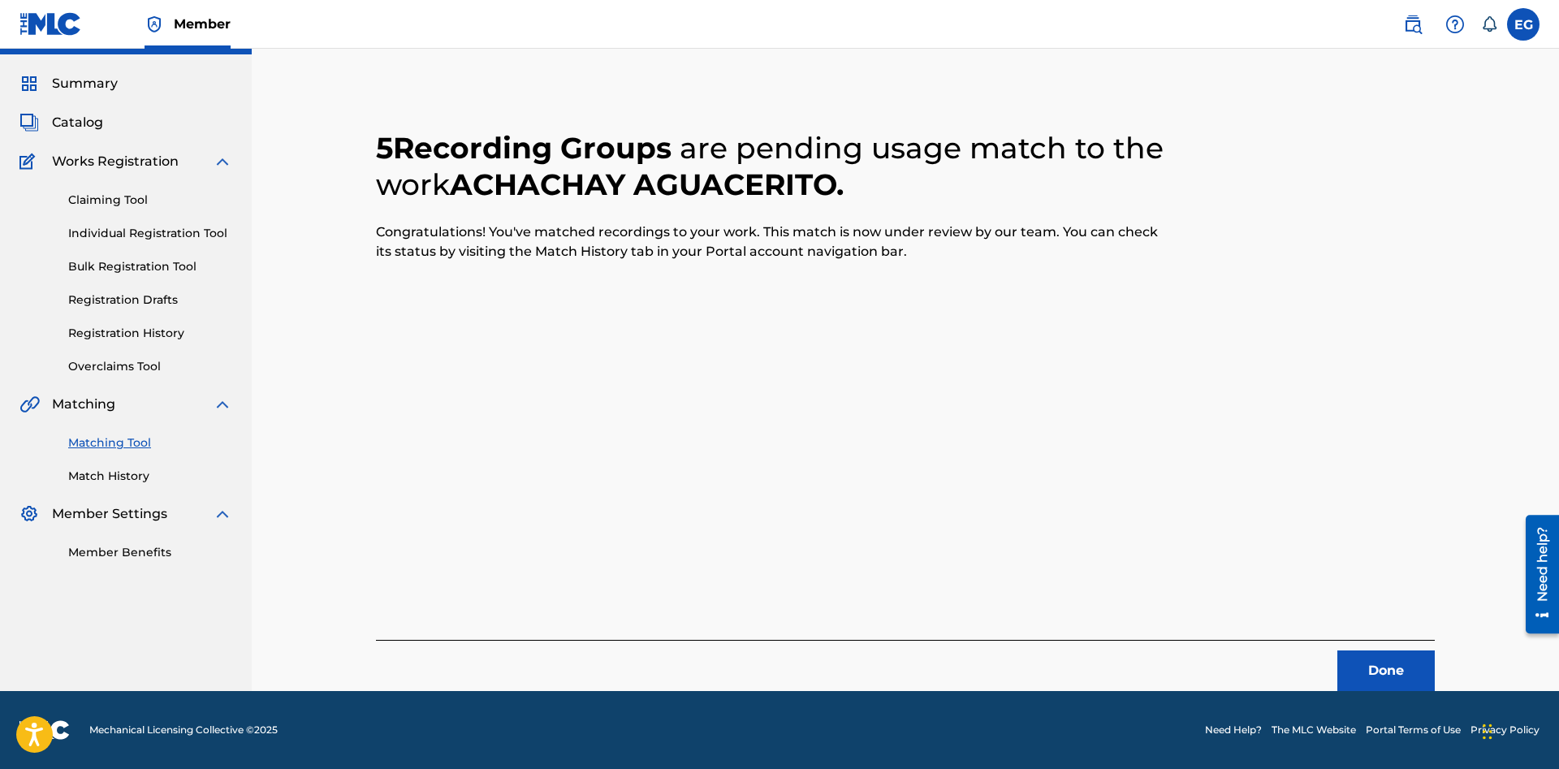
click at [1402, 664] on button "Done" at bounding box center [1385, 670] width 97 height 41
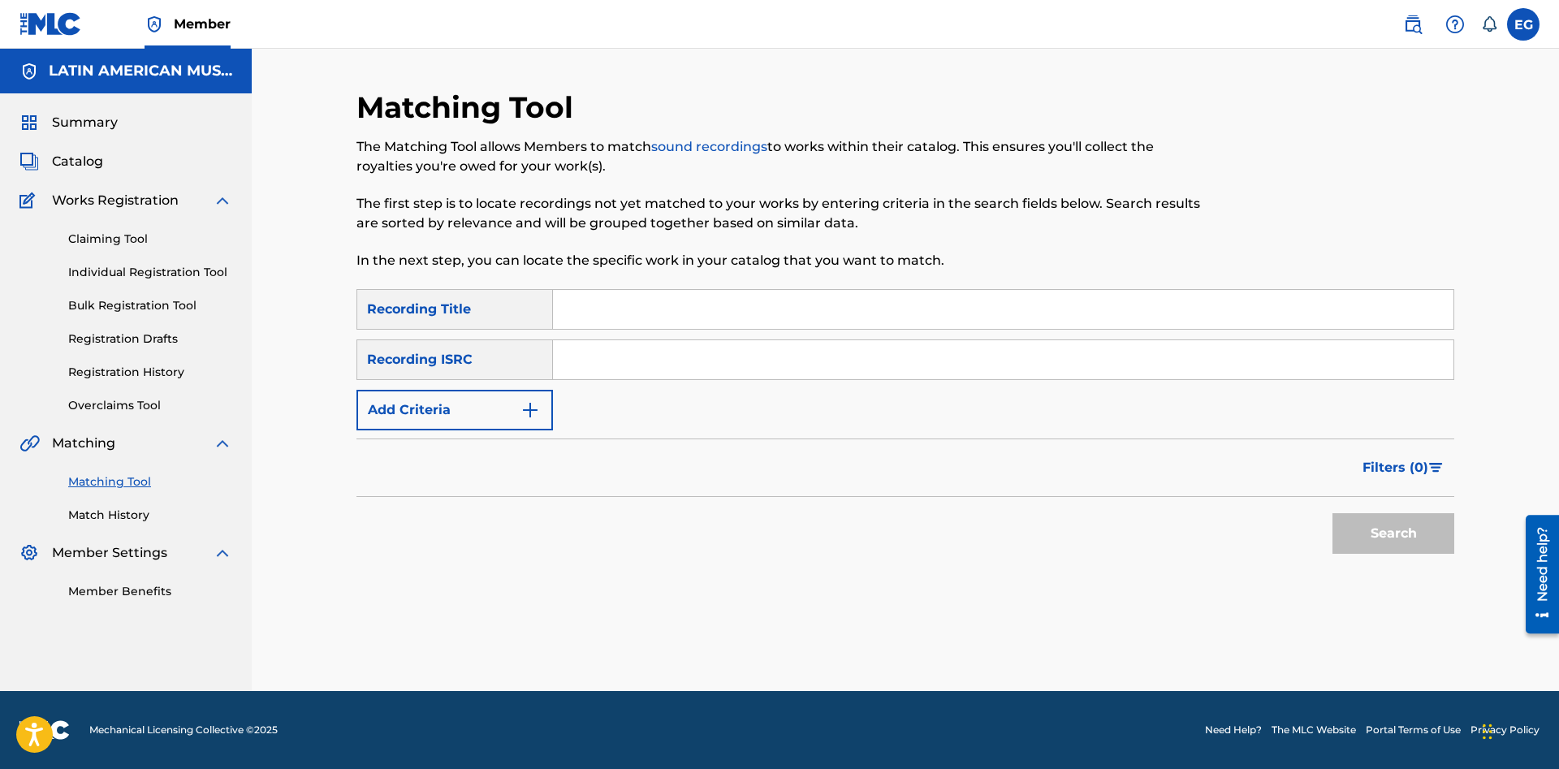
drag, startPoint x: 1002, startPoint y: 309, endPoint x: 995, endPoint y: 325, distance: 16.7
click at [995, 325] on input "Search Form" at bounding box center [1003, 309] width 900 height 39
type input "apostemos a que me caso"
click at [1332, 513] on button "Search" at bounding box center [1393, 533] width 122 height 41
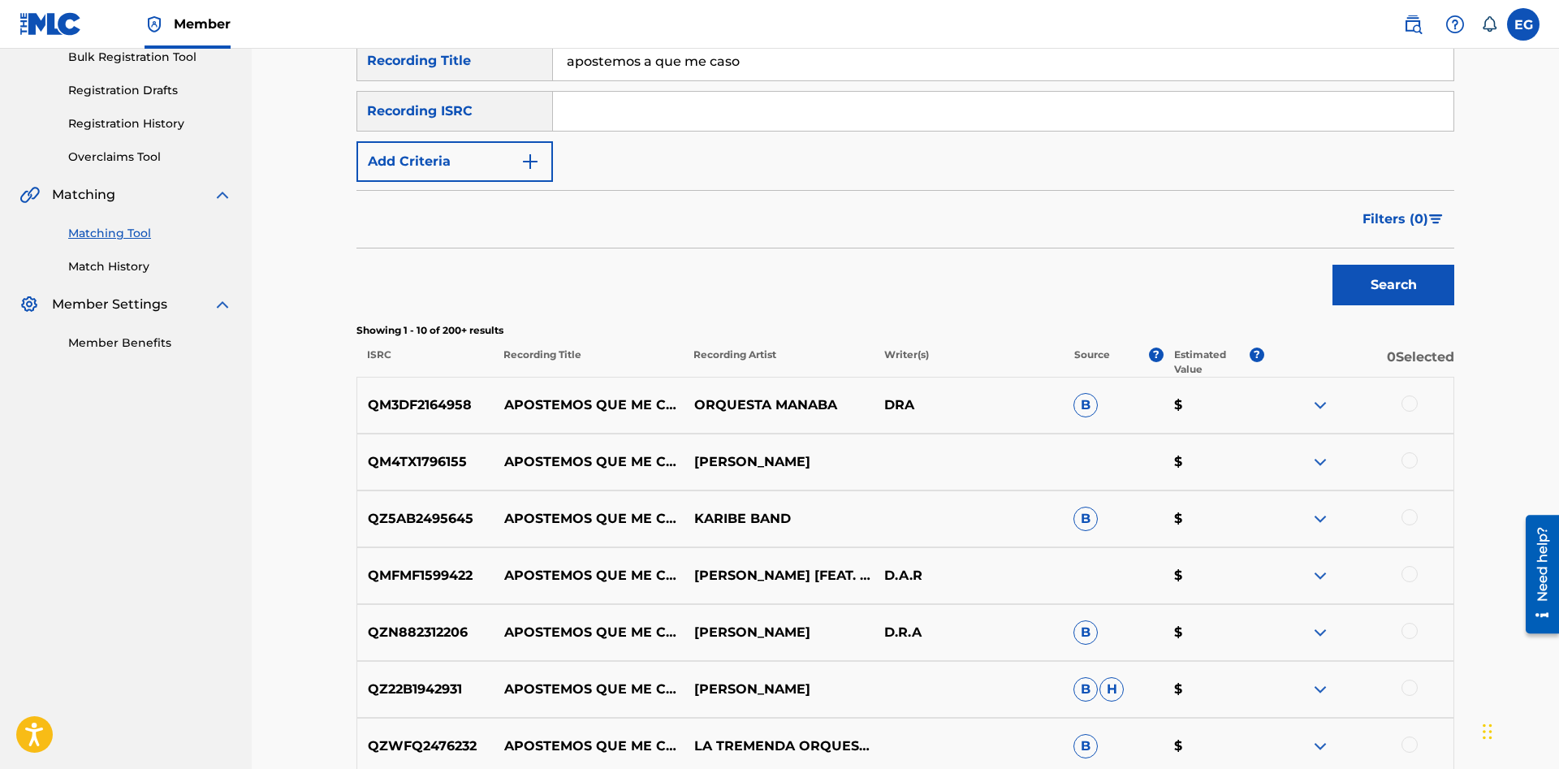
scroll to position [331, 0]
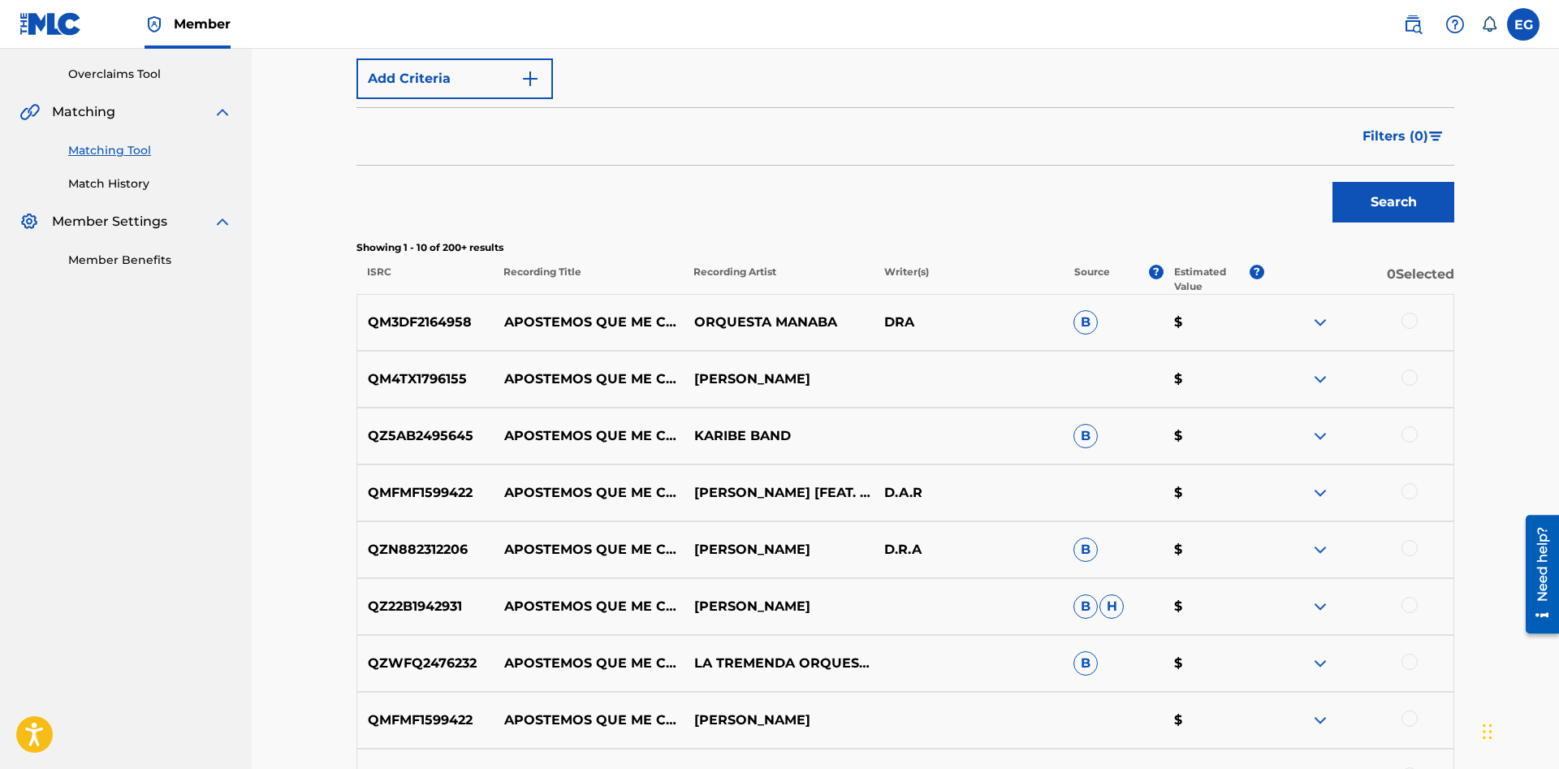
click at [1401, 372] on div at bounding box center [1358, 378] width 190 height 19
click at [1406, 320] on div at bounding box center [1409, 321] width 16 height 16
click at [1403, 385] on div at bounding box center [1358, 378] width 190 height 19
click at [1406, 377] on div at bounding box center [1409, 377] width 16 height 16
click at [1406, 453] on div "QZ5AB2495645 APOSTEMOS QUE ME CASO KARIBE BAND B $" at bounding box center [904, 435] width 1097 height 57
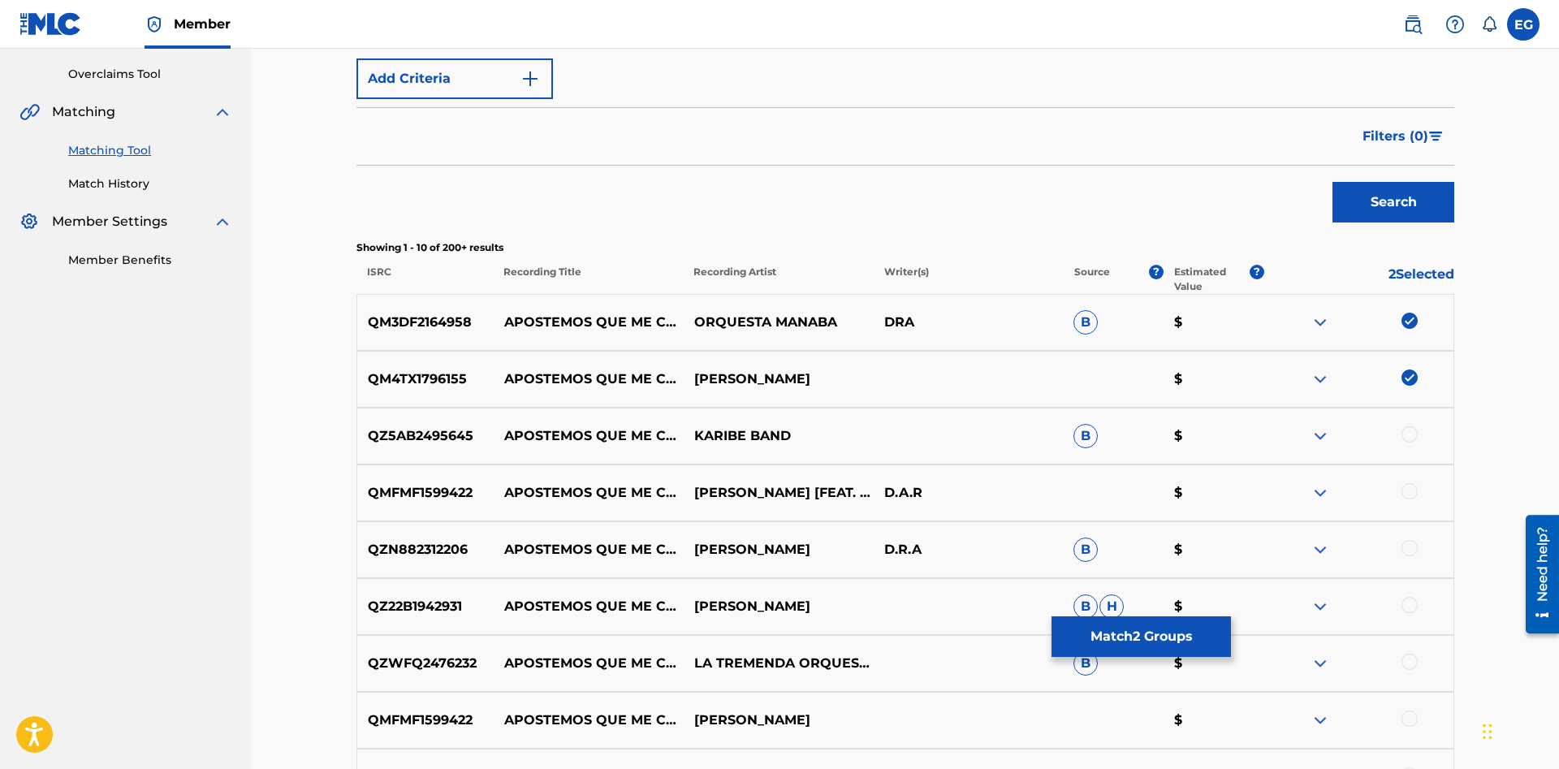
click at [1405, 438] on div at bounding box center [1409, 434] width 16 height 16
click at [1406, 490] on div at bounding box center [1409, 491] width 16 height 16
click at [1406, 537] on div "QZN882312206 APOSTEMOS QUE ME CASO PEPE JARAMILLO D.R.A B $" at bounding box center [904, 549] width 1097 height 57
drag, startPoint x: 1409, startPoint y: 545, endPoint x: 1410, endPoint y: 561, distance: 15.4
click at [1410, 546] on div at bounding box center [1409, 548] width 16 height 16
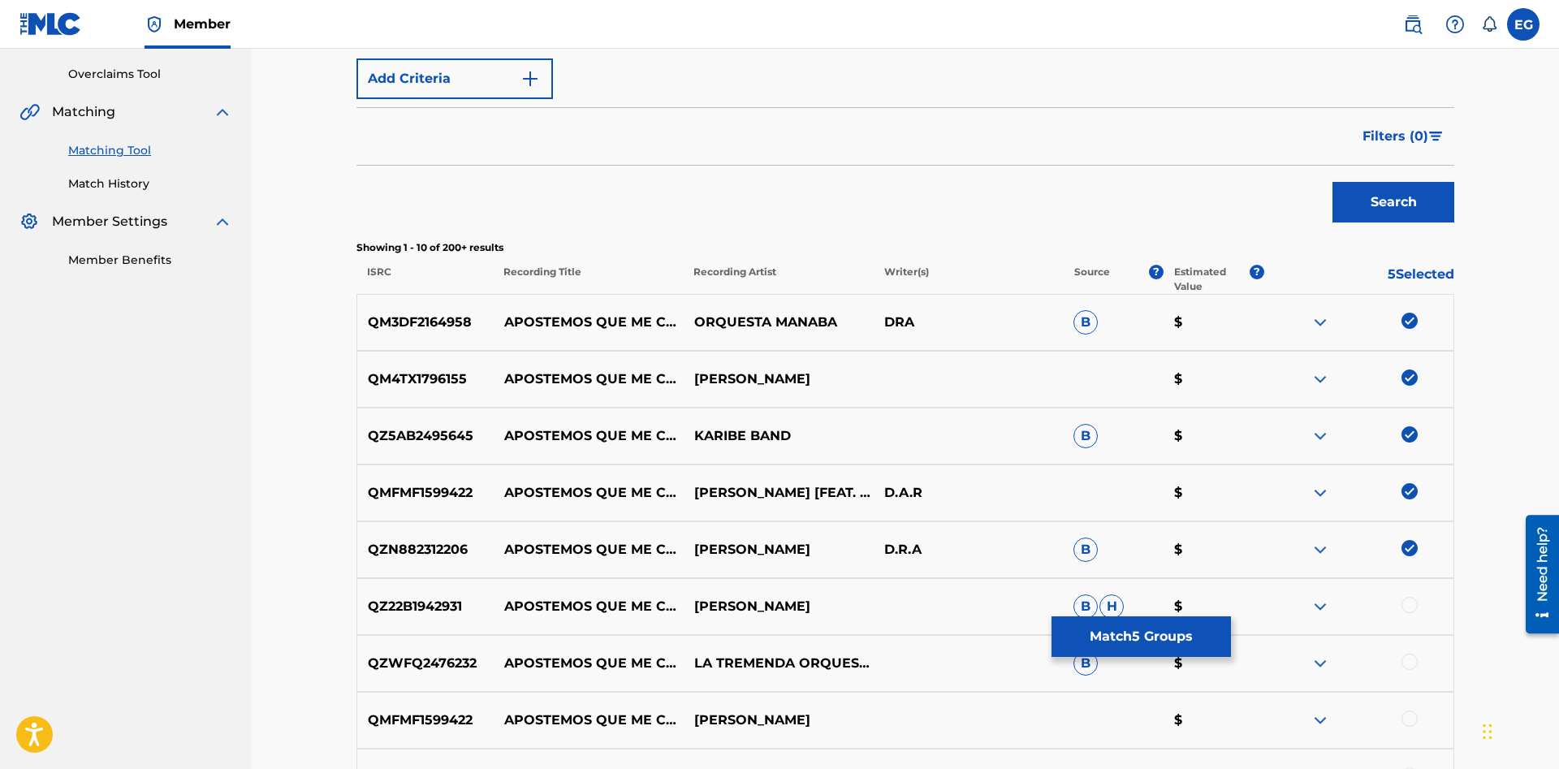
click at [1411, 589] on div "QZ22B1942931 APOSTEMOS QUE ME CASO VERÓNICA BOLAÑOS B H $" at bounding box center [904, 606] width 1097 height 57
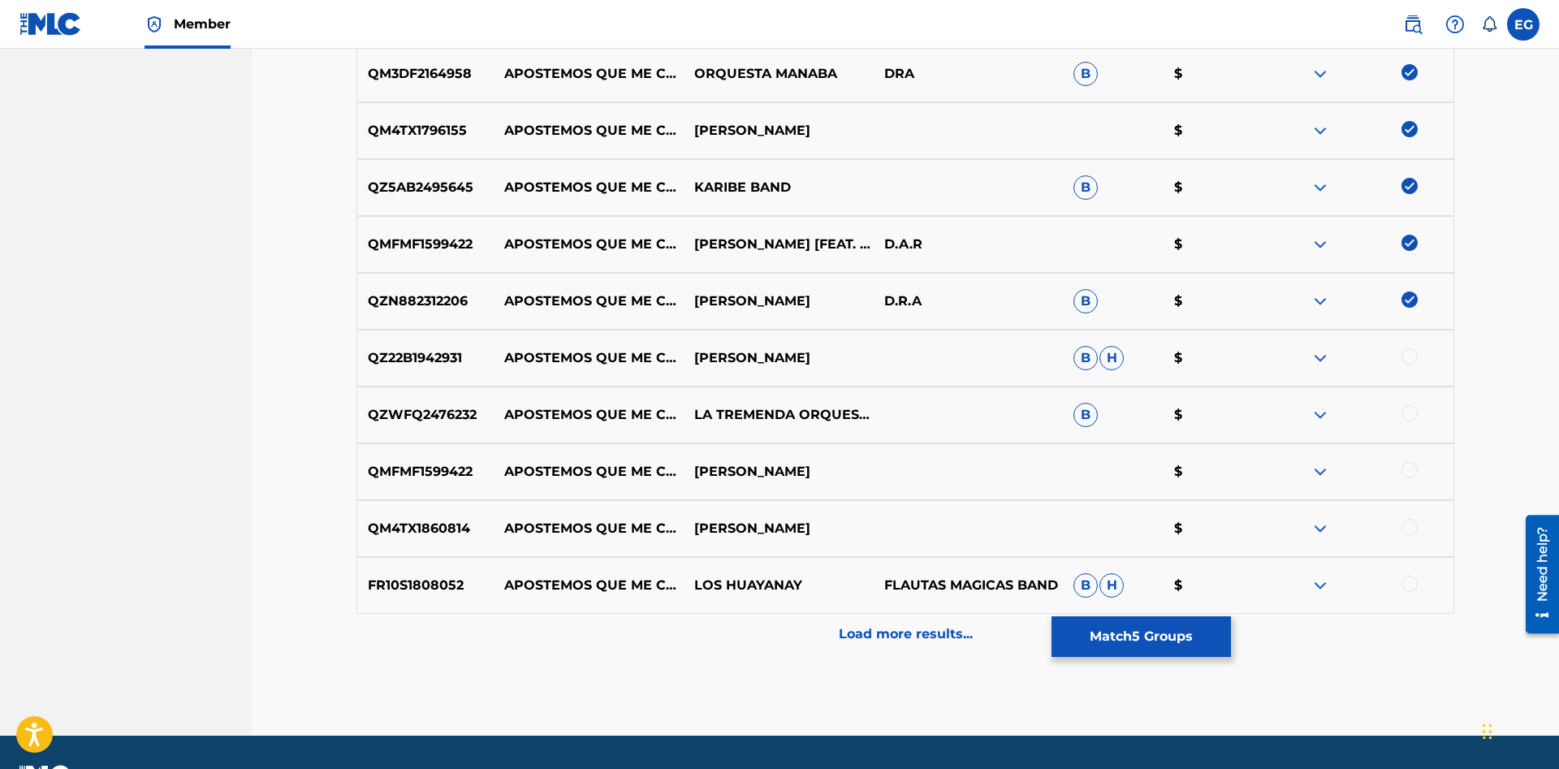
click at [1412, 359] on div at bounding box center [1409, 356] width 16 height 16
click at [1421, 416] on div at bounding box center [1358, 414] width 190 height 19
click at [1414, 416] on div at bounding box center [1409, 413] width 16 height 16
drag, startPoint x: 1411, startPoint y: 464, endPoint x: 1412, endPoint y: 480, distance: 16.3
click at [1412, 464] on div at bounding box center [1409, 470] width 16 height 16
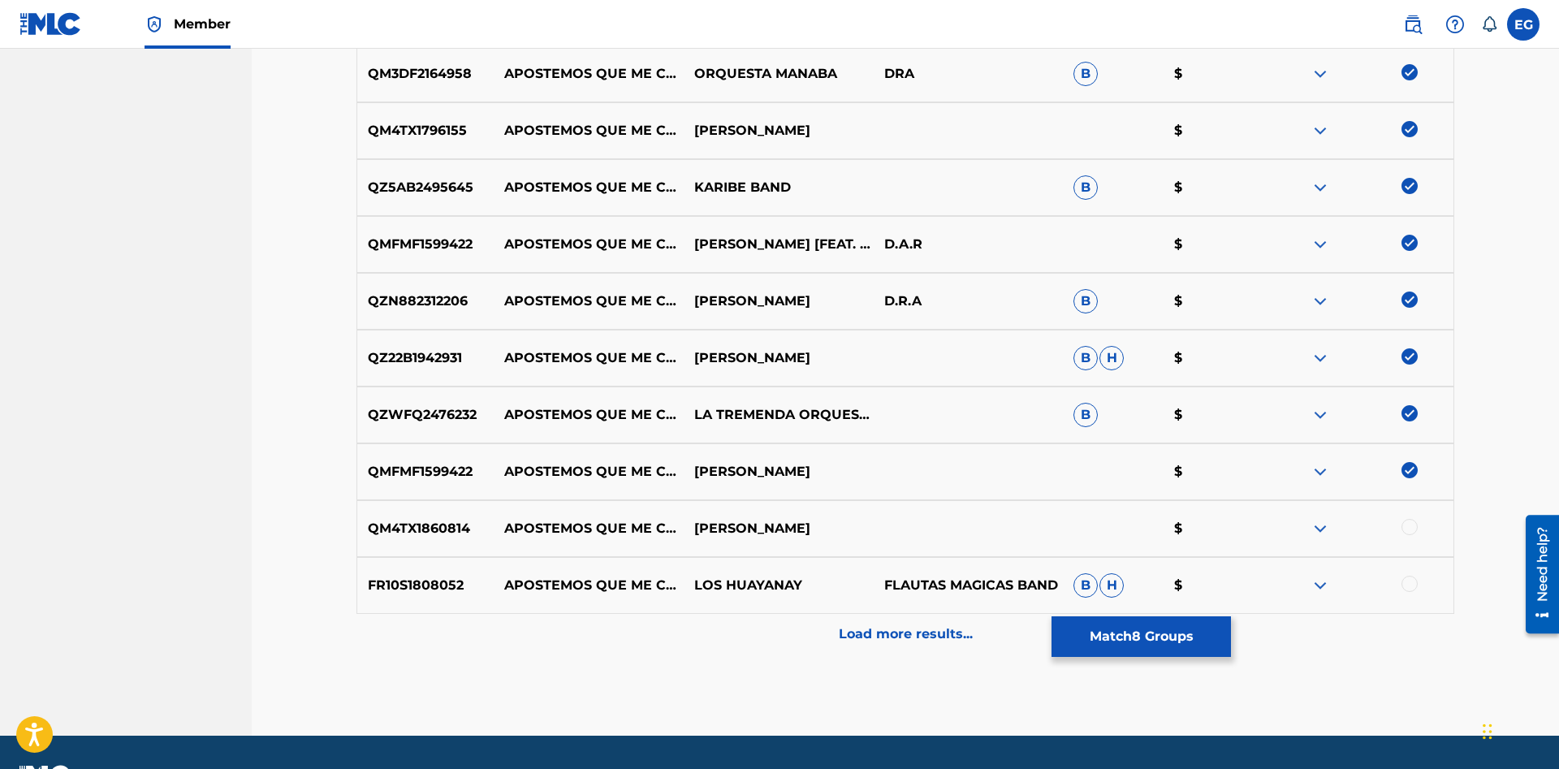
click at [1404, 522] on div at bounding box center [1358, 528] width 190 height 19
click at [1412, 572] on div "FR10S1808052 APOSTEMOS QUE ME CASO LOS HUAYANAY FLAUTAS MAGICAS BAND B H $" at bounding box center [904, 585] width 1097 height 57
click at [1407, 536] on div at bounding box center [1358, 528] width 190 height 19
click at [1412, 584] on div at bounding box center [1409, 584] width 16 height 16
click at [1412, 527] on div at bounding box center [1409, 527] width 16 height 16
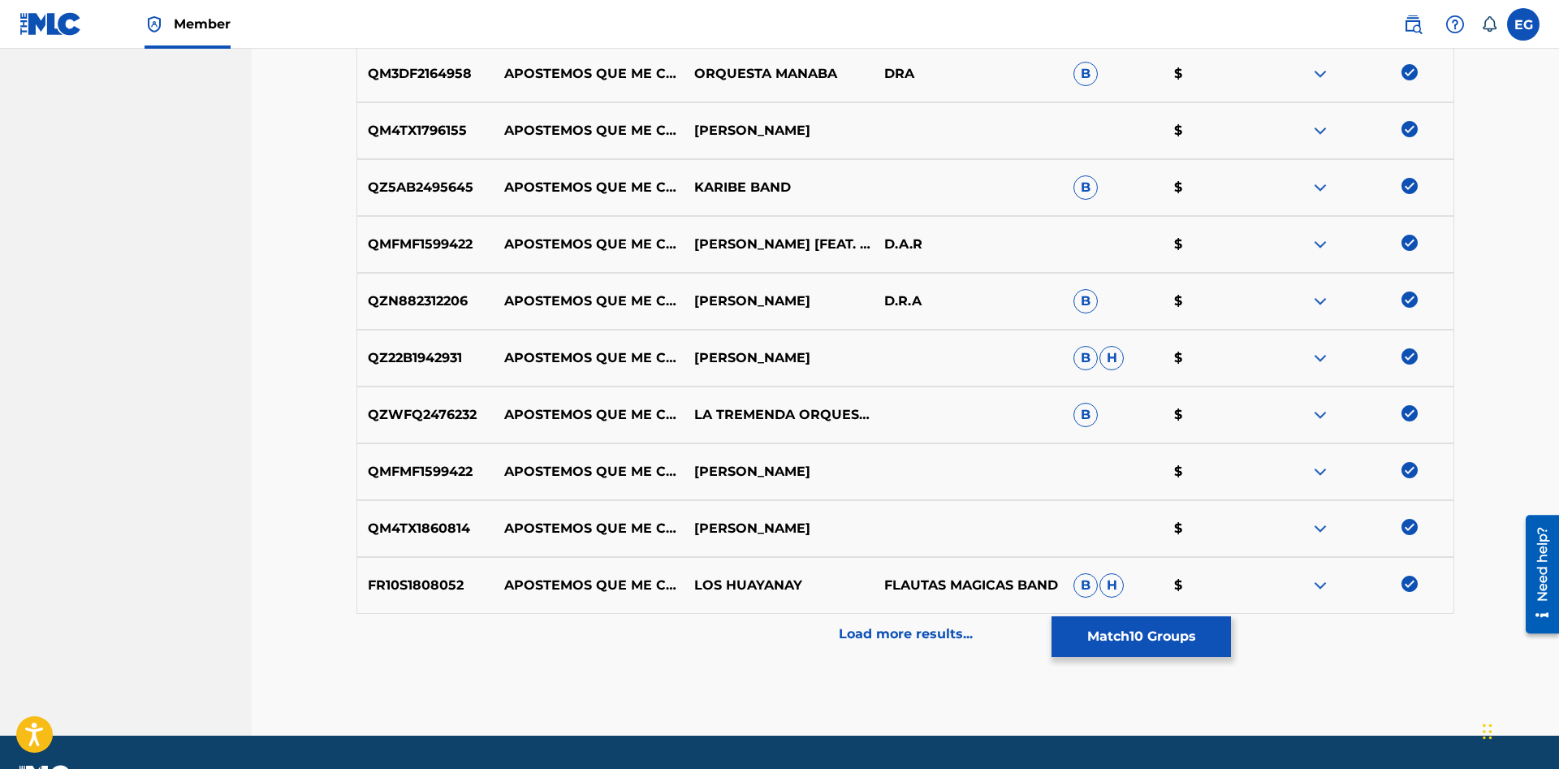
click at [1360, 625] on div "Load more results..." at bounding box center [904, 634] width 1097 height 41
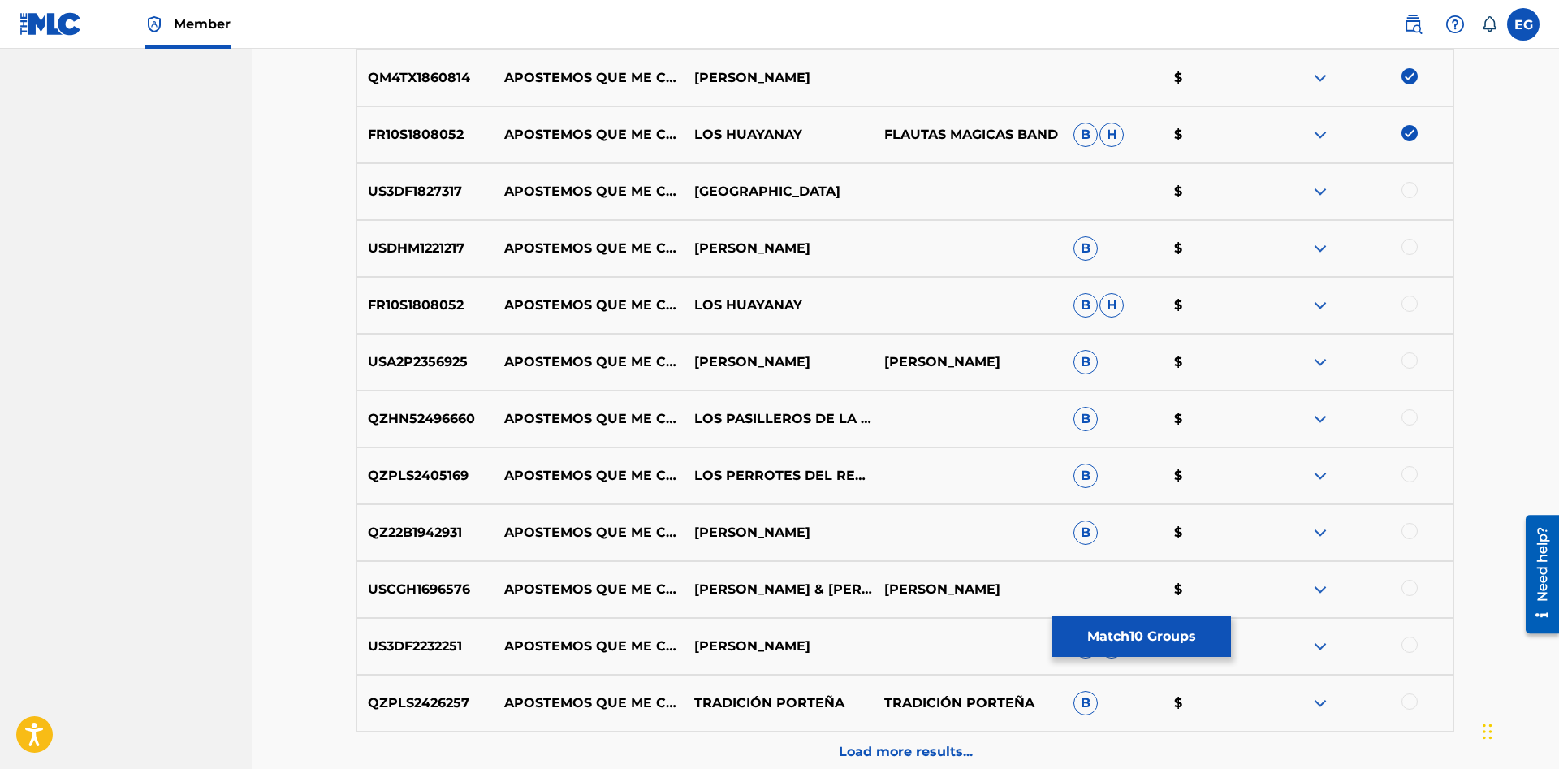
scroll to position [1192, 0]
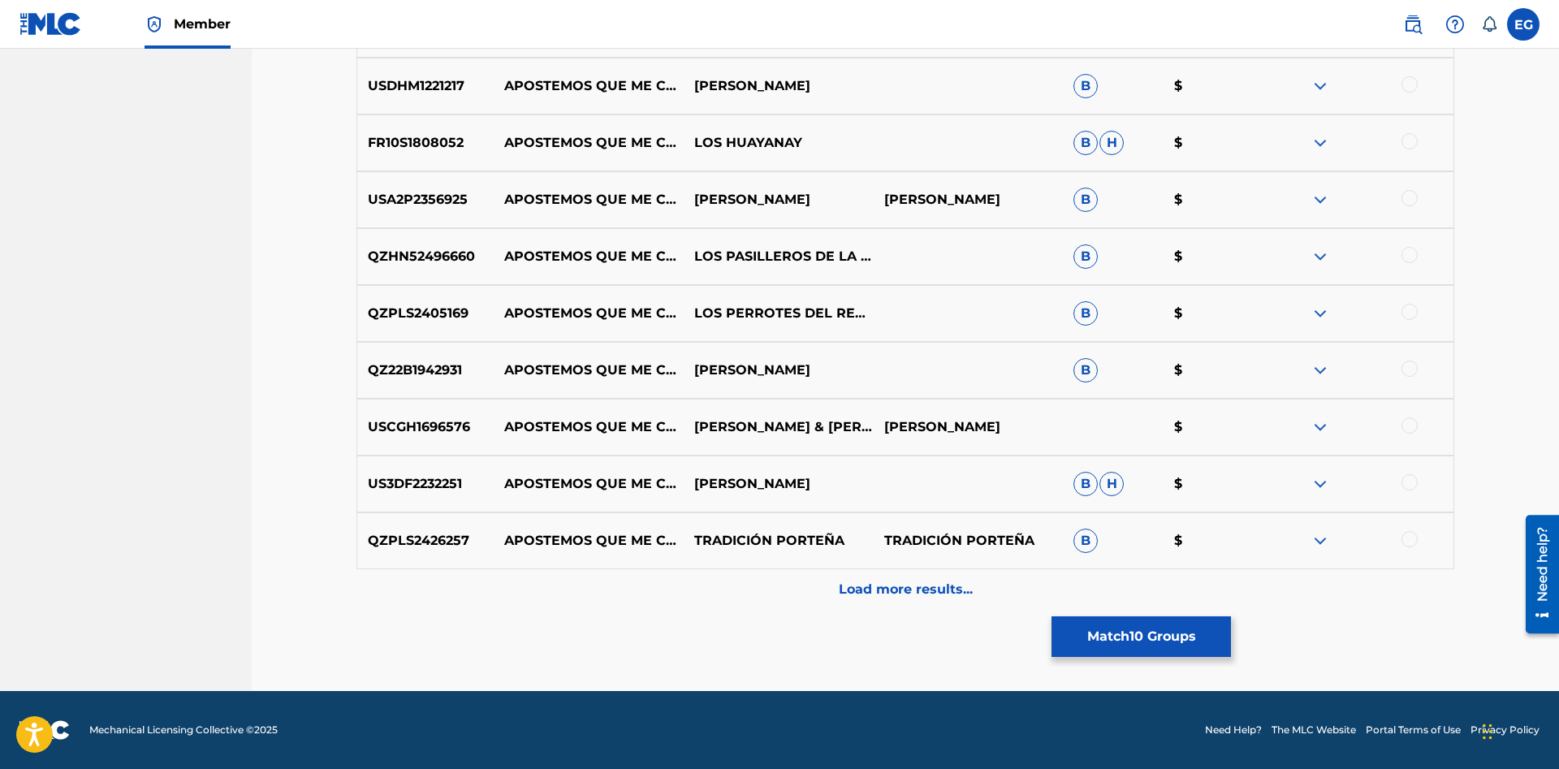
click at [1407, 541] on div at bounding box center [1409, 539] width 16 height 16
drag, startPoint x: 1412, startPoint y: 481, endPoint x: 1412, endPoint y: 448, distance: 33.3
click at [1412, 481] on div at bounding box center [1409, 482] width 16 height 16
click at [1410, 424] on div at bounding box center [1409, 425] width 16 height 16
click at [1408, 364] on div "QZ22B1942931 APOSTEMOS QUE ME CASO VERONICA BOLAÑOS B $" at bounding box center [904, 370] width 1097 height 57
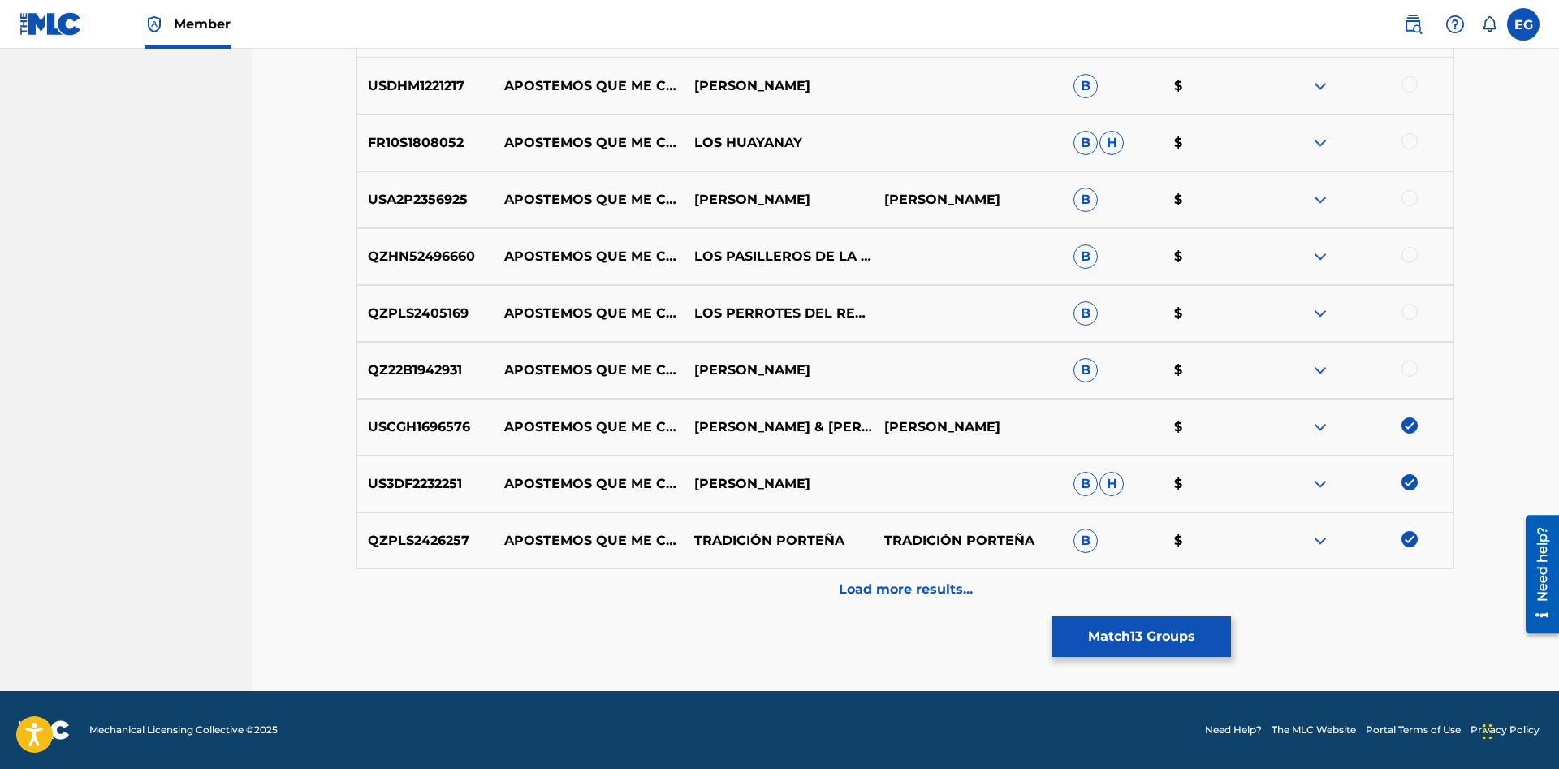
click at [1409, 316] on div at bounding box center [1409, 312] width 16 height 16
click at [1412, 371] on div at bounding box center [1409, 368] width 16 height 16
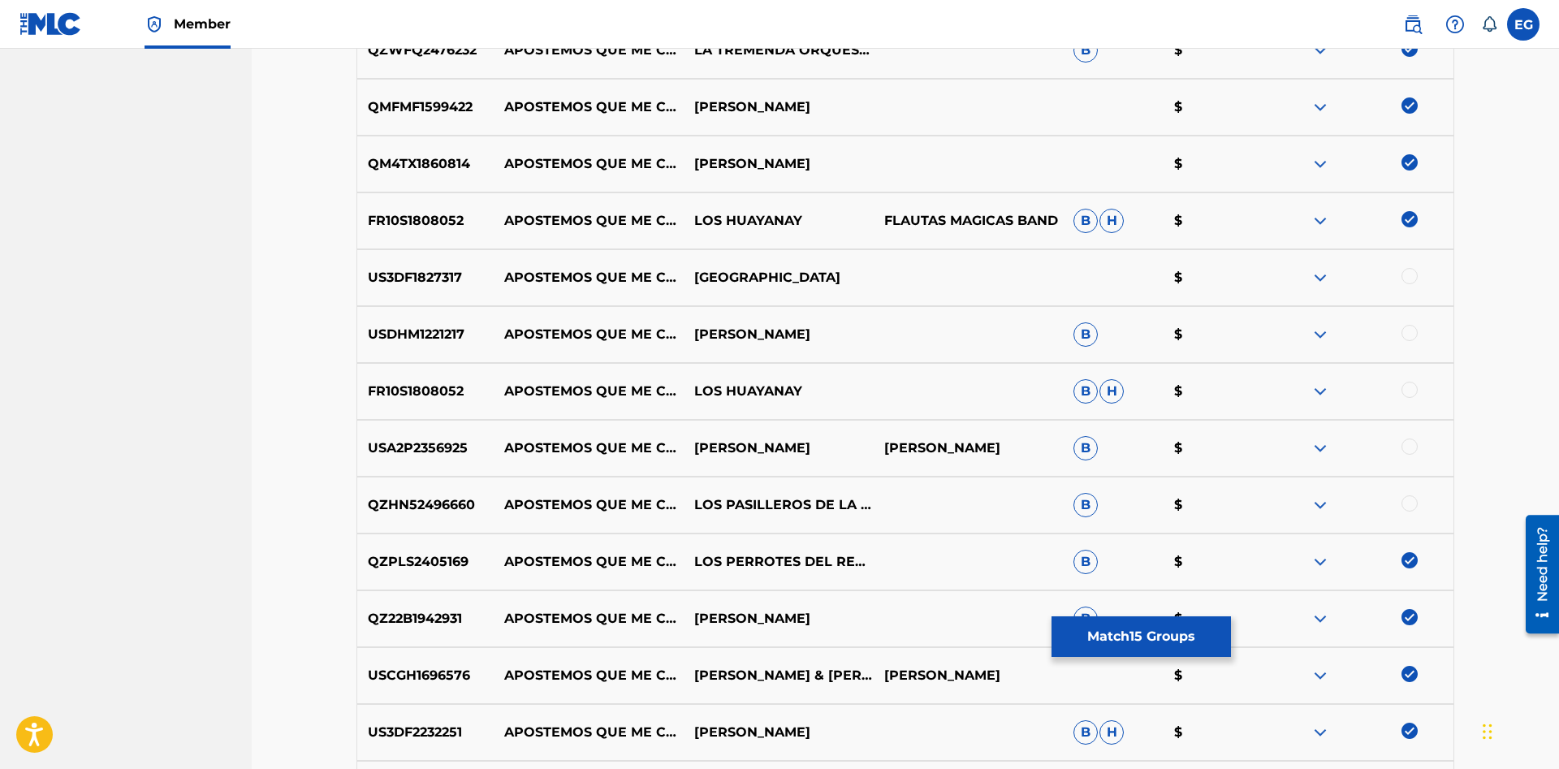
drag, startPoint x: 1405, startPoint y: 508, endPoint x: 1411, endPoint y: 494, distance: 14.9
click at [1405, 510] on div at bounding box center [1409, 503] width 16 height 16
click at [1409, 451] on div at bounding box center [1409, 446] width 16 height 16
click at [1409, 384] on div "FR10S1808052 APOSTEMOS QUE ME CASO LOS HUAYANAY B H $" at bounding box center [904, 391] width 1097 height 57
drag, startPoint x: 1409, startPoint y: 394, endPoint x: 1408, endPoint y: 347, distance: 47.1
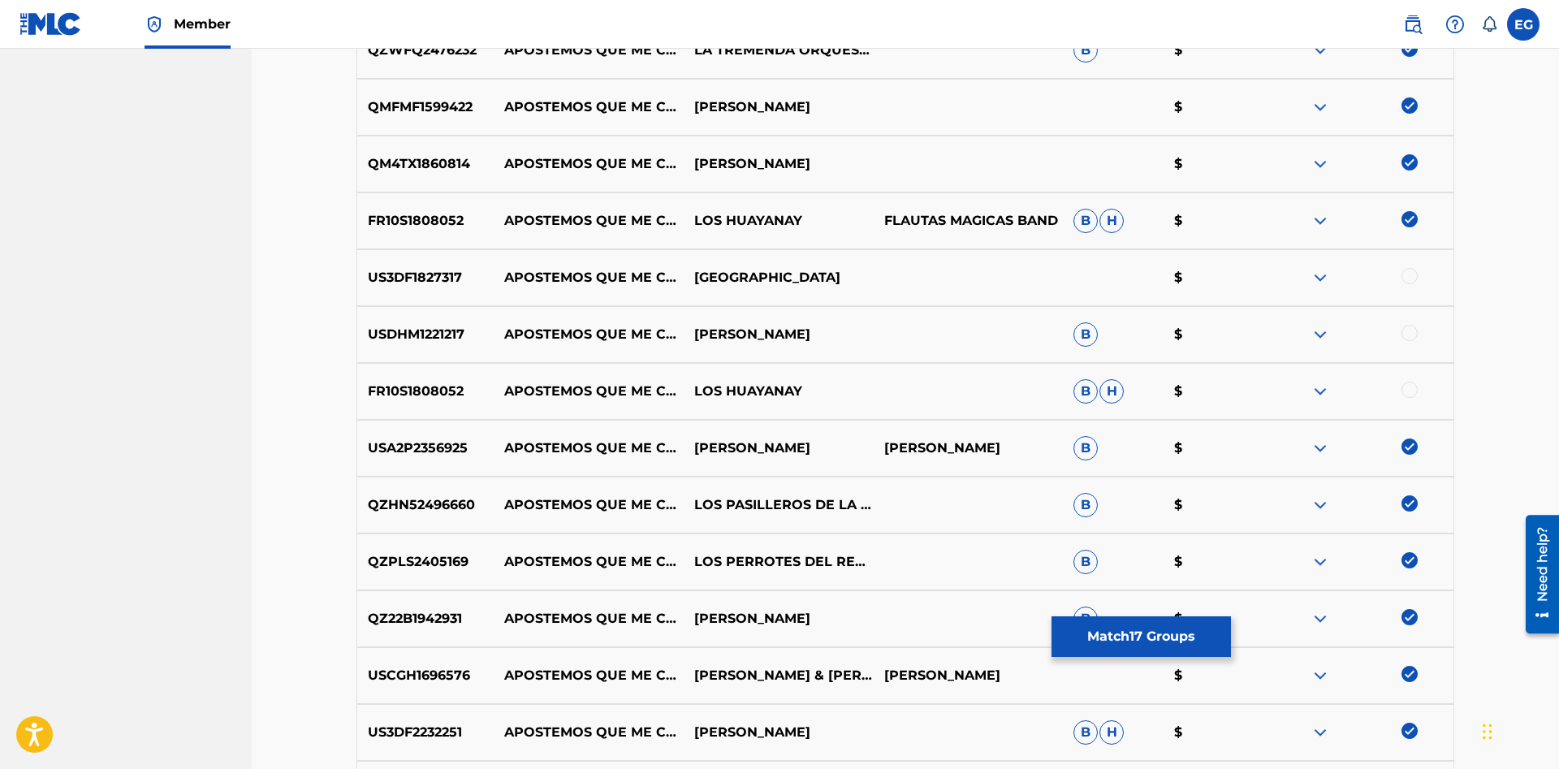
click at [1409, 389] on div at bounding box center [1409, 390] width 16 height 16
click at [1408, 346] on div "USDHM1221217 APOSTEMOS QUE ME CASO VANESSA LAMAR B $" at bounding box center [904, 334] width 1097 height 57
click at [1408, 336] on div at bounding box center [1409, 333] width 16 height 16
click at [1416, 274] on div at bounding box center [1409, 276] width 16 height 16
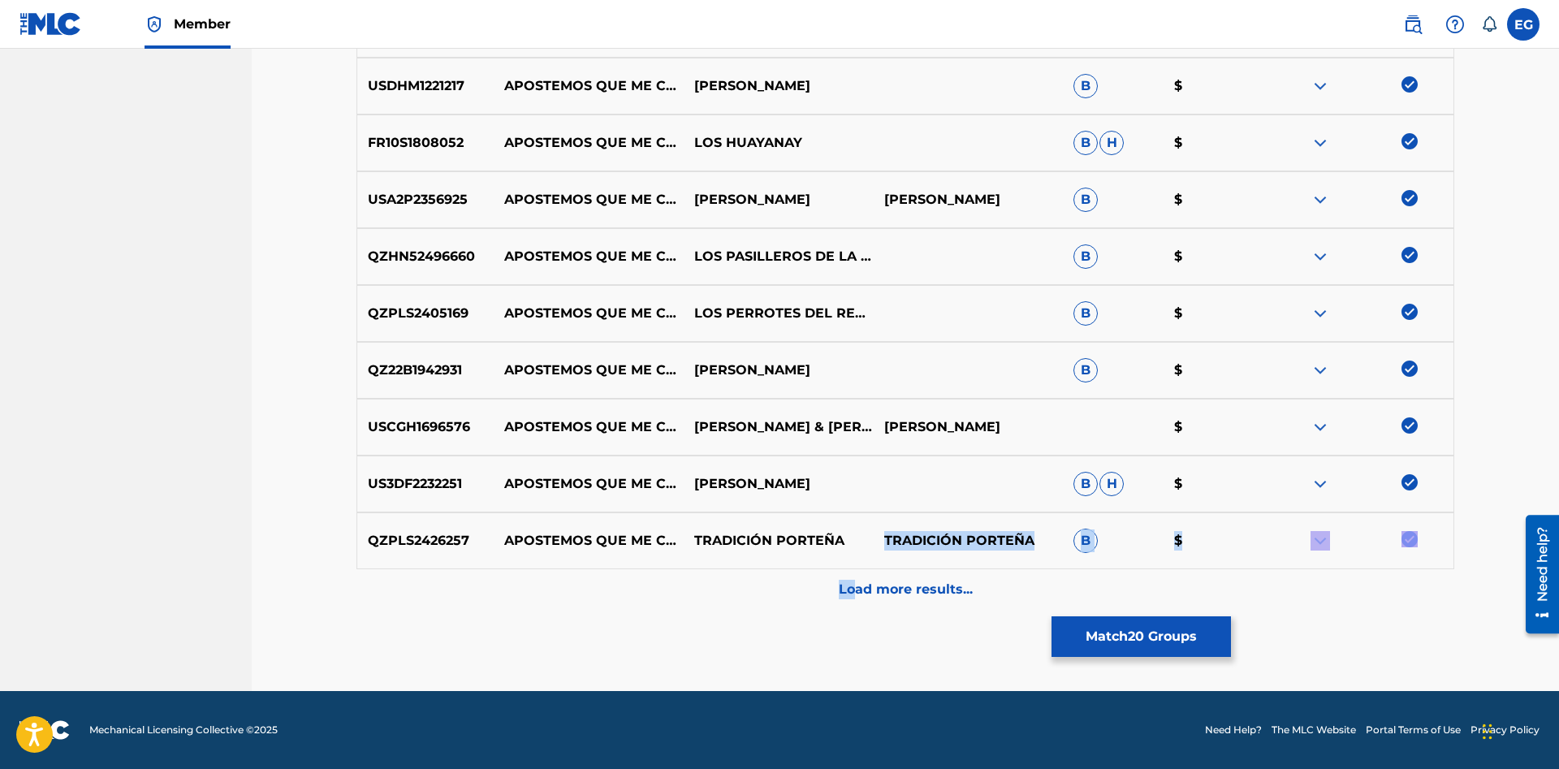
click at [852, 571] on div "QM3DF2164958 APOSTEMOS QUE ME CASO ORQUESTA MANABA DRA B $ QM4TX1796155 APOSTEM…" at bounding box center [904, 21] width 1097 height 1177
drag, startPoint x: 900, startPoint y: 585, endPoint x: 900, endPoint y: 596, distance: 10.6
click at [900, 596] on p "Load more results..." at bounding box center [906, 589] width 134 height 19
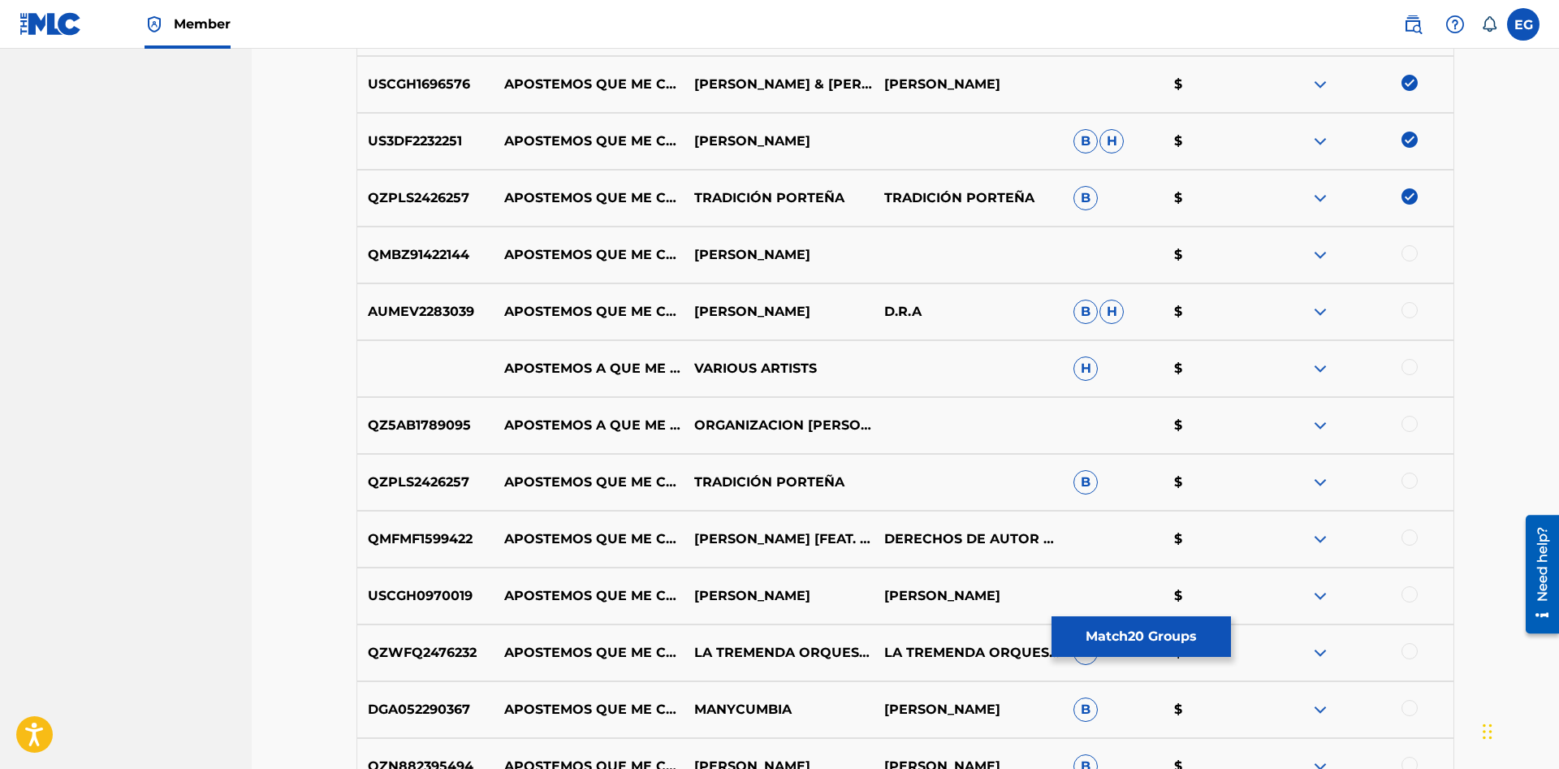
scroll to position [1369, 0]
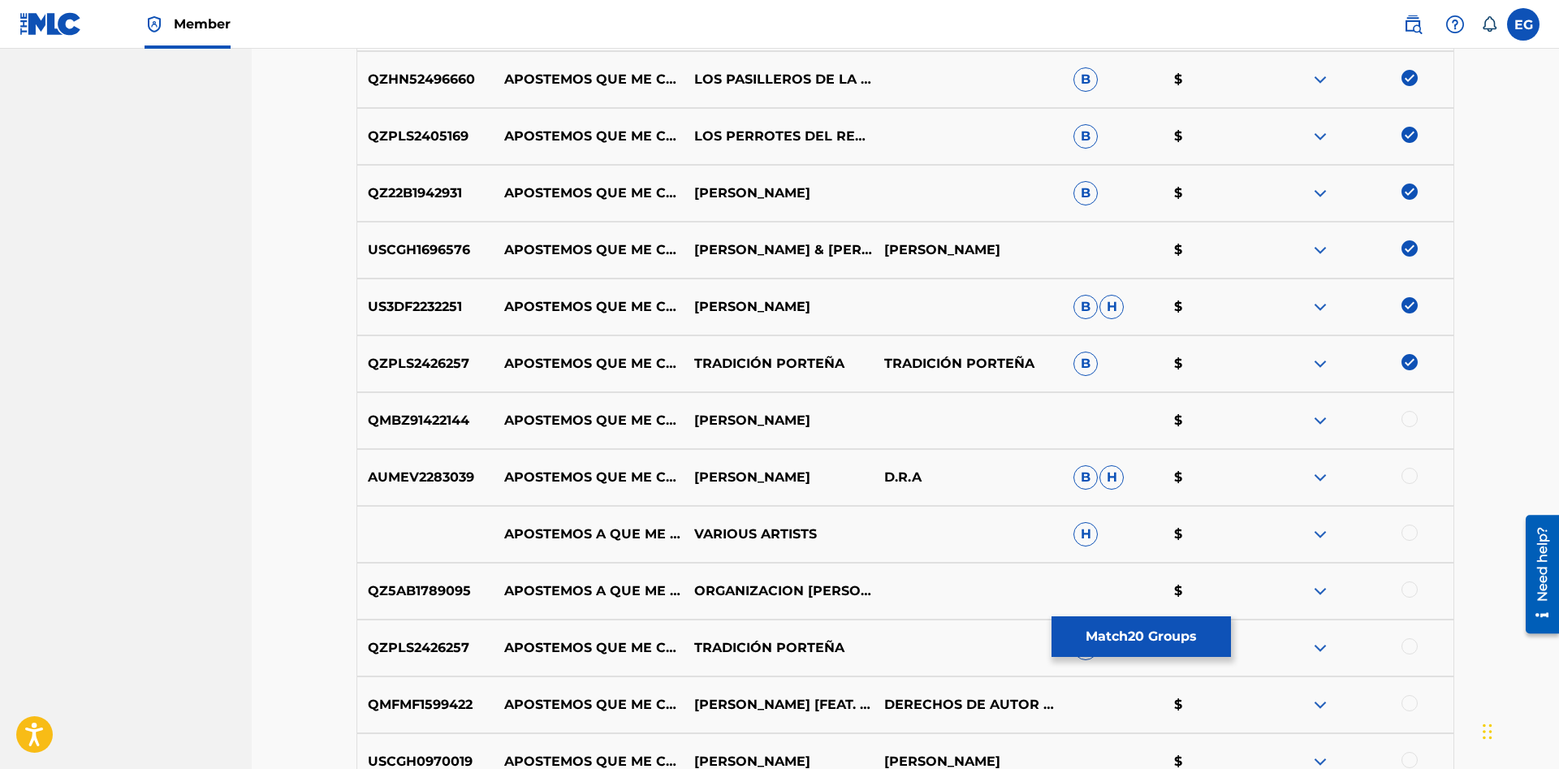
click at [1408, 533] on div at bounding box center [1409, 532] width 16 height 16
click at [1411, 533] on img at bounding box center [1409, 532] width 16 height 16
click at [1407, 475] on div at bounding box center [1409, 476] width 16 height 16
click at [1409, 420] on div at bounding box center [1409, 419] width 16 height 16
click at [1404, 533] on div at bounding box center [1409, 532] width 16 height 16
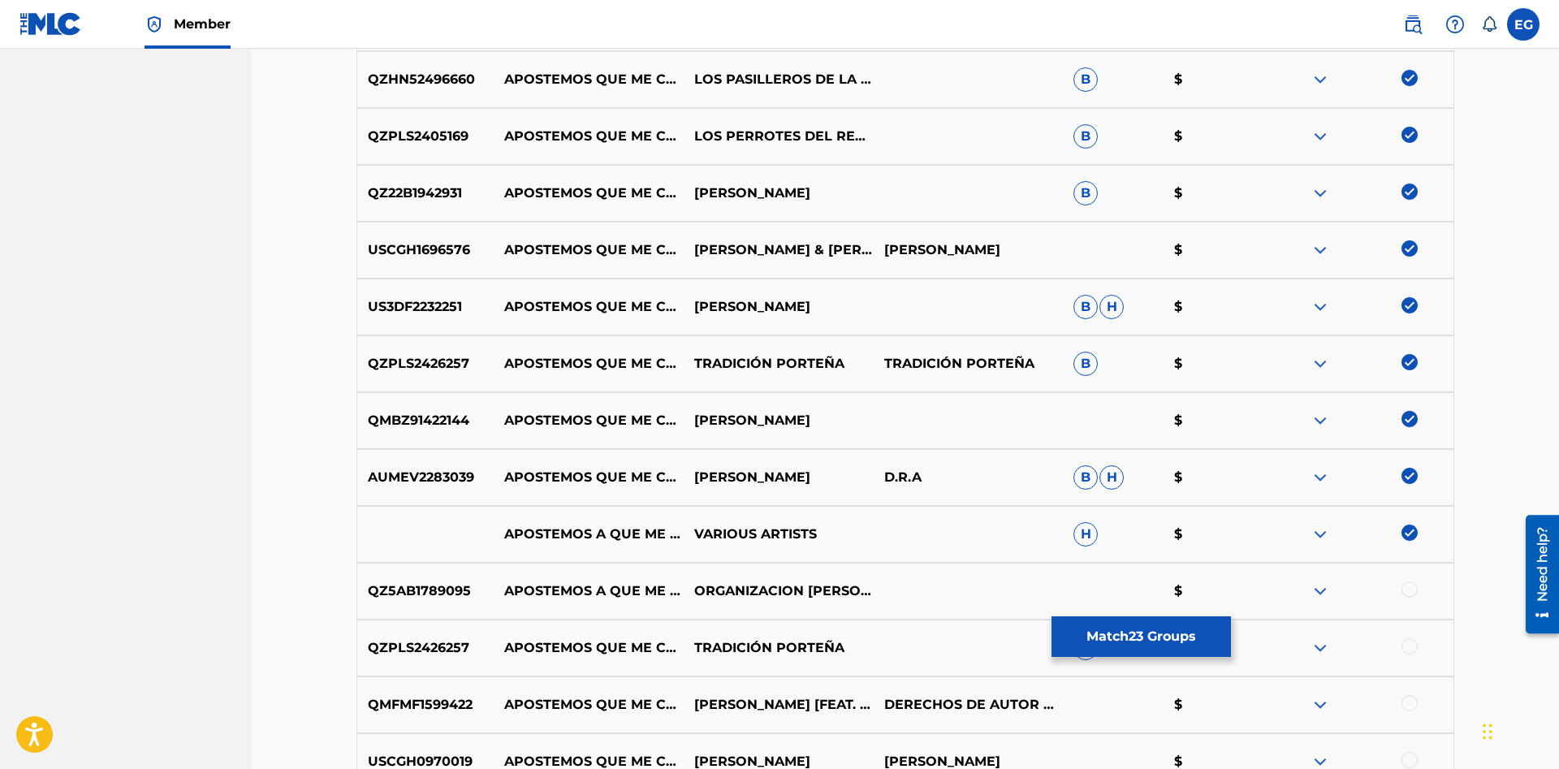
scroll to position [1701, 0]
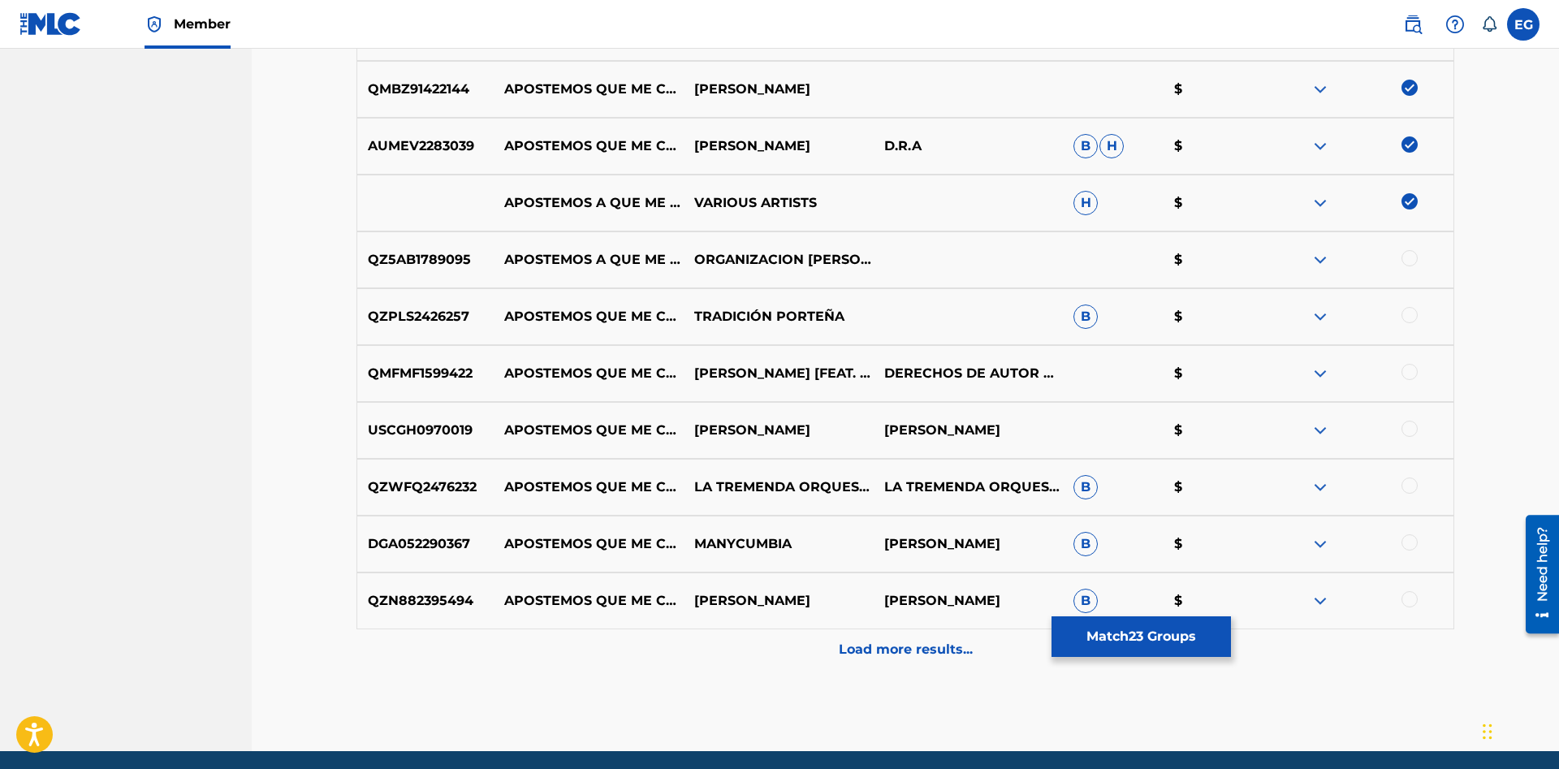
click at [1411, 537] on div at bounding box center [1409, 542] width 16 height 16
click at [1408, 597] on div at bounding box center [1409, 599] width 16 height 16
click at [1404, 485] on div at bounding box center [1409, 485] width 16 height 16
click at [1406, 429] on div at bounding box center [1409, 428] width 16 height 16
click at [1412, 360] on div "QMFMF1599422 APOSTEMOS QUE ME CASO GERARDO MORÁN [FEAT. PAPAYA DADA] DERECHOS D…" at bounding box center [904, 373] width 1097 height 57
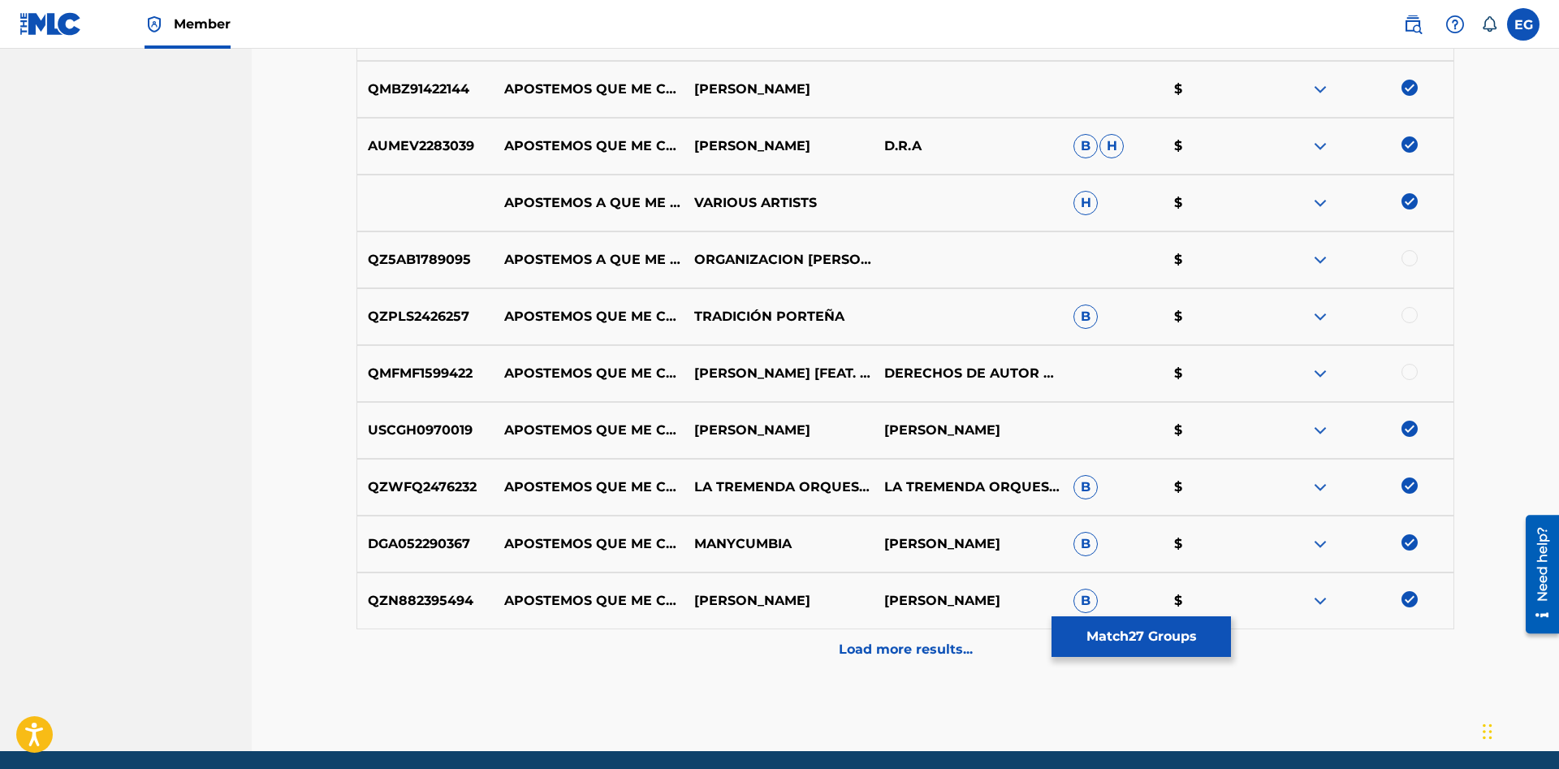
click at [1409, 311] on div at bounding box center [1409, 315] width 16 height 16
click at [1411, 259] on div at bounding box center [1409, 258] width 16 height 16
click at [1407, 371] on div at bounding box center [1409, 372] width 16 height 16
click at [870, 656] on p "Load more results..." at bounding box center [906, 649] width 134 height 19
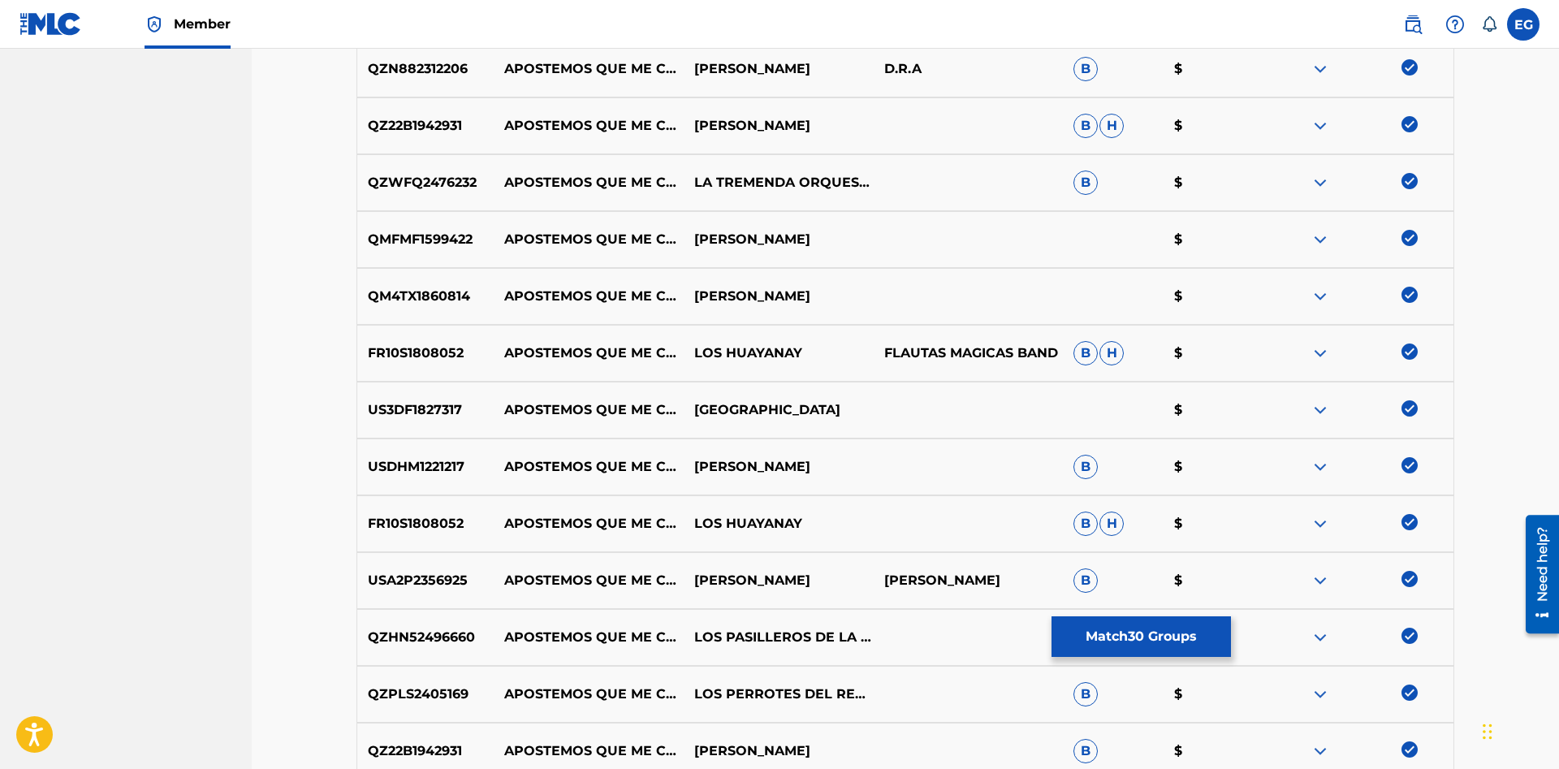
scroll to position [2266, 0]
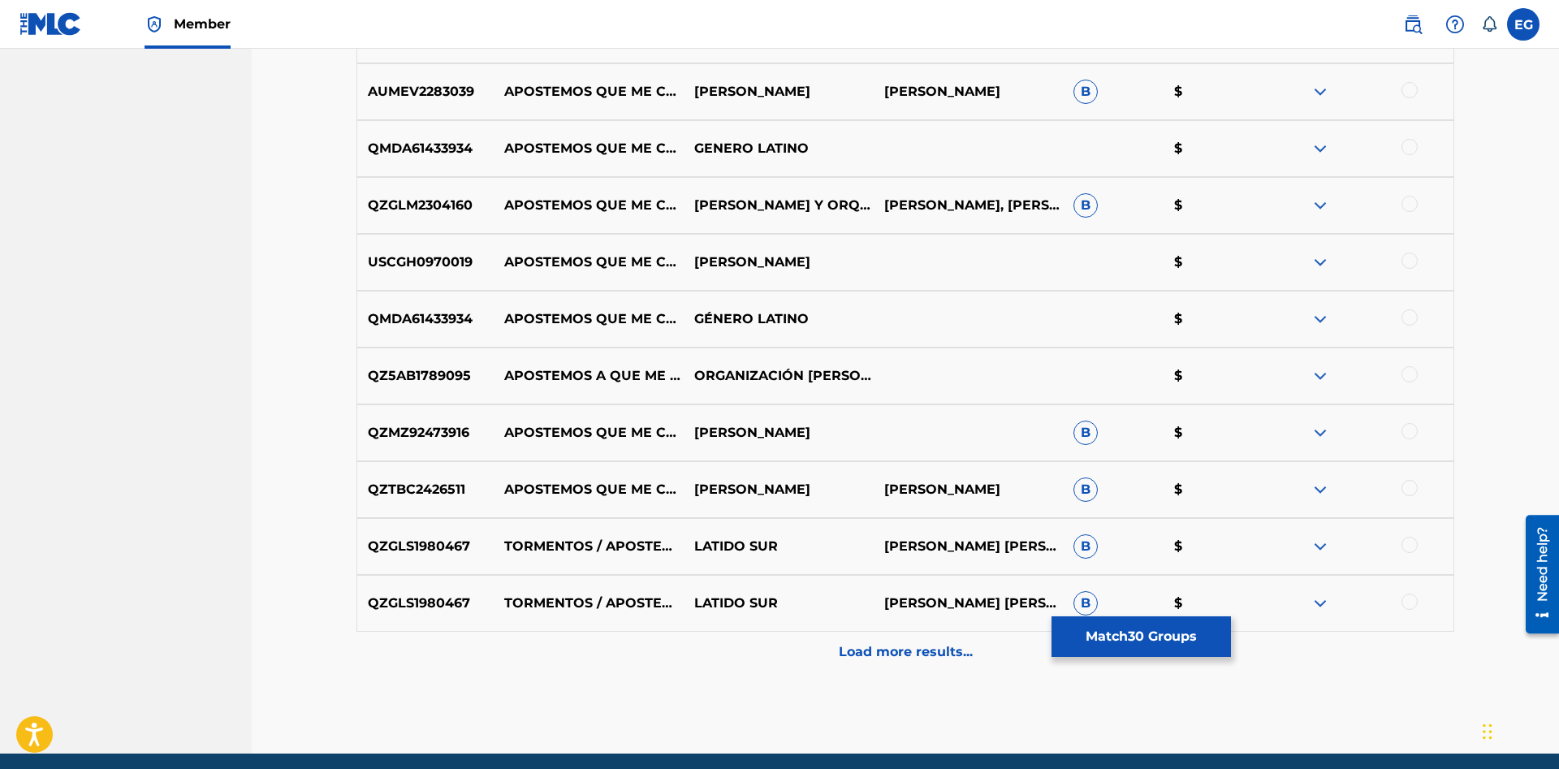
click at [1407, 488] on div at bounding box center [1409, 488] width 16 height 16
drag, startPoint x: 1408, startPoint y: 427, endPoint x: 1409, endPoint y: 418, distance: 9.1
click at [1408, 428] on div at bounding box center [1409, 431] width 16 height 16
click at [1408, 376] on div at bounding box center [1409, 374] width 16 height 16
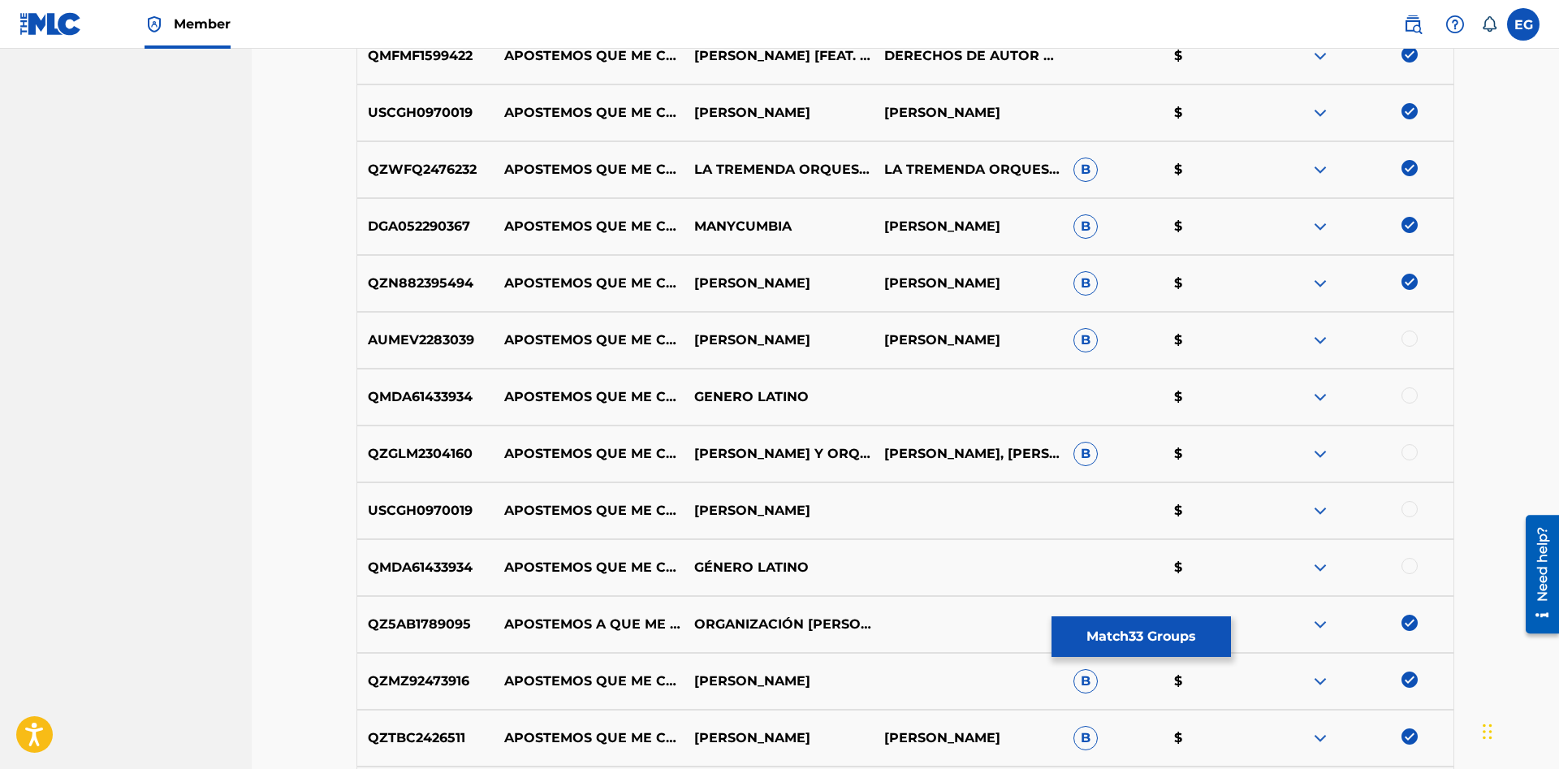
click at [1412, 565] on div at bounding box center [1409, 566] width 16 height 16
click at [1406, 508] on div at bounding box center [1409, 509] width 16 height 16
click at [1405, 454] on div at bounding box center [1409, 452] width 16 height 16
click at [1408, 391] on div at bounding box center [1409, 395] width 16 height 16
click at [1404, 338] on div at bounding box center [1409, 338] width 16 height 16
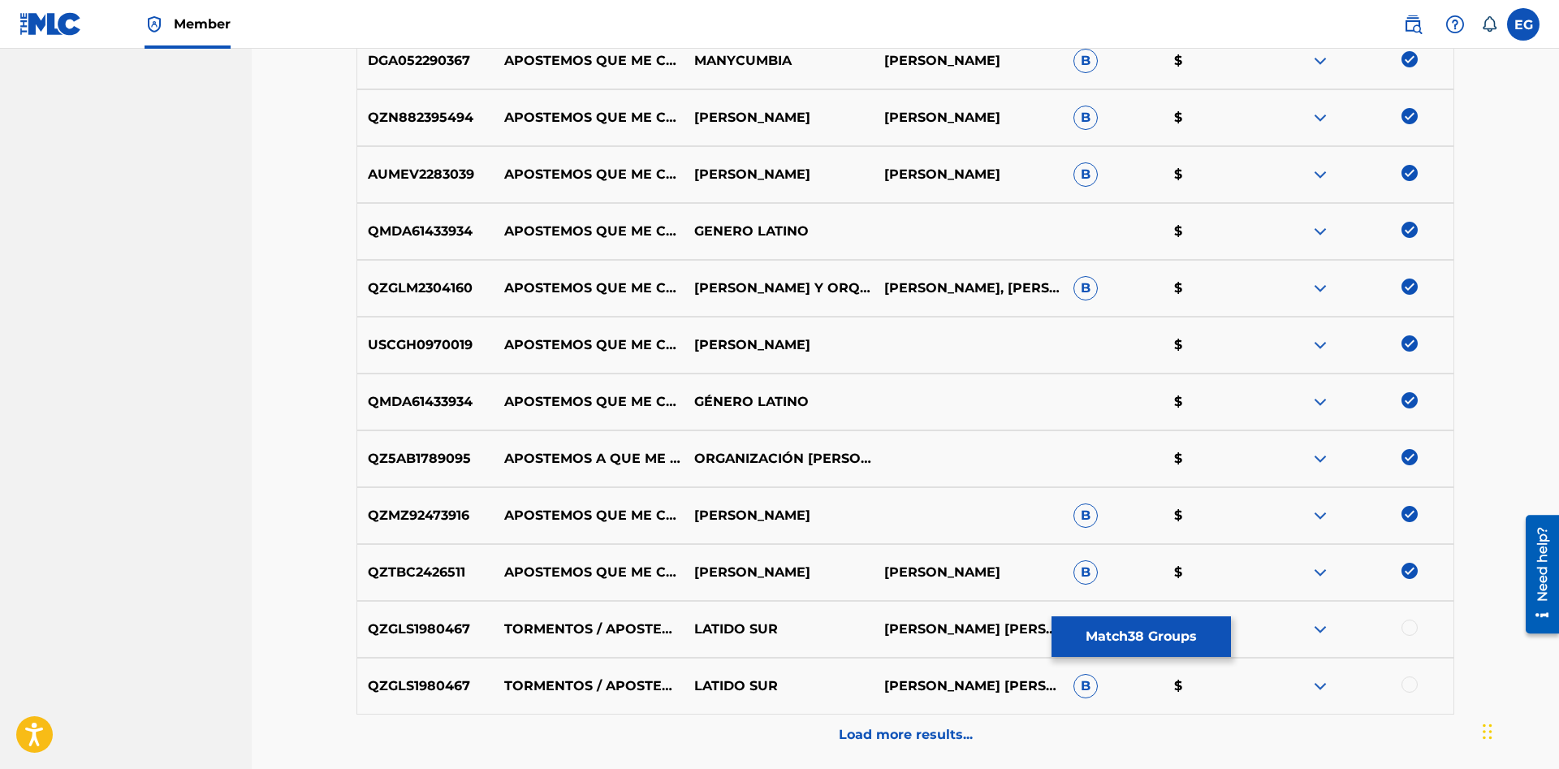
scroll to position [2329, 0]
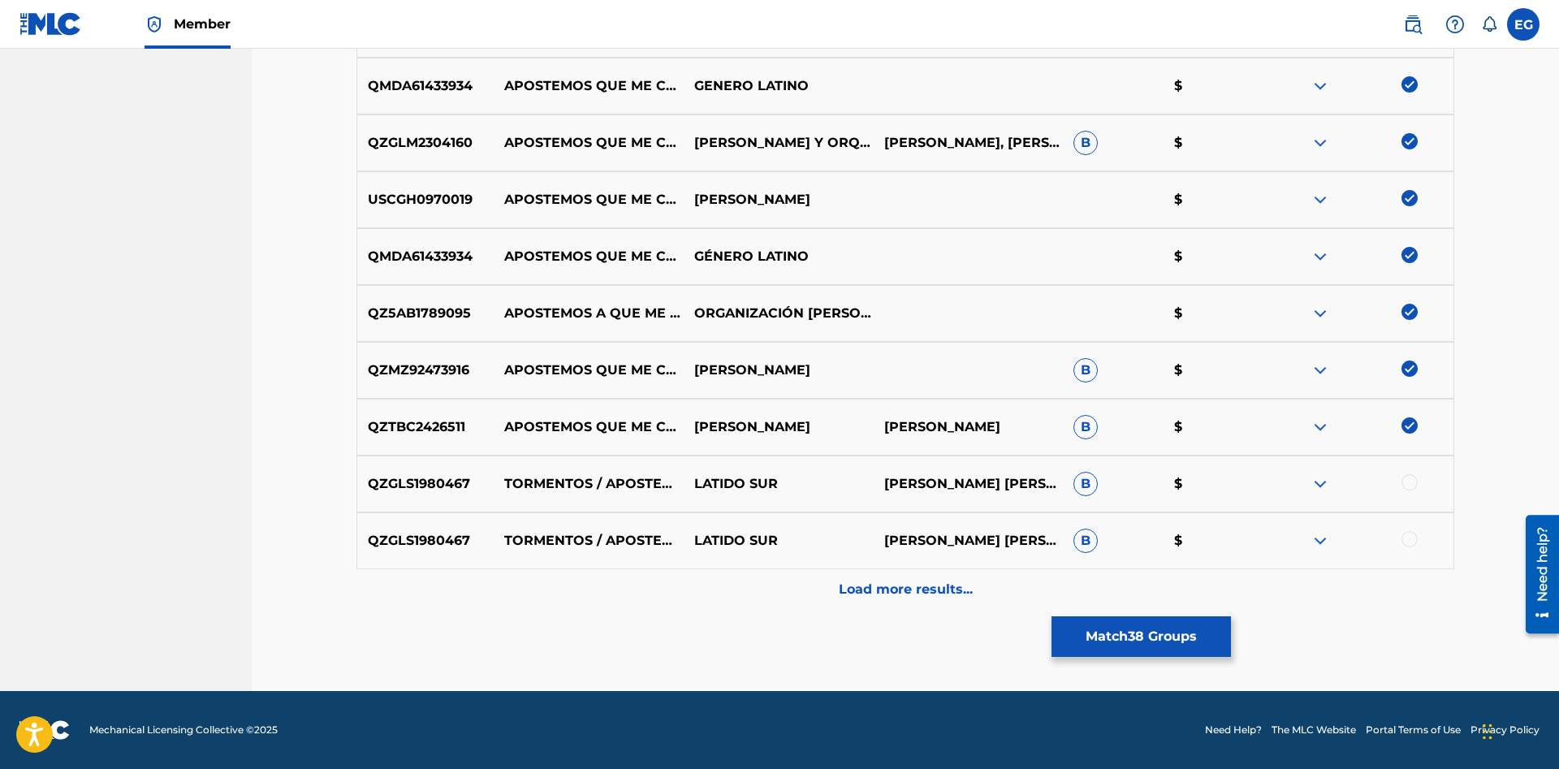
click at [877, 586] on p "Load more results..." at bounding box center [906, 589] width 134 height 19
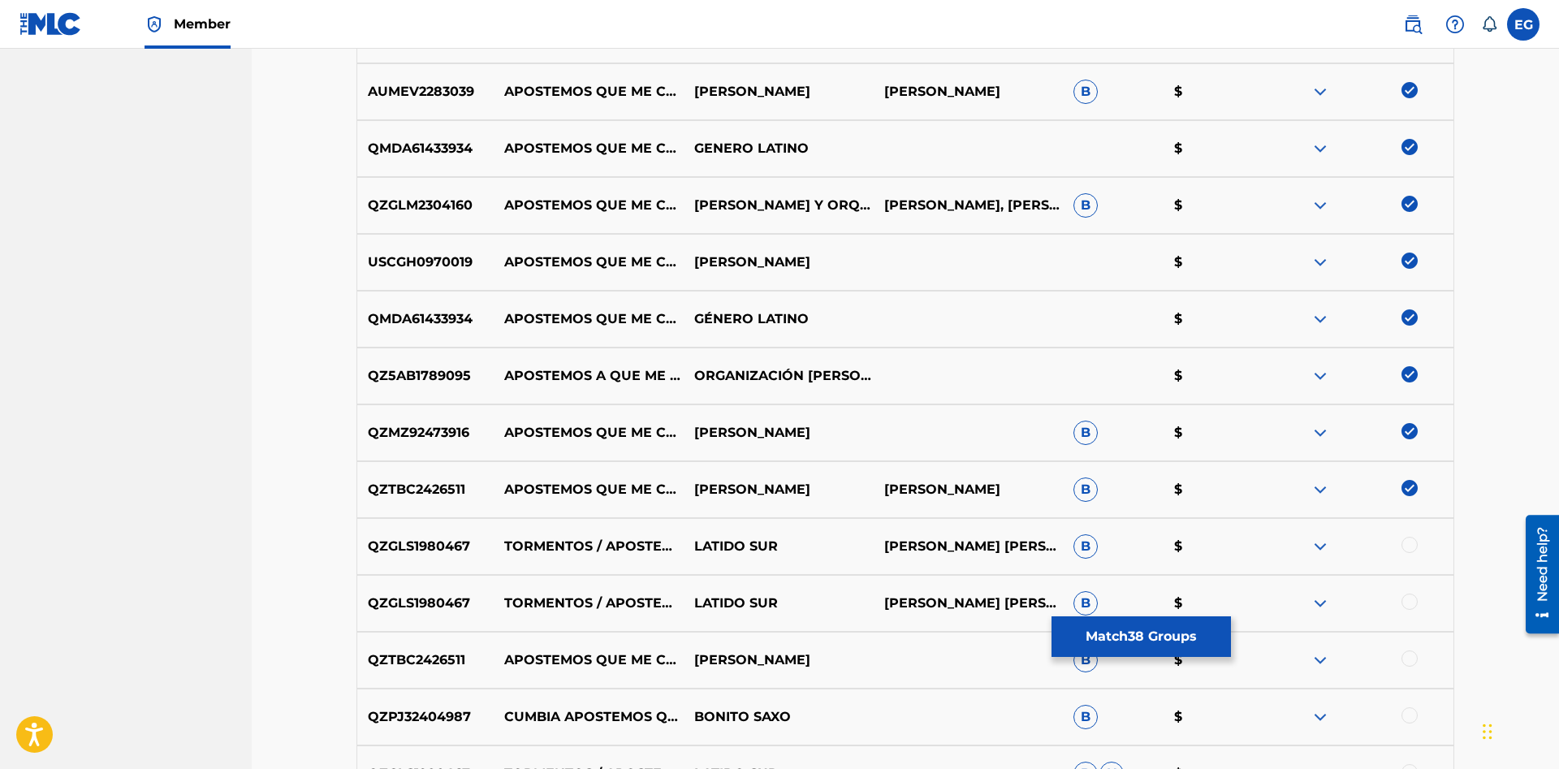
scroll to position [2664, 0]
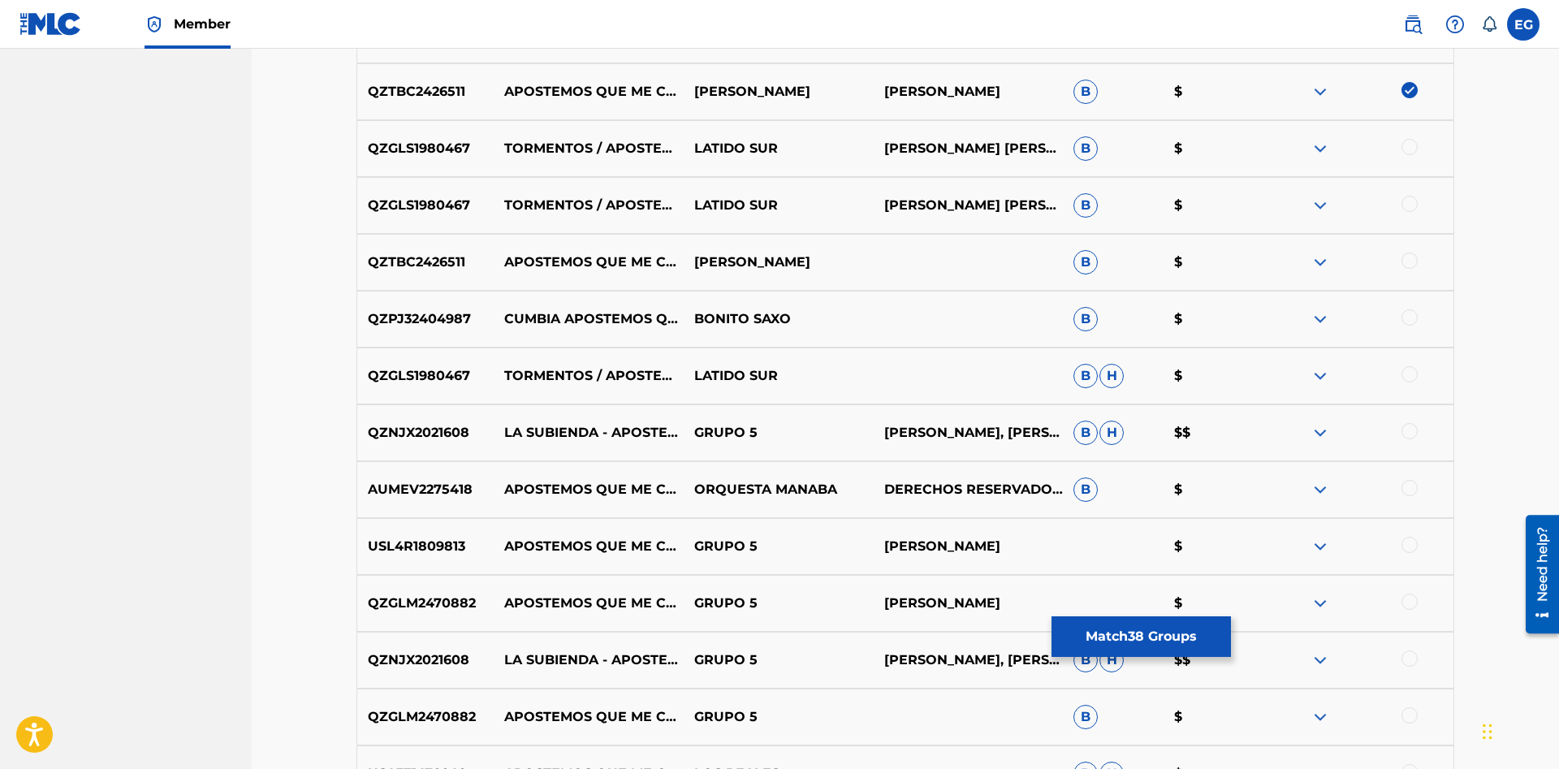
click at [1409, 543] on div at bounding box center [1409, 545] width 16 height 16
click at [1412, 606] on div at bounding box center [1409, 601] width 16 height 16
click at [1410, 658] on div at bounding box center [1409, 658] width 16 height 16
click at [1410, 657] on img at bounding box center [1409, 658] width 16 height 16
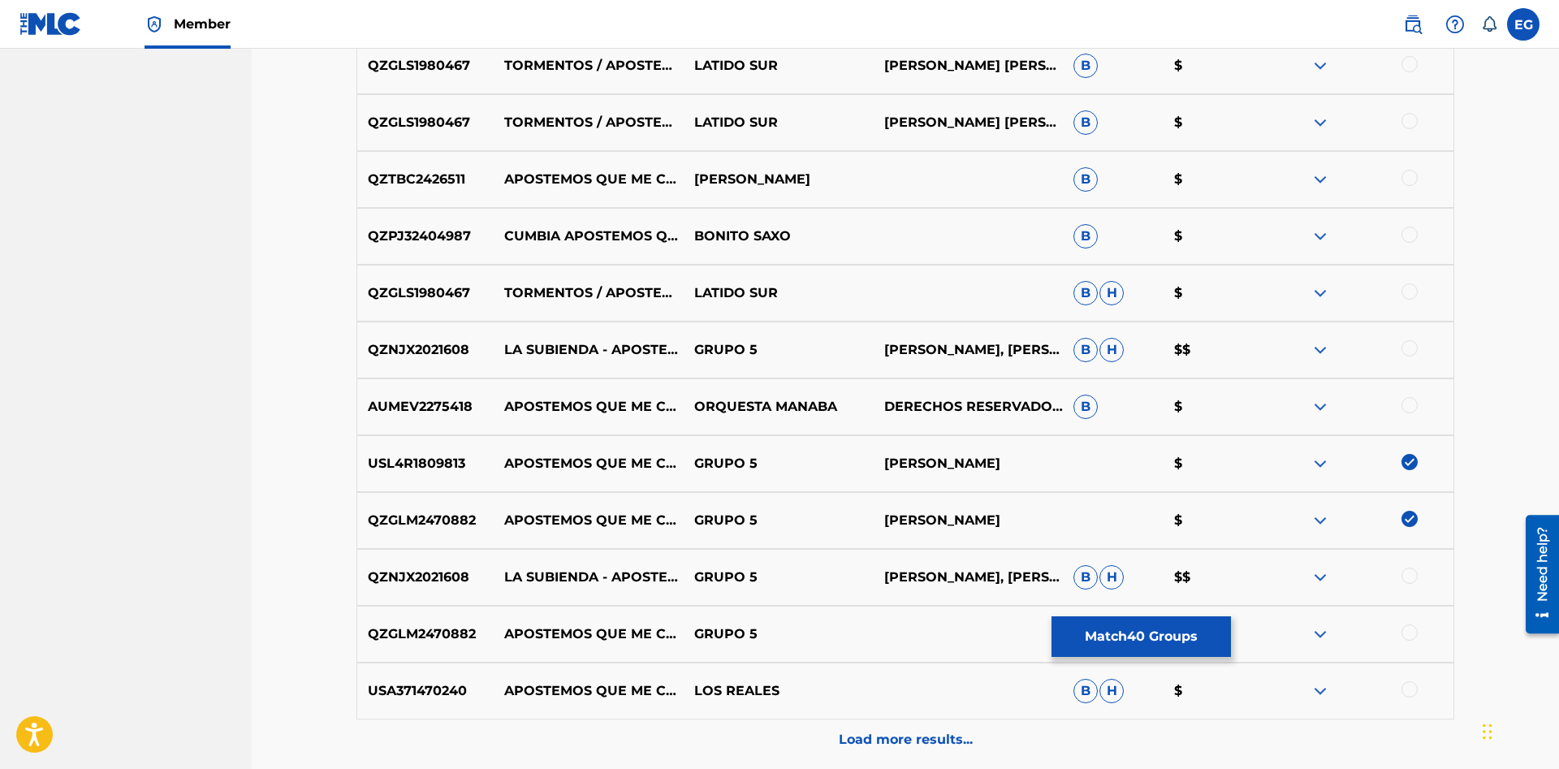
click at [1410, 651] on div "QZGLM2470882 APOSTEMOS QUE ME CASO EN VIVO GRUPO 5 B $" at bounding box center [904, 634] width 1097 height 57
click at [1411, 685] on div at bounding box center [1409, 689] width 16 height 16
click at [1410, 630] on div at bounding box center [1409, 632] width 16 height 16
click at [1407, 232] on div at bounding box center [1409, 234] width 16 height 16
click at [1411, 178] on div at bounding box center [1409, 178] width 16 height 16
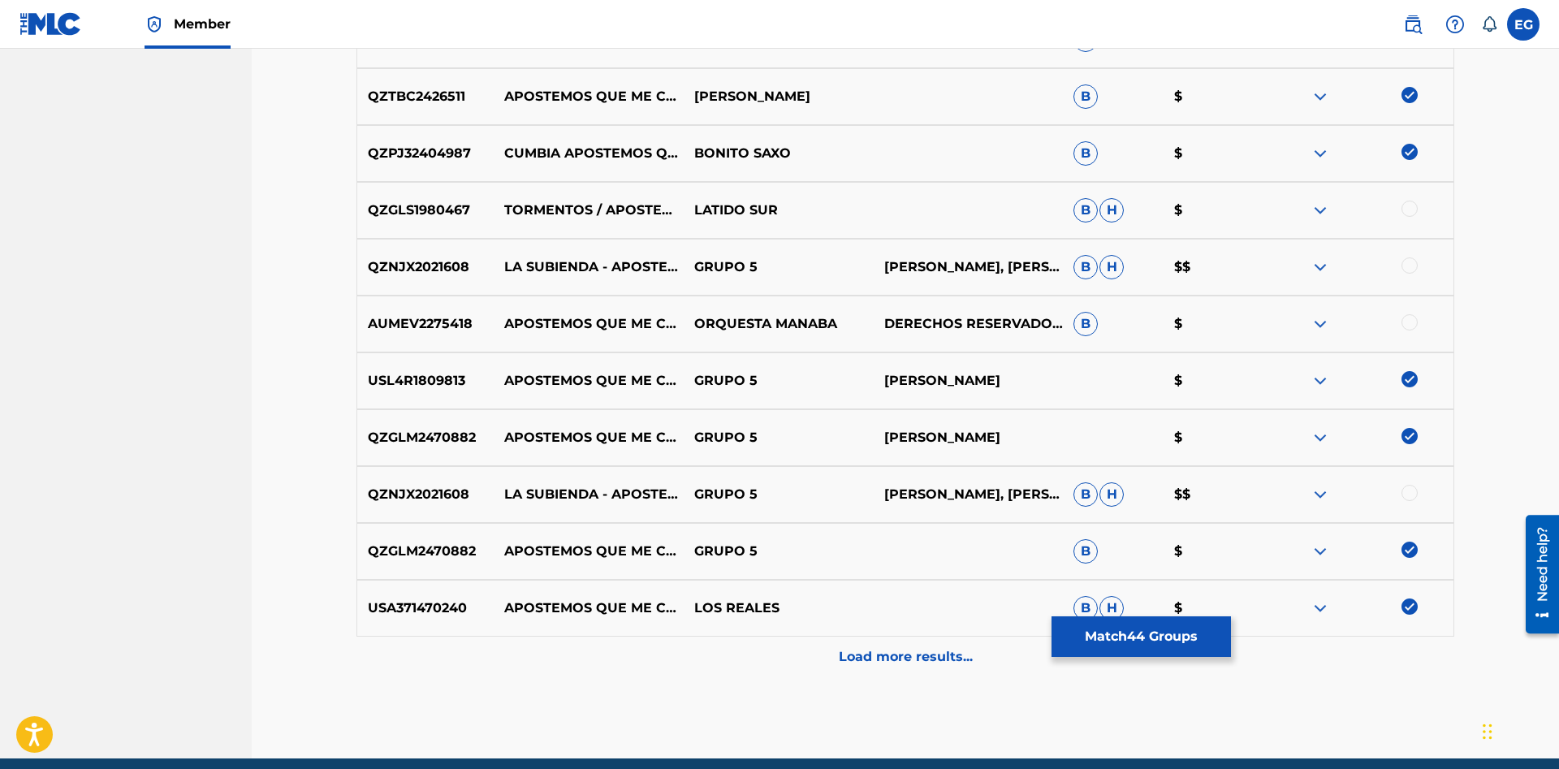
scroll to position [2897, 0]
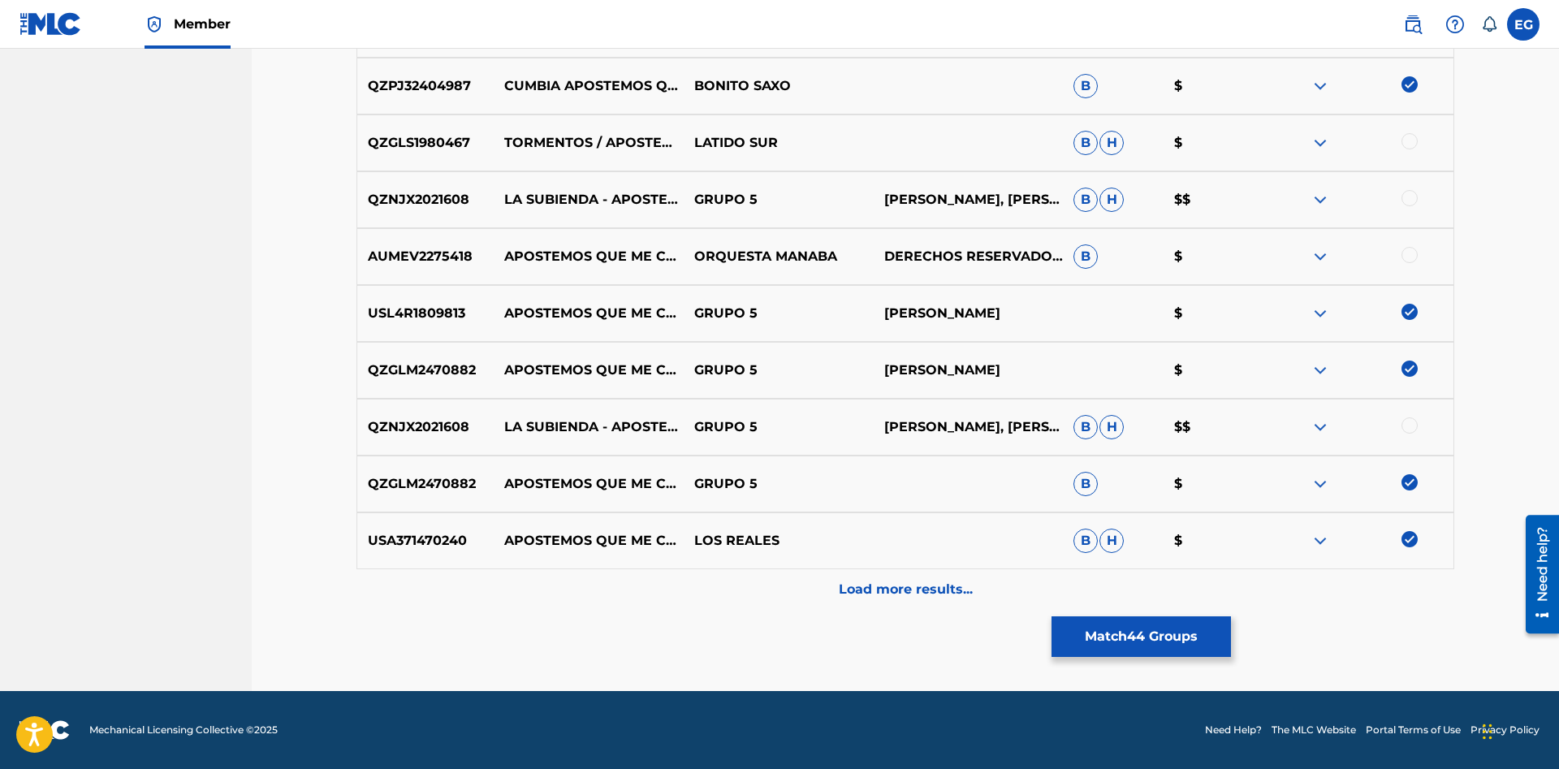
click at [897, 595] on p "Load more results..." at bounding box center [906, 589] width 134 height 19
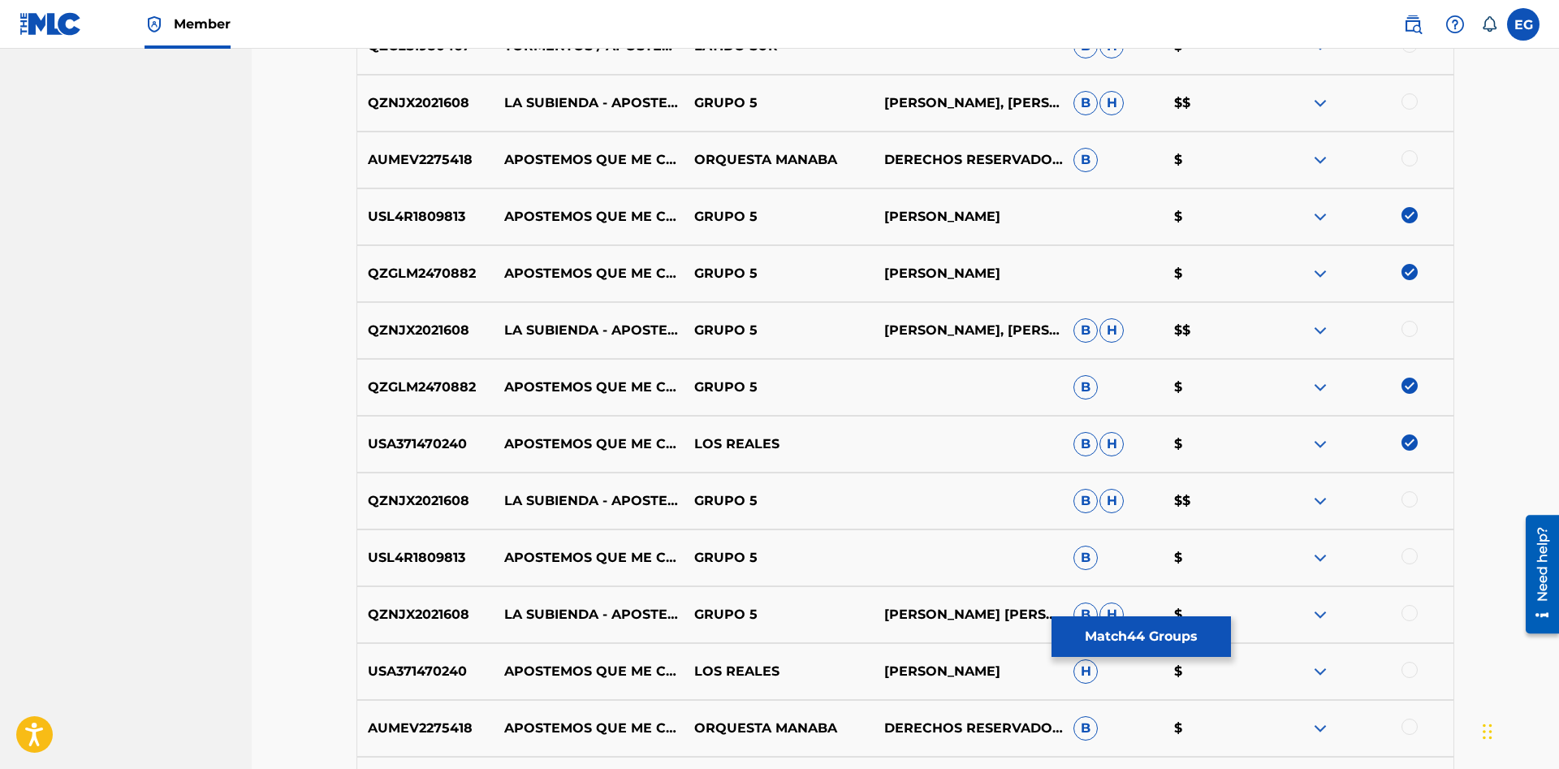
scroll to position [3465, 0]
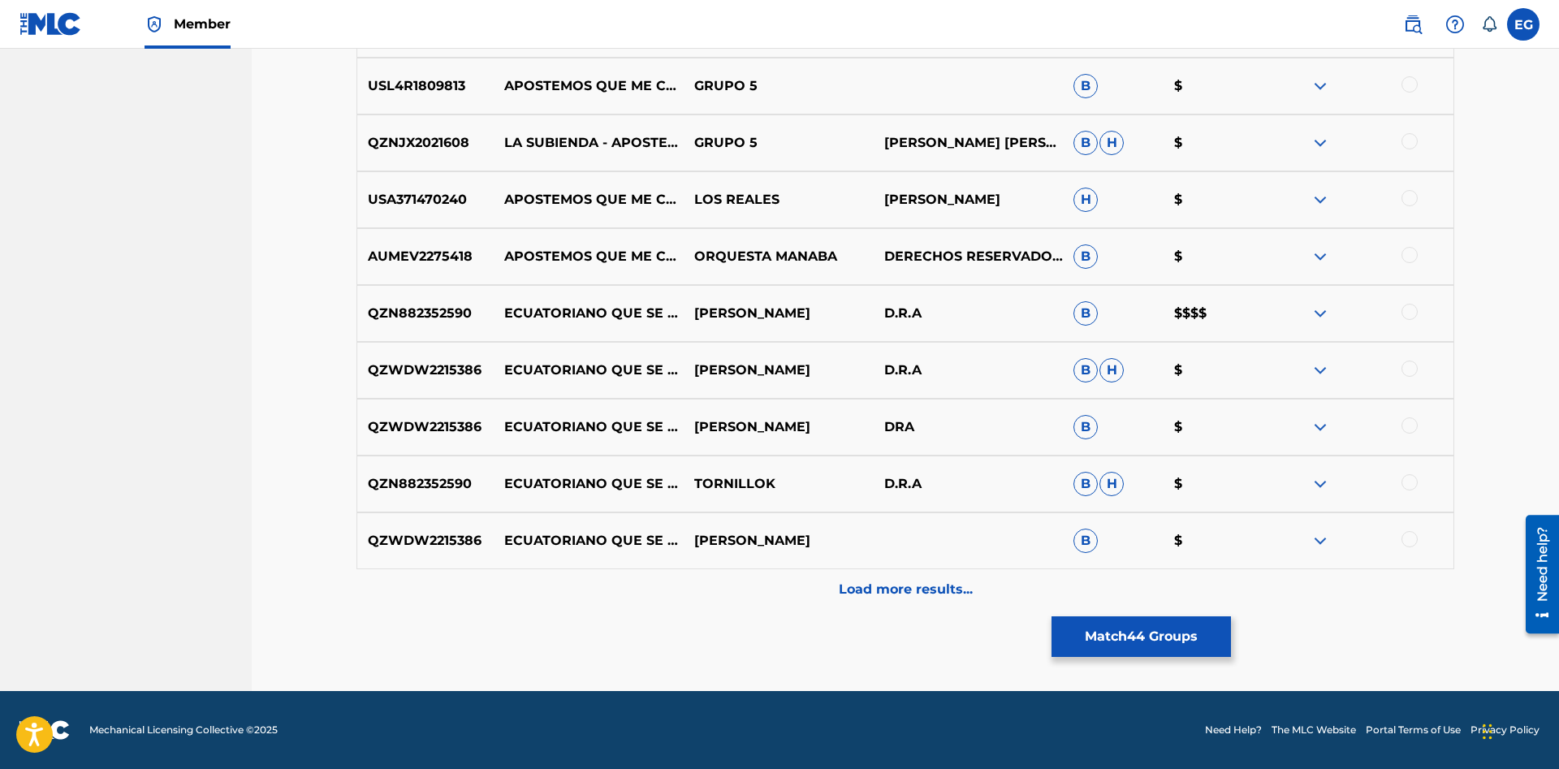
click at [1408, 246] on div "AUMEV2275418 APOSTEMOS QUE ME CASO (EN VIVO) ORQUESTA MANABA DERECHOS RESERVADO…" at bounding box center [904, 256] width 1097 height 57
click at [1410, 188] on div "USA371470240 APOSTEMOS QUE ME CASO (ALBAZO VERSION) LOS REALES RUBEN UQUILLAS H…" at bounding box center [904, 199] width 1097 height 57
click at [1409, 198] on div at bounding box center [1409, 198] width 16 height 16
click at [1410, 89] on div at bounding box center [1409, 84] width 16 height 16
click at [1404, 257] on div at bounding box center [1409, 255] width 16 height 16
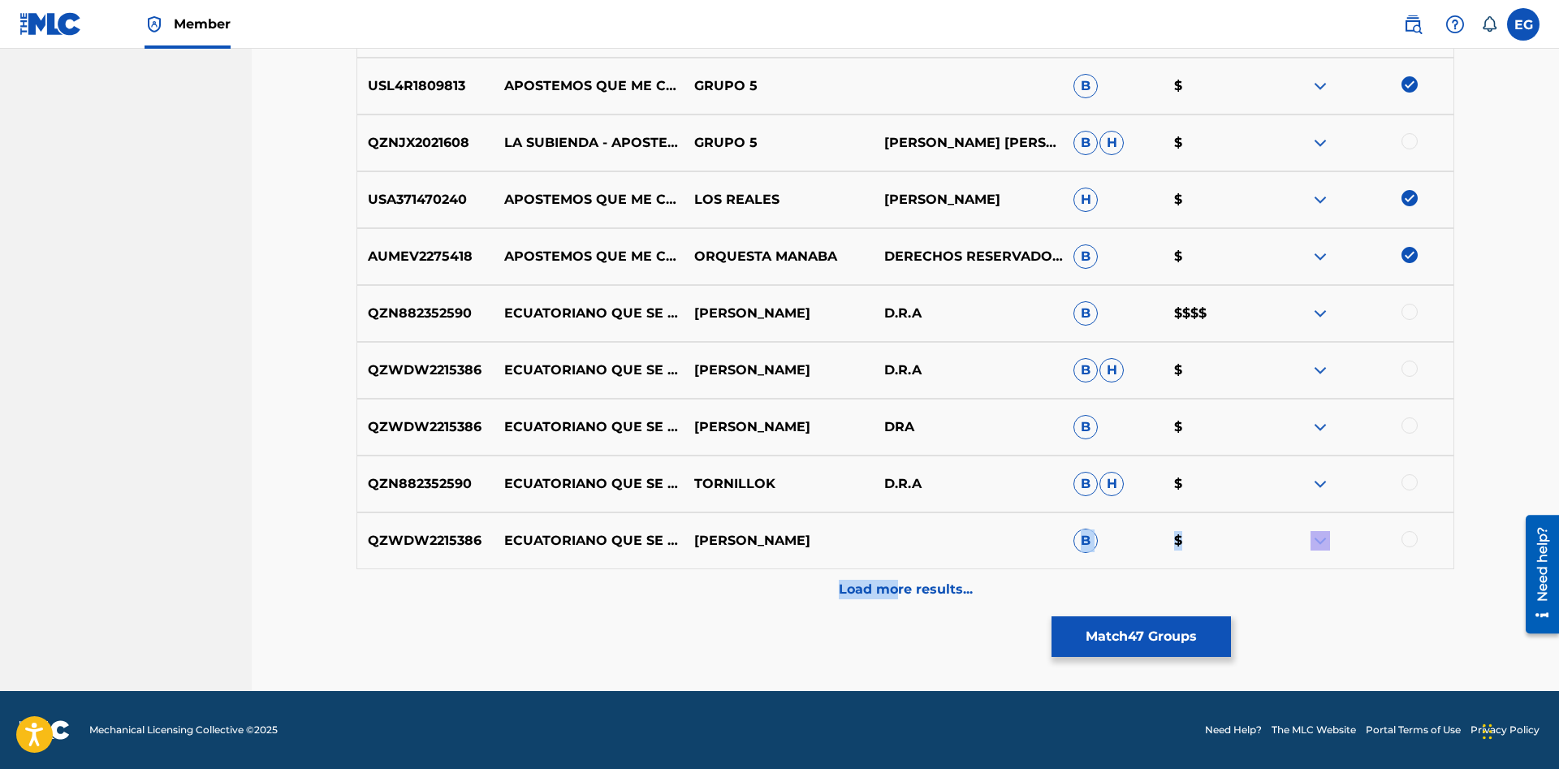
drag, startPoint x: 895, startPoint y: 575, endPoint x: 886, endPoint y: 552, distance: 24.4
click at [942, 587] on p "Load more results..." at bounding box center [906, 589] width 134 height 19
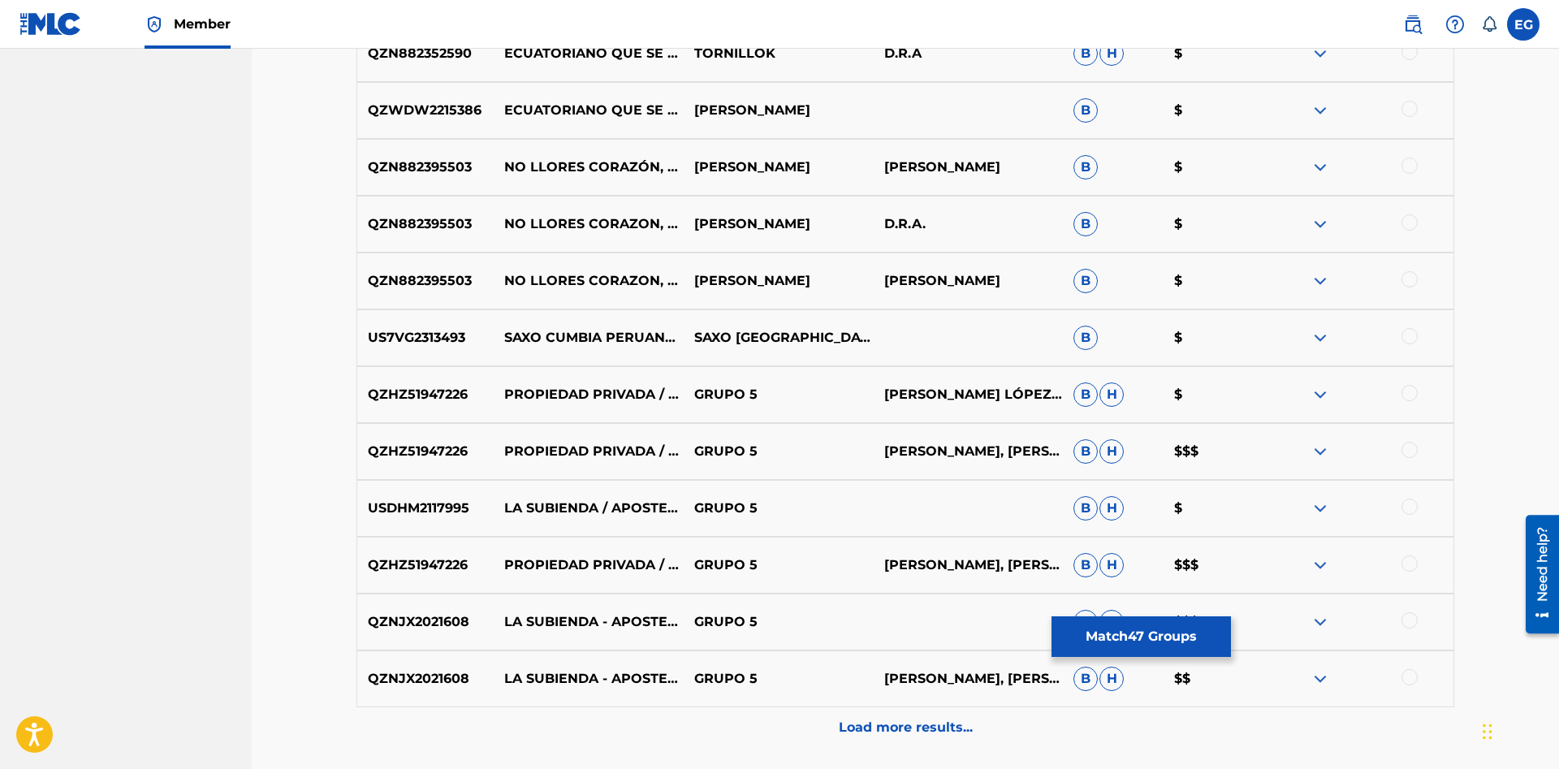
scroll to position [4034, 0]
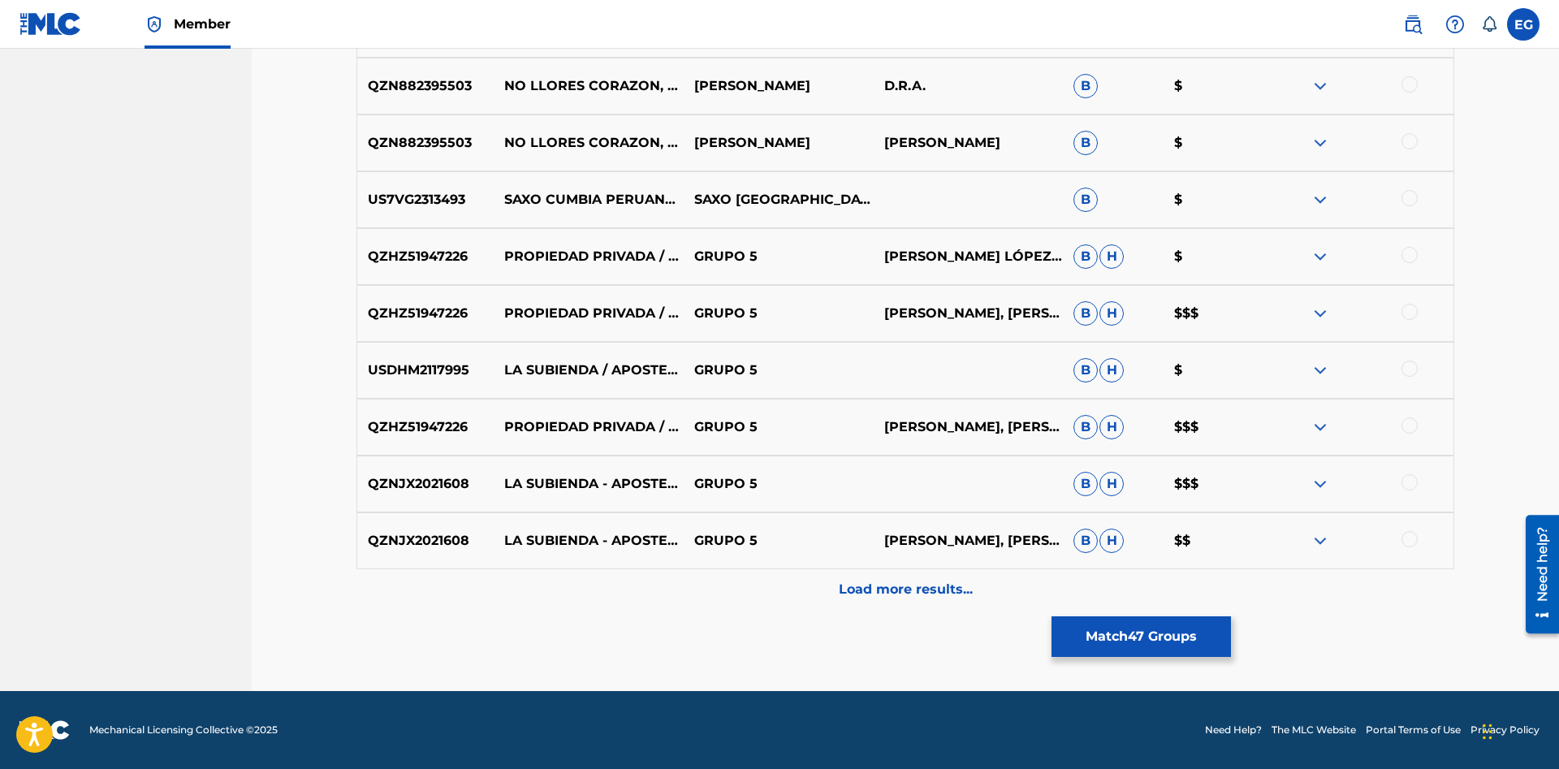
click at [895, 572] on div "Load more results..." at bounding box center [904, 589] width 1097 height 41
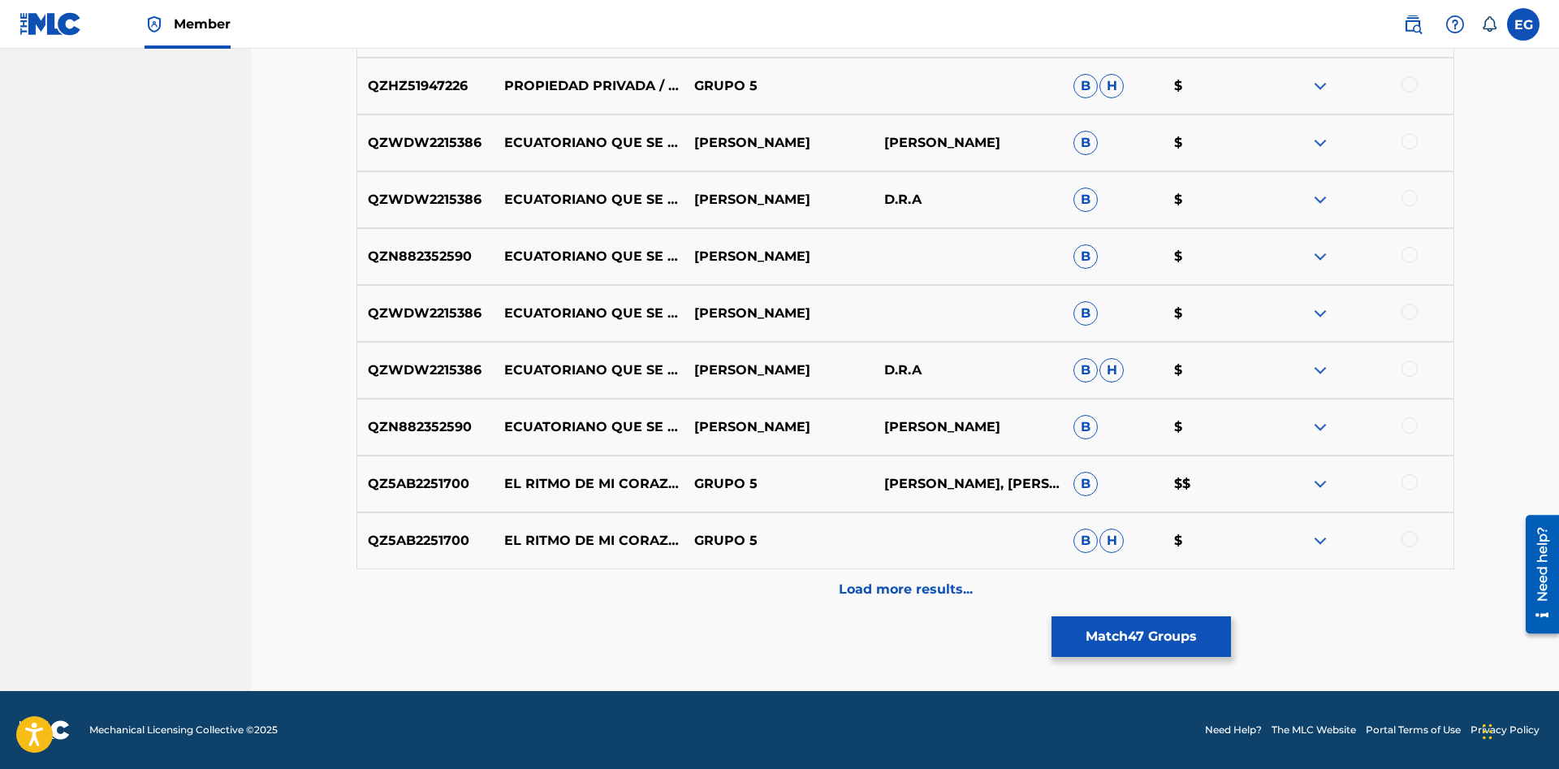
scroll to position [4271, 0]
click at [898, 586] on p "Load more results..." at bounding box center [906, 589] width 134 height 19
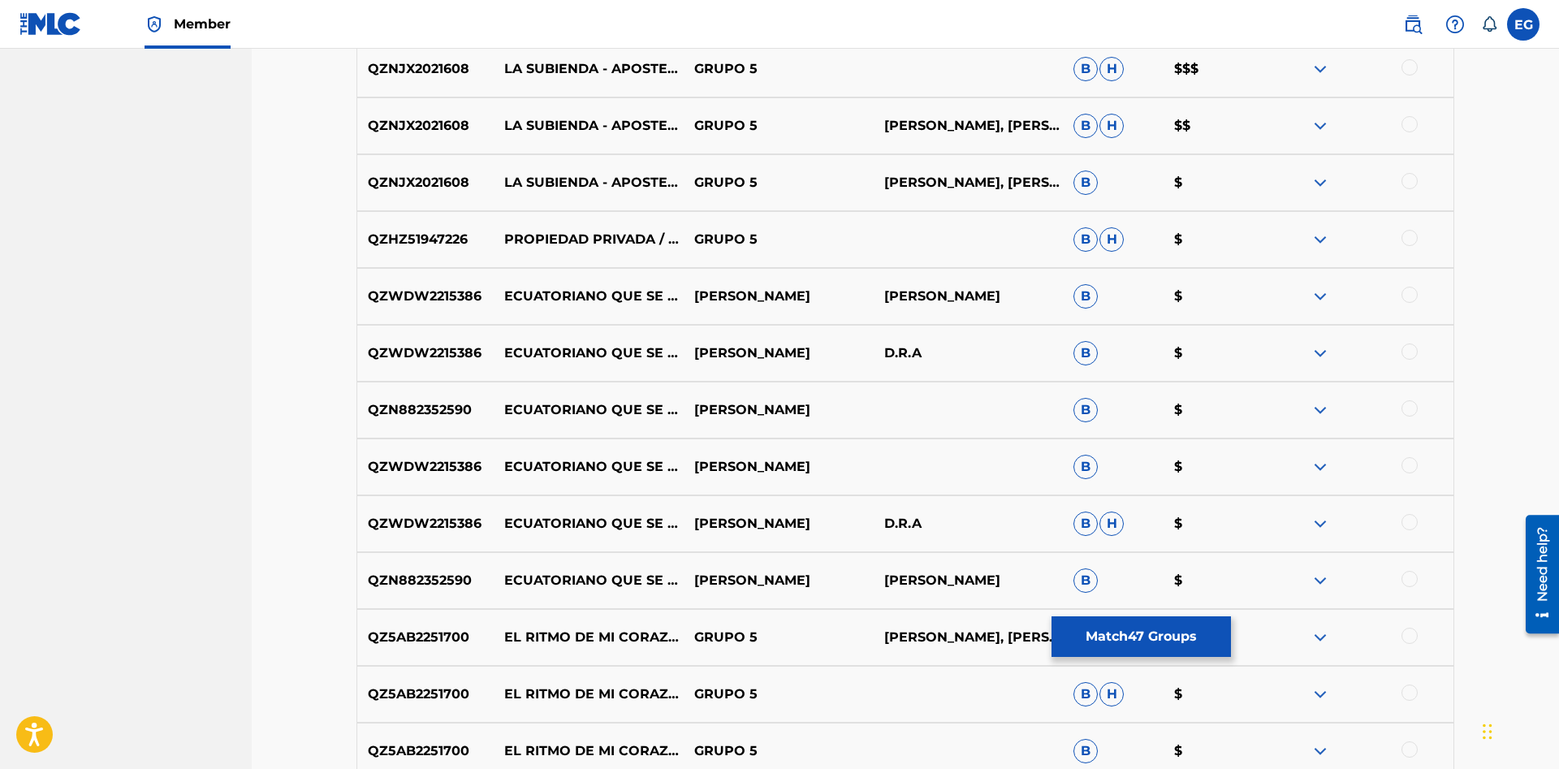
drag, startPoint x: 1558, startPoint y: 643, endPoint x: 13, endPoint y: 121, distance: 1630.5
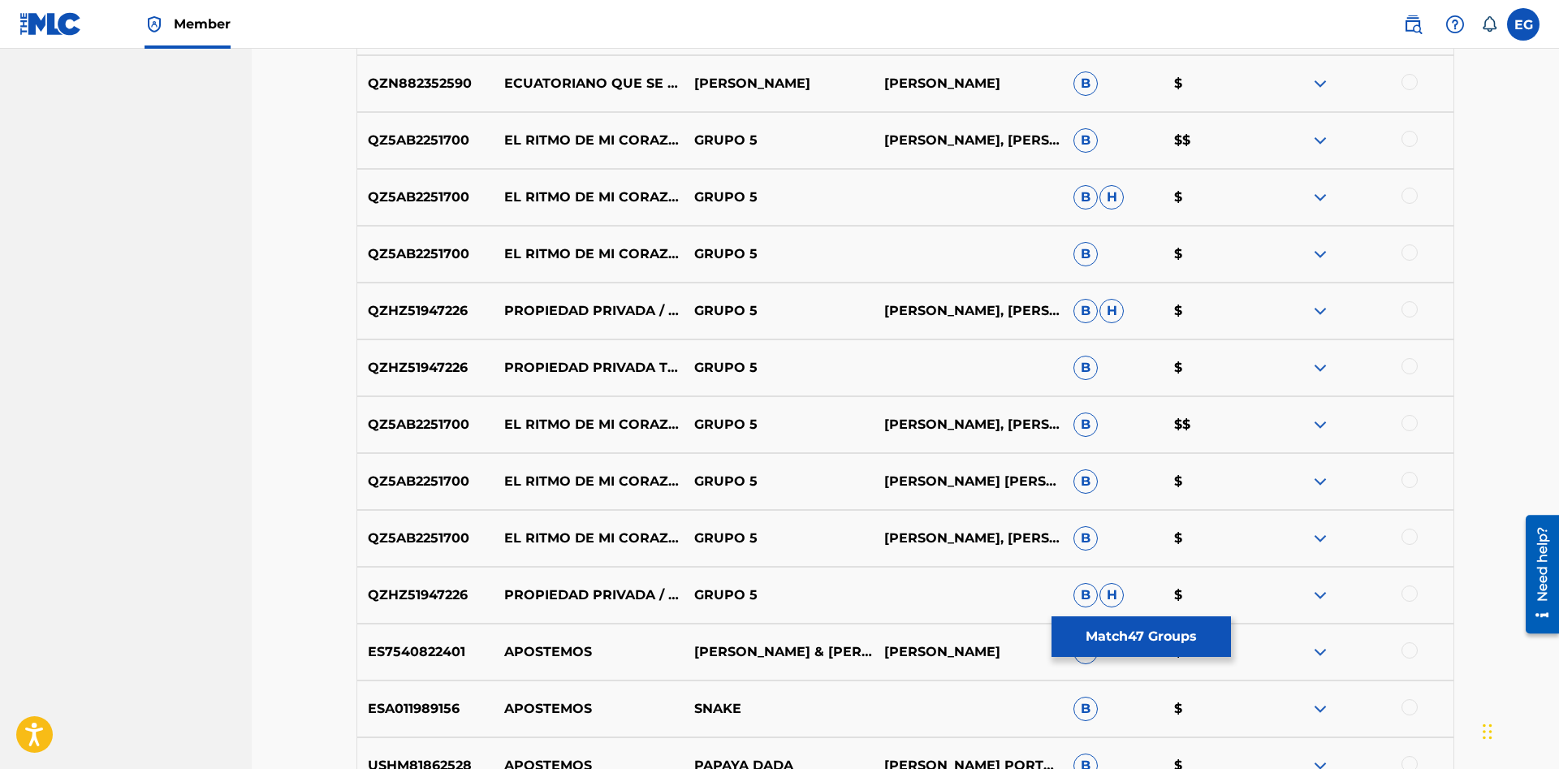
scroll to position [5170, 0]
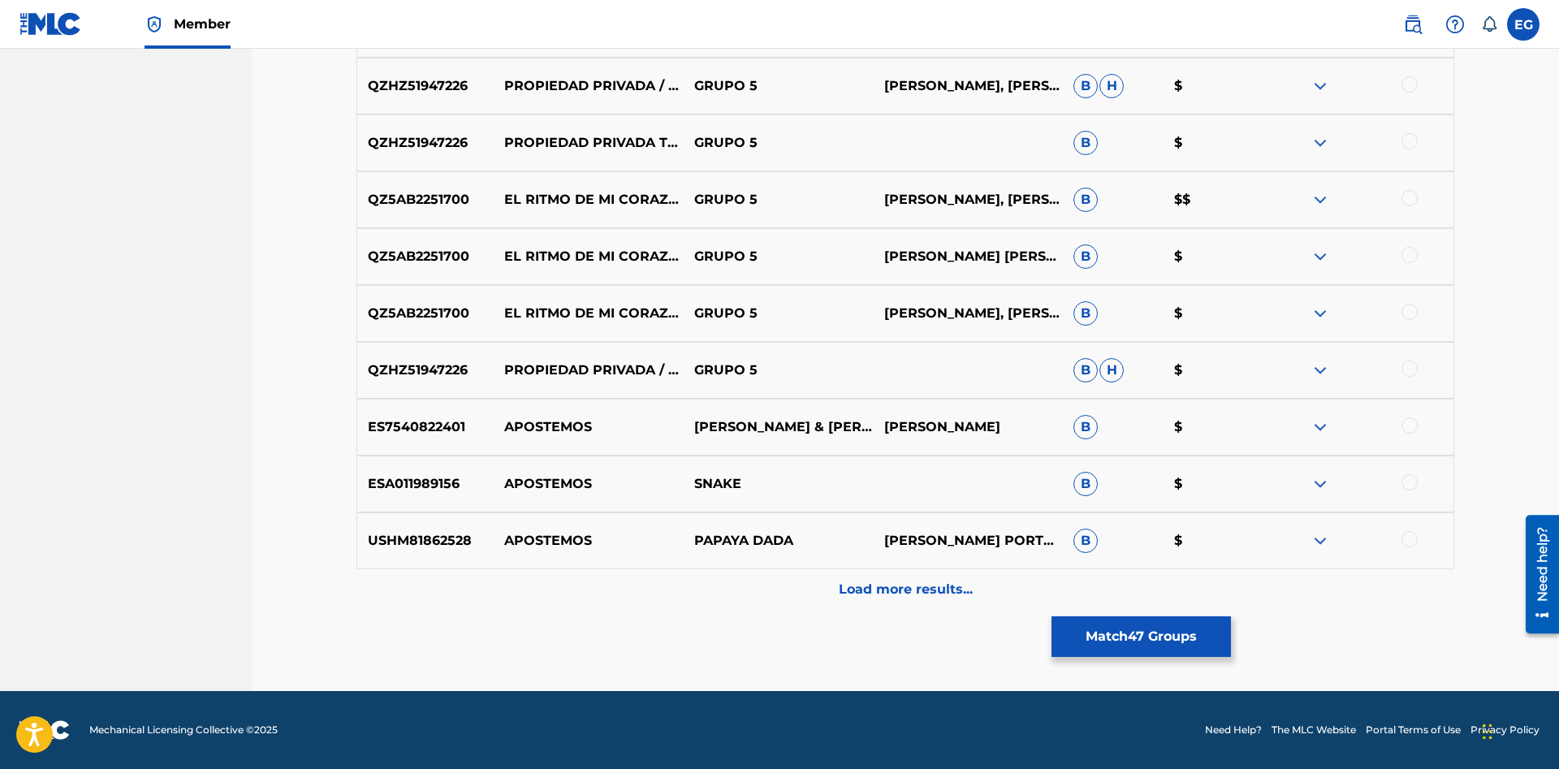
click at [881, 580] on div "Load more results..." at bounding box center [904, 589] width 1097 height 41
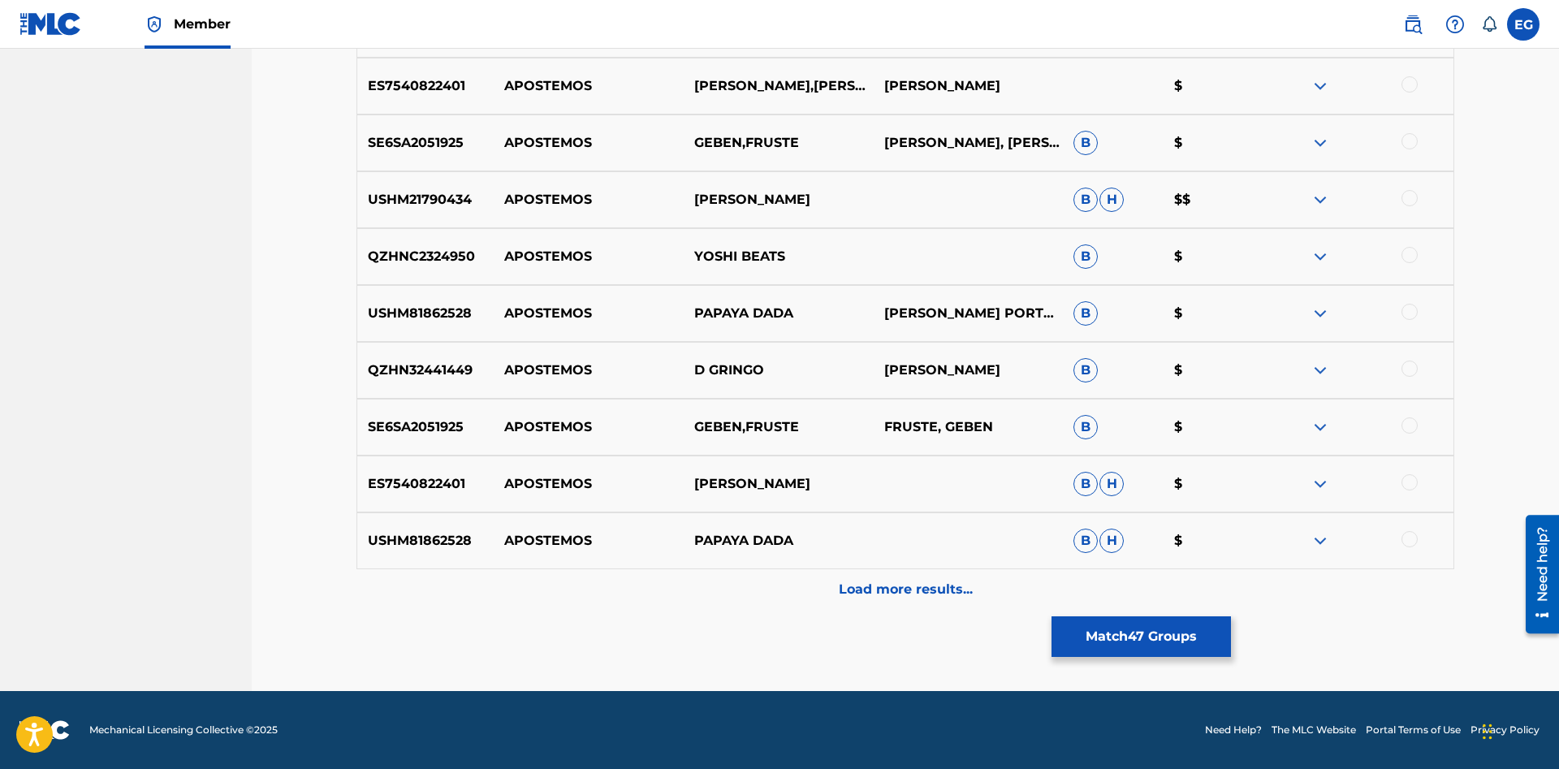
click at [886, 593] on p "Load more results..." at bounding box center [906, 589] width 134 height 19
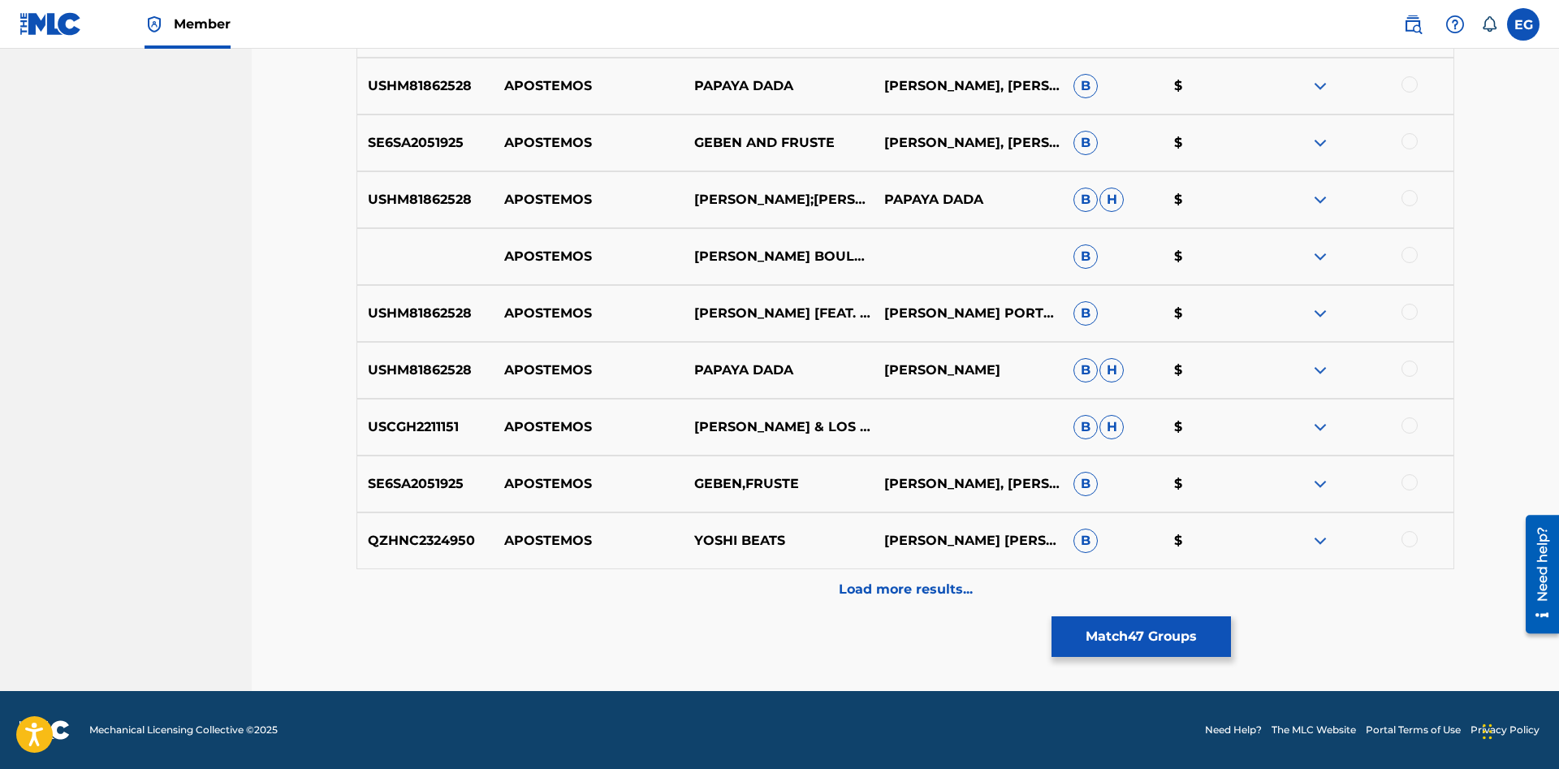
click at [913, 586] on p "Load more results..." at bounding box center [906, 589] width 134 height 19
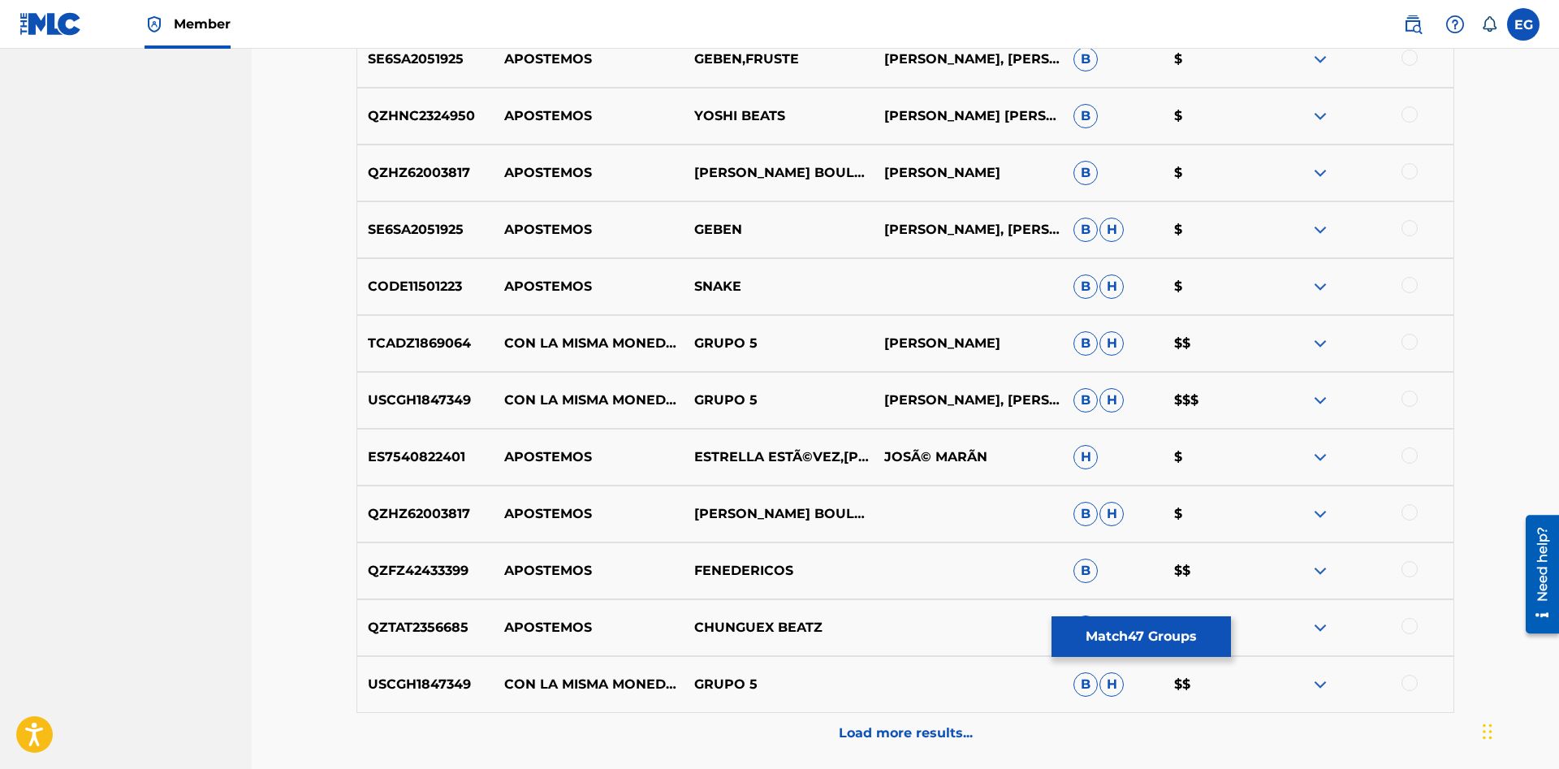
scroll to position [6875, 0]
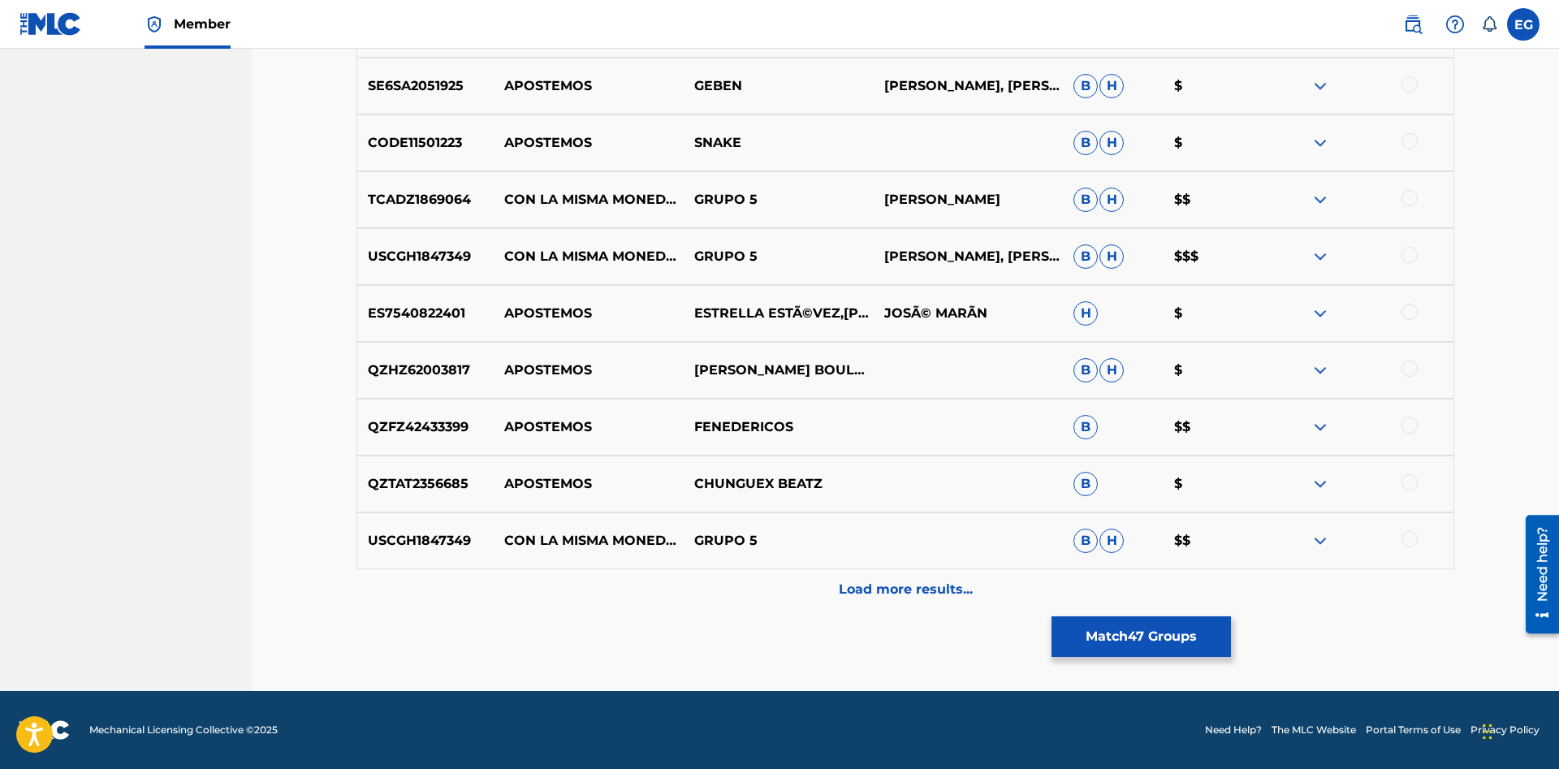
drag, startPoint x: 857, startPoint y: 587, endPoint x: 857, endPoint y: 596, distance: 8.9
click at [857, 596] on p "Load more results..." at bounding box center [906, 589] width 134 height 19
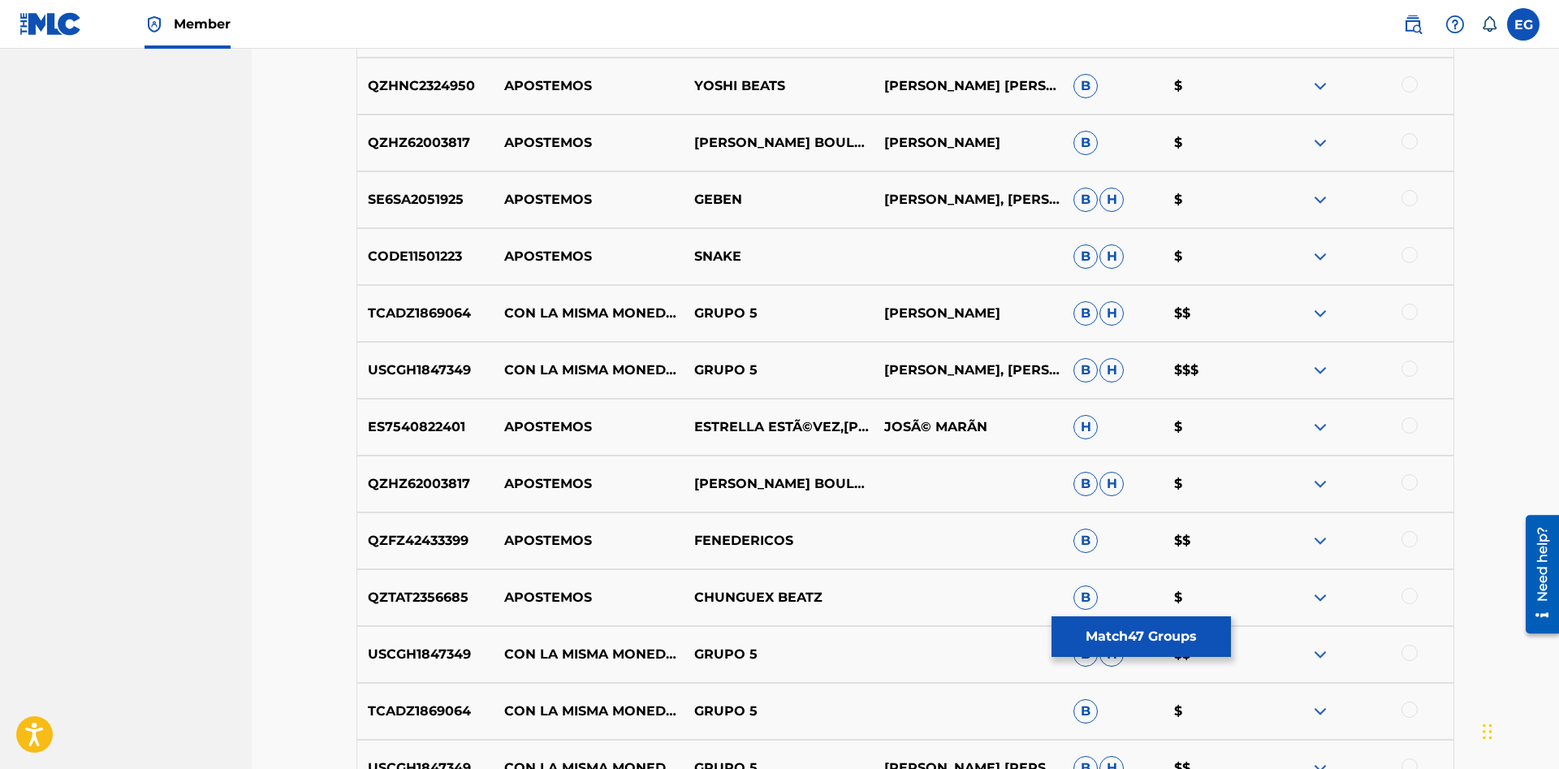
scroll to position [7092, 0]
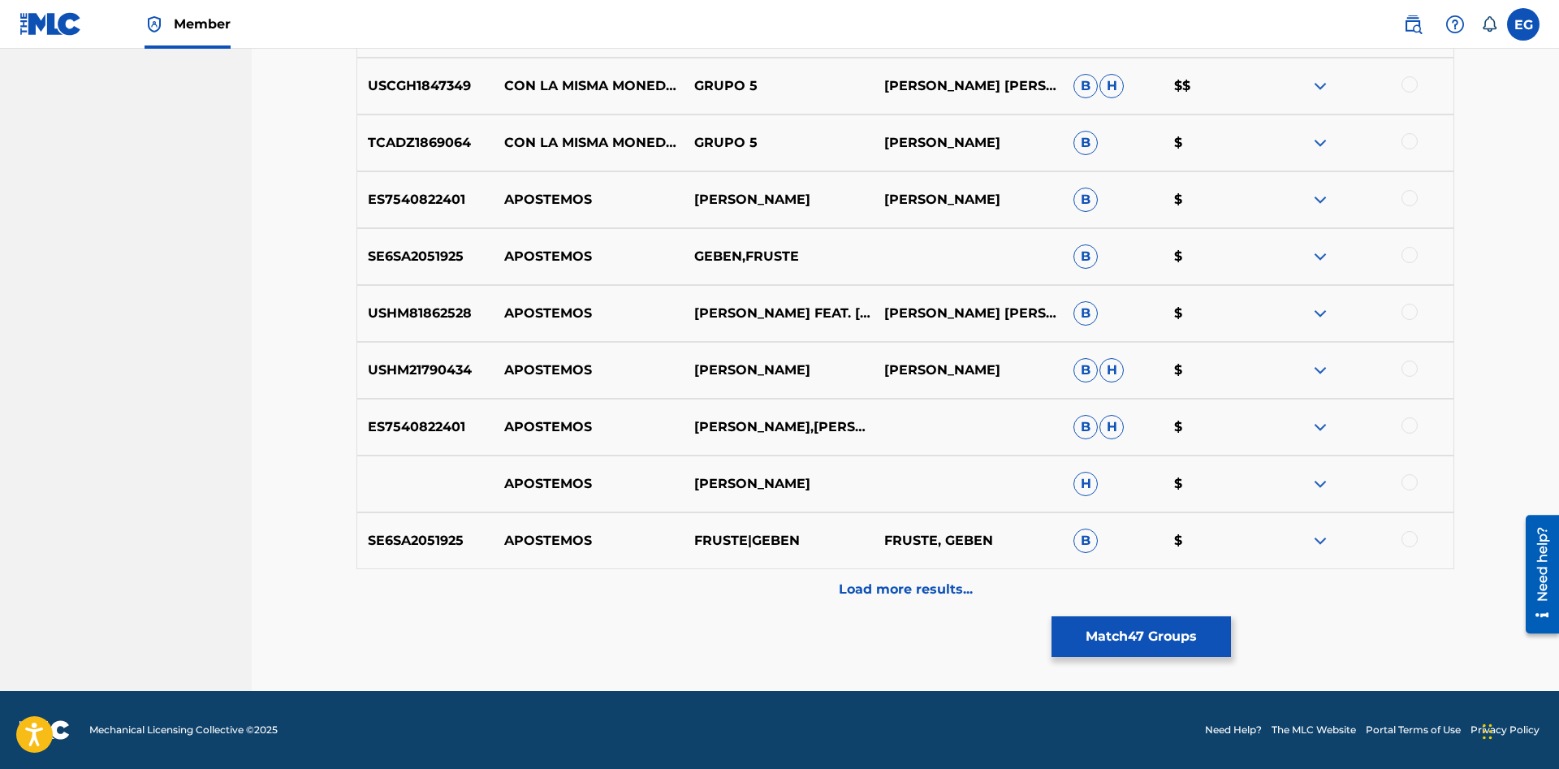
click at [852, 593] on p "Load more results..." at bounding box center [906, 589] width 134 height 19
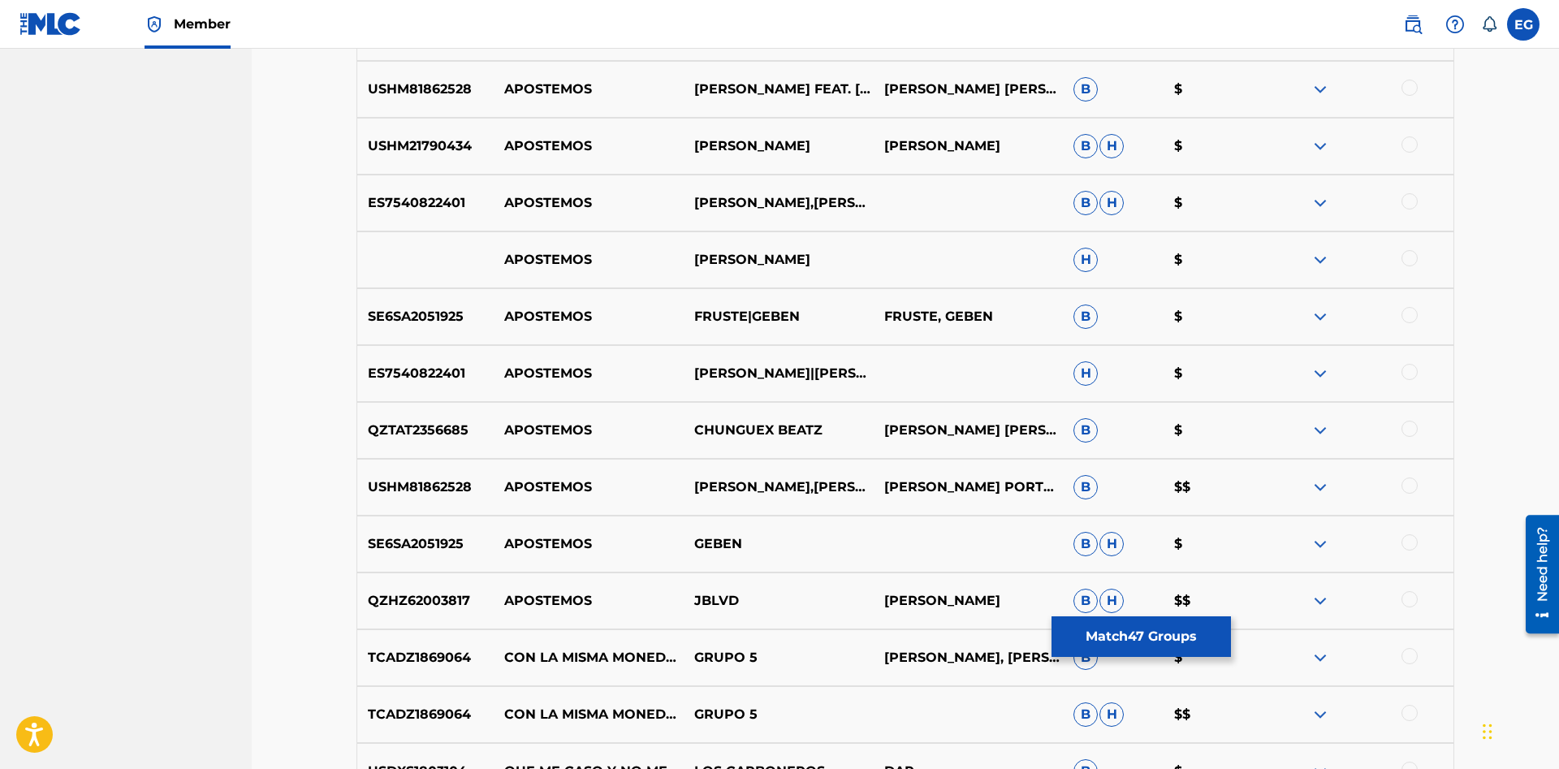
scroll to position [8011, 0]
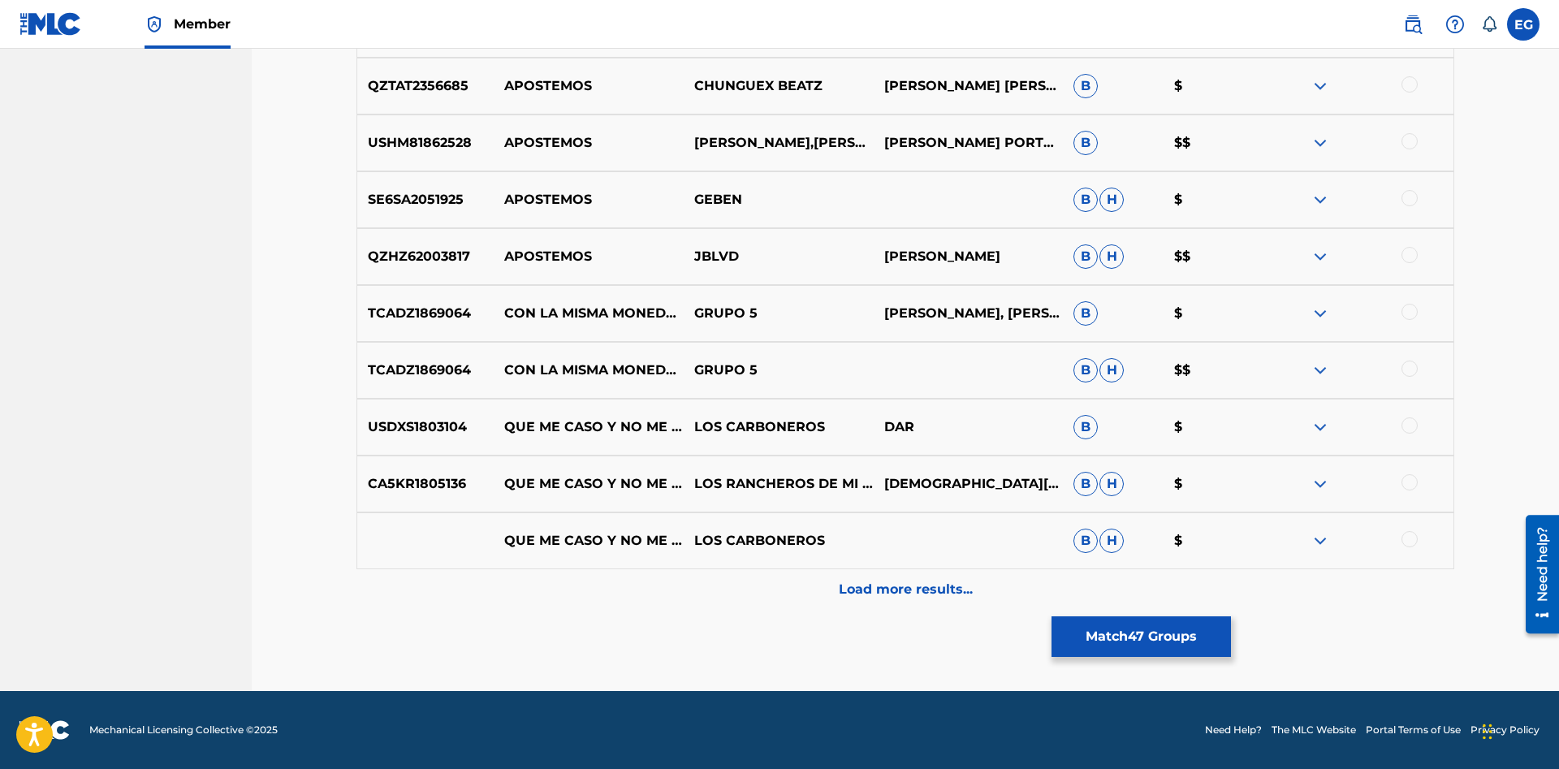
click at [877, 595] on p "Load more results..." at bounding box center [906, 589] width 134 height 19
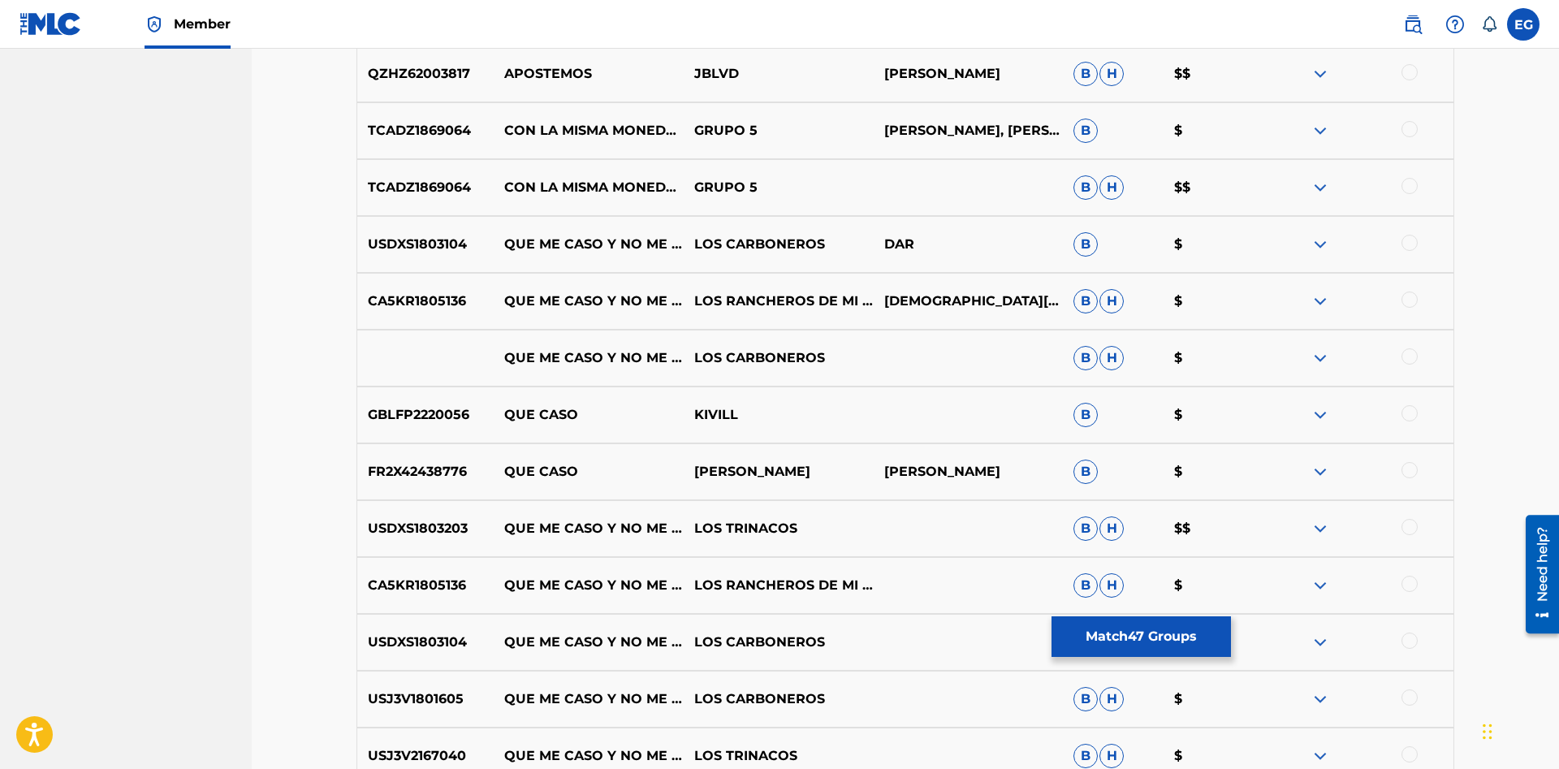
scroll to position [8579, 0]
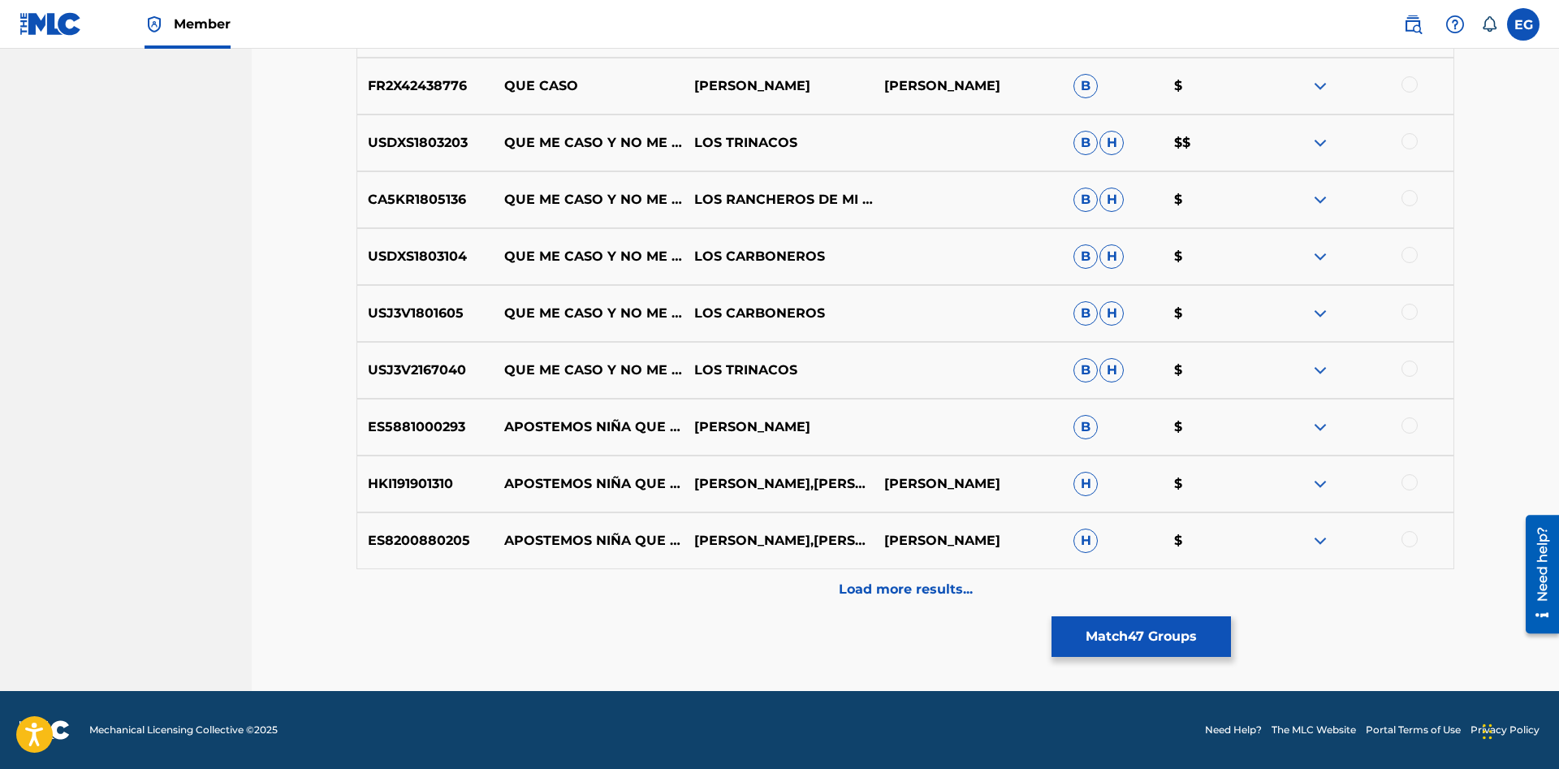
click at [886, 593] on p "Load more results..." at bounding box center [906, 589] width 134 height 19
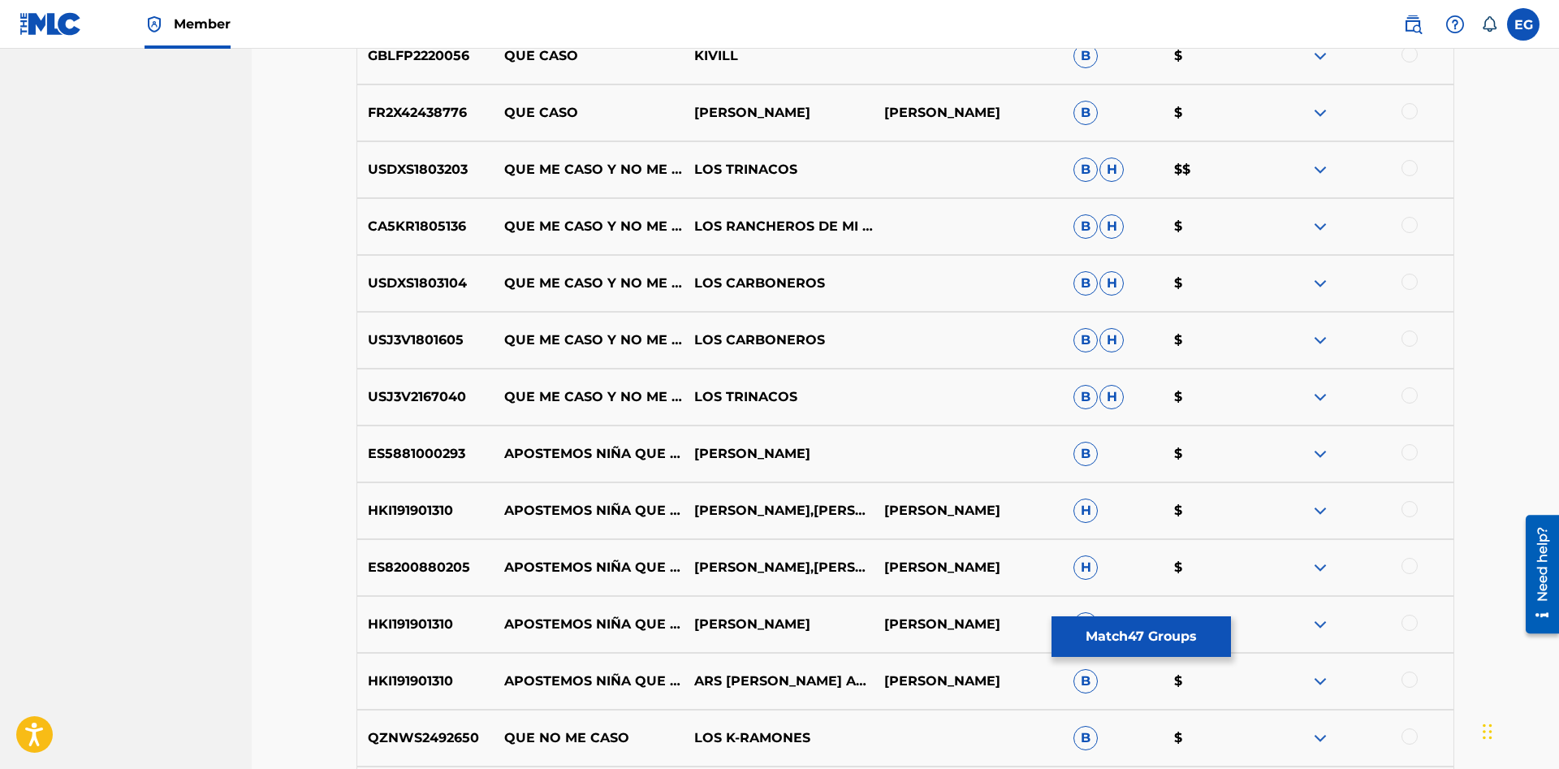
scroll to position [8967, 0]
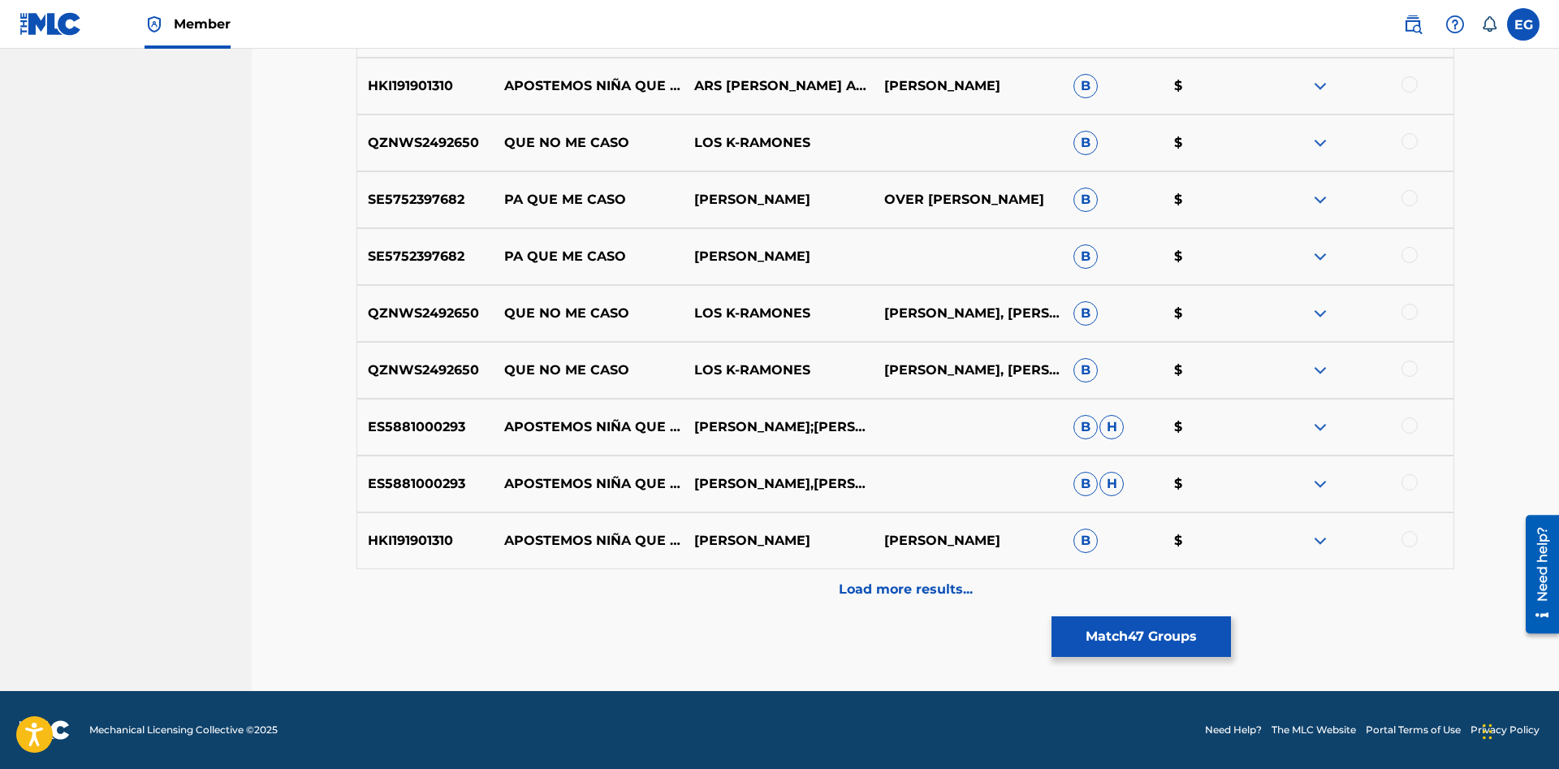
click at [942, 579] on div "Load more results..." at bounding box center [904, 589] width 1097 height 41
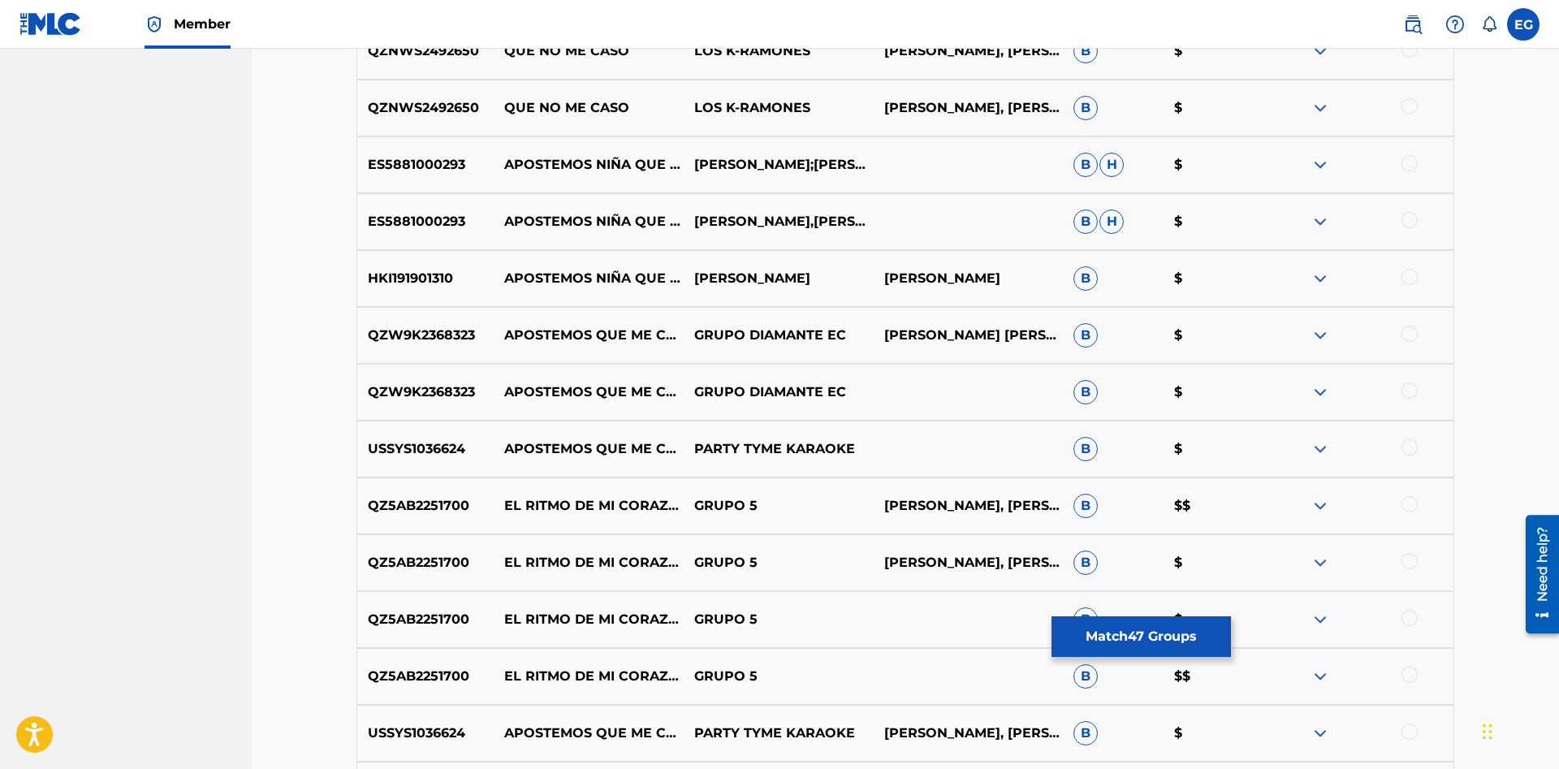
scroll to position [9716, 0]
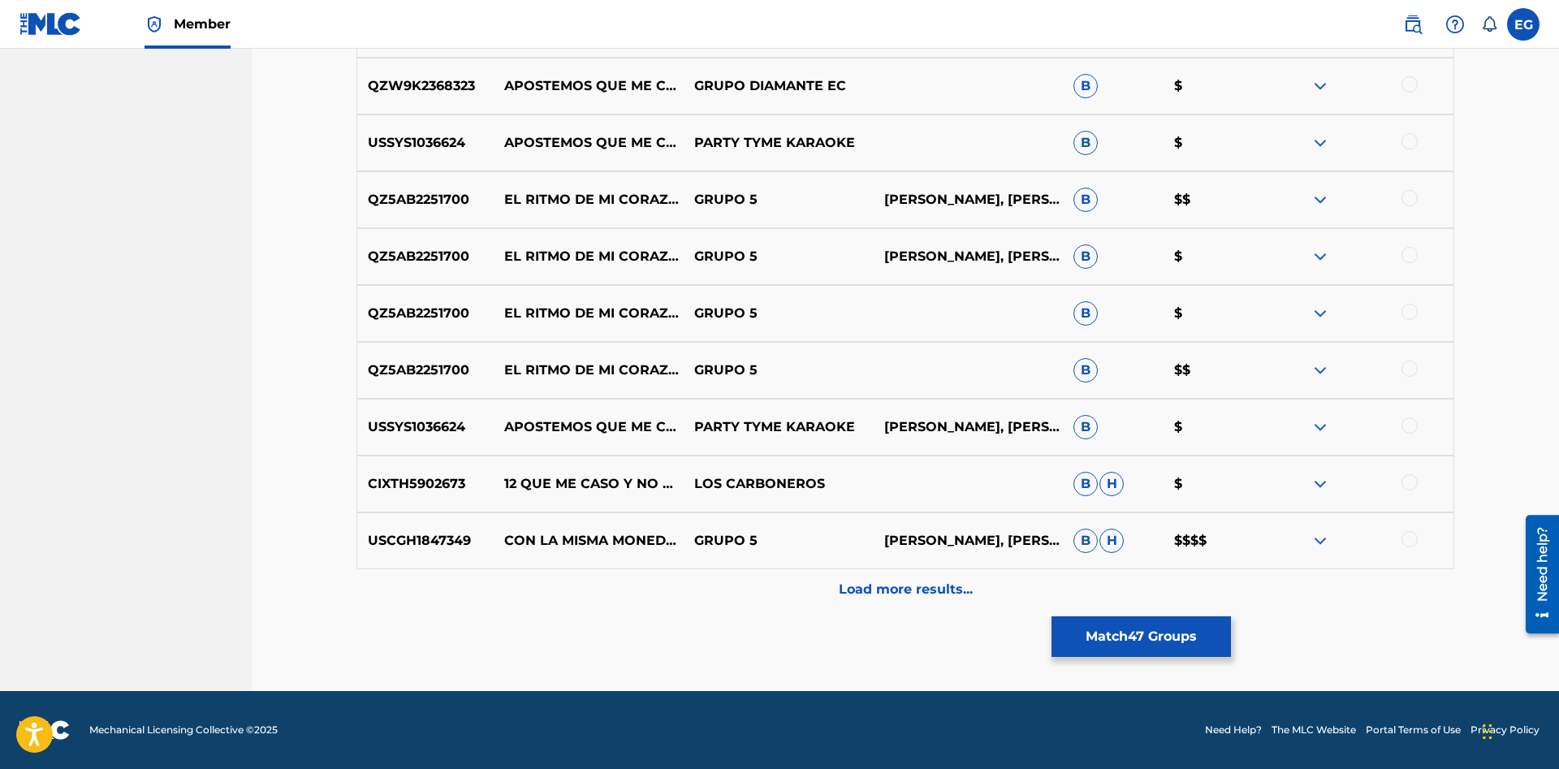
click at [1412, 427] on div at bounding box center [1409, 425] width 16 height 16
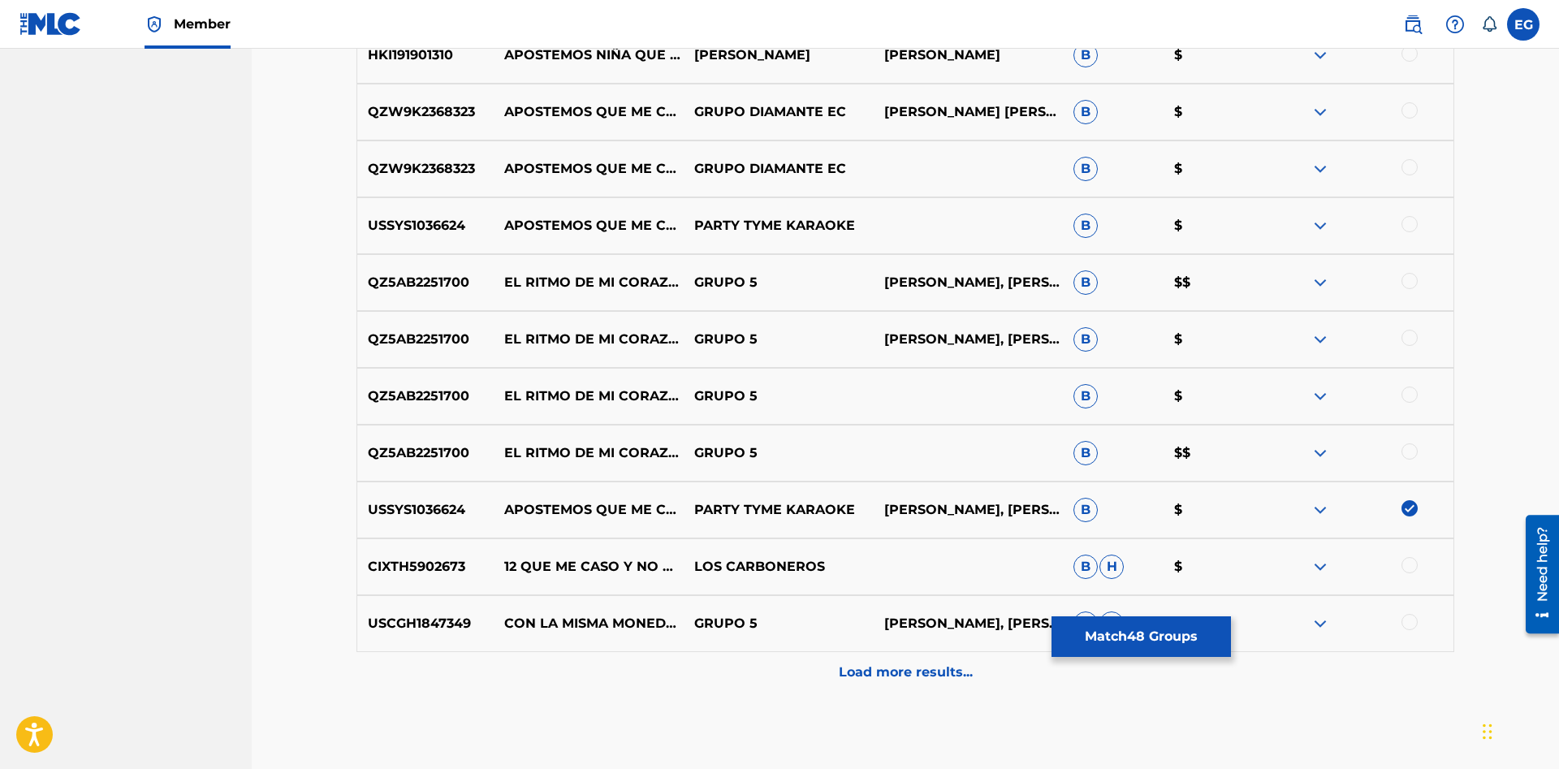
scroll to position [9467, 0]
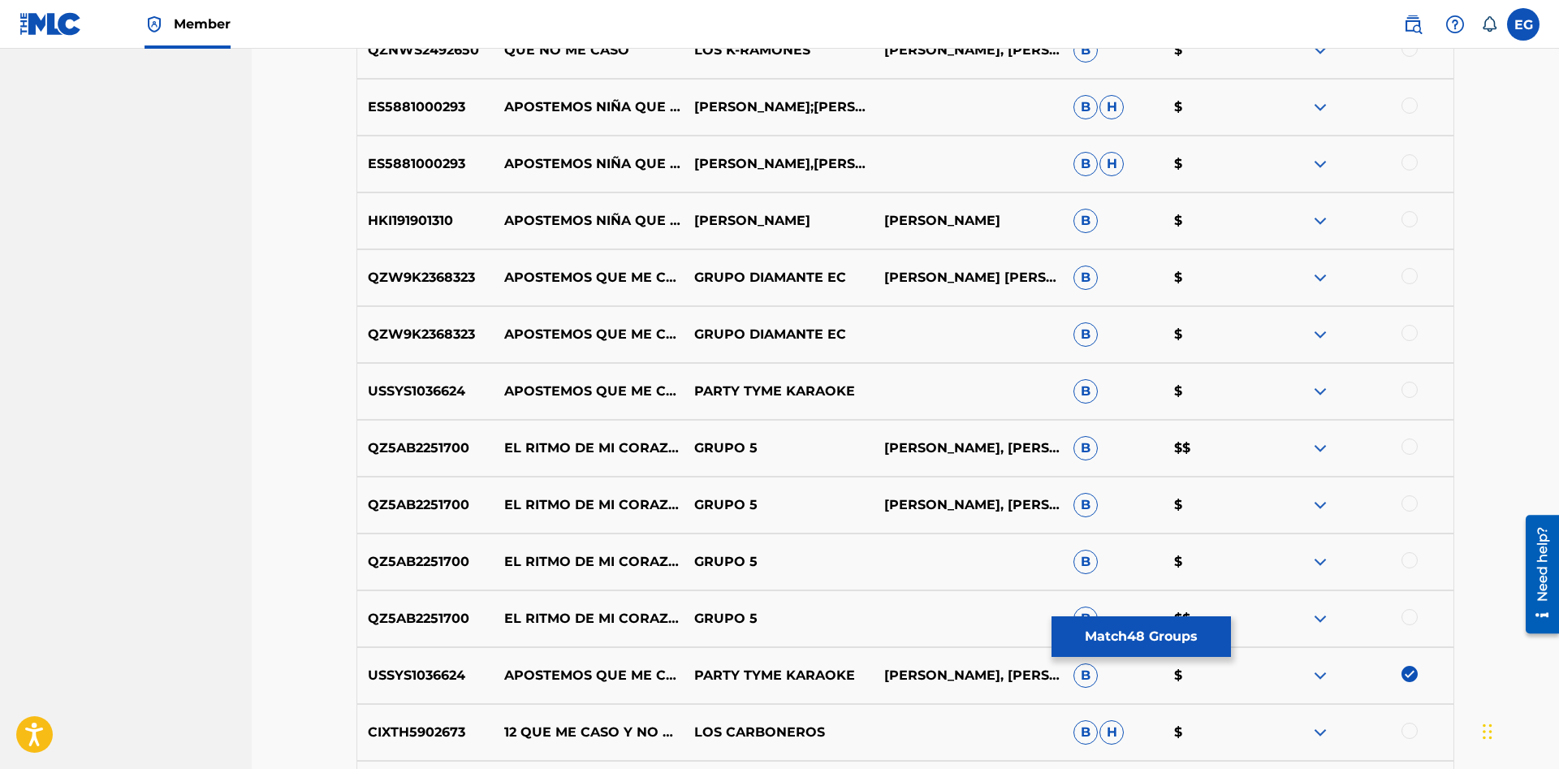
click at [1393, 398] on div at bounding box center [1358, 391] width 190 height 19
click at [1405, 396] on div at bounding box center [1409, 390] width 16 height 16
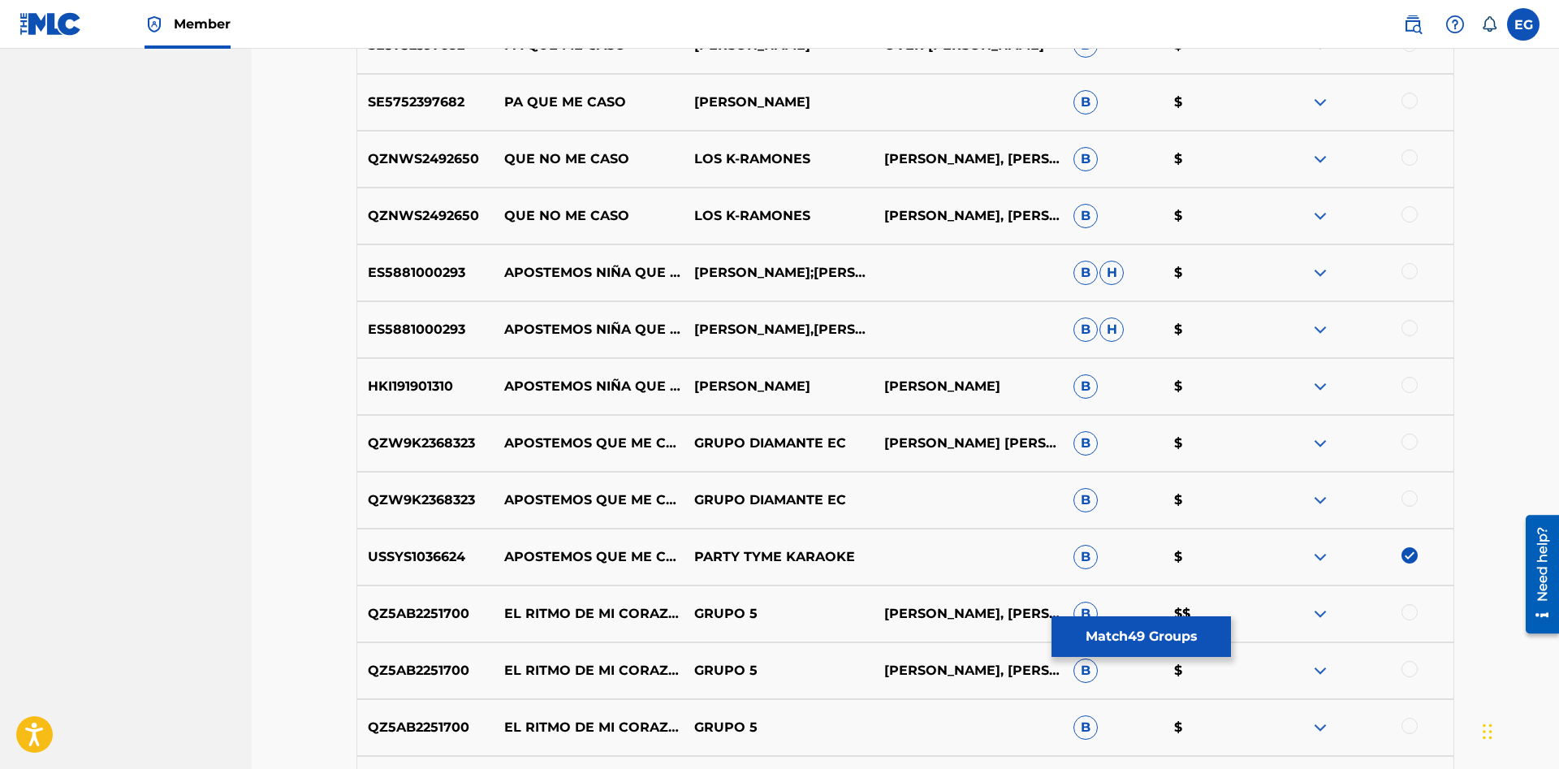
scroll to position [9716, 0]
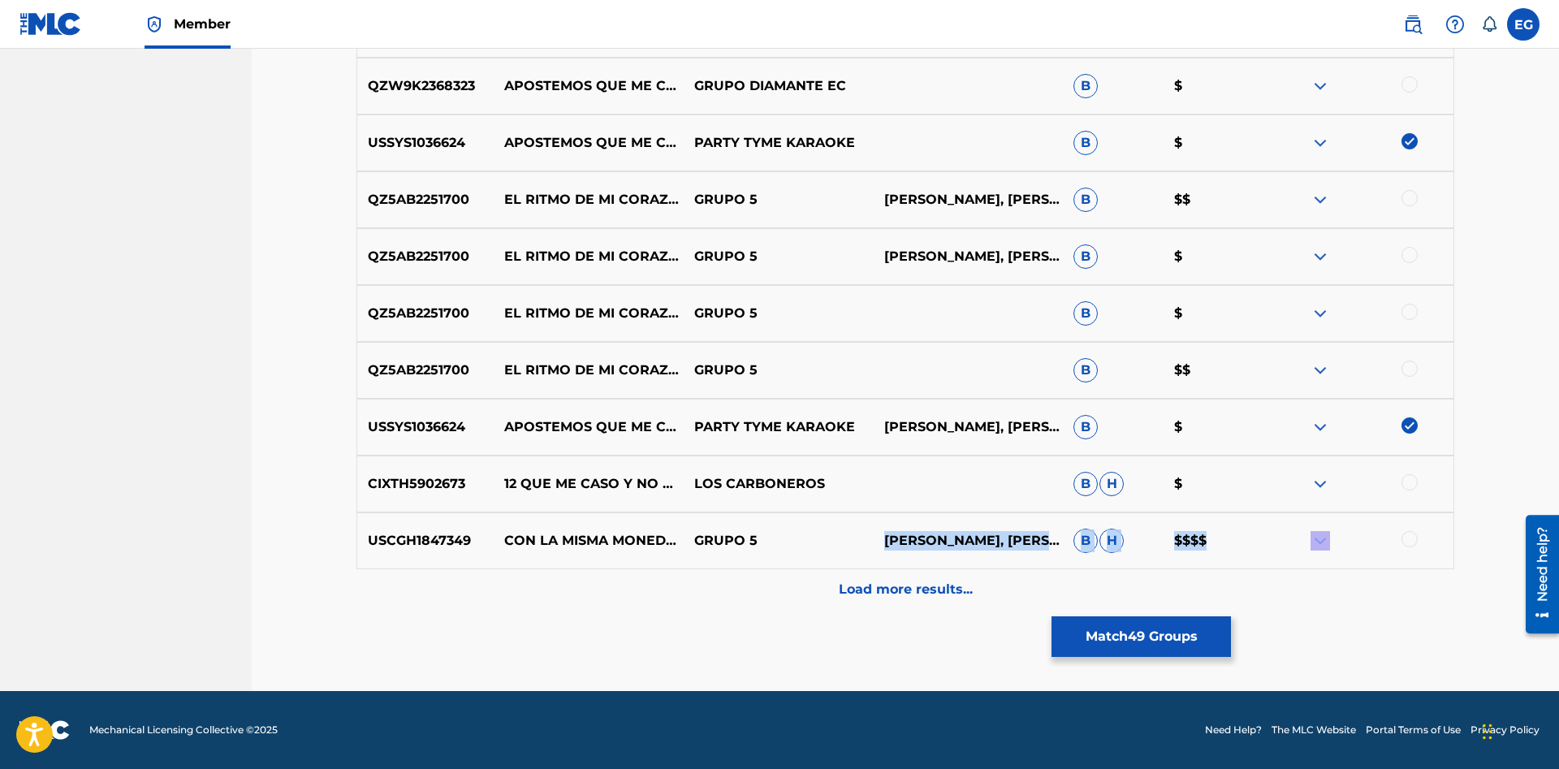
click at [824, 593] on div "Load more results..." at bounding box center [904, 589] width 1097 height 41
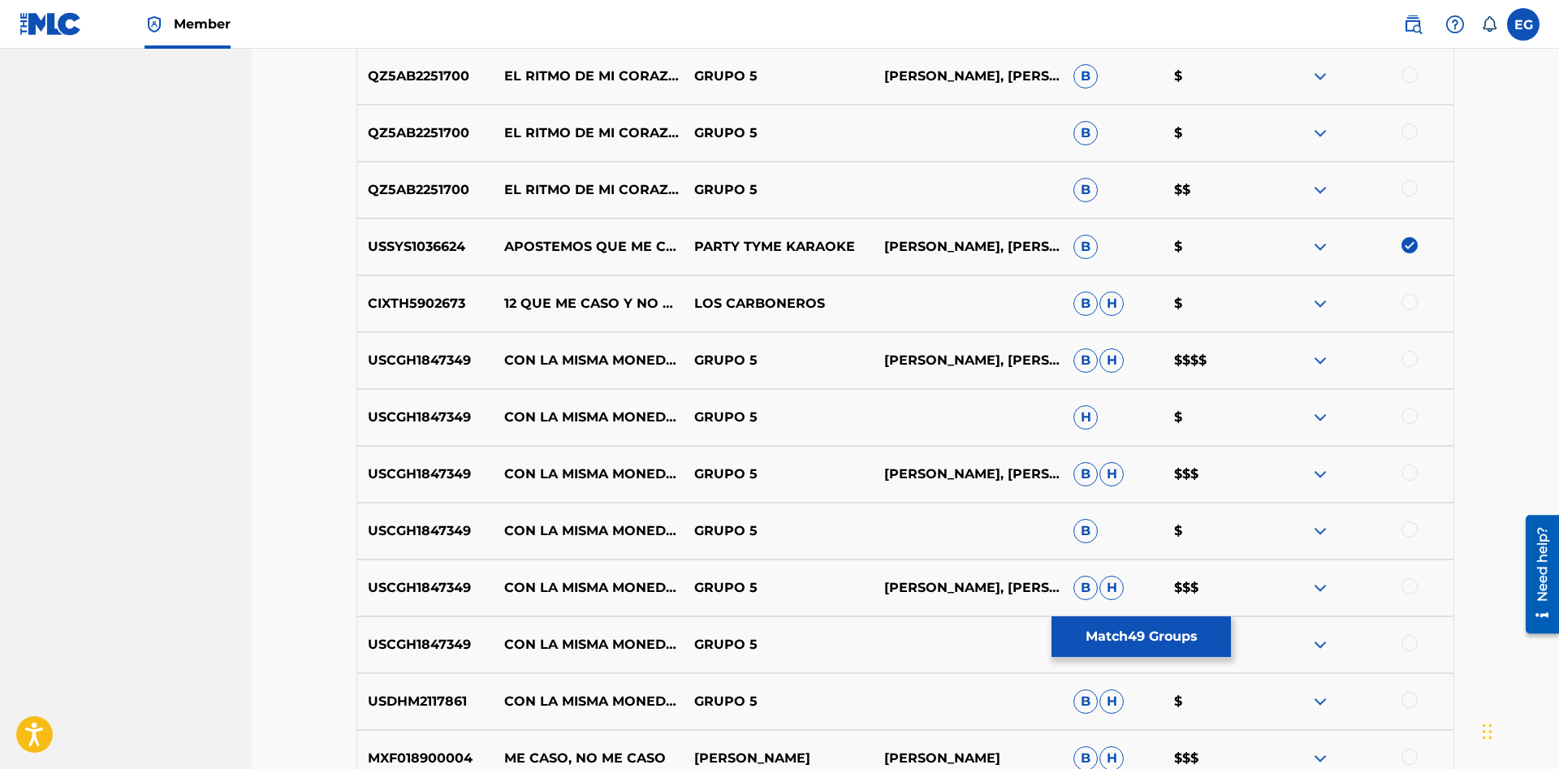
scroll to position [10284, 0]
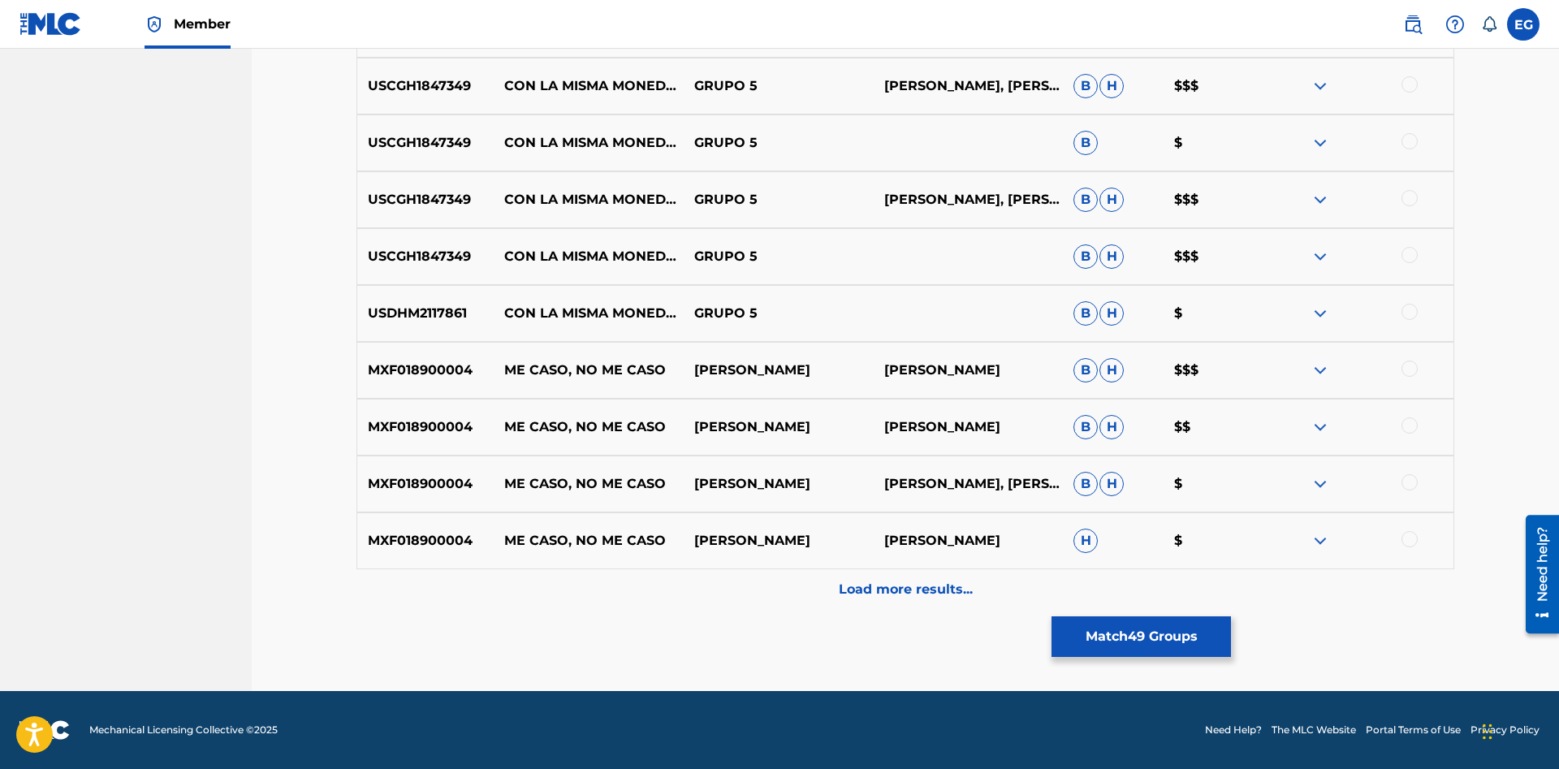
click at [840, 602] on div "Load more results..." at bounding box center [904, 589] width 1097 height 41
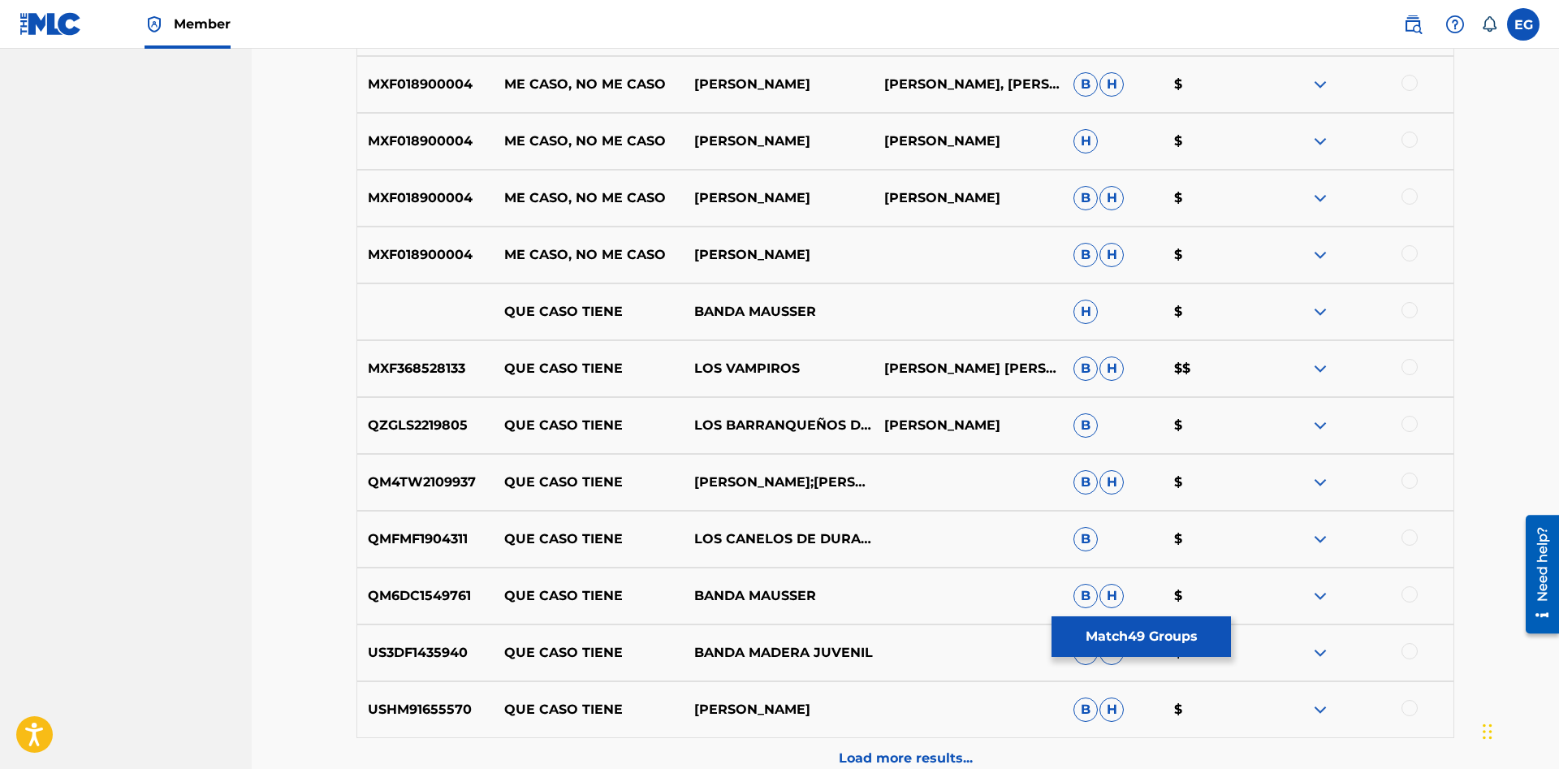
scroll to position [10852, 0]
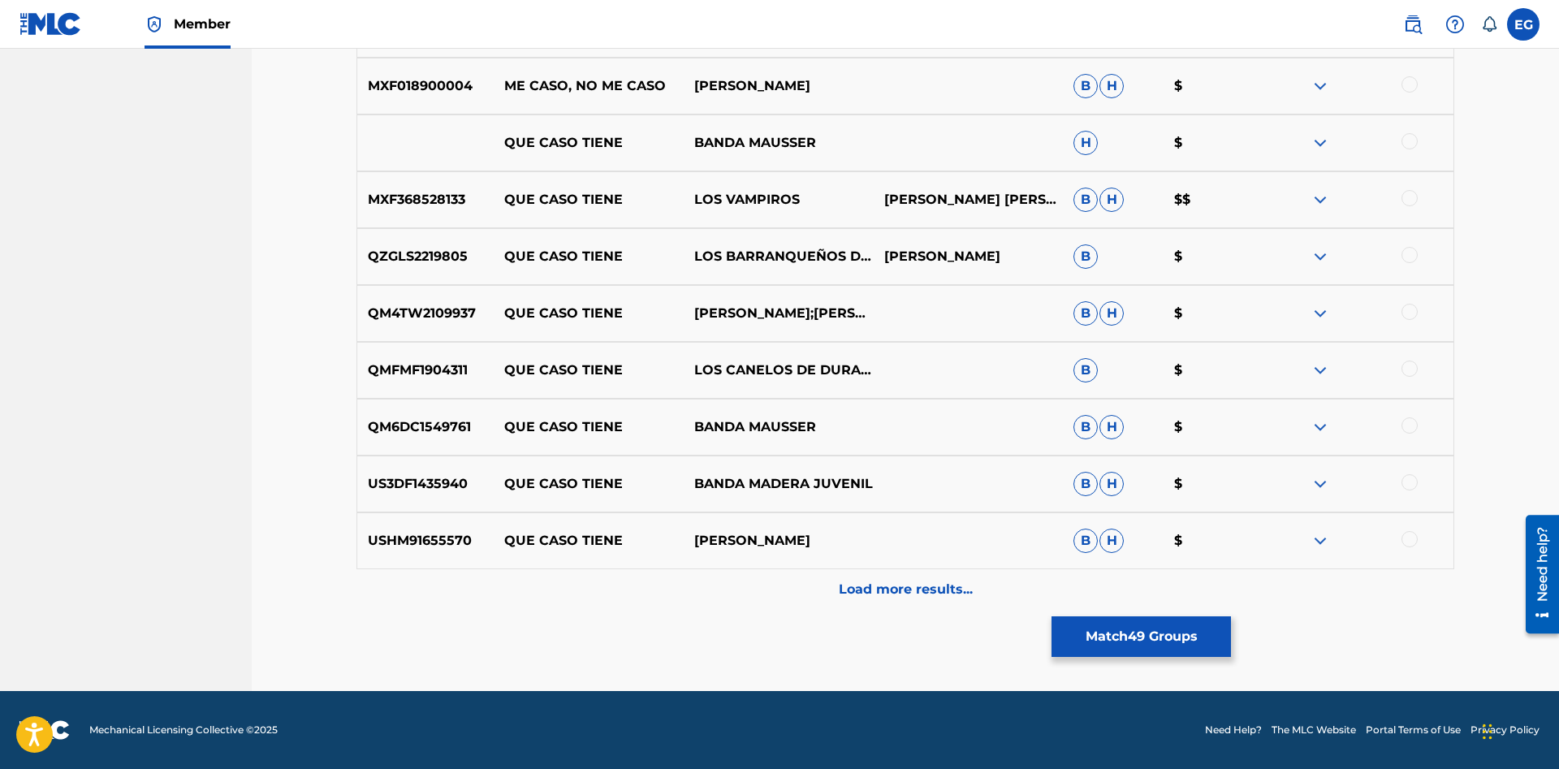
click at [841, 601] on div "Load more results..." at bounding box center [904, 589] width 1097 height 41
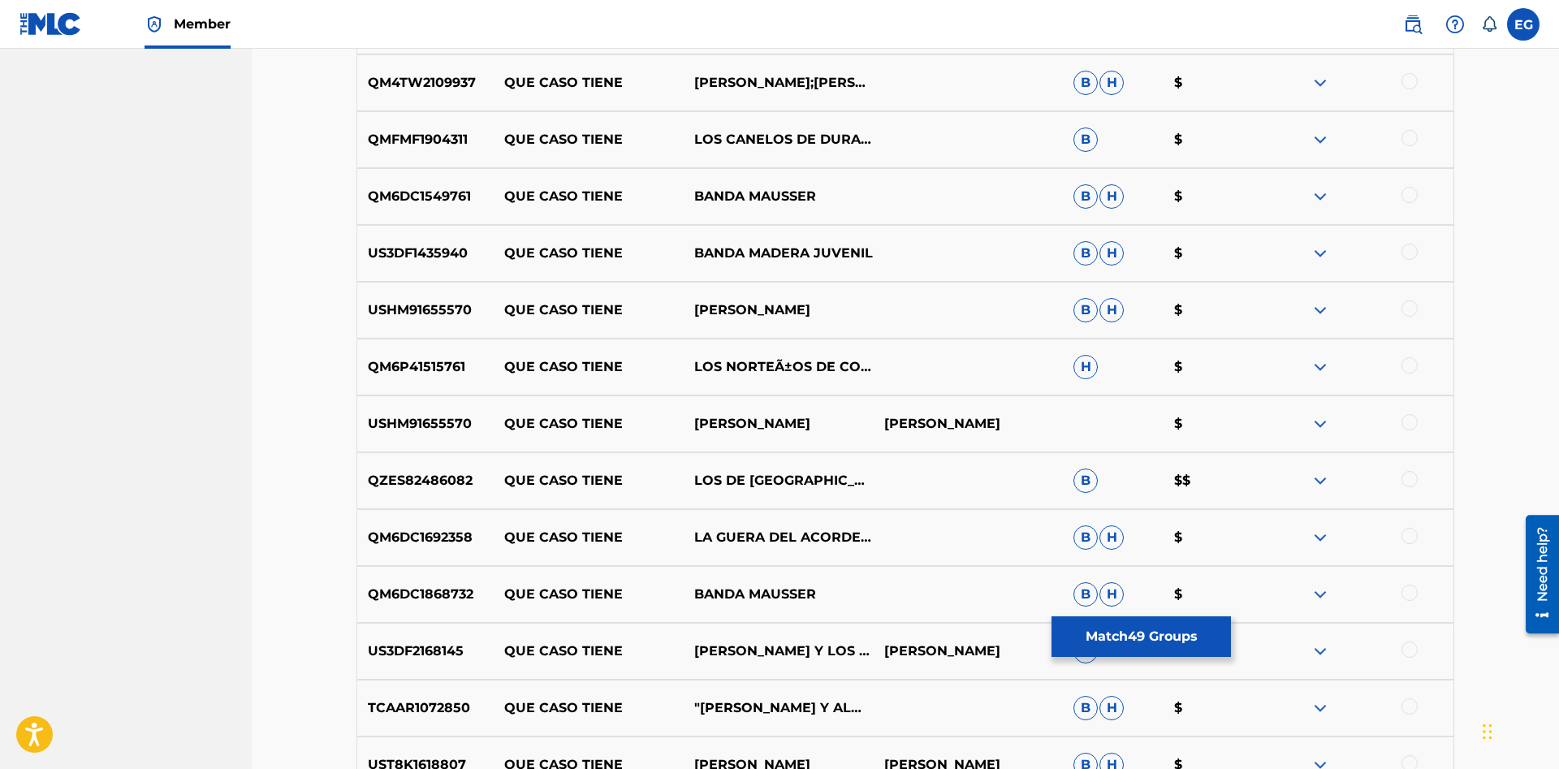
scroll to position [11380, 0]
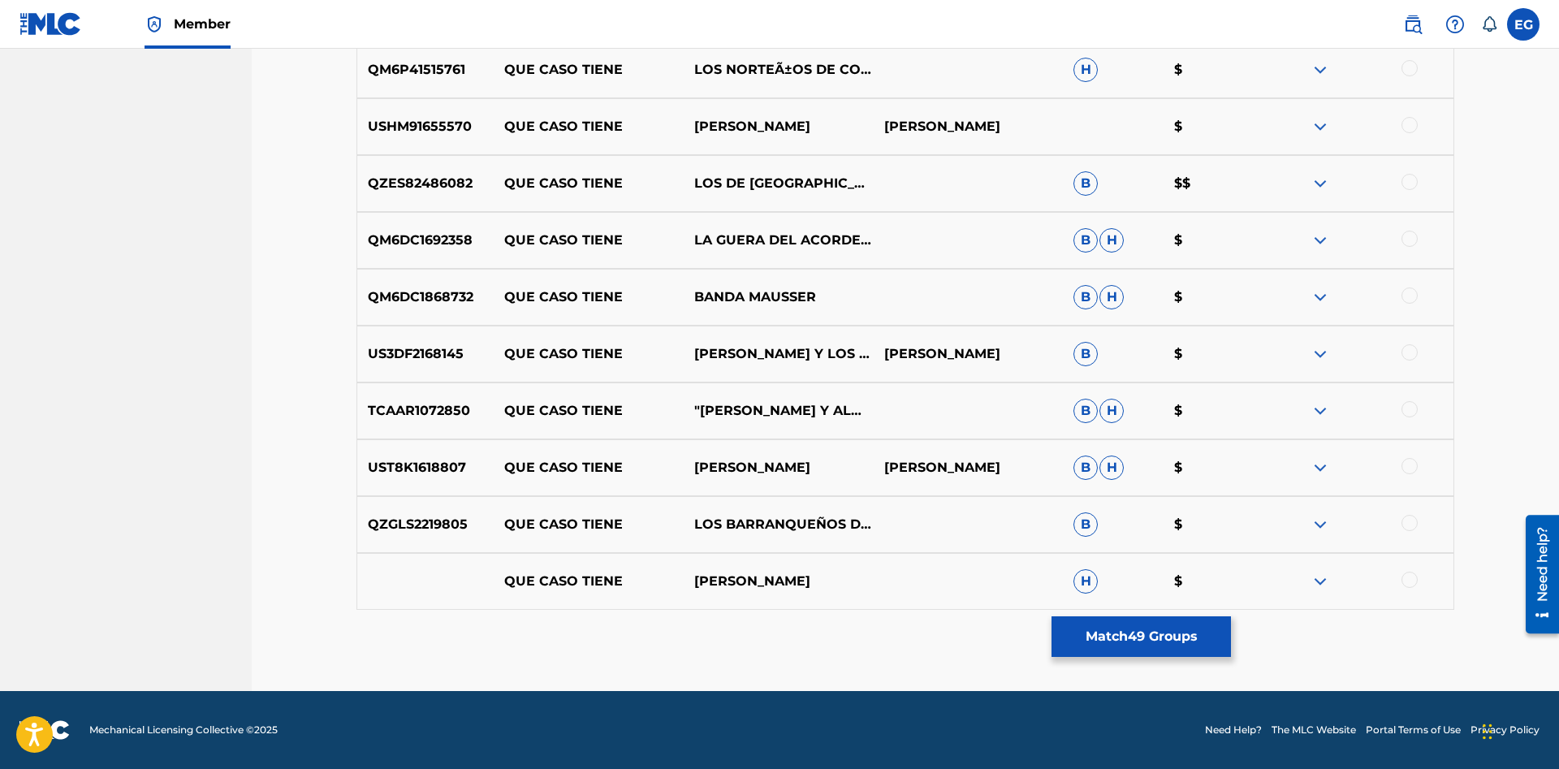
drag, startPoint x: 900, startPoint y: 708, endPoint x: 901, endPoint y: 682, distance: 26.0
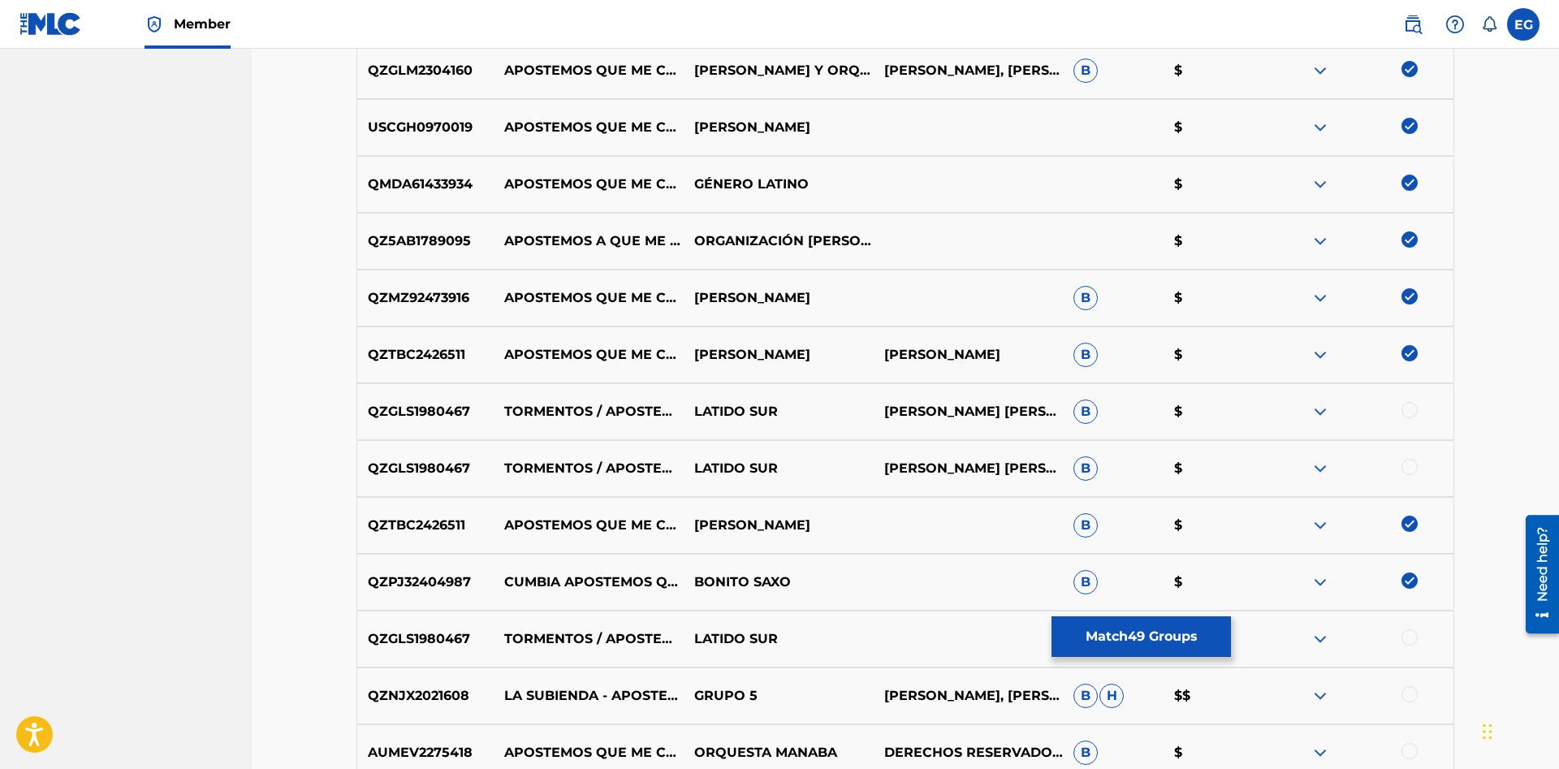
scroll to position [2650, 0]
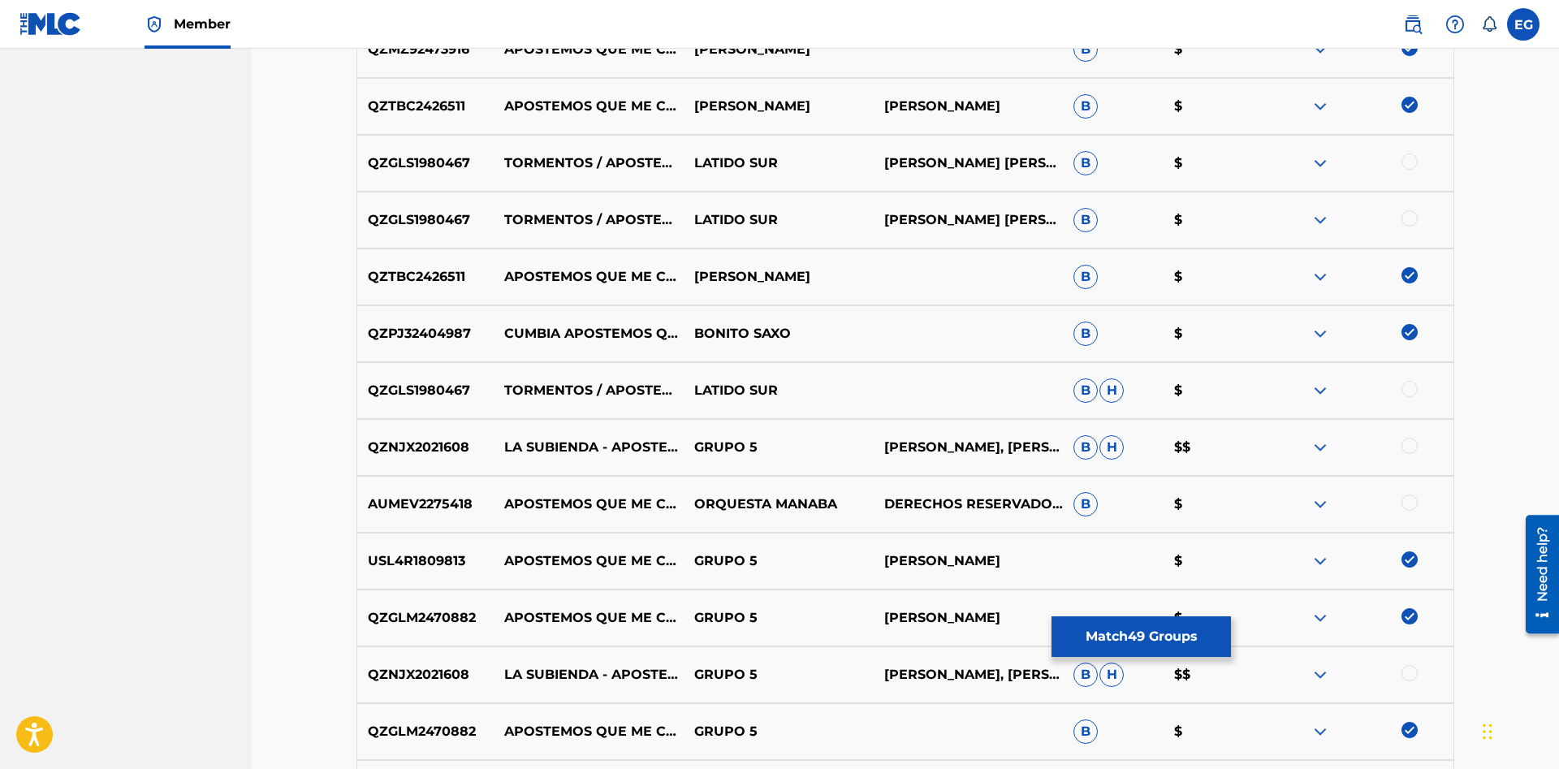
click at [1416, 500] on div at bounding box center [1409, 502] width 16 height 16
click at [1405, 461] on div "QZNJX2021608 LA SUBIENDA - APOSTEMOS QUE ME CASO GRUPO 5 RUBEN UQUILLAS, SENEN …" at bounding box center [904, 447] width 1097 height 57
click at [1410, 446] on div at bounding box center [1409, 446] width 16 height 16
click at [1406, 443] on img at bounding box center [1409, 446] width 16 height 16
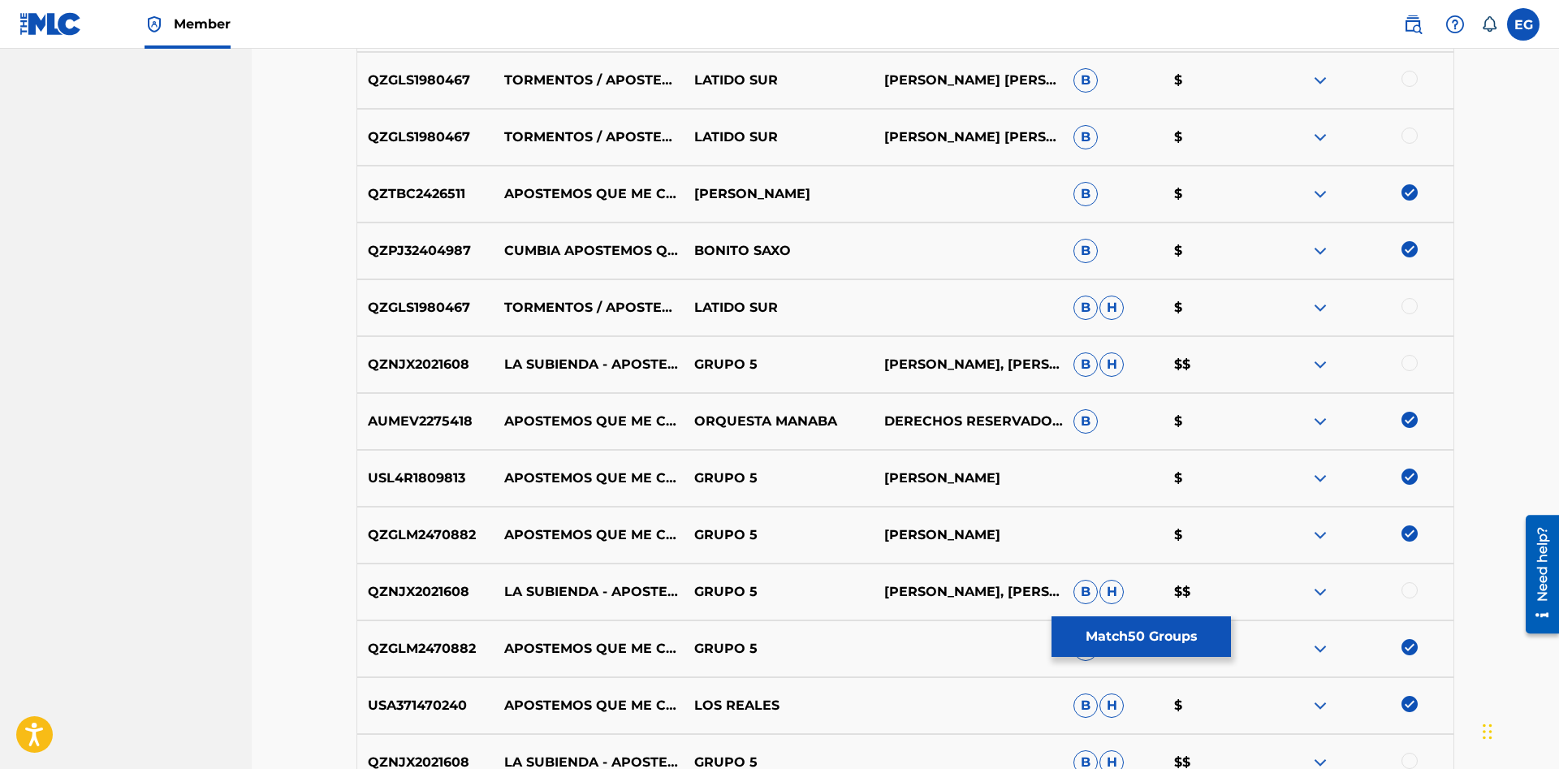
scroll to position [2981, 0]
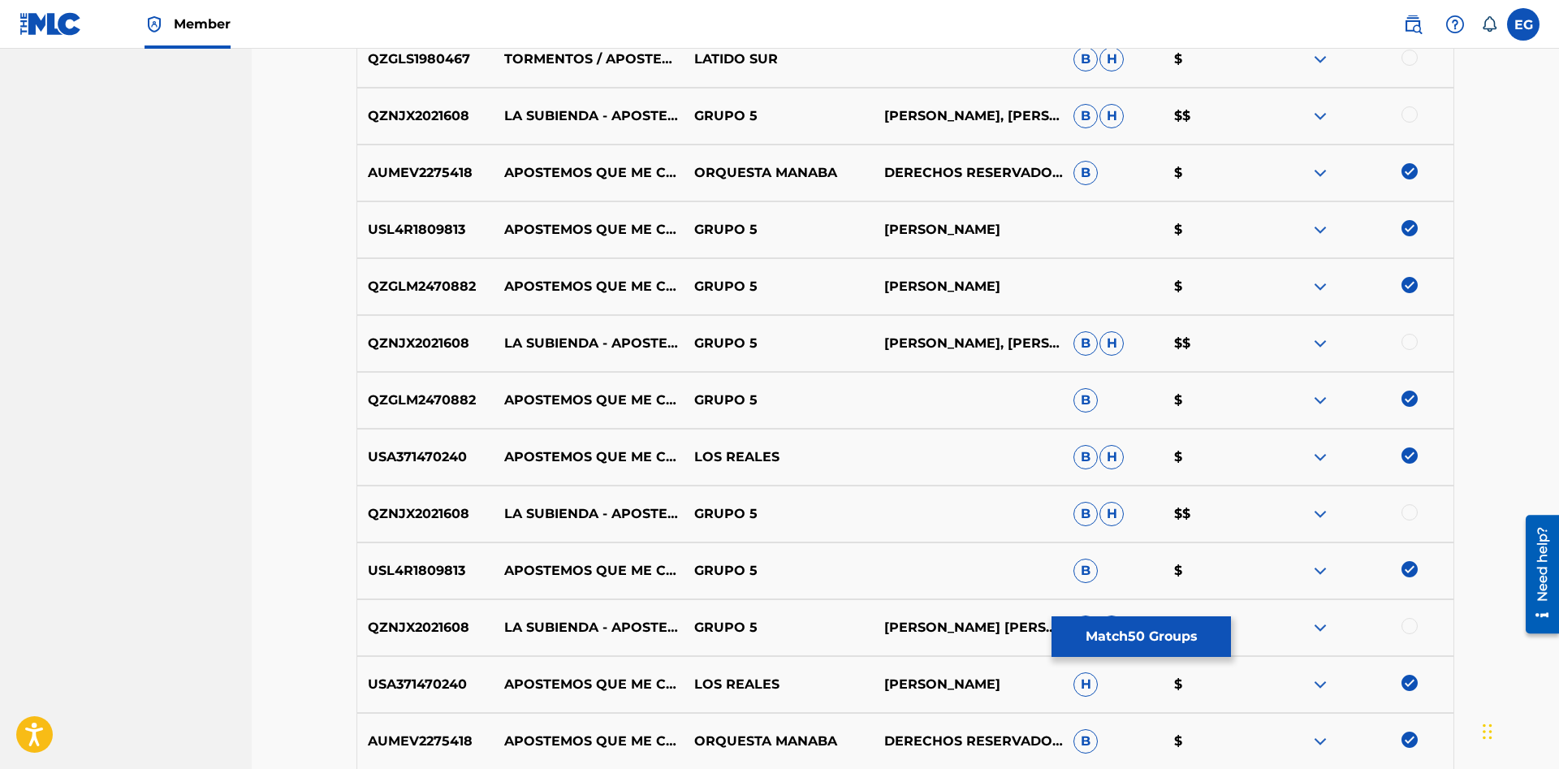
drag, startPoint x: 0, startPoint y: 572, endPoint x: 1, endPoint y: 727, distance: 154.2
drag, startPoint x: 311, startPoint y: 410, endPoint x: 308, endPoint y: 401, distance: 9.3
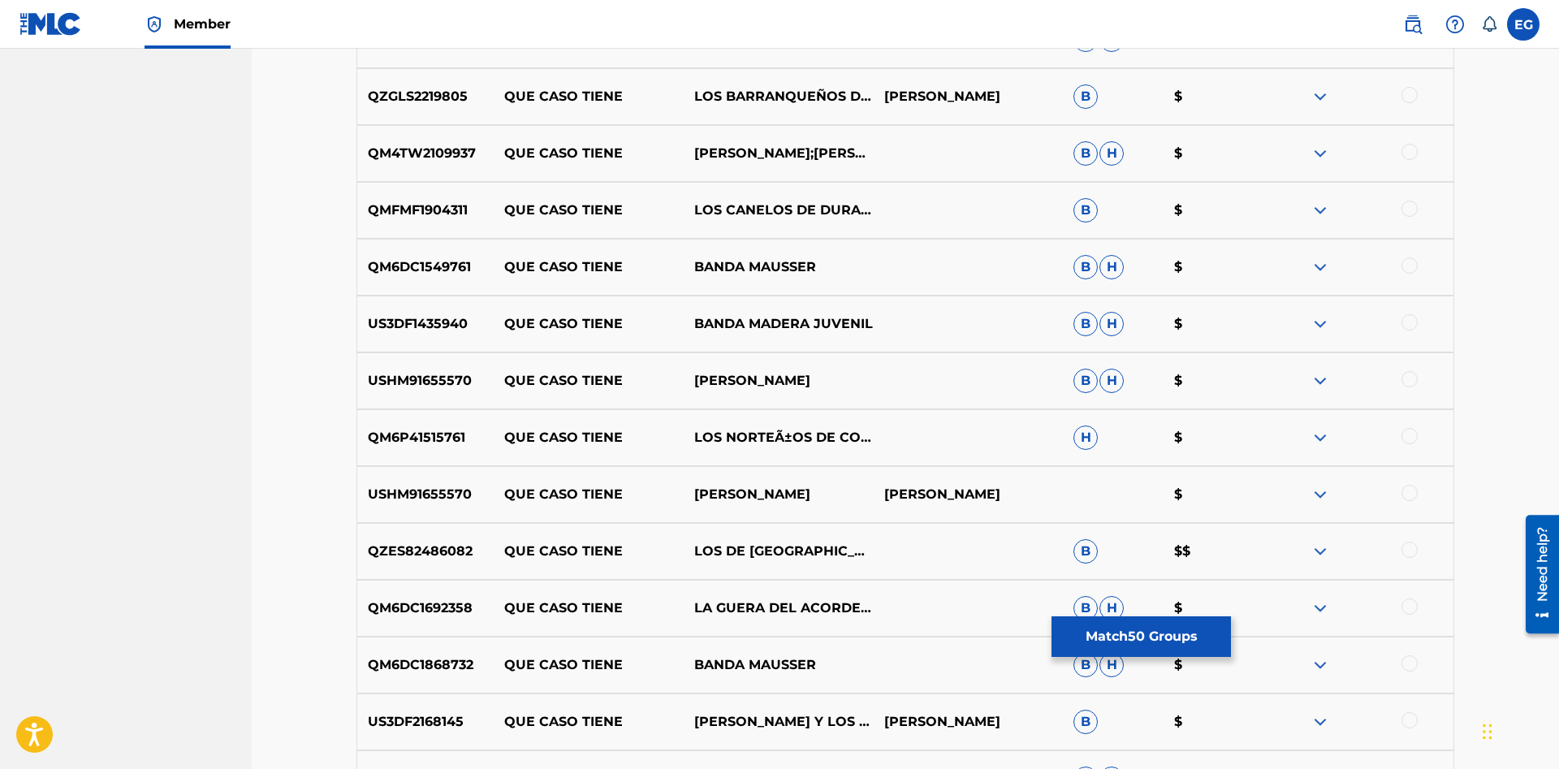
scroll to position [11380, 0]
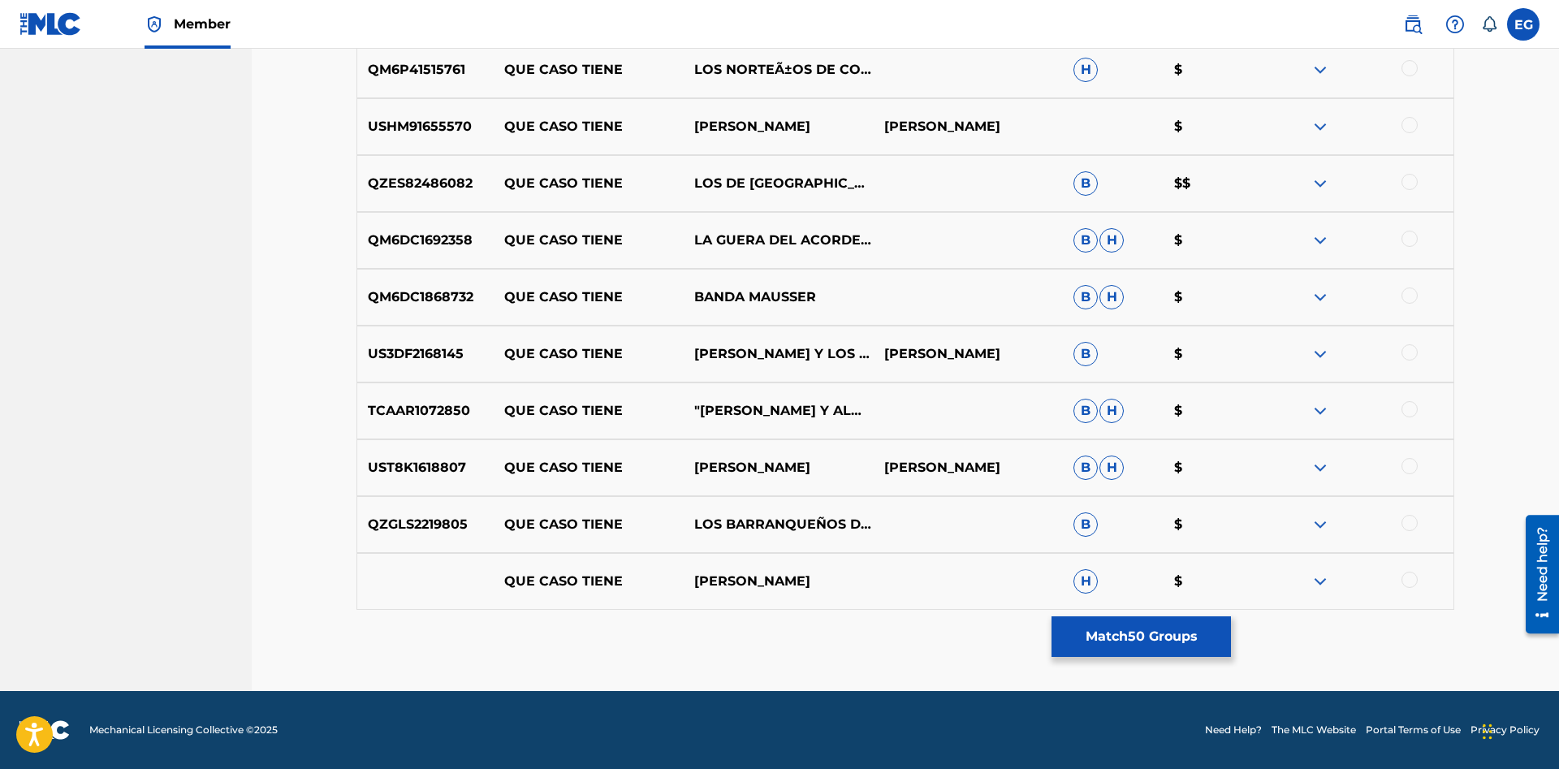
drag, startPoint x: 903, startPoint y: 646, endPoint x: 904, endPoint y: 602, distance: 44.7
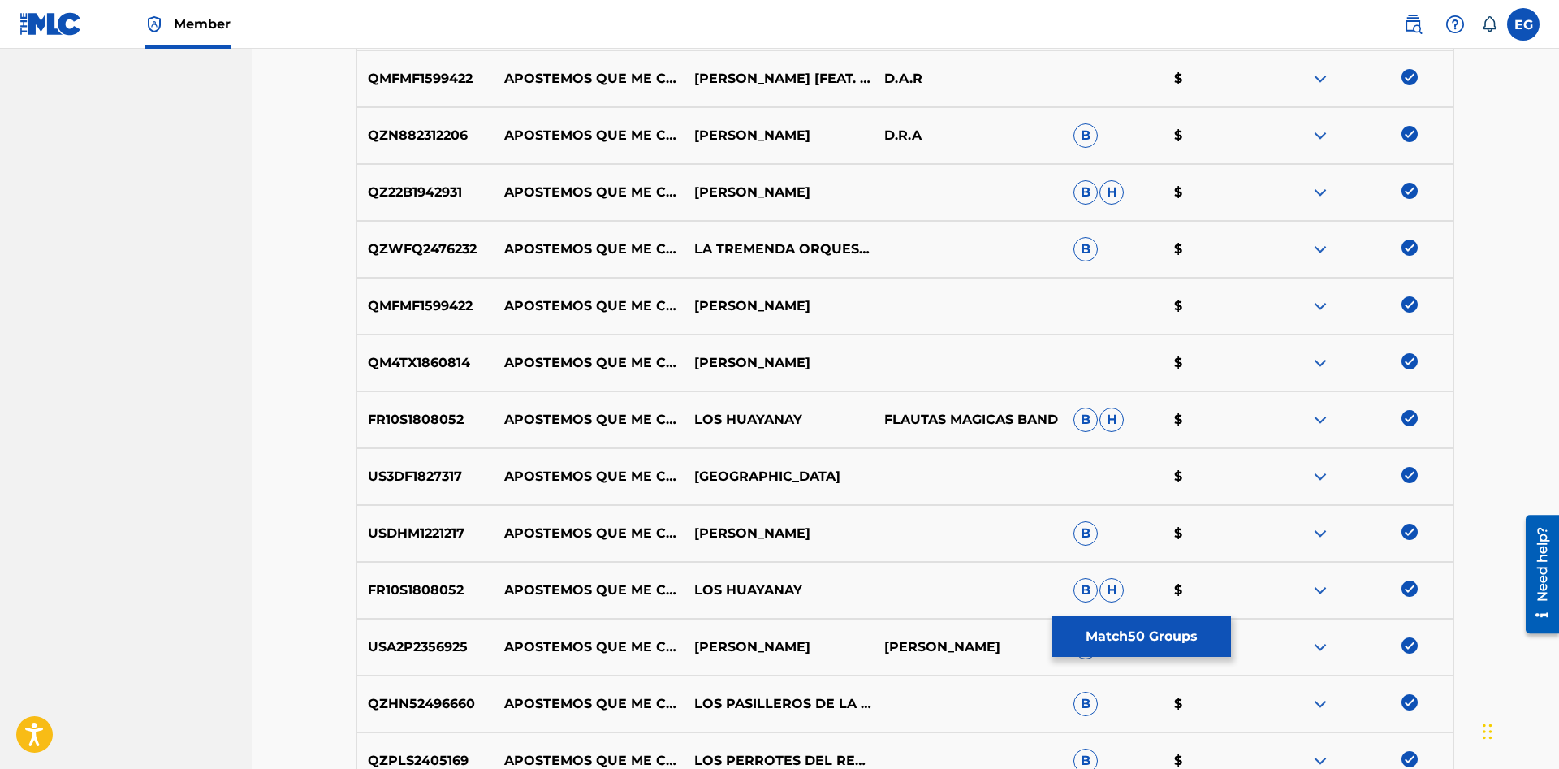
scroll to position [1076, 0]
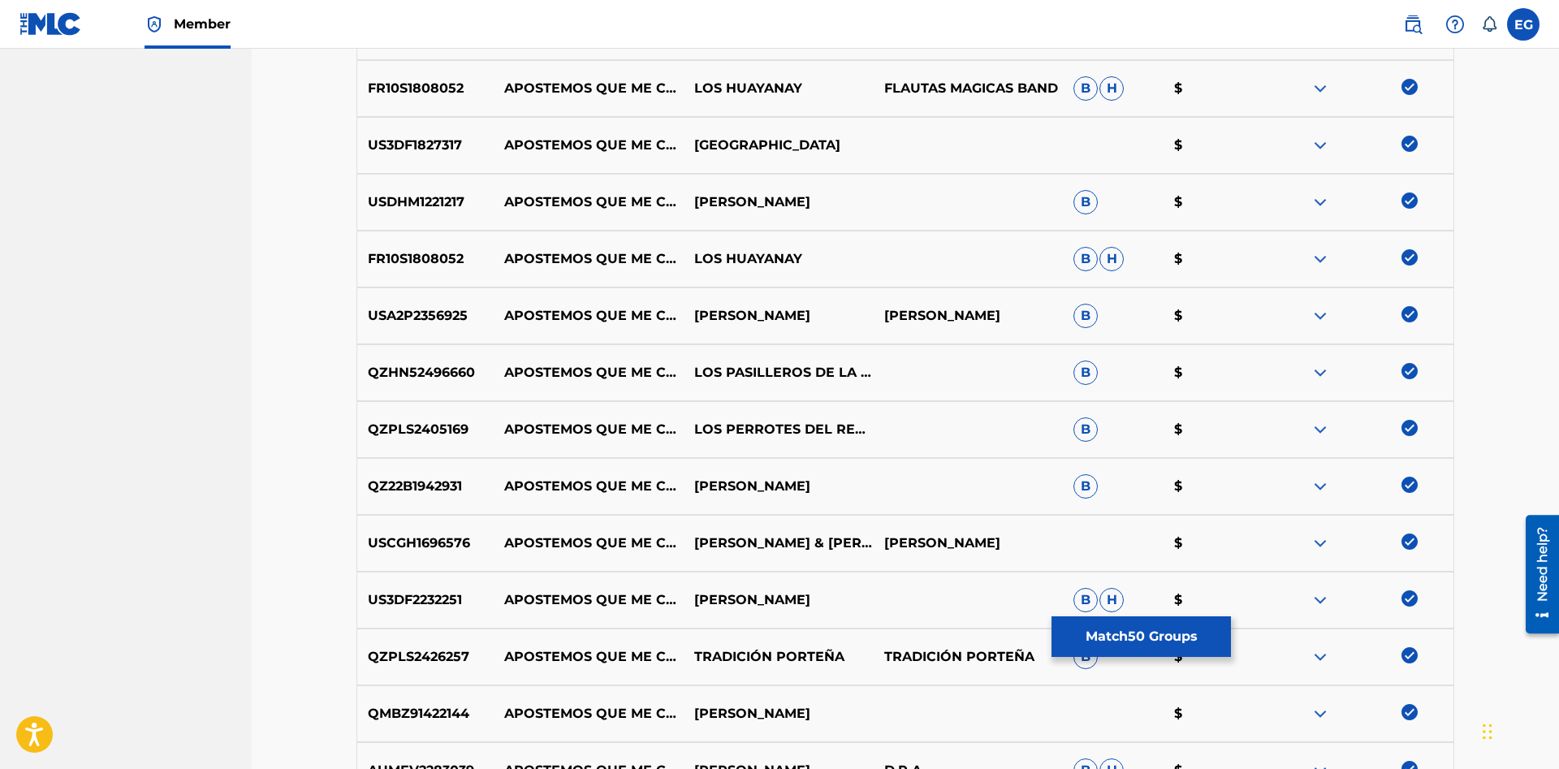
drag, startPoint x: 0, startPoint y: 721, endPoint x: 0, endPoint y: 796, distance: 75.5
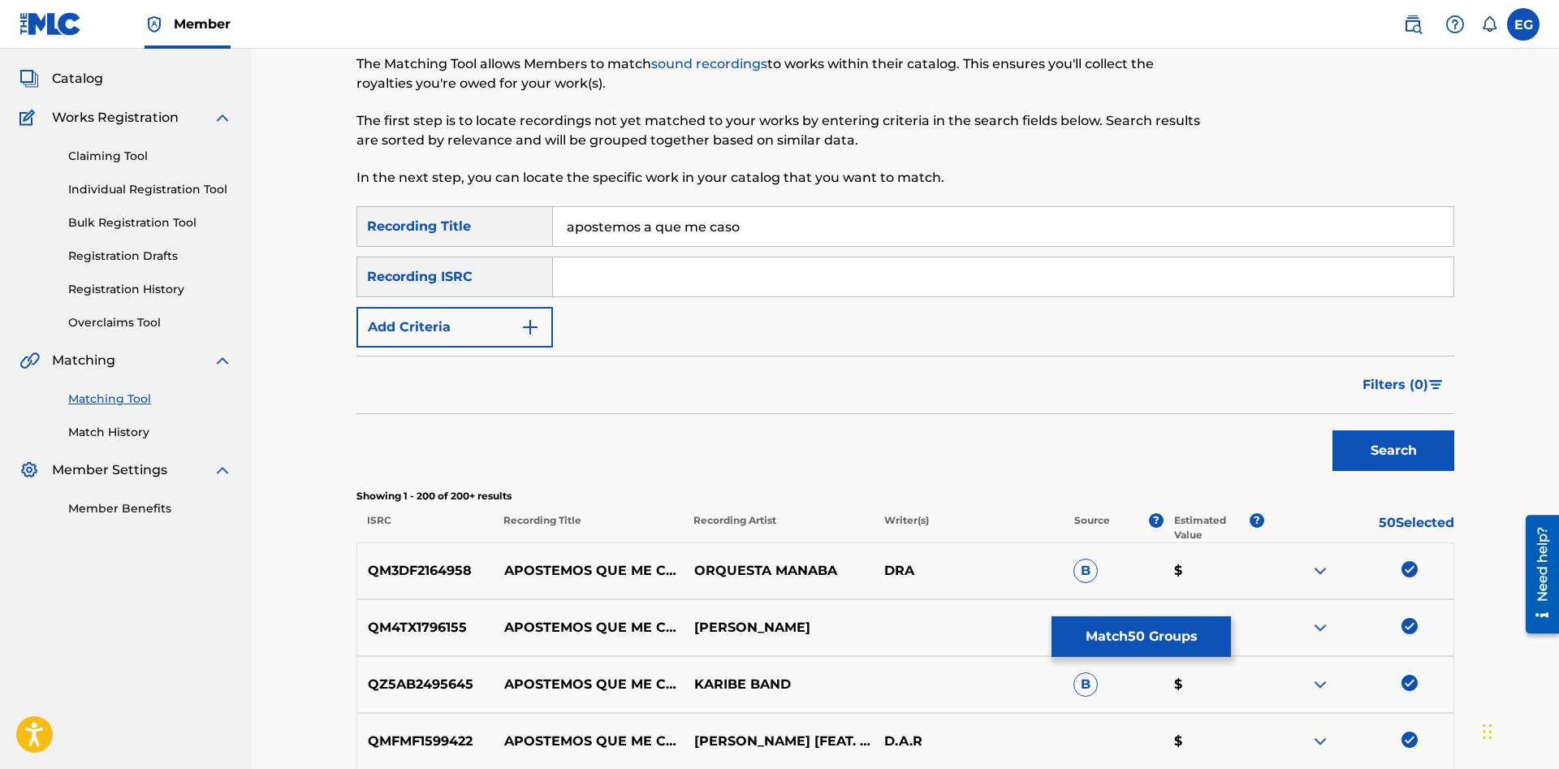
scroll to position [0, 0]
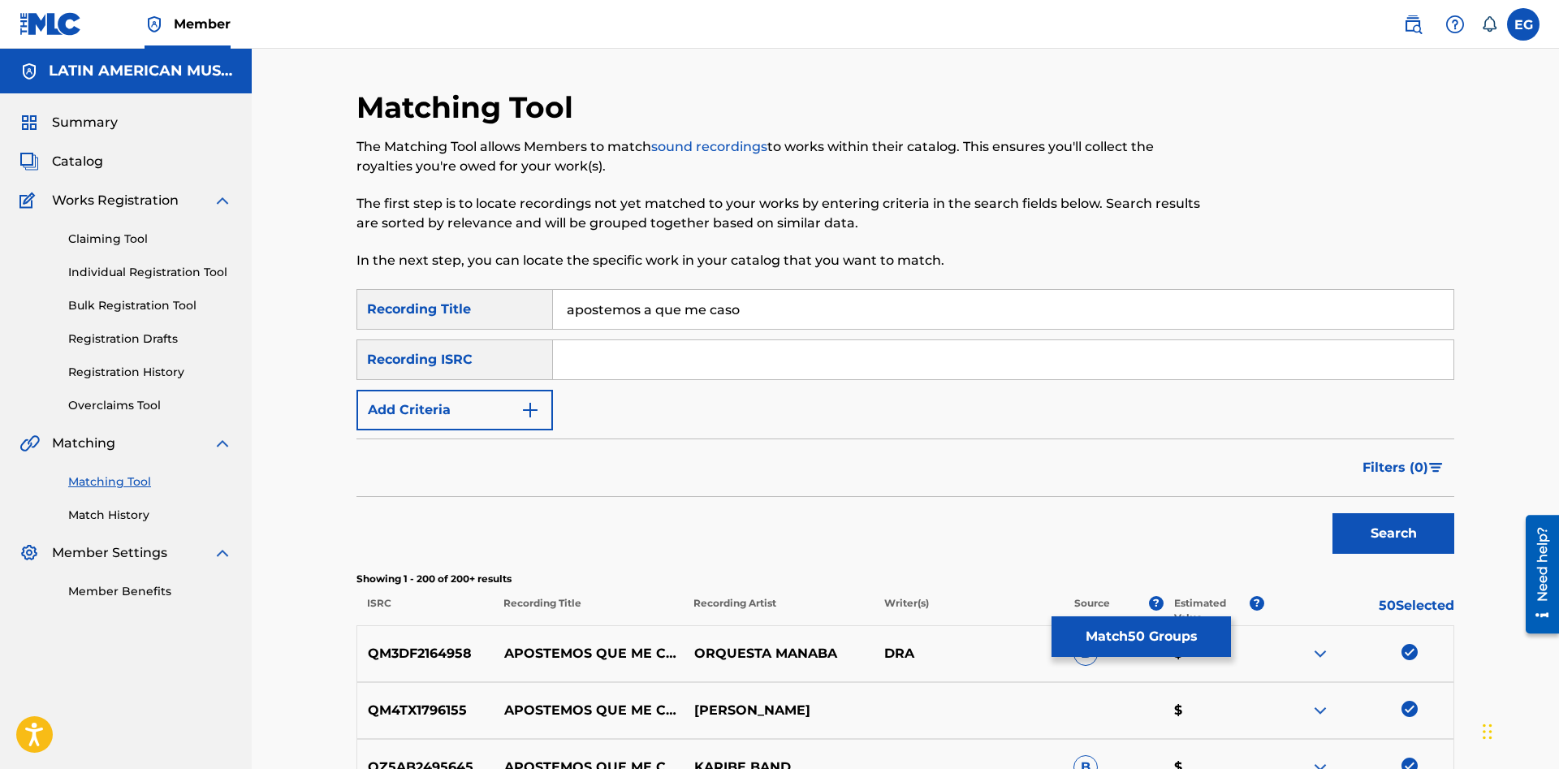
drag, startPoint x: 586, startPoint y: 713, endPoint x: 2, endPoint y: 792, distance: 589.8
click at [1133, 643] on button "Match 50 Groups" at bounding box center [1140, 636] width 179 height 41
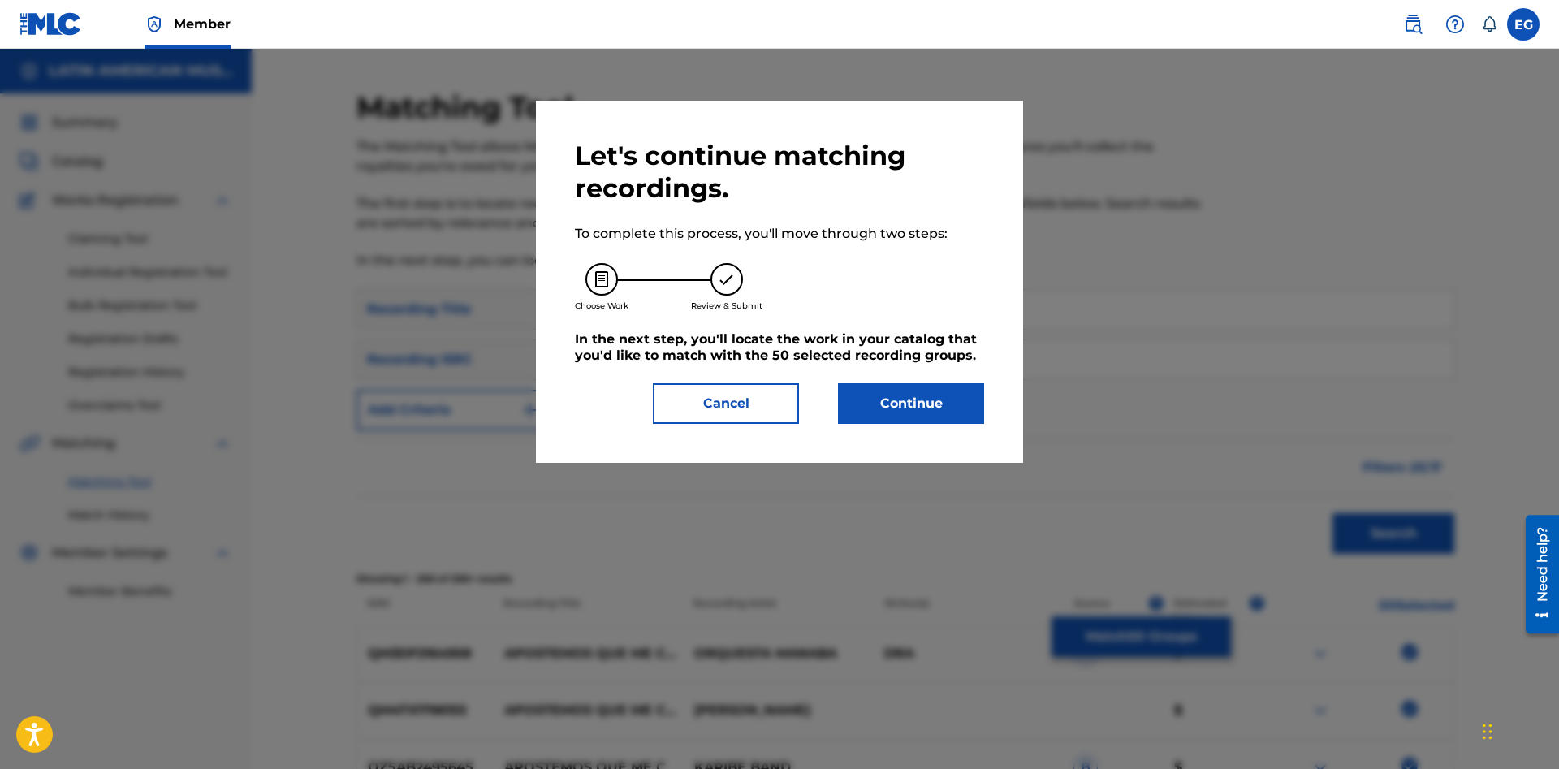
click at [923, 407] on button "Continue" at bounding box center [911, 403] width 146 height 41
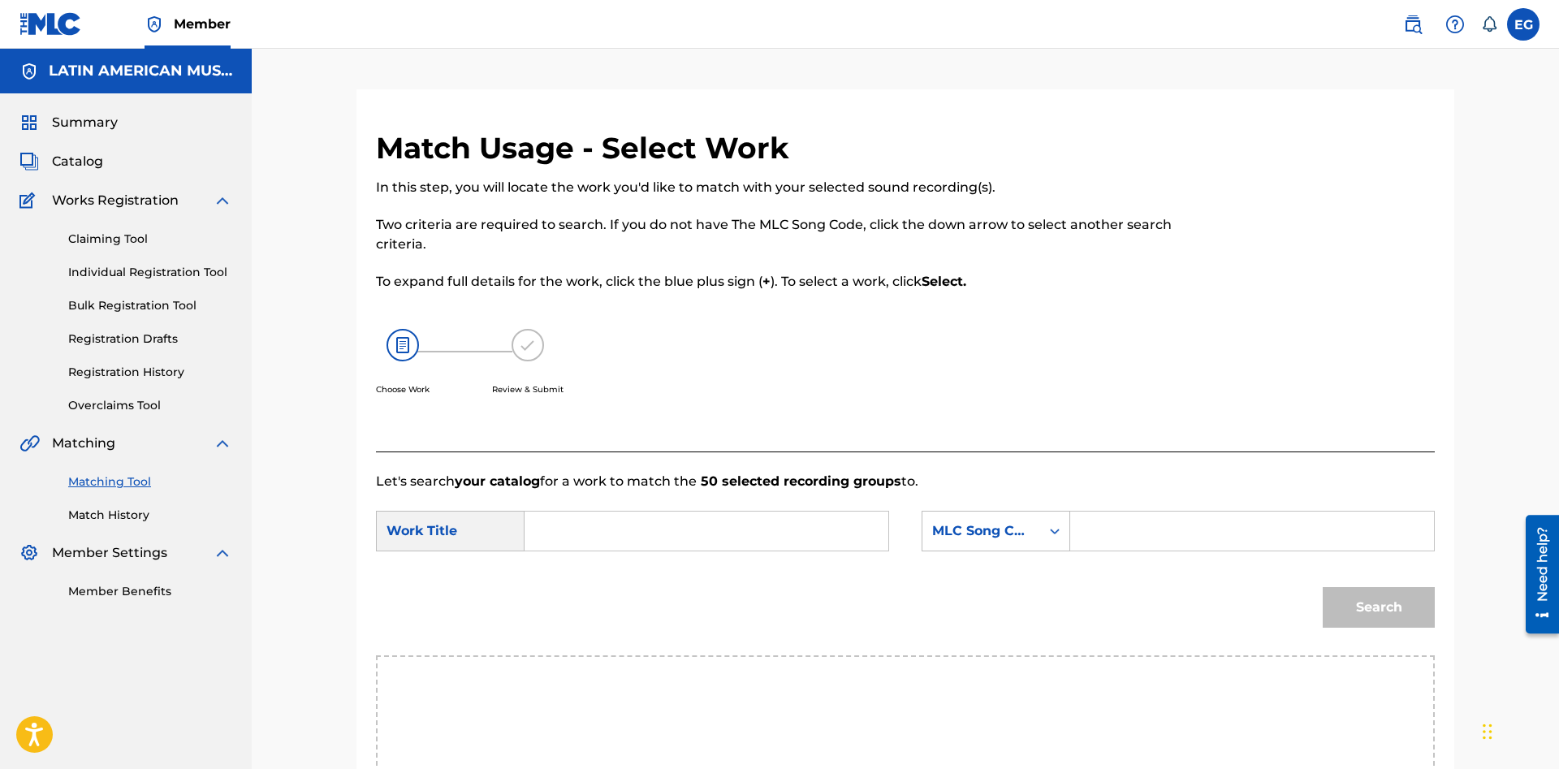
click at [692, 533] on input "Search Form" at bounding box center [706, 530] width 336 height 39
click at [583, 587] on span "que me caso" at bounding box center [581, 596] width 59 height 35
type input "apostemos a que me caso"
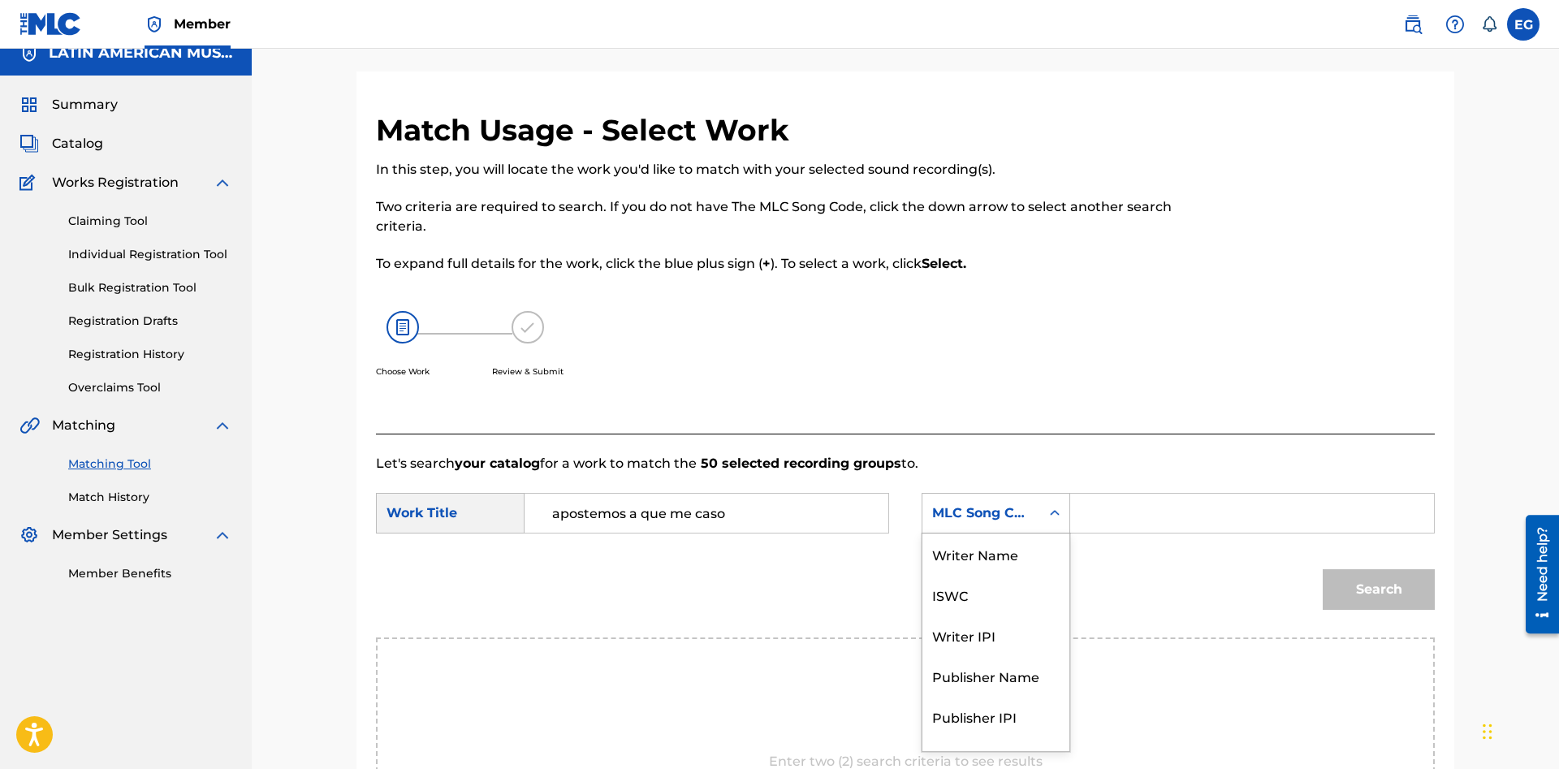
click at [959, 515] on div "MLC Song Code" at bounding box center [995, 513] width 149 height 41
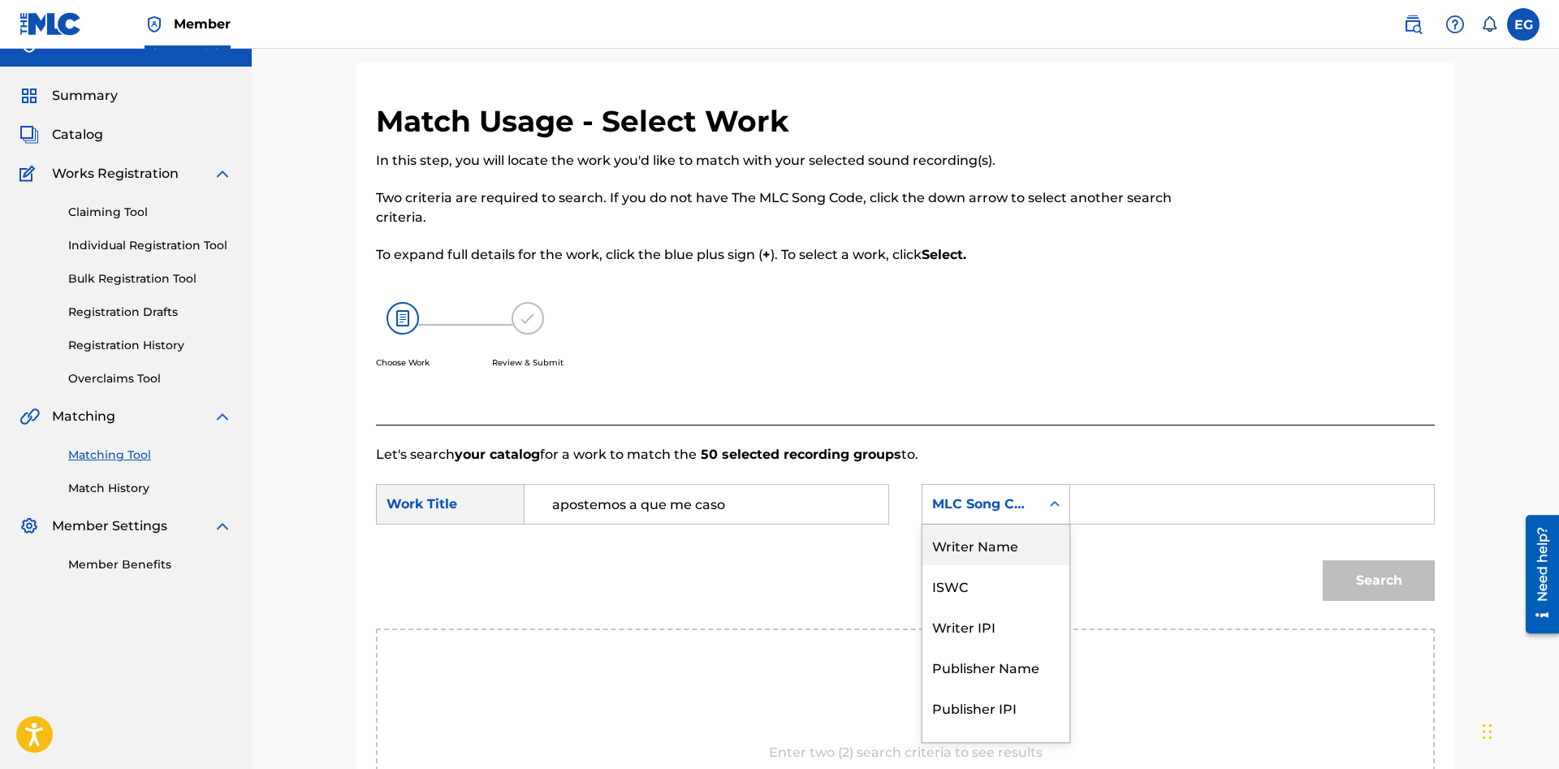
click at [1028, 548] on div "Writer Name" at bounding box center [995, 544] width 147 height 41
click at [1140, 502] on input "Search Form" at bounding box center [1252, 504] width 336 height 39
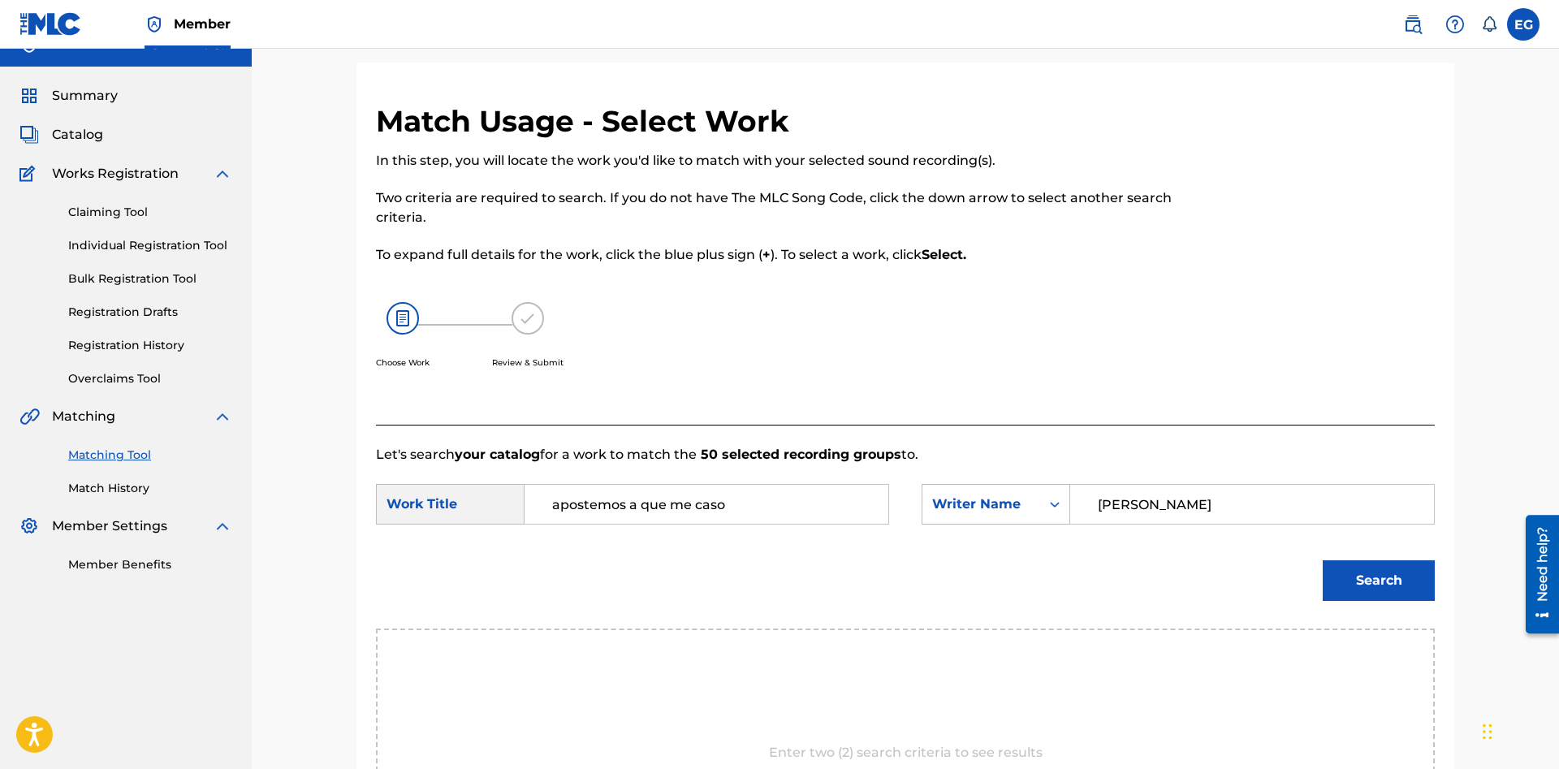
type input "[PERSON_NAME]"
click at [1411, 570] on button "Search" at bounding box center [1378, 580] width 112 height 41
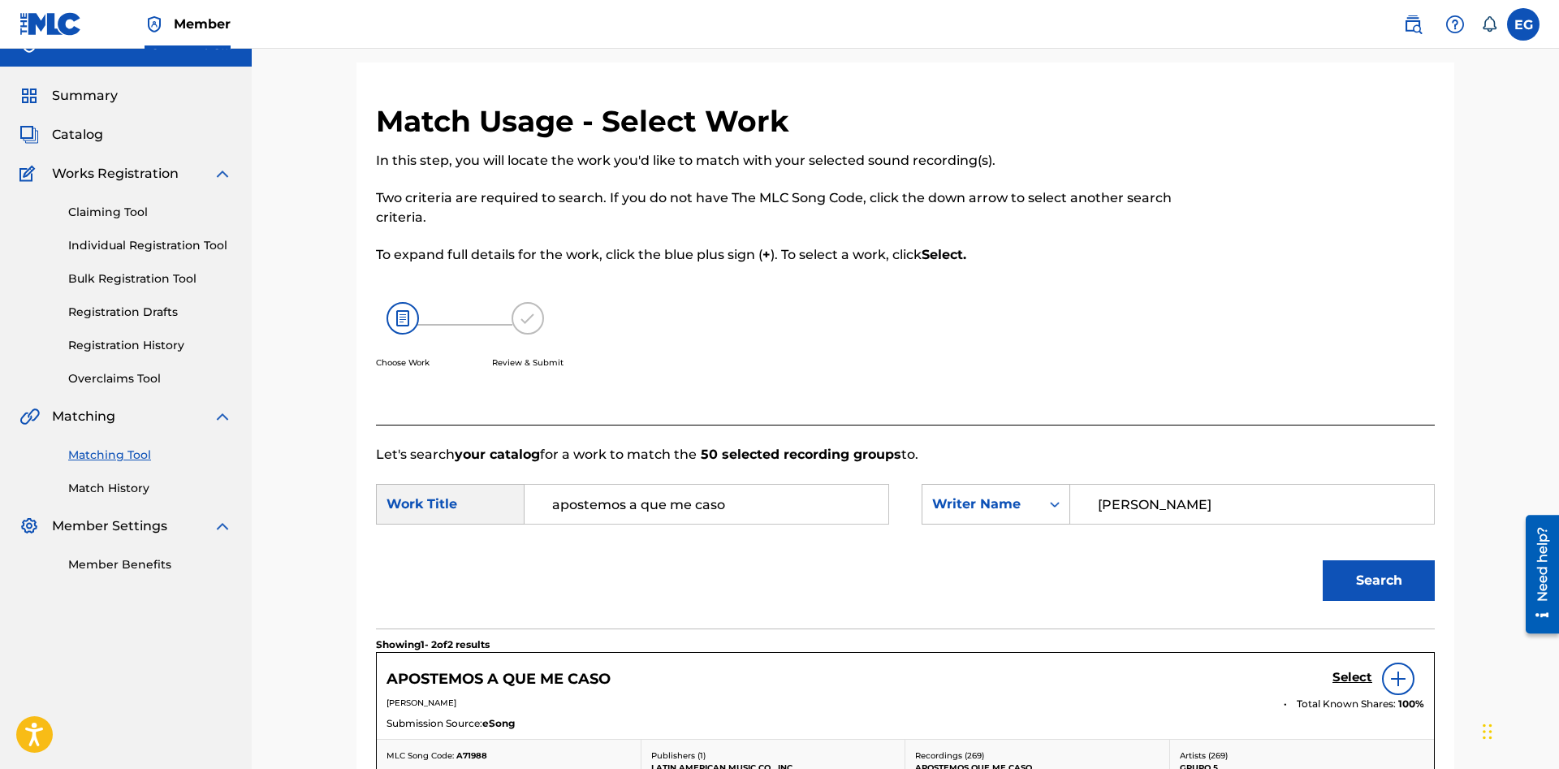
scroll to position [192, 0]
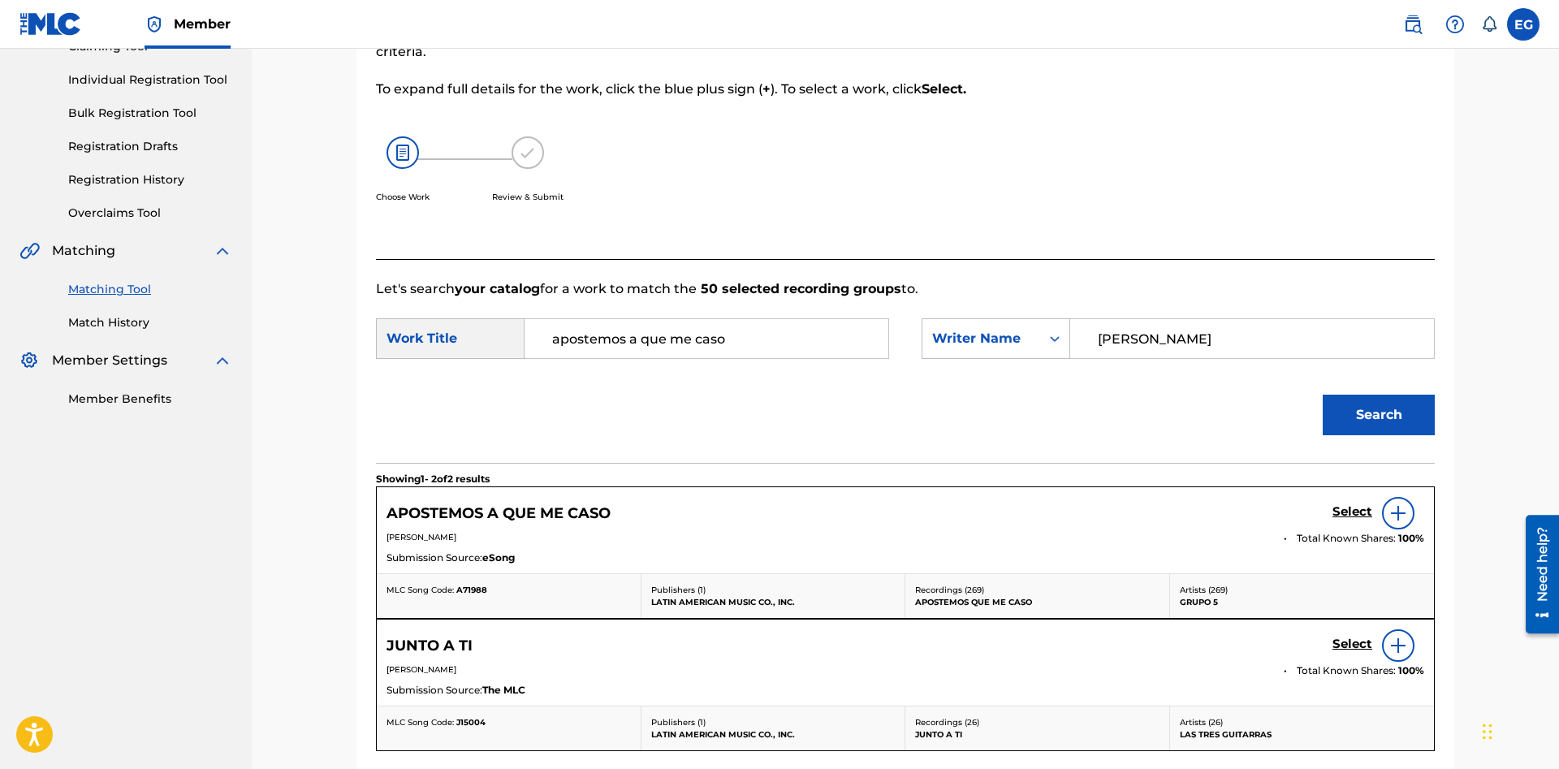
click at [1341, 509] on h5 "Select" at bounding box center [1352, 511] width 40 height 15
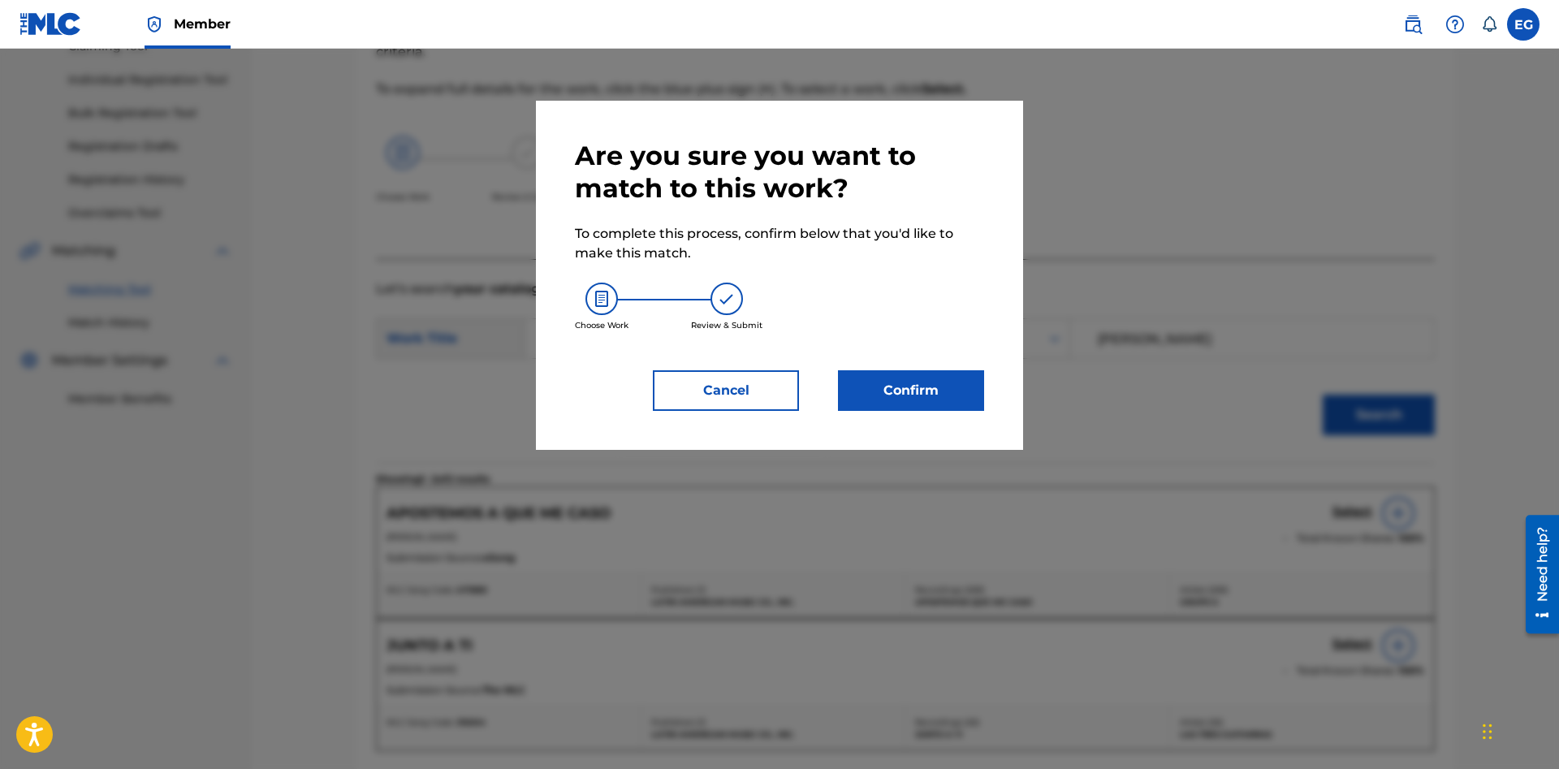
click at [897, 395] on button "Confirm" at bounding box center [911, 390] width 146 height 41
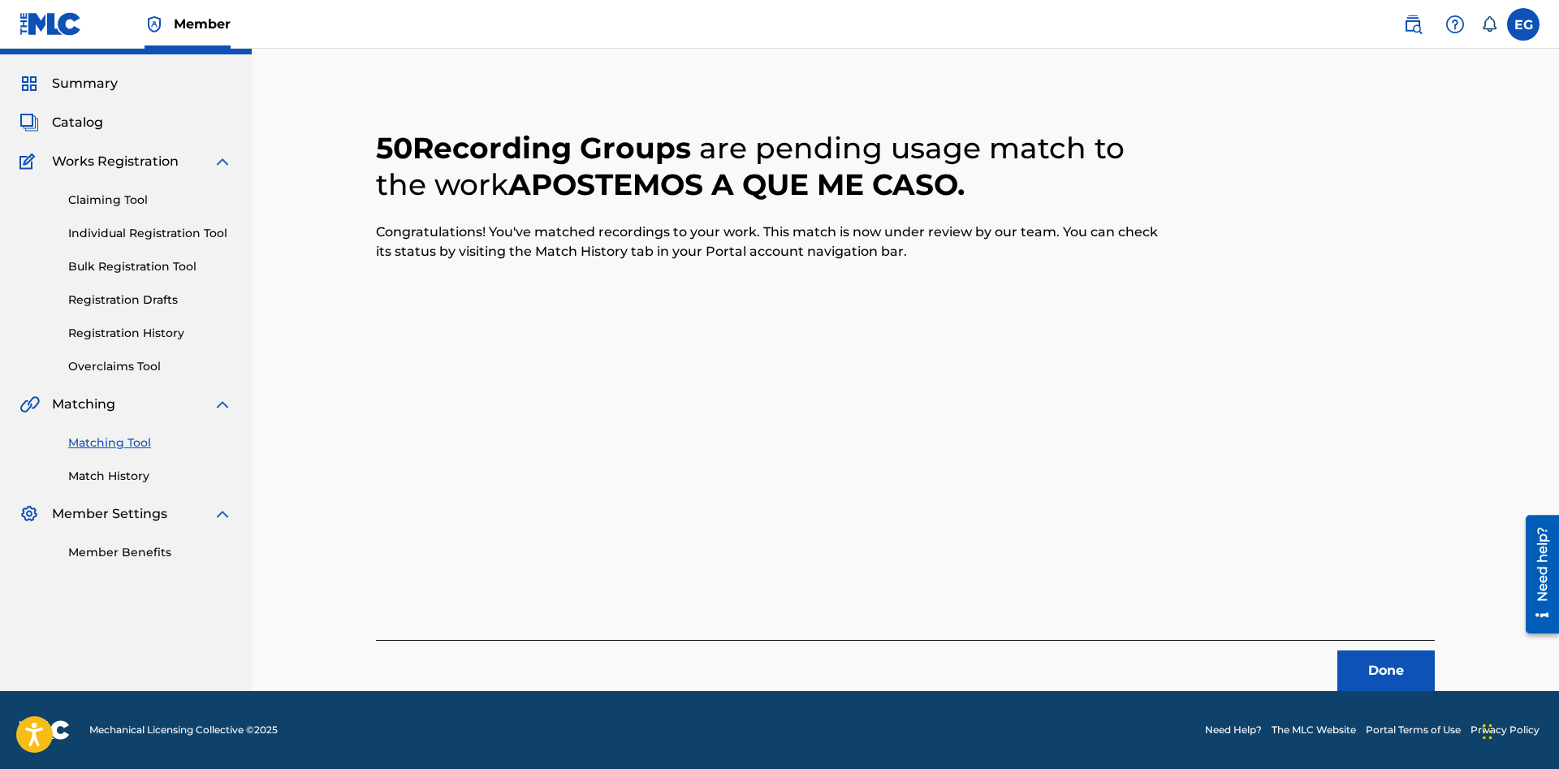
scroll to position [39, 0]
click at [1366, 692] on footer "Mechanical Licensing Collective © 2025 Need Help? The MLC Website Portal Terms …" at bounding box center [779, 730] width 1559 height 78
click at [1364, 678] on button "Done" at bounding box center [1385, 670] width 97 height 41
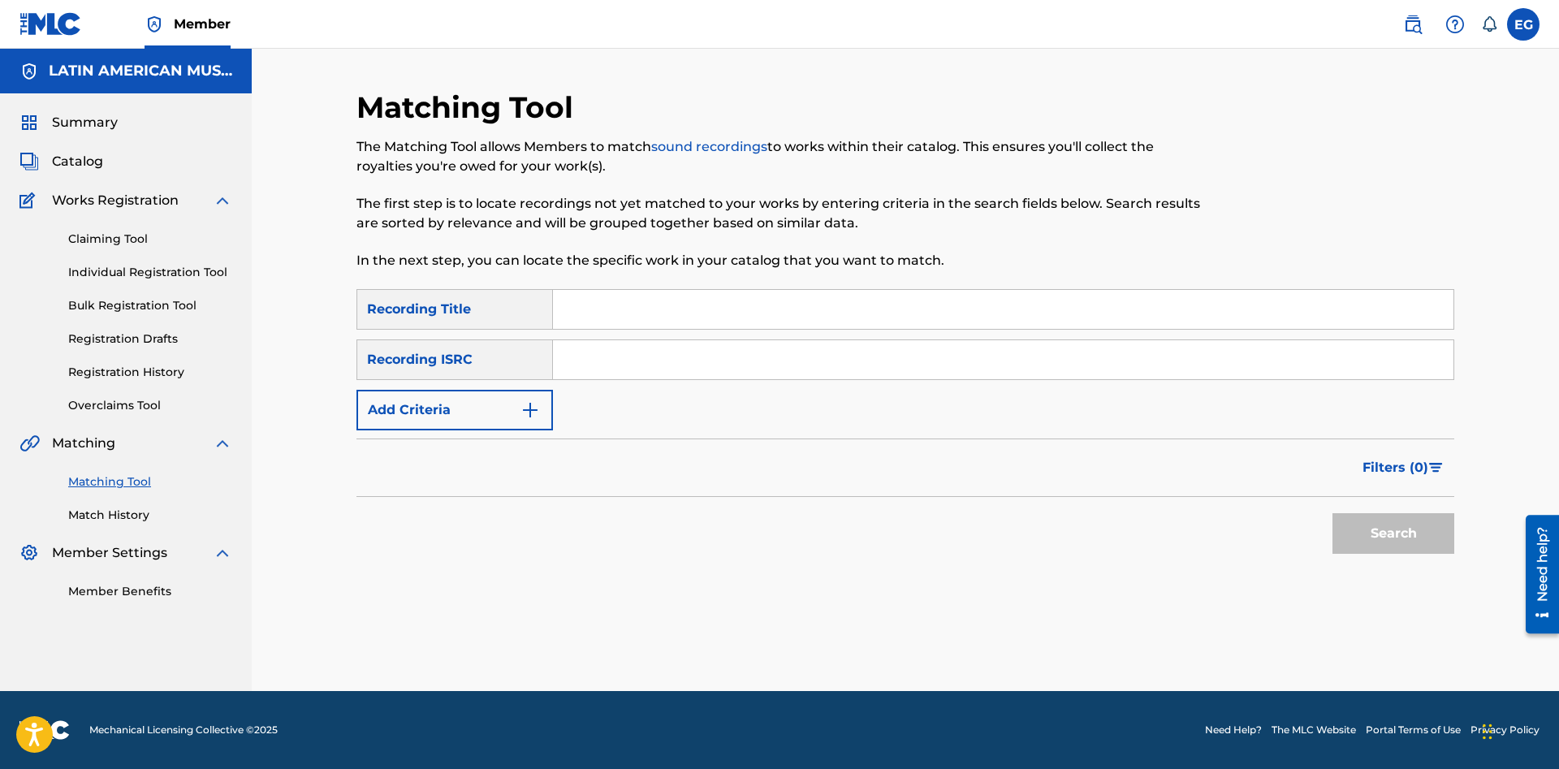
drag, startPoint x: 1038, startPoint y: 319, endPoint x: 934, endPoint y: 466, distance: 180.0
click at [1037, 320] on input "Search Form" at bounding box center [1003, 309] width 900 height 39
drag, startPoint x: 951, startPoint y: 414, endPoint x: 632, endPoint y: 351, distance: 325.1
click at [730, 307] on input "Search Form" at bounding box center [1003, 309] width 900 height 39
type input "bonita guambrita"
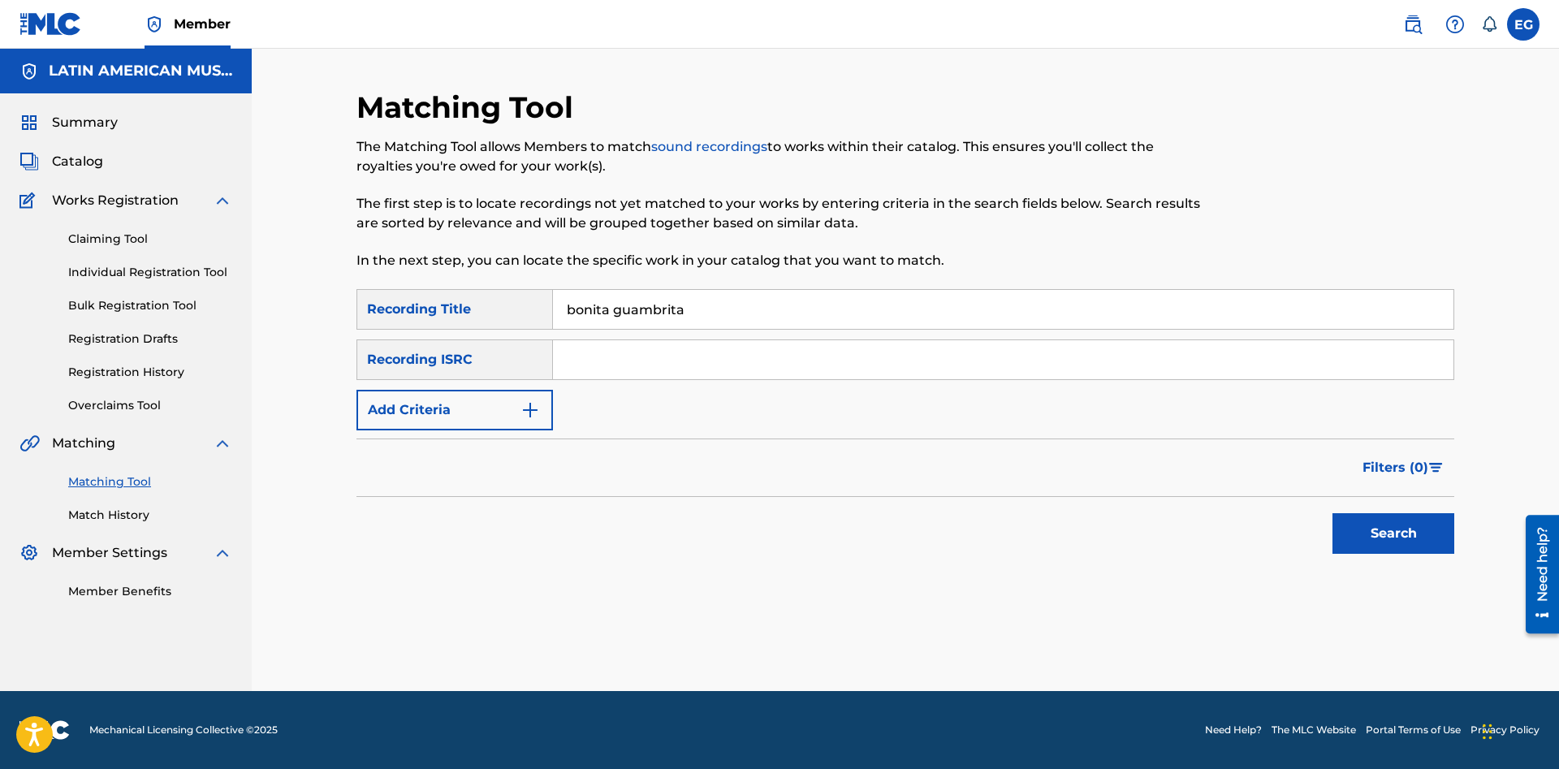
click at [1332, 513] on button "Search" at bounding box center [1393, 533] width 122 height 41
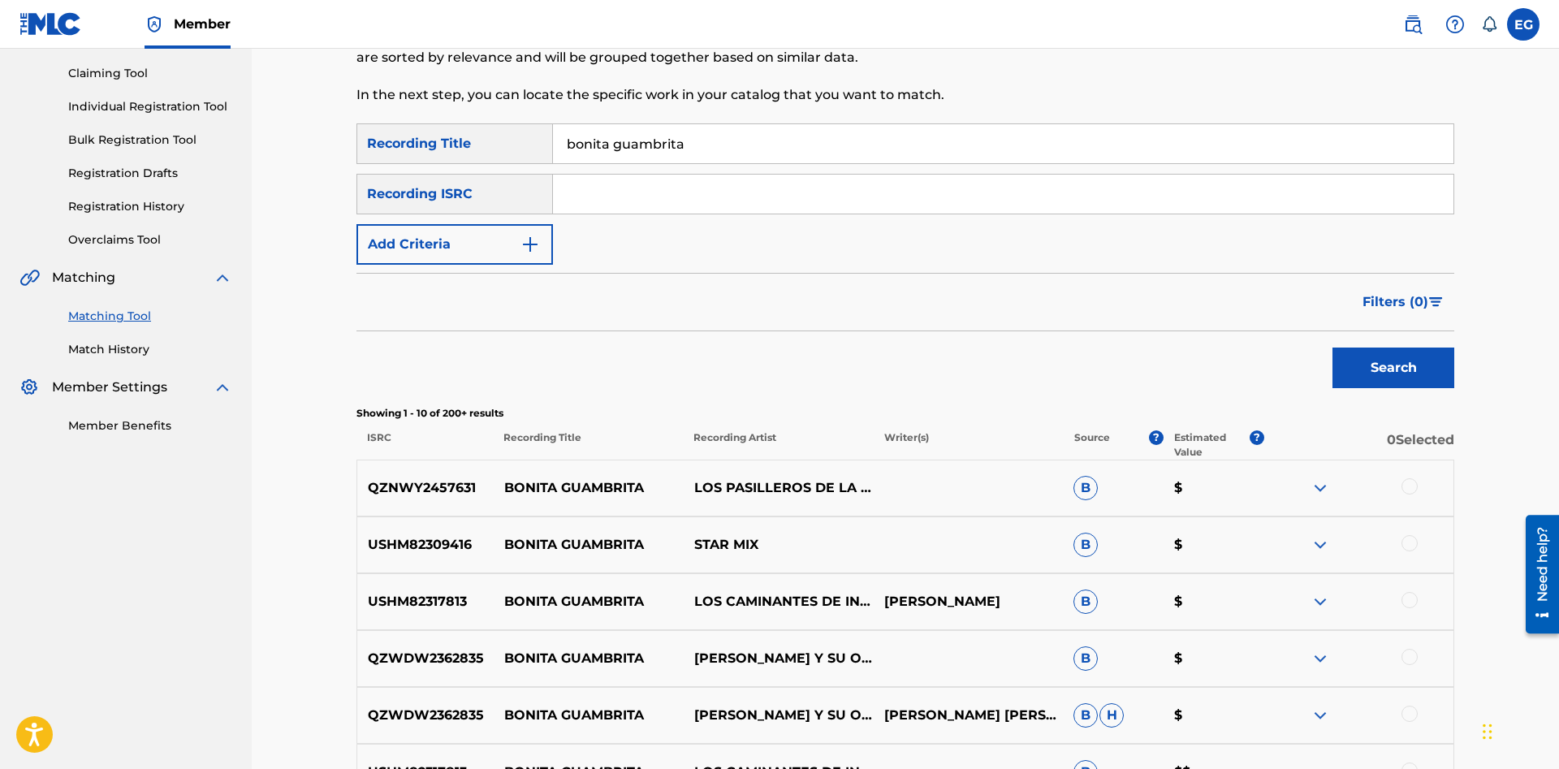
scroll to position [497, 0]
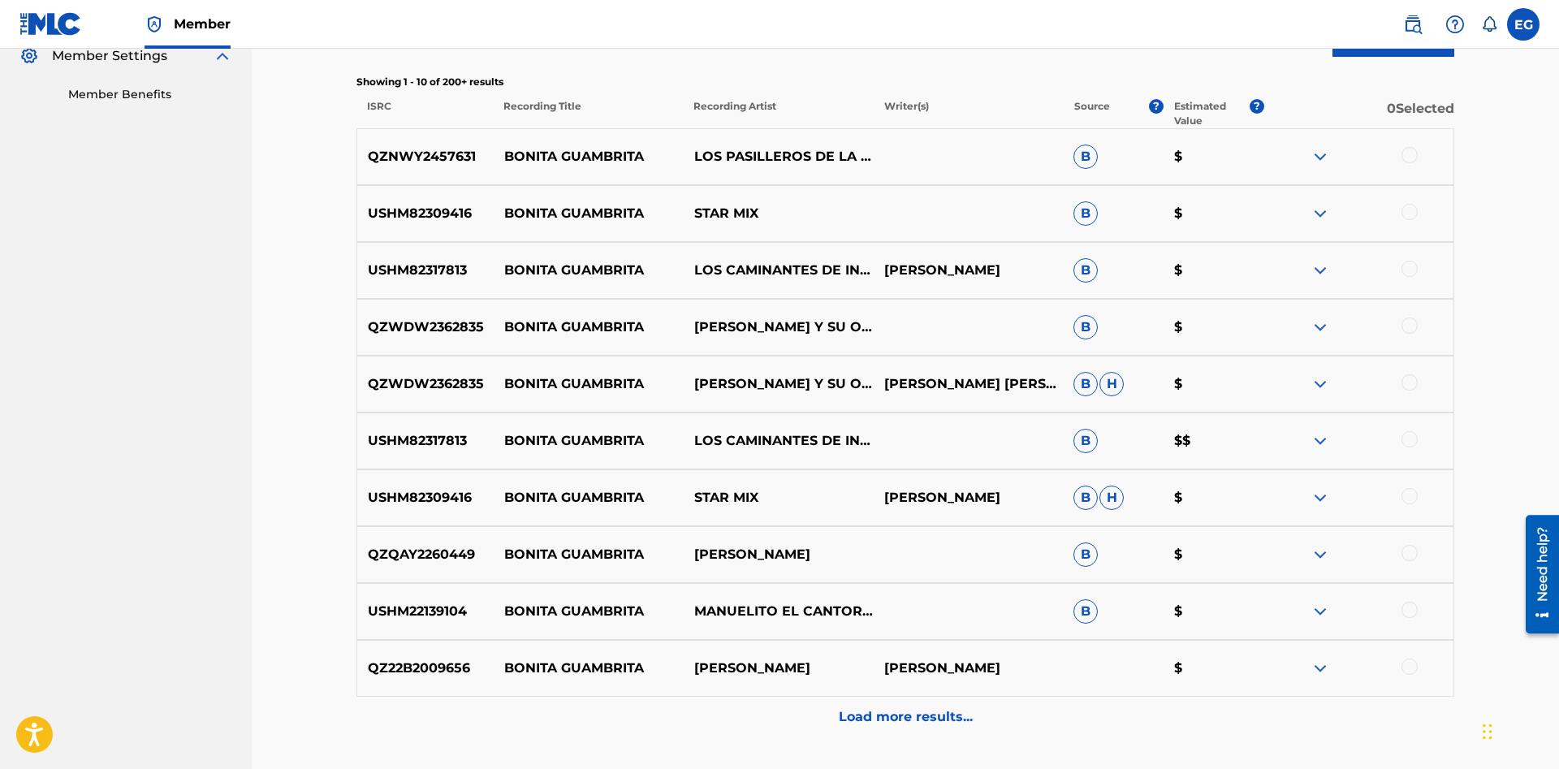
click at [905, 731] on div "Load more results..." at bounding box center [904, 716] width 1097 height 41
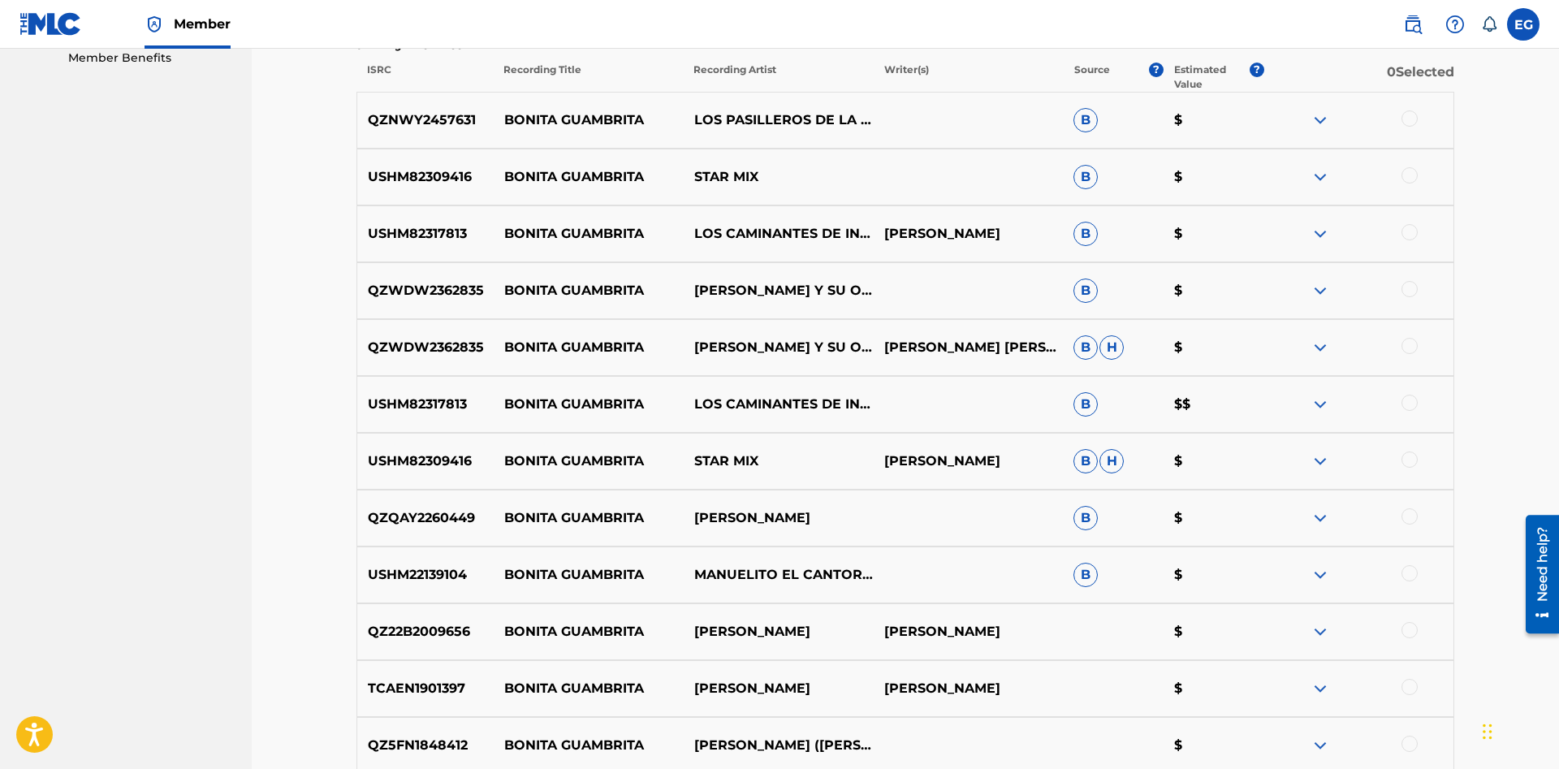
scroll to position [699, 0]
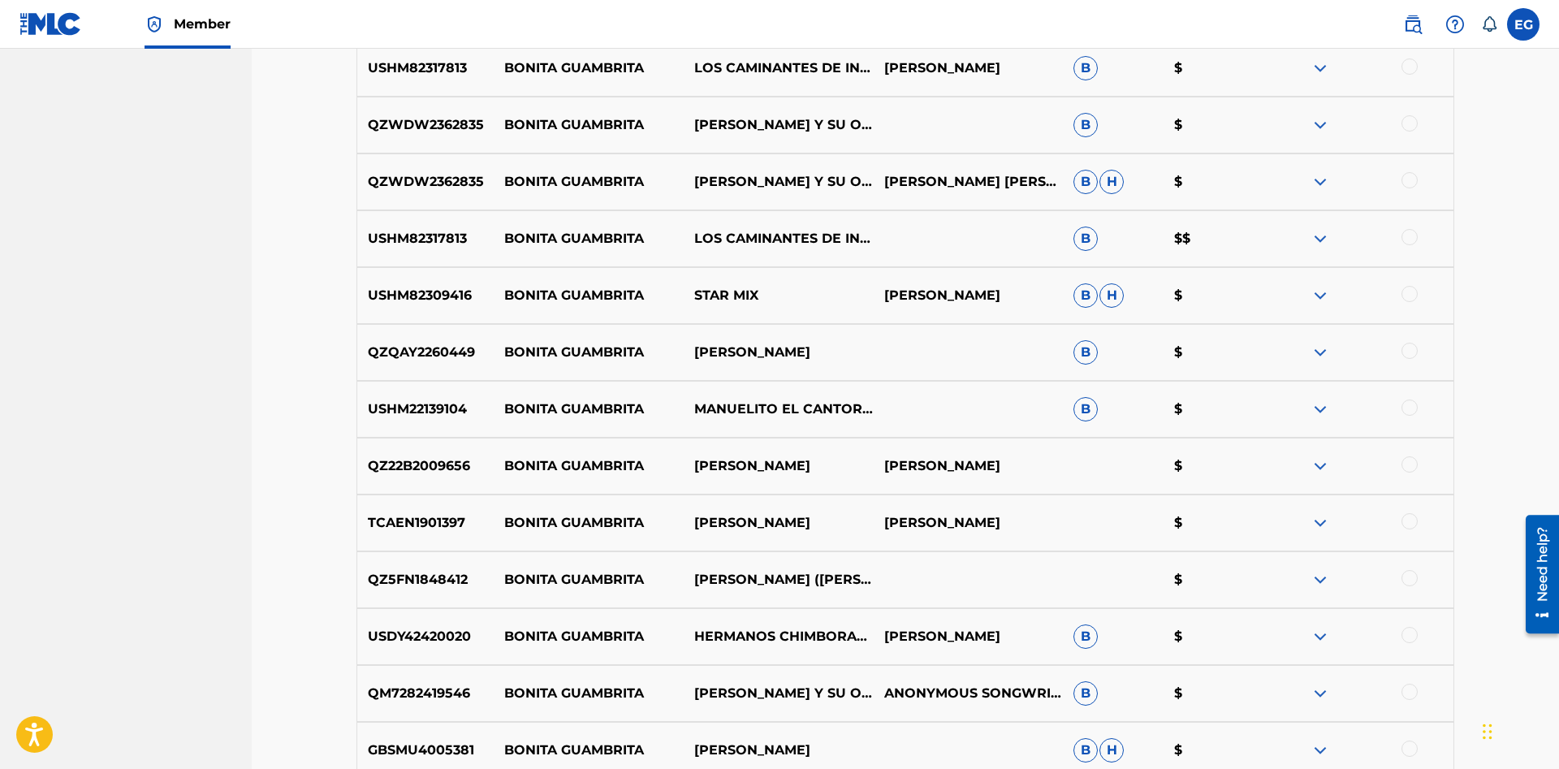
click at [1407, 519] on div at bounding box center [1409, 521] width 16 height 16
click at [1405, 464] on div at bounding box center [1409, 464] width 16 height 16
click at [1407, 412] on div at bounding box center [1409, 407] width 16 height 16
click at [1413, 355] on div at bounding box center [1409, 351] width 16 height 16
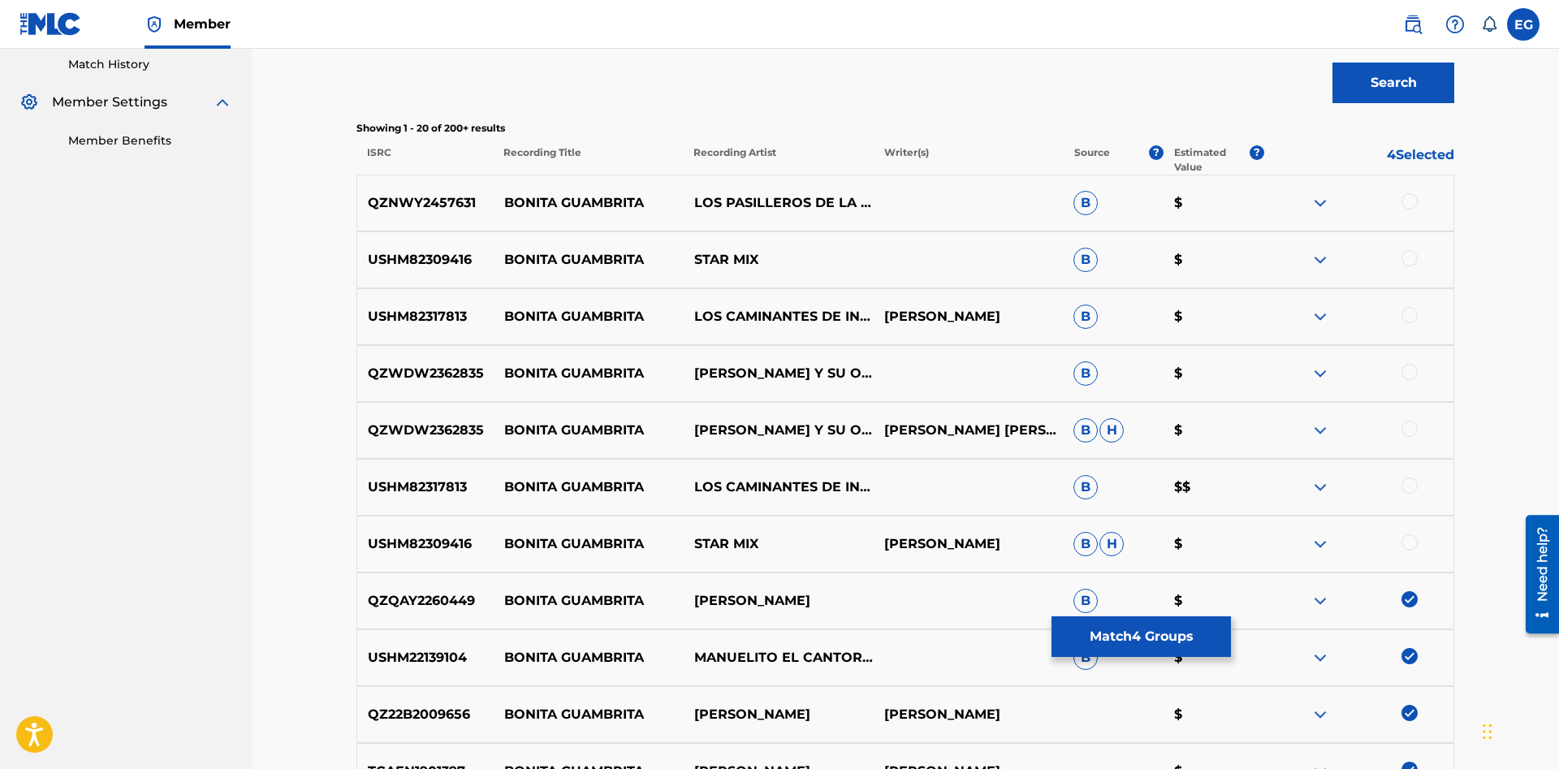
click at [1407, 434] on div at bounding box center [1409, 428] width 16 height 16
click at [1410, 392] on div "QZWDW2362835 BONITA GUAMBRITA AGUILAR Y SU ORQUESTA B $" at bounding box center [904, 373] width 1097 height 57
click at [1407, 326] on div "USHM82317813 BONITA GUAMBRITA LOS CAMINANTES DE INGAPIRCA IBAN CAMPOVERDE B $" at bounding box center [904, 316] width 1097 height 57
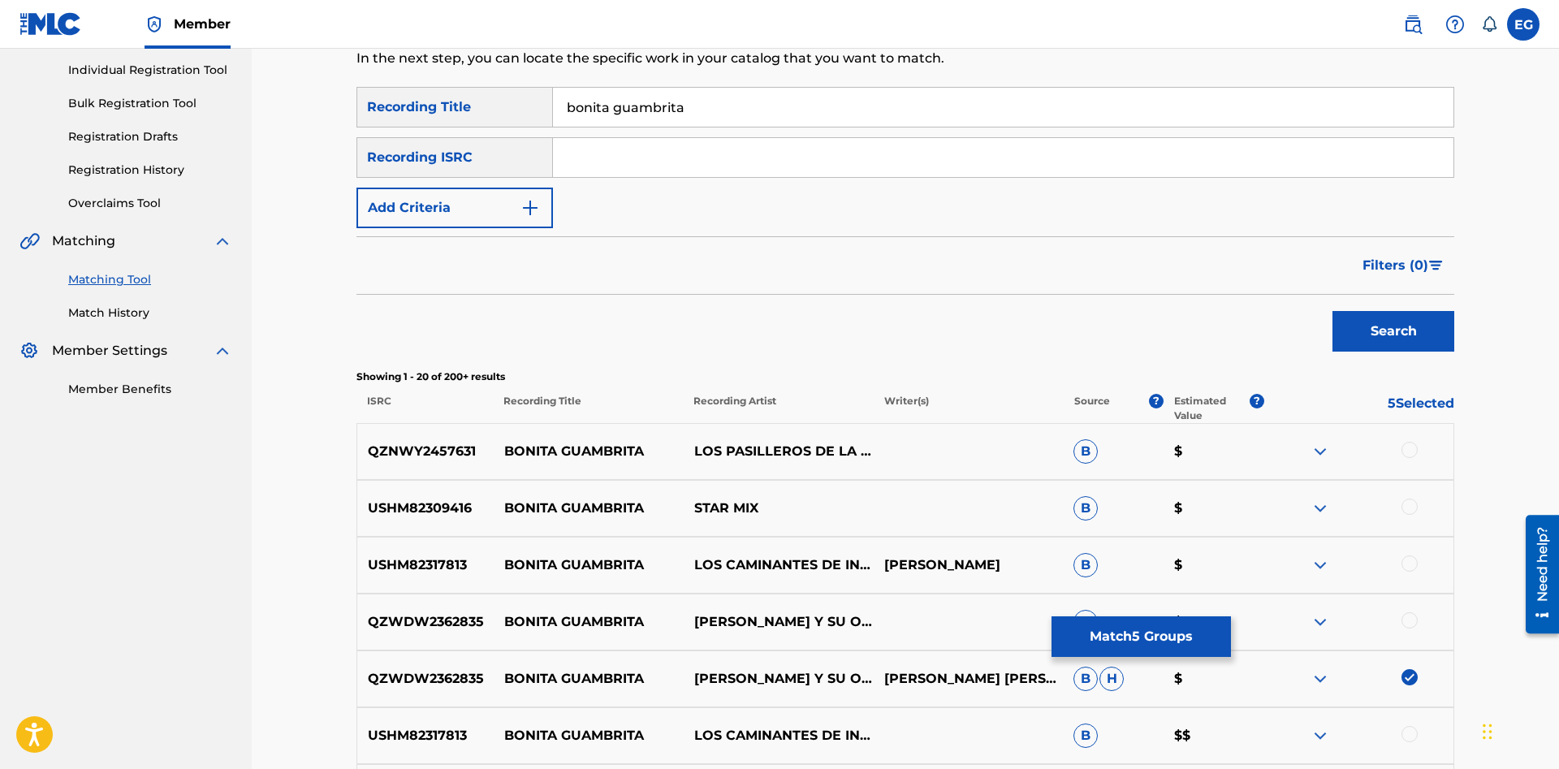
click at [1409, 444] on div at bounding box center [1409, 450] width 16 height 16
click at [1413, 507] on div at bounding box center [1409, 506] width 16 height 16
click at [1408, 564] on div at bounding box center [1409, 563] width 16 height 16
click at [1404, 625] on div at bounding box center [1409, 620] width 16 height 16
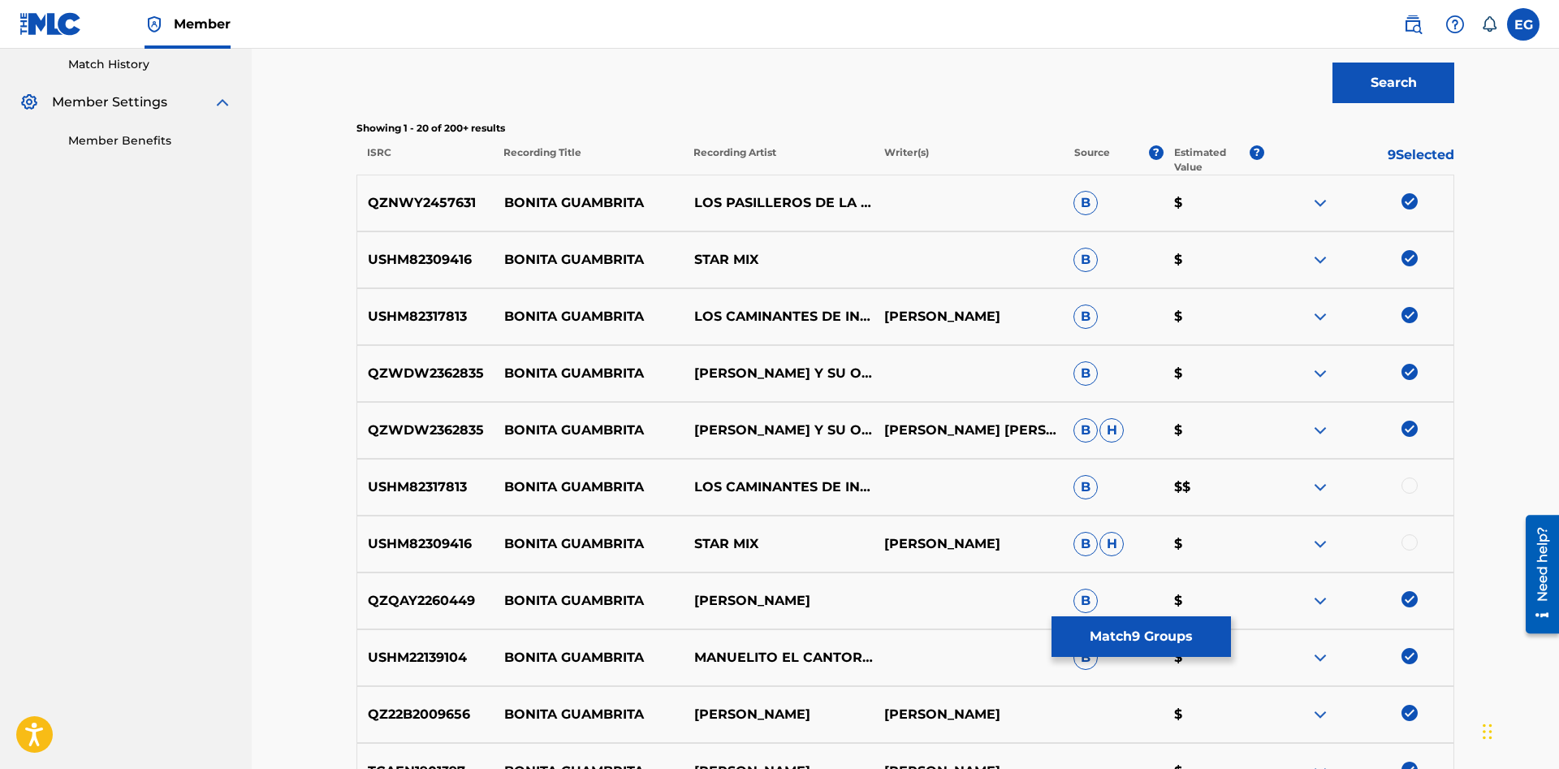
click at [1412, 487] on div at bounding box center [1409, 485] width 16 height 16
click at [1402, 554] on div "USHM82309416 BONITA GUAMBRITA STAR MIX IBAN CAMPOVERDE B H $" at bounding box center [904, 543] width 1097 height 57
click at [1404, 550] on div at bounding box center [1358, 543] width 190 height 19
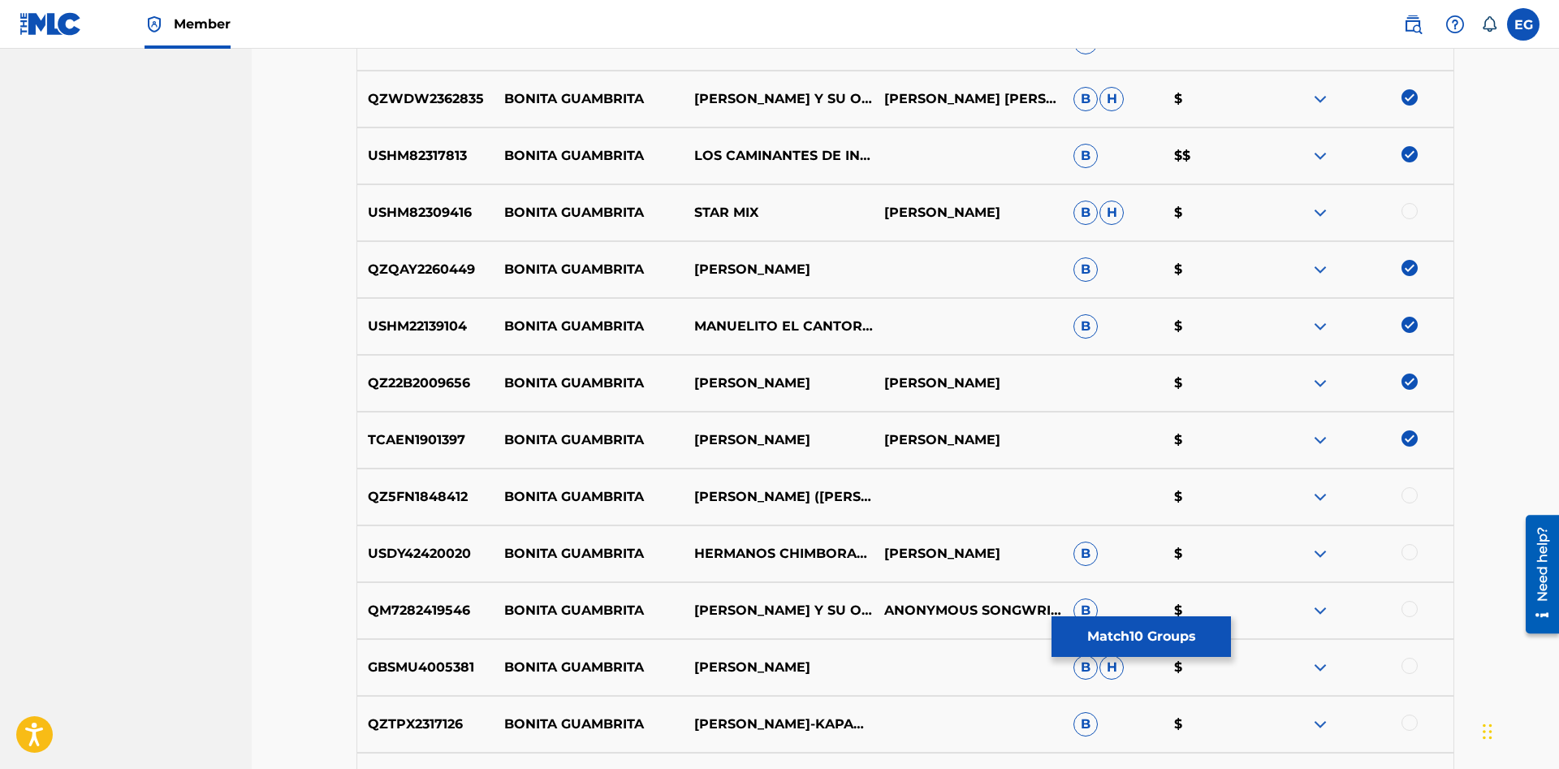
drag, startPoint x: 1410, startPoint y: 203, endPoint x: 1420, endPoint y: 289, distance: 86.6
click at [1410, 204] on div at bounding box center [1358, 212] width 190 height 19
click at [1409, 202] on div "USHM82309416 BONITA GUAMBRITA STAR MIX IBAN CAMPOVERDE B H $" at bounding box center [904, 212] width 1097 height 57
click at [1409, 214] on div at bounding box center [1409, 211] width 16 height 16
click at [1408, 502] on div at bounding box center [1409, 495] width 16 height 16
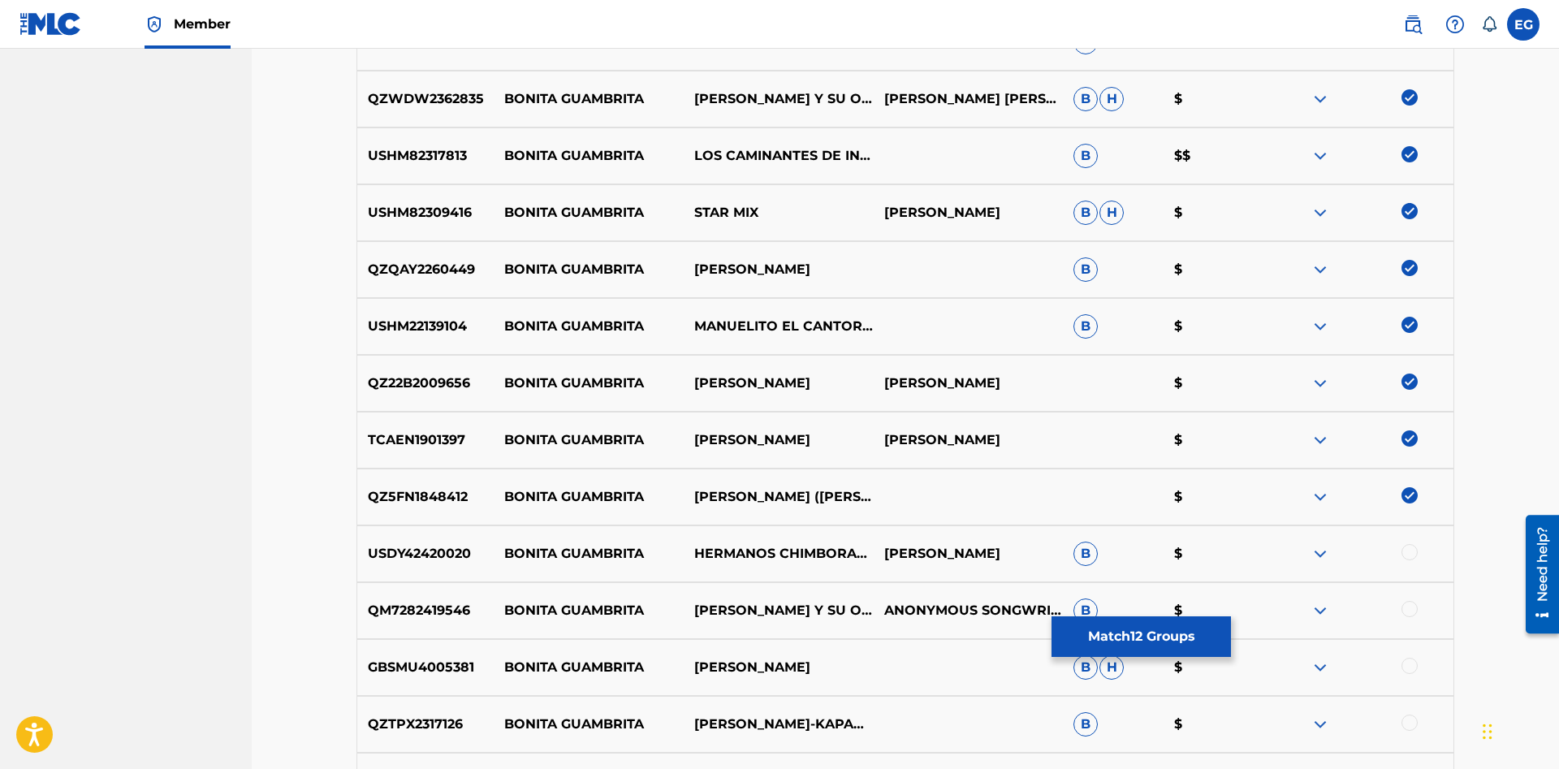
click at [1408, 556] on div at bounding box center [1409, 552] width 16 height 16
drag, startPoint x: 981, startPoint y: 594, endPoint x: 959, endPoint y: 594, distance: 21.1
click at [268, 586] on div "Matching Tool The Matching Tool allows Members to match sound recordings to wor…" at bounding box center [905, 184] width 1307 height 1835
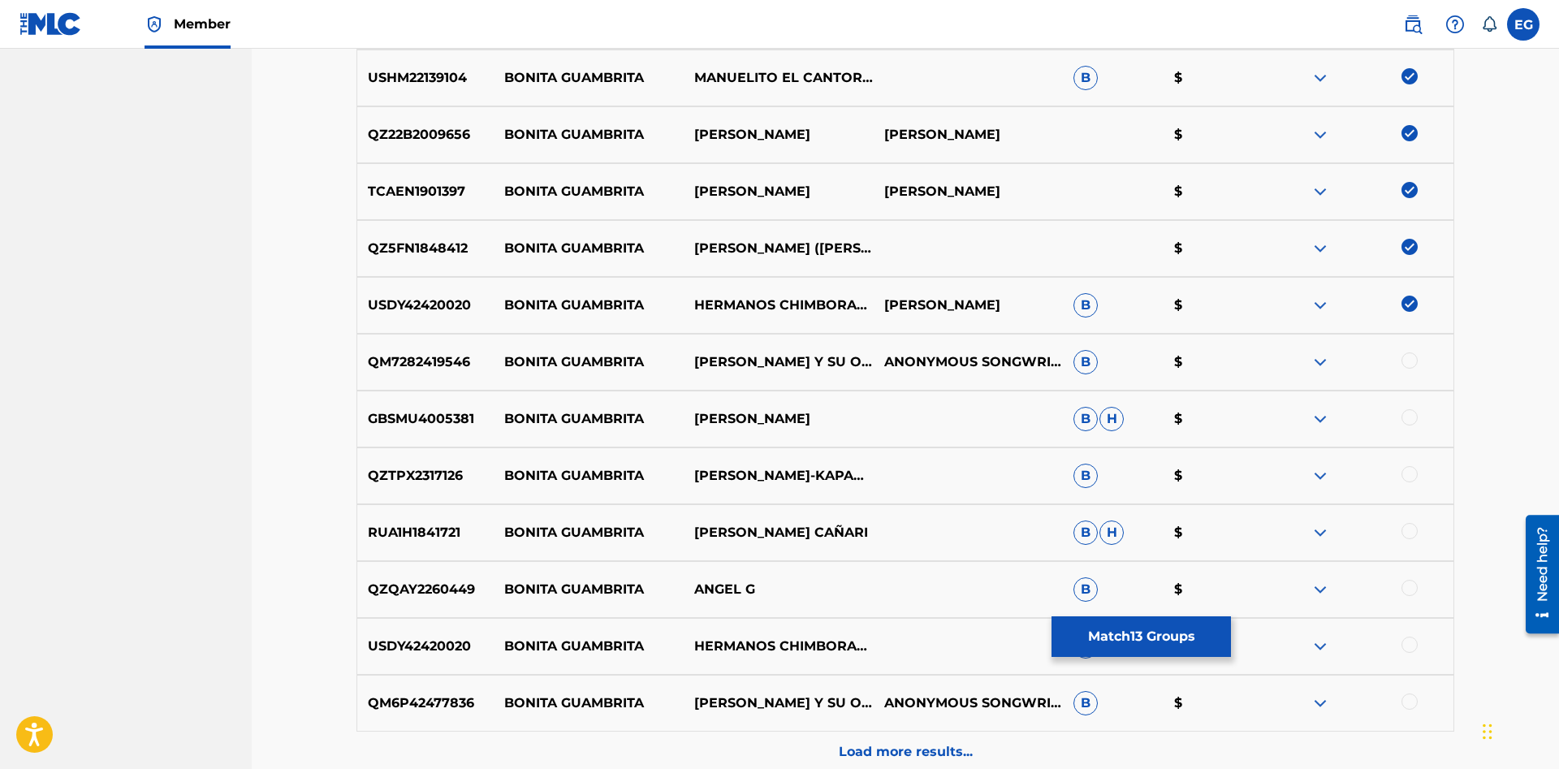
click at [1401, 704] on div at bounding box center [1358, 702] width 190 height 19
click at [1410, 640] on div at bounding box center [1409, 644] width 16 height 16
click at [1412, 707] on div at bounding box center [1409, 701] width 16 height 16
click at [1417, 582] on div at bounding box center [1358, 589] width 190 height 19
drag, startPoint x: 1405, startPoint y: 521, endPoint x: 1403, endPoint y: 513, distance: 8.5
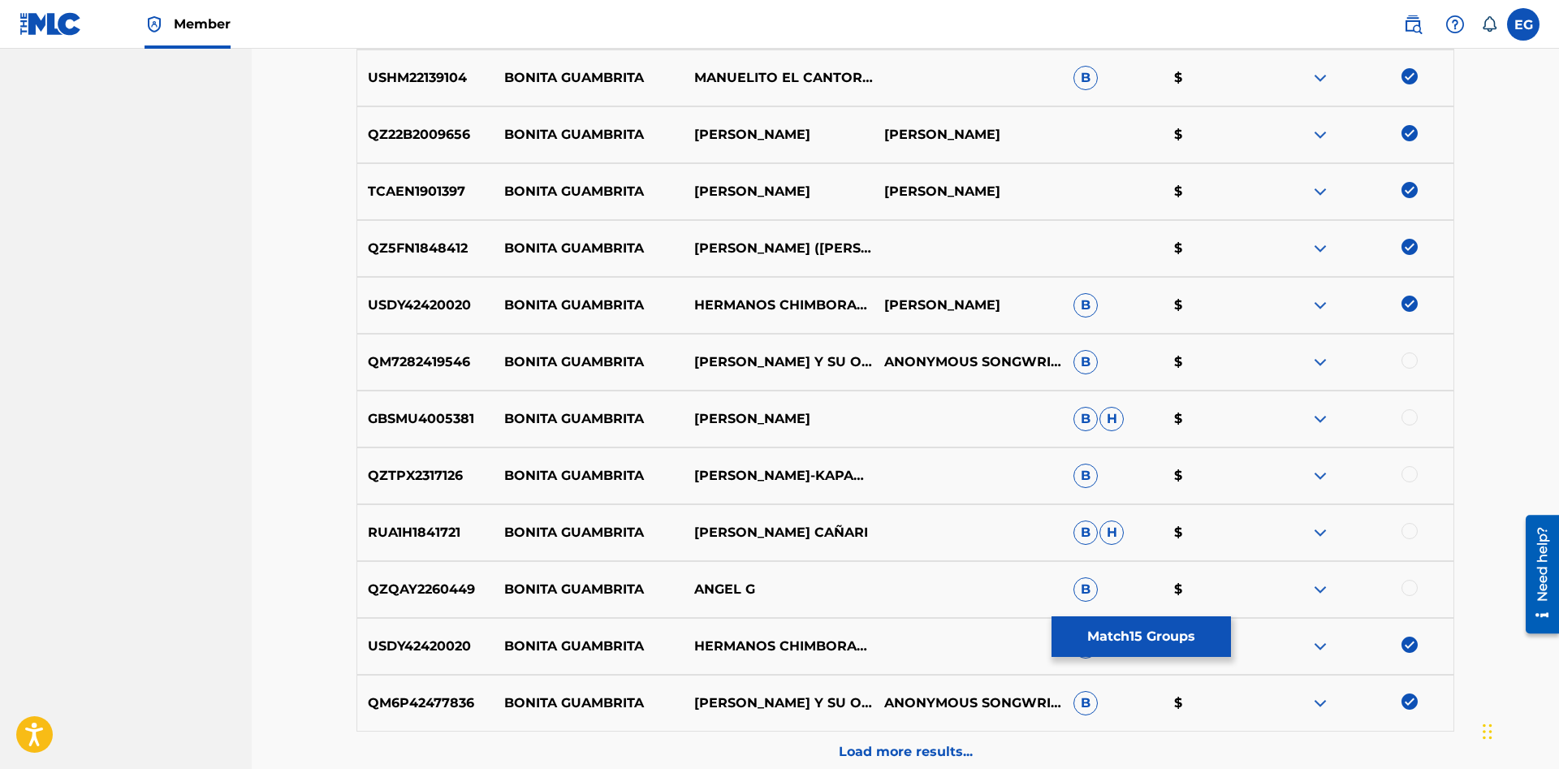
click at [1404, 521] on div "RUA1H1841721 BONITA GUAMBRITA MANUEL SOLITARIO CAÑARI B H $" at bounding box center [904, 532] width 1097 height 57
drag, startPoint x: 1412, startPoint y: 468, endPoint x: 1415, endPoint y: 439, distance: 29.4
click at [1412, 462] on div "QZTPX2317126 BONITA GUAMBRITA ÑANDA MAÑACHI-KAPARÍ-RENACER_WALKA B $" at bounding box center [904, 475] width 1097 height 57
drag, startPoint x: 1418, startPoint y: 406, endPoint x: 1417, endPoint y: 391, distance: 14.6
click at [1418, 404] on div "GBSMU4005381 BONITA GUAMBRITA OLMEDO TORRES B H $" at bounding box center [904, 418] width 1097 height 57
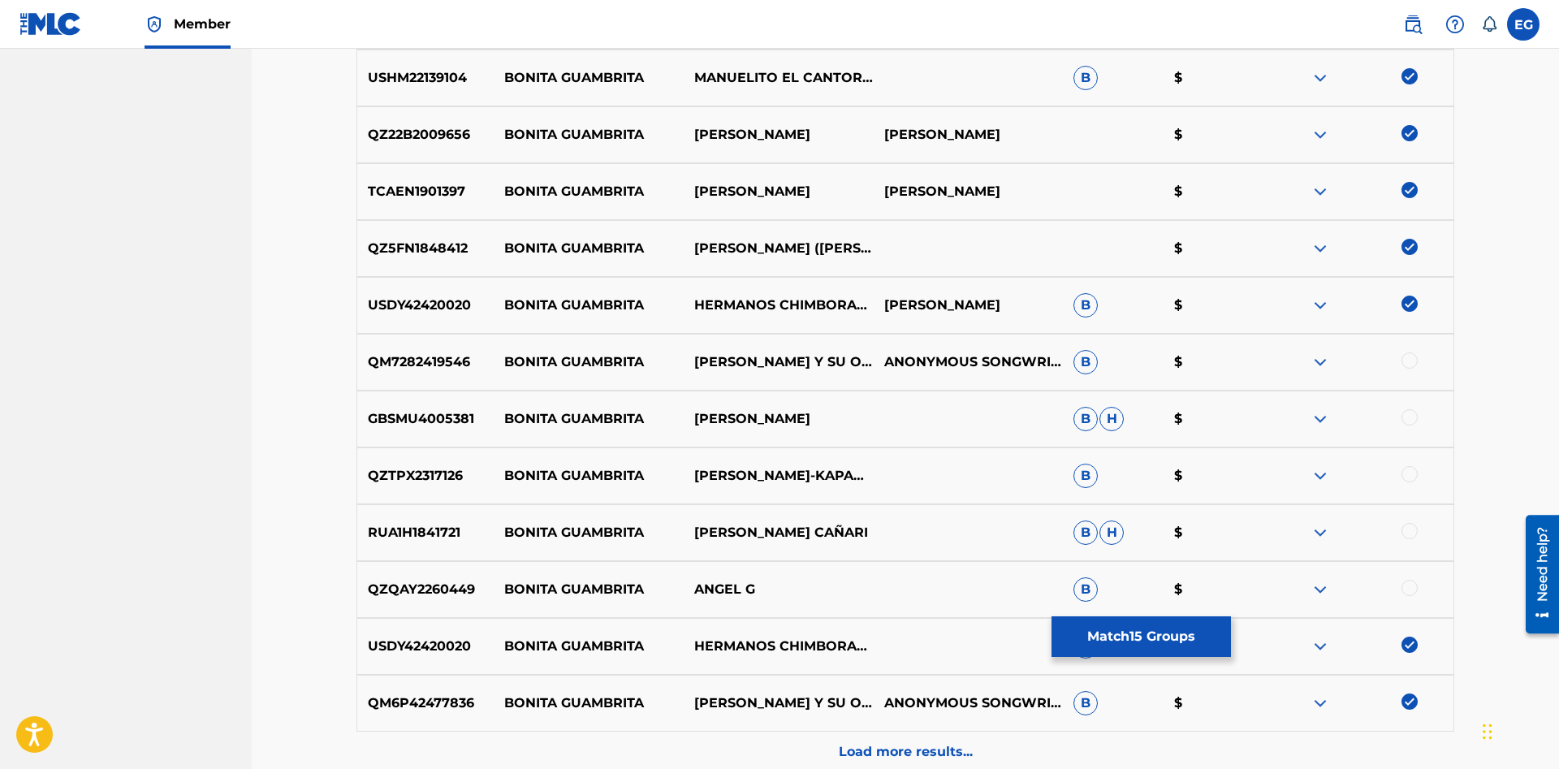
click at [1414, 360] on div at bounding box center [1409, 360] width 16 height 16
drag, startPoint x: 1411, startPoint y: 409, endPoint x: 1411, endPoint y: 420, distance: 10.6
click at [1411, 412] on div at bounding box center [1358, 418] width 190 height 19
click at [1407, 476] on div at bounding box center [1409, 474] width 16 height 16
click at [1407, 419] on div at bounding box center [1409, 417] width 16 height 16
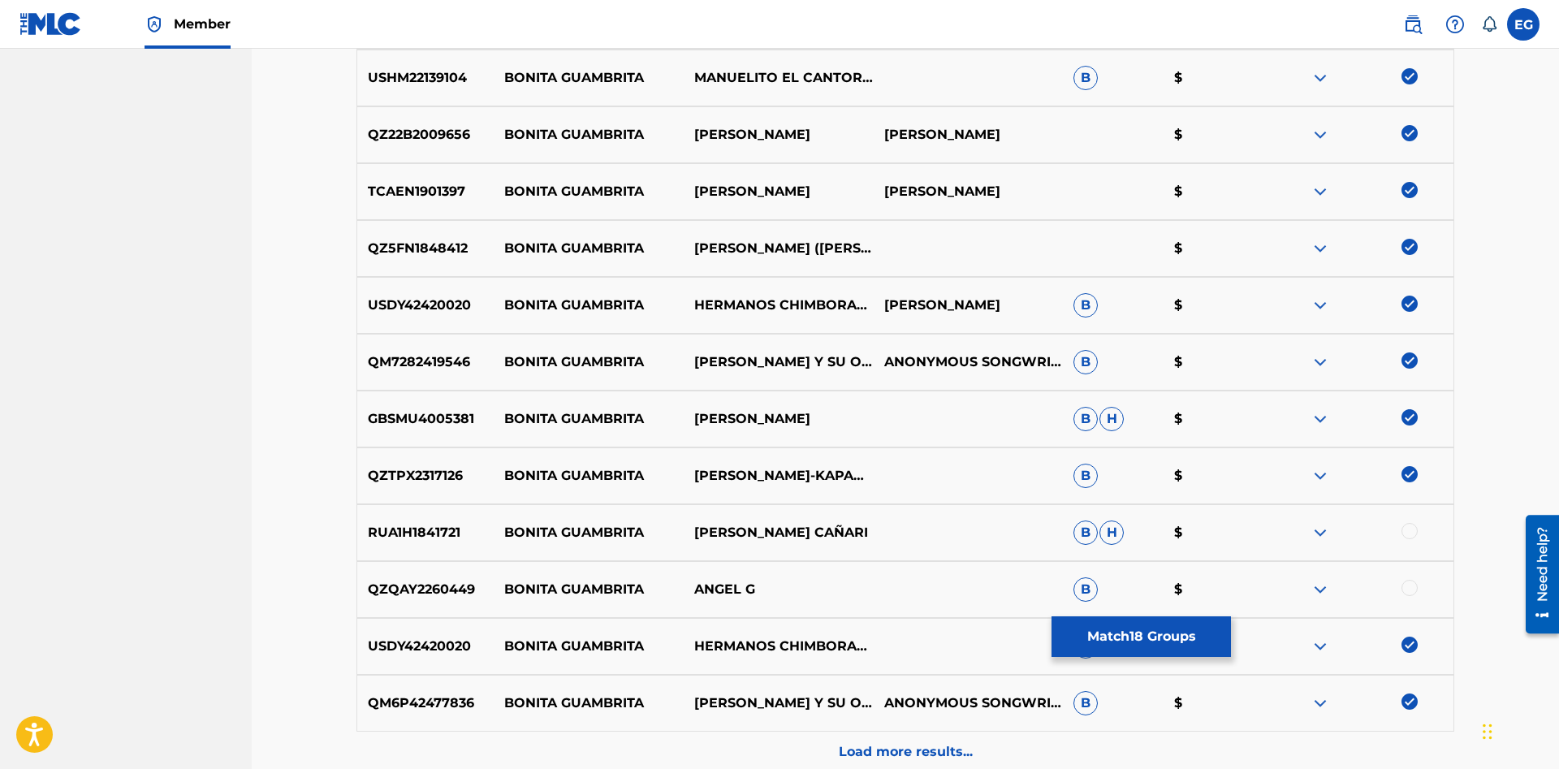
click at [1412, 531] on div at bounding box center [1409, 531] width 16 height 16
click at [1416, 593] on div at bounding box center [1358, 589] width 190 height 19
drag, startPoint x: 912, startPoint y: 686, endPoint x: 24, endPoint y: 795, distance: 894.7
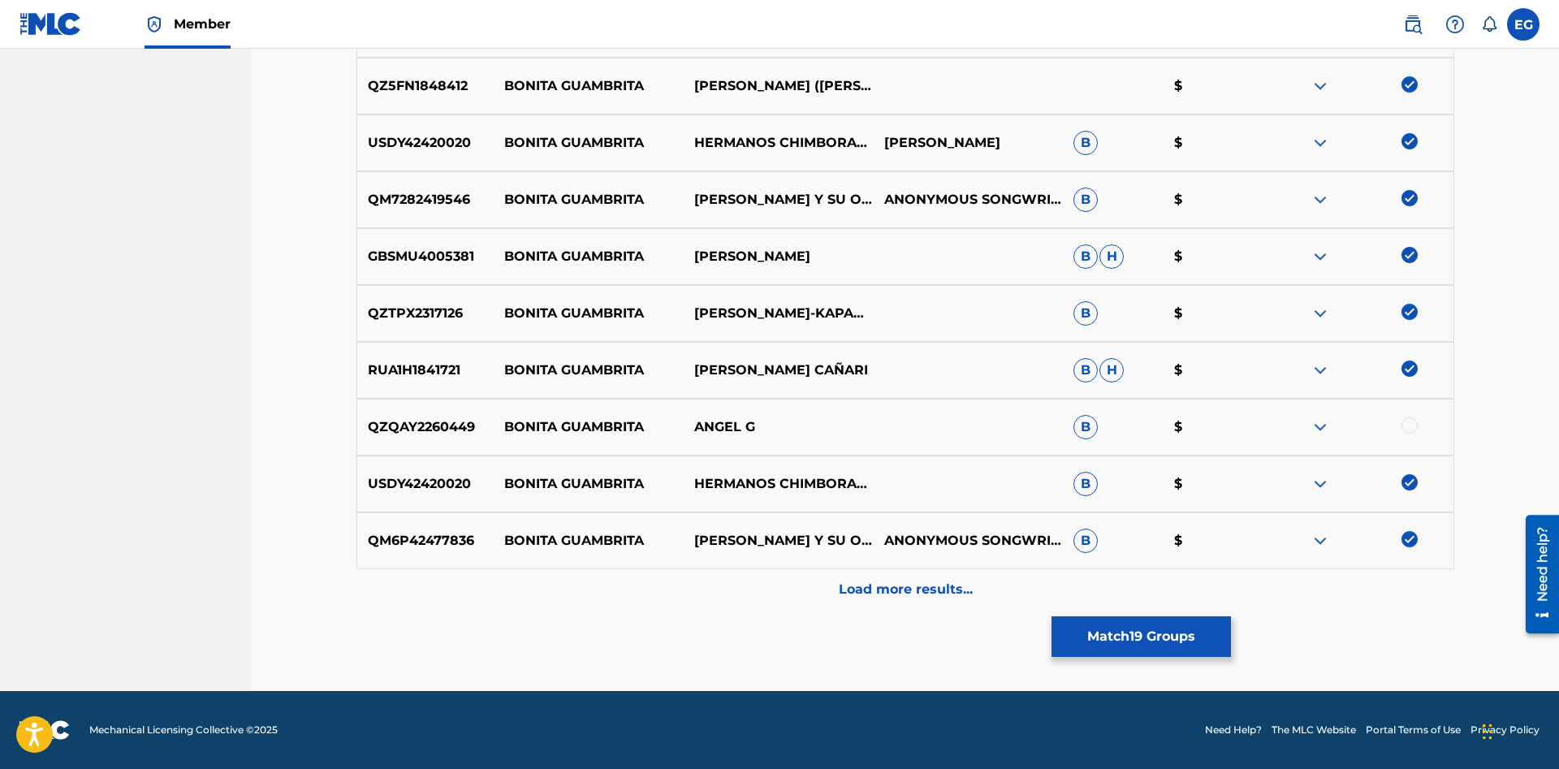
click at [1412, 425] on div at bounding box center [1409, 425] width 16 height 16
click at [1307, 590] on div "Load more results..." at bounding box center [904, 589] width 1097 height 41
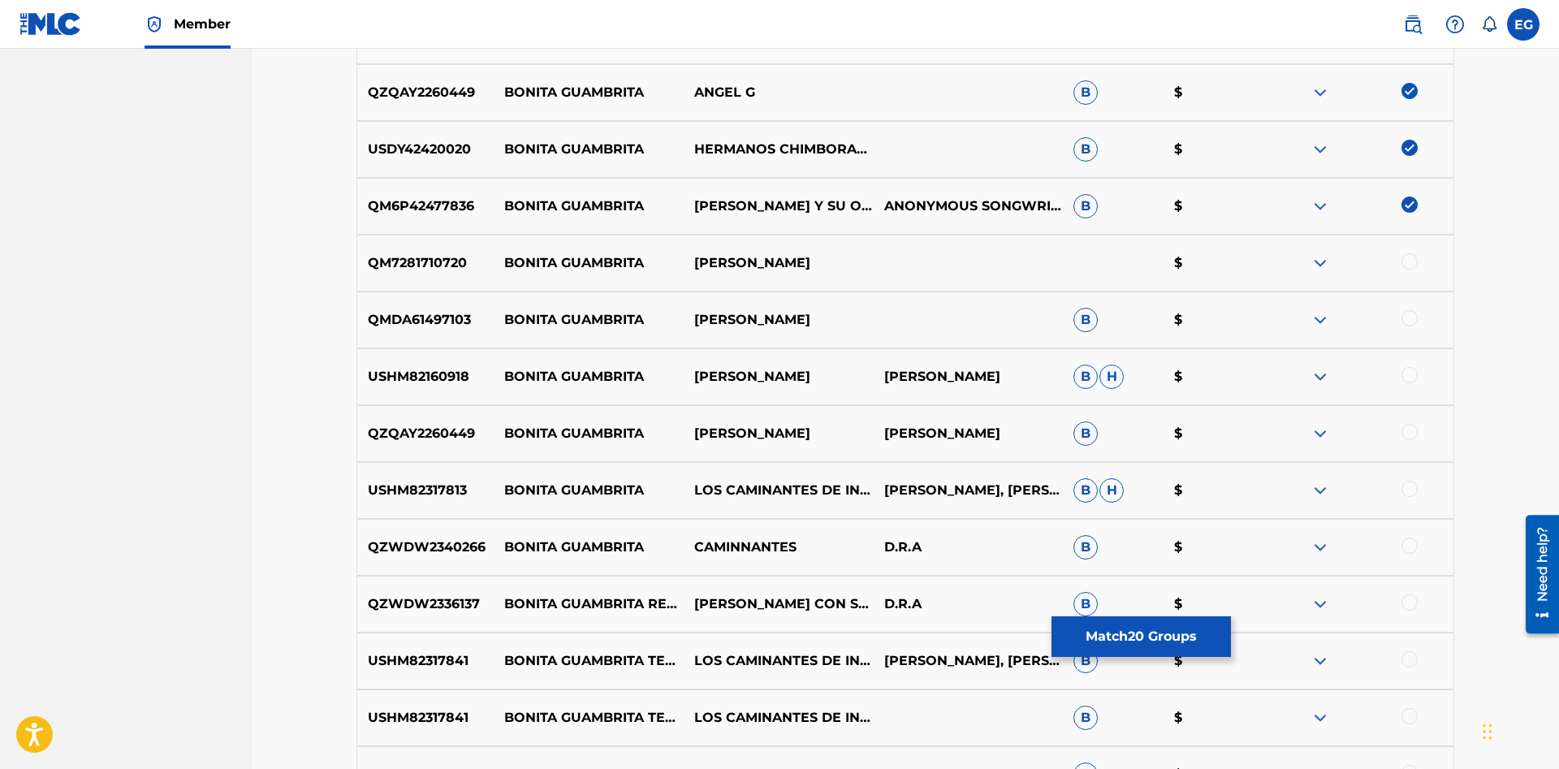
scroll to position [1761, 0]
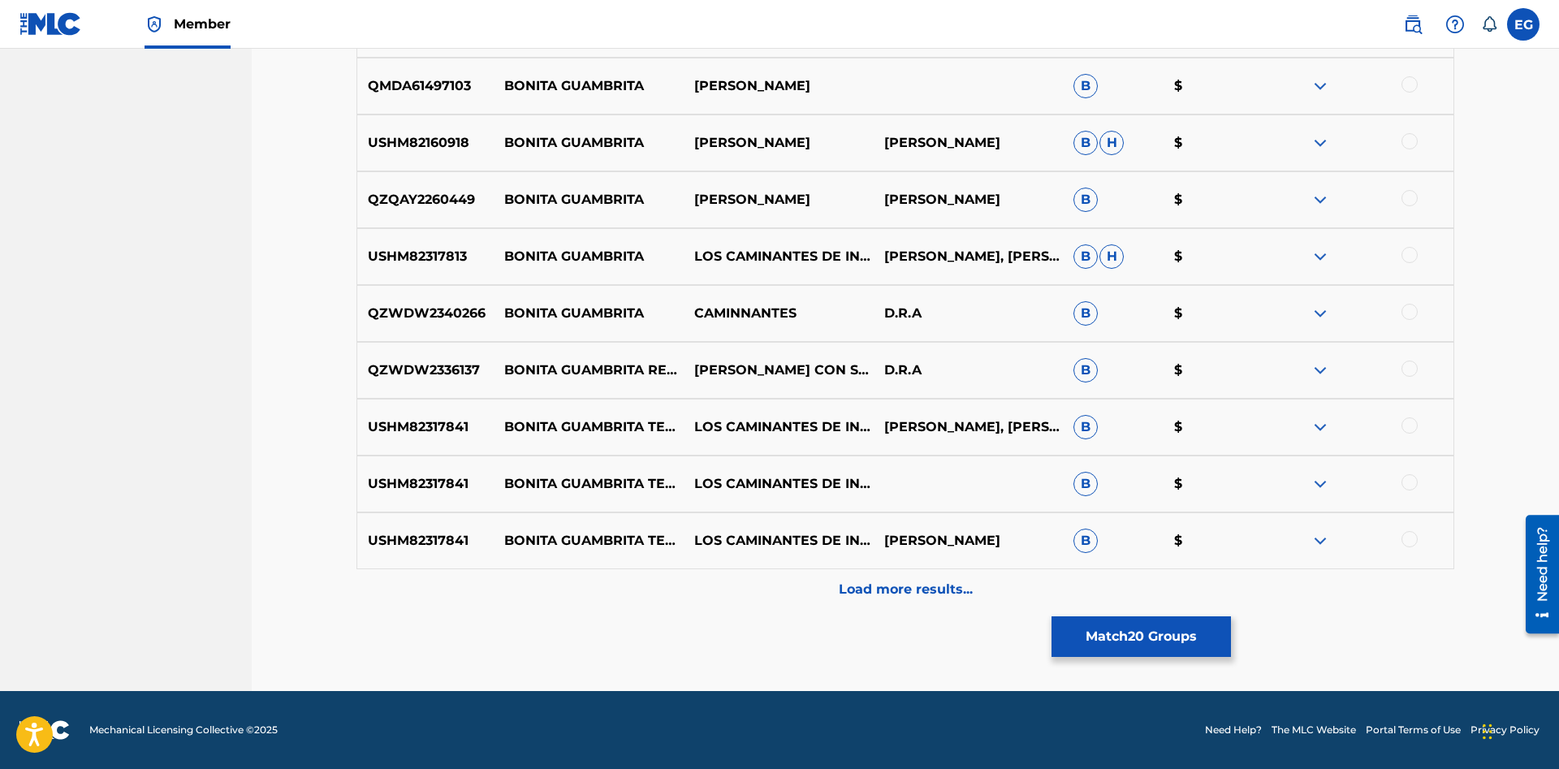
click at [1413, 313] on div at bounding box center [1409, 312] width 16 height 16
click at [1416, 257] on div at bounding box center [1409, 255] width 16 height 16
click at [1406, 197] on div at bounding box center [1409, 198] width 16 height 16
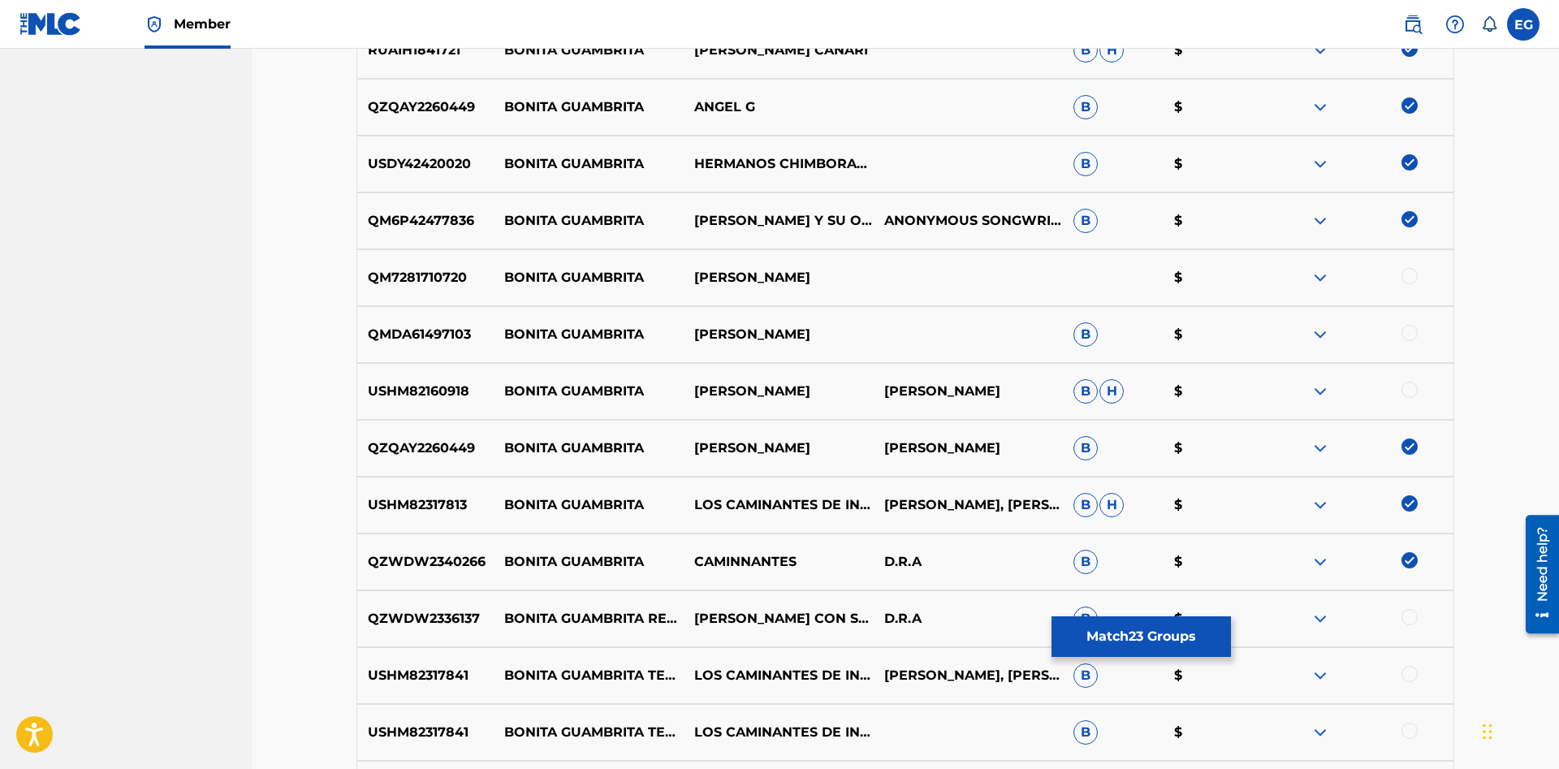
click at [1416, 278] on div at bounding box center [1409, 276] width 16 height 16
click at [1403, 319] on div "QMDA61497103 BONITA GUAMBRITA ANGELO JIMENEZ B $" at bounding box center [904, 334] width 1097 height 57
click at [1405, 391] on div at bounding box center [1409, 390] width 16 height 16
click at [1408, 339] on div at bounding box center [1409, 333] width 16 height 16
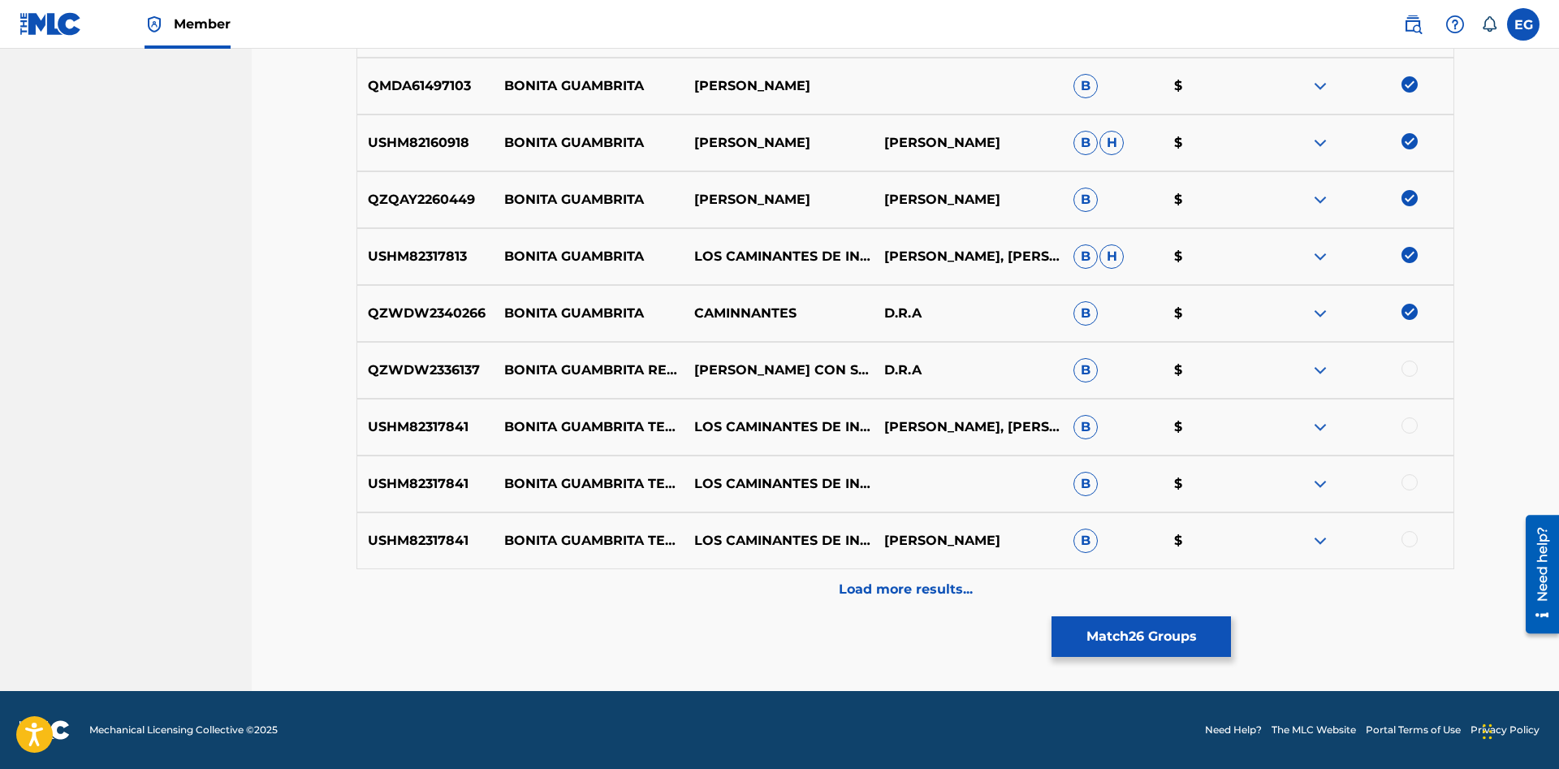
click at [1407, 366] on div at bounding box center [1409, 368] width 16 height 16
click at [695, 574] on div "Load more results..." at bounding box center [904, 589] width 1097 height 41
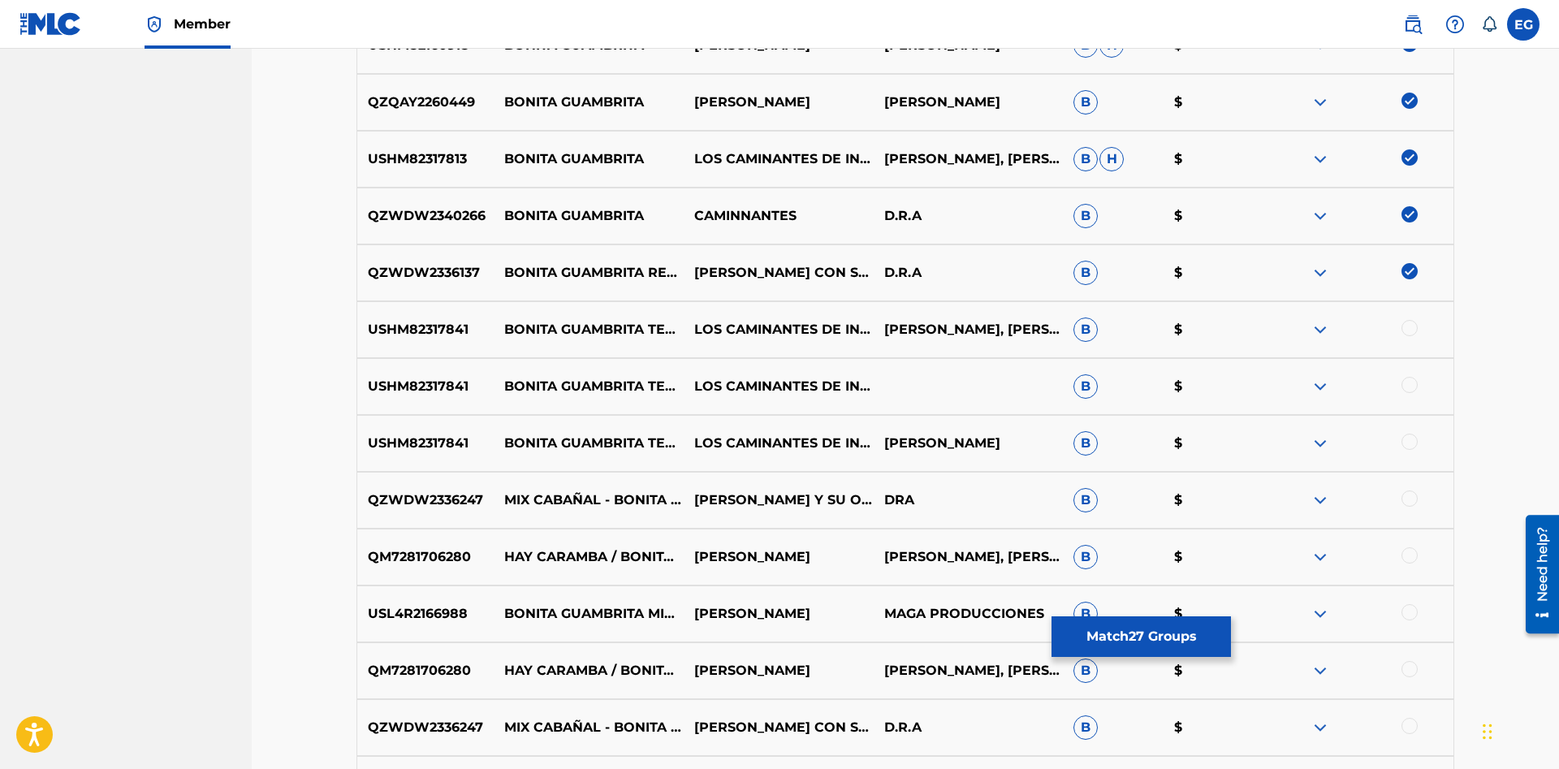
scroll to position [2329, 0]
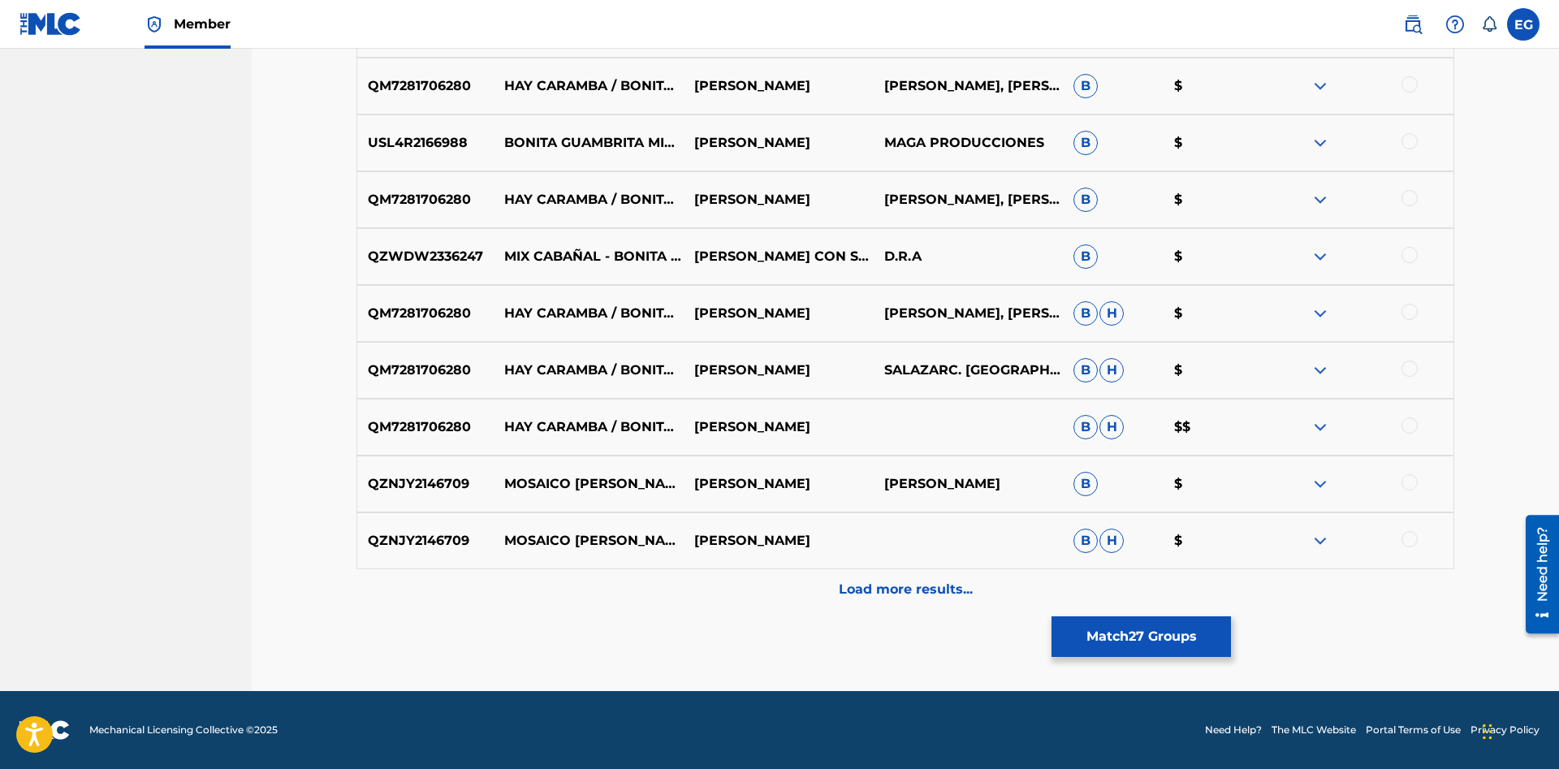
click at [871, 592] on p "Load more results..." at bounding box center [906, 589] width 134 height 19
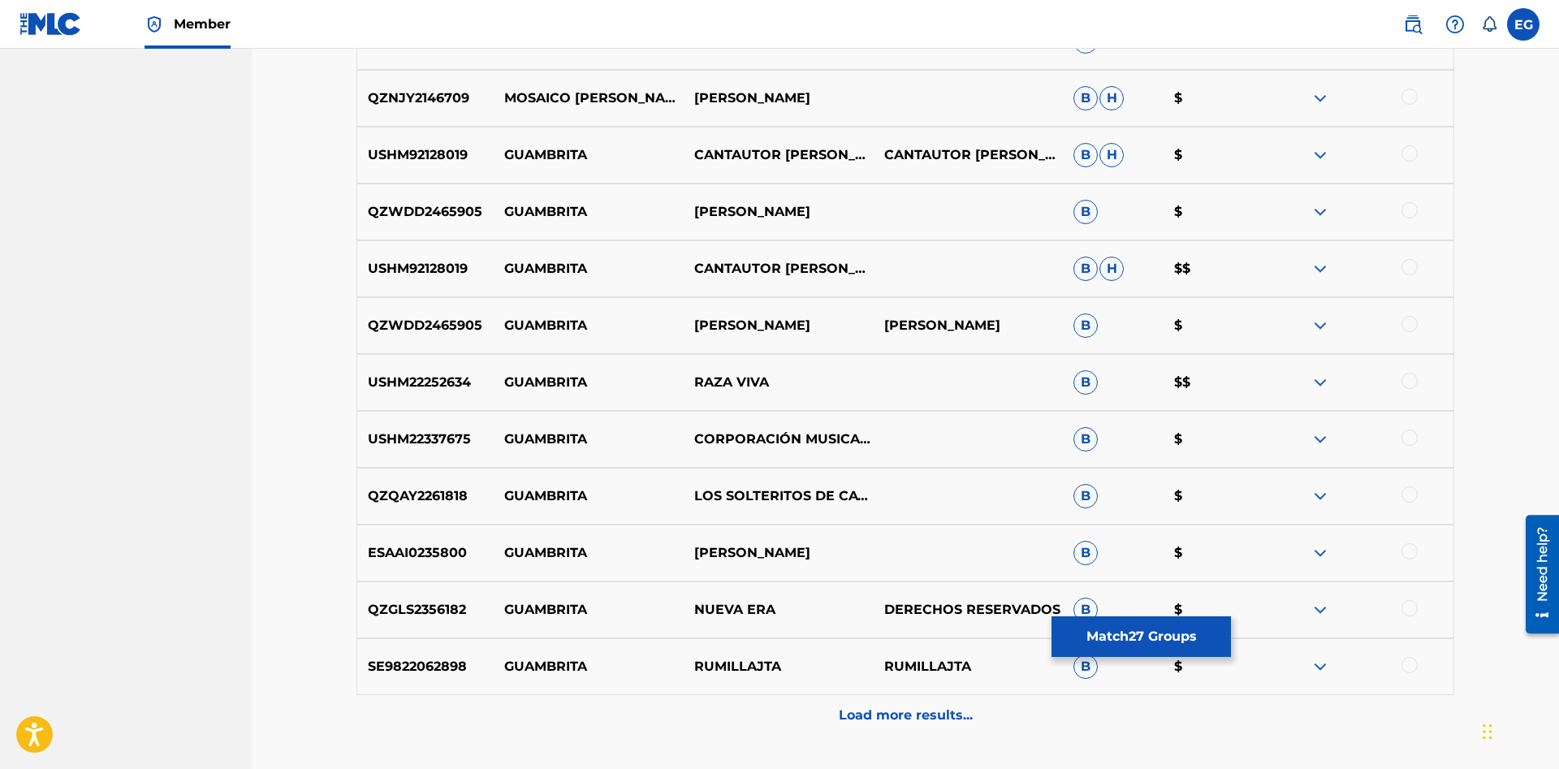
scroll to position [2854, 0]
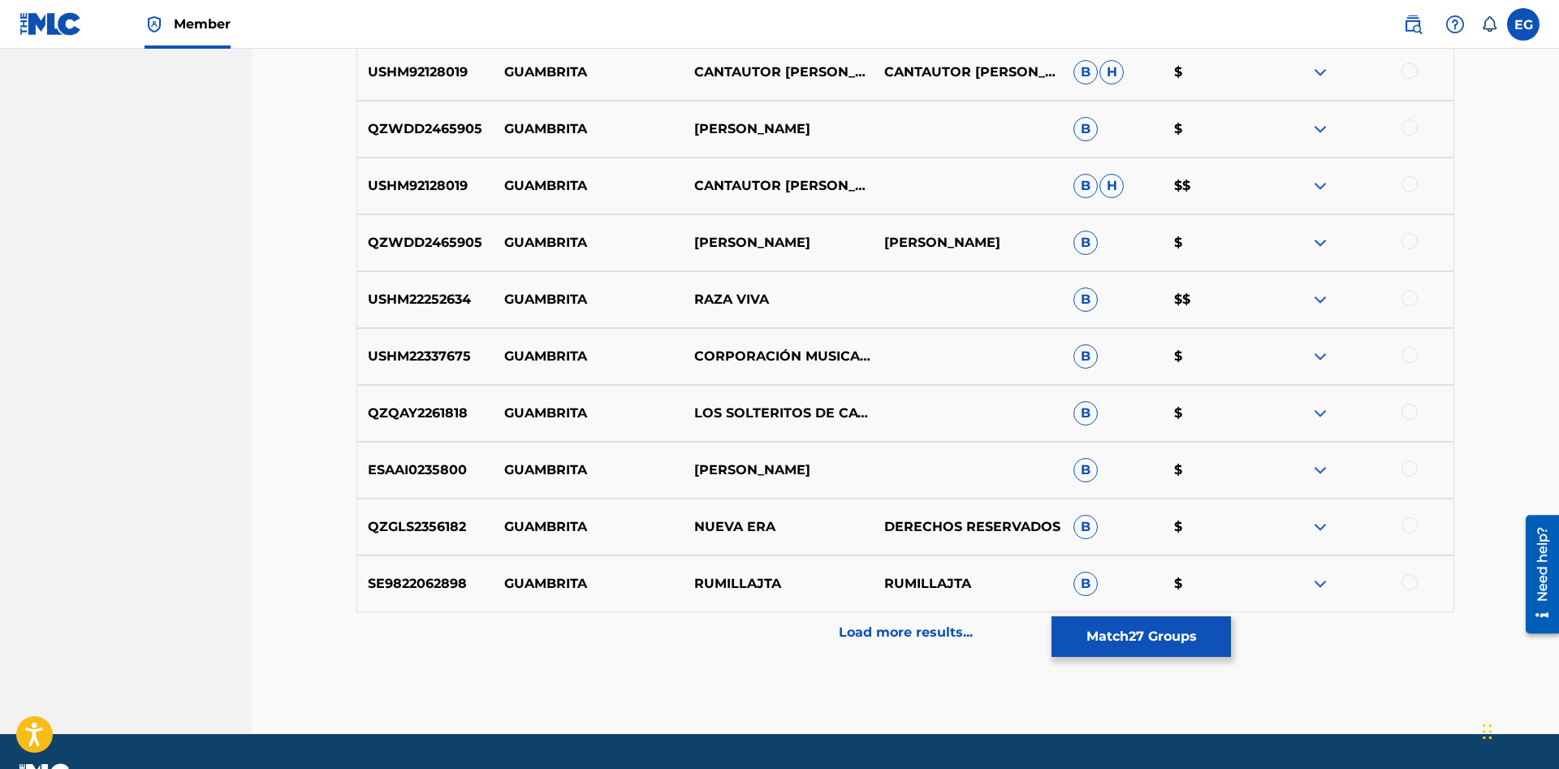
click at [592, 519] on p "GUAMBRITA" at bounding box center [589, 526] width 190 height 19
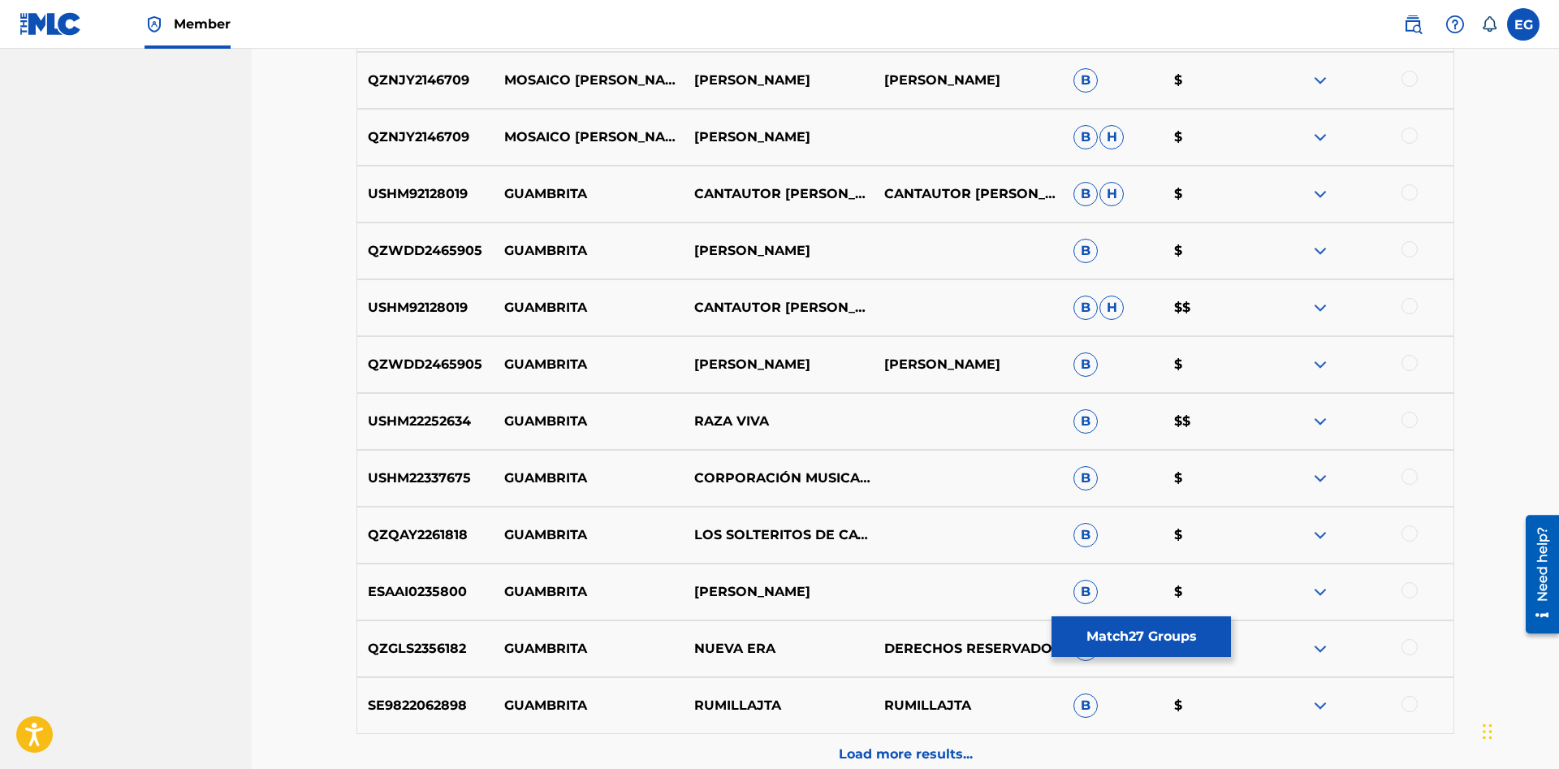
scroll to position [2897, 0]
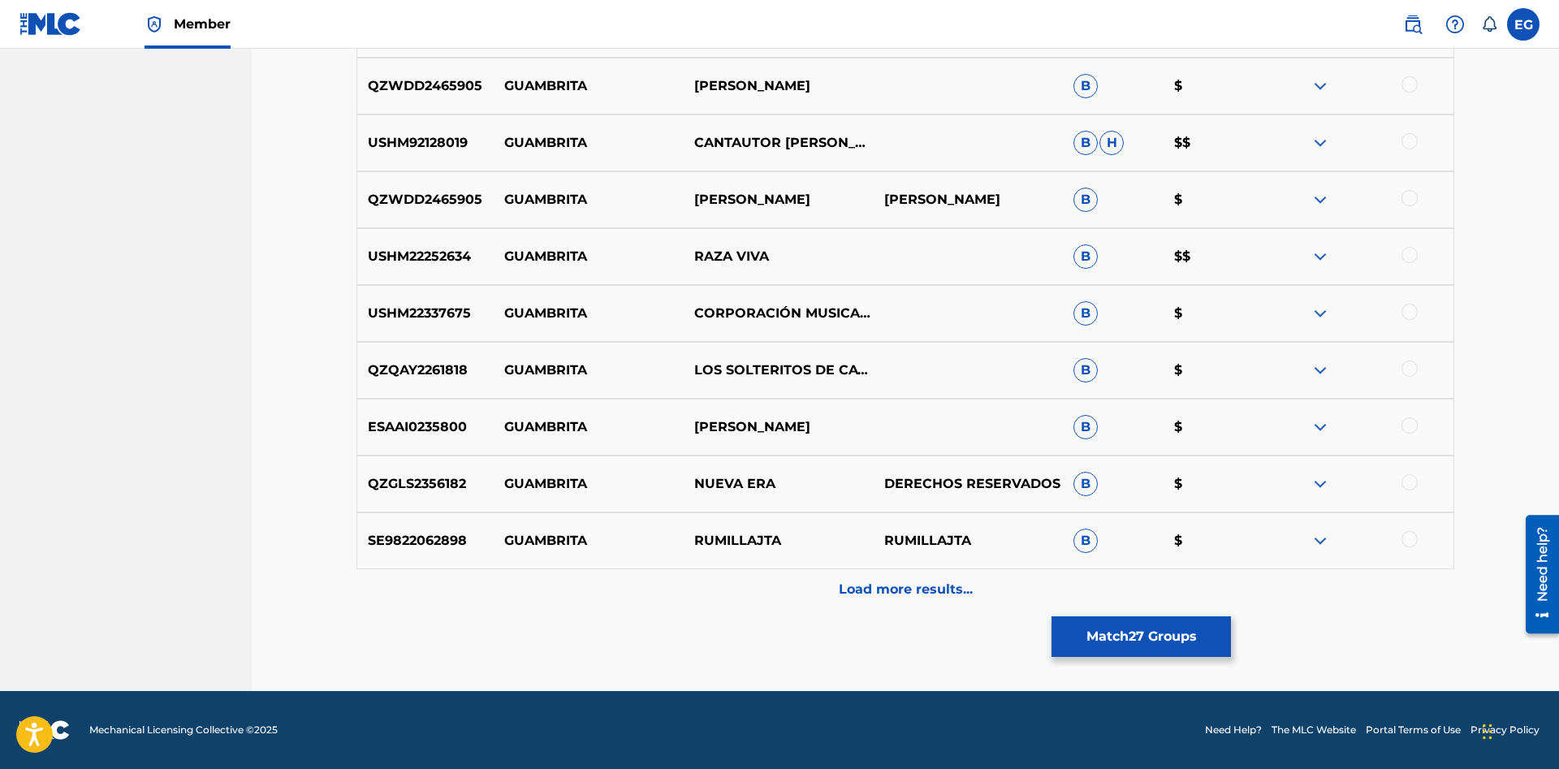
drag, startPoint x: 854, startPoint y: 550, endPoint x: 852, endPoint y: 565, distance: 15.6
click at [852, 558] on div "SE9822062898 GUAMBRITA RUMILLAJTA RUMILLAJTA B $" at bounding box center [904, 540] width 1097 height 57
drag, startPoint x: 852, startPoint y: 571, endPoint x: 847, endPoint y: 579, distance: 9.5
drag, startPoint x: 839, startPoint y: 582, endPoint x: 835, endPoint y: 592, distance: 10.3
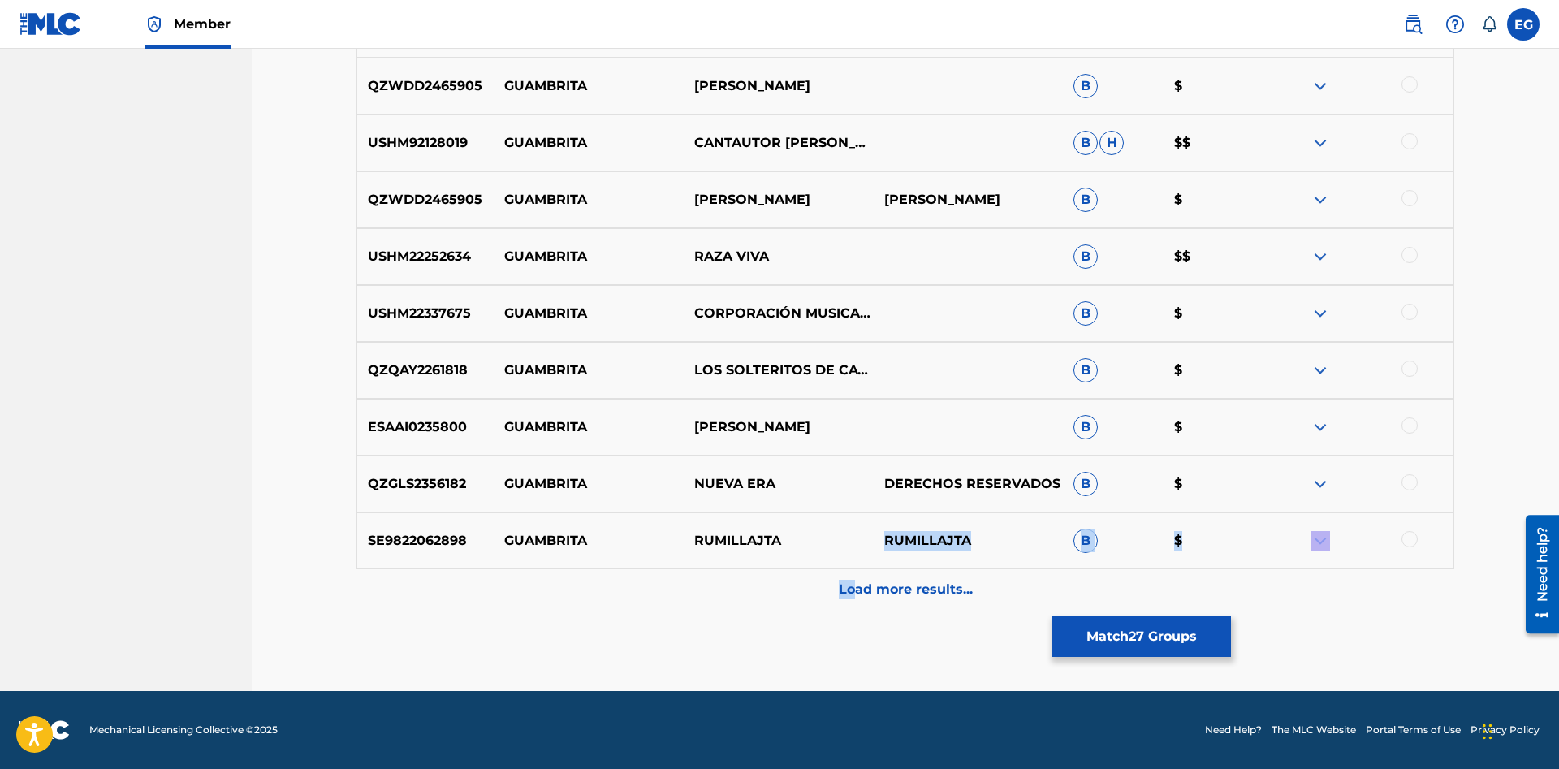
click at [835, 592] on div "Load more results..." at bounding box center [904, 589] width 1097 height 41
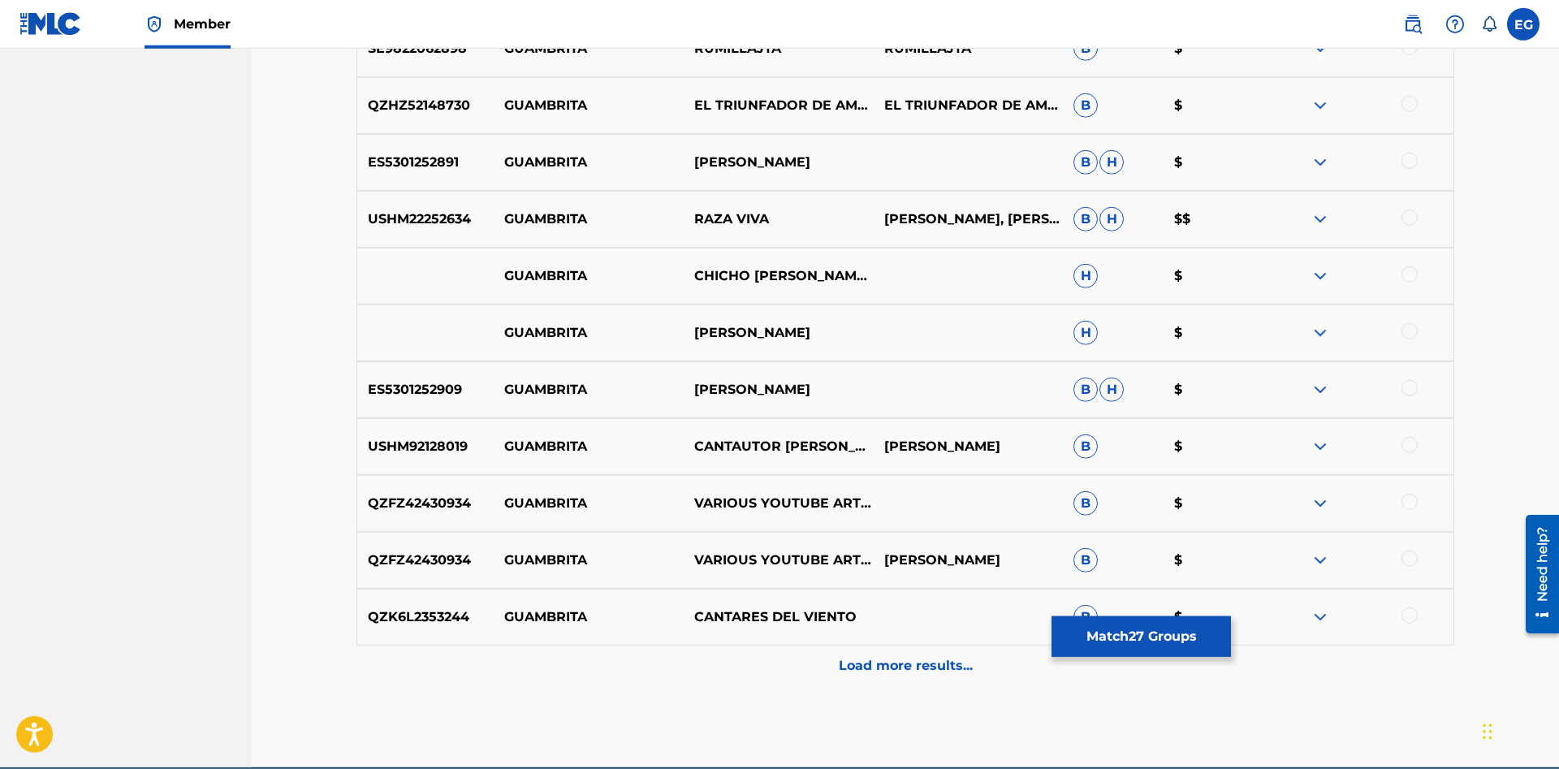
scroll to position [3465, 0]
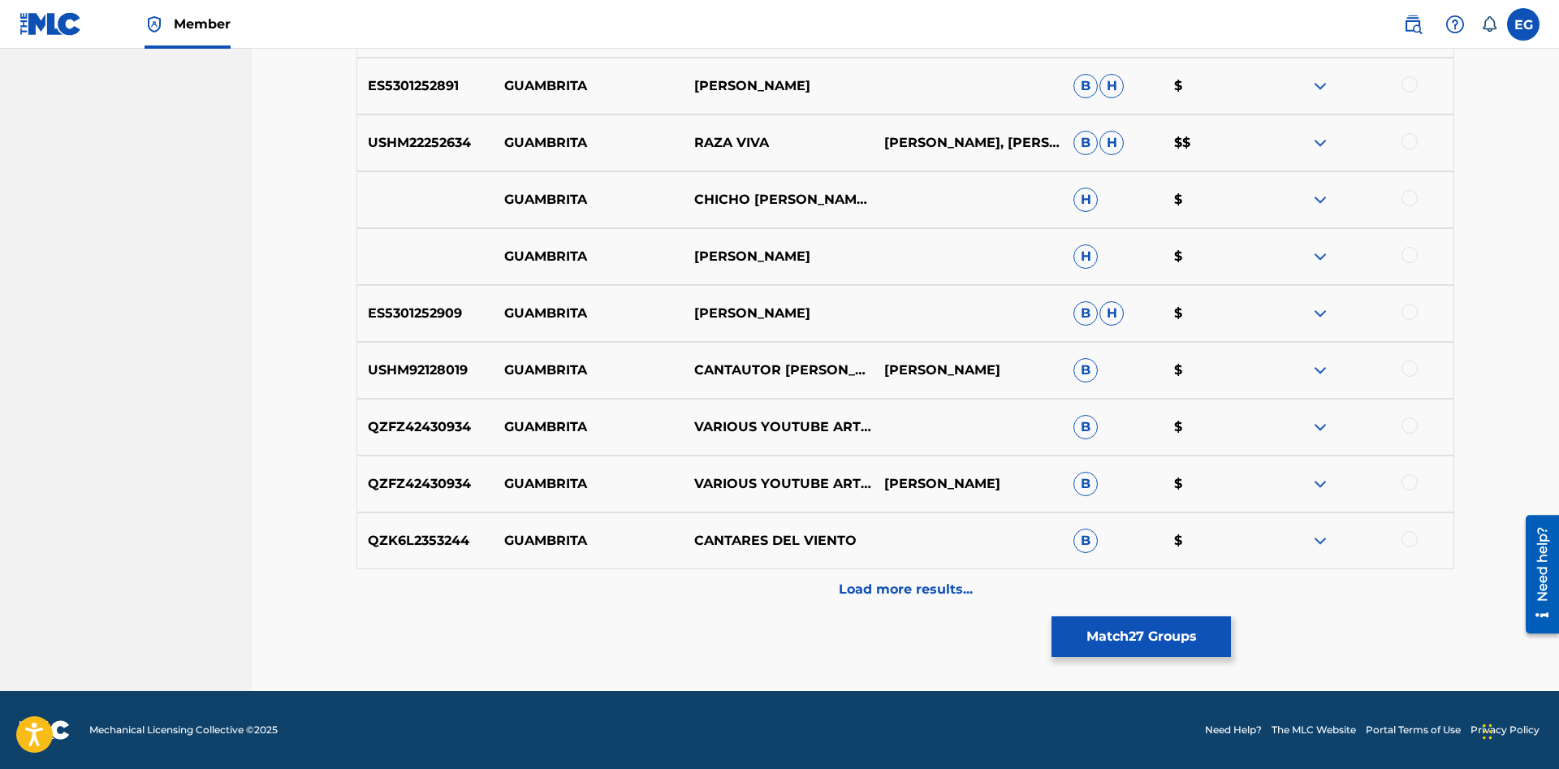
click at [869, 590] on p "Load more results..." at bounding box center [906, 589] width 134 height 19
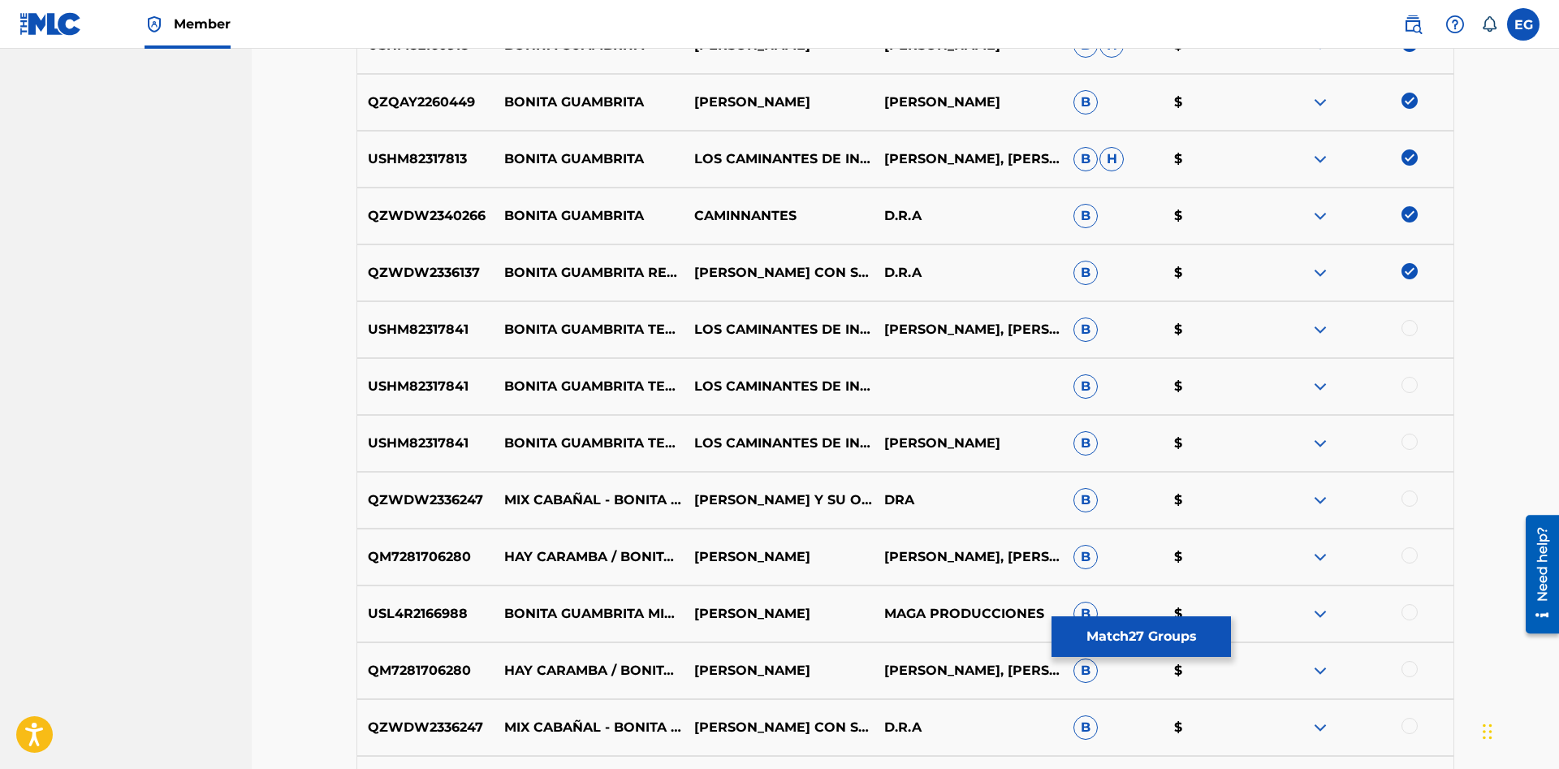
scroll to position [2438, 0]
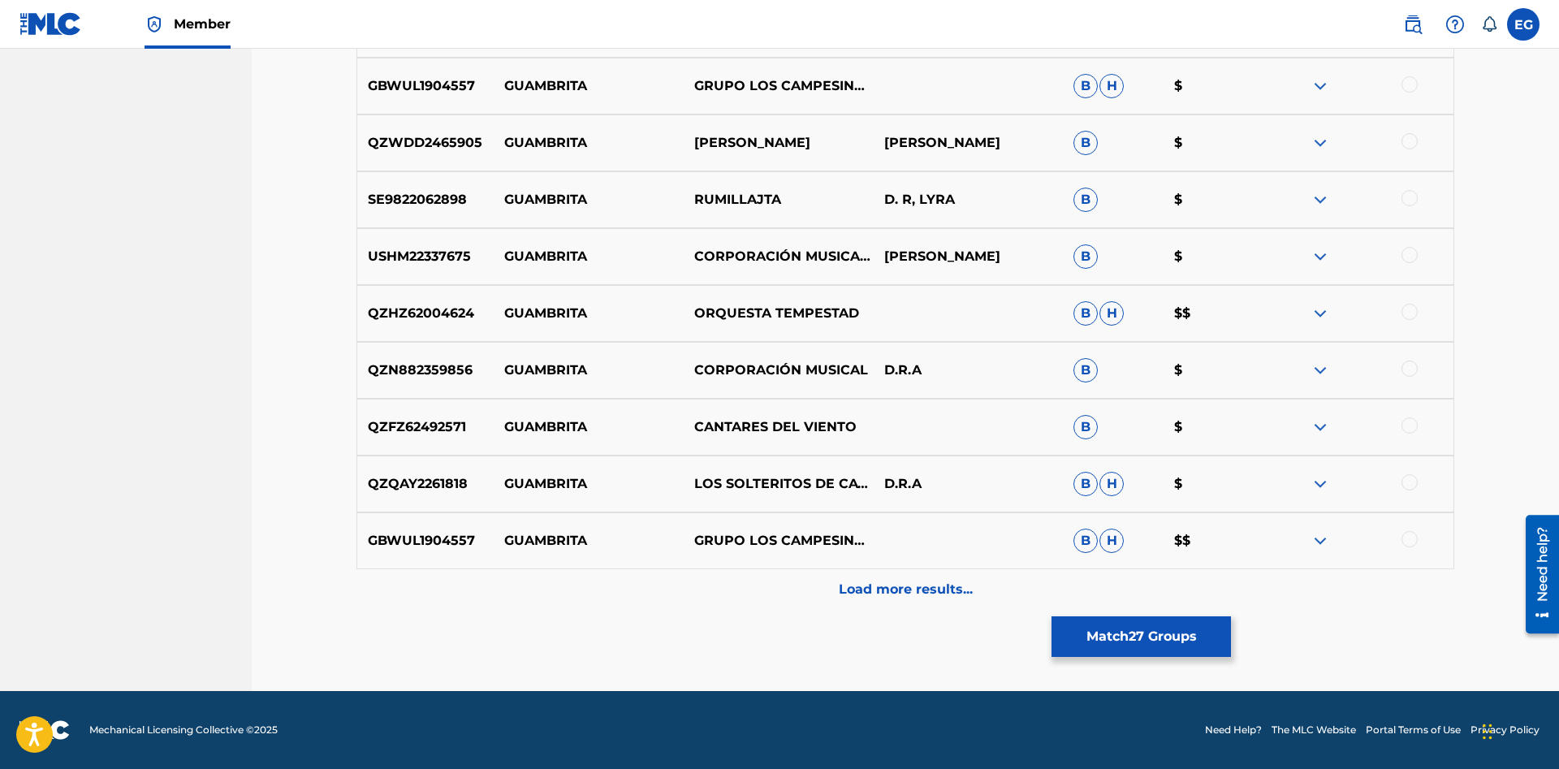
click at [865, 601] on div "Load more results..." at bounding box center [904, 589] width 1097 height 41
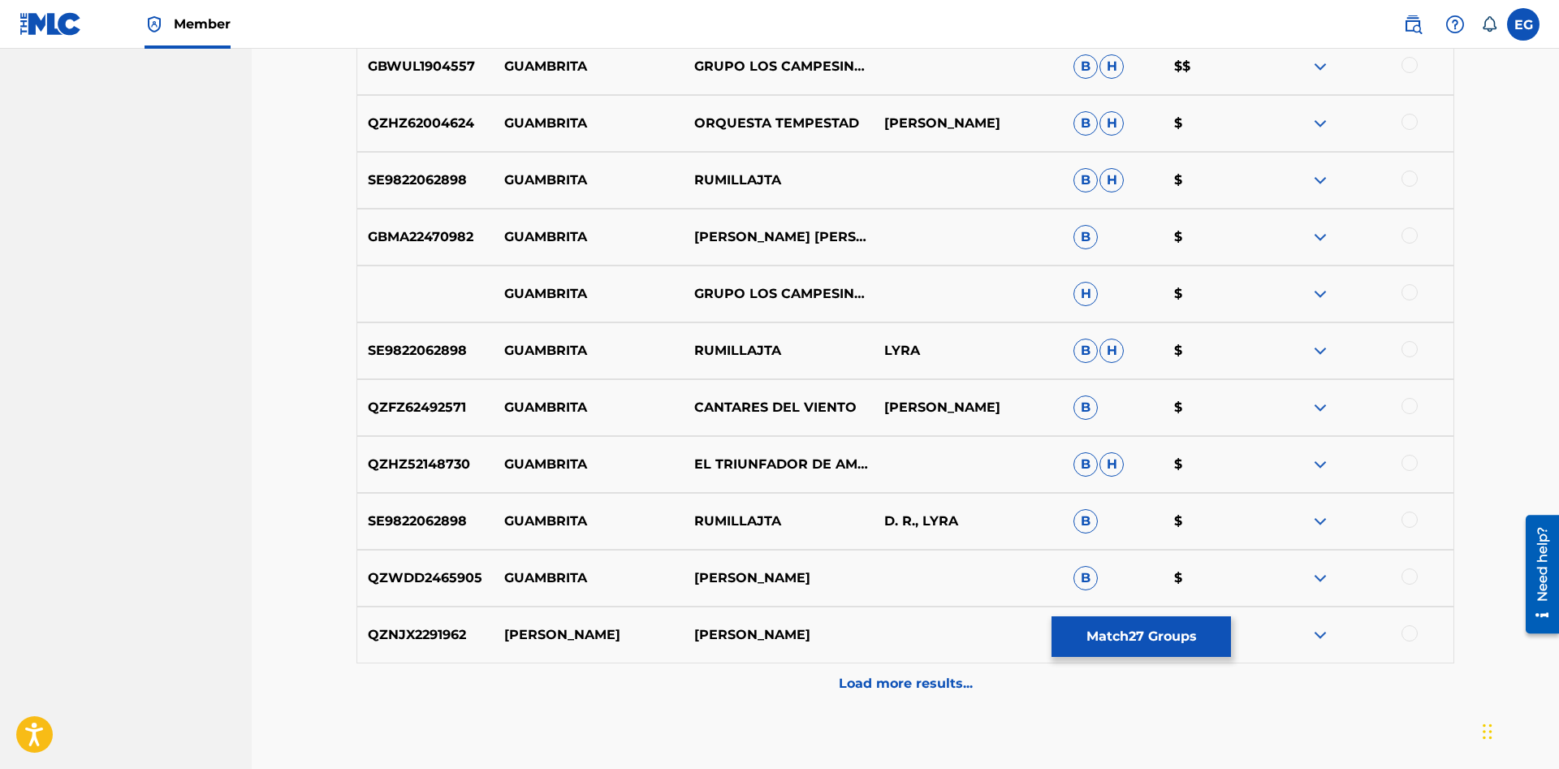
scroll to position [4602, 0]
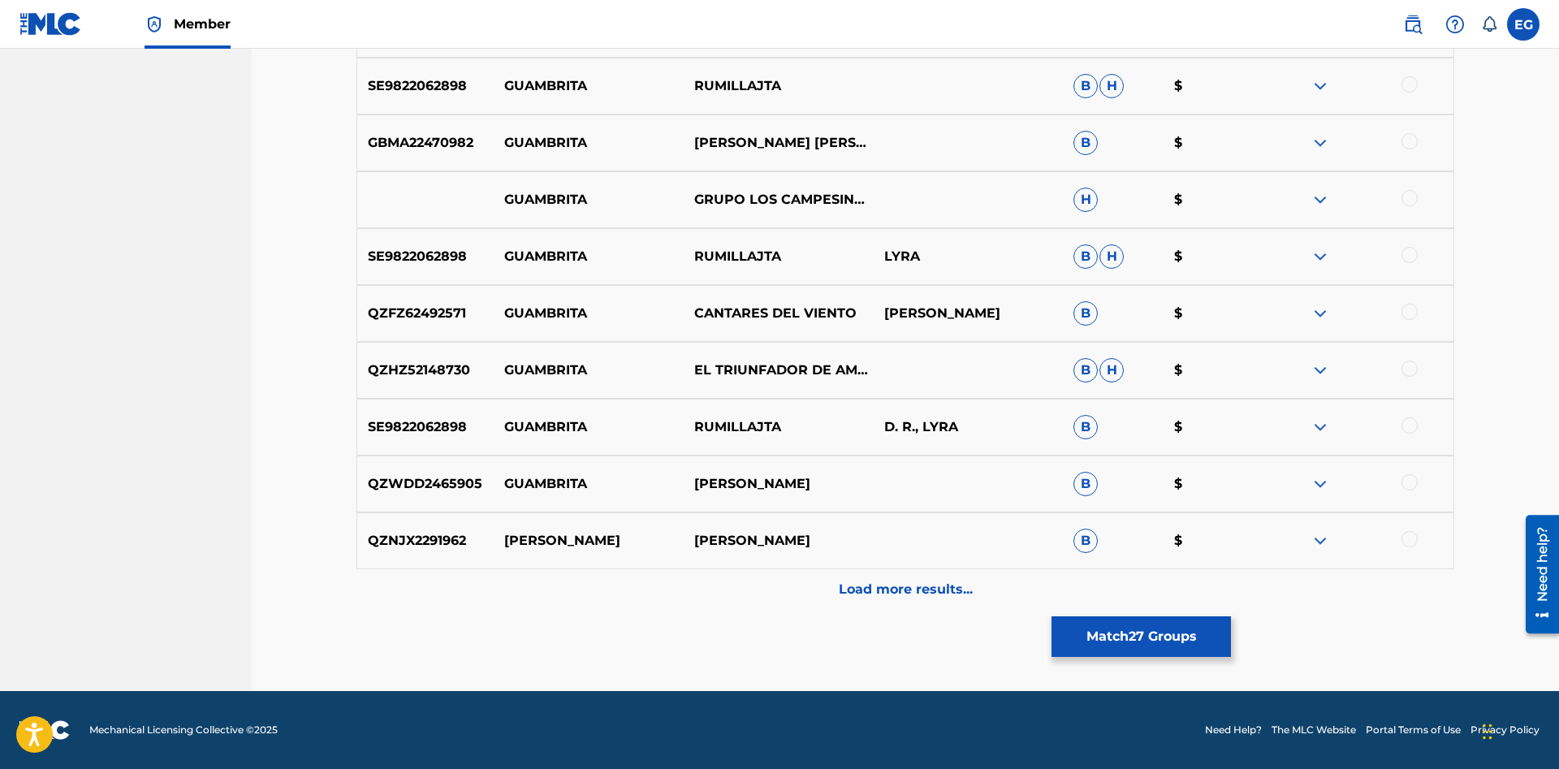
click at [804, 580] on div "Load more results..." at bounding box center [904, 589] width 1097 height 41
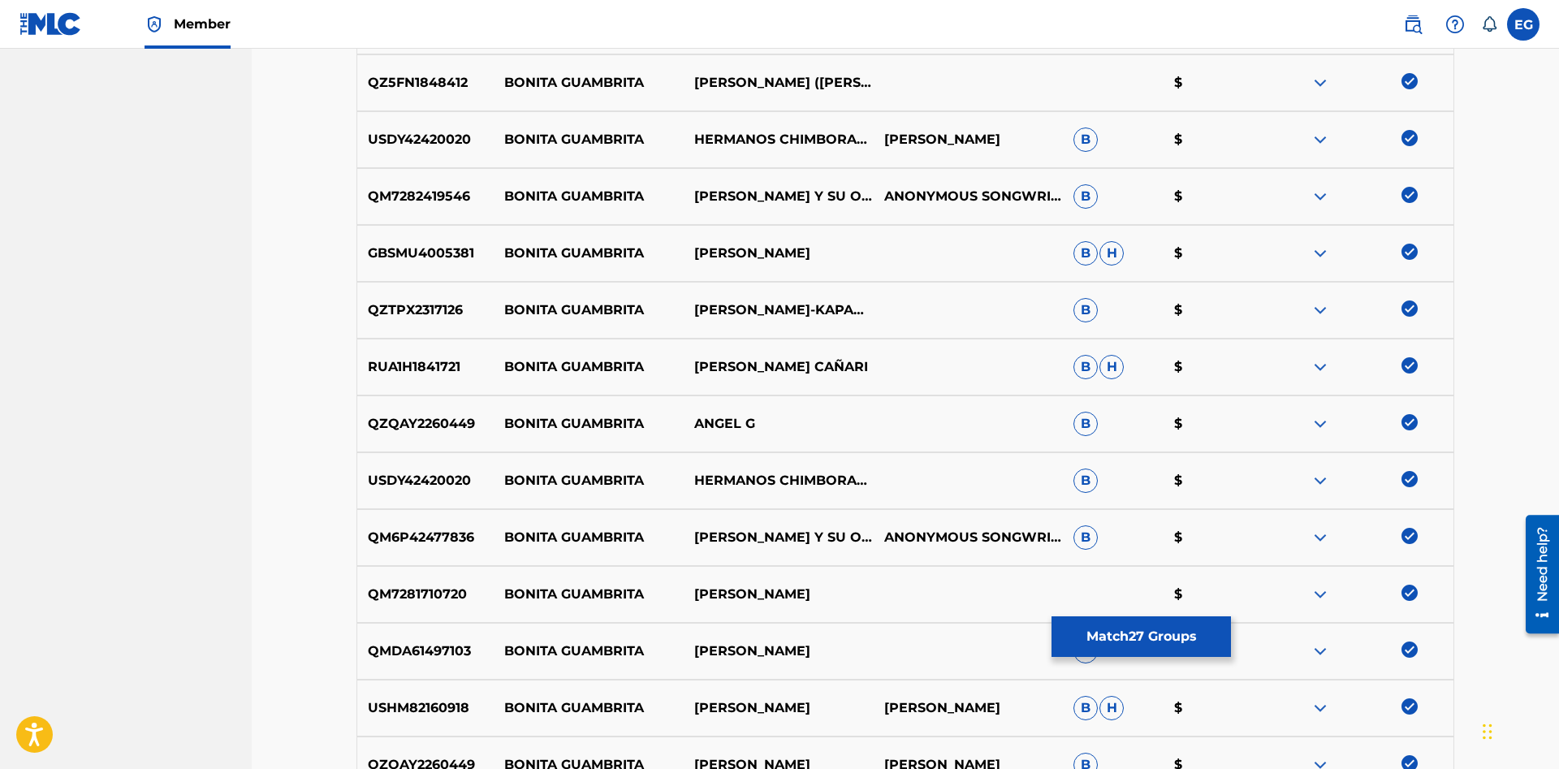
scroll to position [1278, 0]
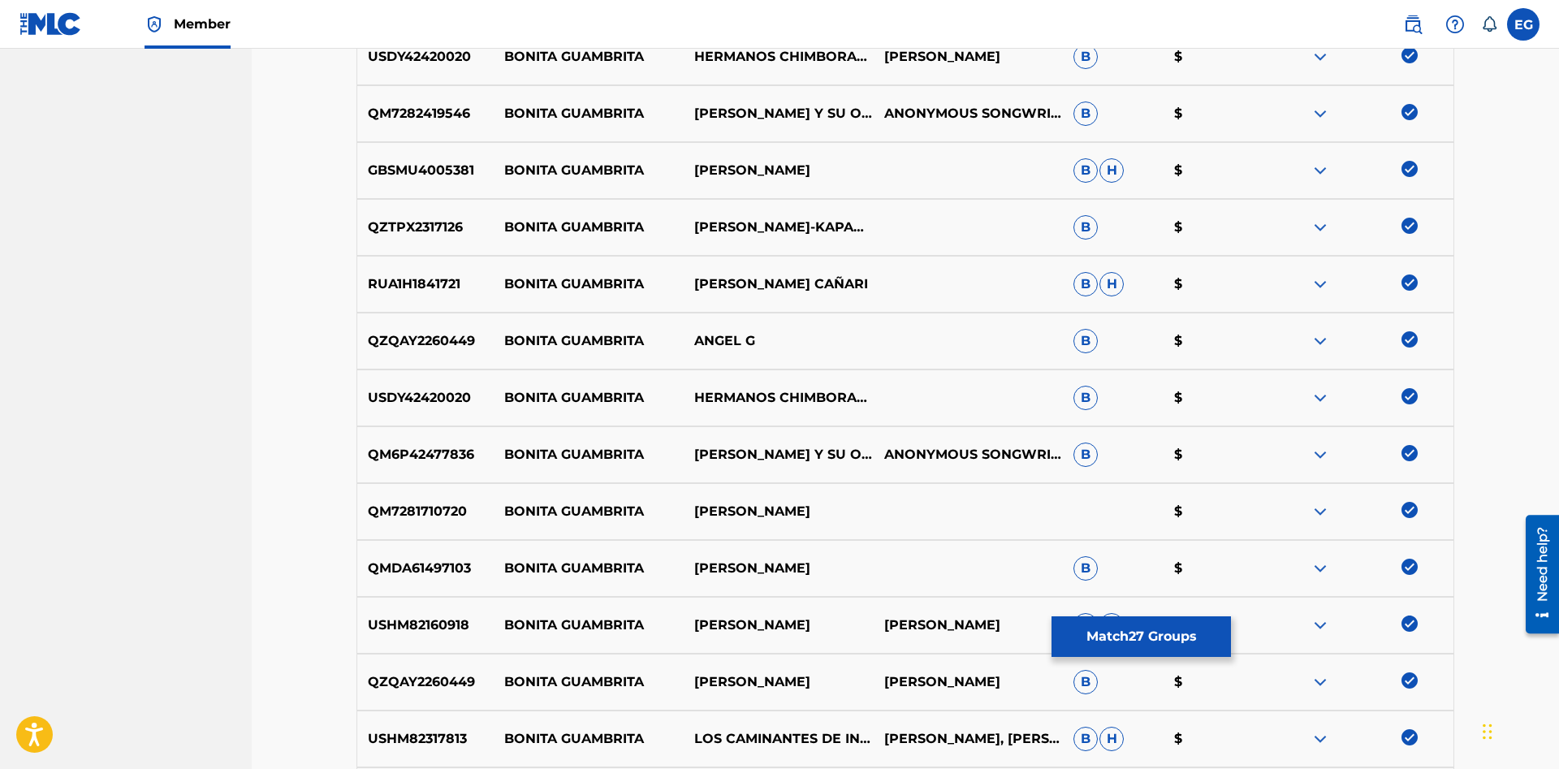
drag, startPoint x: 779, startPoint y: 764, endPoint x: 0, endPoint y: 807, distance: 780.5
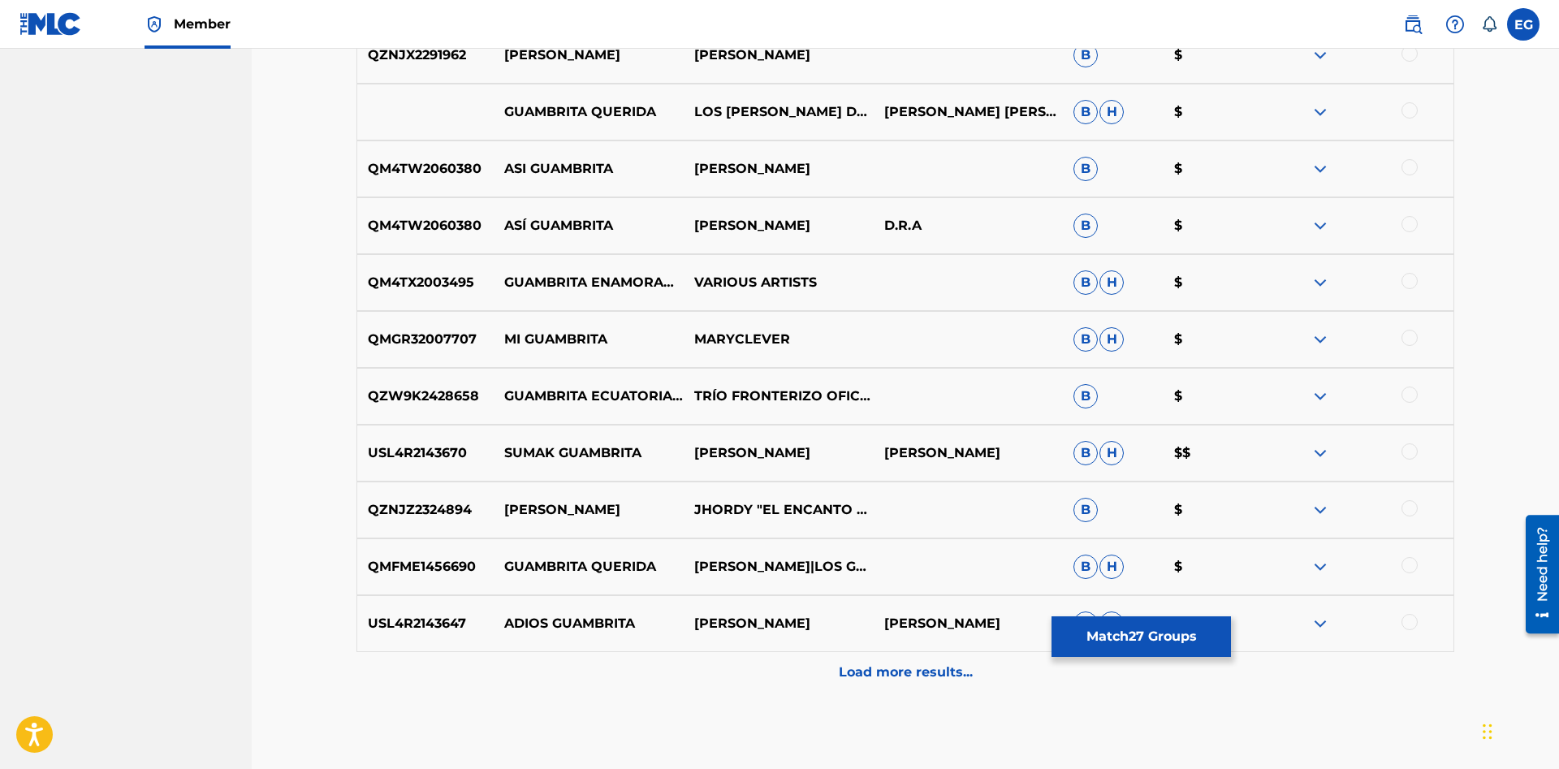
scroll to position [5170, 0]
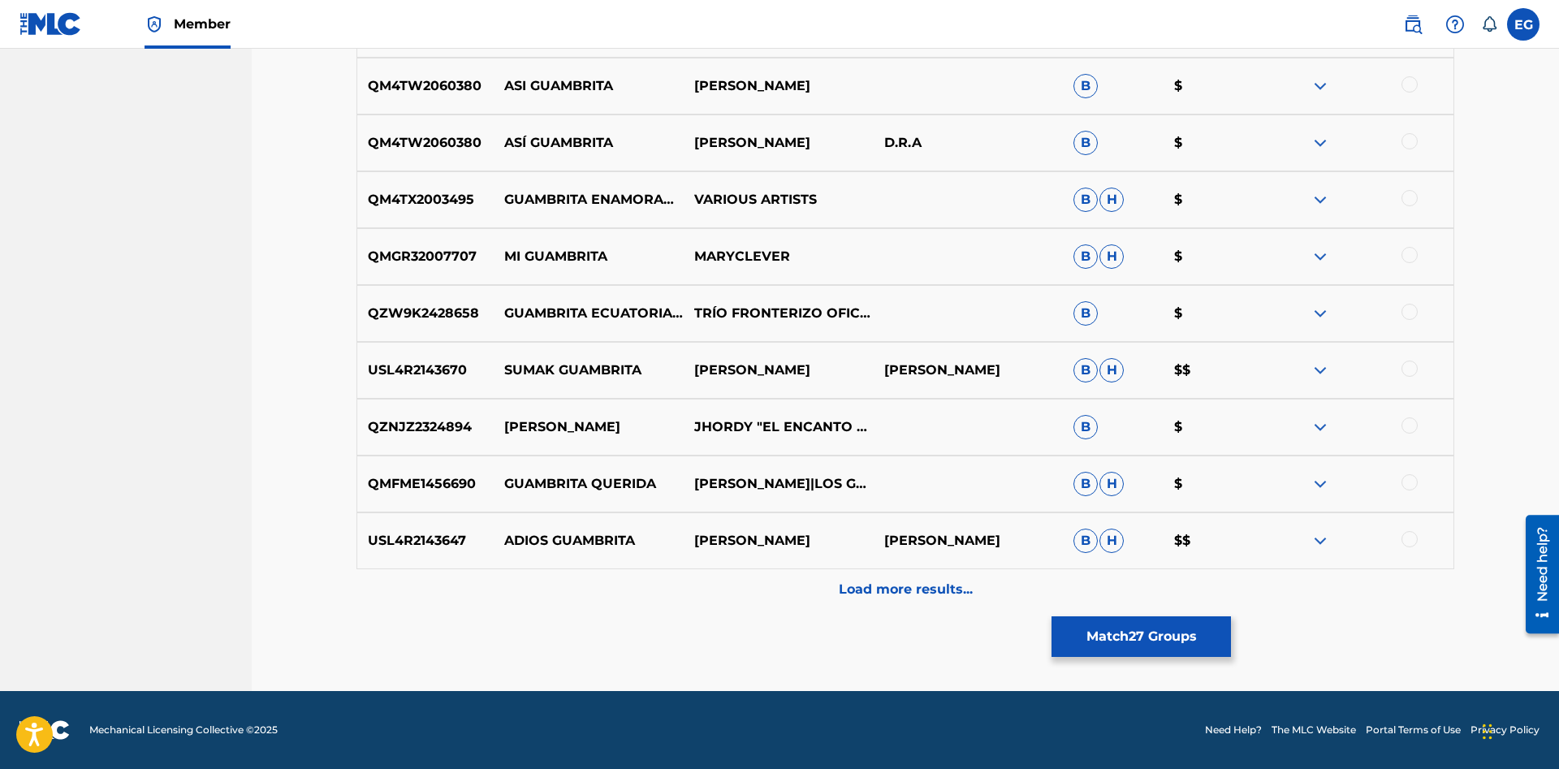
click at [873, 595] on p "Load more results..." at bounding box center [906, 589] width 134 height 19
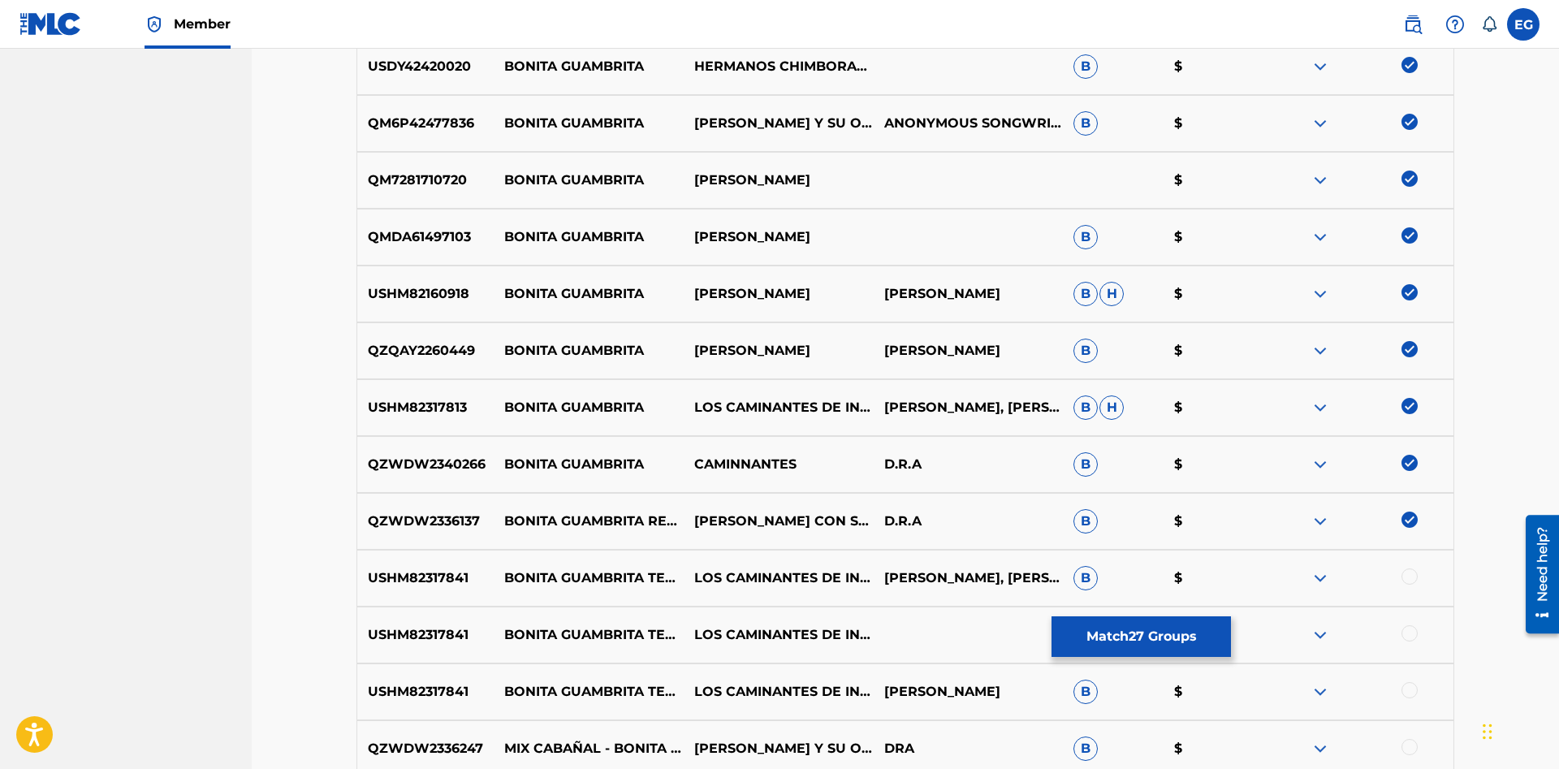
scroll to position [2106, 0]
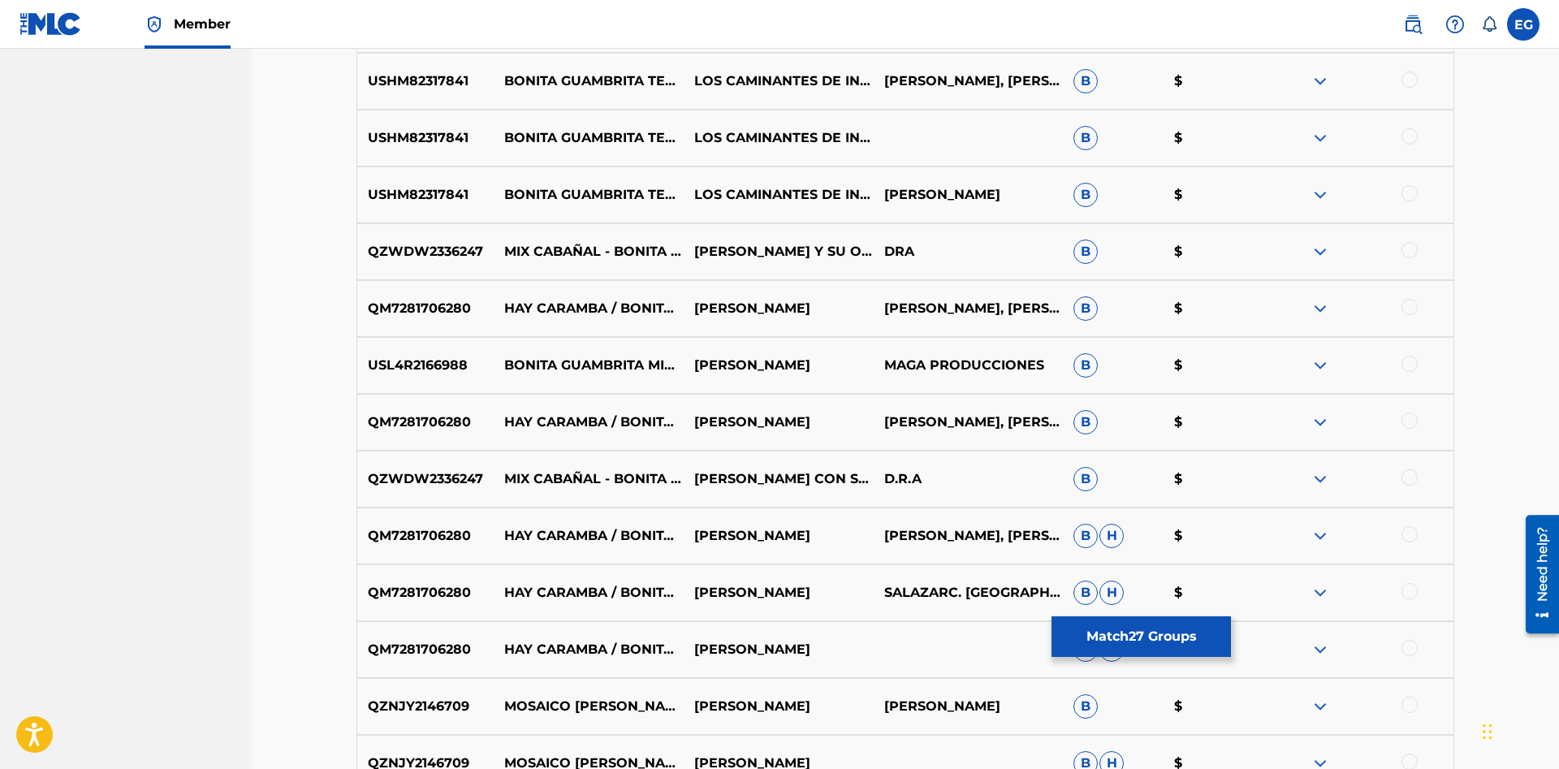
click at [1413, 369] on div at bounding box center [1409, 364] width 16 height 16
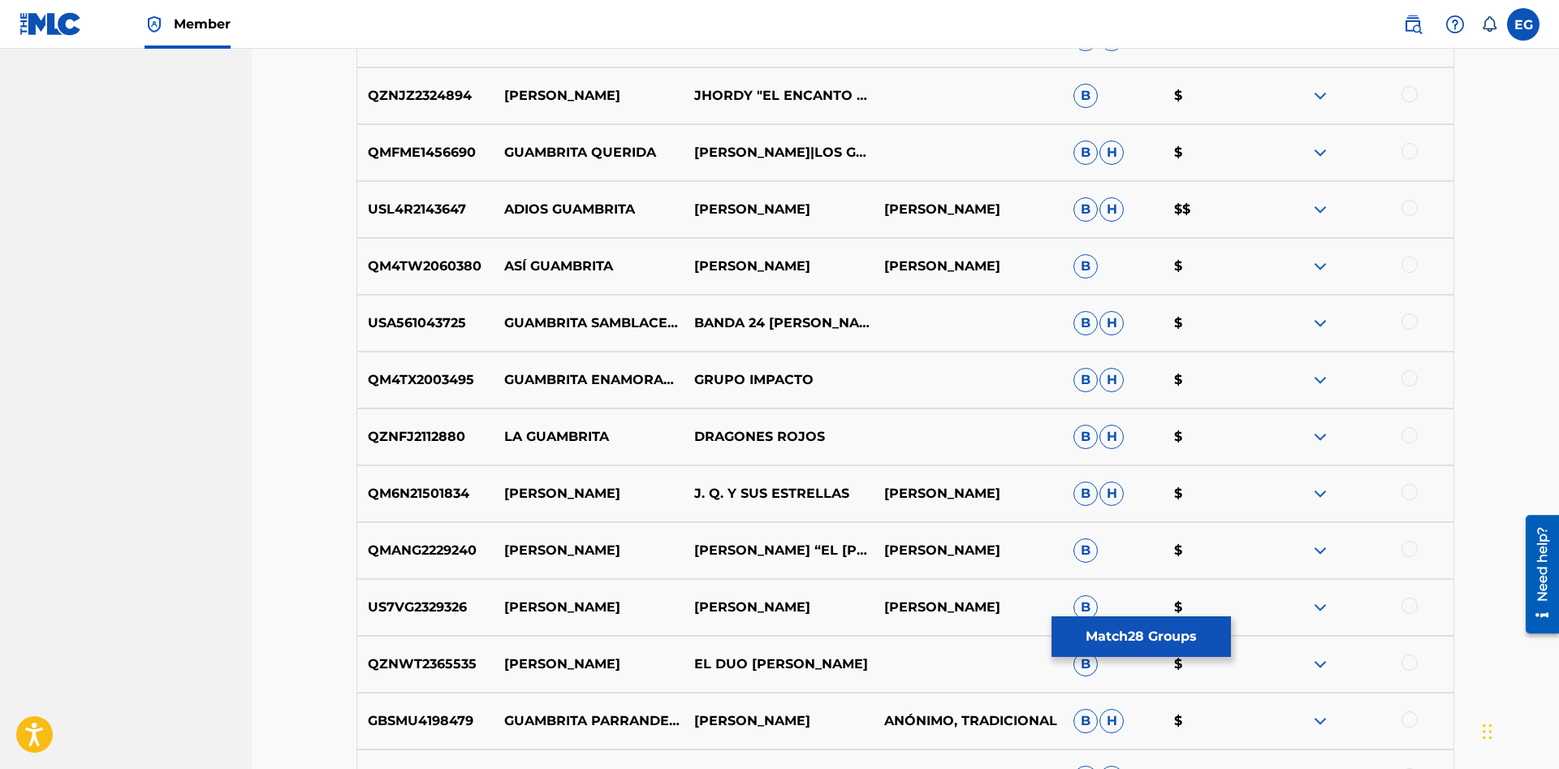
scroll to position [5738, 0]
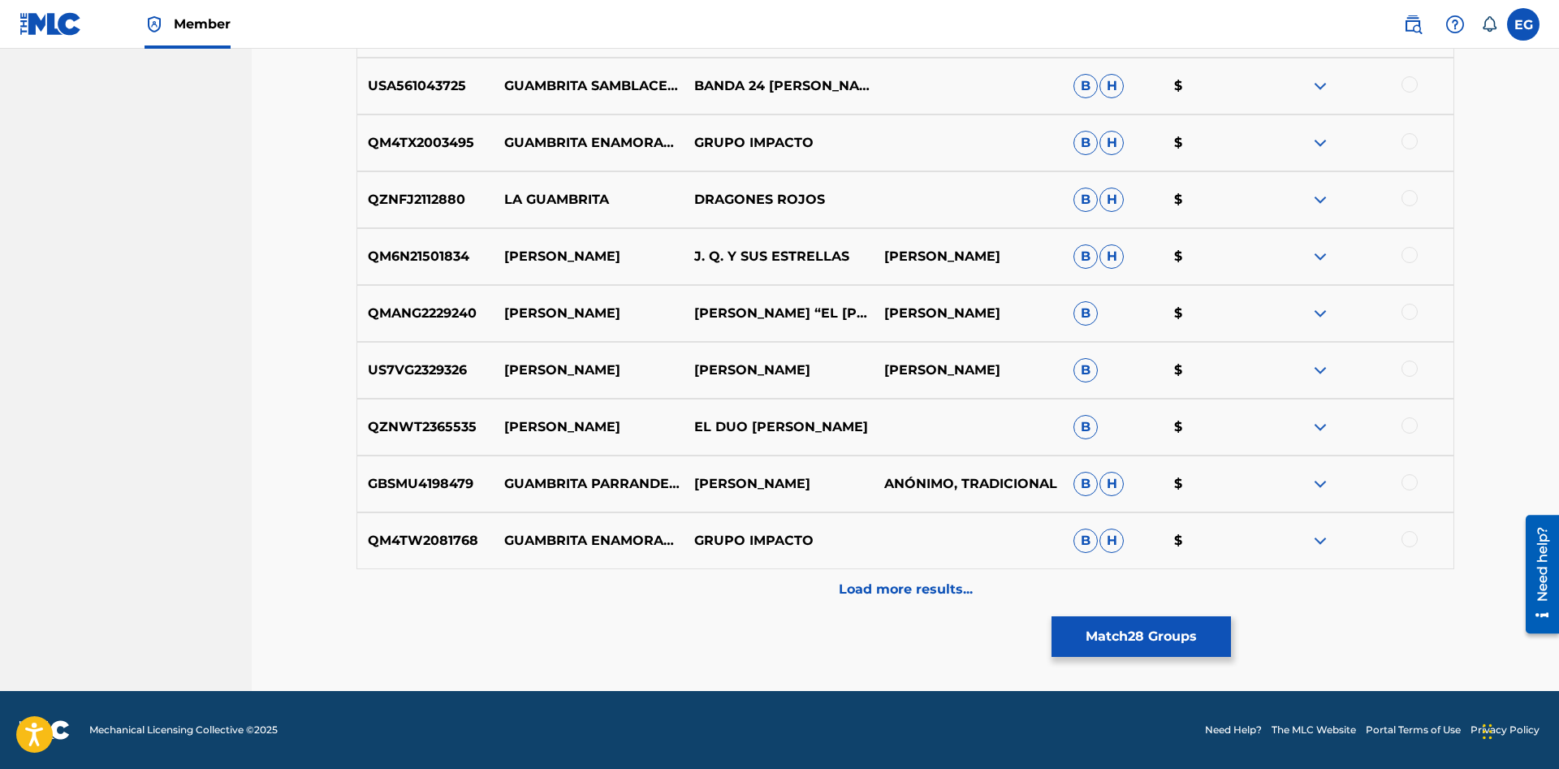
click at [872, 584] on p "Load more results..." at bounding box center [906, 589] width 134 height 19
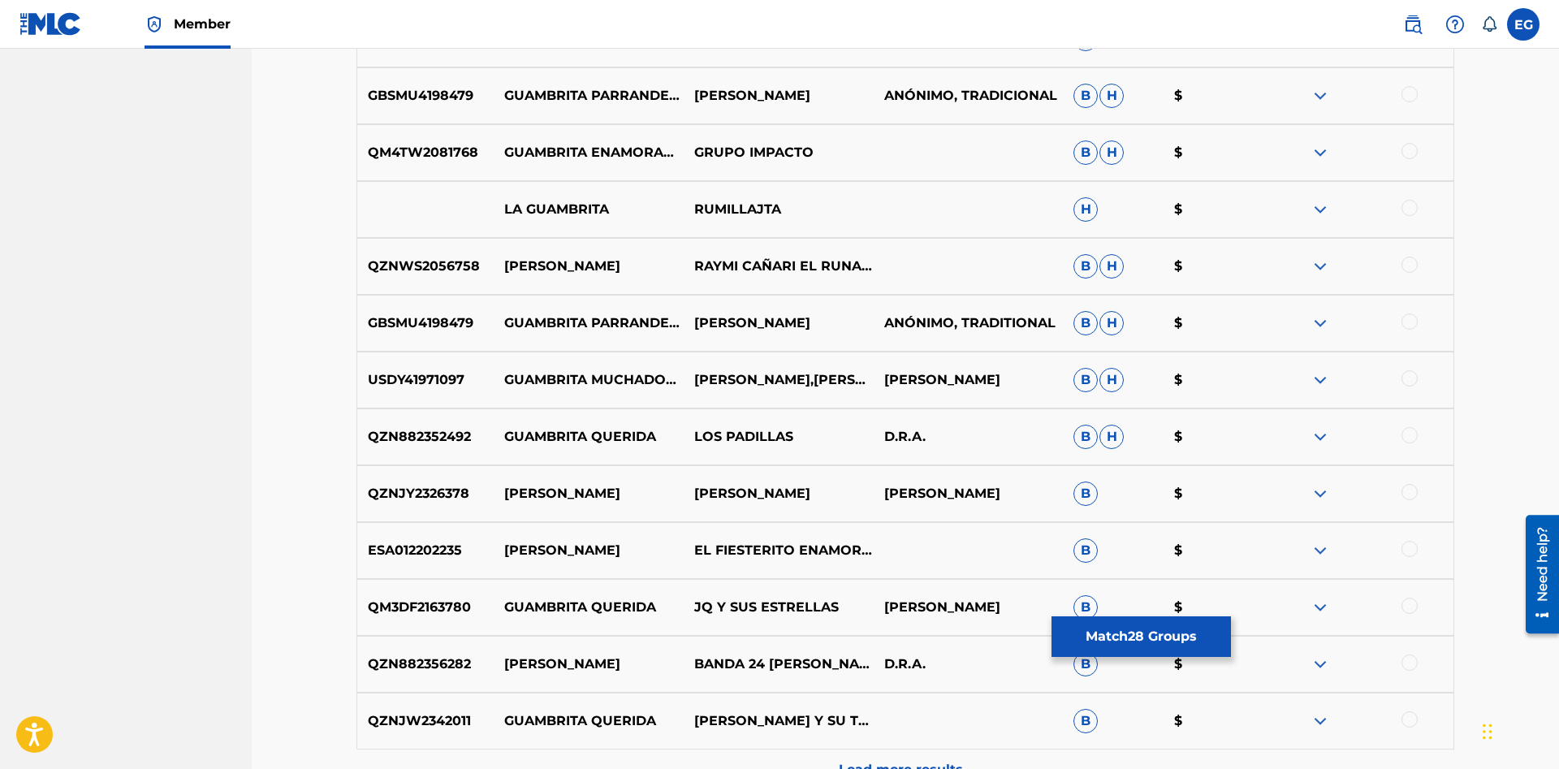
scroll to position [6306, 0]
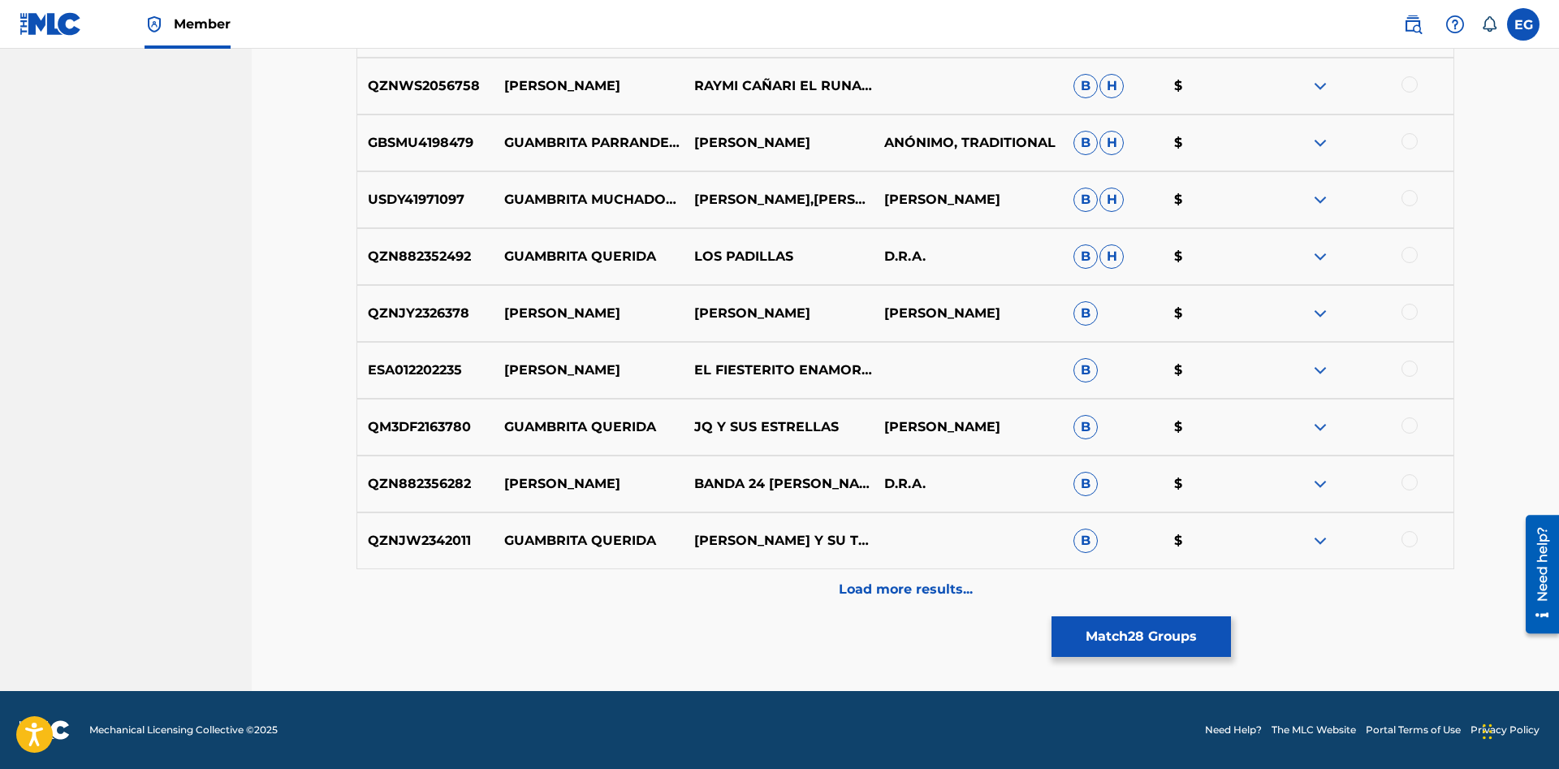
click at [811, 594] on div "Load more results..." at bounding box center [904, 589] width 1097 height 41
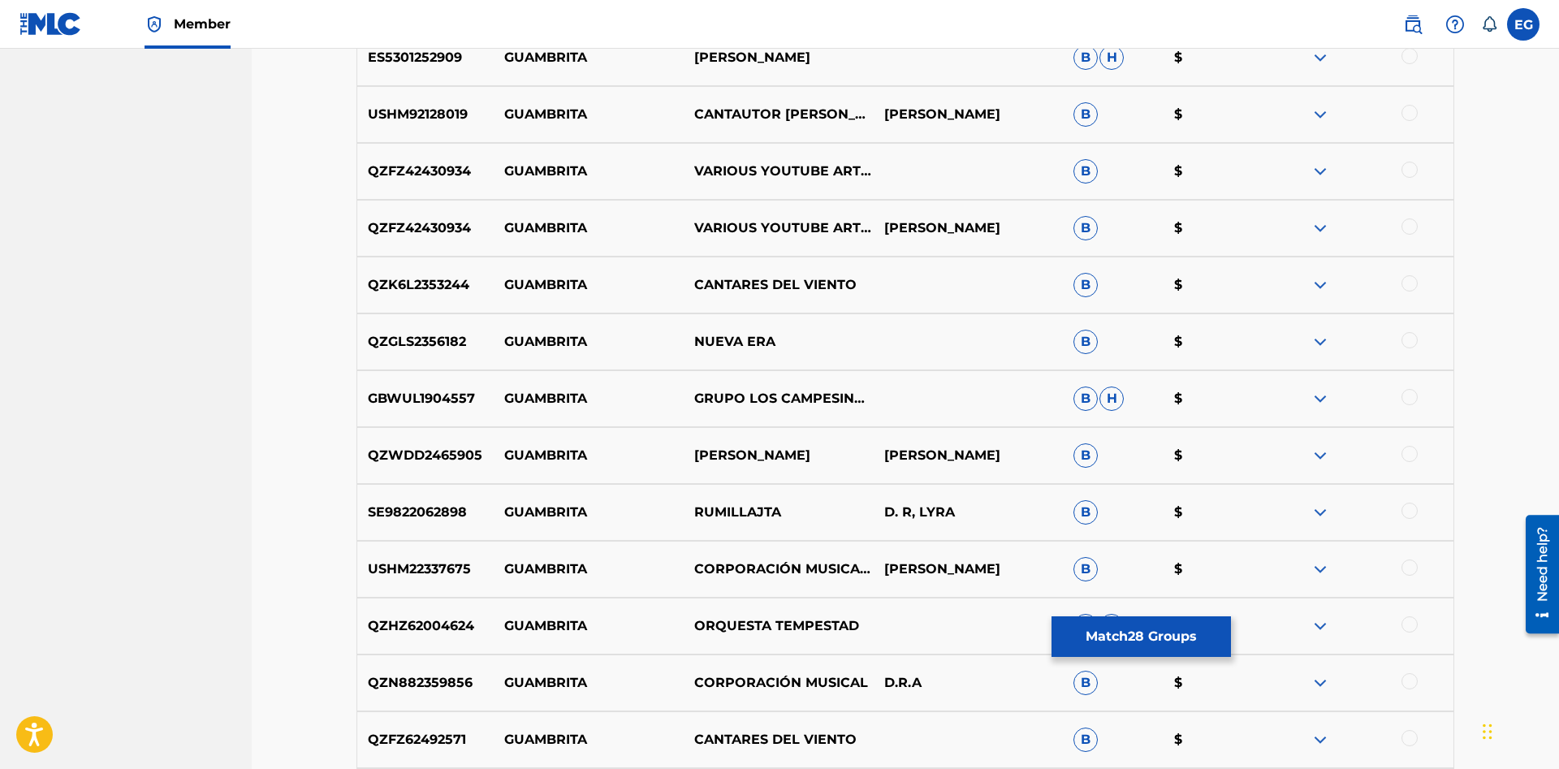
scroll to position [5725, 0]
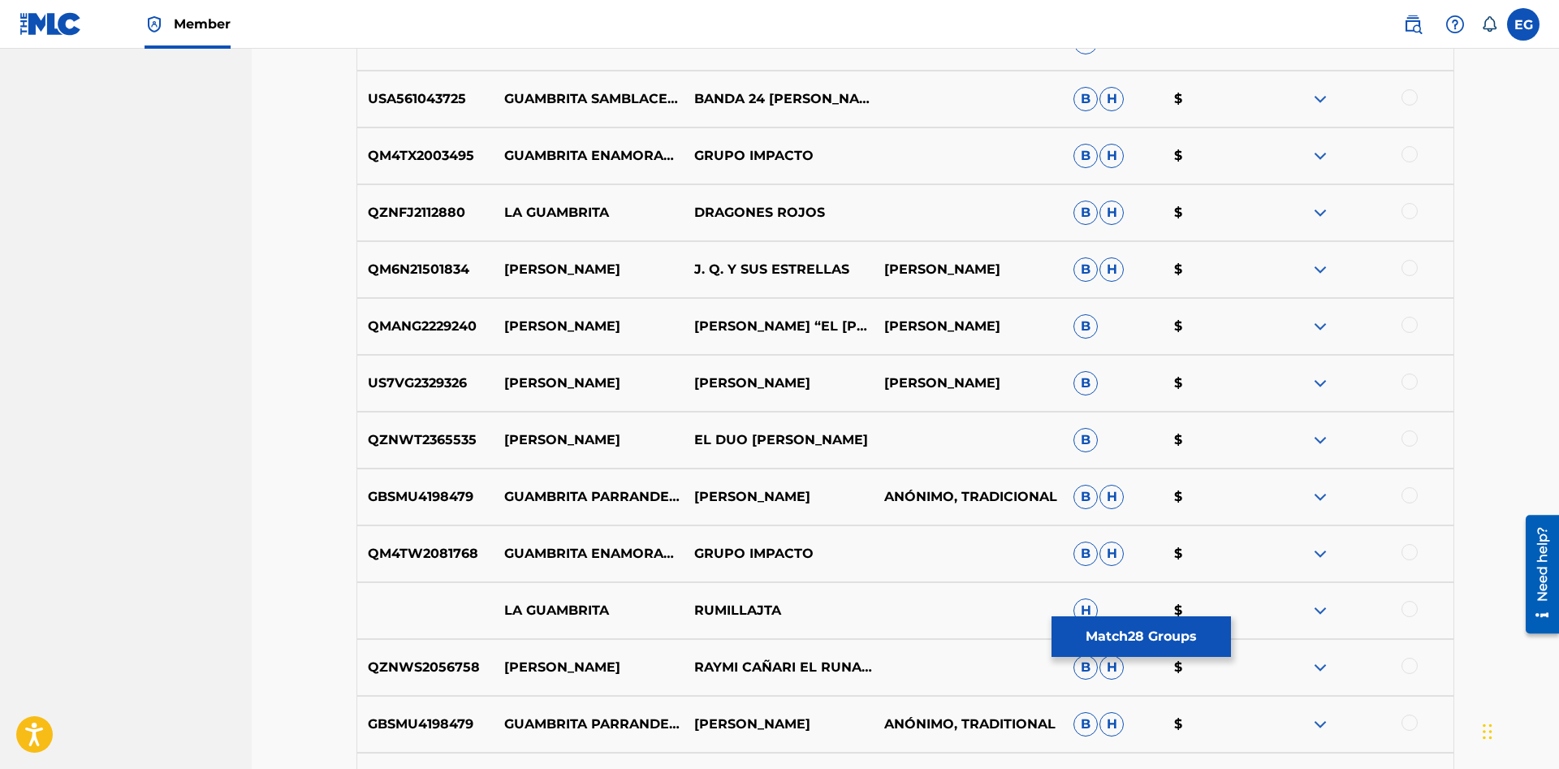
drag, startPoint x: 1558, startPoint y: 615, endPoint x: 5, endPoint y: 102, distance: 1635.4
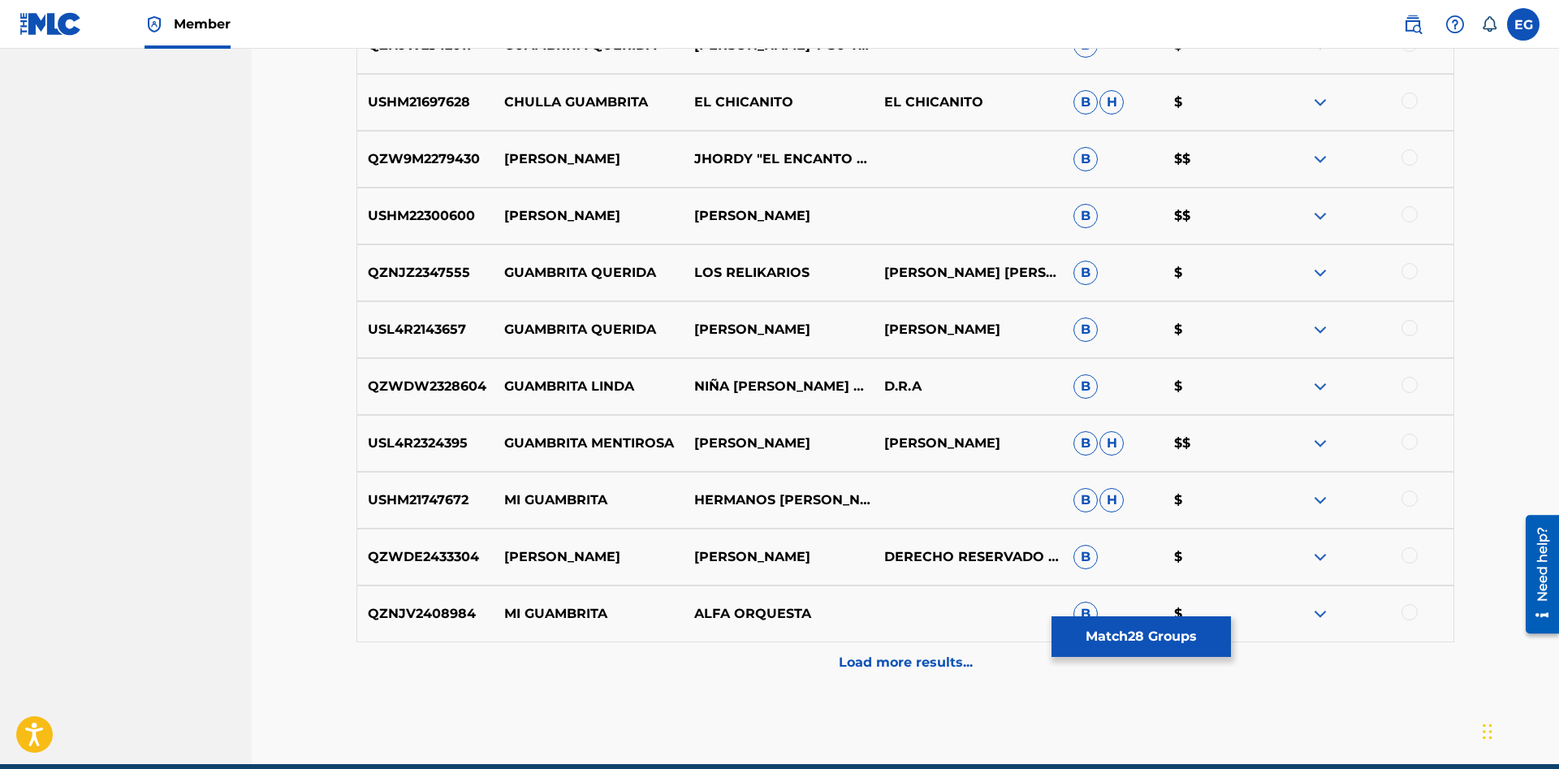
scroll to position [6875, 0]
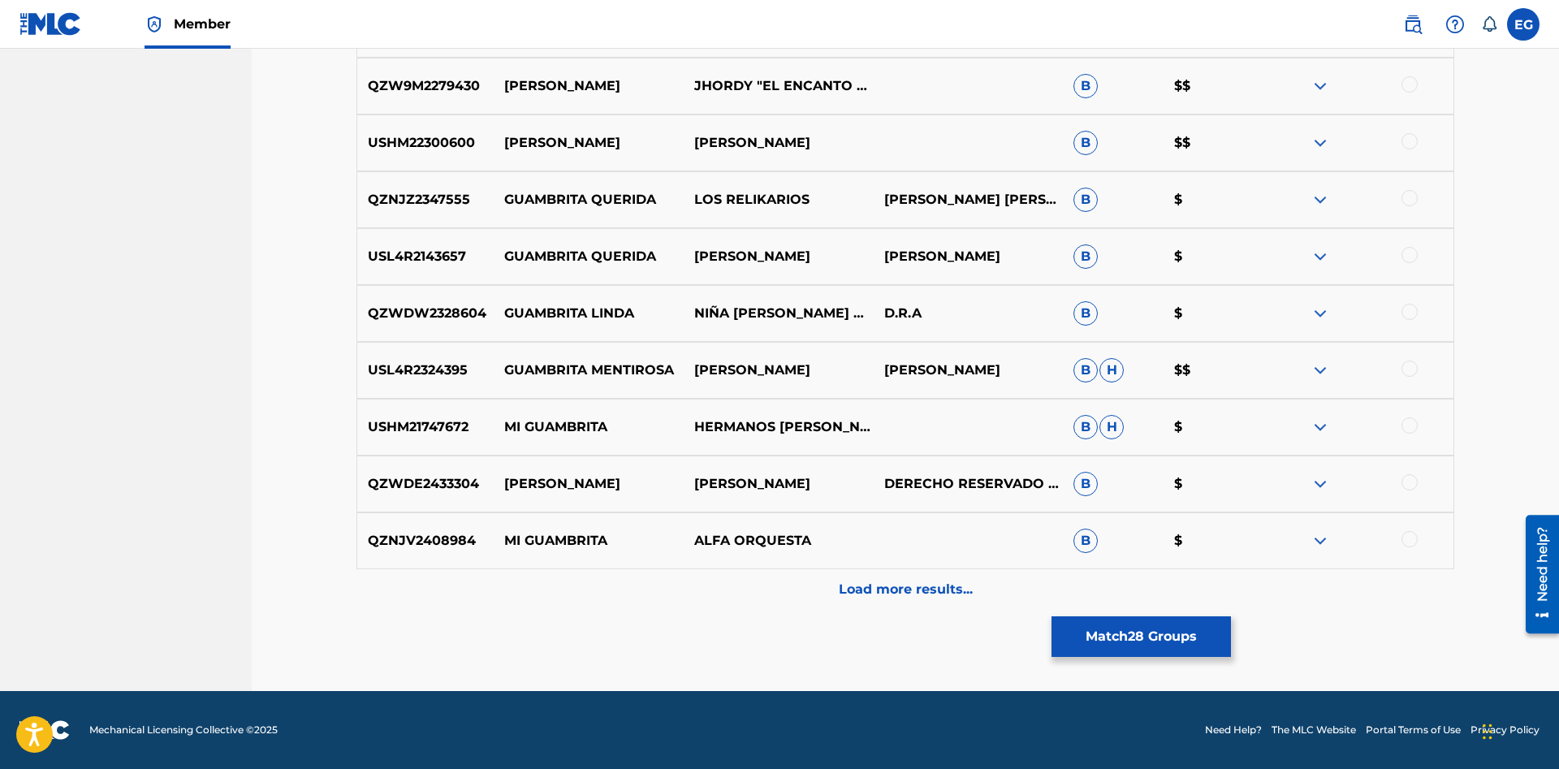
click at [890, 606] on div "Load more results..." at bounding box center [904, 589] width 1097 height 41
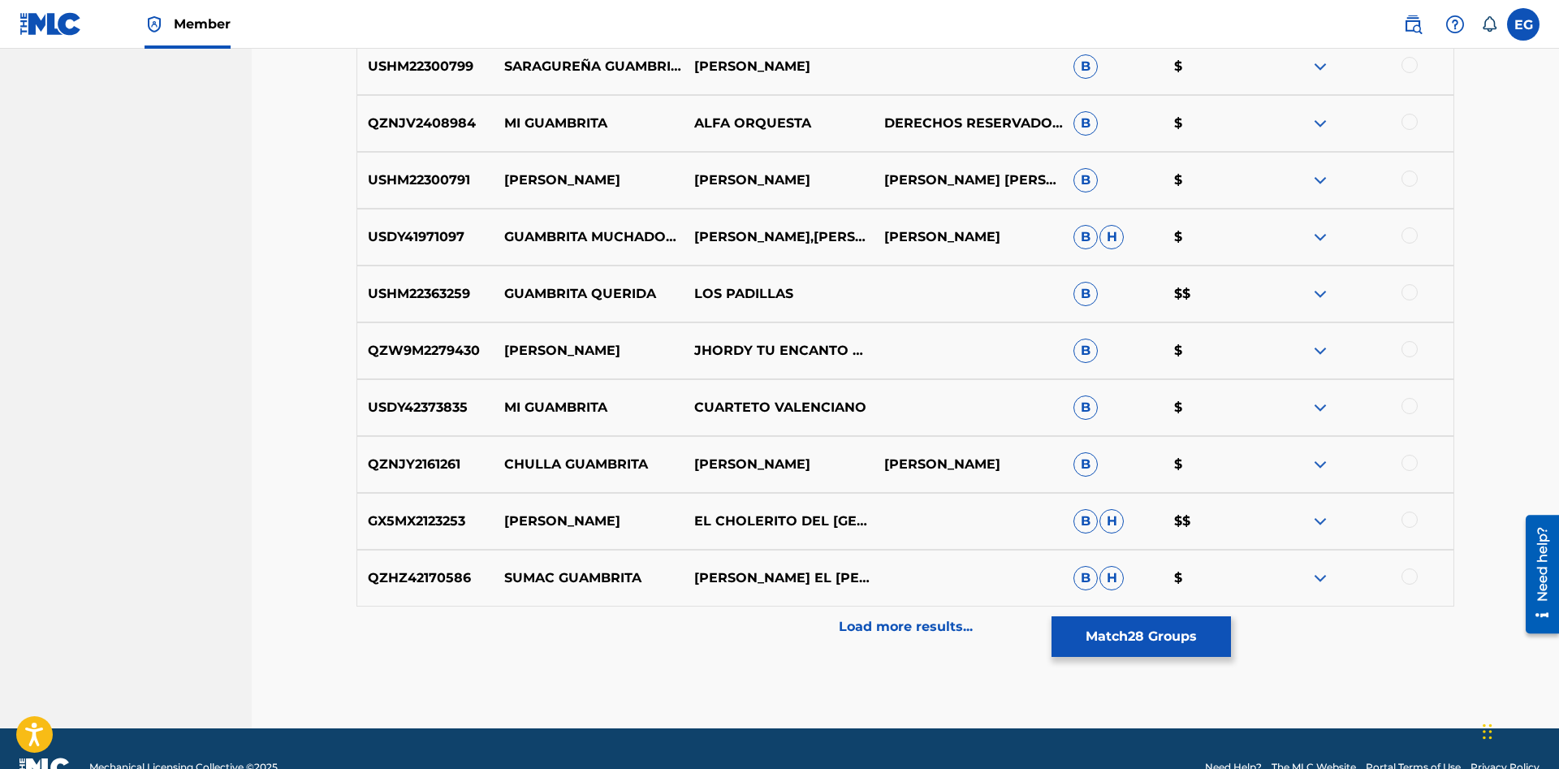
scroll to position [7443, 0]
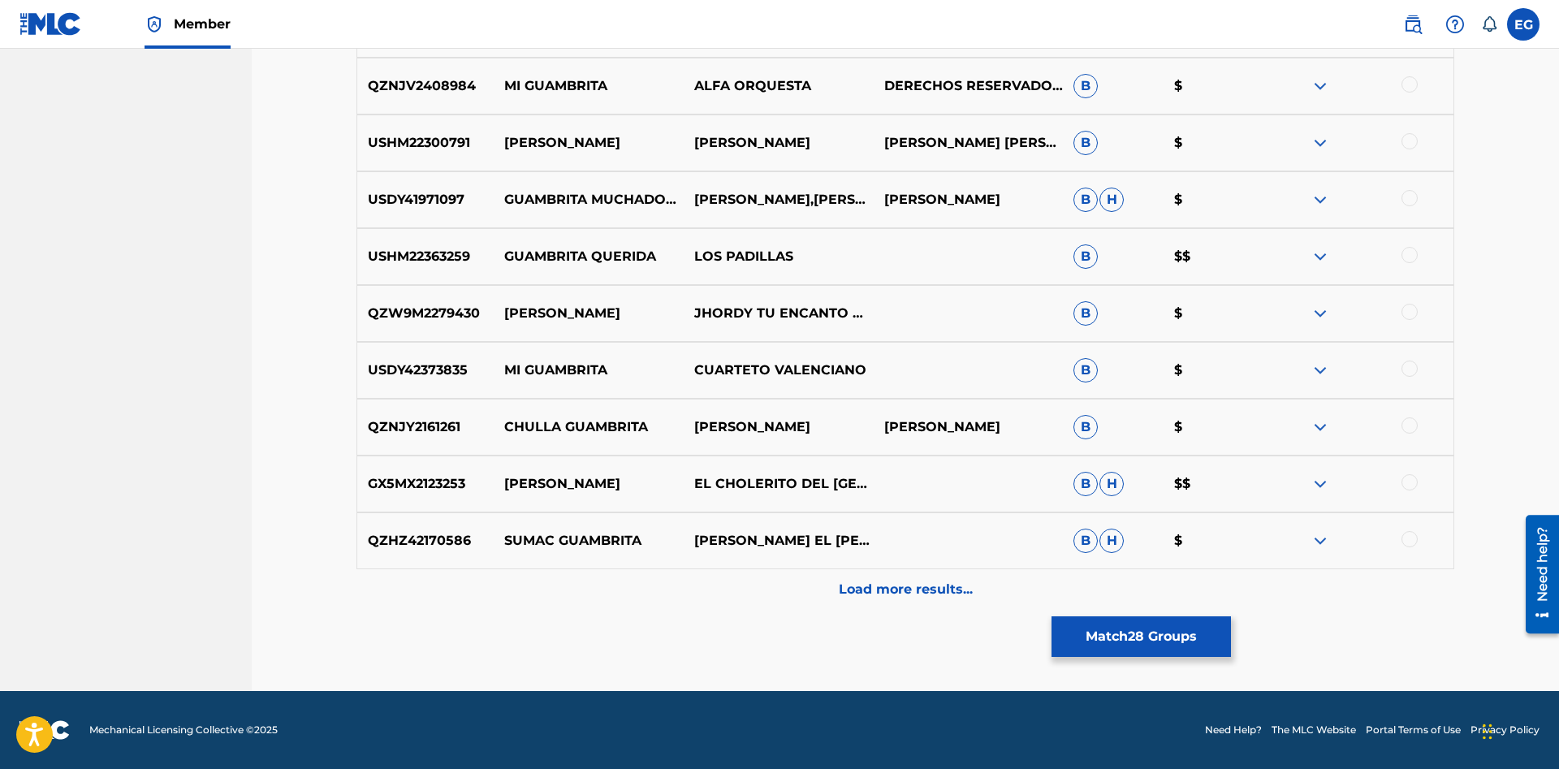
click at [1101, 632] on button "Match 28 Groups" at bounding box center [1140, 636] width 179 height 41
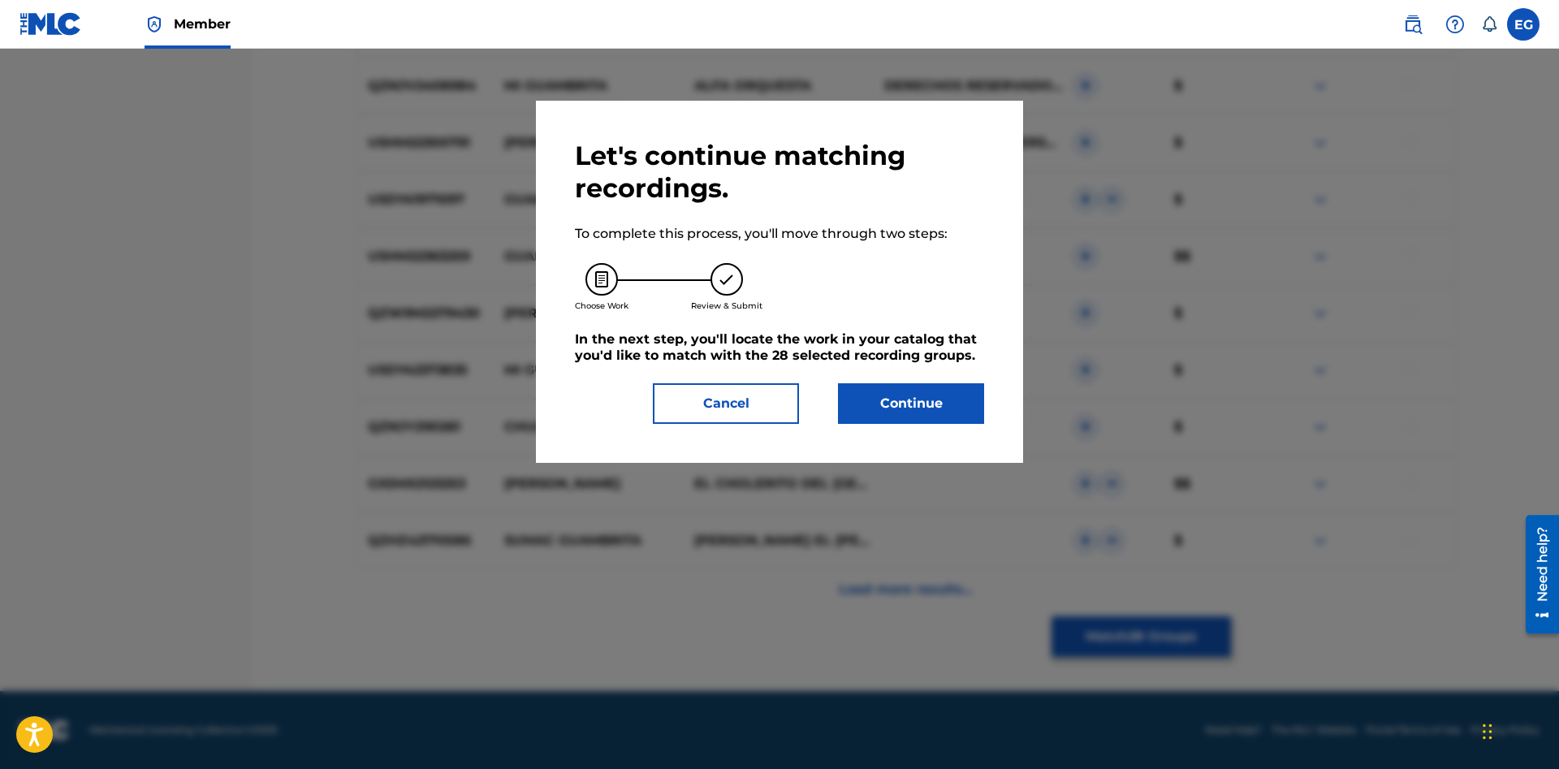
click at [924, 418] on button "Continue" at bounding box center [911, 403] width 146 height 41
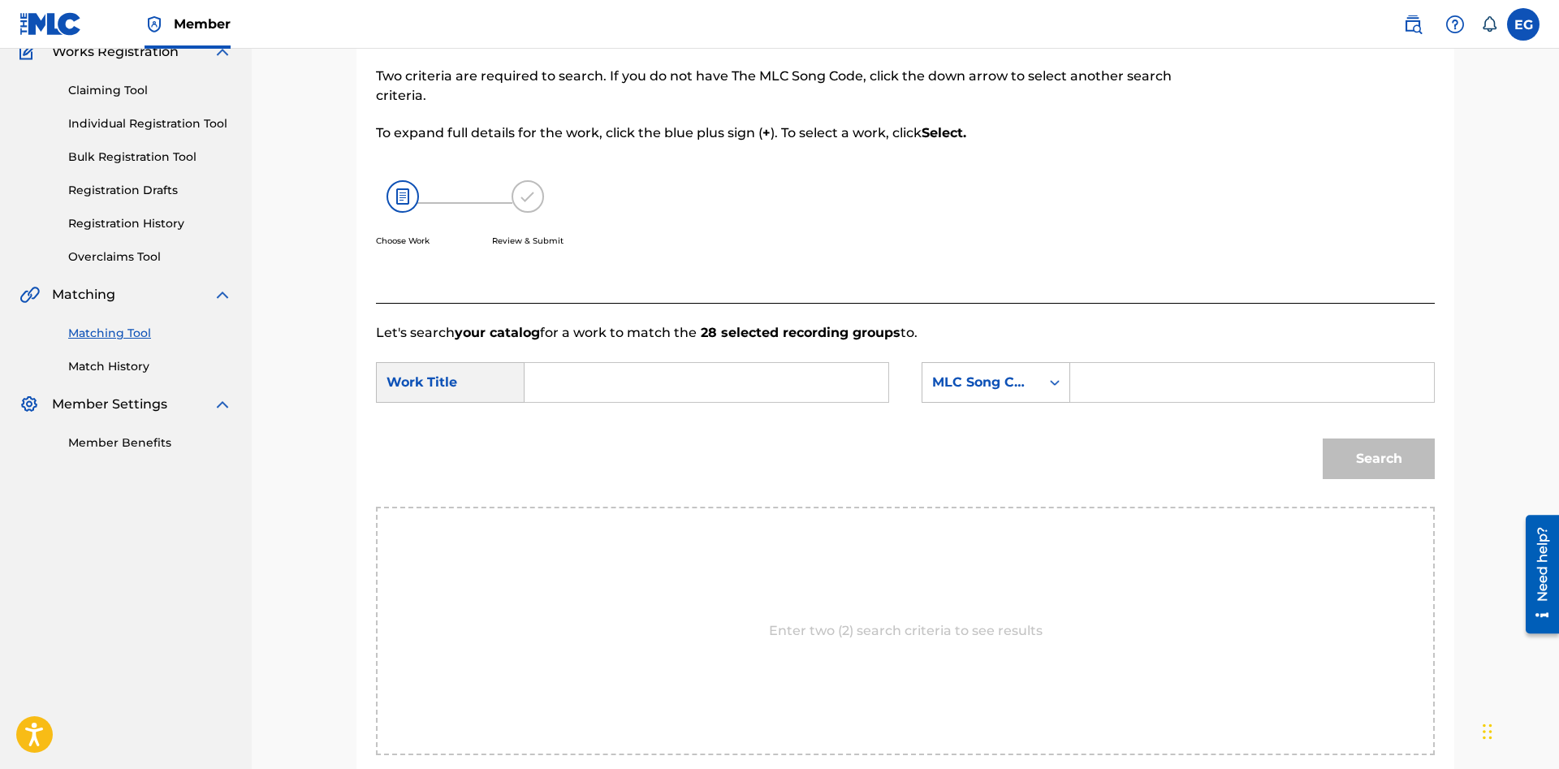
click at [783, 402] on div "Search Form" at bounding box center [706, 382] width 364 height 41
click at [778, 356] on form "SearchWithCriteria963289ec-6e69-4a84-bfc3-3c177364a983 Work Title SearchWithCri…" at bounding box center [905, 425] width 1059 height 164
click at [774, 372] on input "Search Form" at bounding box center [706, 382] width 336 height 39
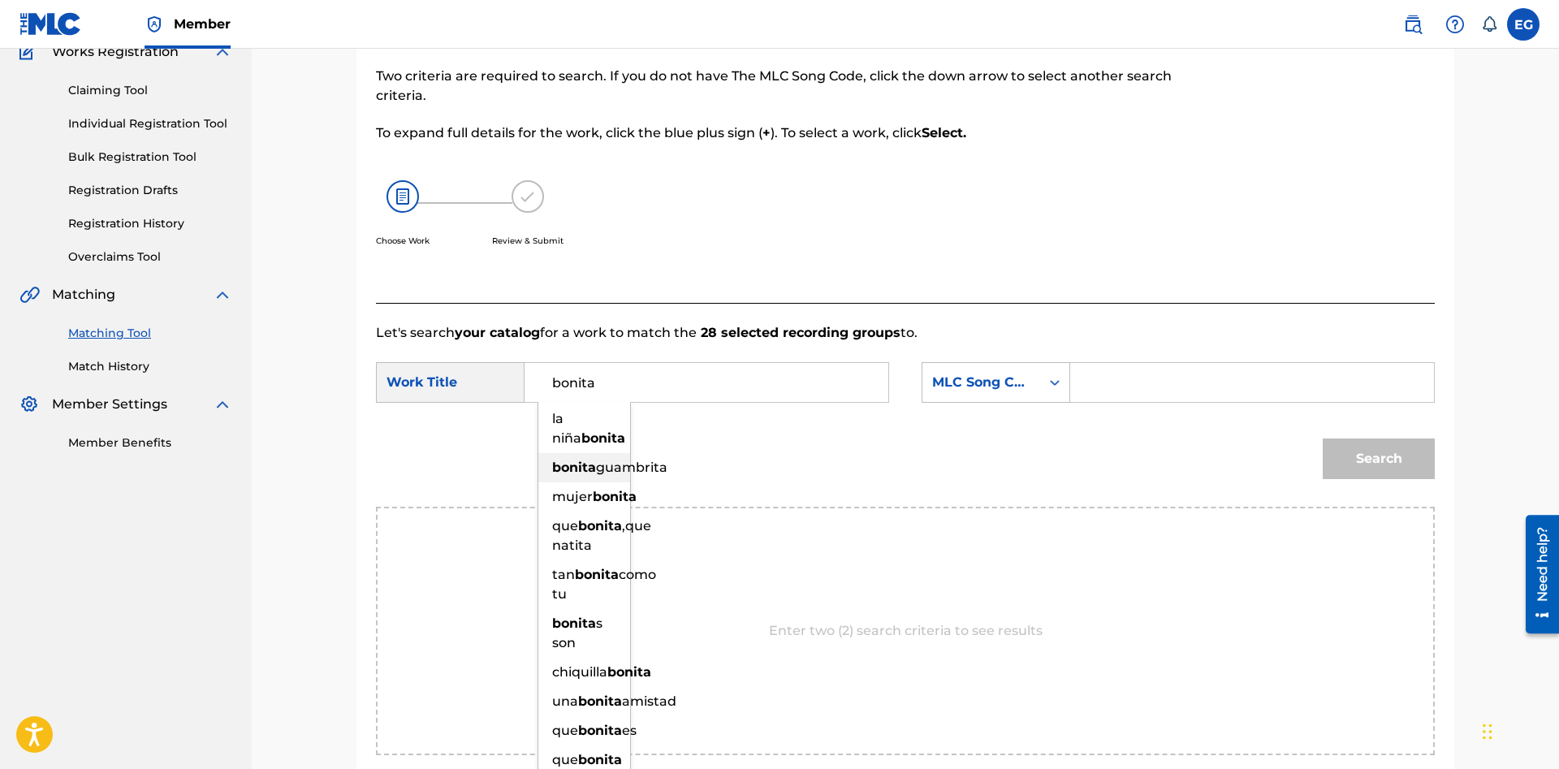
click at [596, 475] on span "guambrita" at bounding box center [631, 466] width 71 height 15
type input "bonita guambrita"
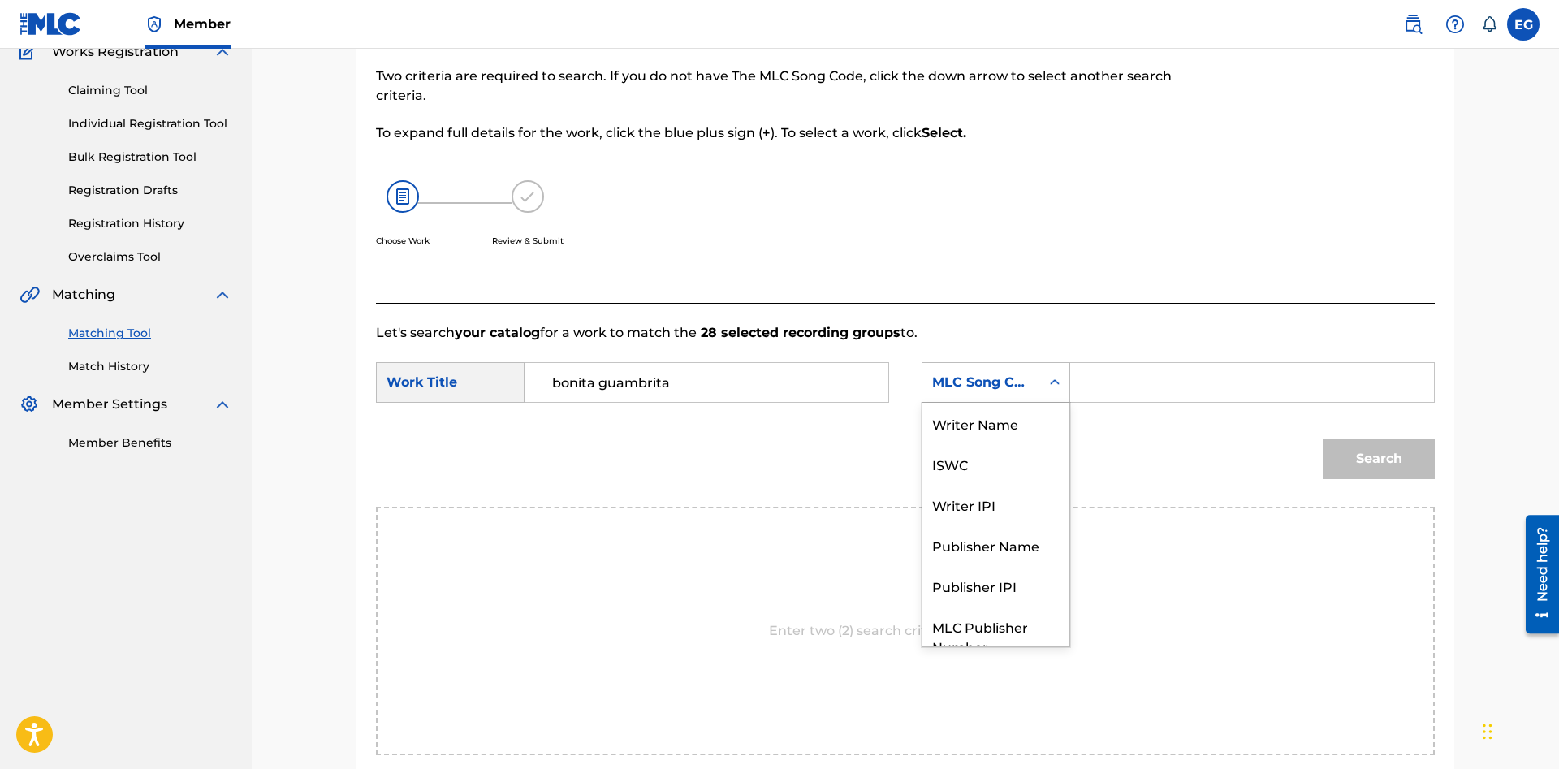
click at [935, 386] on div "MLC Song Code" at bounding box center [981, 382] width 98 height 19
click at [988, 417] on div "Writer Name" at bounding box center [995, 423] width 147 height 41
click at [1121, 380] on input "Search Form" at bounding box center [1252, 382] width 336 height 39
paste input "[PERSON_NAME]"
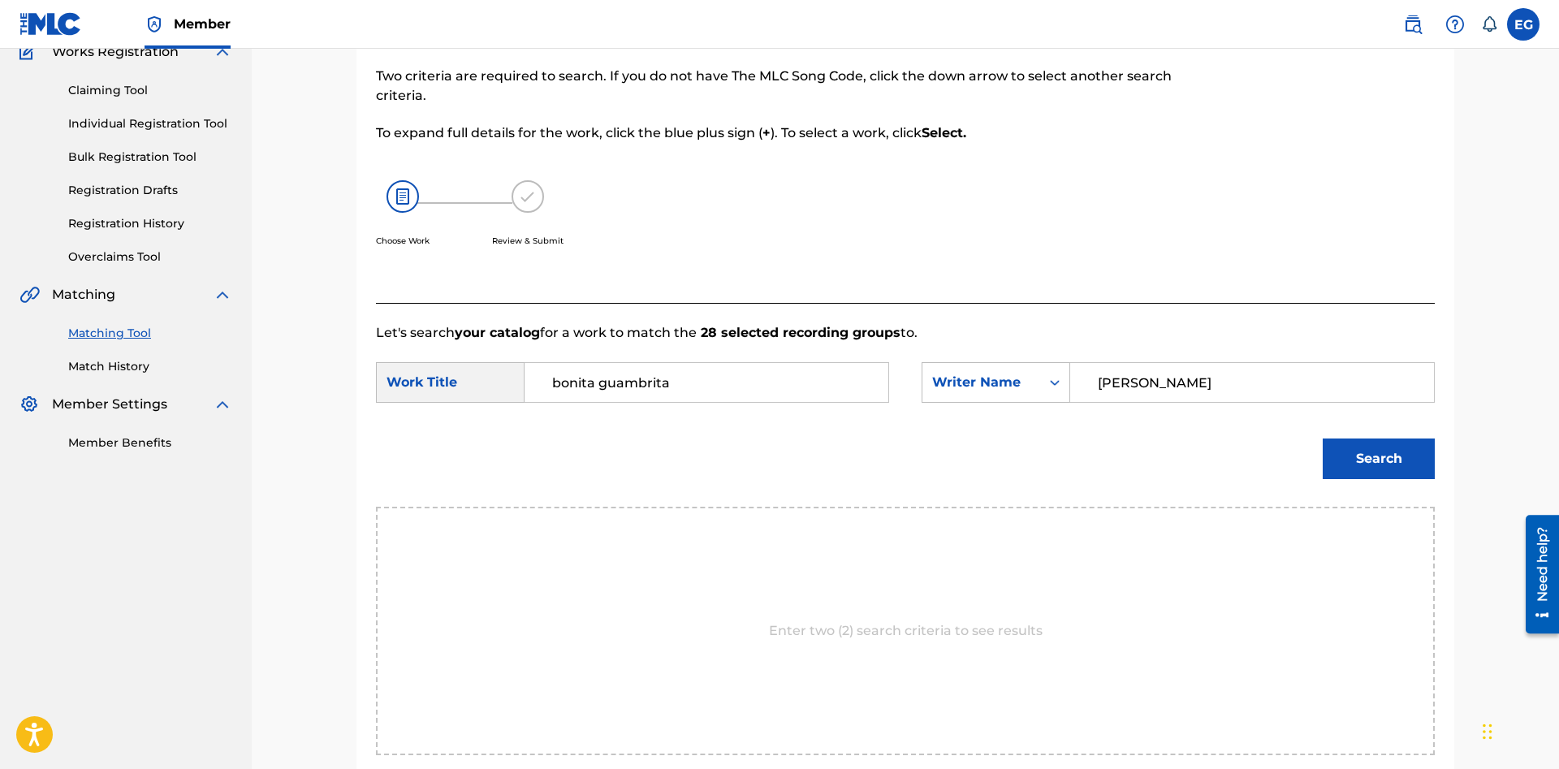
type input "[PERSON_NAME]"
click at [1340, 454] on button "Search" at bounding box center [1378, 458] width 112 height 41
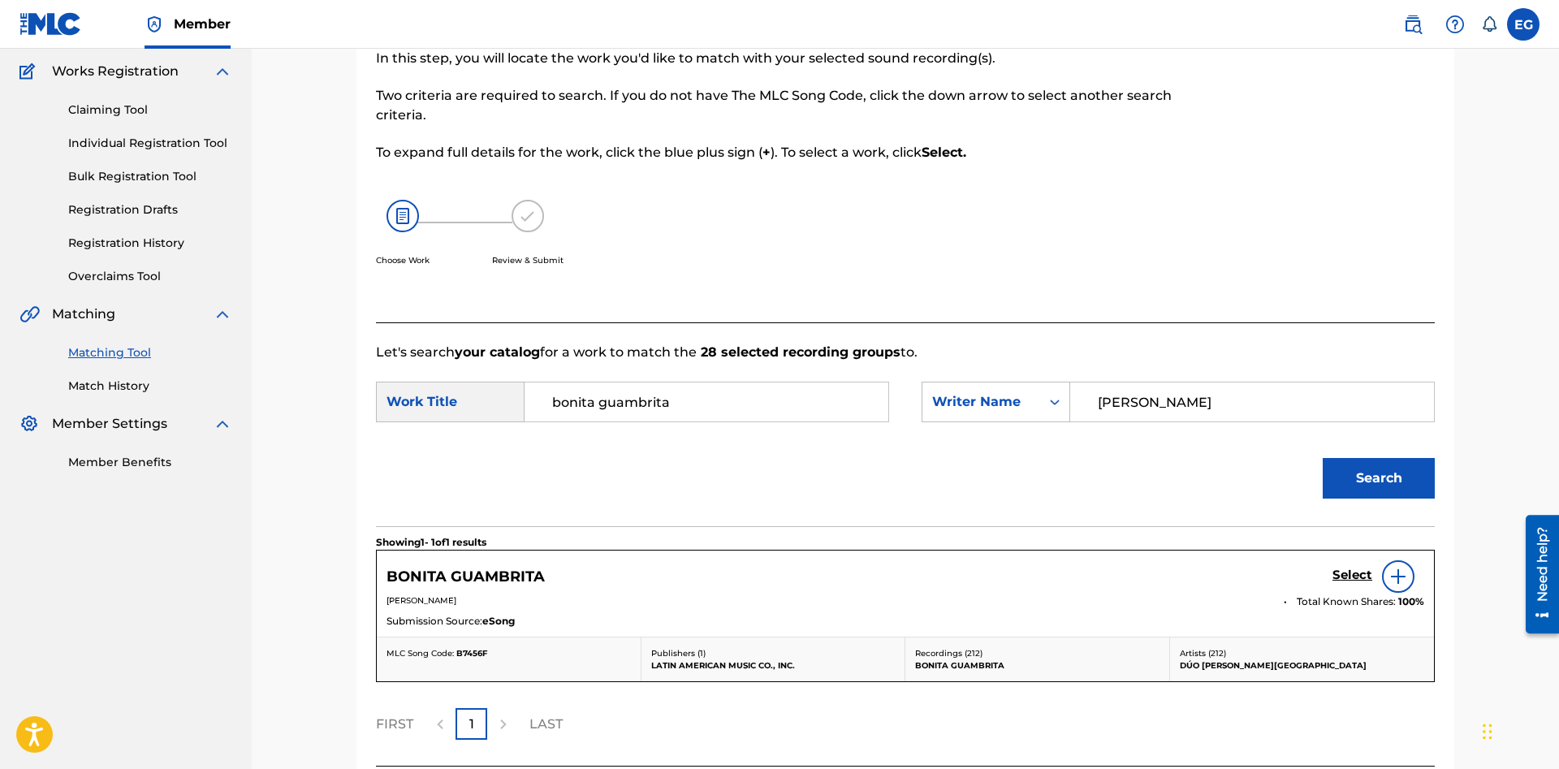
click at [1366, 566] on div "Select" at bounding box center [1378, 576] width 92 height 32
click at [1356, 570] on h5 "Select" at bounding box center [1352, 574] width 40 height 15
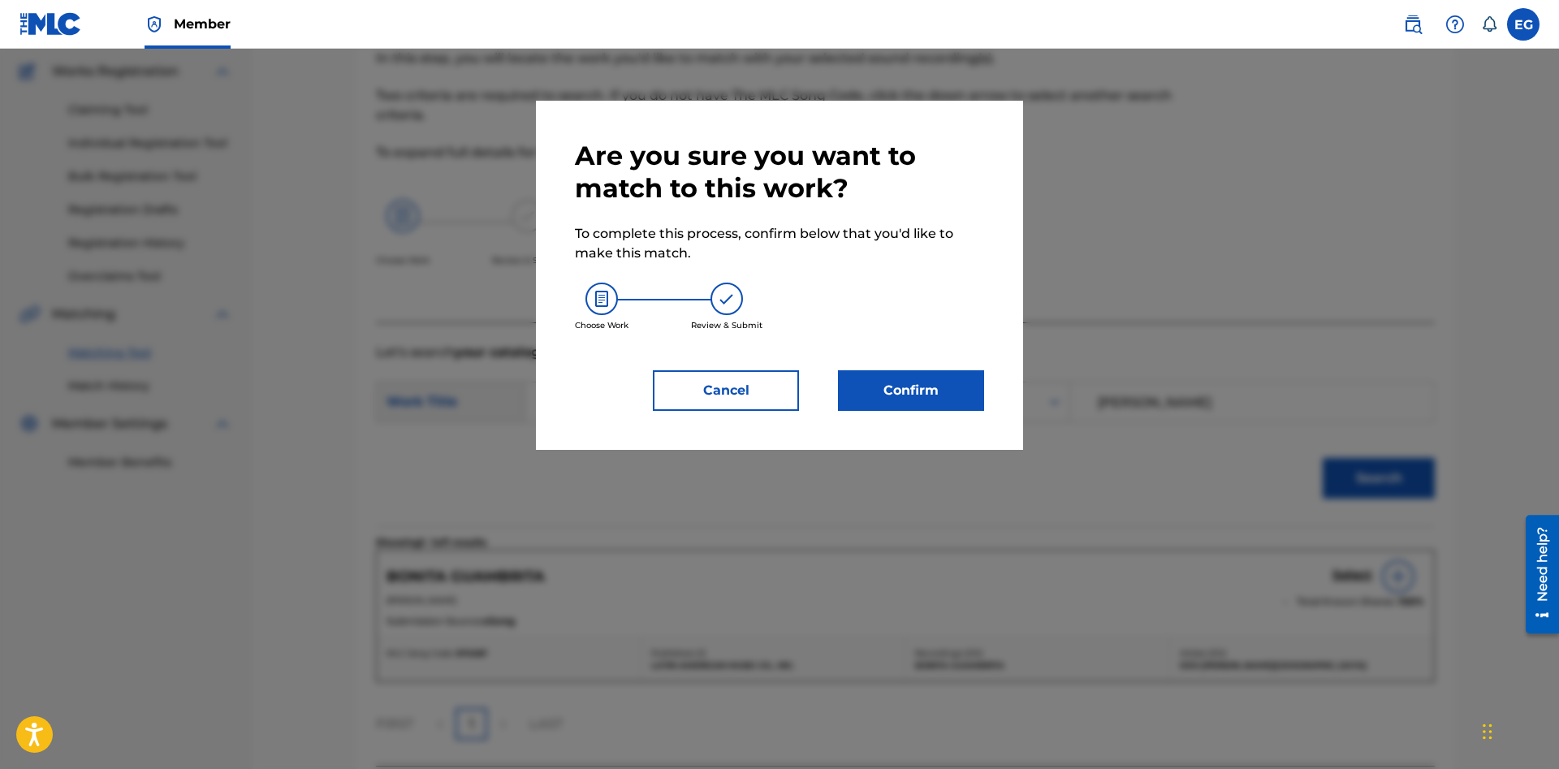
click at [904, 395] on button "Confirm" at bounding box center [911, 390] width 146 height 41
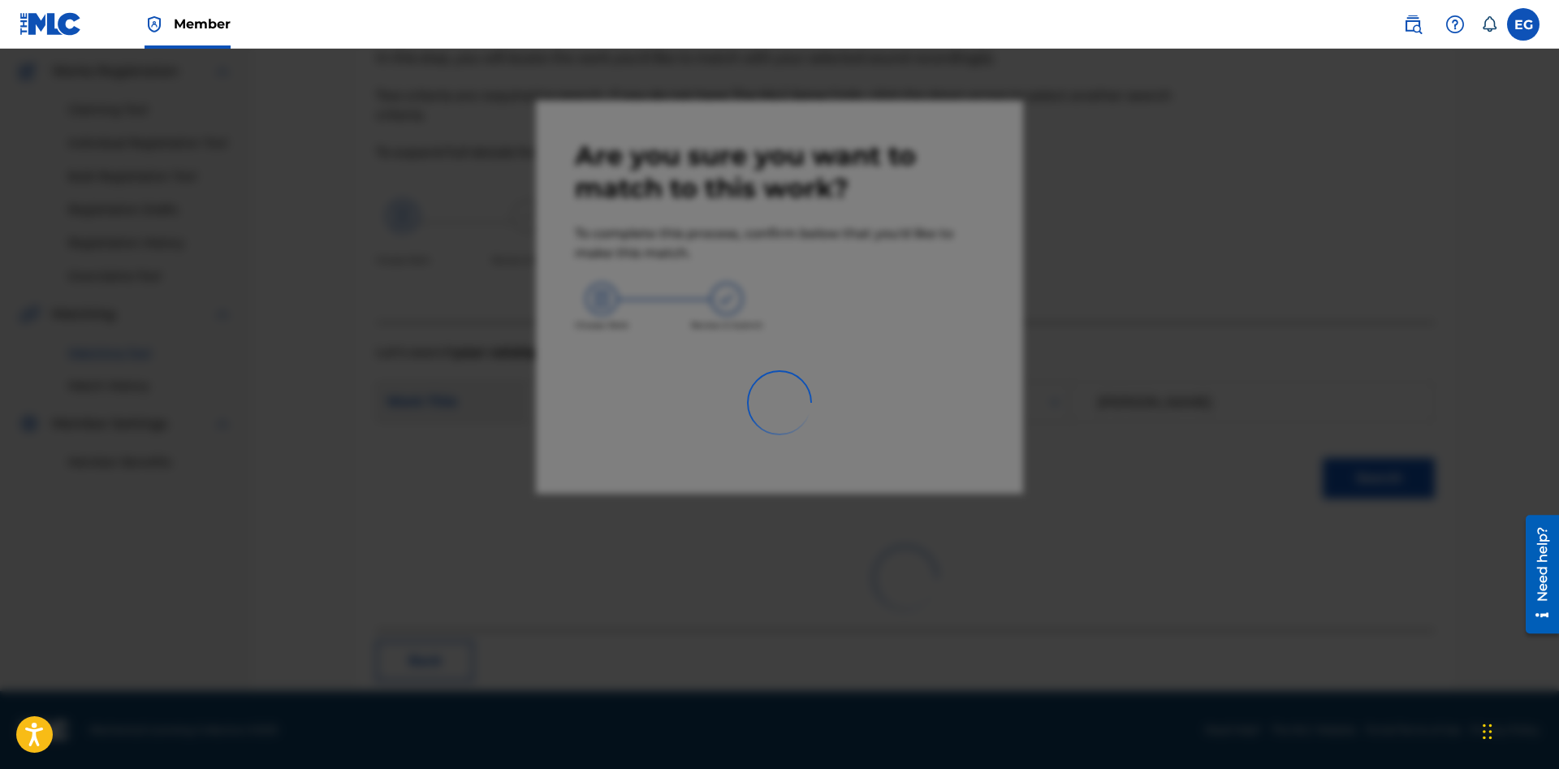
scroll to position [39, 0]
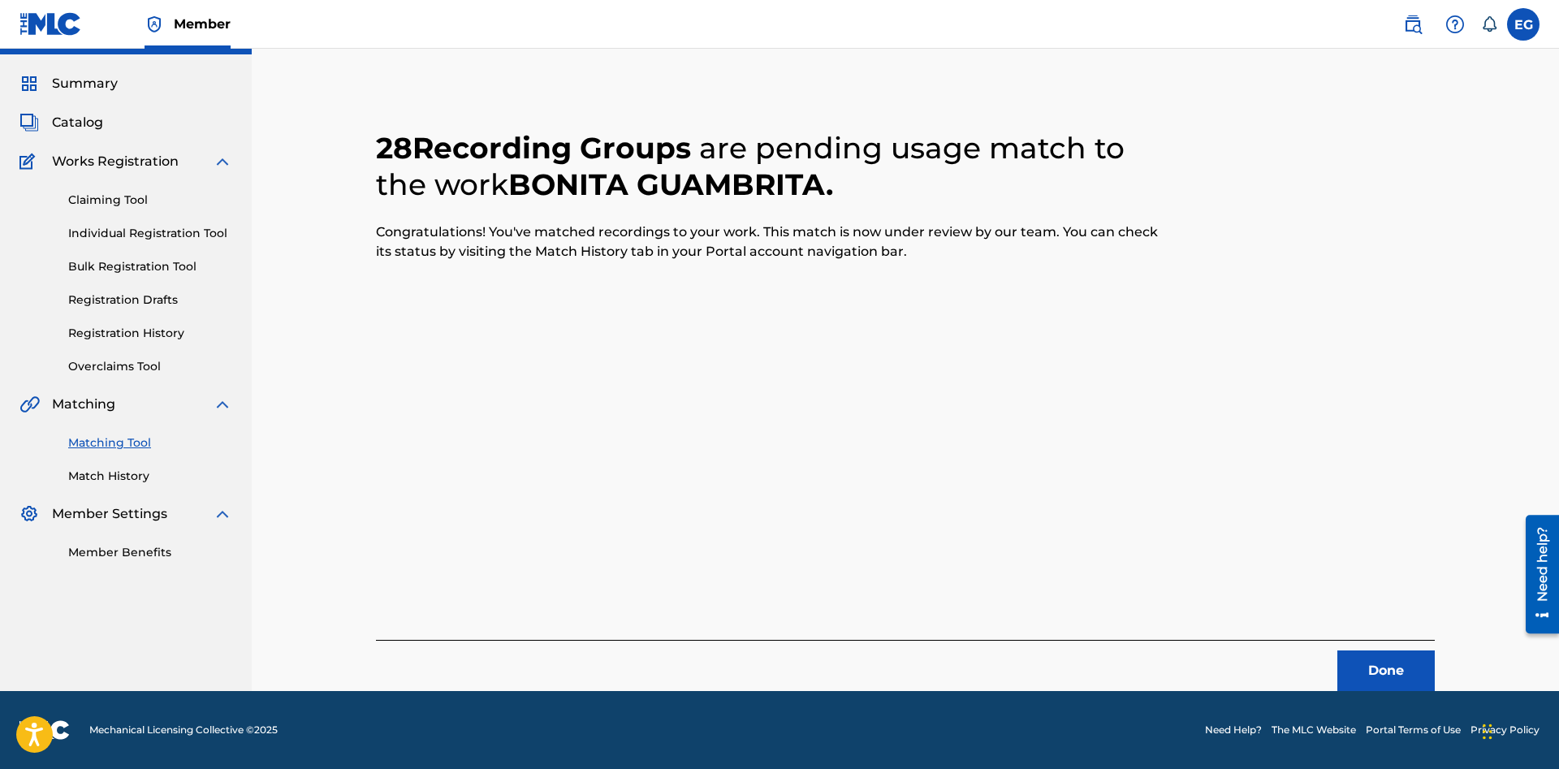
click at [1348, 656] on button "Done" at bounding box center [1385, 670] width 97 height 41
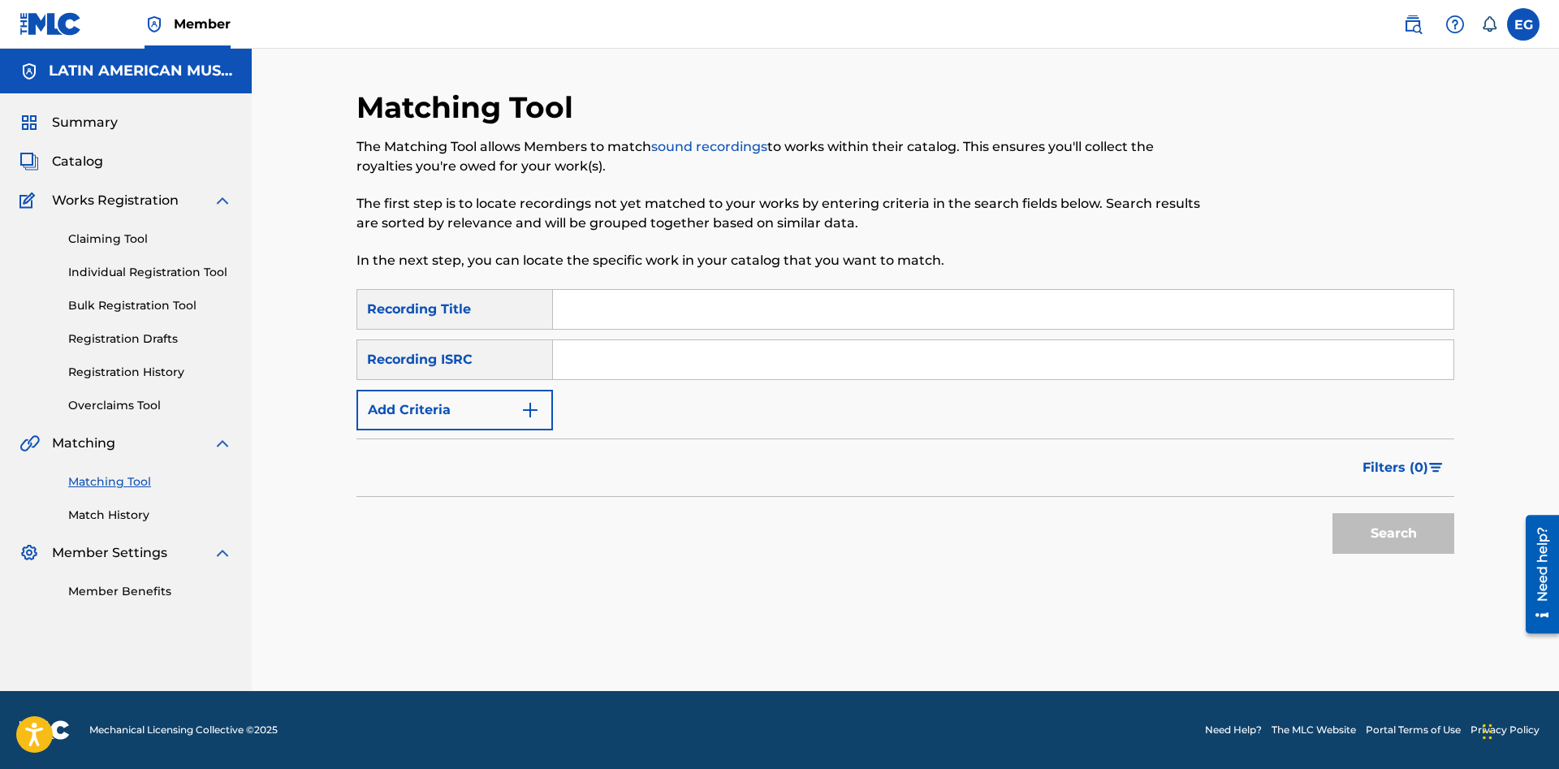
click at [942, 310] on input "Search Form" at bounding box center [1003, 309] width 900 height 39
click at [1332, 513] on button "Search" at bounding box center [1393, 533] width 122 height 41
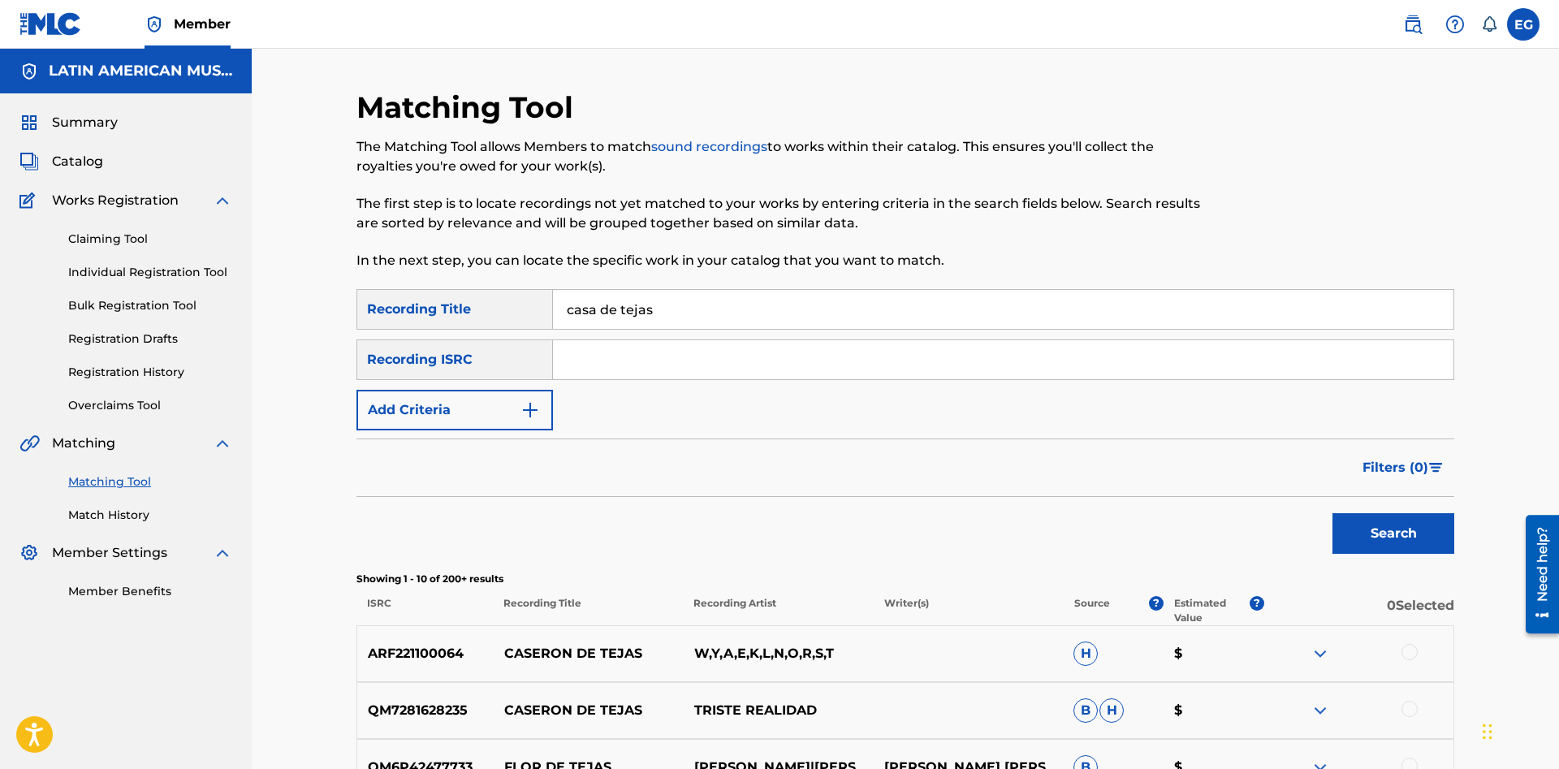
click at [599, 306] on input "casa de tejas" at bounding box center [1003, 309] width 900 height 39
click at [594, 304] on input "casa de tejas" at bounding box center [1003, 309] width 900 height 39
type input "casas de tejas"
click at [1332, 513] on button "Search" at bounding box center [1393, 533] width 122 height 41
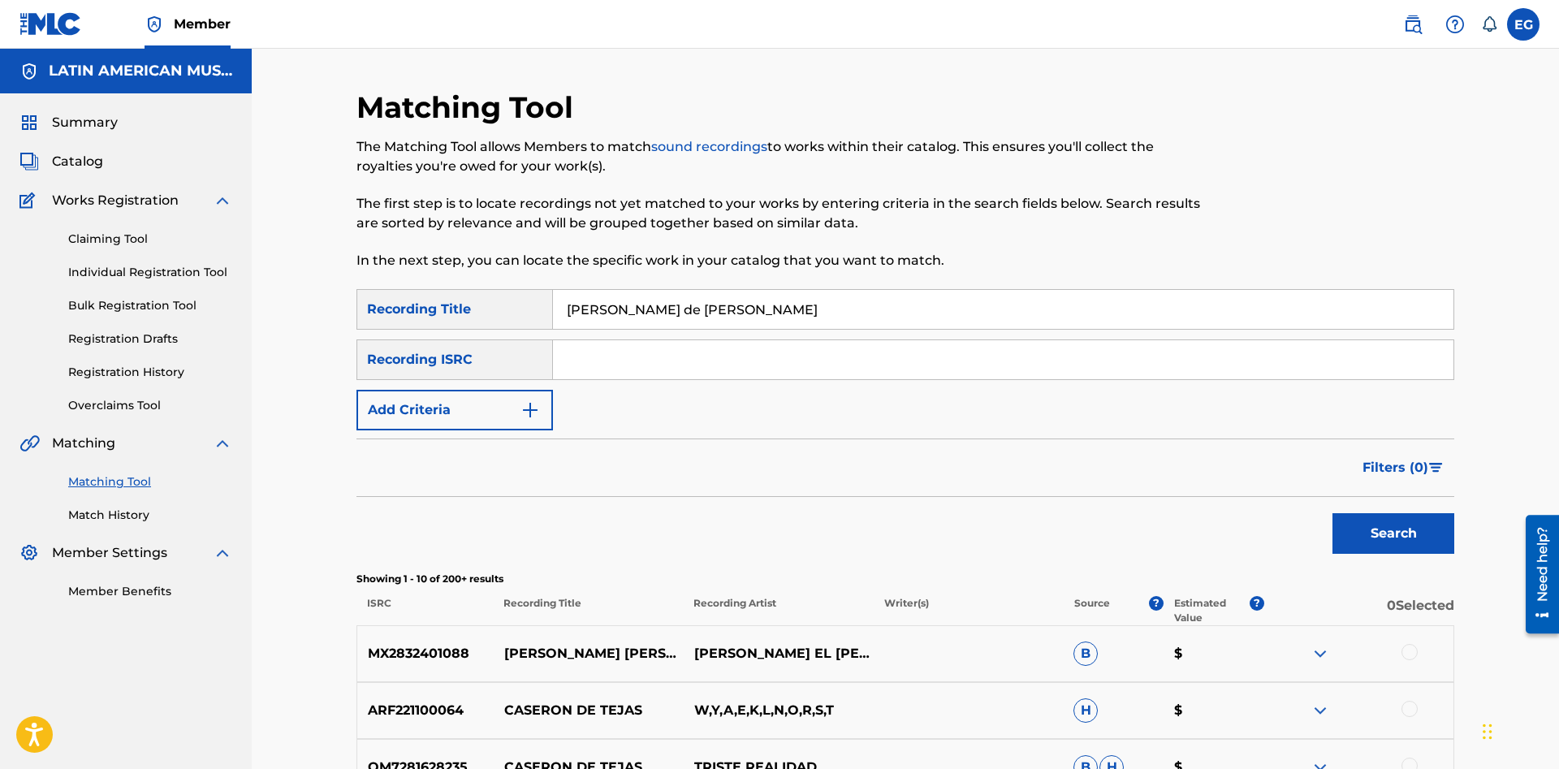
click at [530, 408] on img "Search Form" at bounding box center [529, 409] width 19 height 19
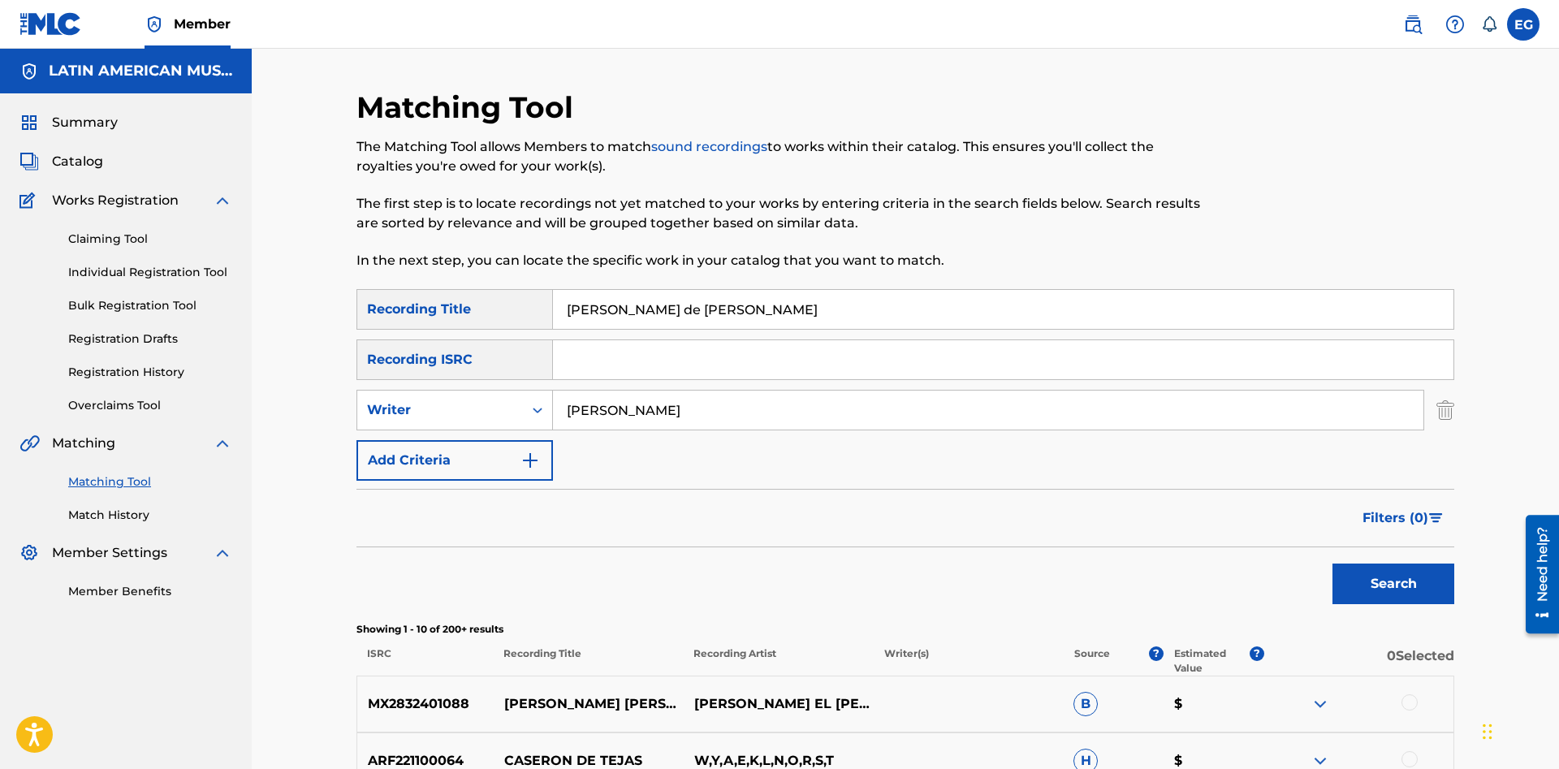
type input "[PERSON_NAME]"
click at [1332, 563] on button "Search" at bounding box center [1393, 583] width 122 height 41
click at [602, 310] on input "casas de tejas" at bounding box center [1003, 309] width 900 height 39
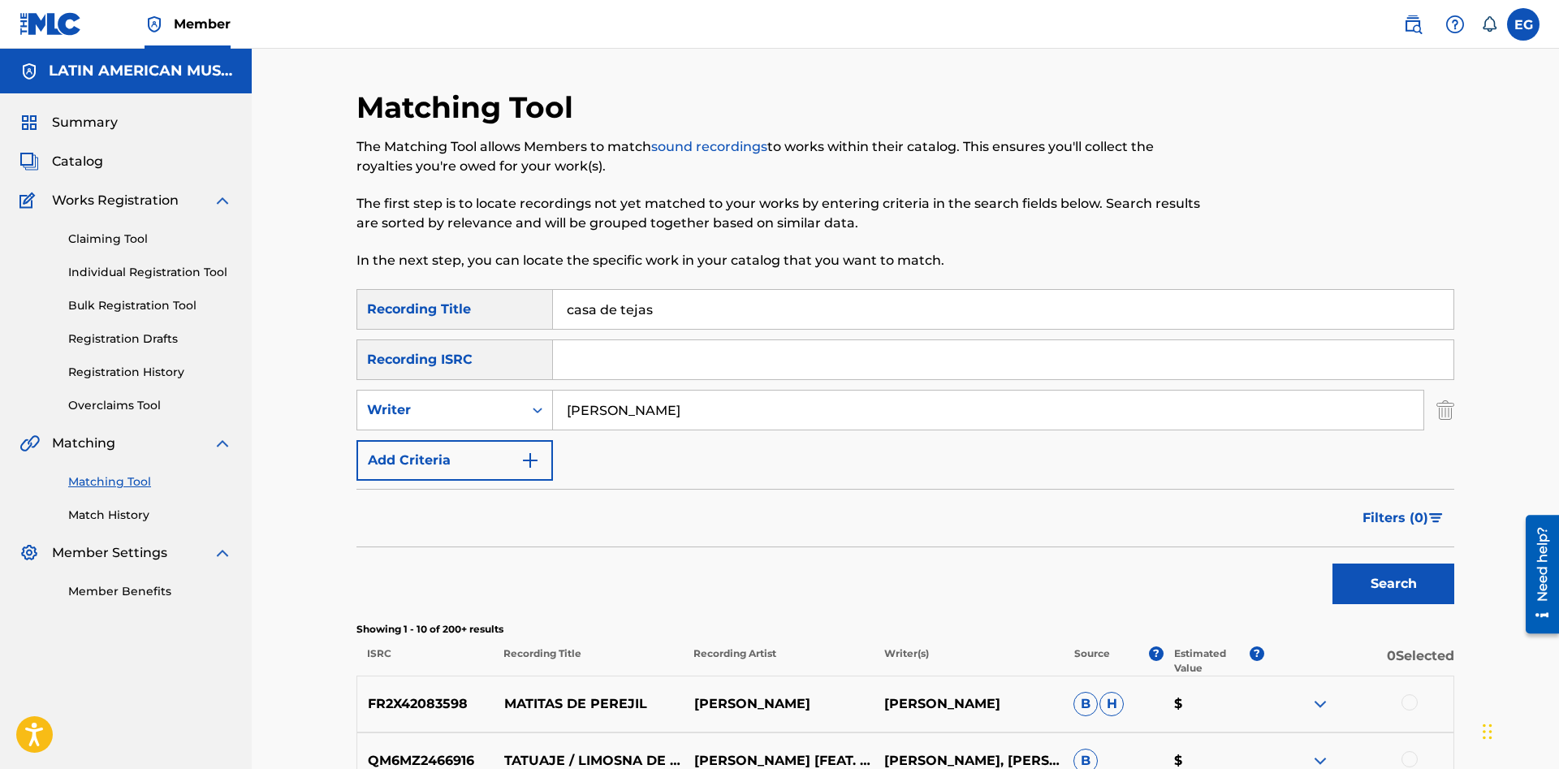
click at [1332, 563] on button "Search" at bounding box center [1393, 583] width 122 height 41
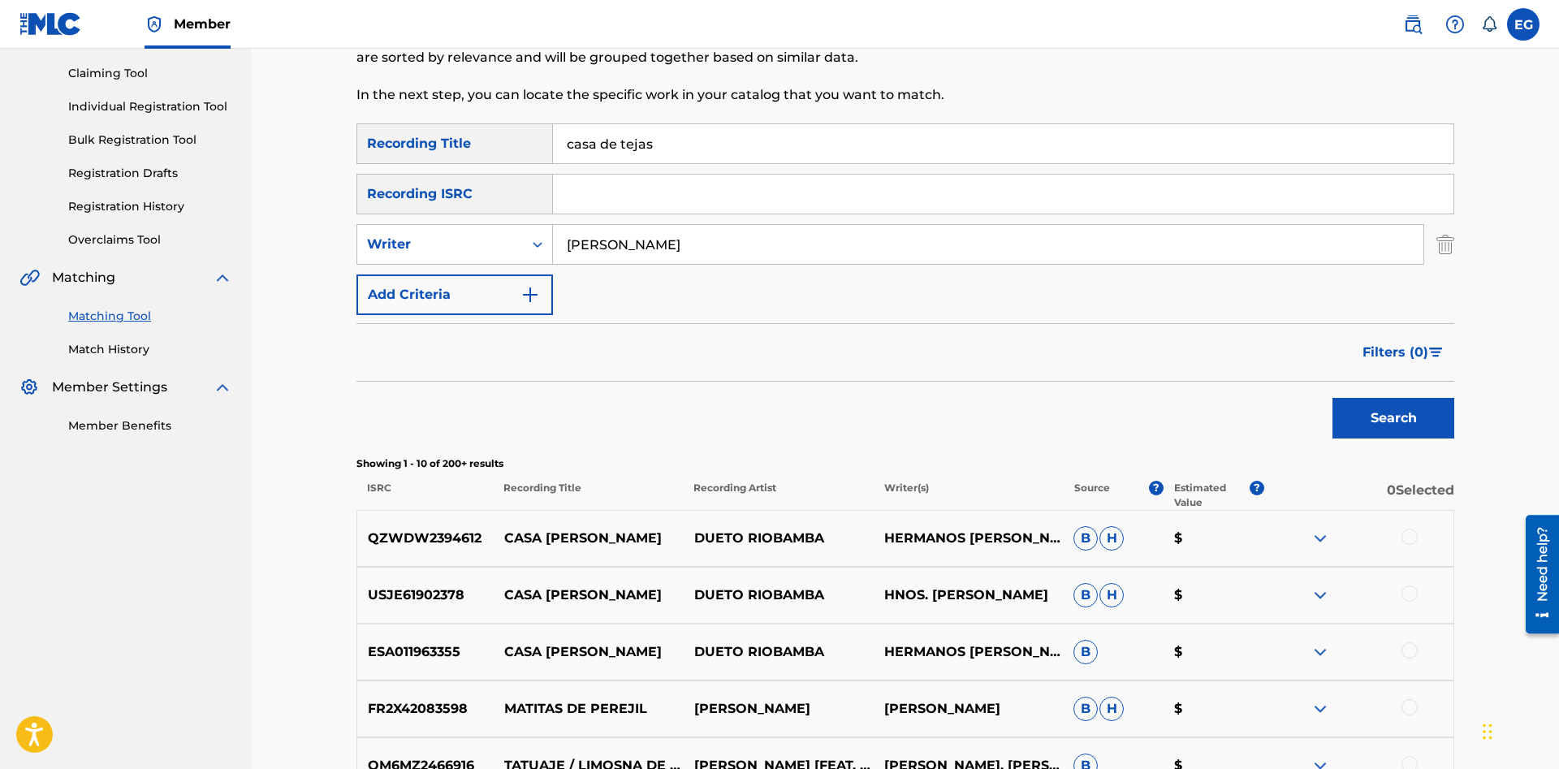
click at [1408, 648] on div at bounding box center [1409, 650] width 16 height 16
click at [1409, 602] on div at bounding box center [1358, 594] width 190 height 19
click at [1407, 548] on div "QZWDW2394612 CASA DE TEJA DUETO RIOBAMBA HERMANOS UQUILLAS B H $" at bounding box center [904, 538] width 1097 height 57
click at [1408, 538] on div at bounding box center [1409, 536] width 16 height 16
click at [1414, 589] on div at bounding box center [1409, 593] width 16 height 16
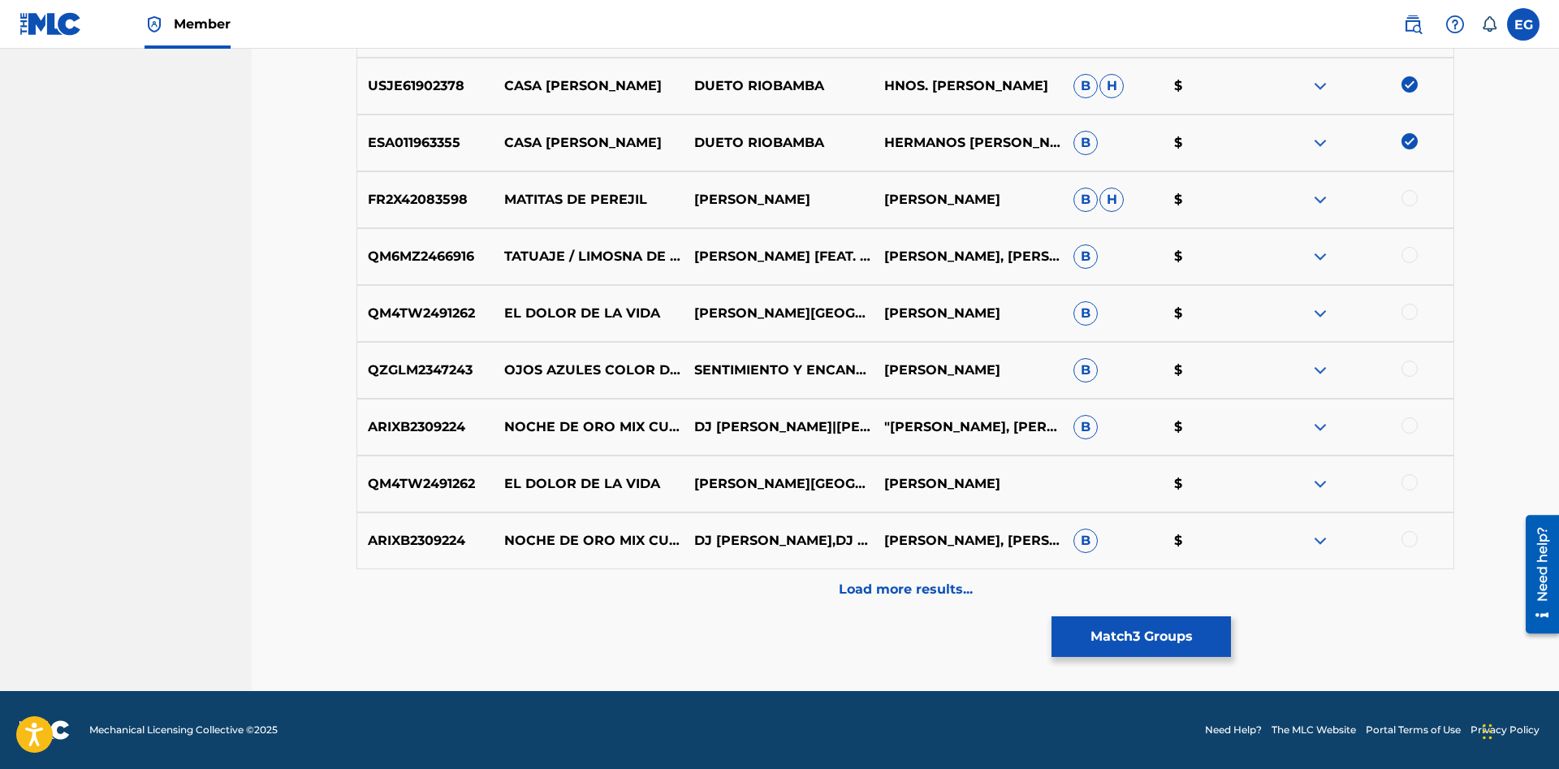
scroll to position [95, 0]
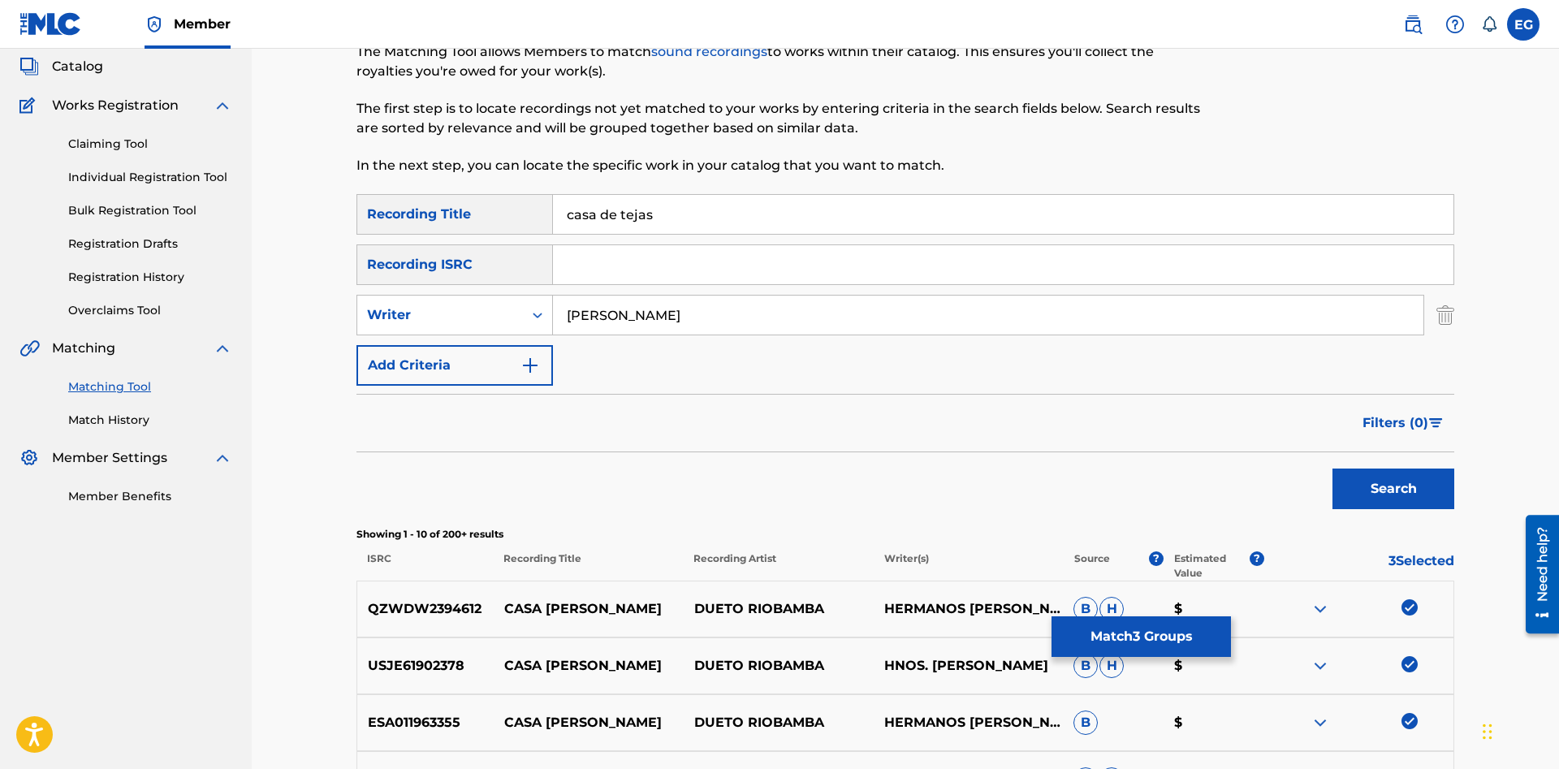
click at [691, 219] on input "casa de tejas" at bounding box center [1003, 214] width 900 height 39
type input "casa de teja"
click at [1332, 468] on button "Search" at bounding box center [1393, 488] width 122 height 41
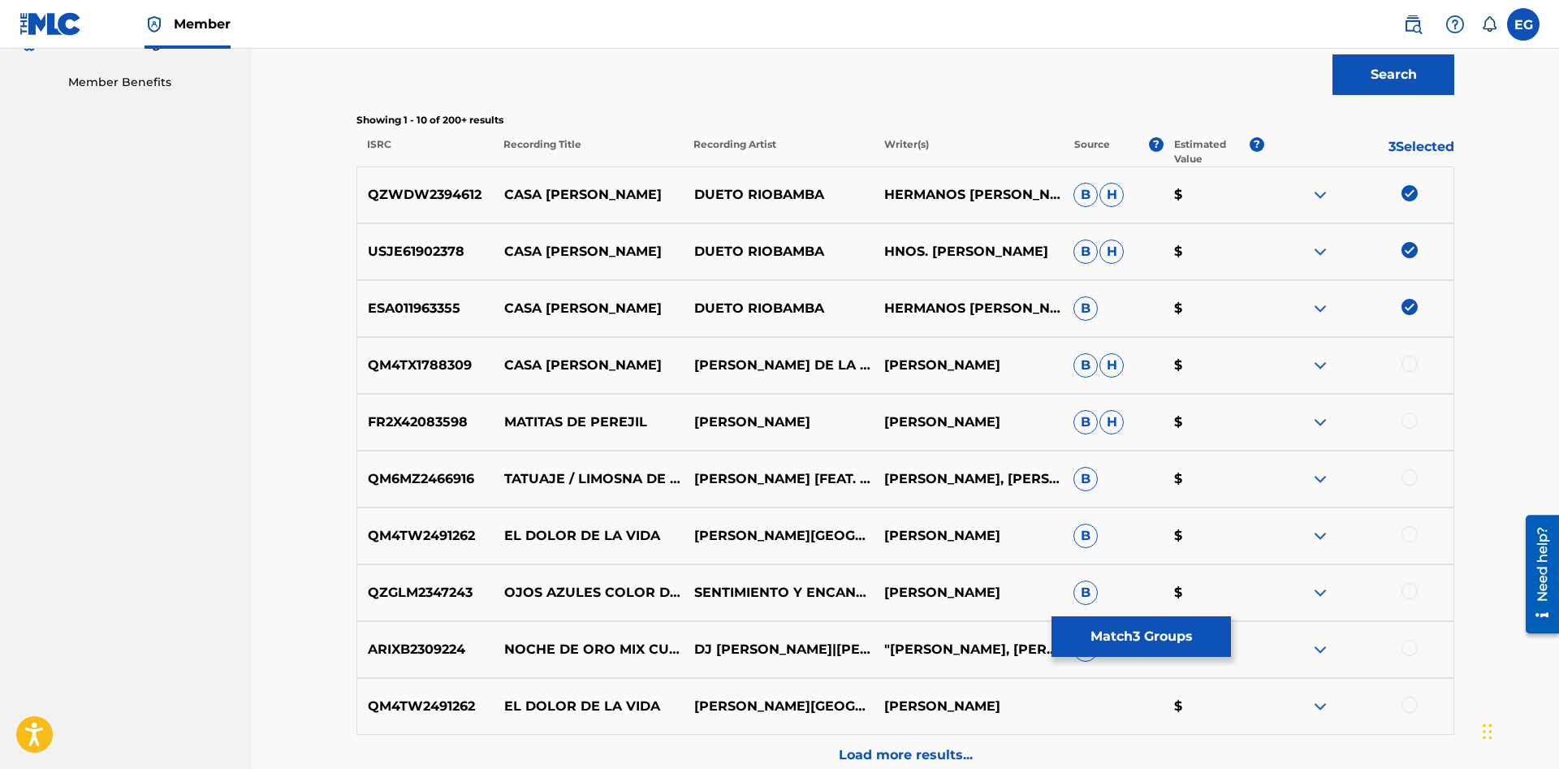
click at [1412, 361] on div at bounding box center [1409, 364] width 16 height 16
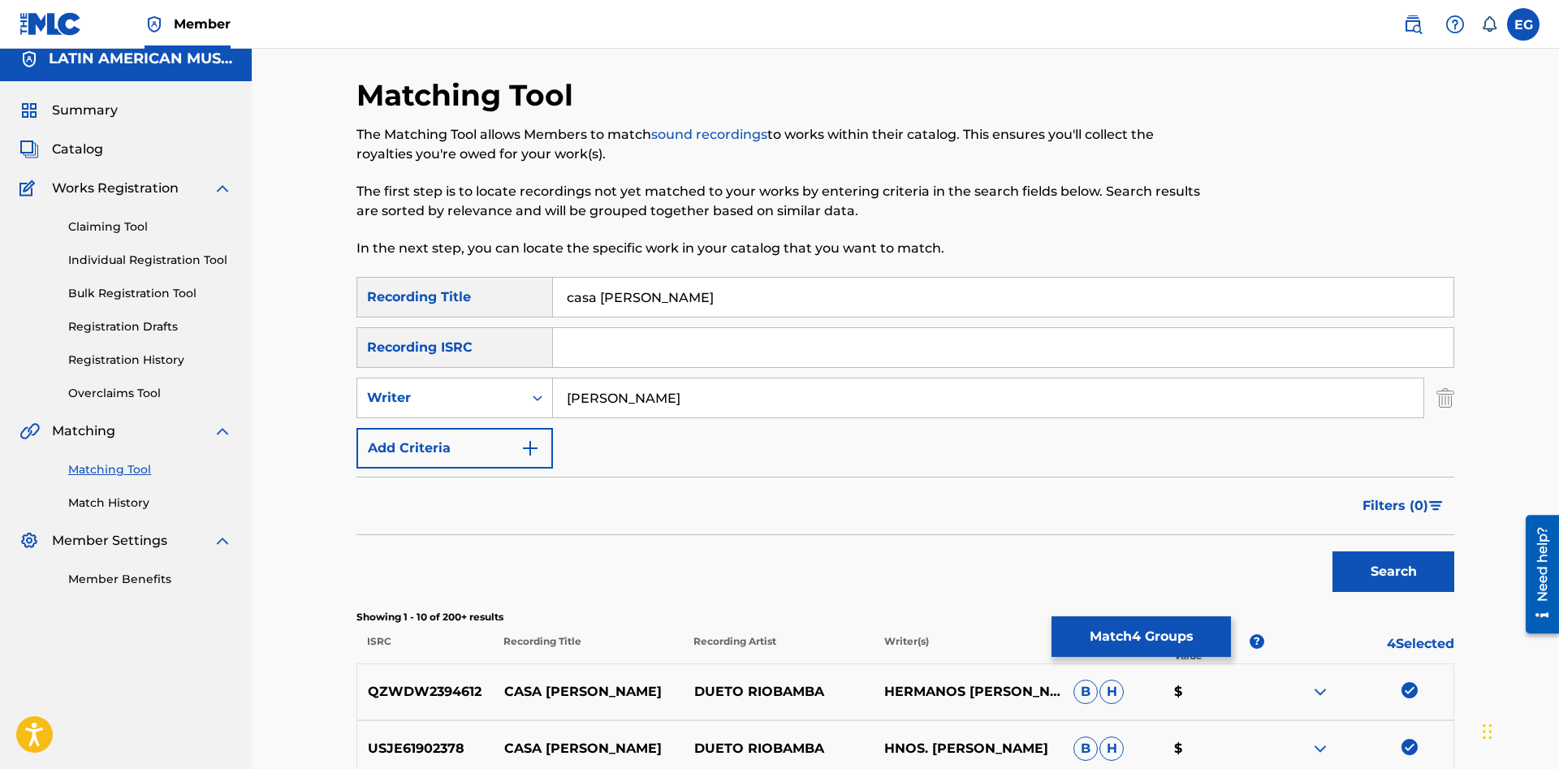
drag, startPoint x: 558, startPoint y: 409, endPoint x: 347, endPoint y: 438, distance: 213.0
click at [553, 417] on input "[PERSON_NAME]" at bounding box center [988, 397] width 870 height 39
click at [1332, 551] on button "Search" at bounding box center [1393, 571] width 122 height 41
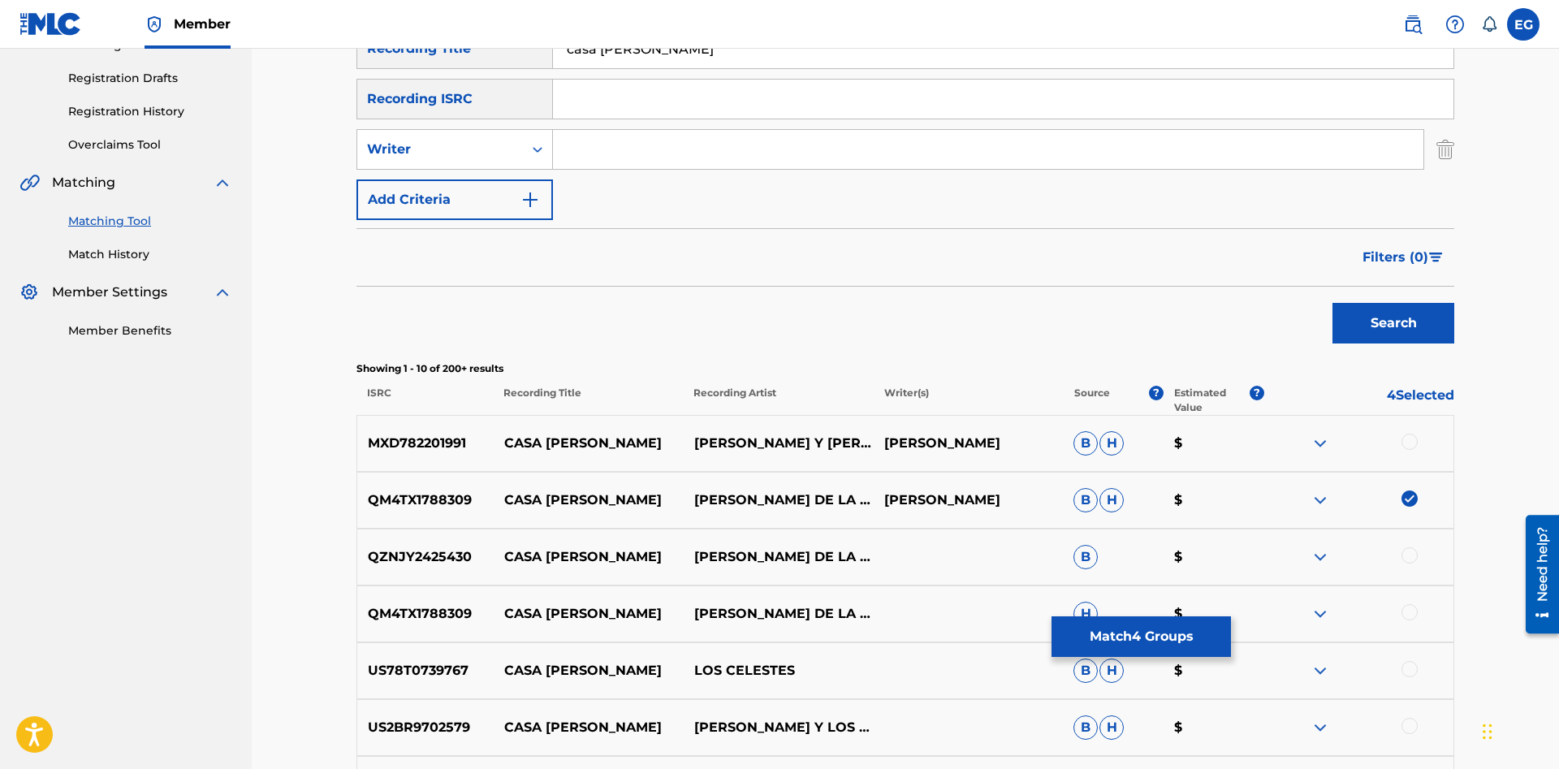
scroll to position [343, 0]
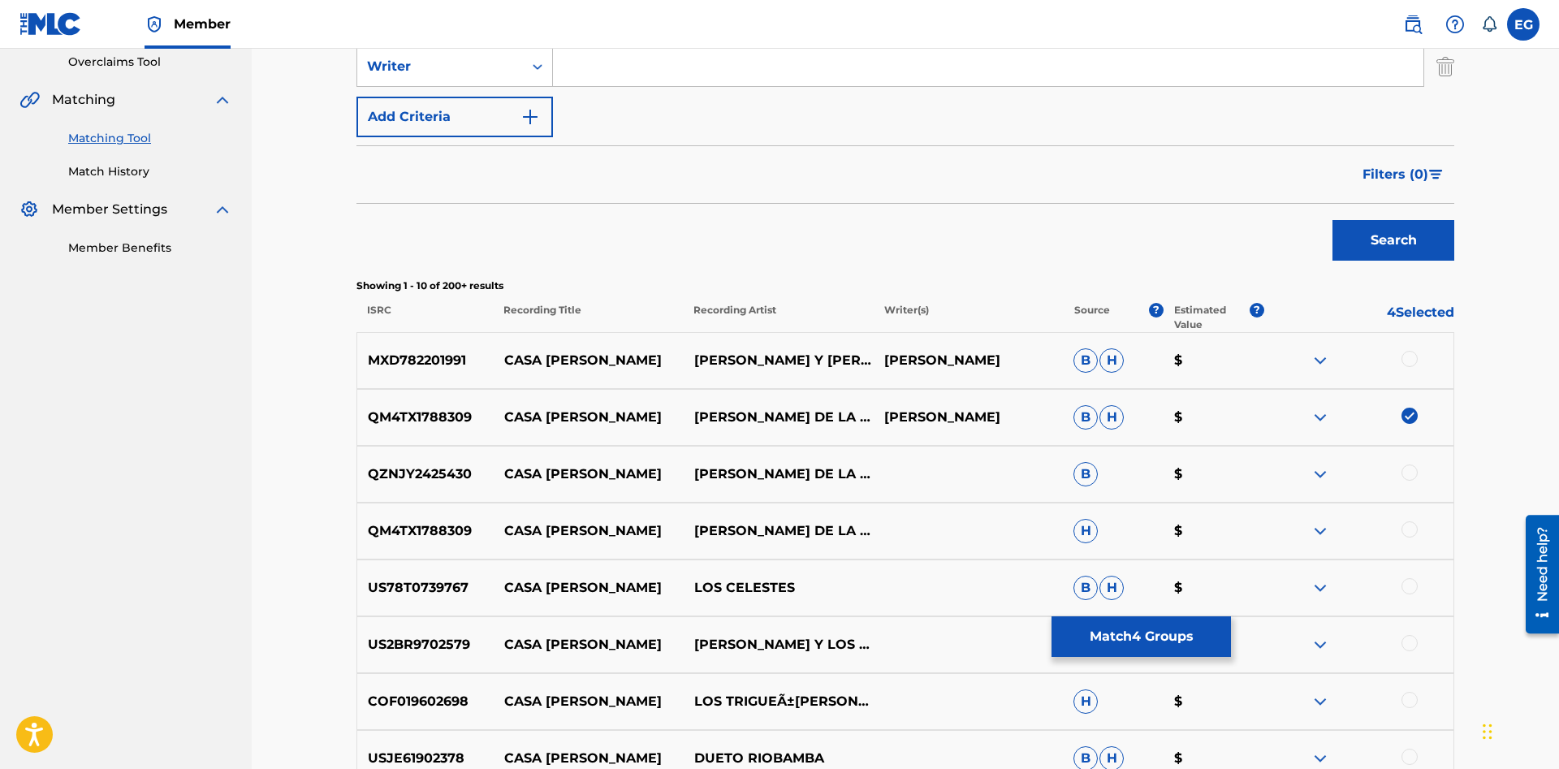
click at [1412, 355] on div at bounding box center [1409, 359] width 16 height 16
click at [1420, 472] on div at bounding box center [1358, 473] width 190 height 19
click at [1405, 480] on div at bounding box center [1358, 473] width 190 height 19
click at [1404, 475] on div at bounding box center [1409, 472] width 16 height 16
click at [1416, 527] on div at bounding box center [1409, 529] width 16 height 16
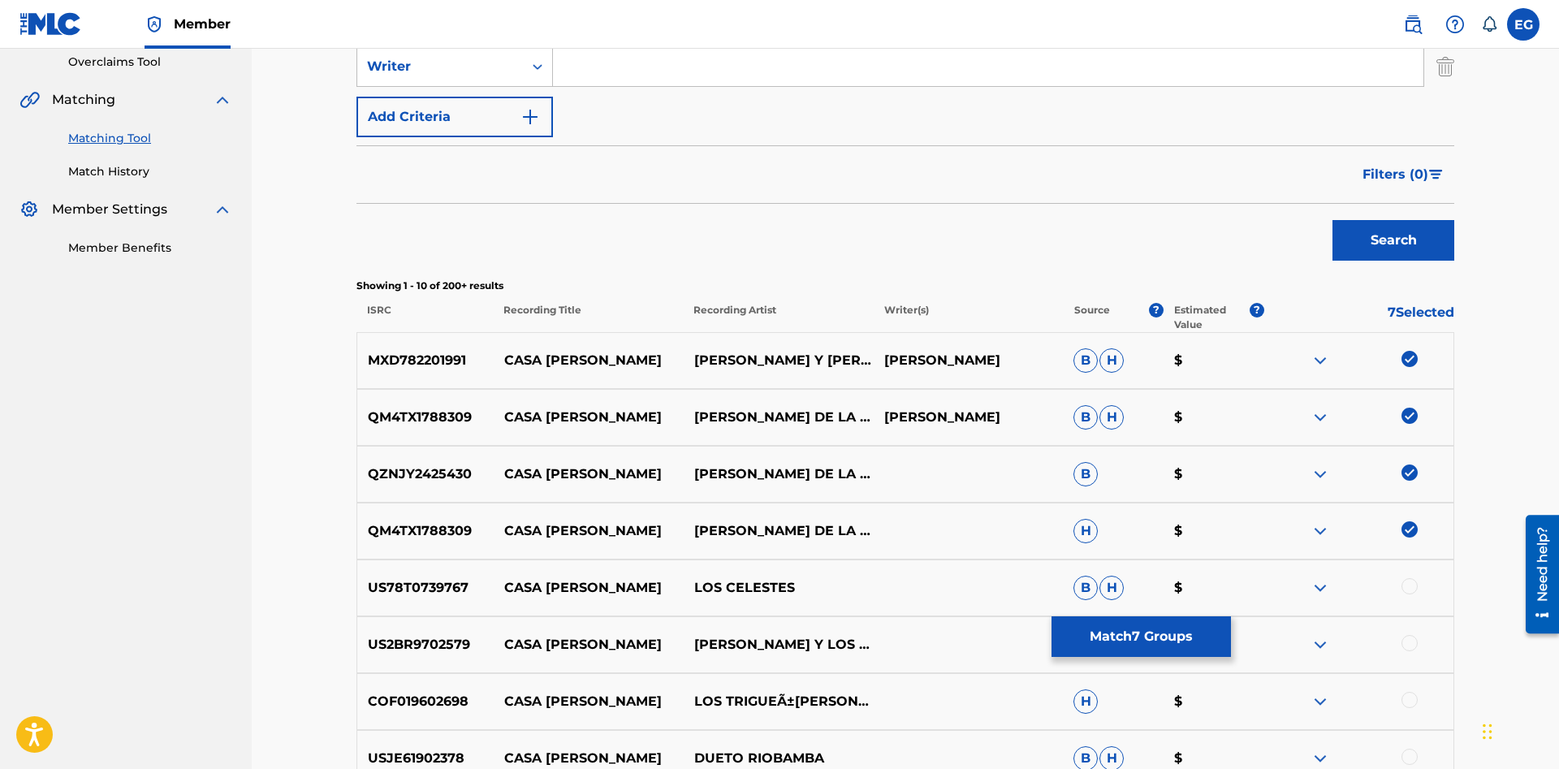
click at [1405, 586] on div at bounding box center [1409, 586] width 16 height 16
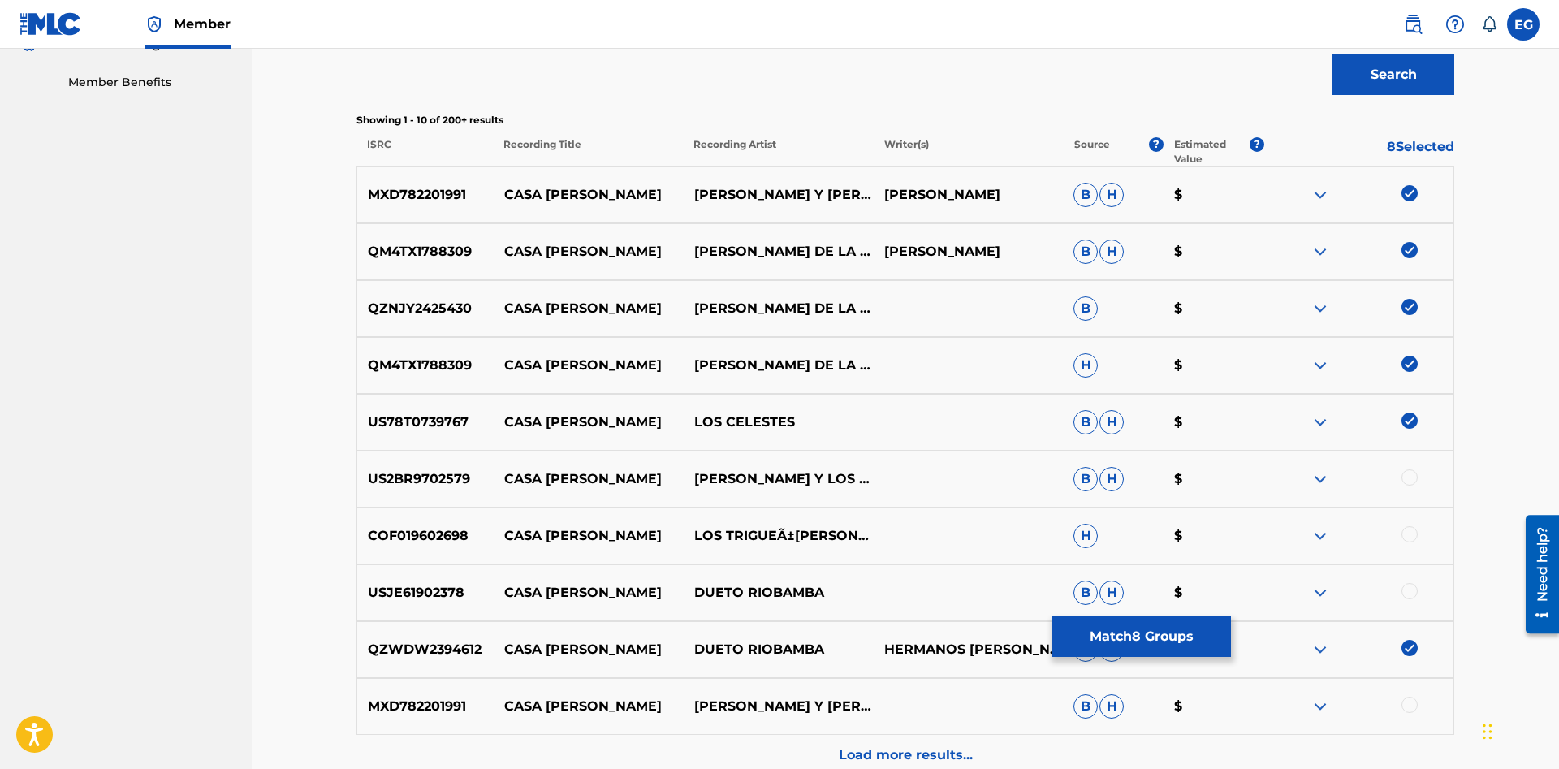
click at [1420, 543] on div at bounding box center [1358, 535] width 190 height 19
click at [1413, 602] on div "USJE61902378 CASA DE TEJA DUETO RIOBAMBA B H $" at bounding box center [904, 592] width 1097 height 57
drag, startPoint x: 1408, startPoint y: 593, endPoint x: 1407, endPoint y: 549, distance: 43.8
click at [1408, 591] on div at bounding box center [1409, 591] width 16 height 16
click at [1403, 541] on div at bounding box center [1358, 535] width 190 height 19
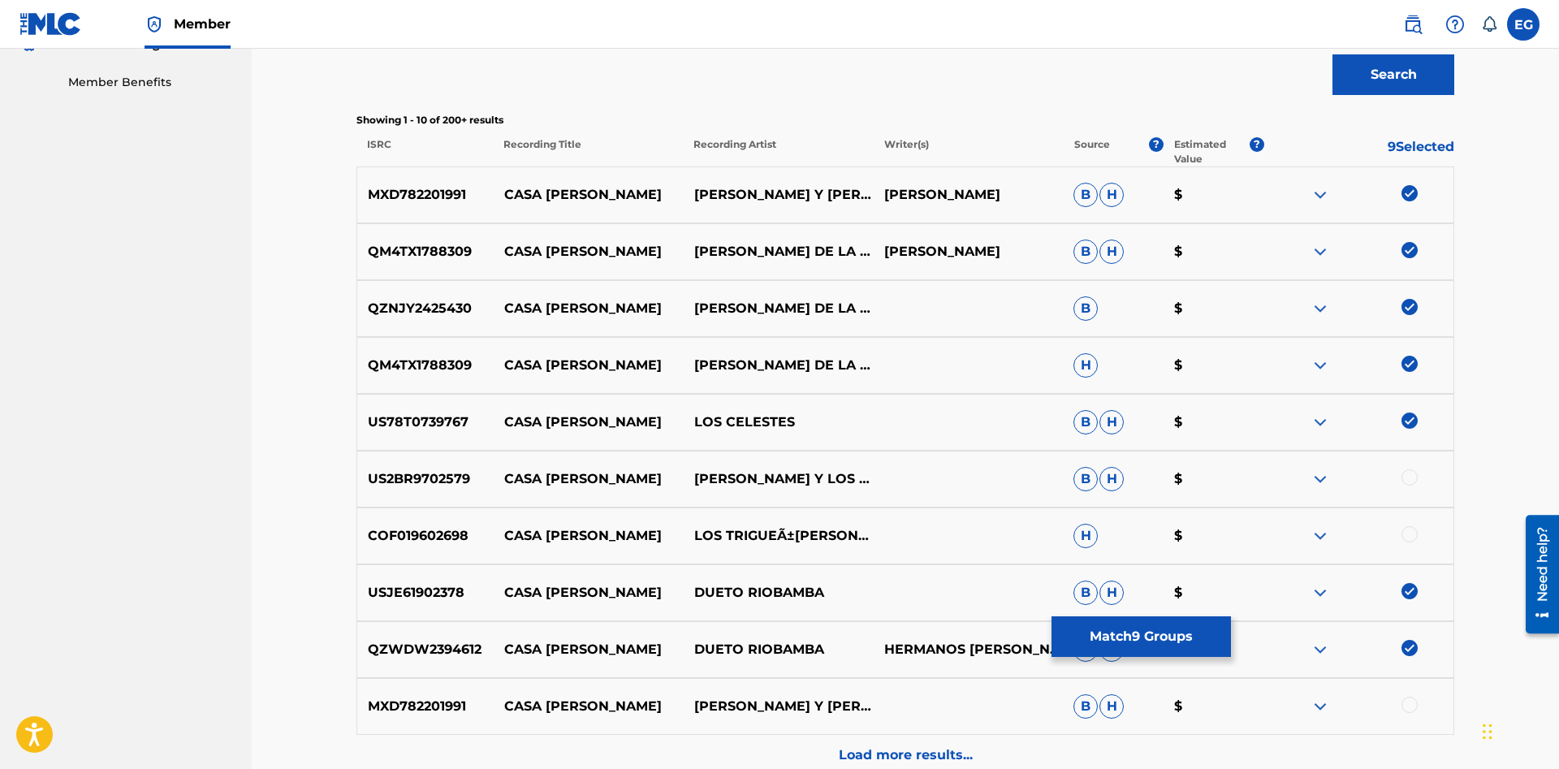
click at [1405, 487] on div at bounding box center [1358, 478] width 190 height 19
click at [1409, 477] on div at bounding box center [1409, 477] width 16 height 16
click at [1414, 535] on div at bounding box center [1409, 534] width 16 height 16
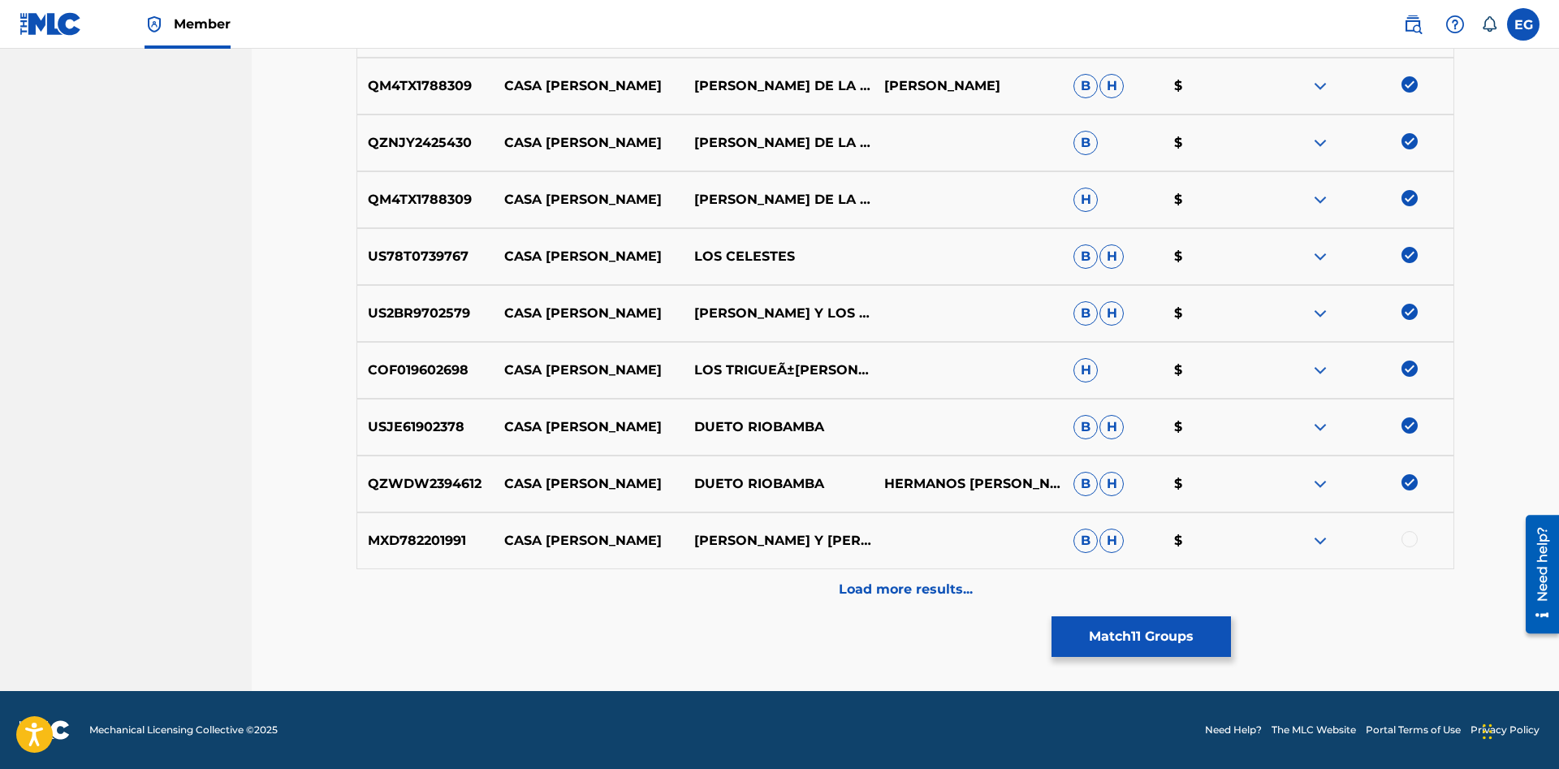
click at [1408, 534] on div at bounding box center [1409, 539] width 16 height 16
click at [1390, 584] on div "Load more results..." at bounding box center [904, 589] width 1097 height 41
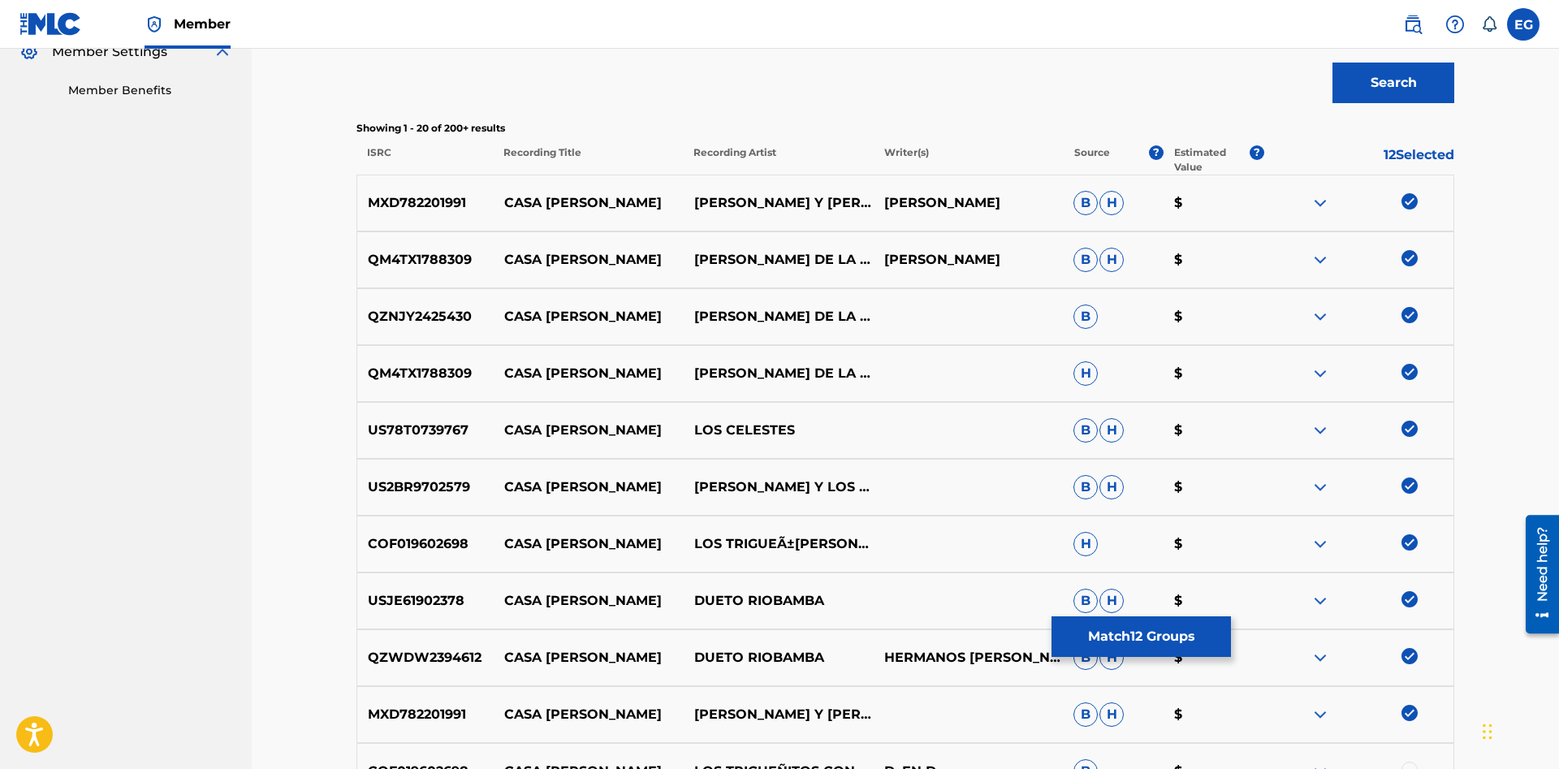
scroll to position [915, 0]
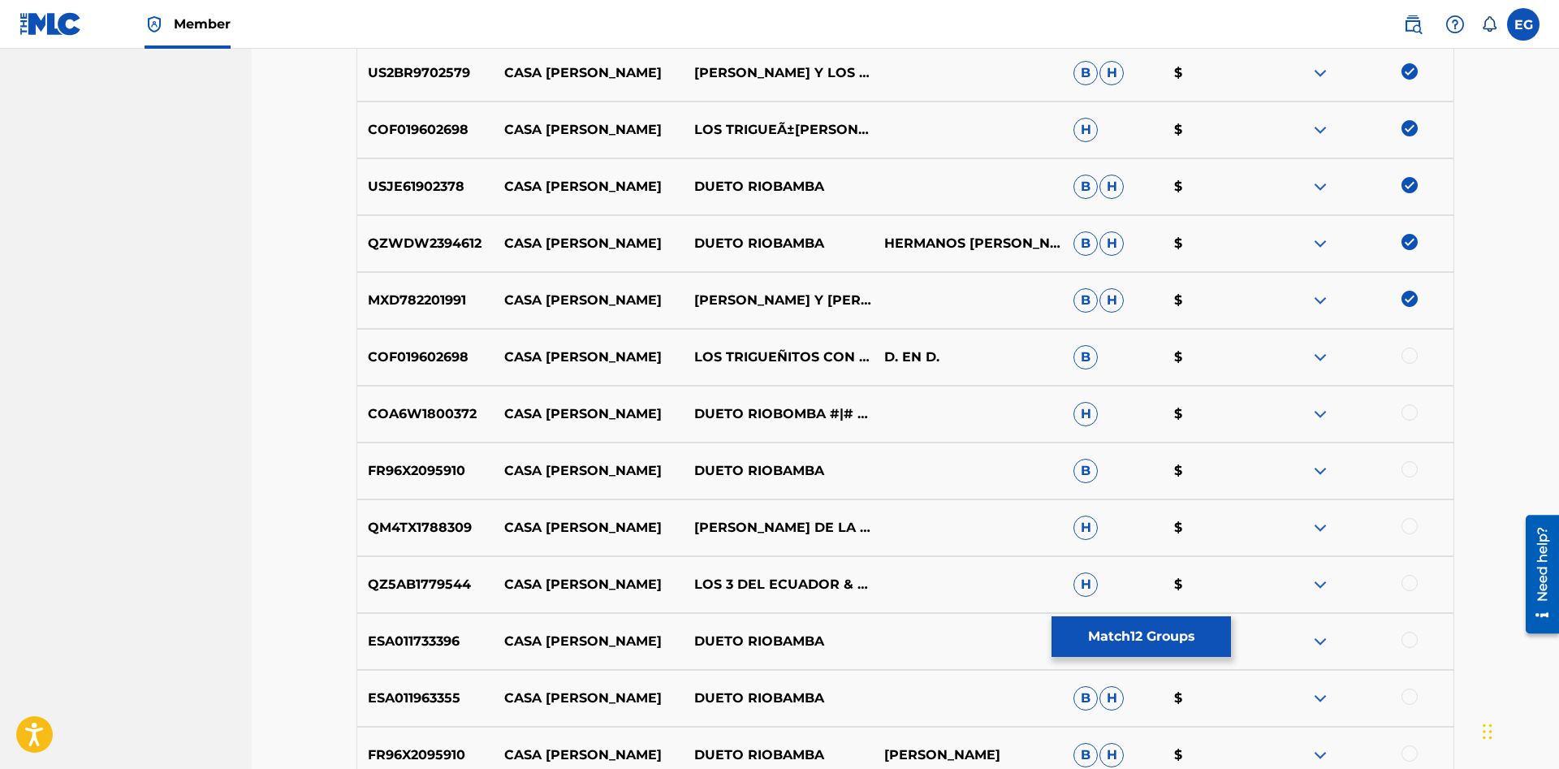
click at [1400, 571] on div "QZ5AB1779544 CASA DE TEJA LOS 3 DEL ECUADOR & HUANCAVILCAS|RUBEN UQUILLAS H $" at bounding box center [904, 584] width 1097 height 57
click at [1412, 579] on div at bounding box center [1409, 583] width 16 height 16
click at [1408, 528] on div at bounding box center [1409, 526] width 16 height 16
click at [1408, 471] on div at bounding box center [1409, 469] width 16 height 16
click at [1408, 422] on div at bounding box center [1358, 413] width 190 height 19
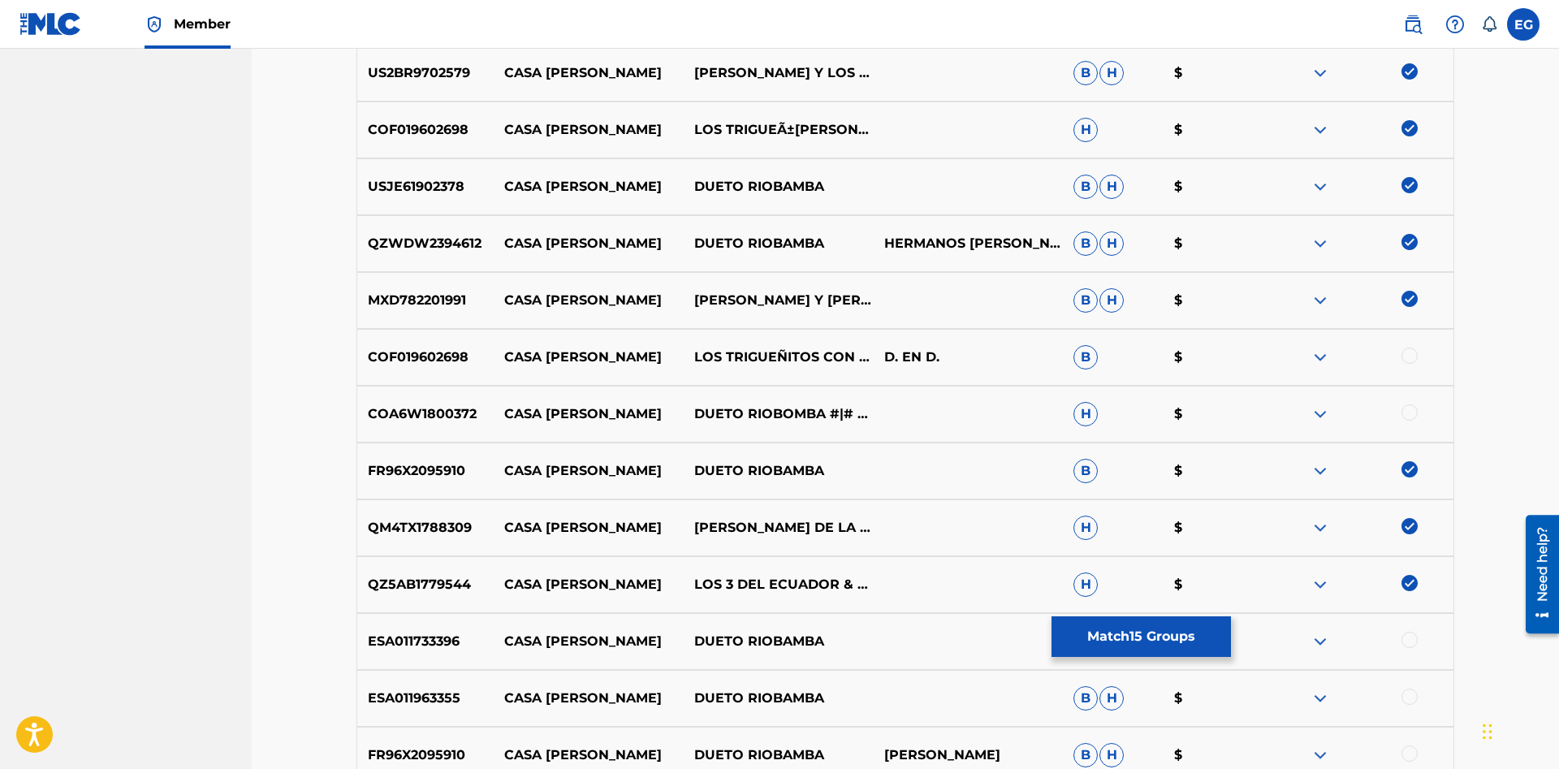
click at [1409, 412] on div at bounding box center [1409, 412] width 16 height 16
click at [1412, 351] on div at bounding box center [1409, 355] width 16 height 16
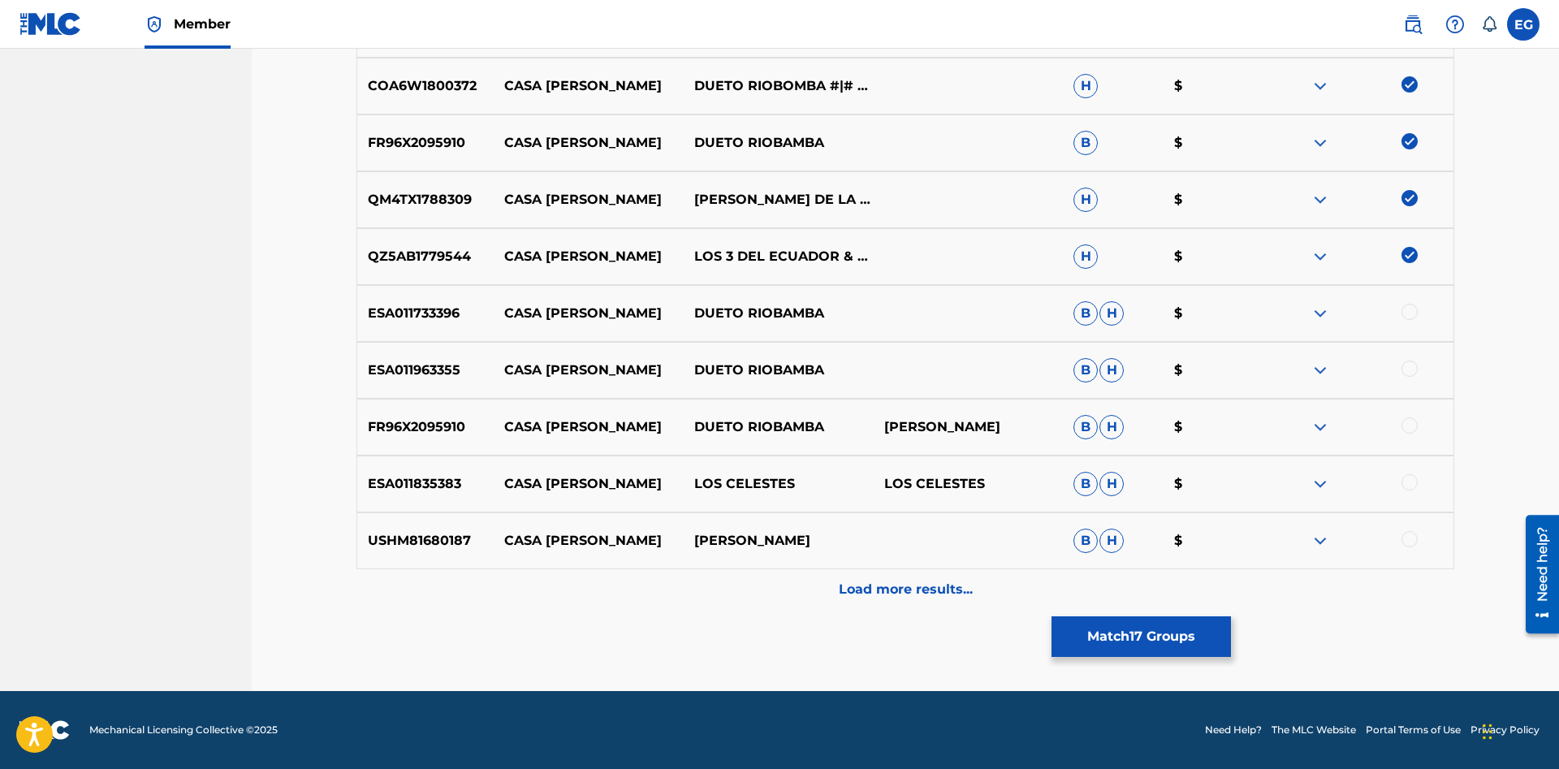
click at [1414, 425] on div at bounding box center [1409, 425] width 16 height 16
click at [1408, 481] on div at bounding box center [1409, 482] width 16 height 16
drag, startPoint x: 1408, startPoint y: 541, endPoint x: 1412, endPoint y: 513, distance: 28.8
click at [1408, 537] on div at bounding box center [1409, 539] width 16 height 16
click at [1411, 363] on div at bounding box center [1409, 368] width 16 height 16
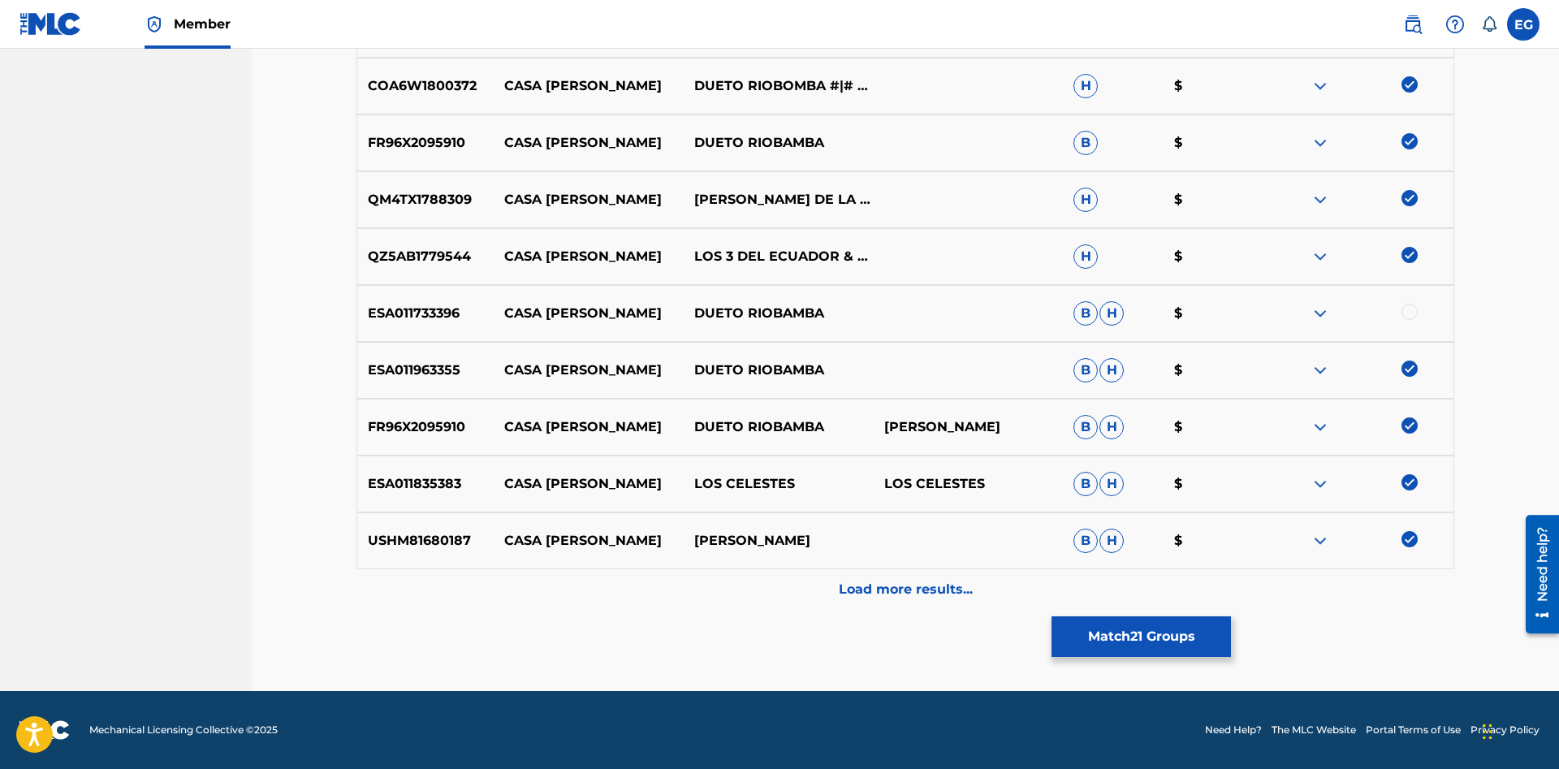
click at [1408, 311] on div at bounding box center [1409, 312] width 16 height 16
click at [1337, 588] on div "Load more results..." at bounding box center [904, 589] width 1097 height 41
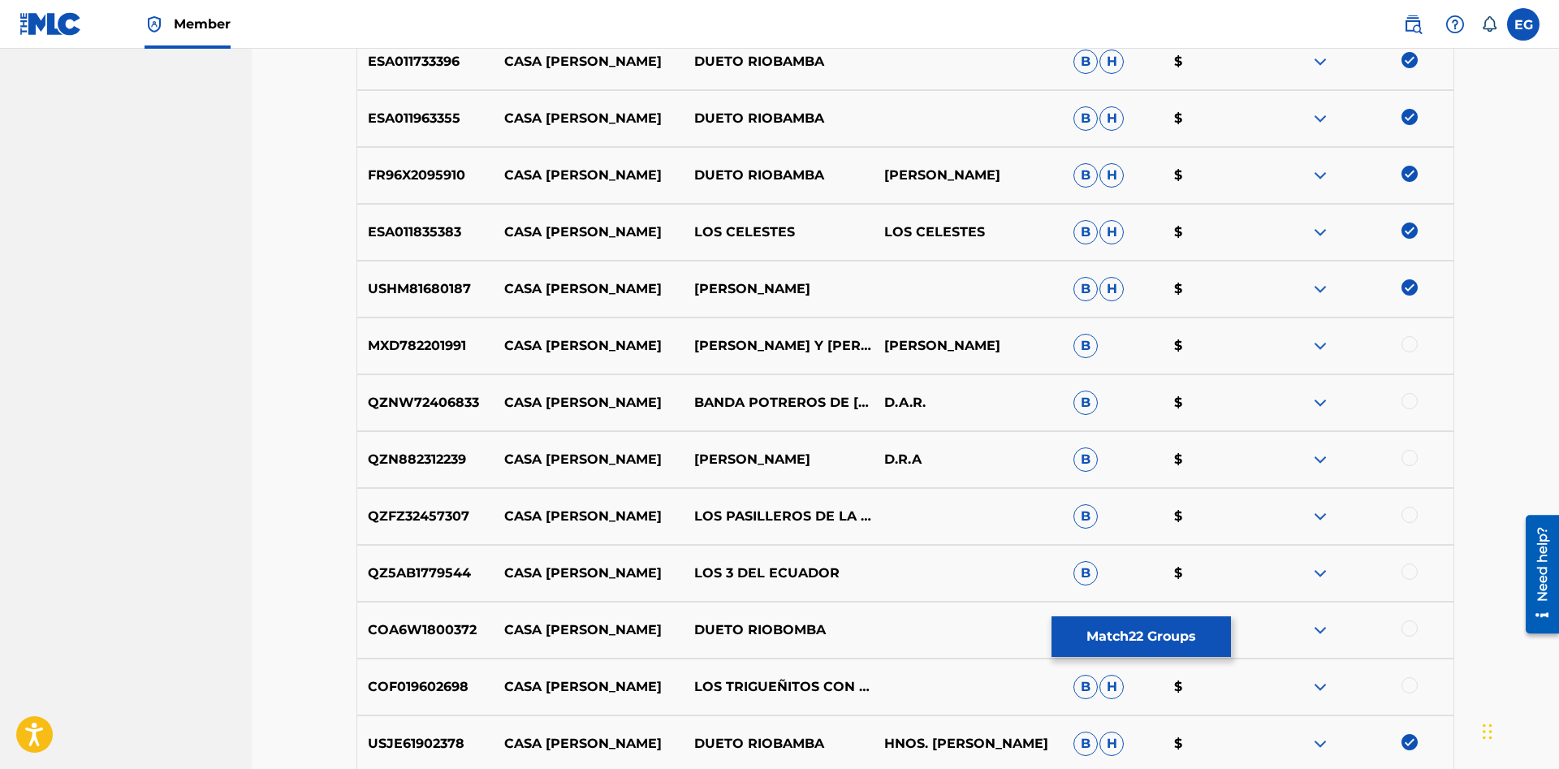
scroll to position [1743, 0]
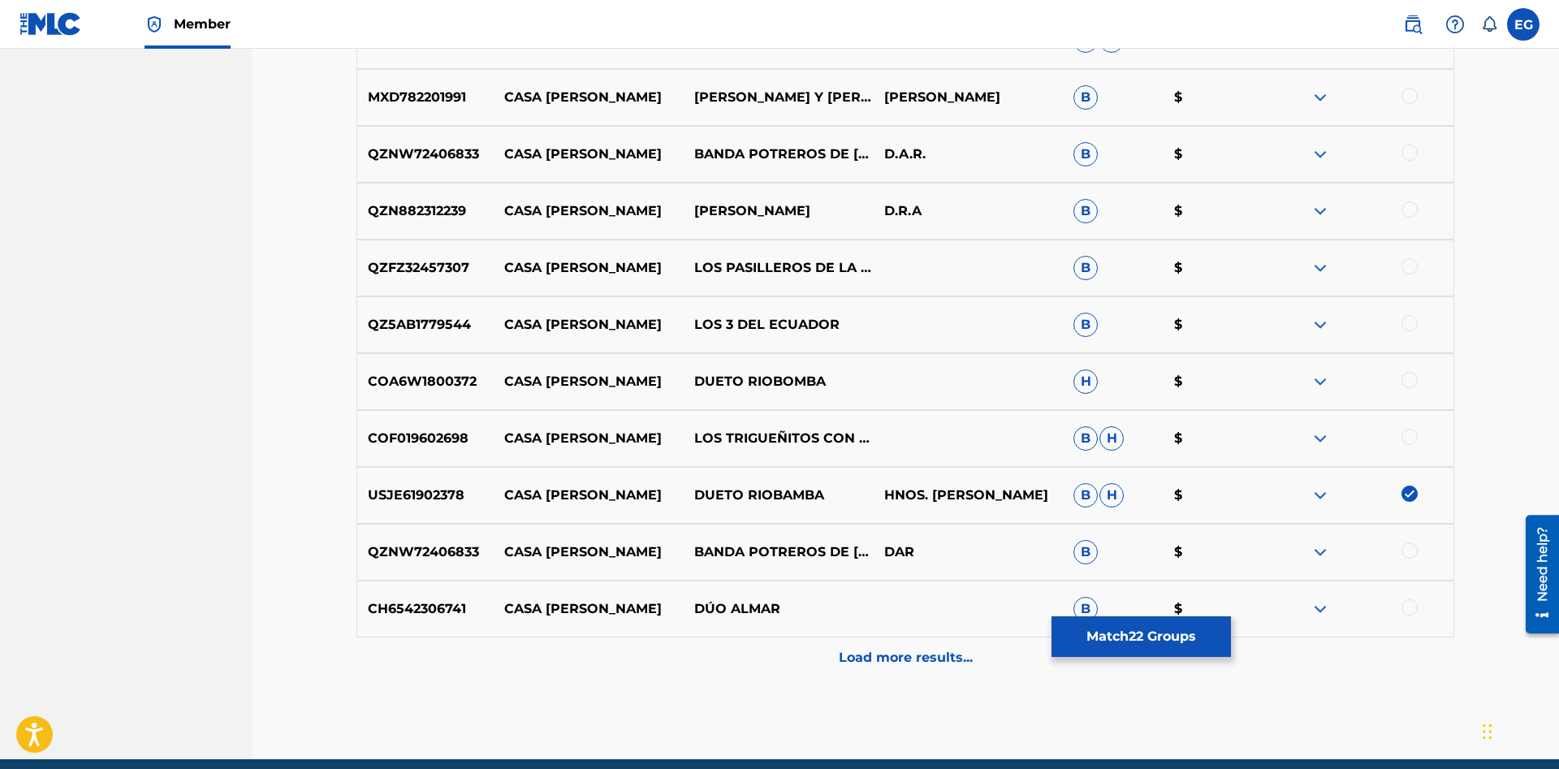
click at [1412, 438] on div at bounding box center [1409, 437] width 16 height 16
click at [1408, 386] on div at bounding box center [1409, 380] width 16 height 16
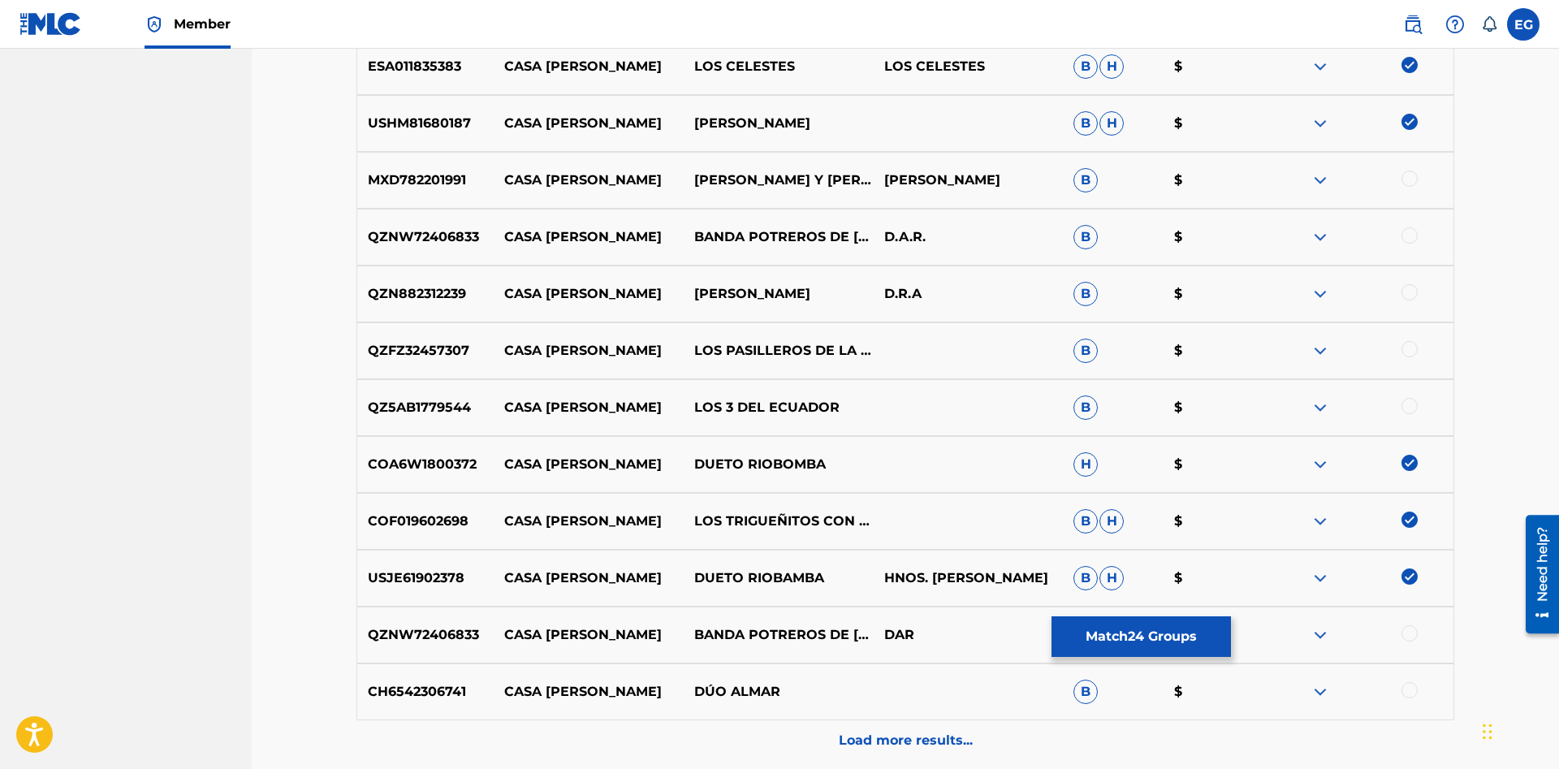
scroll to position [1412, 0]
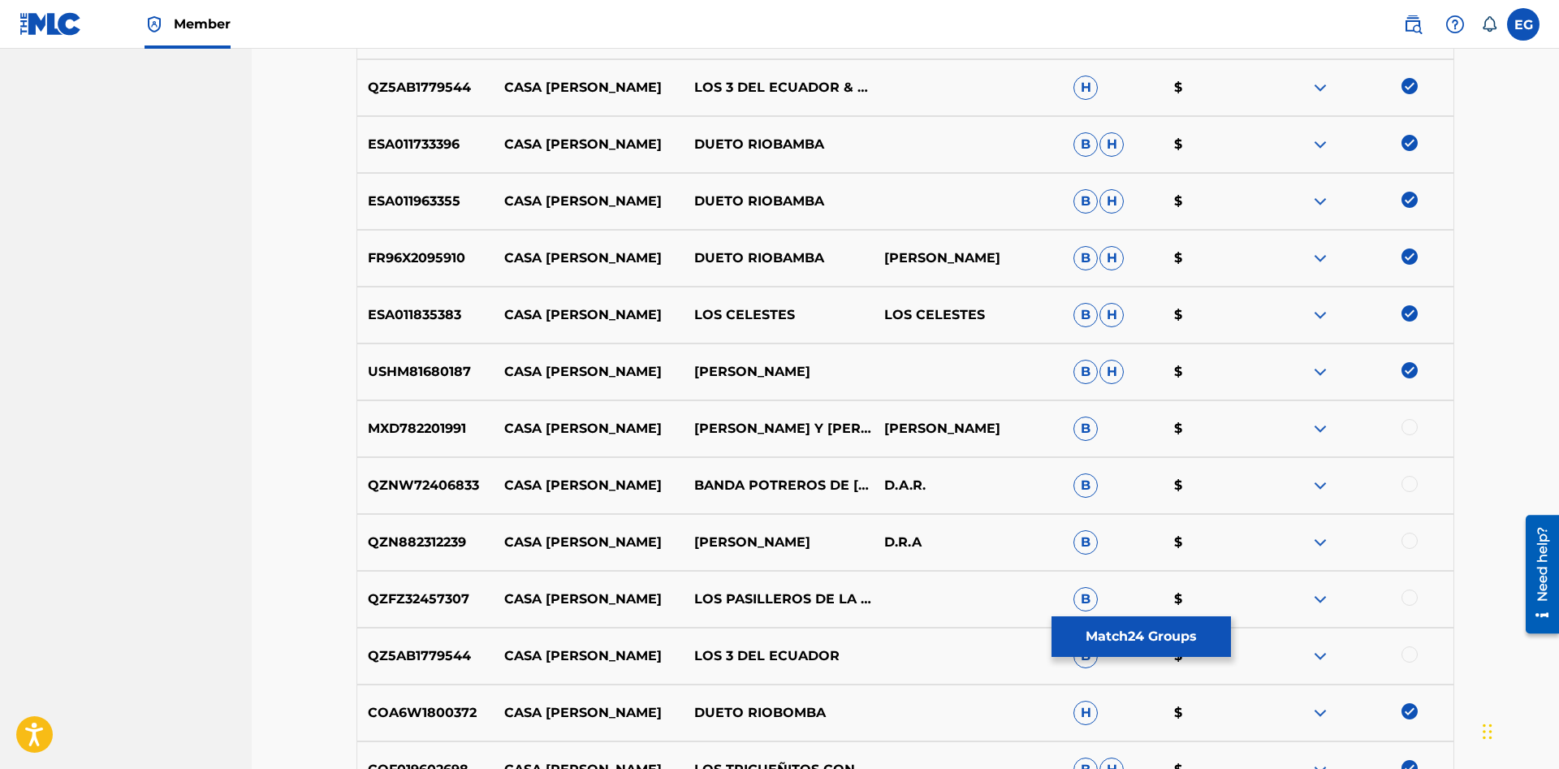
click at [1412, 428] on div at bounding box center [1409, 427] width 16 height 16
click at [1410, 483] on div at bounding box center [1409, 484] width 16 height 16
click at [1401, 541] on div at bounding box center [1358, 542] width 190 height 19
click at [1408, 601] on div at bounding box center [1409, 597] width 16 height 16
click at [1408, 539] on div at bounding box center [1409, 541] width 16 height 16
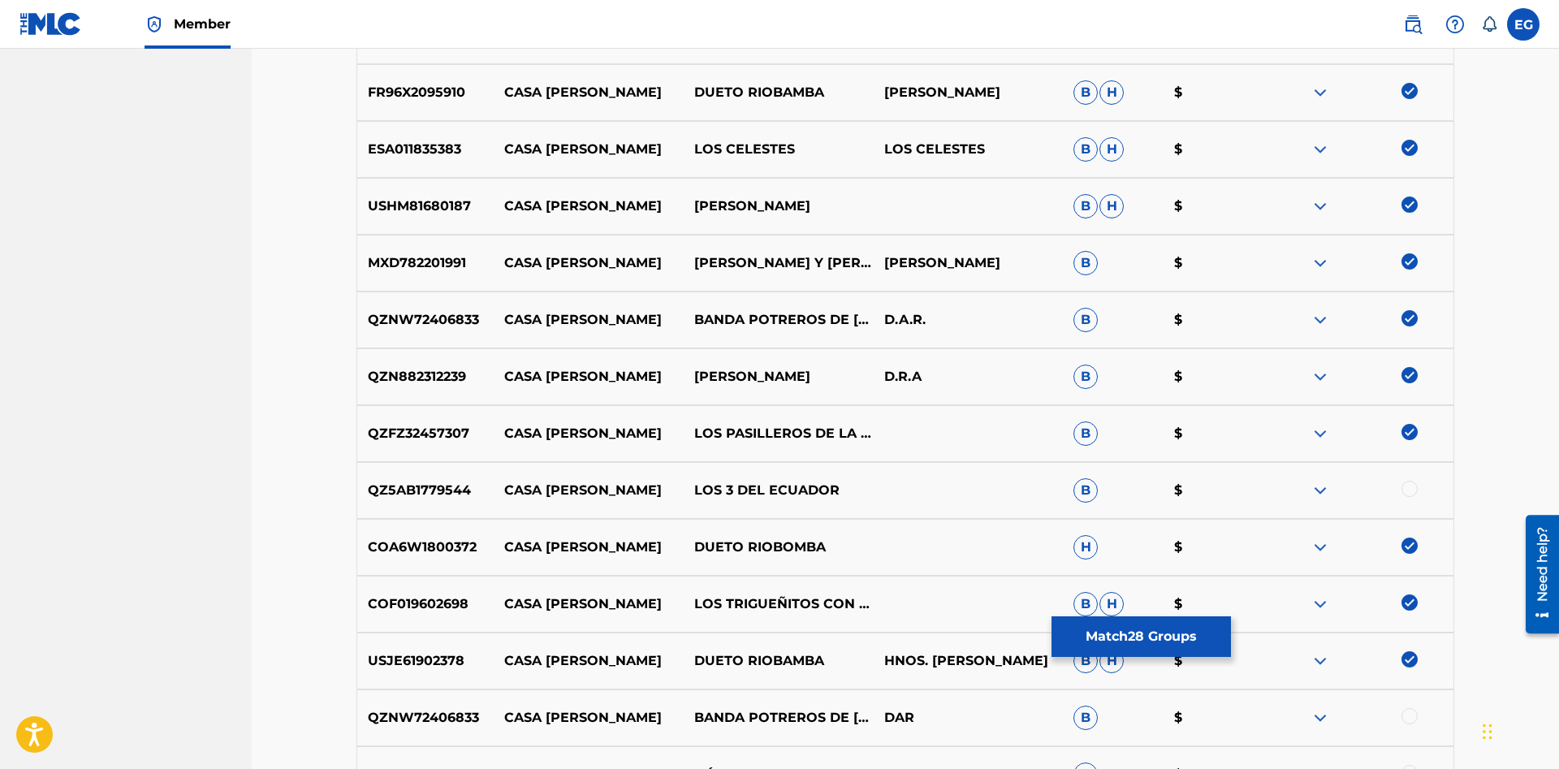
click at [1412, 486] on div at bounding box center [1409, 489] width 16 height 16
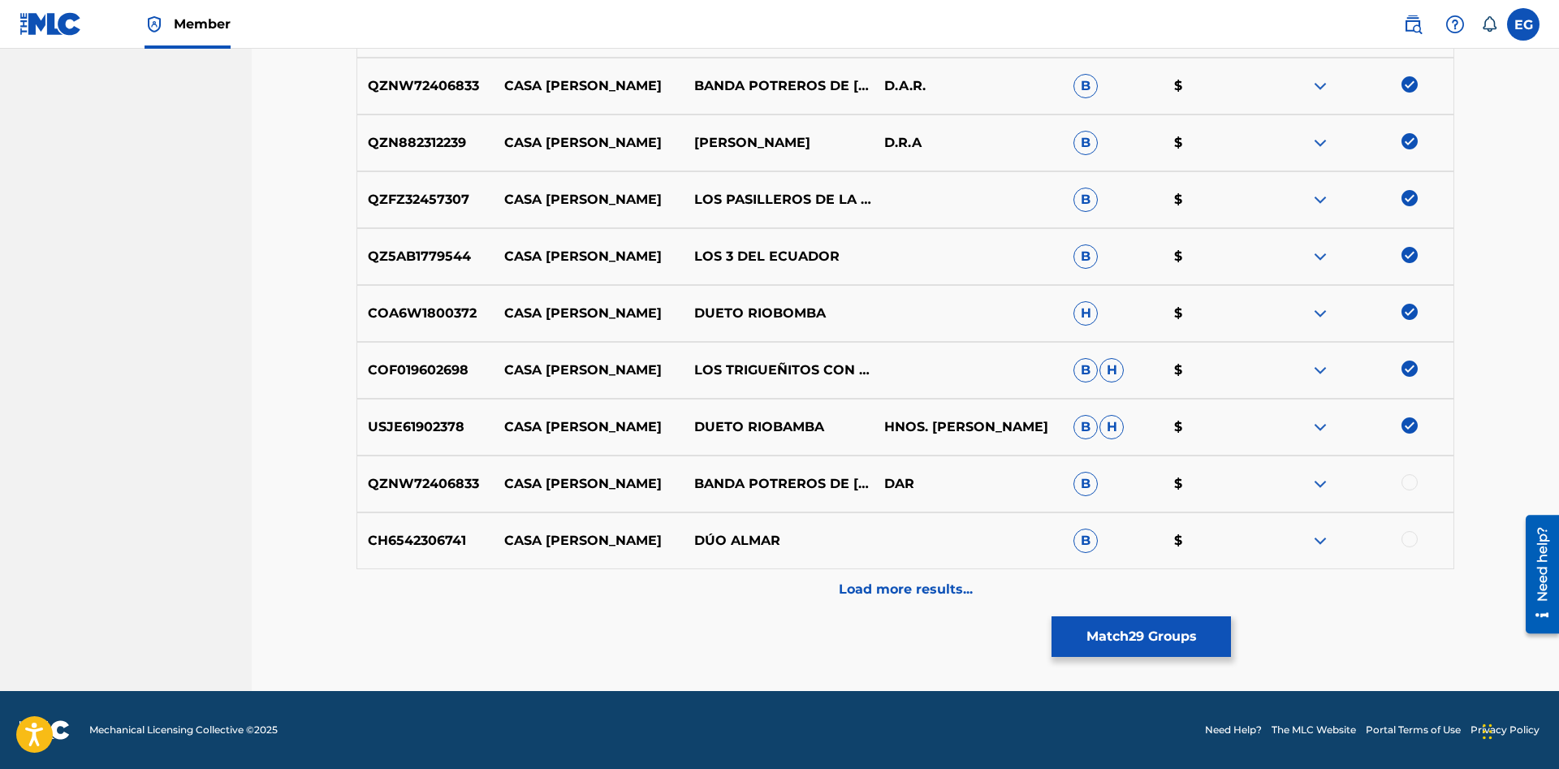
click at [1408, 477] on div at bounding box center [1409, 482] width 16 height 16
click at [1412, 536] on div at bounding box center [1409, 539] width 16 height 16
click at [1365, 575] on div "Load more results..." at bounding box center [904, 589] width 1097 height 41
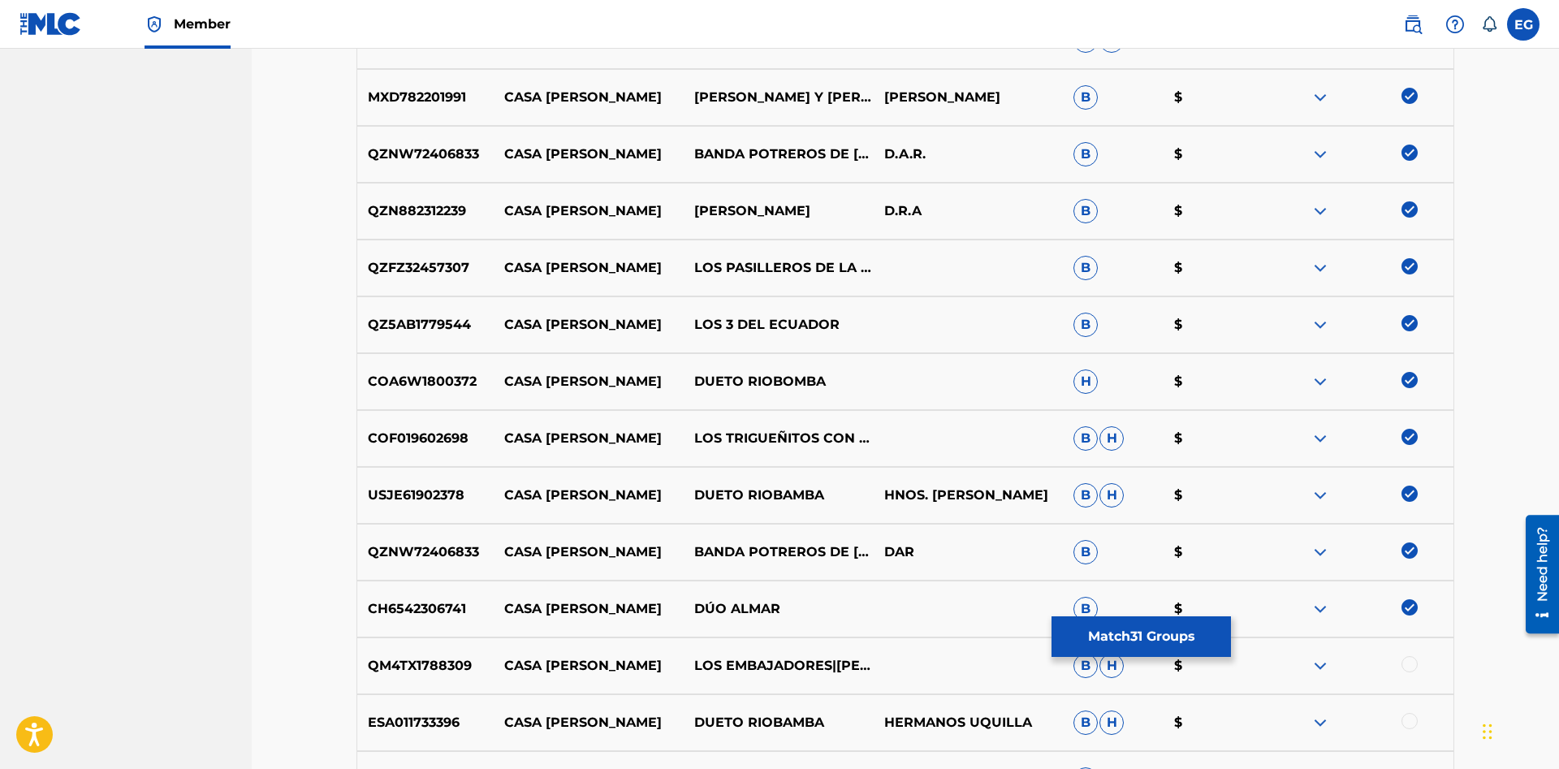
scroll to position [2240, 0]
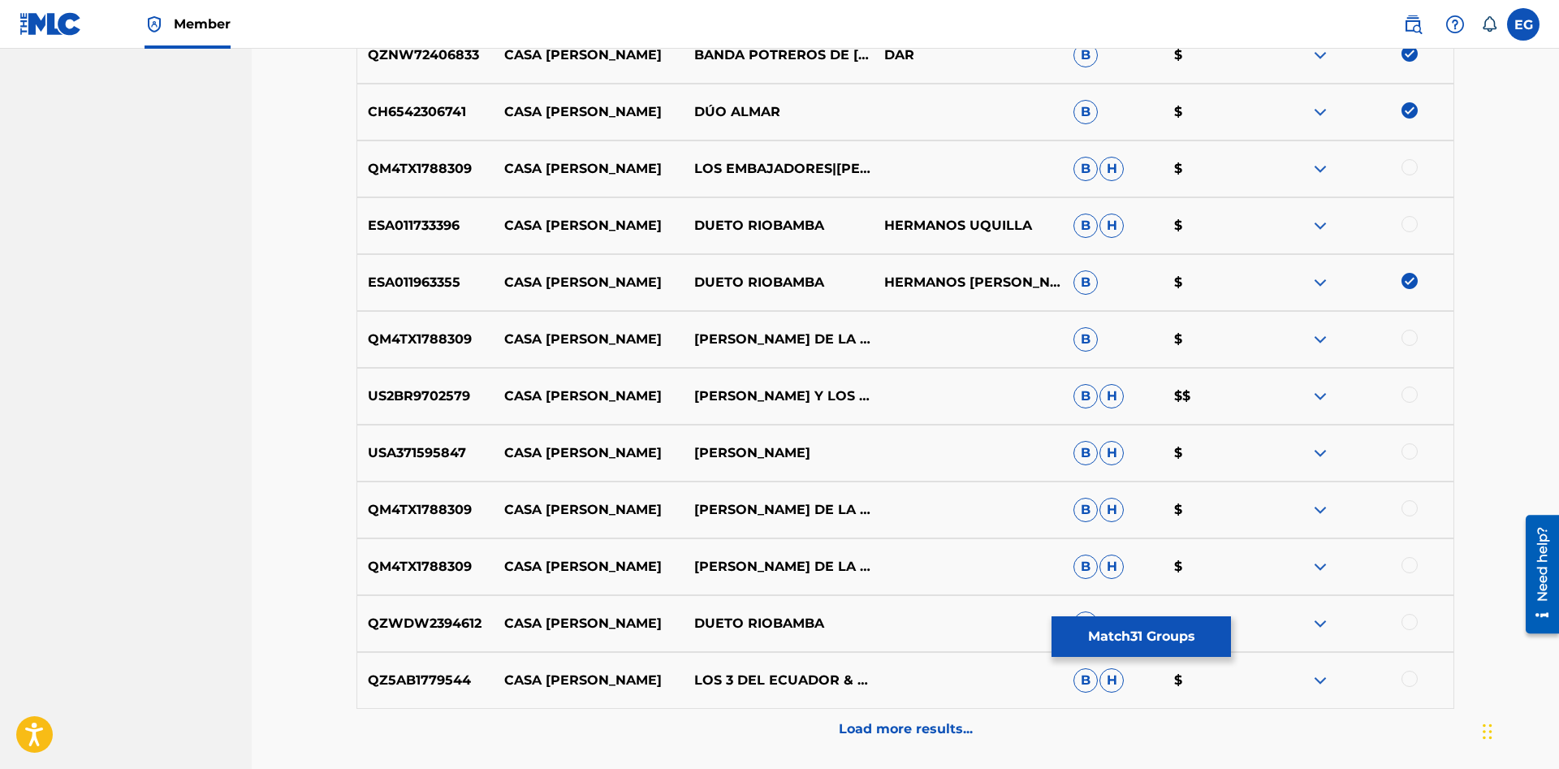
drag, startPoint x: 1407, startPoint y: 679, endPoint x: 1423, endPoint y: 655, distance: 28.6
click at [1413, 675] on div at bounding box center [1409, 678] width 16 height 16
click at [1412, 622] on div at bounding box center [1409, 622] width 16 height 16
click at [1412, 565] on div at bounding box center [1409, 565] width 16 height 16
click at [1408, 509] on div at bounding box center [1409, 508] width 16 height 16
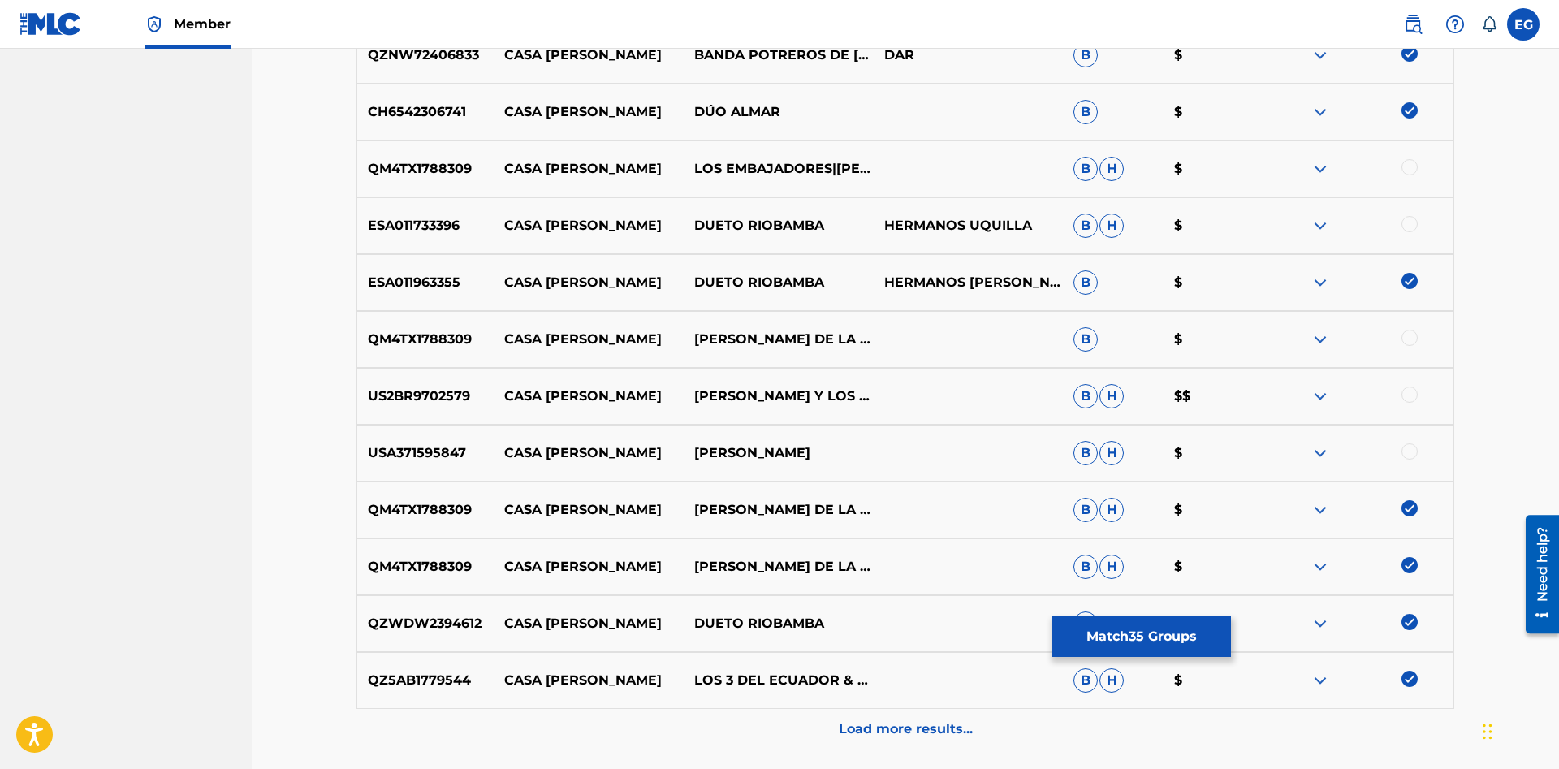
drag, startPoint x: 1409, startPoint y: 451, endPoint x: 1409, endPoint y: 441, distance: 9.7
click at [1409, 448] on div at bounding box center [1409, 451] width 16 height 16
click at [1409, 395] on div at bounding box center [1409, 394] width 16 height 16
click at [1409, 343] on div at bounding box center [1409, 338] width 16 height 16
drag, startPoint x: 1409, startPoint y: 343, endPoint x: 1409, endPoint y: 248, distance: 95.8
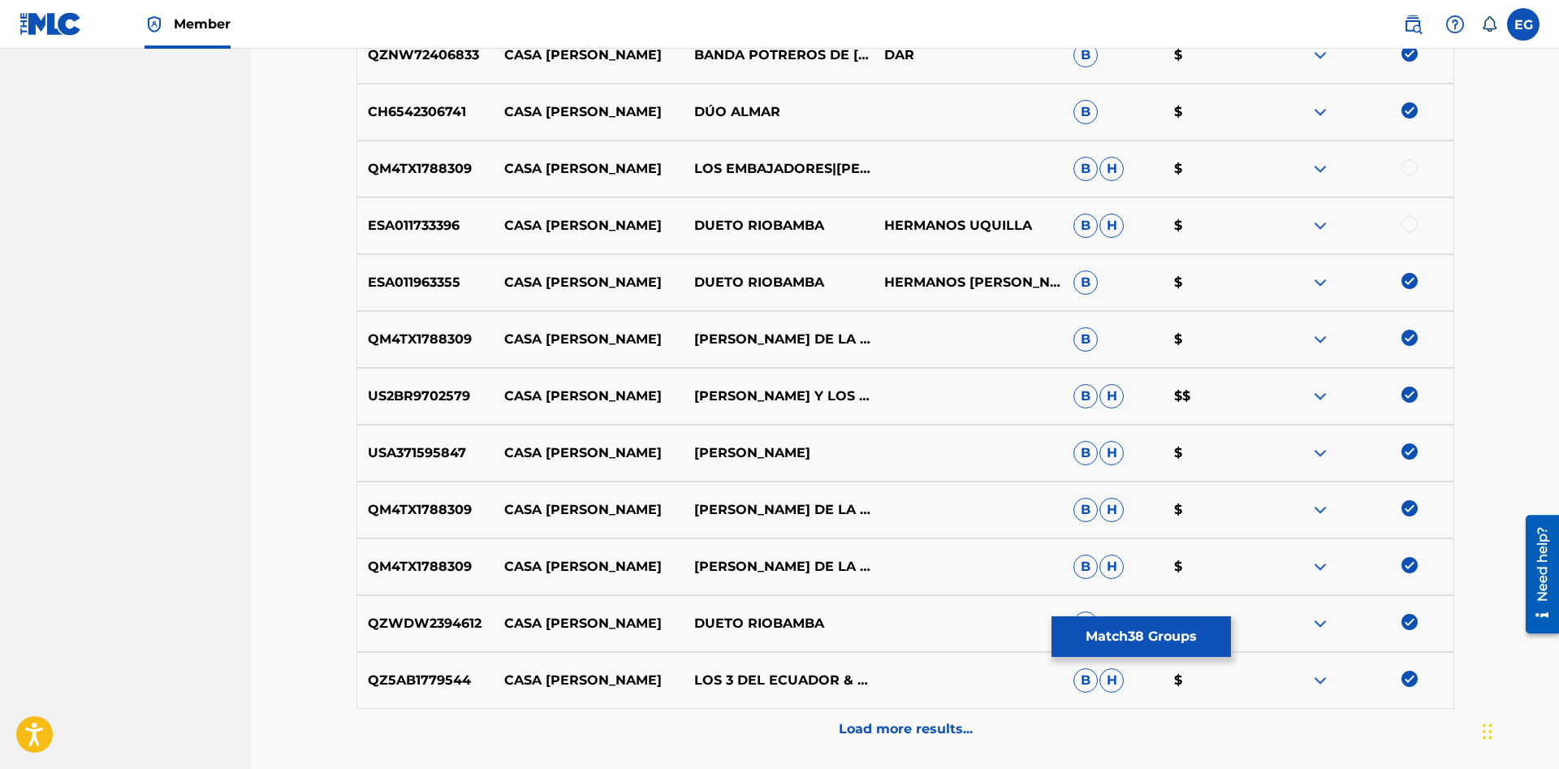
click at [1409, 335] on img at bounding box center [1409, 338] width 16 height 16
click at [1413, 220] on div at bounding box center [1409, 224] width 16 height 16
click at [1413, 156] on div "QM4TX1788309 CASA DE TEJA LOS EMBAJADORES|ARTURO DE LA ROSA B H $" at bounding box center [904, 168] width 1097 height 57
click at [1412, 159] on div "QM4TX1788309 CASA DE TEJA LOS EMBAJADORES|ARTURO DE LA ROSA B H $" at bounding box center [904, 168] width 1097 height 57
click at [1411, 162] on div at bounding box center [1409, 167] width 16 height 16
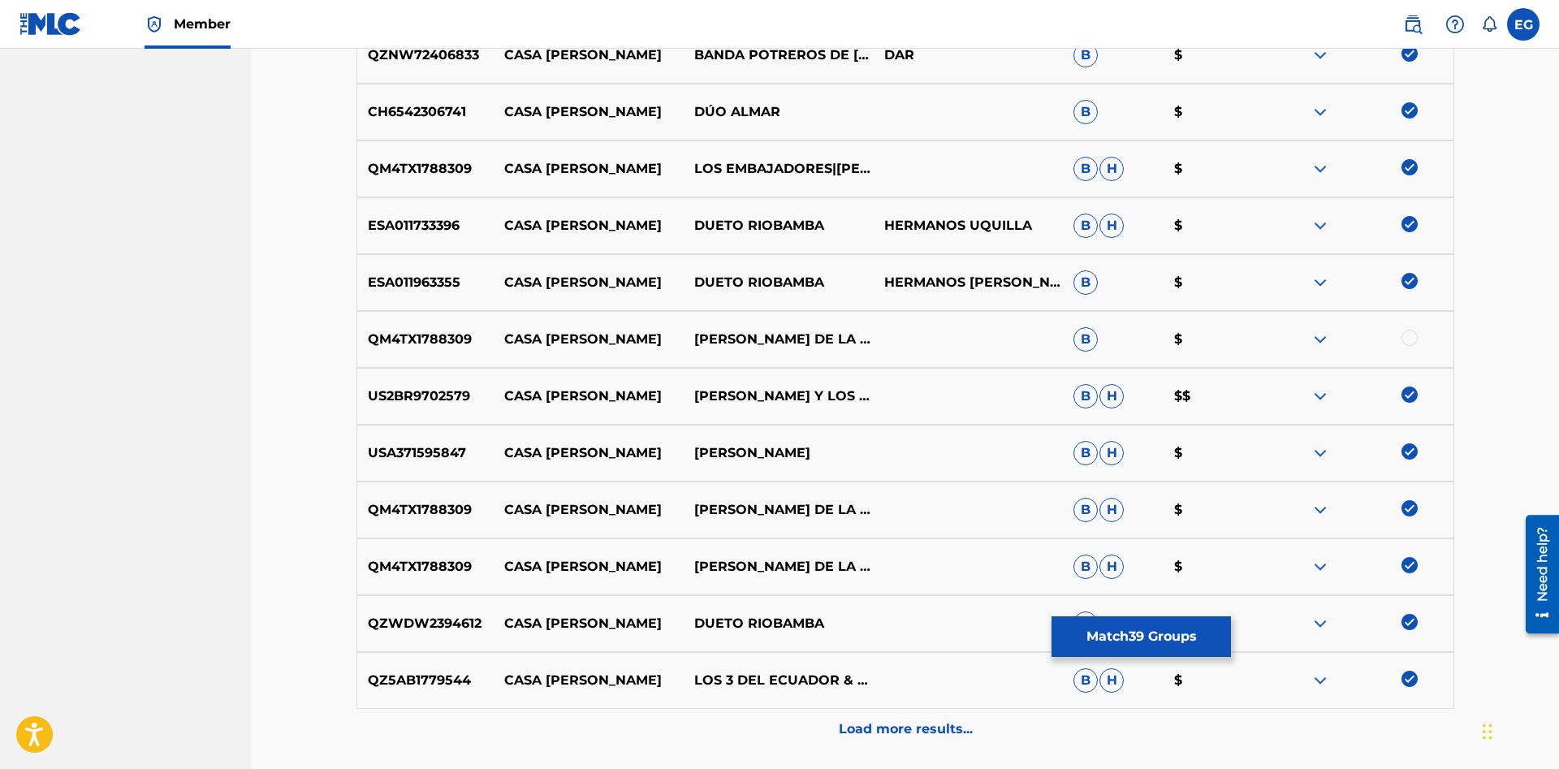
click at [1410, 337] on div at bounding box center [1409, 338] width 16 height 16
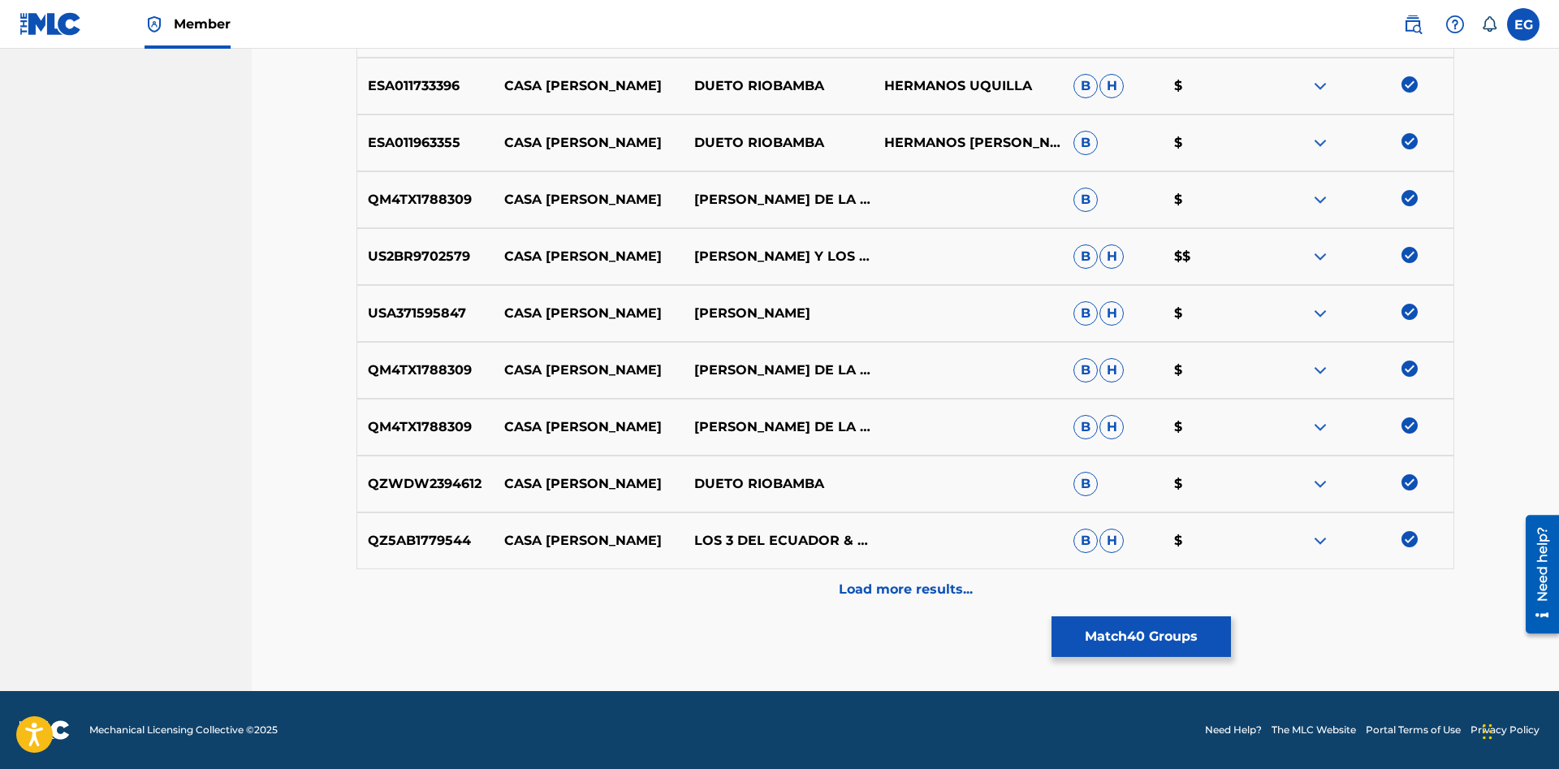
click at [871, 595] on p "Load more results..." at bounding box center [906, 589] width 134 height 19
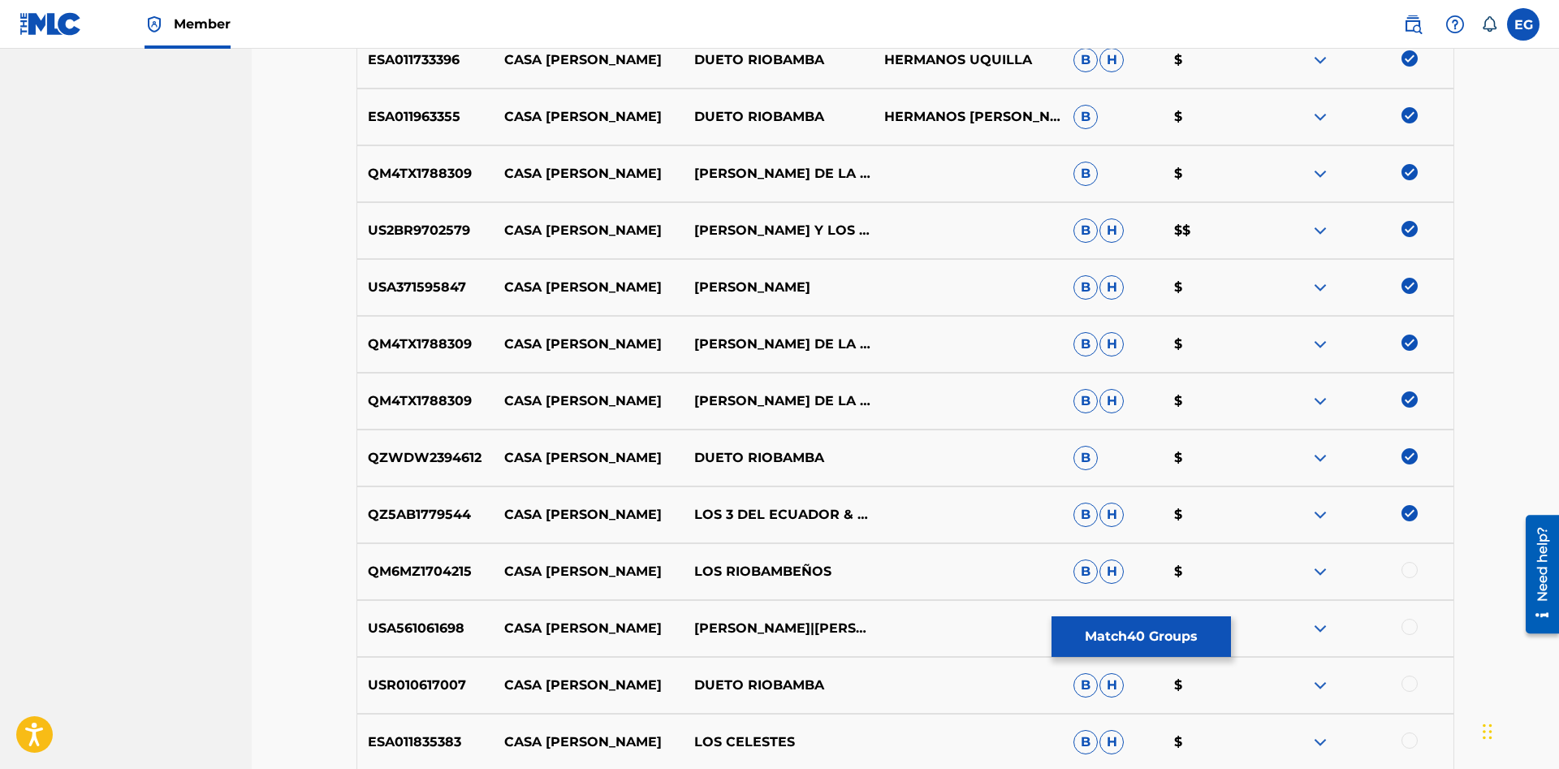
scroll to position [2819, 0]
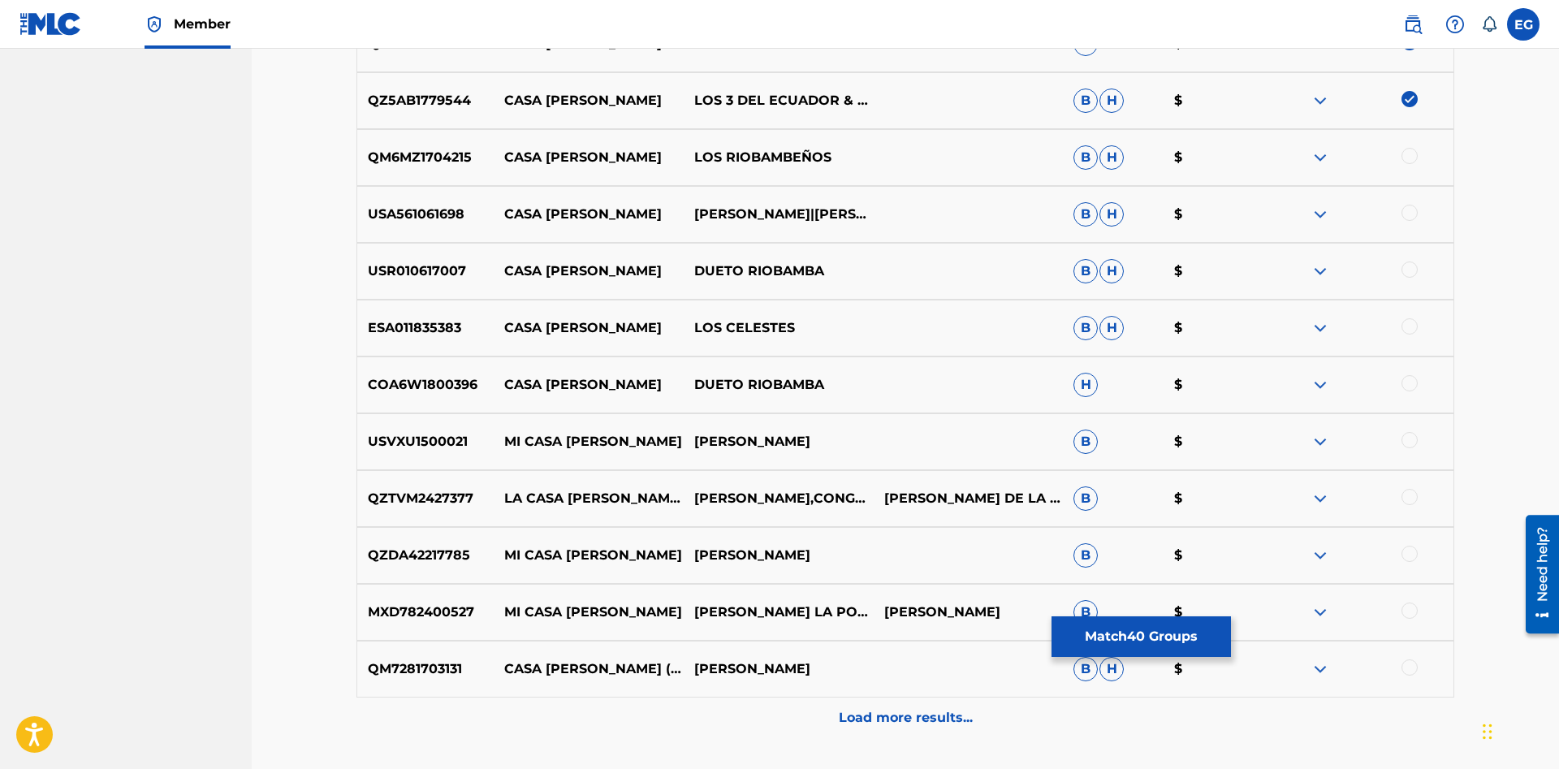
click at [1414, 669] on div at bounding box center [1409, 667] width 16 height 16
click at [1405, 388] on div at bounding box center [1409, 383] width 16 height 16
click at [1406, 327] on div at bounding box center [1409, 326] width 16 height 16
click at [1412, 274] on div at bounding box center [1409, 269] width 16 height 16
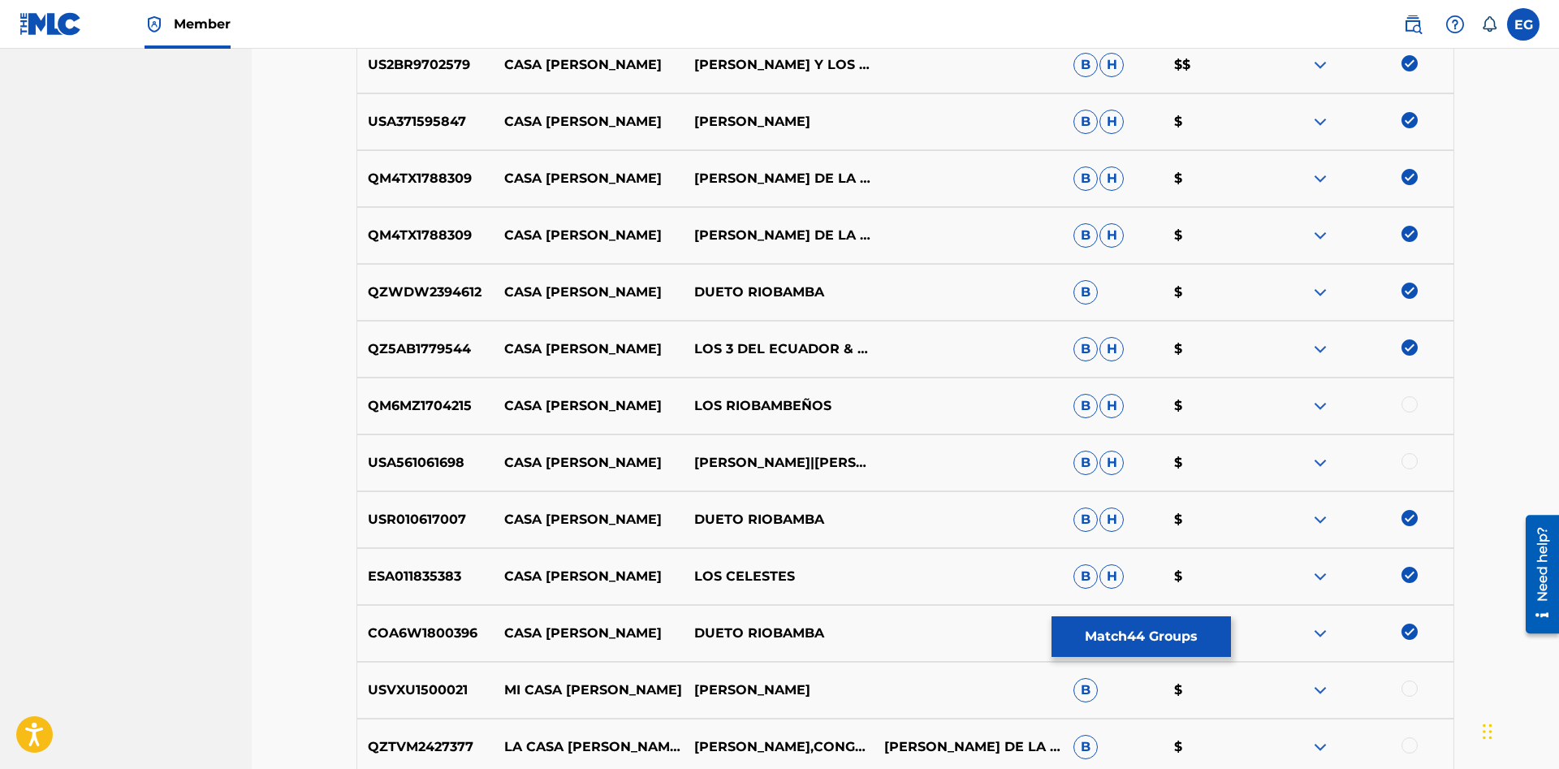
click at [1406, 404] on div at bounding box center [1409, 404] width 16 height 16
click at [1409, 465] on div at bounding box center [1409, 461] width 16 height 16
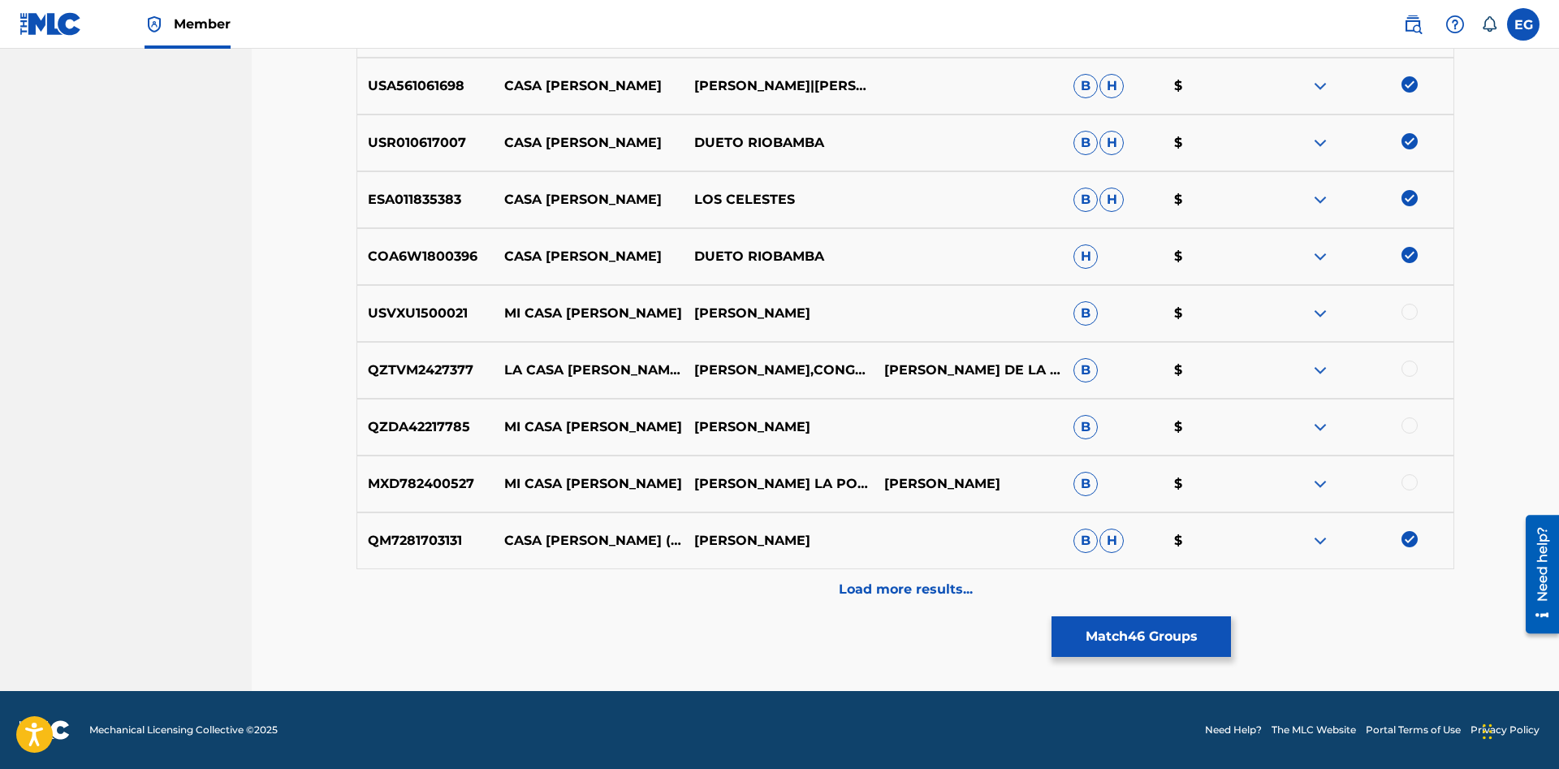
click at [692, 582] on div "Load more results..." at bounding box center [904, 589] width 1097 height 41
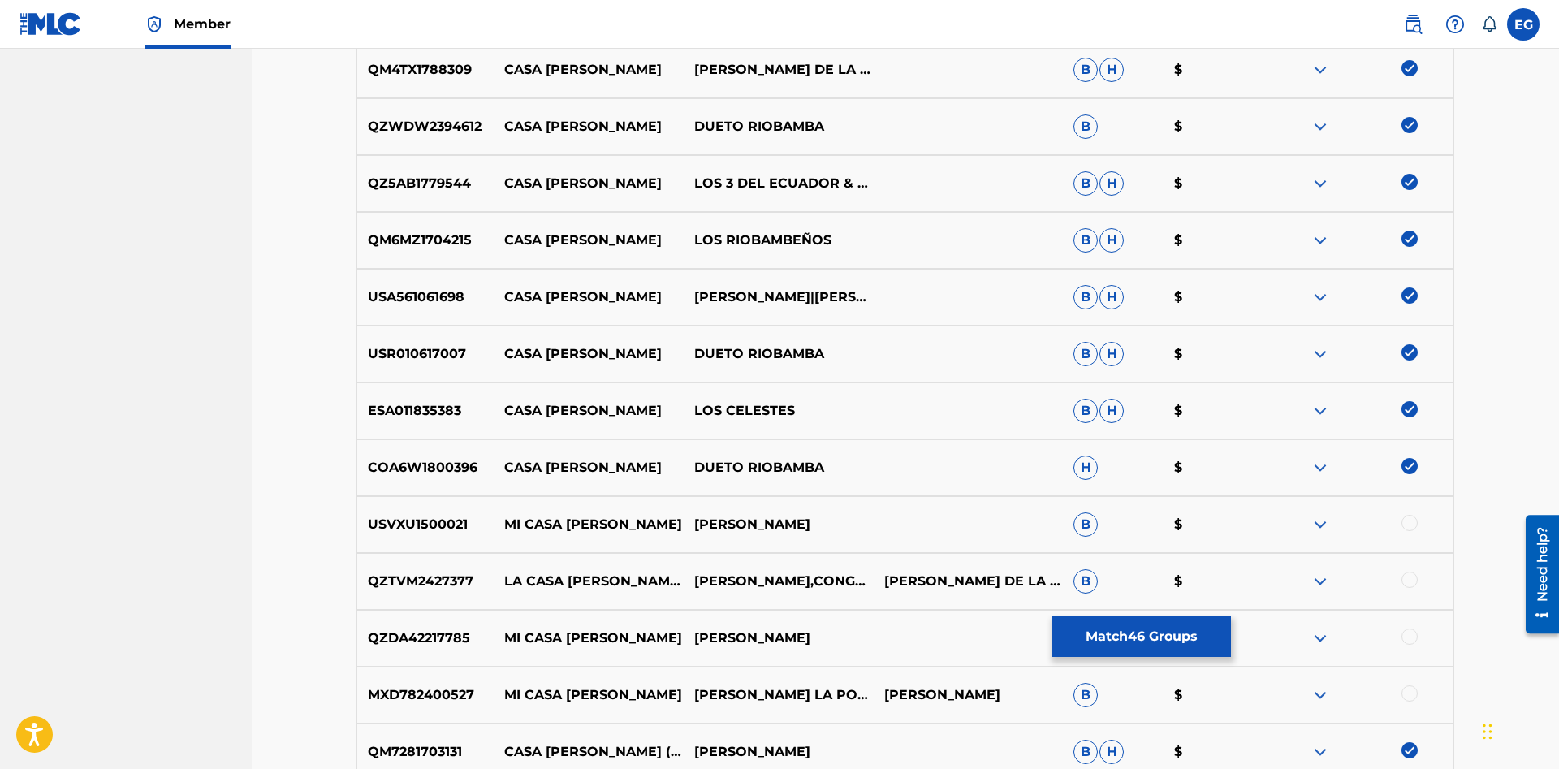
scroll to position [3233, 0]
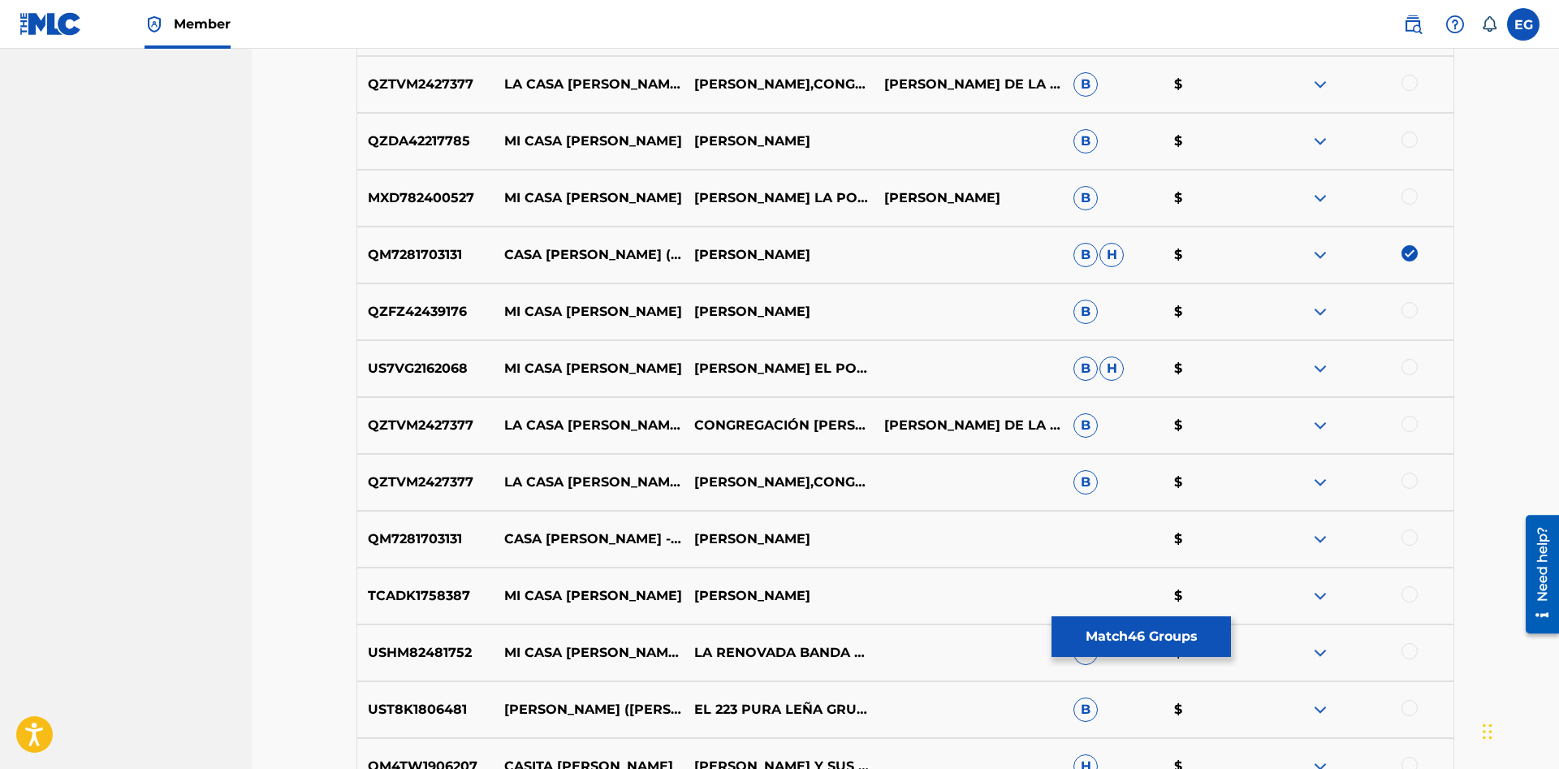
click at [1411, 539] on div at bounding box center [1409, 537] width 16 height 16
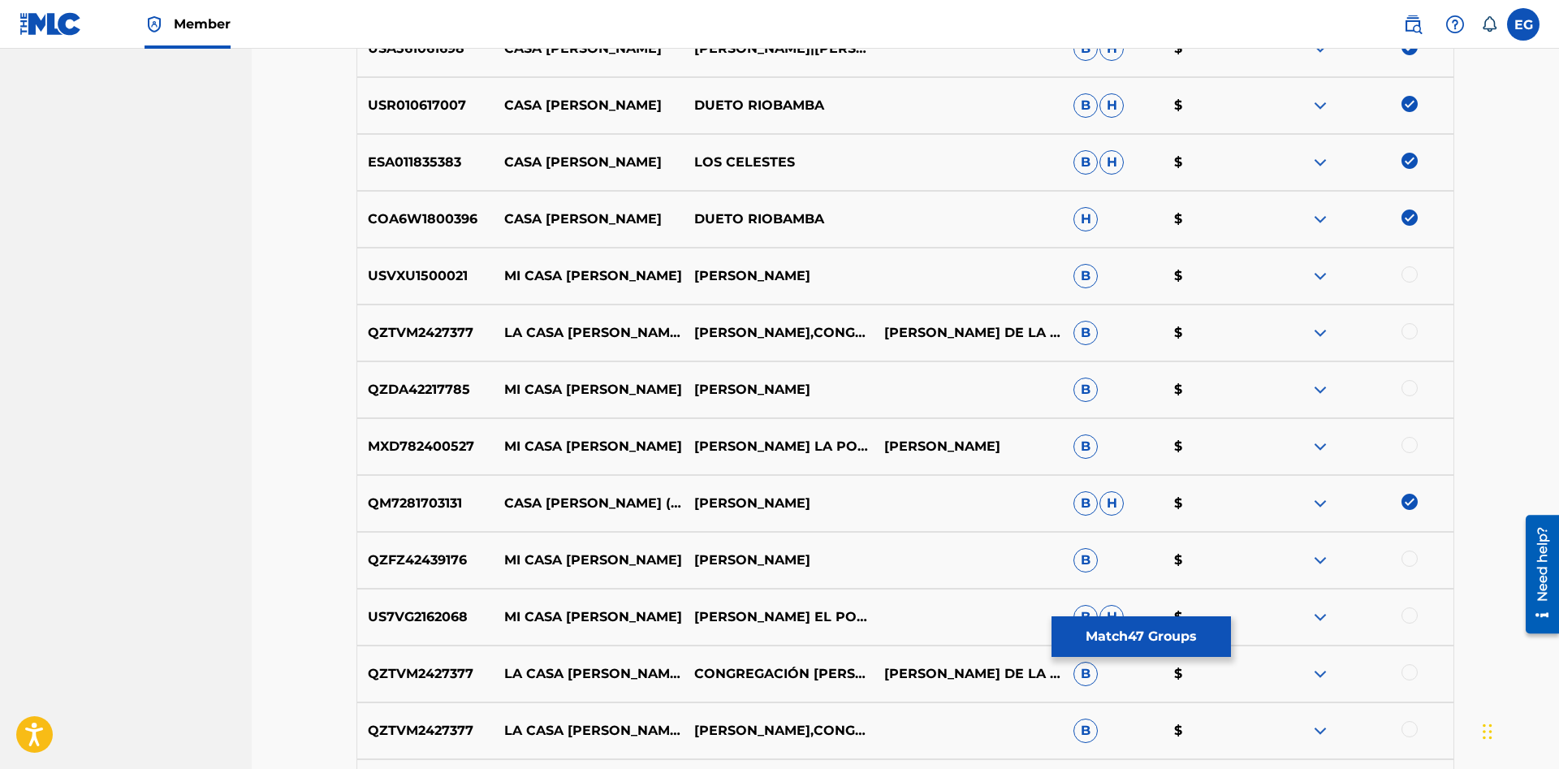
scroll to position [3482, 0]
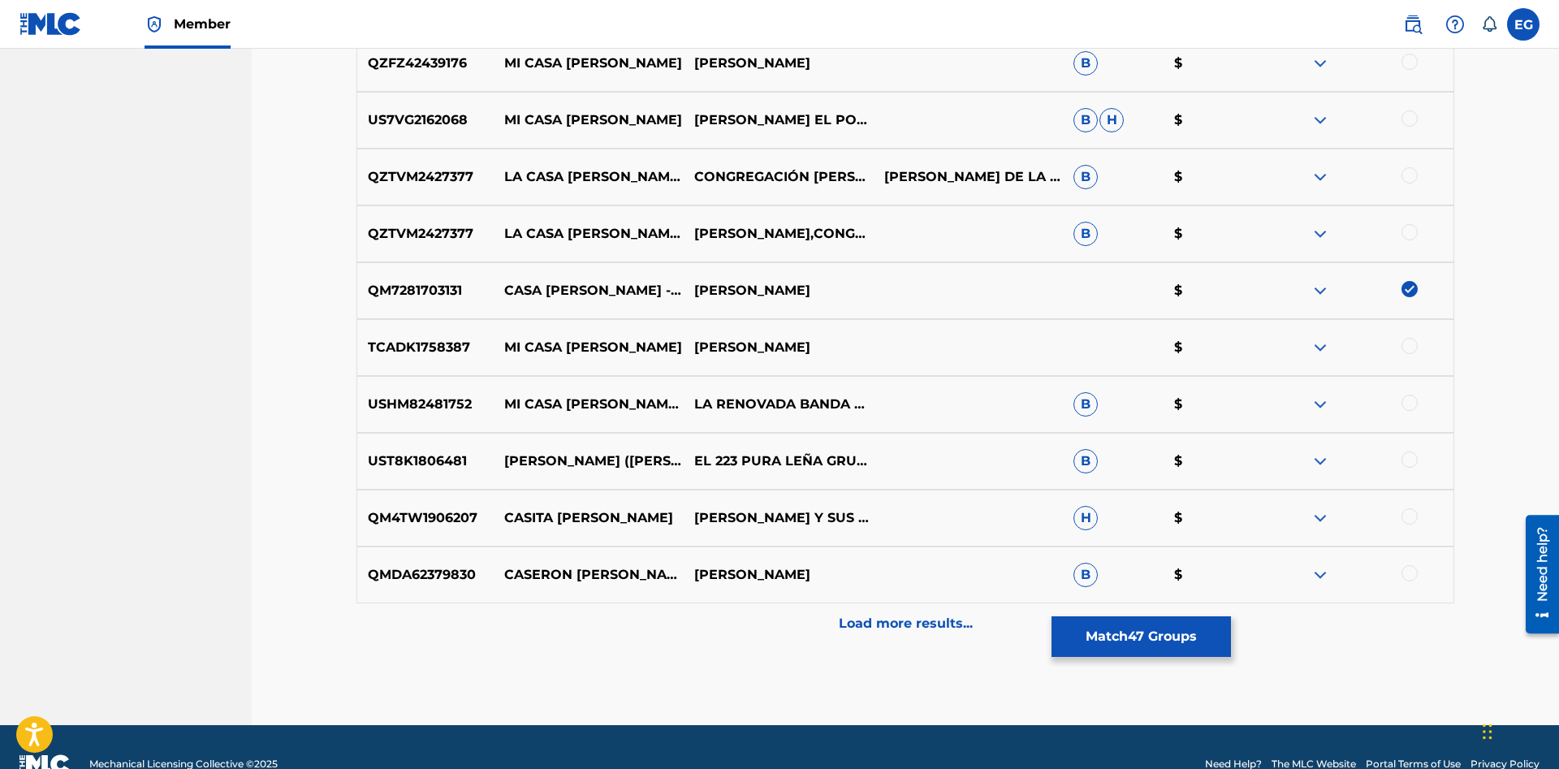
click at [1412, 518] on div at bounding box center [1409, 516] width 16 height 16
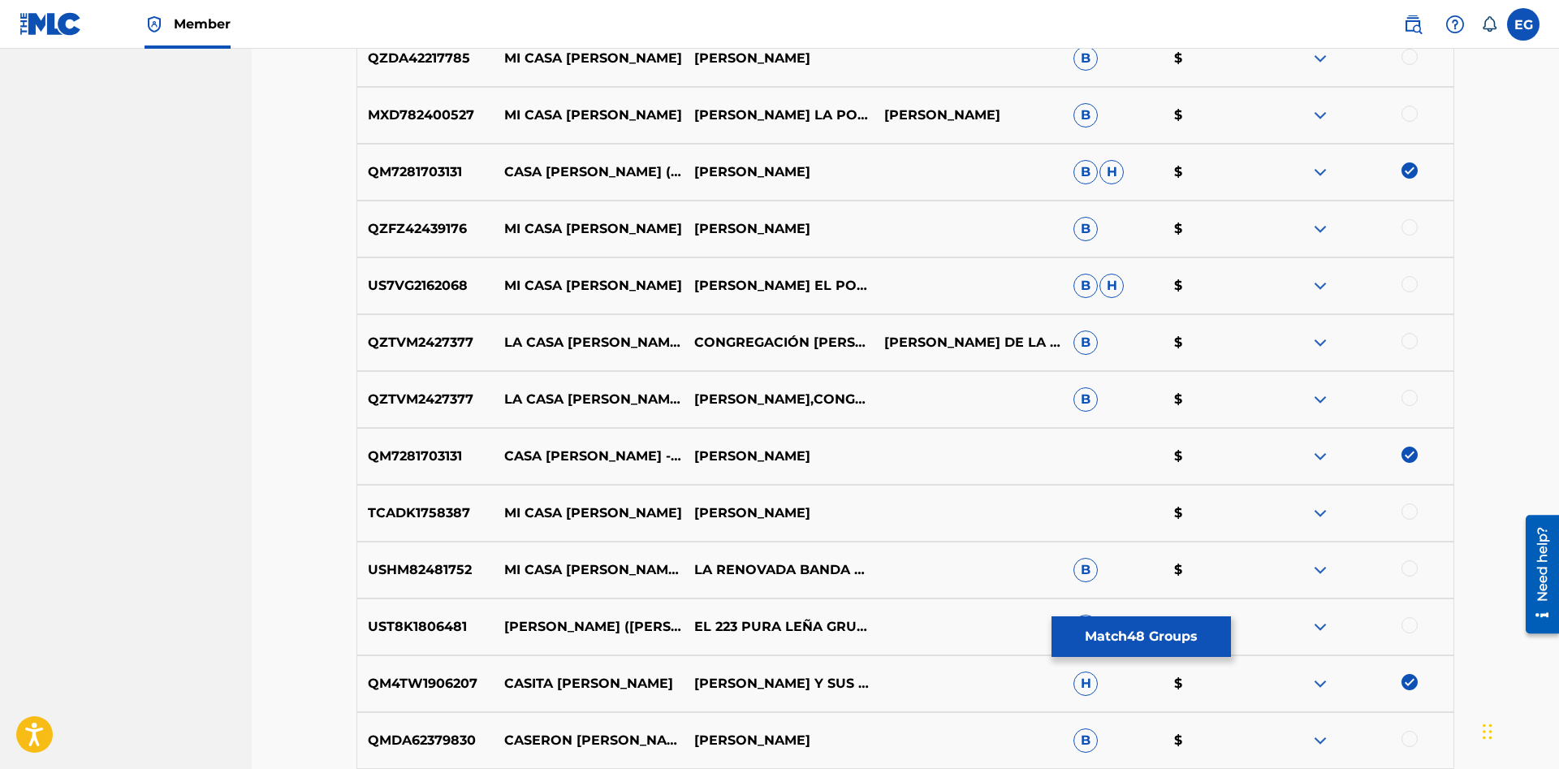
scroll to position [3516, 0]
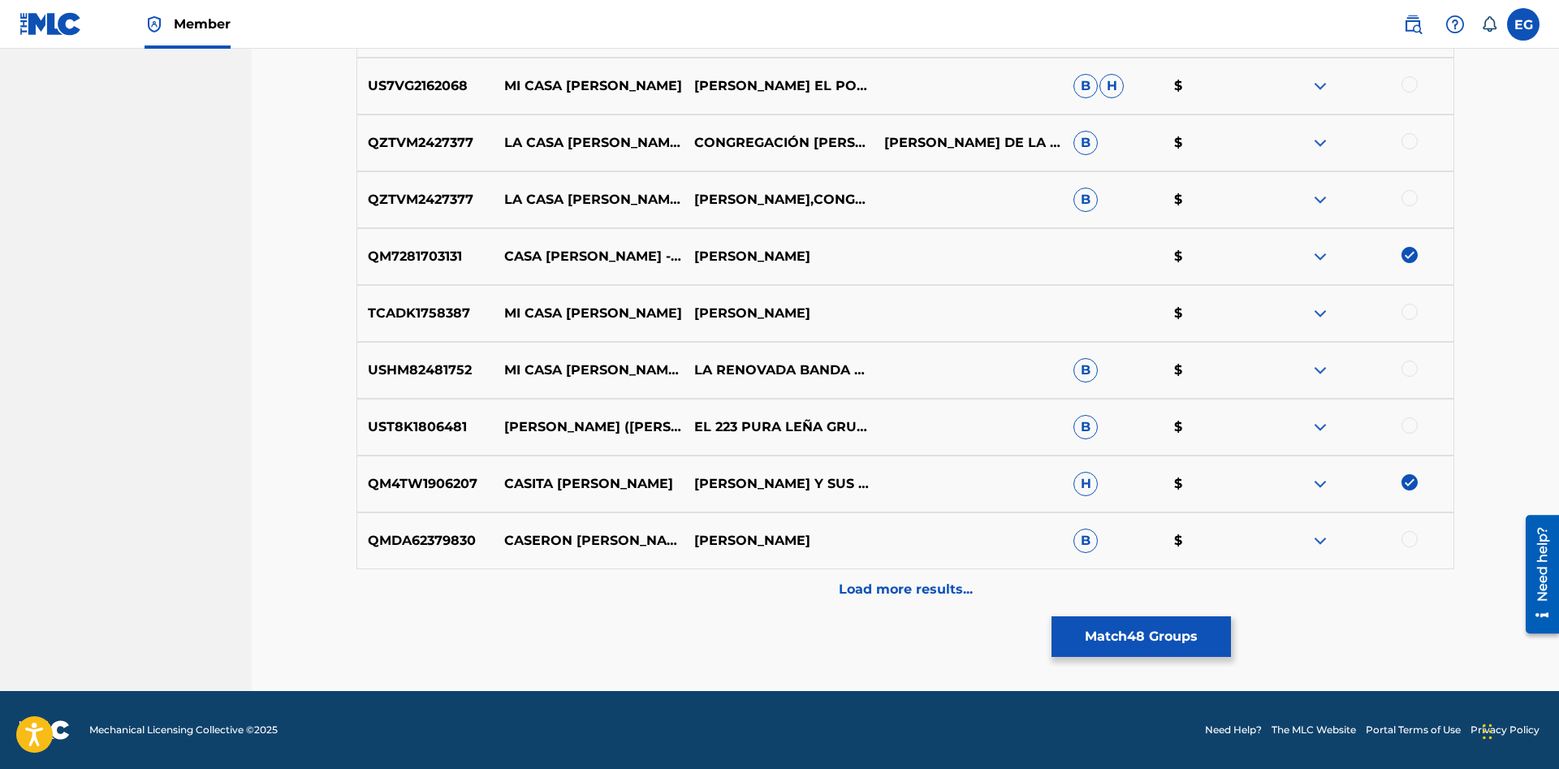
click at [828, 584] on div "Load more results..." at bounding box center [904, 589] width 1097 height 41
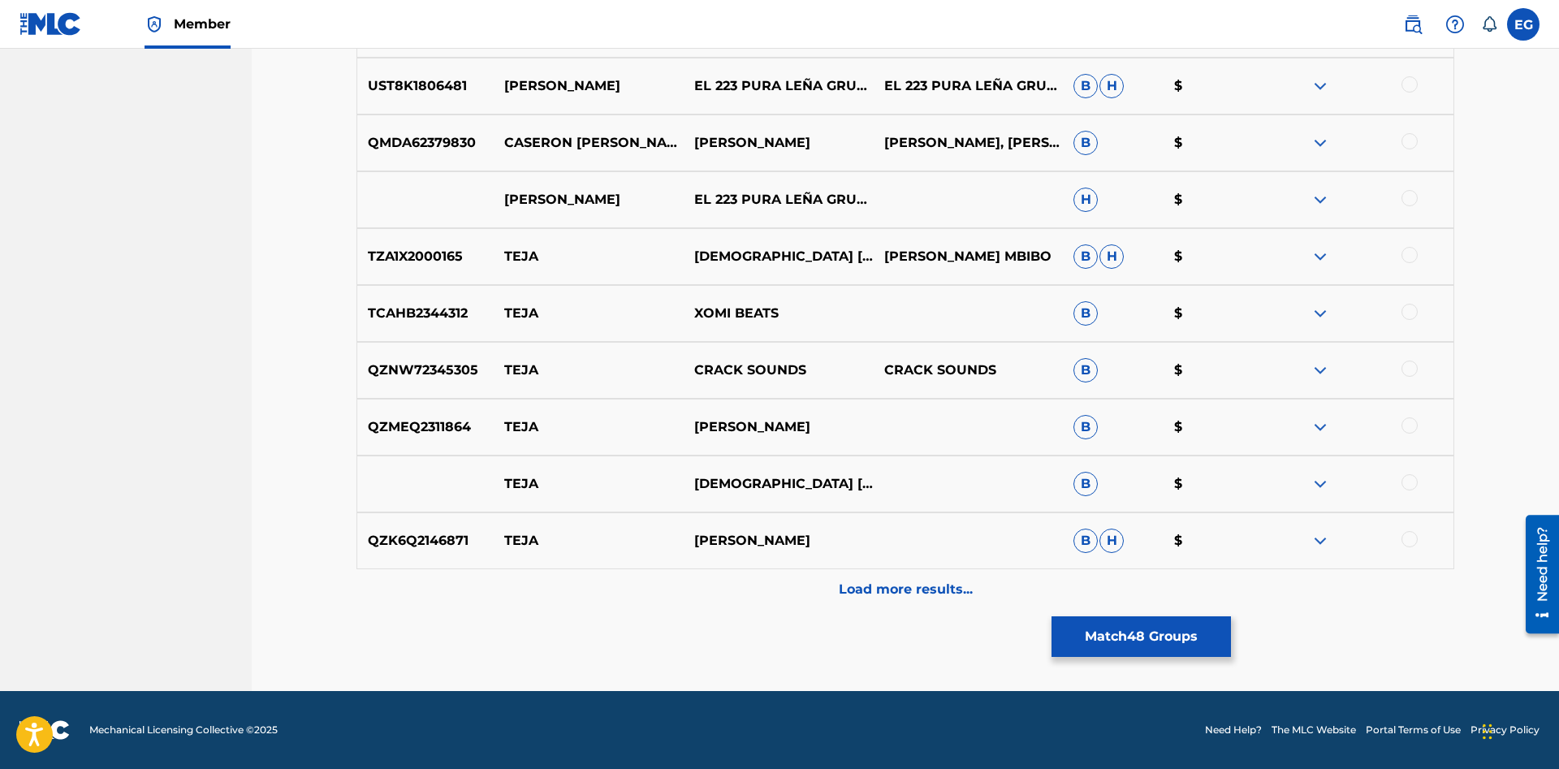
scroll to position [3918, 0]
click at [835, 583] on div "Load more results..." at bounding box center [904, 589] width 1097 height 41
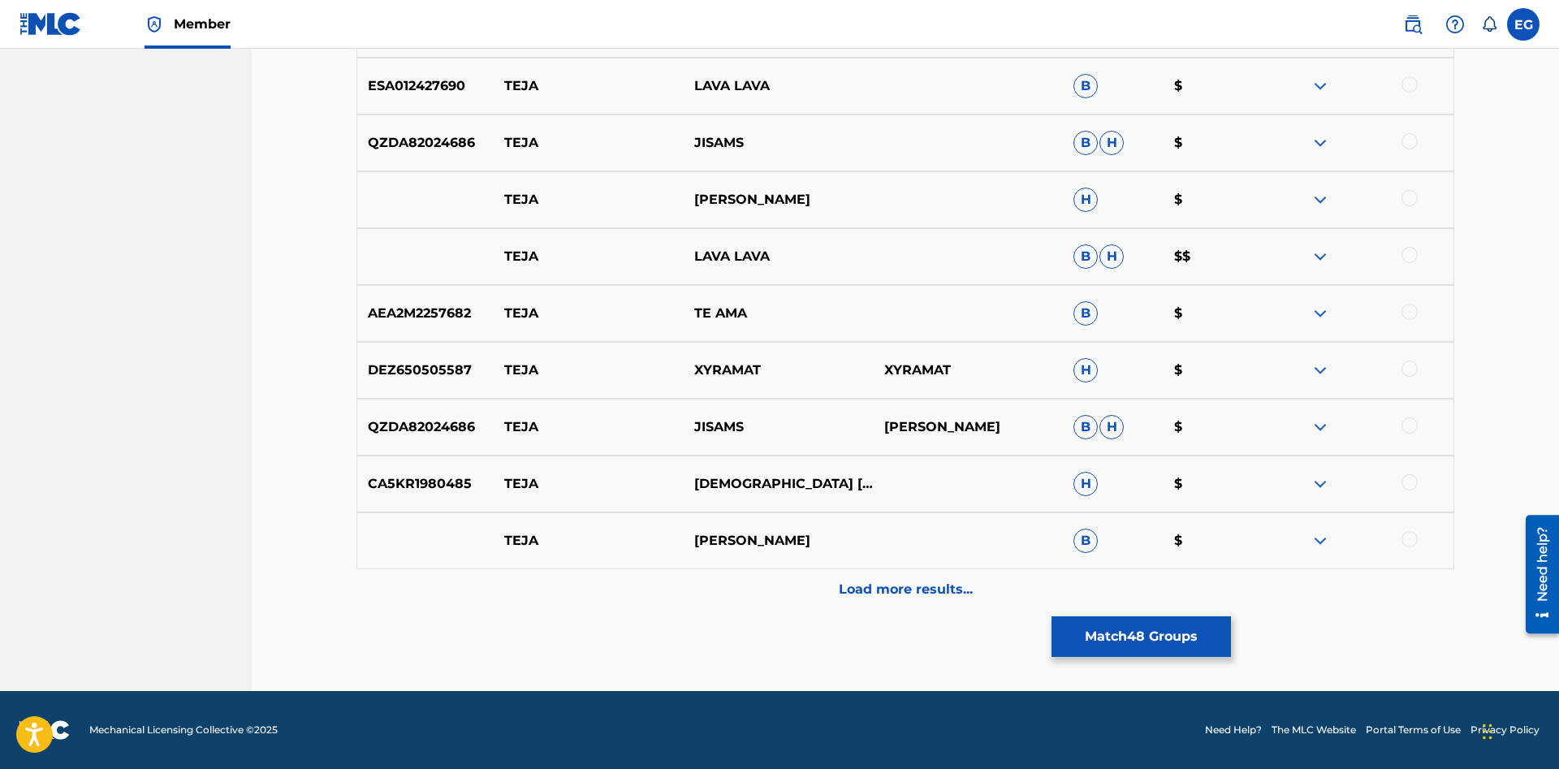
click at [862, 597] on p "Load more results..." at bounding box center [906, 589] width 134 height 19
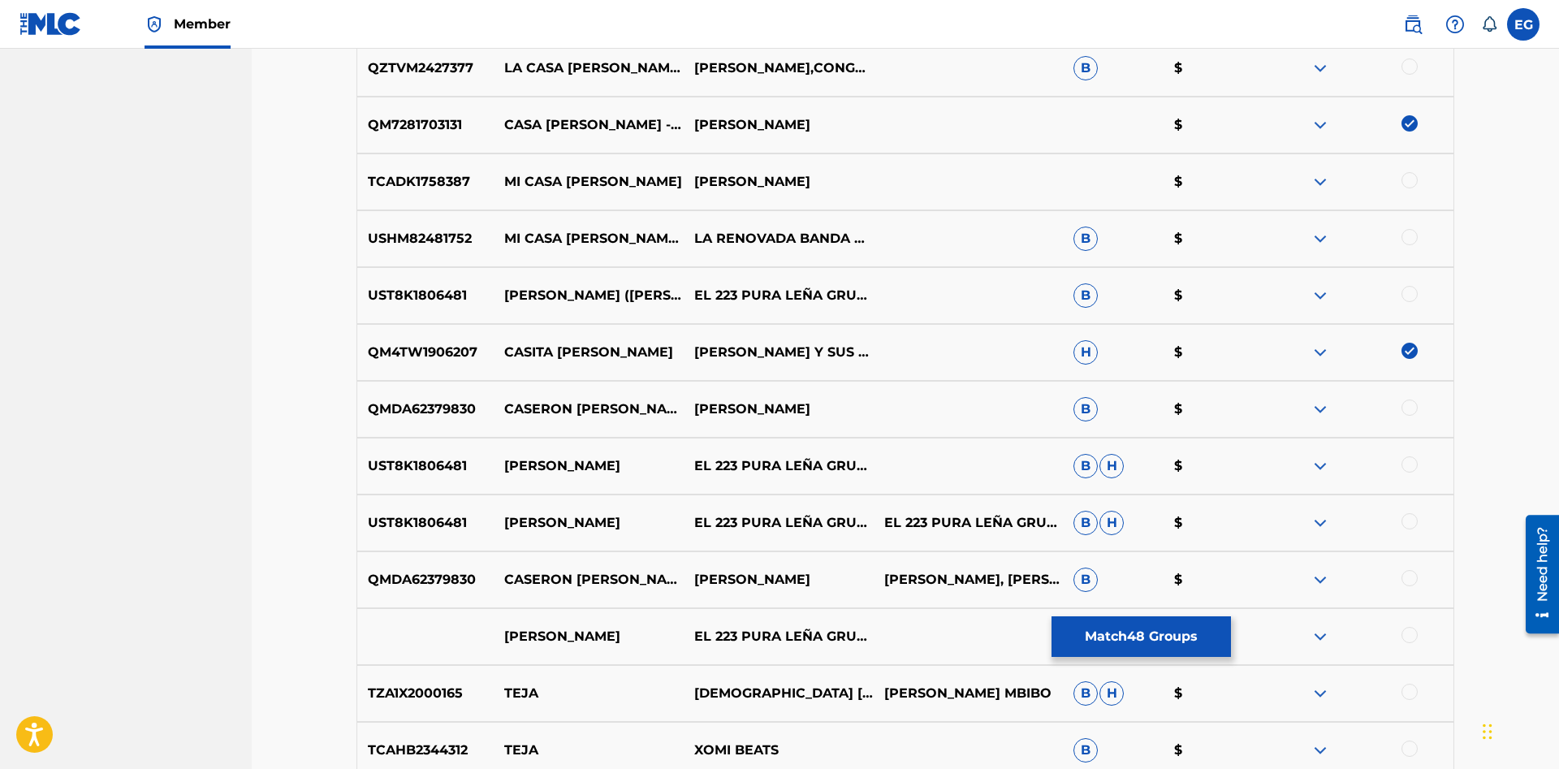
scroll to position [3482, 0]
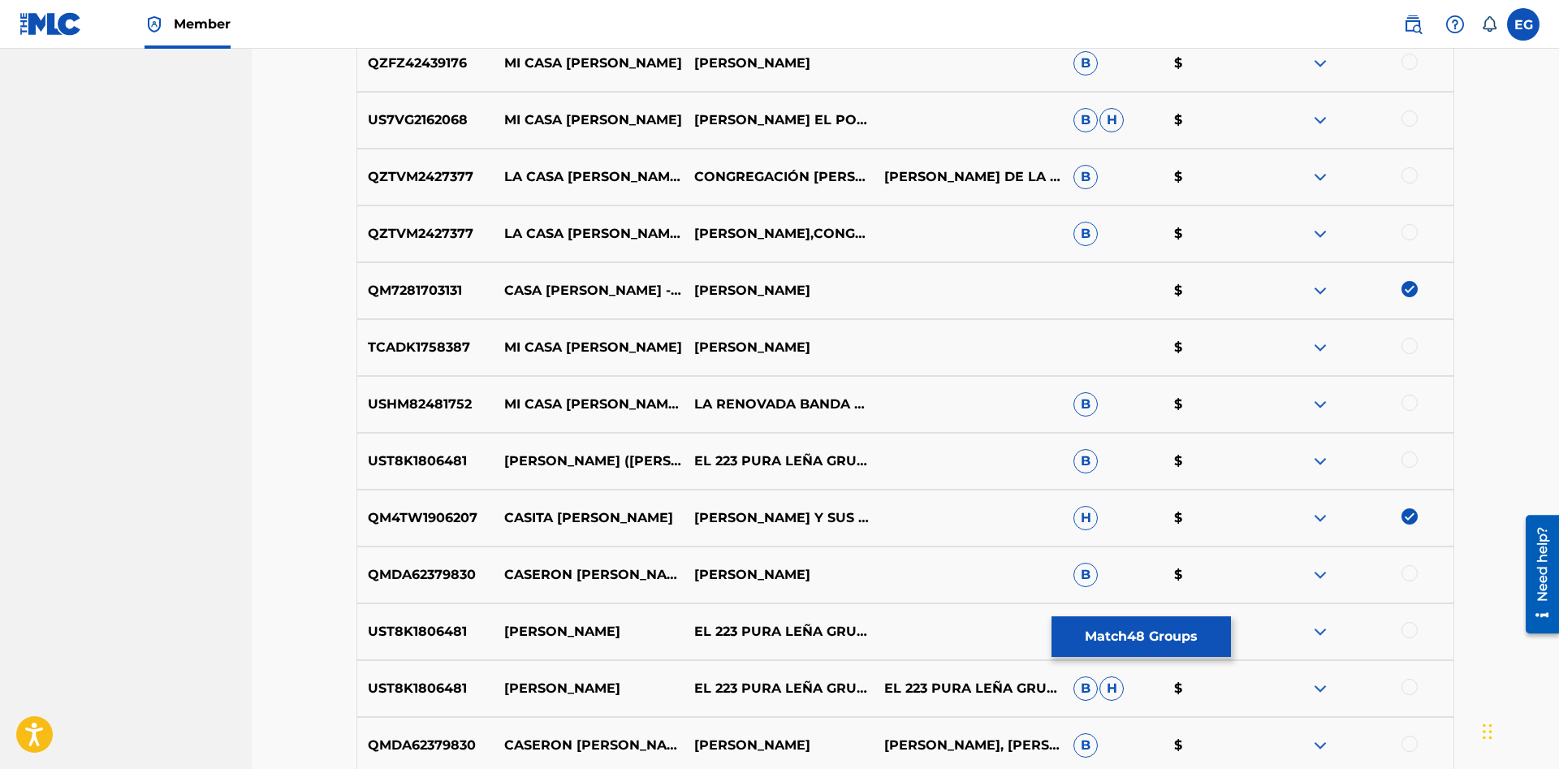
click at [1407, 515] on img at bounding box center [1409, 516] width 16 height 16
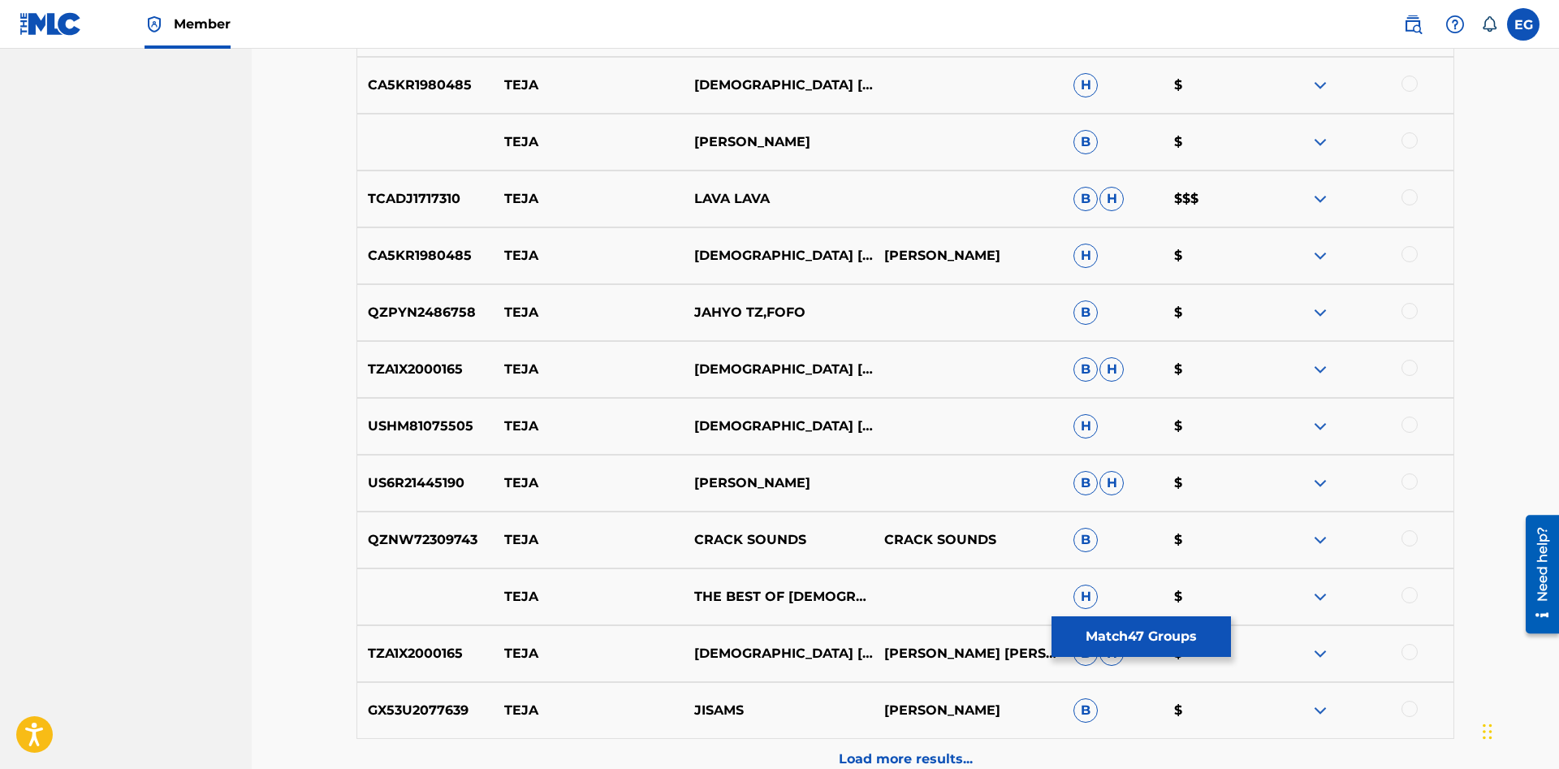
scroll to position [5220, 0]
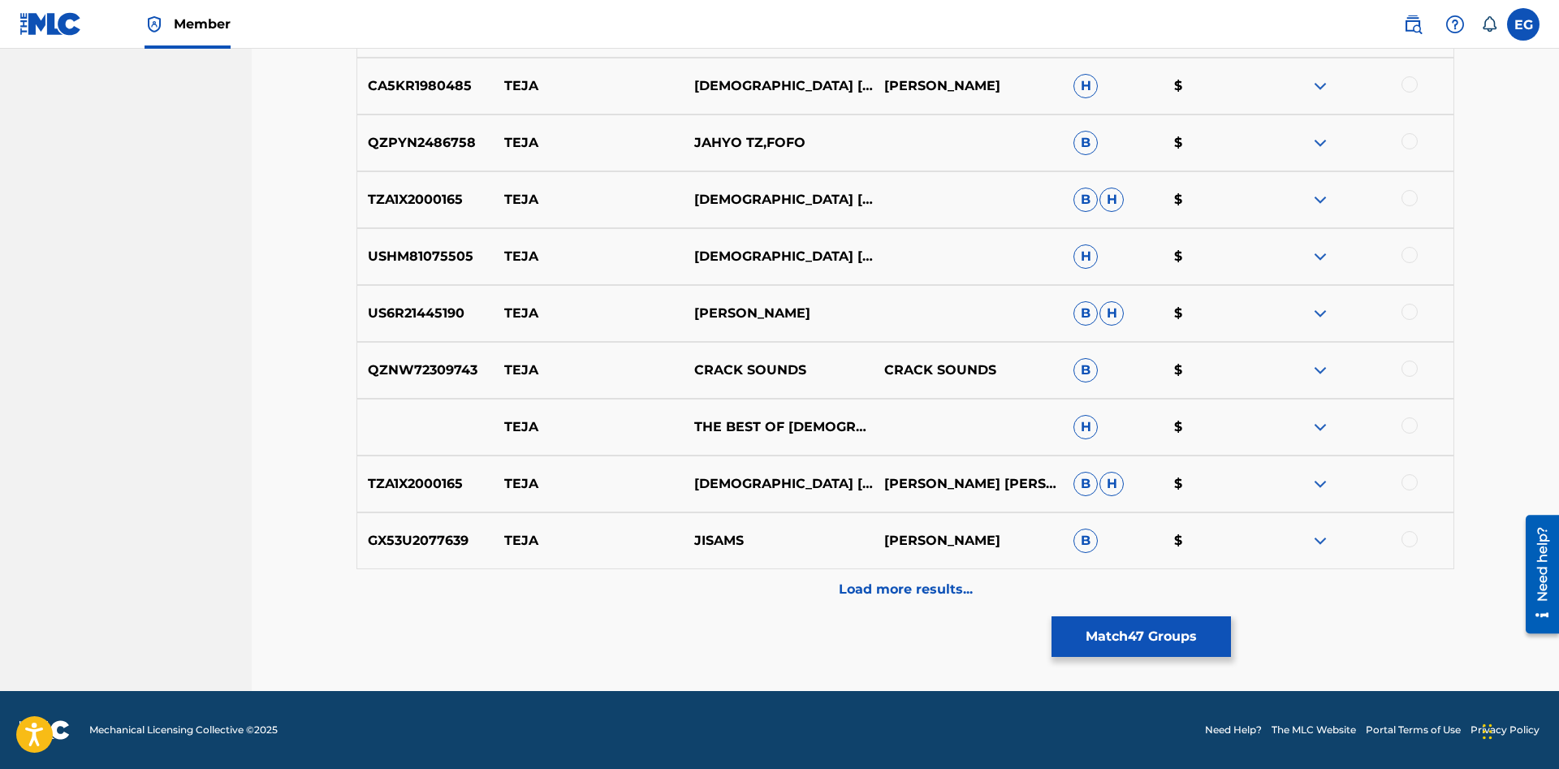
click at [1132, 631] on button "Match 47 Groups" at bounding box center [1140, 636] width 179 height 41
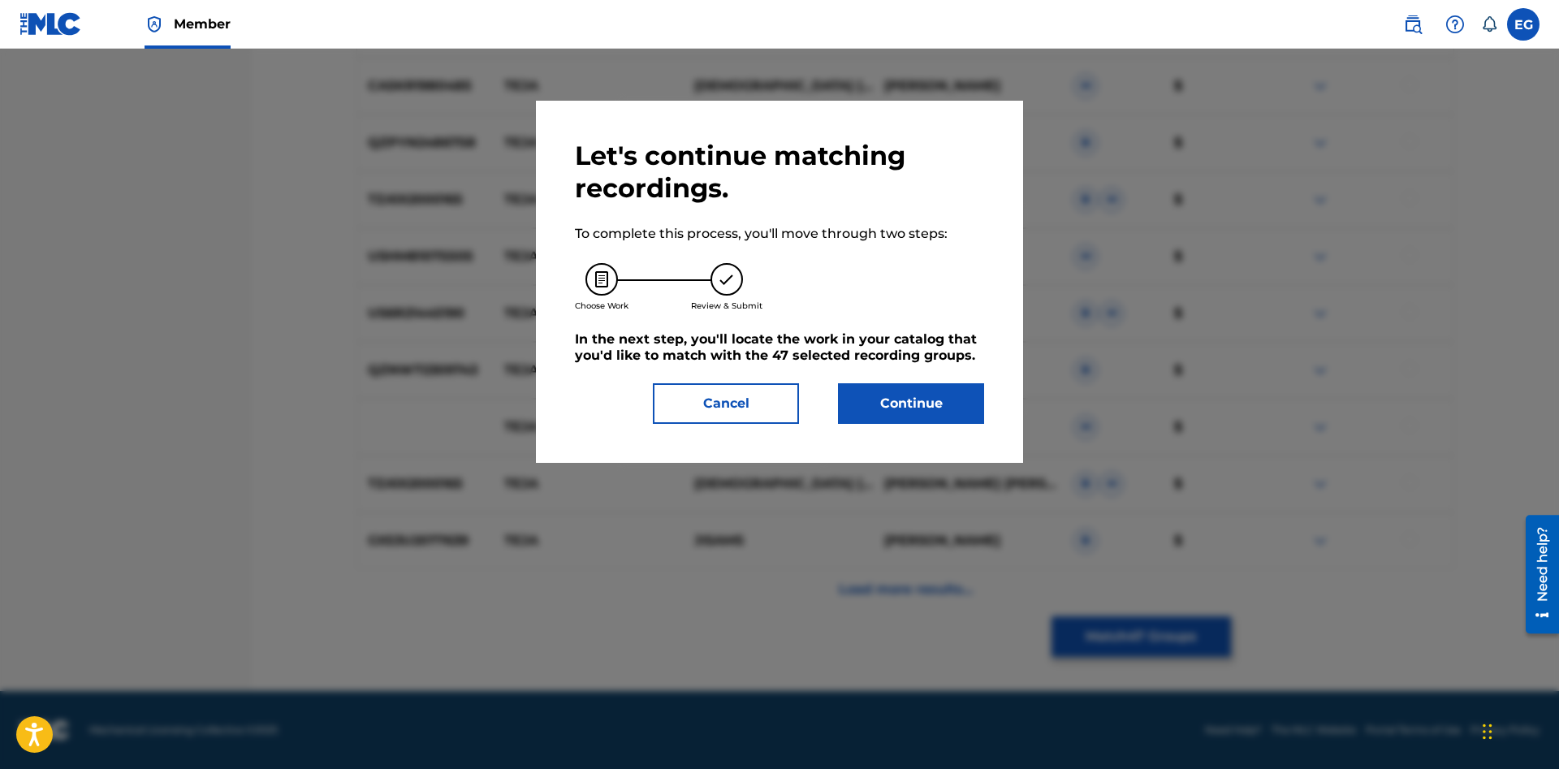
click at [934, 413] on button "Continue" at bounding box center [911, 403] width 146 height 41
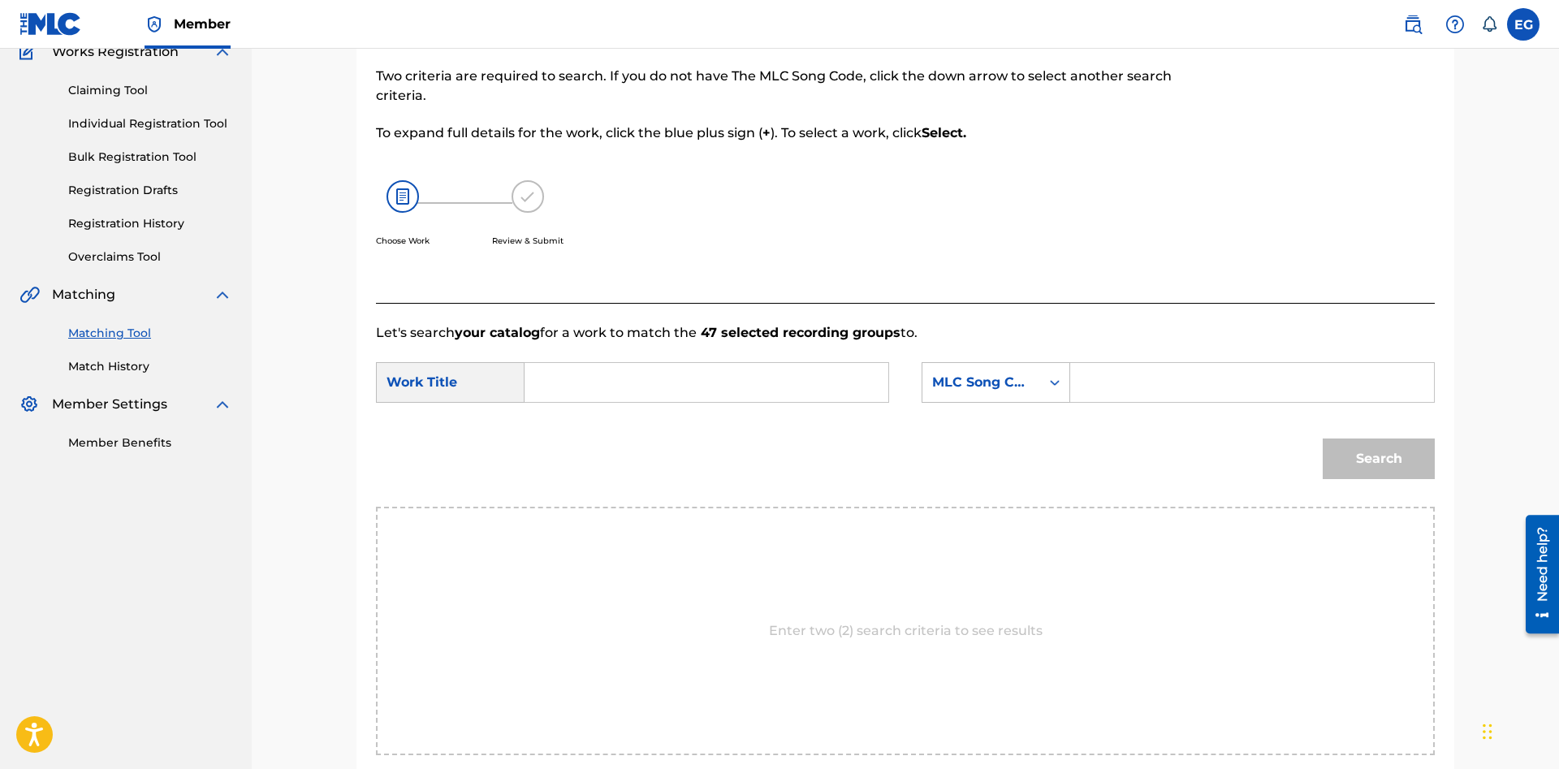
click at [795, 375] on input "Search Form" at bounding box center [706, 382] width 336 height 39
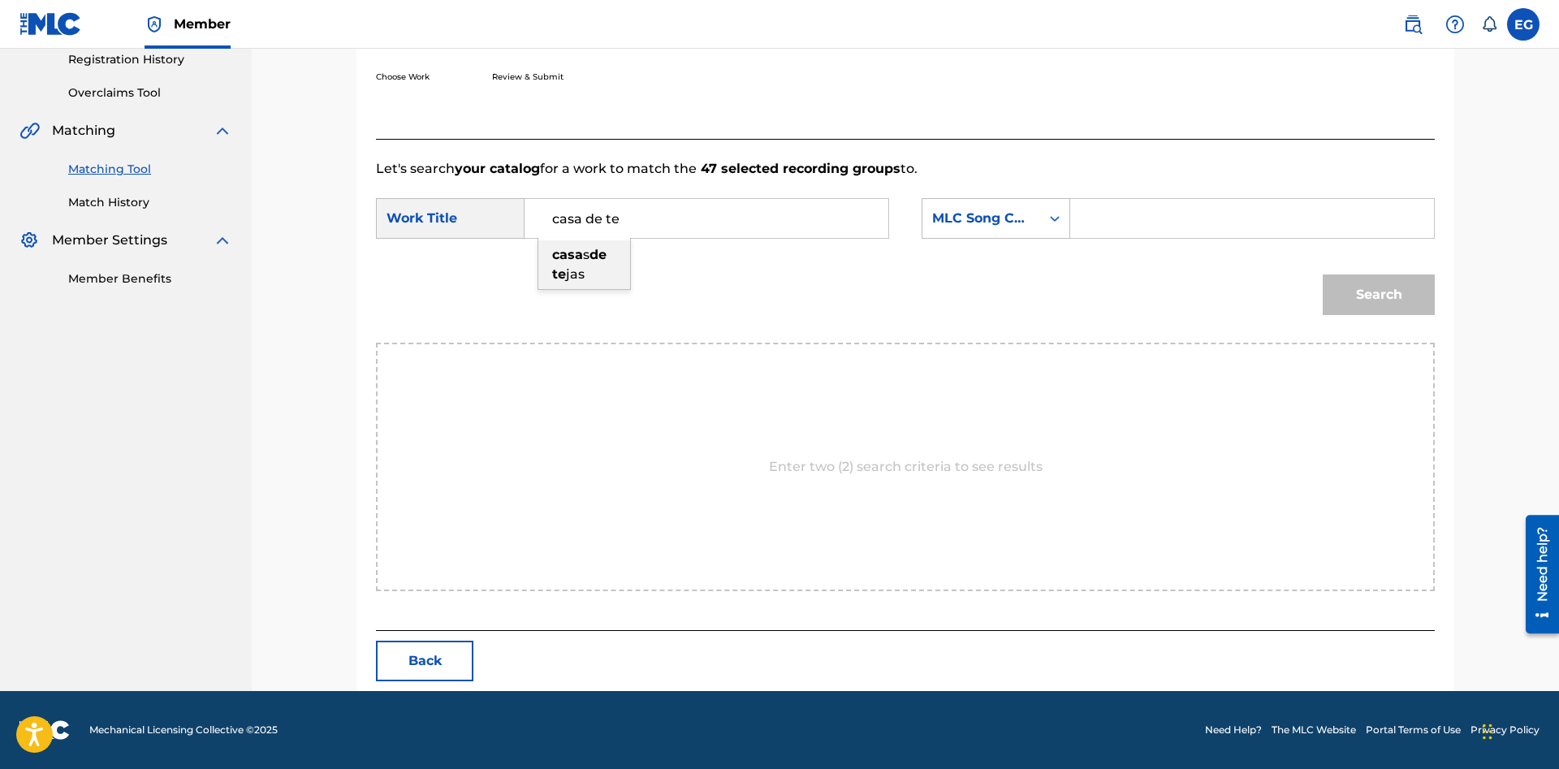
scroll to position [313, 0]
click at [581, 278] on span "jas" at bounding box center [575, 273] width 19 height 15
type input "casas de tejas"
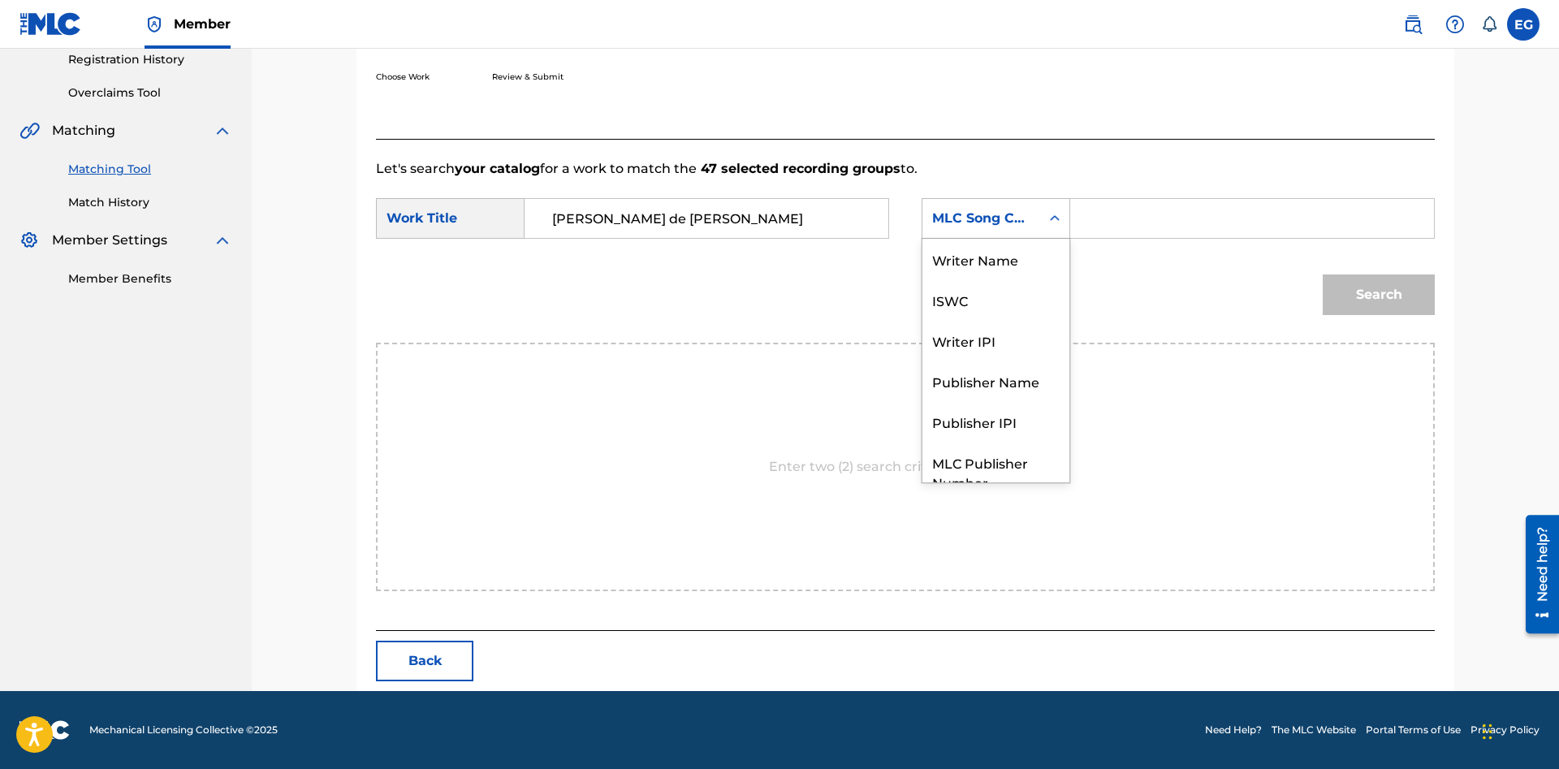
click at [977, 229] on div "MLC Song Code" at bounding box center [981, 218] width 118 height 31
click at [1037, 265] on div "Writer Name" at bounding box center [995, 259] width 147 height 41
click at [1123, 215] on input "Search Form" at bounding box center [1252, 218] width 336 height 39
paste input "[PERSON_NAME]"
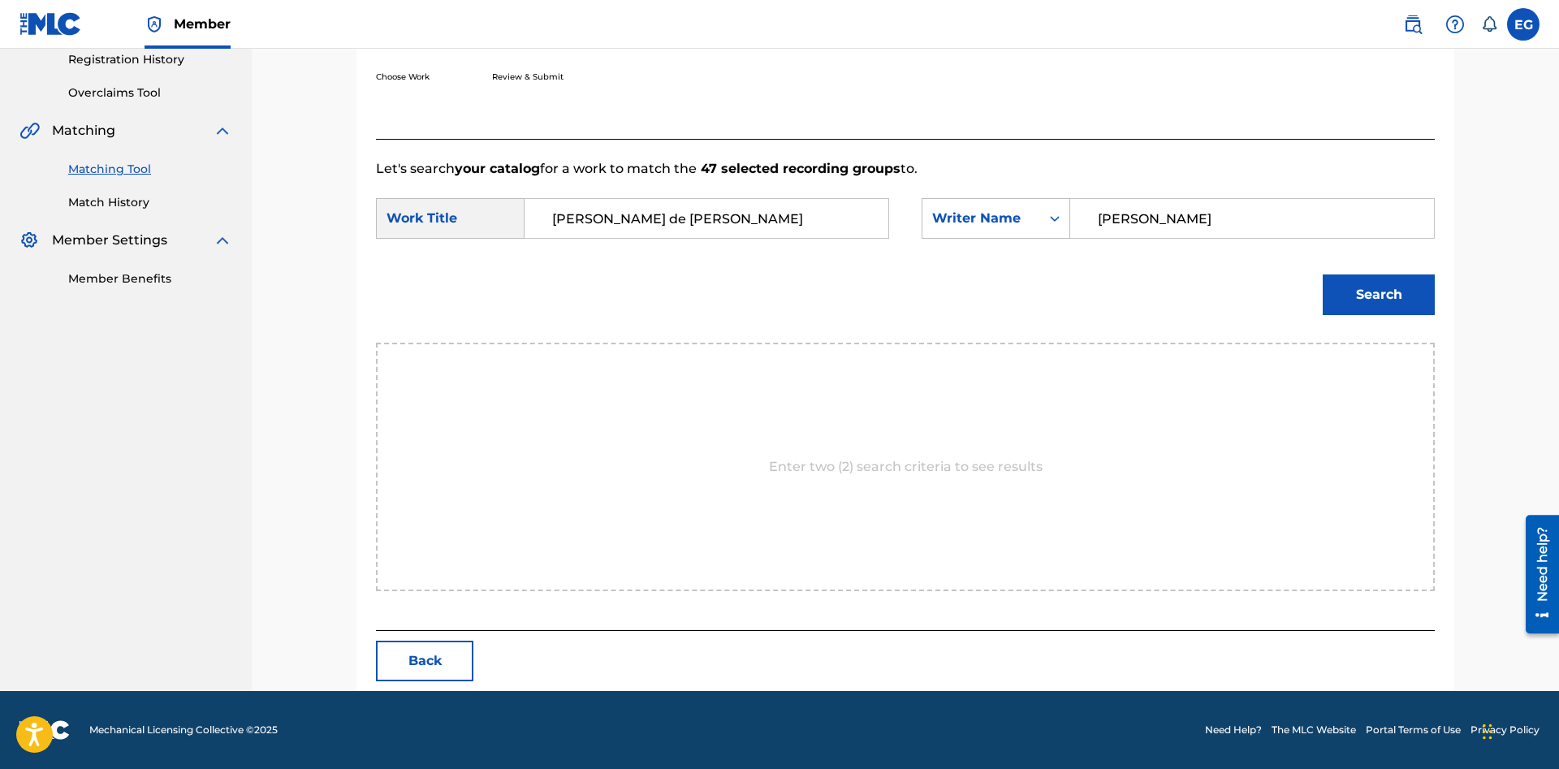
type input "[PERSON_NAME]"
click at [1322, 274] on button "Search" at bounding box center [1378, 294] width 112 height 41
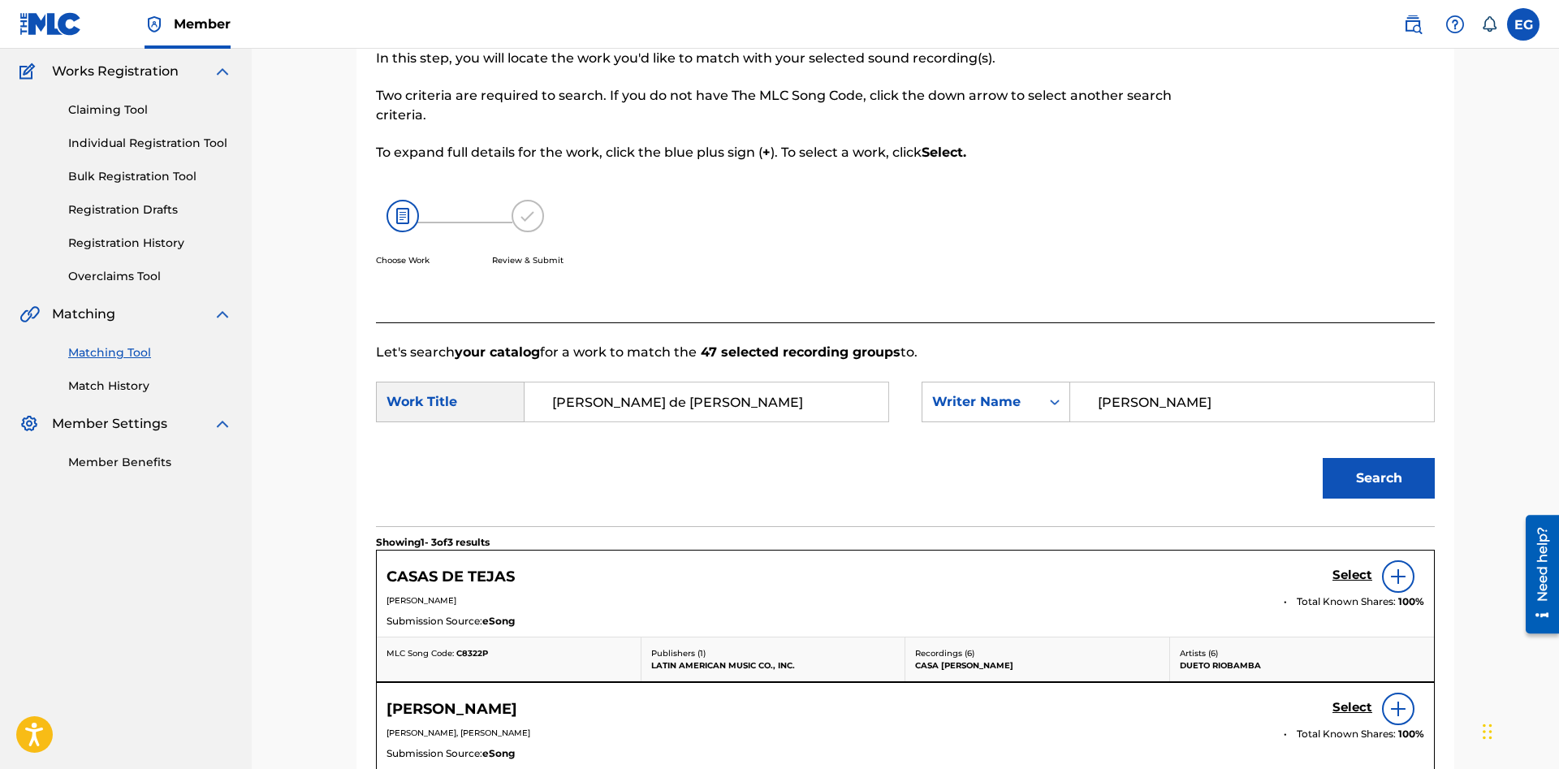
click at [1341, 572] on h5 "Select" at bounding box center [1352, 574] width 40 height 15
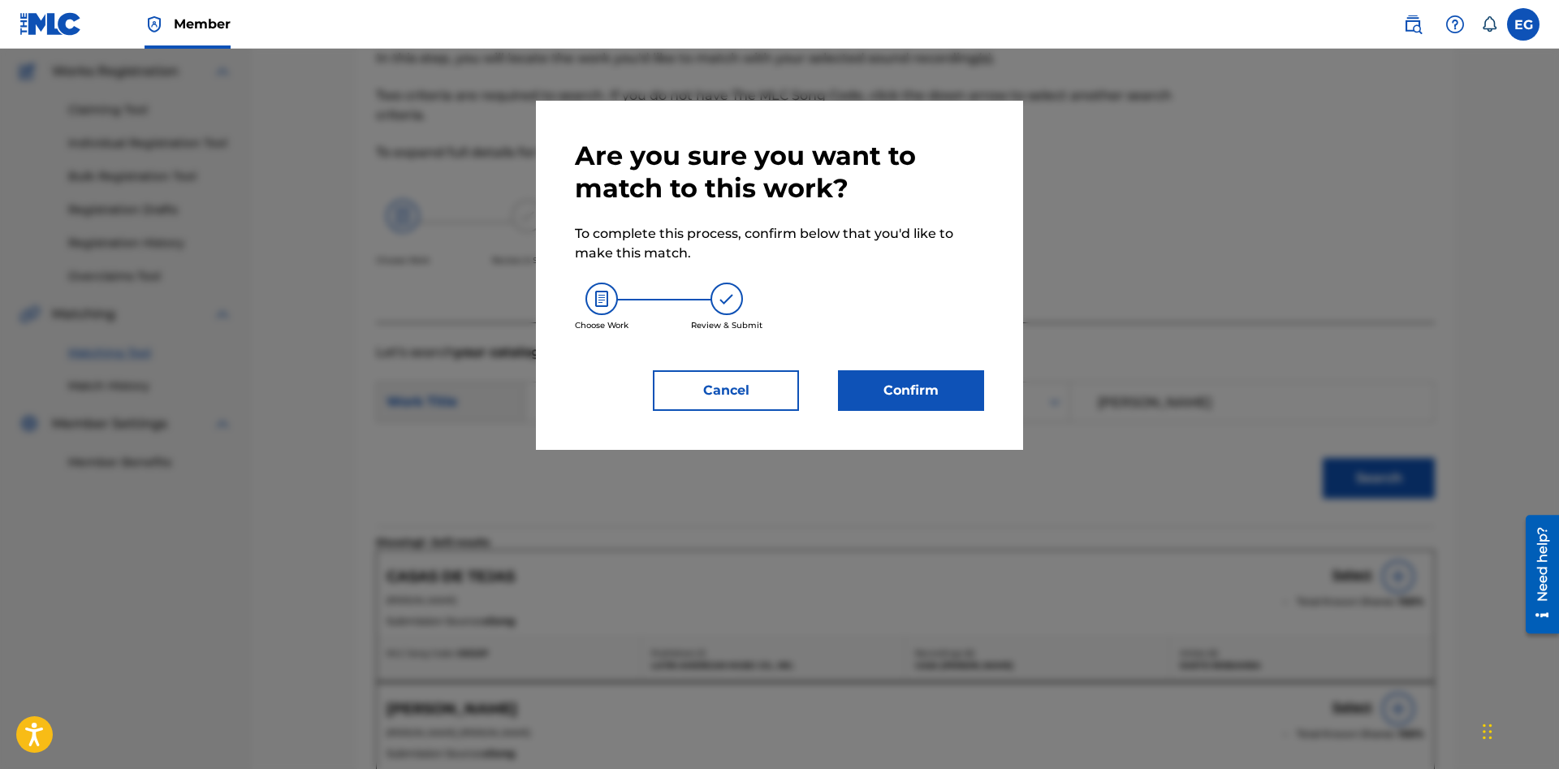
click at [964, 402] on button "Confirm" at bounding box center [911, 390] width 146 height 41
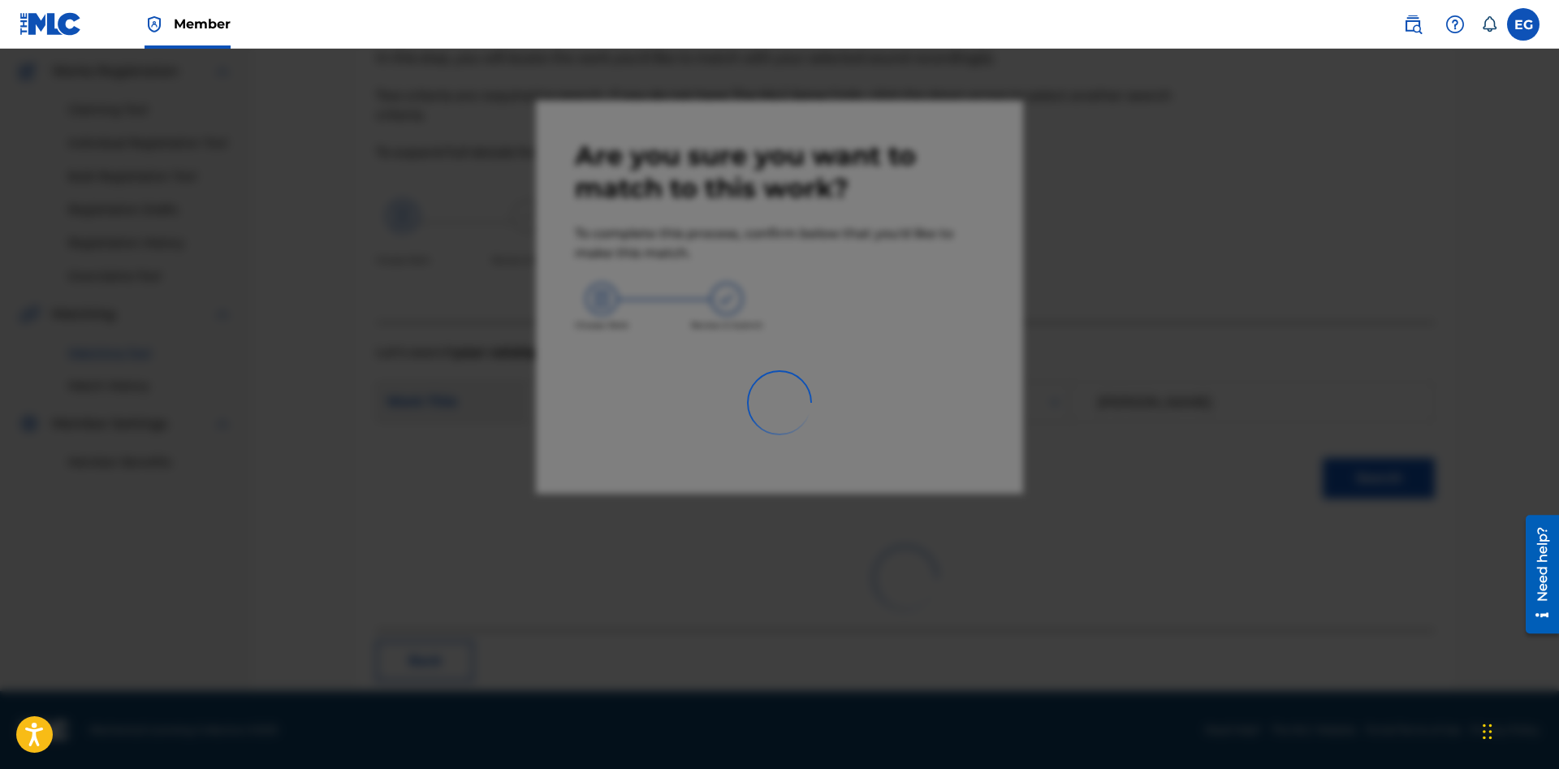
scroll to position [39, 0]
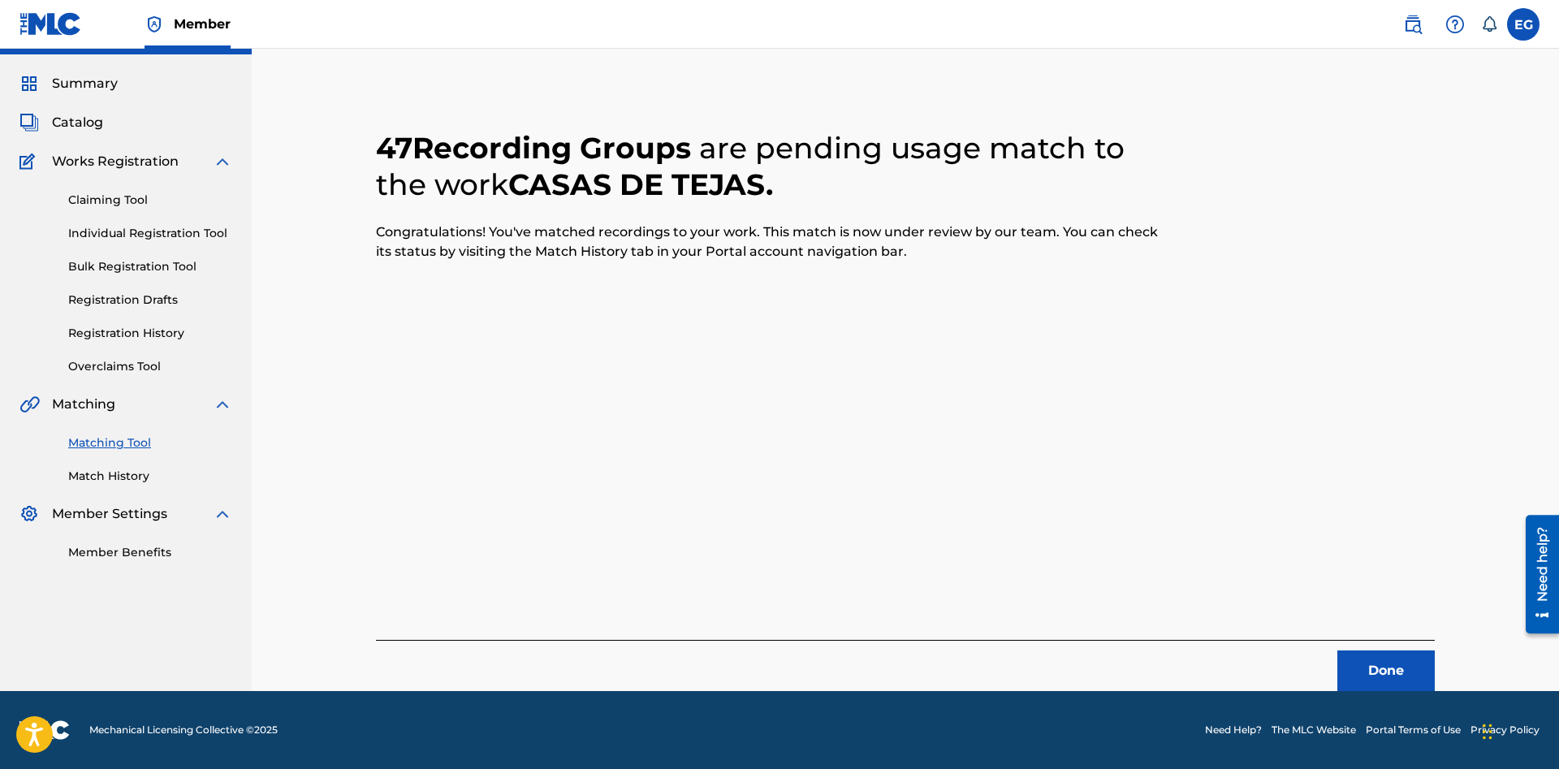
click at [1377, 669] on button "Done" at bounding box center [1385, 670] width 97 height 41
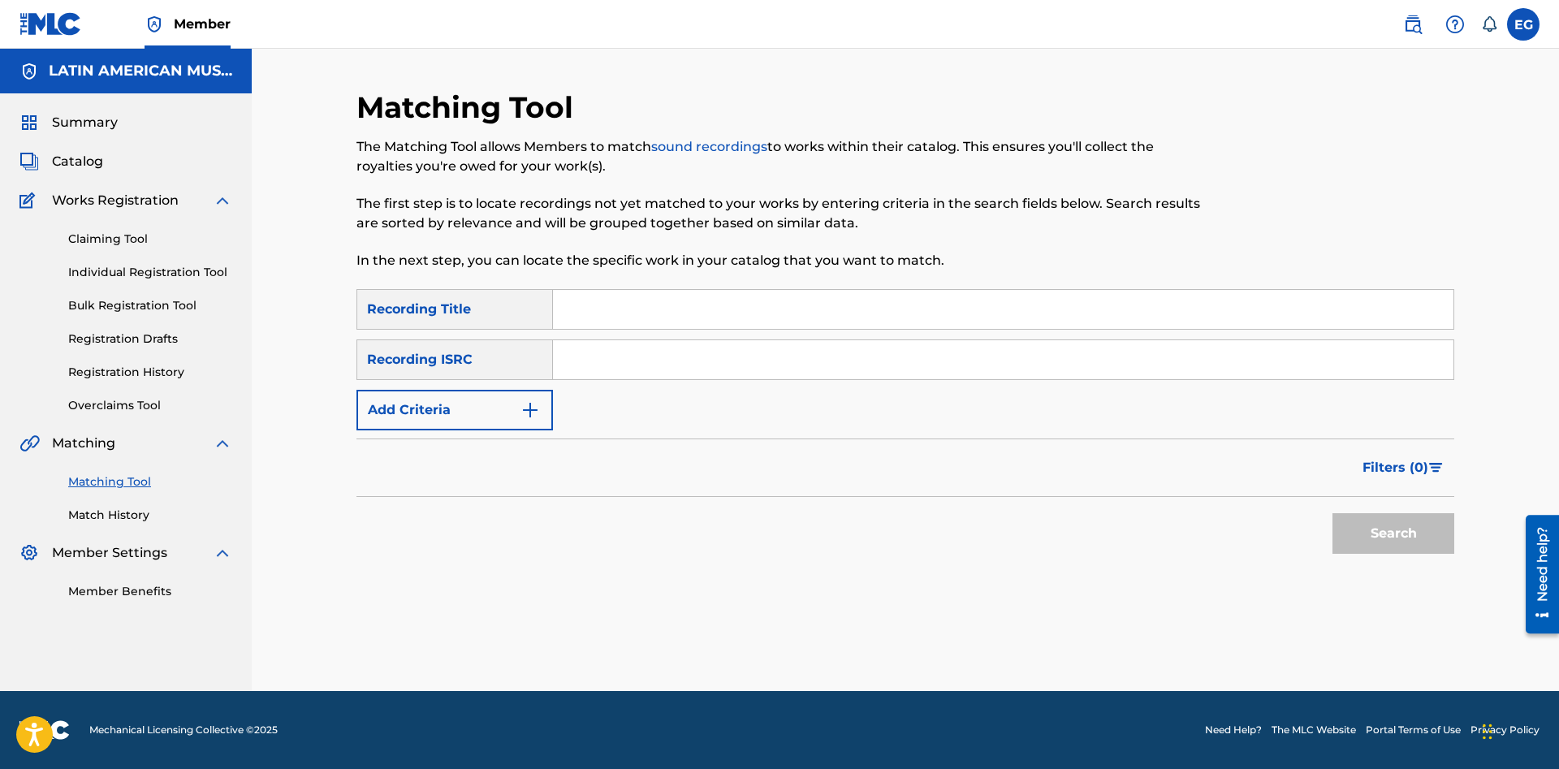
click at [1005, 308] on input "Search Form" at bounding box center [1003, 309] width 900 height 39
click at [1332, 513] on button "Search" at bounding box center [1393, 533] width 122 height 41
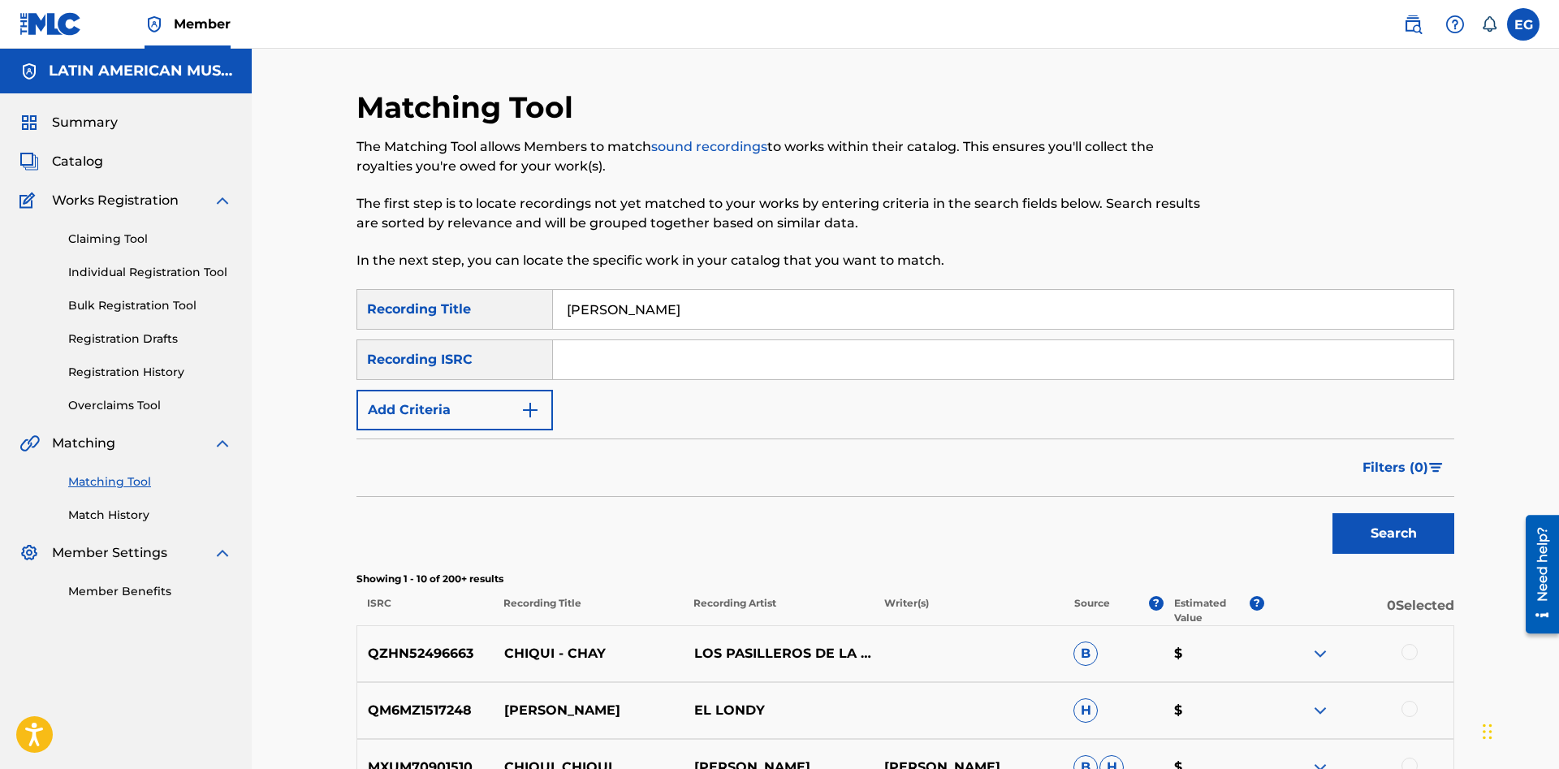
scroll to position [166, 0]
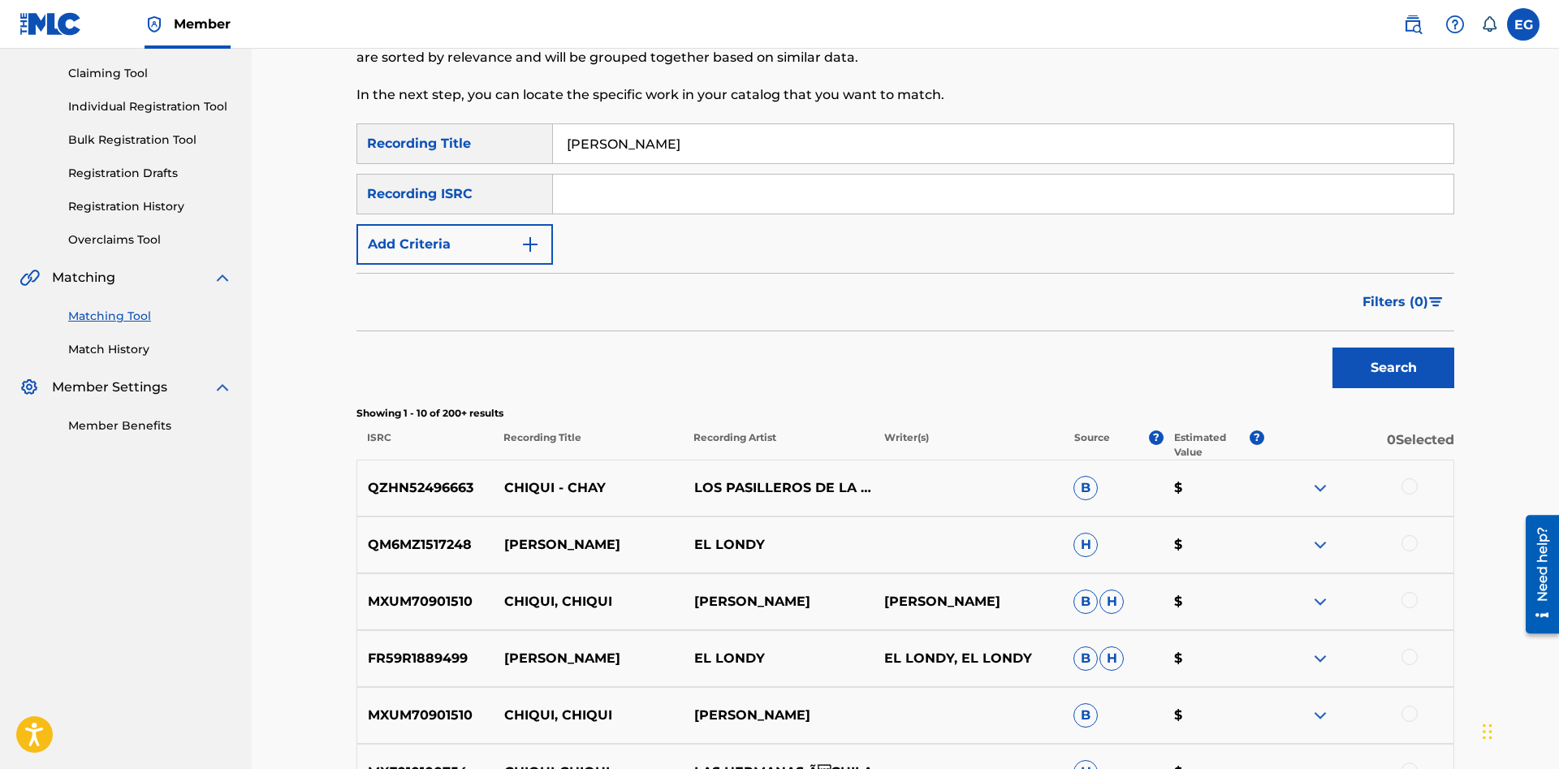
click at [1408, 485] on div at bounding box center [1409, 486] width 16 height 16
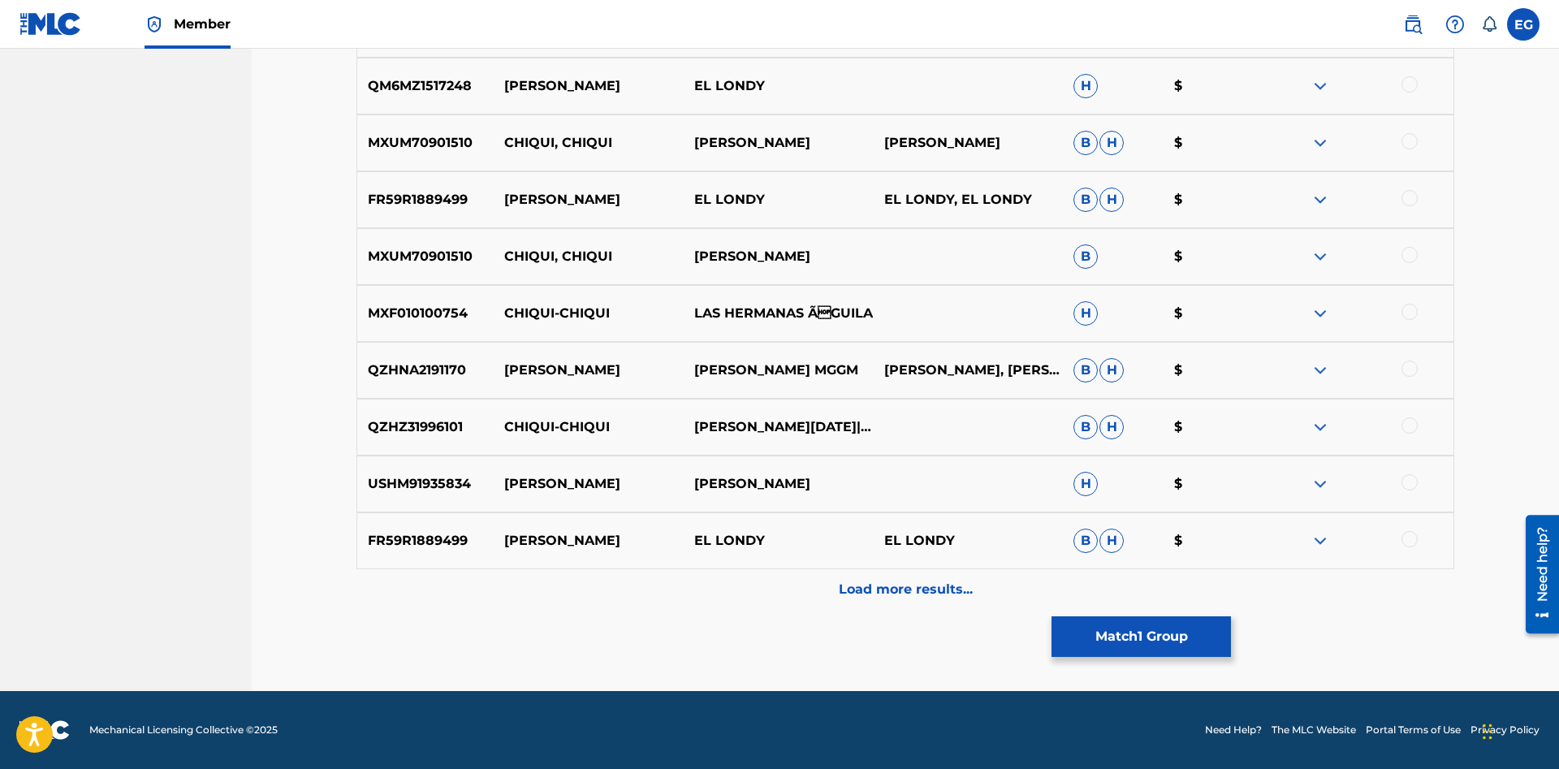
click at [795, 571] on div "Load more results..." at bounding box center [904, 589] width 1097 height 41
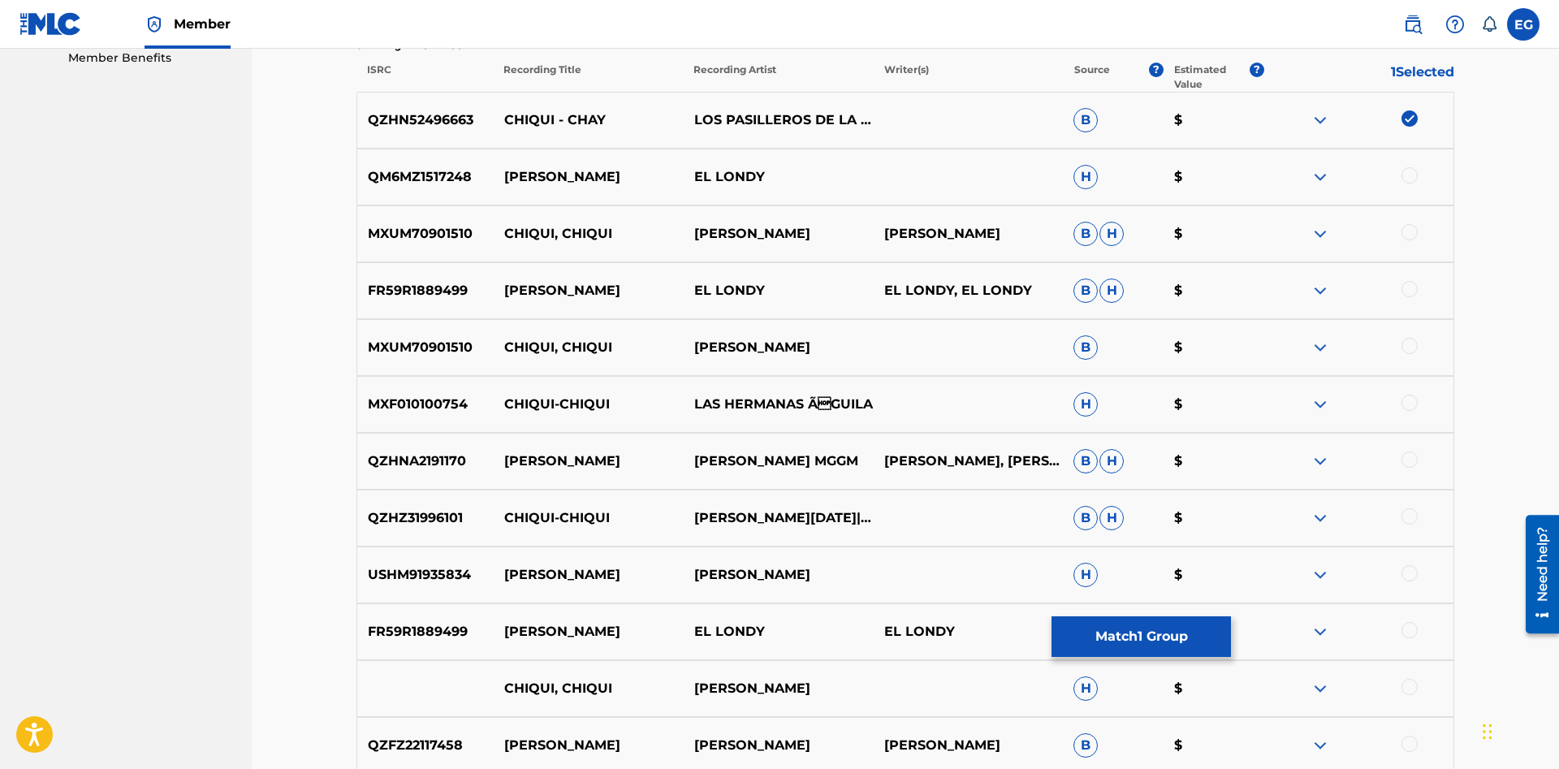
scroll to position [0, 0]
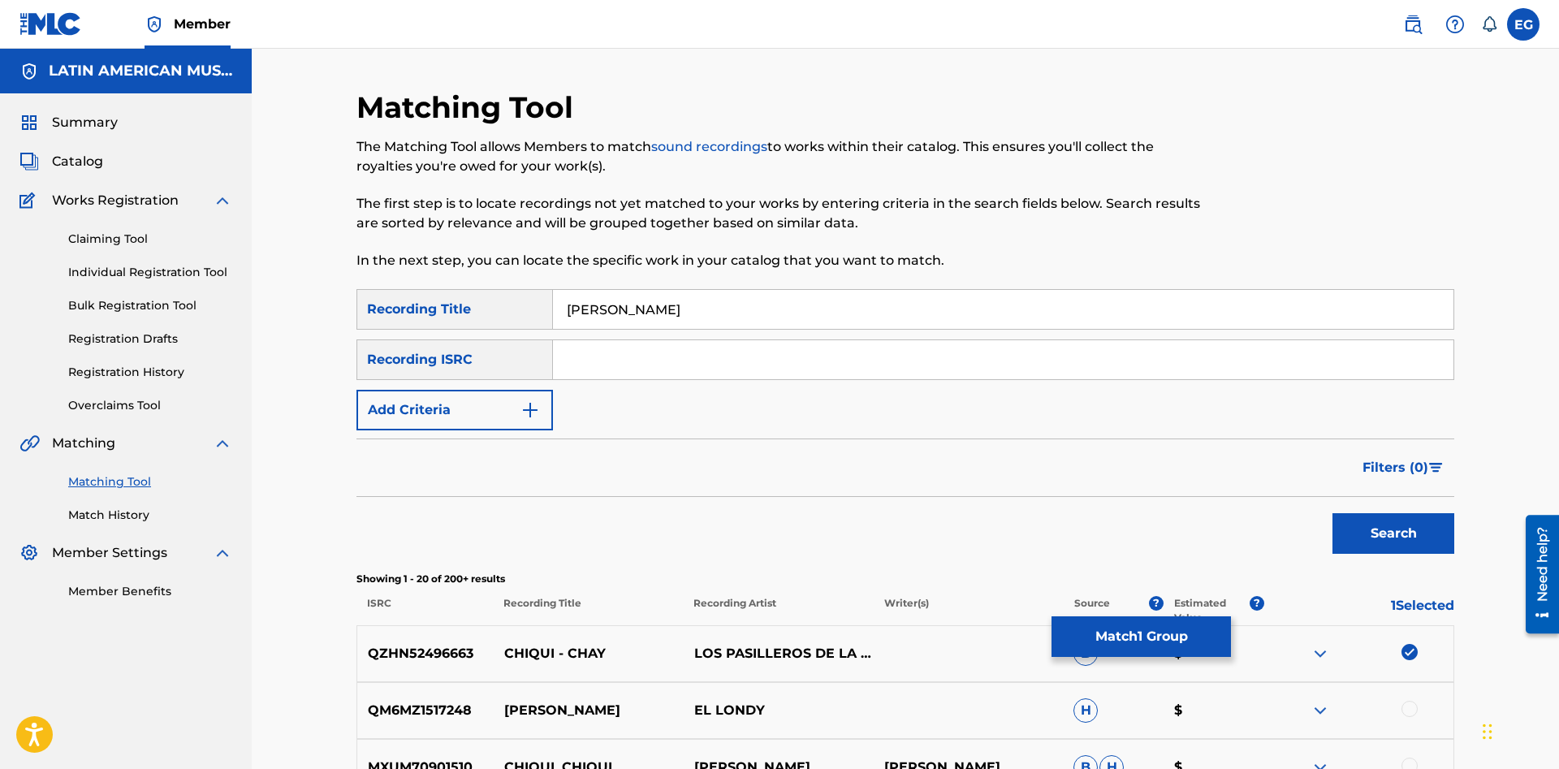
click at [614, 306] on input "chiqui-chay" at bounding box center [1003, 309] width 900 height 39
click at [1332, 513] on button "Search" at bounding box center [1393, 533] width 122 height 41
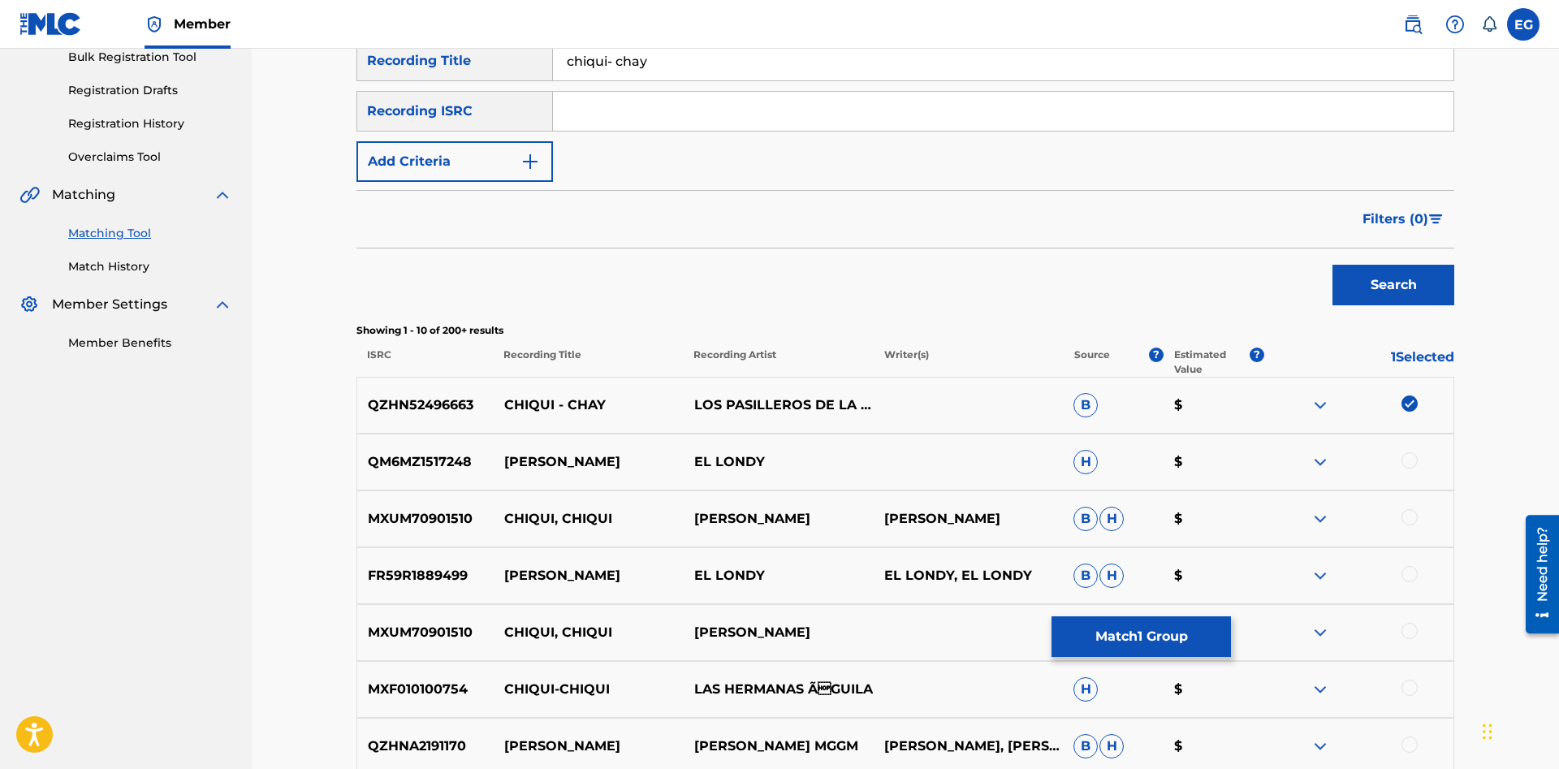
click at [606, 60] on input "chiqui- chay" at bounding box center [1003, 60] width 900 height 39
click at [1401, 296] on button "Search" at bounding box center [1393, 285] width 122 height 41
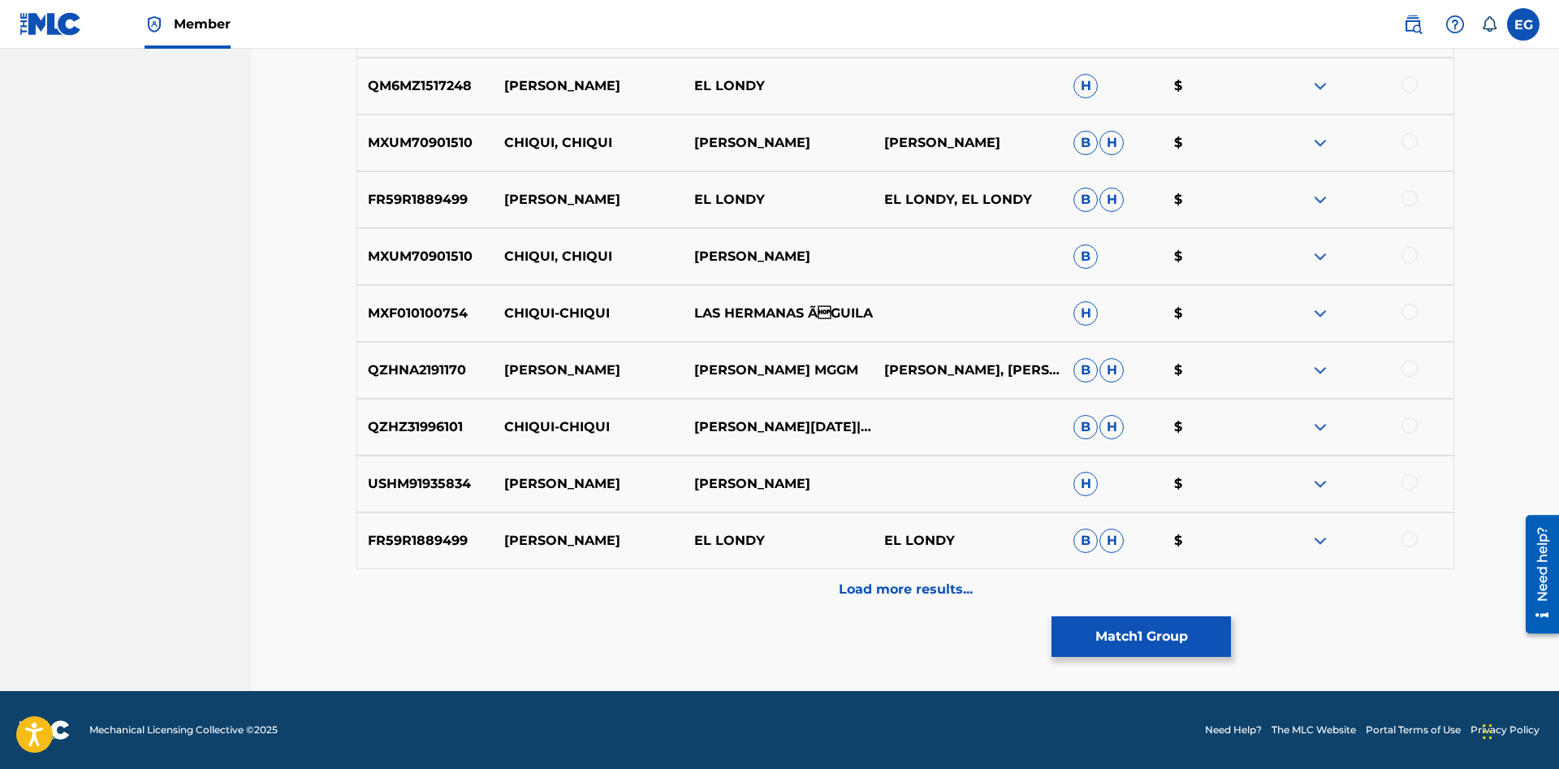
click at [906, 592] on p "Load more results..." at bounding box center [906, 589] width 134 height 19
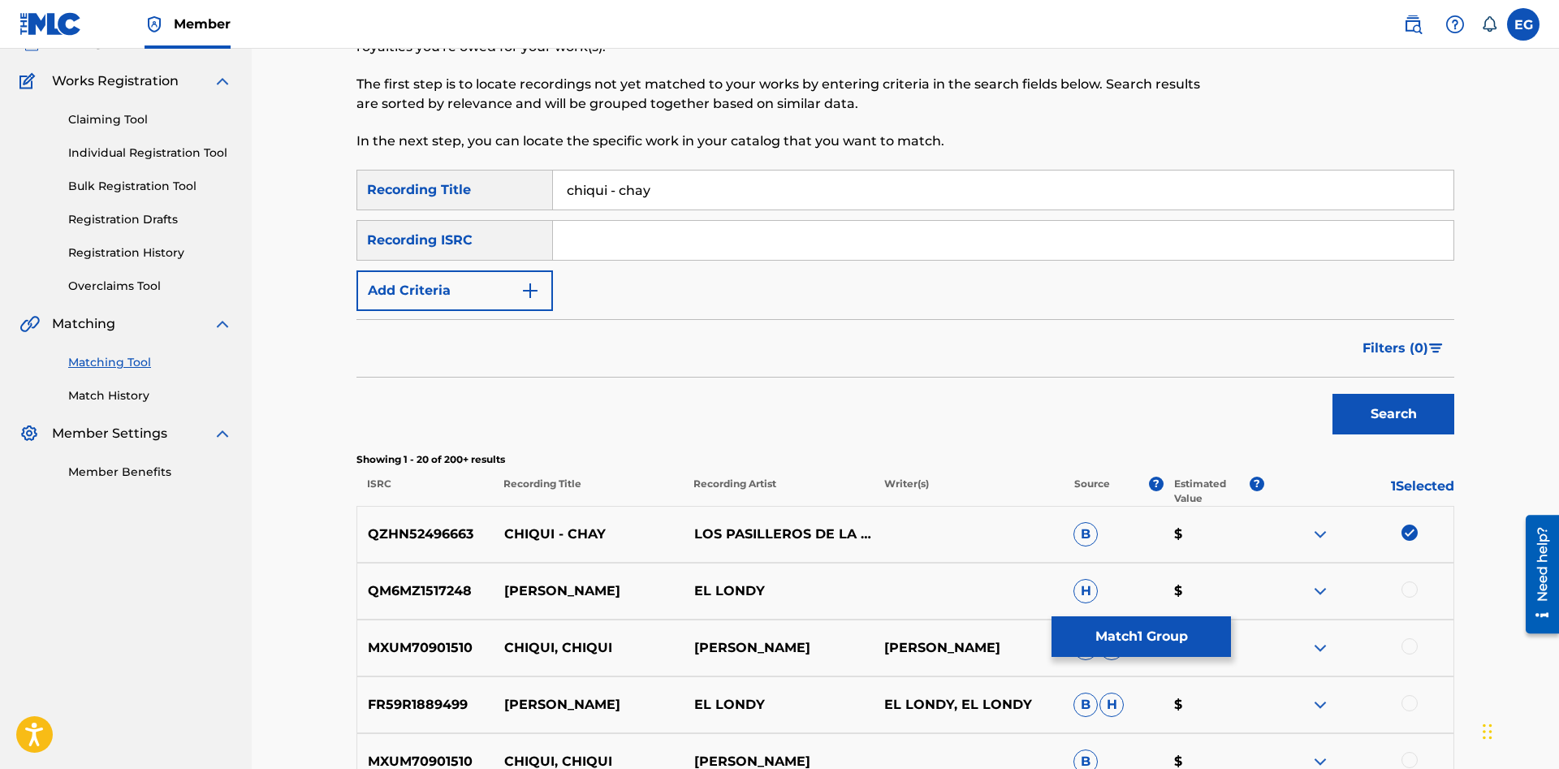
scroll to position [368, 0]
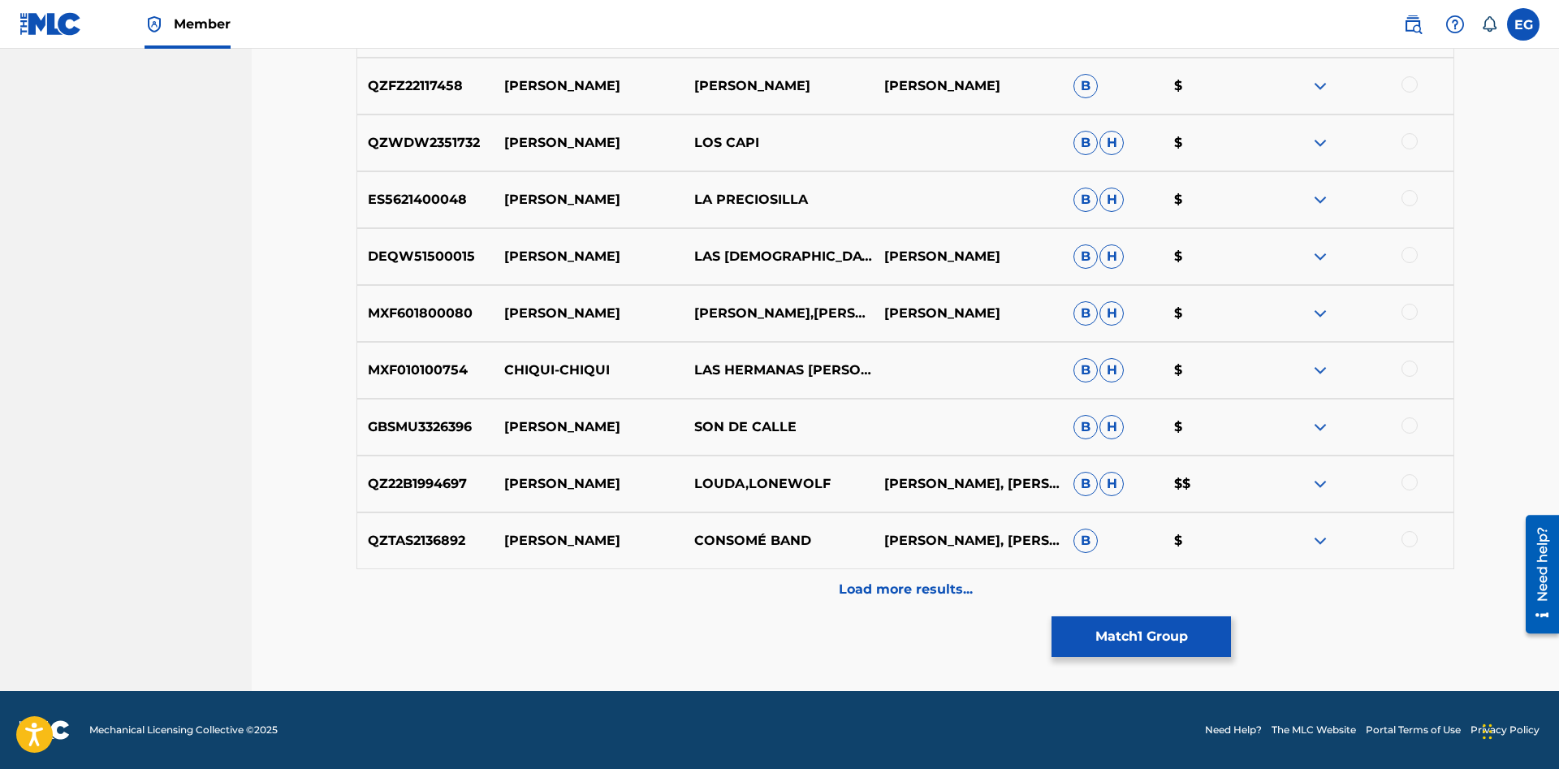
click at [879, 595] on p "Load more results..." at bounding box center [906, 589] width 134 height 19
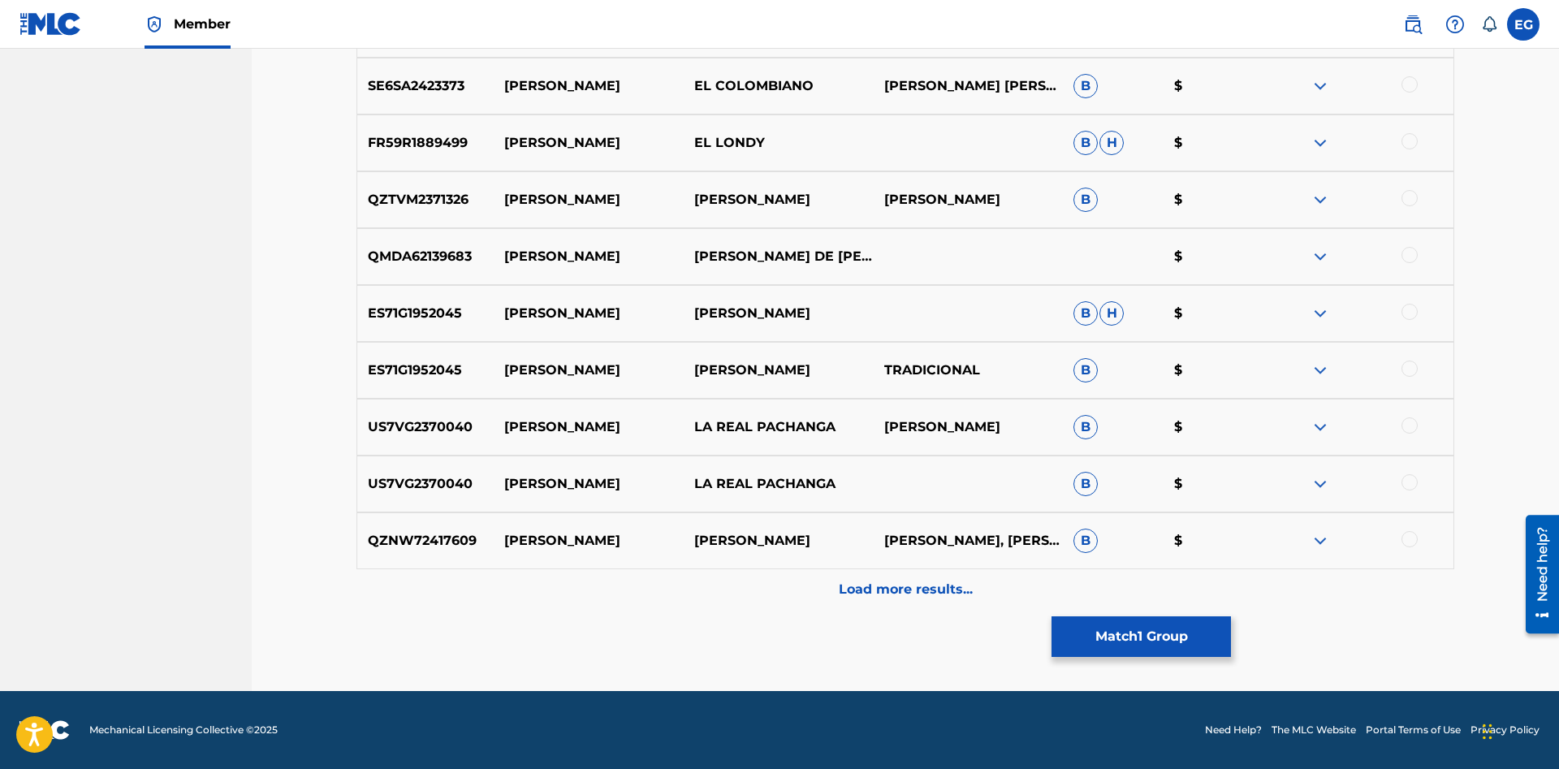
click at [887, 593] on p "Load more results..." at bounding box center [906, 589] width 134 height 19
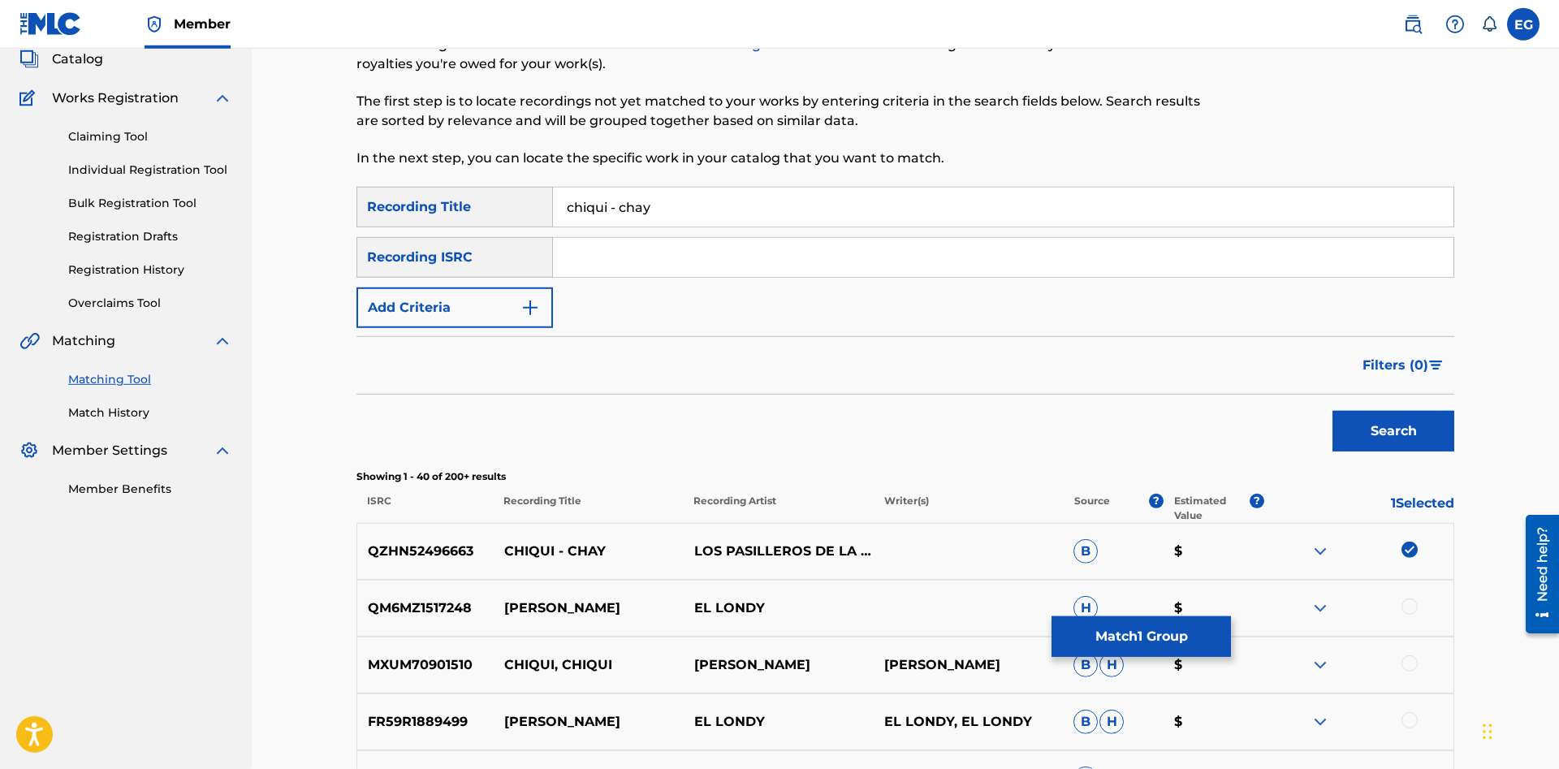
scroll to position [0, 0]
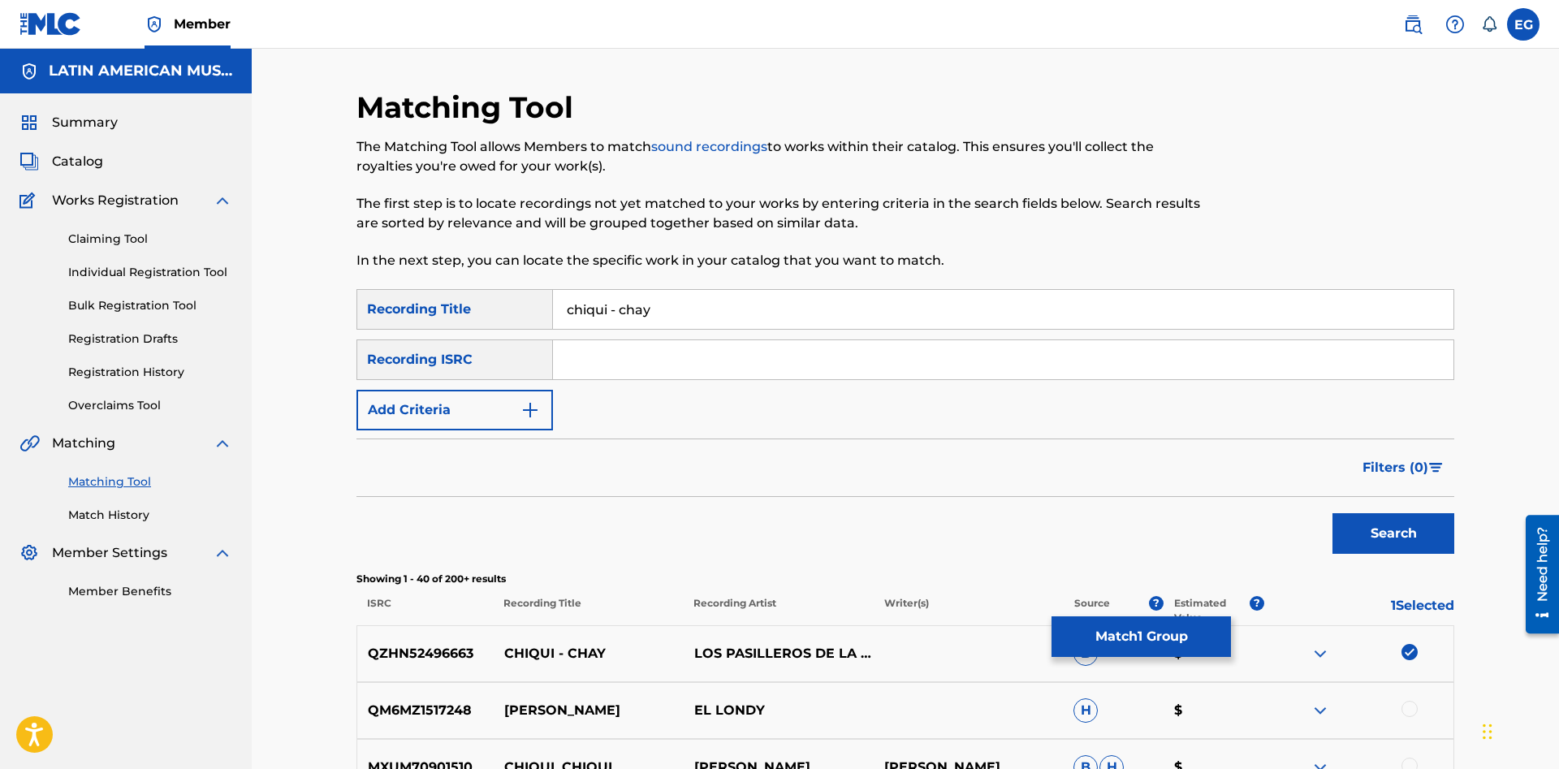
click at [698, 309] on input "chiqui - chay" at bounding box center [1003, 309] width 900 height 39
type input "chiqui - chai"
click at [1332, 513] on button "Search" at bounding box center [1393, 533] width 122 height 41
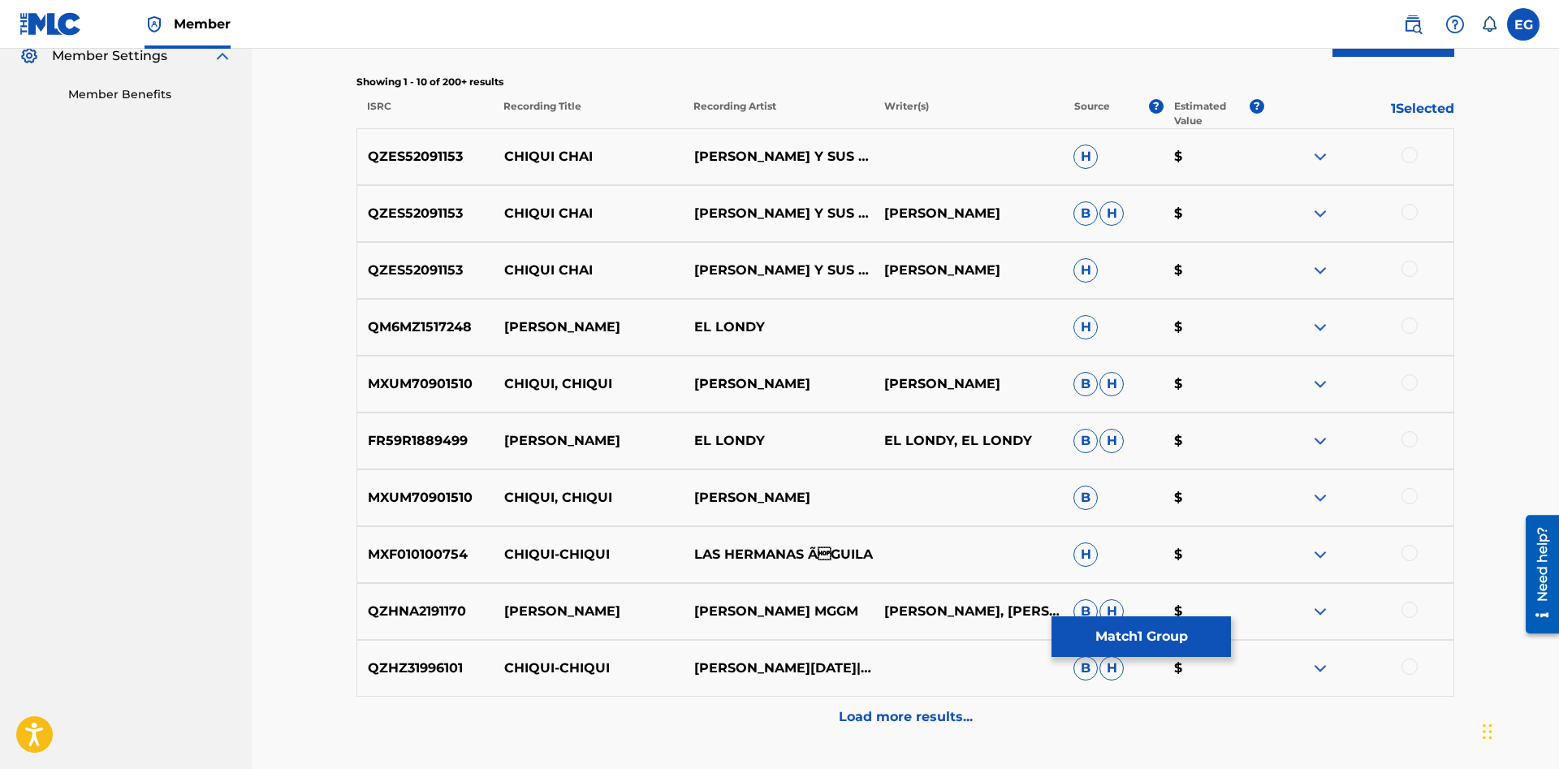
scroll to position [414, 0]
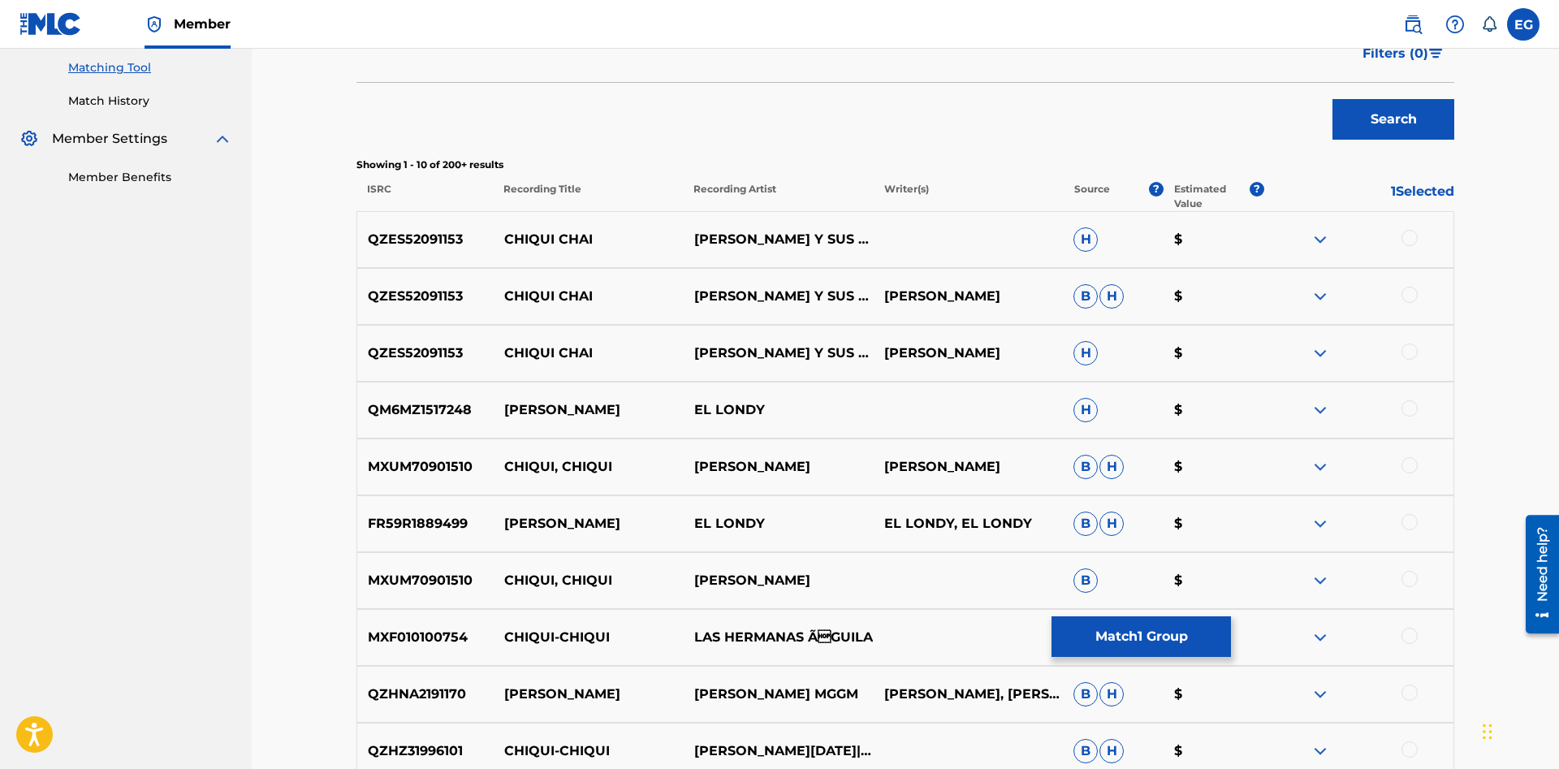
click at [1406, 352] on div at bounding box center [1409, 351] width 16 height 16
click at [1409, 295] on div at bounding box center [1409, 295] width 16 height 16
click at [1400, 232] on div at bounding box center [1358, 239] width 190 height 19
click at [1406, 231] on div at bounding box center [1409, 238] width 16 height 16
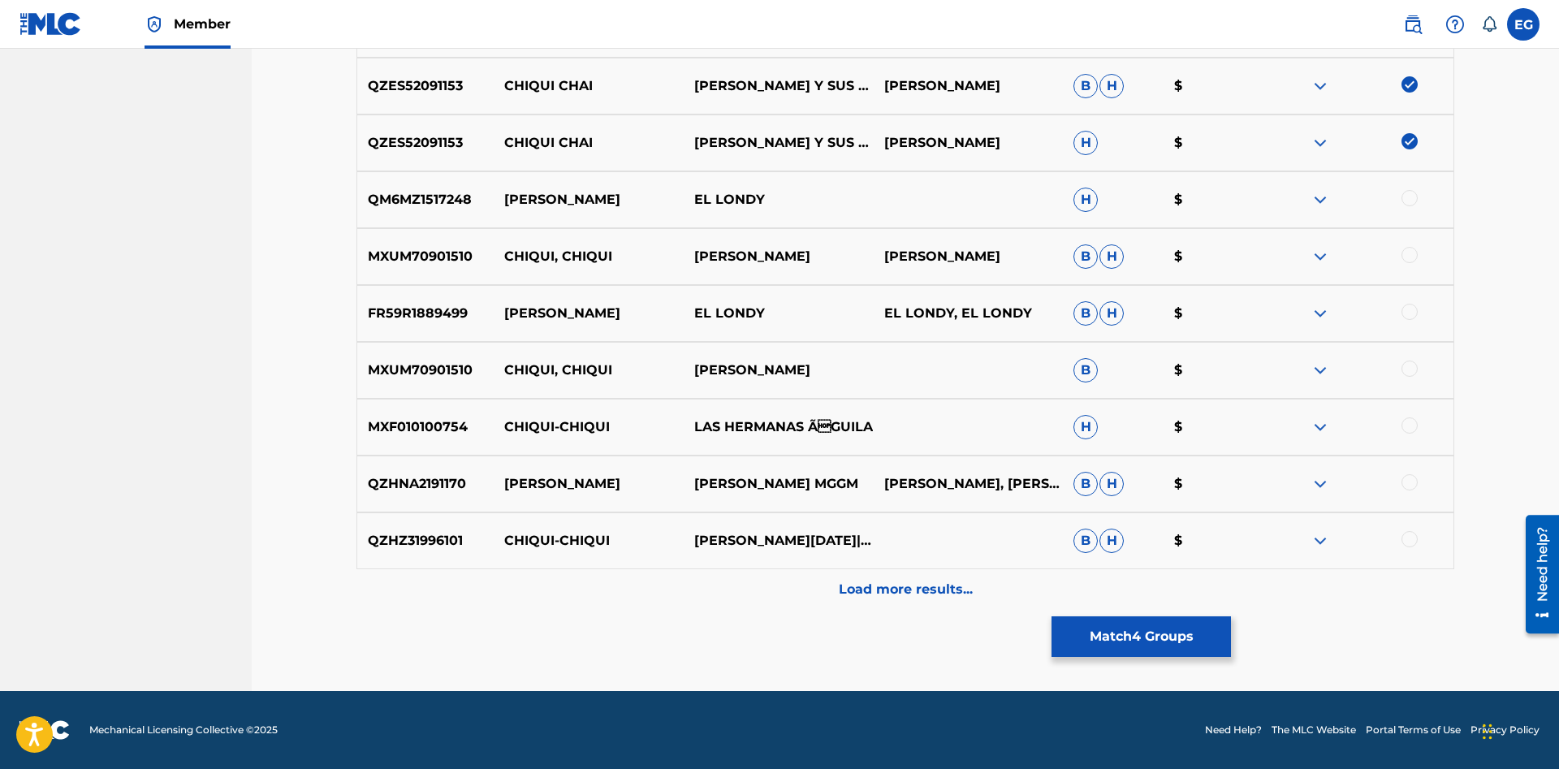
click at [842, 583] on p "Load more results..." at bounding box center [906, 589] width 134 height 19
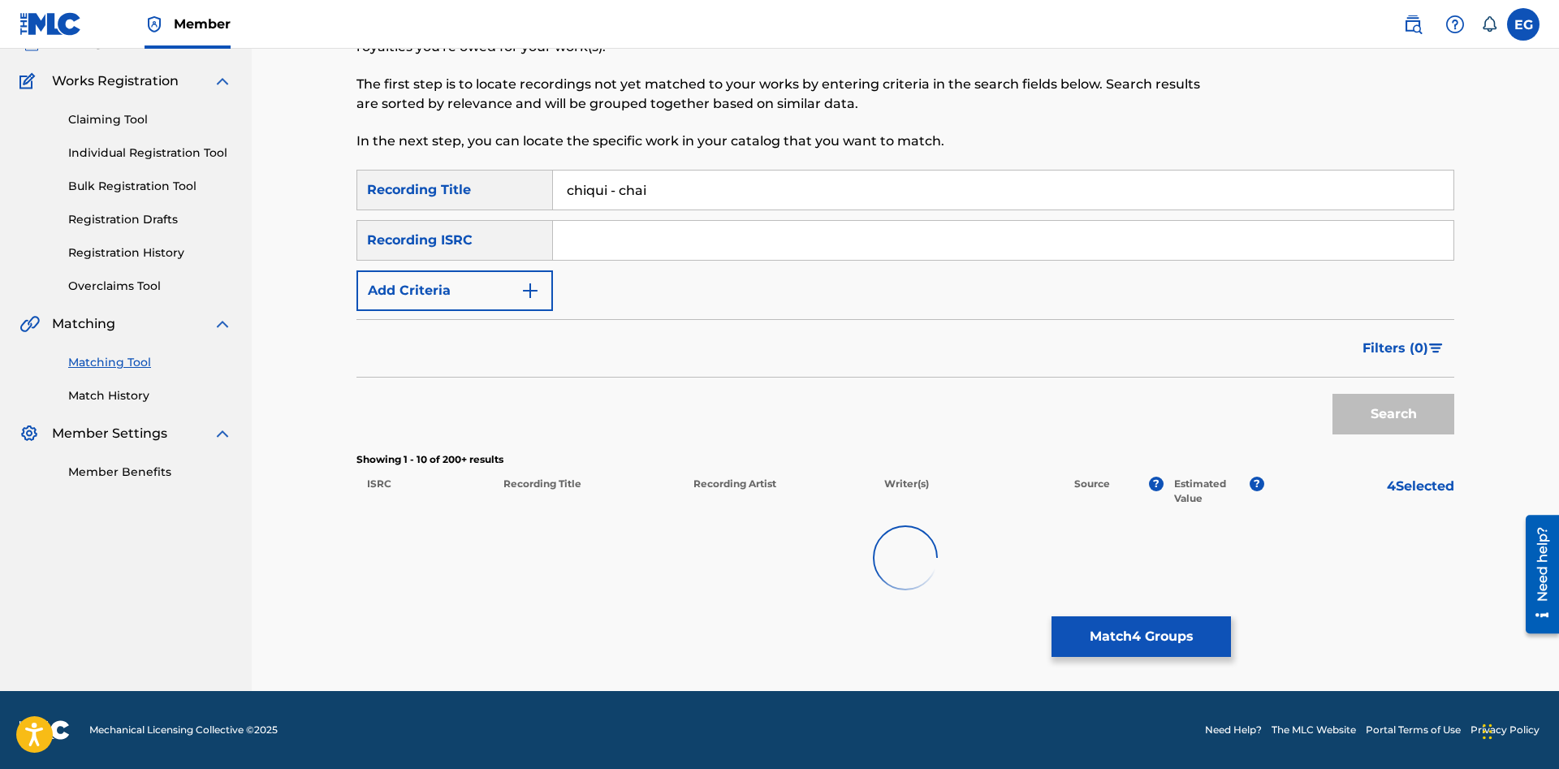
scroll to position [119, 0]
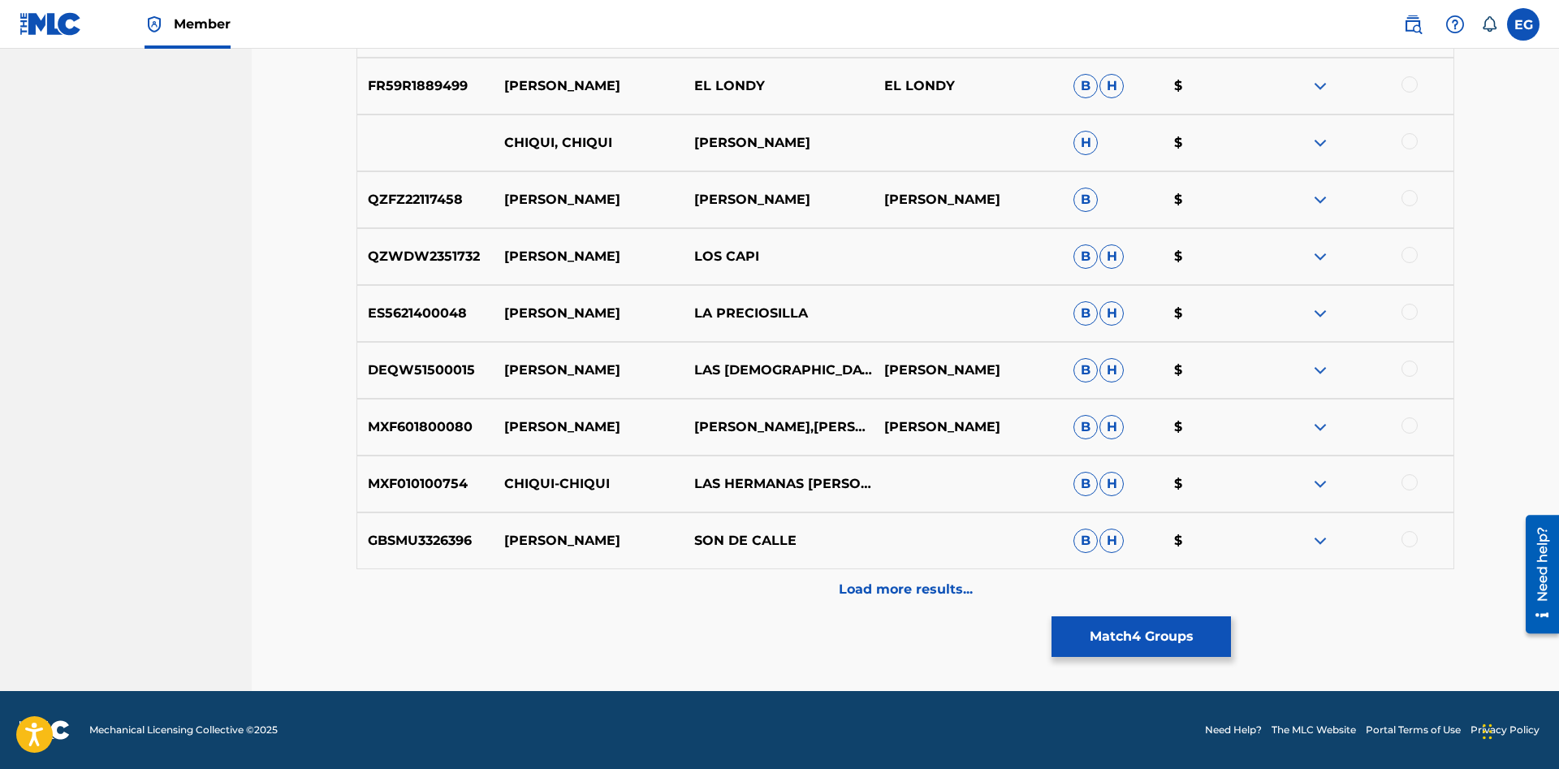
click at [819, 588] on div "Load more results..." at bounding box center [904, 589] width 1097 height 41
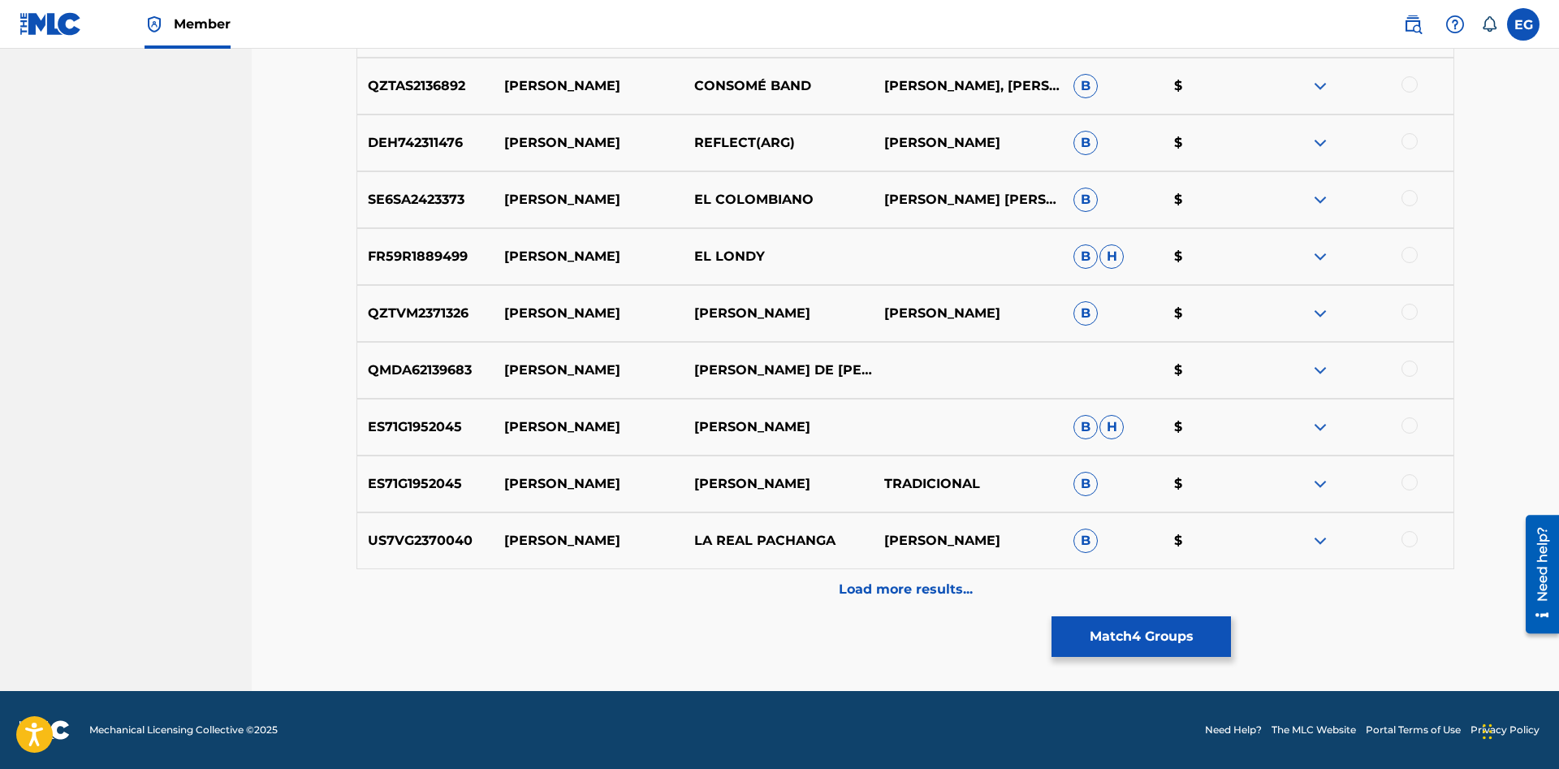
click at [1163, 599] on div "Load more results..." at bounding box center [904, 589] width 1097 height 41
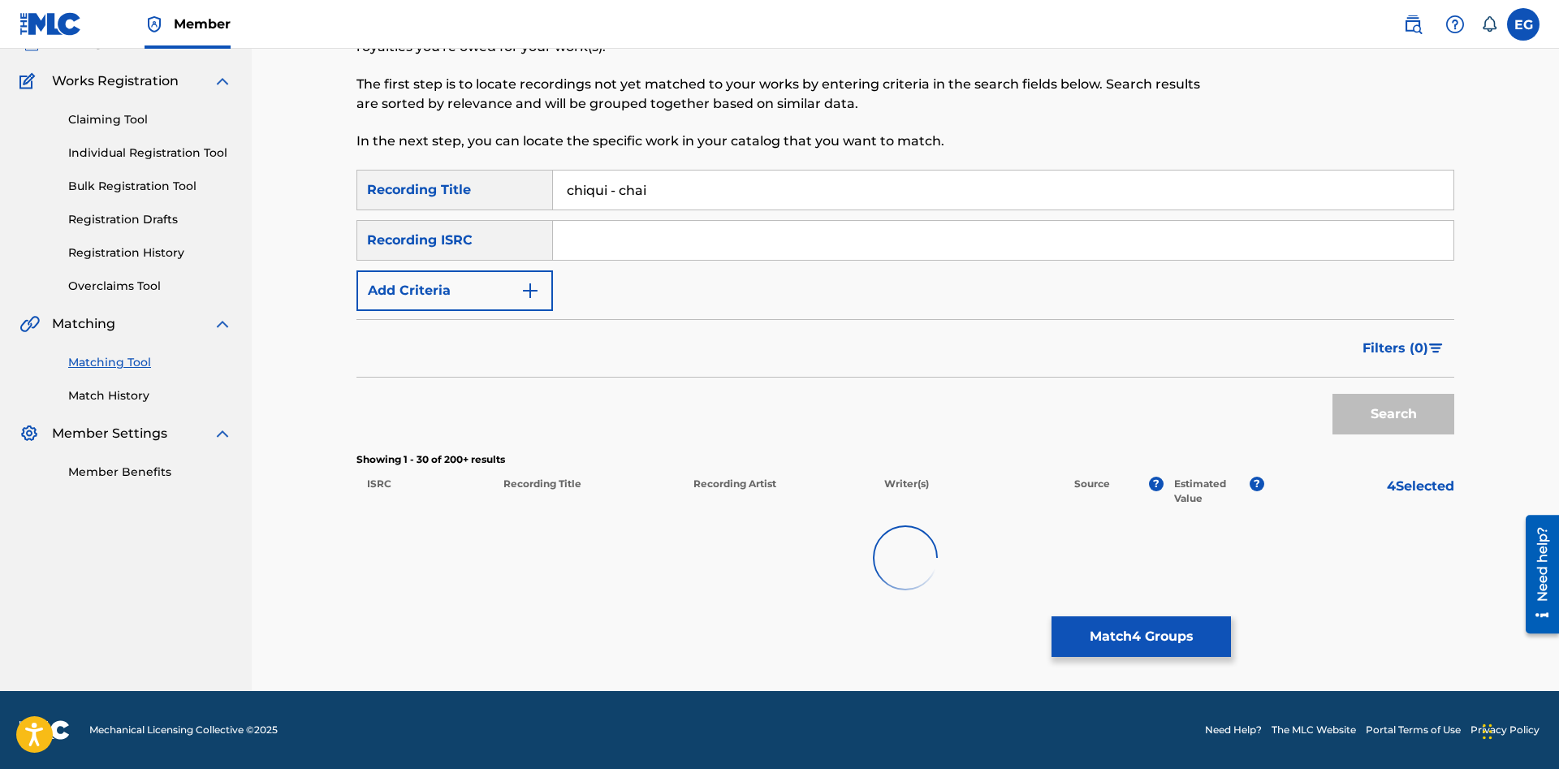
click at [1157, 623] on button "Match 4 Groups" at bounding box center [1140, 636] width 179 height 41
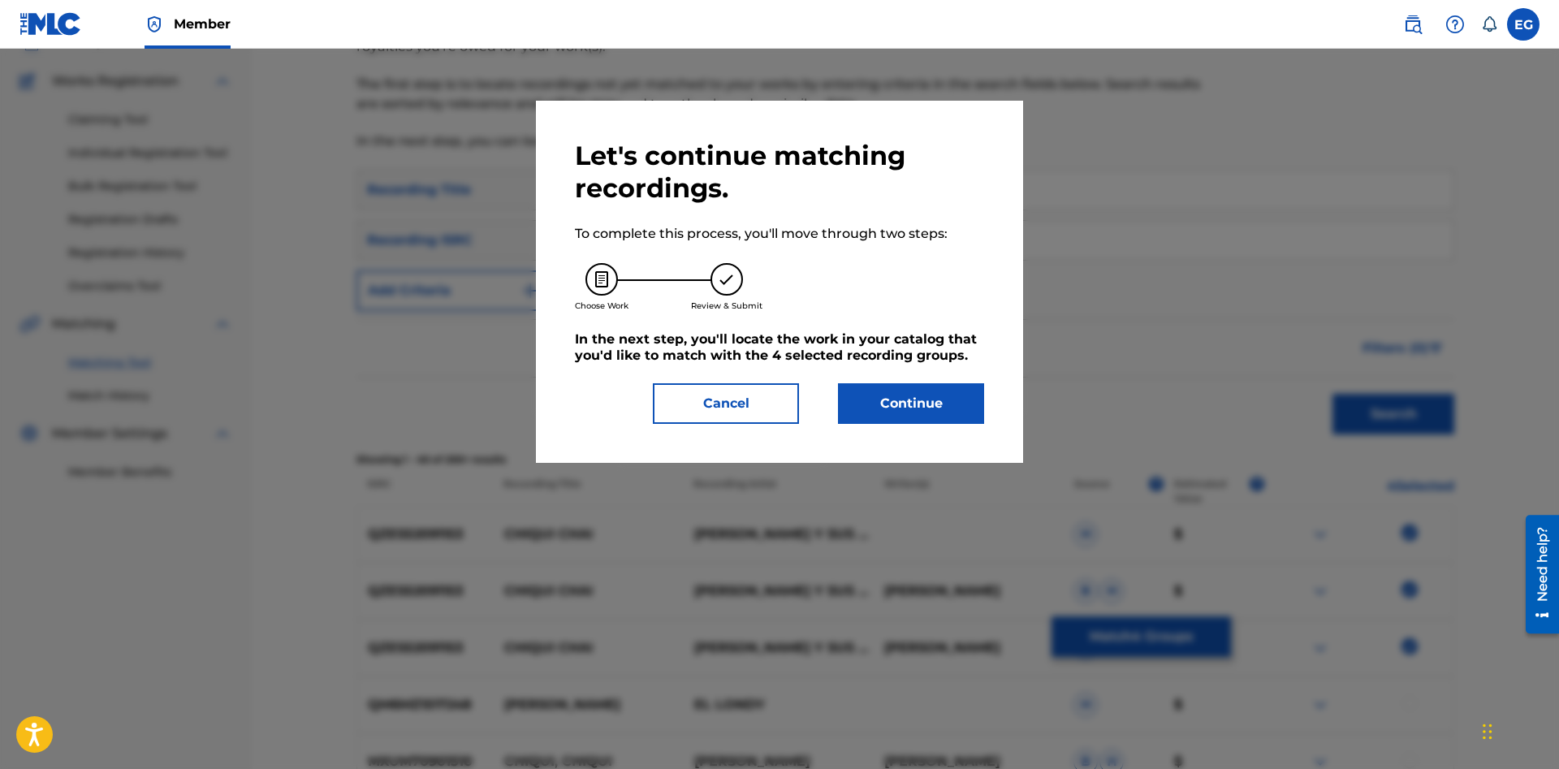
click at [896, 373] on div "Let's continue matching recordings. To complete this process, you'll move throu…" at bounding box center [779, 282] width 409 height 284
click at [889, 393] on button "Continue" at bounding box center [911, 403] width 146 height 41
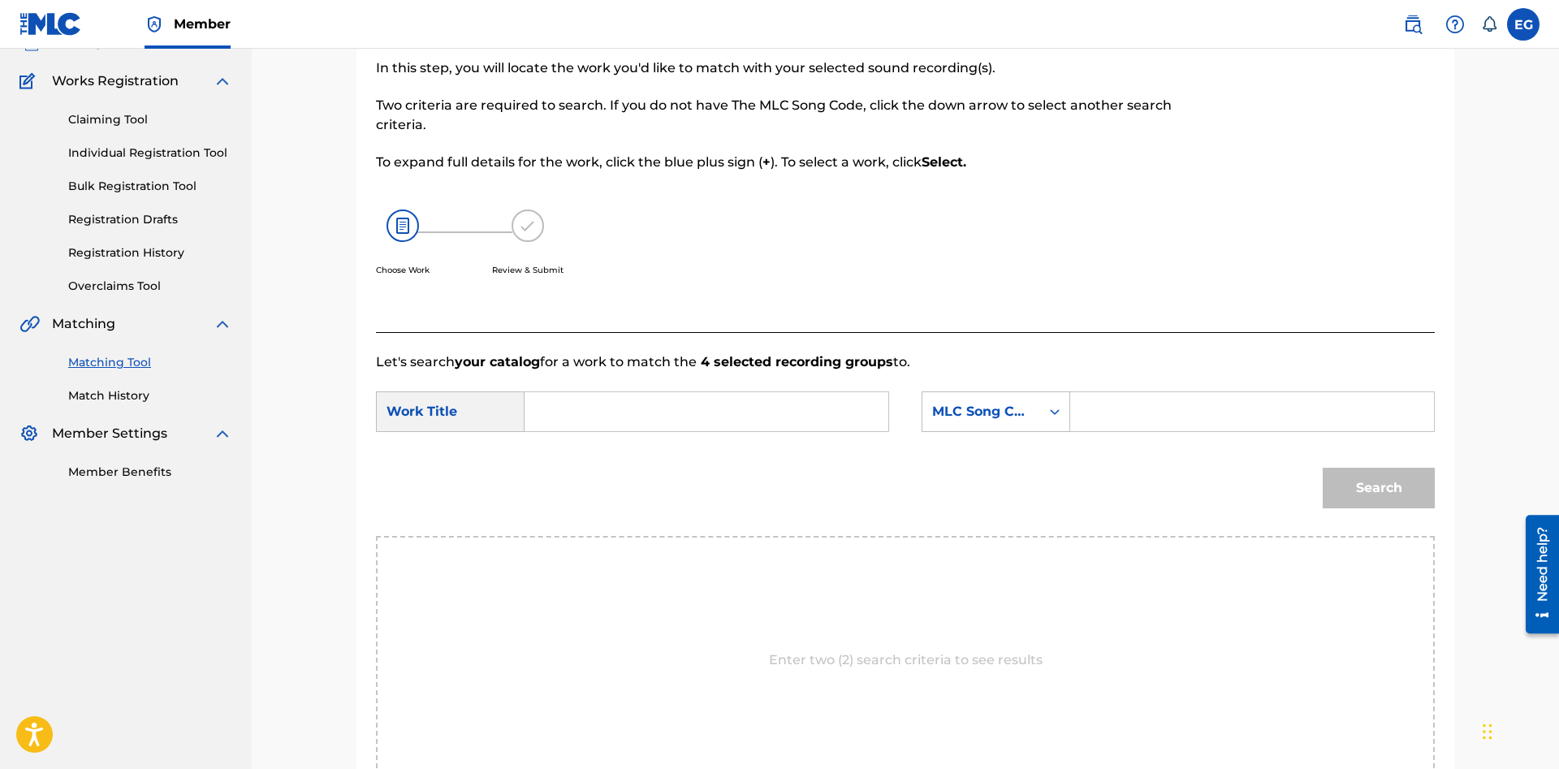
click at [710, 397] on input "Search Form" at bounding box center [706, 411] width 336 height 39
type input "chiqui-chay"
click at [1057, 422] on div "Search Form" at bounding box center [1054, 411] width 29 height 29
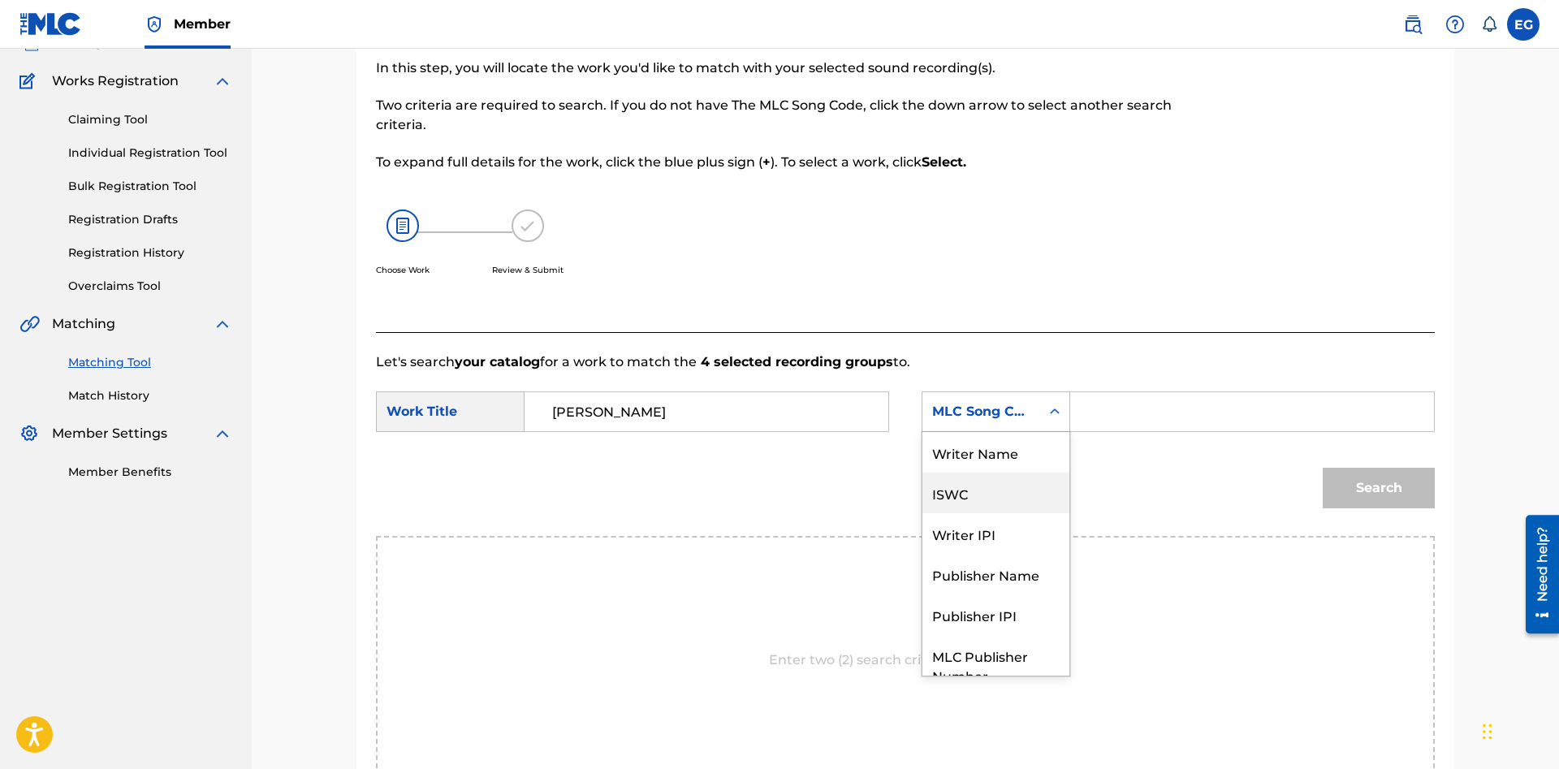
scroll to position [0, 0]
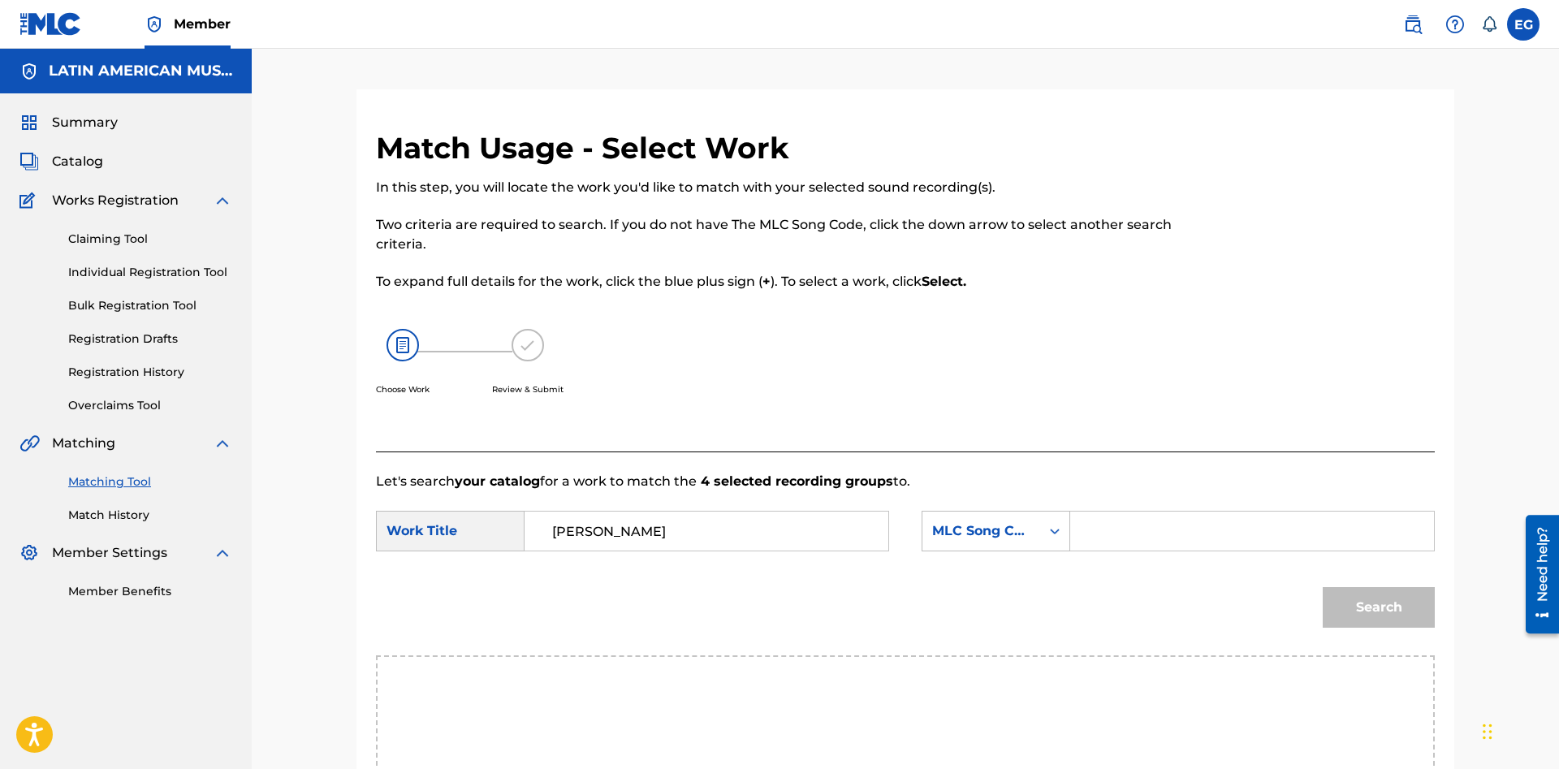
drag, startPoint x: 1056, startPoint y: 453, endPoint x: 1056, endPoint y: 463, distance: 9.7
click at [1056, 454] on div "Let's search your catalog for a work to match the 4 selected recording groups t…" at bounding box center [905, 697] width 1059 height 492
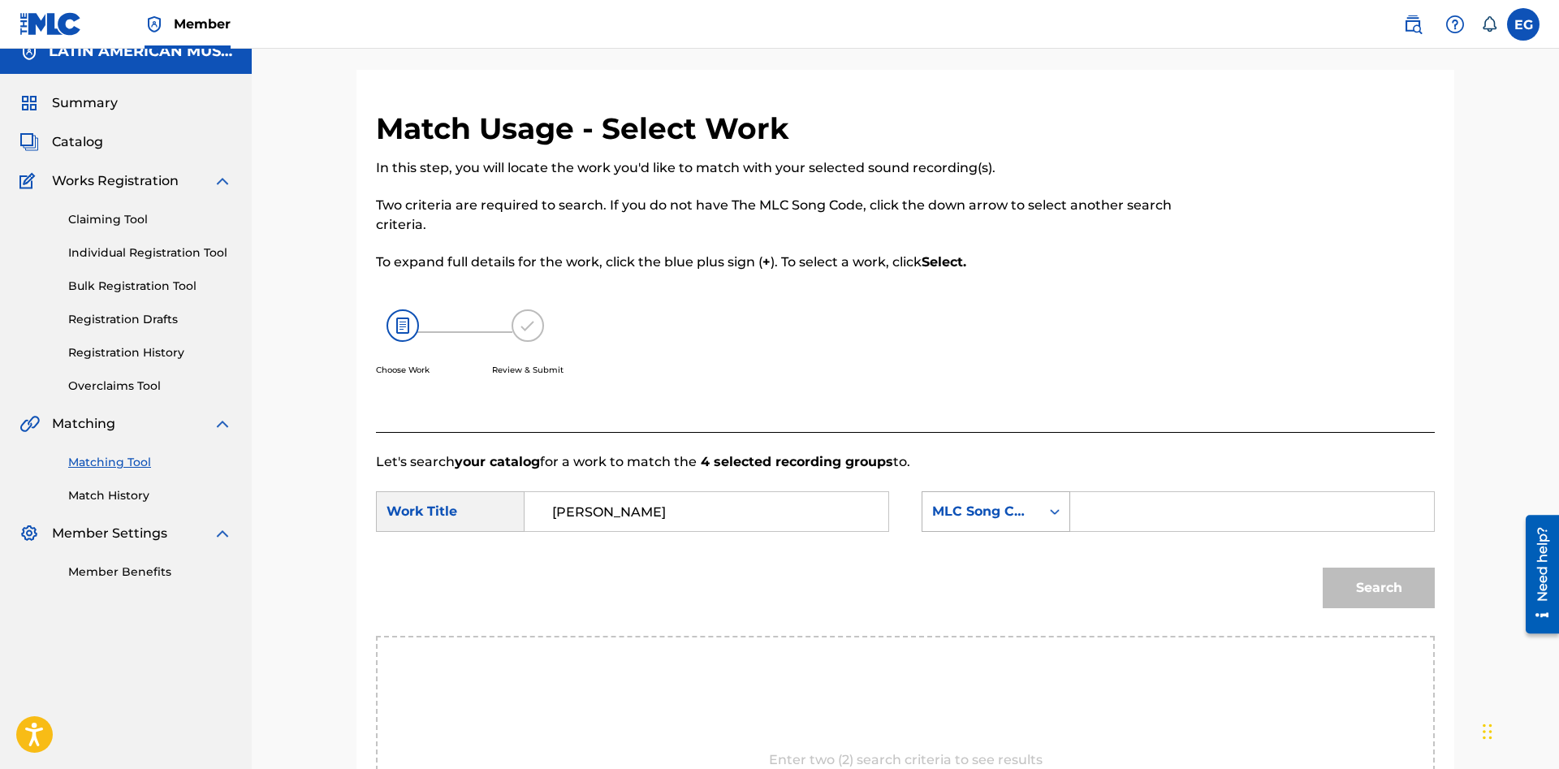
click at [1003, 532] on div "MLC Song Code" at bounding box center [995, 511] width 149 height 41
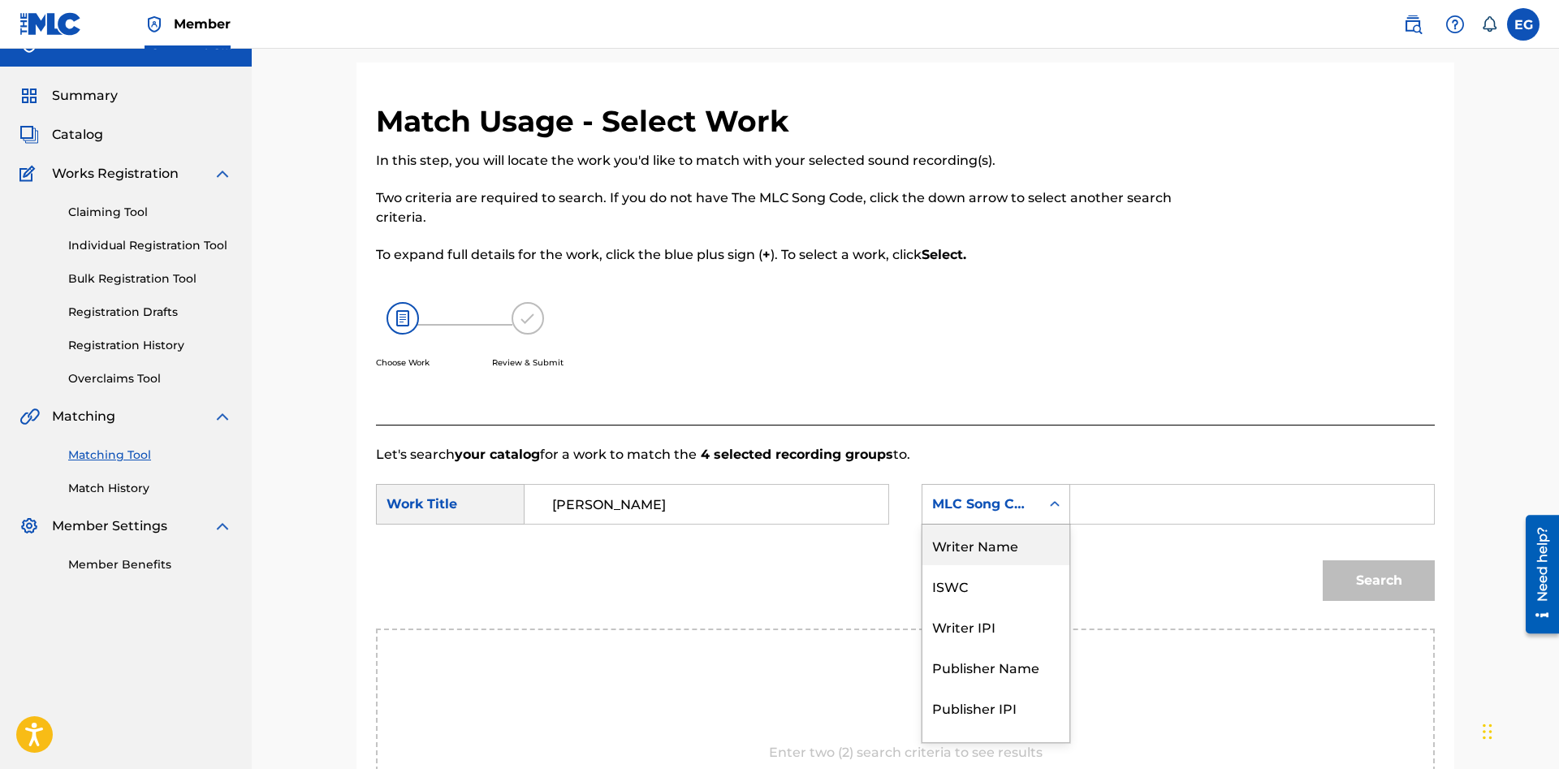
click at [1018, 546] on div "Writer Name" at bounding box center [995, 544] width 147 height 41
drag, startPoint x: 1018, startPoint y: 546, endPoint x: 1113, endPoint y: 500, distance: 105.6
click at [1020, 545] on div "Search" at bounding box center [905, 586] width 1059 height 84
click at [1112, 500] on input "Search Form" at bounding box center [1252, 504] width 336 height 39
paste input "[PERSON_NAME]"
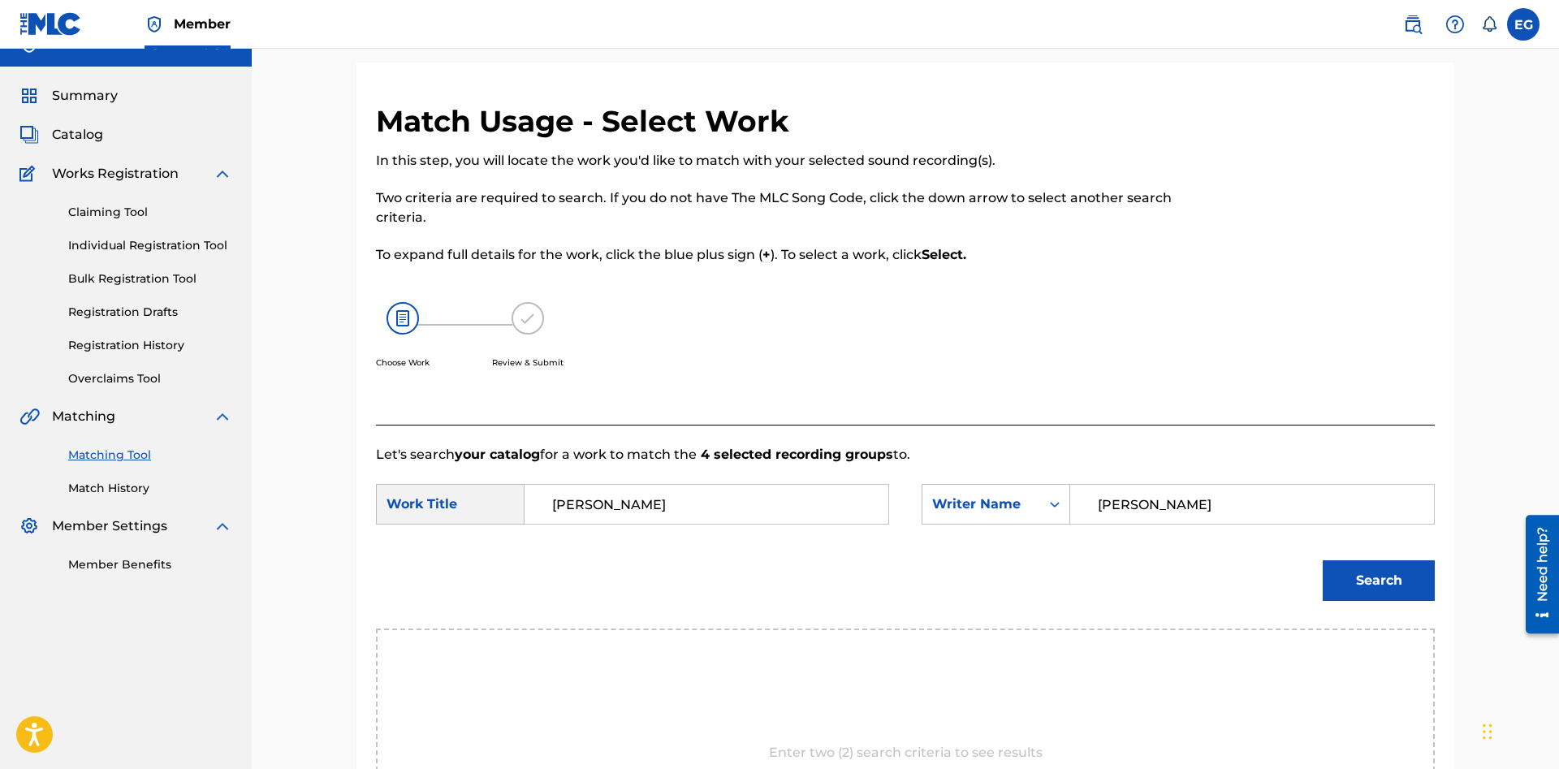
type input "[PERSON_NAME]"
click at [1322, 560] on button "Search" at bounding box center [1378, 580] width 112 height 41
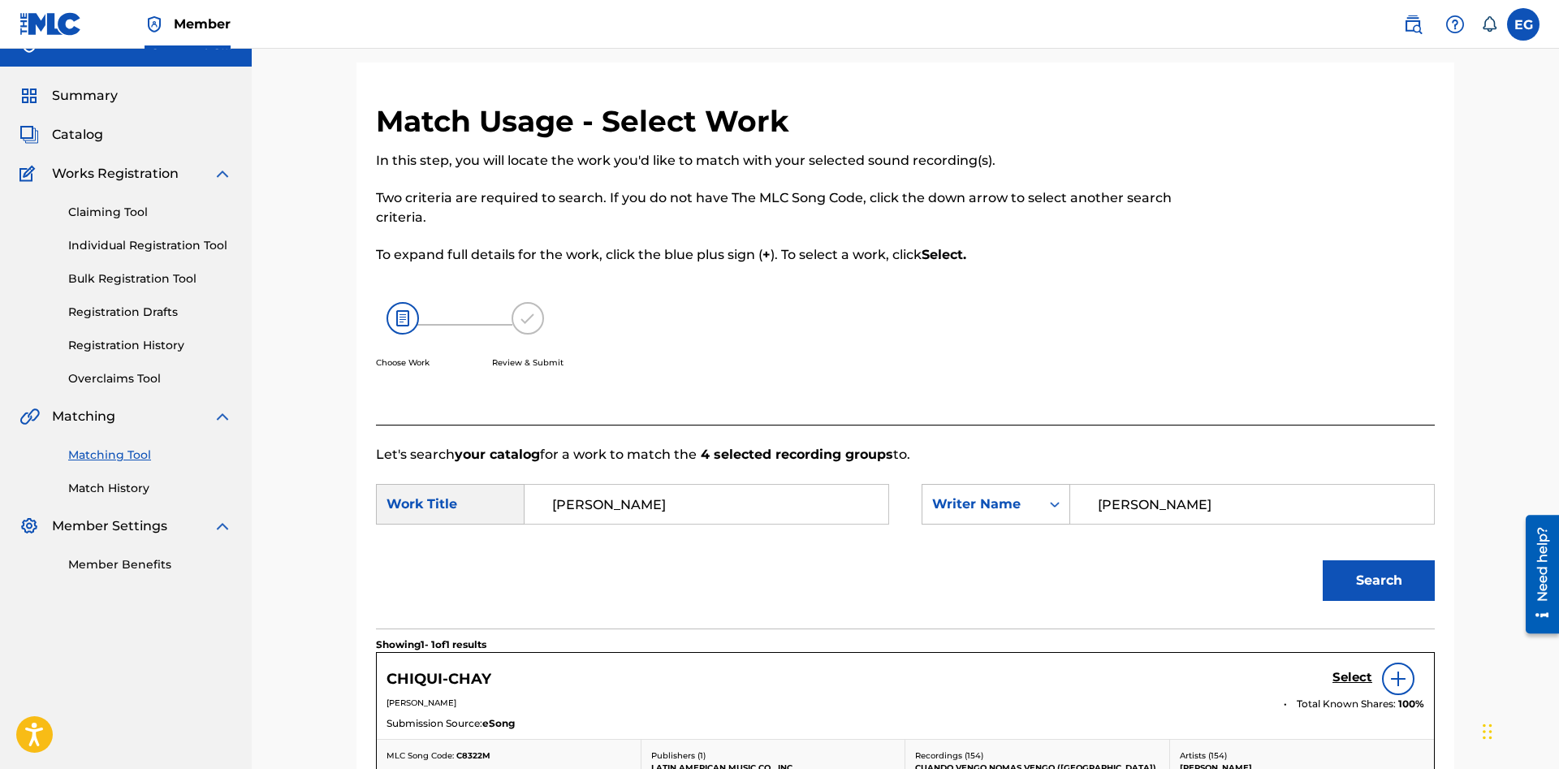
scroll to position [192, 0]
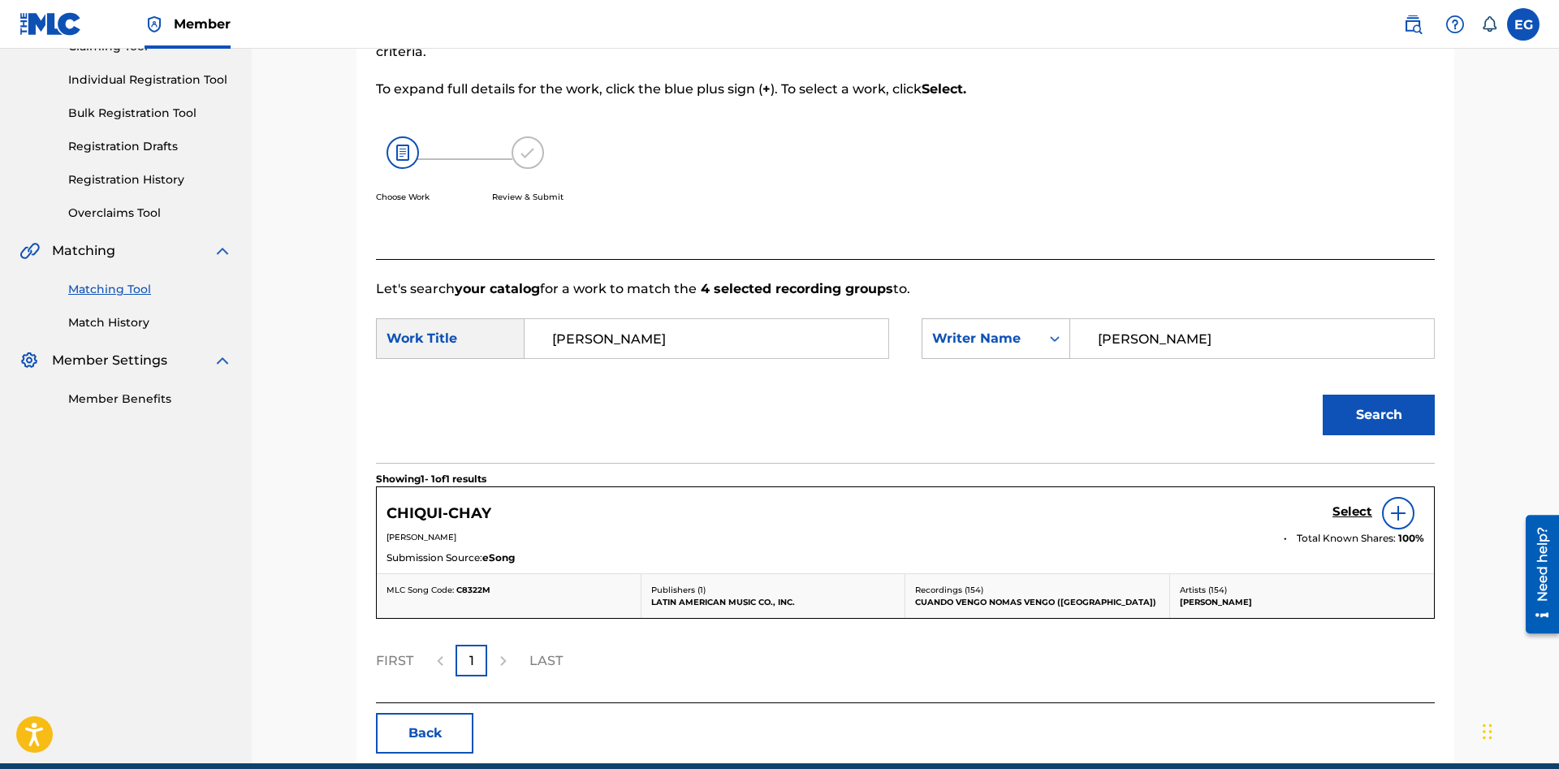
click at [1336, 507] on h5 "Select" at bounding box center [1352, 511] width 40 height 15
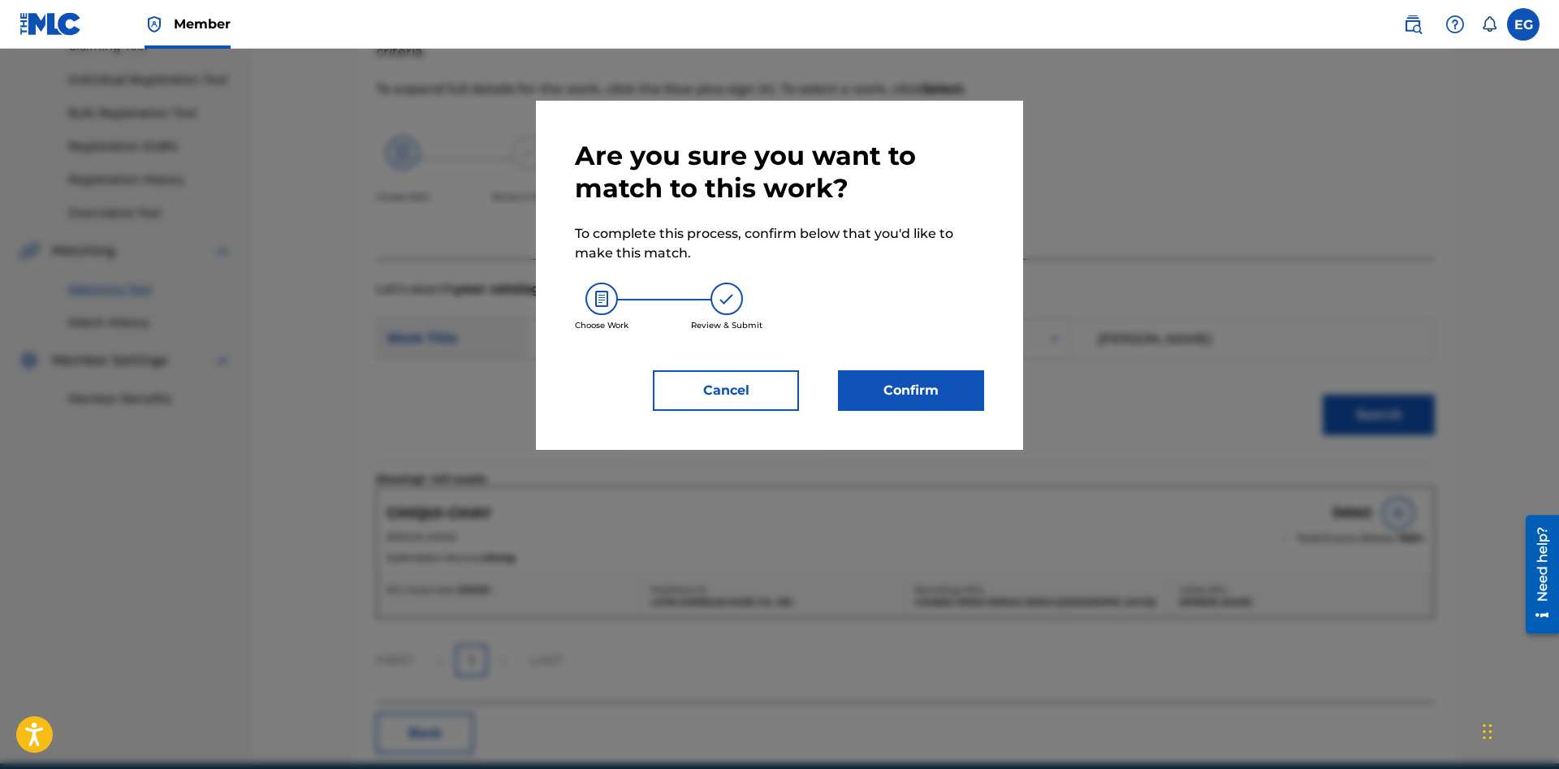
click at [865, 386] on button "Confirm" at bounding box center [911, 390] width 146 height 41
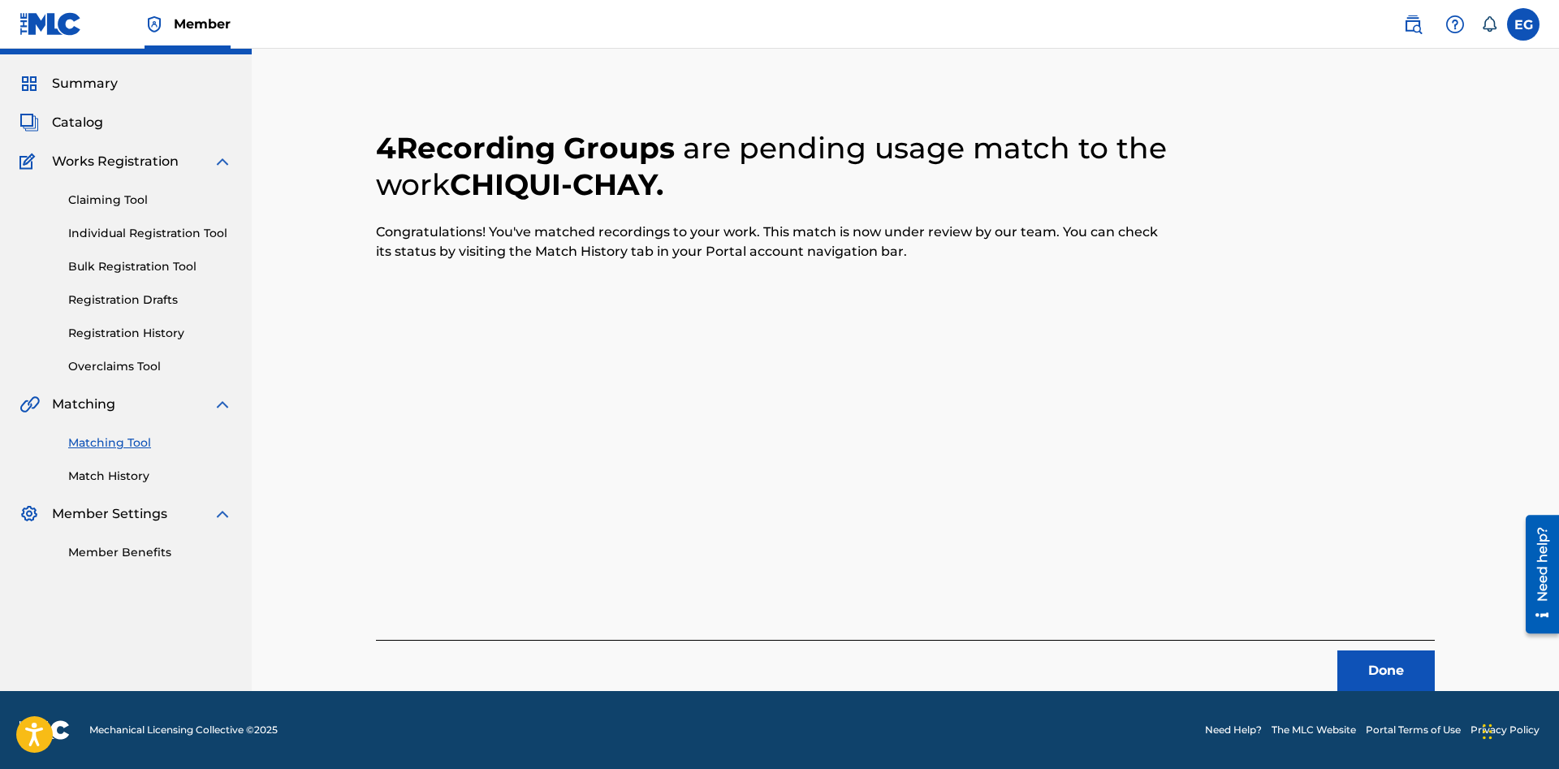
scroll to position [39, 0]
click at [1365, 680] on button "Done" at bounding box center [1385, 670] width 97 height 41
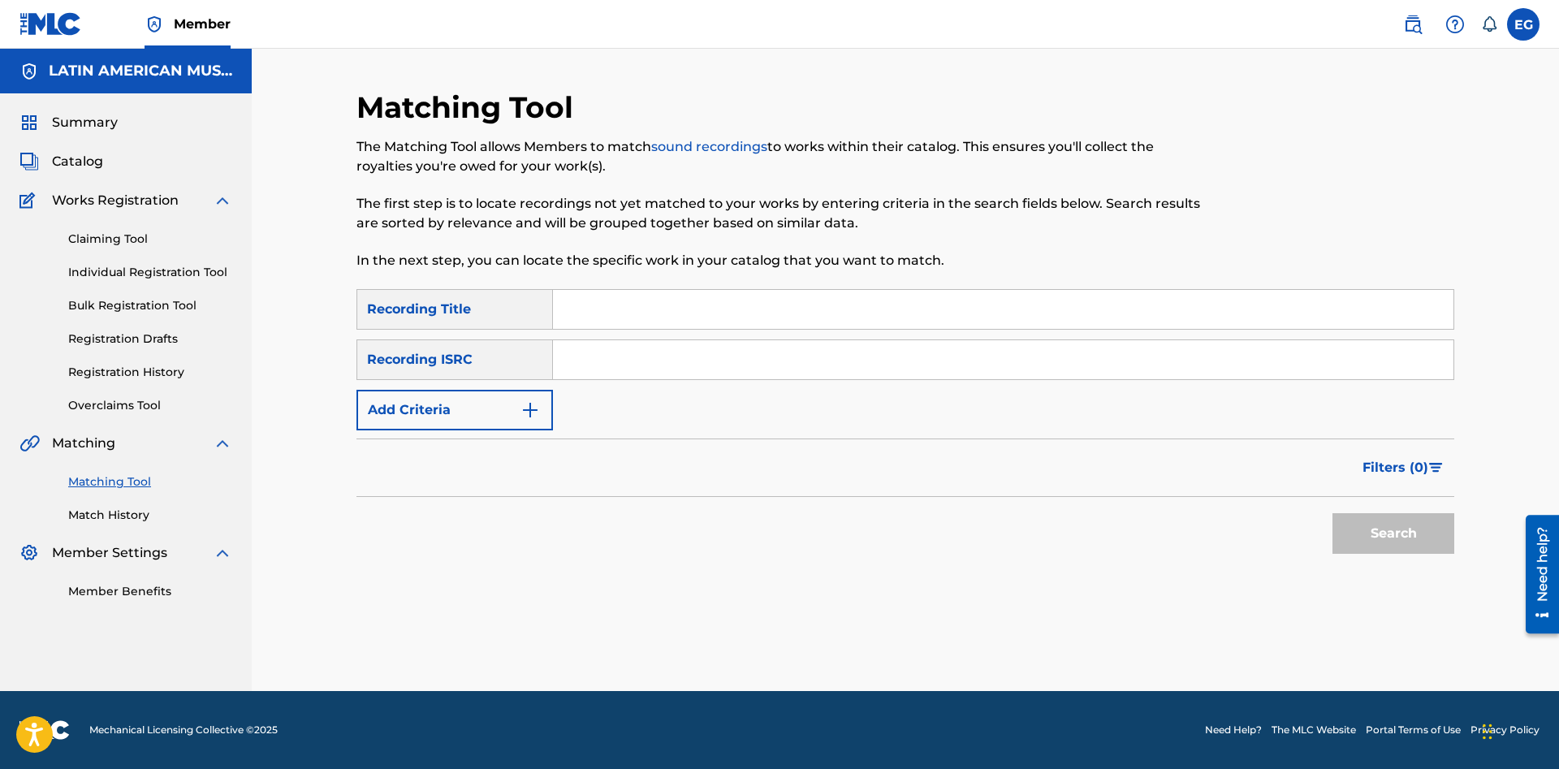
scroll to position [0, 0]
click at [969, 321] on input "Search Form" at bounding box center [1003, 309] width 900 height 39
click at [1332, 513] on button "Search" at bounding box center [1393, 533] width 122 height 41
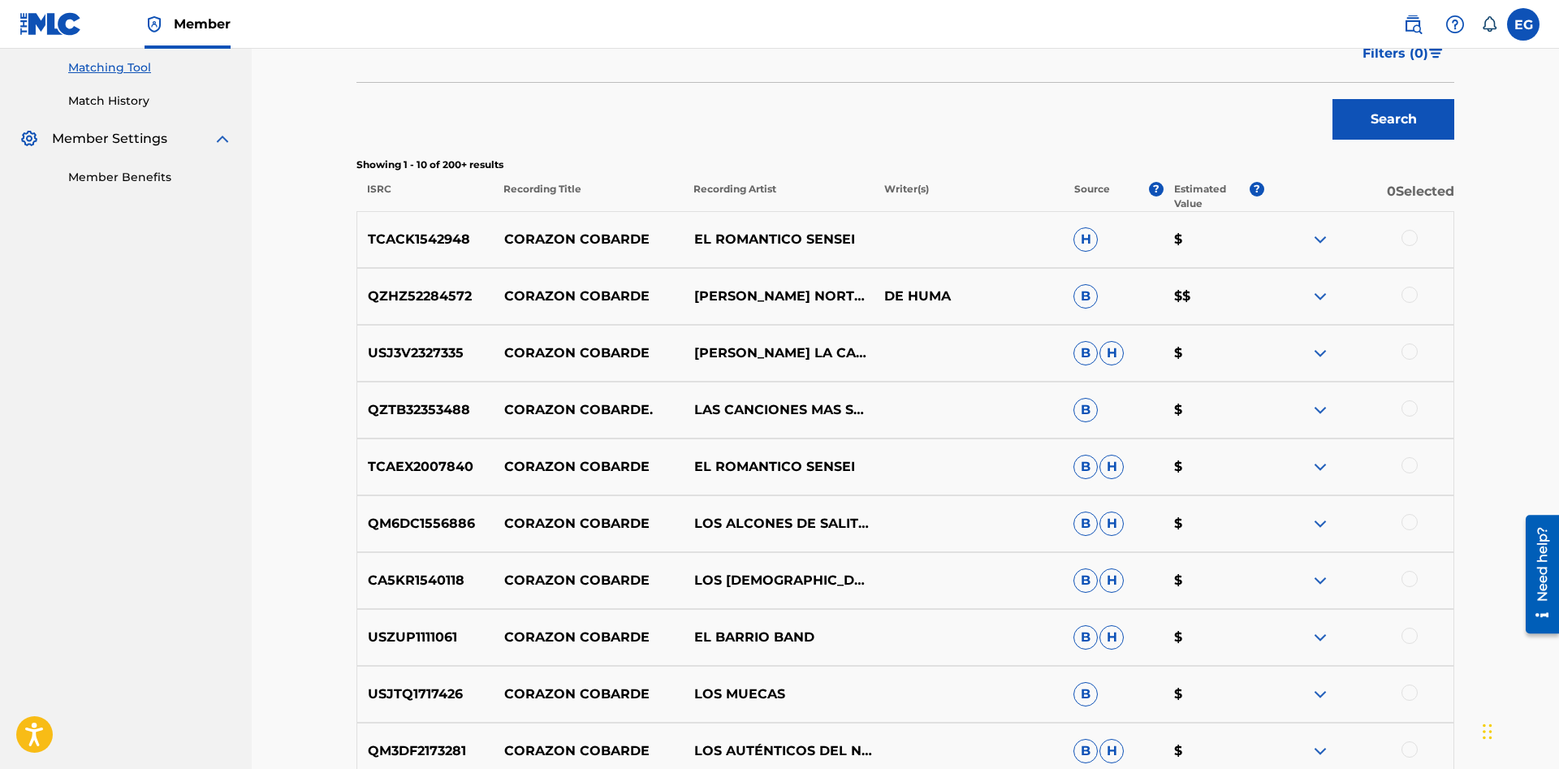
scroll to position [624, 0]
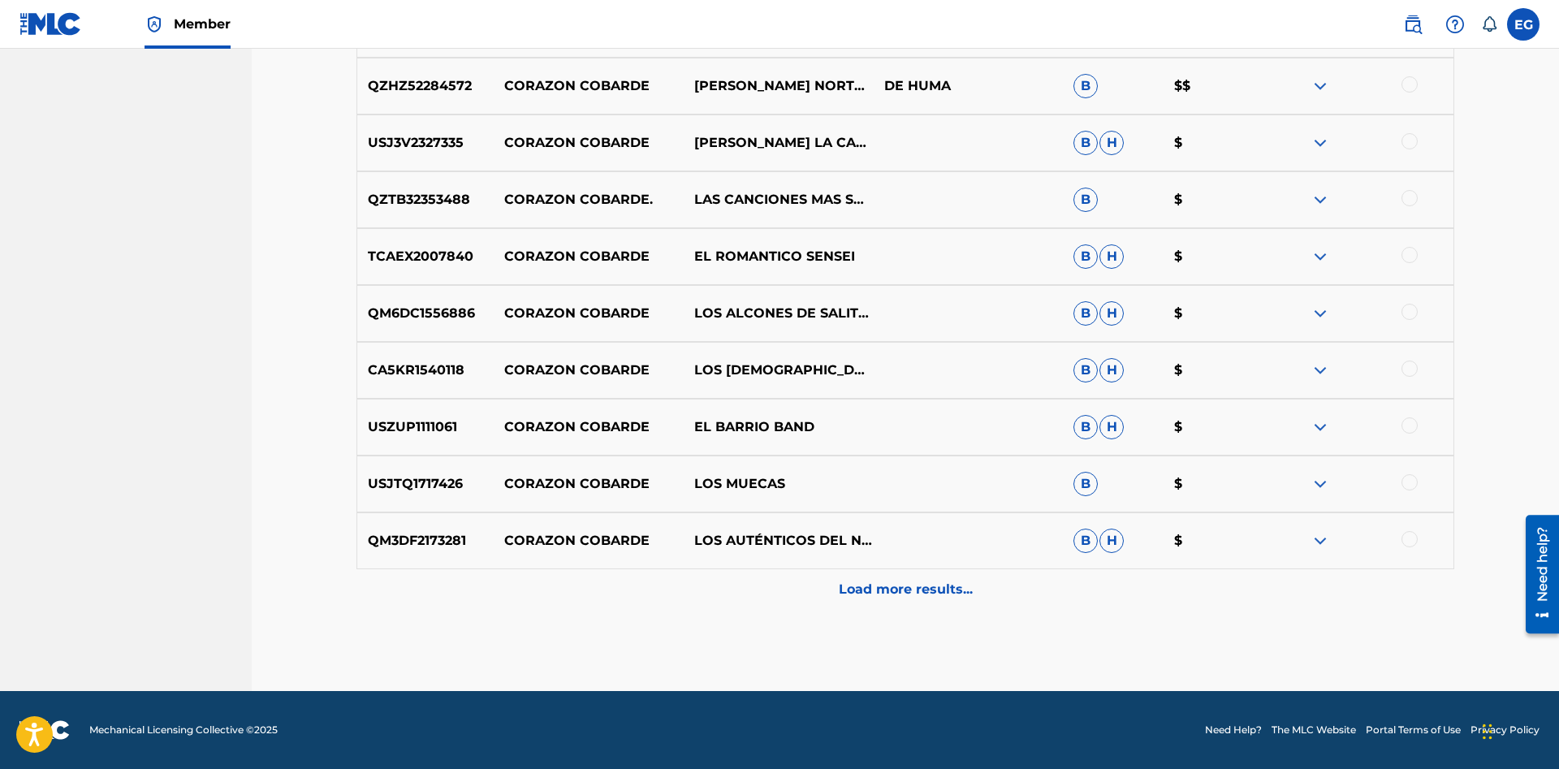
click at [871, 581] on p "Load more results..." at bounding box center [906, 589] width 134 height 19
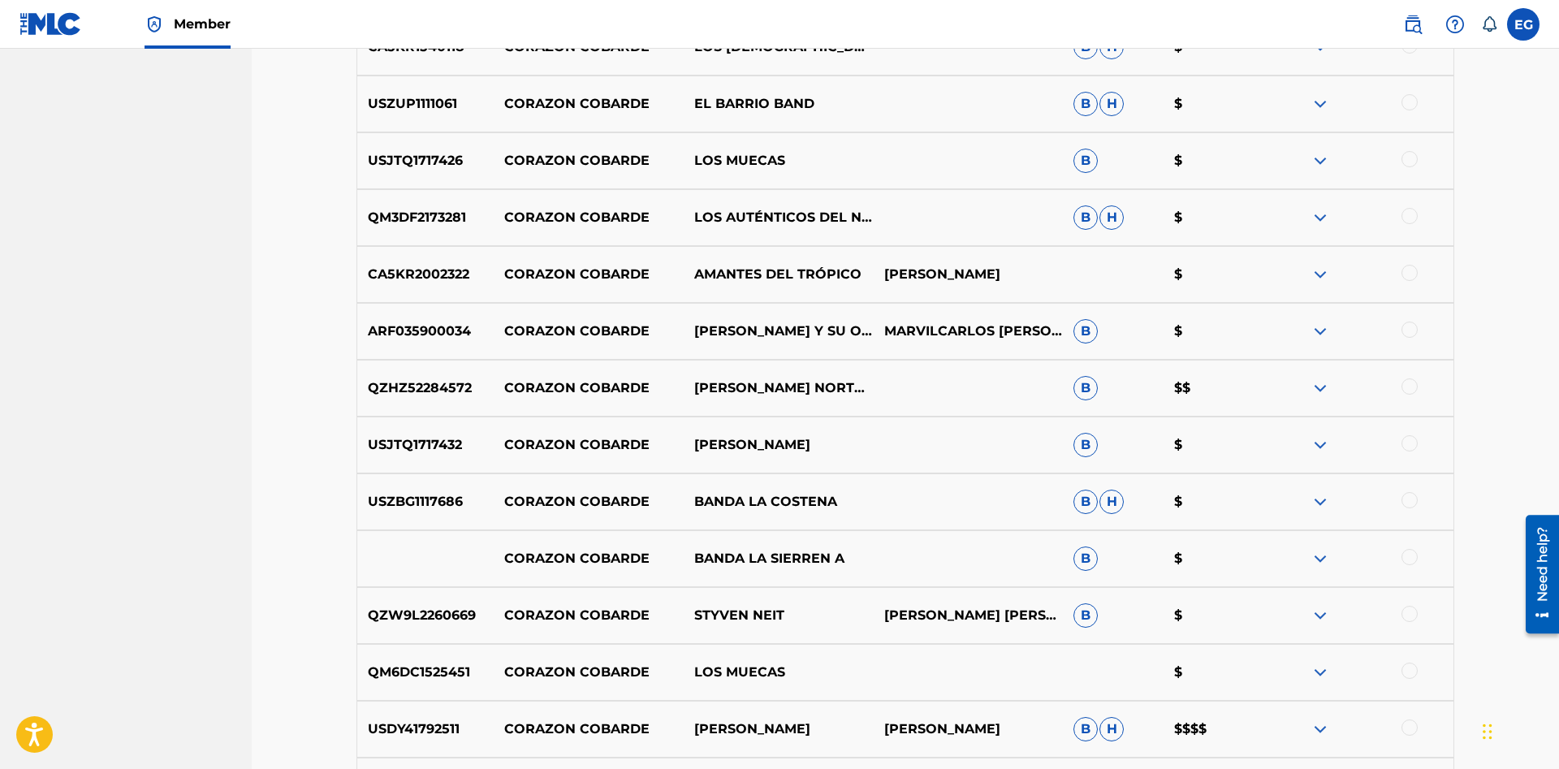
scroll to position [1192, 0]
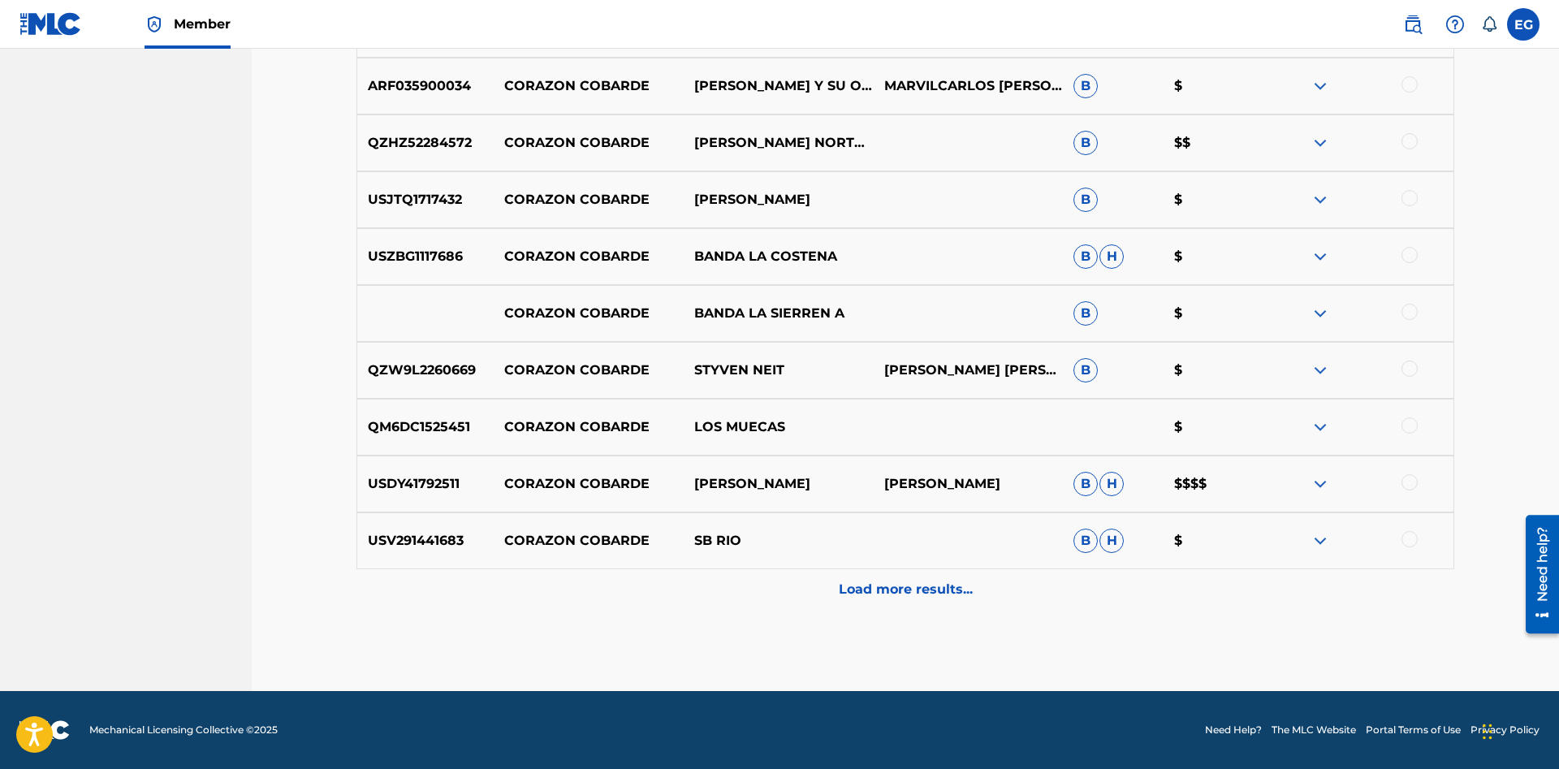
click at [885, 580] on p "Load more results..." at bounding box center [906, 589] width 134 height 19
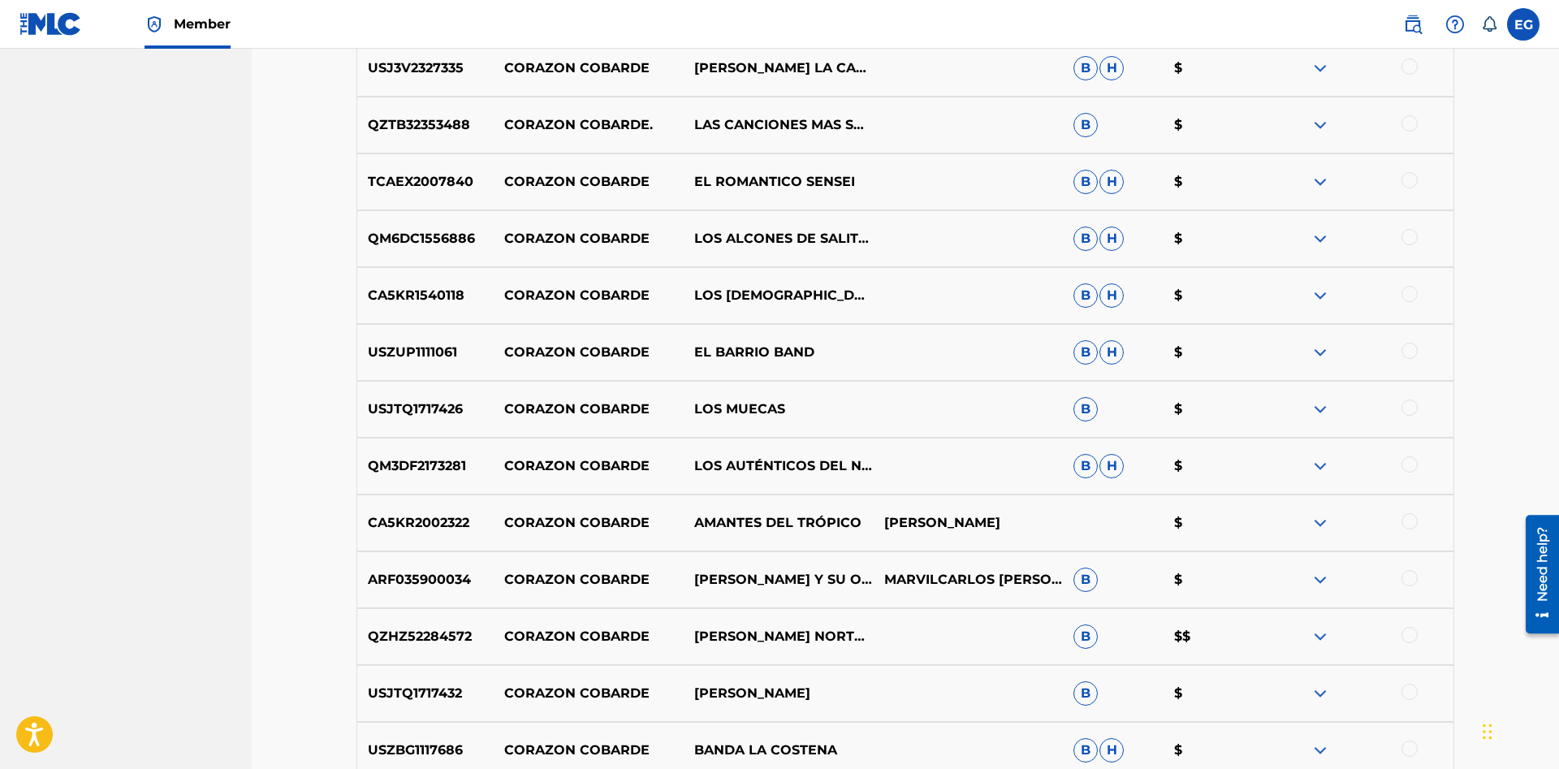
scroll to position [1113, 0]
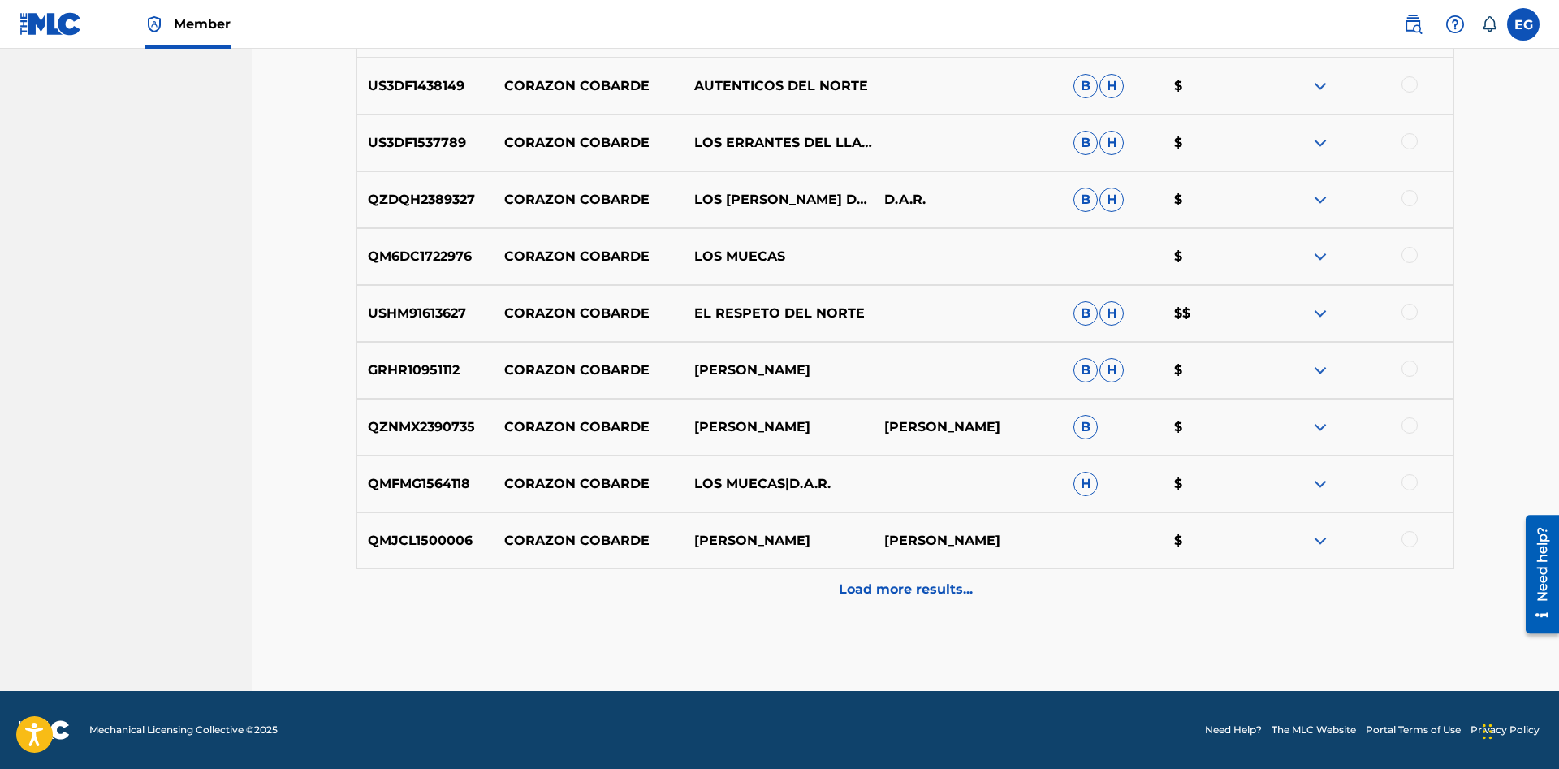
click at [895, 599] on div "Load more results..." at bounding box center [904, 589] width 1097 height 41
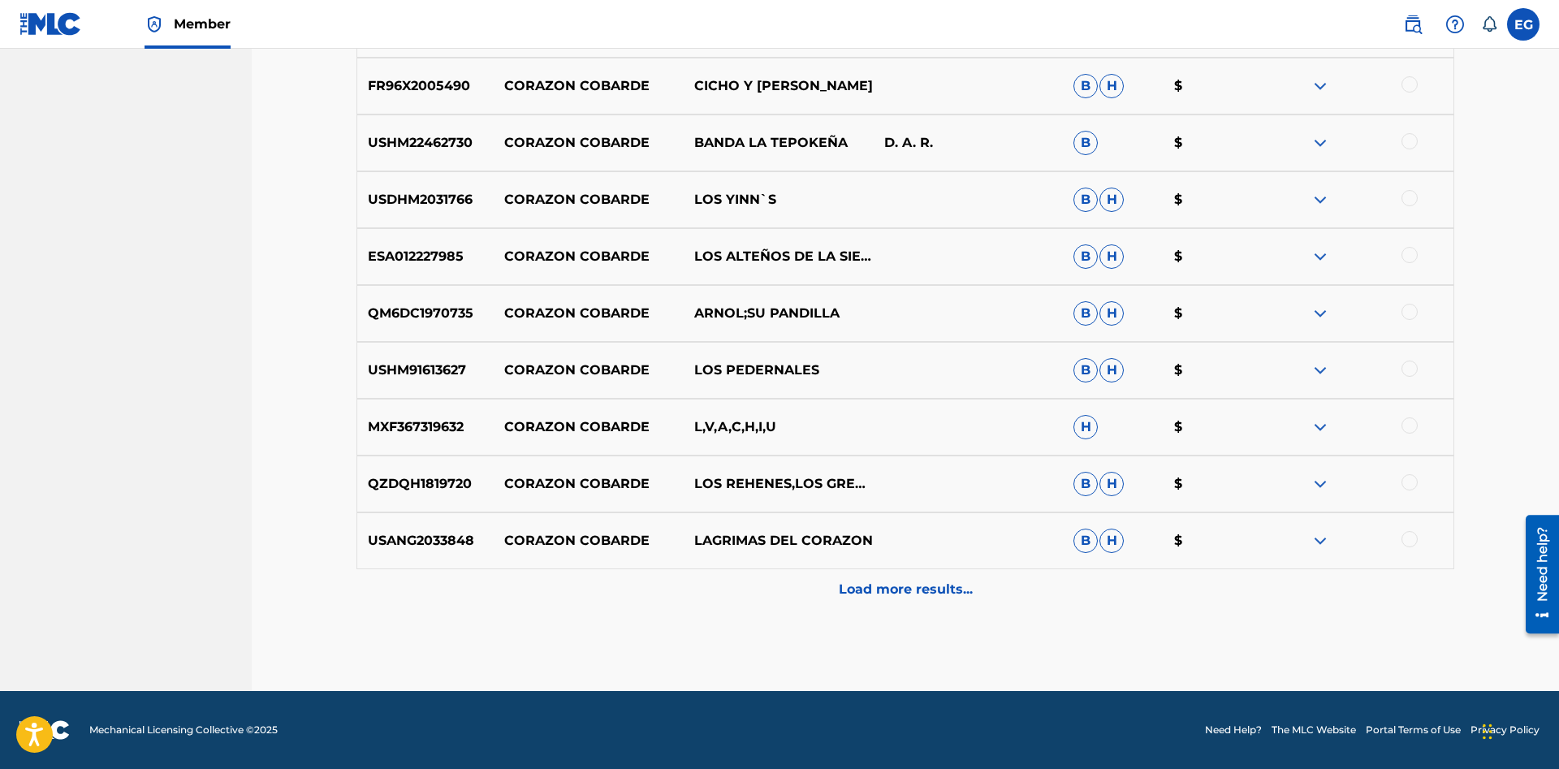
click at [872, 577] on div "Load more results..." at bounding box center [904, 589] width 1097 height 41
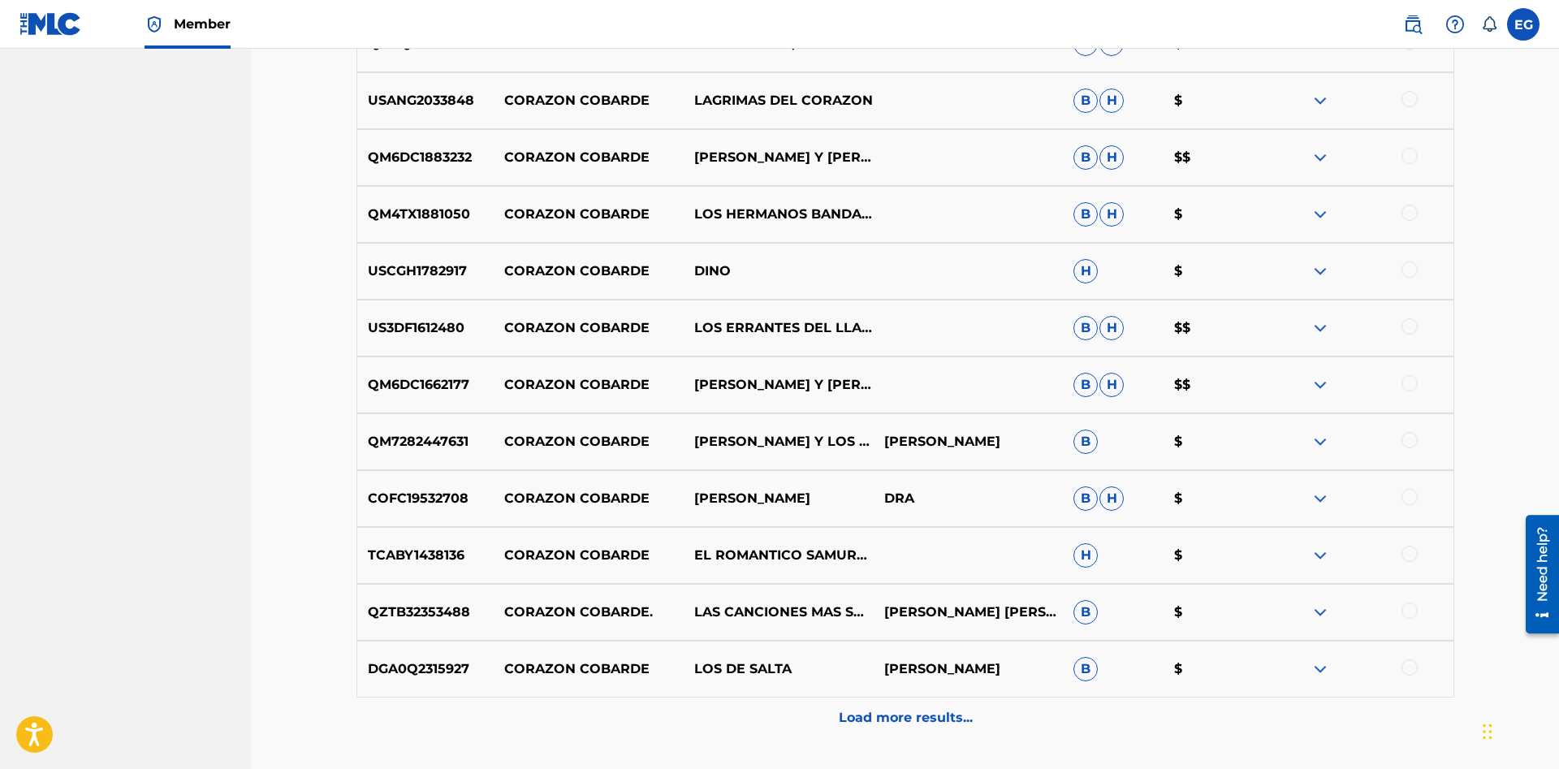
scroll to position [2897, 0]
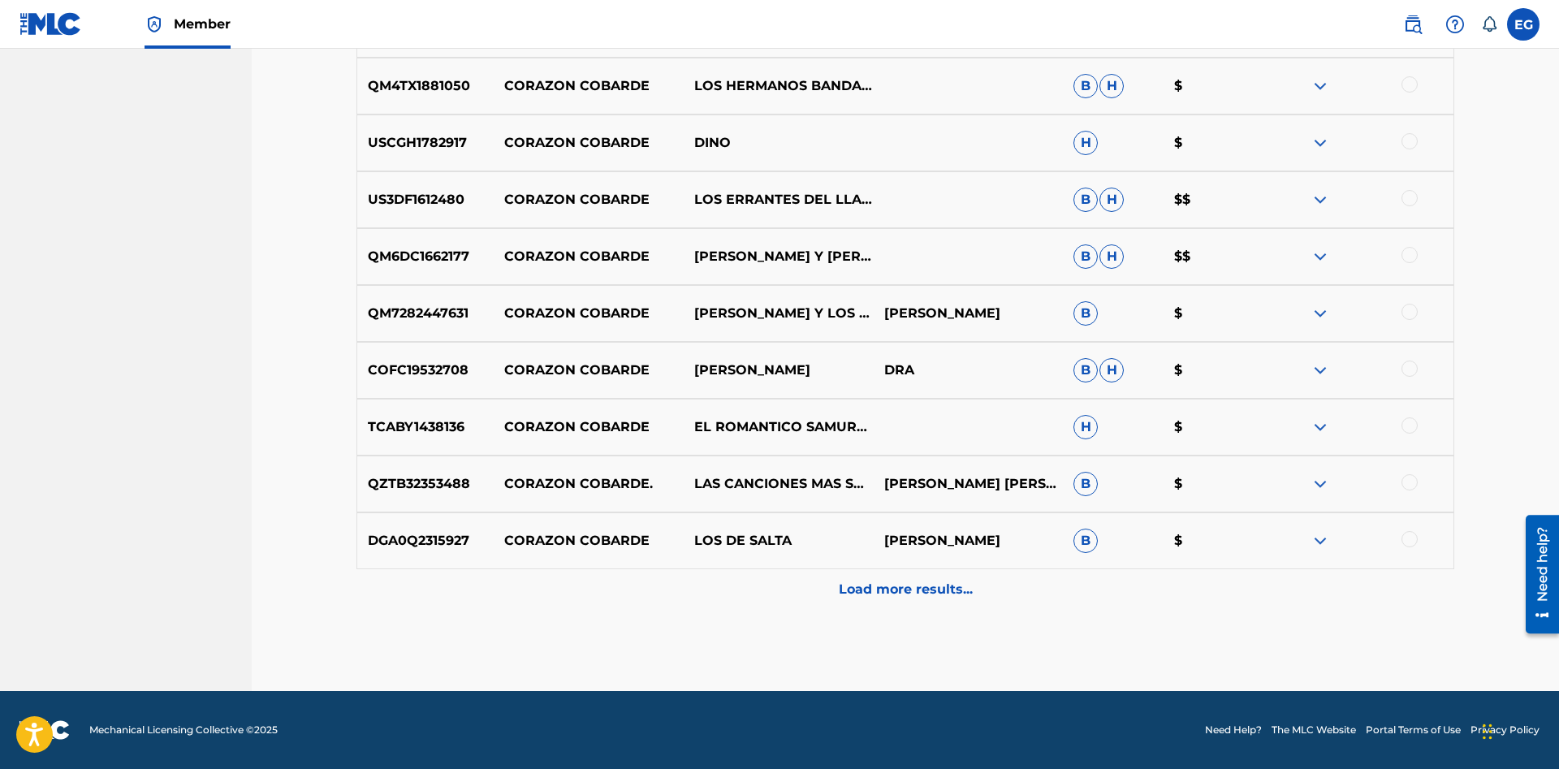
click at [1400, 367] on div at bounding box center [1358, 369] width 190 height 19
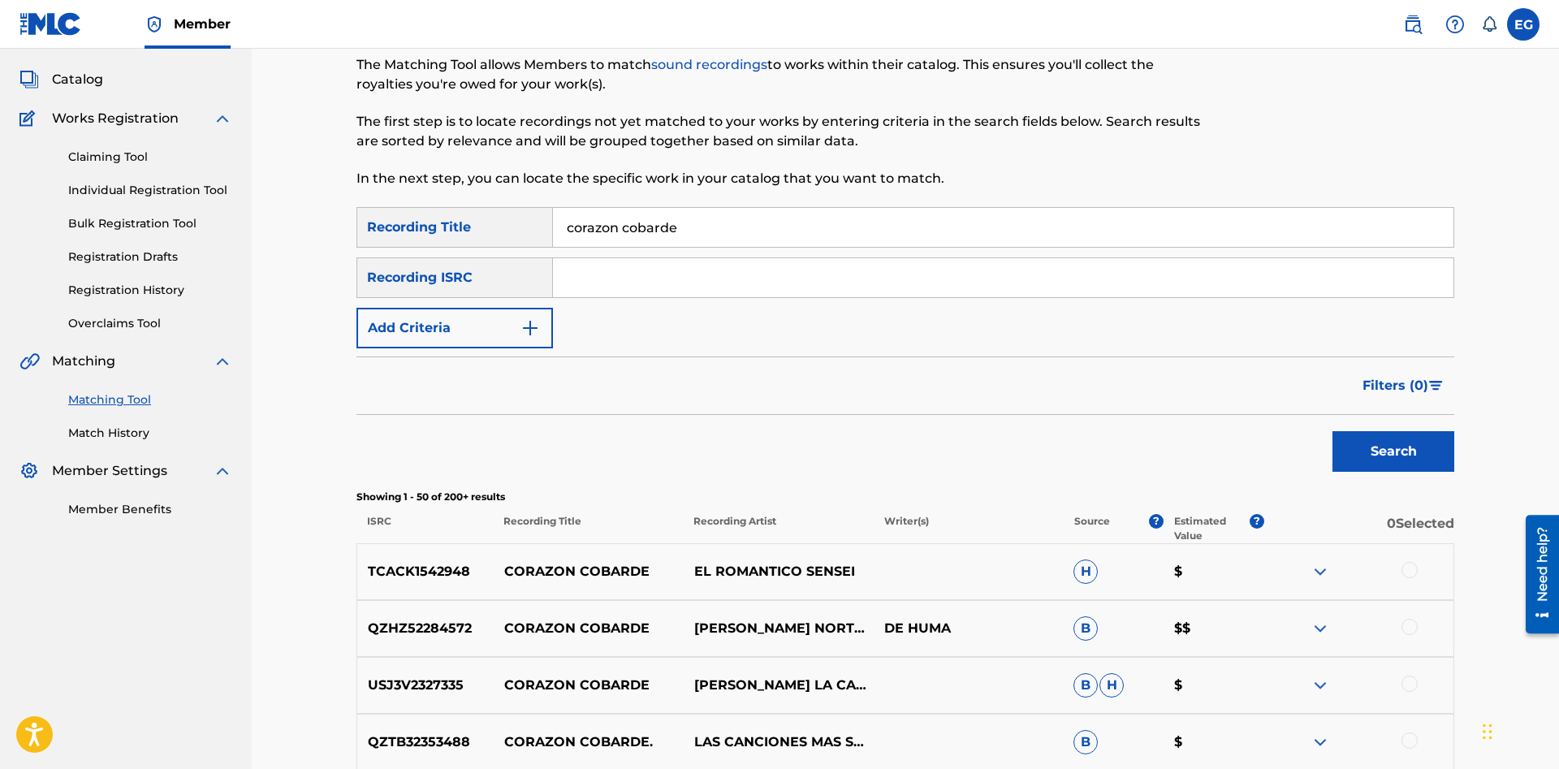
drag, startPoint x: 861, startPoint y: 411, endPoint x: 889, endPoint y: 632, distance: 222.5
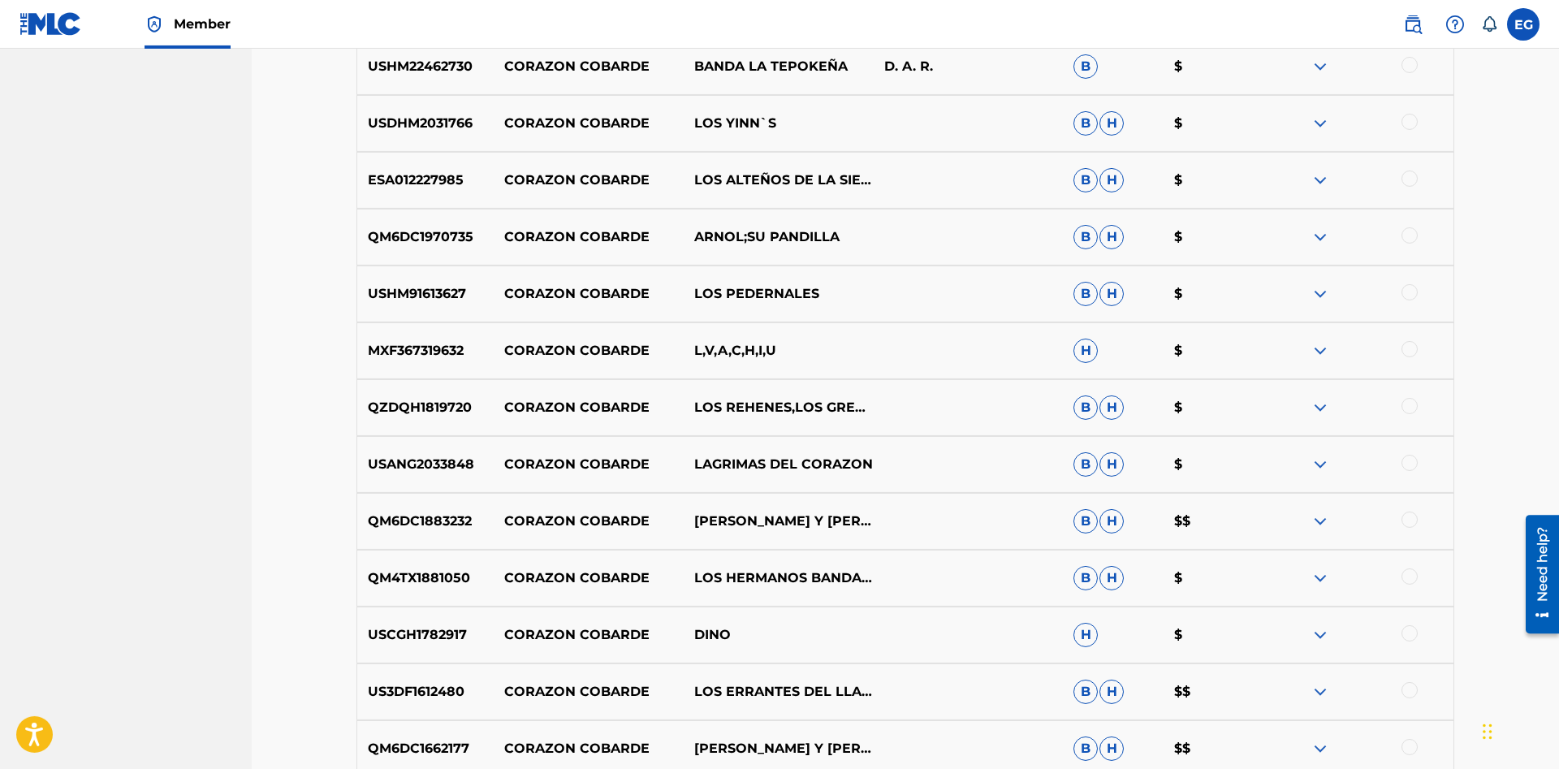
scroll to position [2897, 0]
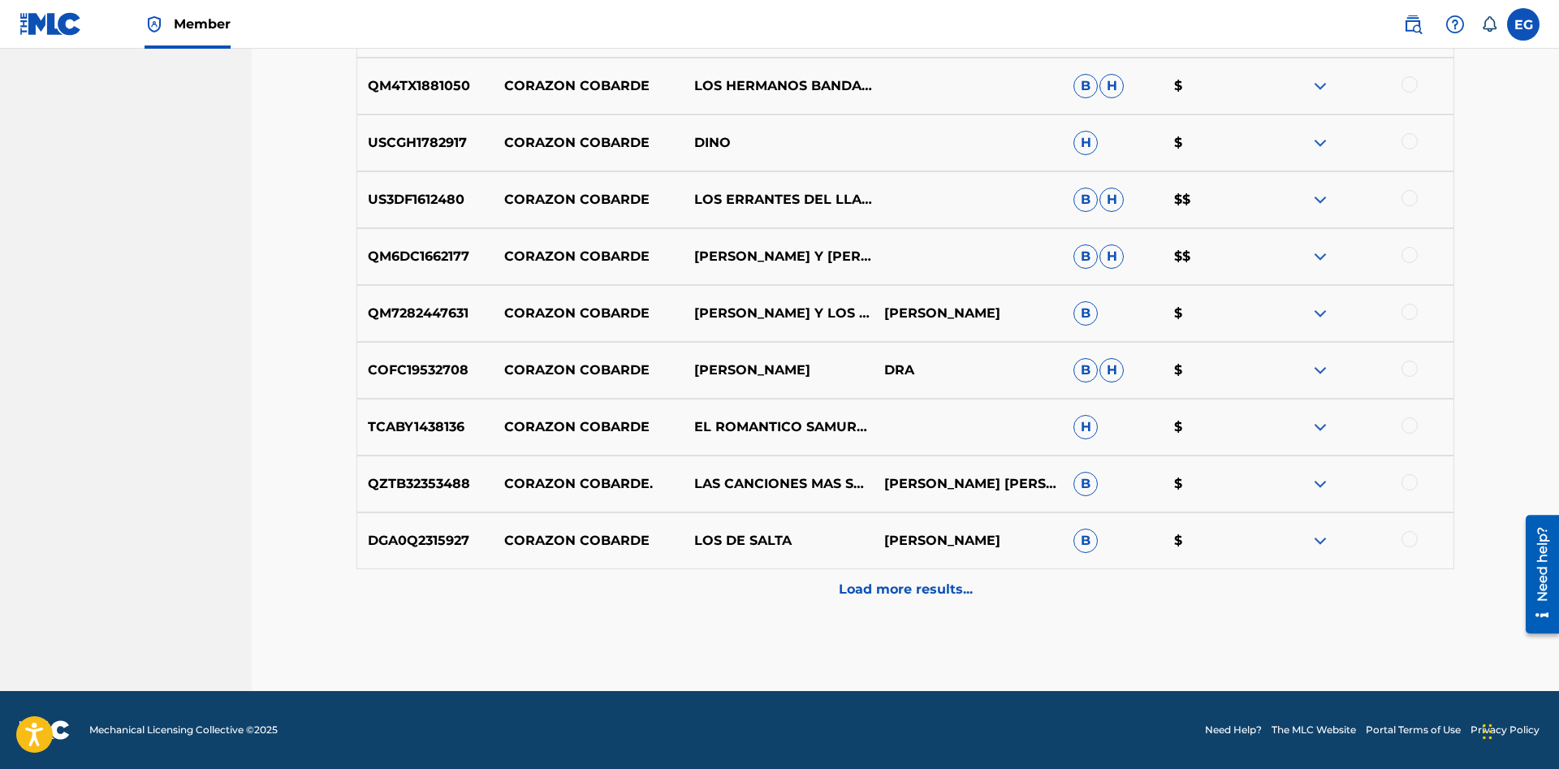
click at [1399, 367] on div at bounding box center [1358, 369] width 190 height 19
click at [1408, 368] on div at bounding box center [1409, 368] width 16 height 16
click at [937, 606] on div "Load more results..." at bounding box center [904, 589] width 1097 height 41
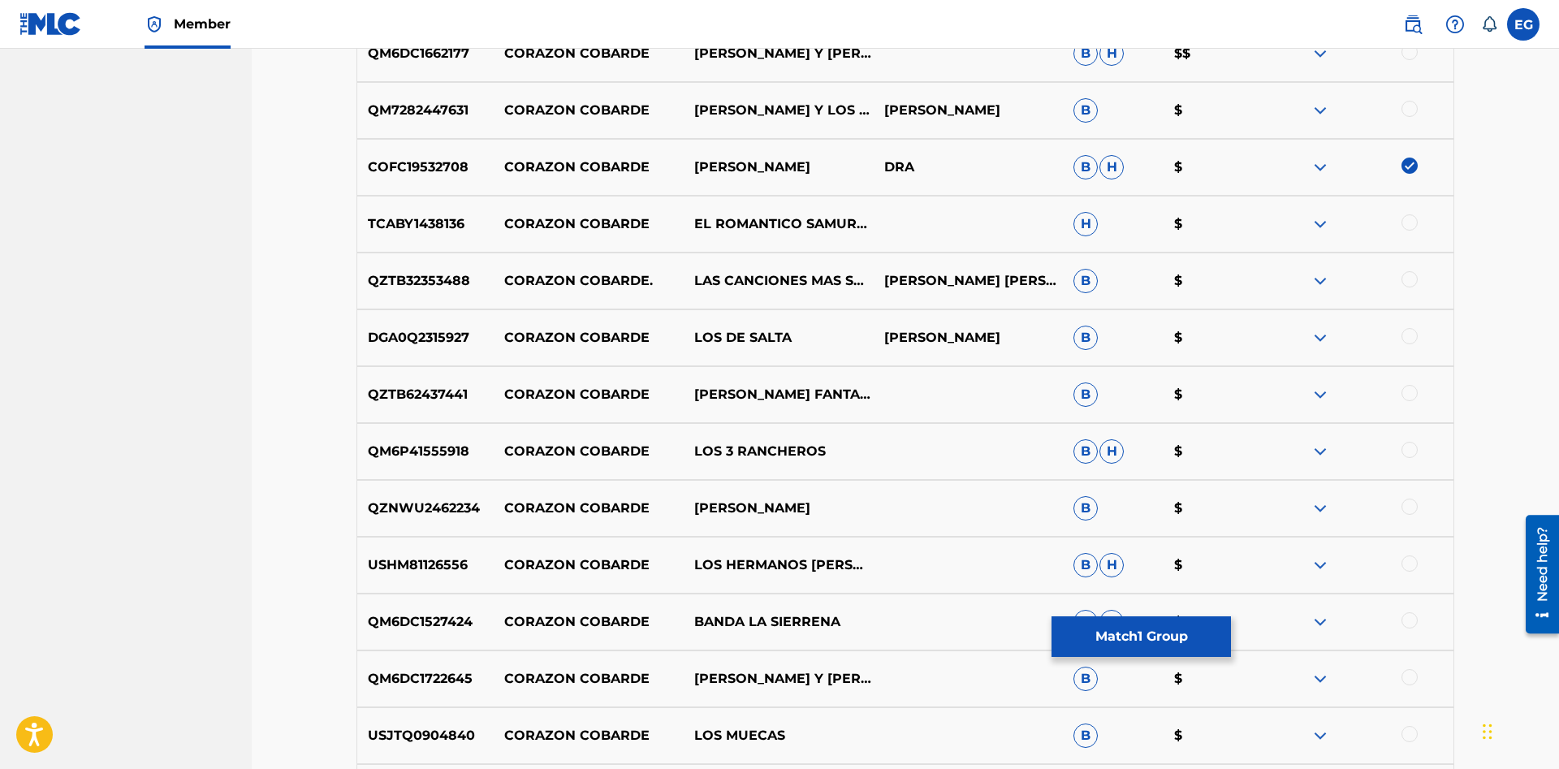
scroll to position [3465, 0]
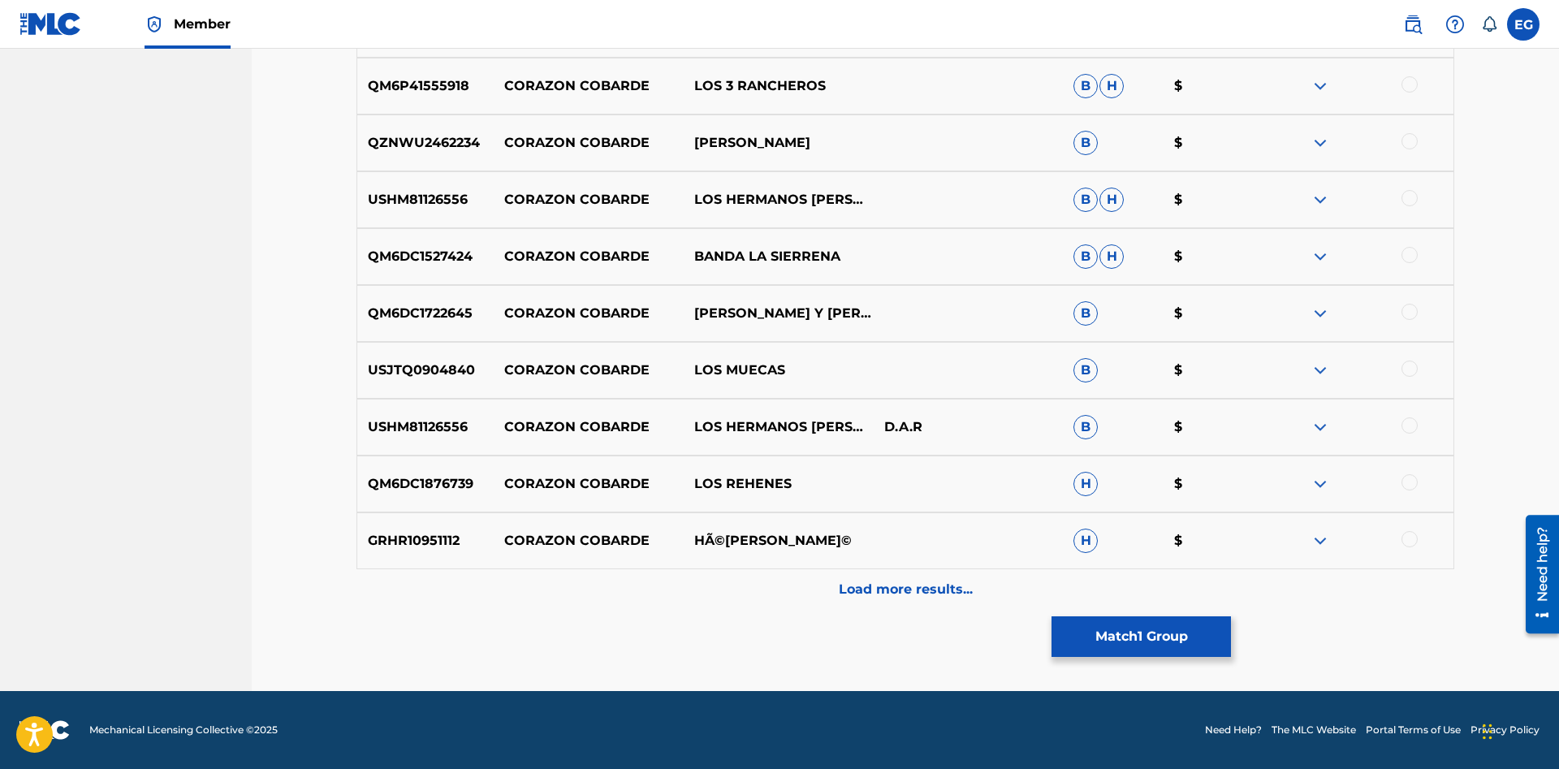
click at [905, 603] on div "Load more results..." at bounding box center [904, 589] width 1097 height 41
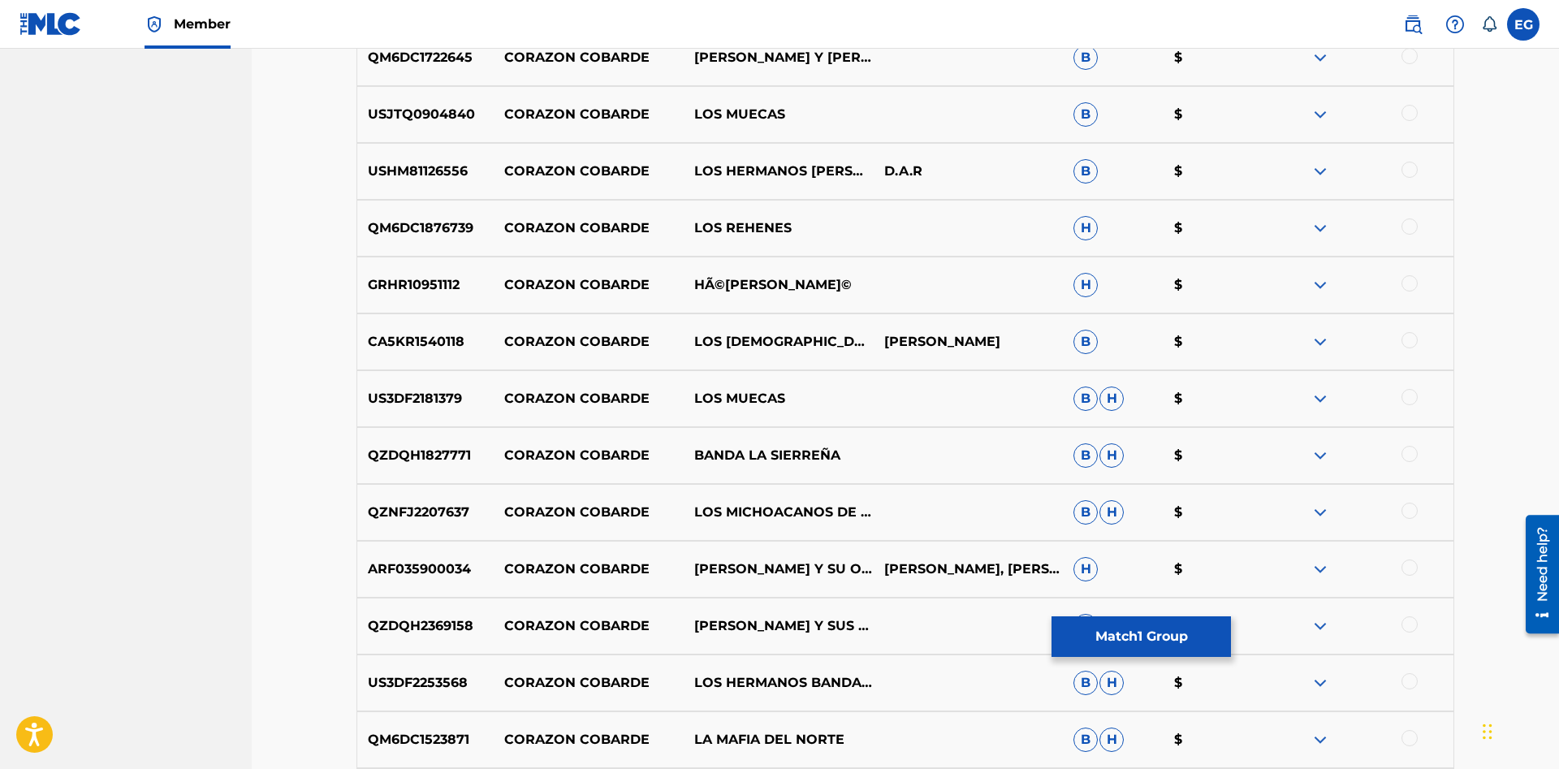
scroll to position [4034, 0]
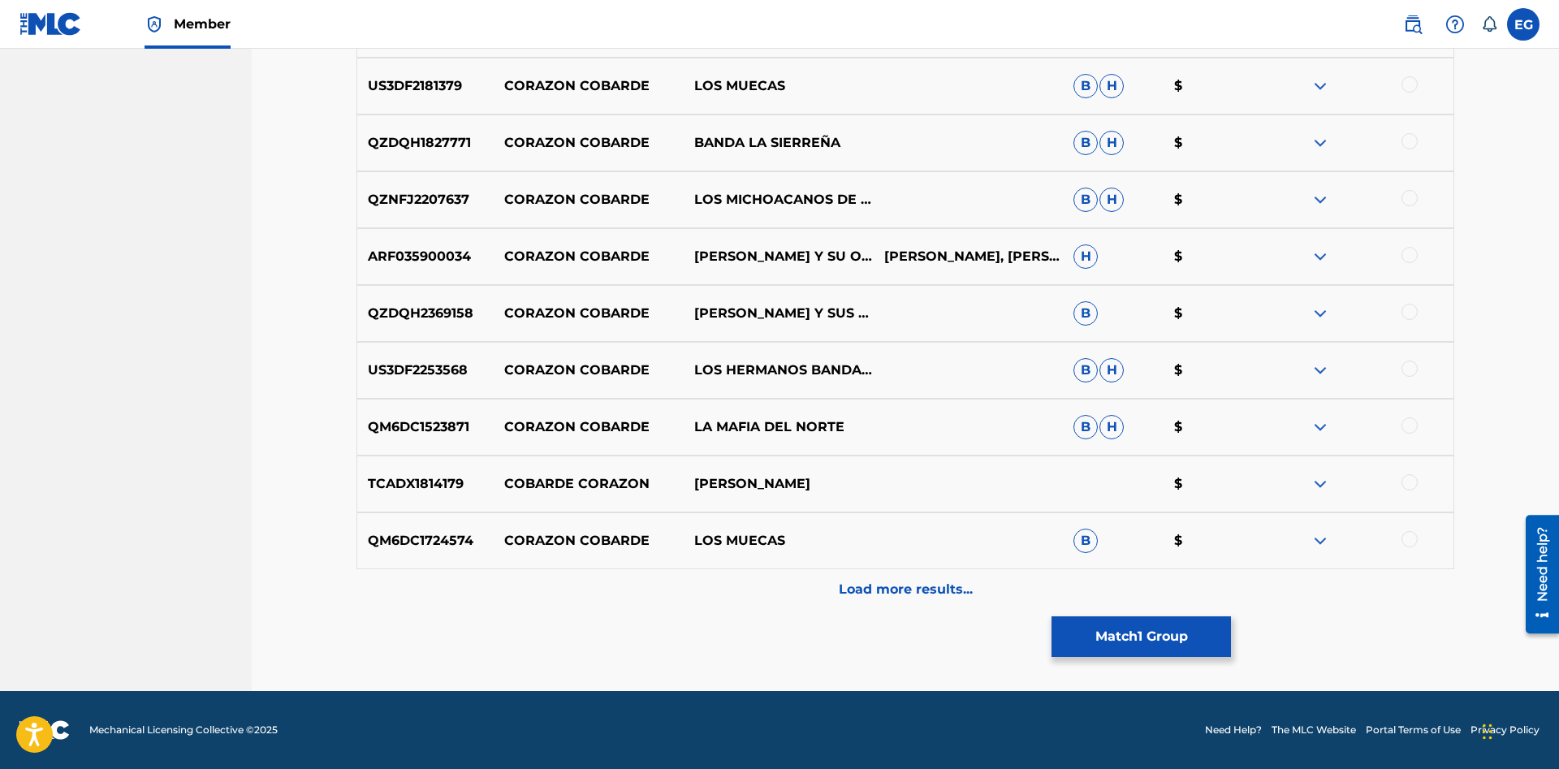
click at [872, 602] on div "Load more results..." at bounding box center [904, 589] width 1097 height 41
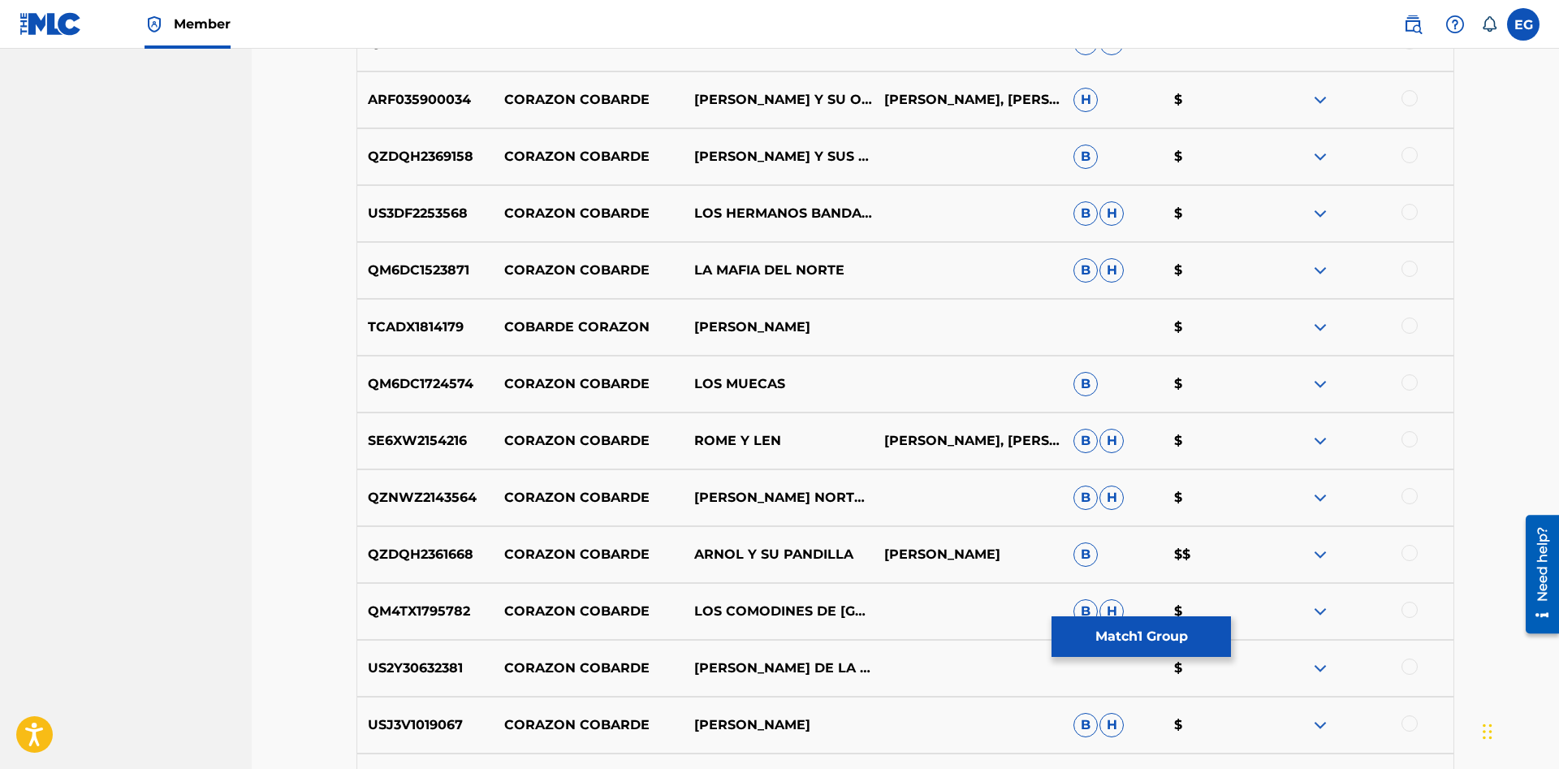
scroll to position [4602, 0]
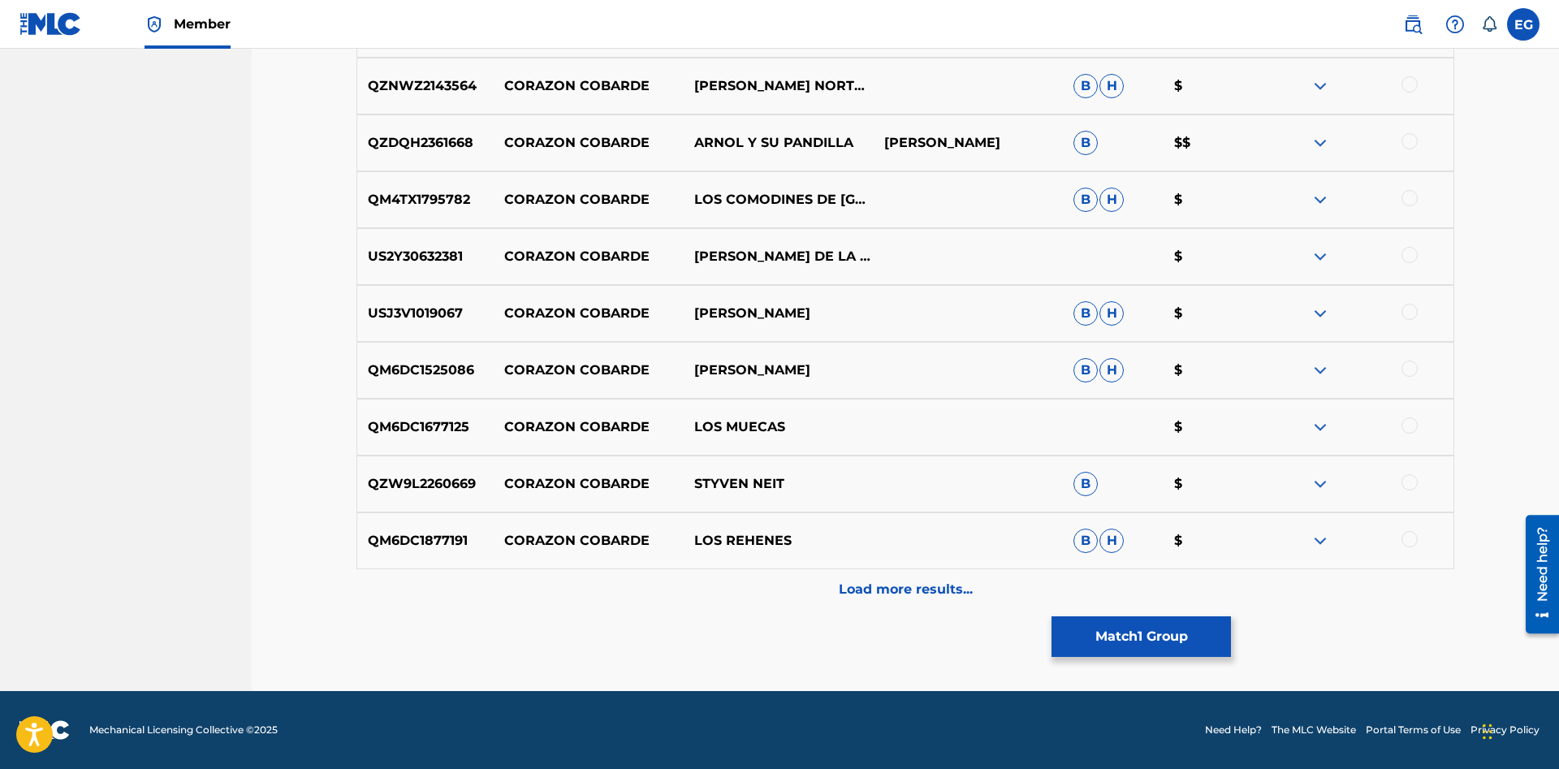
click at [843, 593] on p "Load more results..." at bounding box center [906, 589] width 134 height 19
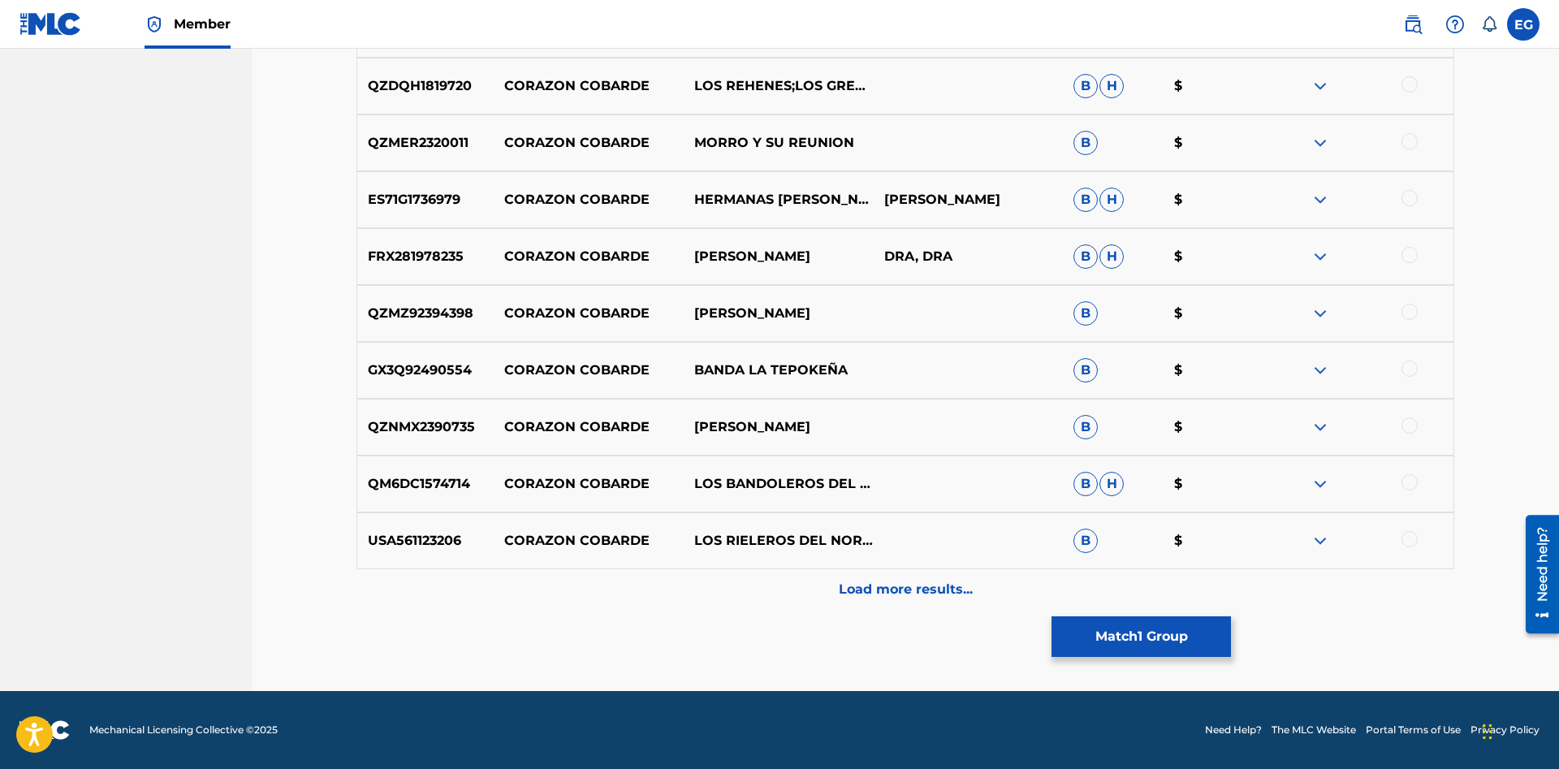
click at [883, 589] on p "Load more results..." at bounding box center [906, 589] width 134 height 19
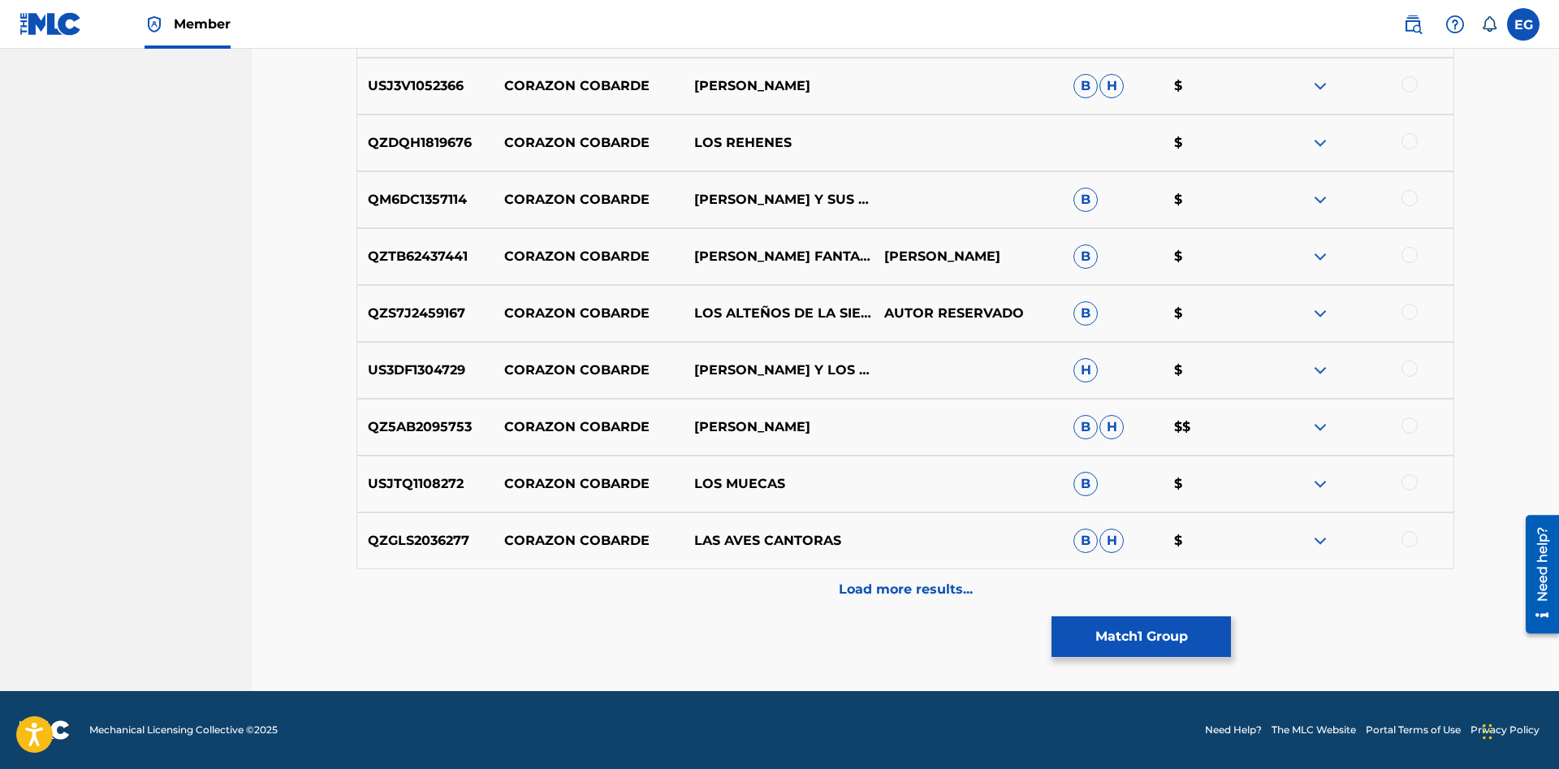
click at [891, 598] on p "Load more results..." at bounding box center [906, 589] width 134 height 19
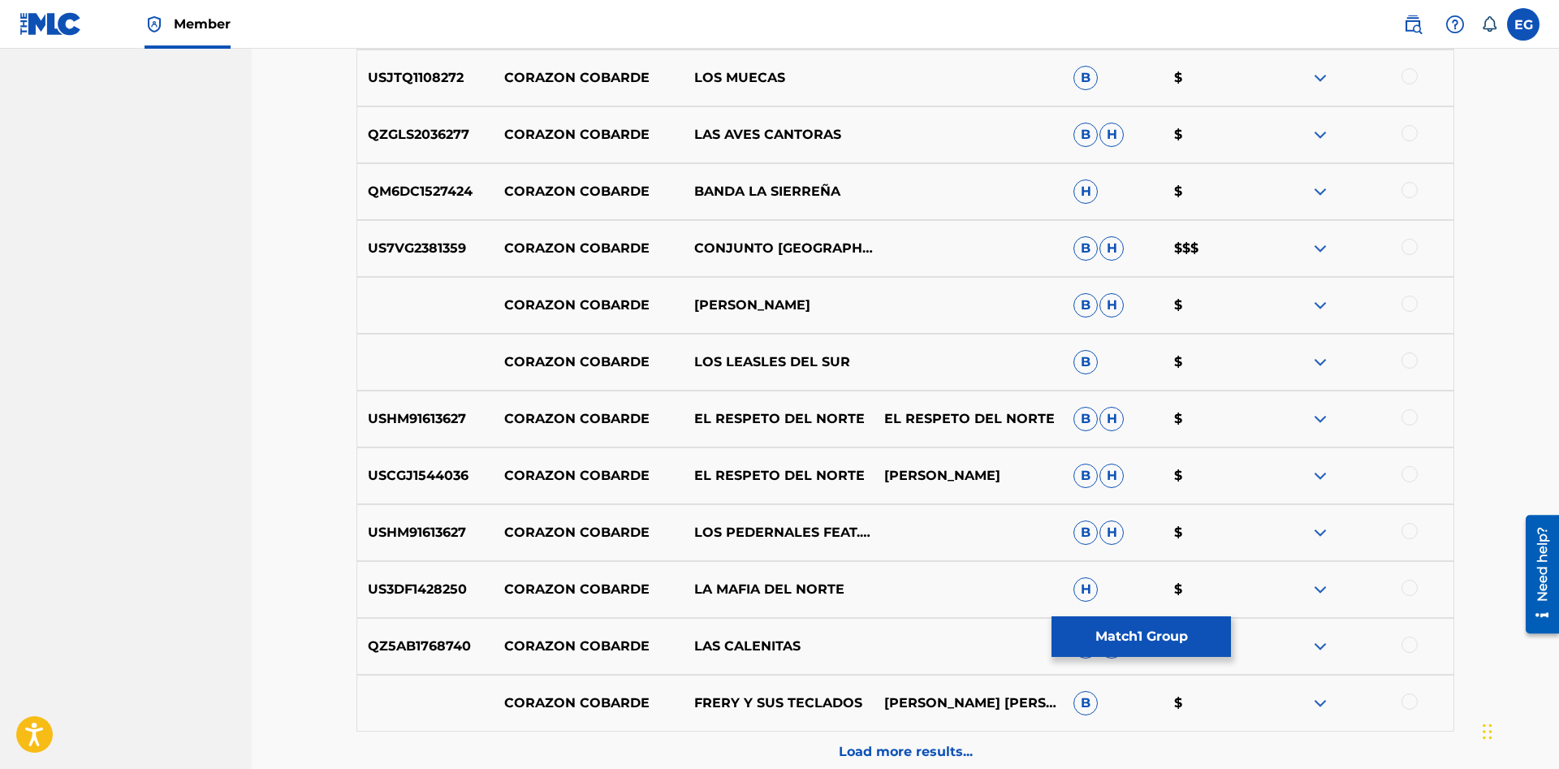
scroll to position [6306, 0]
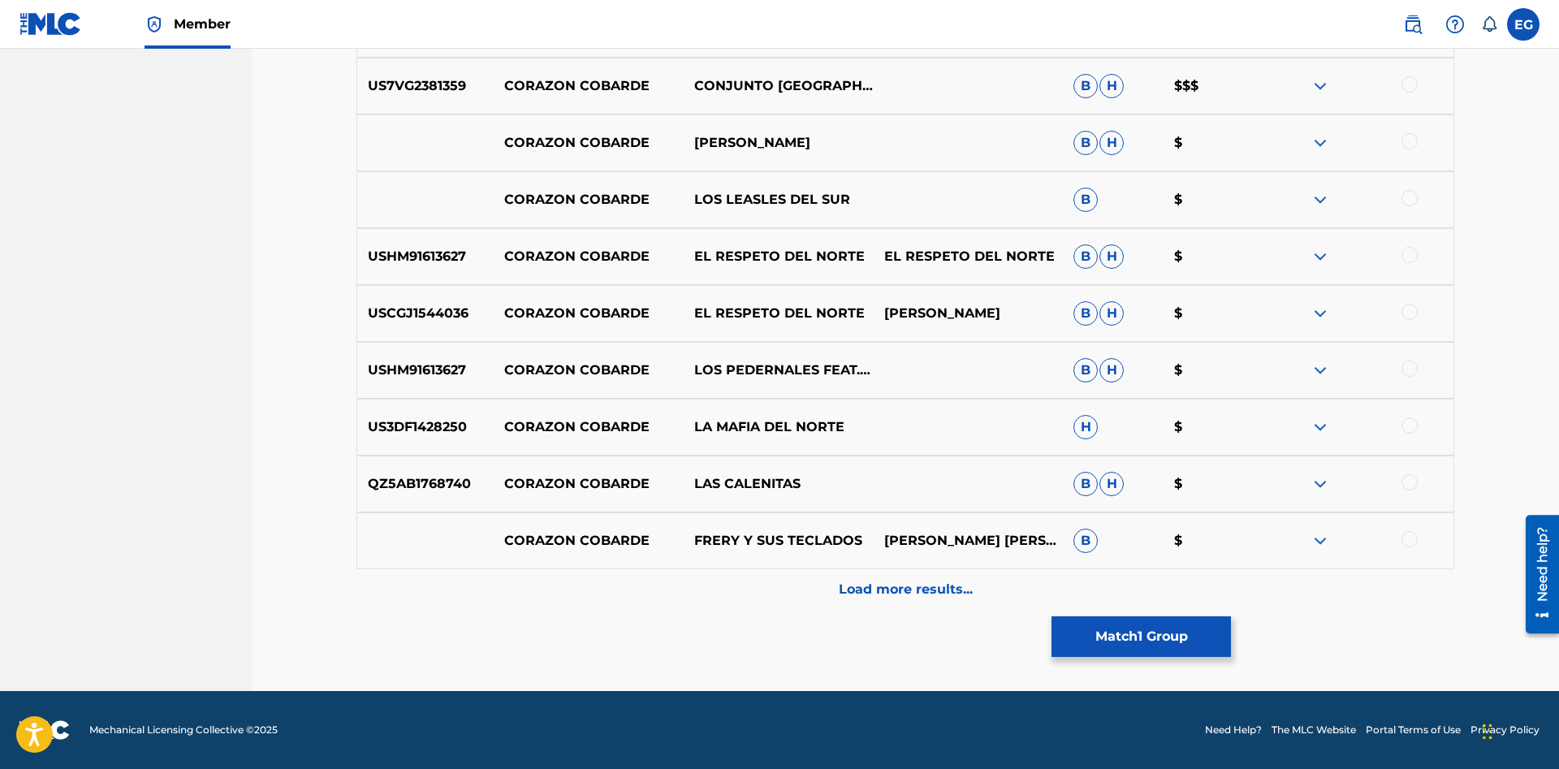
click at [889, 597] on p "Load more results..." at bounding box center [906, 589] width 134 height 19
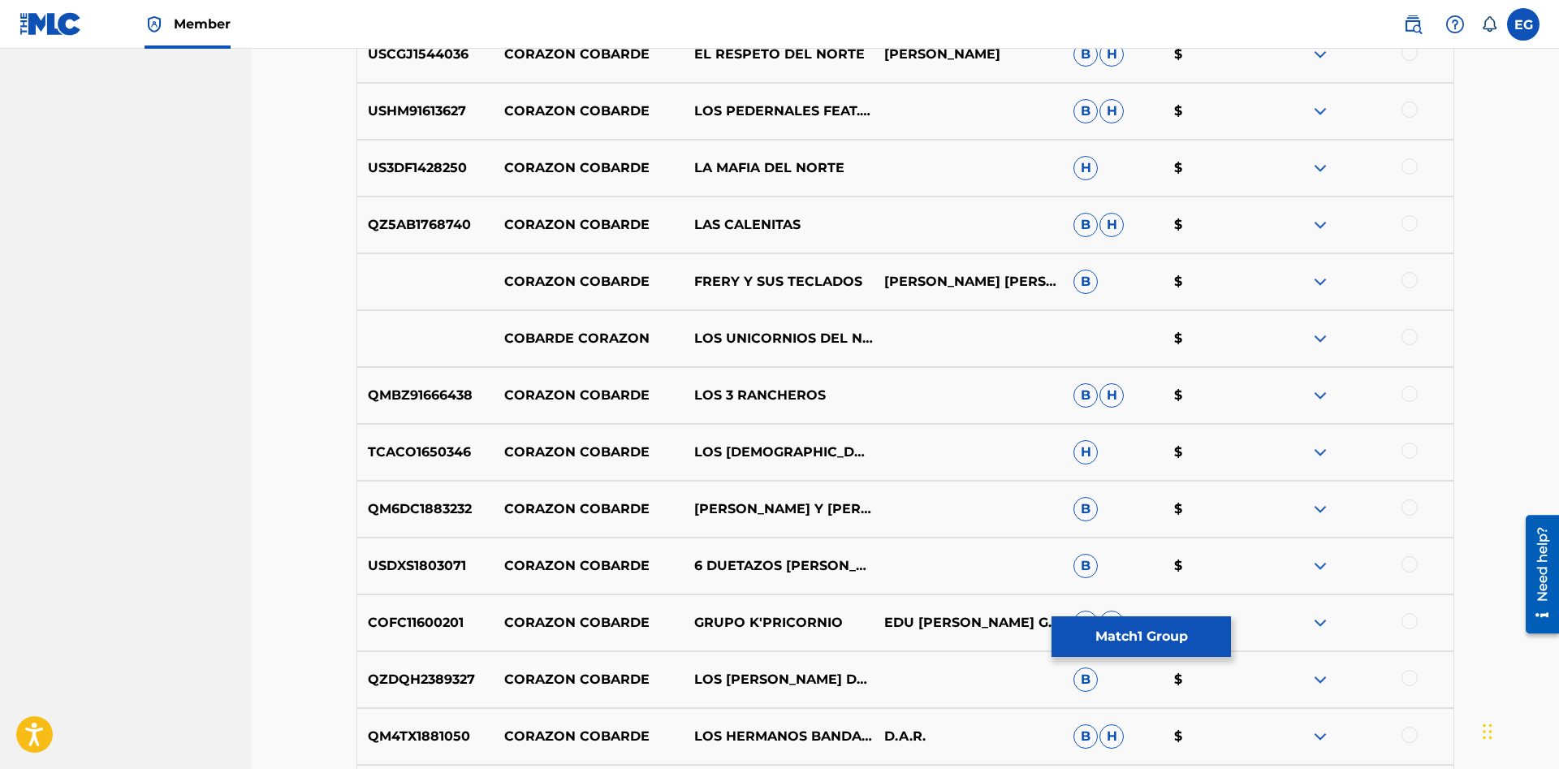
scroll to position [6814, 0]
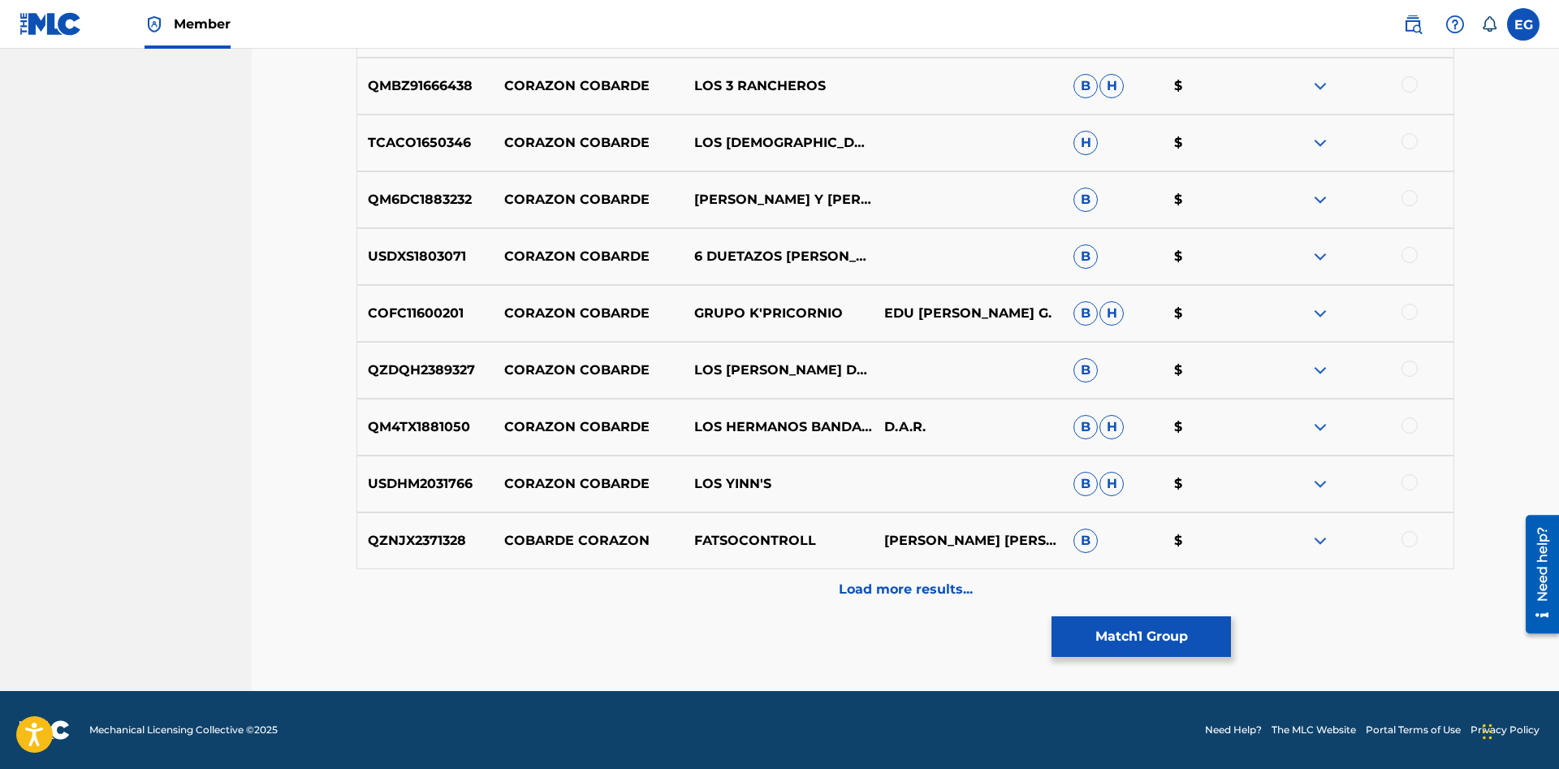
click at [898, 587] on p "Load more results..." at bounding box center [906, 589] width 134 height 19
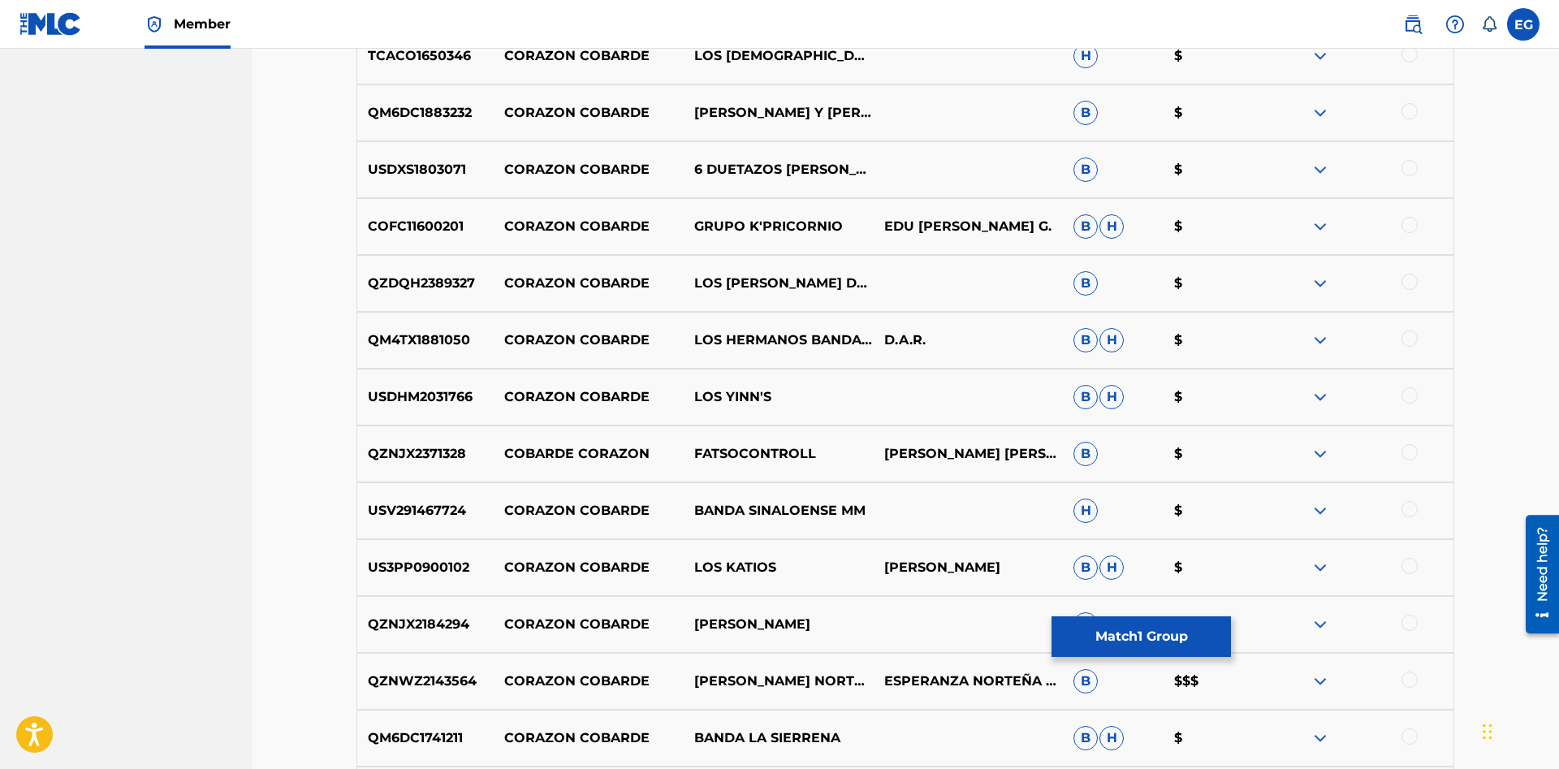
scroll to position [7443, 0]
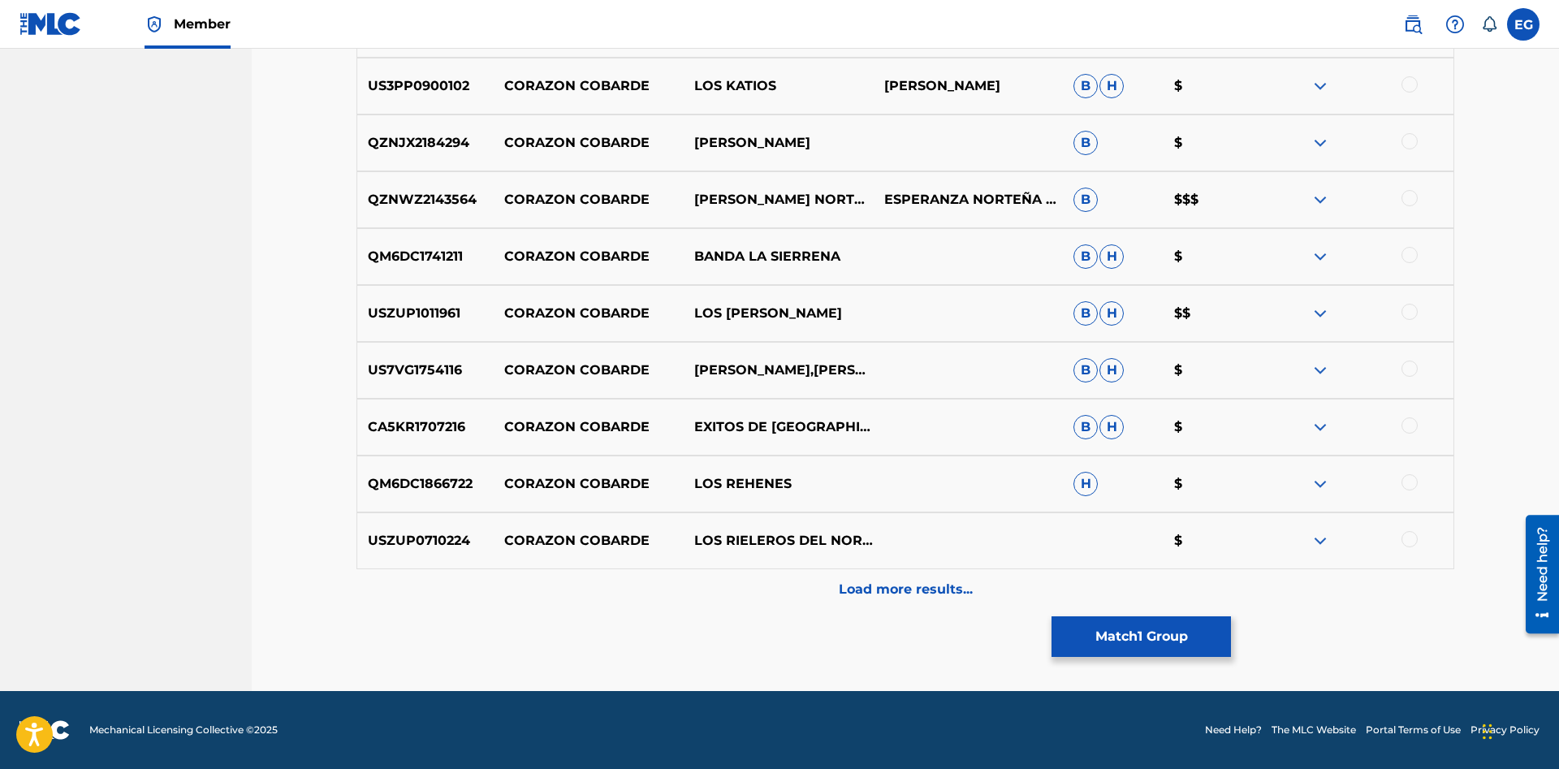
click at [879, 595] on p "Load more results..." at bounding box center [906, 589] width 134 height 19
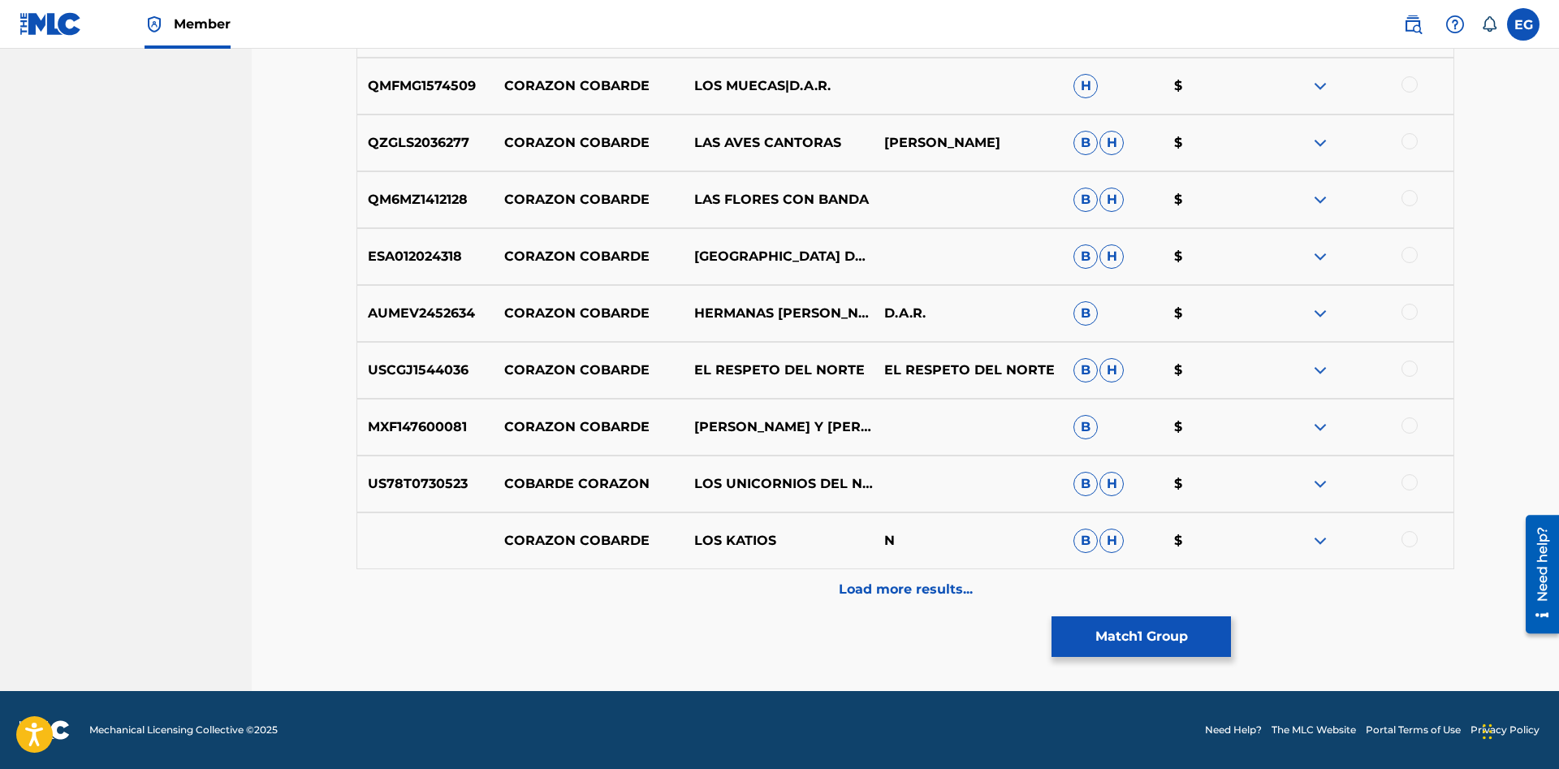
click at [884, 593] on p "Load more results..." at bounding box center [906, 589] width 134 height 19
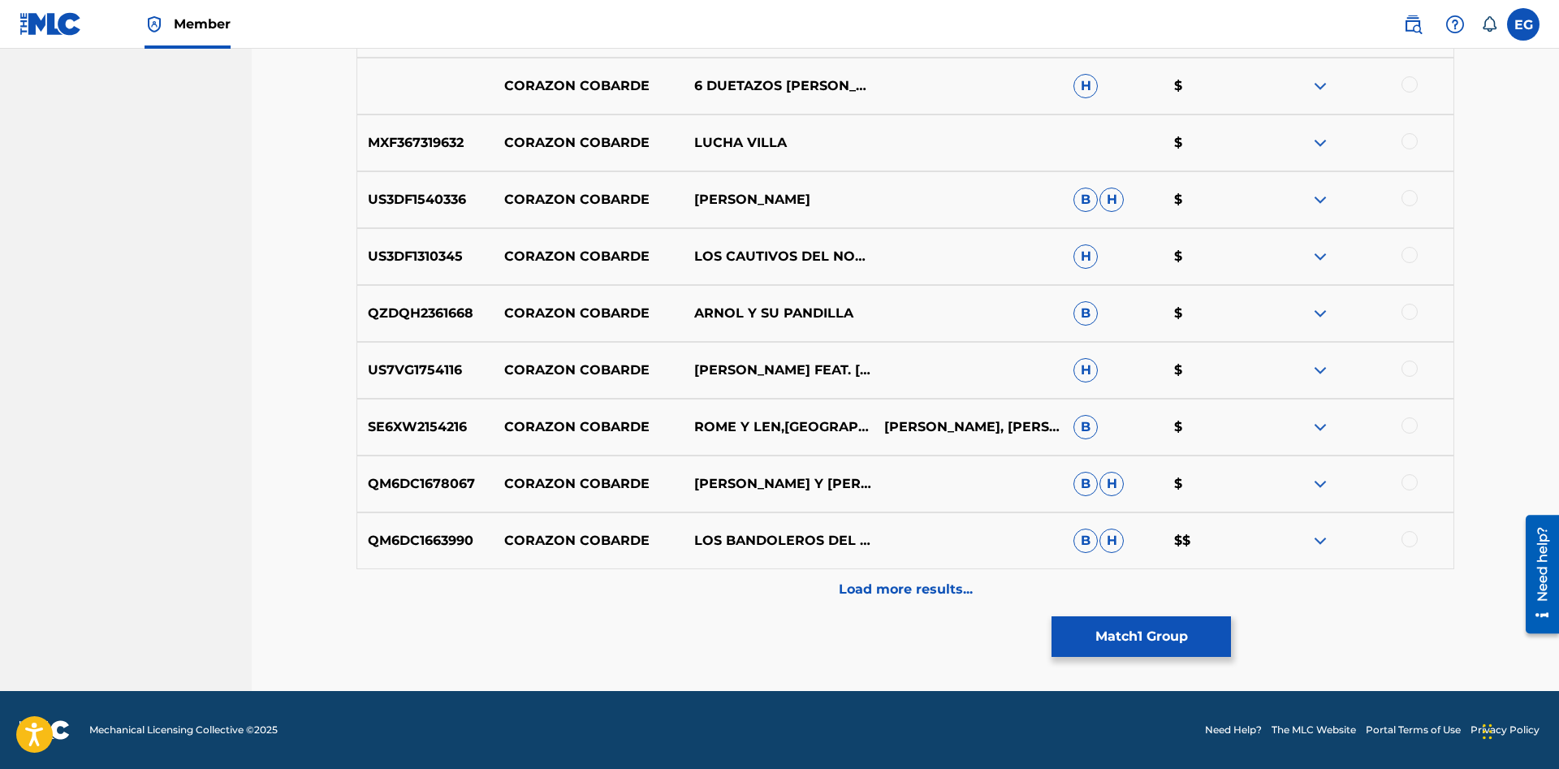
click at [889, 607] on div "Load more results..." at bounding box center [904, 589] width 1097 height 41
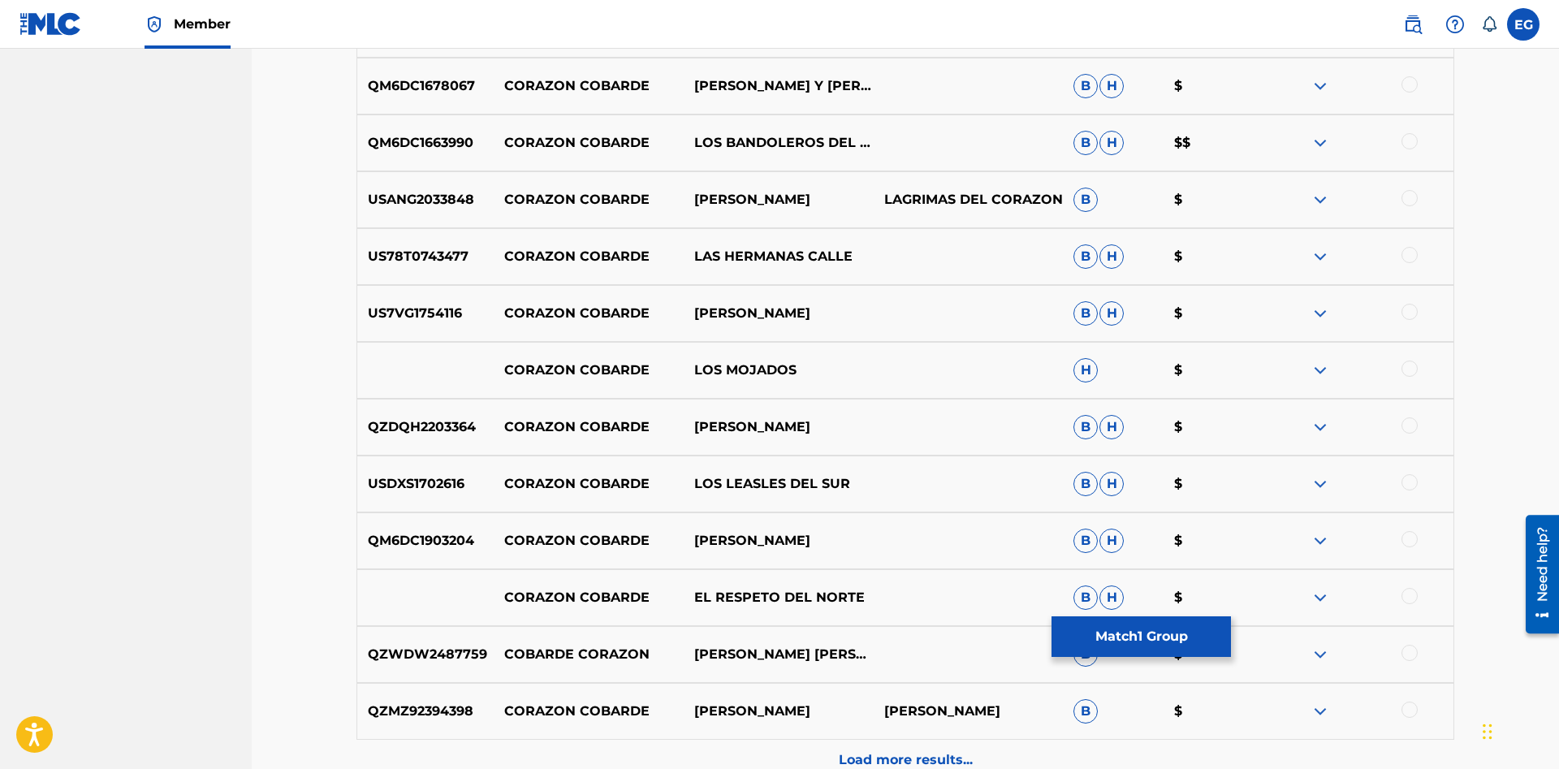
scroll to position [9148, 0]
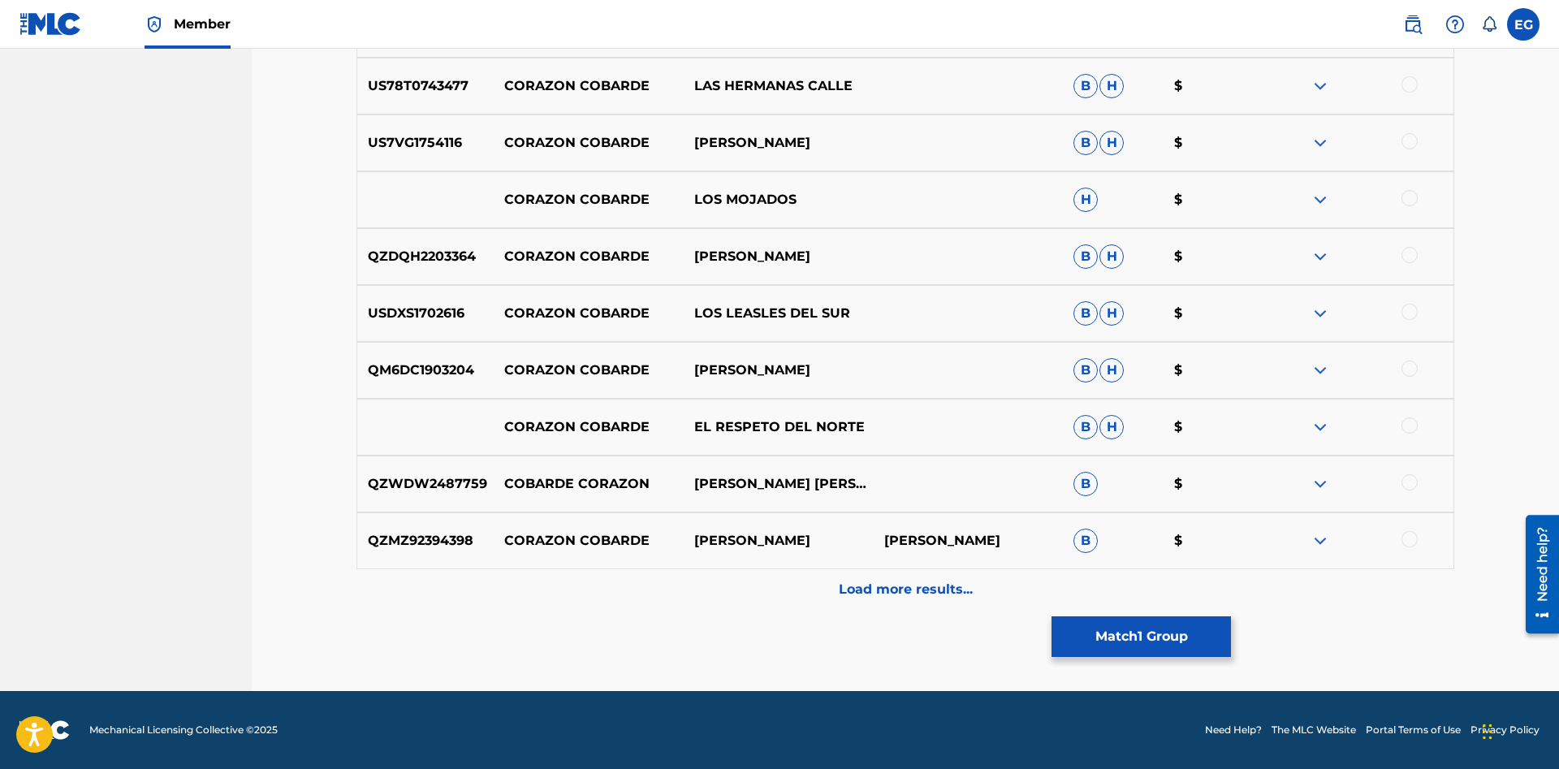
click at [881, 597] on p "Load more results..." at bounding box center [906, 589] width 134 height 19
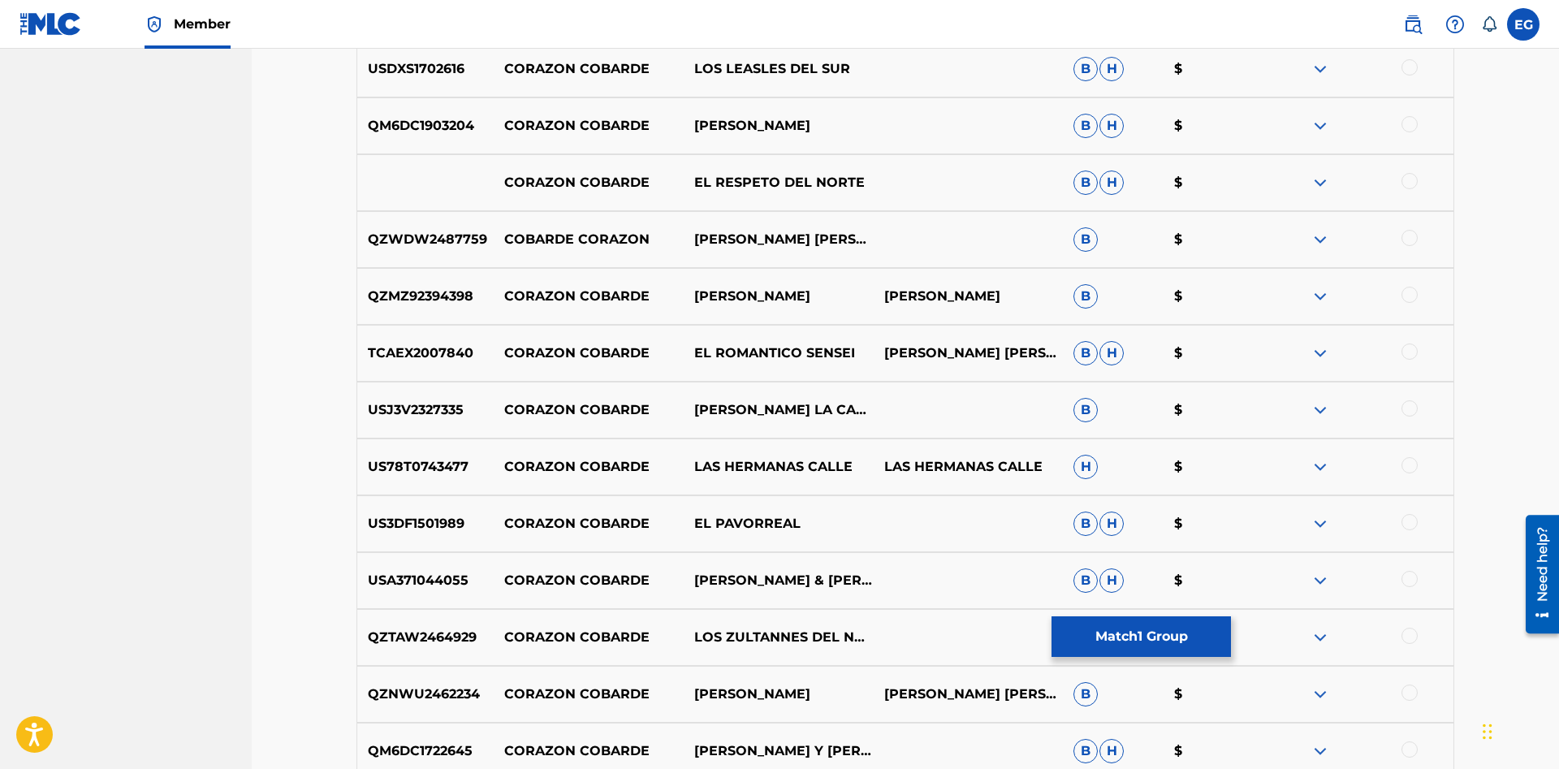
scroll to position [9716, 0]
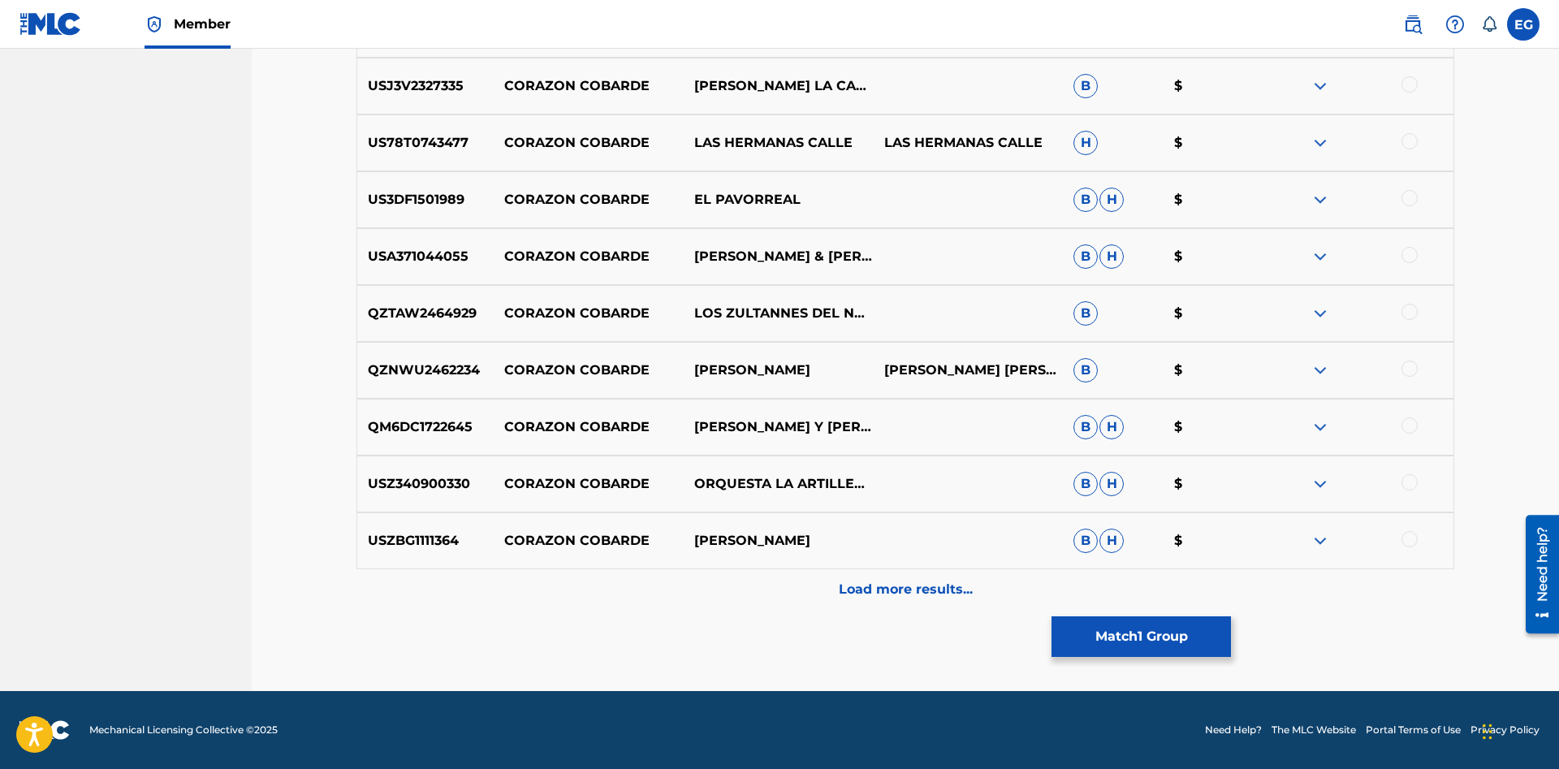
click at [857, 588] on p "Load more results..." at bounding box center [906, 589] width 134 height 19
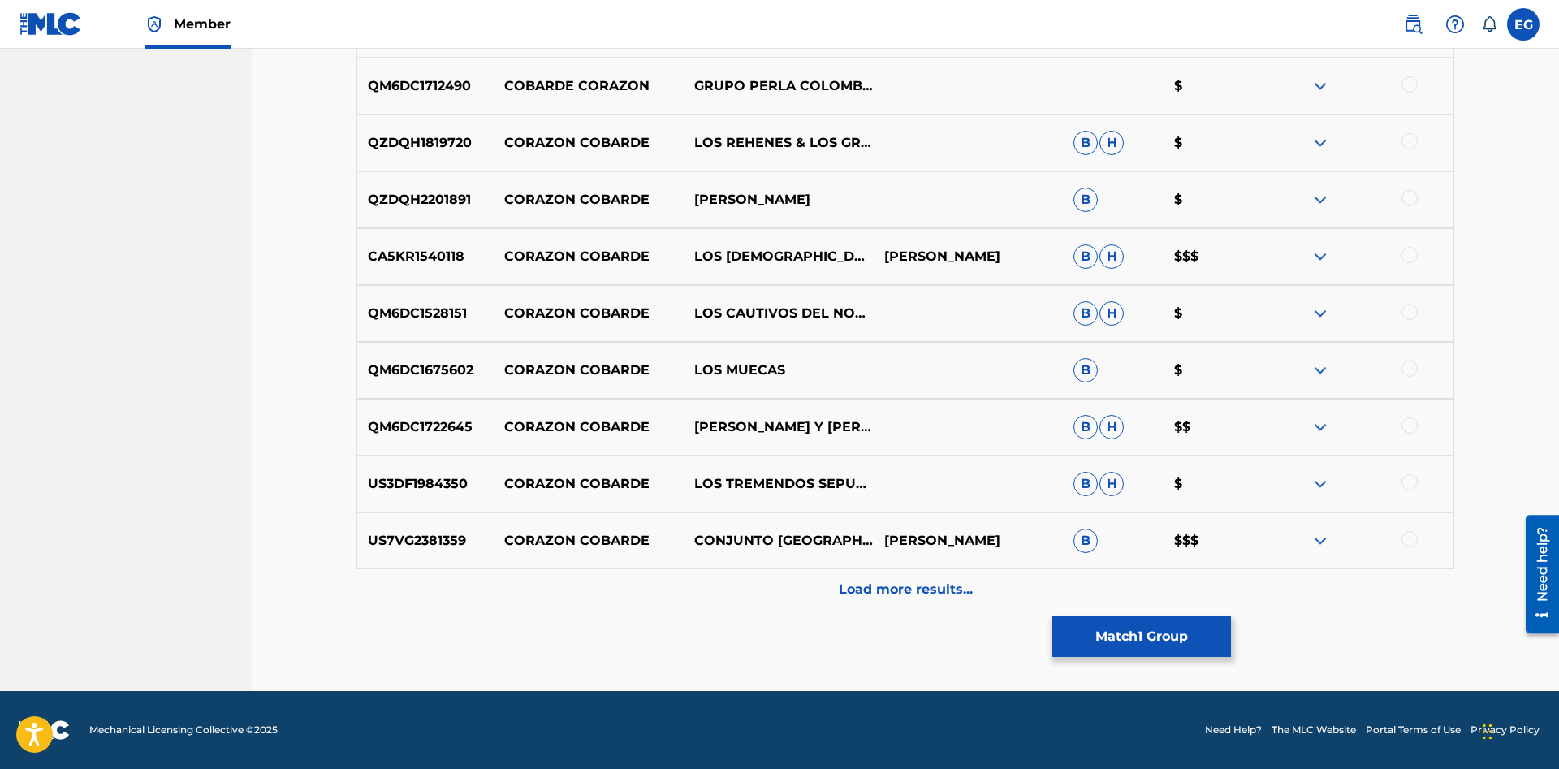
click at [888, 599] on div "Load more results..." at bounding box center [904, 589] width 1097 height 41
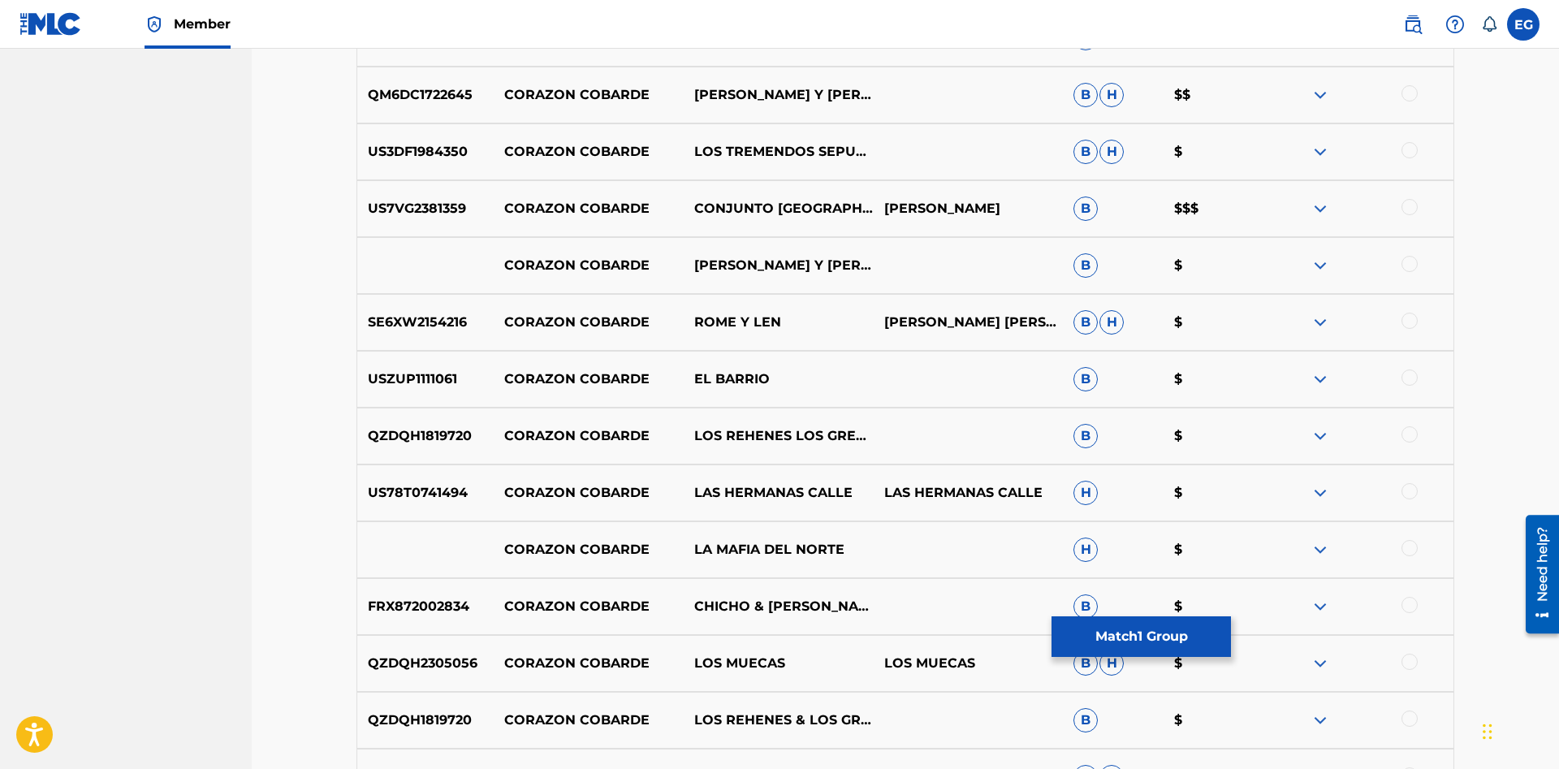
scroll to position [10852, 0]
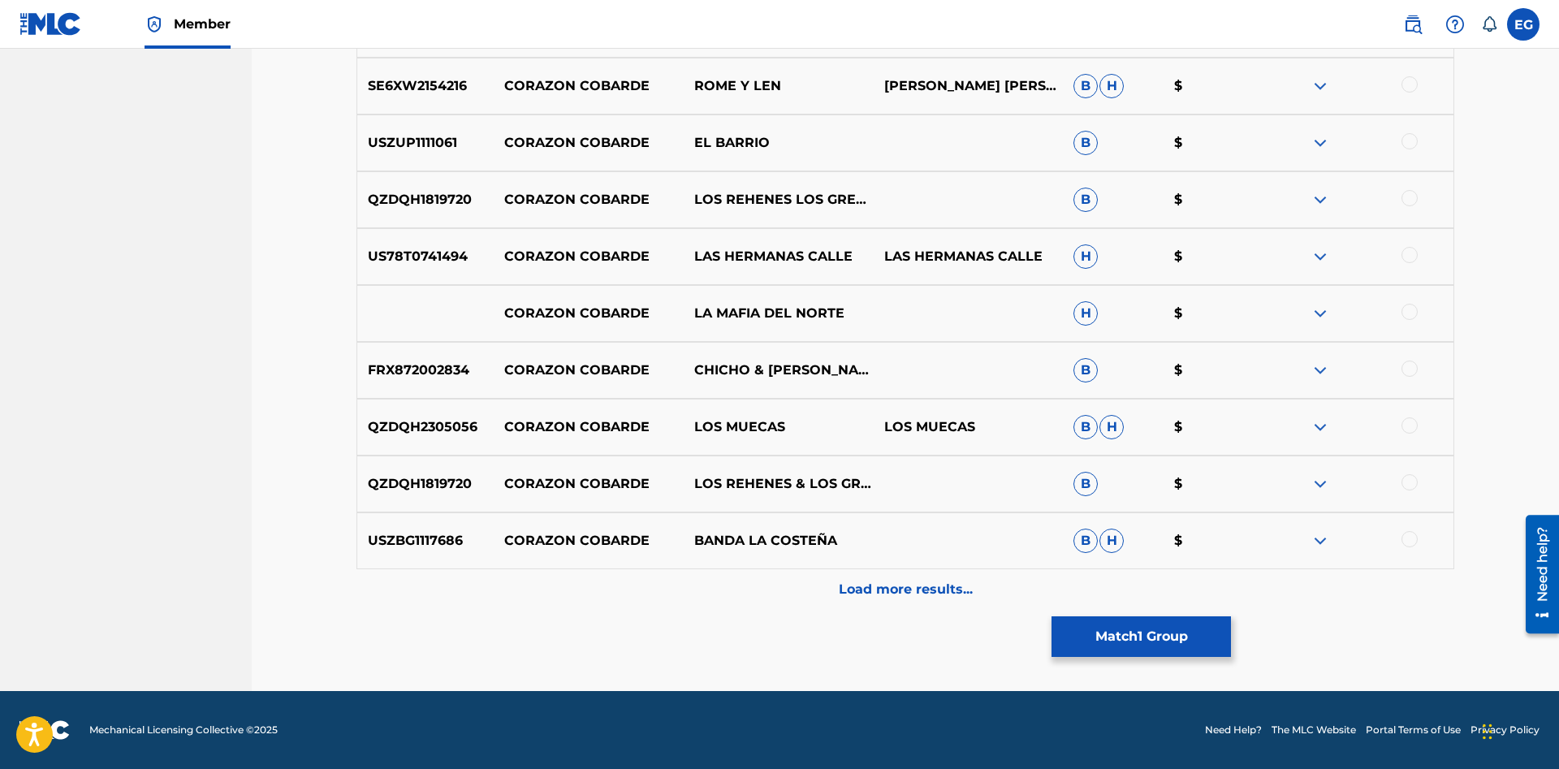
click at [867, 604] on div "Load more results..." at bounding box center [904, 589] width 1097 height 41
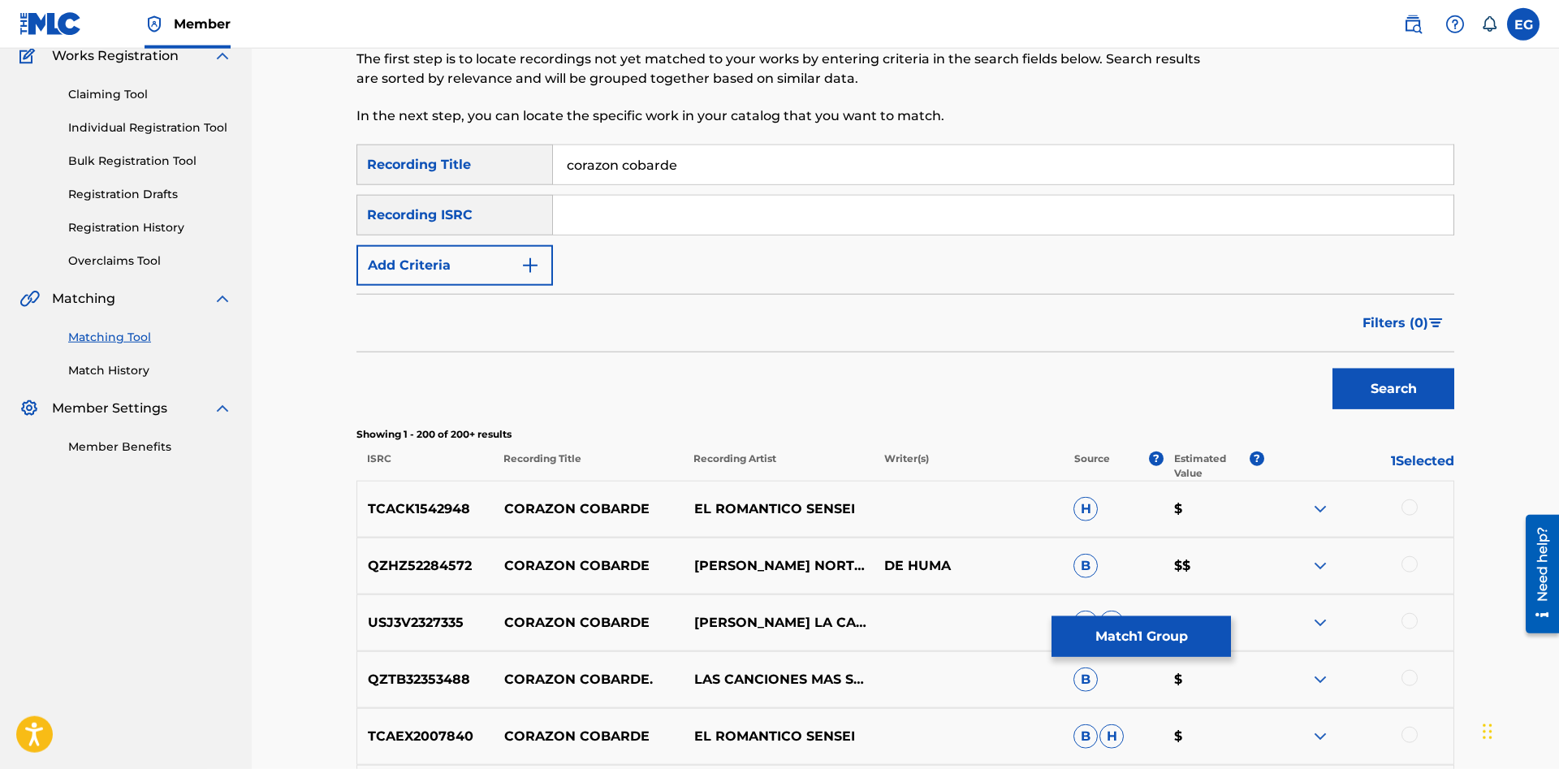
scroll to position [0, 0]
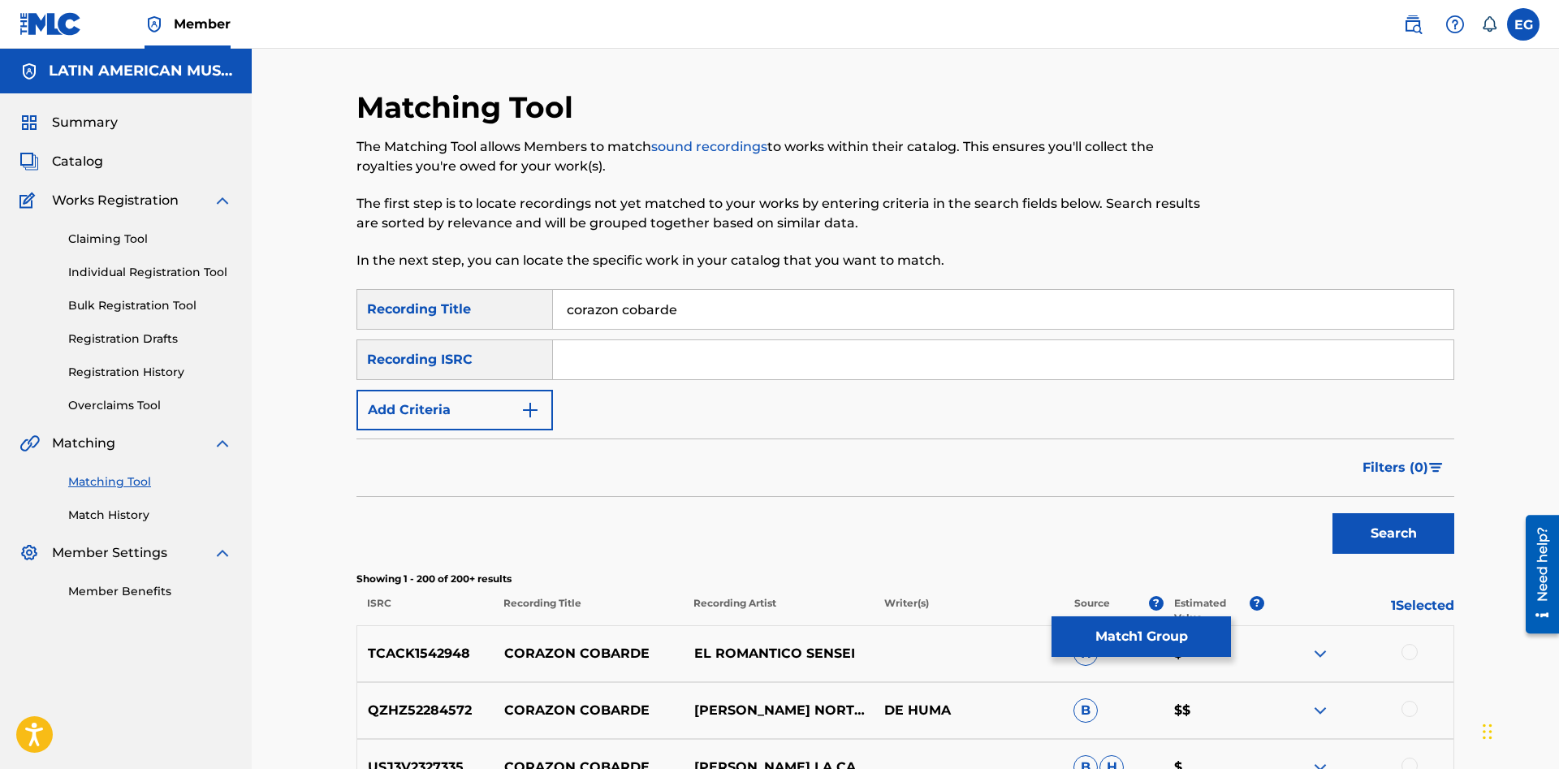
click at [610, 300] on input "corazon cobarde" at bounding box center [1003, 309] width 900 height 39
type input "corazón cobarde"
click at [1332, 513] on button "Search" at bounding box center [1393, 533] width 122 height 41
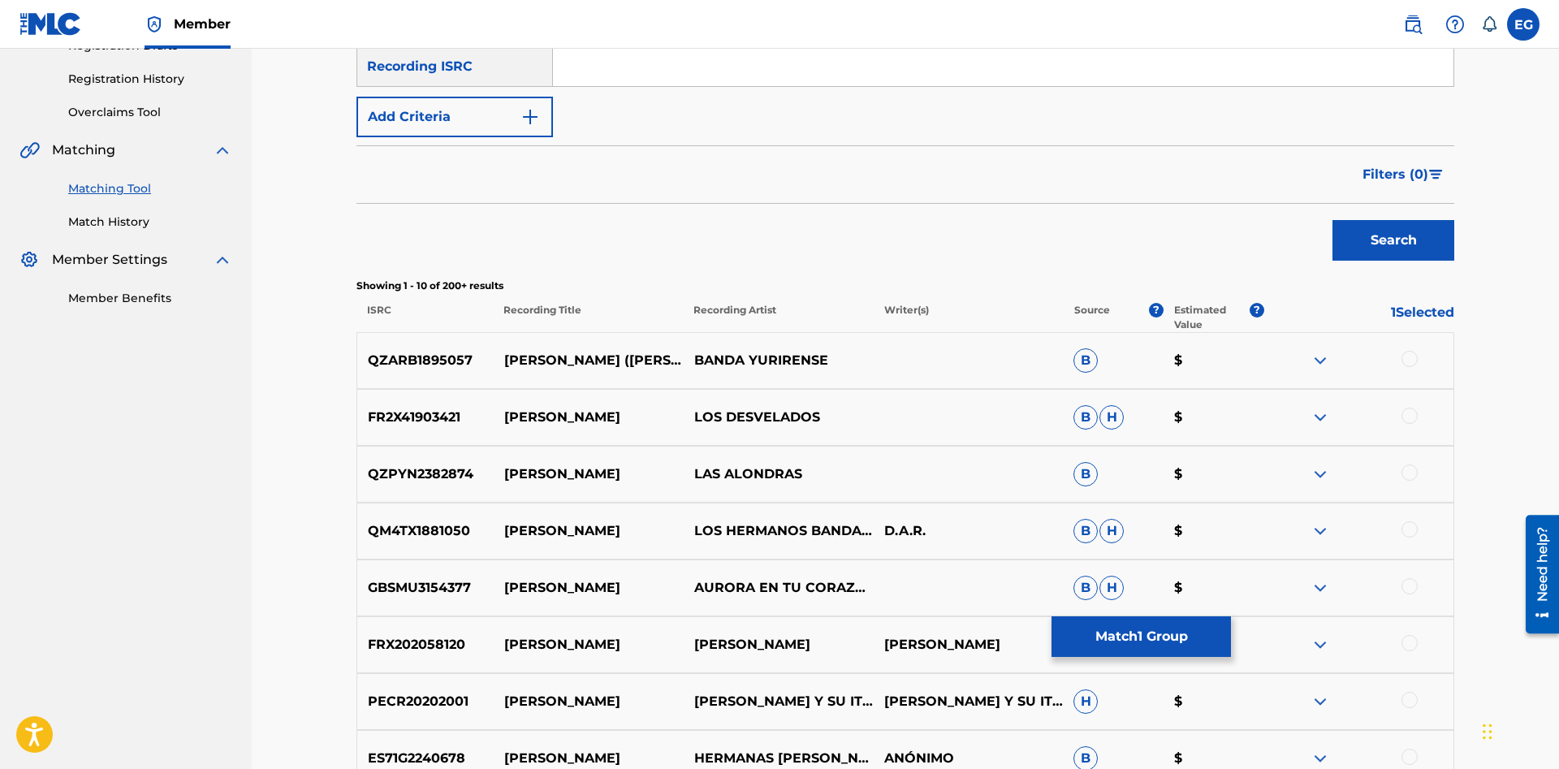
scroll to position [127, 0]
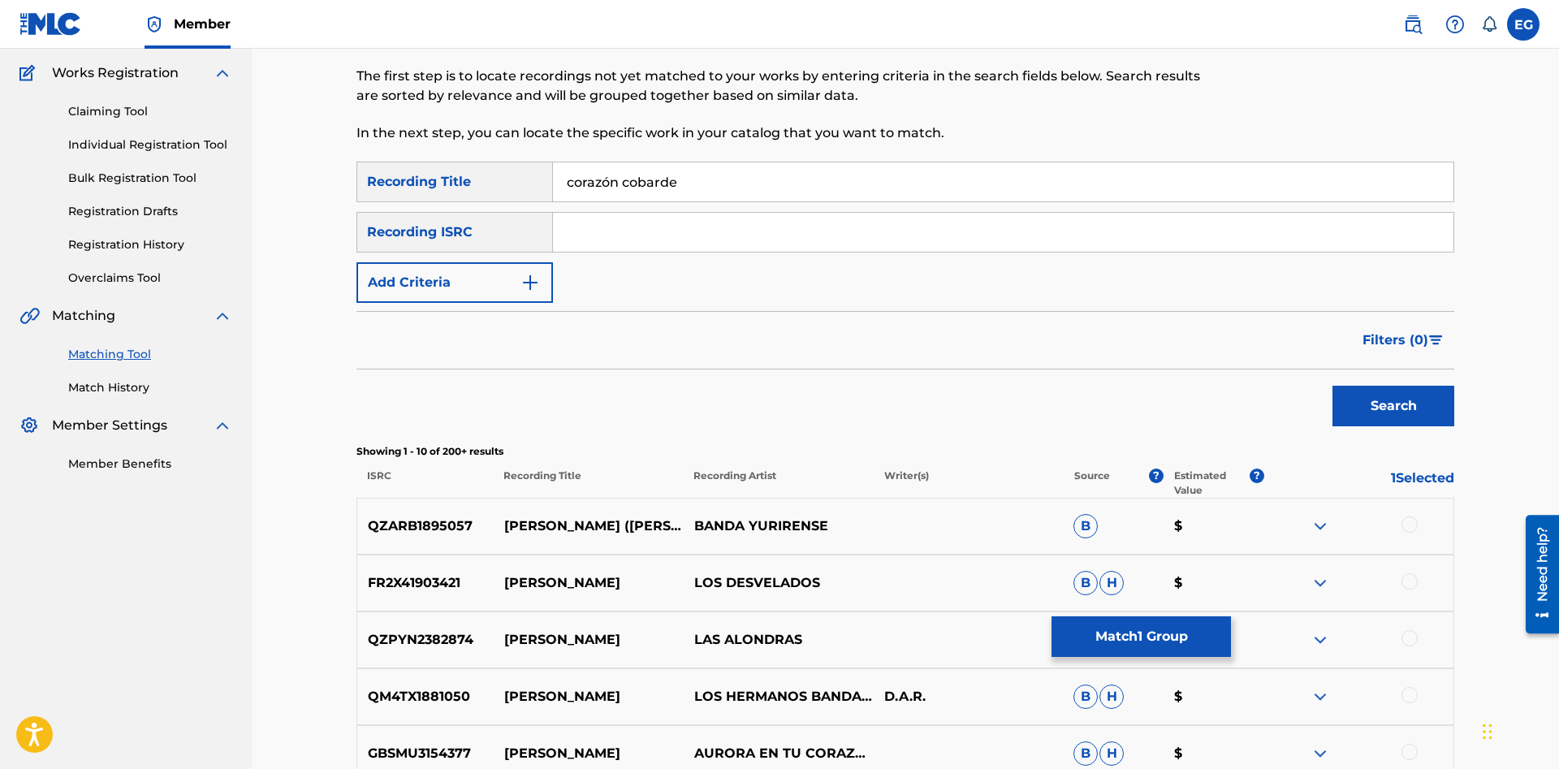
click at [520, 294] on button "Add Criteria" at bounding box center [454, 282] width 196 height 41
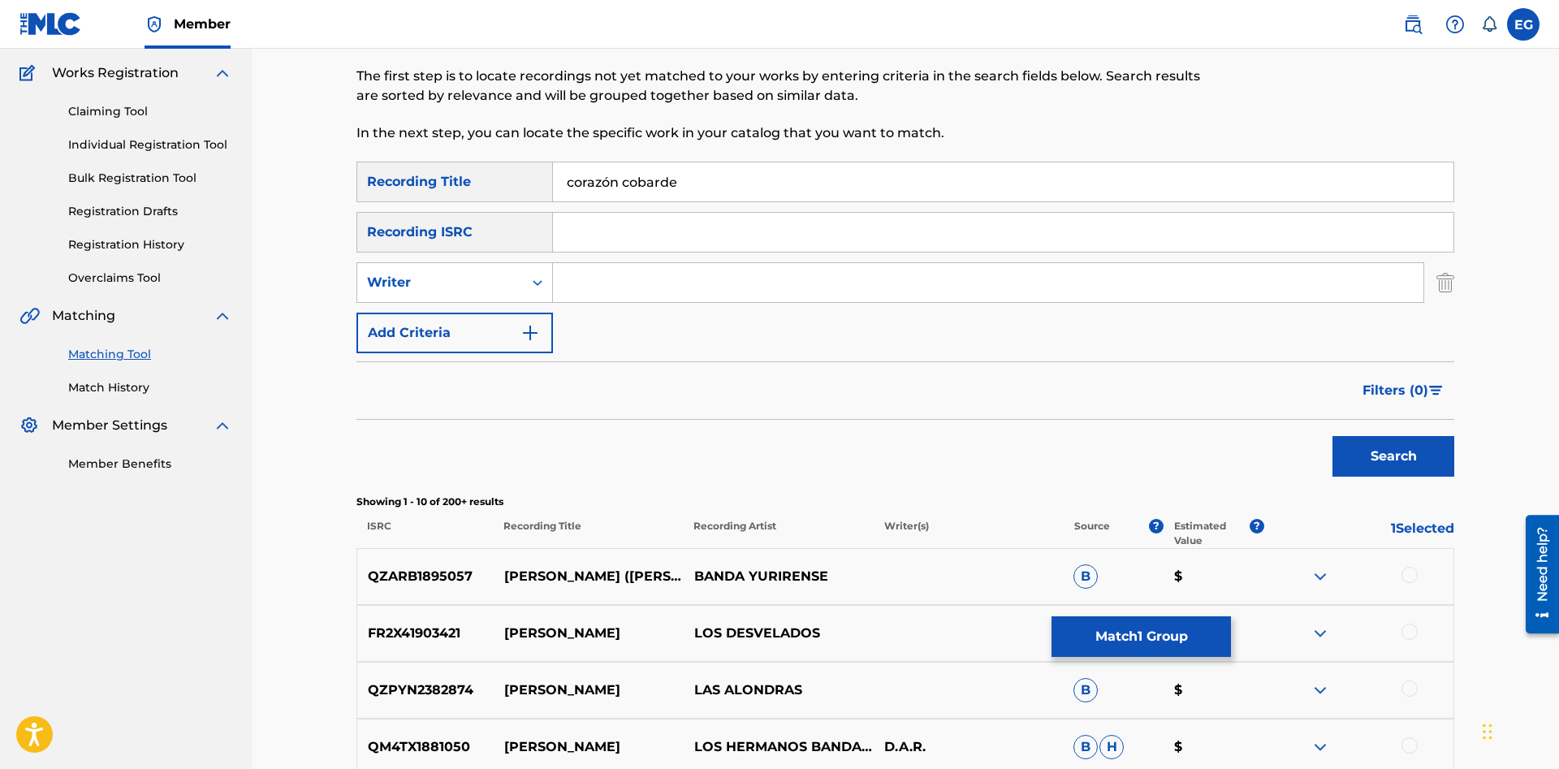
click at [568, 279] on input "Search Form" at bounding box center [988, 282] width 870 height 39
paste input "[PERSON_NAME]"
type input "[PERSON_NAME]"
click at [1332, 436] on button "Search" at bounding box center [1393, 456] width 122 height 41
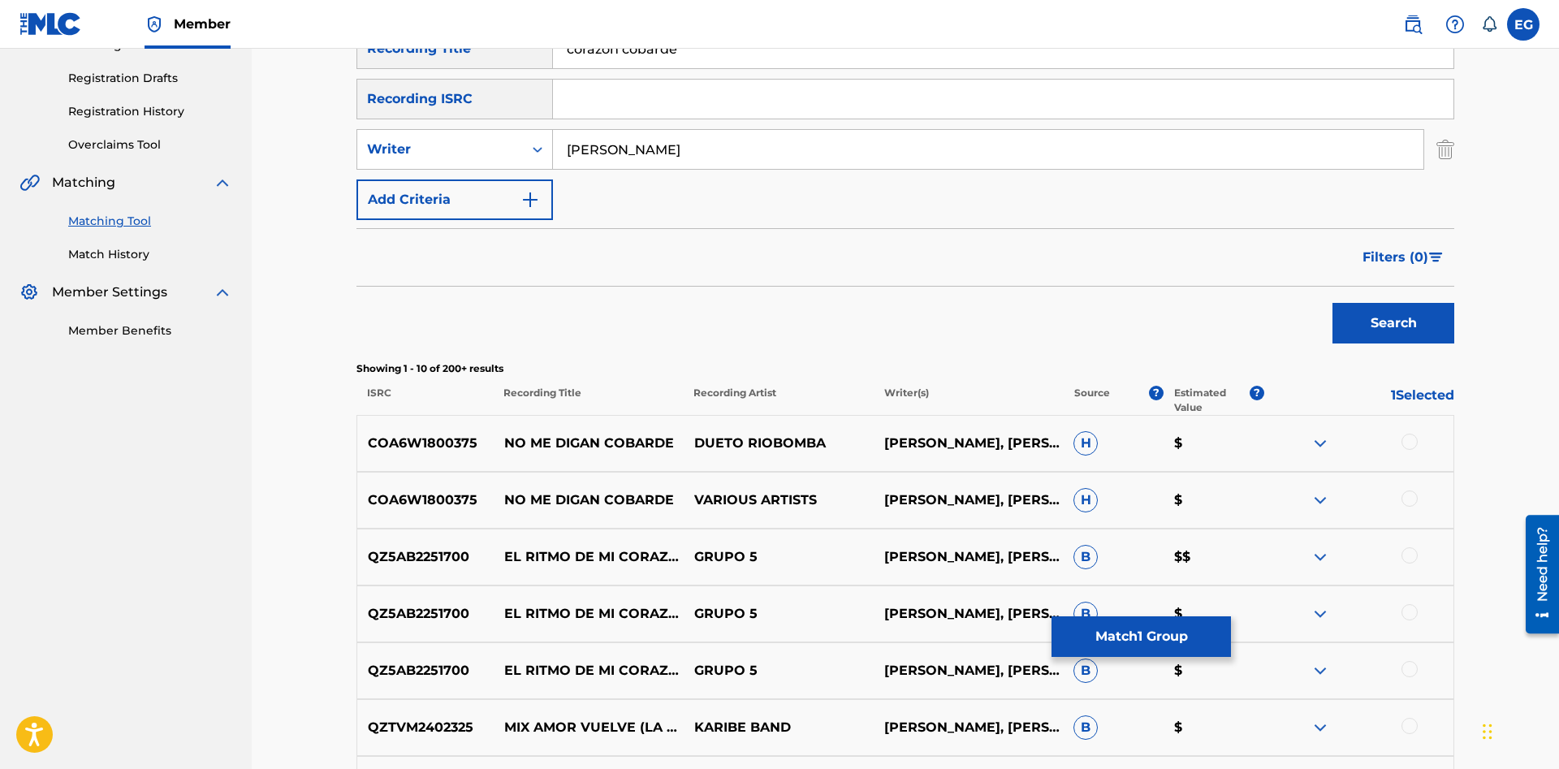
scroll to position [0, 0]
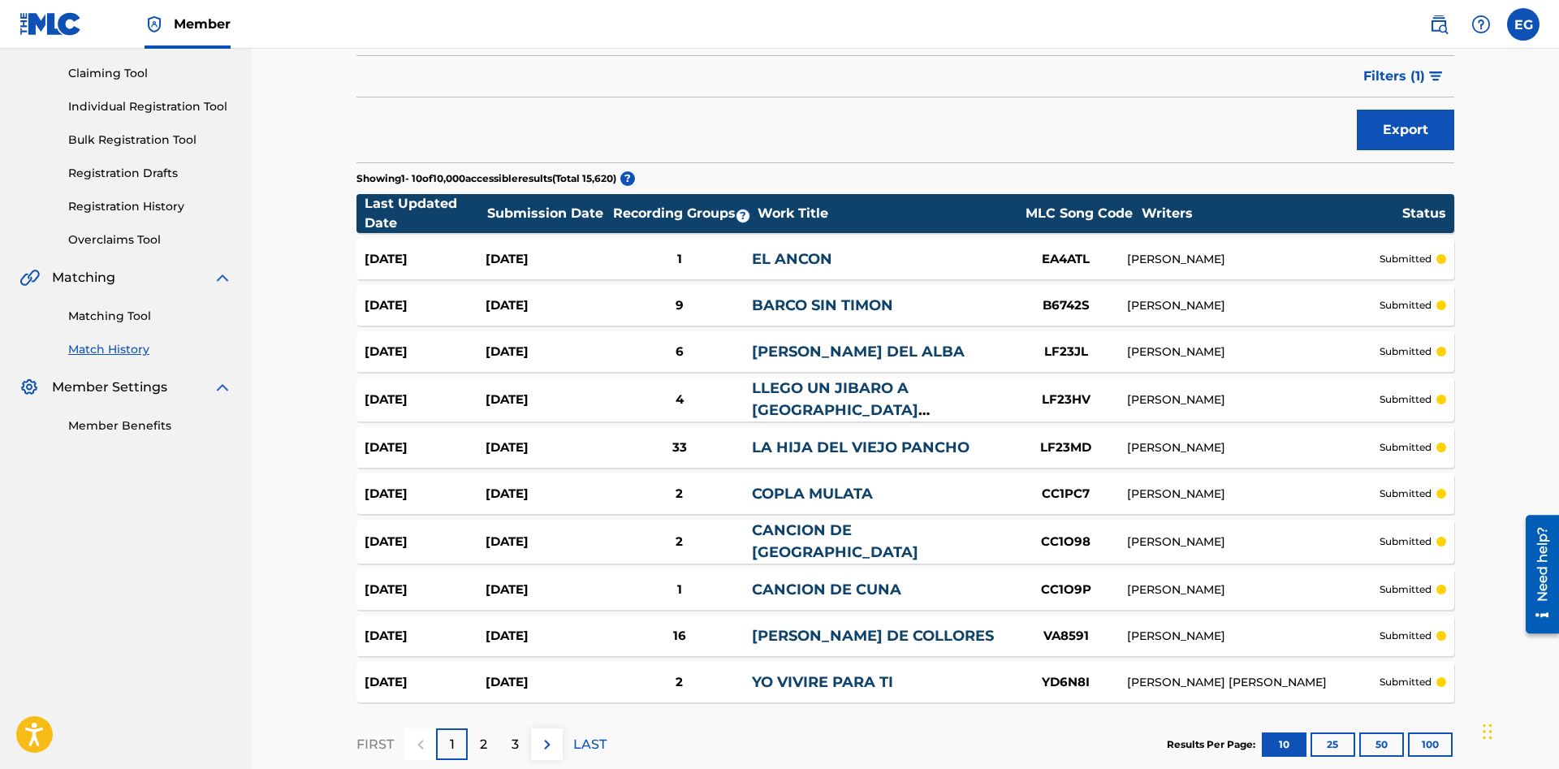
scroll to position [248, 0]
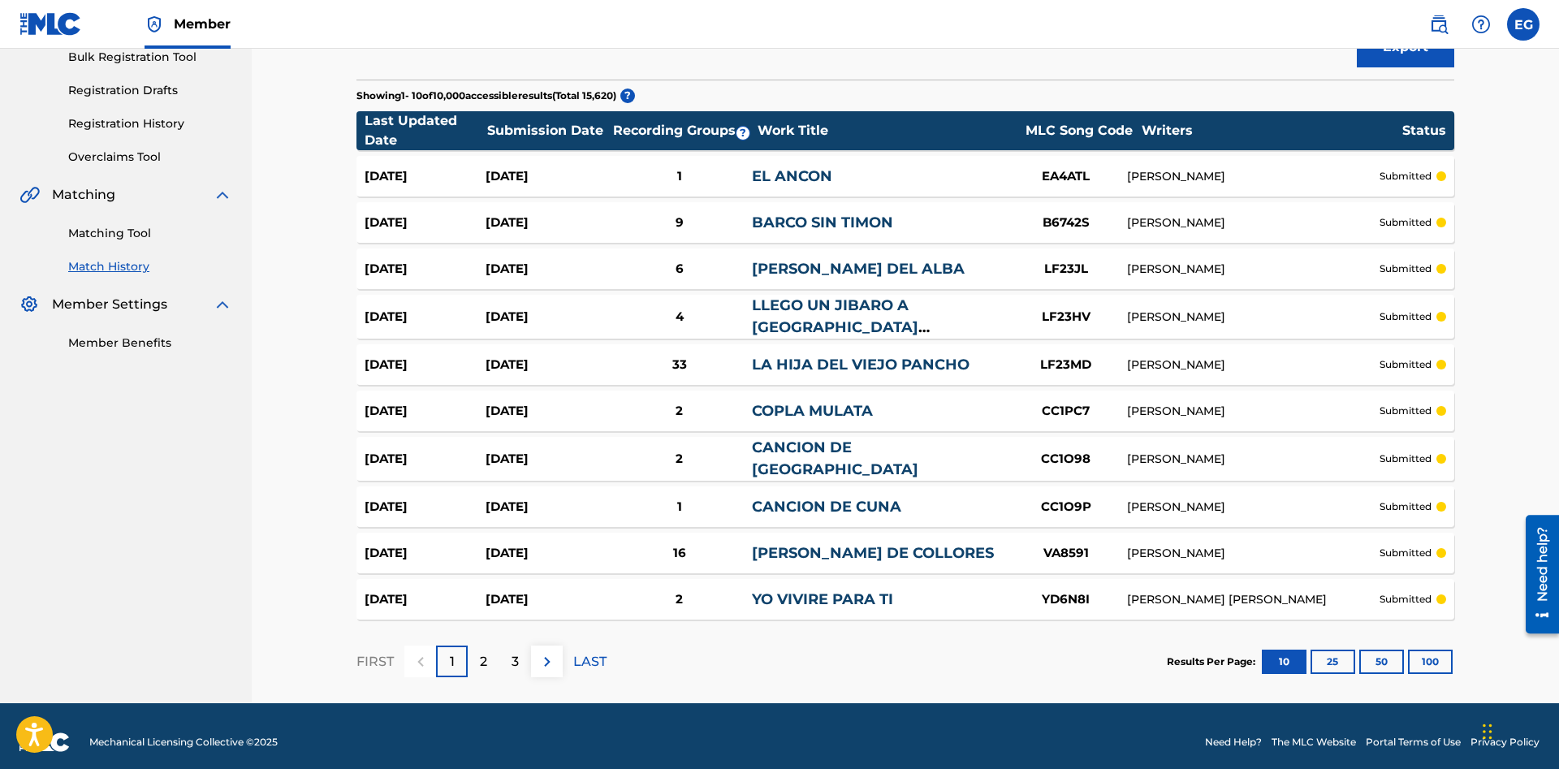
click at [463, 651] on div "1" at bounding box center [452, 661] width 32 height 32
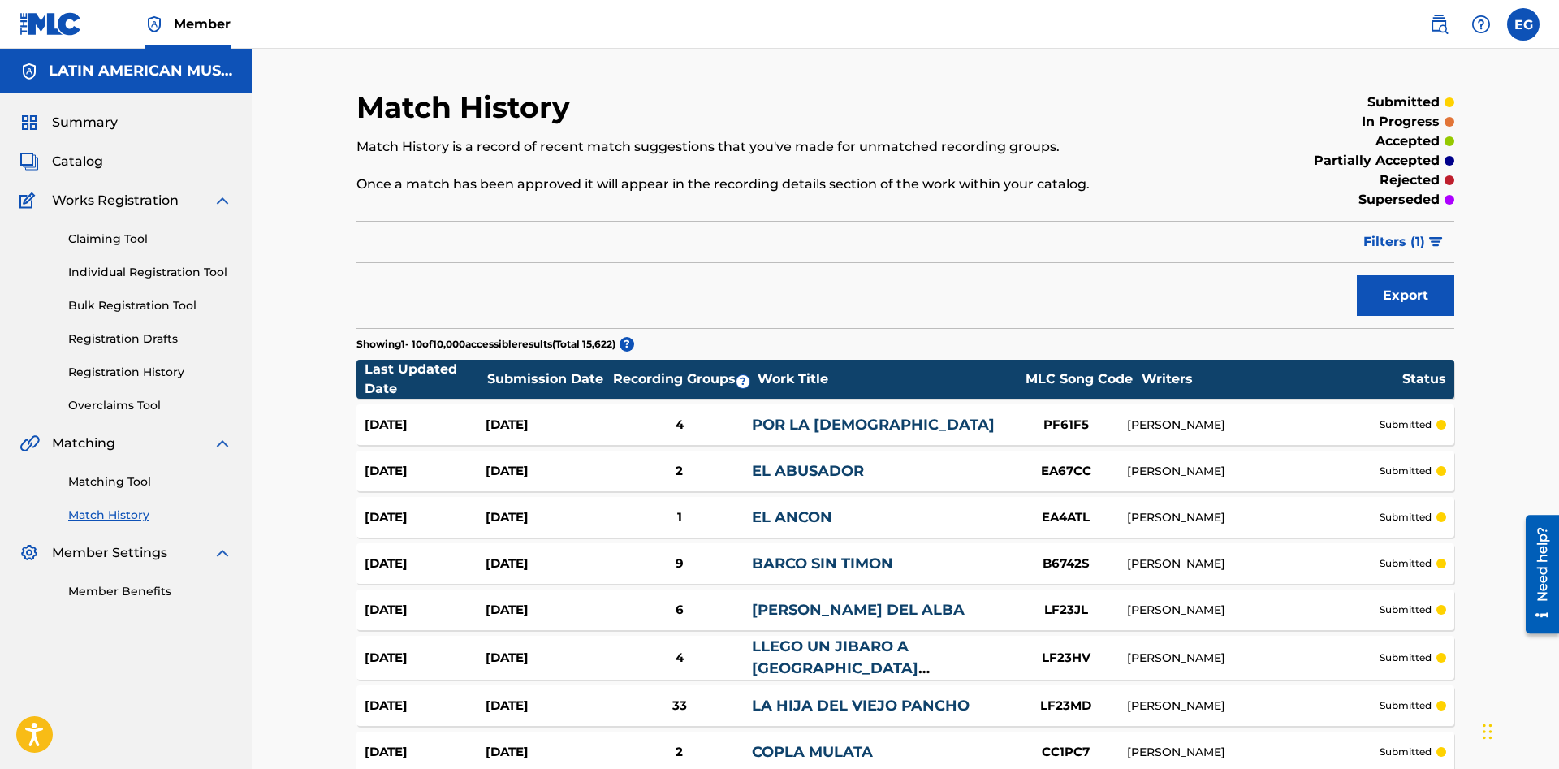
scroll to position [166, 0]
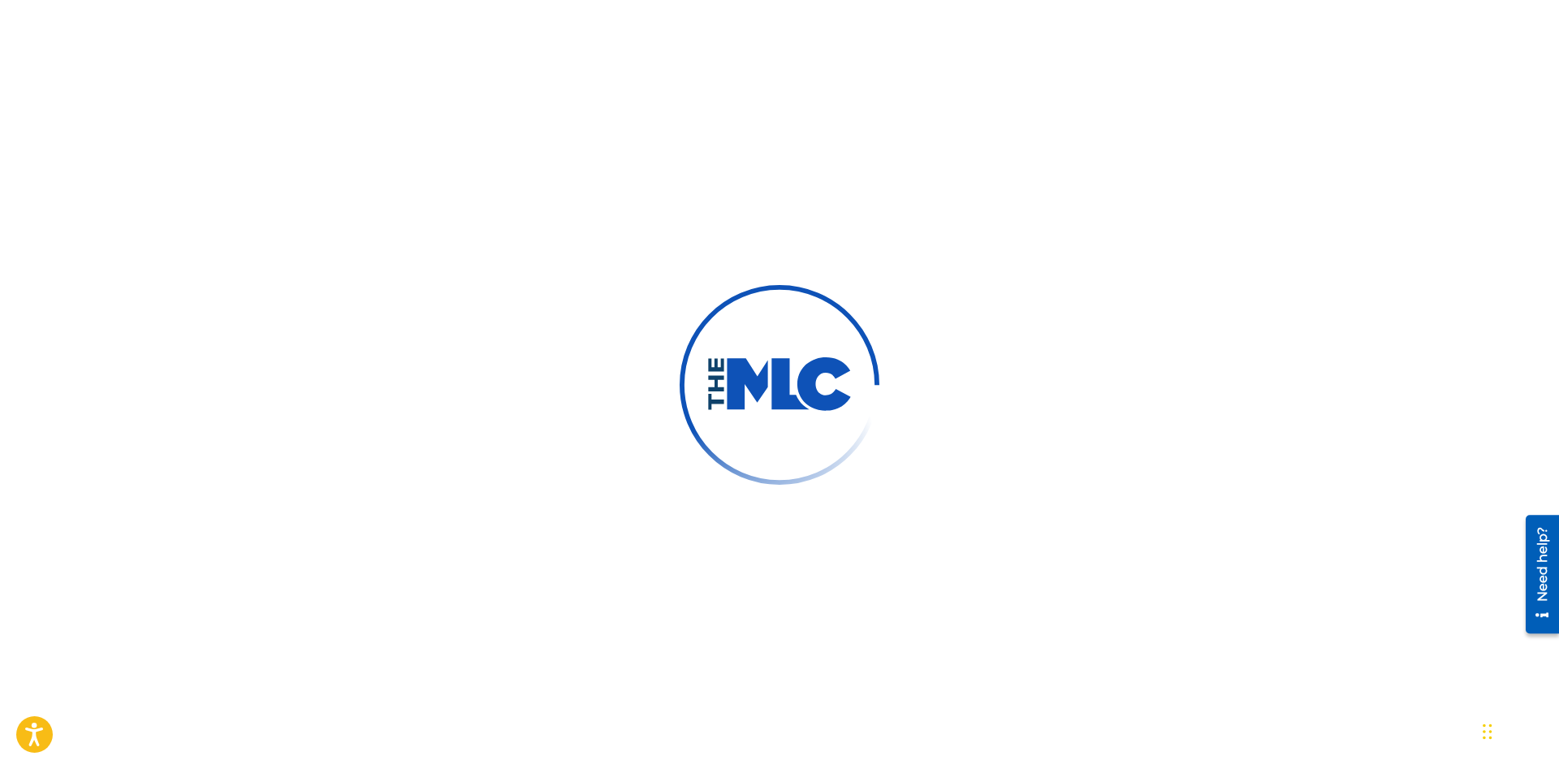
drag, startPoint x: 512, startPoint y: 347, endPoint x: 510, endPoint y: 358, distance: 10.8
click at [510, 358] on div at bounding box center [779, 384] width 1559 height 769
drag, startPoint x: 482, startPoint y: 360, endPoint x: 888, endPoint y: 407, distance: 408.6
click at [1136, 464] on div at bounding box center [779, 384] width 1559 height 769
click at [787, 388] on img at bounding box center [779, 384] width 146 height 55
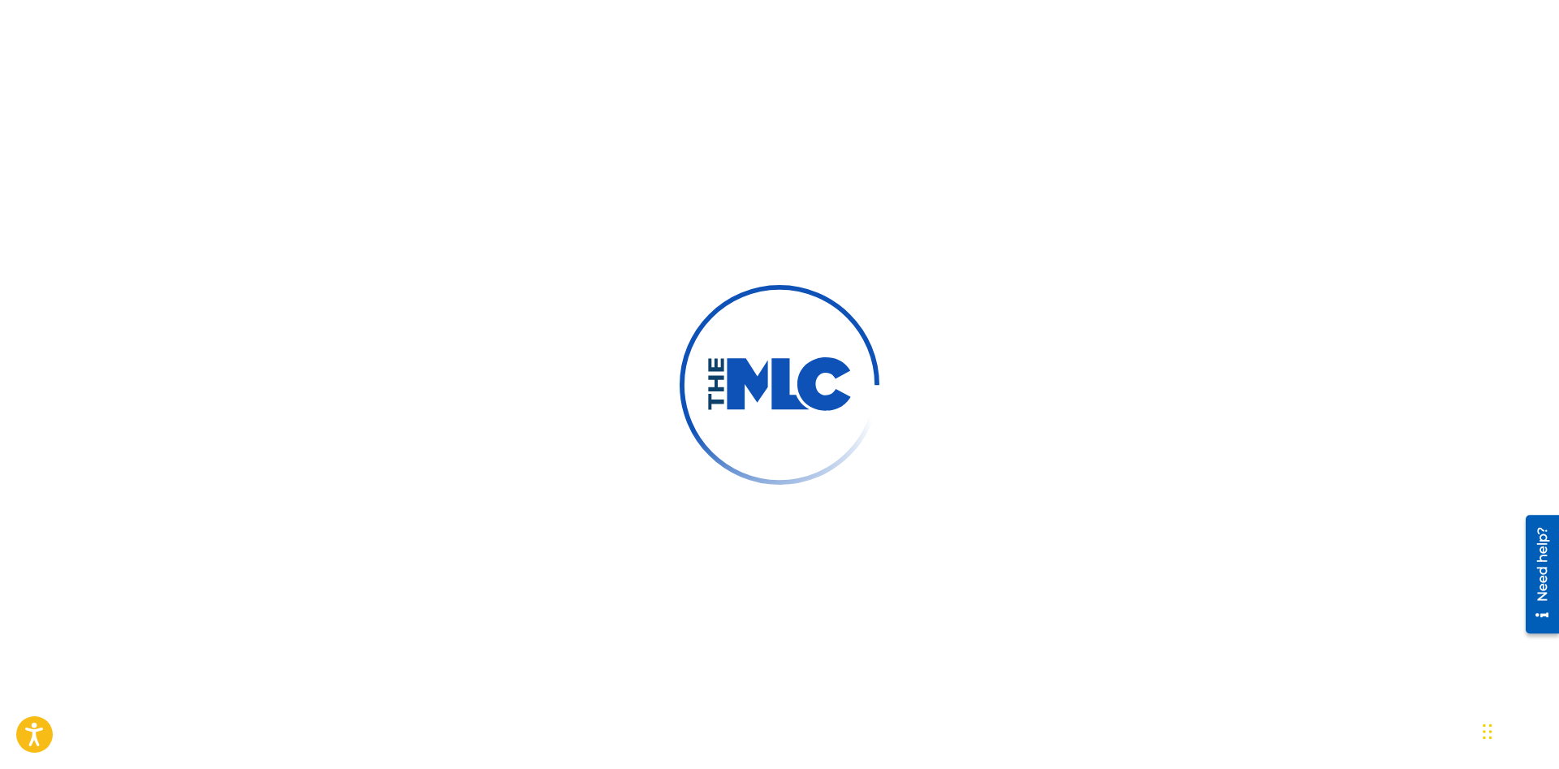
drag, startPoint x: 638, startPoint y: 407, endPoint x: 808, endPoint y: 436, distance: 172.0
click at [849, 497] on div at bounding box center [779, 384] width 1559 height 769
click at [806, 436] on img at bounding box center [779, 383] width 219 height 219
click at [812, 382] on img at bounding box center [779, 384] width 146 height 55
click at [743, 316] on img at bounding box center [779, 383] width 219 height 219
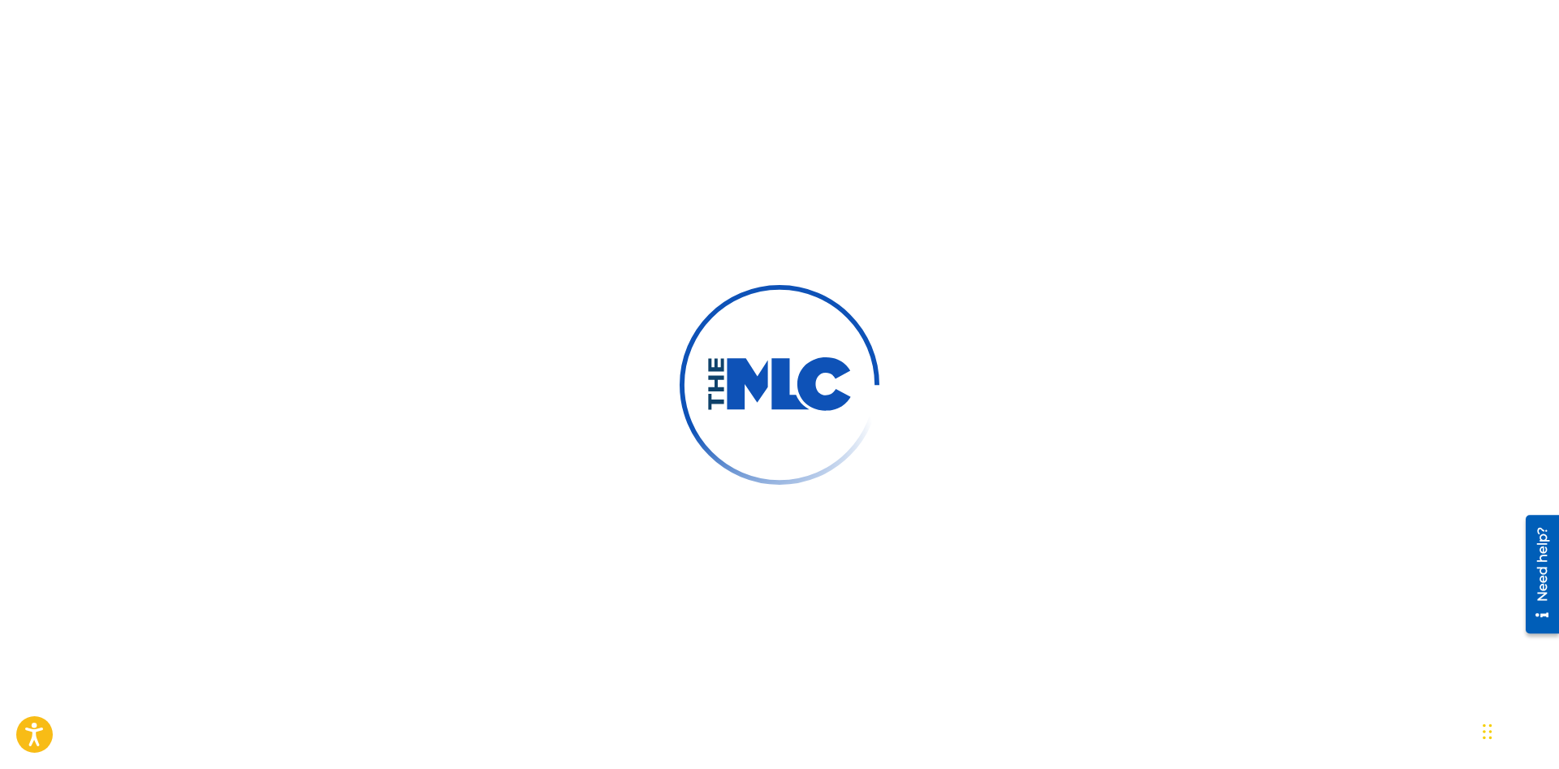
click at [893, 248] on div at bounding box center [779, 384] width 1559 height 769
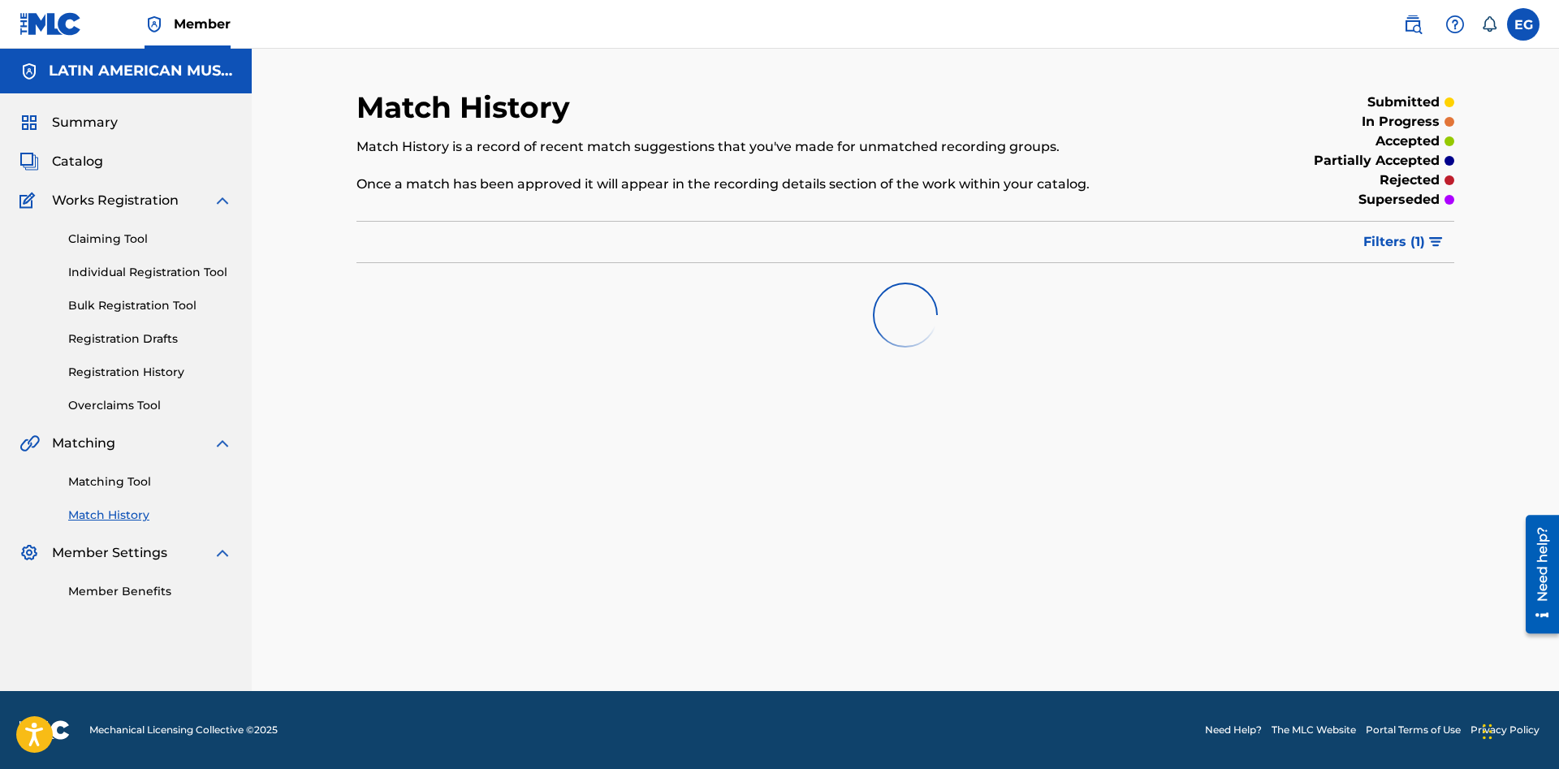
click at [122, 476] on link "Matching Tool" at bounding box center [150, 481] width 164 height 17
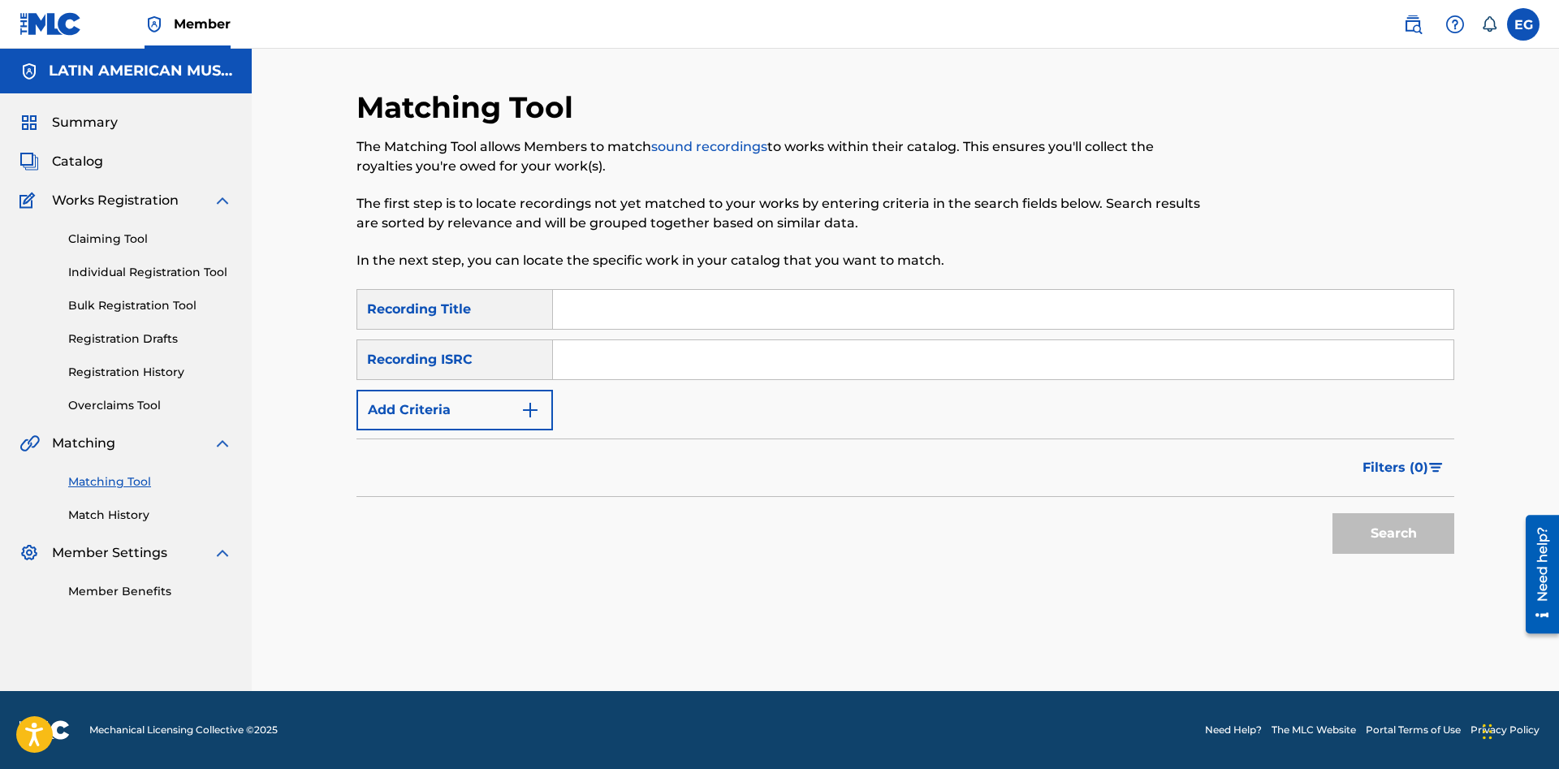
click at [801, 330] on div "SearchWithCriteria29662b2e-2ef2-4a52-8a81-4f061b39df9d Recording Title SearchWi…" at bounding box center [904, 359] width 1097 height 141
click at [816, 303] on input "Search Form" at bounding box center [1003, 309] width 900 height 39
type input "despedida entristecida"
click at [1332, 513] on button "Search" at bounding box center [1393, 533] width 122 height 41
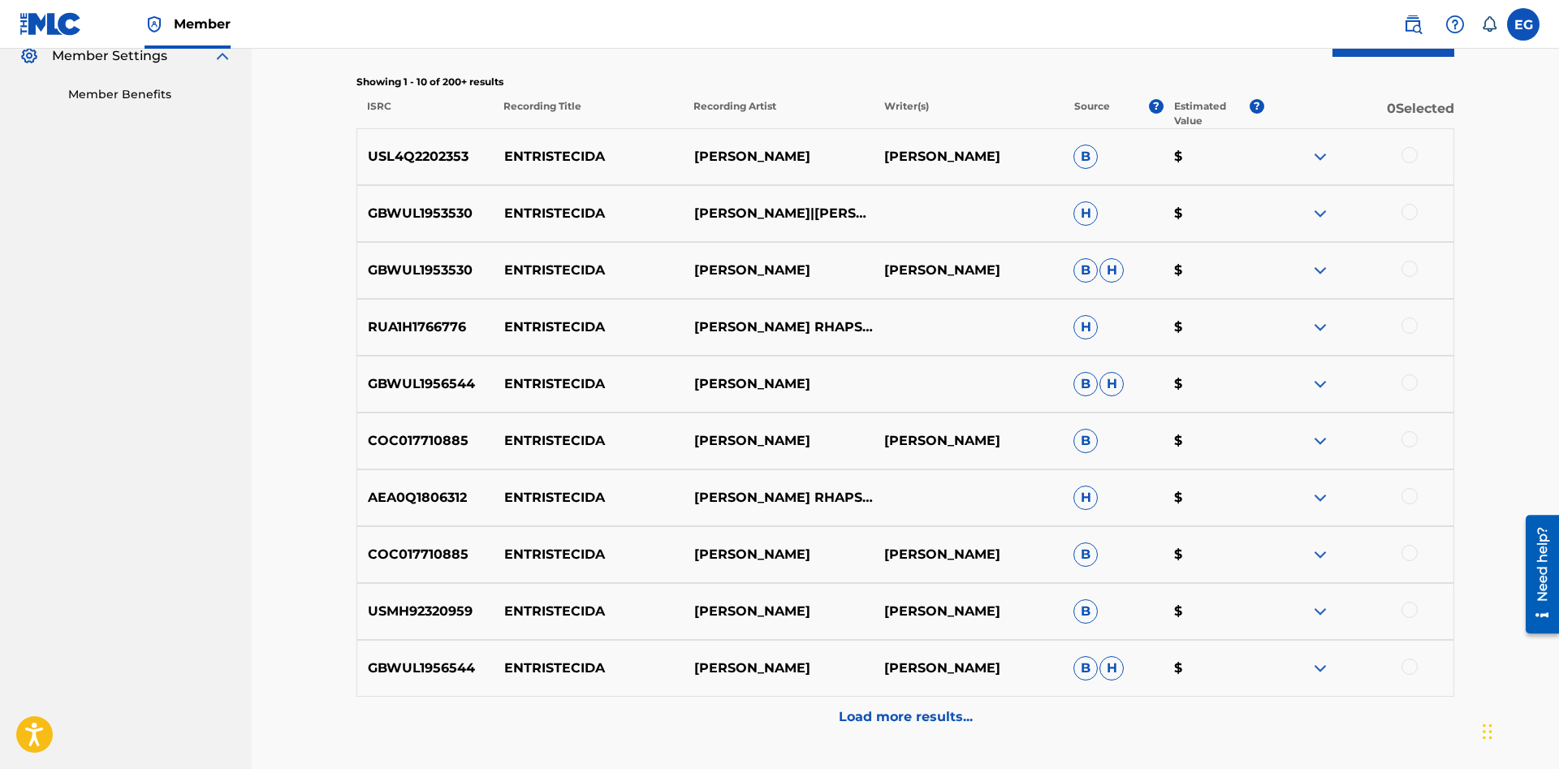
scroll to position [624, 0]
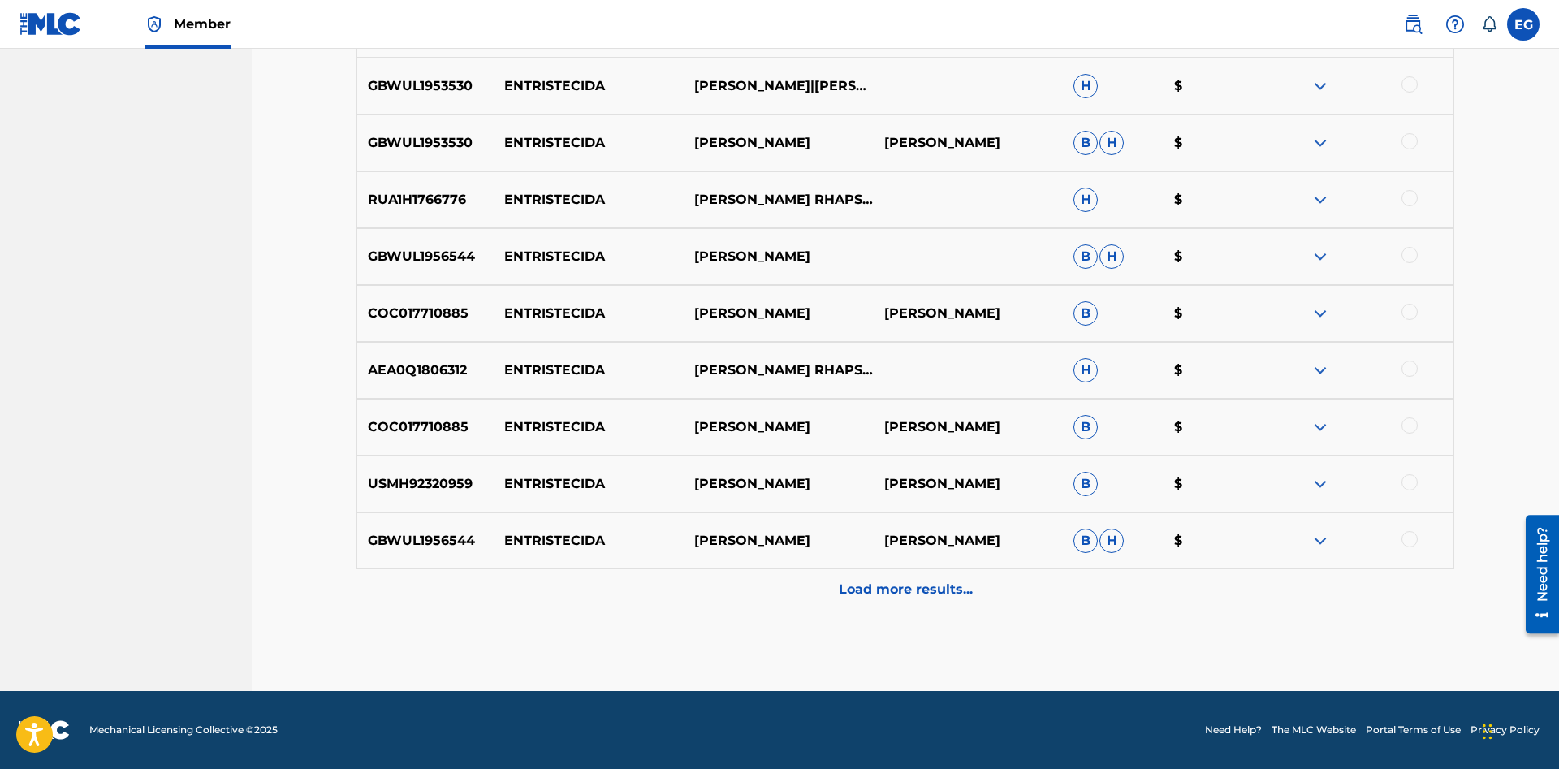
click at [895, 572] on div "Load more results..." at bounding box center [904, 589] width 1097 height 41
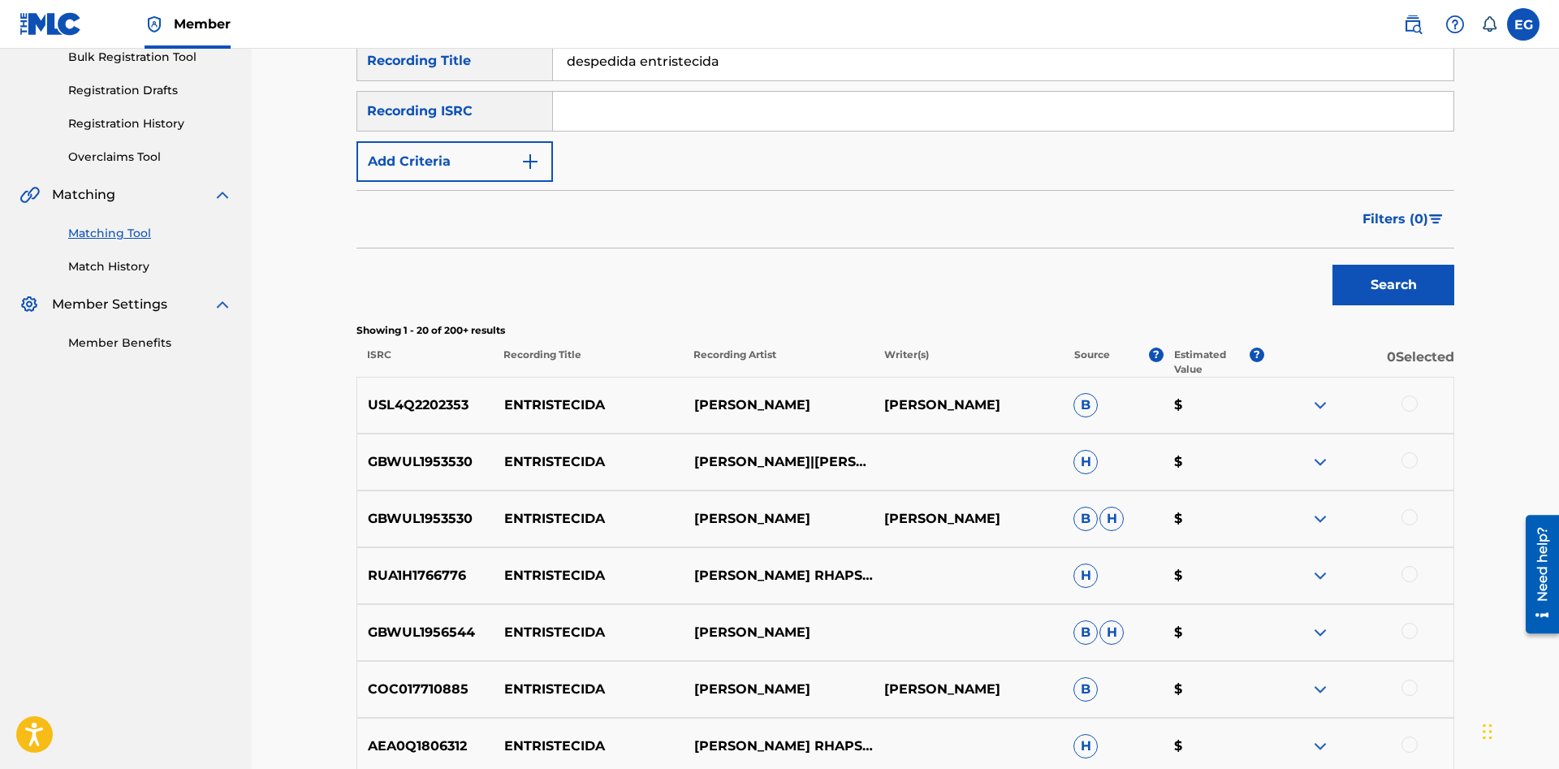
scroll to position [0, 0]
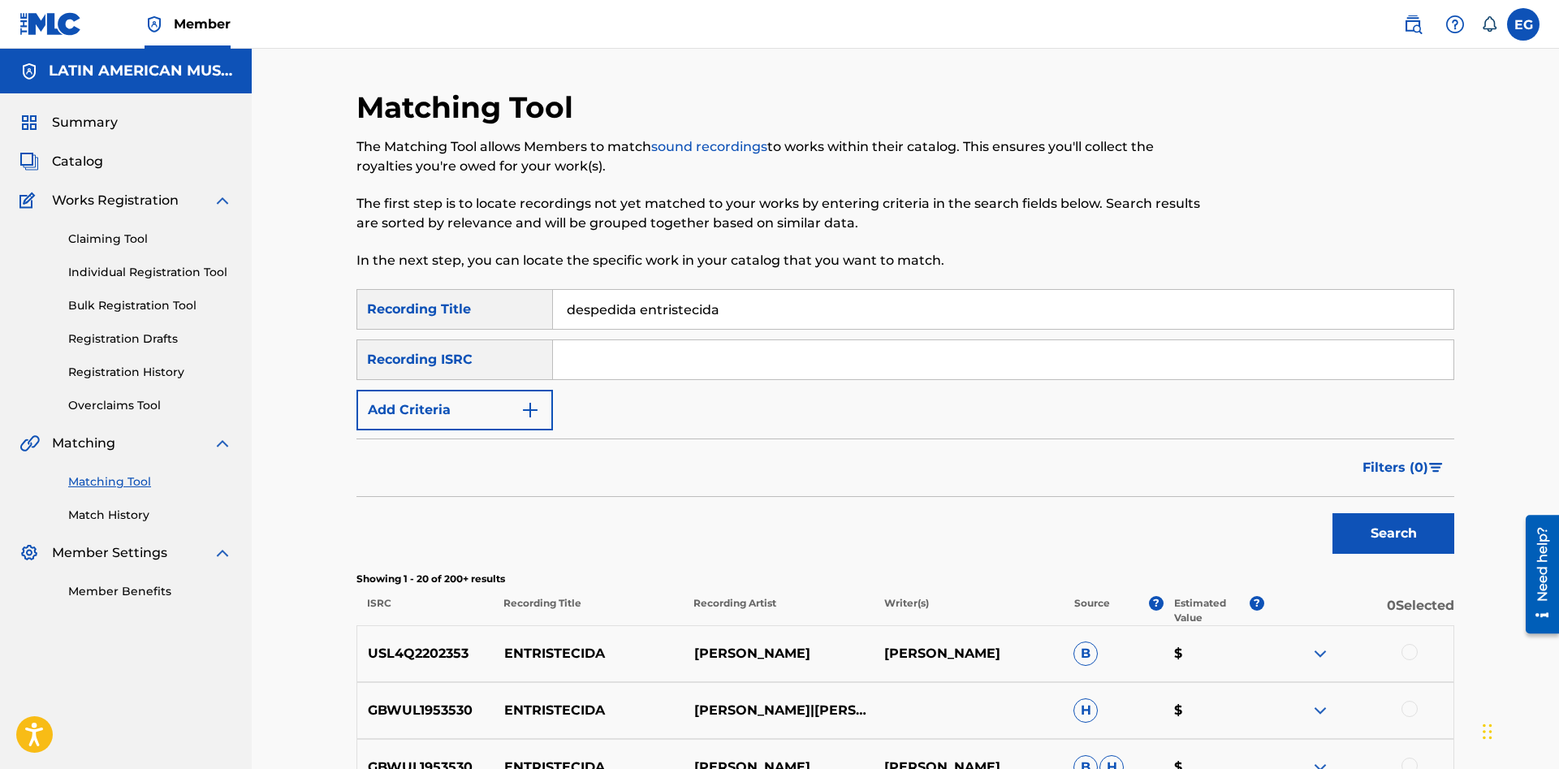
click at [531, 415] on img "Search Form" at bounding box center [529, 409] width 19 height 19
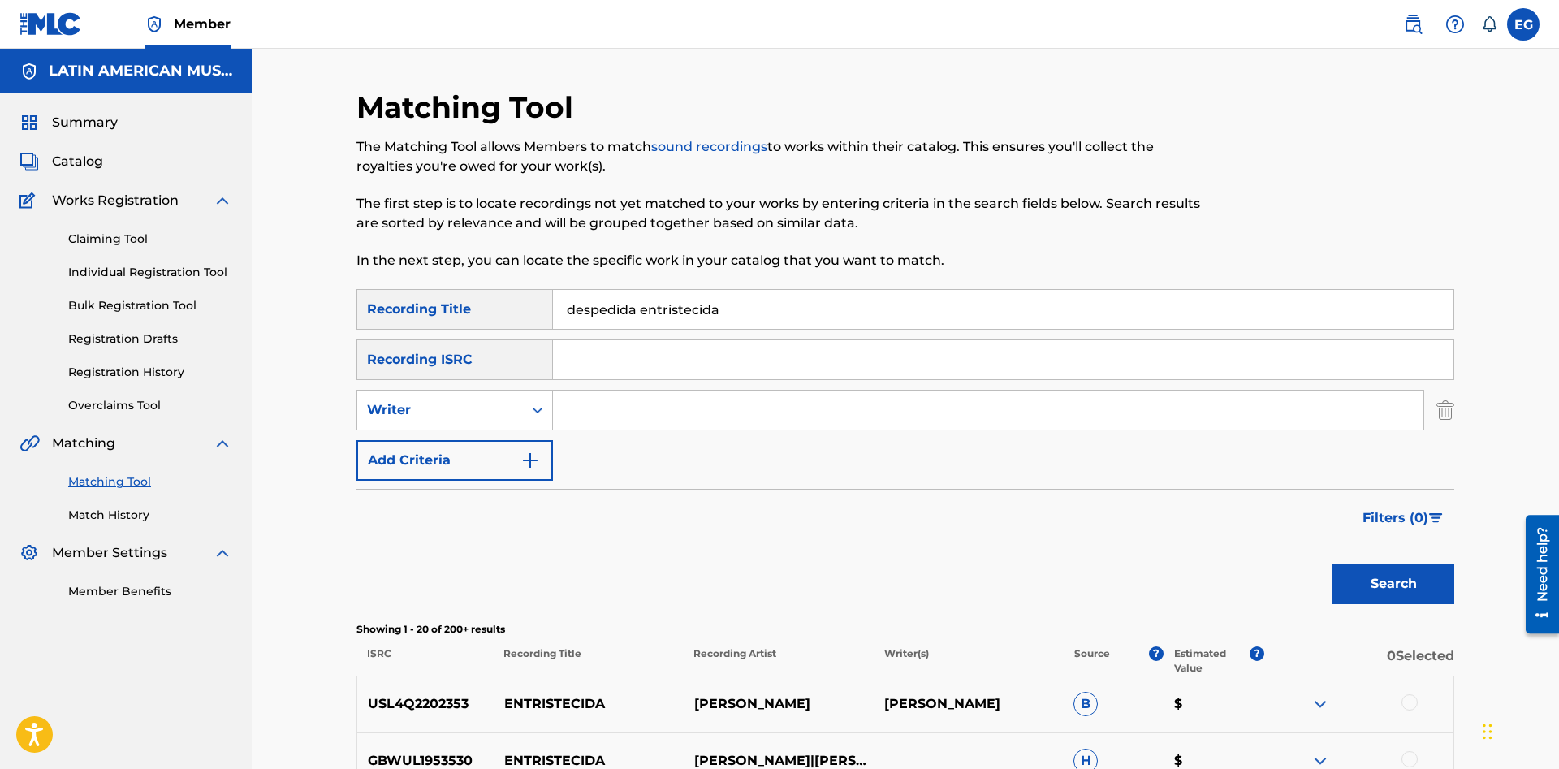
click at [593, 408] on input "Search Form" at bounding box center [988, 409] width 870 height 39
type input "[PERSON_NAME]"
click at [1332, 563] on button "Search" at bounding box center [1393, 583] width 122 height 41
click at [687, 406] on input "[PERSON_NAME]" at bounding box center [988, 409] width 870 height 39
drag, startPoint x: 757, startPoint y: 312, endPoint x: 481, endPoint y: 319, distance: 275.3
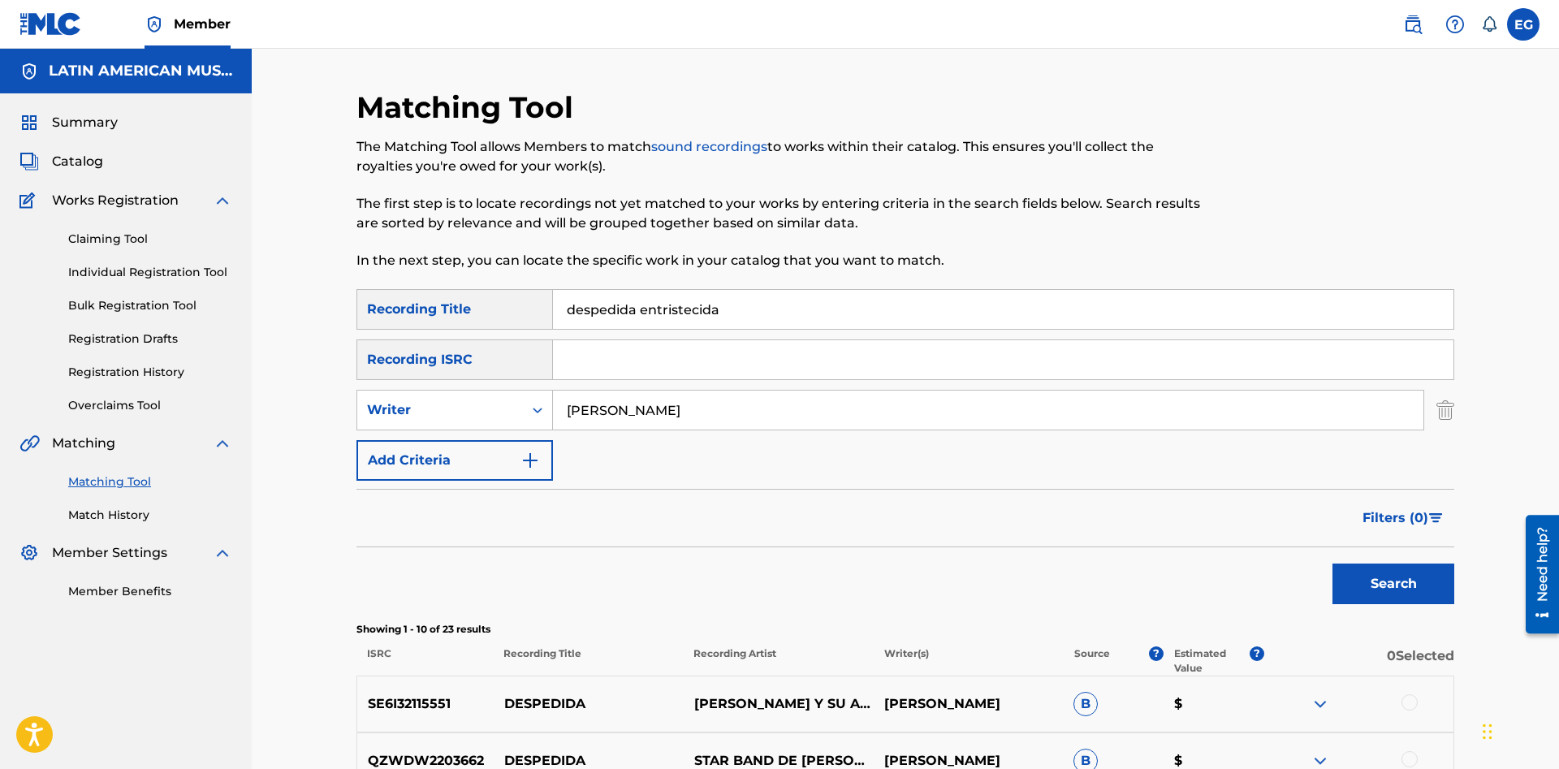
click at [553, 319] on input "despedida entristecida" at bounding box center [1003, 309] width 900 height 39
type input "el maicito"
drag, startPoint x: 1425, startPoint y: 573, endPoint x: 1376, endPoint y: 567, distance: 49.9
click at [1423, 573] on button "Search" at bounding box center [1393, 583] width 122 height 41
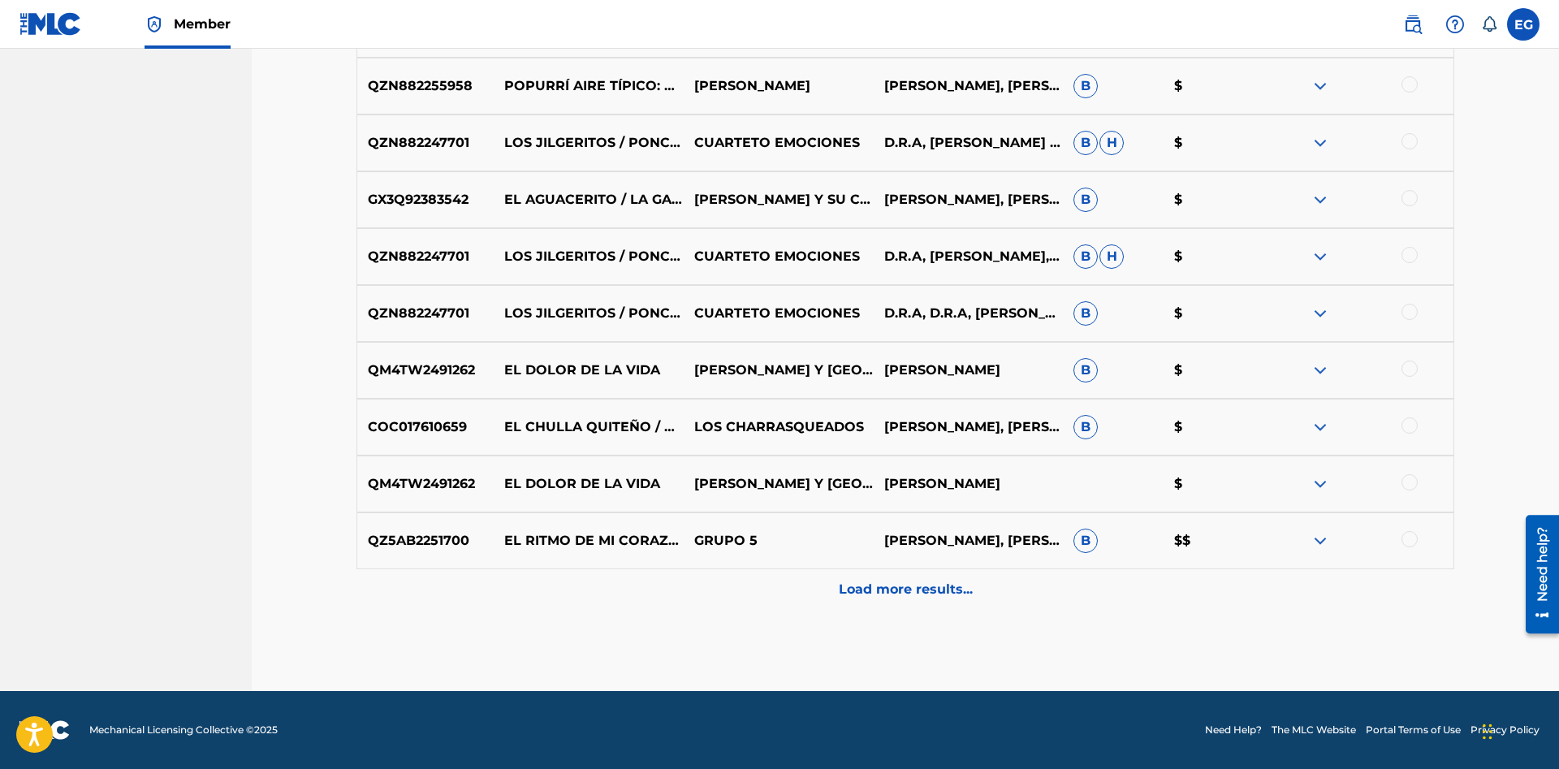
scroll to position [178, 0]
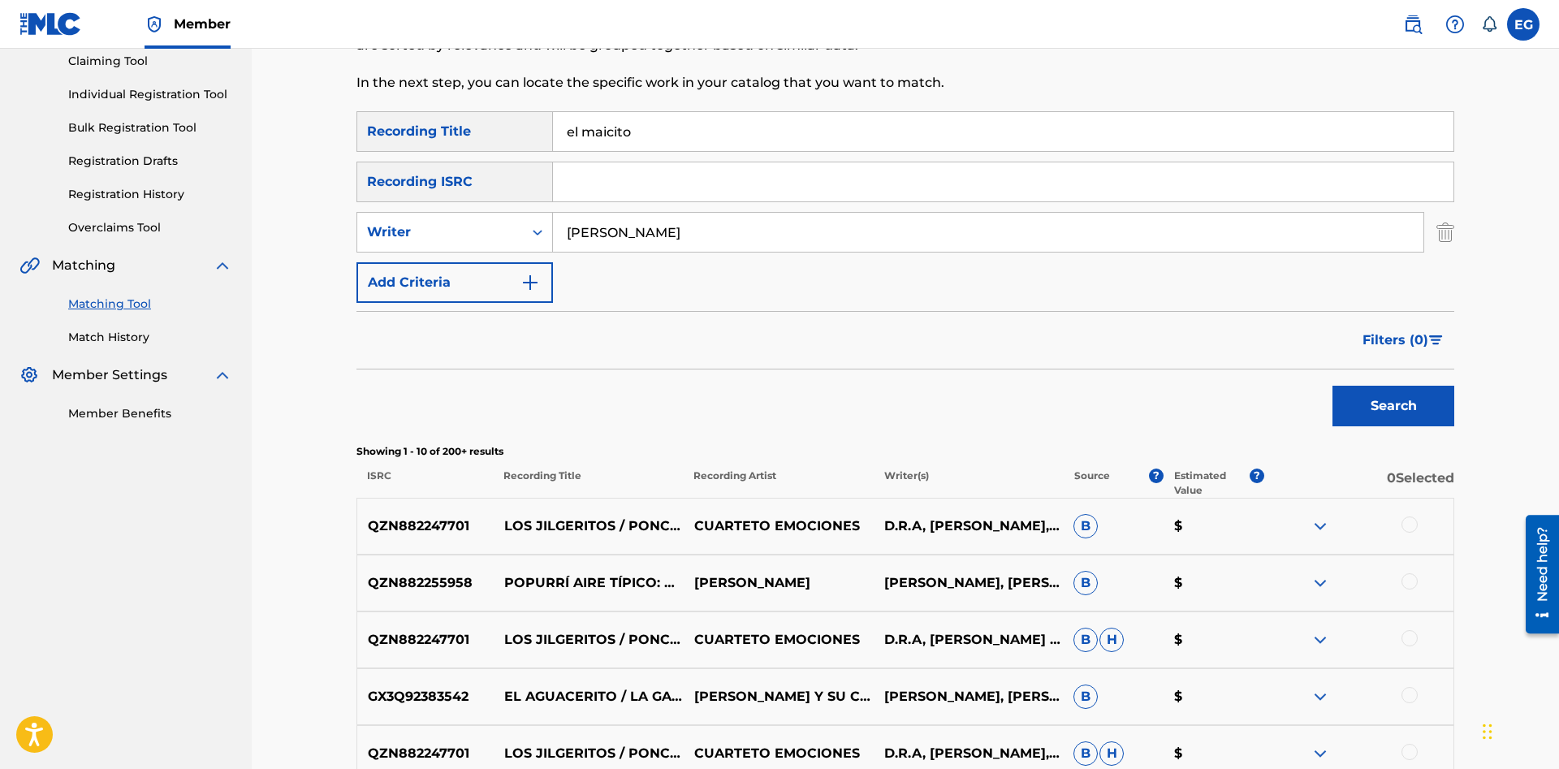
drag, startPoint x: 727, startPoint y: 244, endPoint x: 545, endPoint y: 249, distance: 181.9
click at [553, 249] on input "[PERSON_NAME]" at bounding box center [988, 232] width 870 height 39
click at [1332, 386] on button "Search" at bounding box center [1393, 406] width 122 height 41
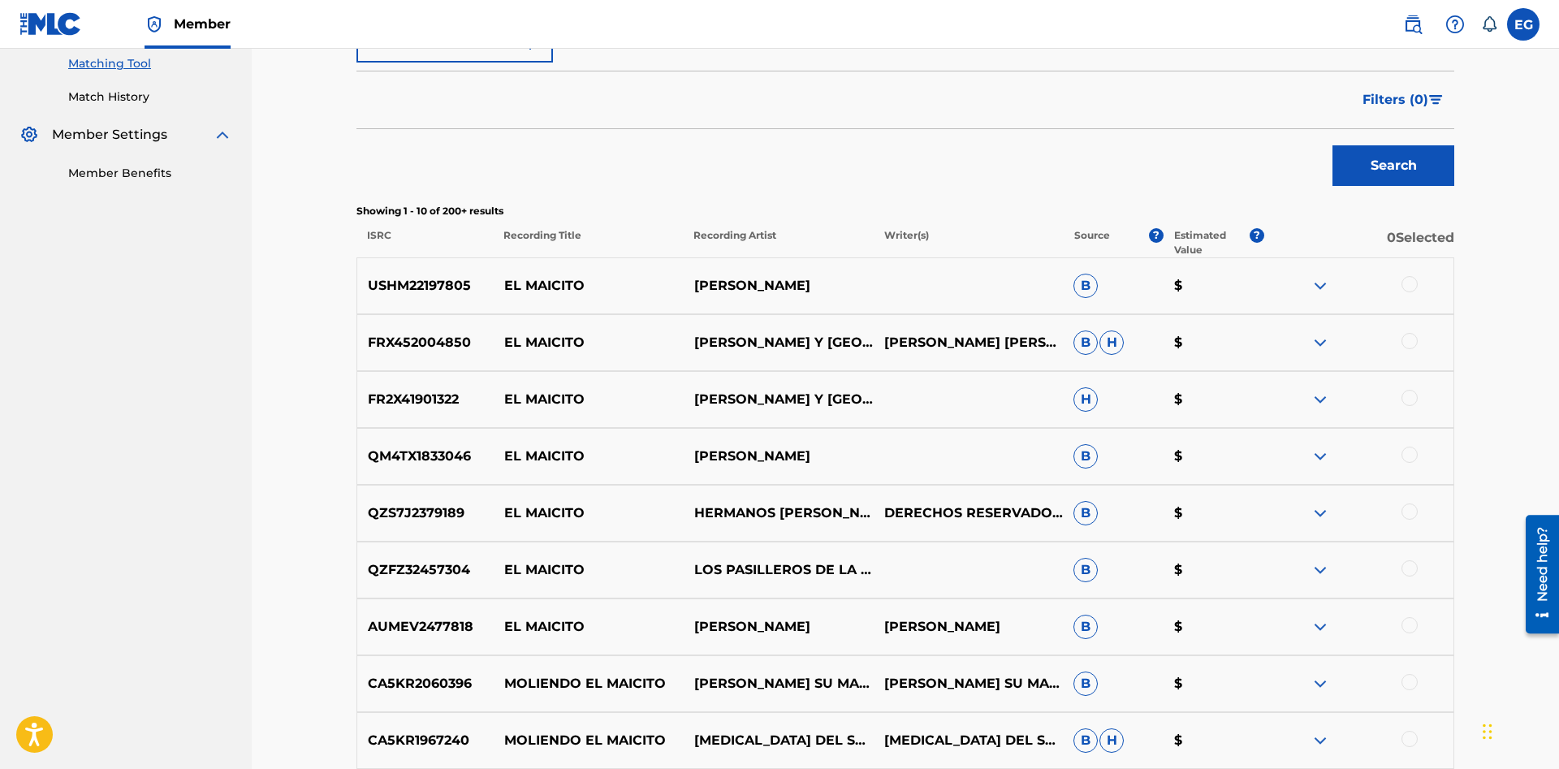
scroll to position [675, 0]
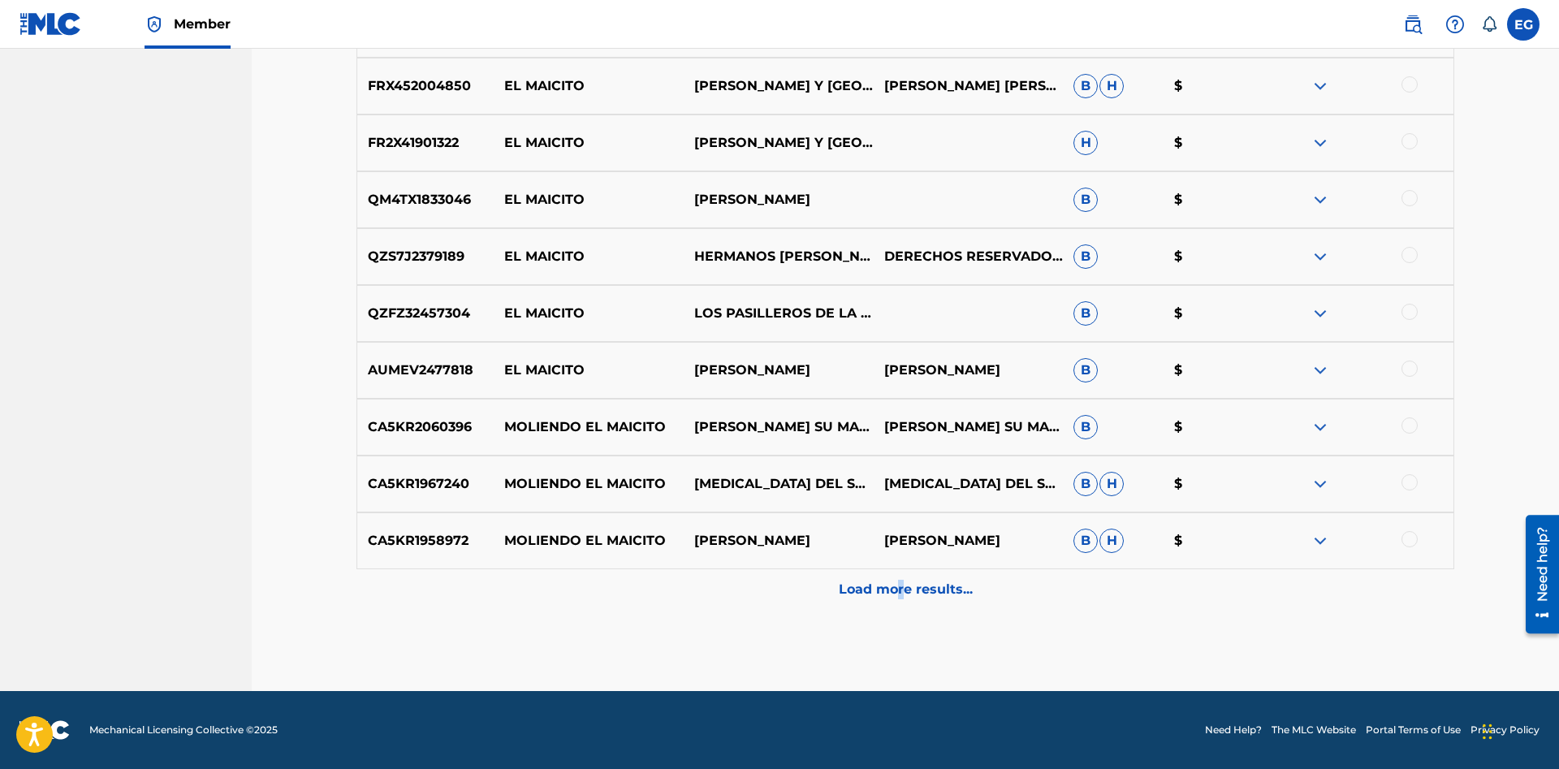
click at [898, 608] on div "Matching Tool The Matching Tool allows Members to match sound recordings to wor…" at bounding box center [904, 53] width 1097 height 1276
click at [890, 591] on p "Load more results..." at bounding box center [906, 589] width 134 height 19
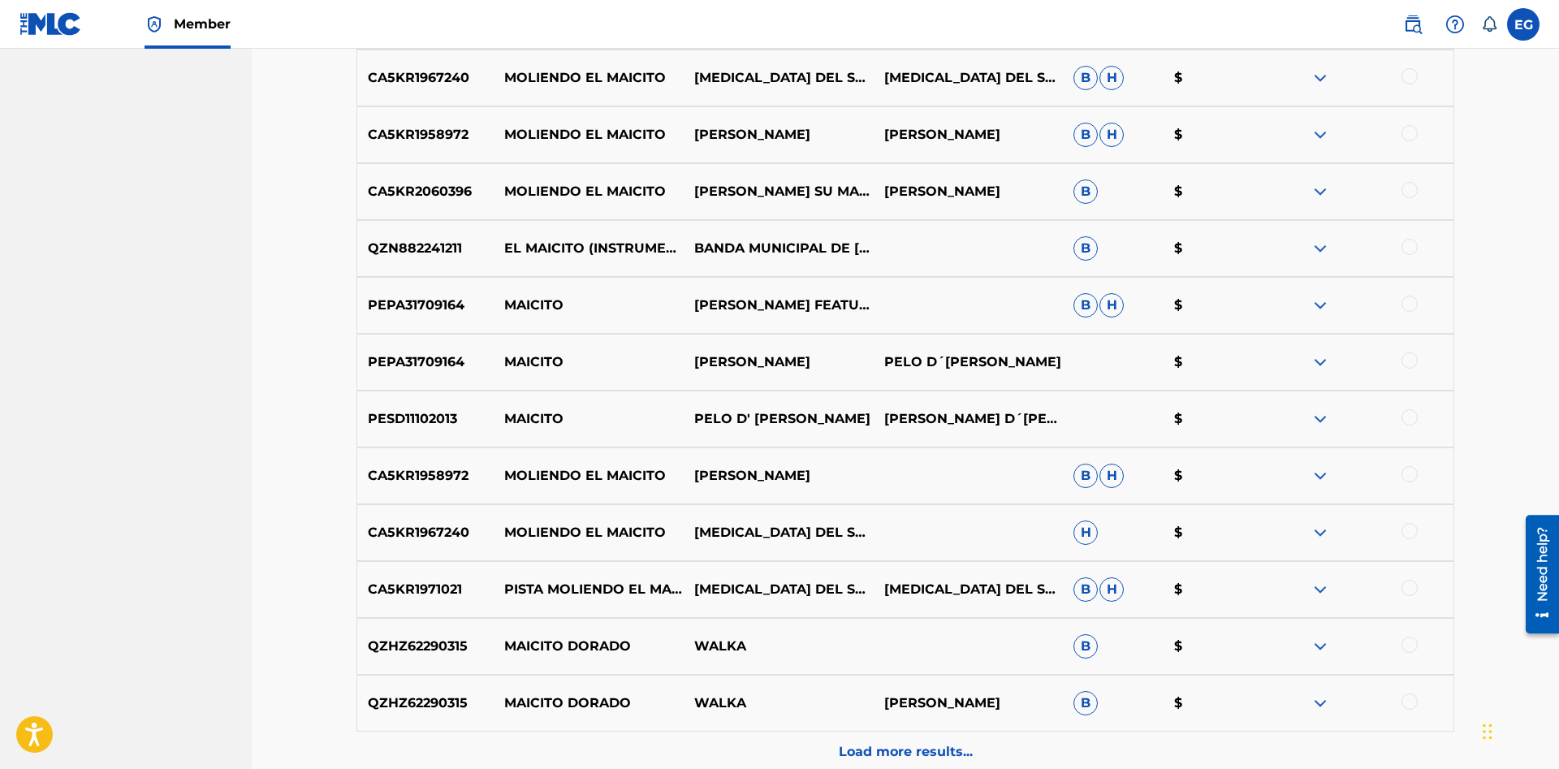
scroll to position [1243, 0]
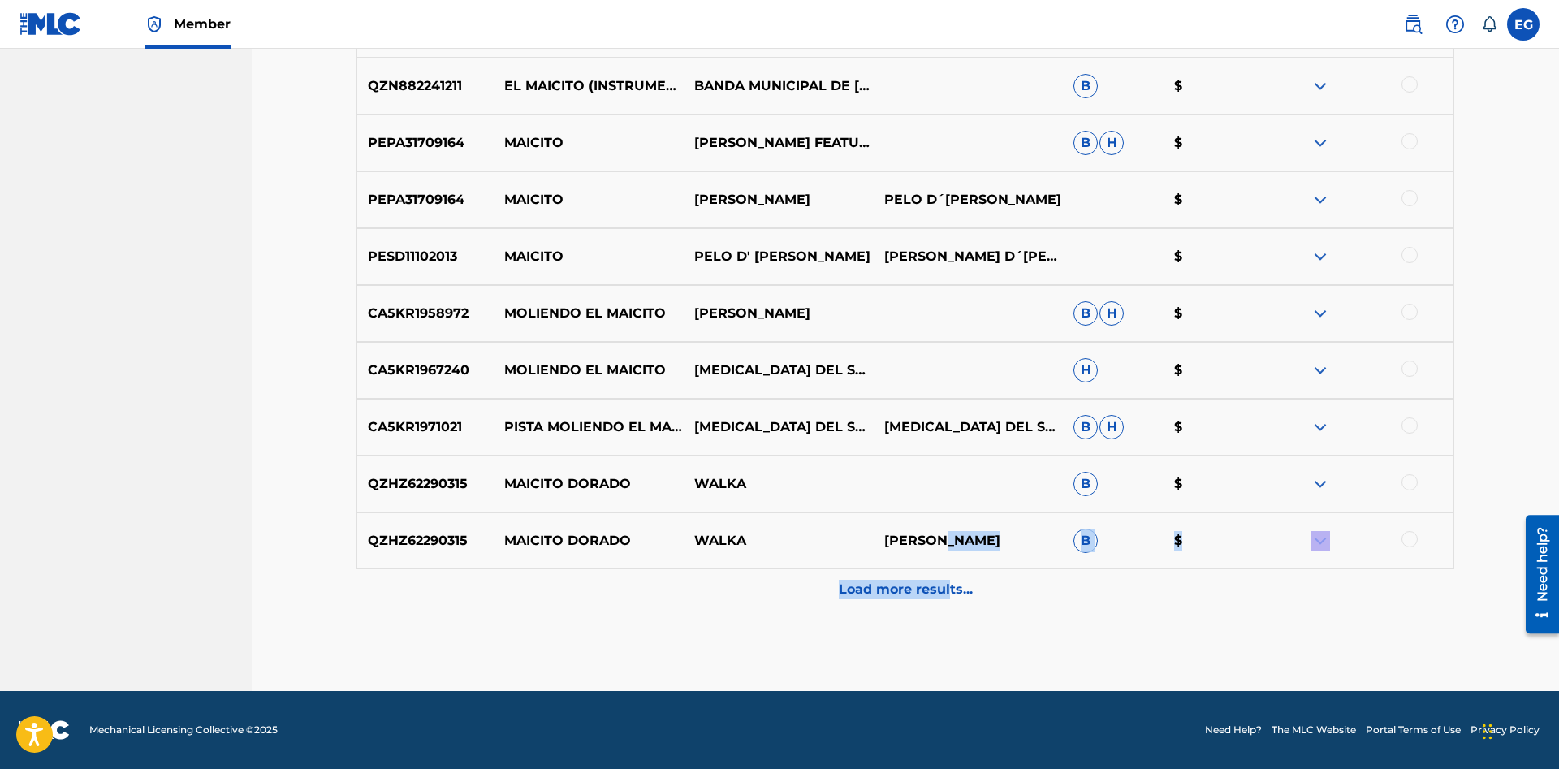
click at [948, 570] on div "USHM22197805 EL MAICITO [PERSON_NAME] B $ FRX452004850 EL MAICITO [PERSON_NAME]…" at bounding box center [904, 21] width 1097 height 1177
click at [886, 586] on p "Load more results..." at bounding box center [906, 589] width 134 height 19
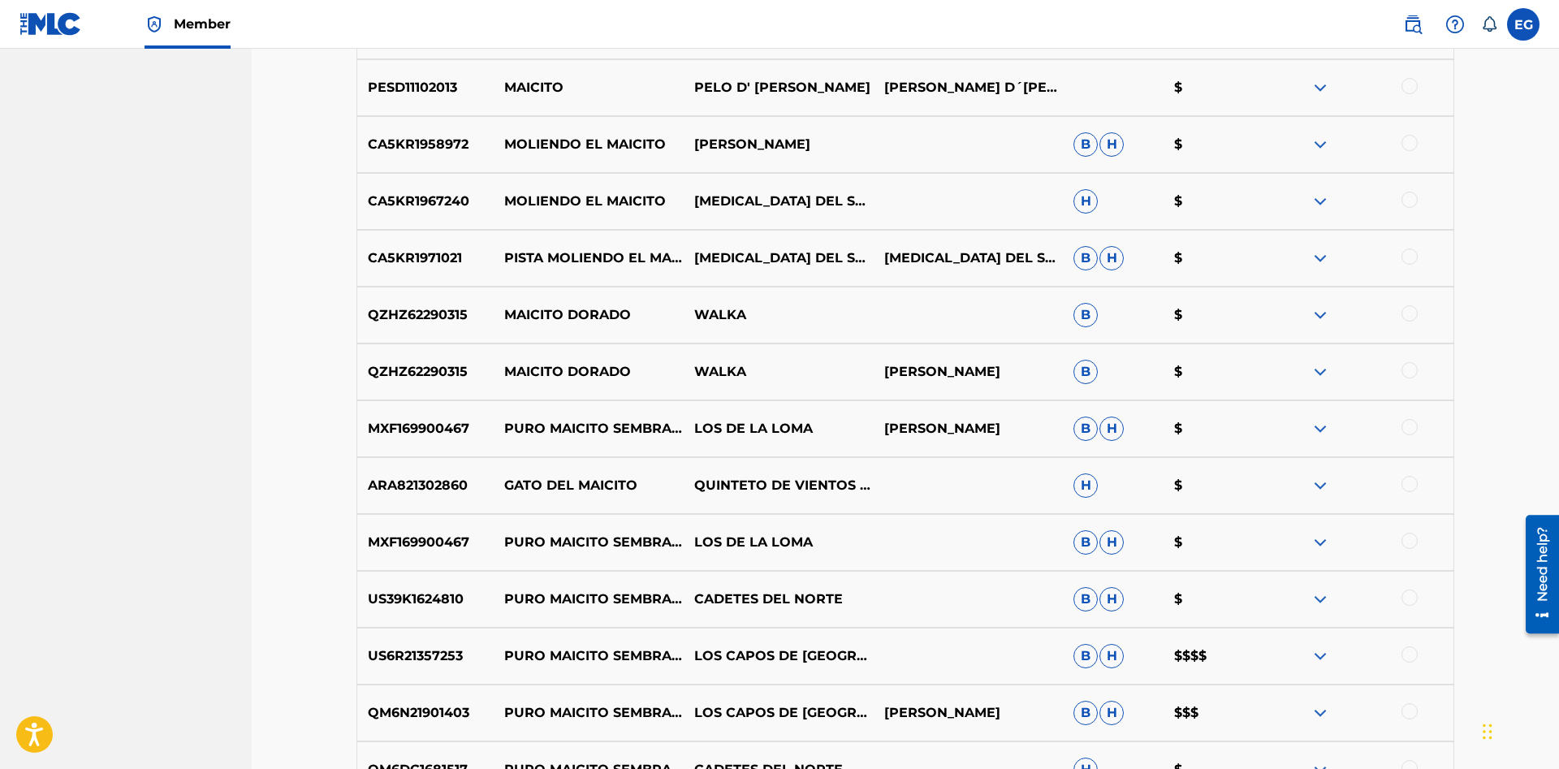
scroll to position [1811, 0]
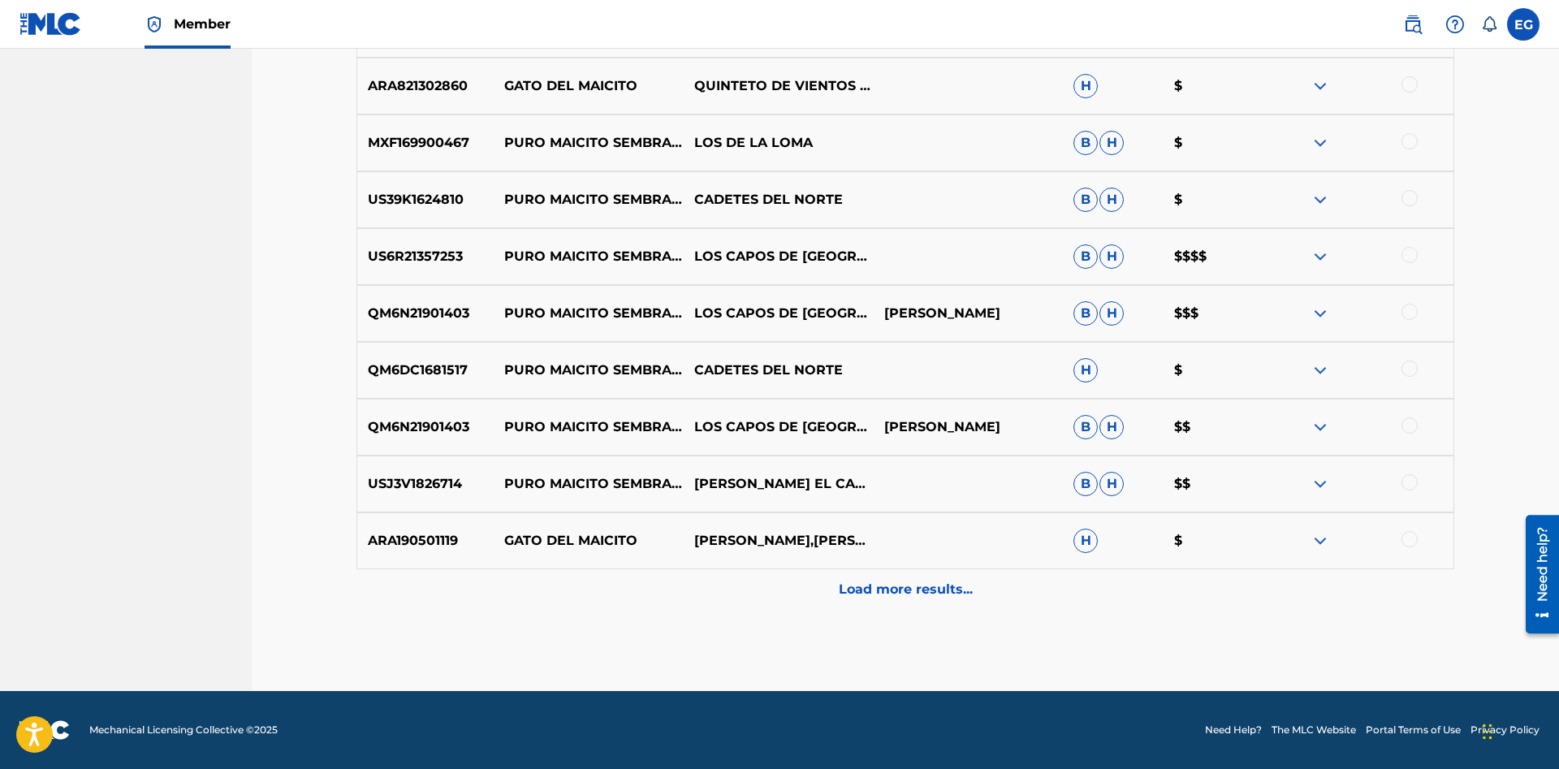
click at [879, 594] on p "Load more results..." at bounding box center [906, 589] width 134 height 19
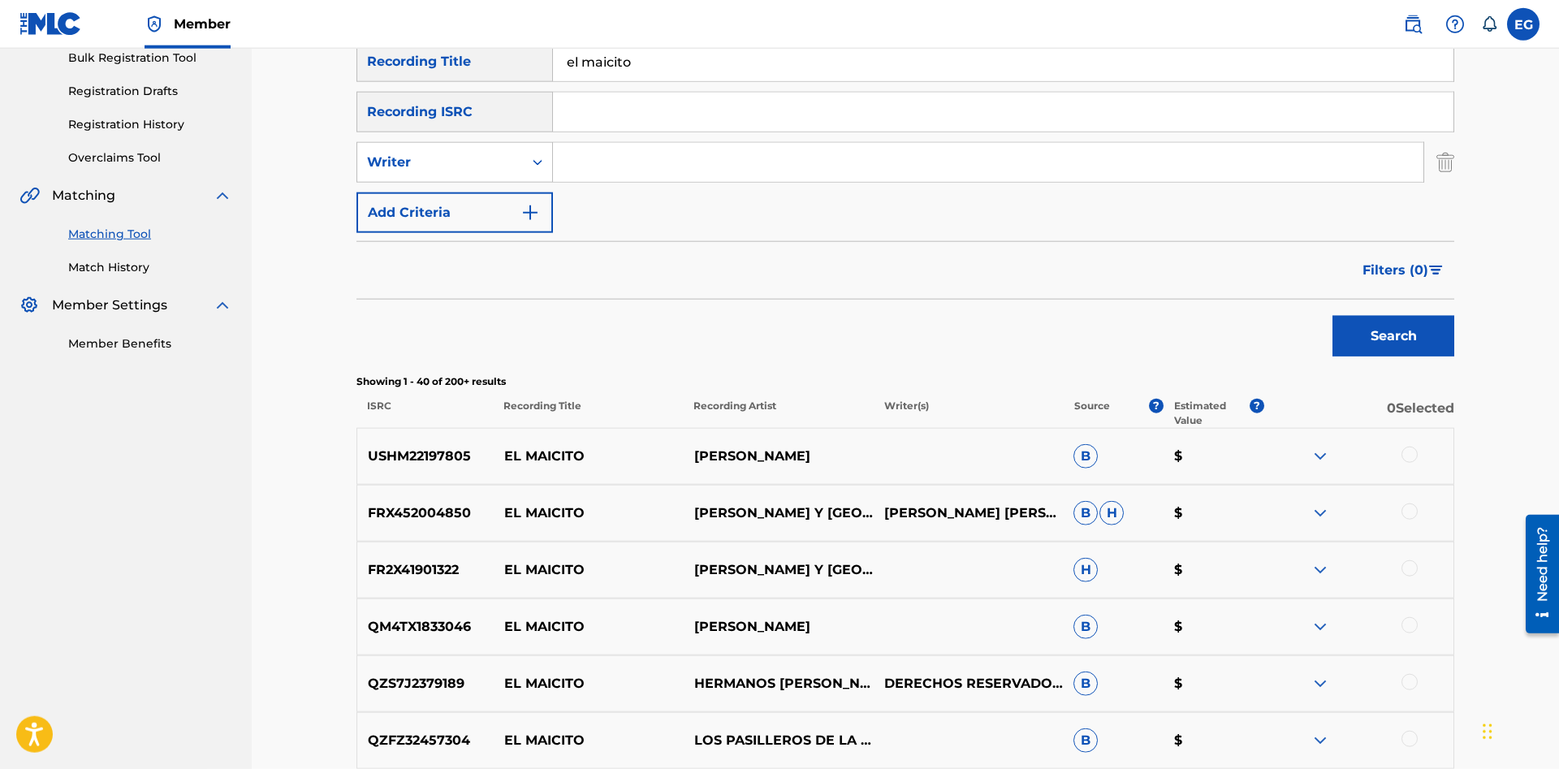
scroll to position [0, 0]
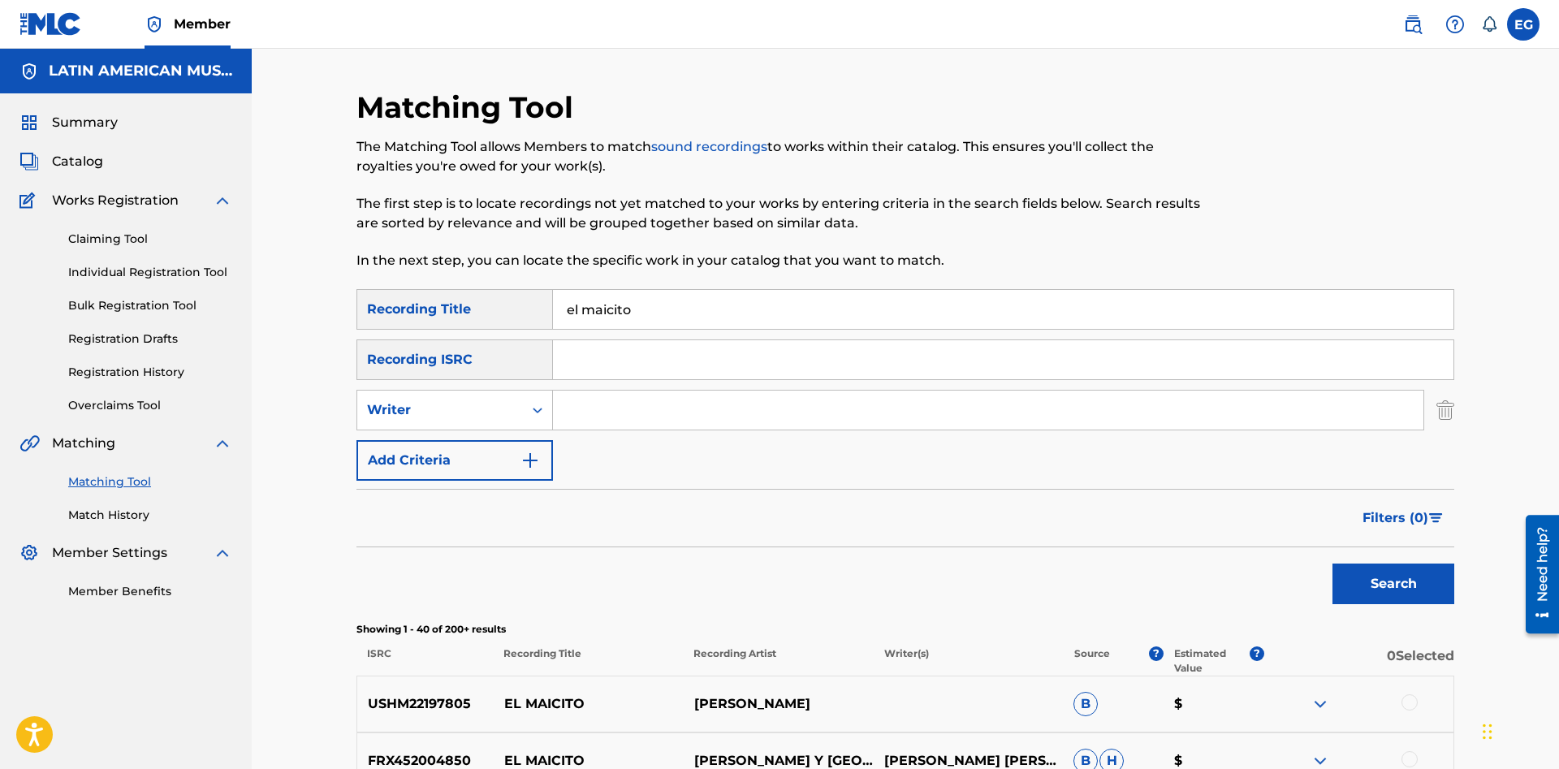
drag, startPoint x: 660, startPoint y: 308, endPoint x: 581, endPoint y: 302, distance: 78.9
click at [581, 302] on input "el maicito" at bounding box center [1003, 309] width 900 height 39
type input "el tatuaje"
click at [1332, 563] on button "Search" at bounding box center [1393, 583] width 122 height 41
click at [847, 313] on input "el tatuaje" at bounding box center [1003, 309] width 900 height 39
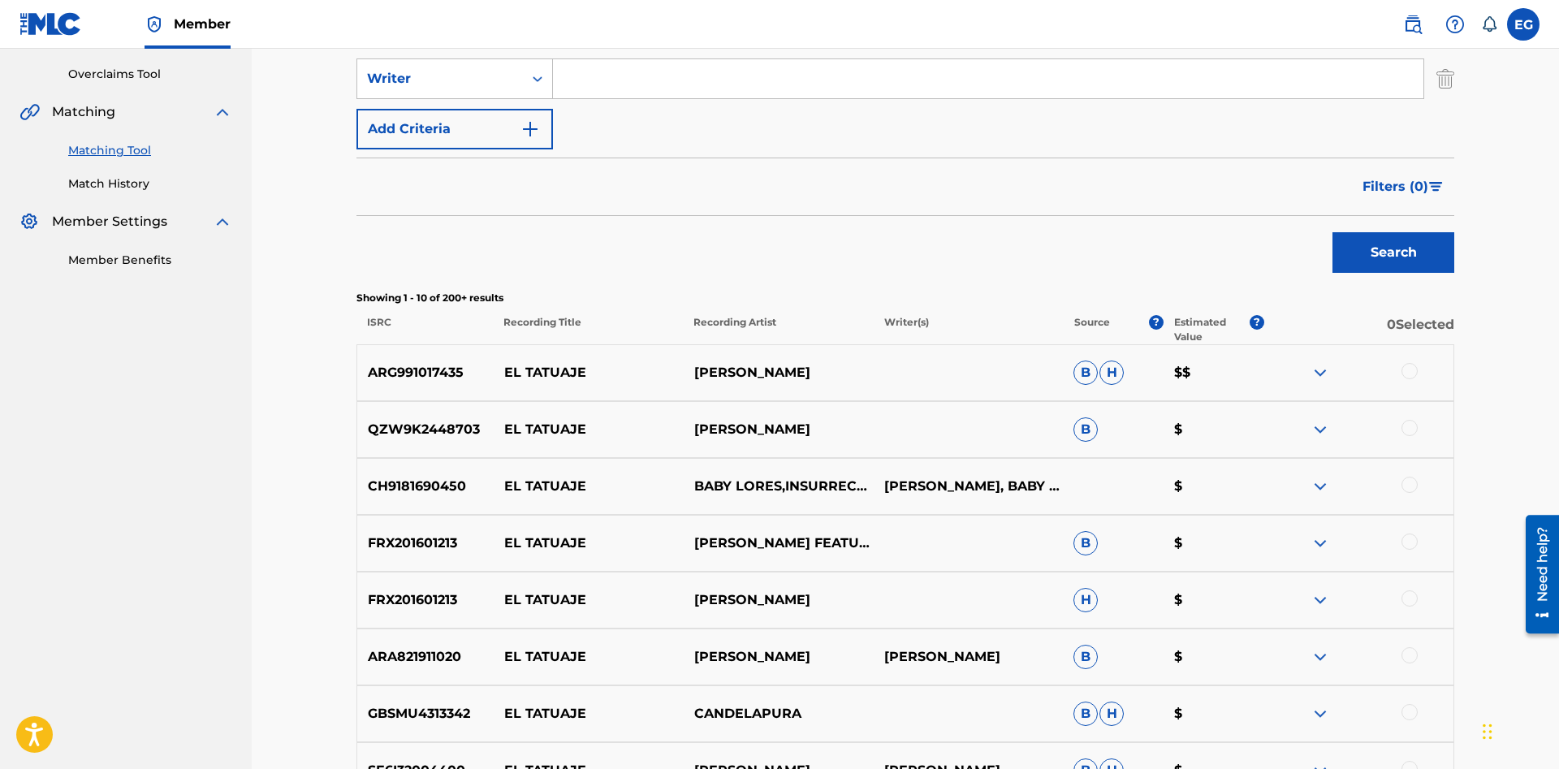
scroll to position [675, 0]
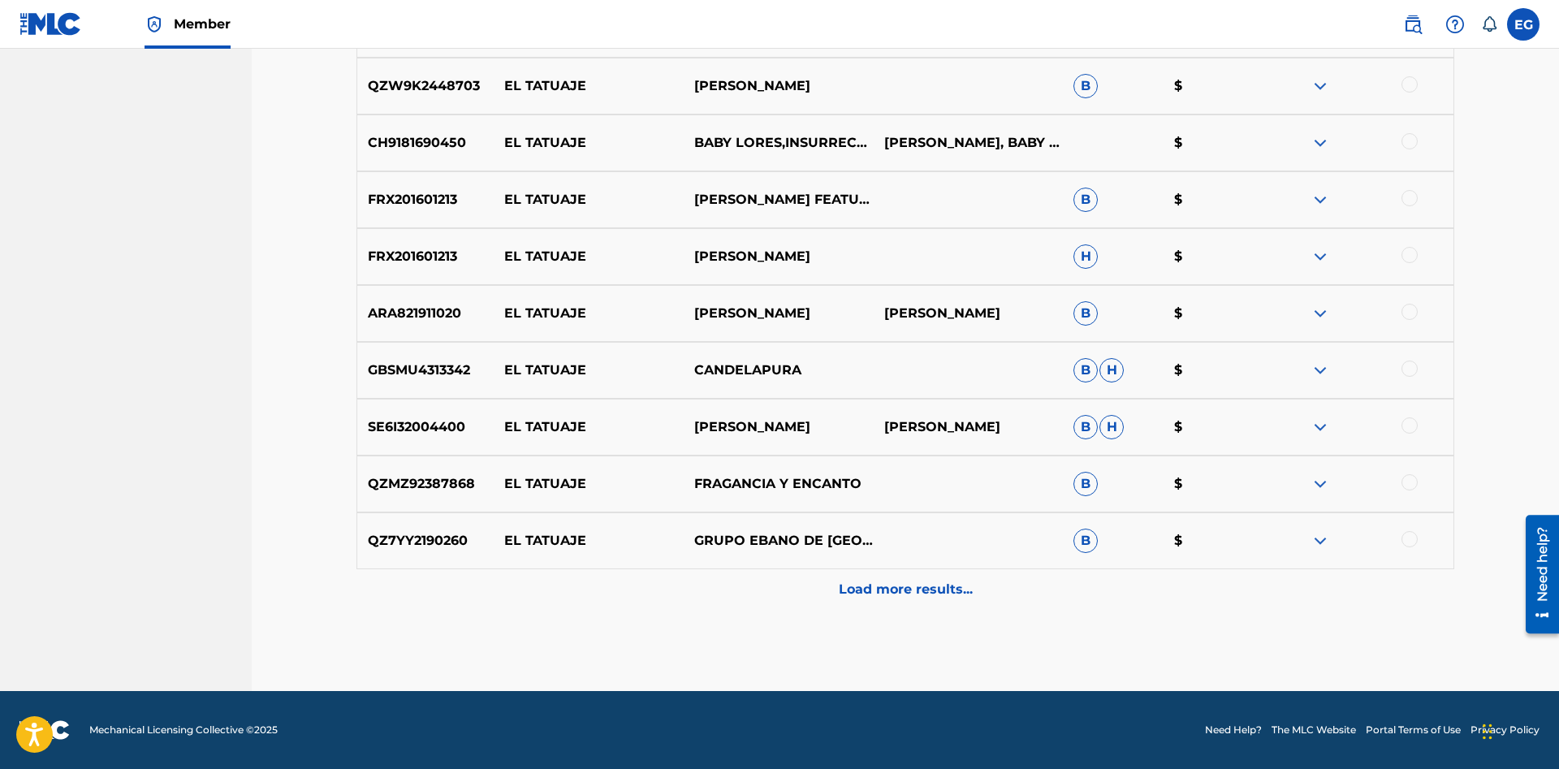
click at [891, 580] on div "Load more results..." at bounding box center [904, 589] width 1097 height 41
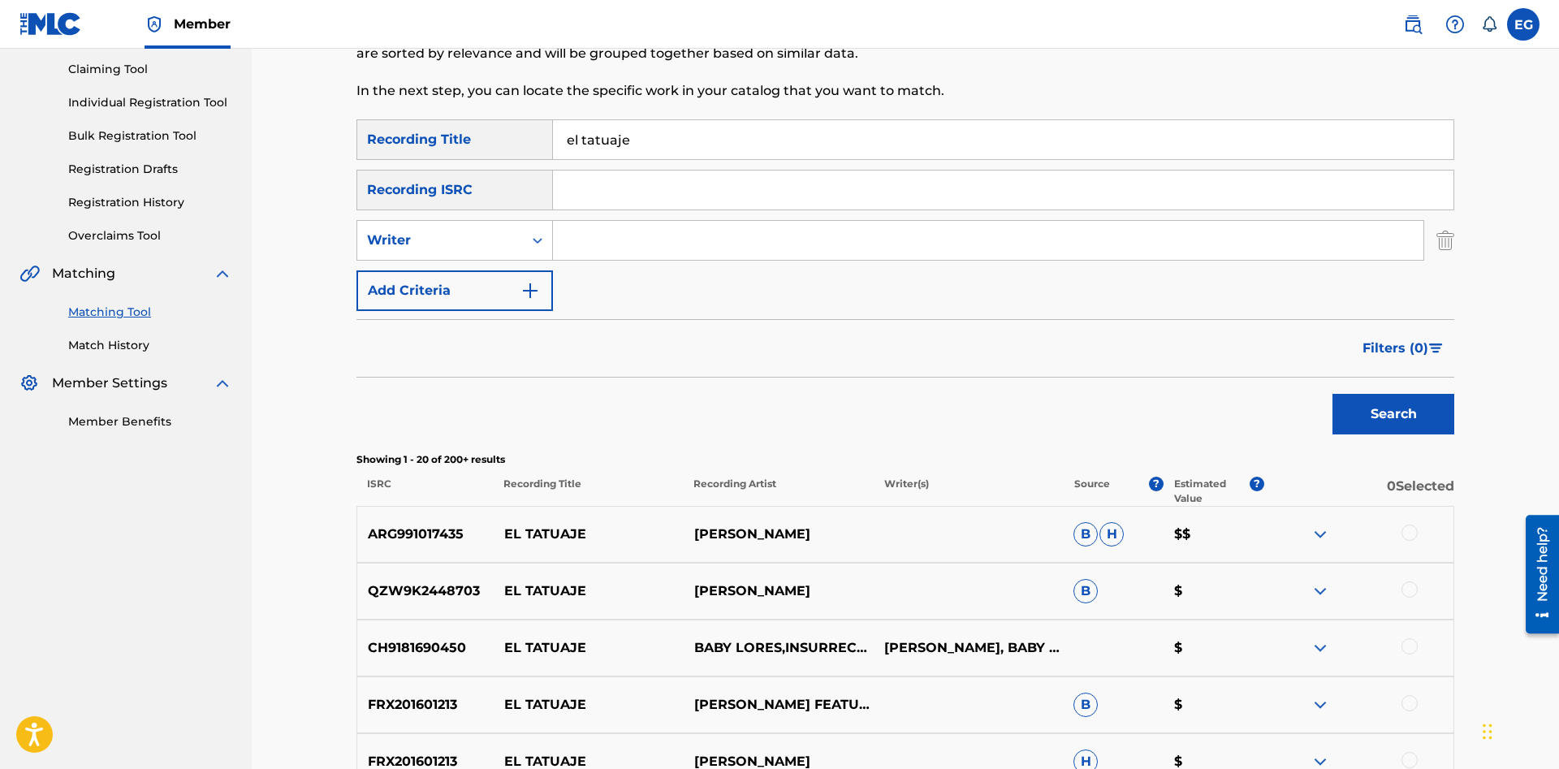
scroll to position [666, 0]
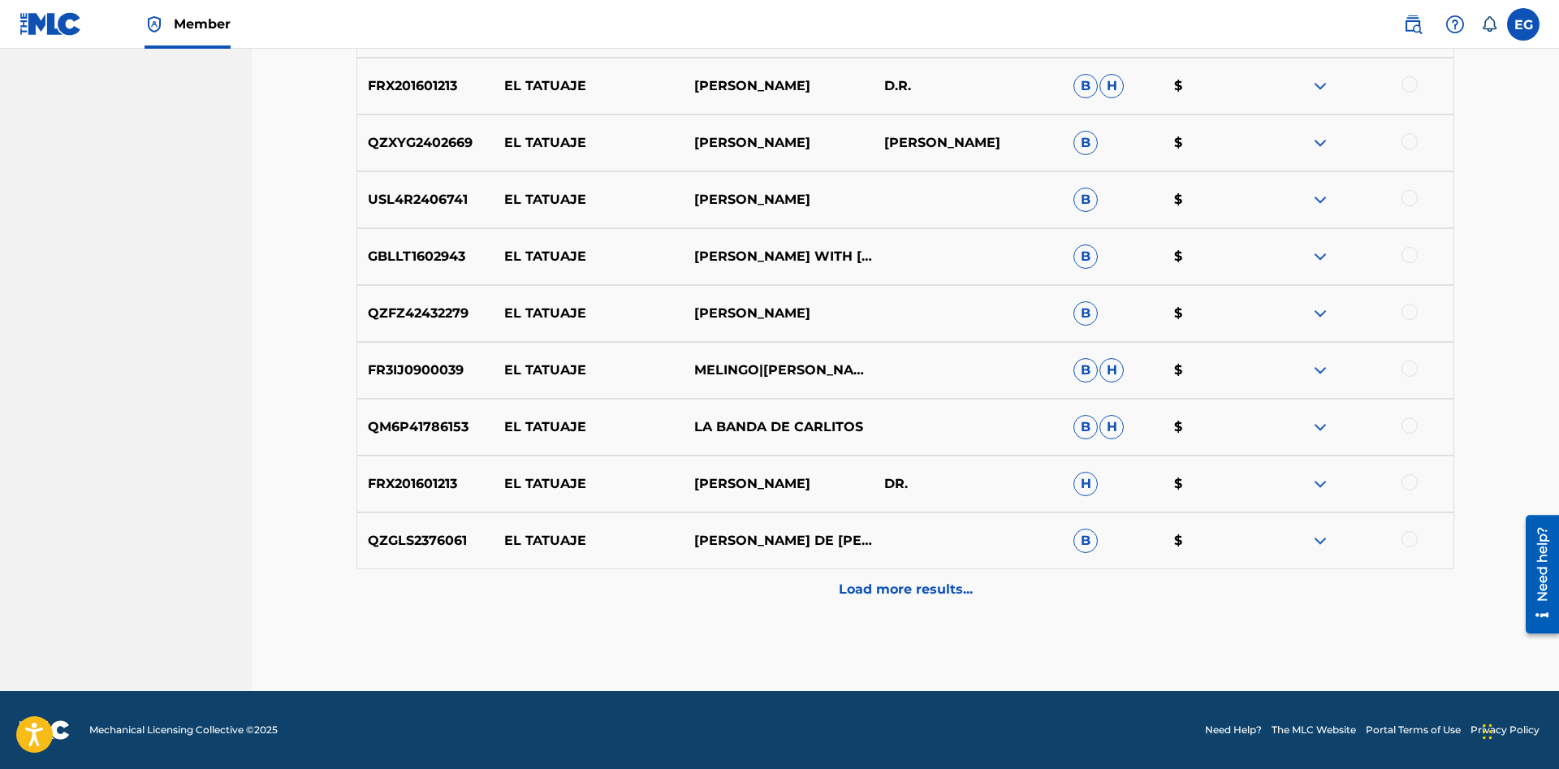
click at [871, 578] on div "Load more results..." at bounding box center [904, 589] width 1097 height 41
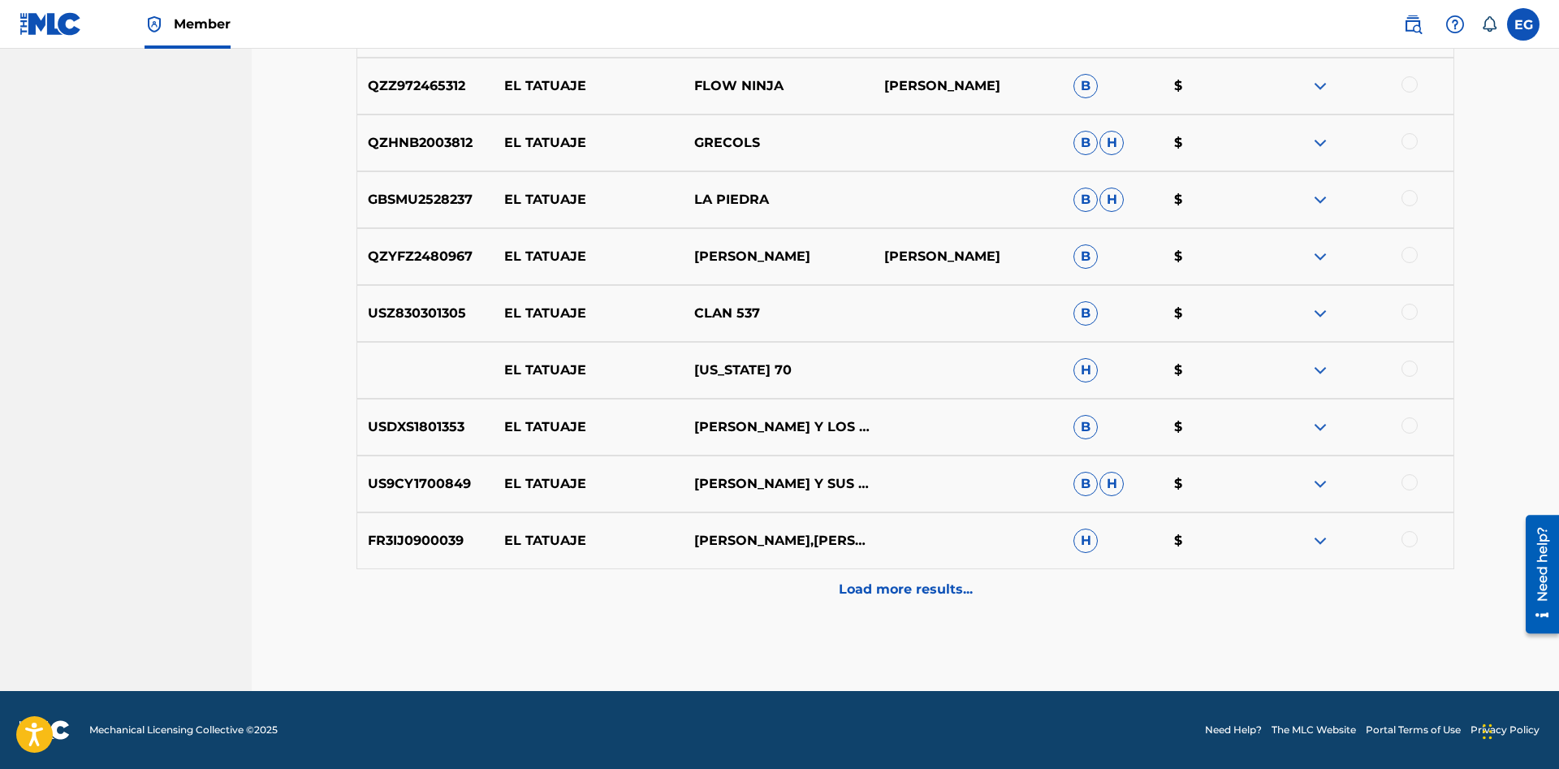
click at [895, 593] on p "Load more results..." at bounding box center [906, 589] width 134 height 19
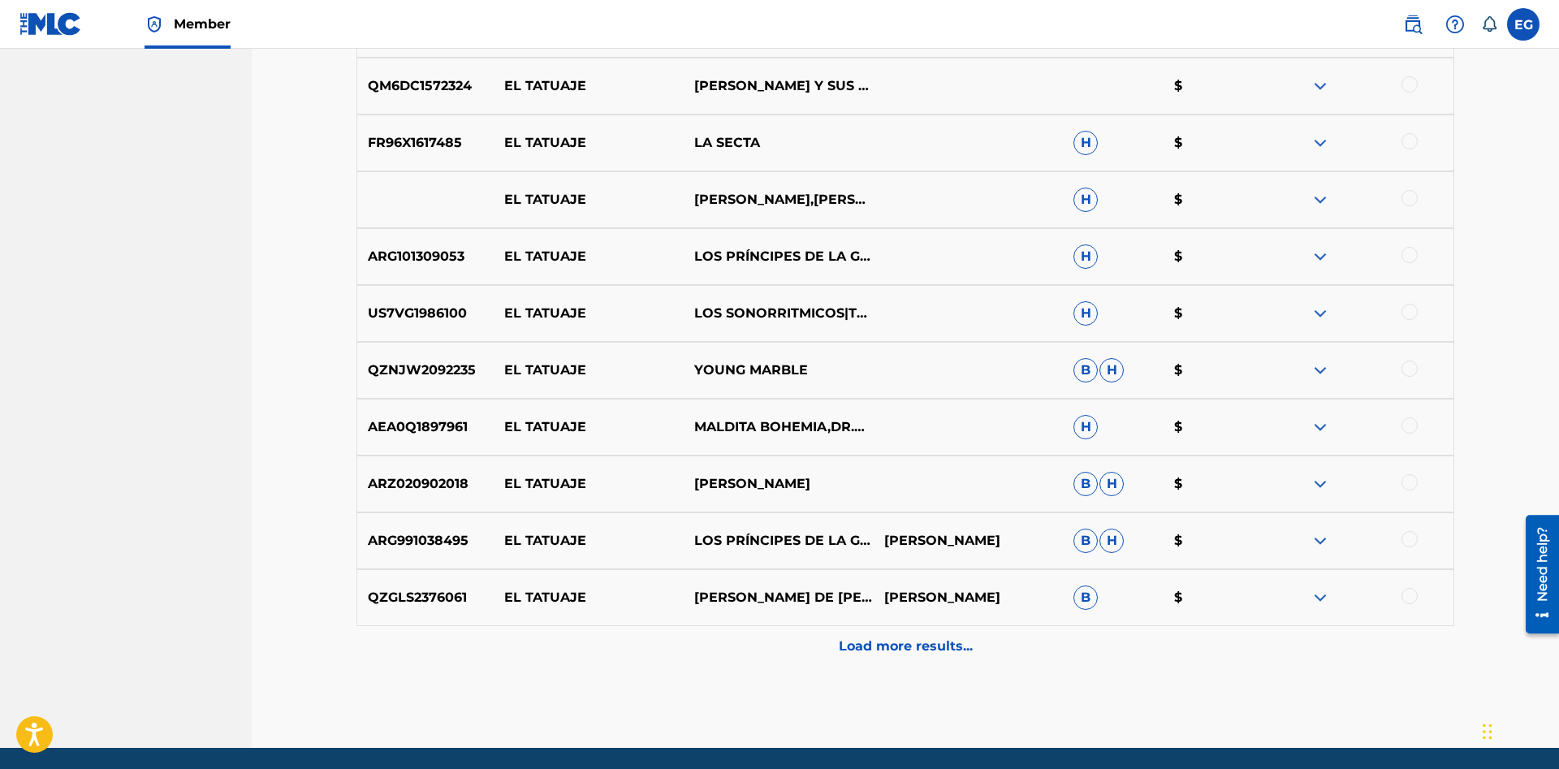
scroll to position [2379, 0]
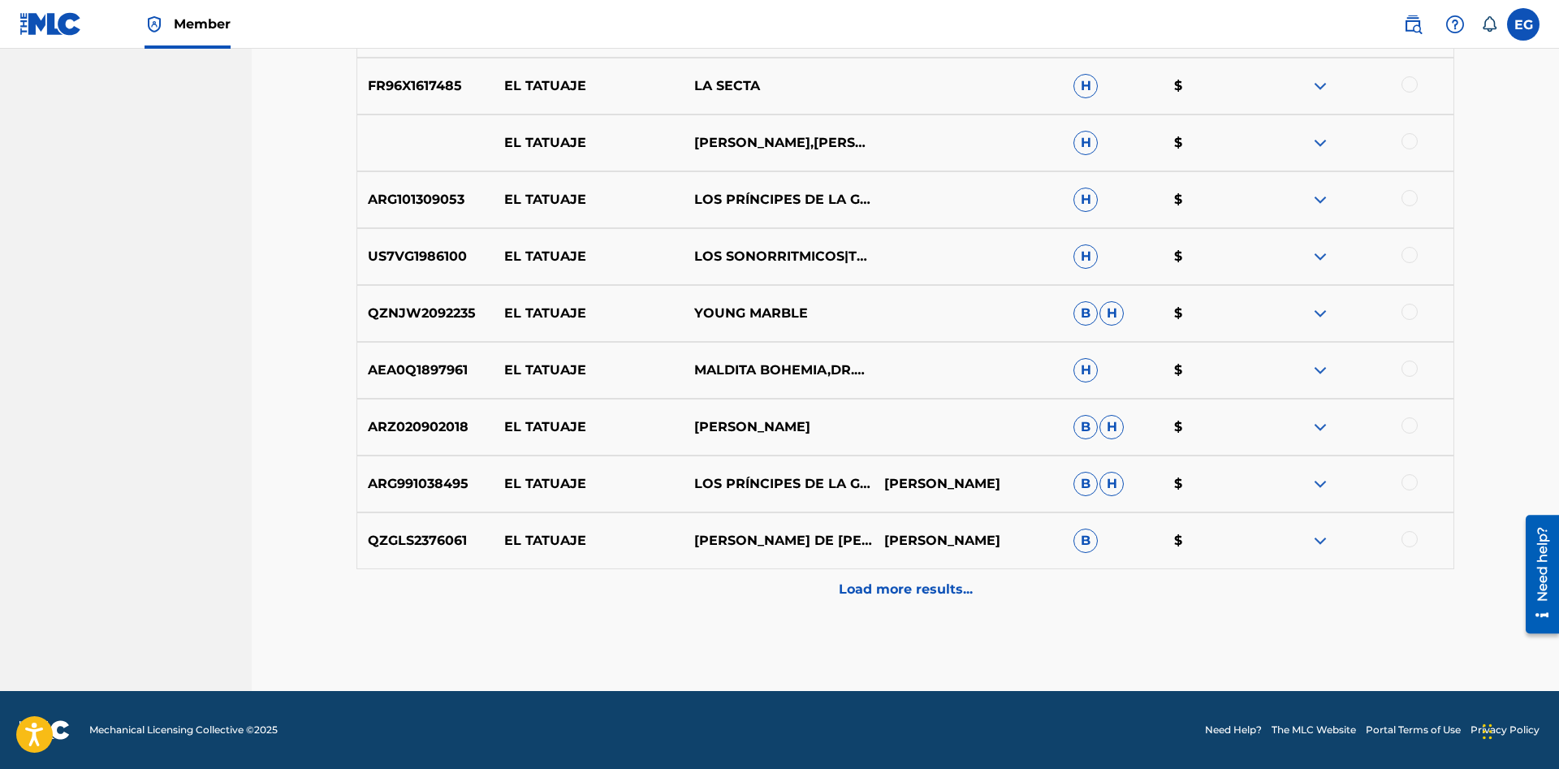
click at [876, 580] on div "Load more results..." at bounding box center [904, 589] width 1097 height 41
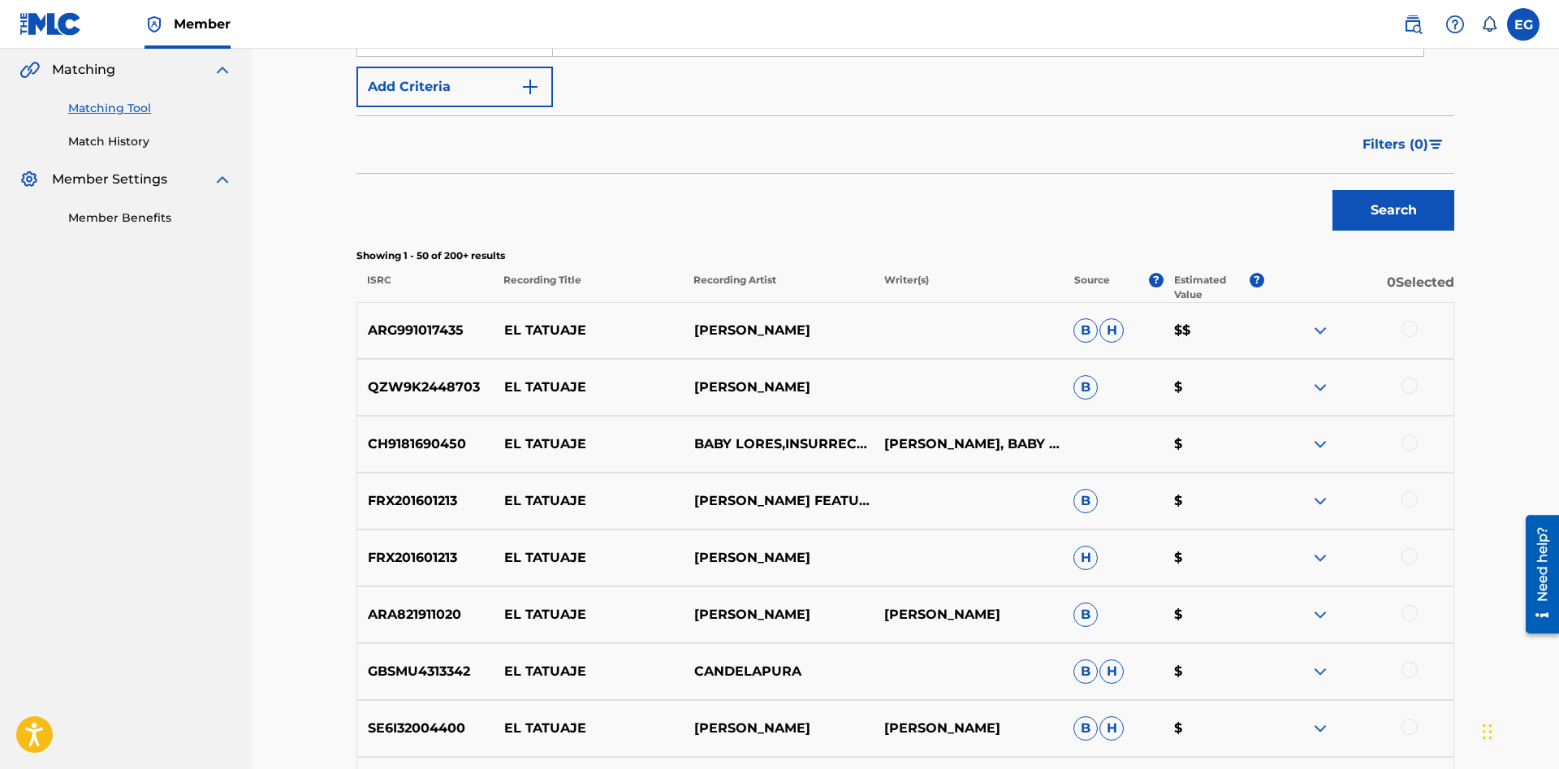
scroll to position [0, 0]
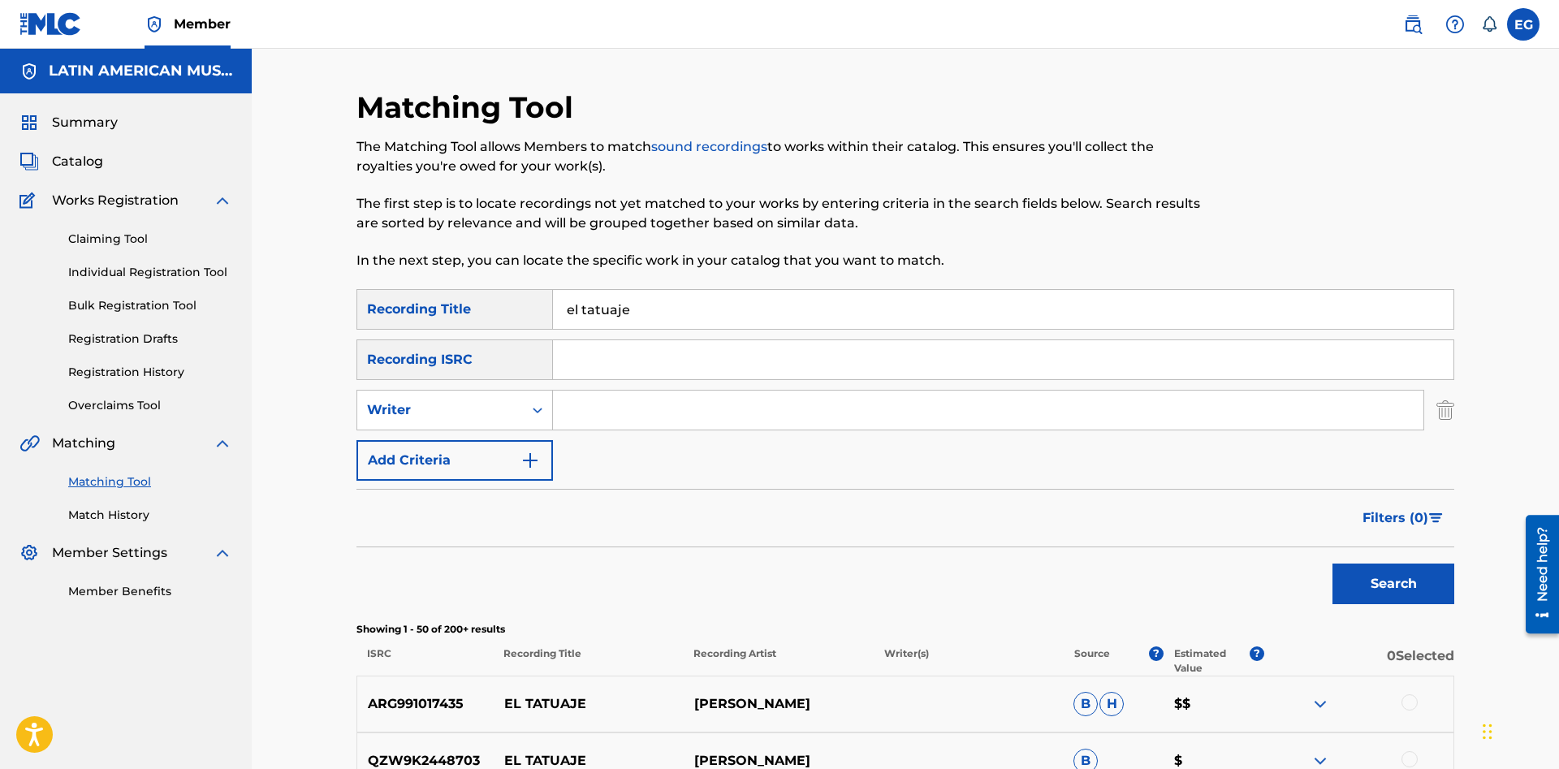
click at [854, 300] on input "el tatuaje" at bounding box center [1003, 309] width 900 height 39
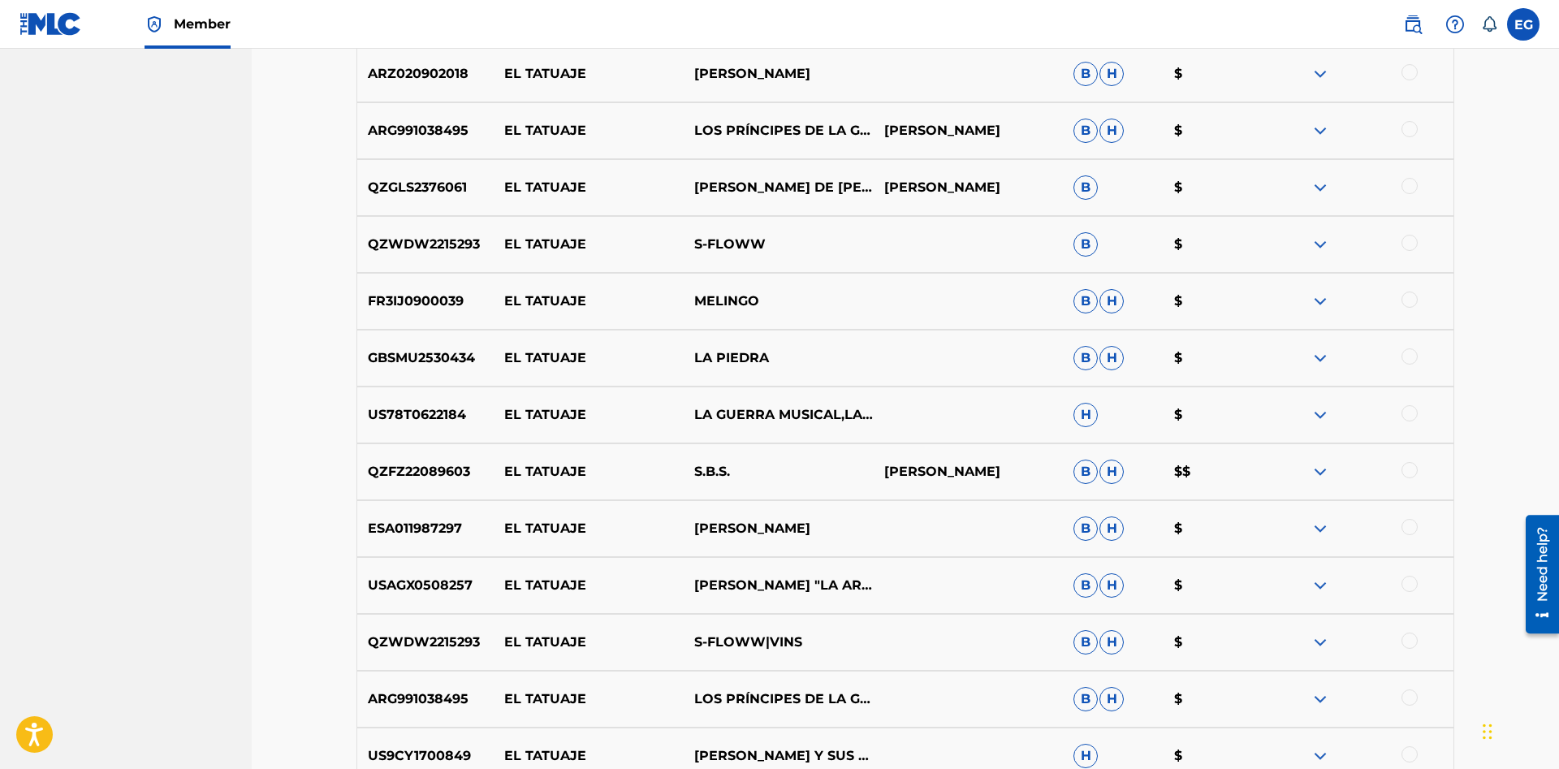
scroll to position [2947, 0]
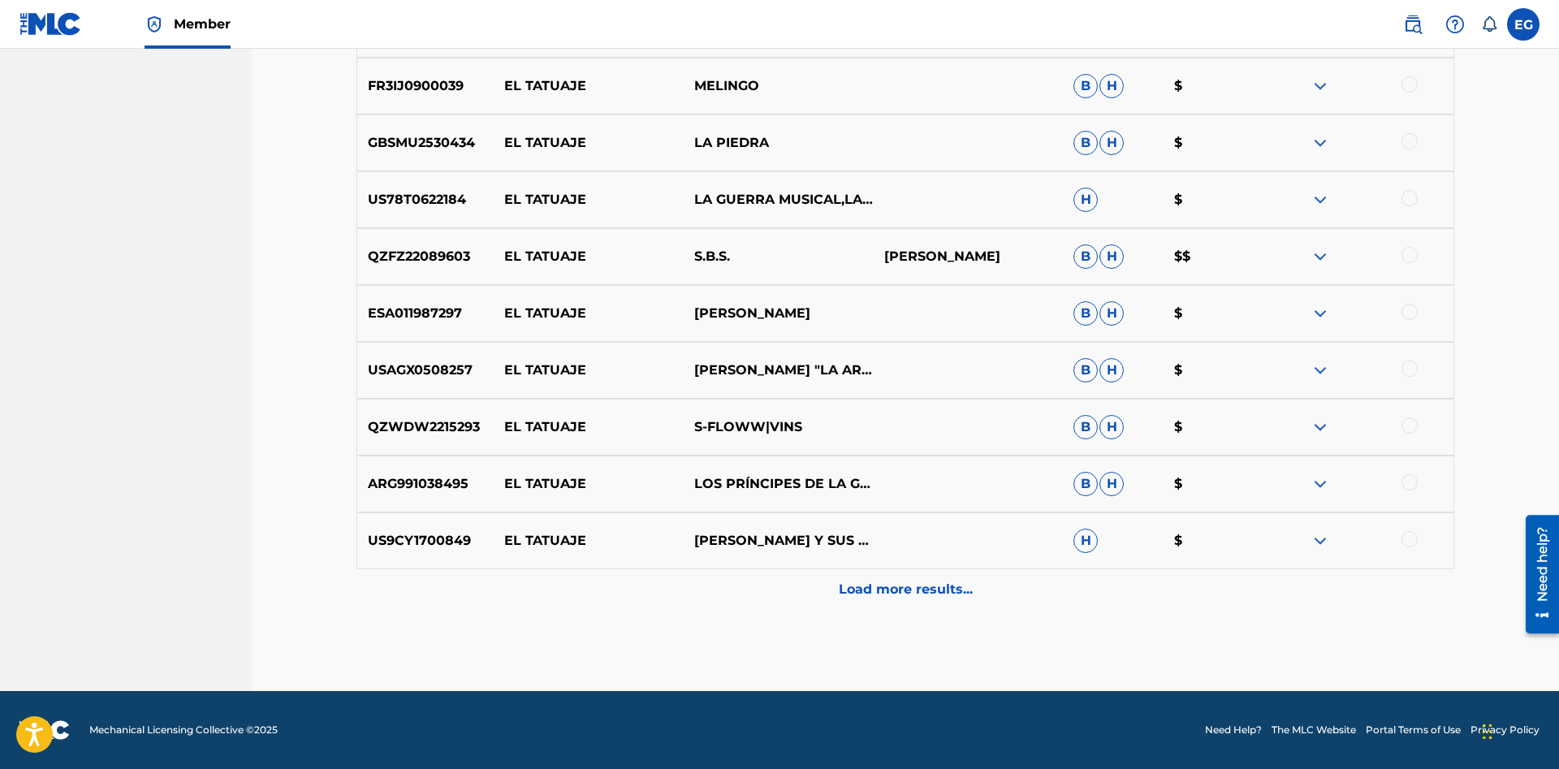
click at [867, 587] on p "Load more results..." at bounding box center [906, 589] width 134 height 19
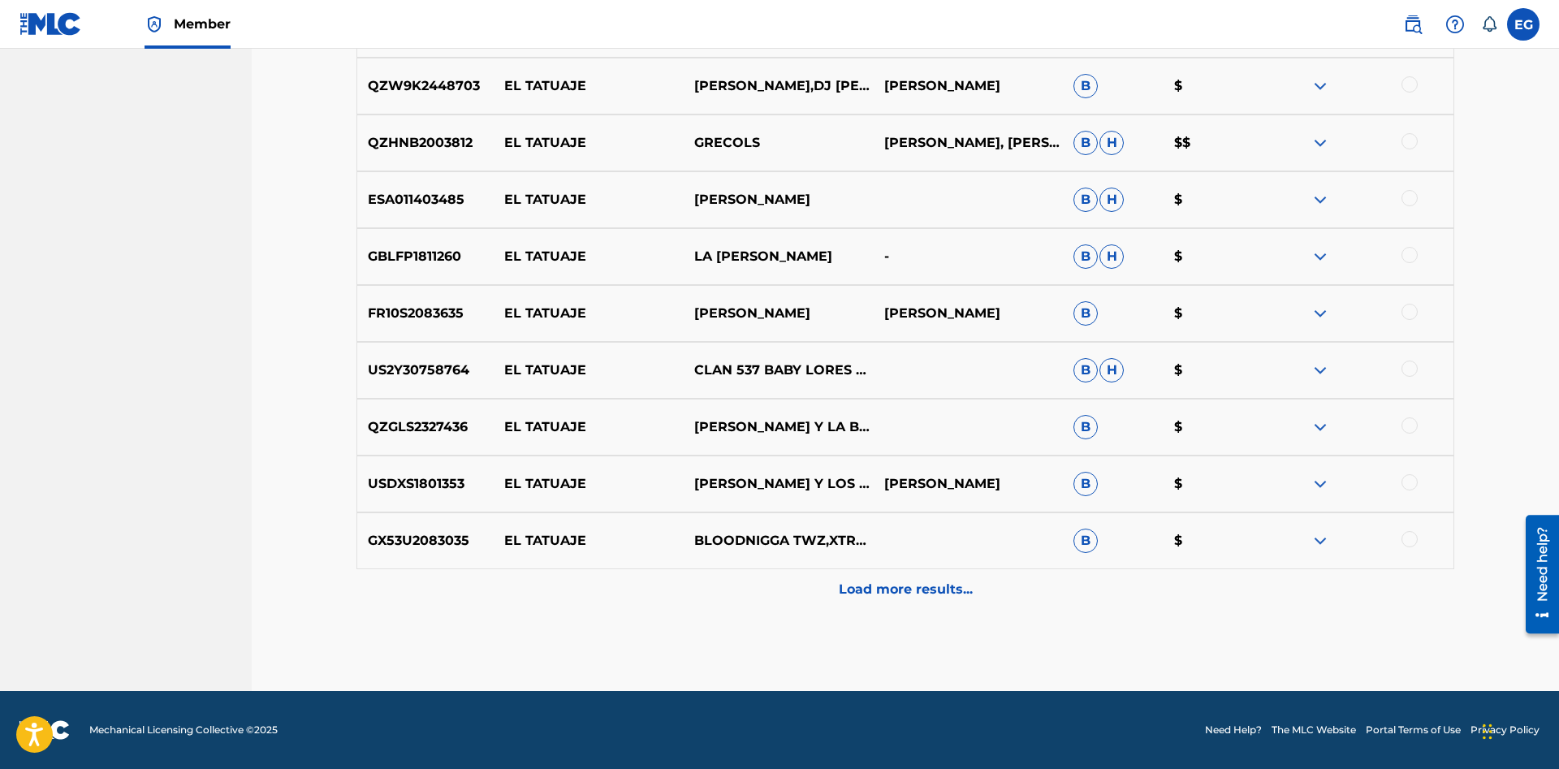
click at [873, 579] on div "Load more results..." at bounding box center [904, 589] width 1097 height 41
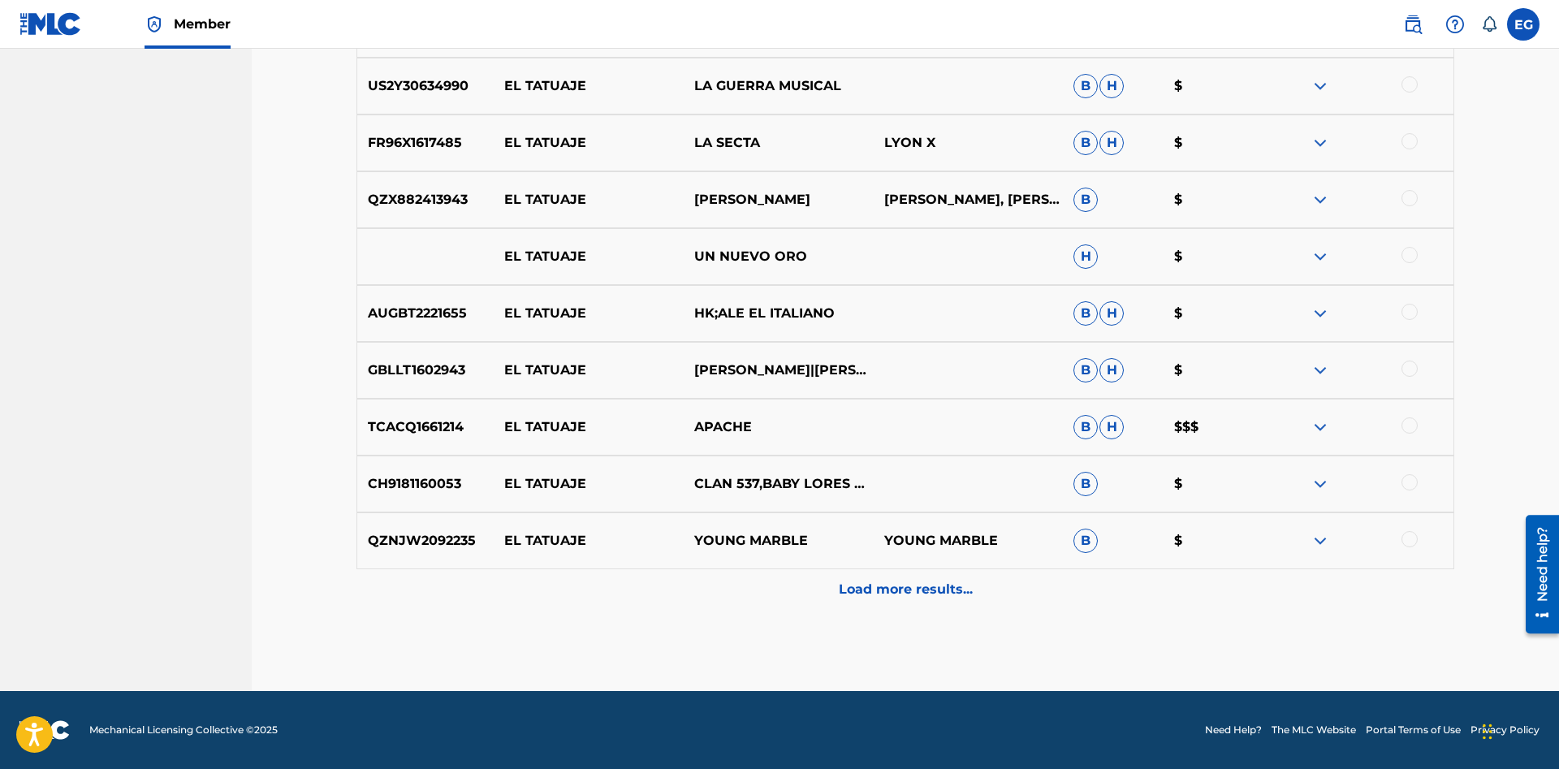
click at [870, 577] on div "Load more results..." at bounding box center [904, 589] width 1097 height 41
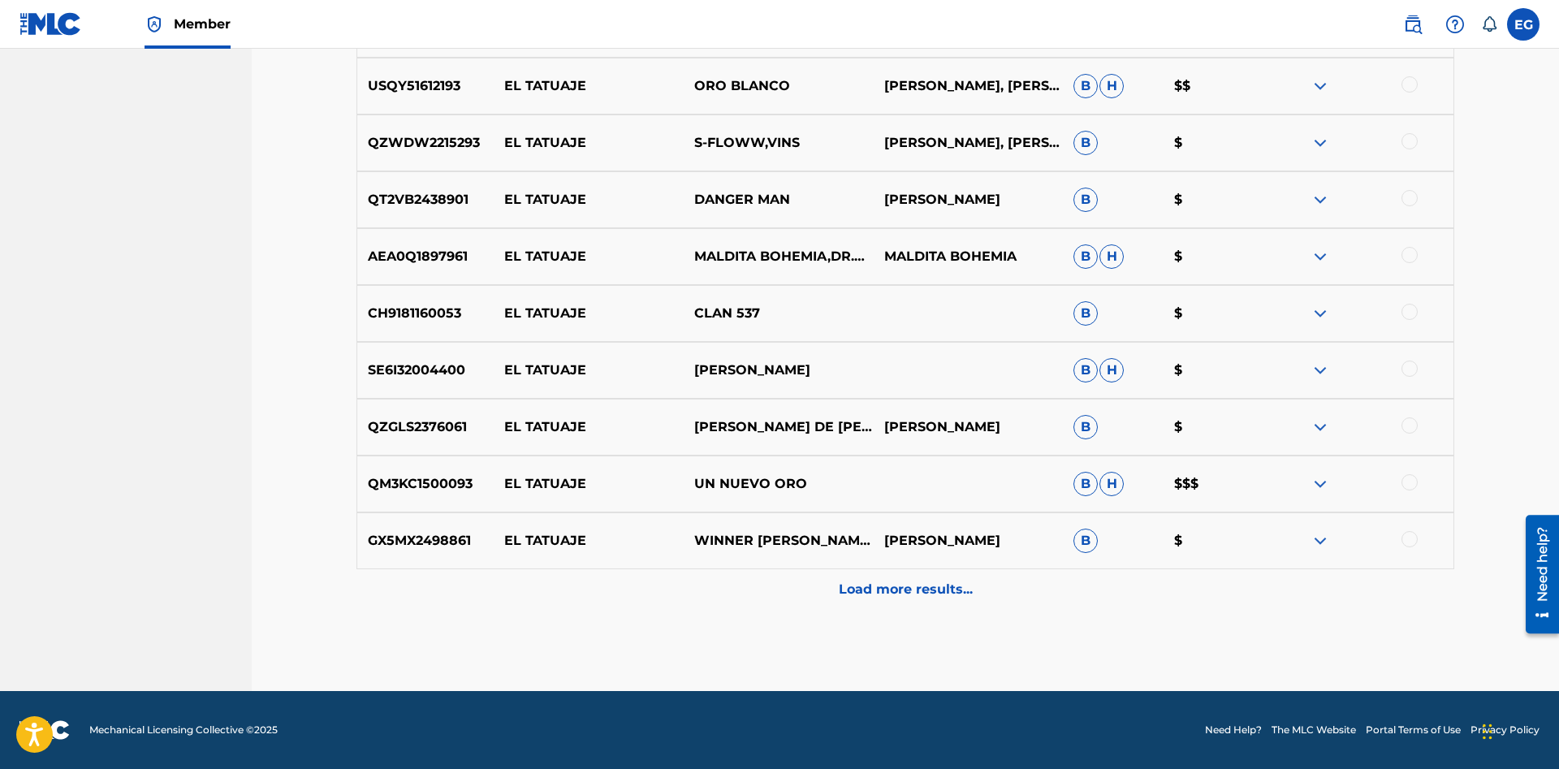
click at [873, 588] on p "Load more results..." at bounding box center [906, 589] width 134 height 19
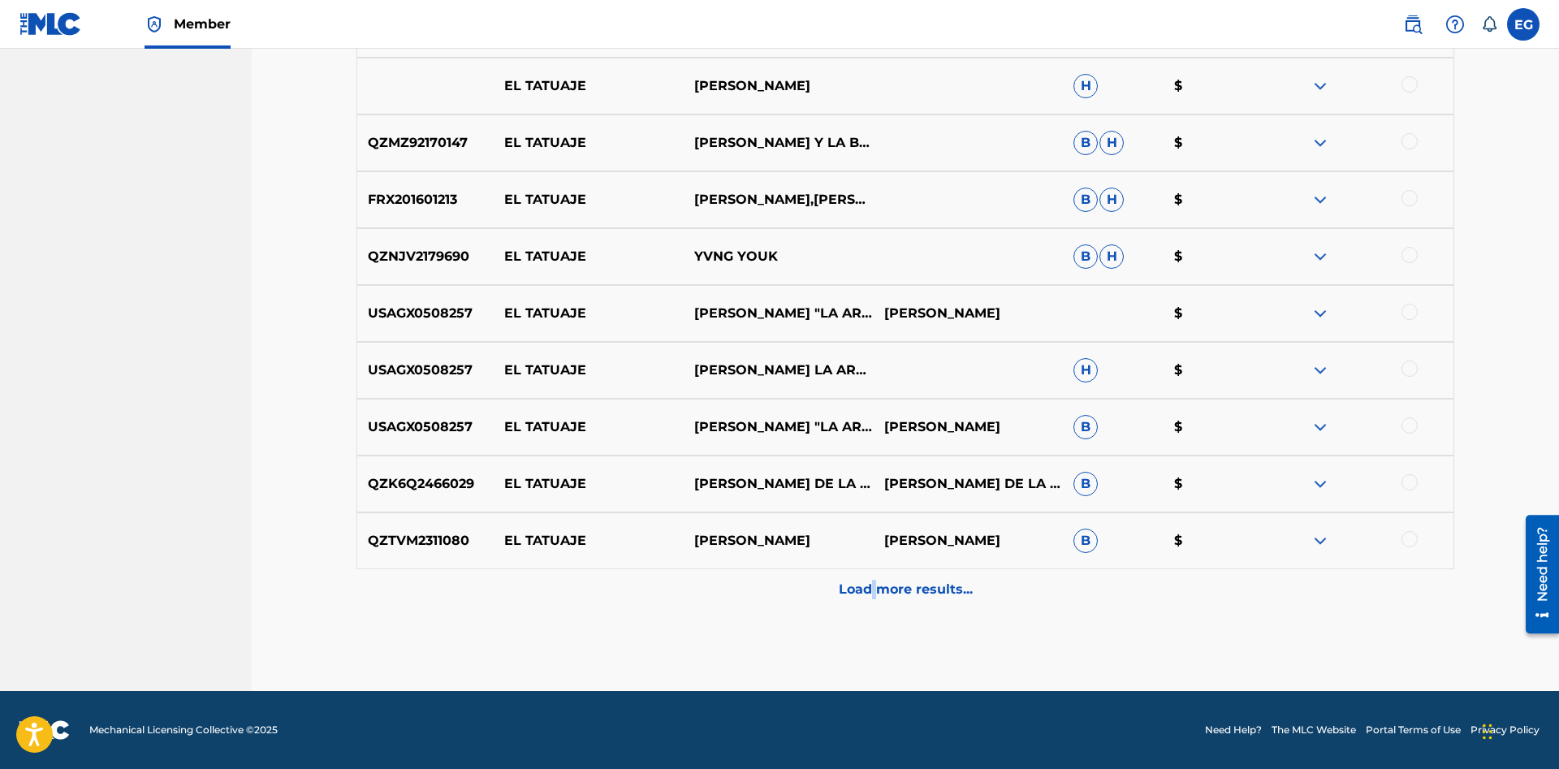
click at [873, 589] on p "Load more results..." at bounding box center [906, 589] width 134 height 19
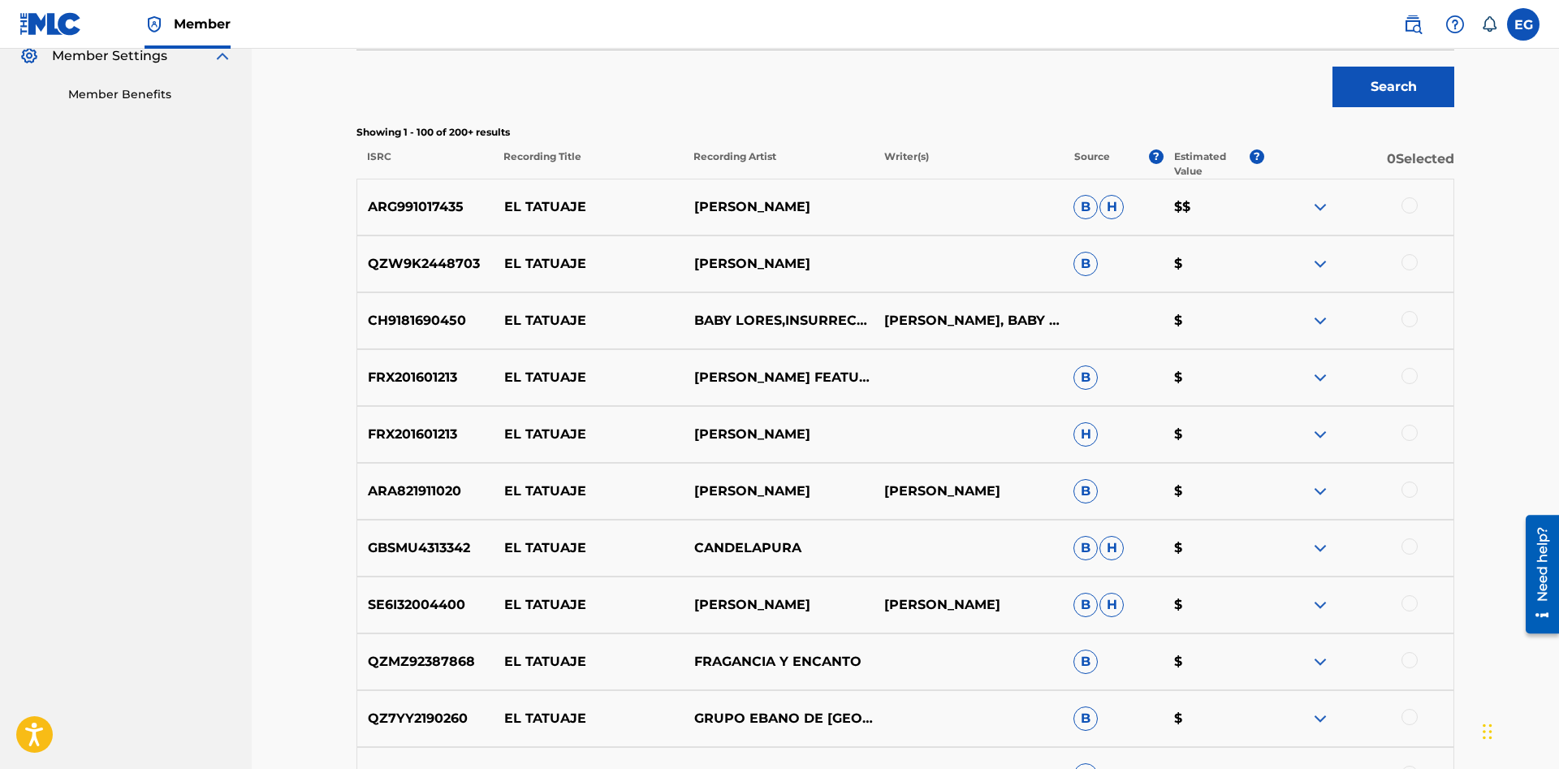
scroll to position [0, 0]
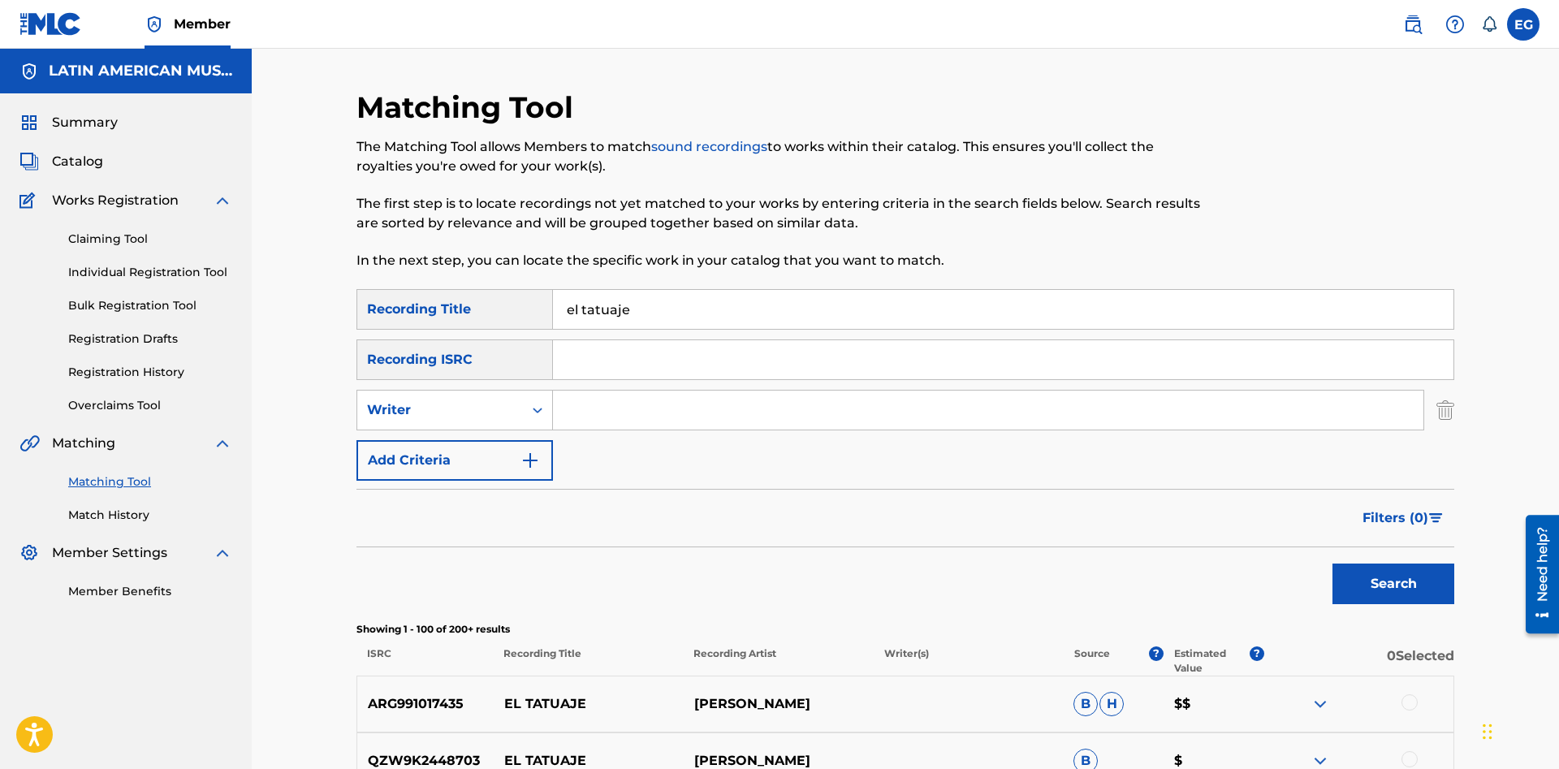
click at [592, 403] on input "Search Form" at bounding box center [988, 409] width 870 height 39
paste input "[PERSON_NAME]"
type input "[PERSON_NAME]"
click at [1332, 563] on button "Search" at bounding box center [1393, 583] width 122 height 41
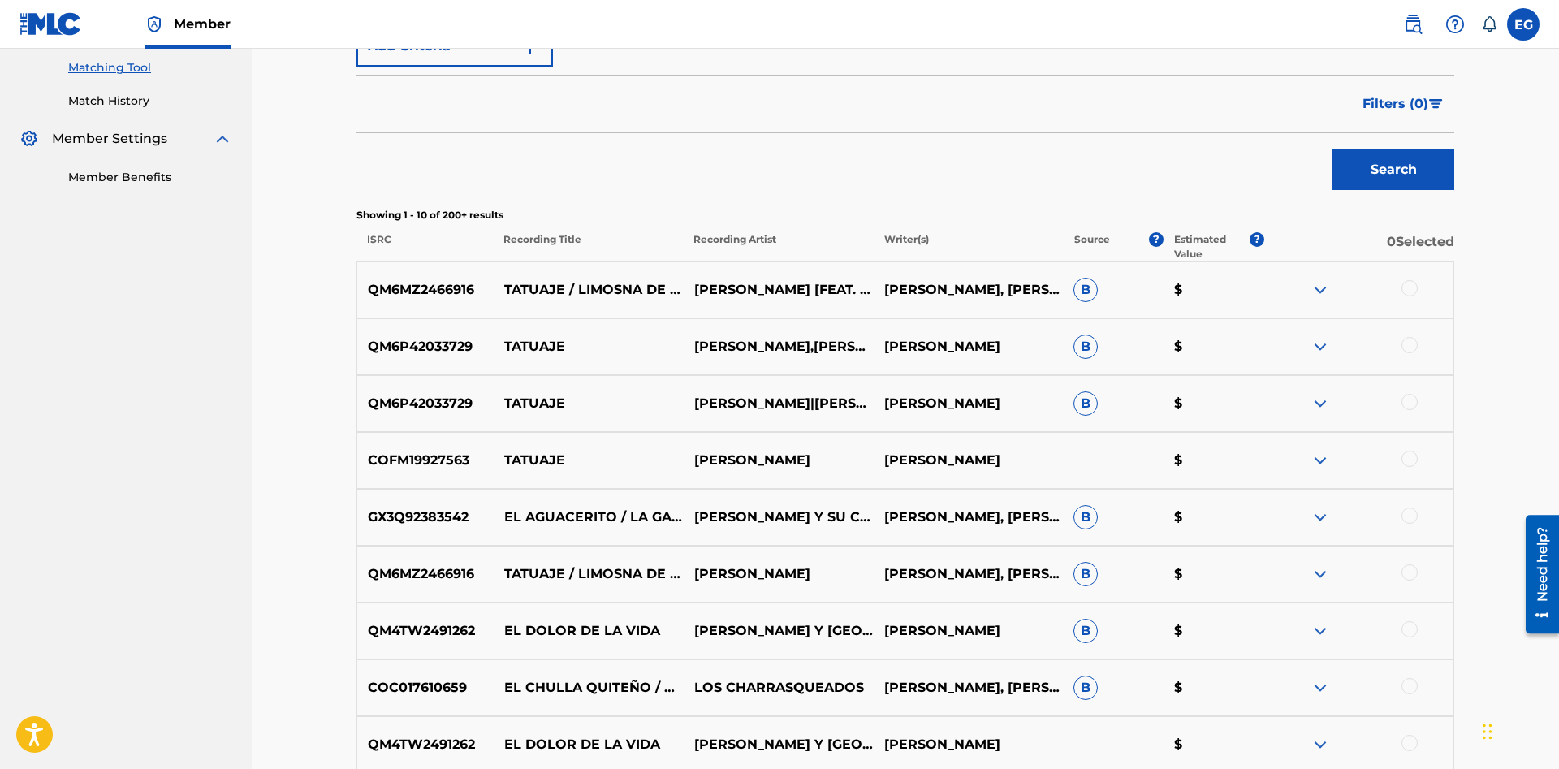
scroll to position [580, 0]
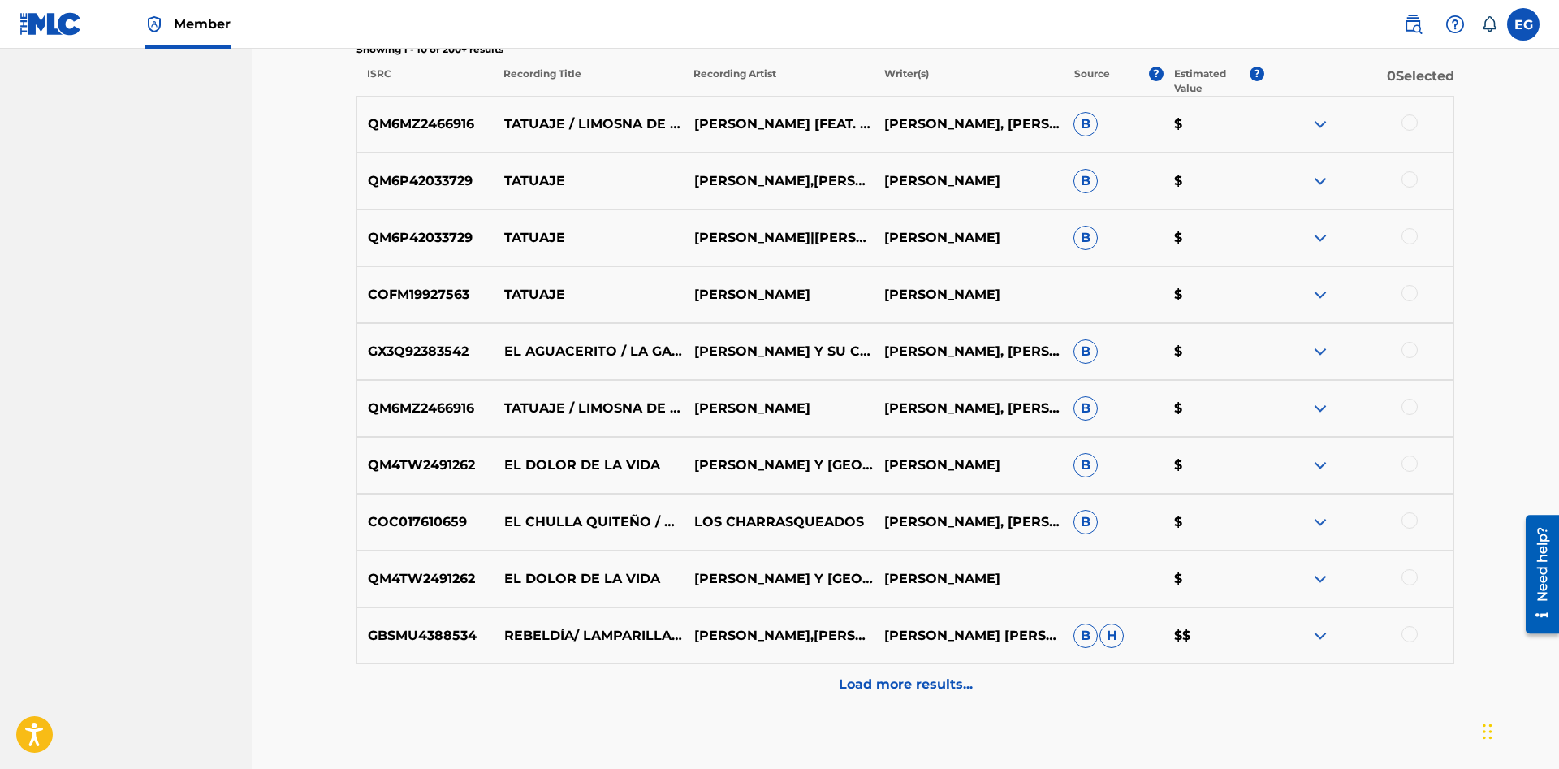
click at [913, 683] on p "Load more results..." at bounding box center [906, 684] width 134 height 19
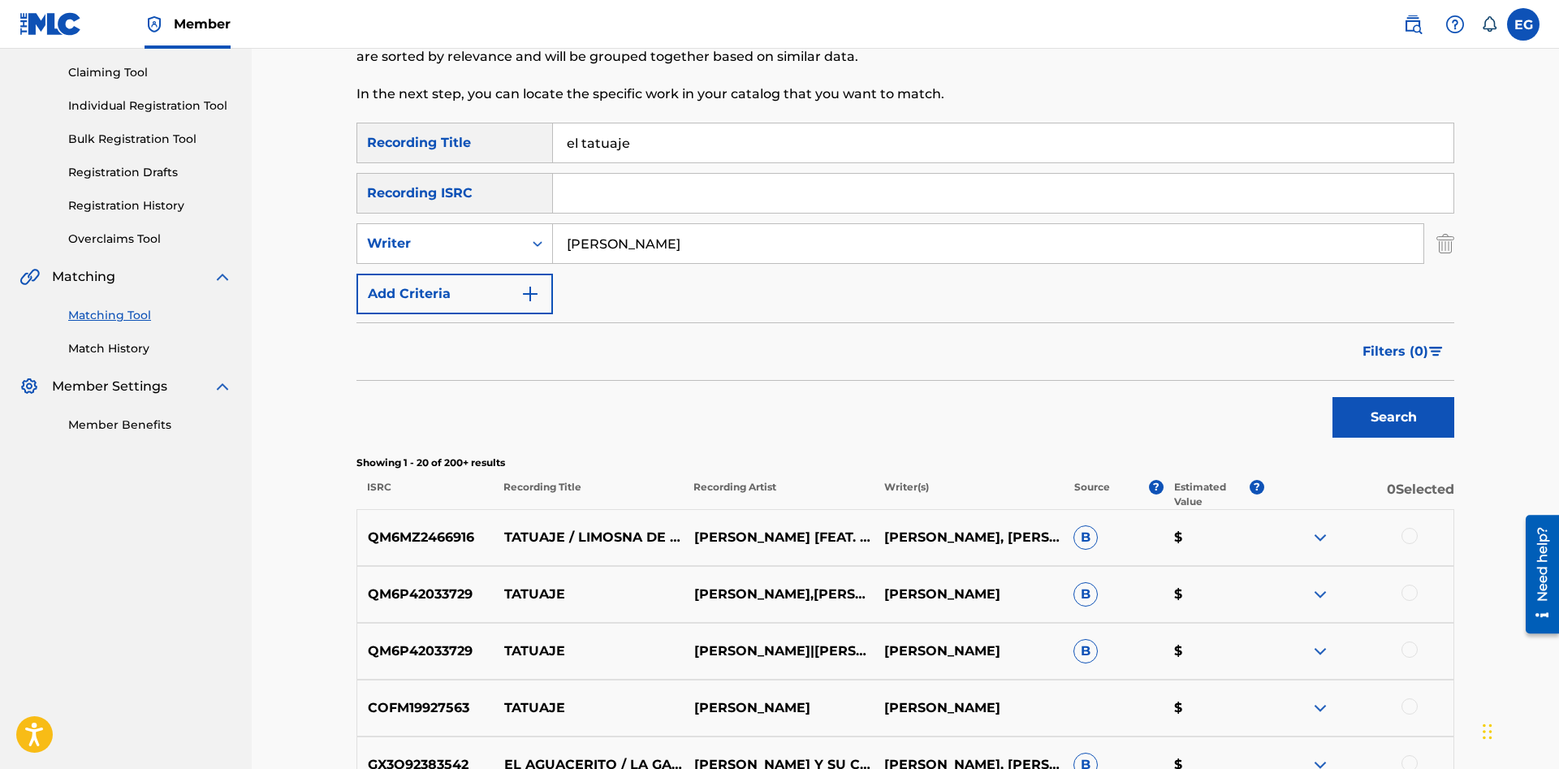
scroll to position [0, 0]
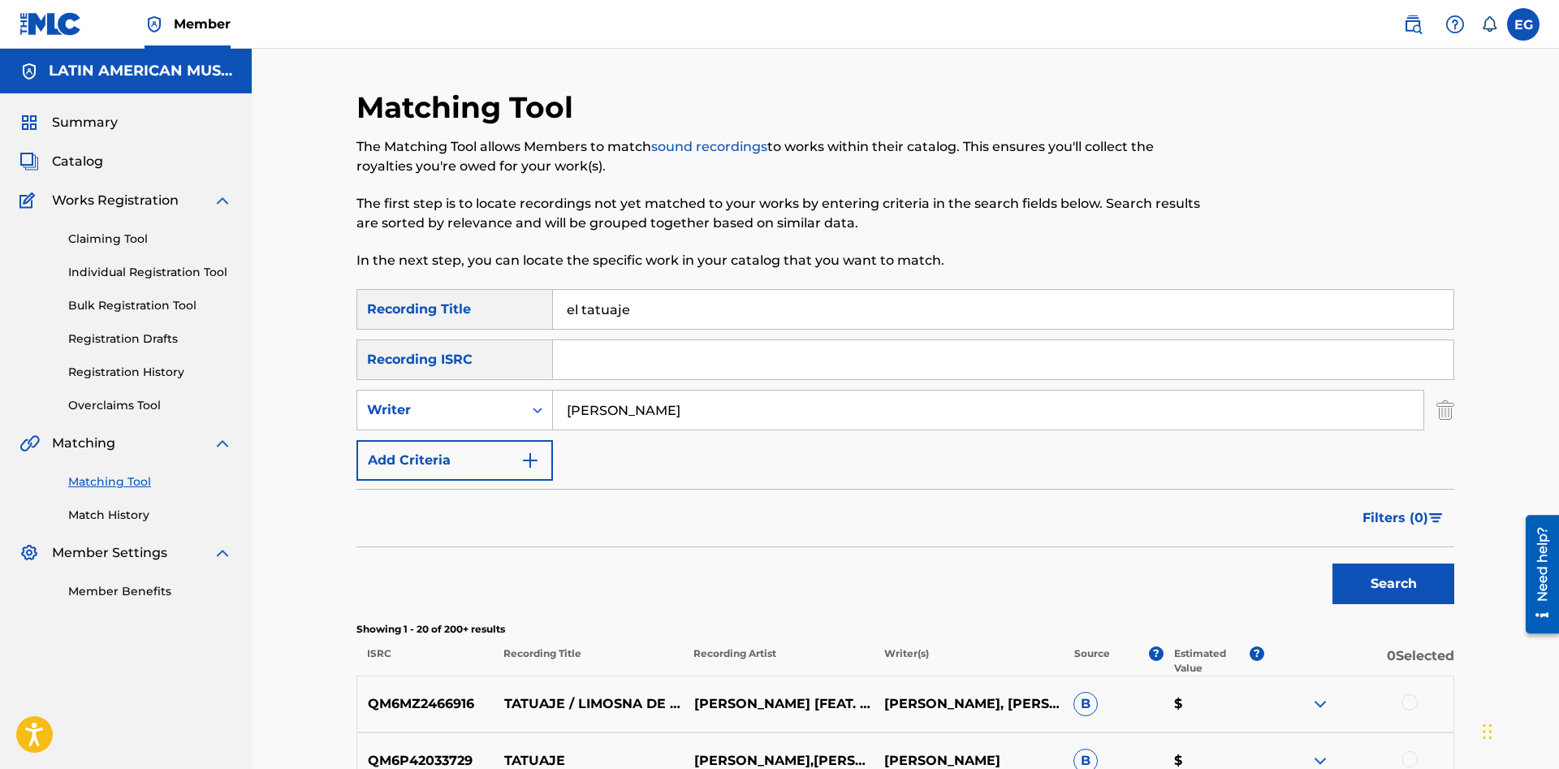
click at [578, 304] on input "el tatuaje" at bounding box center [1003, 309] width 900 height 39
drag, startPoint x: 580, startPoint y: 305, endPoint x: 564, endPoint y: 309, distance: 15.9
click at [564, 309] on input "el tatuaje" at bounding box center [1003, 309] width 900 height 39
click at [580, 306] on input "el tatuaje" at bounding box center [1003, 309] width 900 height 39
drag, startPoint x: 581, startPoint y: 308, endPoint x: 555, endPoint y: 312, distance: 26.3
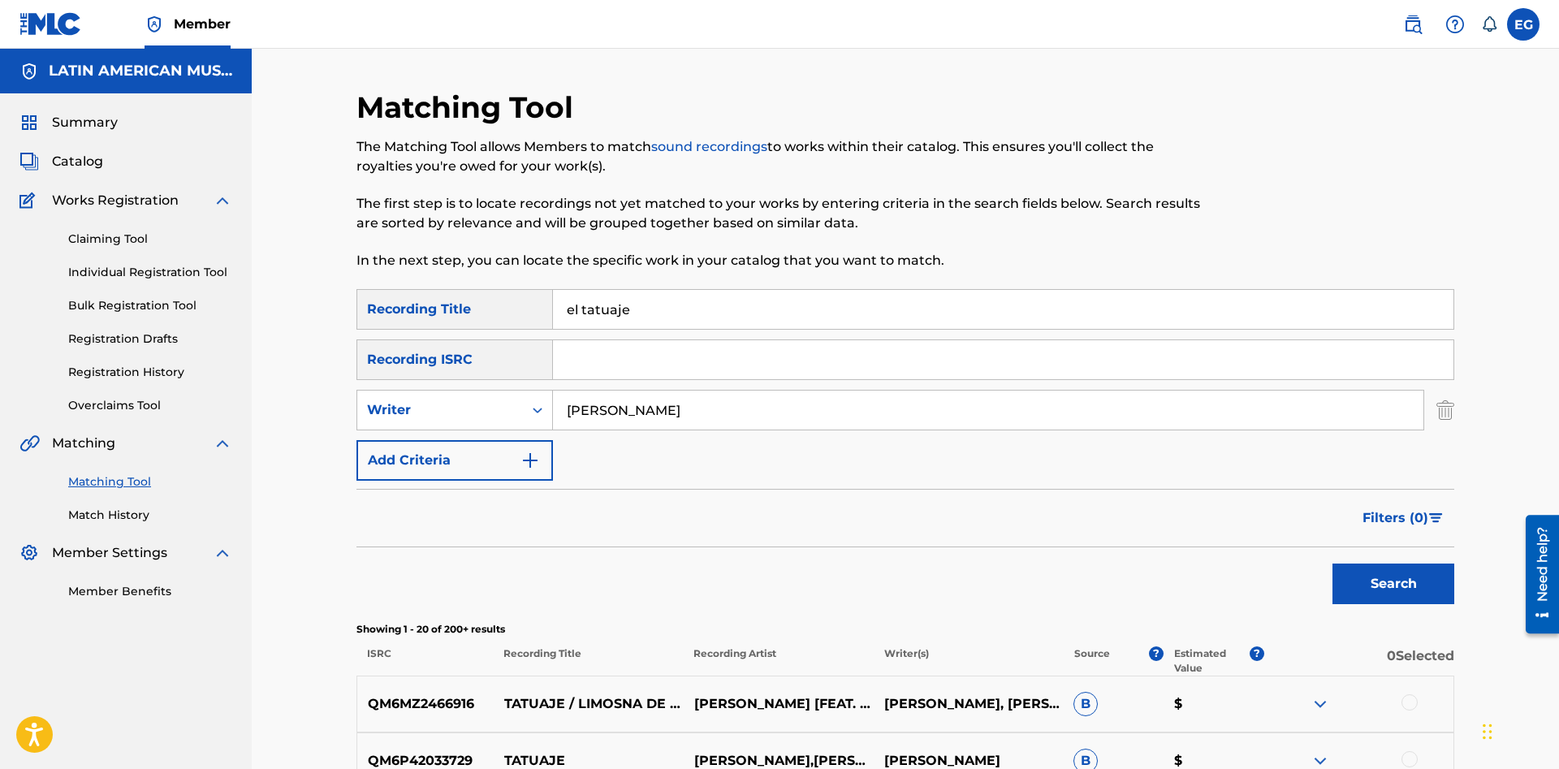
click at [555, 312] on input "el tatuaje" at bounding box center [1003, 309] width 900 height 39
type input "tatuaje"
click at [1332, 563] on button "Search" at bounding box center [1393, 583] width 122 height 41
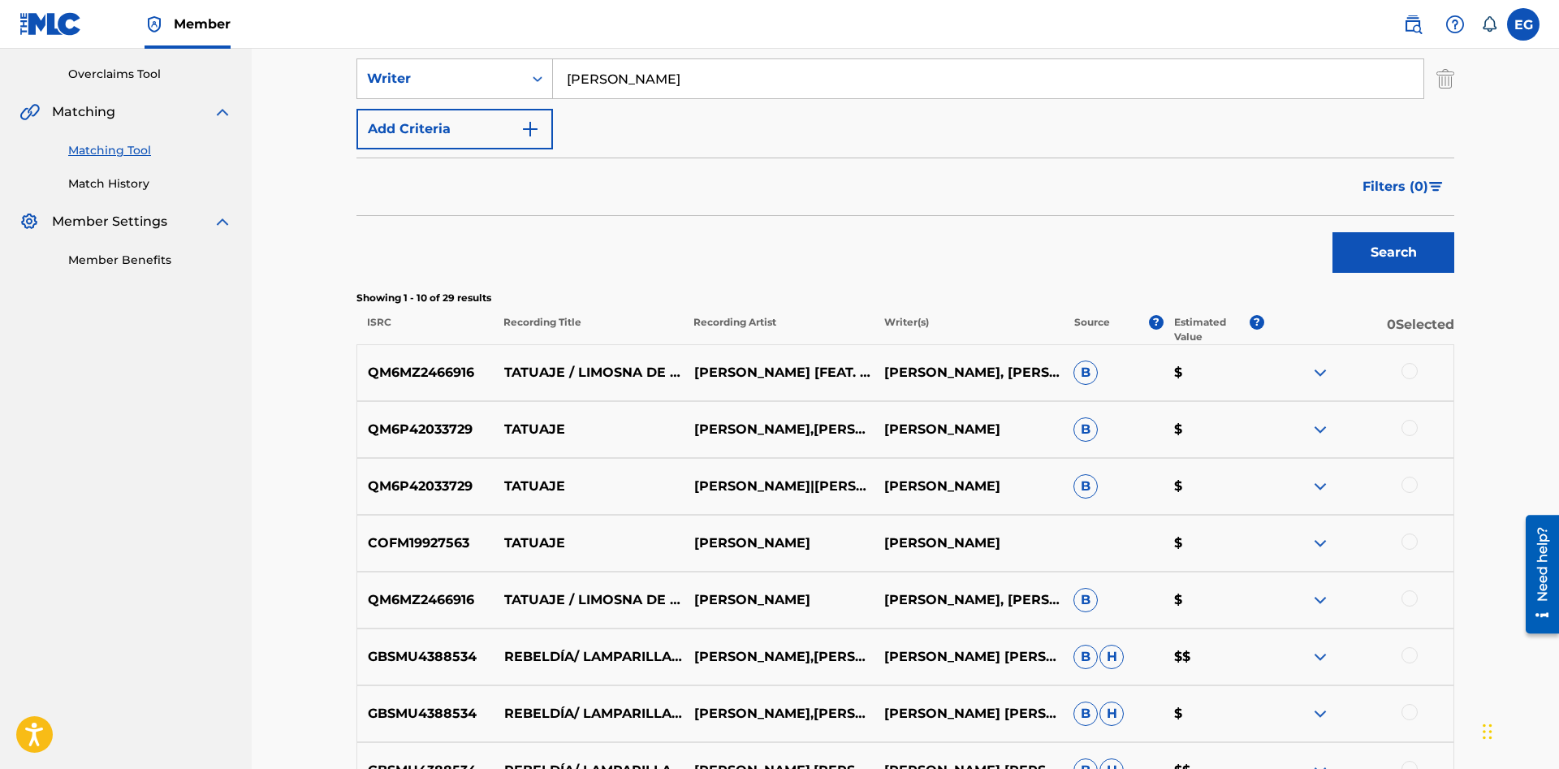
scroll to position [675, 0]
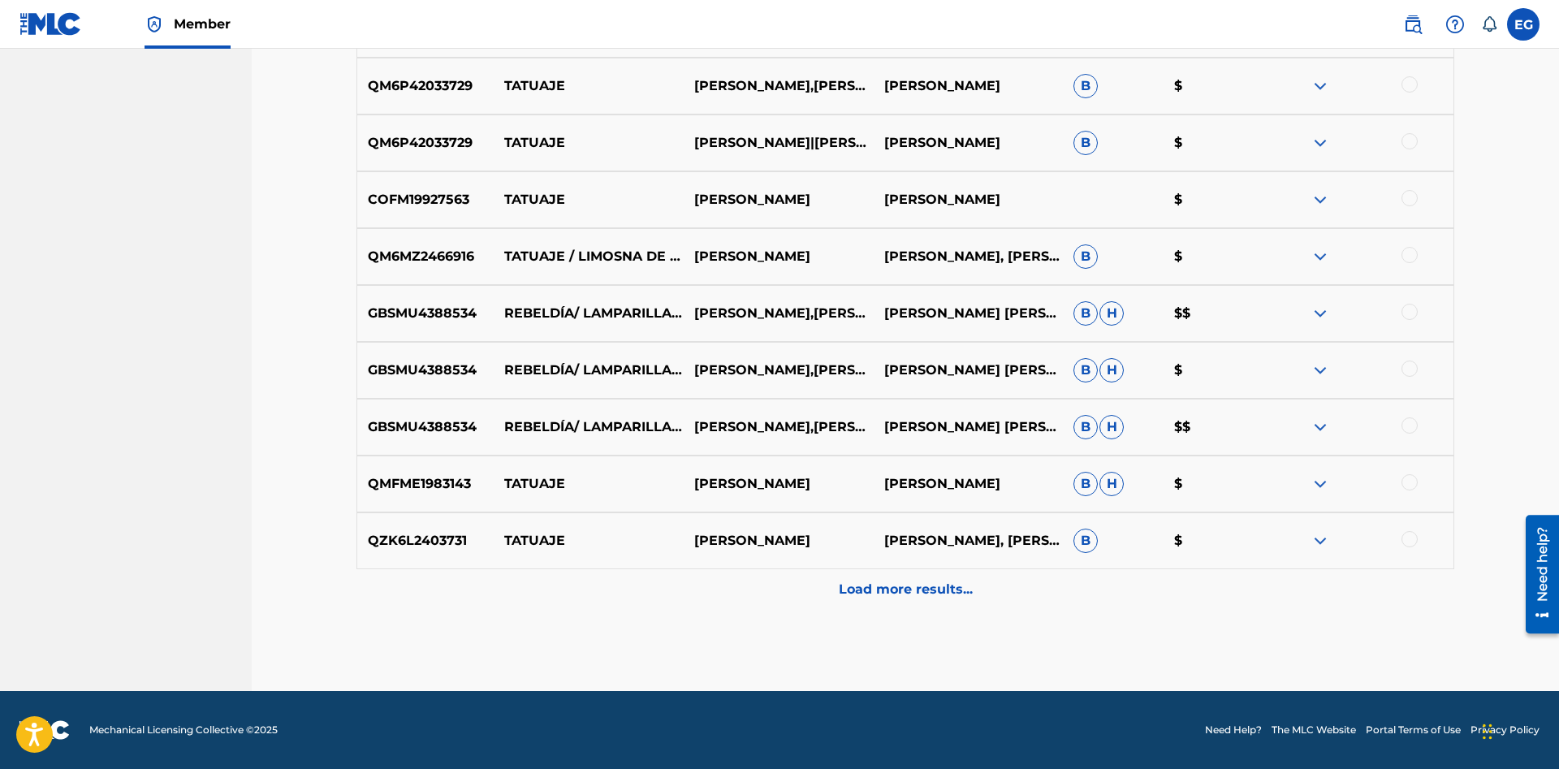
click at [1412, 476] on div at bounding box center [1409, 482] width 16 height 16
click at [935, 602] on div "Load more results..." at bounding box center [904, 589] width 1097 height 41
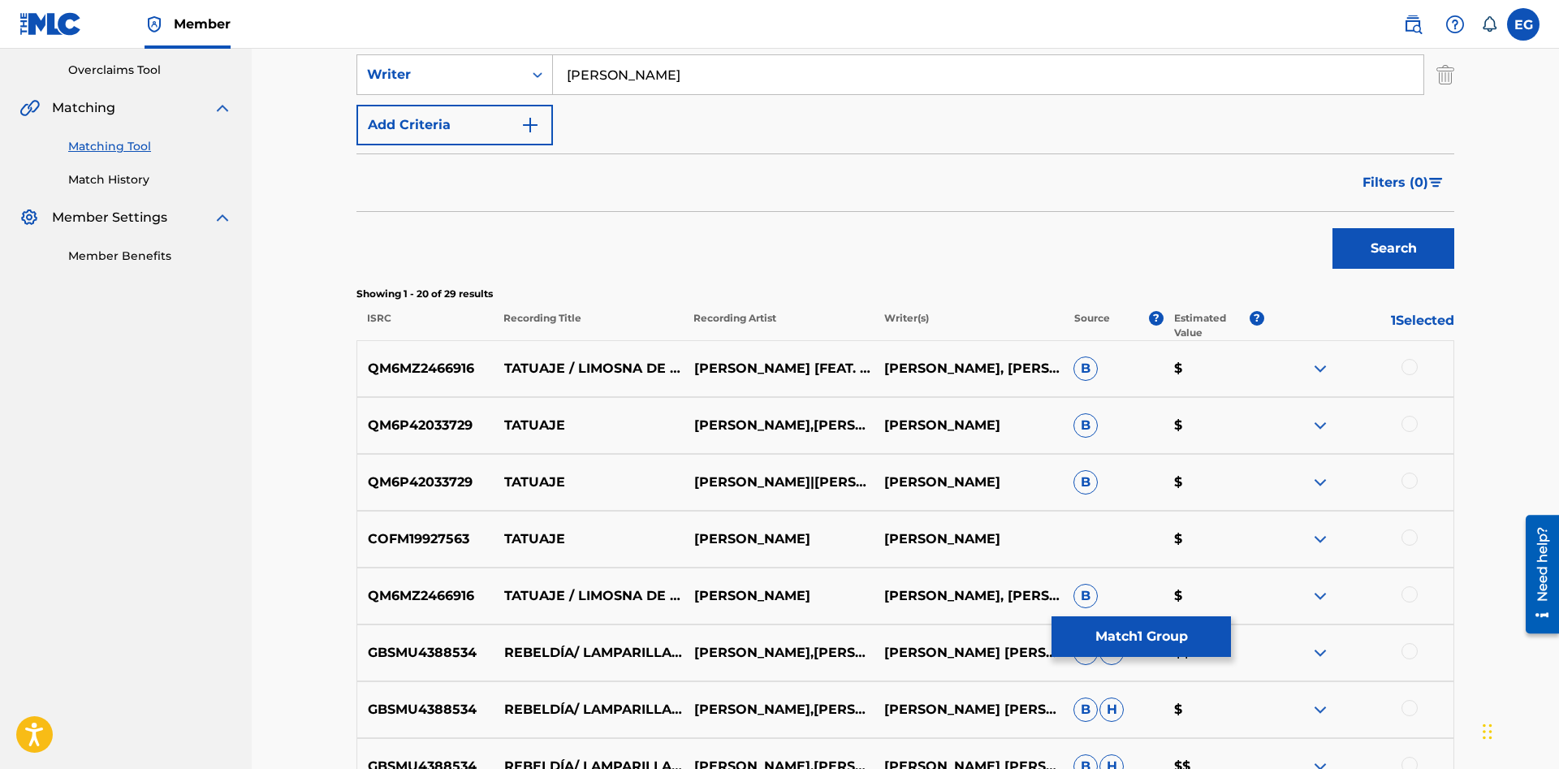
scroll to position [0, 0]
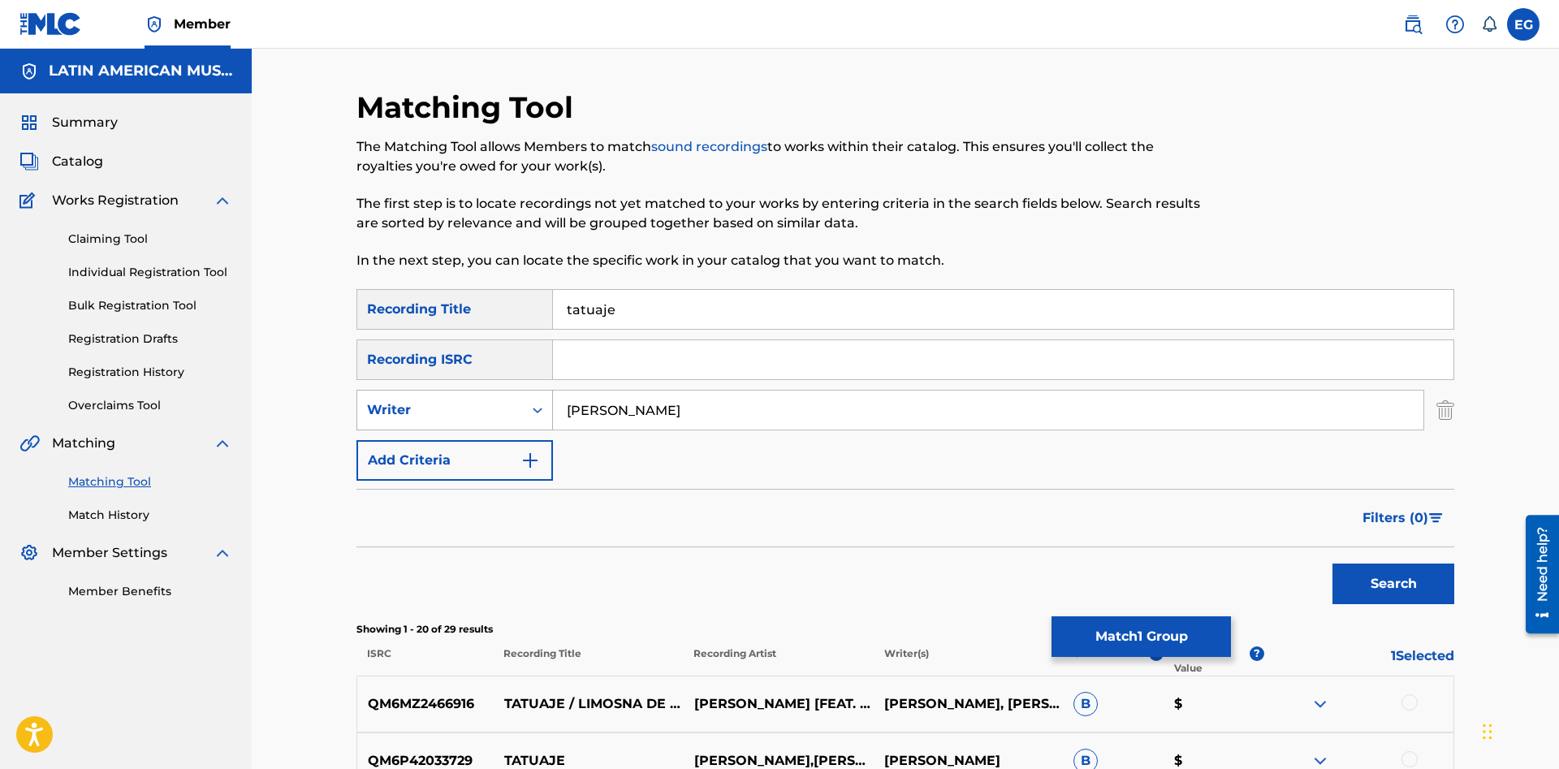
drag, startPoint x: 752, startPoint y: 390, endPoint x: 518, endPoint y: 405, distance: 234.3
click at [518, 405] on div "SearchWithCriteriac4248af9-ddc6-49ec-bf75-adedd678da1c Writer [PERSON_NAME]" at bounding box center [904, 410] width 1097 height 41
drag, startPoint x: 688, startPoint y: 386, endPoint x: 687, endPoint y: 403, distance: 17.1
click at [687, 399] on div "SearchWithCriteria29662b2e-2ef2-4a52-8a81-4f061b39df9d Recording Title tatuaje …" at bounding box center [904, 385] width 1097 height 192
drag, startPoint x: 693, startPoint y: 415, endPoint x: 463, endPoint y: 434, distance: 231.4
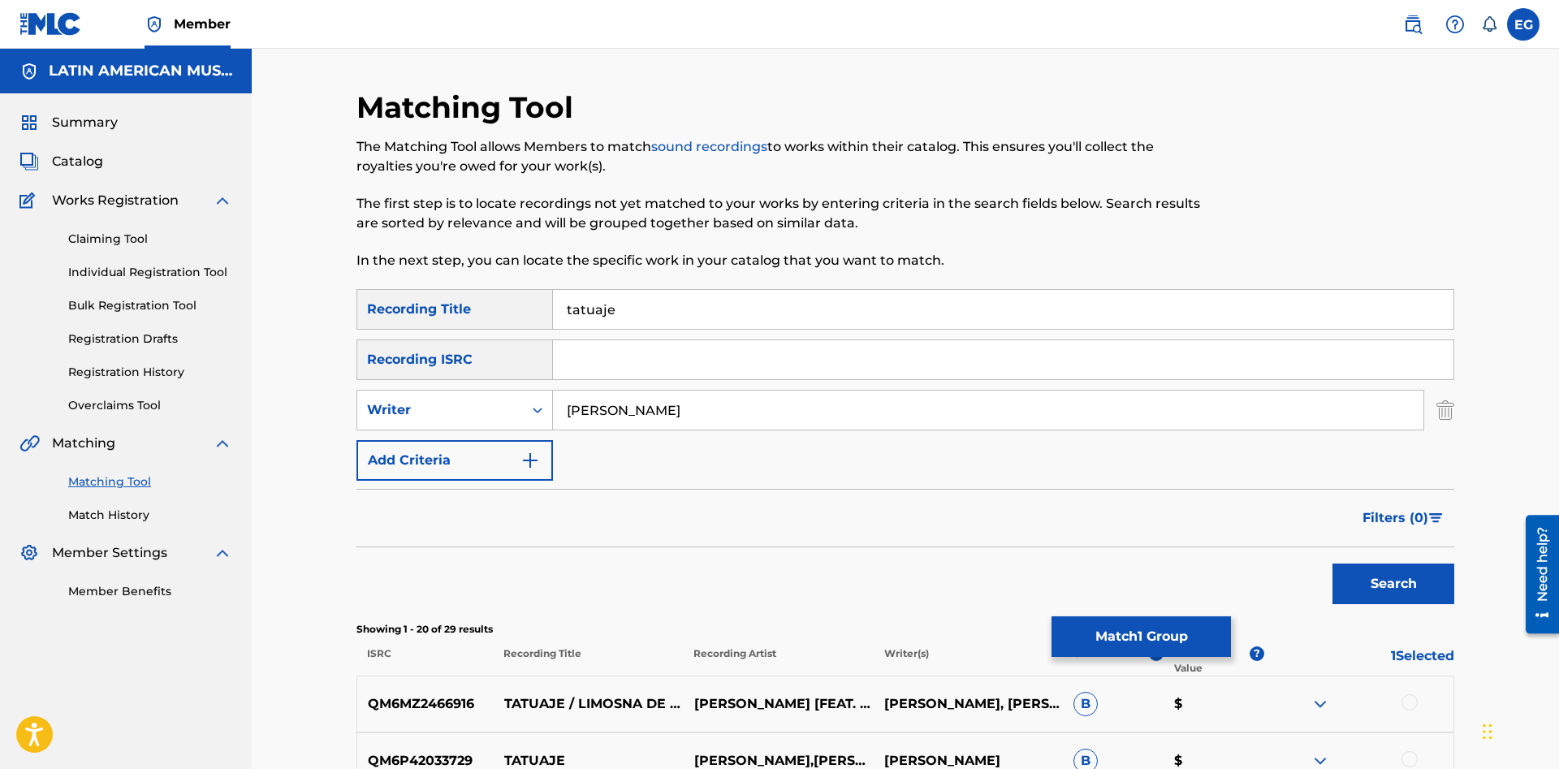
click at [553, 429] on input "[PERSON_NAME]" at bounding box center [988, 409] width 870 height 39
click at [1332, 563] on button "Search" at bounding box center [1393, 583] width 122 height 41
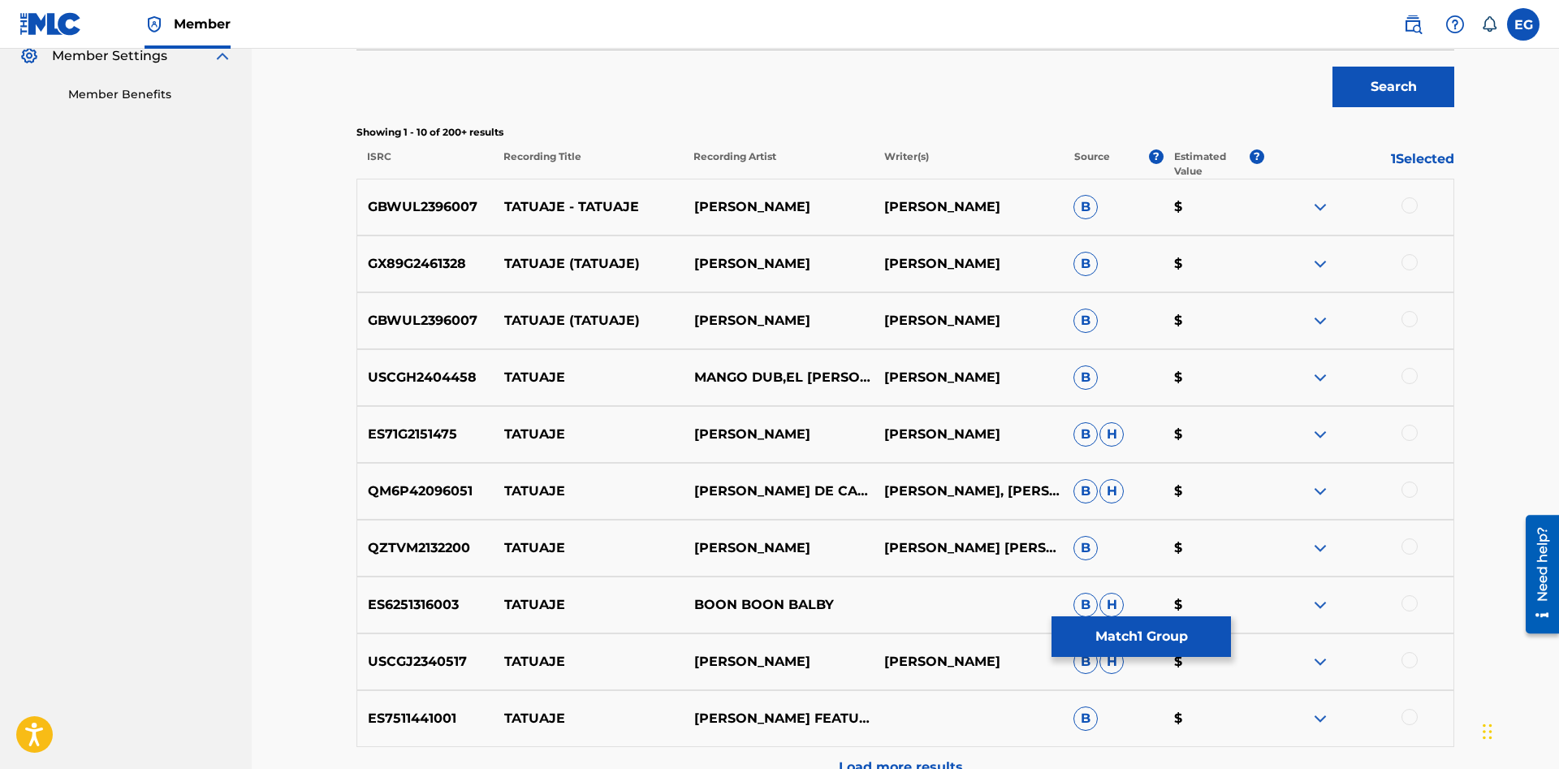
scroll to position [675, 0]
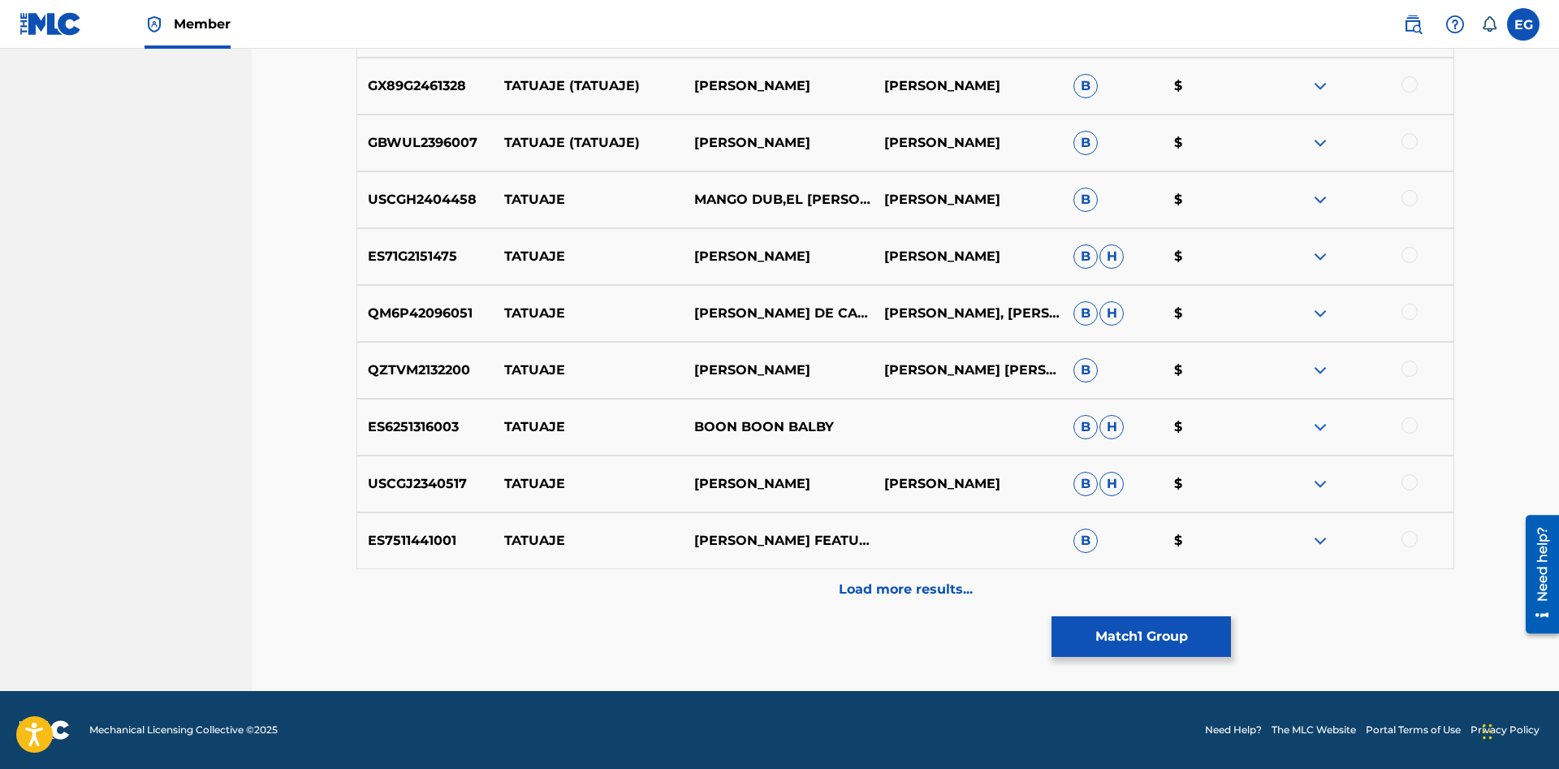
click at [904, 584] on p "Load more results..." at bounding box center [906, 589] width 134 height 19
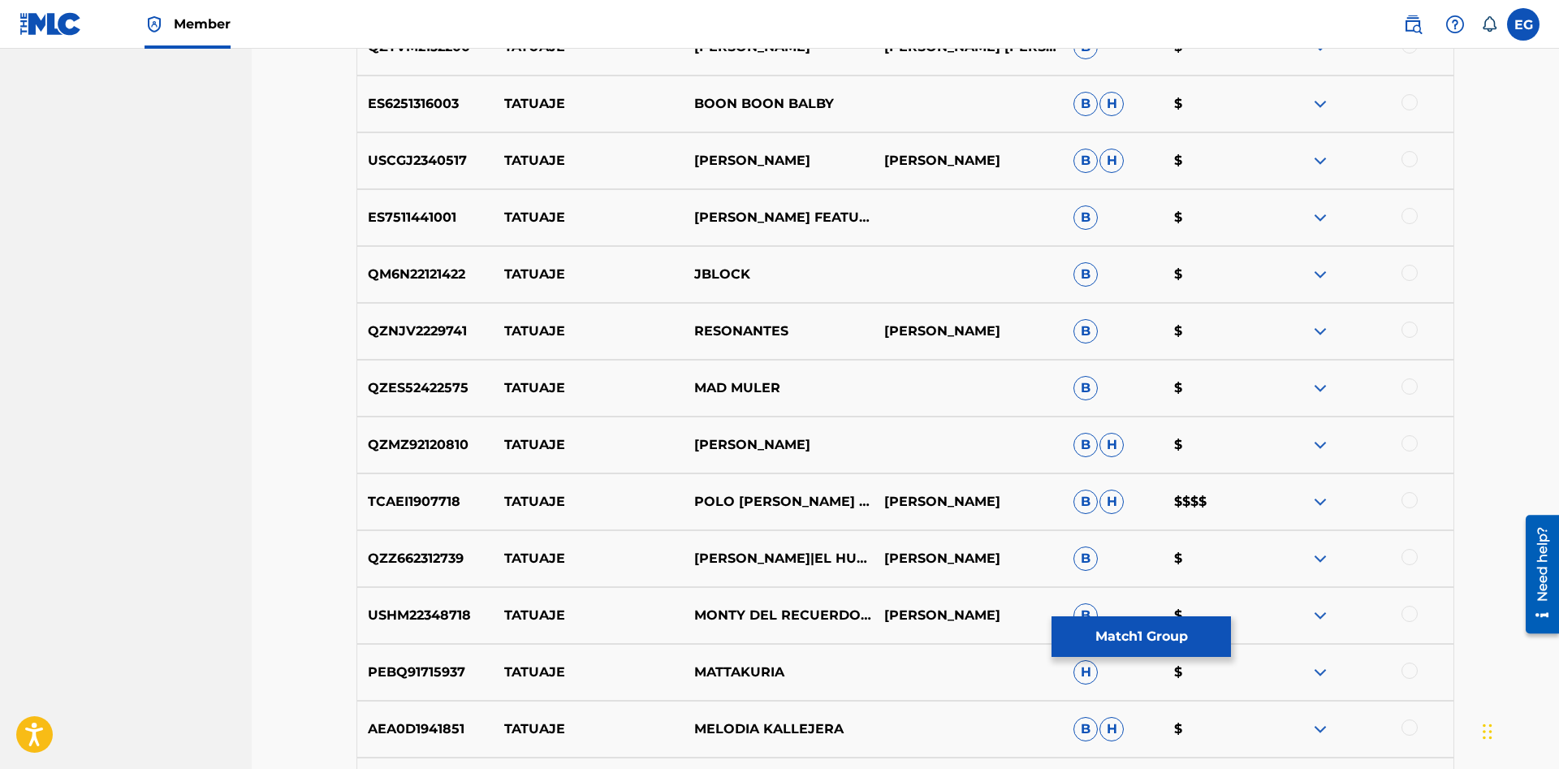
scroll to position [1243, 0]
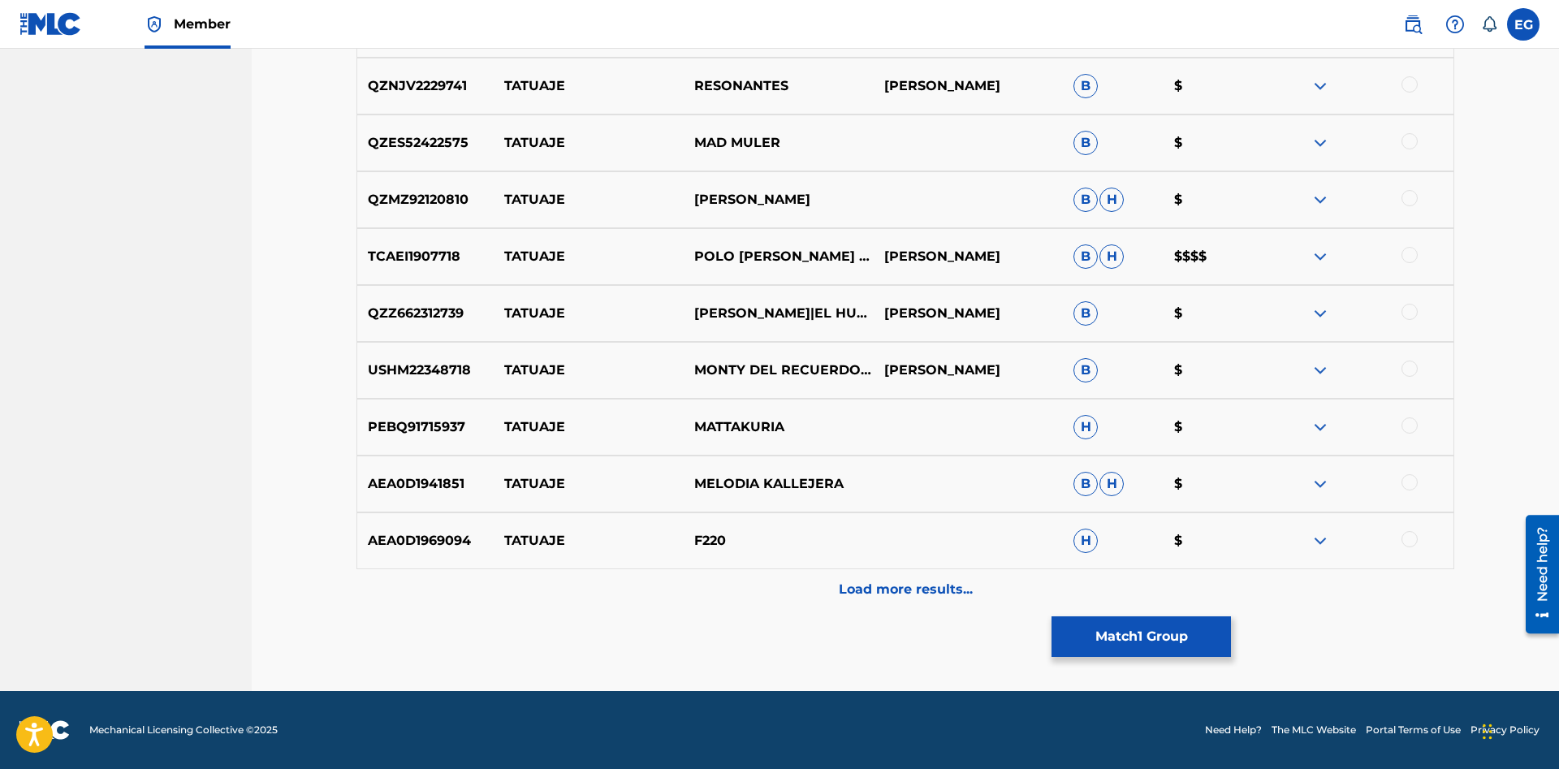
click at [924, 593] on p "Load more results..." at bounding box center [906, 589] width 134 height 19
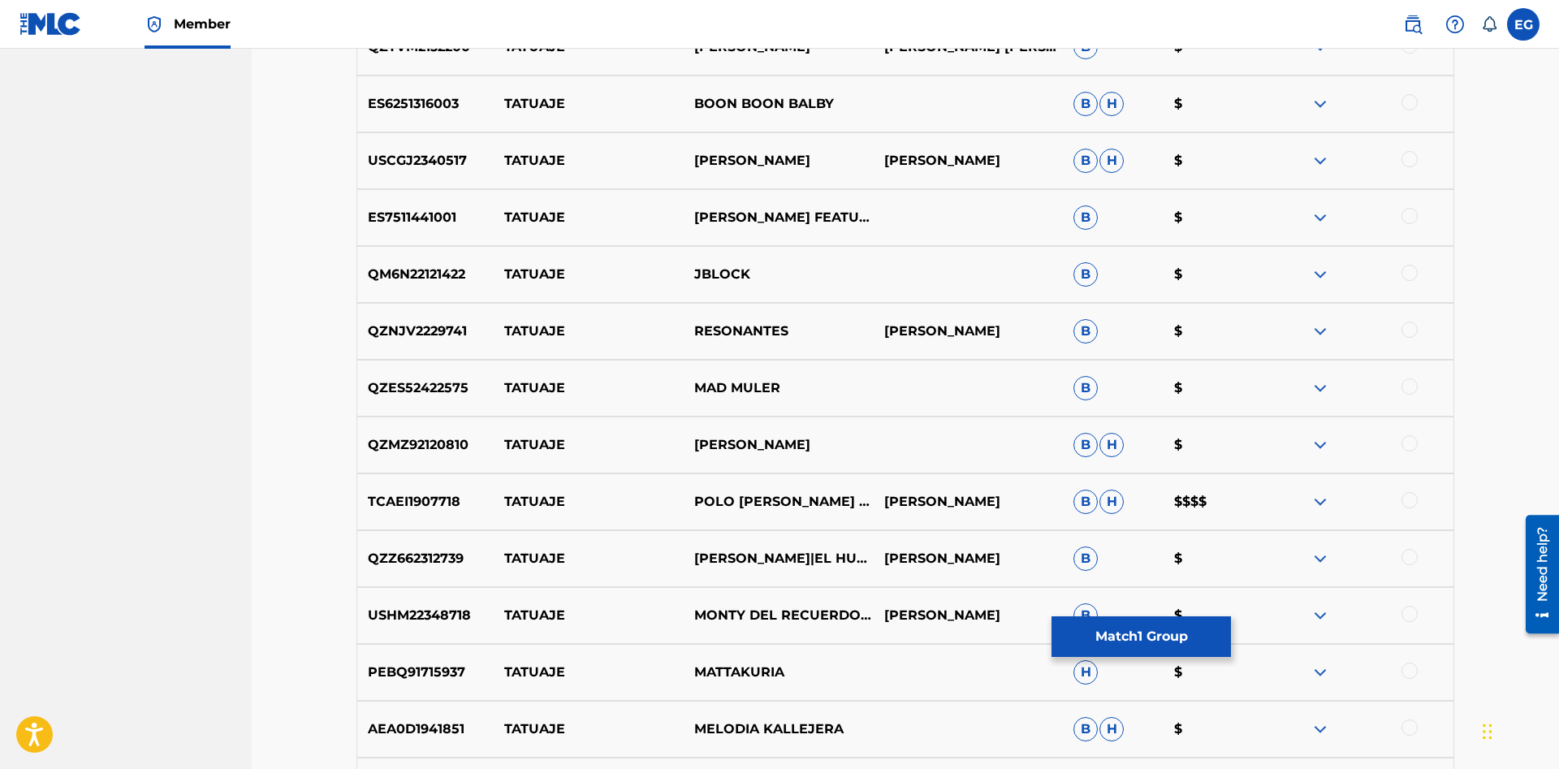
scroll to position [1329, 0]
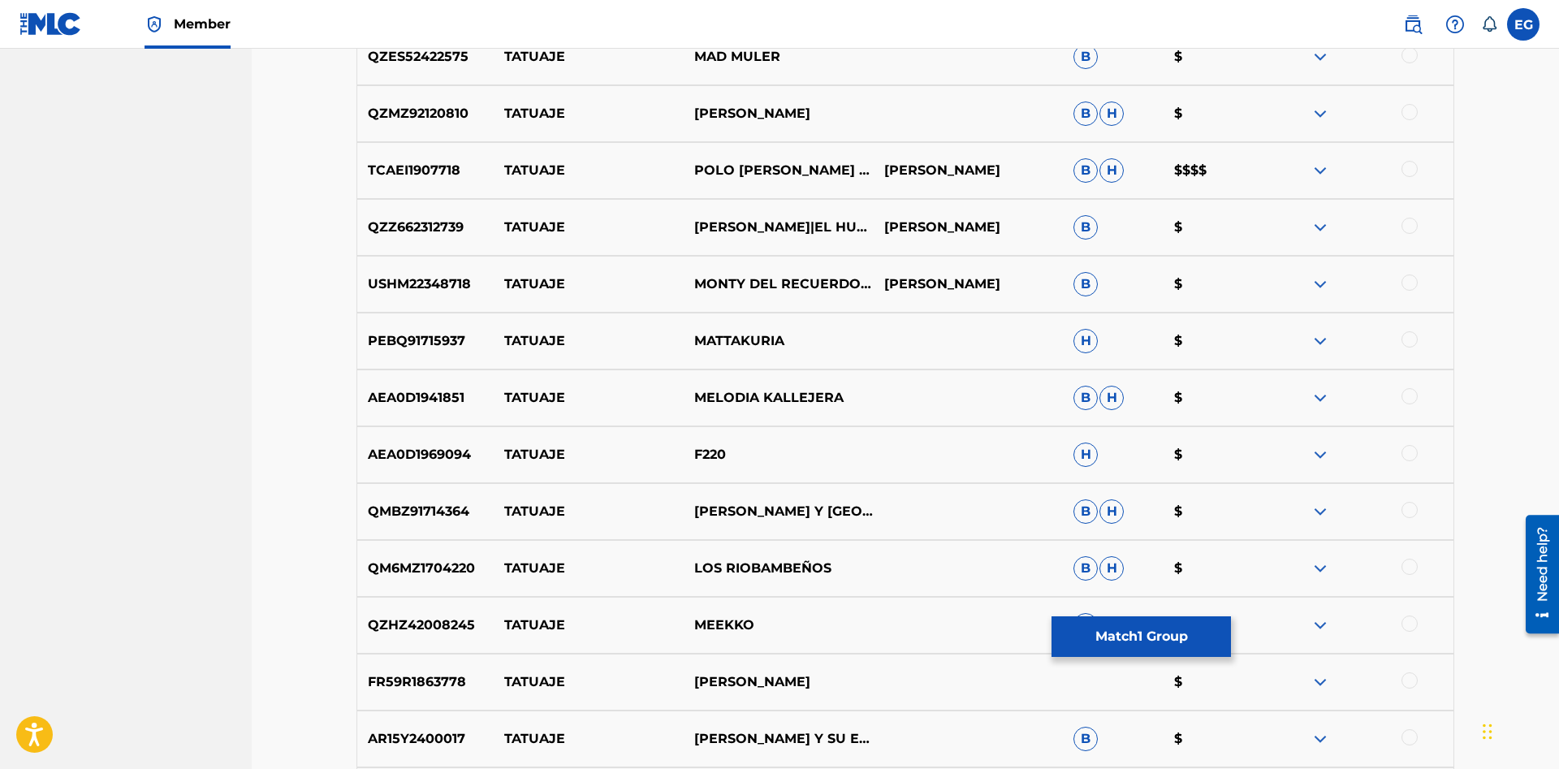
click at [1413, 511] on div at bounding box center [1409, 510] width 16 height 16
click at [1403, 112] on div at bounding box center [1409, 112] width 16 height 16
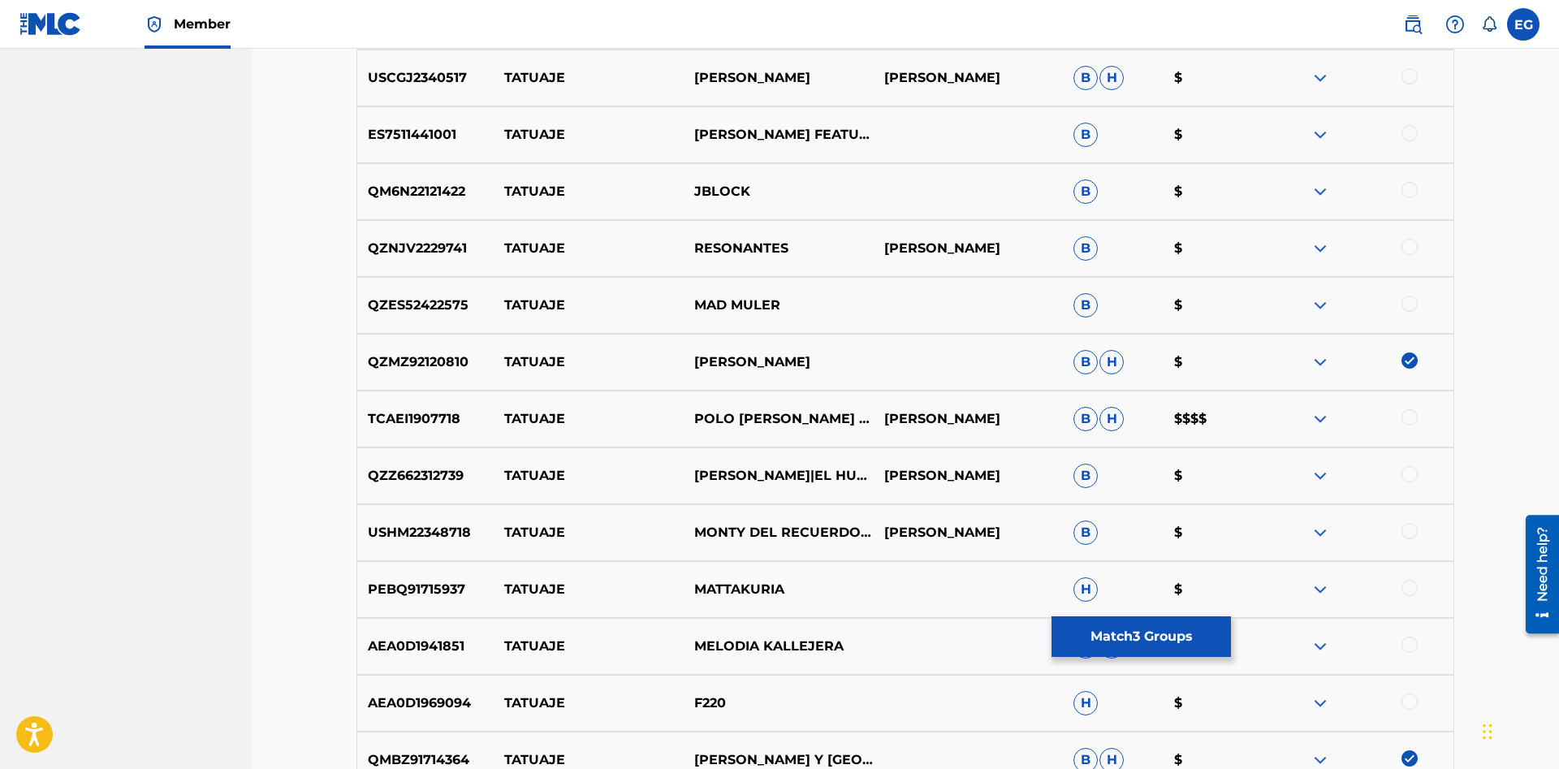
scroll to position [1660, 0]
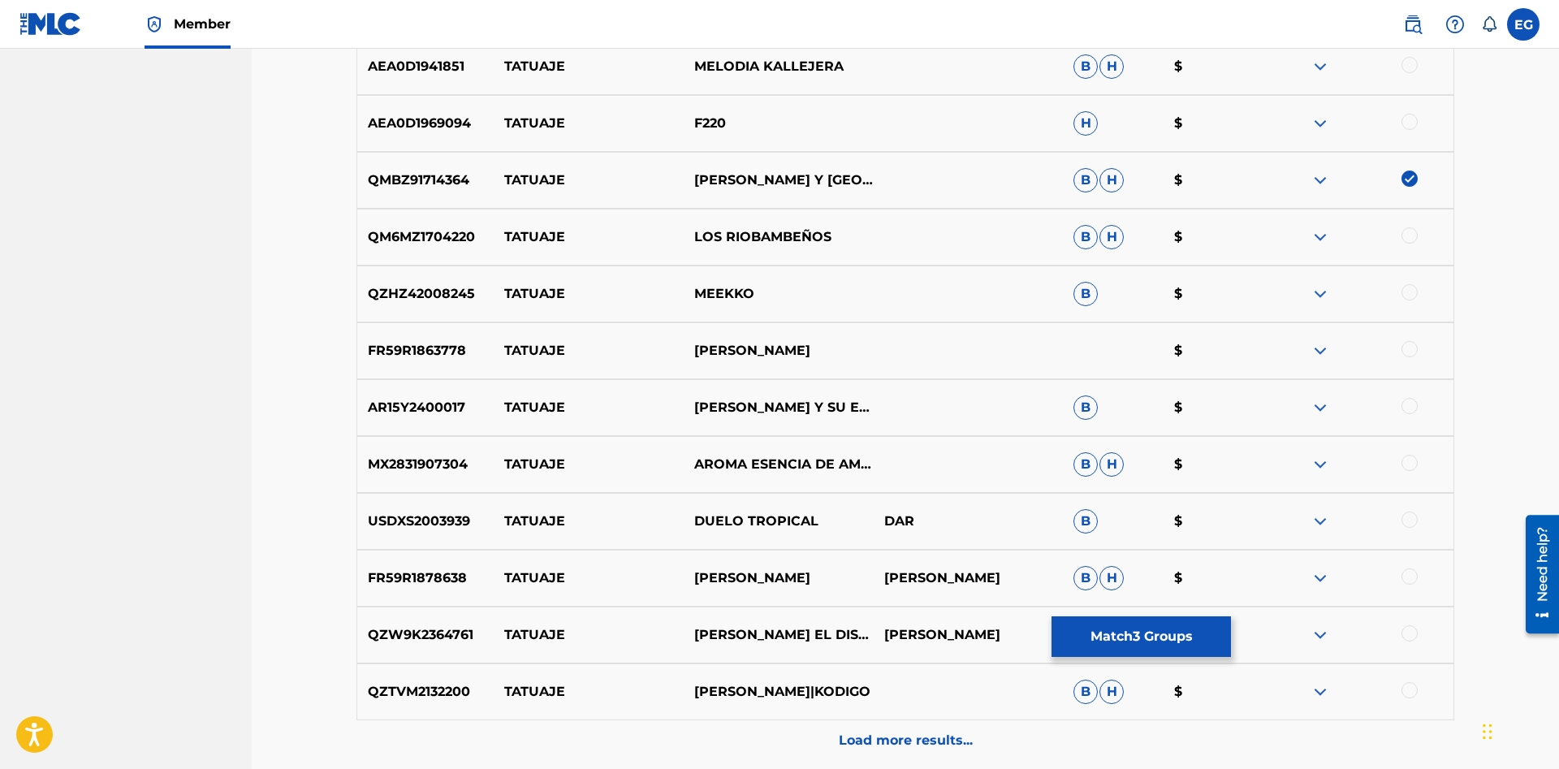
click at [1405, 347] on div at bounding box center [1409, 349] width 16 height 16
click at [1408, 347] on img at bounding box center [1409, 349] width 16 height 16
click at [1414, 232] on div at bounding box center [1409, 235] width 16 height 16
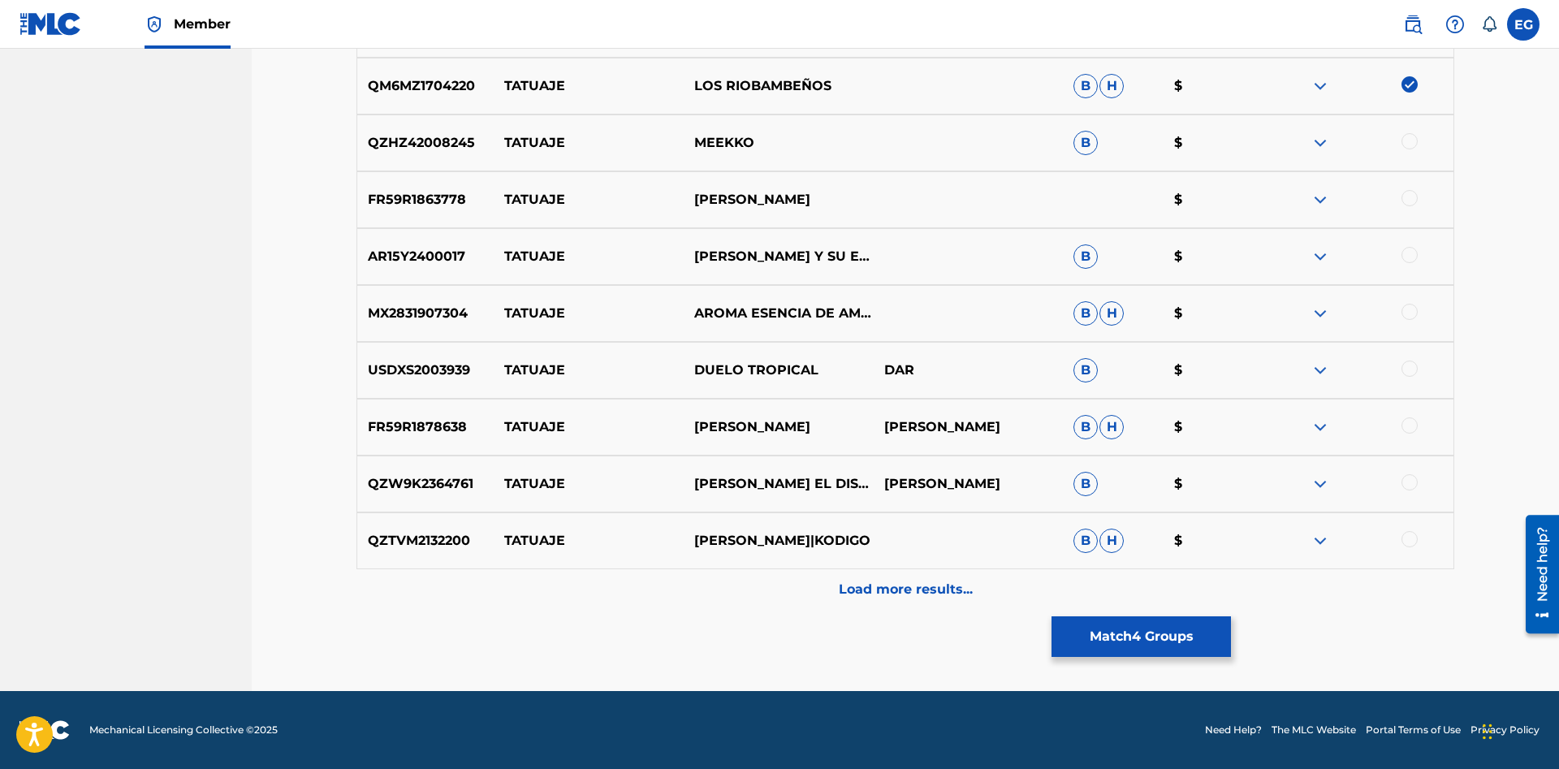
click at [942, 579] on div "Load more results..." at bounding box center [904, 589] width 1097 height 41
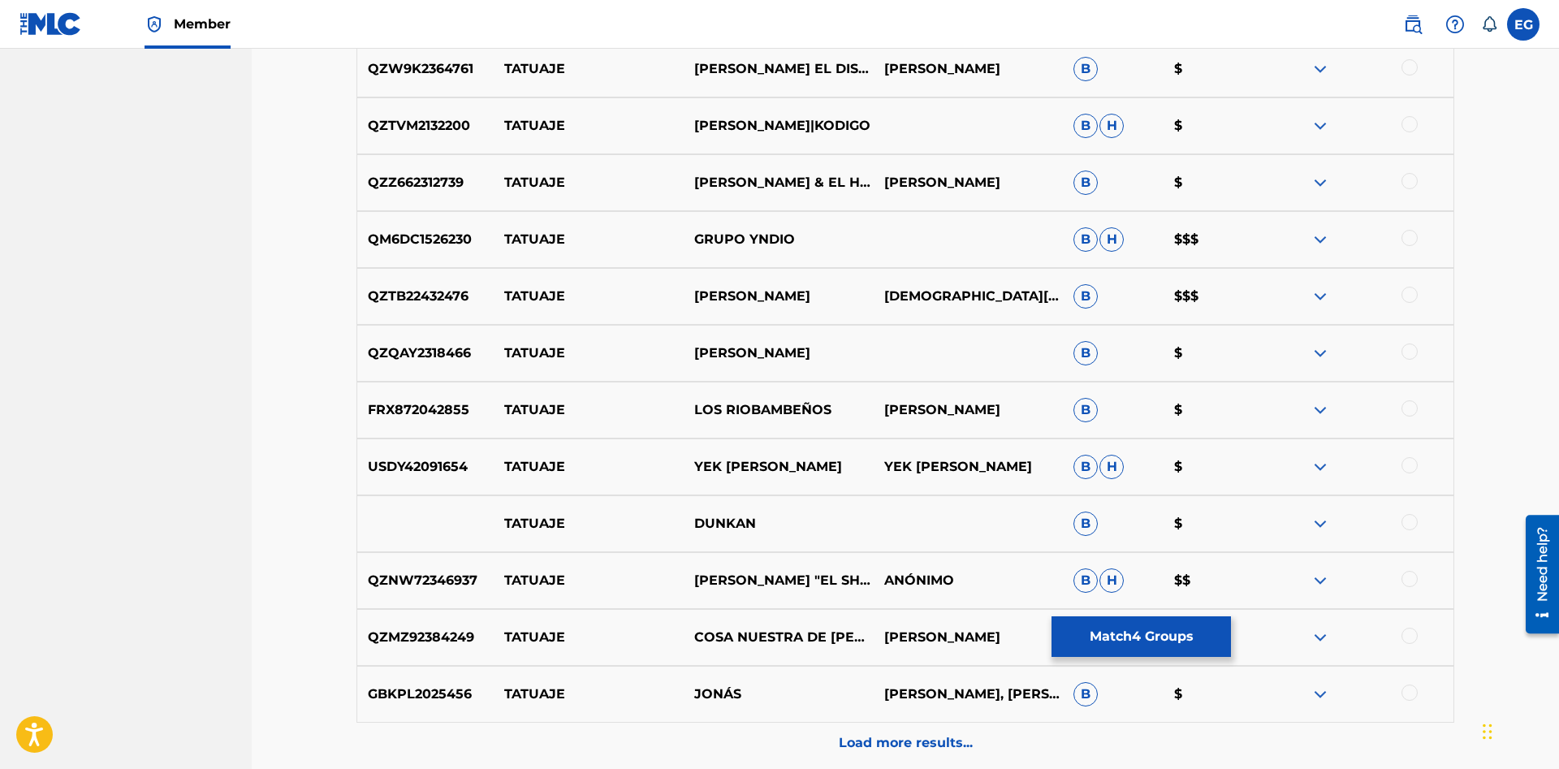
scroll to position [2379, 0]
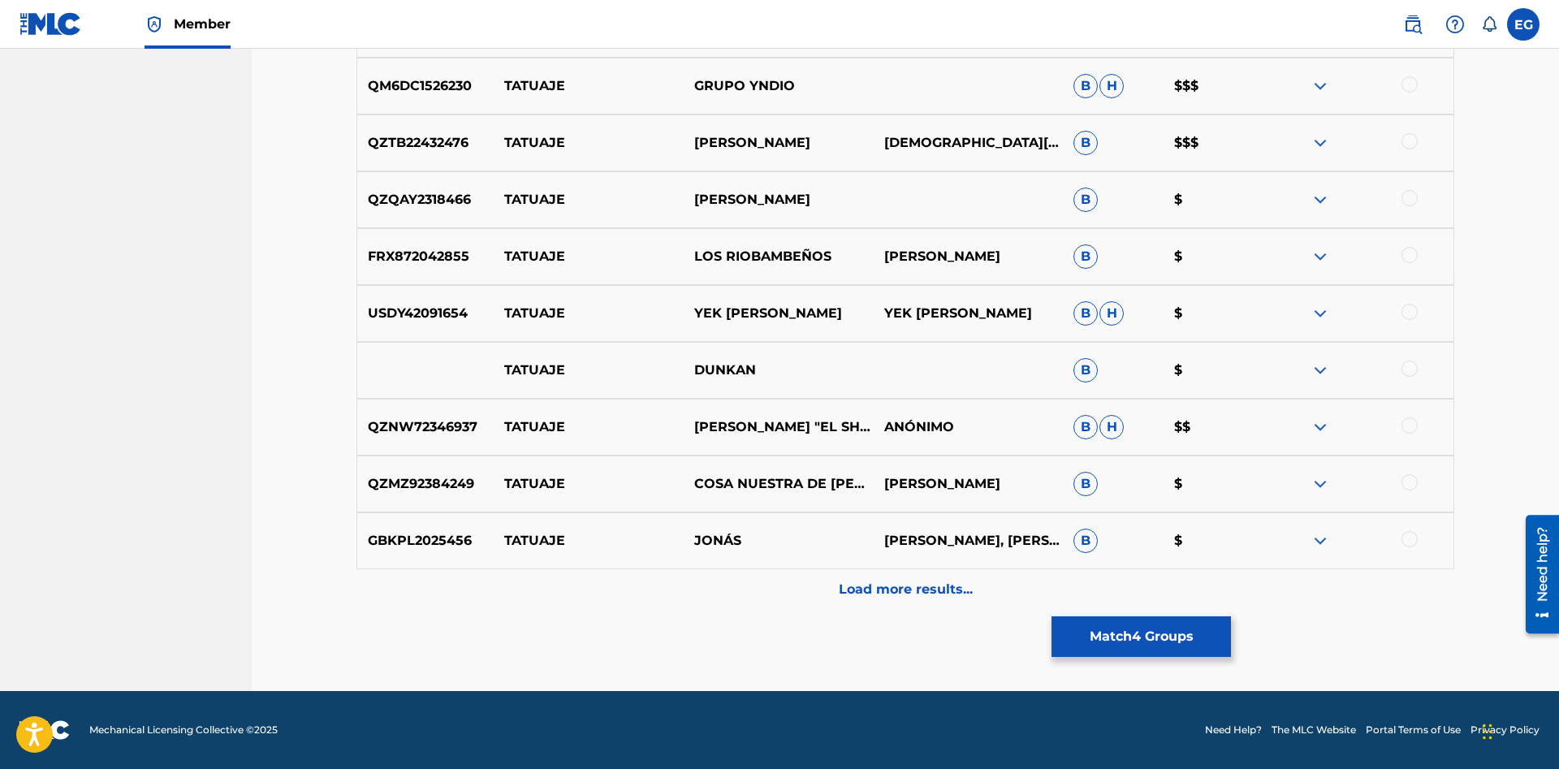
click at [1406, 201] on div at bounding box center [1409, 198] width 16 height 16
click at [969, 581] on p "Load more results..." at bounding box center [906, 589] width 134 height 19
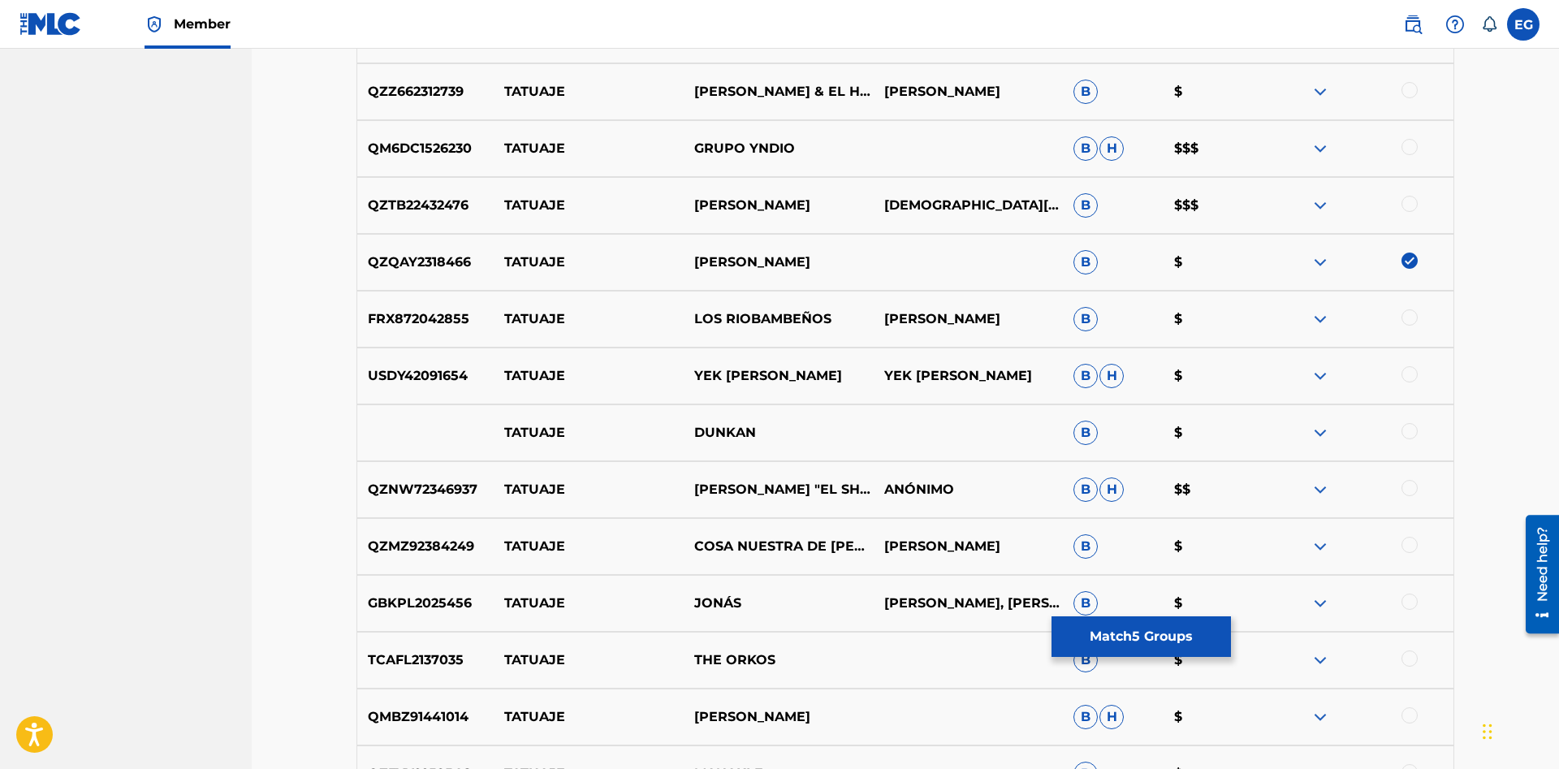
scroll to position [2814, 0]
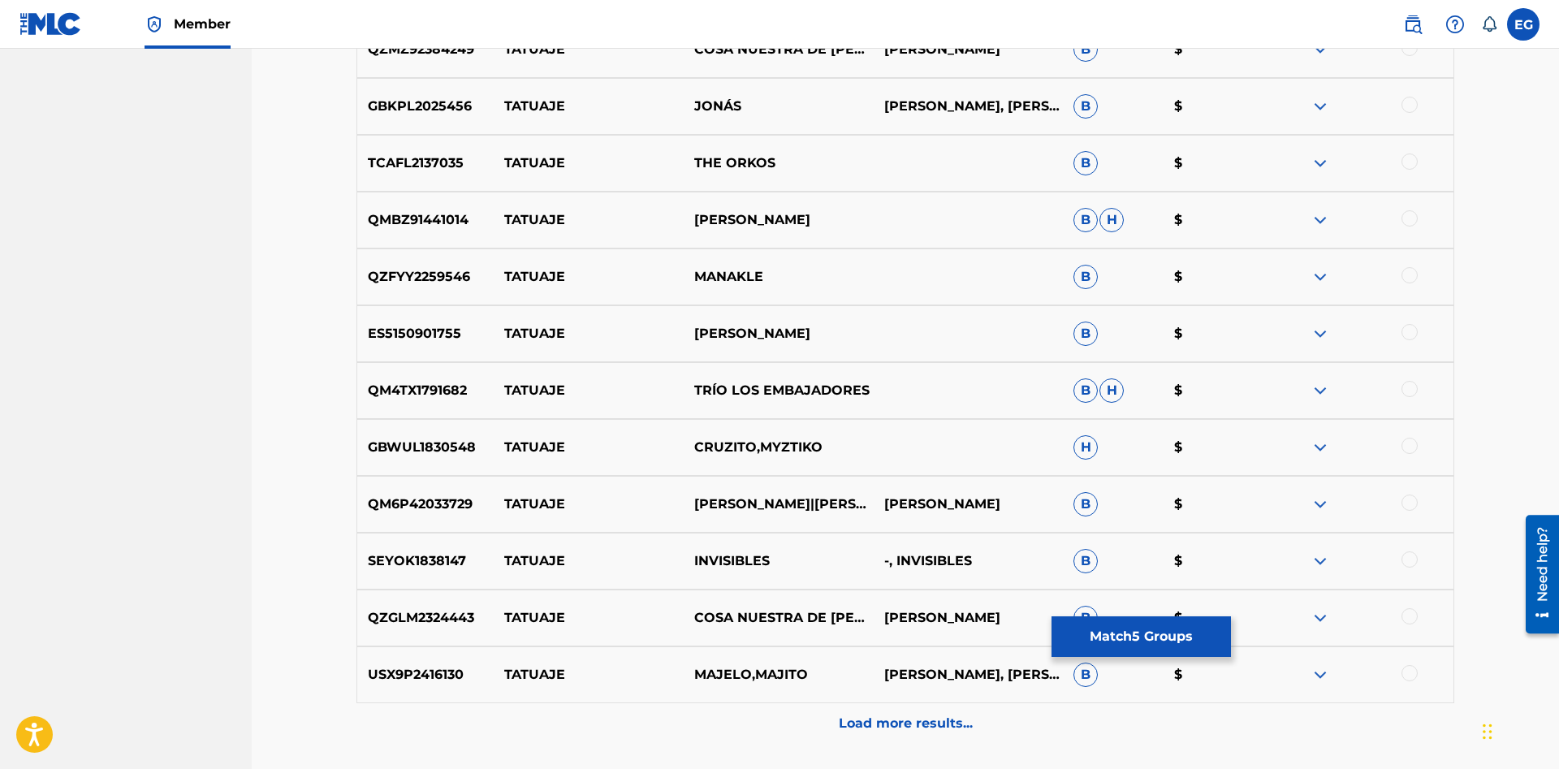
click at [1404, 384] on div at bounding box center [1409, 389] width 16 height 16
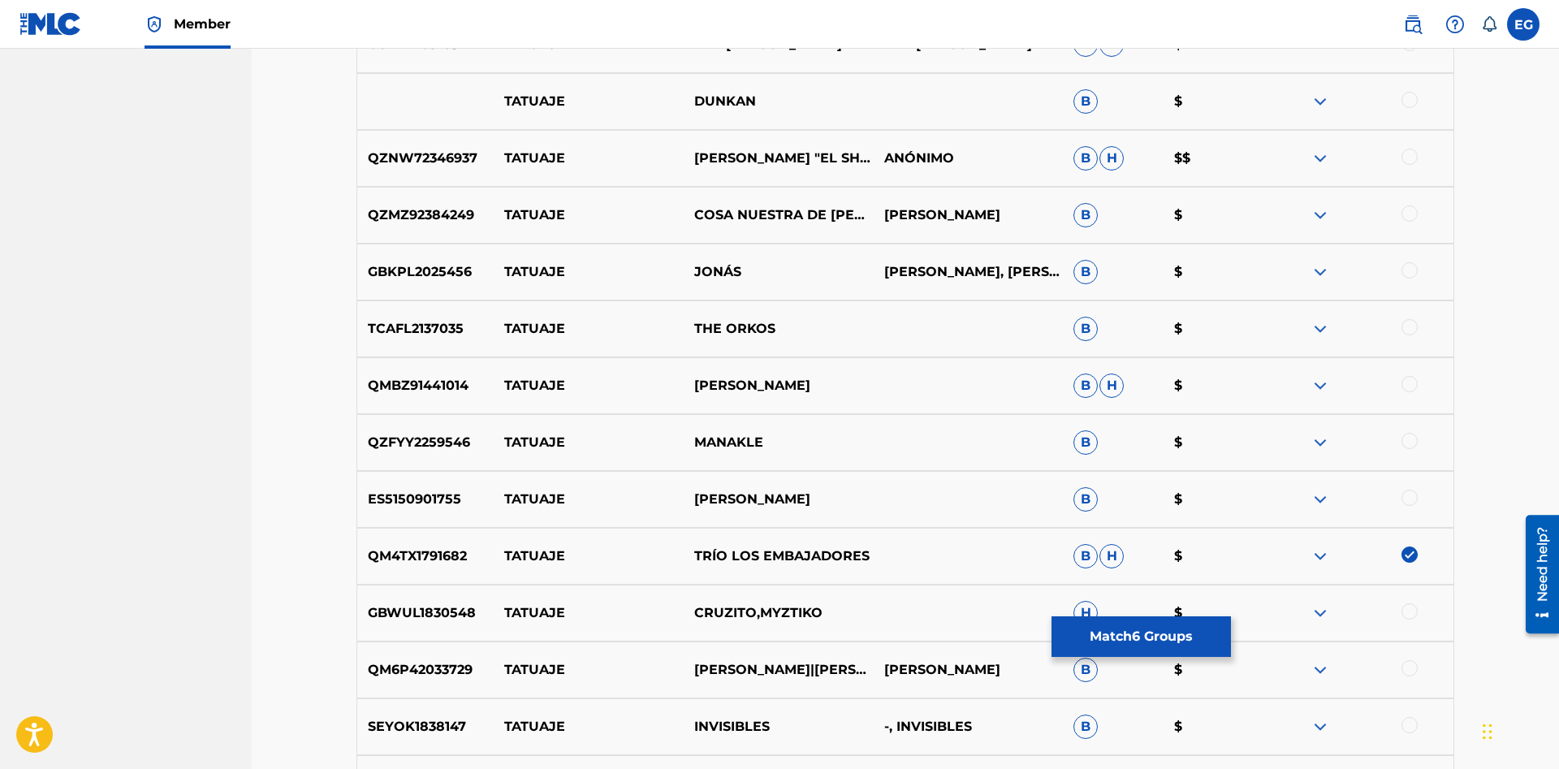
scroll to position [2400, 0]
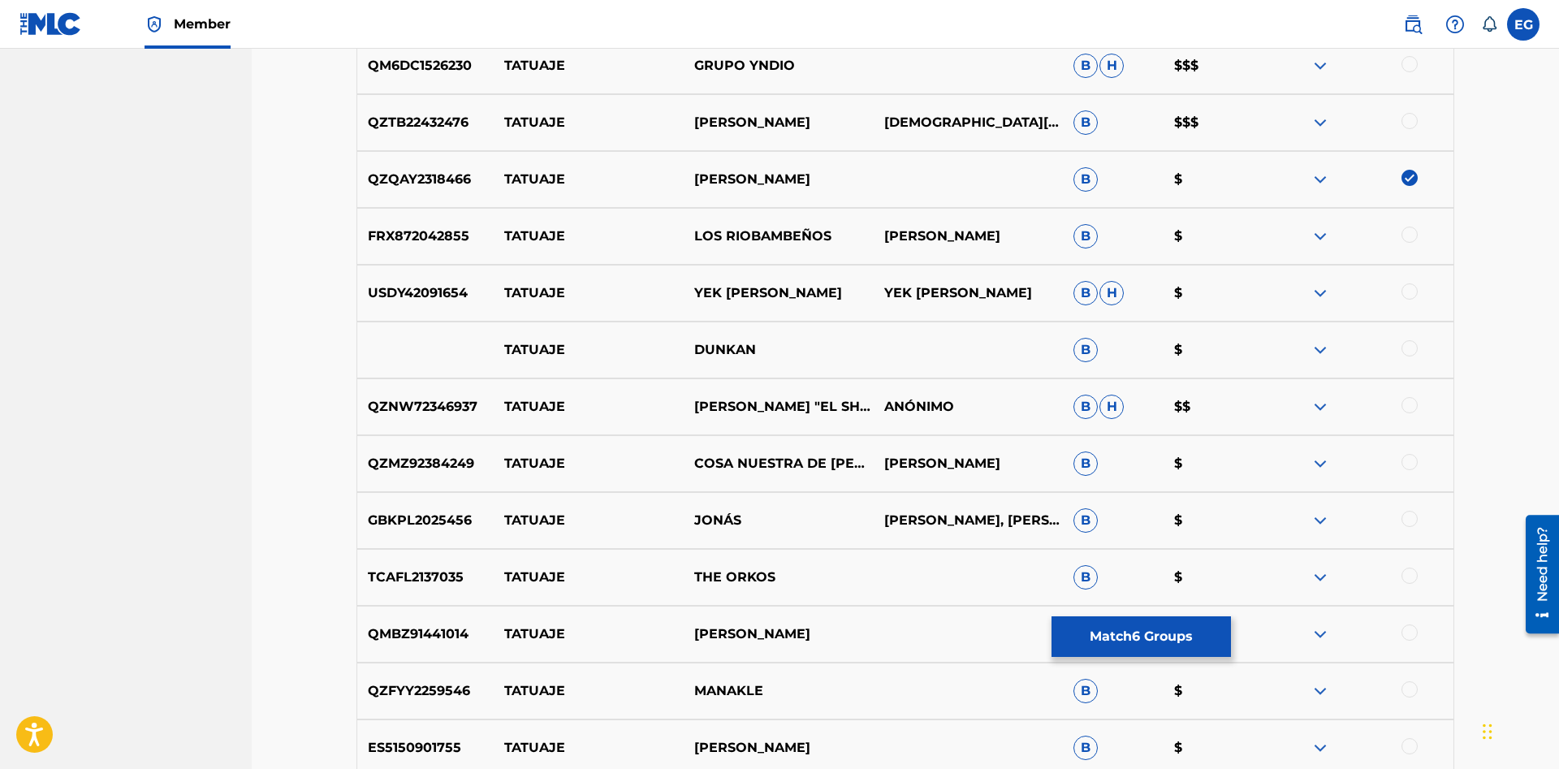
click at [1412, 231] on div at bounding box center [1409, 234] width 16 height 16
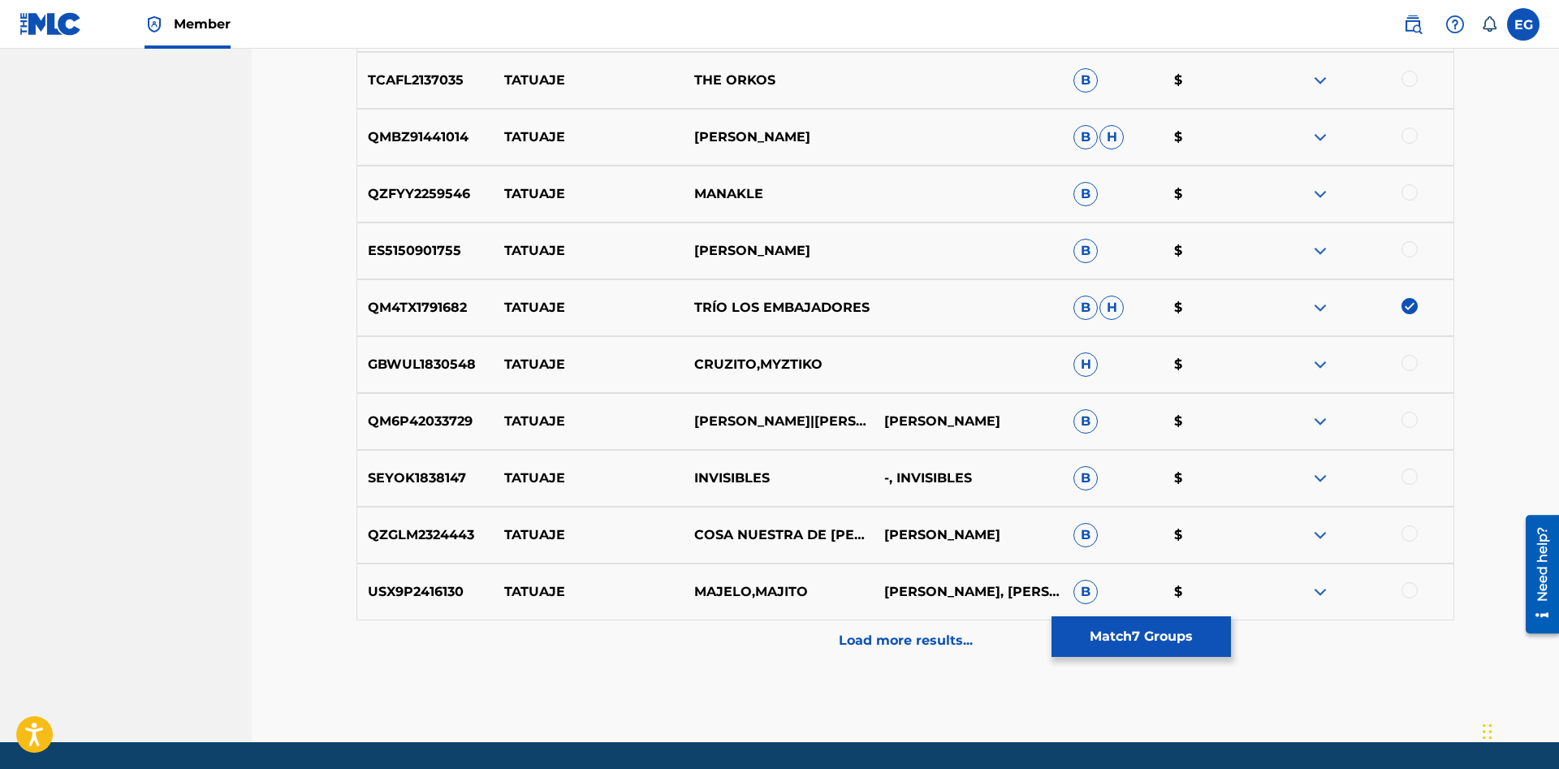
scroll to position [2947, 0]
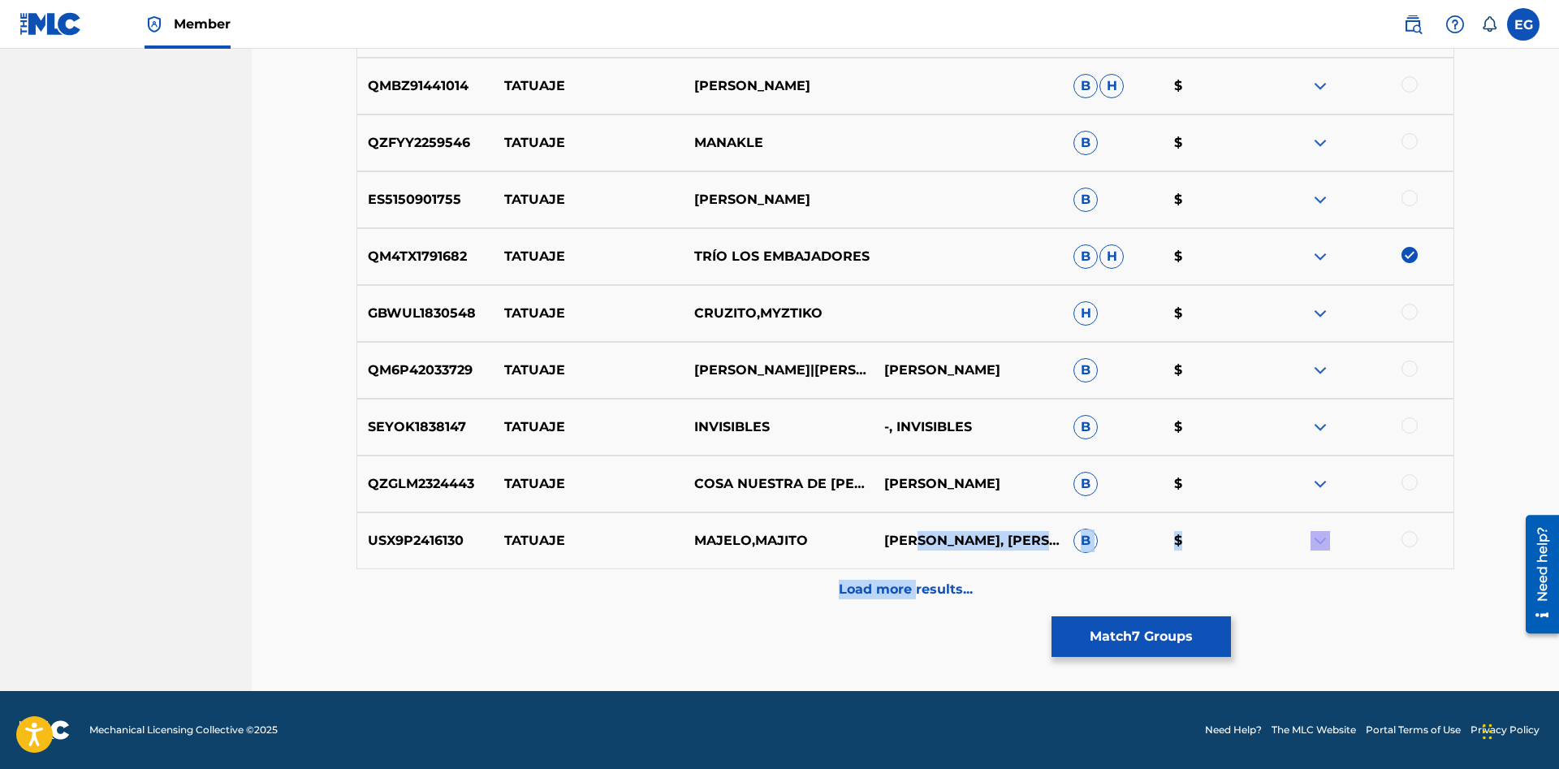
click at [1027, 590] on div "Load more results..." at bounding box center [904, 589] width 1097 height 41
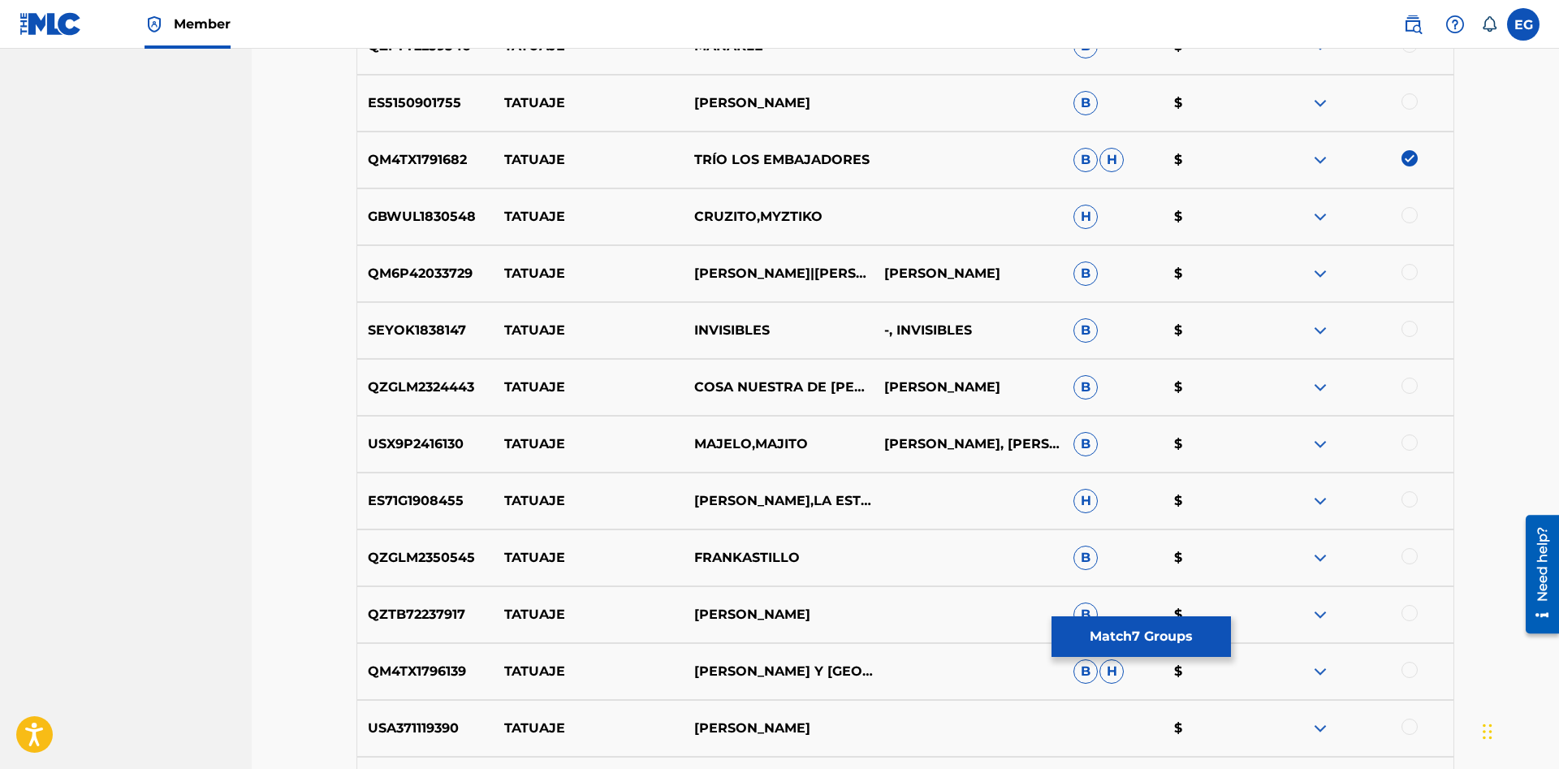
scroll to position [3210, 0]
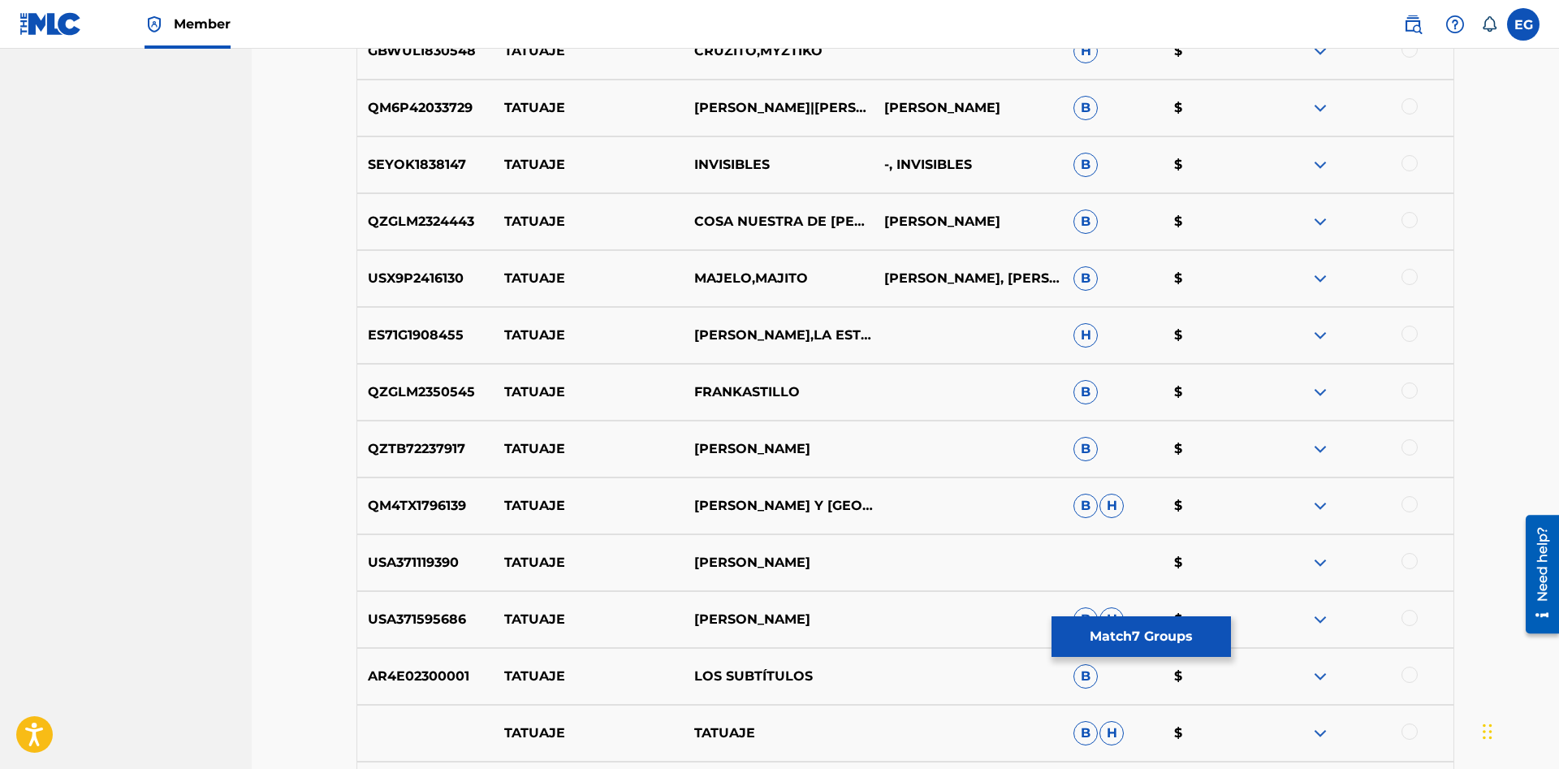
click at [1412, 505] on div at bounding box center [1409, 504] width 16 height 16
click at [1408, 559] on div at bounding box center [1409, 561] width 16 height 16
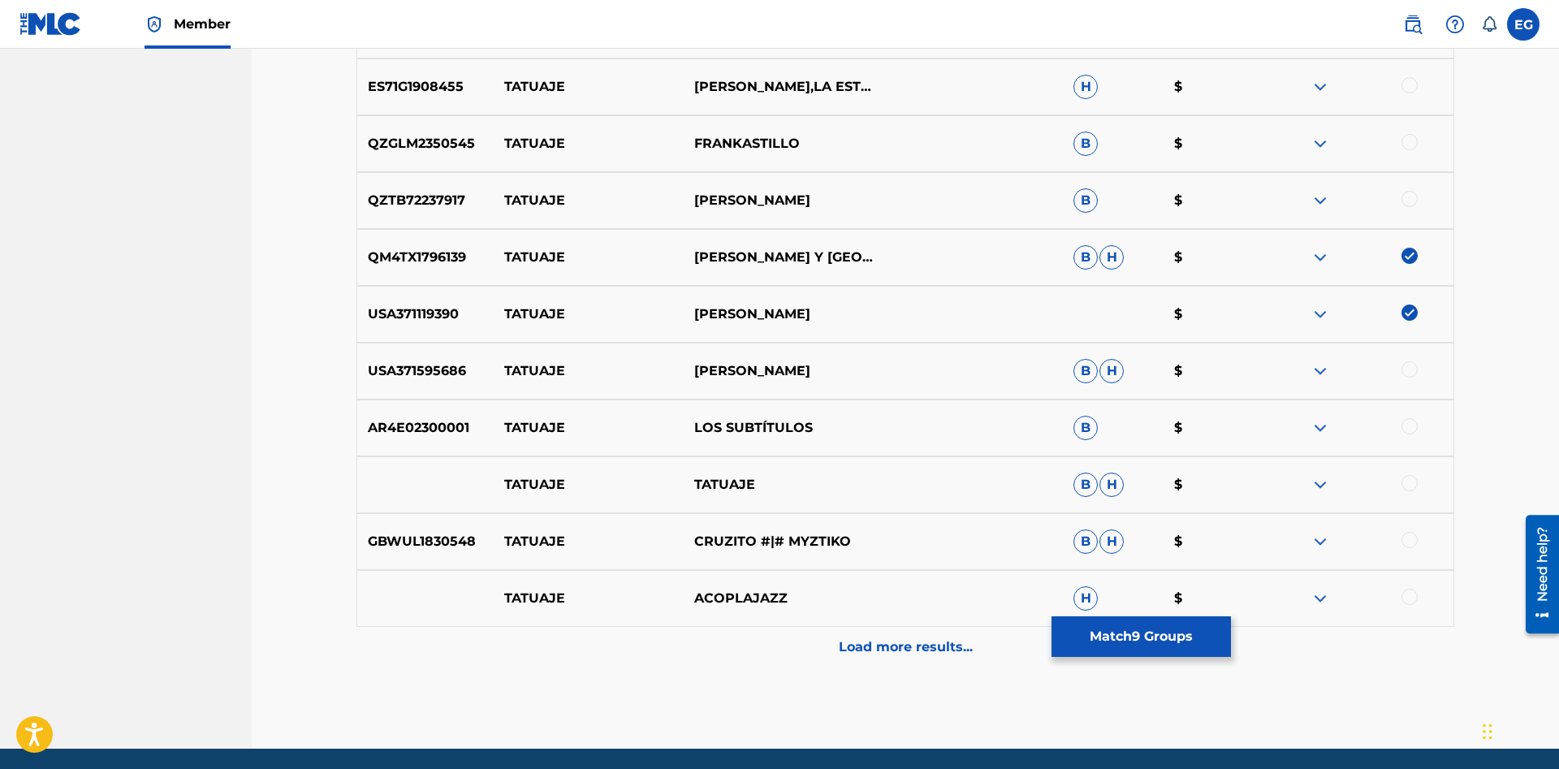
click at [1407, 366] on div at bounding box center [1409, 369] width 16 height 16
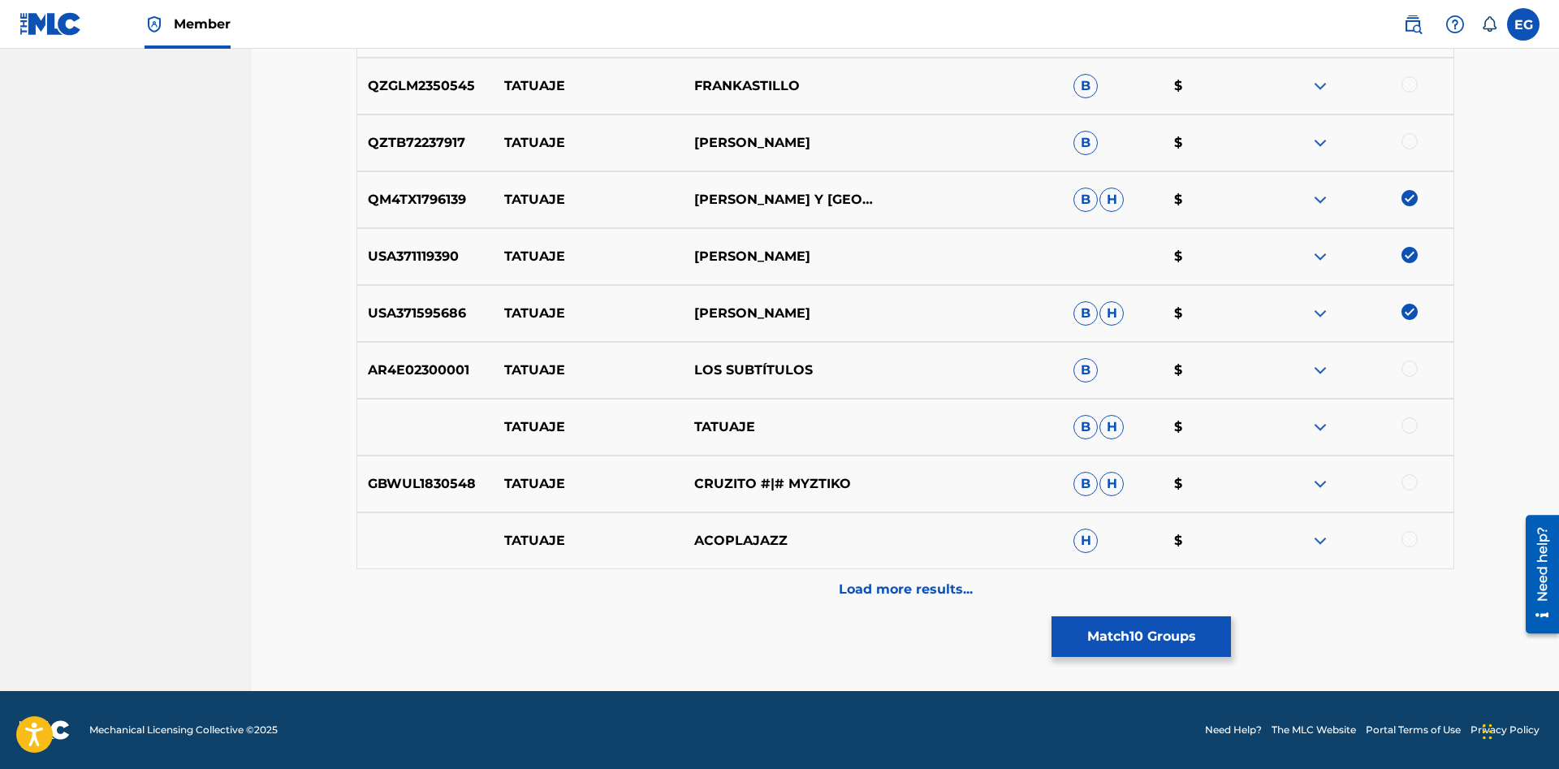
click at [893, 582] on p "Load more results..." at bounding box center [906, 589] width 134 height 19
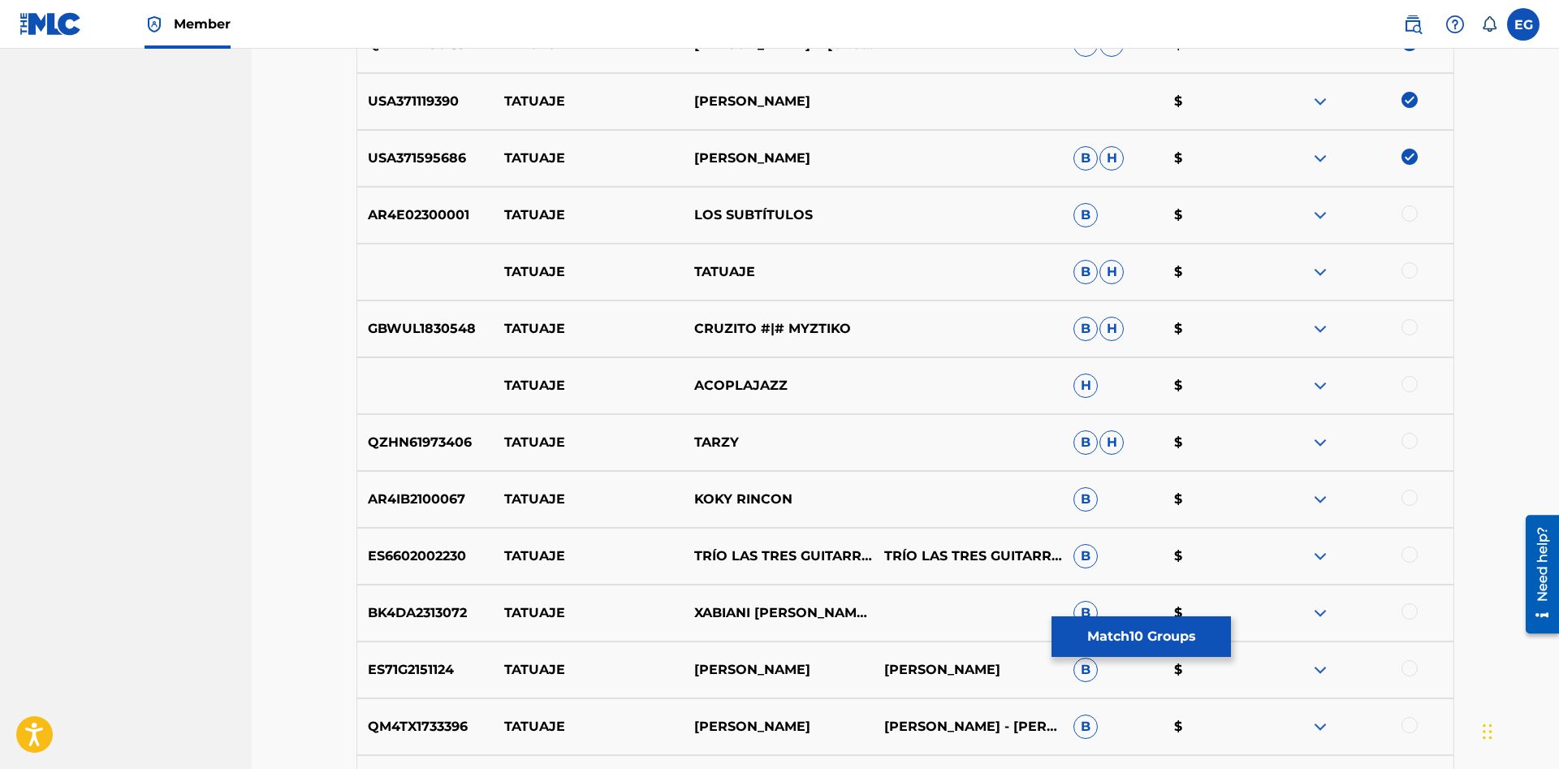
scroll to position [4002, 0]
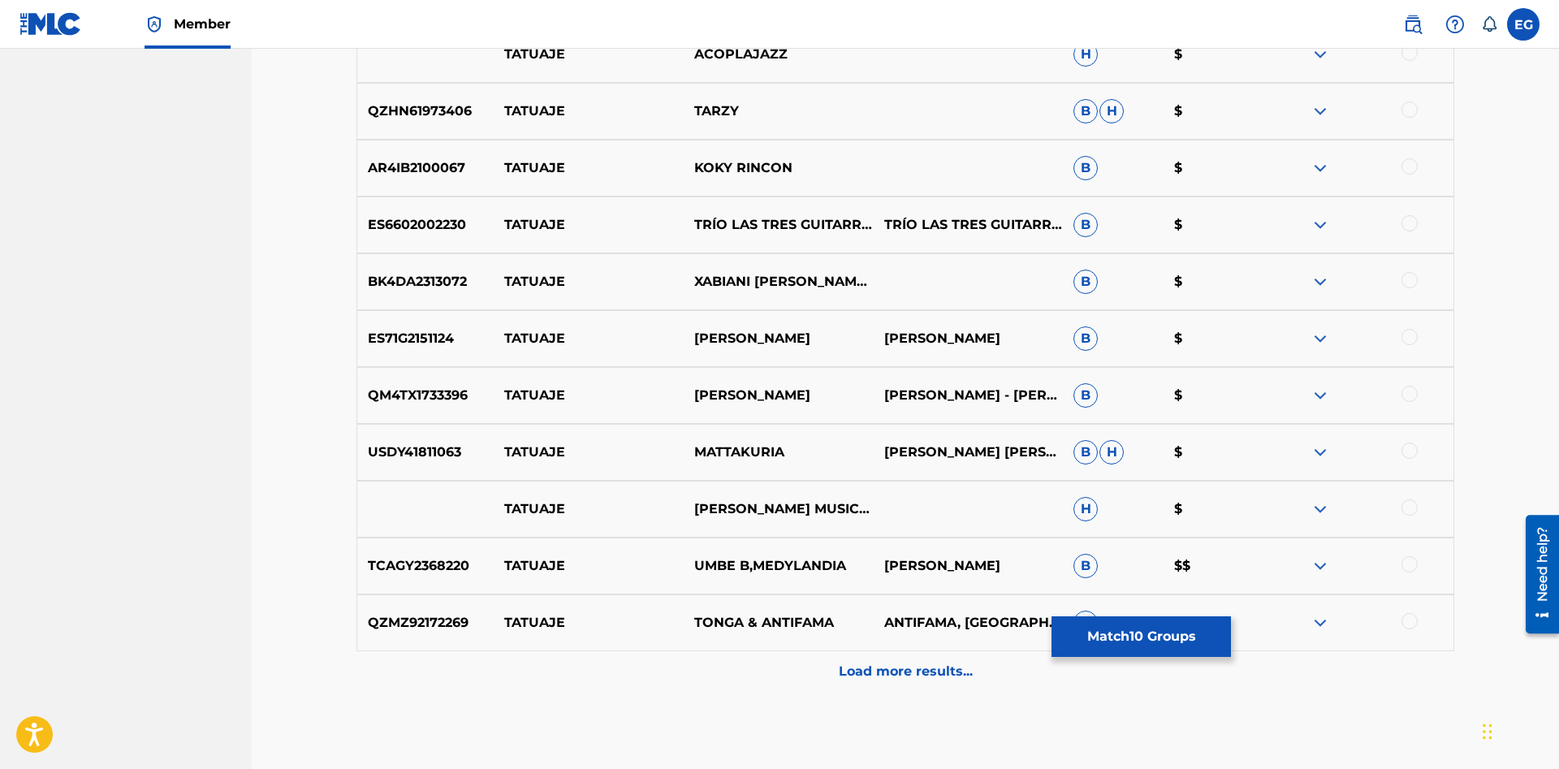
click at [918, 668] on p "Load more results..." at bounding box center [906, 671] width 134 height 19
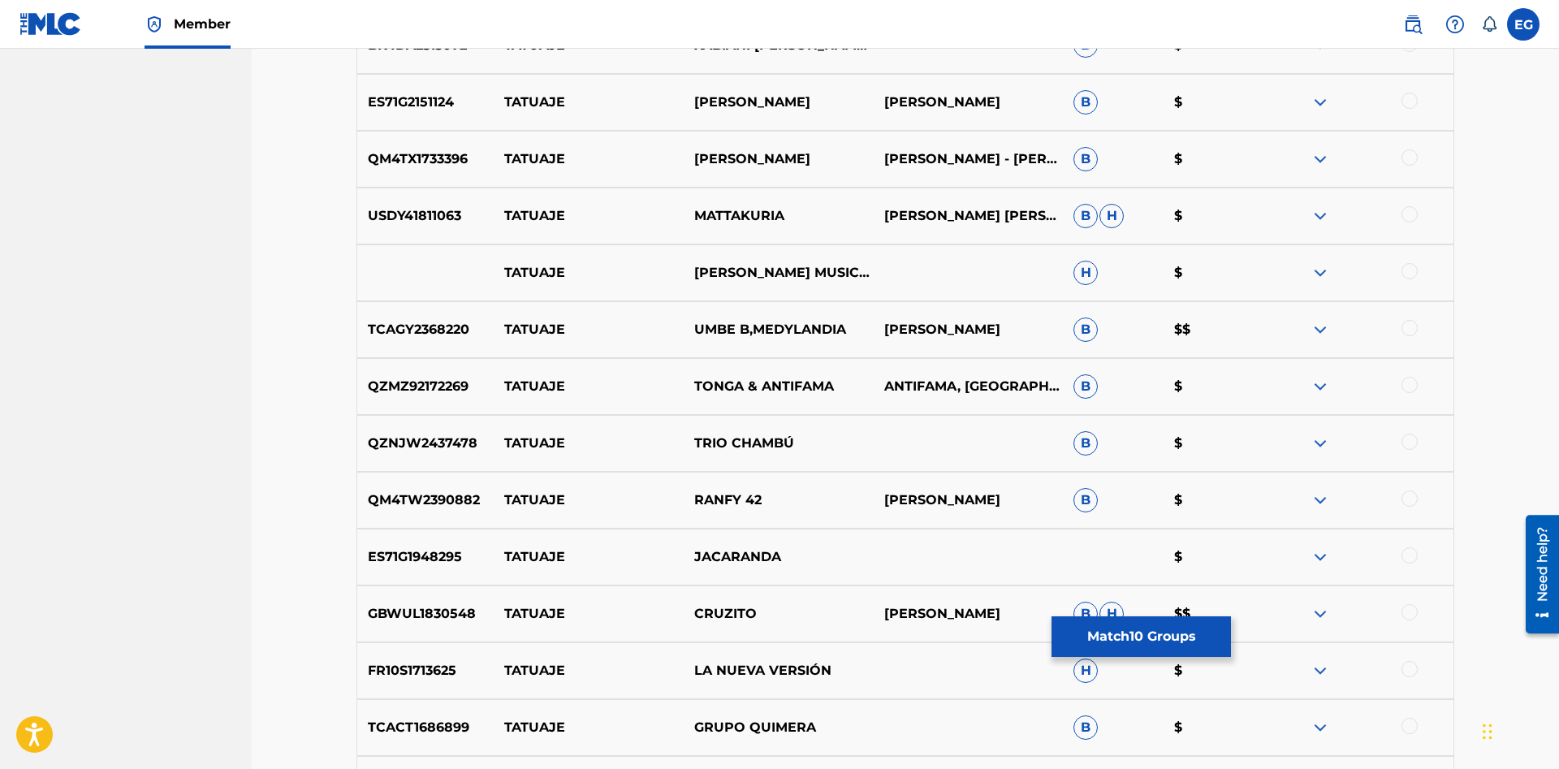
scroll to position [4155, 0]
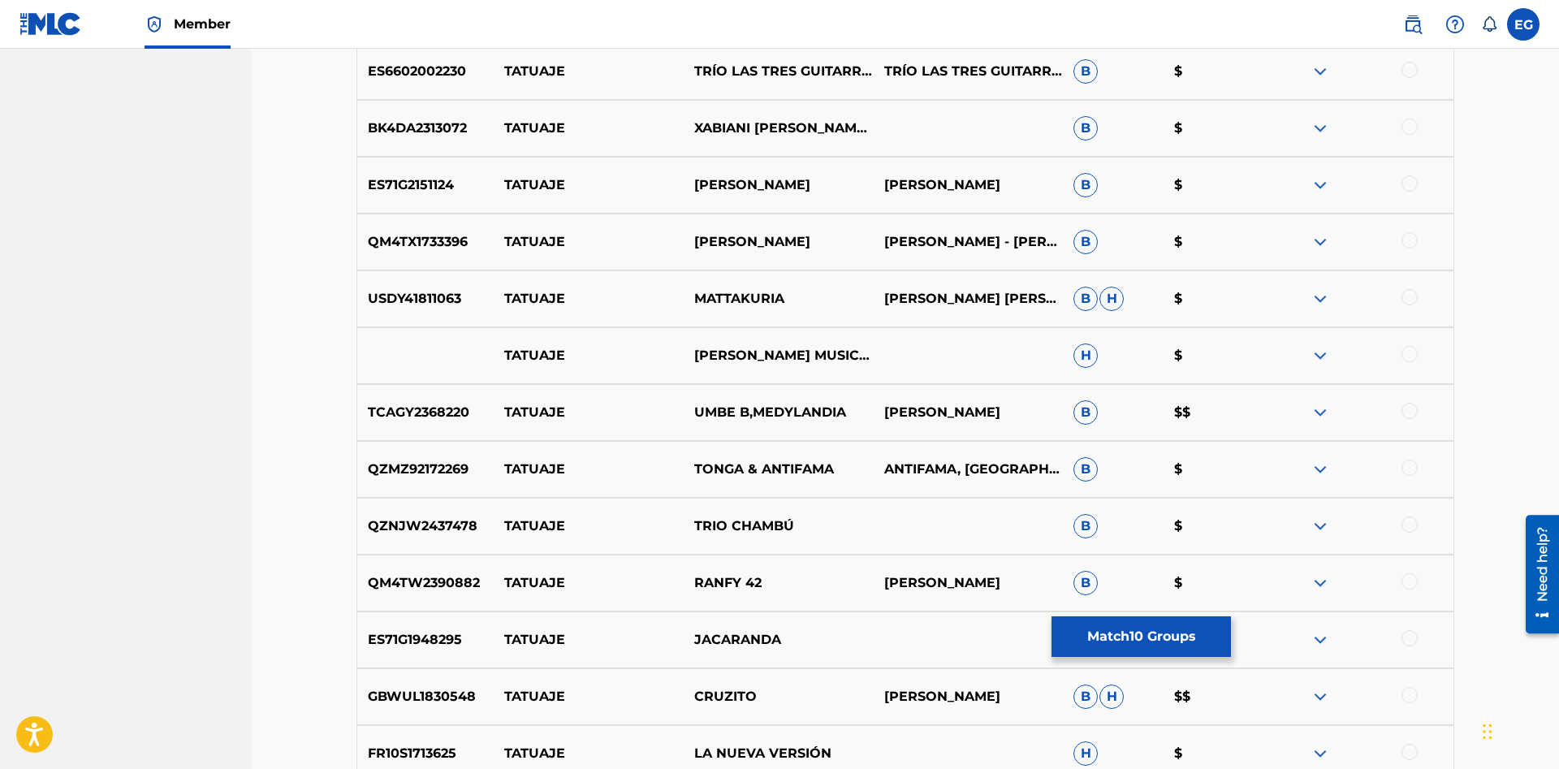
click at [1414, 73] on div at bounding box center [1409, 70] width 16 height 16
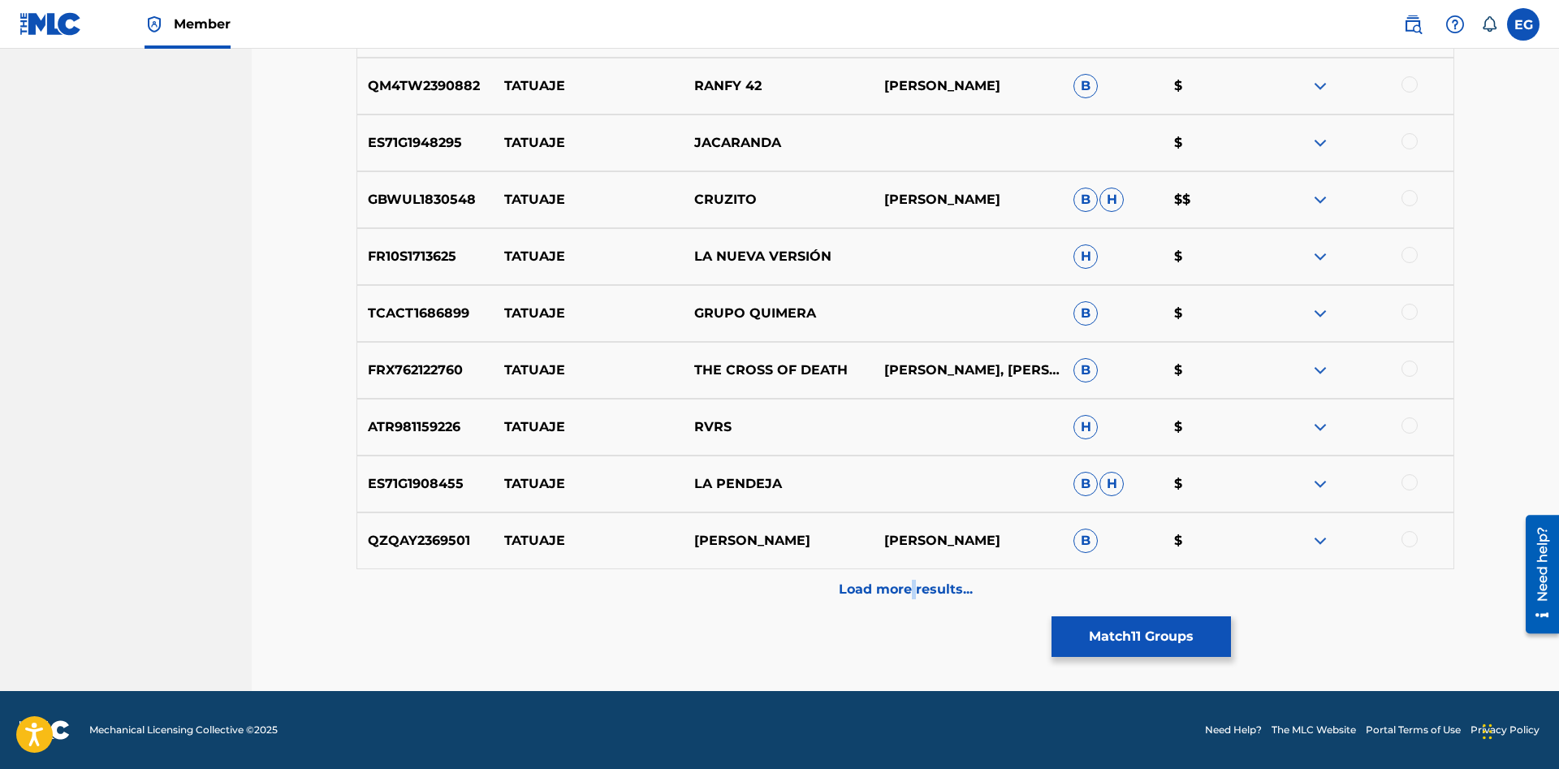
click at [912, 597] on p "Load more results..." at bounding box center [906, 589] width 134 height 19
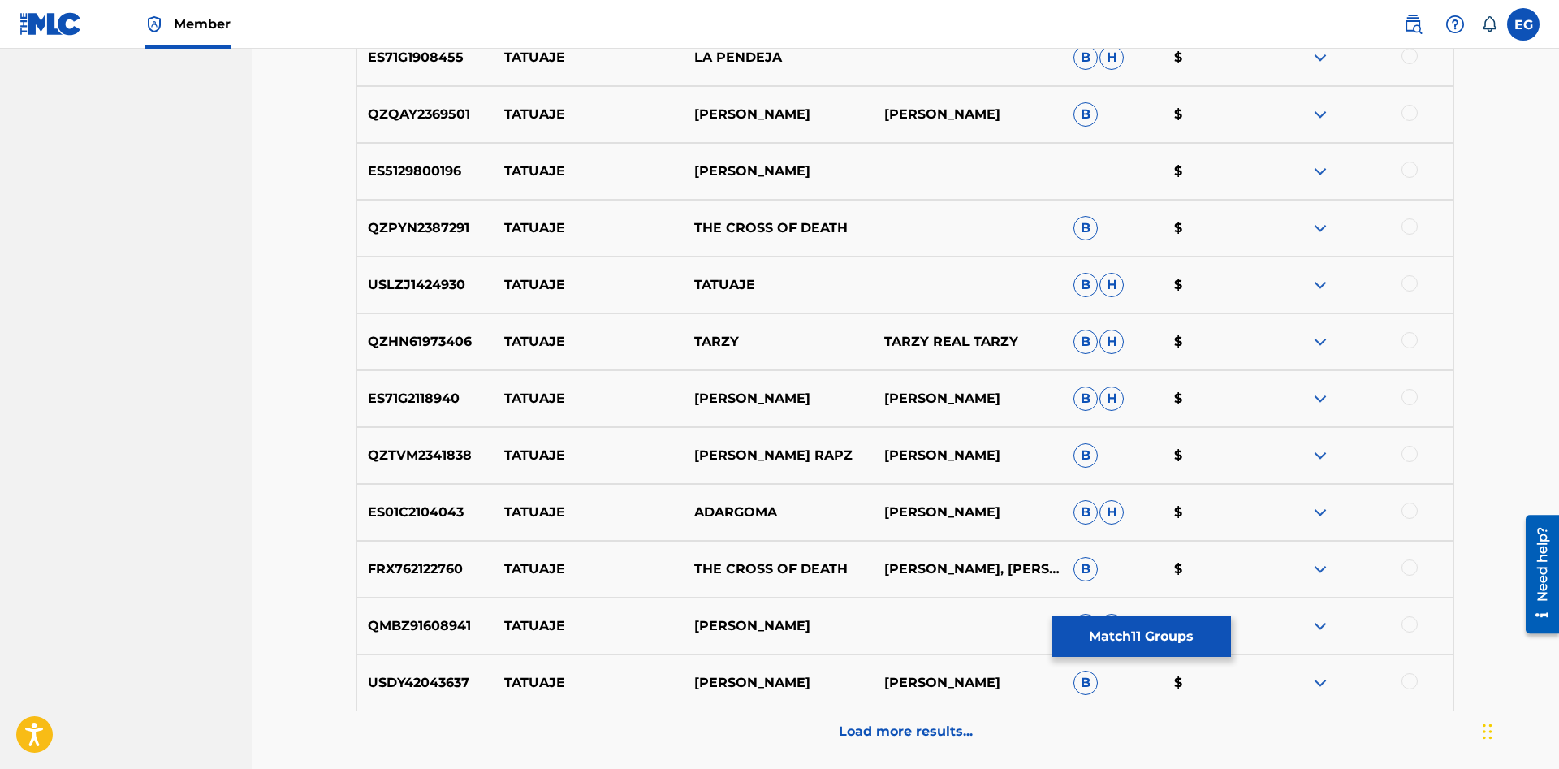
scroll to position [5220, 0]
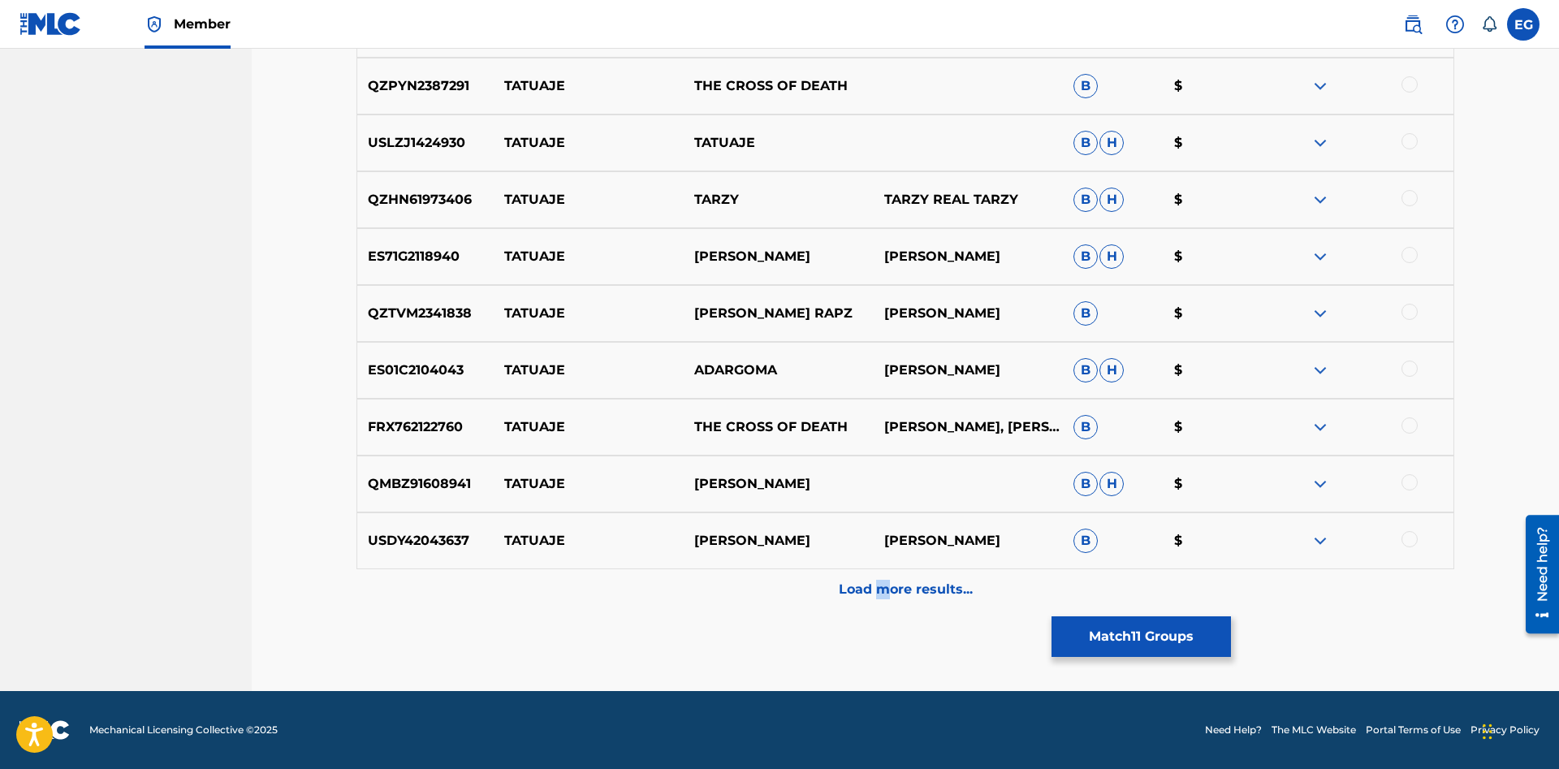
click at [882, 590] on p "Load more results..." at bounding box center [906, 589] width 134 height 19
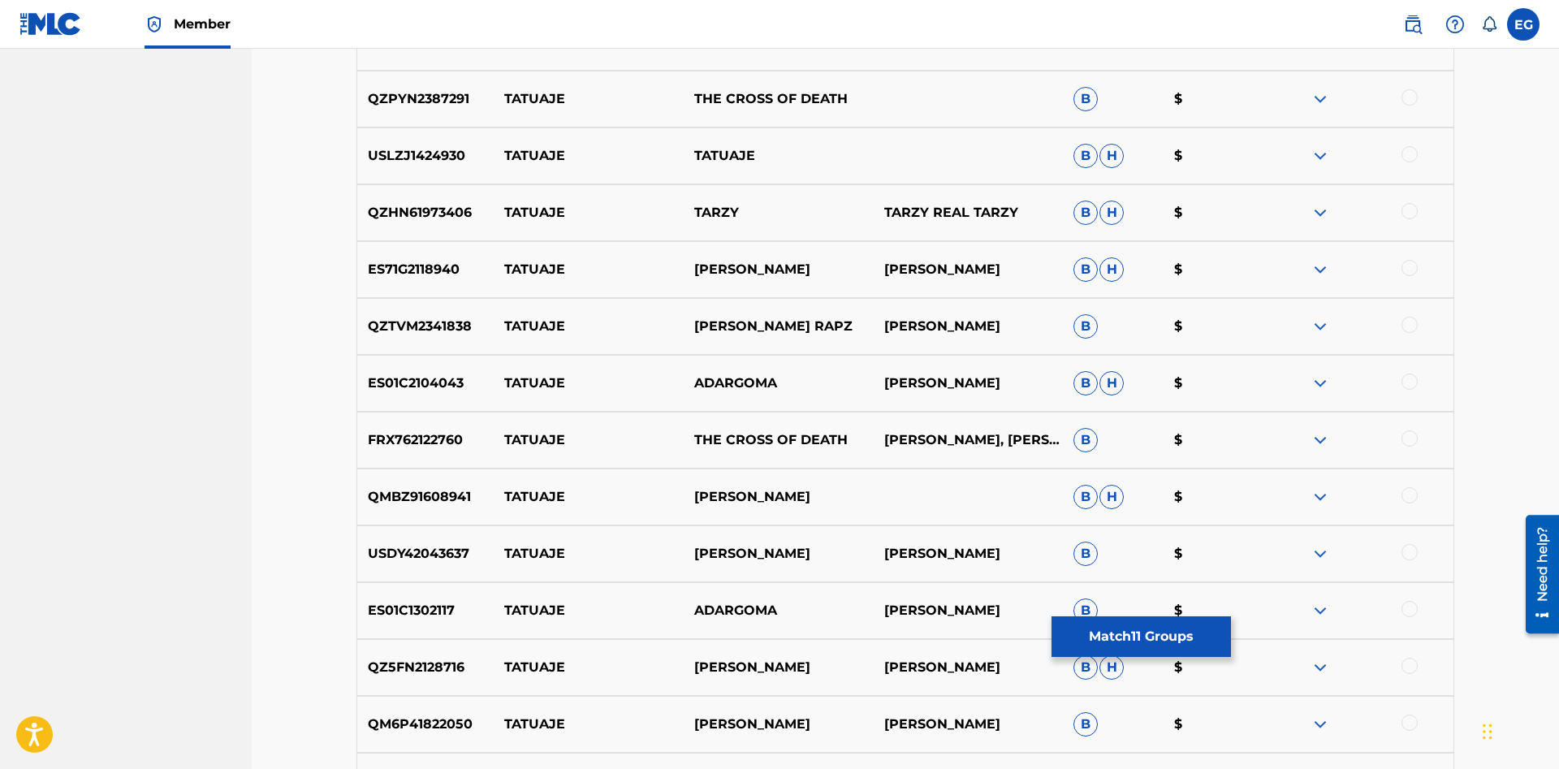
scroll to position [5704, 0]
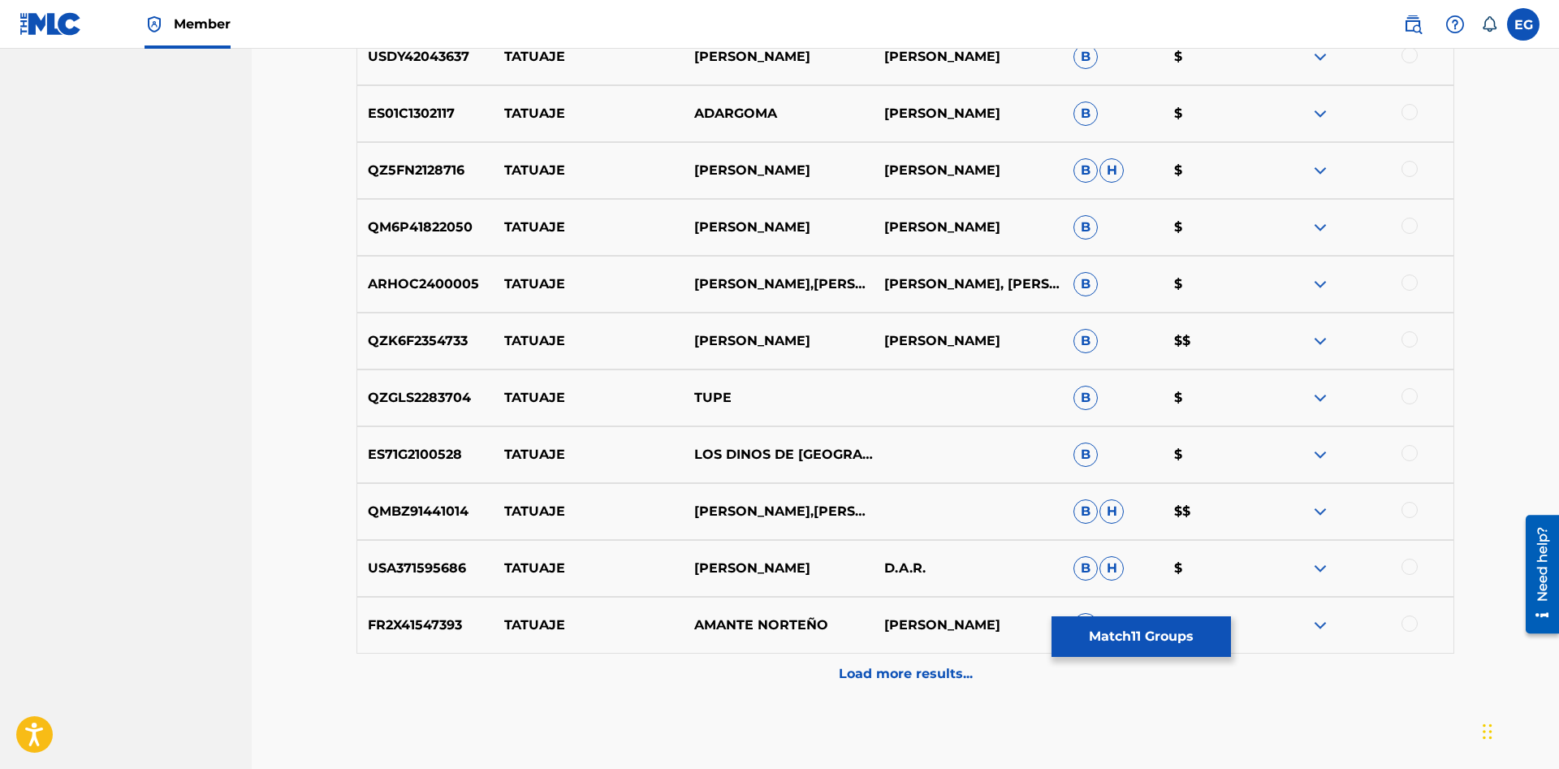
click at [1409, 563] on div at bounding box center [1409, 566] width 16 height 16
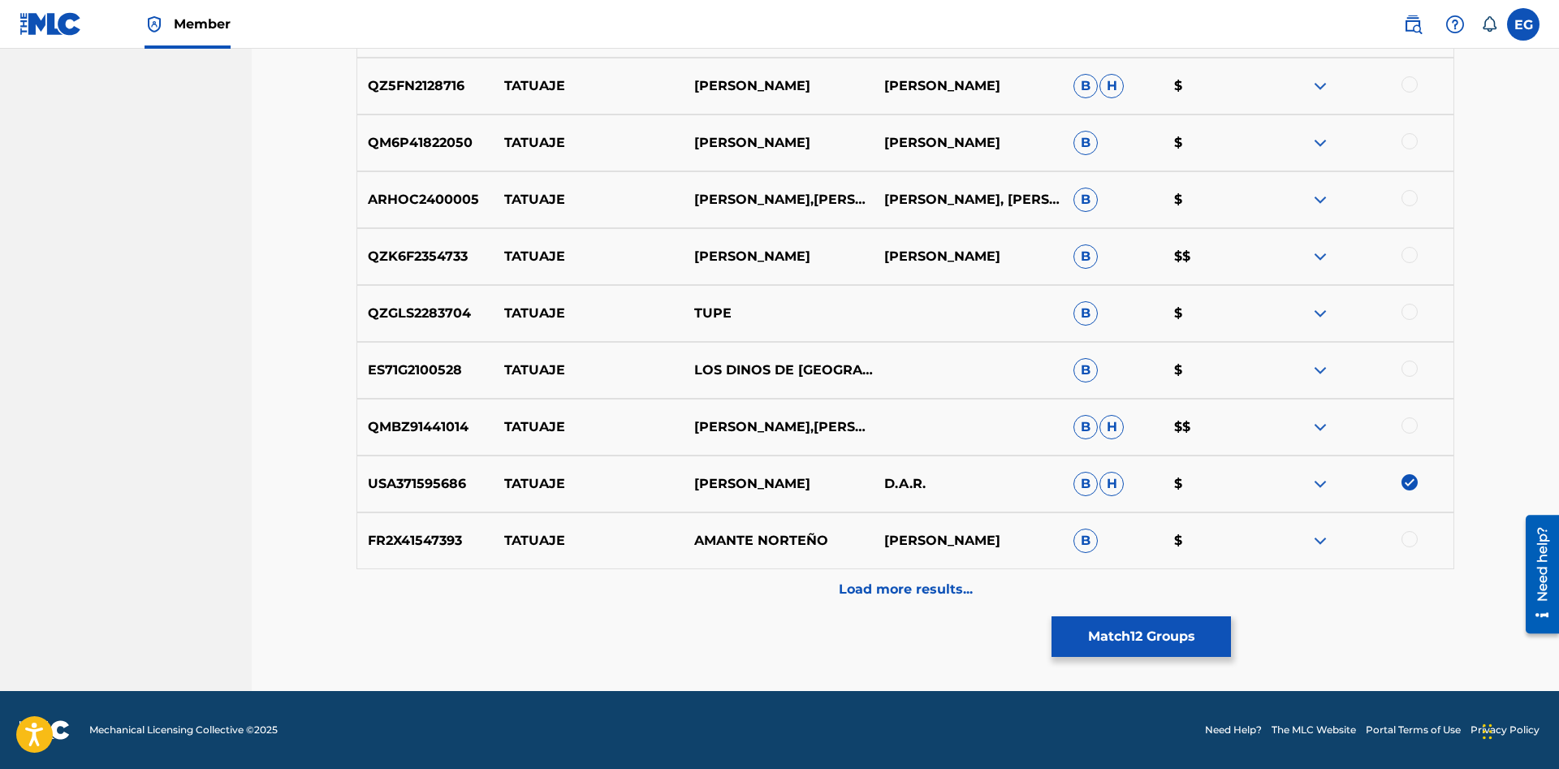
click at [917, 585] on p "Load more results..." at bounding box center [906, 589] width 134 height 19
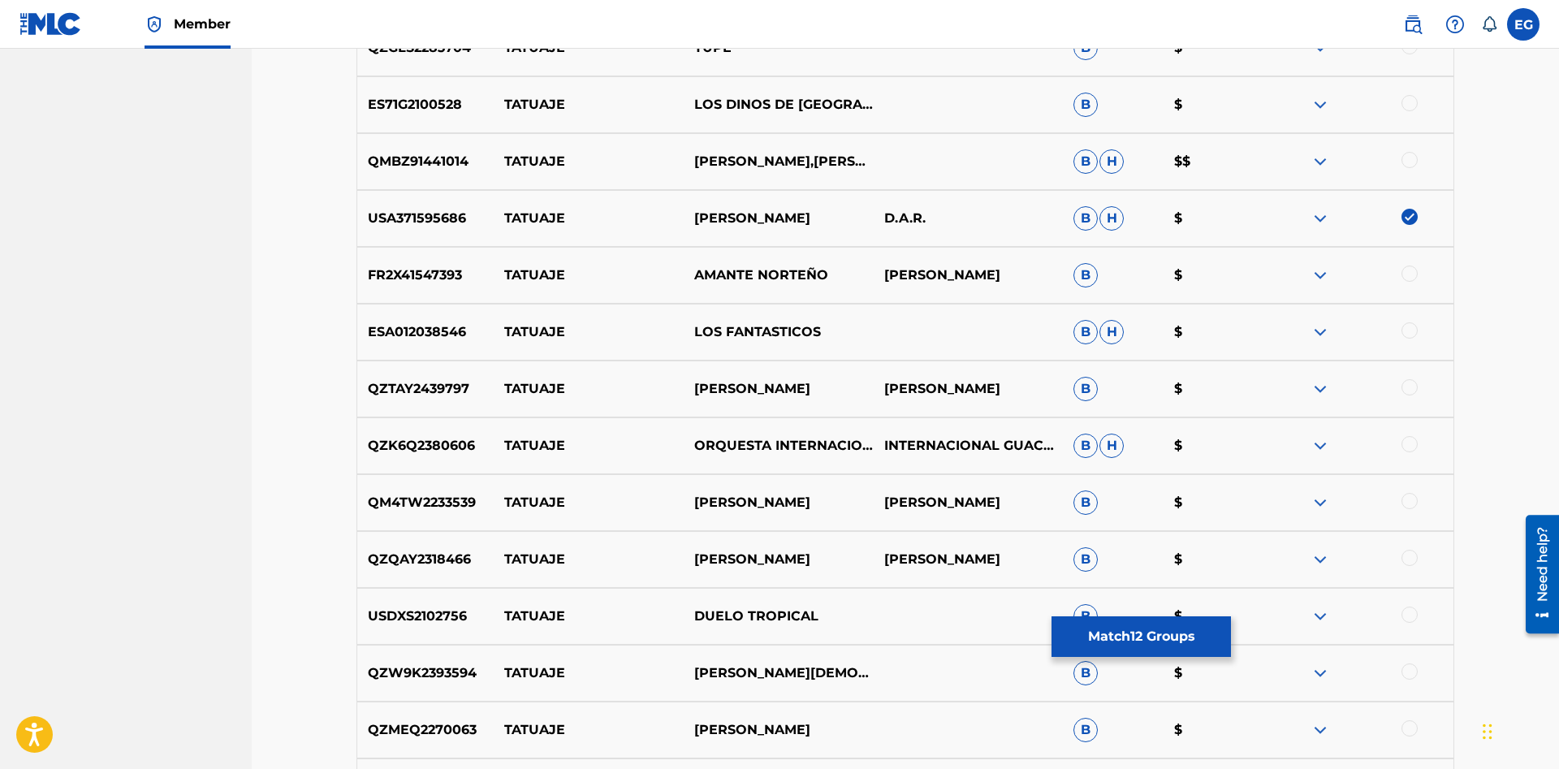
scroll to position [6357, 0]
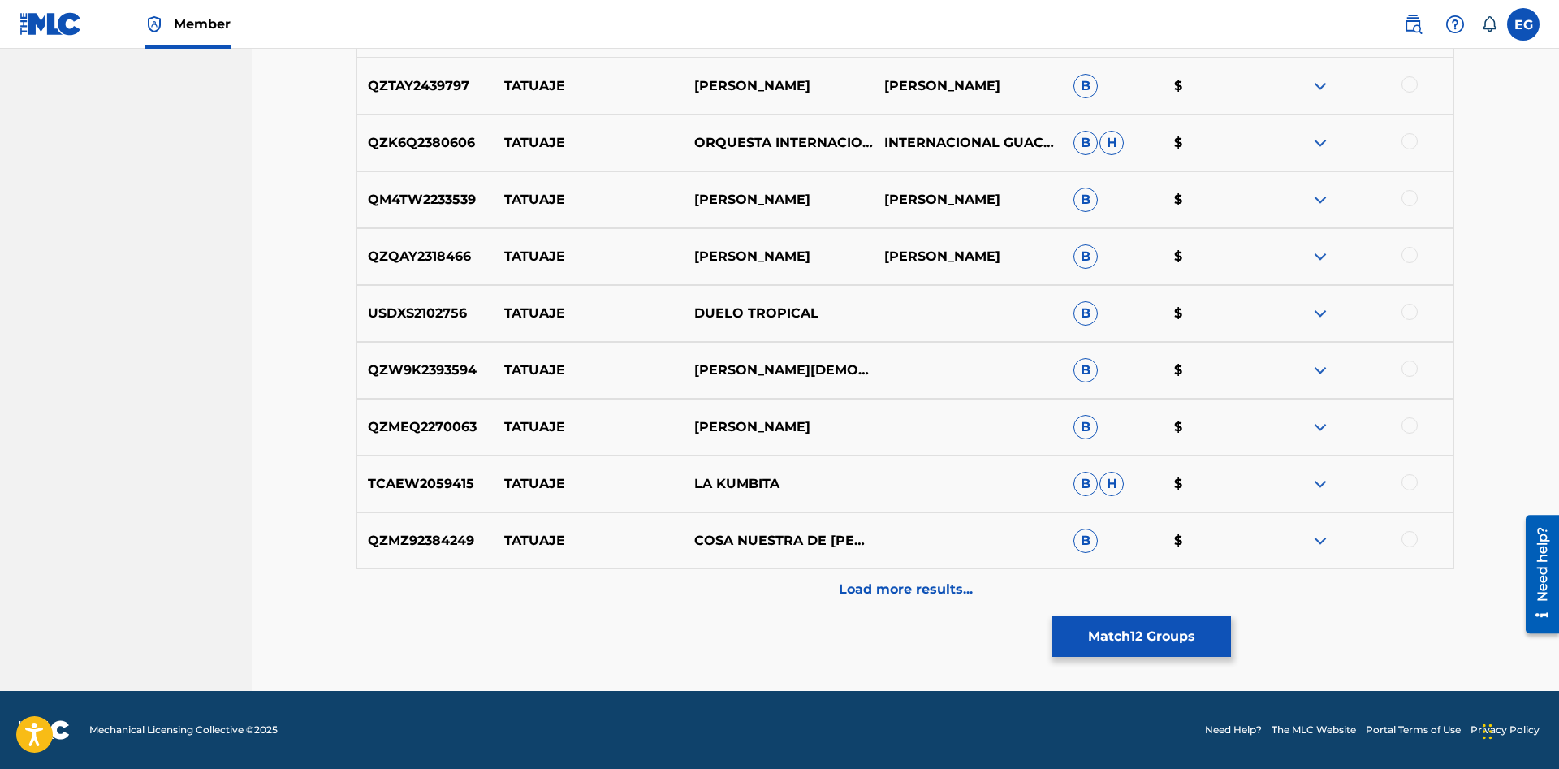
click at [892, 596] on p "Load more results..." at bounding box center [906, 589] width 134 height 19
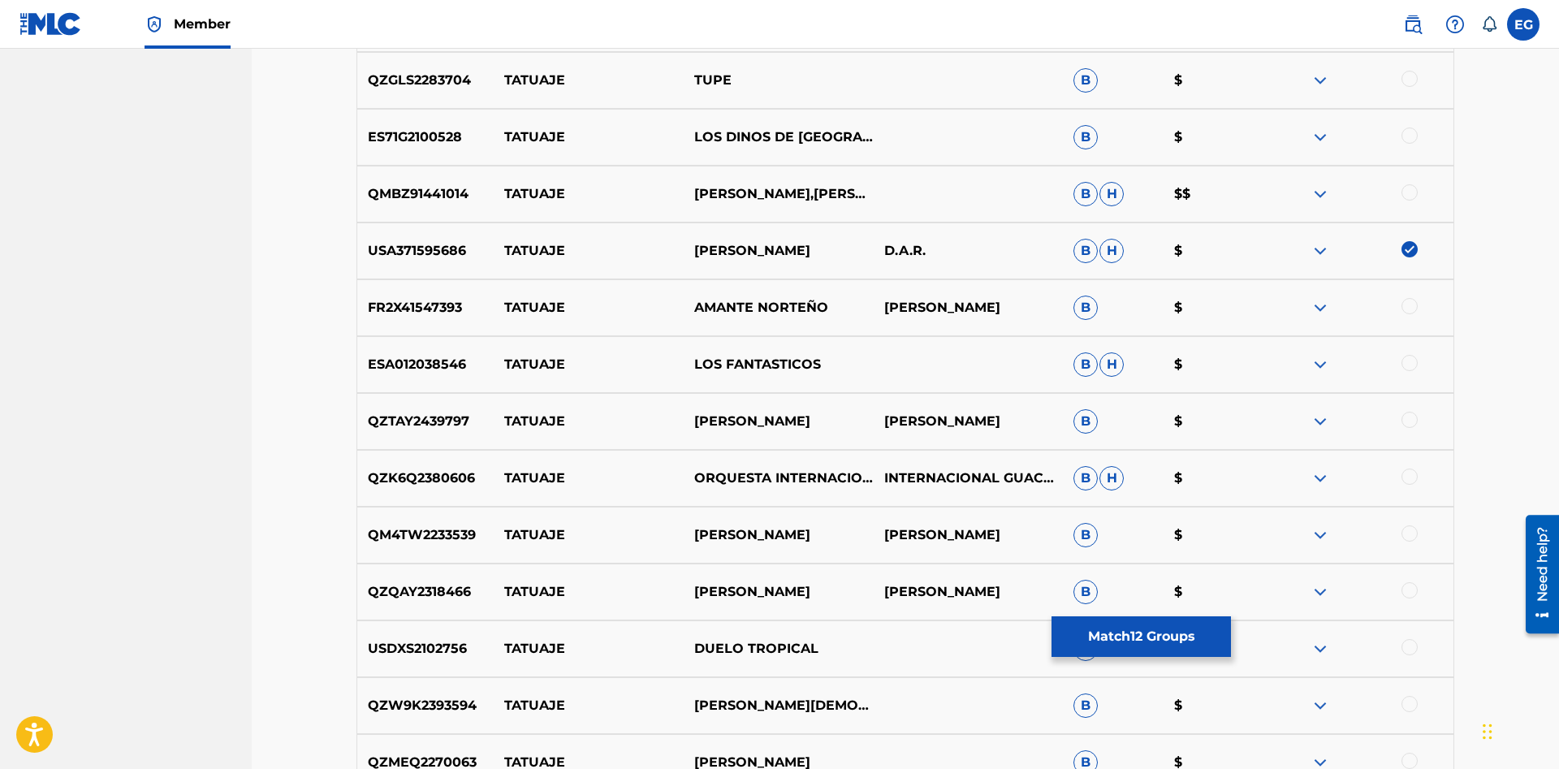
scroll to position [6518, 0]
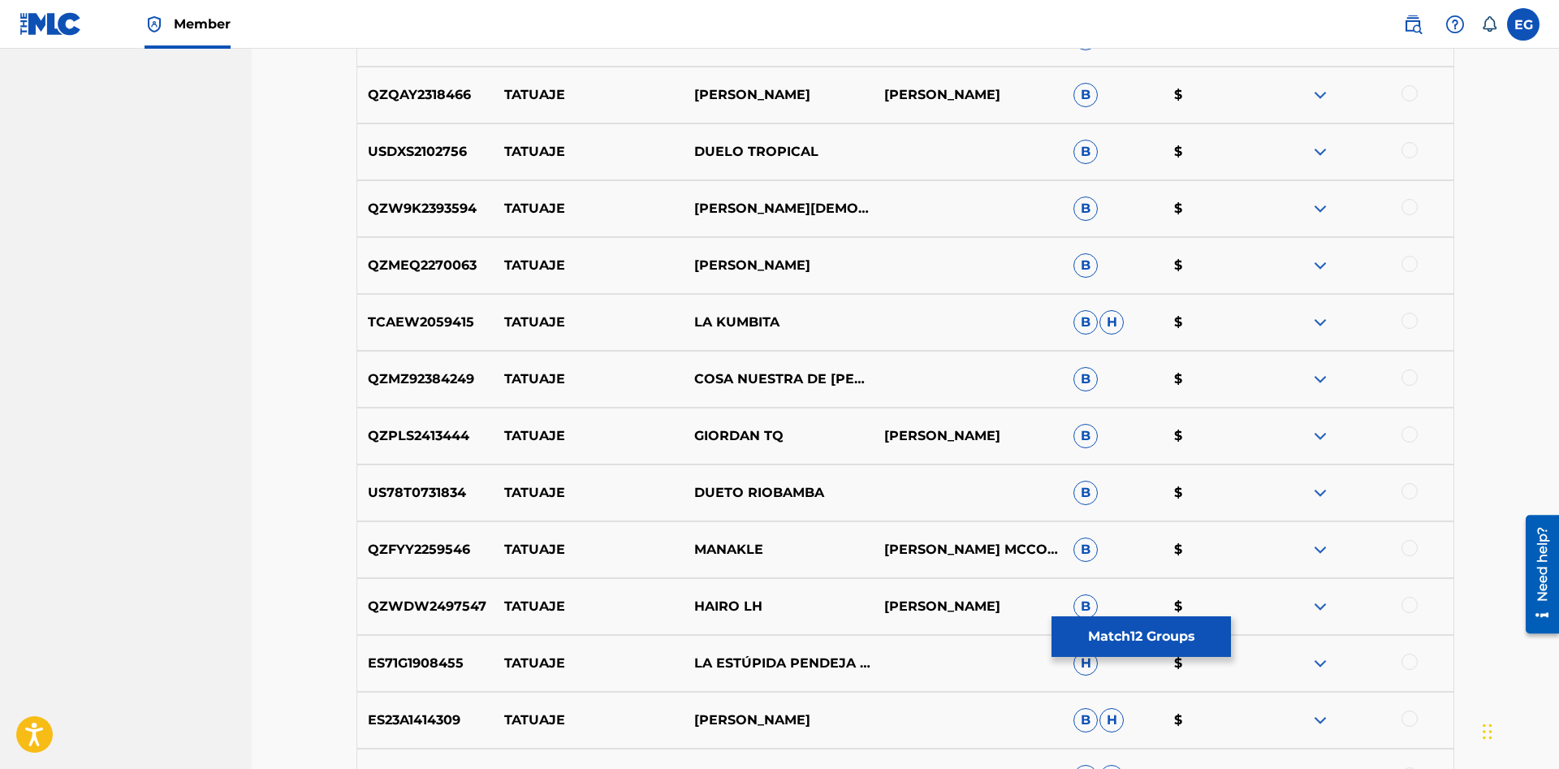
click at [1406, 492] on div at bounding box center [1409, 491] width 16 height 16
click at [1412, 198] on div "QZW9K2393594 TATUAJE [PERSON_NAME] B $" at bounding box center [904, 208] width 1097 height 57
click at [1411, 206] on div at bounding box center [1409, 207] width 16 height 16
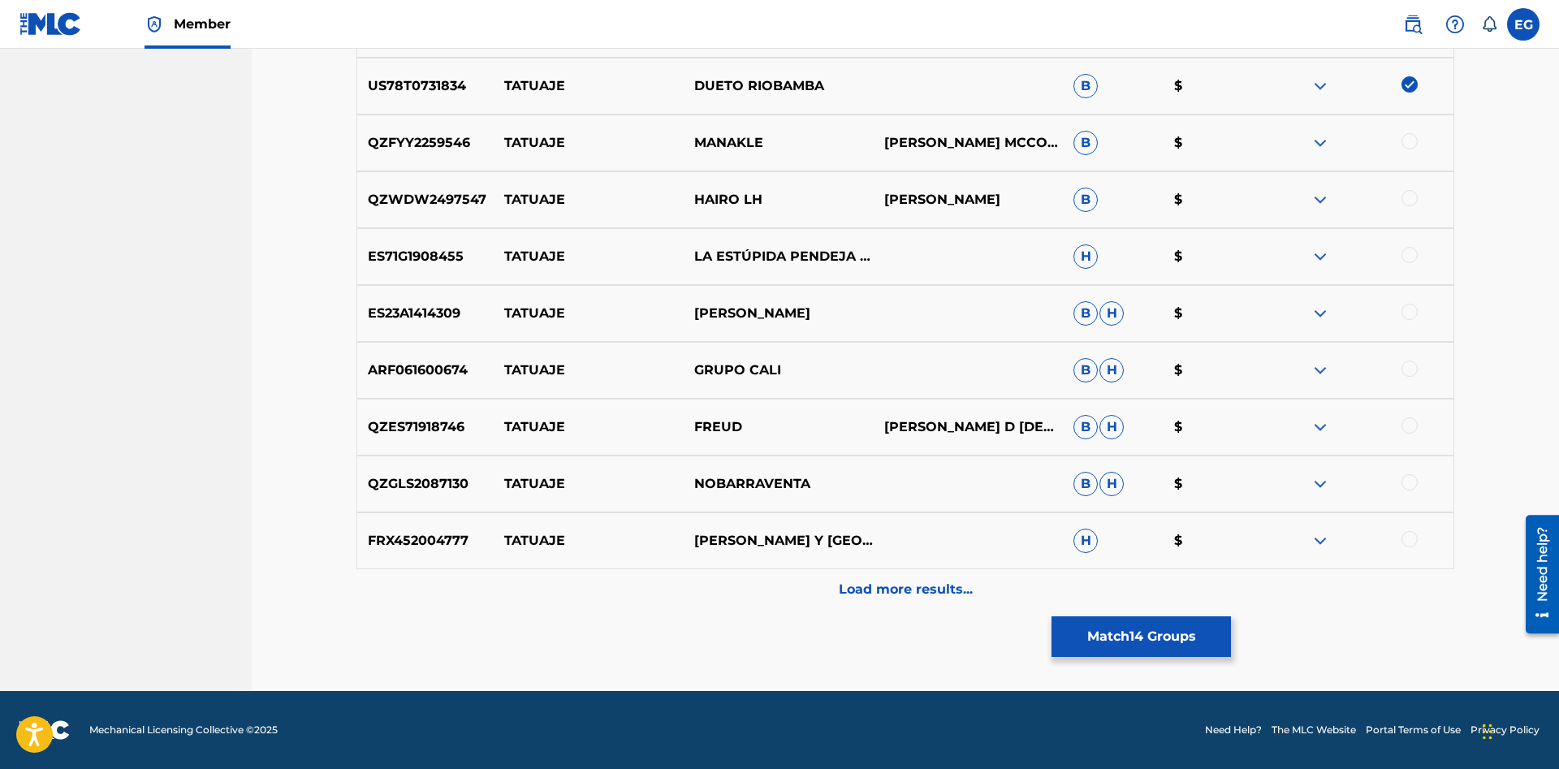
click at [1407, 541] on div at bounding box center [1409, 539] width 16 height 16
click at [882, 590] on p "Load more results..." at bounding box center [906, 589] width 134 height 19
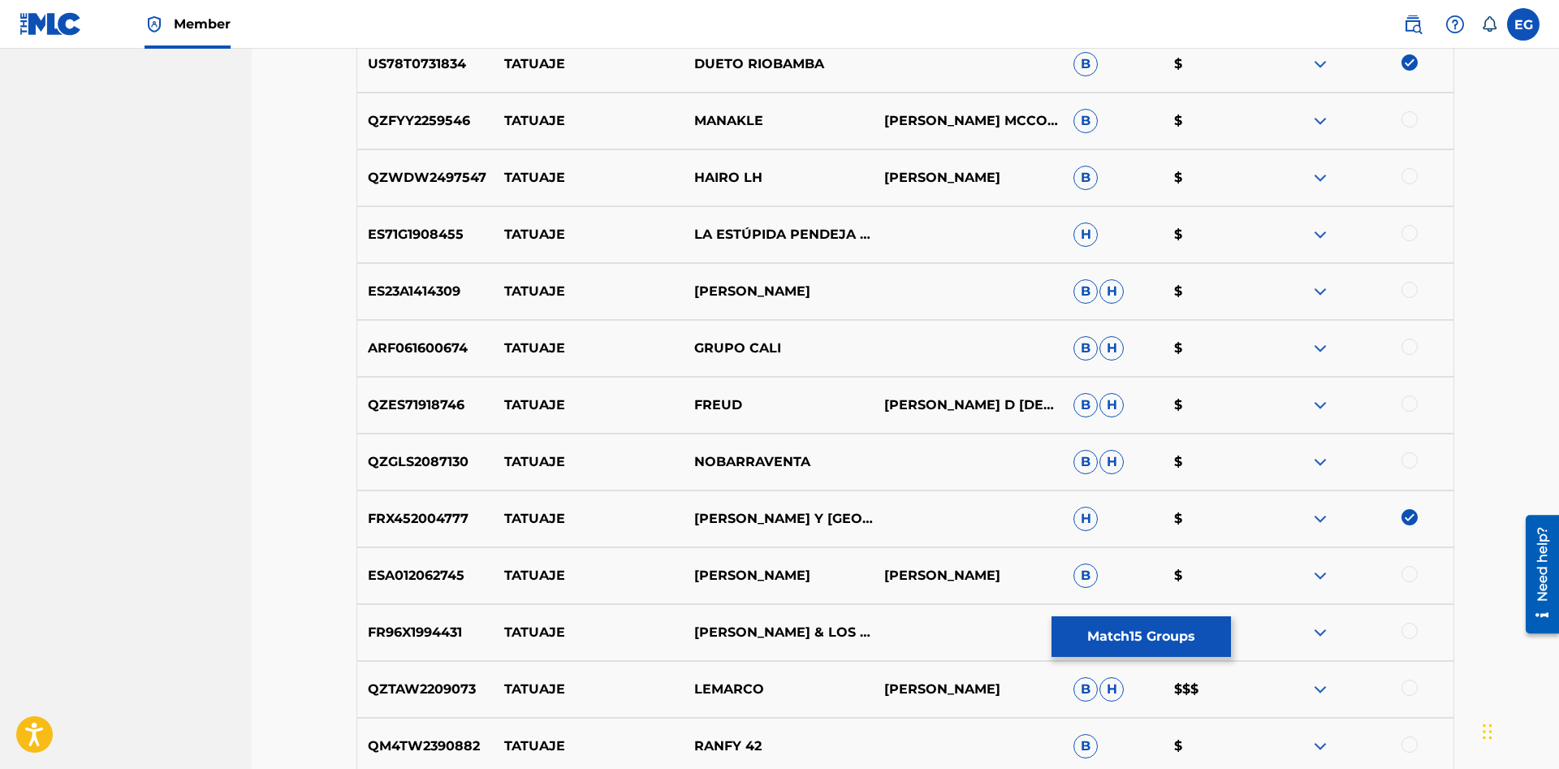
scroll to position [7444, 0]
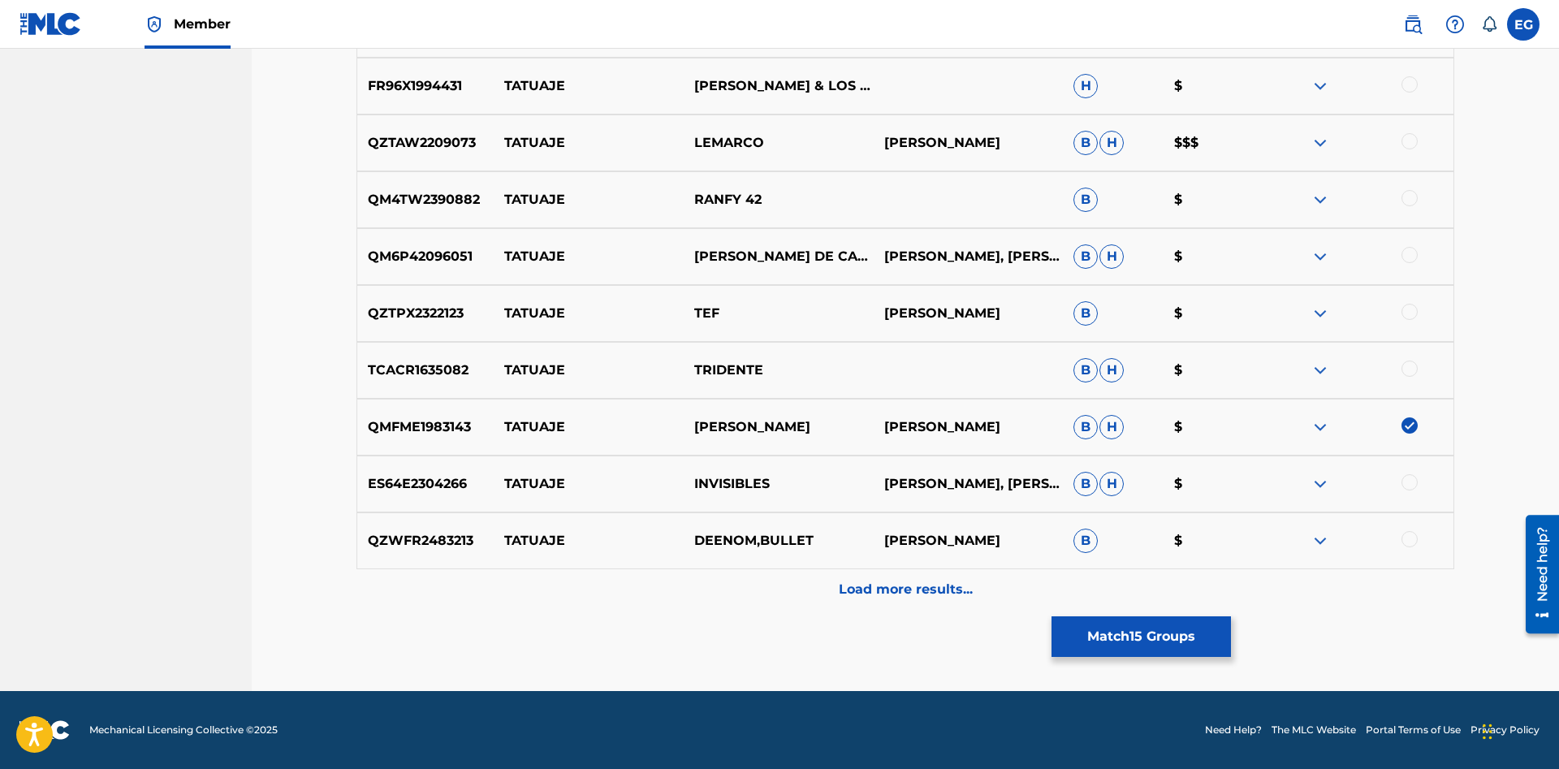
click at [890, 580] on p "Load more results..." at bounding box center [906, 589] width 134 height 19
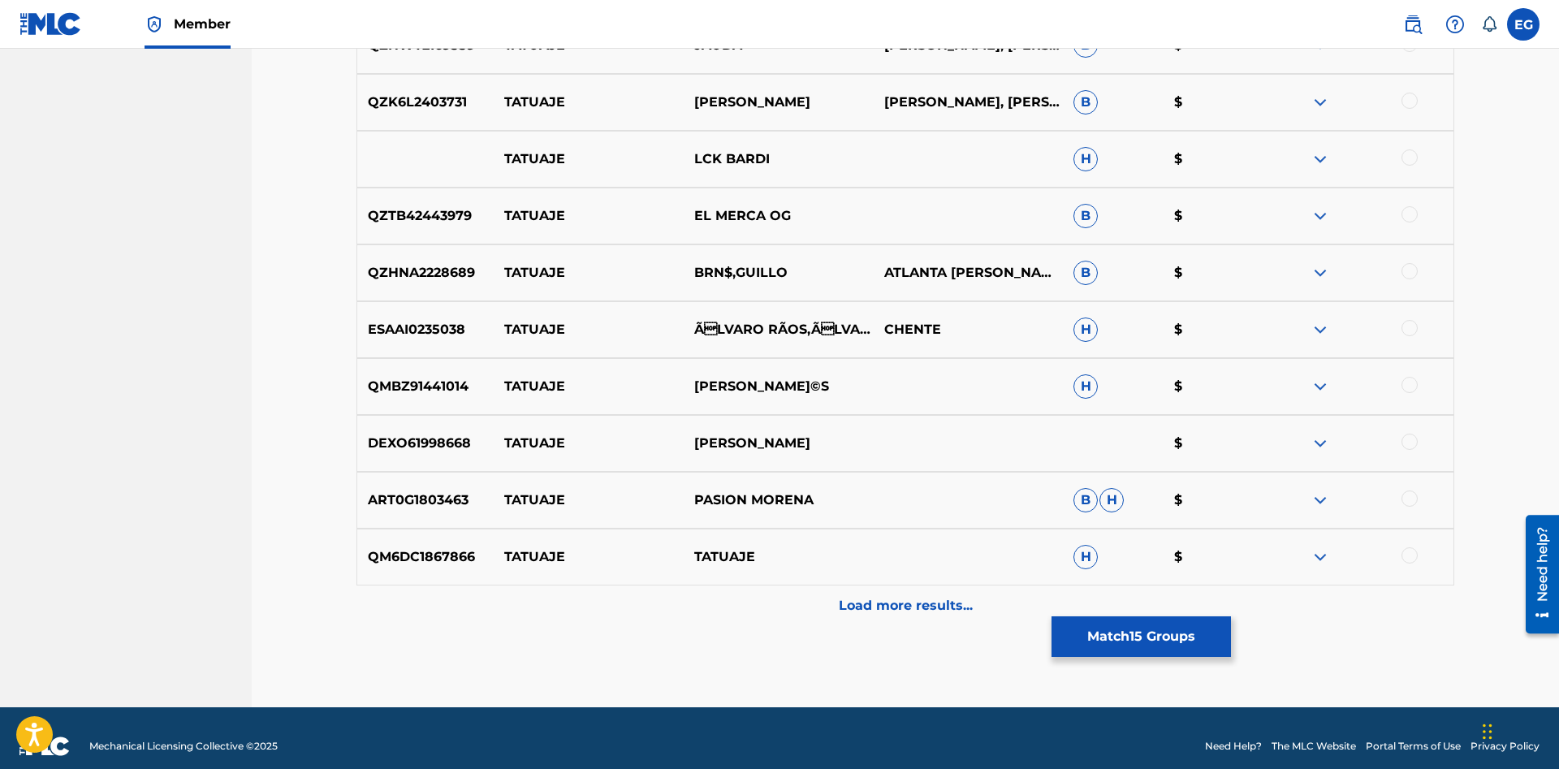
scroll to position [8061, 0]
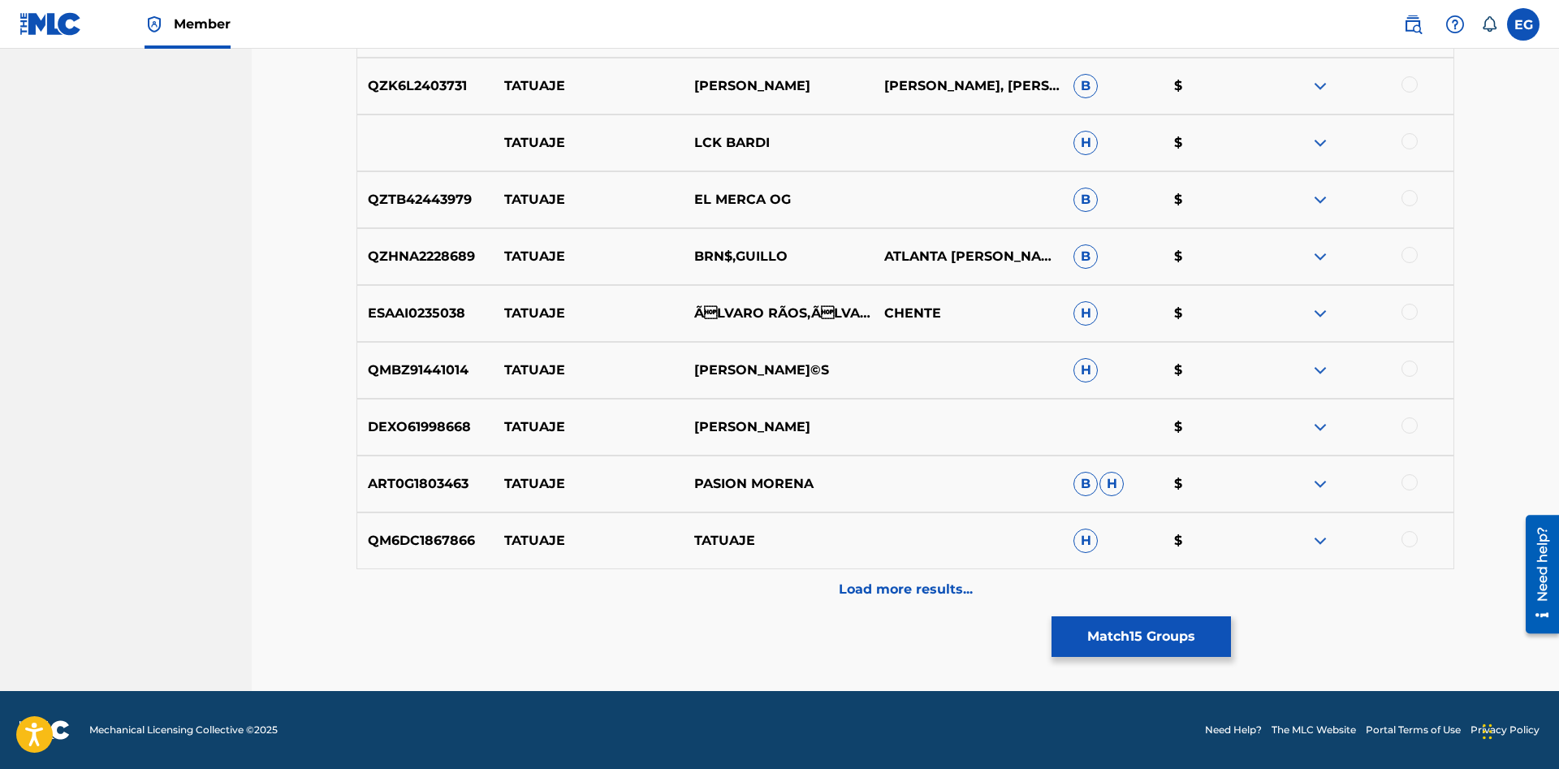
click at [869, 584] on p "Load more results..." at bounding box center [906, 589] width 134 height 19
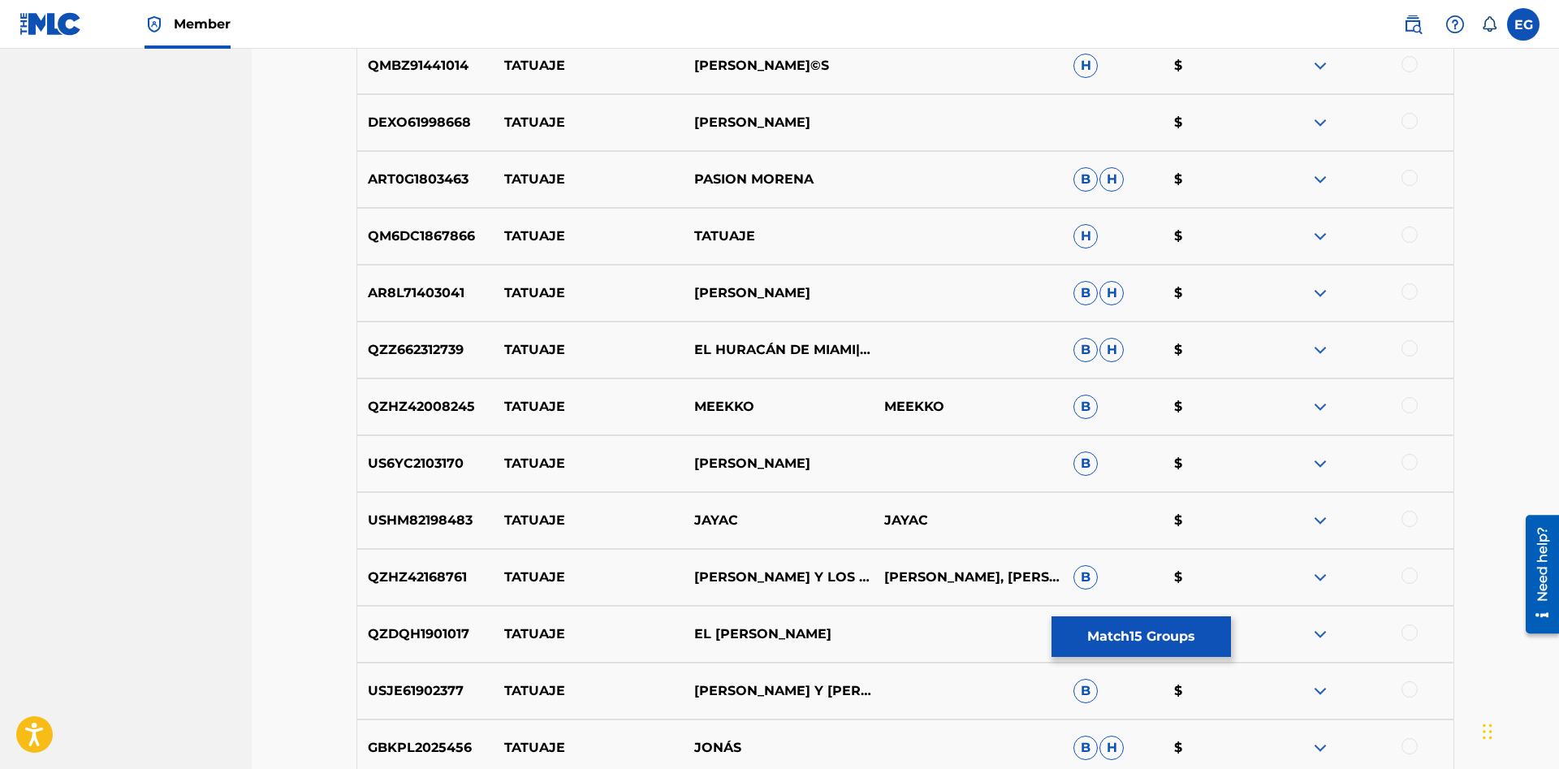
scroll to position [8630, 0]
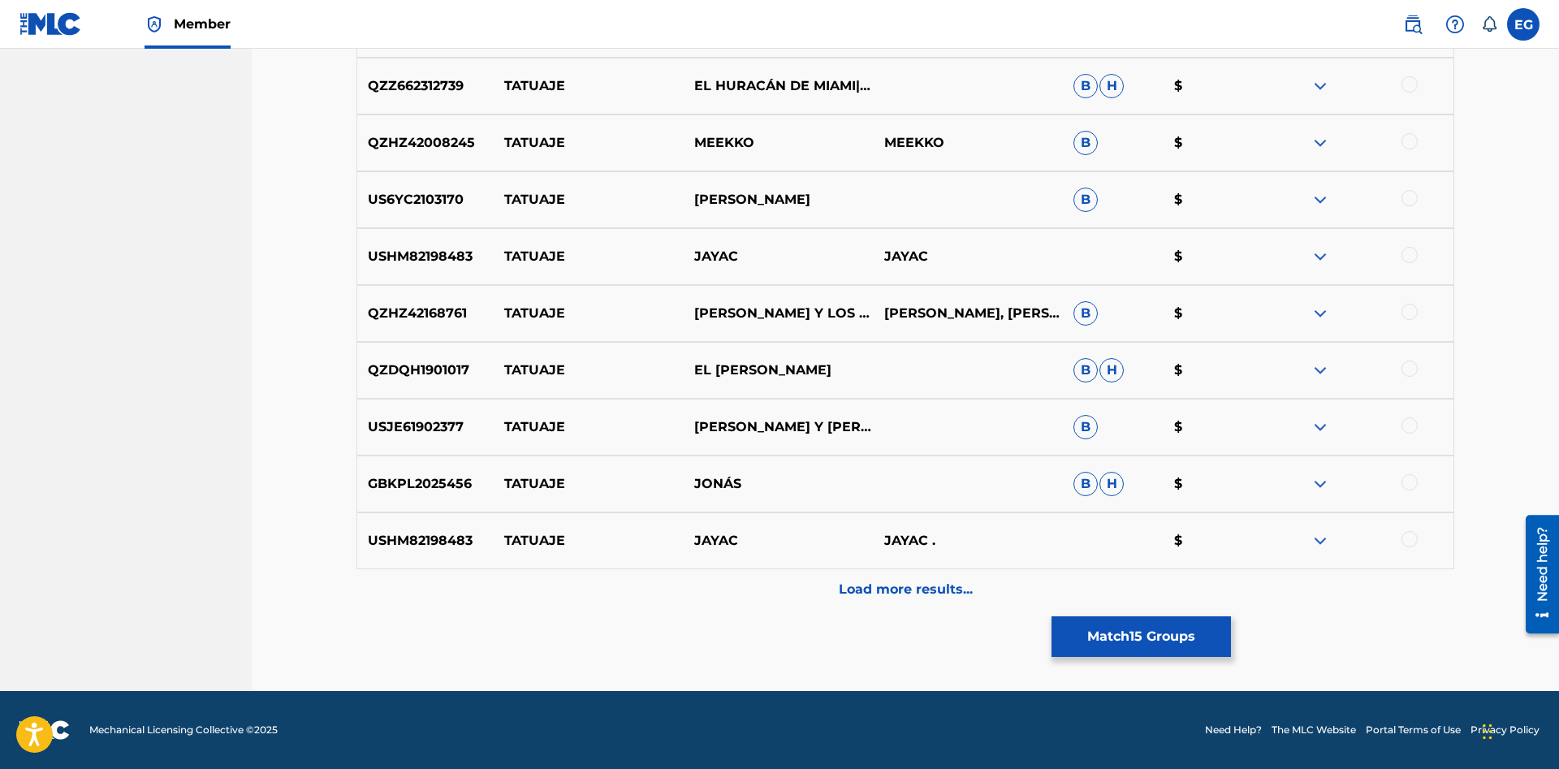
click at [905, 595] on p "Load more results..." at bounding box center [906, 589] width 134 height 19
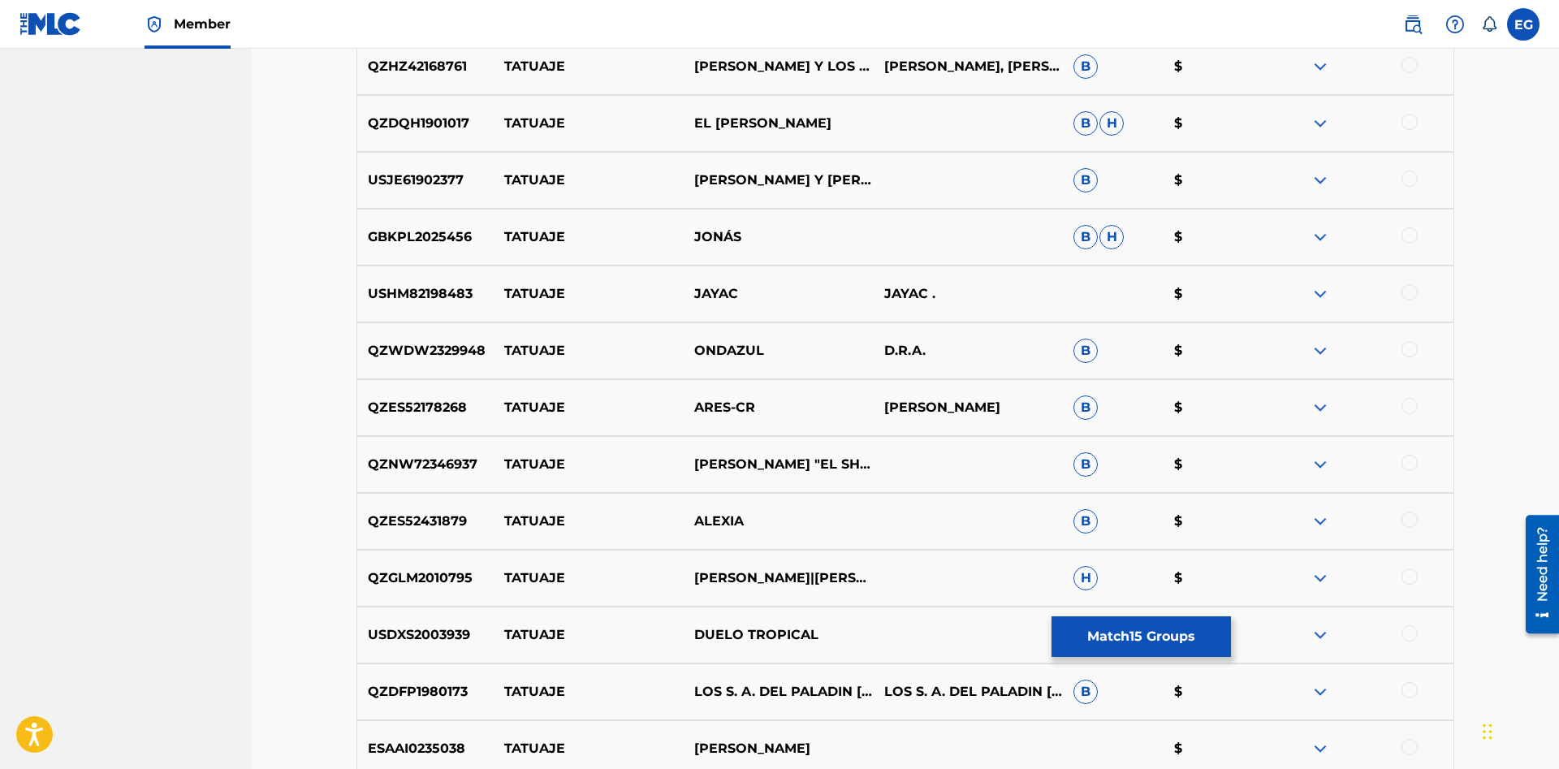
scroll to position [9198, 0]
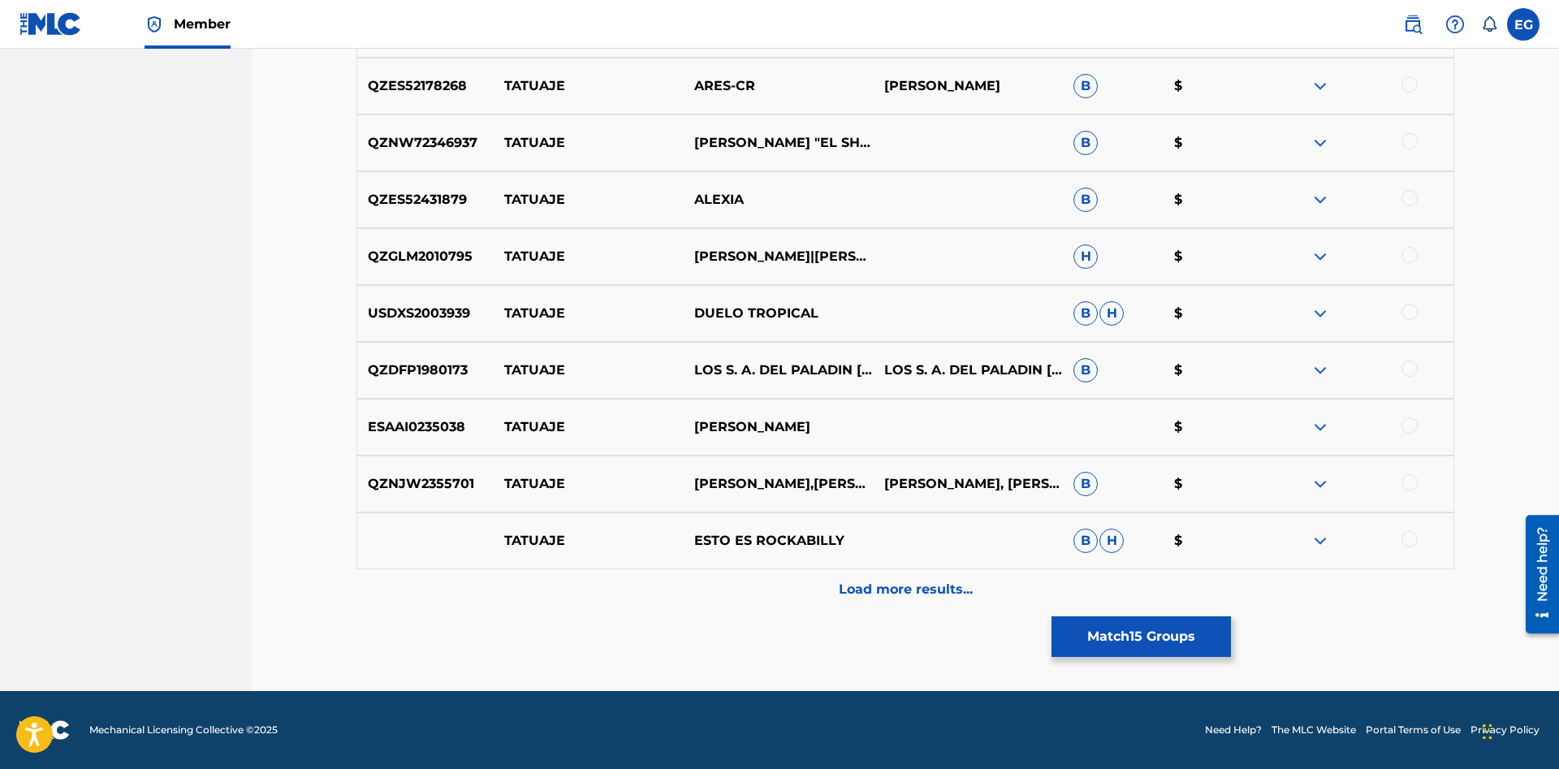
click at [899, 587] on p "Load more results..." at bounding box center [906, 589] width 134 height 19
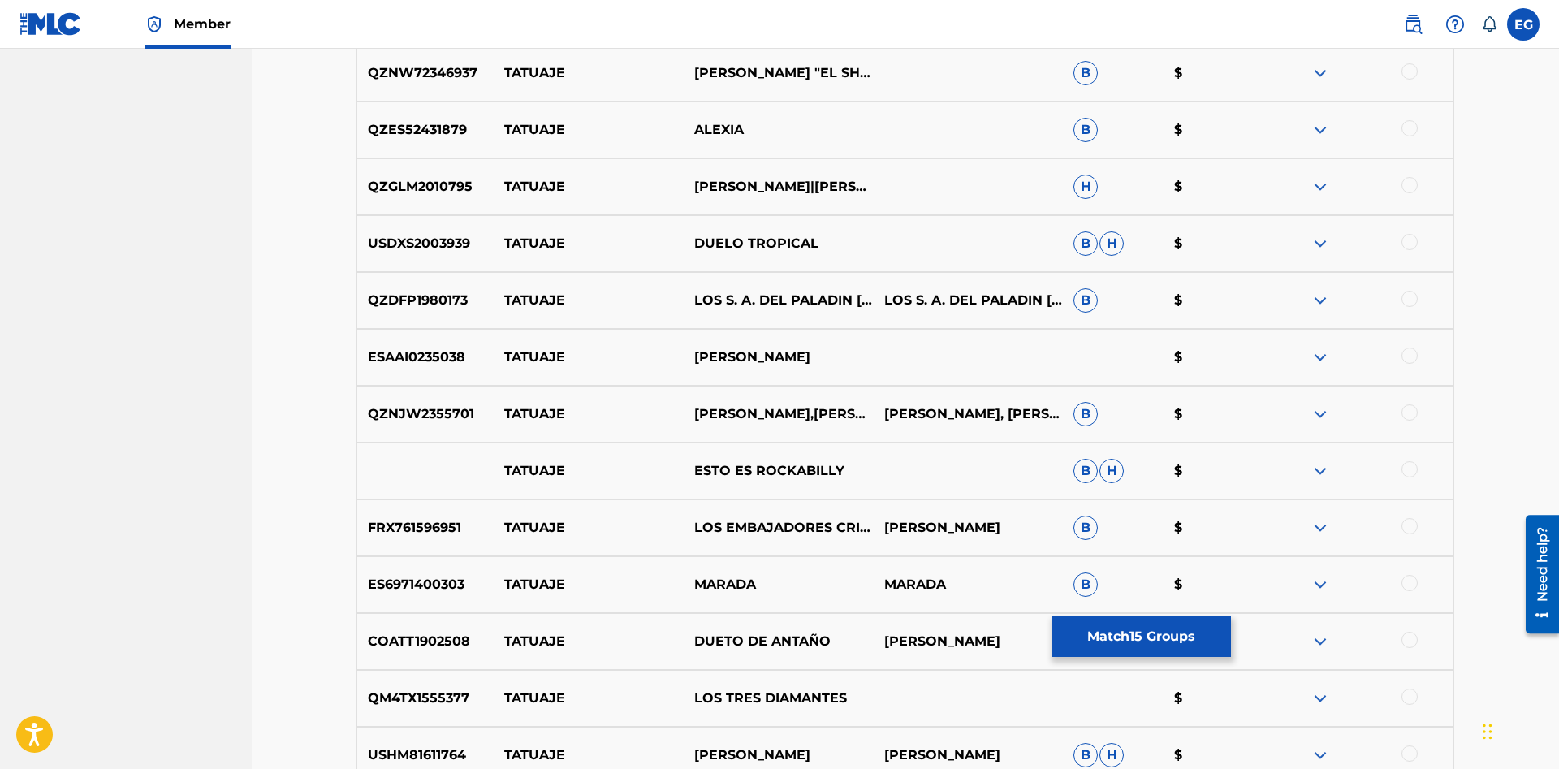
scroll to position [9350, 0]
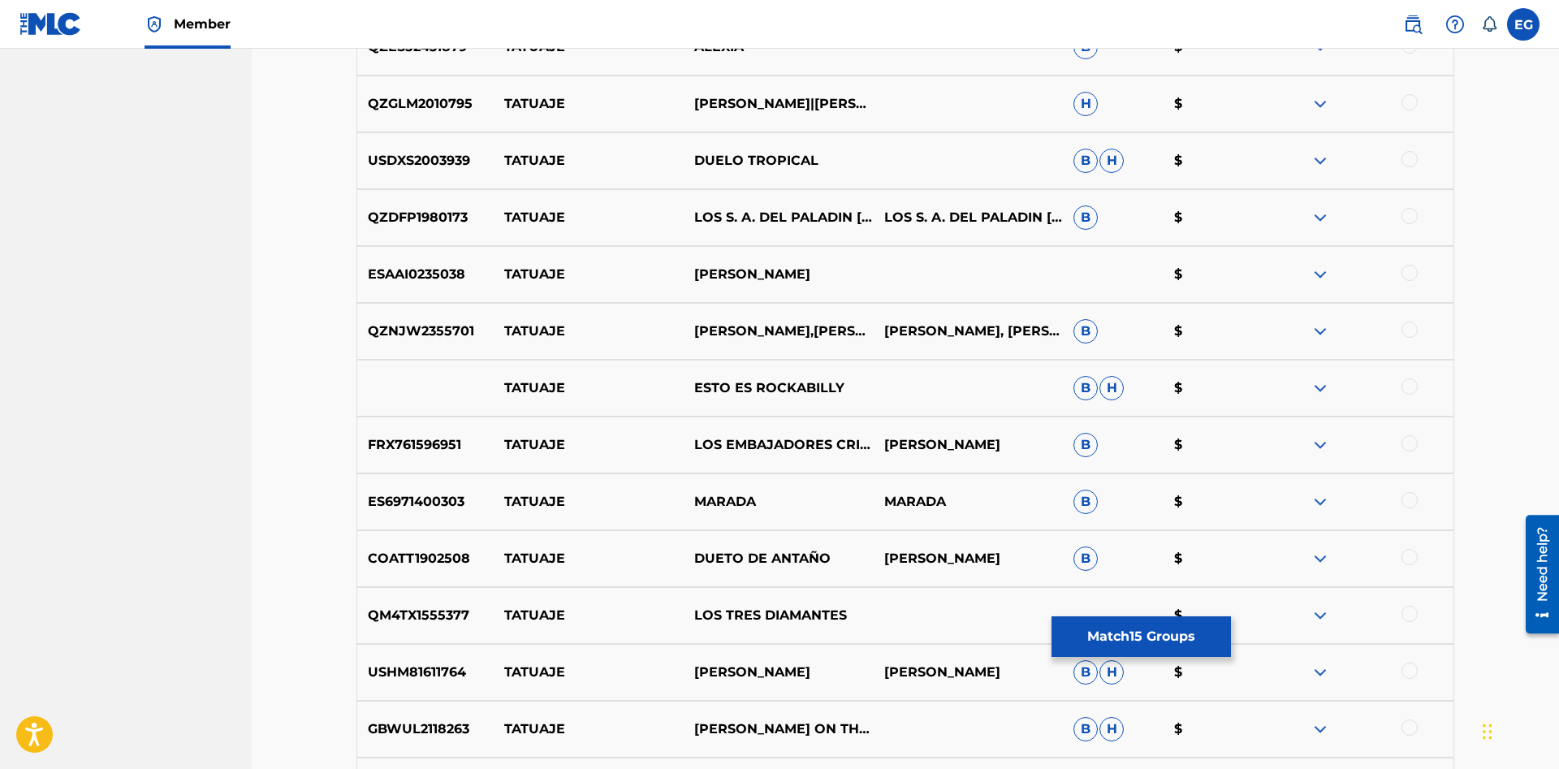
click at [1412, 552] on div at bounding box center [1409, 557] width 16 height 16
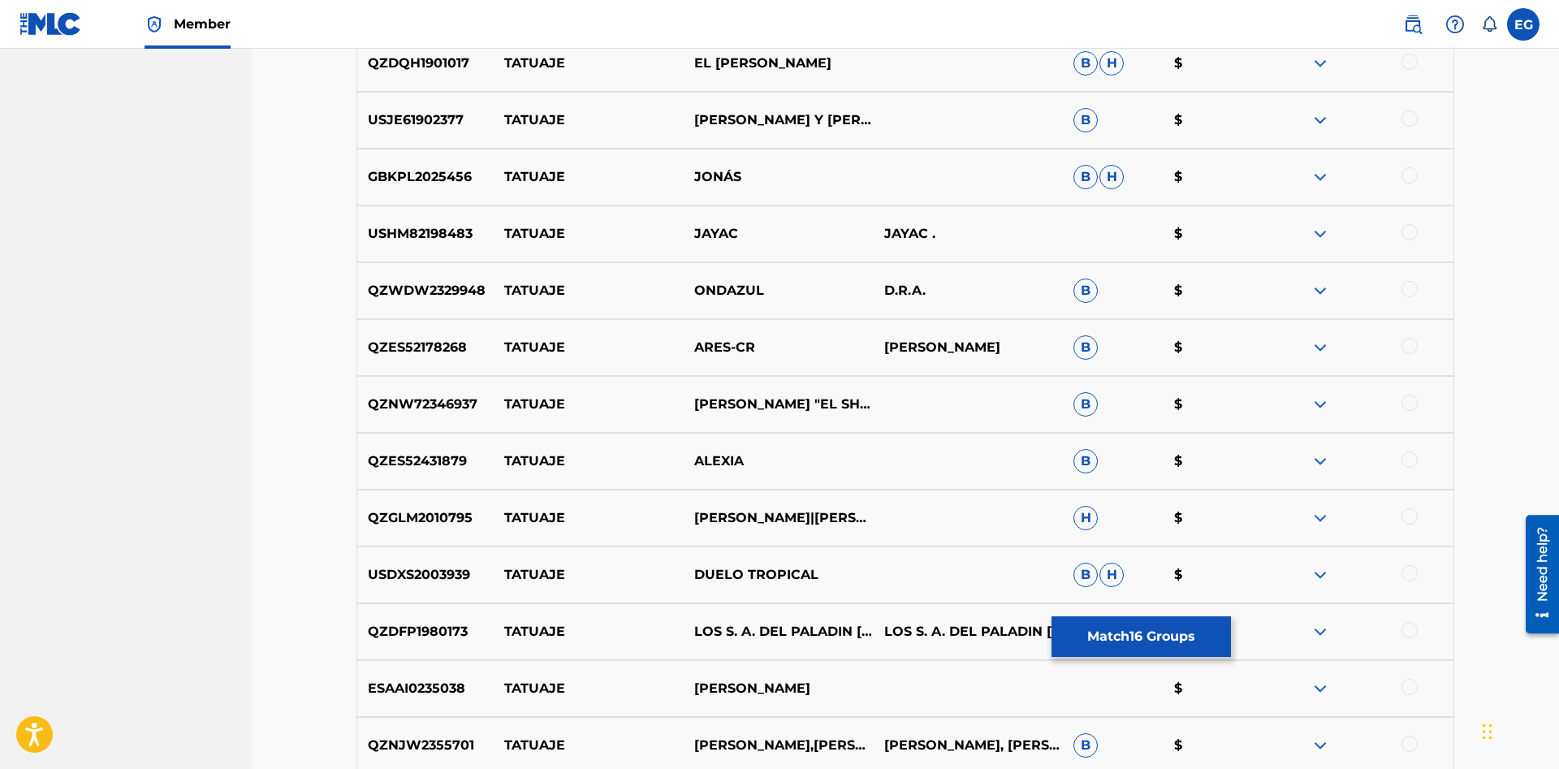
scroll to position [8605, 0]
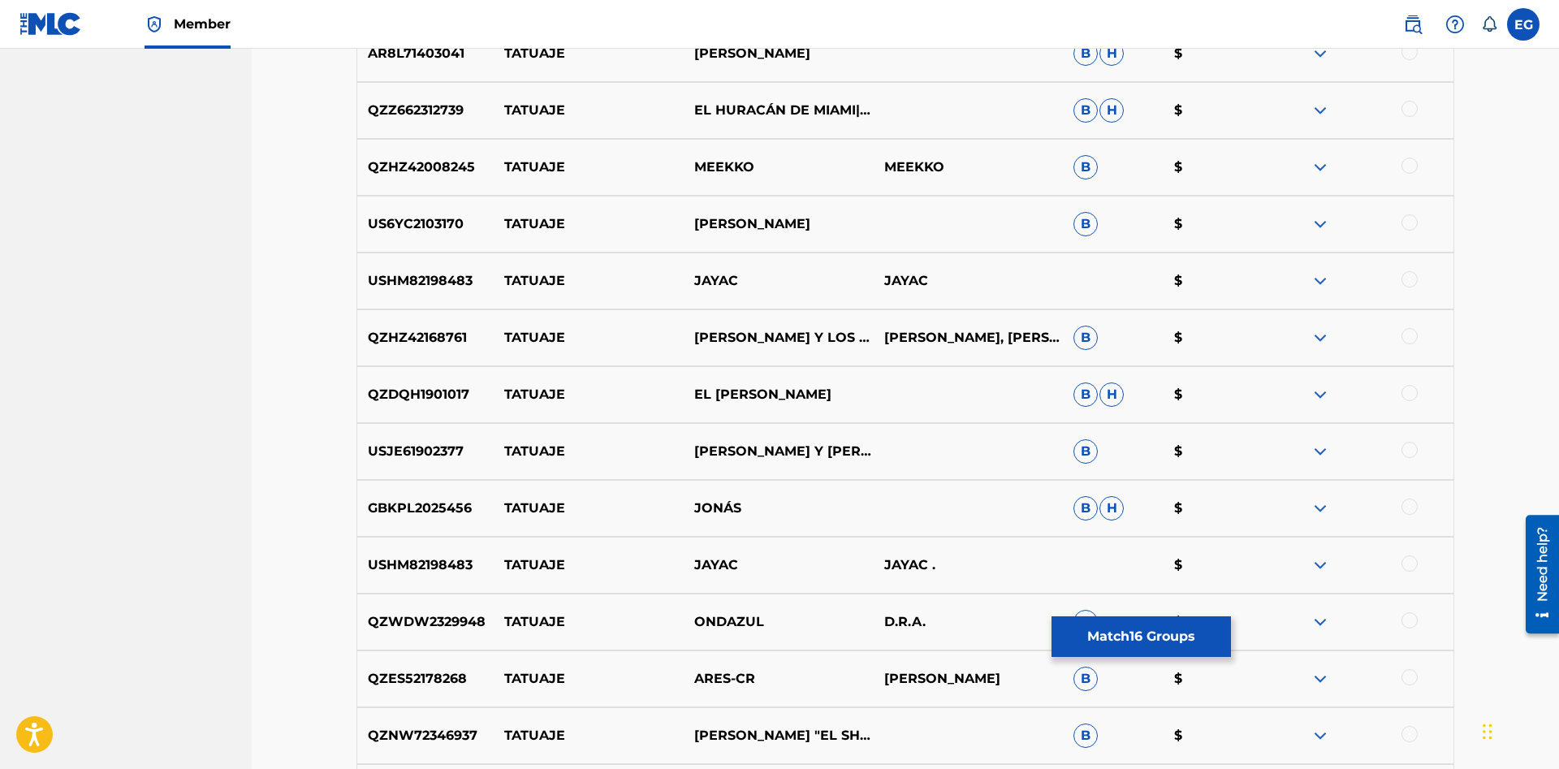
click at [1406, 452] on div at bounding box center [1409, 450] width 16 height 16
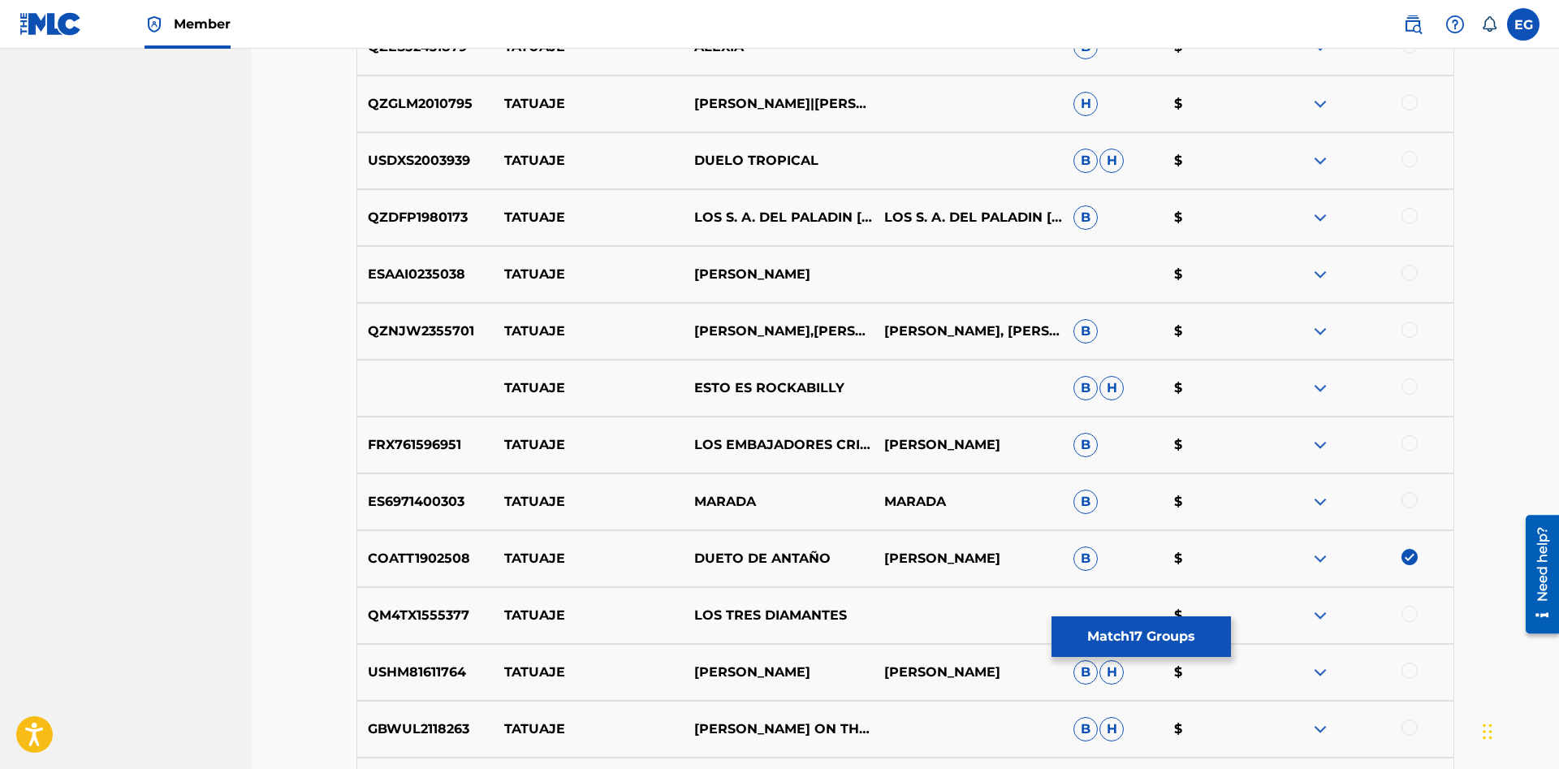
scroll to position [9766, 0]
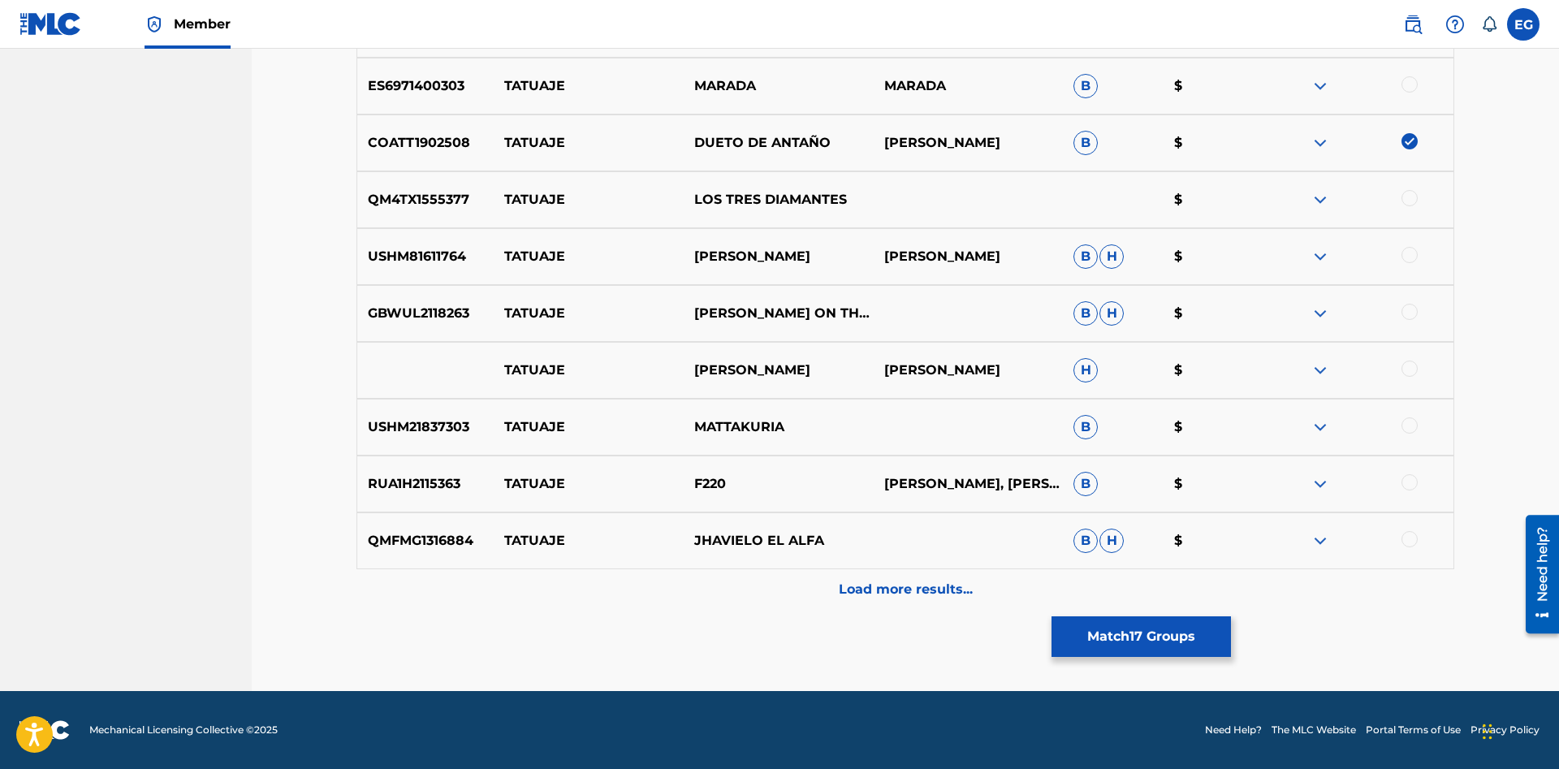
click at [877, 593] on p "Load more results..." at bounding box center [906, 589] width 134 height 19
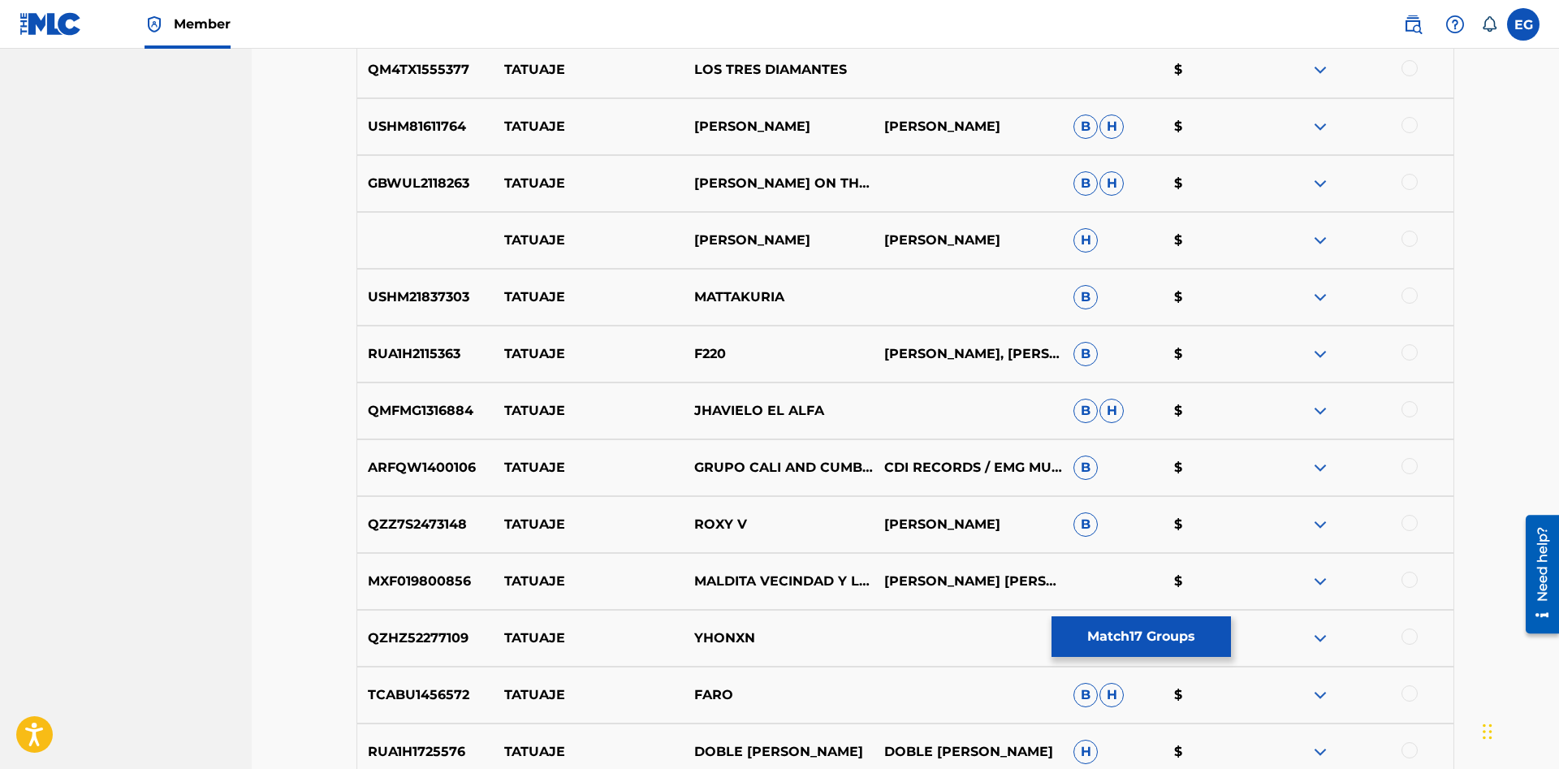
scroll to position [10310, 0]
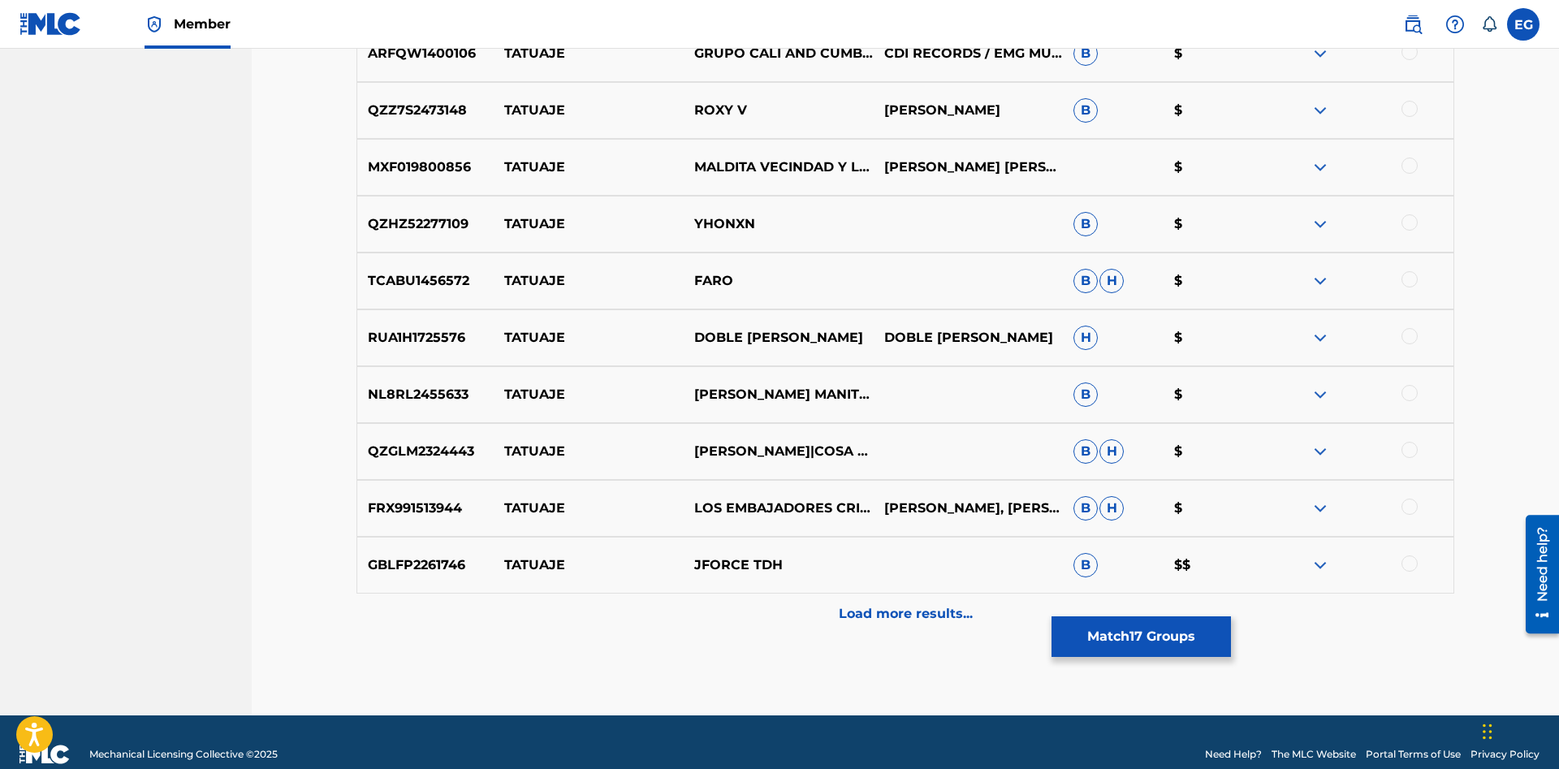
click at [1408, 505] on div at bounding box center [1409, 506] width 16 height 16
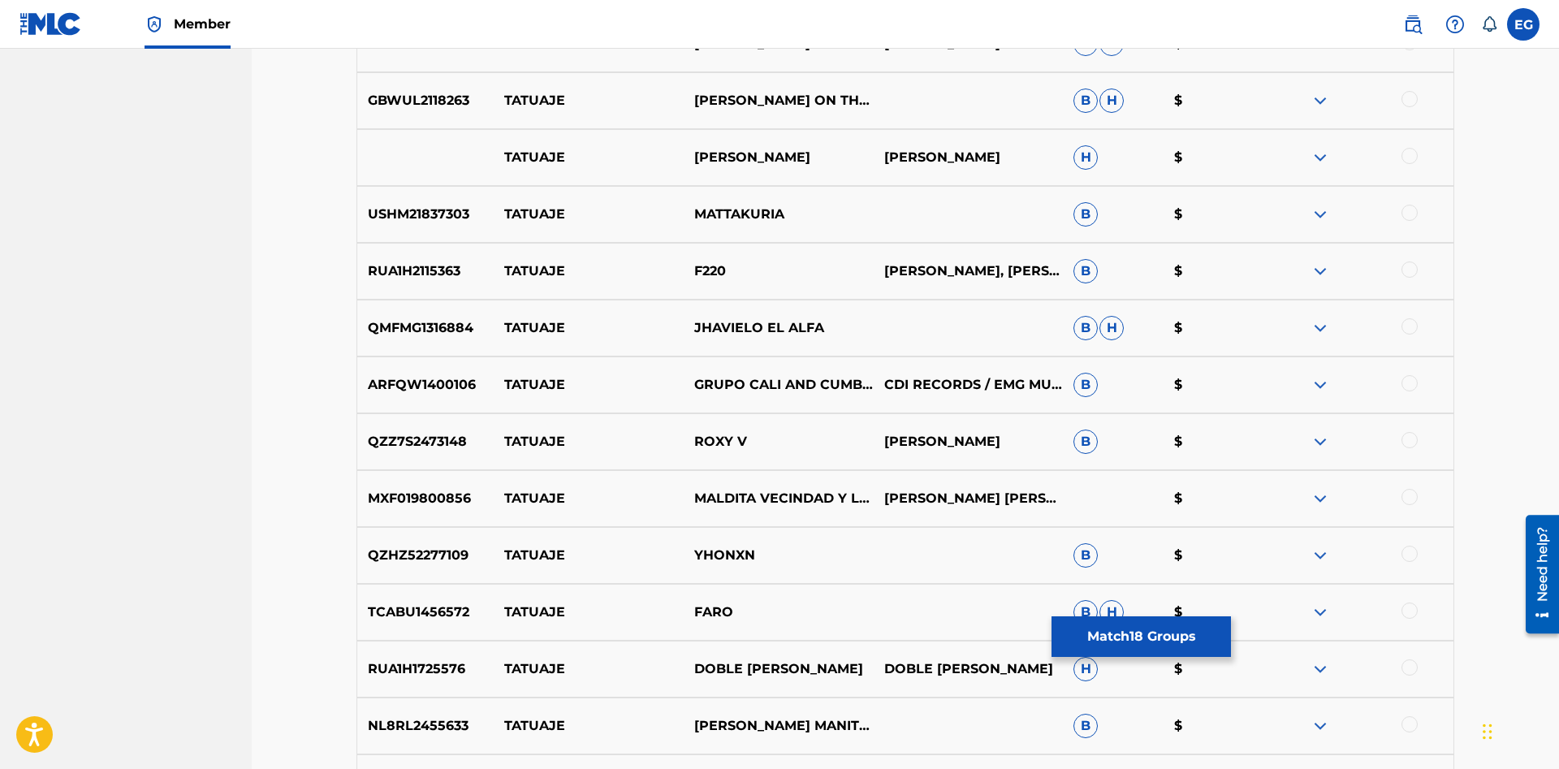
scroll to position [10334, 0]
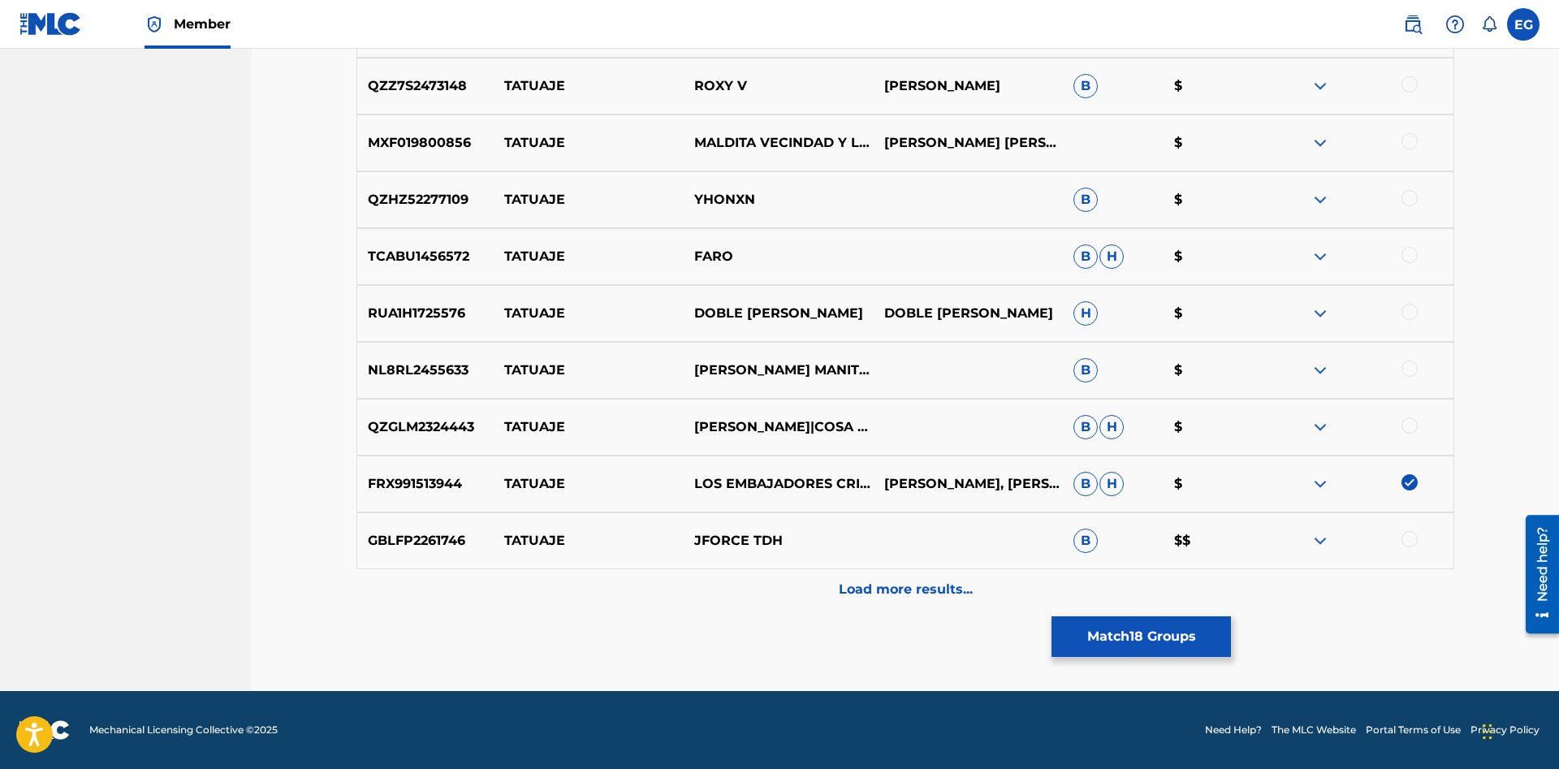
click at [878, 580] on div "Load more results..." at bounding box center [904, 589] width 1097 height 41
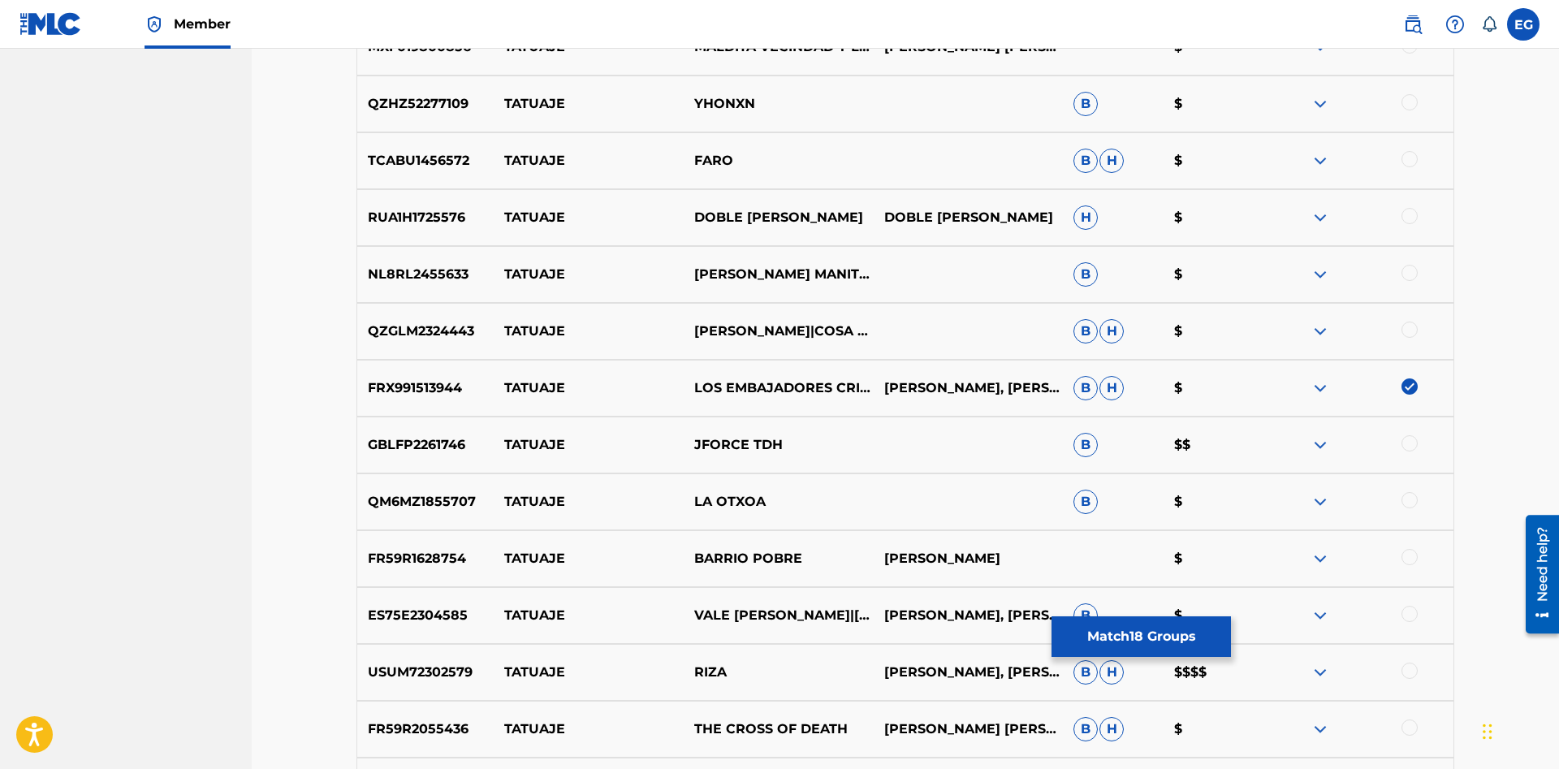
scroll to position [10903, 0]
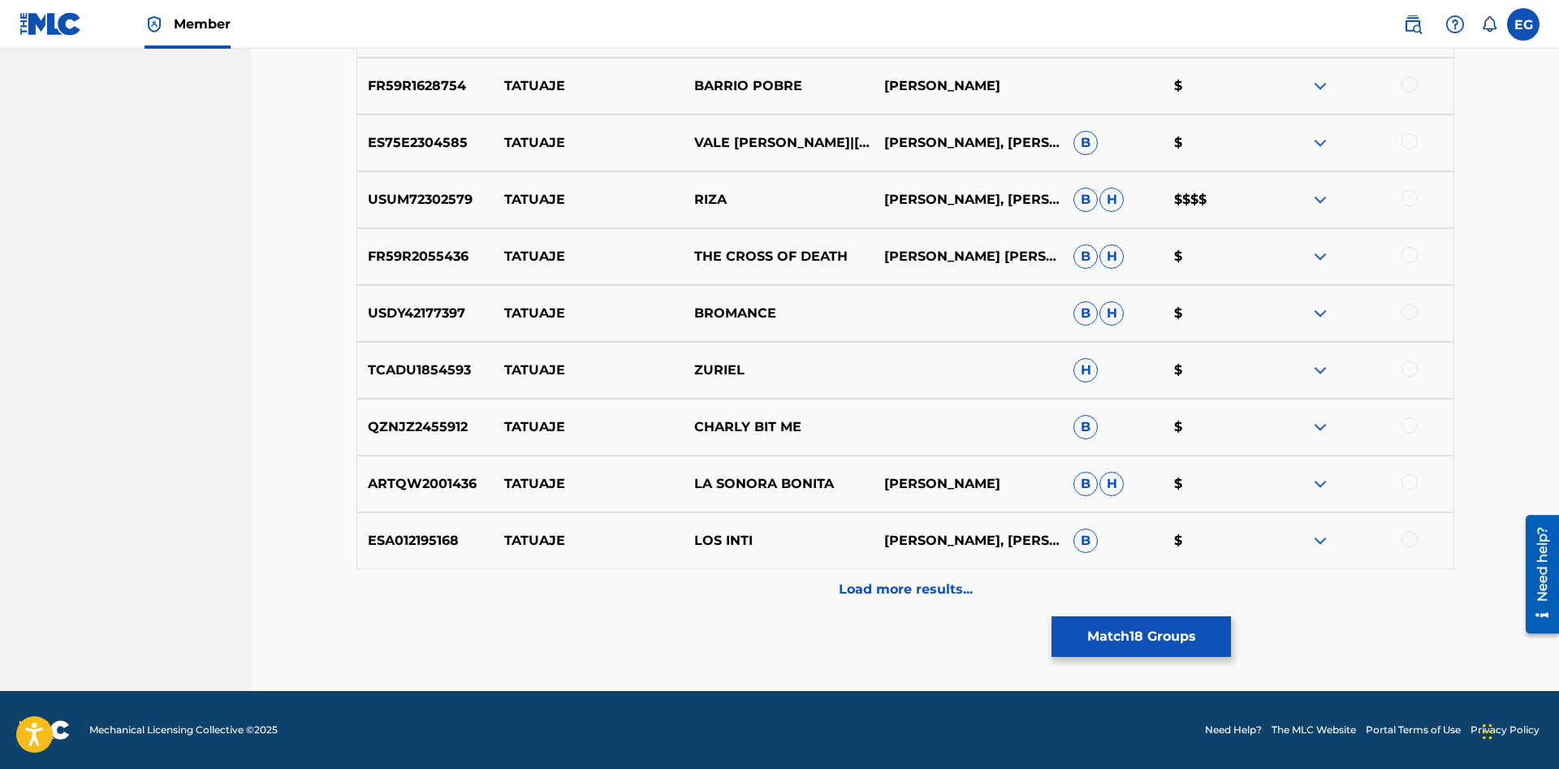
click at [884, 594] on p "Load more results..." at bounding box center [906, 589] width 134 height 19
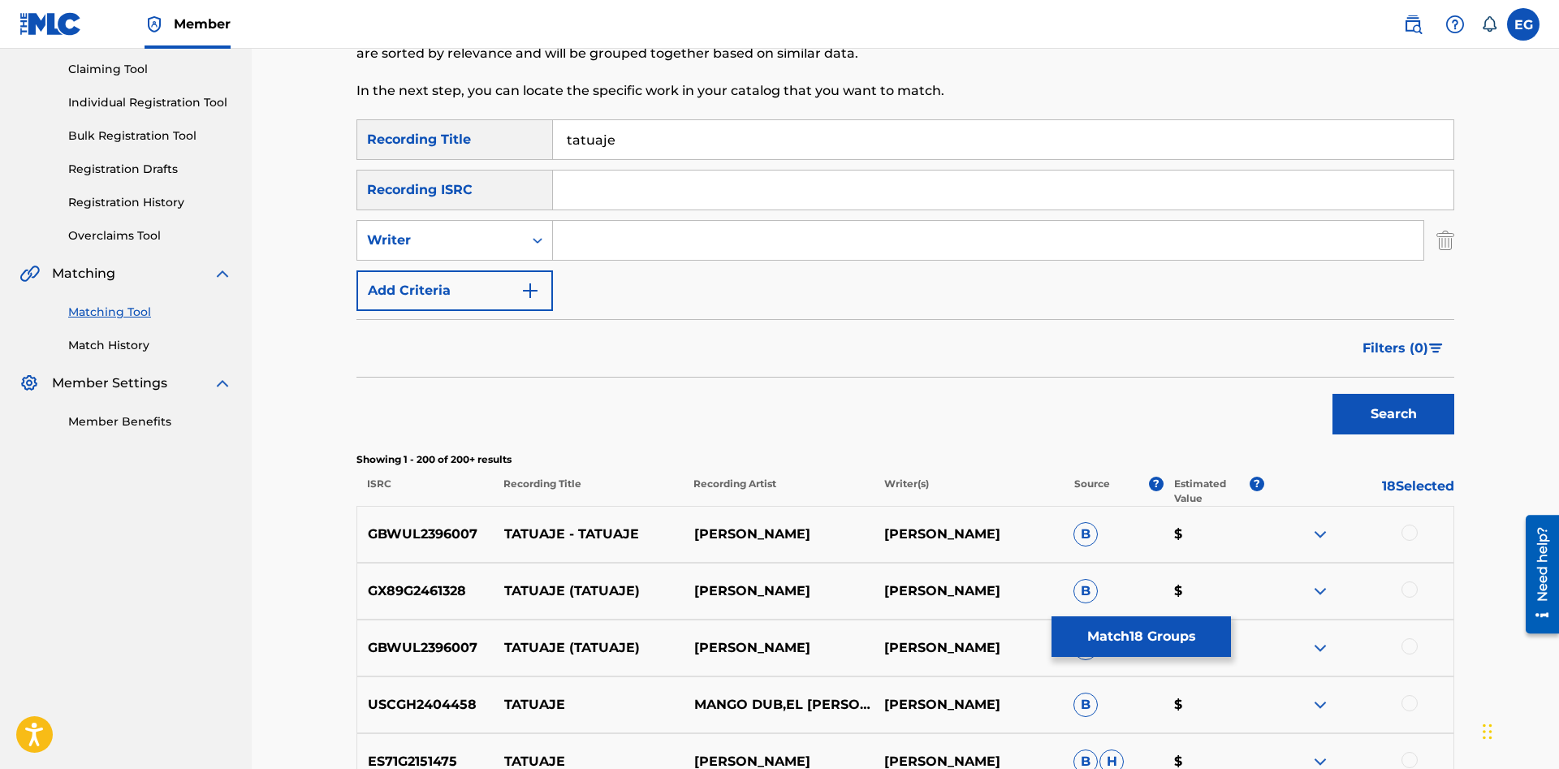
scroll to position [0, 0]
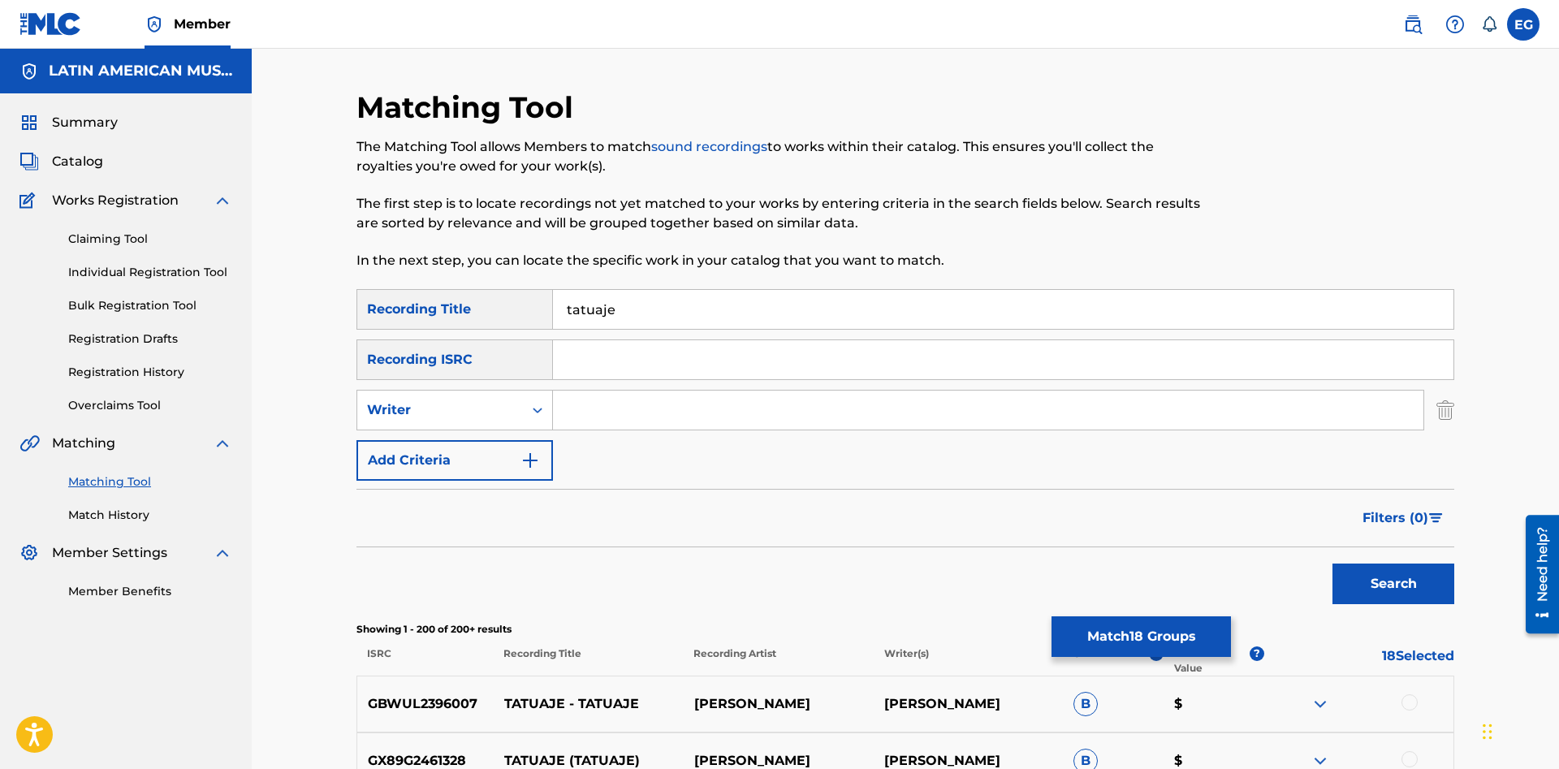
click at [1128, 627] on button "Match 18 Groups" at bounding box center [1140, 636] width 179 height 41
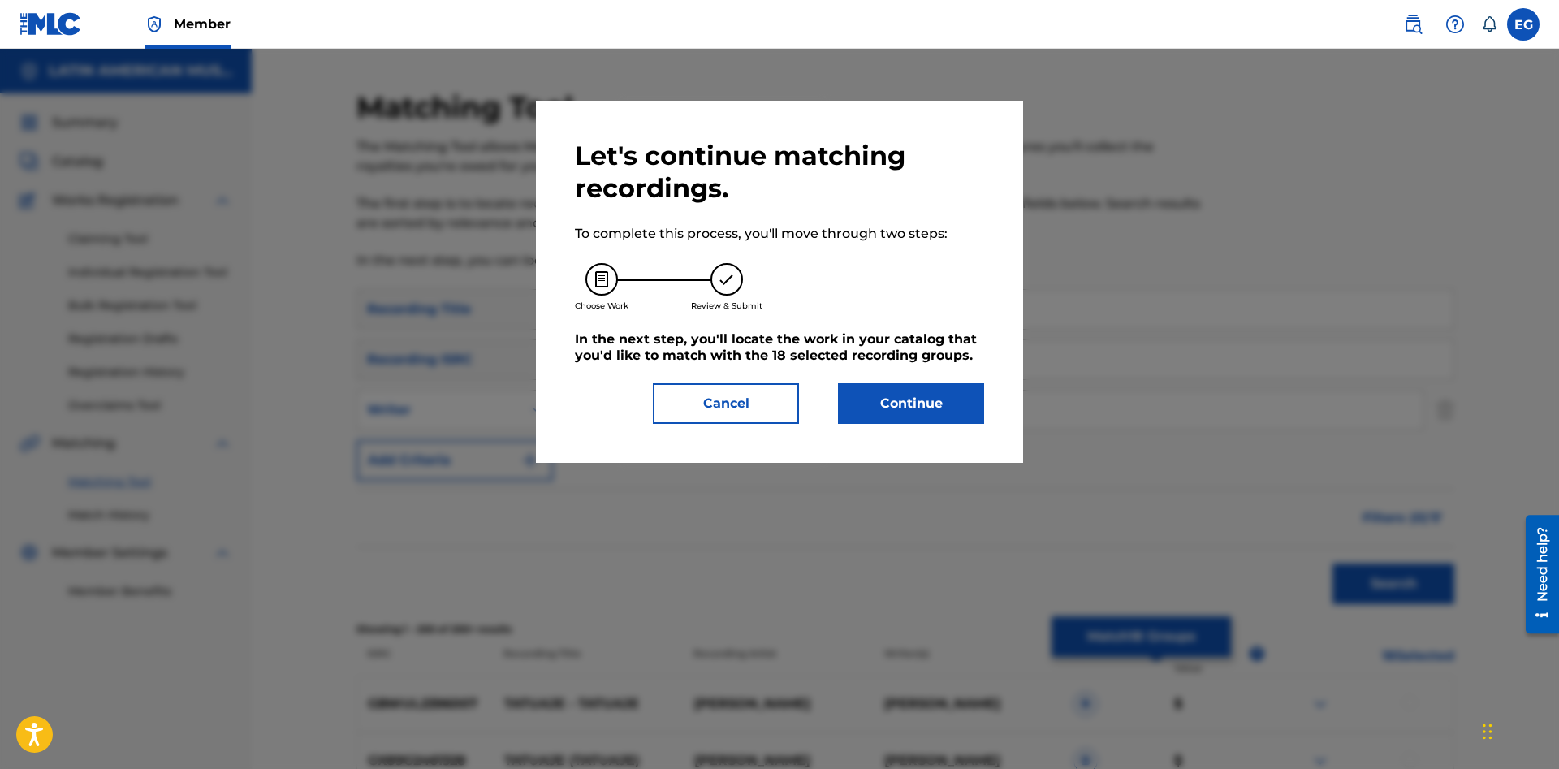
click at [955, 420] on button "Continue" at bounding box center [911, 403] width 146 height 41
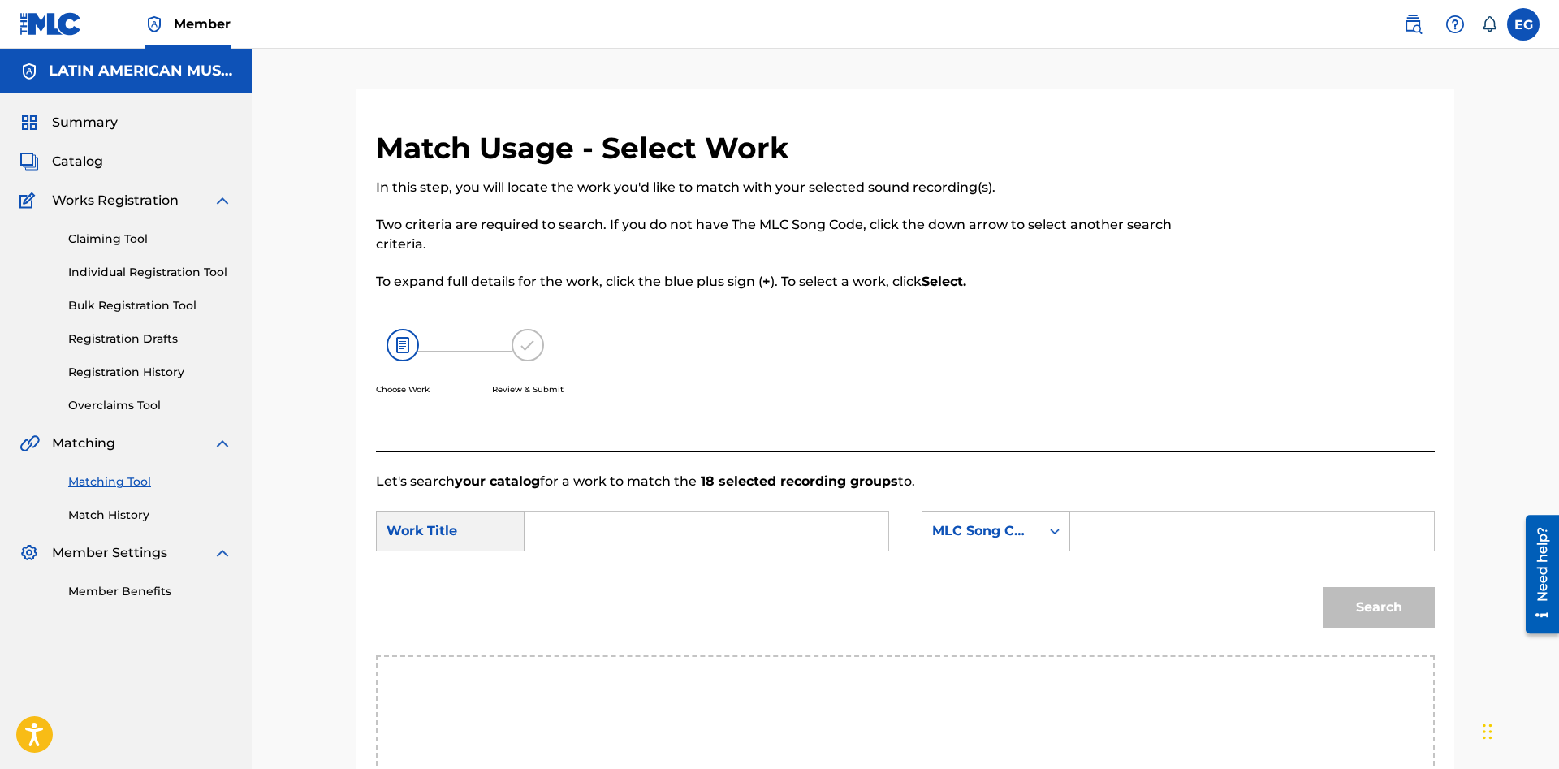
click at [770, 540] on input "Search Form" at bounding box center [706, 530] width 336 height 39
click at [604, 561] on span "aje" at bounding box center [606, 566] width 20 height 15
type input "el tatuaje"
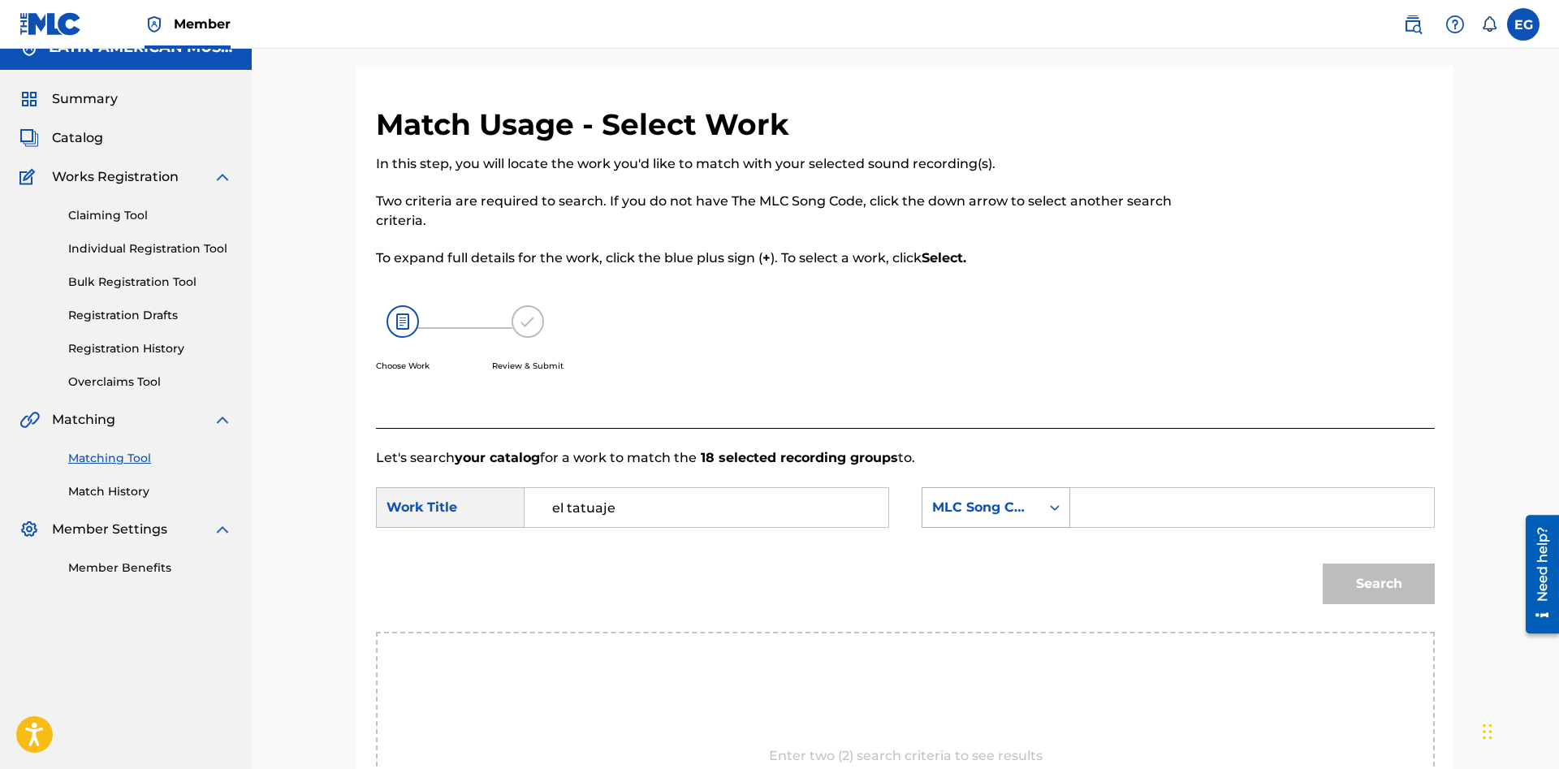
click at [994, 528] on div "MLC Song Code" at bounding box center [995, 507] width 149 height 41
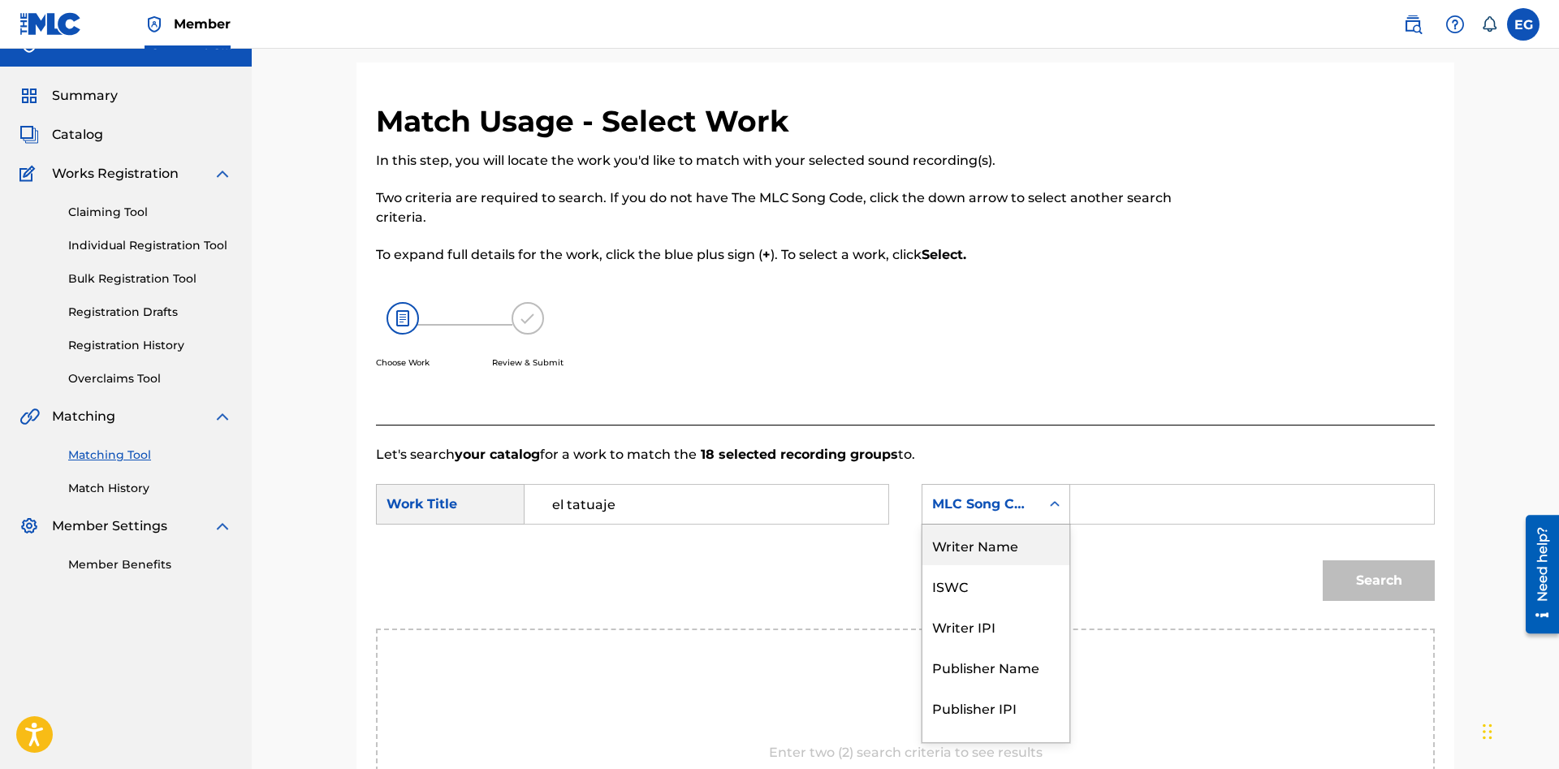
click at [1018, 541] on div "Writer Name" at bounding box center [995, 544] width 147 height 41
click at [1097, 498] on input "Search Form" at bounding box center [1252, 504] width 336 height 39
paste input "[PERSON_NAME]"
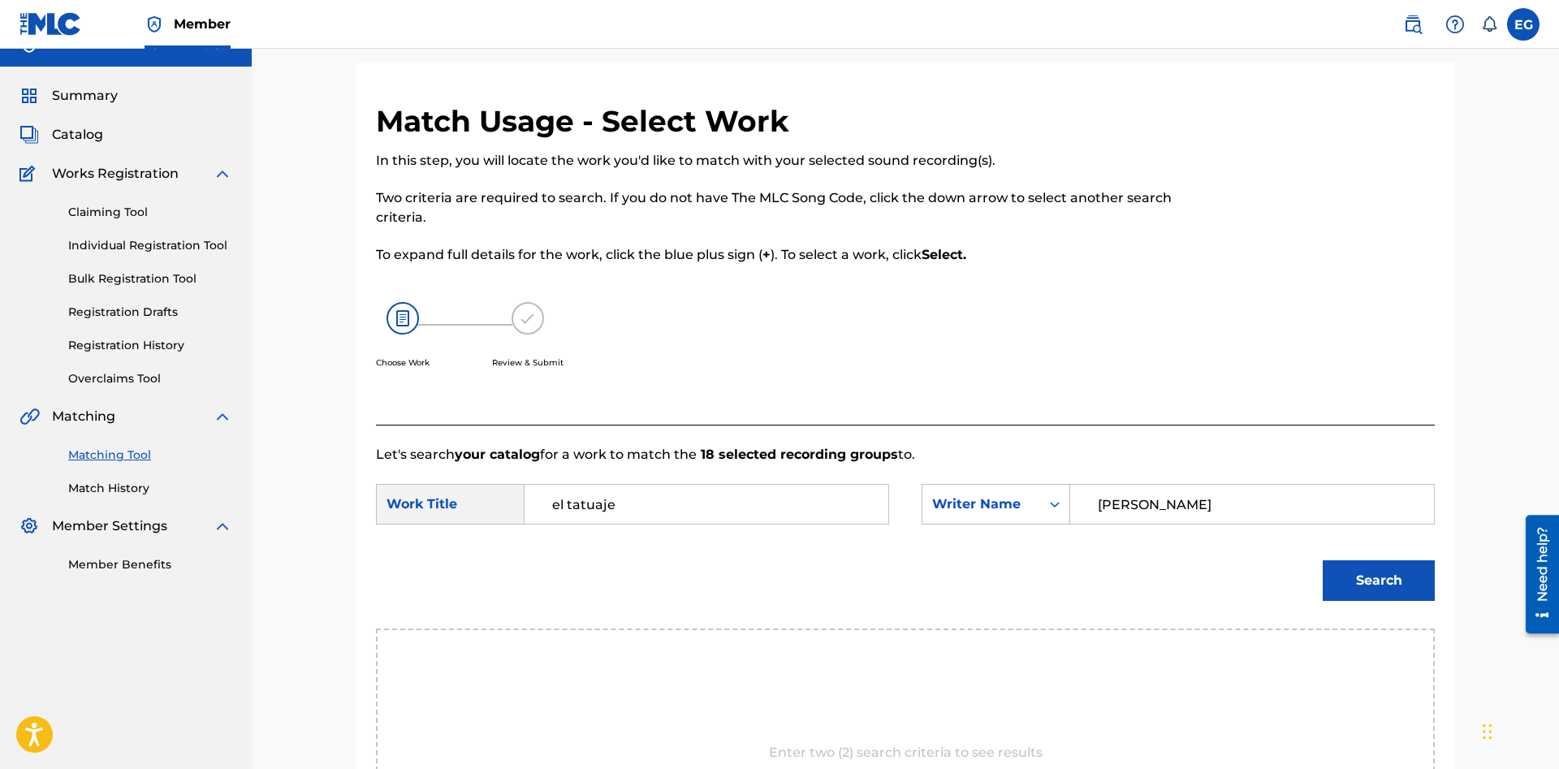
type input "[PERSON_NAME]"
drag, startPoint x: 1356, startPoint y: 589, endPoint x: 1346, endPoint y: 589, distance: 9.8
click at [1347, 589] on button "Search" at bounding box center [1378, 580] width 112 height 41
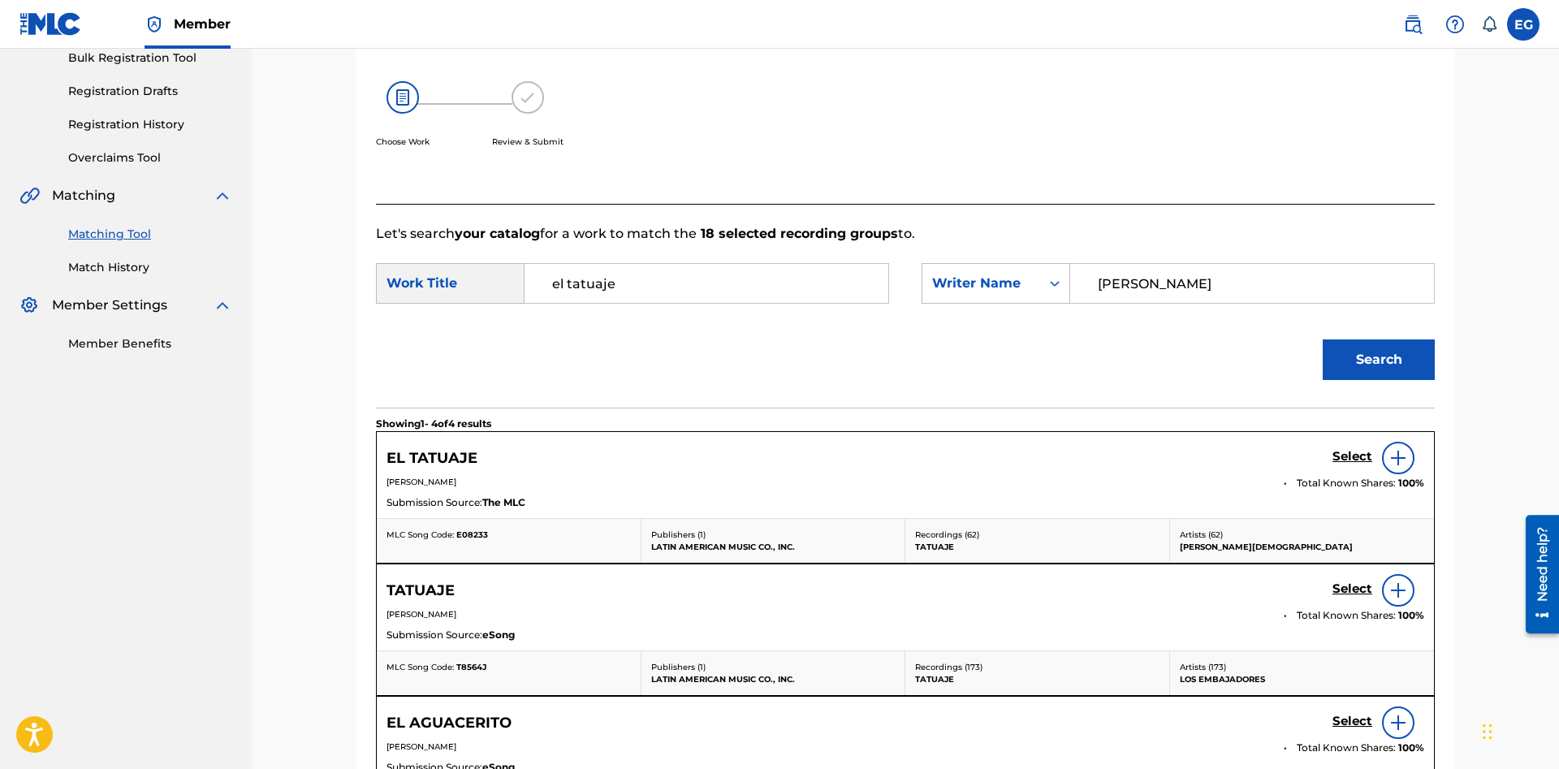
scroll to position [165, 0]
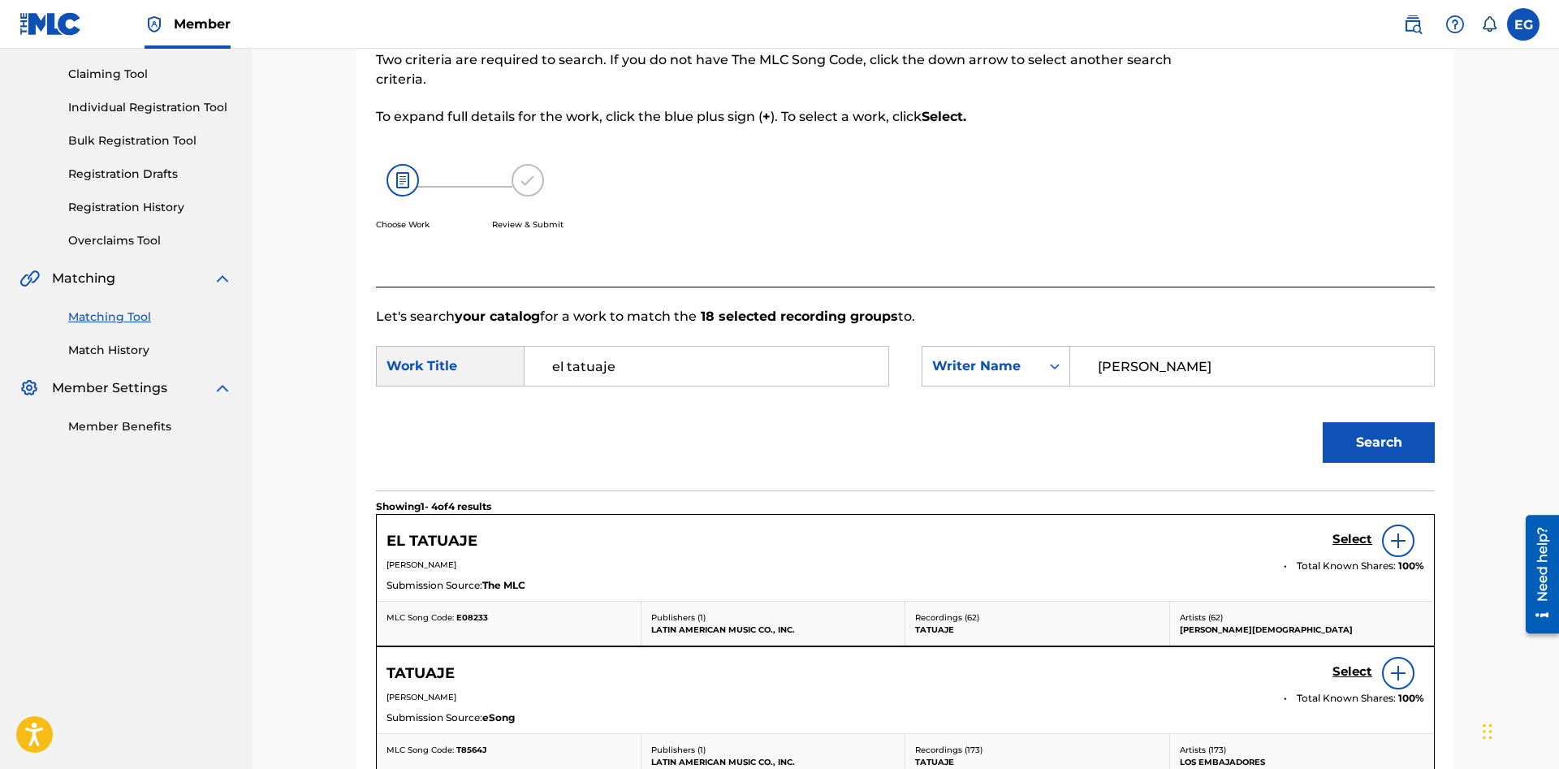
click at [1346, 541] on h5 "Select" at bounding box center [1352, 539] width 40 height 15
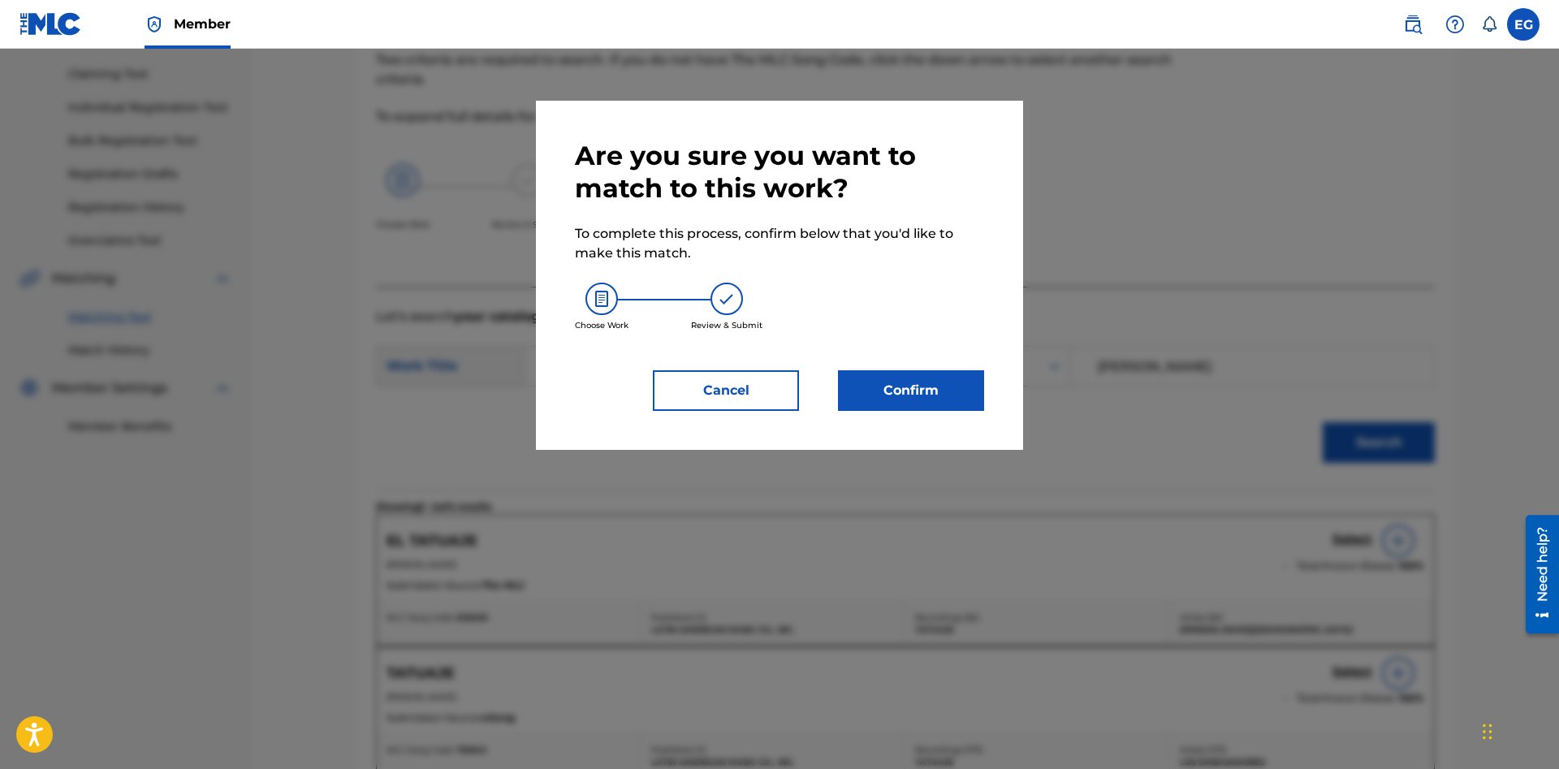
click at [937, 390] on button "Confirm" at bounding box center [911, 390] width 146 height 41
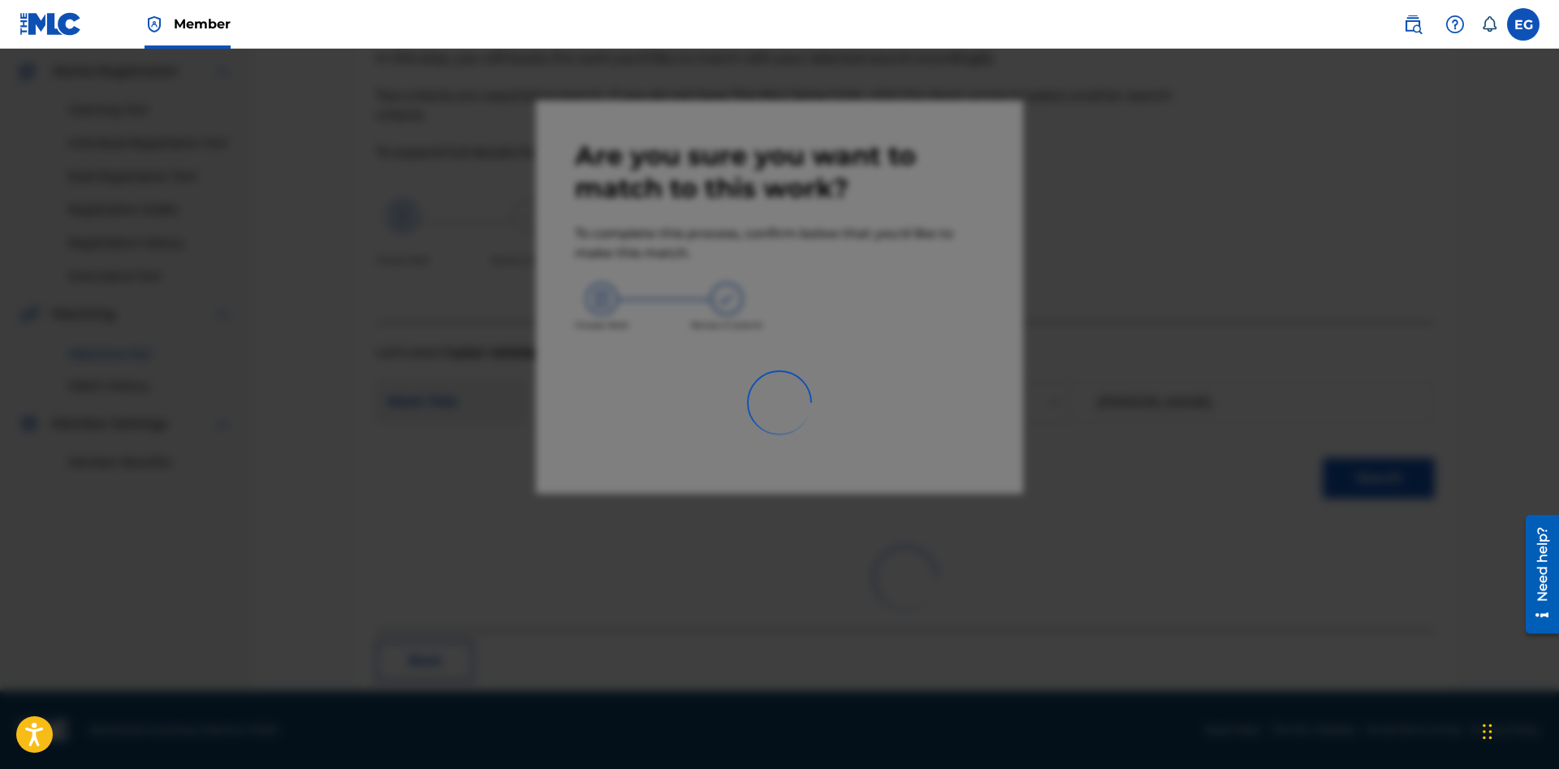
scroll to position [39, 0]
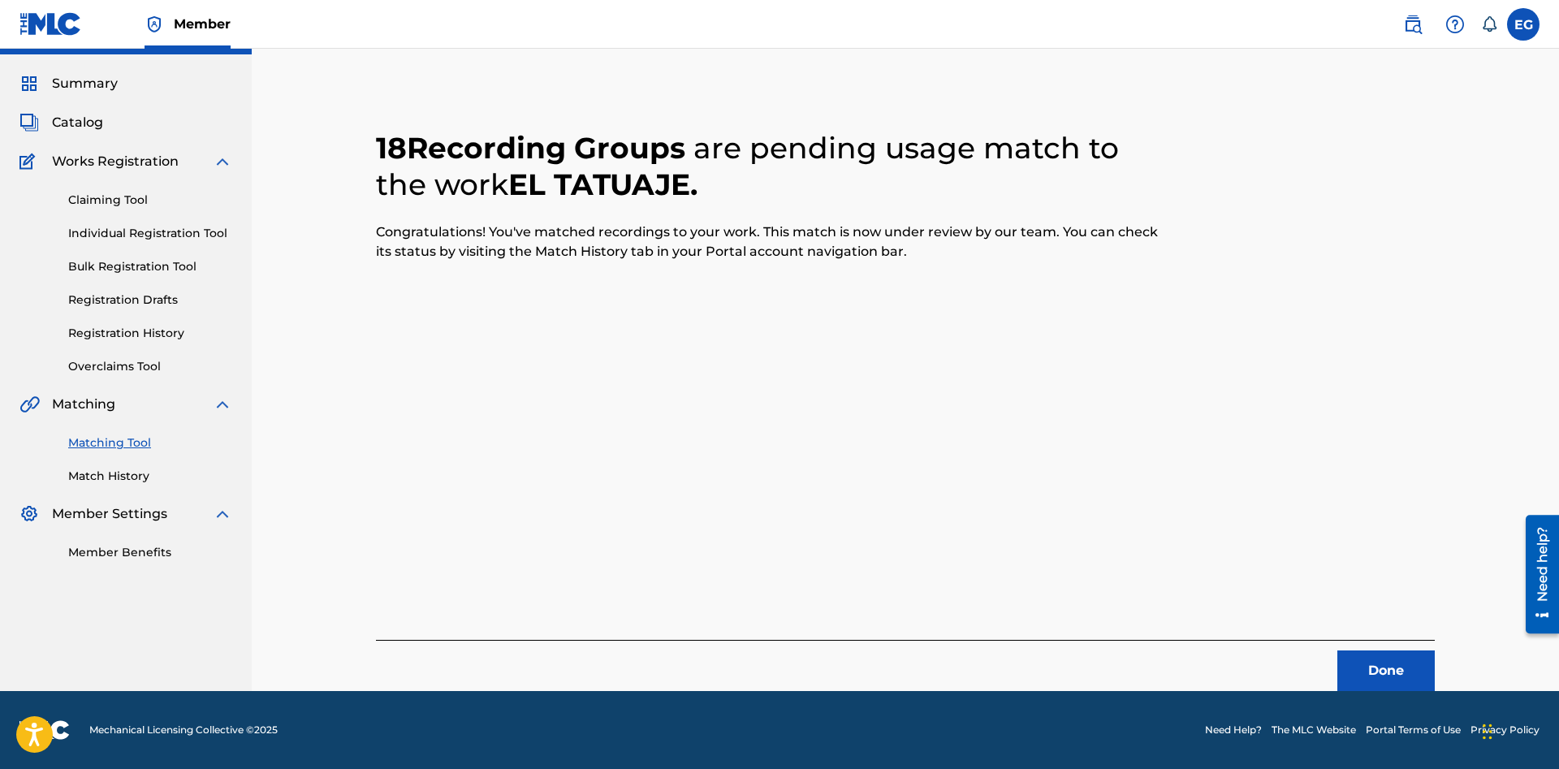
click at [1371, 651] on div "Done" at bounding box center [905, 665] width 1059 height 51
click at [1367, 649] on div "Done" at bounding box center [905, 665] width 1059 height 51
click at [1371, 663] on button "Done" at bounding box center [1385, 670] width 97 height 41
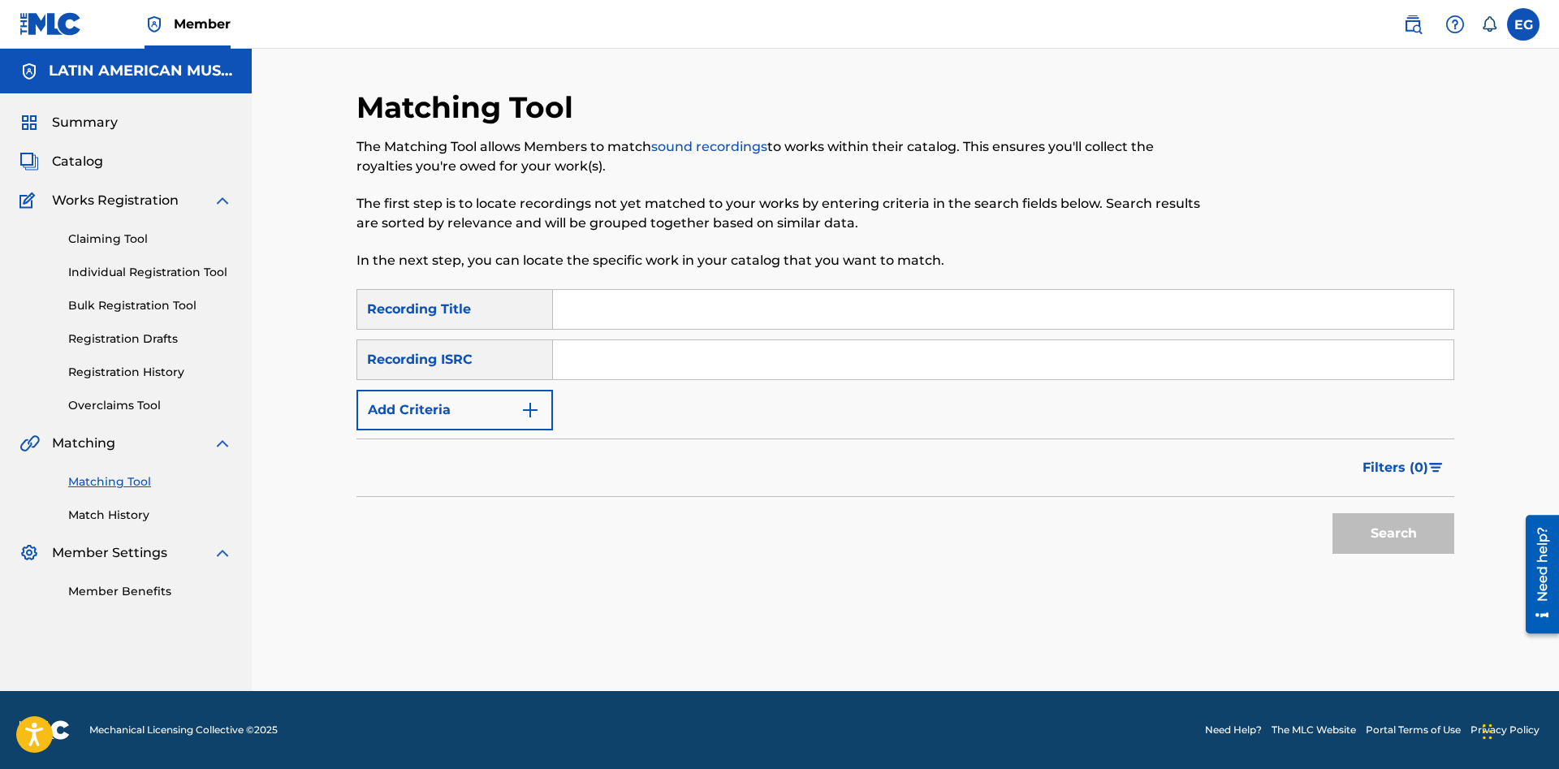
click at [1008, 293] on input "Search Form" at bounding box center [1003, 309] width 900 height 39
type input "junto a ti"
click at [1332, 513] on button "Search" at bounding box center [1393, 533] width 122 height 41
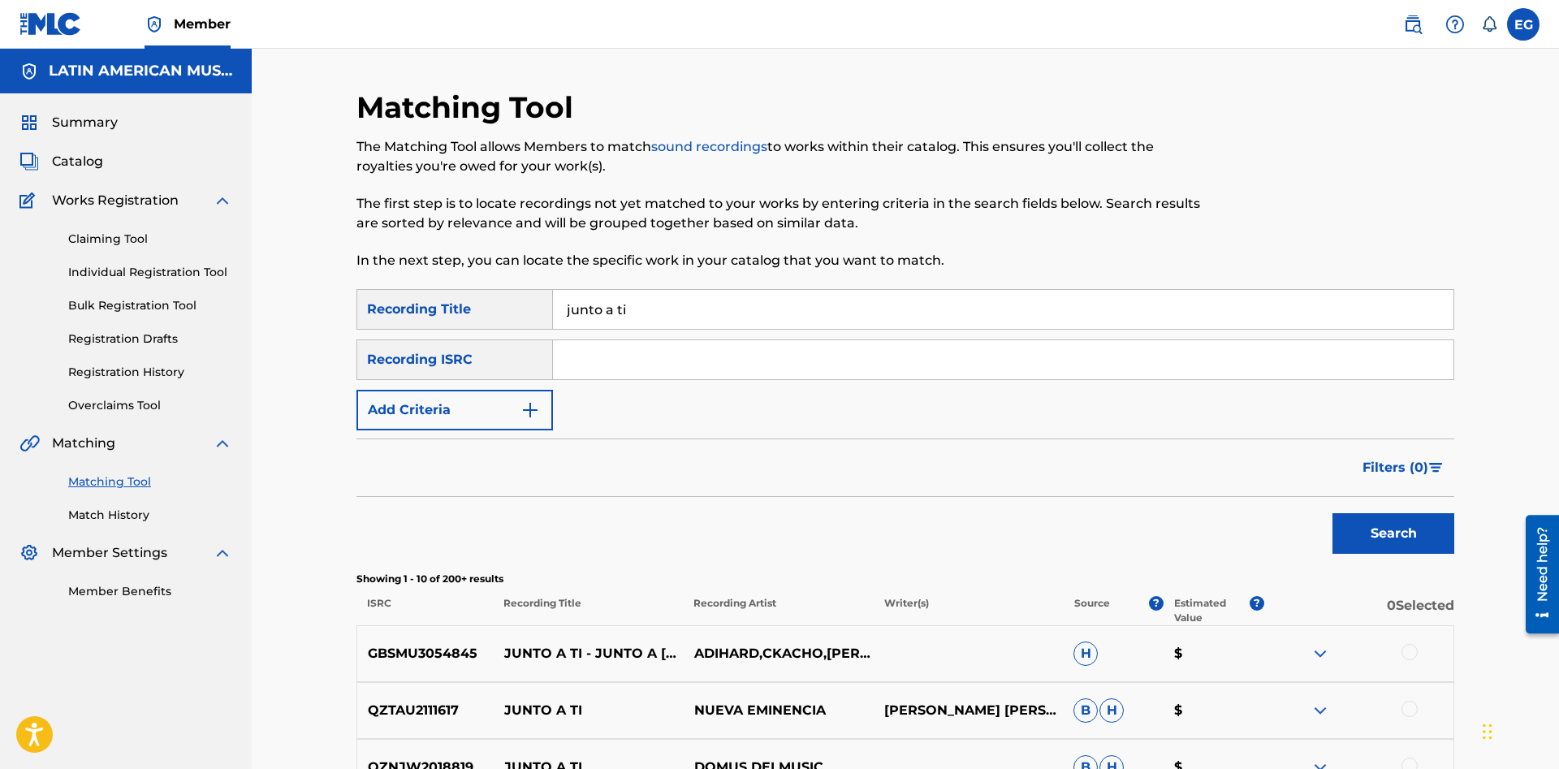
scroll to position [497, 0]
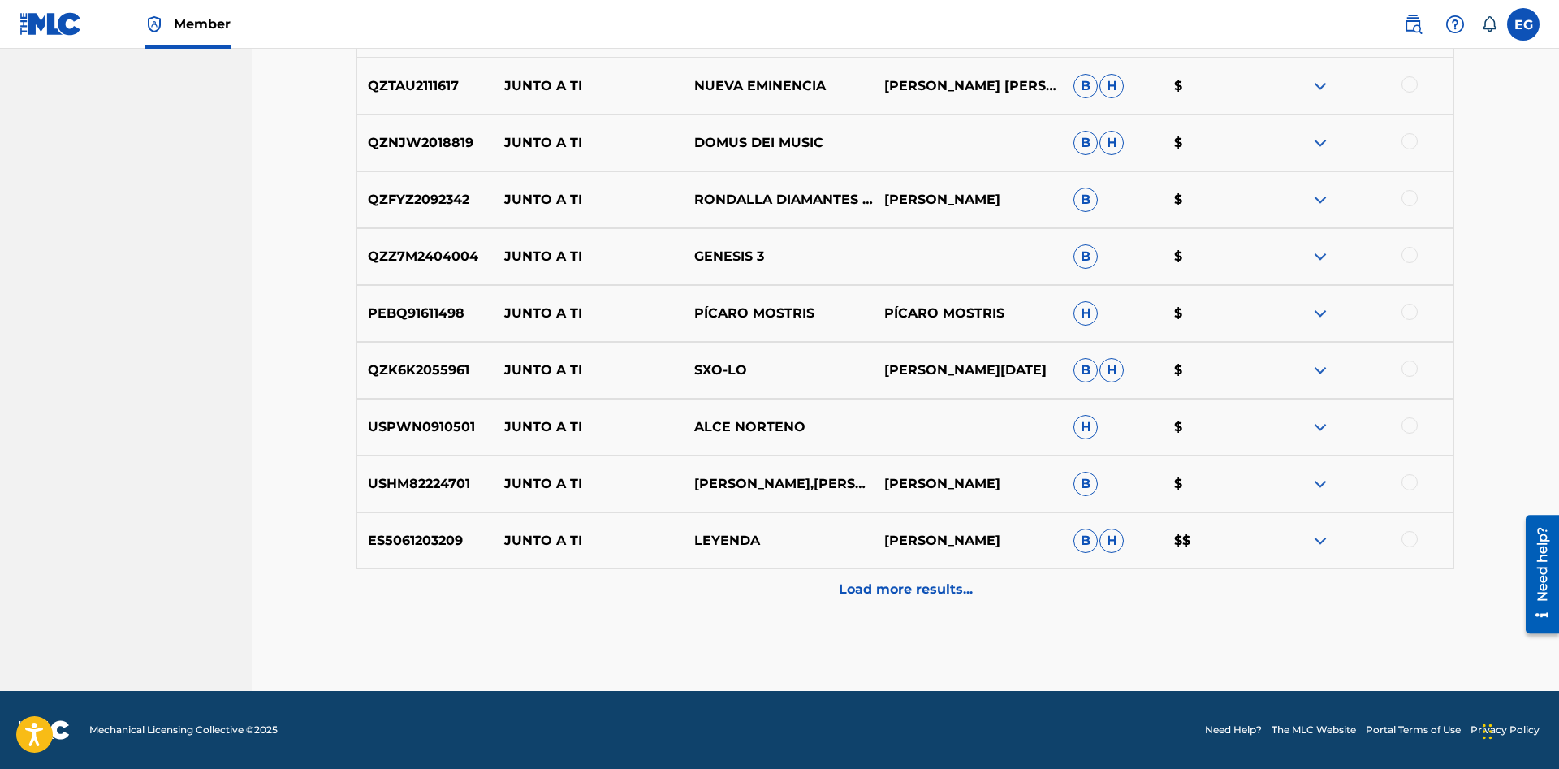
click at [903, 597] on p "Load more results..." at bounding box center [906, 589] width 134 height 19
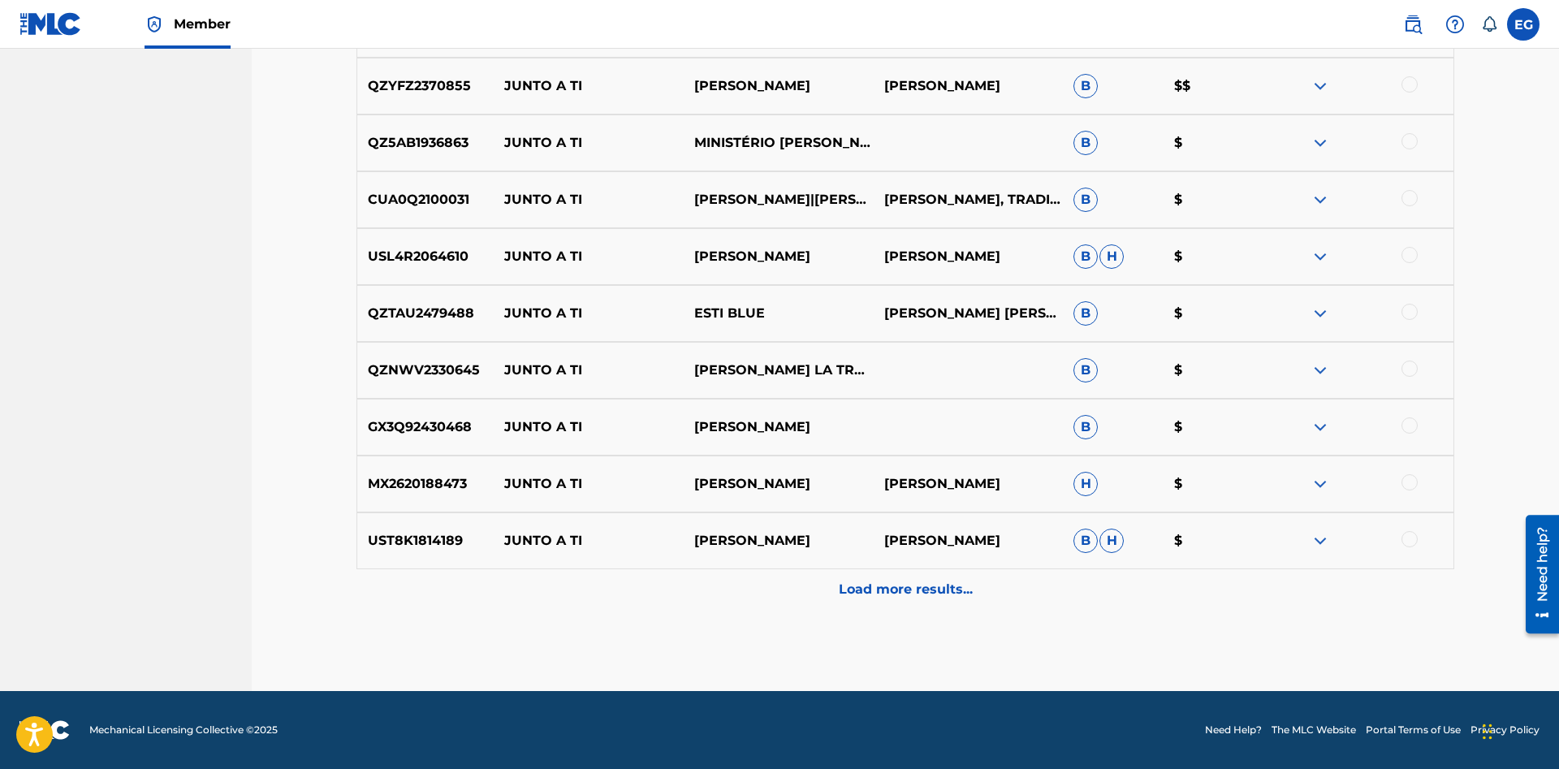
click at [852, 578] on div "Load more results..." at bounding box center [904, 589] width 1097 height 41
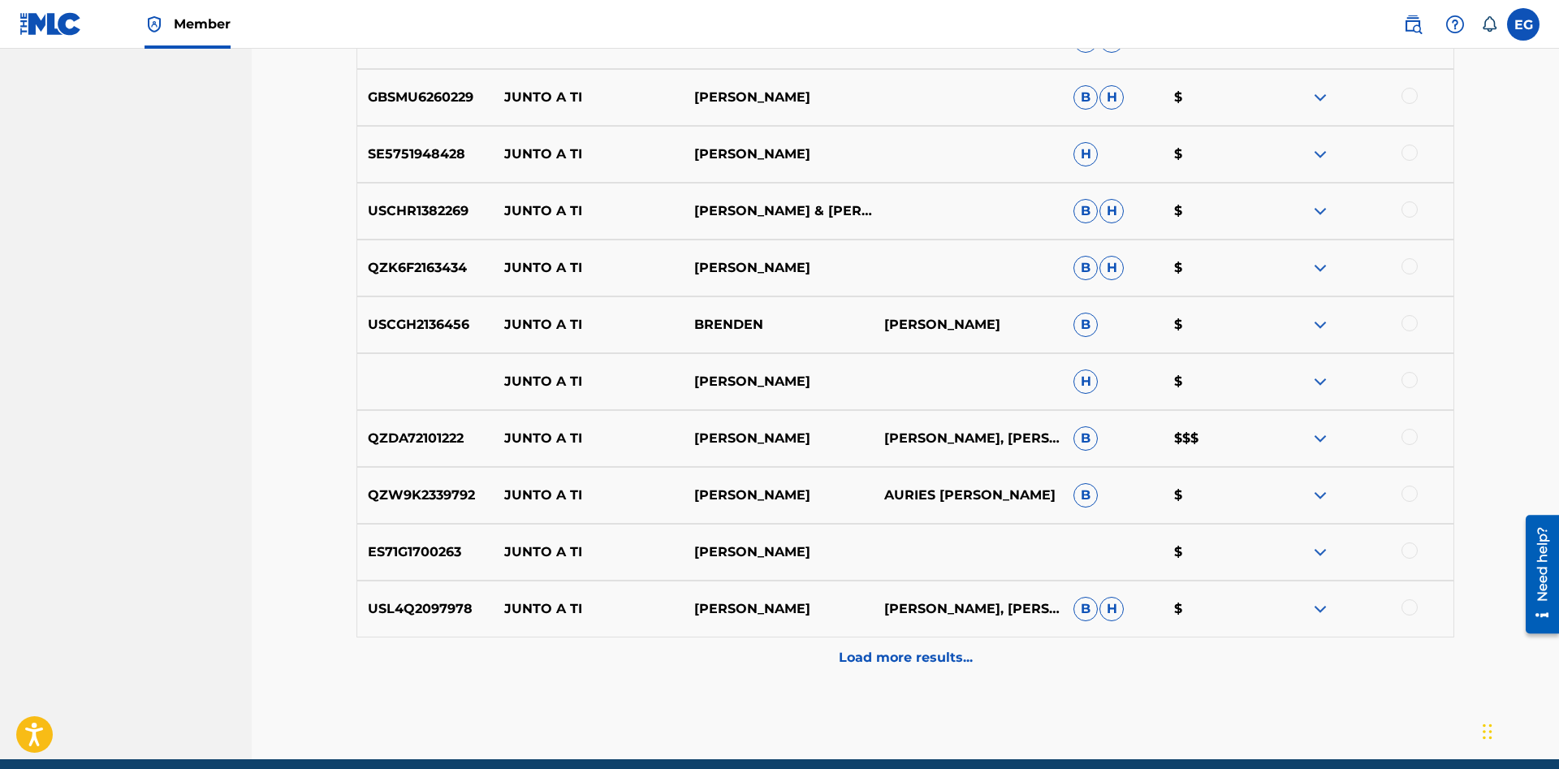
scroll to position [1761, 0]
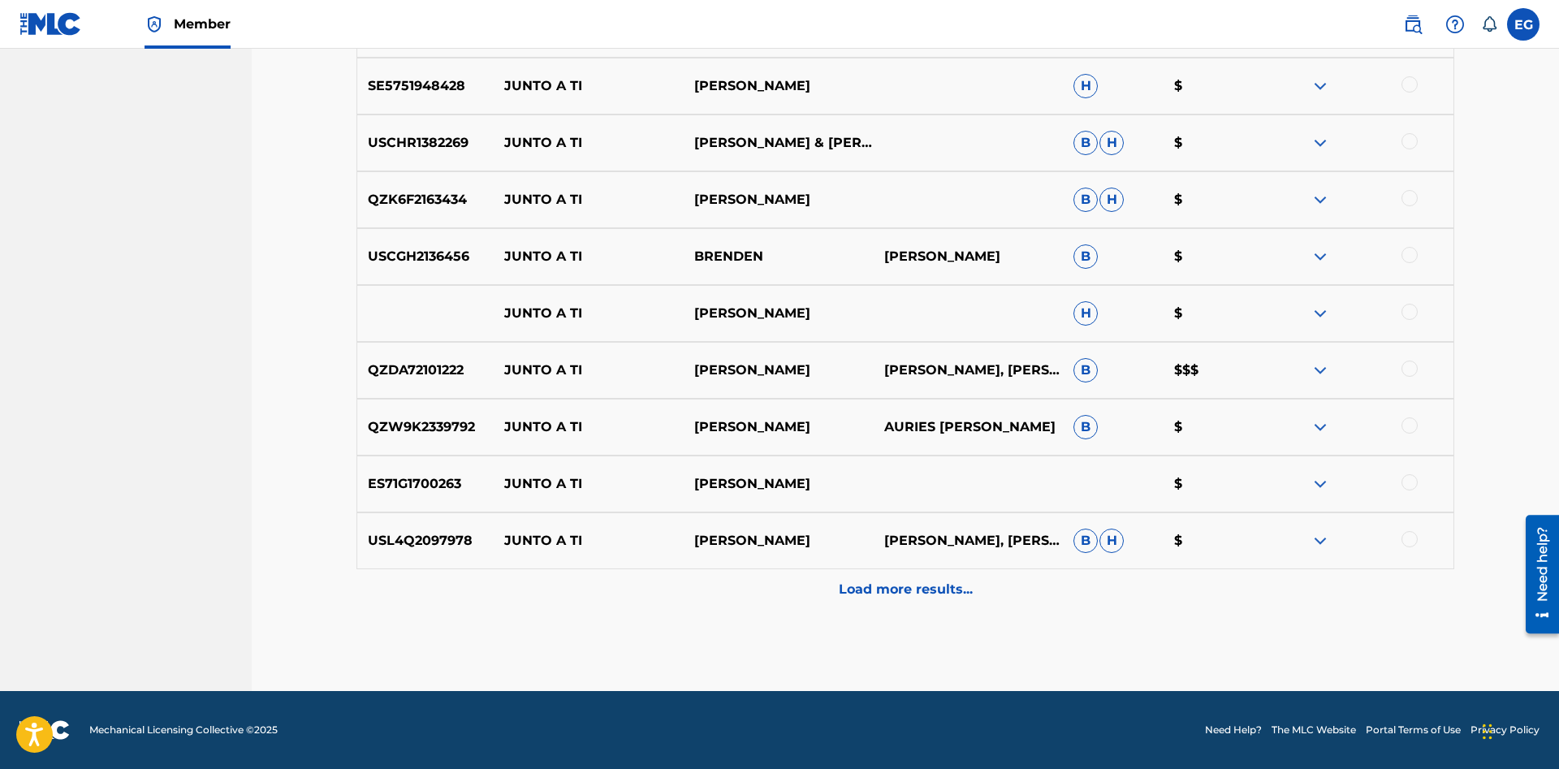
click at [898, 596] on p "Load more results..." at bounding box center [906, 589] width 134 height 19
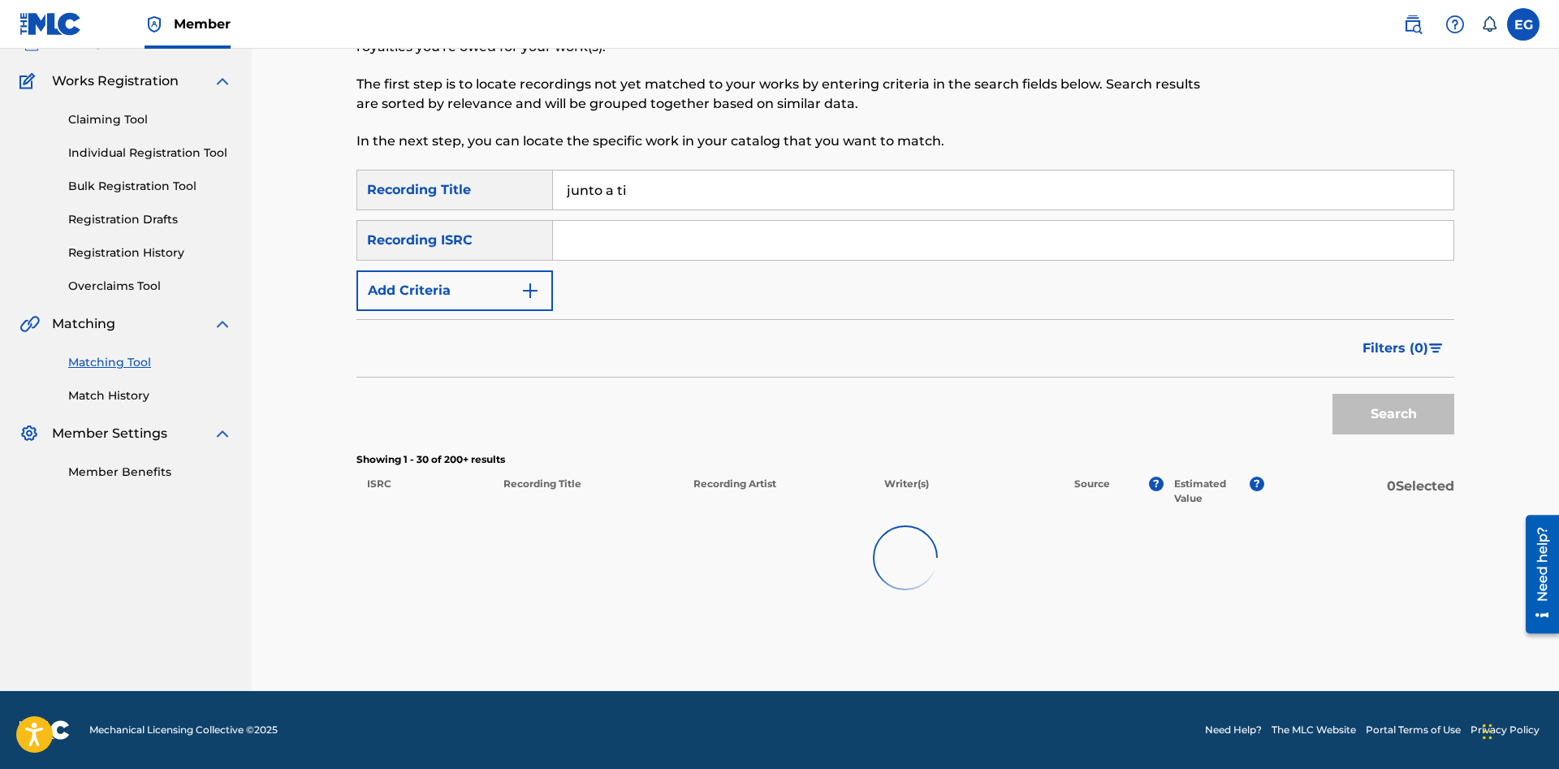
scroll to position [119, 0]
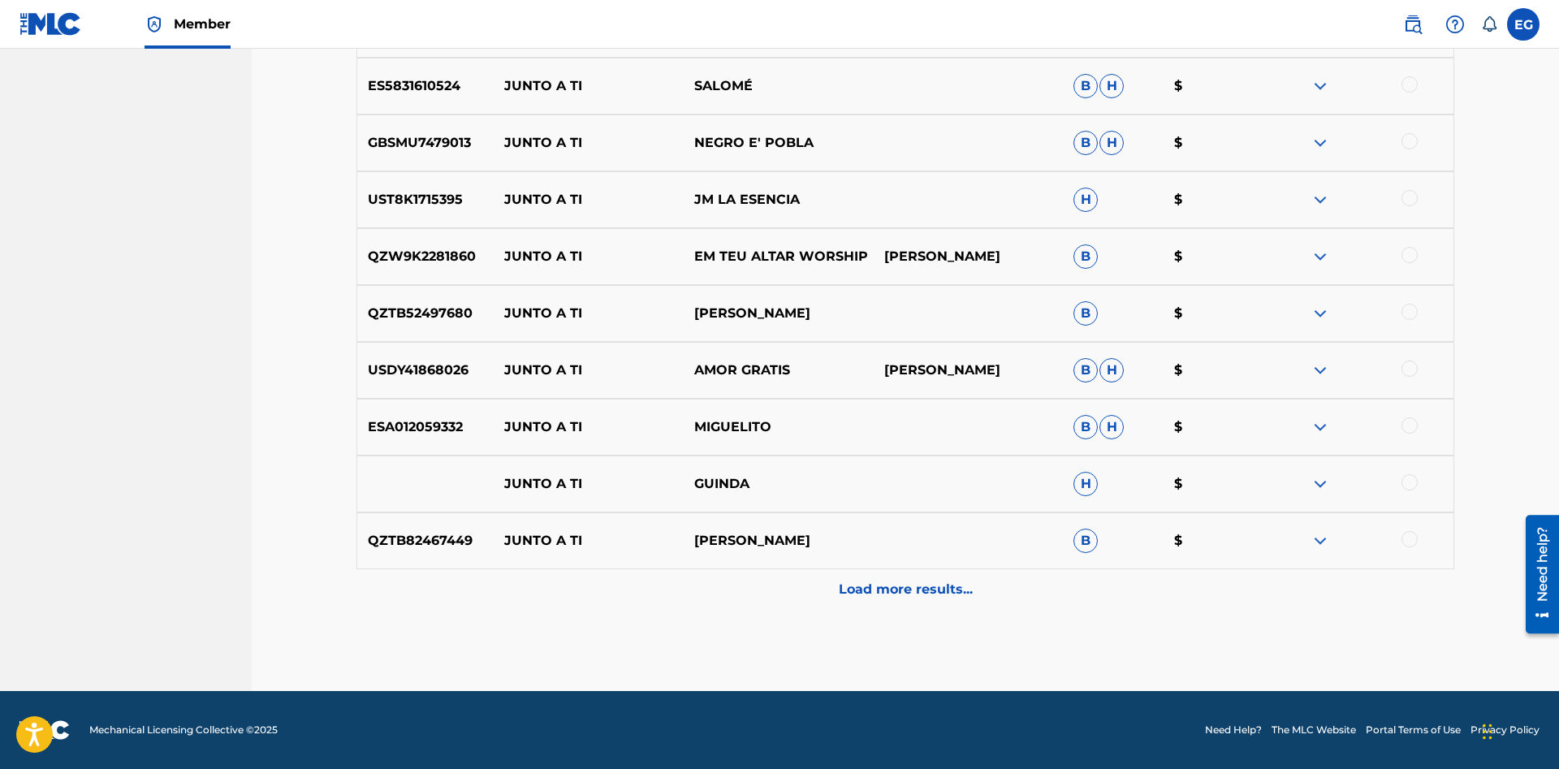
click at [873, 601] on div "Load more results..." at bounding box center [904, 589] width 1097 height 41
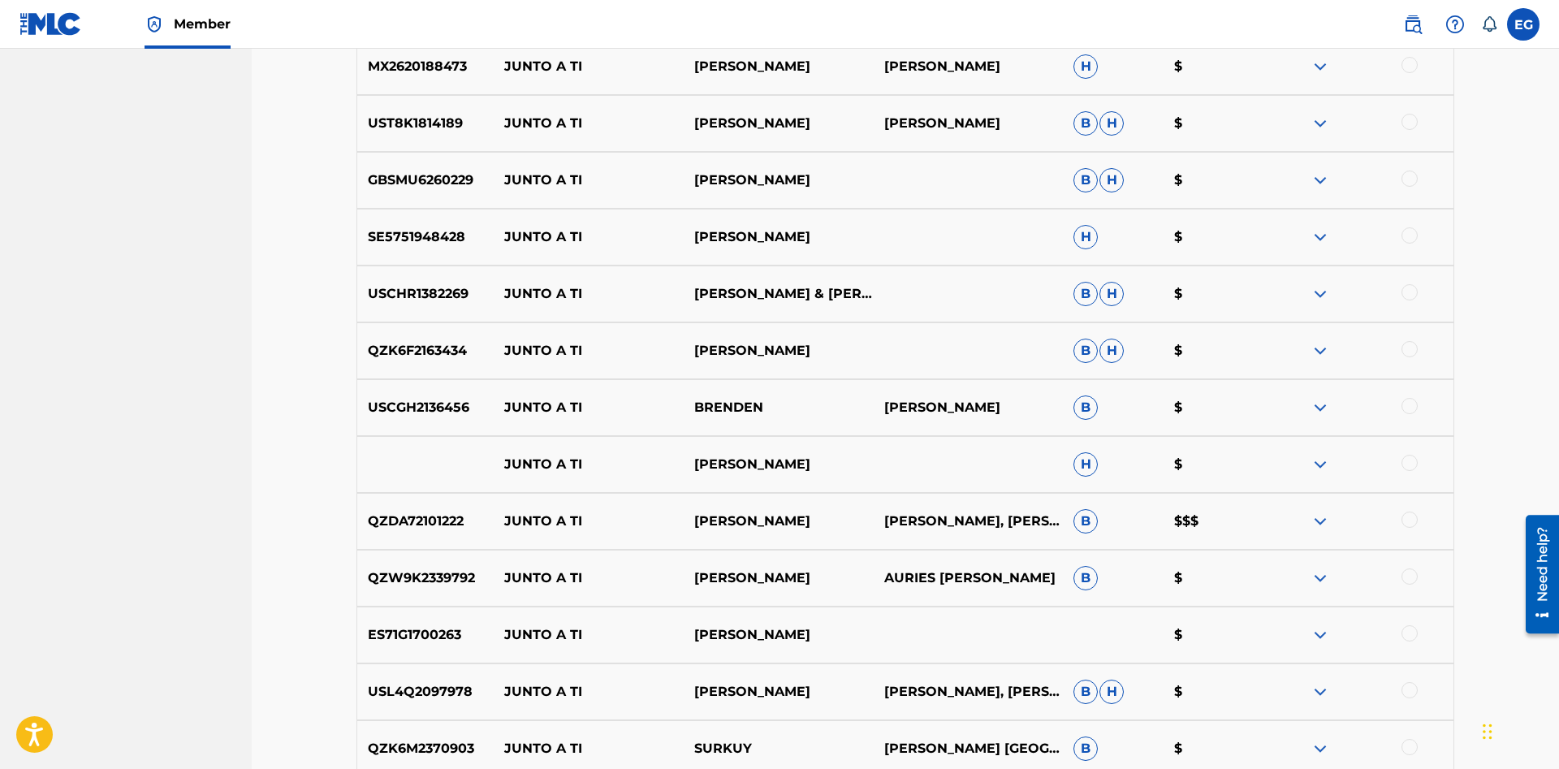
scroll to position [1941, 0]
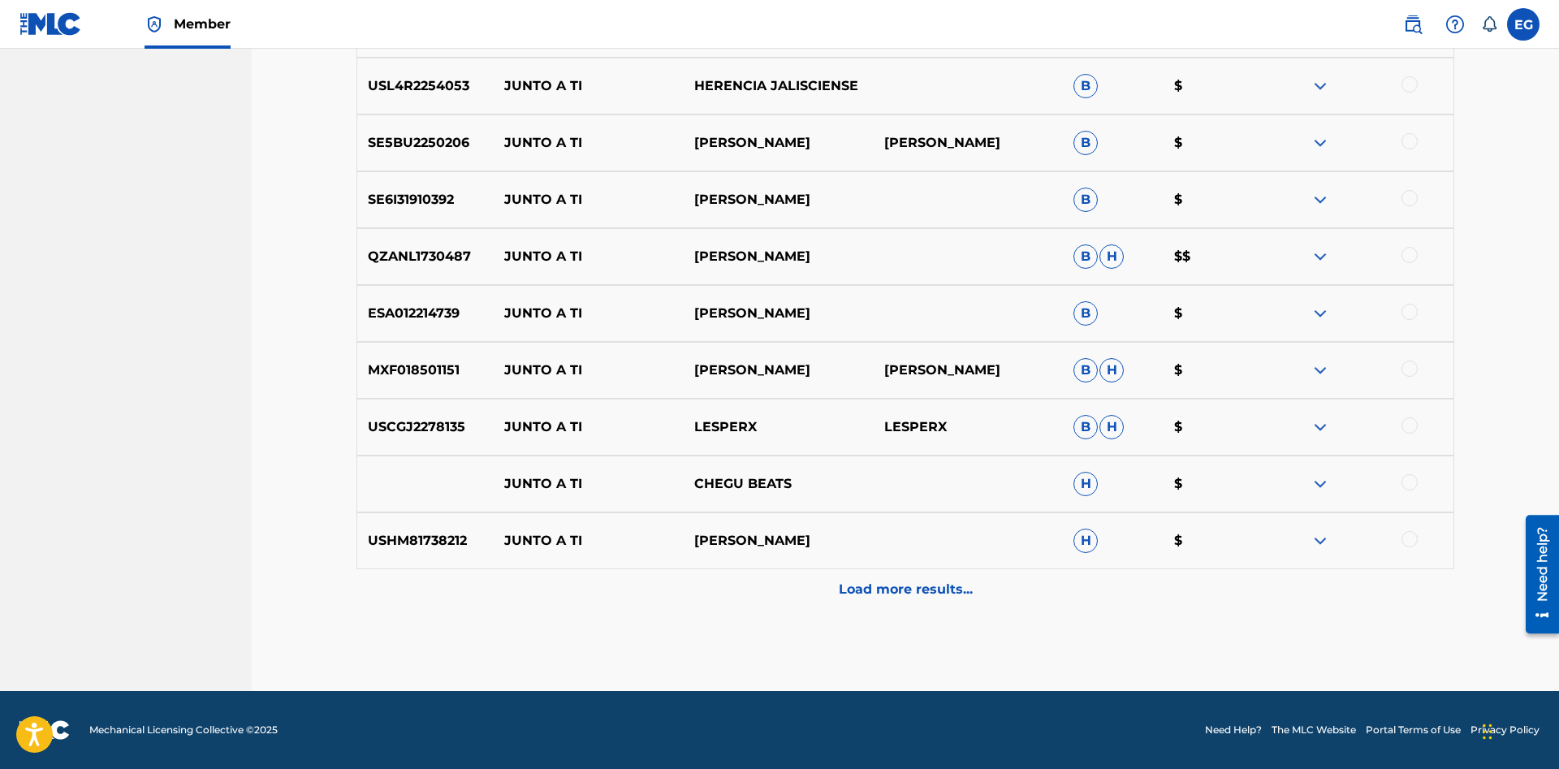
click at [856, 588] on p "Load more results..." at bounding box center [906, 589] width 134 height 19
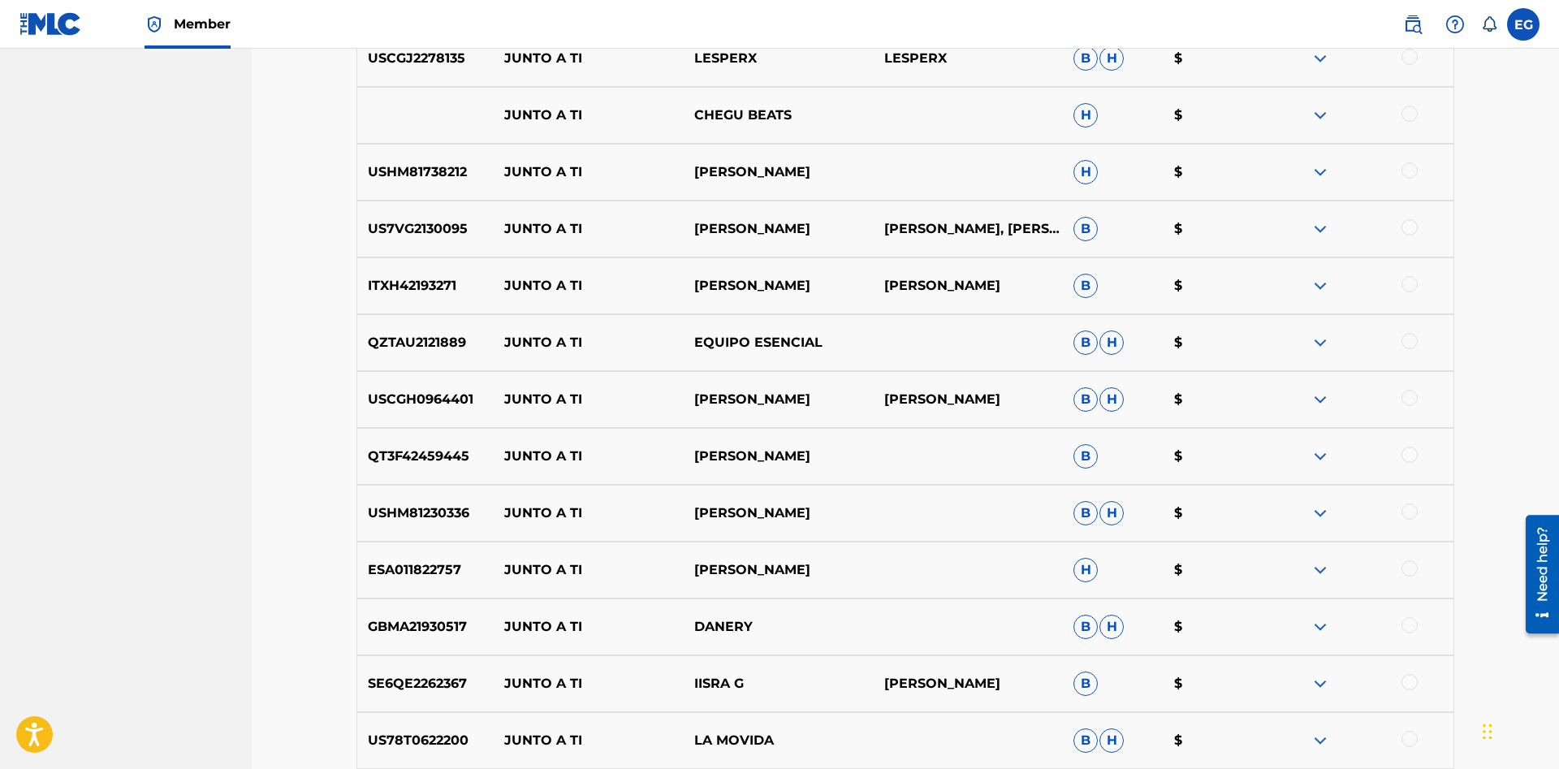
scroll to position [3465, 0]
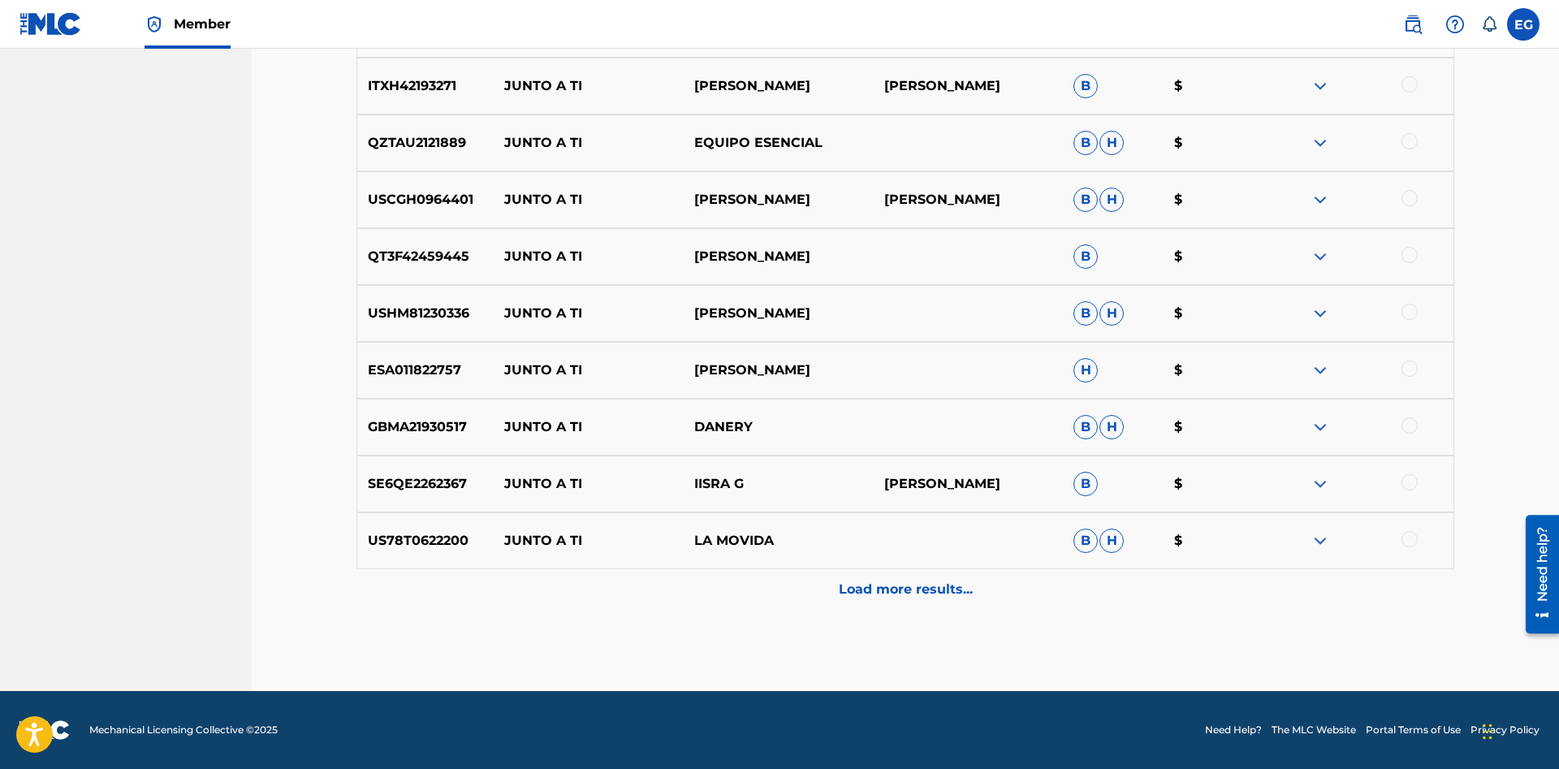
click at [877, 587] on p "Load more results..." at bounding box center [906, 589] width 134 height 19
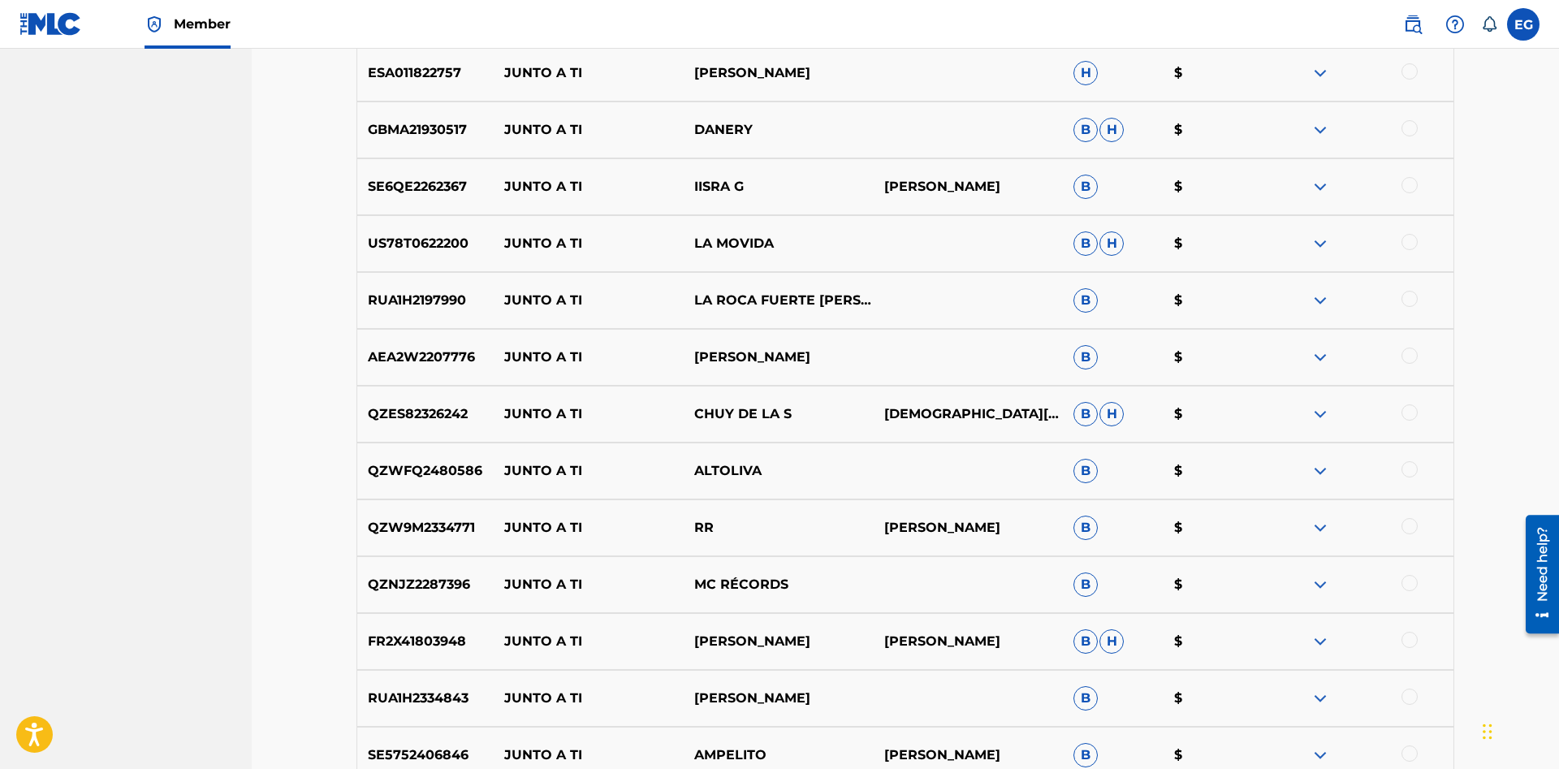
scroll to position [4034, 0]
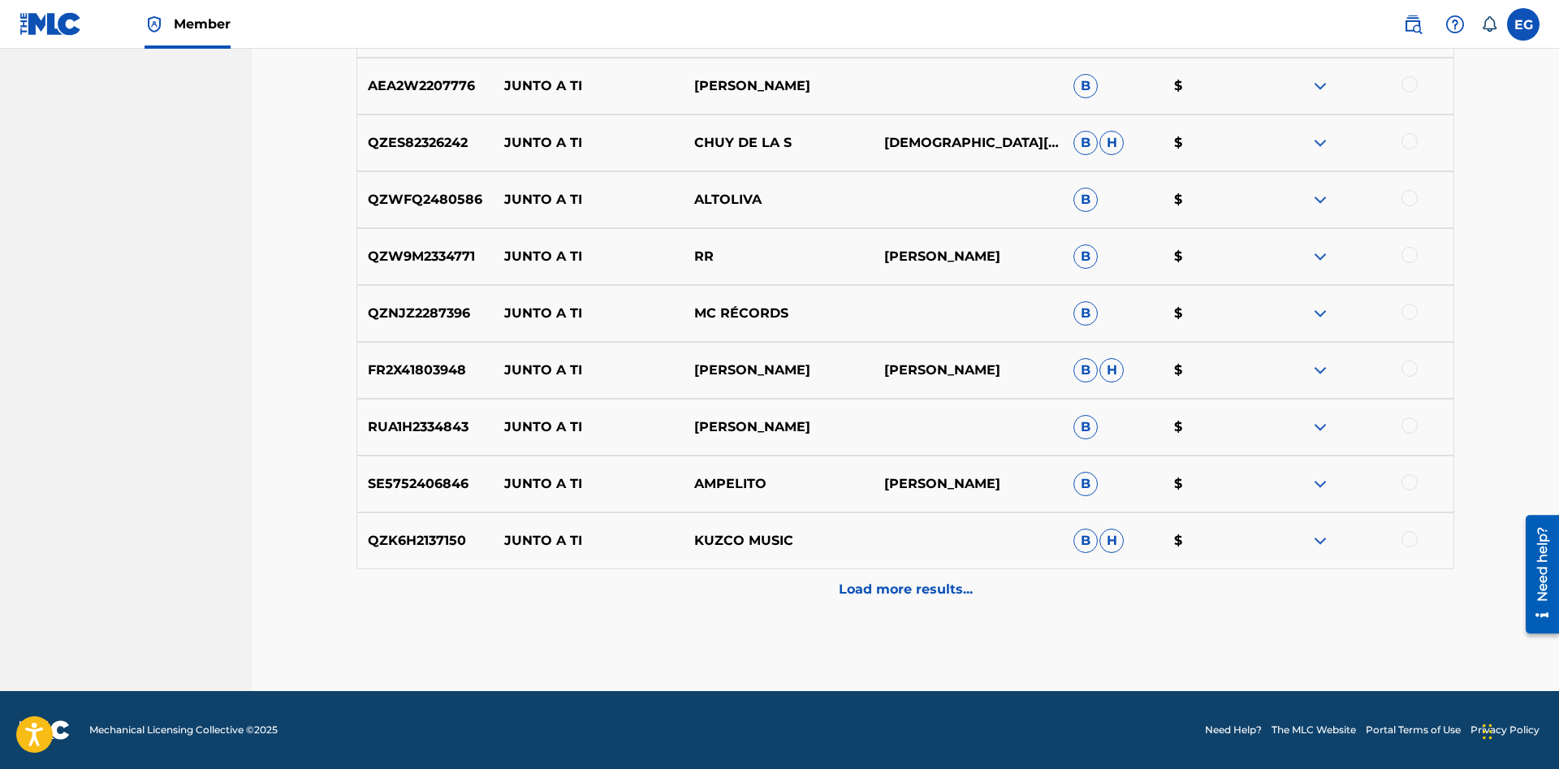
click at [851, 593] on p "Load more results..." at bounding box center [906, 589] width 134 height 19
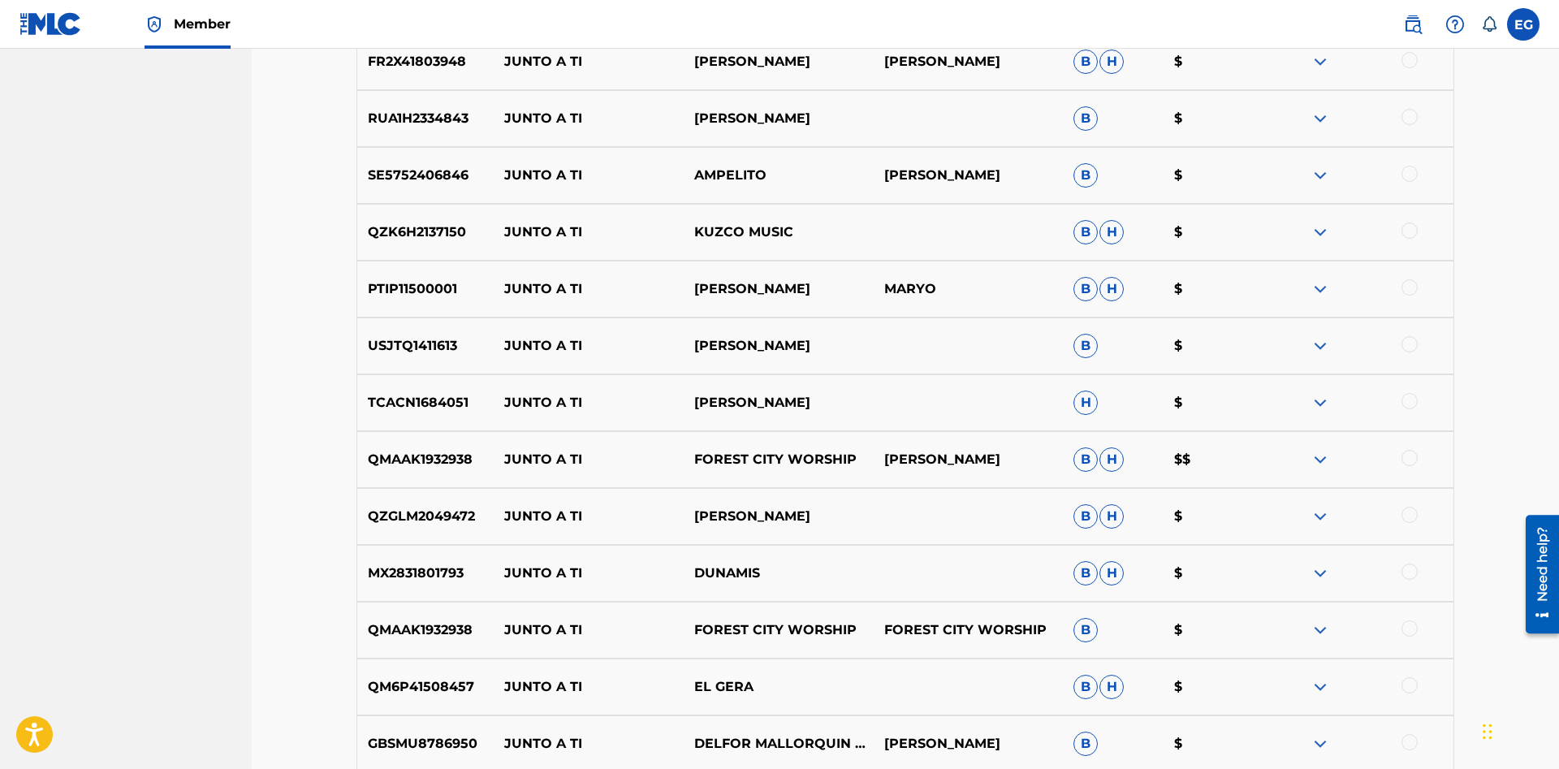
scroll to position [4602, 0]
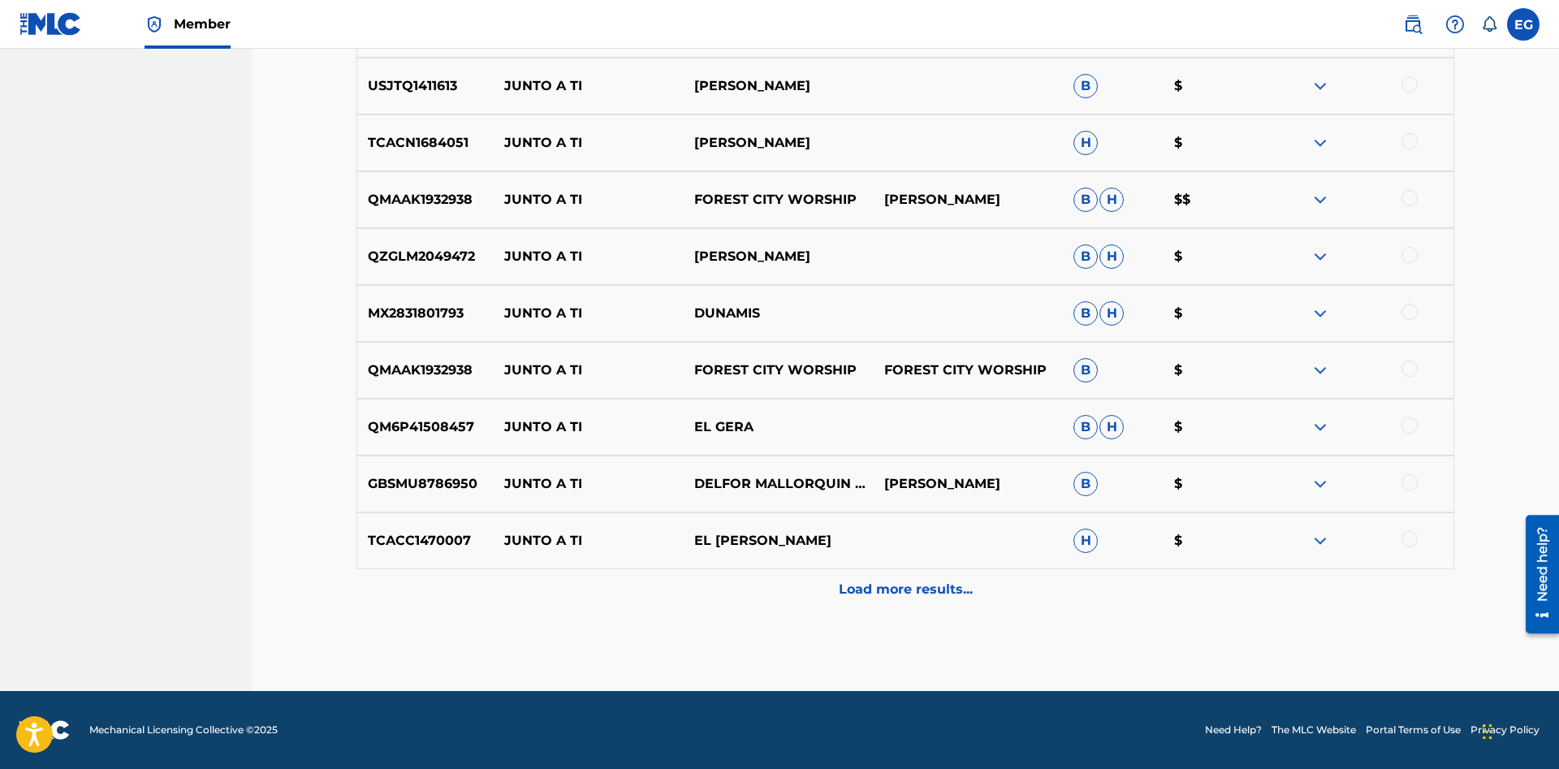
click at [809, 598] on div "Load more results..." at bounding box center [904, 589] width 1097 height 41
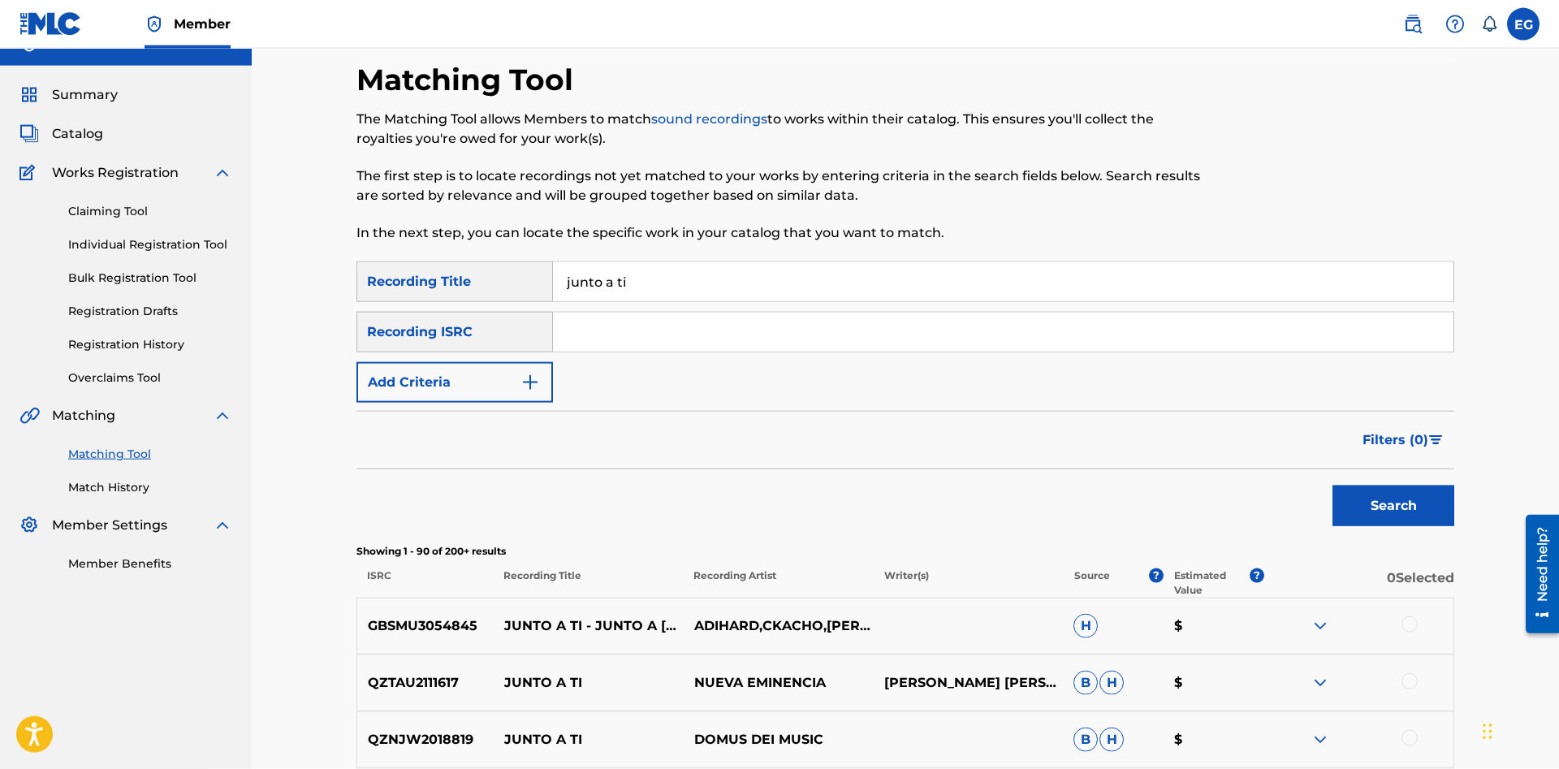
scroll to position [0, 0]
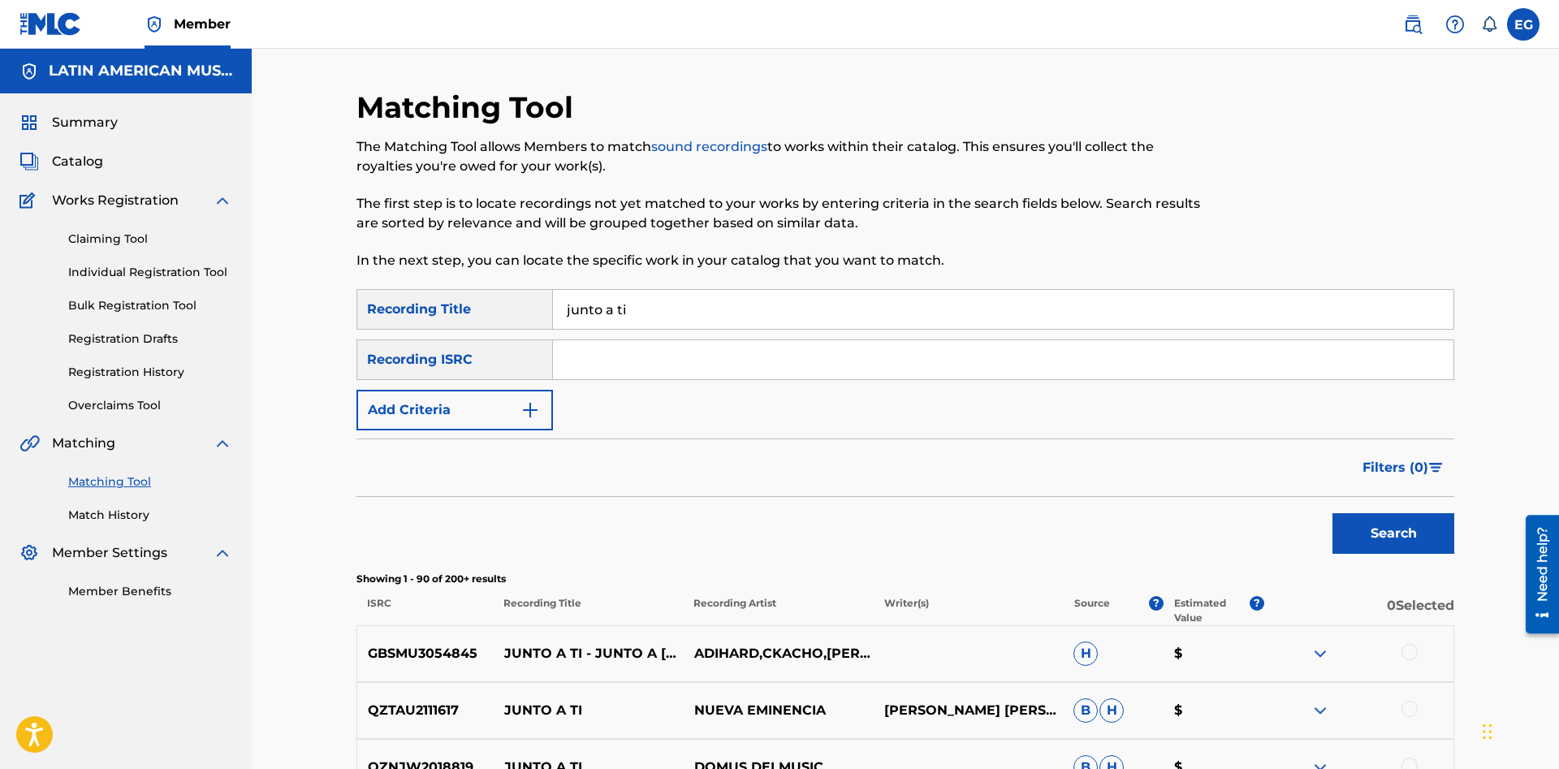
click at [742, 308] on input "junto a ti" at bounding box center [1003, 309] width 900 height 39
click at [548, 408] on button "Add Criteria" at bounding box center [454, 410] width 196 height 41
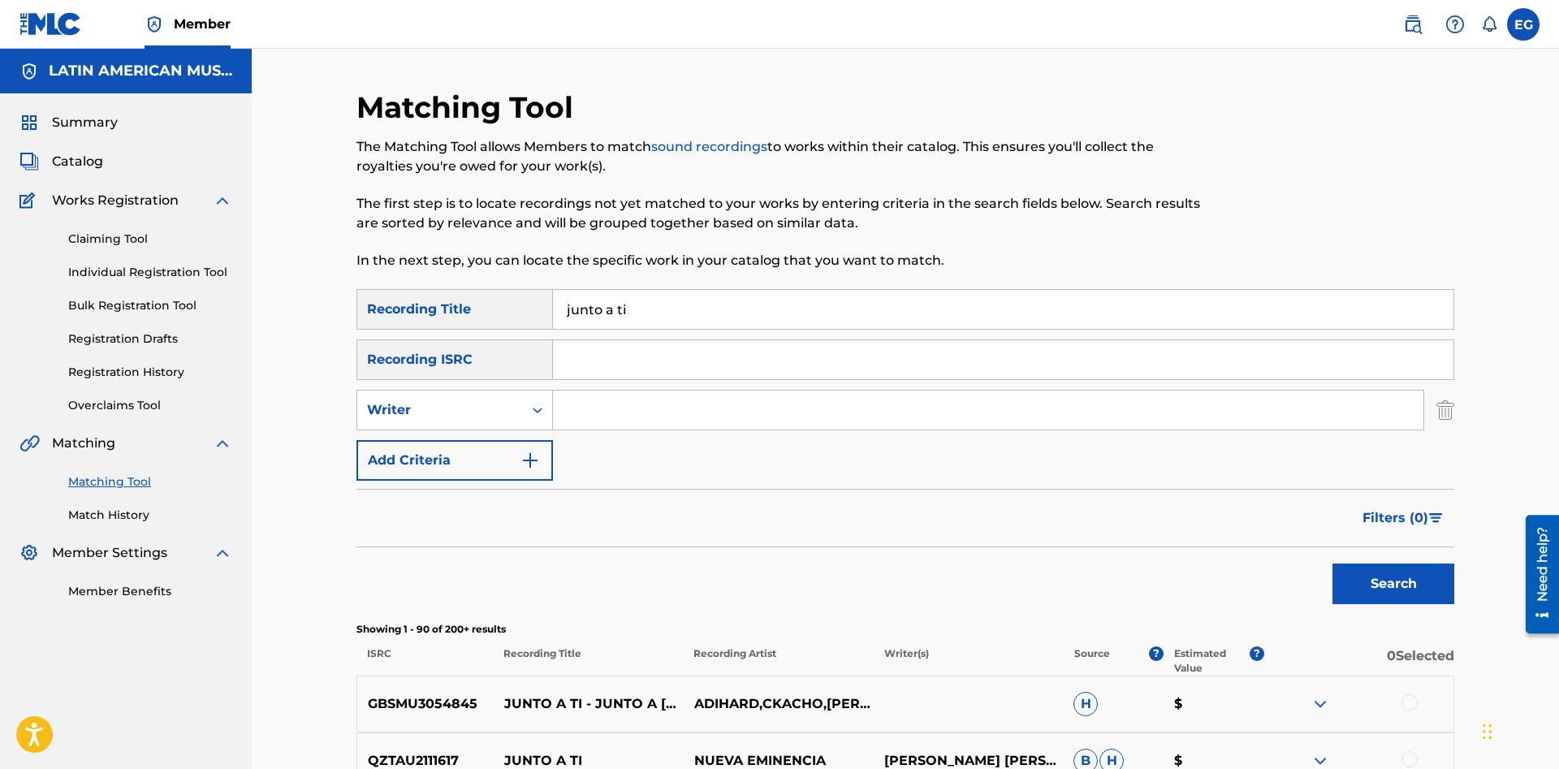
click at [605, 402] on input "Search Form" at bounding box center [988, 409] width 870 height 39
paste input "[PERSON_NAME]"
type input "[PERSON_NAME]"
click at [1372, 580] on button "Search" at bounding box center [1393, 583] width 122 height 41
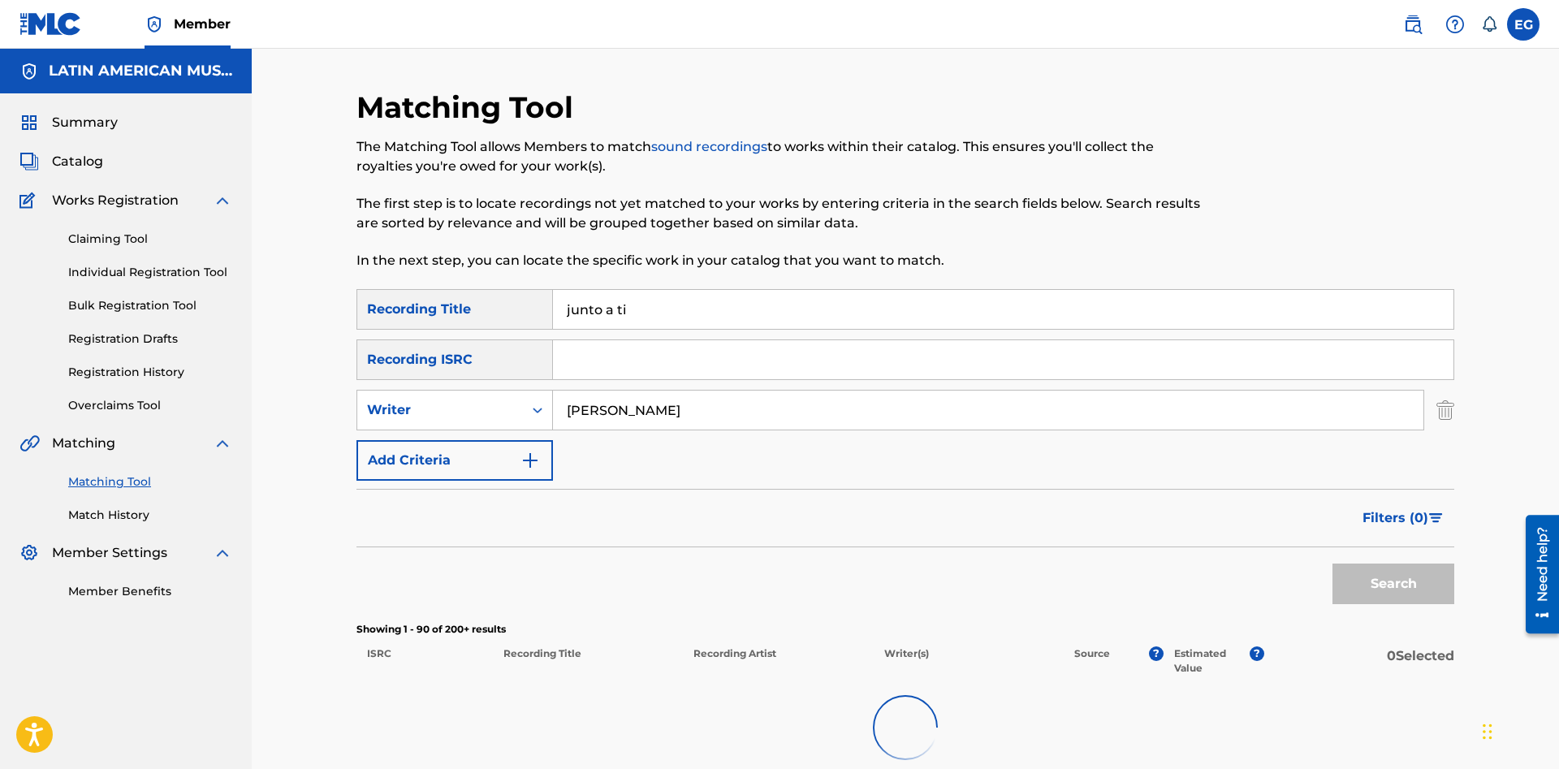
scroll to position [170, 0]
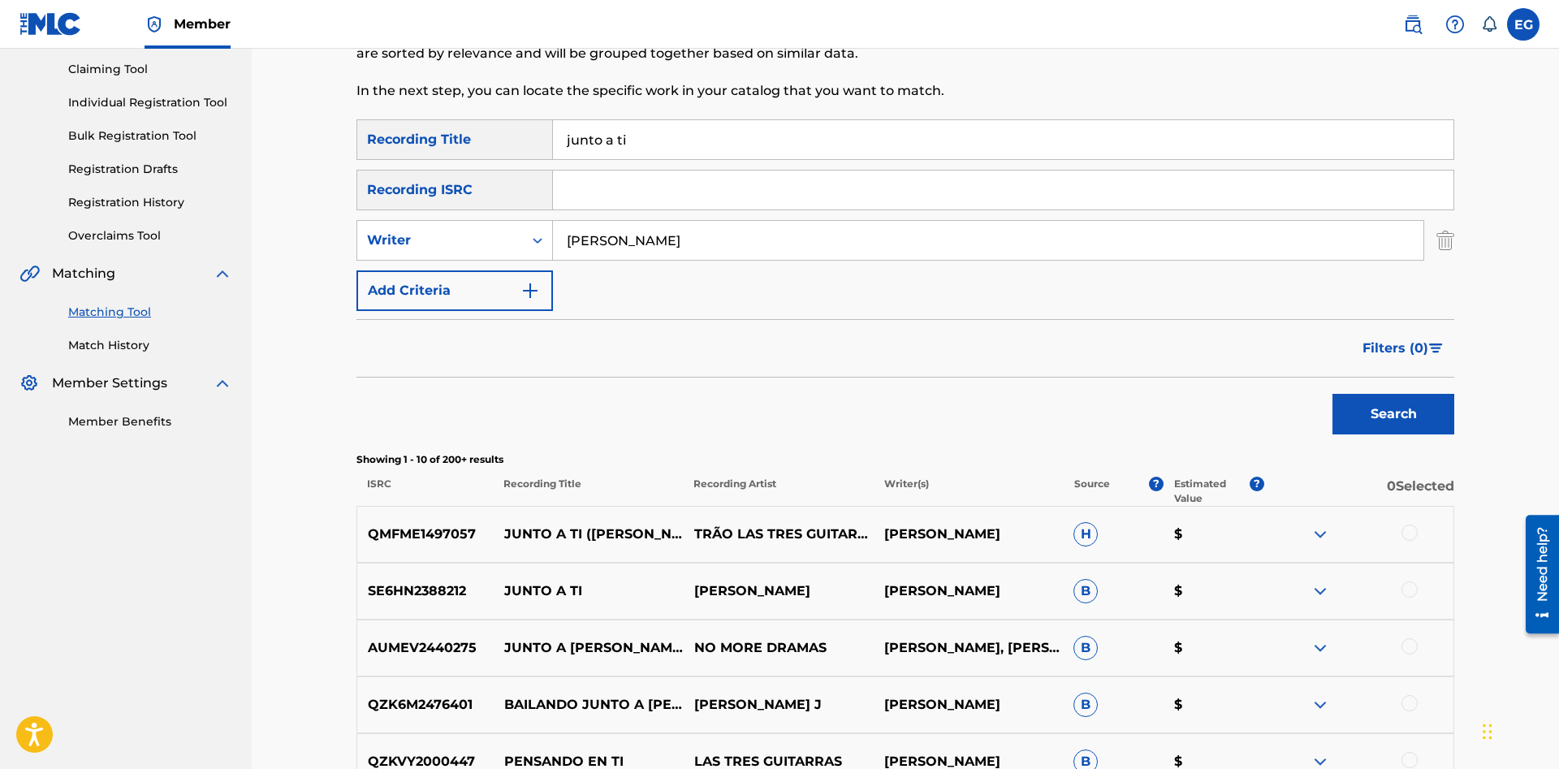
click at [1403, 526] on div at bounding box center [1358, 533] width 190 height 19
click at [1410, 530] on div at bounding box center [1409, 532] width 16 height 16
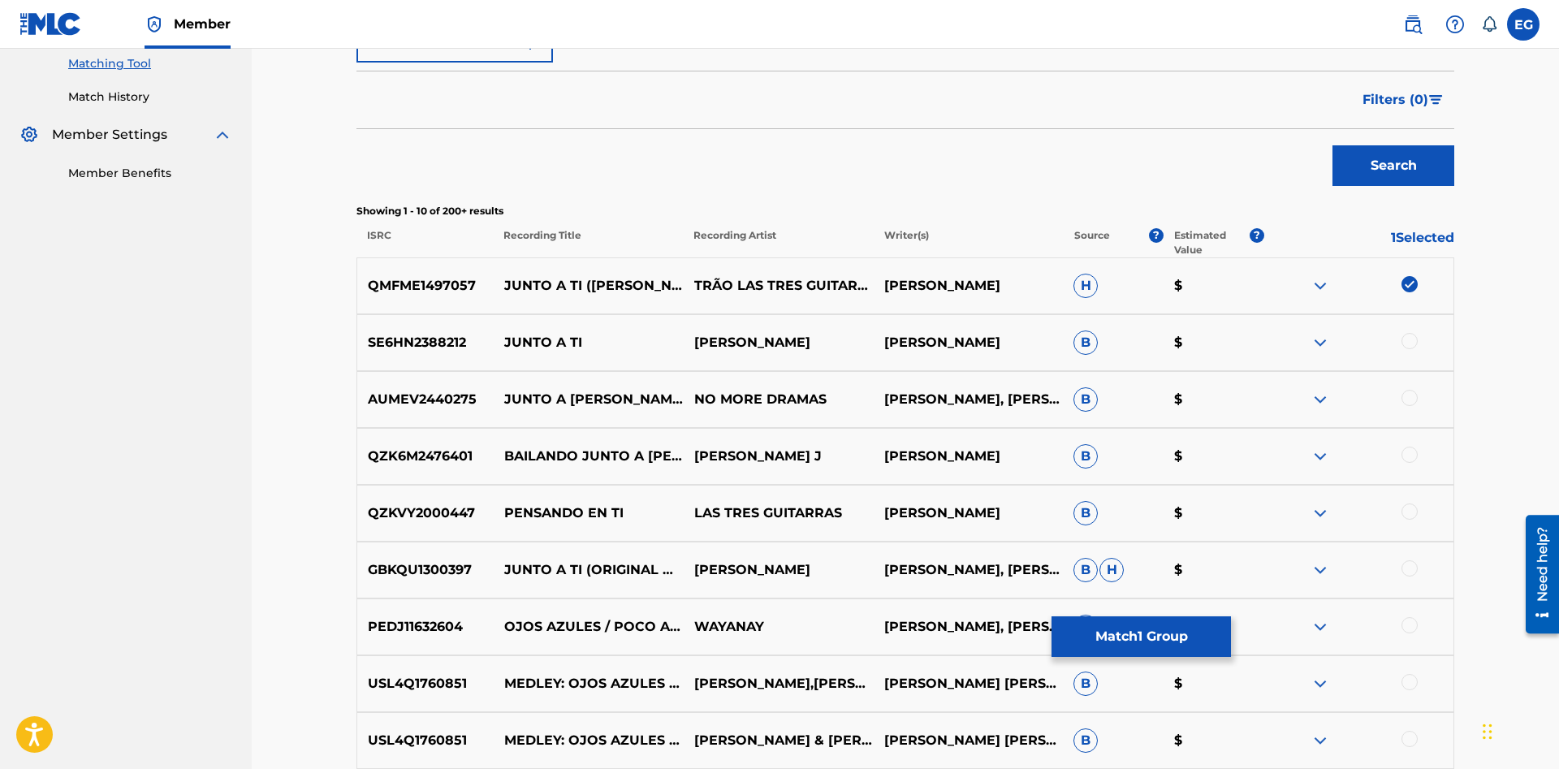
scroll to position [675, 0]
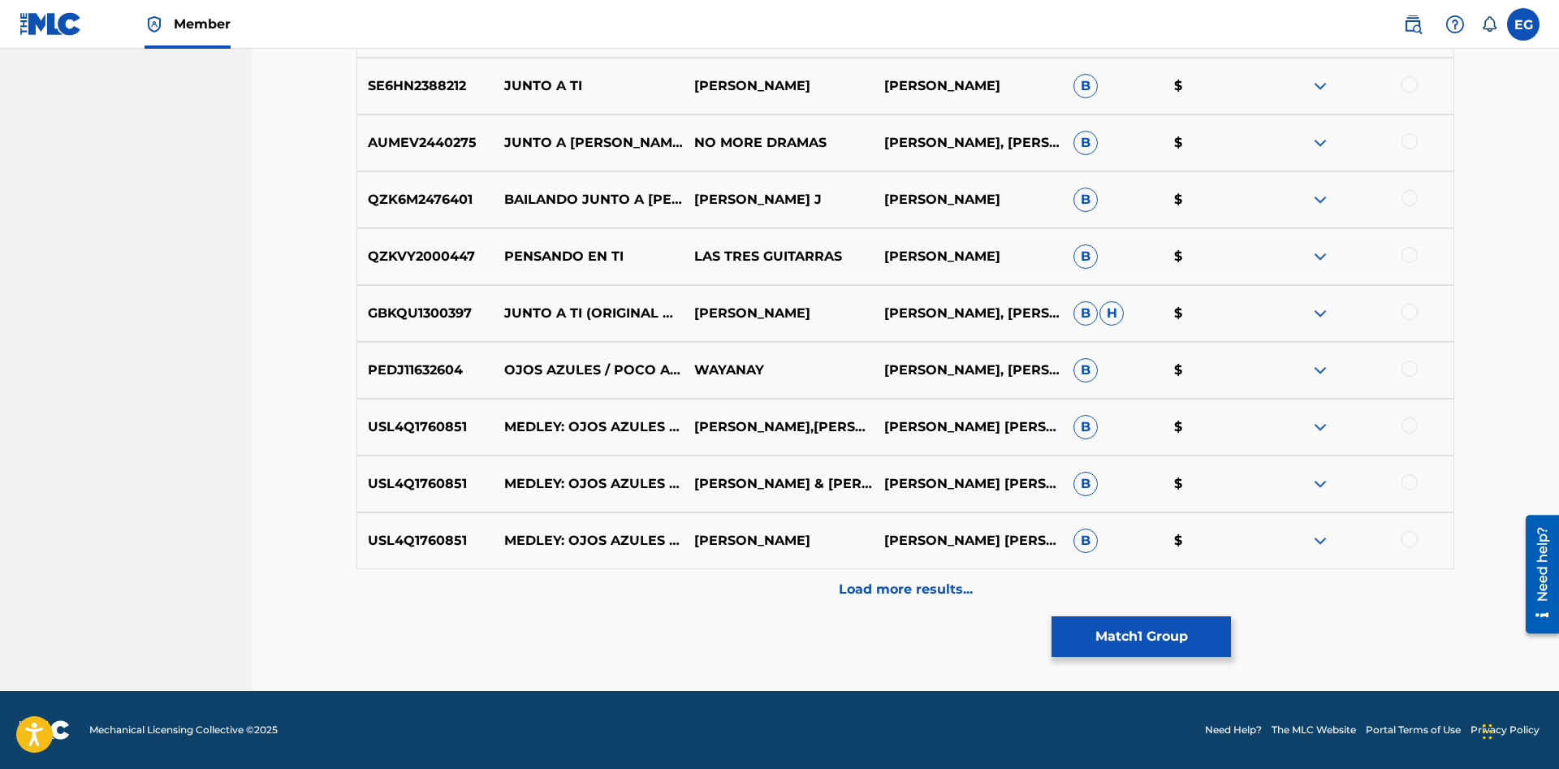
click at [887, 588] on p "Load more results..." at bounding box center [906, 589] width 134 height 19
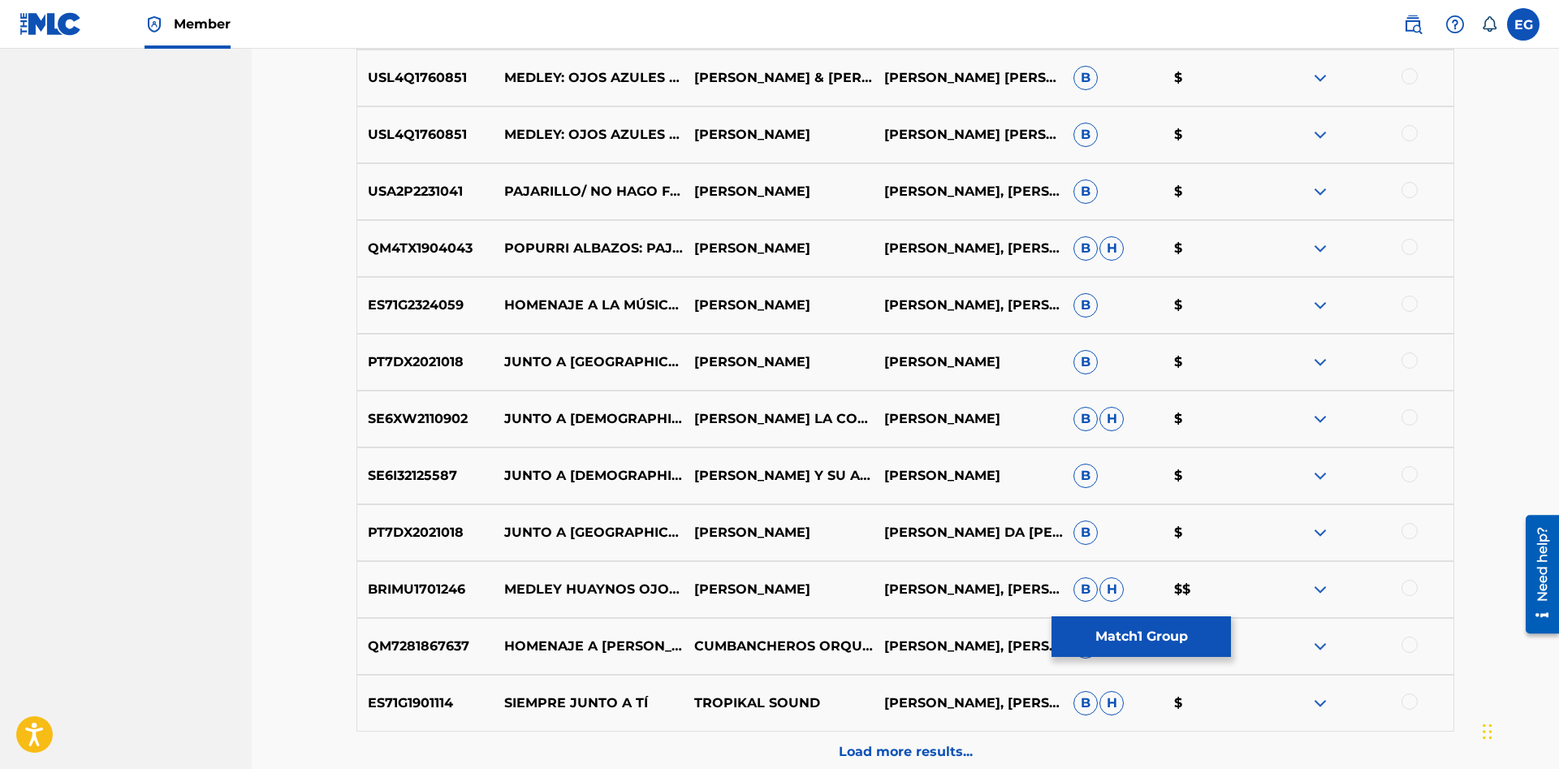
scroll to position [1243, 0]
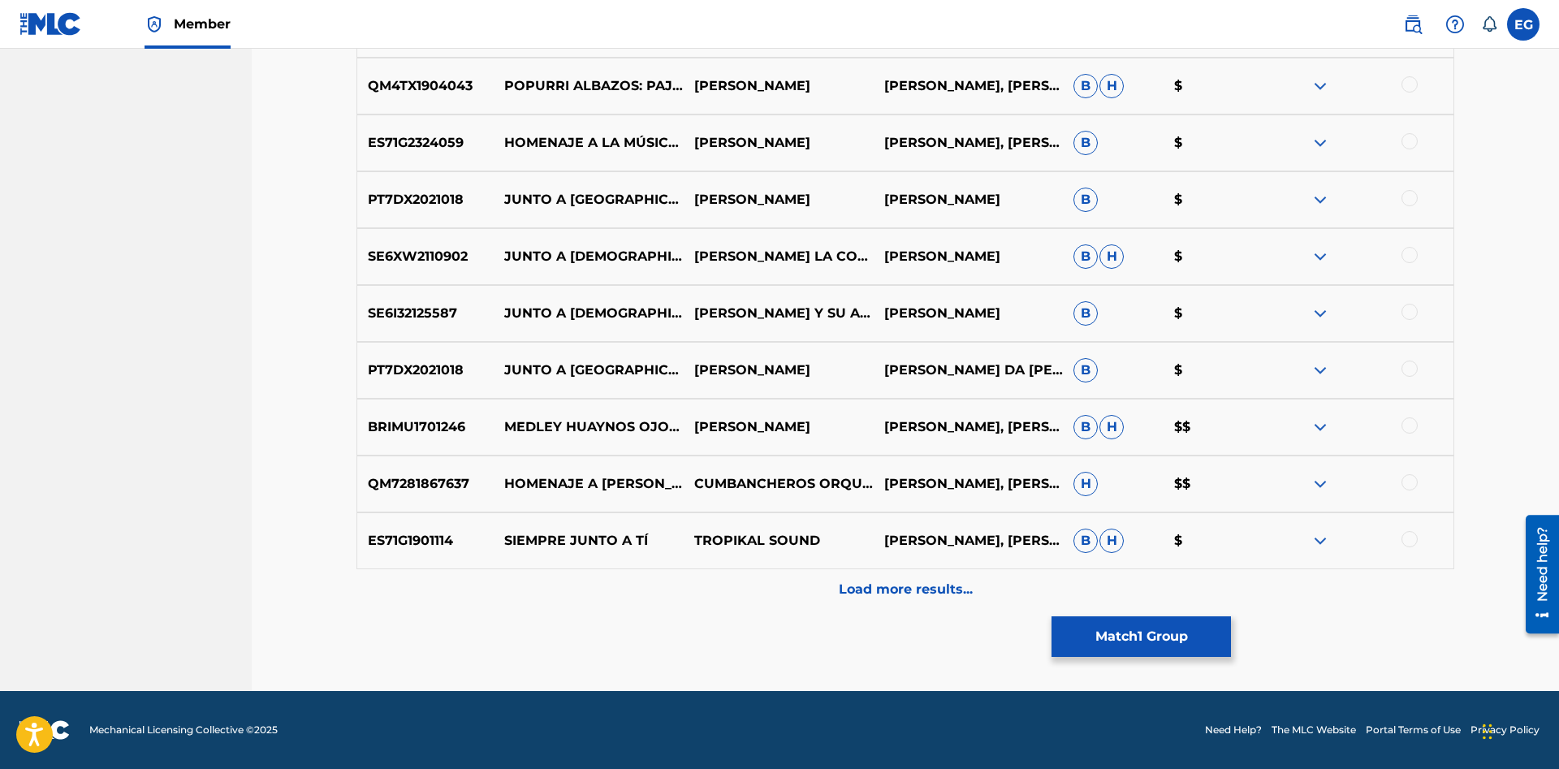
drag, startPoint x: 874, startPoint y: 624, endPoint x: 864, endPoint y: 548, distance: 77.0
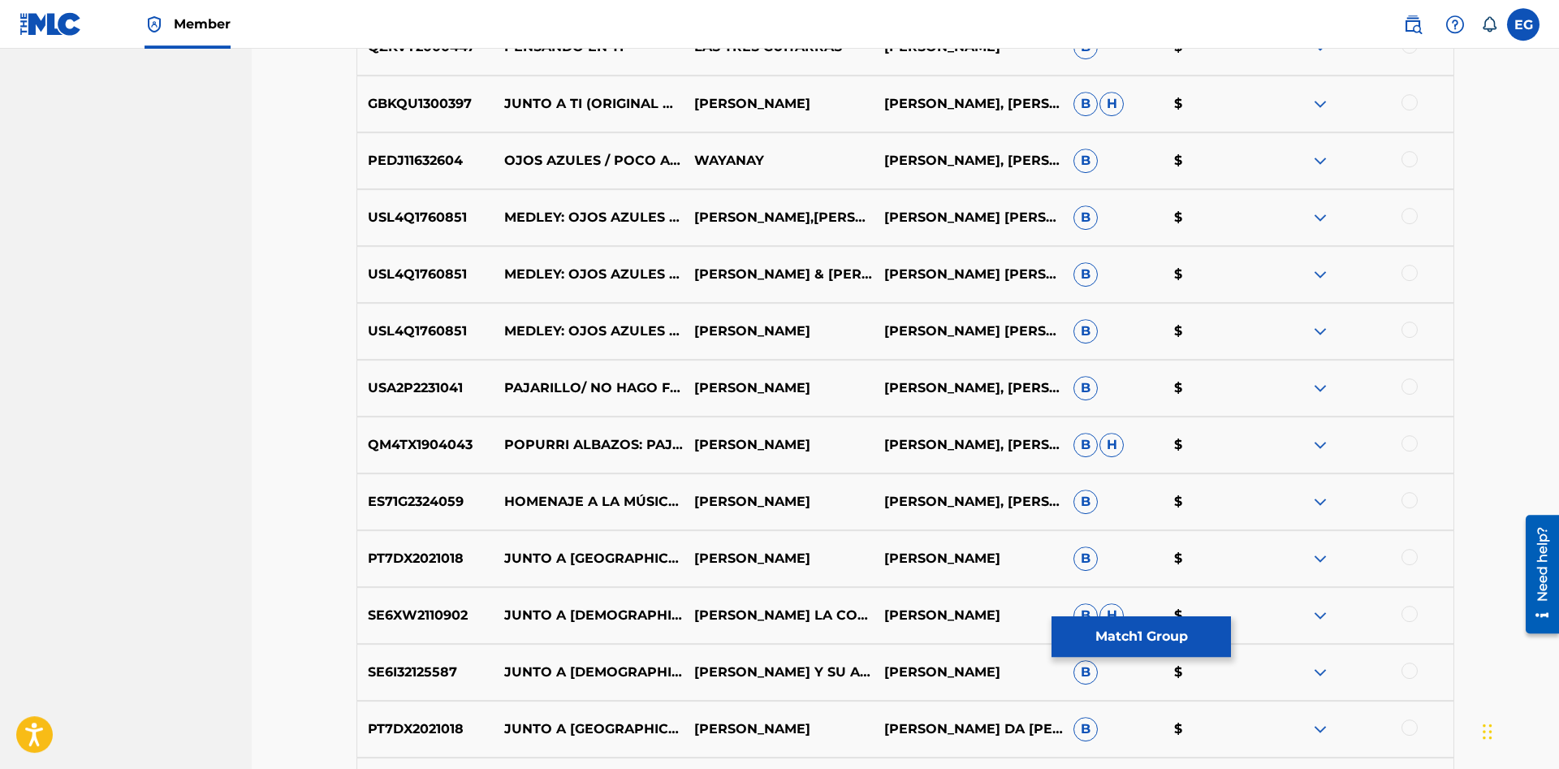
scroll to position [0, 0]
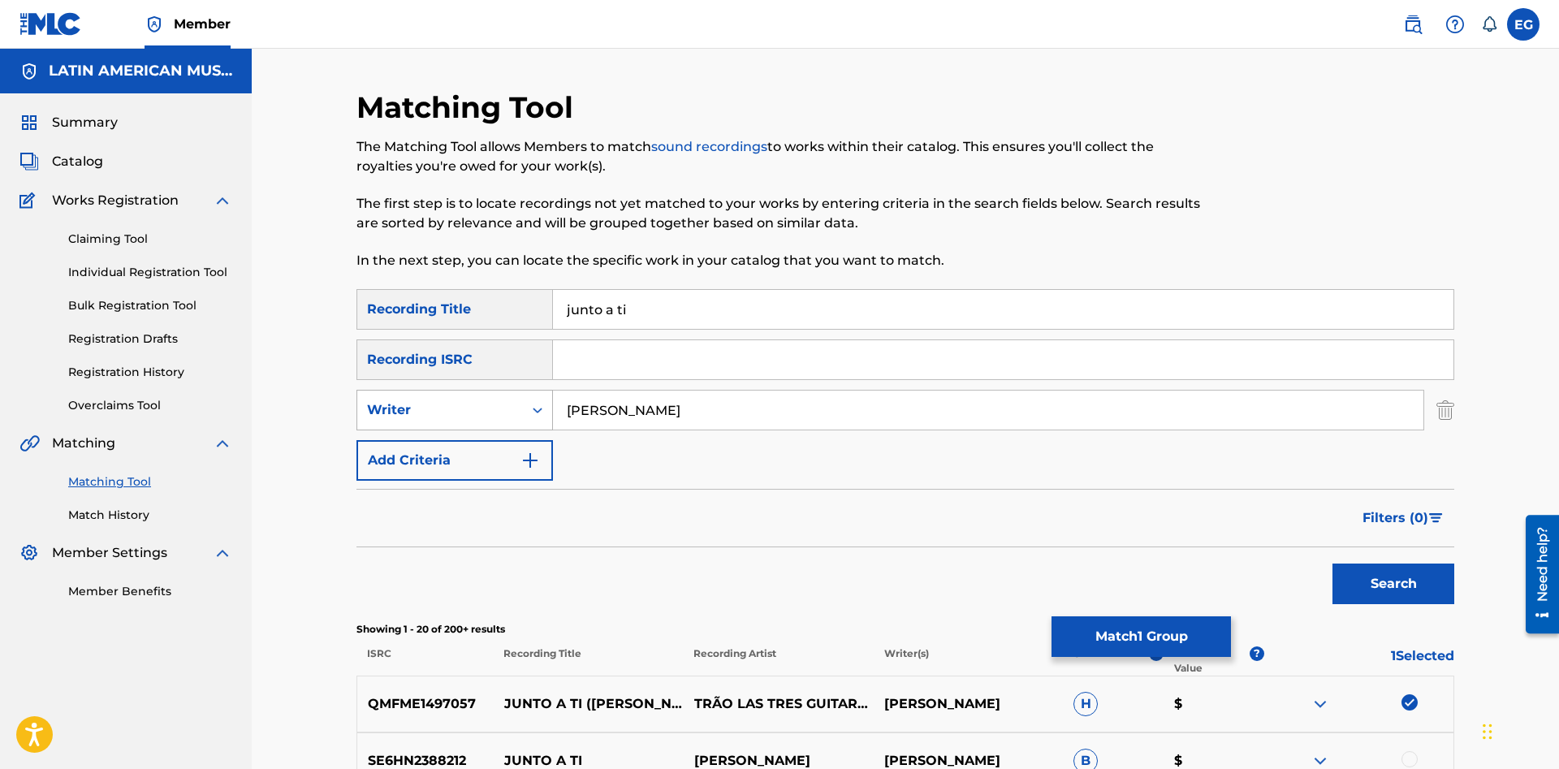
drag, startPoint x: 726, startPoint y: 407, endPoint x: 397, endPoint y: 412, distance: 328.8
click at [553, 409] on input "[PERSON_NAME]" at bounding box center [988, 409] width 870 height 39
click at [1332, 563] on button "Search" at bounding box center [1393, 583] width 122 height 41
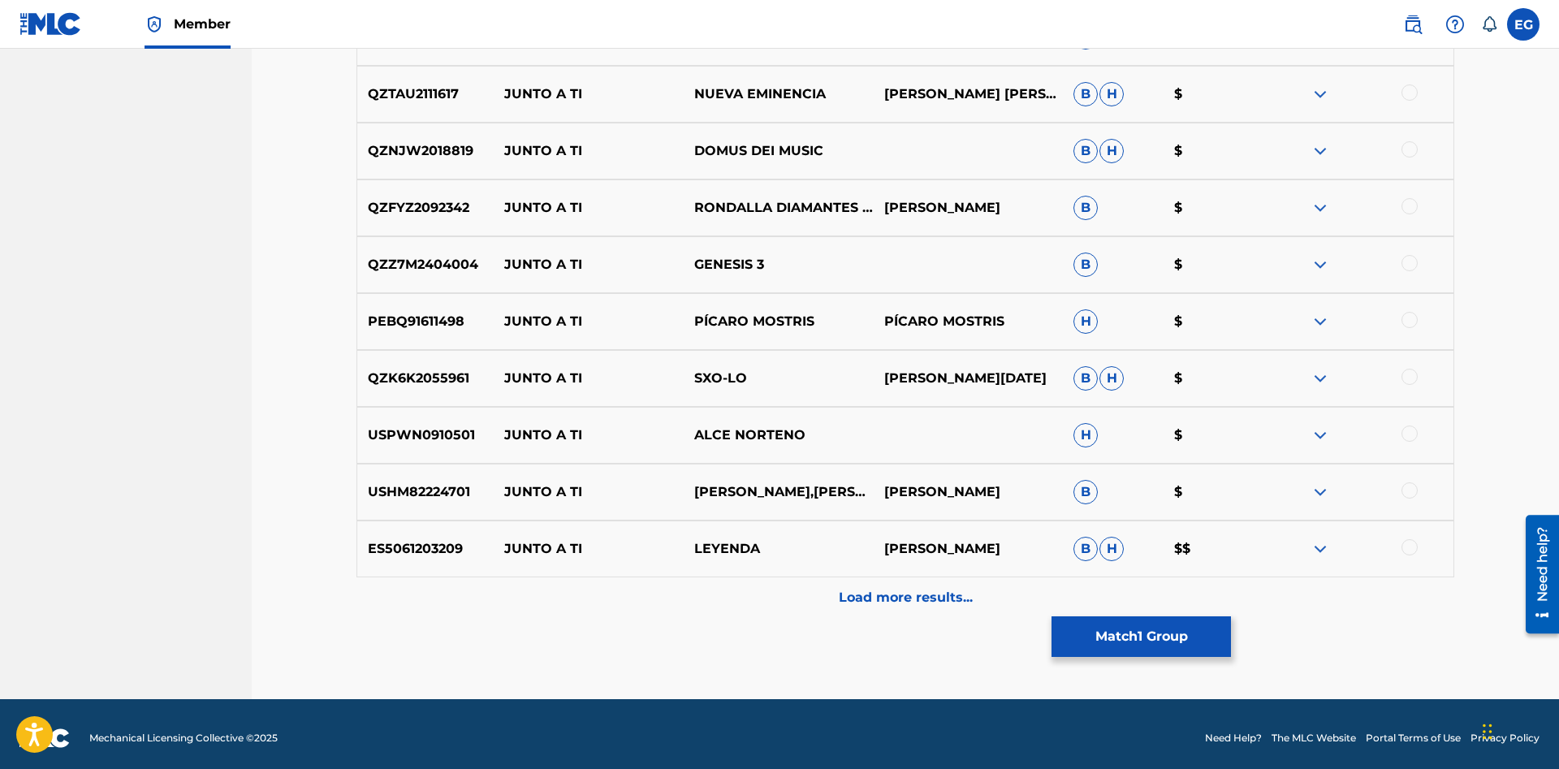
scroll to position [675, 0]
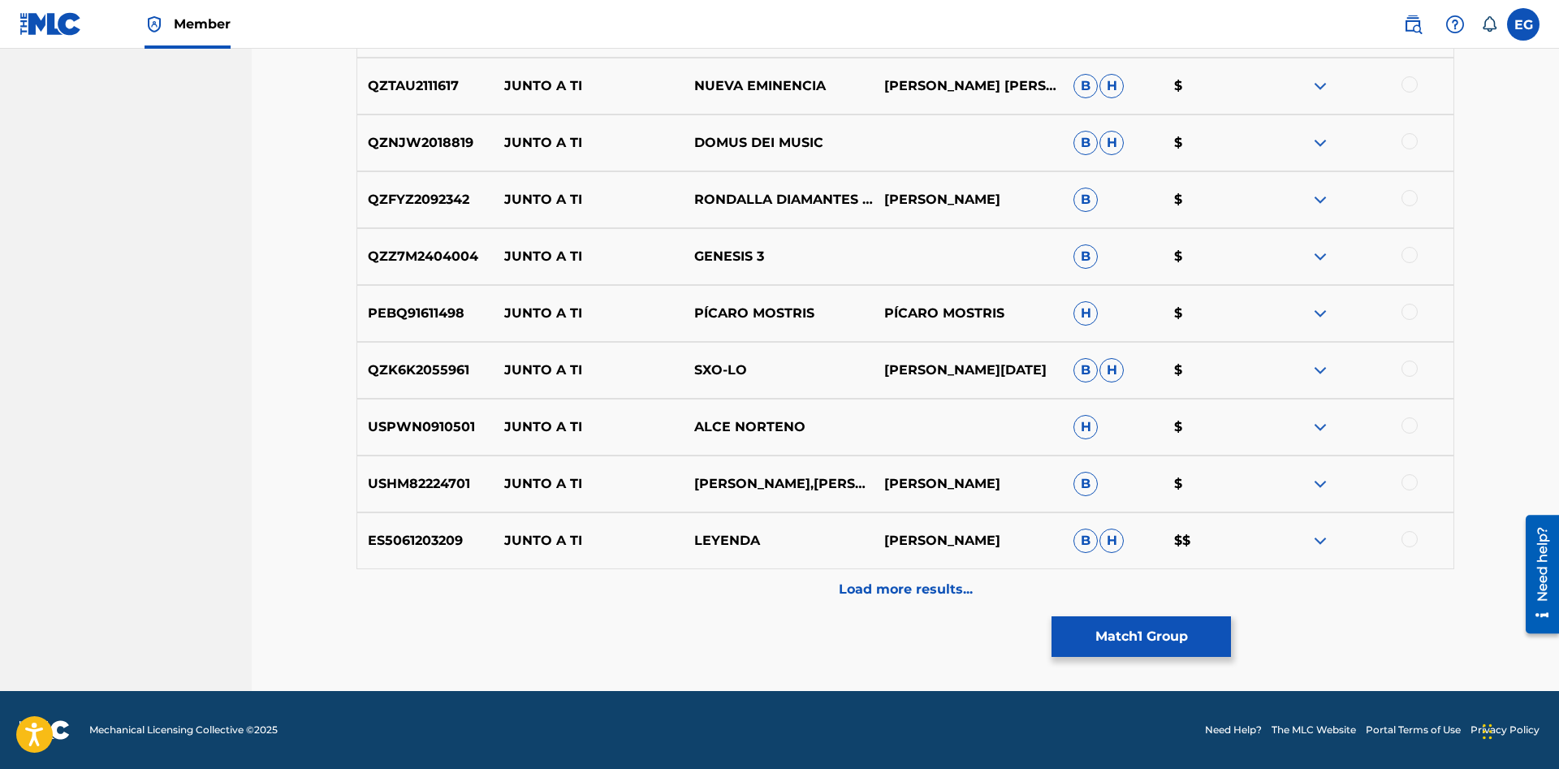
click at [882, 579] on div "Load more results..." at bounding box center [904, 589] width 1097 height 41
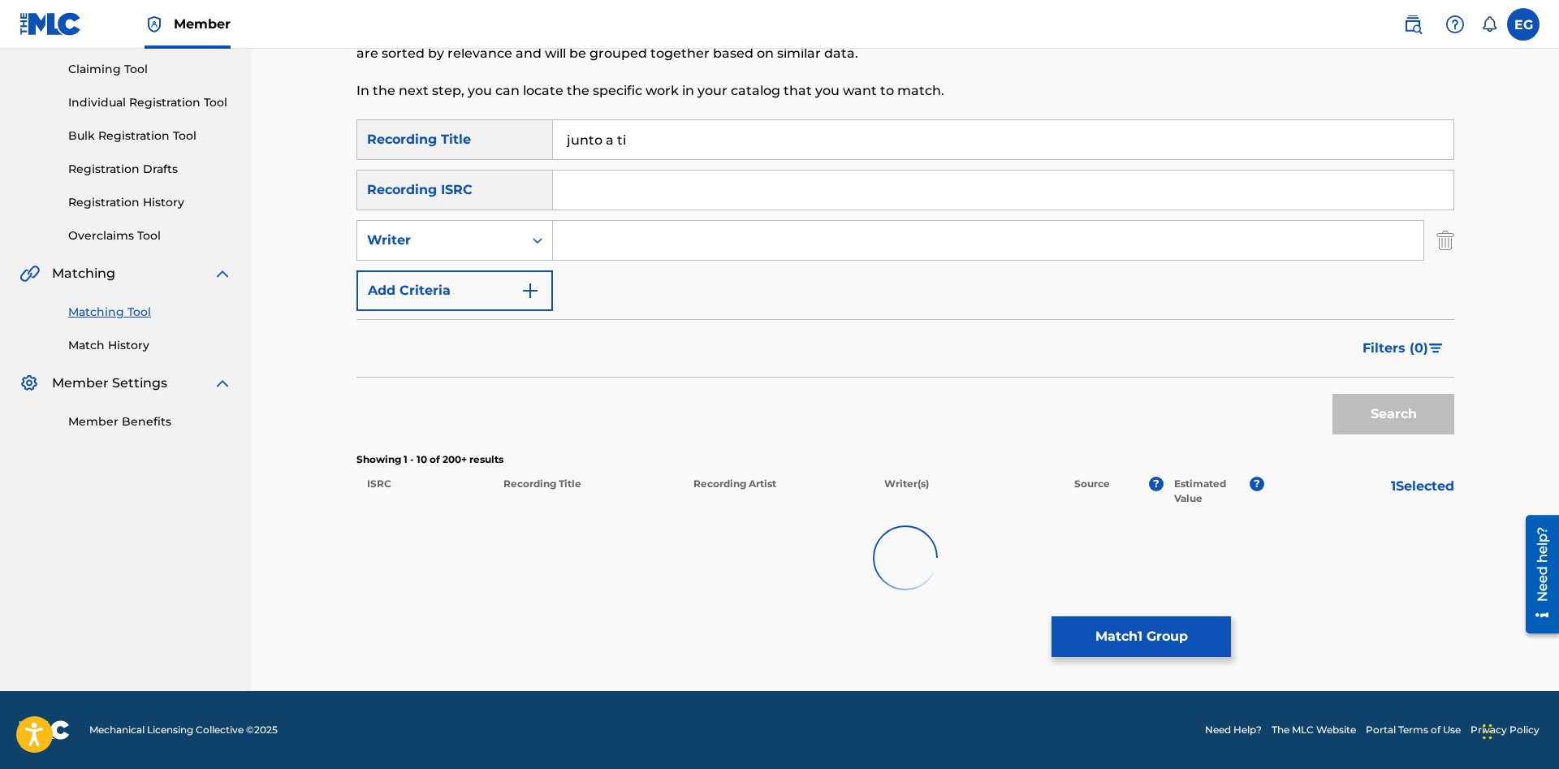
click at [882, 579] on img at bounding box center [905, 558] width 70 height 70
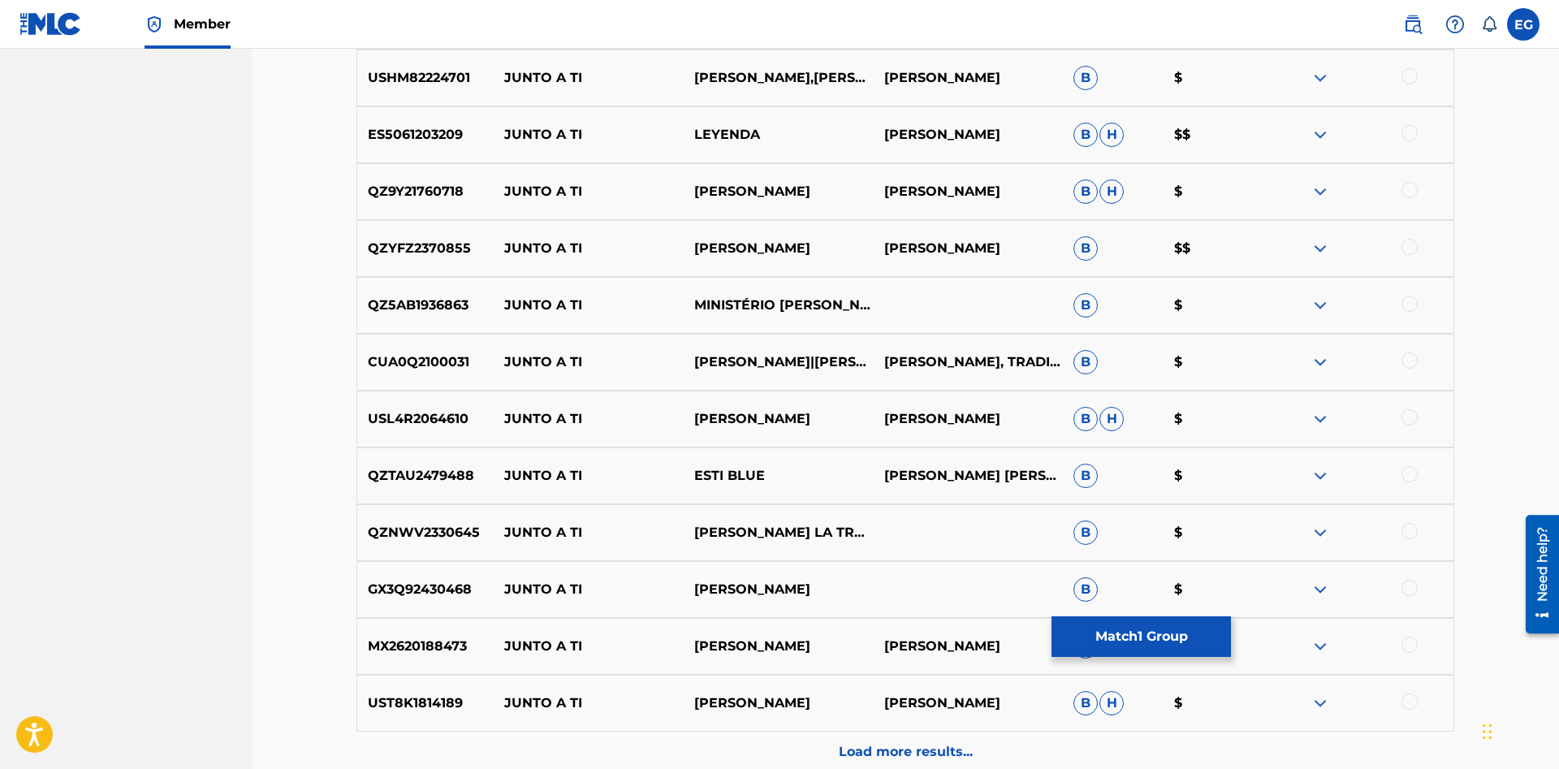
scroll to position [1243, 0]
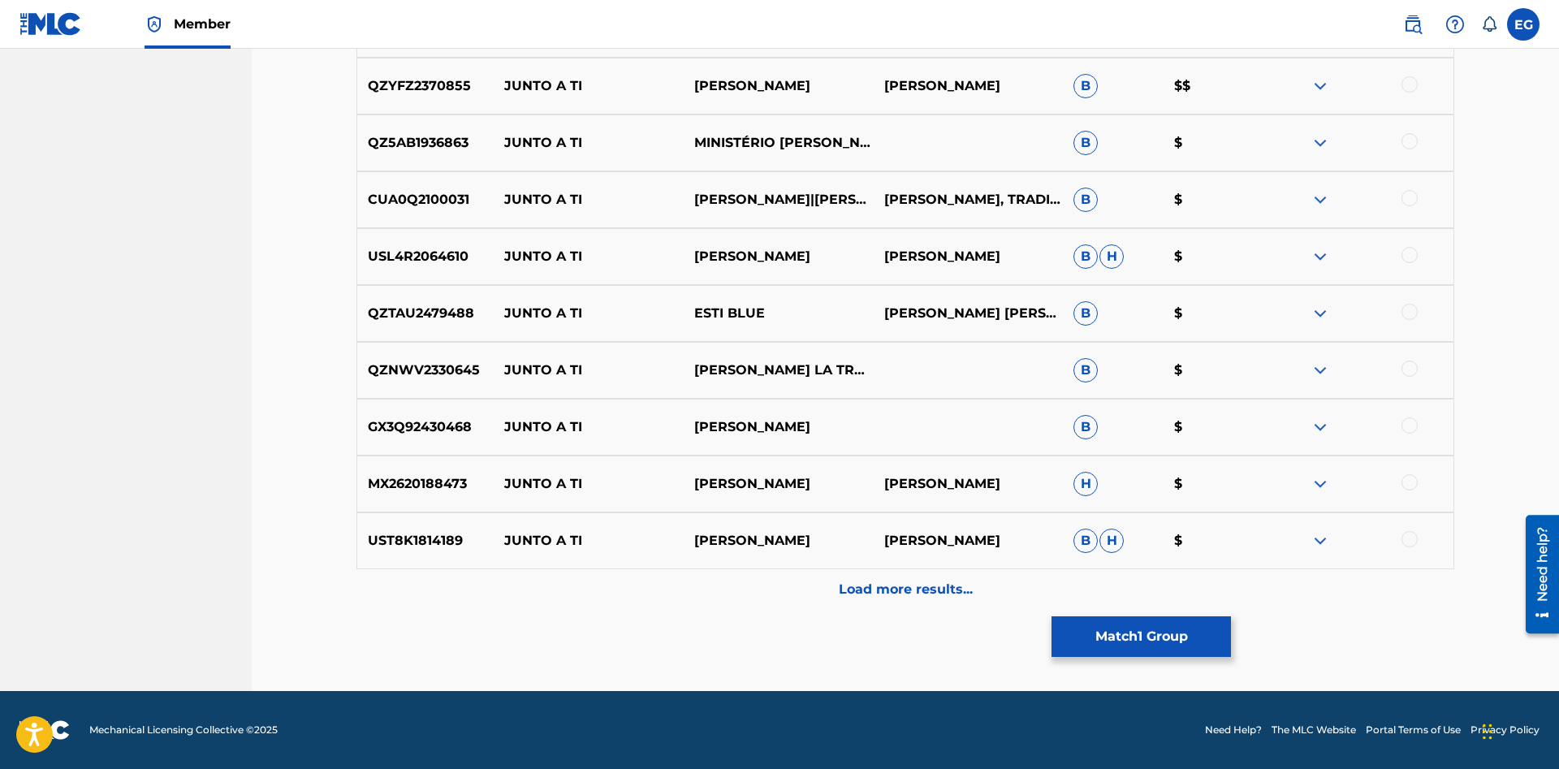
click at [890, 590] on p "Load more results..." at bounding box center [906, 589] width 134 height 19
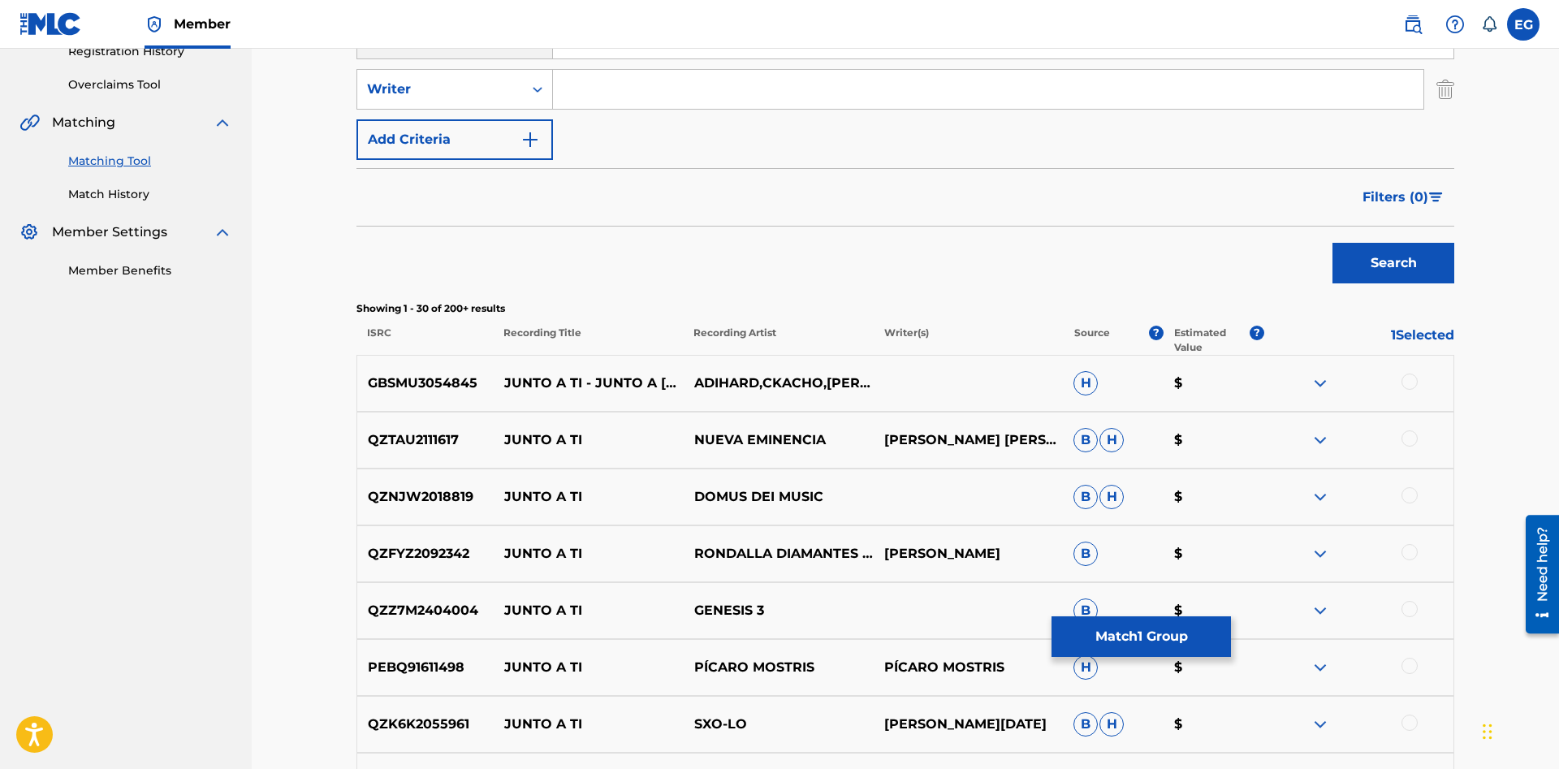
scroll to position [0, 0]
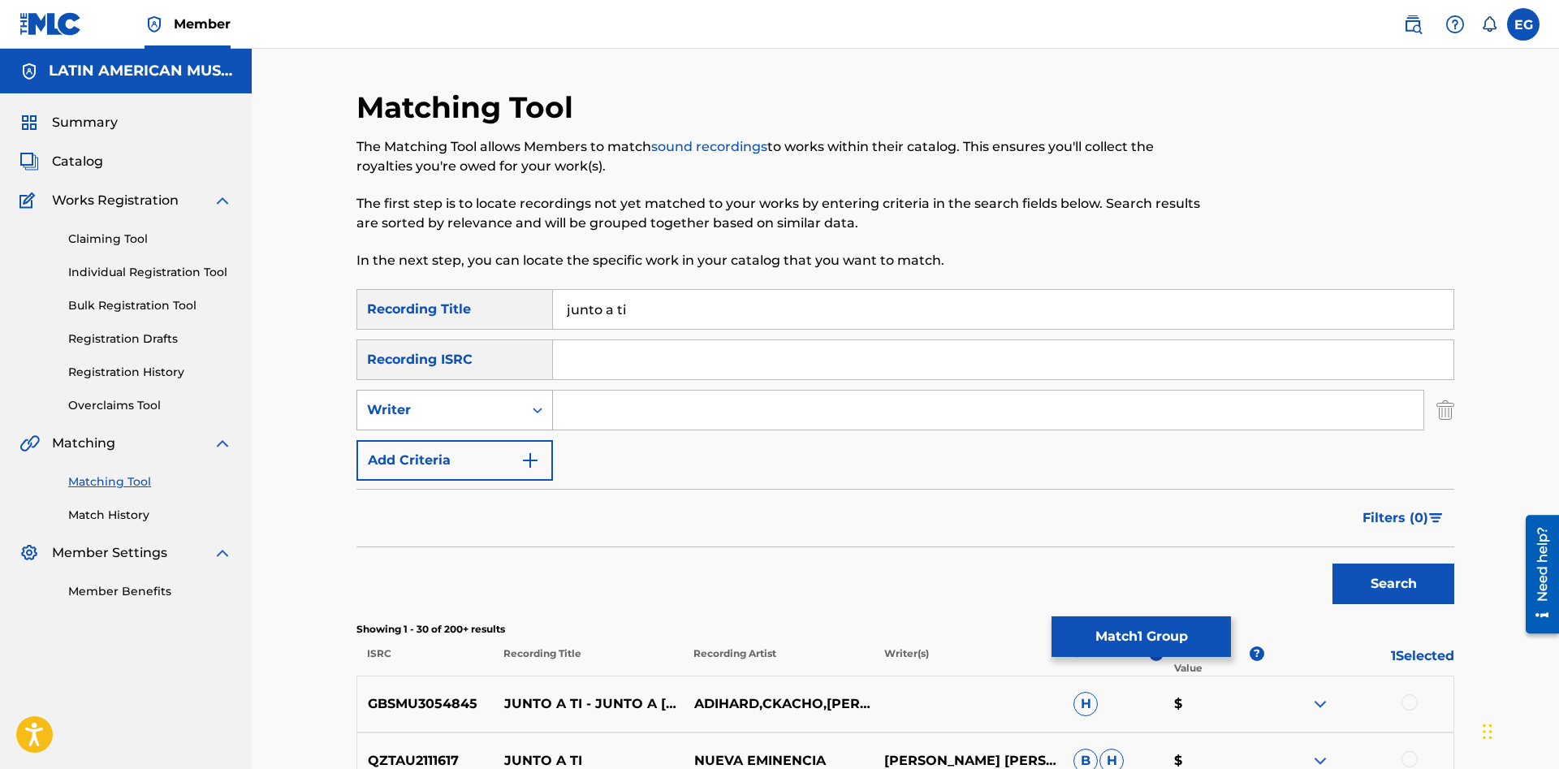
click at [528, 413] on div "Search Form" at bounding box center [537, 409] width 29 height 29
drag, startPoint x: 471, startPoint y: 444, endPoint x: 495, endPoint y: 435, distance: 25.9
click at [473, 445] on div "Recording Artist" at bounding box center [454, 450] width 195 height 41
click at [589, 407] on input "Search Form" at bounding box center [988, 409] width 870 height 39
type input "trio"
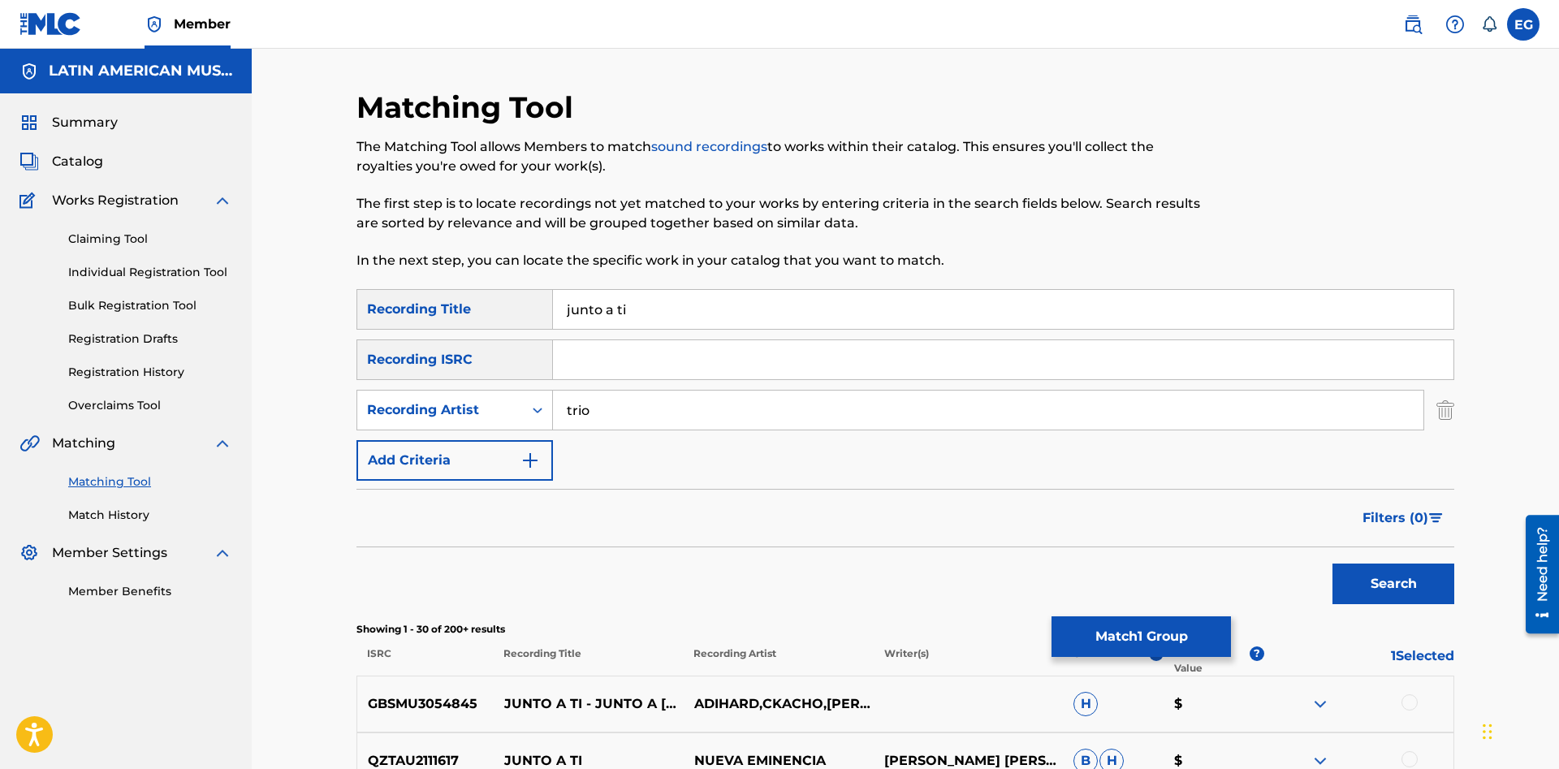
click at [1332, 563] on button "Search" at bounding box center [1393, 583] width 122 height 41
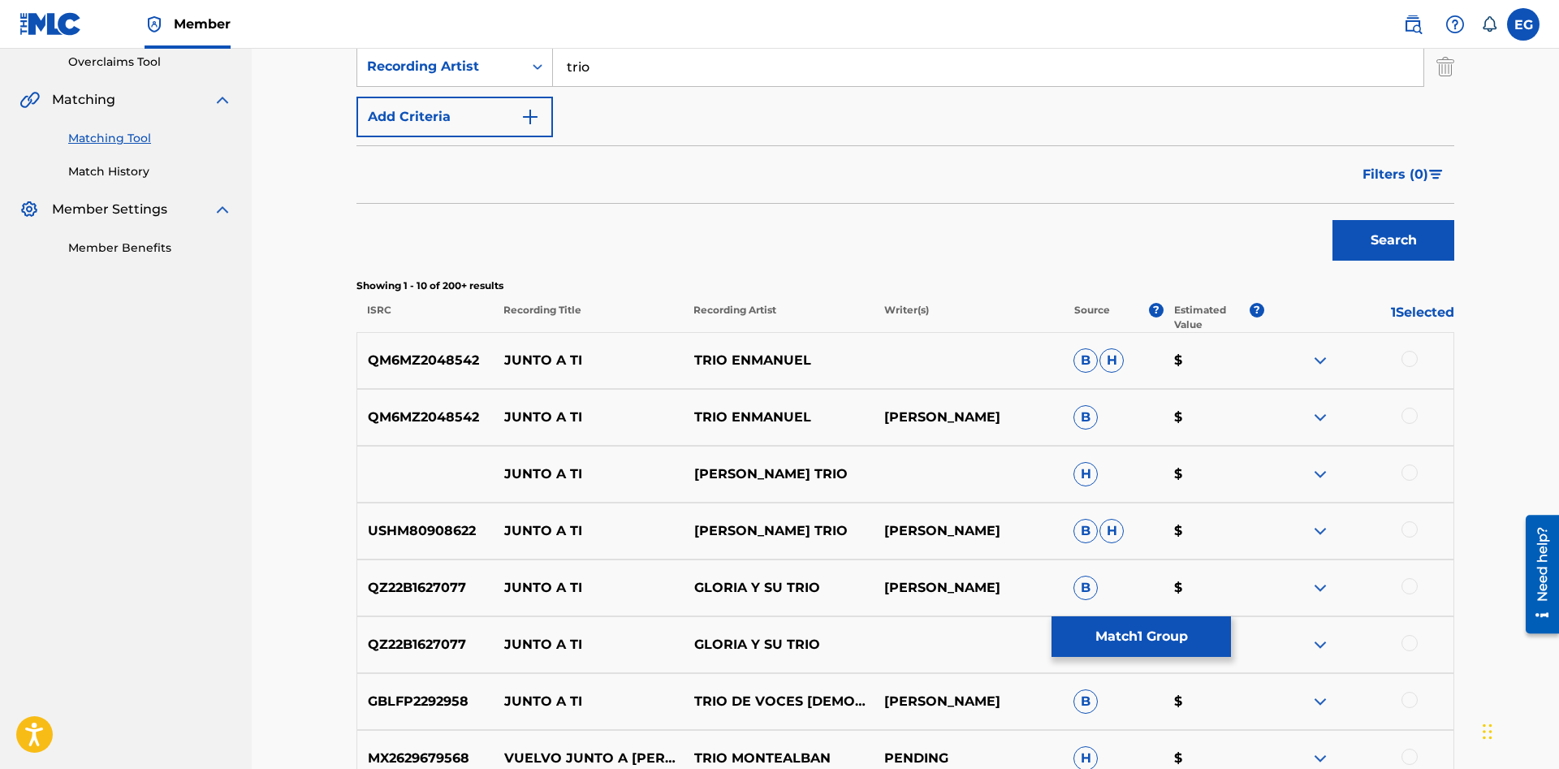
scroll to position [95, 0]
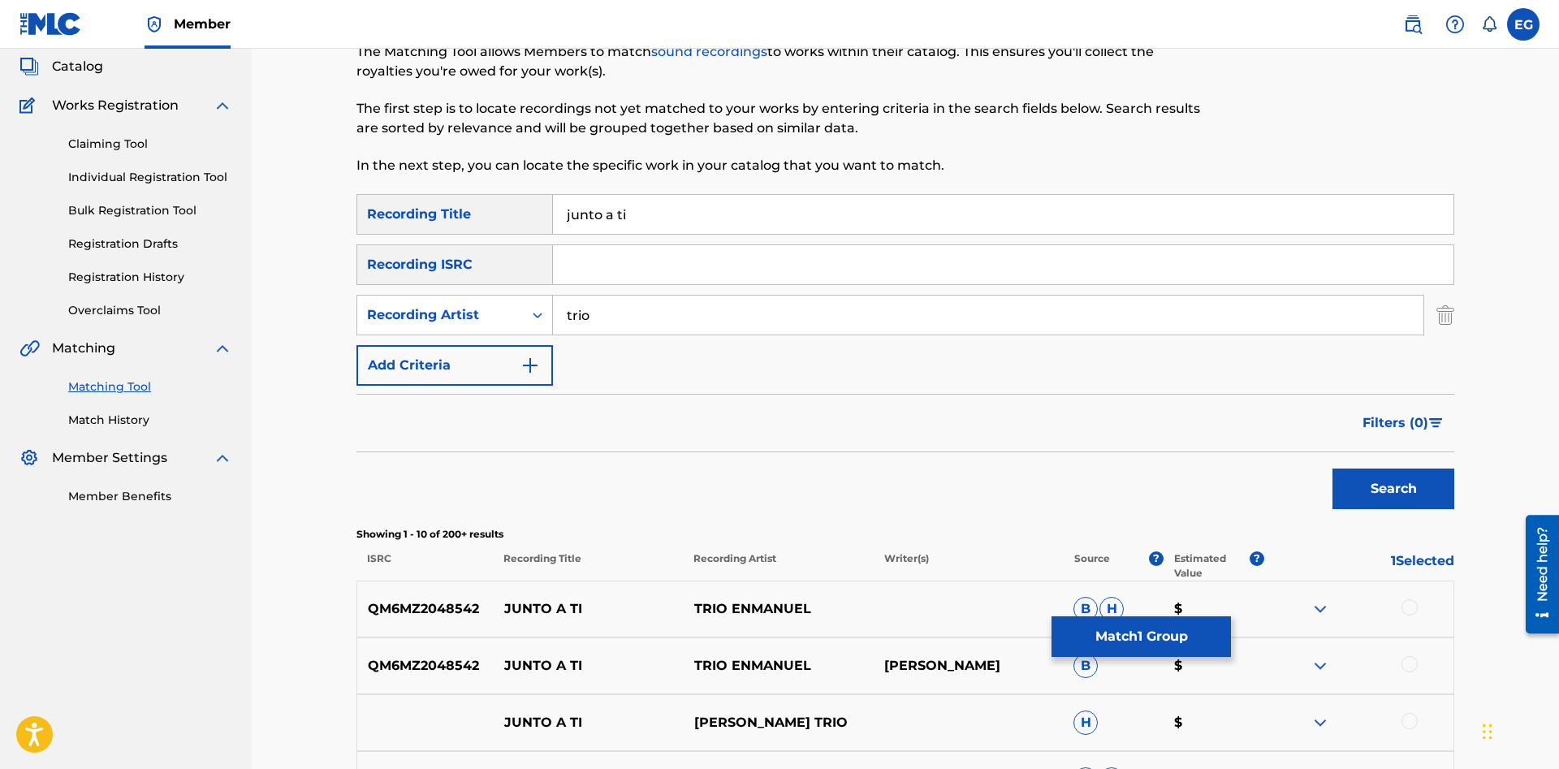
click at [656, 216] on input "junto a ti" at bounding box center [1003, 214] width 900 height 39
type input "junto a tí"
click at [1332, 468] on button "Search" at bounding box center [1393, 488] width 122 height 41
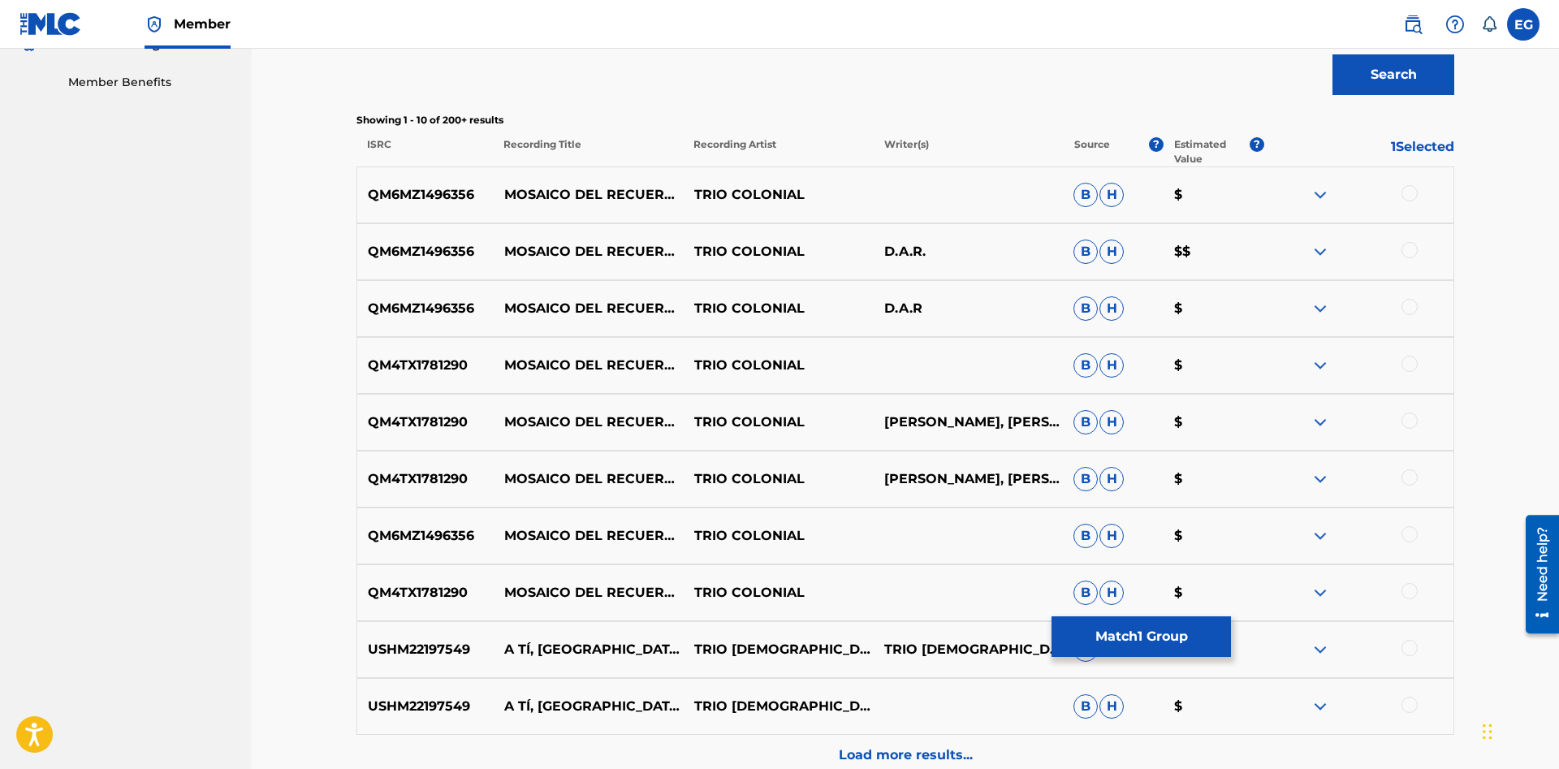
scroll to position [675, 0]
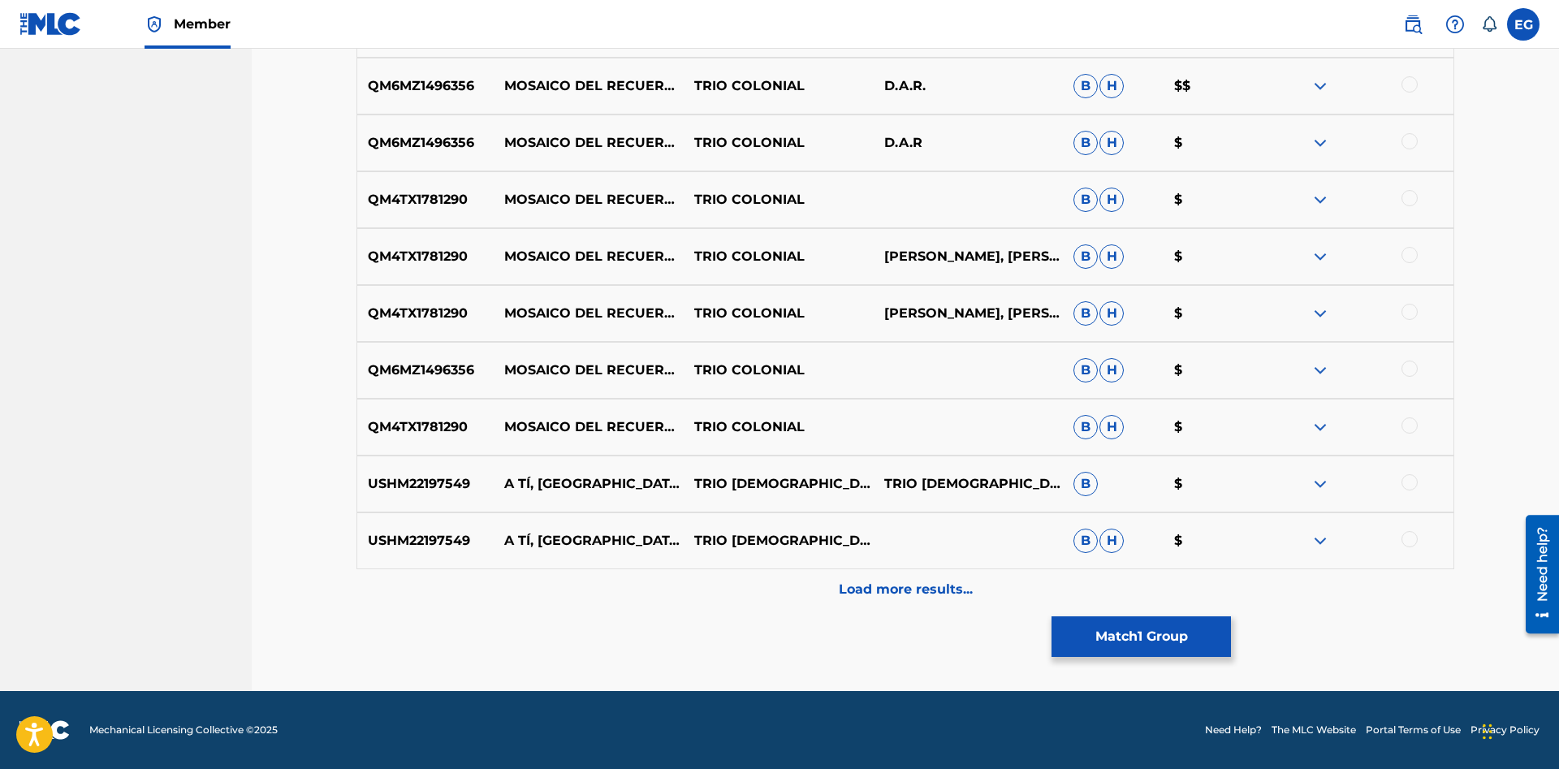
click at [896, 596] on p "Load more results..." at bounding box center [906, 589] width 134 height 19
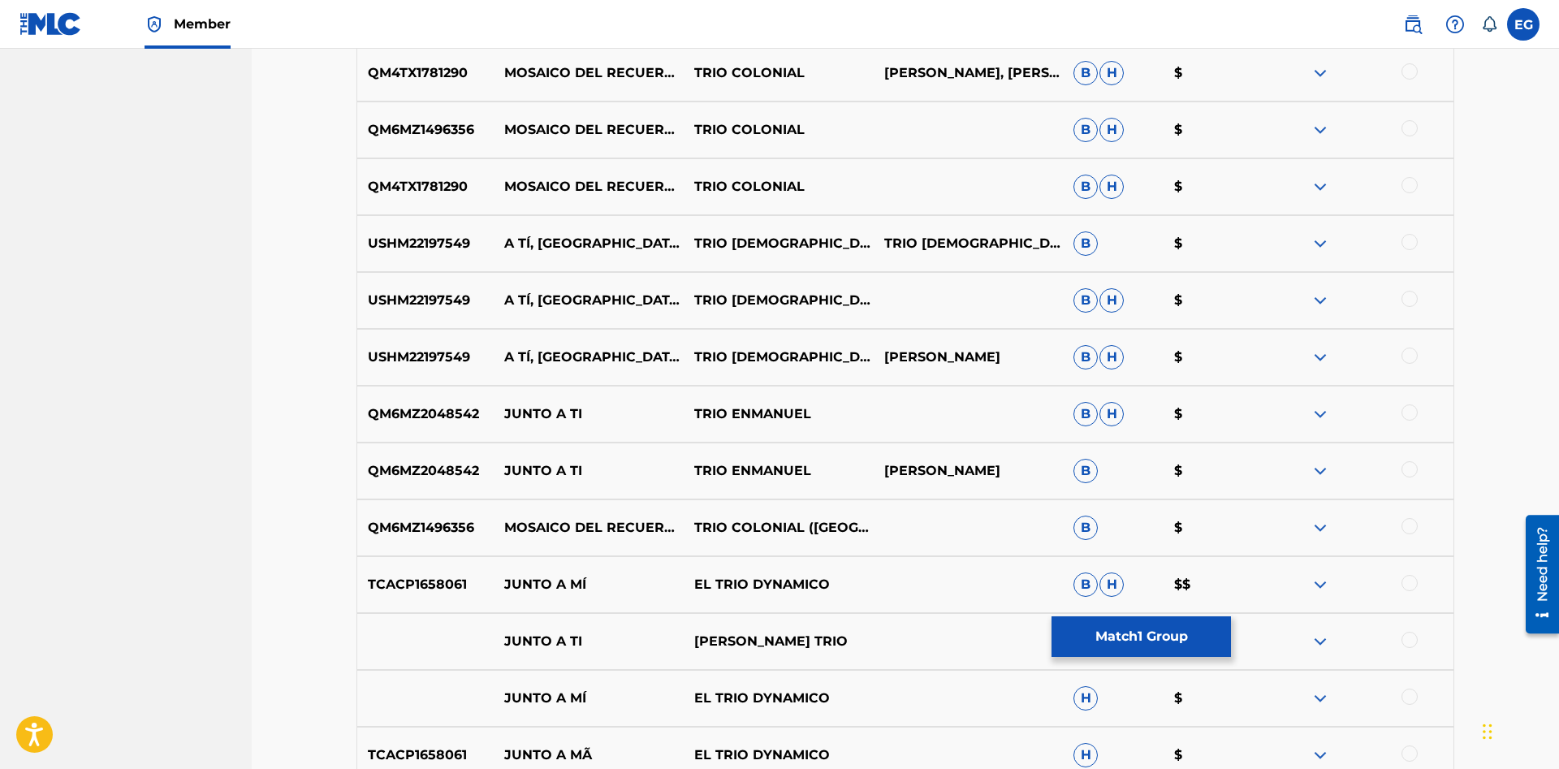
scroll to position [1243, 0]
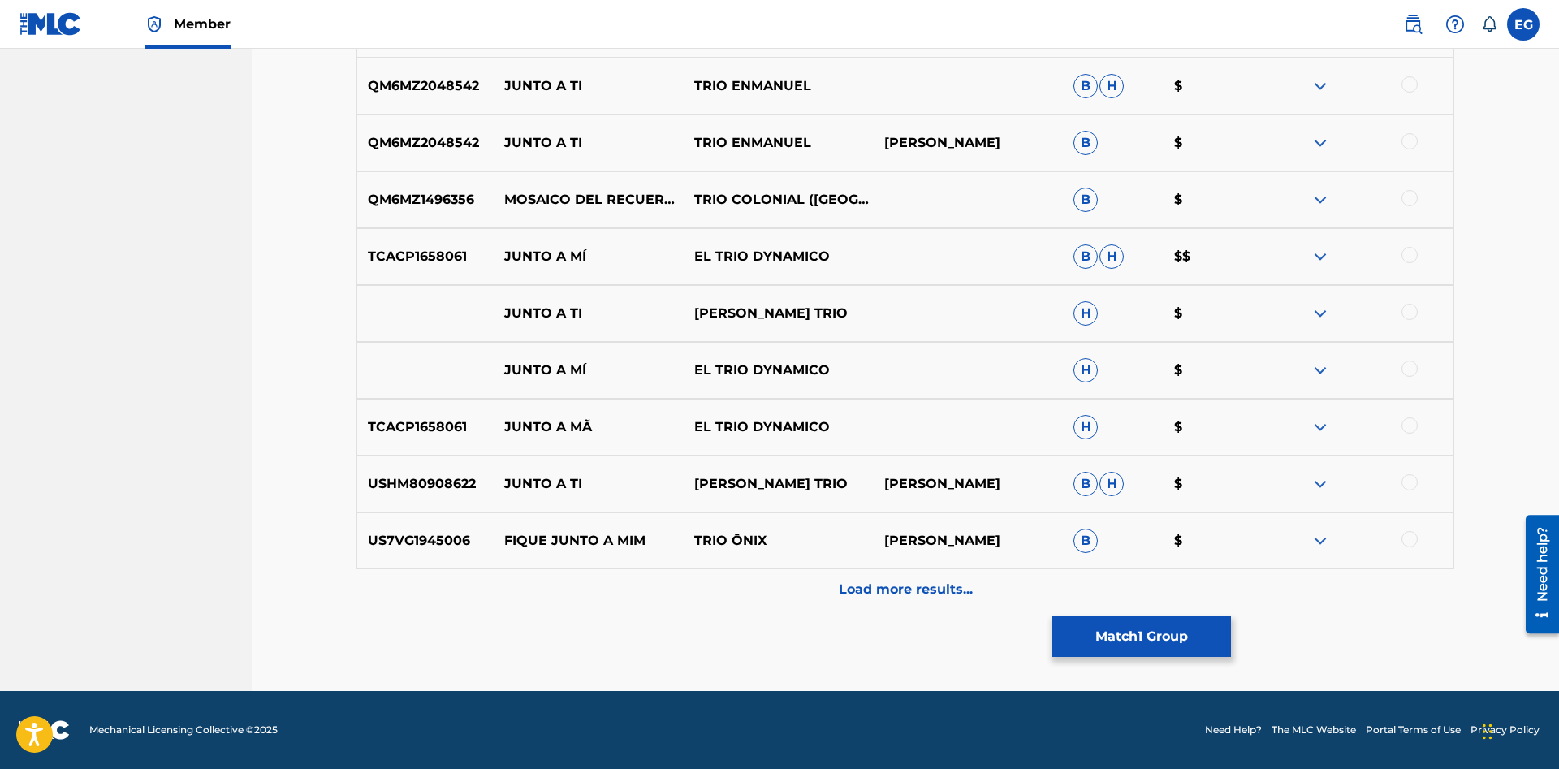
click at [891, 584] on p "Load more results..." at bounding box center [906, 589] width 134 height 19
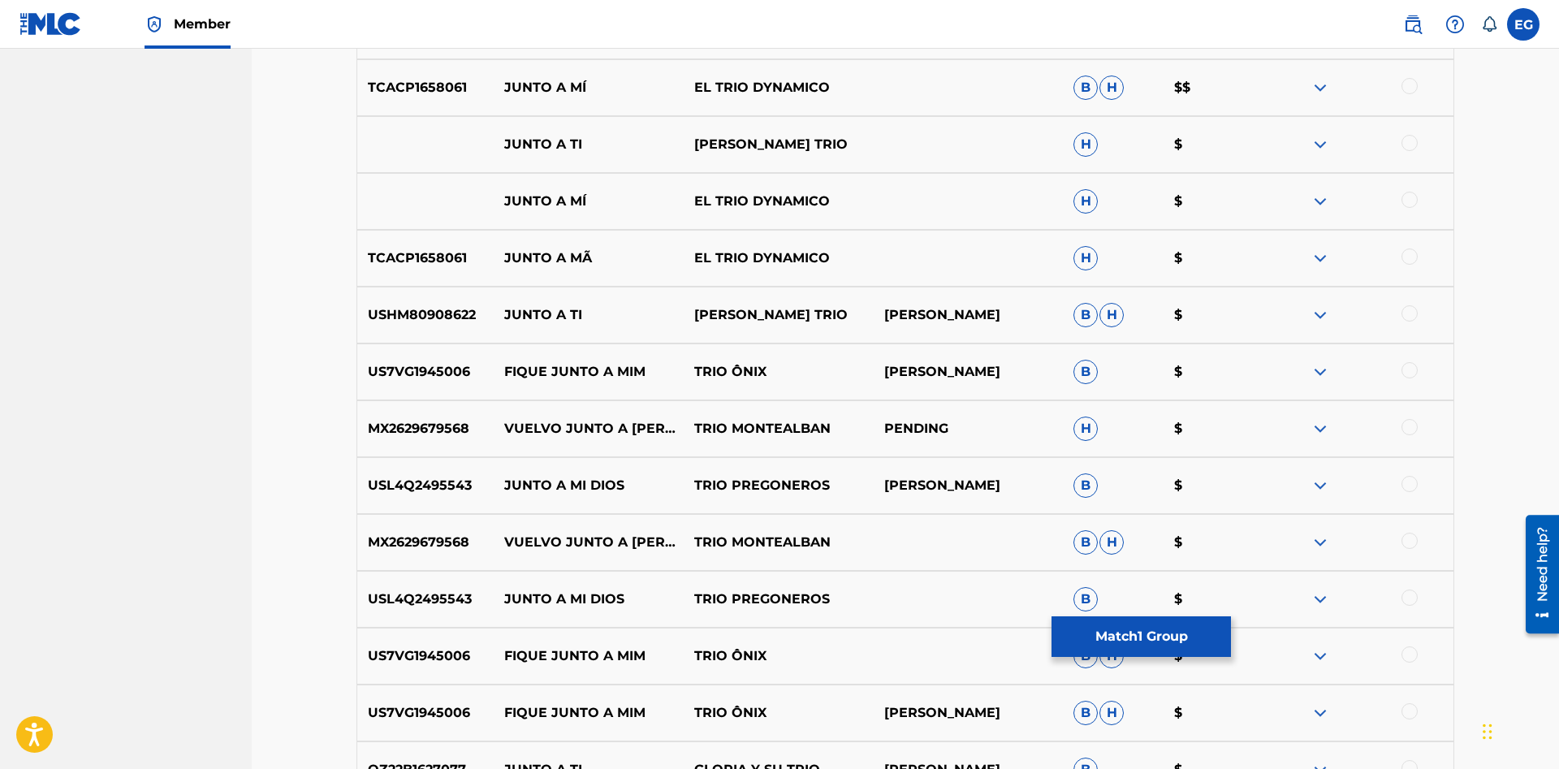
scroll to position [1743, 0]
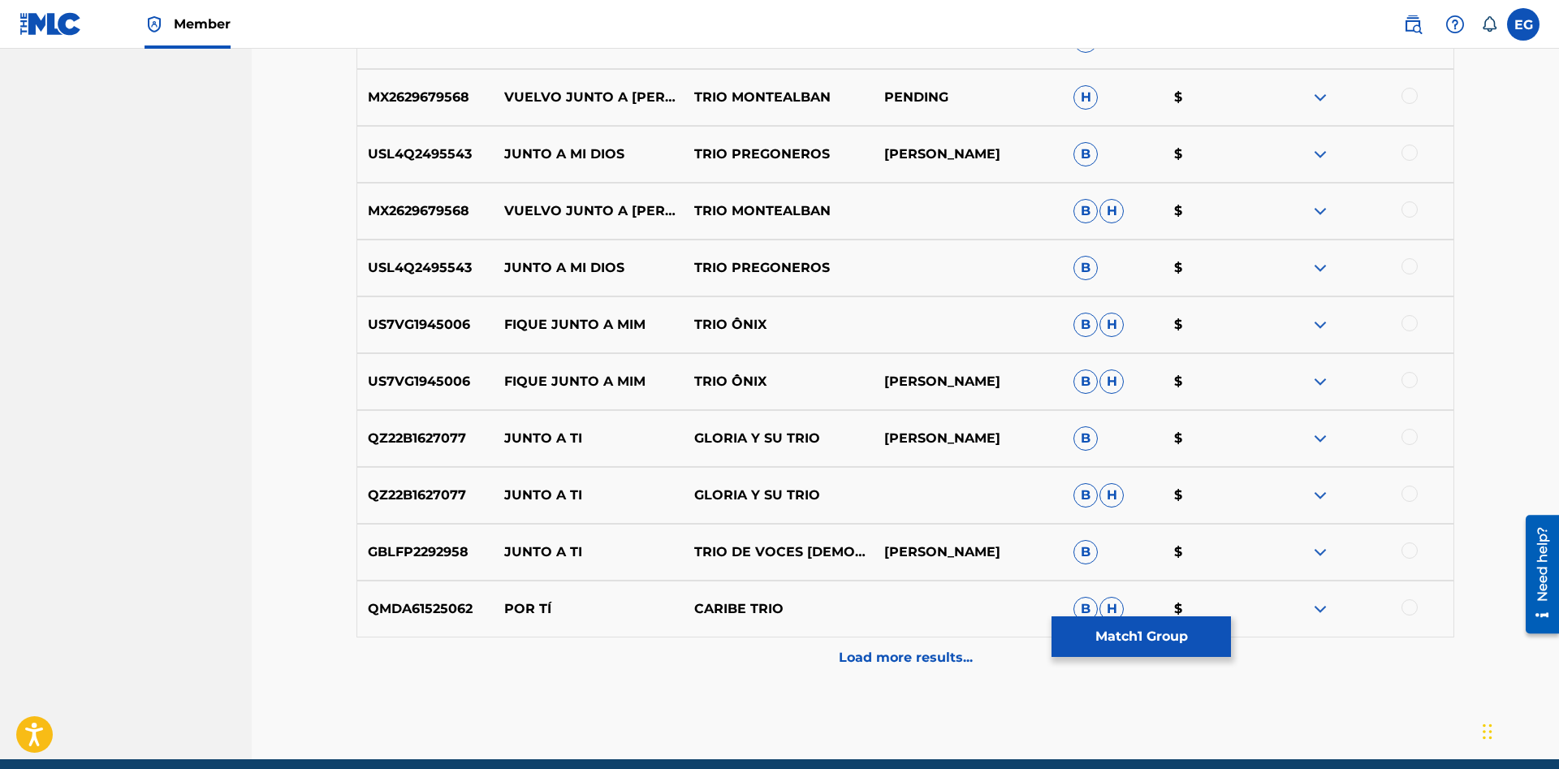
click at [883, 655] on p "Load more results..." at bounding box center [906, 657] width 134 height 19
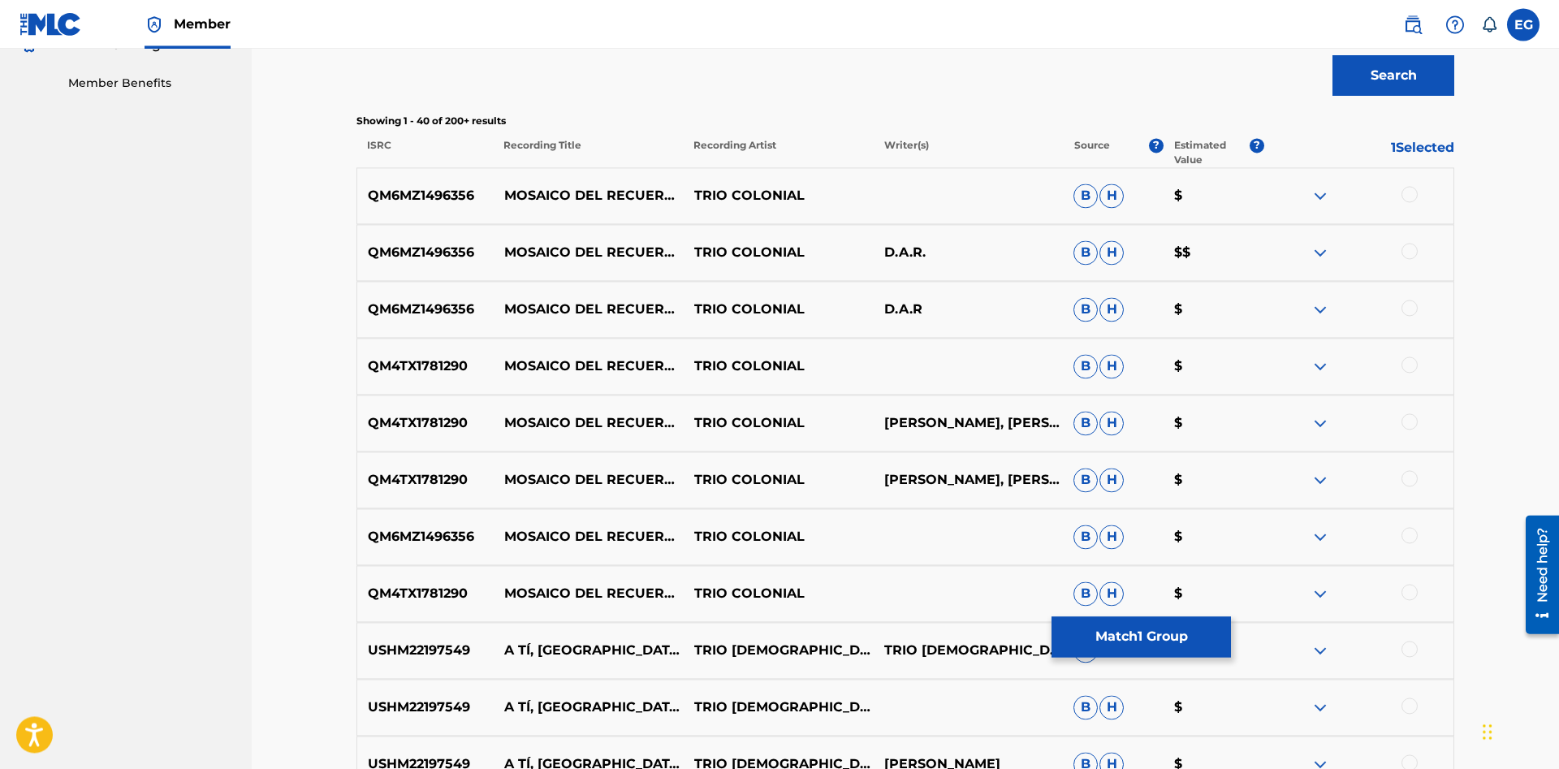
scroll to position [0, 0]
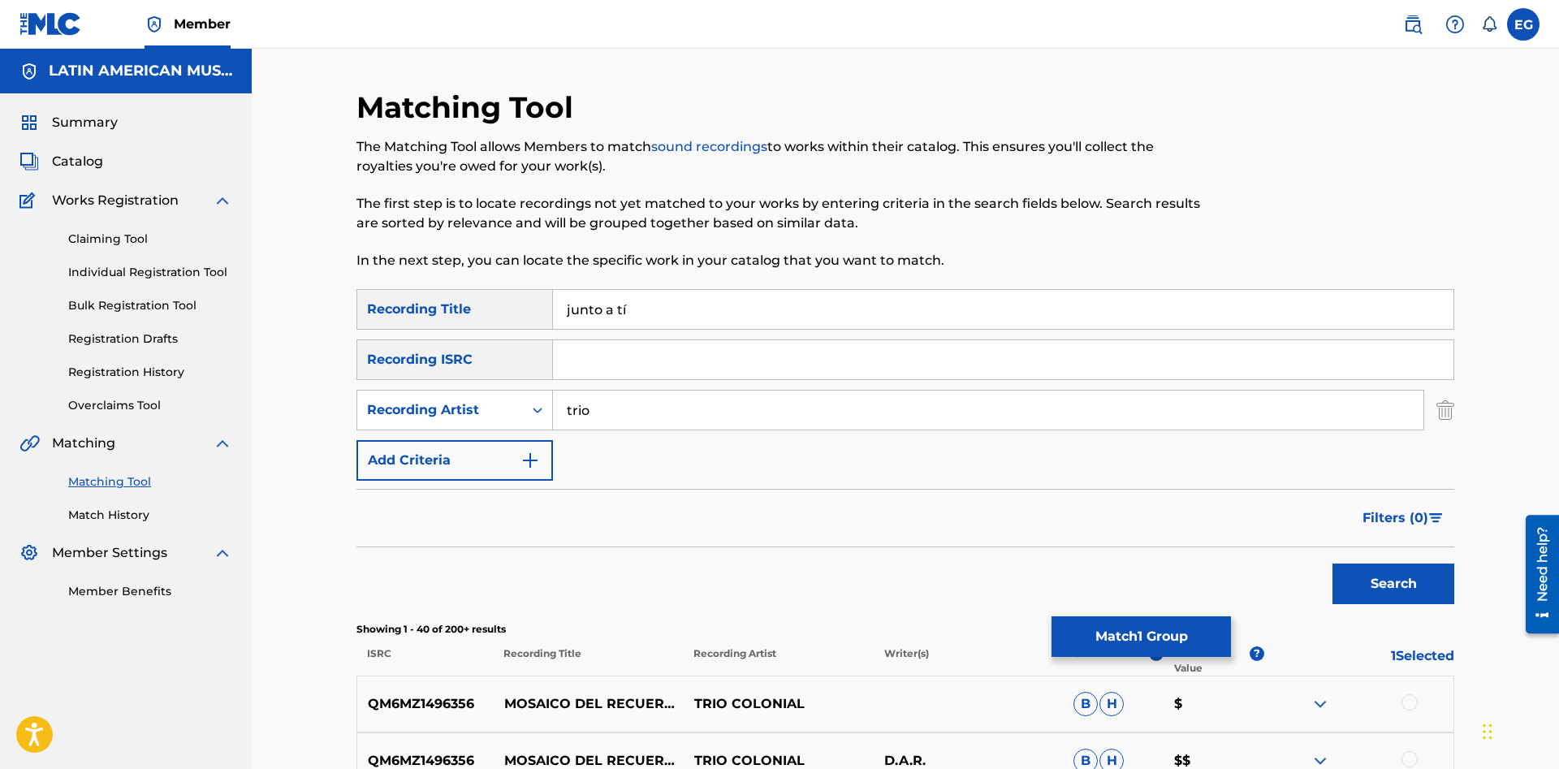
drag, startPoint x: 616, startPoint y: 404, endPoint x: 525, endPoint y: 405, distance: 90.9
click at [553, 405] on input "trio" at bounding box center [988, 409] width 870 height 39
click at [516, 395] on div "Recording Artist" at bounding box center [440, 410] width 166 height 31
drag, startPoint x: 471, startPoint y: 445, endPoint x: 510, endPoint y: 430, distance: 41.6
click at [476, 444] on div "Writer" at bounding box center [454, 450] width 195 height 41
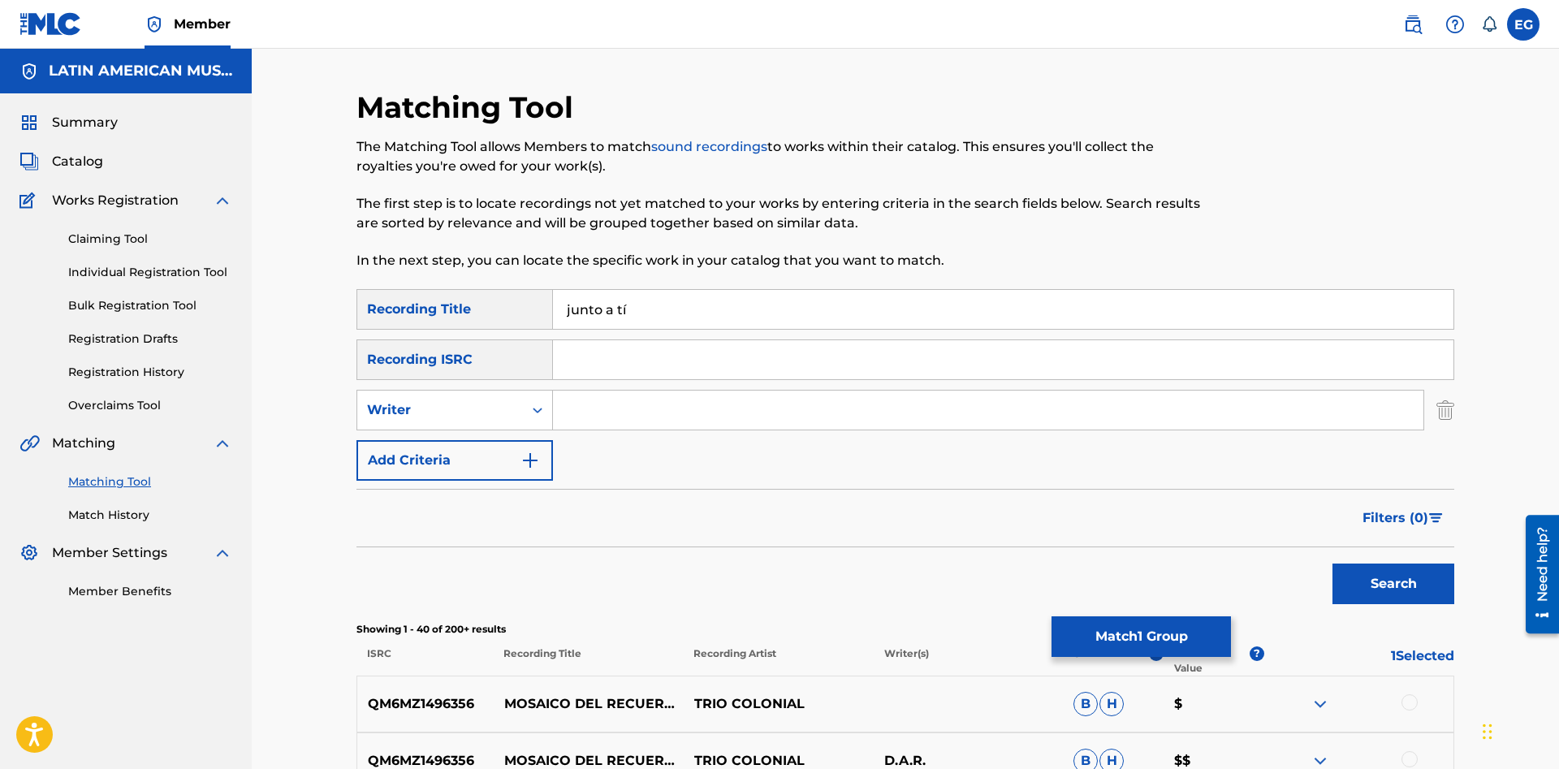
click at [596, 413] on input "Search Form" at bounding box center [988, 409] width 870 height 39
type input "[PERSON_NAME]"
click at [1332, 563] on button "Search" at bounding box center [1393, 583] width 122 height 41
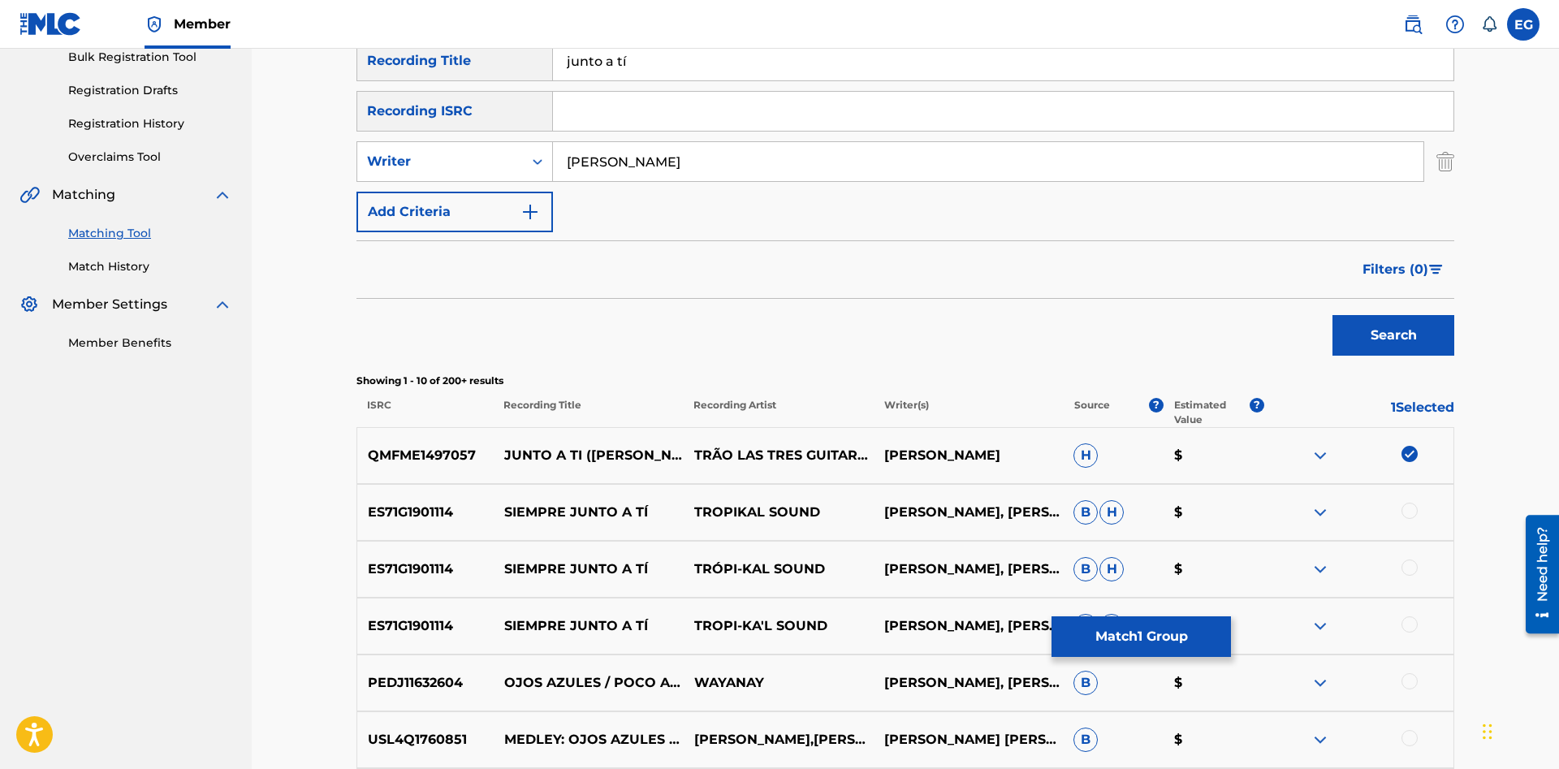
scroll to position [675, 0]
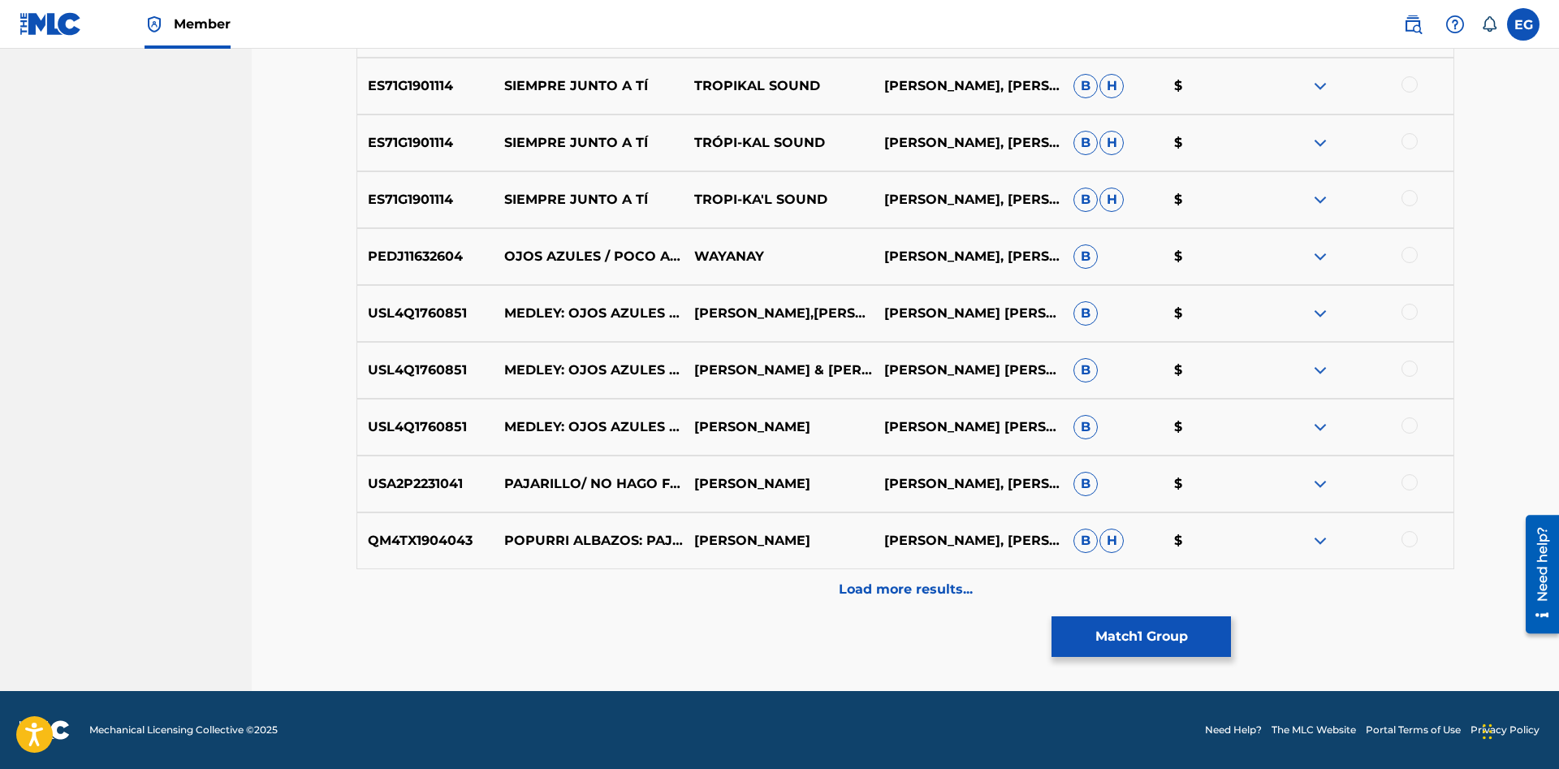
click at [865, 577] on div "Load more results..." at bounding box center [904, 589] width 1097 height 41
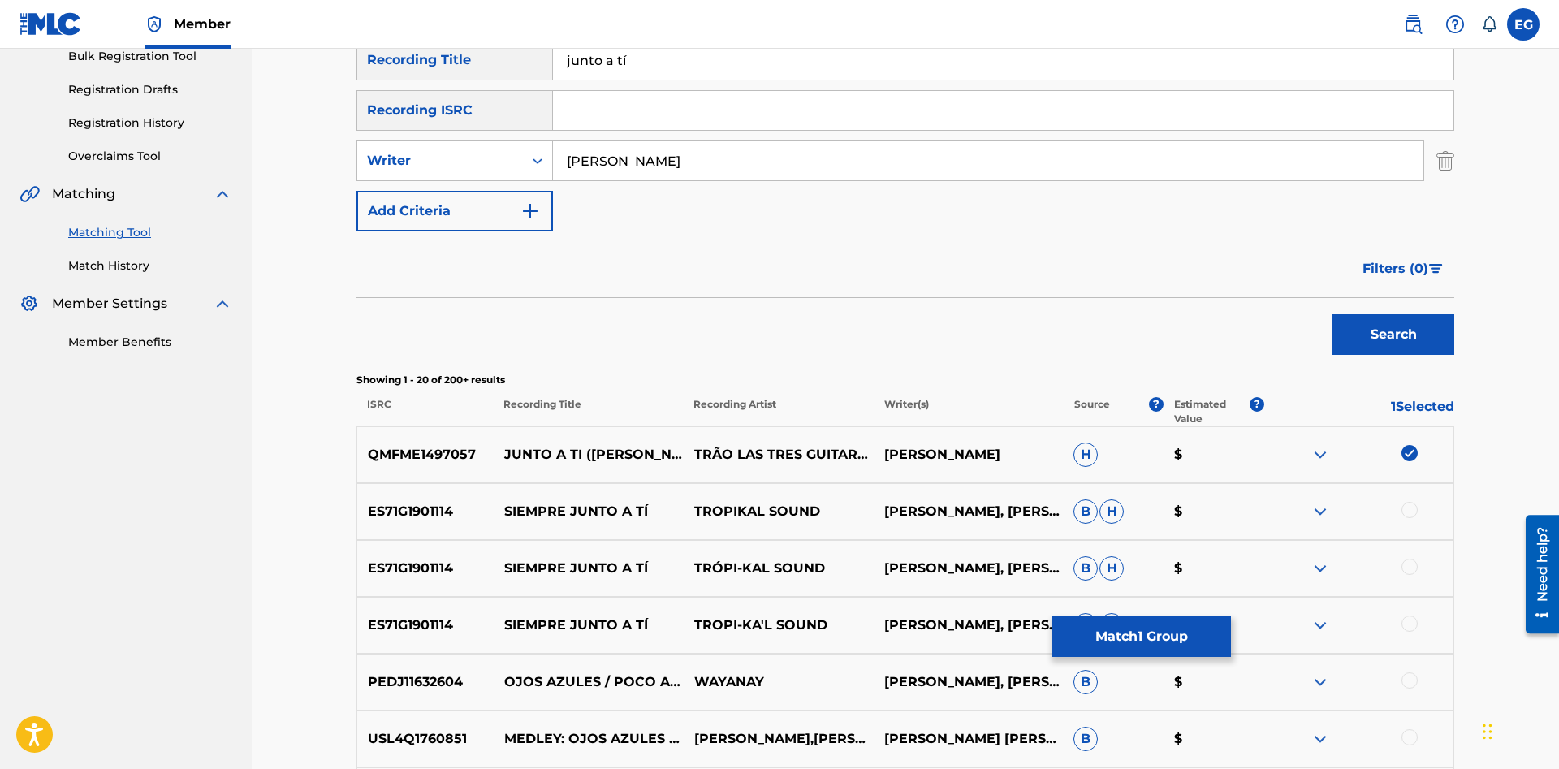
scroll to position [0, 0]
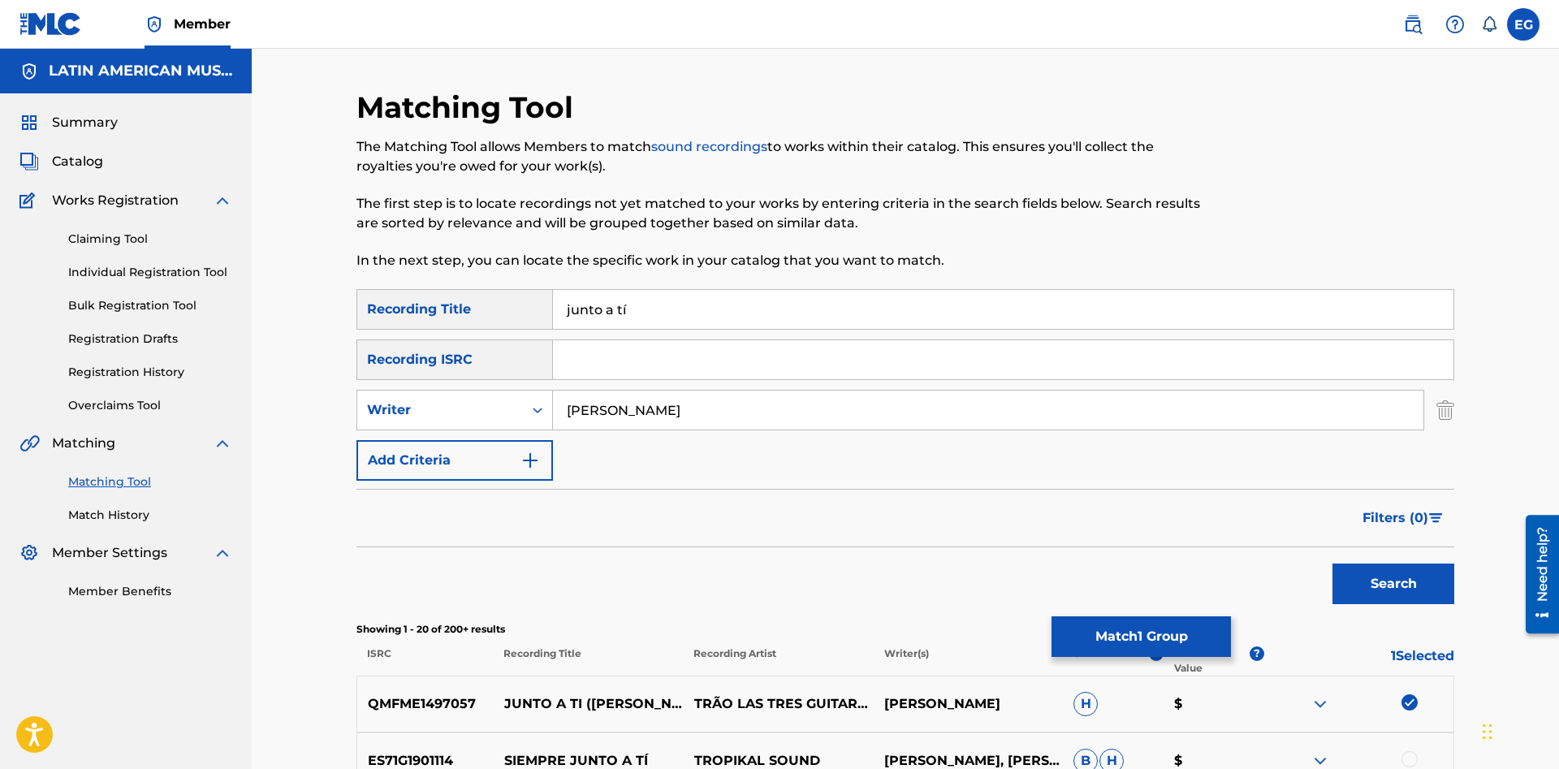
click at [1142, 627] on button "Match 1 Group" at bounding box center [1140, 636] width 179 height 41
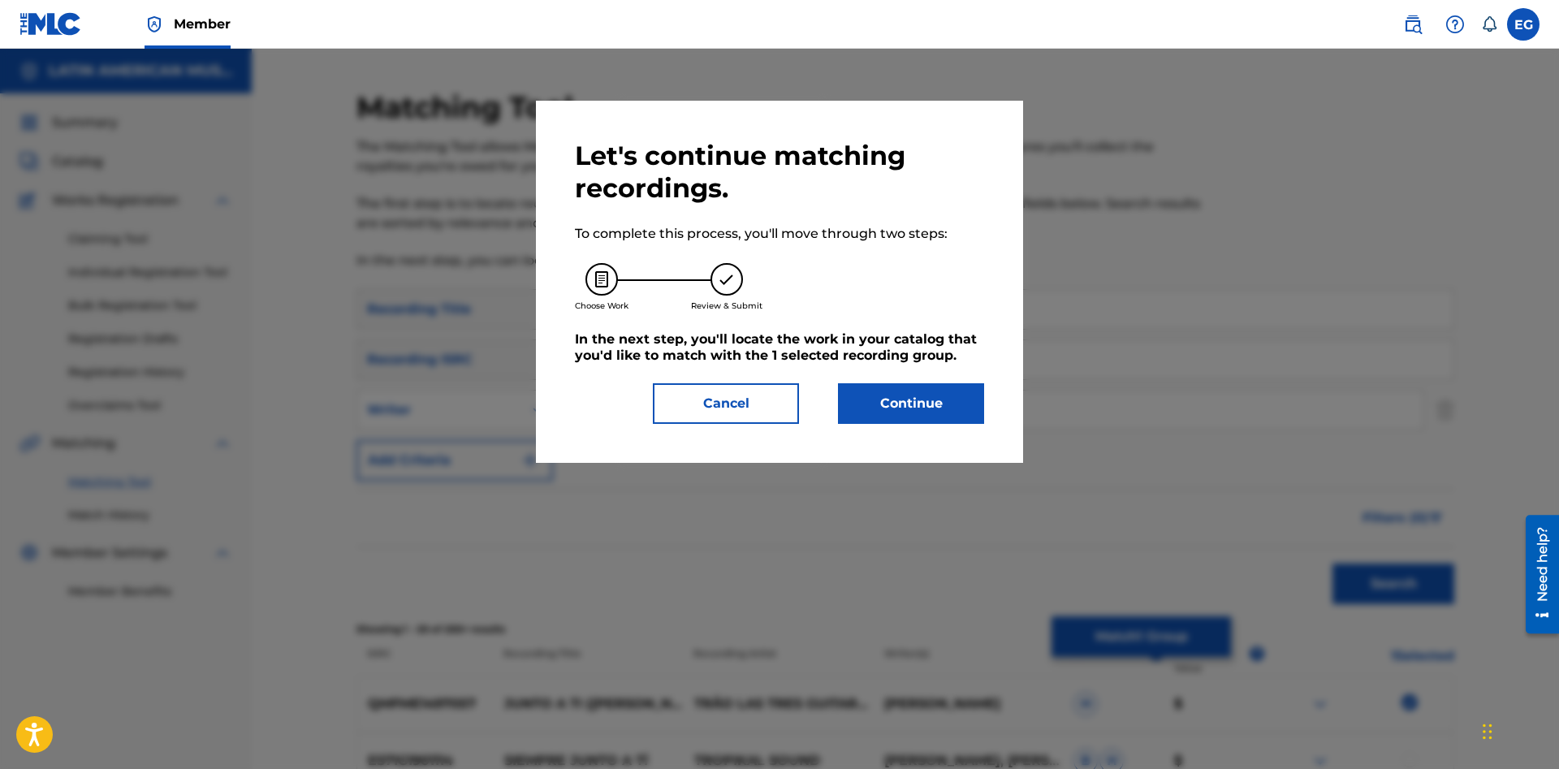
click at [901, 409] on button "Continue" at bounding box center [911, 403] width 146 height 41
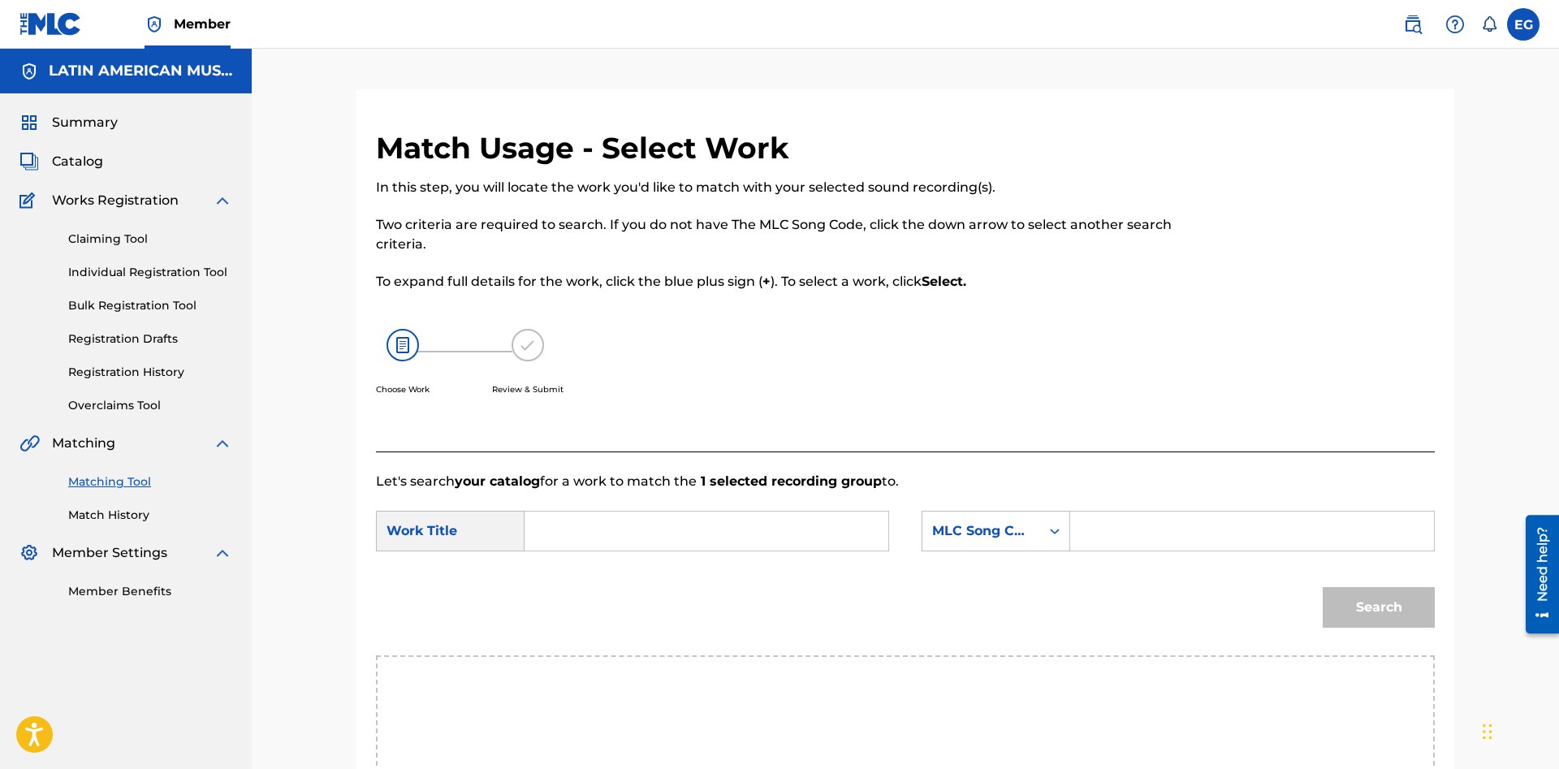
click at [749, 533] on input "Search Form" at bounding box center [706, 530] width 336 height 39
type input "junto a ti"
click at [1024, 519] on div "MLC Song Code" at bounding box center [981, 530] width 118 height 31
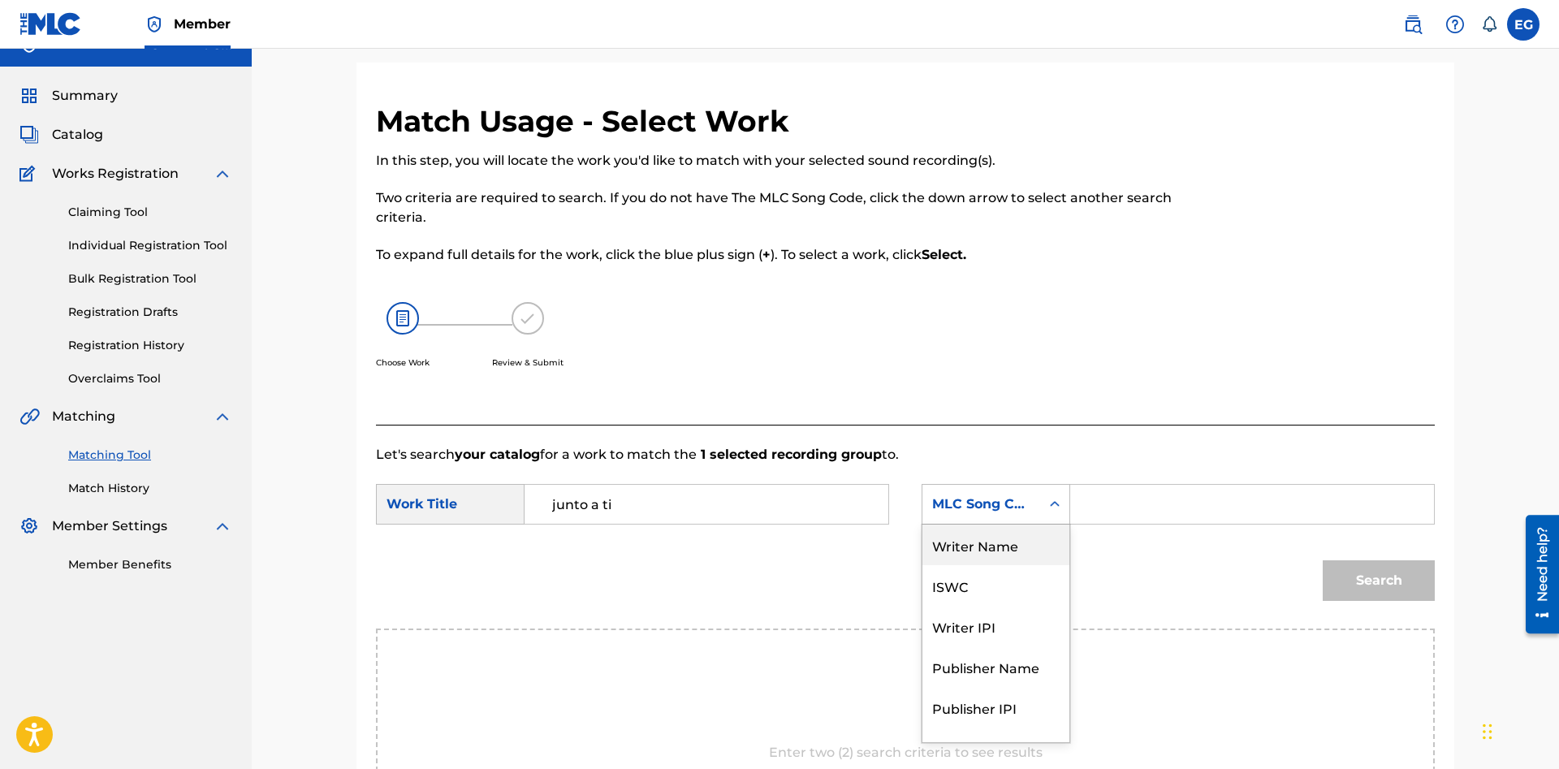
click at [1032, 546] on div "Writer Name" at bounding box center [995, 544] width 147 height 41
click at [1098, 515] on input "Search Form" at bounding box center [1252, 504] width 336 height 39
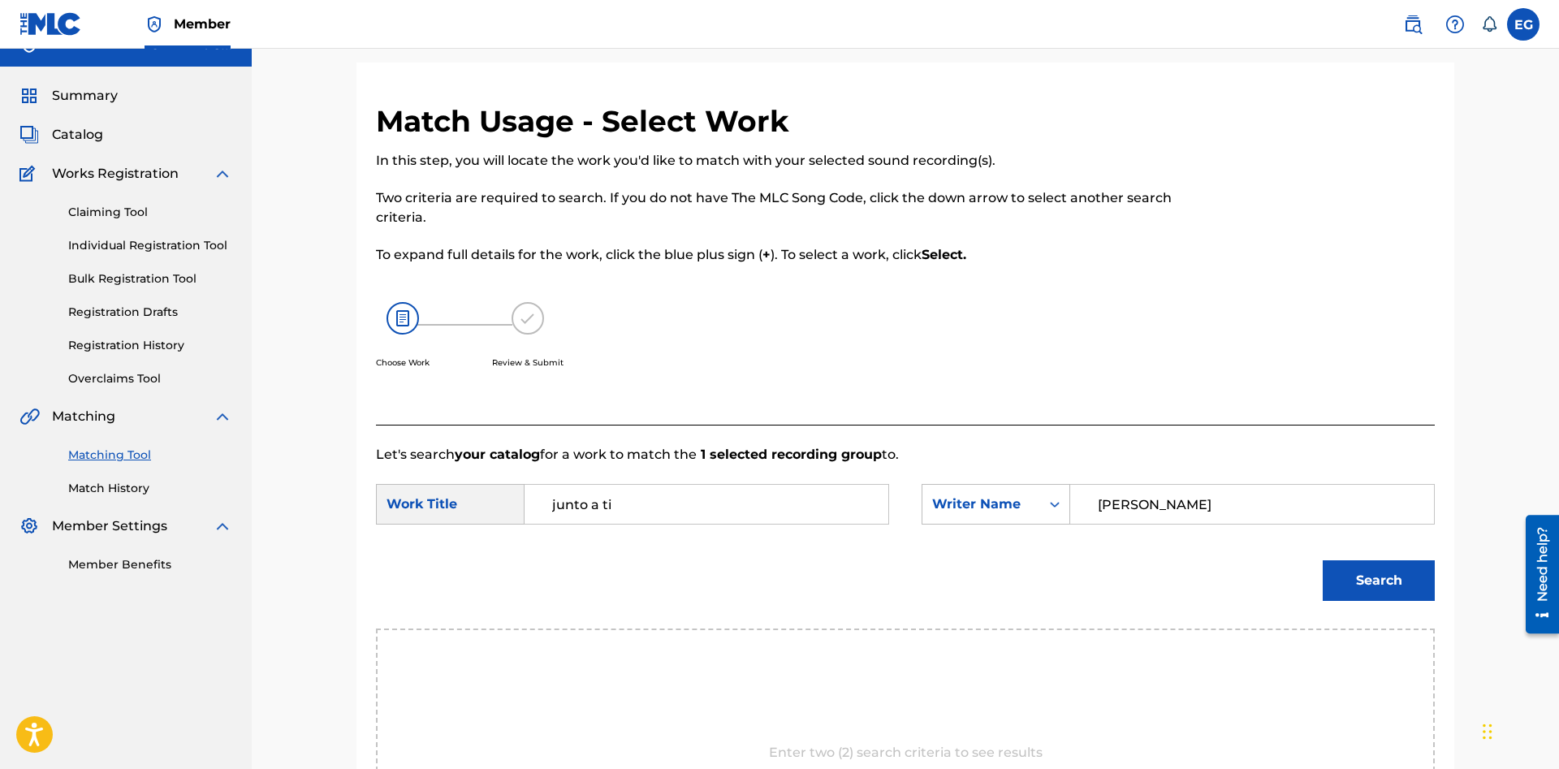
type input "[PERSON_NAME]"
click at [1322, 560] on button "Search" at bounding box center [1378, 580] width 112 height 41
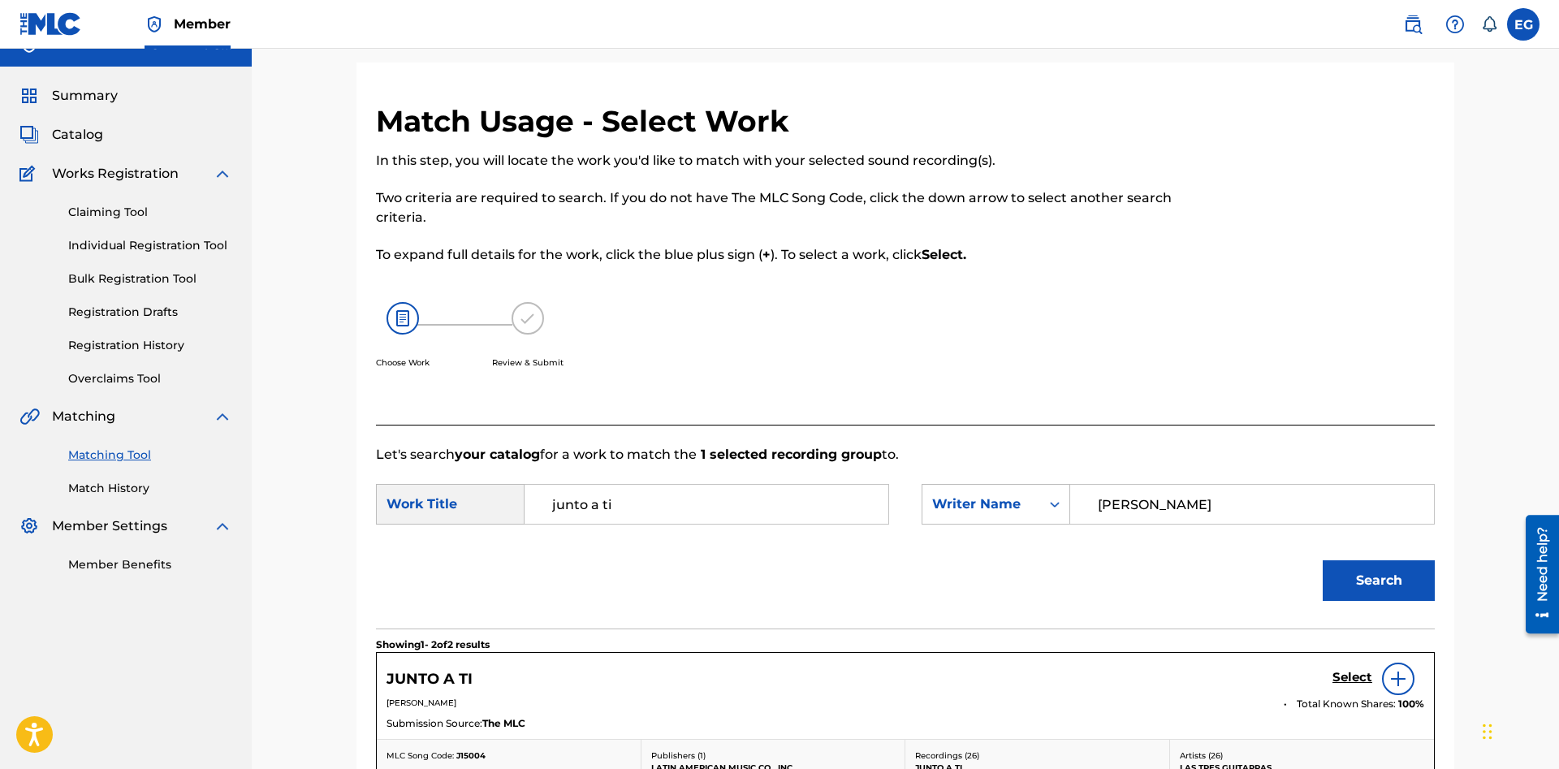
scroll to position [275, 0]
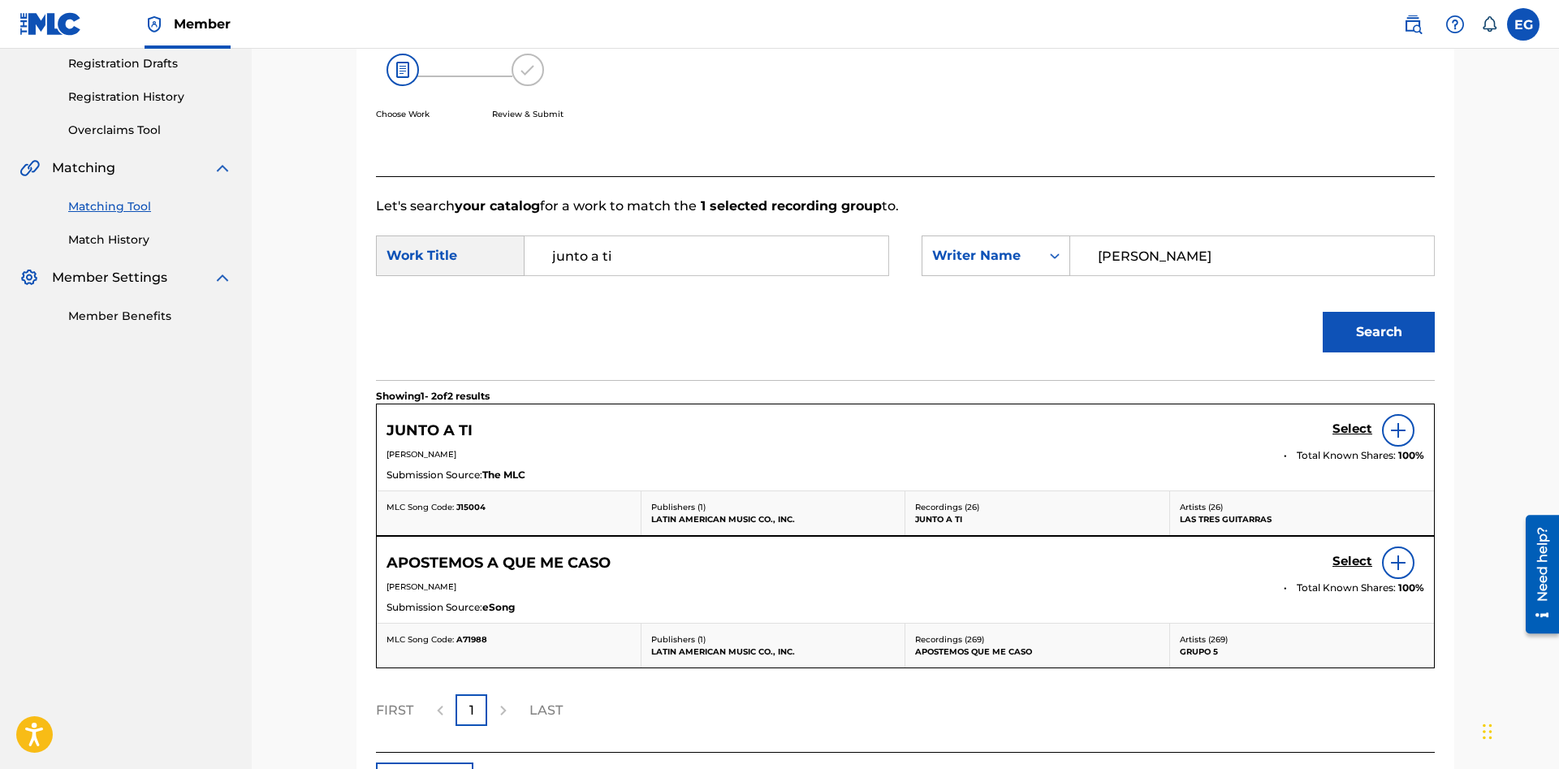
click at [1334, 426] on h5 "Select" at bounding box center [1352, 428] width 40 height 15
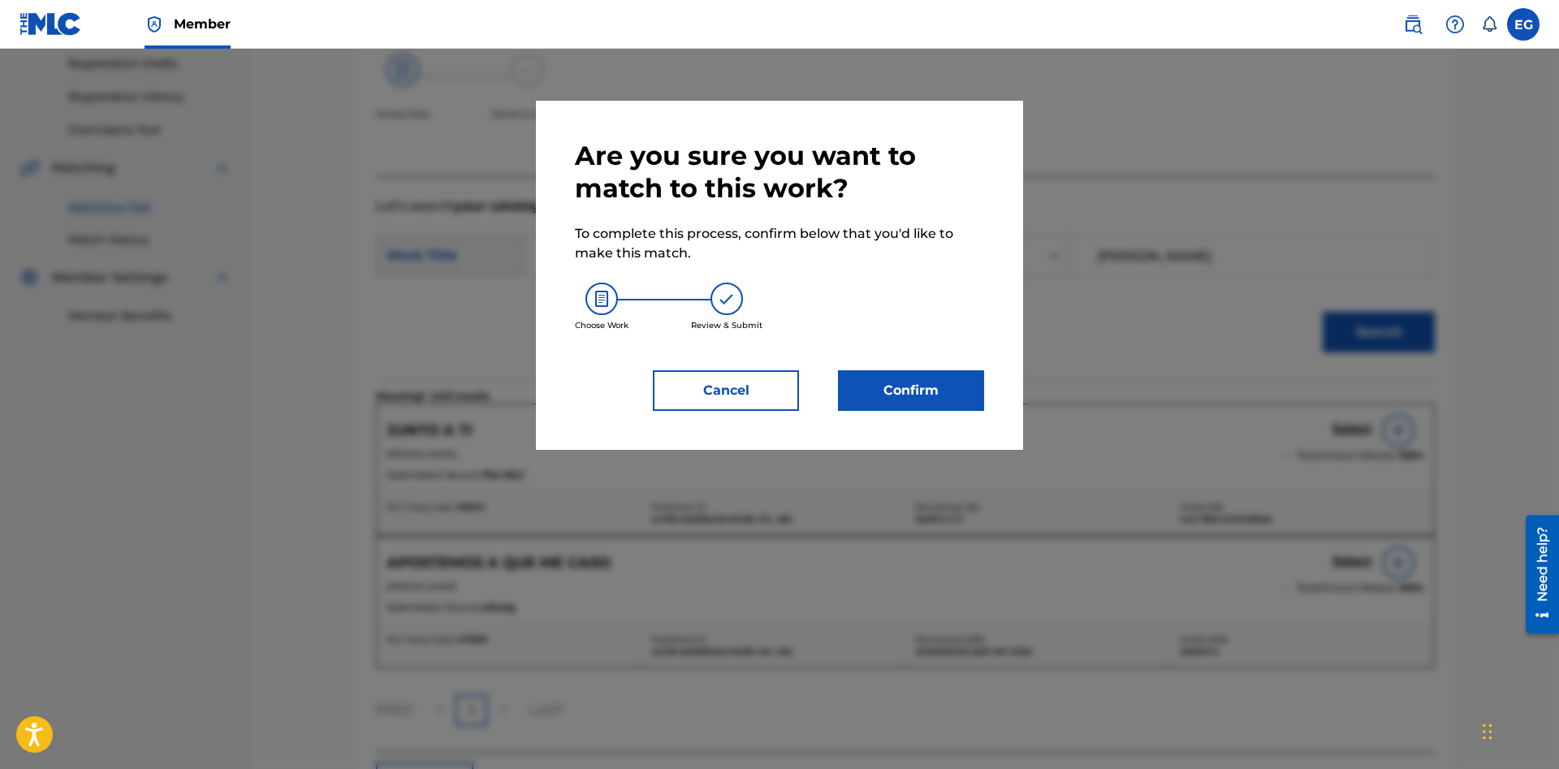
click at [946, 398] on button "Confirm" at bounding box center [911, 390] width 146 height 41
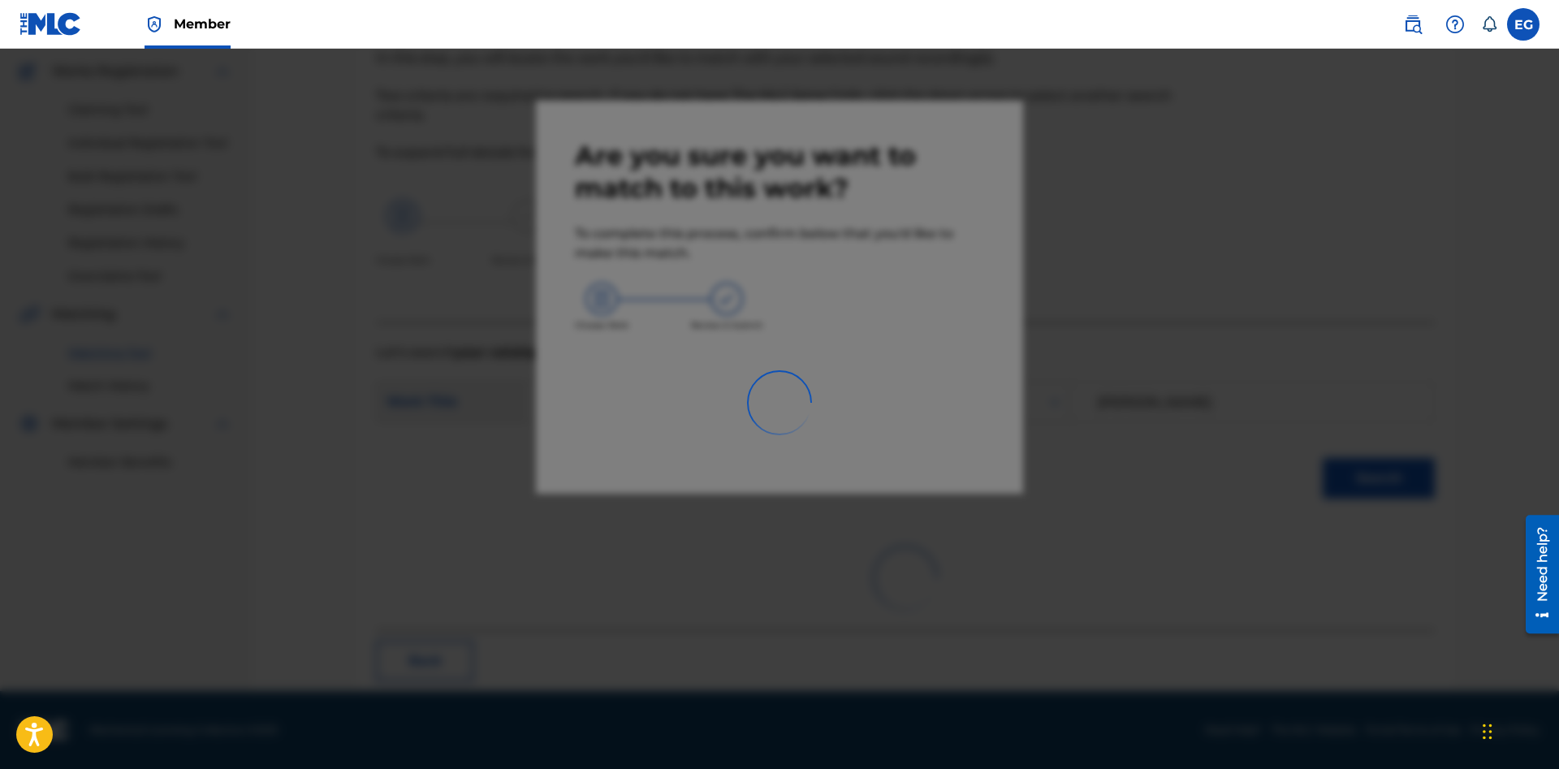
scroll to position [39, 0]
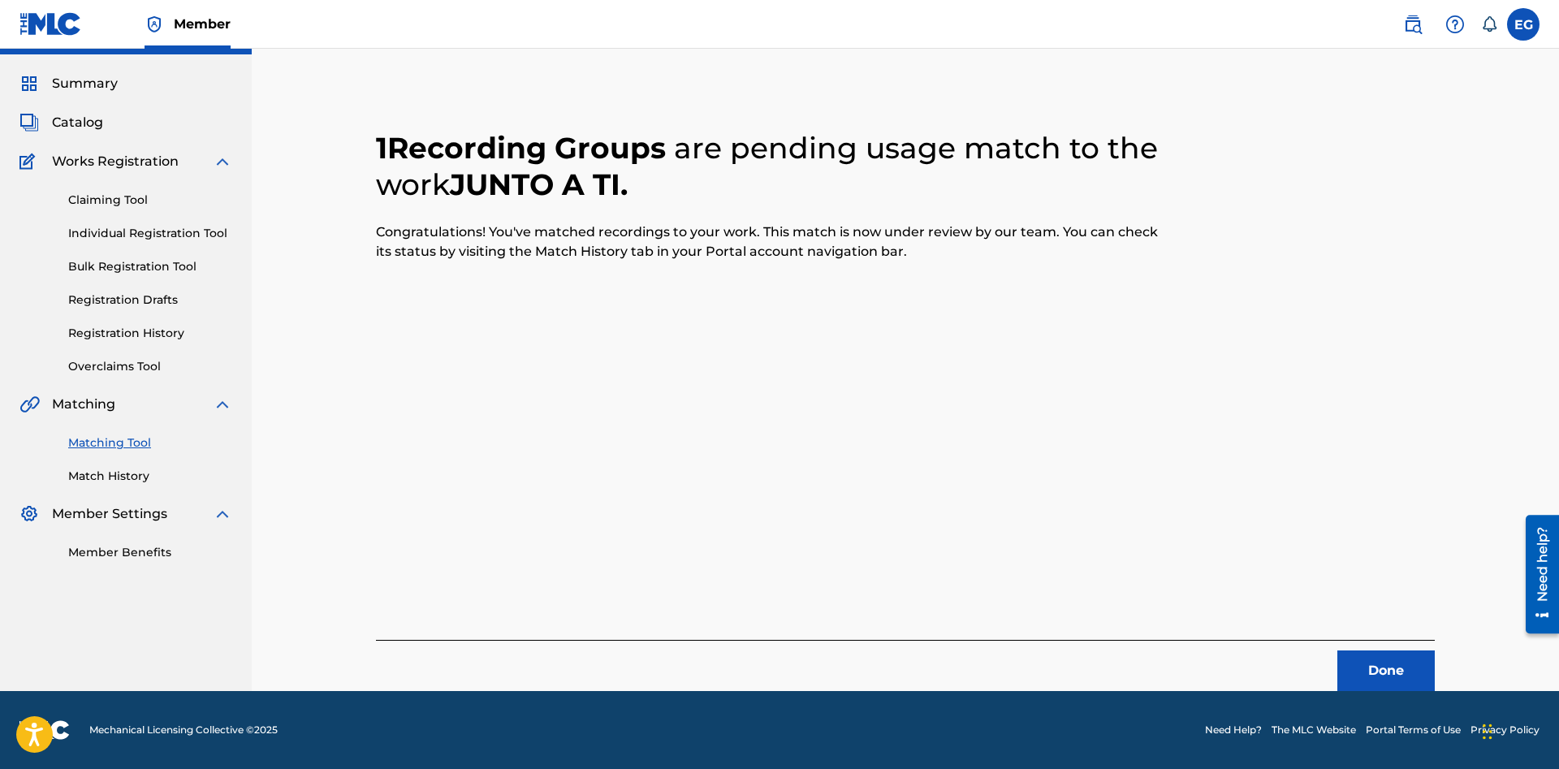
click at [1379, 664] on button "Done" at bounding box center [1385, 670] width 97 height 41
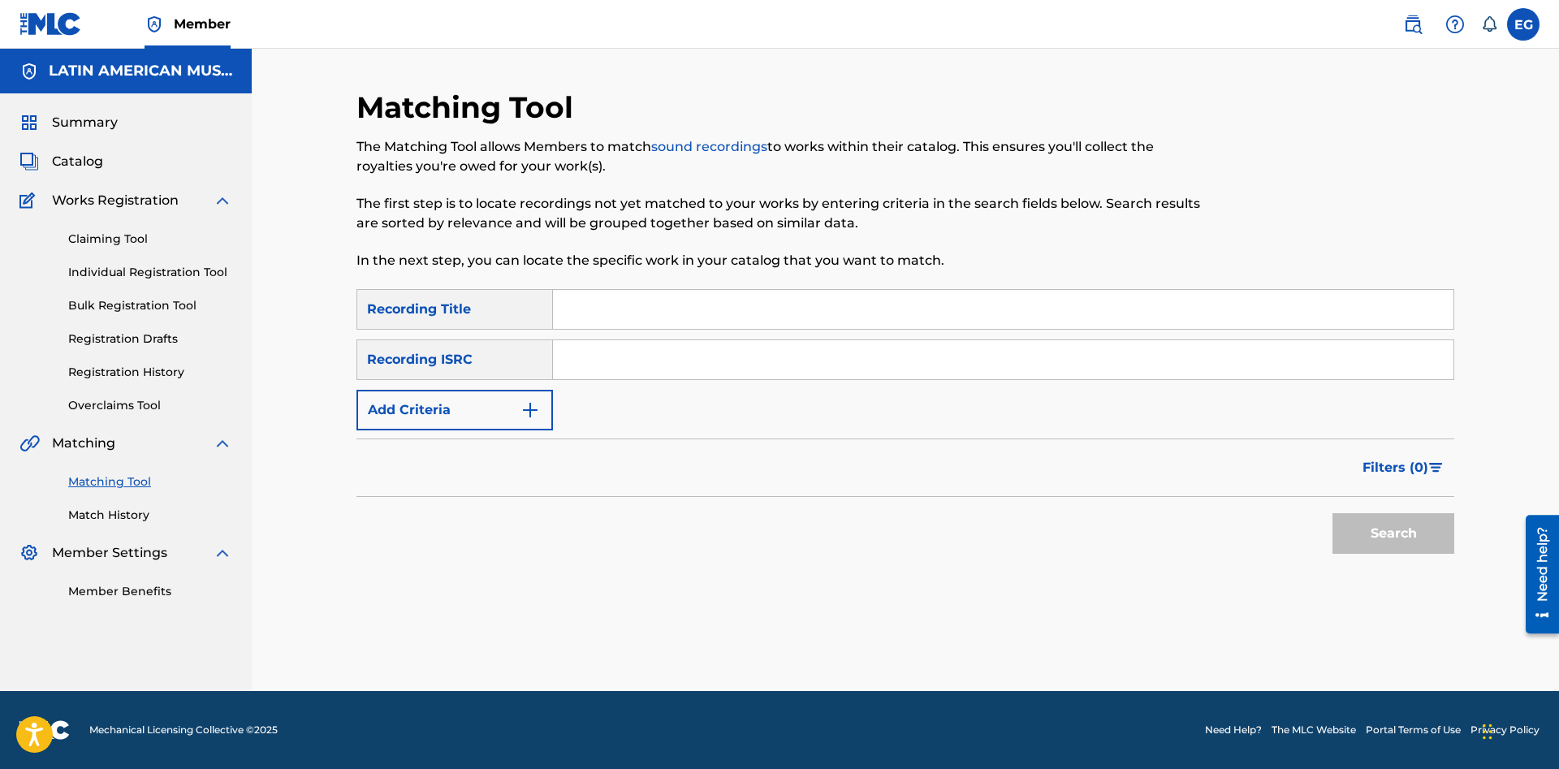
click at [977, 302] on input "Search Form" at bounding box center [1003, 309] width 900 height 39
click at [1332, 513] on button "Search" at bounding box center [1393, 533] width 122 height 41
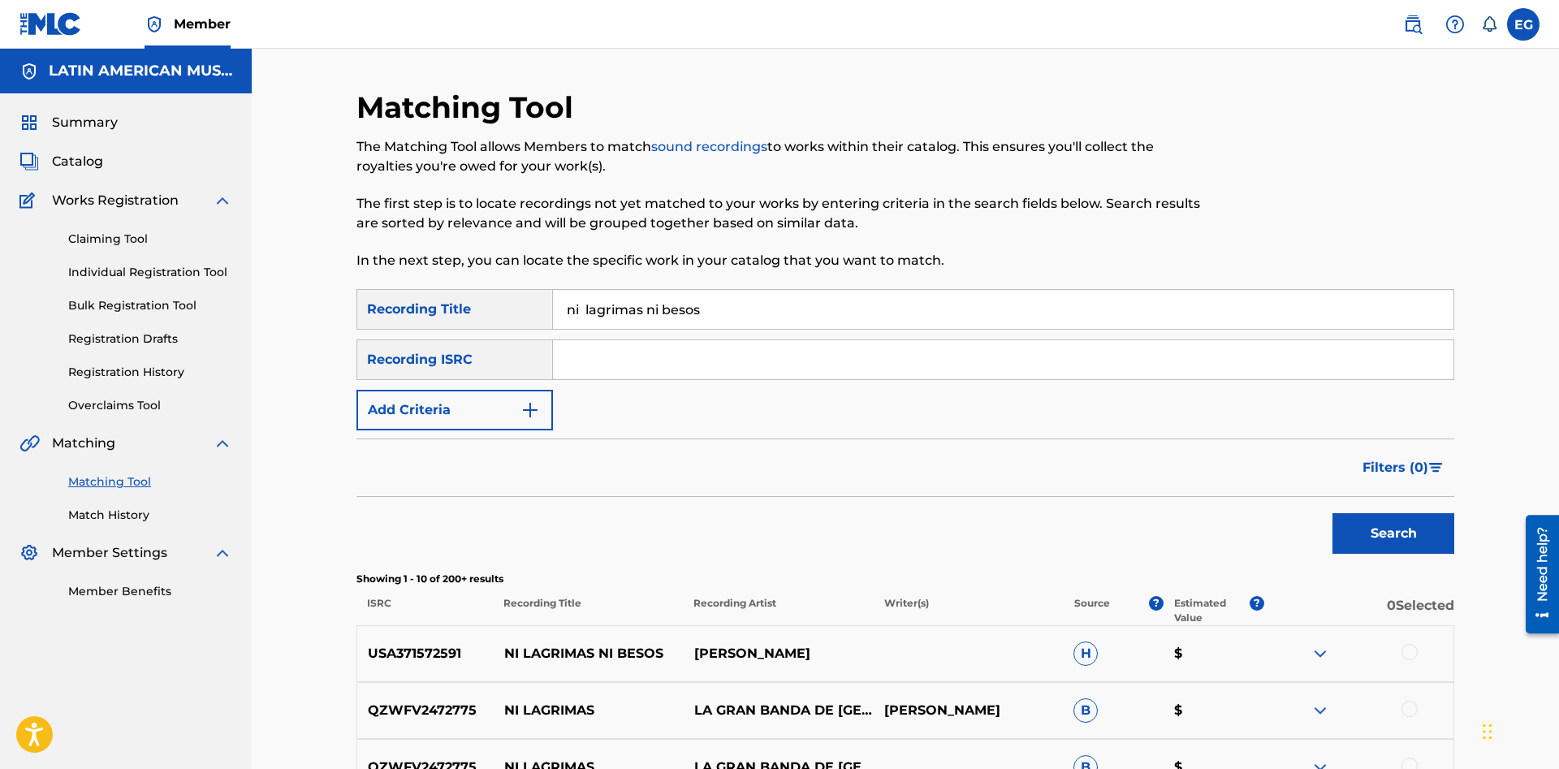
scroll to position [166, 0]
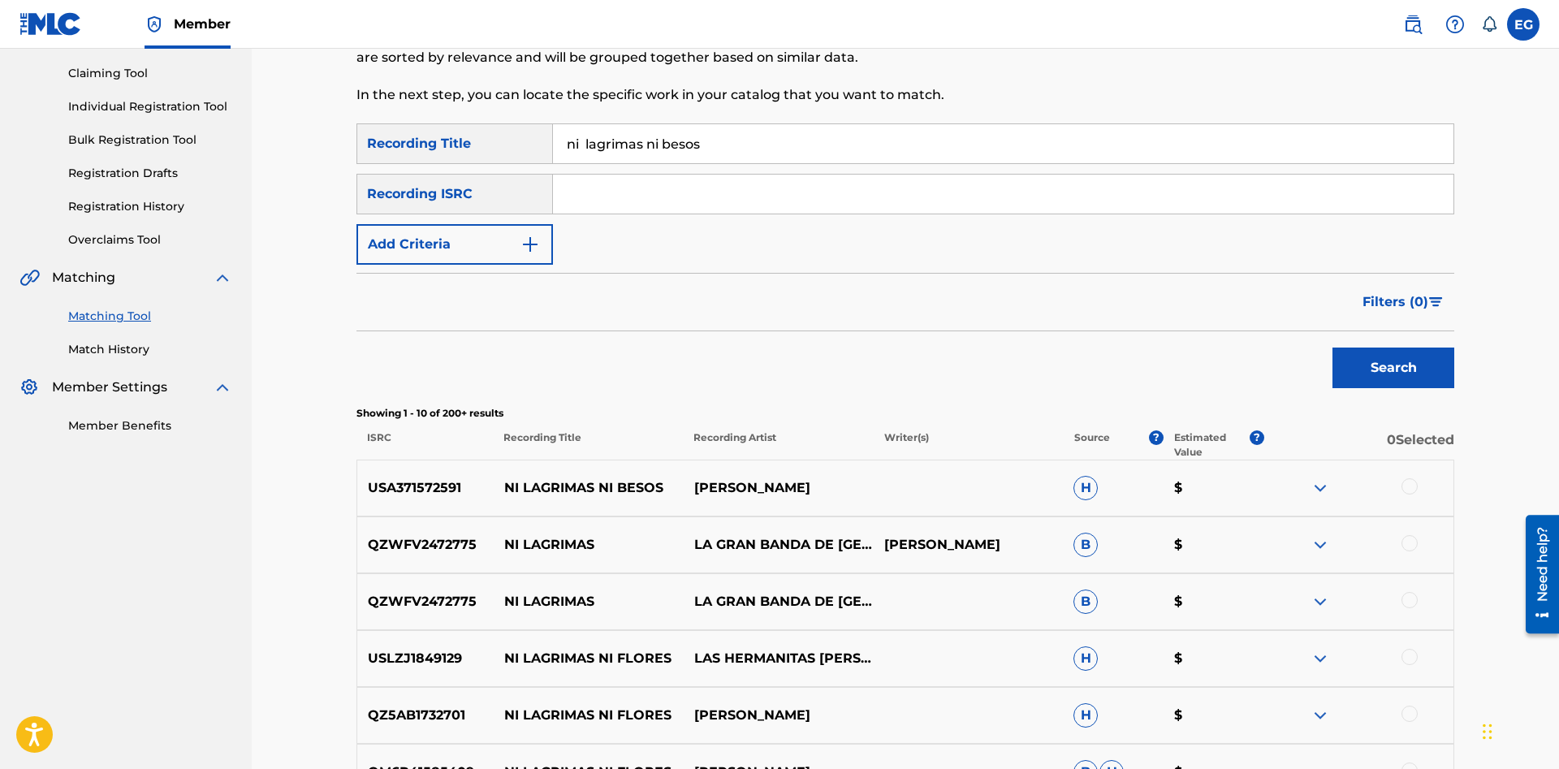
click at [1405, 489] on div at bounding box center [1409, 486] width 16 height 16
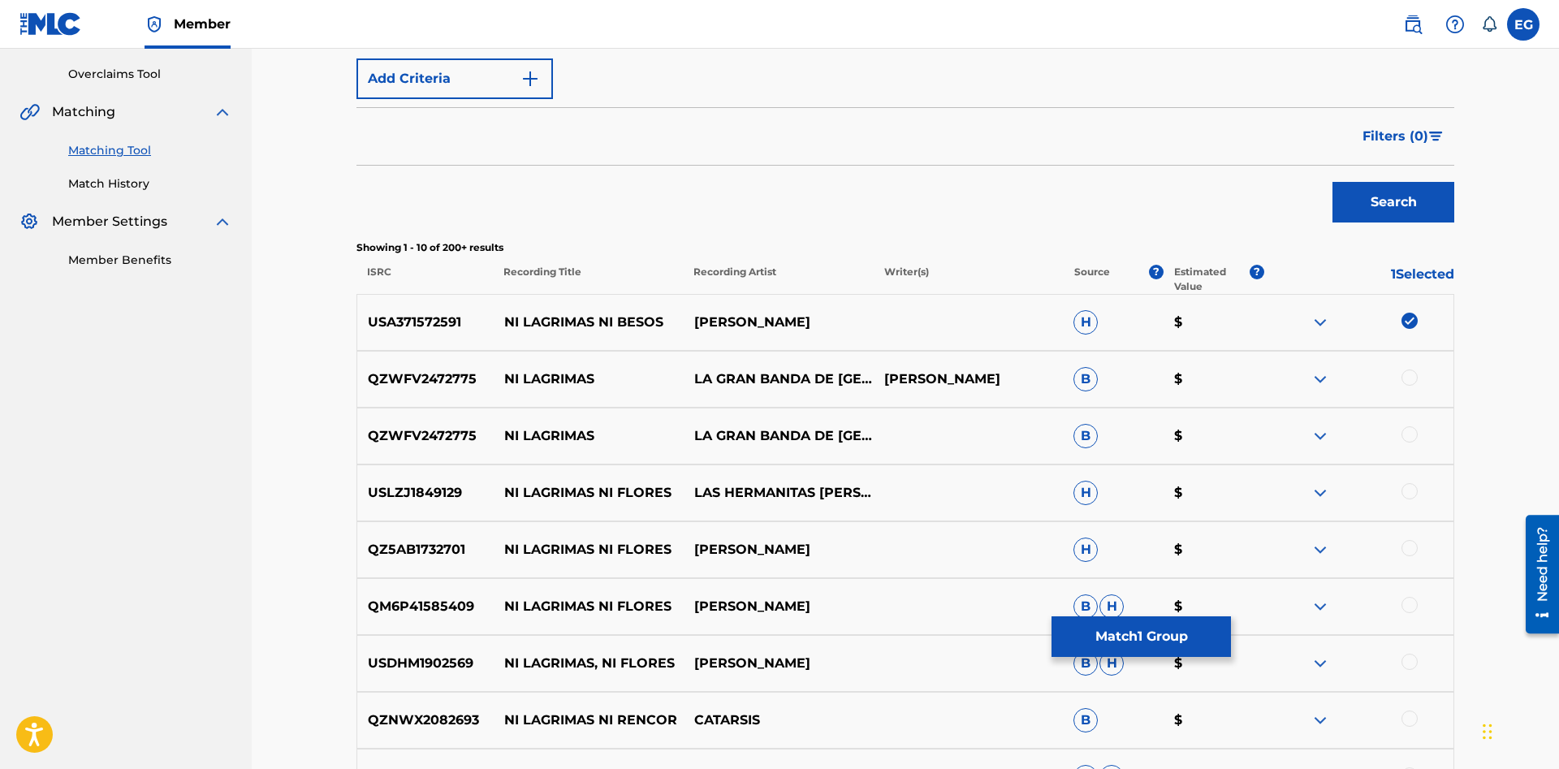
scroll to position [624, 0]
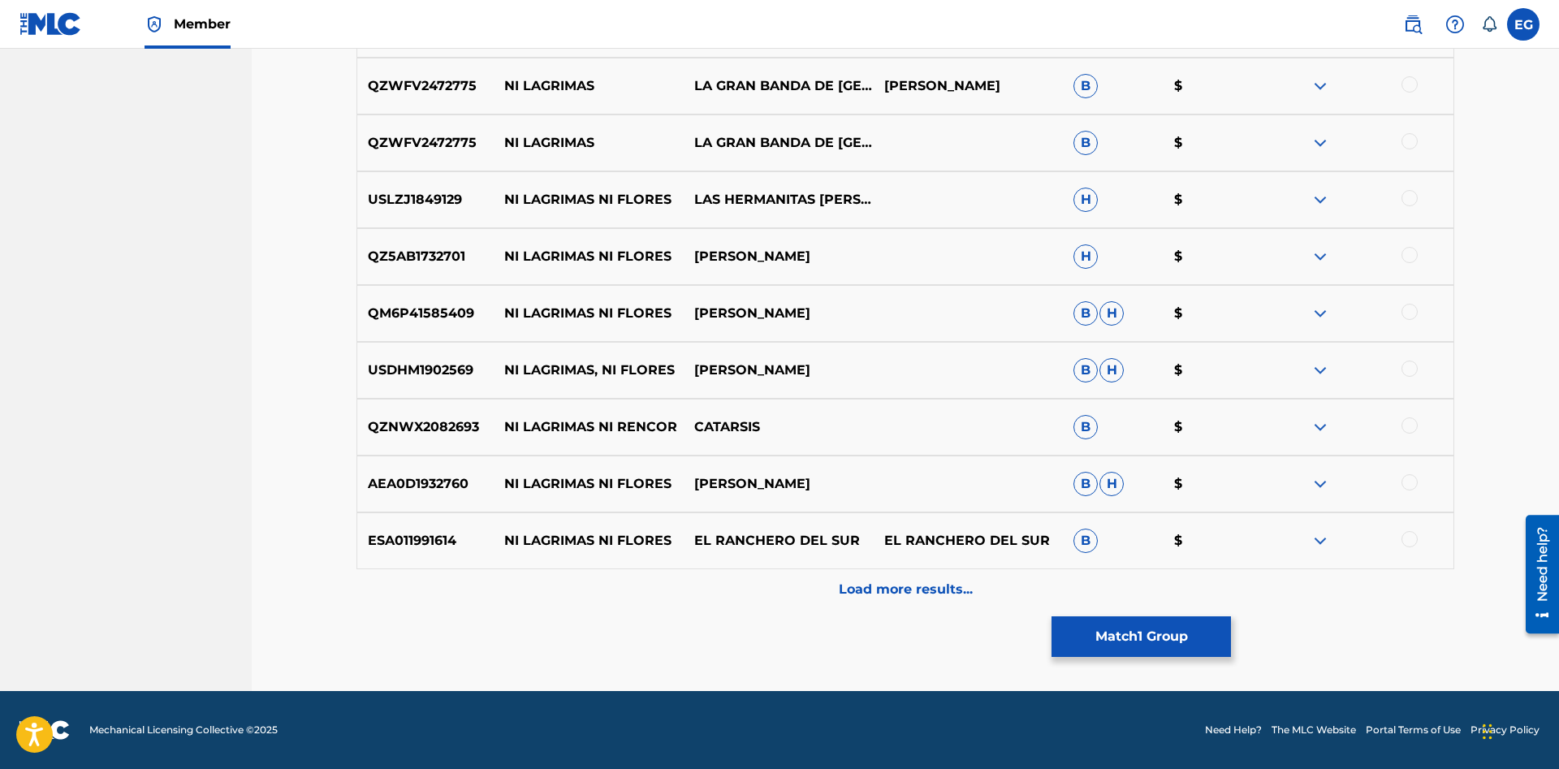
click at [877, 590] on p "Load more results..." at bounding box center [906, 589] width 134 height 19
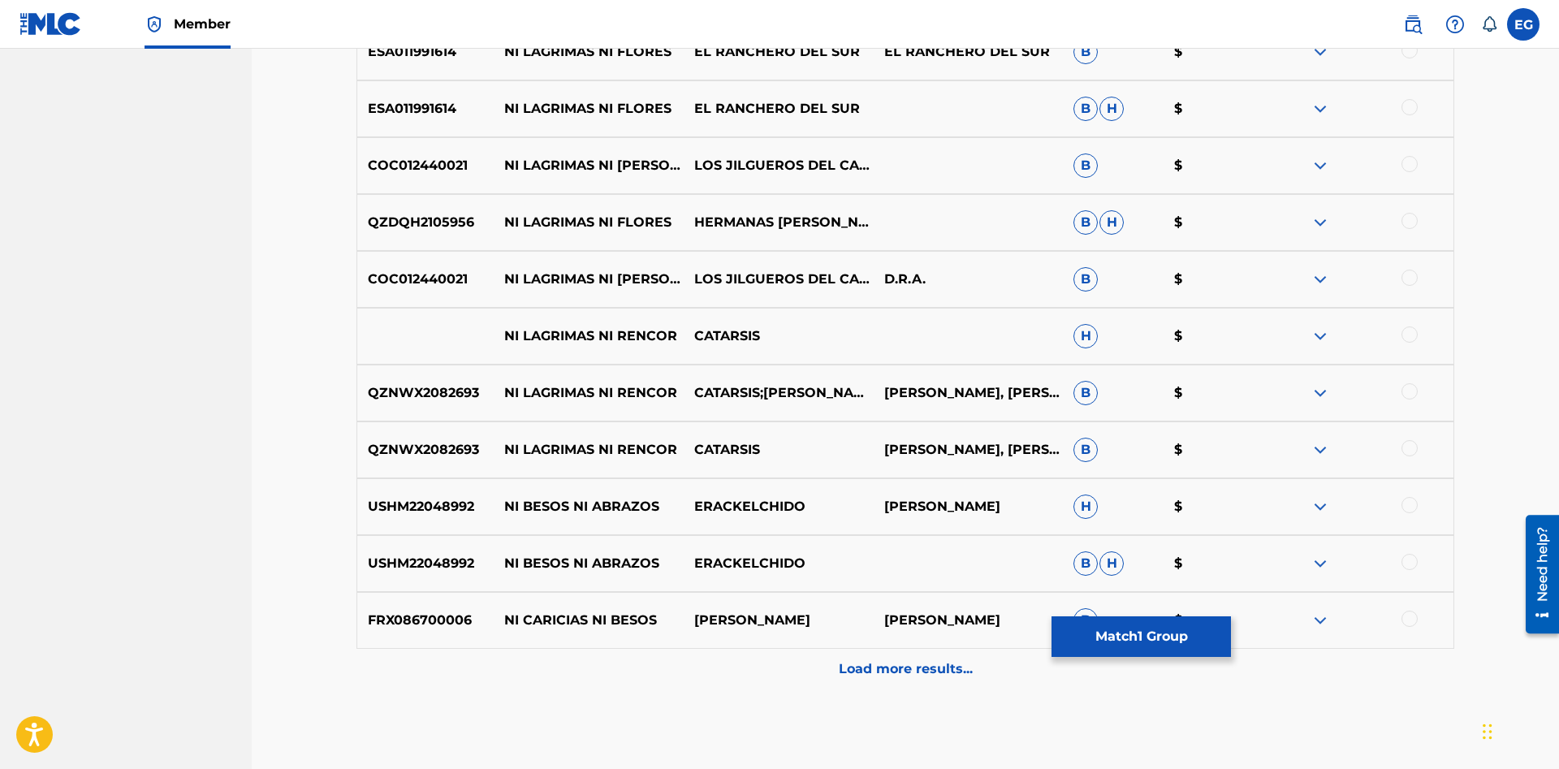
scroll to position [1192, 0]
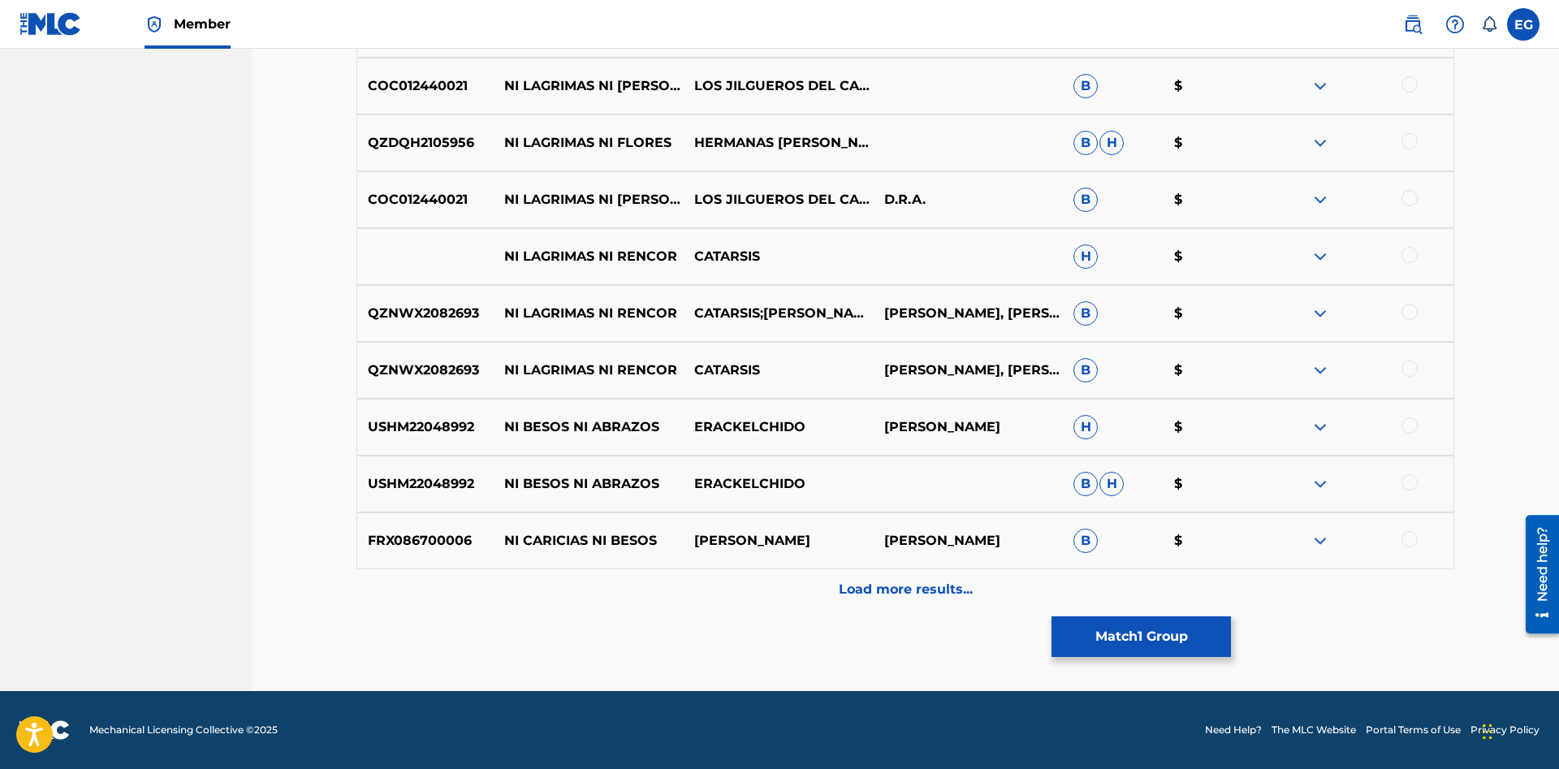
click at [886, 578] on div "Load more results..." at bounding box center [904, 589] width 1097 height 41
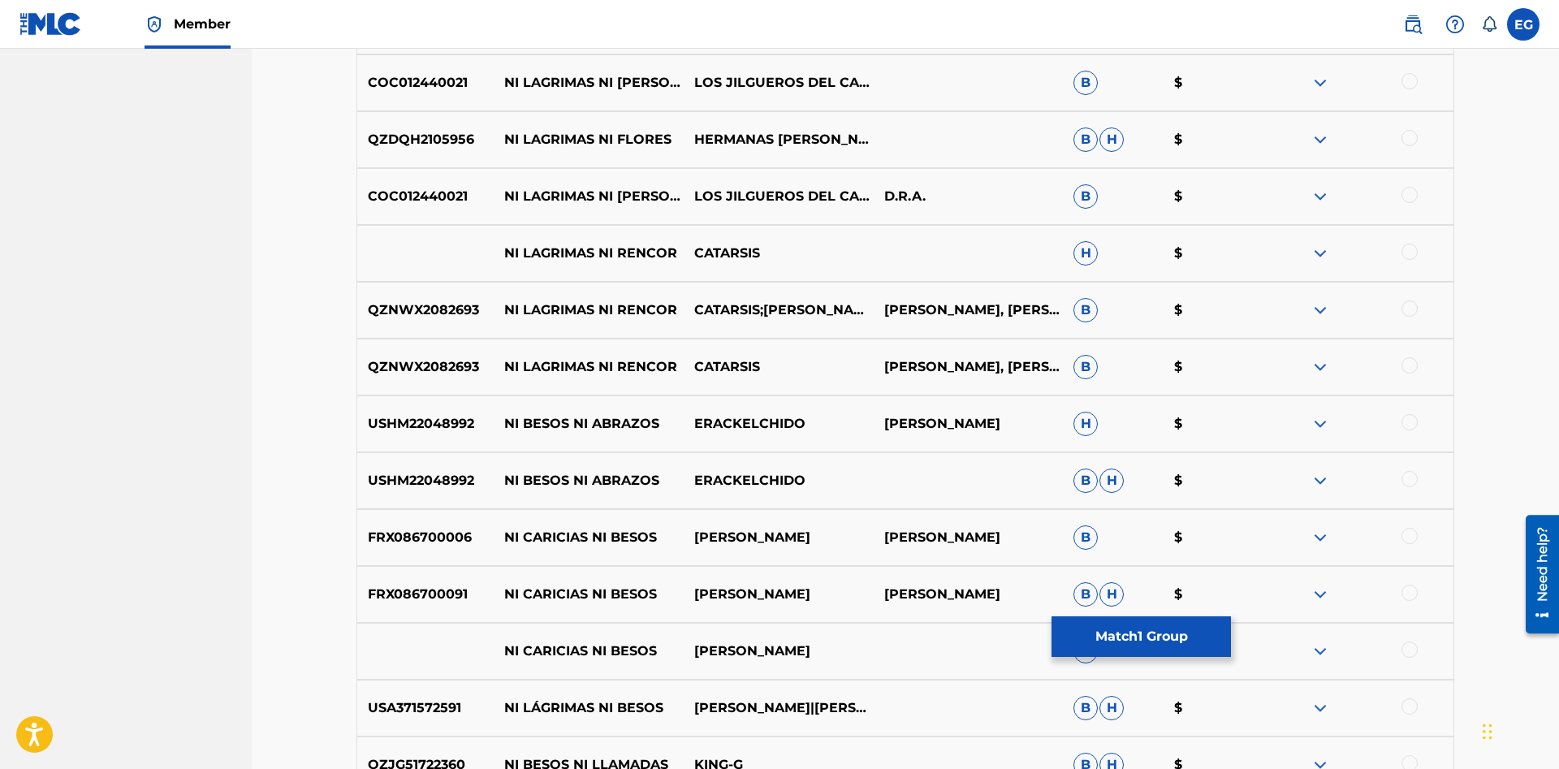
scroll to position [1692, 0]
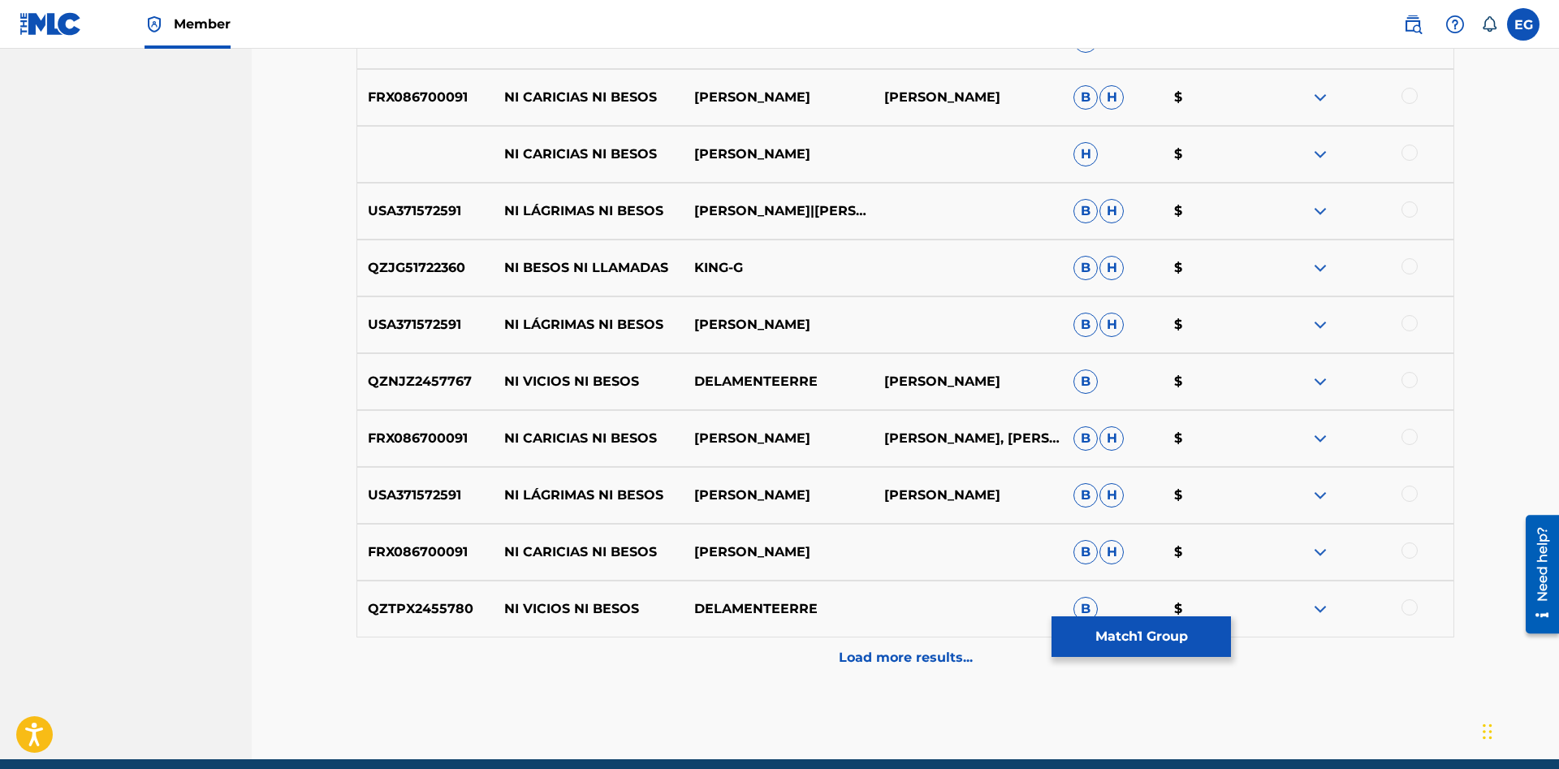
click at [877, 666] on p "Load more results..." at bounding box center [906, 657] width 134 height 19
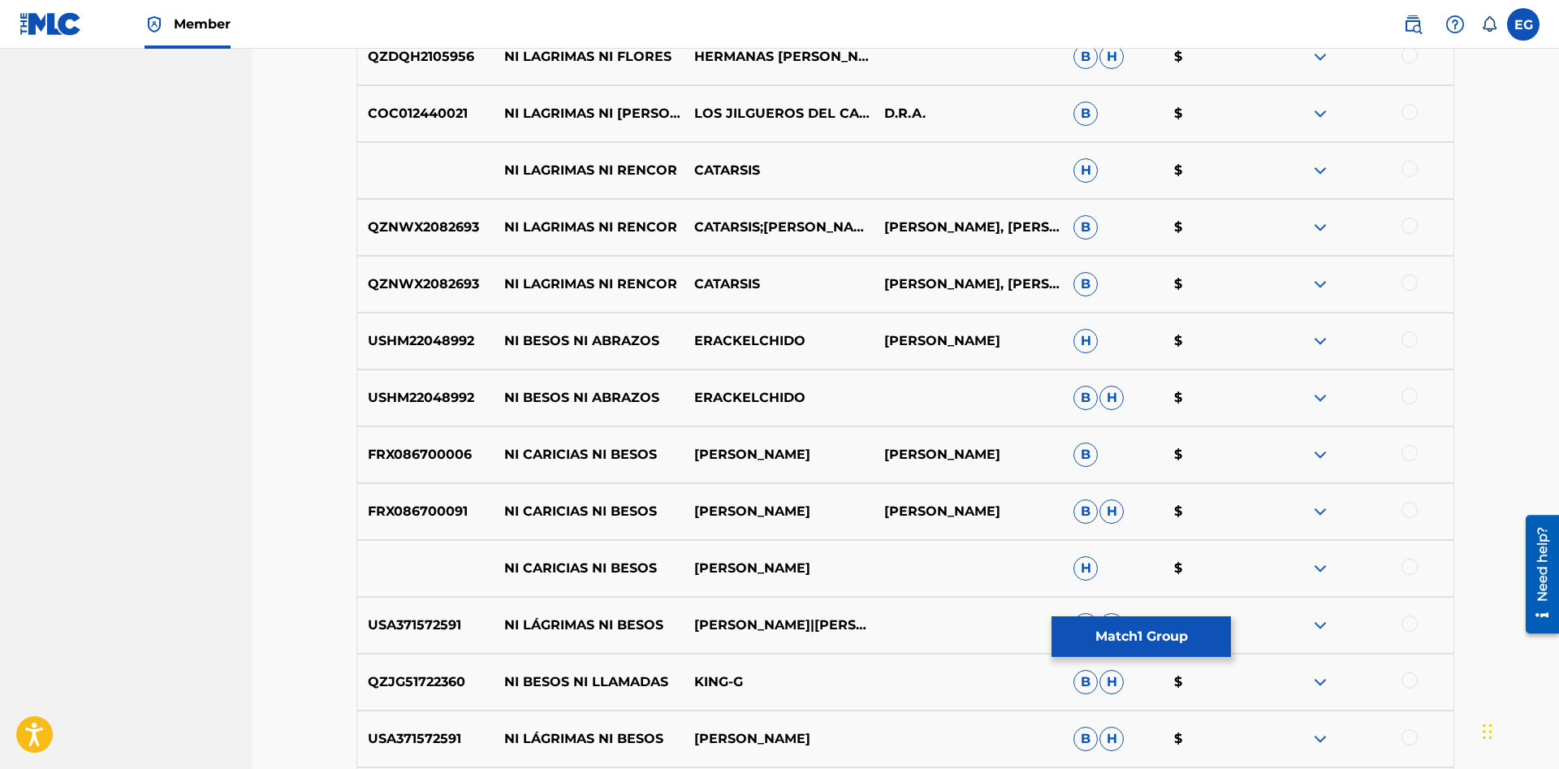
scroll to position [1610, 0]
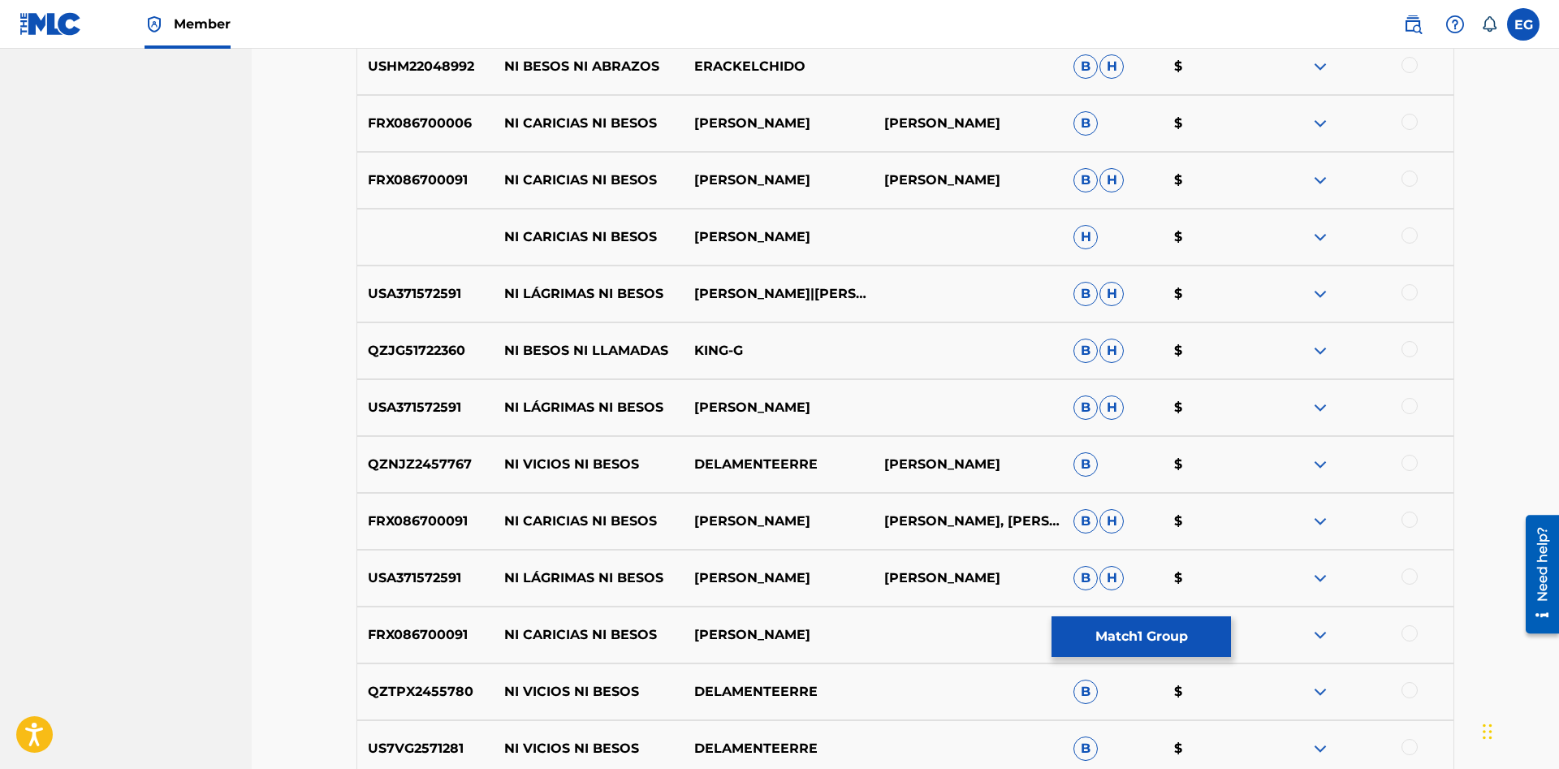
click at [1405, 405] on div at bounding box center [1409, 406] width 16 height 16
click at [1407, 292] on div at bounding box center [1409, 292] width 16 height 16
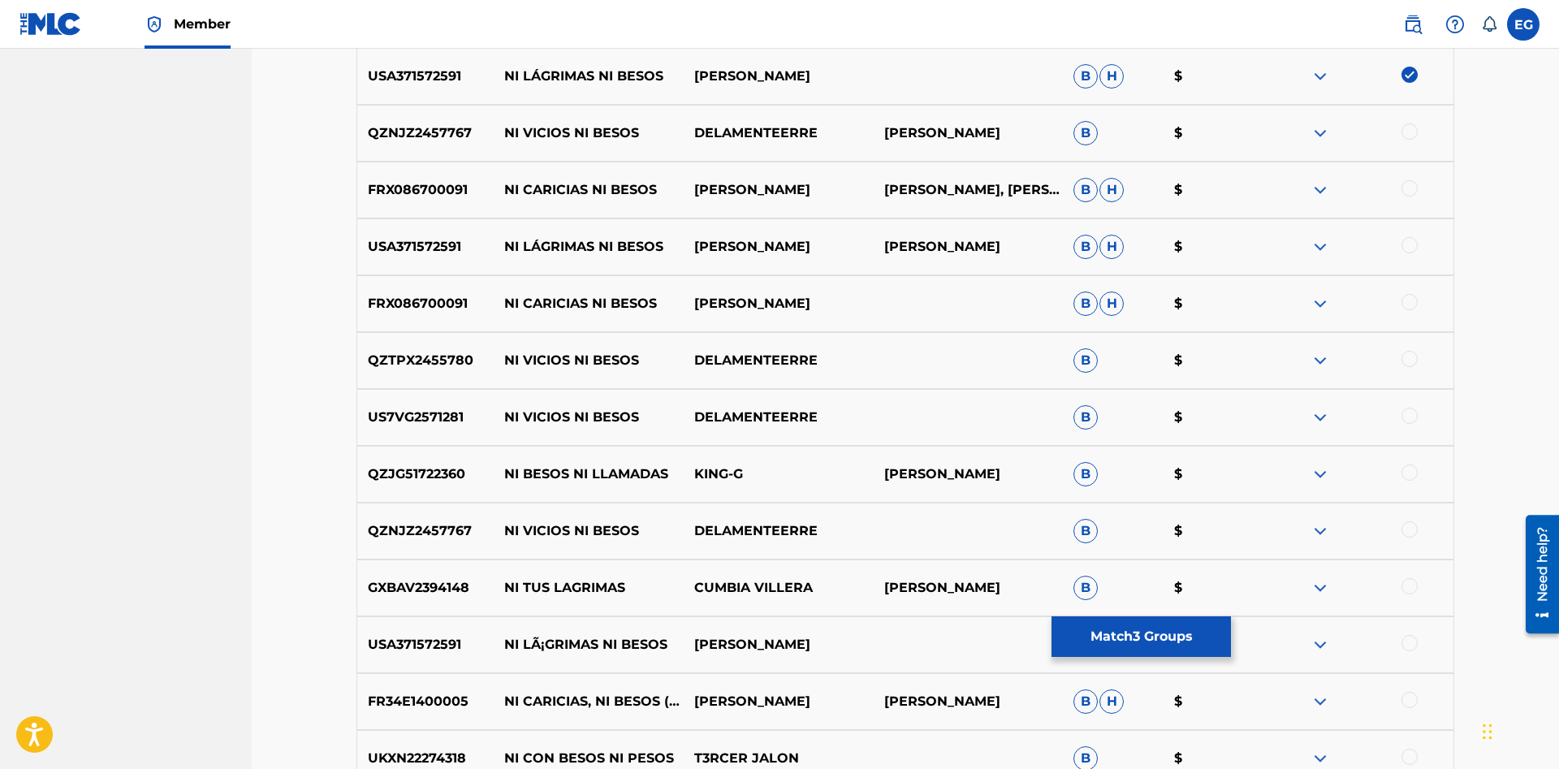
scroll to position [2329, 0]
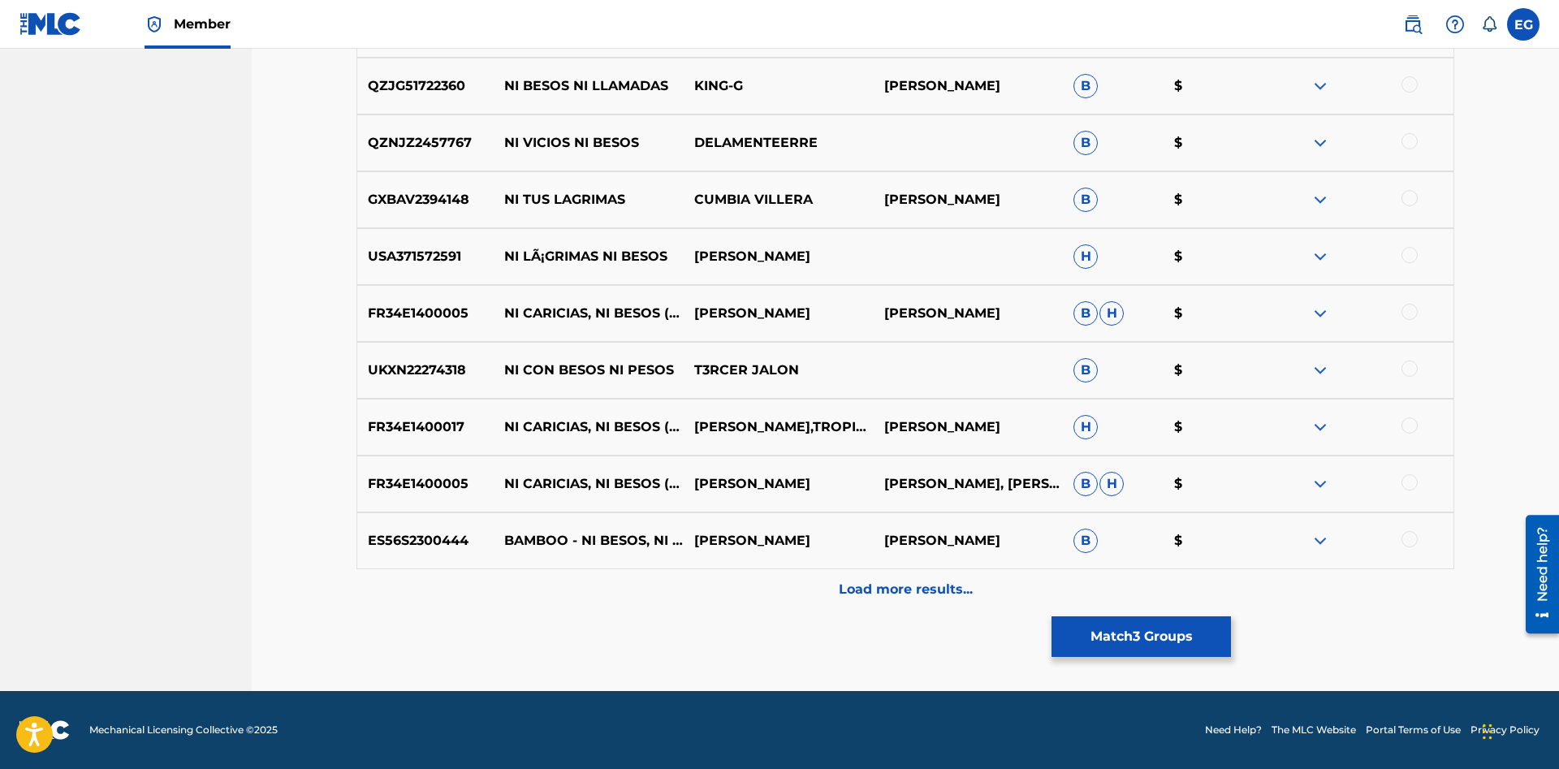
click at [1403, 259] on div at bounding box center [1409, 255] width 16 height 16
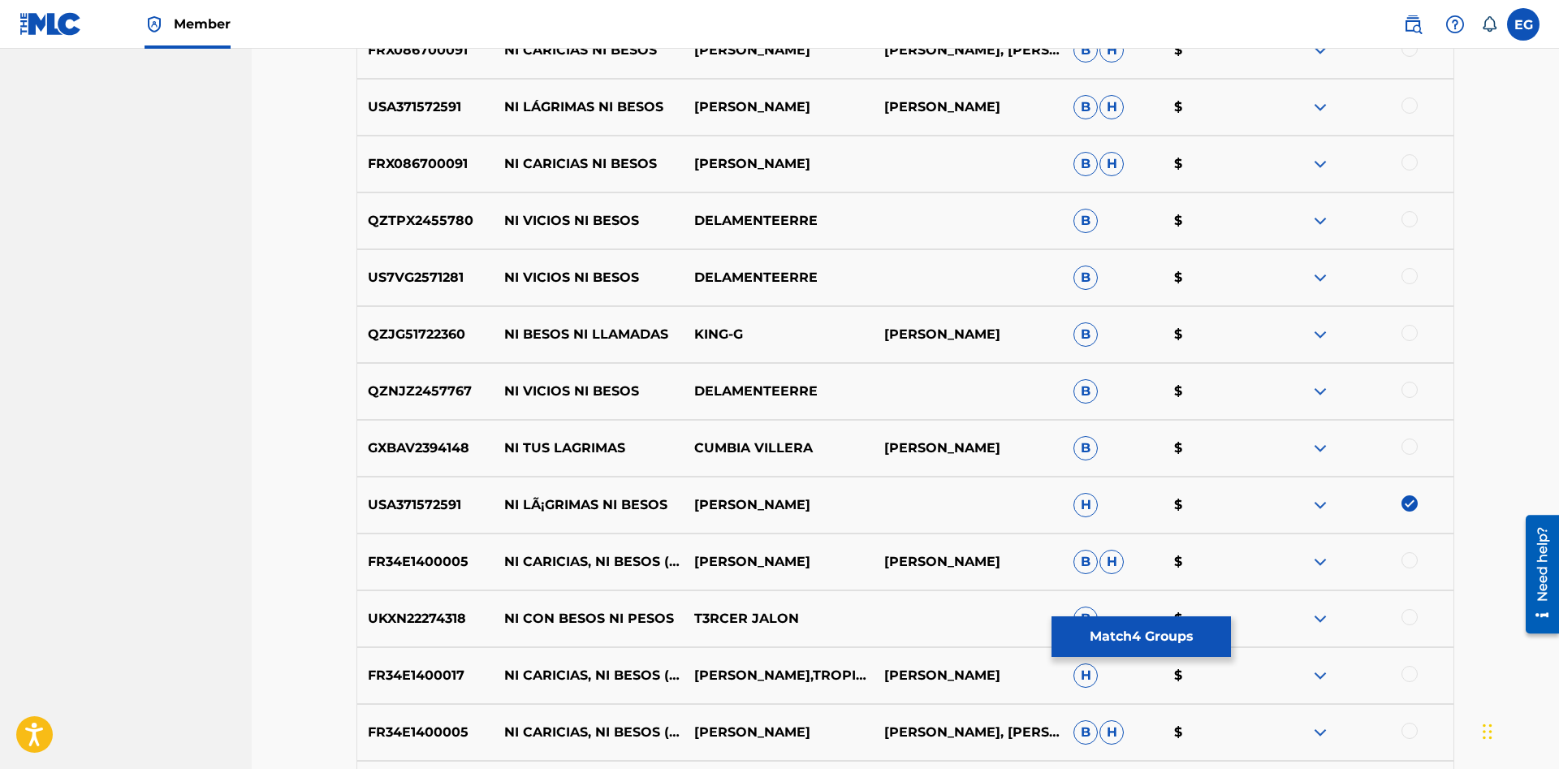
click at [1414, 104] on div at bounding box center [1409, 105] width 16 height 16
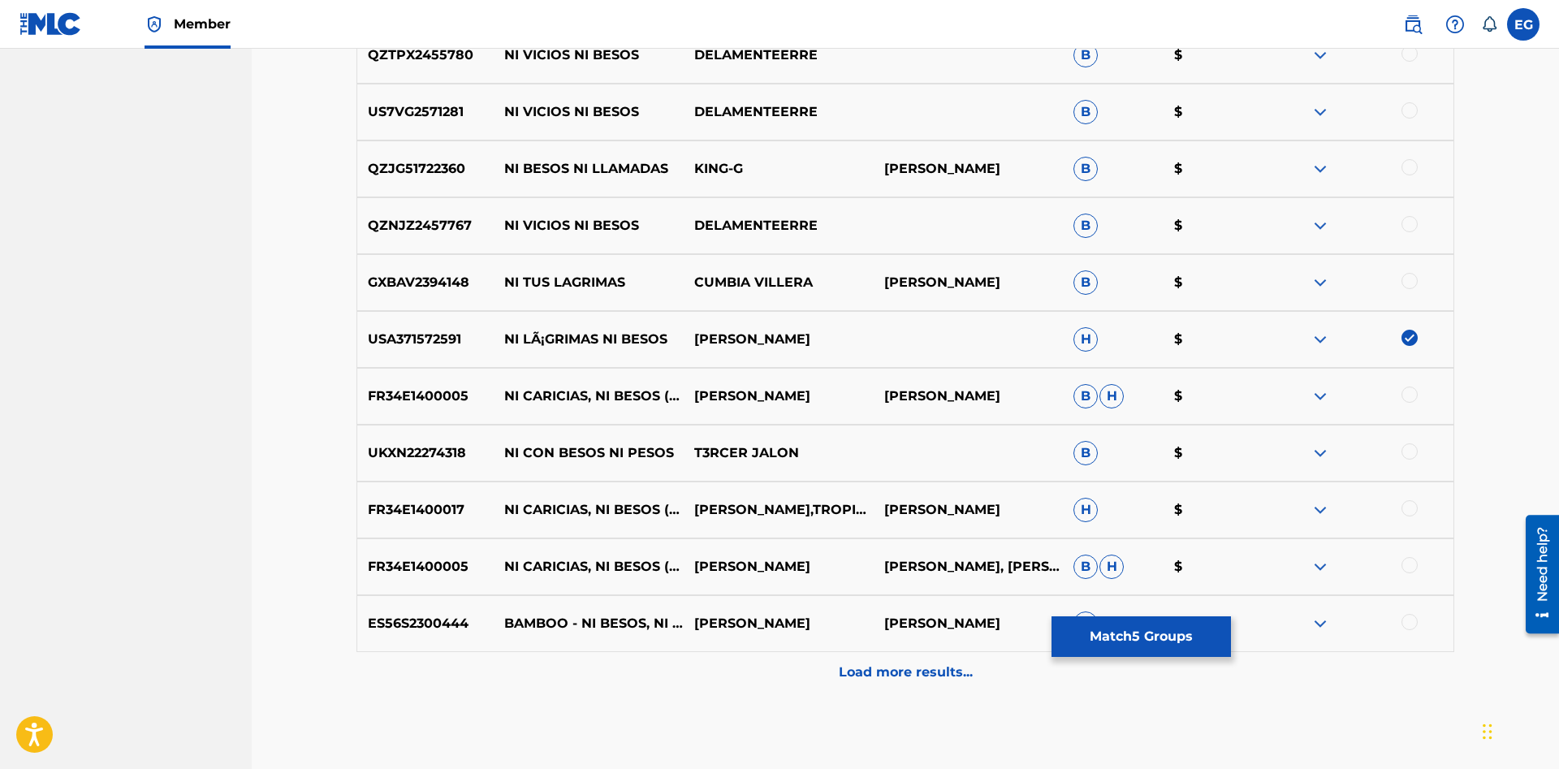
scroll to position [2329, 0]
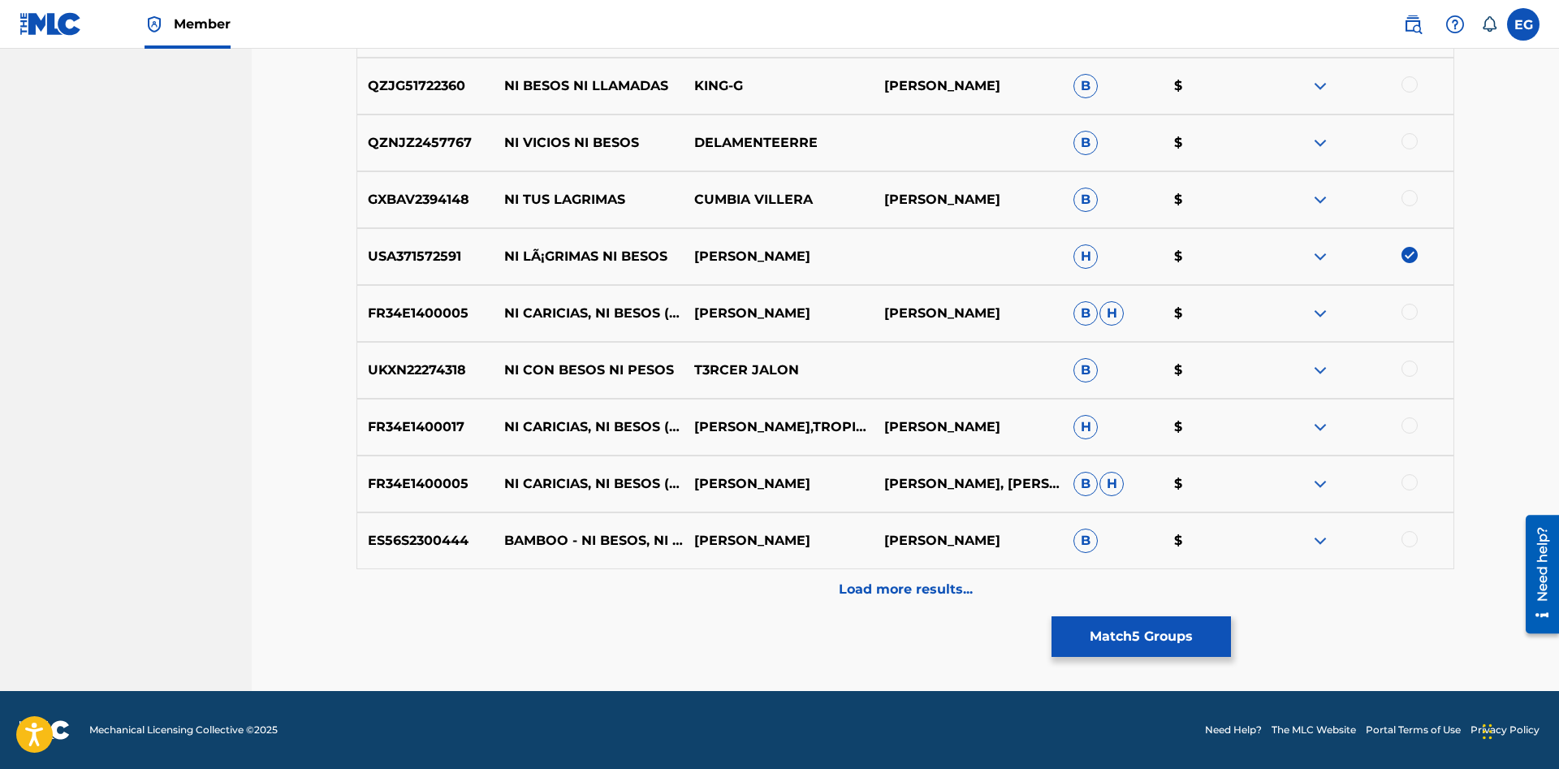
click at [912, 571] on div "Load more results..." at bounding box center [904, 589] width 1097 height 41
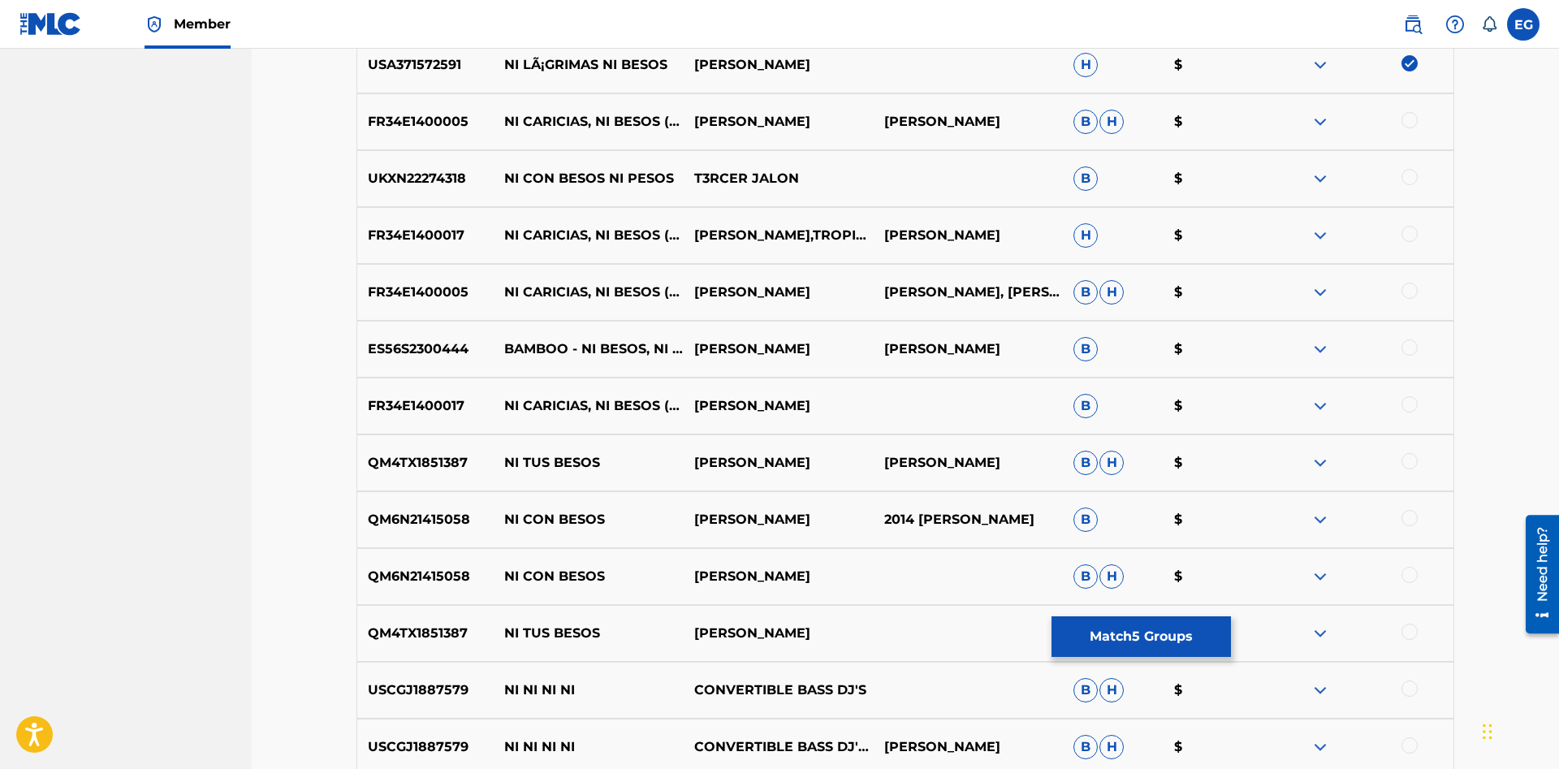
scroll to position [2897, 0]
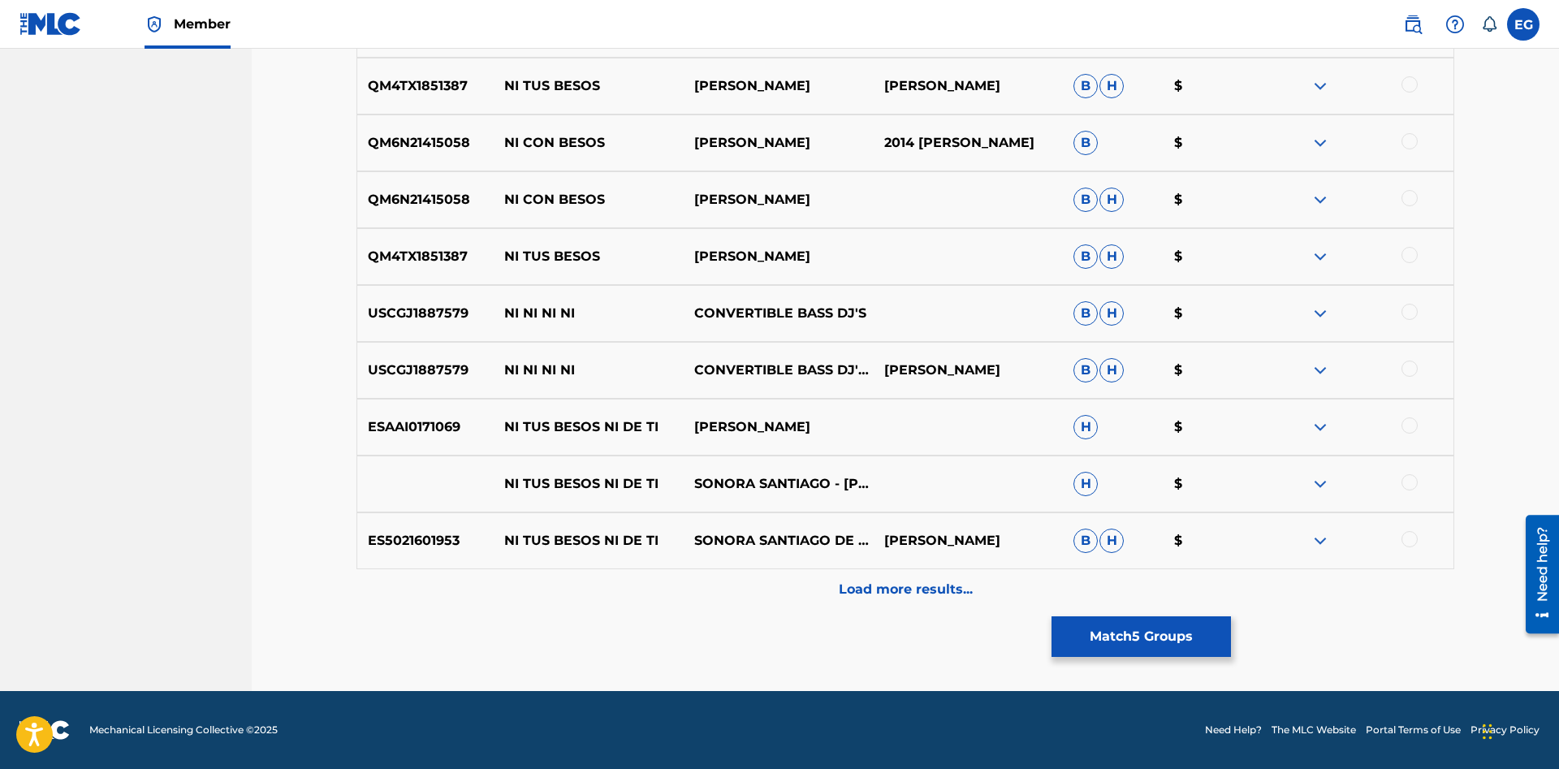
click at [883, 584] on p "Load more results..." at bounding box center [906, 589] width 134 height 19
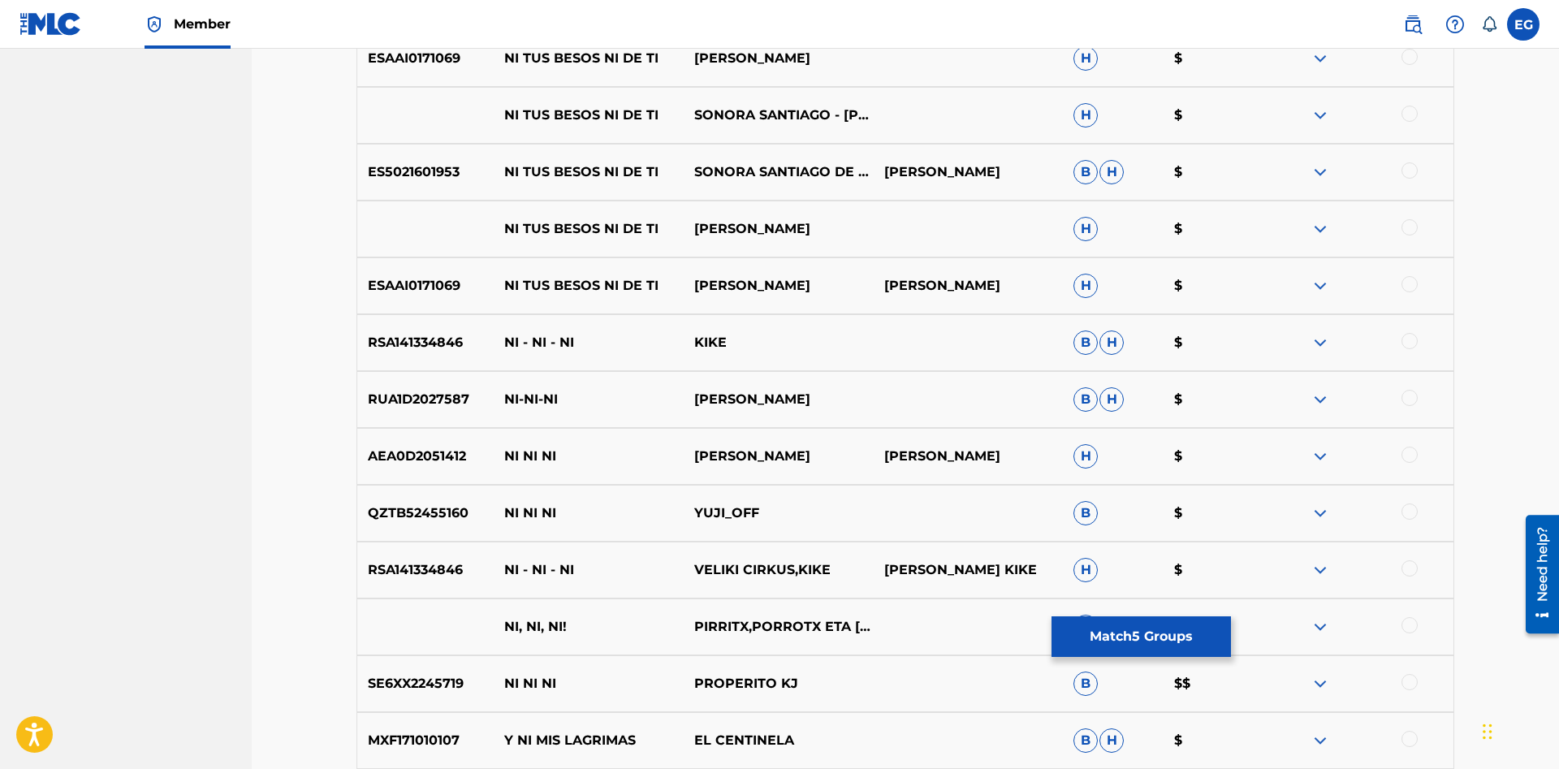
scroll to position [3465, 0]
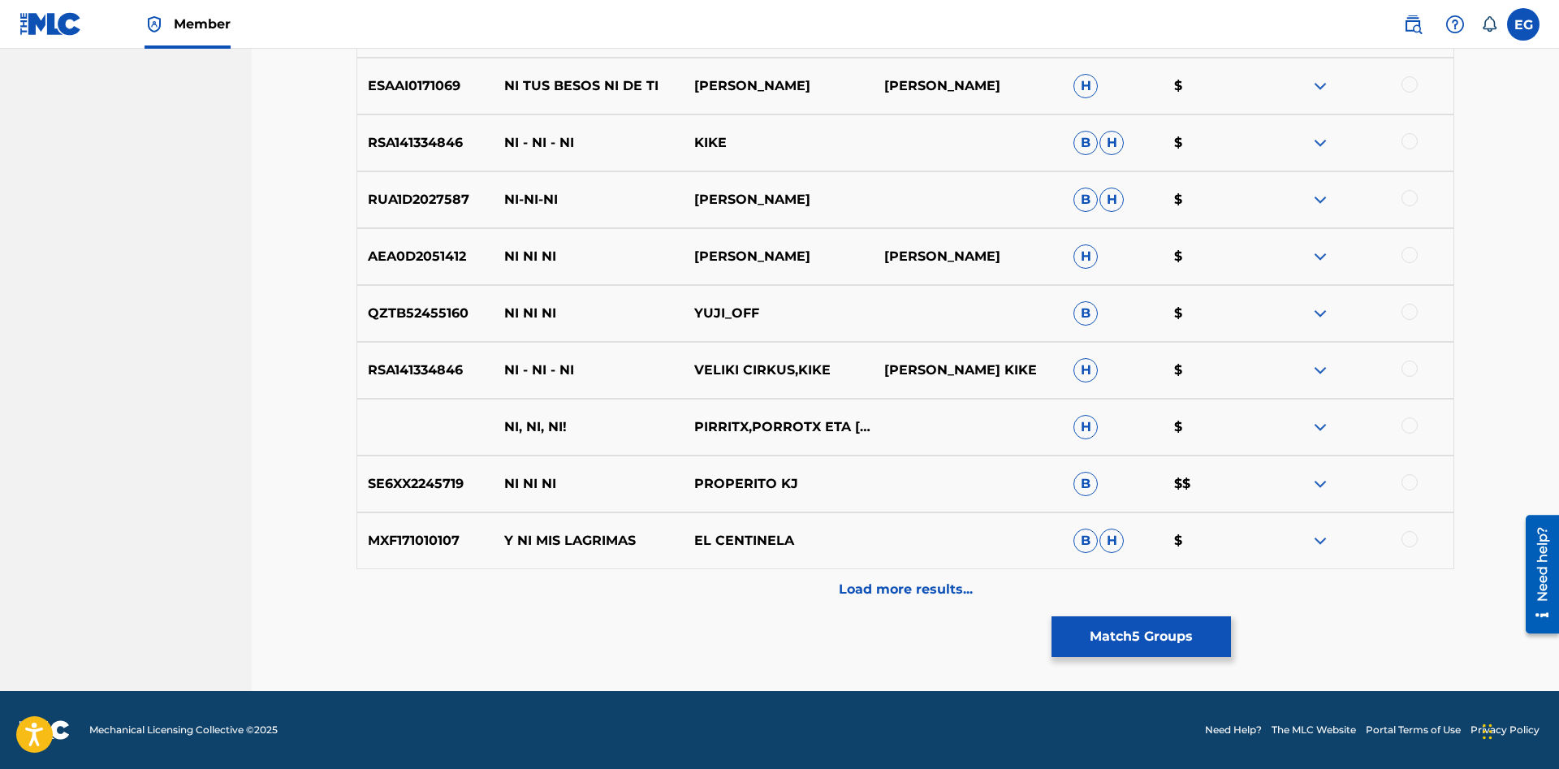
click at [863, 584] on p "Load more results..." at bounding box center [906, 589] width 134 height 19
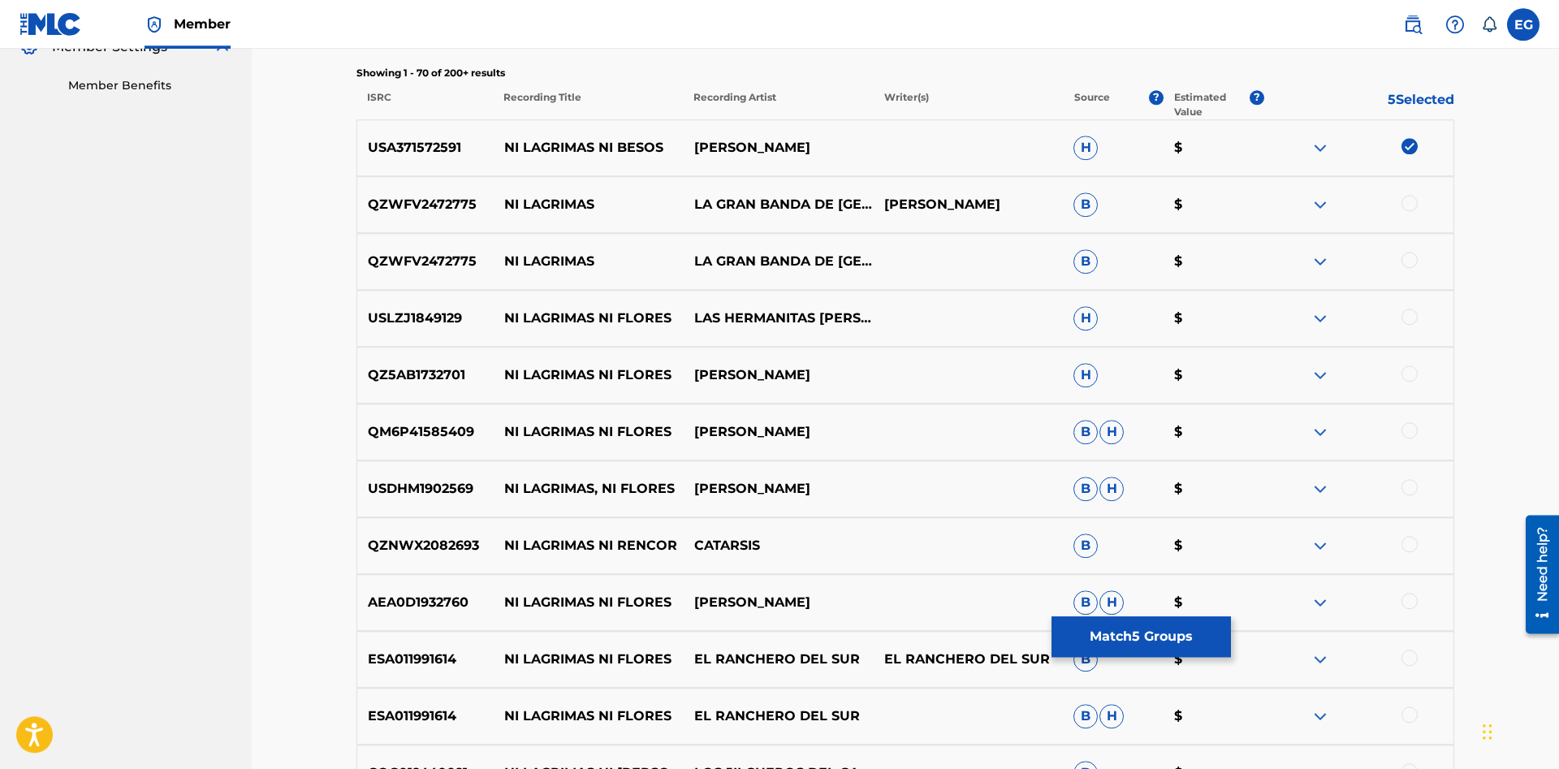
scroll to position [0, 0]
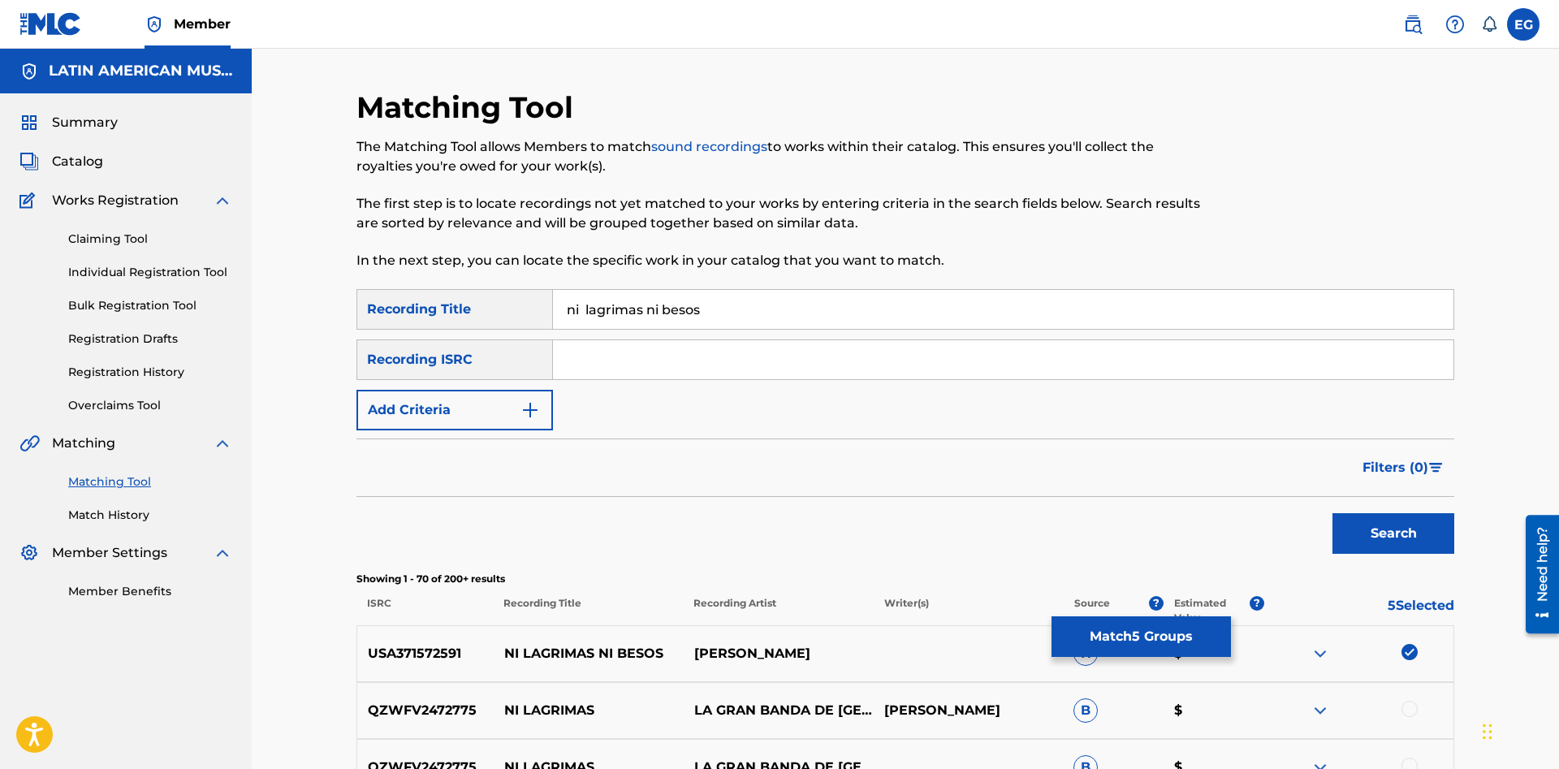
click at [582, 304] on input "ni lagrimas ni besos" at bounding box center [1003, 309] width 900 height 39
click at [1332, 513] on button "Search" at bounding box center [1393, 533] width 122 height 41
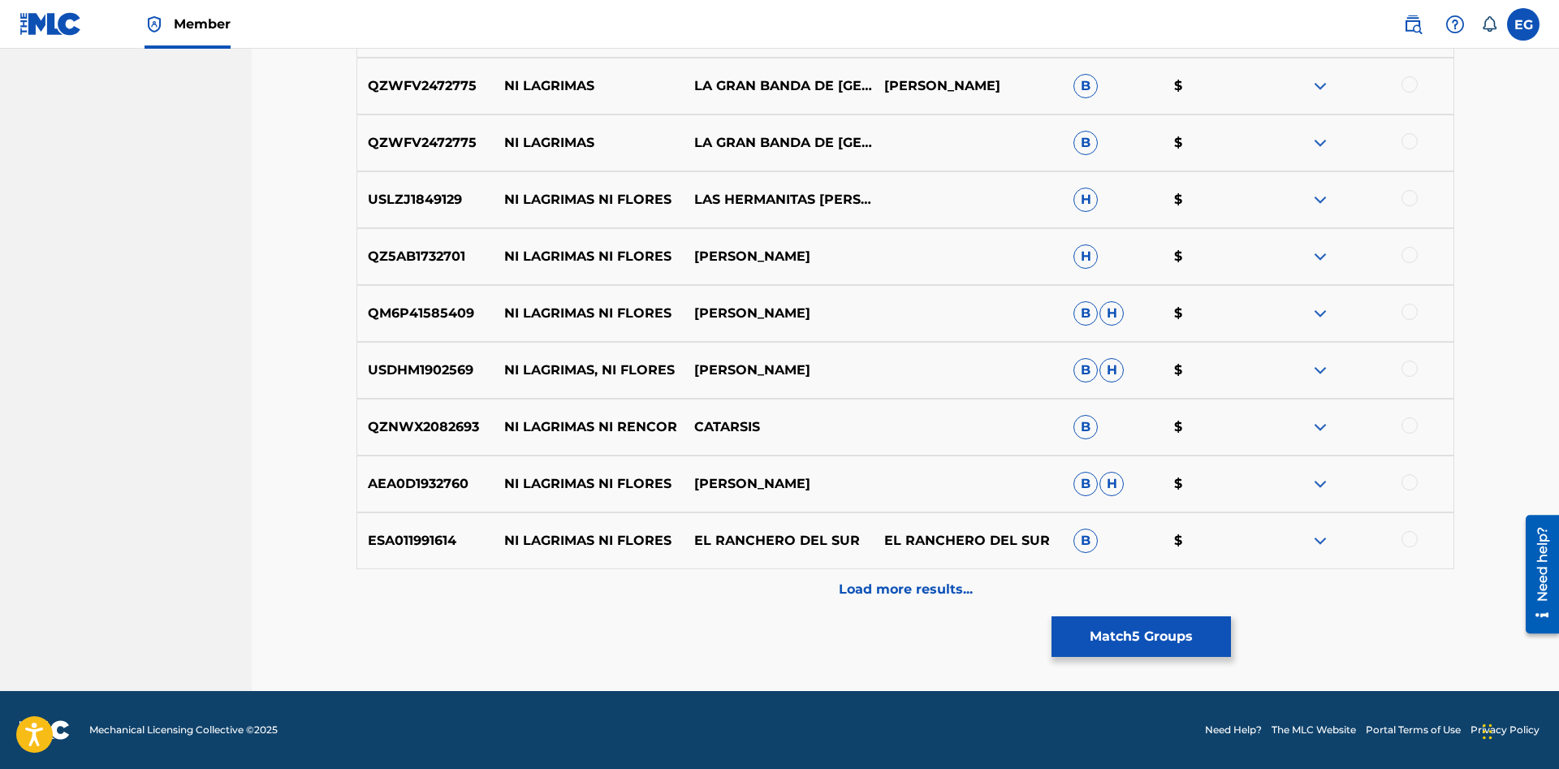
click at [870, 589] on p "Load more results..." at bounding box center [906, 589] width 134 height 19
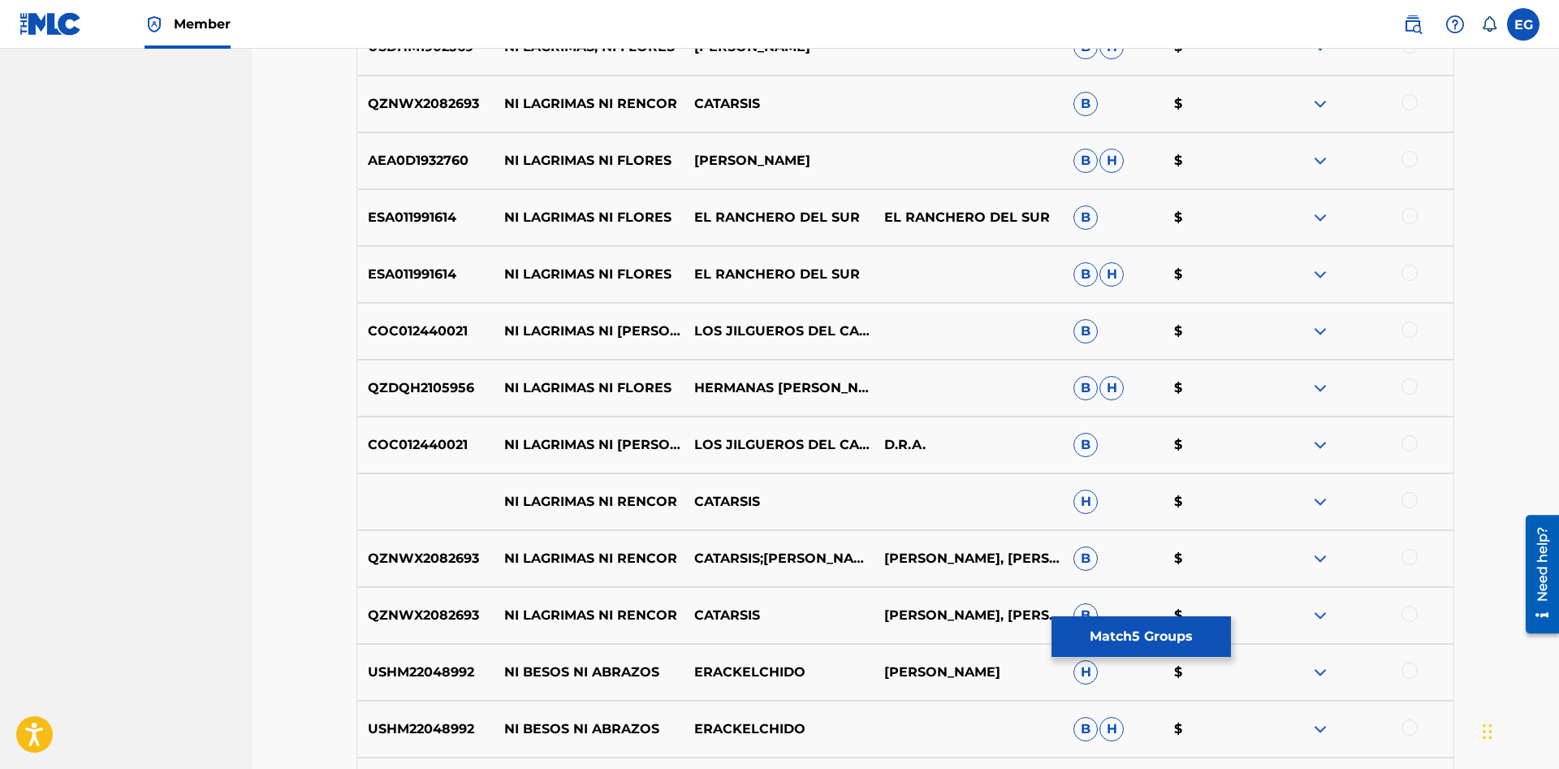
scroll to position [1192, 0]
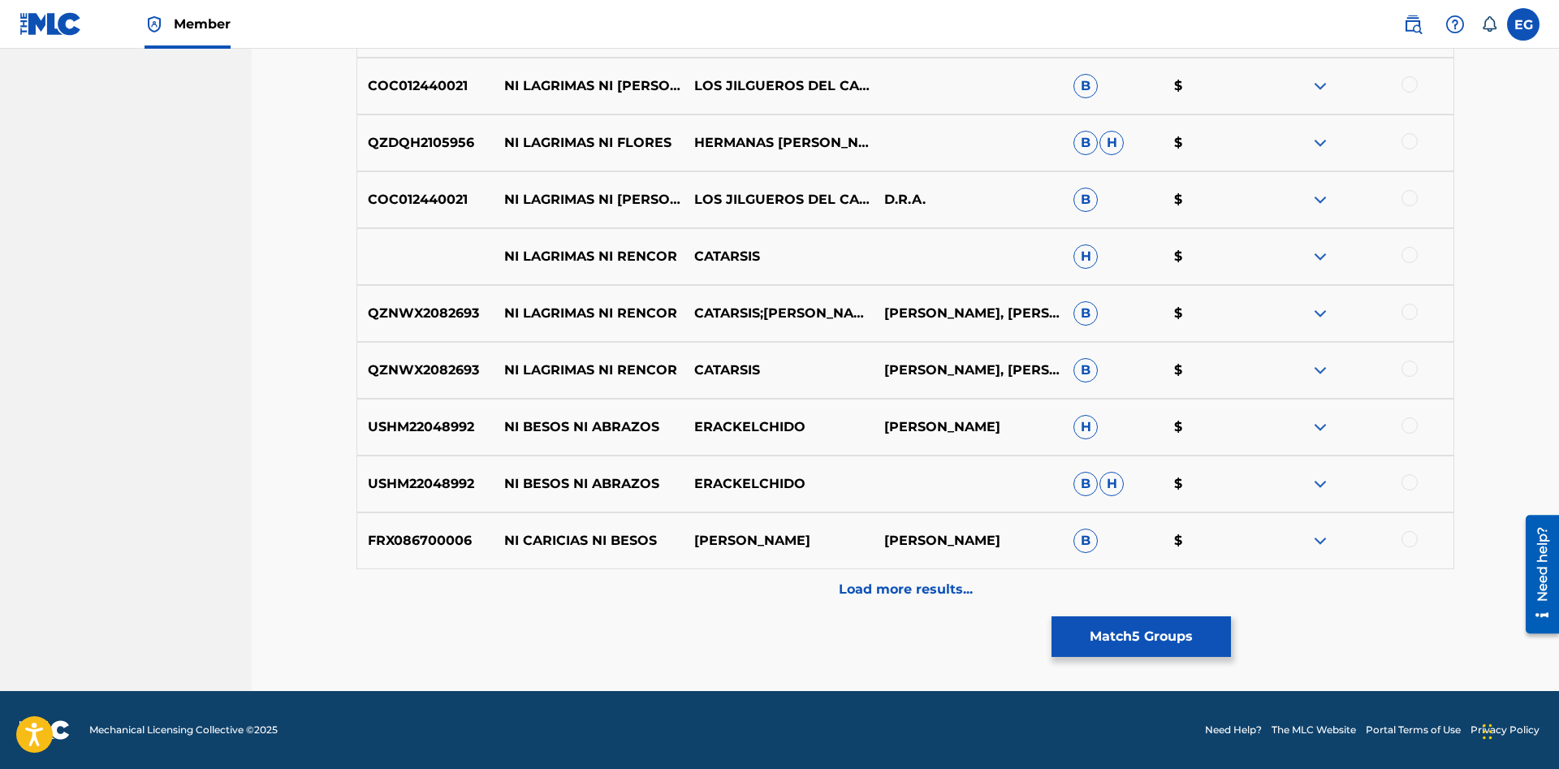
click at [860, 573] on div "Load more results..." at bounding box center [904, 589] width 1097 height 41
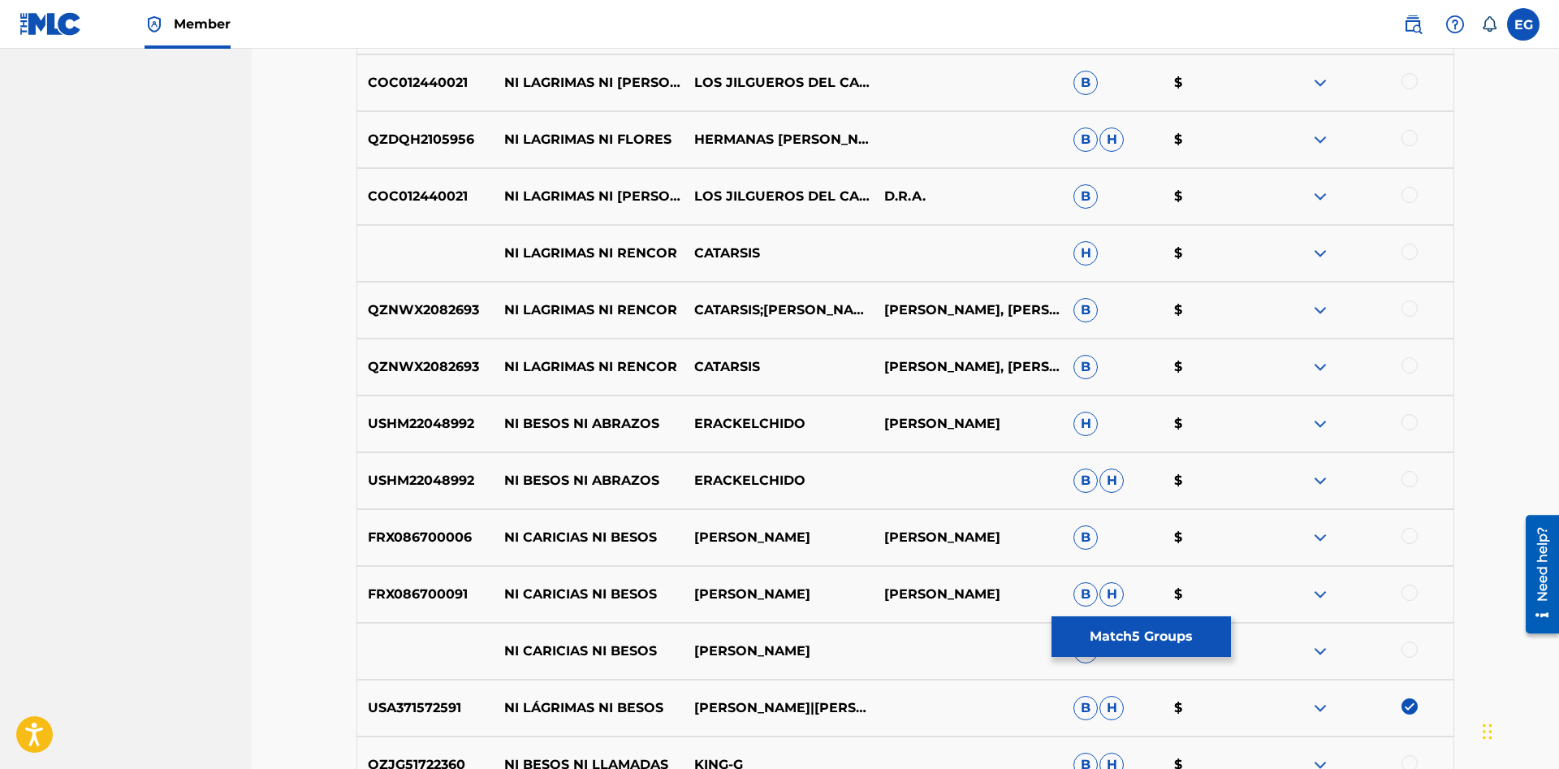
scroll to position [1692, 0]
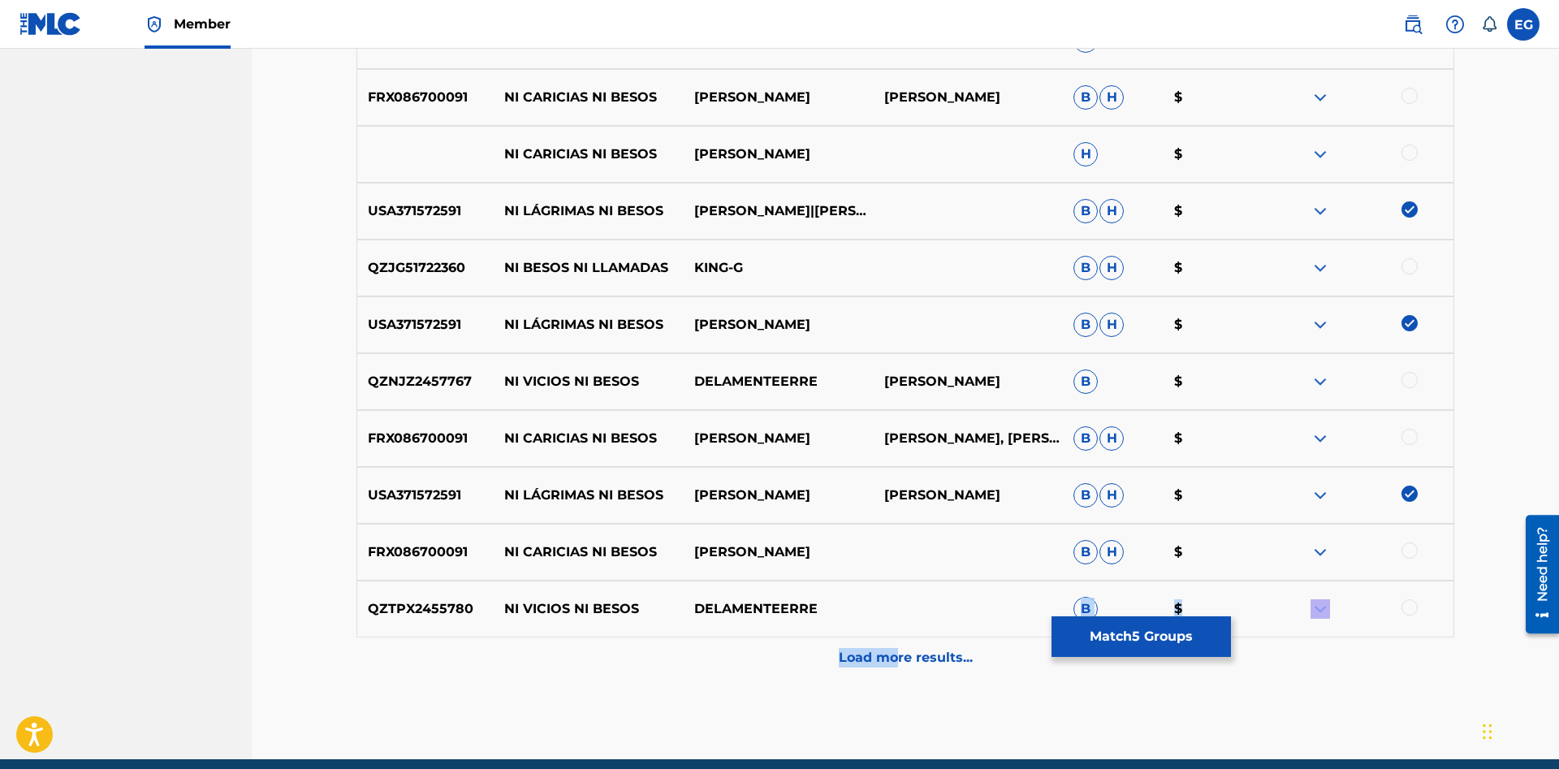
click at [890, 648] on p "Load more results..." at bounding box center [906, 657] width 134 height 19
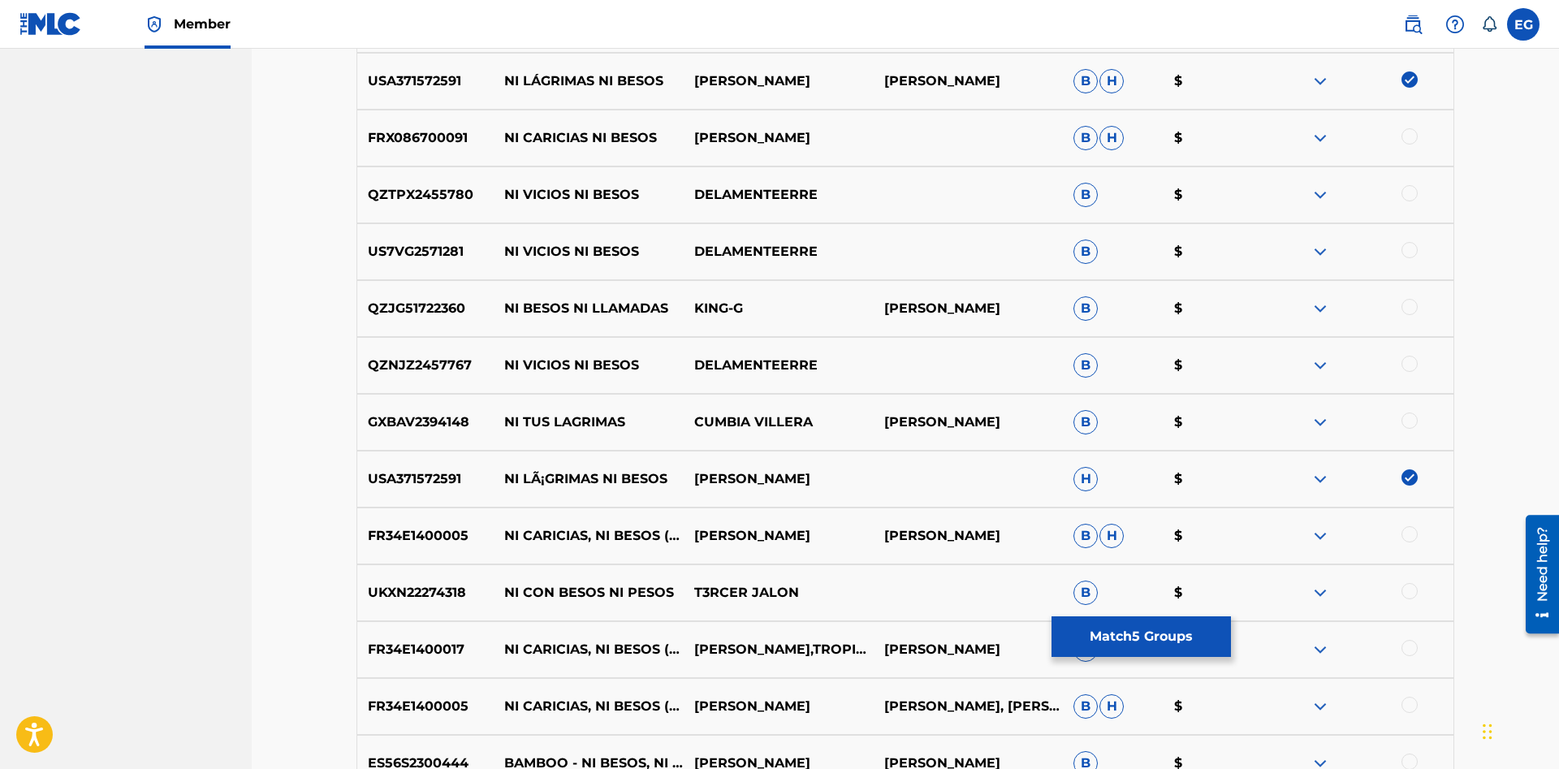
scroll to position [2329, 0]
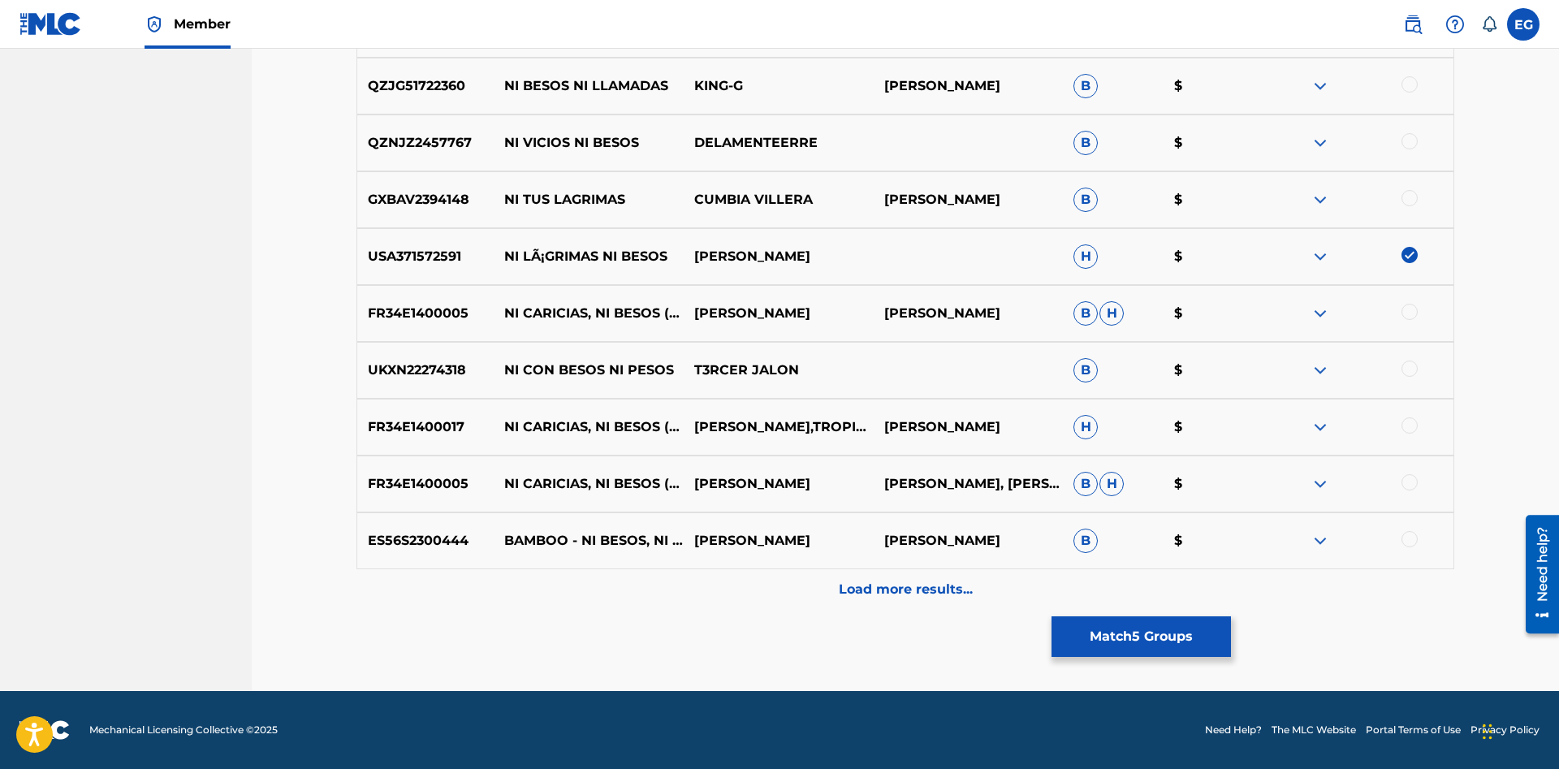
click at [855, 606] on div "Load more results..." at bounding box center [904, 589] width 1097 height 41
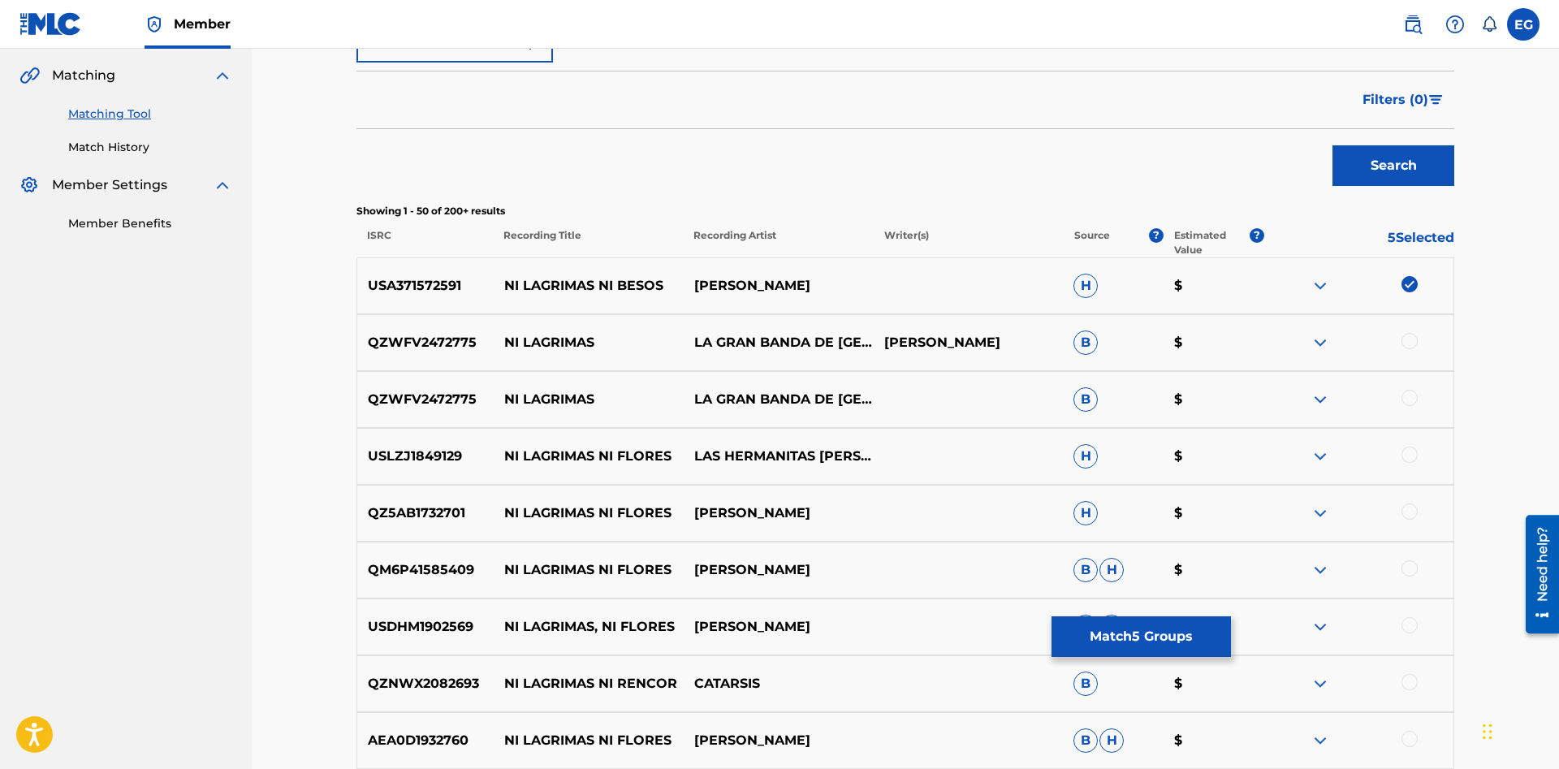
scroll to position [0, 0]
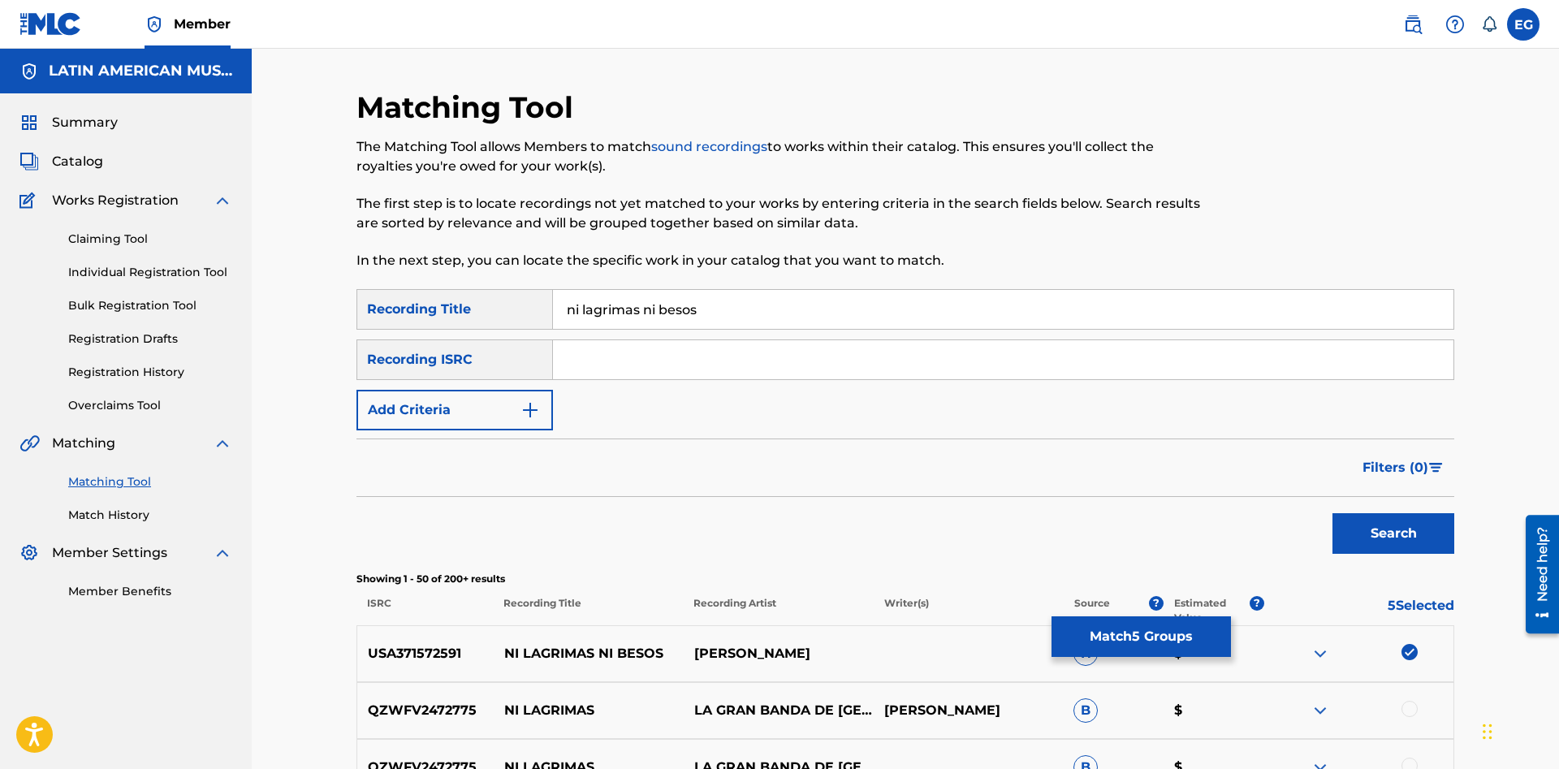
click at [591, 305] on input "ni lagrimas ni besos" at bounding box center [1003, 309] width 900 height 39
type input "ni lágrimas ni besos"
click at [1332, 513] on button "Search" at bounding box center [1393, 533] width 122 height 41
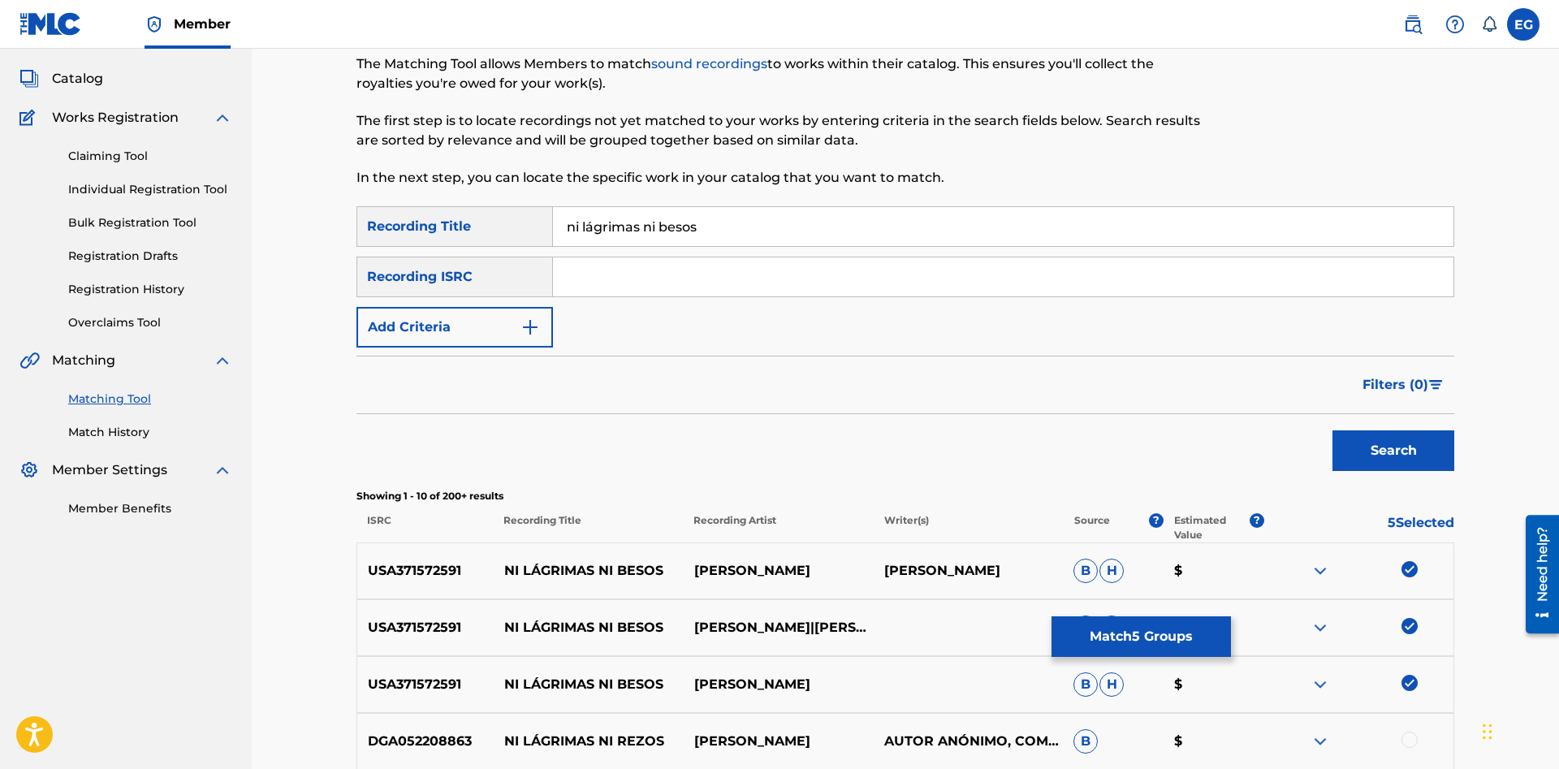
scroll to position [497, 0]
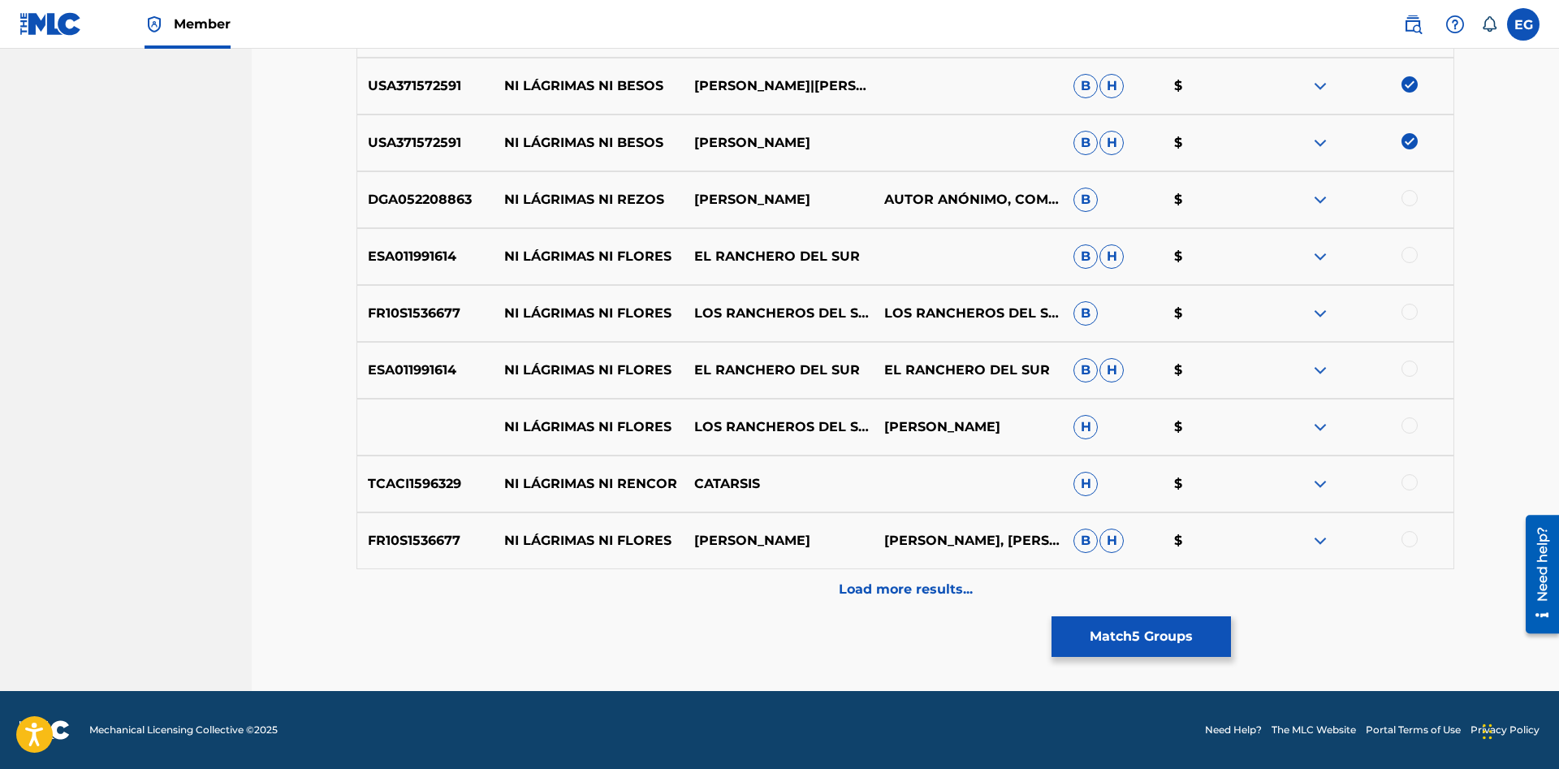
click at [886, 592] on p "Load more results..." at bounding box center [906, 589] width 134 height 19
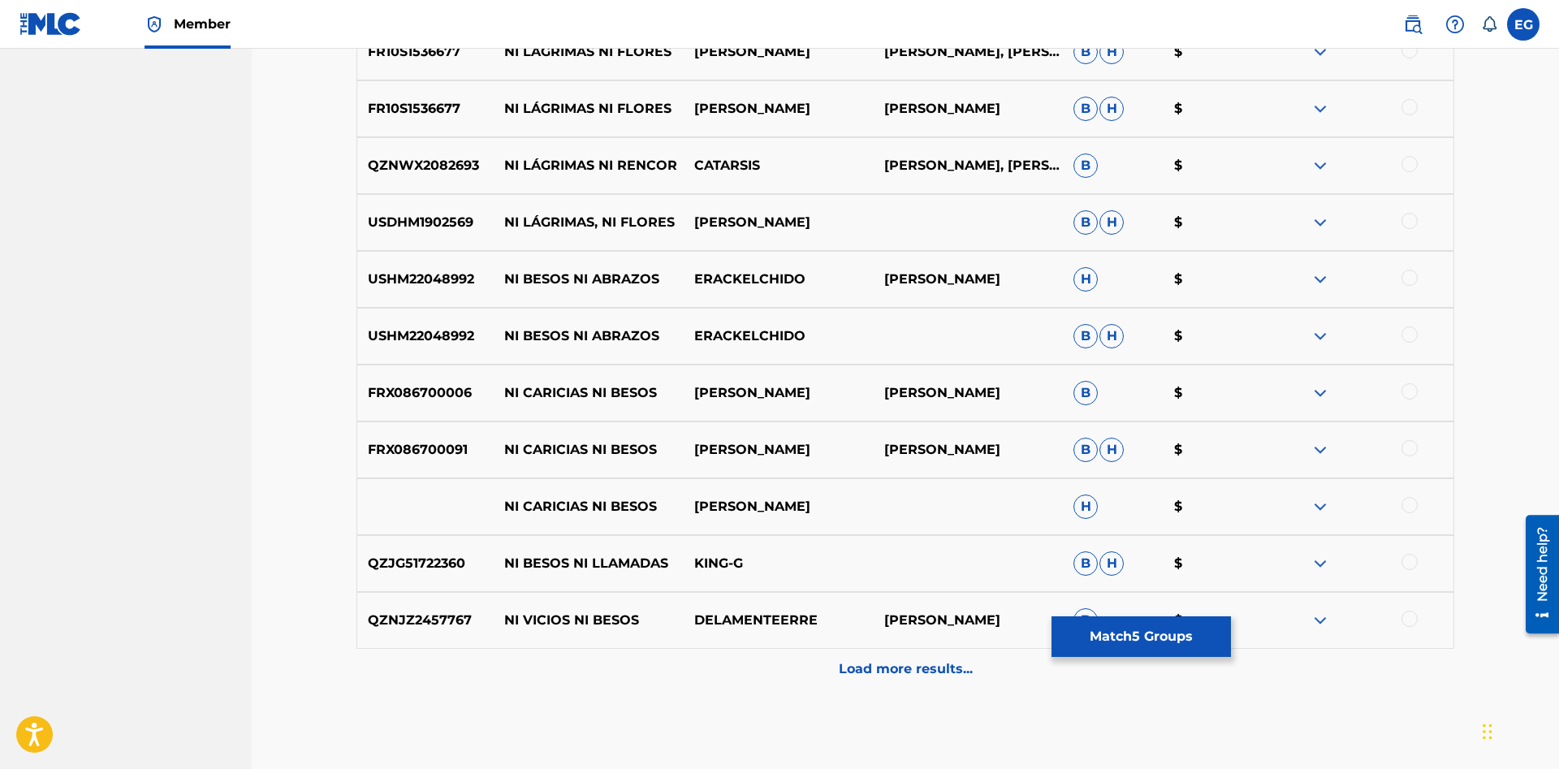
scroll to position [1192, 0]
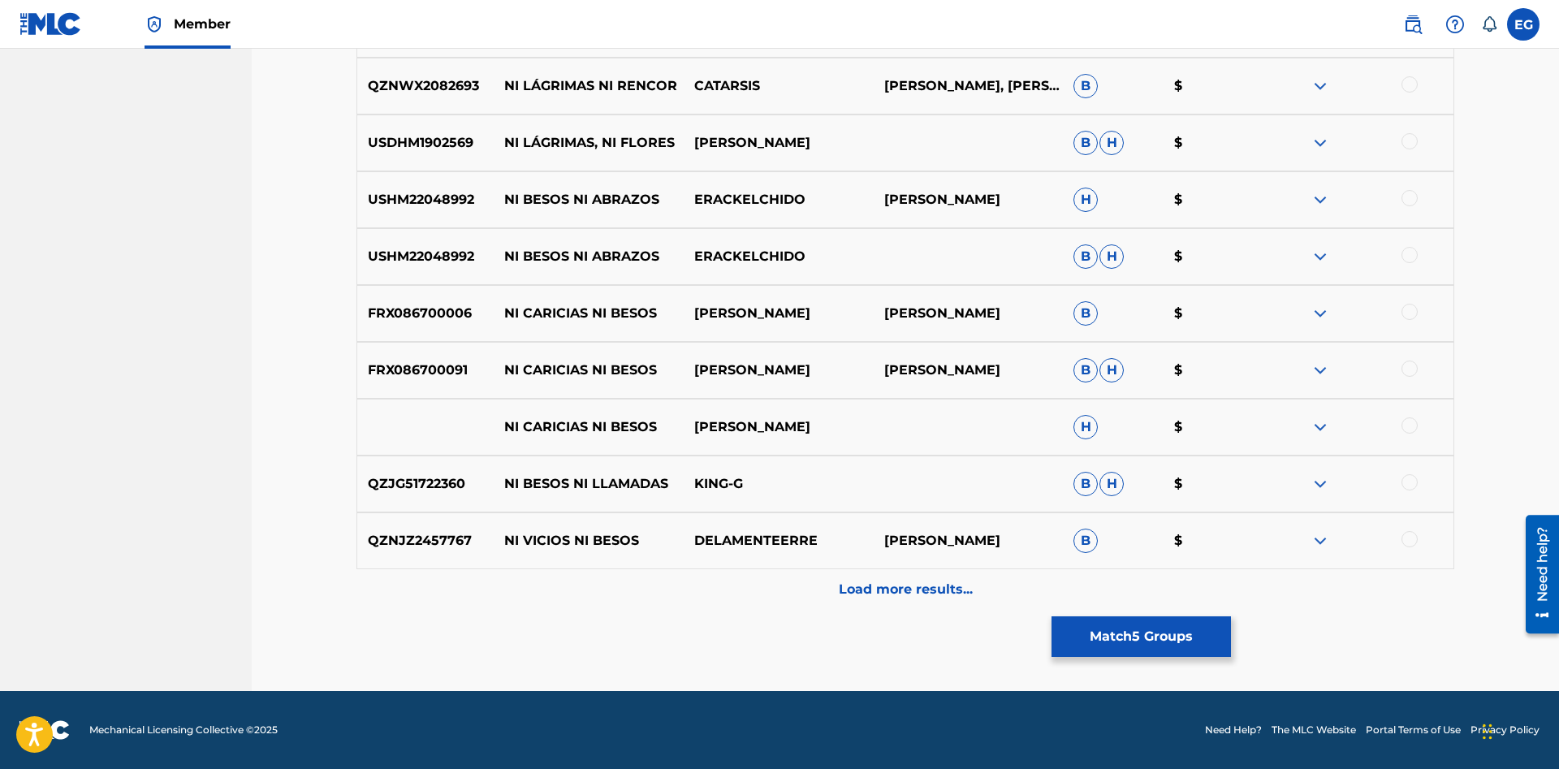
click at [1108, 633] on button "Match 5 Groups" at bounding box center [1140, 636] width 179 height 41
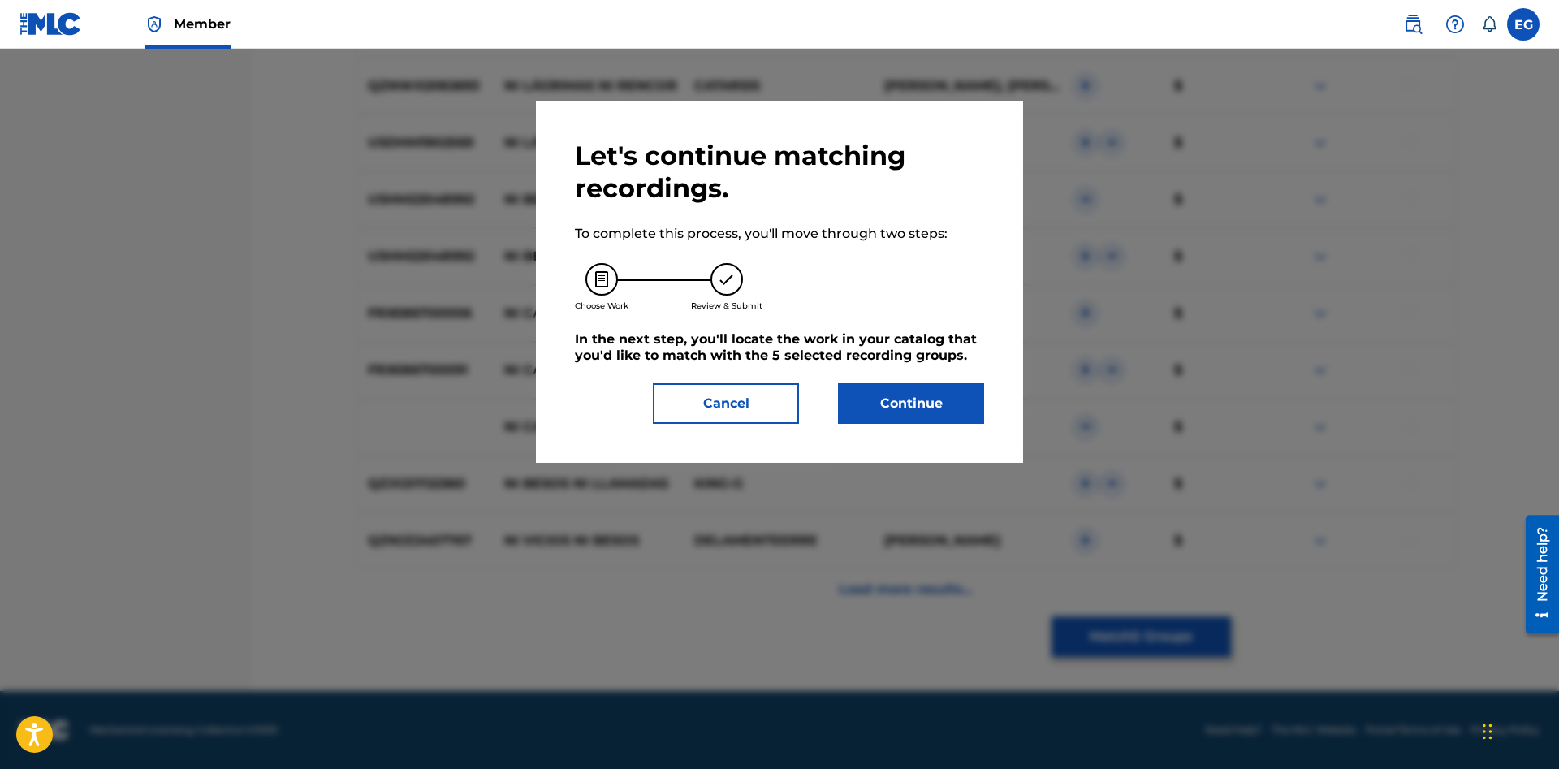
click at [881, 412] on button "Continue" at bounding box center [911, 403] width 146 height 41
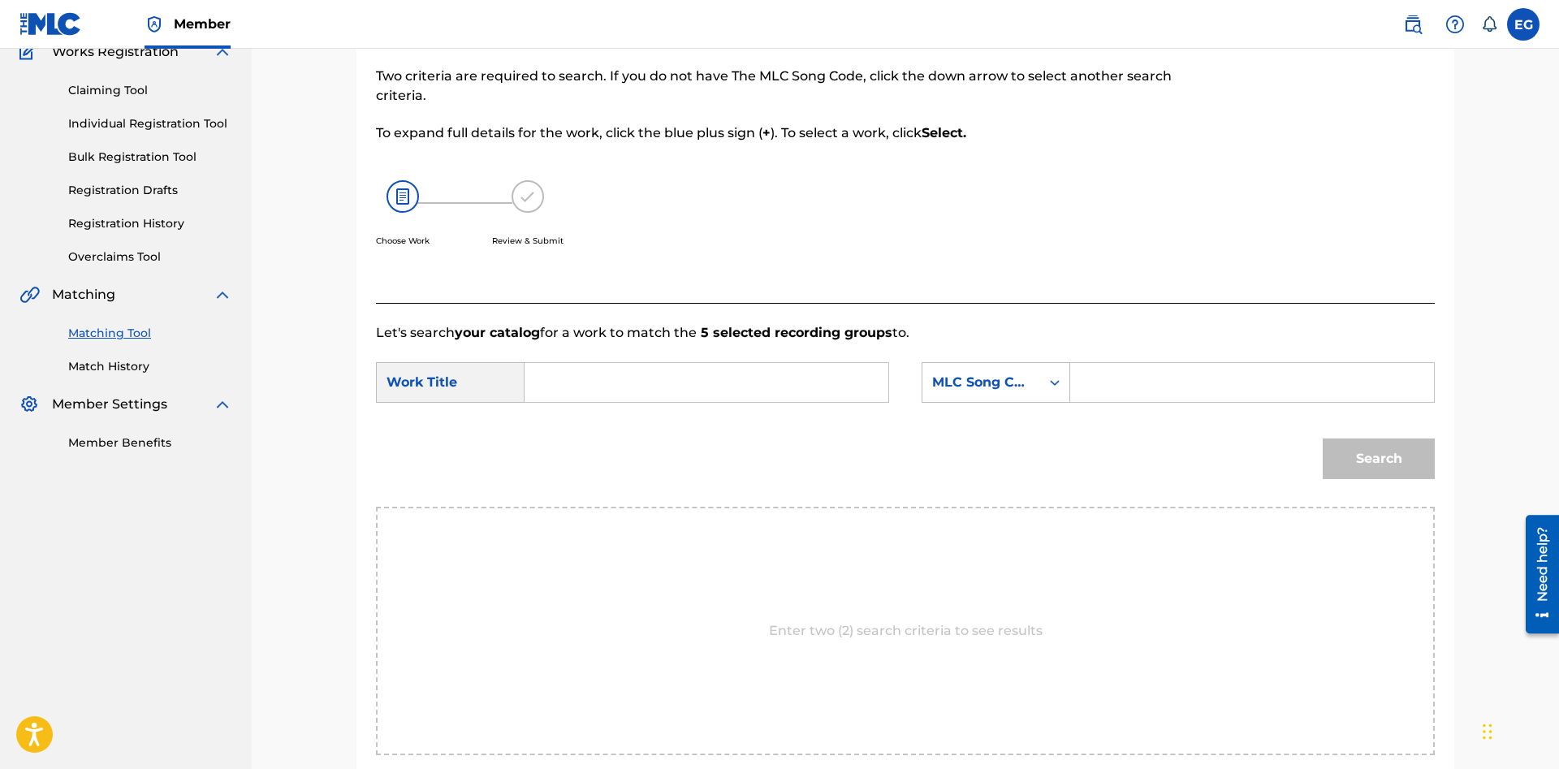
click at [773, 386] on input "Search Form" at bounding box center [706, 382] width 336 height 39
click at [563, 429] on div "ni lagr imas ni besos" at bounding box center [584, 438] width 92 height 68
type input "ni lagrimas ni besos"
click at [962, 390] on div "MLC Song Code" at bounding box center [981, 382] width 98 height 19
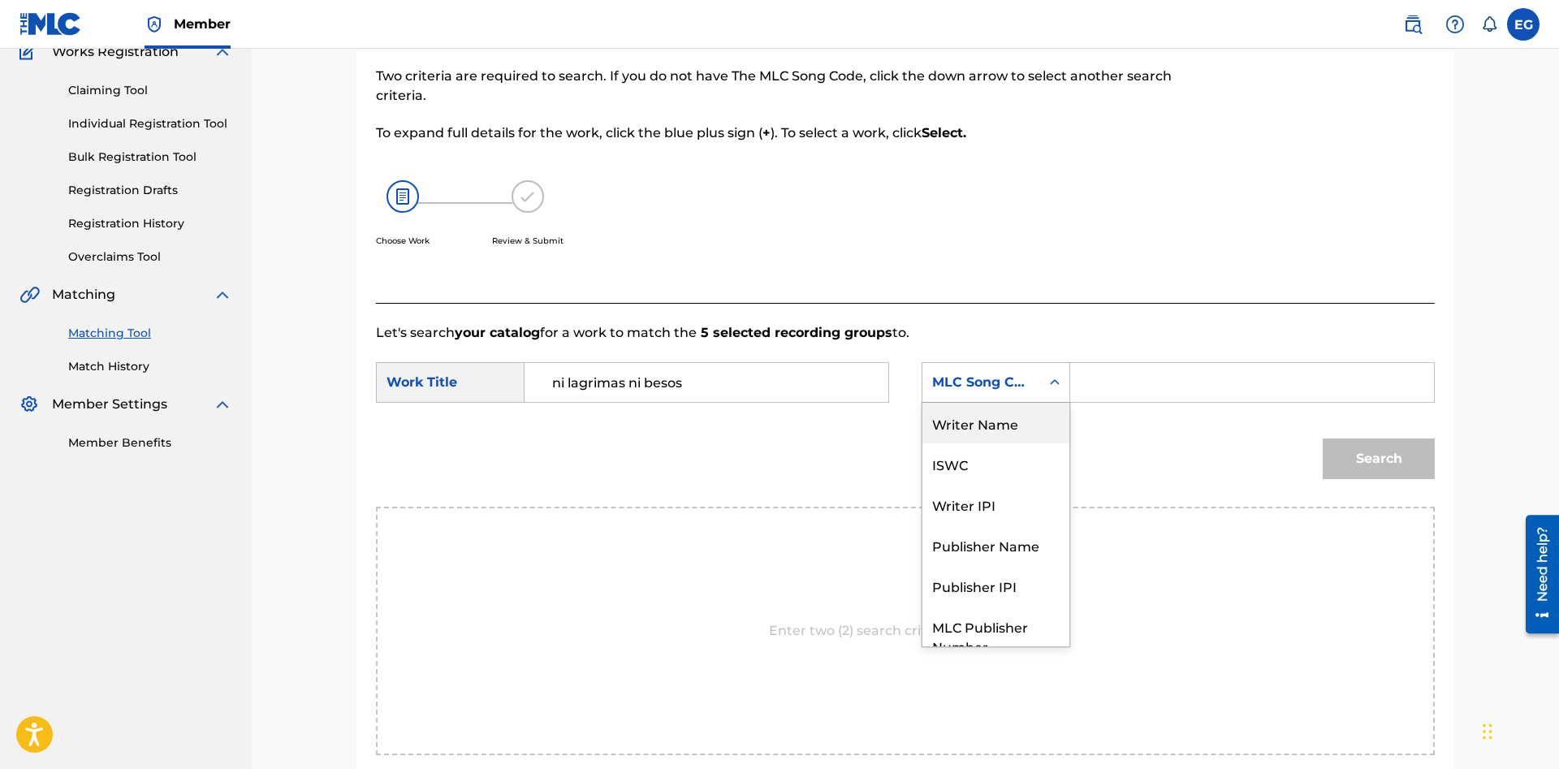
click at [1023, 427] on div "Writer Name" at bounding box center [995, 423] width 147 height 41
click at [1157, 368] on input "Search Form" at bounding box center [1252, 382] width 336 height 39
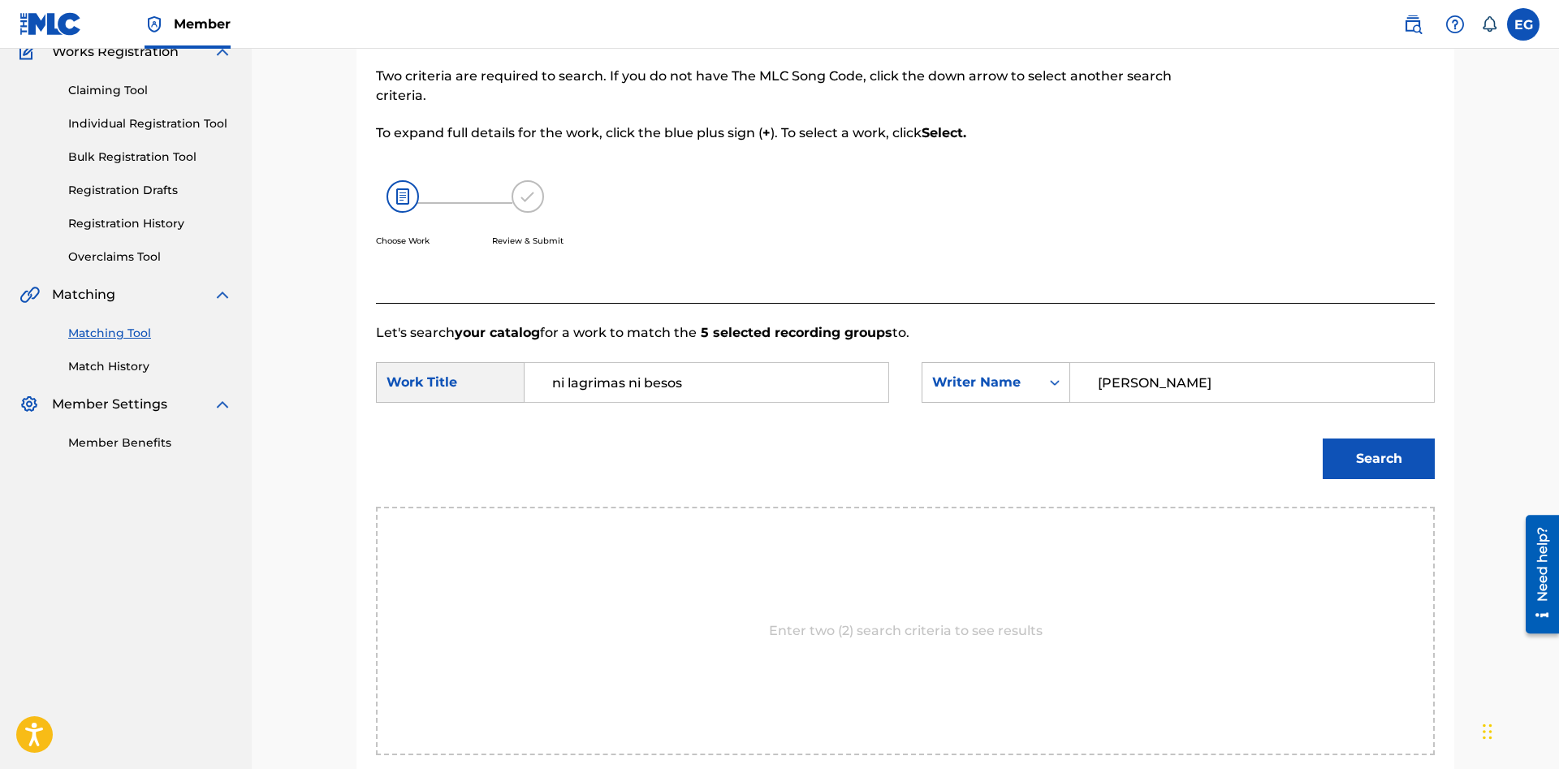
type input "[PERSON_NAME]"
click at [1352, 465] on button "Search" at bounding box center [1378, 458] width 112 height 41
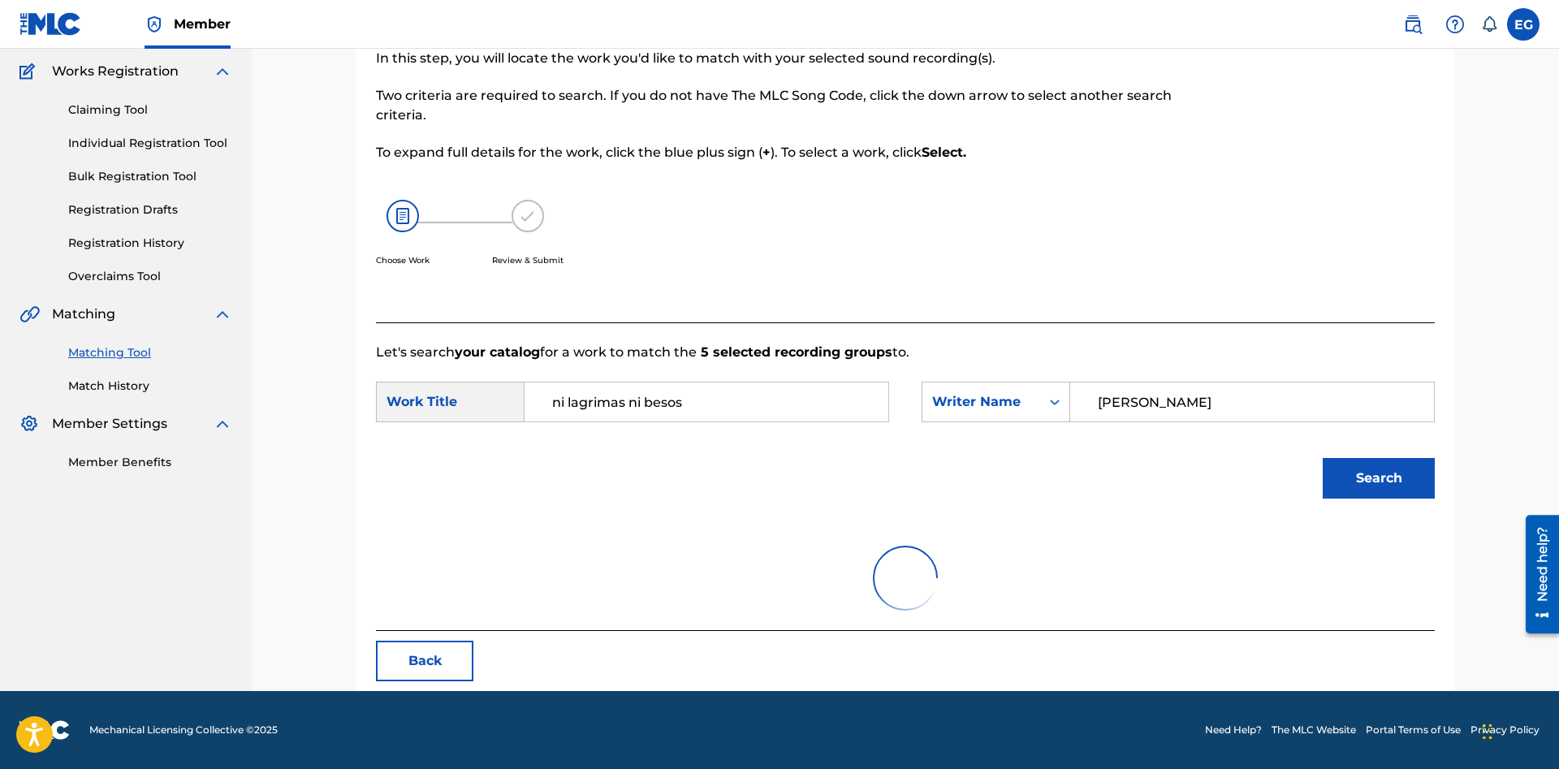
scroll to position [129, 0]
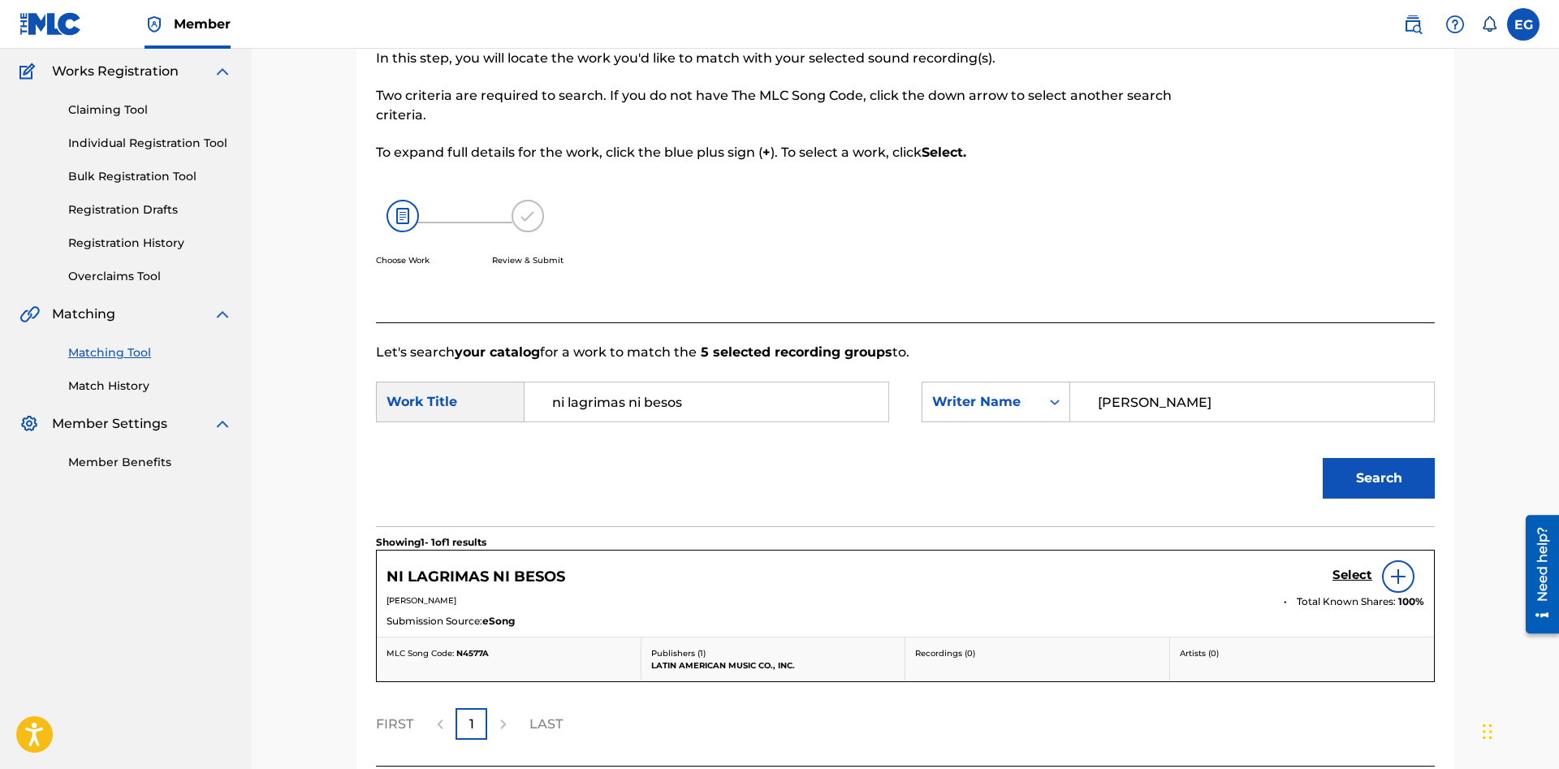
click at [1350, 569] on h5 "Select" at bounding box center [1352, 574] width 40 height 15
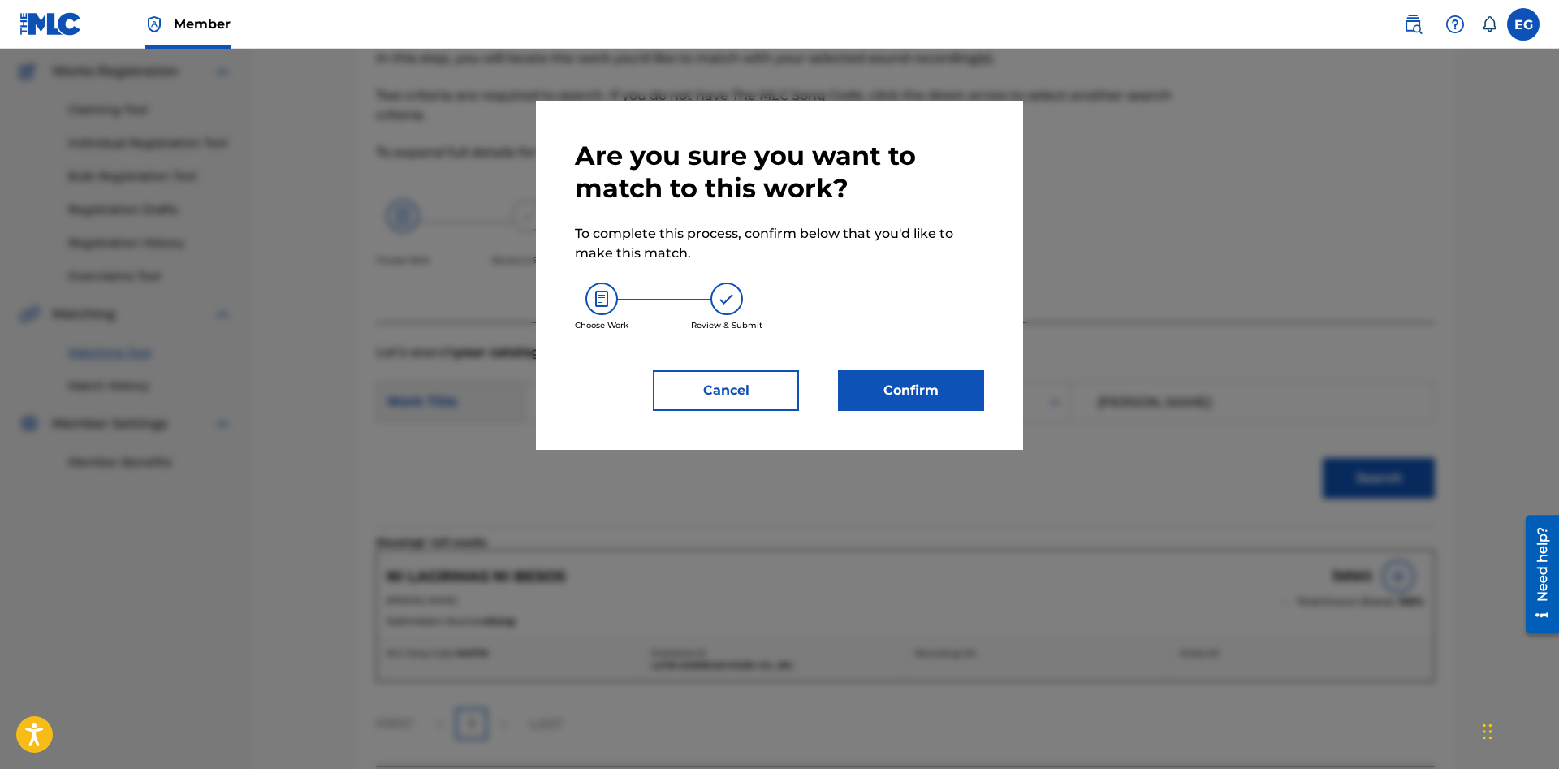
click at [912, 395] on button "Confirm" at bounding box center [911, 390] width 146 height 41
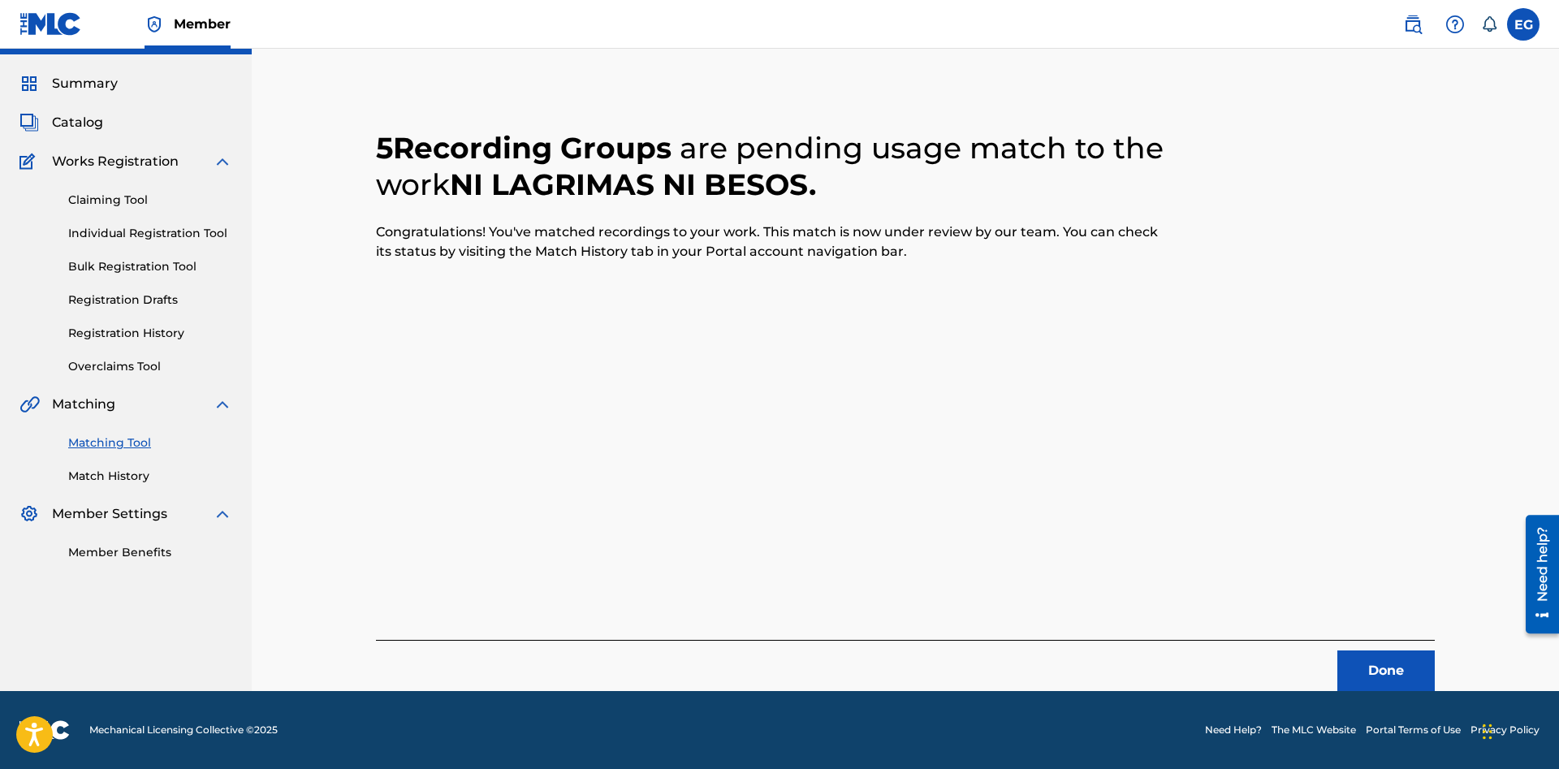
scroll to position [39, 0]
click at [1391, 668] on button "Done" at bounding box center [1385, 670] width 97 height 41
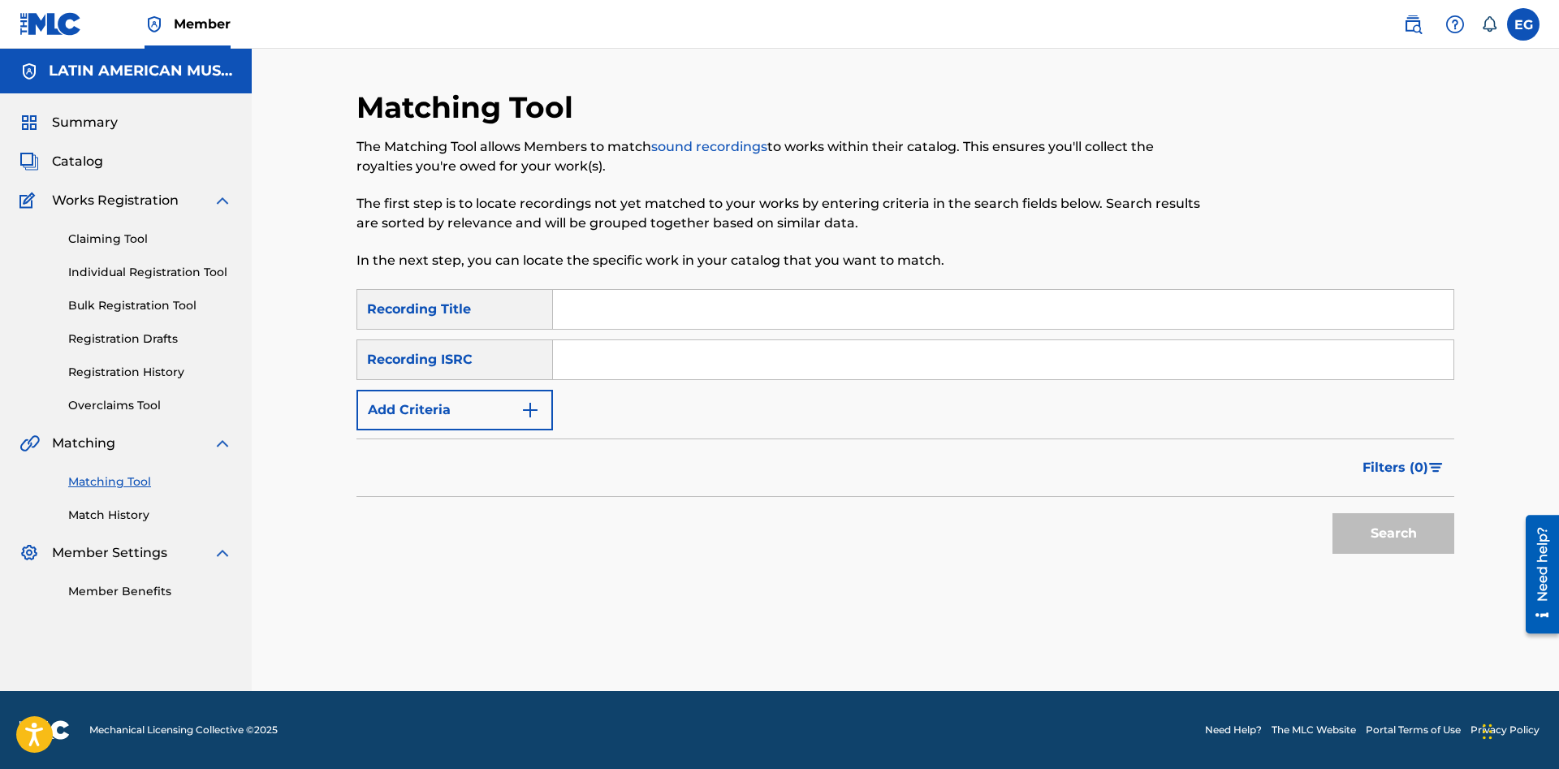
scroll to position [0, 0]
click at [1017, 317] on input "Search Form" at bounding box center [1003, 309] width 900 height 39
type input "ojos azules"
click at [1332, 513] on button "Search" at bounding box center [1393, 533] width 122 height 41
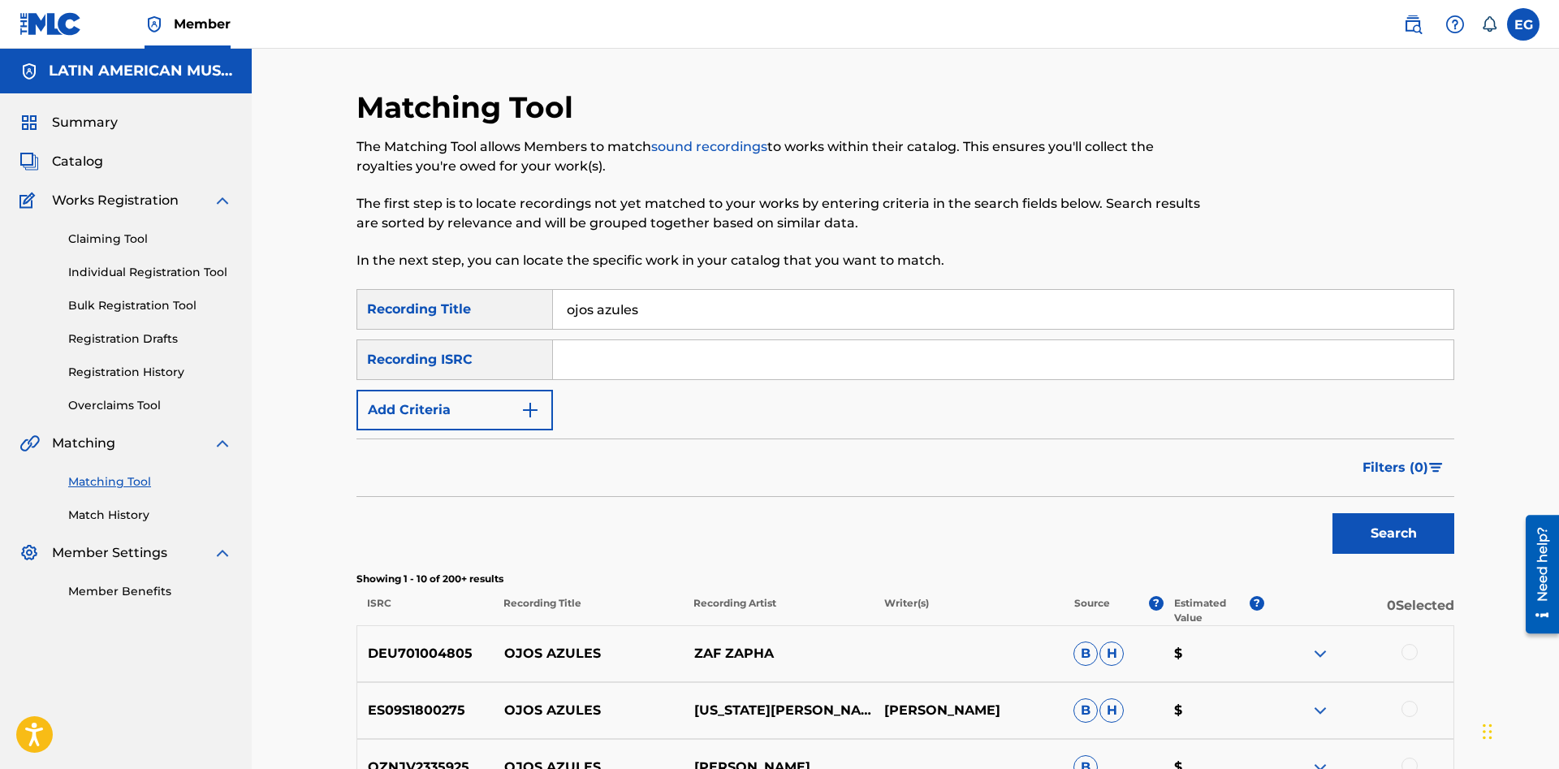
scroll to position [248, 0]
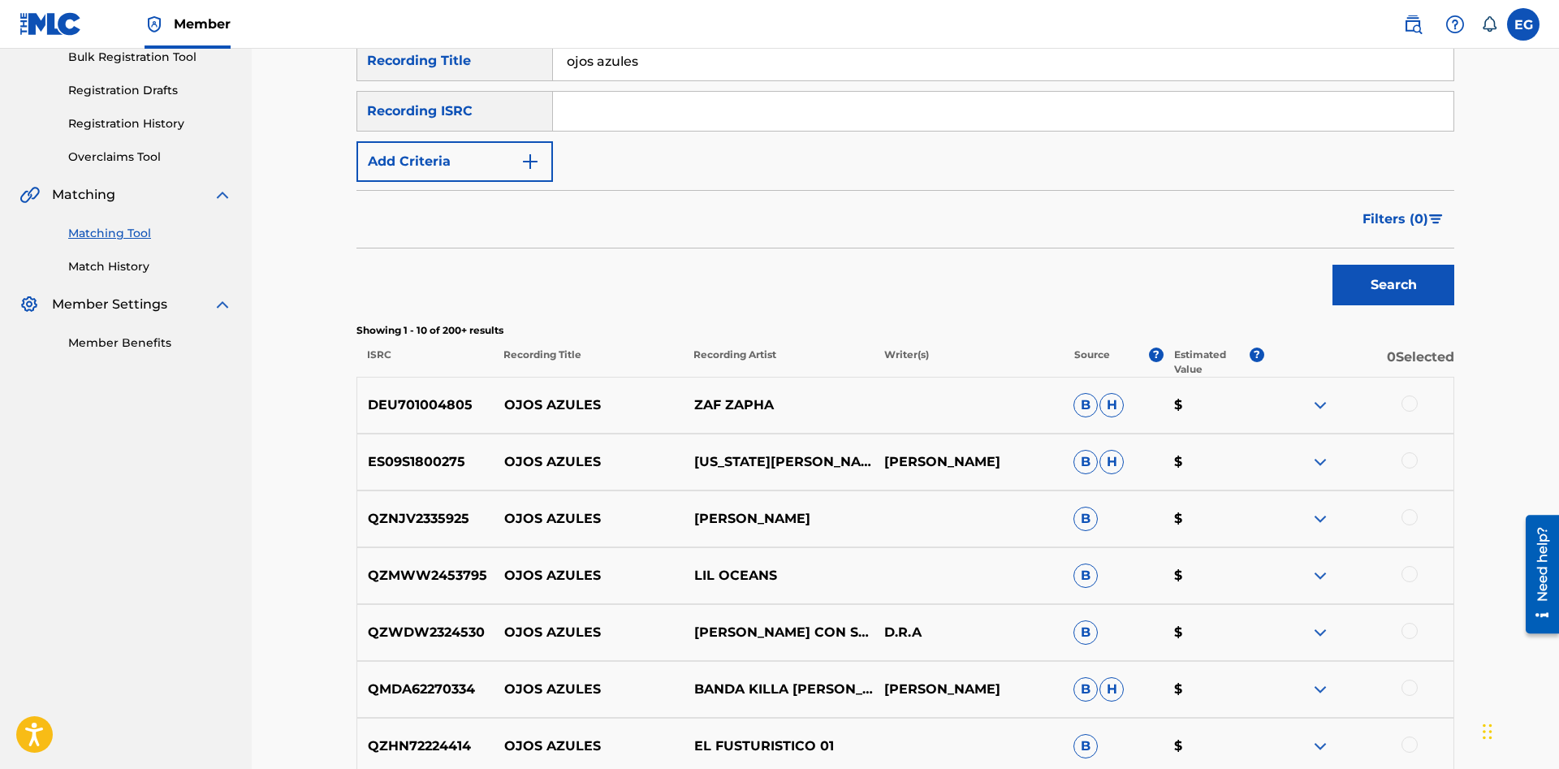
click at [1407, 683] on div at bounding box center [1409, 687] width 16 height 16
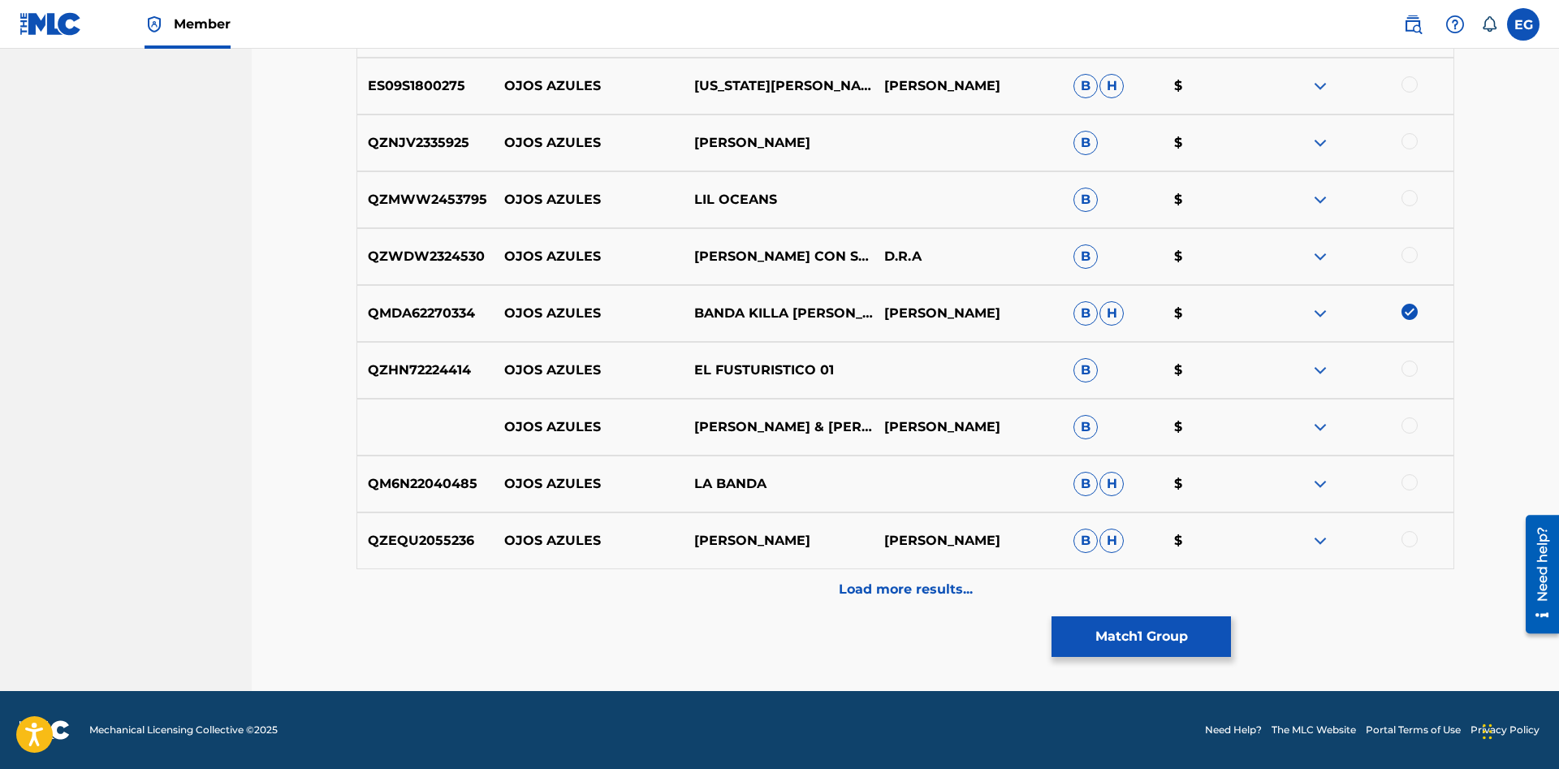
click at [897, 582] on p "Load more results..." at bounding box center [906, 589] width 134 height 19
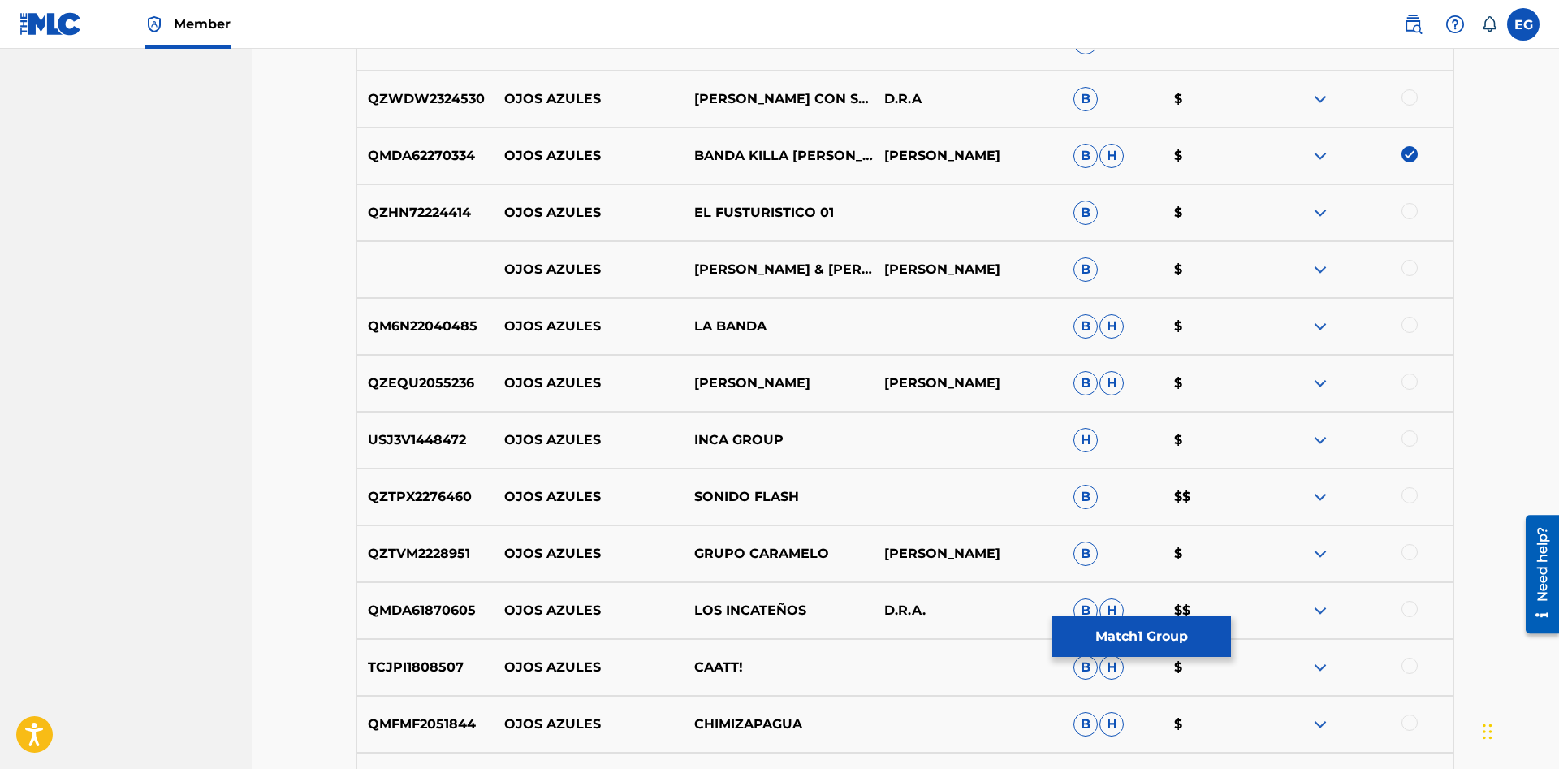
scroll to position [1192, 0]
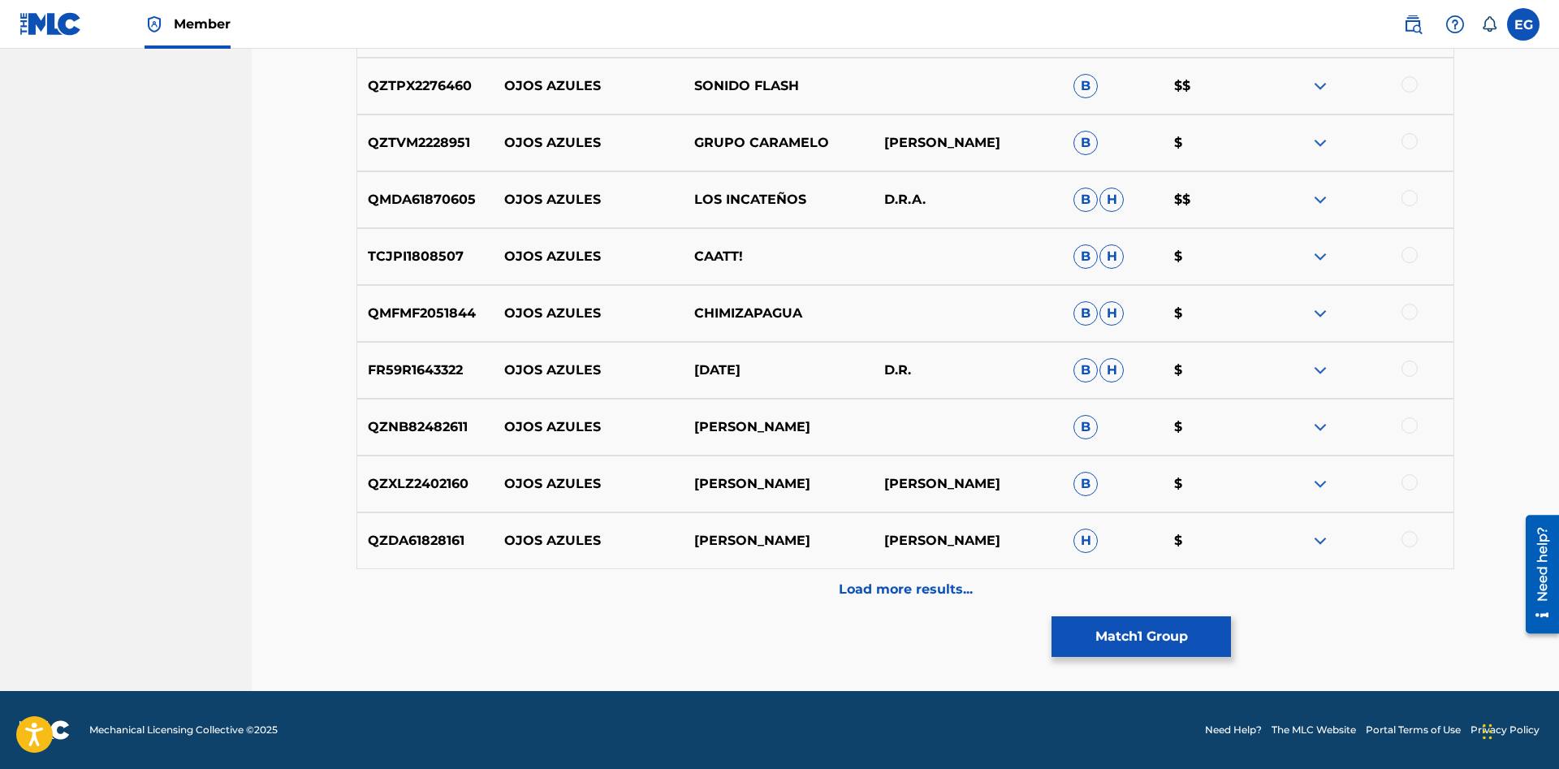
click at [879, 595] on p "Load more results..." at bounding box center [906, 589] width 134 height 19
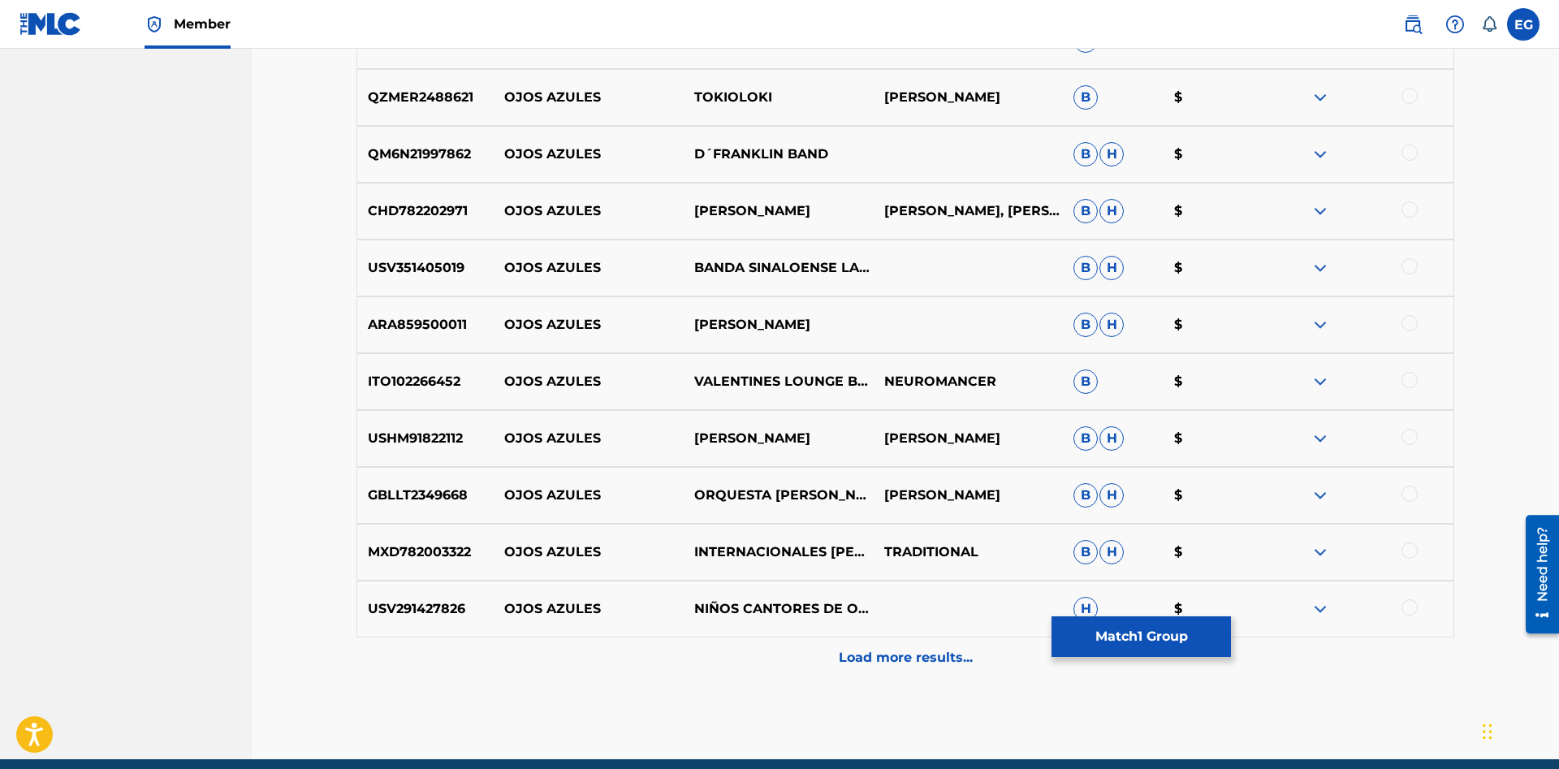
scroll to position [1761, 0]
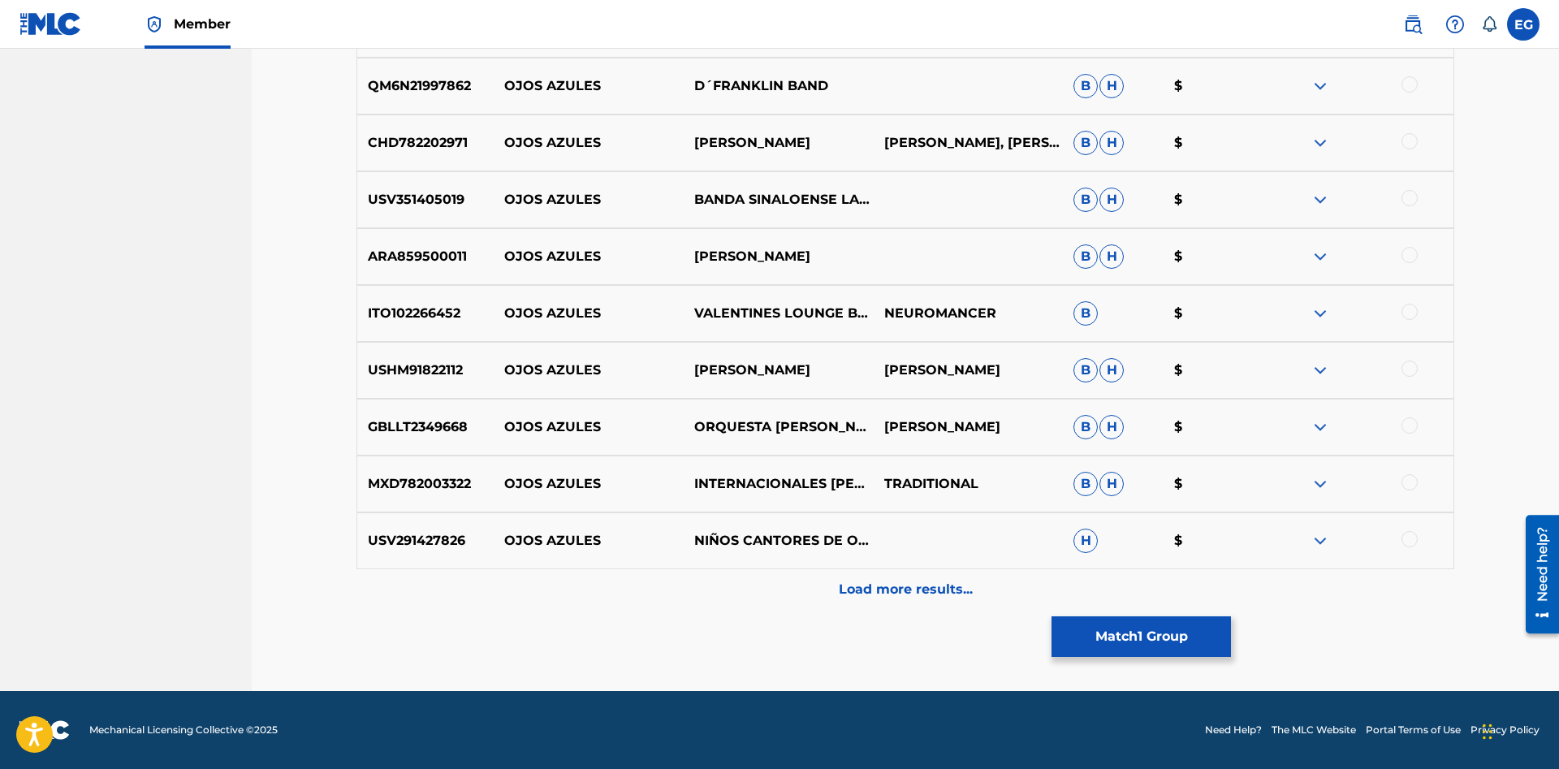
click at [878, 597] on p "Load more results..." at bounding box center [906, 589] width 134 height 19
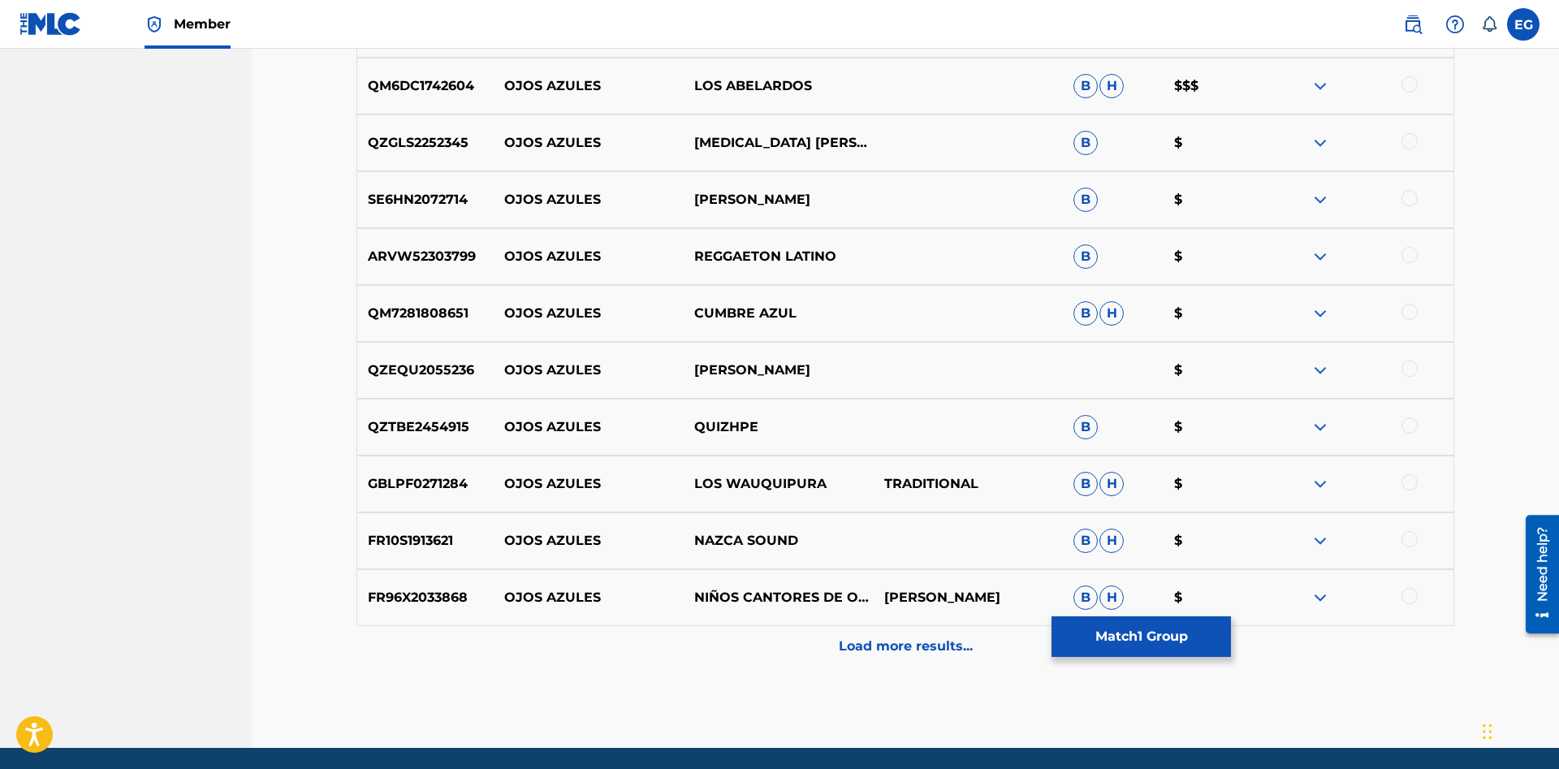
scroll to position [2329, 0]
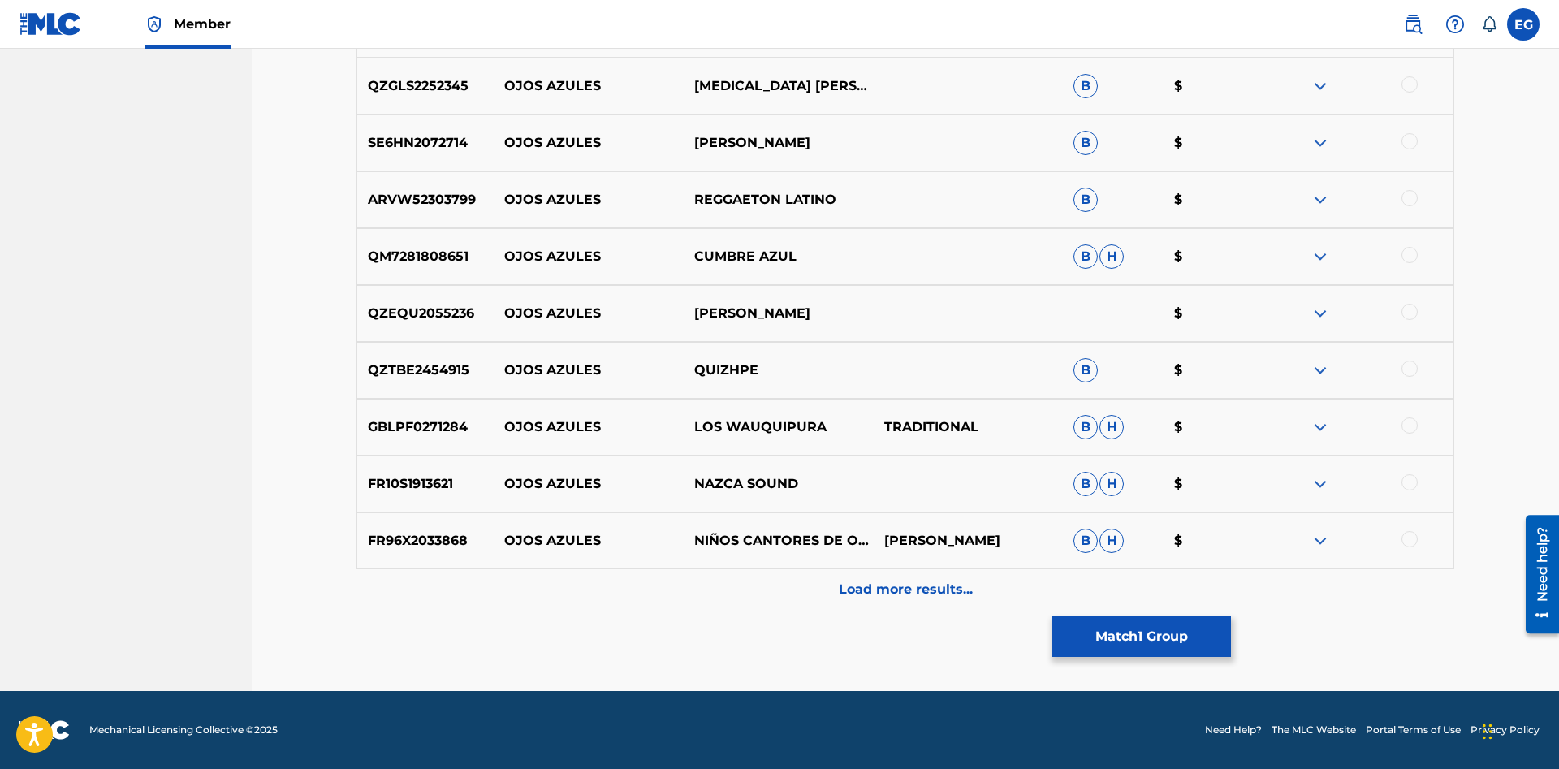
click at [883, 584] on p "Load more results..." at bounding box center [906, 589] width 134 height 19
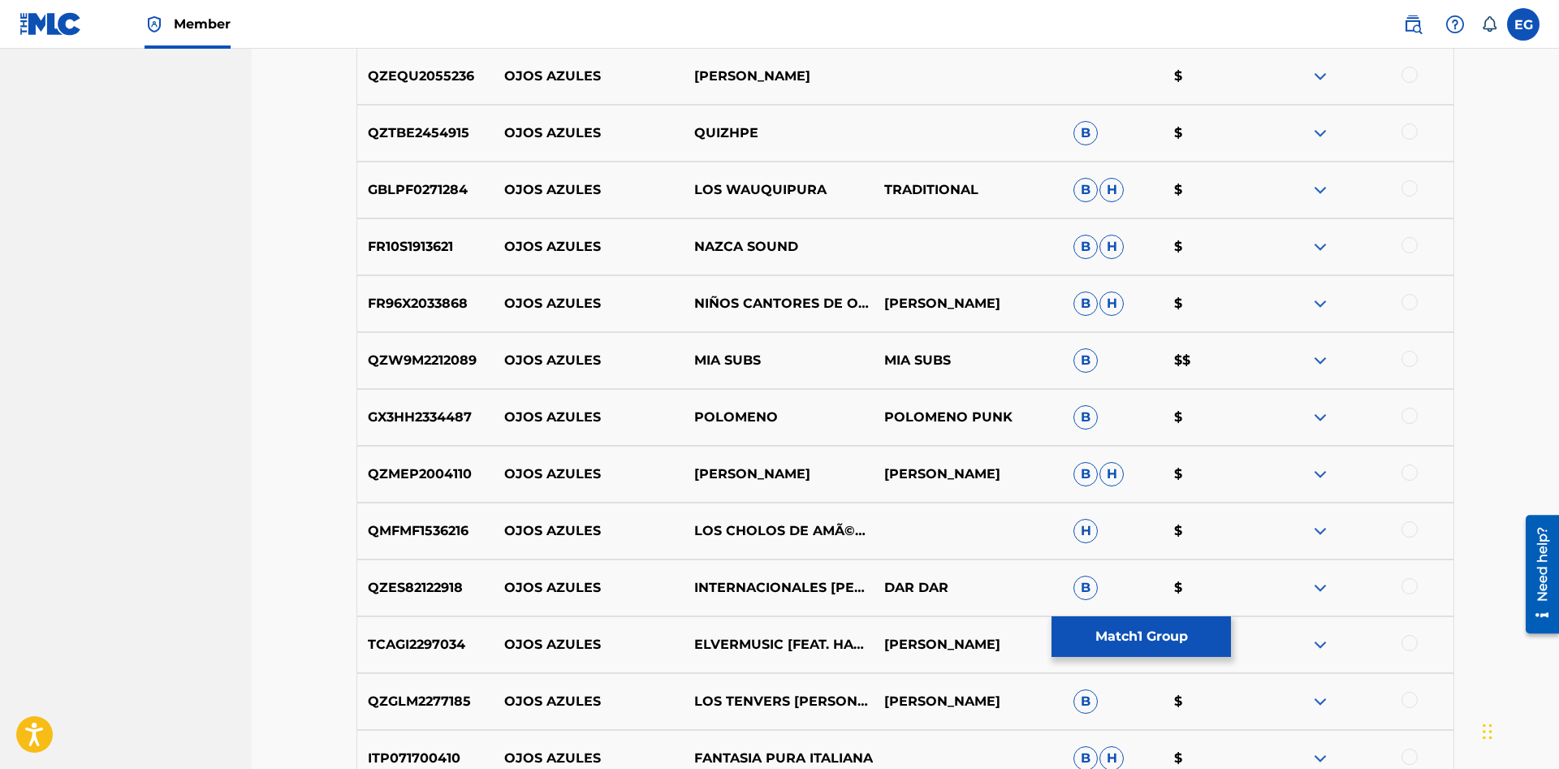
scroll to position [2897, 0]
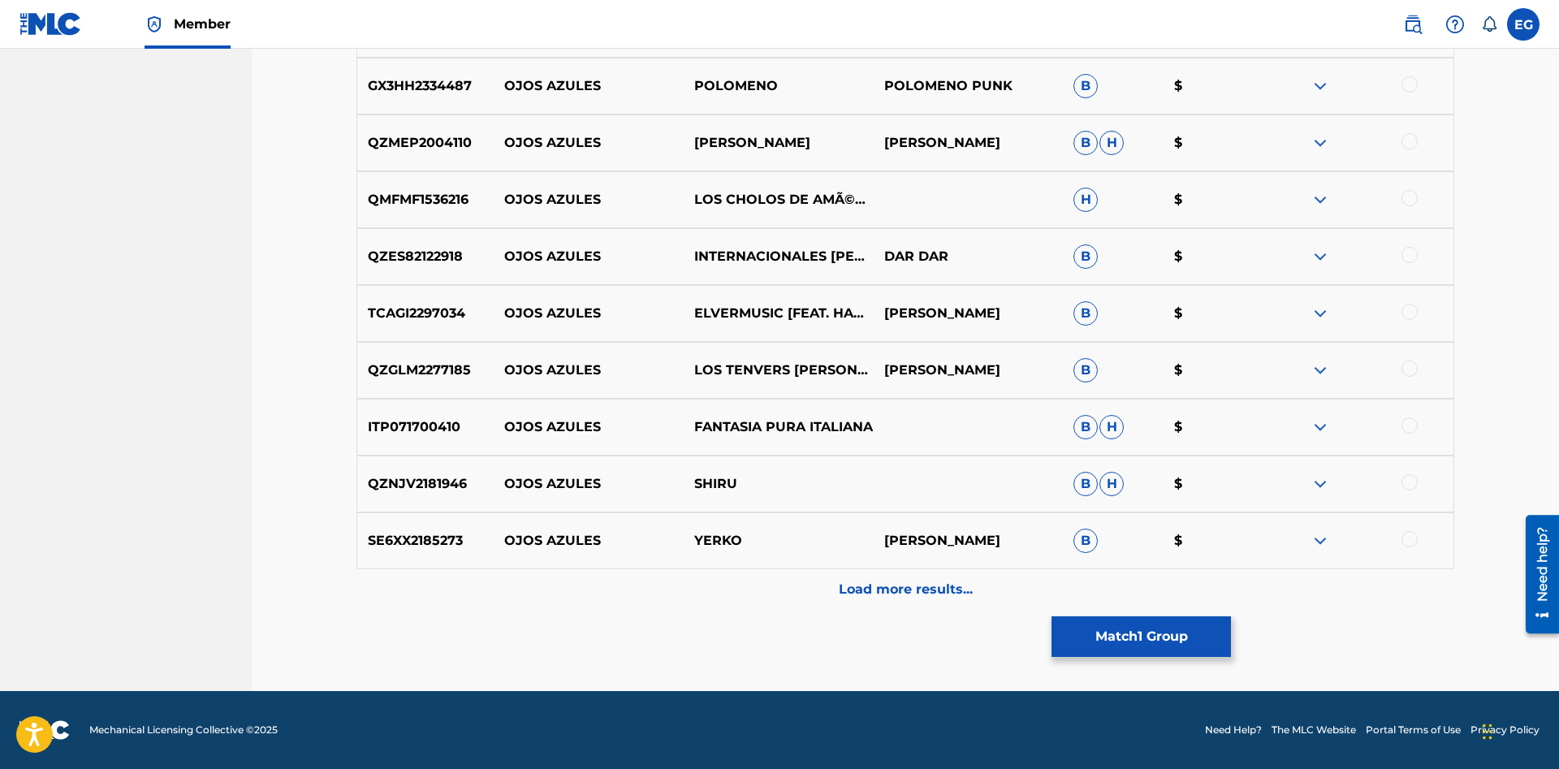
click at [885, 590] on p "Load more results..." at bounding box center [906, 589] width 134 height 19
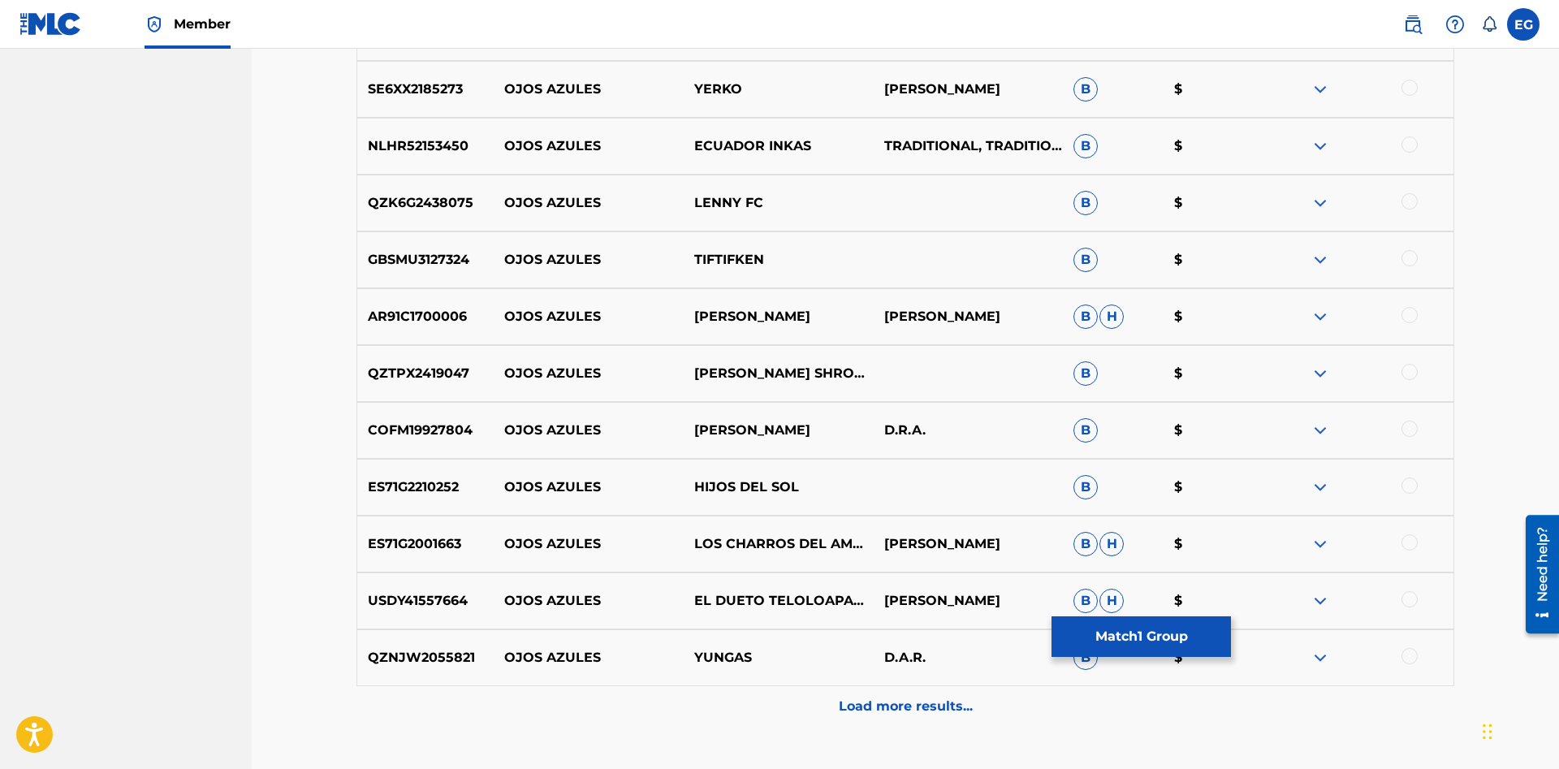
scroll to position [3465, 0]
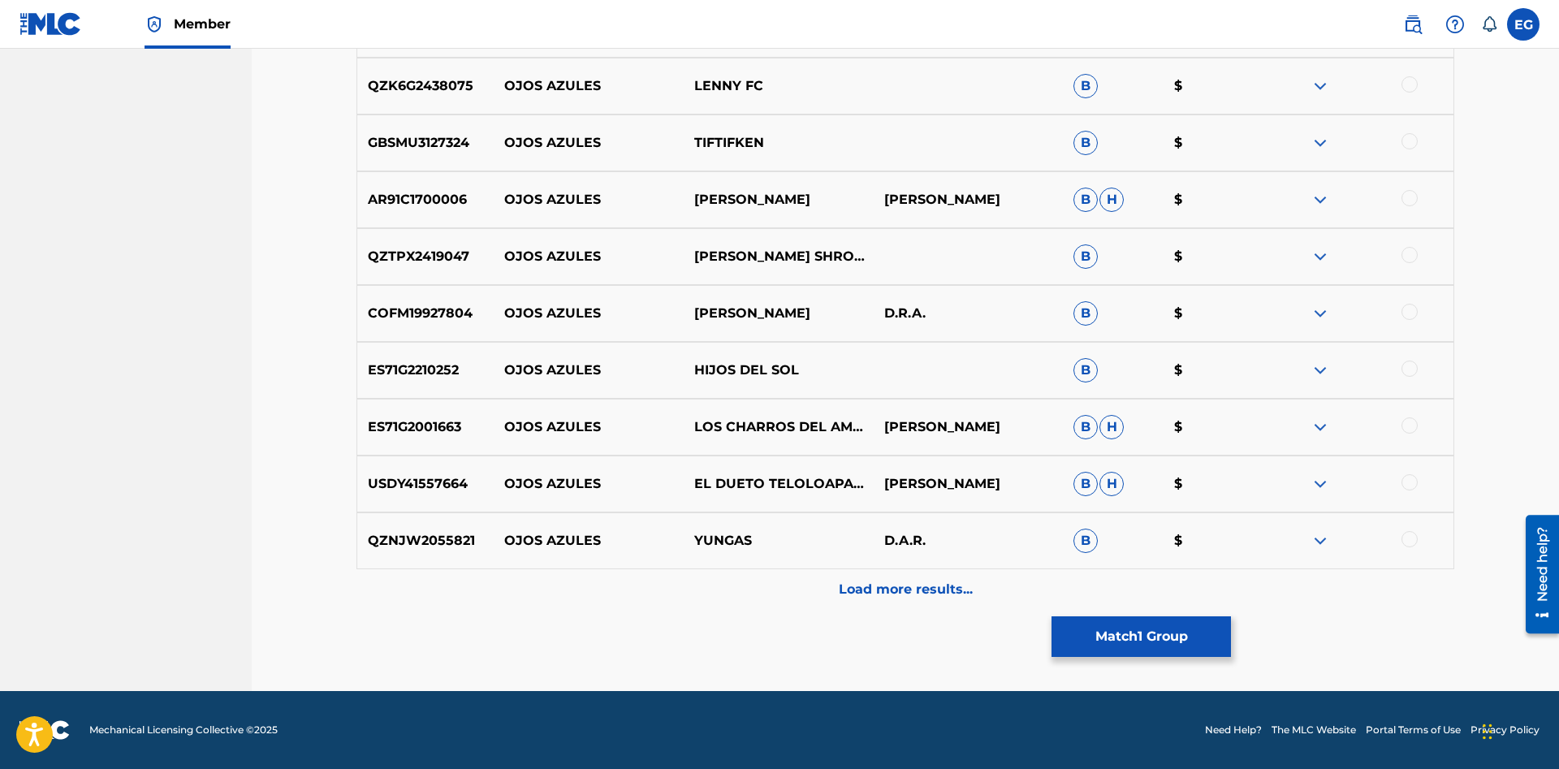
click at [907, 596] on p "Load more results..." at bounding box center [906, 589] width 134 height 19
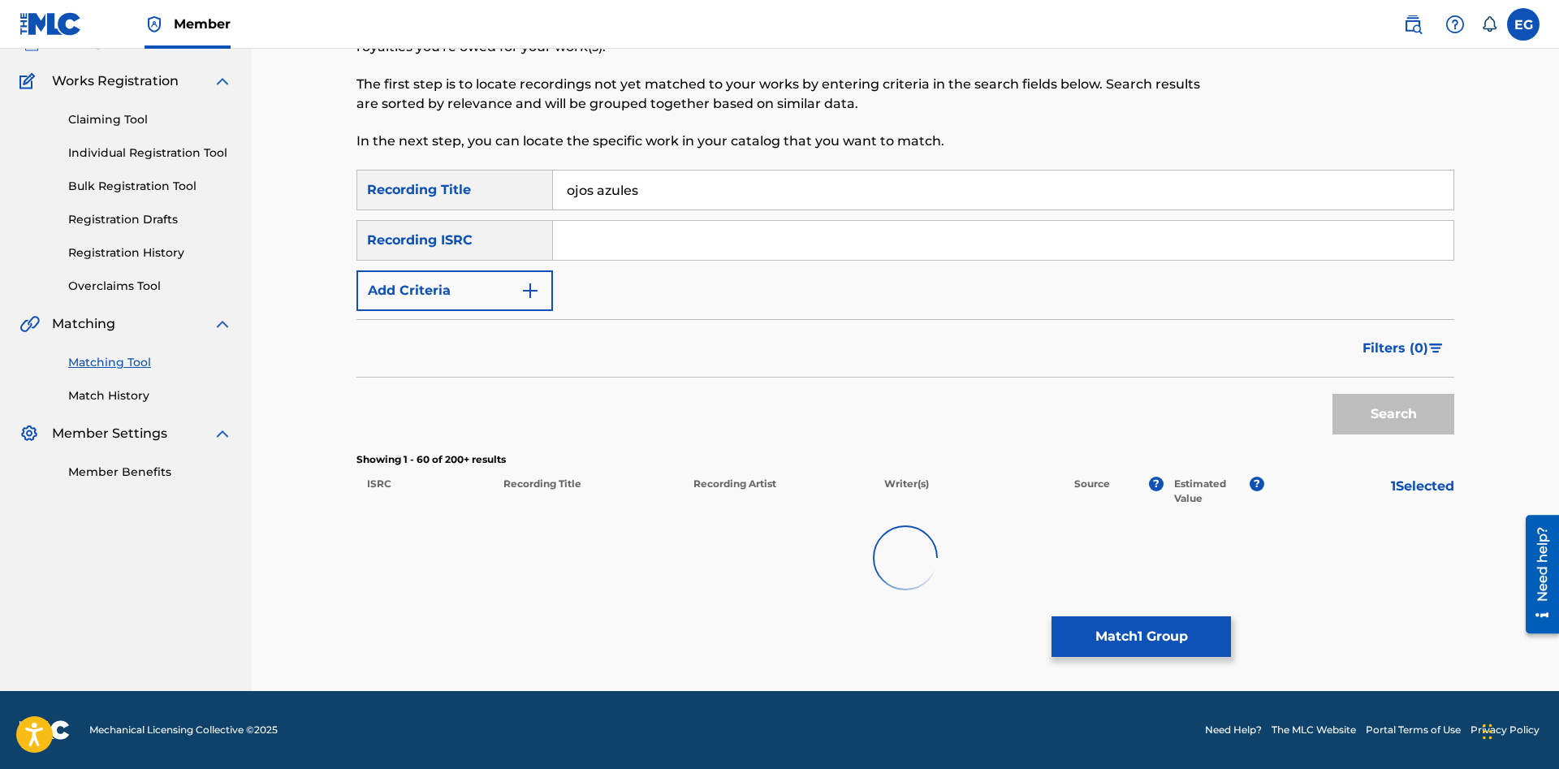
click at [907, 596] on div at bounding box center [904, 558] width 1097 height 104
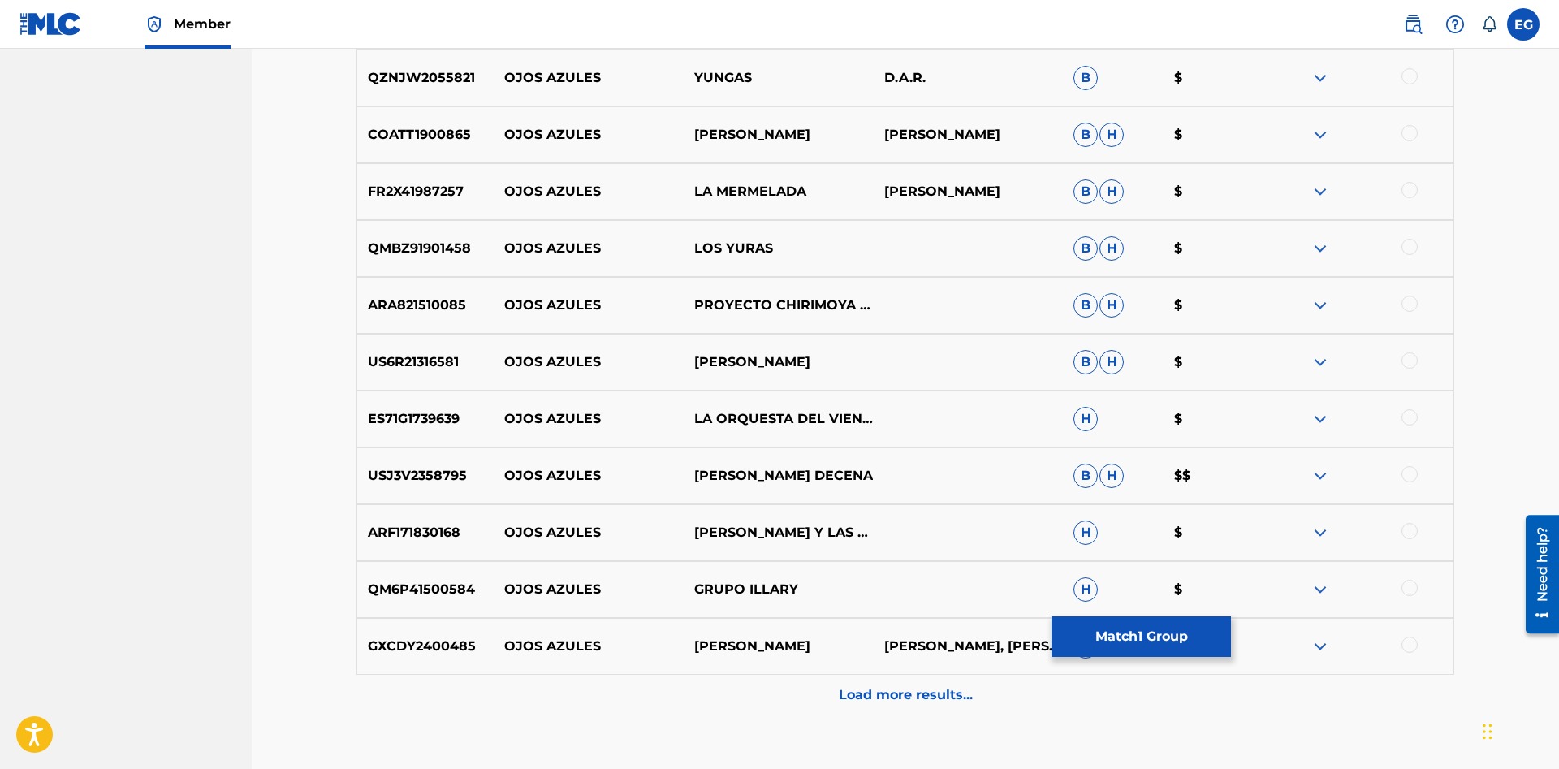
scroll to position [4034, 0]
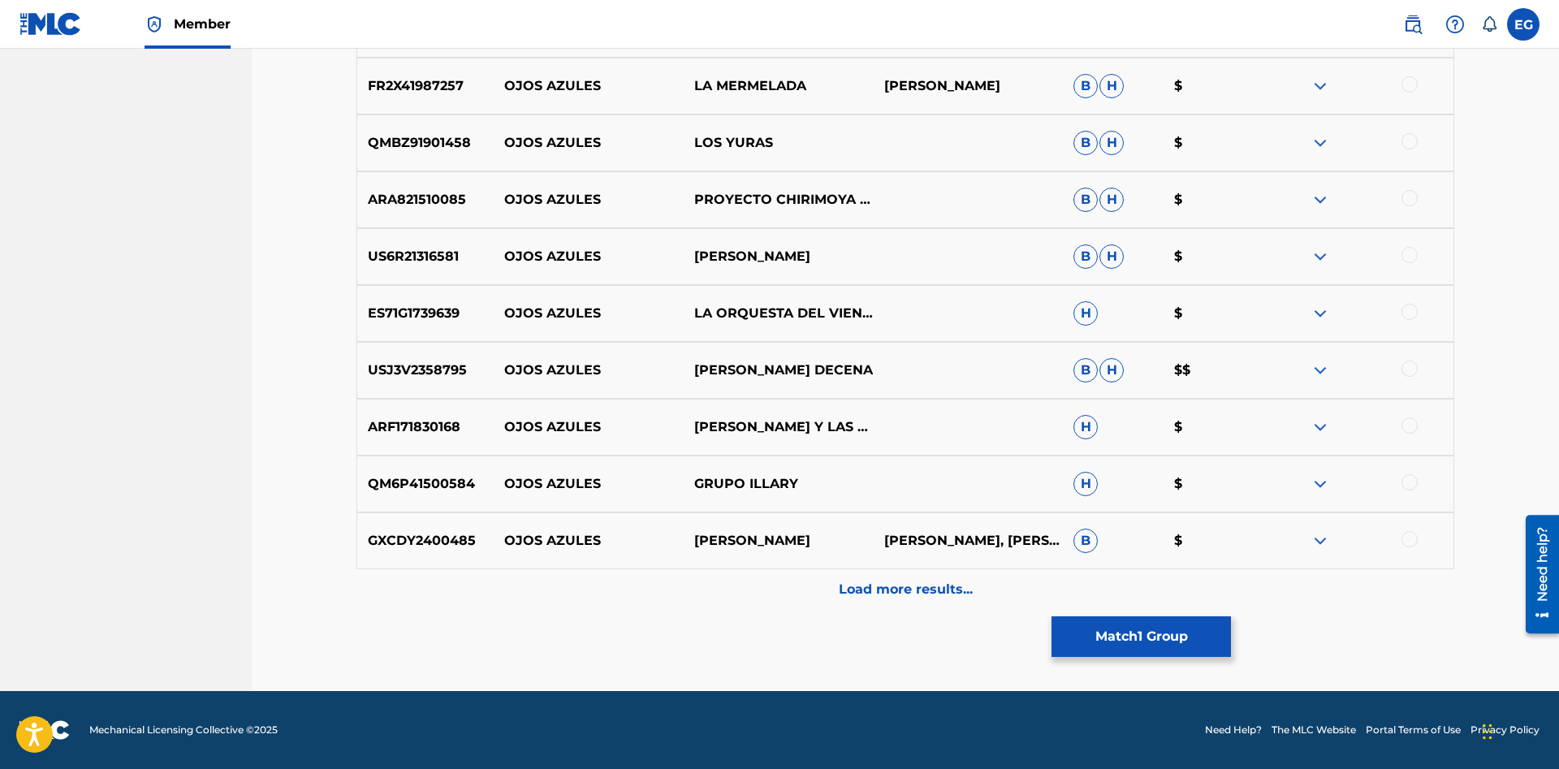
click at [881, 586] on p "Load more results..." at bounding box center [906, 589] width 134 height 19
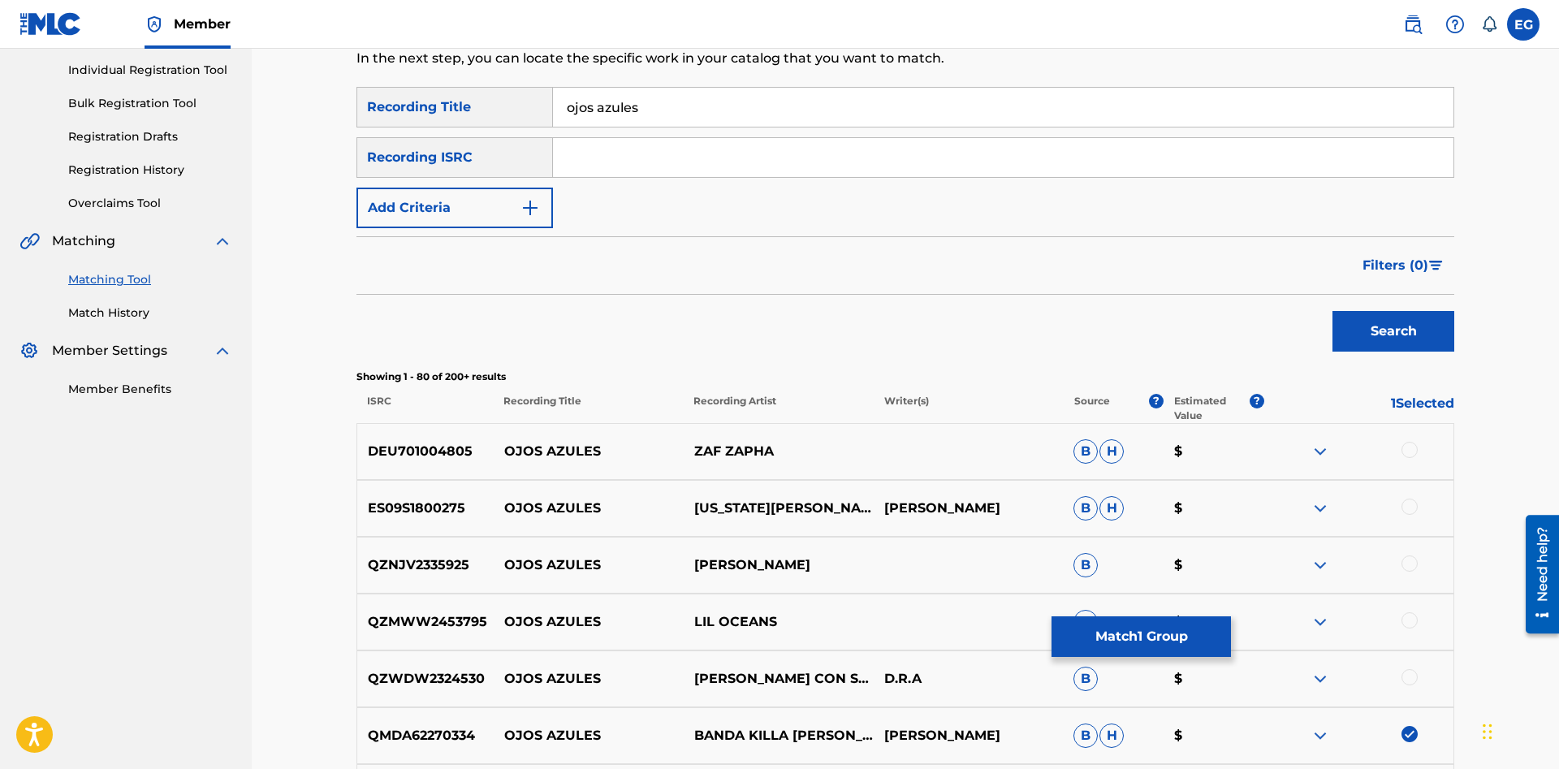
scroll to position [0, 0]
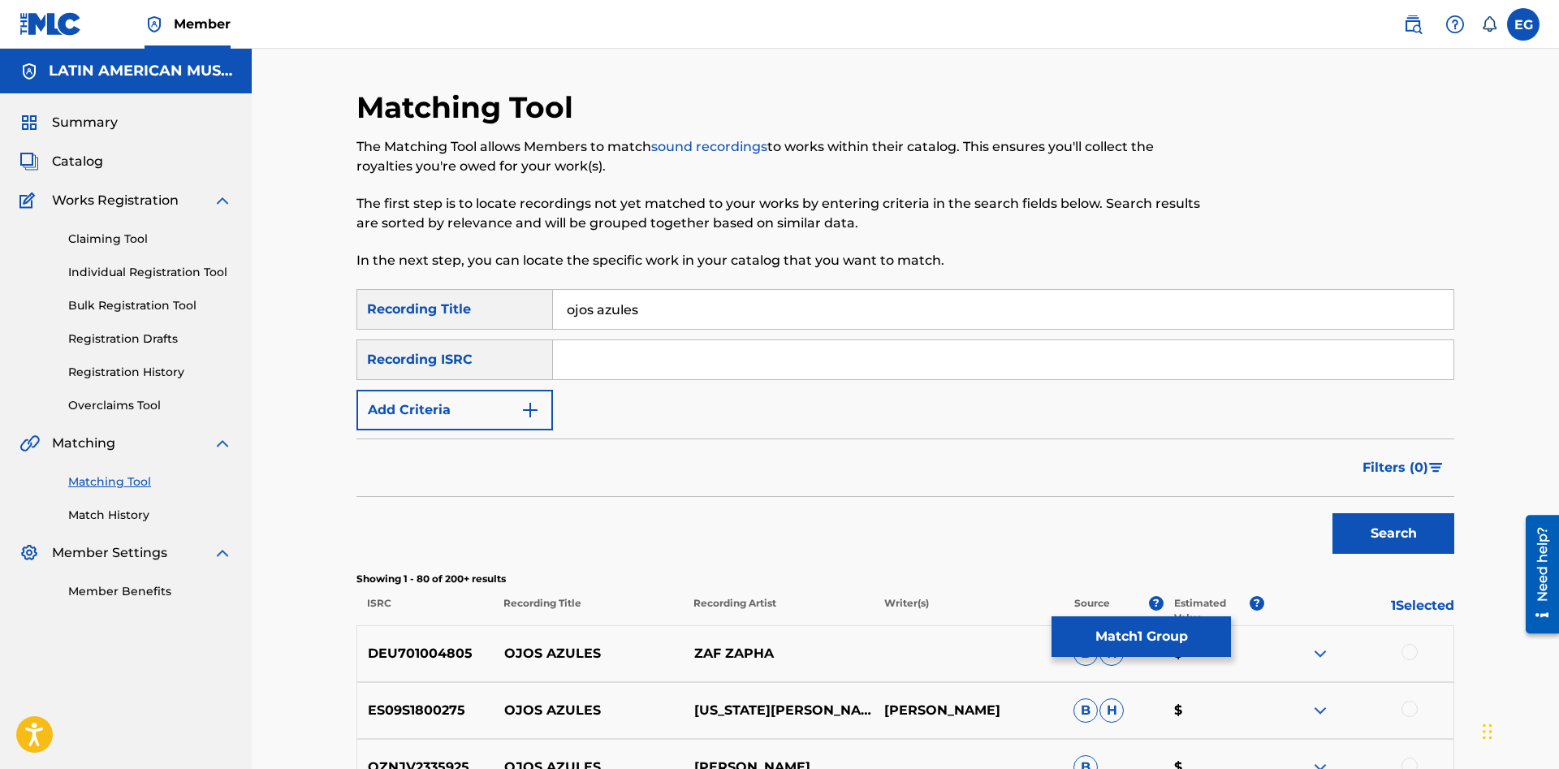
click at [1133, 634] on button "Match 1 Group" at bounding box center [1140, 636] width 179 height 41
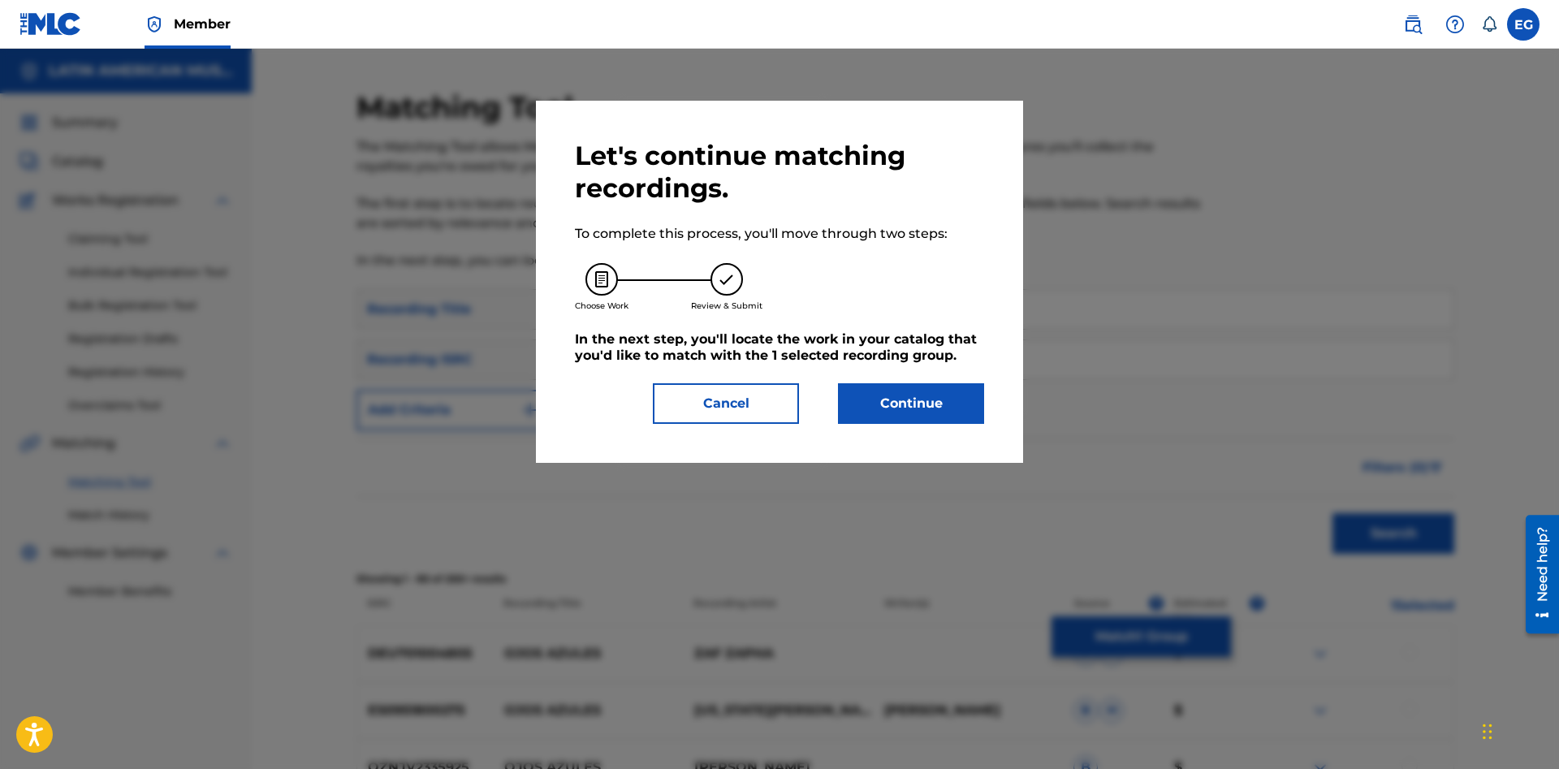
click at [891, 387] on button "Continue" at bounding box center [911, 403] width 146 height 41
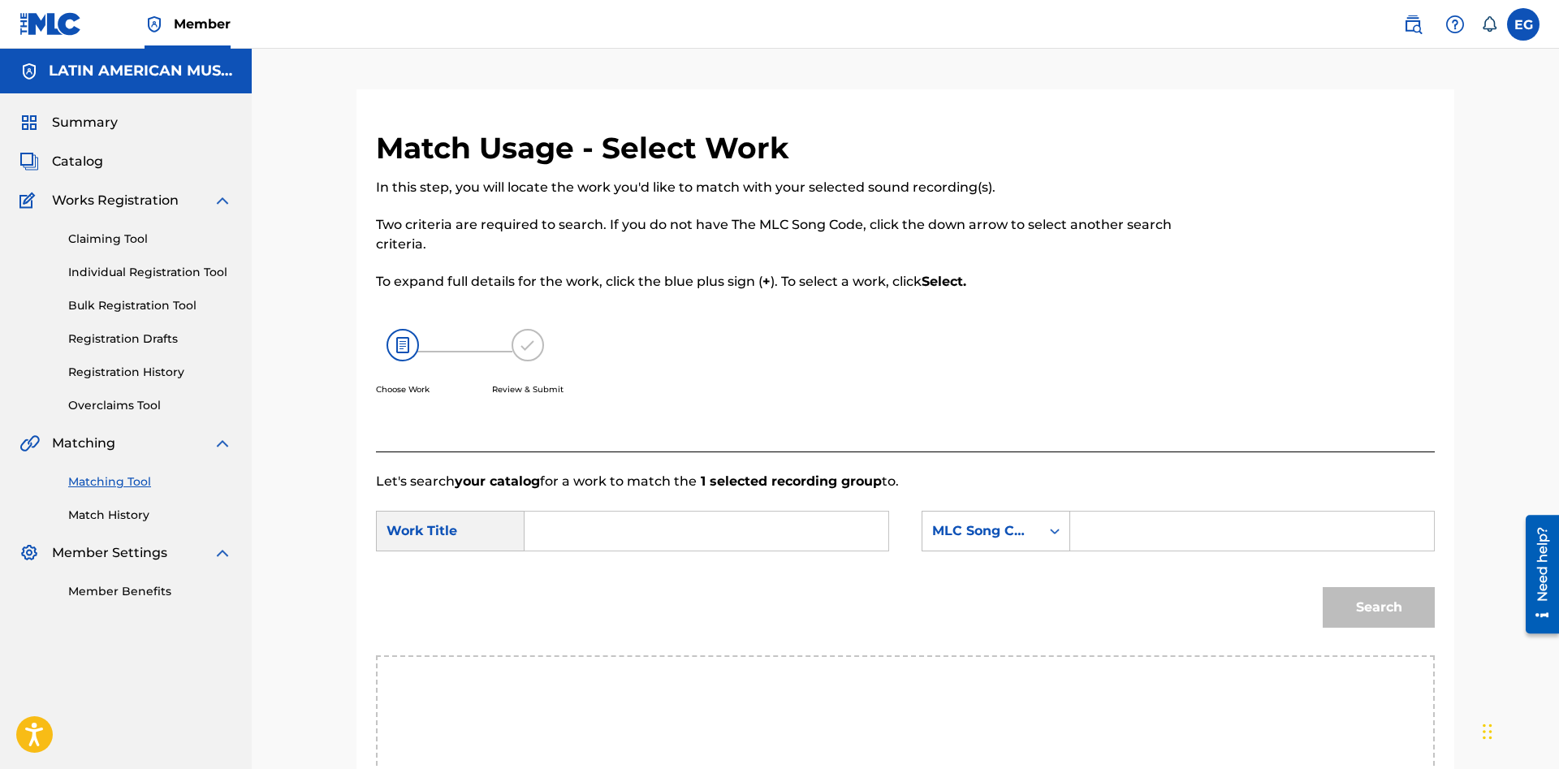
click at [732, 520] on input "Search Form" at bounding box center [706, 530] width 336 height 39
type input "ojos azules"
click at [1028, 533] on div "MLC Song Code" at bounding box center [995, 531] width 149 height 41
drag, startPoint x: 1009, startPoint y: 572, endPoint x: 1081, endPoint y: 544, distance: 77.6
click at [1056, 553] on div "Writer Name" at bounding box center [995, 571] width 147 height 41
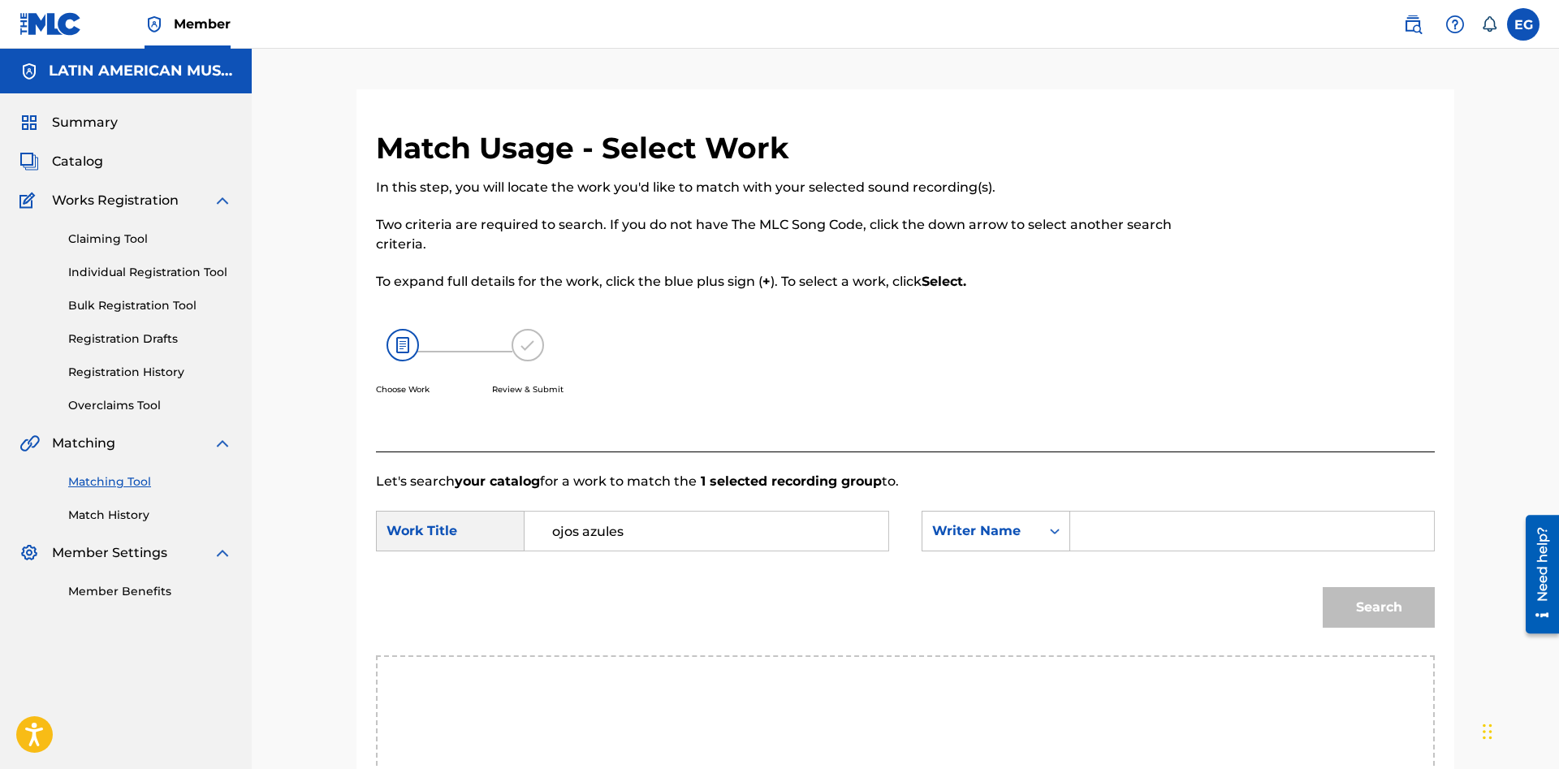
drag, startPoint x: 1081, startPoint y: 544, endPoint x: 1147, endPoint y: 527, distance: 67.9
click at [1150, 524] on input "Search Form" at bounding box center [1252, 530] width 336 height 39
paste input "[PERSON_NAME]"
type input "[PERSON_NAME]"
click at [1376, 604] on button "Search" at bounding box center [1378, 607] width 112 height 41
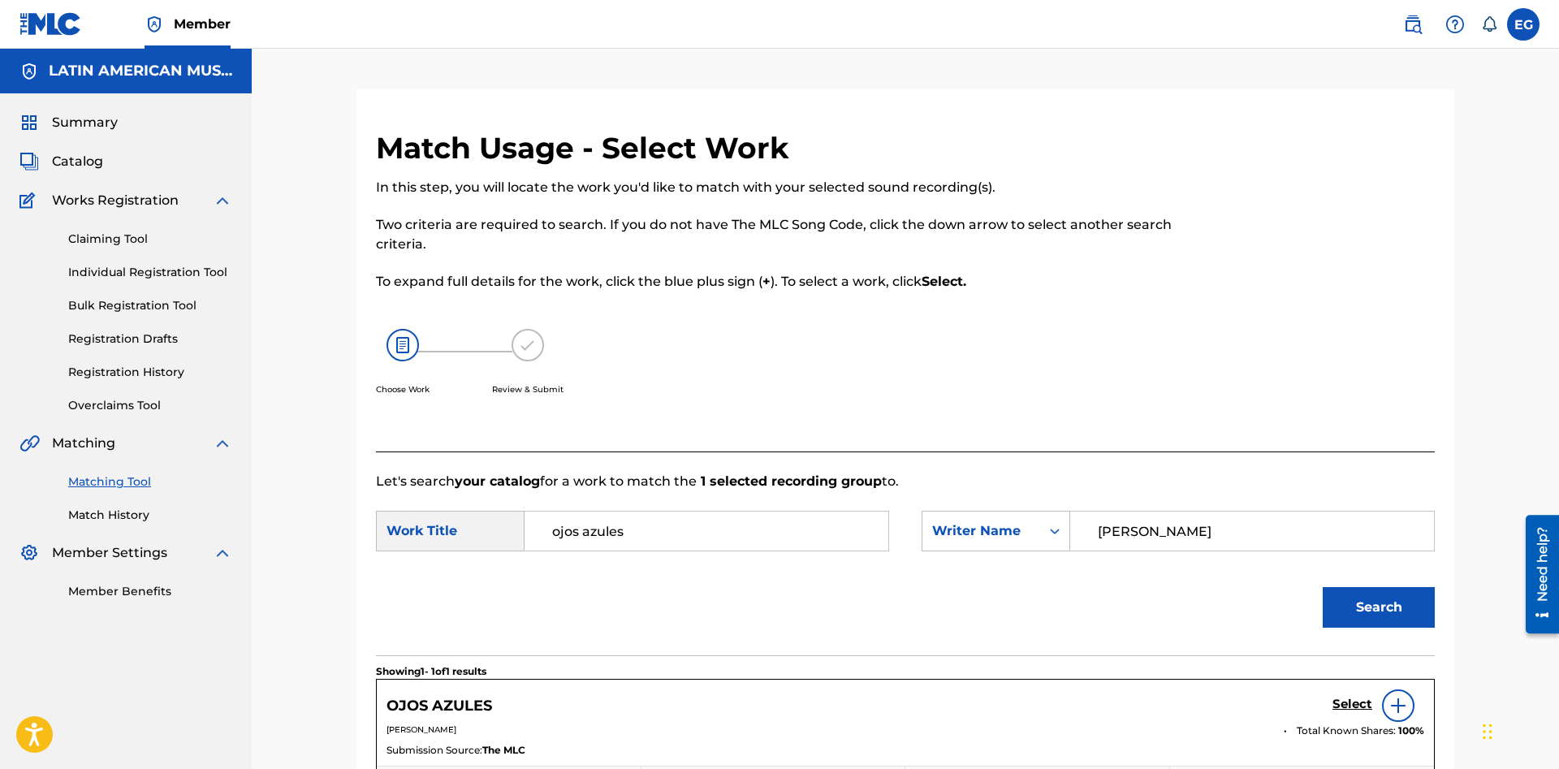
click at [1346, 701] on h5 "Select" at bounding box center [1352, 703] width 40 height 15
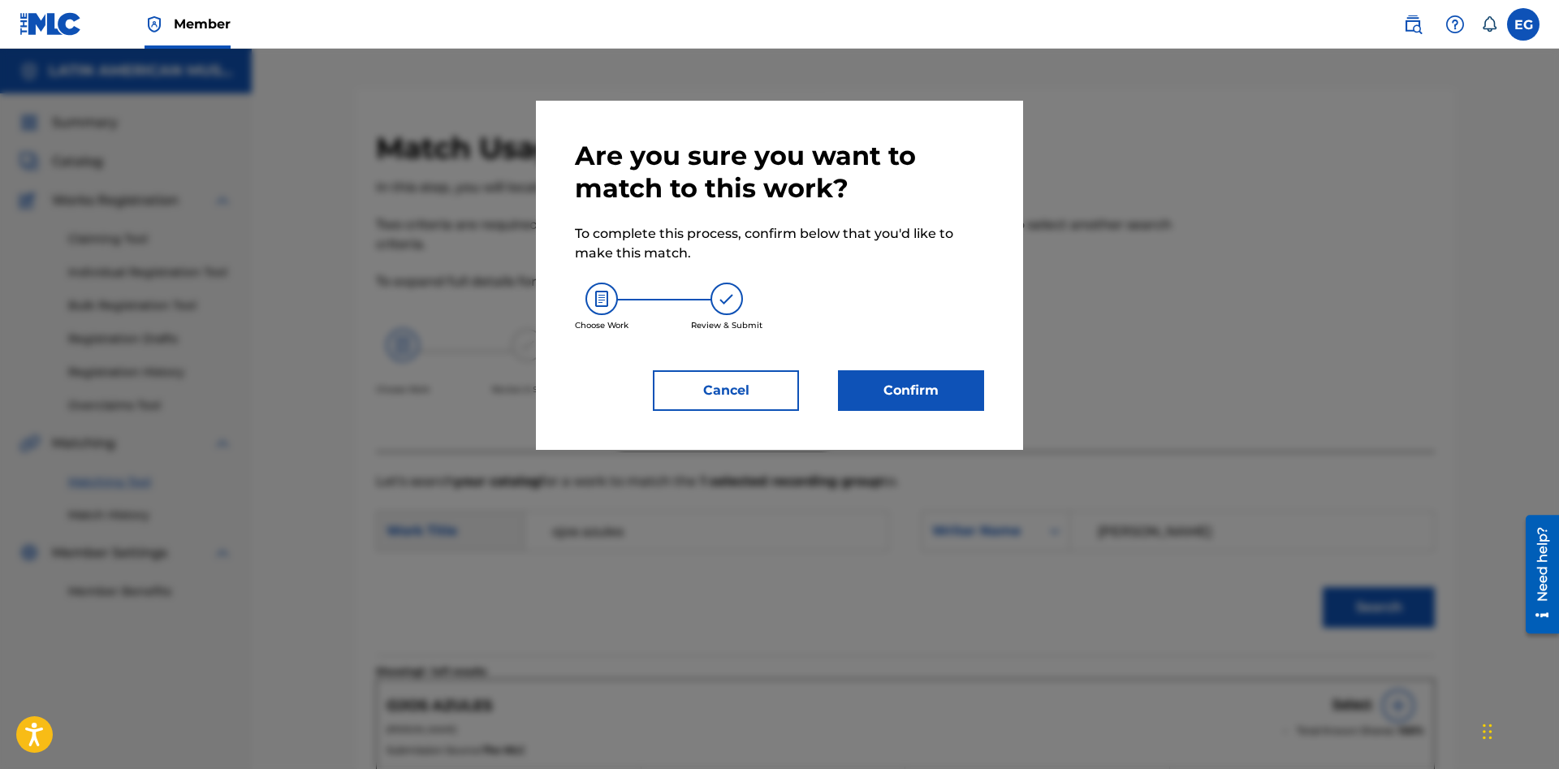
click at [929, 395] on button "Confirm" at bounding box center [911, 390] width 146 height 41
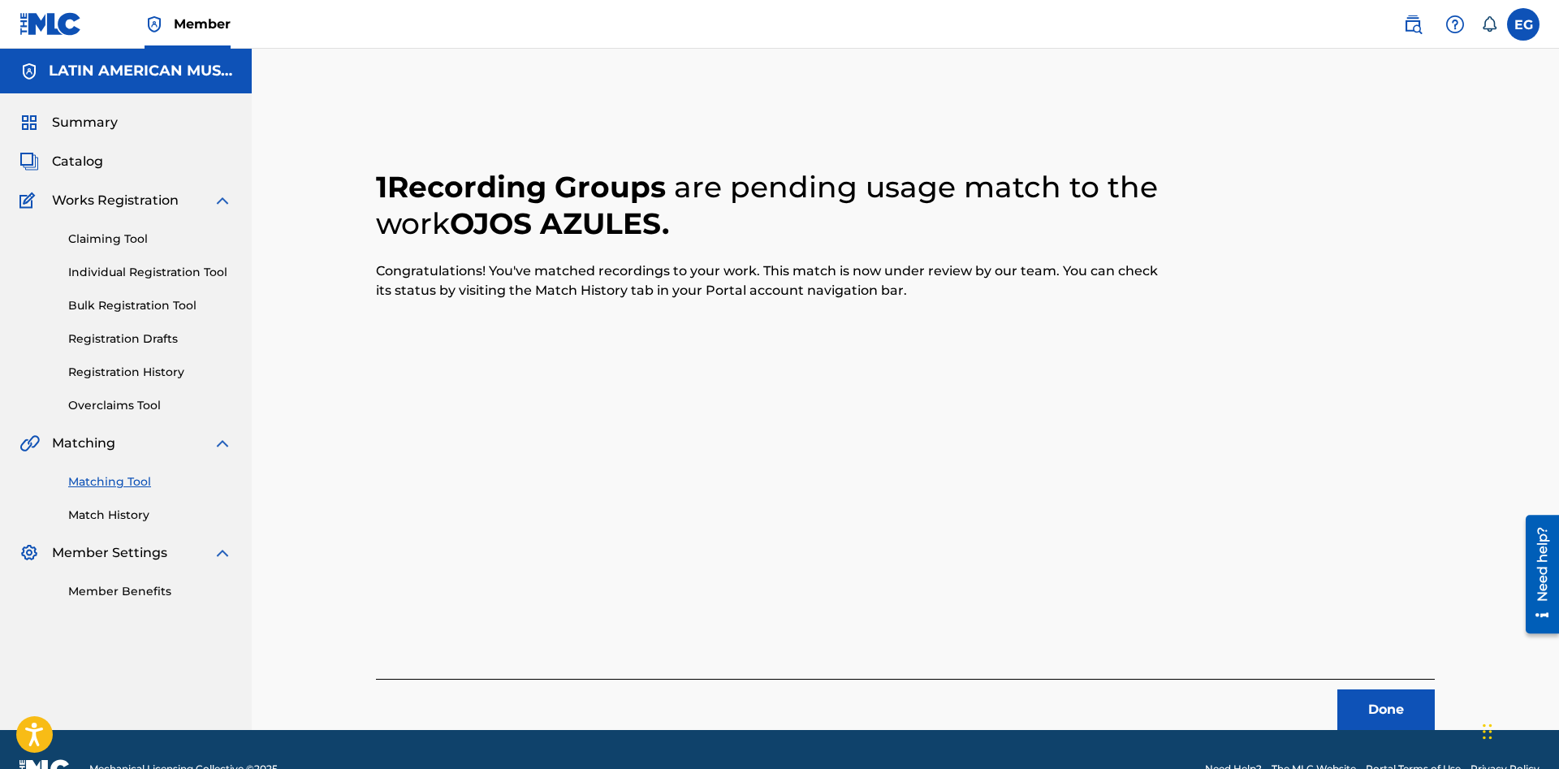
click at [1410, 704] on button "Done" at bounding box center [1385, 709] width 97 height 41
